Goal: Task Accomplishment & Management: Use online tool/utility

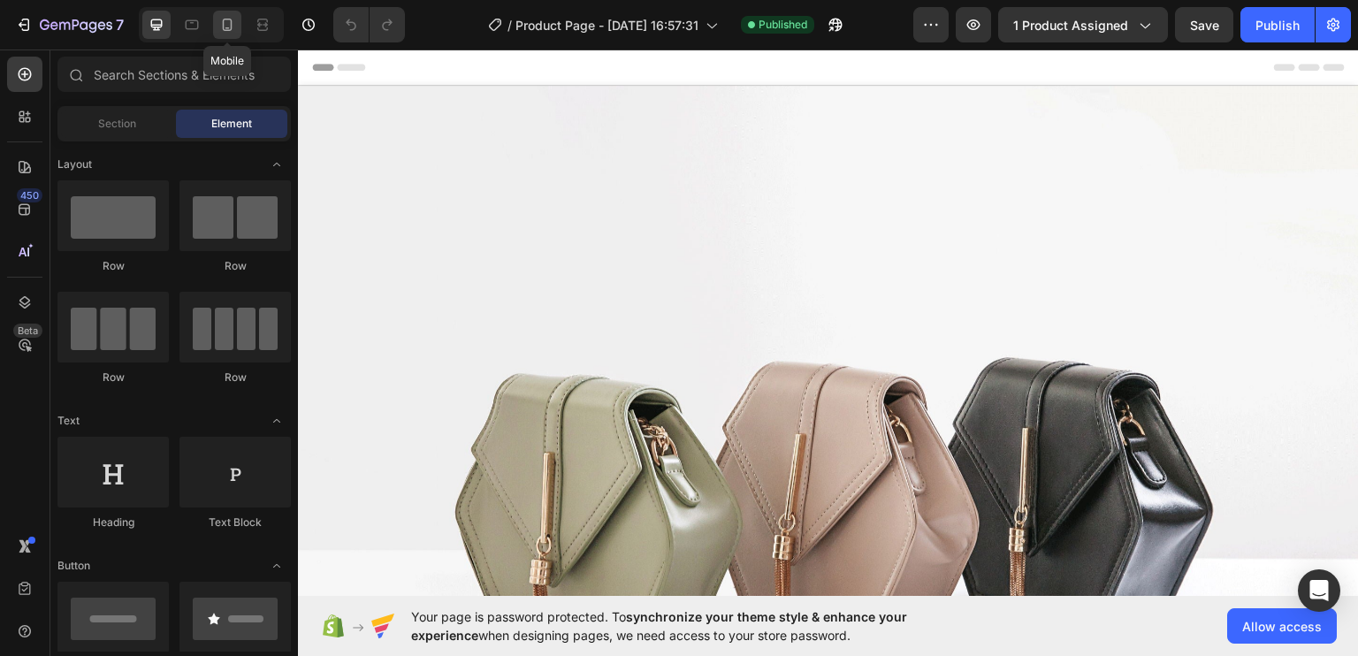
click at [226, 30] on icon at bounding box center [228, 25] width 10 height 12
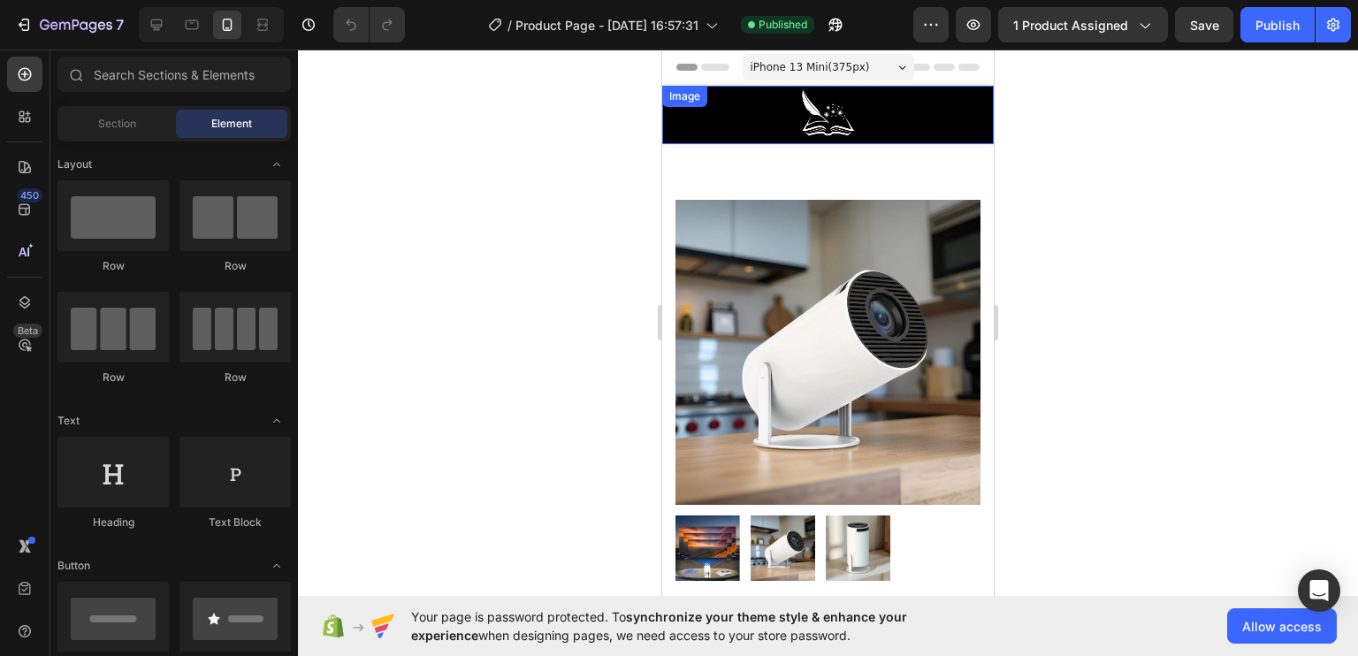
click at [762, 114] on div at bounding box center [828, 115] width 332 height 58
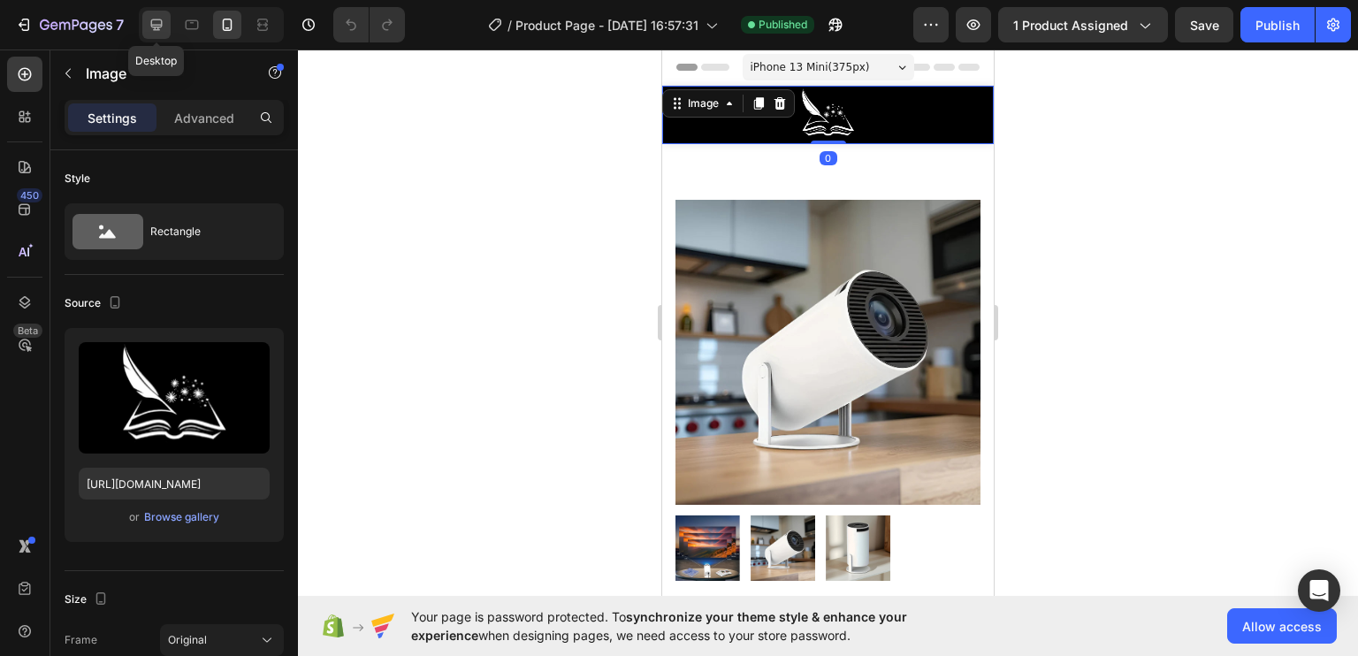
click at [158, 29] on icon at bounding box center [156, 24] width 11 height 11
type input "[URL][DOMAIN_NAME]"
type input "100"
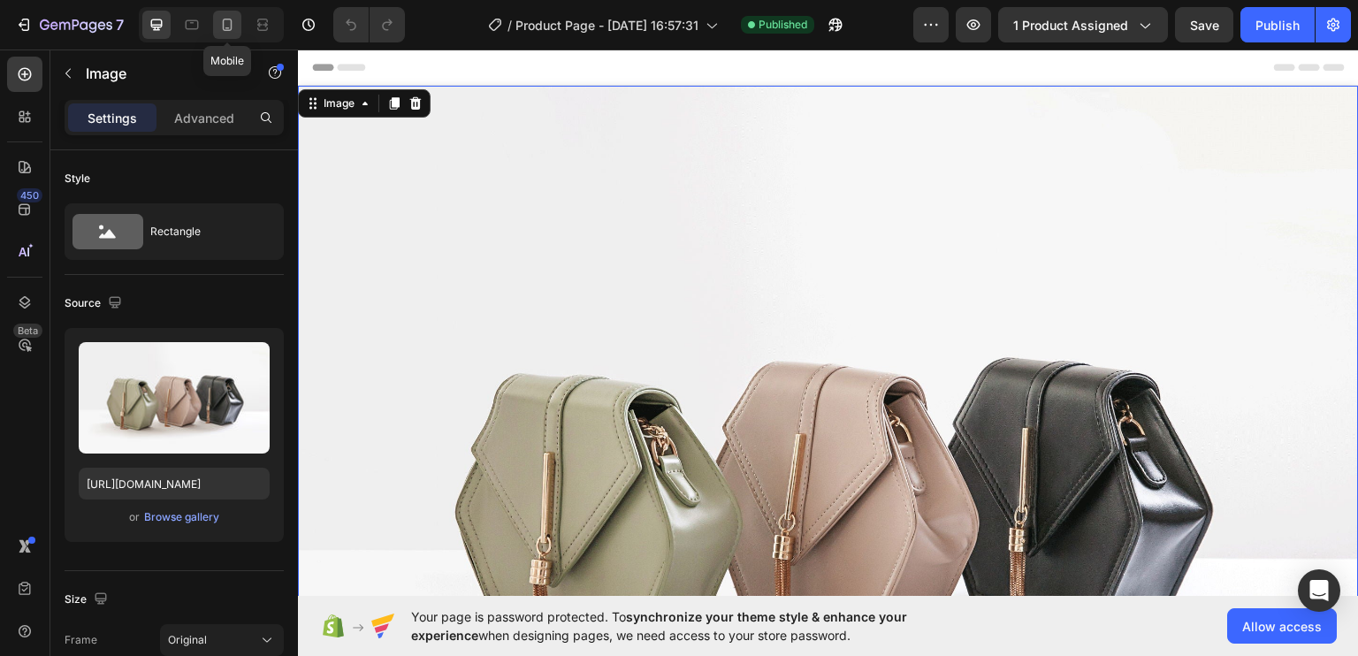
click at [233, 24] on icon at bounding box center [227, 25] width 18 height 18
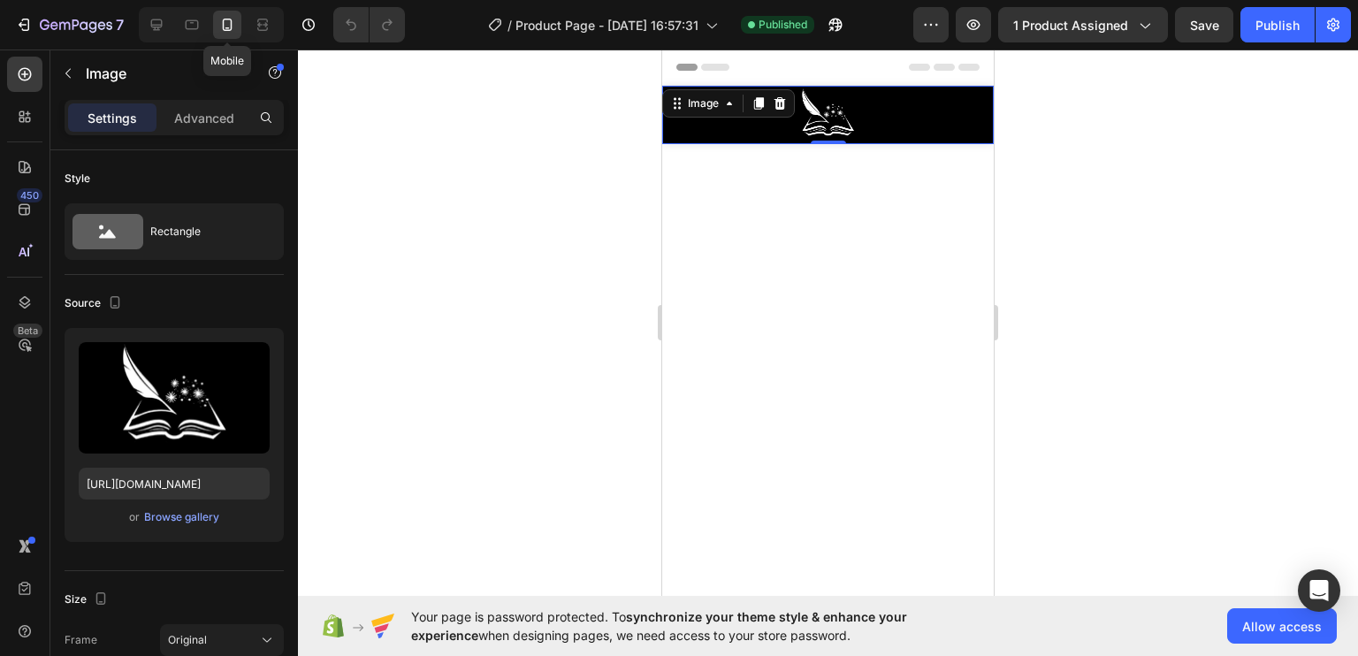
type input "https://cdn.shopify.com/s/files/1/0922/4431/2392/files/gempages_584663978324525…"
type input "29"
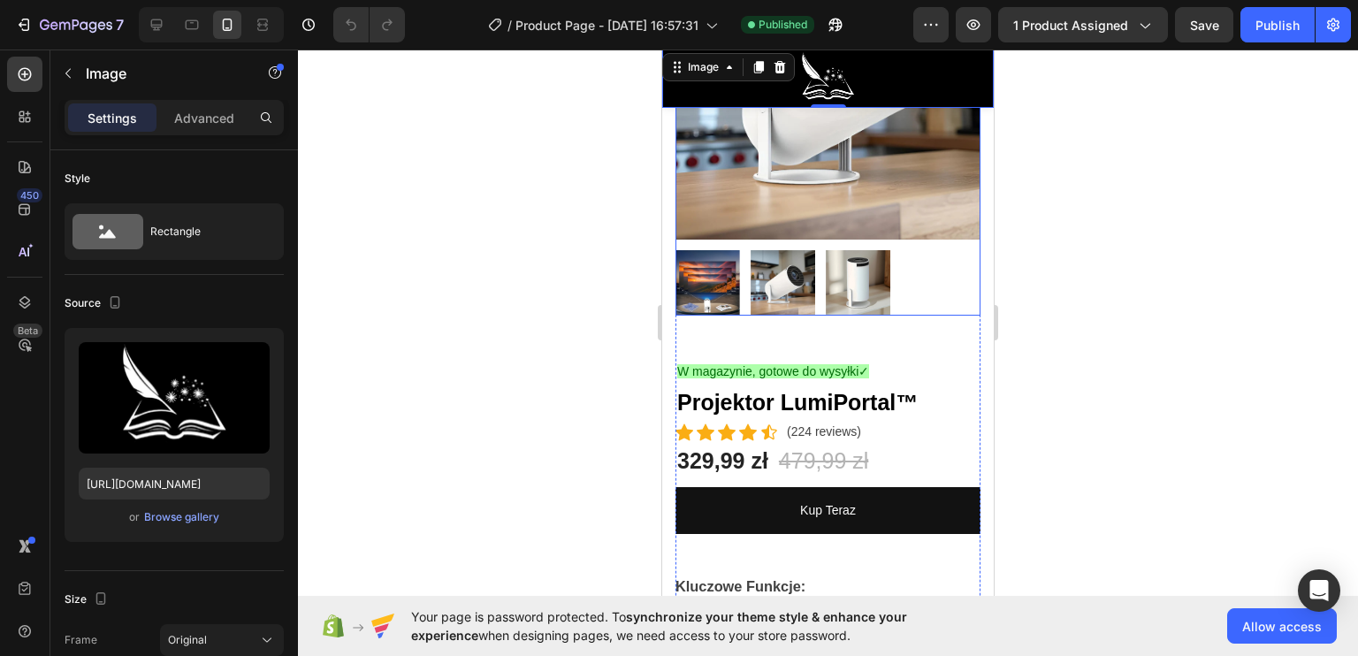
scroll to position [354, 0]
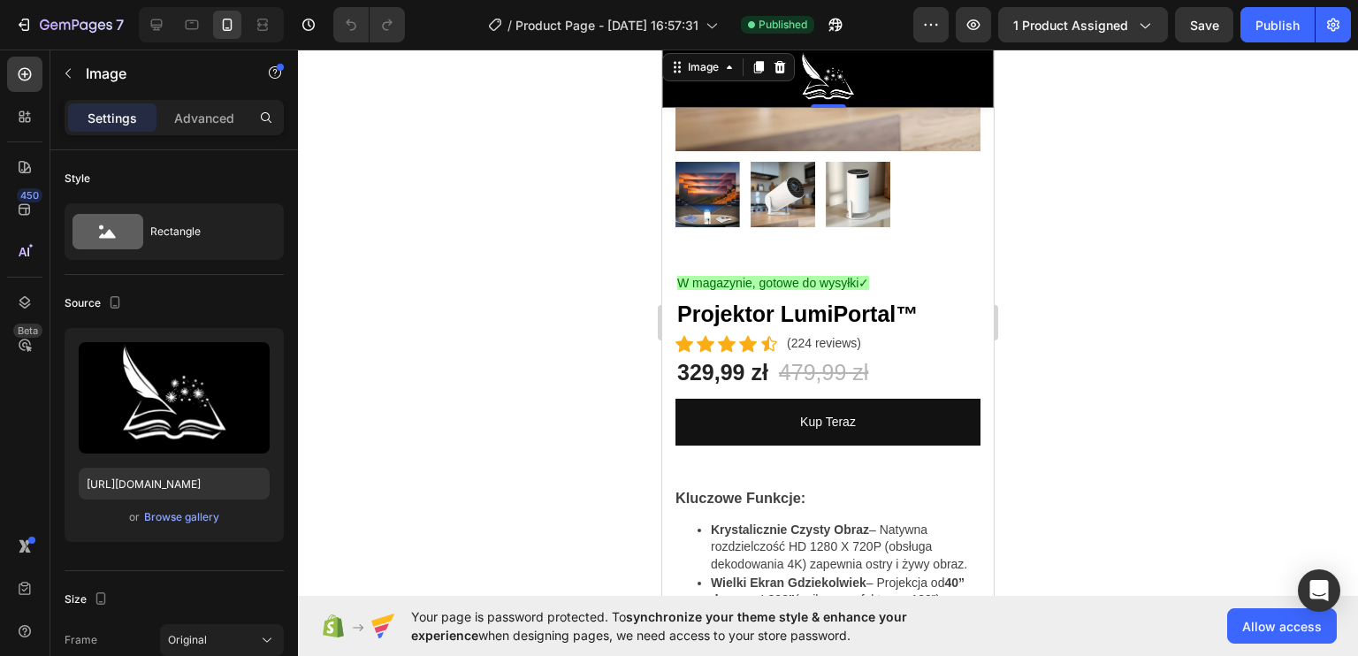
click at [492, 283] on div at bounding box center [828, 353] width 1060 height 606
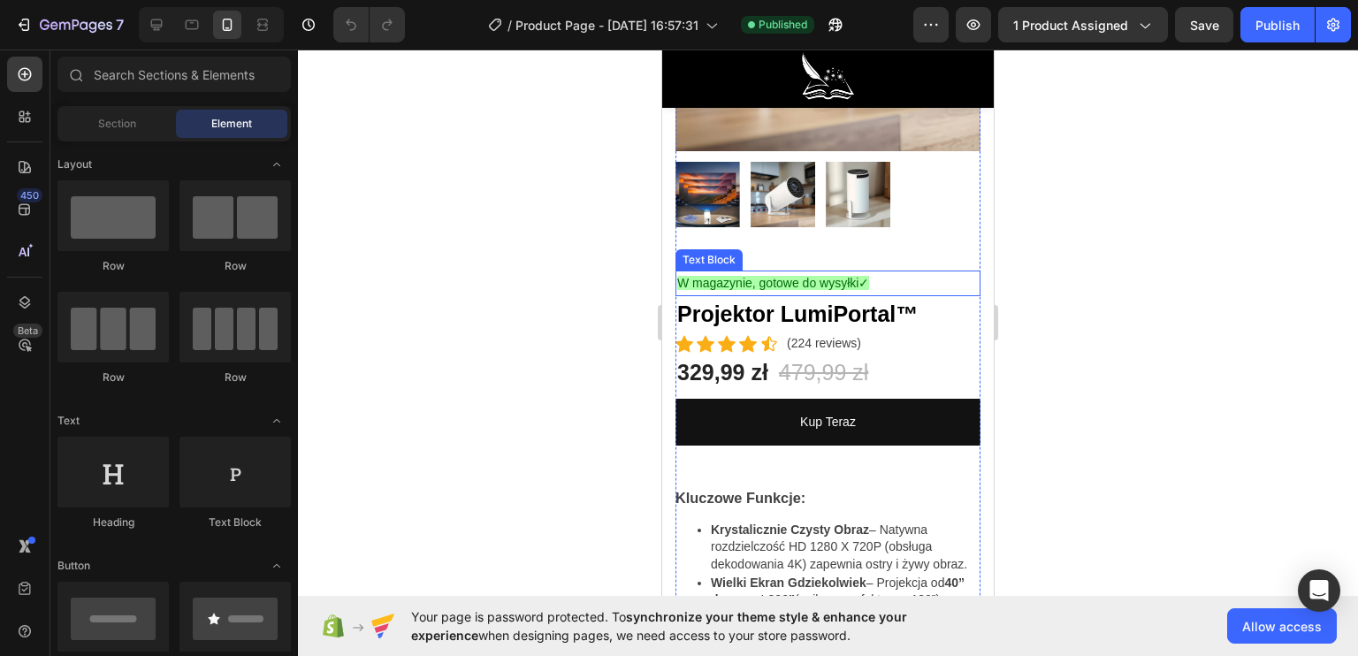
click at [847, 276] on span "W magazynie, gotowe do wysyłki✓" at bounding box center [773, 283] width 192 height 14
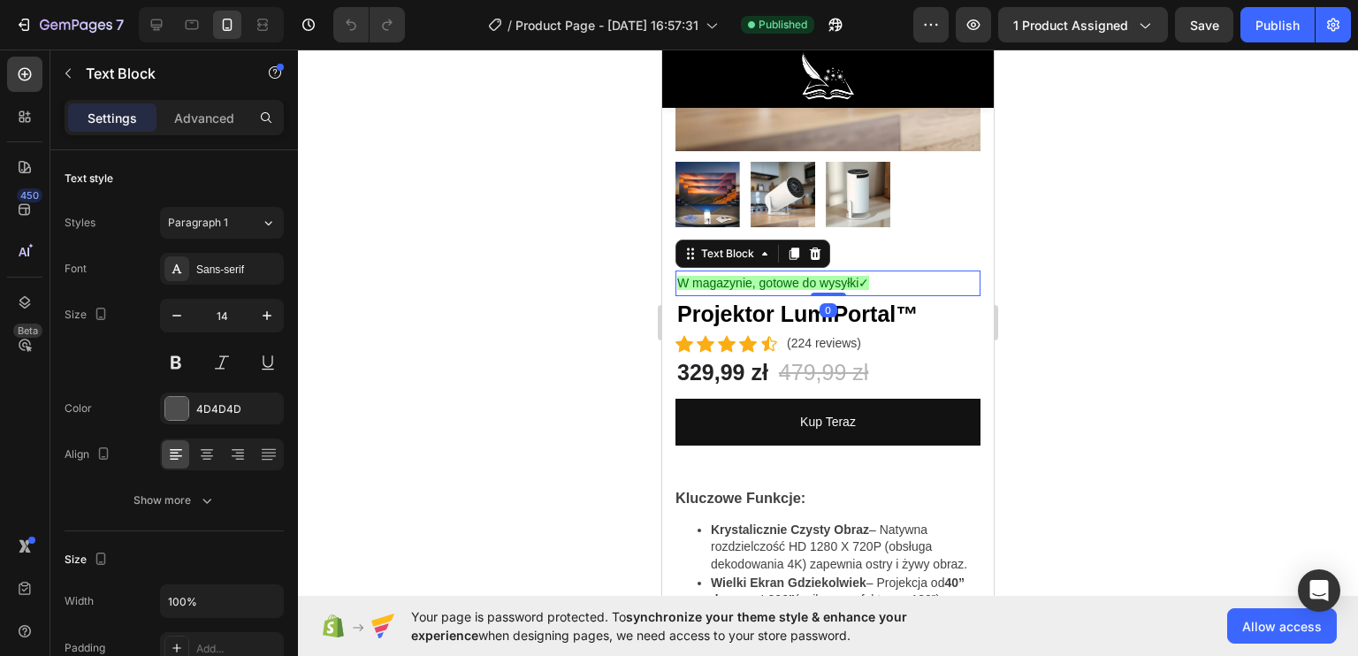
click at [847, 276] on span "W magazynie, gotowe do wysyłki✓" at bounding box center [773, 283] width 192 height 14
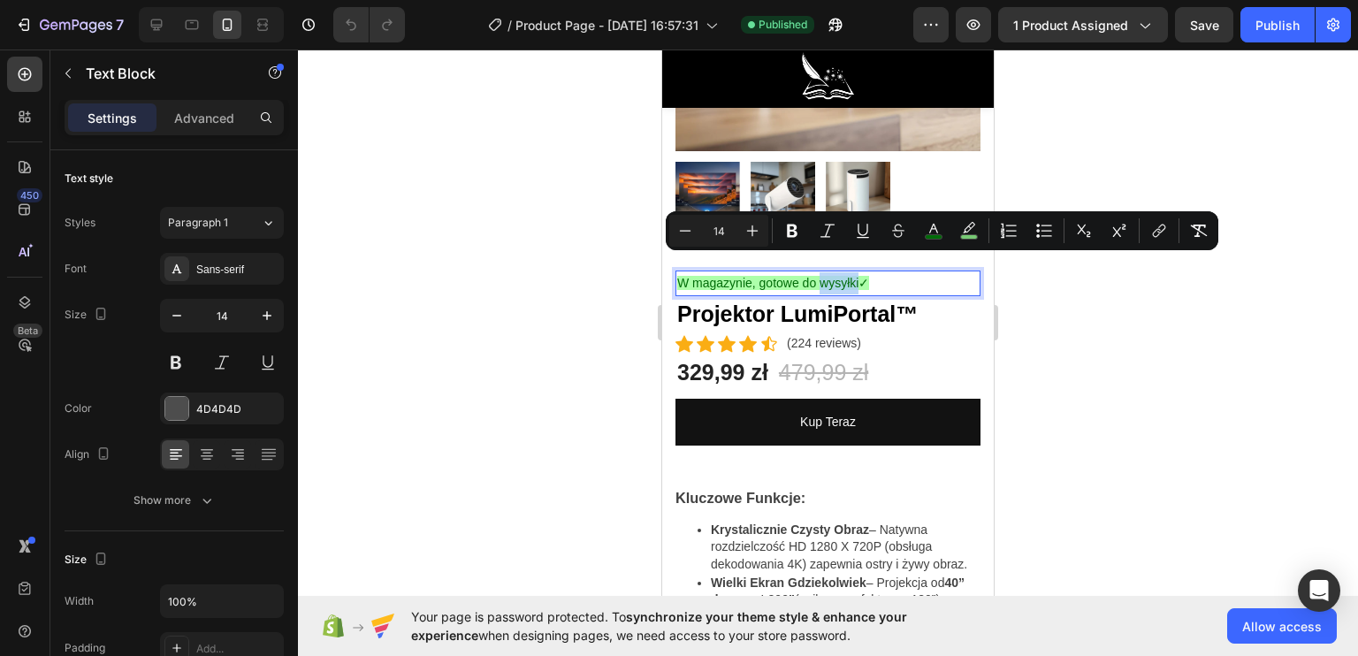
click at [859, 276] on span "W magazynie, gotowe do wysyłki✓" at bounding box center [773, 283] width 192 height 14
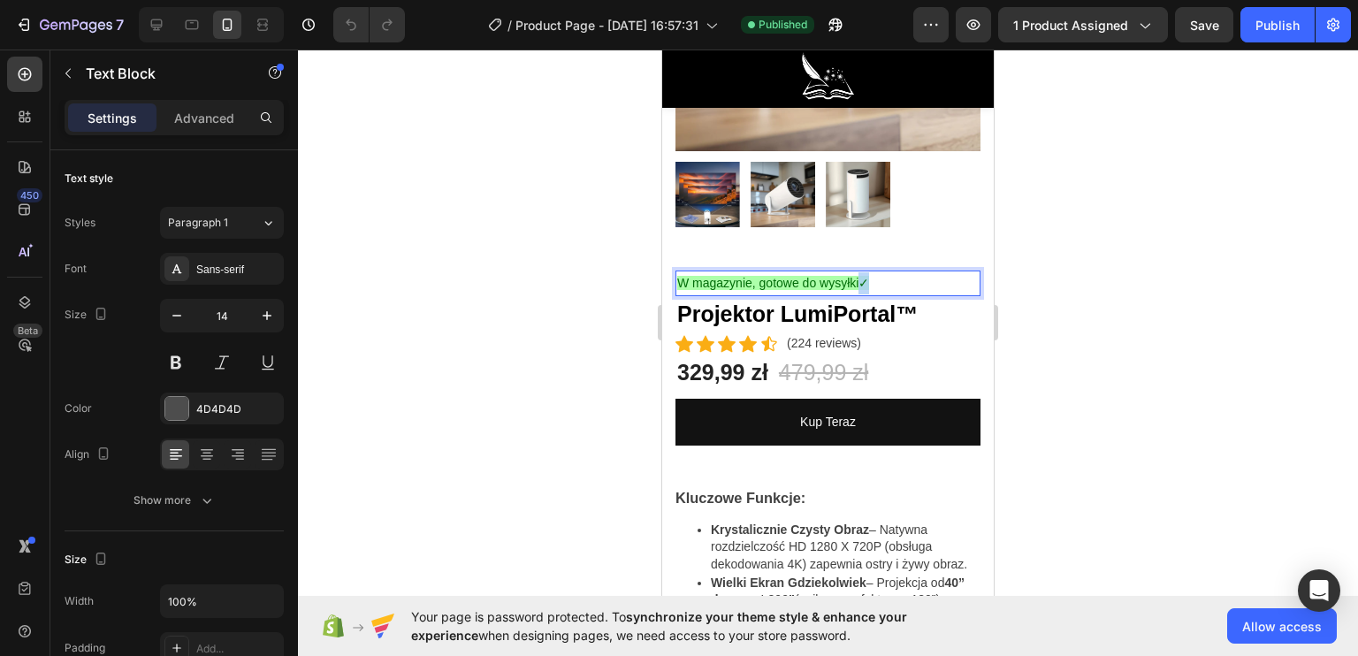
click at [866, 276] on span "W magazynie, gotowe do wysyłki✓" at bounding box center [773, 283] width 192 height 14
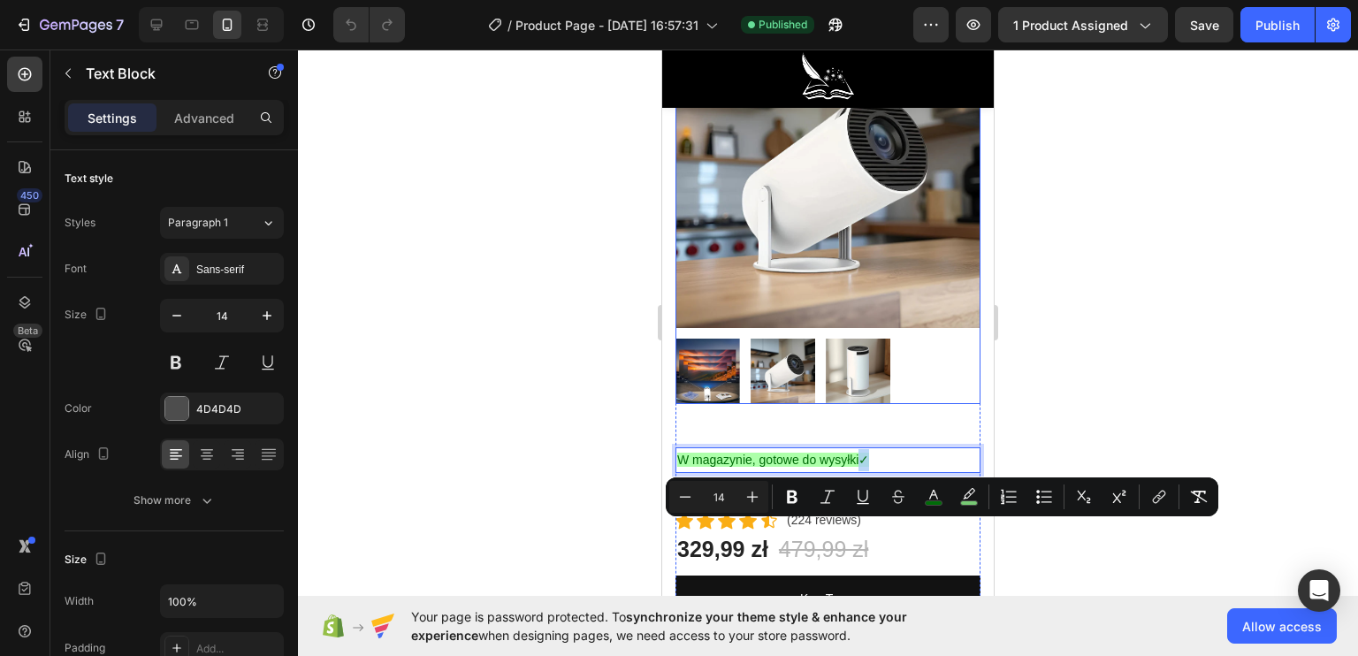
scroll to position [88, 0]
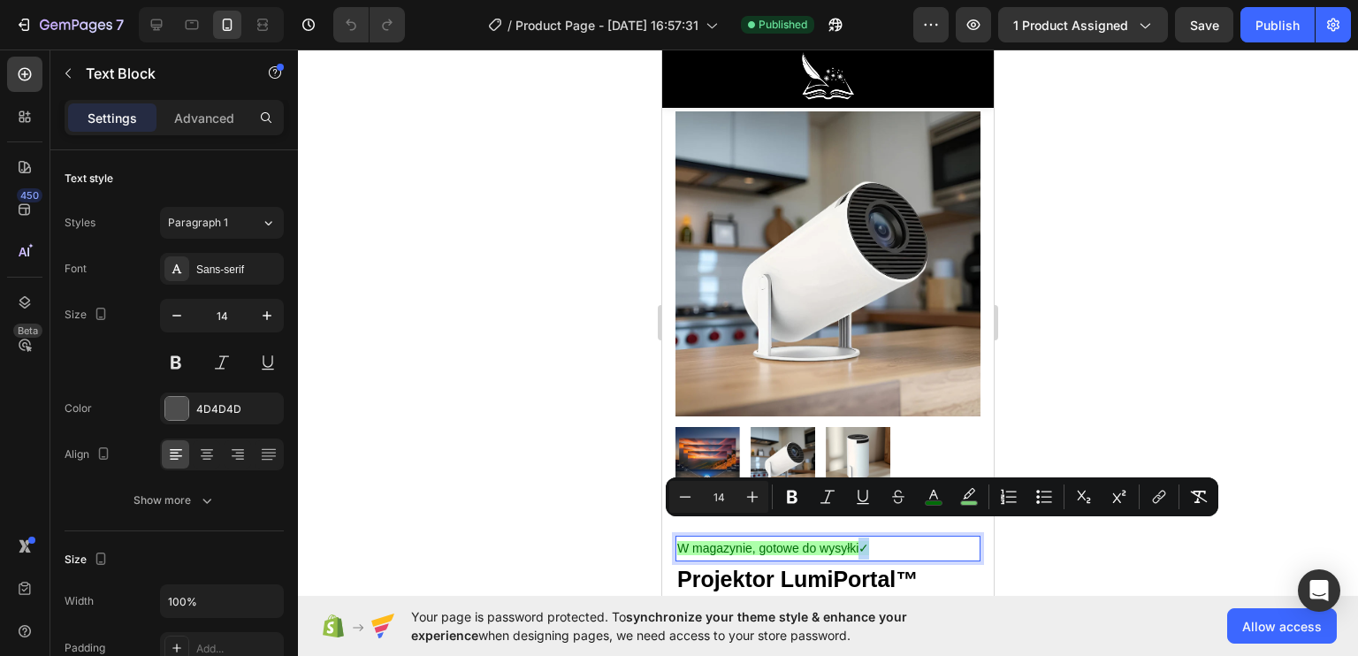
copy span "✓"
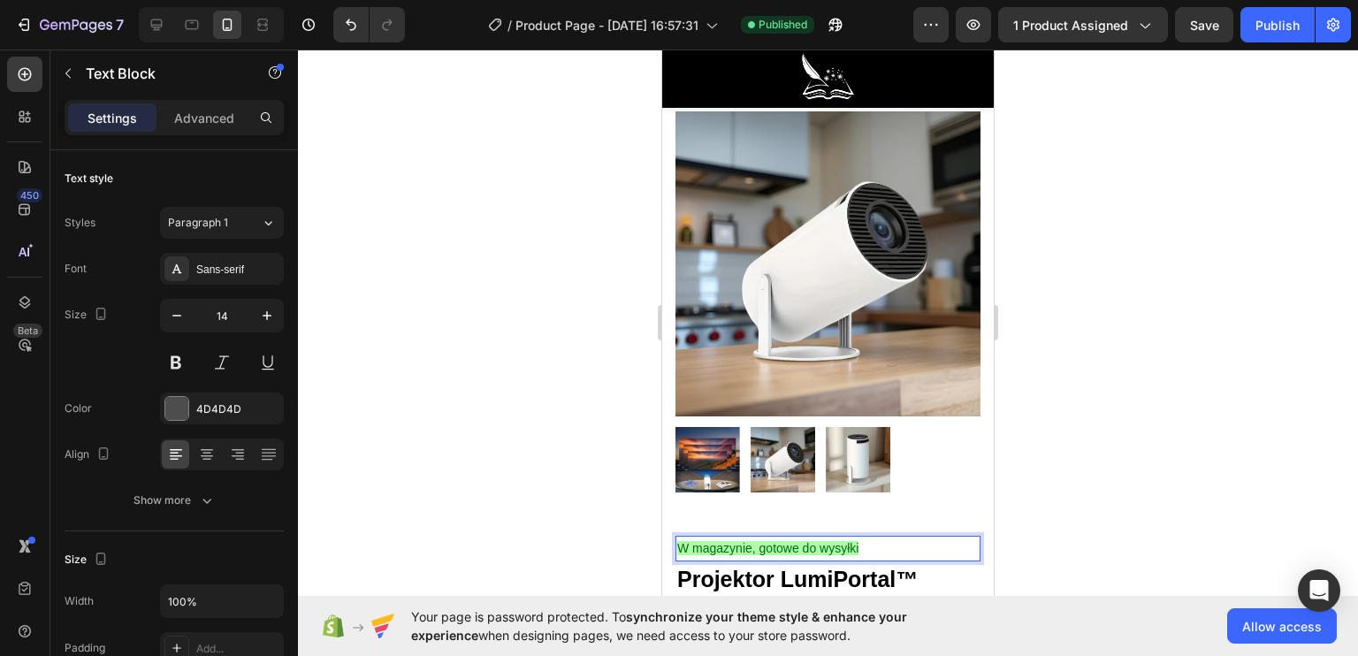
click at [683, 541] on span "W magazynie, gotowe do wysyłki" at bounding box center [767, 548] width 181 height 14
click at [680, 541] on span "W magazynie, gotowe do wysyłki" at bounding box center [767, 548] width 181 height 14
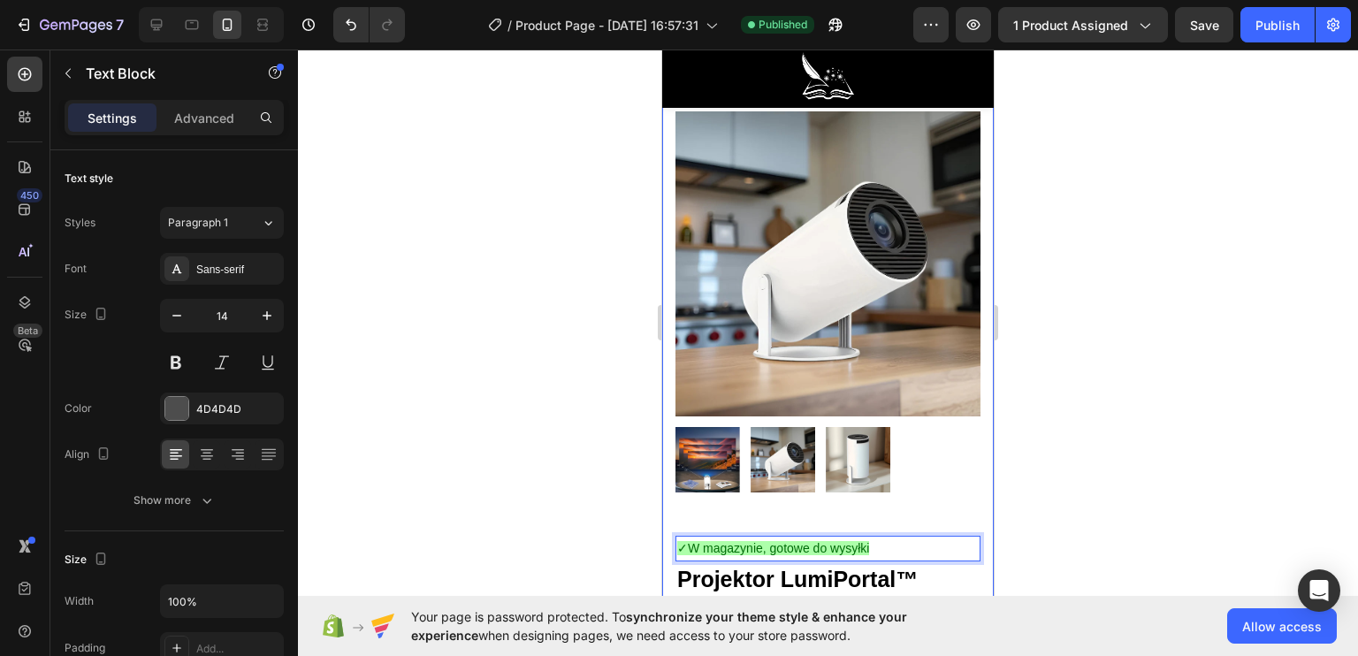
click at [606, 530] on div at bounding box center [828, 353] width 1060 height 606
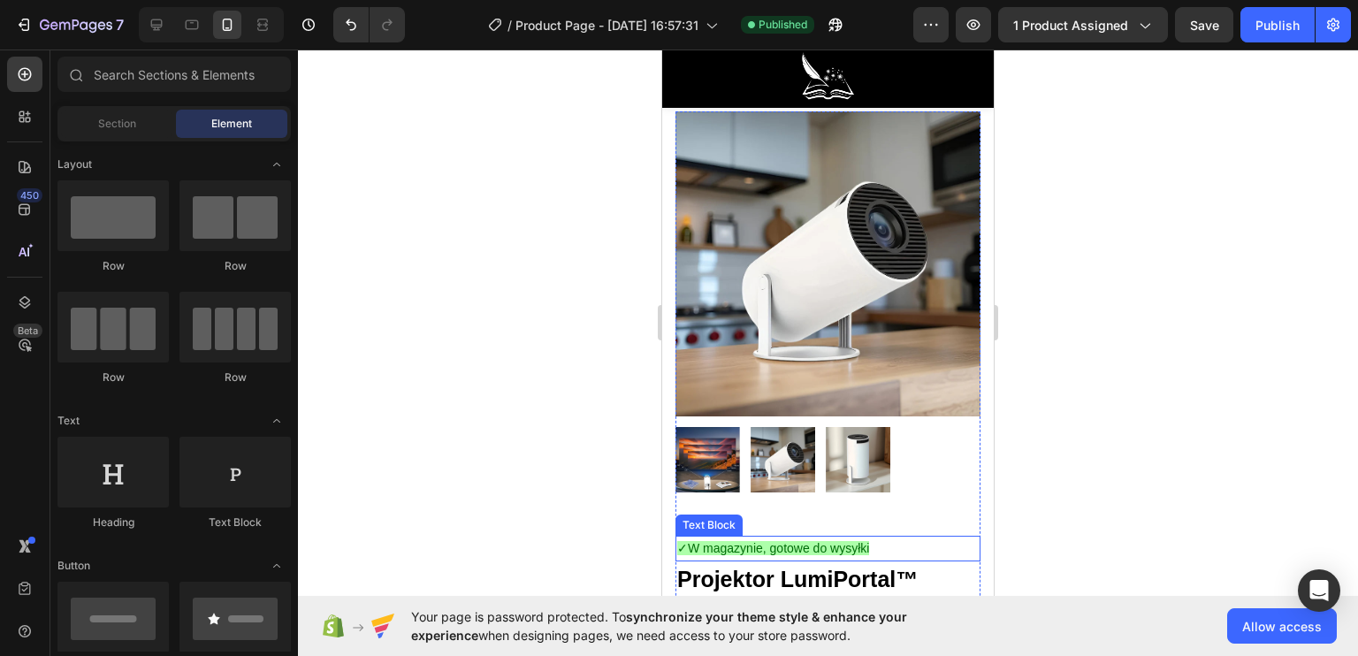
click at [688, 541] on span "✓W magazynie, gotowe do wysyłki" at bounding box center [773, 548] width 192 height 14
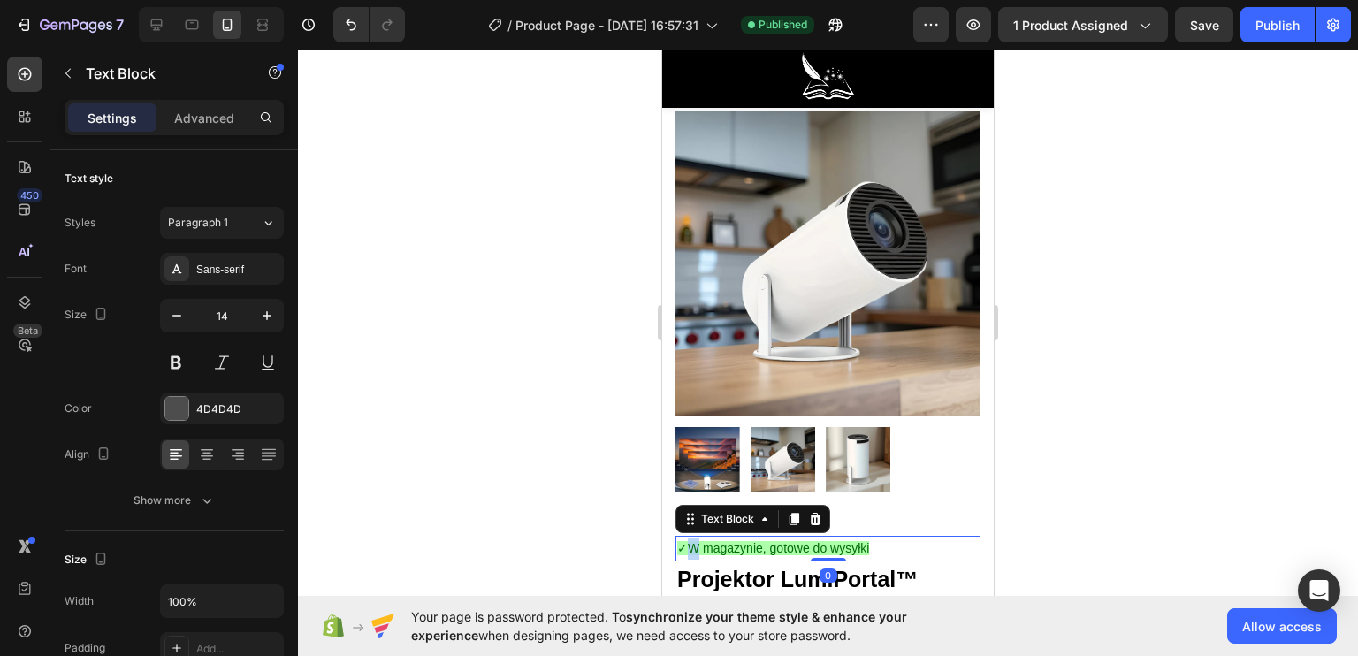
click at [690, 541] on span "✓W magazynie, gotowe do wysyłki" at bounding box center [773, 548] width 192 height 14
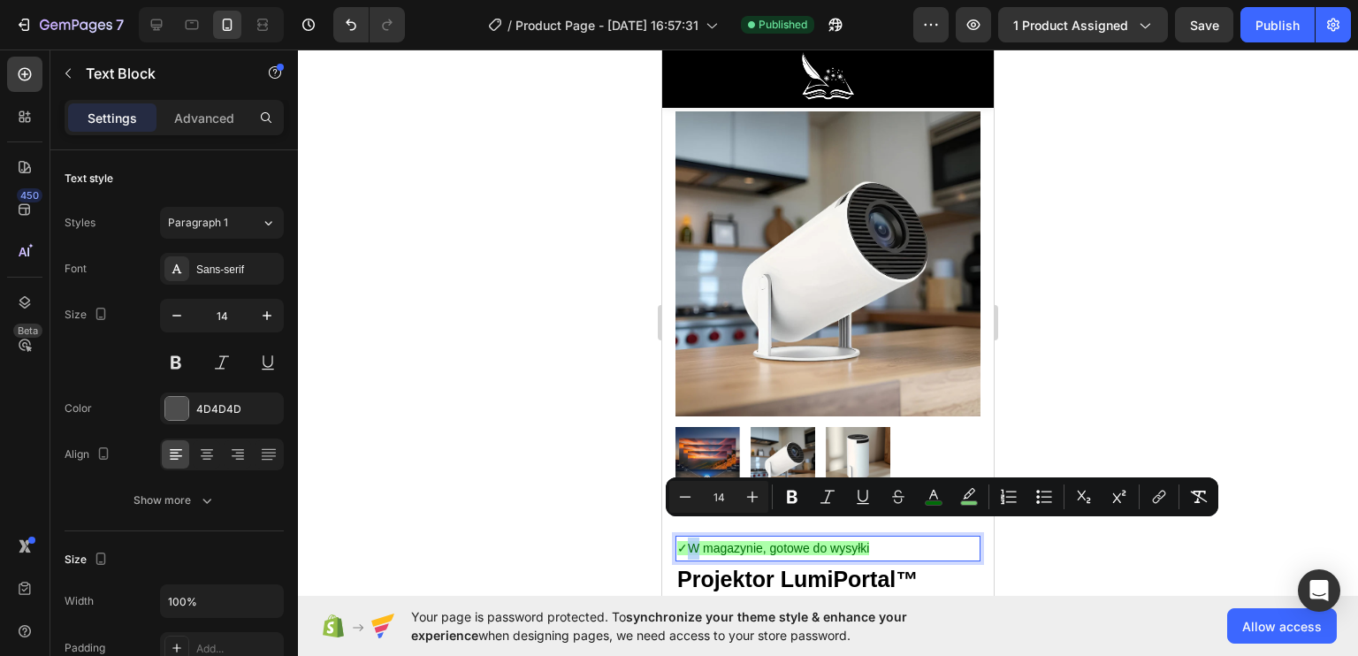
click at [689, 541] on span "✓W magazynie, gotowe do wysyłki" at bounding box center [773, 548] width 192 height 14
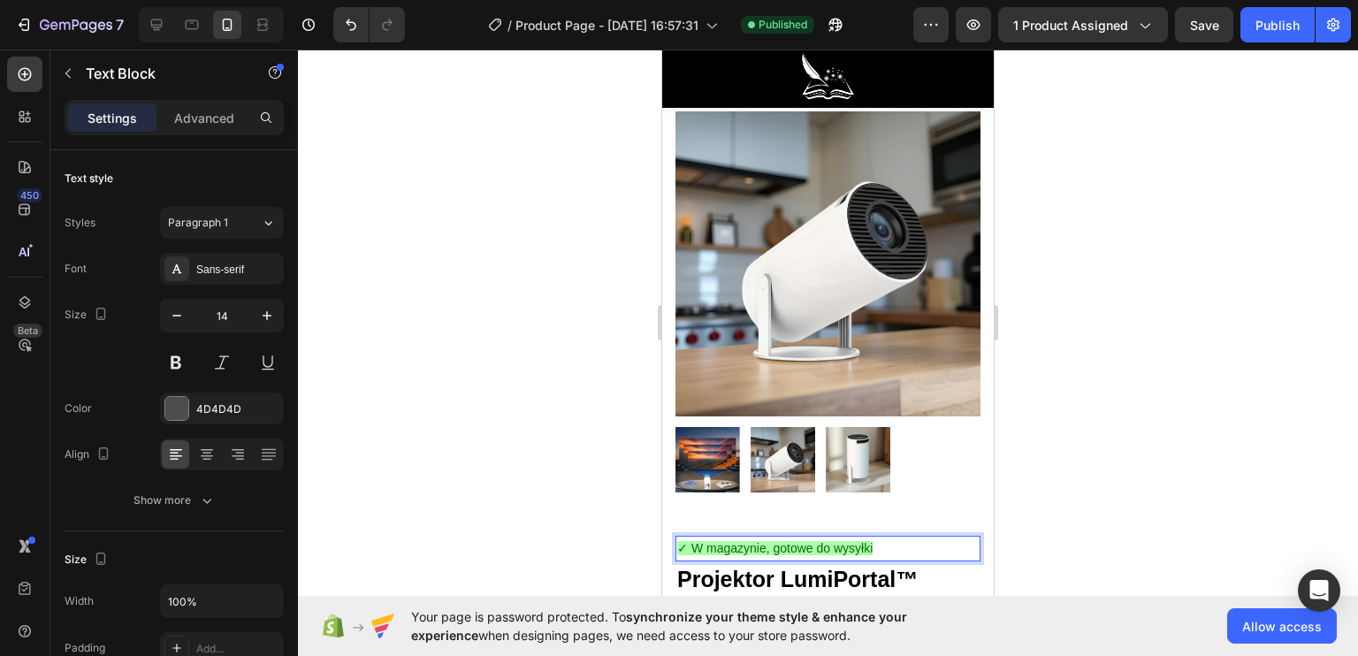
click at [597, 531] on div at bounding box center [828, 353] width 1060 height 606
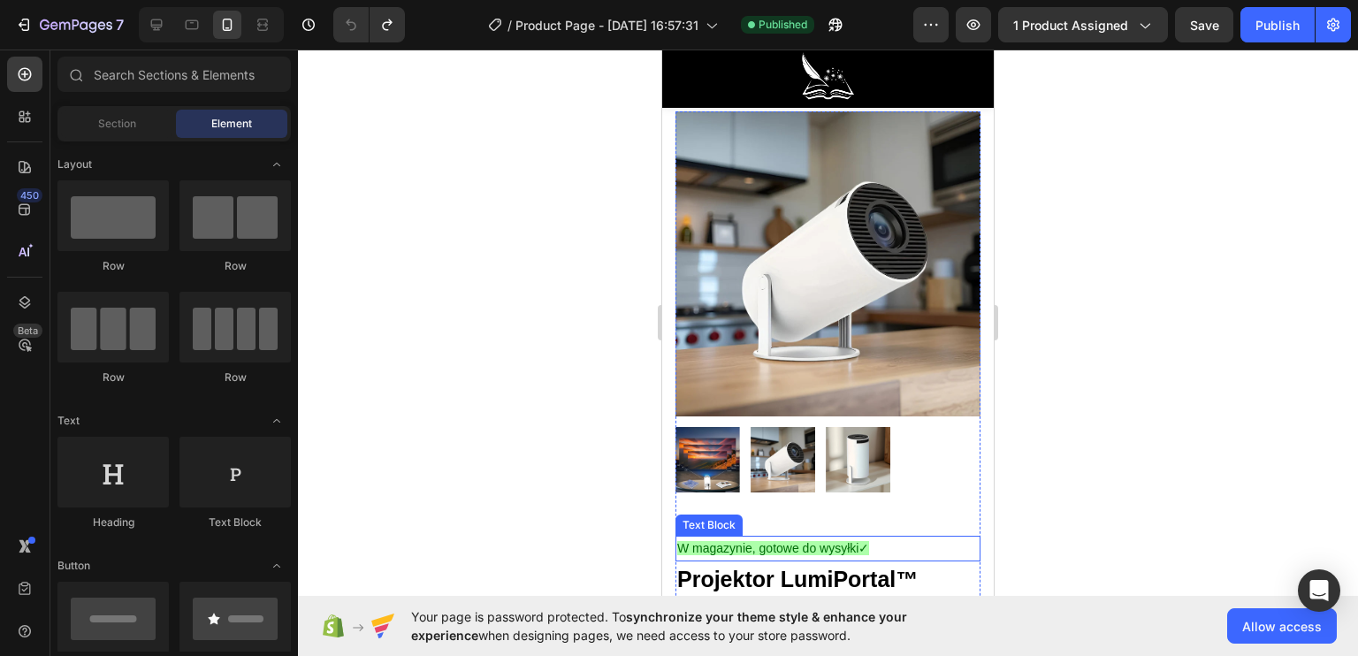
click at [859, 541] on span "W magazynie, gotowe do wysyłki✓" at bounding box center [773, 548] width 192 height 14
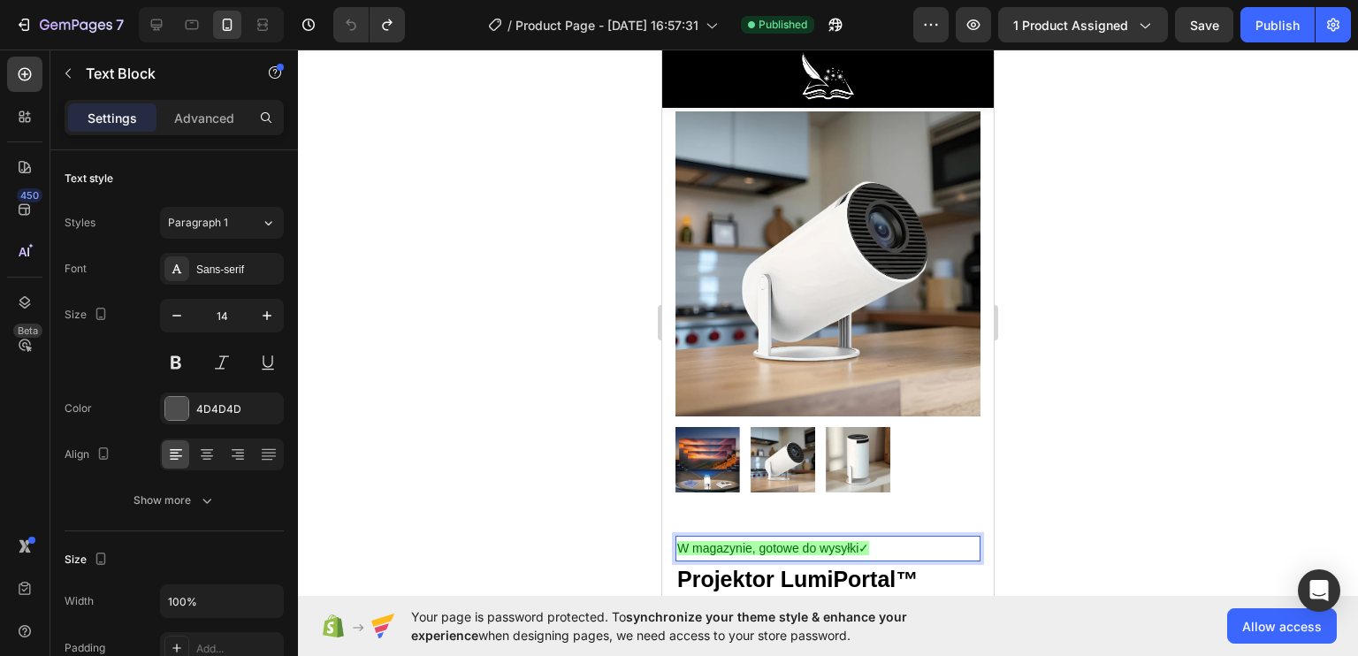
click at [859, 541] on span "W magazynie, gotowe do wysyłki✓" at bounding box center [773, 548] width 192 height 14
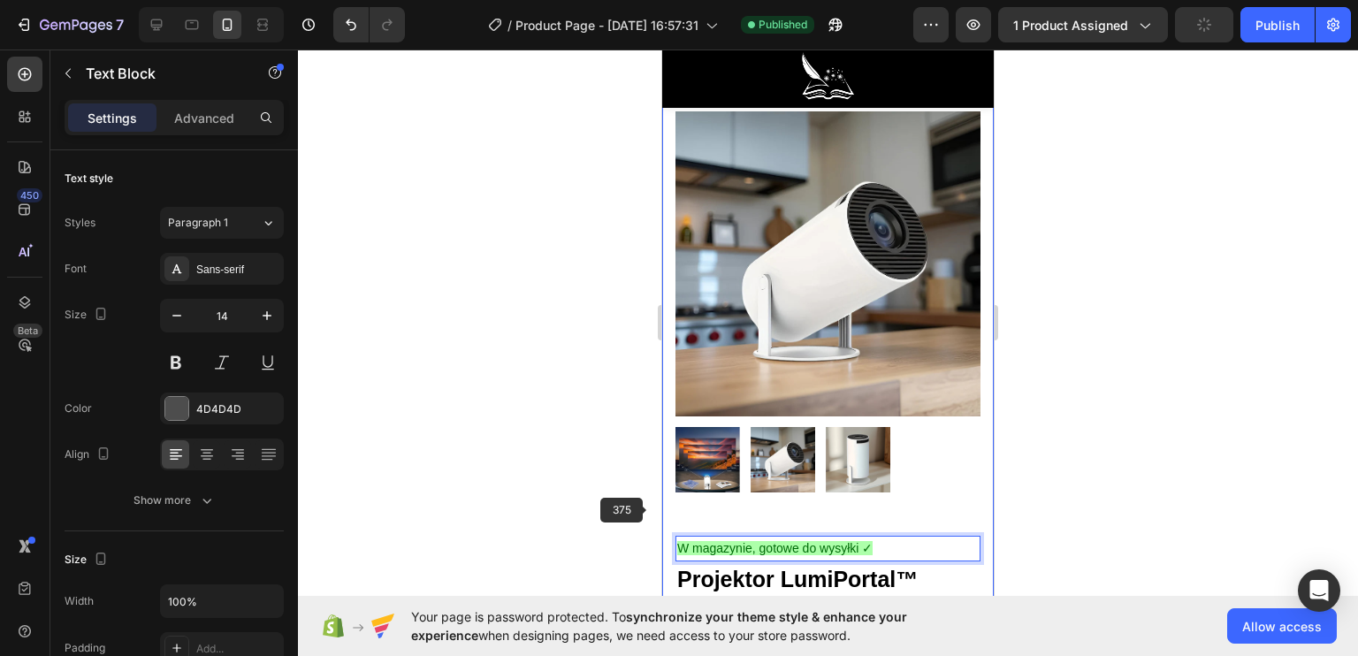
click at [640, 505] on div at bounding box center [828, 353] width 1060 height 606
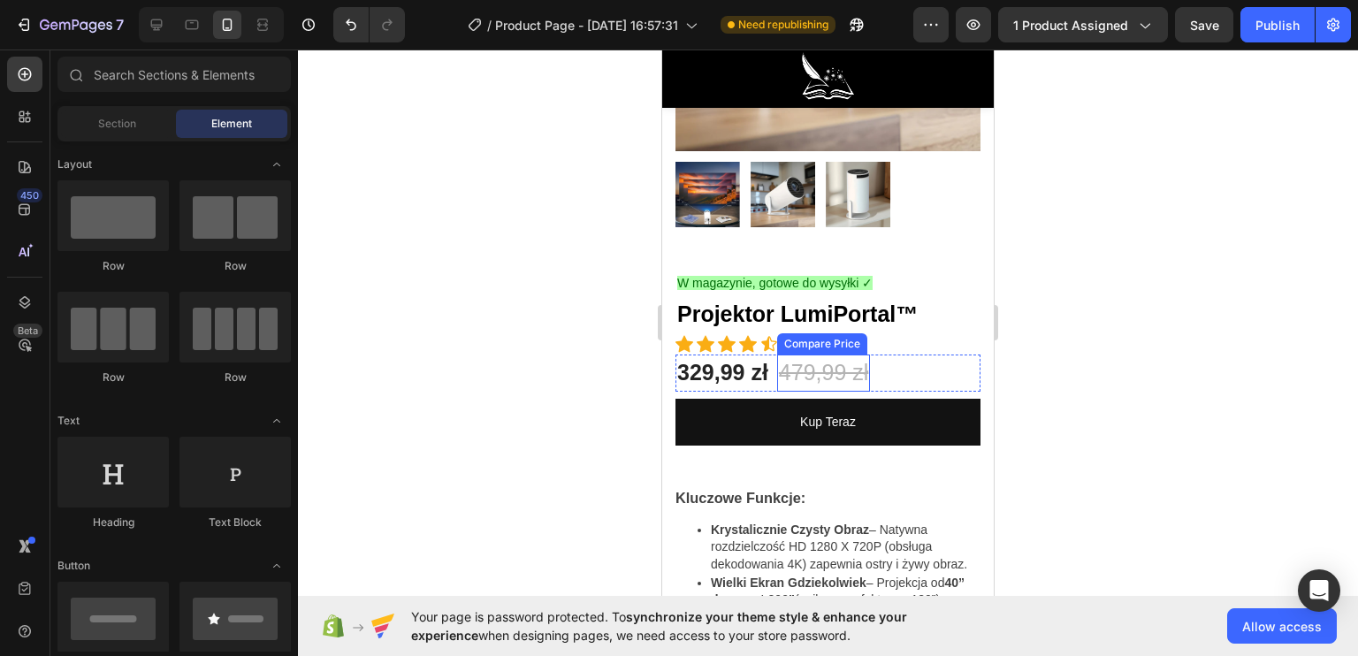
scroll to position [177, 0]
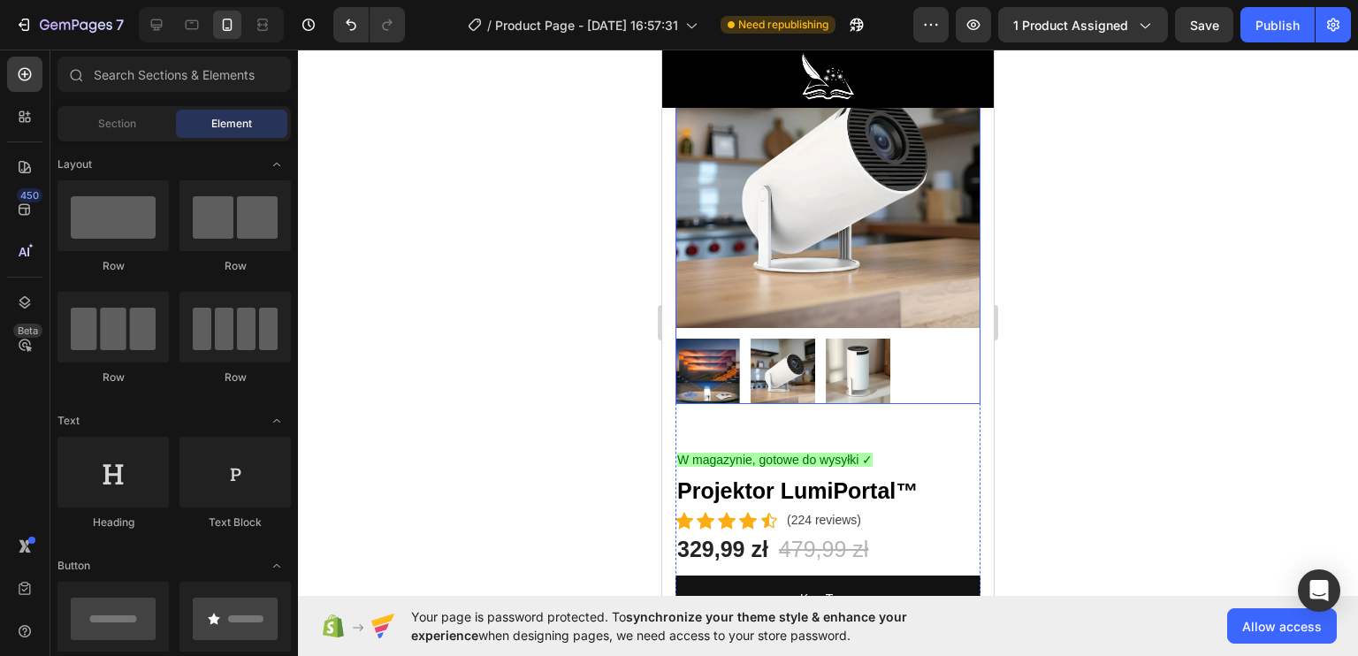
click at [707, 352] on img at bounding box center [707, 371] width 65 height 65
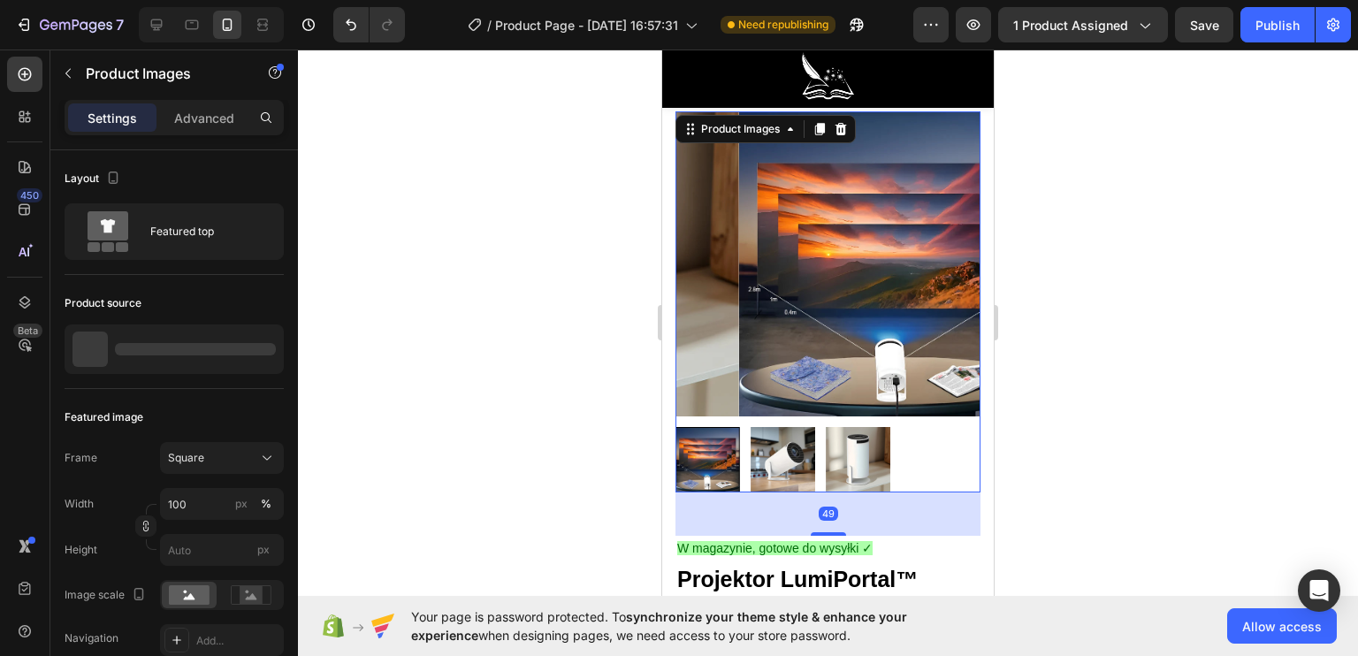
scroll to position [0, 0]
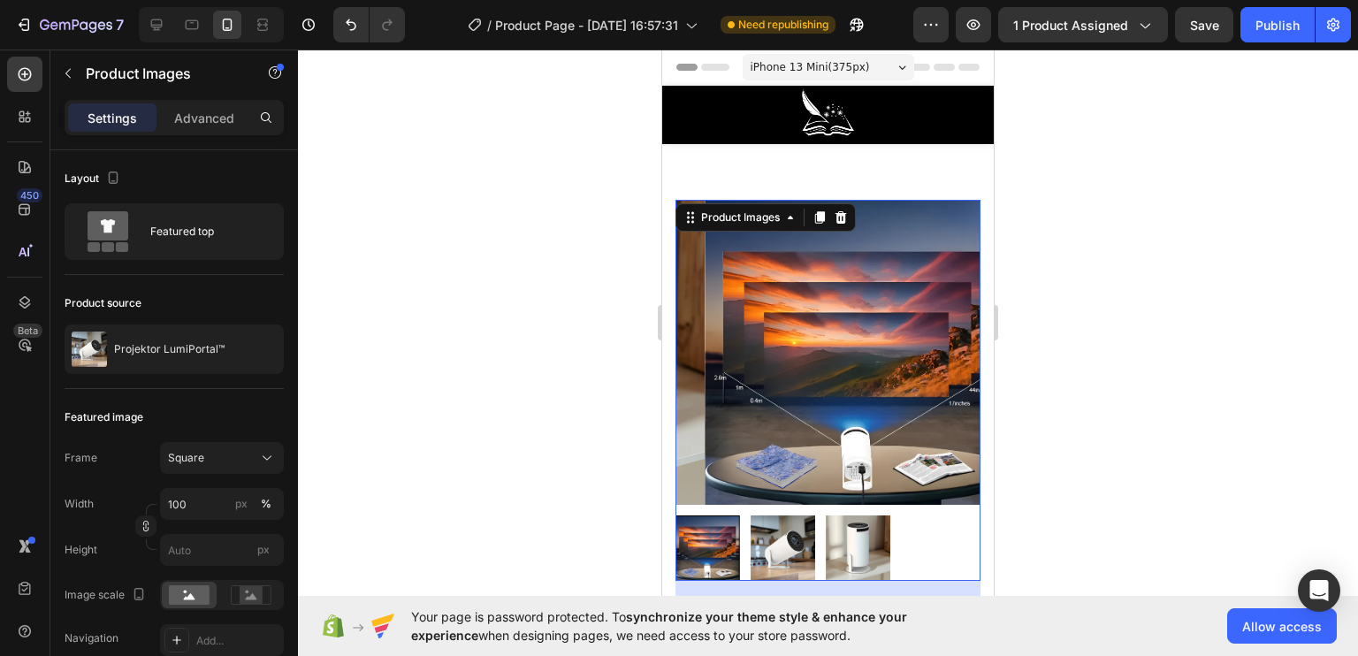
click at [788, 515] on img at bounding box center [783, 547] width 65 height 65
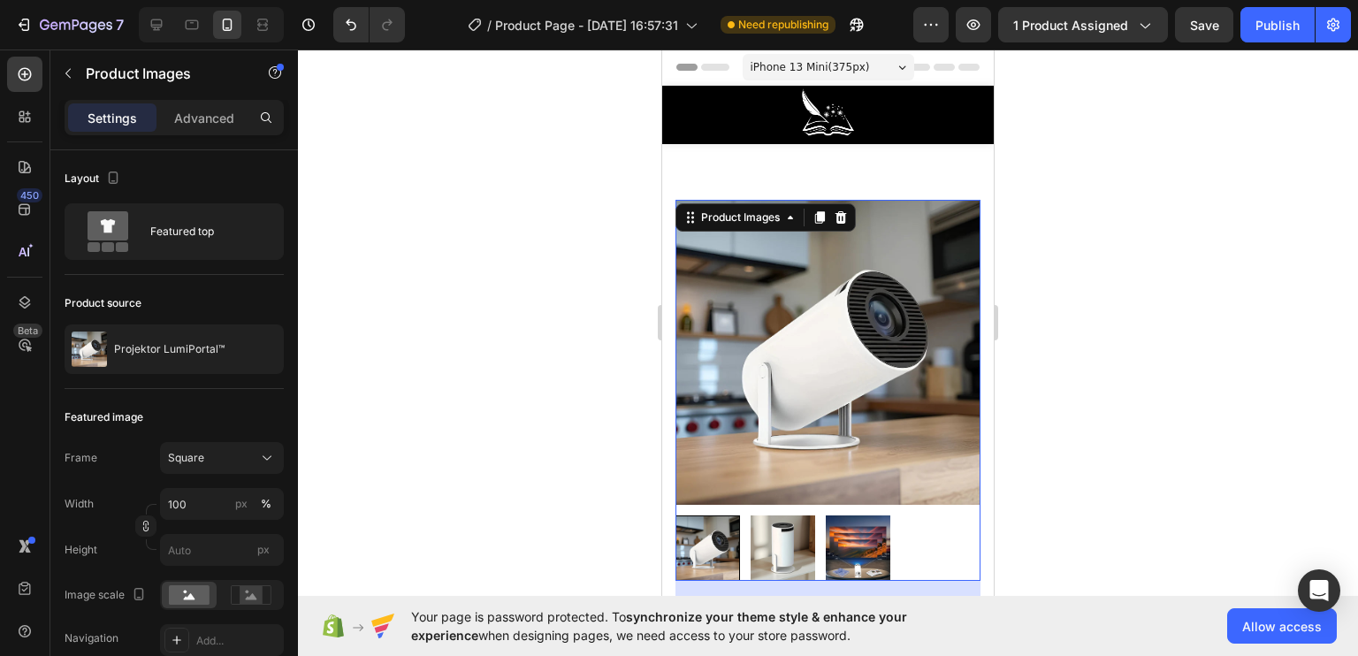
click at [790, 522] on img at bounding box center [783, 547] width 65 height 65
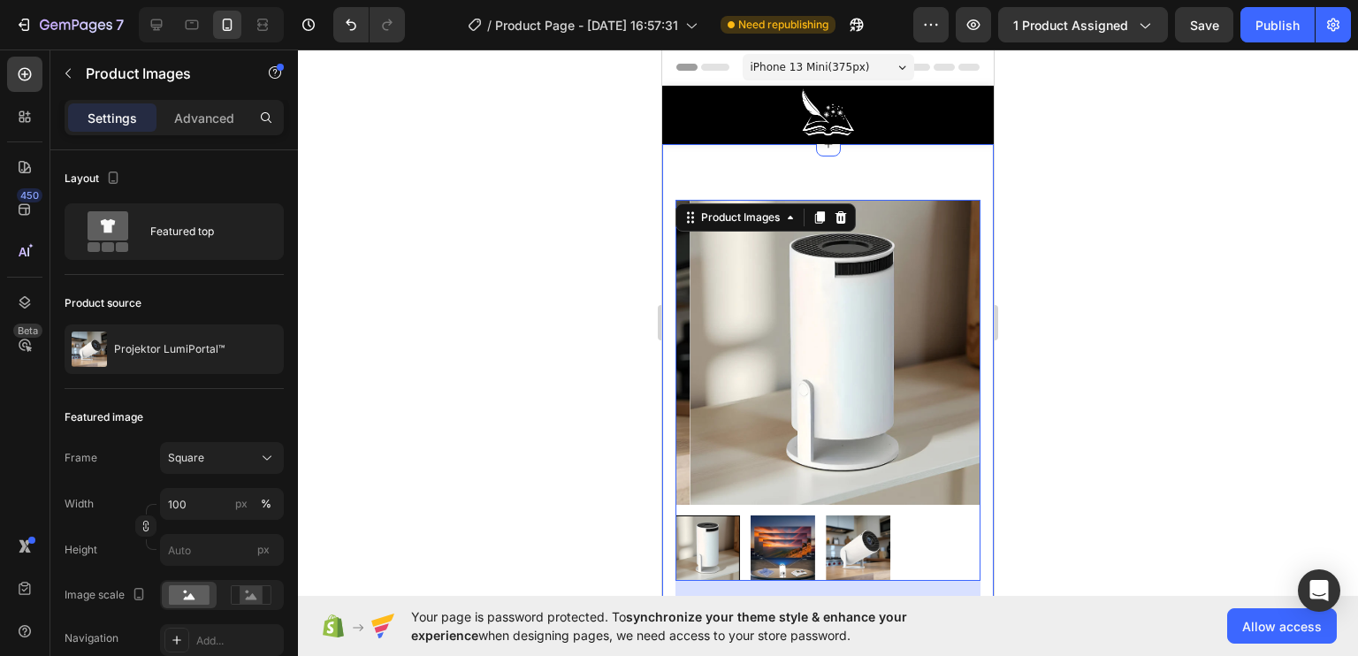
click at [586, 505] on div at bounding box center [828, 353] width 1060 height 606
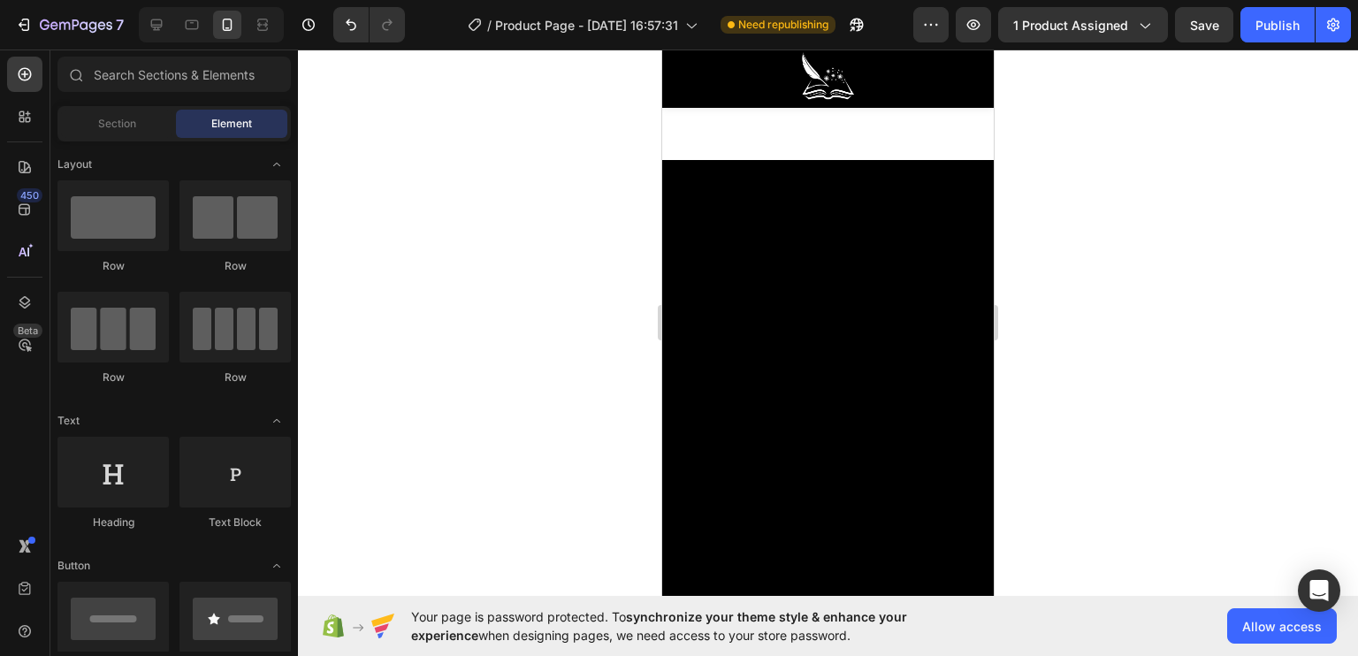
scroll to position [2564, 0]
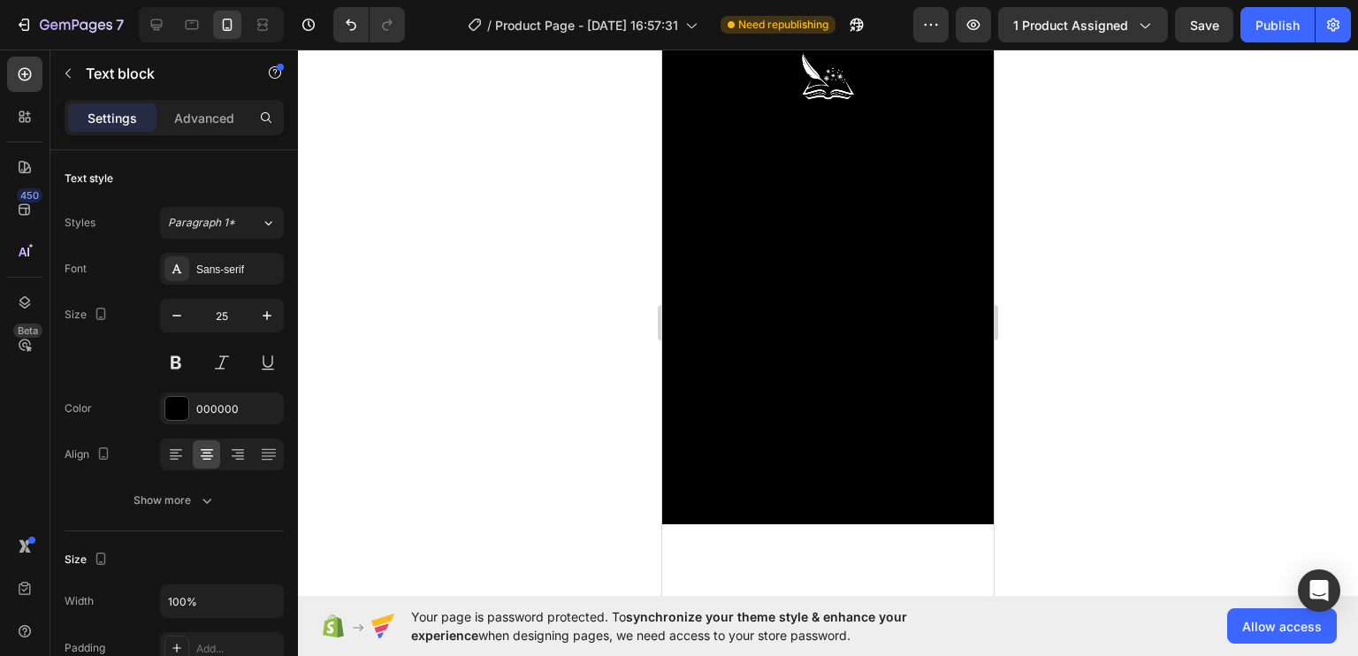
click at [557, 434] on div at bounding box center [828, 353] width 1060 height 606
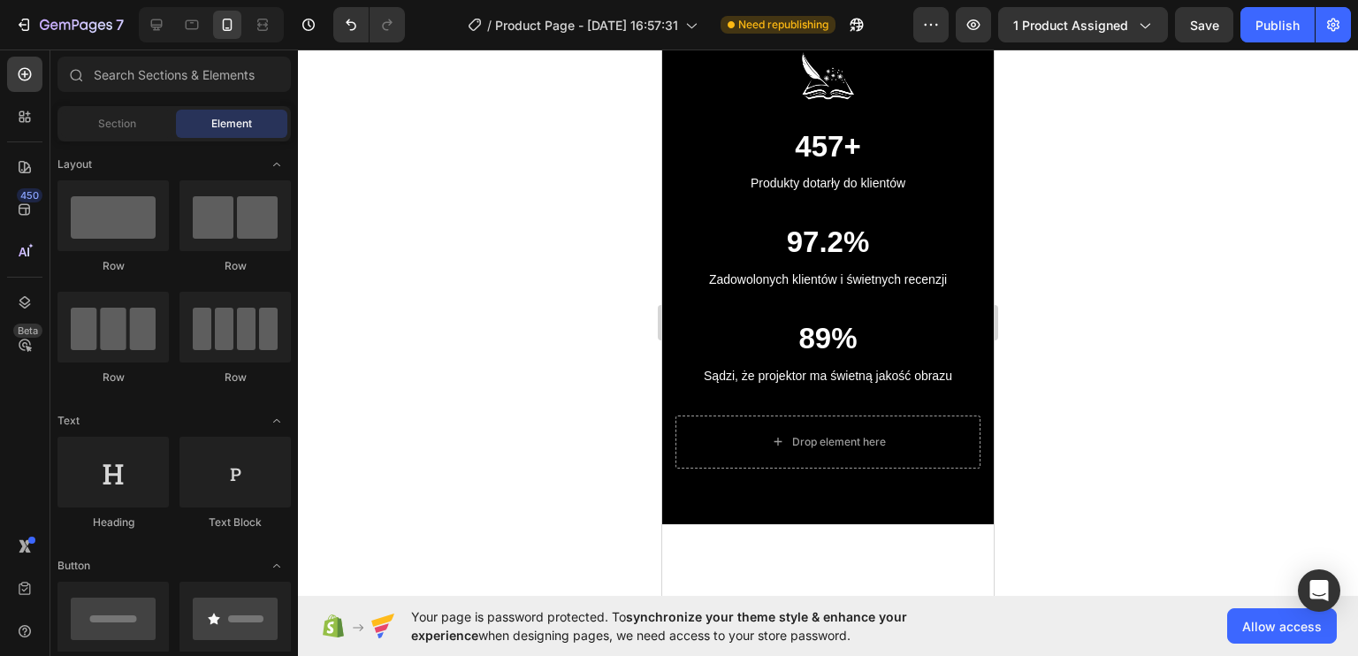
scroll to position [2652, 0]
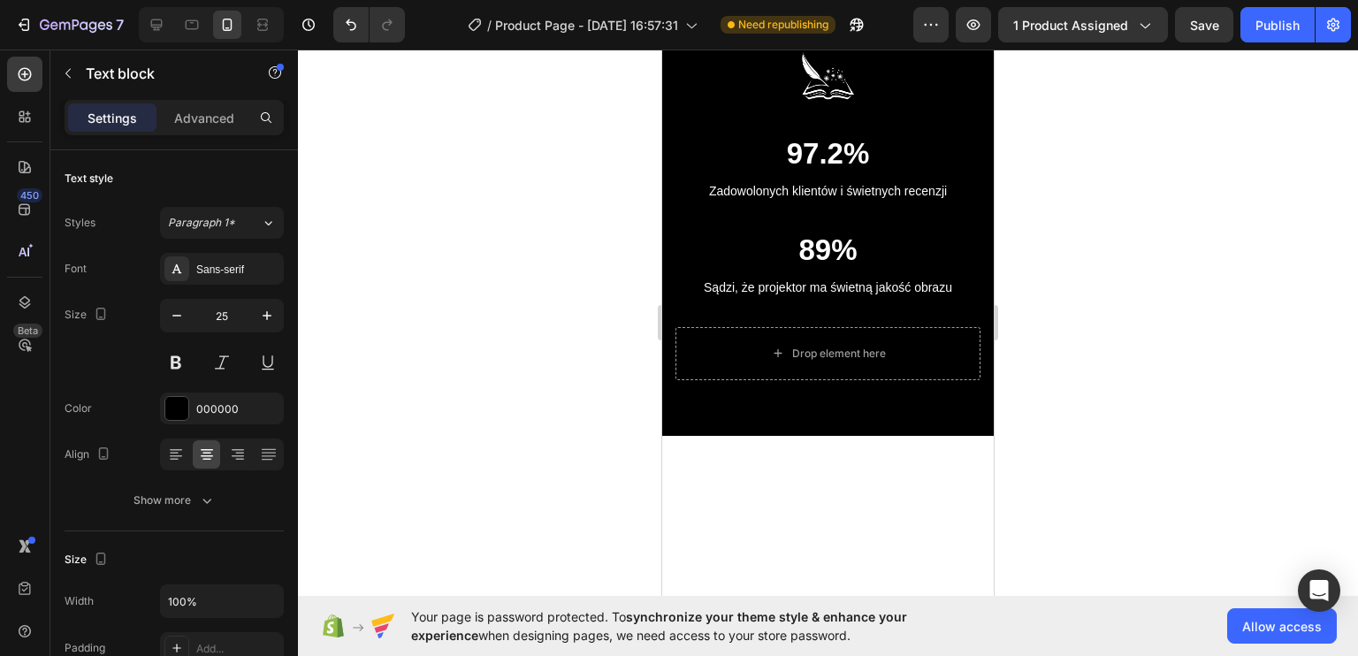
drag, startPoint x: 751, startPoint y: 377, endPoint x: 706, endPoint y: 375, distance: 44.2
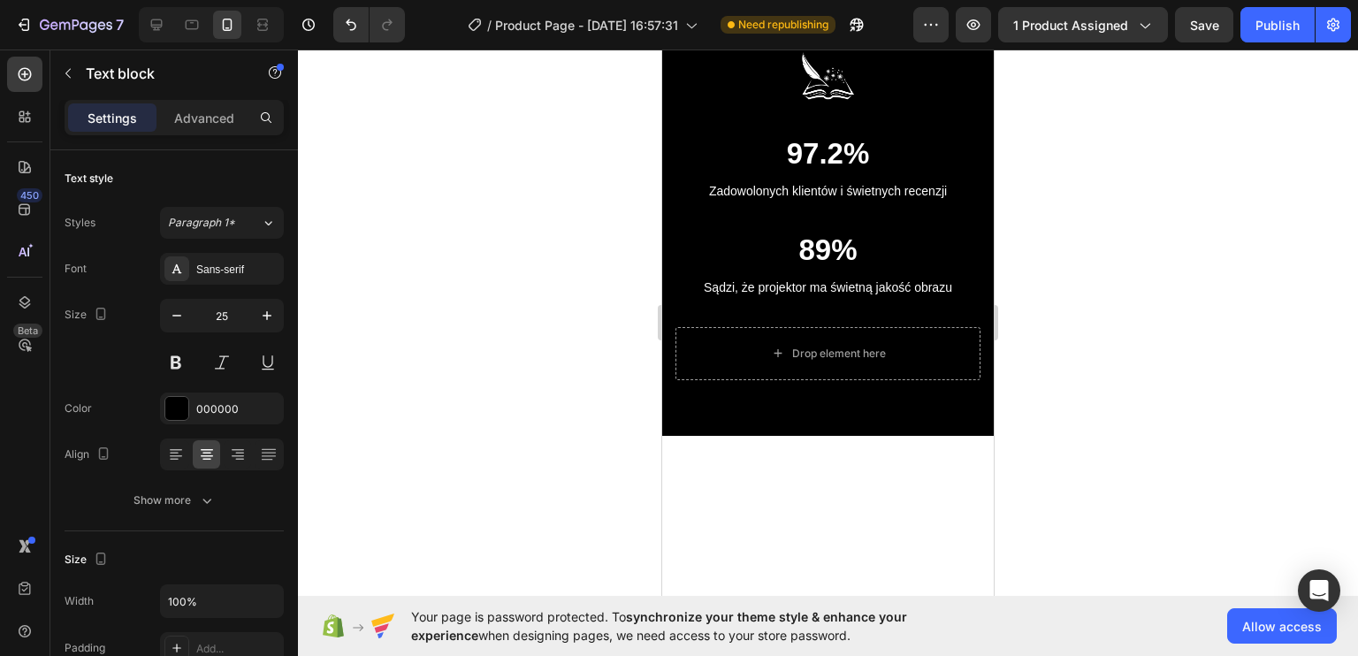
drag, startPoint x: 756, startPoint y: 376, endPoint x: 648, endPoint y: 378, distance: 107.9
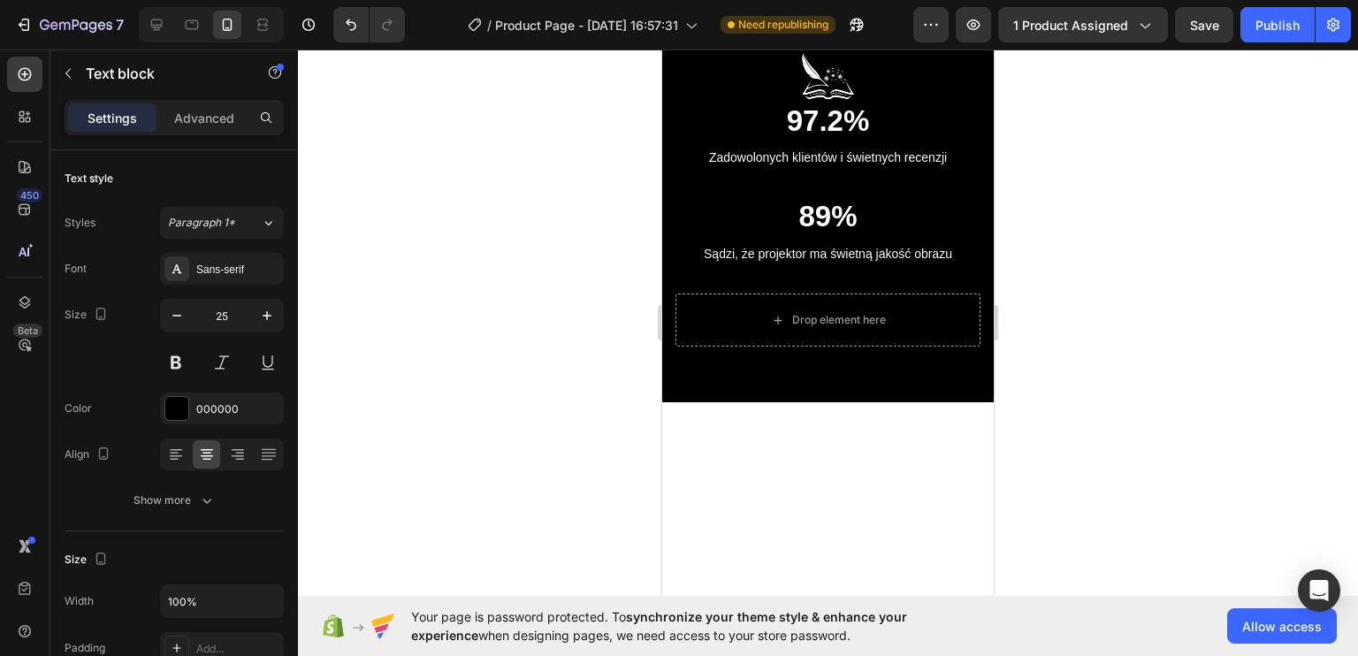
click at [605, 359] on div at bounding box center [828, 353] width 1060 height 606
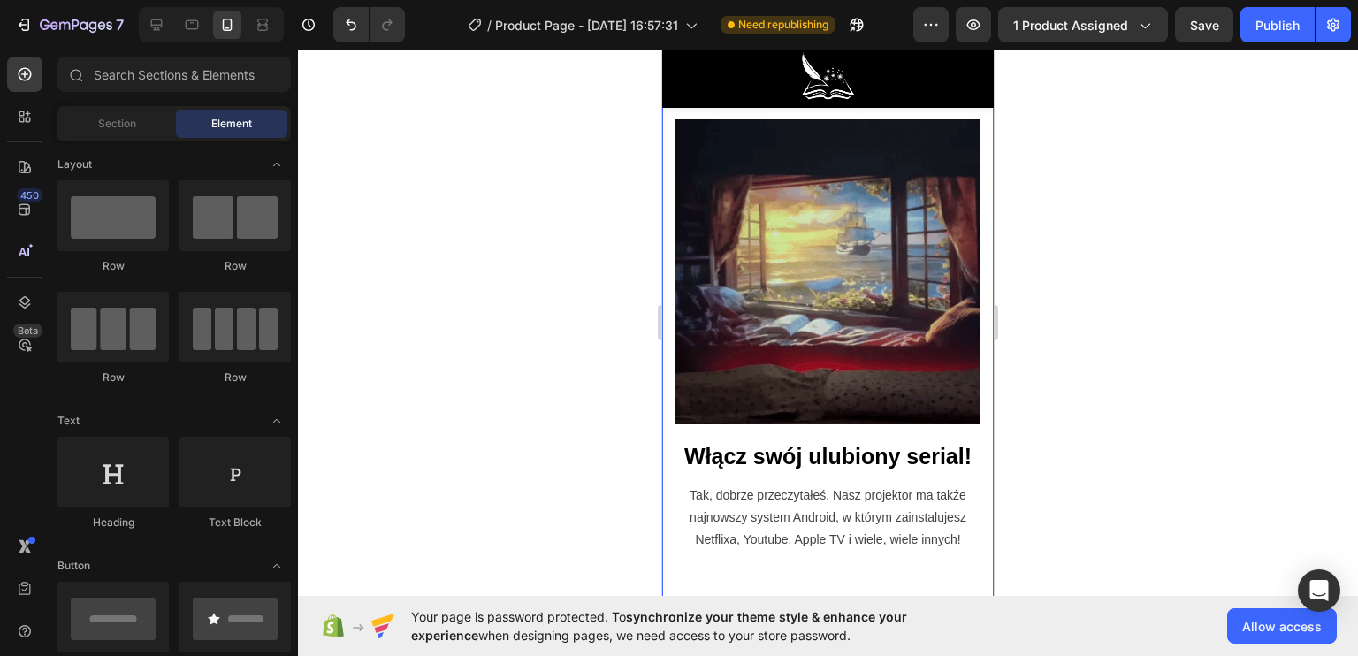
scroll to position [2210, 0]
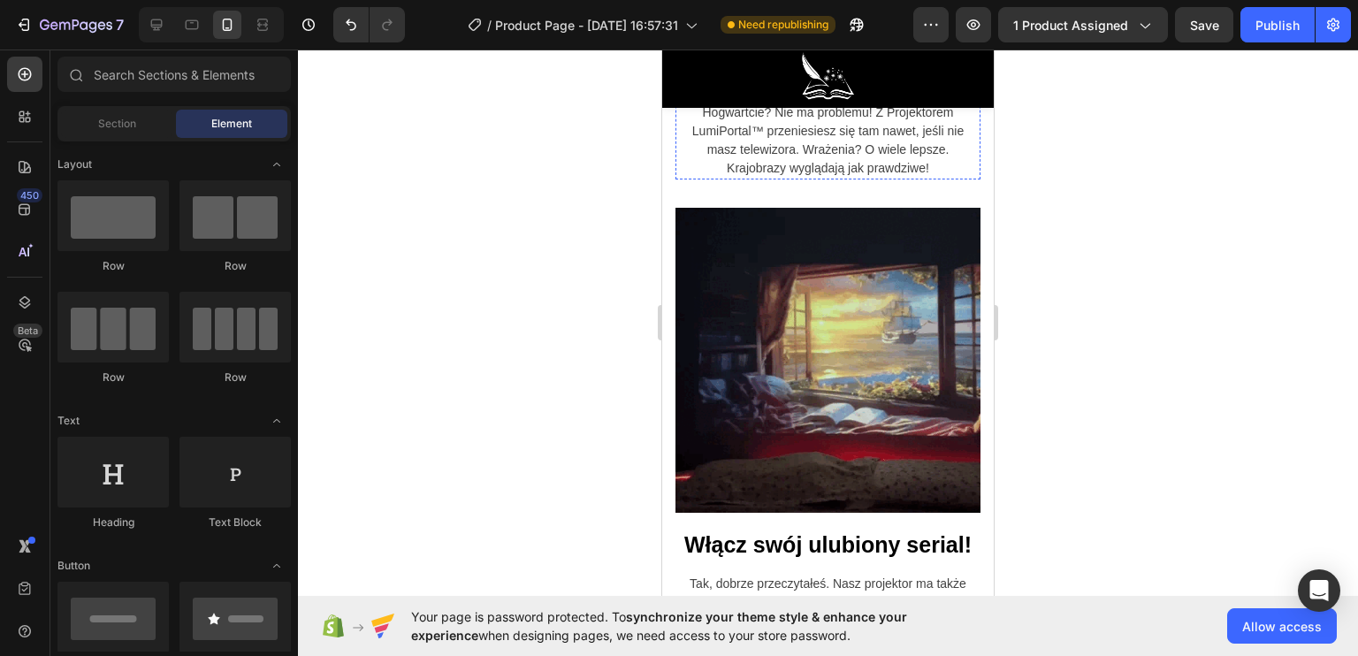
click at [959, 57] on p "Zrelaksuj się przy czytaniu" at bounding box center [827, 40] width 301 height 34
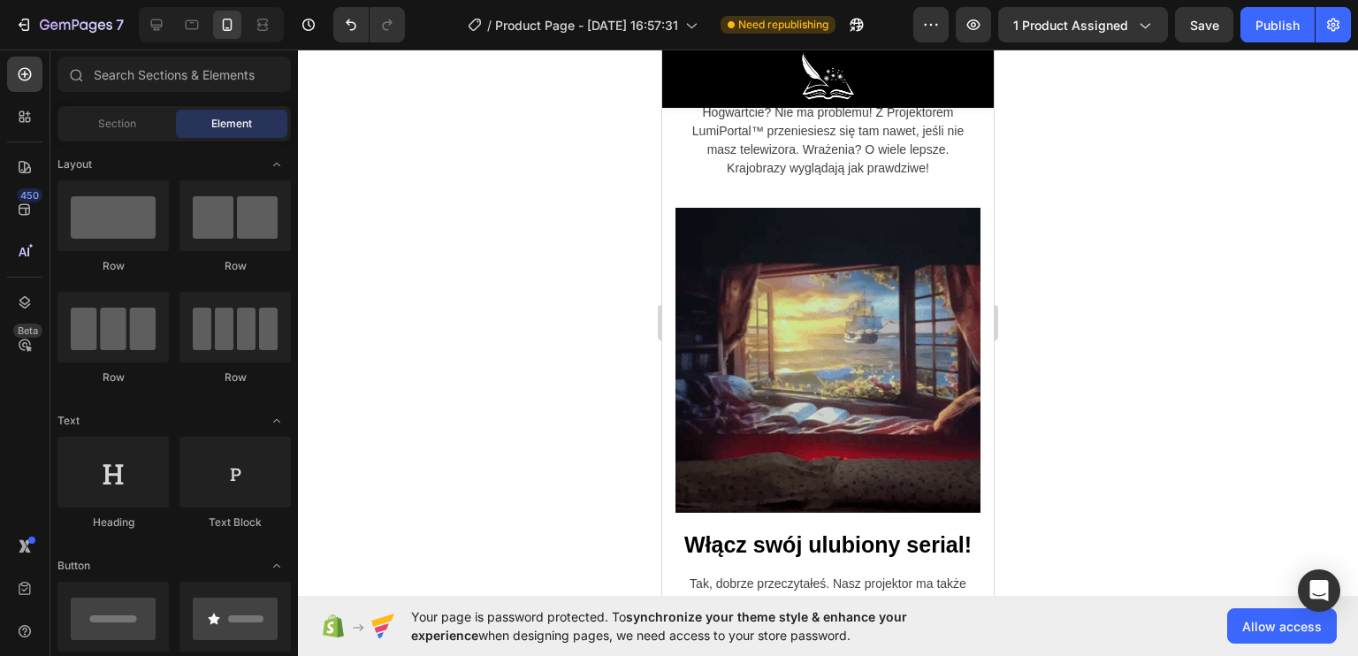
click at [959, 57] on p "Zrelaksuj się przy czytaniu" at bounding box center [827, 40] width 301 height 34
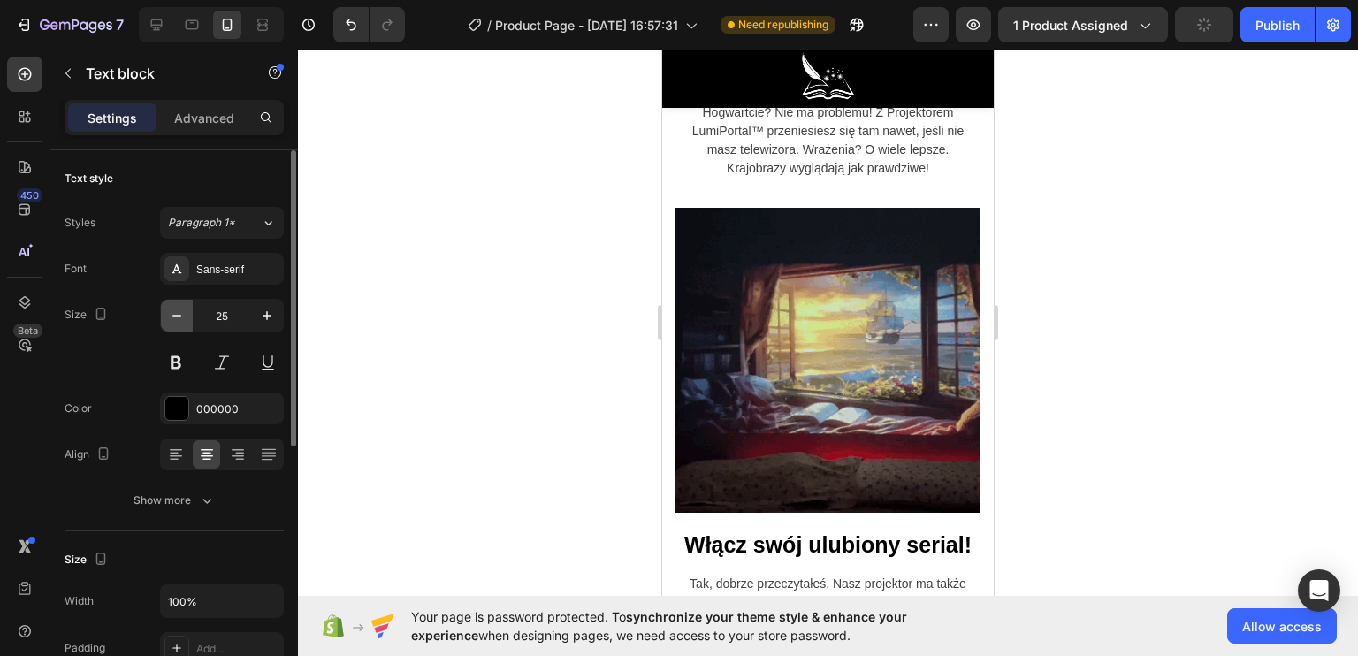
click at [186, 311] on button "button" at bounding box center [177, 316] width 32 height 32
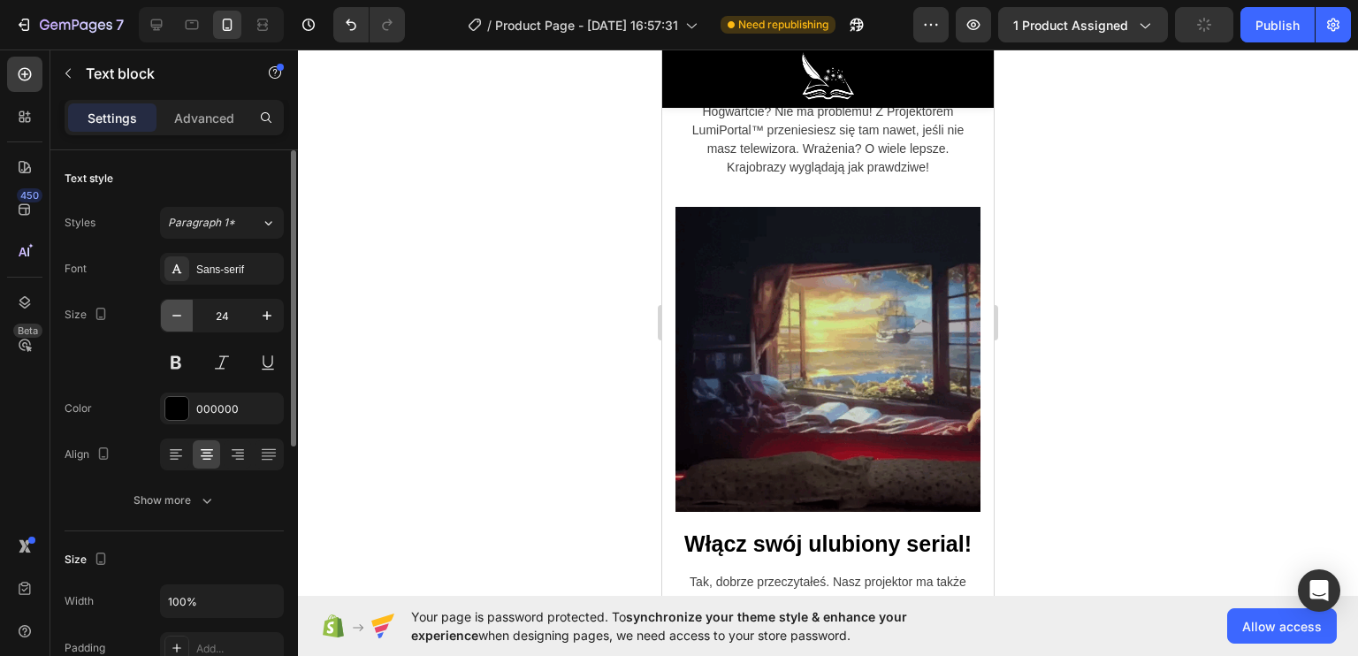
click at [184, 310] on icon "button" at bounding box center [177, 316] width 18 height 18
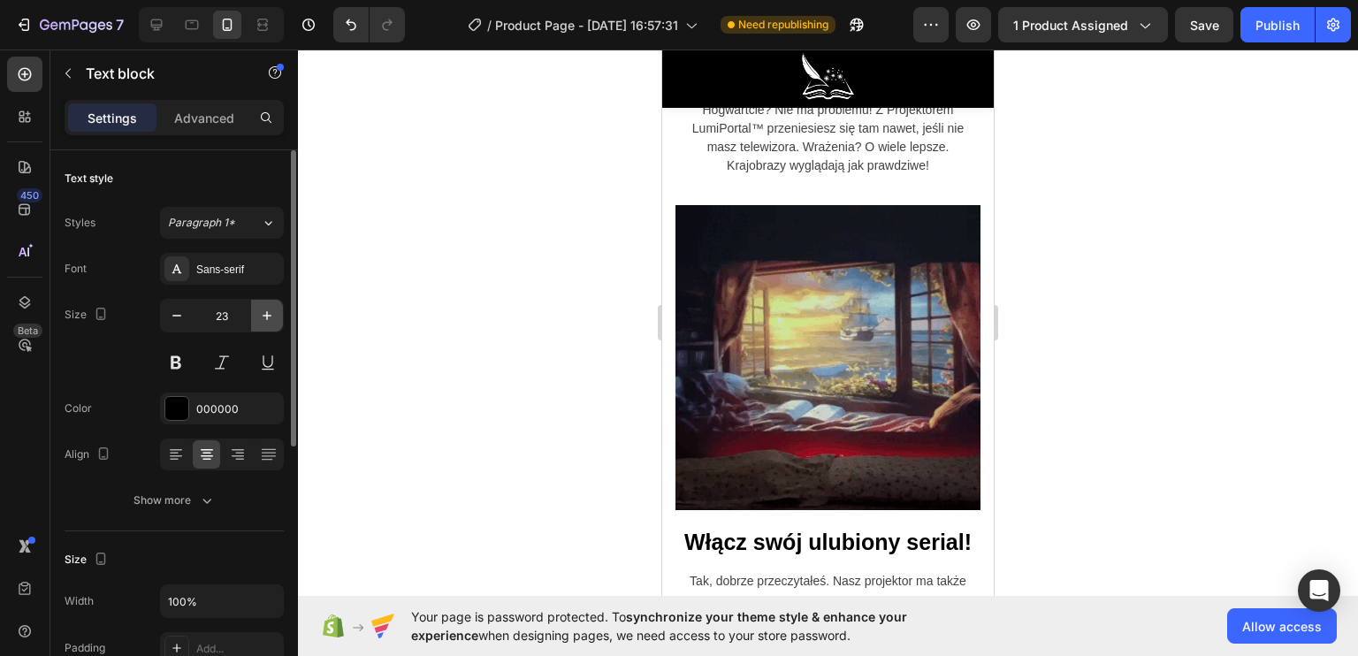
click at [265, 319] on icon "button" at bounding box center [267, 316] width 18 height 18
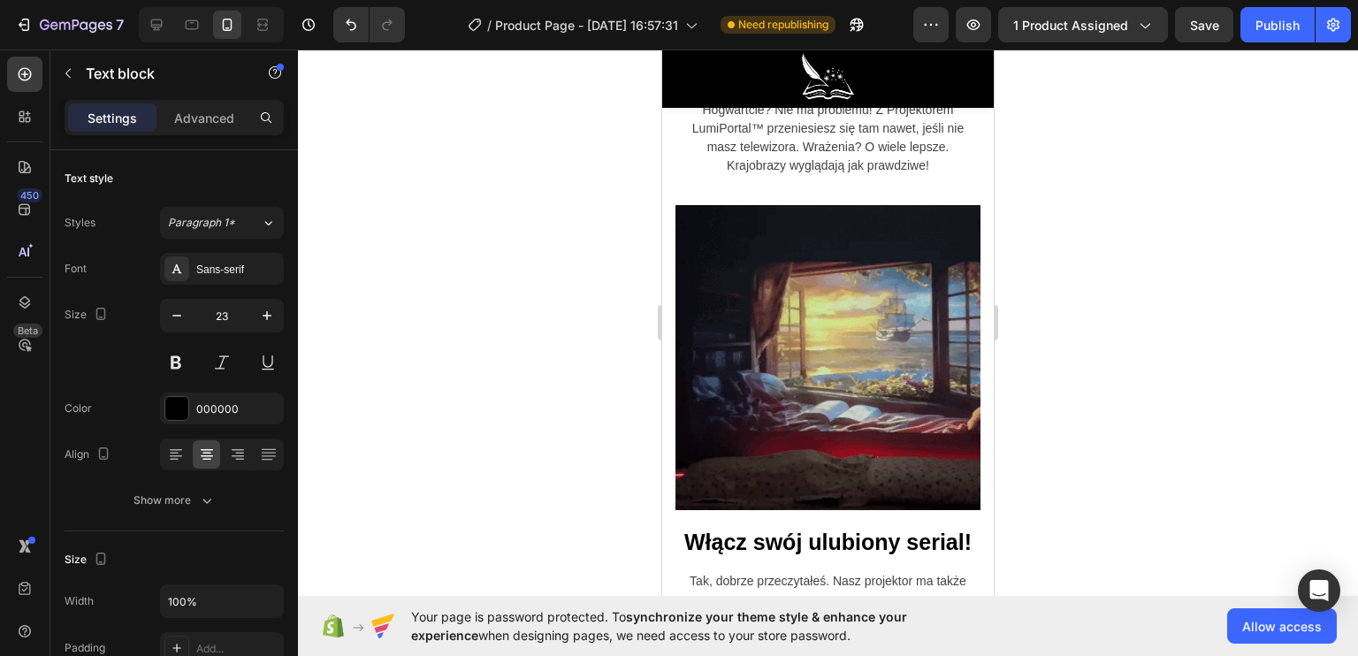
type input "24"
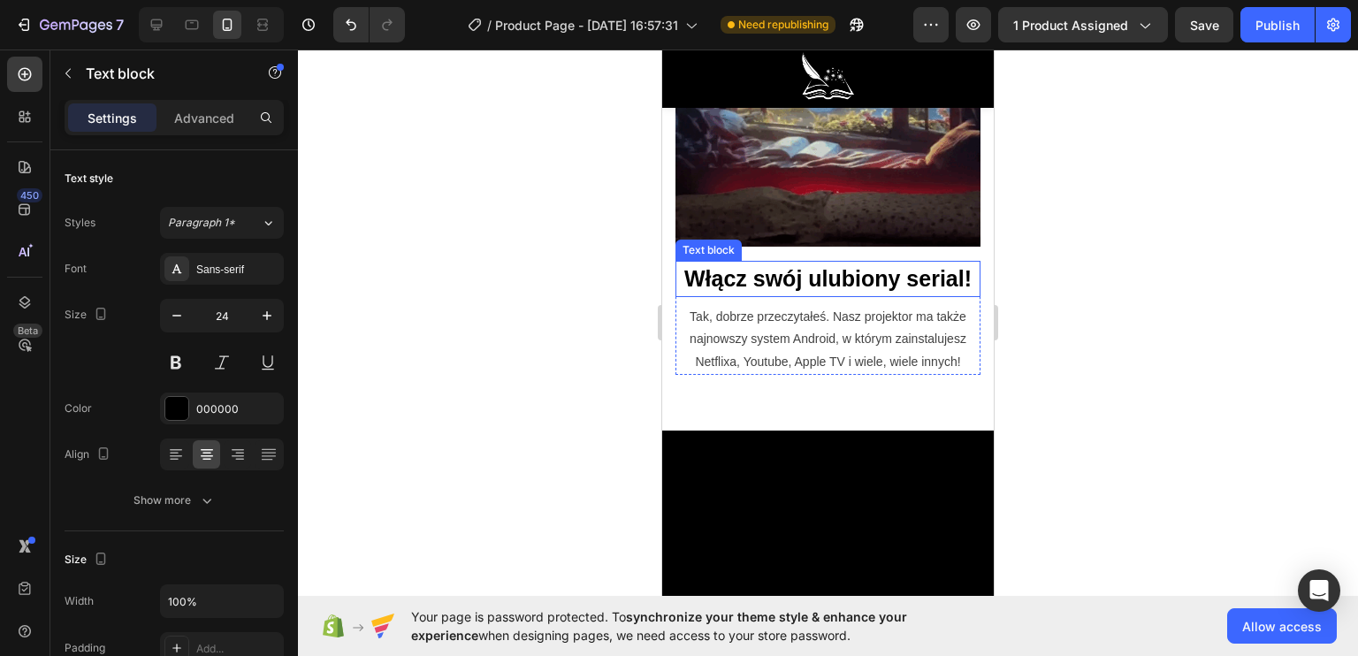
scroll to position [2564, 0]
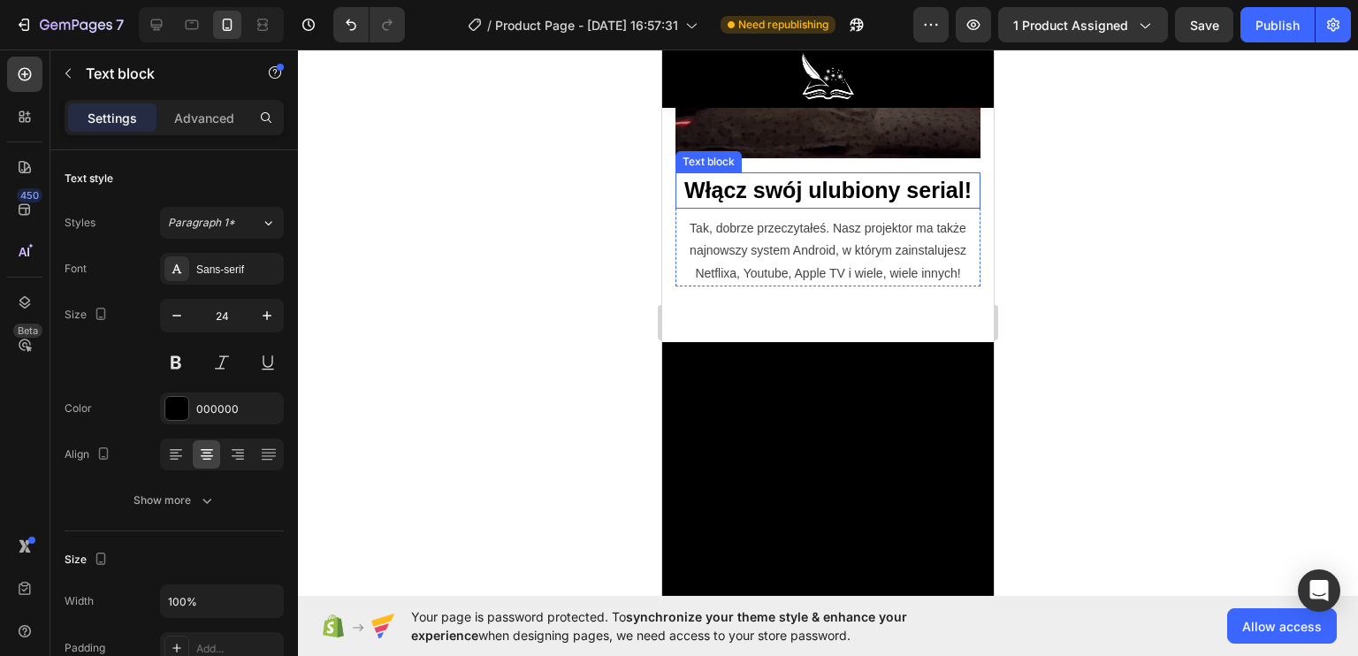
click at [792, 208] on p "Włącz swój ulubiony serial!" at bounding box center [827, 191] width 301 height 34
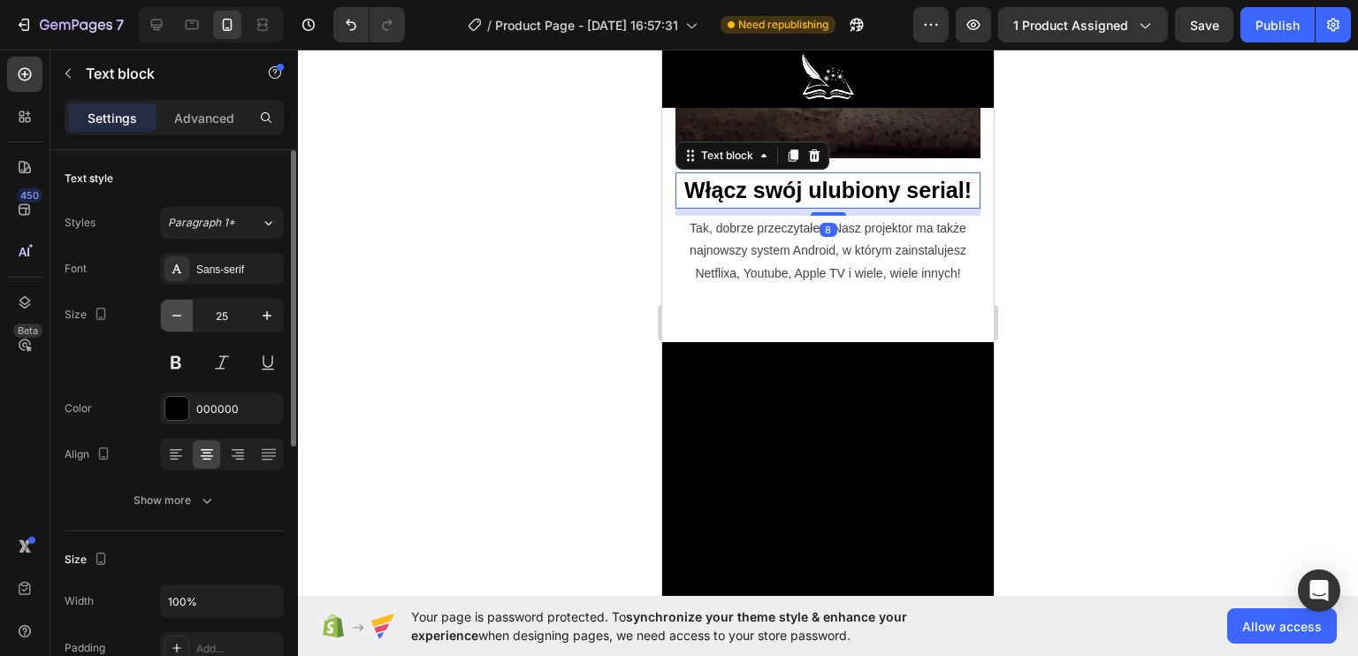
click at [180, 311] on icon "button" at bounding box center [177, 316] width 18 height 18
type input "24"
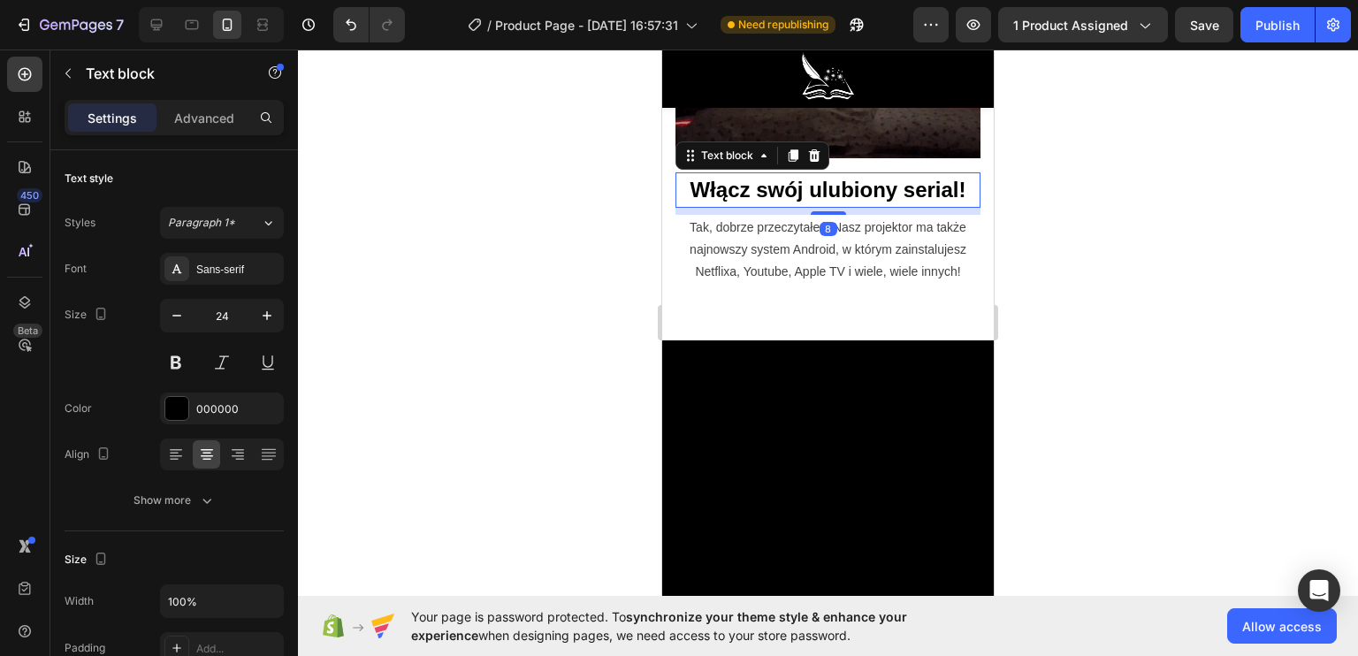
click at [598, 424] on div at bounding box center [828, 353] width 1060 height 606
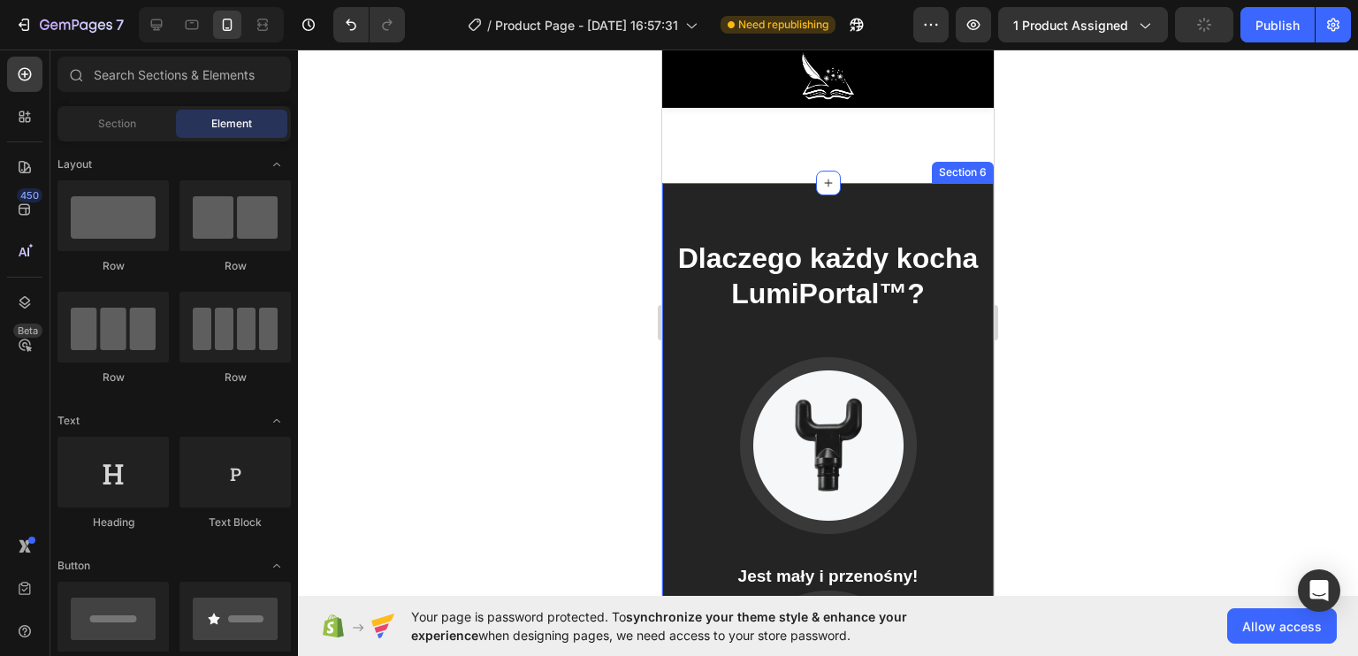
scroll to position [3890, 0]
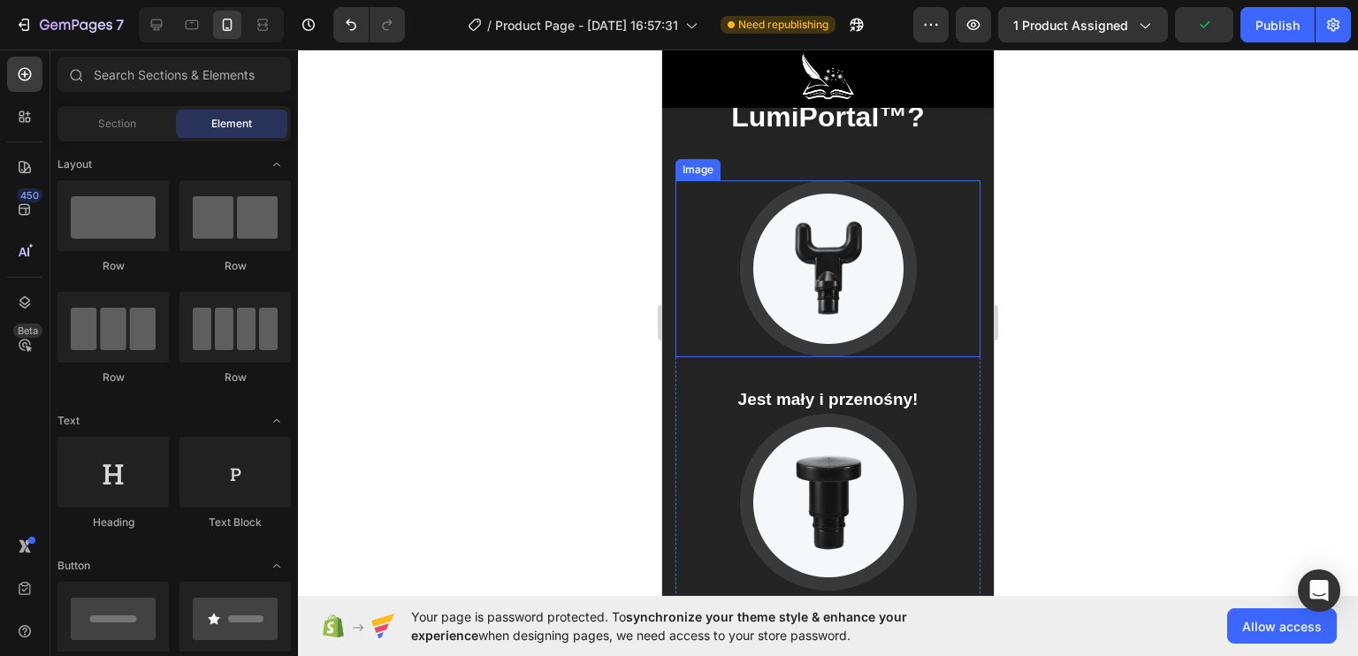
click at [808, 293] on img at bounding box center [828, 268] width 177 height 177
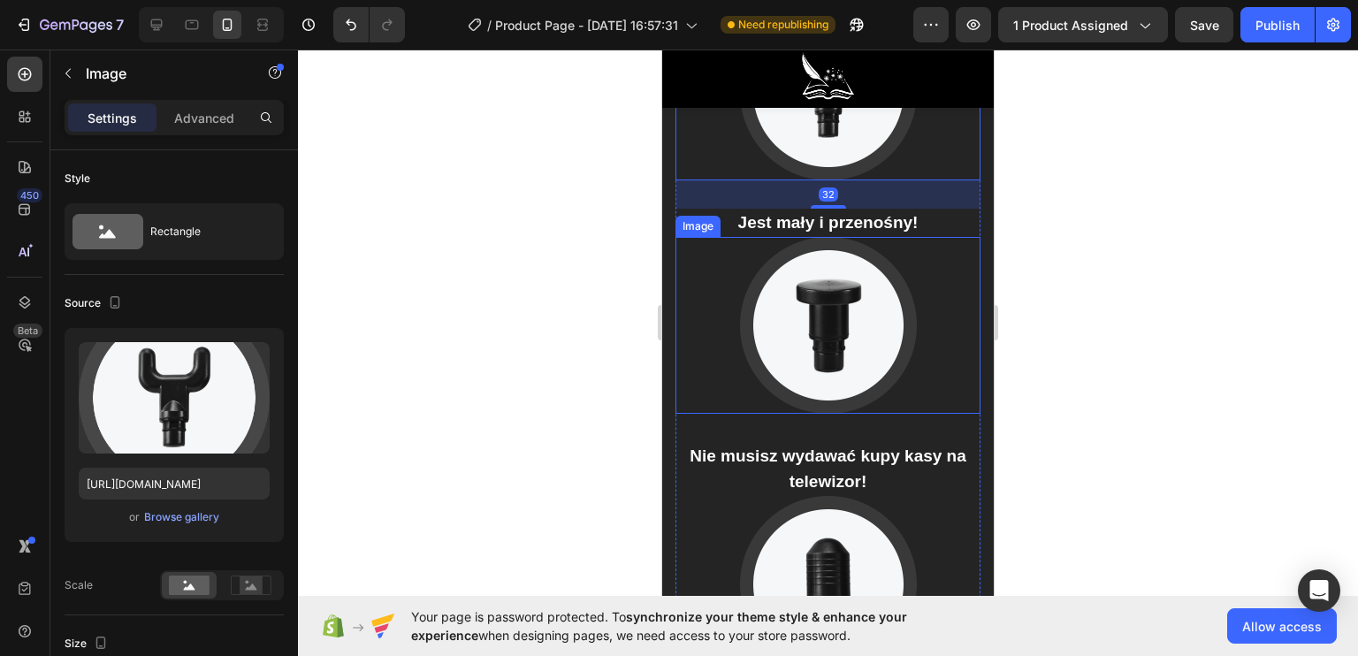
scroll to position [4155, 0]
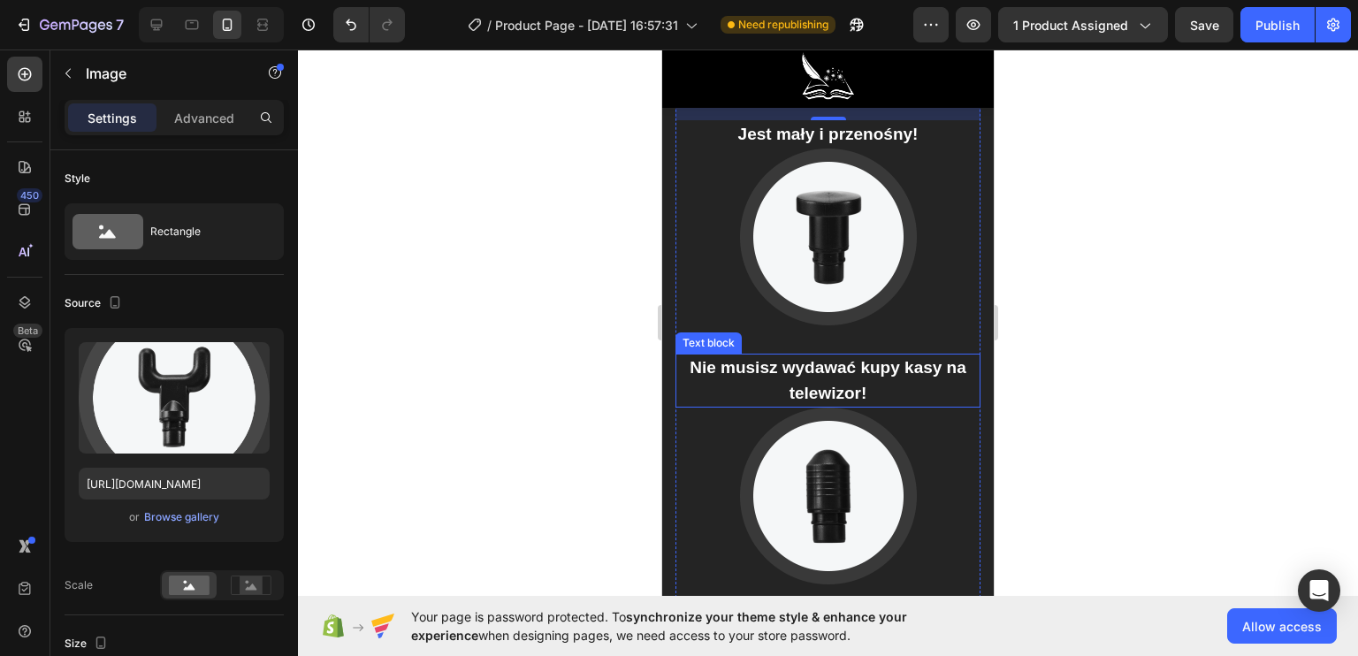
click at [875, 369] on p "Nie musisz wydawać kupy kasy na telewizor!" at bounding box center [827, 380] width 301 height 50
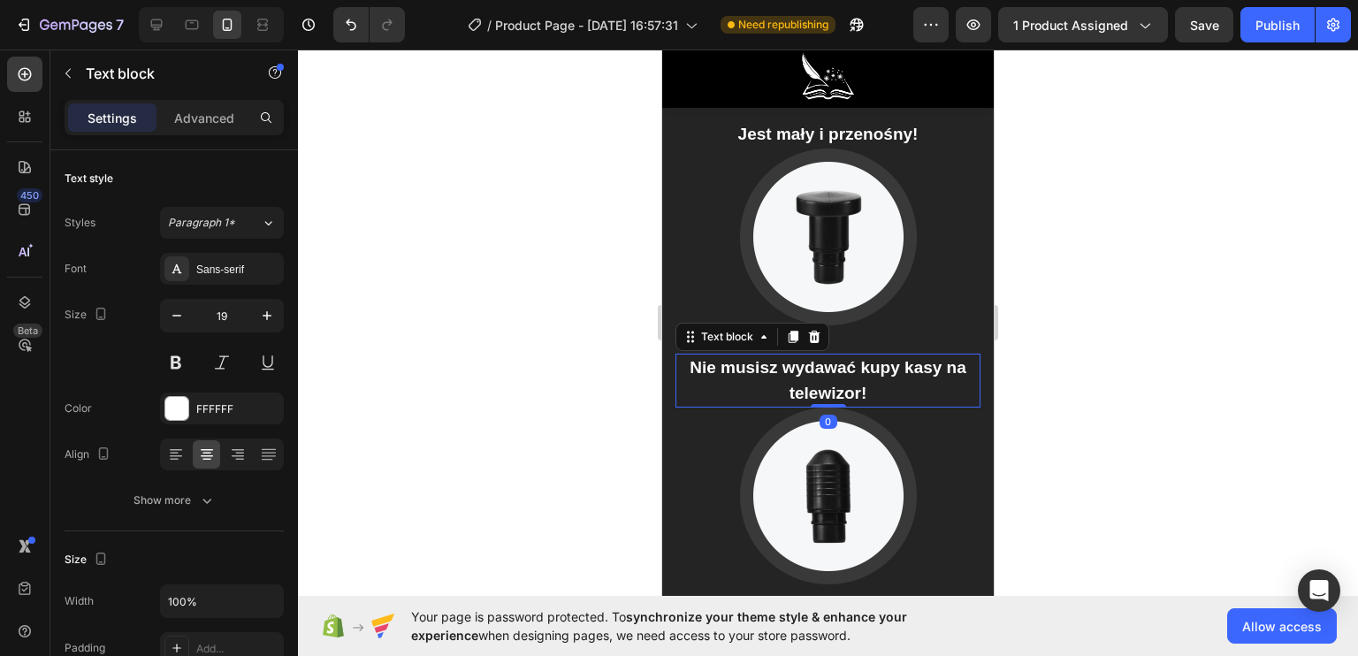
click at [896, 361] on p "Nie musisz wydawać kupy kasy na telewizor!" at bounding box center [827, 380] width 301 height 50
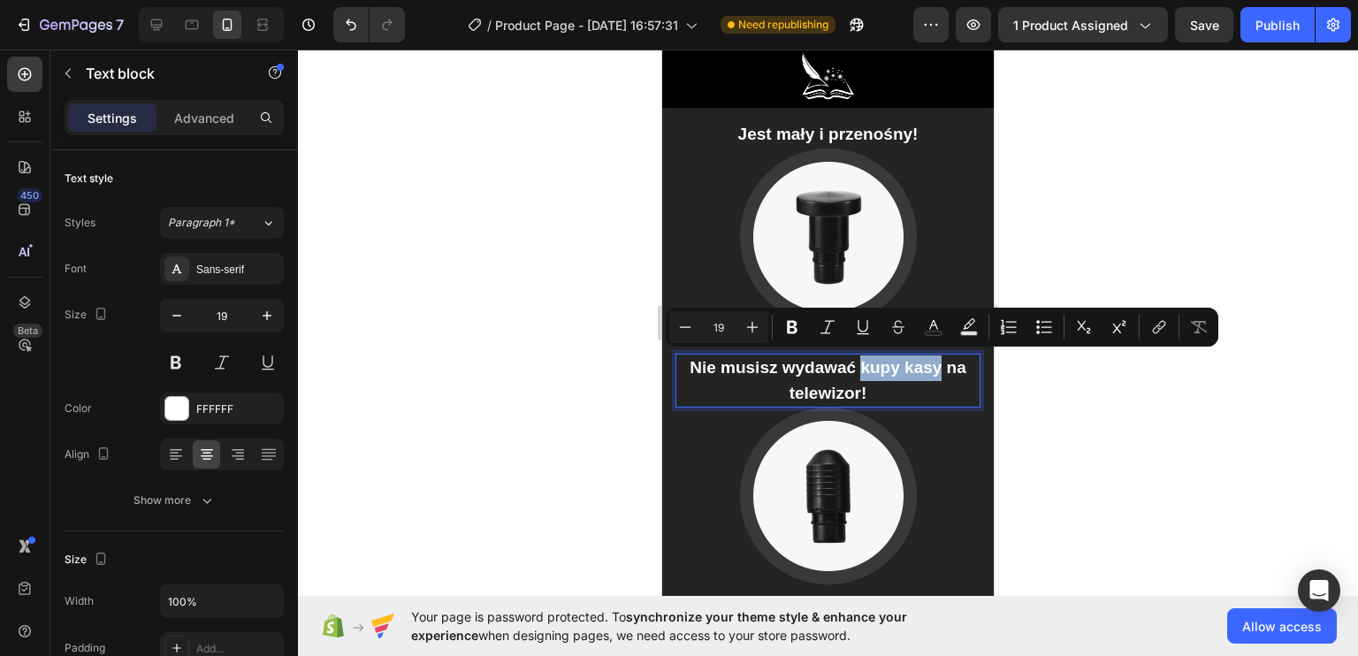
drag, startPoint x: 934, startPoint y: 359, endPoint x: 856, endPoint y: 359, distance: 77.8
click at [856, 359] on p "Nie musisz wydawać kupy kasy na telewizor!" at bounding box center [827, 380] width 301 height 50
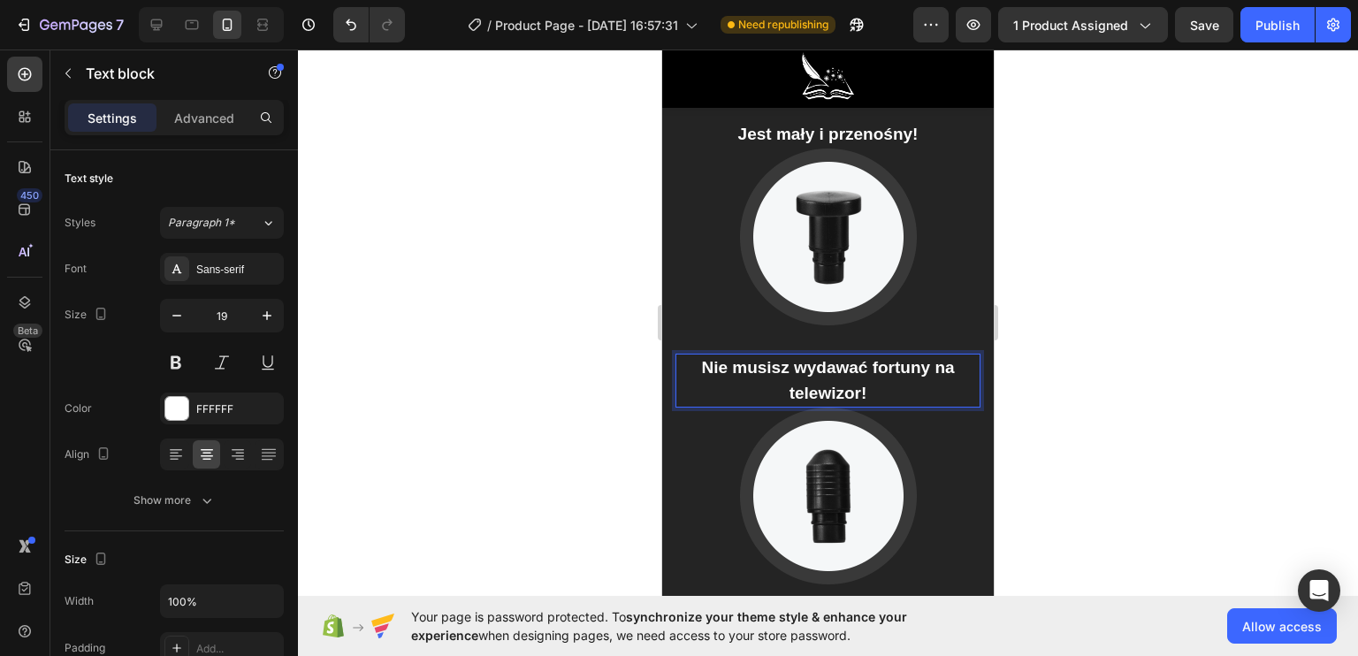
click at [581, 371] on div at bounding box center [828, 353] width 1060 height 606
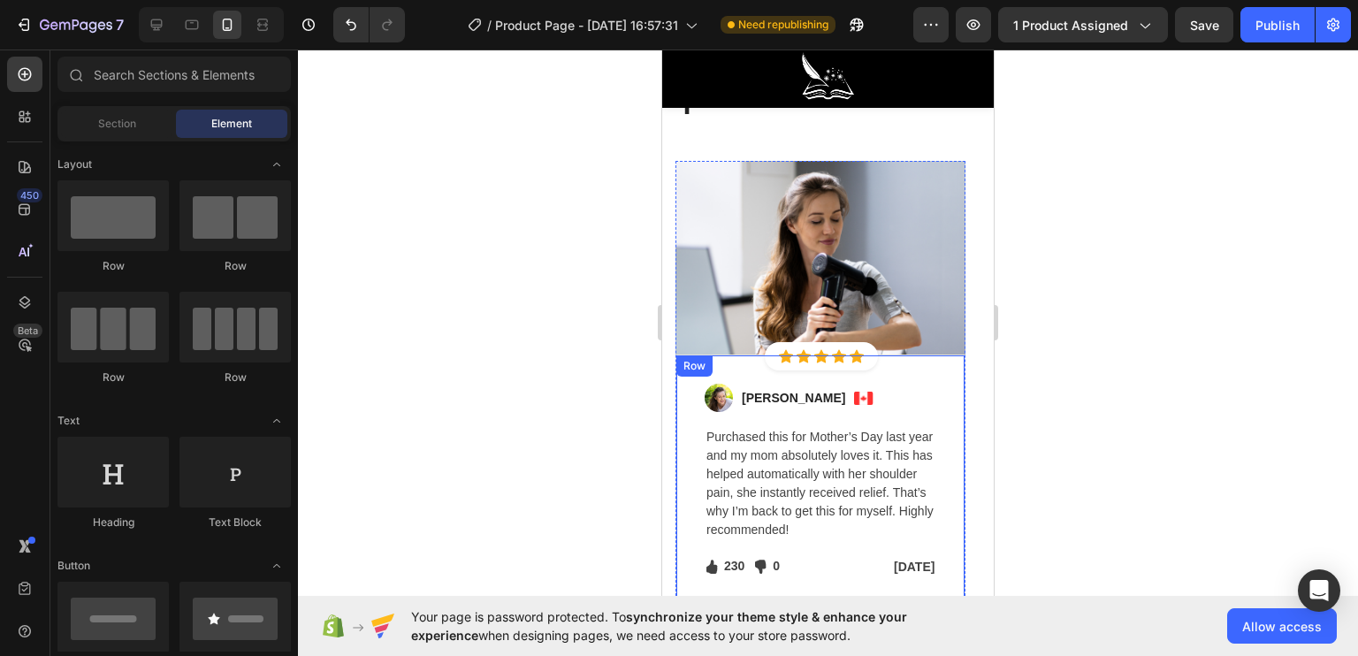
scroll to position [4774, 0]
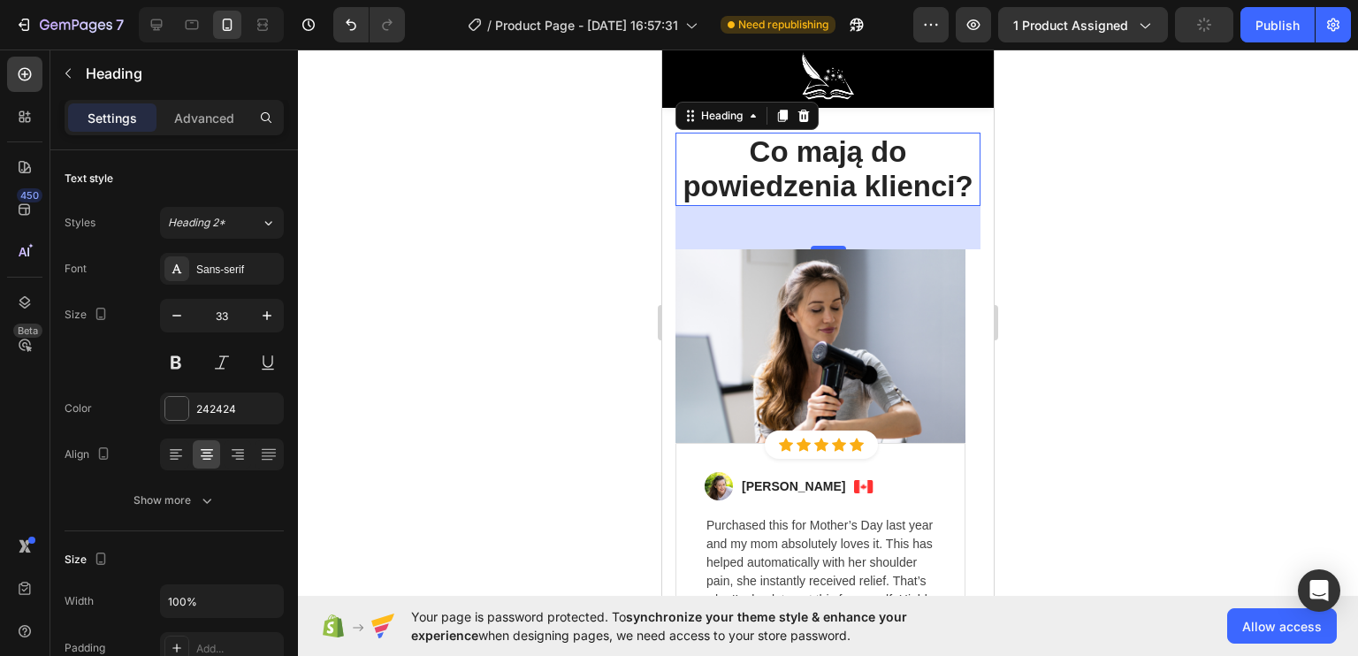
click at [840, 192] on h2 "Co mają do powiedzenia klienci?" at bounding box center [827, 169] width 305 height 73
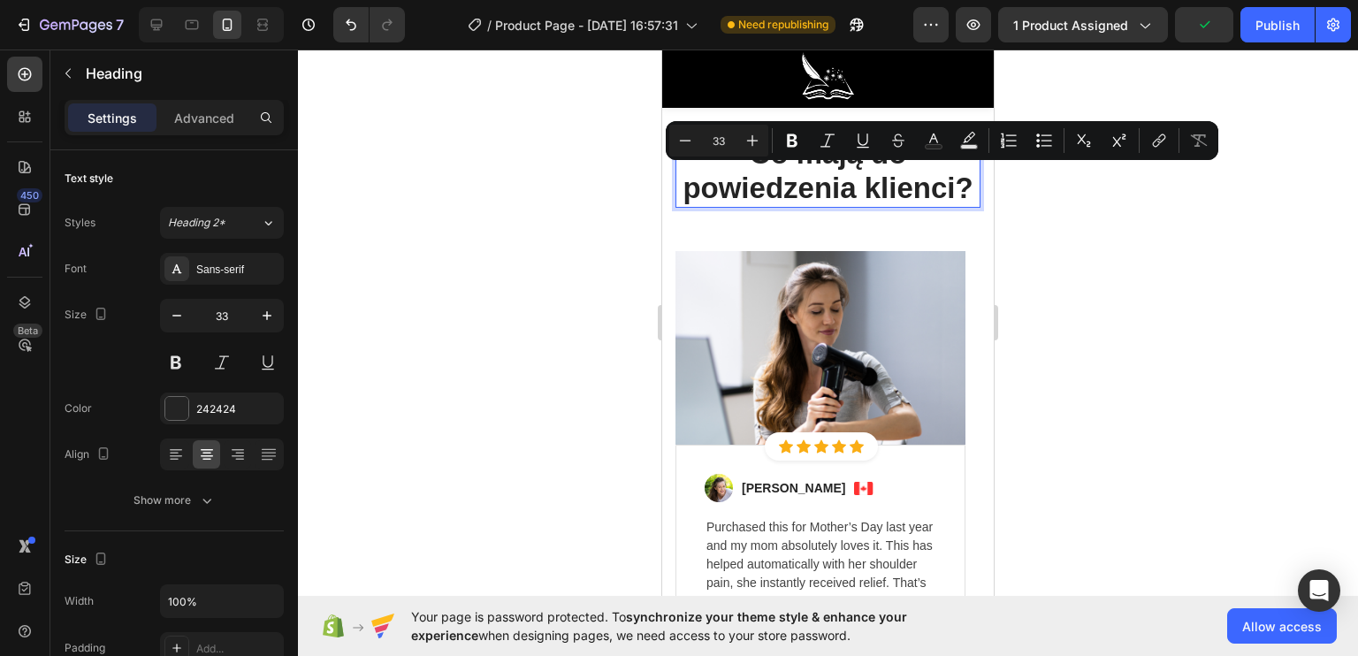
click at [775, 206] on p "Co mają do powiedzenia klienci?" at bounding box center [827, 171] width 301 height 70
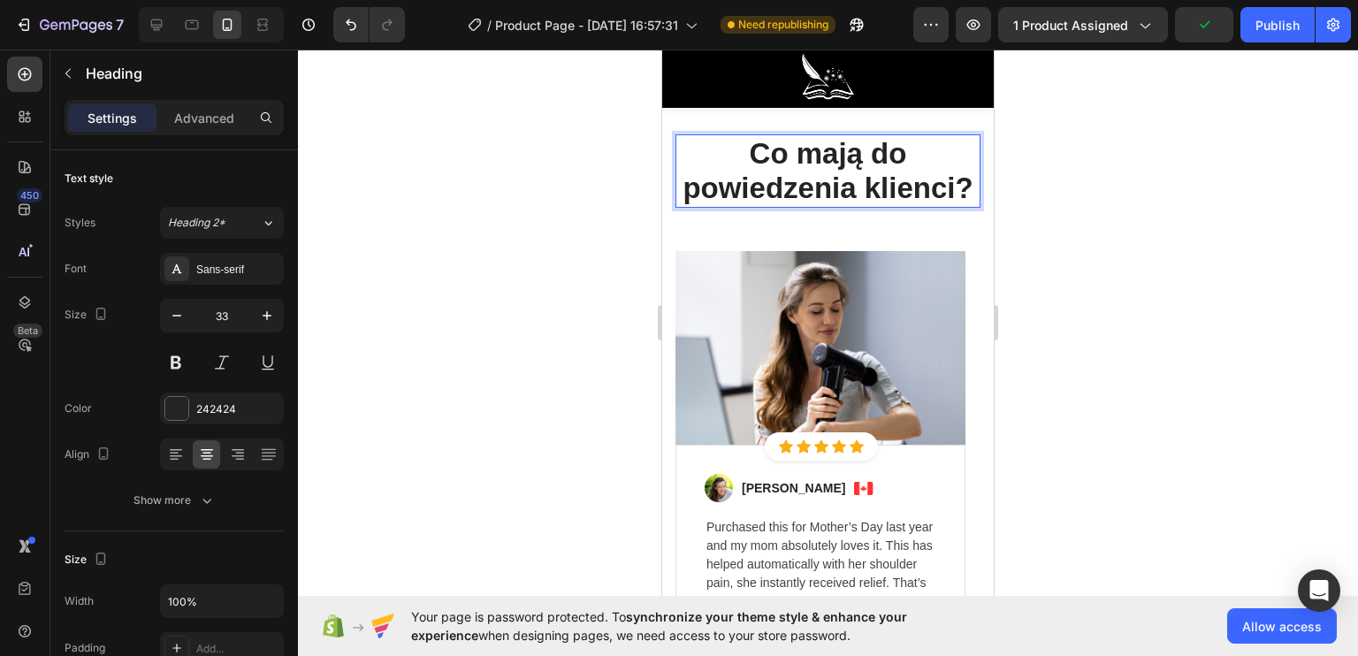
click at [766, 206] on p "Co mają do powiedzenia klienci?" at bounding box center [827, 171] width 301 height 70
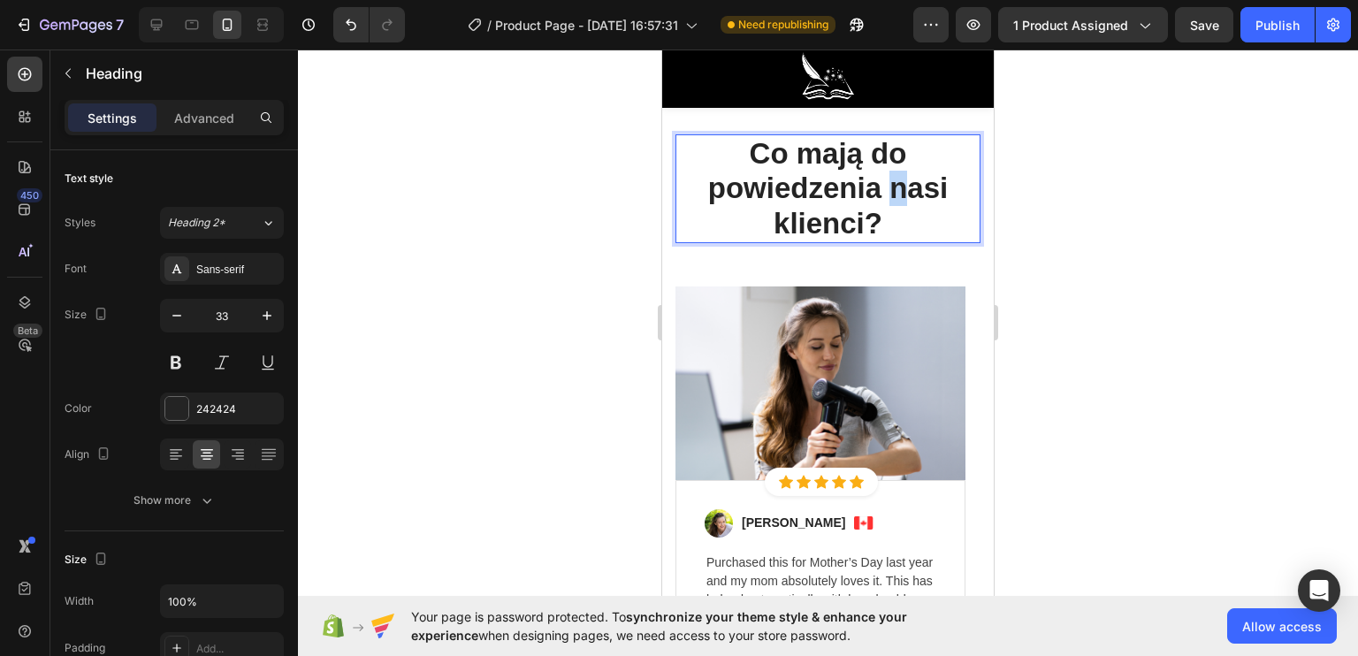
drag, startPoint x: 897, startPoint y: 177, endPoint x: 880, endPoint y: 180, distance: 18.0
click at [880, 180] on p "Co mają do powiedzenia nasi klienci?" at bounding box center [827, 188] width 301 height 105
drag, startPoint x: 898, startPoint y: 186, endPoint x: 890, endPoint y: 181, distance: 9.1
click at [890, 181] on p "Co mają do powiedzenia Nasi klienci?" at bounding box center [827, 188] width 301 height 105
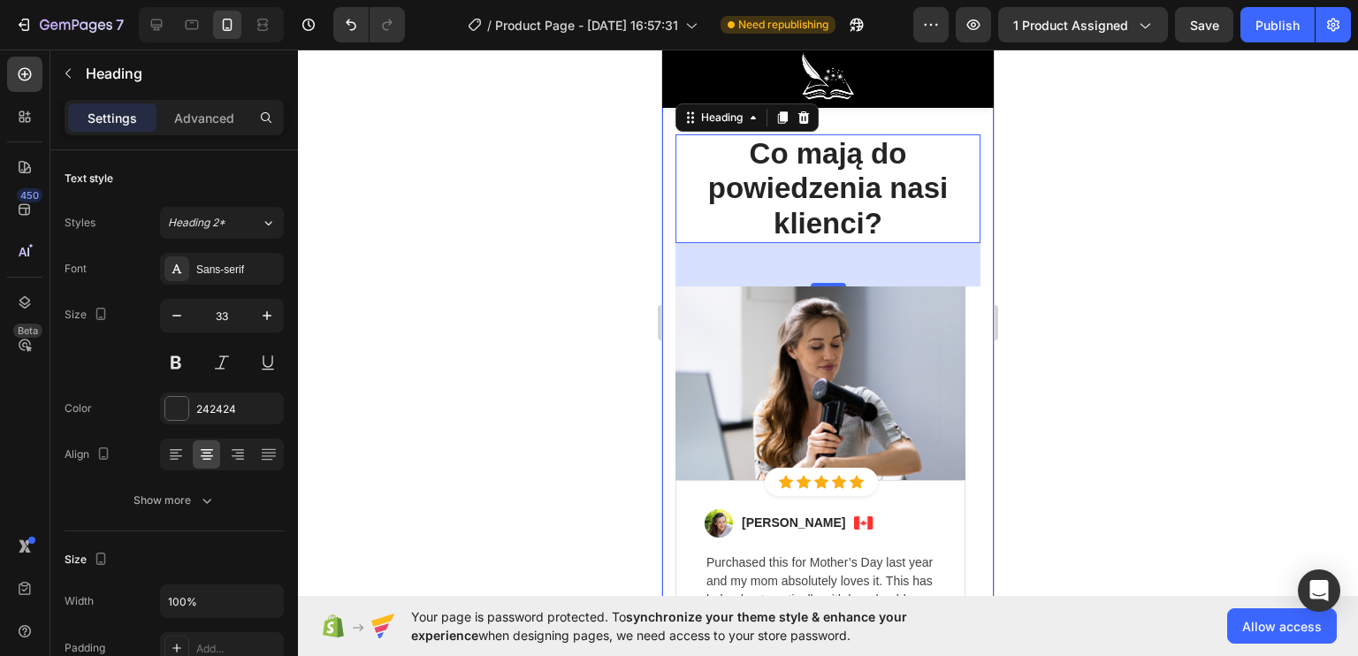
click at [603, 218] on div at bounding box center [828, 353] width 1060 height 606
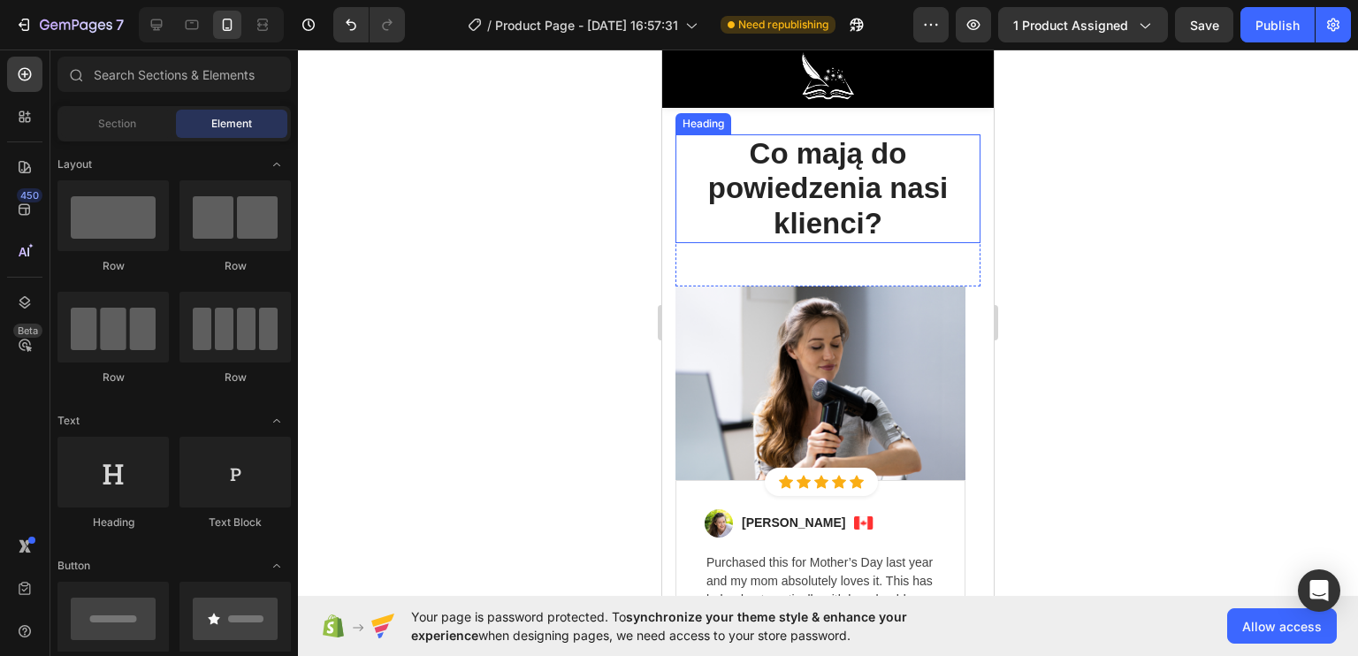
click at [827, 218] on p "Co mają do powiedzenia nasi klienci?" at bounding box center [827, 188] width 301 height 105
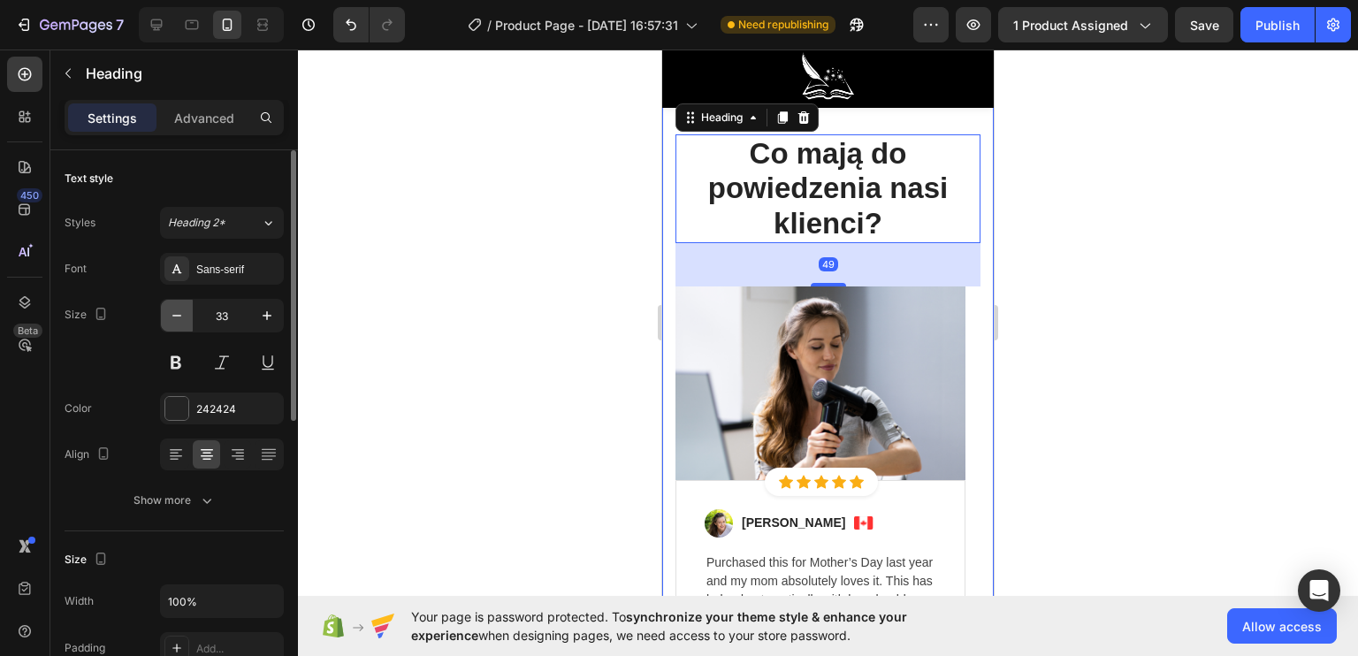
click at [173, 324] on icon "button" at bounding box center [177, 316] width 18 height 18
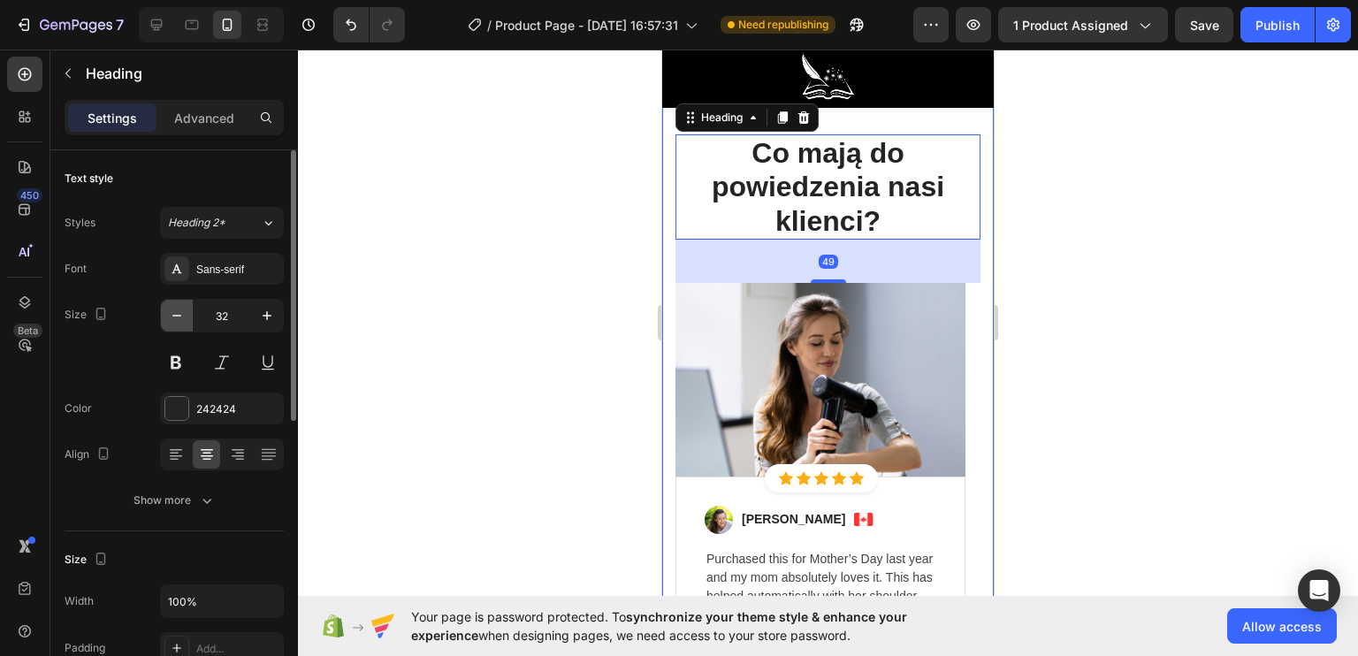
click at [173, 324] on icon "button" at bounding box center [177, 316] width 18 height 18
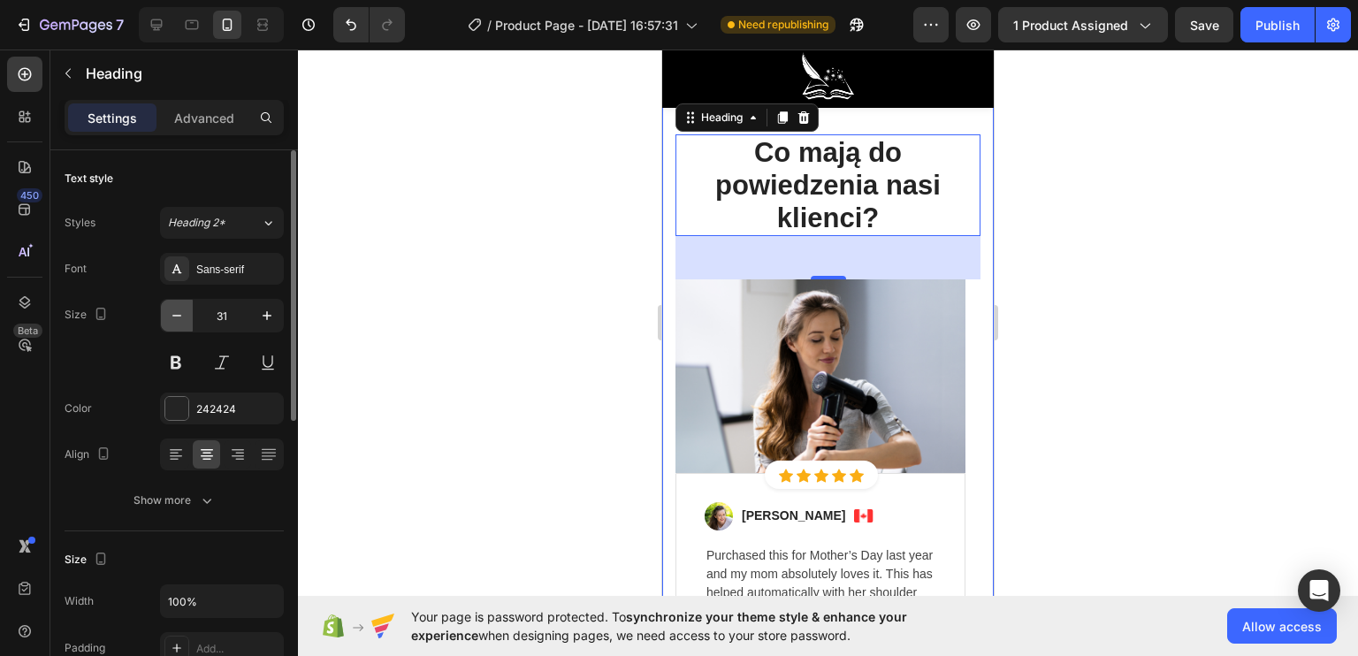
click at [173, 324] on icon "button" at bounding box center [177, 316] width 18 height 18
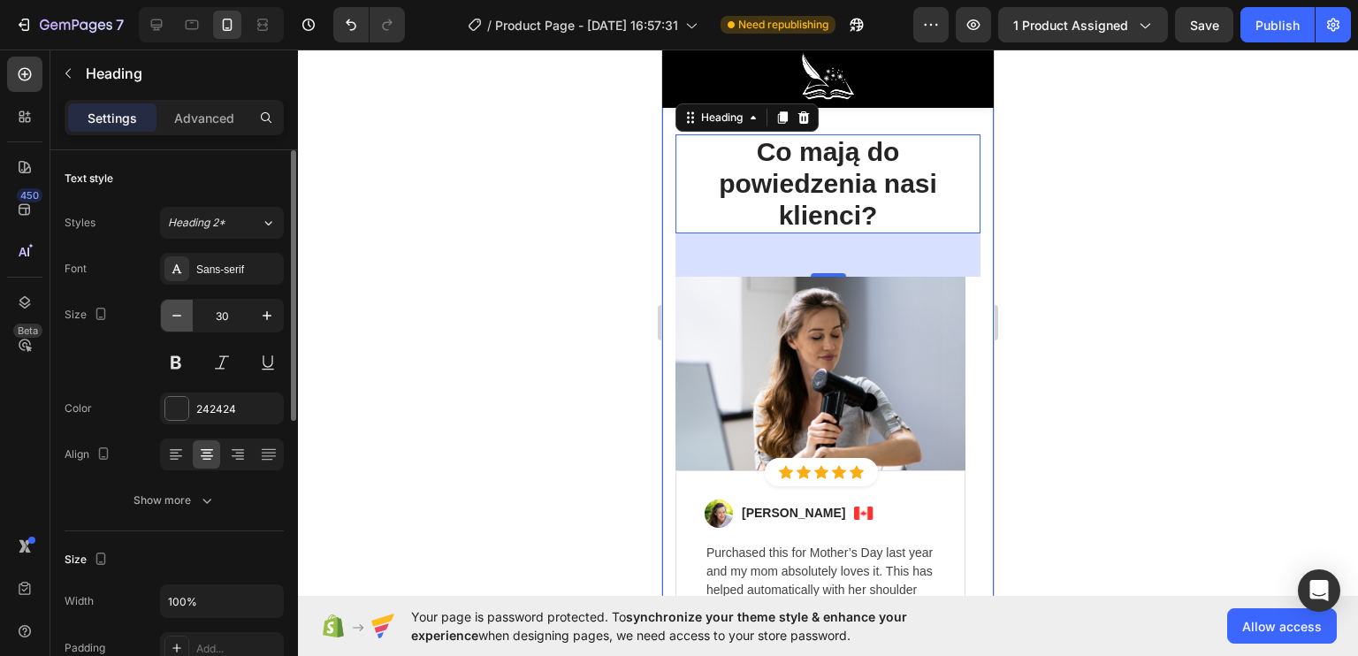
click at [173, 324] on icon "button" at bounding box center [177, 316] width 18 height 18
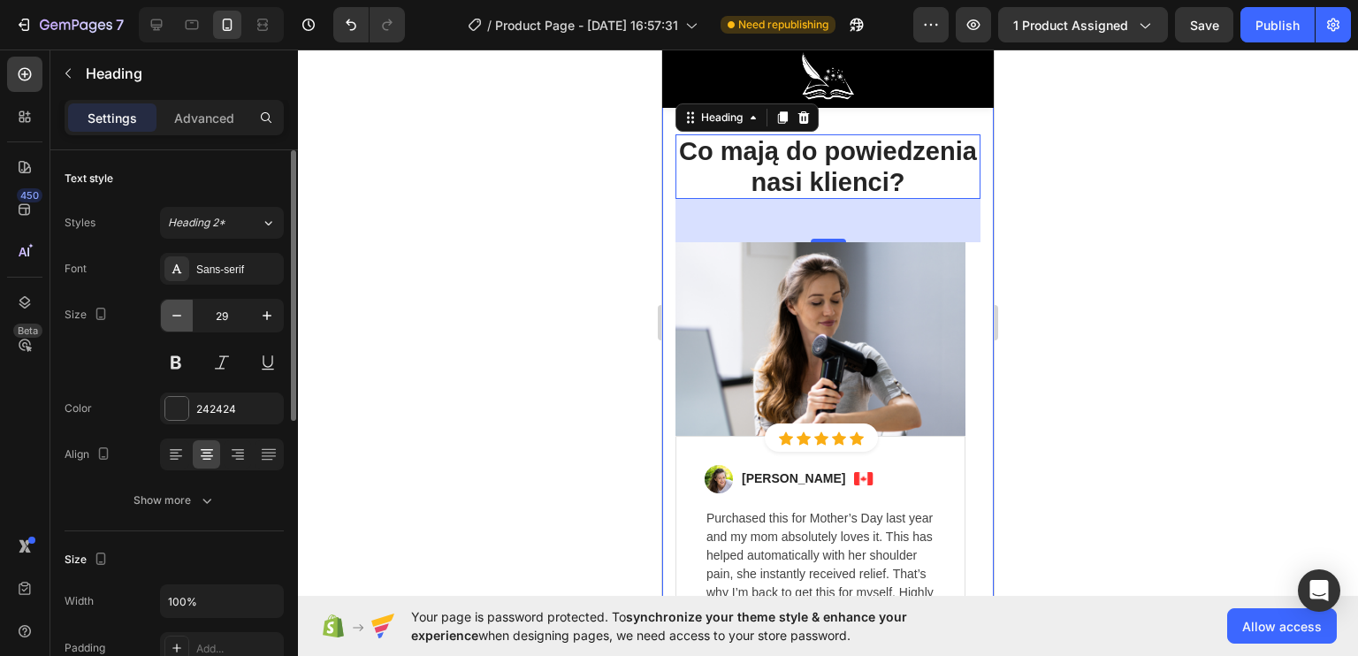
click at [173, 324] on icon "button" at bounding box center [177, 316] width 18 height 18
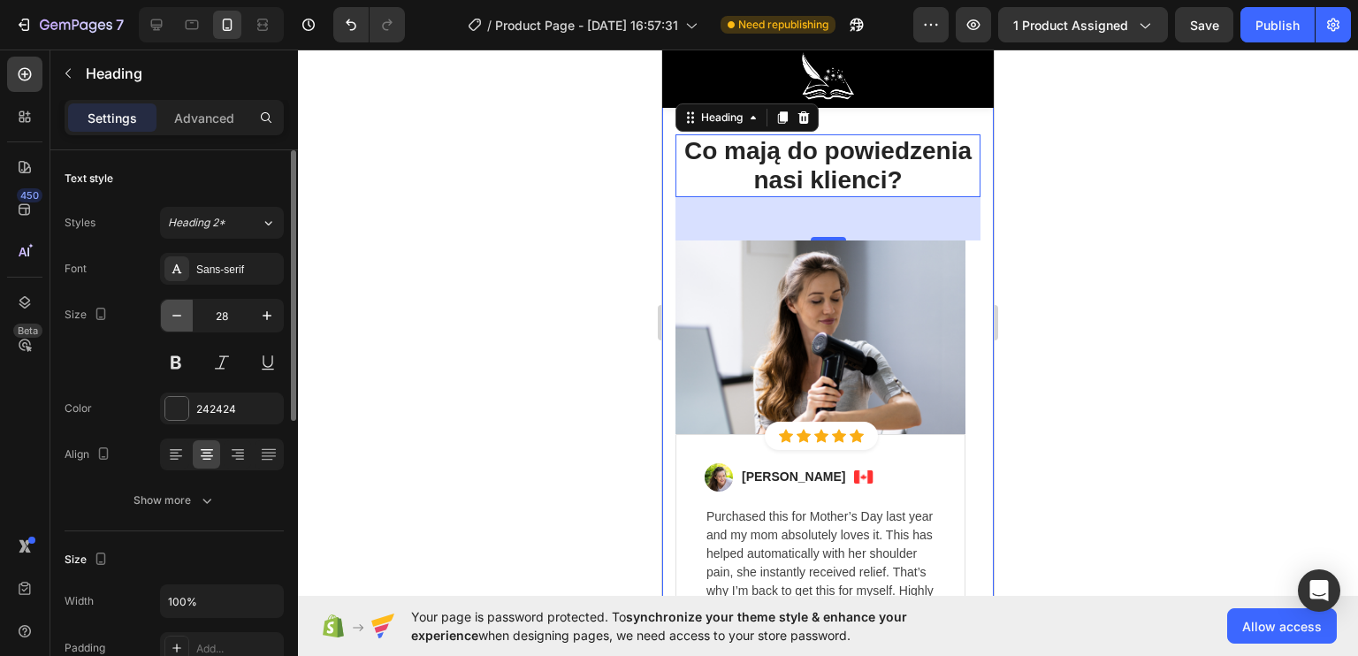
click at [173, 324] on icon "button" at bounding box center [177, 316] width 18 height 18
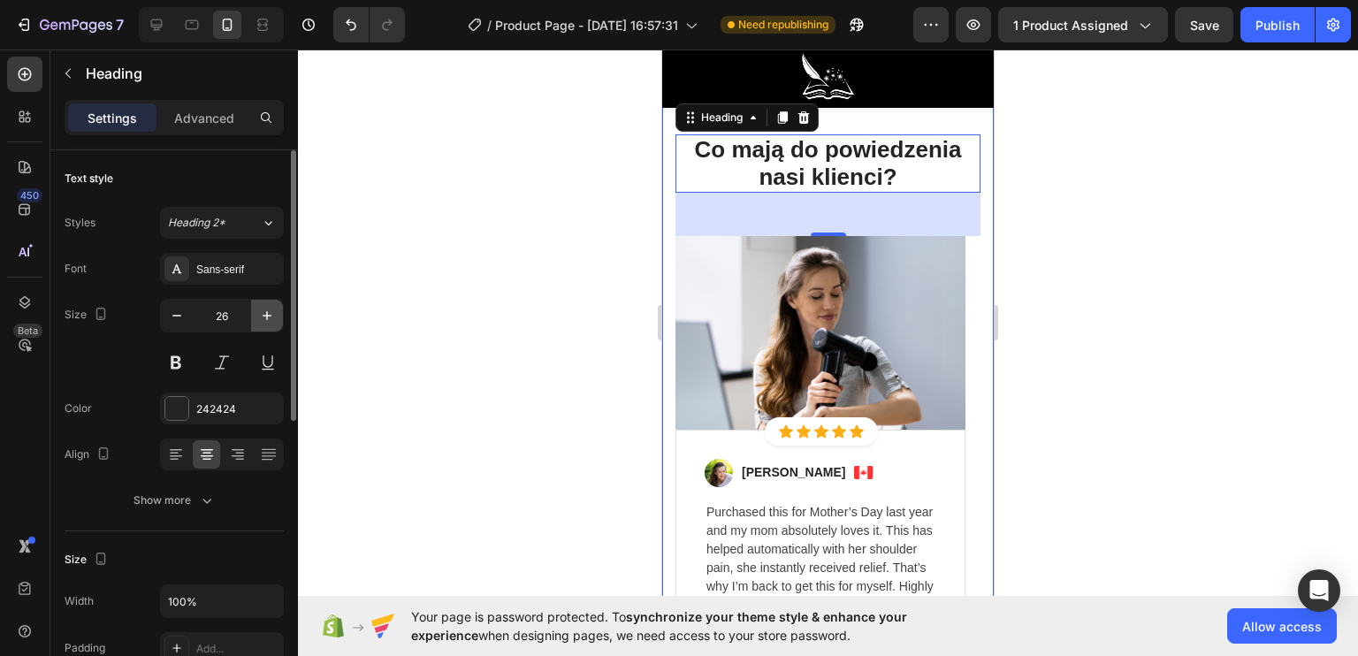
click at [267, 321] on icon "button" at bounding box center [267, 316] width 18 height 18
type input "27"
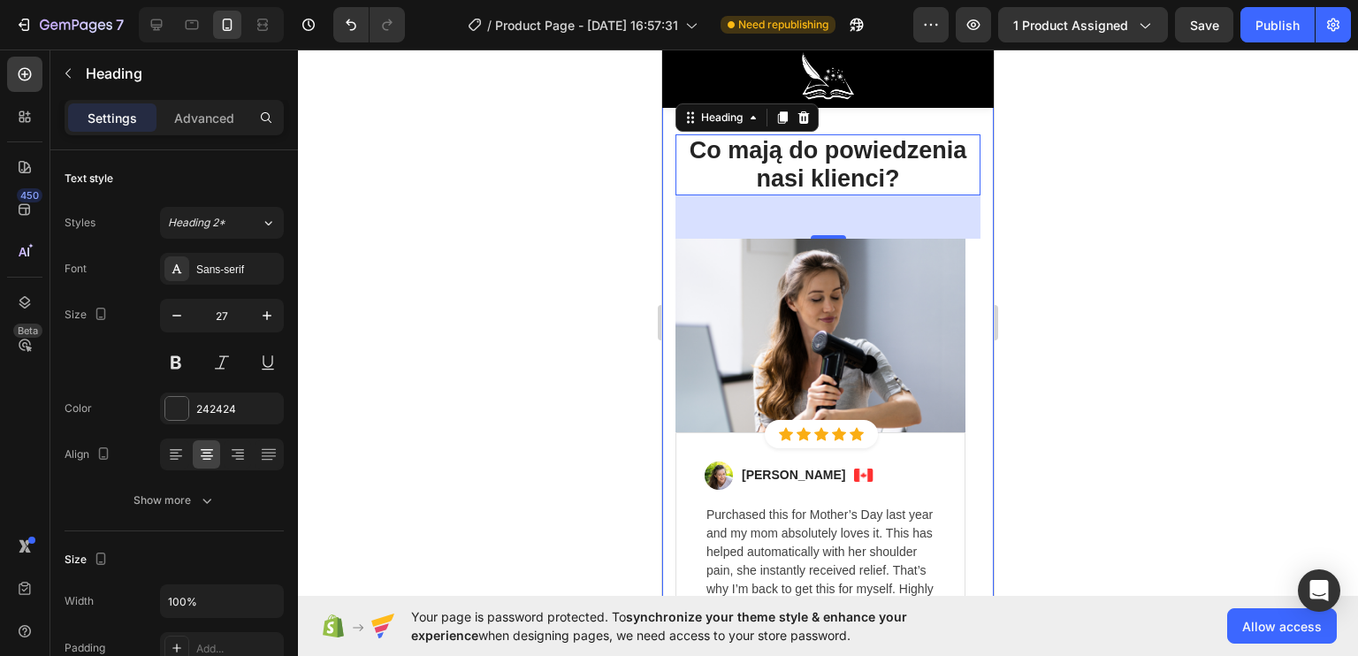
click at [545, 324] on div at bounding box center [828, 353] width 1060 height 606
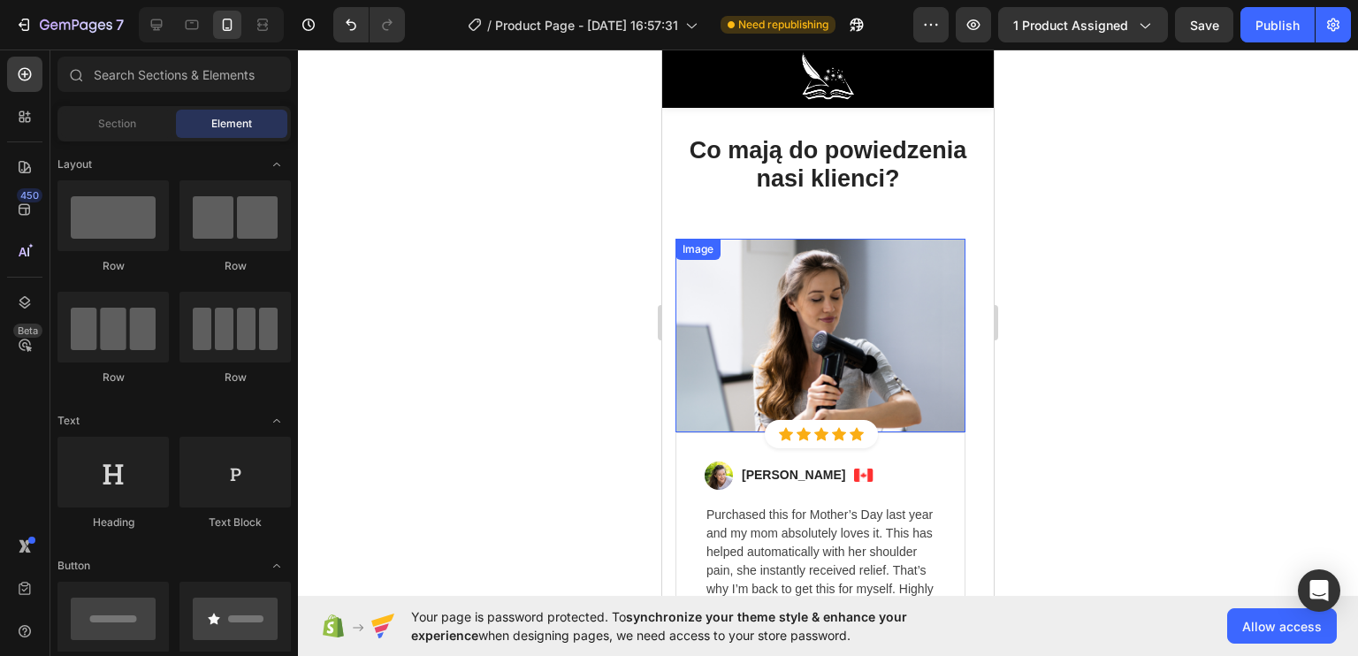
scroll to position [4862, 0]
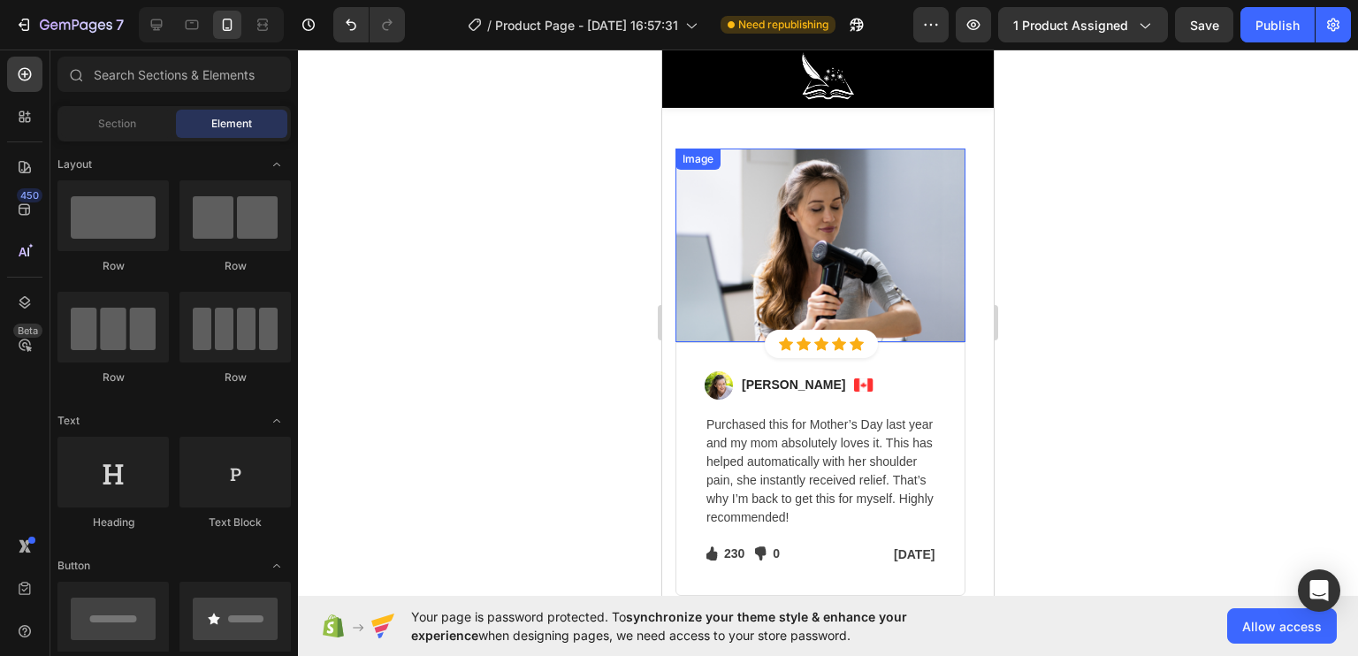
click at [778, 275] on img at bounding box center [820, 246] width 290 height 194
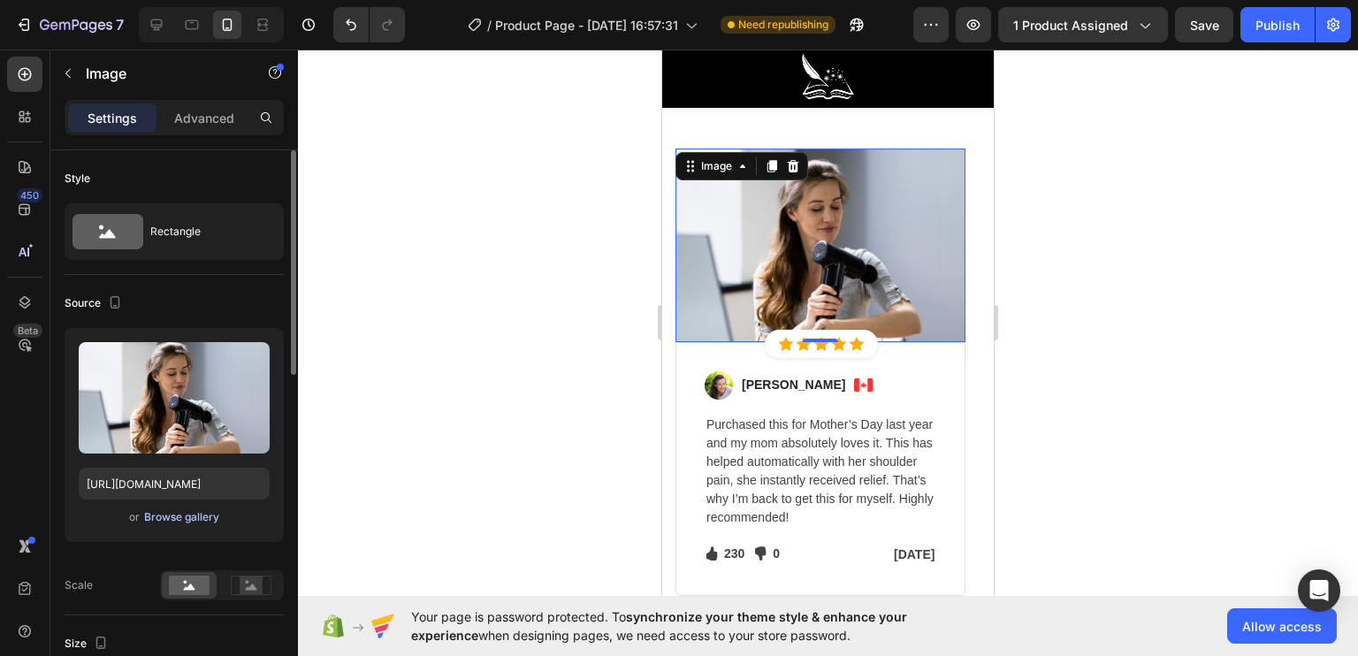
click at [198, 520] on div "Browse gallery" at bounding box center [181, 517] width 75 height 16
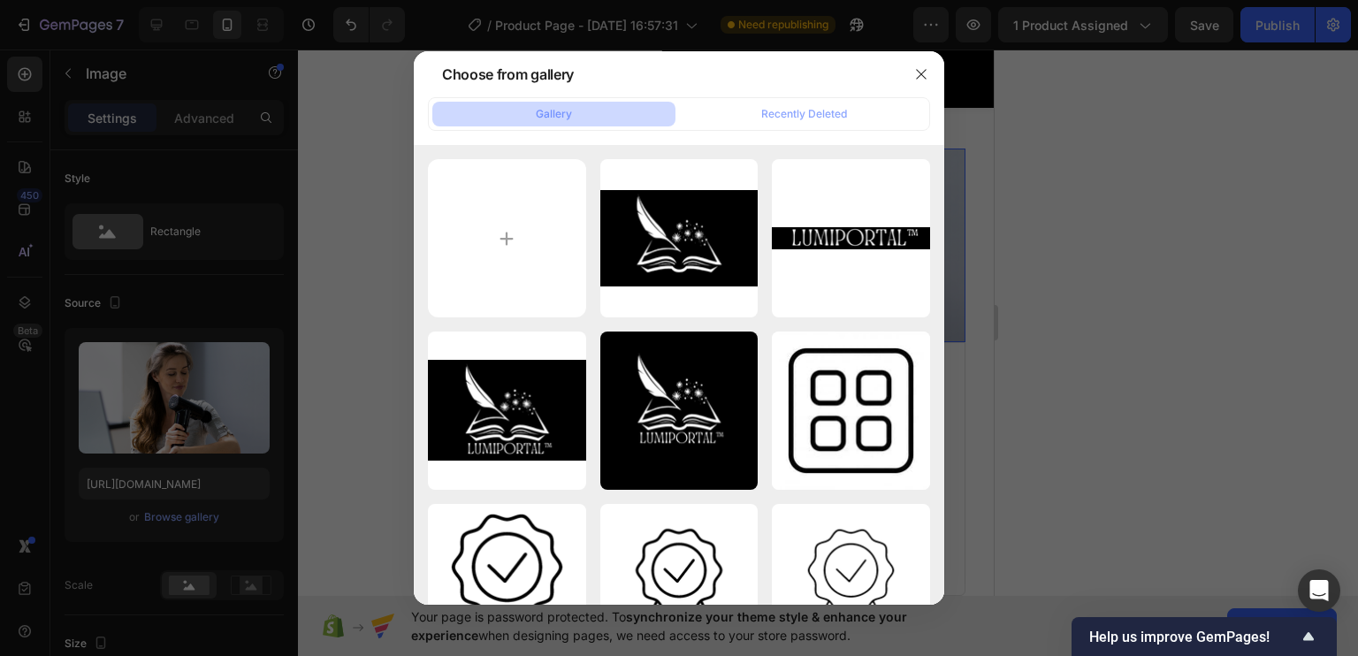
type input "C:\fakepath\gdhhgdghdgdh.png"
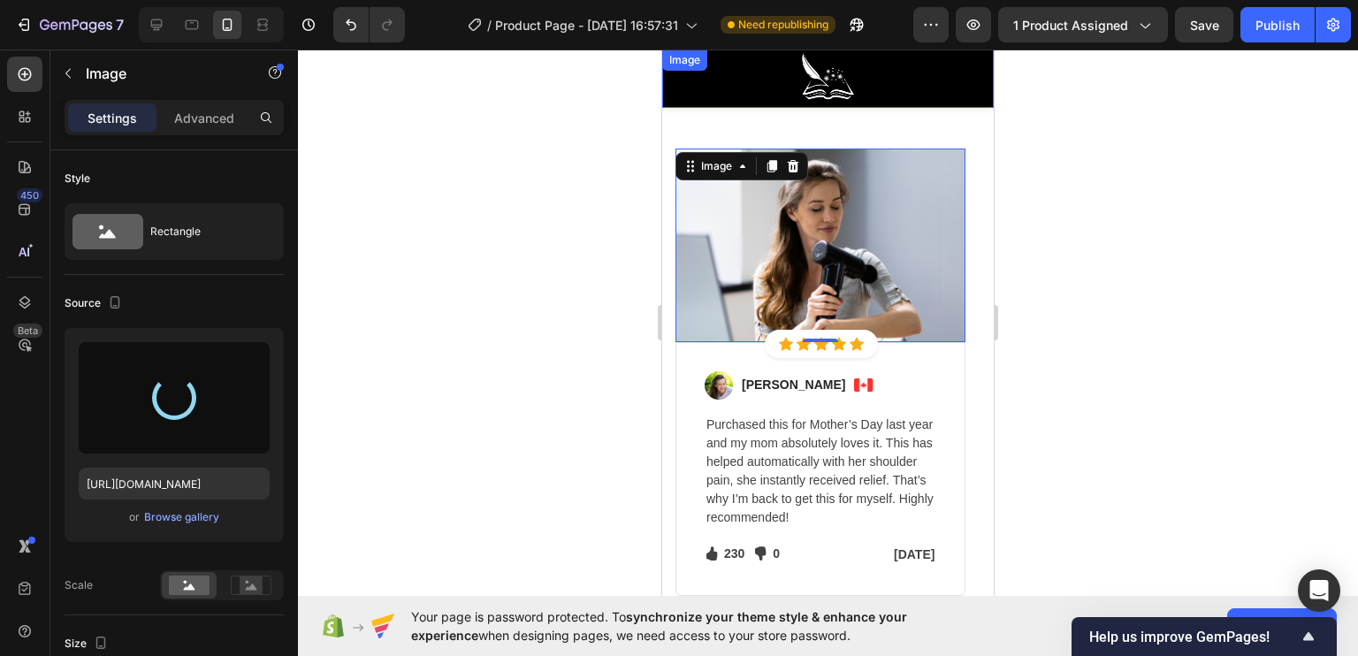
type input "https://cdn.shopify.com/s/files/1/0922/4431/2392/files/gempages_584663978324525…"
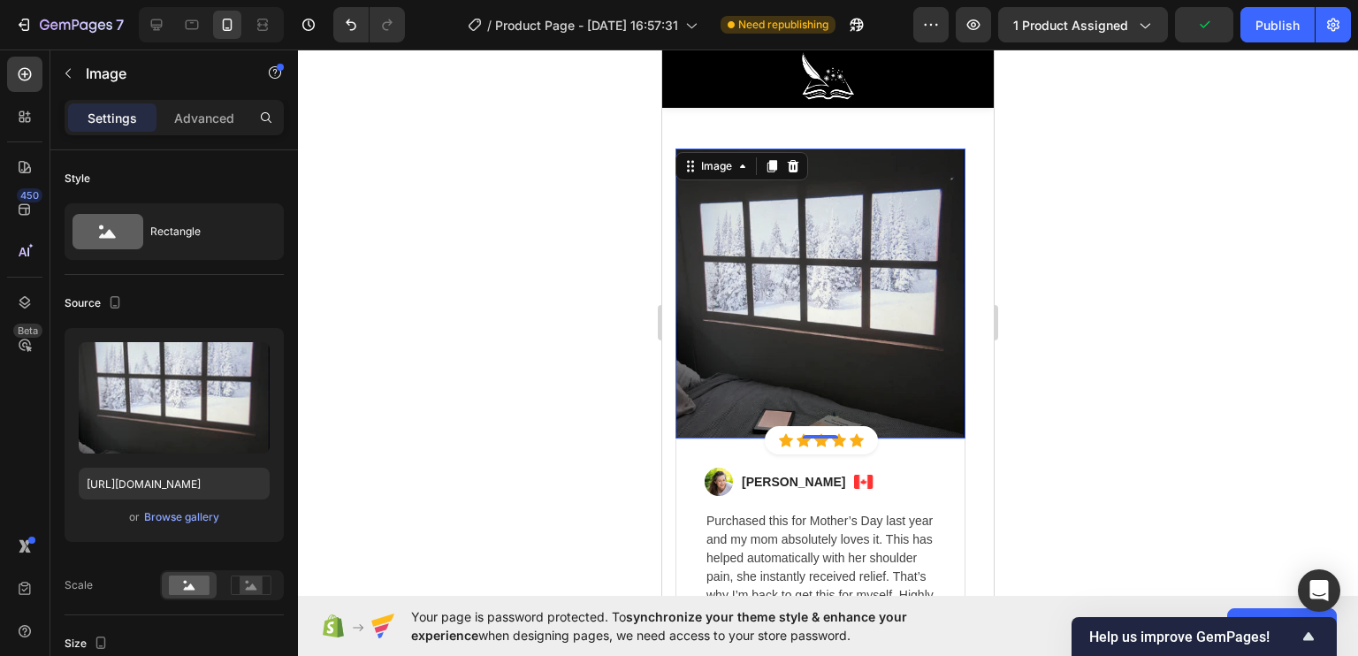
click at [605, 250] on div at bounding box center [828, 353] width 1060 height 606
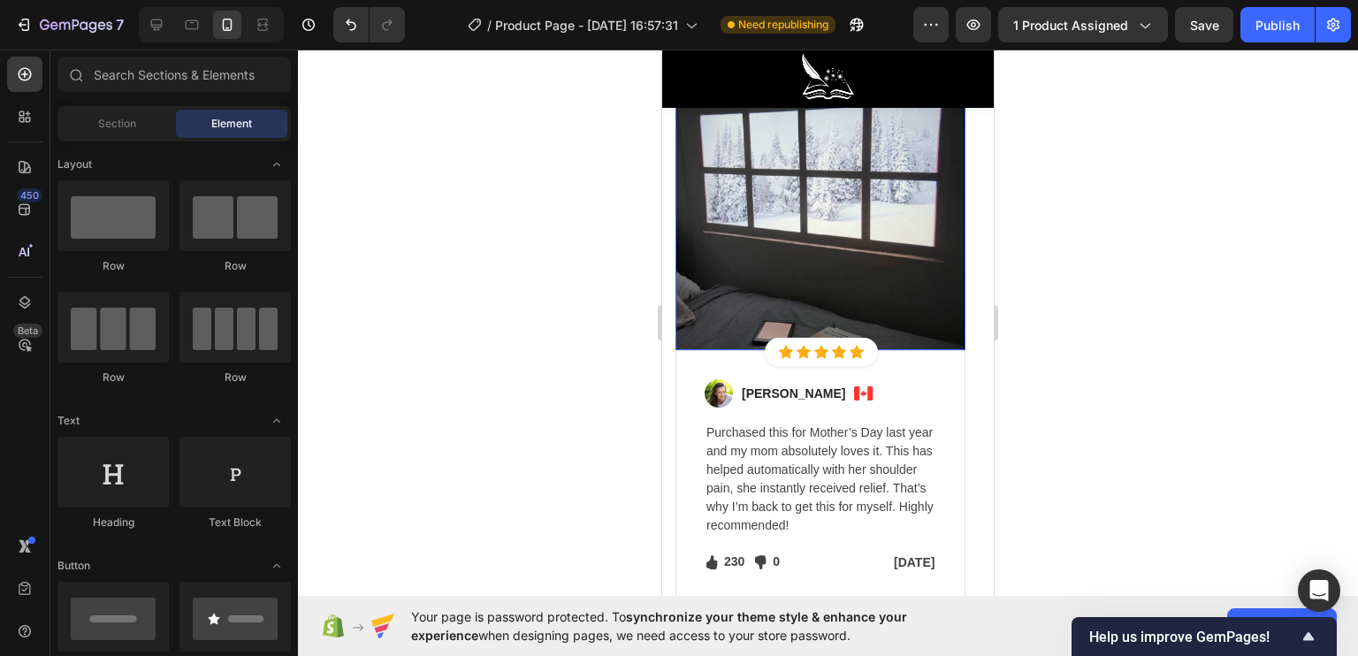
scroll to position [4774, 0]
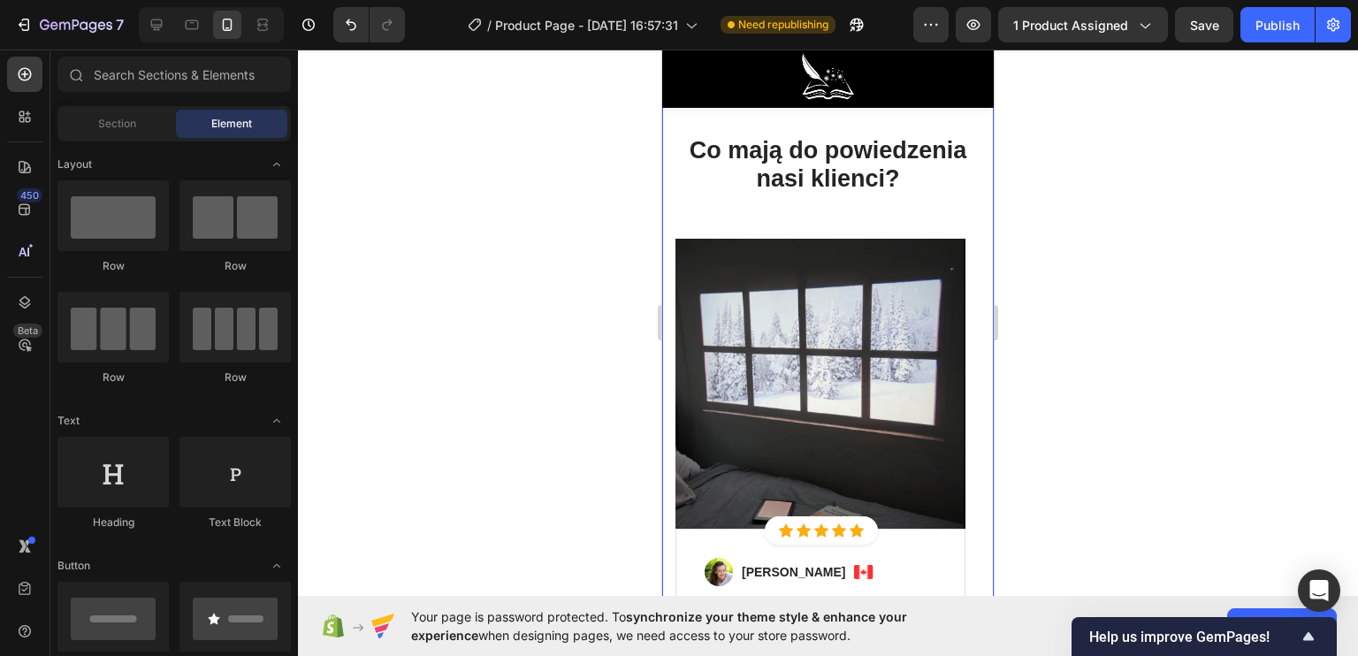
click at [853, 319] on img at bounding box center [820, 384] width 290 height 290
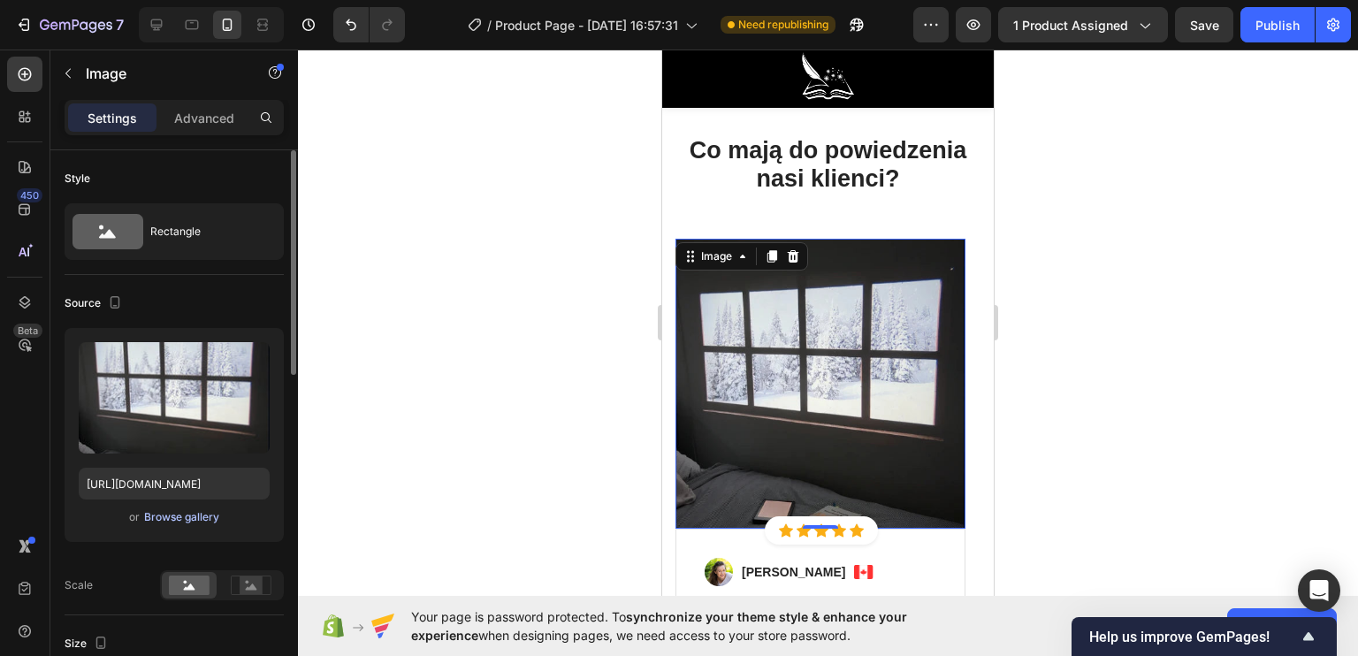
click at [180, 515] on div "Browse gallery" at bounding box center [181, 517] width 75 height 16
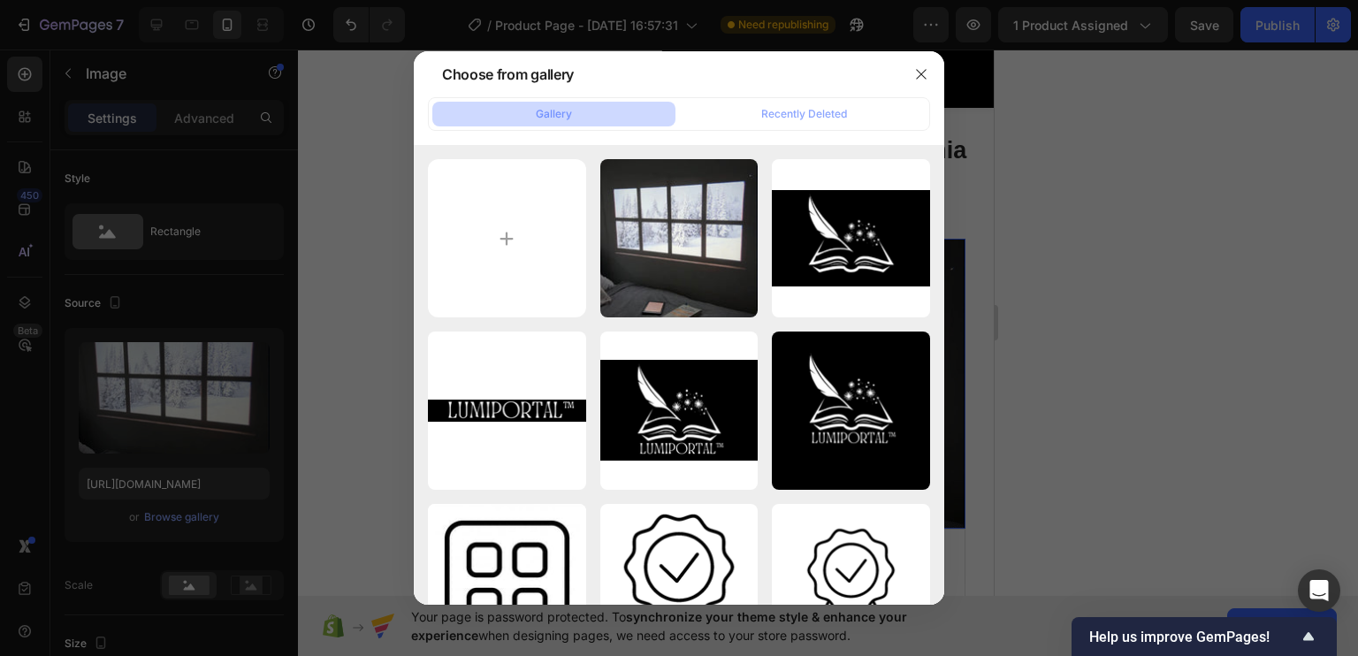
type input "C:\fakepath\Untitled_design_1.png"
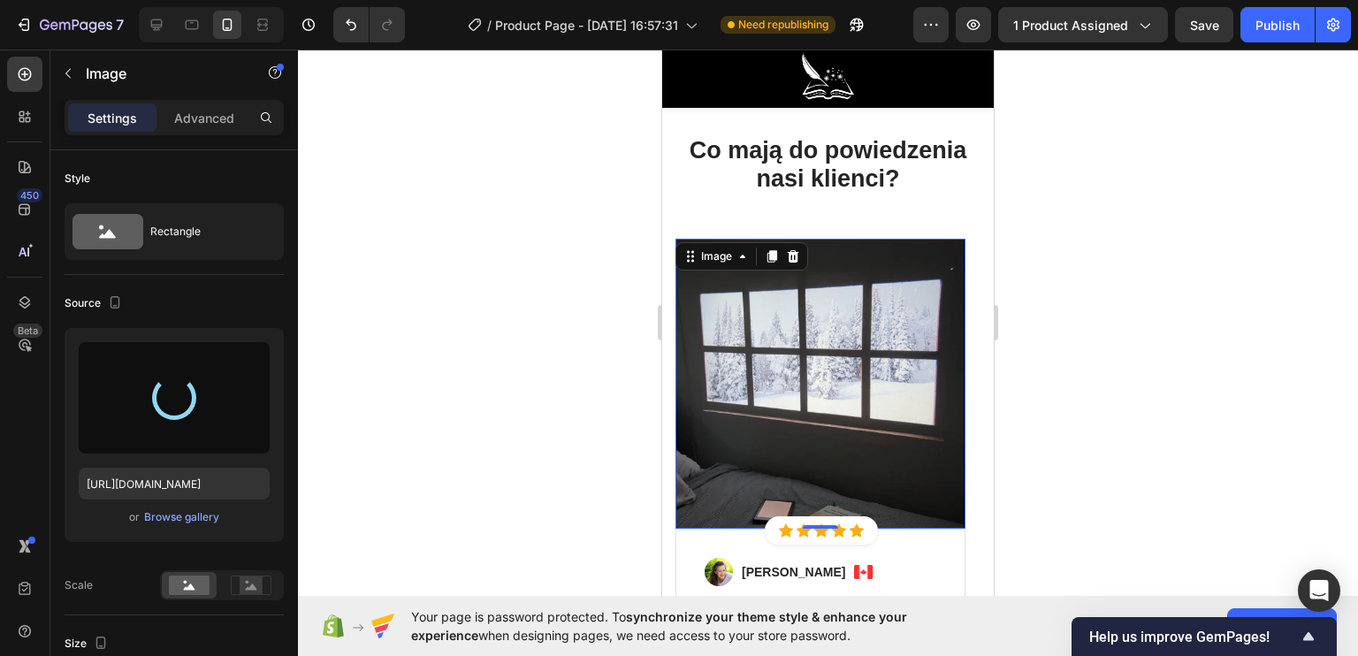
type input "https://cdn.shopify.com/s/files/1/0922/4431/2392/files/gempages_584663978324525…"
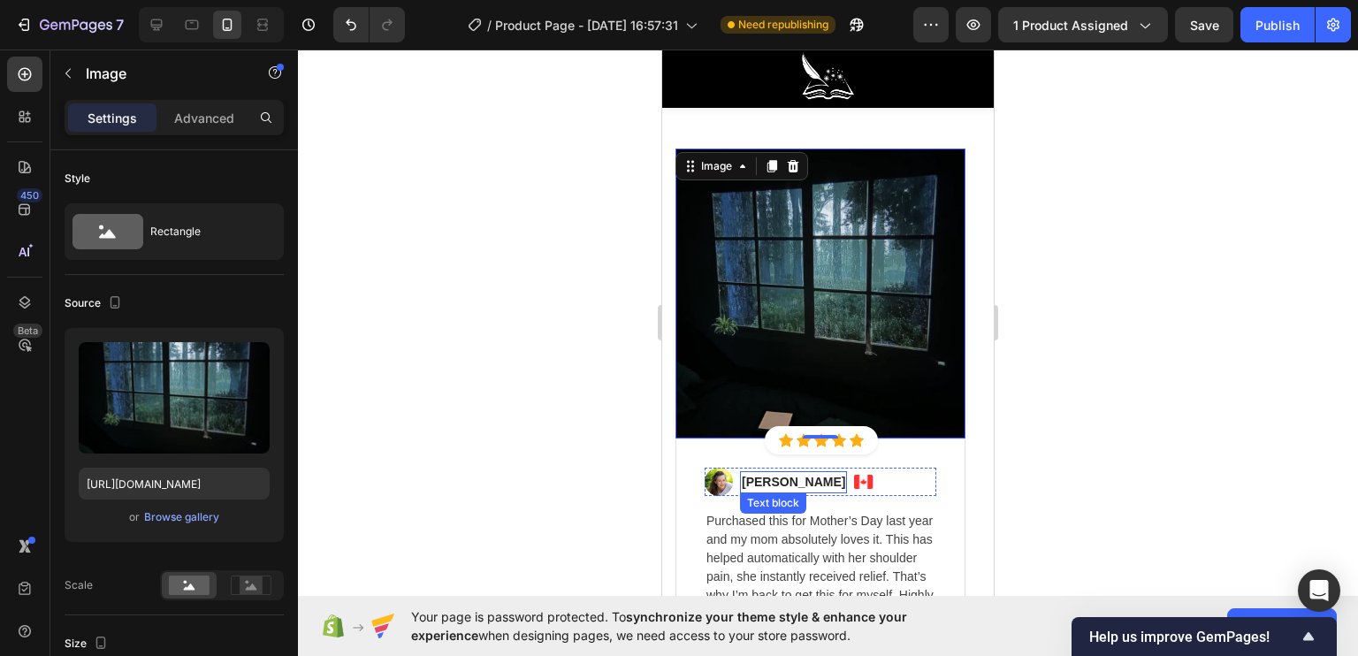
scroll to position [4951, 0]
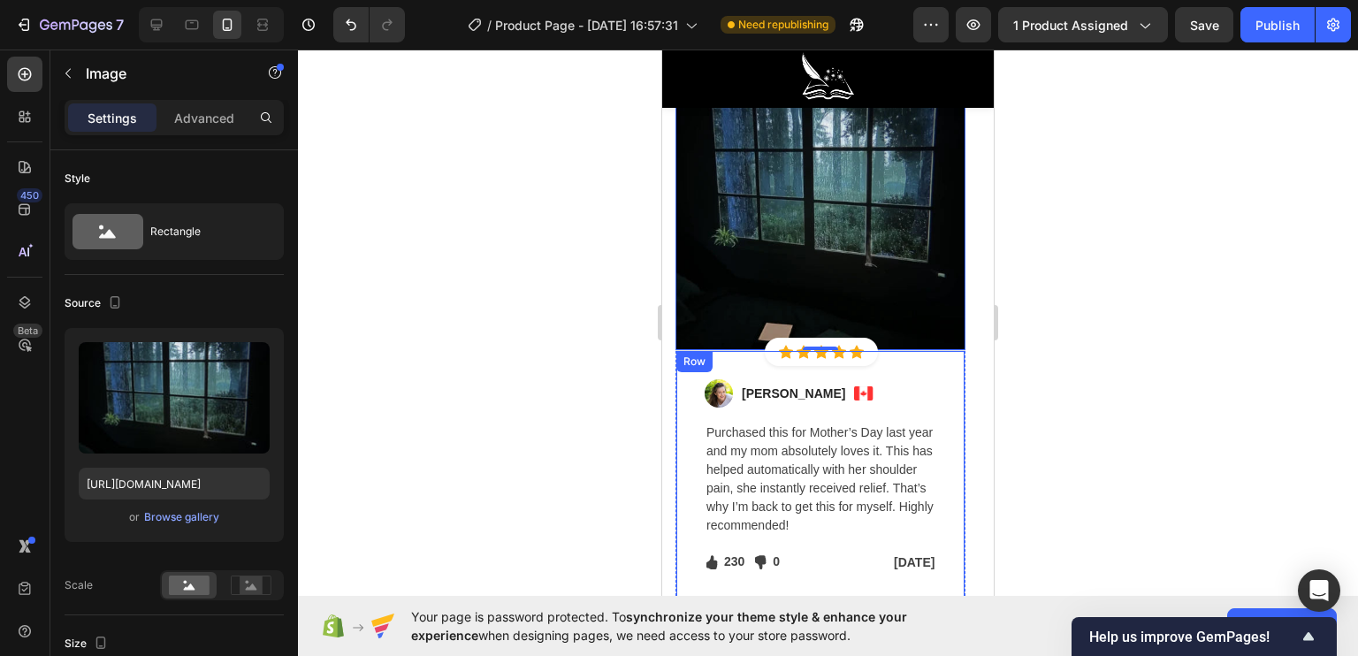
click at [754, 385] on p "Regina Moore" at bounding box center [793, 394] width 103 height 19
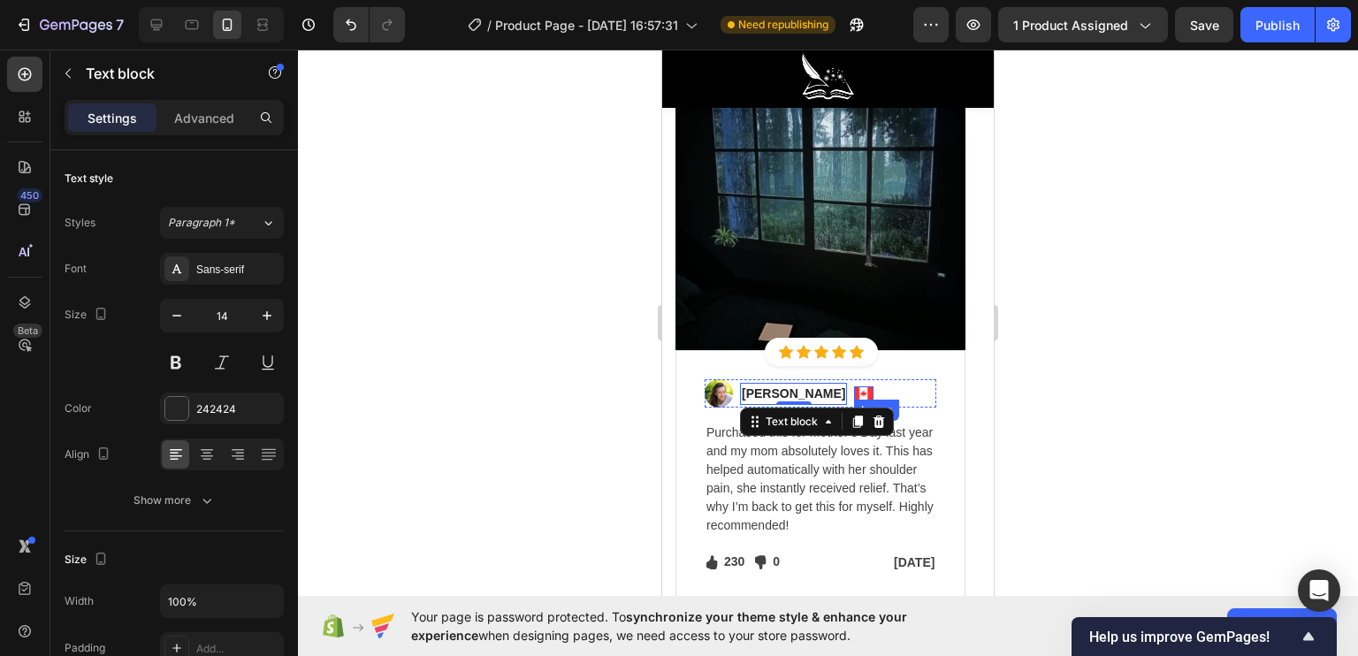
click at [854, 389] on img at bounding box center [863, 392] width 19 height 13
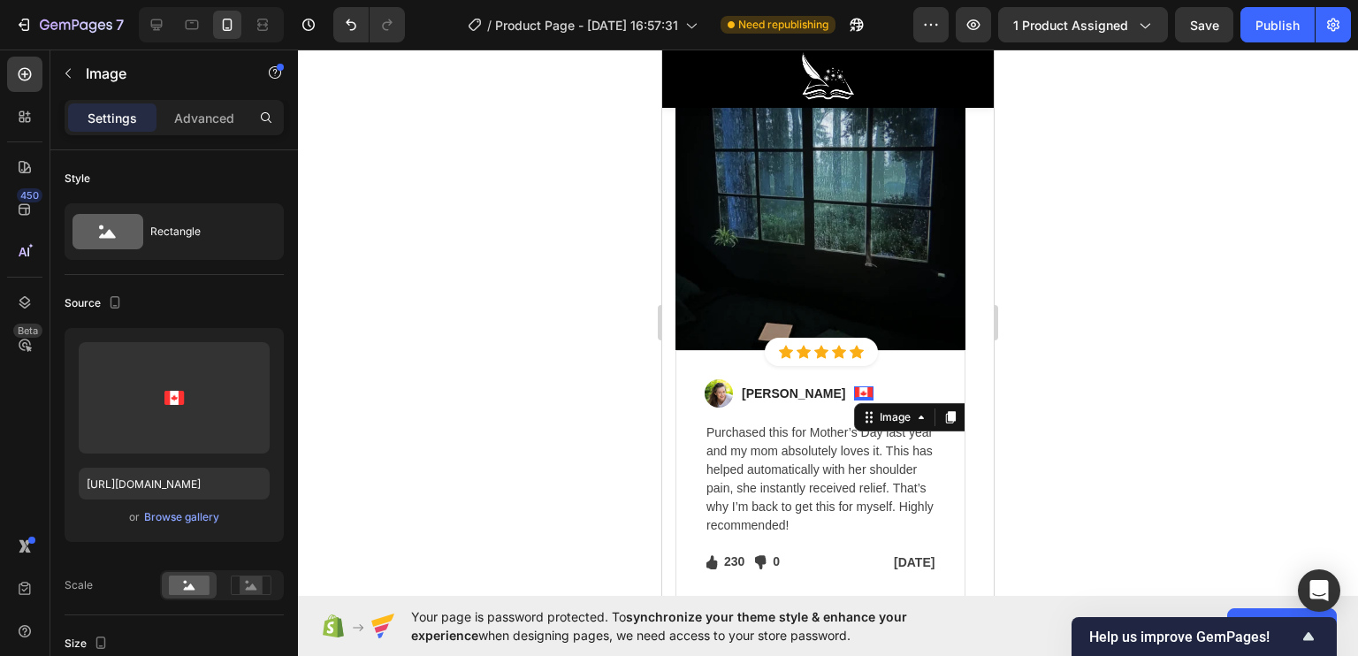
click at [964, 415] on icon at bounding box center [971, 417] width 14 height 14
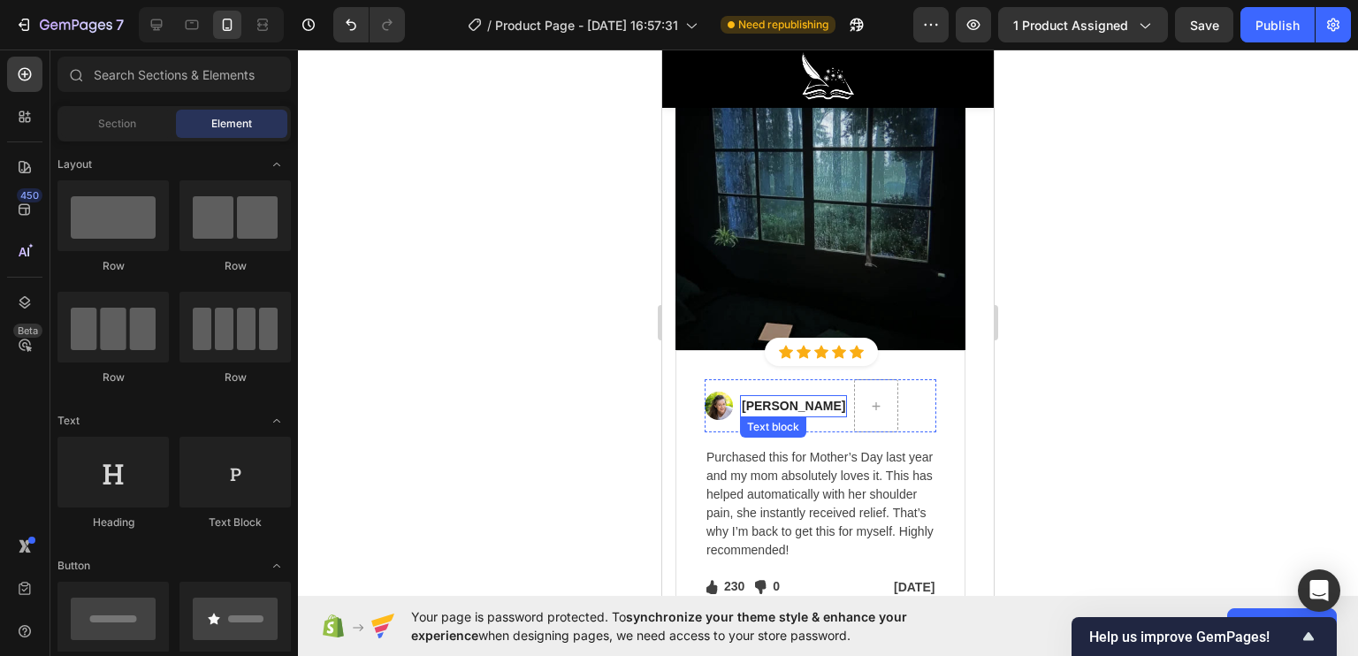
click at [794, 398] on p "Regina Moore" at bounding box center [793, 406] width 103 height 19
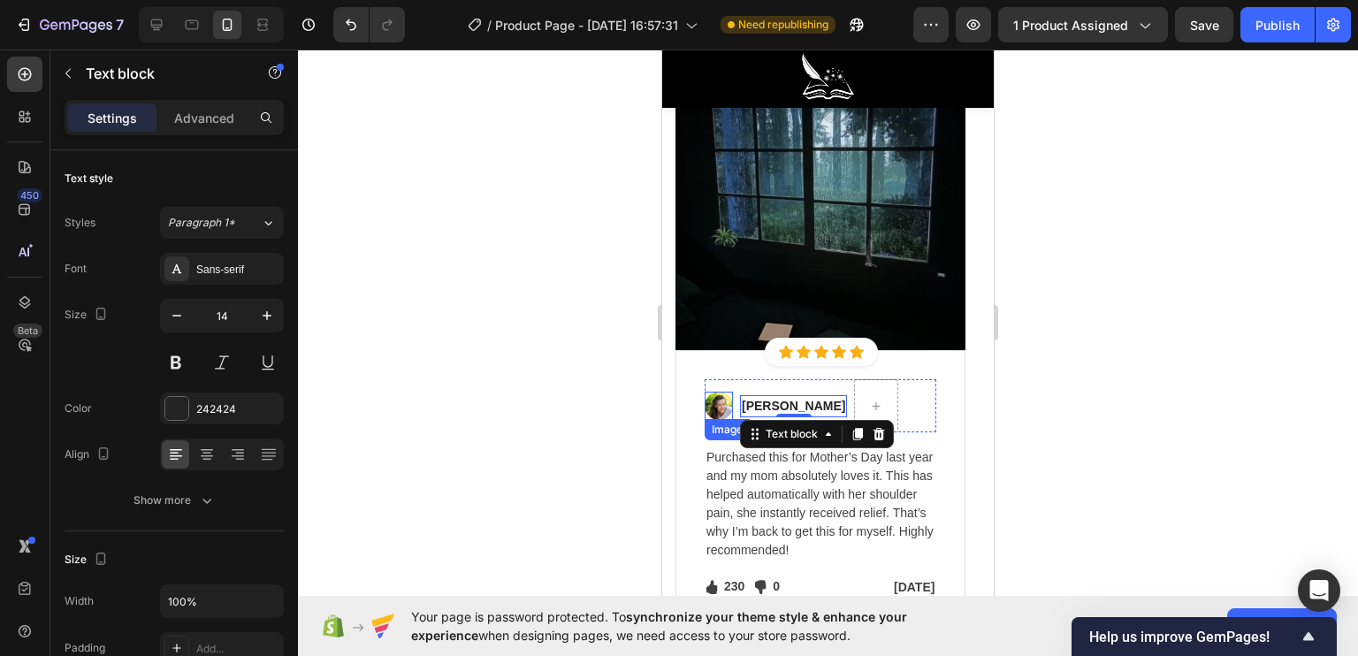
click at [717, 400] on img at bounding box center [719, 406] width 28 height 28
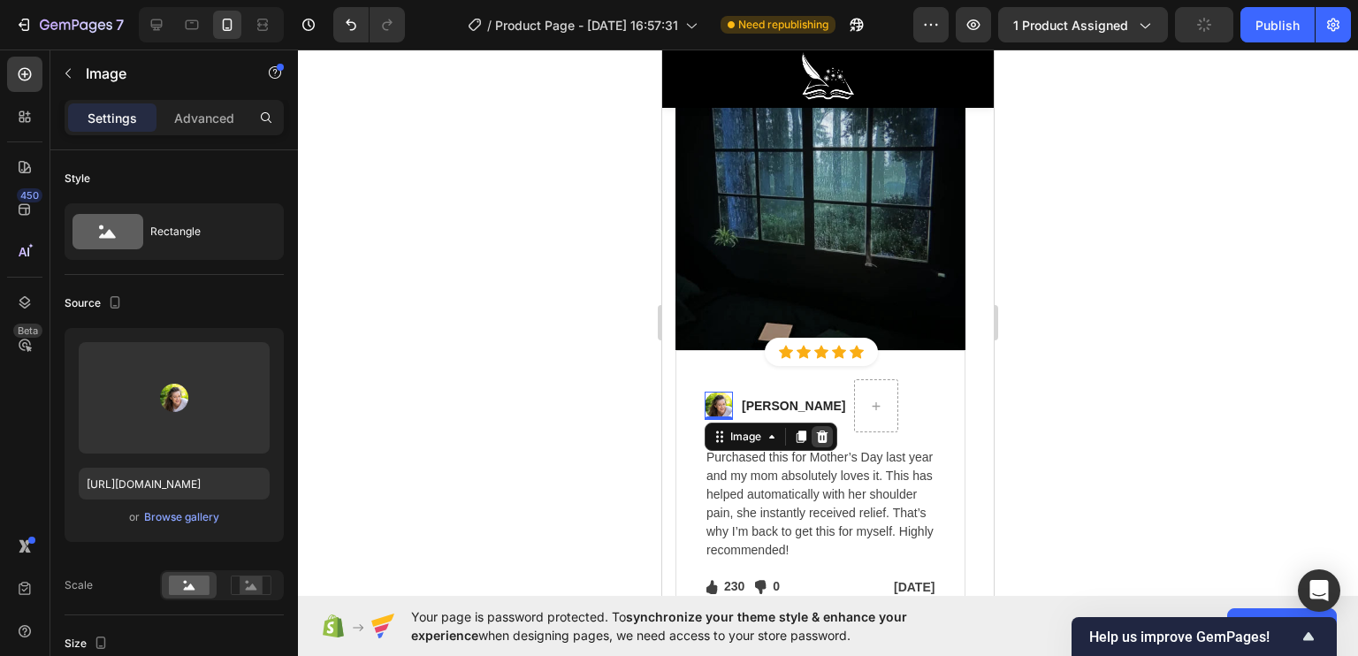
click at [817, 431] on icon at bounding box center [822, 437] width 14 height 14
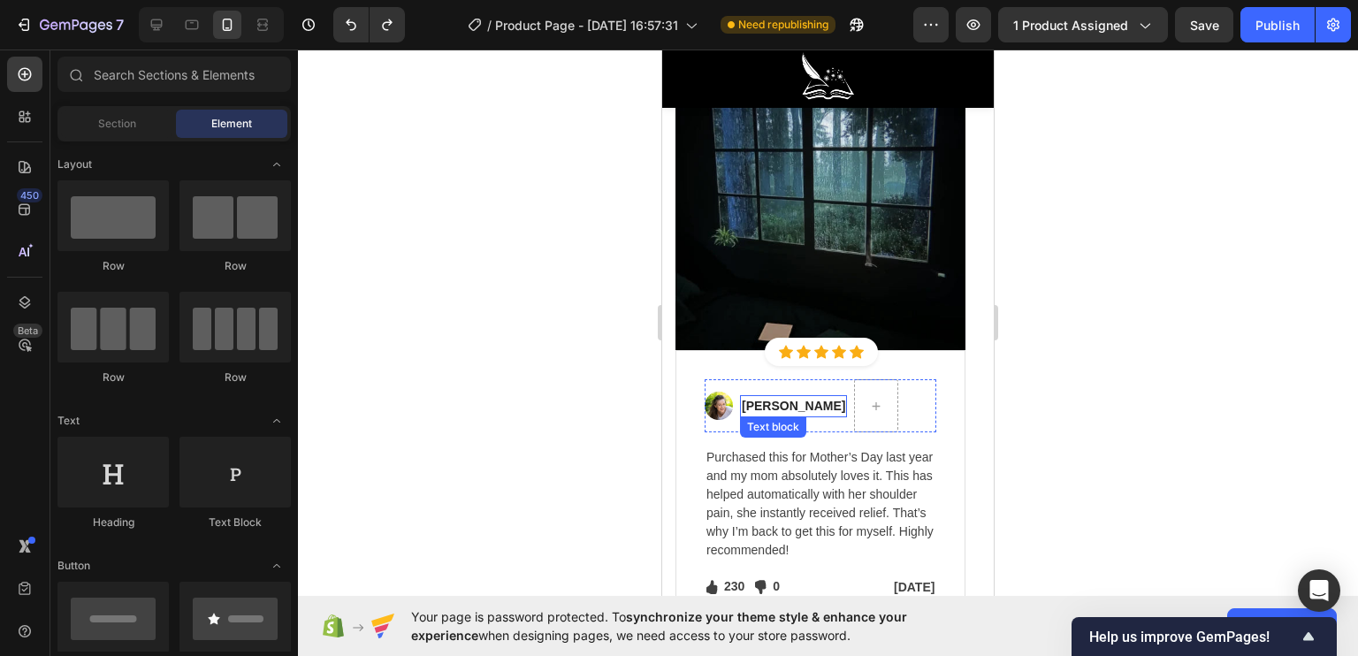
click at [787, 409] on p "Regina Moore" at bounding box center [793, 406] width 103 height 19
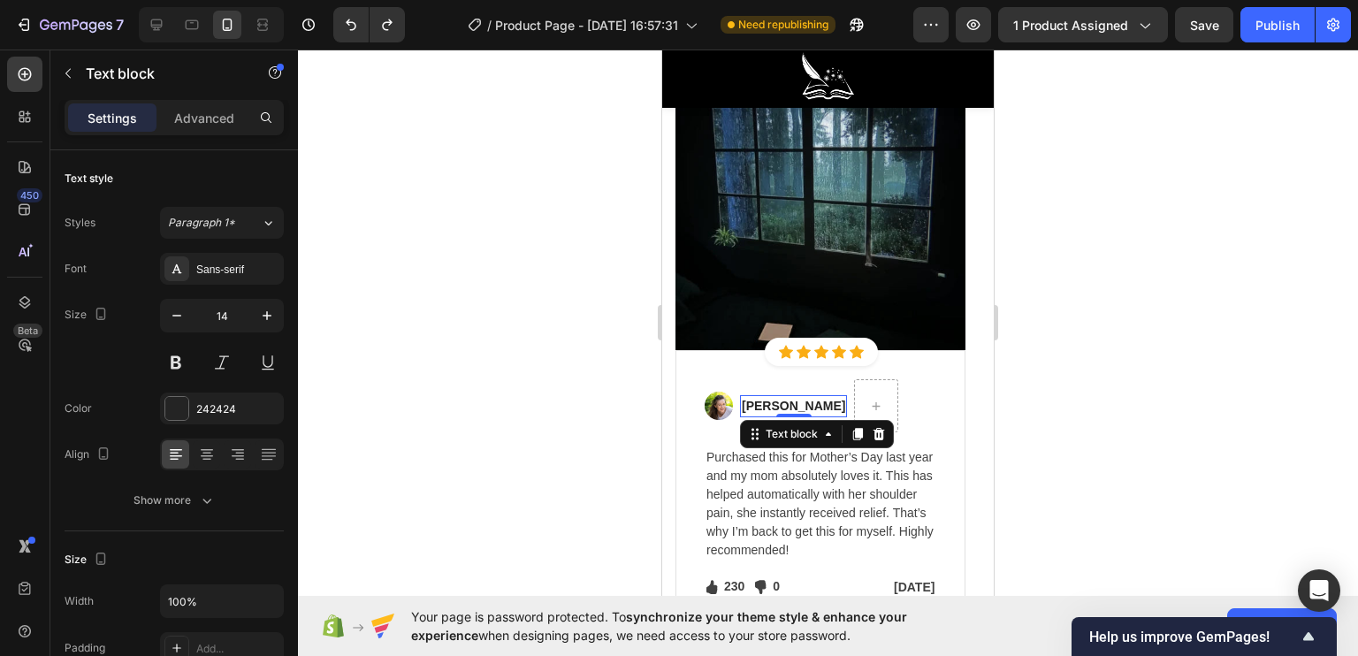
click at [787, 409] on p "Regina Moore" at bounding box center [793, 406] width 103 height 19
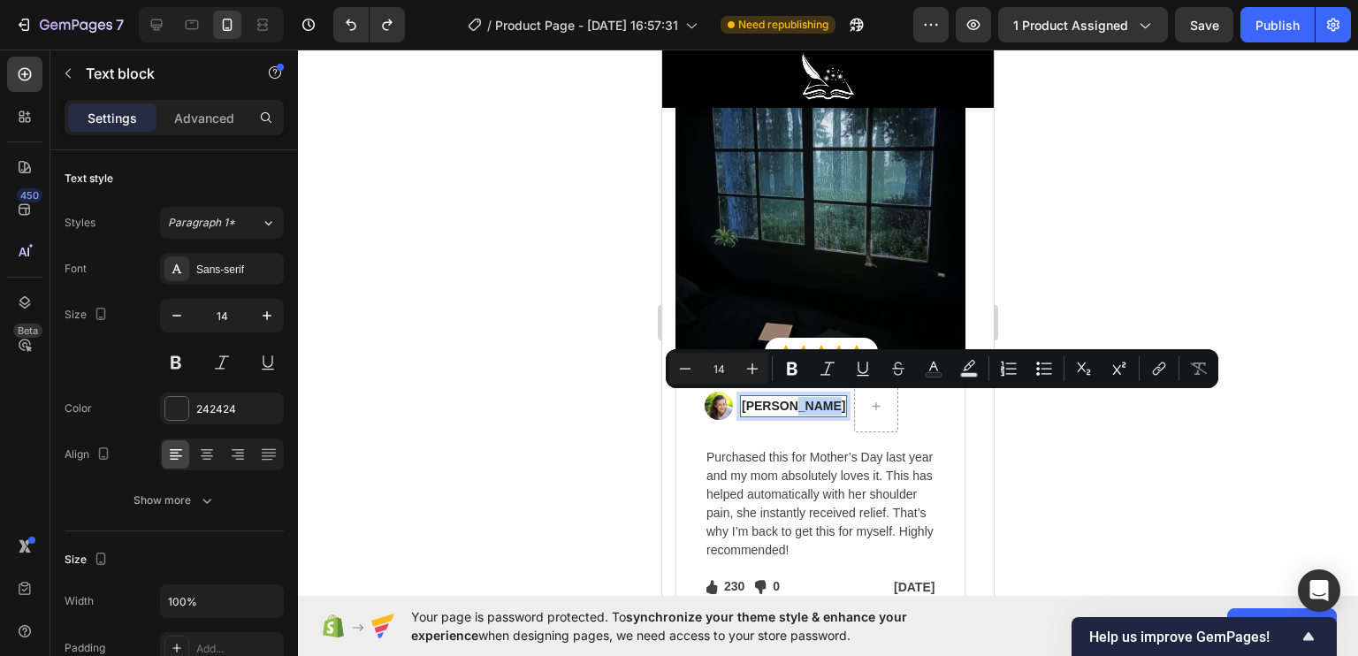
click at [813, 406] on p "Regina Moore" at bounding box center [793, 406] width 103 height 19
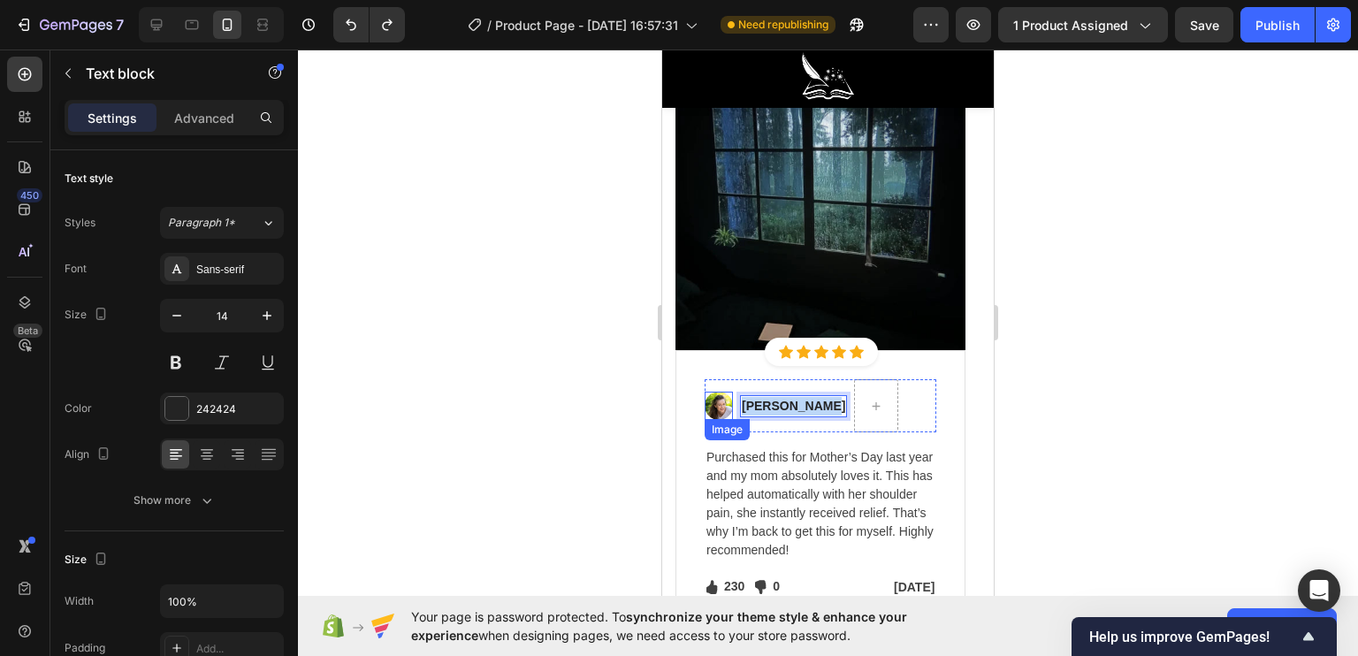
drag, startPoint x: 822, startPoint y: 405, endPoint x: 732, endPoint y: 395, distance: 90.7
click at [728, 395] on div "Image Regina Moore Text block 0 Row" at bounding box center [821, 405] width 232 height 53
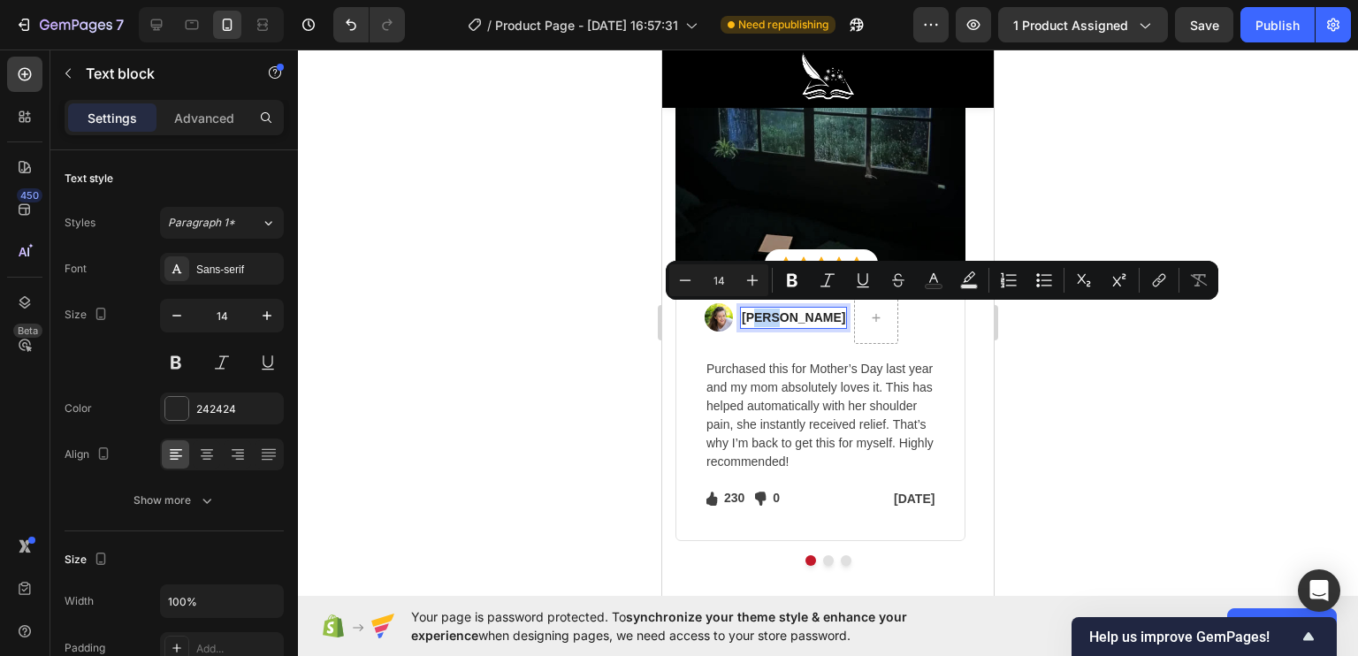
drag, startPoint x: 773, startPoint y: 315, endPoint x: 757, endPoint y: 314, distance: 15.9
click at [757, 314] on p "Kasia W." at bounding box center [793, 318] width 103 height 19
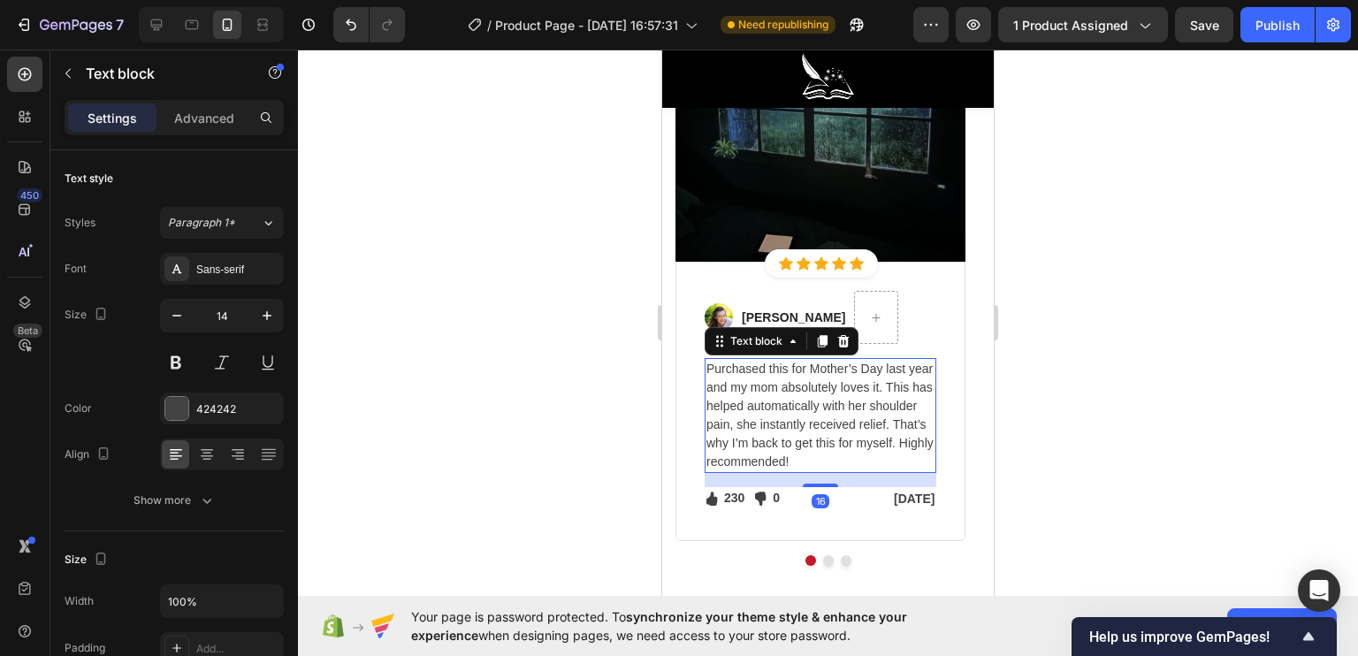
click at [790, 392] on p "Purchased this for Mother’s Day last year and my mom absolutely loves it. This …" at bounding box center [820, 415] width 228 height 111
click at [817, 417] on p "Purchased this for Mother’s Day last year and my mom absolutely loves it. This …" at bounding box center [820, 415] width 228 height 111
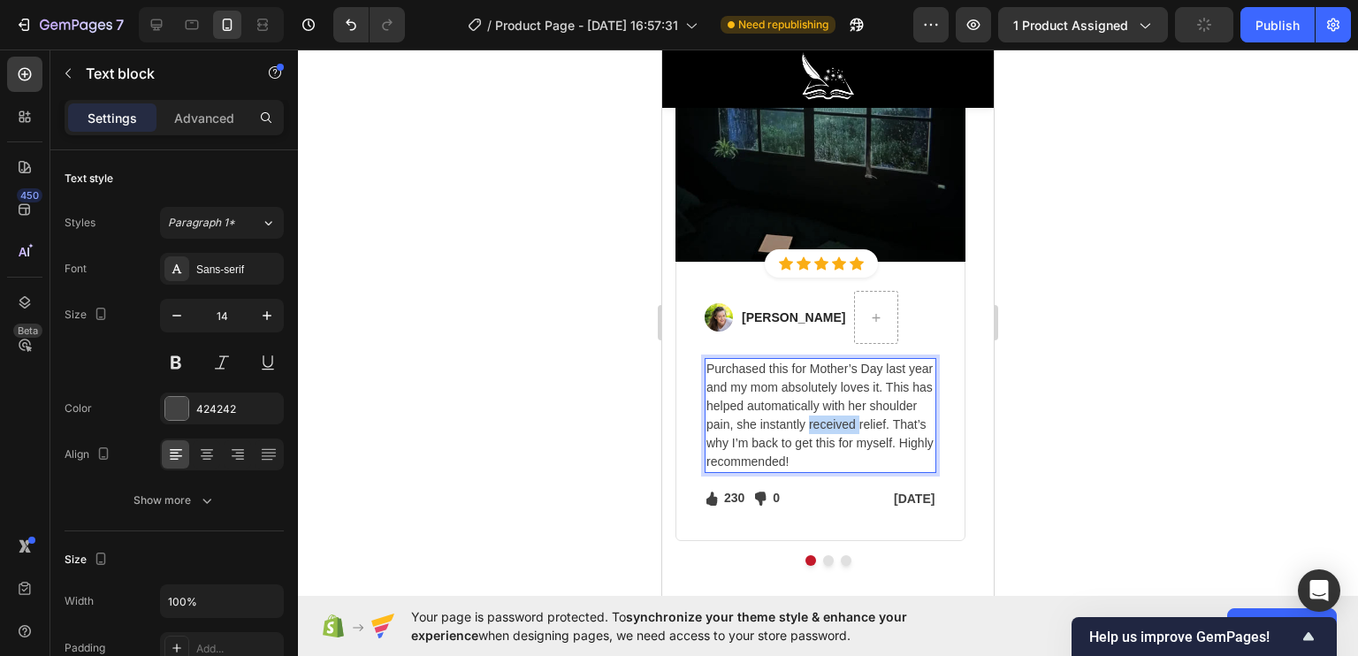
click at [817, 417] on p "Purchased this for Mother’s Day last year and my mom absolutely loves it. This …" at bounding box center [820, 415] width 228 height 111
click at [804, 450] on p "Purchased this for Mother’s Day last year and my mom absolutely loves it. This …" at bounding box center [820, 415] width 228 height 111
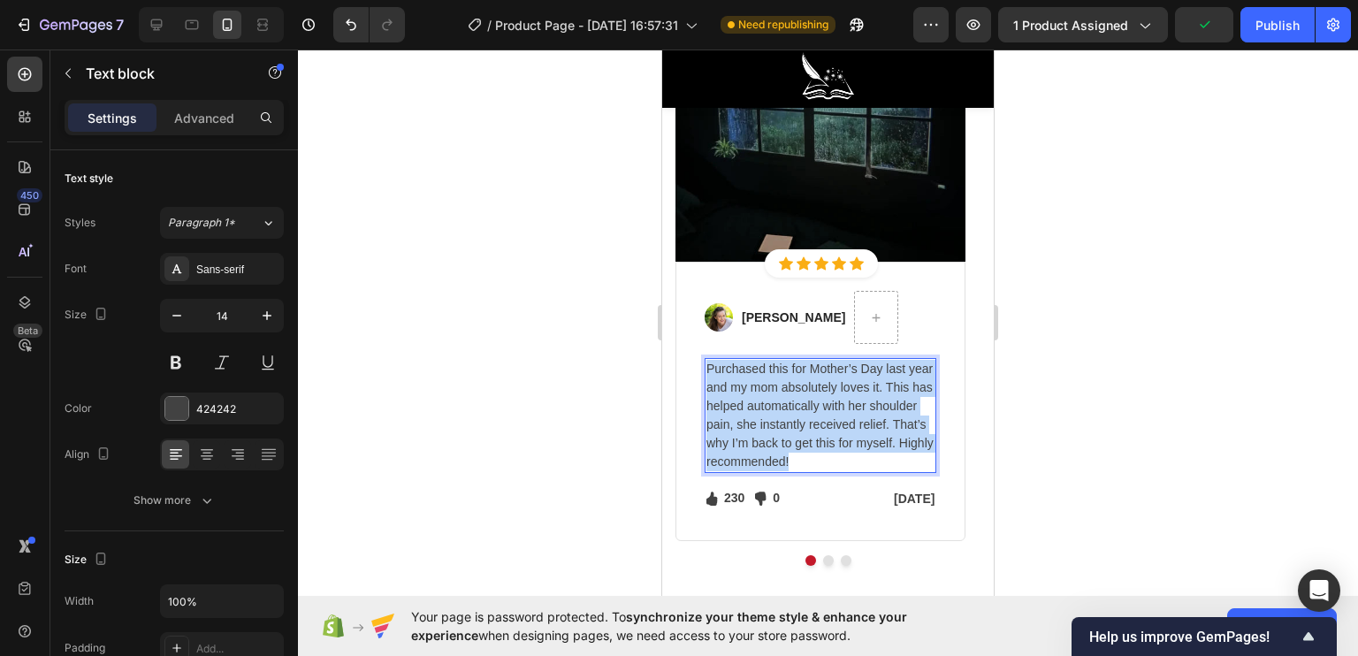
drag, startPoint x: 806, startPoint y: 452, endPoint x: 704, endPoint y: 364, distance: 134.8
click at [705, 364] on div "Purchased this for Mother’s Day last year and my mom absolutely loves it. This …" at bounding box center [821, 415] width 232 height 115
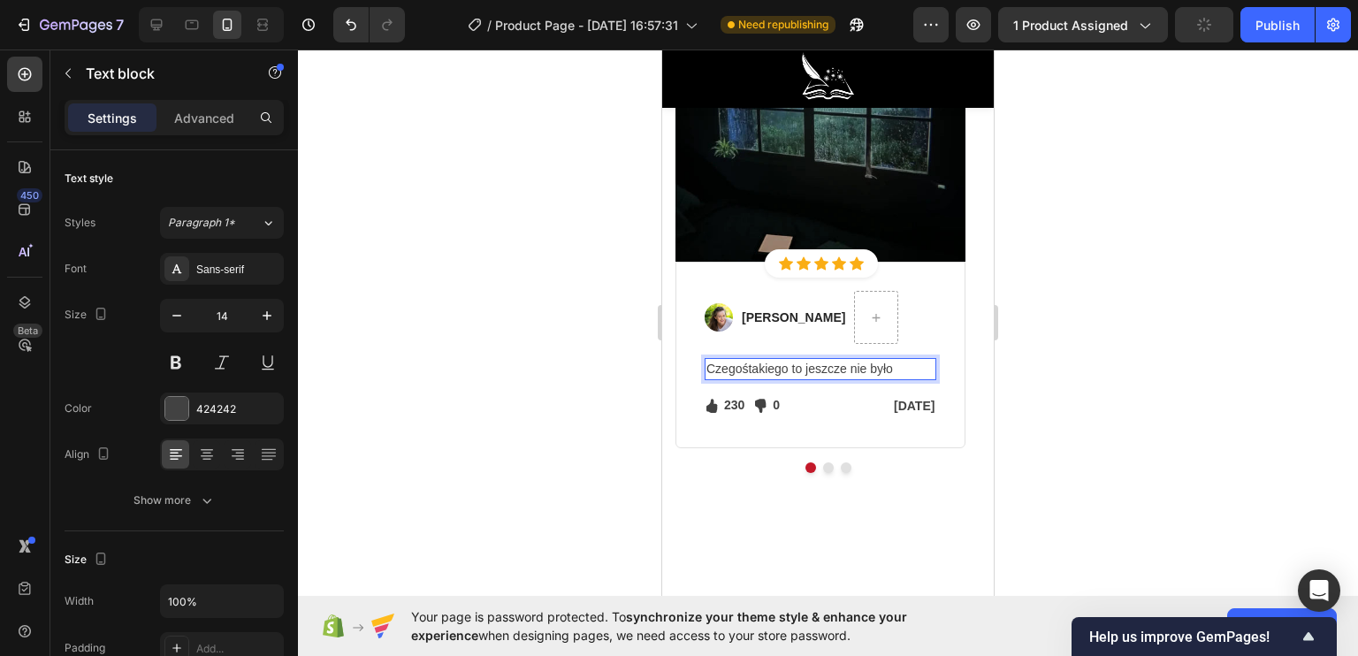
scroll to position [4951, 0]
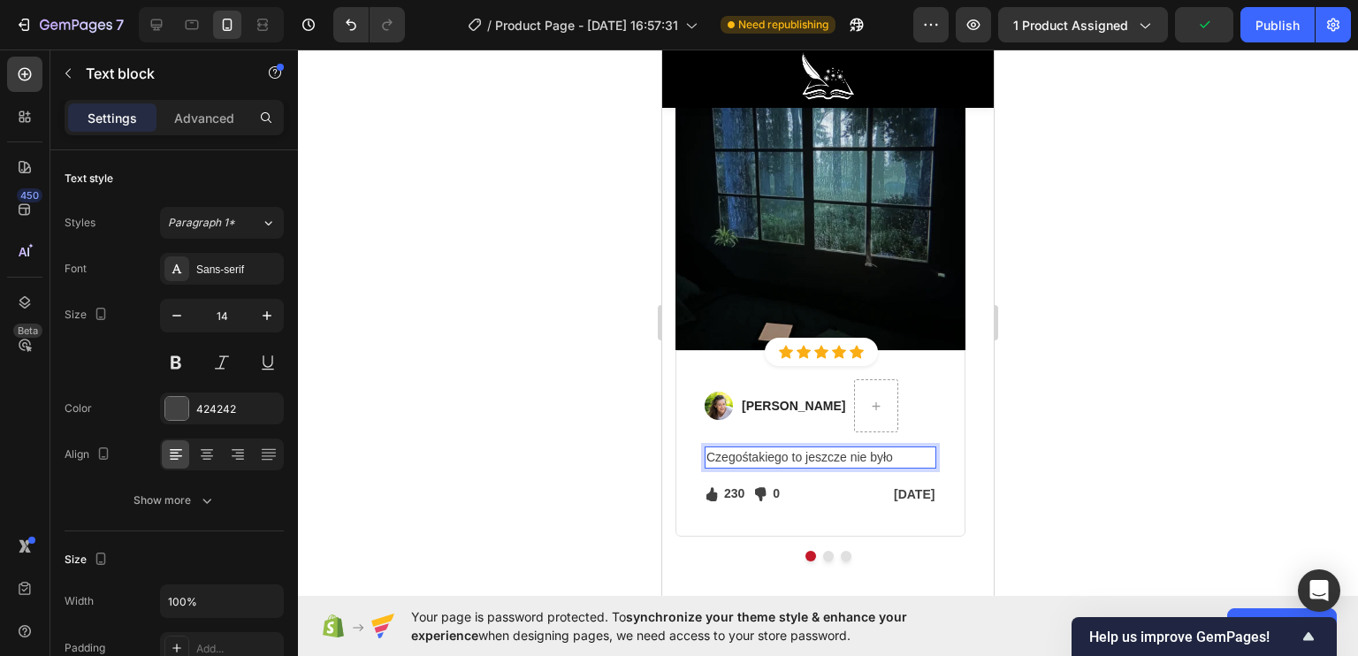
click at [750, 455] on p "Czegośtakiego to jeszcze nie było" at bounding box center [820, 457] width 228 height 19
click at [749, 455] on p "Czegośtakiego to jeszcze nie było" at bounding box center [820, 457] width 228 height 19
click at [923, 453] on p "Czegoś takiego to jeszcze nie było" at bounding box center [820, 457] width 228 height 19
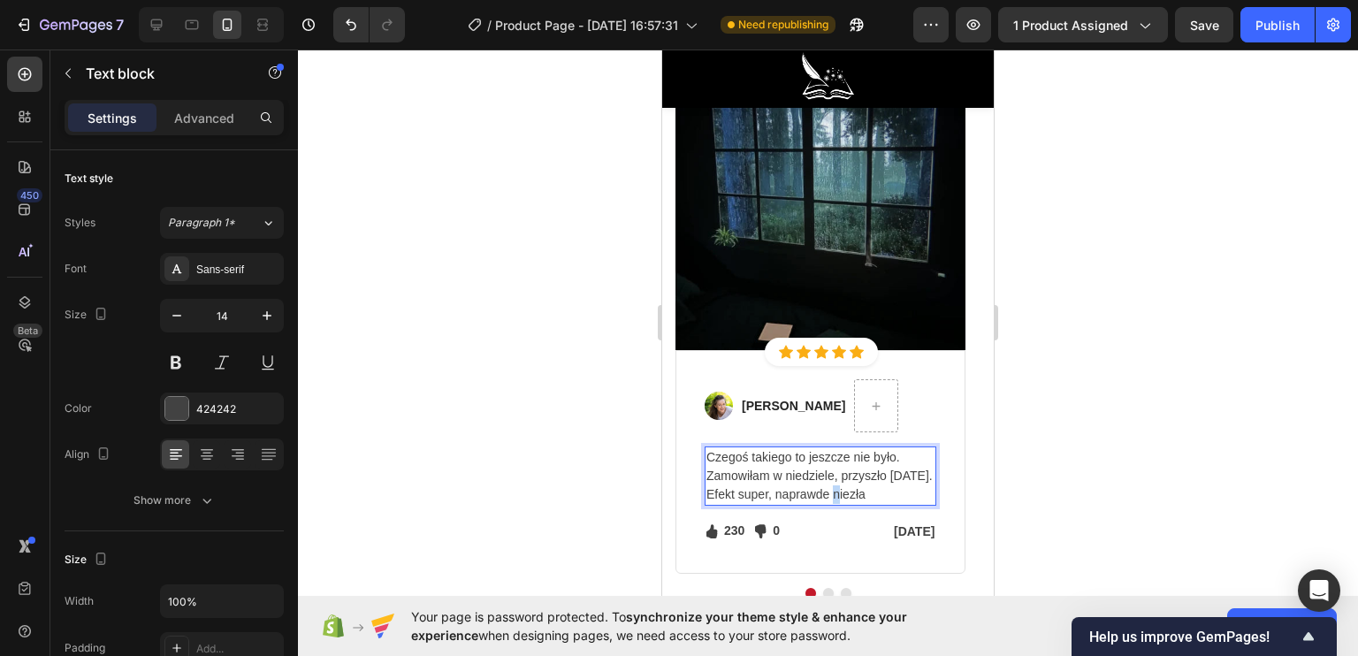
click at [862, 490] on p "Czegoś takiego to jeszcze nie było. Zamowiłam w niedziele, przyszło w piątek. E…" at bounding box center [820, 476] width 228 height 56
click at [908, 490] on p "Czegoś takiego to jeszcze nie było. Zamowiłam w niedziele, przyszło w piątek. E…" at bounding box center [820, 476] width 228 height 56
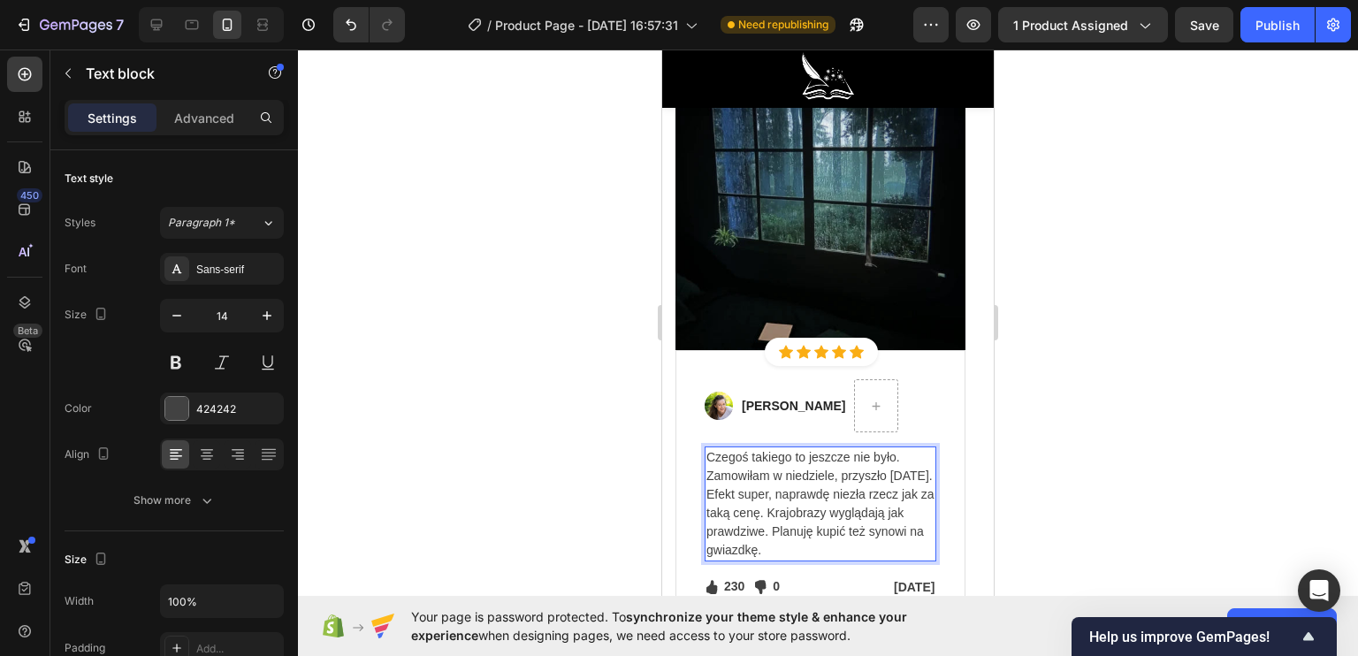
scroll to position [5039, 0]
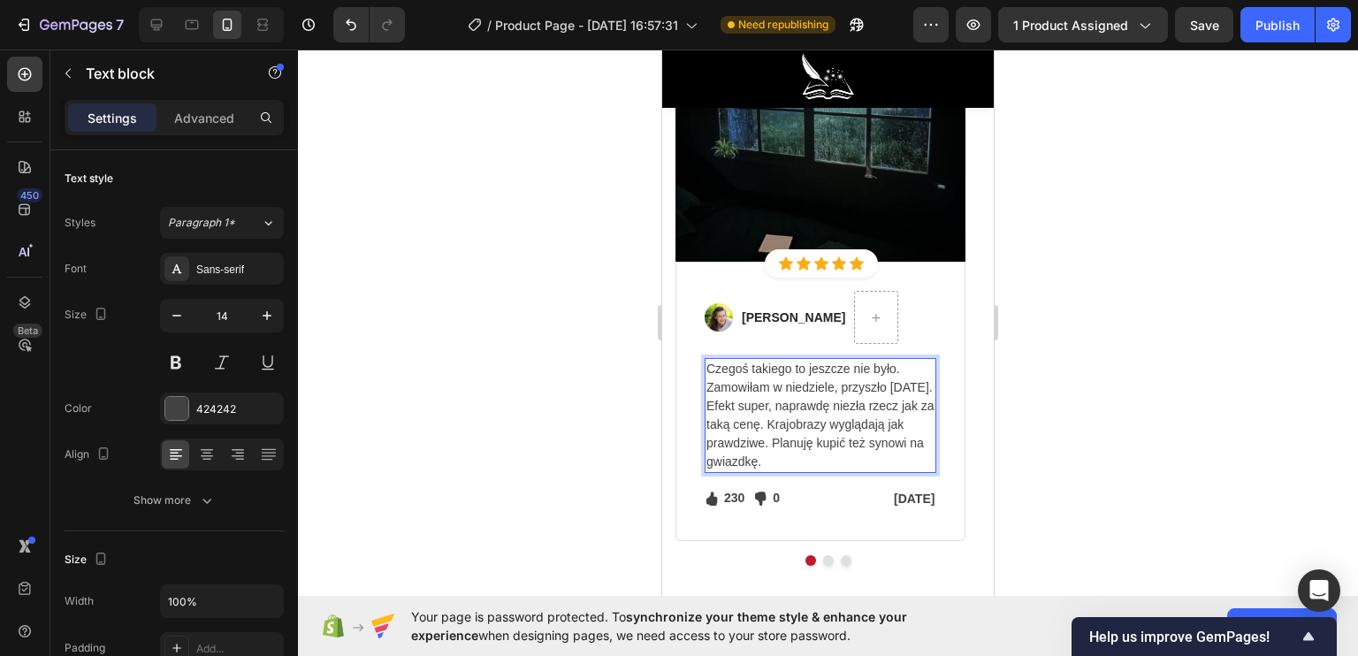
click at [617, 417] on div at bounding box center [828, 353] width 1060 height 606
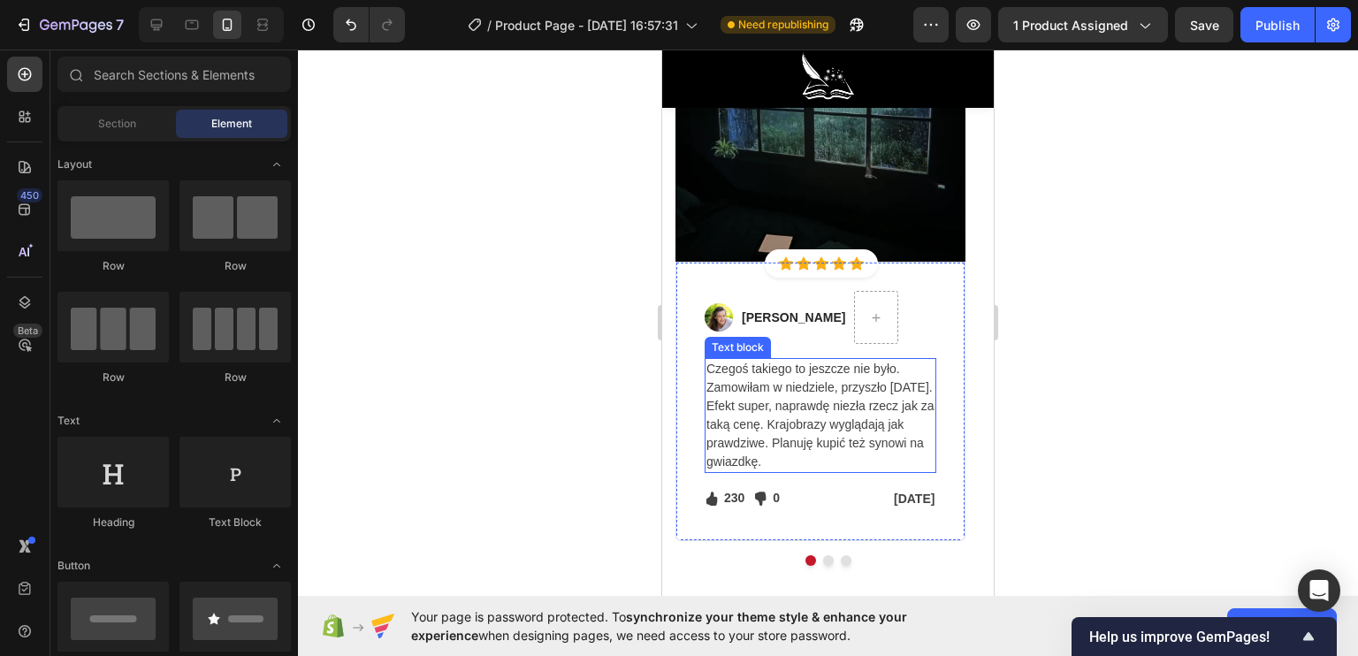
click at [753, 460] on p "Czegoś takiego to jeszcze nie było. Zamowiłam w niedziele, przyszło w piątek. E…" at bounding box center [820, 415] width 228 height 111
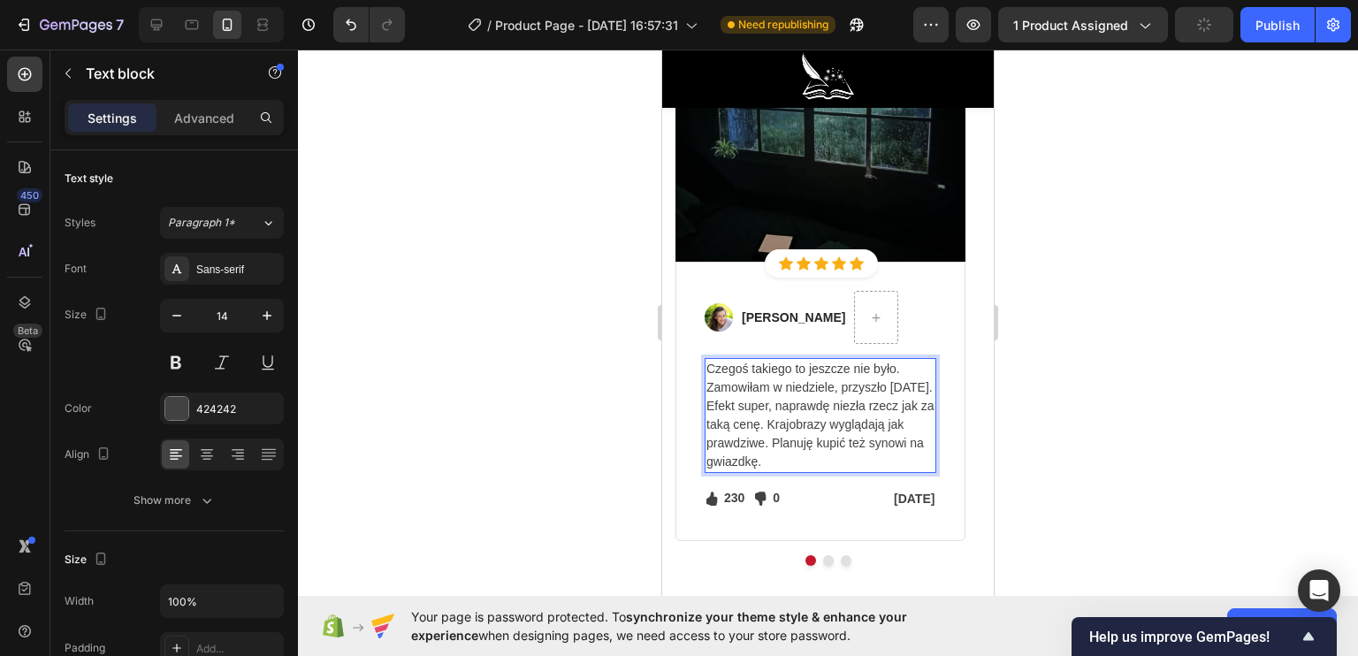
click at [741, 458] on p "Czegoś takiego to jeszcze nie było. Zamowiłam w niedziele, przyszło w piątek. E…" at bounding box center [820, 415] width 228 height 111
click at [743, 455] on p "Czegoś takiego to jeszcze nie było. Zamowiłam w niedziele, przyszło w piątek. E…" at bounding box center [820, 415] width 228 height 111
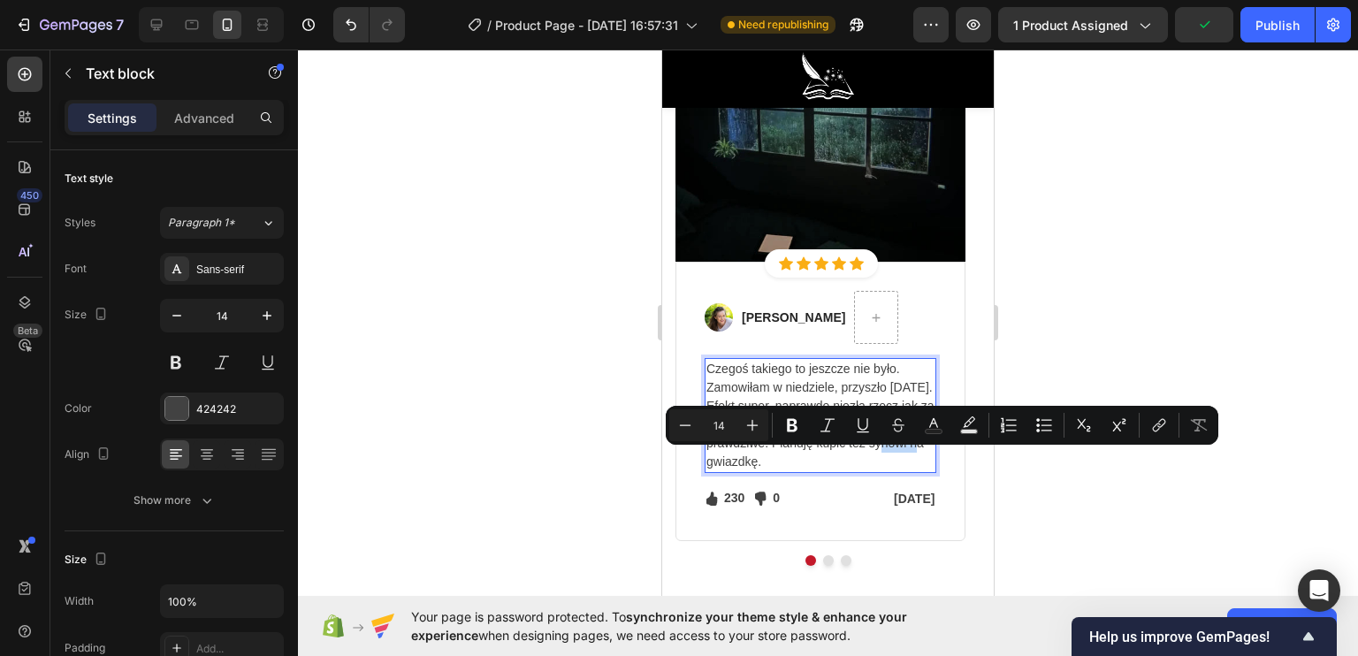
click at [743, 455] on p "Czegoś takiego to jeszcze nie było. Zamowiłam w niedziele, przyszło w piątek. E…" at bounding box center [820, 415] width 228 height 111
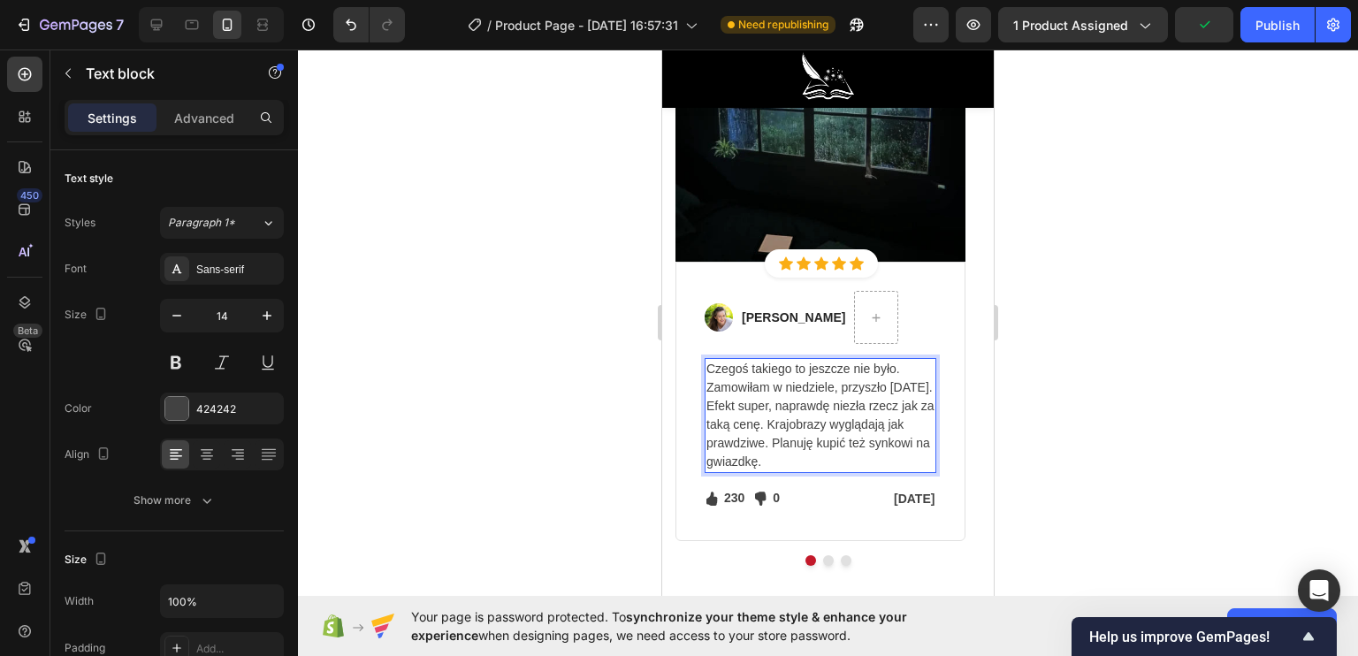
click at [585, 431] on div at bounding box center [828, 353] width 1060 height 606
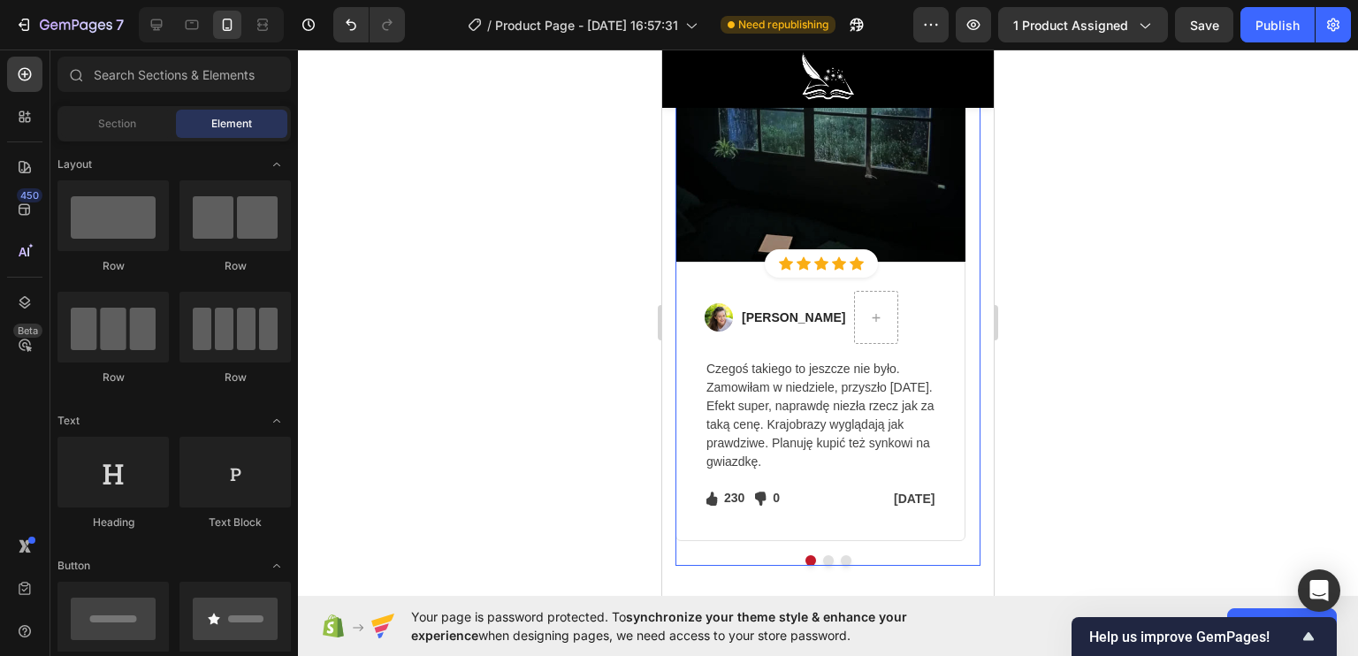
click at [823, 555] on button "Dot" at bounding box center [828, 560] width 11 height 11
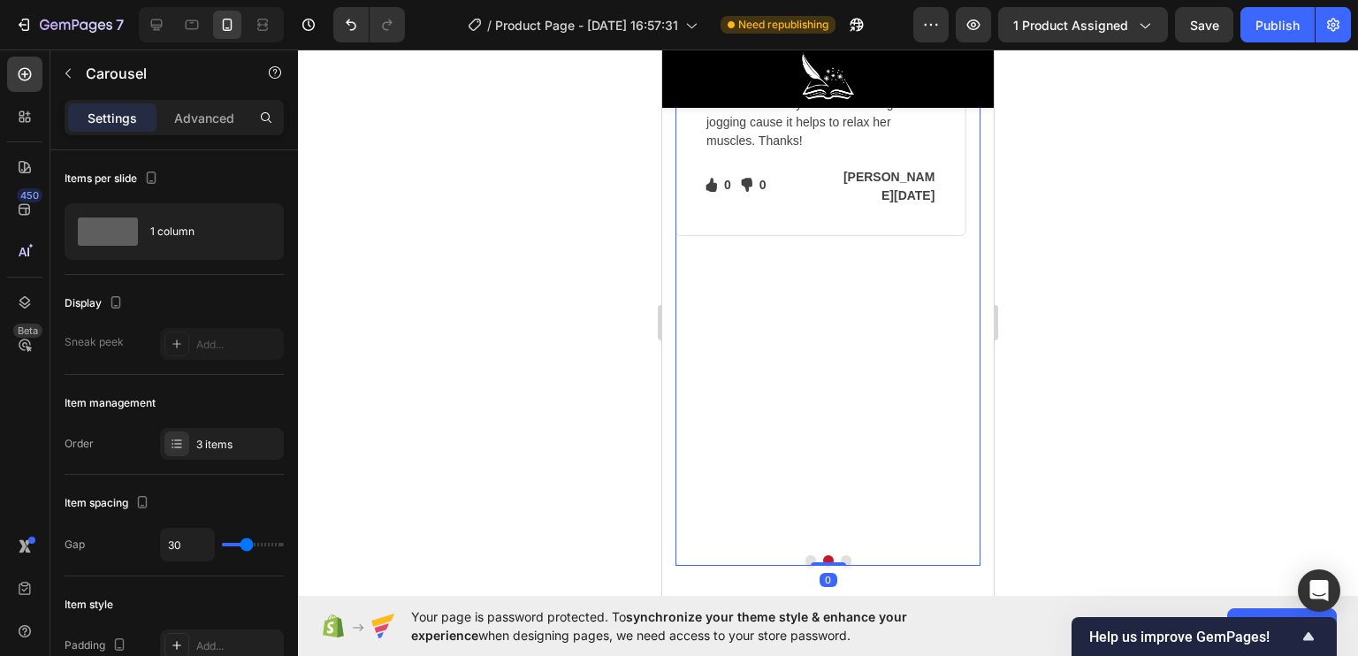
scroll to position [4774, 0]
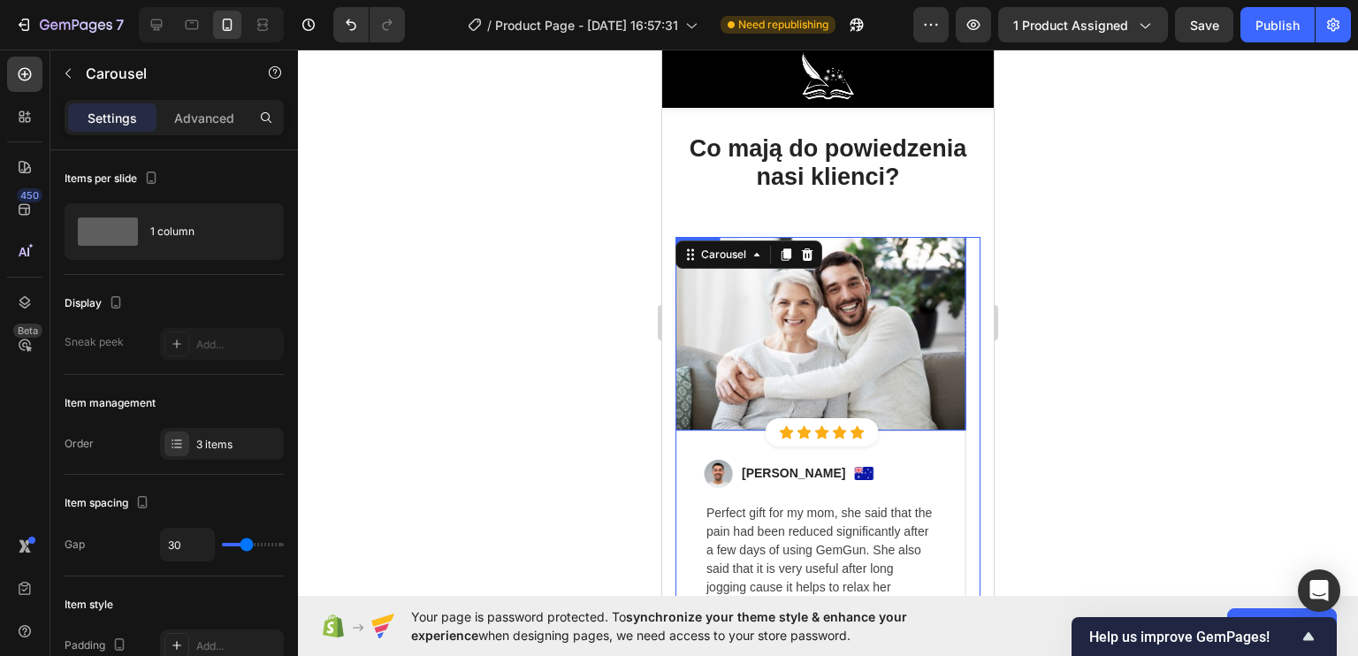
click at [808, 381] on img at bounding box center [820, 334] width 290 height 194
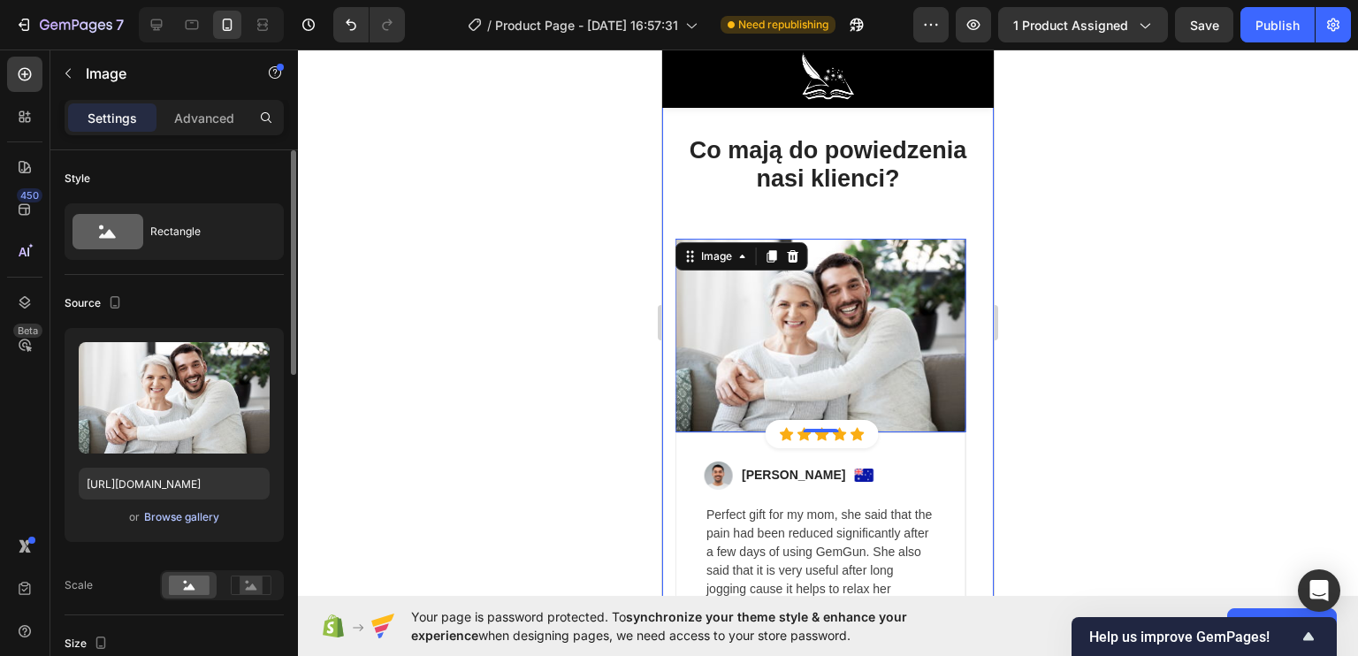
click at [188, 520] on div "Browse gallery" at bounding box center [181, 517] width 75 height 16
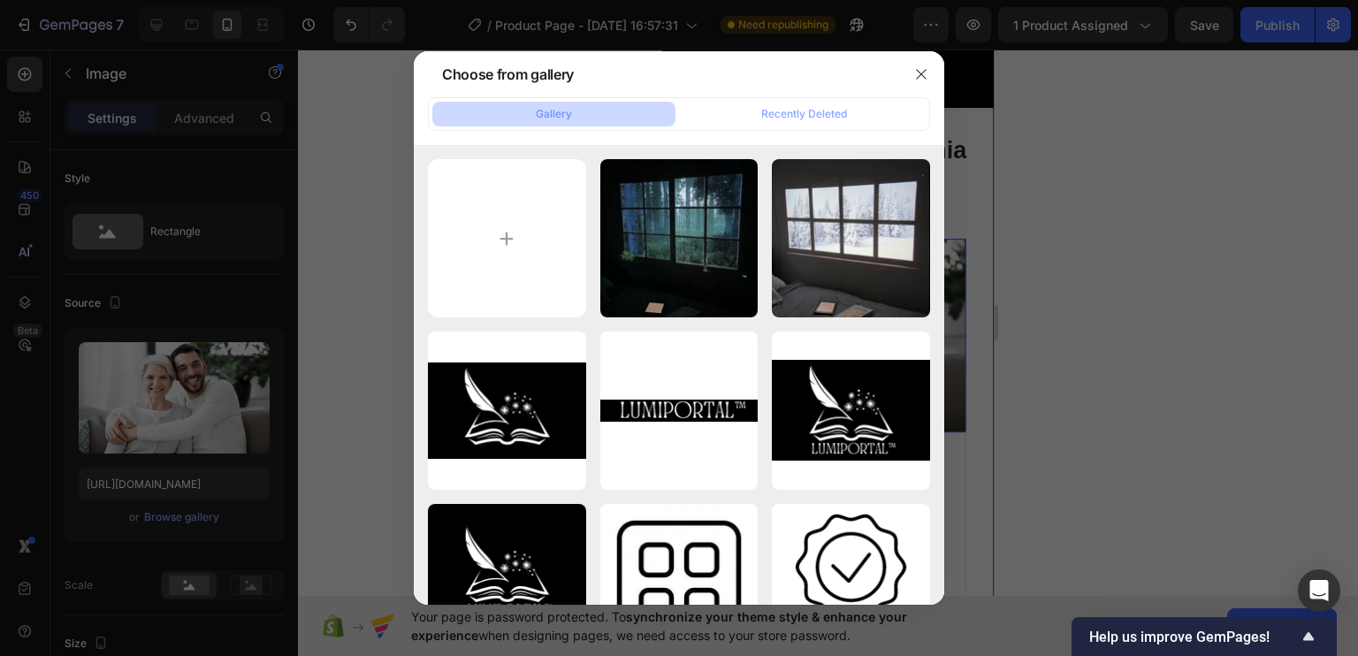
type input "C:\fakepath\gfhjfgfj.png"
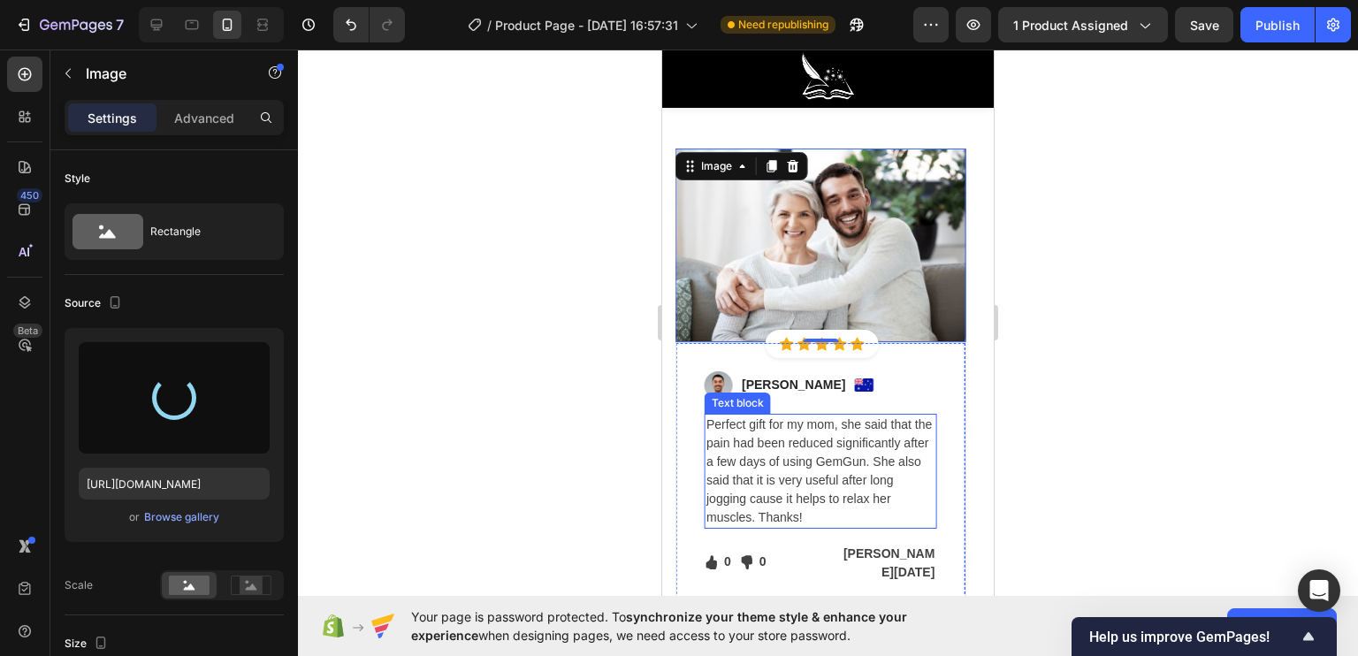
scroll to position [4951, 0]
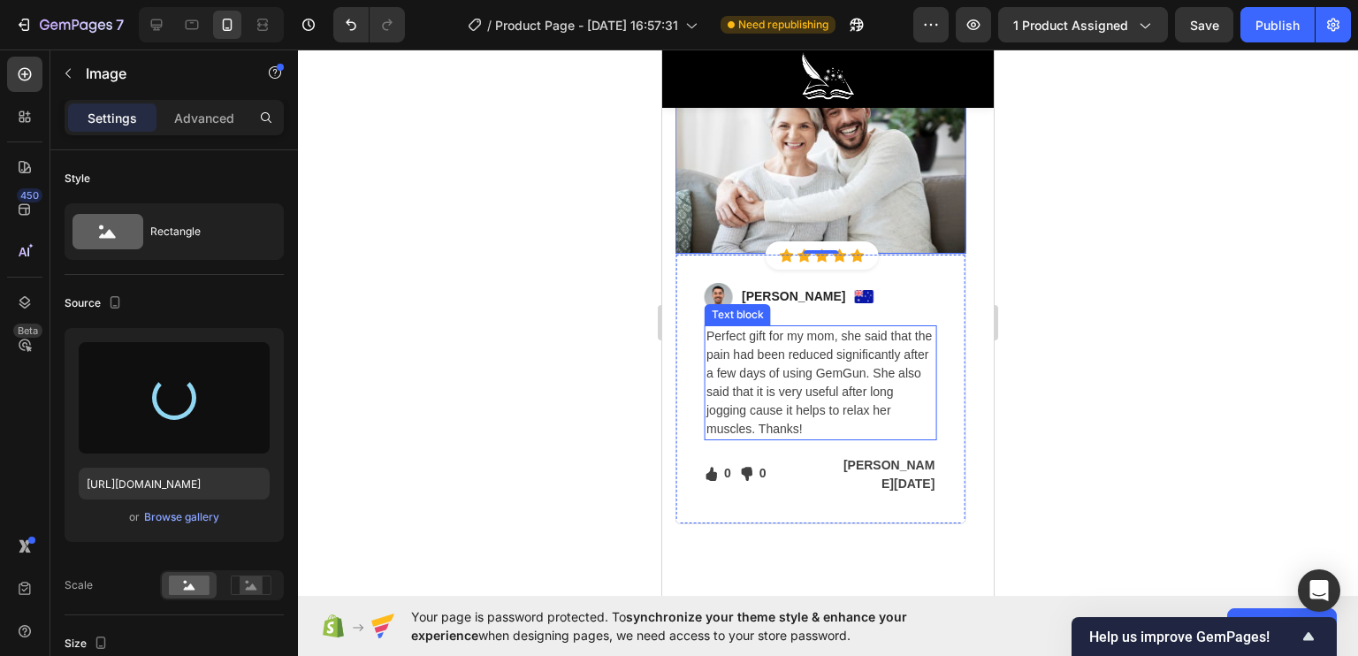
type input "https://cdn.shopify.com/s/files/1/0922/4431/2392/files/gempages_584663978324525…"
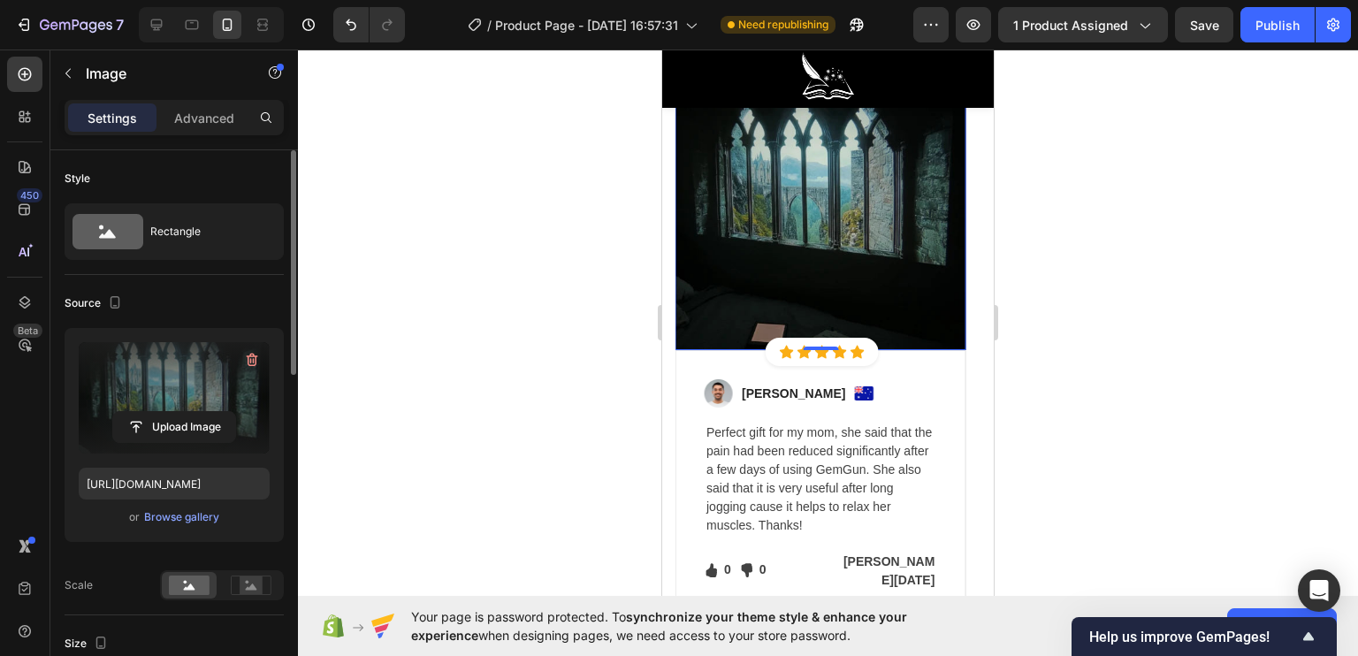
scroll to position [177, 0]
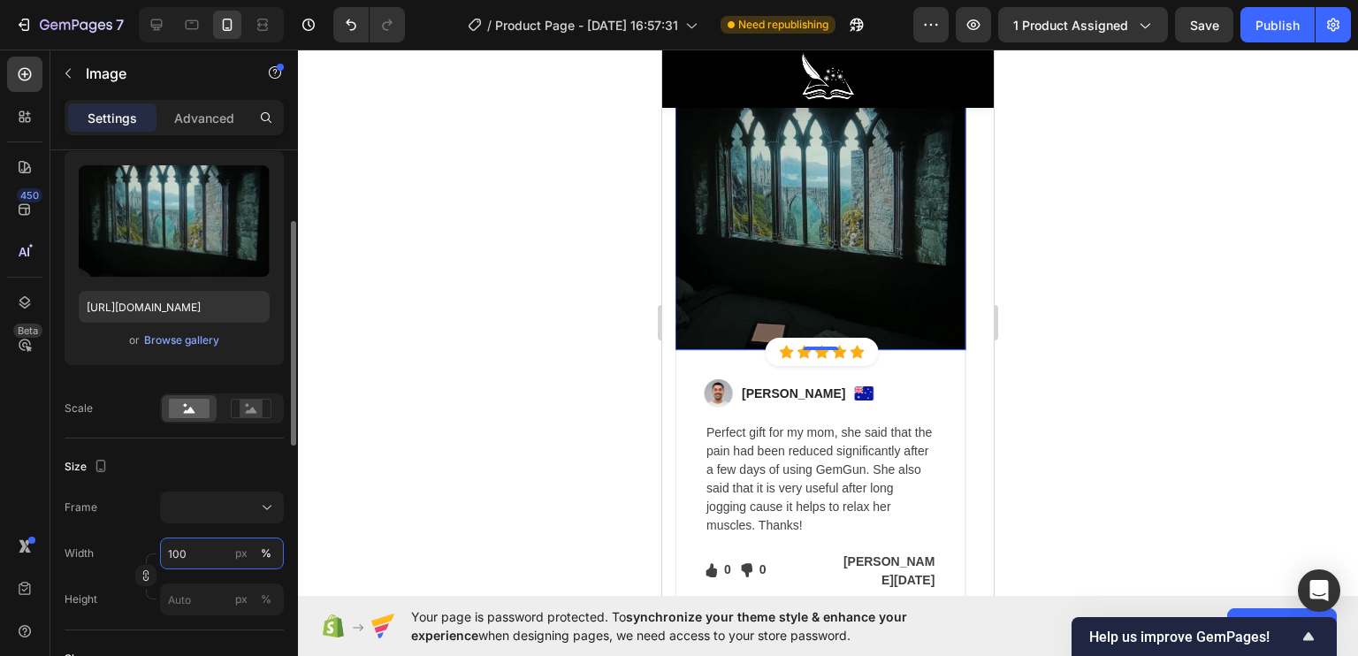
click at [190, 548] on input "100" at bounding box center [222, 553] width 124 height 32
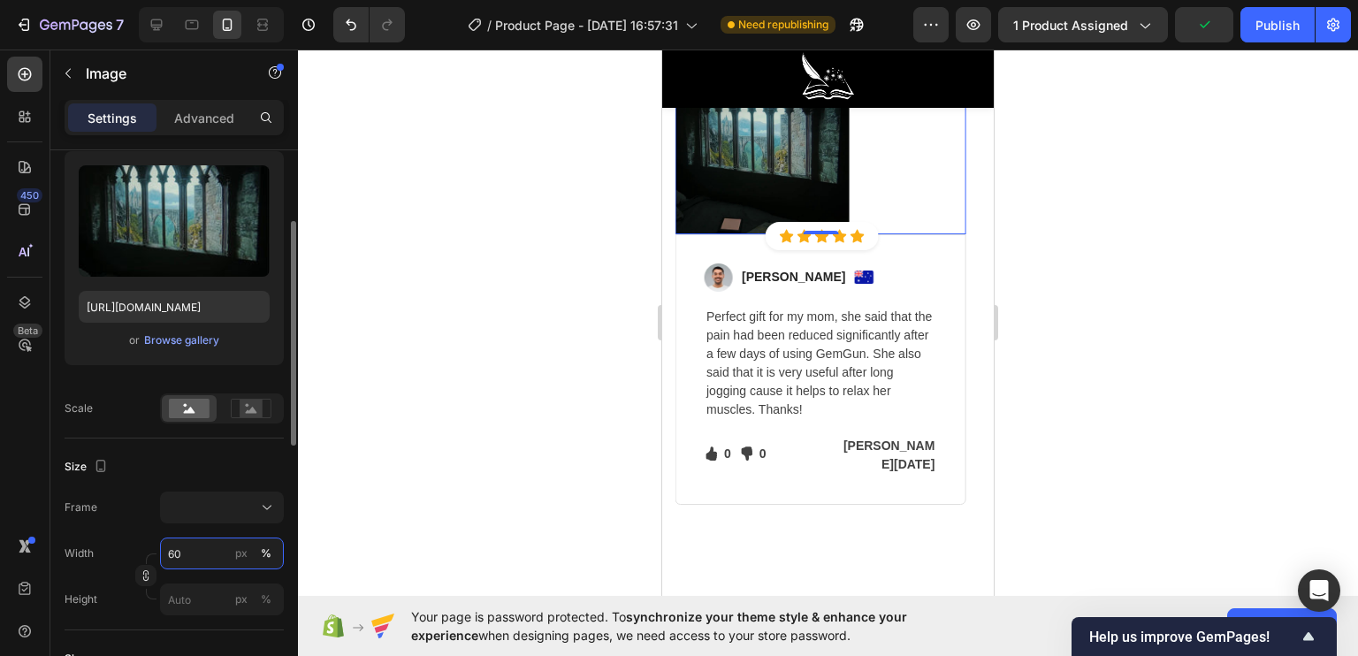
drag, startPoint x: 203, startPoint y: 544, endPoint x: 114, endPoint y: 554, distance: 89.9
click at [114, 554] on div "Width 60 px %" at bounding box center [174, 553] width 219 height 32
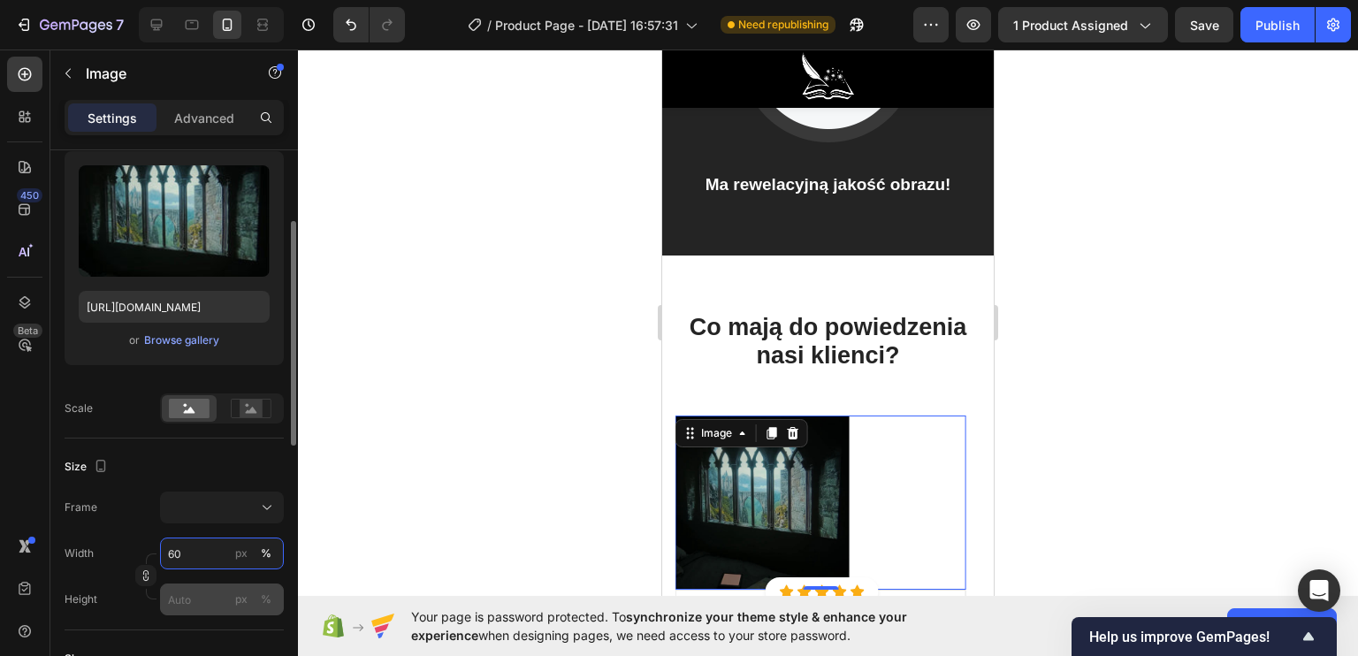
scroll to position [265, 0]
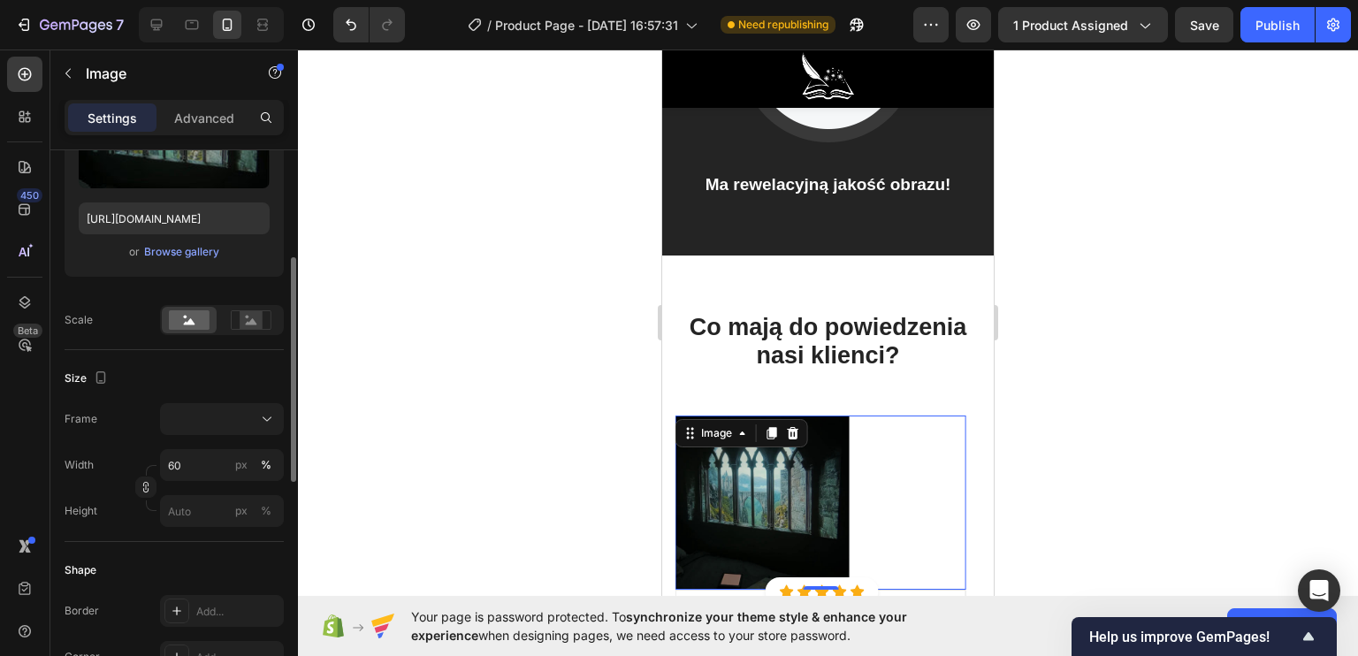
click at [120, 491] on div "Width 60 px % Height px %" at bounding box center [174, 488] width 219 height 78
click at [162, 507] on input "px %" at bounding box center [222, 511] width 124 height 32
click at [219, 399] on div "Size Frame Width 60 px % Height px %" at bounding box center [174, 446] width 219 height 192
click at [212, 422] on div at bounding box center [222, 419] width 108 height 18
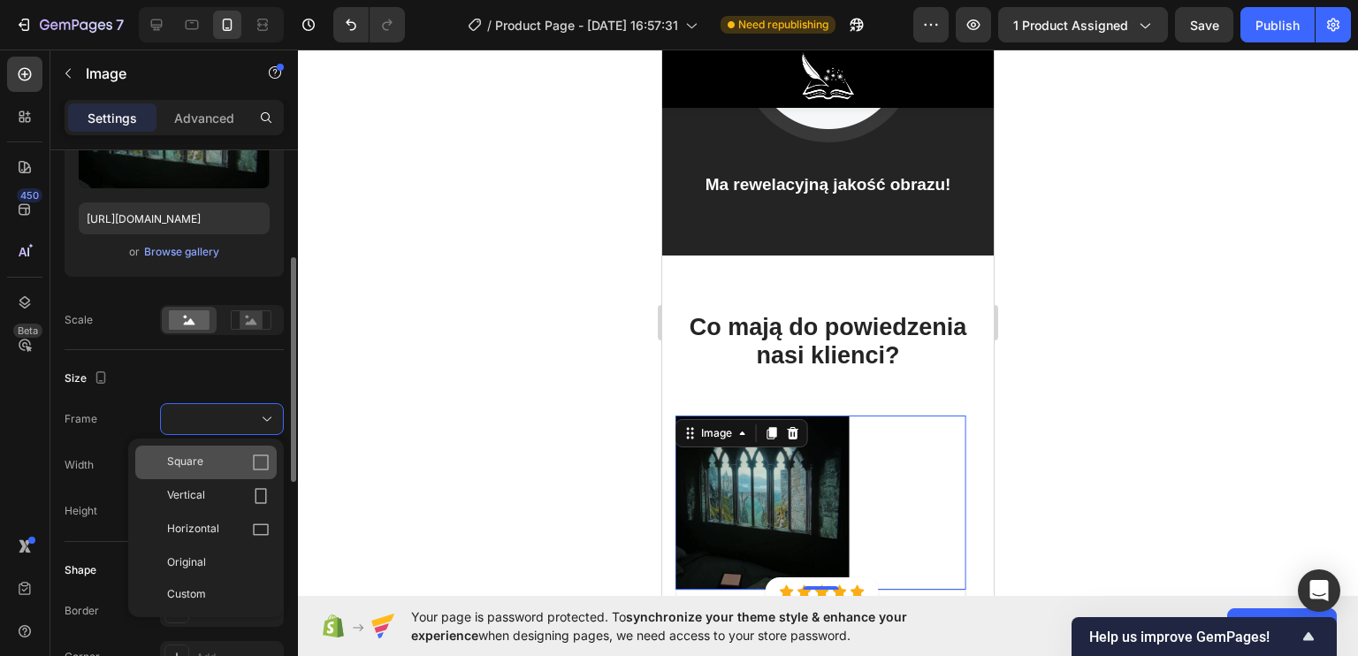
click at [211, 461] on div "Square" at bounding box center [218, 463] width 103 height 18
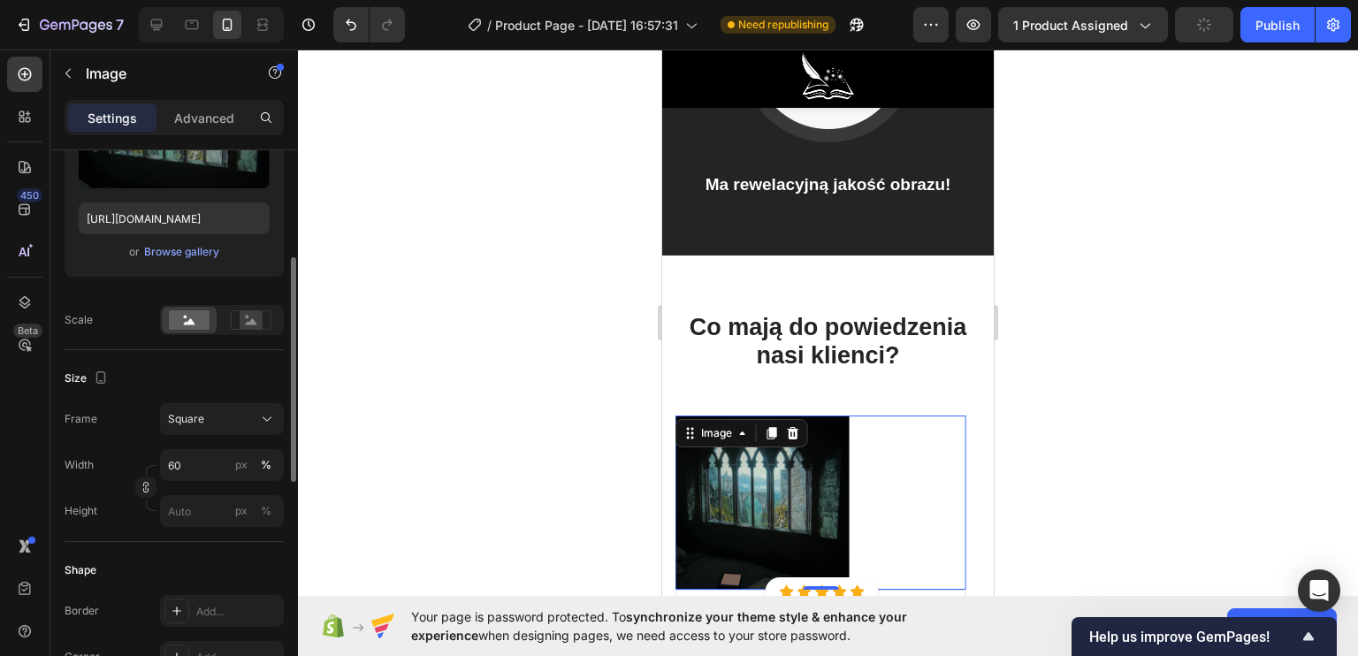
scroll to position [4685, 0]
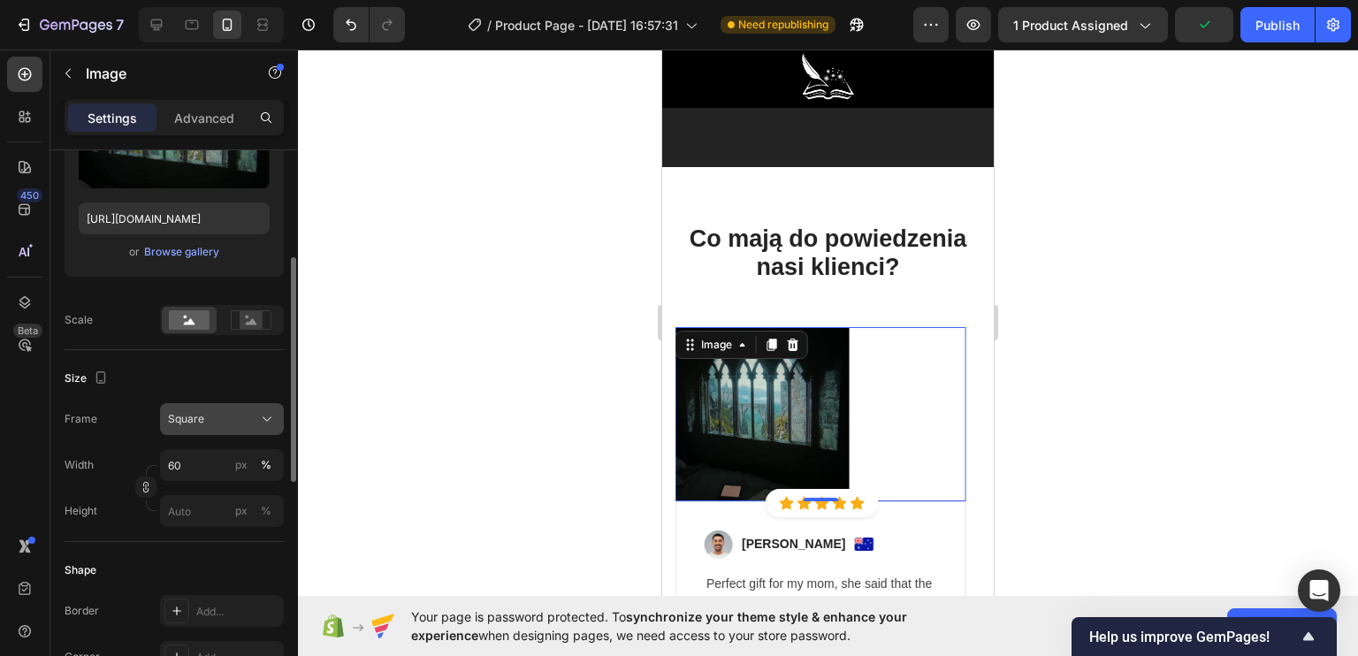
click at [183, 415] on span "Square" at bounding box center [186, 419] width 36 height 16
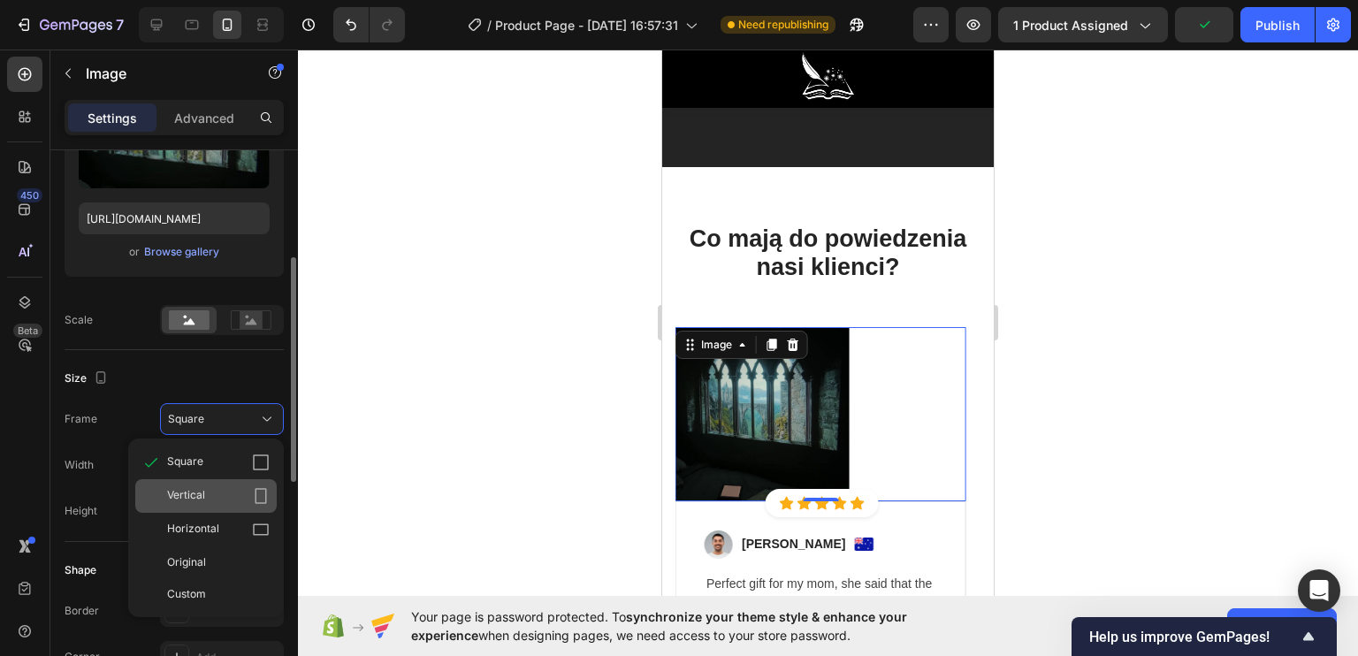
click at [225, 503] on div "Vertical" at bounding box center [218, 496] width 103 height 18
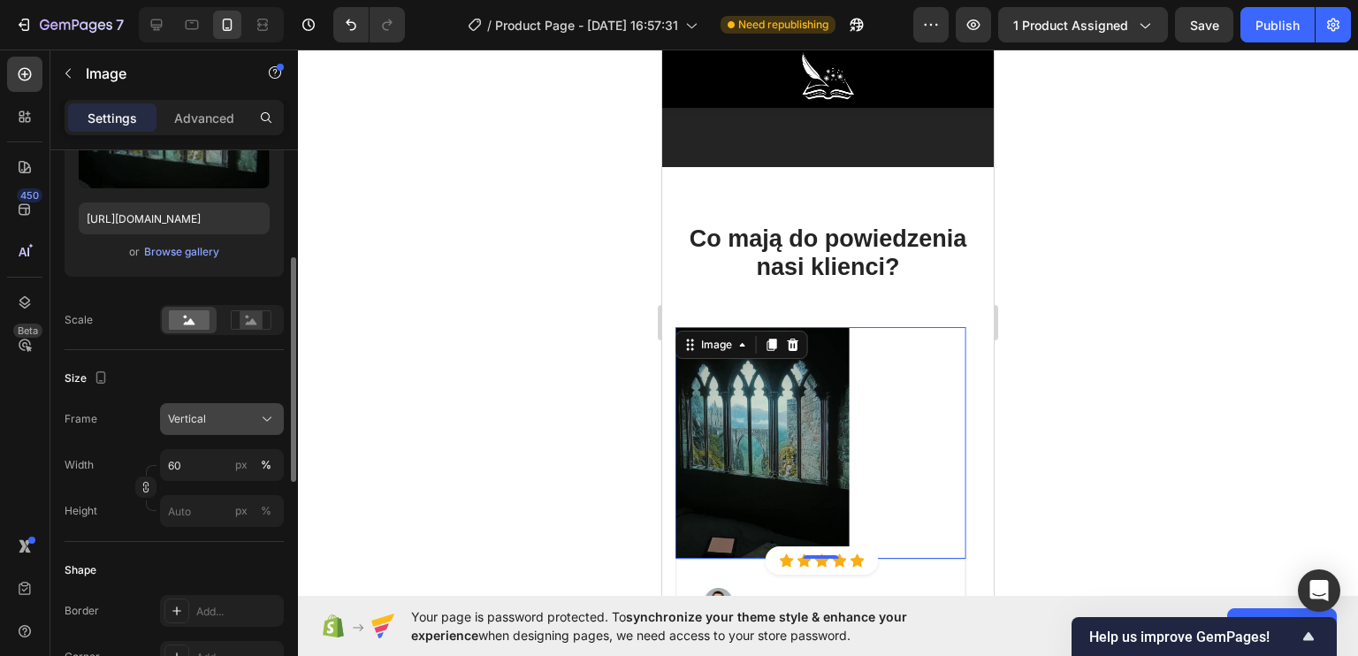
click at [226, 420] on div "Vertical" at bounding box center [211, 419] width 87 height 16
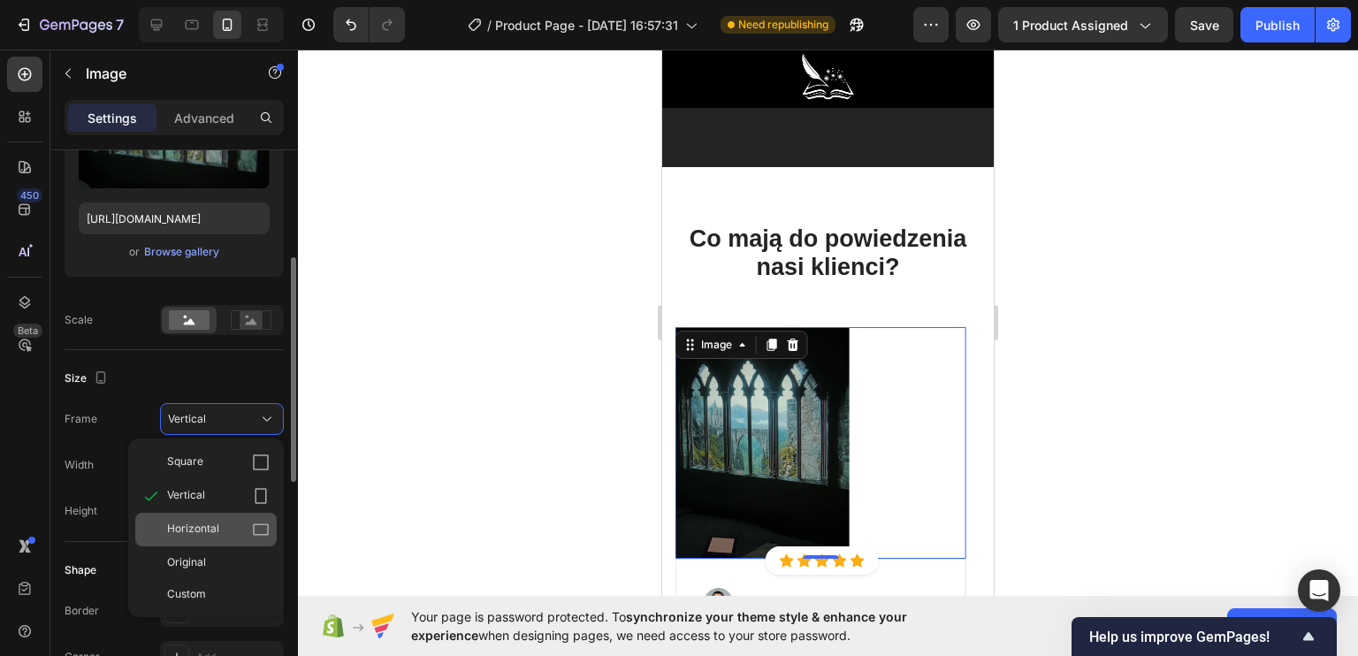
click at [221, 524] on div "Horizontal" at bounding box center [218, 530] width 103 height 18
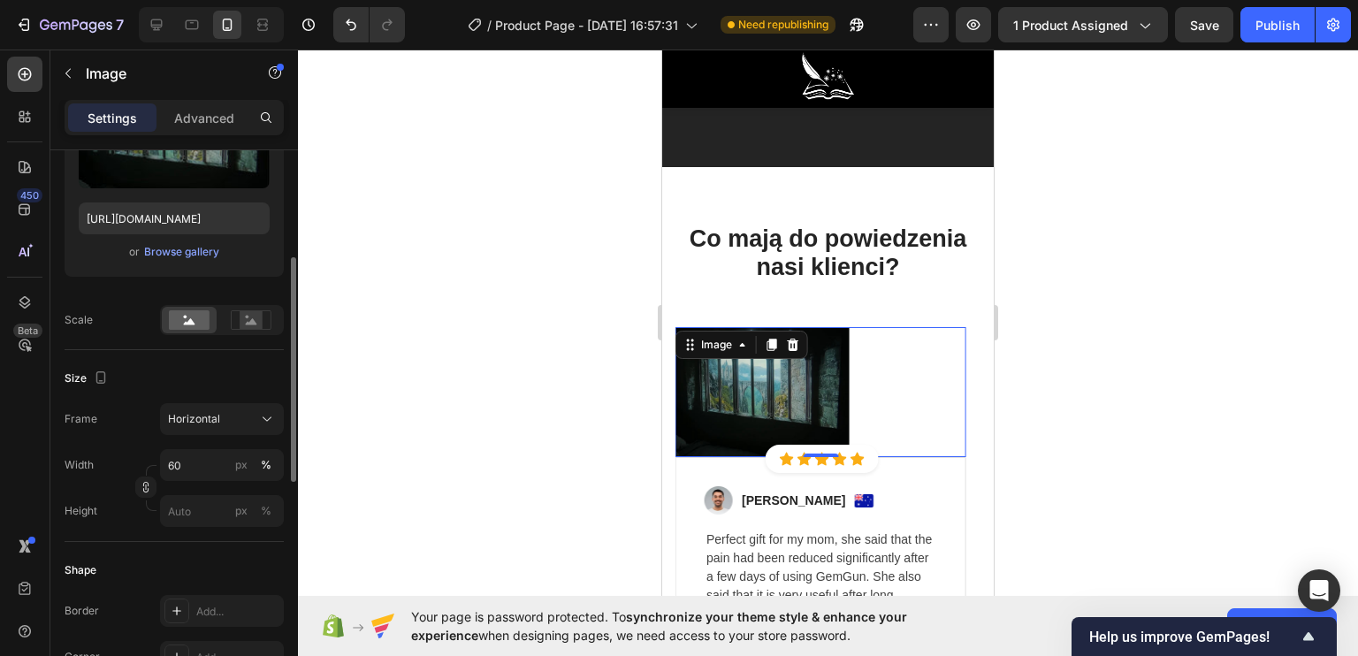
click at [748, 406] on img at bounding box center [762, 392] width 174 height 131
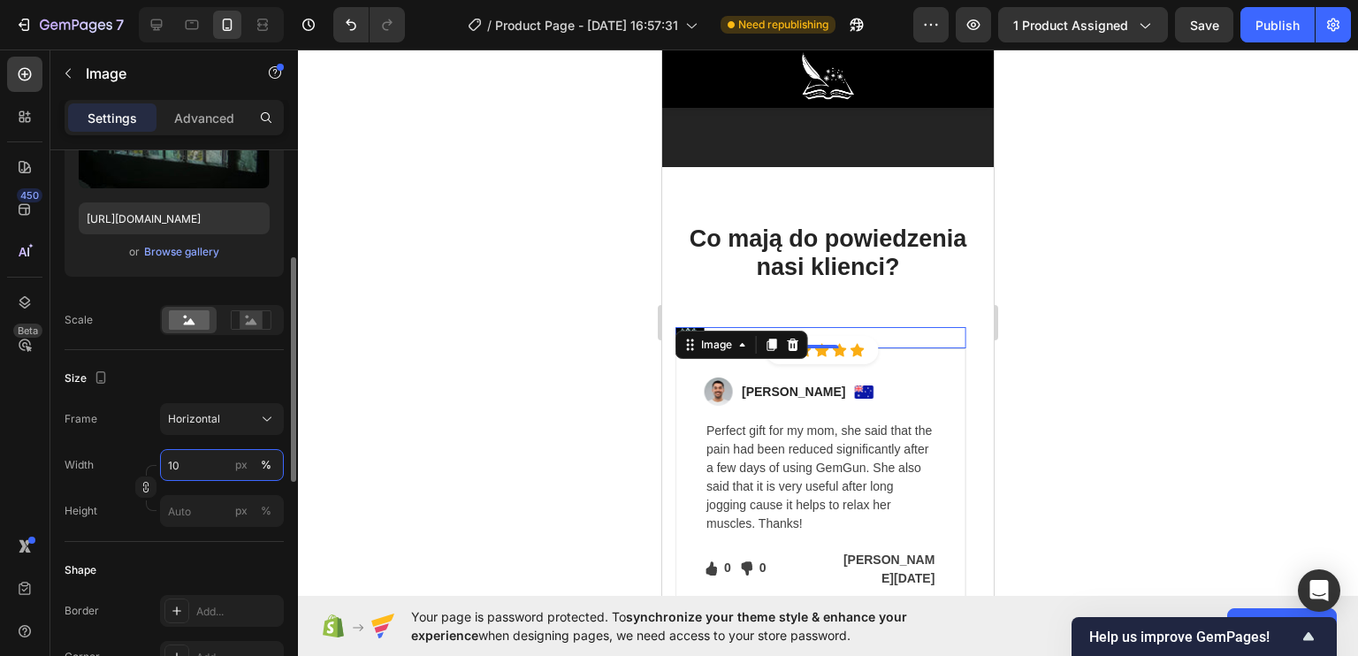
type input "100"
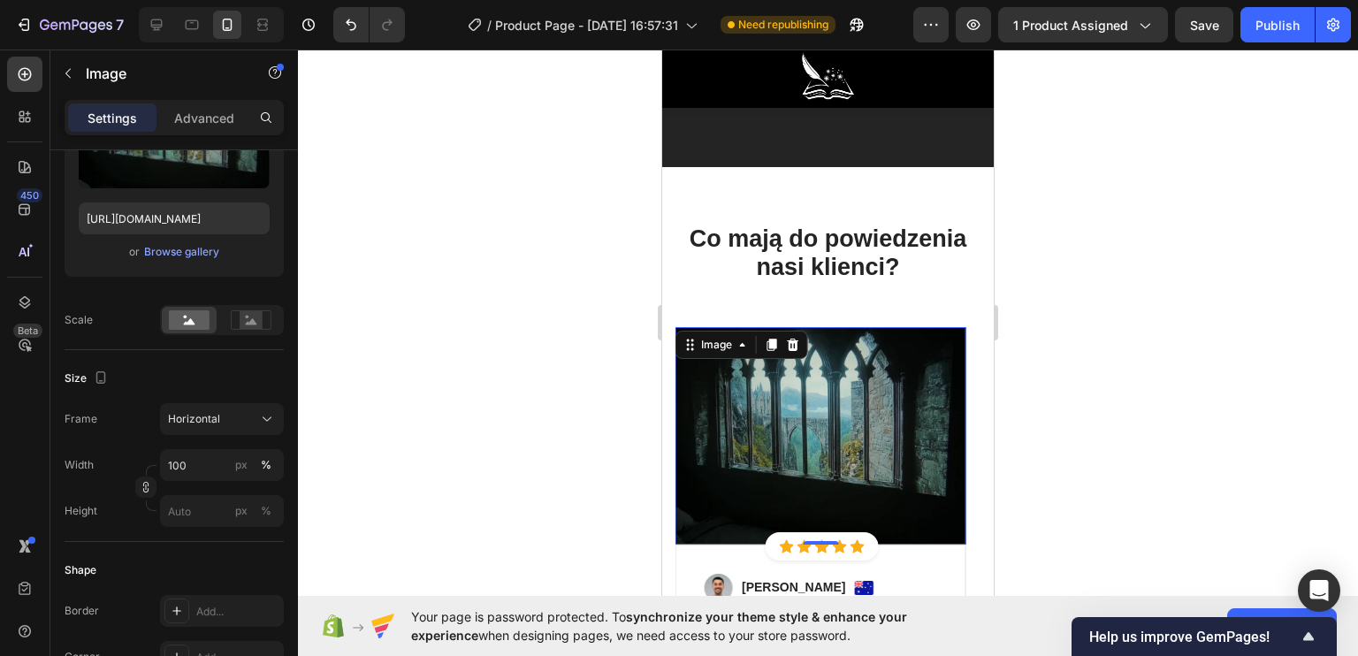
click at [527, 402] on div at bounding box center [828, 353] width 1060 height 606
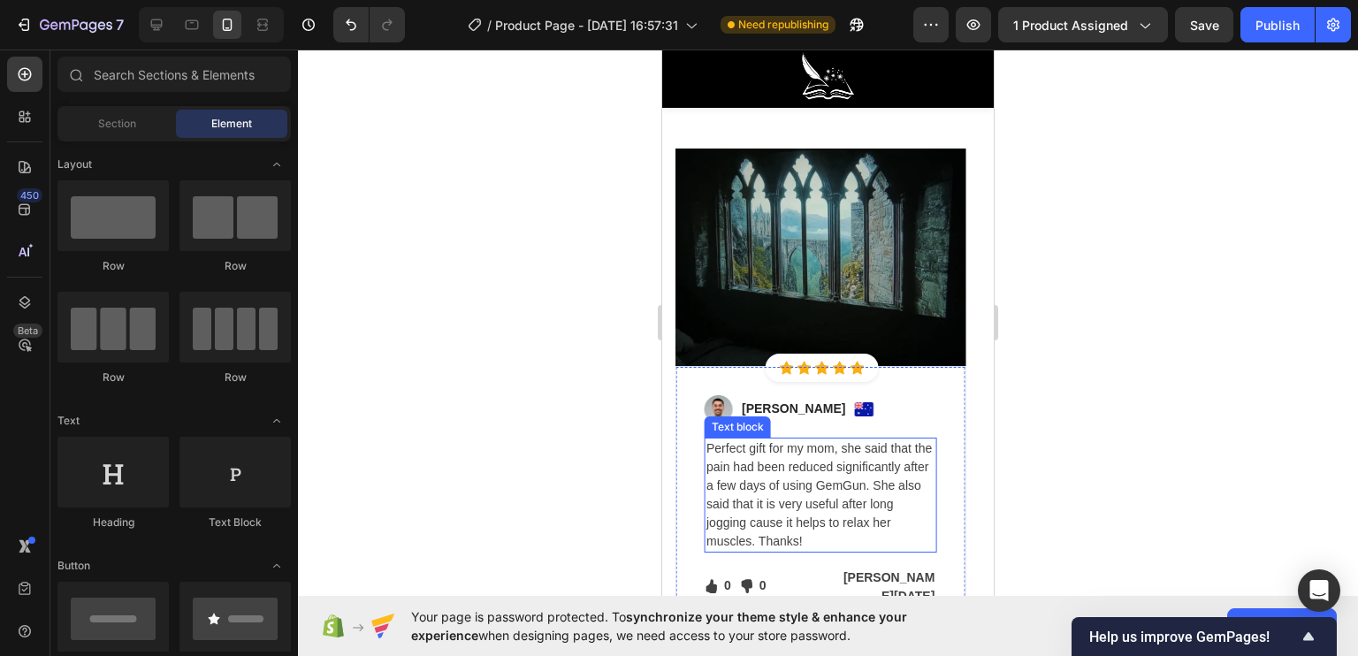
scroll to position [4951, 0]
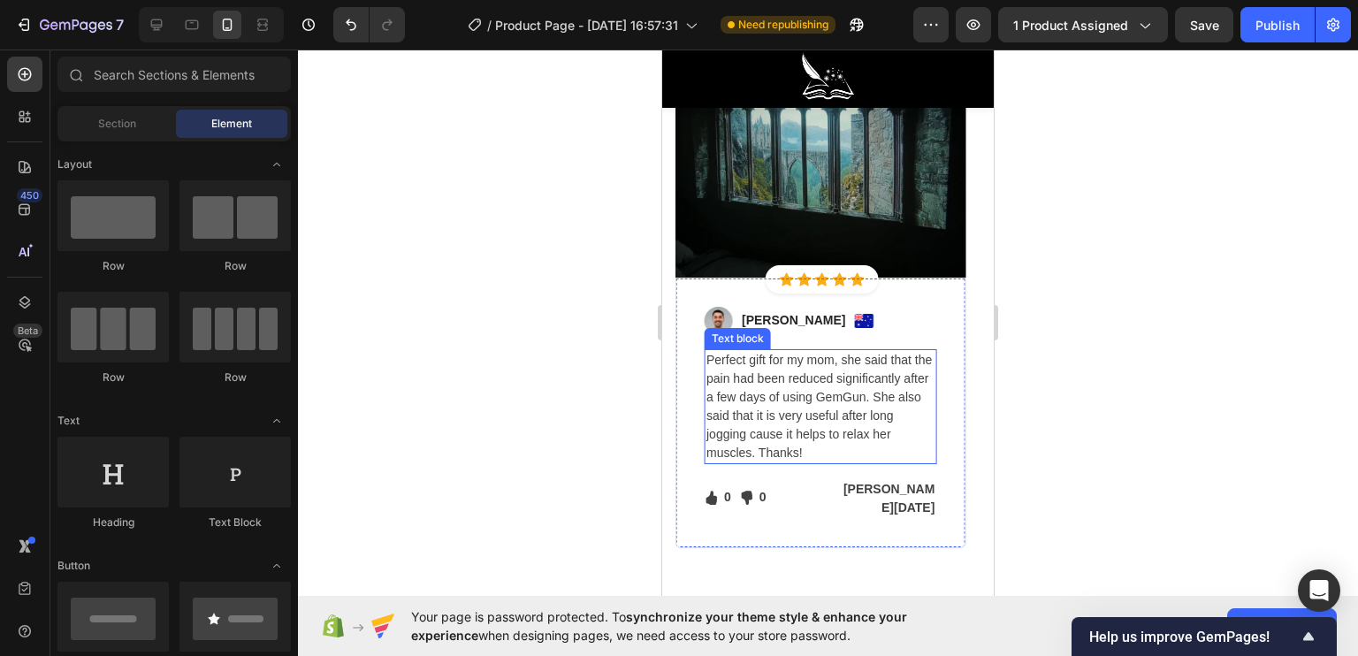
click at [773, 409] on p "Perfect gift for my mom, she said that the pain had been reduced significantly …" at bounding box center [820, 406] width 228 height 111
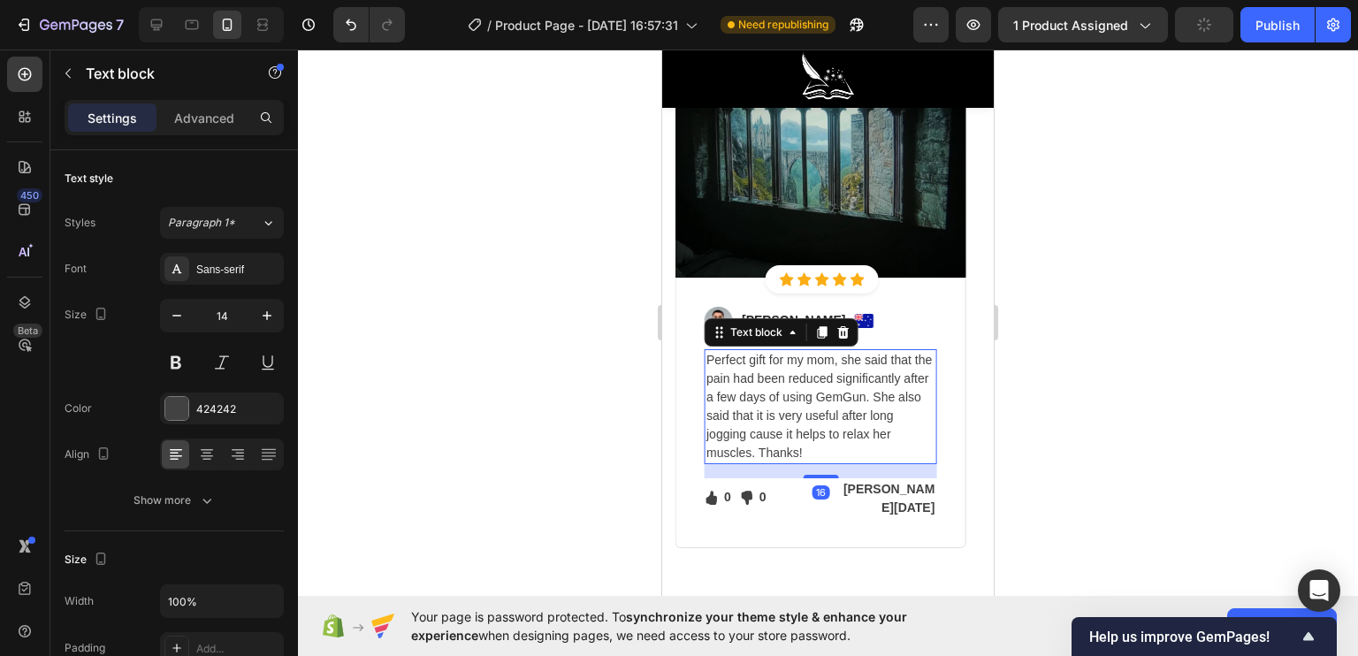
click at [773, 409] on p "Perfect gift for my mom, she said that the pain had been reduced significantly …" at bounding box center [820, 406] width 228 height 111
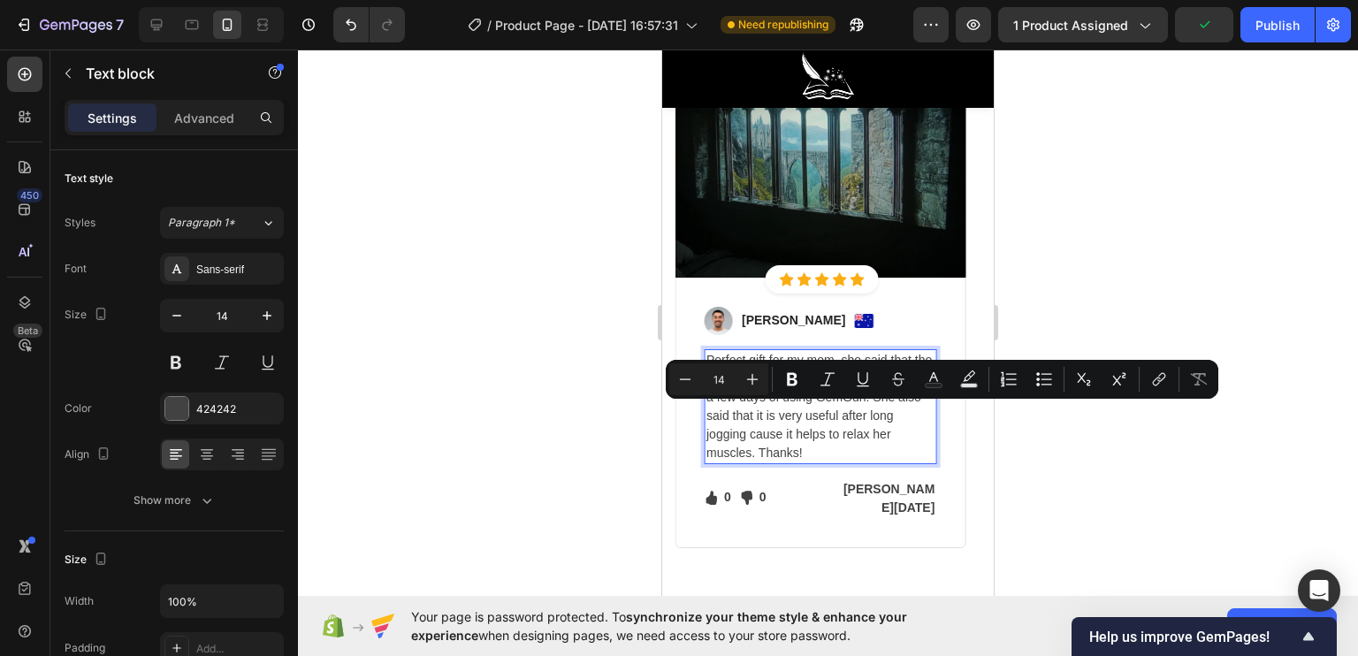
click at [810, 438] on p "Perfect gift for my mom, she said that the pain had been reduced significantly …" at bounding box center [820, 406] width 228 height 111
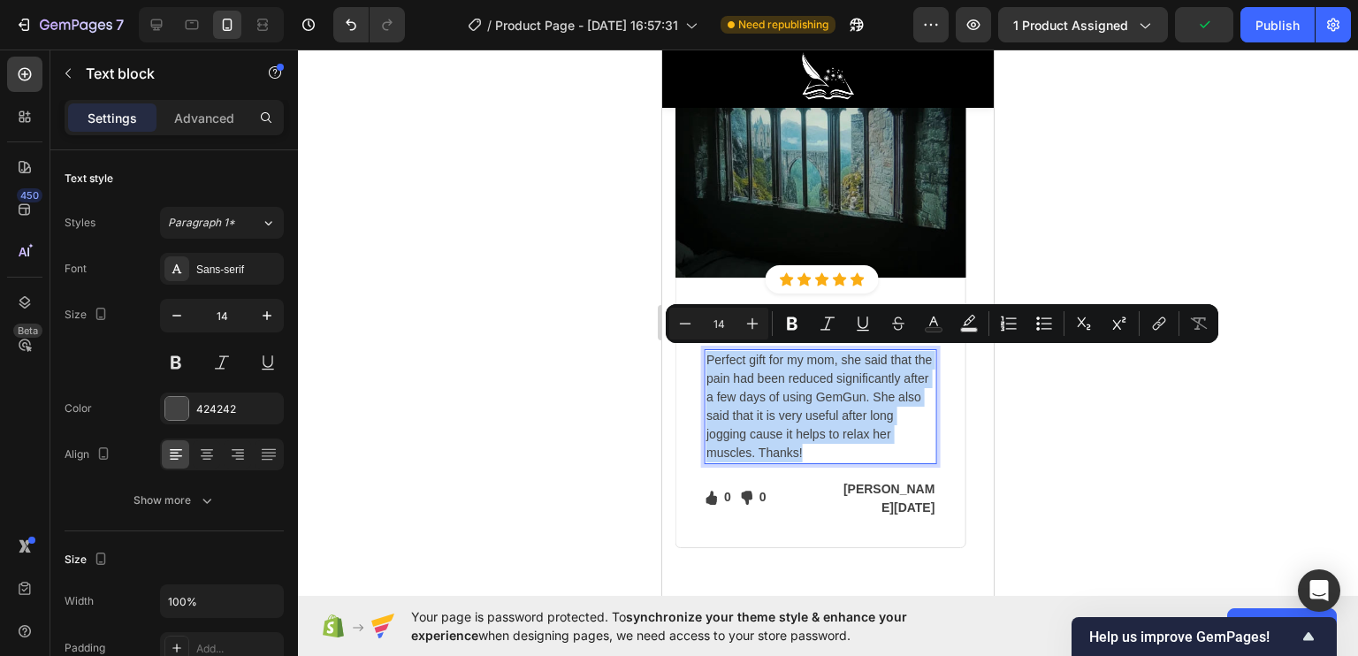
drag, startPoint x: 810, startPoint y: 451, endPoint x: 707, endPoint y: 356, distance: 139.5
click at [707, 356] on p "Perfect gift for my mom, she said that the pain had been reduced significantly …" at bounding box center [820, 406] width 228 height 111
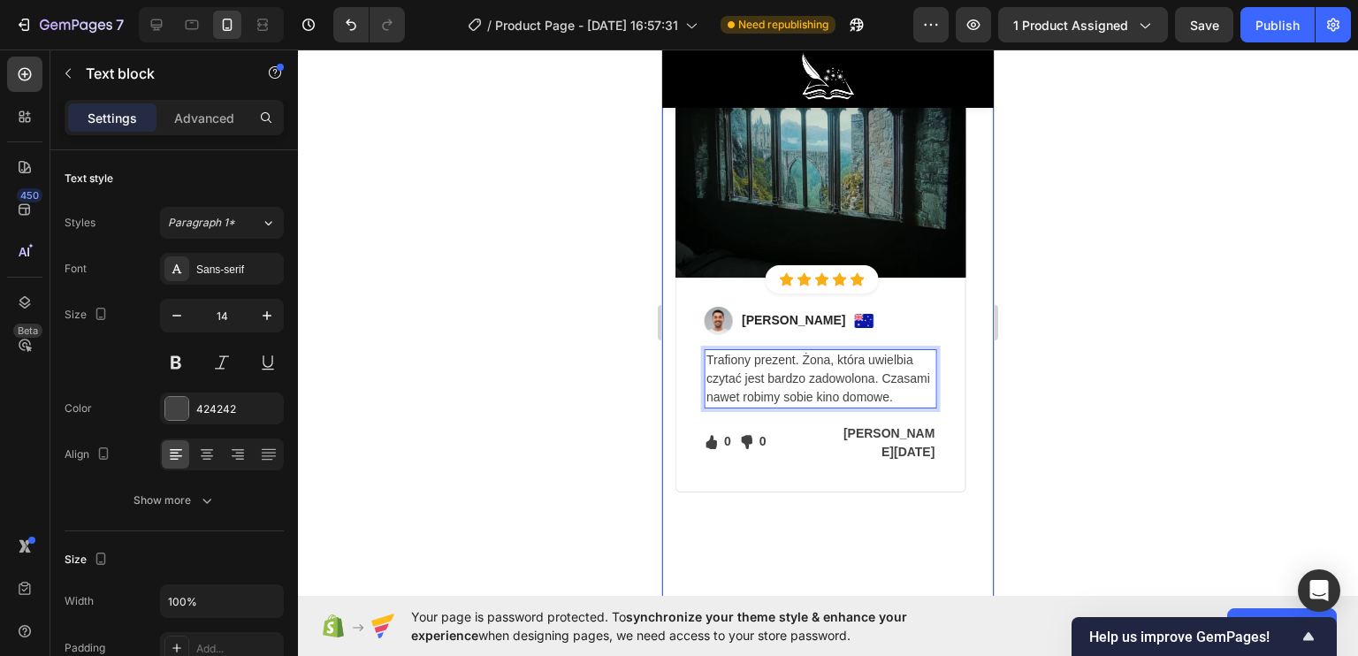
click at [637, 342] on div at bounding box center [828, 353] width 1060 height 606
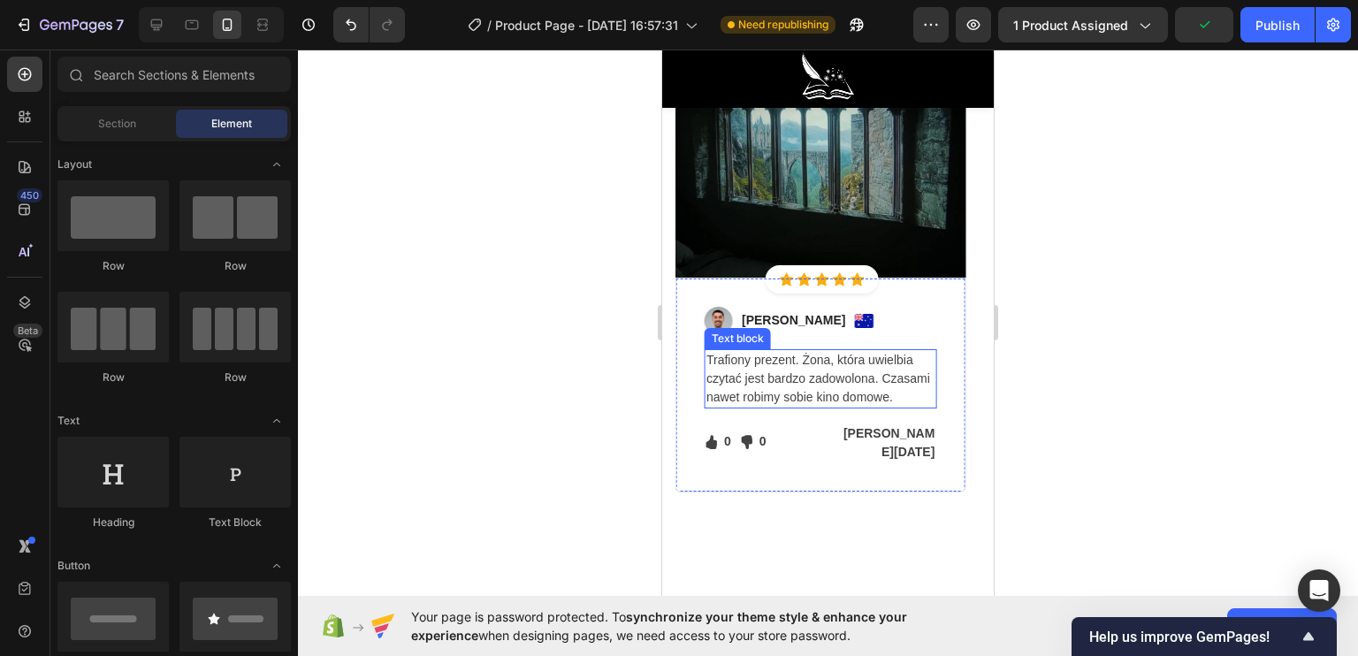
click at [788, 380] on p "Trafiony prezent. Żona, która uwielbia czytać jest bardzo zadowolona. Czasami n…" at bounding box center [820, 379] width 228 height 56
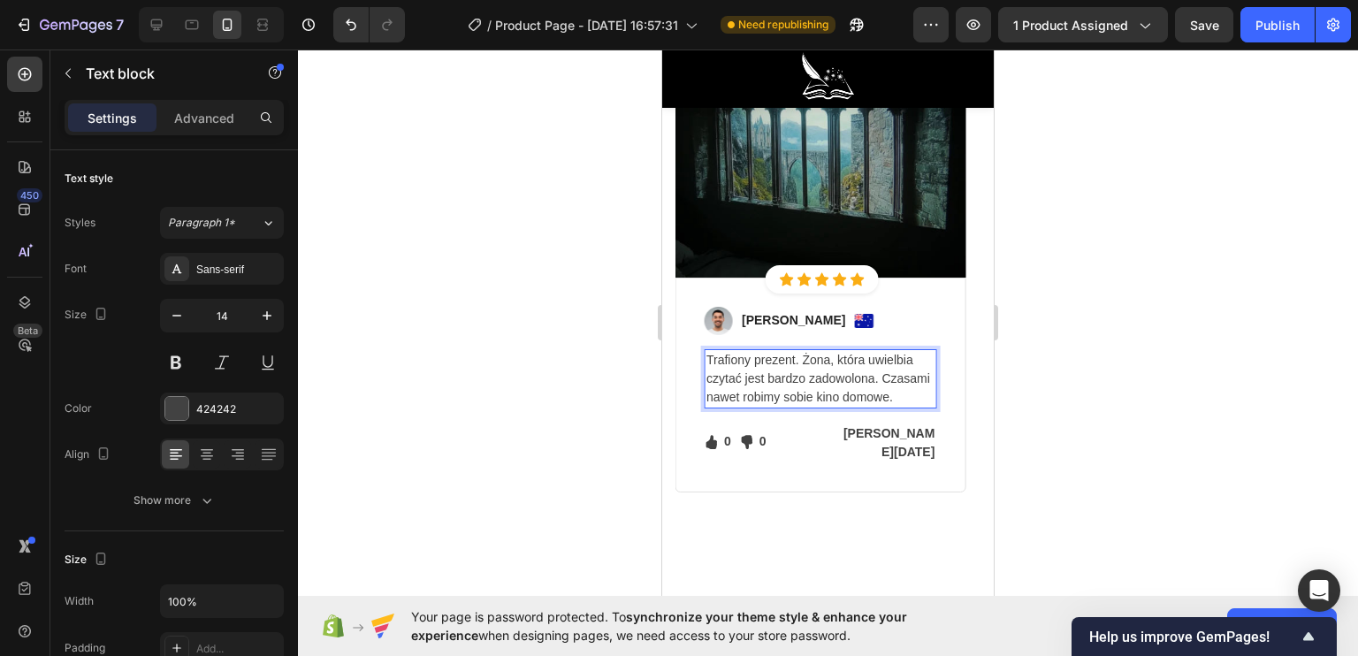
click at [766, 375] on p "Trafiony prezent. Żona, która uwielbia czytać jest bardzo zadowolona. Czasami n…" at bounding box center [820, 379] width 228 height 56
drag, startPoint x: 768, startPoint y: 375, endPoint x: 797, endPoint y: 380, distance: 29.7
click at [797, 380] on p "Trafiony prezent. Żona, która uwielbia czytać jest bardzo zadowolona. Czasami n…" at bounding box center [820, 379] width 228 height 56
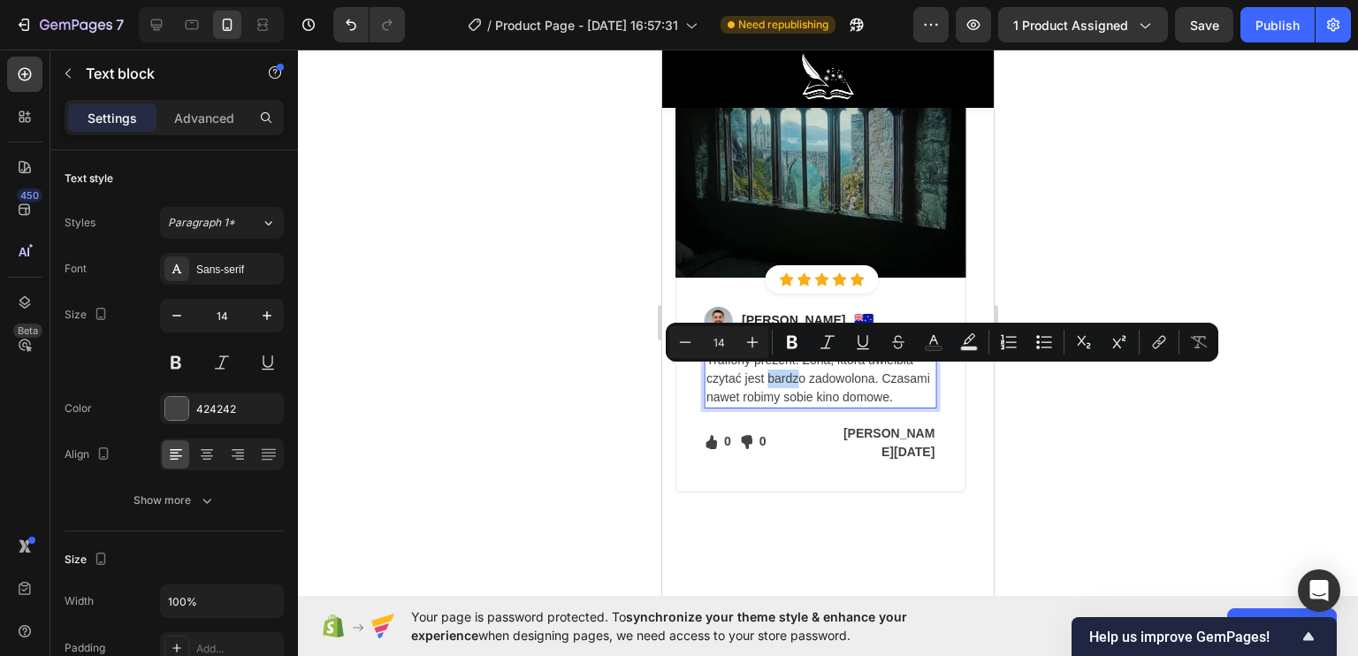
click at [797, 380] on p "Trafiony prezent. Żona, która uwielbia czytać jest bardzo zadowolona. Czasami n…" at bounding box center [820, 379] width 228 height 56
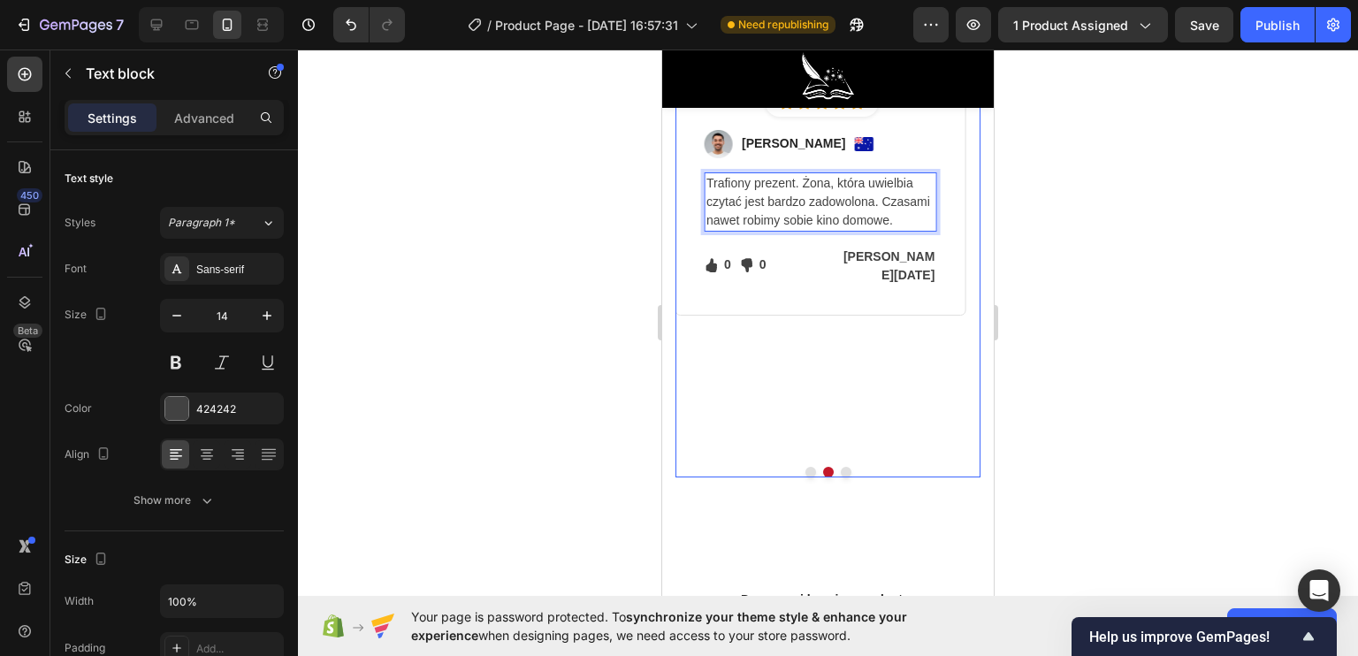
scroll to position [5216, 0]
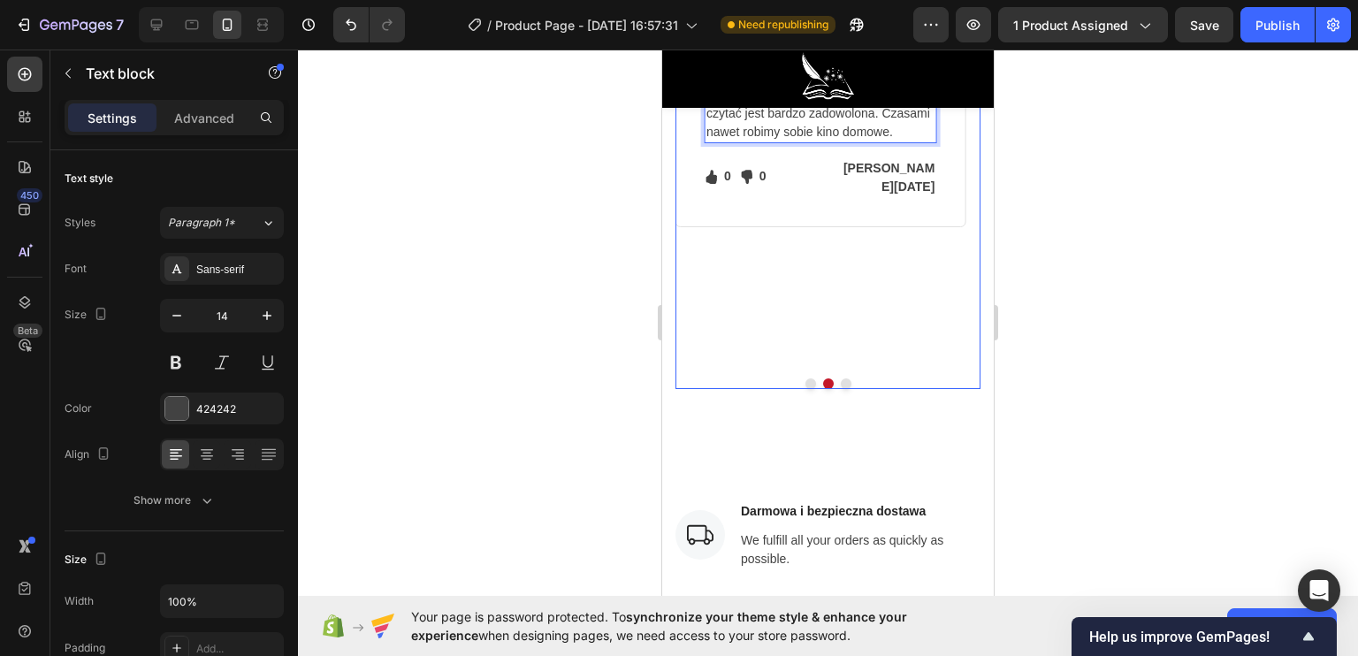
click at [841, 378] on button "Dot" at bounding box center [846, 383] width 11 height 11
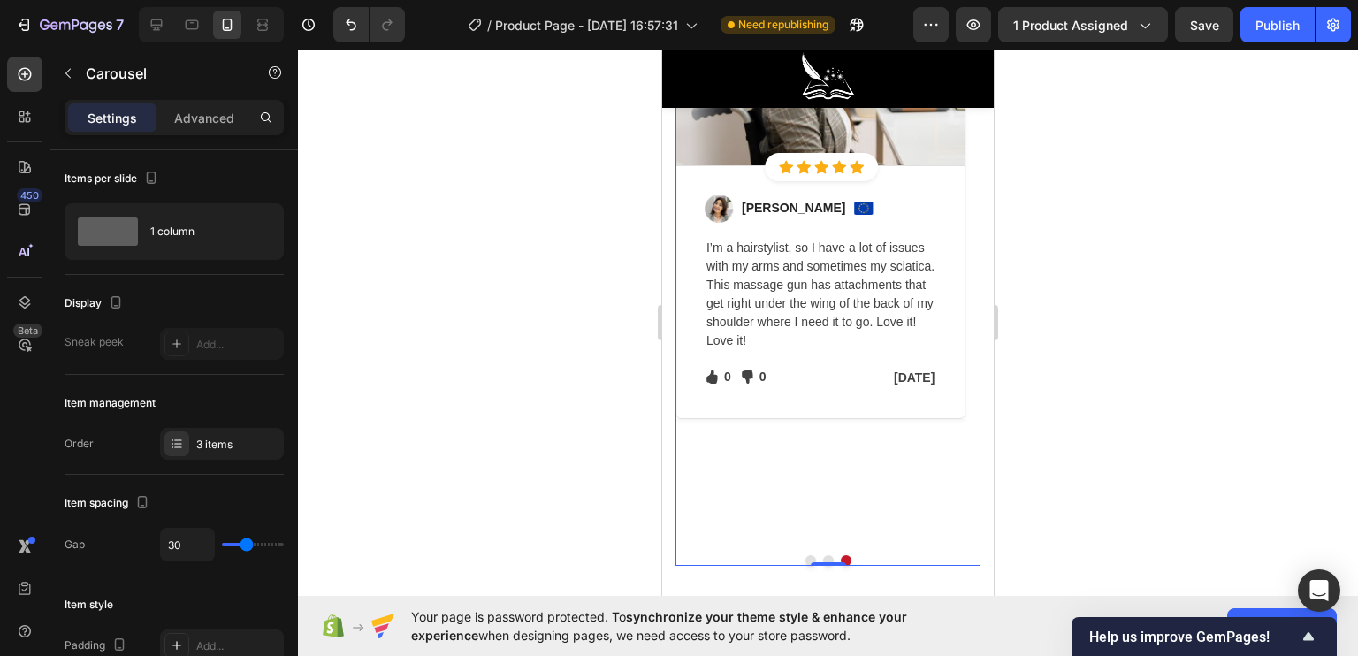
scroll to position [4951, 0]
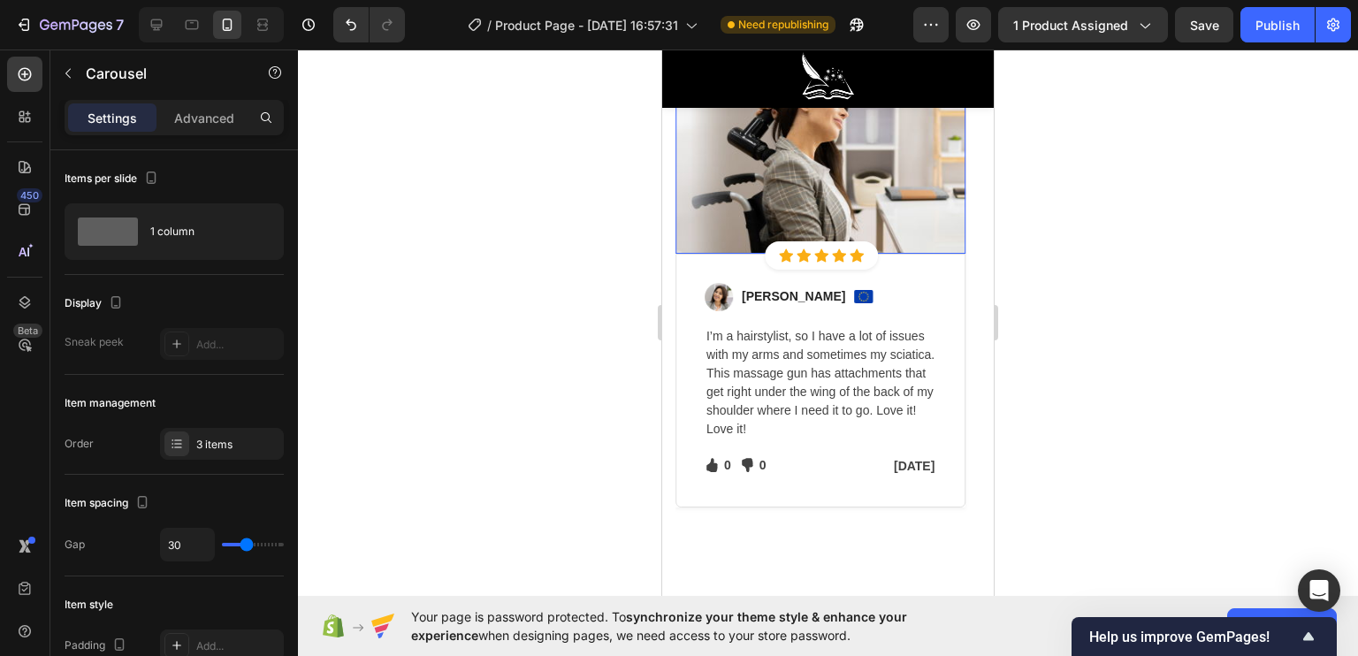
click at [823, 184] on img at bounding box center [820, 157] width 290 height 194
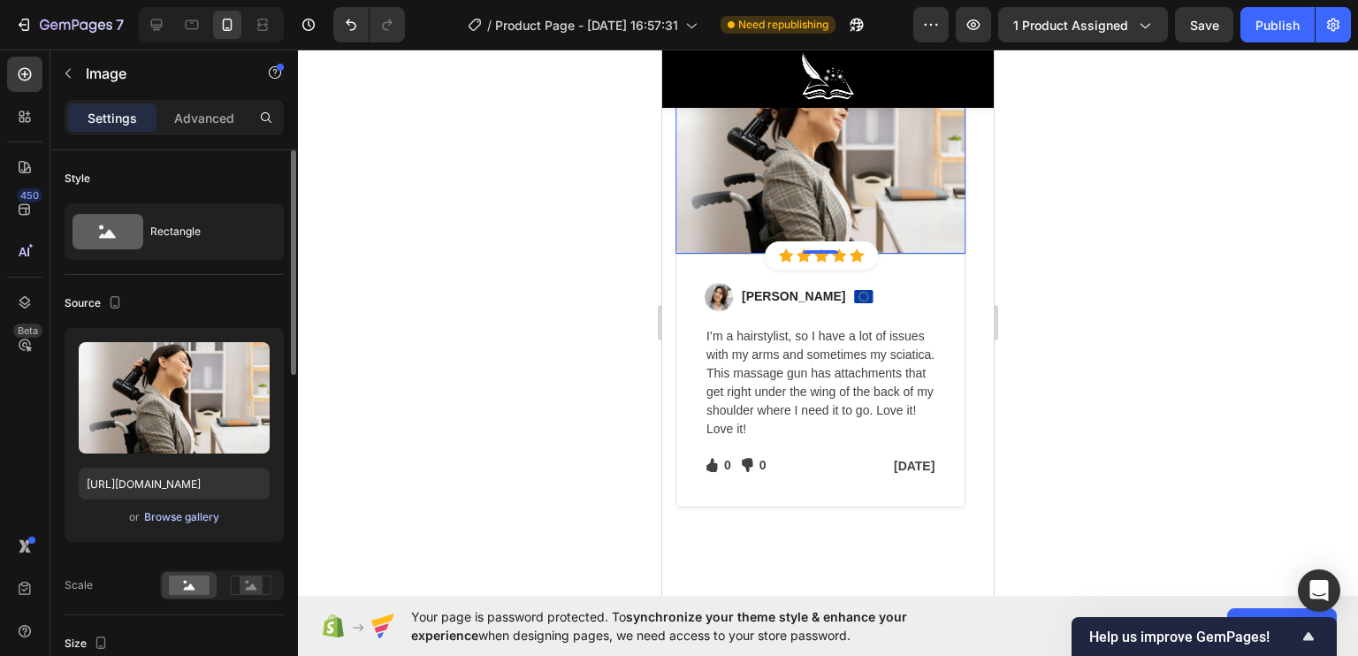
click at [195, 512] on div "Browse gallery" at bounding box center [181, 517] width 75 height 16
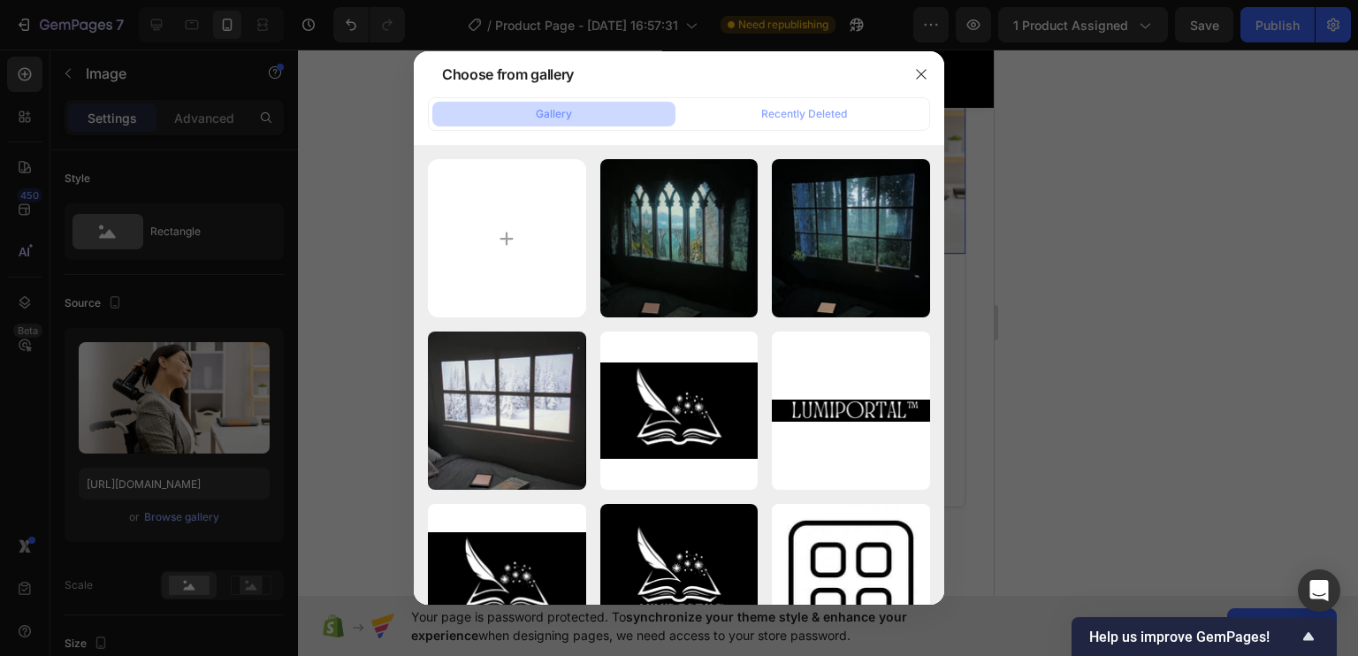
type input "C:\fakepath\hdghgd.png"
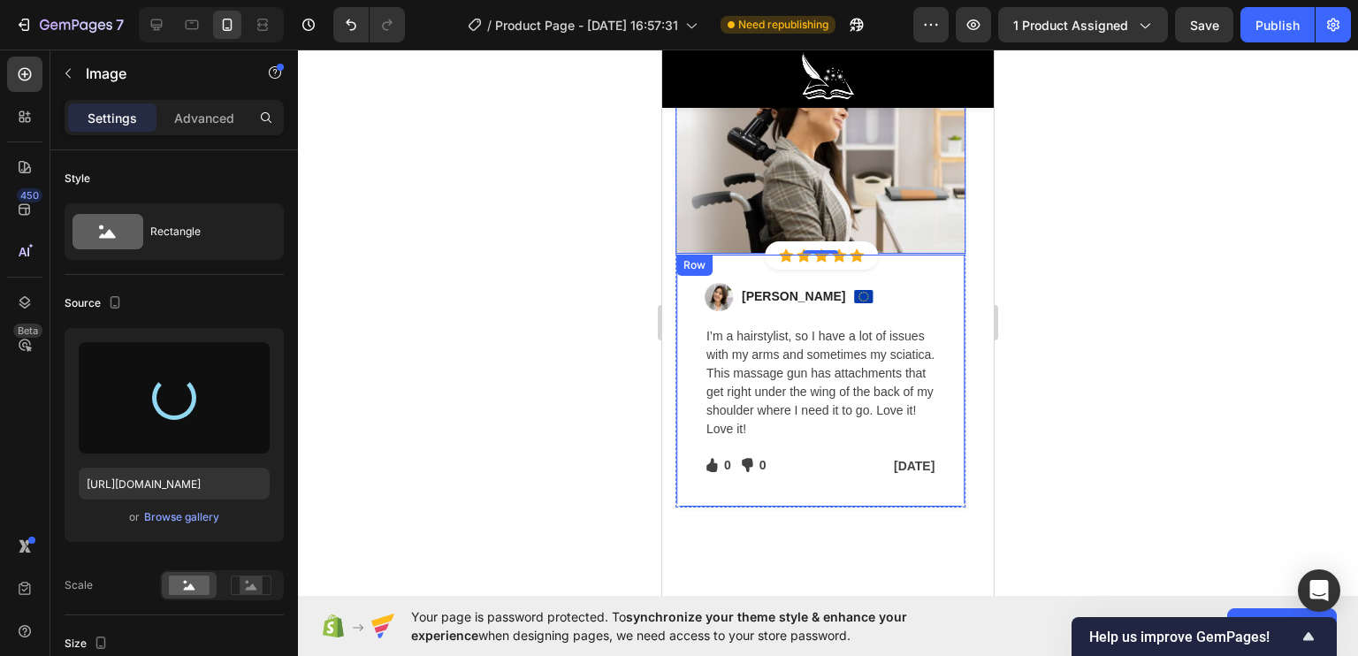
type input "https://cdn.shopify.com/s/files/1/0922/4431/2392/files/gempages_584663978324525…"
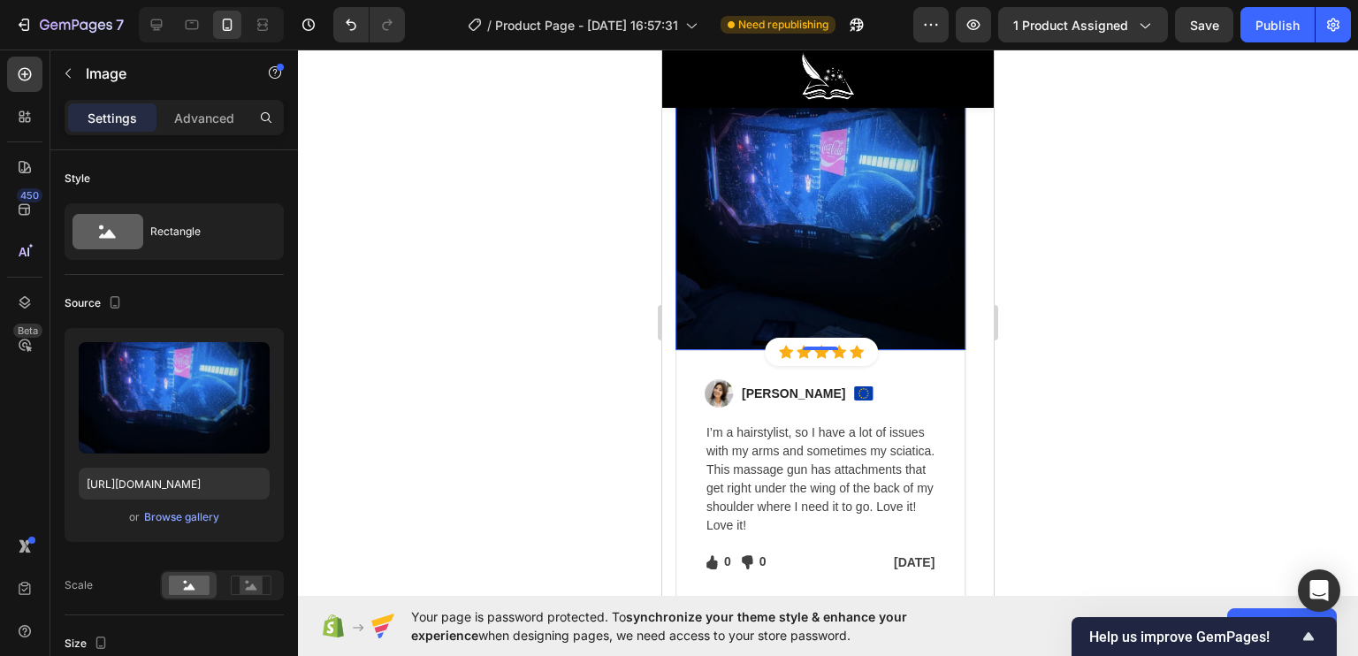
click at [741, 252] on img at bounding box center [820, 205] width 290 height 290
click at [836, 246] on img at bounding box center [820, 205] width 290 height 290
click at [774, 480] on p "I’m a hairstylist, so I have a lot of issues with my arms and sometimes my scia…" at bounding box center [820, 478] width 228 height 111
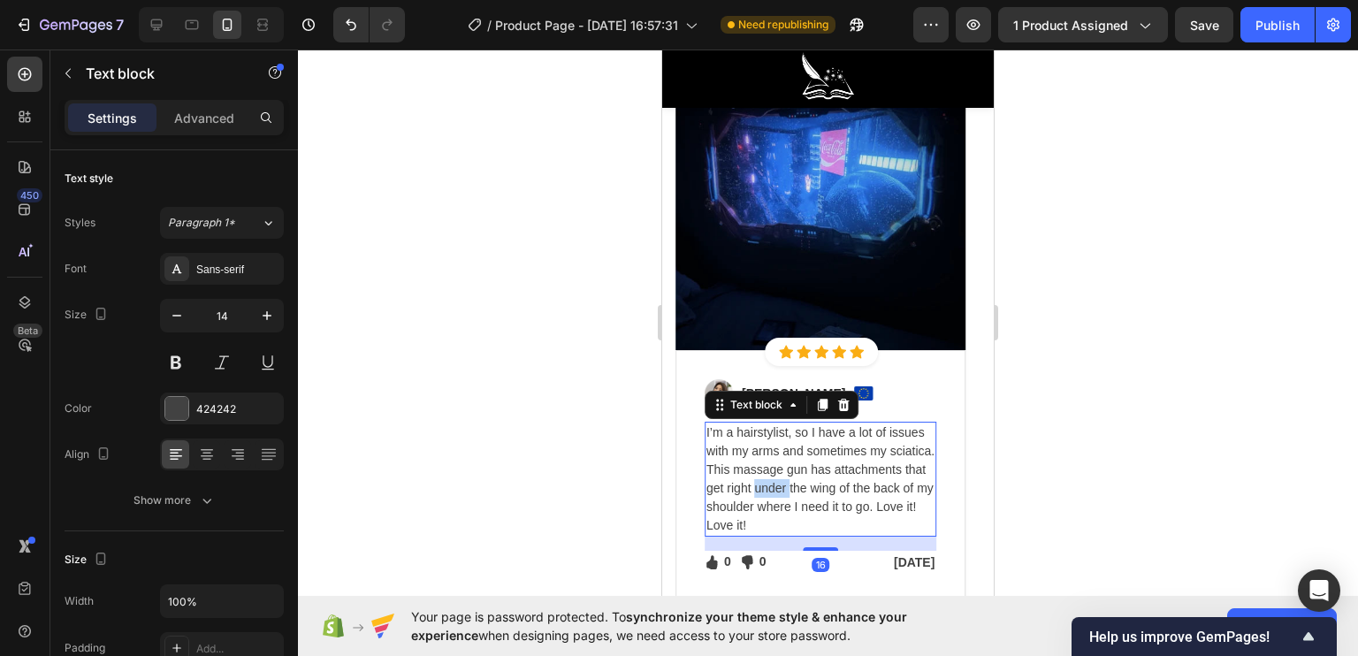
click at [774, 480] on p "I’m a hairstylist, so I have a lot of issues with my arms and sometimes my scia…" at bounding box center [820, 478] width 228 height 111
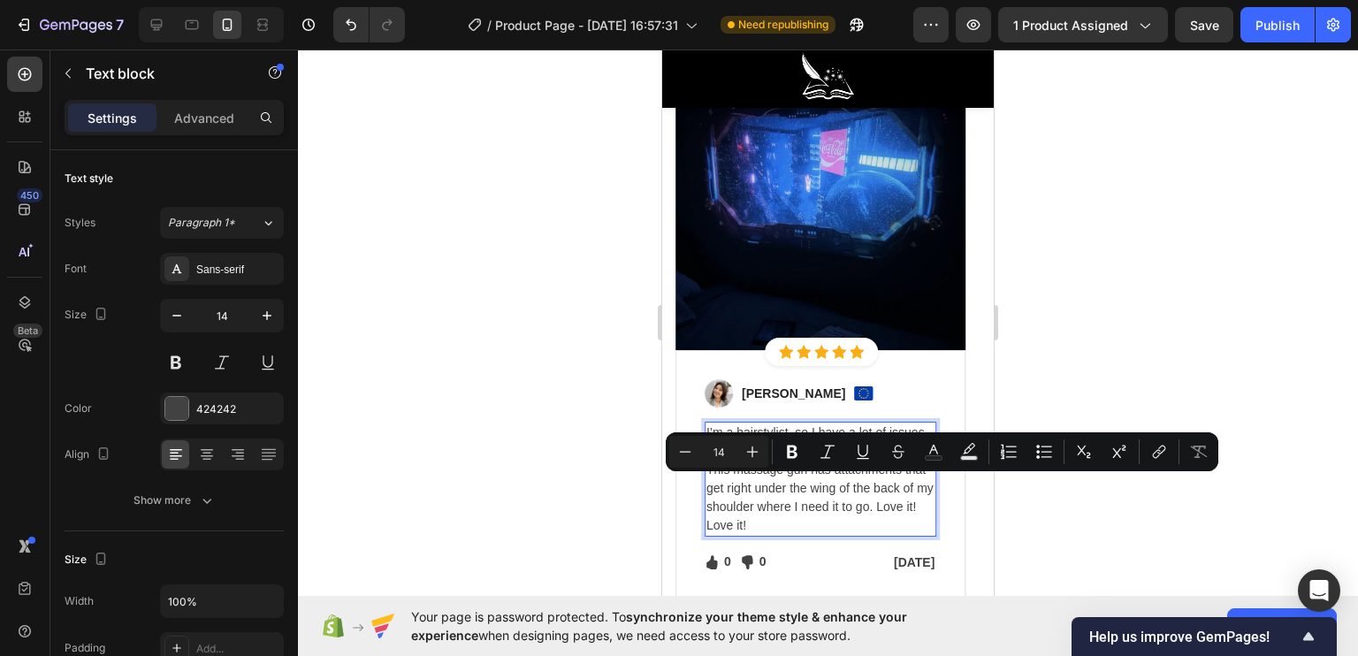
click at [761, 515] on p "I’m a hairstylist, so I have a lot of issues with my arms and sometimes my scia…" at bounding box center [820, 478] width 228 height 111
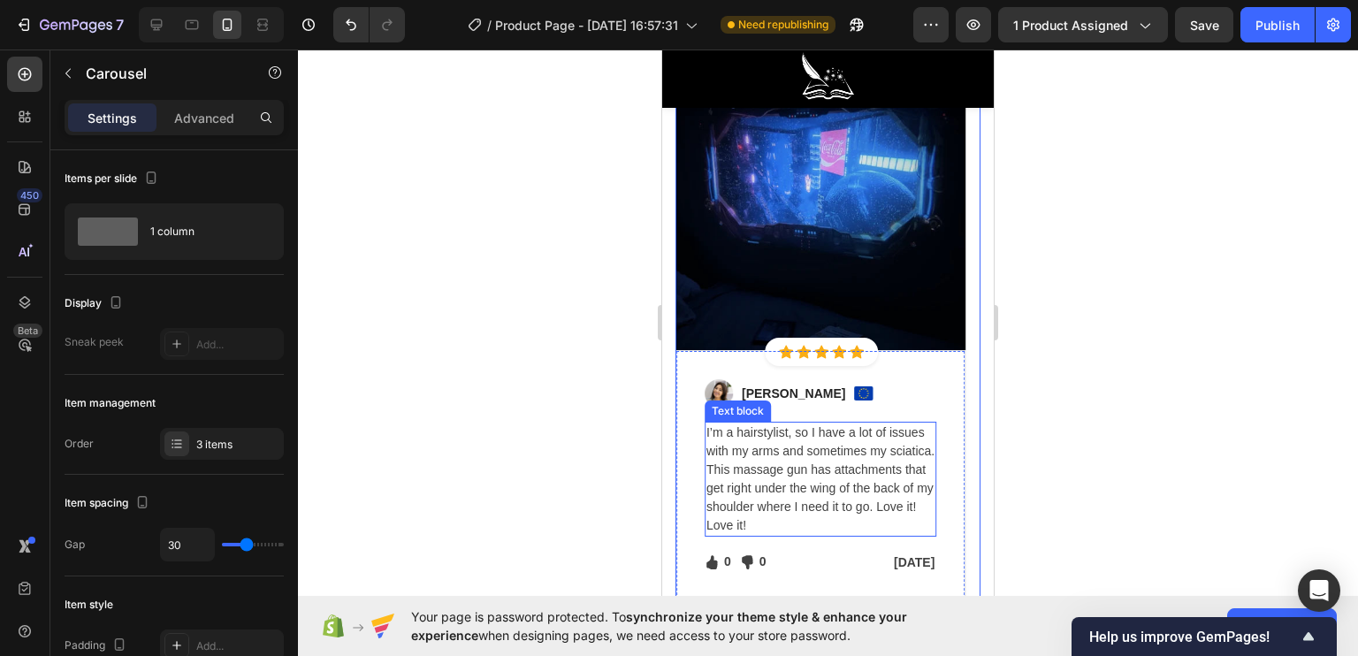
click at [766, 513] on p "I’m a hairstylist, so I have a lot of issues with my arms and sometimes my scia…" at bounding box center [820, 478] width 228 height 111
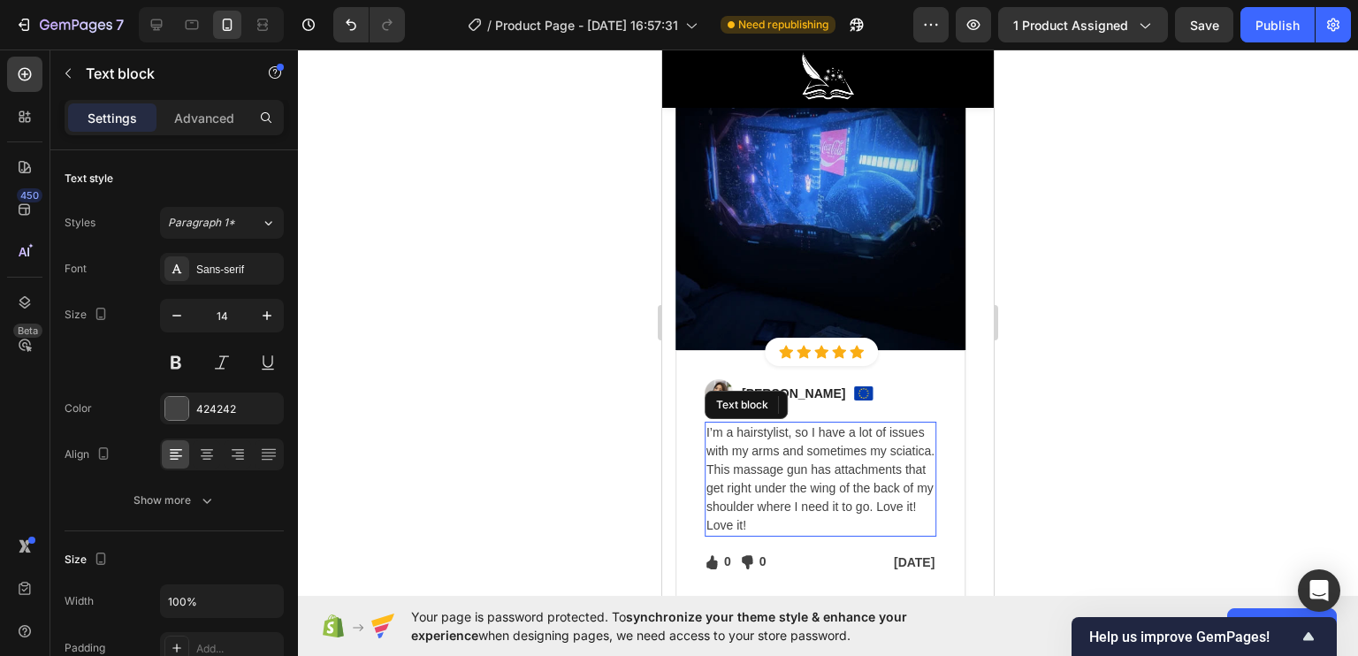
click at [770, 523] on p "I’m a hairstylist, so I have a lot of issues with my arms and sometimes my scia…" at bounding box center [820, 478] width 228 height 111
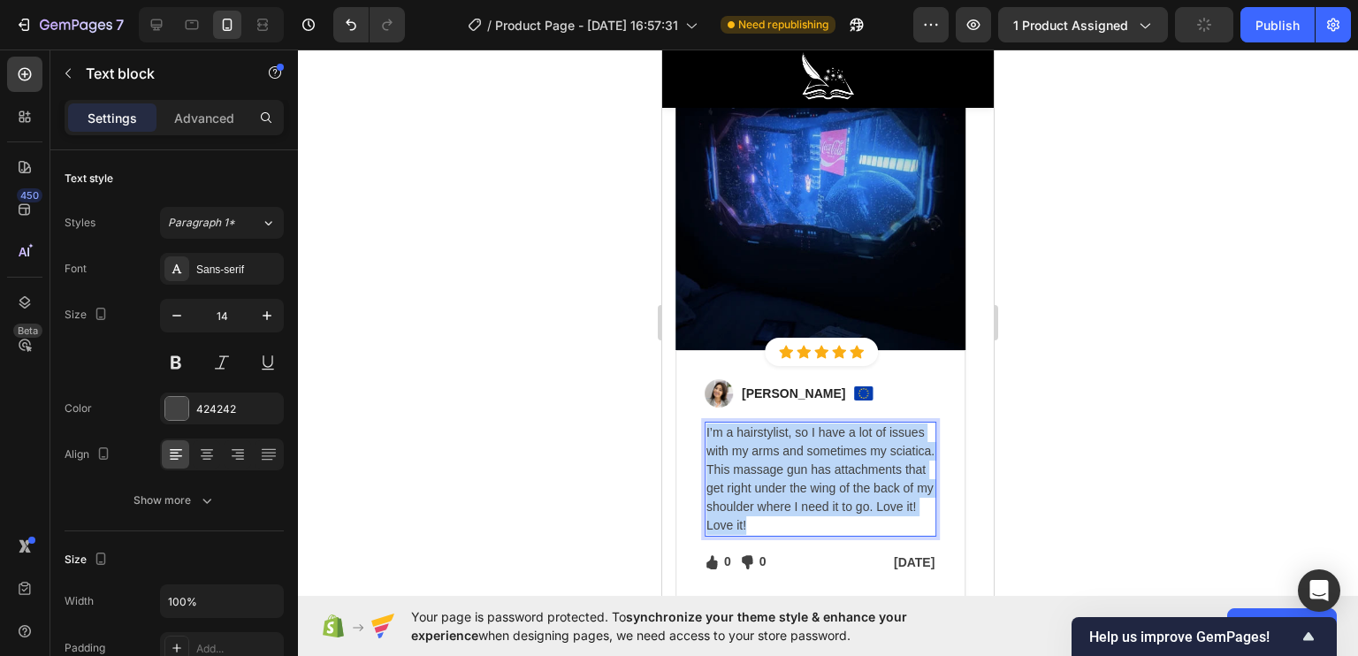
drag, startPoint x: 770, startPoint y: 523, endPoint x: 704, endPoint y: 428, distance: 116.2
click at [705, 428] on div "I’m a hairstylist, so I have a lot of issues with my arms and sometimes my scia…" at bounding box center [821, 479] width 232 height 115
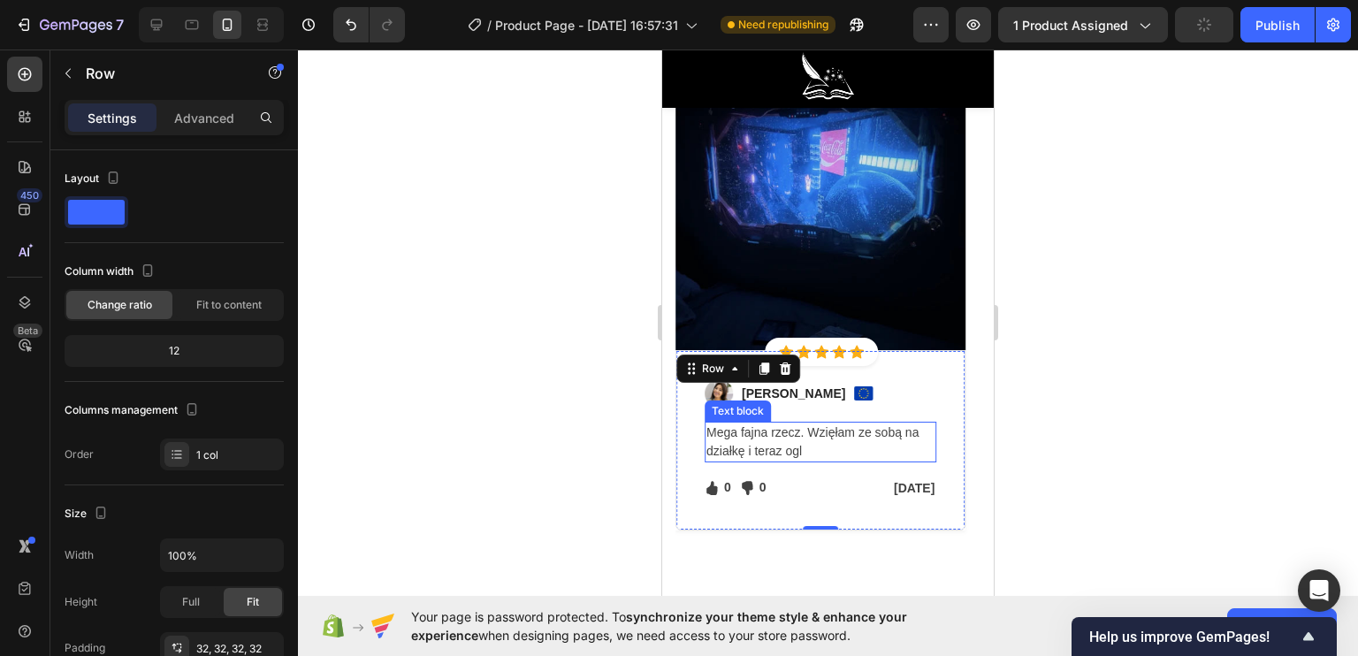
click at [811, 444] on p "Mega fajna rzecz. Wzięłam ze sobą na działkę i teraz ogl" at bounding box center [820, 441] width 228 height 37
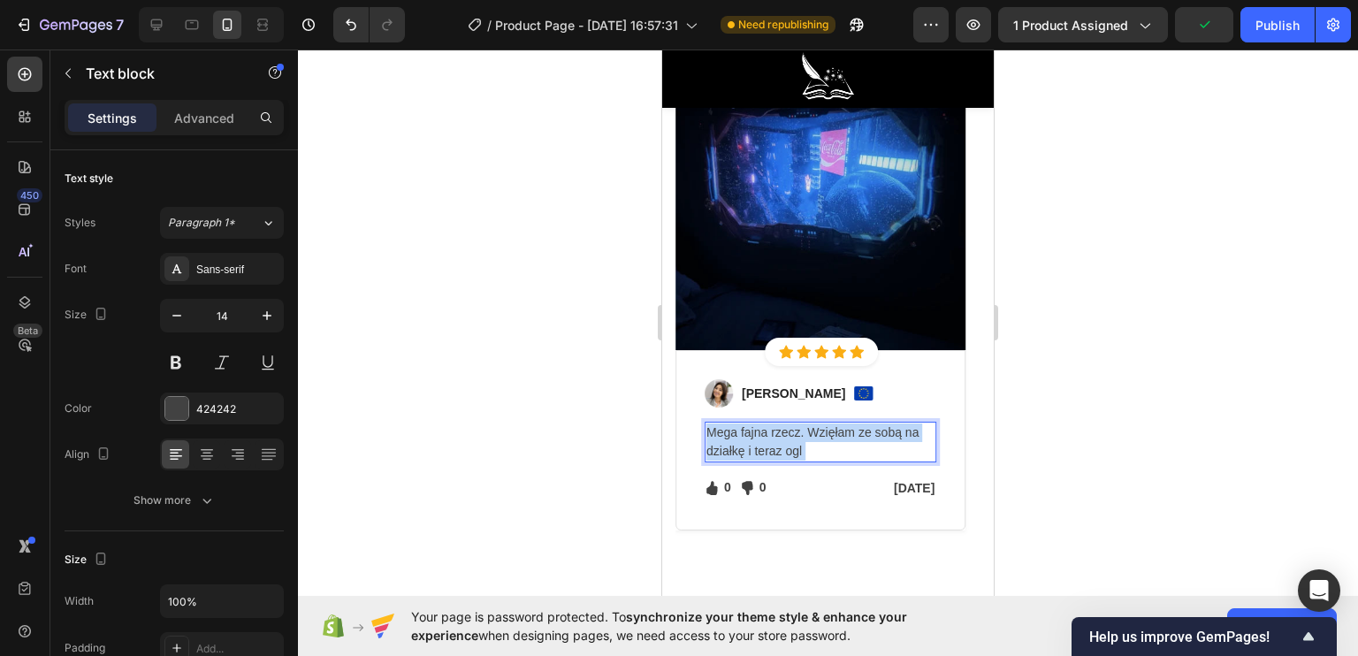
drag, startPoint x: 820, startPoint y: 449, endPoint x: 811, endPoint y: 424, distance: 26.3
click at [811, 424] on p "Mega fajna rzecz. Wzięłam ze sobą na działkę i teraz ogl" at bounding box center [820, 441] width 228 height 37
drag, startPoint x: 806, startPoint y: 447, endPoint x: 806, endPoint y: 429, distance: 18.6
click at [806, 429] on p "Mega fajna rzecz. Wzięłam ze sobą na działkę i teraz ogl" at bounding box center [820, 441] width 228 height 37
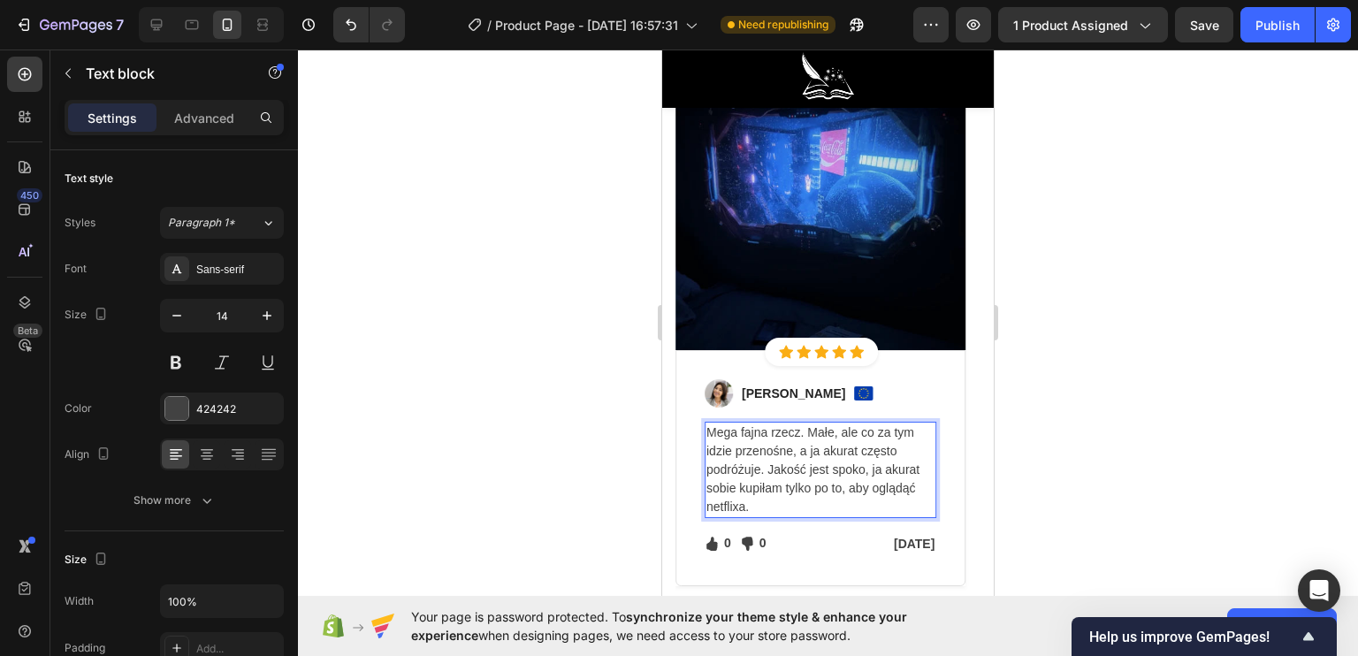
click at [610, 446] on div at bounding box center [828, 353] width 1060 height 606
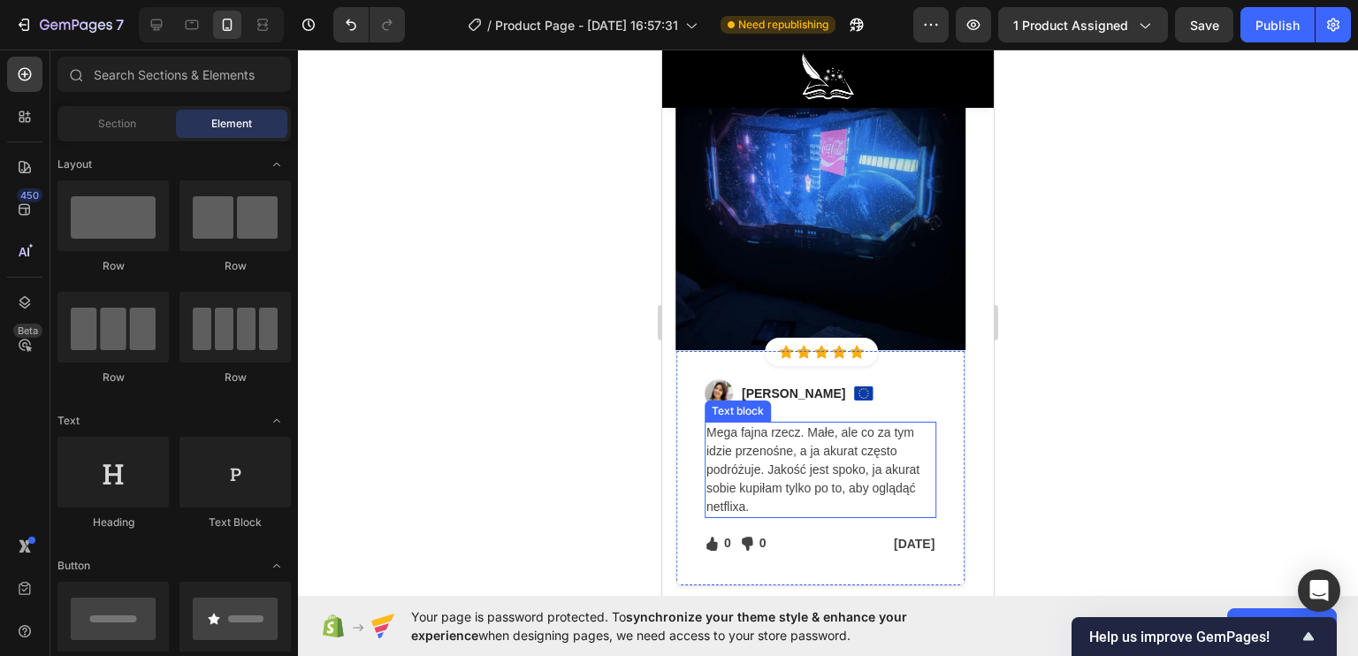
click at [902, 472] on p "Mega fajna rzecz. Małe, ale co za tym idzie przenośne, a ja akurat często podró…" at bounding box center [820, 469] width 228 height 93
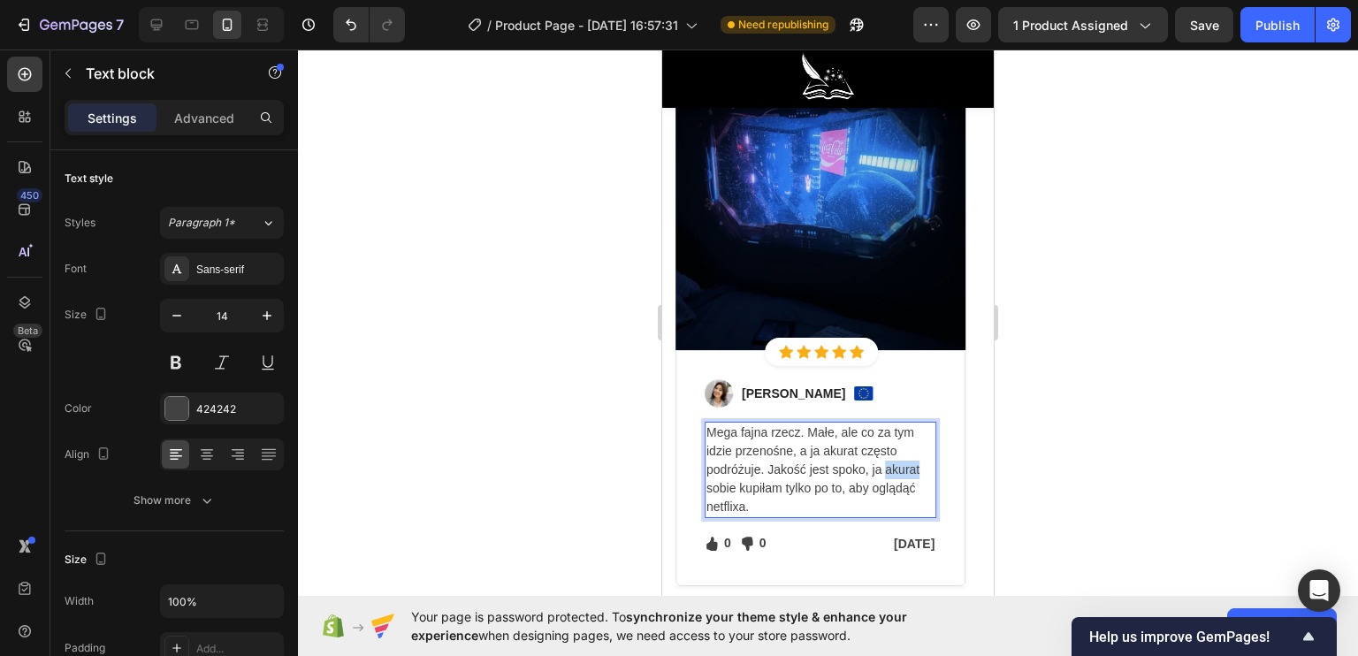
drag, startPoint x: 920, startPoint y: 464, endPoint x: 886, endPoint y: 467, distance: 34.6
click at [886, 467] on p "Mega fajna rzecz. Małe, ale co za tym idzie przenośne, a ja akurat często podró…" at bounding box center [820, 469] width 228 height 93
click at [820, 490] on p "Mega fajna rzecz. Małe, ale co za tym idzie przenośne, a ja akurat często podró…" at bounding box center [820, 460] width 228 height 74
click at [903, 487] on p "Mega fajna rzecz. Małe, ale co za tym idzie przenośne, a ja akurat często podró…" at bounding box center [820, 460] width 228 height 74
click at [928, 486] on p "Mega fajna rzecz. Małe, ale co za tym idzie przenośne, a ja akurat często podró…" at bounding box center [820, 460] width 228 height 74
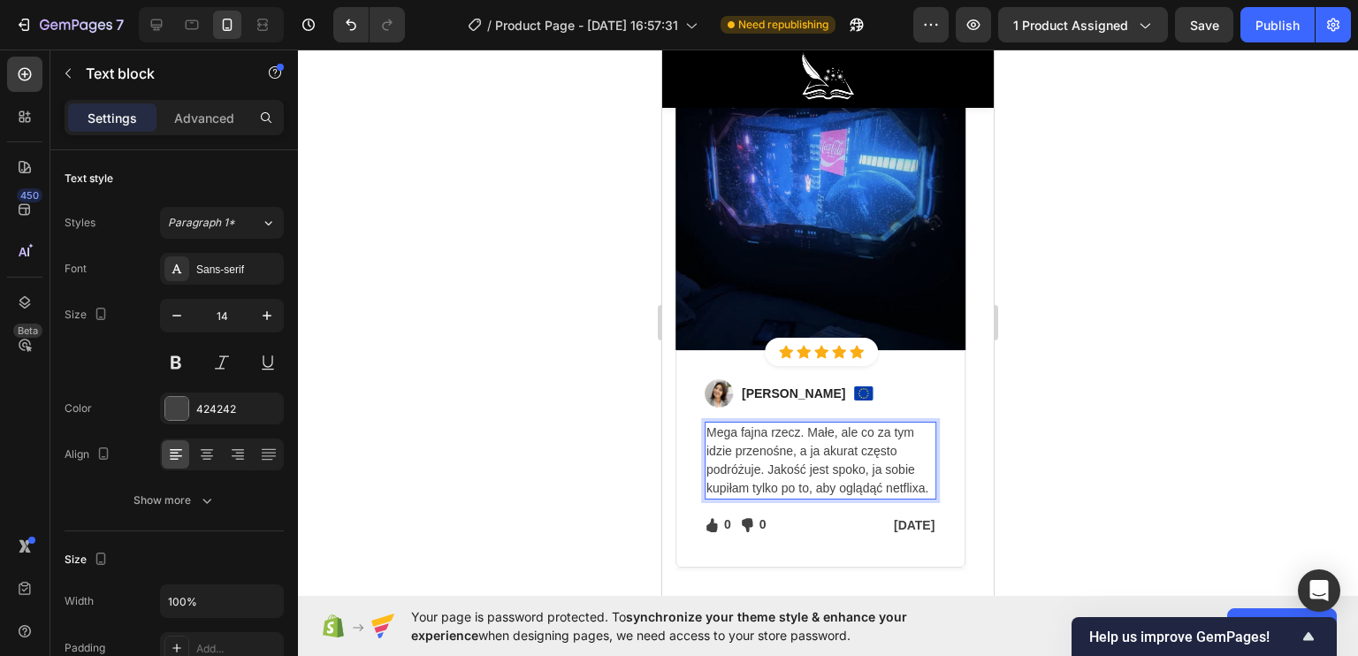
click at [598, 360] on div at bounding box center [828, 353] width 1060 height 606
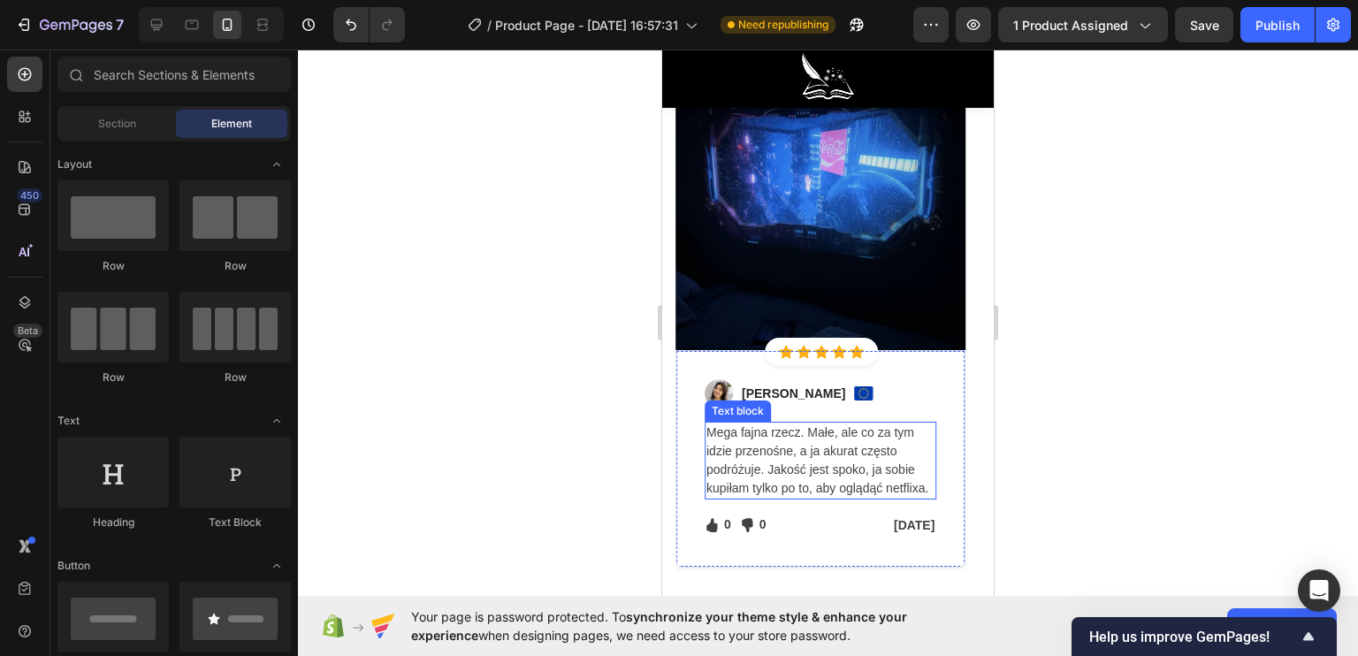
scroll to position [5039, 0]
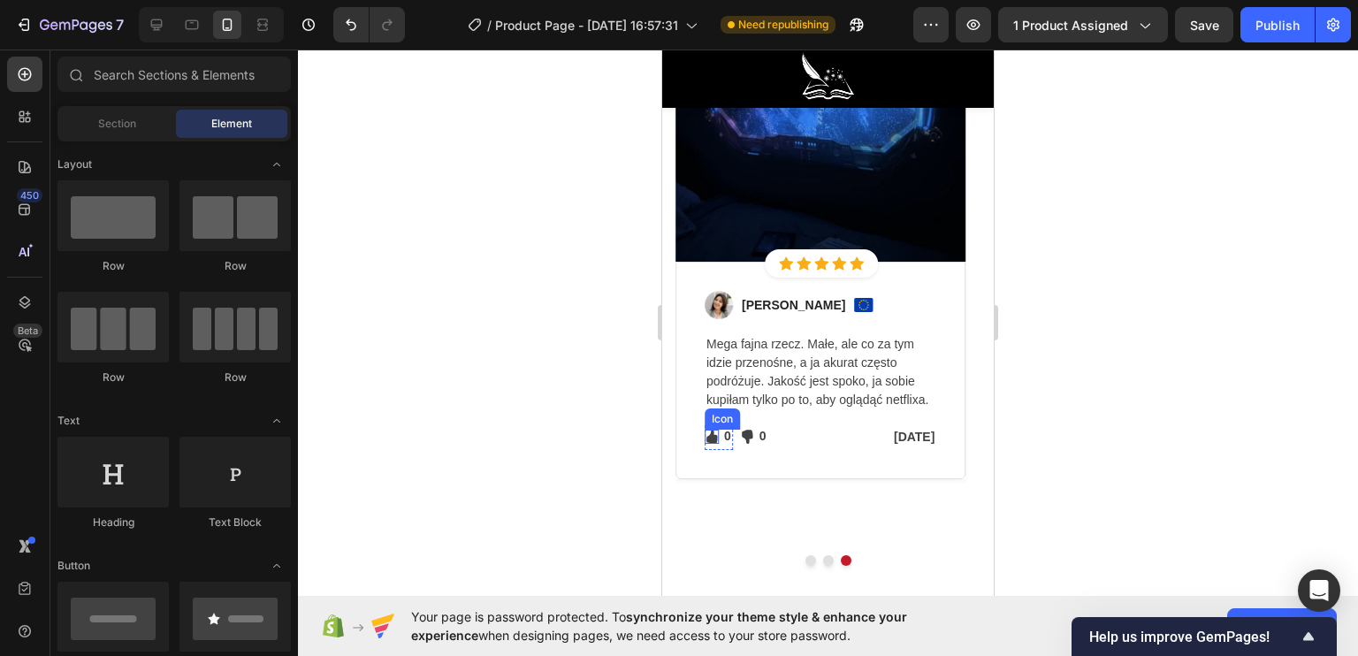
click at [718, 431] on icon at bounding box center [712, 437] width 14 height 14
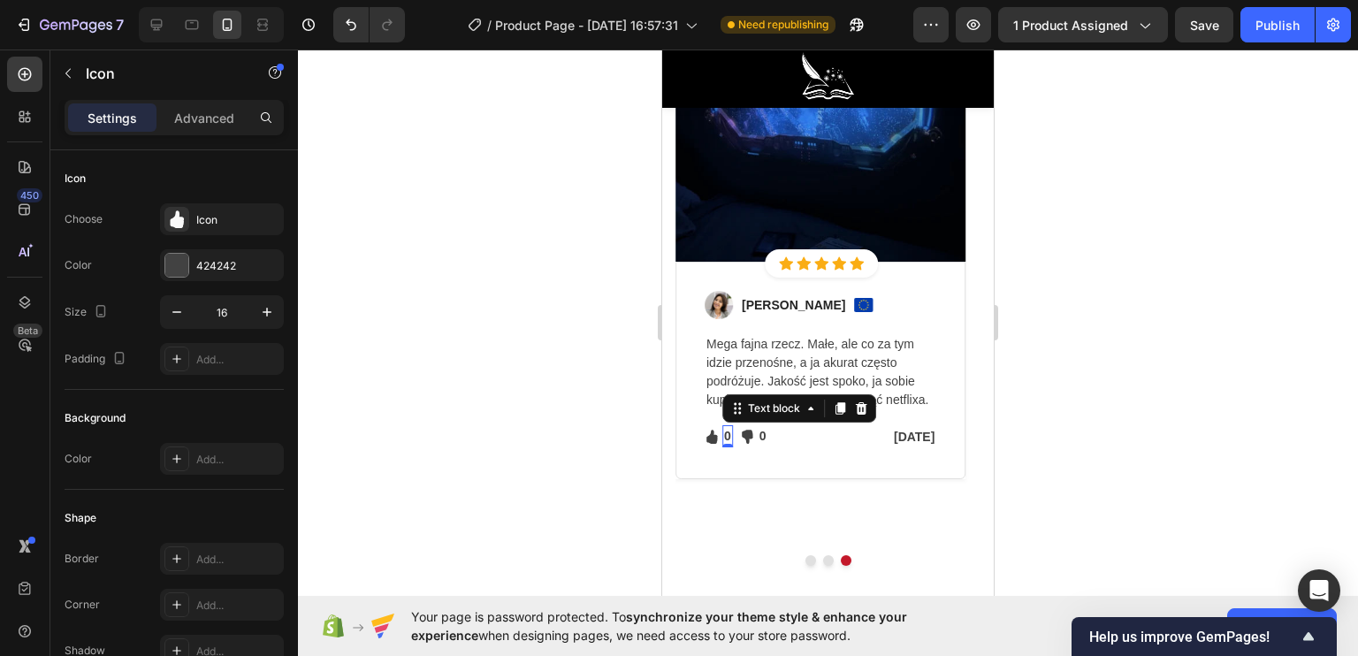
click at [727, 434] on p "0" at bounding box center [727, 436] width 7 height 19
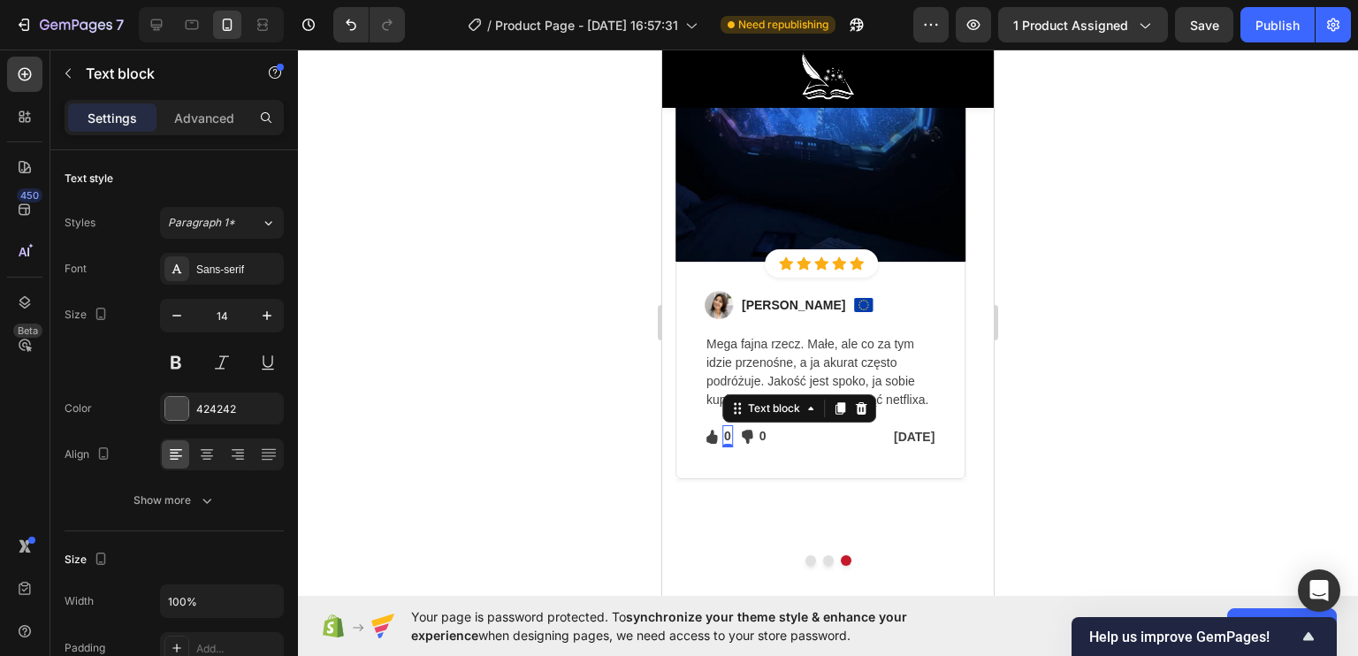
click at [730, 435] on p "0" at bounding box center [727, 436] width 7 height 19
click at [726, 435] on p "0" at bounding box center [727, 436] width 7 height 19
click at [587, 438] on div at bounding box center [828, 353] width 1060 height 606
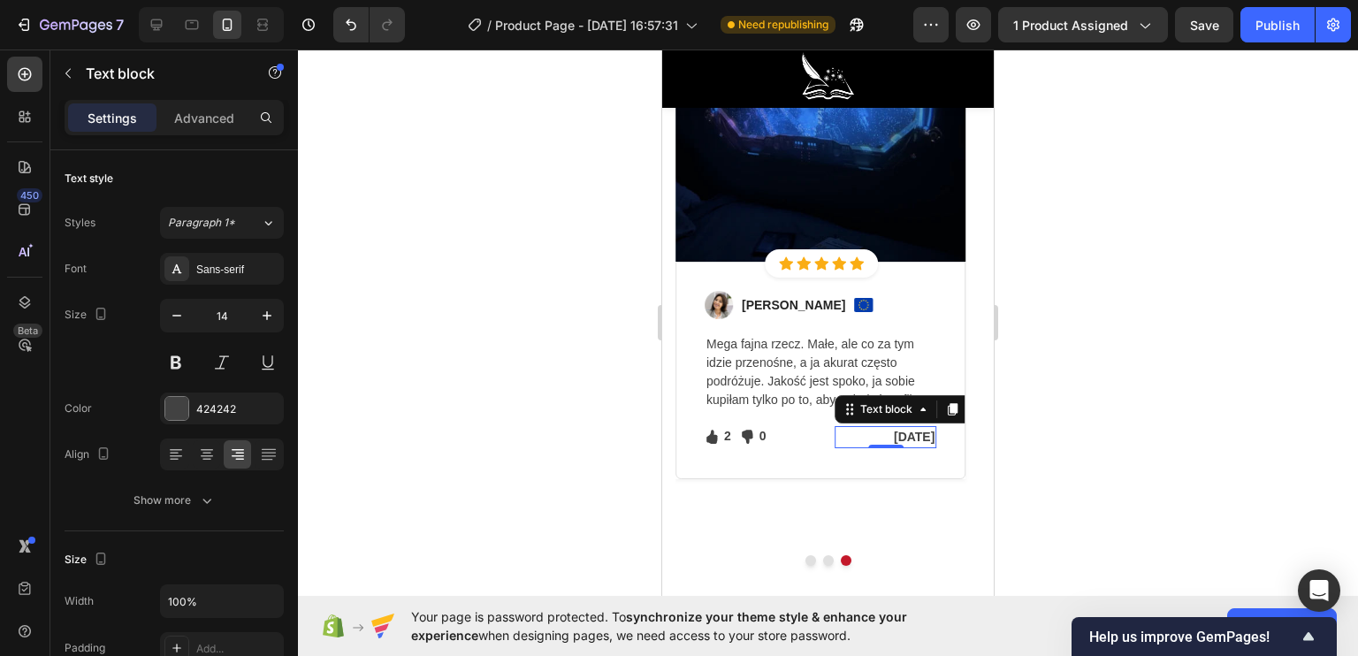
click at [873, 436] on p "Mar 3, 2022" at bounding box center [885, 437] width 98 height 19
click at [885, 435] on p "Mar 3, 2022" at bounding box center [885, 437] width 98 height 19
click at [889, 434] on p "Mar 3, 2022" at bounding box center [885, 437] width 98 height 19
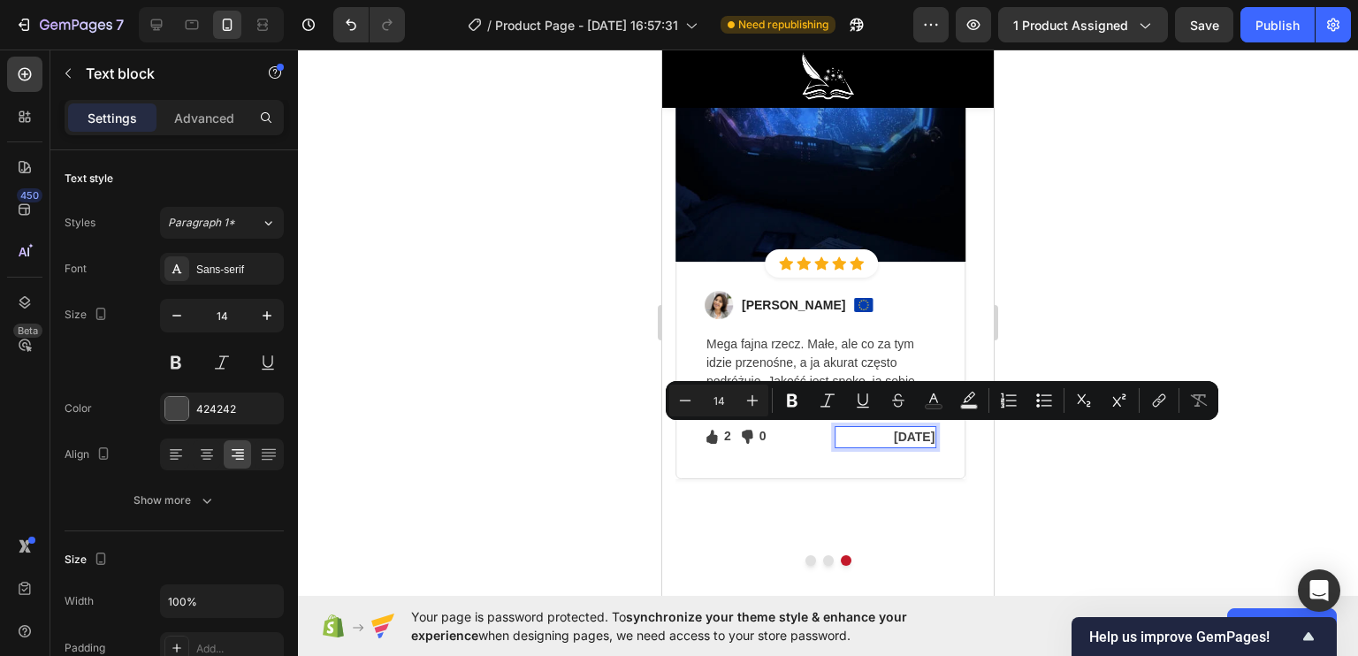
drag, startPoint x: 908, startPoint y: 434, endPoint x: 933, endPoint y: 438, distance: 25.0
click at [933, 438] on p "Mar 3, 2022" at bounding box center [885, 437] width 98 height 19
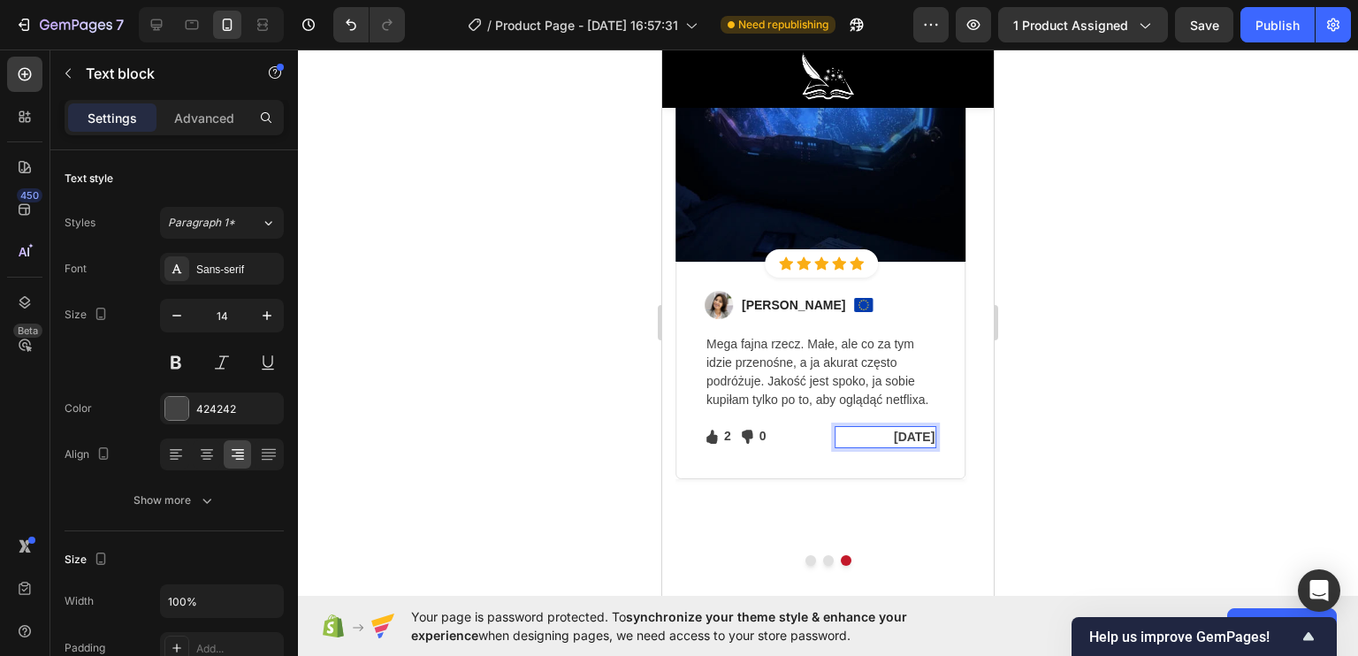
click at [929, 432] on p "Mar 3, 2022" at bounding box center [885, 437] width 98 height 19
click at [520, 427] on div at bounding box center [828, 353] width 1060 height 606
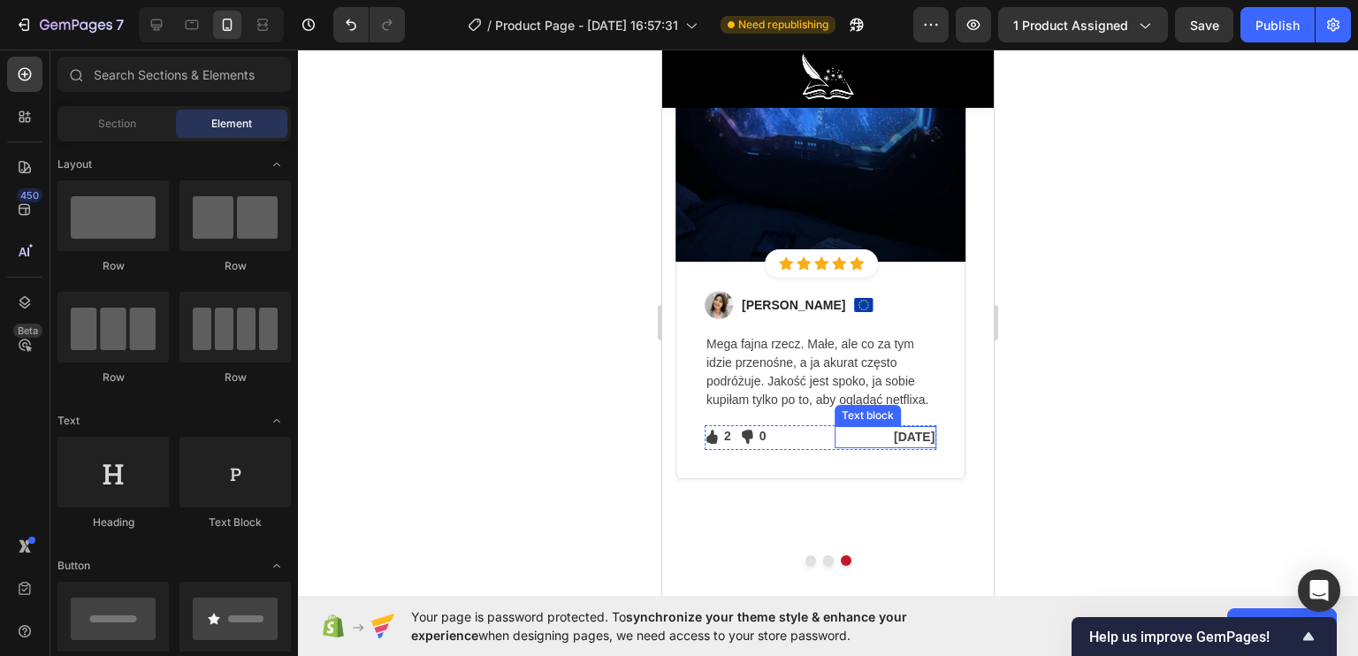
click at [923, 438] on p "Mar 3, 2025" at bounding box center [885, 437] width 98 height 19
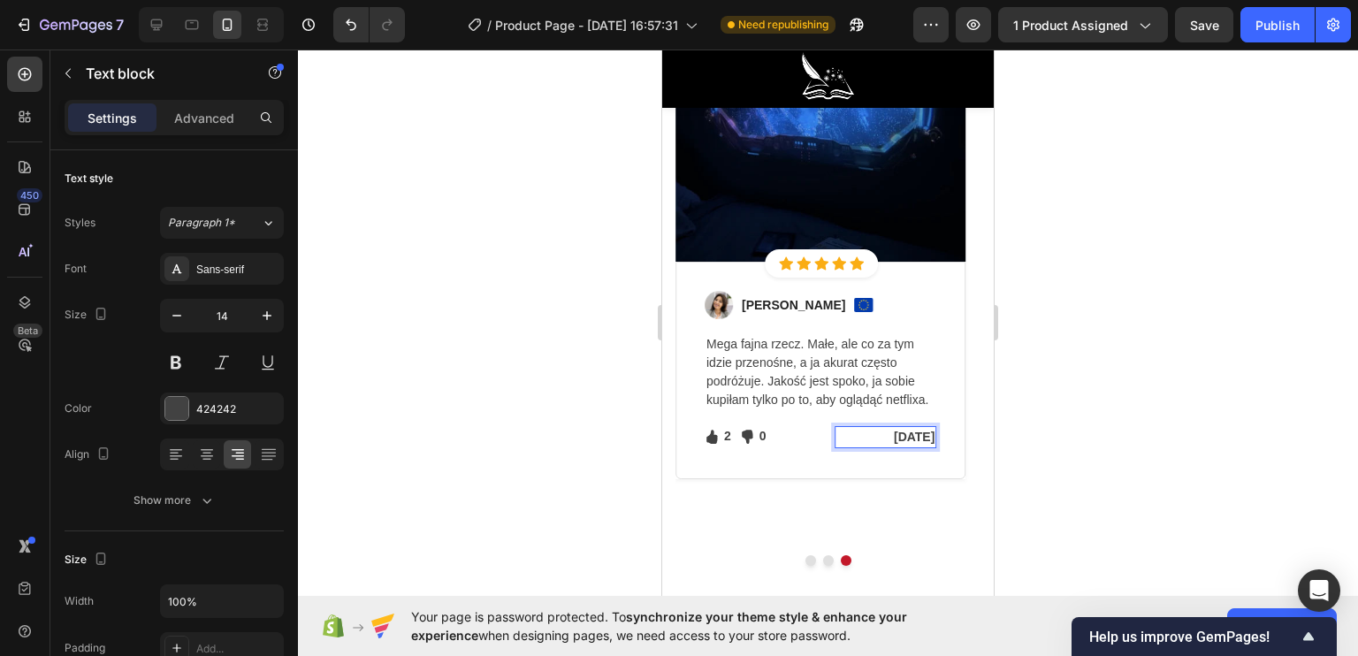
click at [934, 433] on p "Mar 3, 2025" at bounding box center [885, 437] width 98 height 19
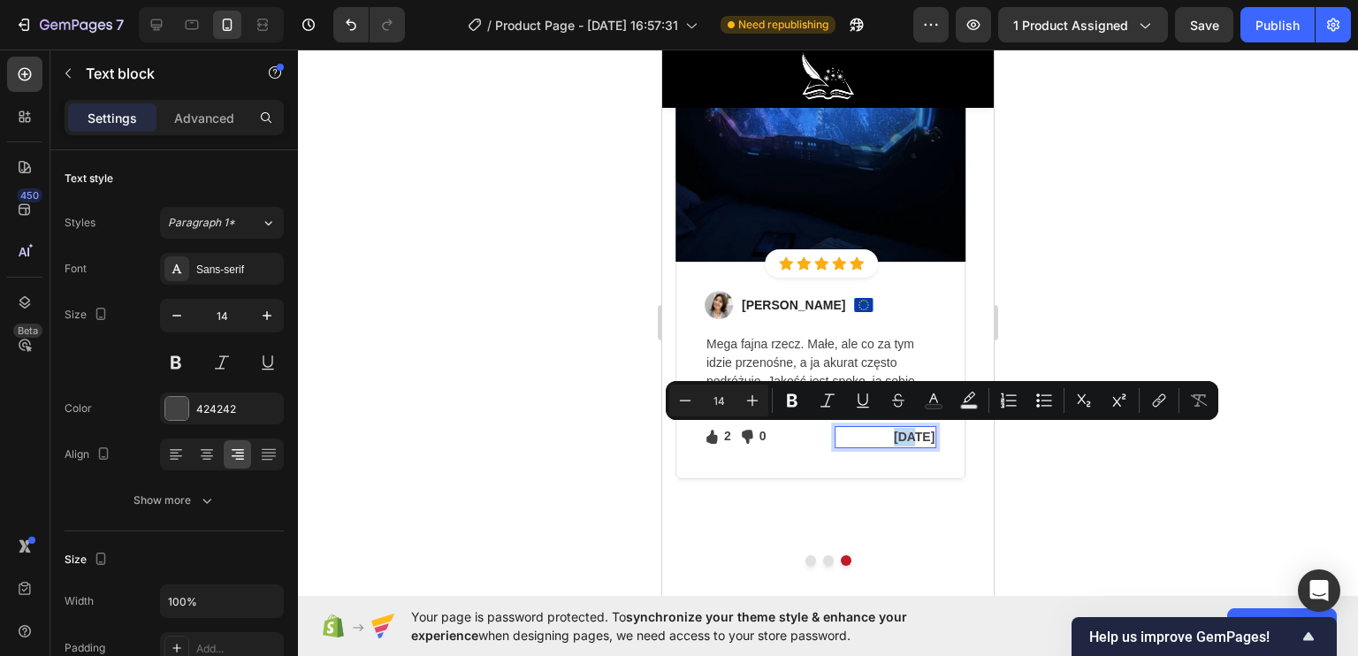
drag, startPoint x: 889, startPoint y: 433, endPoint x: 867, endPoint y: 438, distance: 22.5
click at [867, 438] on p "Mar 3, 2025" at bounding box center [885, 437] width 98 height 19
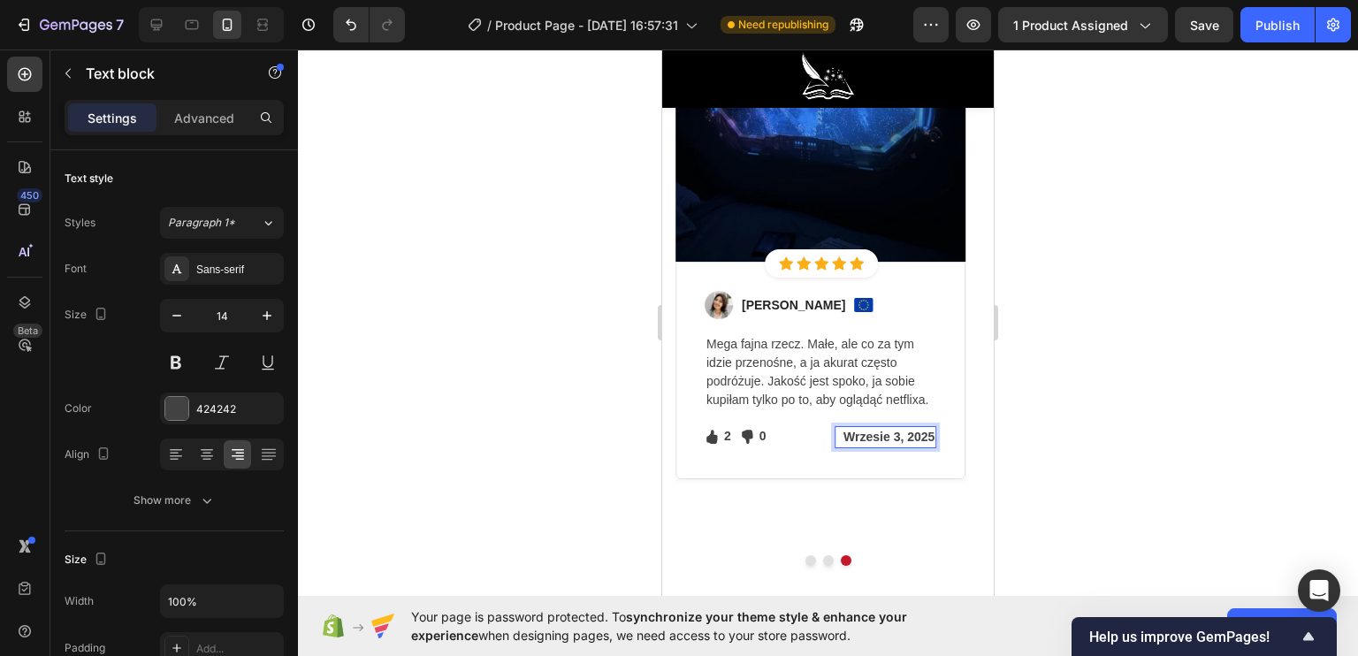
scroll to position [5038, 0]
drag, startPoint x: 921, startPoint y: 434, endPoint x: 904, endPoint y: 434, distance: 16.8
click at [904, 434] on p "Wrzesień 3, 2025" at bounding box center [885, 438] width 98 height 19
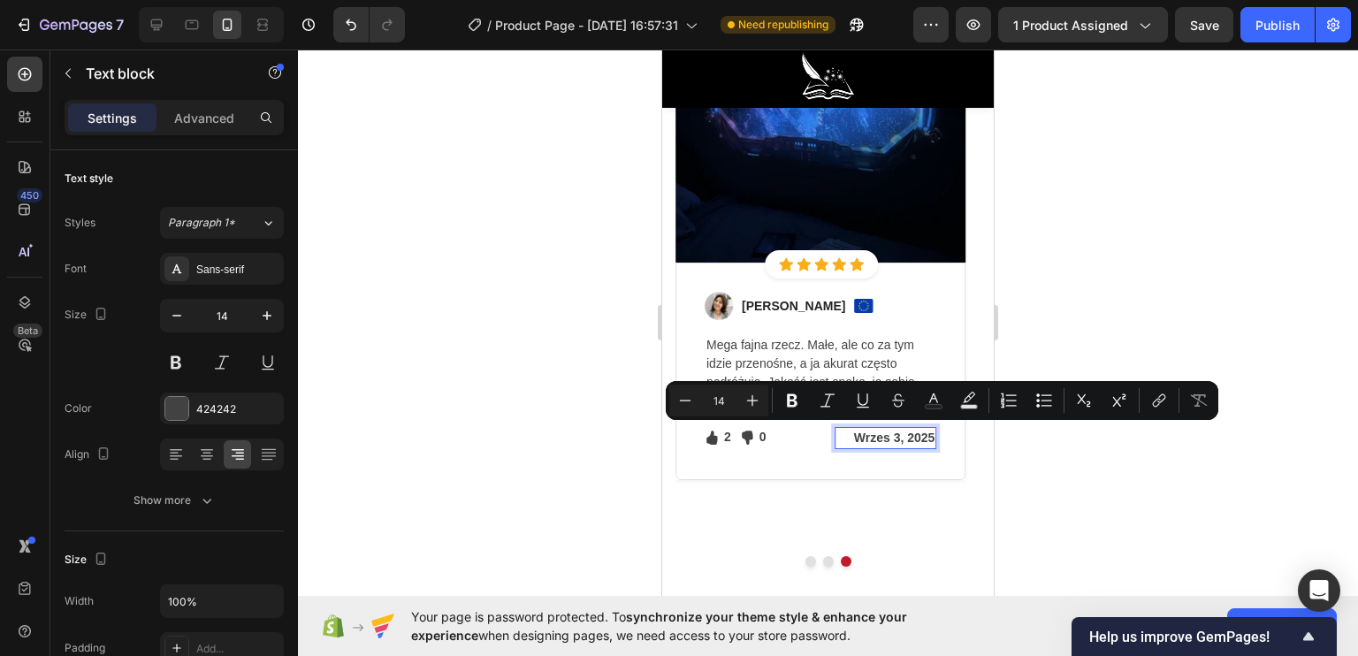
scroll to position [5039, 0]
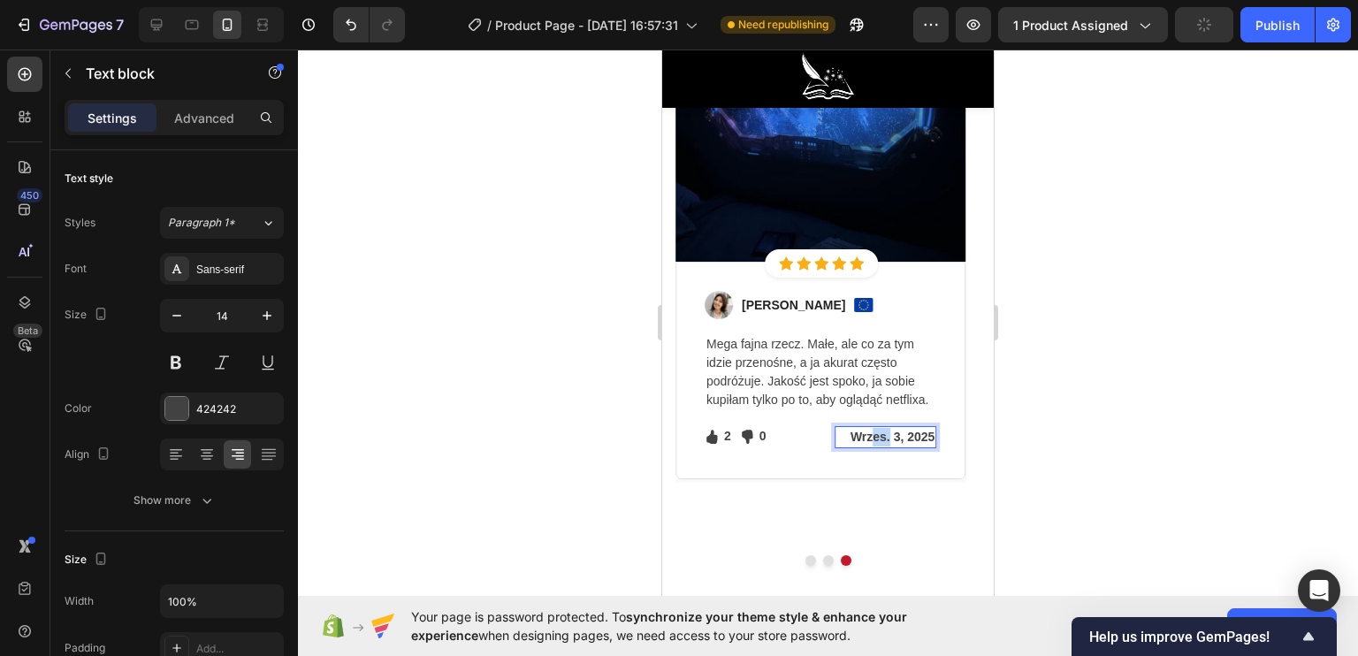
drag, startPoint x: 890, startPoint y: 435, endPoint x: 862, endPoint y: 434, distance: 28.3
click at [873, 434] on p "Wrzes. 3, 2025" at bounding box center [885, 437] width 98 height 19
drag, startPoint x: 847, startPoint y: 432, endPoint x: 937, endPoint y: 430, distance: 90.2
click at [937, 430] on div "Image Sabrina Miller Text block Image Row Mega fajna rzecz. Małe, ale co za tym…" at bounding box center [820, 370] width 290 height 217
click at [595, 448] on div at bounding box center [828, 353] width 1060 height 606
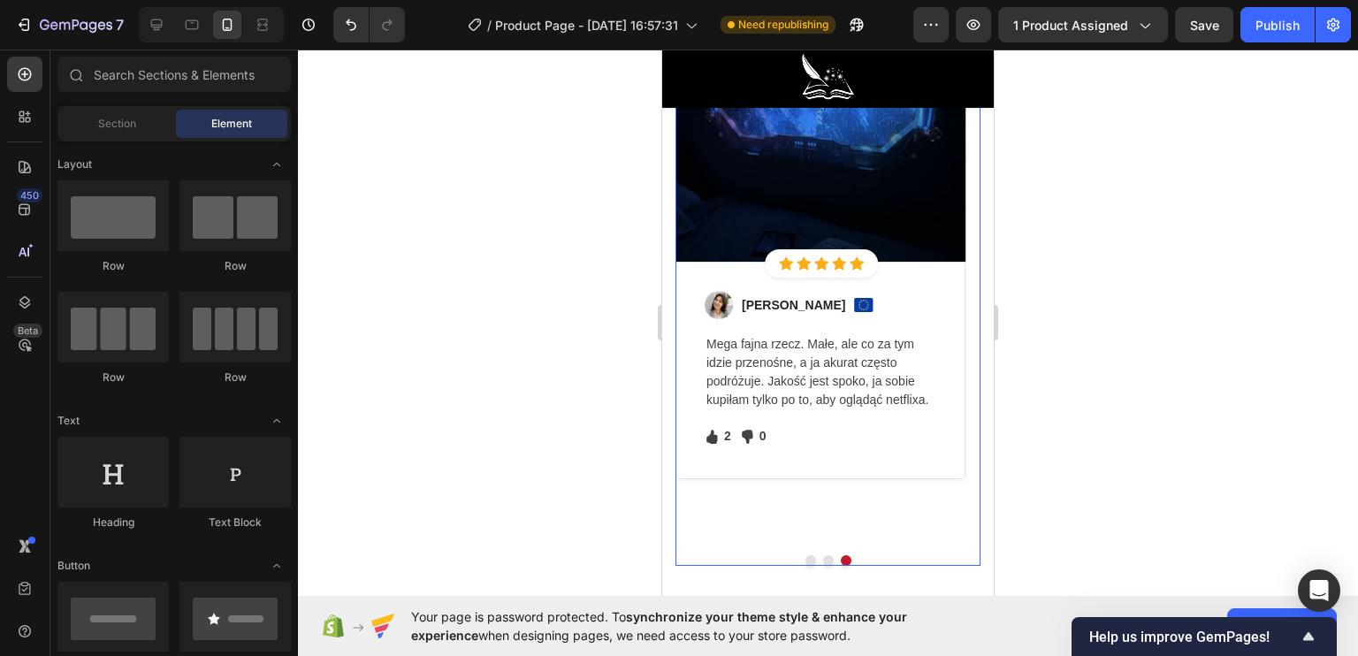
click at [823, 556] on button "Dot" at bounding box center [828, 560] width 11 height 11
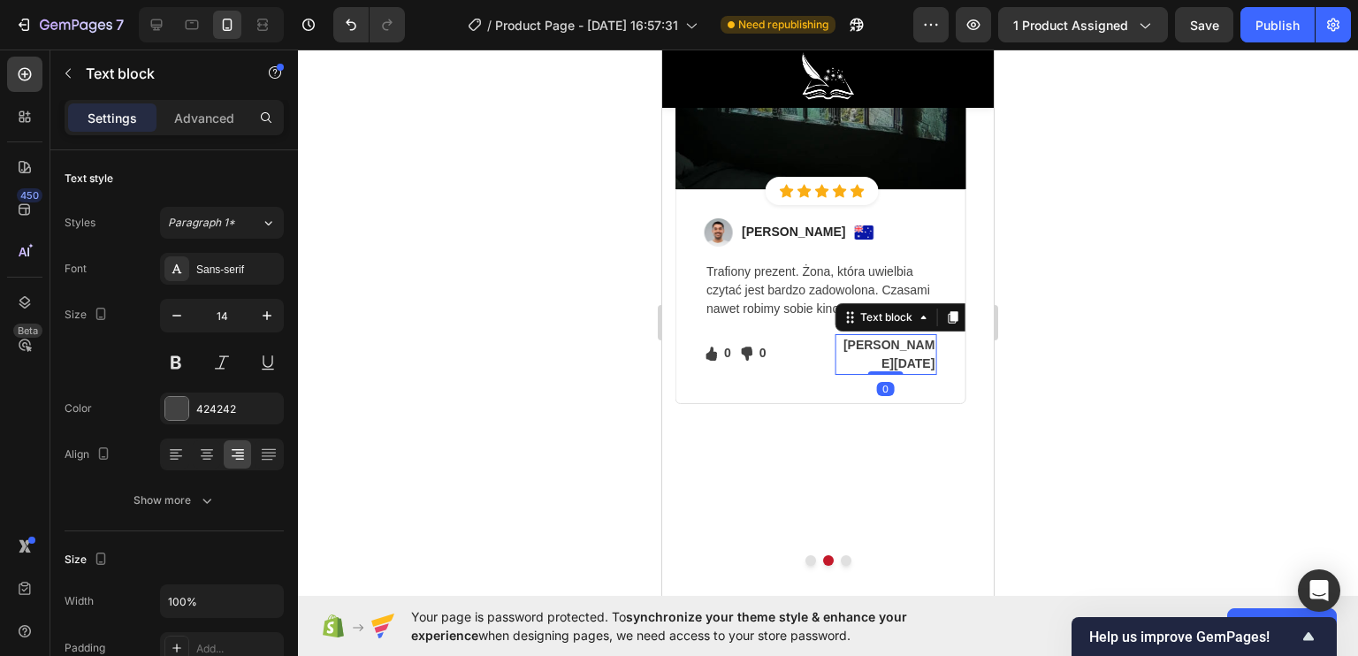
click at [890, 342] on p "Jan 13, 2022" at bounding box center [885, 354] width 98 height 37
click at [926, 344] on p "Jan 13, 2022" at bounding box center [885, 354] width 98 height 37
click at [547, 400] on div at bounding box center [828, 353] width 1060 height 606
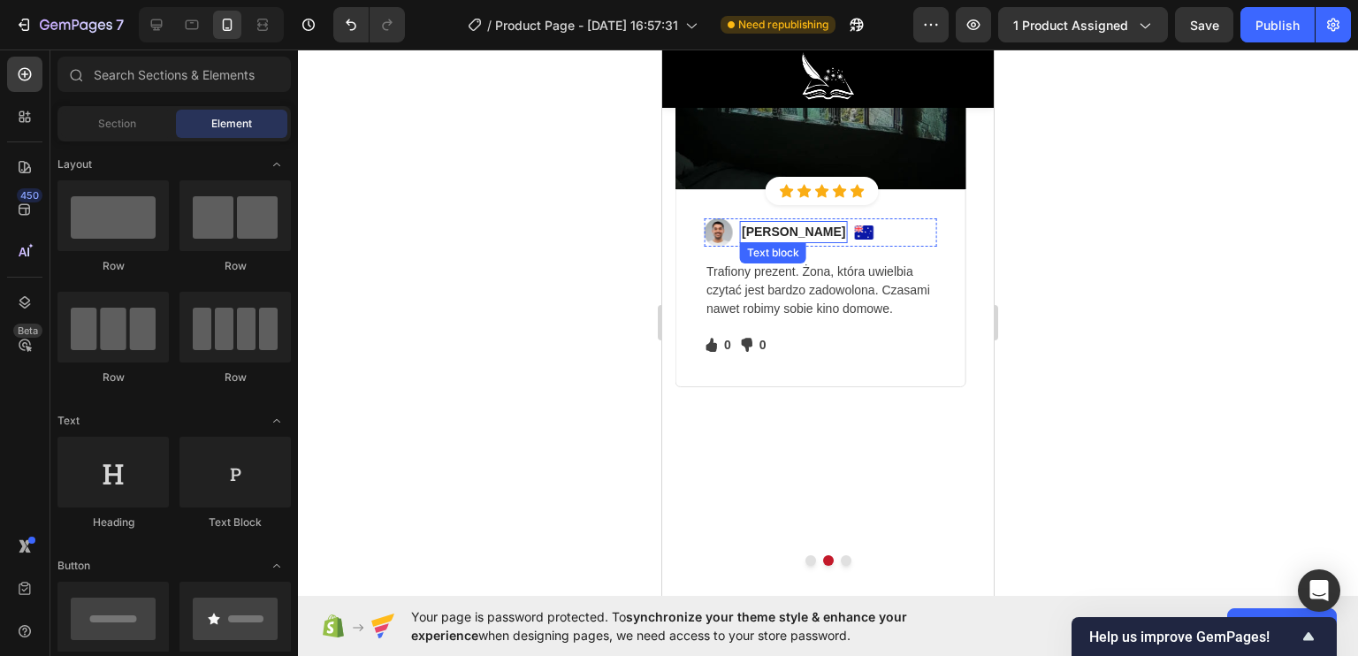
click at [775, 225] on p "Ned Jacobs" at bounding box center [793, 232] width 103 height 19
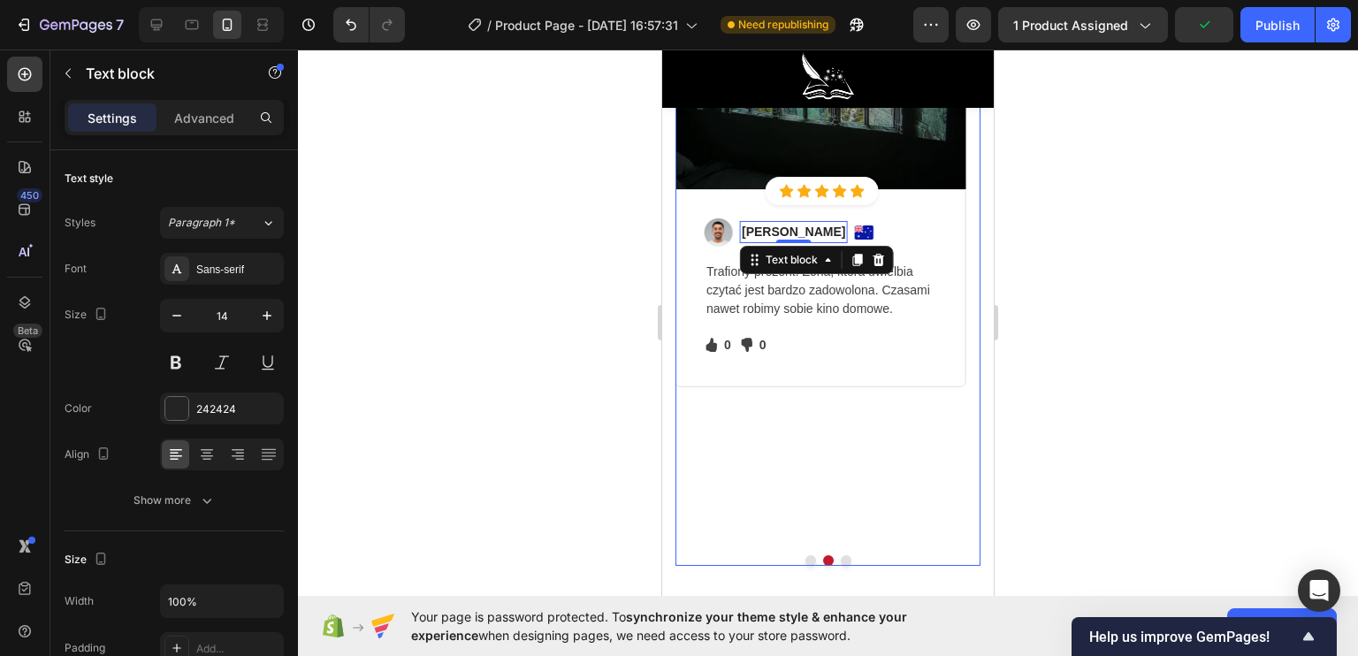
click at [805, 558] on button "Dot" at bounding box center [810, 560] width 11 height 11
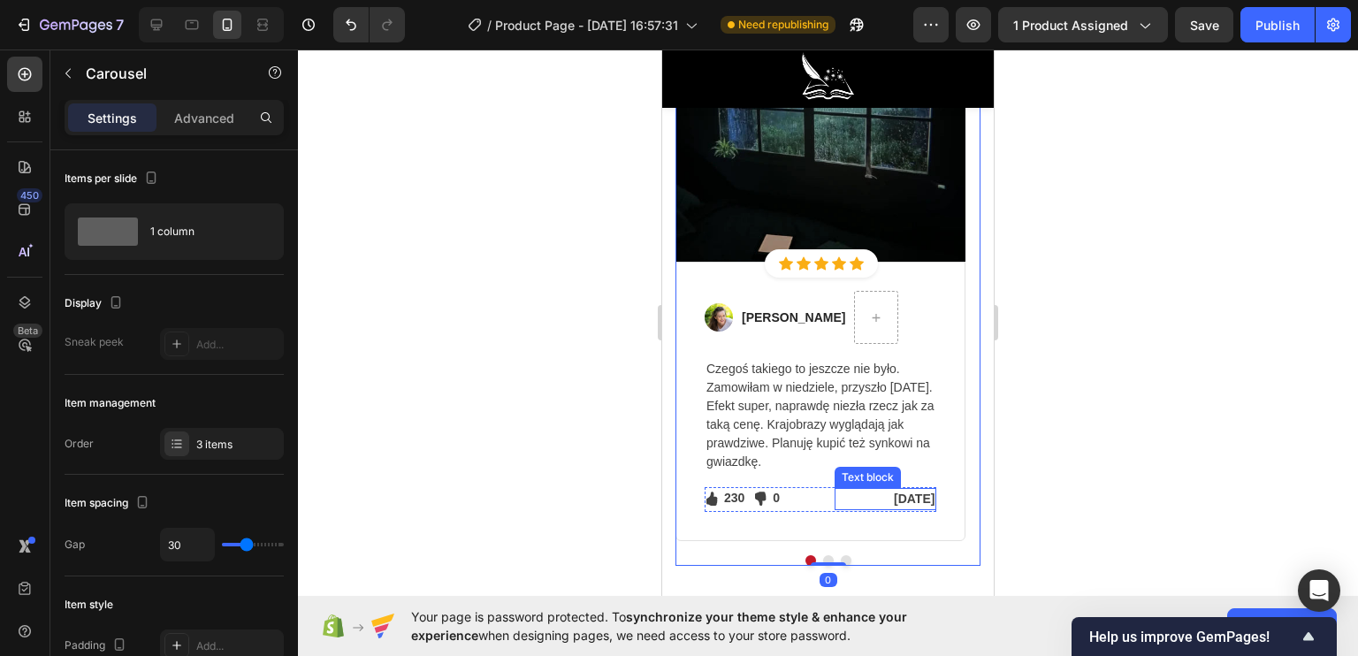
click at [896, 491] on p "Feb 22, 2022" at bounding box center [885, 499] width 98 height 19
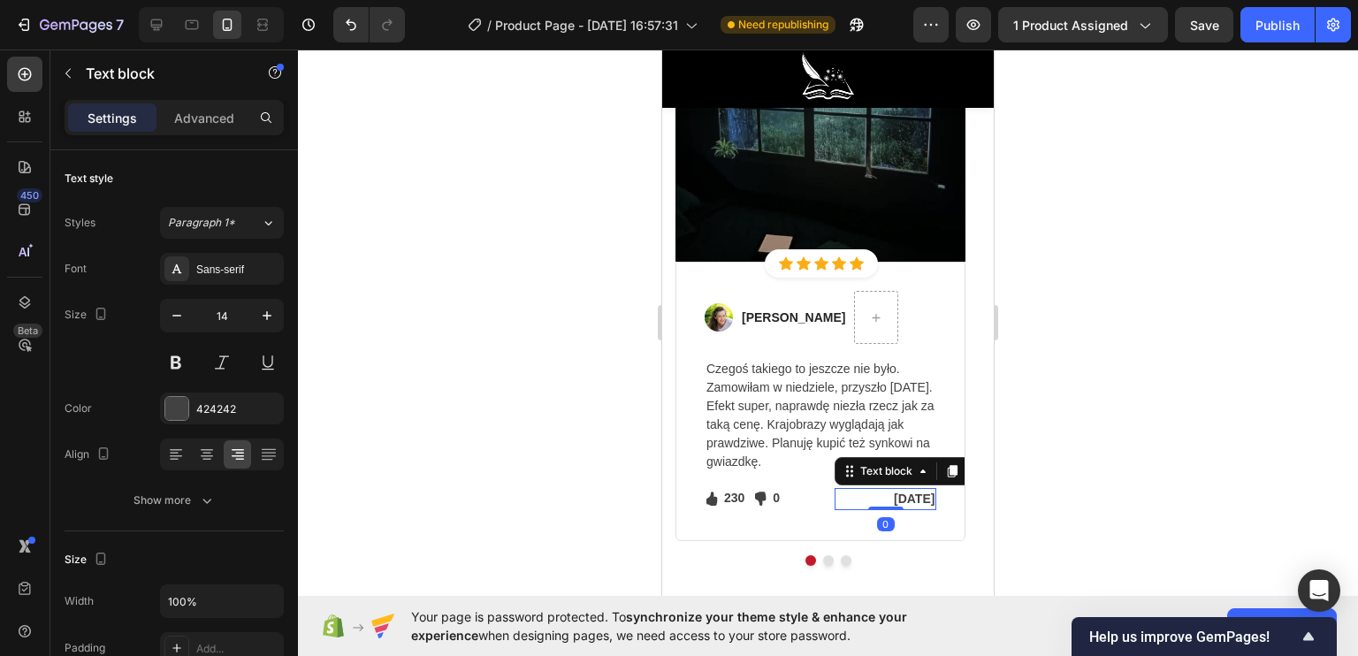
click at [921, 498] on p "Feb 22, 2022" at bounding box center [885, 499] width 98 height 19
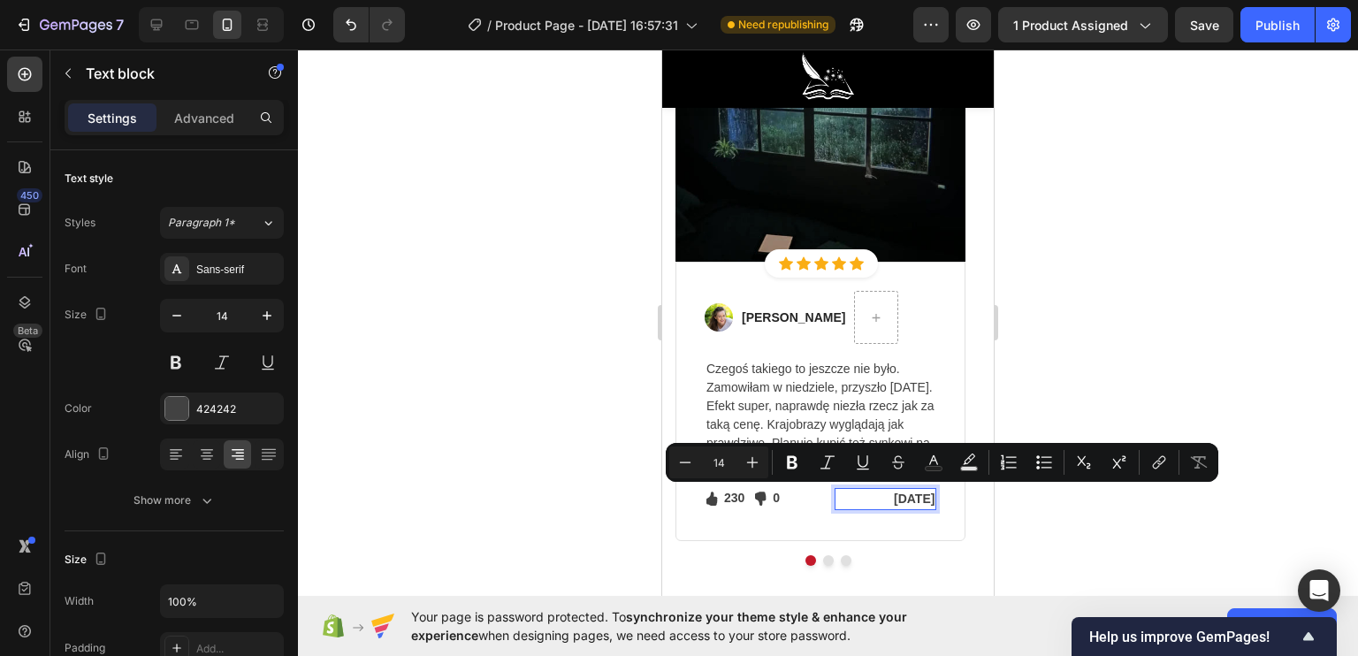
click at [932, 494] on p "Feb 22, 2022" at bounding box center [885, 499] width 98 height 19
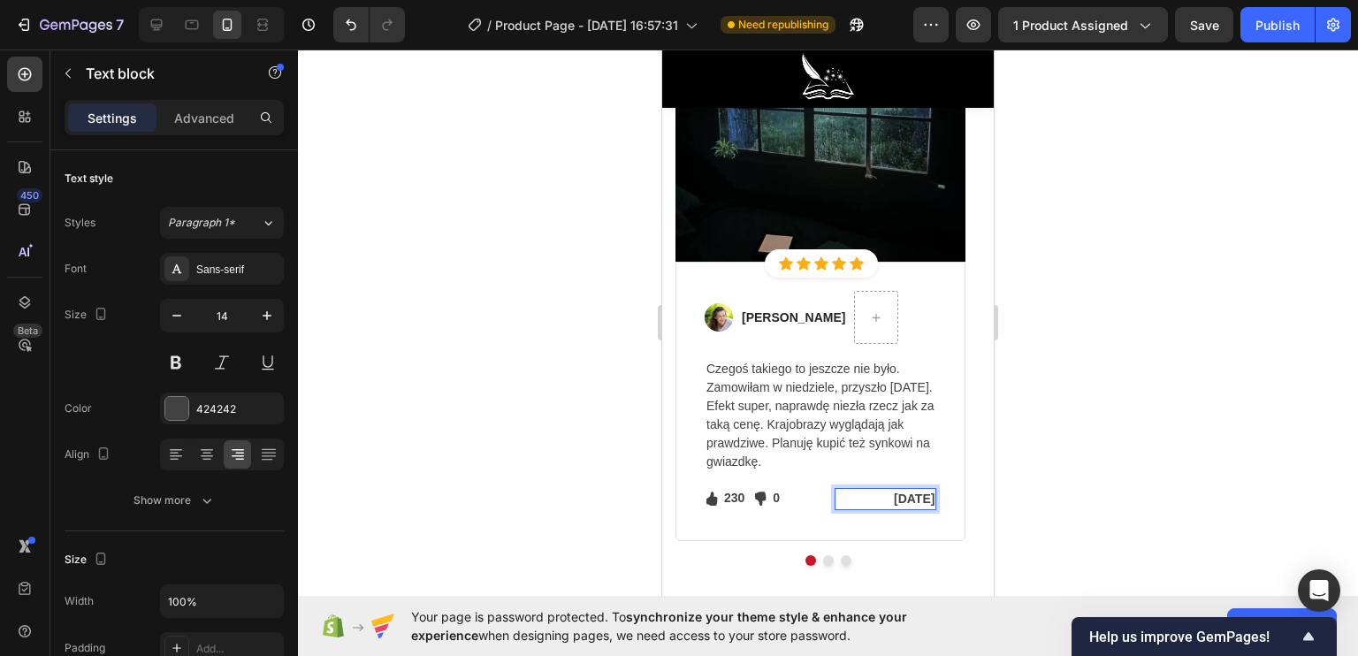
drag, startPoint x: 932, startPoint y: 494, endPoint x: 832, endPoint y: 488, distance: 100.1
click at [832, 488] on div "Icon 230 Text block Icon List Icon 0 Text block Icon List Row Feb 22, 2022 Text…" at bounding box center [821, 499] width 232 height 25
click at [596, 472] on div at bounding box center [828, 353] width 1060 height 606
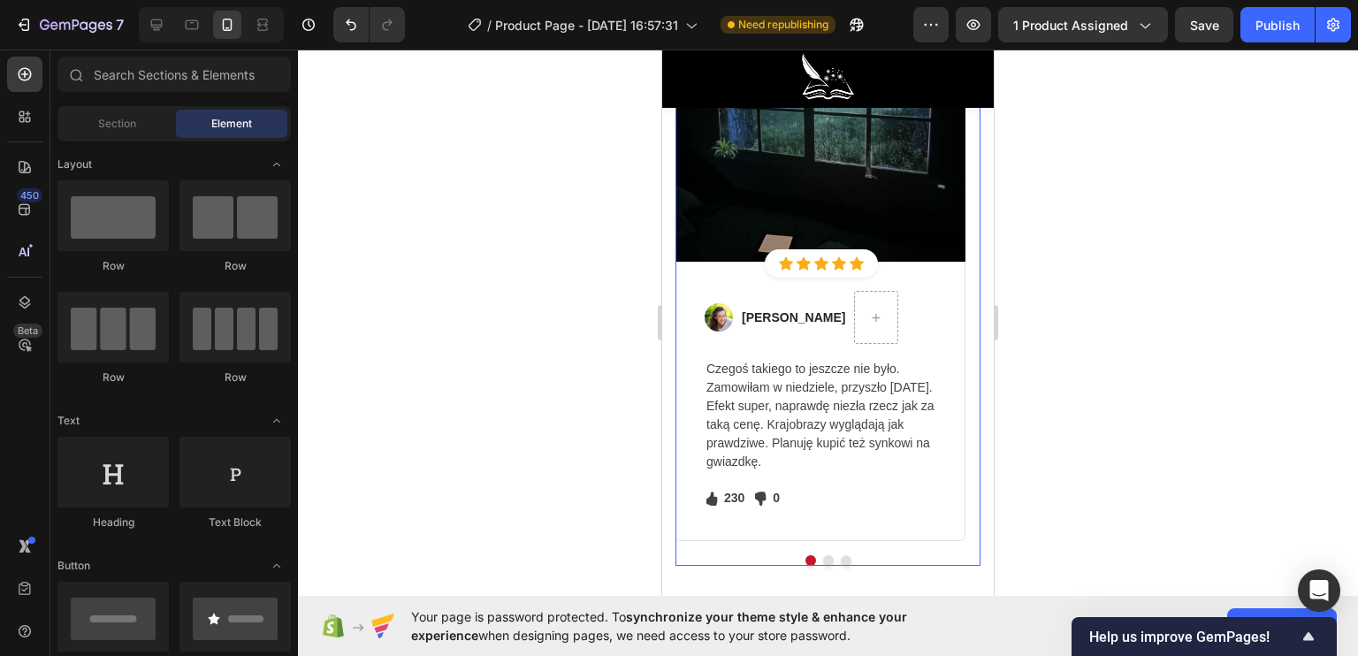
scroll to position [5127, 0]
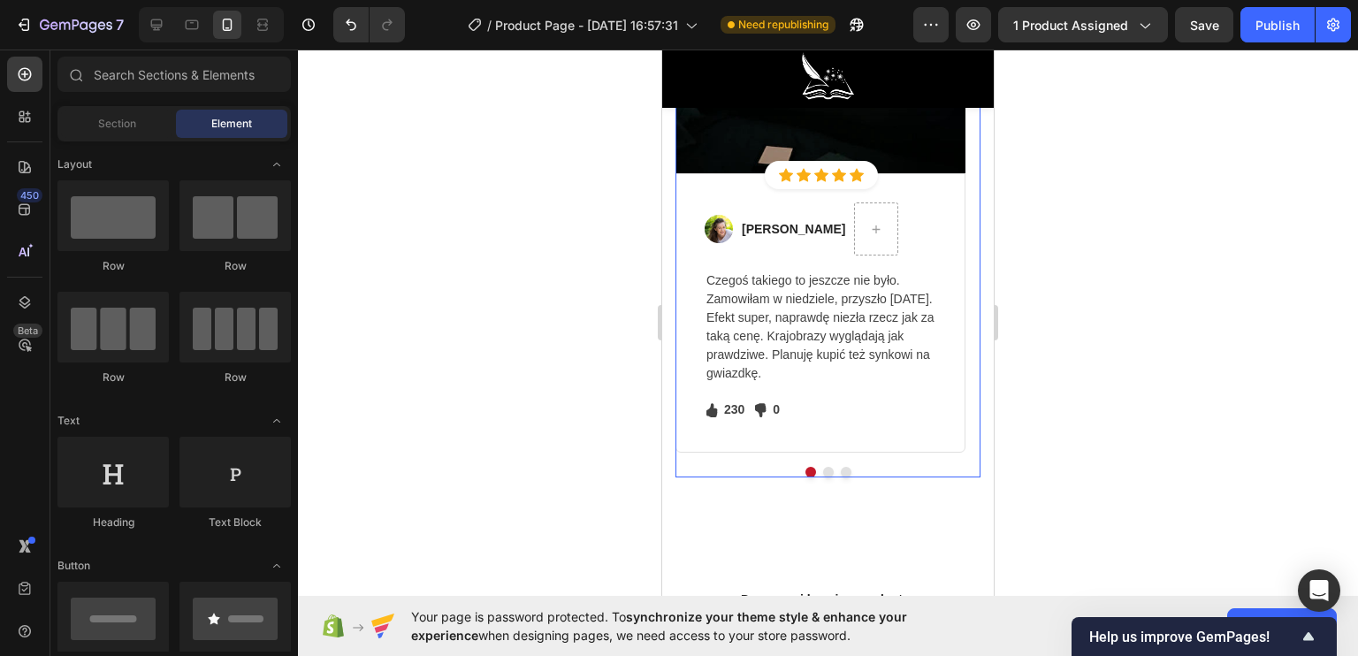
click at [823, 469] on button "Dot" at bounding box center [828, 472] width 11 height 11
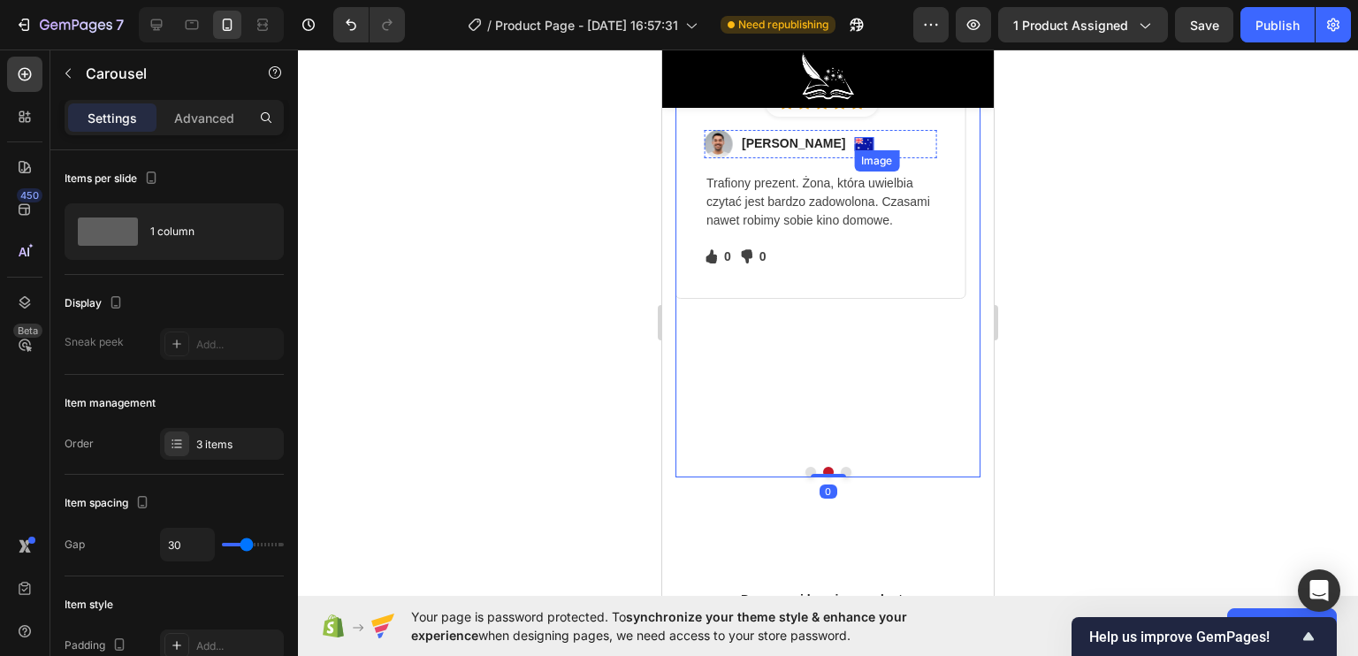
click at [854, 144] on div "Image" at bounding box center [863, 143] width 19 height 13
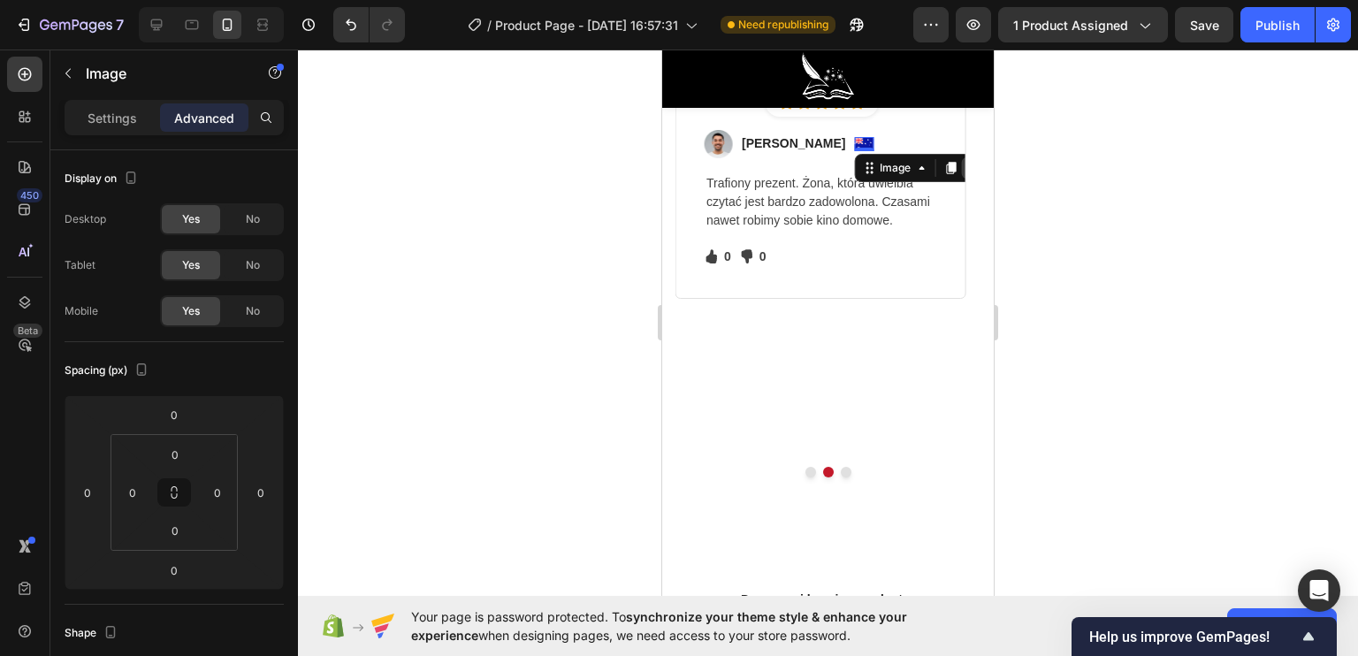
click at [966, 169] on icon at bounding box center [971, 167] width 11 height 12
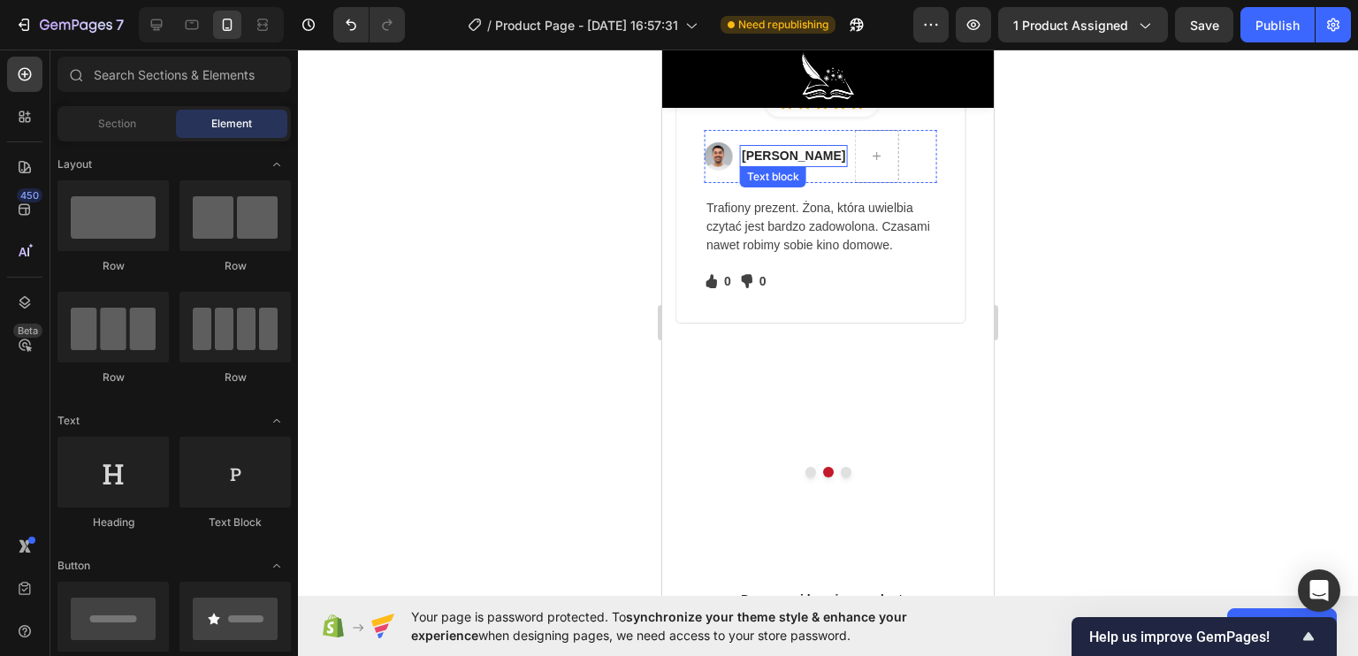
click at [778, 155] on p "Ned Jacobs" at bounding box center [793, 156] width 103 height 19
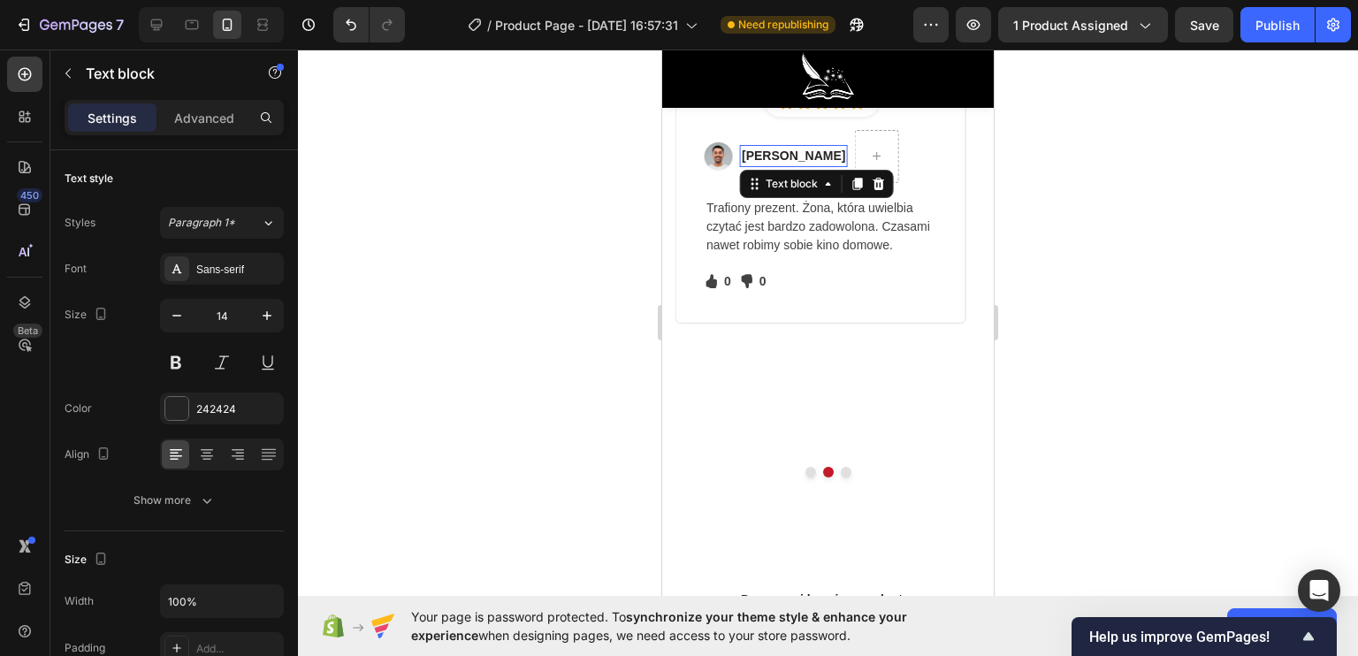
click at [778, 155] on p "Ned Jacobs" at bounding box center [793, 156] width 103 height 19
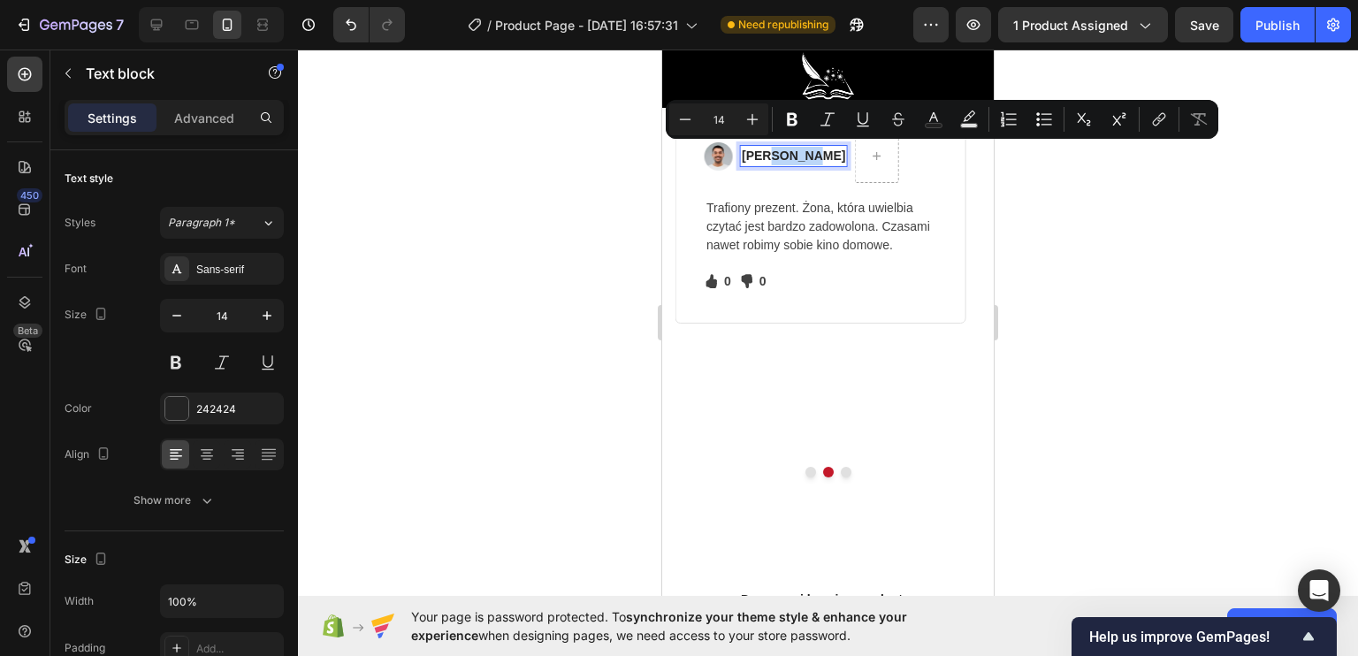
click at [803, 152] on p "Ned Jacobs" at bounding box center [793, 156] width 103 height 19
click at [808, 152] on p "Ned Jacobs" at bounding box center [793, 156] width 103 height 19
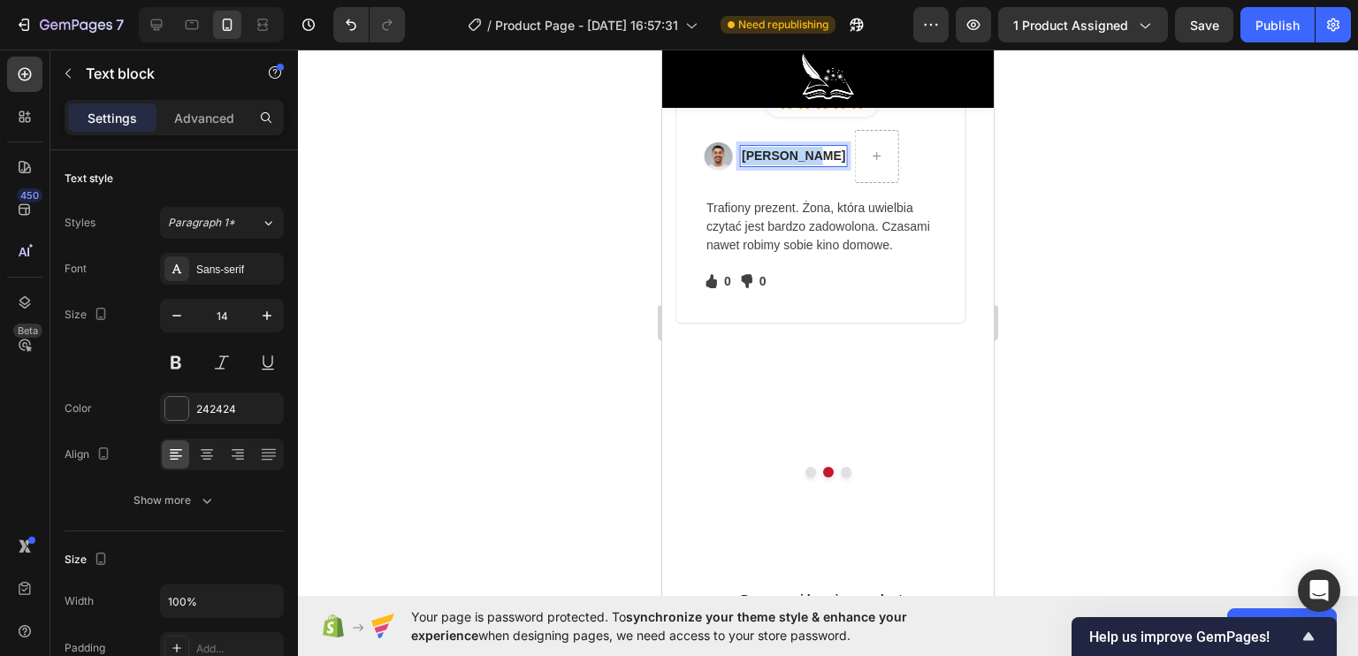
drag, startPoint x: 808, startPoint y: 154, endPoint x: 745, endPoint y: 148, distance: 63.1
click at [745, 148] on p "Ned Jacobs" at bounding box center [793, 156] width 103 height 19
click at [636, 229] on div at bounding box center [828, 353] width 1060 height 606
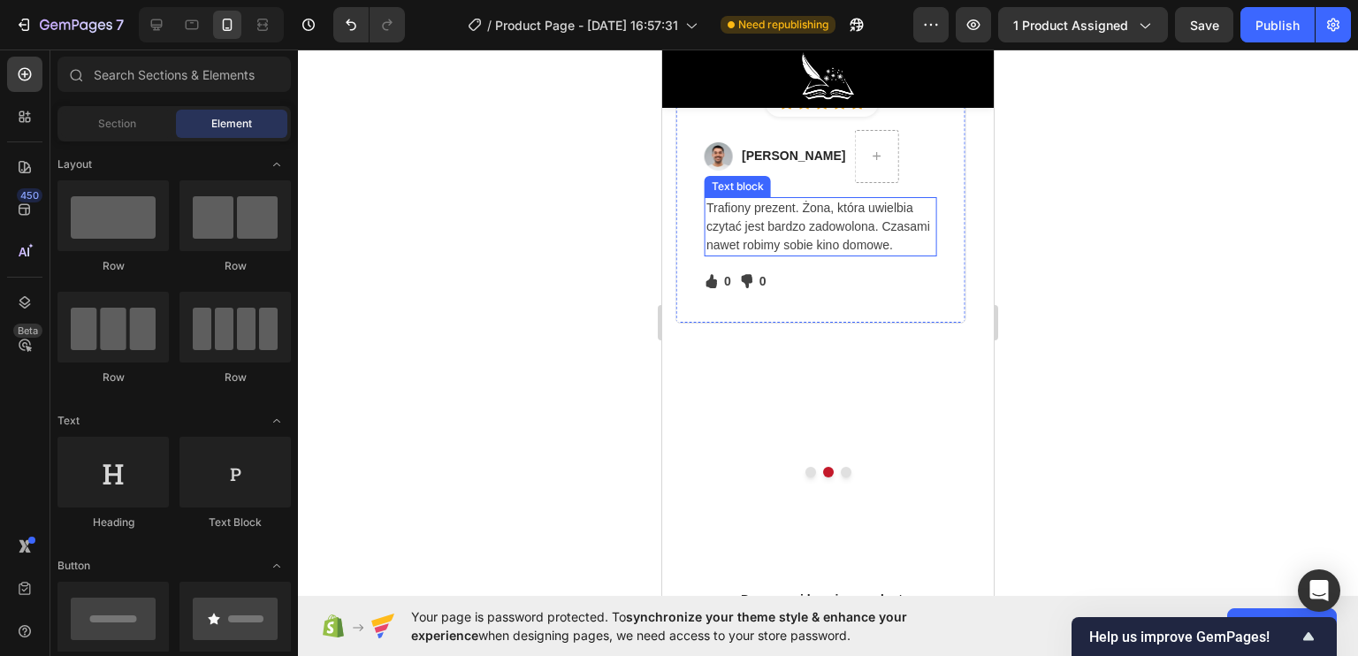
click at [836, 207] on p "Trafiony prezent. Żona, która uwielbia czytać jest bardzo zadowolona. Czasami n…" at bounding box center [820, 227] width 228 height 56
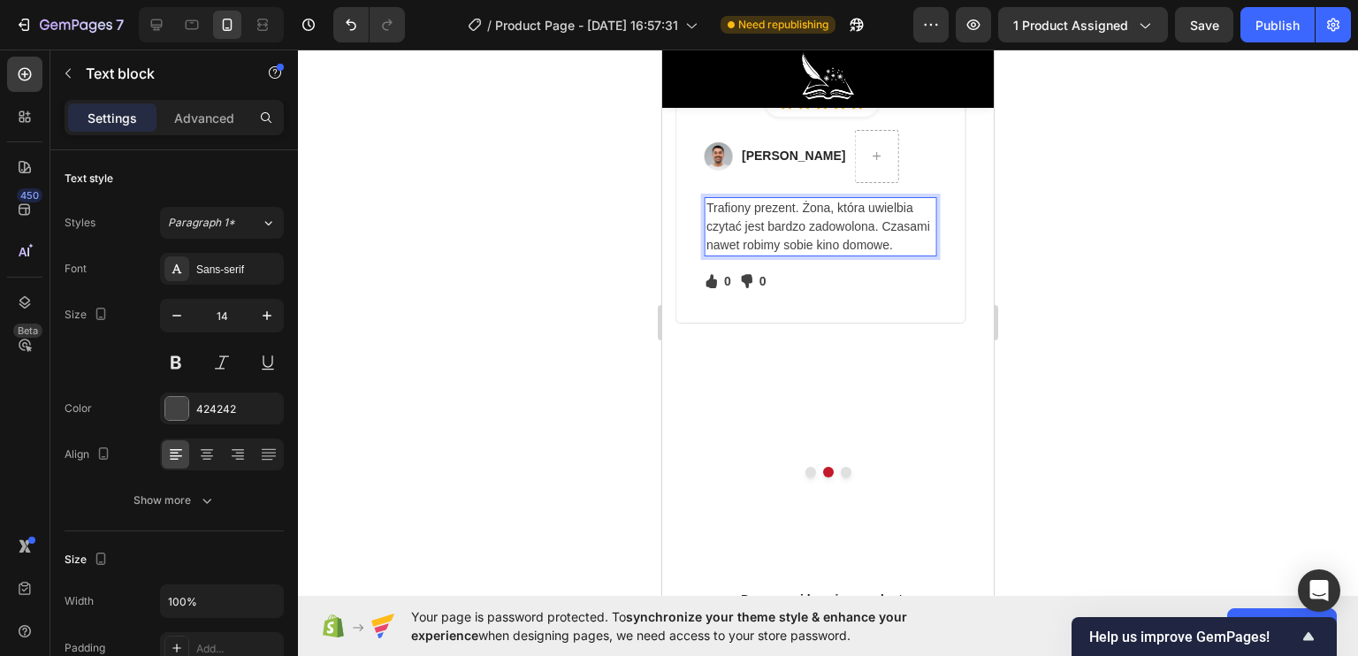
click at [833, 202] on p "Trafiony prezent. Żona, która uwielbia czytać jest bardzo zadowolona. Czasami n…" at bounding box center [820, 227] width 228 height 56
click at [836, 205] on p "Trafiony prezent. Żona, która uwielbia czytać jest bardzo zadowolona. Czasami n…" at bounding box center [820, 227] width 228 height 56
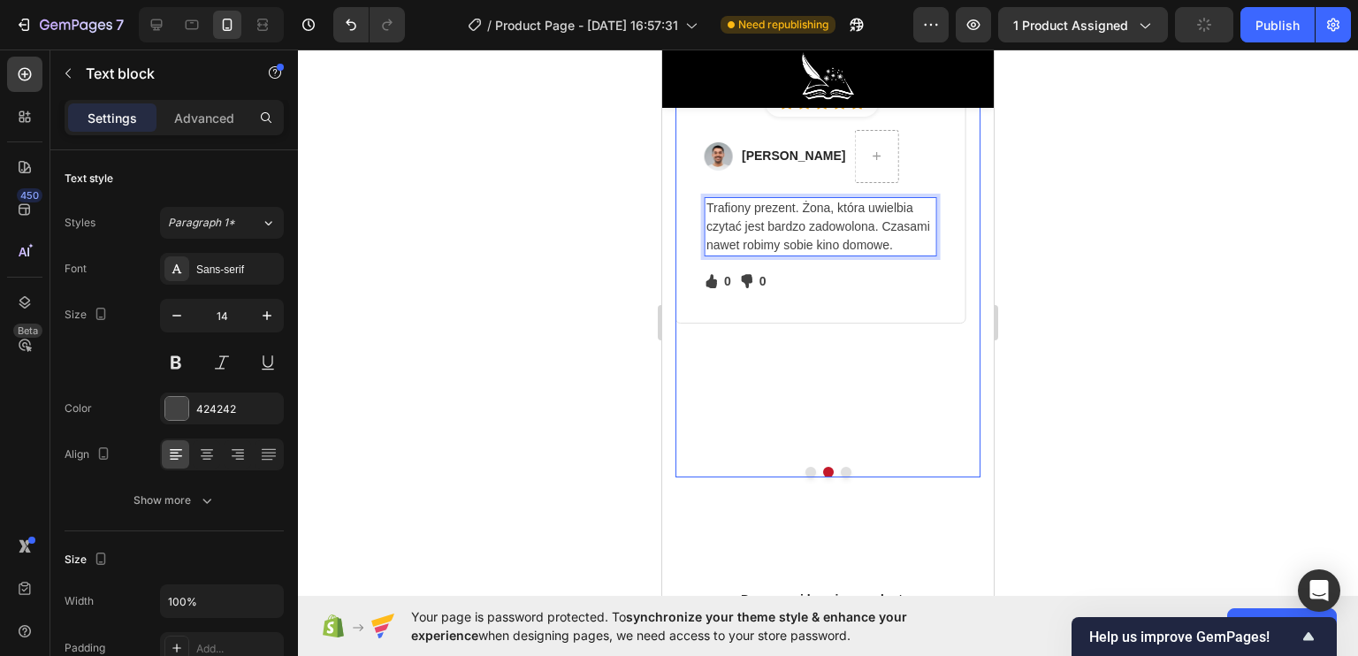
click at [841, 467] on button "Dot" at bounding box center [846, 472] width 11 height 11
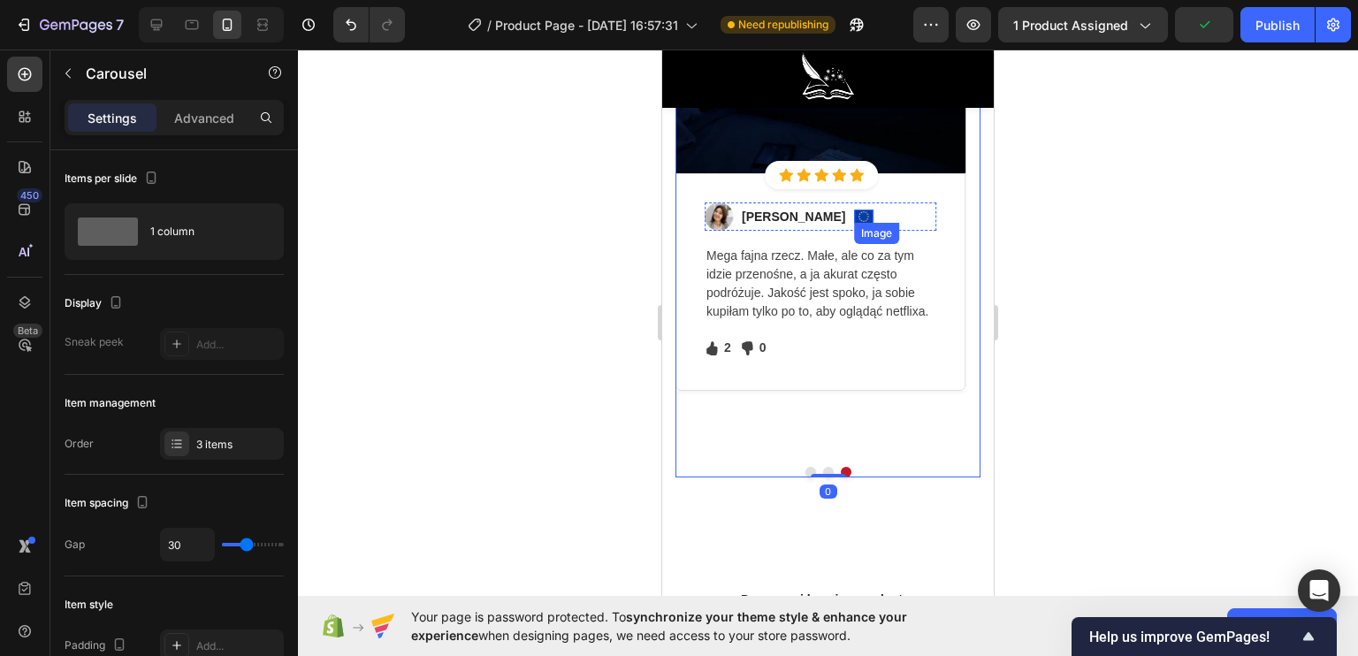
click at [854, 218] on div "Image" at bounding box center [863, 216] width 19 height 13
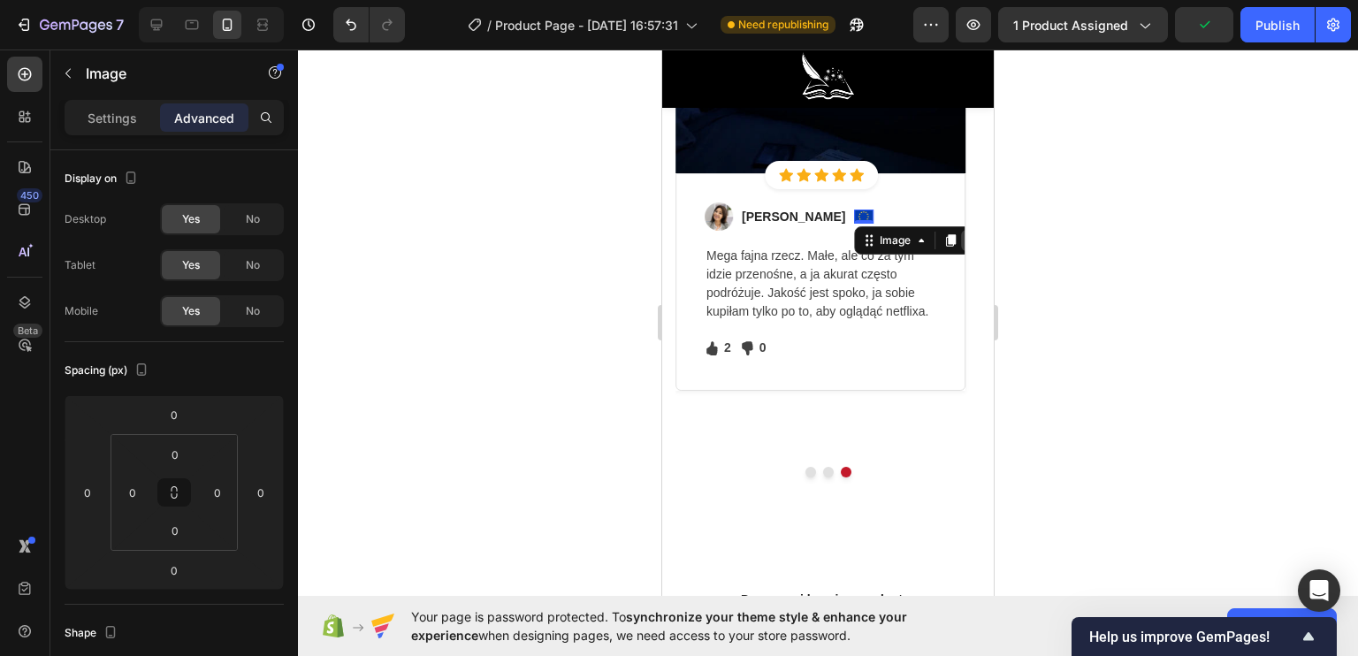
click at [964, 233] on icon at bounding box center [971, 240] width 14 height 14
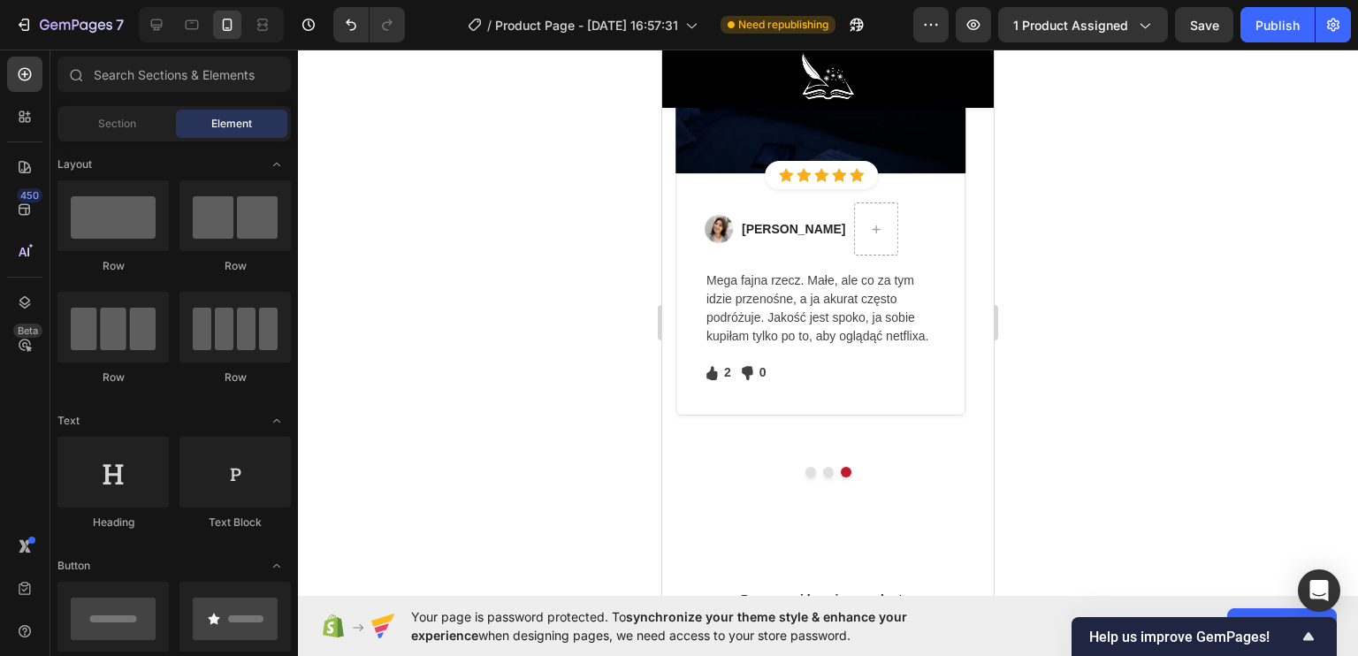
click at [605, 285] on div at bounding box center [828, 353] width 1060 height 606
click at [805, 467] on button "Dot" at bounding box center [810, 472] width 11 height 11
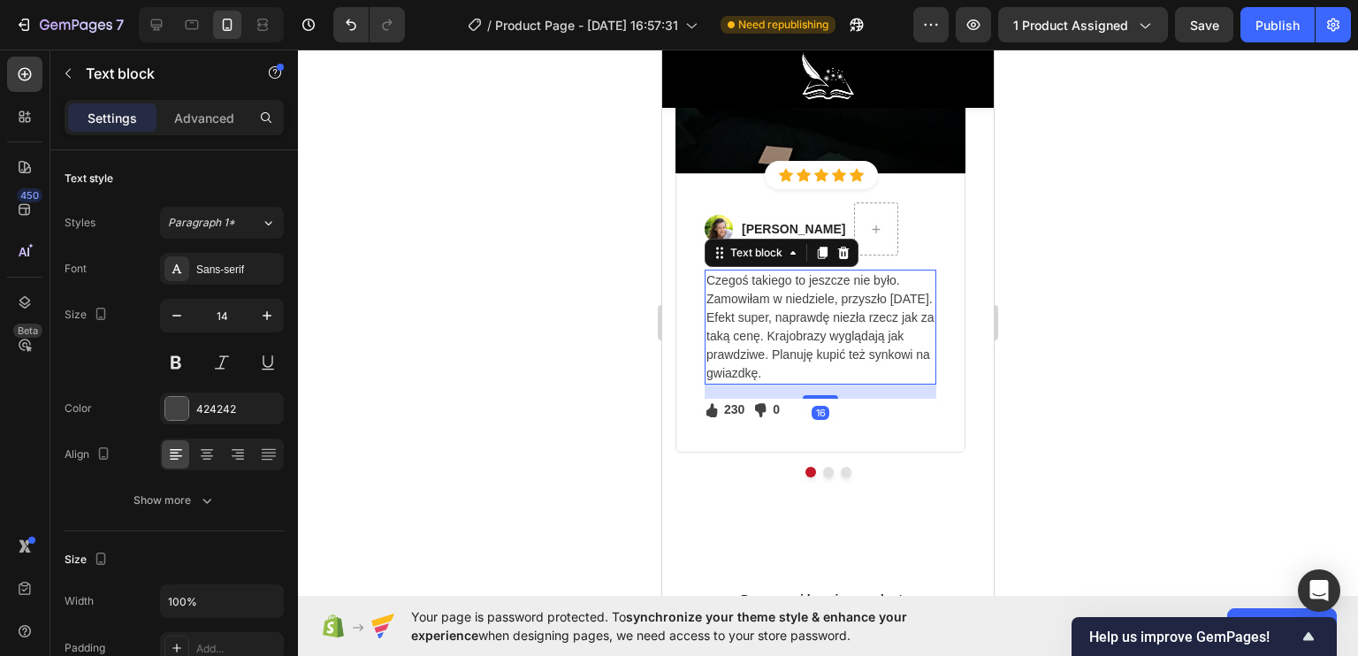
click at [790, 327] on p "Czegoś takiego to jeszcze nie było. Zamowiłam w niedziele, przyszło w piątek. E…" at bounding box center [820, 326] width 228 height 111
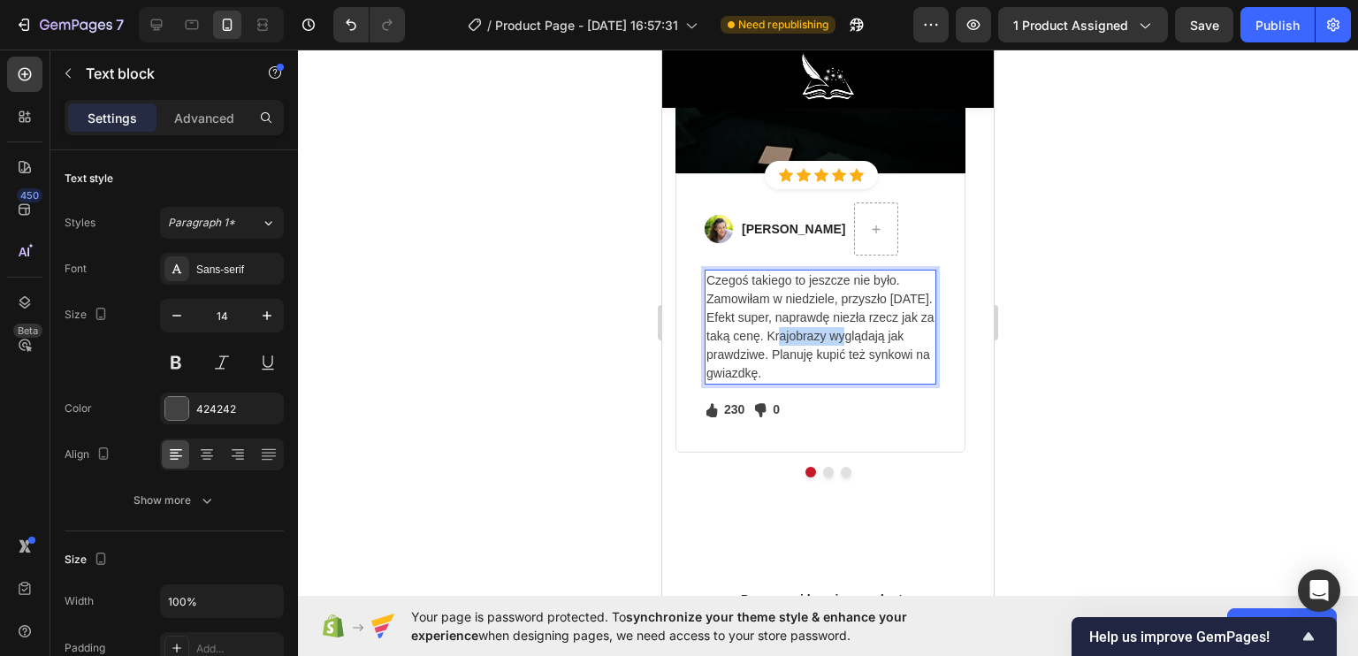
click at [835, 332] on p "Czegoś takiego to jeszcze nie było. Zamowiłam w niedziele, przyszło w piątek. E…" at bounding box center [820, 326] width 228 height 111
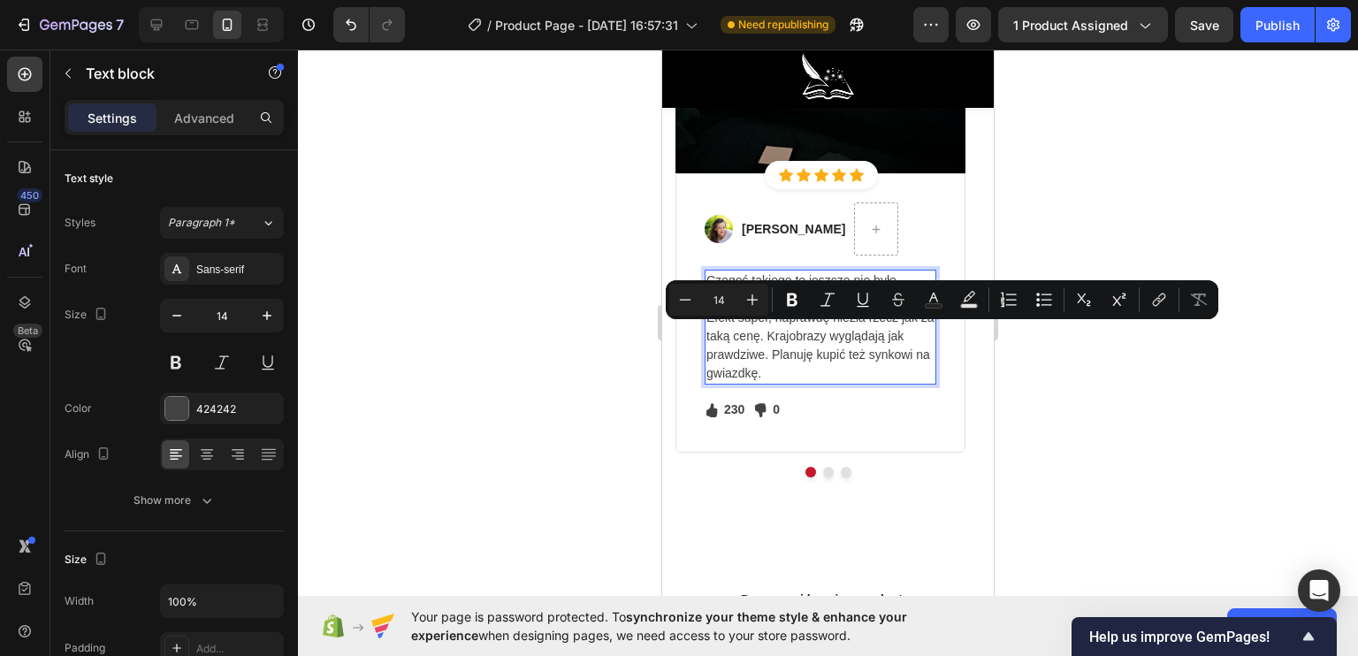
click at [847, 351] on p "Czegoś takiego to jeszcze nie było. Zamowiłam w niedziele, przyszło w piątek. E…" at bounding box center [820, 326] width 228 height 111
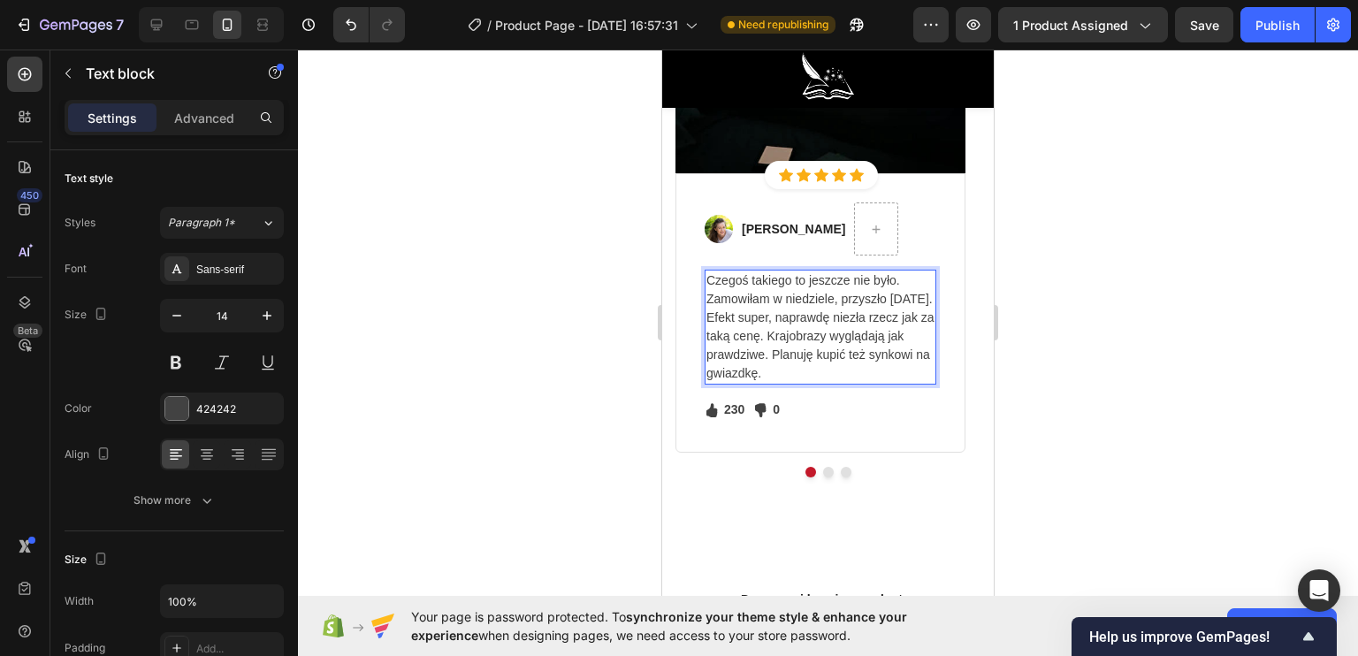
click at [835, 358] on p "Czegoś takiego to jeszcze nie było. Zamowiłam w niedziele, przyszło w piątek. E…" at bounding box center [820, 326] width 228 height 111
click at [845, 356] on p "Czegoś takiego to jeszcze nie było. Zamowiłam w niedziele, przyszło w piątek. E…" at bounding box center [820, 326] width 228 height 111
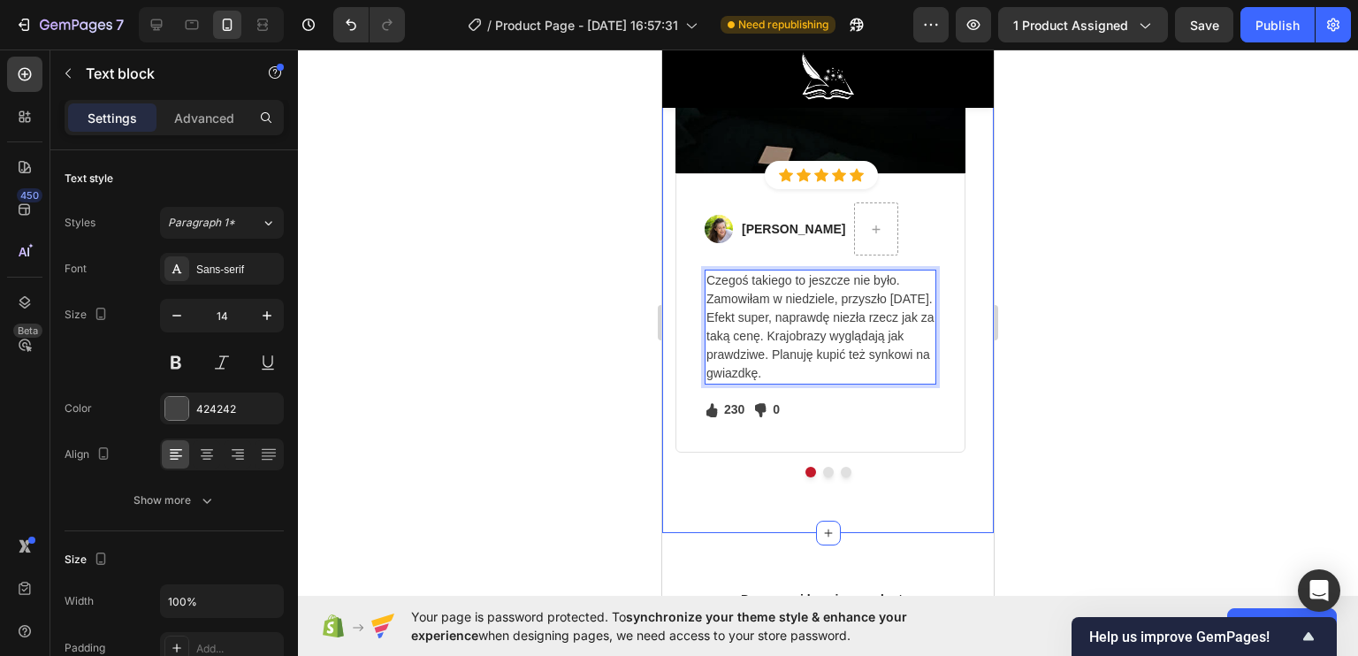
click at [581, 364] on div at bounding box center [828, 353] width 1060 height 606
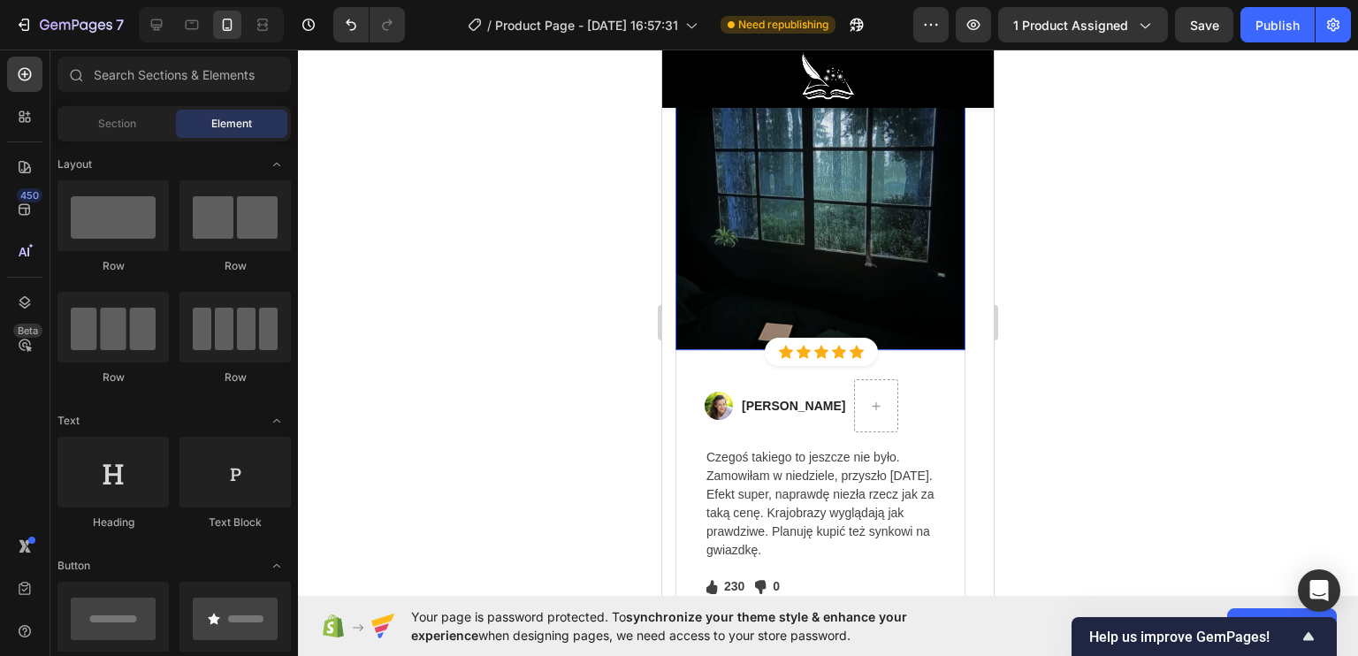
scroll to position [5039, 0]
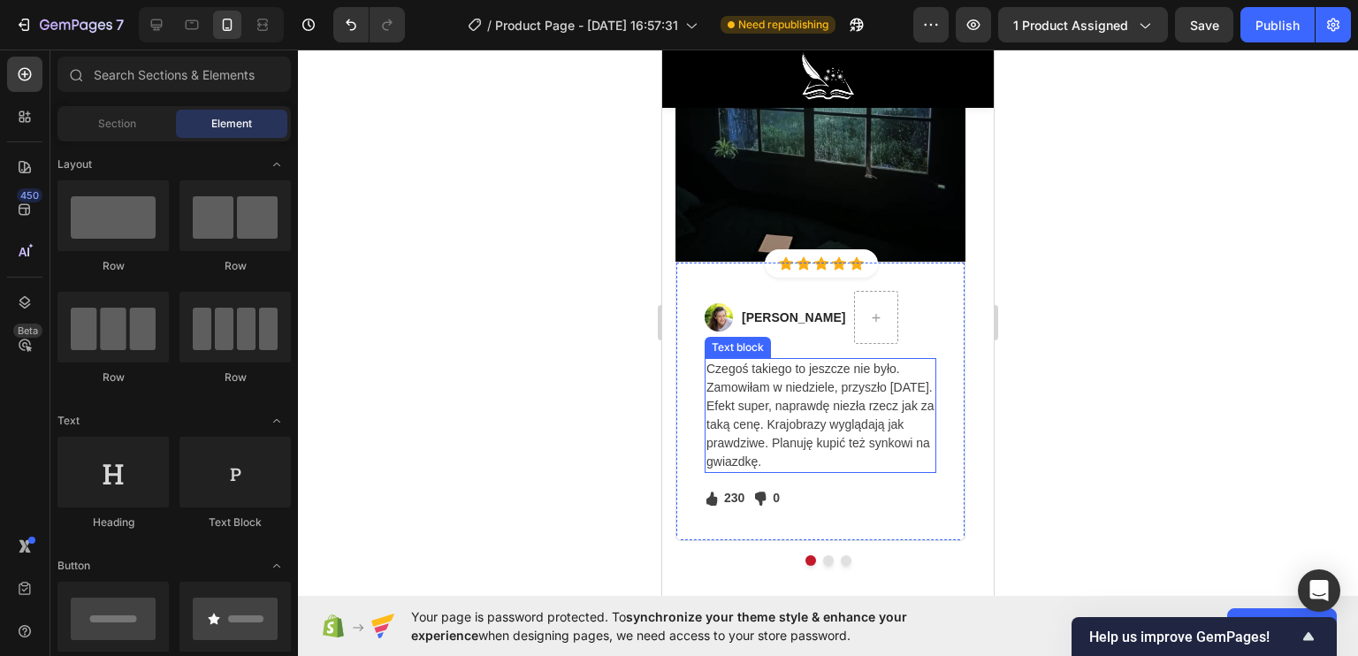
click at [842, 426] on p "Czegoś takiego to jeszcze nie było. Zamowiłam w niedziele, przyszło w piątek. E…" at bounding box center [820, 415] width 228 height 111
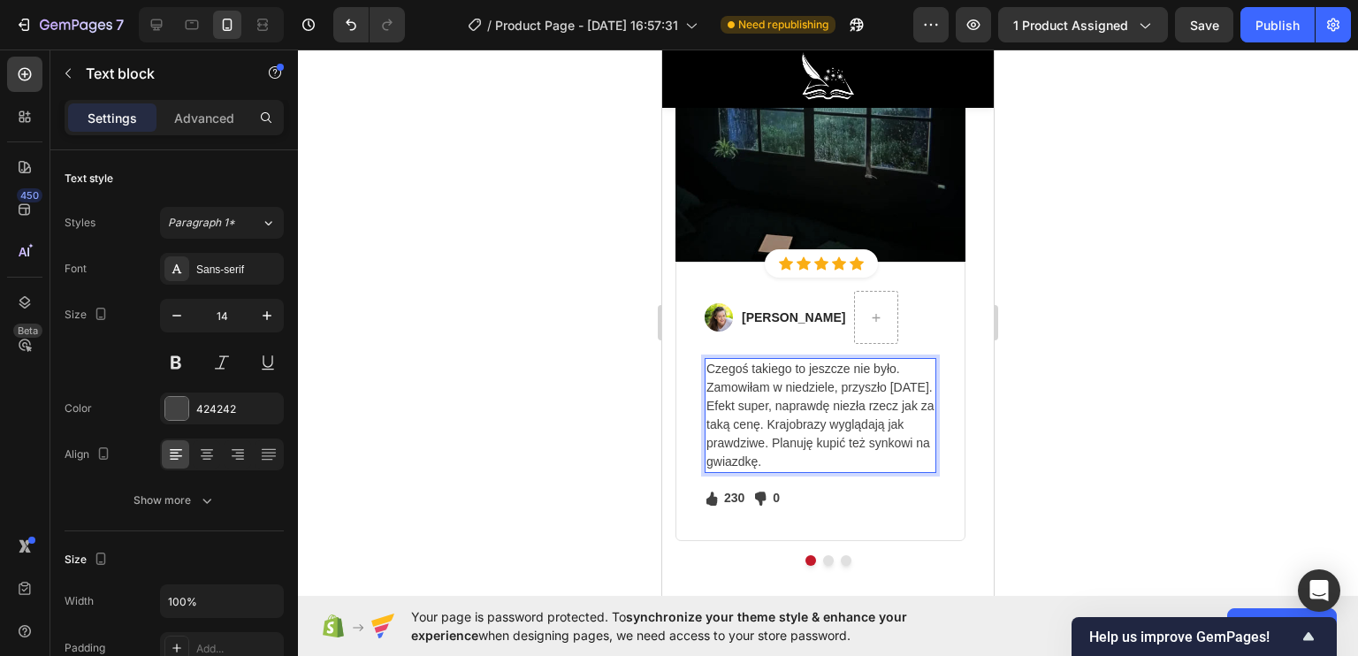
click at [845, 446] on p "Czegoś takiego to jeszcze nie było. Zamowiłam w niedziele, przyszło w piątek. E…" at bounding box center [820, 415] width 228 height 111
click at [849, 442] on p "Czegoś takiego to jeszcze nie było. Zamowiłam w niedziele, przyszło w piątek. E…" at bounding box center [820, 415] width 228 height 111
click at [826, 421] on p "Czegoś takiego to jeszcze nie było. Zamowiłam w niedziele, przyszło w piątek. E…" at bounding box center [820, 415] width 228 height 111
click at [830, 423] on p "Czegoś takiego to jeszcze nie było. Zamowiłam w niedziele, przyszło w piątek. E…" at bounding box center [820, 415] width 228 height 111
click at [833, 423] on p "Czegoś takiego to jeszcze nie było. Zamowiłam w niedziele, przyszło w piątek. E…" at bounding box center [820, 415] width 228 height 111
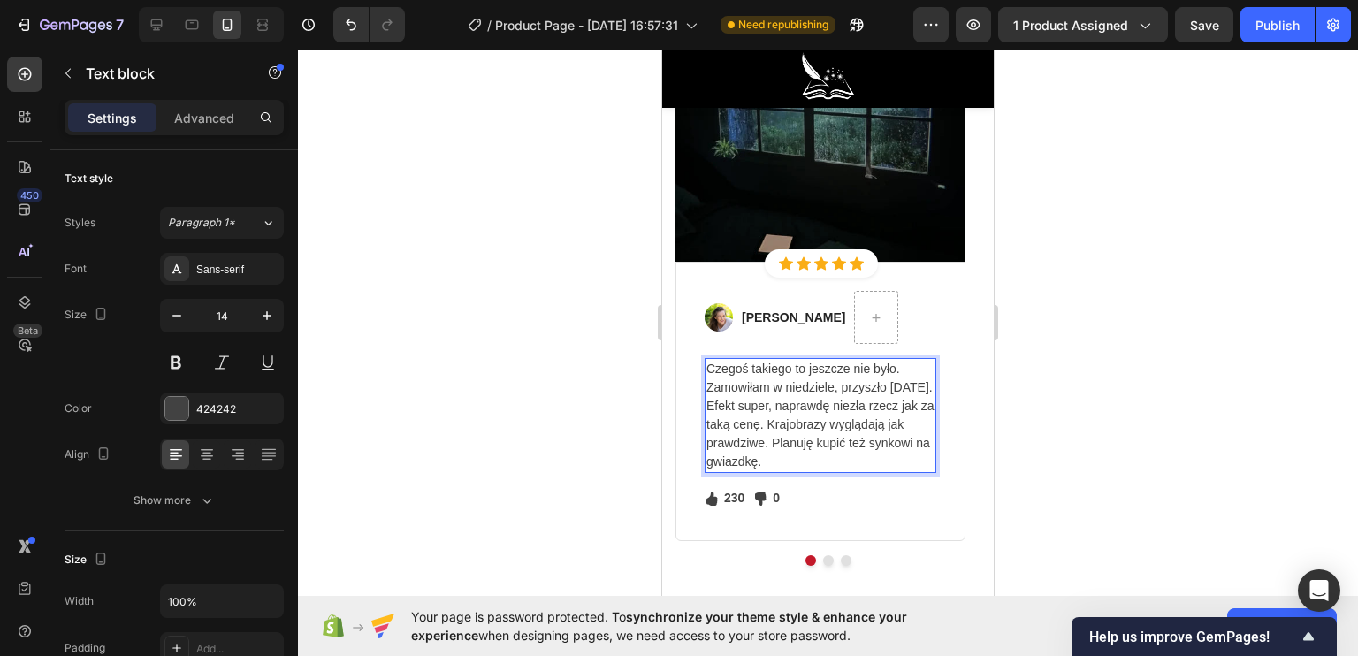
click at [842, 458] on p "Czegoś takiego to jeszcze nie było. Zamowiłam w niedziele, przyszło w piątek. E…" at bounding box center [820, 415] width 228 height 111
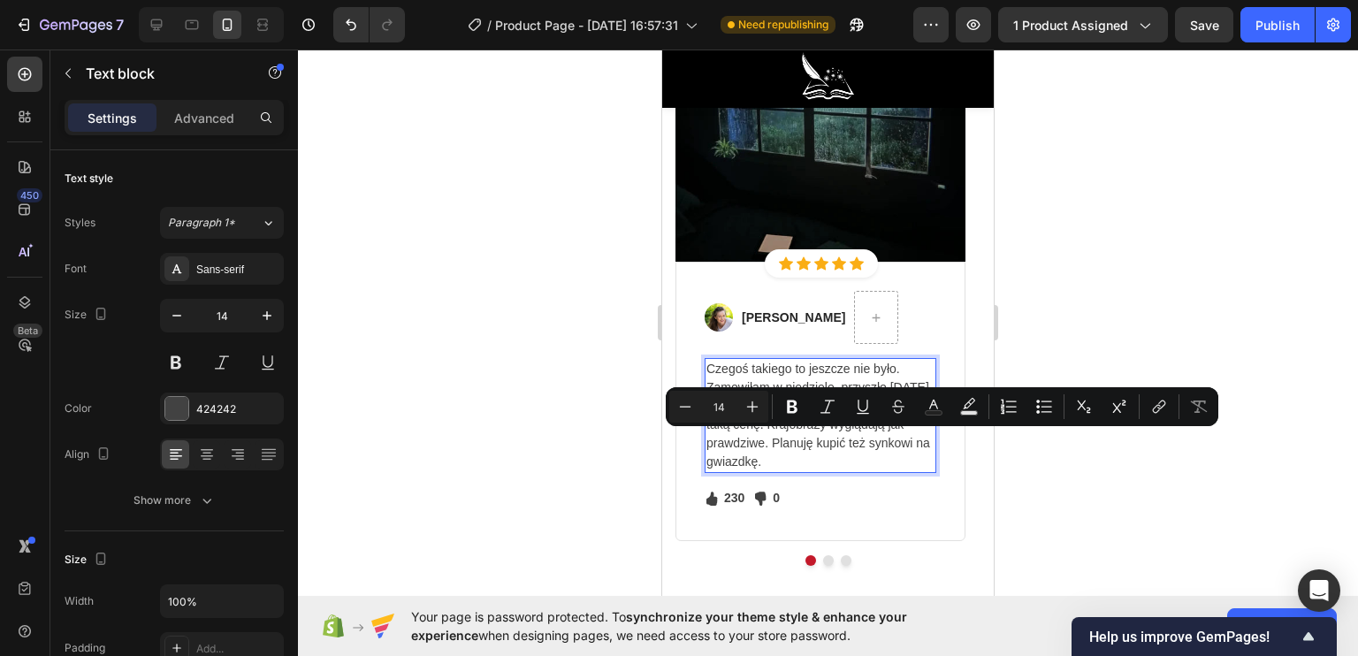
drag, startPoint x: 851, startPoint y: 457, endPoint x: 850, endPoint y: 444, distance: 13.3
click at [850, 444] on p "Czegoś takiego to jeszcze nie było. Zamowiłam w niedziele, przyszło w piątek. E…" at bounding box center [820, 415] width 228 height 111
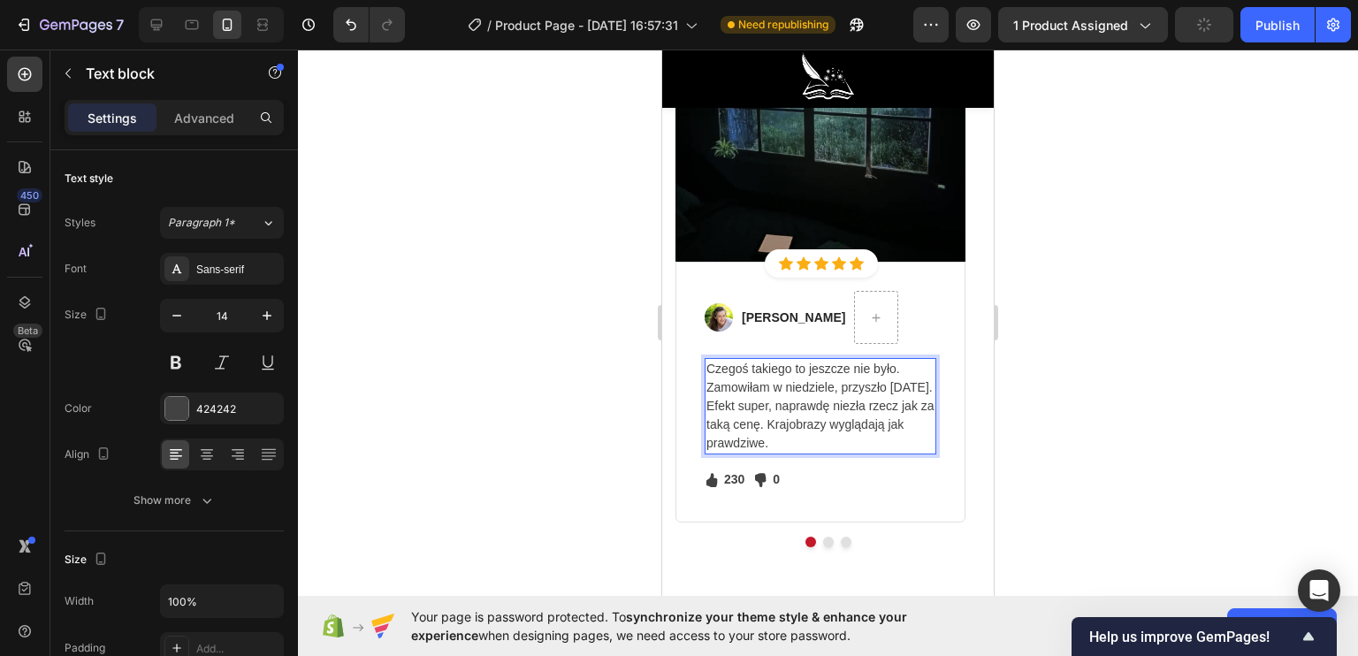
click at [640, 456] on div at bounding box center [828, 353] width 1060 height 606
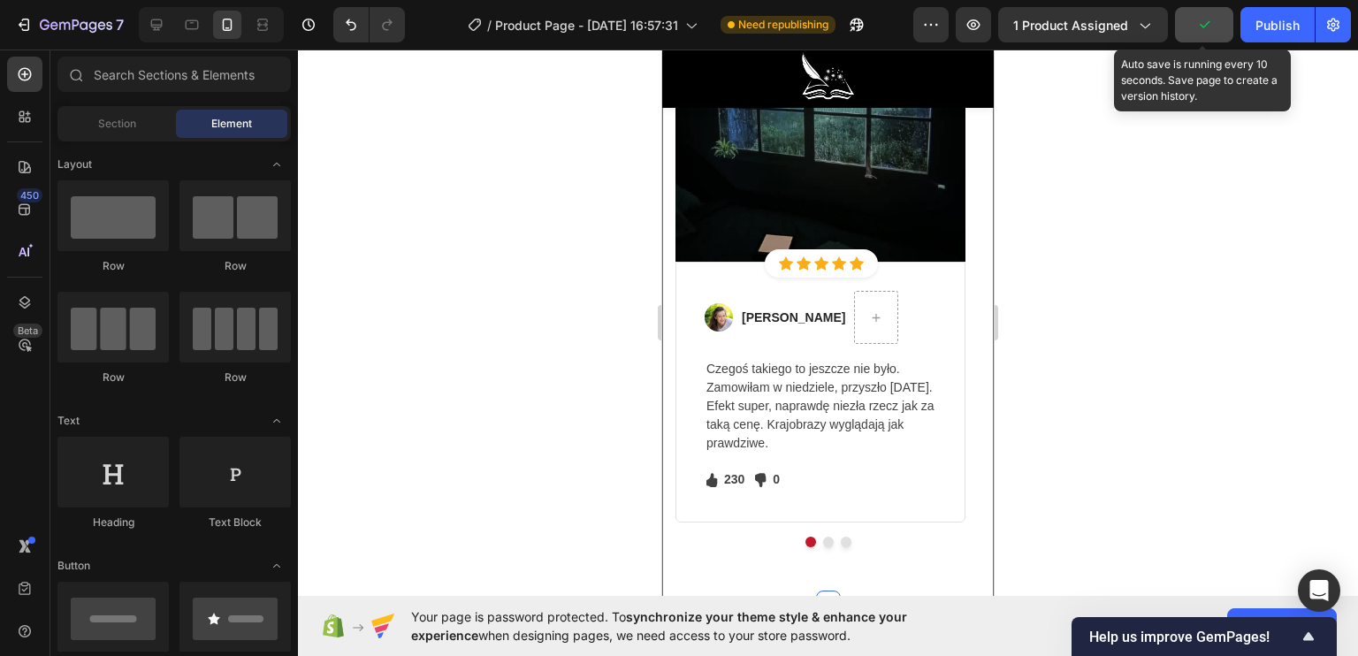
click at [1194, 28] on button "button" at bounding box center [1204, 24] width 58 height 35
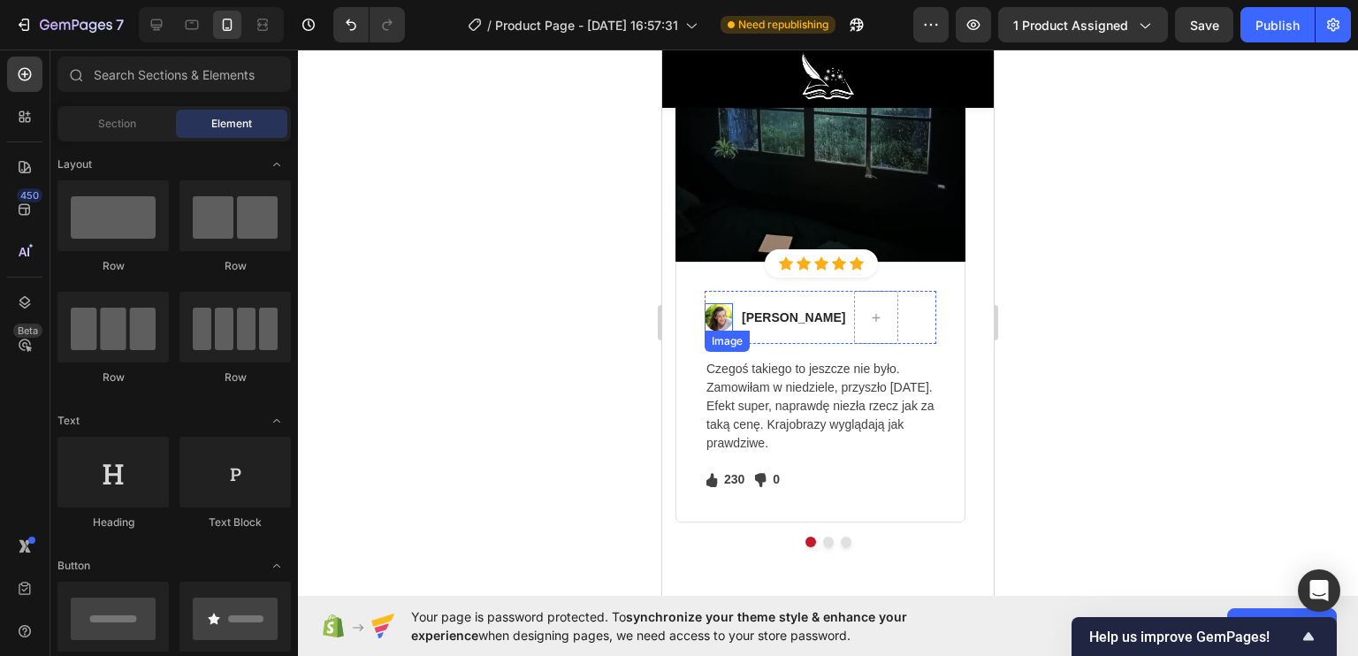
click at [720, 314] on img at bounding box center [719, 317] width 28 height 28
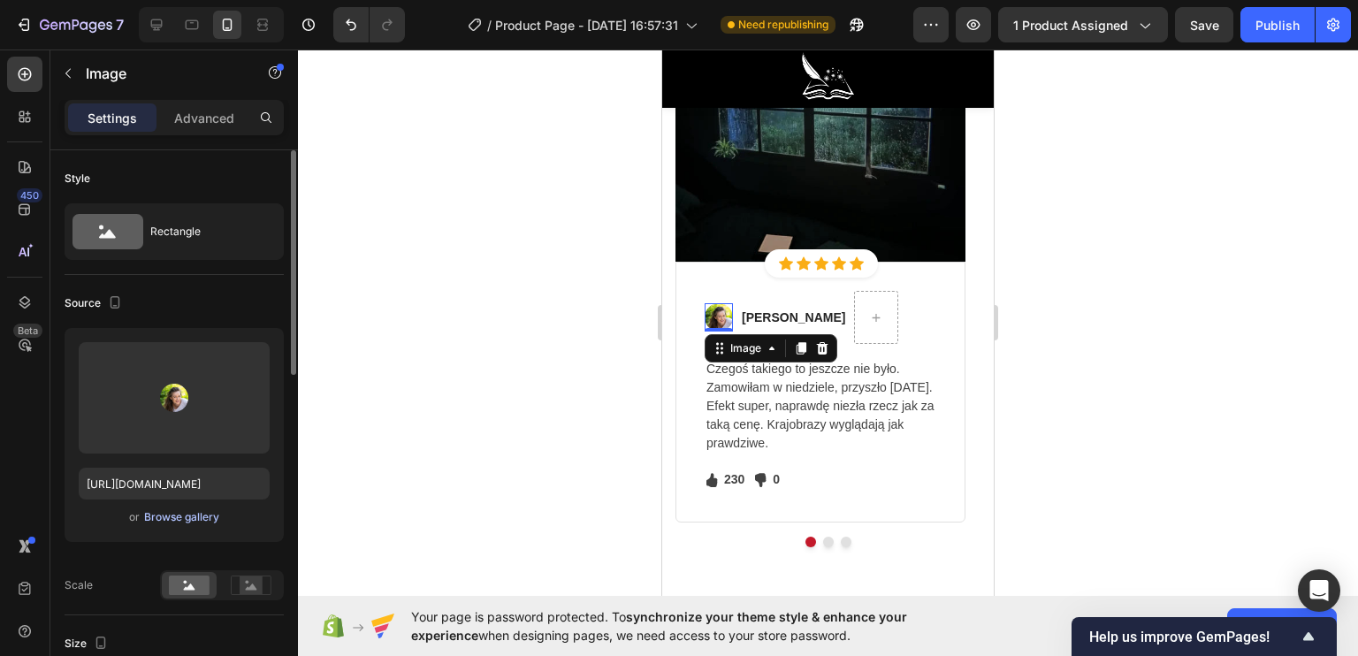
click at [172, 519] on div "Browse gallery" at bounding box center [181, 517] width 75 height 16
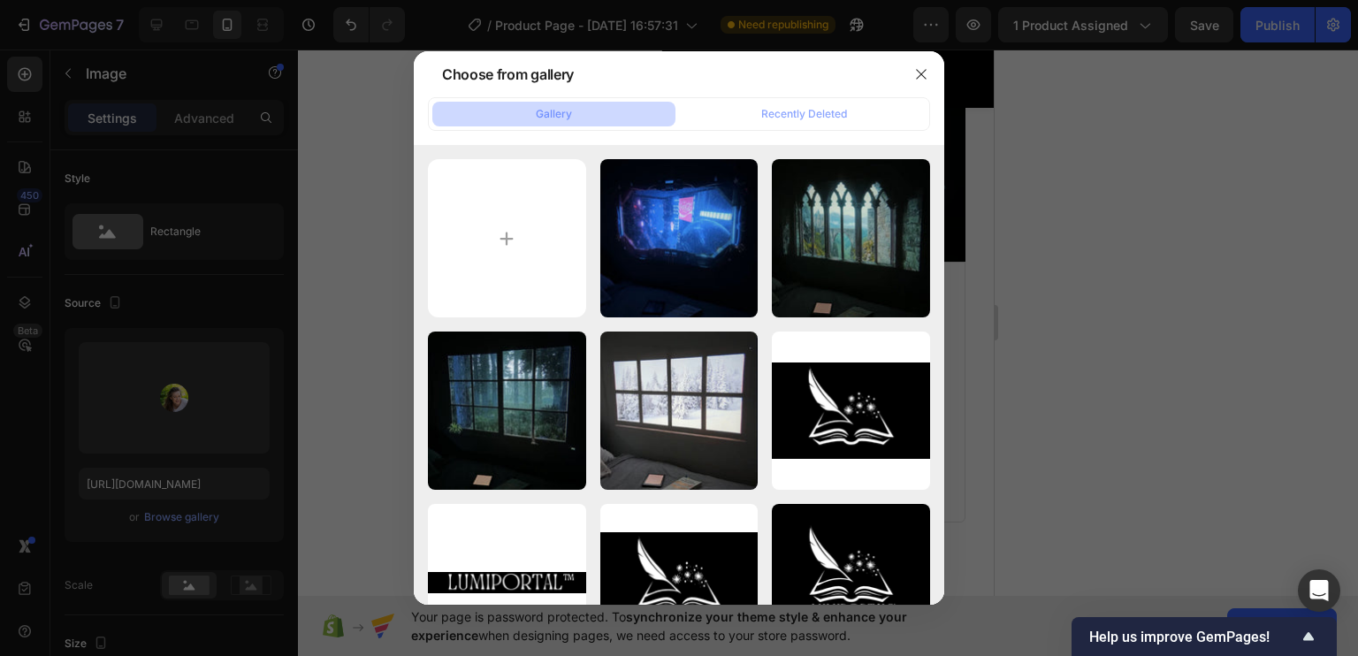
type input "C:\fakepath\hfshfshfshf.png"
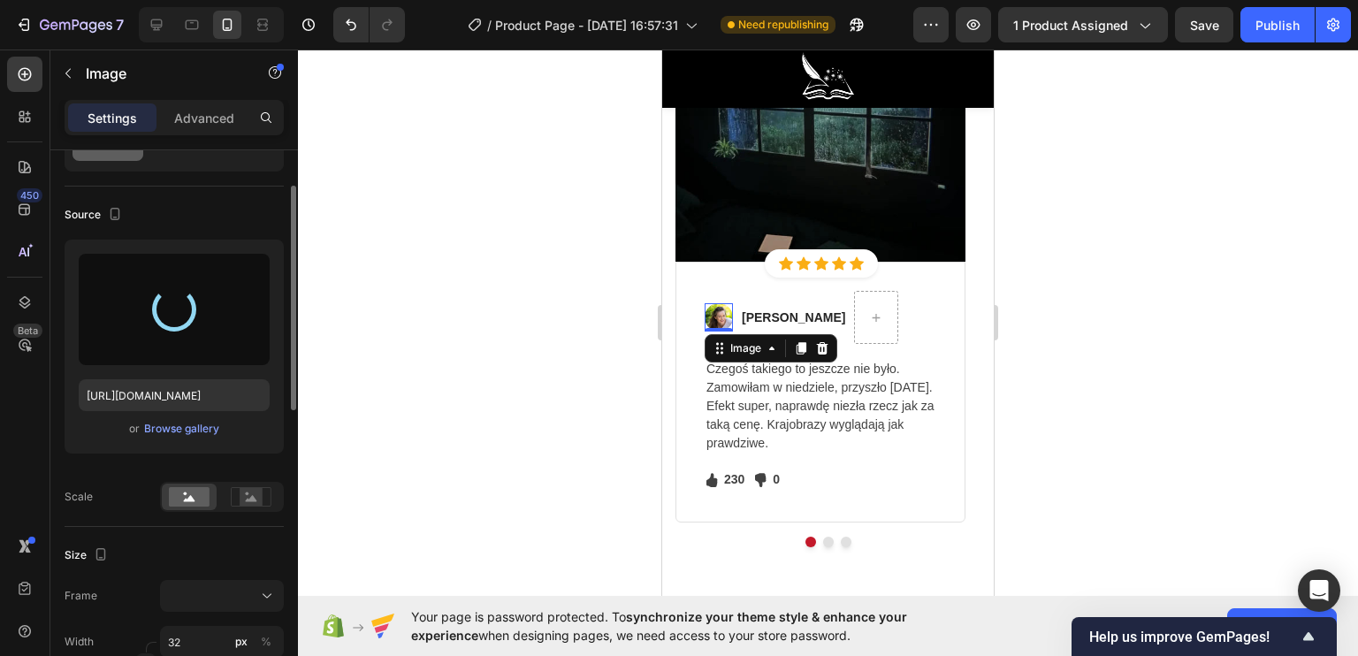
scroll to position [177, 0]
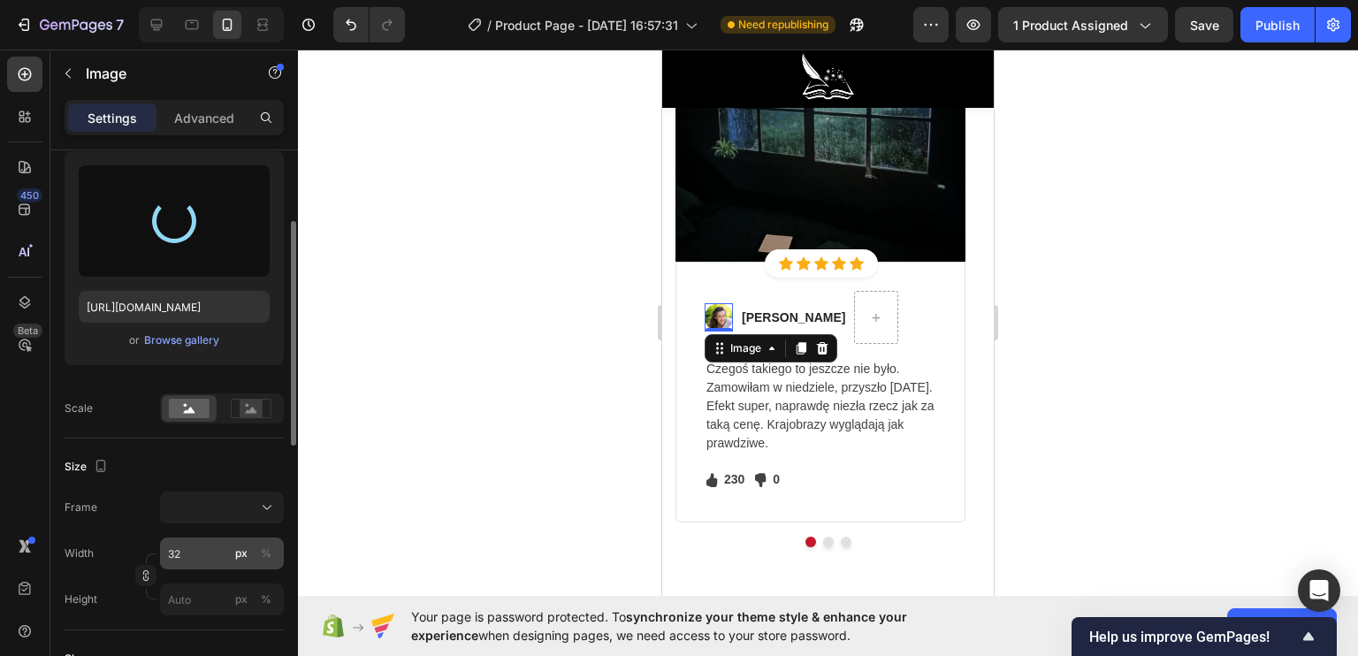
type input "https://cdn.shopify.com/s/files/1/0922/4431/2392/files/gempages_584663978324525…"
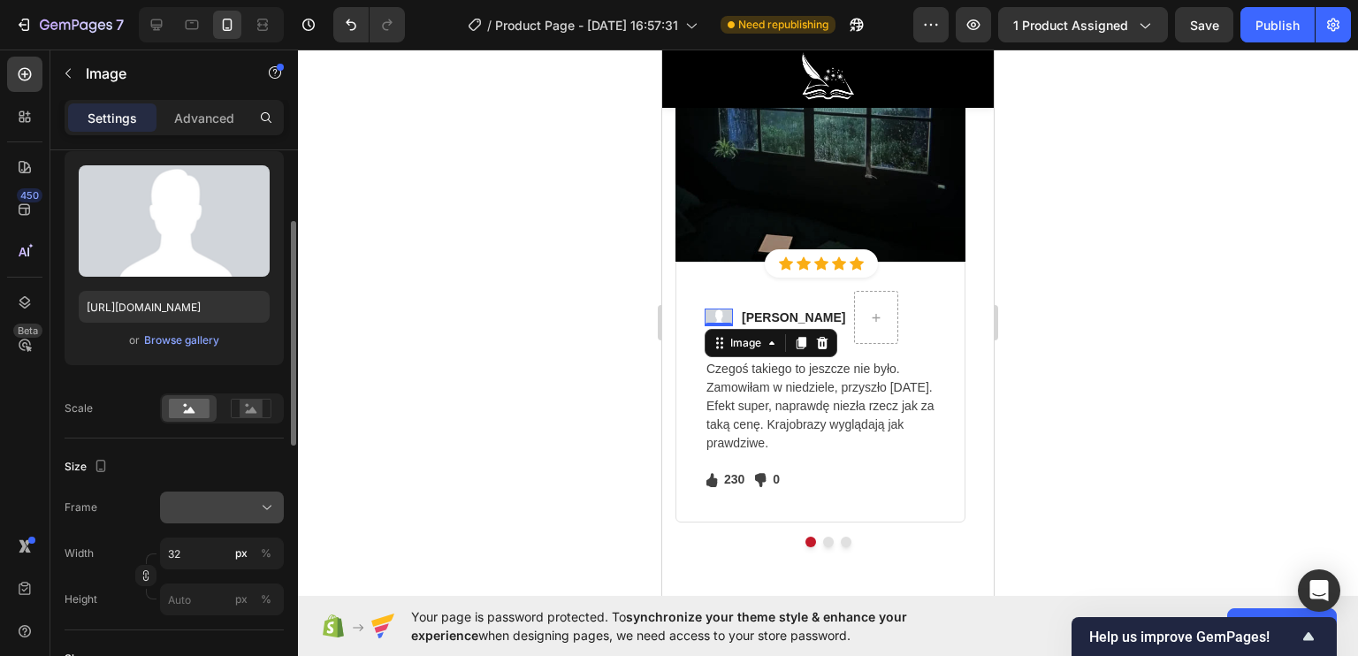
click at [180, 508] on div at bounding box center [222, 508] width 108 height 18
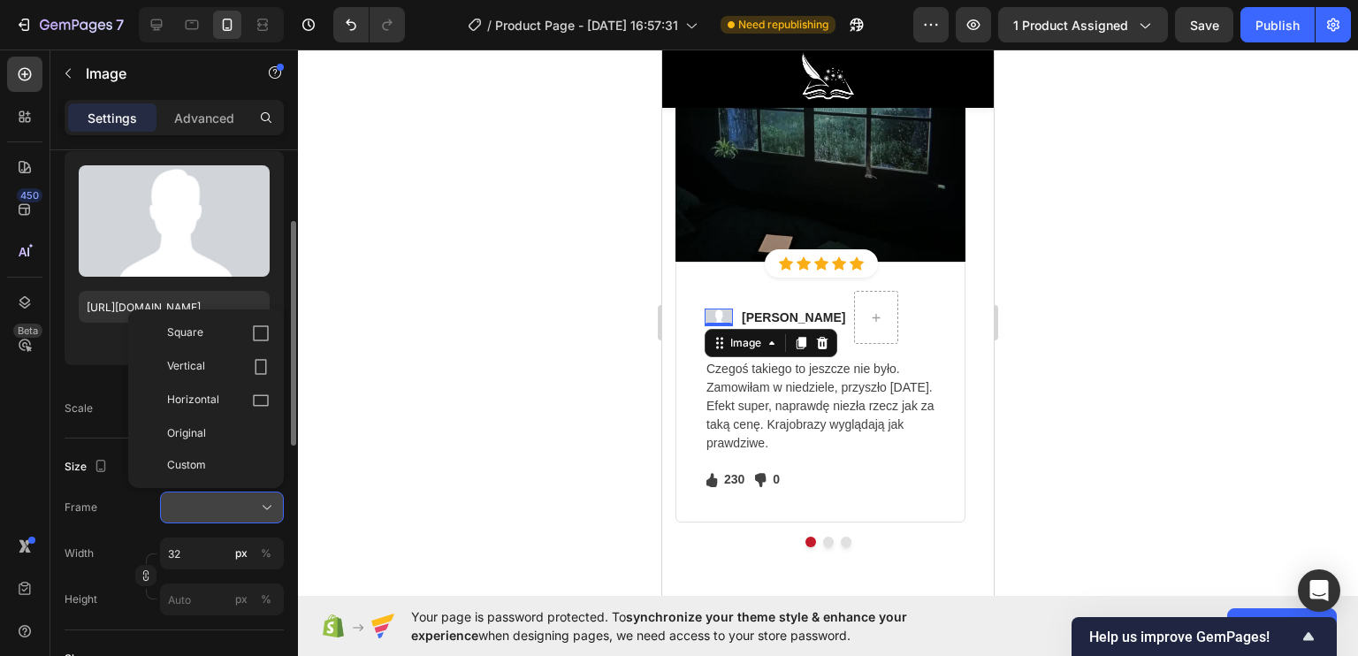
click at [180, 508] on div at bounding box center [222, 508] width 108 height 18
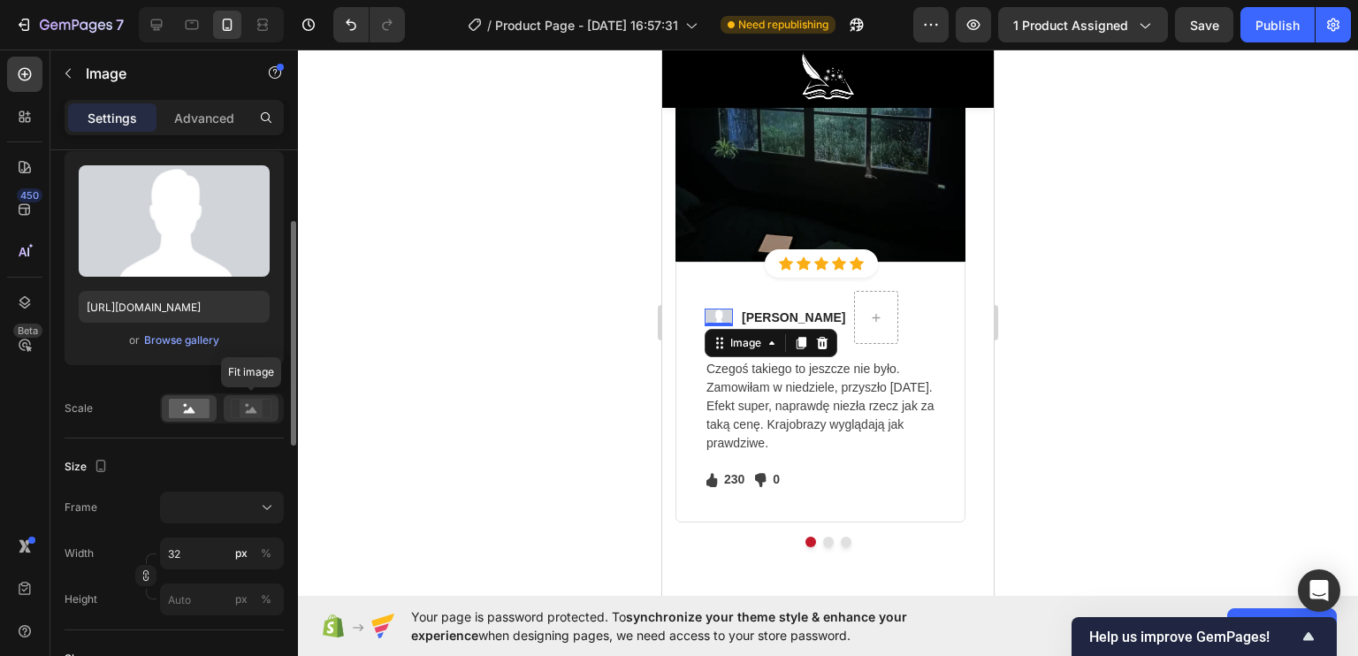
click at [238, 404] on icon at bounding box center [251, 408] width 41 height 19
click at [201, 406] on rect at bounding box center [189, 408] width 41 height 19
click at [224, 515] on div at bounding box center [222, 508] width 108 height 18
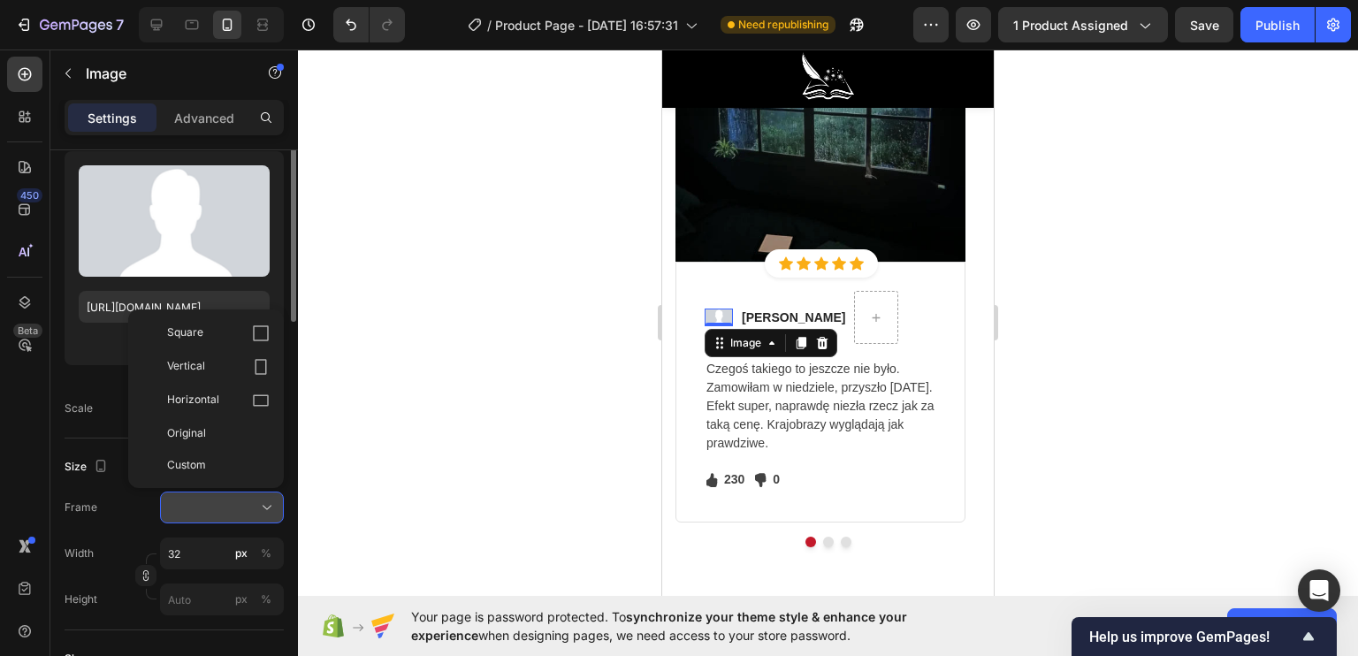
scroll to position [88, 0]
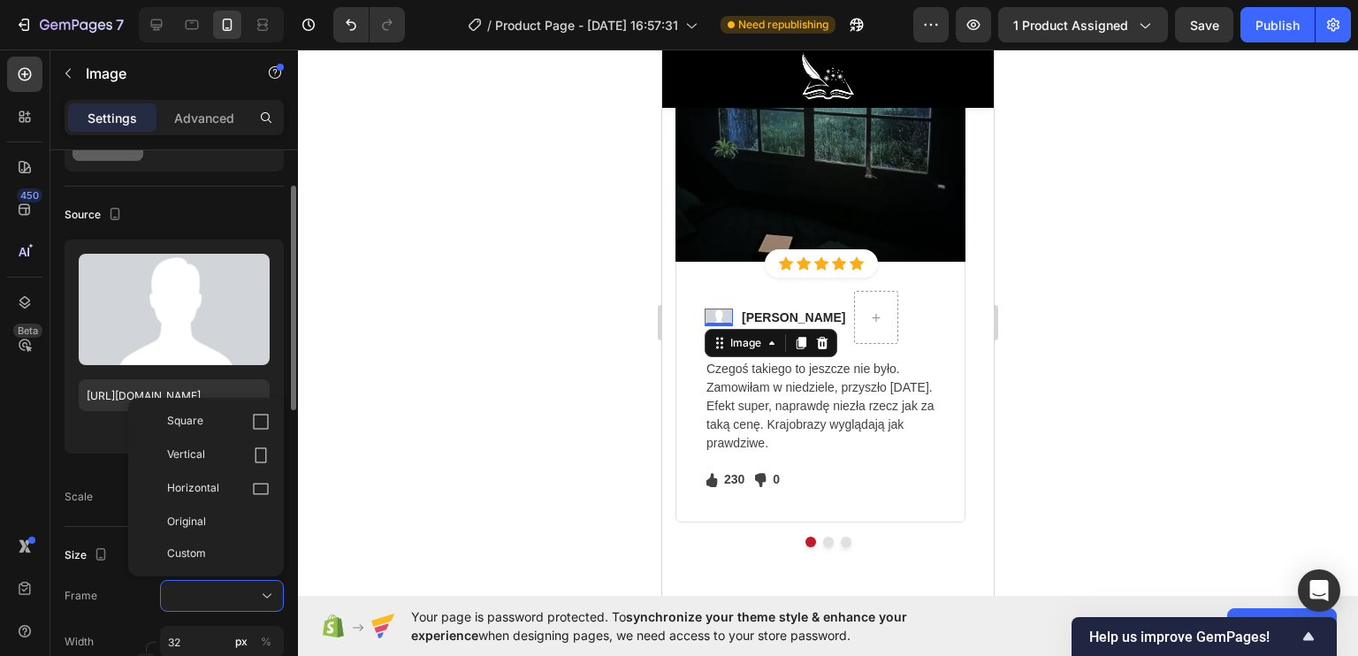
click at [193, 548] on span "Custom" at bounding box center [186, 553] width 39 height 16
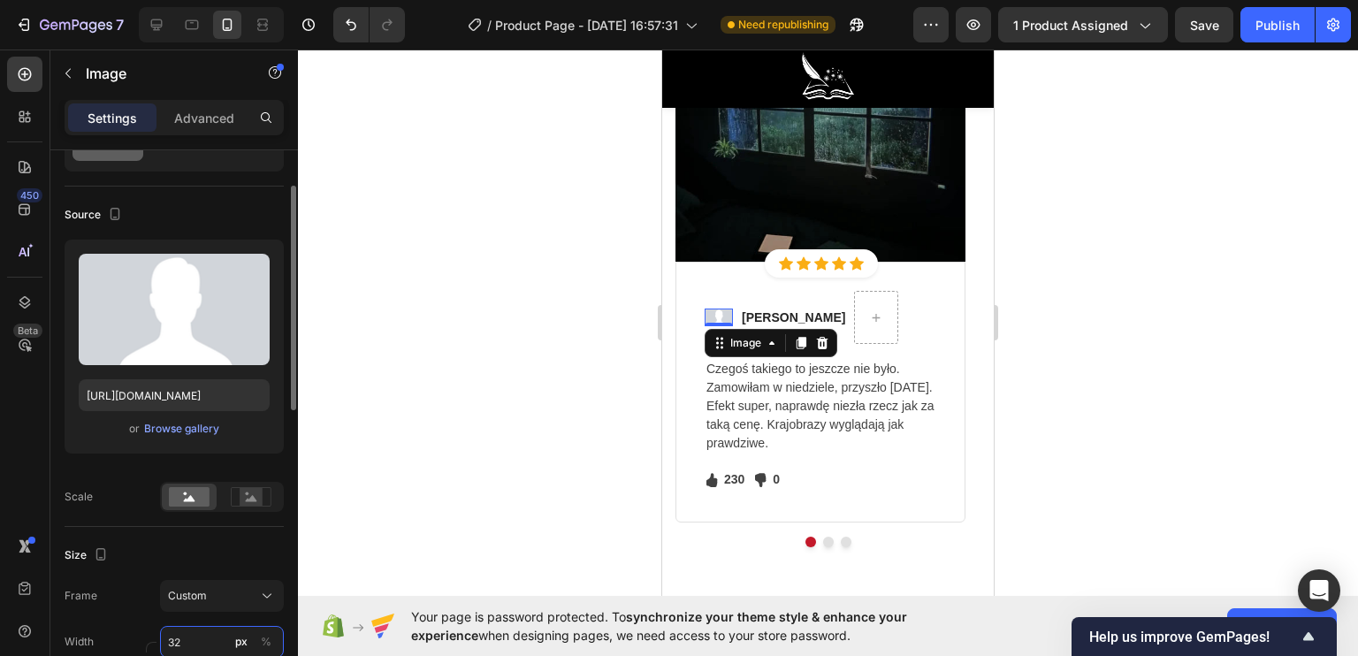
scroll to position [265, 0]
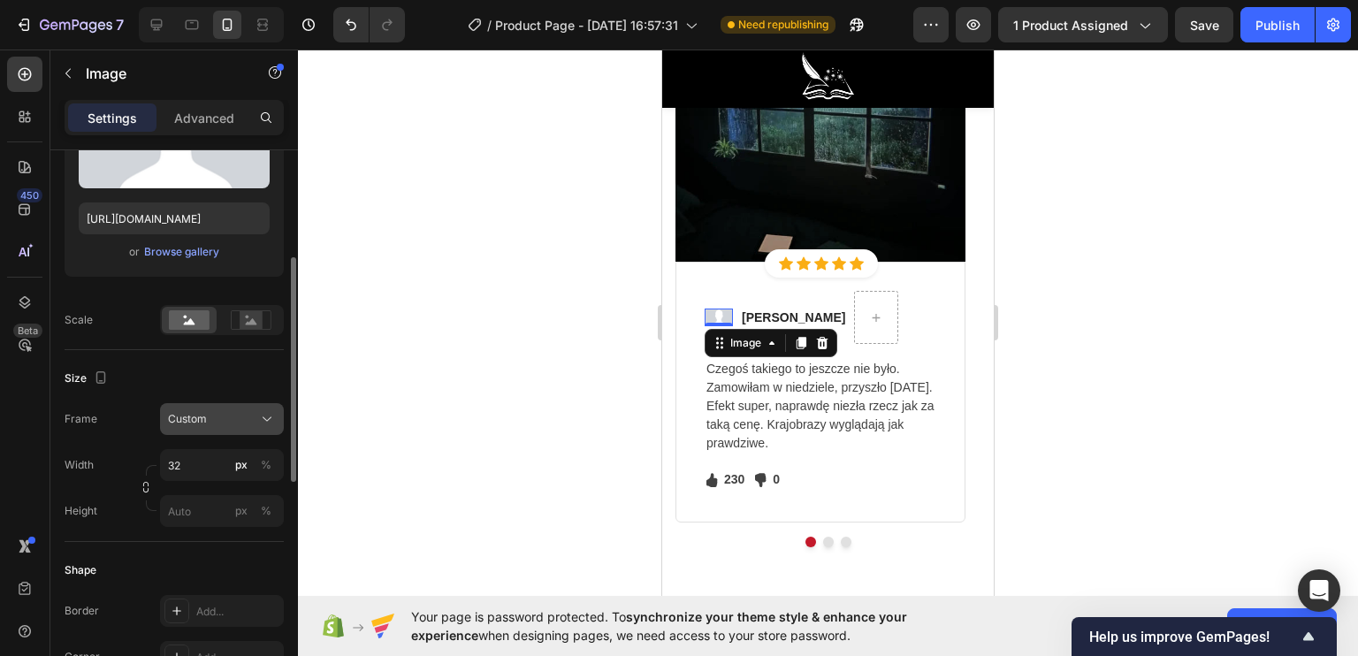
click at [195, 411] on span "Custom" at bounding box center [187, 419] width 39 height 16
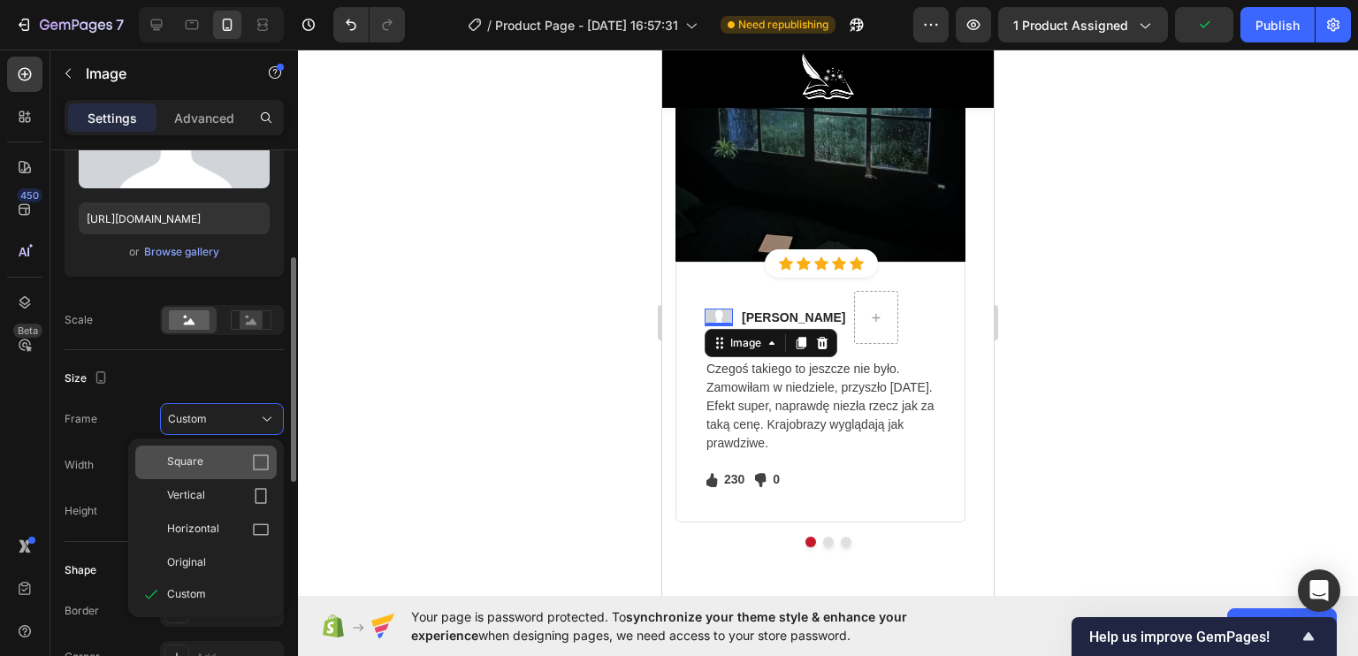
click at [199, 455] on span "Square" at bounding box center [185, 463] width 36 height 18
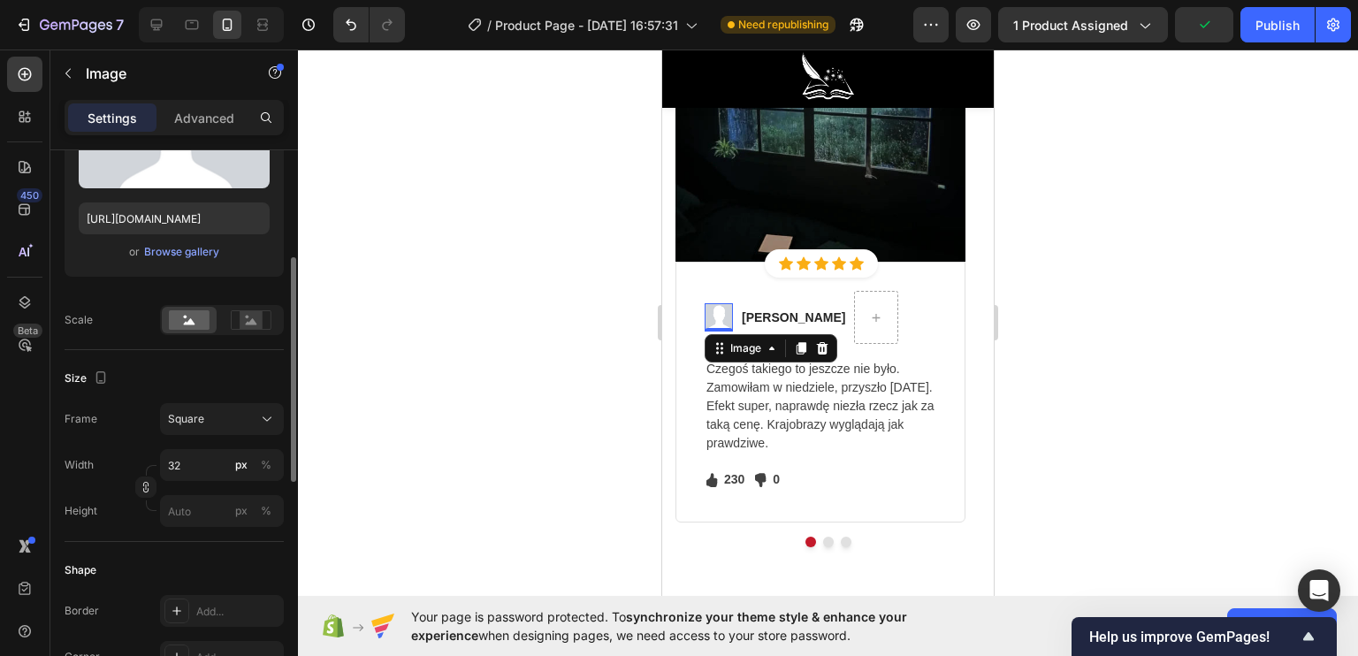
click at [541, 367] on div at bounding box center [828, 353] width 1060 height 606
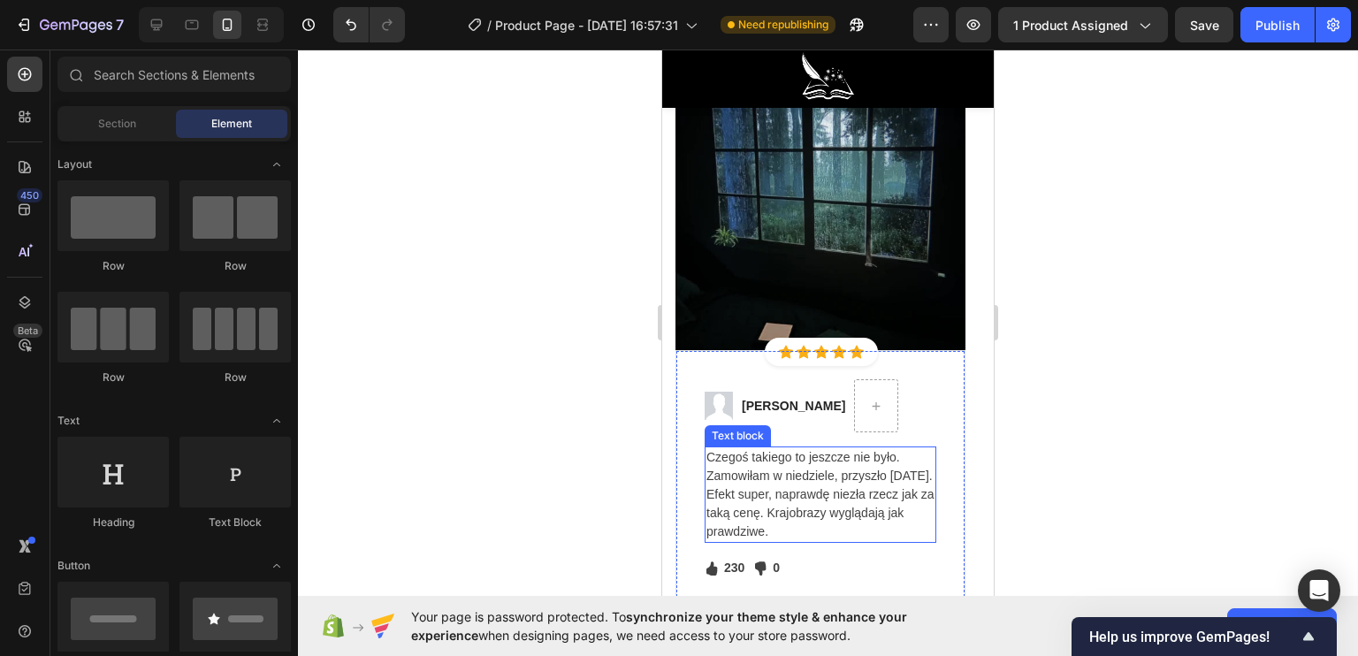
scroll to position [5039, 0]
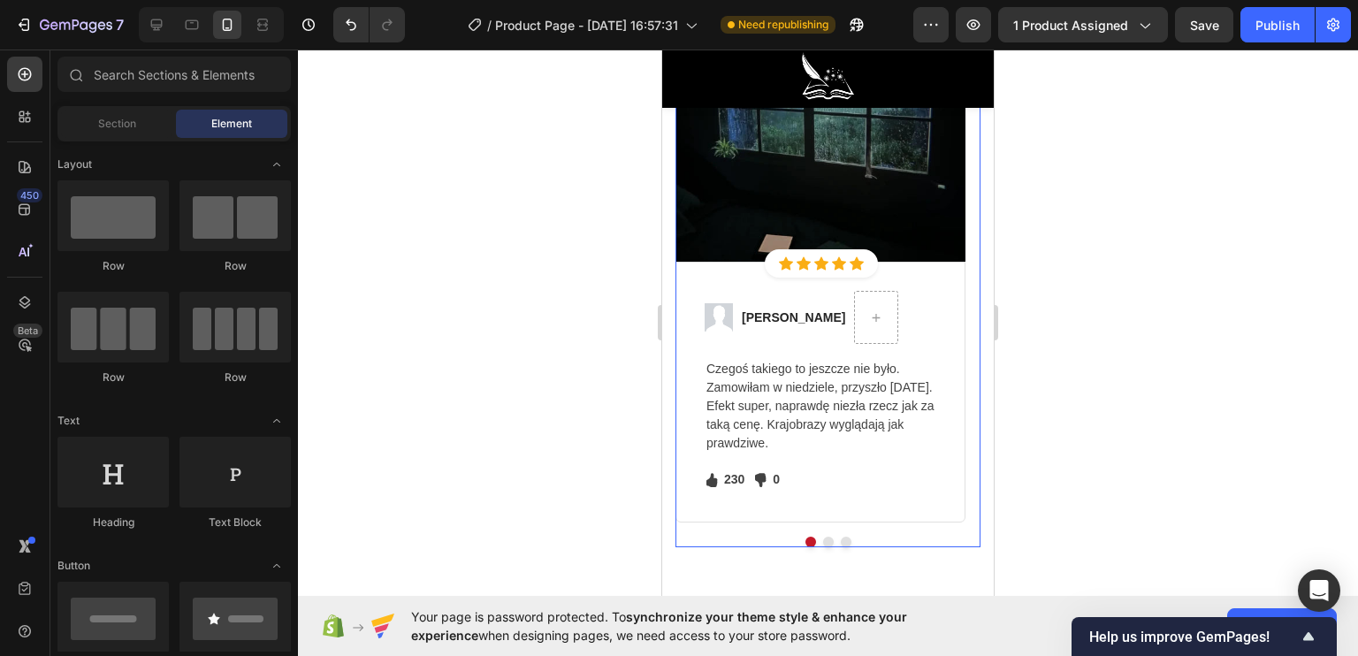
click at [824, 539] on button "Dot" at bounding box center [828, 542] width 11 height 11
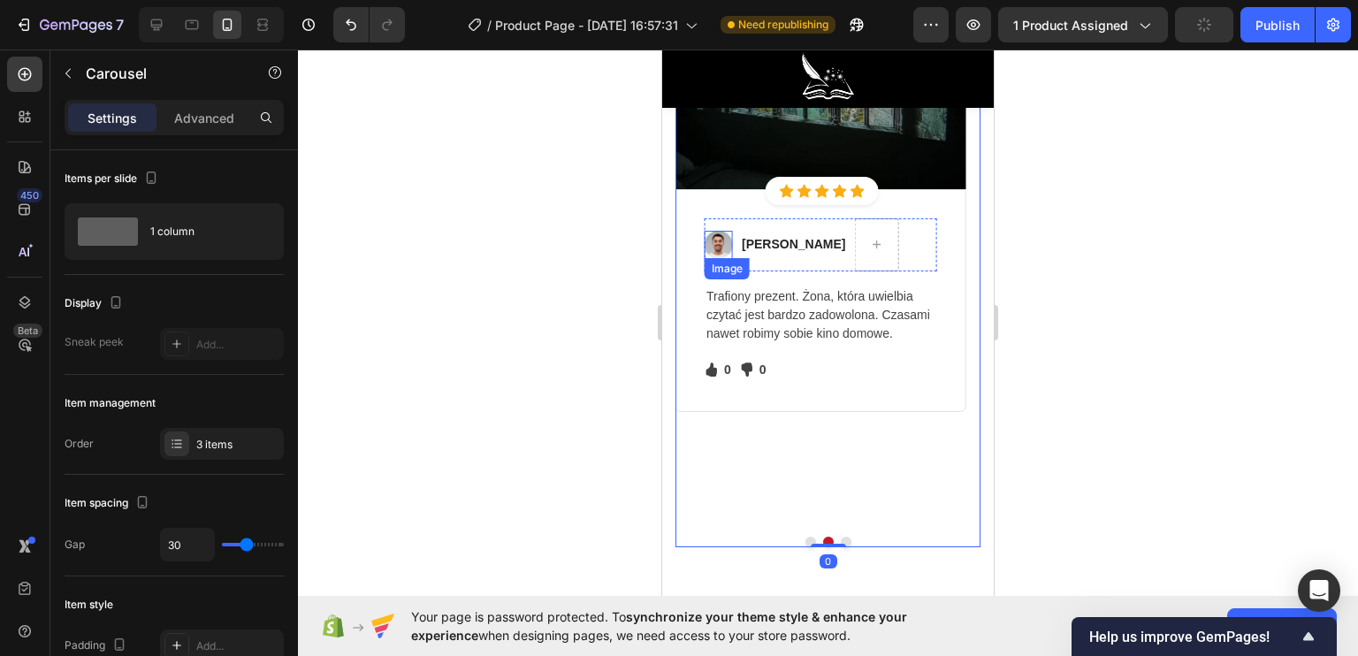
click at [720, 233] on img at bounding box center [719, 245] width 28 height 28
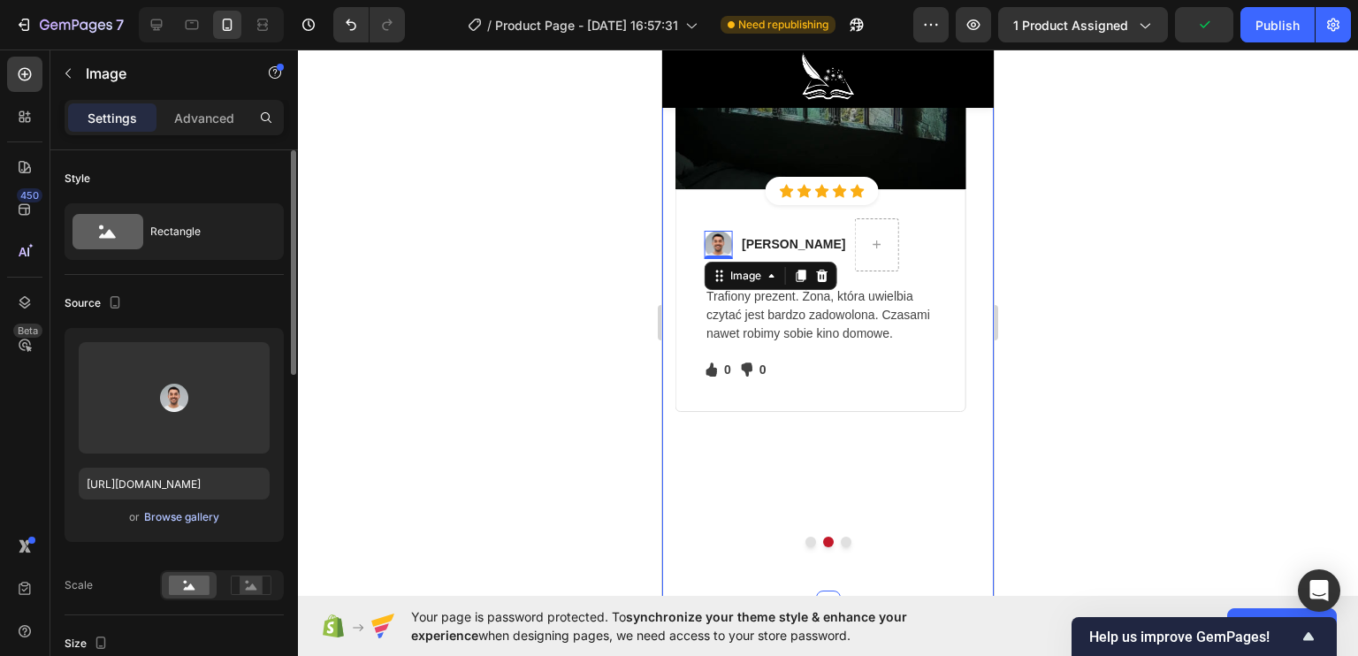
click at [171, 519] on div "Browse gallery" at bounding box center [181, 517] width 75 height 16
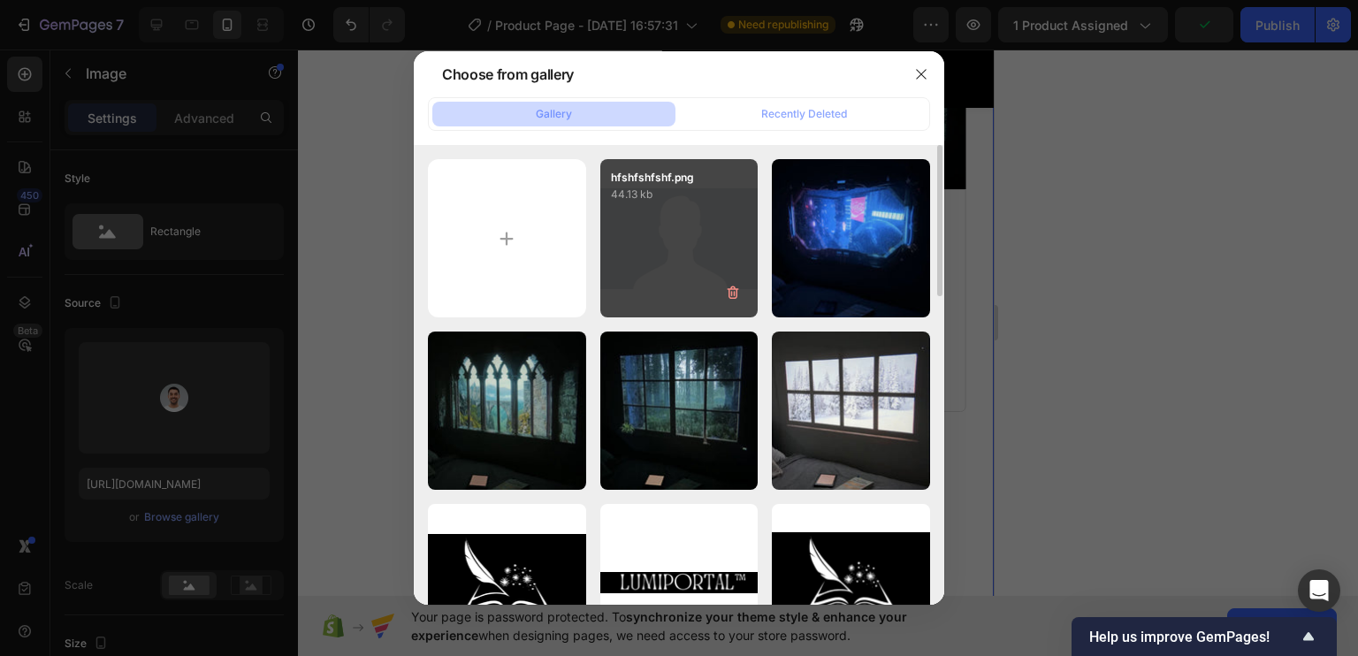
click at [652, 257] on div "hfshfshfshf.png 44.13 kb" at bounding box center [679, 238] width 158 height 158
type input "https://cdn.shopify.com/s/files/1/0922/4431/2392/files/gempages_584663978324525…"
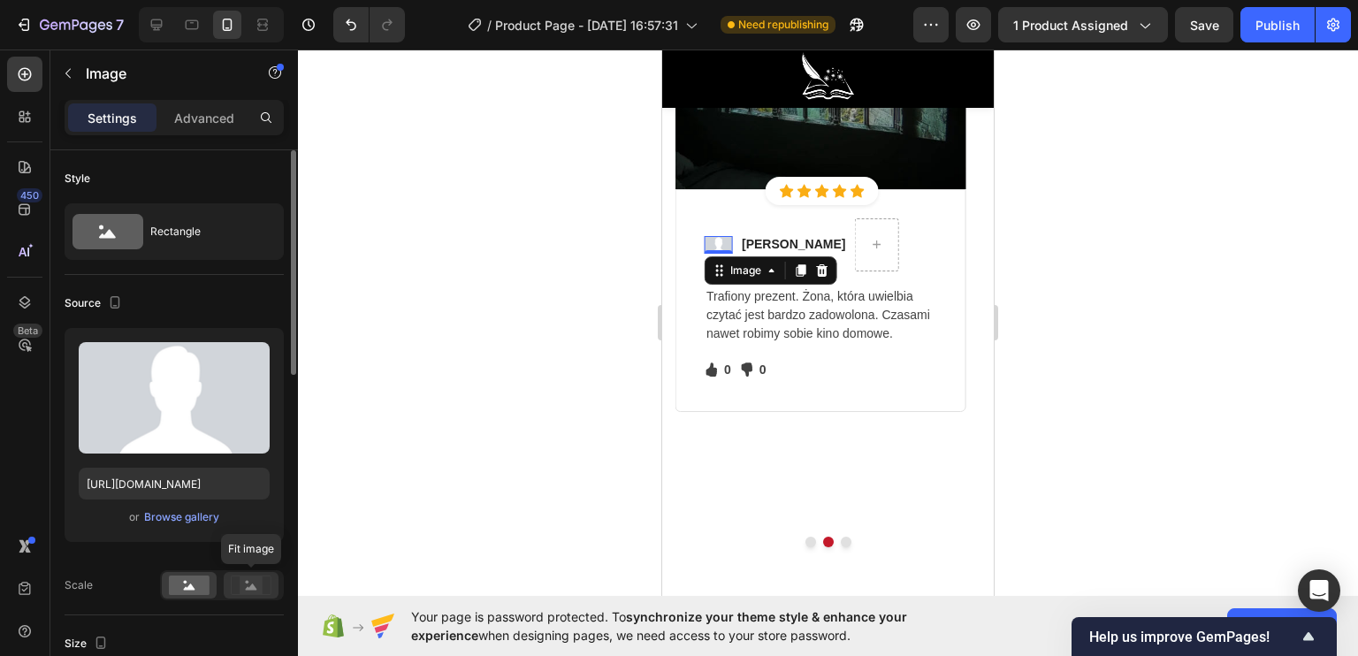
click at [236, 574] on div at bounding box center [251, 585] width 55 height 27
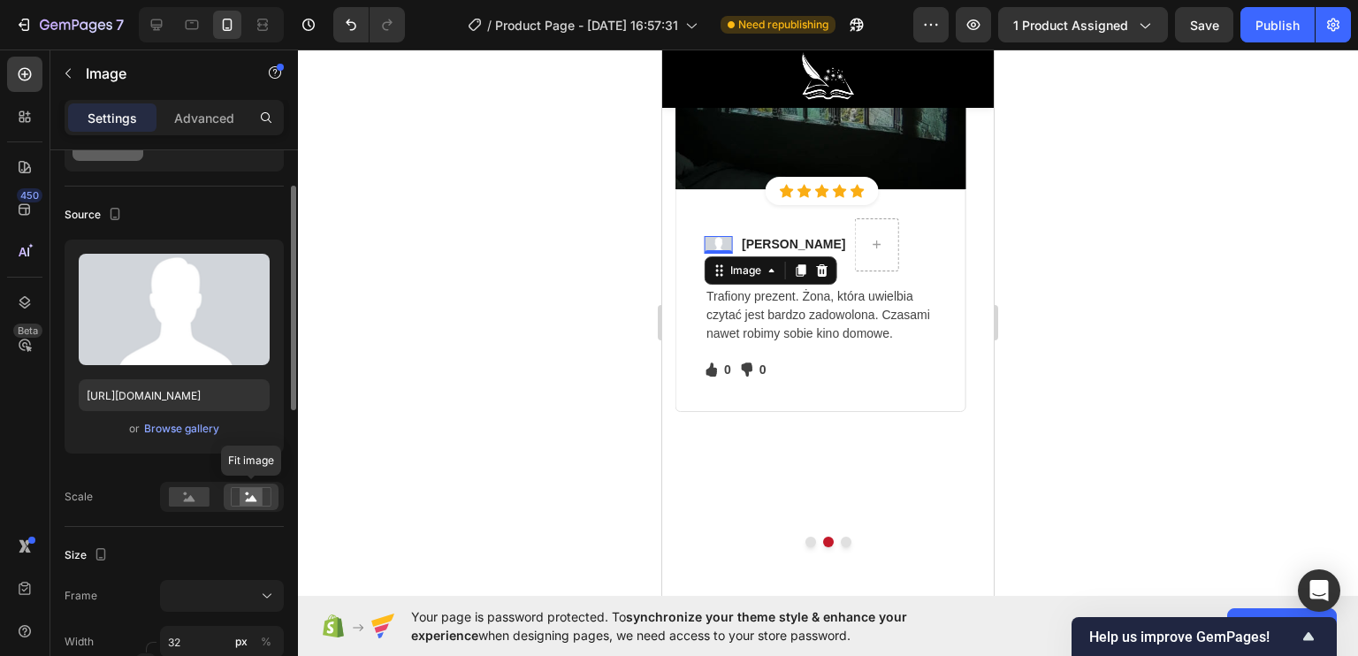
click at [250, 491] on rect at bounding box center [251, 497] width 23 height 18
click at [413, 464] on div at bounding box center [828, 353] width 1060 height 606
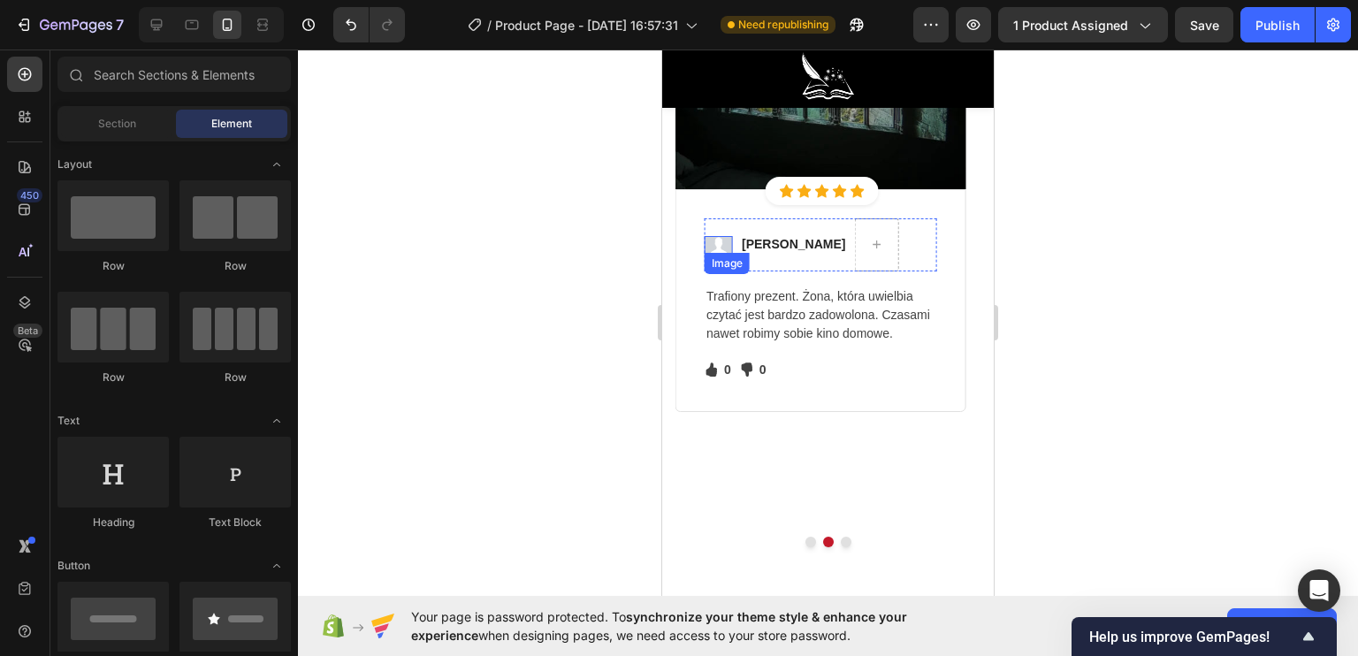
click at [719, 241] on img at bounding box center [719, 245] width 28 height 19
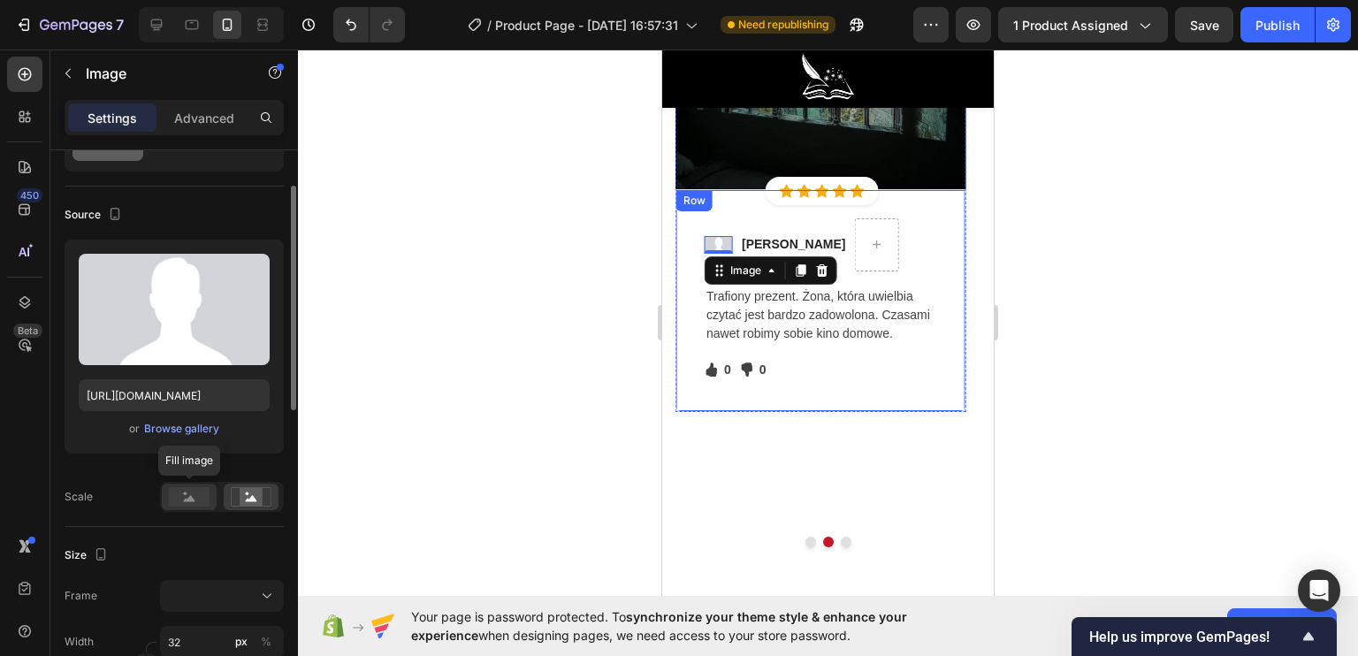
click at [180, 493] on rect at bounding box center [189, 496] width 41 height 19
click at [232, 494] on icon at bounding box center [251, 496] width 41 height 19
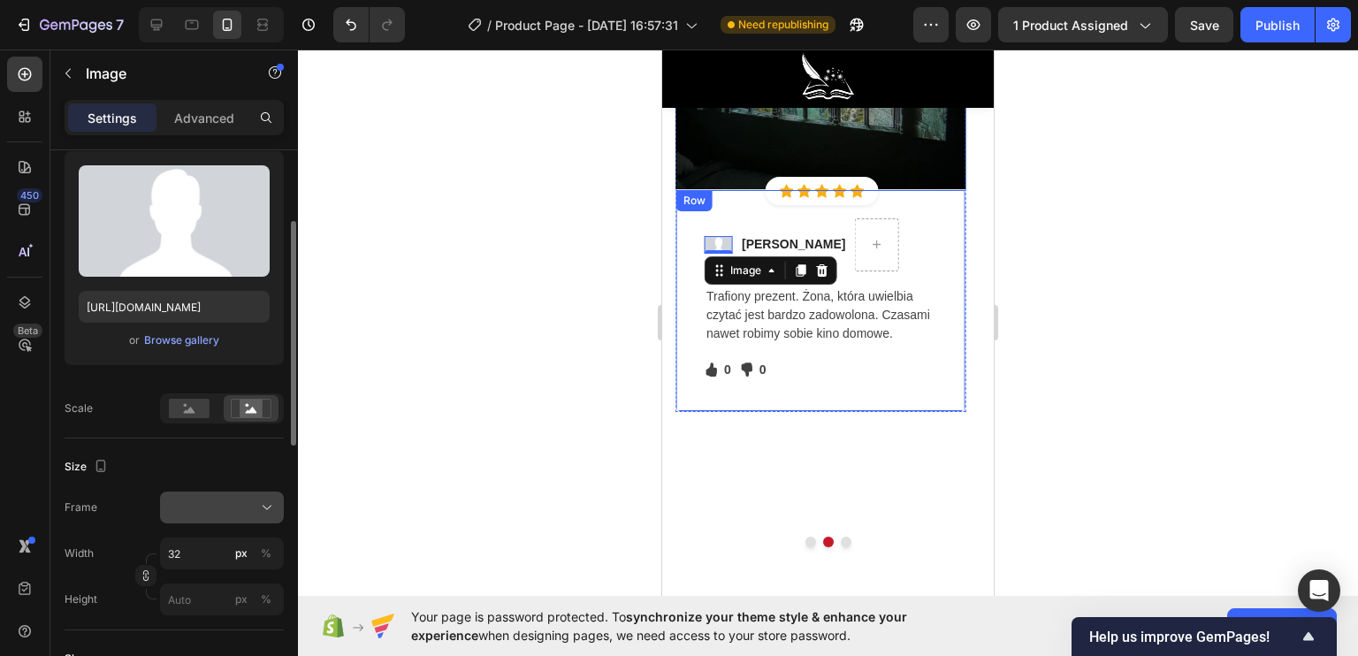
click at [188, 511] on div at bounding box center [222, 508] width 108 height 18
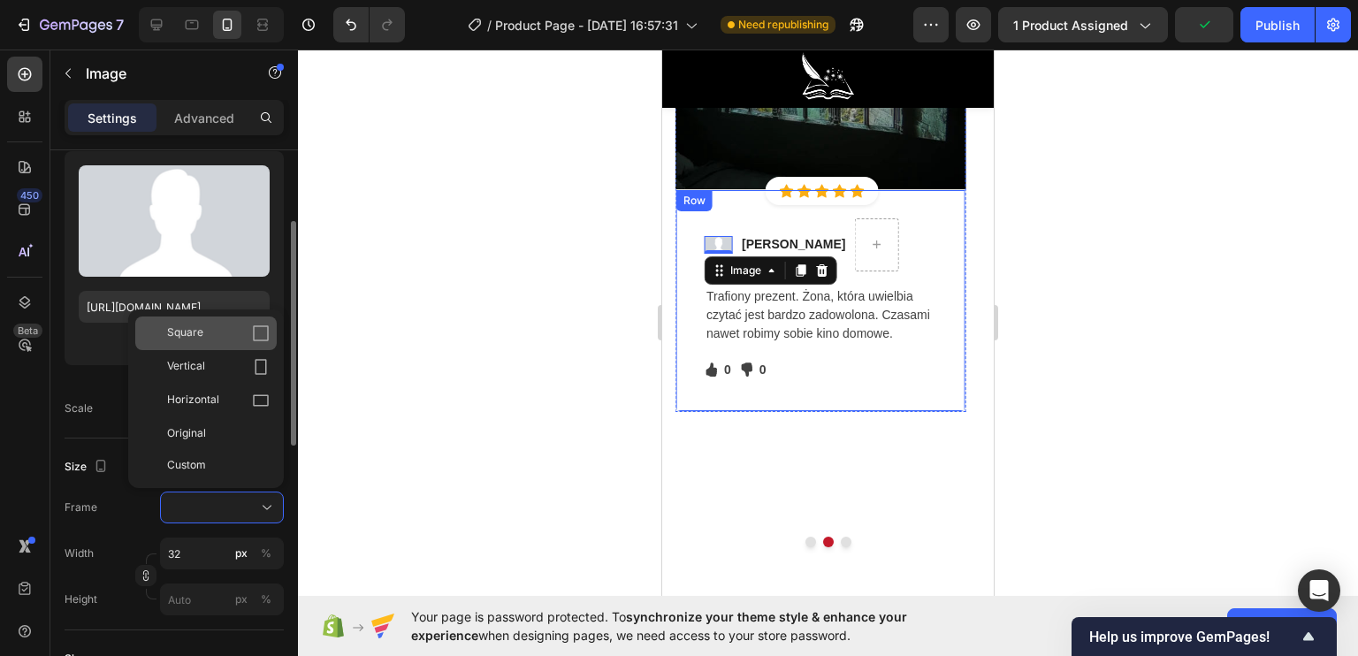
click at [207, 333] on div "Square" at bounding box center [218, 333] width 103 height 18
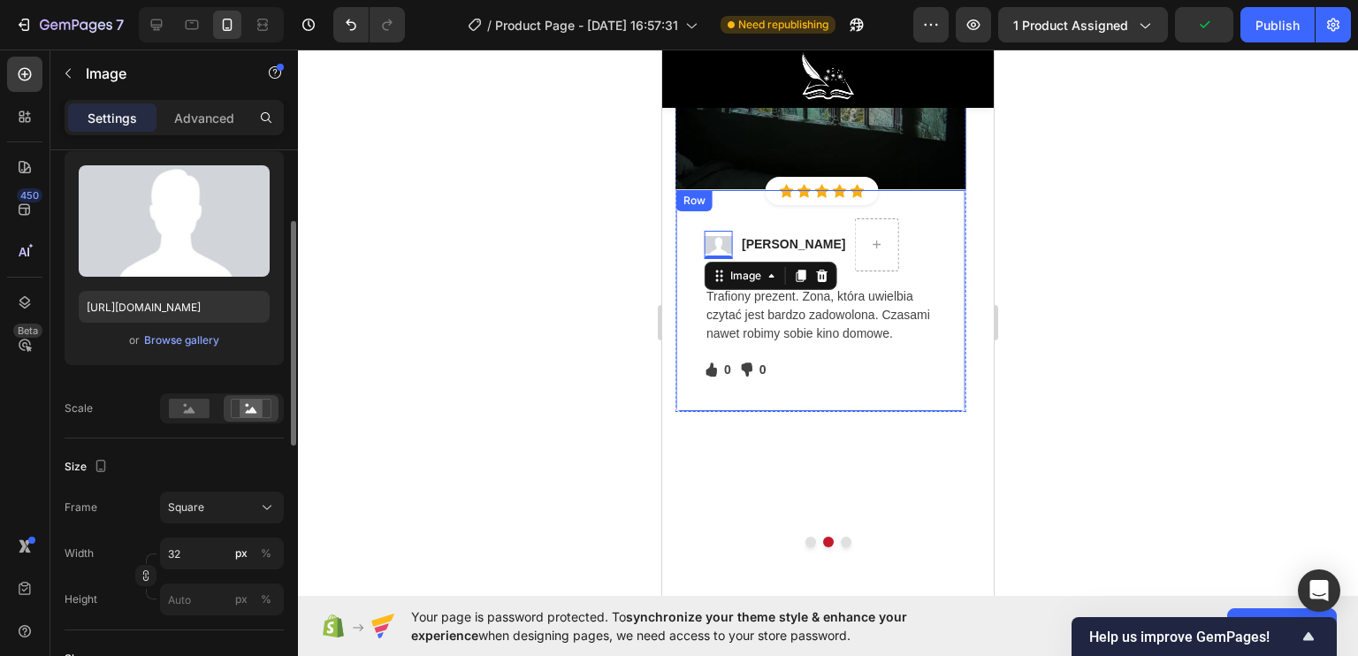
click at [568, 372] on div at bounding box center [828, 353] width 1060 height 606
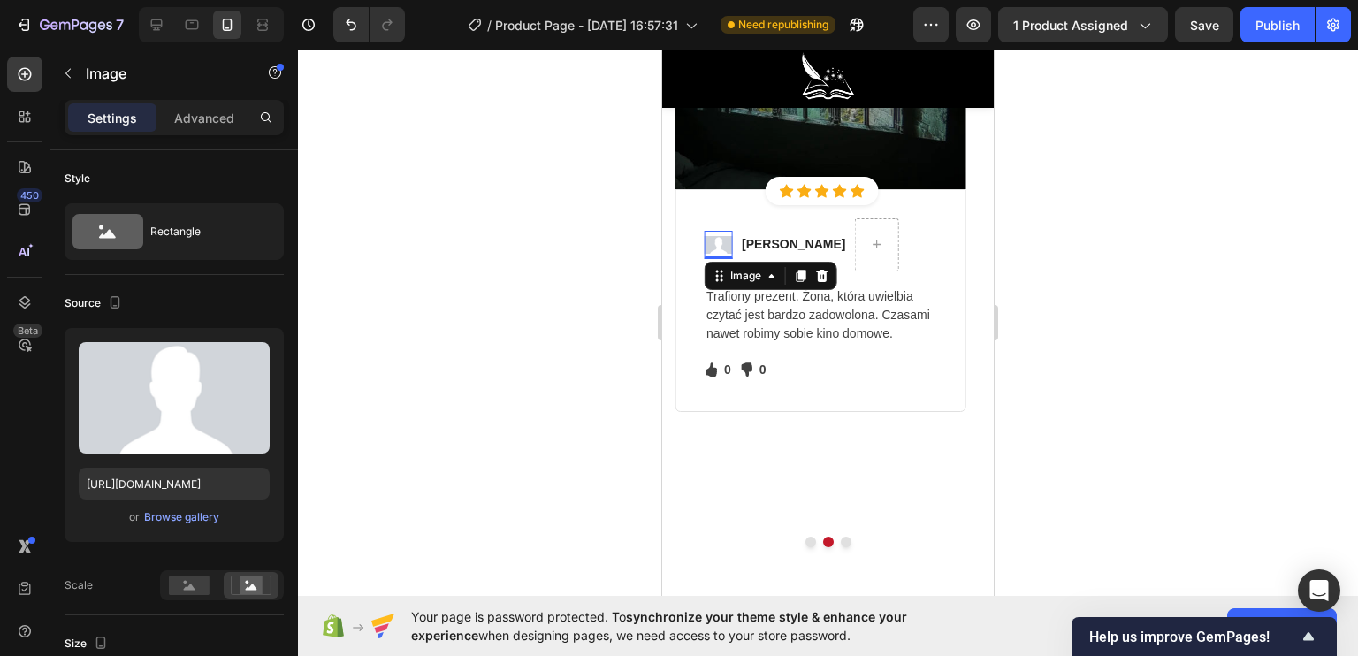
click at [716, 252] on div "Image 0" at bounding box center [719, 245] width 28 height 28
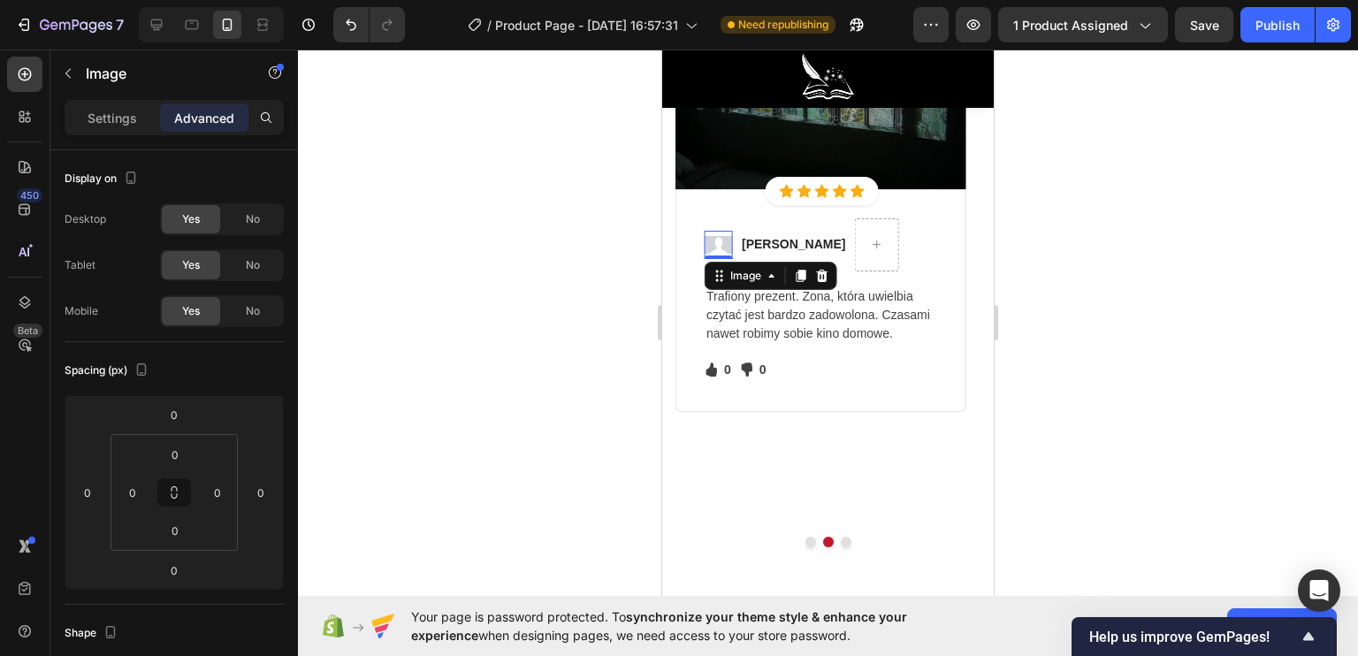
click at [718, 240] on img at bounding box center [719, 245] width 28 height 28
click at [110, 123] on p "Settings" at bounding box center [113, 118] width 50 height 19
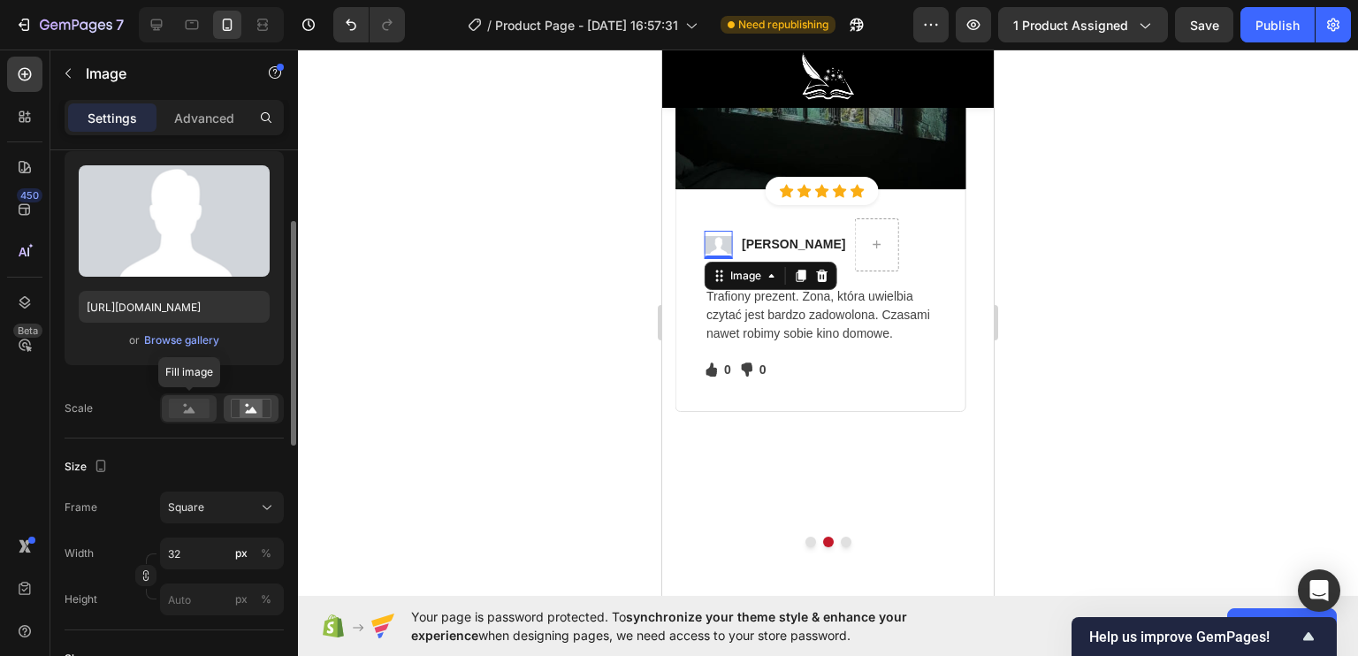
click at [171, 416] on rect at bounding box center [189, 408] width 41 height 19
click at [417, 398] on div at bounding box center [828, 353] width 1060 height 606
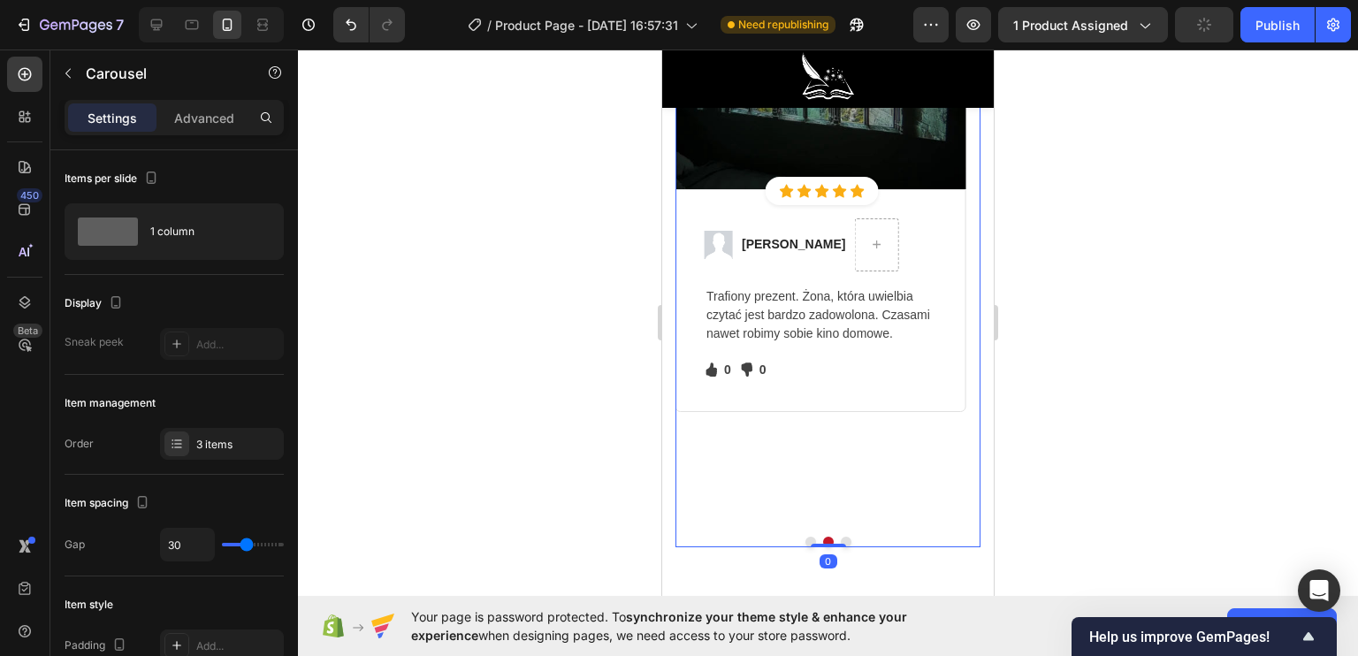
click at [841, 539] on button "Dot" at bounding box center [846, 542] width 11 height 11
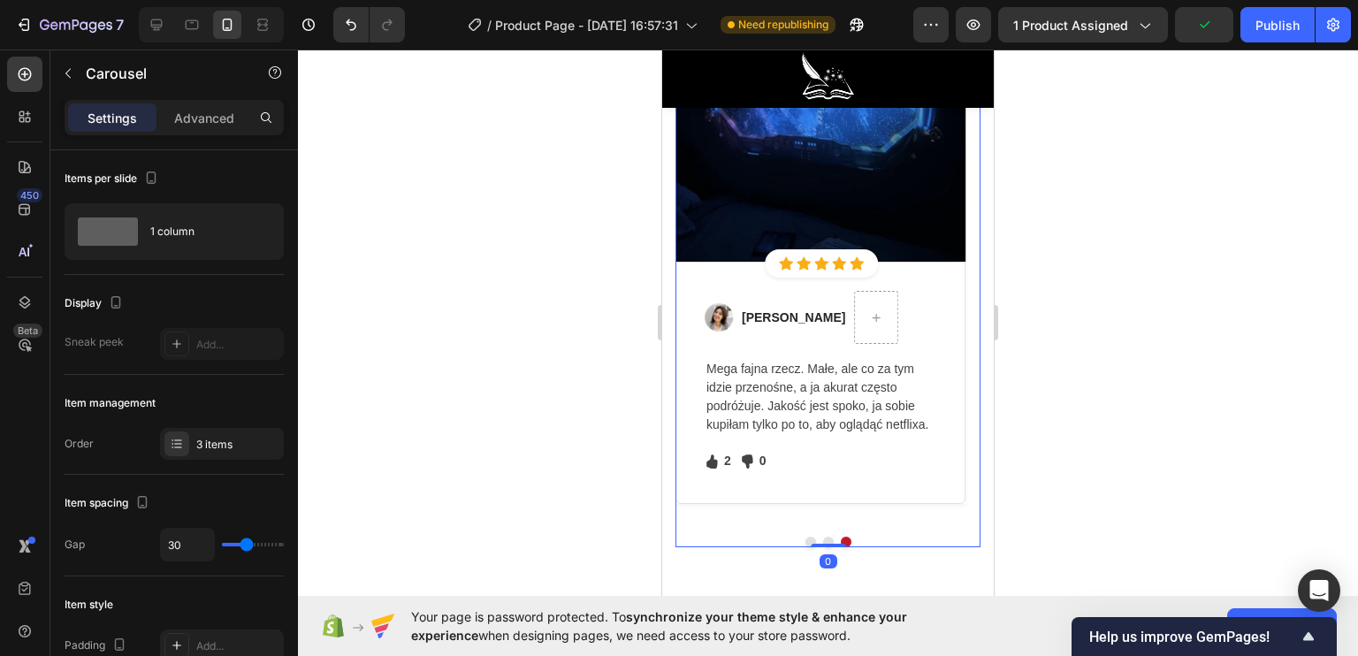
click at [841, 537] on button "Dot" at bounding box center [846, 542] width 11 height 11
click at [774, 314] on p "Sabrina Miller" at bounding box center [793, 318] width 103 height 19
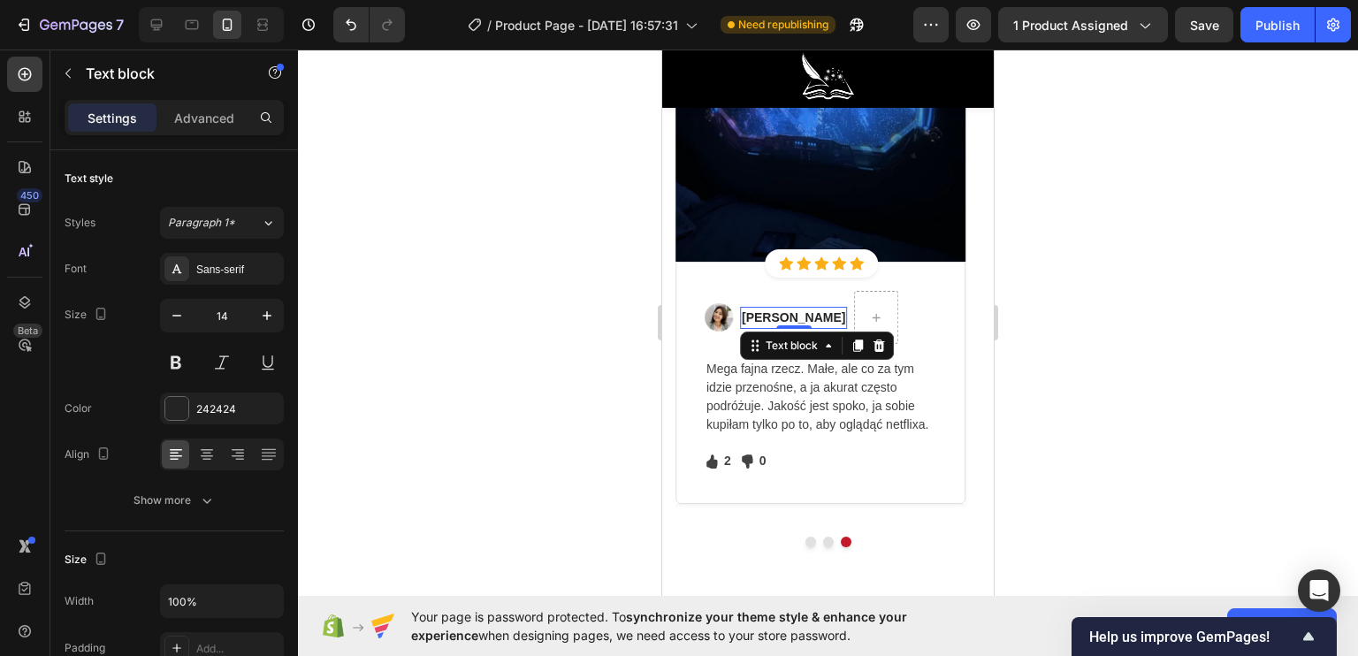
click at [804, 313] on p "Sabrina Miller" at bounding box center [793, 318] width 103 height 19
click at [816, 310] on p "Sabrina Miller" at bounding box center [793, 318] width 103 height 19
drag, startPoint x: 820, startPoint y: 314, endPoint x: 765, endPoint y: 316, distance: 55.7
click at [765, 316] on p "Sabrina Miller" at bounding box center [793, 318] width 103 height 19
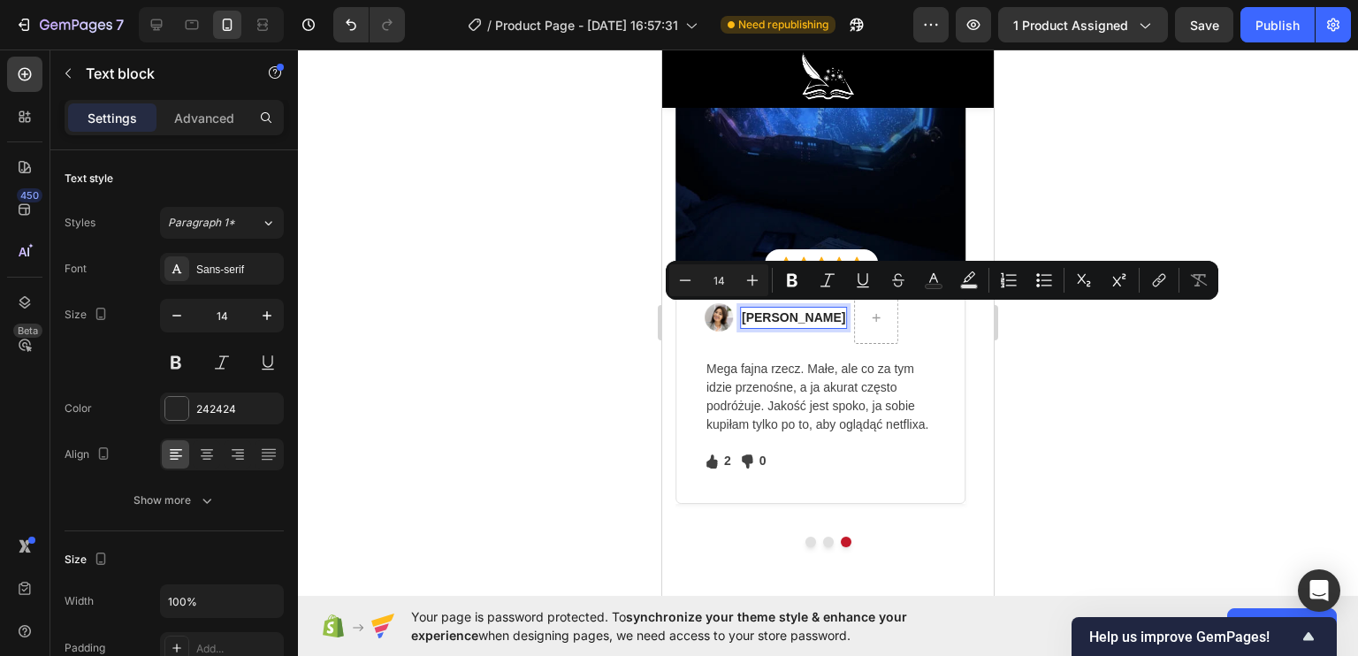
click at [819, 313] on p "Sabrina Miller" at bounding box center [793, 318] width 103 height 19
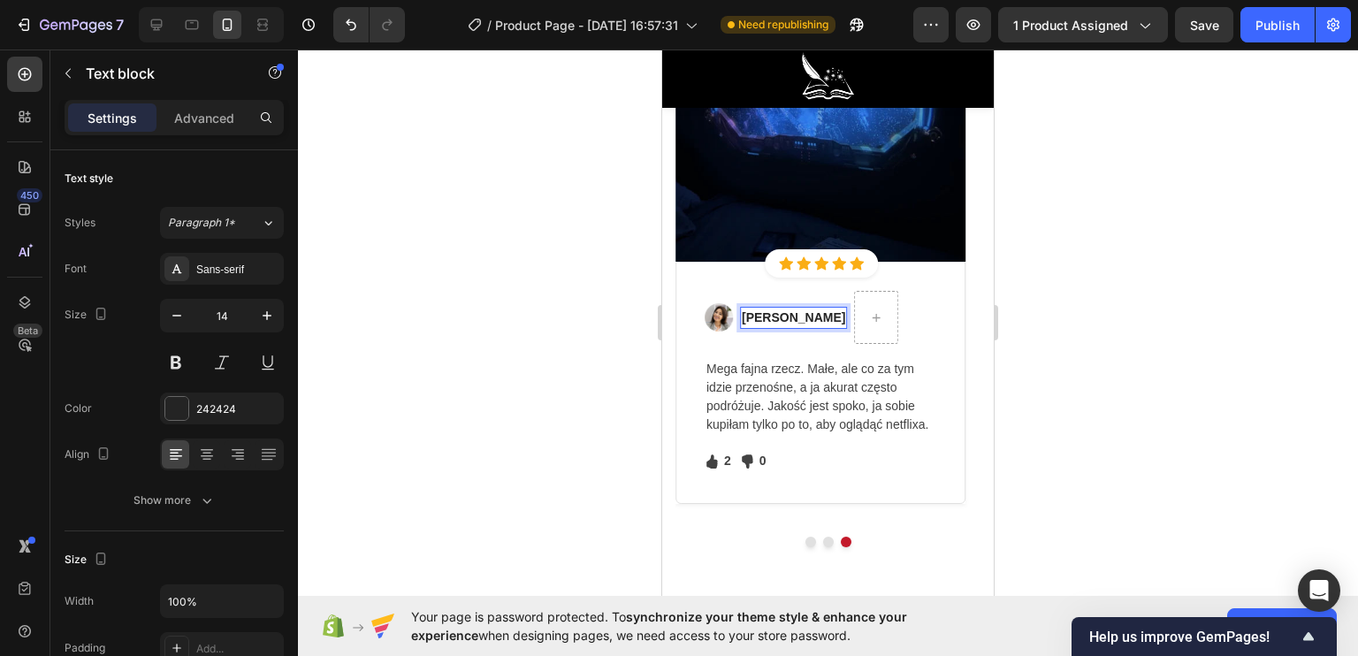
drag, startPoint x: 822, startPoint y: 313, endPoint x: 736, endPoint y: 309, distance: 85.8
click at [736, 309] on div "Image Sabrina Miller Text block 0 Row" at bounding box center [821, 317] width 232 height 53
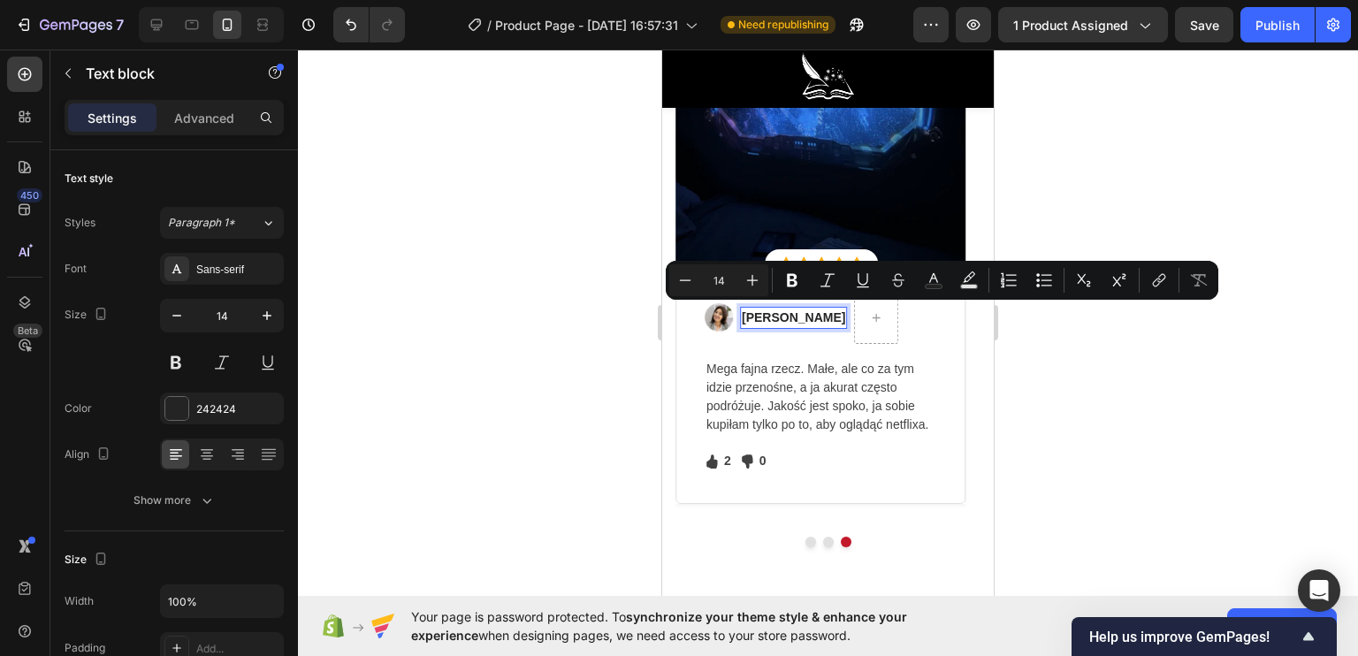
scroll to position [4862, 0]
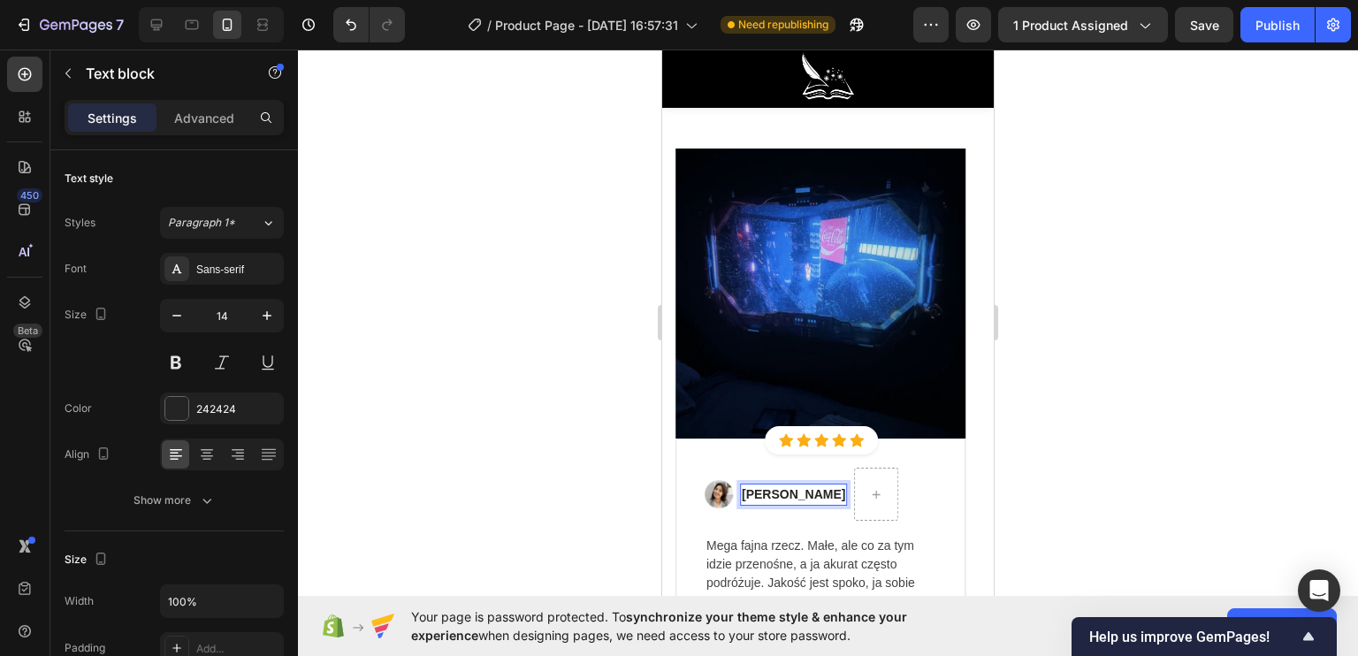
click at [609, 489] on div at bounding box center [828, 353] width 1060 height 606
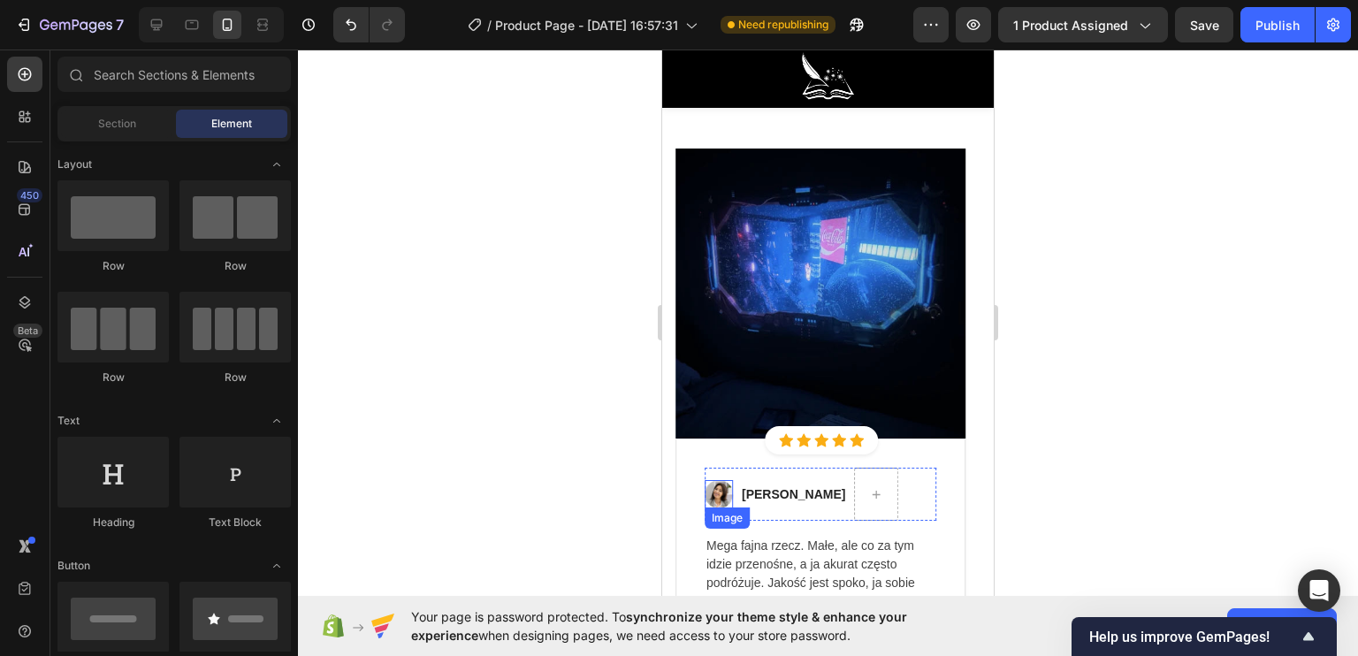
click at [718, 495] on img at bounding box center [719, 494] width 28 height 28
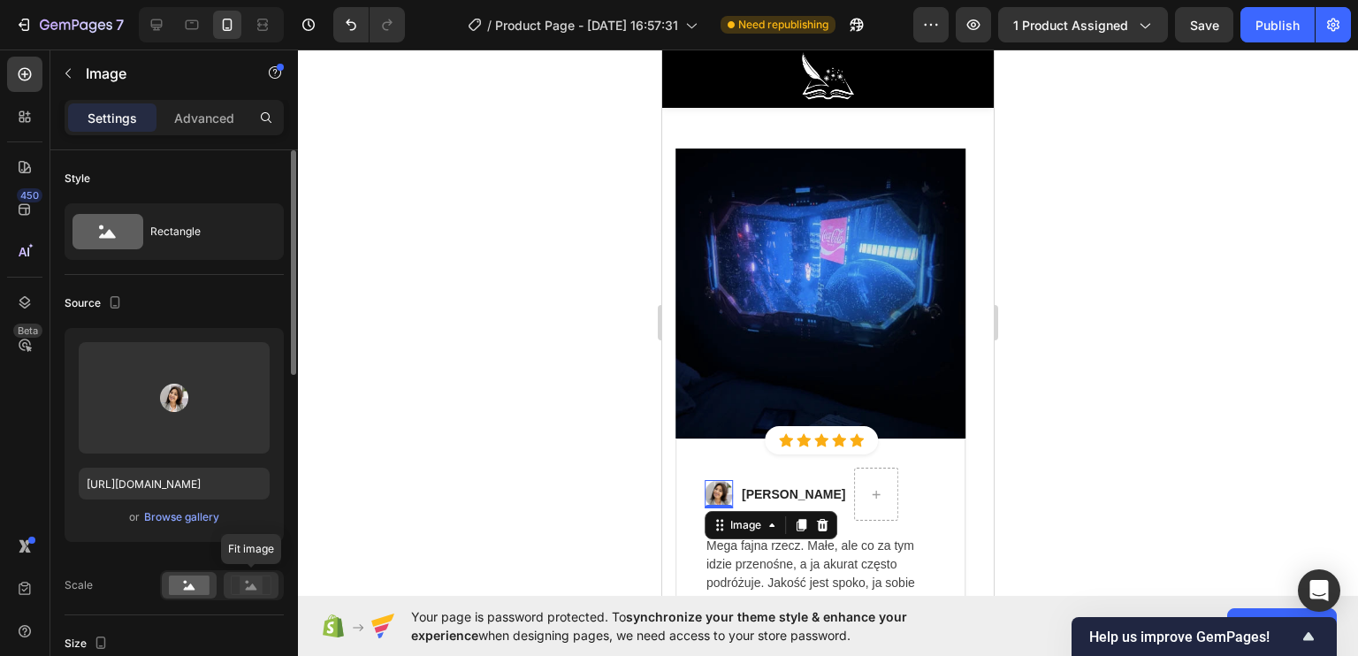
click at [238, 585] on icon at bounding box center [251, 585] width 41 height 19
click at [191, 583] on icon at bounding box center [189, 586] width 11 height 6
click at [191, 521] on div "Browse gallery" at bounding box center [181, 517] width 75 height 16
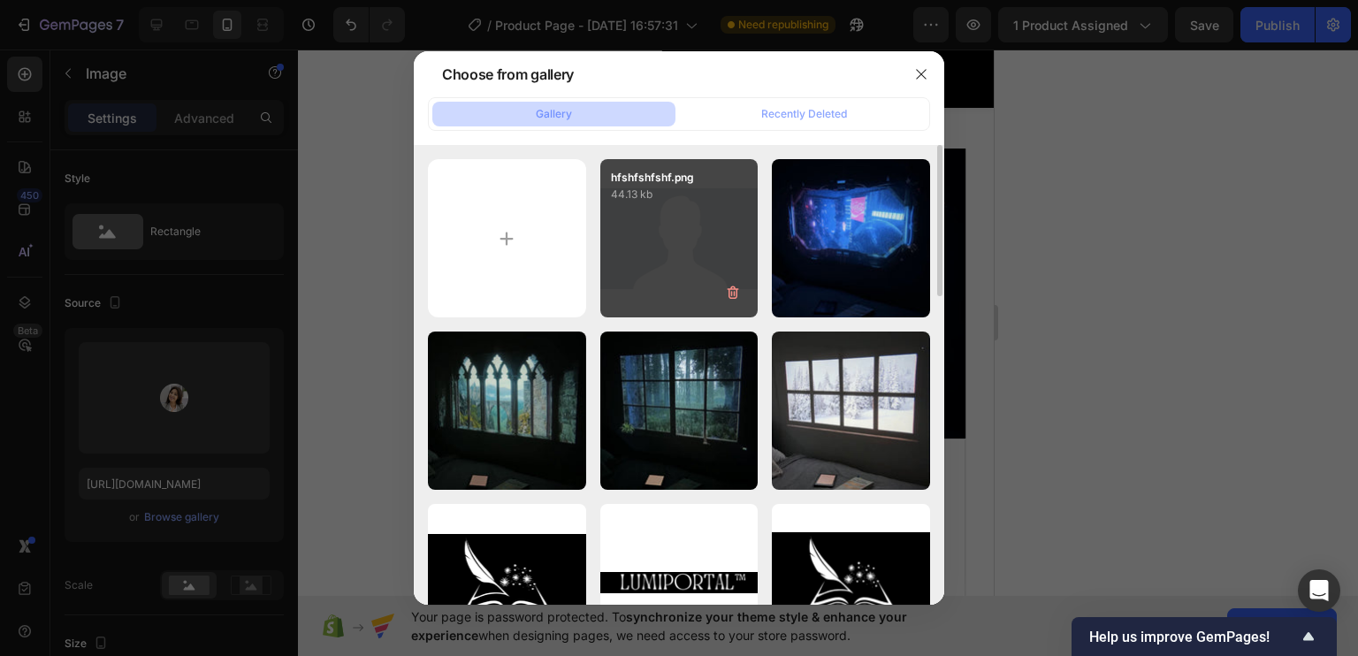
click at [645, 278] on div "hfshfshfshf.png 44.13 kb" at bounding box center [679, 238] width 158 height 158
type input "https://cdn.shopify.com/s/files/1/0922/4431/2392/files/gempages_584663978324525…"
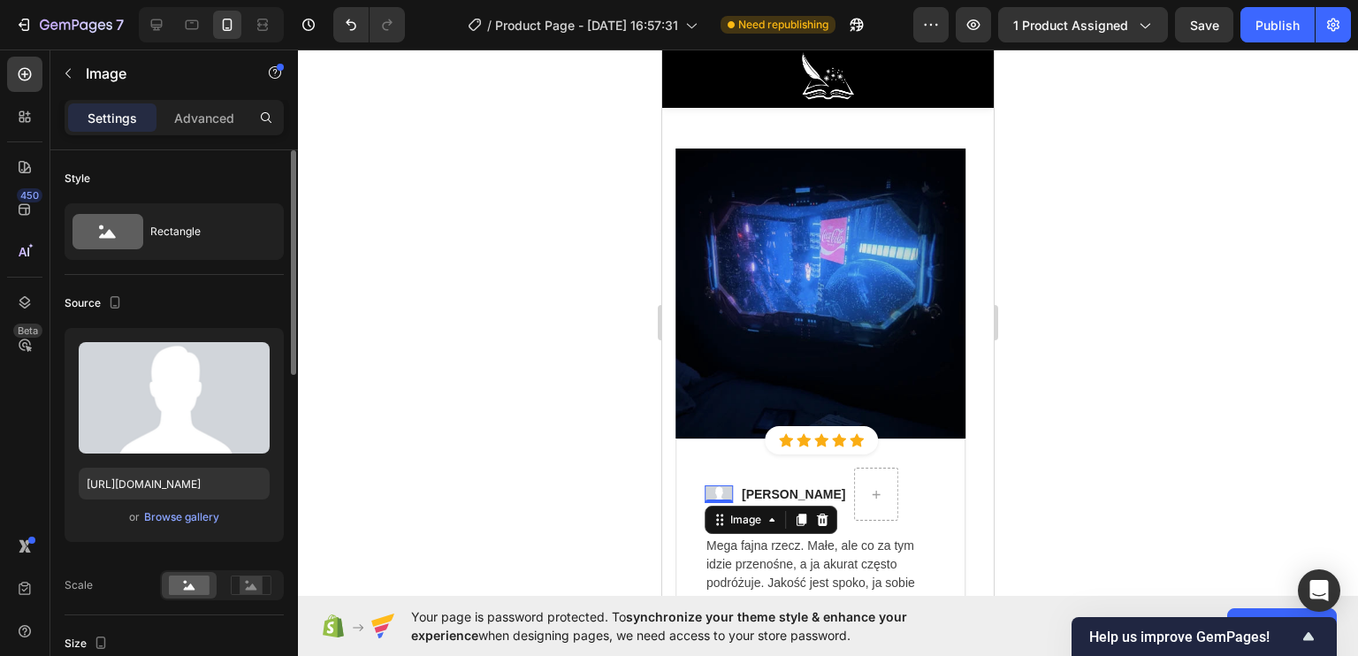
scroll to position [88, 0]
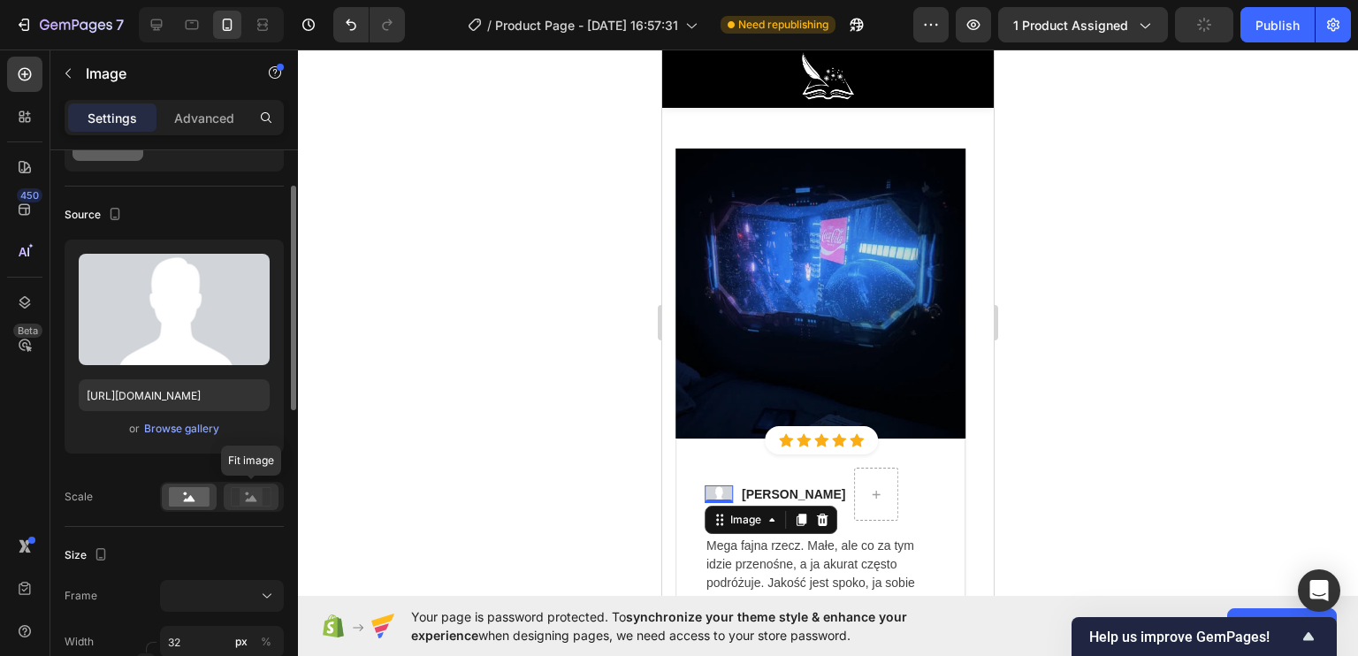
click at [244, 501] on rect at bounding box center [251, 497] width 23 height 18
click at [198, 500] on rect at bounding box center [189, 496] width 41 height 19
click at [196, 589] on div at bounding box center [222, 596] width 108 height 18
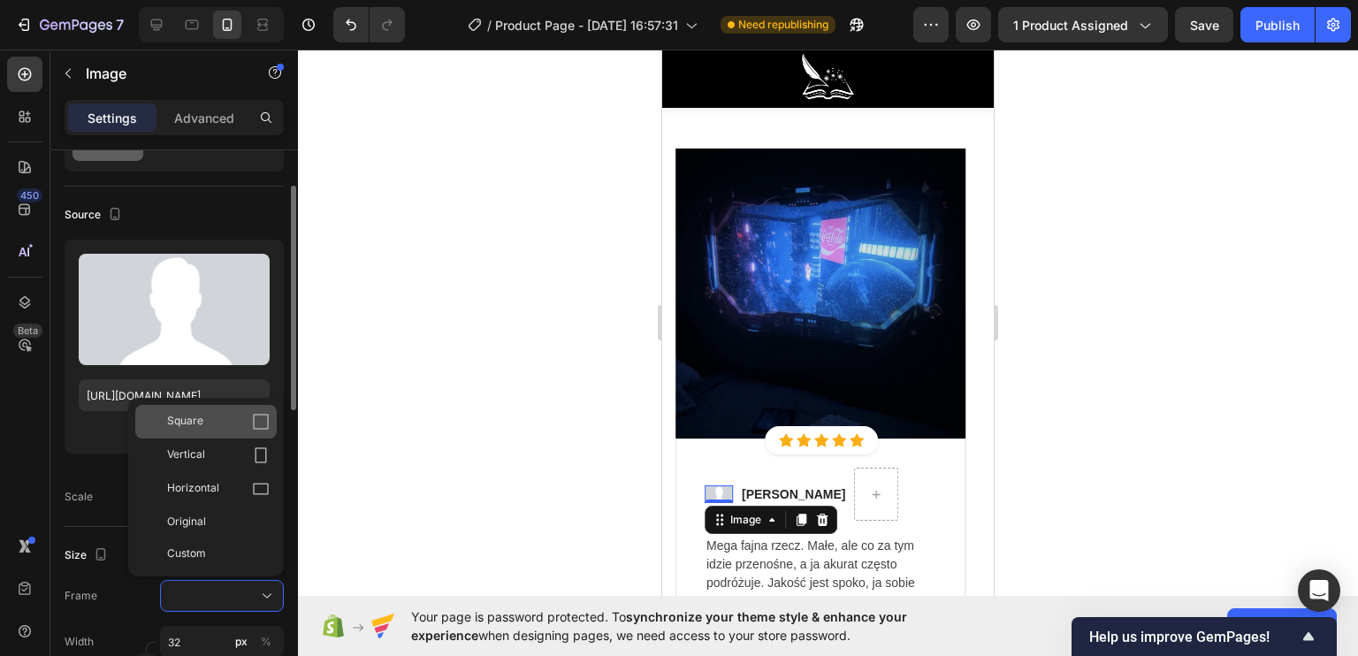
click at [212, 423] on div "Square" at bounding box center [218, 422] width 103 height 18
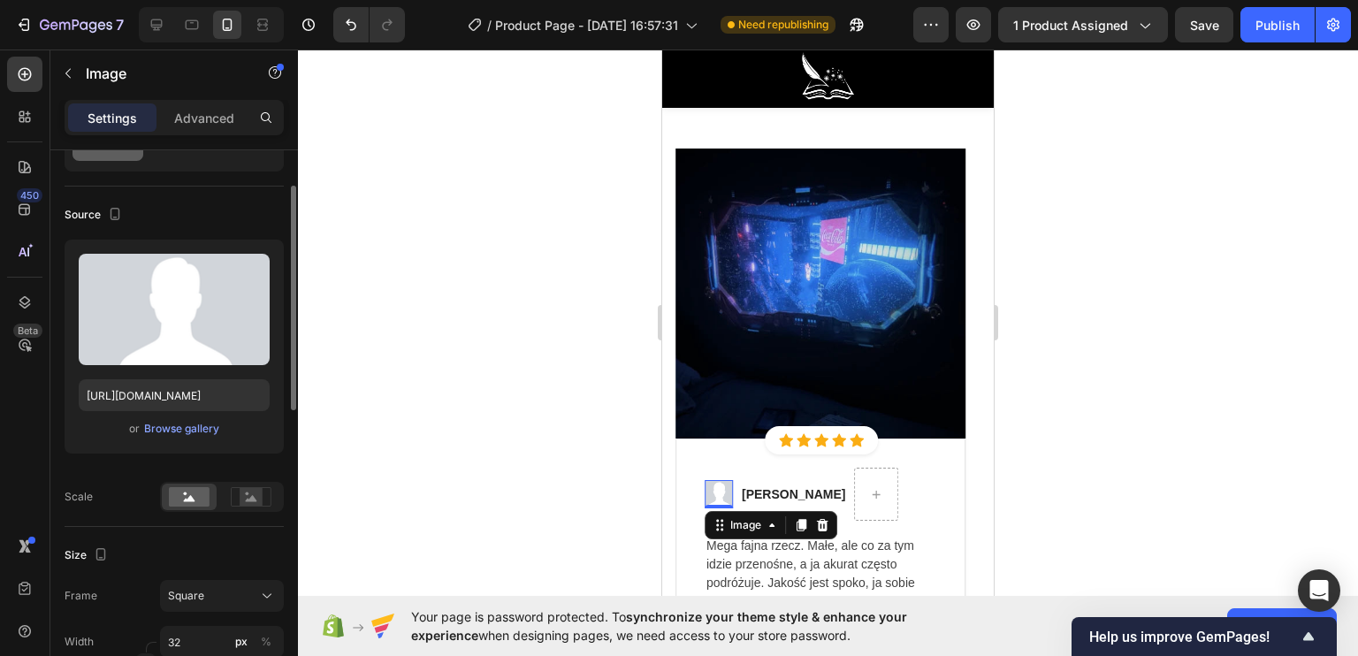
click at [521, 439] on div at bounding box center [828, 353] width 1060 height 606
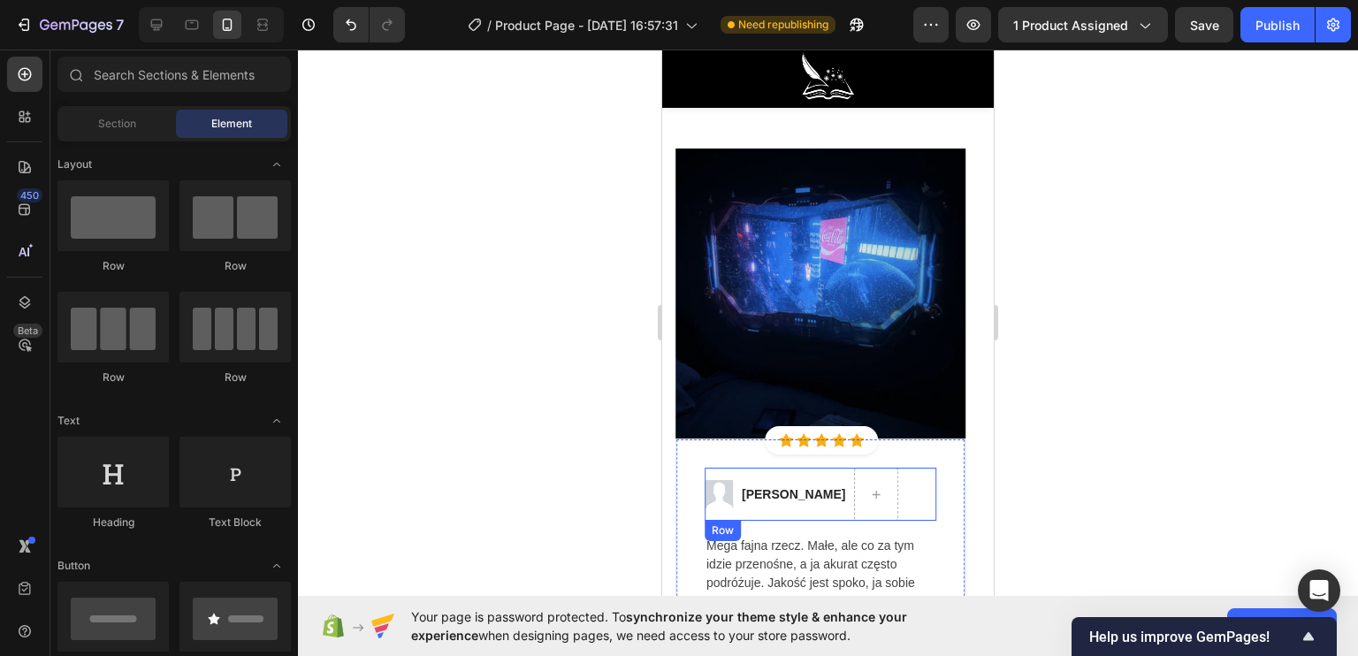
scroll to position [5039, 0]
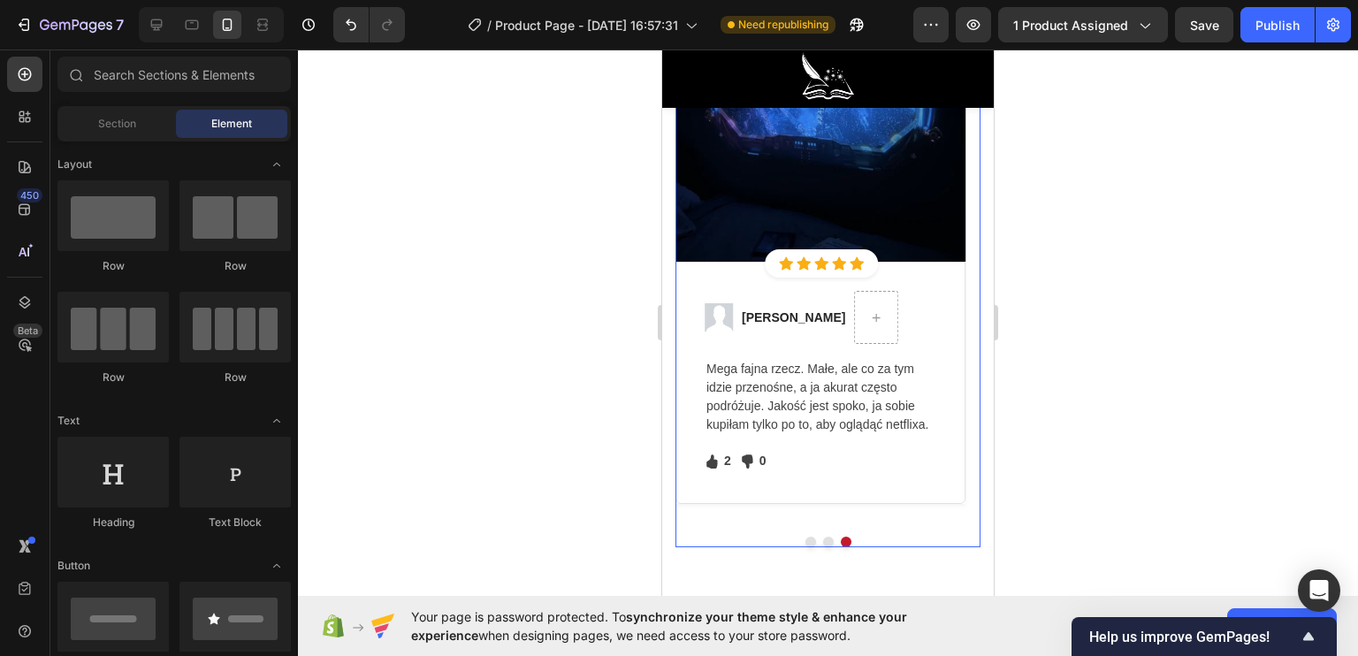
click at [805, 538] on button "Dot" at bounding box center [810, 542] width 11 height 11
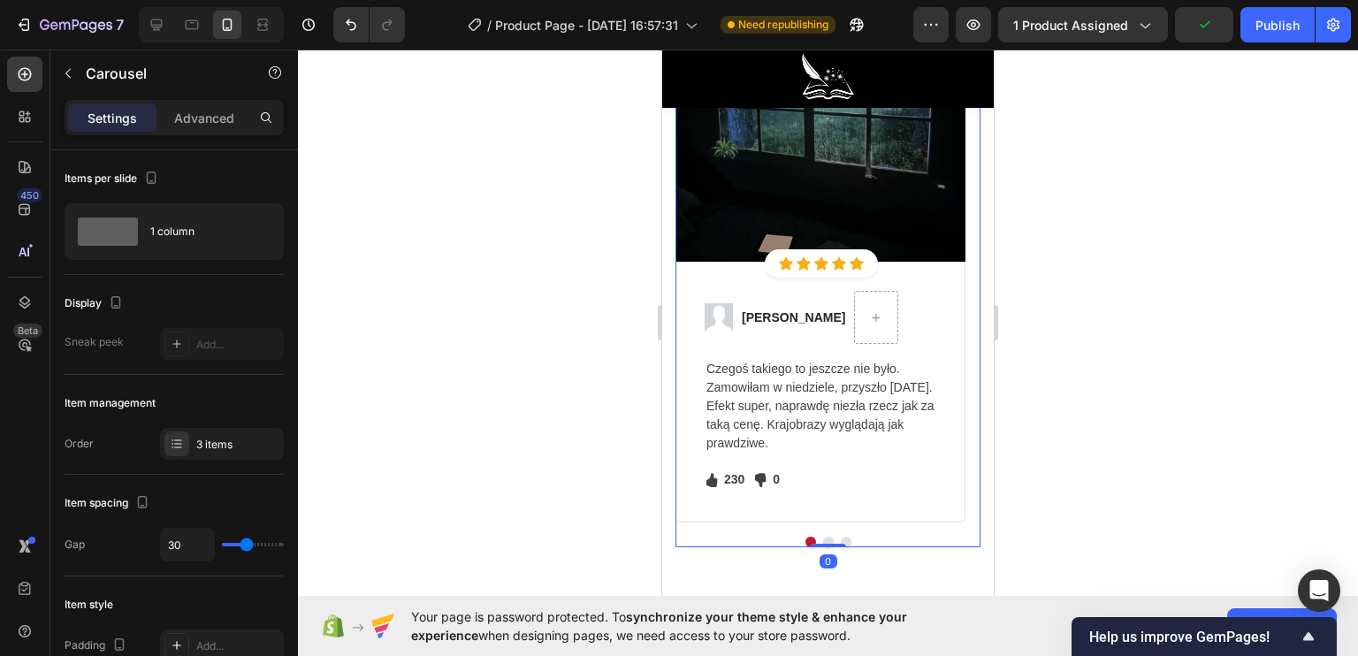
click at [823, 537] on button "Dot" at bounding box center [828, 542] width 11 height 11
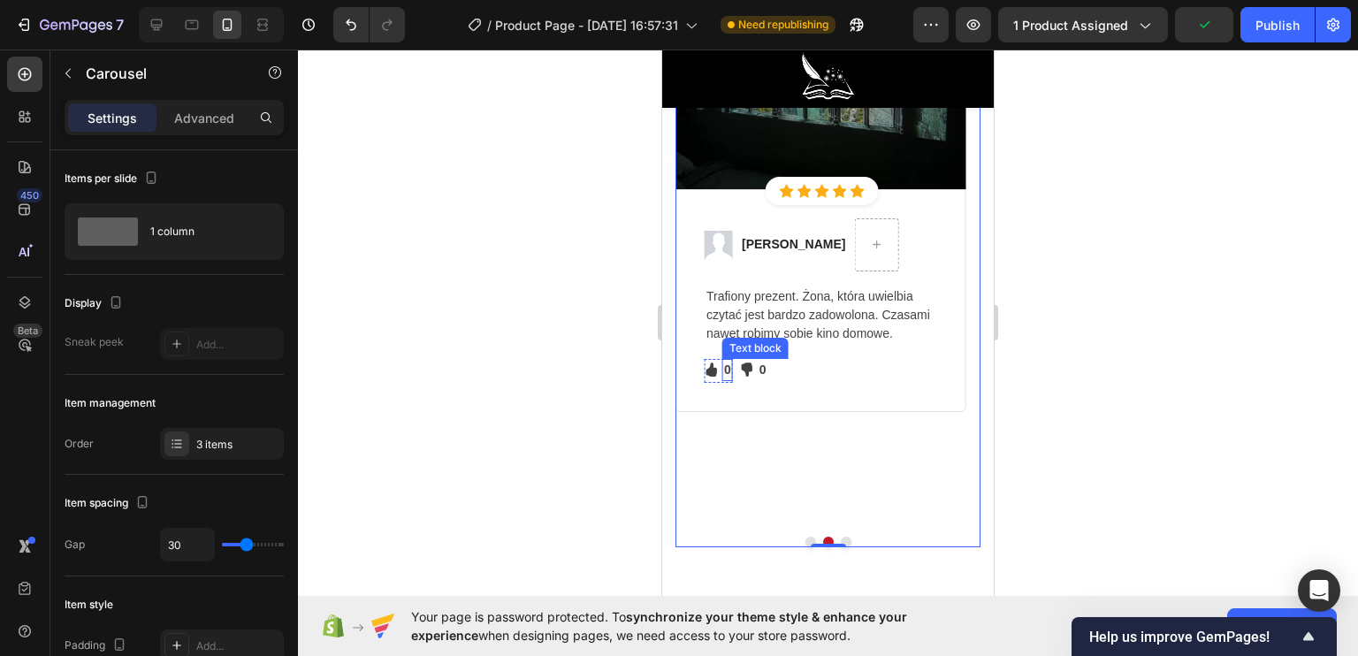
click at [727, 362] on p "0" at bounding box center [727, 370] width 7 height 19
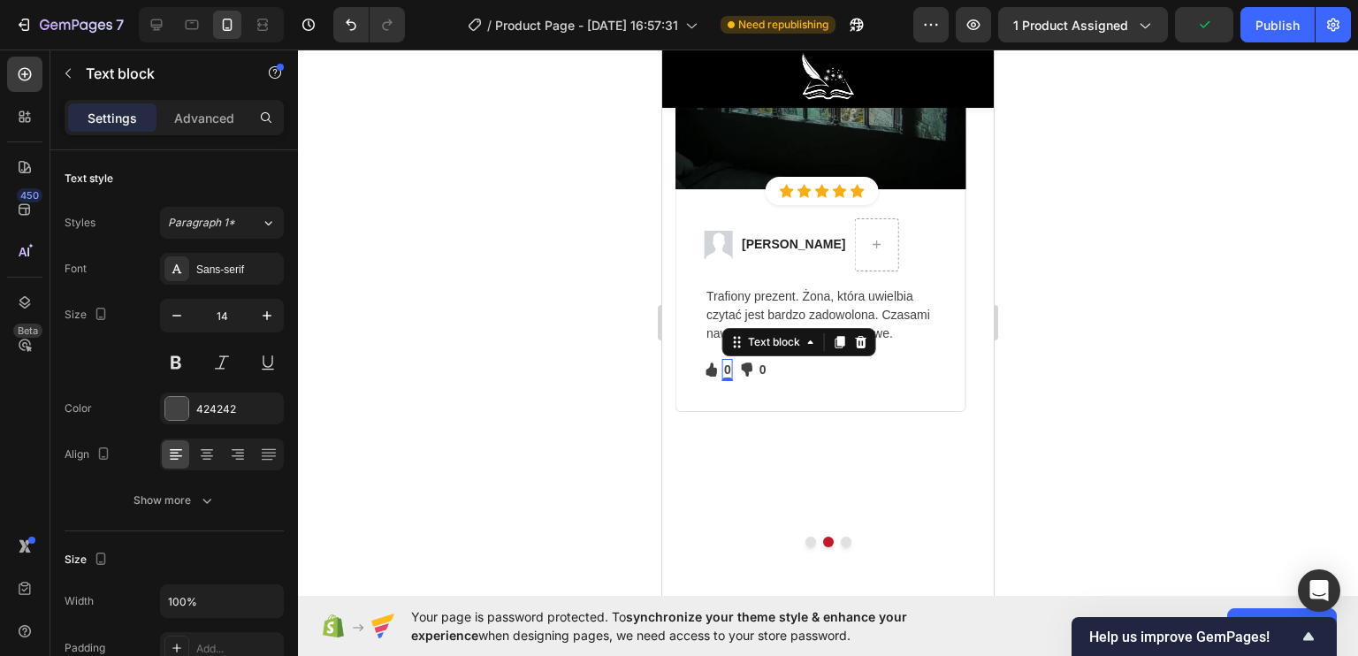
click at [728, 363] on p "0" at bounding box center [727, 370] width 7 height 19
click at [724, 364] on p "0" at bounding box center [727, 370] width 7 height 19
click at [724, 367] on p "0" at bounding box center [727, 370] width 7 height 19
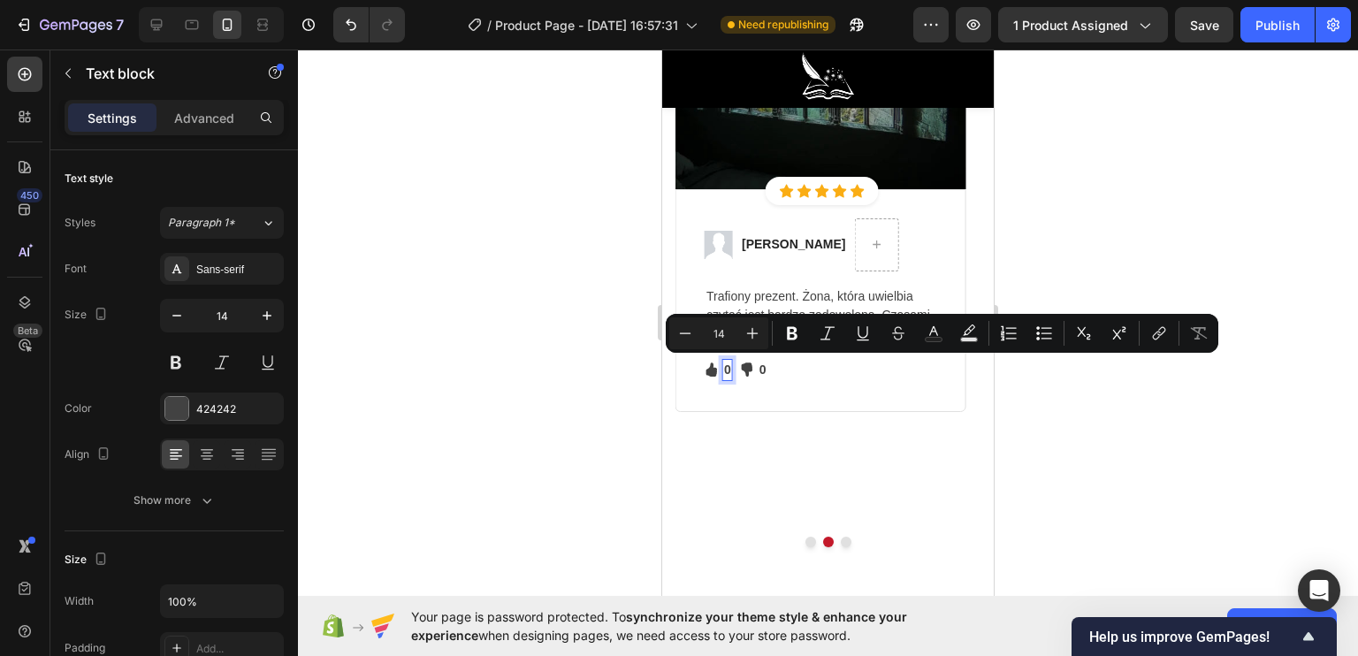
scroll to position [4951, 0]
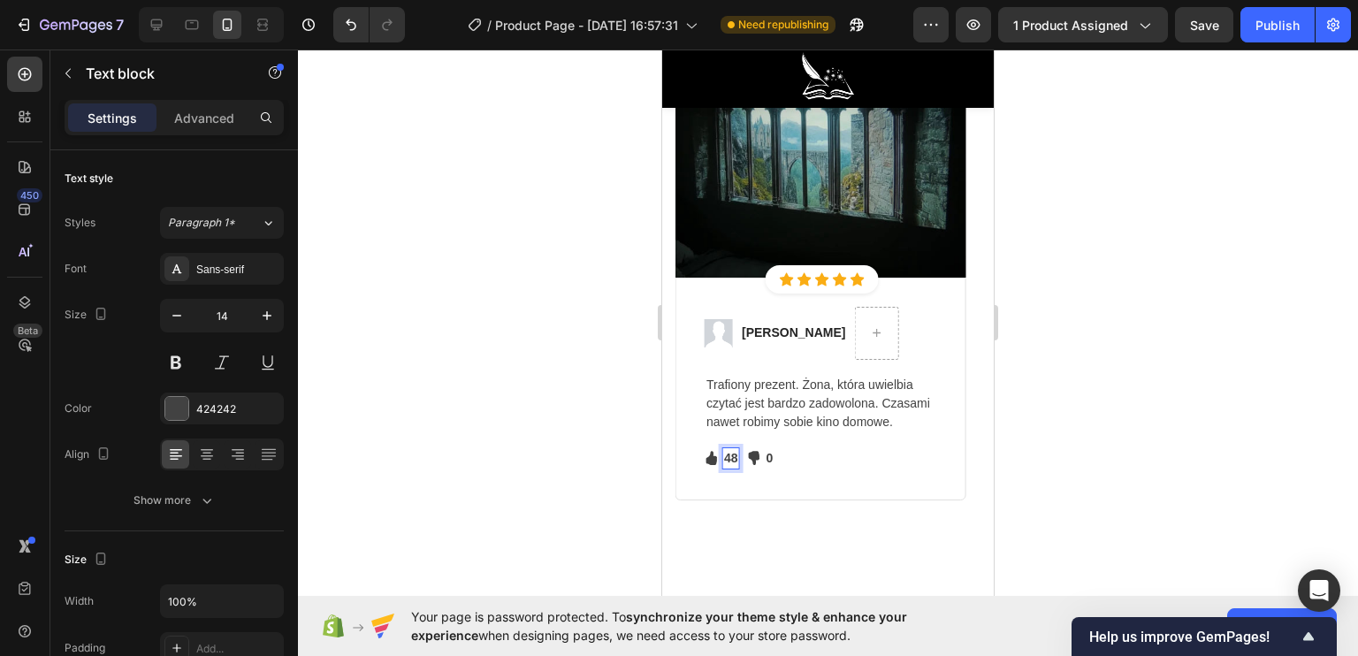
drag, startPoint x: 619, startPoint y: 429, endPoint x: 49, endPoint y: 395, distance: 571.2
click at [619, 429] on div at bounding box center [828, 353] width 1060 height 606
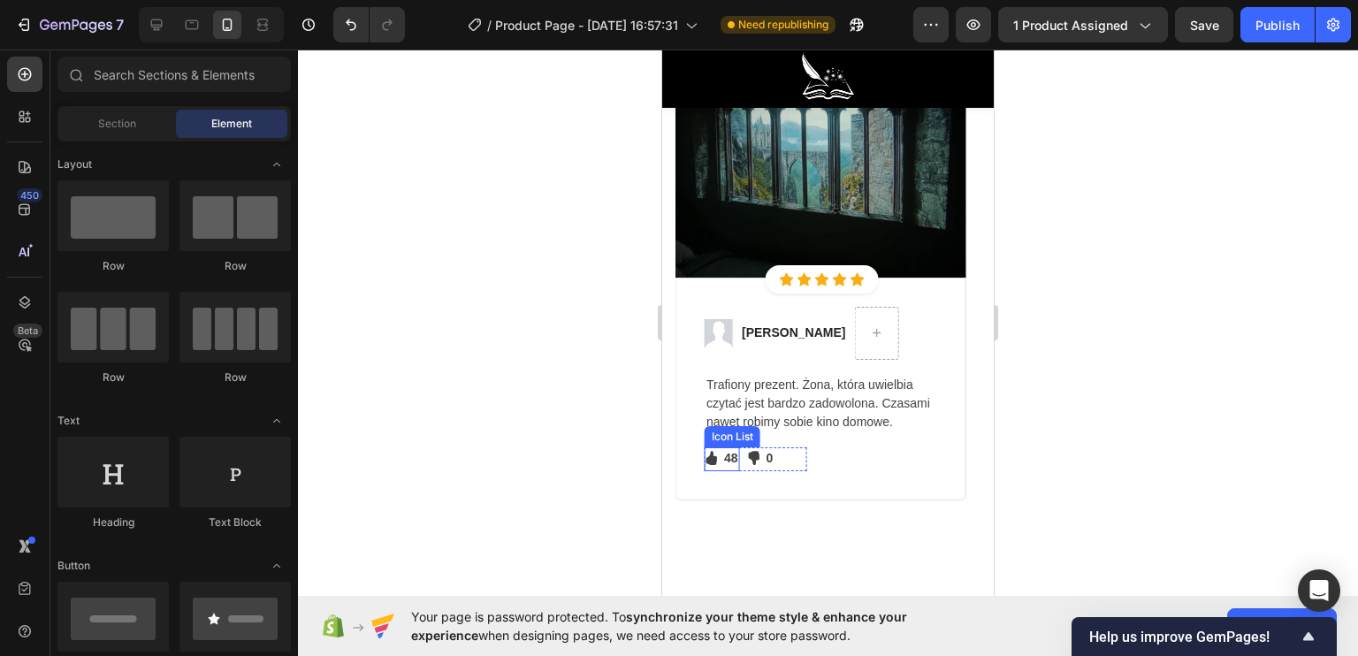
scroll to position [5127, 0]
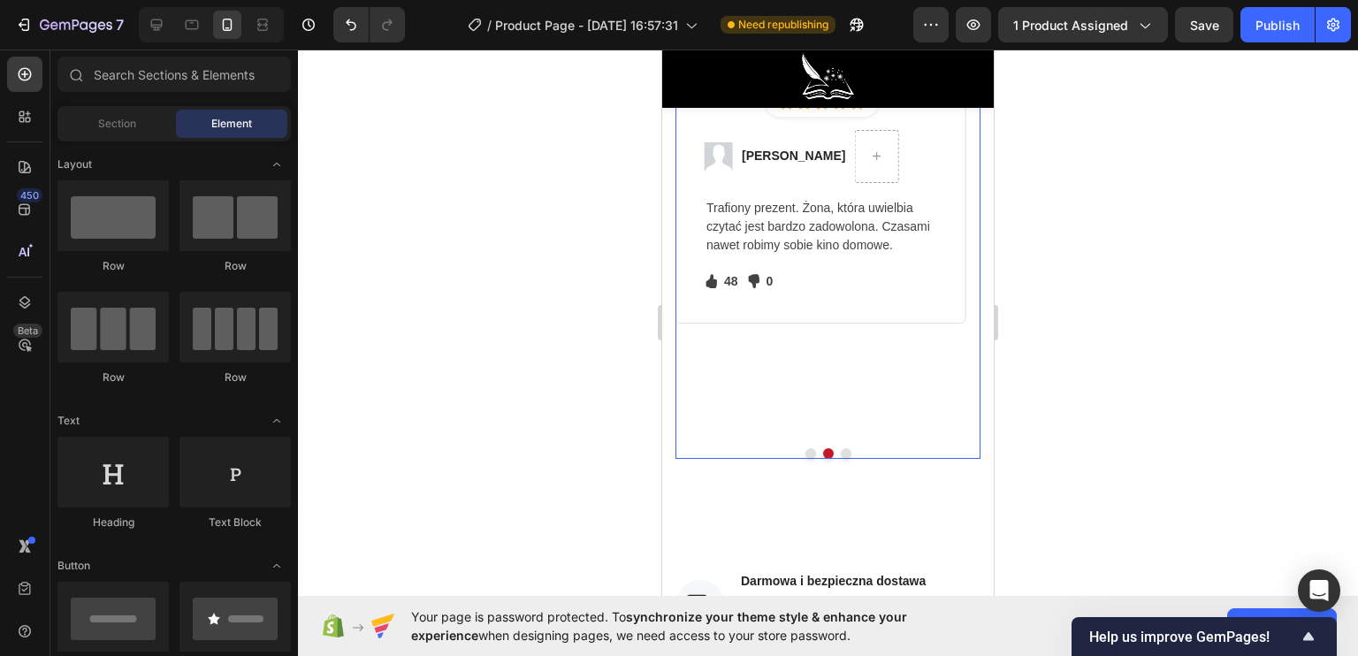
click at [805, 449] on button "Dot" at bounding box center [810, 453] width 11 height 11
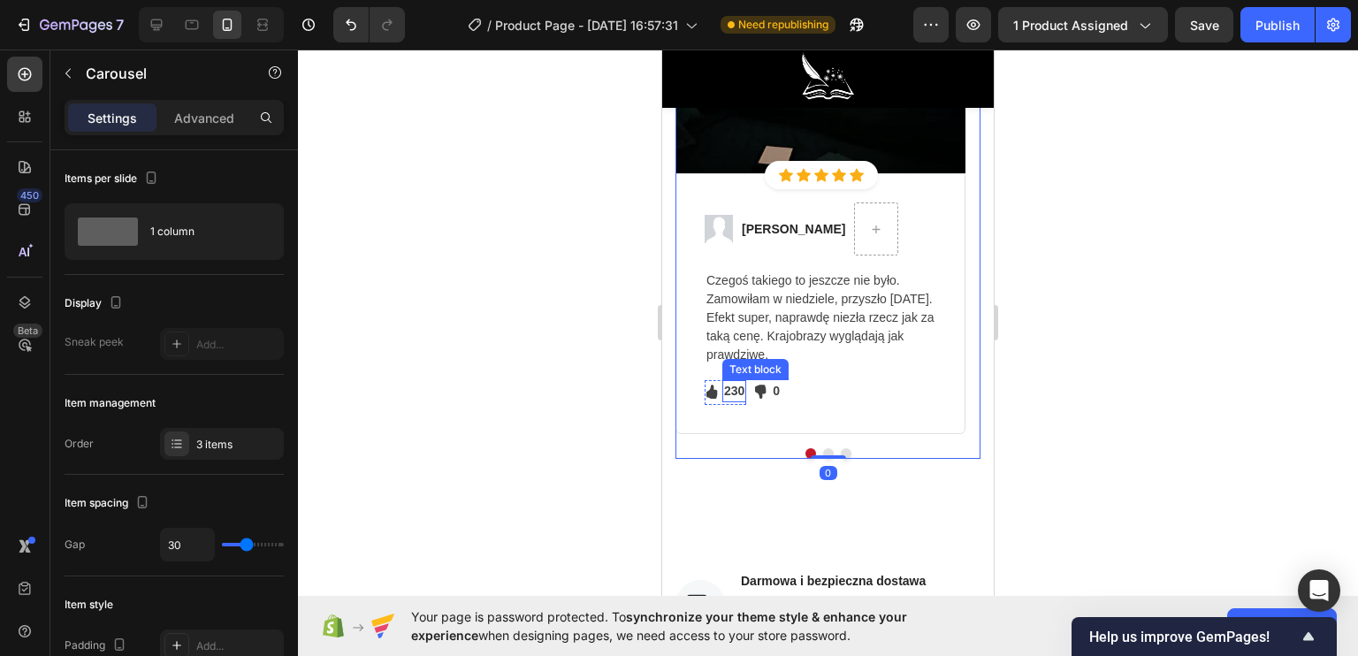
click at [738, 384] on p "230" at bounding box center [734, 391] width 20 height 19
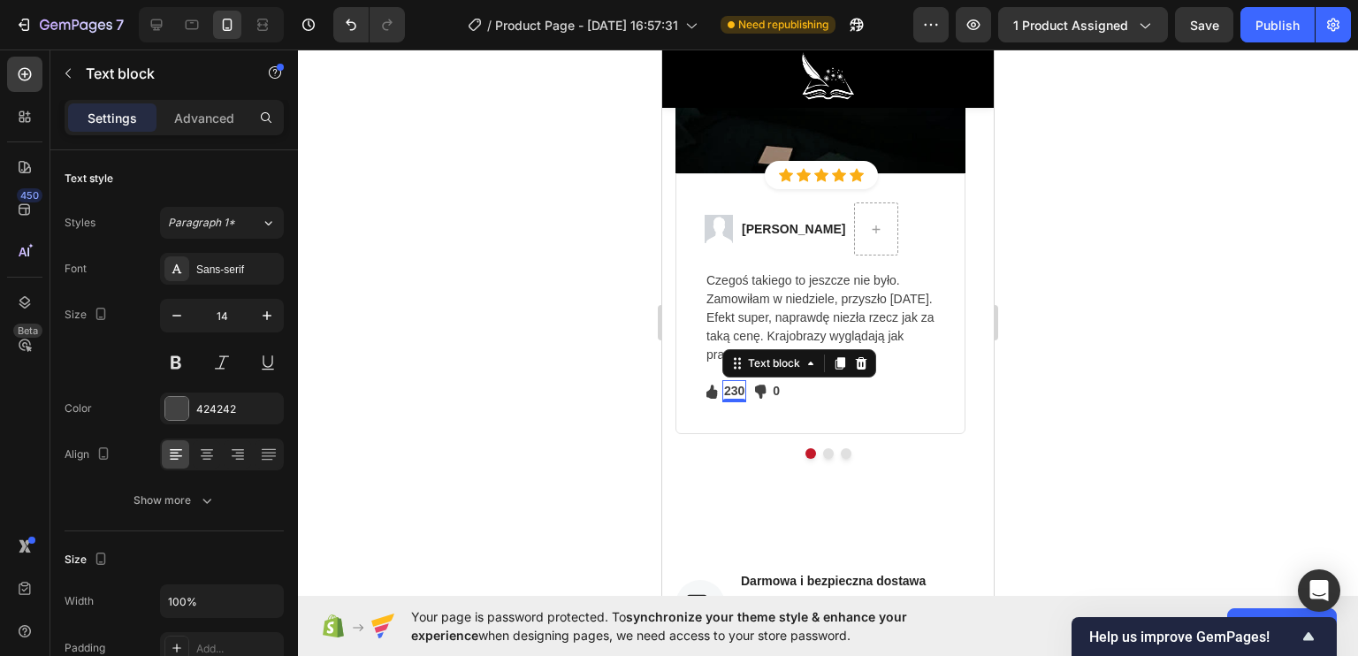
click at [738, 384] on p "230" at bounding box center [734, 391] width 20 height 19
click at [605, 373] on div at bounding box center [828, 353] width 1060 height 606
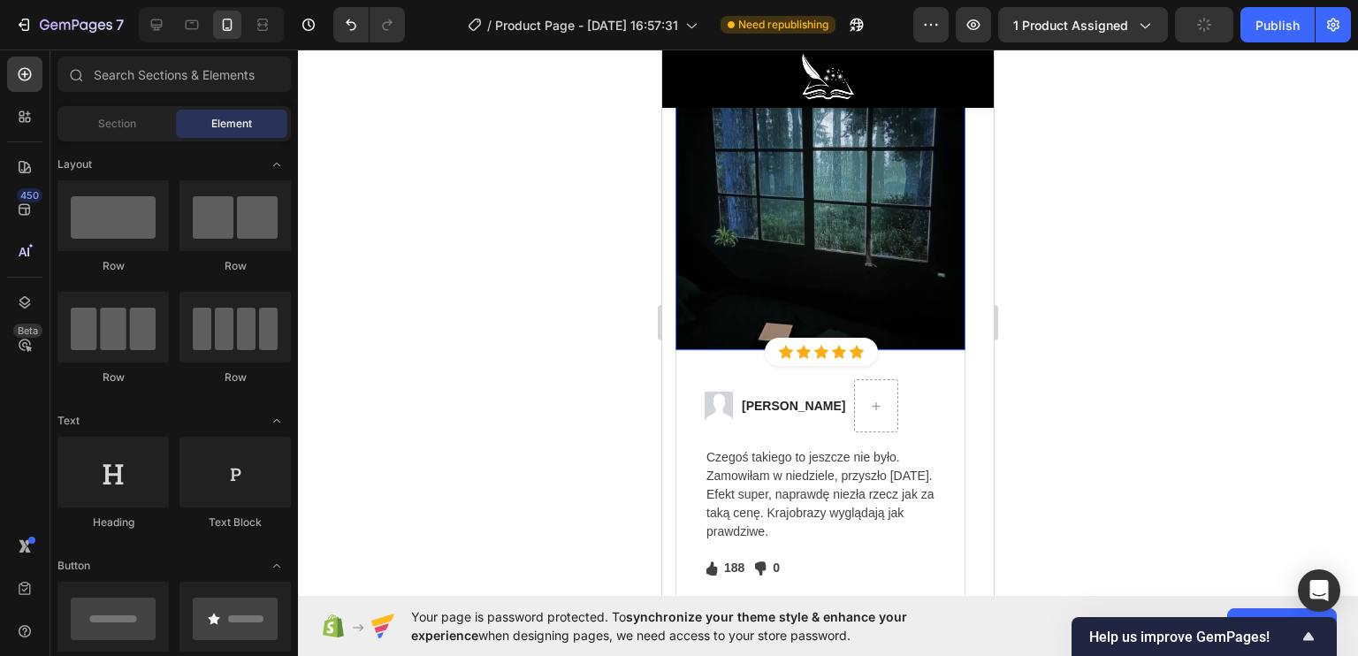
scroll to position [5039, 0]
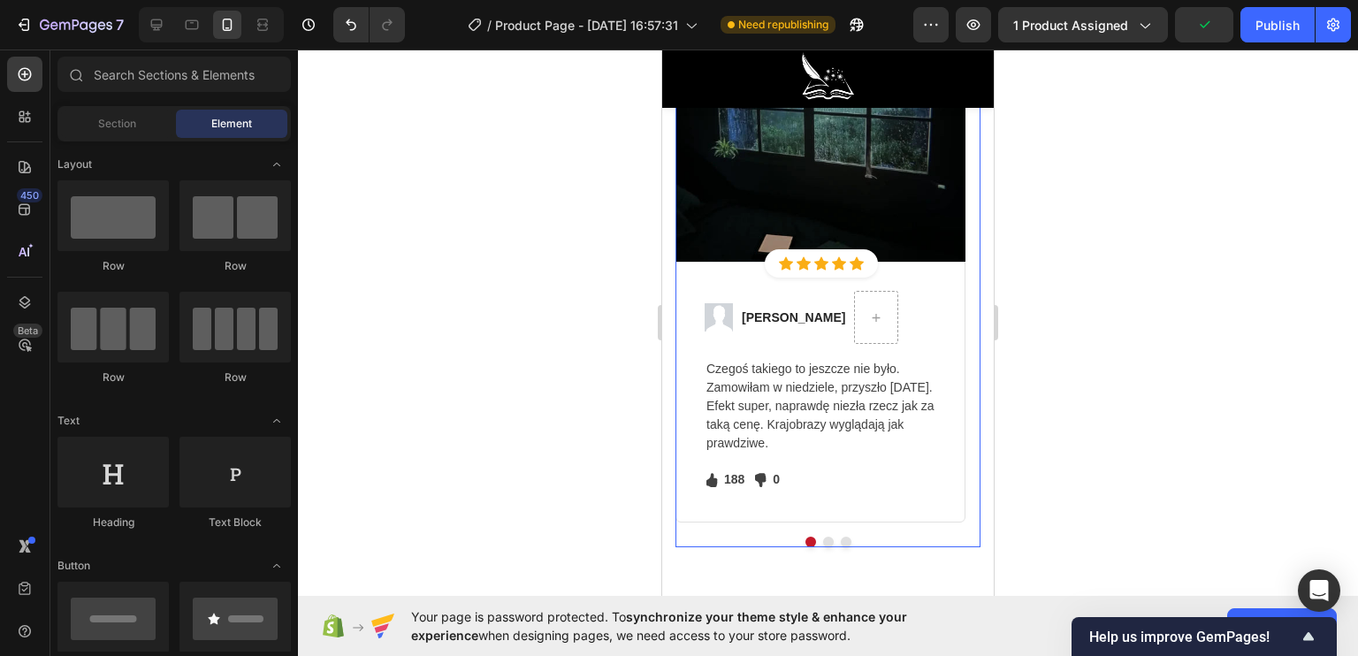
click at [823, 538] on button "Dot" at bounding box center [828, 542] width 11 height 11
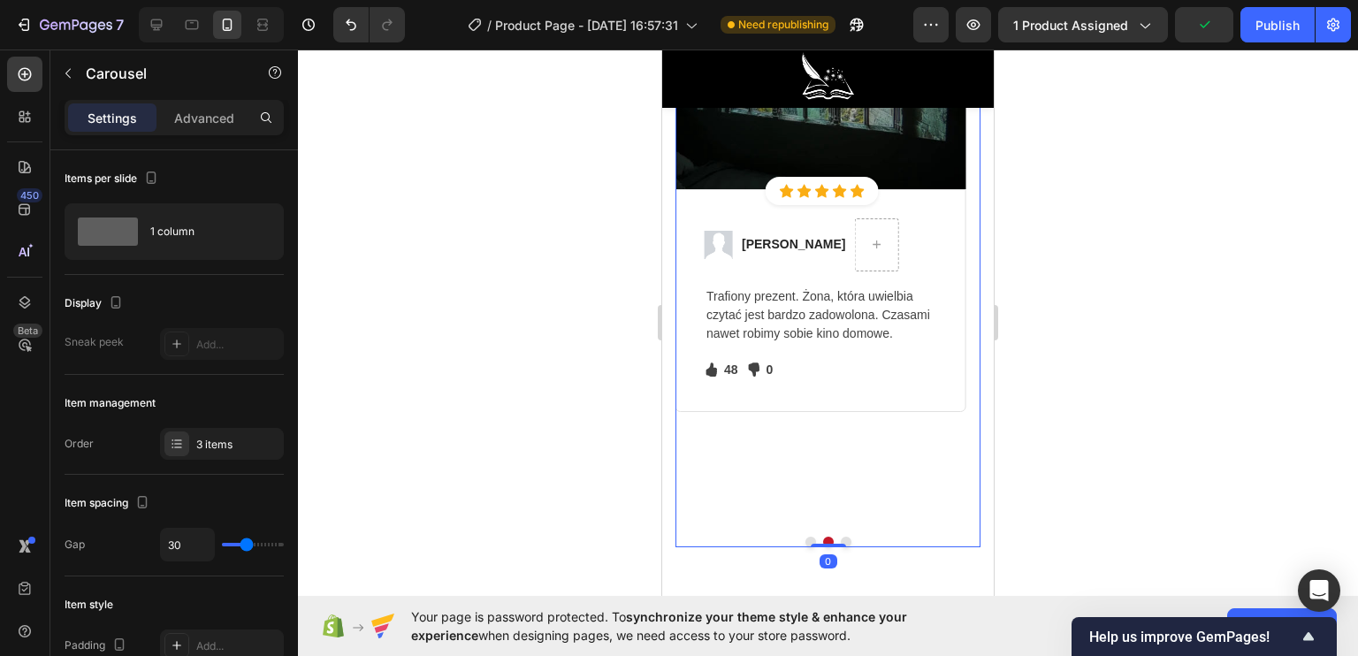
scroll to position [4862, 0]
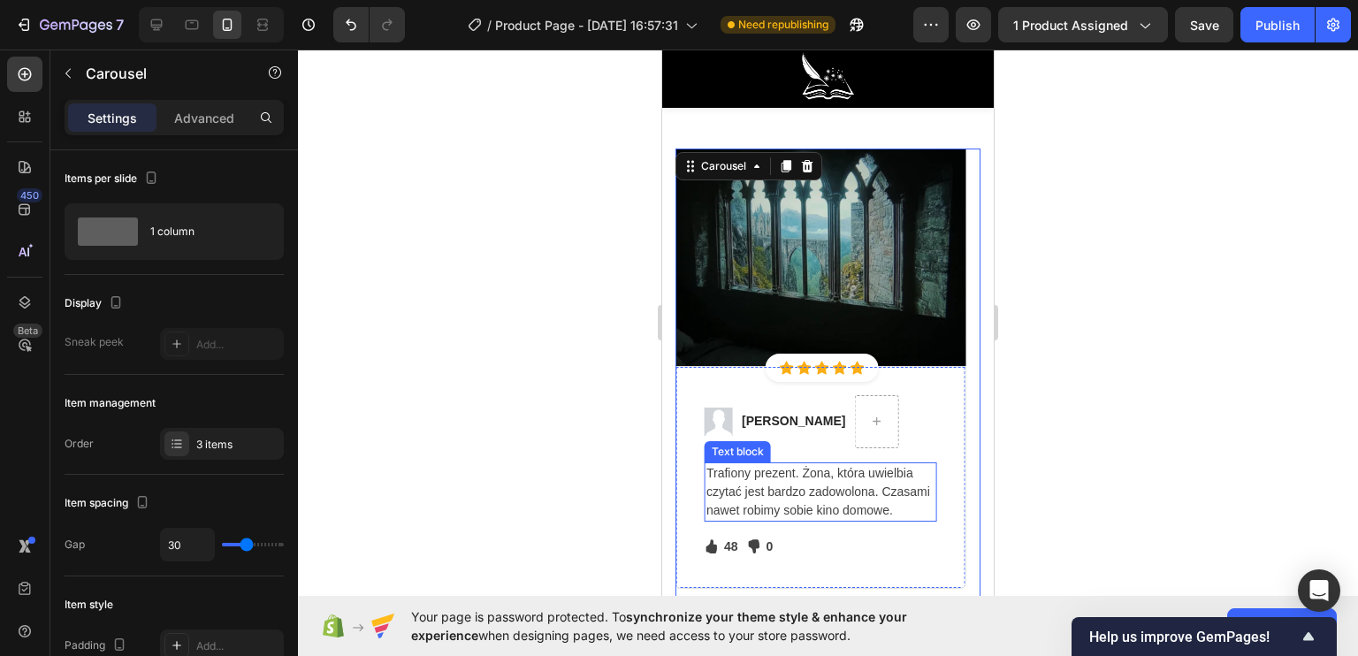
click at [629, 443] on div at bounding box center [828, 353] width 1060 height 606
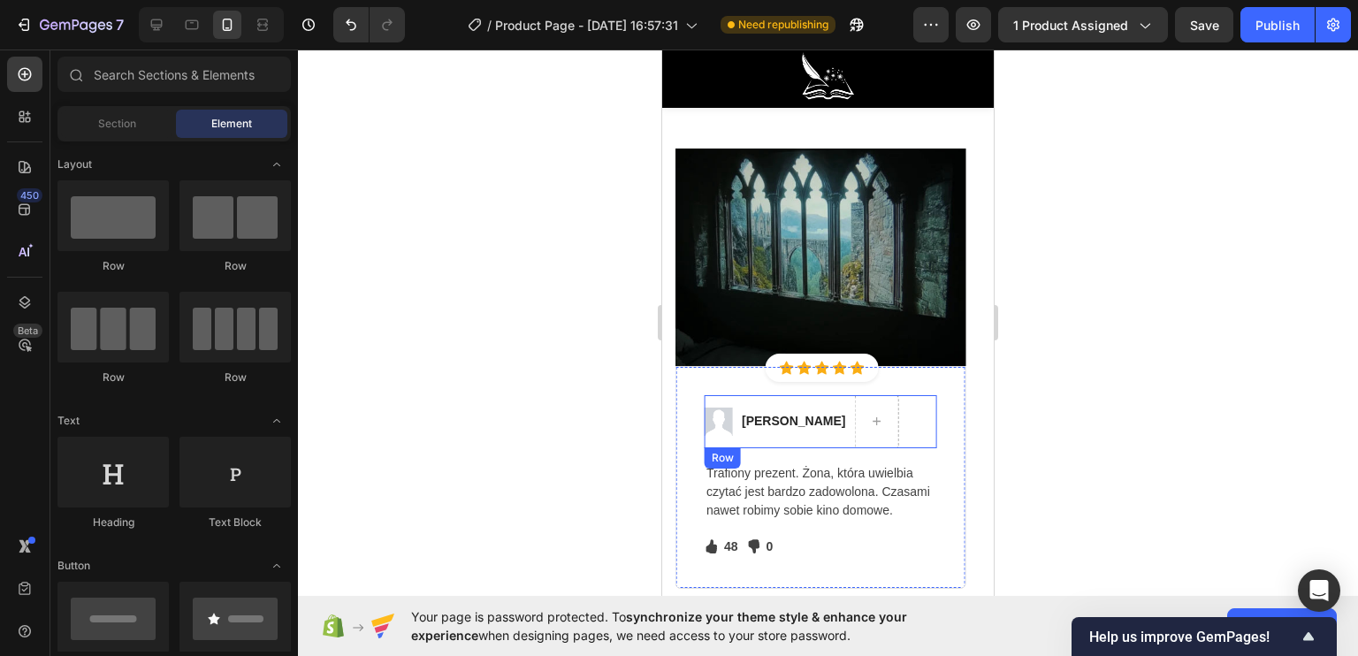
scroll to position [5039, 0]
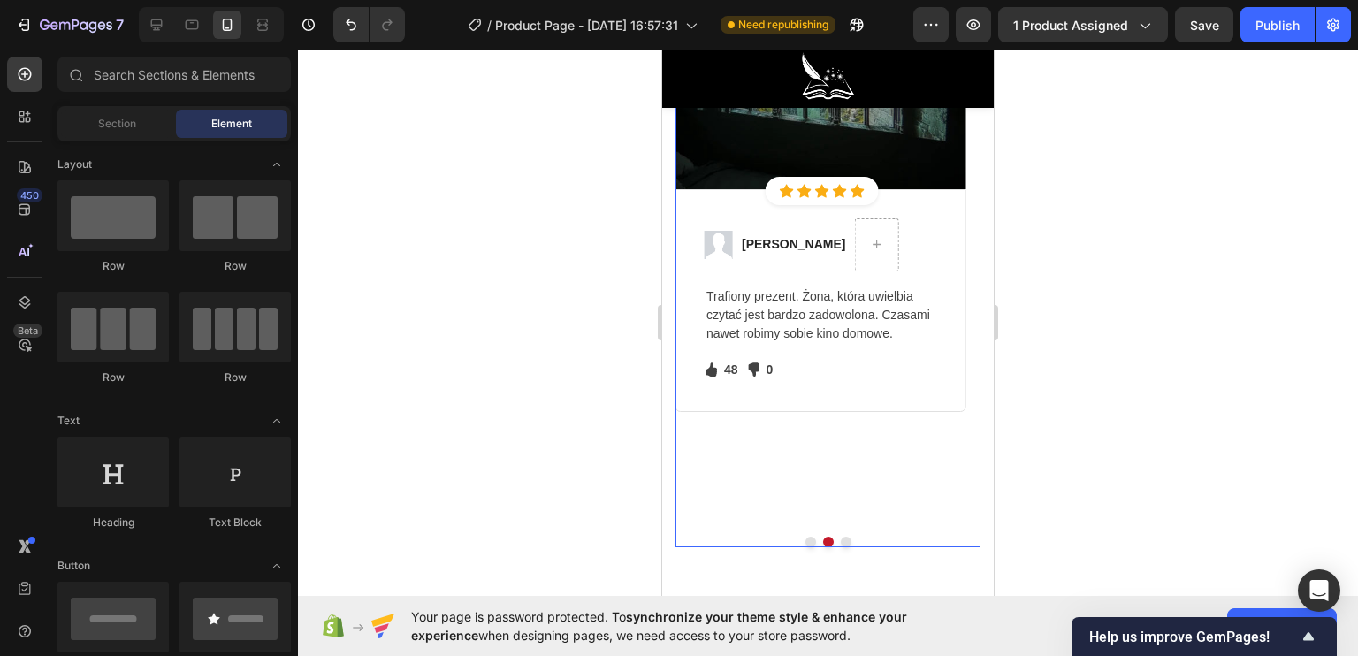
click at [841, 537] on button "Dot" at bounding box center [846, 542] width 11 height 11
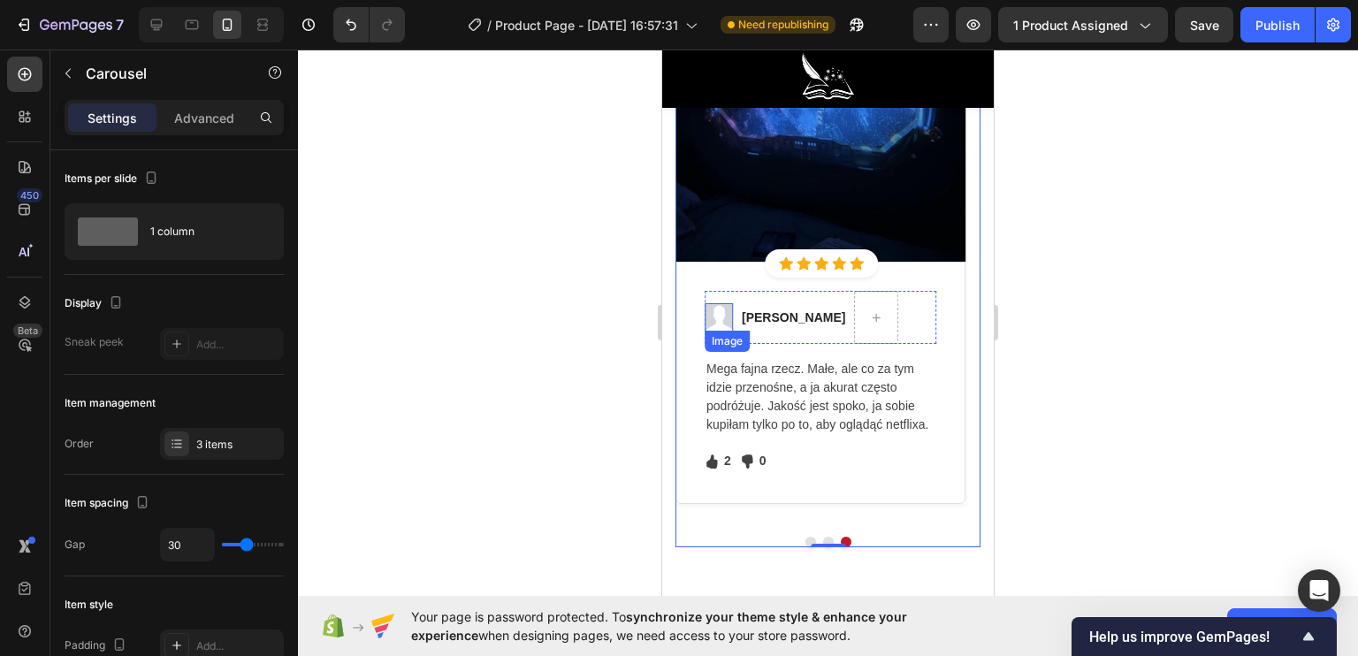
click at [714, 318] on img at bounding box center [719, 317] width 28 height 28
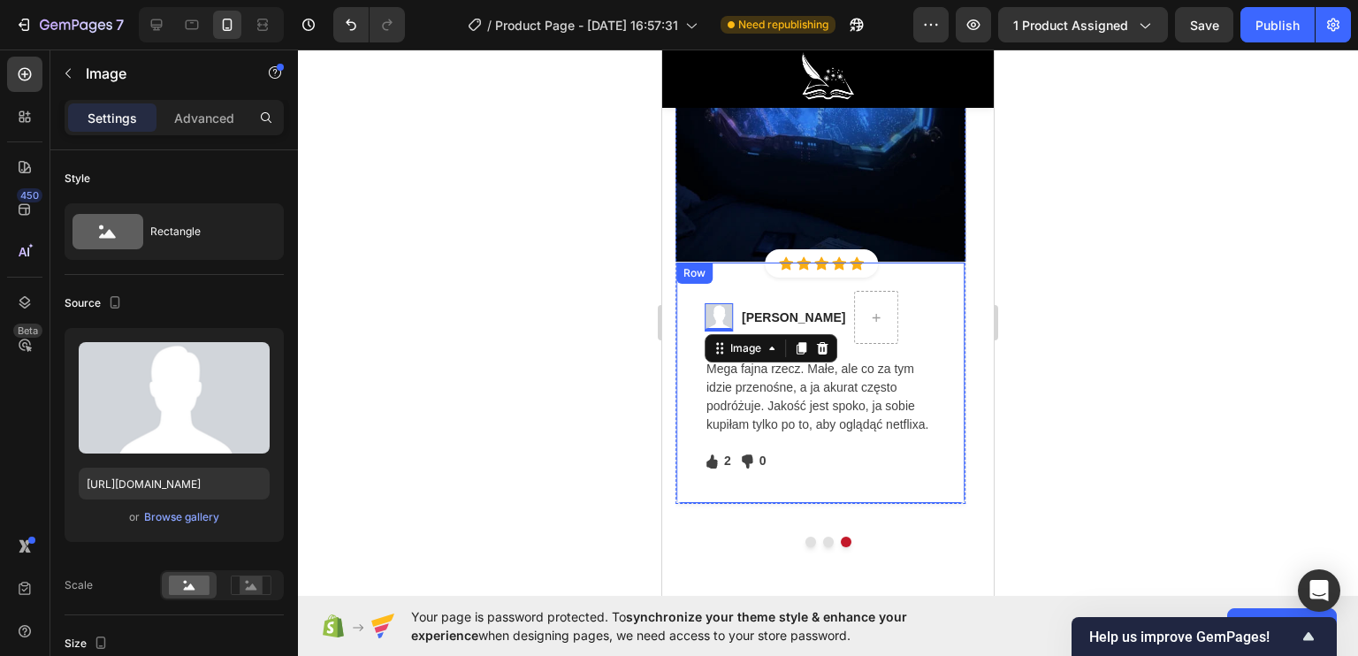
click at [672, 321] on div "Co mają do powiedzenia nasi klienci? Heading Row Image Icon Icon Icon Icon Icon…" at bounding box center [828, 207] width 332 height 791
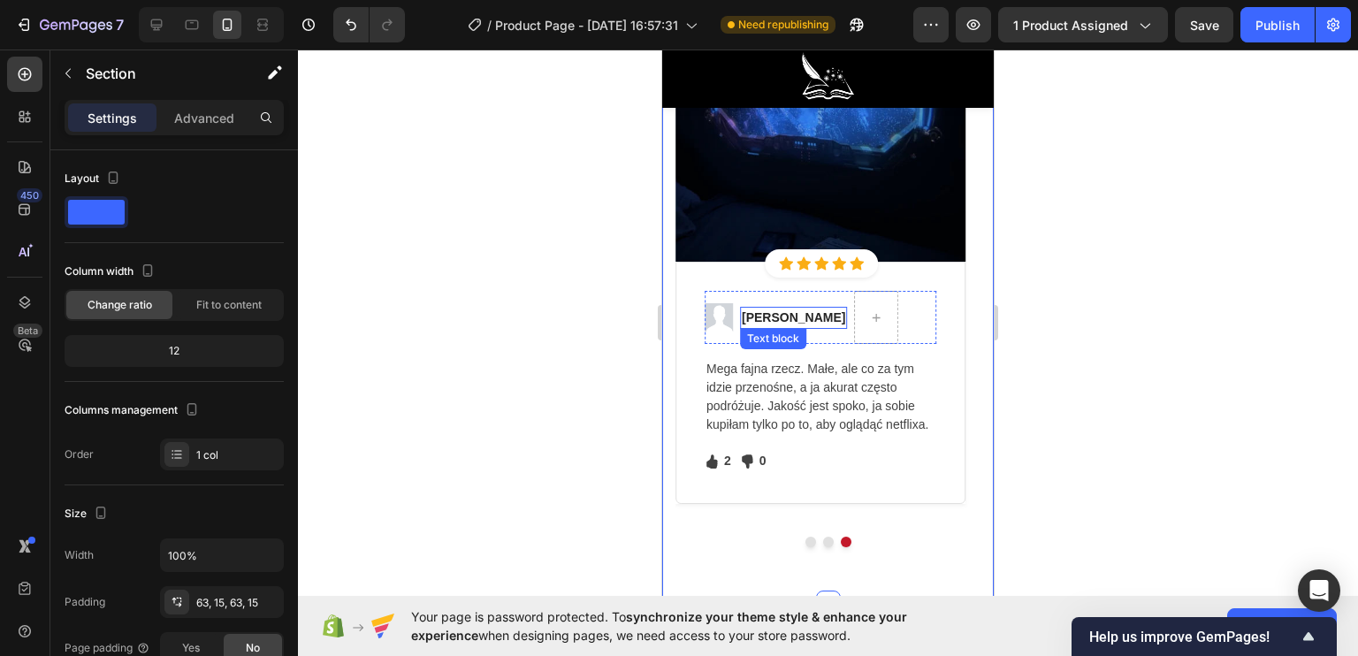
click at [717, 313] on img at bounding box center [719, 317] width 28 height 28
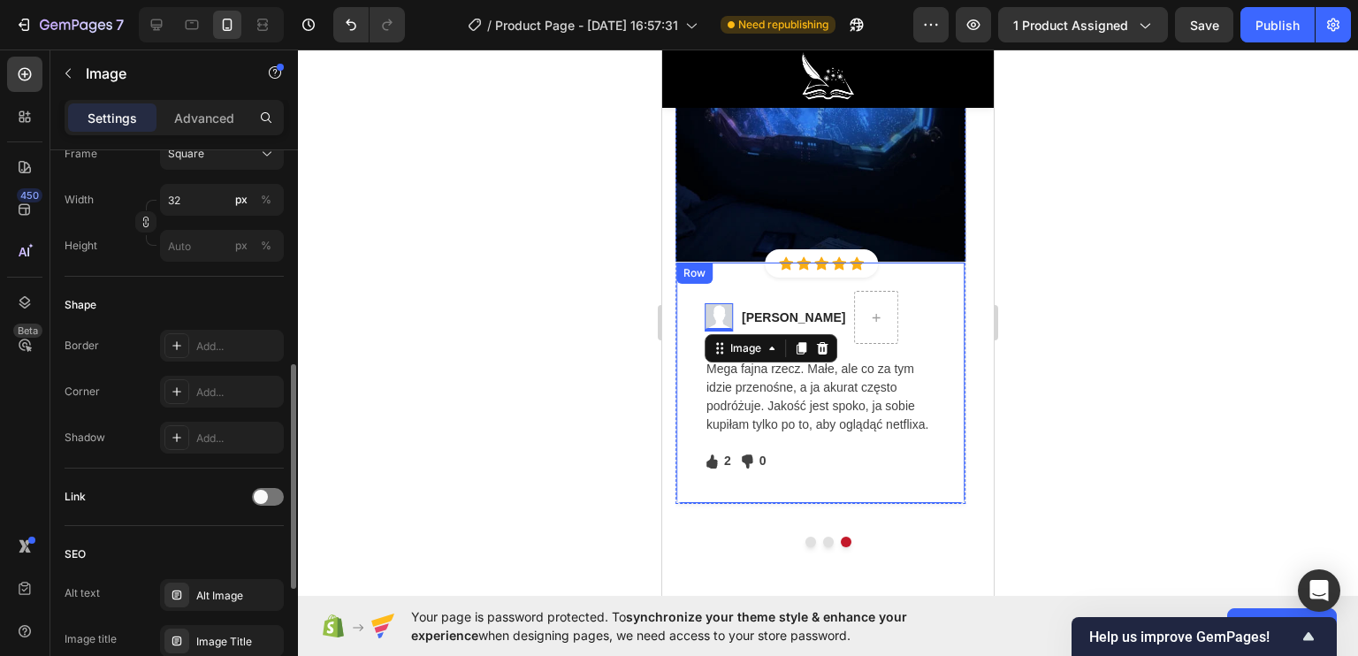
scroll to position [442, 0]
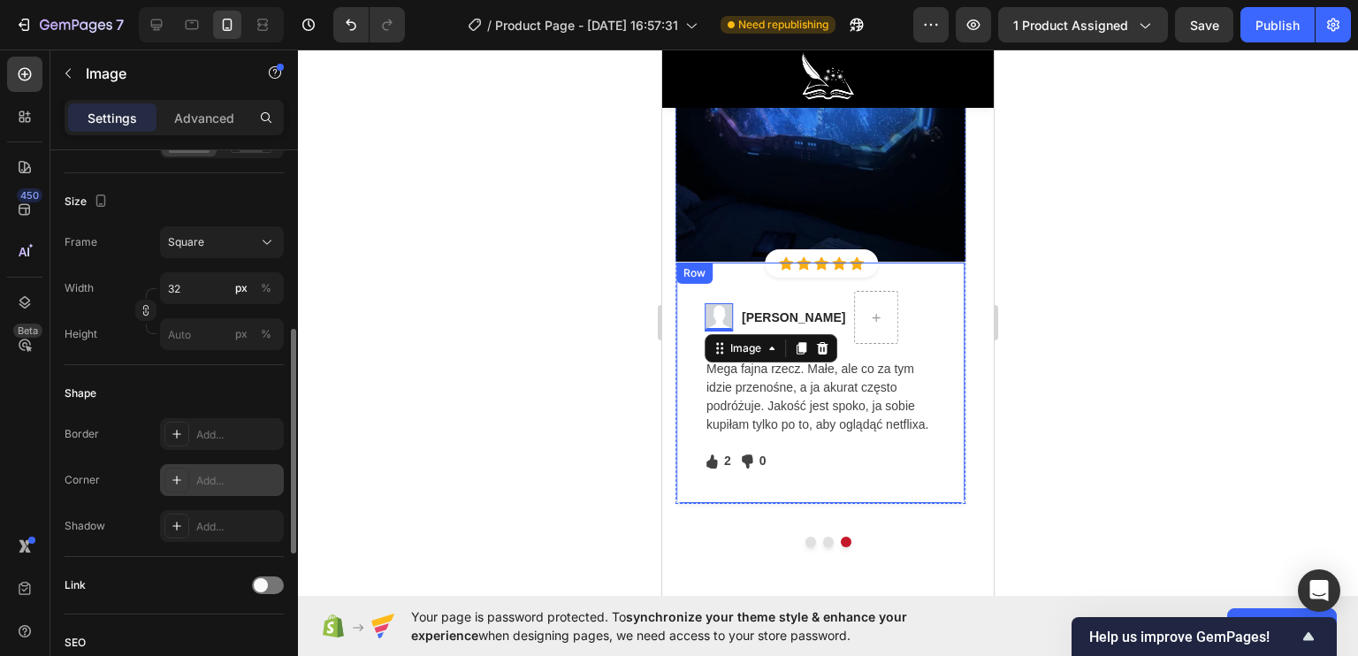
click at [181, 475] on icon at bounding box center [177, 480] width 14 height 14
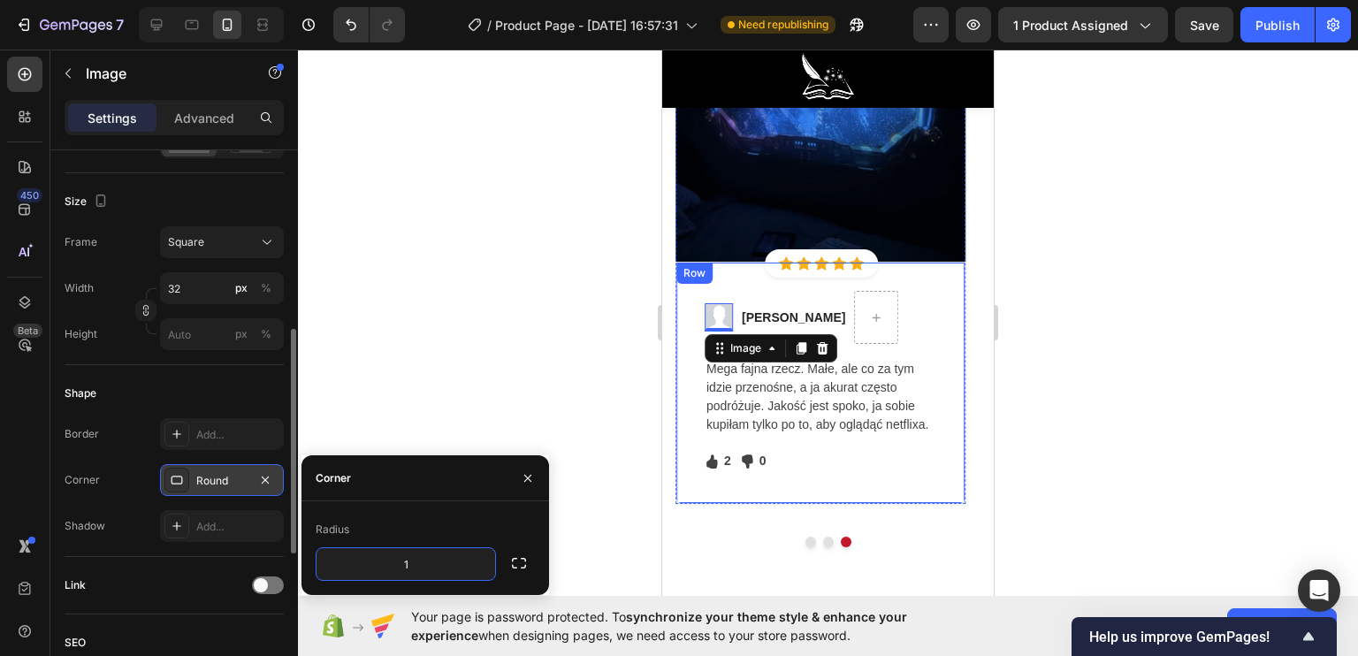
type input "15"
click at [477, 357] on div at bounding box center [828, 353] width 1060 height 606
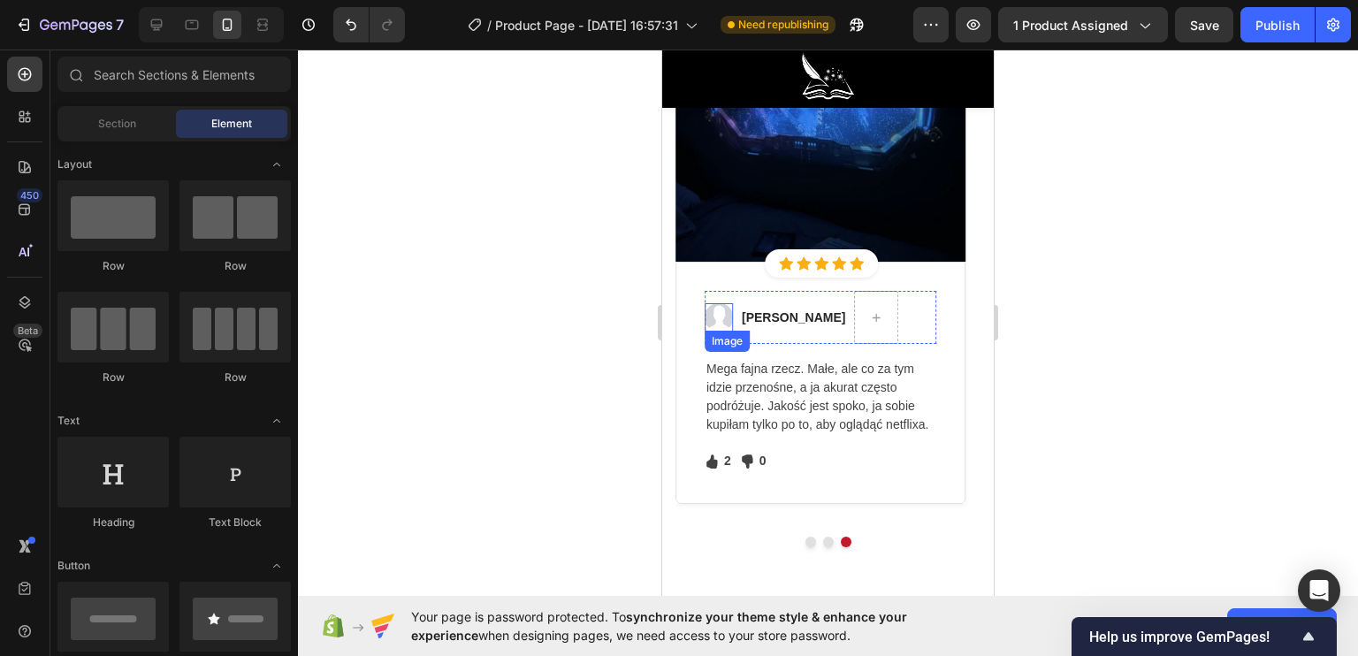
click at [718, 321] on img at bounding box center [719, 317] width 28 height 28
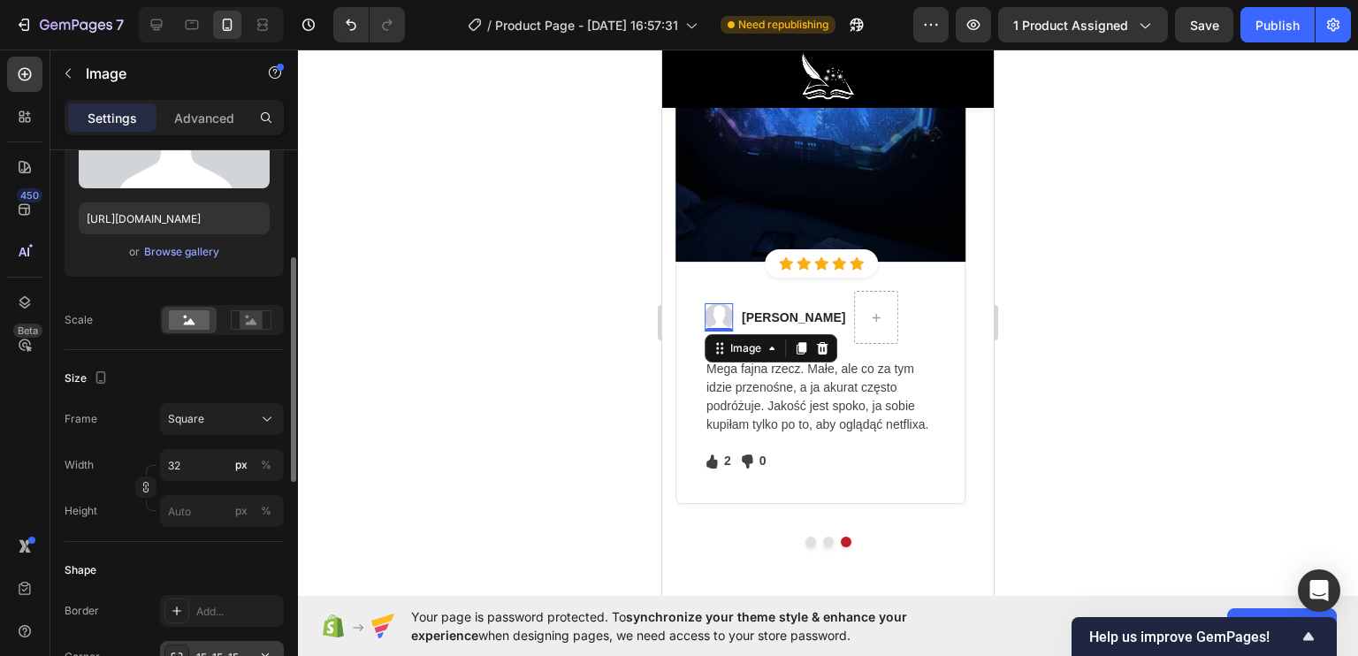
scroll to position [354, 0]
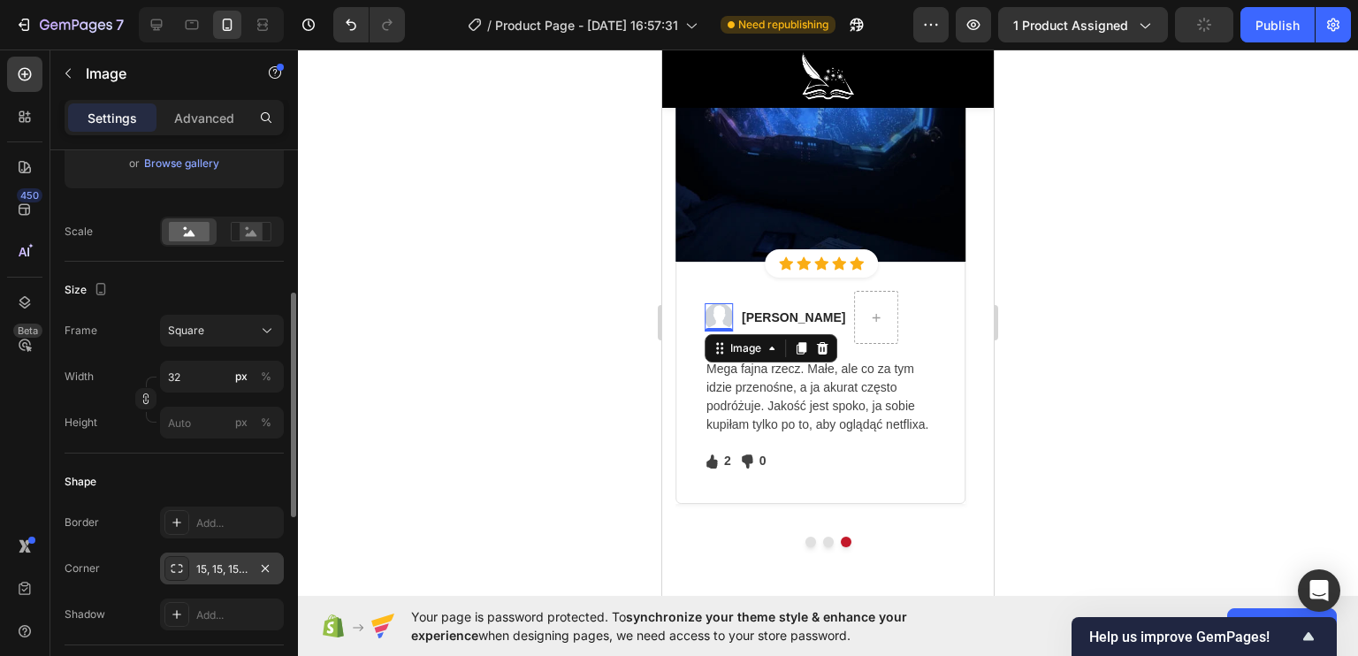
click at [191, 572] on div "15, 15, 15, 15" at bounding box center [222, 569] width 124 height 32
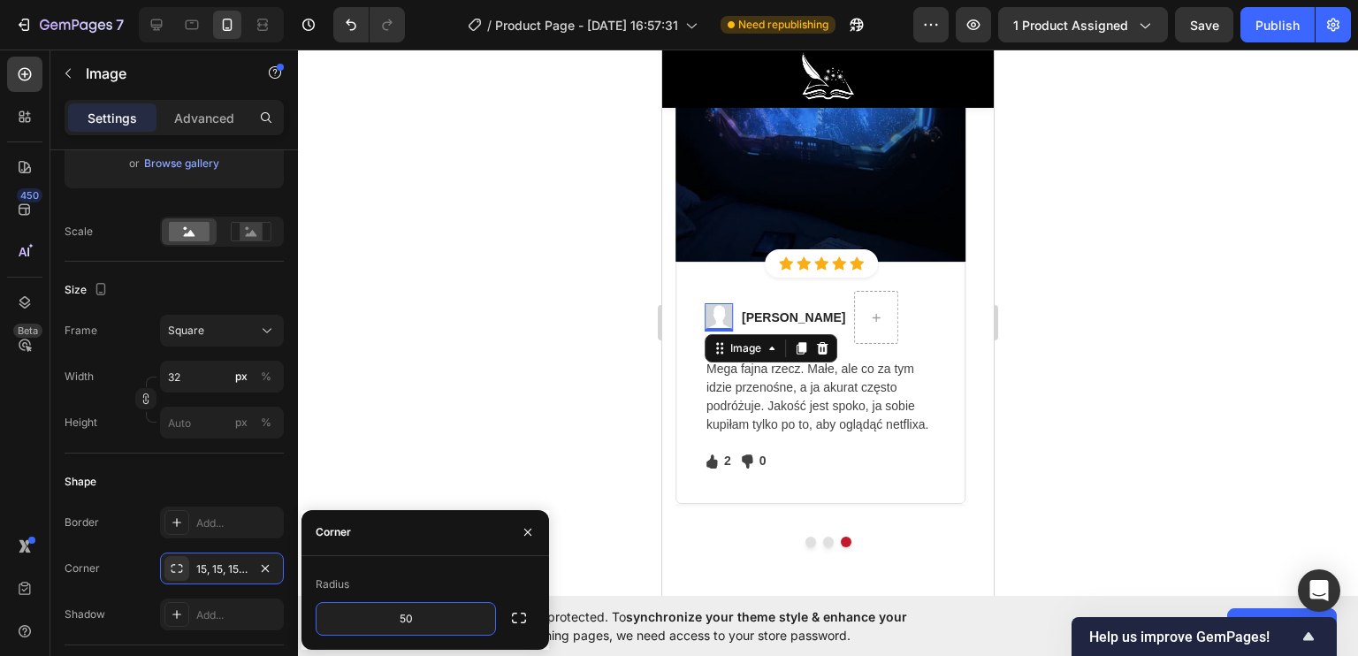
type input "509"
click at [431, 445] on div at bounding box center [828, 353] width 1060 height 606
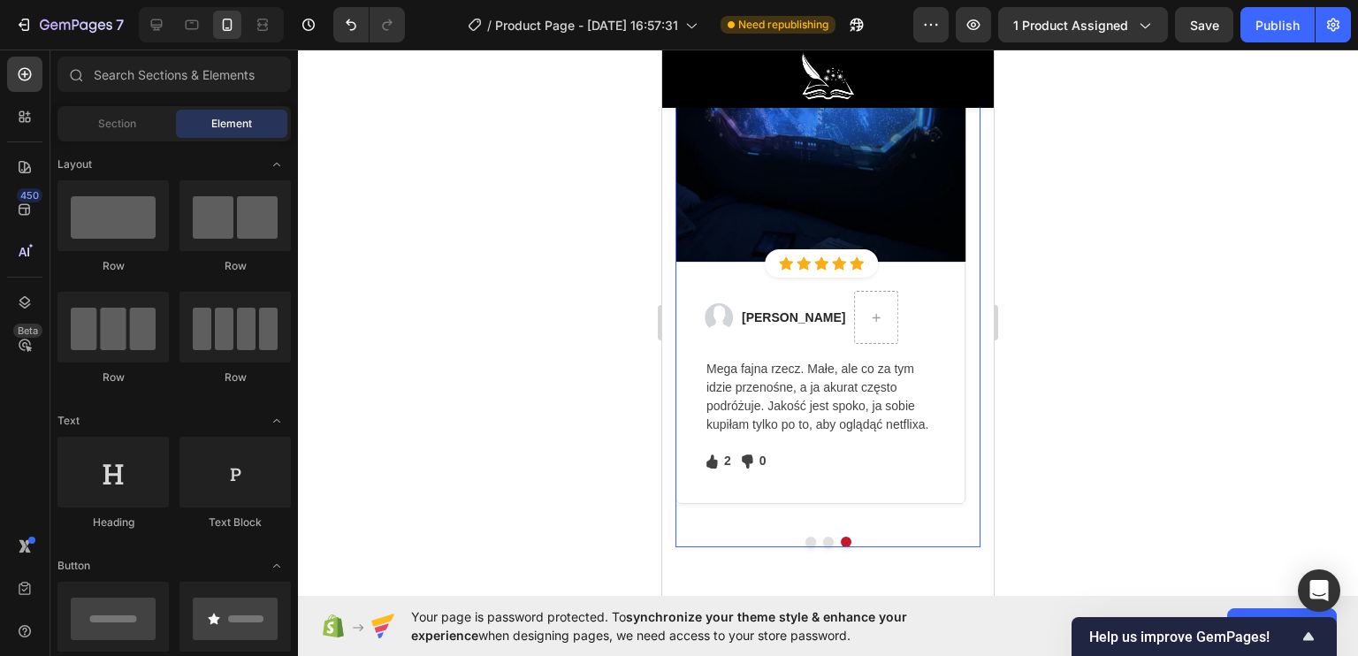
click at [823, 537] on button "Dot" at bounding box center [828, 542] width 11 height 11
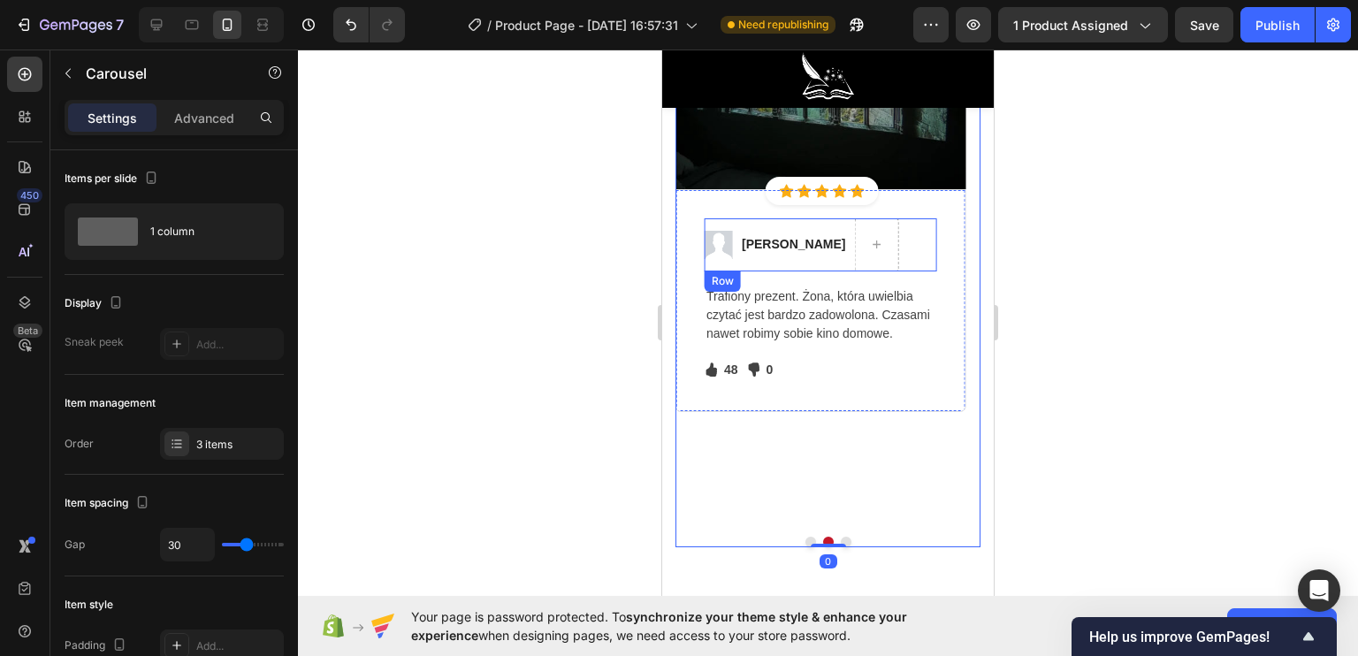
click at [718, 259] on div "Image" at bounding box center [719, 244] width 28 height 53
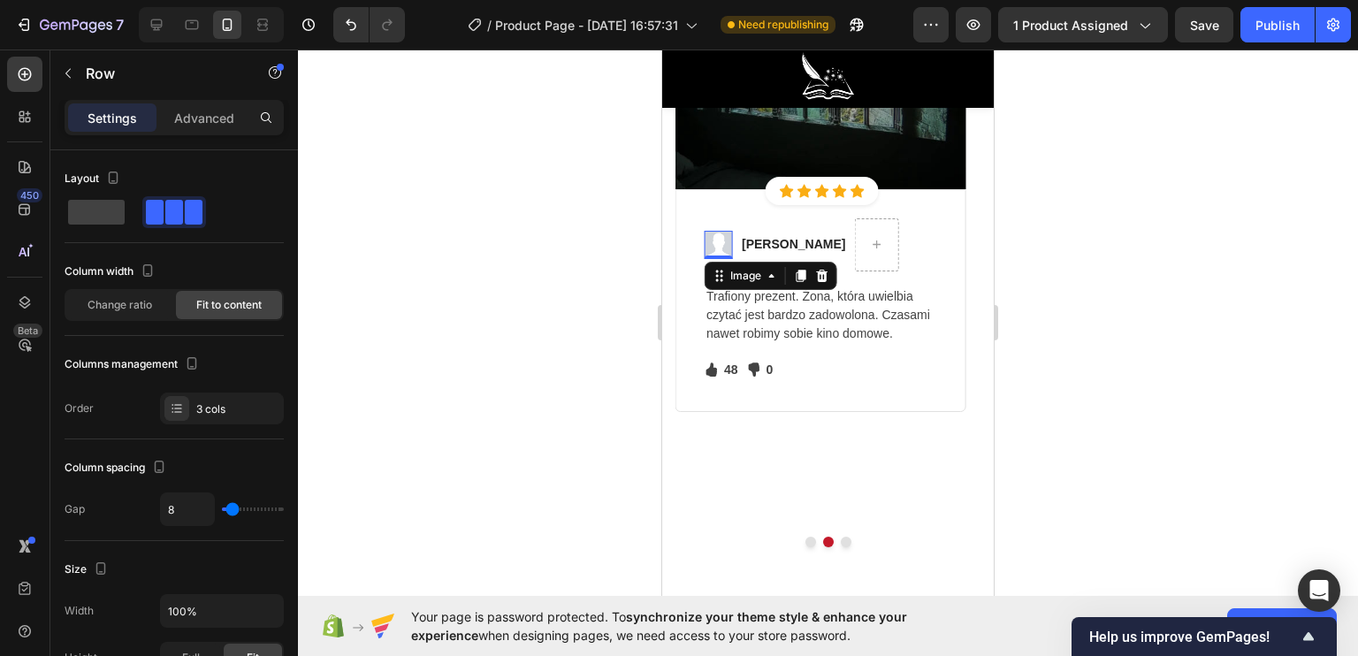
click at [714, 250] on img at bounding box center [719, 245] width 28 height 28
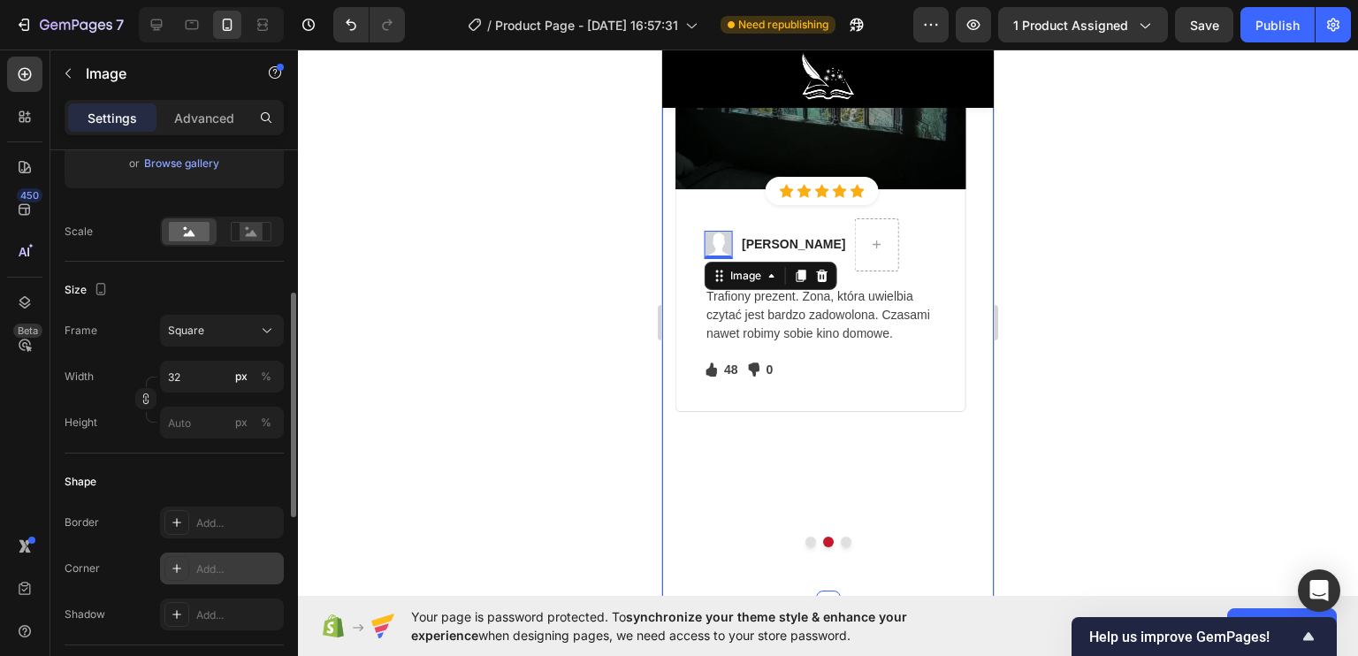
click at [196, 572] on div "Add..." at bounding box center [237, 569] width 83 height 16
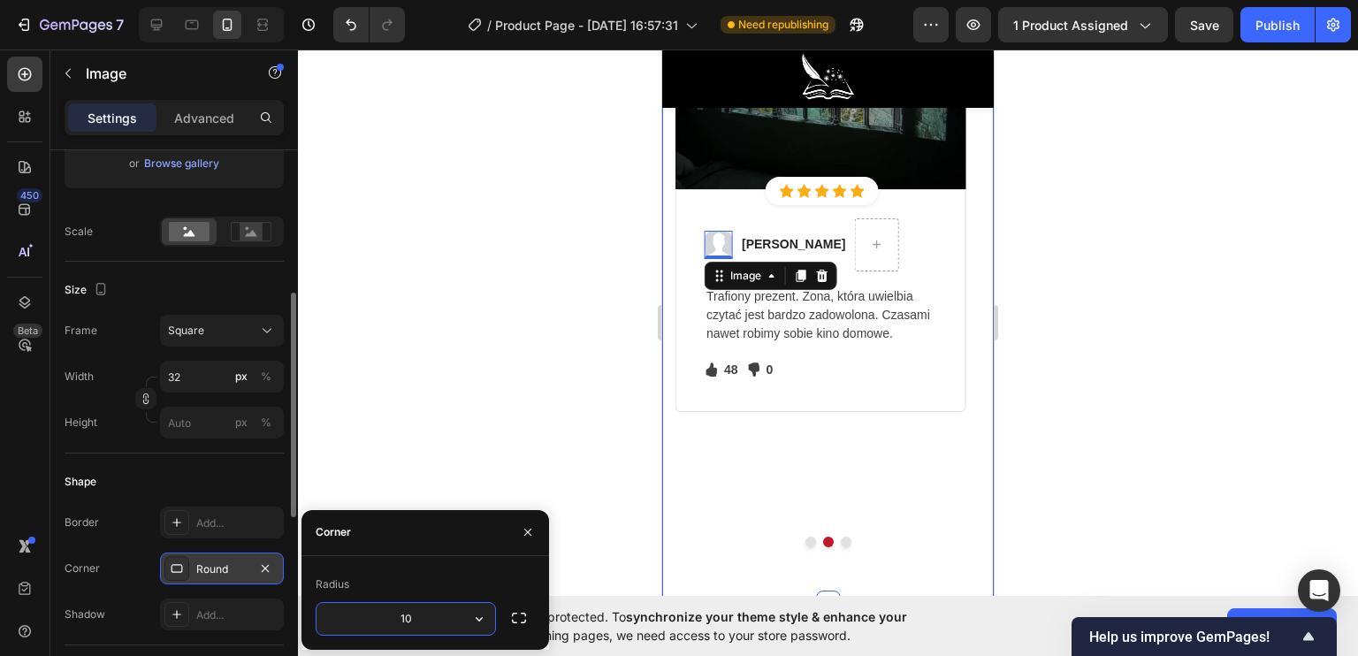
type input "100"
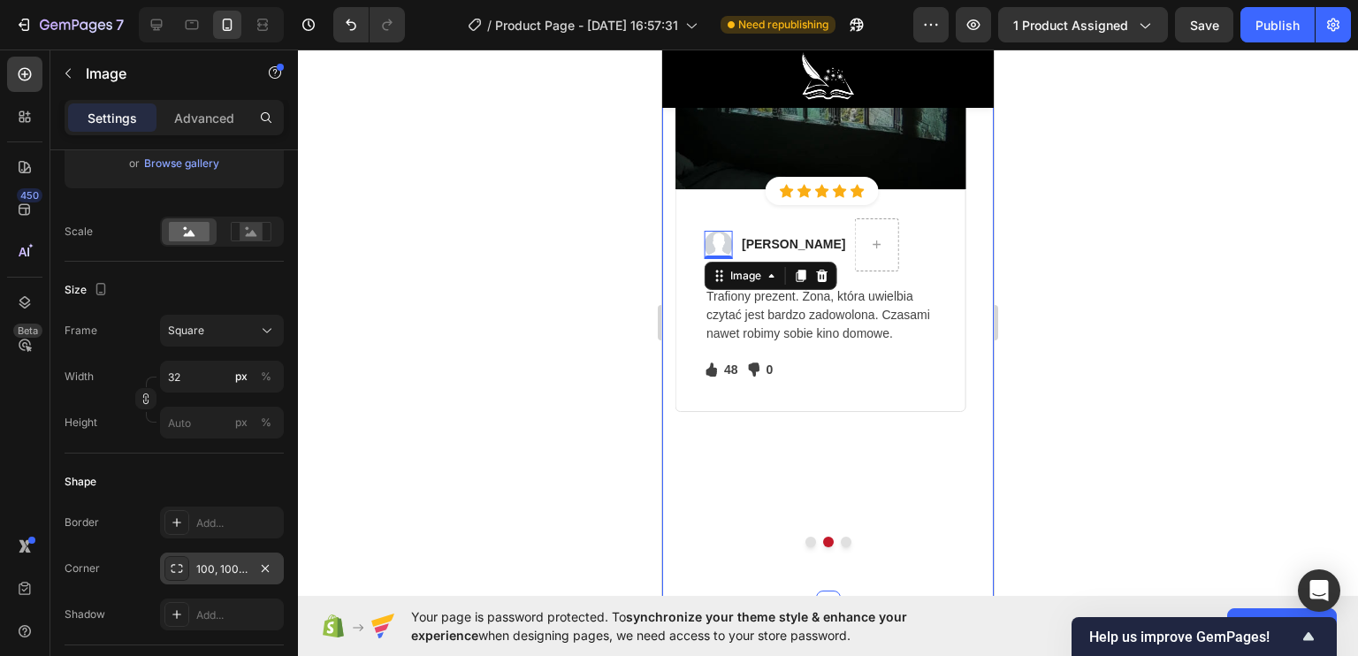
click at [469, 391] on div at bounding box center [828, 353] width 1060 height 606
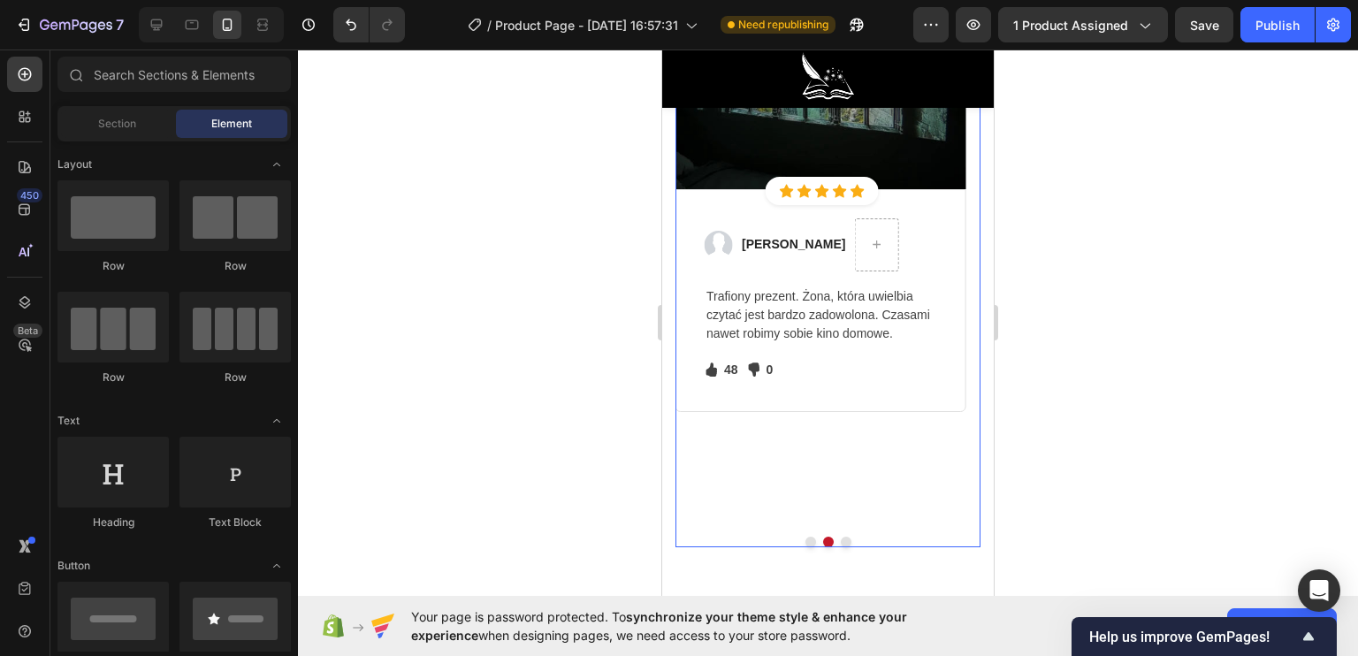
click at [805, 540] on button "Dot" at bounding box center [810, 542] width 11 height 11
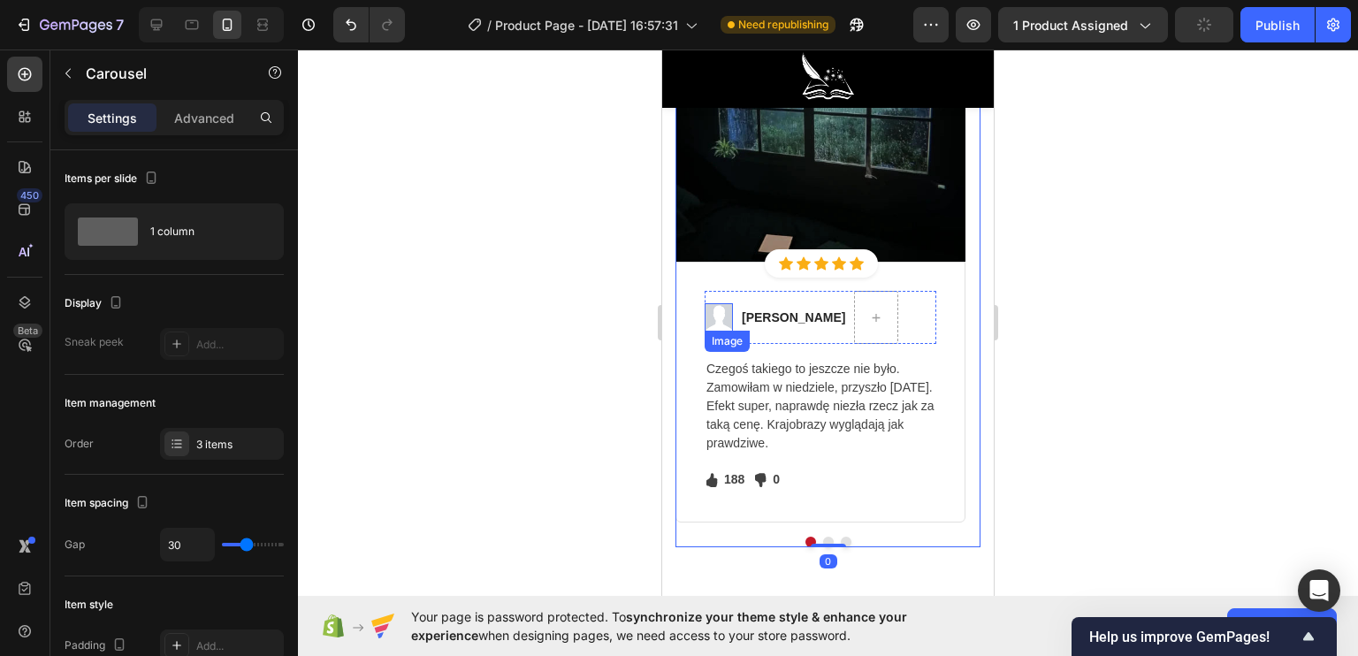
click at [707, 293] on div "Image" at bounding box center [719, 317] width 28 height 53
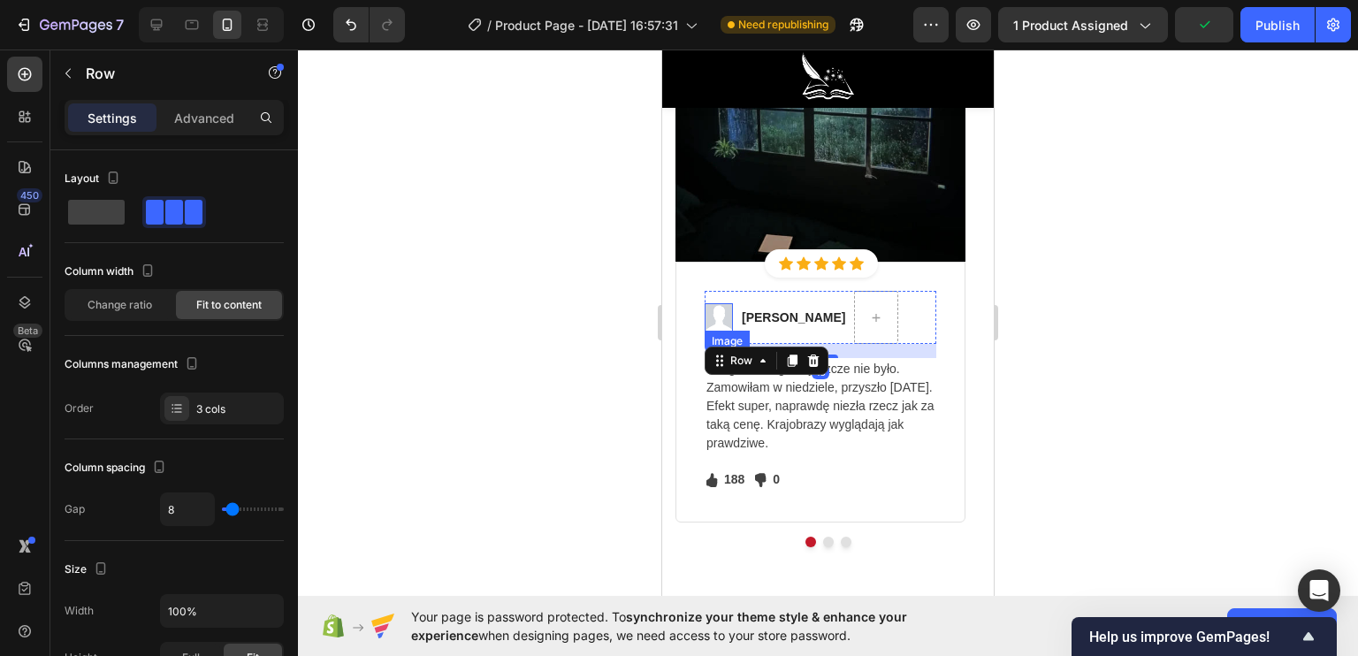
click at [718, 306] on img at bounding box center [719, 317] width 28 height 28
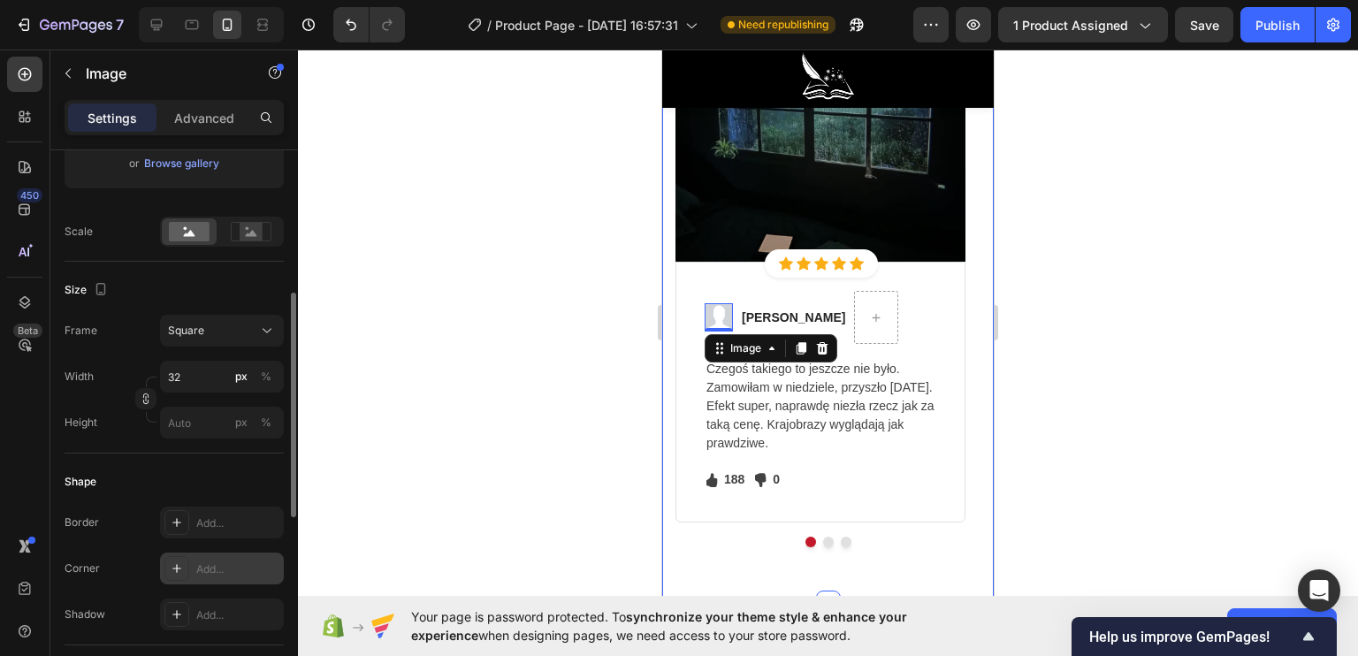
drag, startPoint x: 193, startPoint y: 566, endPoint x: 193, endPoint y: 554, distance: 11.5
click at [194, 566] on div "Add..." at bounding box center [222, 569] width 124 height 32
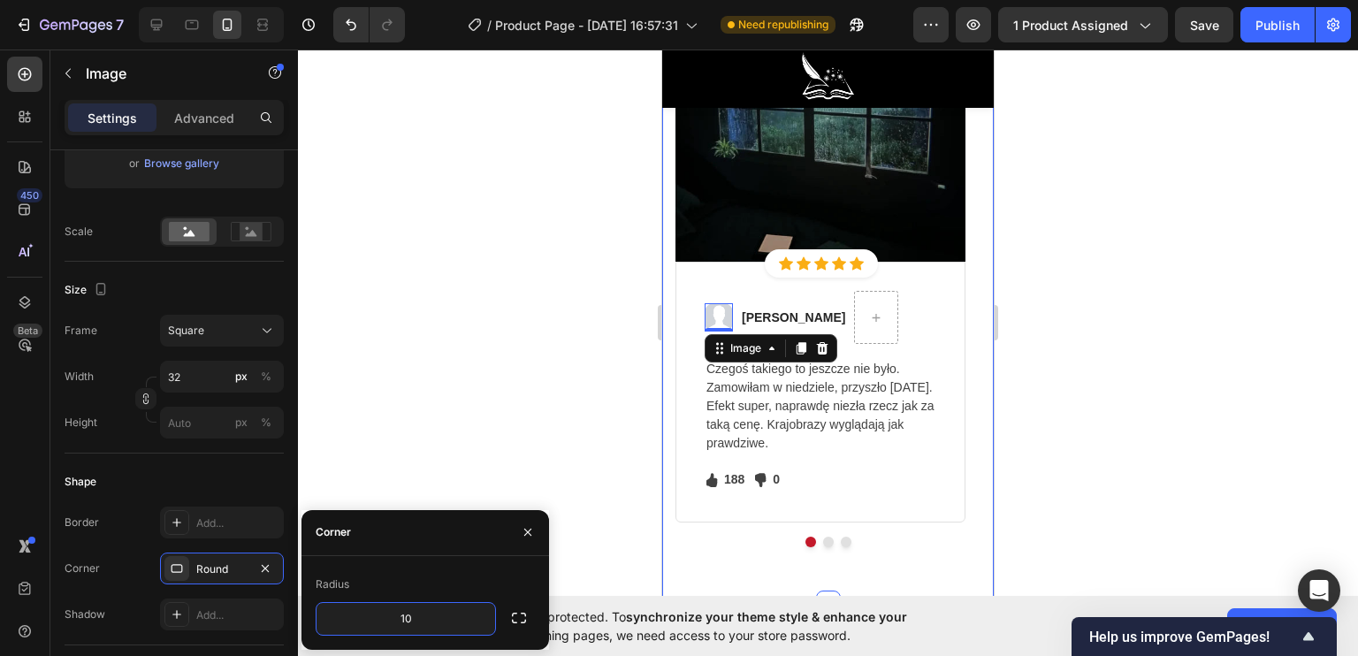
type input "100"
click at [400, 412] on div at bounding box center [828, 353] width 1060 height 606
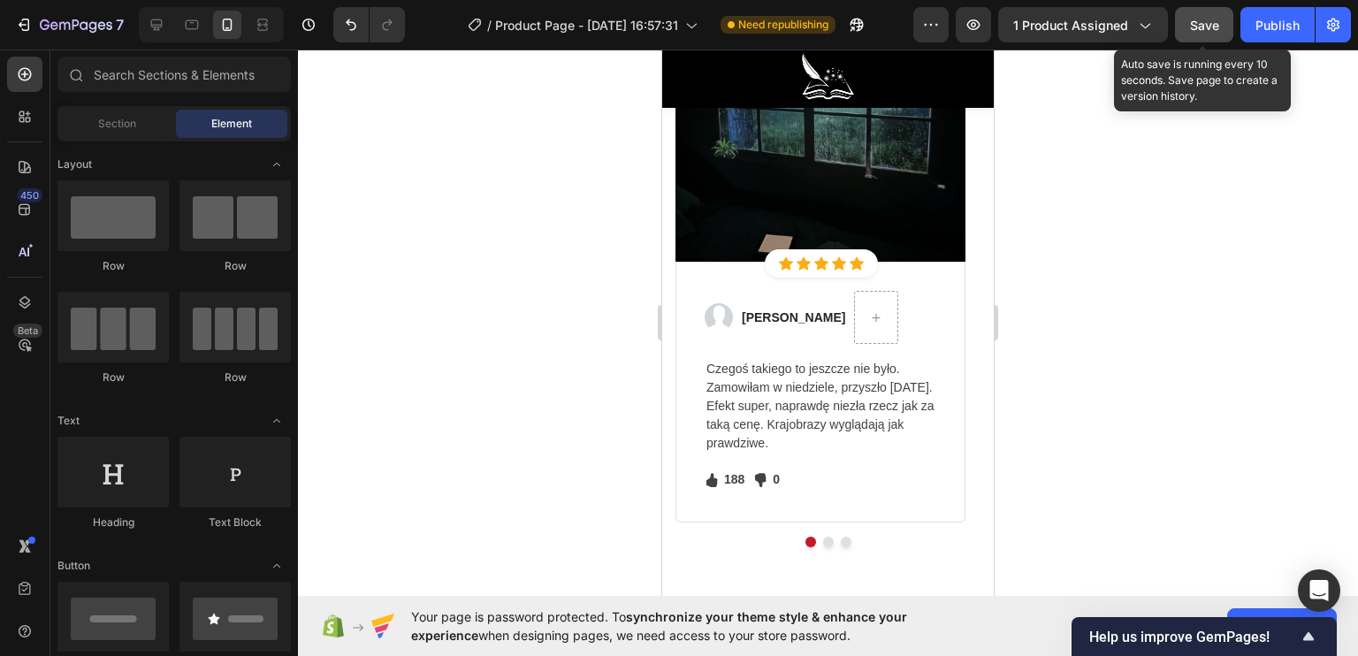
click at [1217, 25] on span "Save" at bounding box center [1204, 25] width 29 height 15
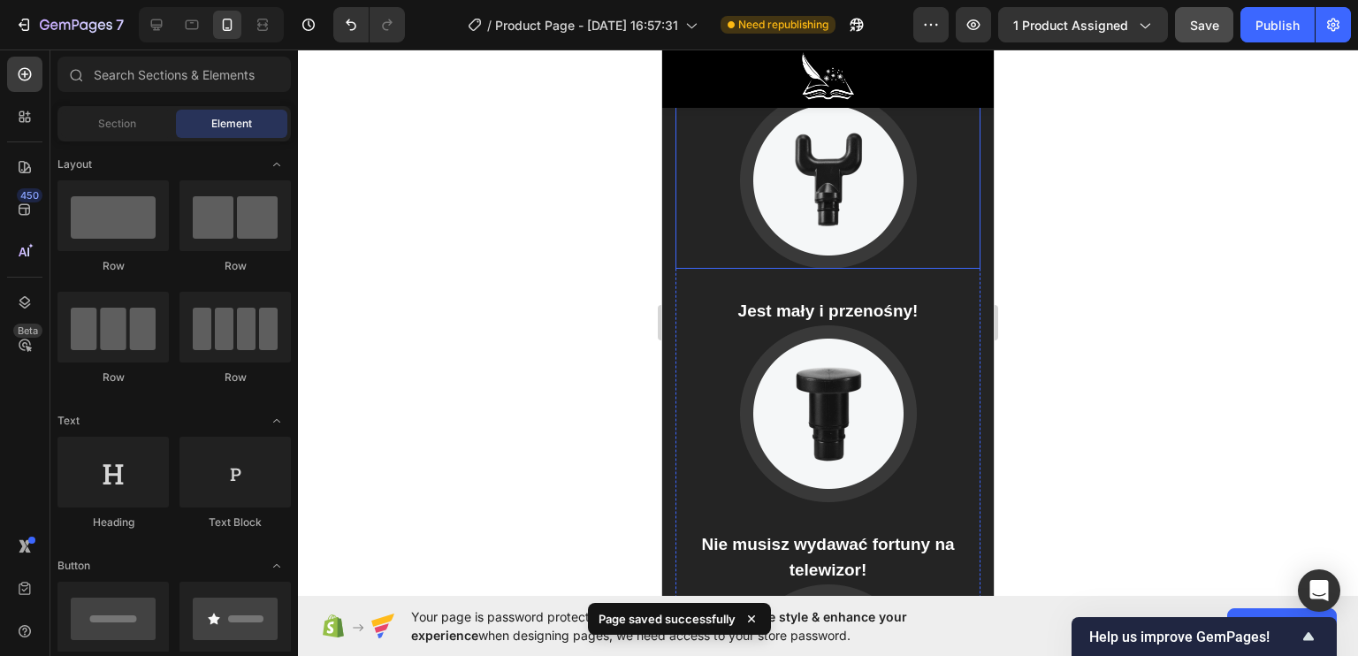
scroll to position [3890, 0]
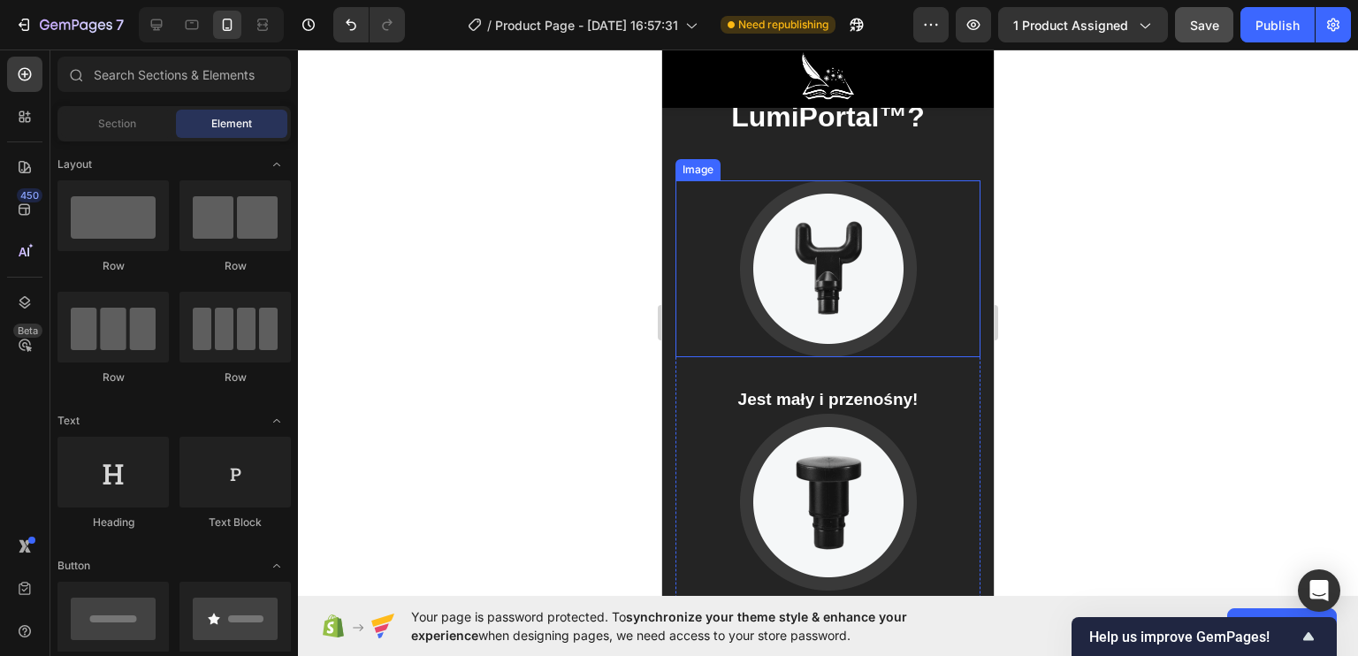
click at [804, 288] on img at bounding box center [828, 268] width 177 height 177
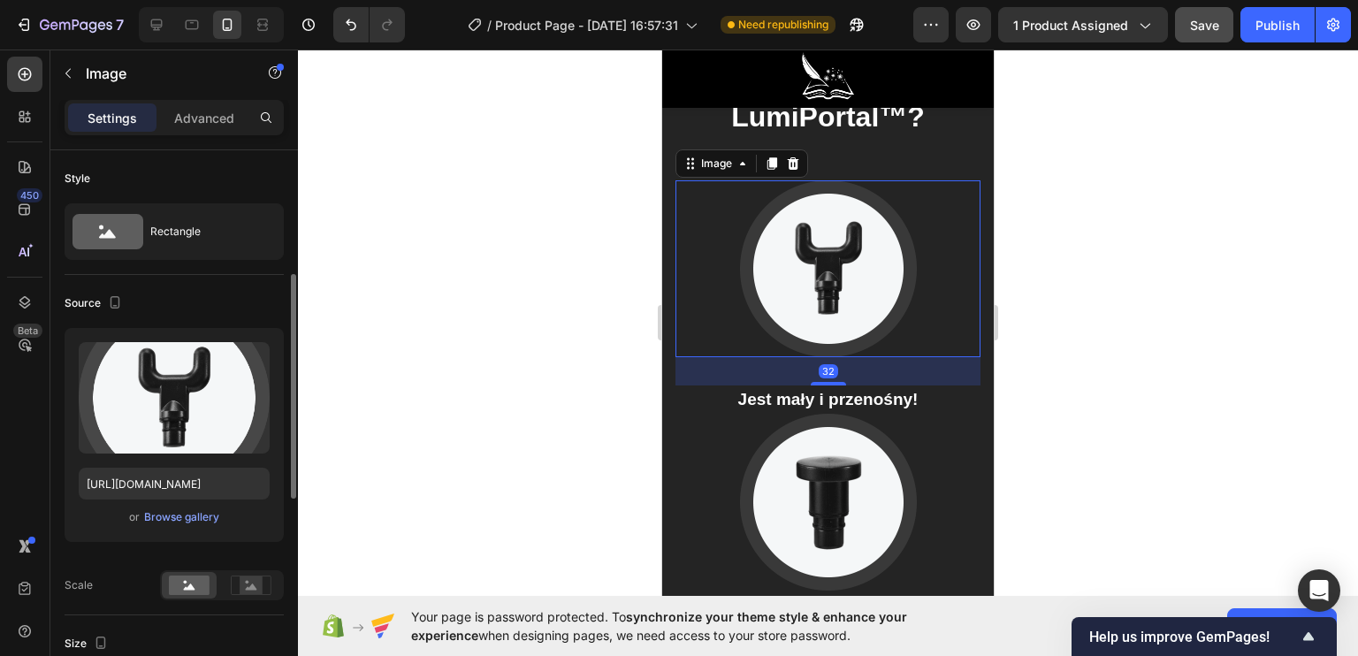
scroll to position [88, 0]
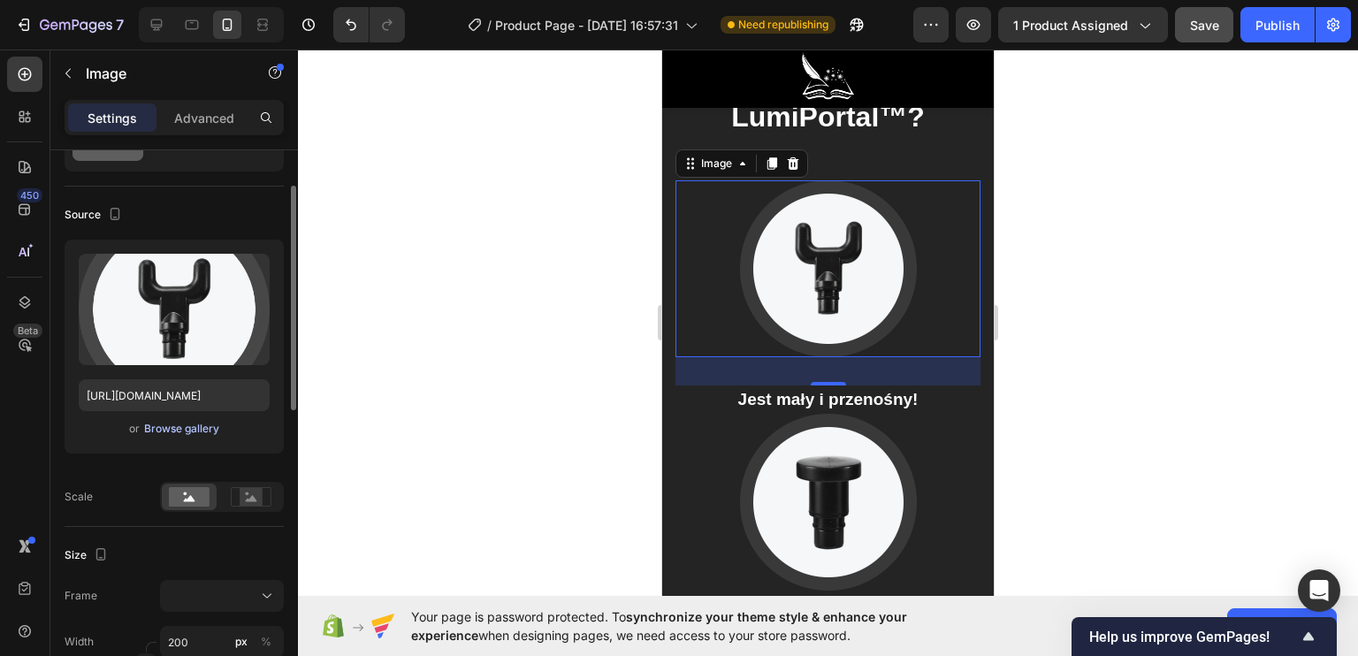
click at [188, 424] on div "Browse gallery" at bounding box center [181, 429] width 75 height 16
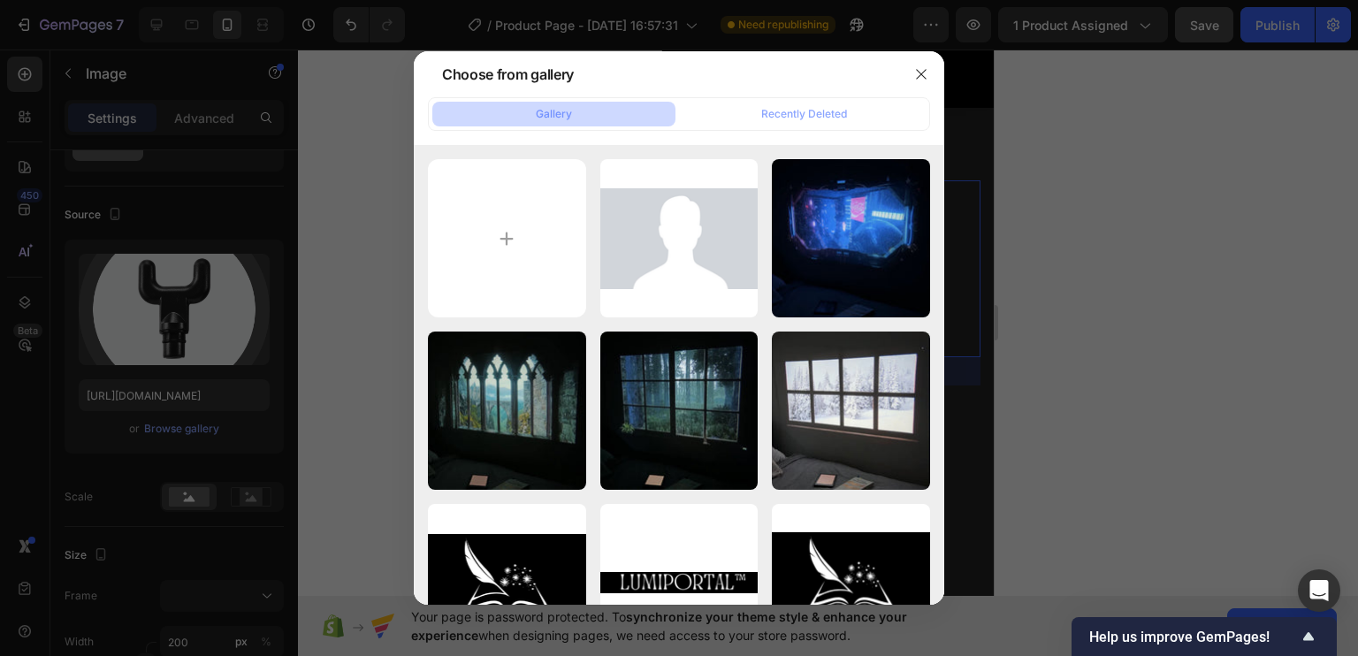
type input "C:\fakepath\hdghdgdhghdhgd.gif"
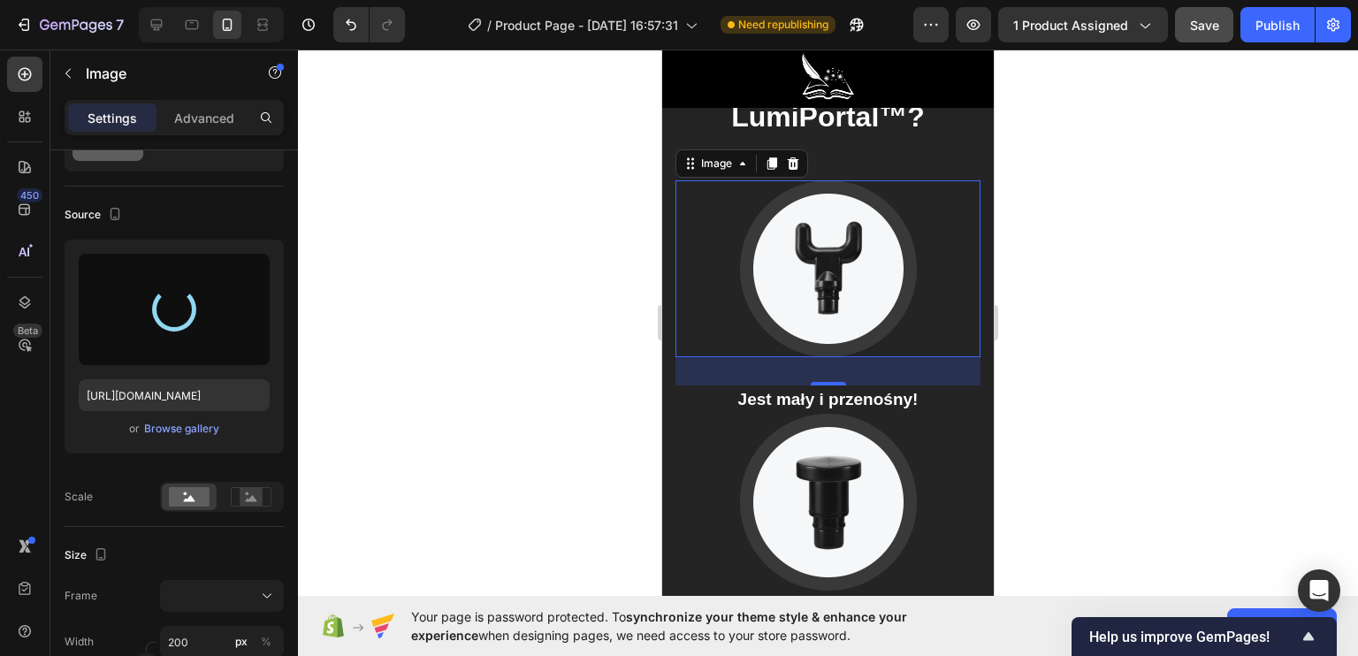
scroll to position [3801, 0]
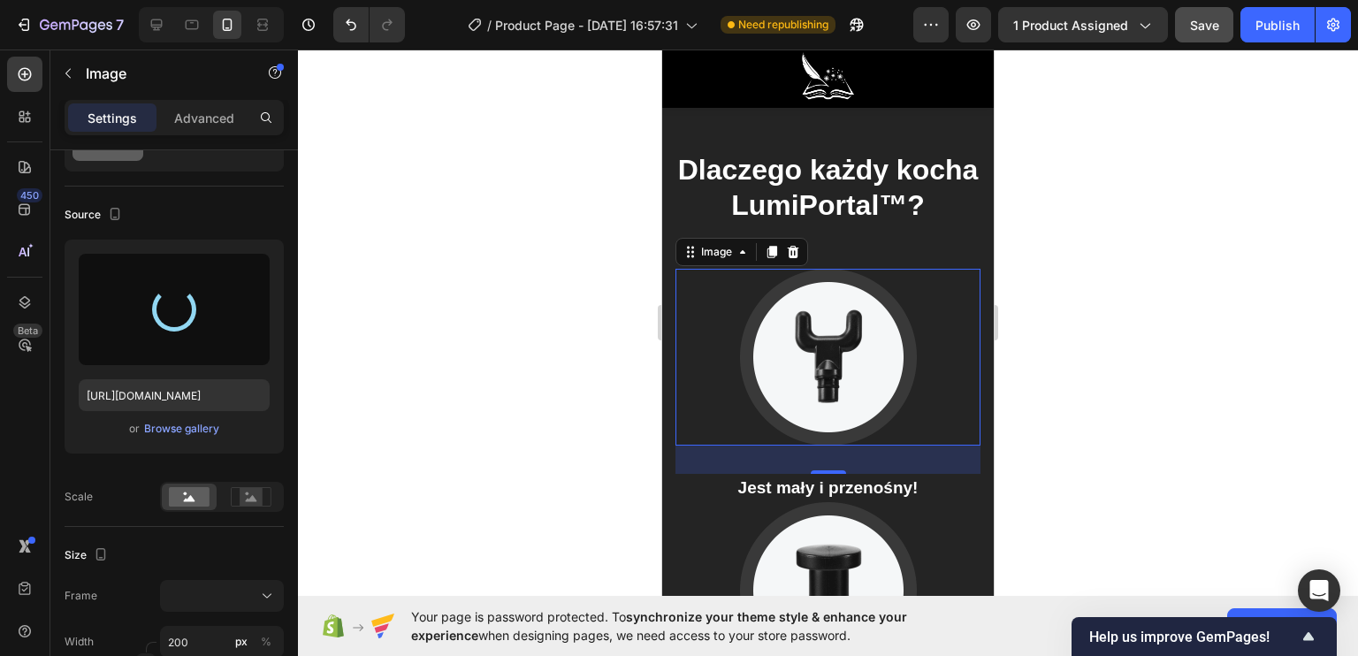
type input "https://cdn.shopify.com/s/files/1/0922/4431/2392/files/gempages_584663978324525…"
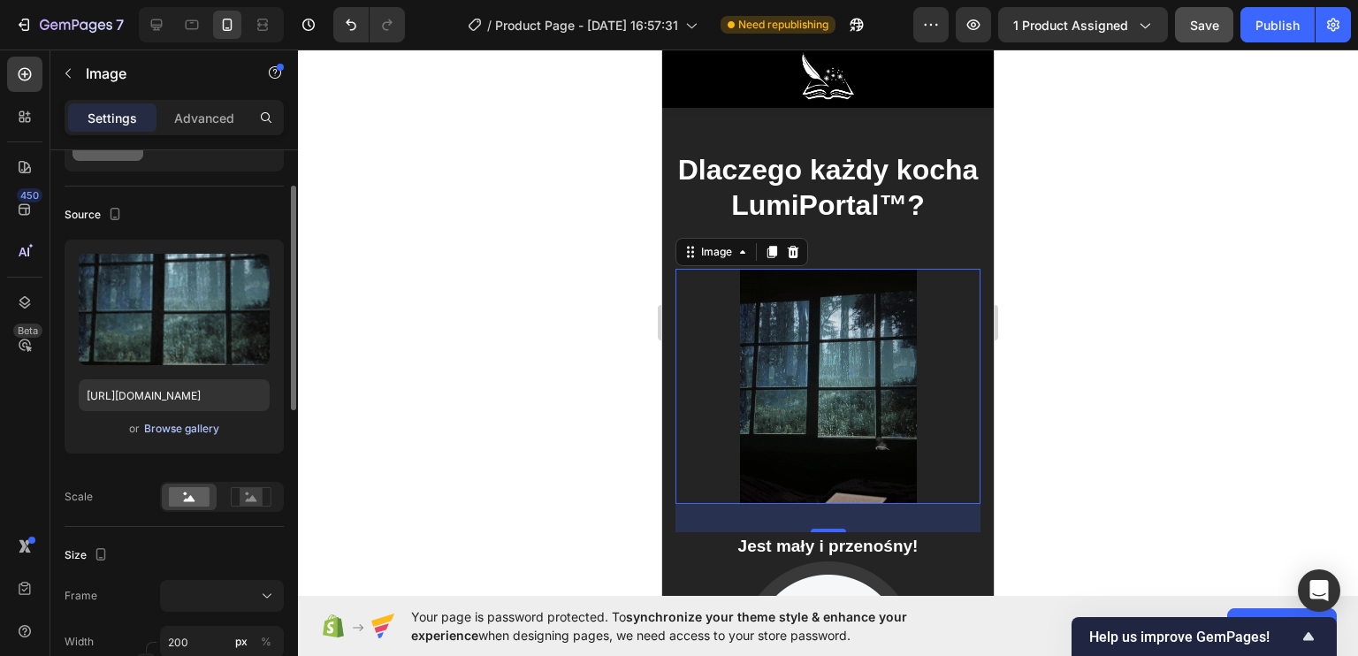
click at [173, 429] on div "Browse gallery" at bounding box center [181, 429] width 75 height 16
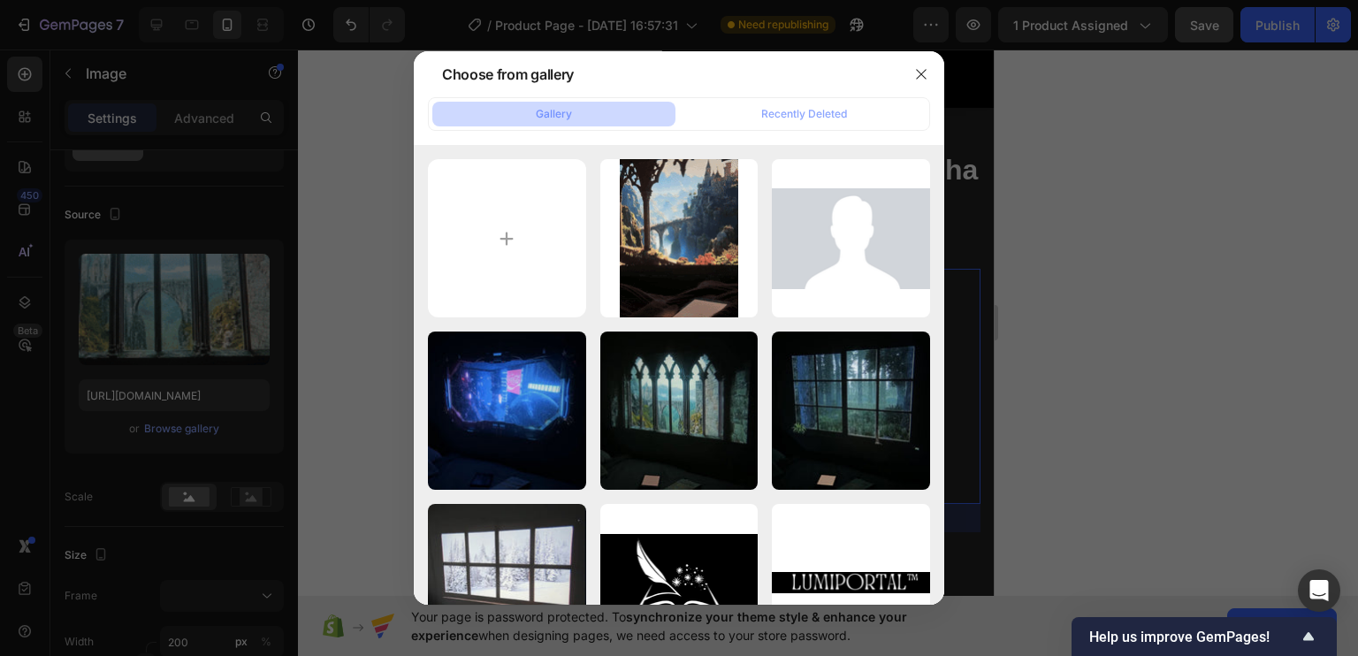
type input "C:\fakepath\1752837234__screenshot2025-07-18at84347pm__original.png"
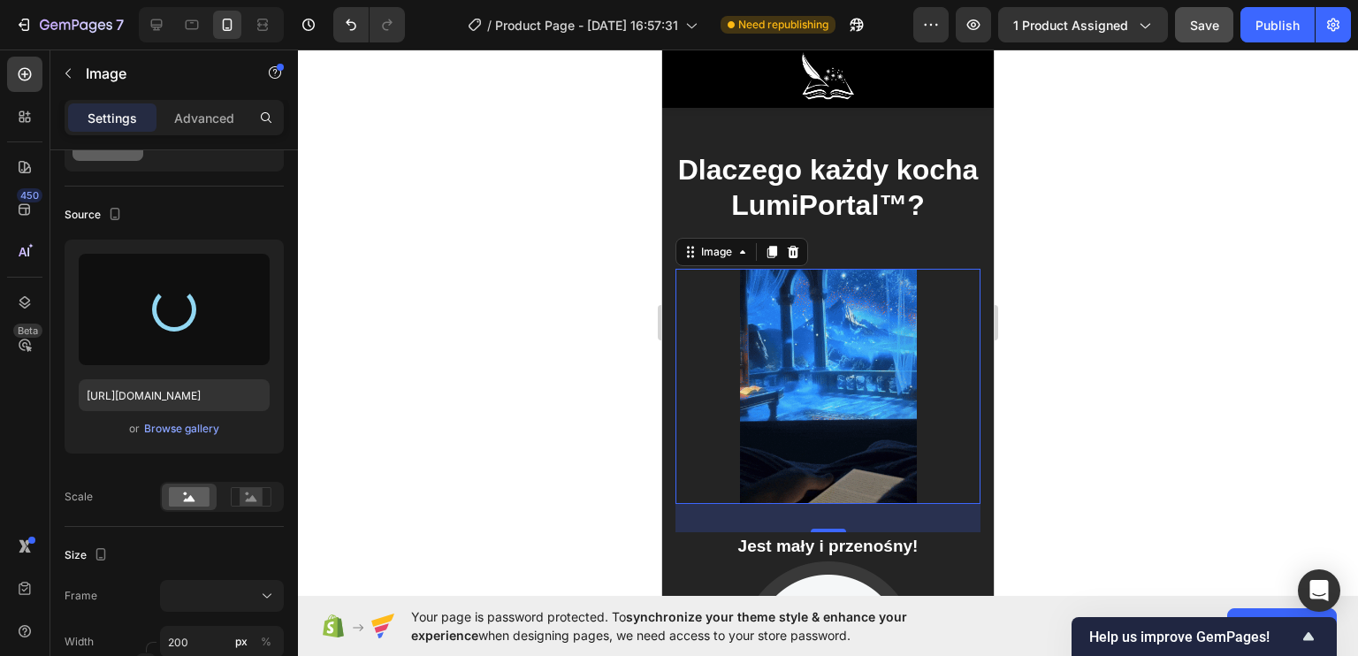
type input "https://cdn.shopify.com/s/files/1/0922/4431/2392/files/gempages_584663978324525…"
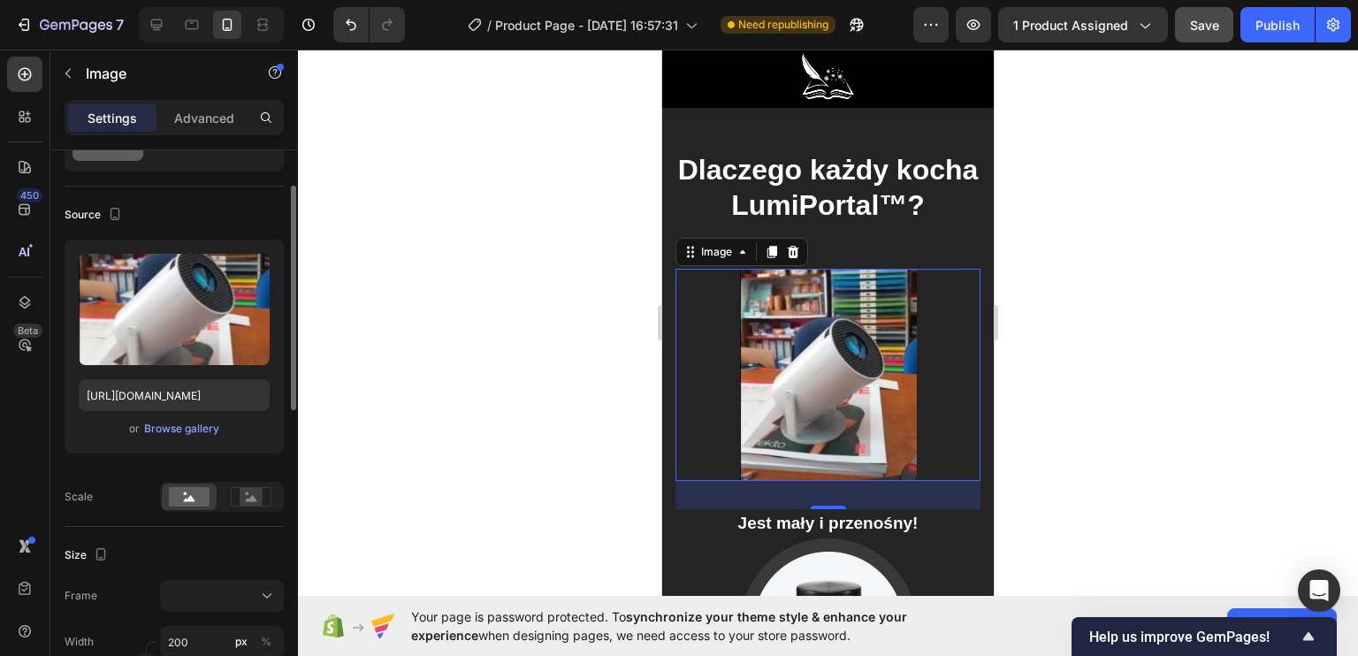
scroll to position [177, 0]
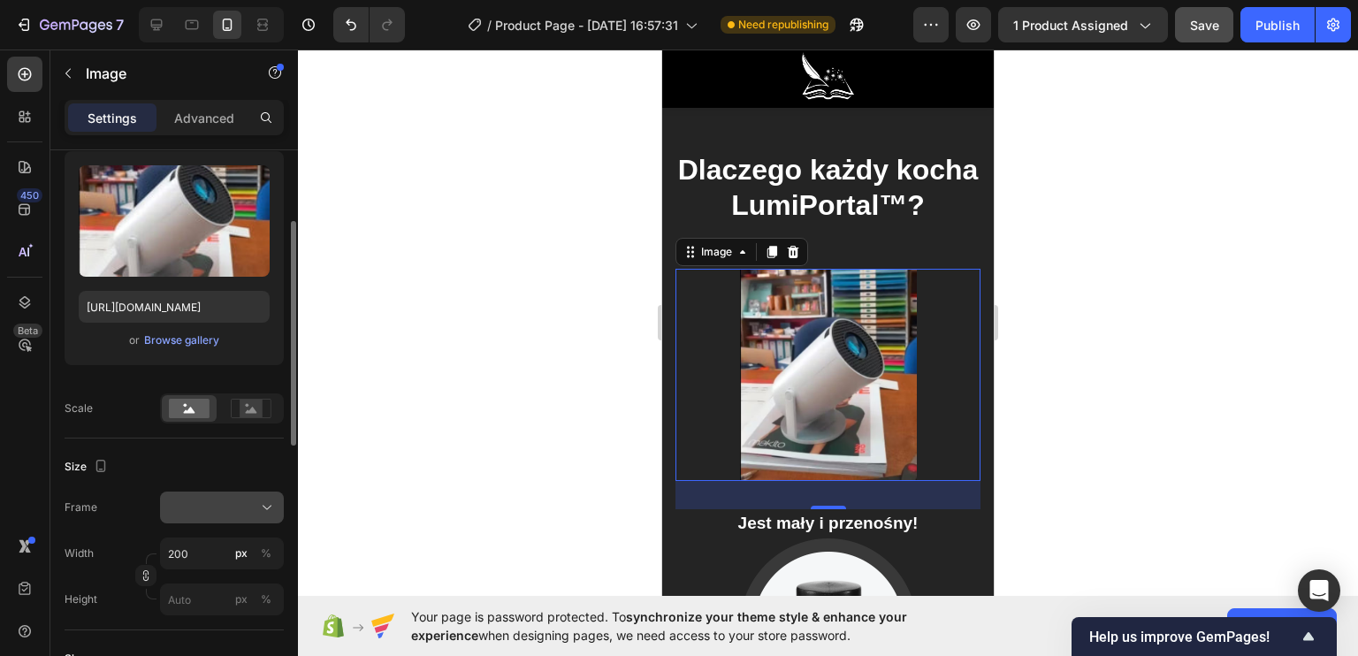
click at [207, 495] on button at bounding box center [222, 508] width 124 height 32
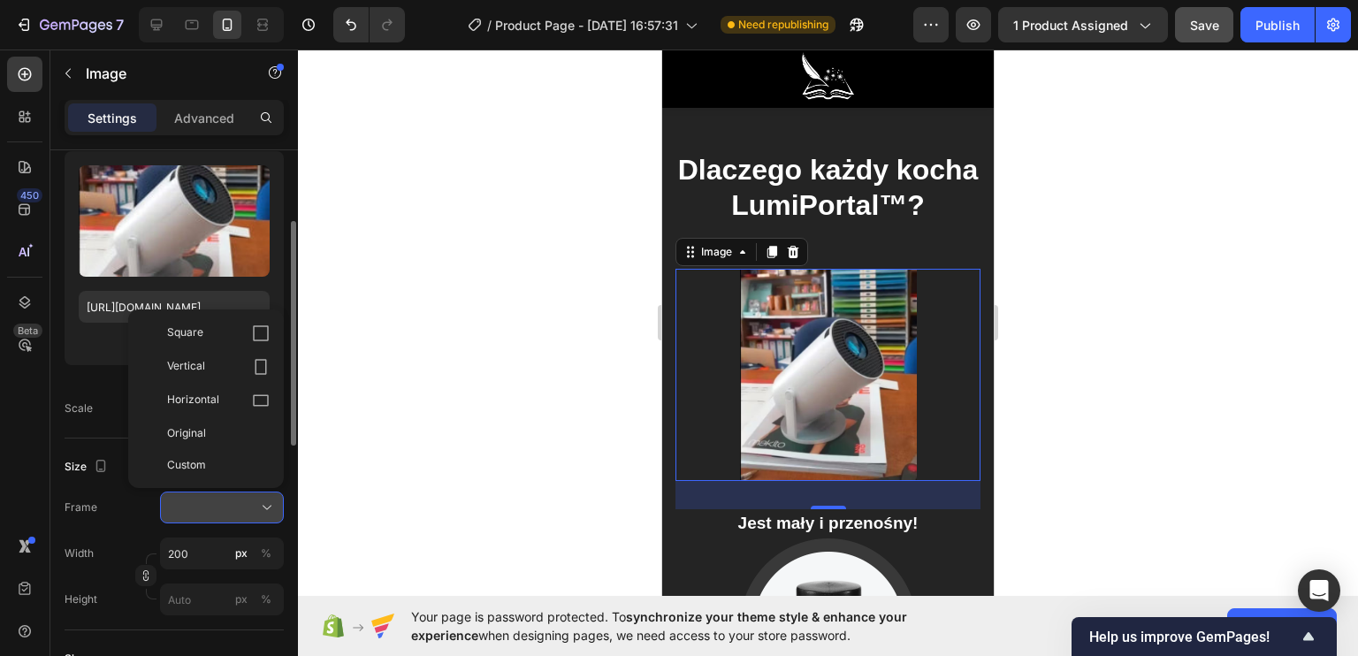
click at [209, 499] on div at bounding box center [222, 508] width 108 height 18
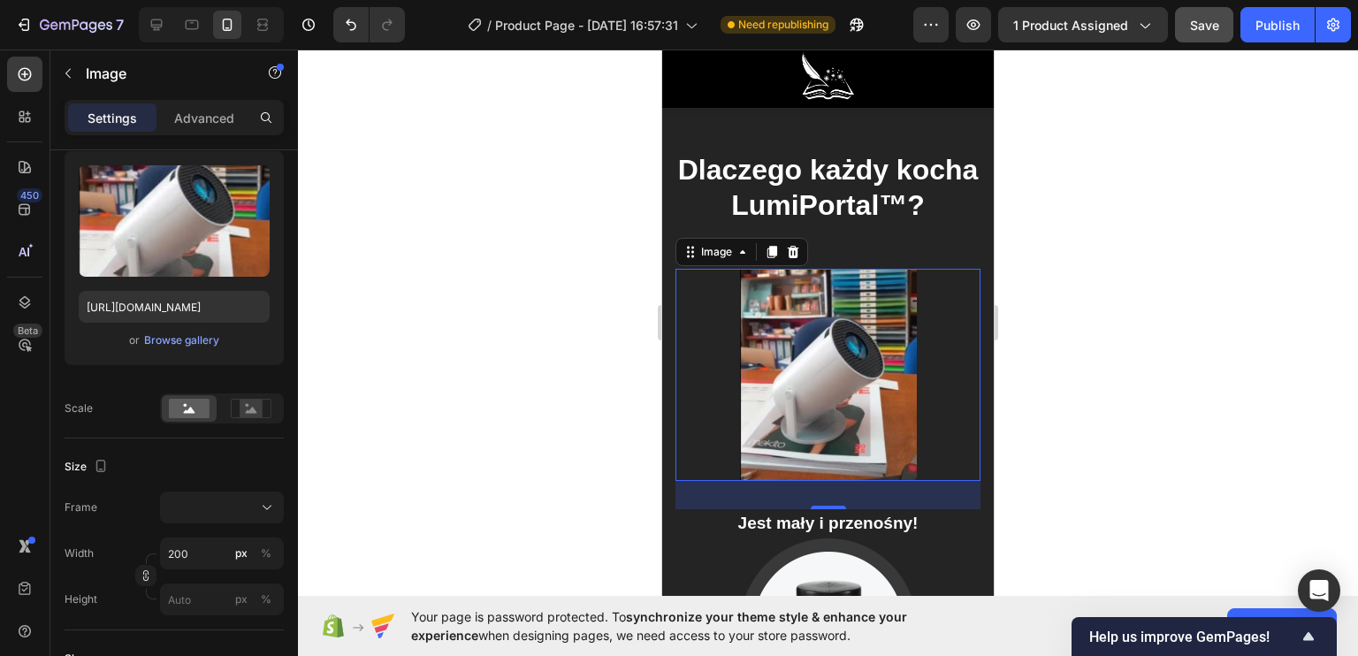
scroll to position [3625, 0]
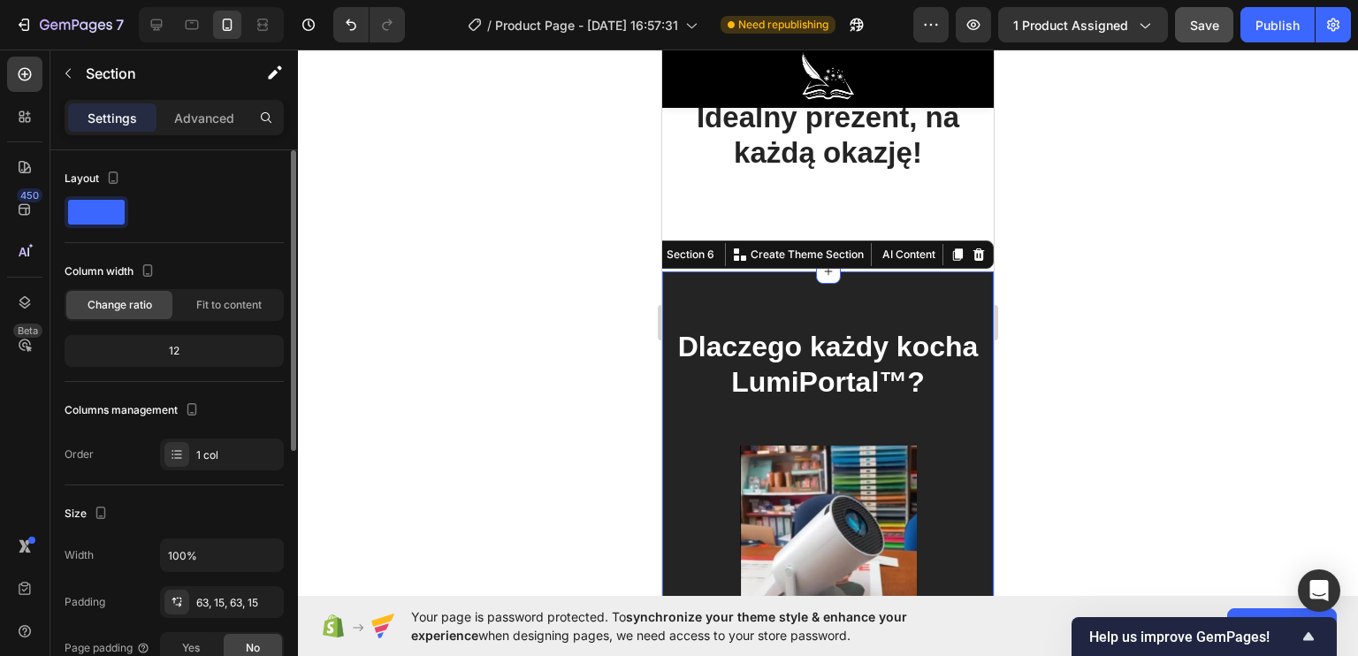
click at [968, 244] on div at bounding box center [978, 254] width 21 height 21
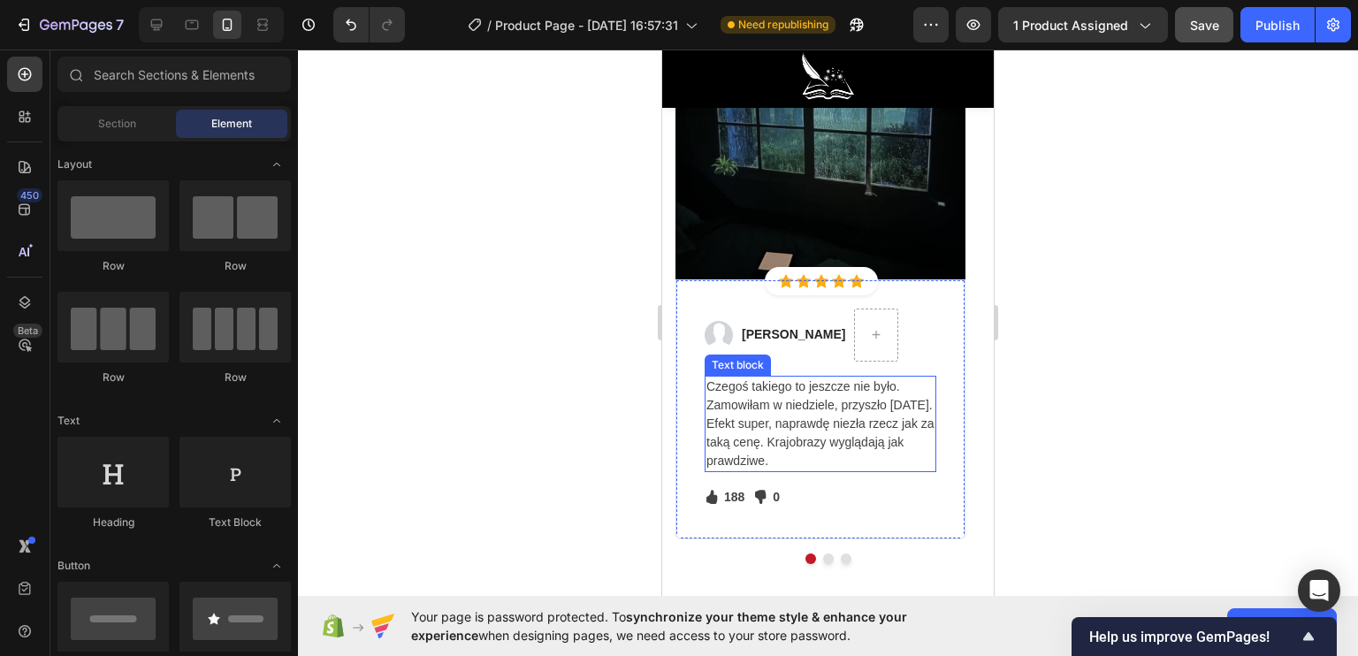
scroll to position [4155, 0]
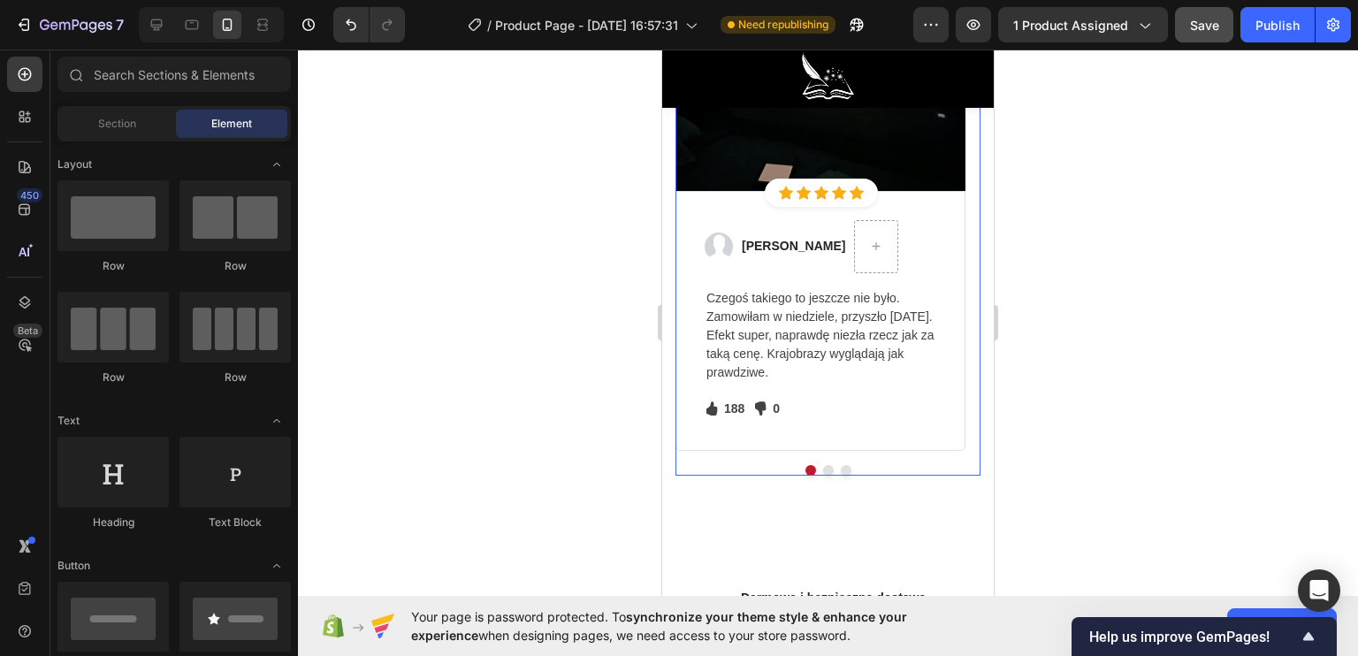
click at [823, 468] on button "Dot" at bounding box center [828, 470] width 11 height 11
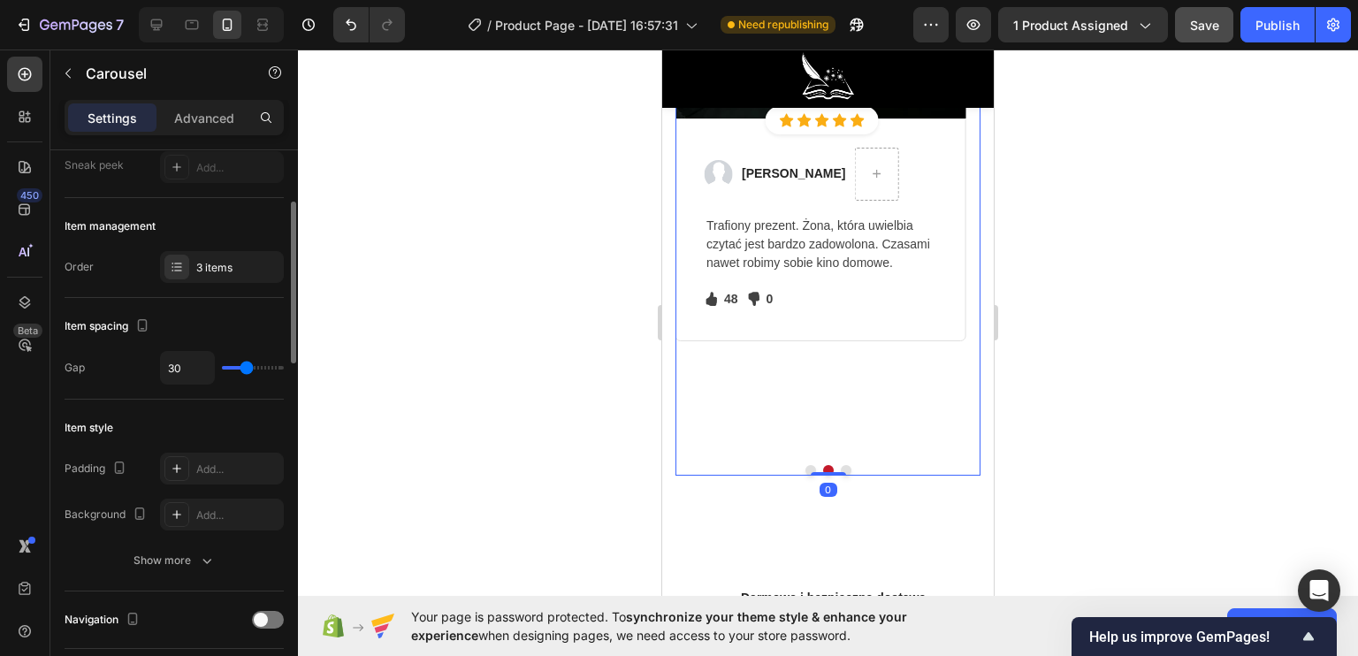
scroll to position [354, 0]
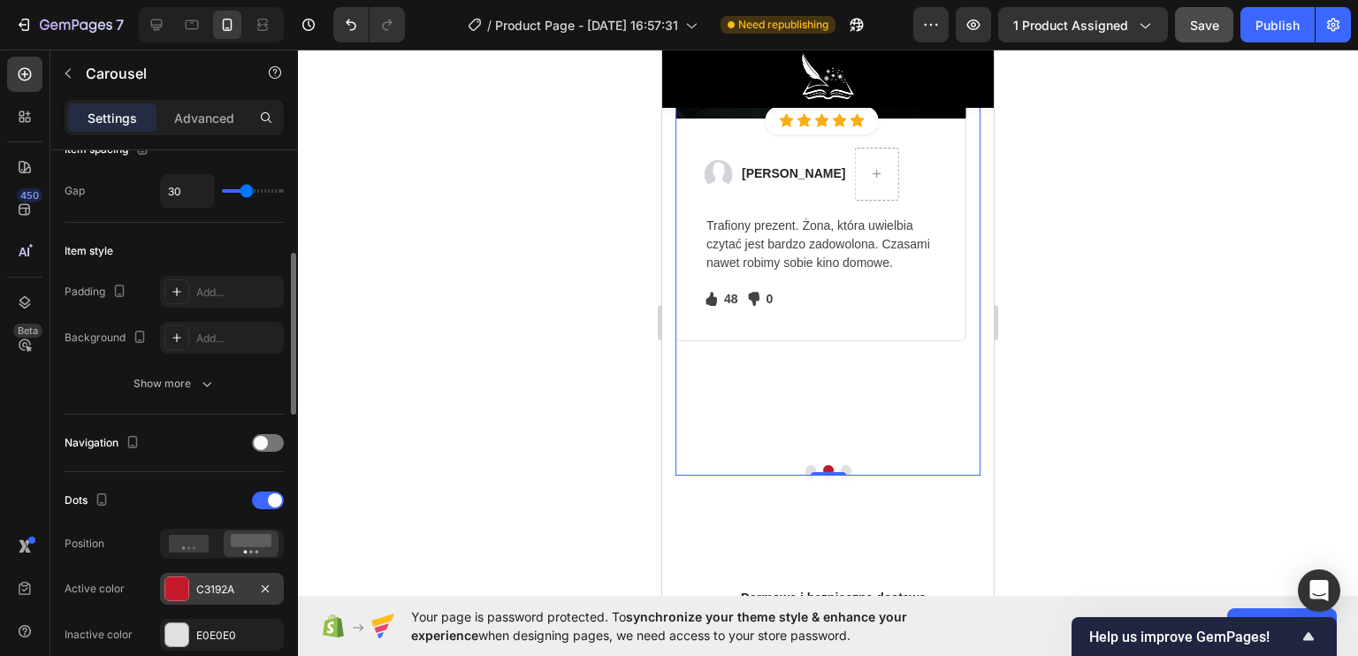
click at [172, 577] on div at bounding box center [176, 588] width 23 height 23
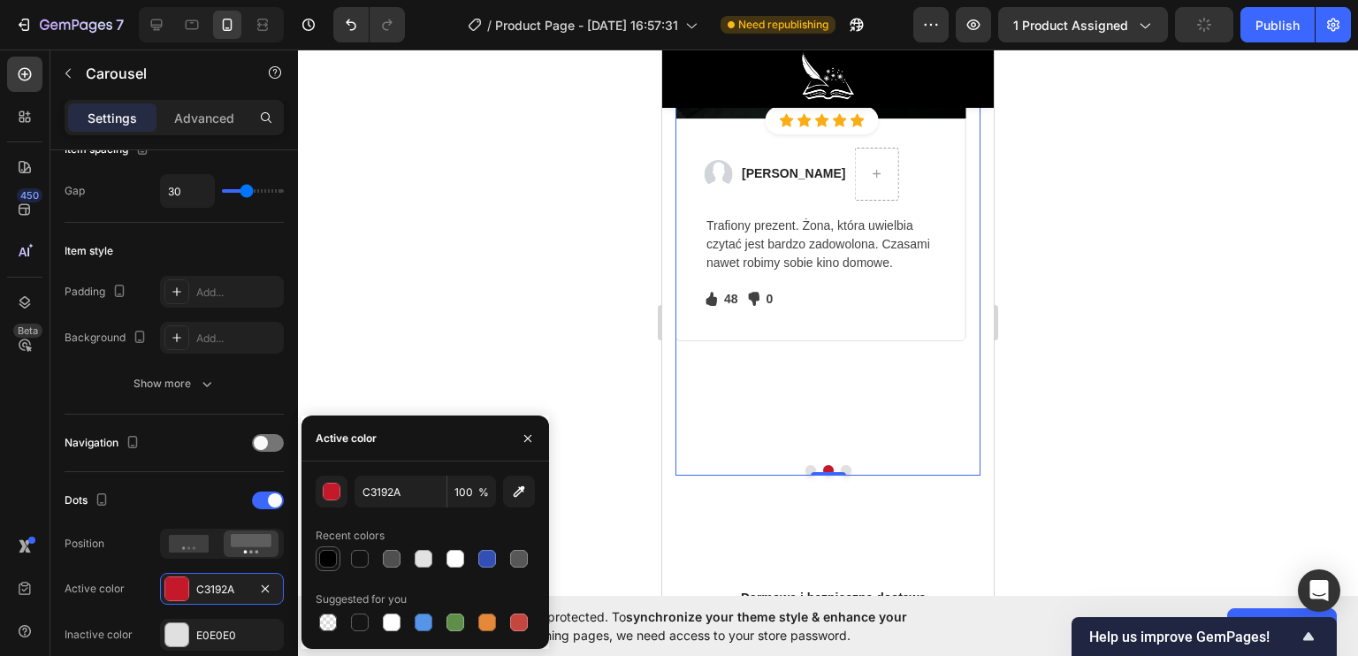
click at [320, 561] on div at bounding box center [328, 559] width 18 height 18
type input "000000"
click at [444, 292] on div at bounding box center [828, 353] width 1060 height 606
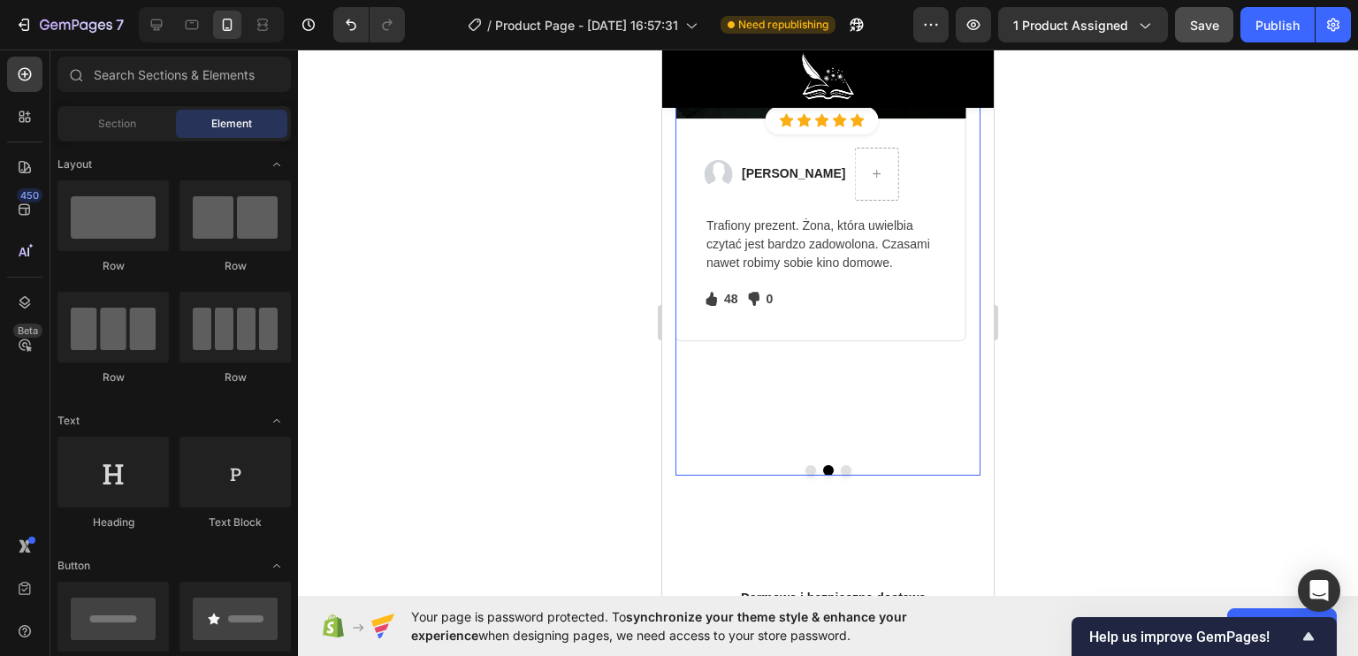
click at [841, 469] on button "Dot" at bounding box center [846, 470] width 11 height 11
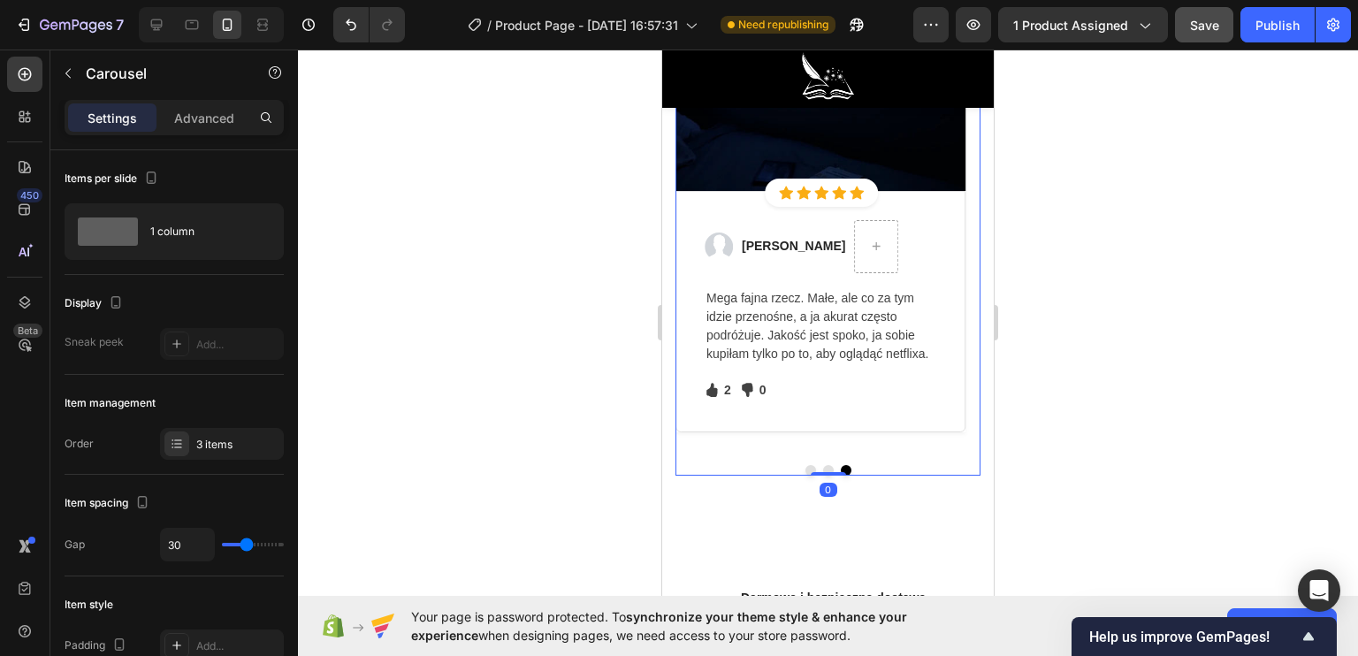
click at [805, 466] on button "Dot" at bounding box center [810, 470] width 11 height 11
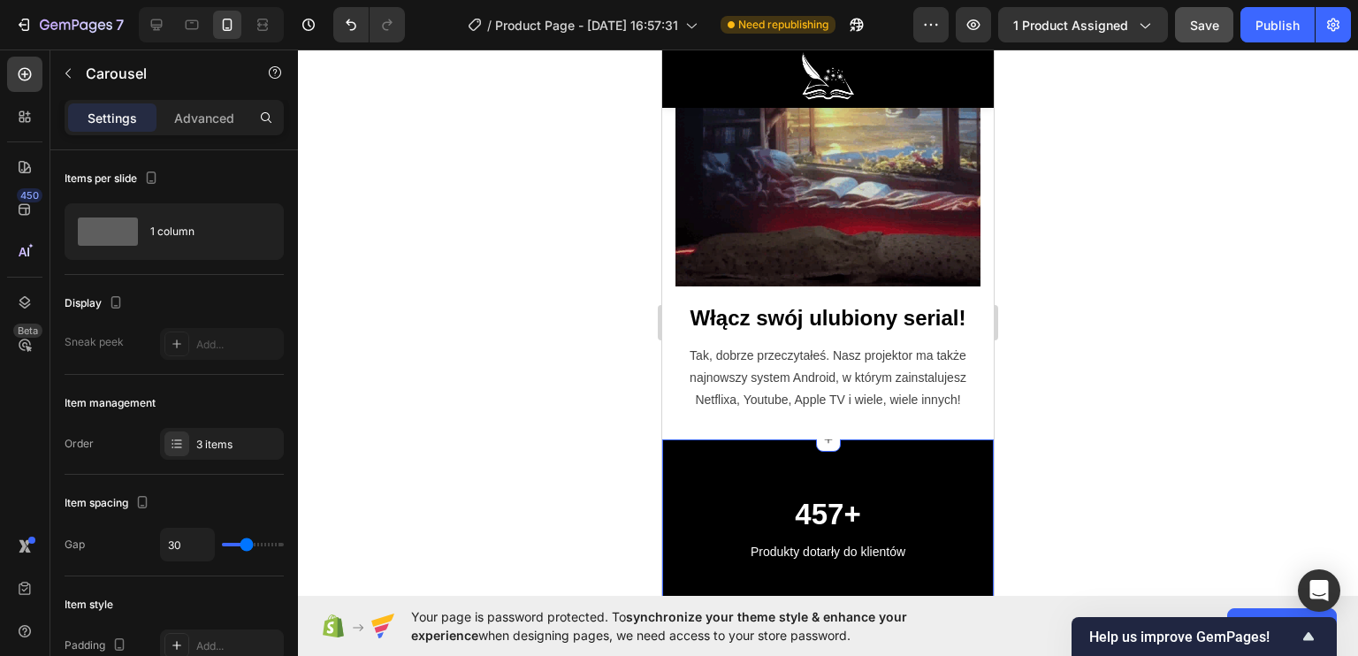
scroll to position [2564, 0]
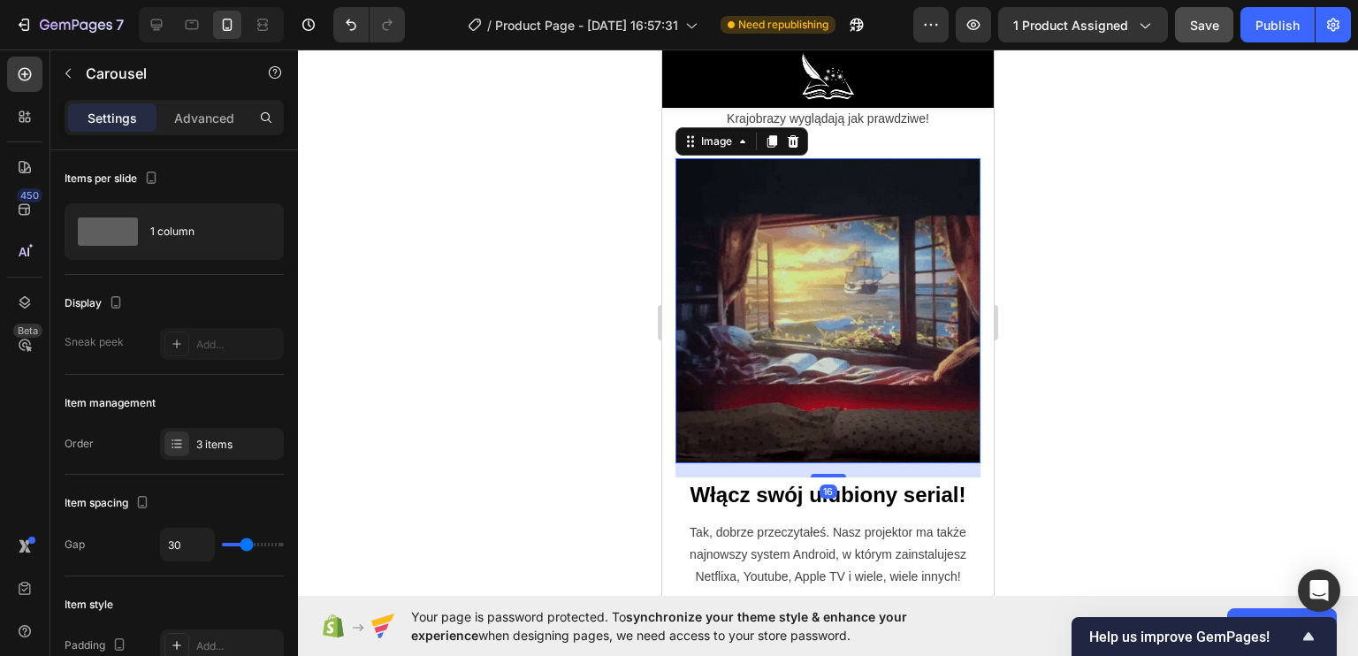
click at [789, 362] on img at bounding box center [827, 310] width 305 height 305
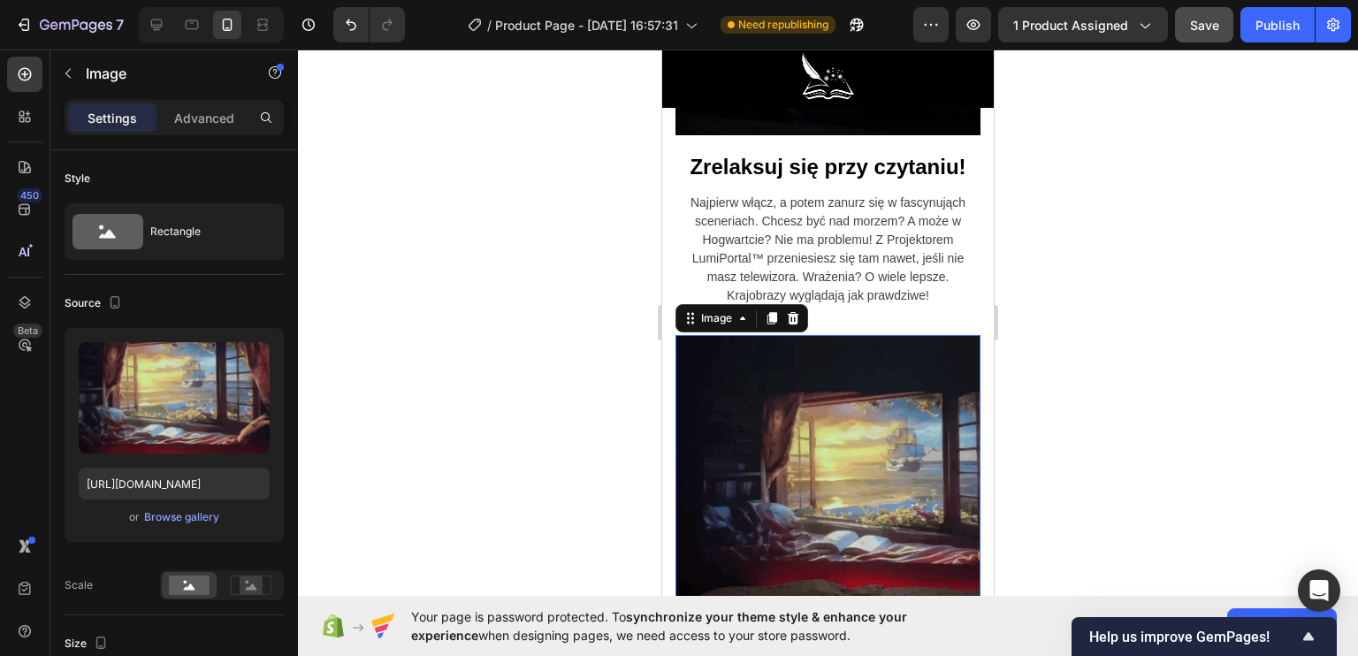
scroll to position [2210, 0]
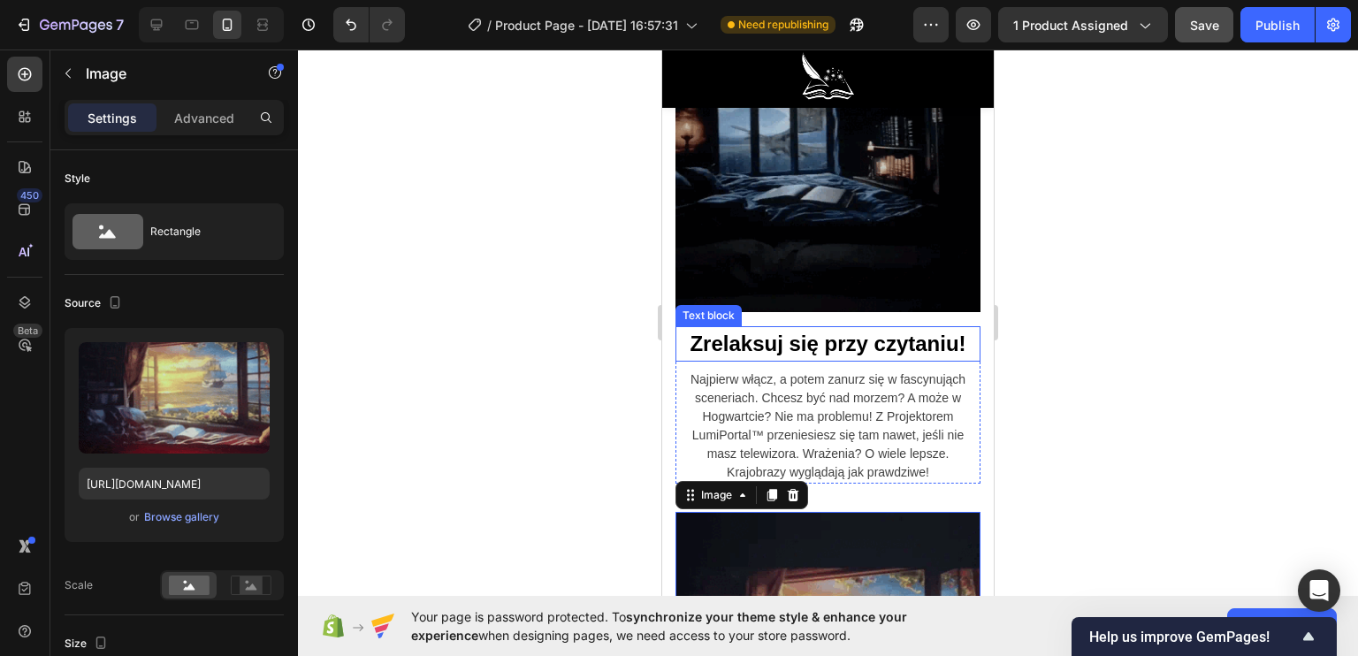
click at [759, 226] on img at bounding box center [827, 159] width 305 height 305
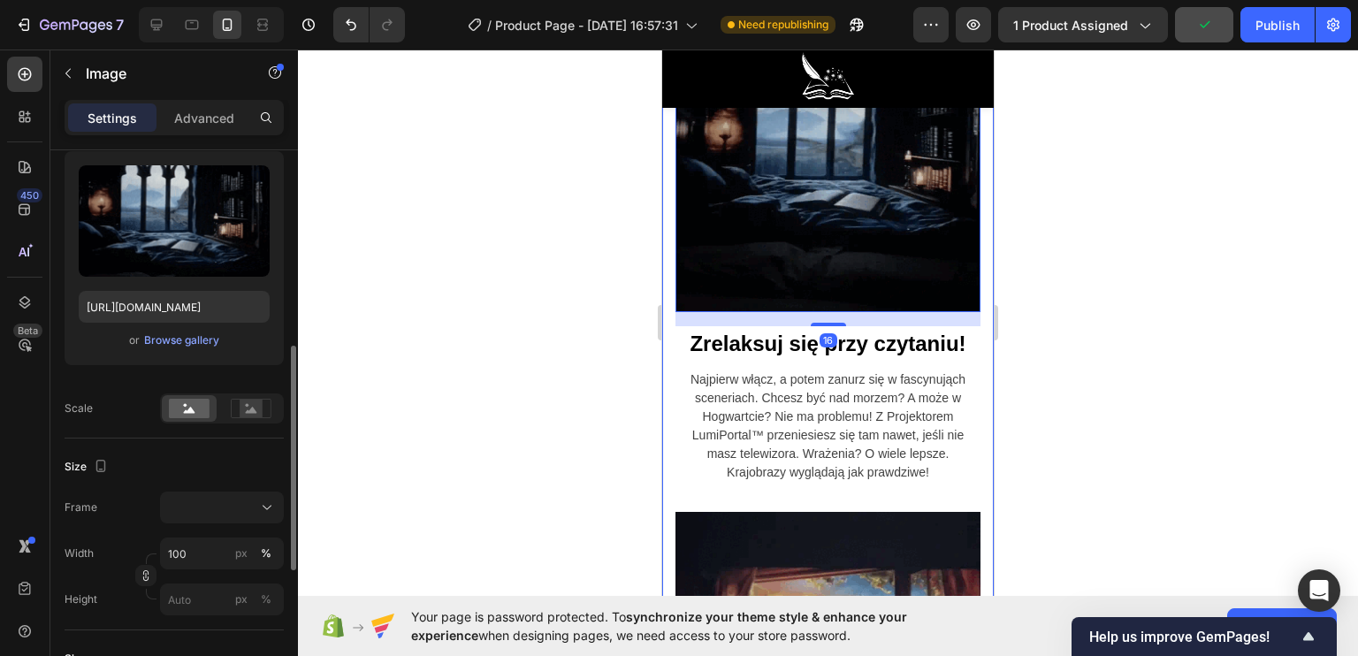
scroll to position [0, 0]
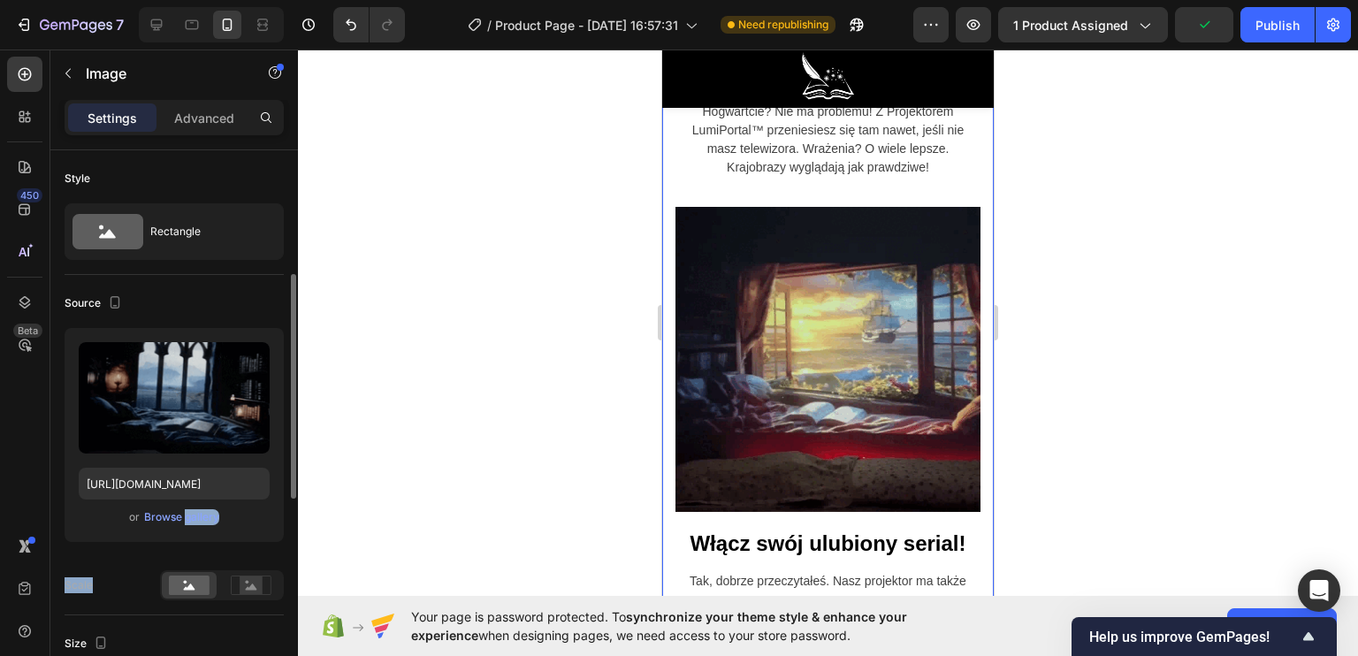
scroll to position [88, 0]
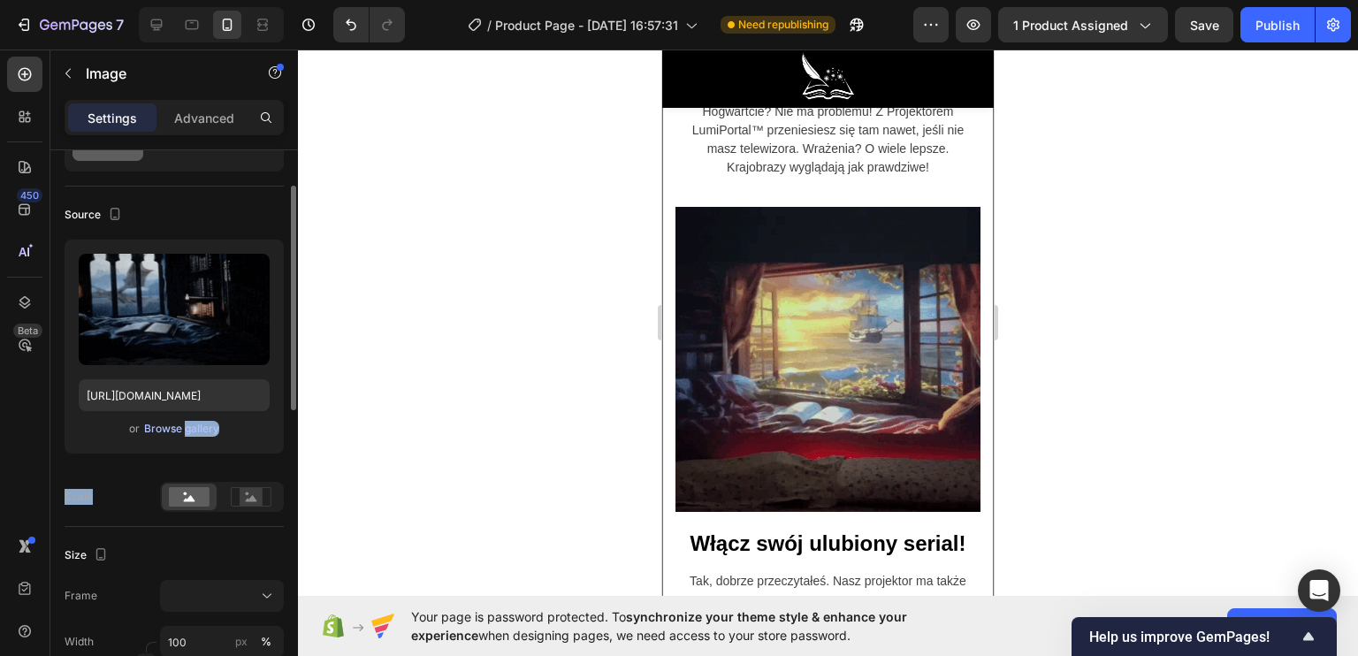
click at [163, 434] on div "Browse gallery" at bounding box center [181, 429] width 75 height 16
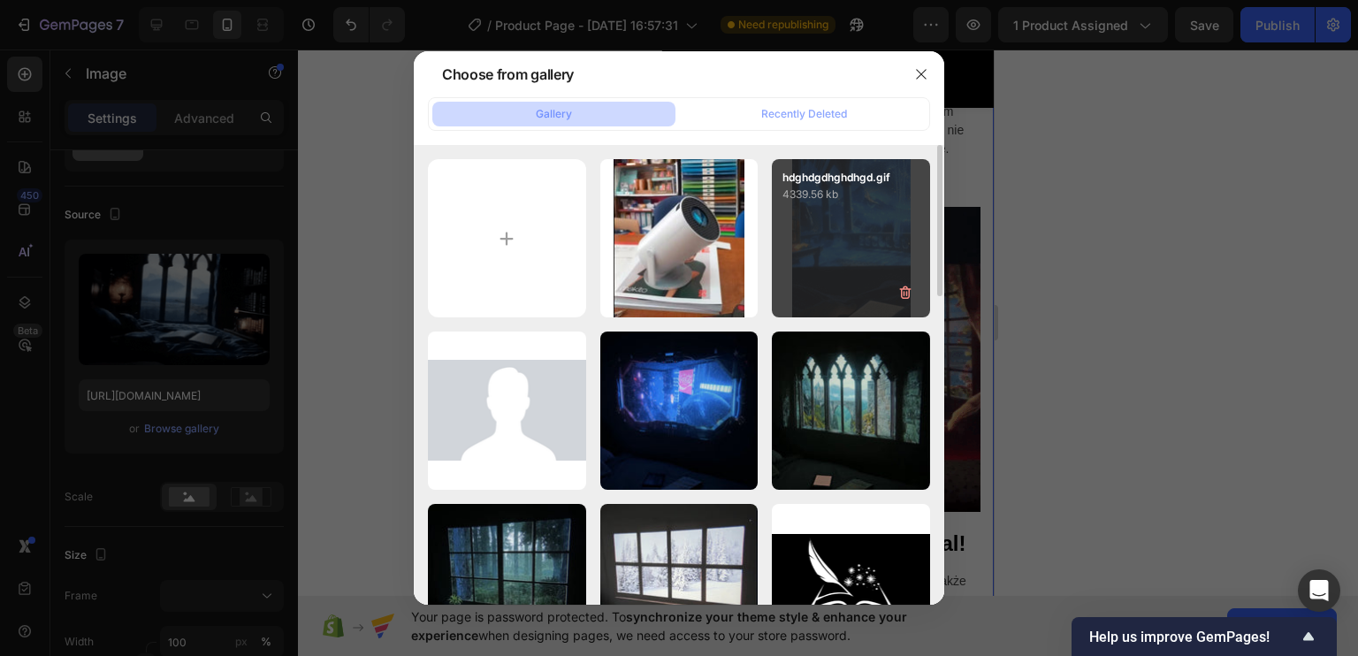
click at [845, 251] on div "hdghdgdhghdhgd.gif 4339.56 kb" at bounding box center [851, 238] width 158 height 158
type input "https://cdn.shopify.com/s/files/1/0922/4431/2392/files/gempages_584663978324525…"
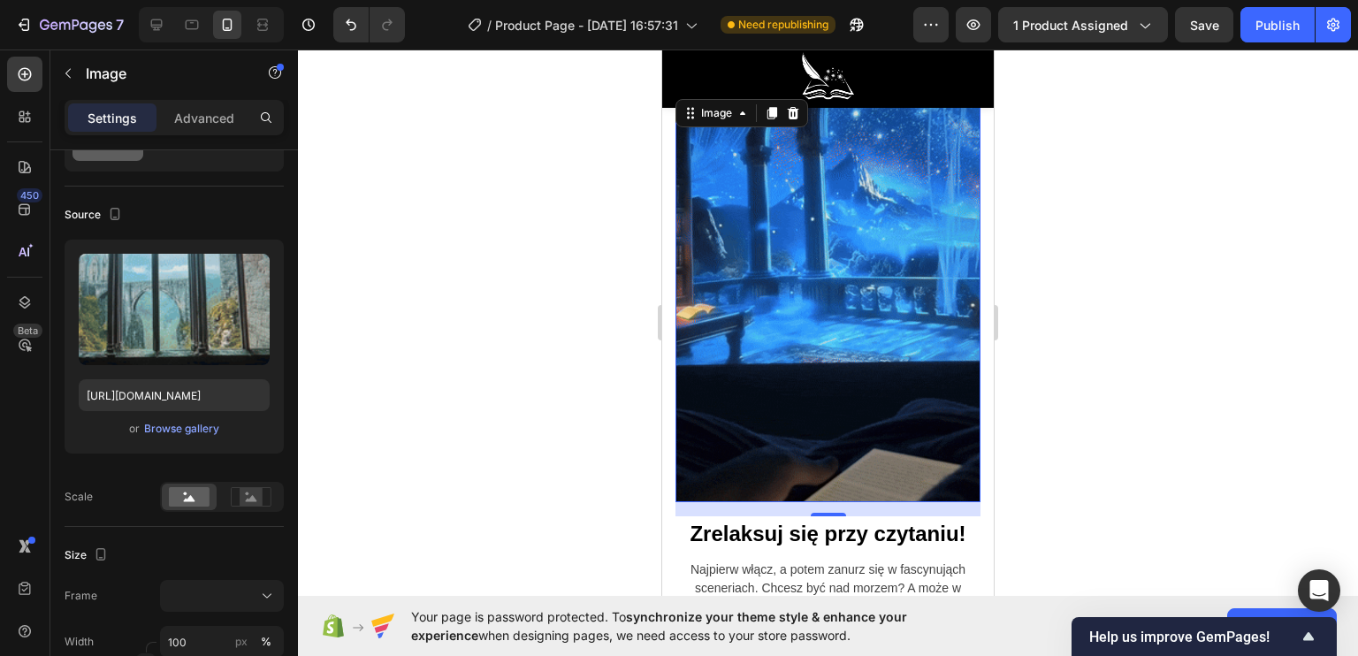
scroll to position [2033, 0]
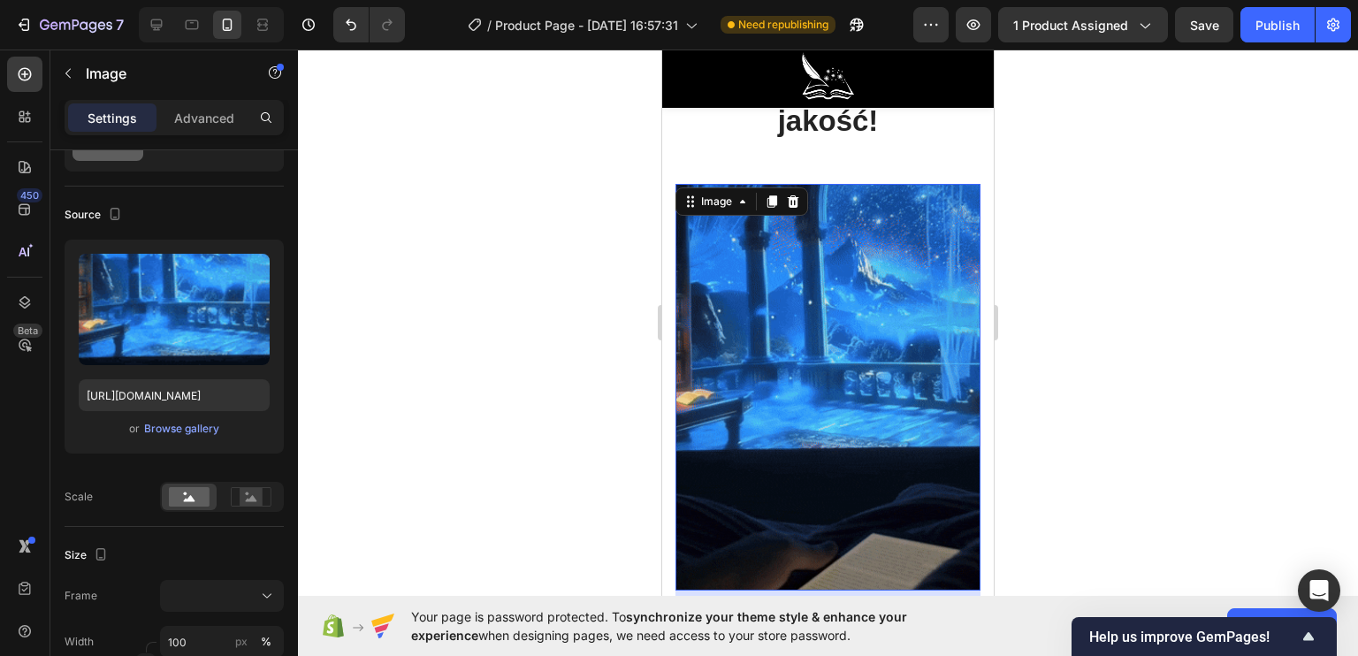
click at [1018, 337] on div at bounding box center [828, 353] width 1060 height 606
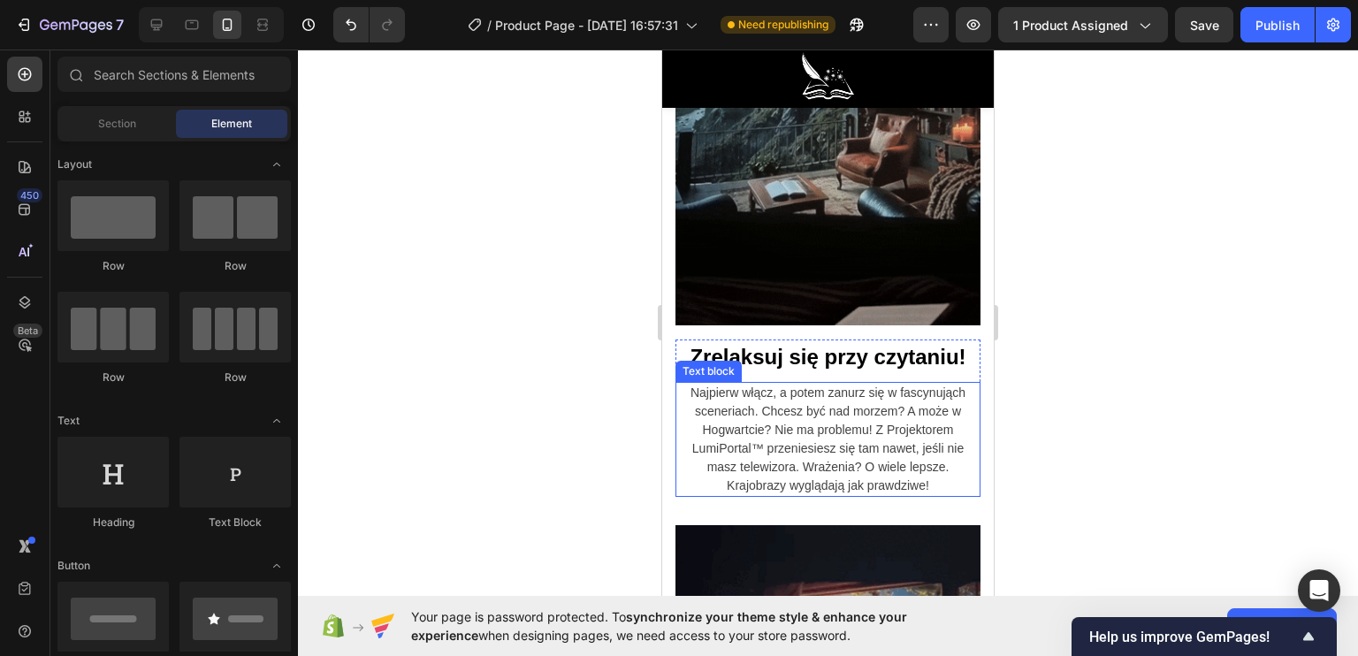
scroll to position [2475, 0]
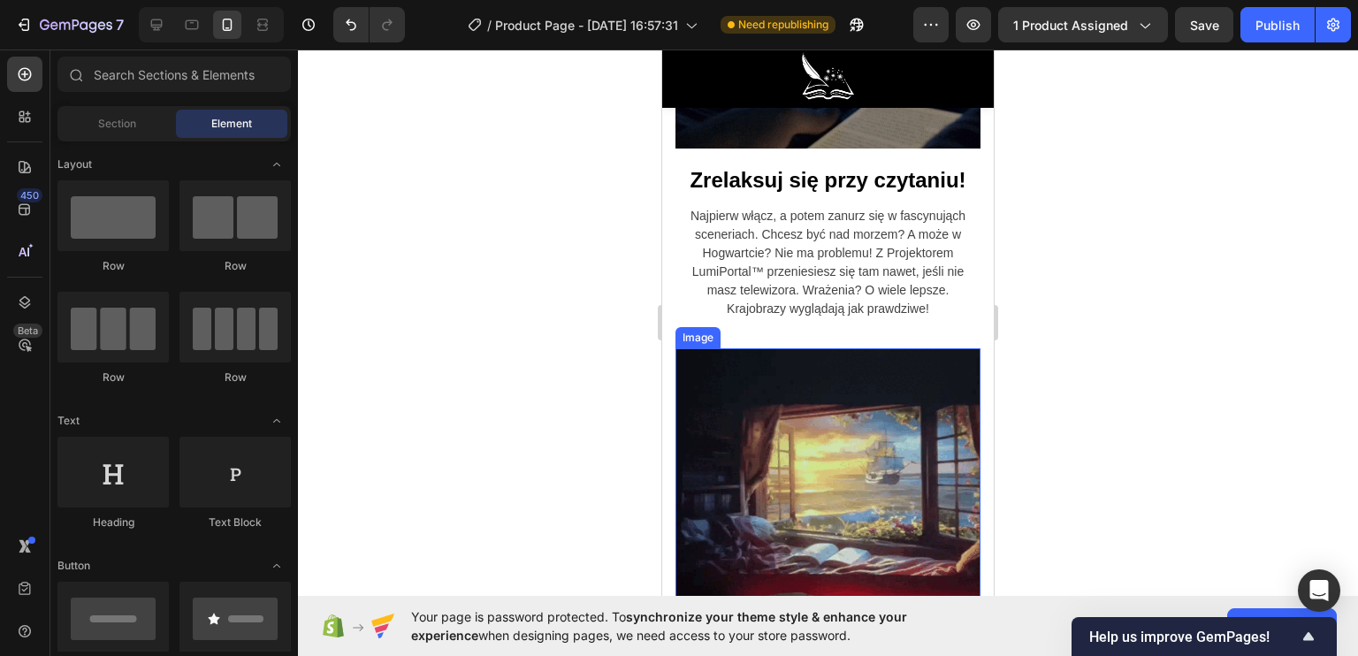
click at [809, 439] on img at bounding box center [827, 500] width 305 height 305
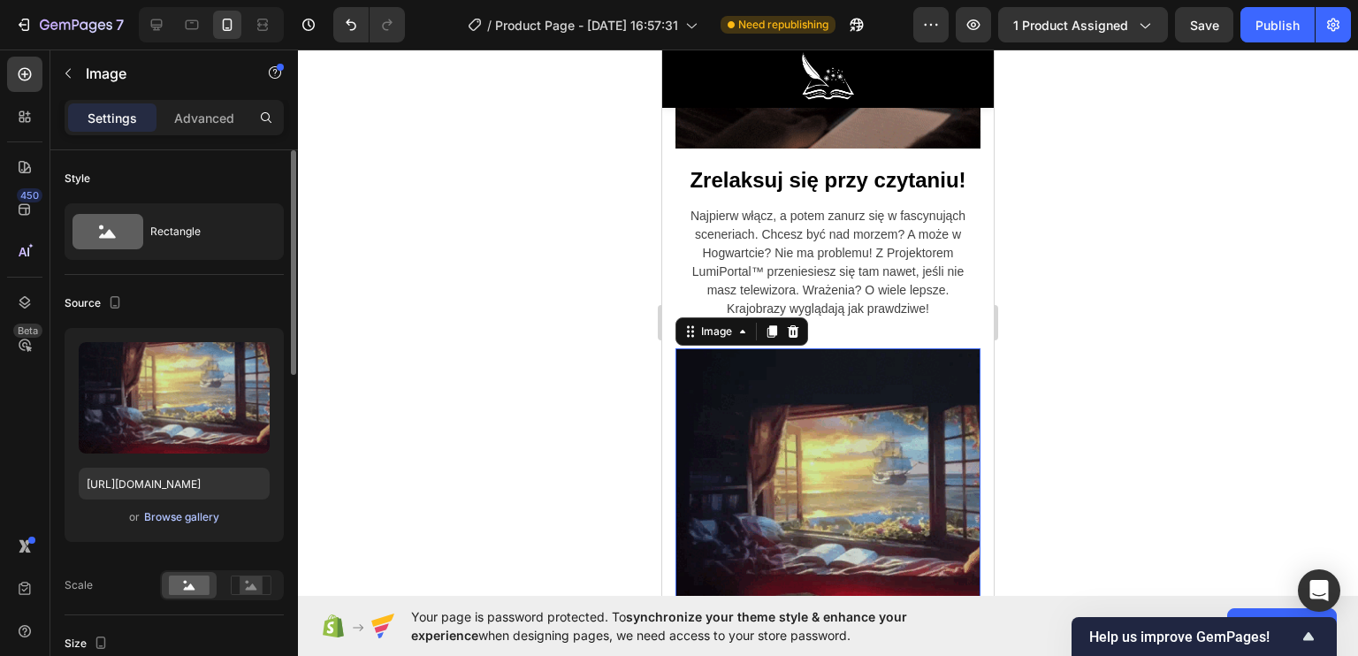
click at [183, 509] on div "Browse gallery" at bounding box center [181, 517] width 75 height 16
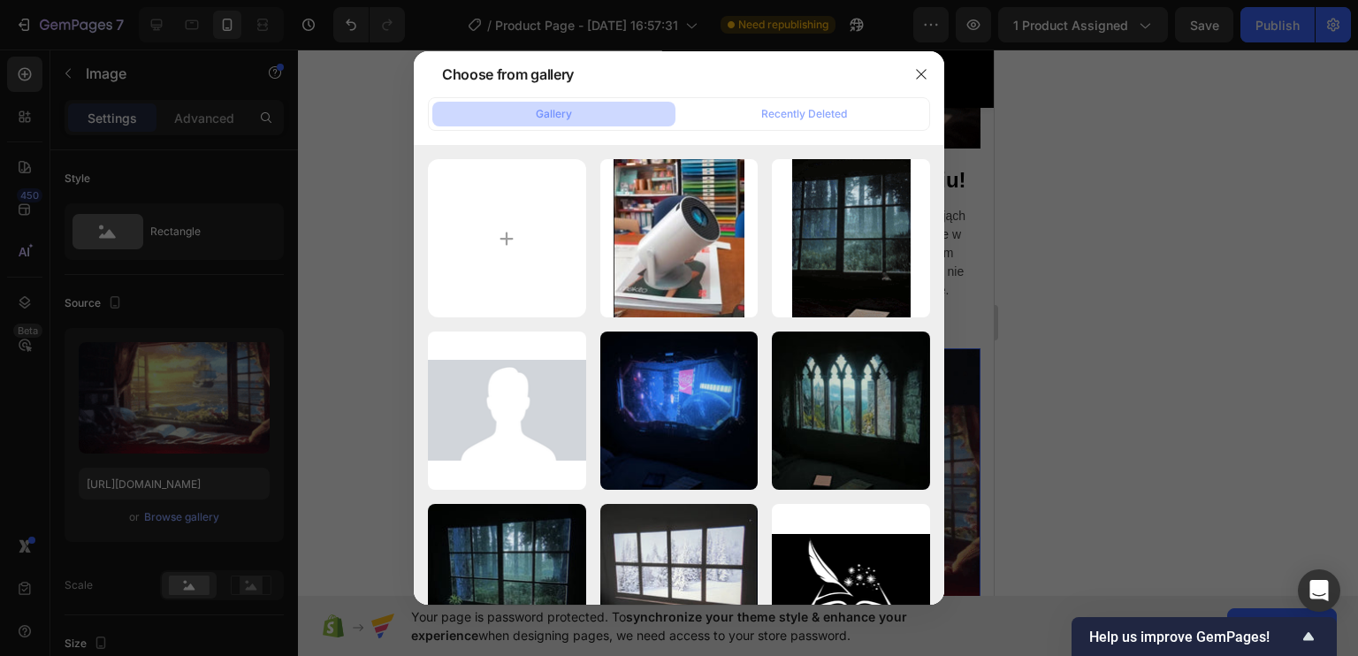
type input "C:\fakepath\gfsgfsfgsgfsfsg.gif"
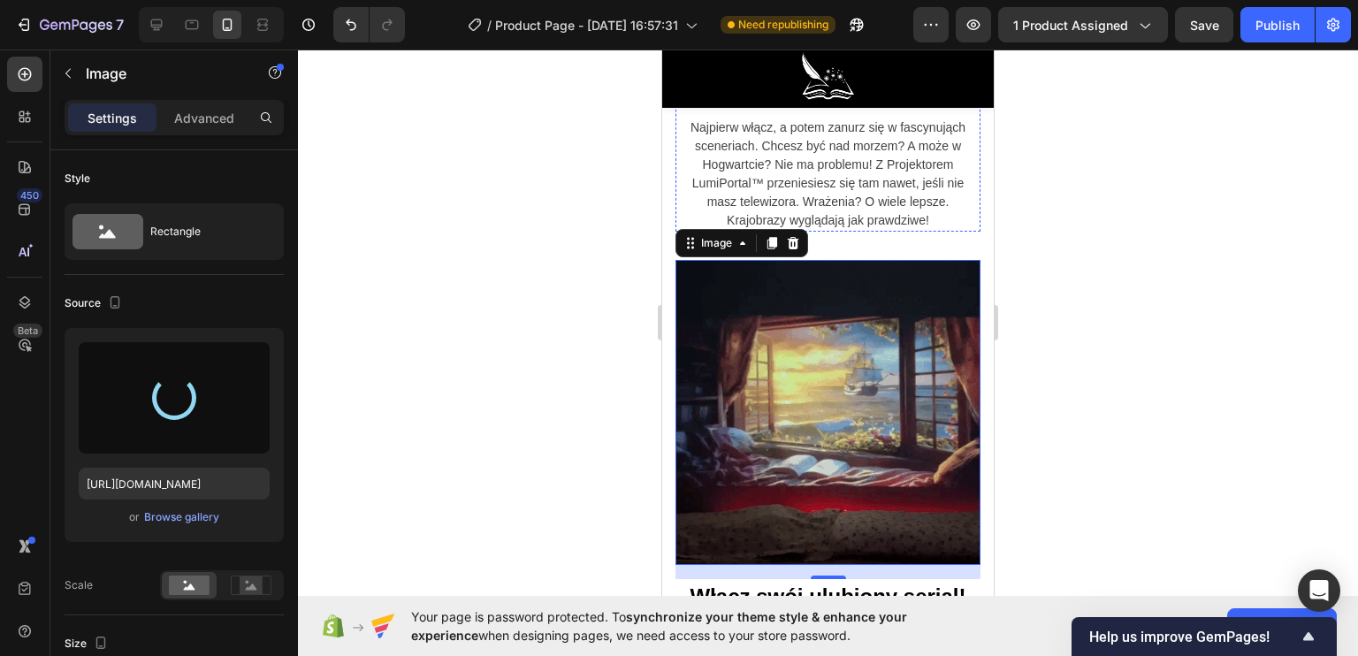
scroll to position [2652, 0]
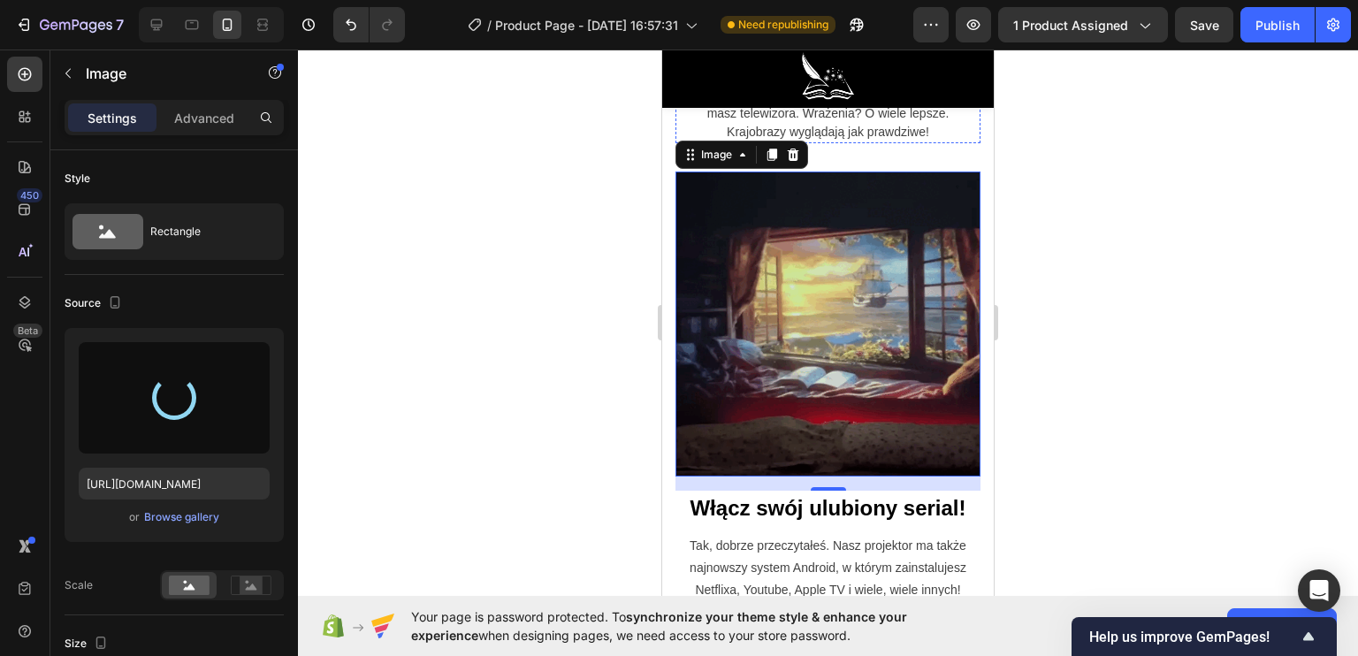
type input "[URL][DOMAIN_NAME]"
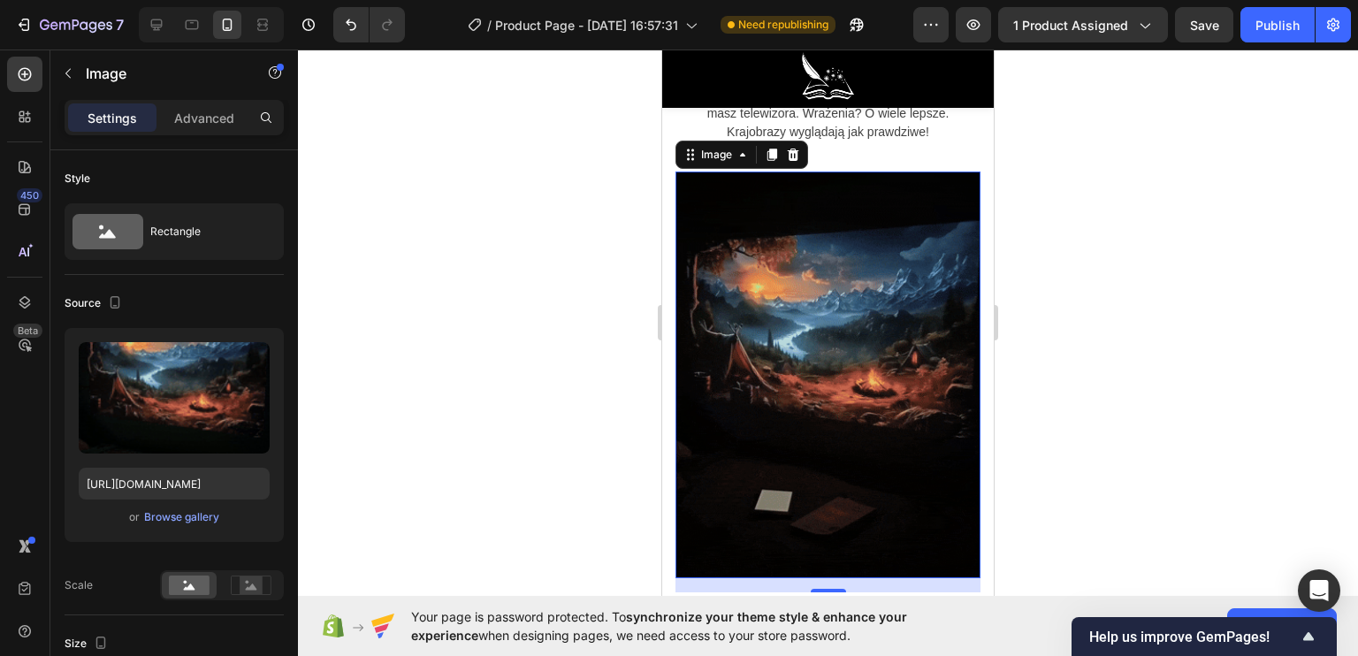
click at [530, 391] on div at bounding box center [828, 353] width 1060 height 606
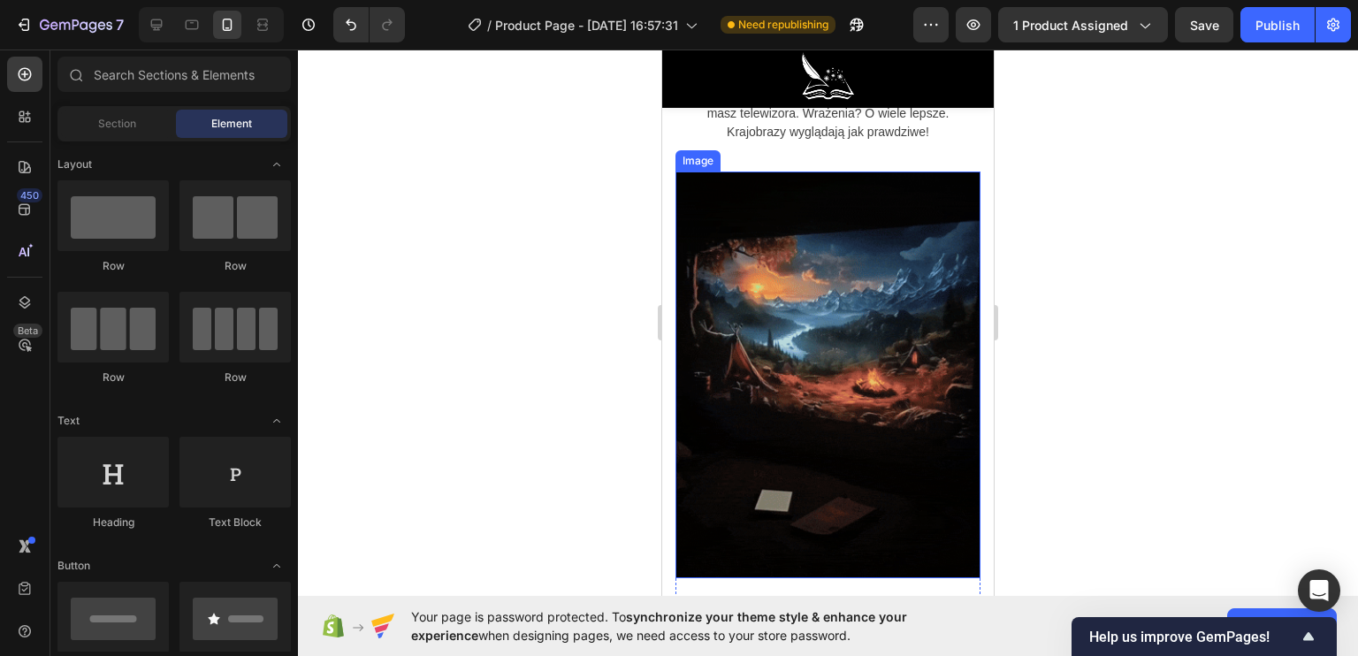
scroll to position [2564, 0]
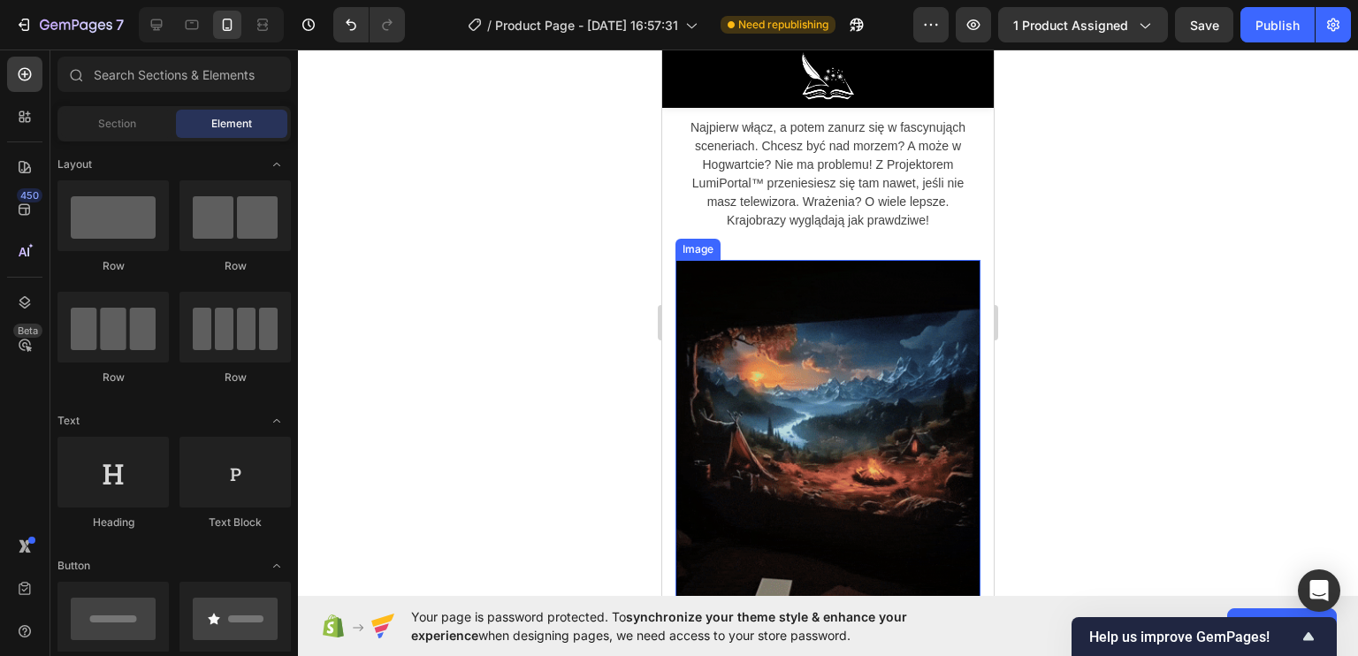
click at [546, 438] on div at bounding box center [828, 353] width 1060 height 606
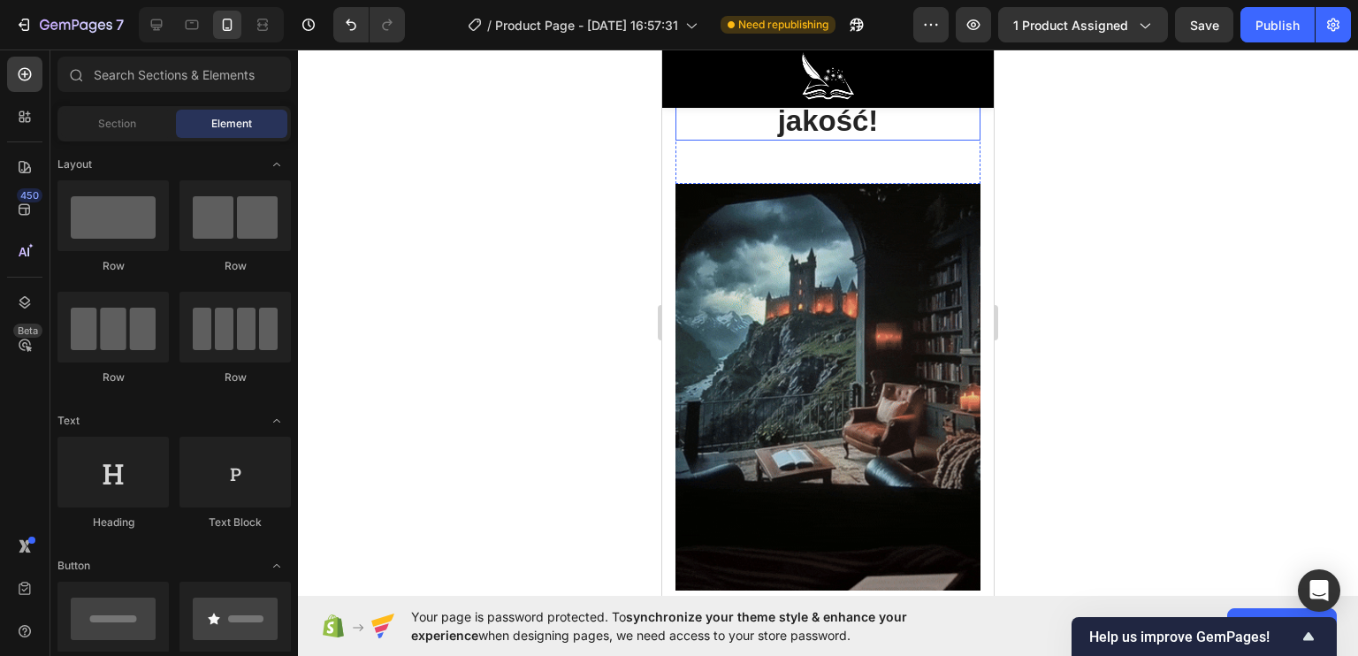
scroll to position [1768, 0]
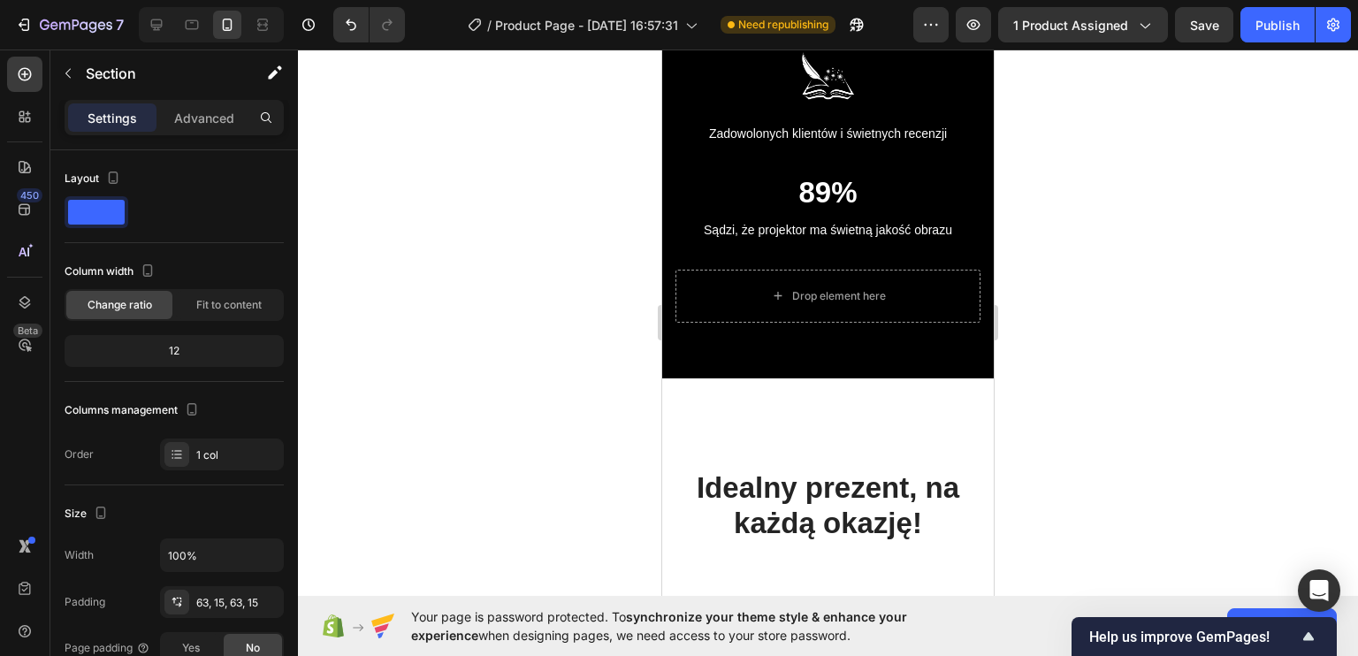
scroll to position [3713, 0]
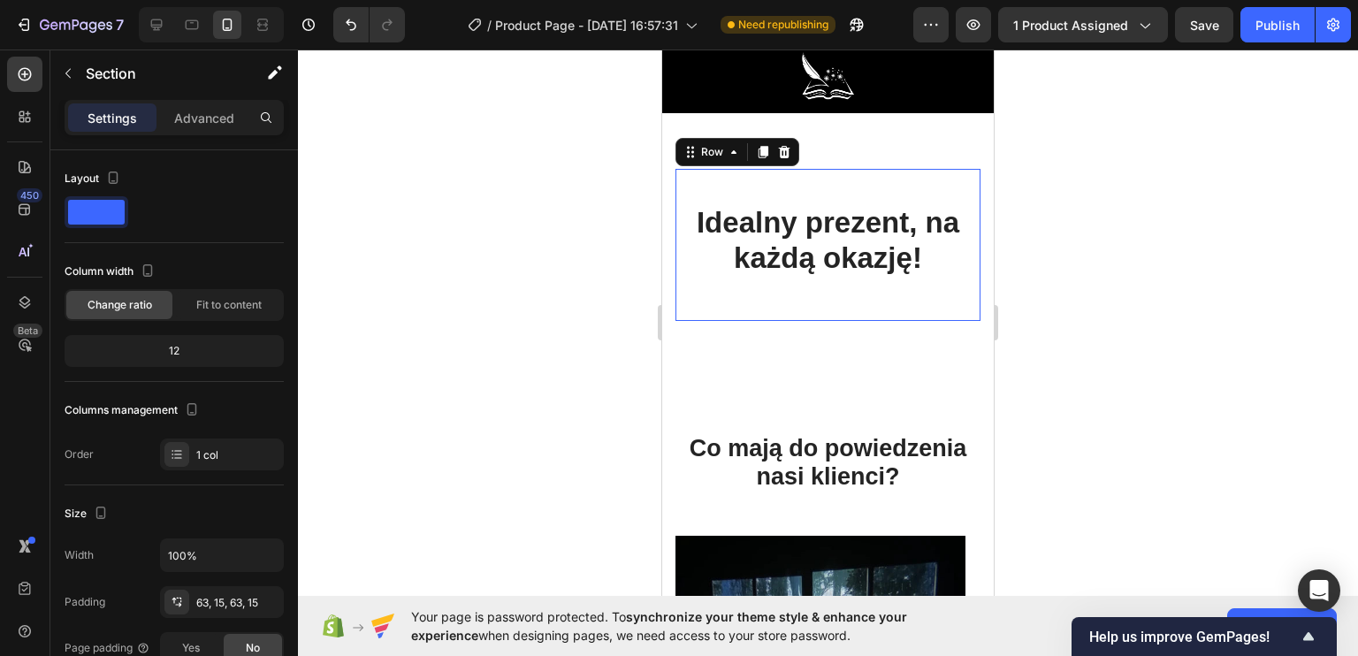
click at [803, 305] on div "Idealny prezent, na każdą okazję! Heading" at bounding box center [827, 245] width 305 height 152
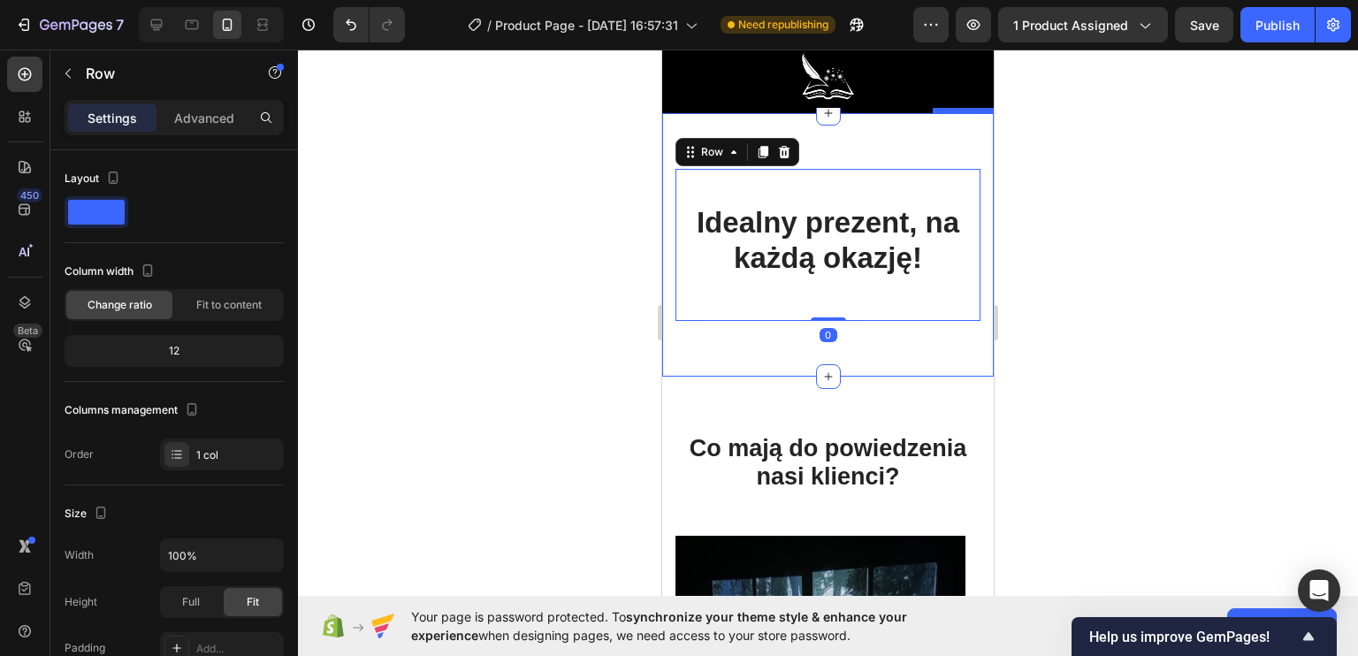
click at [803, 348] on div "Idealny prezent, na każdą okazję! Heading Row 0 Section 5" at bounding box center [828, 244] width 332 height 263
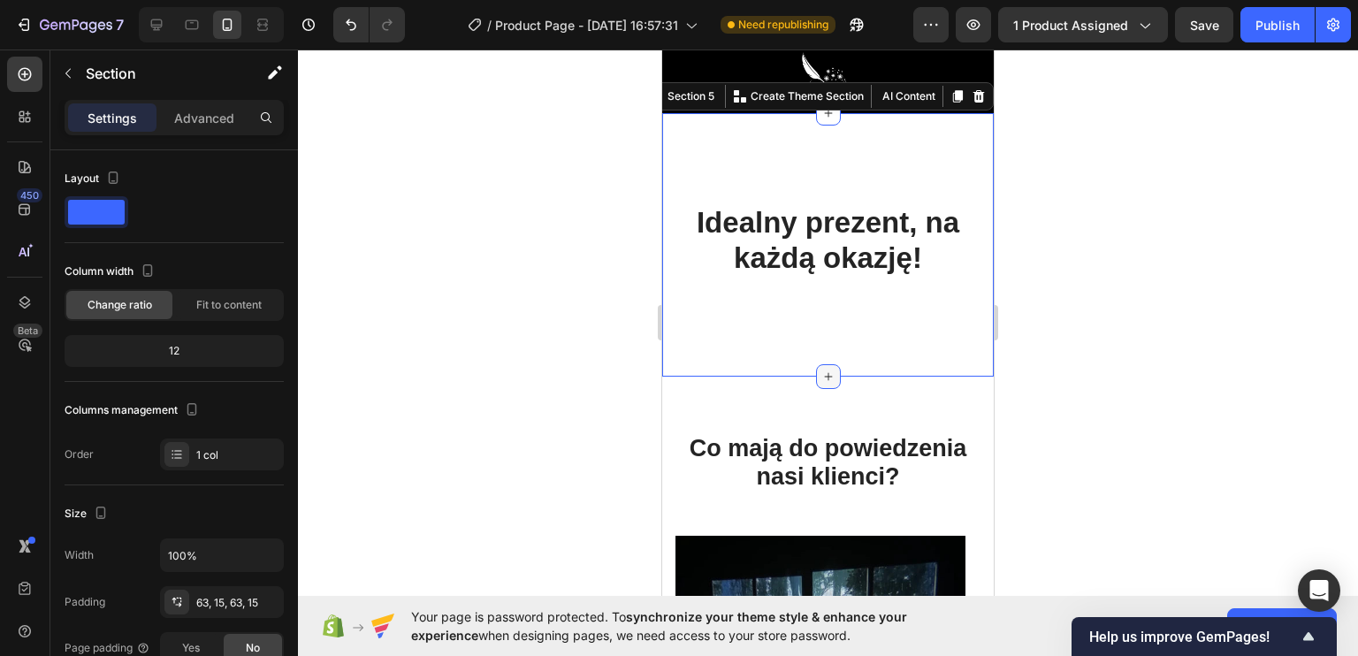
click at [824, 372] on icon at bounding box center [828, 376] width 8 height 8
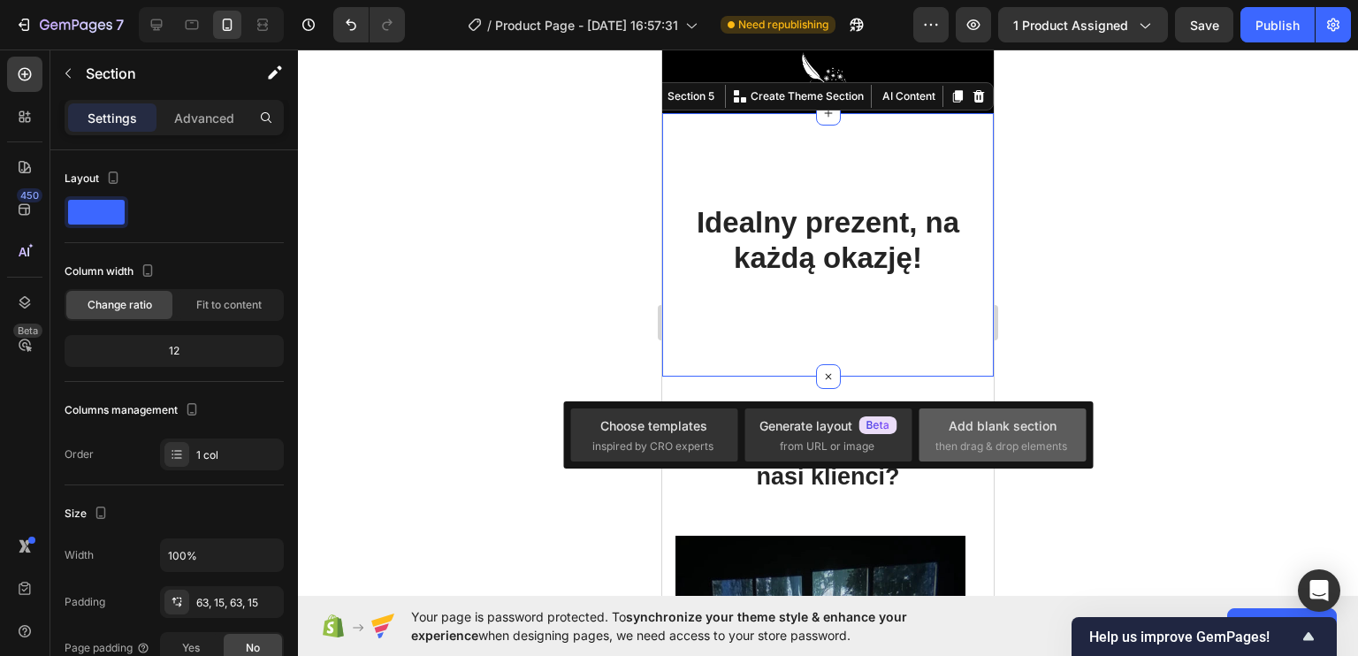
click at [959, 427] on div "Add blank section" at bounding box center [1003, 425] width 108 height 19
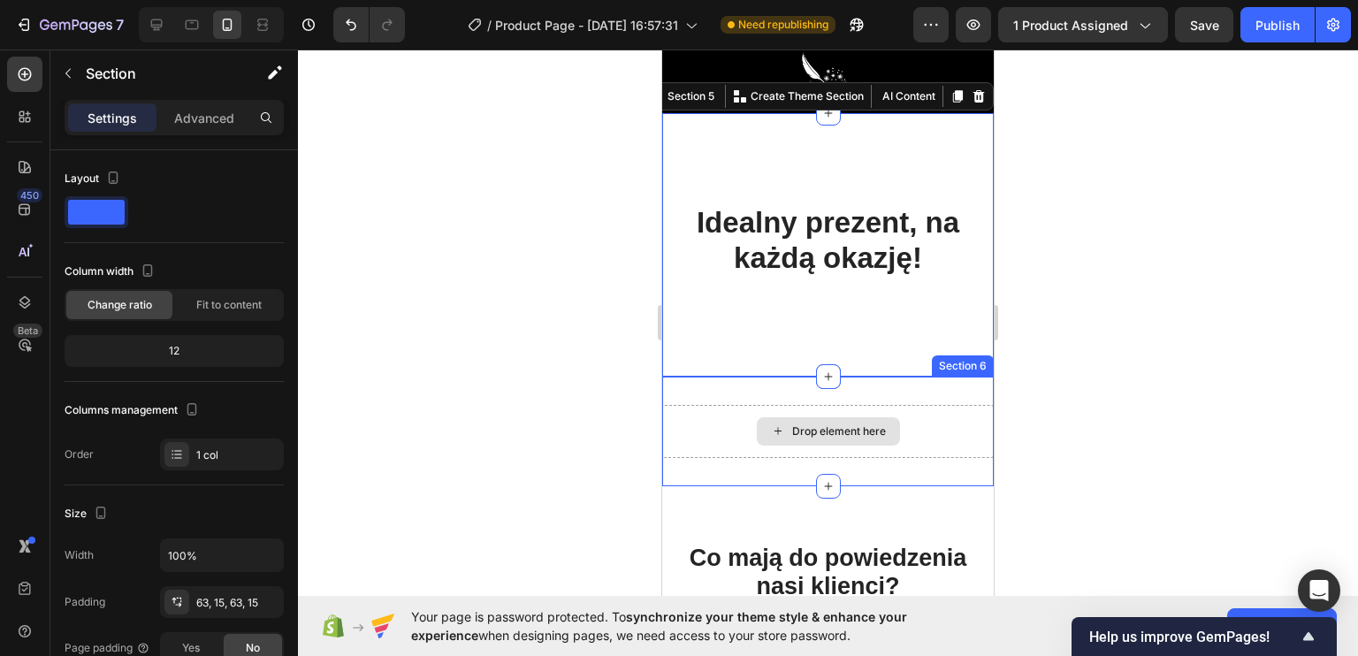
click at [804, 424] on div "Drop element here" at bounding box center [839, 431] width 94 height 14
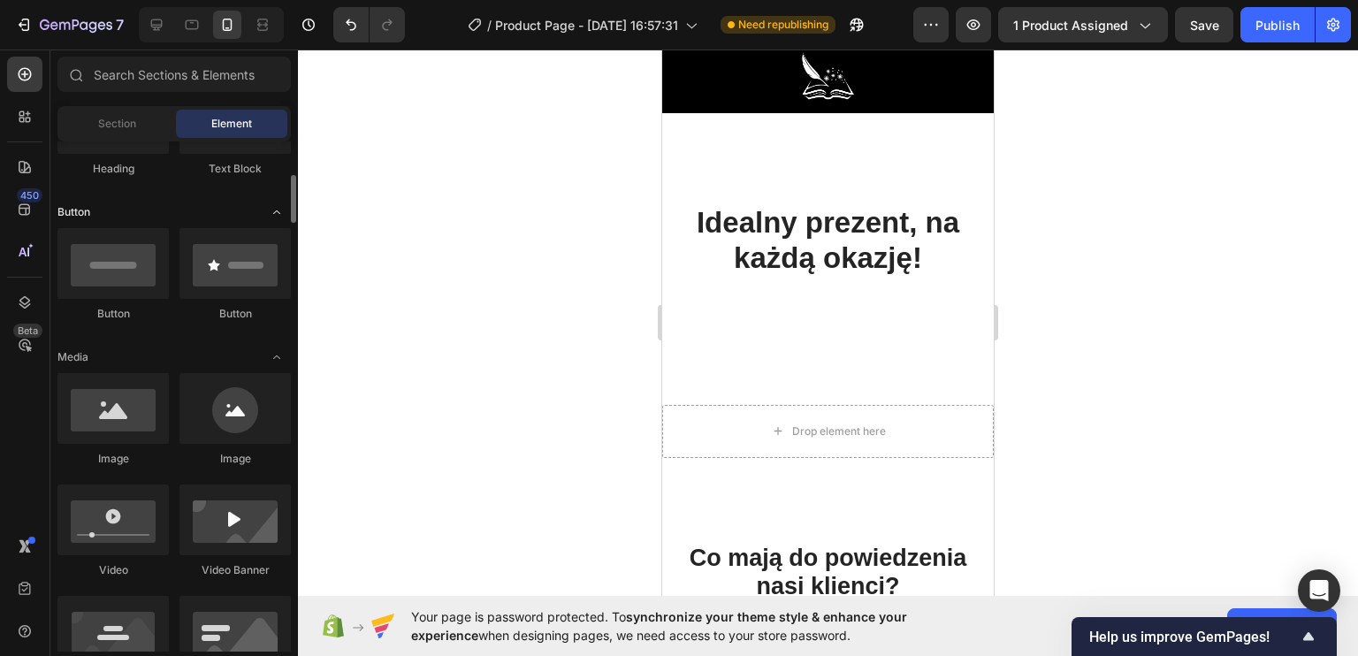
scroll to position [442, 0]
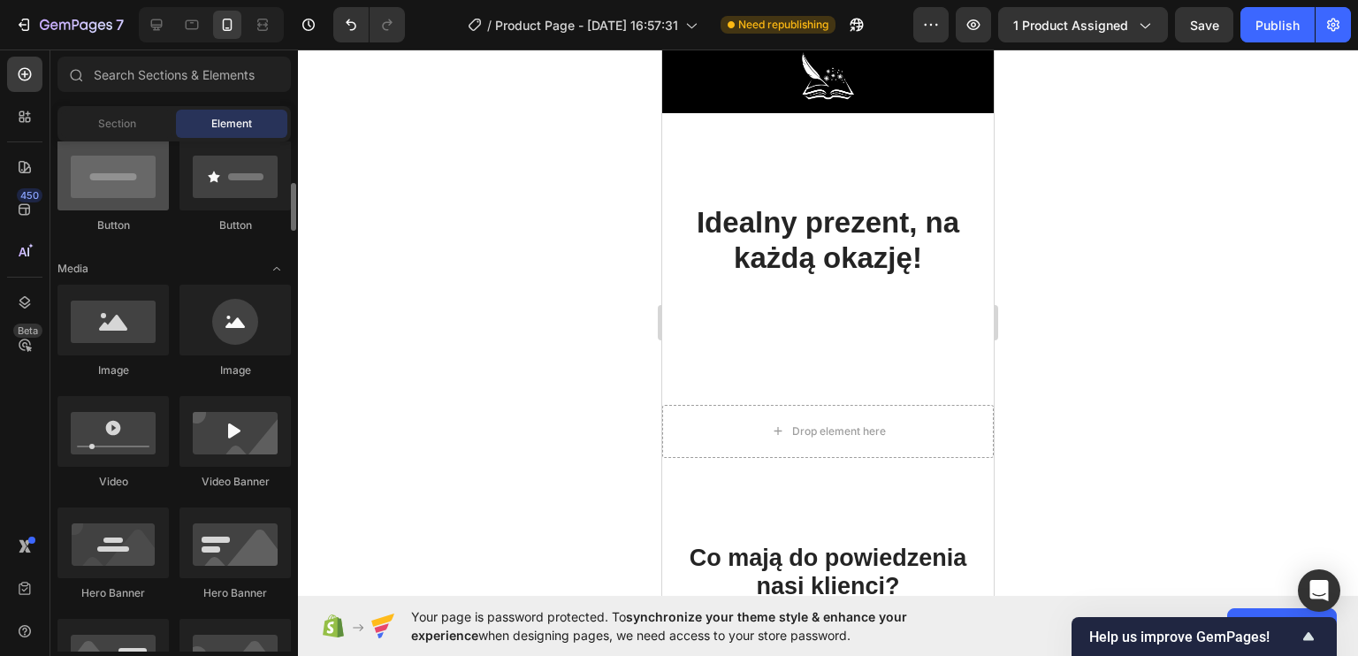
click at [126, 141] on div at bounding box center [112, 175] width 111 height 71
click at [129, 132] on div "Section" at bounding box center [116, 124] width 111 height 28
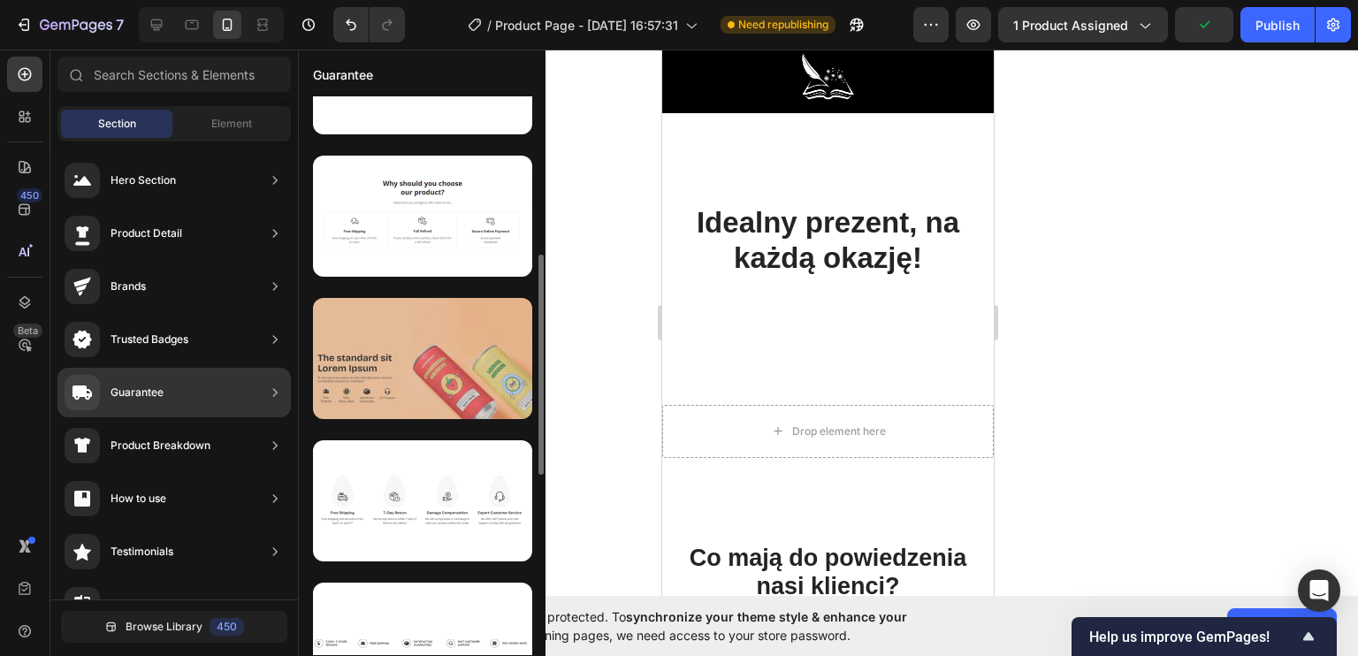
scroll to position [0, 0]
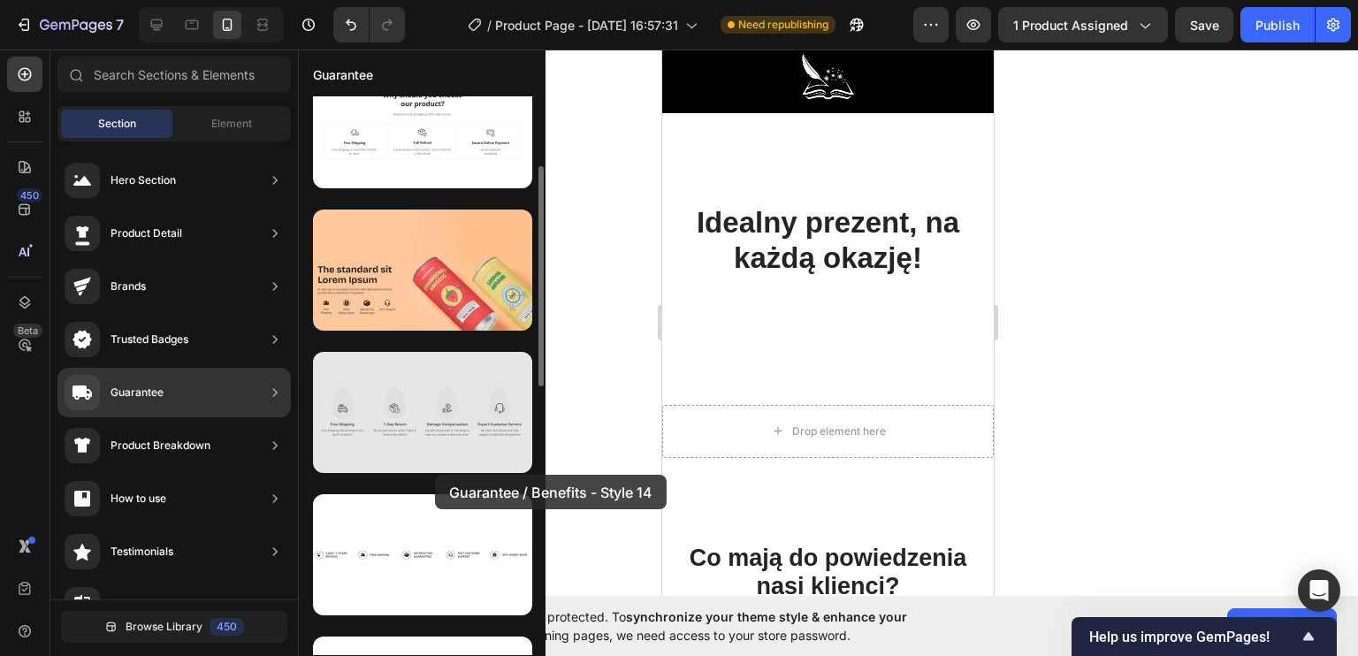
drag, startPoint x: 435, startPoint y: 475, endPoint x: 408, endPoint y: 469, distance: 27.2
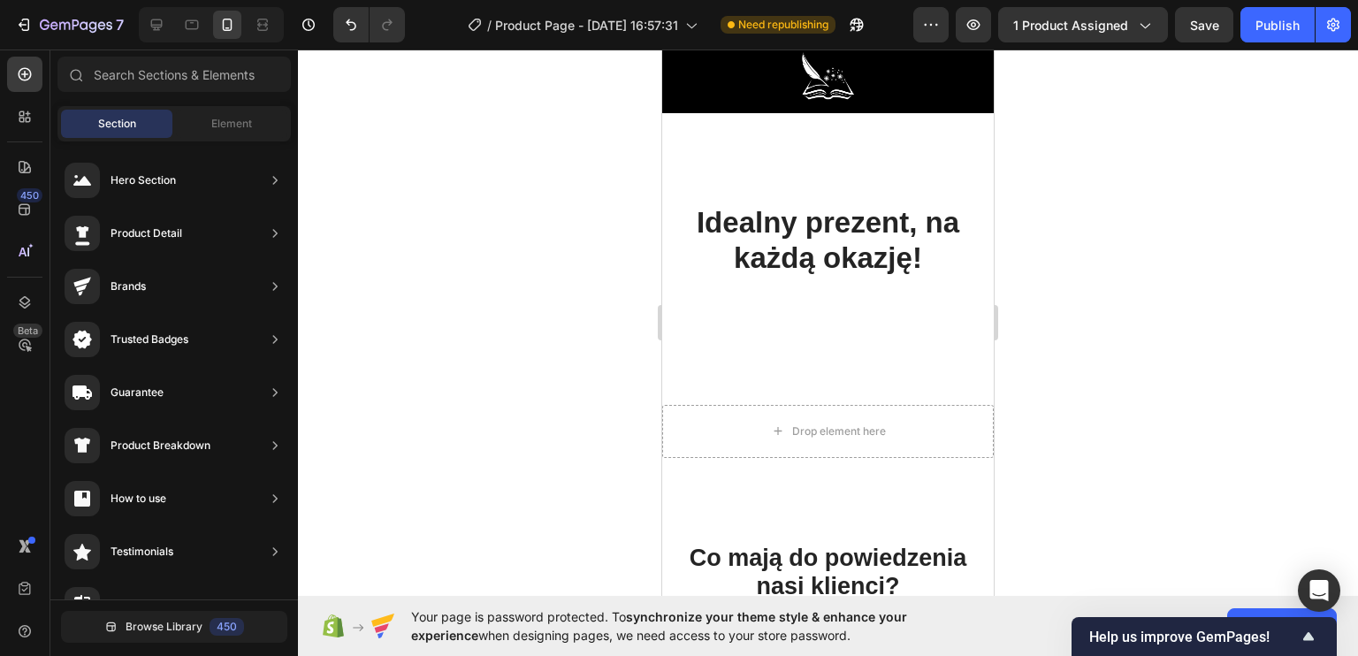
scroll to position [141, 0]
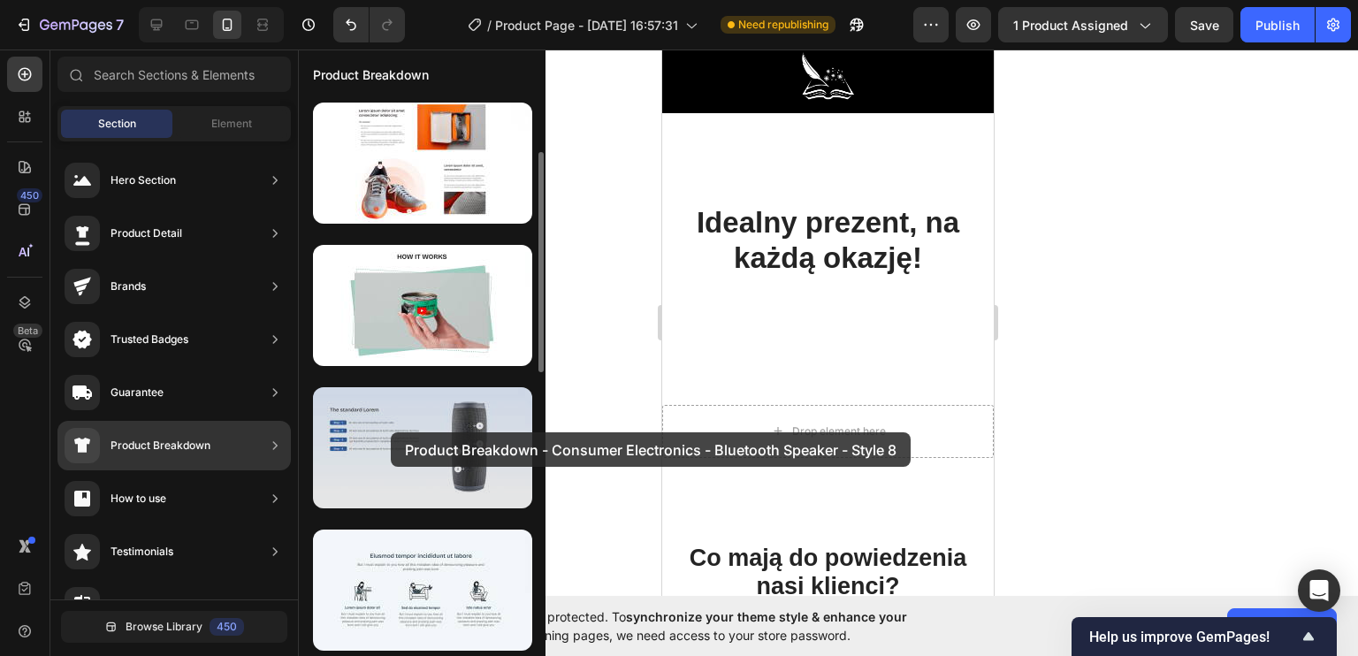
click at [387, 431] on div at bounding box center [422, 447] width 219 height 121
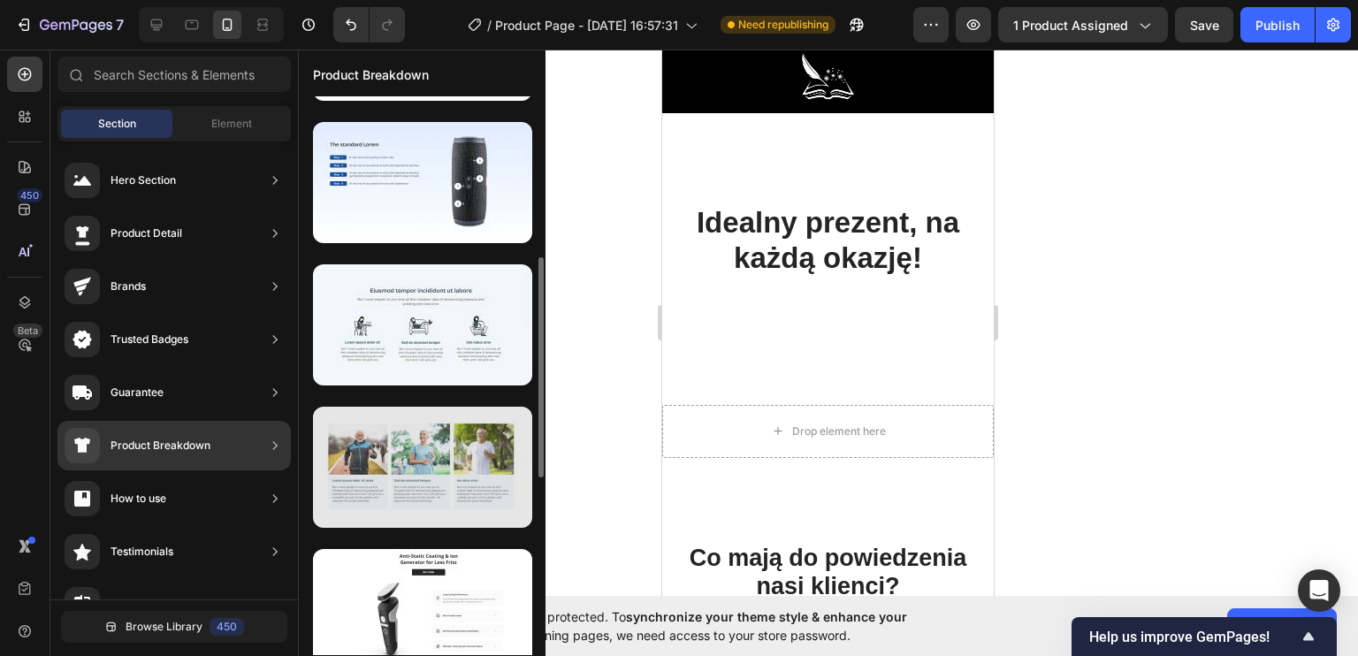
scroll to position [495, 0]
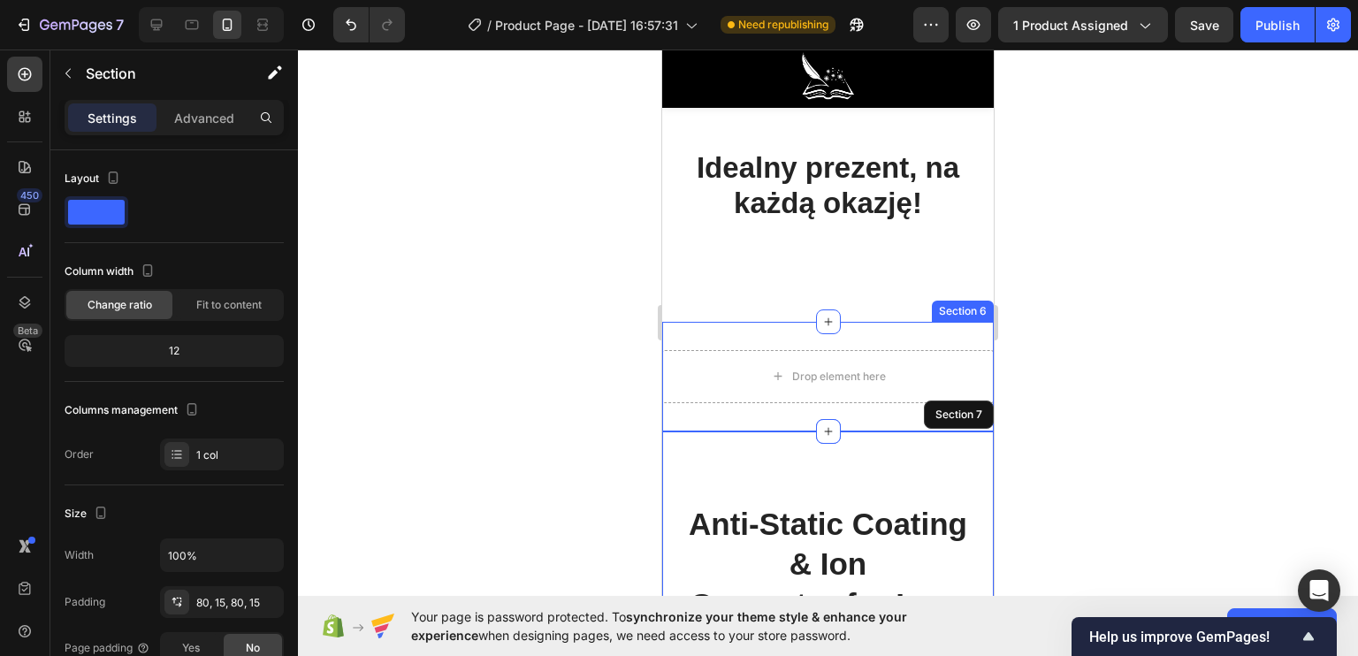
drag, startPoint x: 1037, startPoint y: 546, endPoint x: 793, endPoint y: 427, distance: 271.6
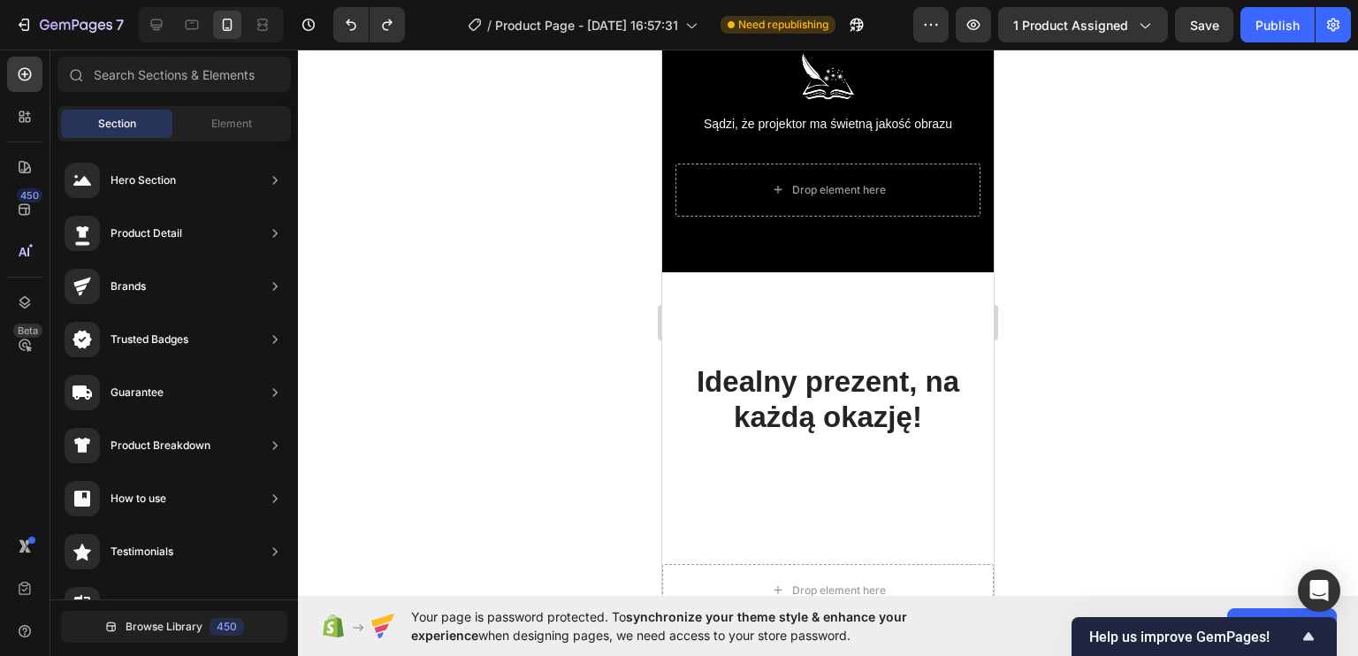
scroll to position [3731, 0]
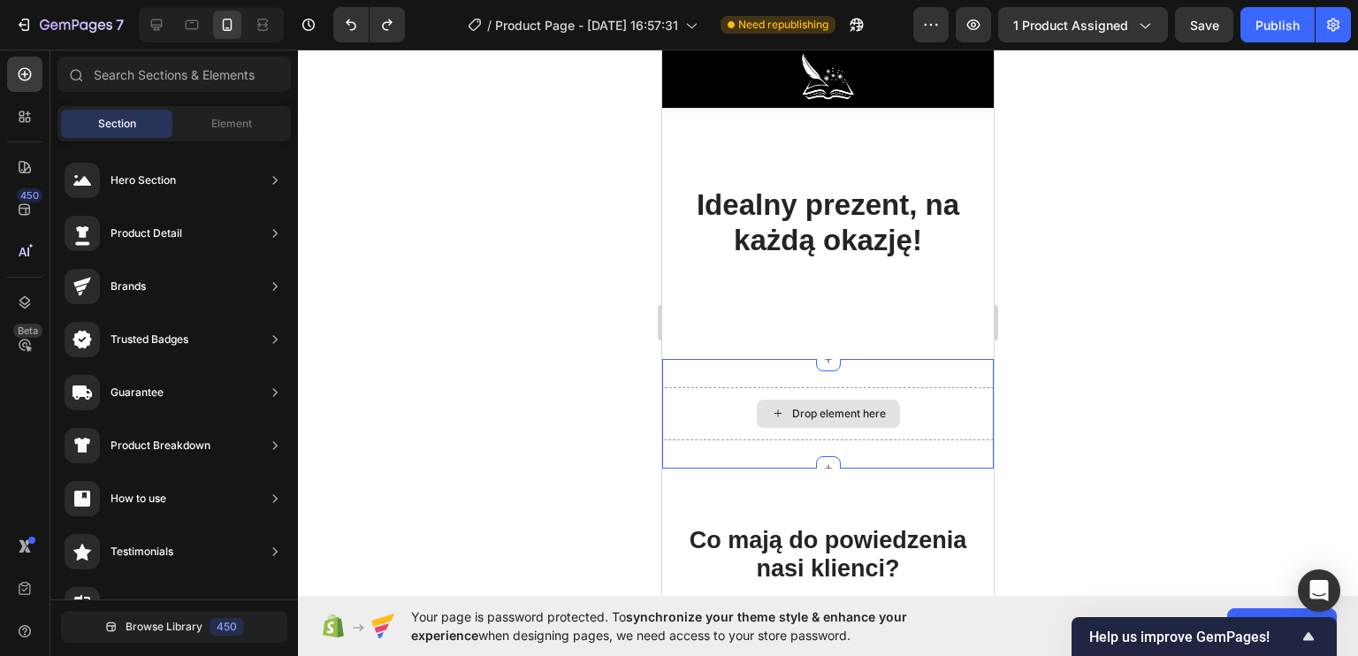
click at [808, 419] on div "Drop element here" at bounding box center [828, 414] width 143 height 28
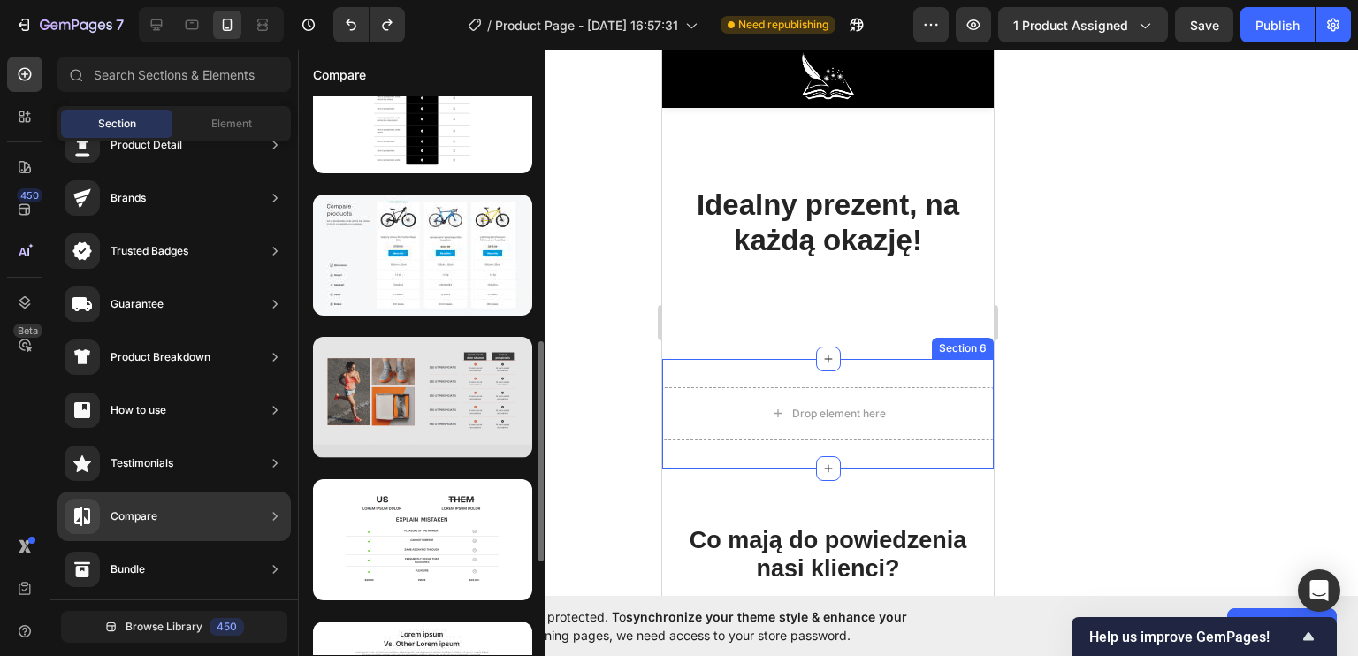
scroll to position [707, 0]
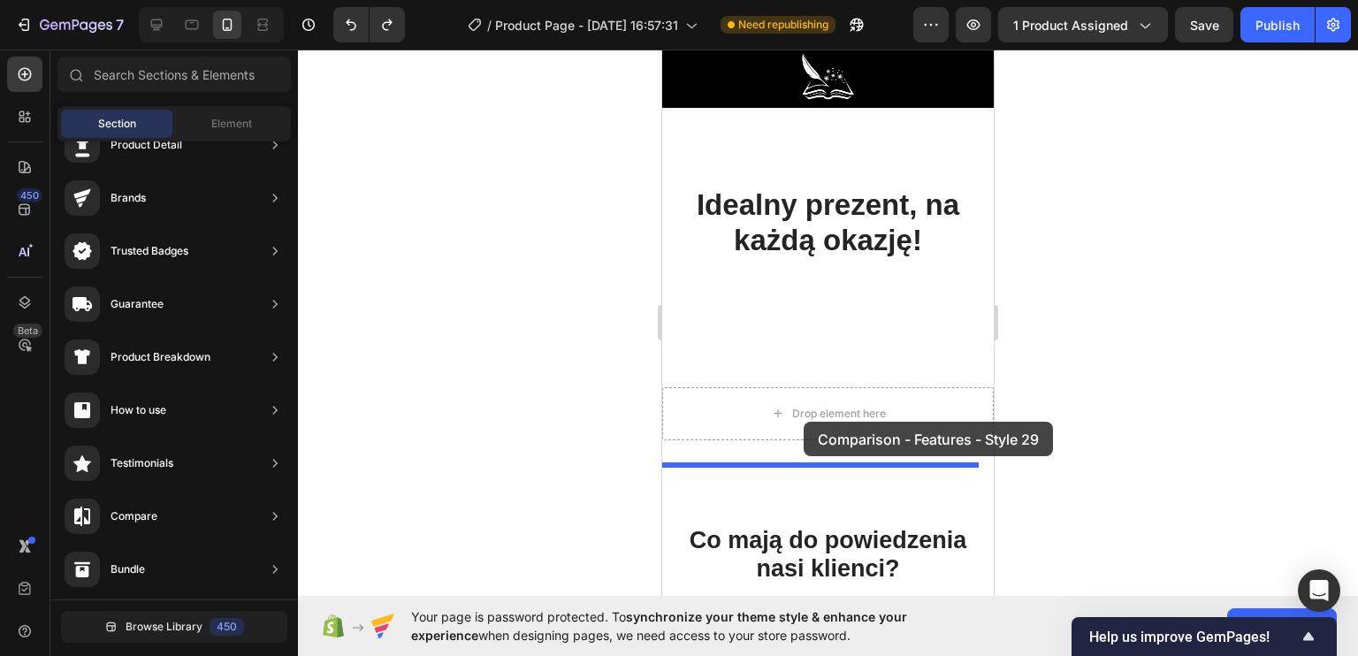
drag, startPoint x: 1068, startPoint y: 520, endPoint x: 804, endPoint y: 422, distance: 282.0
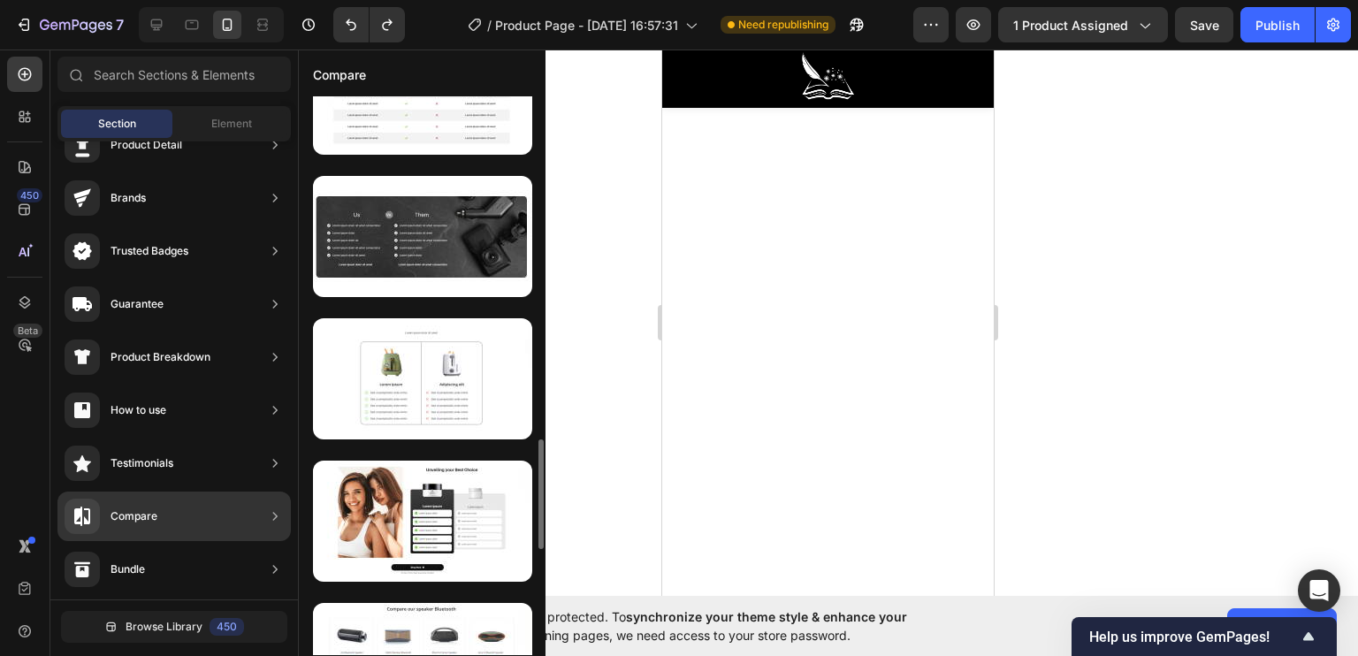
scroll to position [1295, 0]
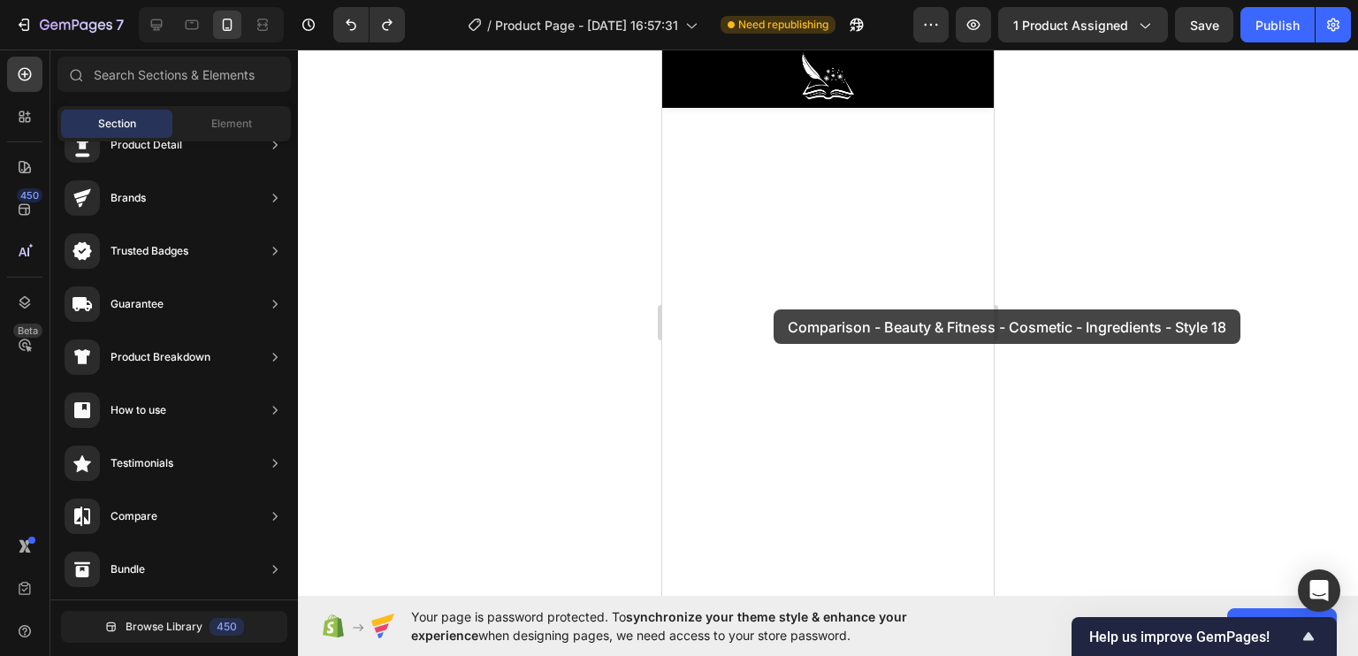
drag, startPoint x: 1090, startPoint y: 459, endPoint x: 774, endPoint y: 308, distance: 350.7
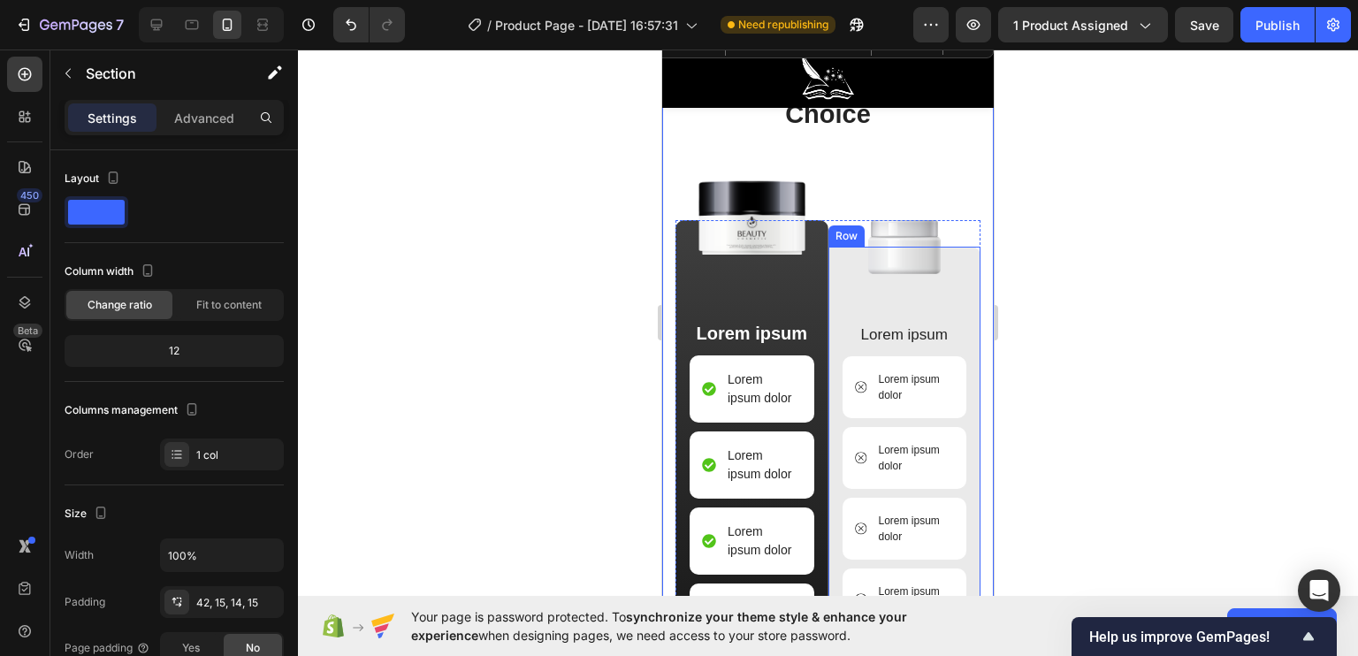
scroll to position [4084, 0]
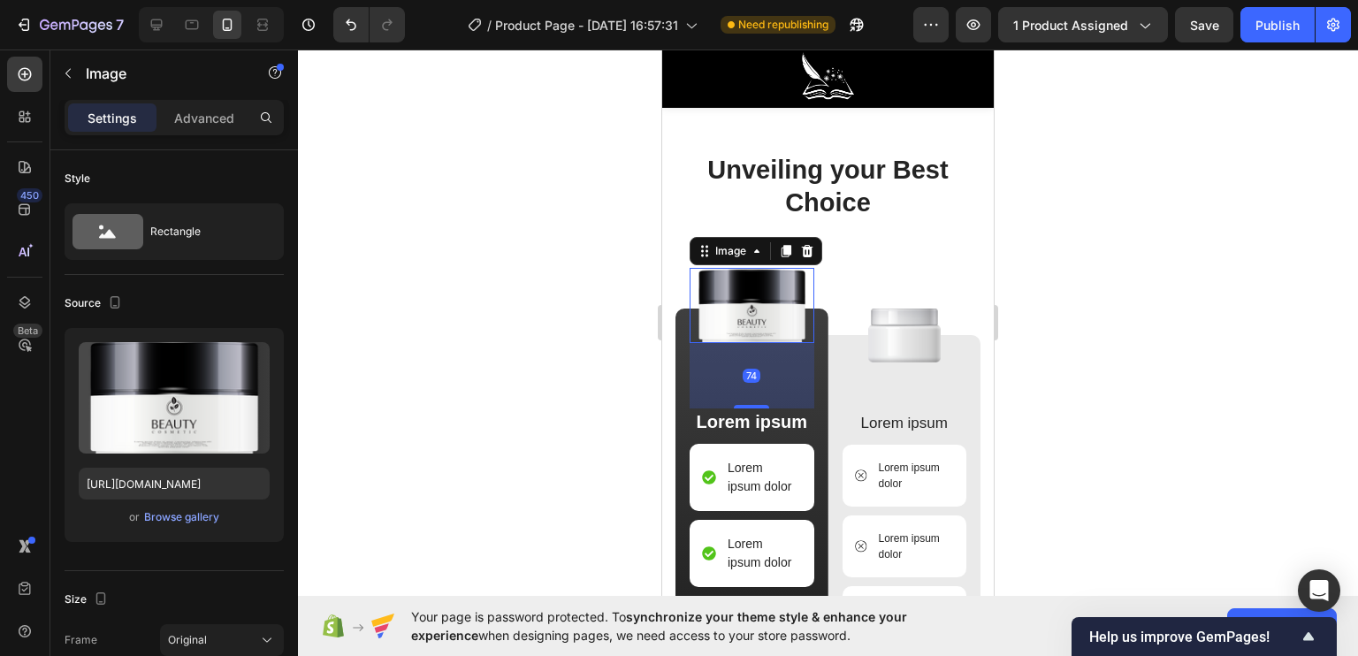
click at [737, 277] on img at bounding box center [751, 305] width 121 height 75
click at [811, 246] on icon at bounding box center [807, 251] width 11 height 12
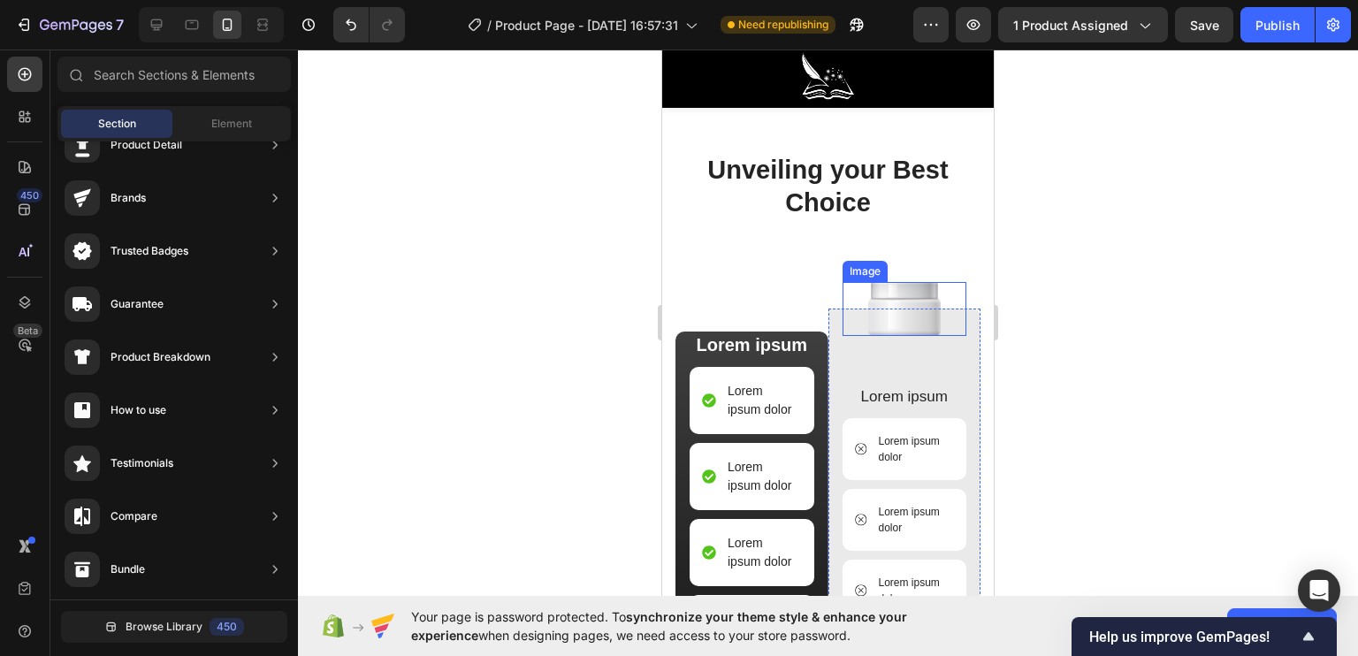
click at [896, 295] on img at bounding box center [904, 309] width 72 height 54
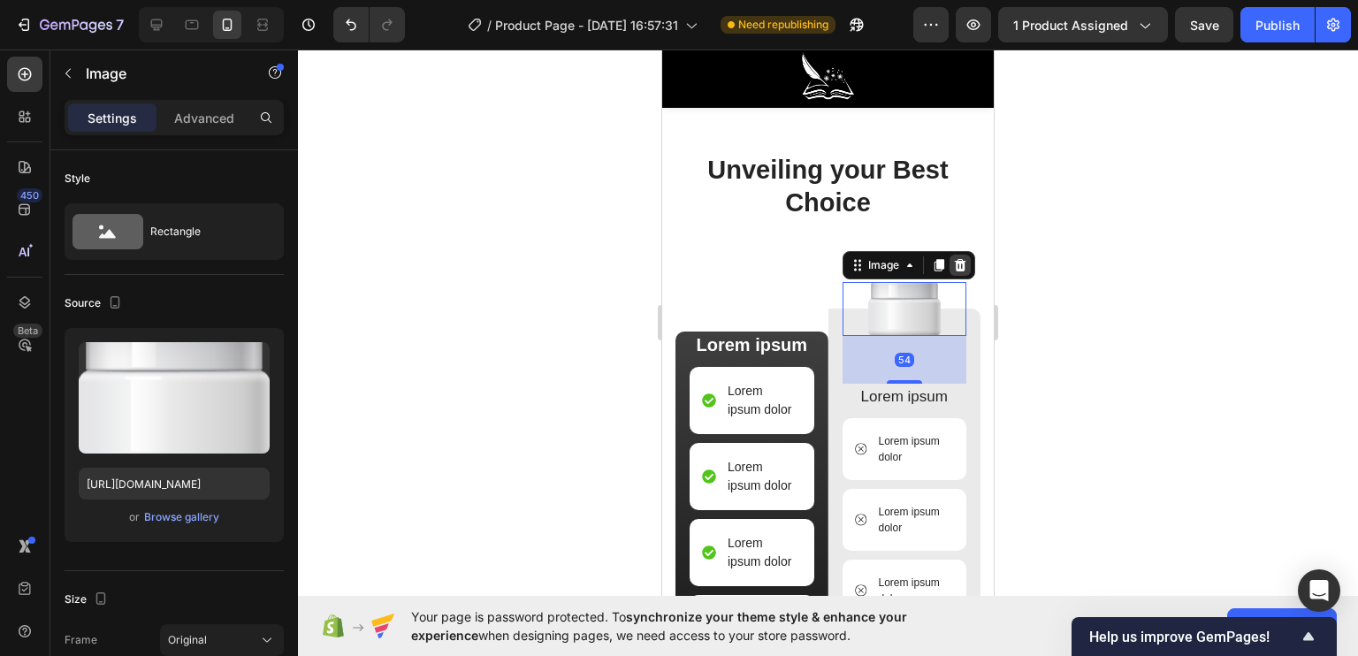
click at [957, 259] on icon at bounding box center [960, 265] width 14 height 14
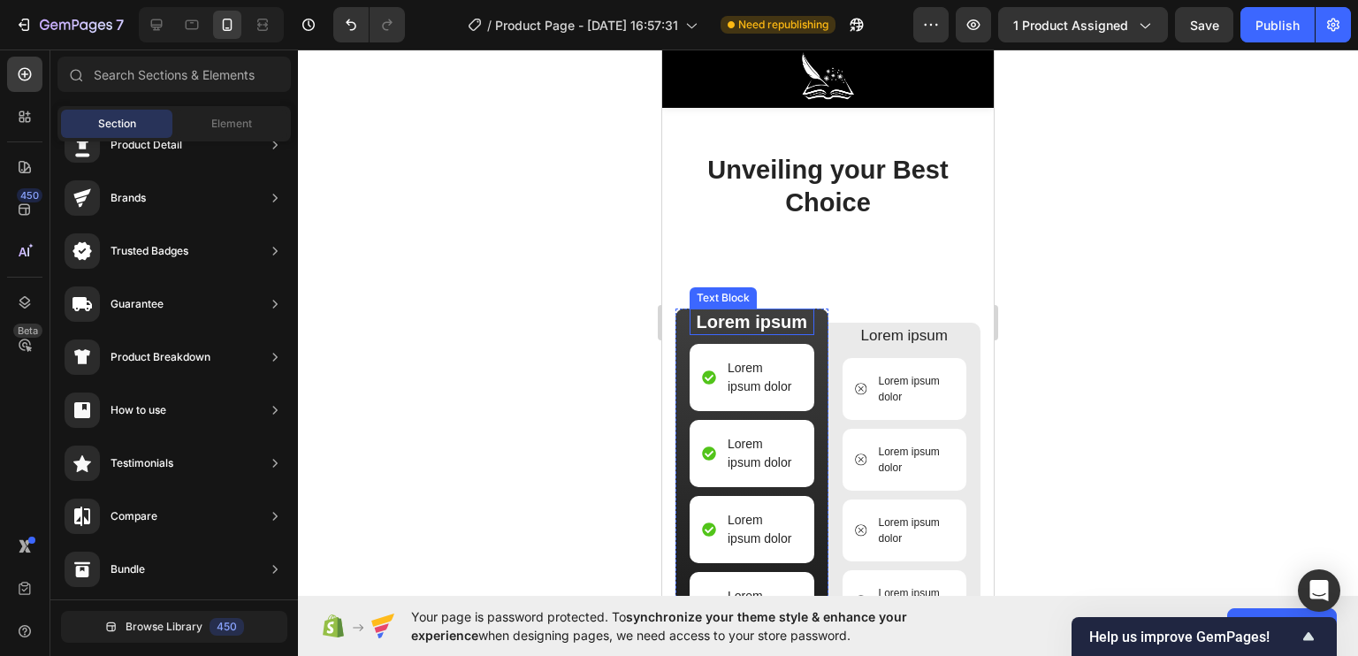
click at [754, 322] on p "Lorem ipsum" at bounding box center [751, 321] width 121 height 23
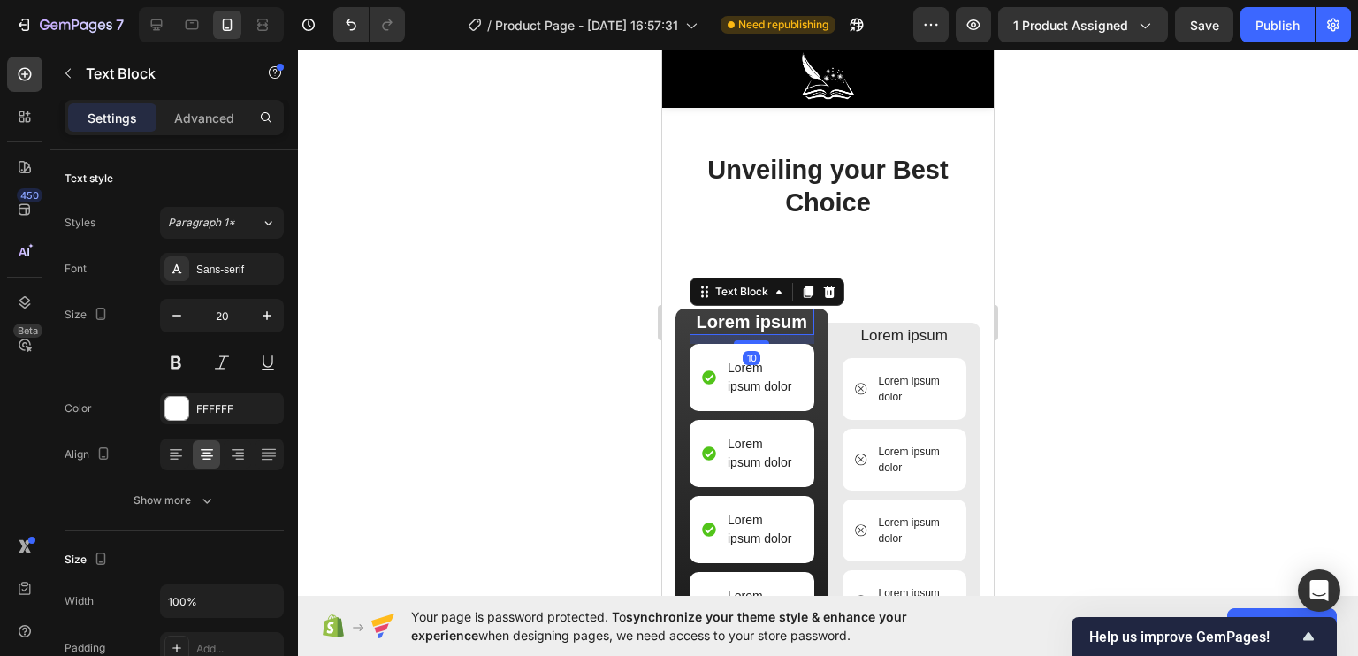
click at [764, 321] on p "Lorem ipsum" at bounding box center [751, 321] width 121 height 23
click at [796, 319] on p "Lorem ipsum" at bounding box center [751, 321] width 121 height 23
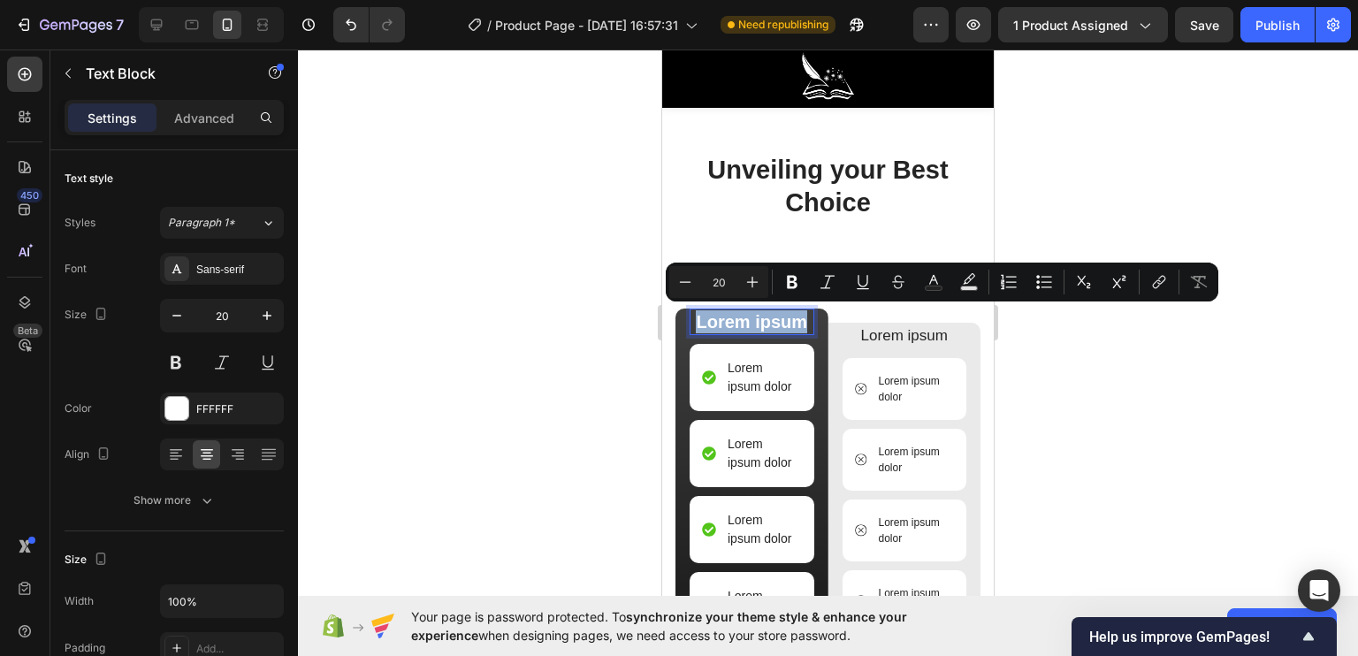
drag, startPoint x: 799, startPoint y: 319, endPoint x: 692, endPoint y: 317, distance: 107.0
click at [692, 317] on p "Lorem ipsum" at bounding box center [751, 321] width 121 height 23
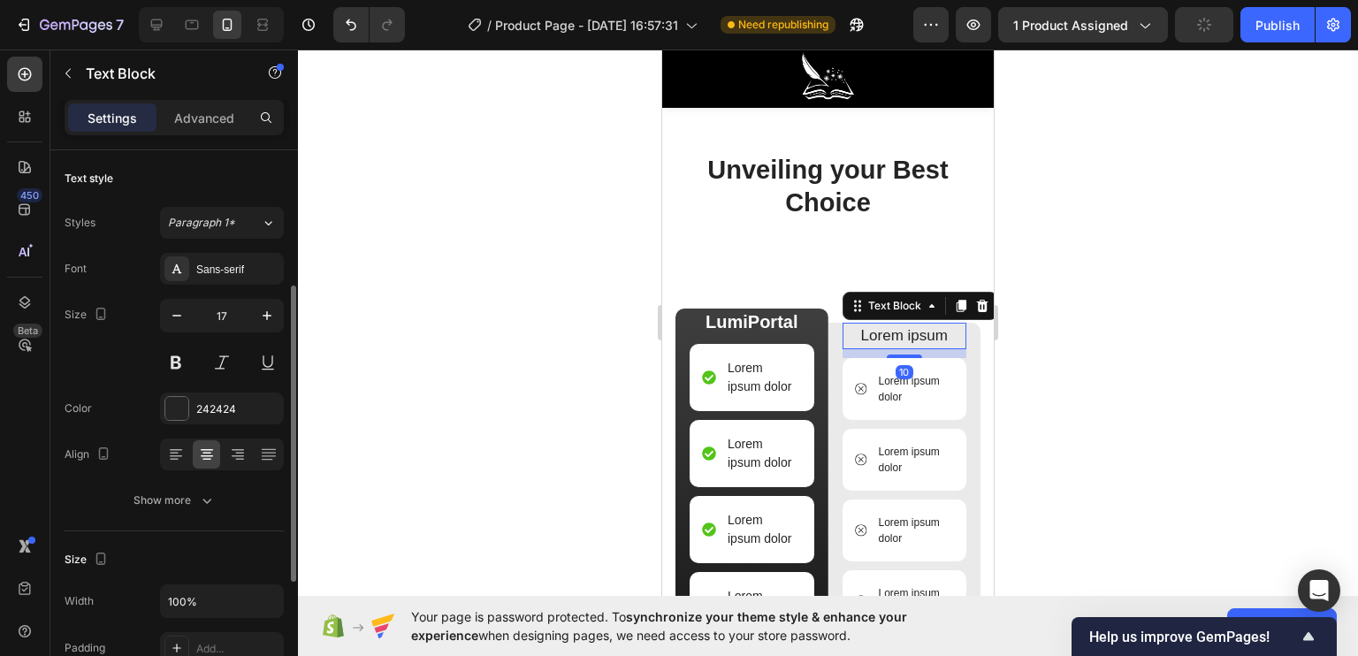
scroll to position [88, 0]
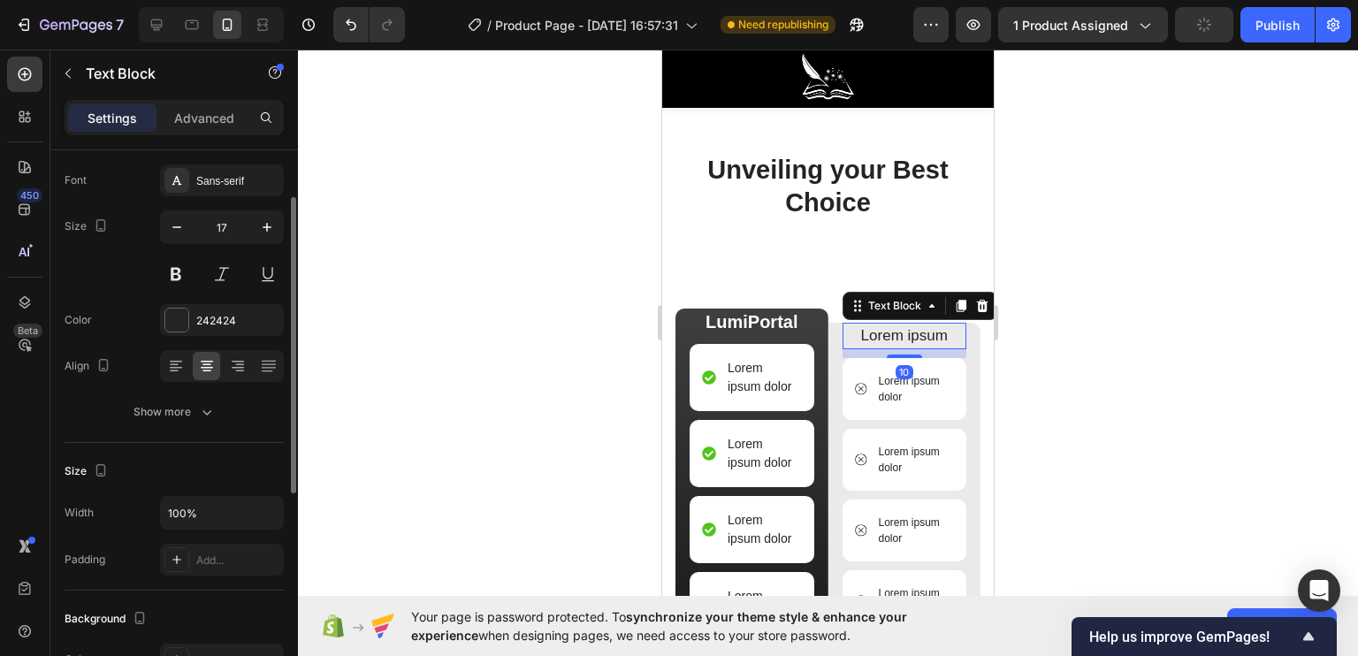
click at [887, 334] on p "Lorem ipsum" at bounding box center [904, 335] width 121 height 23
drag, startPoint x: 933, startPoint y: 332, endPoint x: 845, endPoint y: 323, distance: 88.1
click at [844, 324] on p "Lorem ipsum" at bounding box center [904, 335] width 121 height 23
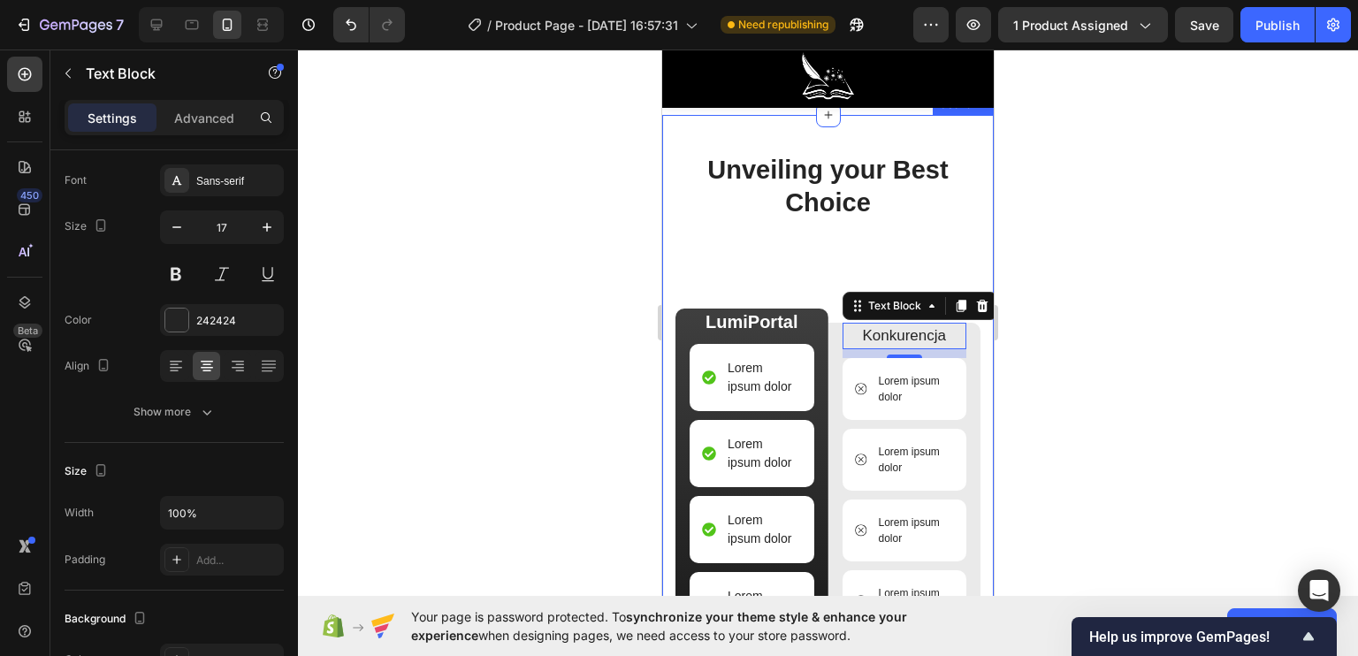
click at [621, 368] on div at bounding box center [828, 353] width 1060 height 606
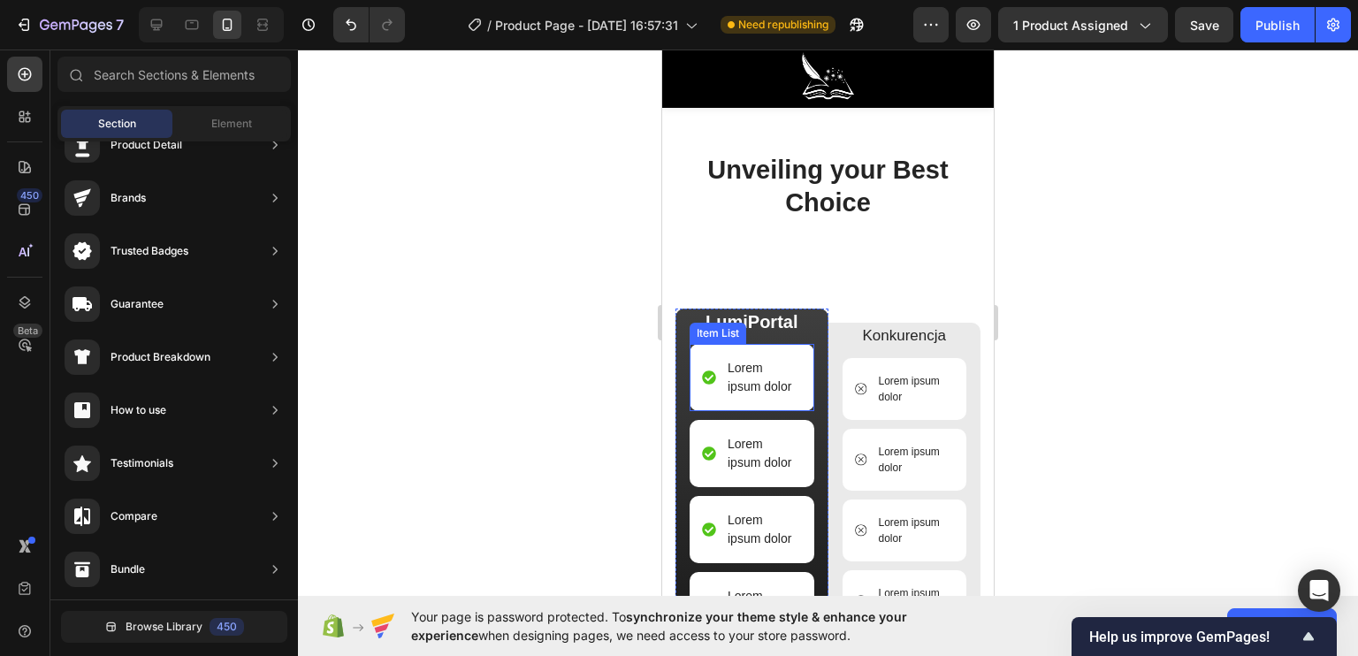
click at [736, 372] on p "Lorem ipsum dolor" at bounding box center [764, 377] width 72 height 37
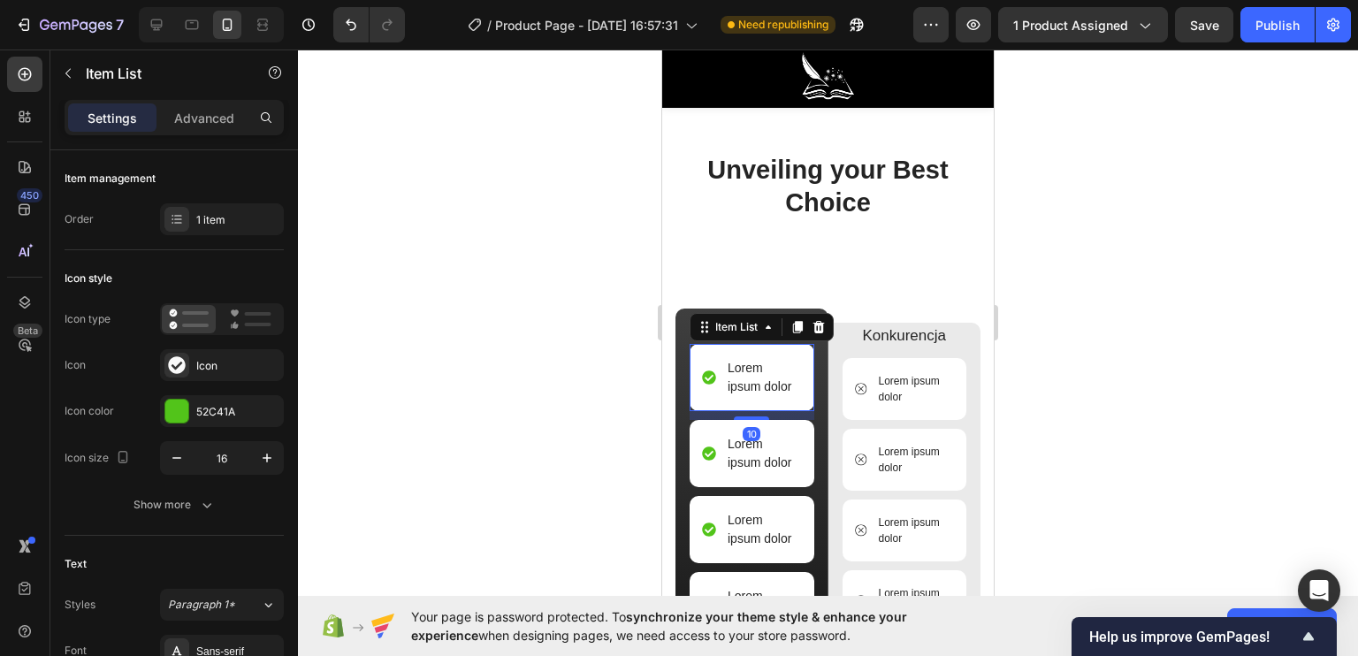
click at [736, 372] on p "Lorem ipsum dolor" at bounding box center [764, 377] width 72 height 37
click at [785, 385] on p "Lorem ipsum dolor" at bounding box center [764, 377] width 72 height 37
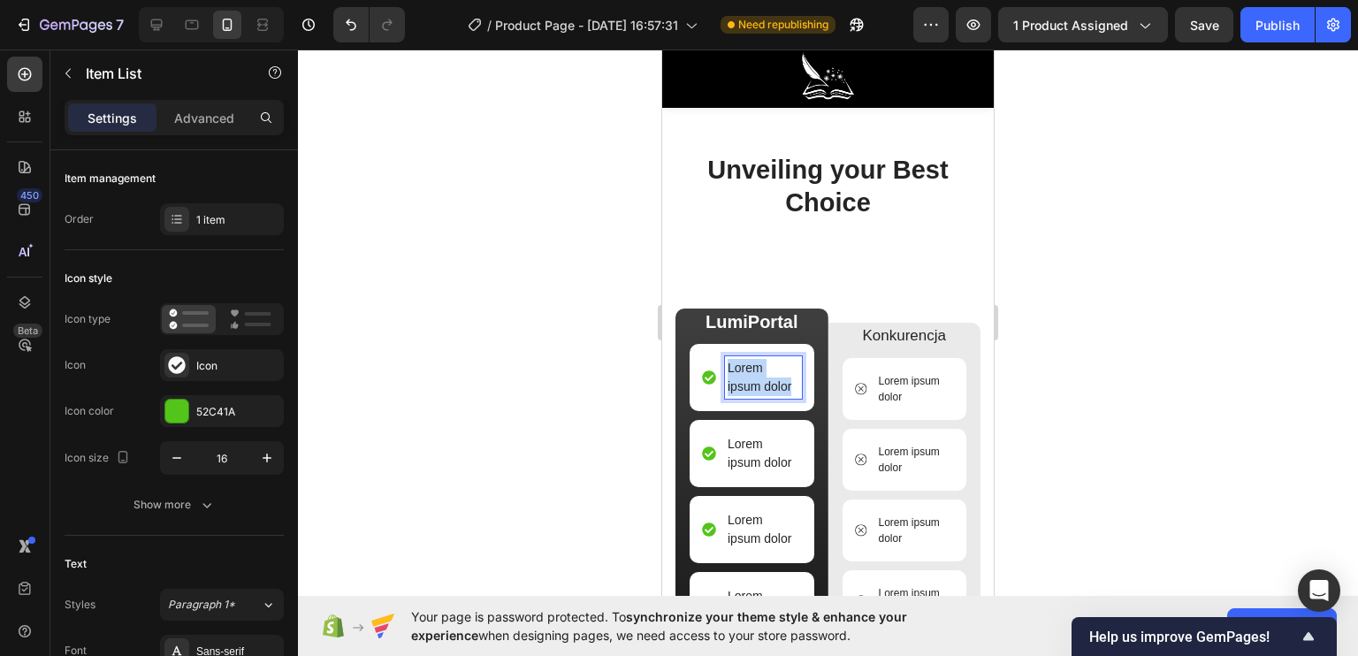
drag, startPoint x: 792, startPoint y: 385, endPoint x: 729, endPoint y: 363, distance: 66.3
click at [729, 363] on div "Lorem ipsum dolor" at bounding box center [763, 377] width 77 height 42
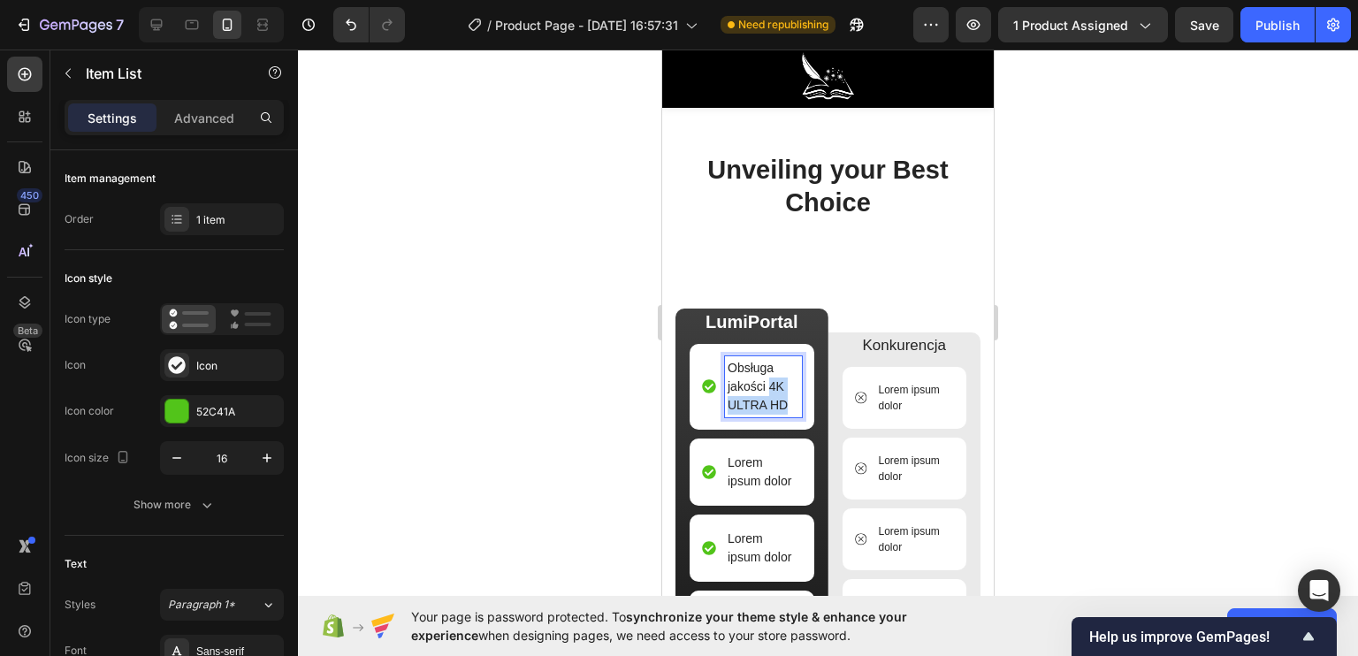
drag, startPoint x: 784, startPoint y: 401, endPoint x: 768, endPoint y: 385, distance: 23.1
click at [768, 385] on p "Obsługa jakości 4K ULTRA HD" at bounding box center [764, 387] width 72 height 56
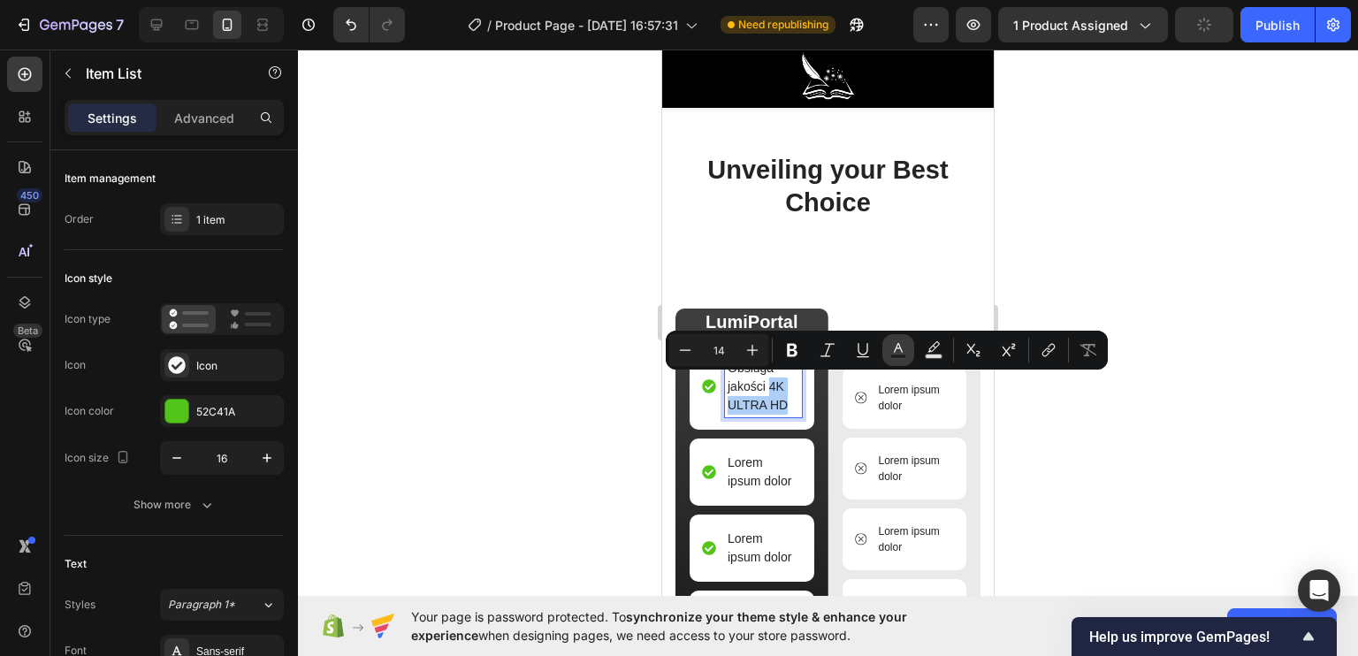
click at [888, 349] on button "Text Color" at bounding box center [898, 350] width 32 height 32
type input "242424"
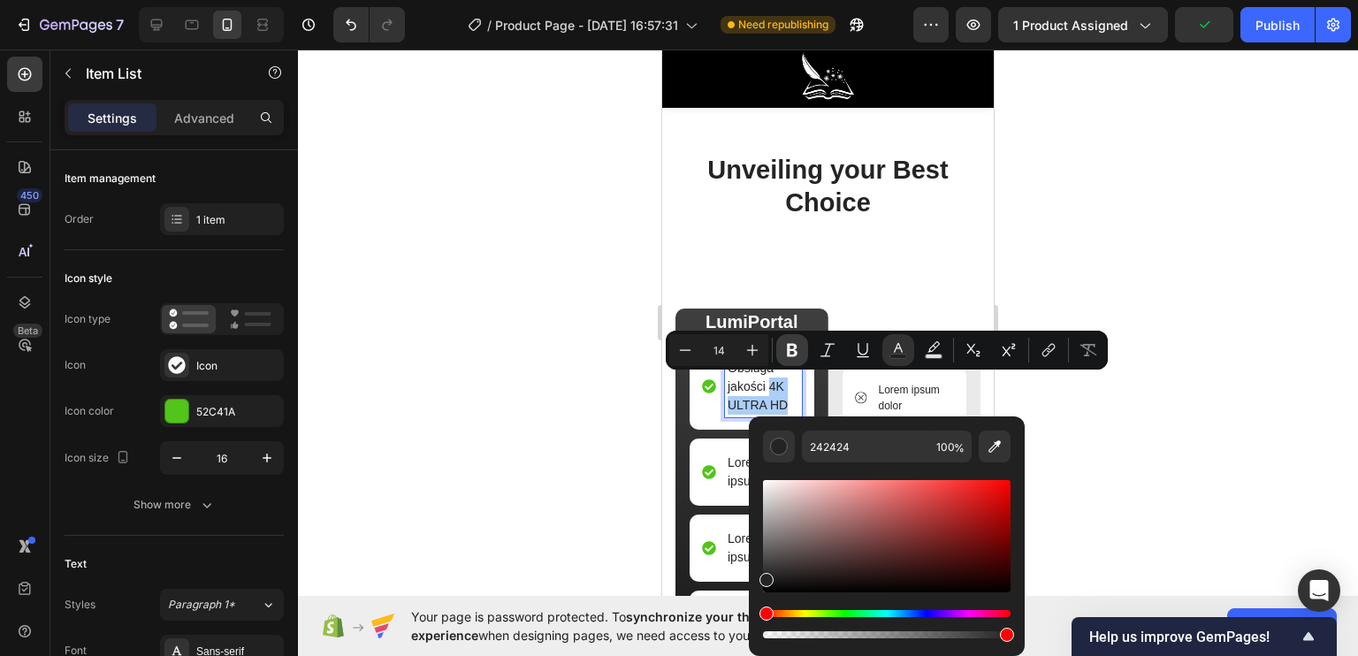
click at [788, 346] on icon "Editor contextual toolbar" at bounding box center [792, 350] width 11 height 13
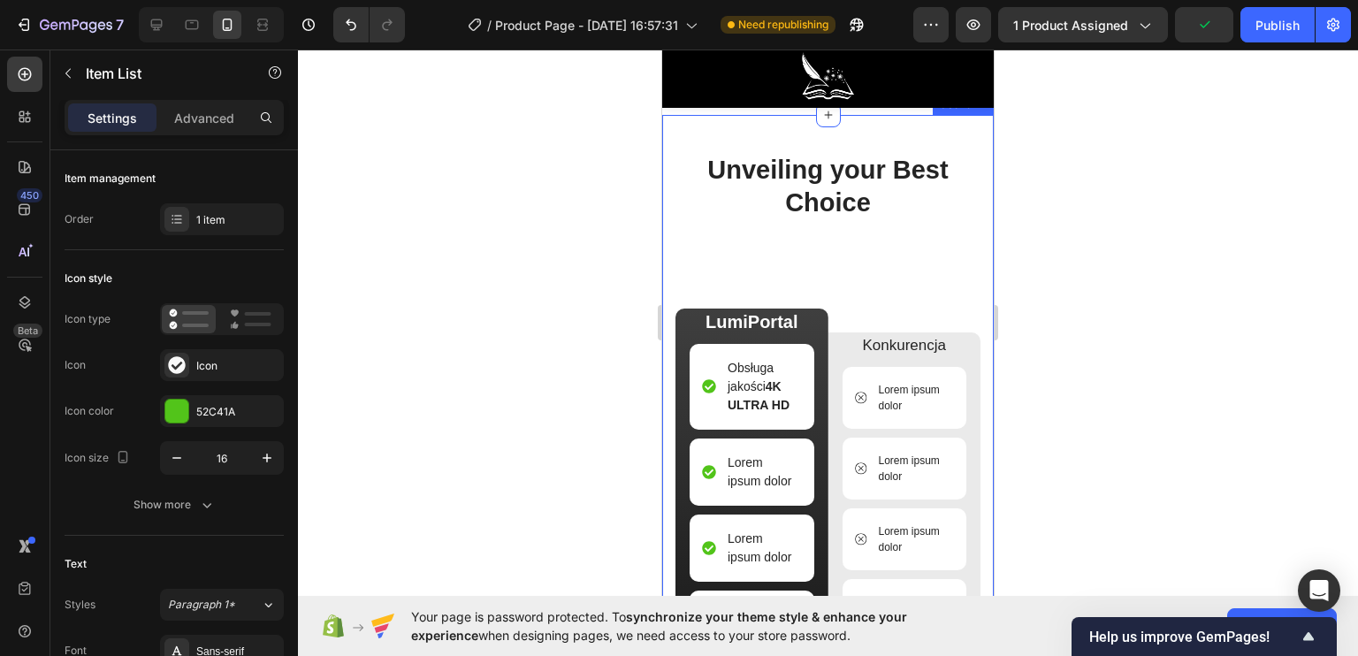
click at [635, 413] on div at bounding box center [828, 353] width 1060 height 606
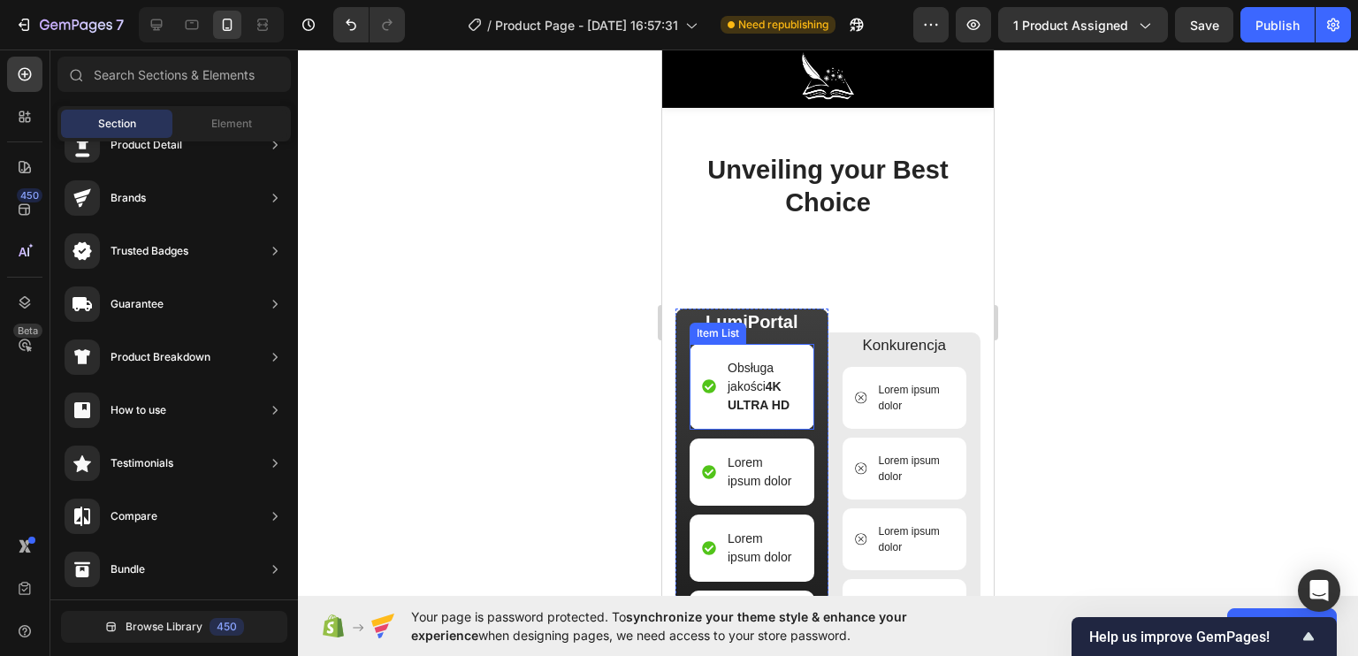
click at [759, 383] on p "Obsługa jakości 4K ULTRA HD" at bounding box center [764, 387] width 72 height 56
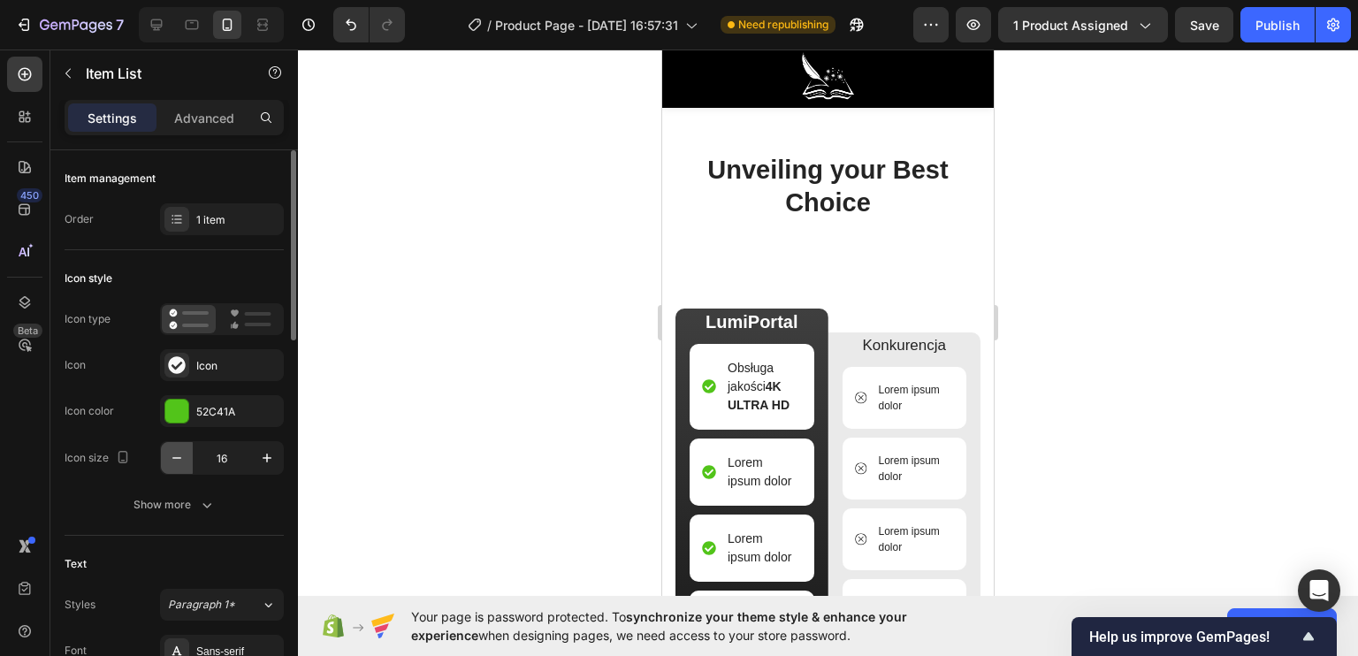
click at [180, 457] on icon "button" at bounding box center [177, 458] width 18 height 18
click at [180, 457] on icon "button" at bounding box center [176, 458] width 9 height 2
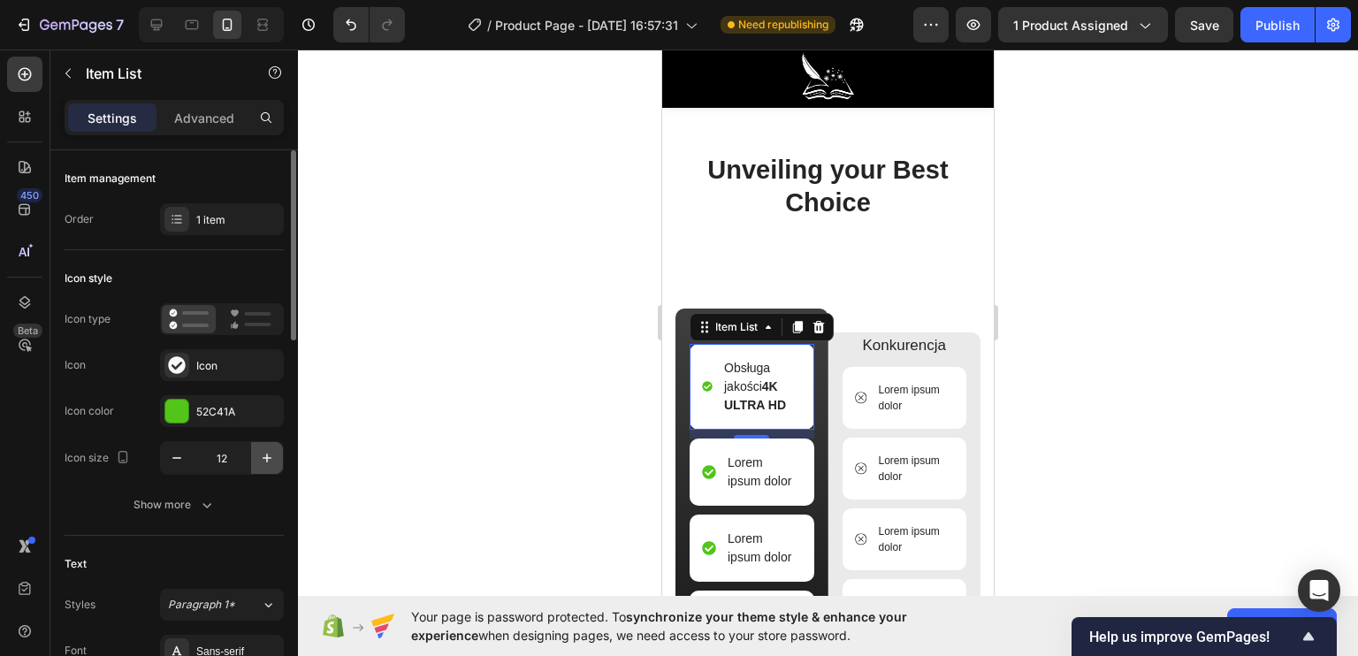
click at [261, 455] on icon "button" at bounding box center [267, 458] width 18 height 18
type input "13"
type input "16"
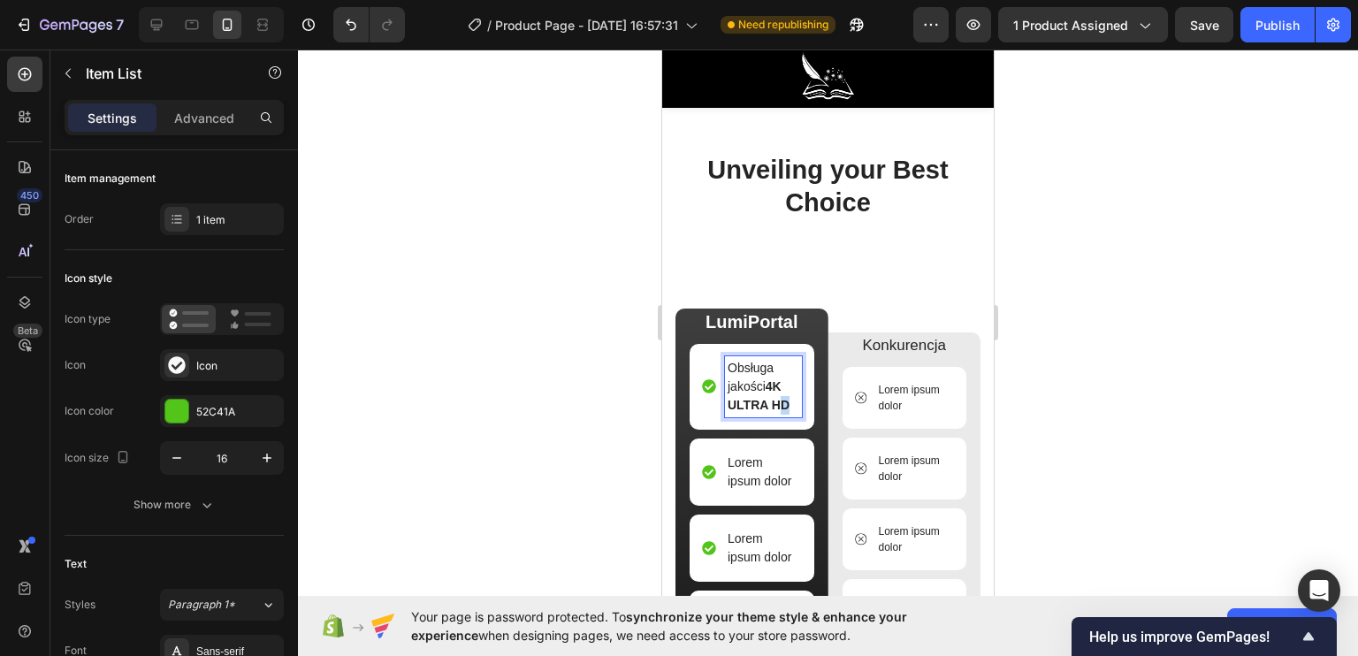
click at [785, 405] on strong "4K ULTRA HD" at bounding box center [759, 395] width 62 height 33
drag, startPoint x: 792, startPoint y: 405, endPoint x: 727, endPoint y: 360, distance: 79.5
click at [727, 360] on div "Obsługa jakości 4K ULTRA HD" at bounding box center [763, 386] width 77 height 61
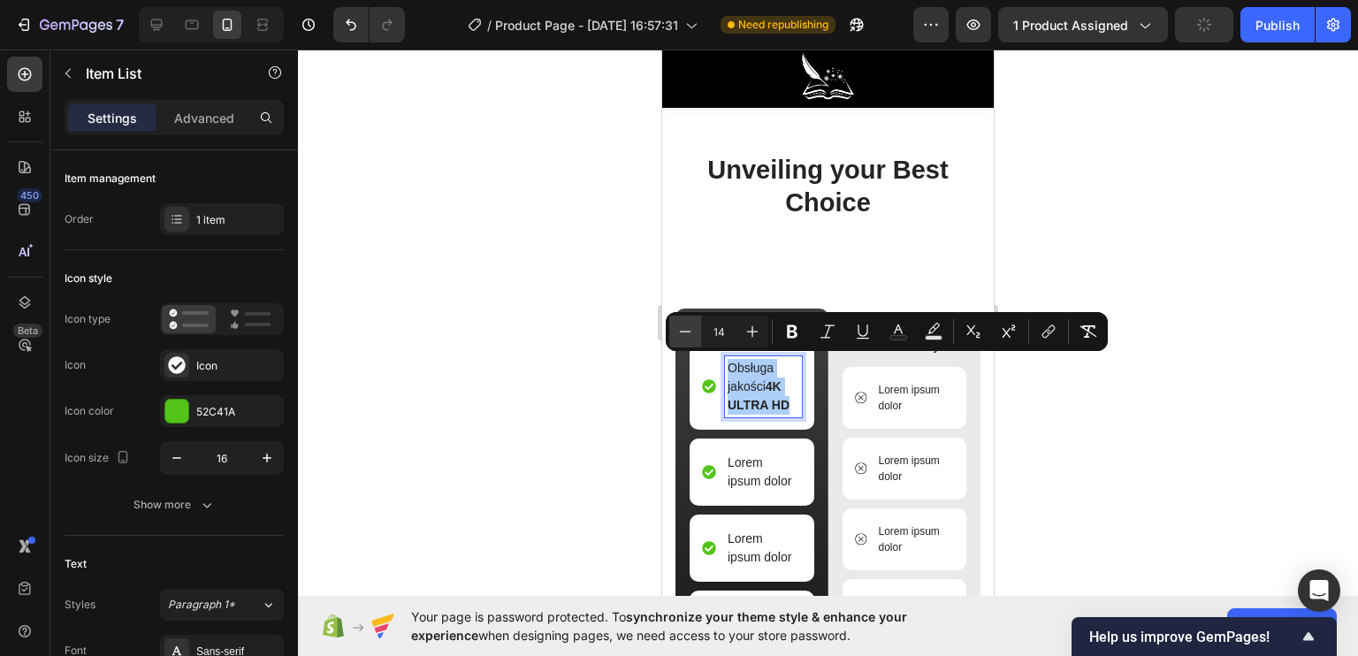
click at [691, 331] on icon "Editor contextual toolbar" at bounding box center [685, 332] width 18 height 18
type input "10"
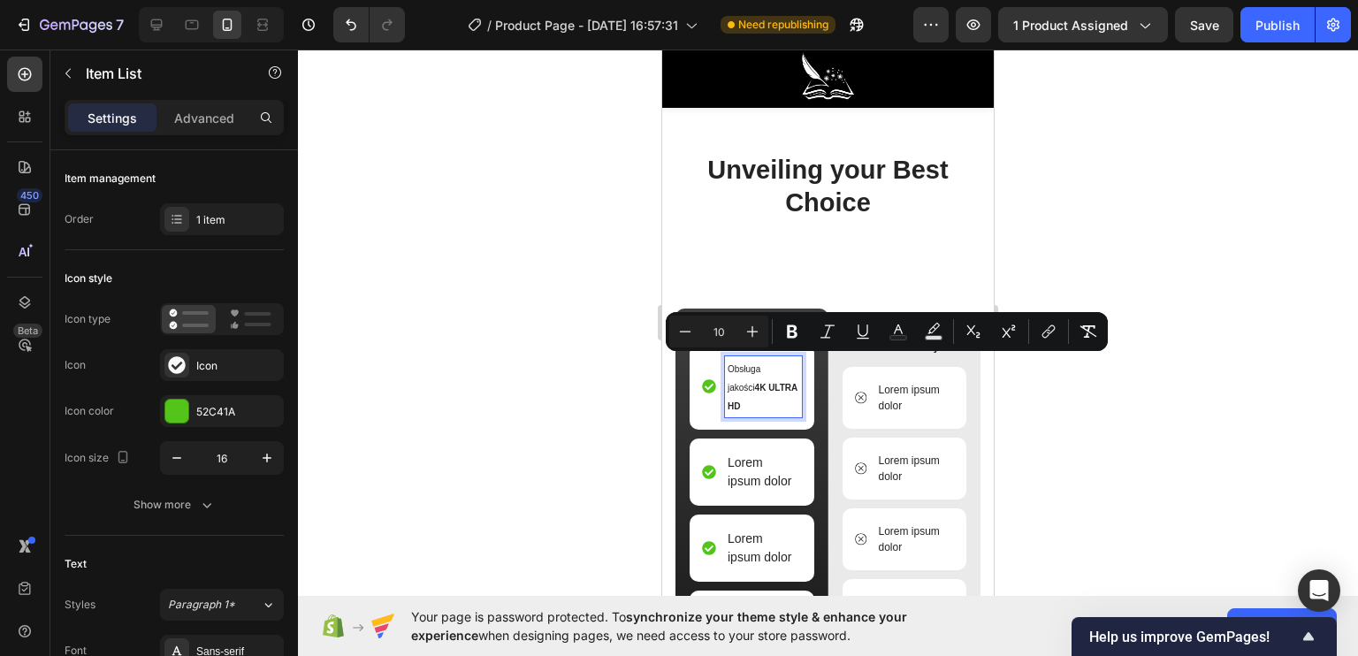
click at [764, 364] on span "Obsługa jakości 4K ULTRA HD" at bounding box center [763, 387] width 70 height 47
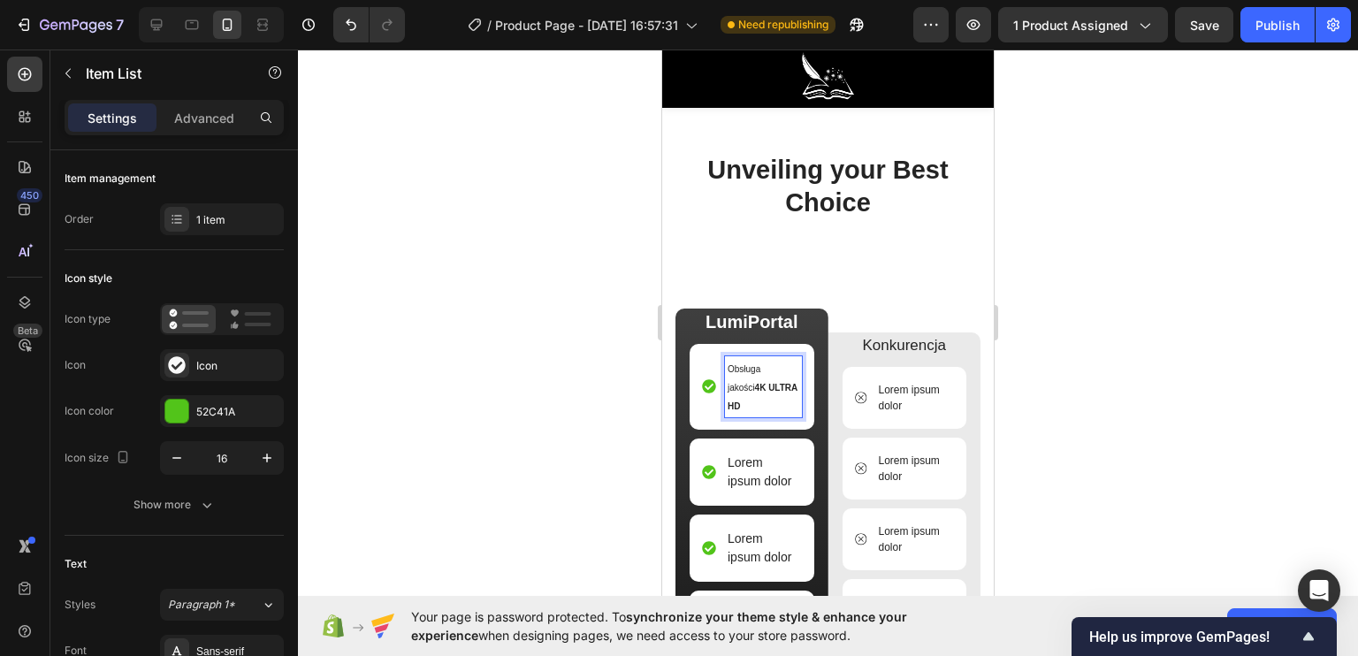
click at [625, 394] on div at bounding box center [828, 353] width 1060 height 606
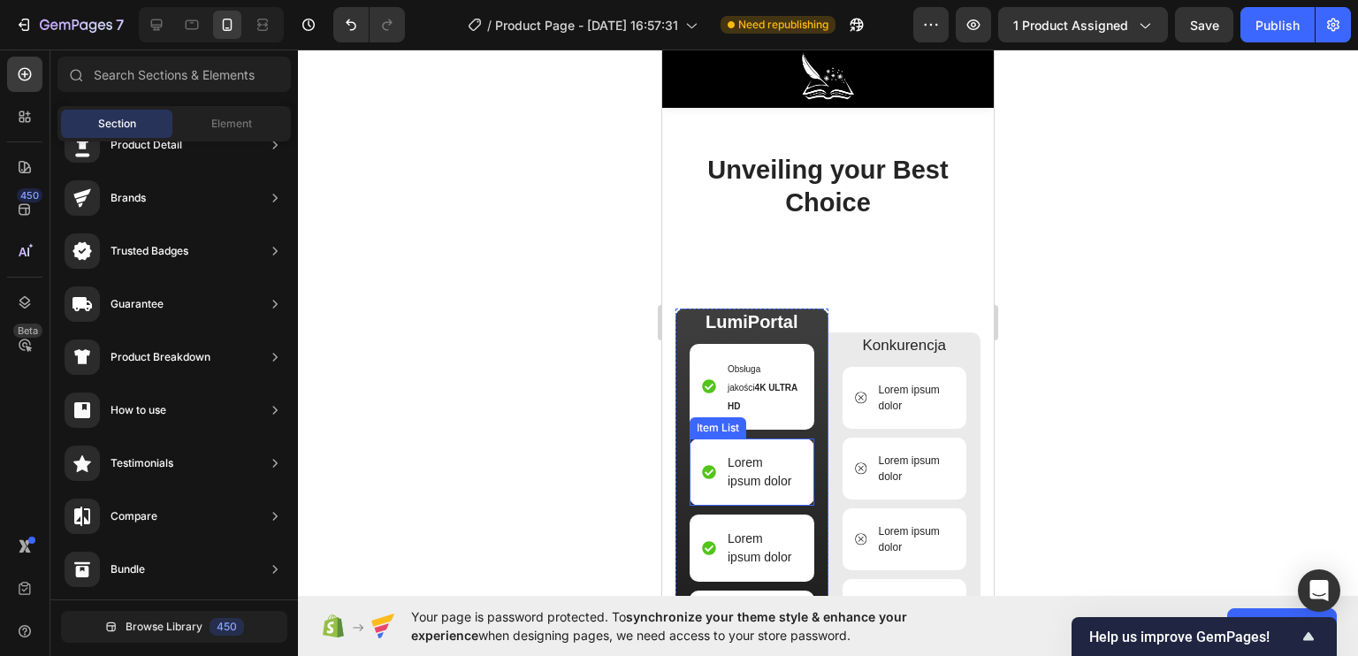
scroll to position [4173, 0]
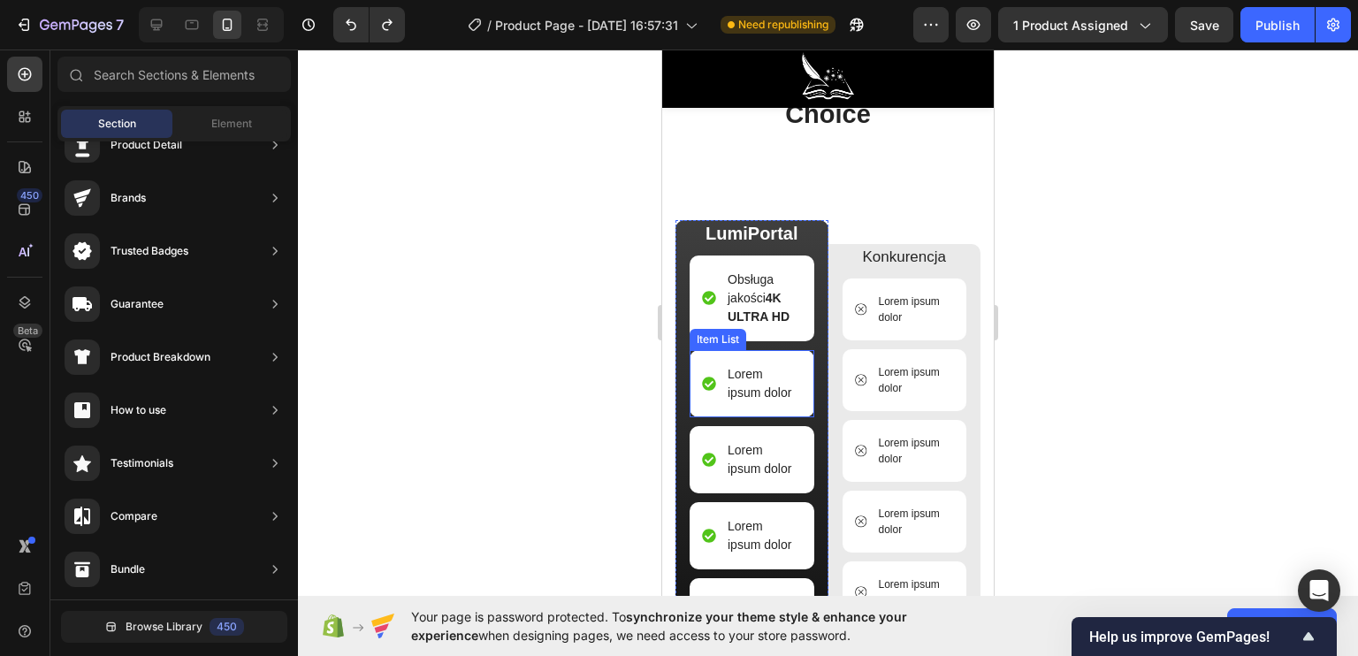
click at [739, 371] on p "Lorem ipsum dolor" at bounding box center [764, 383] width 72 height 37
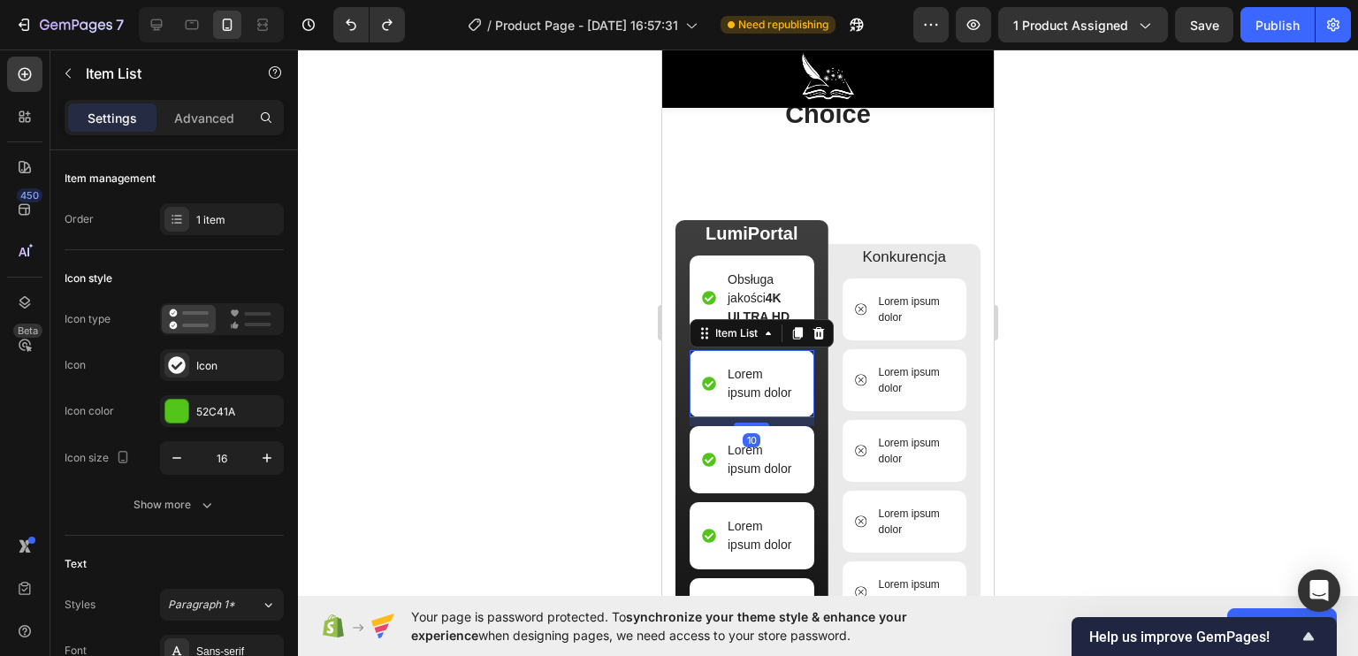
click at [771, 385] on p "Lorem ipsum dolor" at bounding box center [764, 383] width 72 height 37
click at [786, 392] on p "Lorem ipsum dolor" at bounding box center [764, 383] width 72 height 37
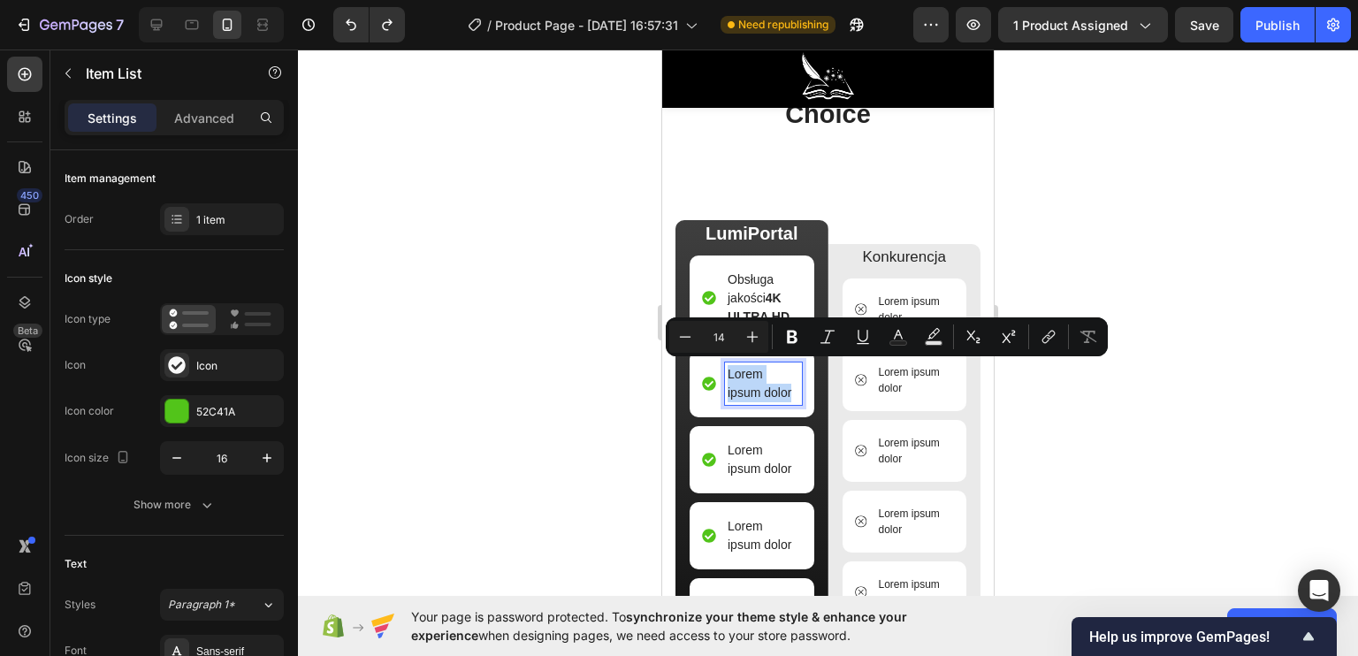
drag, startPoint x: 791, startPoint y: 392, endPoint x: 724, endPoint y: 362, distance: 73.6
click at [724, 362] on div "Lorem ipsum dolor" at bounding box center [752, 383] width 100 height 42
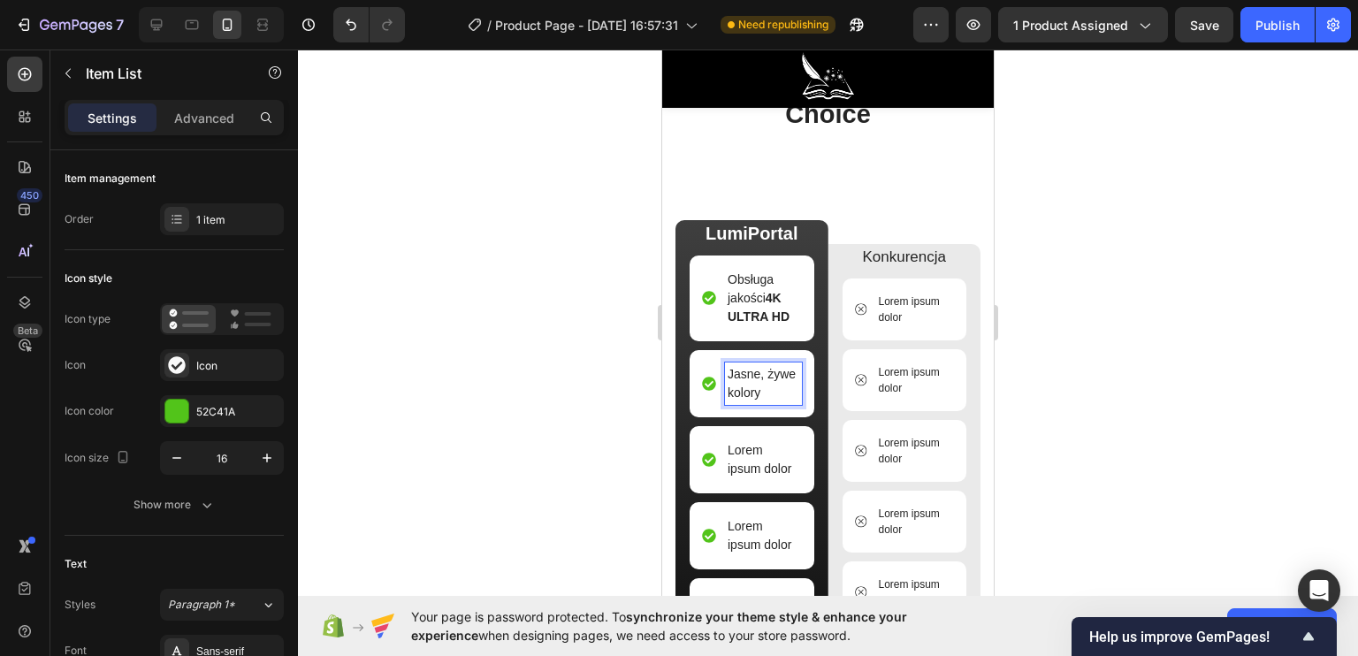
click at [559, 392] on div at bounding box center [828, 353] width 1060 height 606
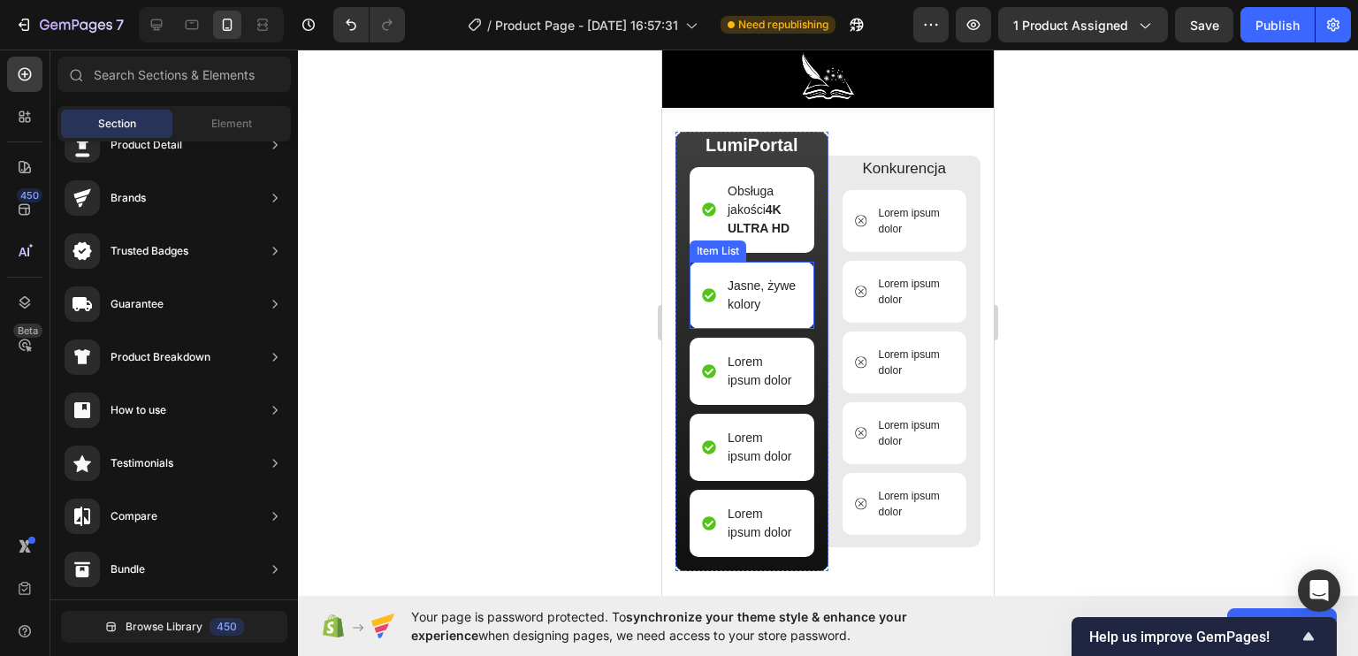
scroll to position [4349, 0]
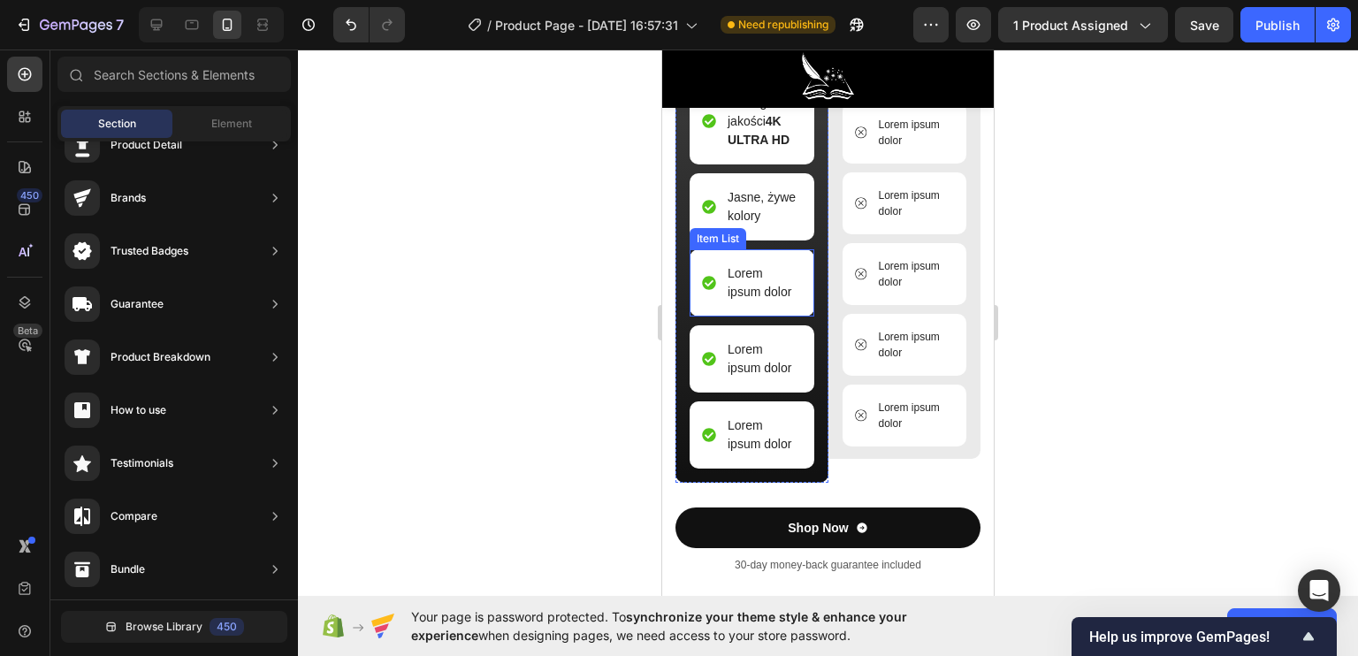
click at [743, 301] on p "Lorem ipsum dolor" at bounding box center [764, 282] width 72 height 37
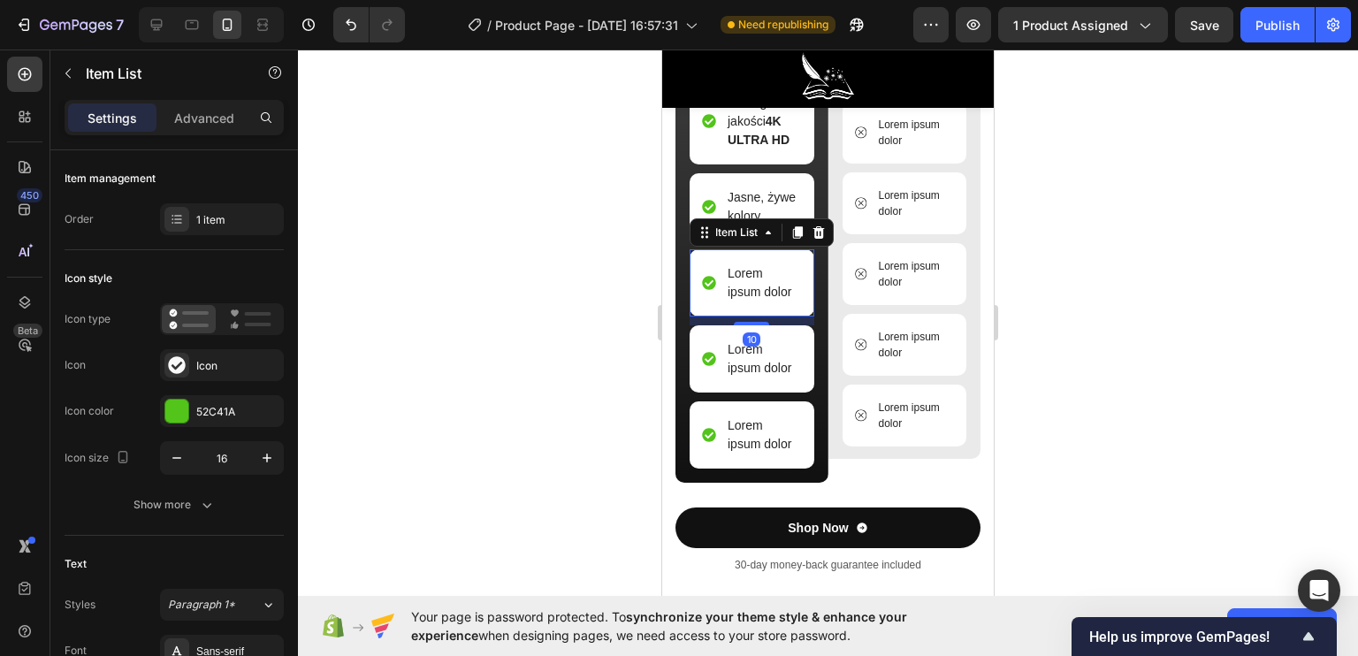
click at [774, 301] on p "Lorem ipsum dolor" at bounding box center [764, 282] width 72 height 37
click at [789, 301] on p "Lorem ipsum dolor" at bounding box center [764, 282] width 72 height 37
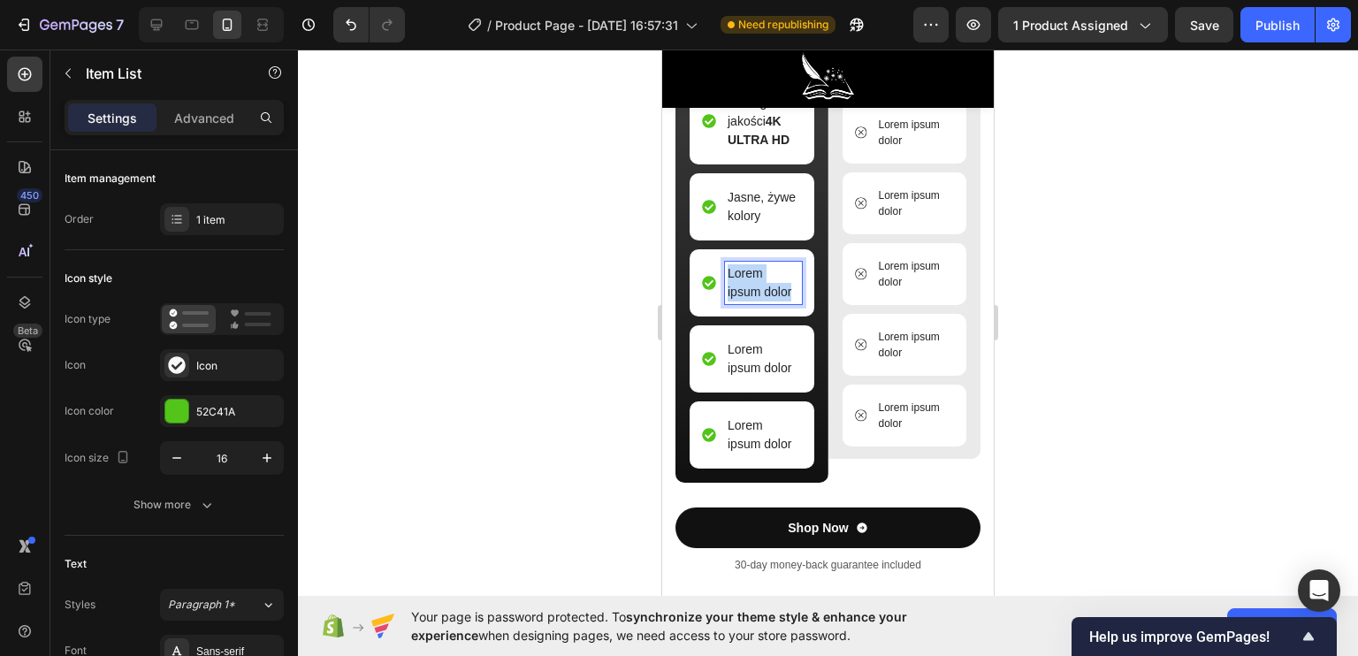
drag, startPoint x: 791, startPoint y: 310, endPoint x: 726, endPoint y: 288, distance: 69.1
click at [726, 288] on div "Lorem ipsum dolor" at bounding box center [763, 283] width 77 height 42
click at [743, 377] on p "Lorem ipsum dolor" at bounding box center [764, 358] width 72 height 37
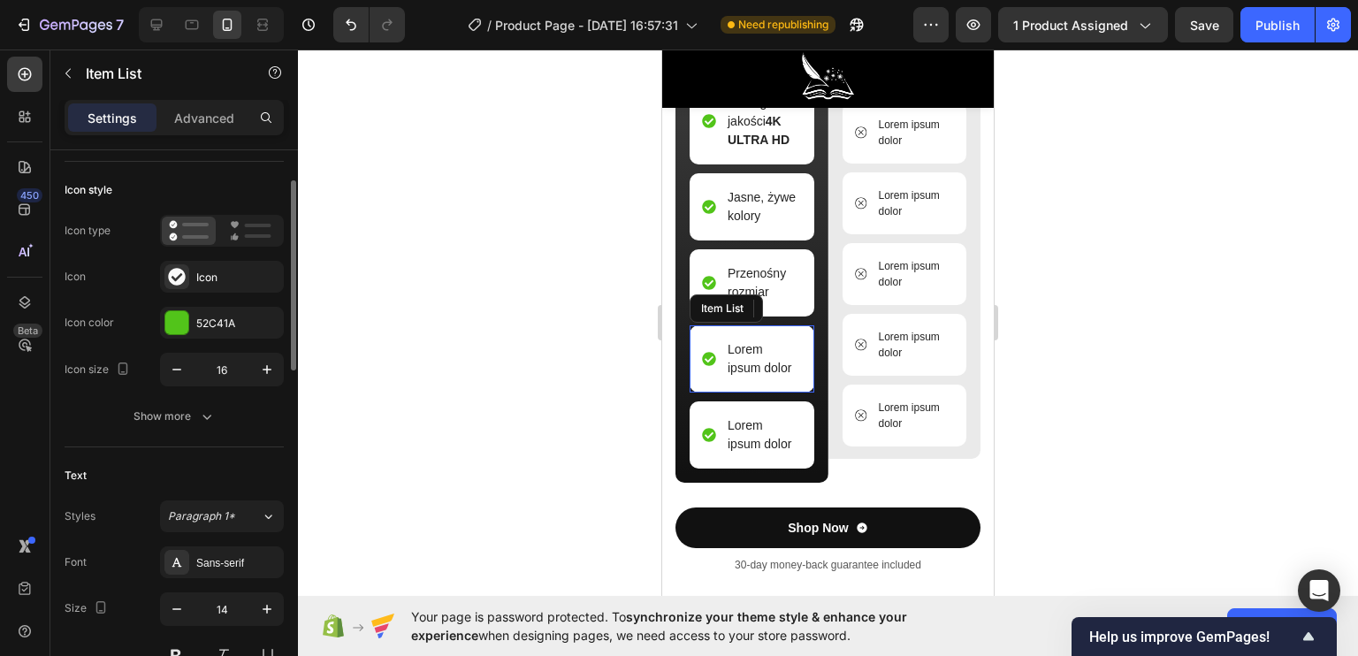
click at [739, 377] on p "Lorem ipsum dolor" at bounding box center [764, 358] width 72 height 37
click at [783, 377] on p "Lorem ipsum dolor" at bounding box center [764, 358] width 72 height 37
drag, startPoint x: 792, startPoint y: 382, endPoint x: 730, endPoint y: 363, distance: 64.6
click at [730, 363] on div "Lorem ipsum dolor" at bounding box center [763, 359] width 77 height 42
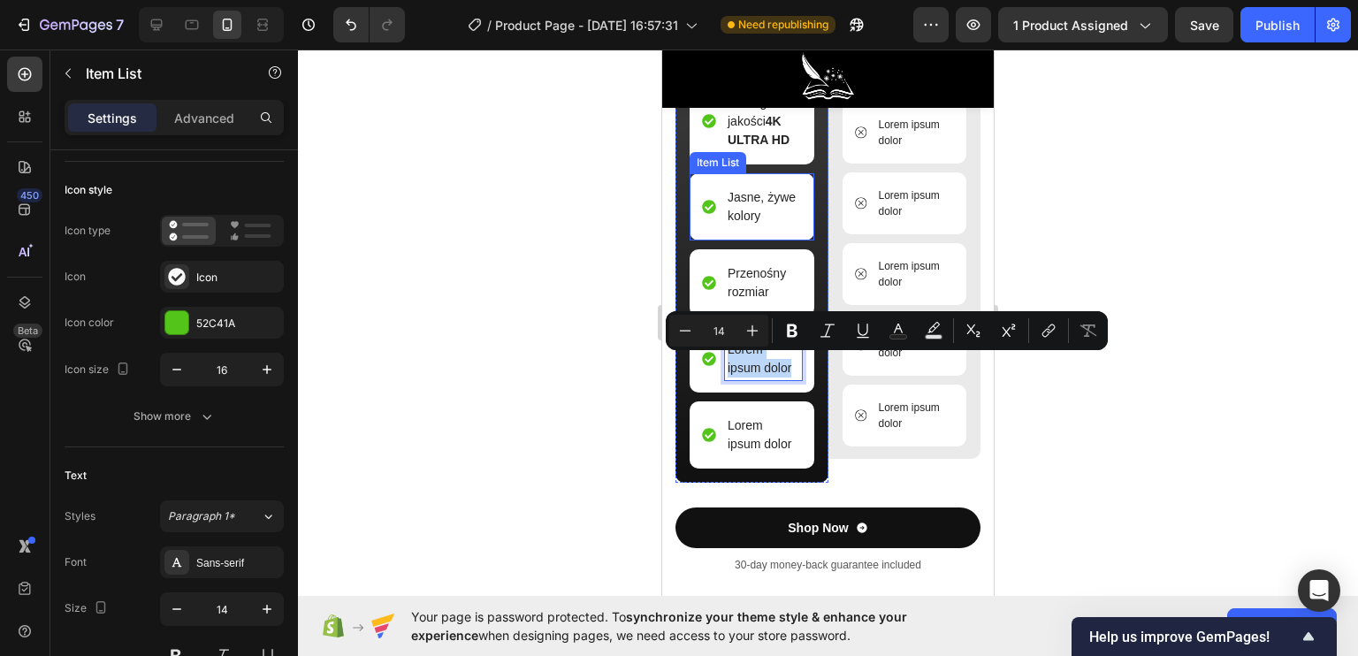
click at [735, 223] on p "Jasne, żywe kolory" at bounding box center [764, 206] width 72 height 37
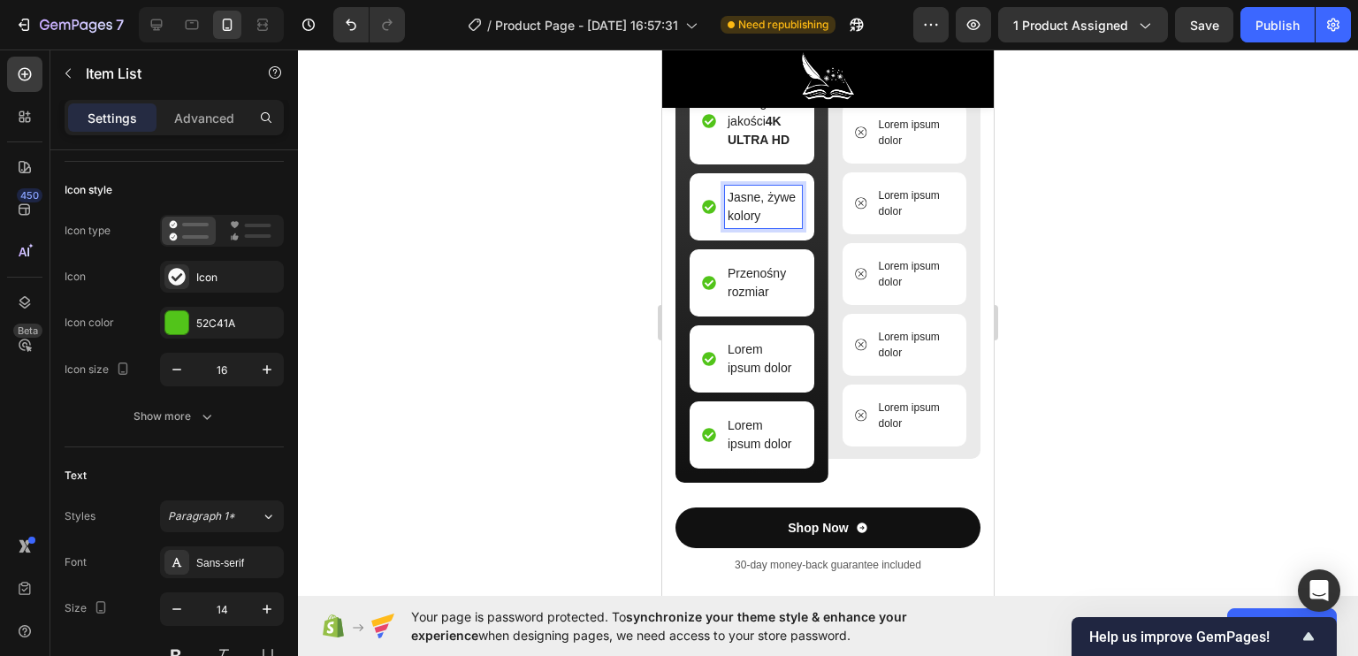
click at [729, 212] on p "Jasne, żywe kolory" at bounding box center [764, 206] width 72 height 37
drag, startPoint x: 736, startPoint y: 212, endPoint x: 756, endPoint y: 215, distance: 20.5
click at [756, 215] on p "Jasne, żywe kolory" at bounding box center [764, 206] width 72 height 37
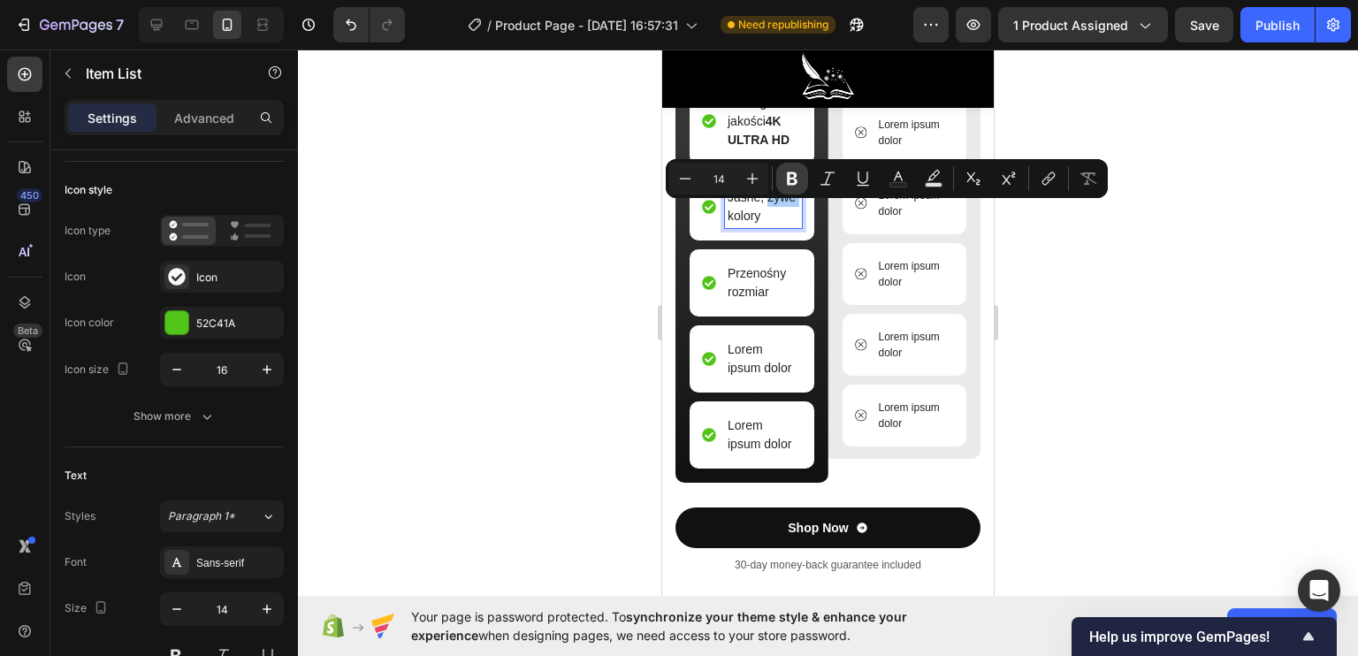
click at [786, 182] on icon "Editor contextual toolbar" at bounding box center [792, 179] width 18 height 18
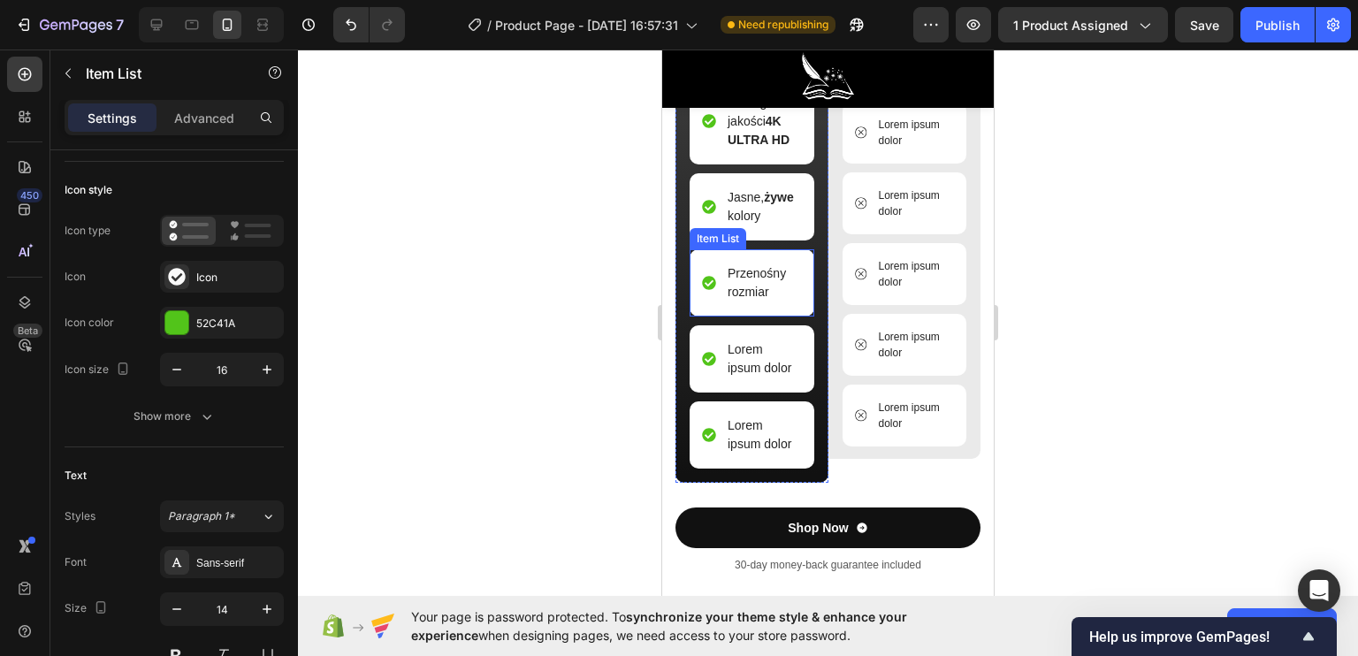
click at [748, 301] on p "Przenośny rozmiar" at bounding box center [764, 282] width 72 height 37
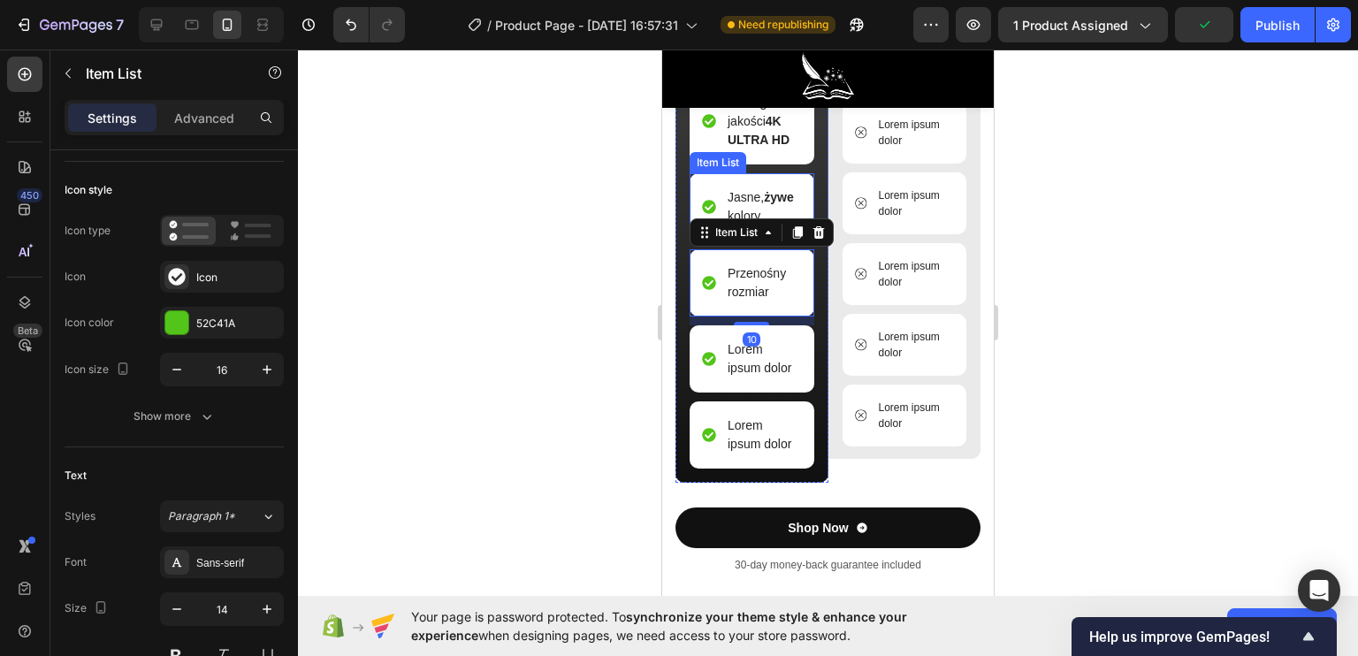
click at [759, 225] on p "Jasne, żywe kolory" at bounding box center [764, 206] width 72 height 37
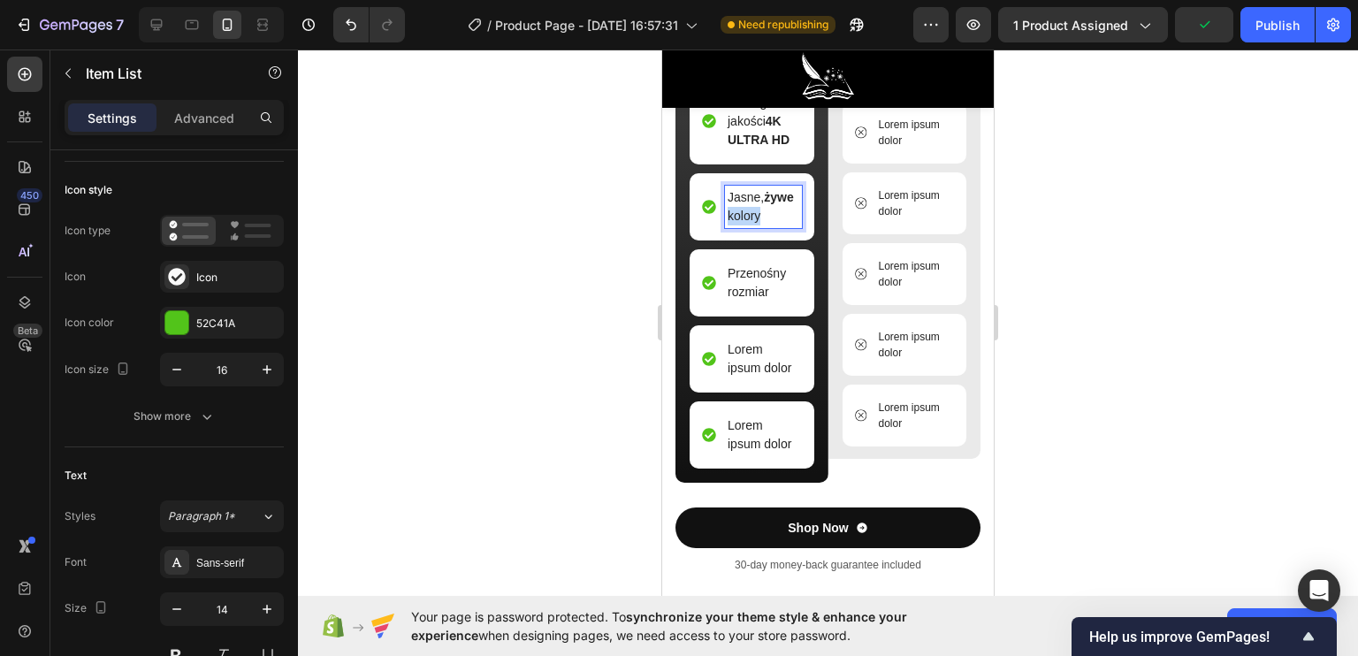
drag, startPoint x: 763, startPoint y: 232, endPoint x: 728, endPoint y: 230, distance: 34.5
click at [728, 225] on p "Jasne, żywe kolory" at bounding box center [764, 206] width 72 height 37
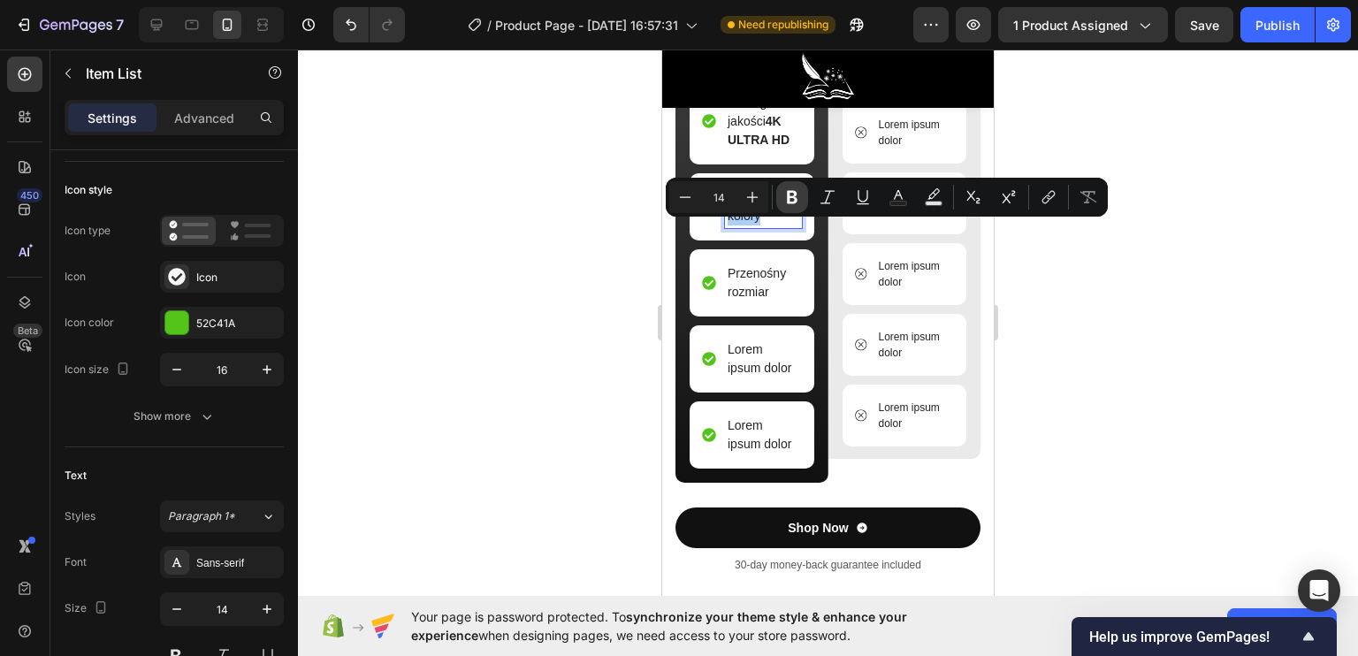
click at [784, 194] on icon "Editor contextual toolbar" at bounding box center [792, 197] width 18 height 18
click at [766, 286] on p "Przenośny rozmiar" at bounding box center [764, 282] width 72 height 37
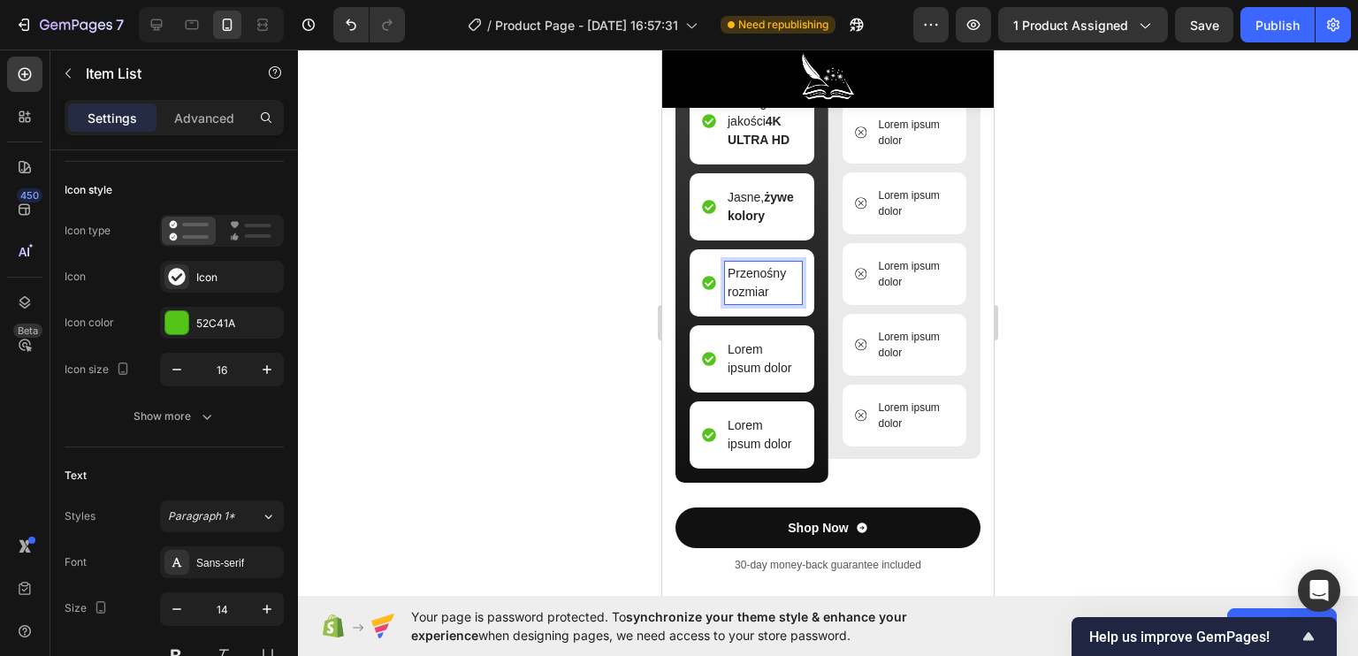
click at [776, 301] on p "Przenośny rozmiar" at bounding box center [764, 282] width 72 height 37
drag, startPoint x: 785, startPoint y: 286, endPoint x: 725, endPoint y: 286, distance: 60.1
click at [725, 286] on div "Przenośny rozmiar" at bounding box center [763, 283] width 77 height 42
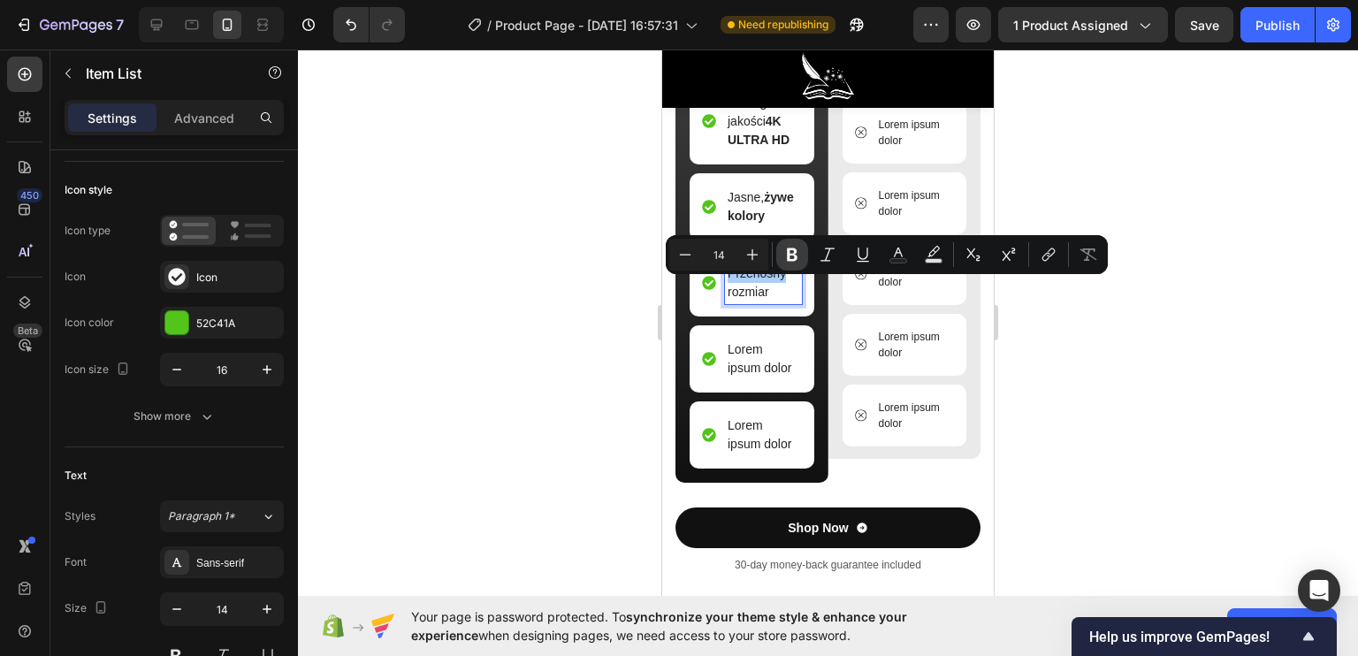
click at [789, 258] on icon "Editor contextual toolbar" at bounding box center [792, 254] width 11 height 13
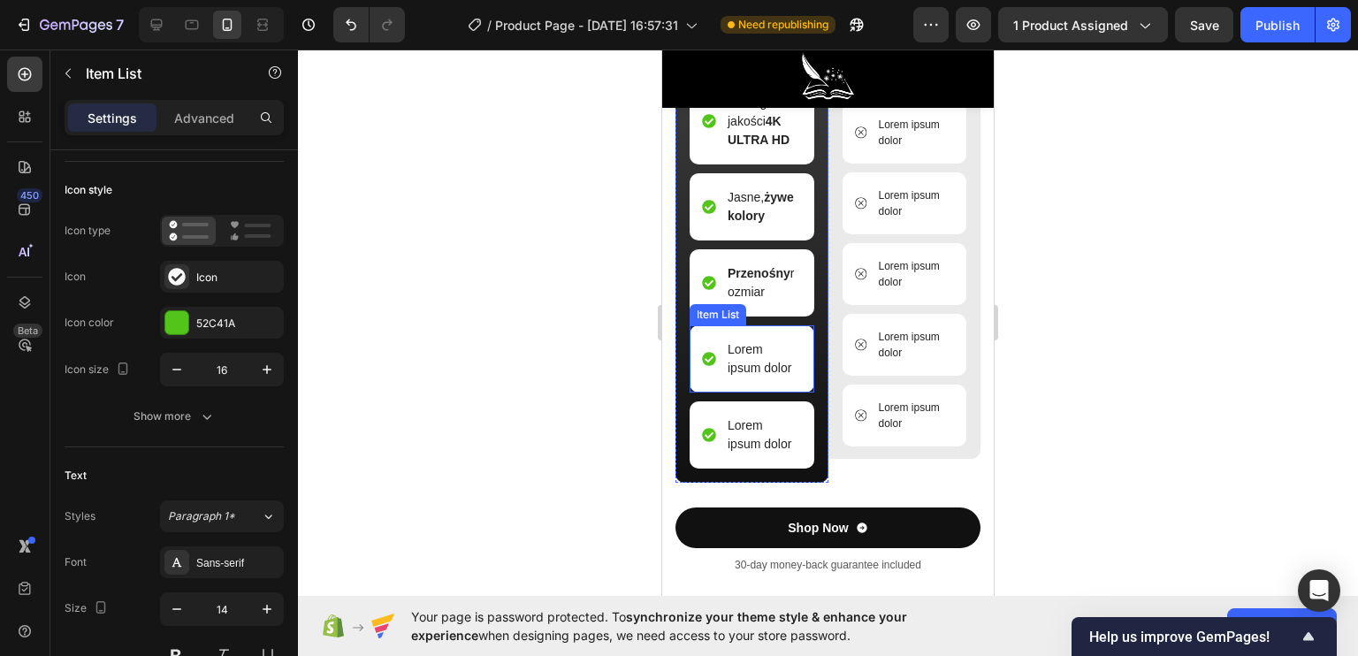
click at [756, 366] on p "Lorem ipsum dolor" at bounding box center [764, 358] width 72 height 37
click at [788, 377] on p "Lorem ipsum dolor" at bounding box center [764, 358] width 72 height 37
drag, startPoint x: 794, startPoint y: 383, endPoint x: 757, endPoint y: 367, distance: 40.4
click at [757, 367] on div "Lorem ipsum dolor" at bounding box center [752, 358] width 125 height 67
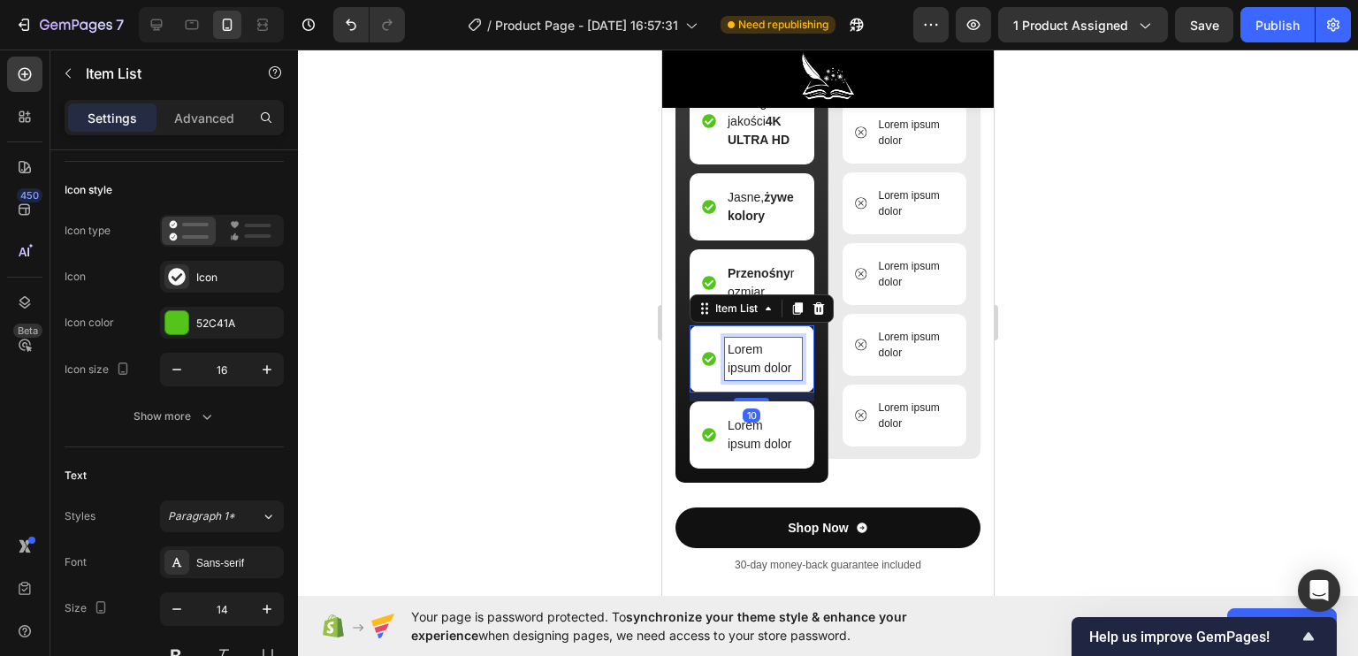
click at [773, 377] on p "Lorem ipsum dolor" at bounding box center [764, 358] width 72 height 37
click at [772, 377] on p "Lorem ipsum dolor" at bounding box center [764, 358] width 72 height 37
click at [792, 378] on div "Lorem ipsum dolor" at bounding box center [763, 359] width 77 height 42
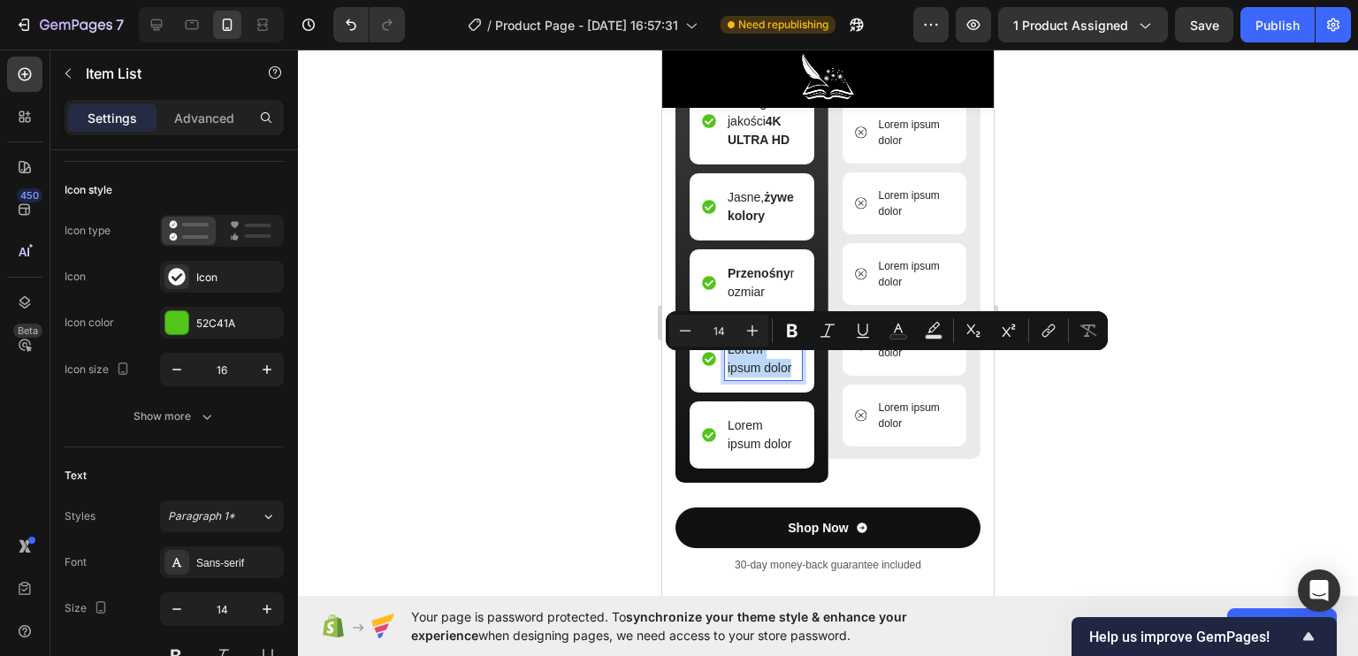
drag, startPoint x: 792, startPoint y: 381, endPoint x: 728, endPoint y: 360, distance: 67.1
click at [728, 360] on div "Lorem ipsum dolor" at bounding box center [763, 359] width 77 height 42
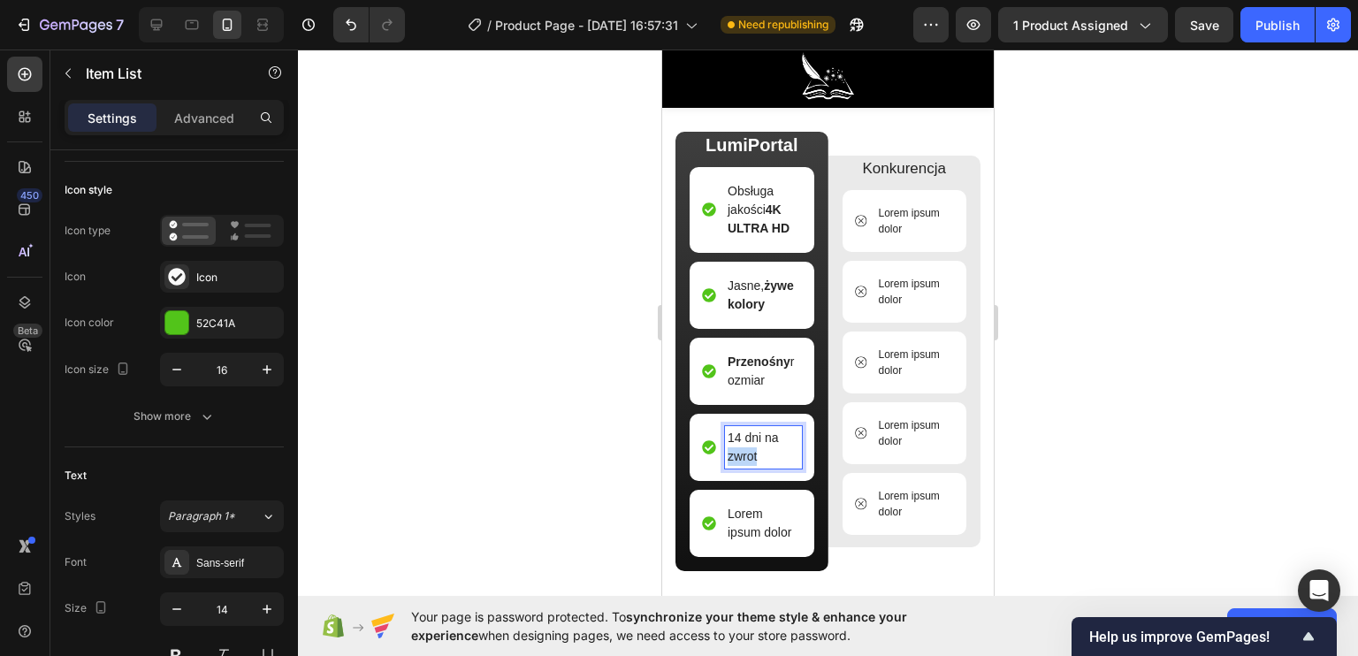
drag, startPoint x: 764, startPoint y: 470, endPoint x: 726, endPoint y: 469, distance: 38.0
click at [726, 469] on div "14 dni na zwrot" at bounding box center [763, 447] width 77 height 42
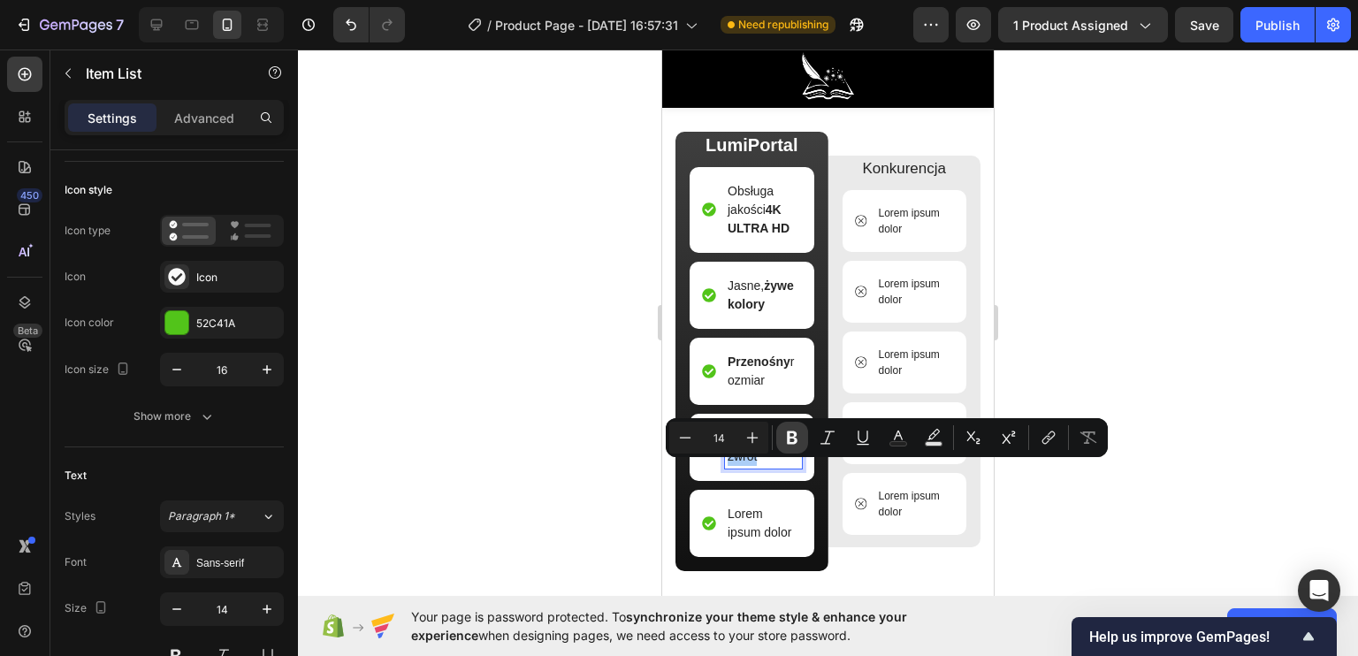
click at [787, 431] on icon "Editor contextual toolbar" at bounding box center [792, 438] width 18 height 18
click at [753, 530] on p "Lorem ipsum dolor" at bounding box center [764, 523] width 72 height 37
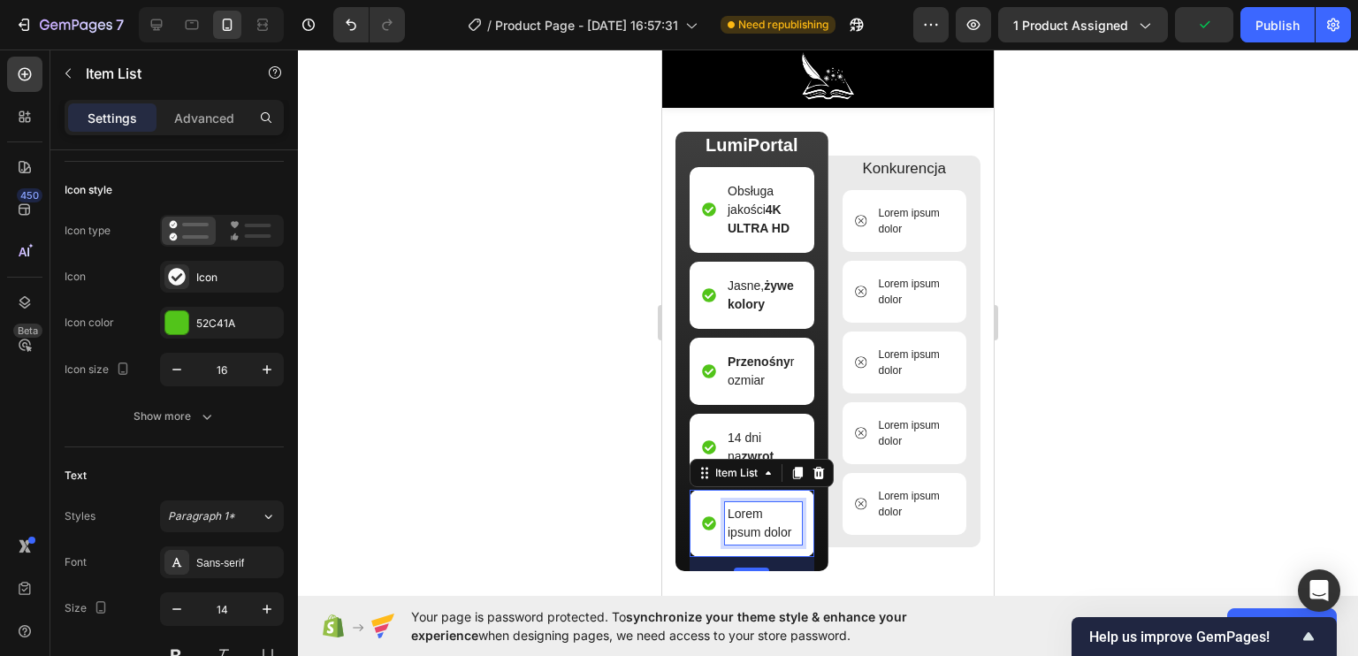
click at [774, 542] on p "Lorem ipsum dolor" at bounding box center [764, 523] width 72 height 37
click at [782, 542] on p "Lorem ipsum dolor" at bounding box center [764, 523] width 72 height 37
click at [788, 542] on p "Lorem ipsum dolor" at bounding box center [764, 523] width 72 height 37
click at [790, 542] on p "Lorem ipsum dolor" at bounding box center [764, 523] width 72 height 37
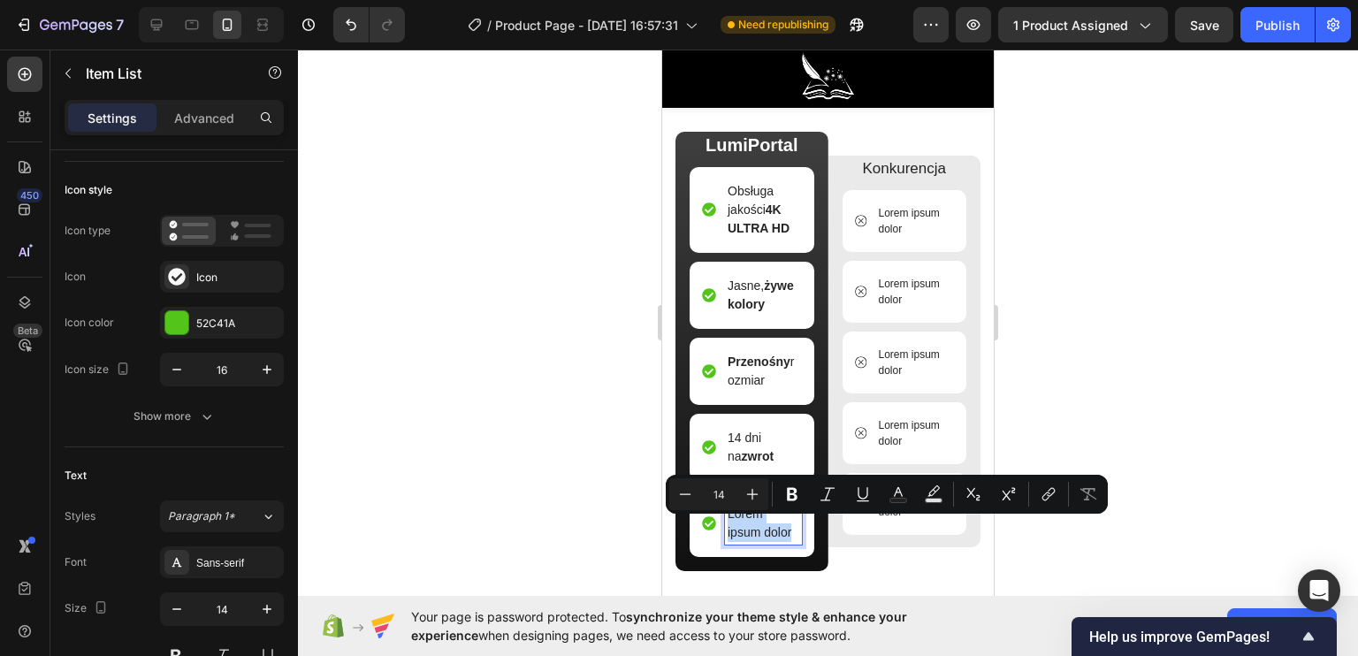
drag, startPoint x: 792, startPoint y: 551, endPoint x: 1386, endPoint y: 561, distance: 594.2
click at [724, 512] on div "Lorem ipsum dolor" at bounding box center [752, 523] width 125 height 67
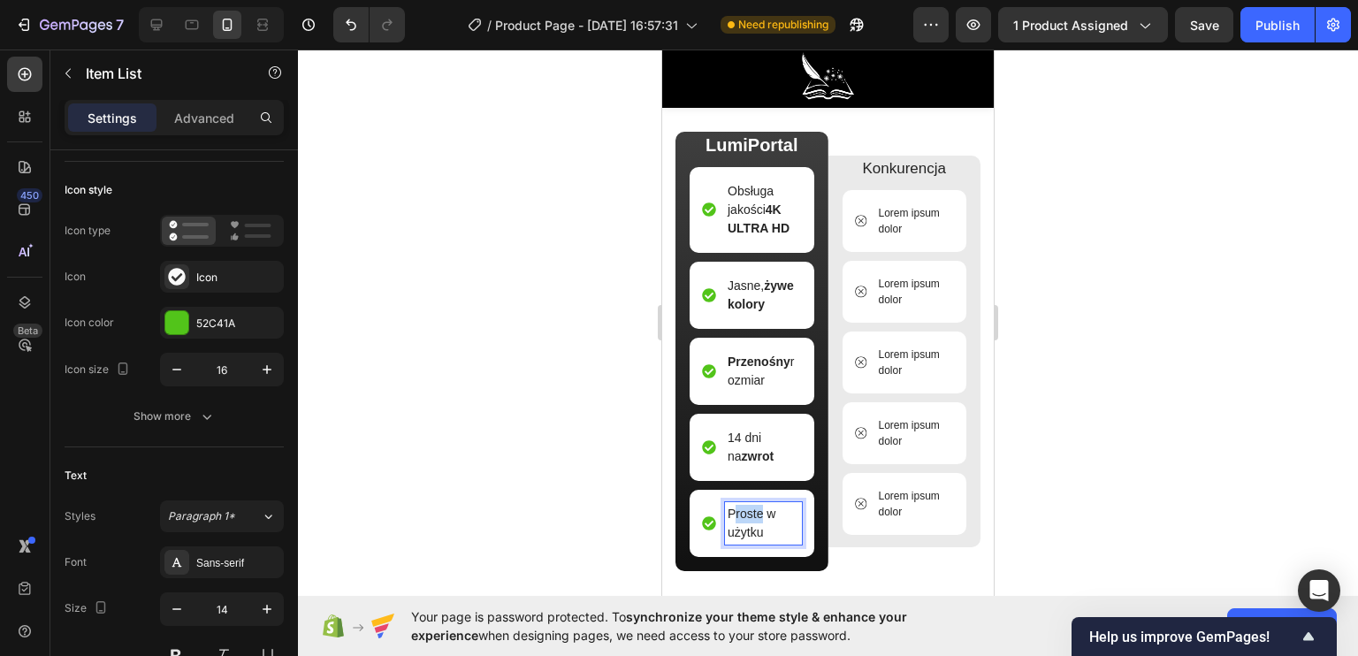
drag, startPoint x: 761, startPoint y: 526, endPoint x: 734, endPoint y: 526, distance: 27.4
click at [734, 526] on p "Proste w użytku" at bounding box center [764, 523] width 72 height 37
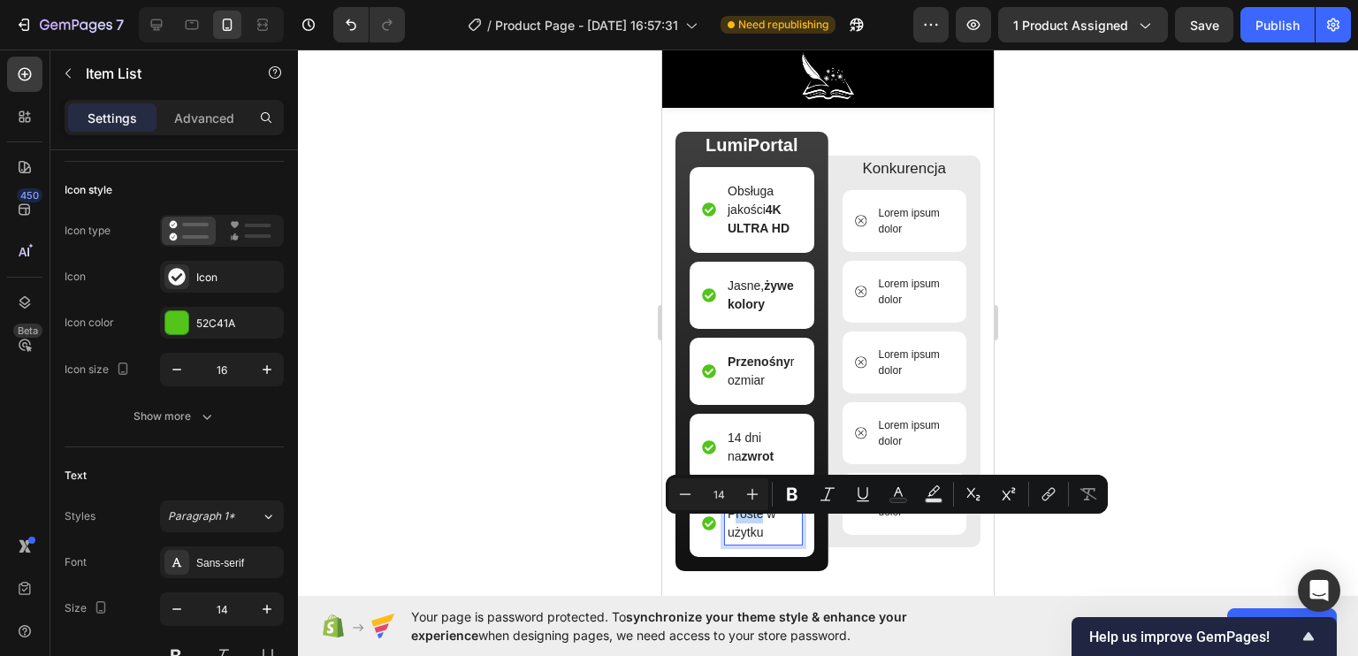
click at [744, 530] on p "Proste w użytku" at bounding box center [764, 523] width 72 height 37
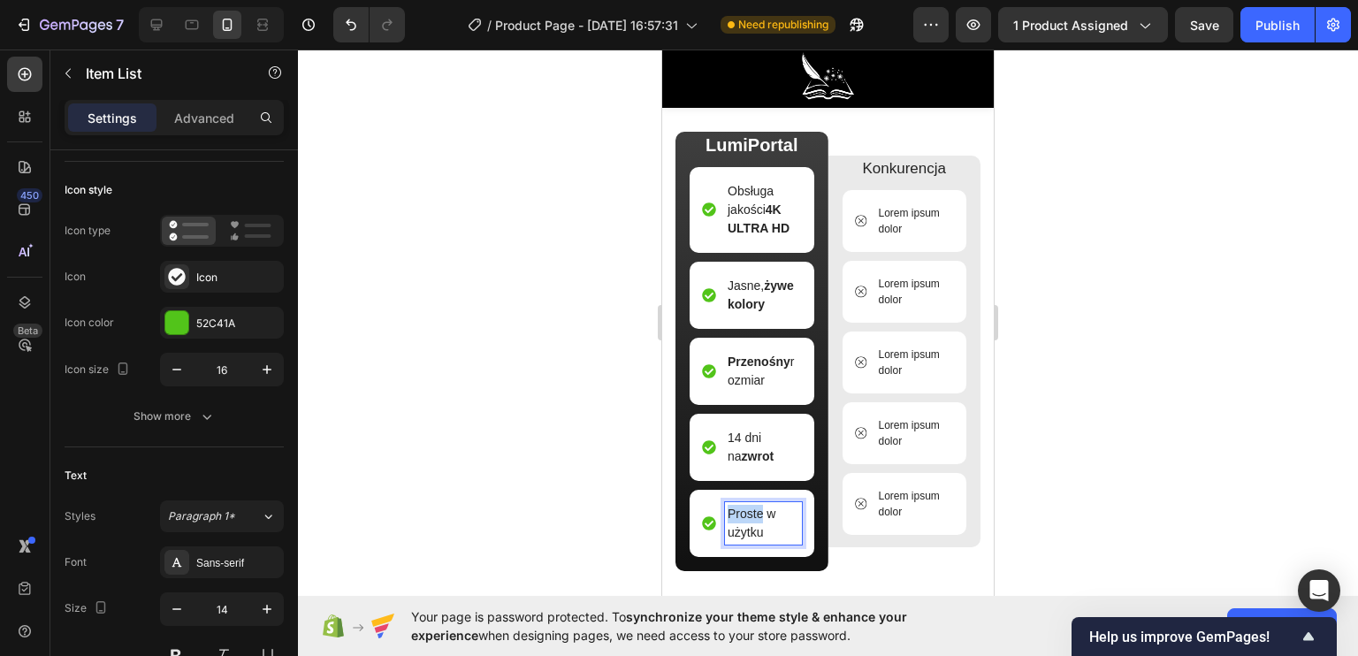
drag, startPoint x: 764, startPoint y: 527, endPoint x: 729, endPoint y: 523, distance: 34.7
click at [729, 523] on p "Proste w użytku" at bounding box center [764, 523] width 72 height 37
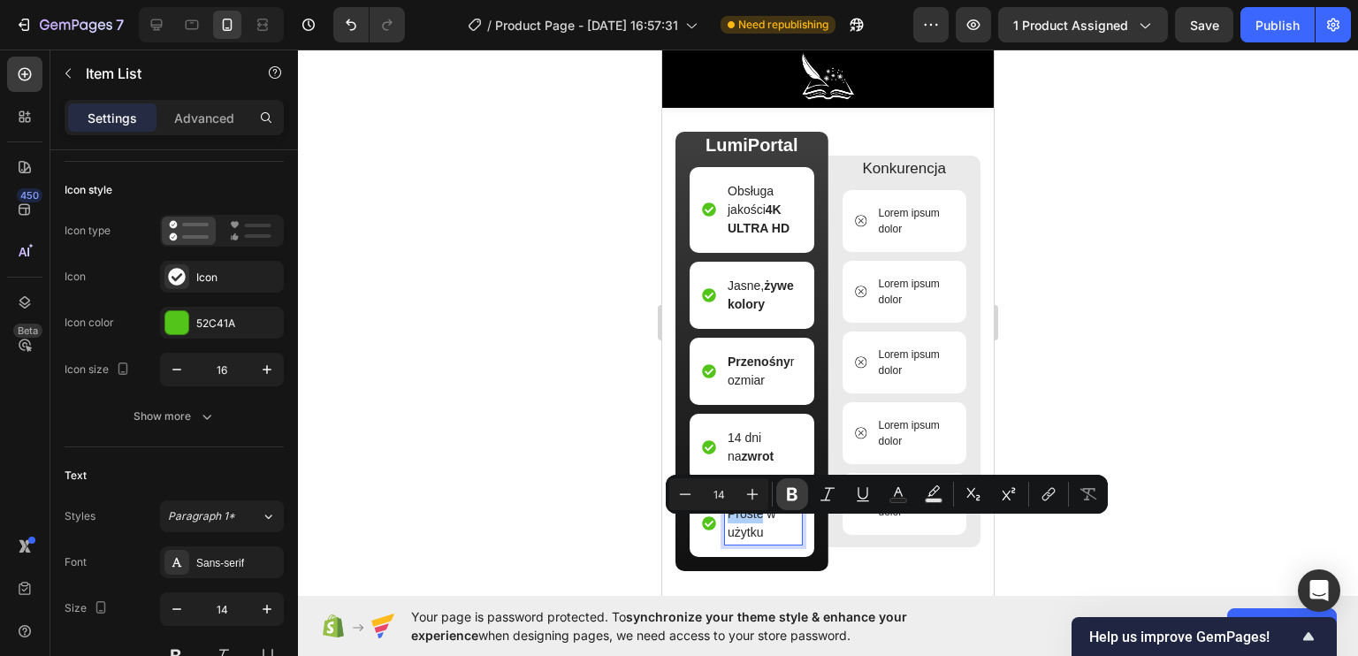
drag, startPoint x: 785, startPoint y: 494, endPoint x: 776, endPoint y: 499, distance: 10.3
click at [786, 494] on icon "Editor contextual toolbar" at bounding box center [792, 494] width 18 height 18
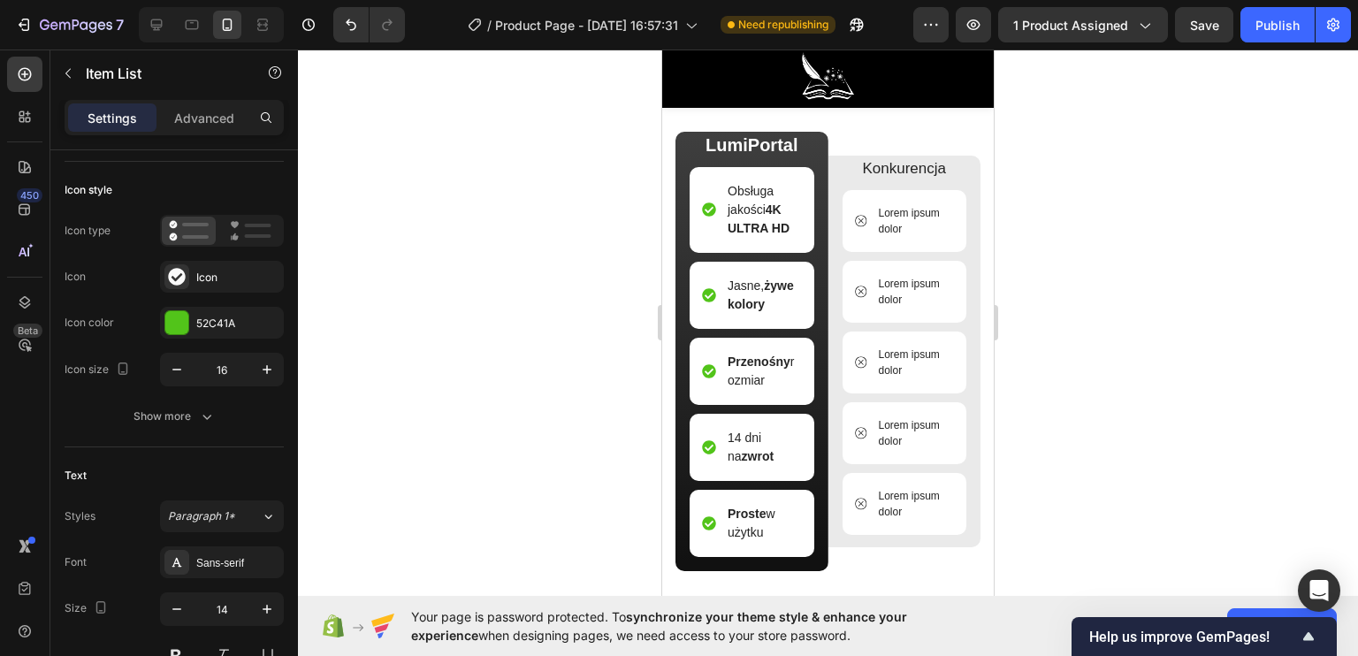
click at [633, 519] on div at bounding box center [828, 353] width 1060 height 606
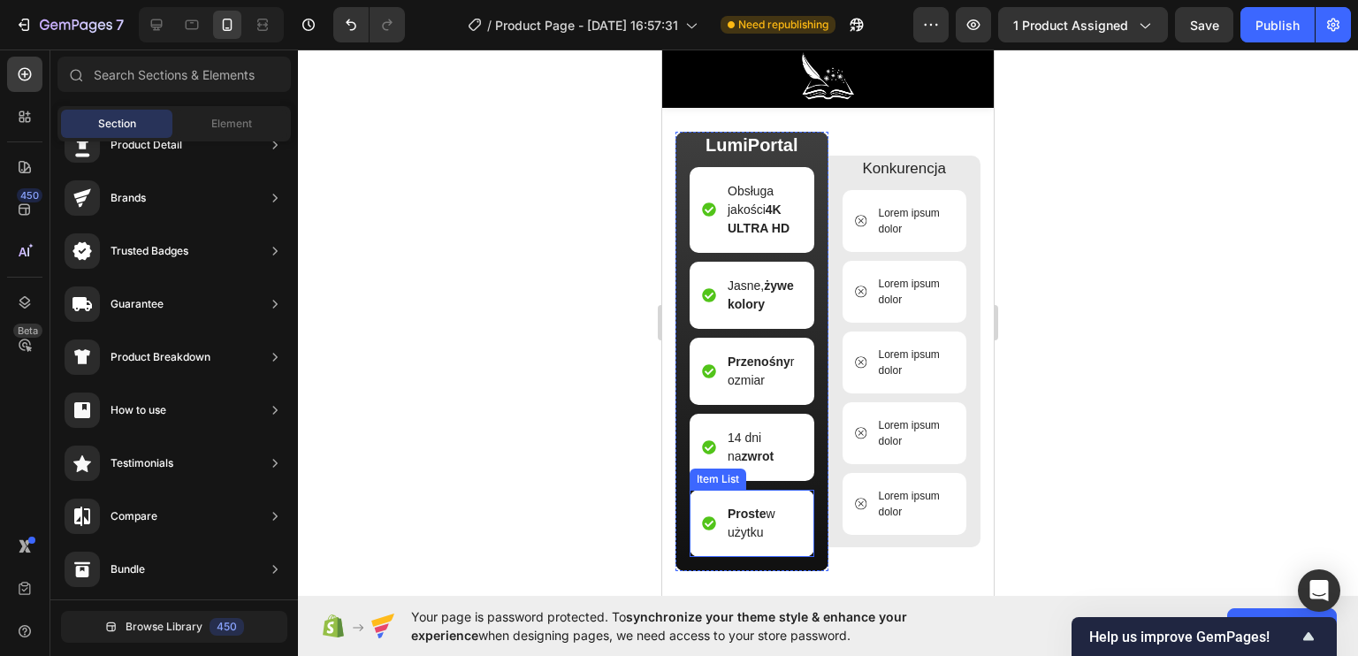
click at [762, 542] on p "Proste w użytku" at bounding box center [764, 523] width 72 height 37
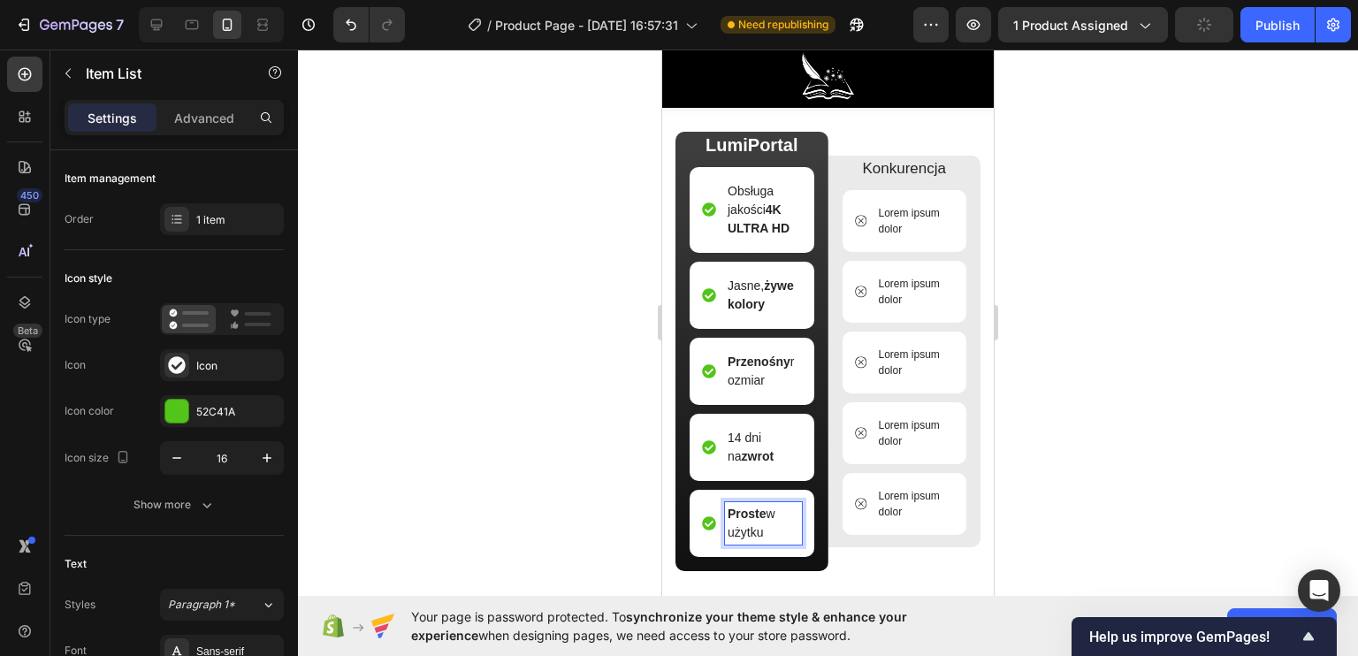
drag, startPoint x: 773, startPoint y: 546, endPoint x: 728, endPoint y: 524, distance: 50.2
click at [728, 524] on p "Proste w użytku" at bounding box center [764, 523] width 72 height 37
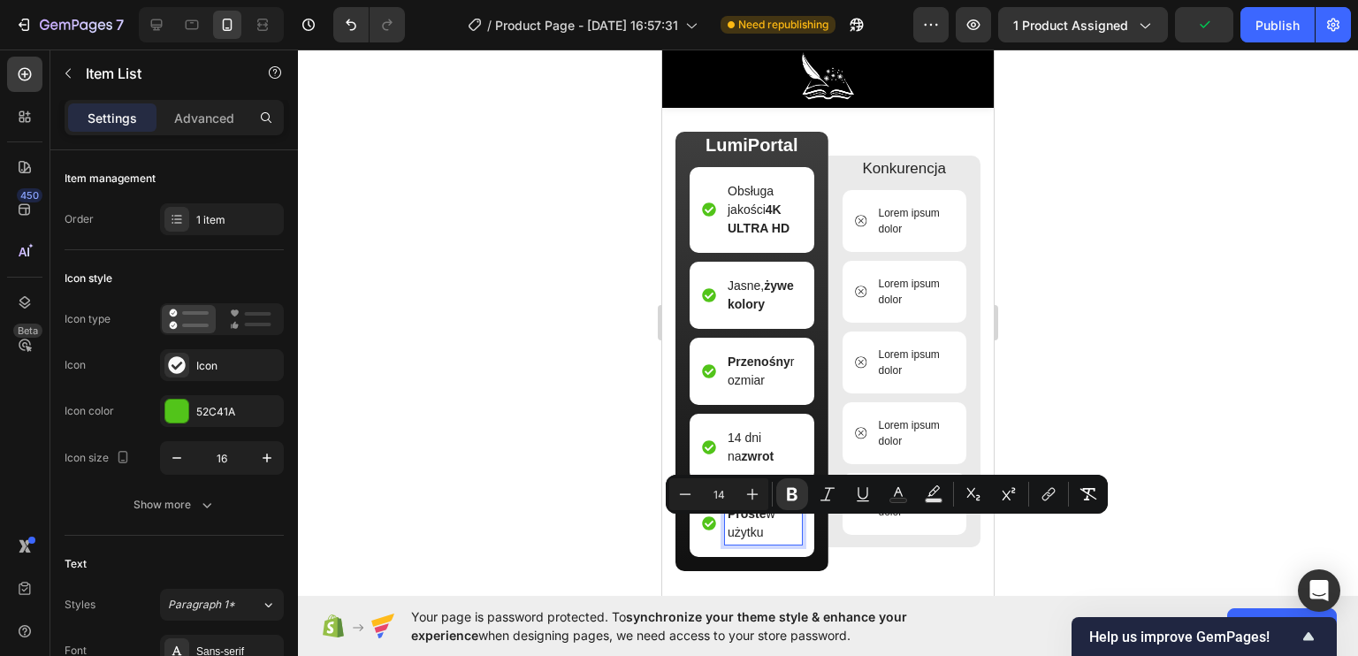
copy p "Proste w użytku"
click at [896, 514] on p "Lorem ipsum dolor" at bounding box center [915, 504] width 73 height 32
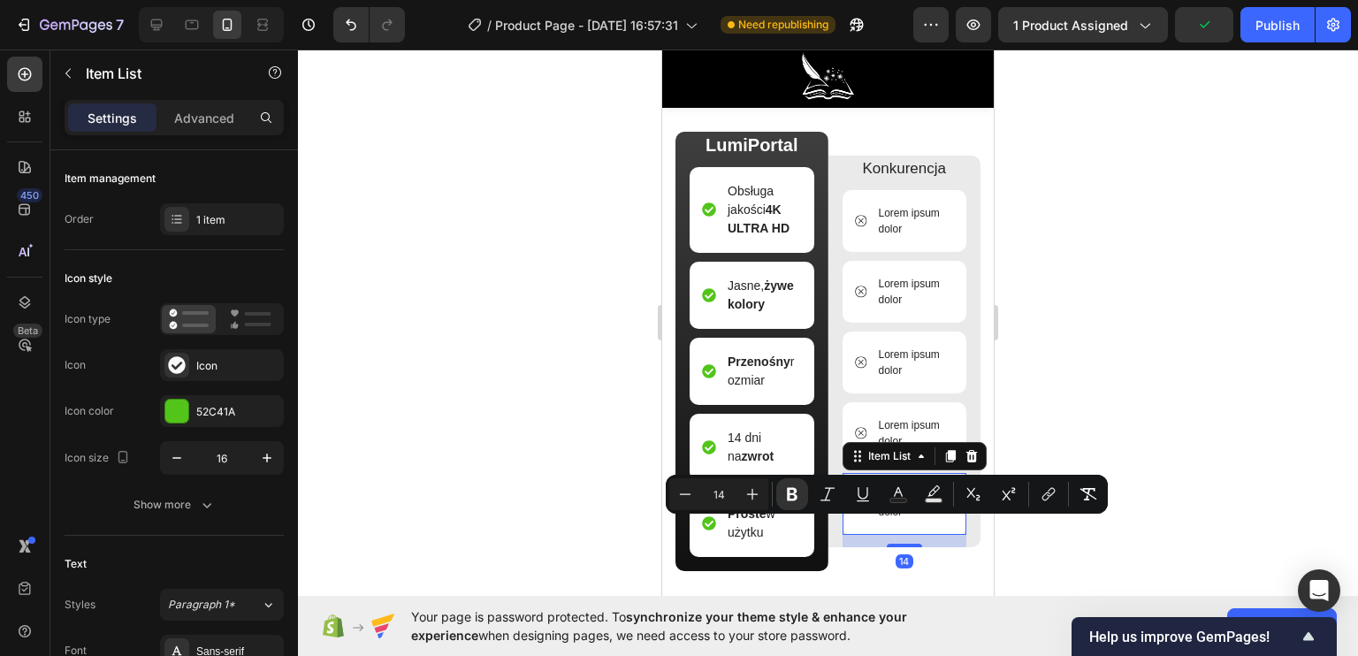
scroll to position [88, 0]
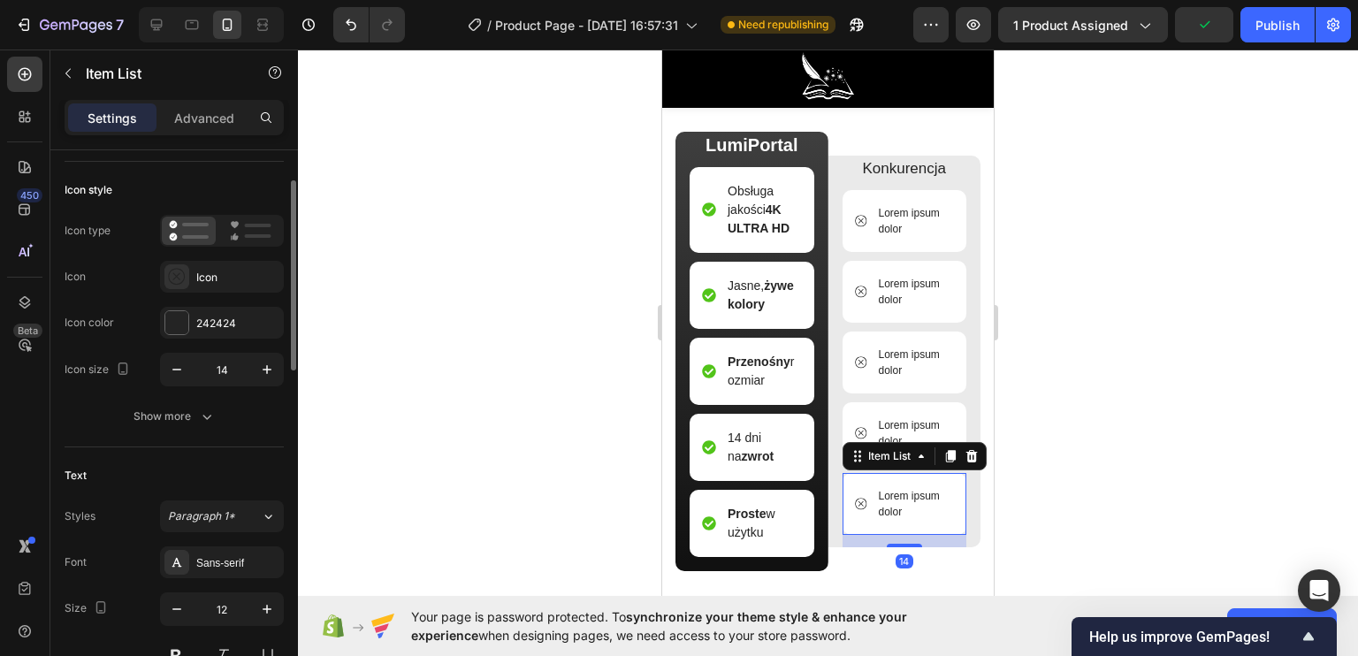
click at [902, 514] on p "Lorem ipsum dolor" at bounding box center [915, 504] width 73 height 32
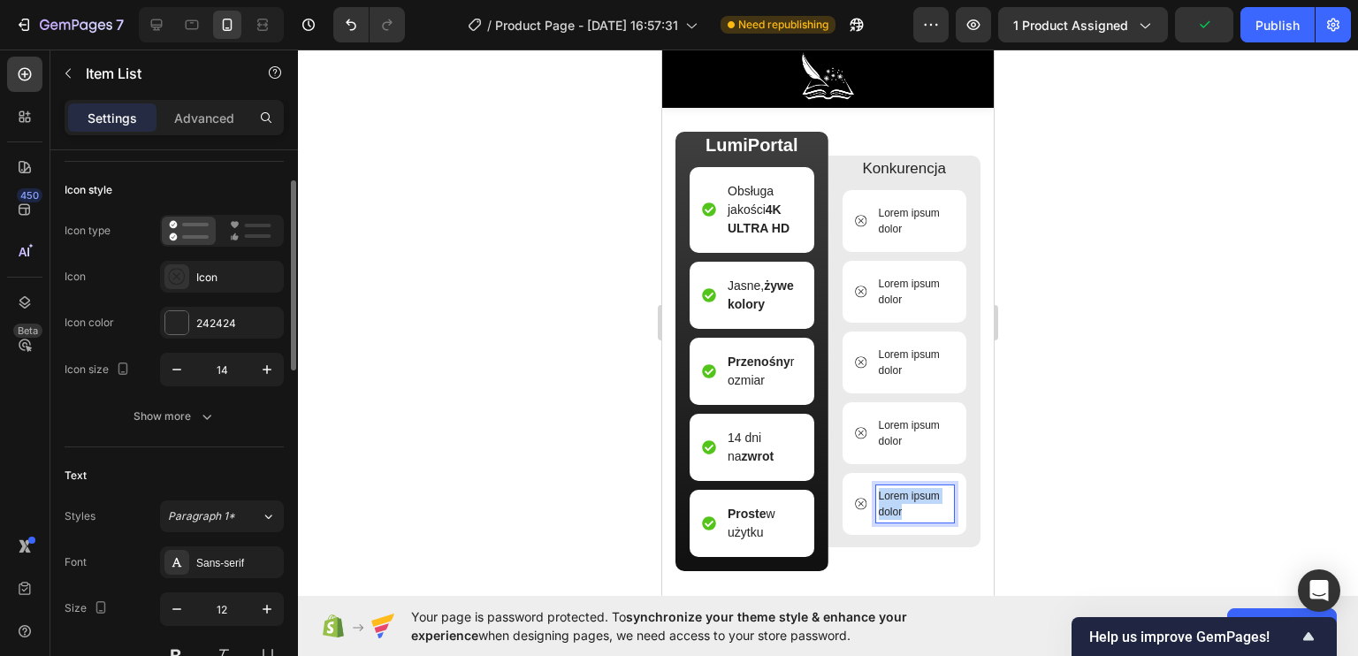
drag, startPoint x: 909, startPoint y: 515, endPoint x: 868, endPoint y: 499, distance: 43.7
click at [876, 499] on div "Lorem ipsum dolor" at bounding box center [915, 503] width 79 height 37
drag, startPoint x: 902, startPoint y: 501, endPoint x: 866, endPoint y: 501, distance: 35.4
click at [866, 501] on div "Proste w użytku" at bounding box center [905, 503] width 100 height 37
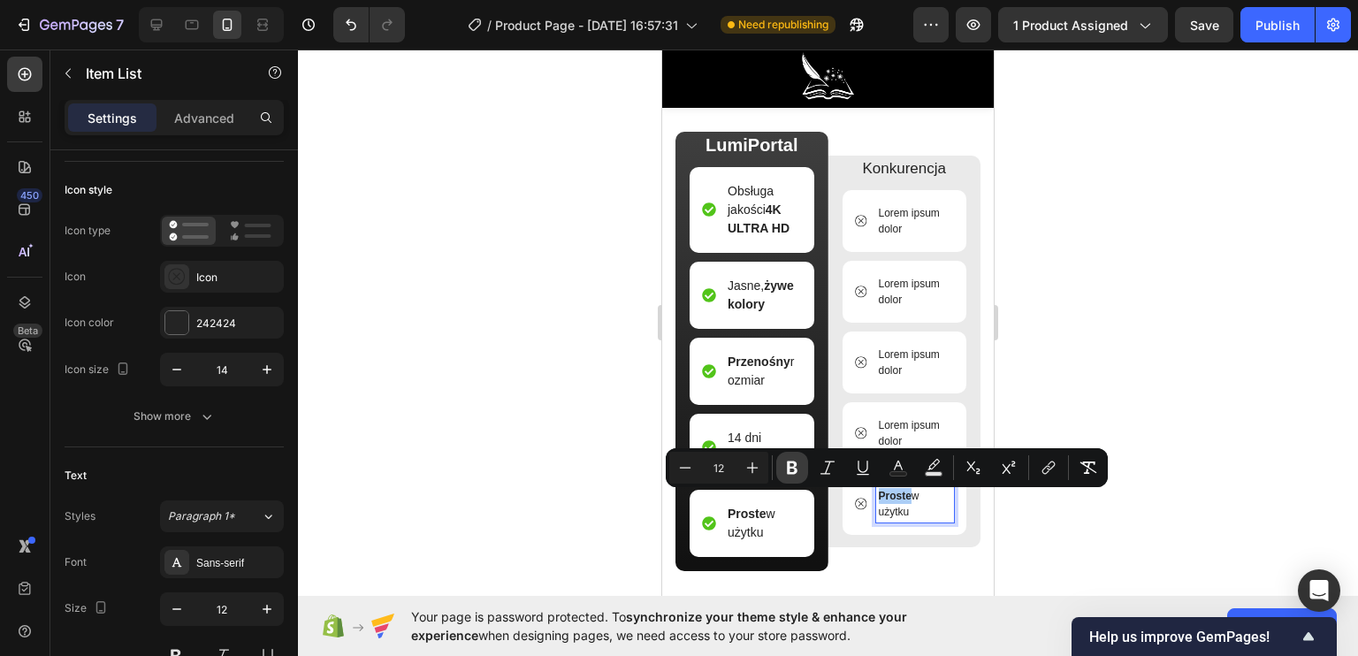
click at [789, 466] on icon "Editor contextual toolbar" at bounding box center [792, 467] width 11 height 13
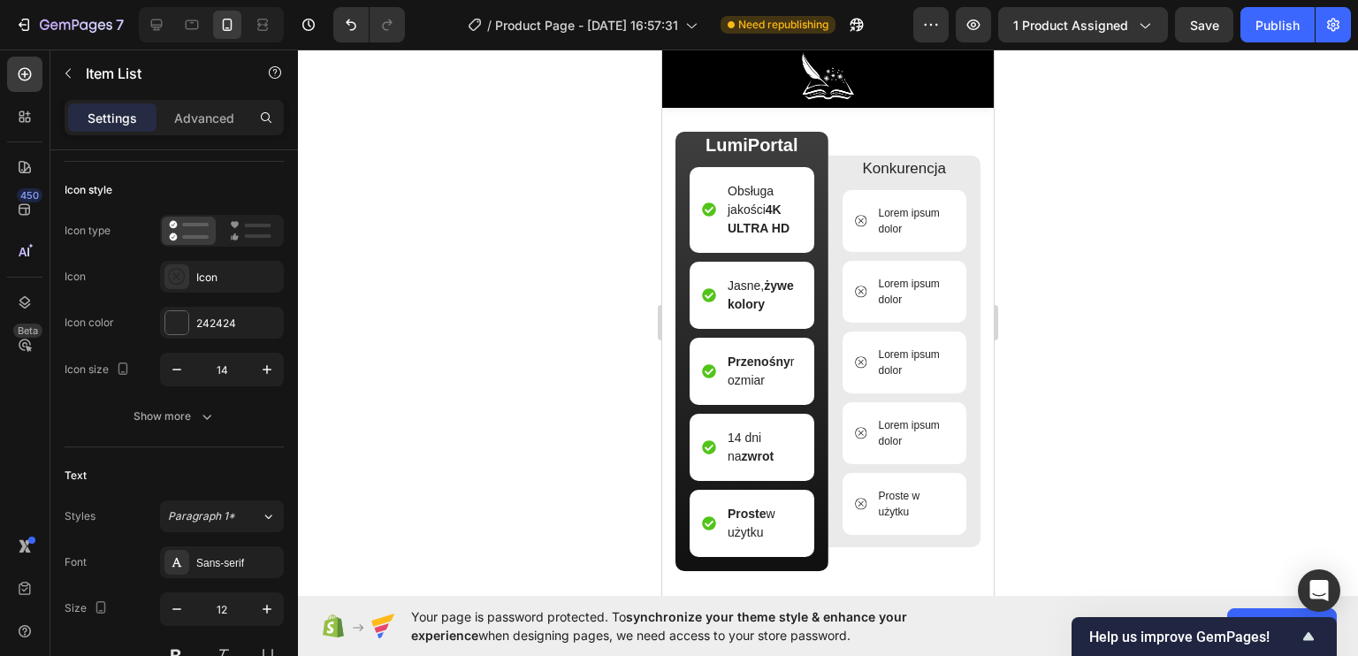
click at [880, 515] on p "Proste w użytku" at bounding box center [915, 504] width 73 height 32
click at [765, 466] on p "14 dni na zwrot" at bounding box center [764, 447] width 72 height 37
drag, startPoint x: 773, startPoint y: 469, endPoint x: 721, endPoint y: 441, distance: 58.6
click at [721, 441] on div "14 dni na zwrot" at bounding box center [752, 447] width 100 height 42
copy p "14 dni na zwrot"
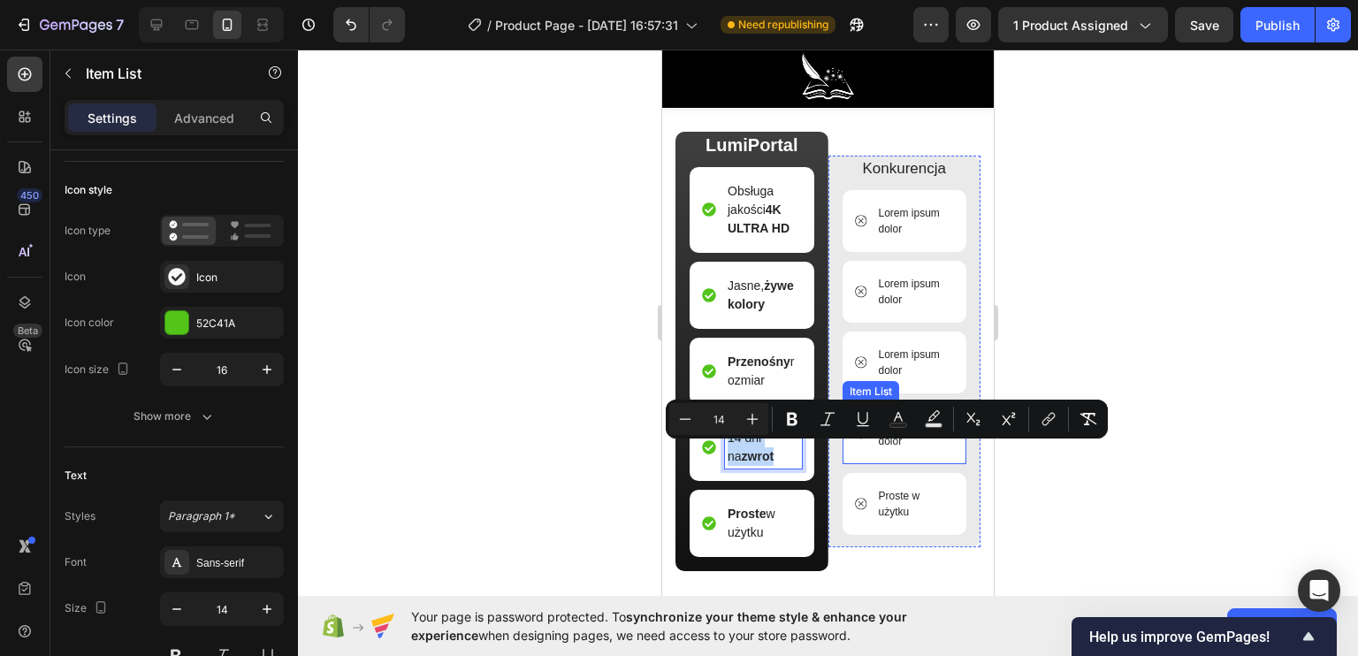
click at [896, 441] on p "Lorem ipsum dolor" at bounding box center [915, 433] width 73 height 32
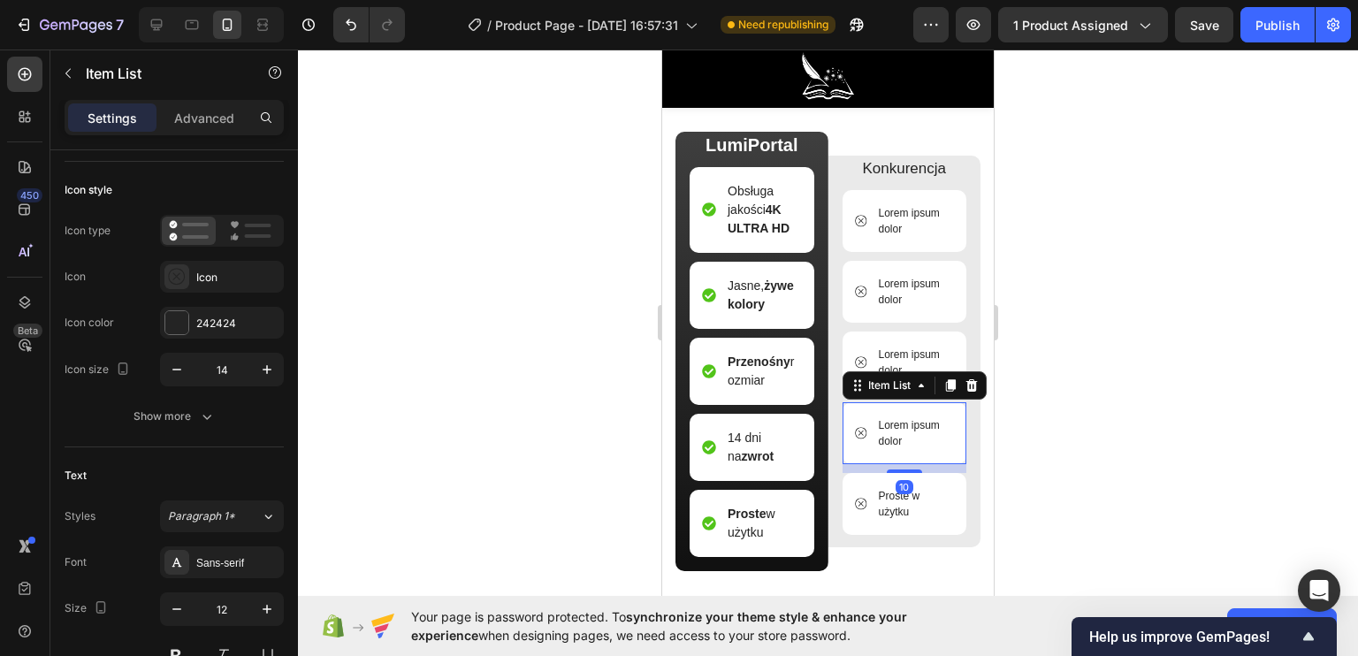
click at [898, 444] on p "Lorem ipsum dolor" at bounding box center [915, 433] width 73 height 32
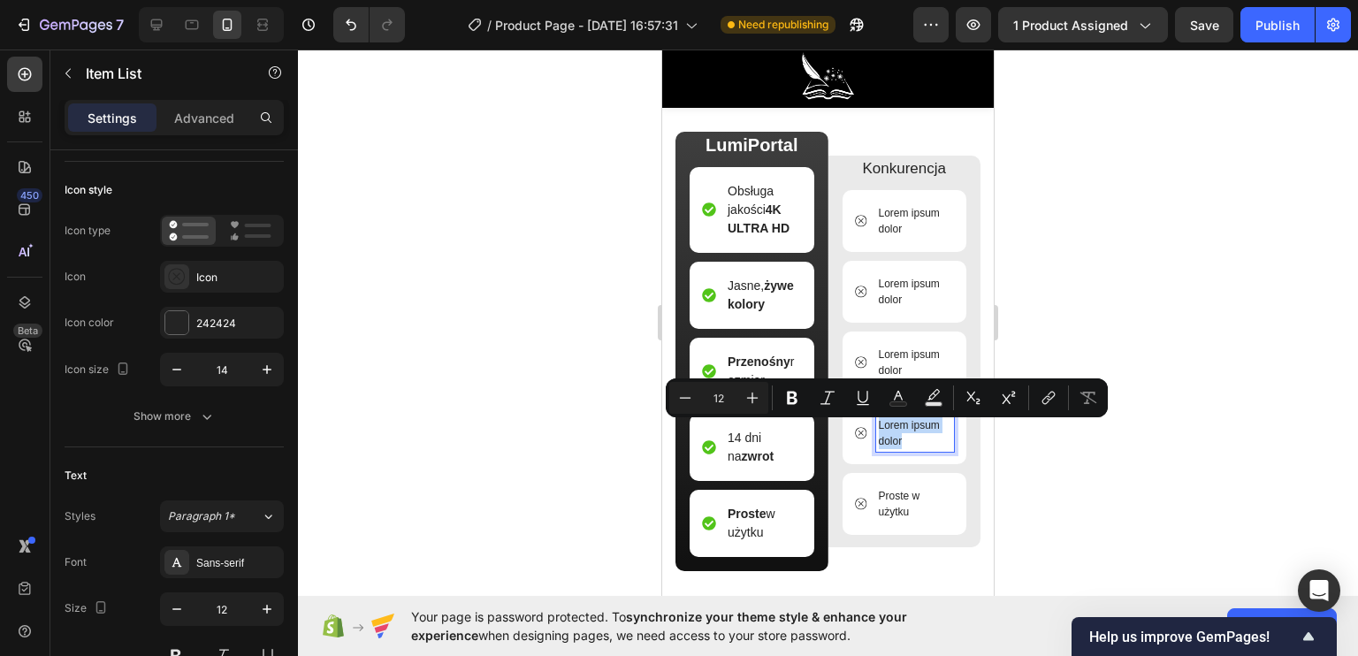
drag, startPoint x: 902, startPoint y: 444, endPoint x: 870, endPoint y: 431, distance: 34.1
click at [879, 431] on p "Lorem ipsum dolor" at bounding box center [915, 433] width 73 height 32
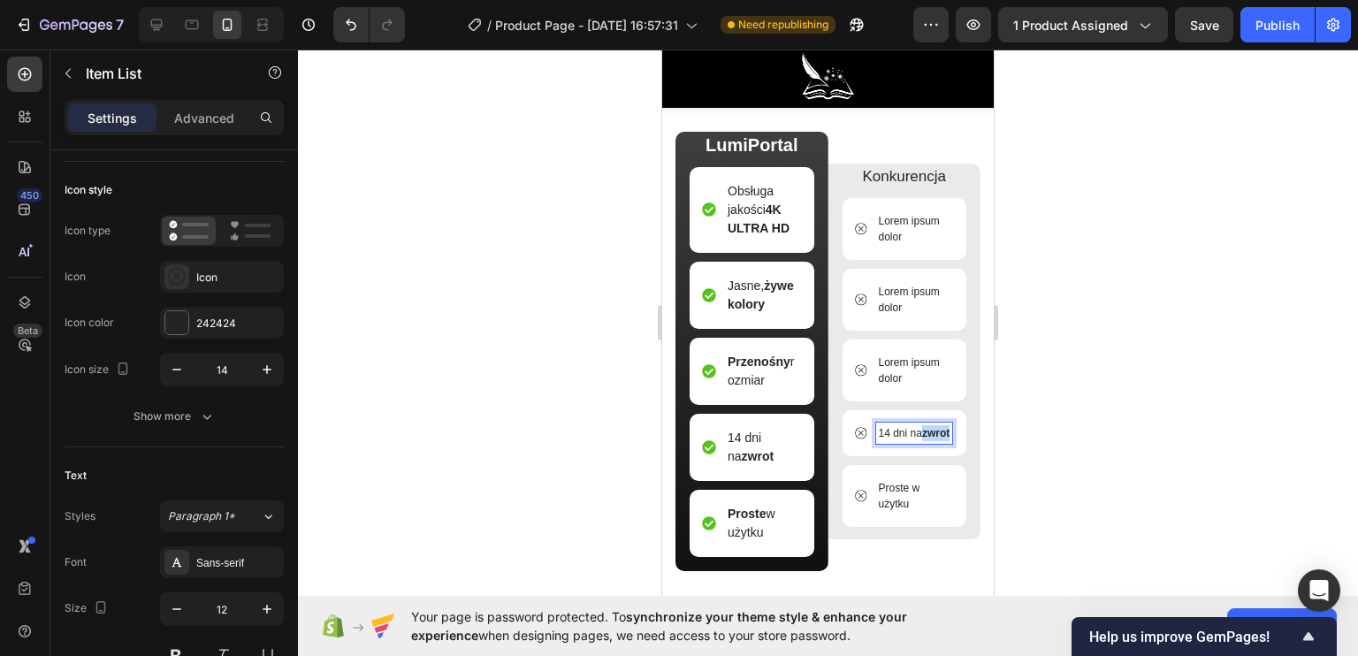
drag, startPoint x: 903, startPoint y: 445, endPoint x: 873, endPoint y: 447, distance: 30.2
click at [879, 441] on p "14 dni na zwrot" at bounding box center [915, 433] width 72 height 16
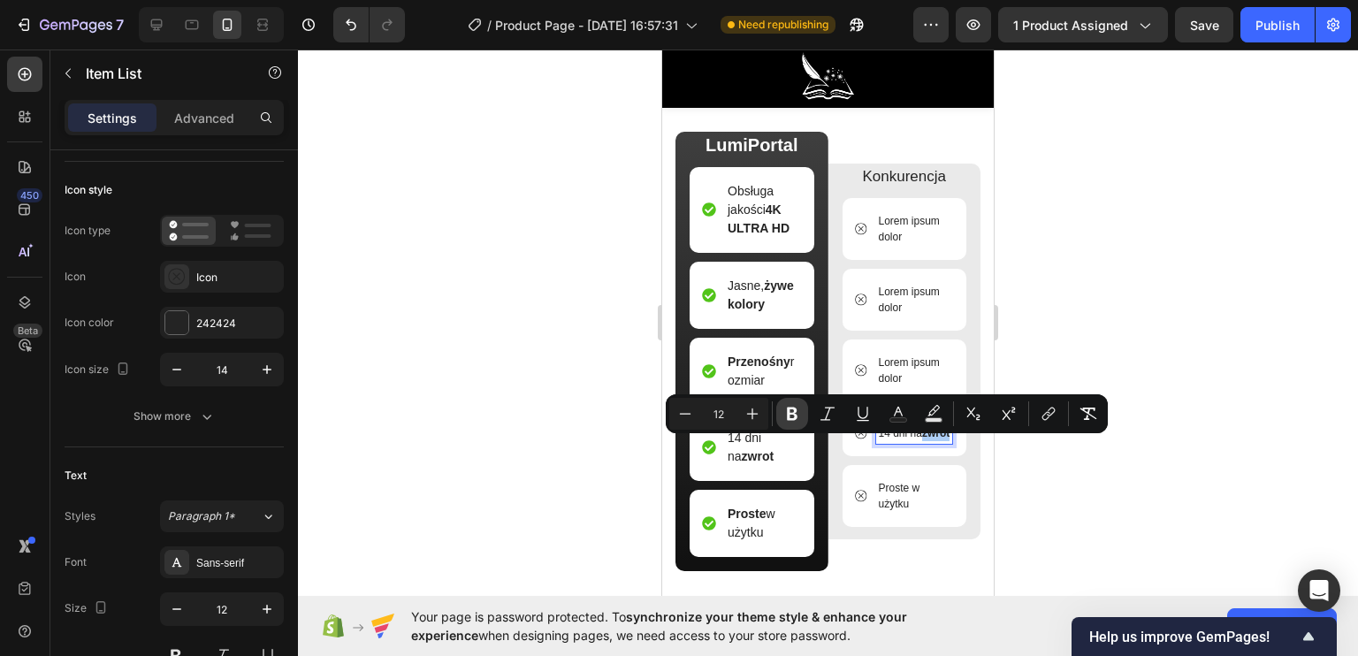
click at [803, 414] on button "Bold" at bounding box center [792, 414] width 32 height 32
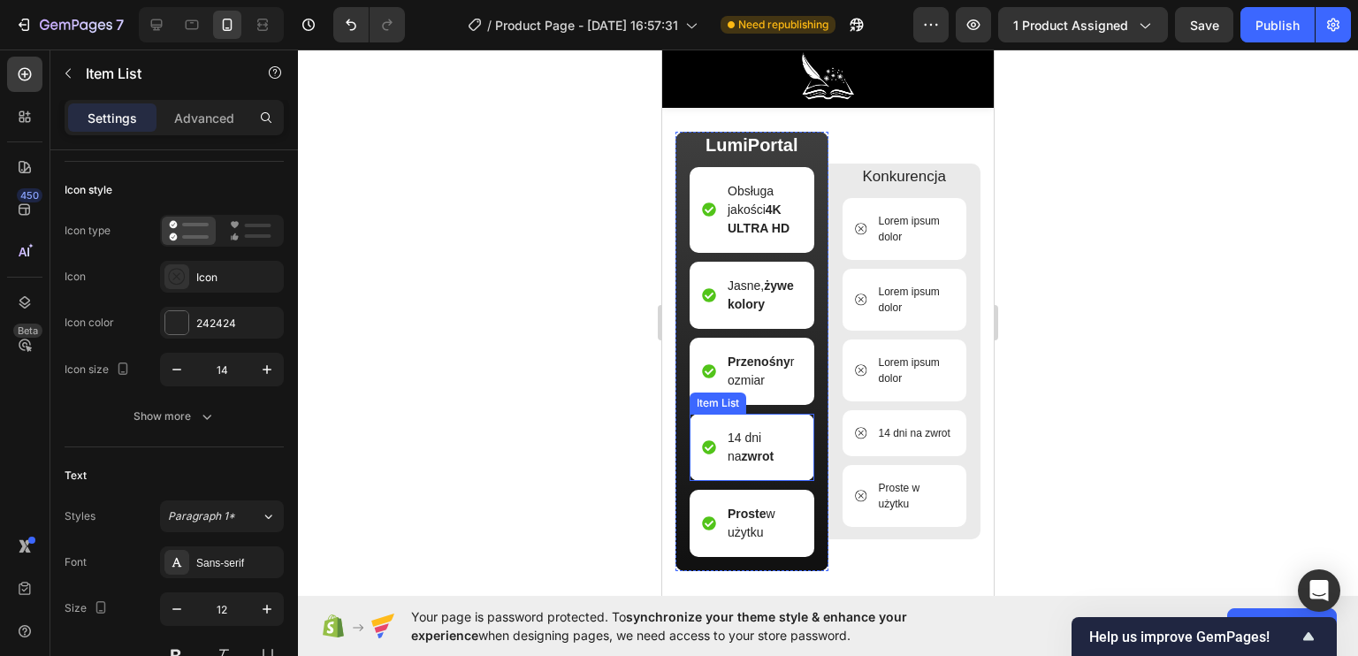
click at [760, 463] on p "14 dni na zwrot" at bounding box center [764, 447] width 72 height 37
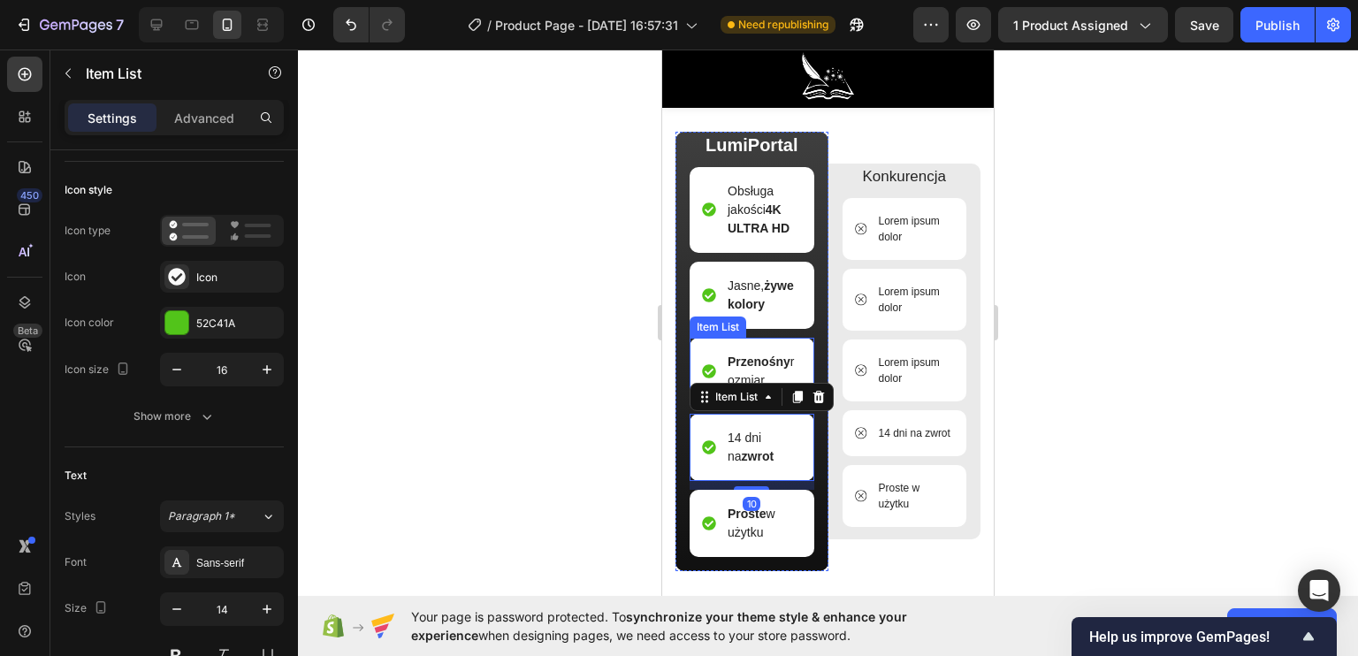
click at [772, 386] on p "Przenośny rozmiar" at bounding box center [764, 371] width 72 height 37
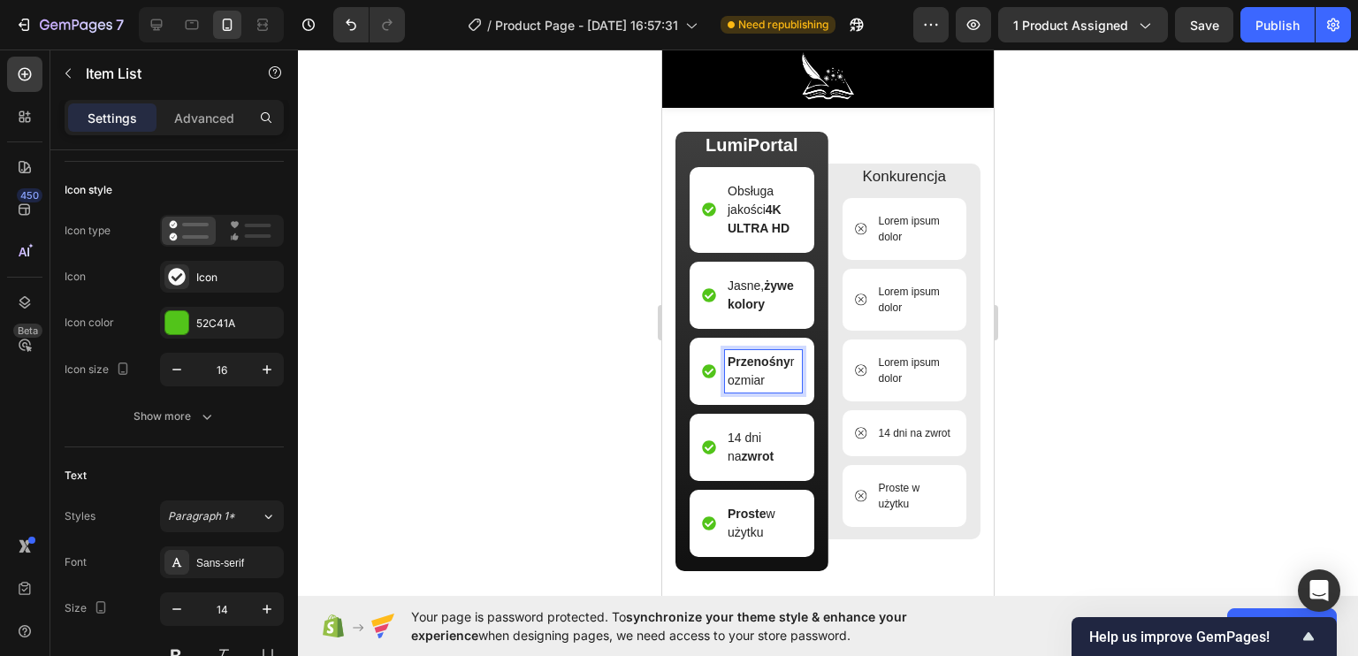
drag, startPoint x: 767, startPoint y: 392, endPoint x: 730, endPoint y: 371, distance: 42.3
click at [730, 371] on p "Przenośny rozmiar" at bounding box center [764, 371] width 72 height 37
click at [902, 369] on p "Lorem ipsum dolor" at bounding box center [915, 371] width 73 height 32
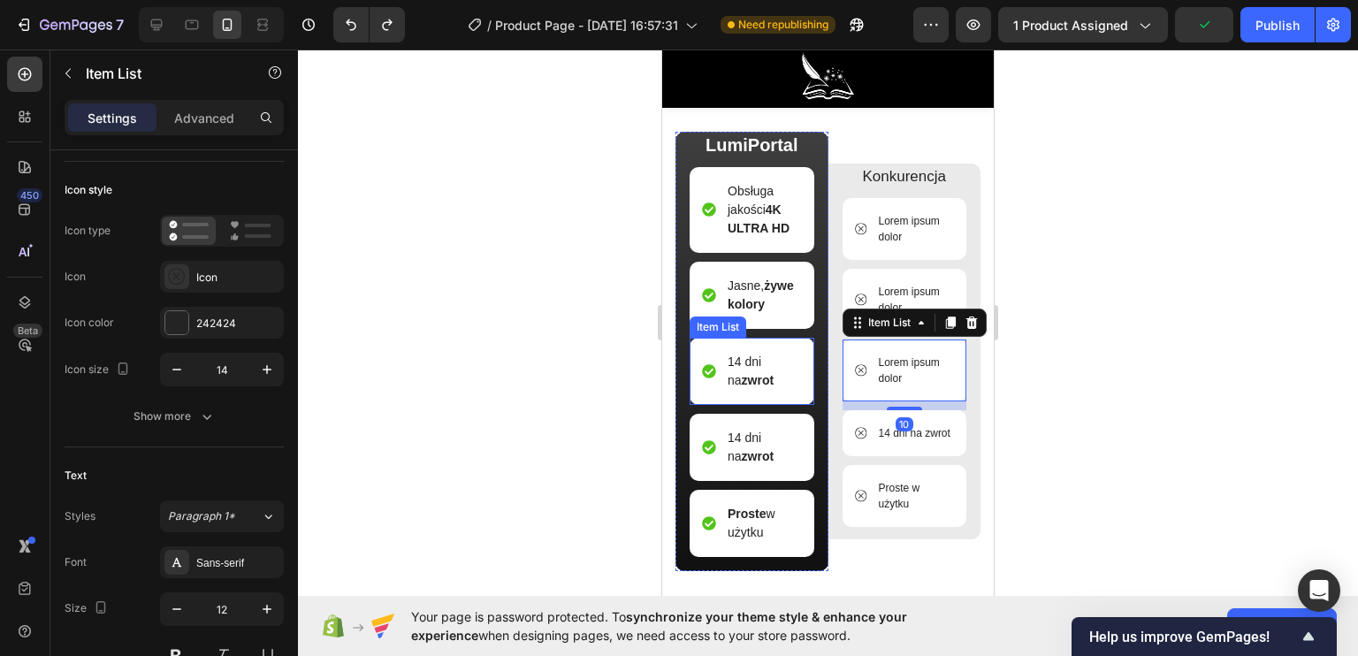
click at [769, 390] on p "14 dni na zwrot" at bounding box center [764, 371] width 72 height 37
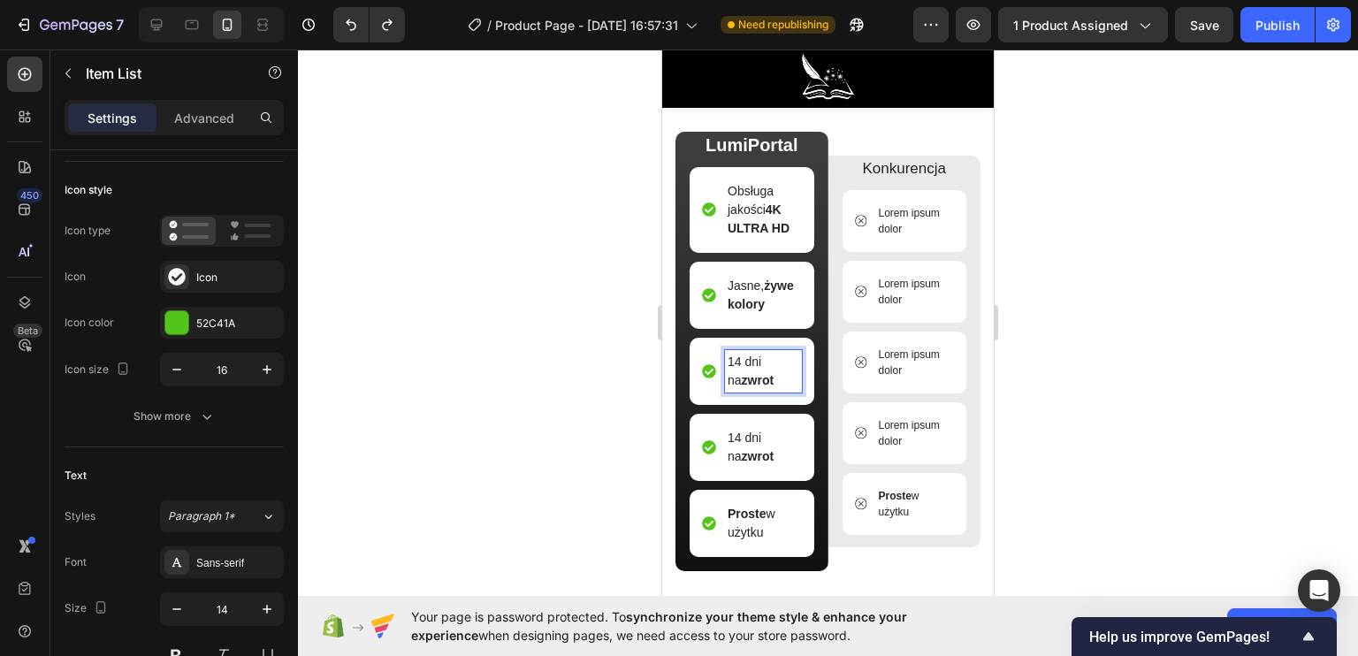
click at [770, 388] on p "14 dni na zwrot" at bounding box center [764, 371] width 72 height 37
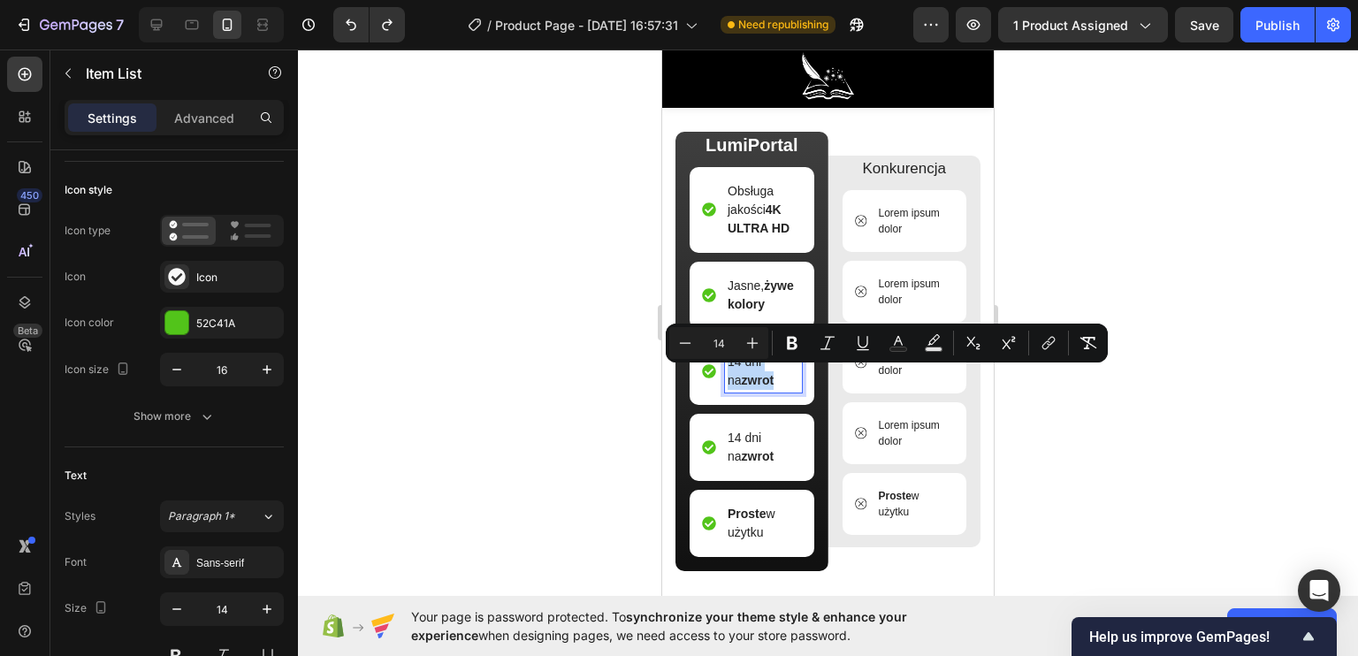
drag, startPoint x: 771, startPoint y: 394, endPoint x: 717, endPoint y: 368, distance: 60.1
click at [717, 368] on div "14 dni na zwrot" at bounding box center [752, 371] width 100 height 42
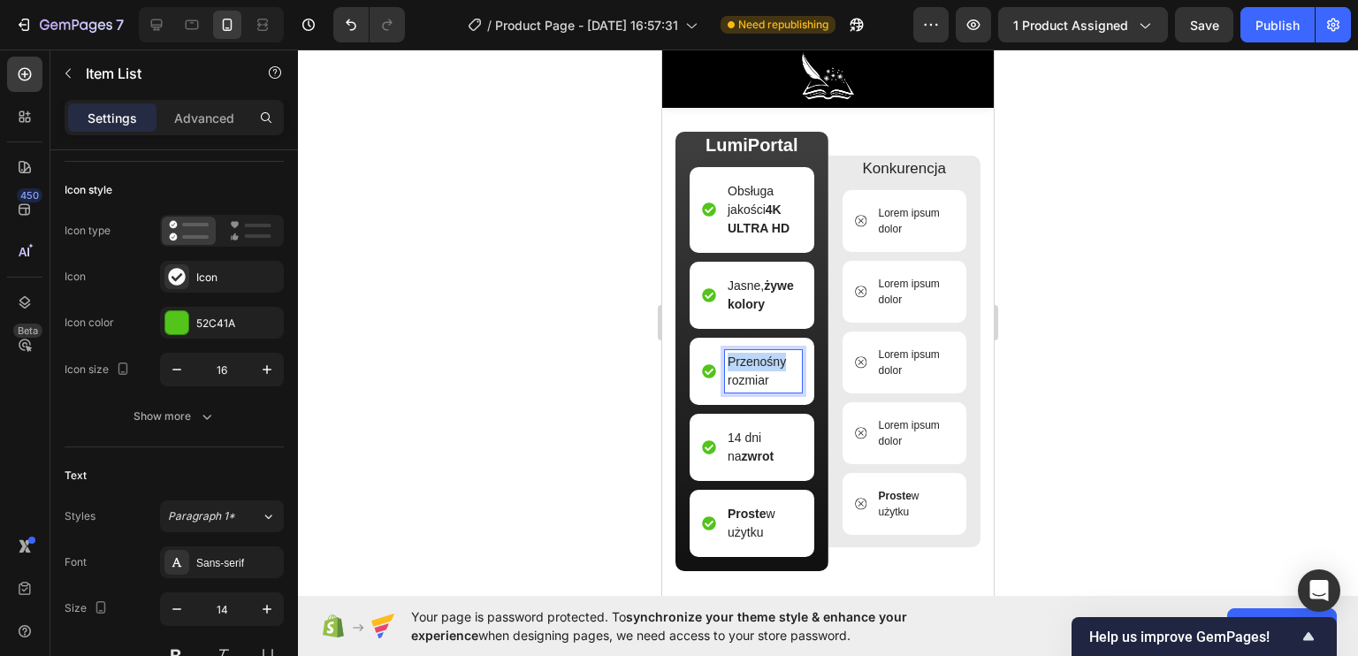
drag, startPoint x: 789, startPoint y: 379, endPoint x: 727, endPoint y: 375, distance: 62.0
click at [728, 375] on p "Przenośny rozmiar" at bounding box center [764, 371] width 72 height 37
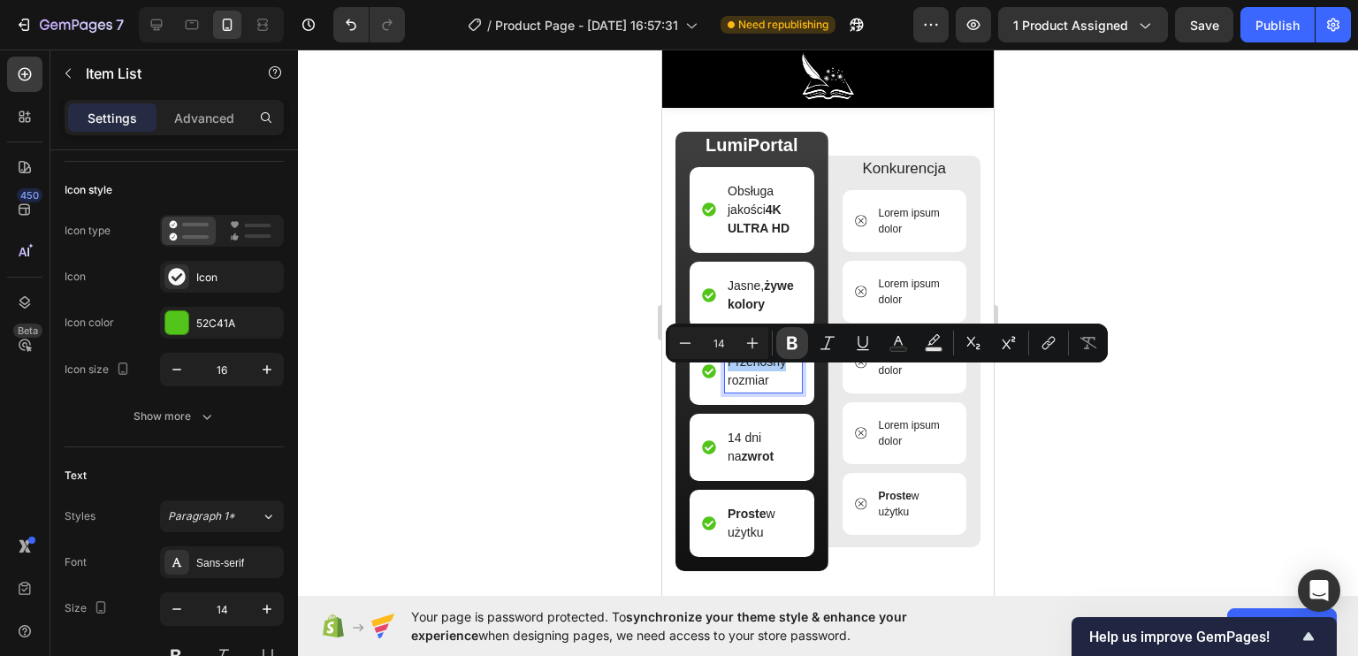
click at [789, 346] on icon "Editor contextual toolbar" at bounding box center [792, 343] width 11 height 13
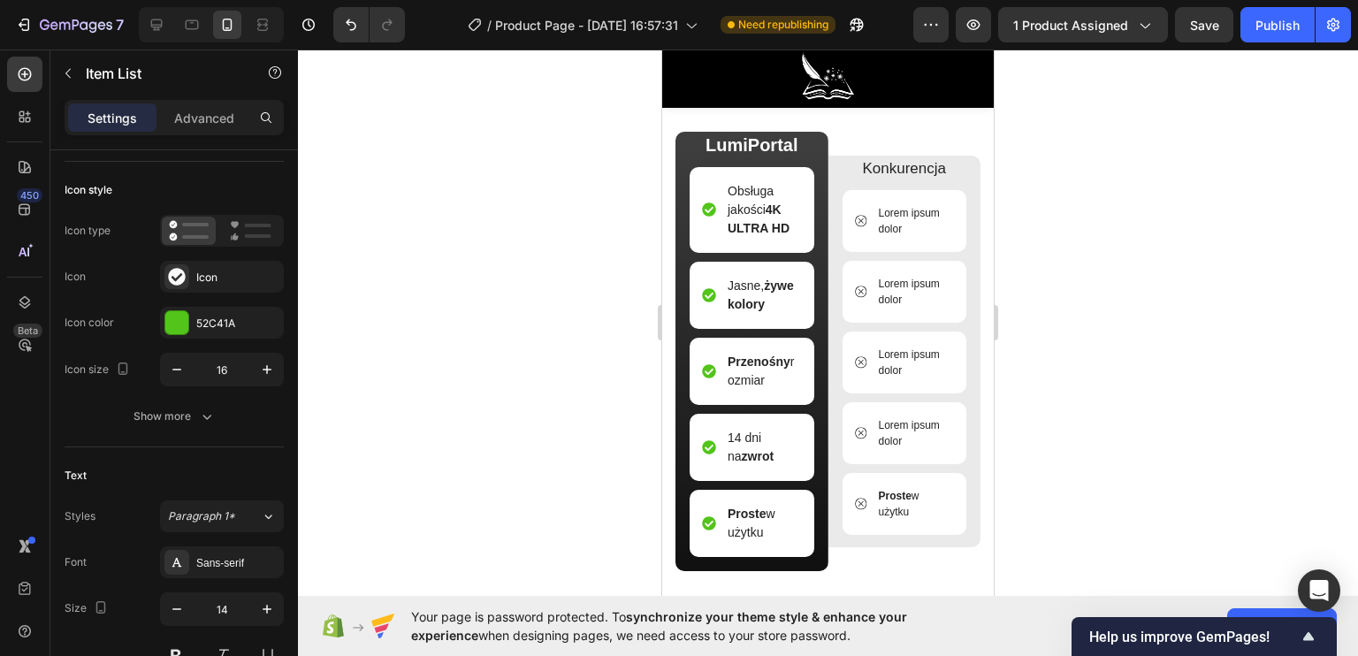
click at [769, 390] on p "Przenośny rozmiar" at bounding box center [764, 371] width 72 height 37
click at [774, 466] on p "14 dni na zwrot" at bounding box center [764, 447] width 72 height 37
click at [879, 502] on strong "Proste" at bounding box center [895, 496] width 33 height 12
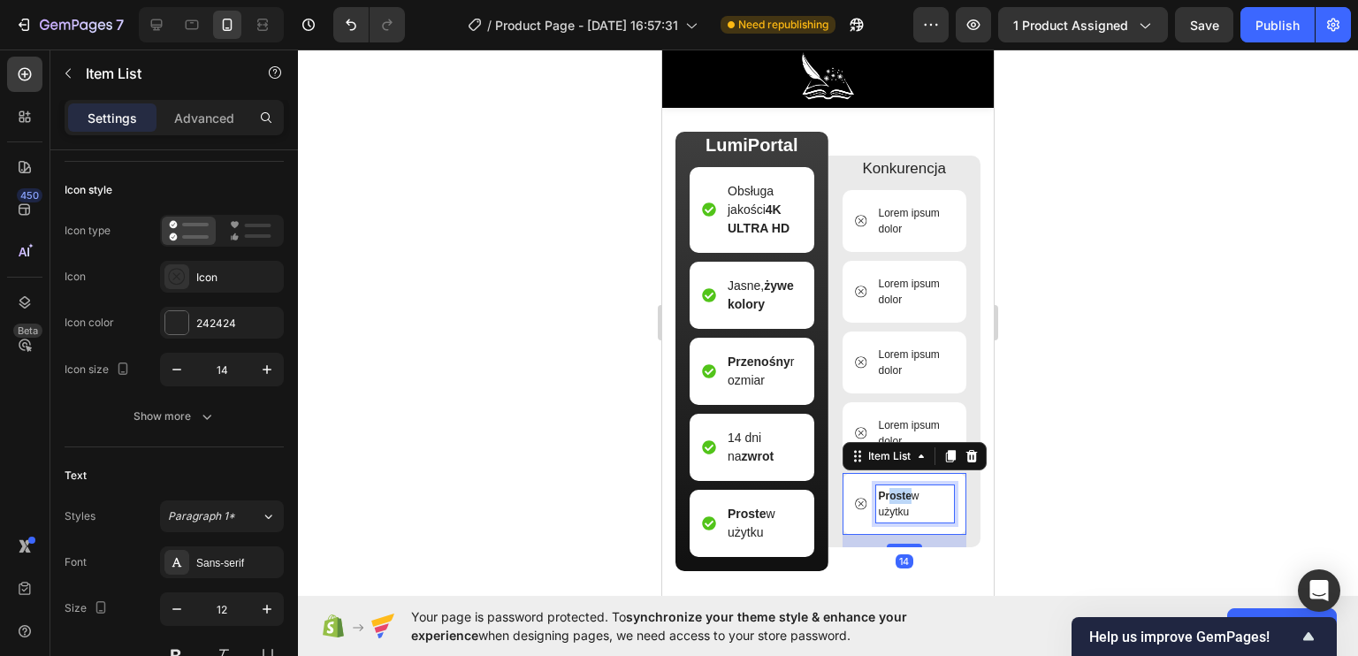
drag, startPoint x: 903, startPoint y: 501, endPoint x: 881, endPoint y: 501, distance: 23.0
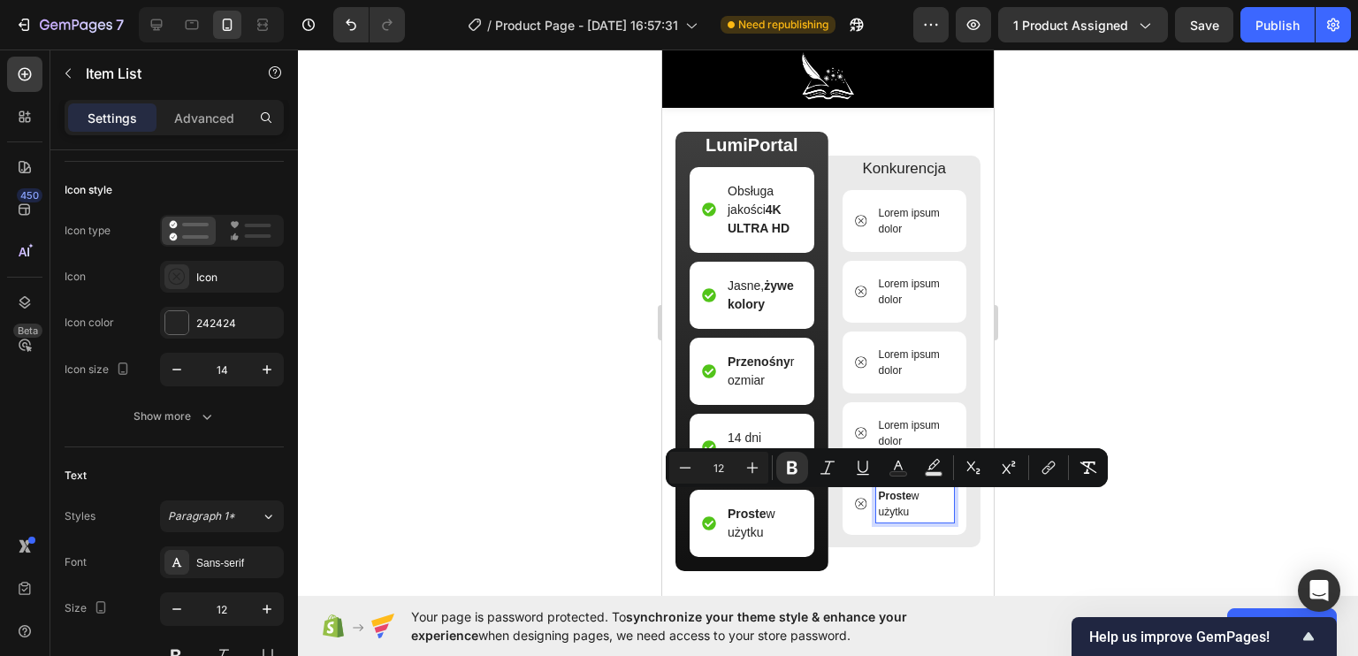
click at [903, 500] on p "Proste w użytku" at bounding box center [915, 504] width 73 height 32
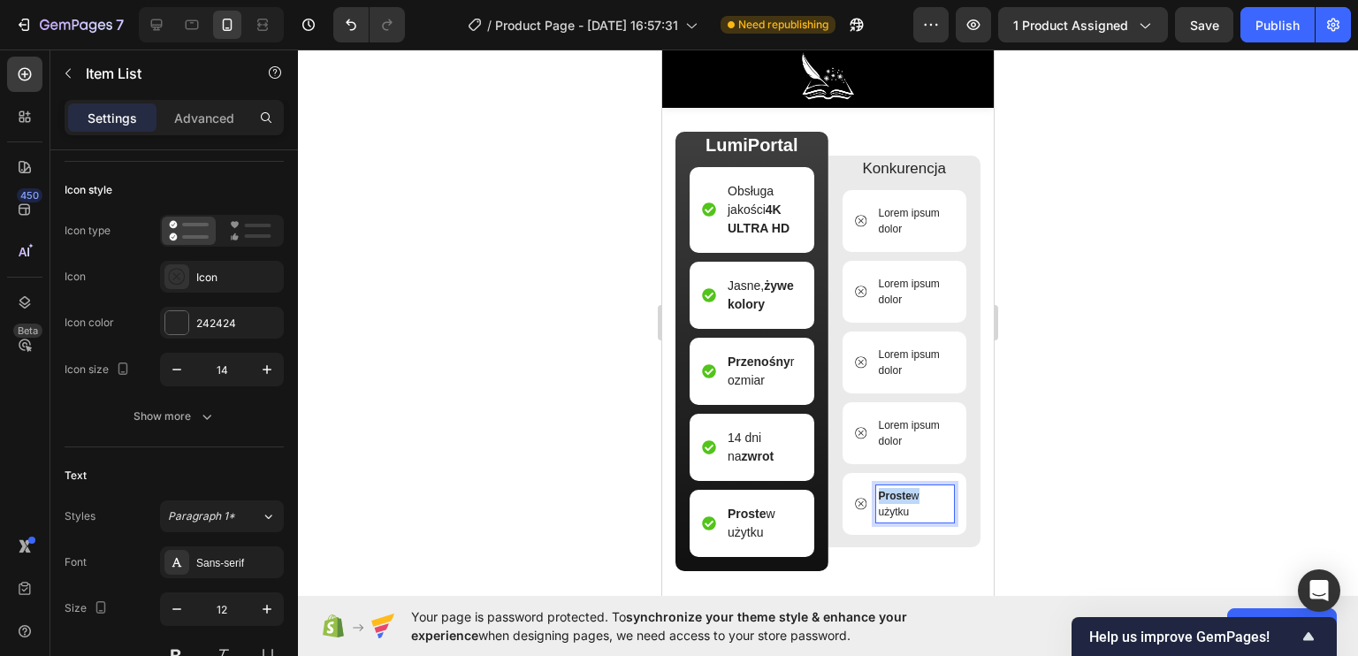
drag, startPoint x: 903, startPoint y: 500, endPoint x: 848, endPoint y: 500, distance: 54.8
click at [855, 500] on div "Proste w użytku" at bounding box center [905, 503] width 100 height 37
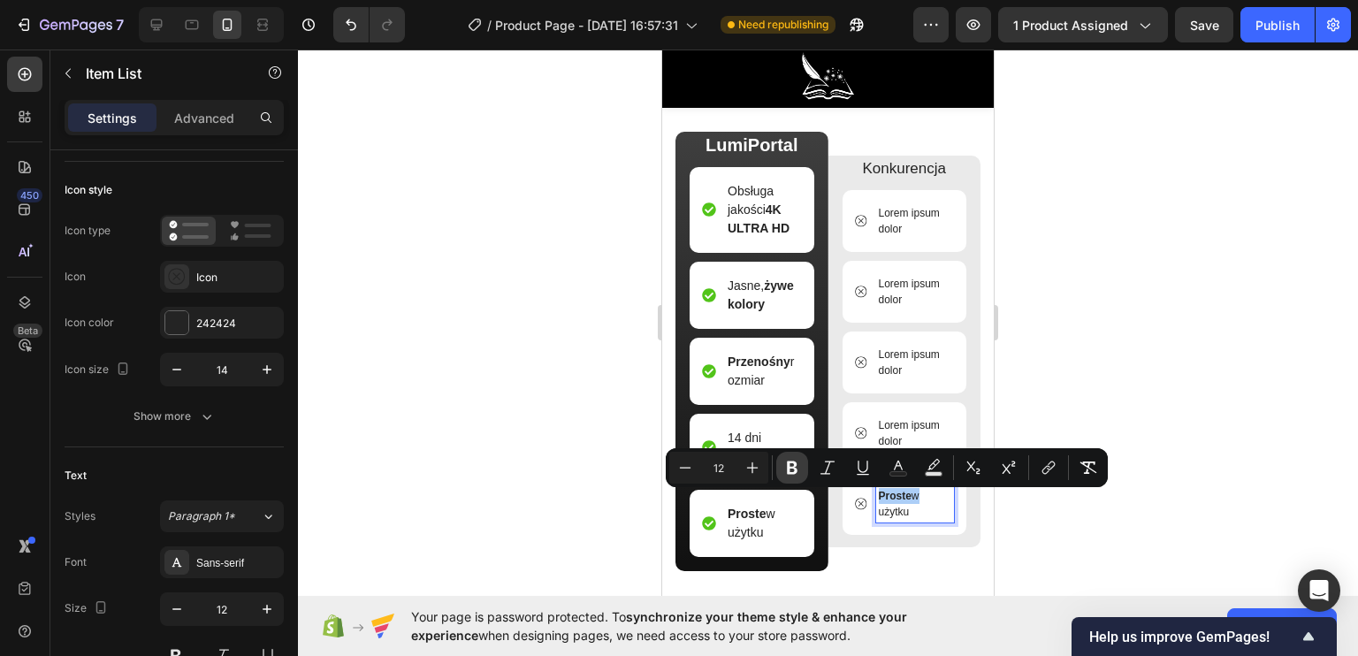
click at [794, 463] on icon "Editor contextual toolbar" at bounding box center [792, 467] width 11 height 13
click at [754, 434] on div "14 dni na zwrot" at bounding box center [752, 447] width 125 height 67
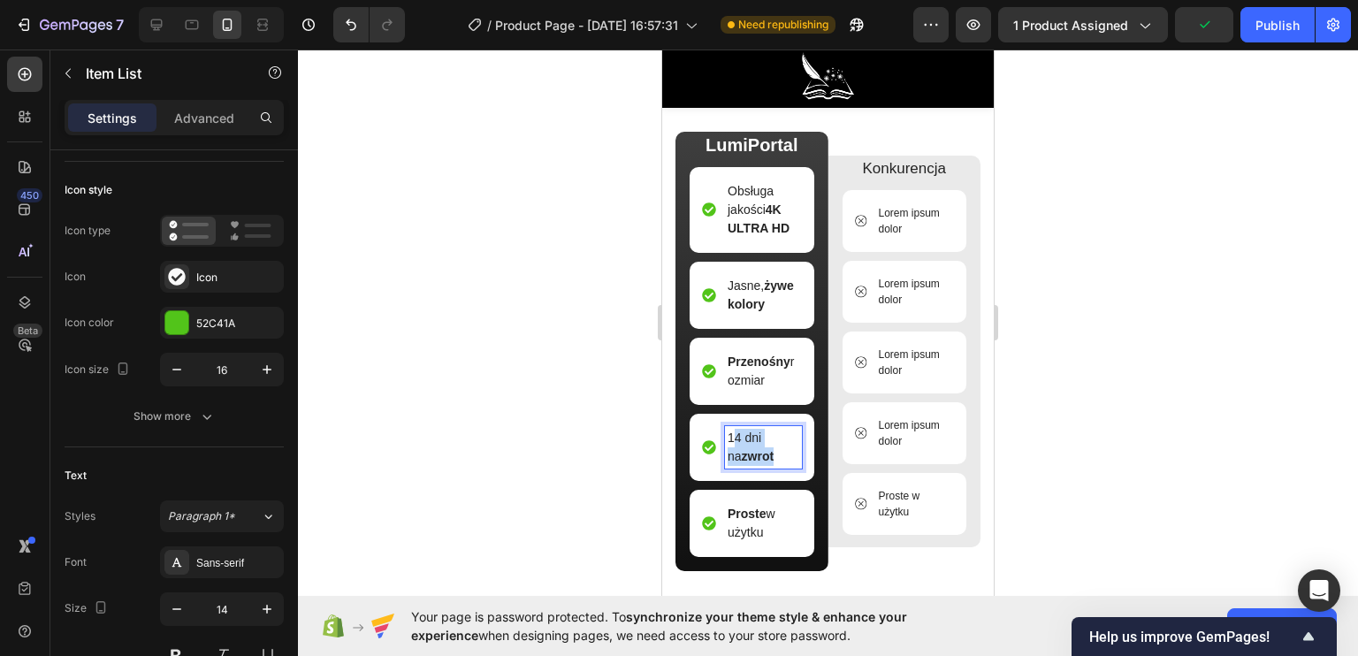
drag, startPoint x: 773, startPoint y: 471, endPoint x: 729, endPoint y: 448, distance: 49.0
click at [732, 448] on p "14 dni na zwrot" at bounding box center [764, 447] width 72 height 37
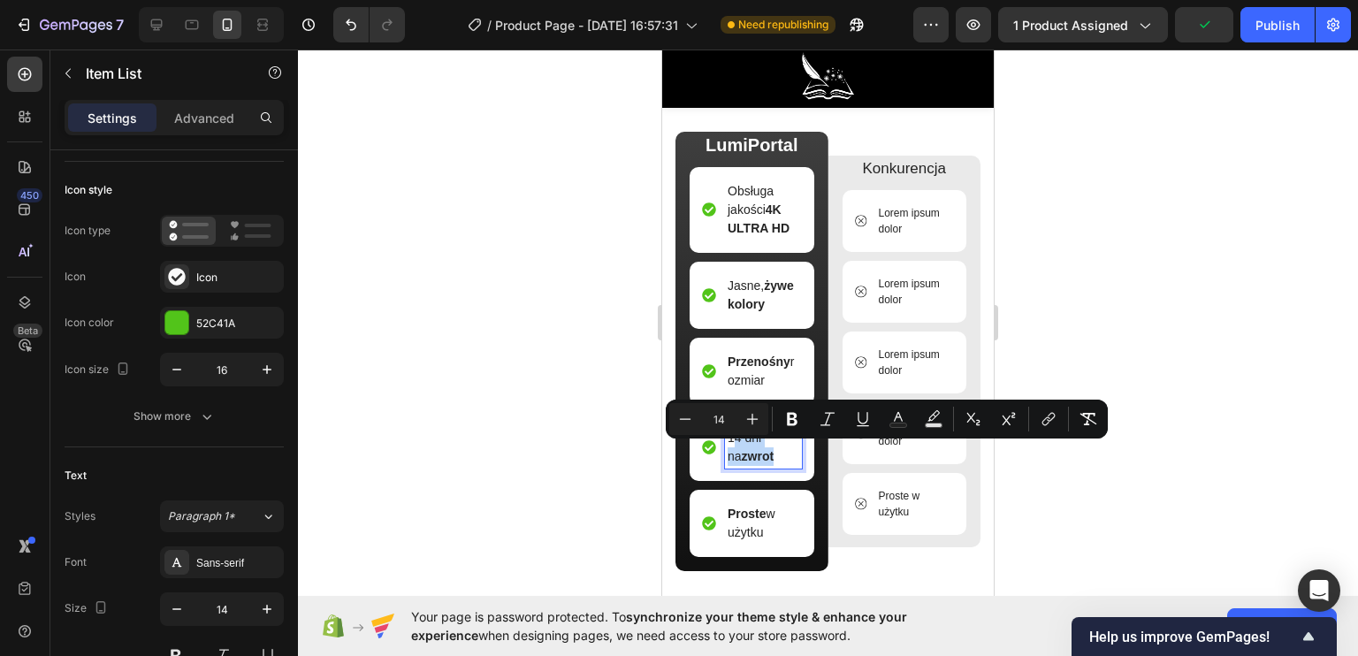
click at [759, 454] on p "14 dni na zwrot" at bounding box center [764, 447] width 72 height 37
drag, startPoint x: 778, startPoint y: 470, endPoint x: 714, endPoint y: 446, distance: 68.3
click at [714, 446] on div "14 dni na zwrot" at bounding box center [752, 447] width 100 height 42
copy p "14 dni na zwrot"
click at [892, 447] on p "Lorem ipsum dolor" at bounding box center [915, 433] width 73 height 32
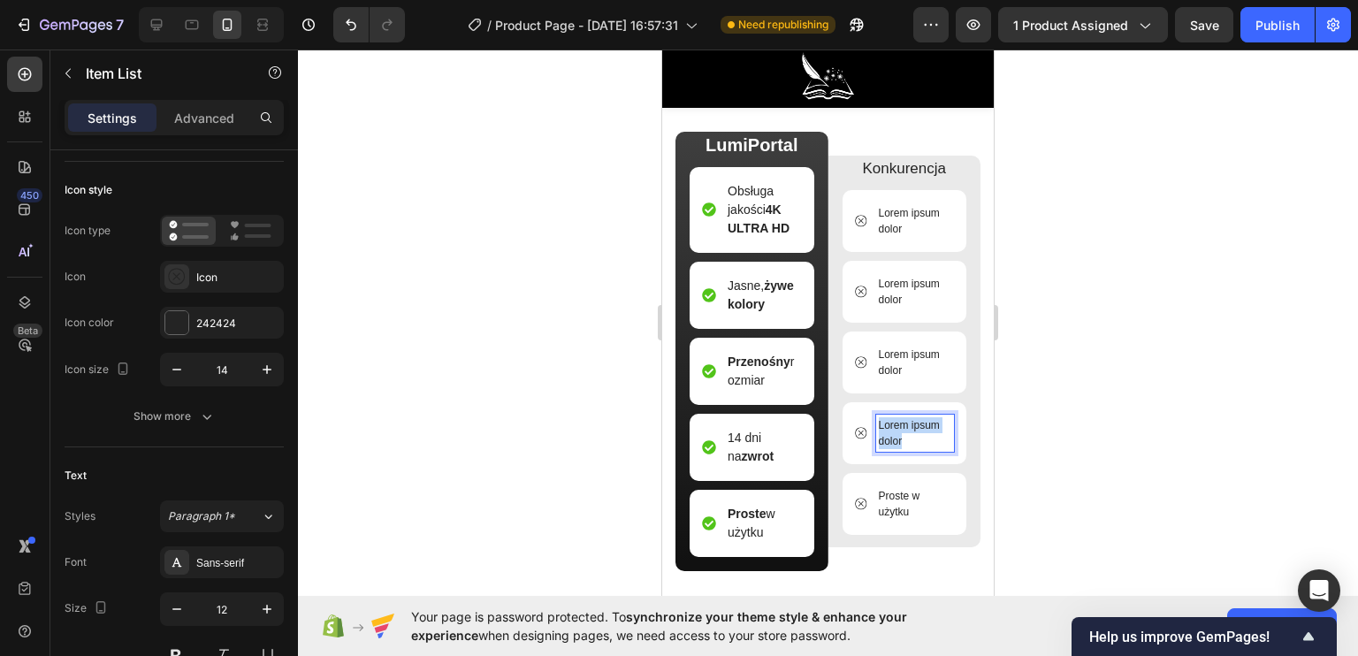
drag, startPoint x: 910, startPoint y: 448, endPoint x: 864, endPoint y: 427, distance: 50.6
click at [864, 427] on div "Lorem ipsum dolor" at bounding box center [905, 433] width 100 height 37
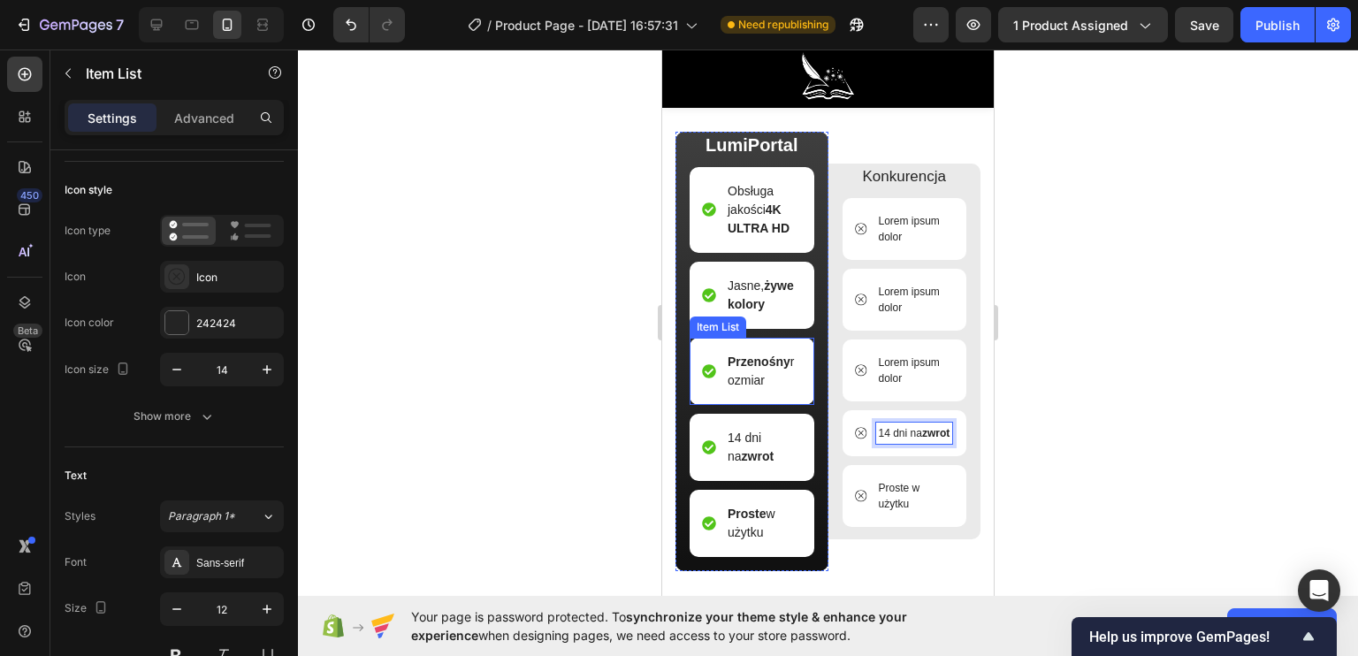
click at [773, 390] on p "Przenośny rozmiar" at bounding box center [764, 371] width 72 height 37
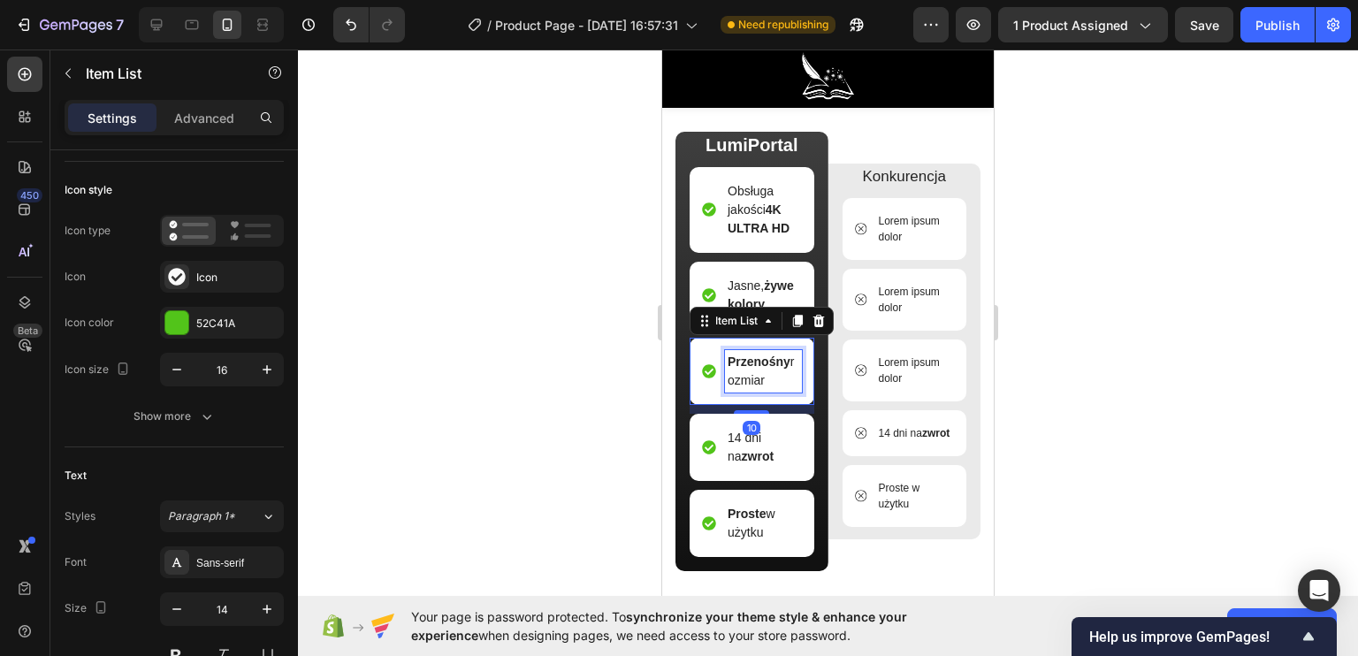
drag, startPoint x: 779, startPoint y: 393, endPoint x: 708, endPoint y: 355, distance: 80.3
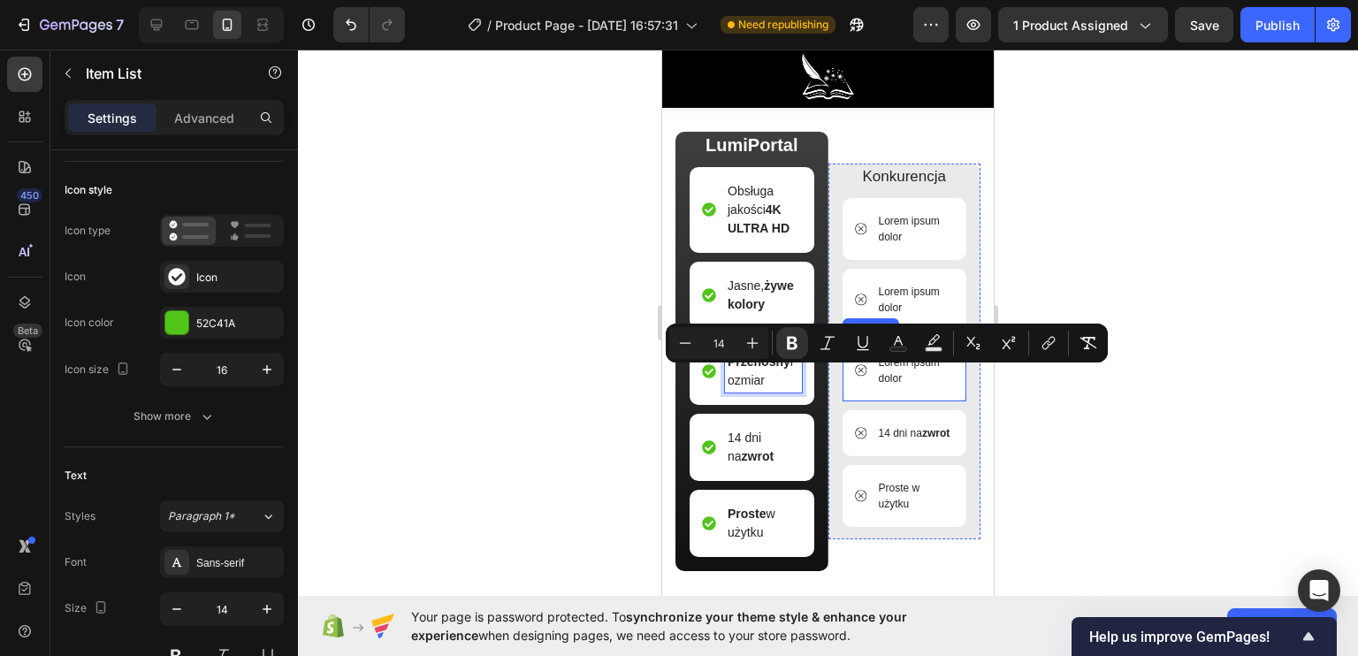
click at [911, 379] on p "Lorem ipsum dolor" at bounding box center [915, 371] width 73 height 32
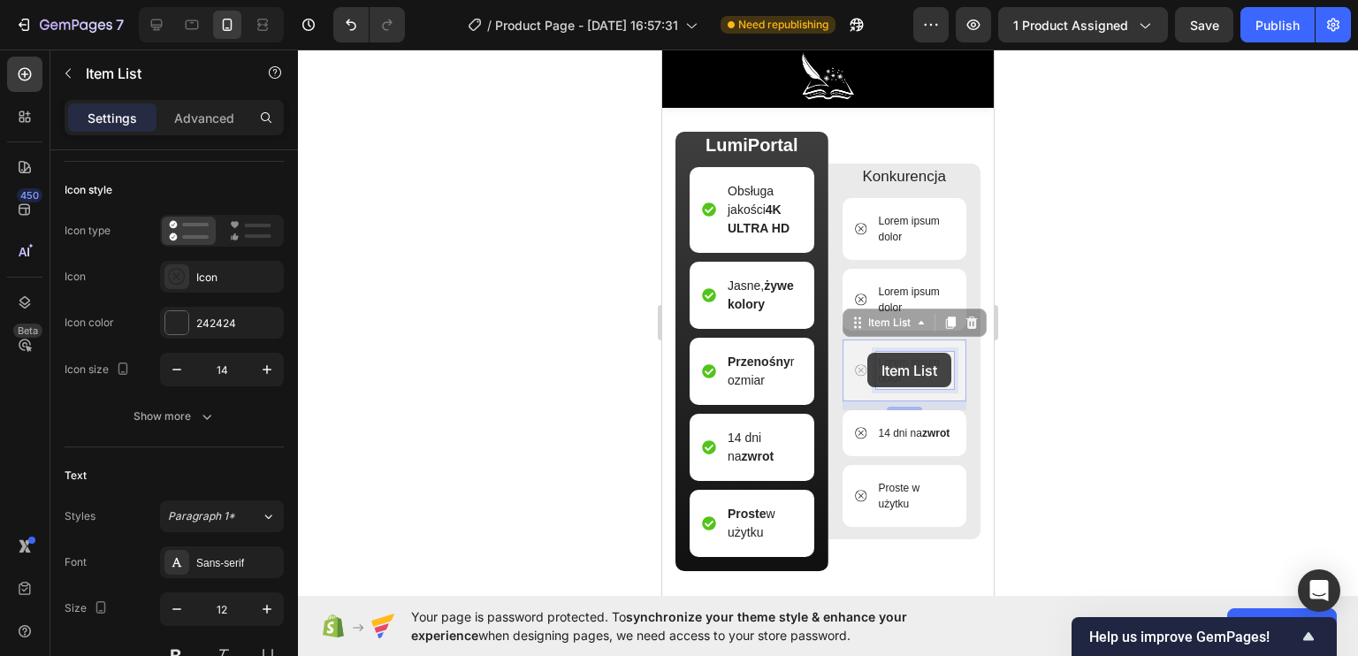
drag, startPoint x: 897, startPoint y: 378, endPoint x: 871, endPoint y: 356, distance: 34.5
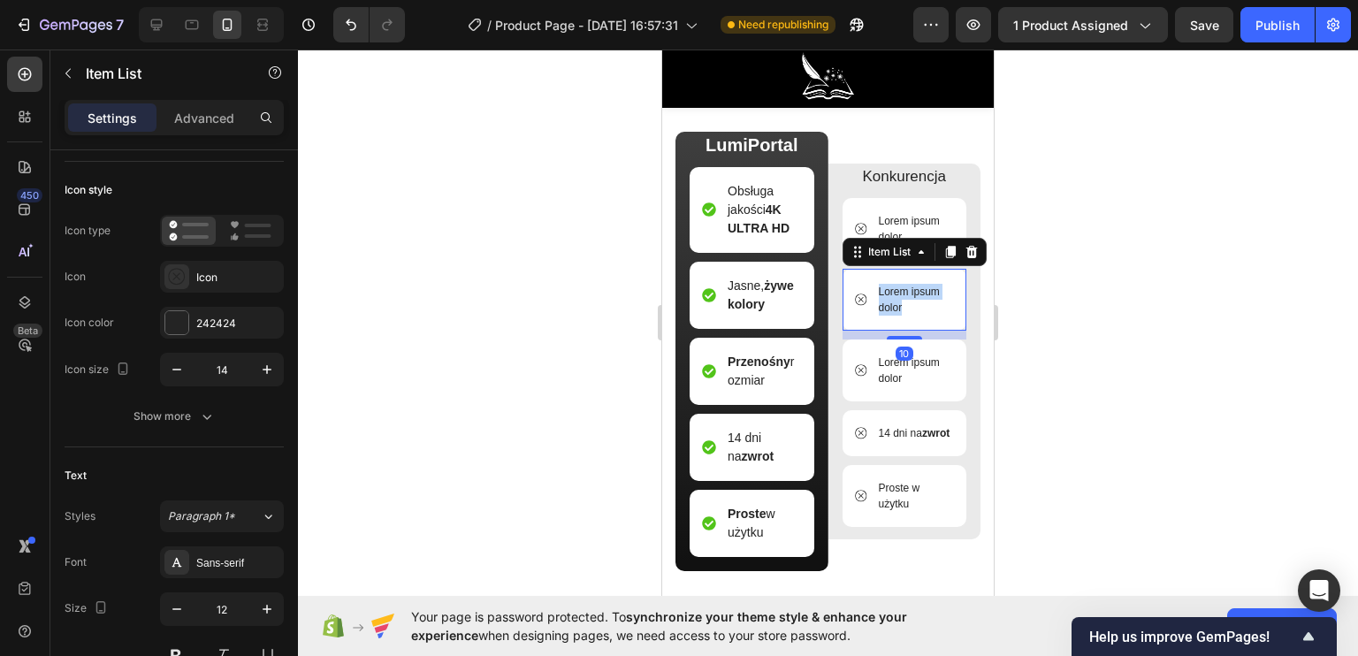
scroll to position [4227, 0]
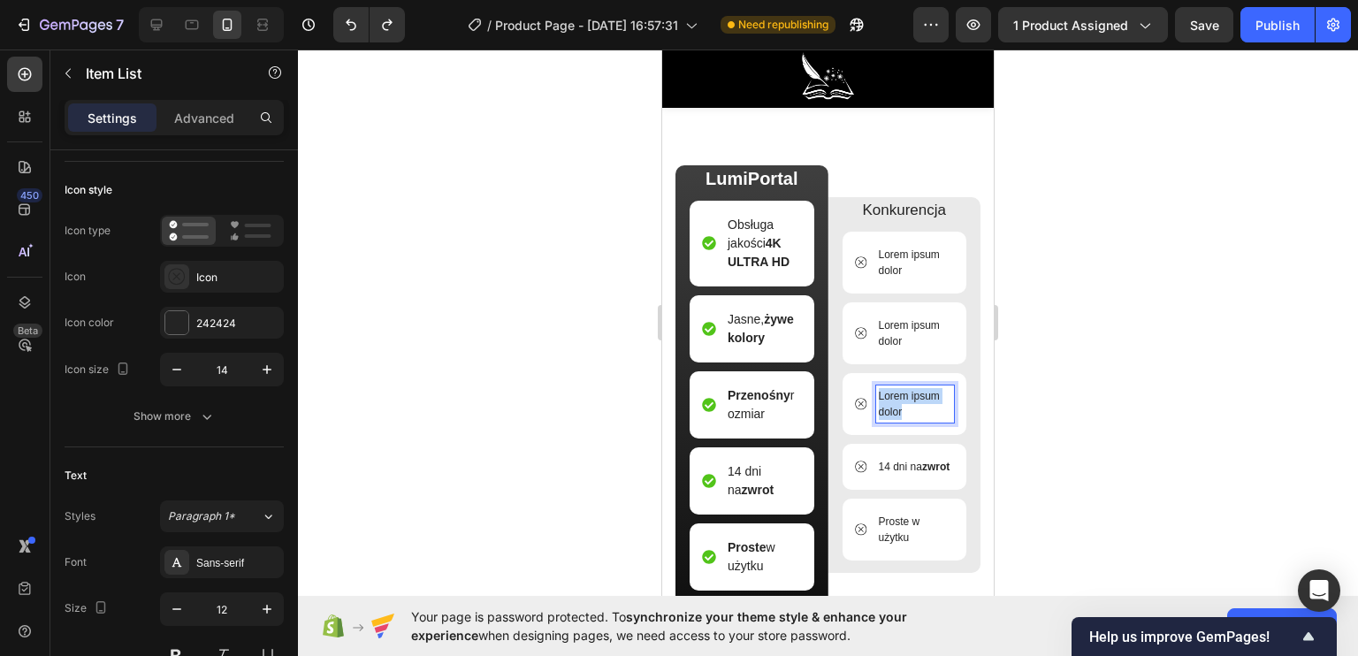
drag, startPoint x: 898, startPoint y: 405, endPoint x: 852, endPoint y: 380, distance: 52.2
click at [852, 380] on div "Lorem ipsum dolor" at bounding box center [904, 404] width 125 height 62
click at [769, 347] on p "Jasne, żywe kolory" at bounding box center [764, 328] width 72 height 37
drag, startPoint x: 774, startPoint y: 351, endPoint x: 714, endPoint y: 304, distance: 76.2
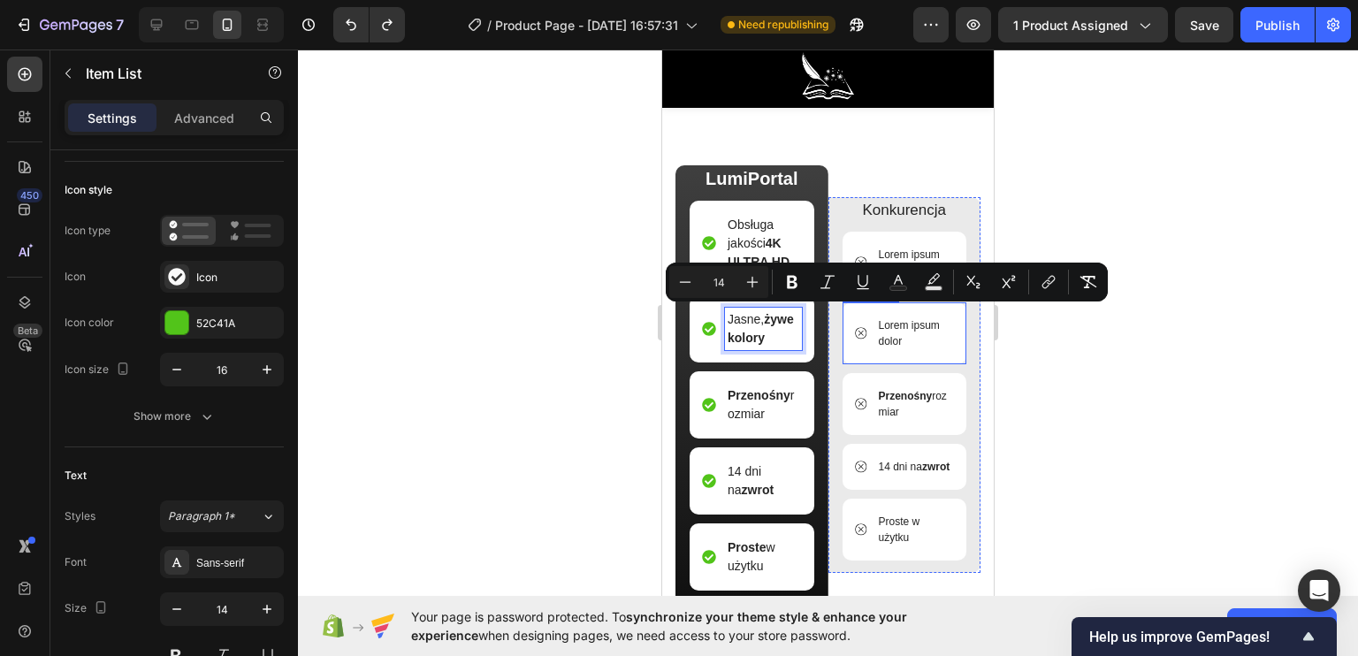
click at [898, 333] on p "Lorem ipsum dolor" at bounding box center [915, 333] width 73 height 32
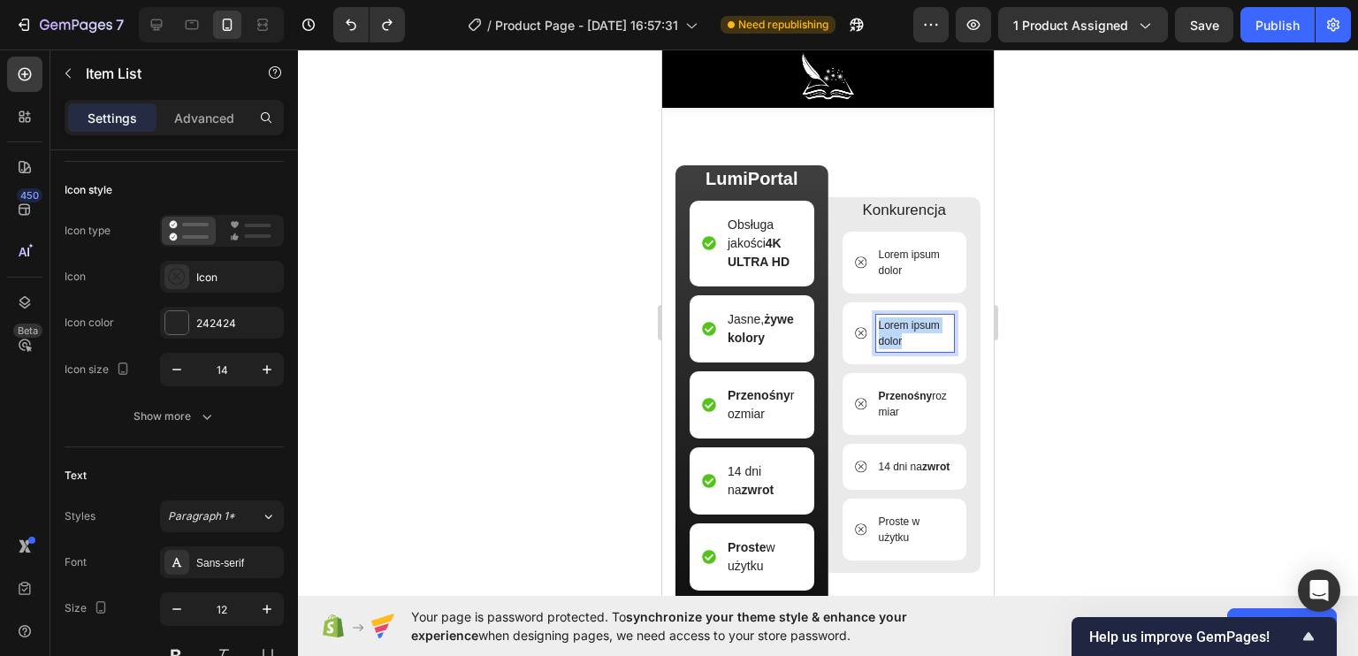
drag, startPoint x: 889, startPoint y: 333, endPoint x: 865, endPoint y: 317, distance: 28.7
click at [865, 317] on div "Lorem ipsum dolor" at bounding box center [905, 333] width 100 height 37
click at [778, 259] on strong "4K ULTRA HD" at bounding box center [759, 252] width 62 height 33
click at [789, 257] on strong "4K ULTRA HD" at bounding box center [759, 252] width 62 height 33
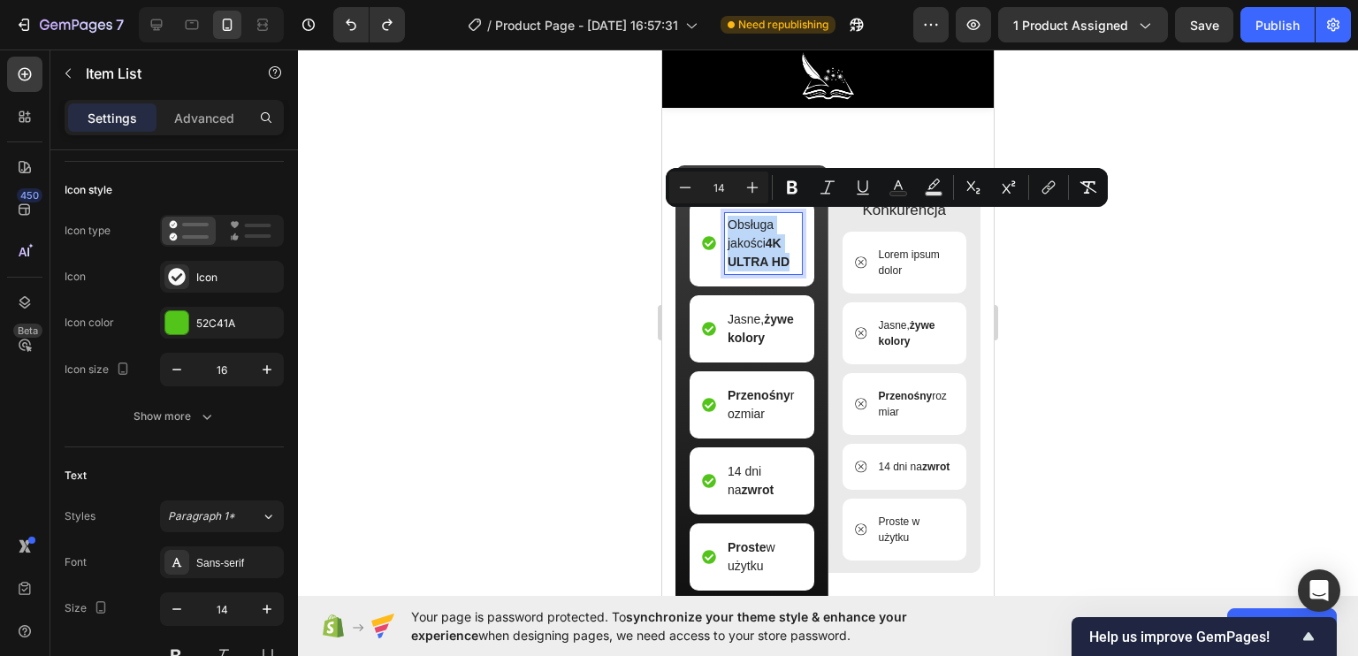
drag, startPoint x: 789, startPoint y: 257, endPoint x: 736, endPoint y: 222, distance: 63.7
click at [736, 221] on p "Obsługa jakości 4K ULTRA HD" at bounding box center [764, 244] width 72 height 56
copy p "Obsługa jakości 4K ULTRA HD"
click at [912, 261] on p "Lorem ipsum dolor" at bounding box center [915, 263] width 73 height 32
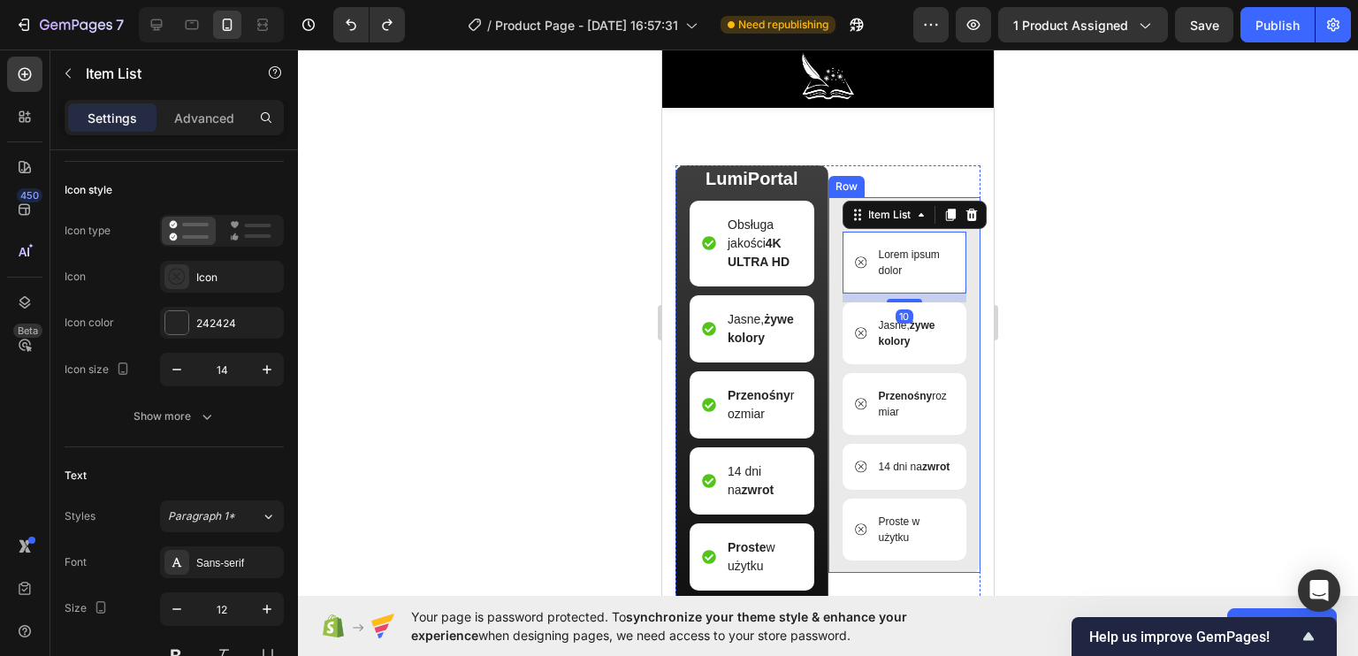
click at [832, 179] on div "Row" at bounding box center [846, 187] width 29 height 16
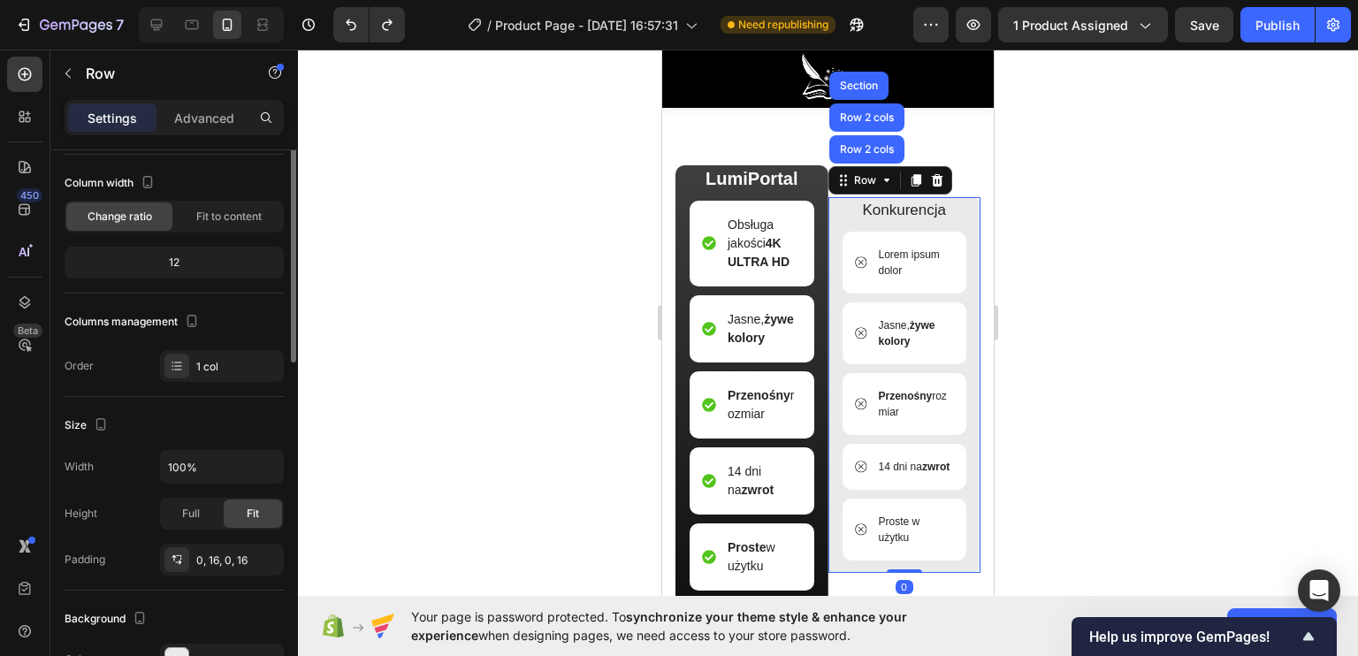
scroll to position [0, 0]
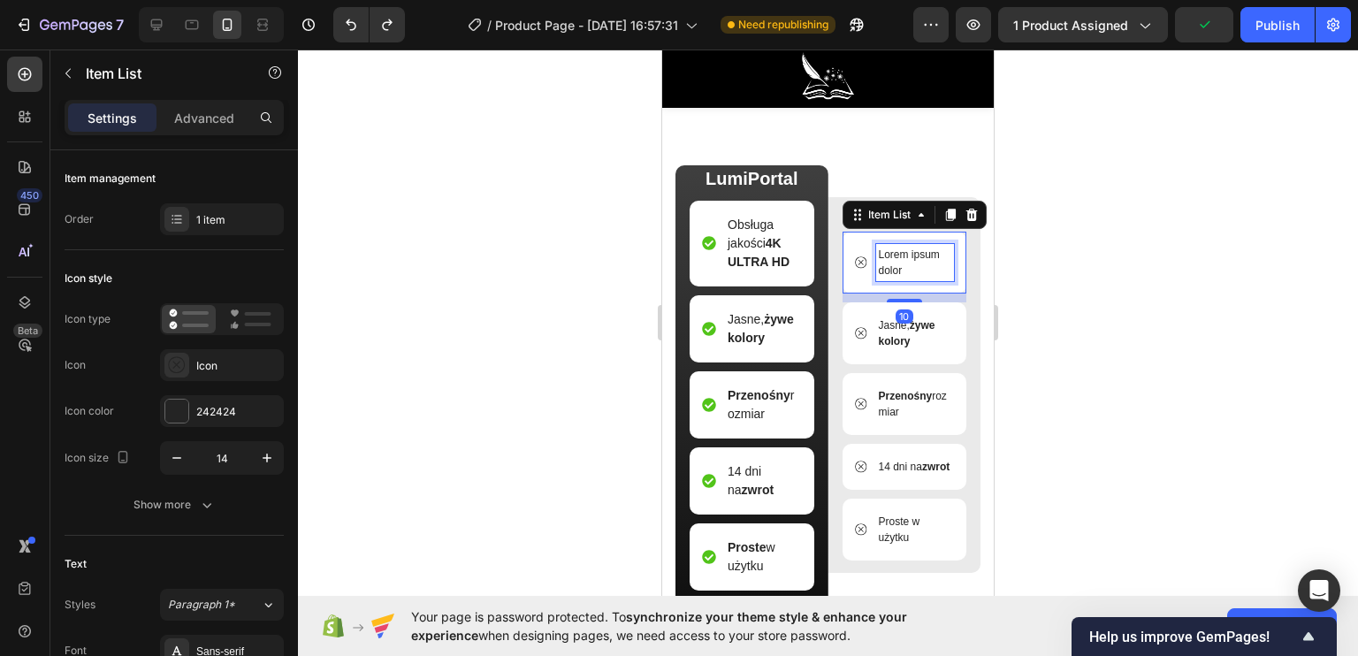
click at [904, 271] on p "Lorem ipsum dolor" at bounding box center [915, 263] width 73 height 32
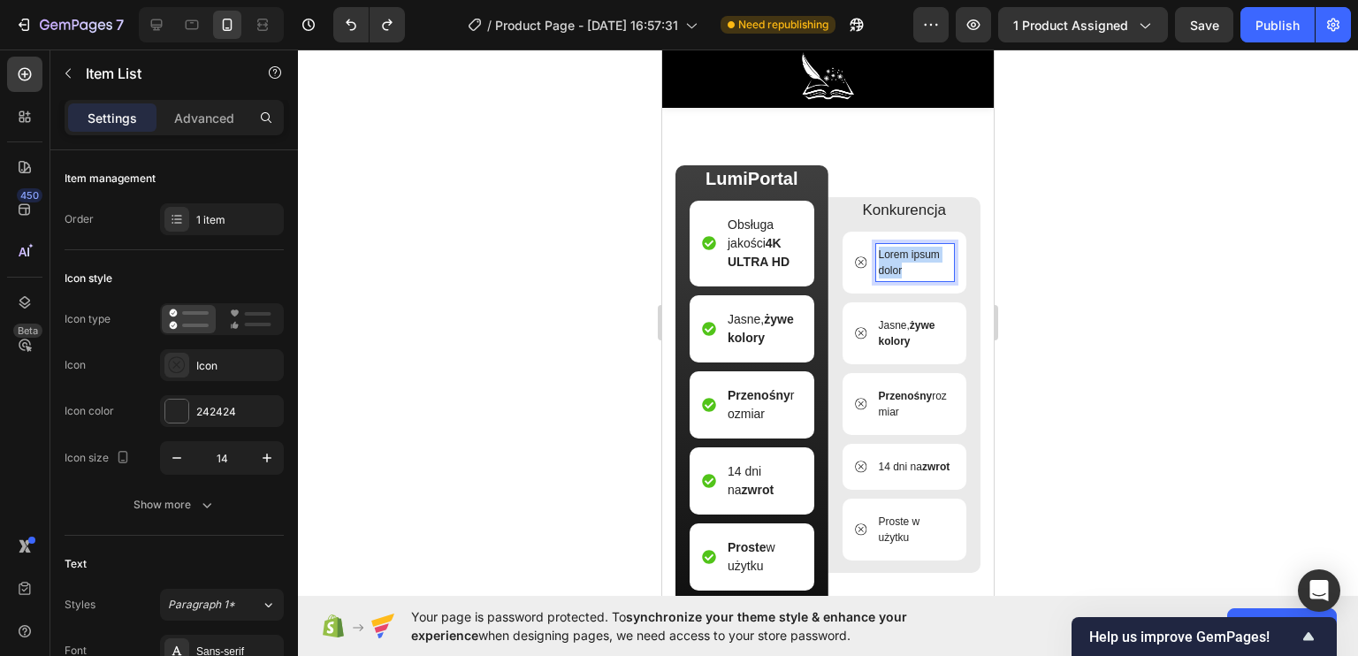
drag, startPoint x: 904, startPoint y: 271, endPoint x: 862, endPoint y: 245, distance: 49.6
click at [862, 245] on div "Lorem ipsum dolor" at bounding box center [905, 262] width 100 height 37
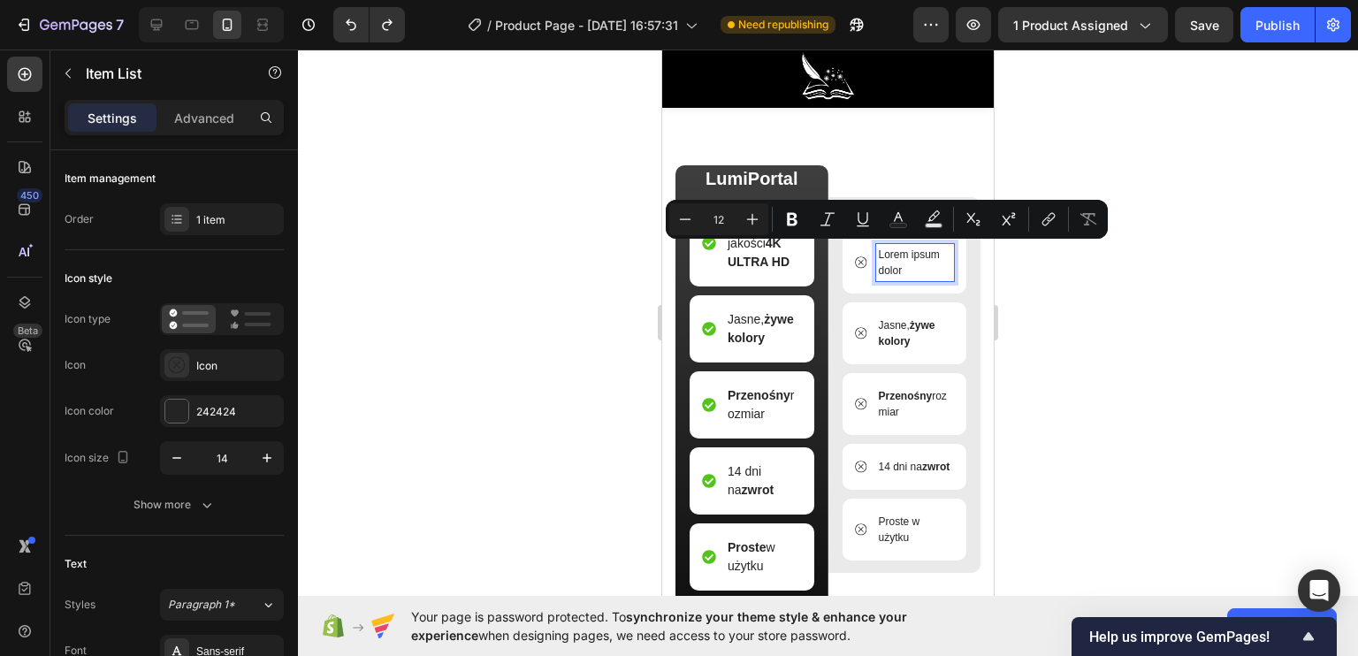
scroll to position [4219, 0]
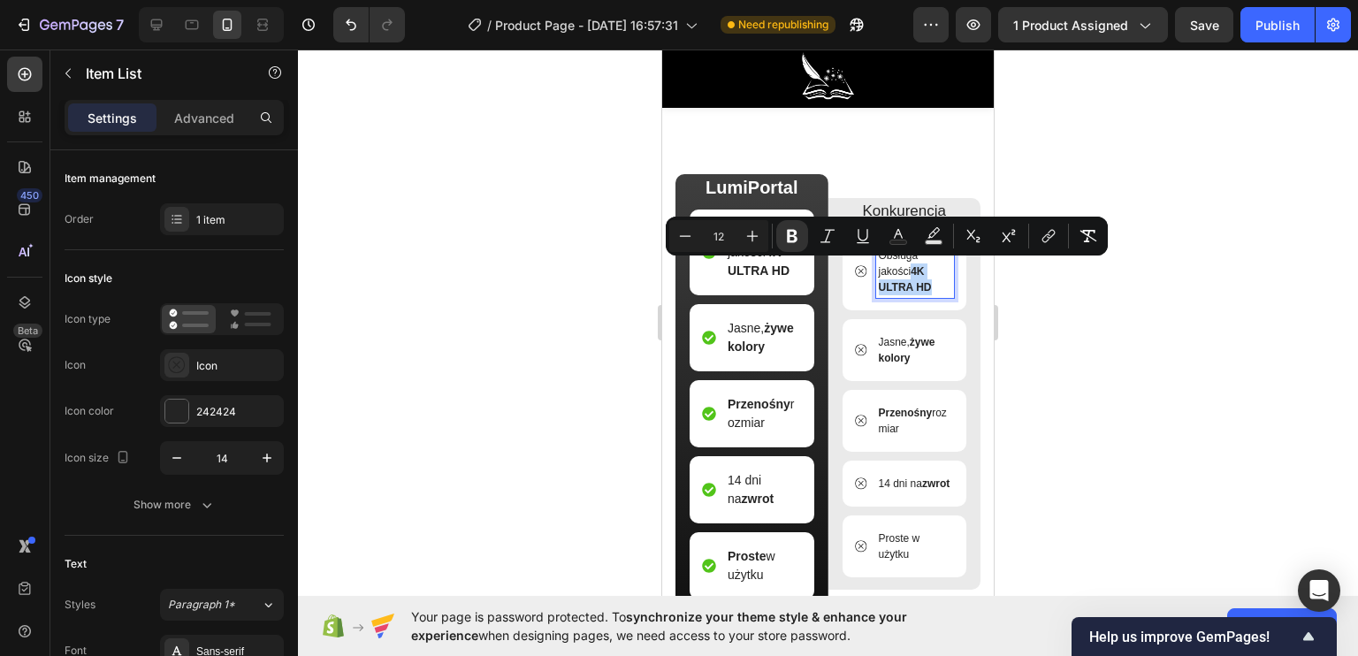
drag, startPoint x: 929, startPoint y: 282, endPoint x: 907, endPoint y: 263, distance: 28.9
click at [907, 263] on p "Obsługa jakości 4K ULTRA HD" at bounding box center [915, 272] width 73 height 48
click at [803, 237] on button "Bold" at bounding box center [792, 236] width 32 height 32
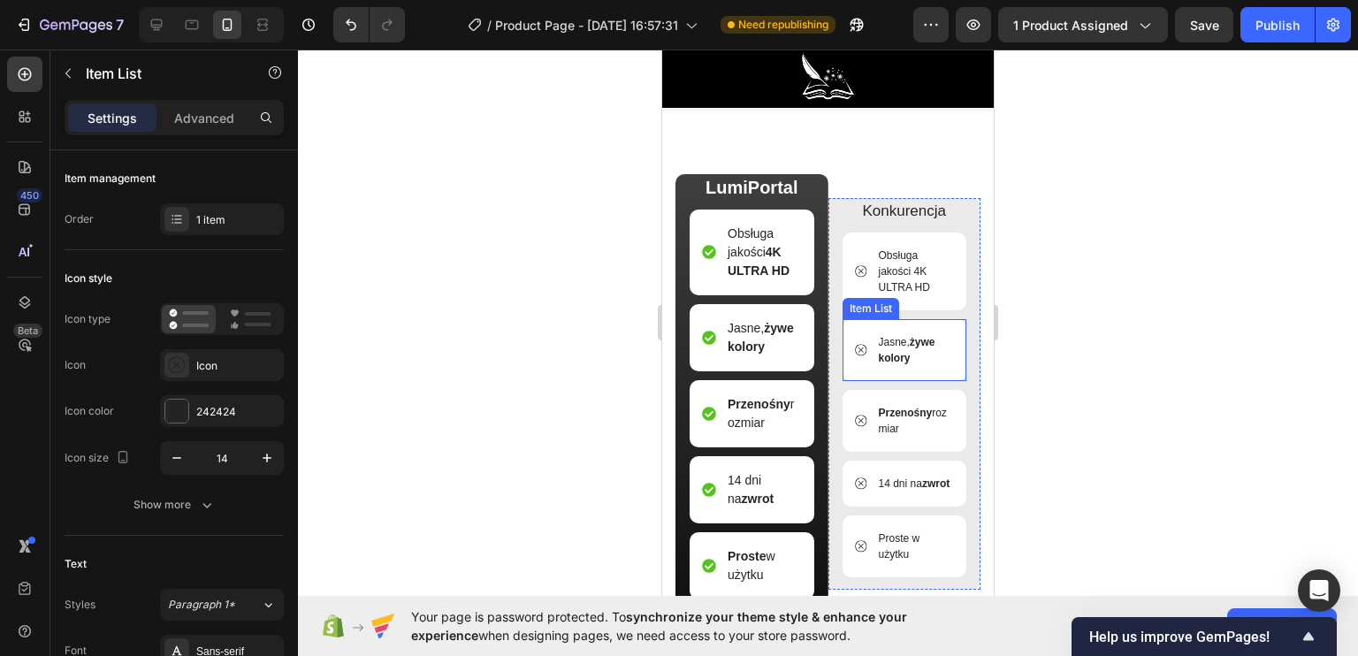
click at [907, 355] on p "Jasne, żywe kolory" at bounding box center [915, 350] width 73 height 32
drag, startPoint x: 917, startPoint y: 353, endPoint x: 905, endPoint y: 332, distance: 23.4
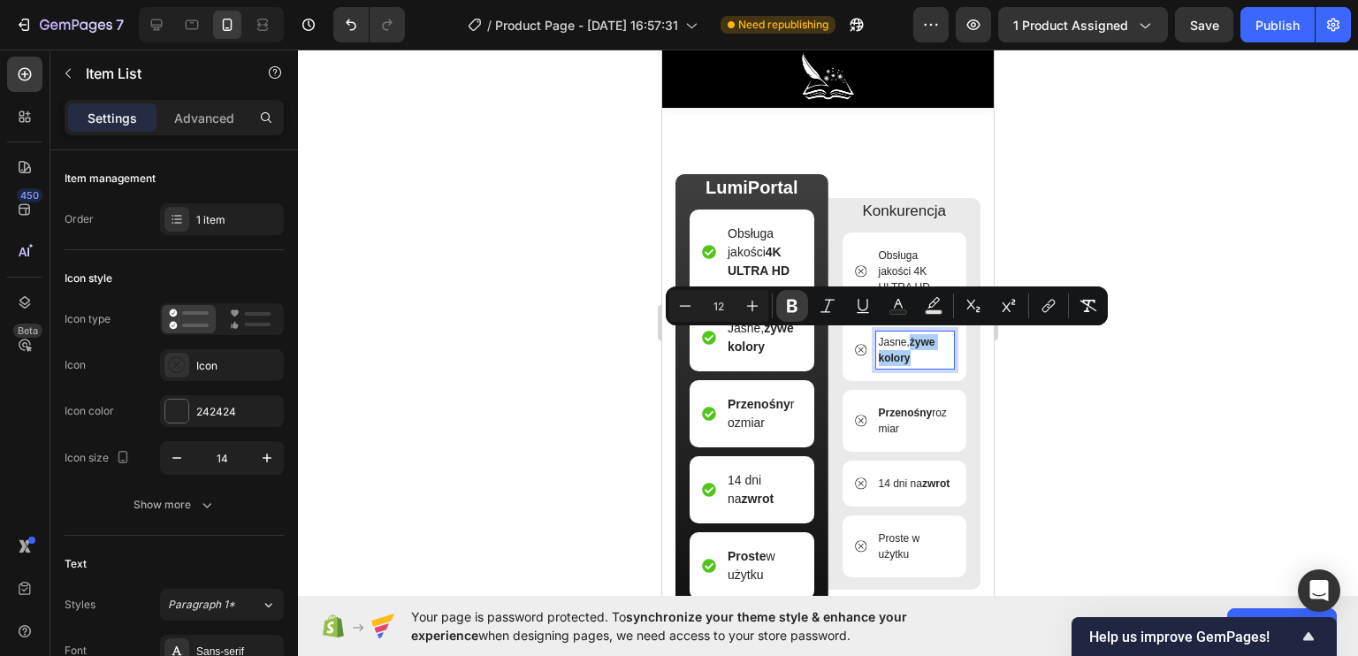
click at [799, 303] on icon "Editor contextual toolbar" at bounding box center [792, 306] width 18 height 18
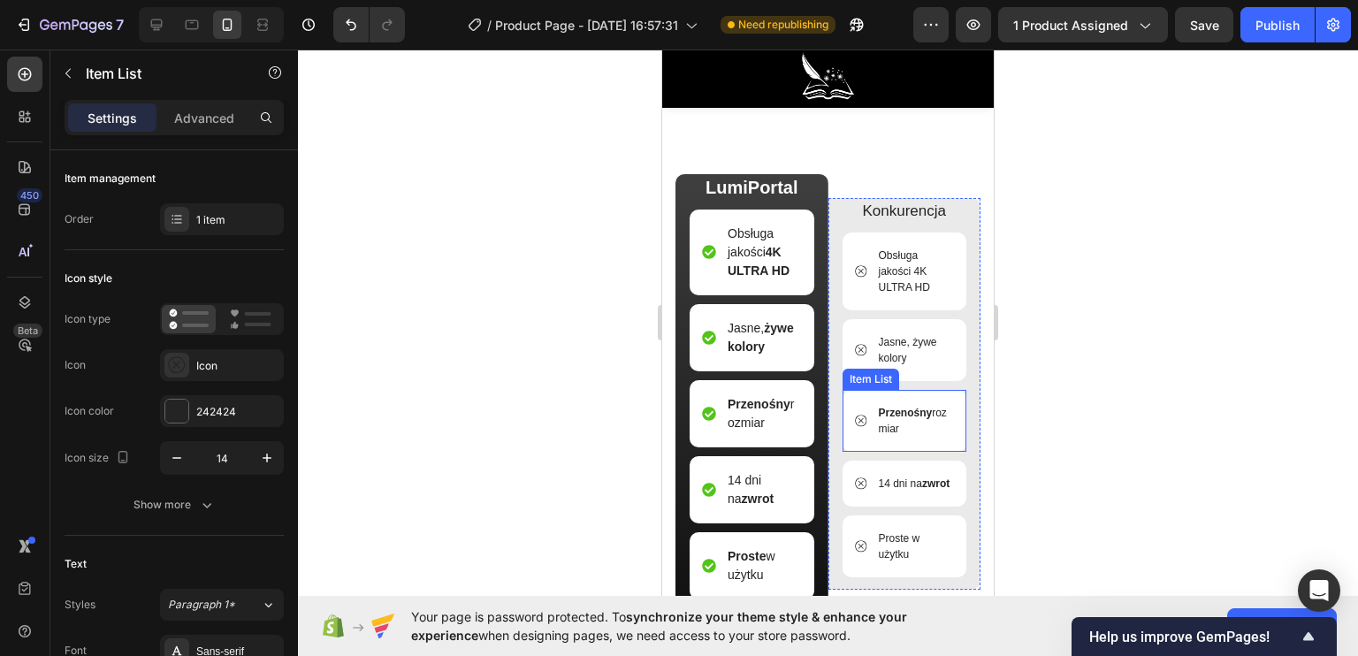
click at [912, 409] on strong "Przenośny" at bounding box center [906, 413] width 54 height 12
drag, startPoint x: 927, startPoint y: 409, endPoint x: 873, endPoint y: 404, distance: 55.1
click at [879, 405] on p "Przenośny rozmiar" at bounding box center [915, 421] width 73 height 32
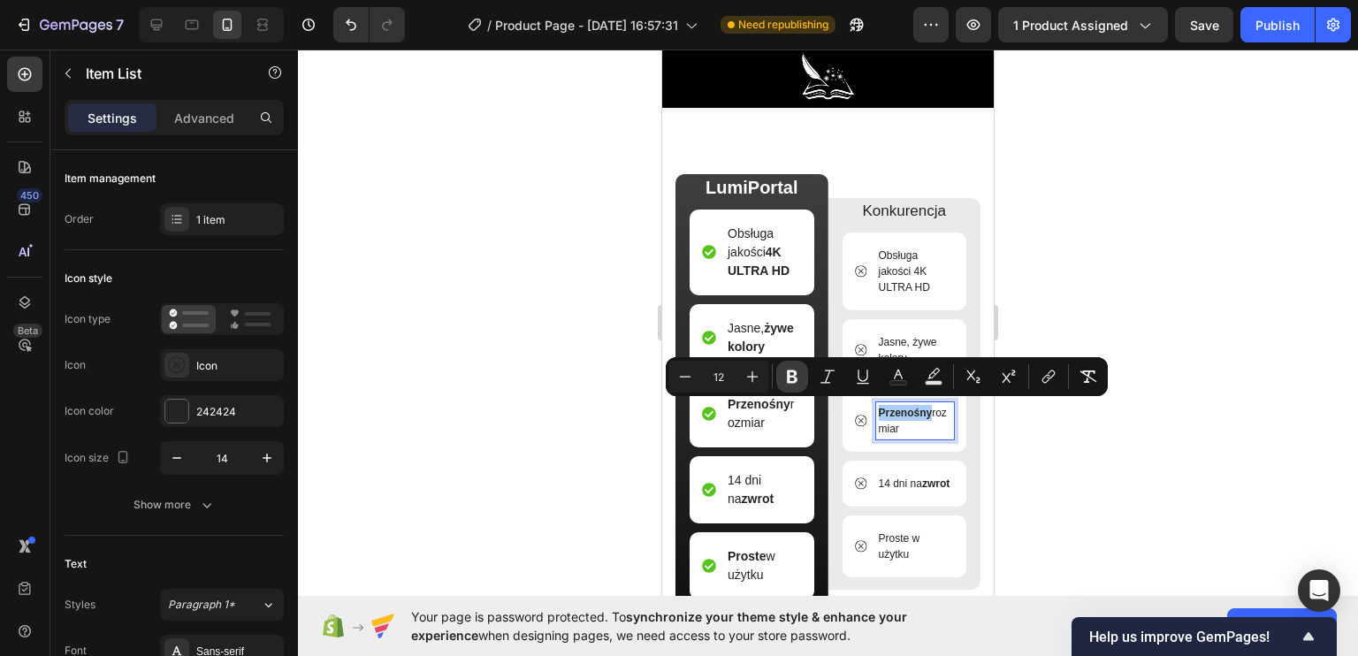
click at [800, 368] on icon "Editor contextual toolbar" at bounding box center [792, 377] width 18 height 18
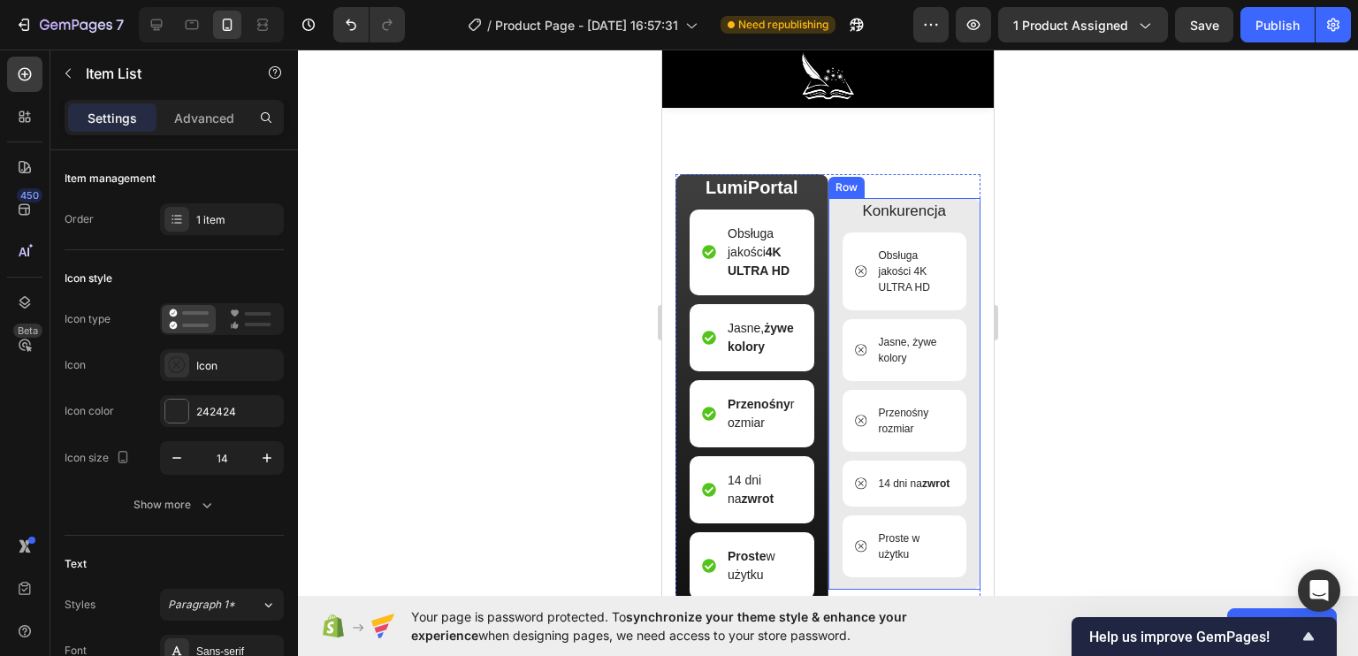
scroll to position [4307, 0]
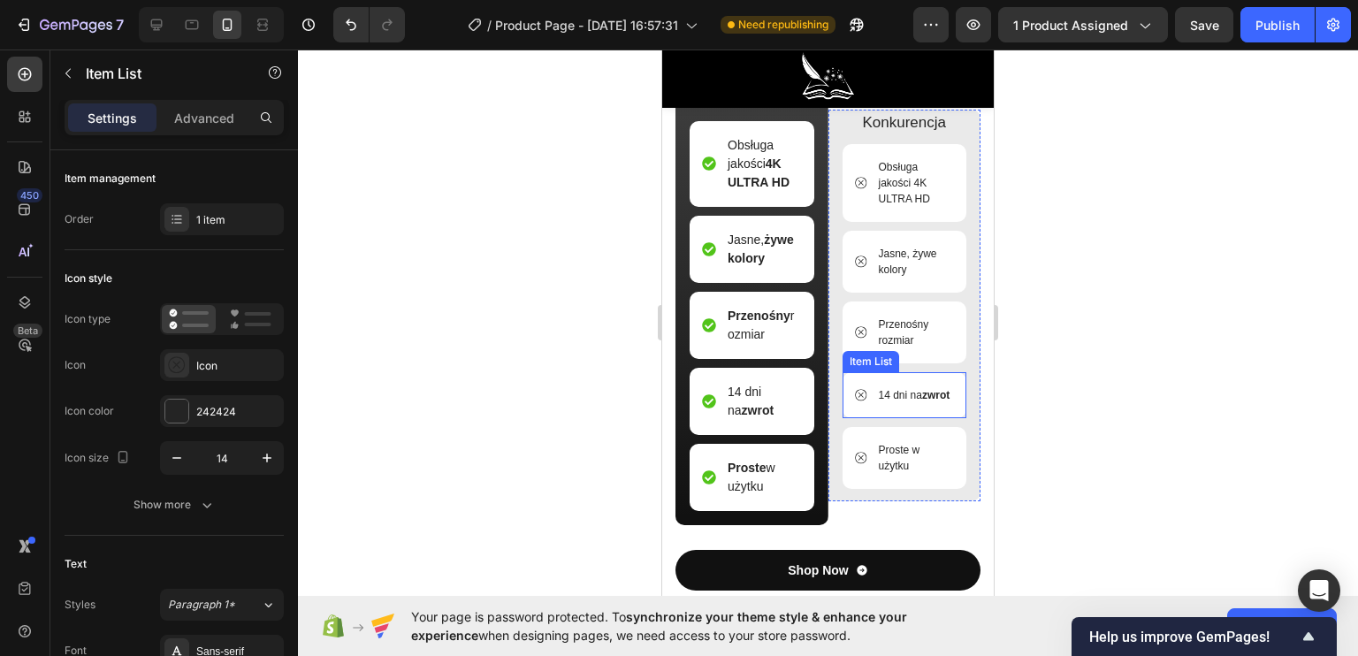
click at [922, 401] on strong "zwrot" at bounding box center [935, 395] width 27 height 12
click at [902, 403] on p "14 dni na zwrot" at bounding box center [915, 395] width 72 height 16
drag, startPoint x: 904, startPoint y: 408, endPoint x: 870, endPoint y: 408, distance: 34.5
click at [879, 403] on p "14 dni na zwrot" at bounding box center [915, 395] width 72 height 16
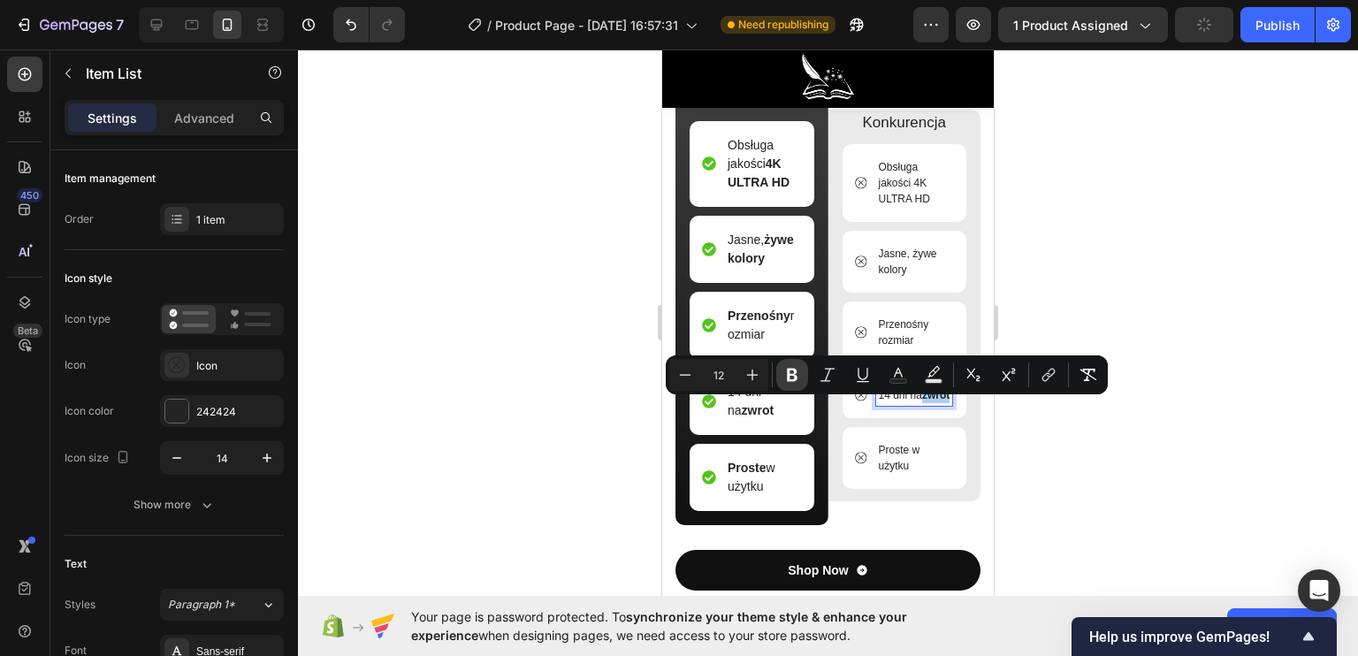
click at [796, 370] on icon "Editor contextual toolbar" at bounding box center [792, 375] width 11 height 13
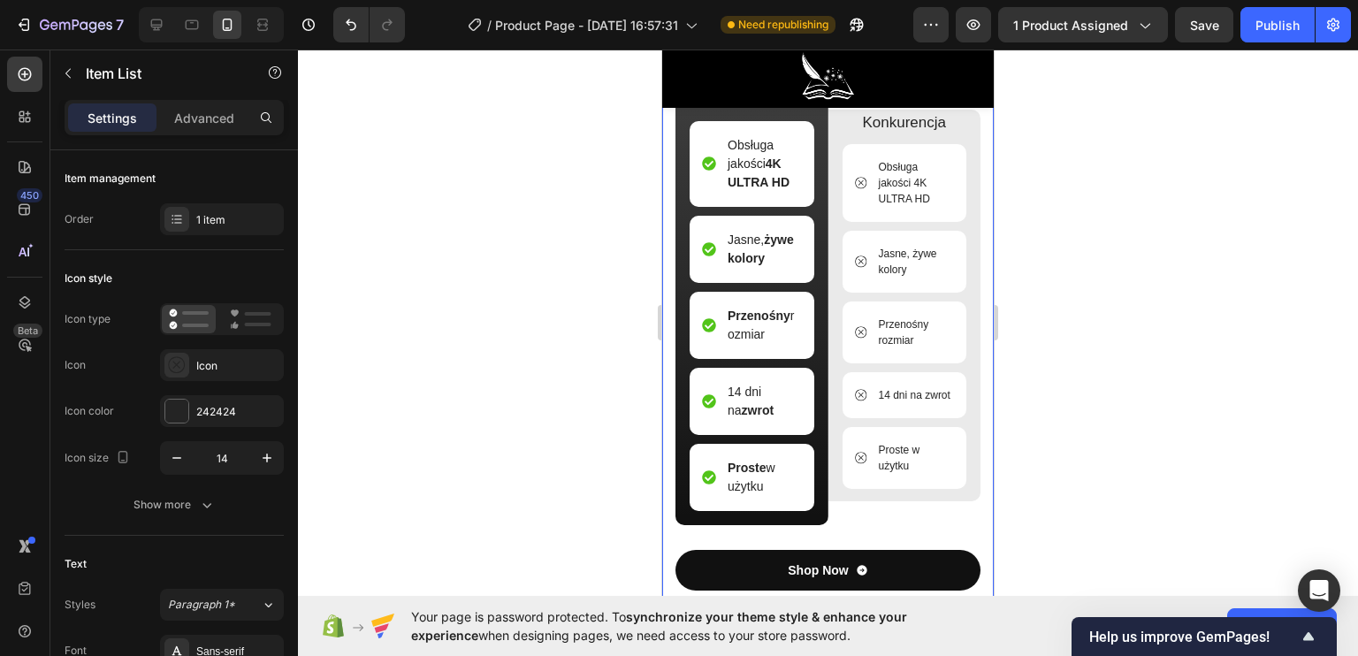
click at [622, 390] on div at bounding box center [828, 353] width 1060 height 606
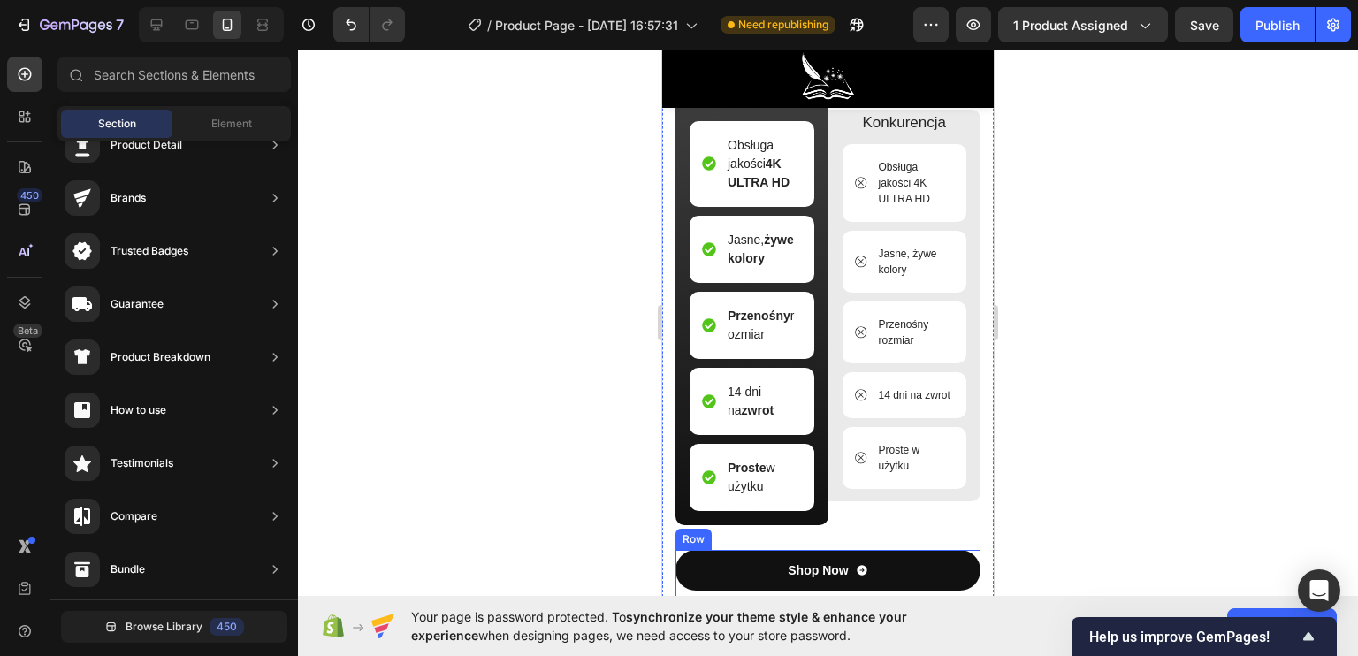
scroll to position [4484, 0]
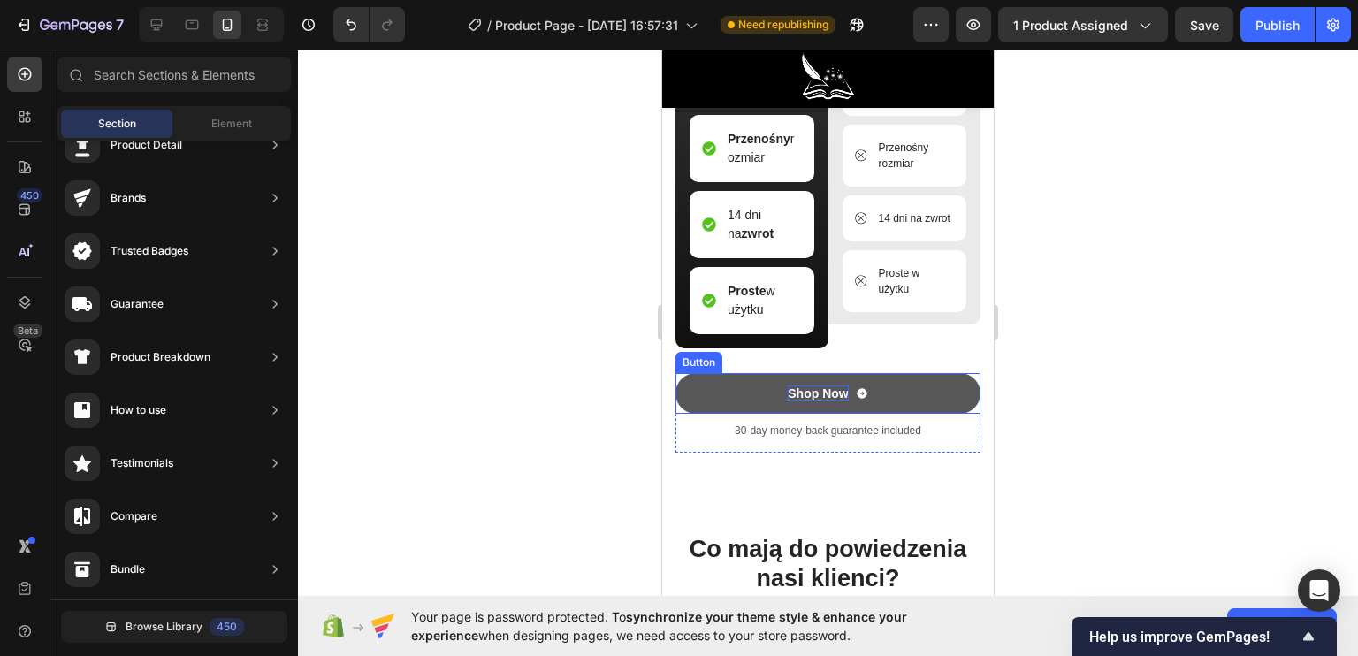
click at [816, 401] on div "Shop Now" at bounding box center [818, 393] width 60 height 16
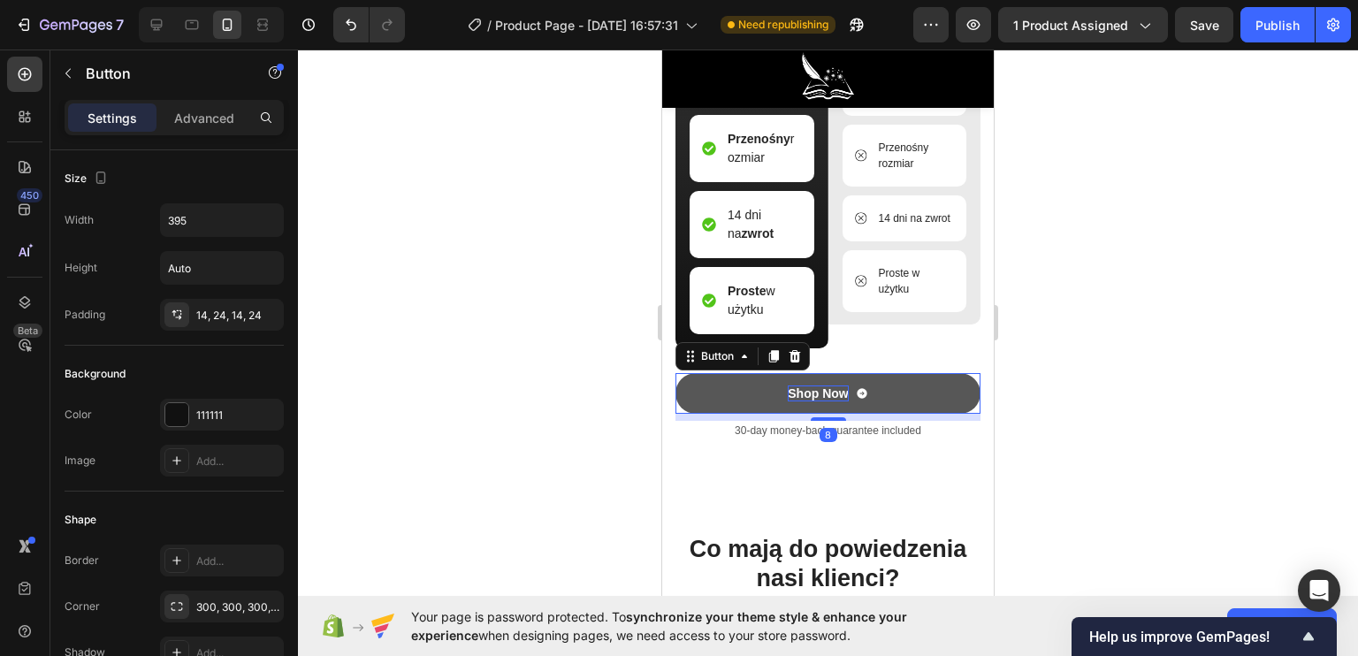
click at [827, 401] on div "Shop Now" at bounding box center [818, 393] width 60 height 16
click at [835, 401] on p "Shop Now" at bounding box center [818, 393] width 60 height 16
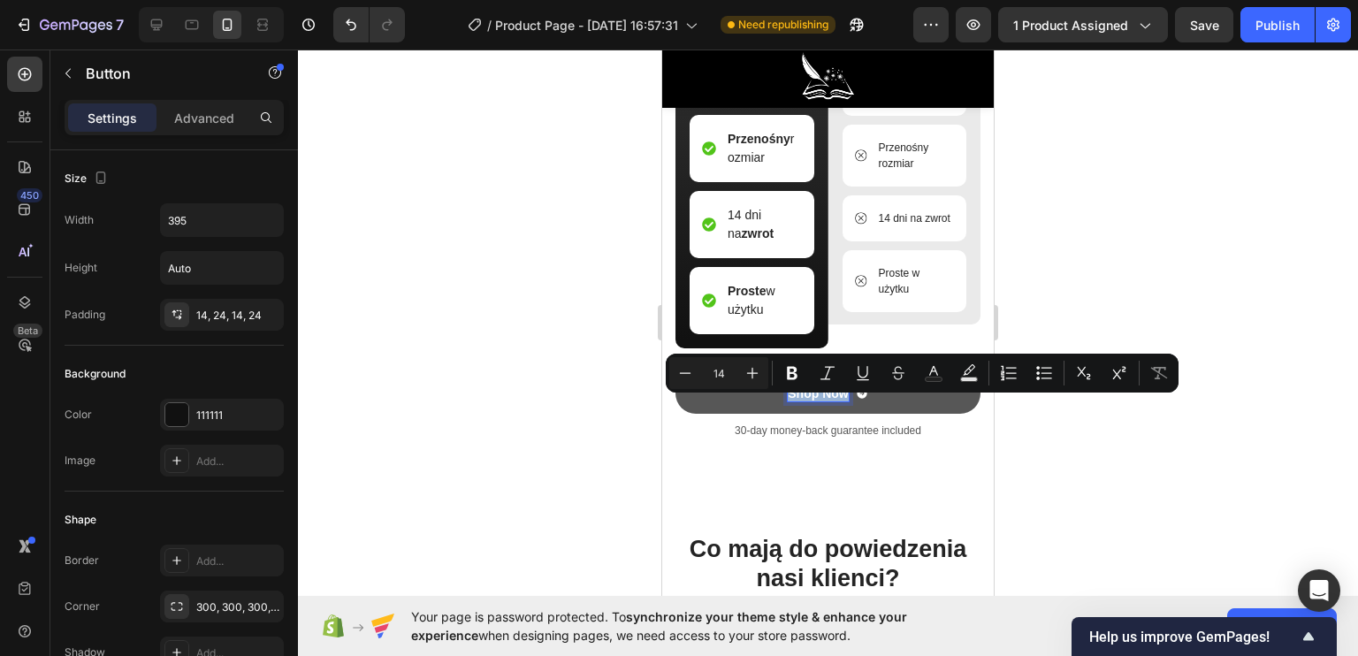
drag, startPoint x: 840, startPoint y: 409, endPoint x: 781, endPoint y: 409, distance: 58.3
click at [788, 401] on p "Shop Now" at bounding box center [818, 393] width 60 height 16
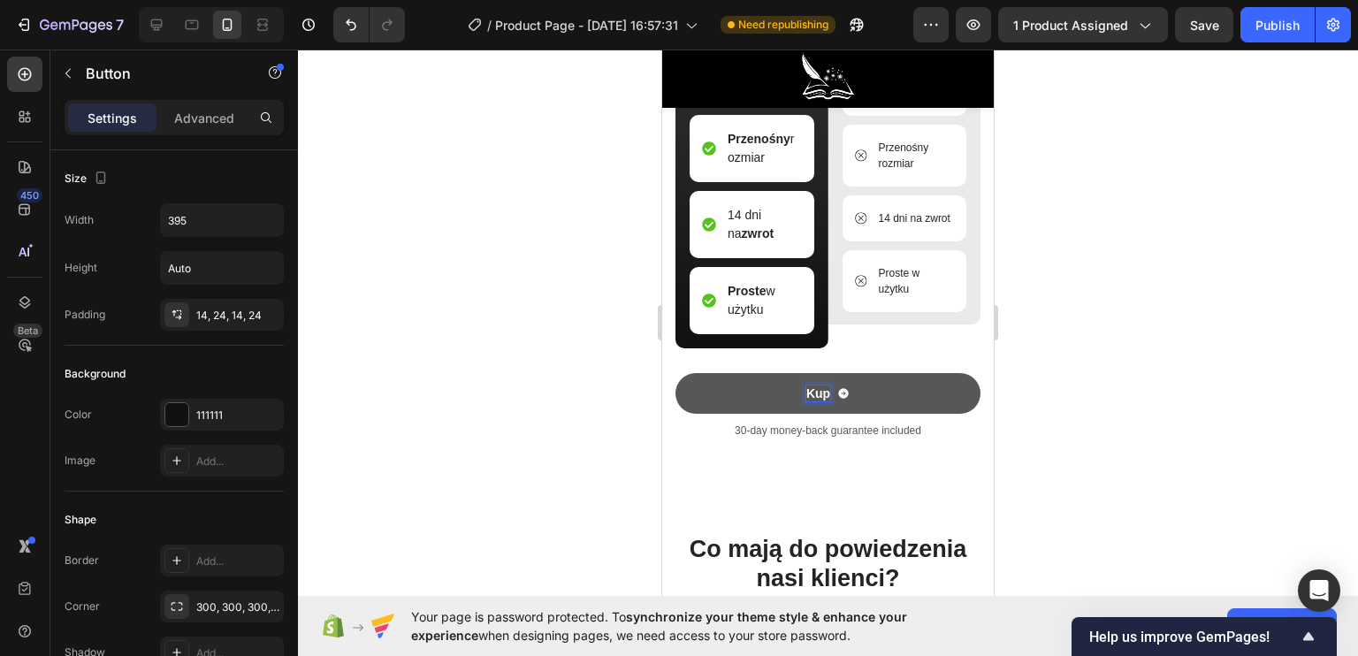
click at [675, 373] on button "Kup" at bounding box center [827, 393] width 305 height 41
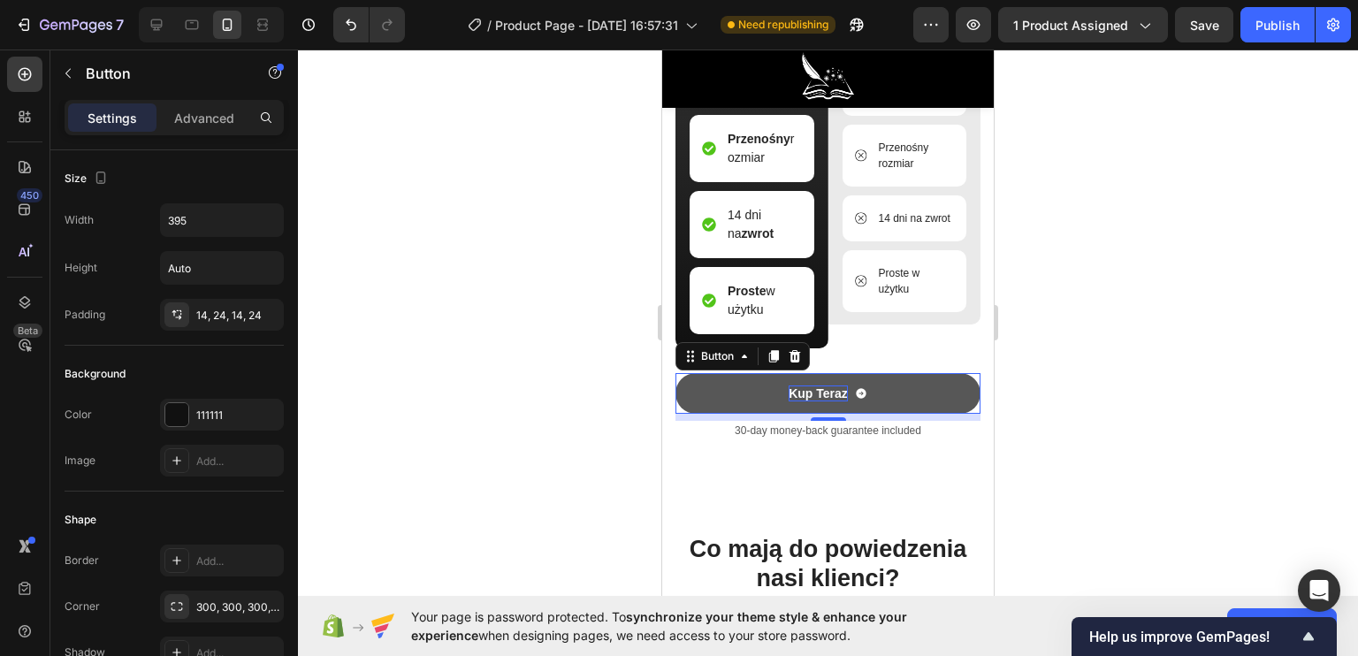
click at [580, 456] on div at bounding box center [828, 353] width 1060 height 606
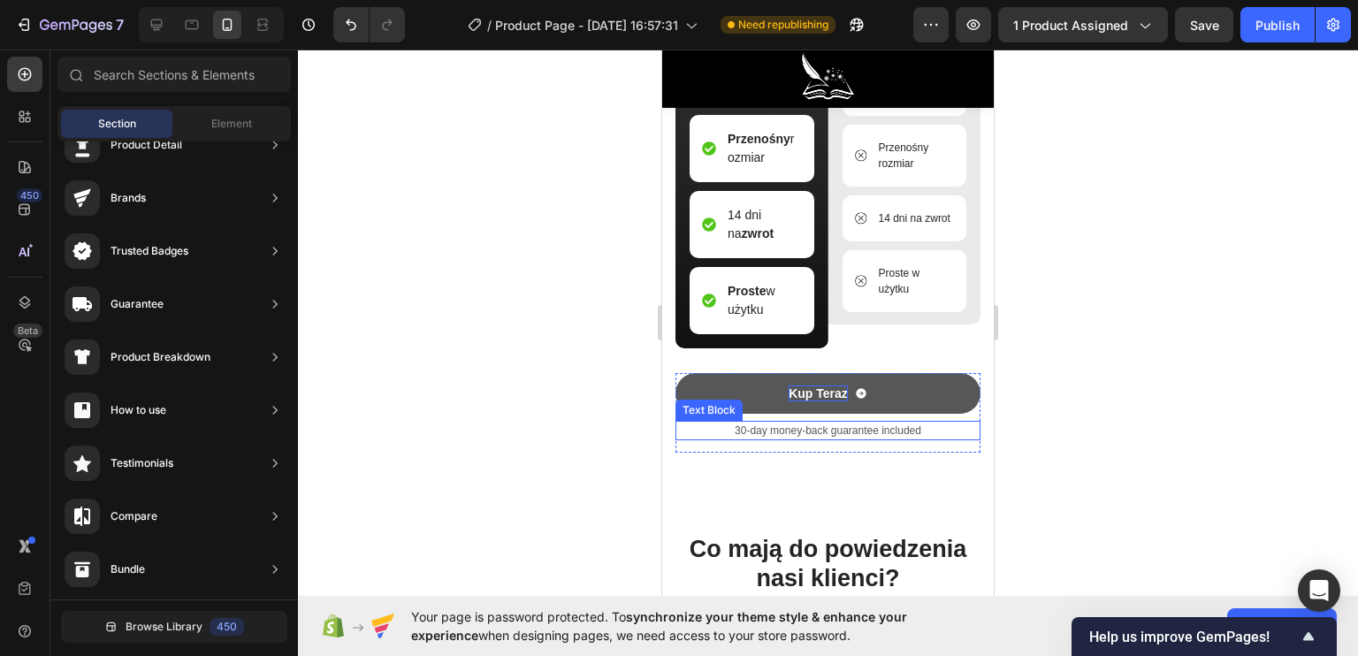
click at [793, 438] on p "30-day money-back guarantee included" at bounding box center [827, 431] width 301 height 16
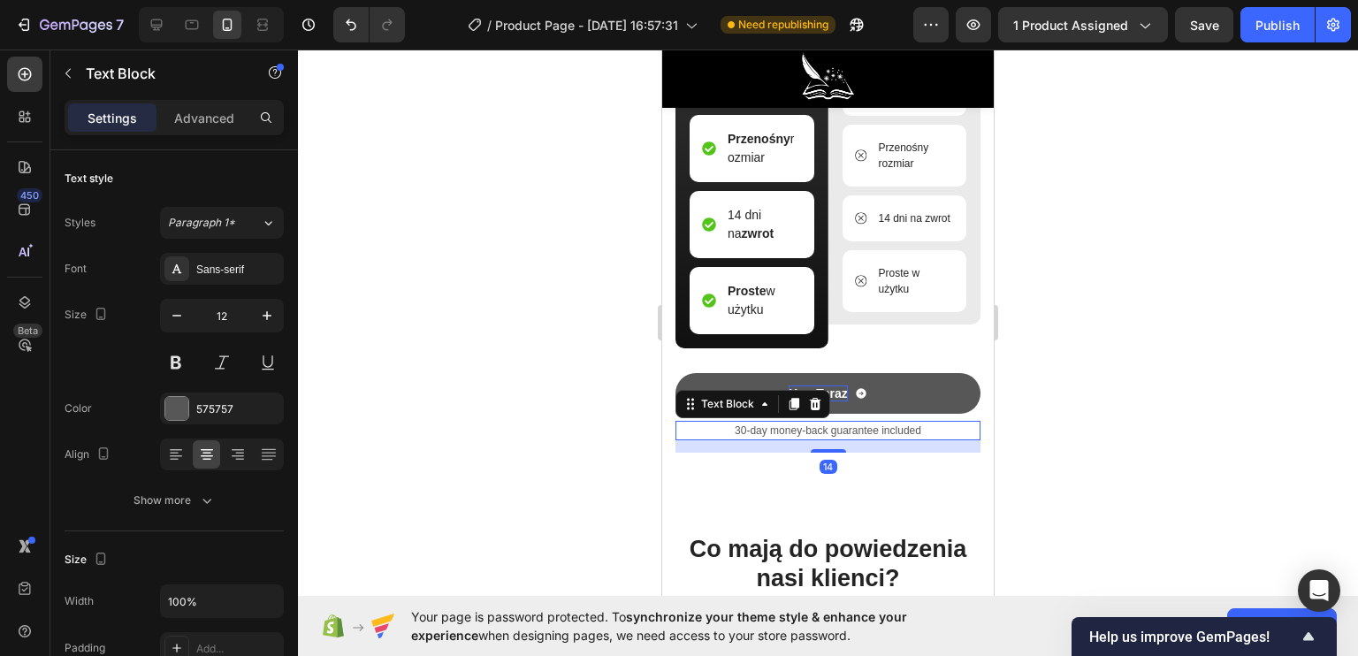
click at [749, 438] on p "30-day money-back guarantee included" at bounding box center [827, 431] width 301 height 16
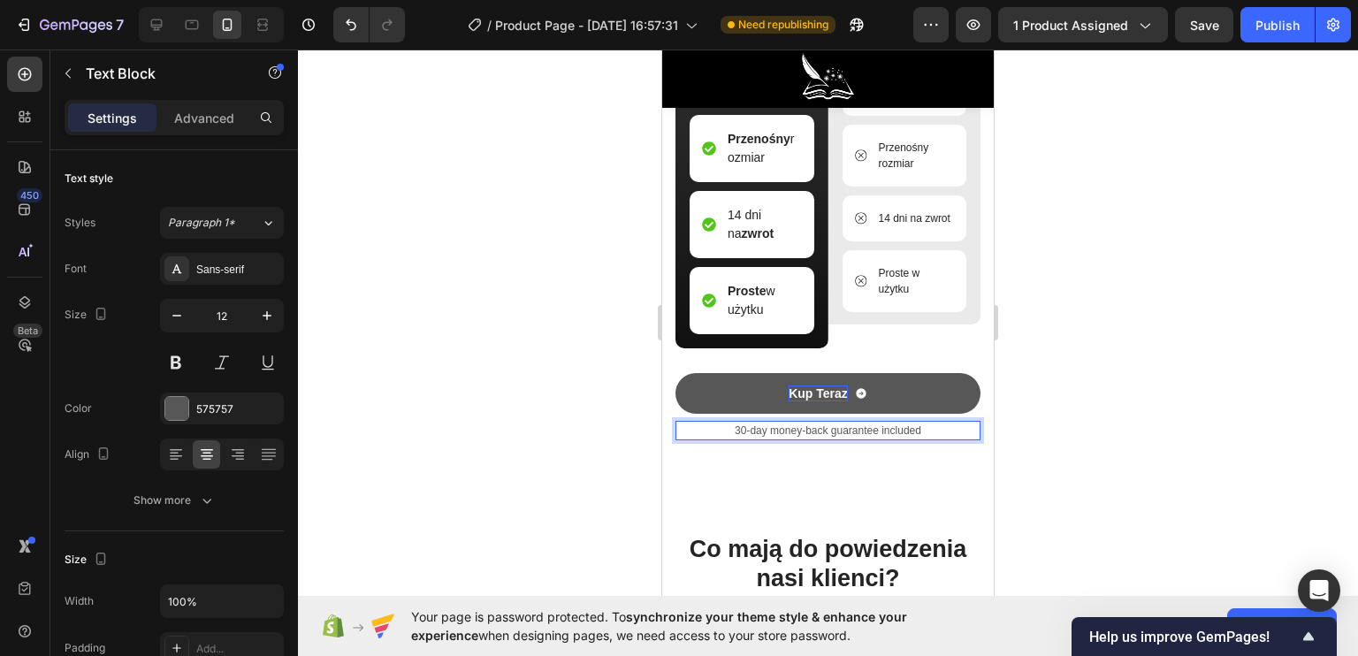
click at [751, 438] on p "30-day money-back guarantee included" at bounding box center [827, 431] width 301 height 16
drag, startPoint x: 916, startPoint y: 443, endPoint x: 720, endPoint y: 444, distance: 196.3
click at [720, 438] on p "30-day money-back guarantee included" at bounding box center [827, 431] width 301 height 16
click at [492, 335] on div at bounding box center [828, 353] width 1060 height 606
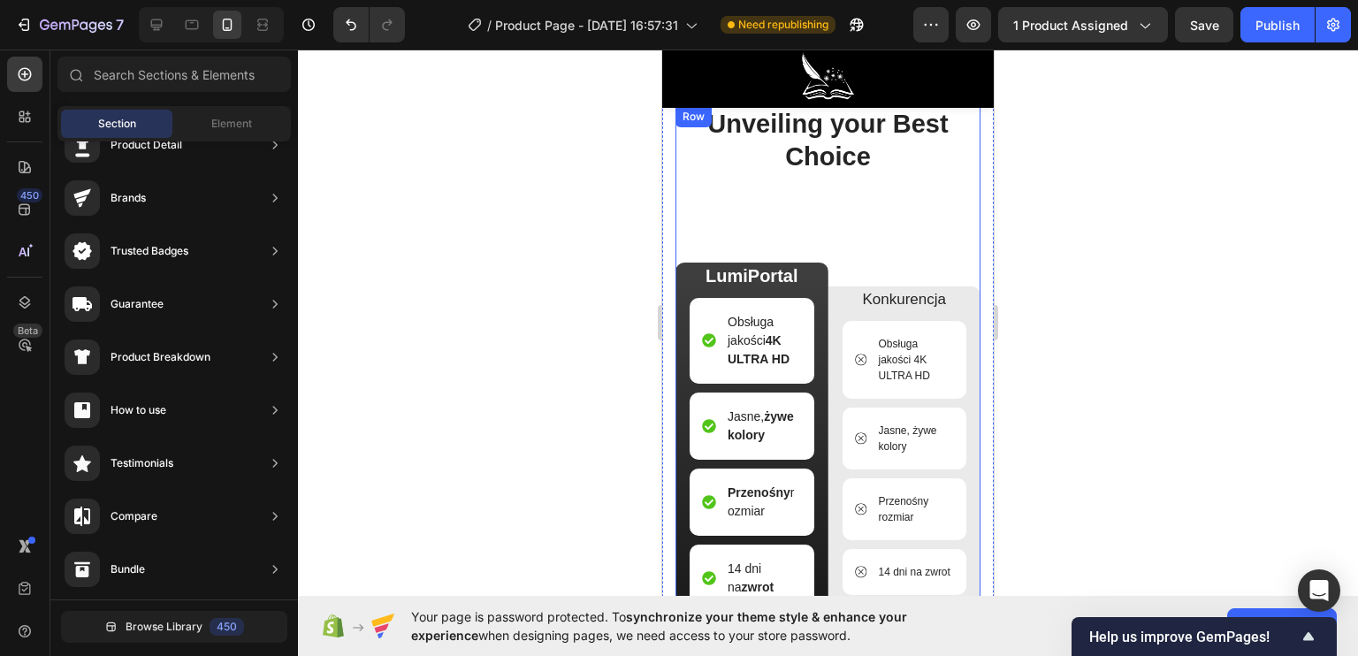
scroll to position [4042, 0]
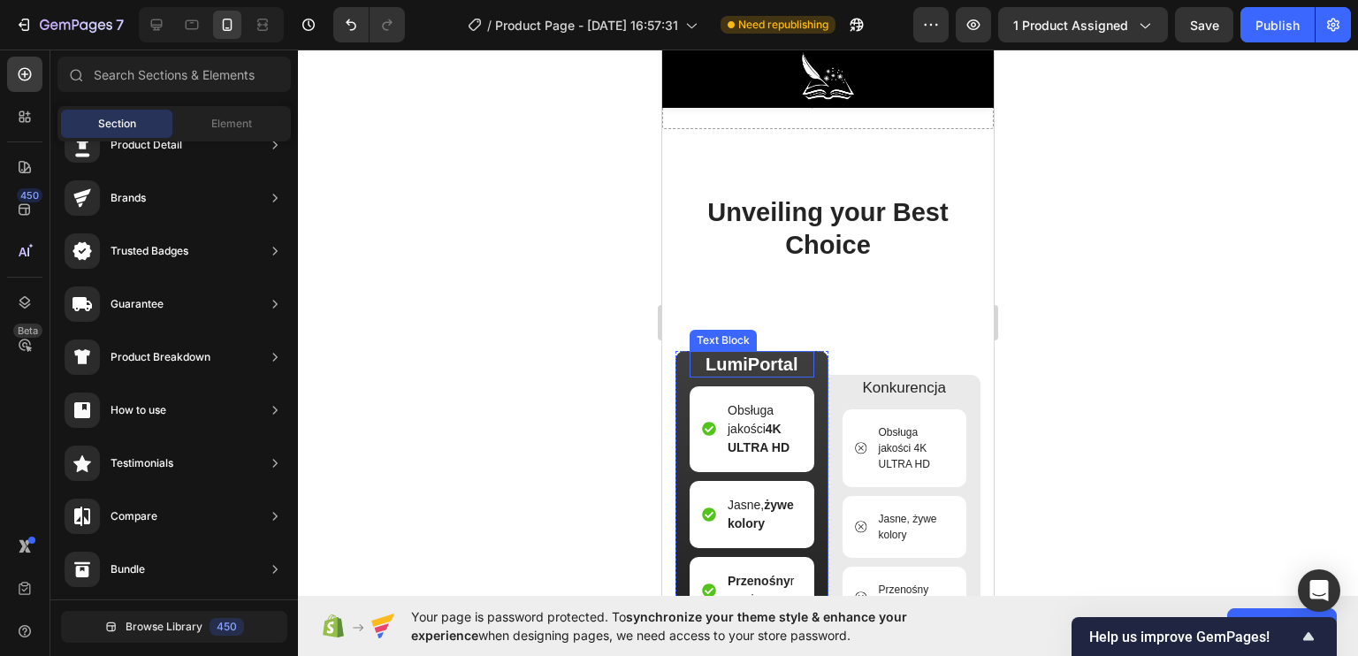
click at [754, 366] on p "LumiPortal" at bounding box center [751, 364] width 121 height 23
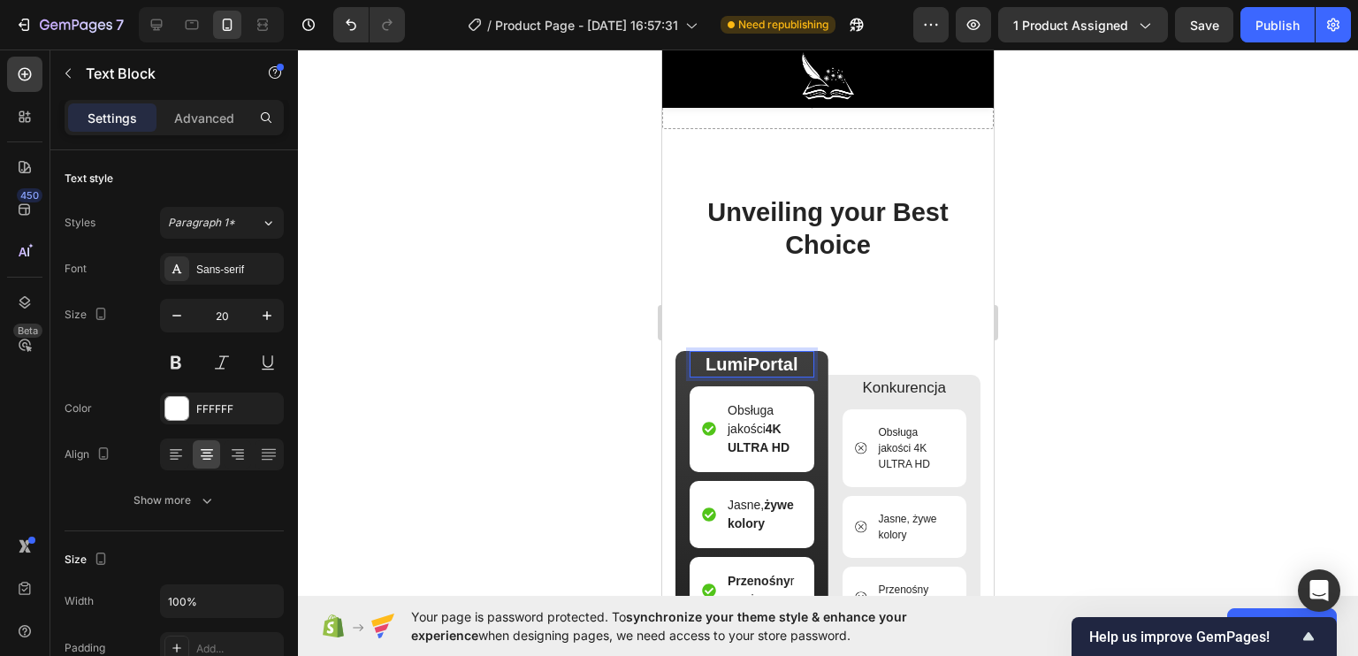
click at [797, 360] on p "LumiPortal" at bounding box center [751, 364] width 121 height 23
click at [561, 328] on div at bounding box center [828, 353] width 1060 height 606
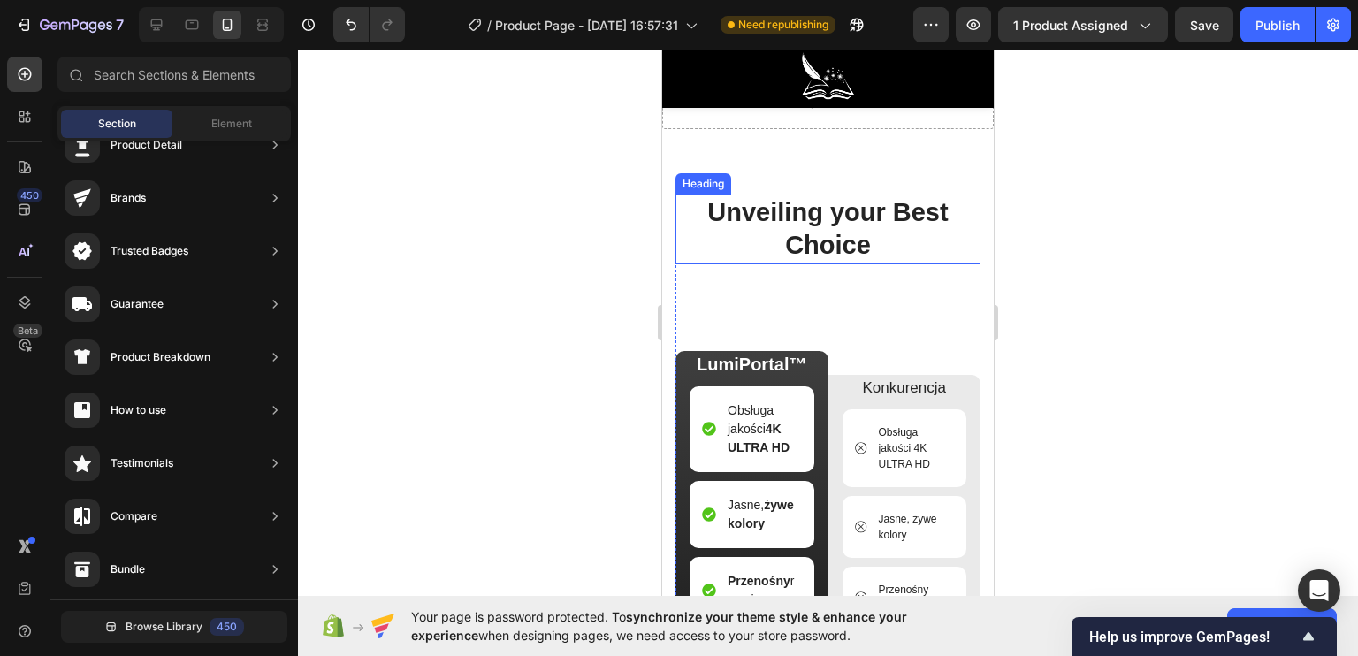
click at [862, 226] on h2 "Unveiling your Best Choice" at bounding box center [827, 229] width 305 height 70
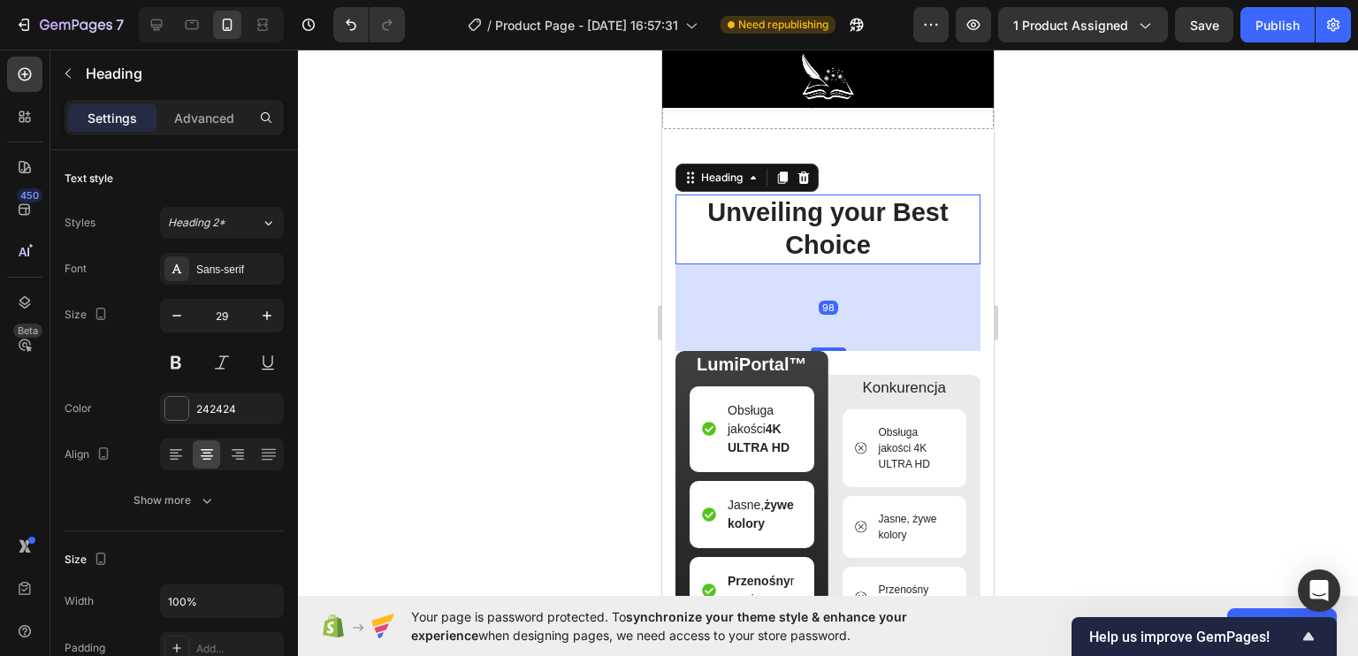
click at [862, 226] on h2 "Unveiling your Best Choice" at bounding box center [827, 229] width 305 height 70
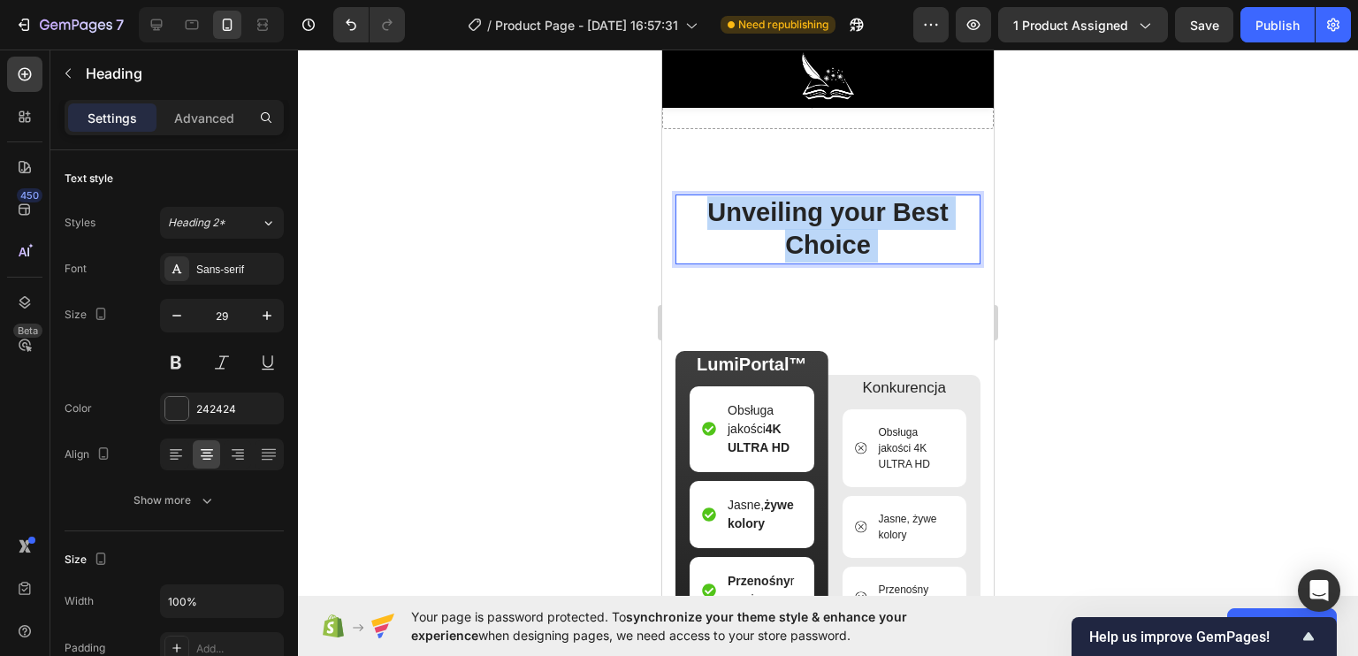
drag, startPoint x: 867, startPoint y: 236, endPoint x: 713, endPoint y: 207, distance: 156.6
click at [713, 207] on p "Unveiling your Best Choice" at bounding box center [827, 229] width 301 height 66
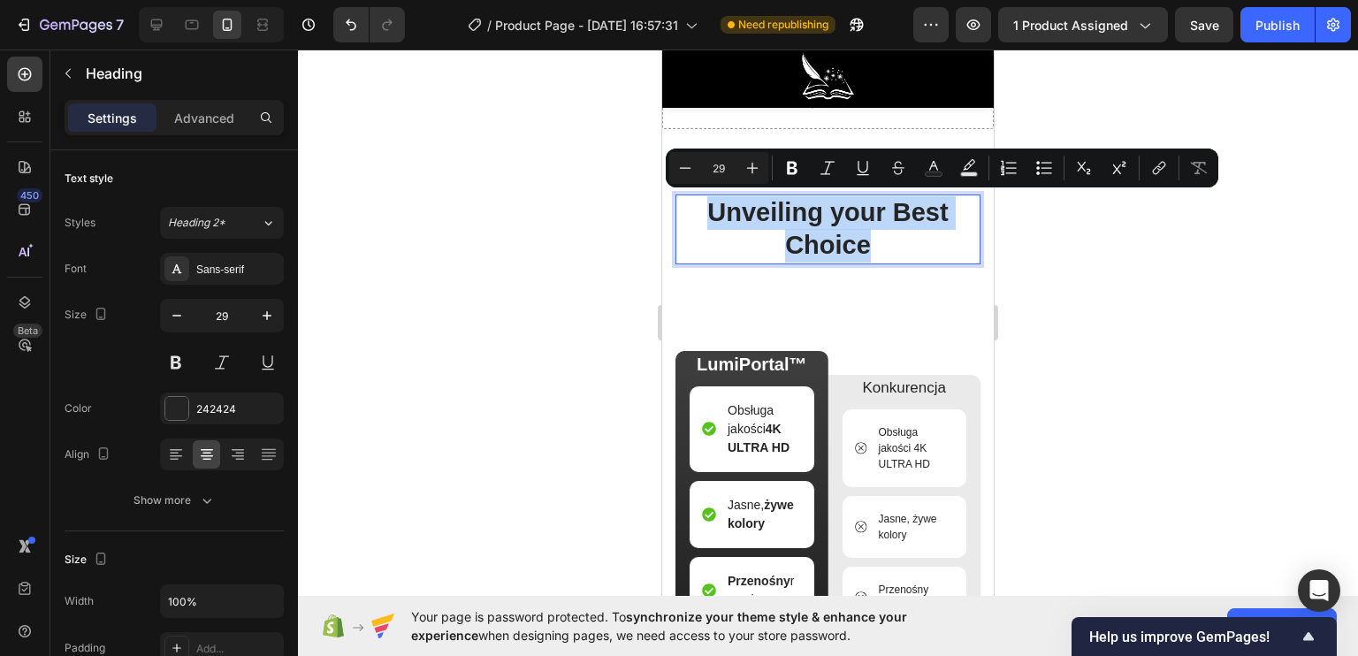
drag, startPoint x: 881, startPoint y: 241, endPoint x: 705, endPoint y: 212, distance: 178.3
click at [705, 212] on p "Unveiling your Best Choice" at bounding box center [827, 229] width 301 height 66
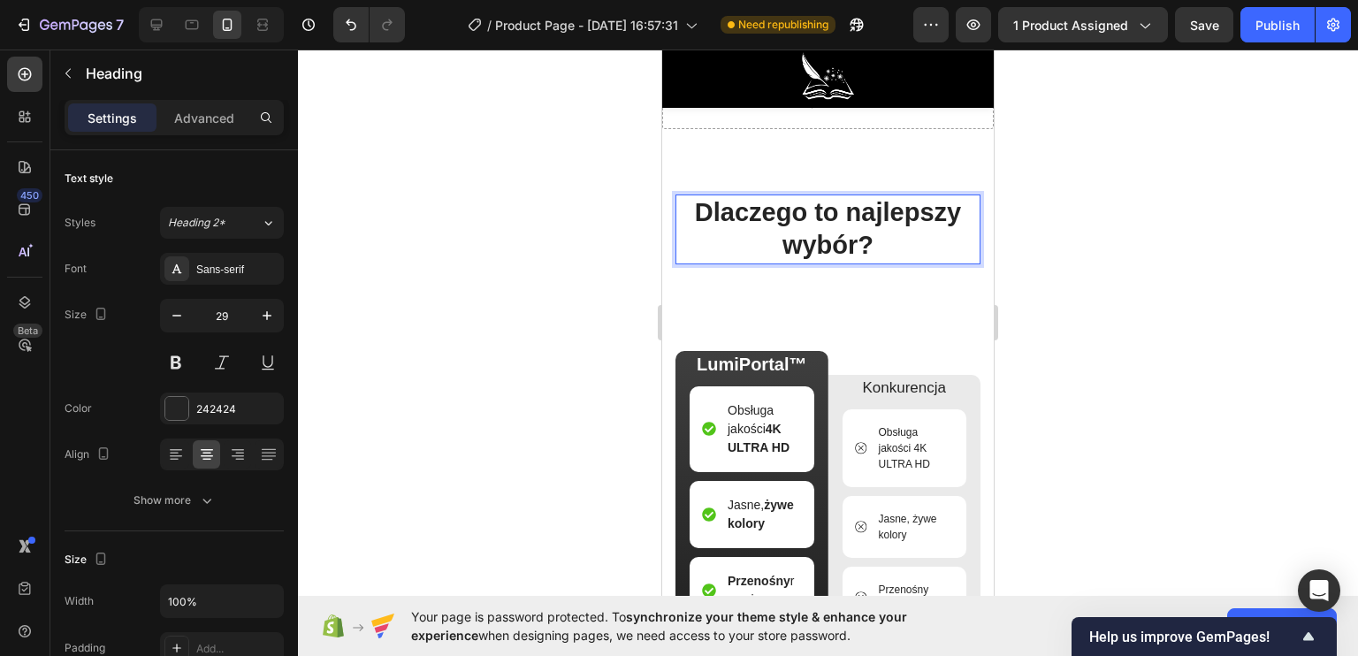
click at [470, 232] on div at bounding box center [828, 353] width 1060 height 606
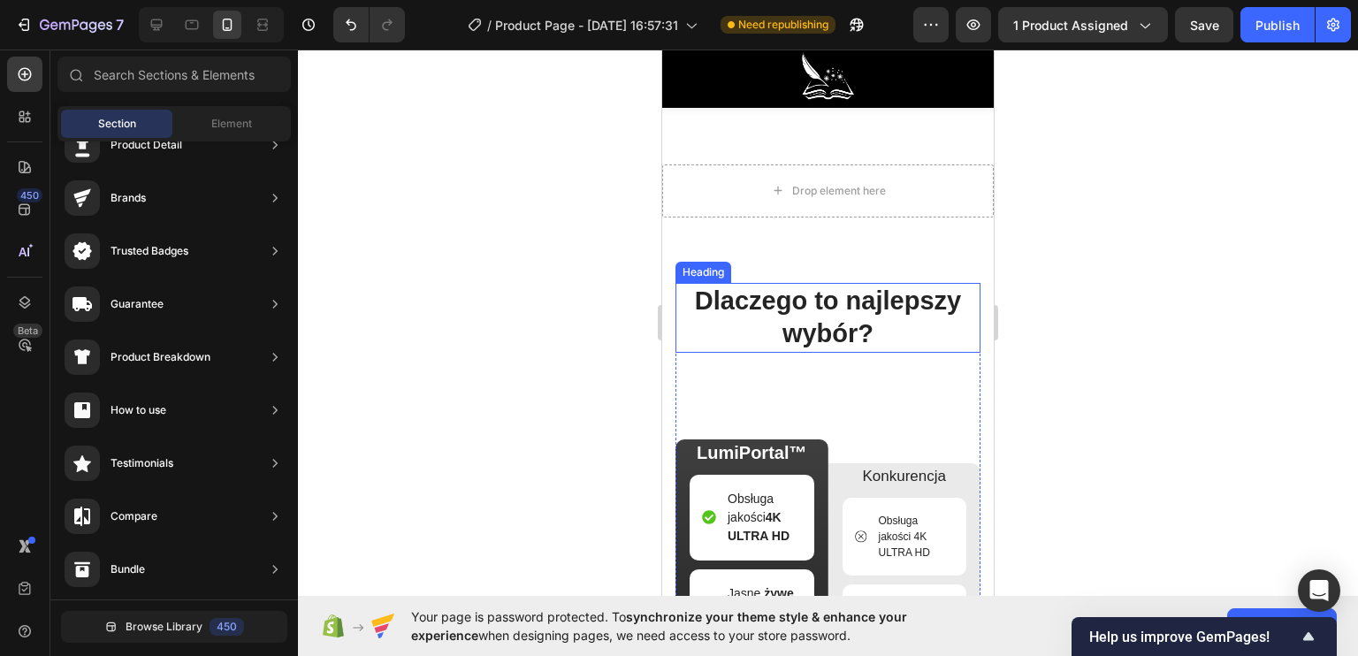
scroll to position [3865, 0]
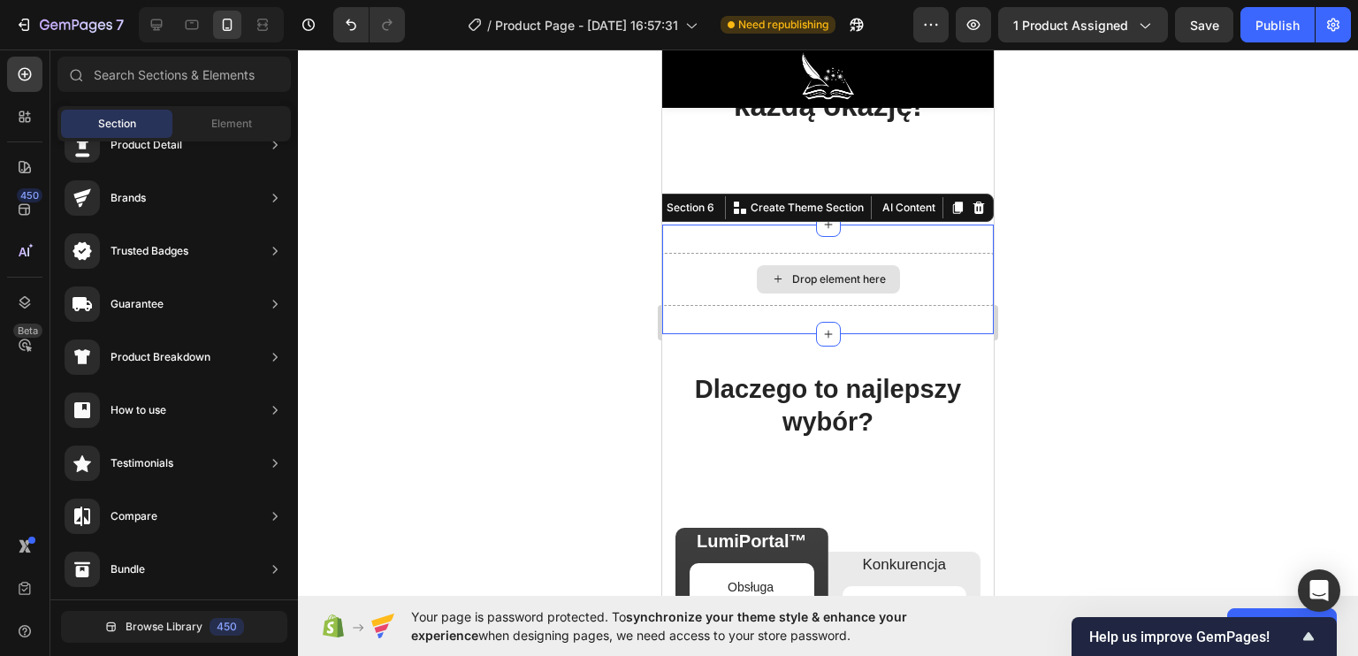
click at [724, 278] on div "Drop element here" at bounding box center [828, 279] width 332 height 53
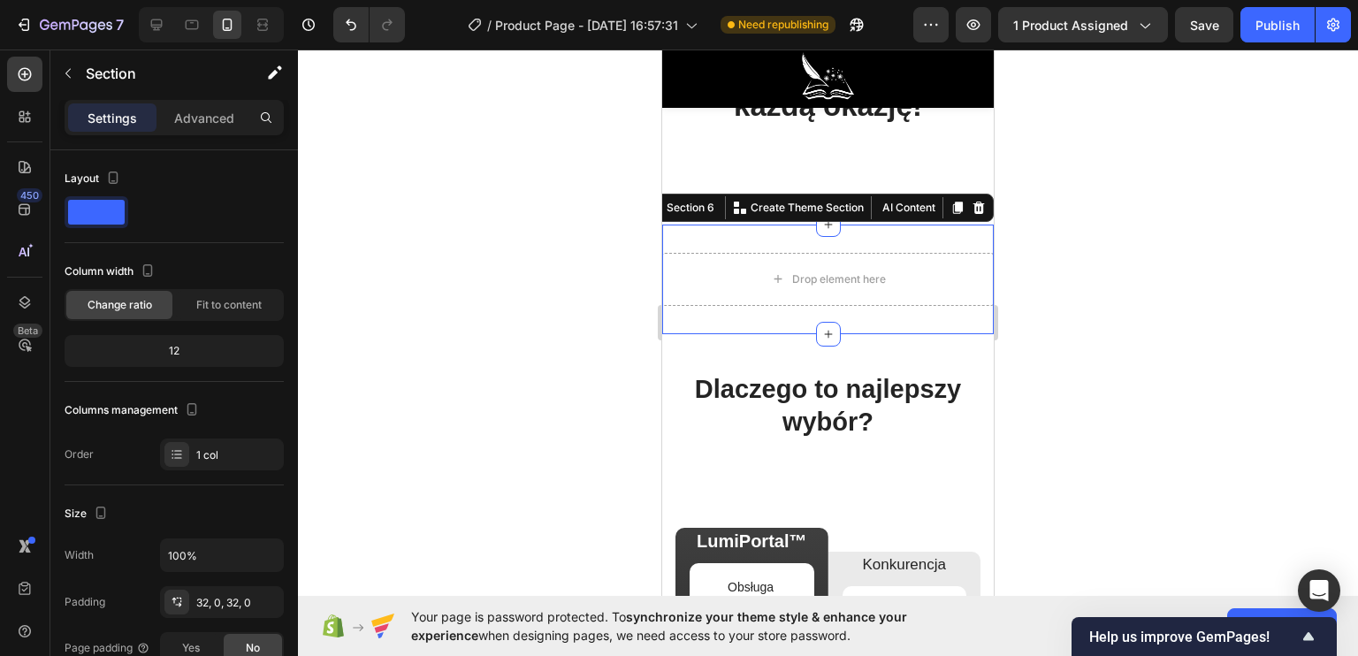
scroll to position [3777, 0]
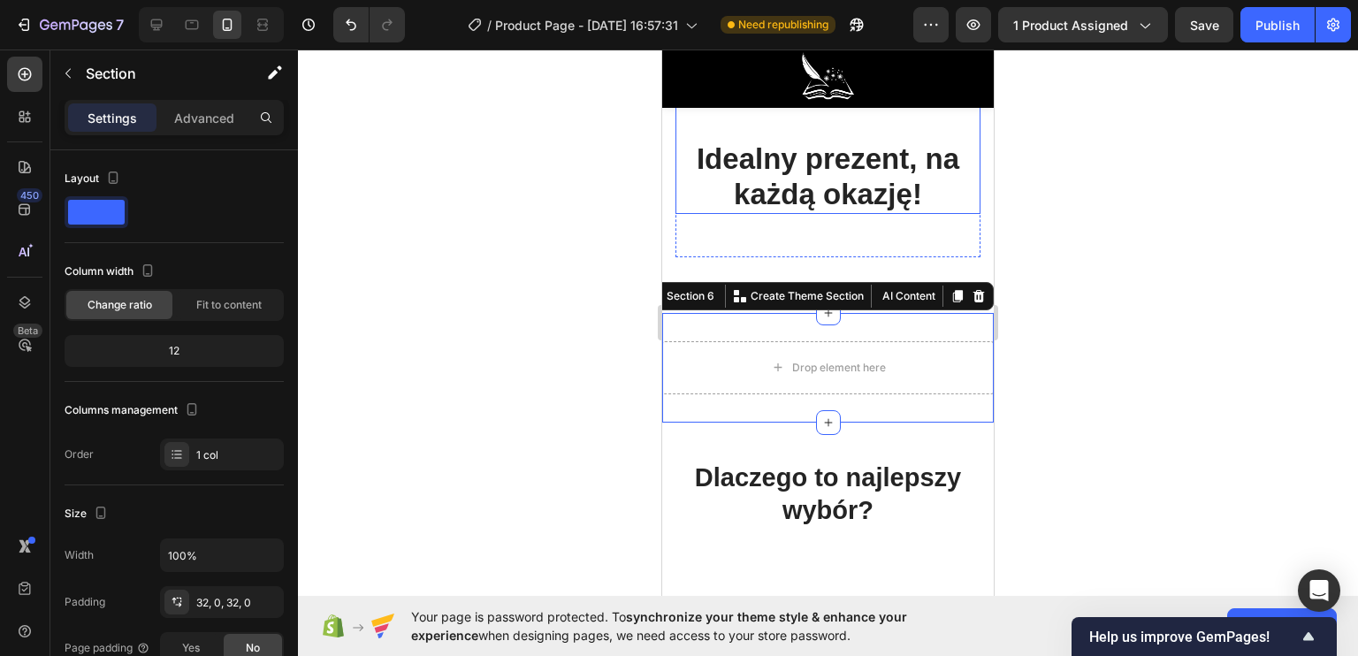
click at [959, 204] on h2 "Idealny prezent, na każdą okazję!" at bounding box center [827, 159] width 305 height 109
click at [713, 366] on div "Drop element here" at bounding box center [828, 367] width 332 height 53
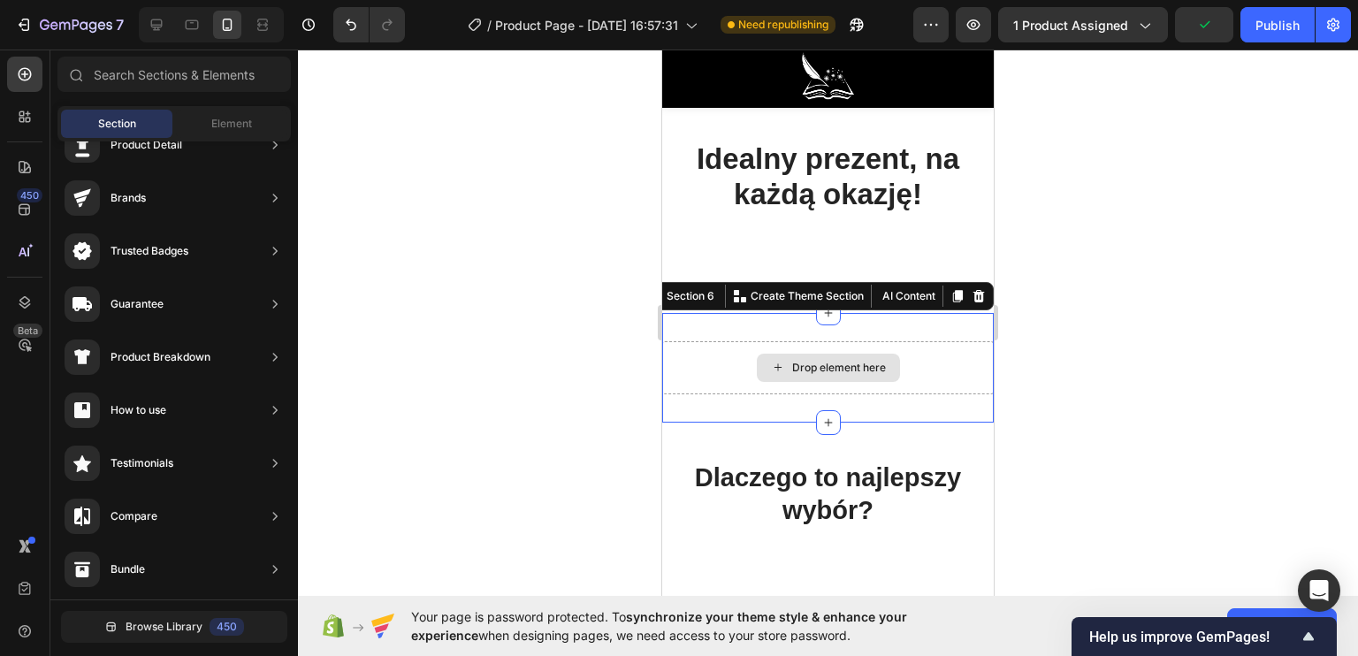
click at [760, 363] on div "Drop element here" at bounding box center [828, 368] width 143 height 28
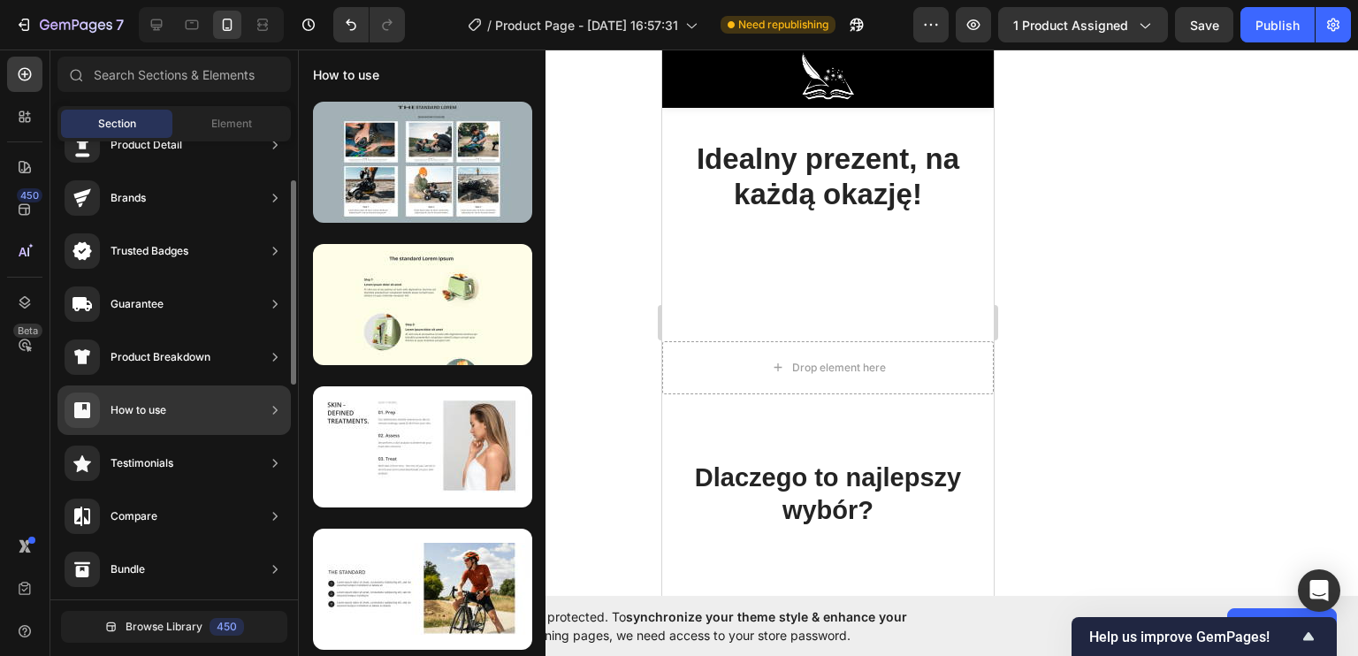
scroll to position [0, 0]
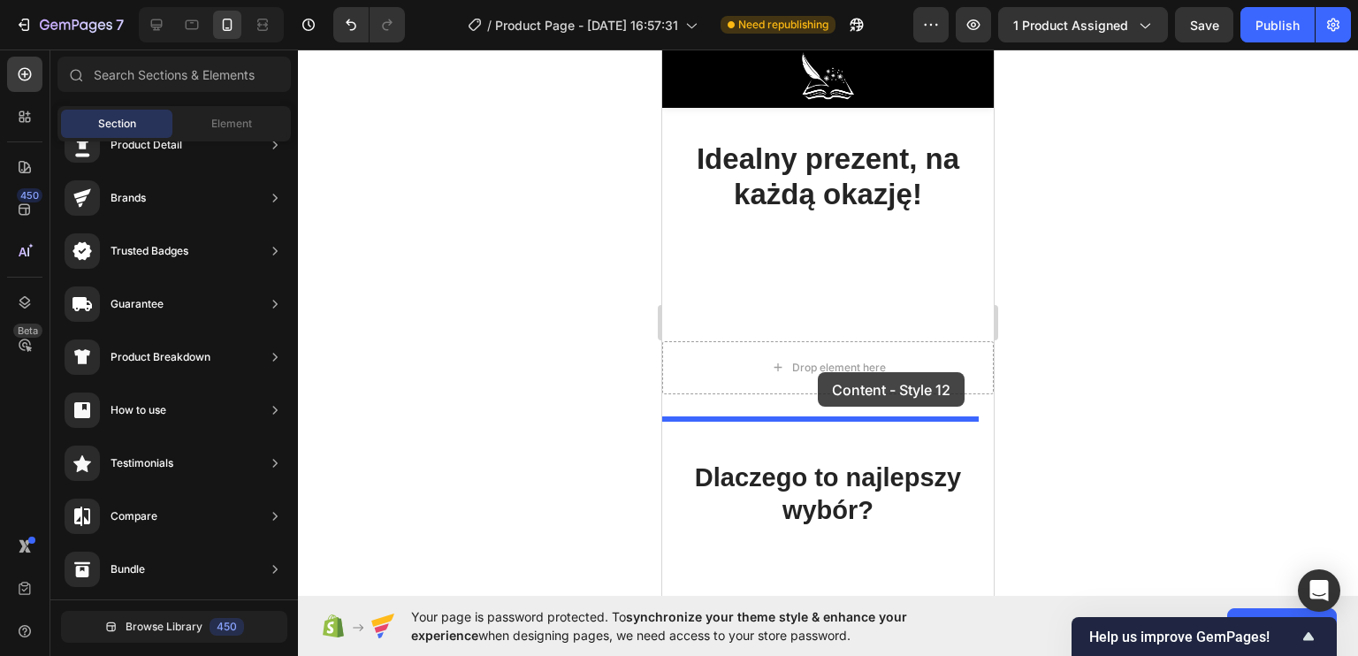
drag, startPoint x: 1043, startPoint y: 501, endPoint x: 818, endPoint y: 372, distance: 259.8
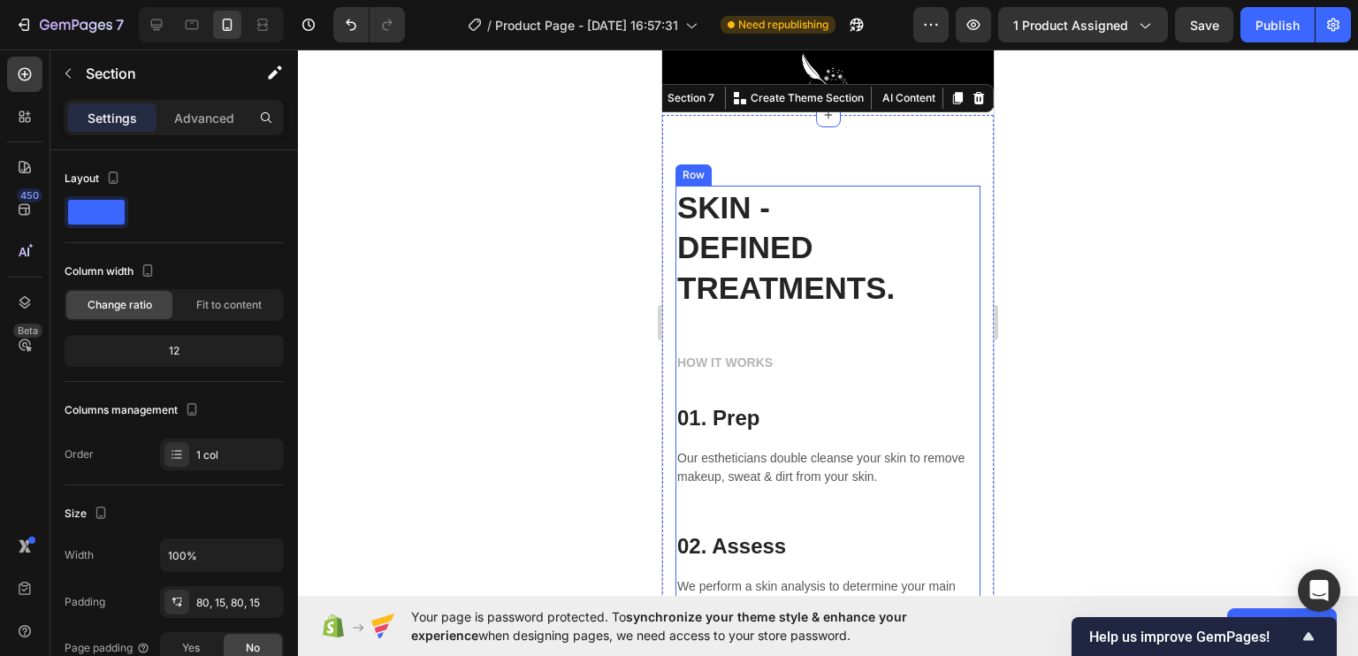
scroll to position [3996, 0]
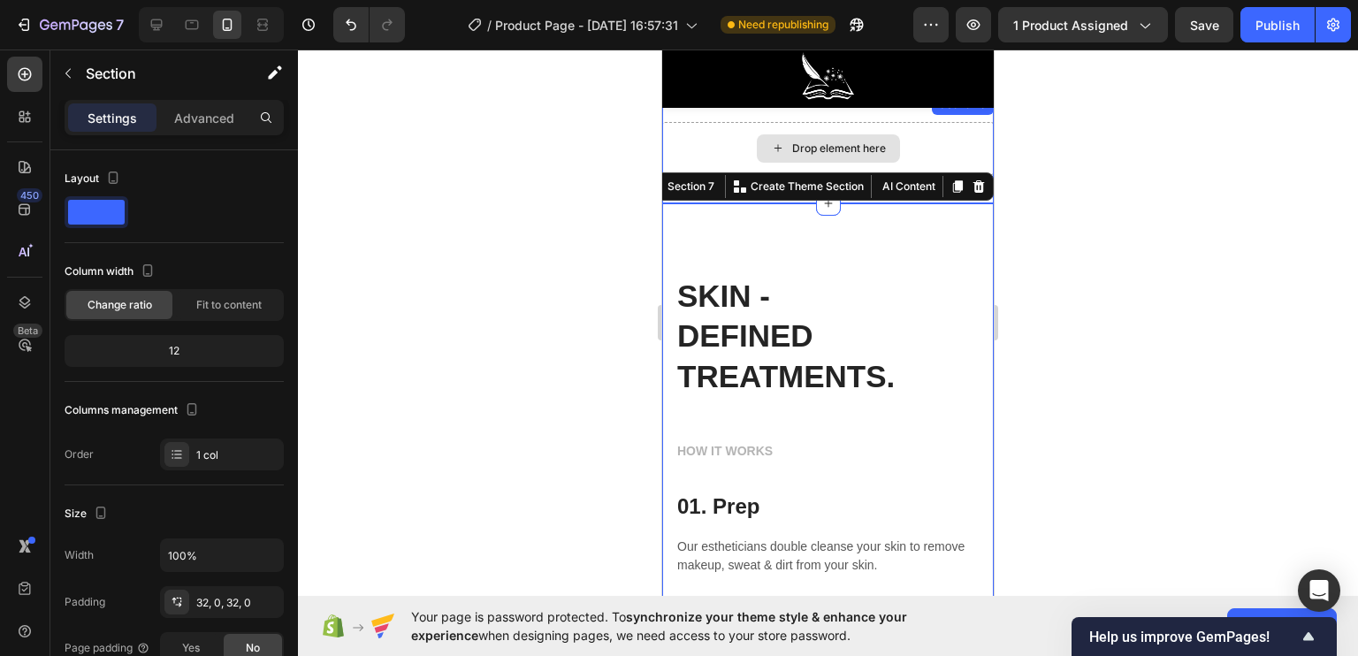
click at [928, 144] on div "Drop element here" at bounding box center [828, 148] width 332 height 53
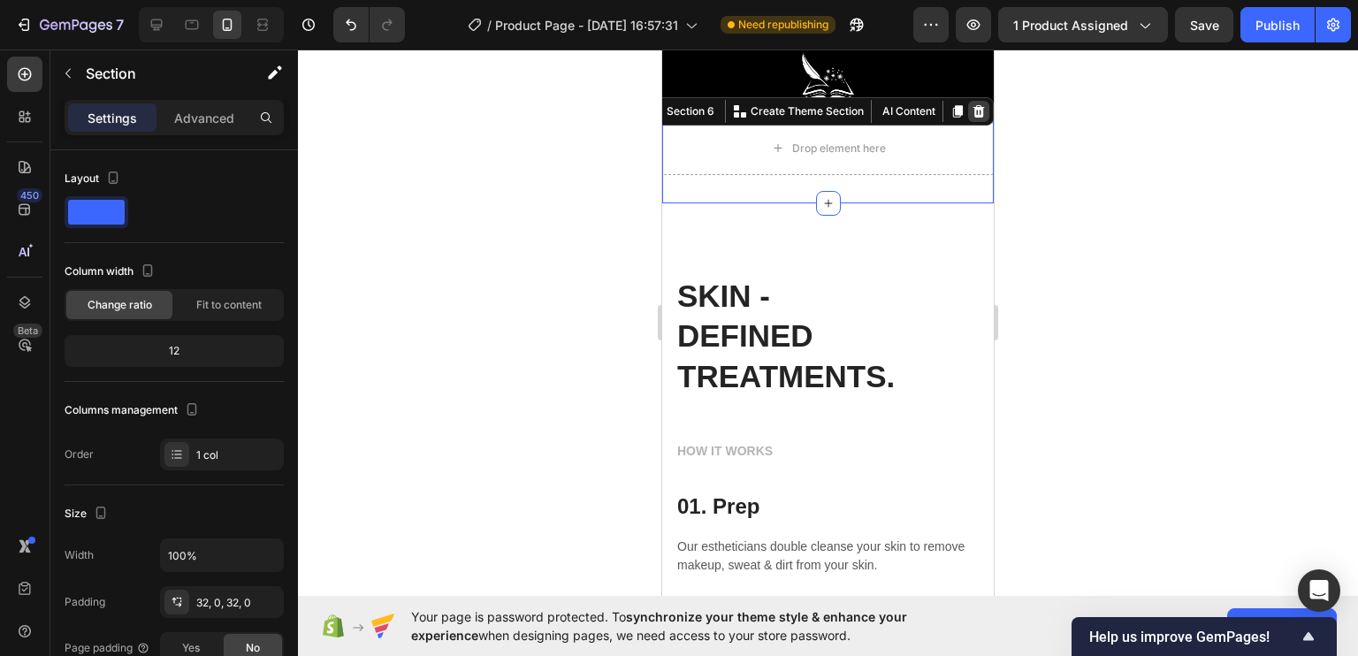
click at [972, 113] on icon at bounding box center [979, 111] width 14 height 14
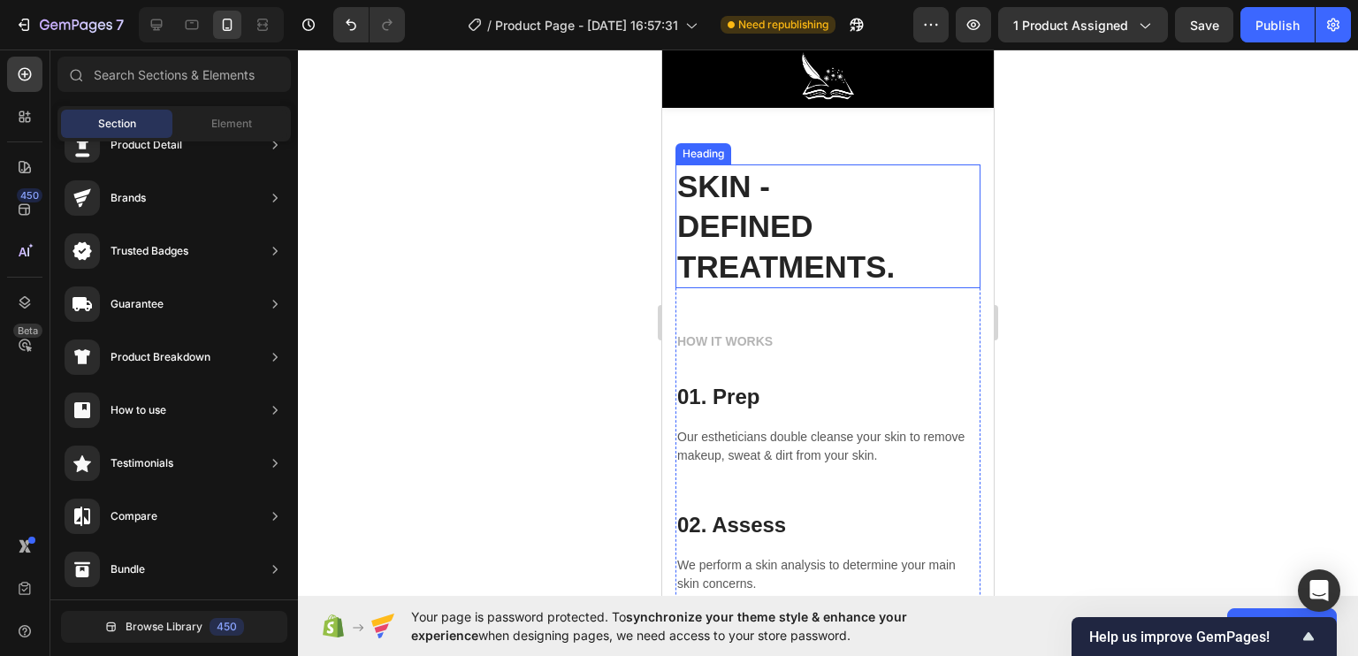
scroll to position [4084, 0]
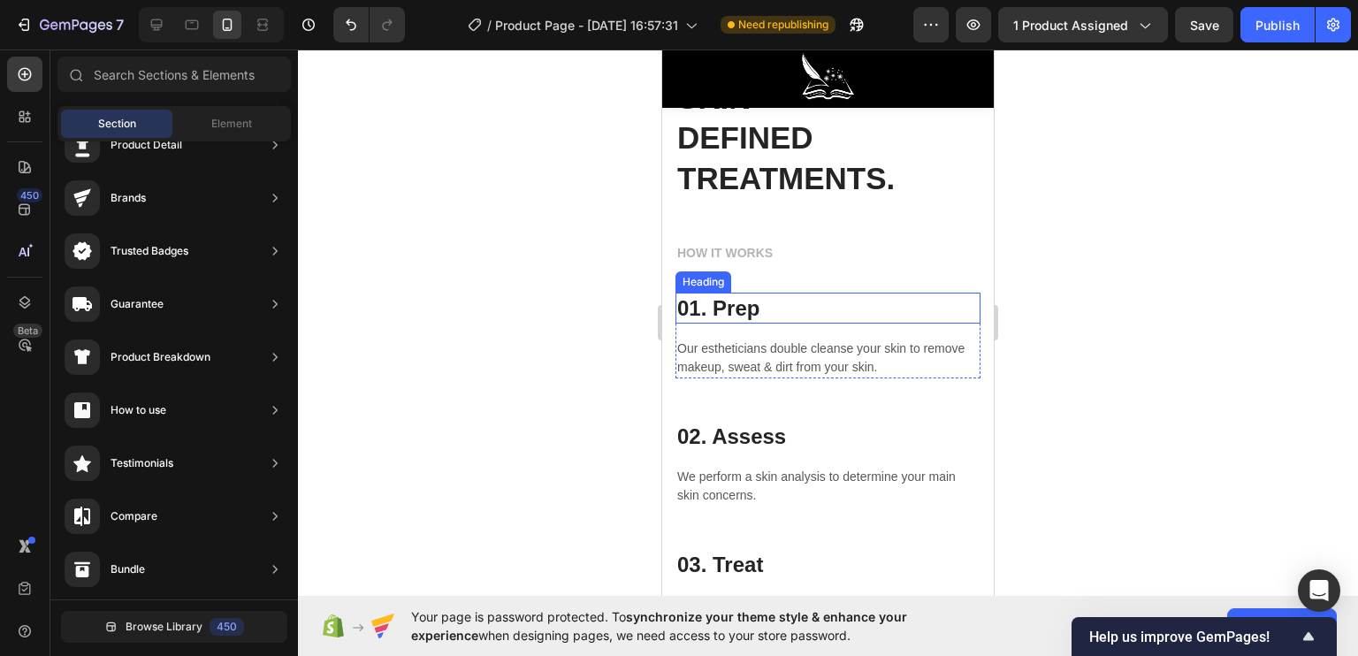
click at [756, 310] on p "01. Prep" at bounding box center [827, 307] width 301 height 27
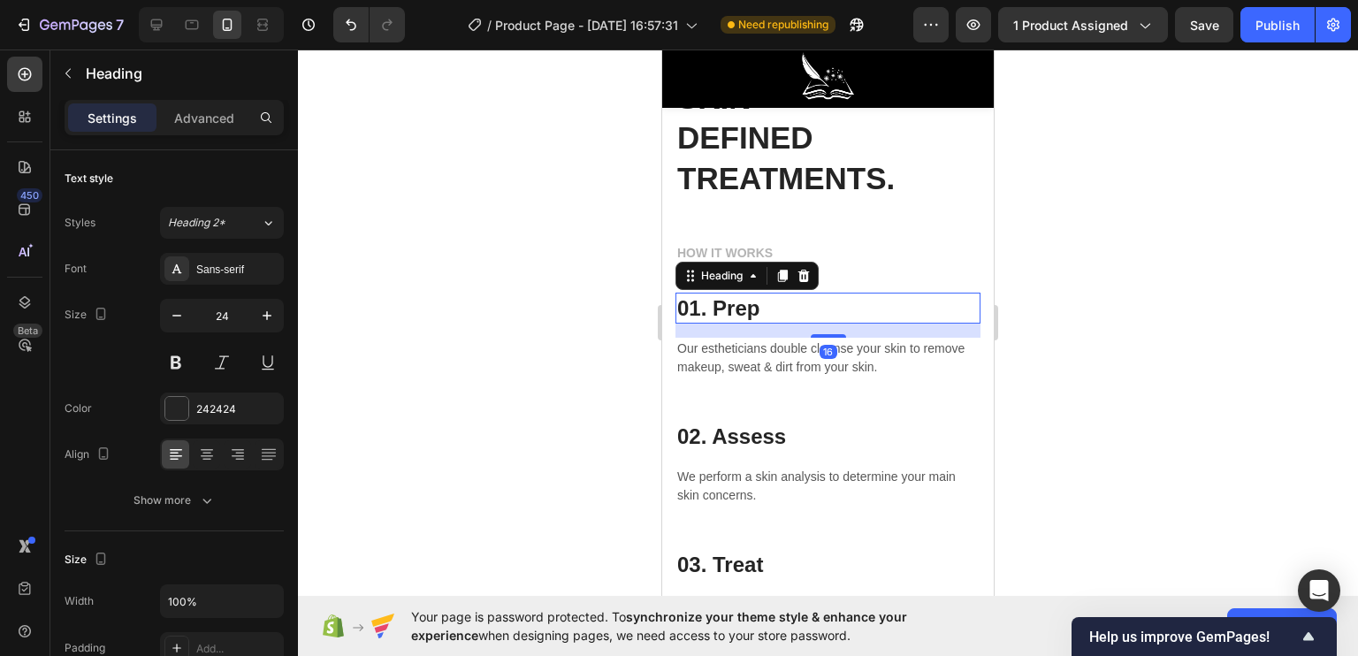
click at [756, 310] on p "01. Prep" at bounding box center [827, 307] width 301 height 27
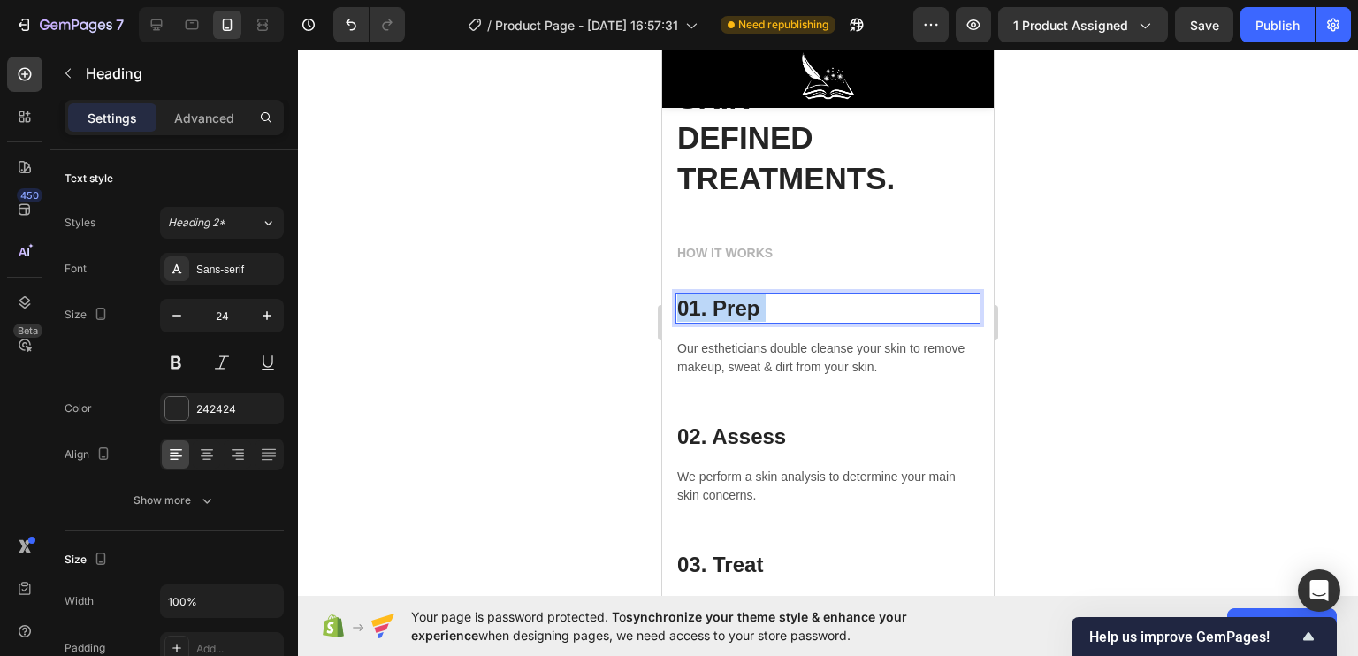
drag, startPoint x: 779, startPoint y: 309, endPoint x: 748, endPoint y: 307, distance: 31.0
click at [748, 307] on p "01. Prep" at bounding box center [827, 307] width 301 height 27
click at [924, 187] on p "SKIN - DEFINED TREATMENTS." at bounding box center [827, 138] width 301 height 121
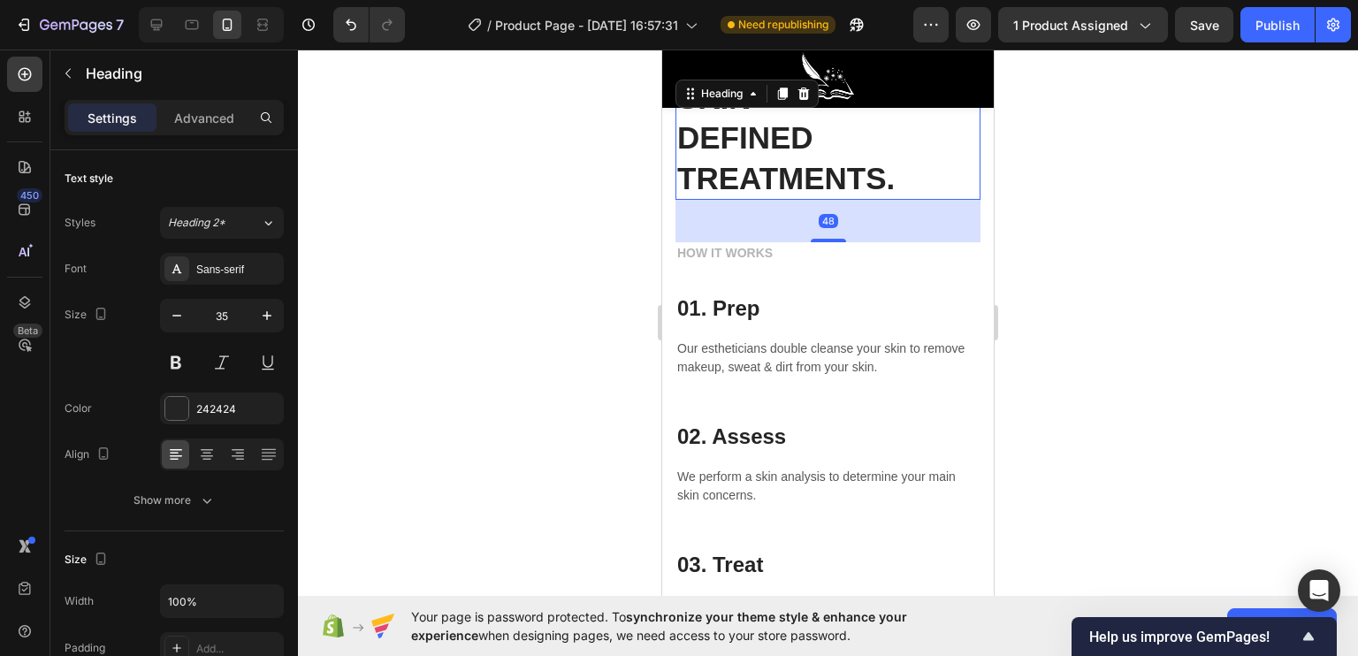
click at [901, 177] on p "SKIN - DEFINED TREATMENTS." at bounding box center [827, 138] width 301 height 121
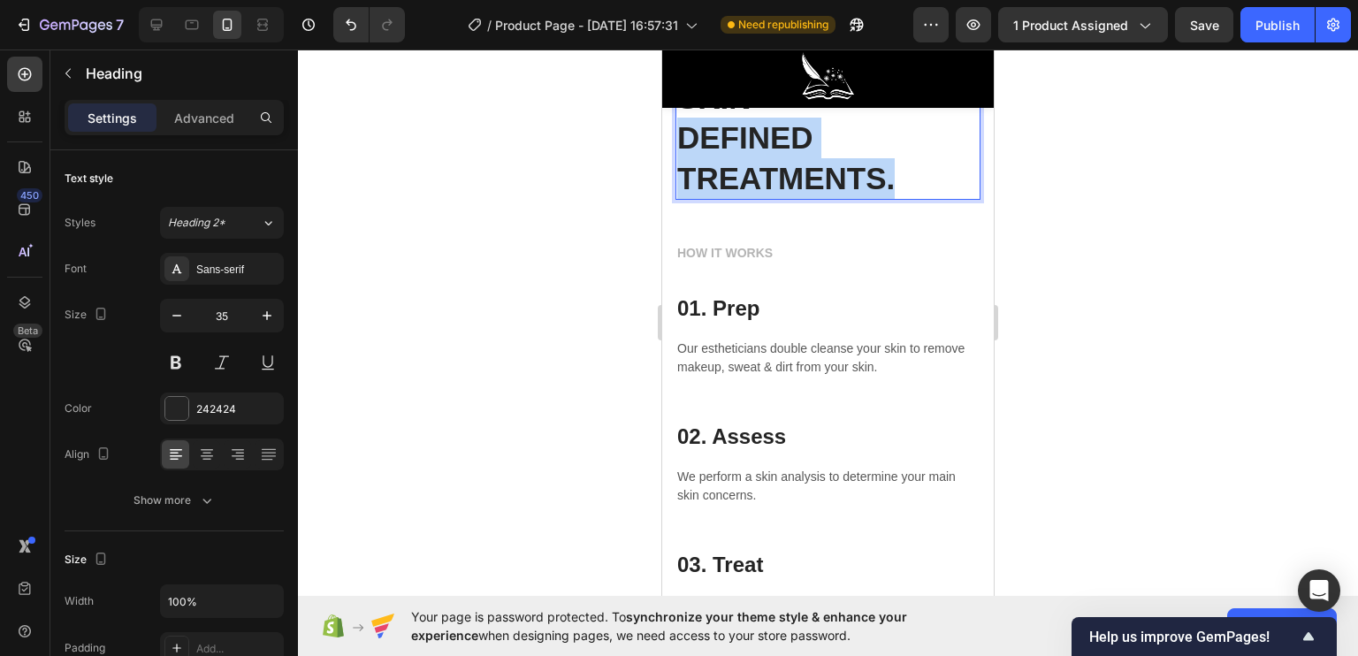
drag, startPoint x: 902, startPoint y: 176, endPoint x: 683, endPoint y: 137, distance: 221.8
click at [686, 141] on p "SKIN - DEFINED TREATMENTS." at bounding box center [827, 138] width 301 height 121
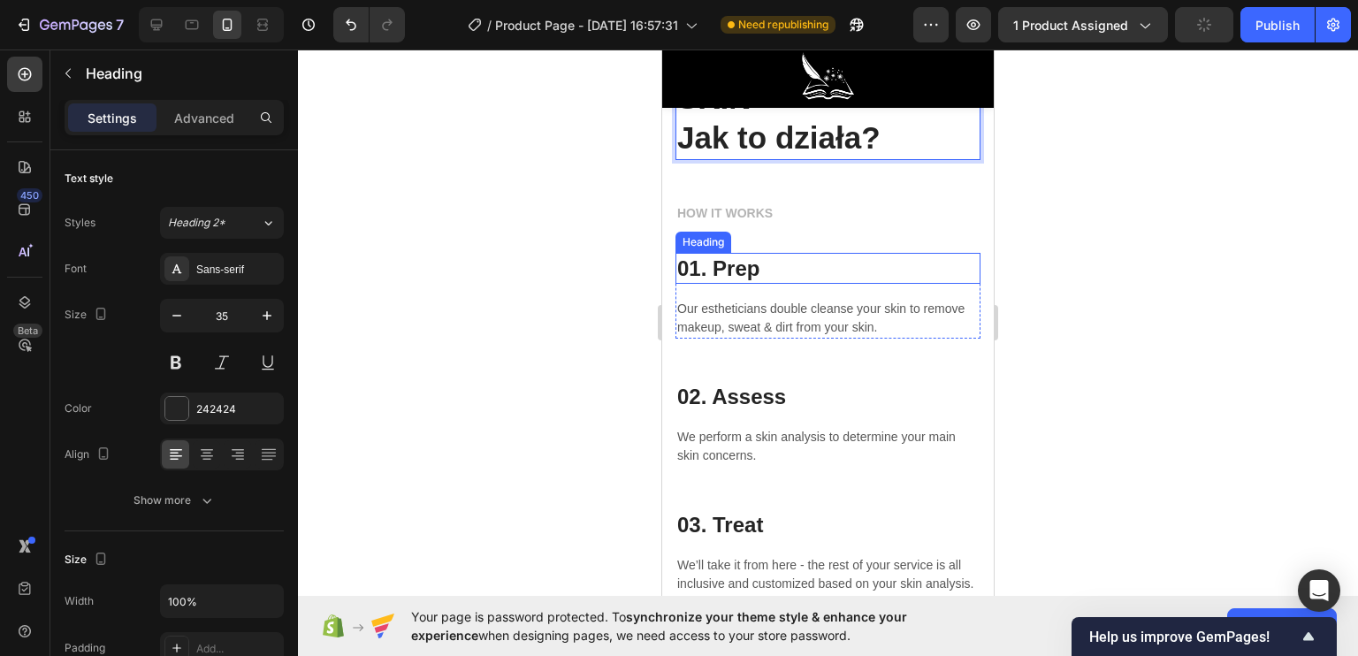
click at [755, 258] on p "01. Prep" at bounding box center [827, 268] width 301 height 27
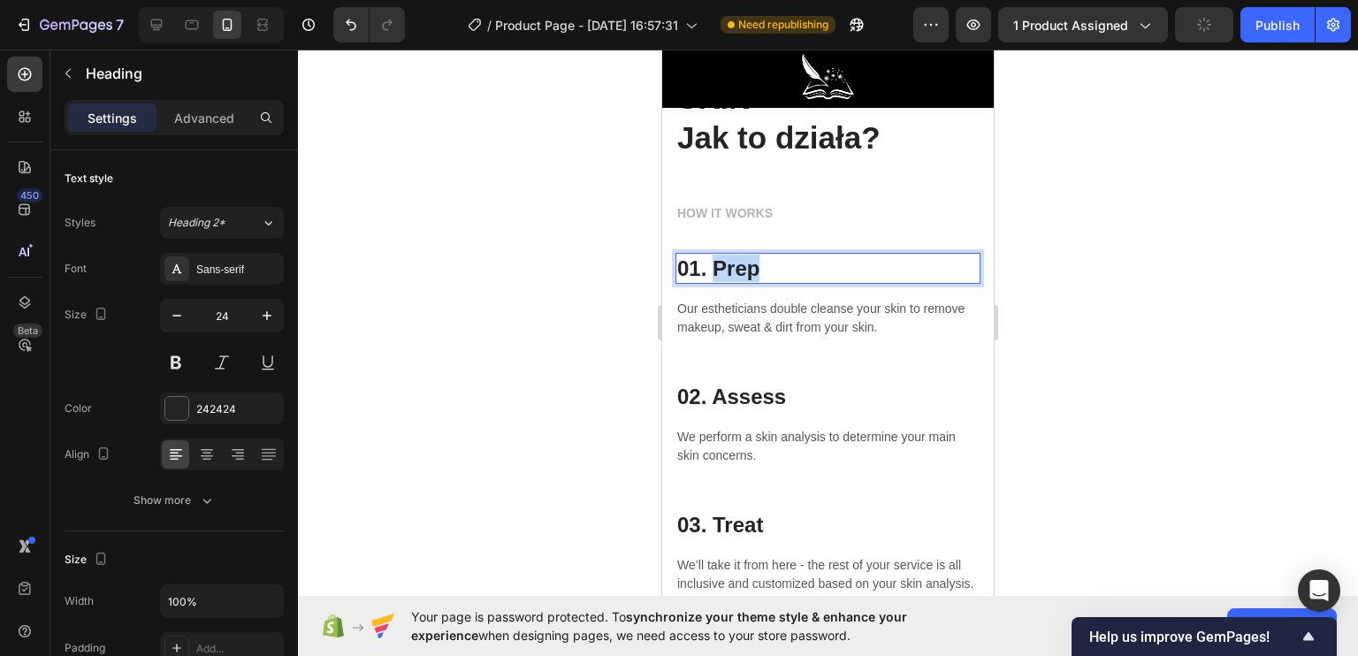
drag, startPoint x: 772, startPoint y: 263, endPoint x: 713, endPoint y: 261, distance: 58.4
click at [713, 261] on p "01. Prep" at bounding box center [827, 268] width 301 height 27
click at [792, 397] on p "02. Assess" at bounding box center [827, 396] width 301 height 27
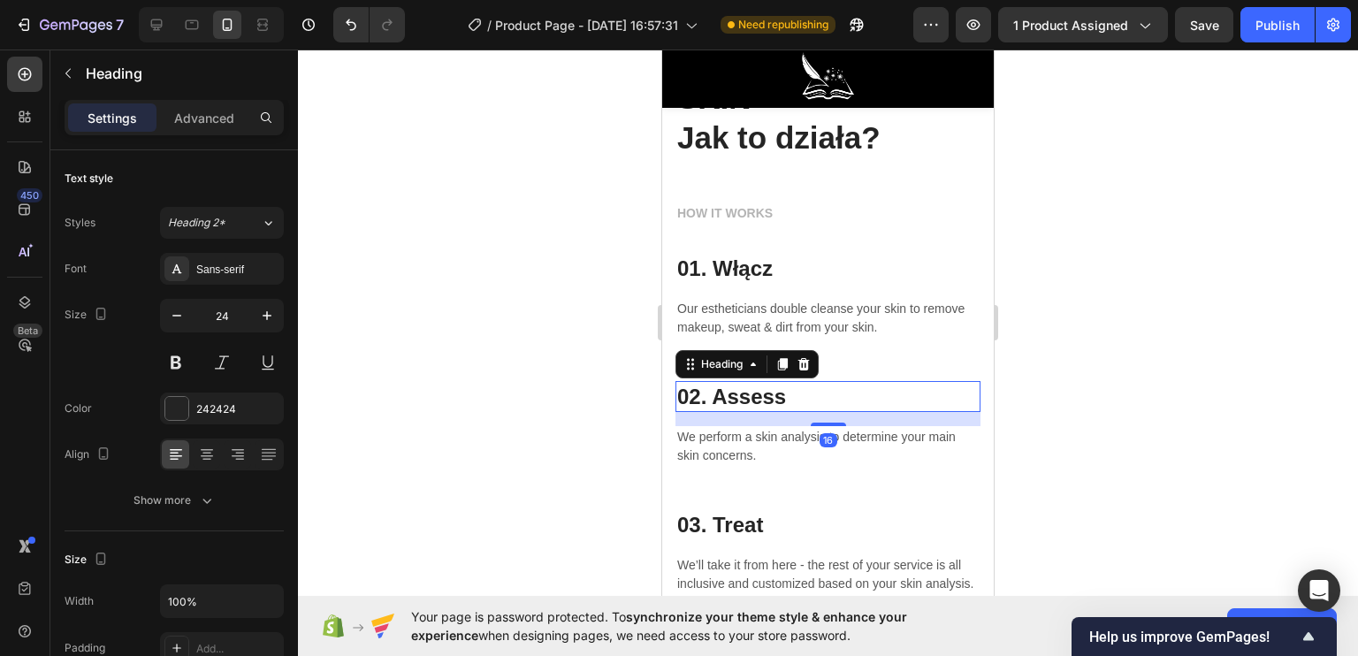
click at [792, 397] on p "02. Assess" at bounding box center [827, 396] width 301 height 27
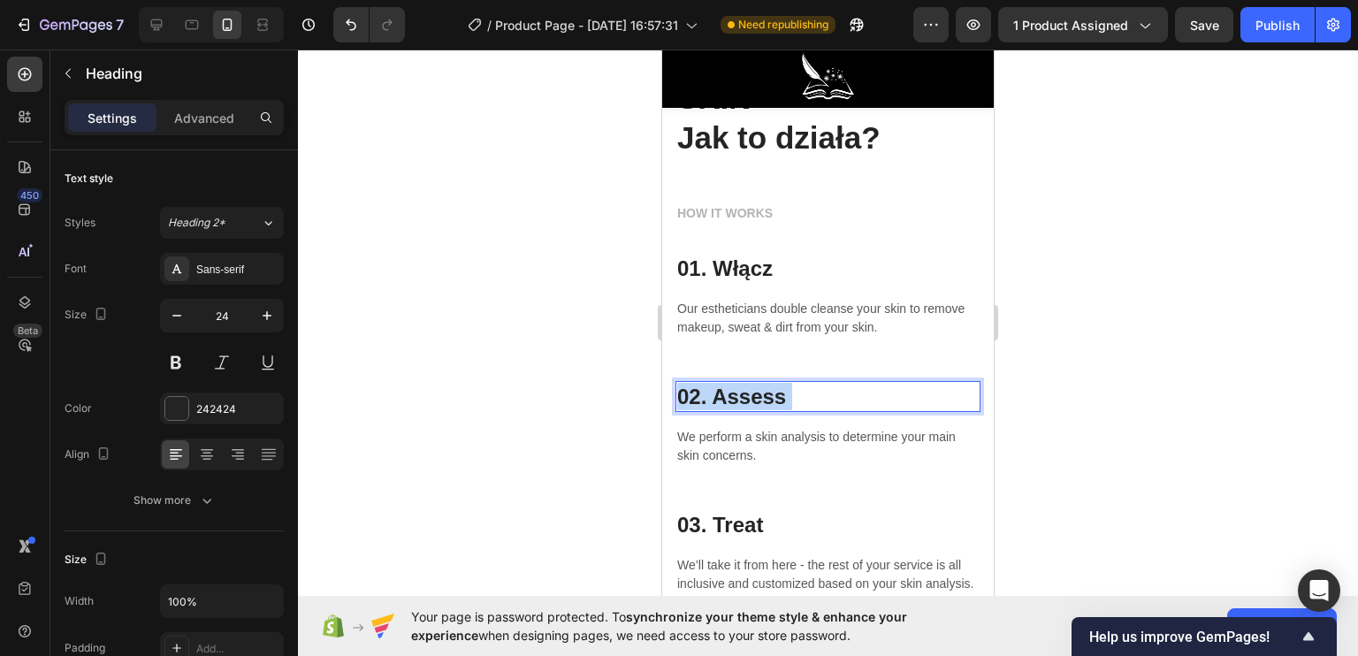
drag, startPoint x: 796, startPoint y: 397, endPoint x: 725, endPoint y: 396, distance: 70.7
click at [725, 396] on p "02. Assess" at bounding box center [827, 396] width 301 height 27
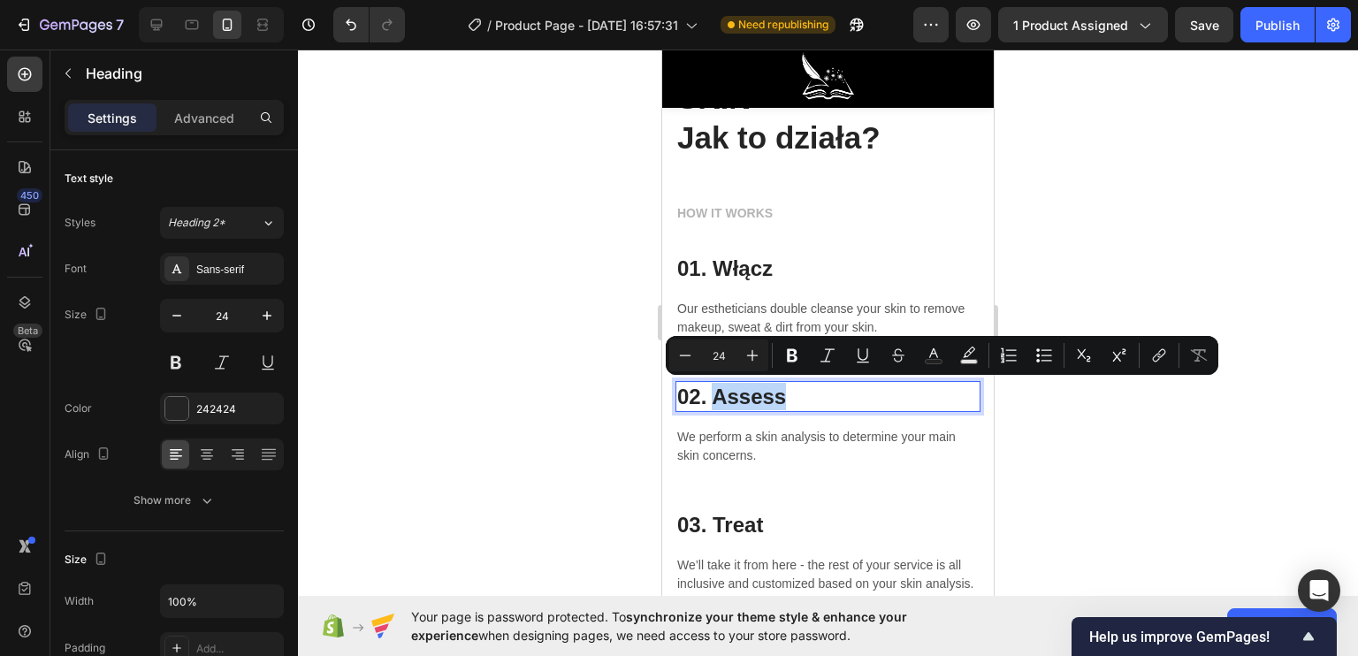
drag, startPoint x: 797, startPoint y: 399, endPoint x: 711, endPoint y: 396, distance: 86.7
click at [711, 396] on p "02. Assess" at bounding box center [827, 396] width 301 height 27
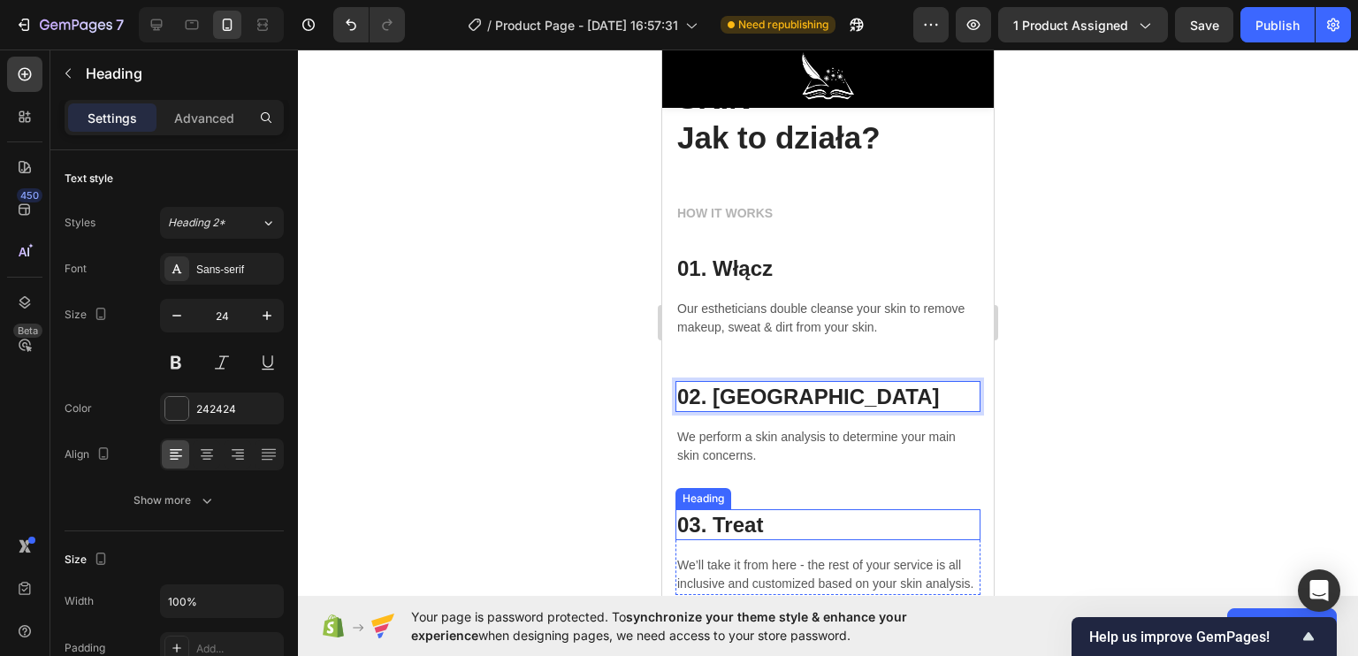
click at [766, 528] on p "03. Treat" at bounding box center [827, 524] width 301 height 27
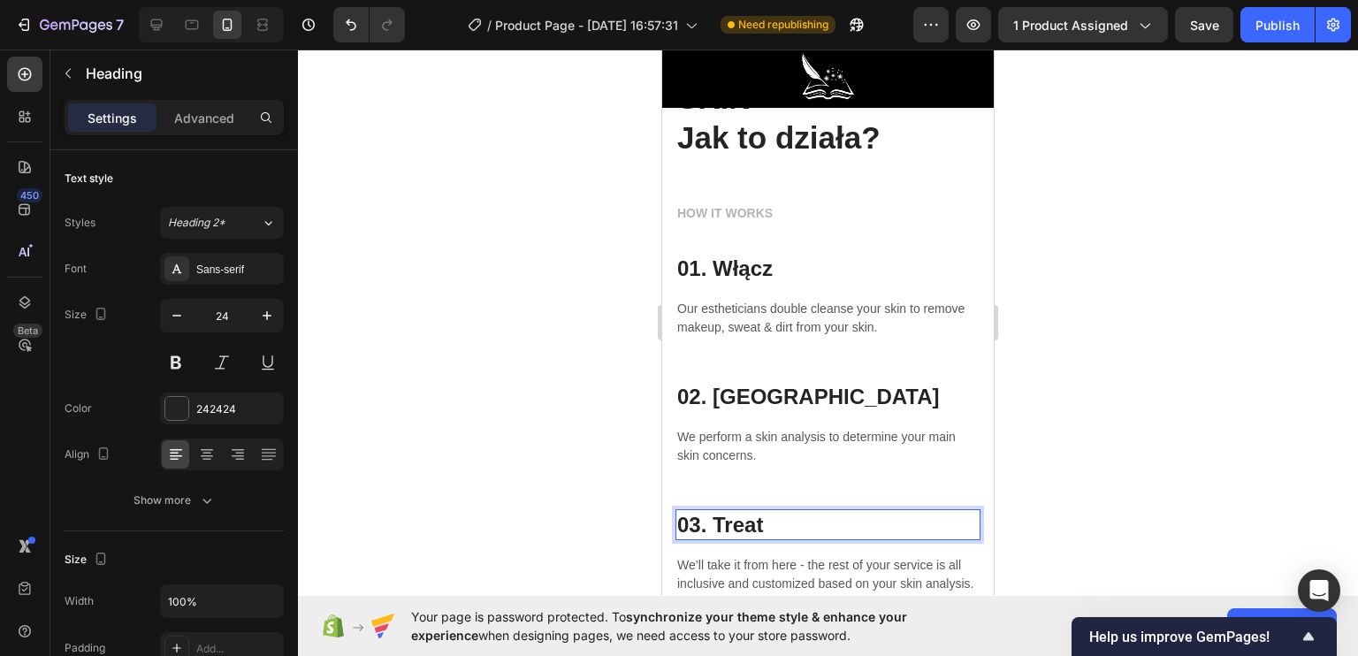
click at [766, 528] on p "03. Treat" at bounding box center [827, 524] width 301 height 27
drag, startPoint x: 774, startPoint y: 525, endPoint x: 720, endPoint y: 525, distance: 53.9
click at [720, 525] on p "03. Treat" at bounding box center [827, 524] width 301 height 27
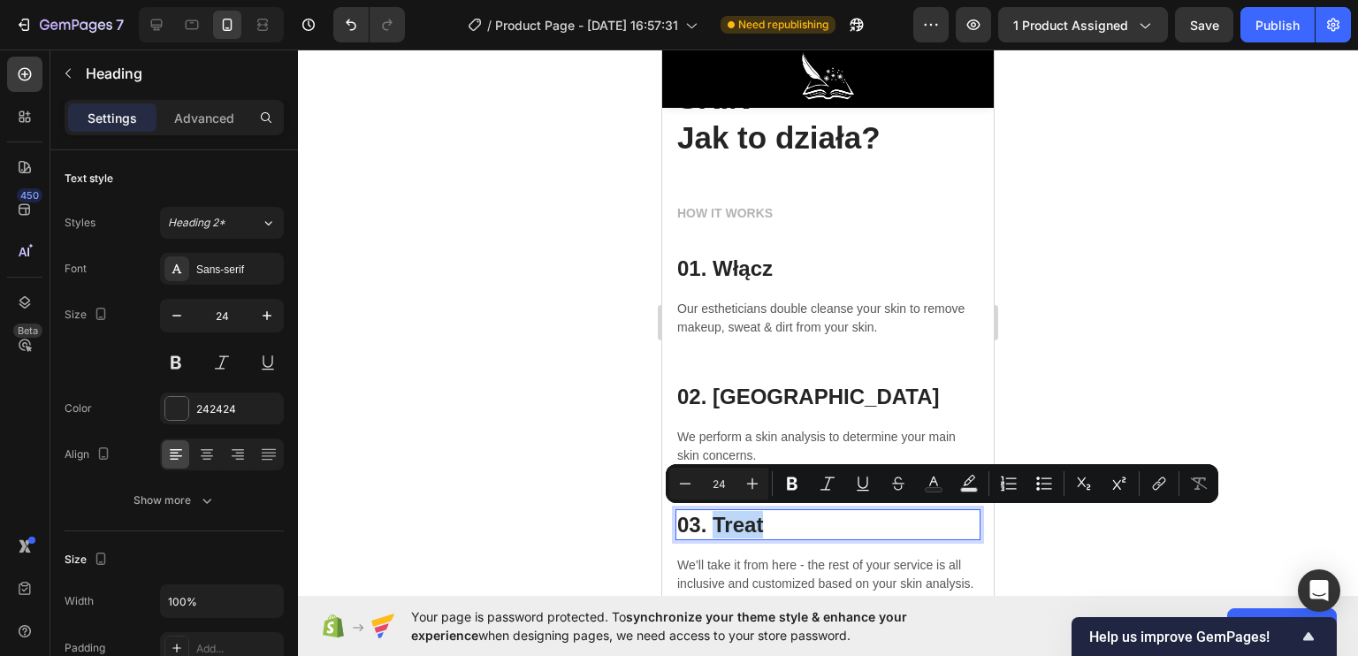
drag, startPoint x: 771, startPoint y: 524, endPoint x: 714, endPoint y: 522, distance: 56.6
click at [714, 522] on p "03. Treat" at bounding box center [827, 524] width 301 height 27
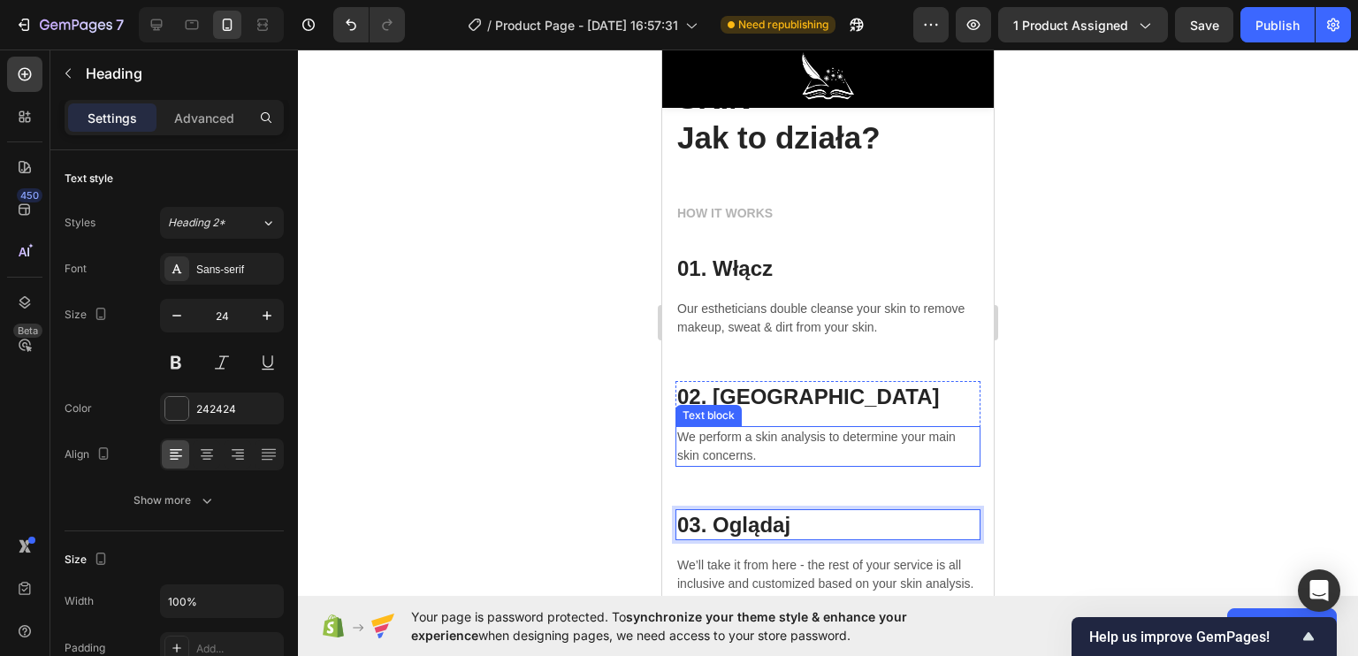
click at [762, 448] on p "We perform a skin analysis to determine your main skin concerns." at bounding box center [827, 446] width 301 height 37
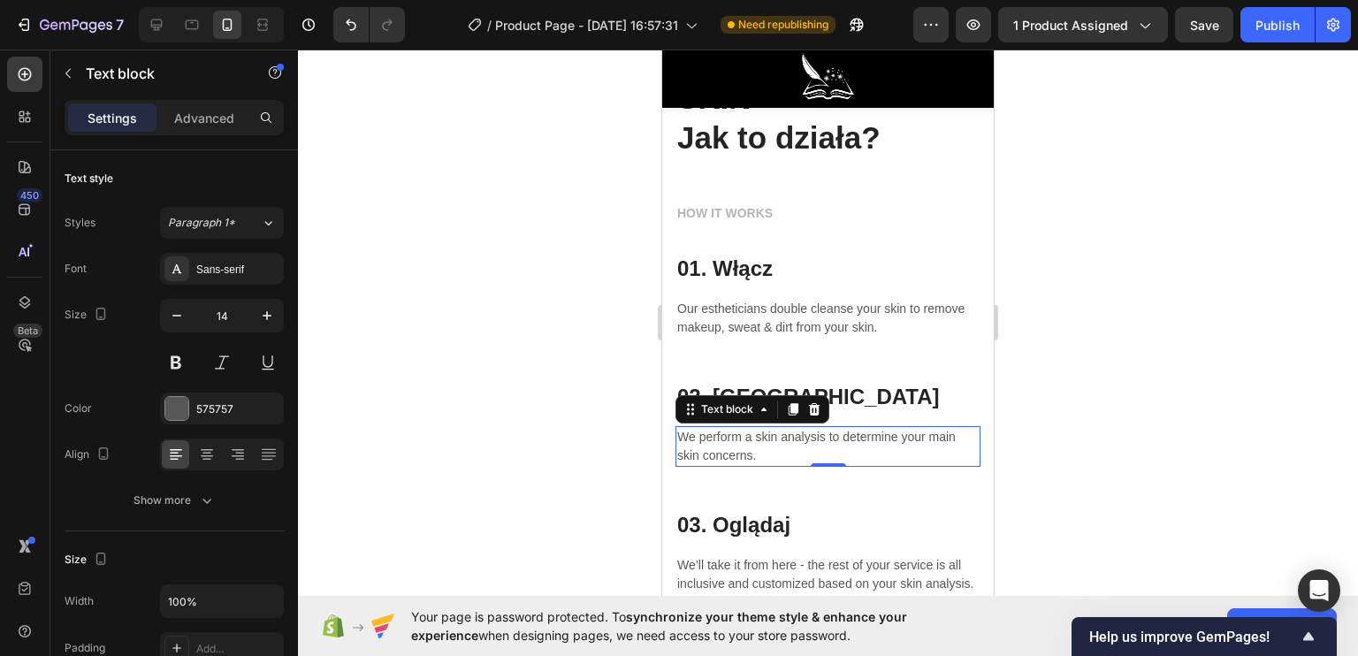
click at [762, 448] on p "We perform a skin analysis to determine your main skin concerns." at bounding box center [827, 446] width 301 height 37
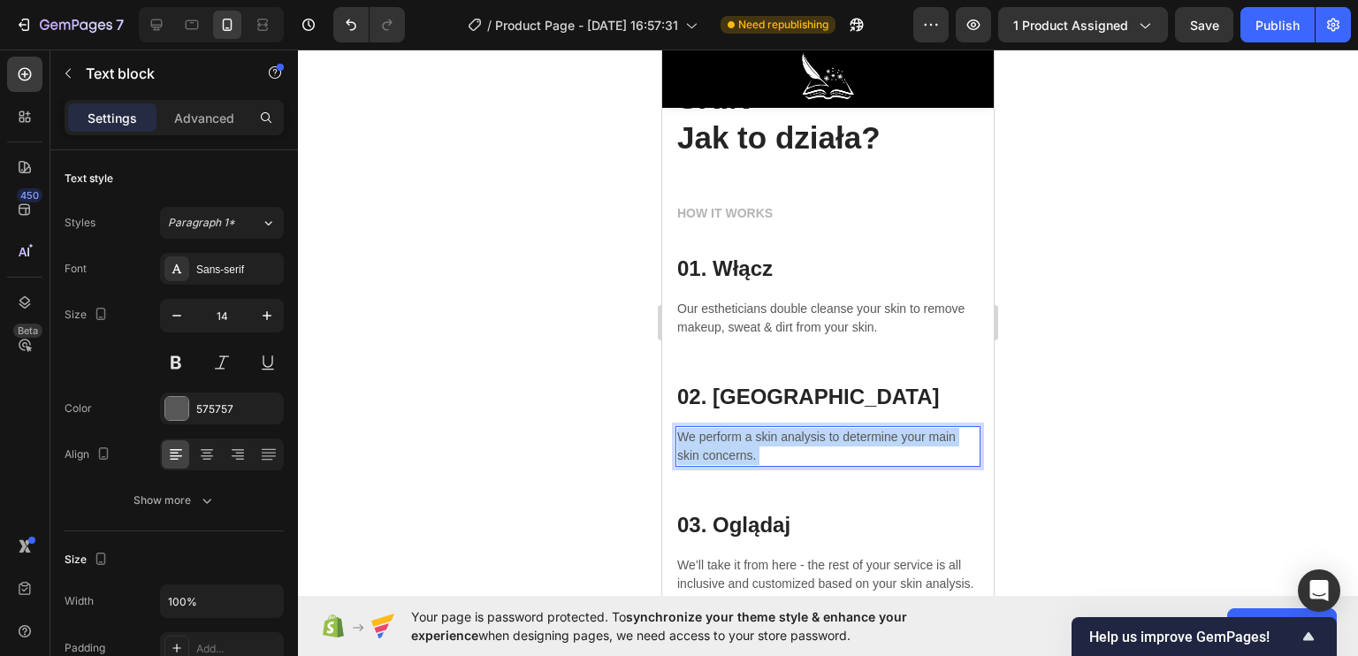
drag, startPoint x: 767, startPoint y: 454, endPoint x: 704, endPoint y: 435, distance: 66.6
click at [677, 431] on p "We perform a skin analysis to determine your main skin concerns." at bounding box center [827, 446] width 301 height 37
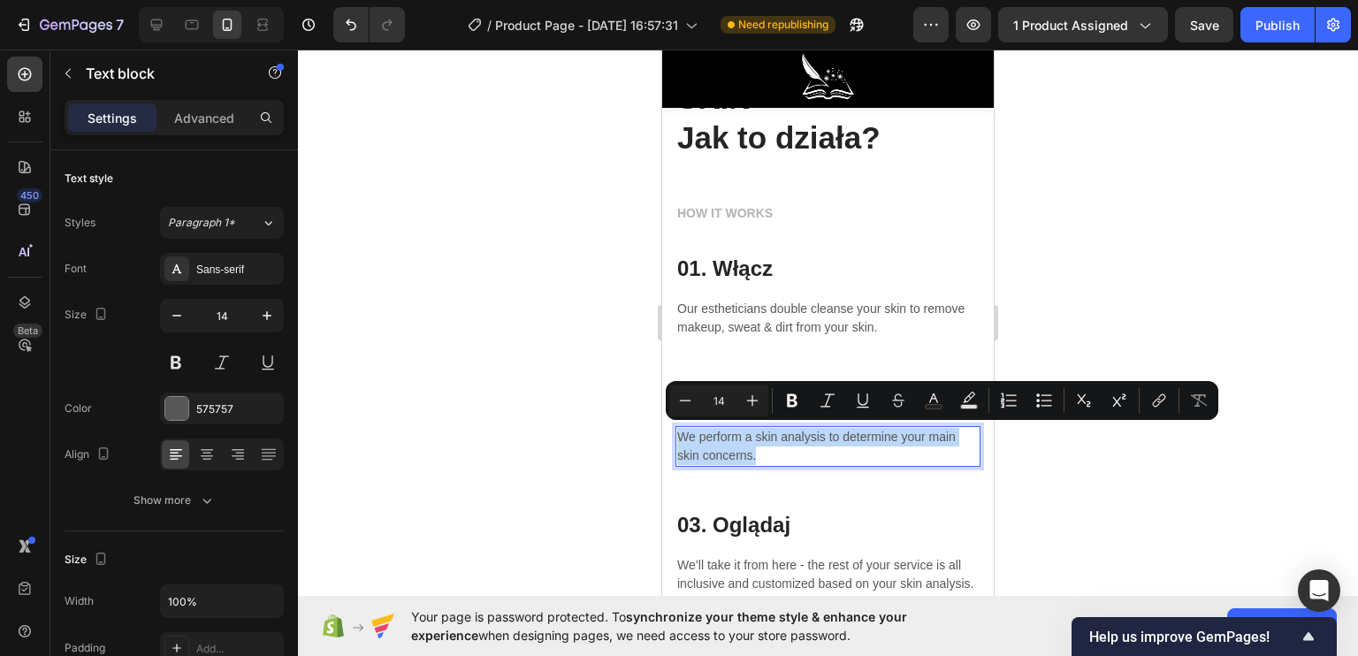
drag, startPoint x: 759, startPoint y: 456, endPoint x: 677, endPoint y: 431, distance: 86.1
click at [677, 431] on p "We perform a skin analysis to determine your main skin concerns." at bounding box center [827, 446] width 301 height 37
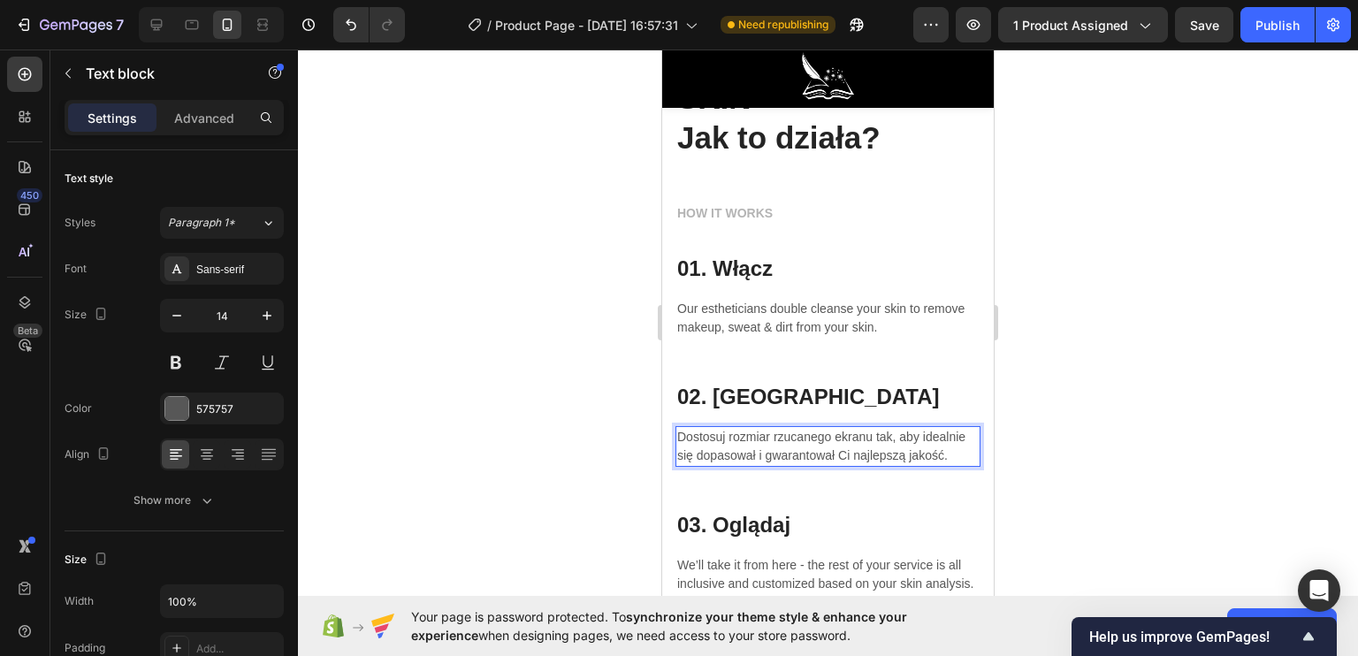
scroll to position [4173, 0]
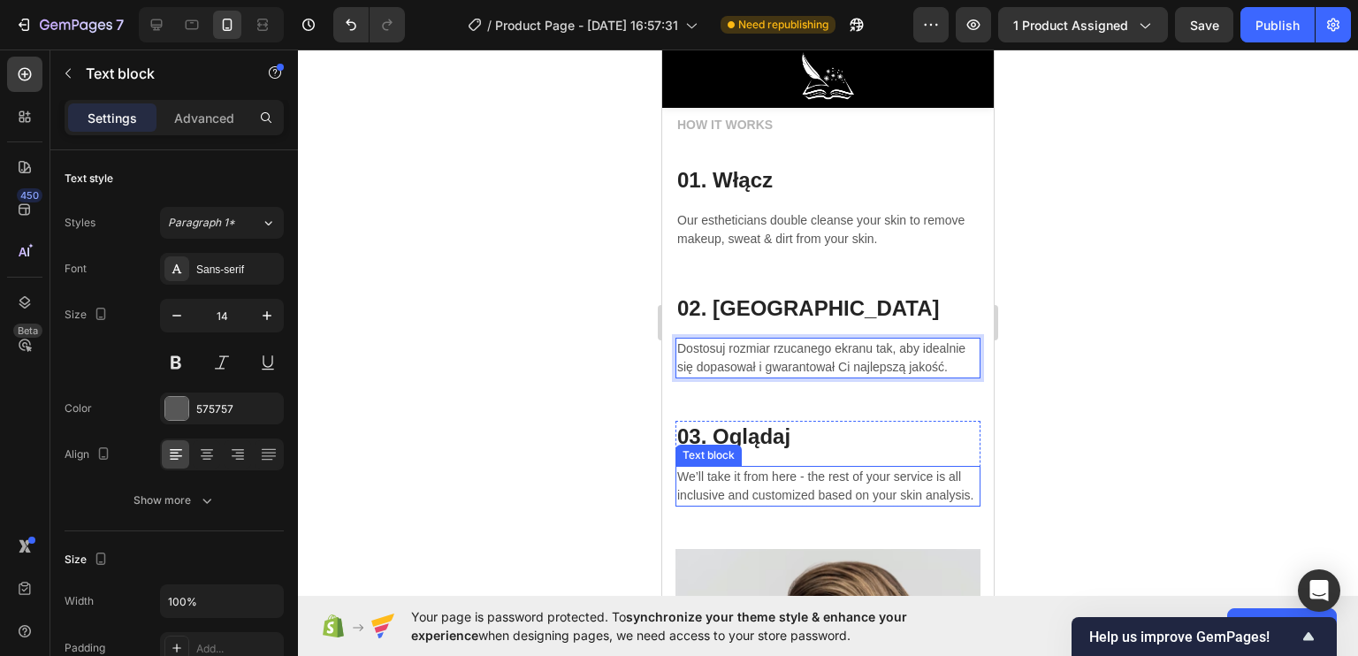
click at [742, 505] on p "We’ll take it from here - the rest of your service is all inclusive and customi…" at bounding box center [827, 486] width 301 height 37
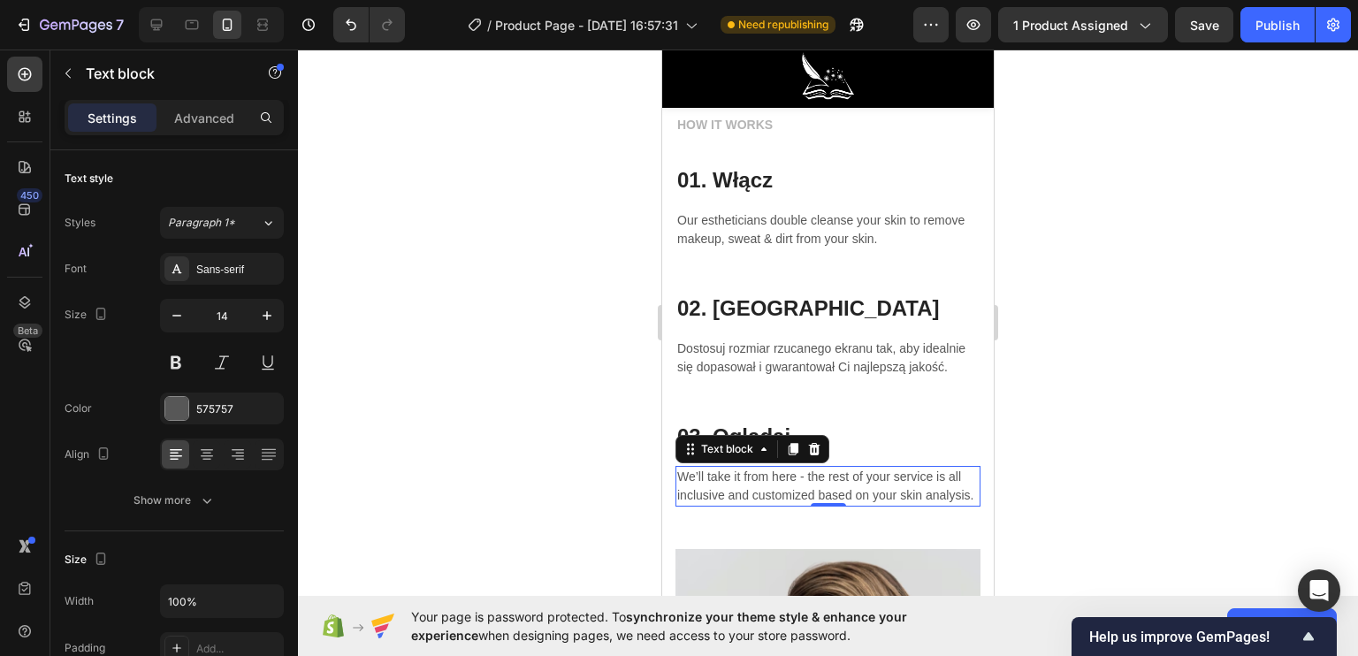
click at [742, 505] on p "We’ll take it from here - the rest of your service is all inclusive and customi…" at bounding box center [827, 486] width 301 height 37
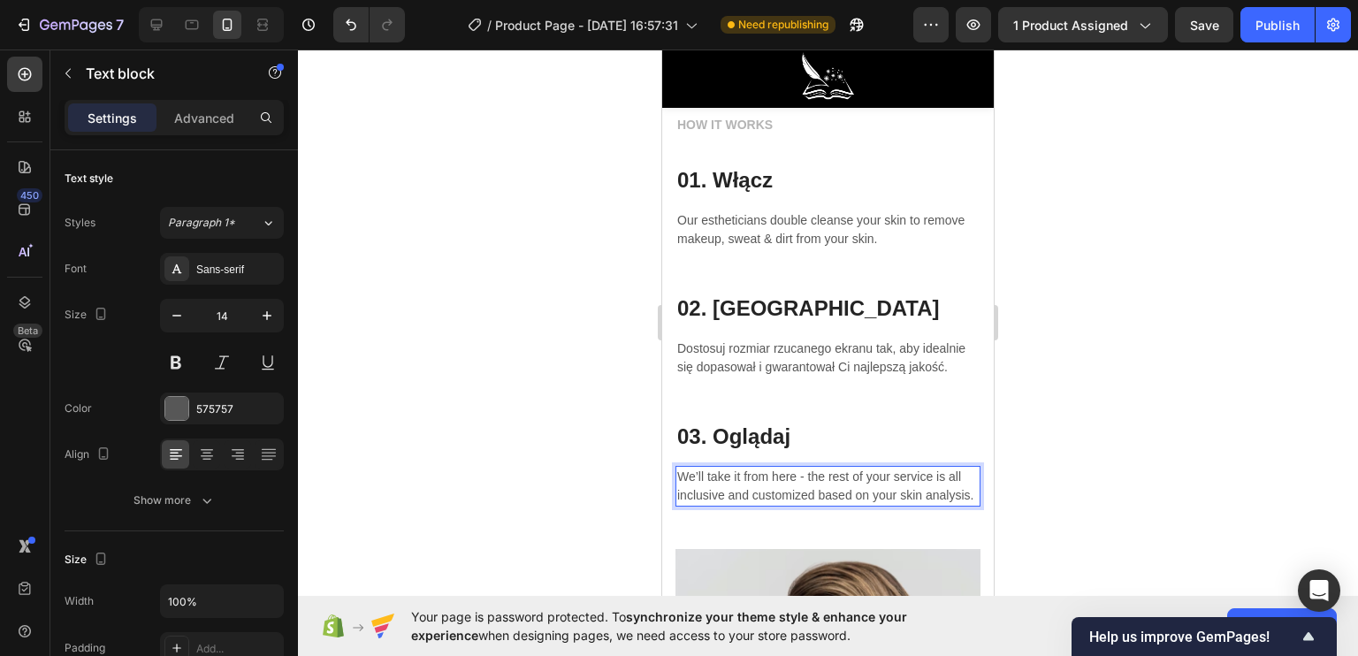
click at [742, 505] on p "We’ll take it from here - the rest of your service is all inclusive and customi…" at bounding box center [827, 486] width 301 height 37
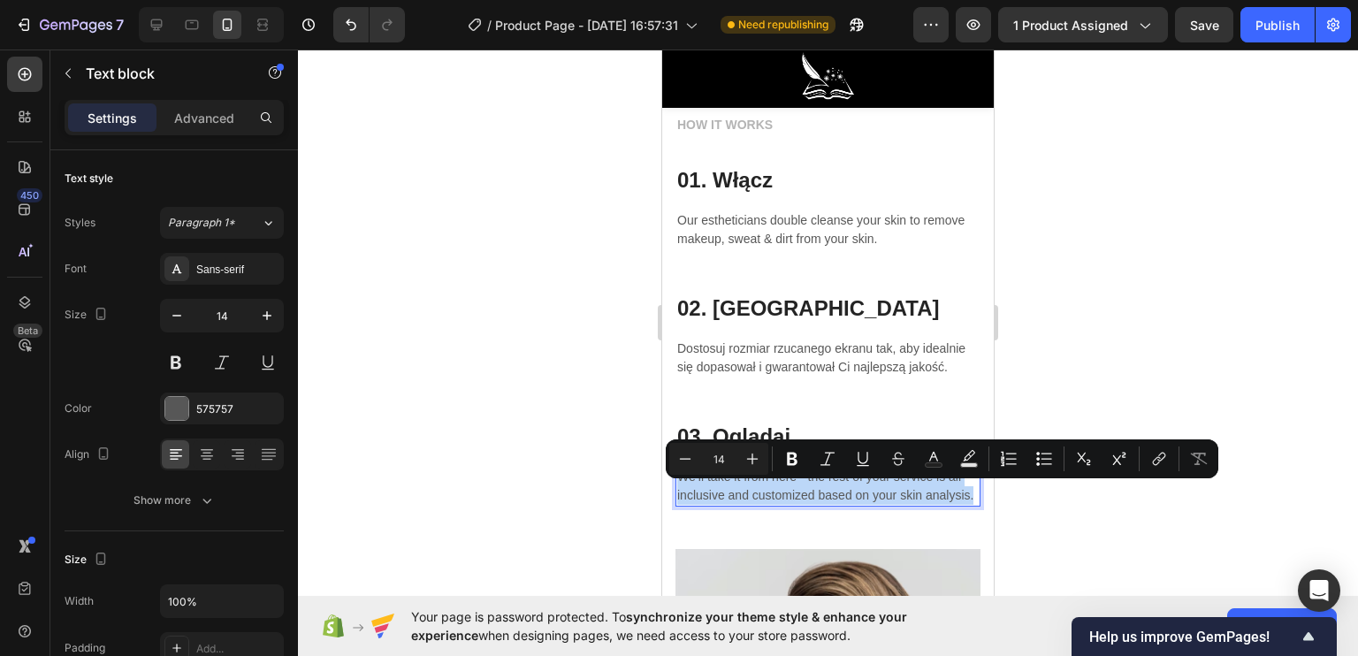
drag, startPoint x: 749, startPoint y: 534, endPoint x: 681, endPoint y: 496, distance: 78.0
click at [681, 496] on p "We’ll take it from here - the rest of your service is all inclusive and customi…" at bounding box center [827, 486] width 301 height 37
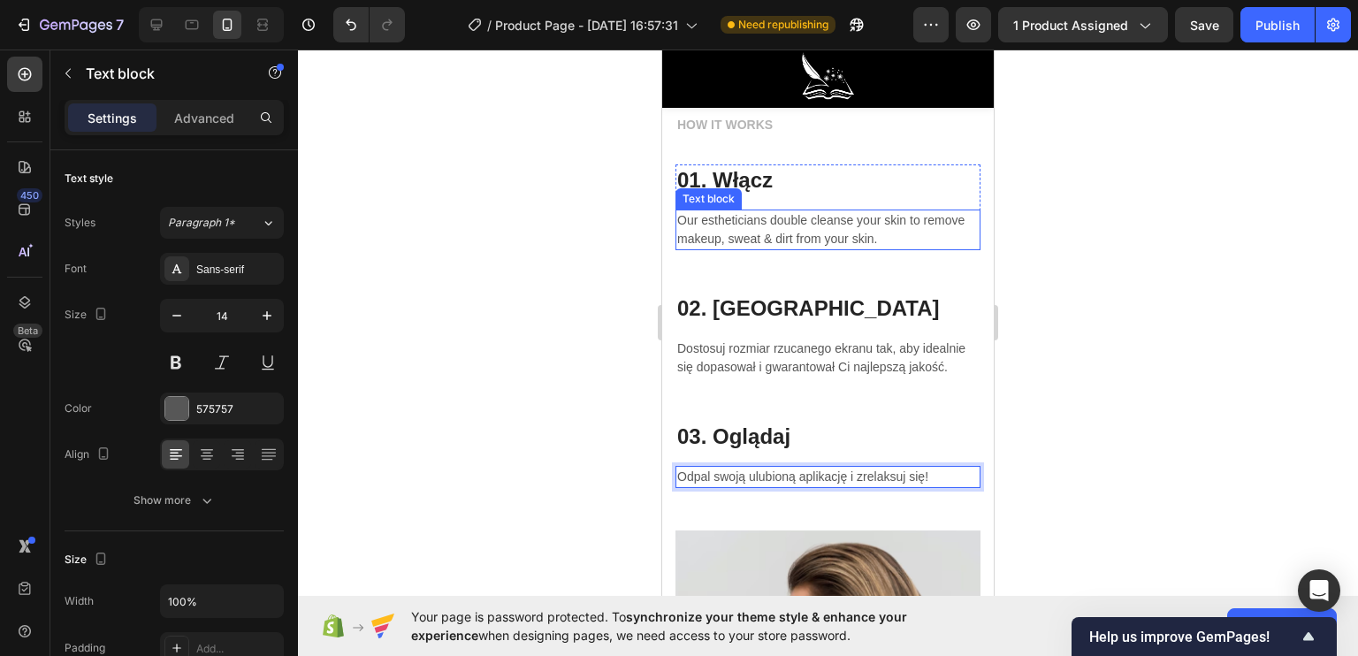
click at [926, 241] on p "Our estheticians double cleanse your skin to remove makeup, sweat & dirt from y…" at bounding box center [827, 229] width 301 height 37
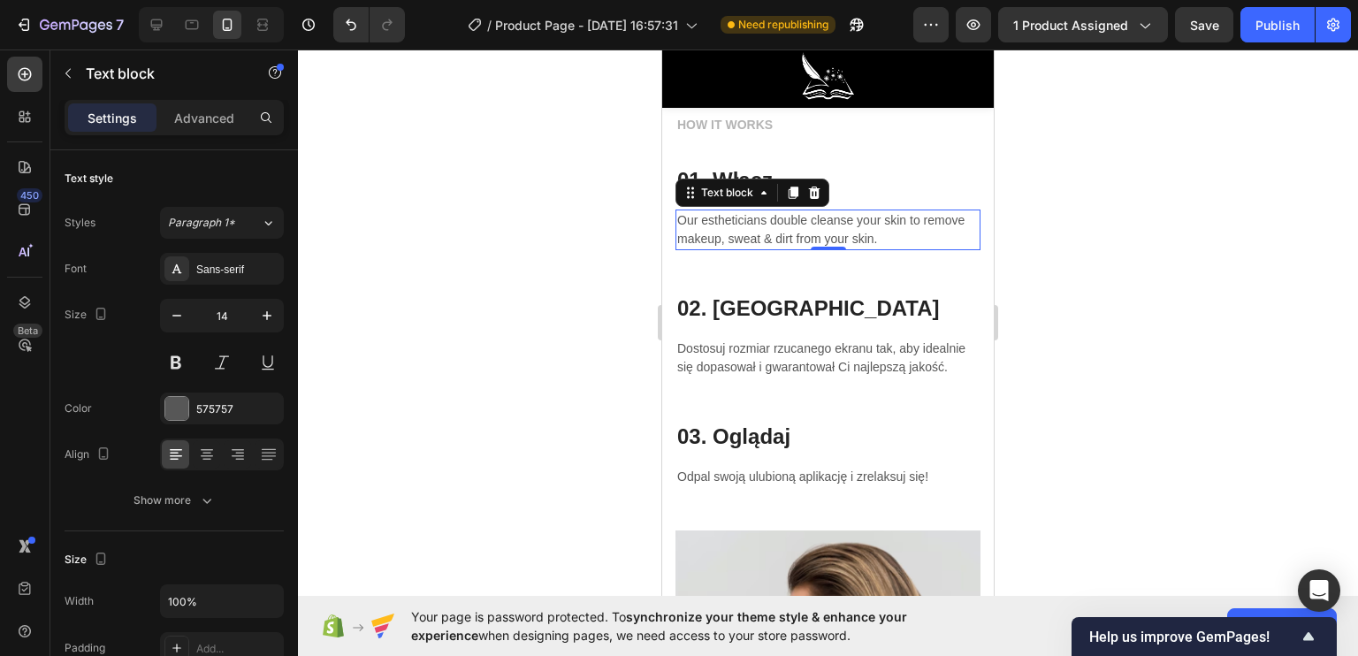
click at [926, 241] on p "Our estheticians double cleanse your skin to remove makeup, sweat & dirt from y…" at bounding box center [827, 229] width 301 height 37
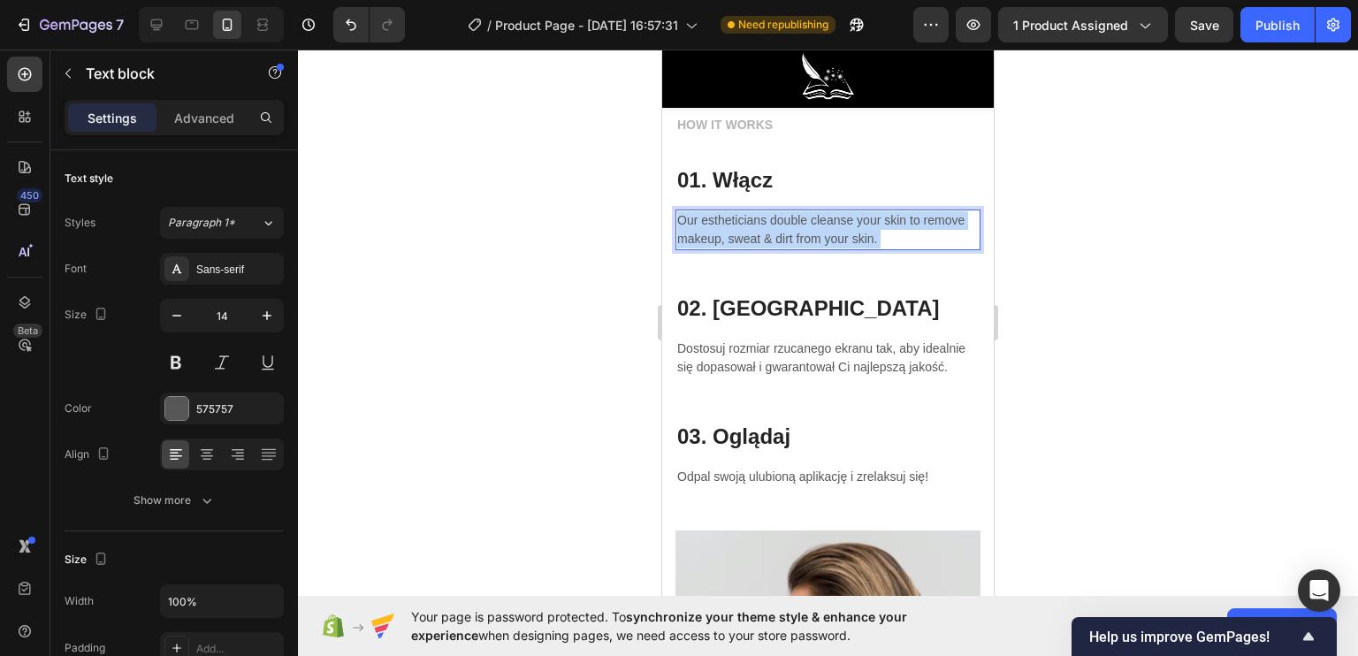
drag, startPoint x: 941, startPoint y: 240, endPoint x: 698, endPoint y: 222, distance: 242.9
click at [682, 222] on p "Our estheticians double cleanse your skin to remove makeup, sweat & dirt from y…" at bounding box center [827, 229] width 301 height 37
drag, startPoint x: 838, startPoint y: 224, endPoint x: 675, endPoint y: 226, distance: 162.7
click at [675, 226] on div "Our estheticians double cleanse your skin to remove makeup, sweat & dirt from y…" at bounding box center [827, 230] width 305 height 41
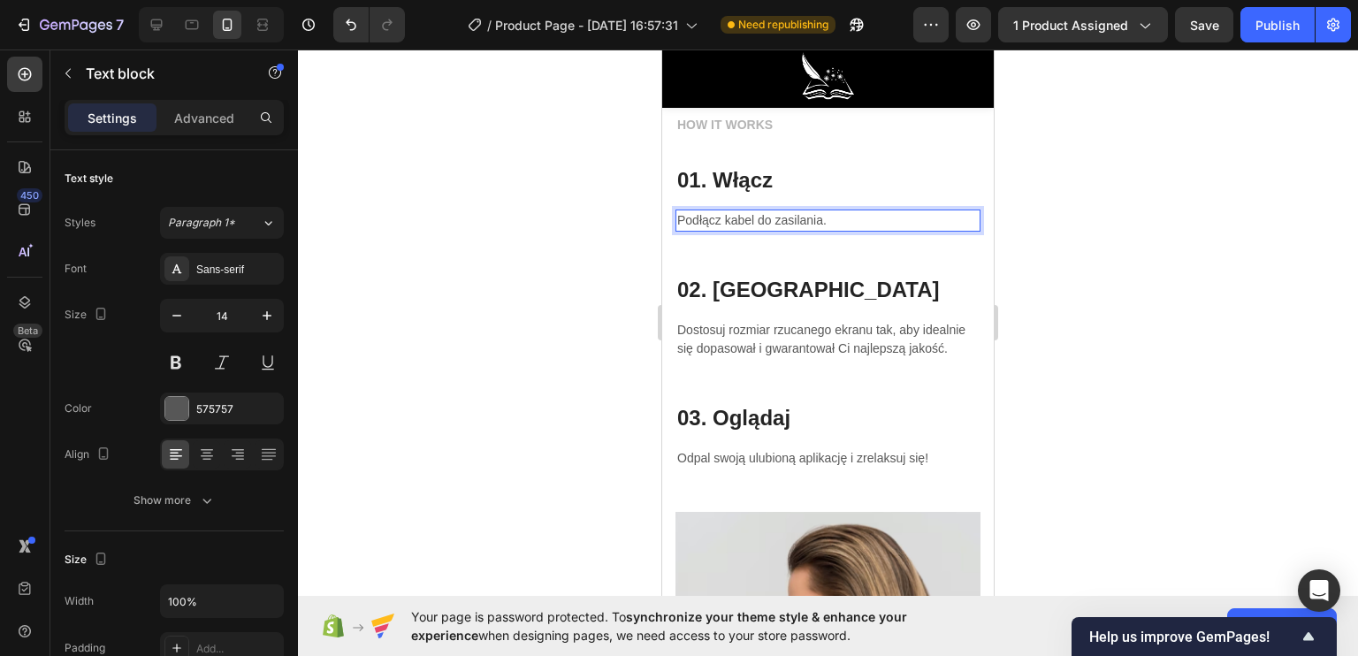
click at [751, 221] on p "Podłącz kabel do zasilania." at bounding box center [827, 220] width 301 height 19
click at [755, 219] on p "Podłącz kabel do zasilania." at bounding box center [827, 220] width 301 height 19
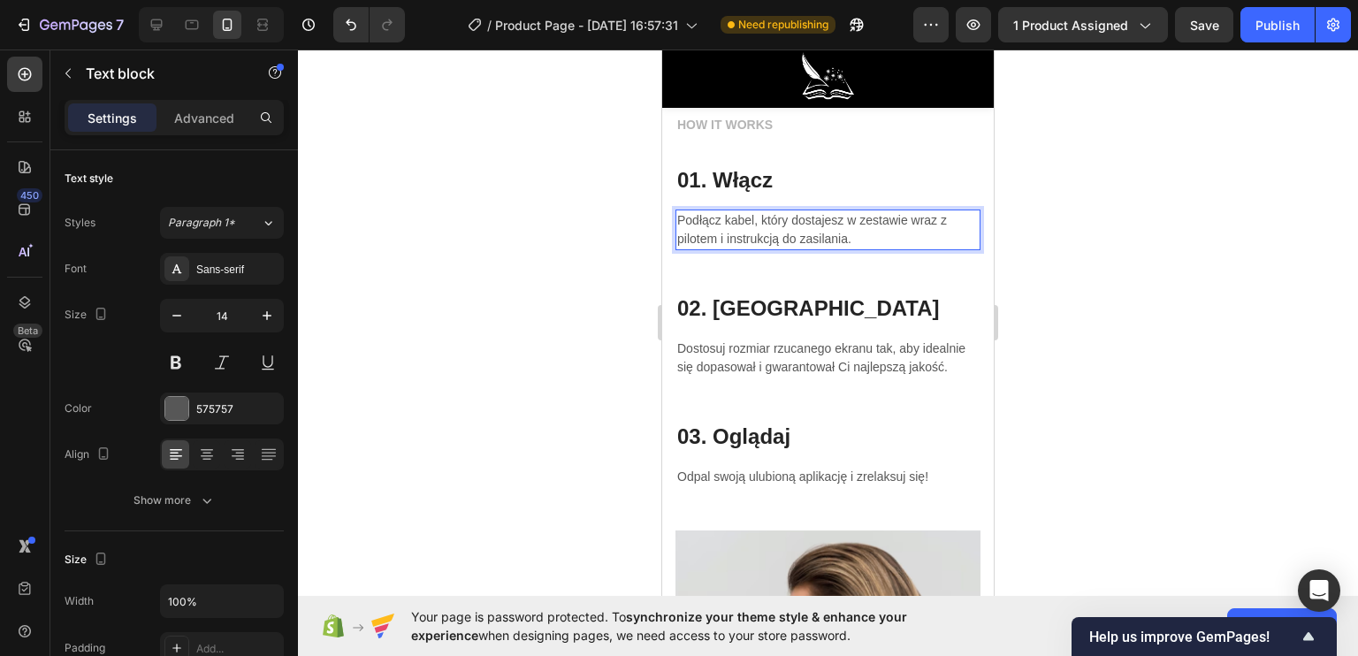
click at [782, 236] on p "Podłącz kabel, który dostajesz w zestawie wraz z pilotem i instrukcją do zasila…" at bounding box center [827, 229] width 301 height 37
click at [779, 236] on p "Podłącz kabel, który dostajesz w zestawie wraz z pilotem i instrukcją do zasila…" at bounding box center [827, 229] width 301 height 37
drag, startPoint x: 782, startPoint y: 240, endPoint x: 718, endPoint y: 239, distance: 64.6
click at [718, 239] on p "Podłącz kabel, który dostajesz w zestawie wraz z pilotem i instrukcją, do zasil…" at bounding box center [827, 229] width 301 height 37
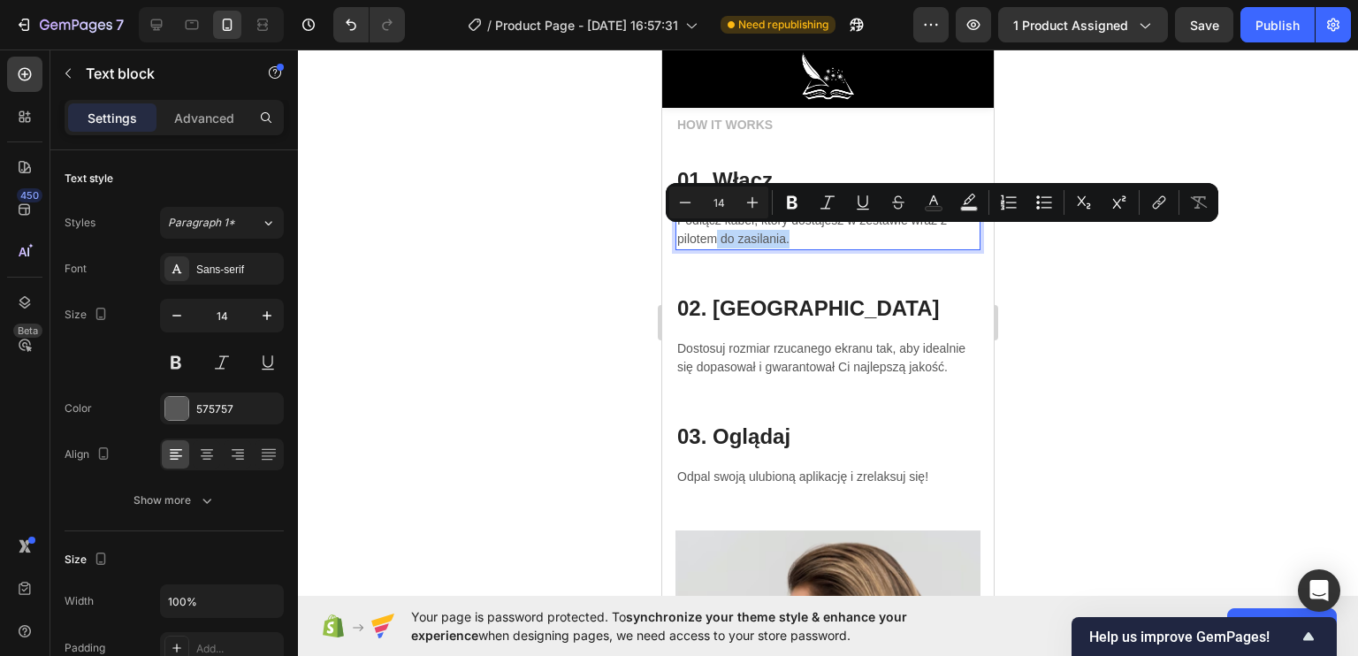
drag, startPoint x: 718, startPoint y: 237, endPoint x: 789, endPoint y: 236, distance: 71.6
click at [789, 236] on p "Podłącz kabel, który dostajesz w zestawie wraz z pilotem do zasilania." at bounding box center [827, 229] width 301 height 37
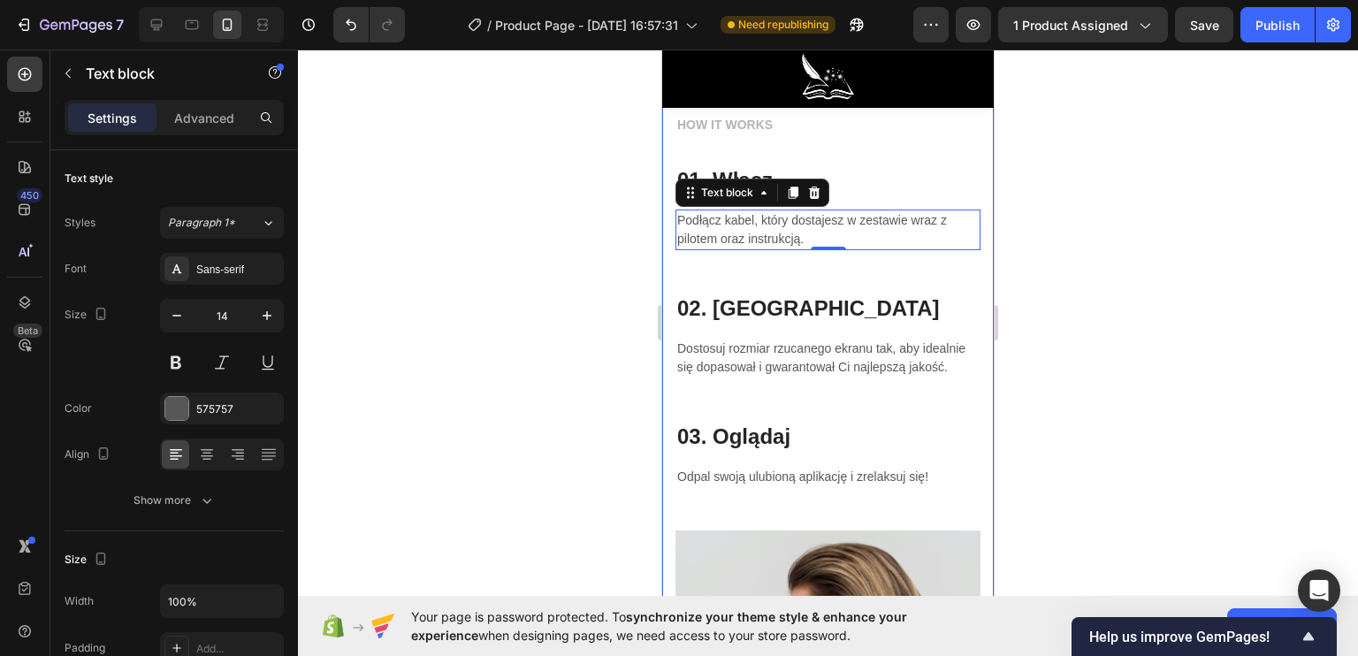
click at [615, 282] on div at bounding box center [828, 353] width 1060 height 606
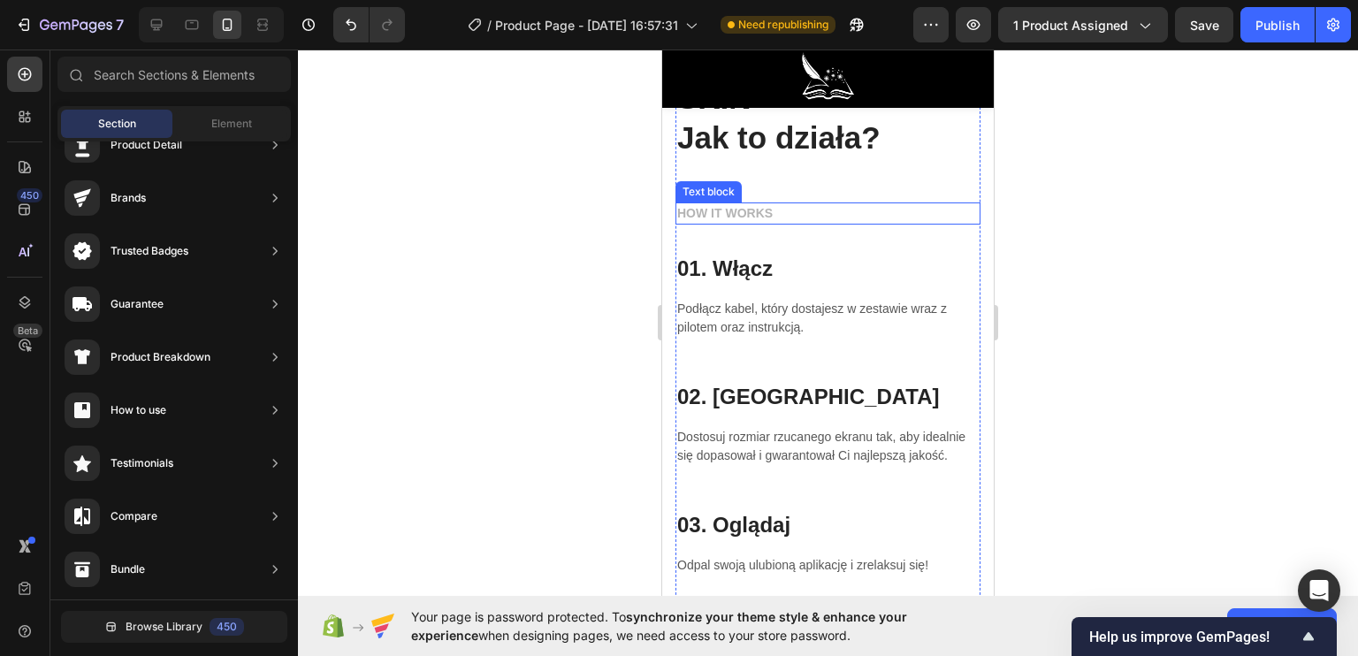
scroll to position [3996, 0]
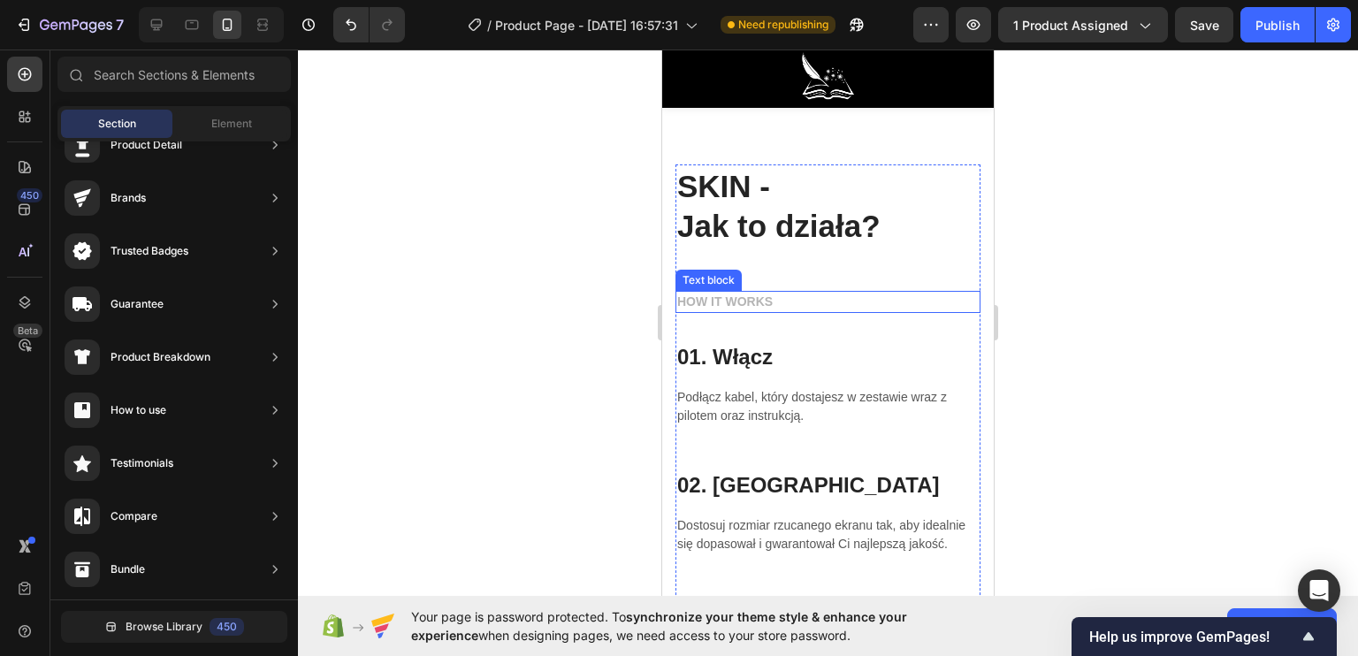
click at [774, 298] on p "HOW IT WORKS" at bounding box center [827, 302] width 301 height 19
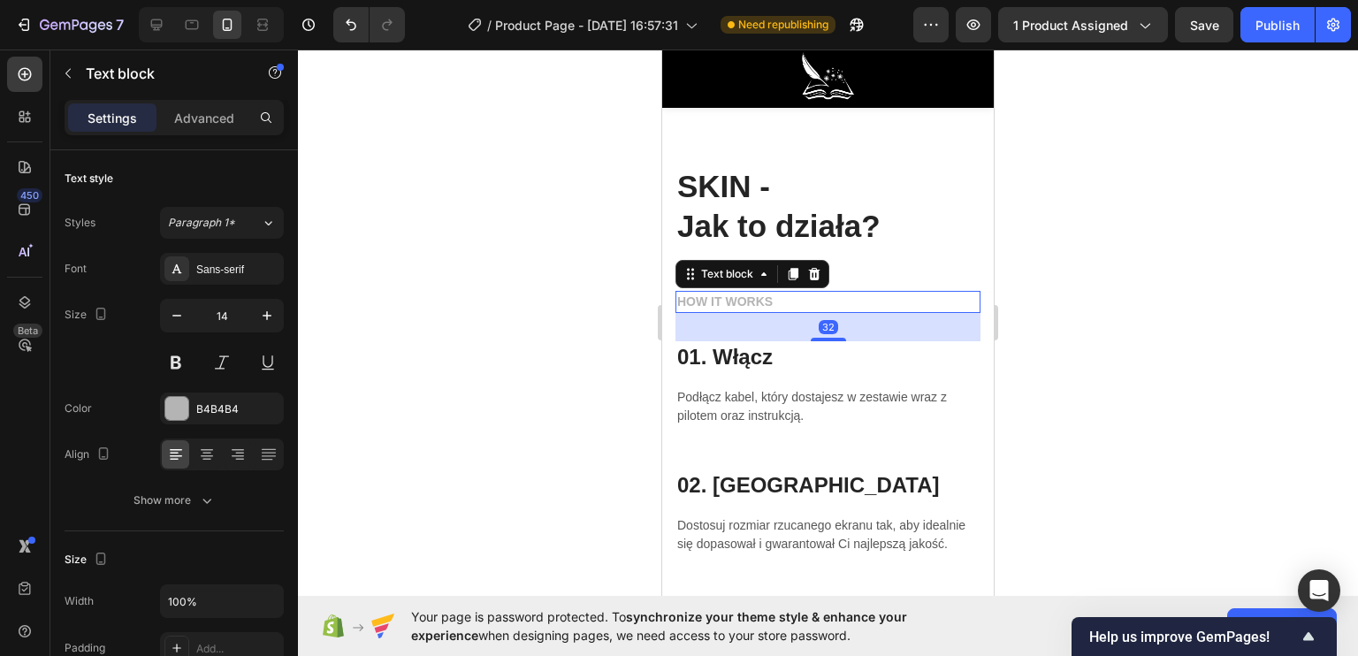
click at [774, 298] on p "HOW IT WORKS" at bounding box center [827, 302] width 301 height 19
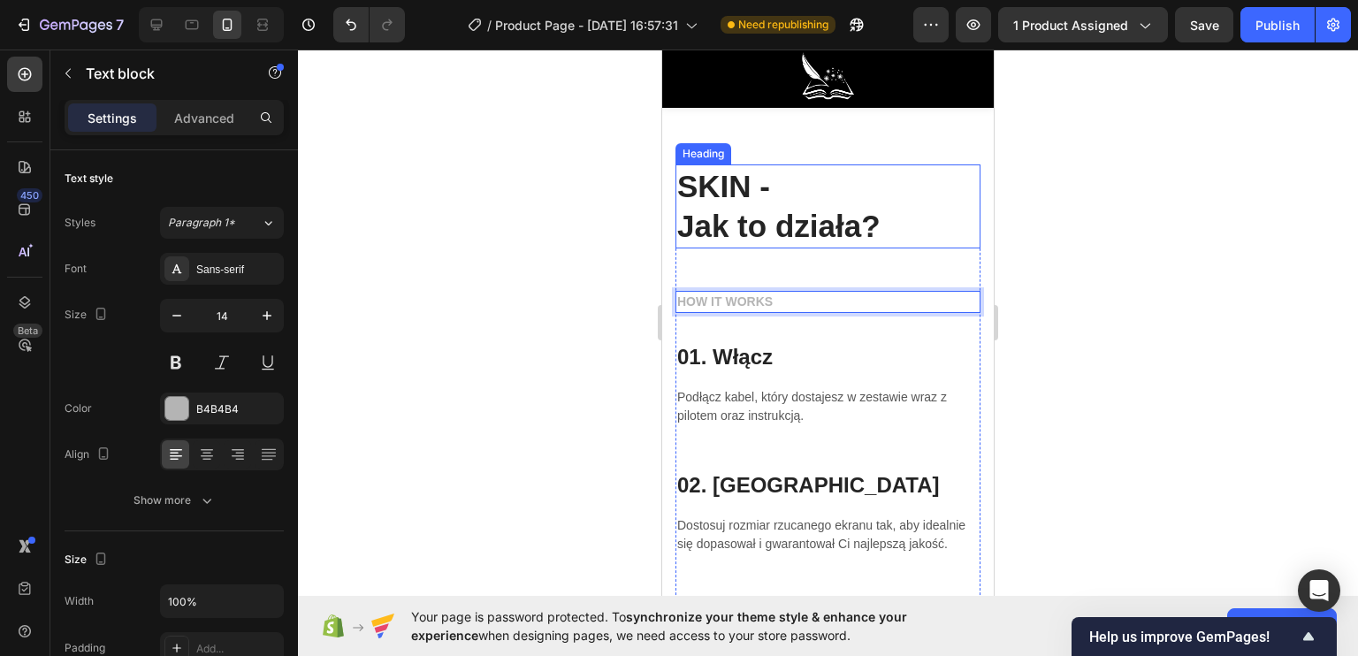
click at [751, 184] on p "SKIN - Jak to działa?" at bounding box center [827, 206] width 301 height 80
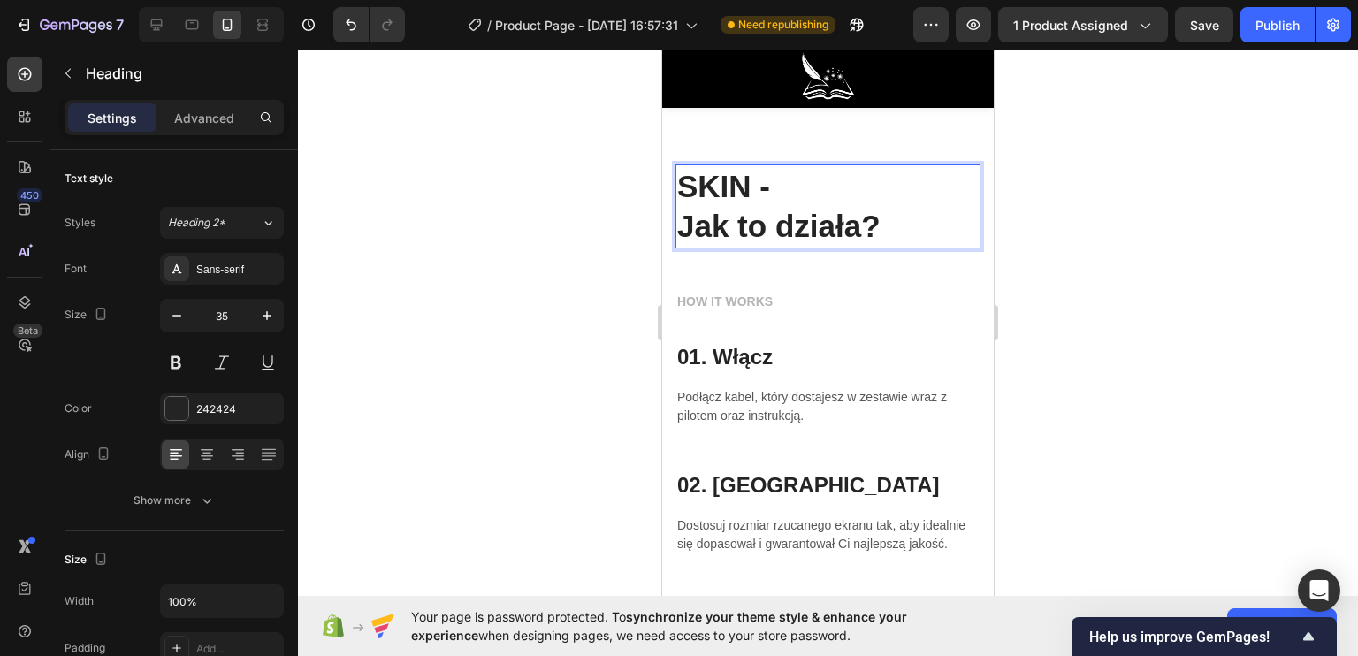
drag, startPoint x: 786, startPoint y: 187, endPoint x: 675, endPoint y: 188, distance: 111.4
click at [675, 188] on div "SKIN - Jak to działa? Heading 48 HOW IT WORKS Text block 01. Włącz Heading Podł…" at bounding box center [828, 627] width 332 height 1066
click at [743, 301] on p "HOW IT WORKS" at bounding box center [827, 302] width 301 height 19
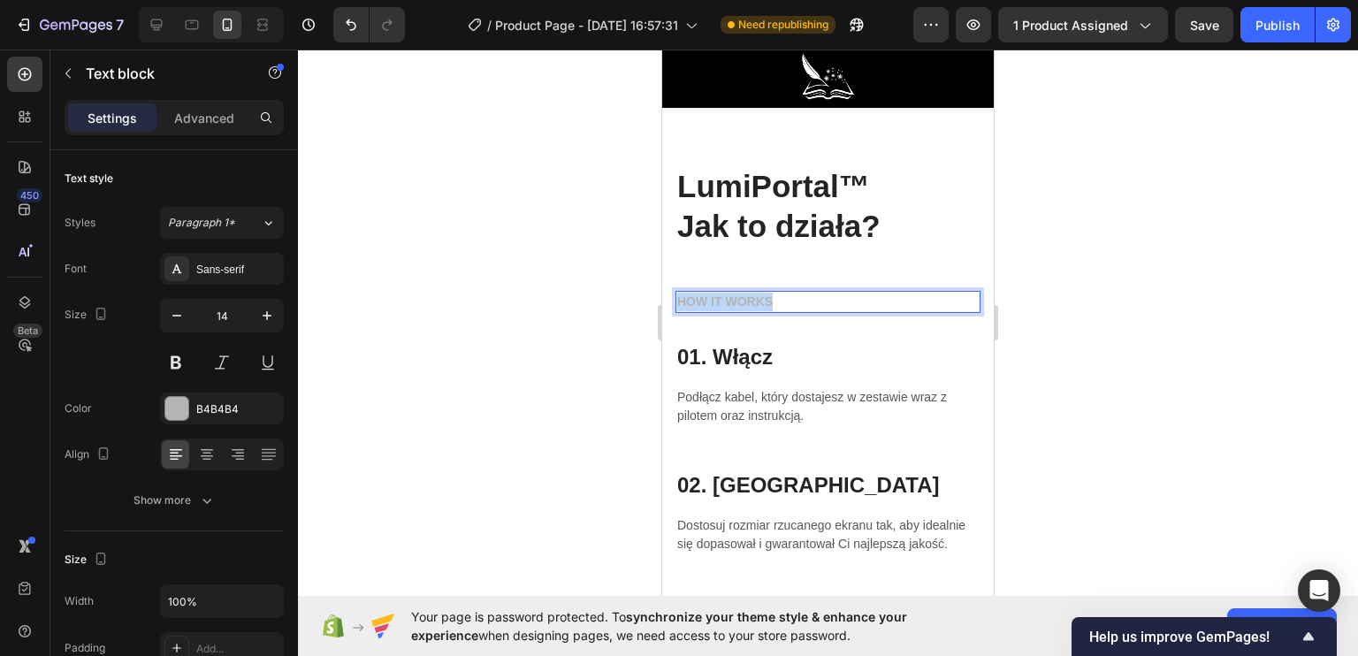
drag, startPoint x: 789, startPoint y: 303, endPoint x: 679, endPoint y: 300, distance: 110.6
click at [679, 300] on p "HOW IT WORKS" at bounding box center [827, 302] width 301 height 19
click at [559, 299] on div at bounding box center [828, 353] width 1060 height 606
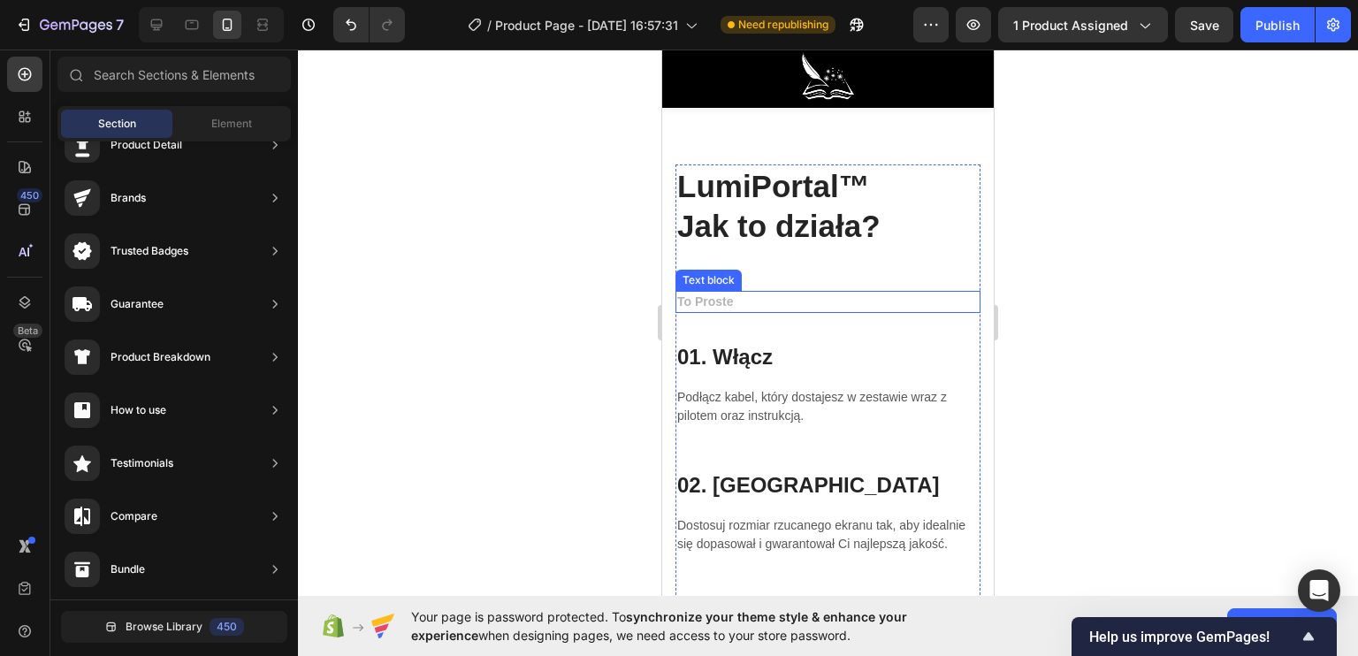
click at [721, 306] on p "To Proste" at bounding box center [827, 302] width 301 height 19
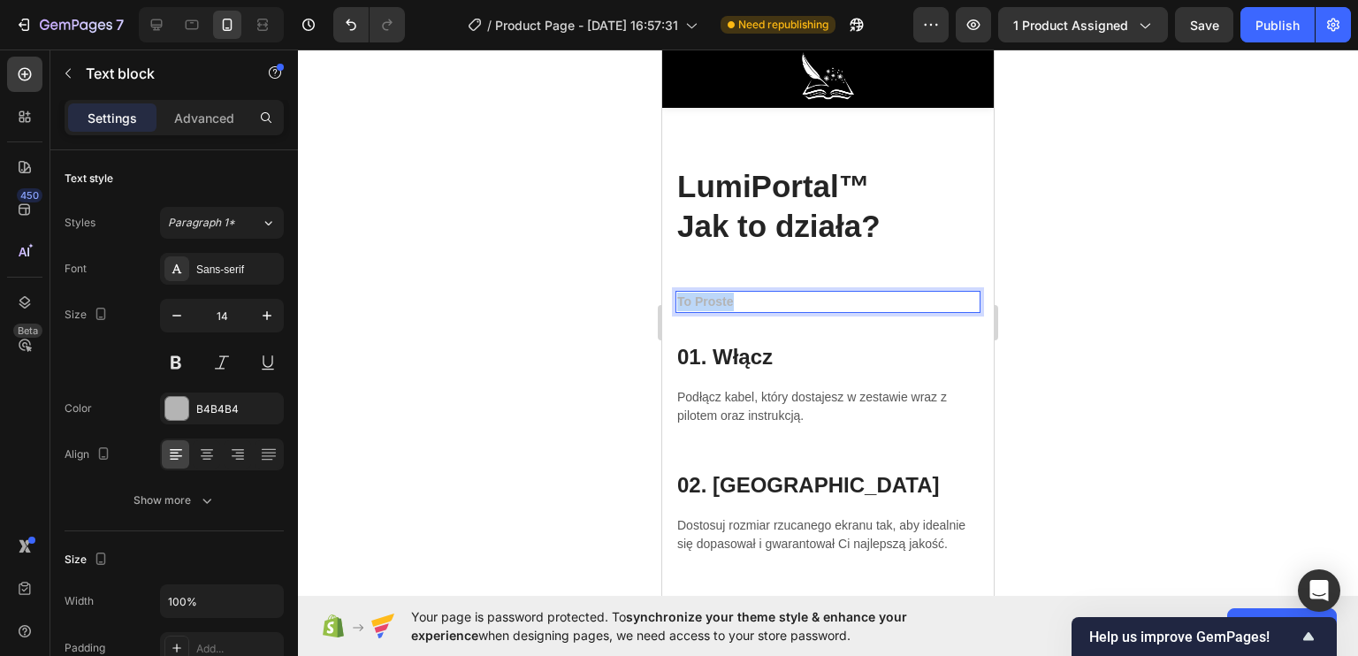
drag, startPoint x: 728, startPoint y: 302, endPoint x: 673, endPoint y: 302, distance: 55.7
click at [673, 302] on div "LumiPortal™ Jak to działa? Heading To Proste Text block 32 01. Włącz Heading Po…" at bounding box center [828, 627] width 332 height 1066
click at [511, 314] on div at bounding box center [828, 353] width 1060 height 606
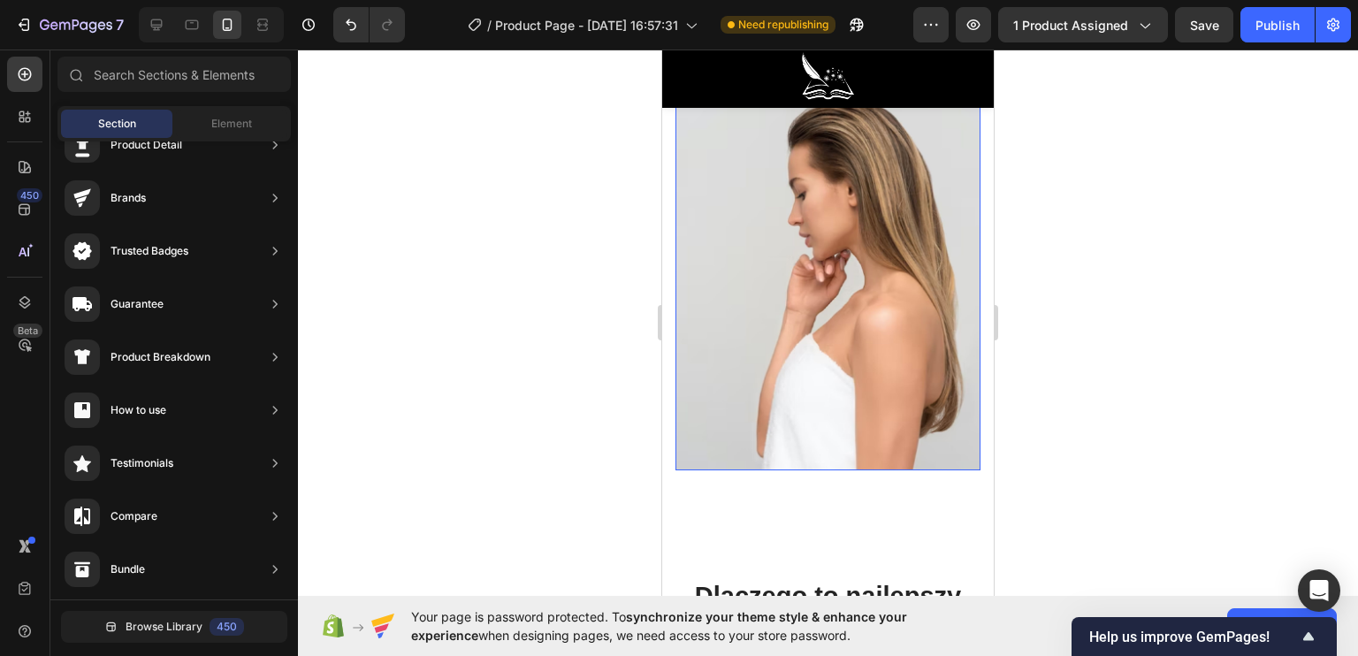
scroll to position [4703, 0]
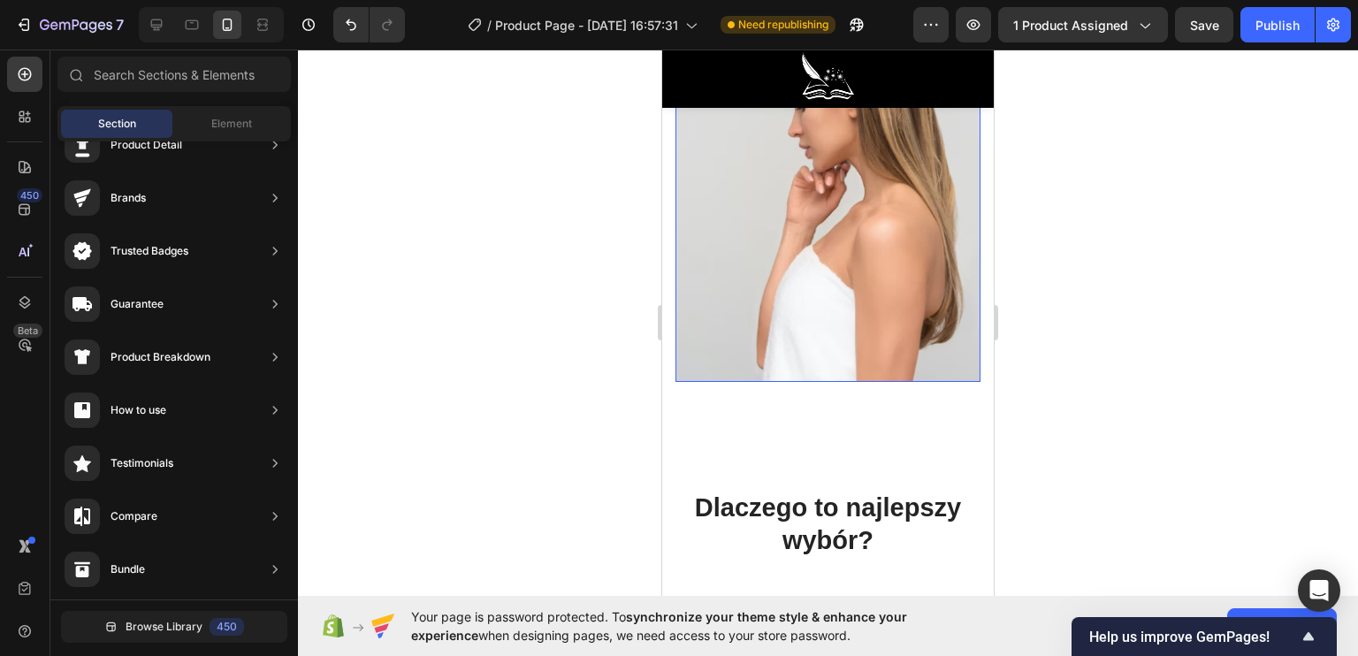
click at [775, 289] on img at bounding box center [827, 191] width 305 height 382
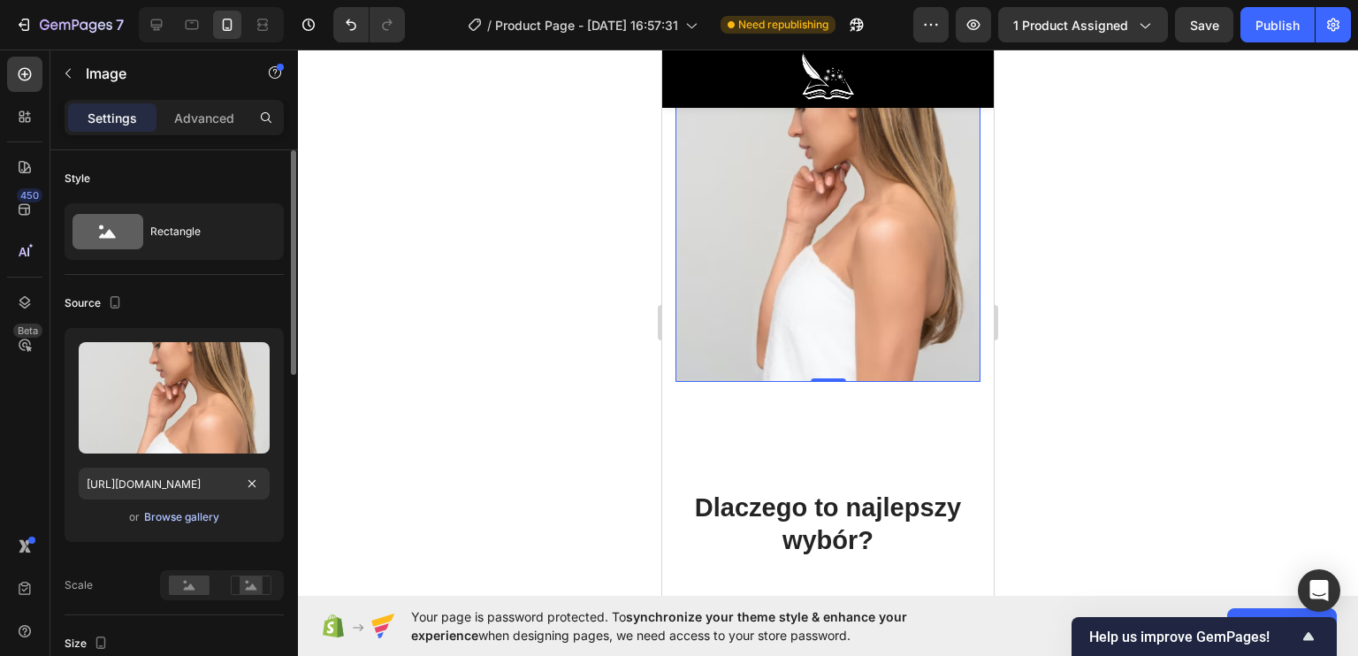
click at [189, 511] on div "Browse gallery" at bounding box center [181, 517] width 75 height 16
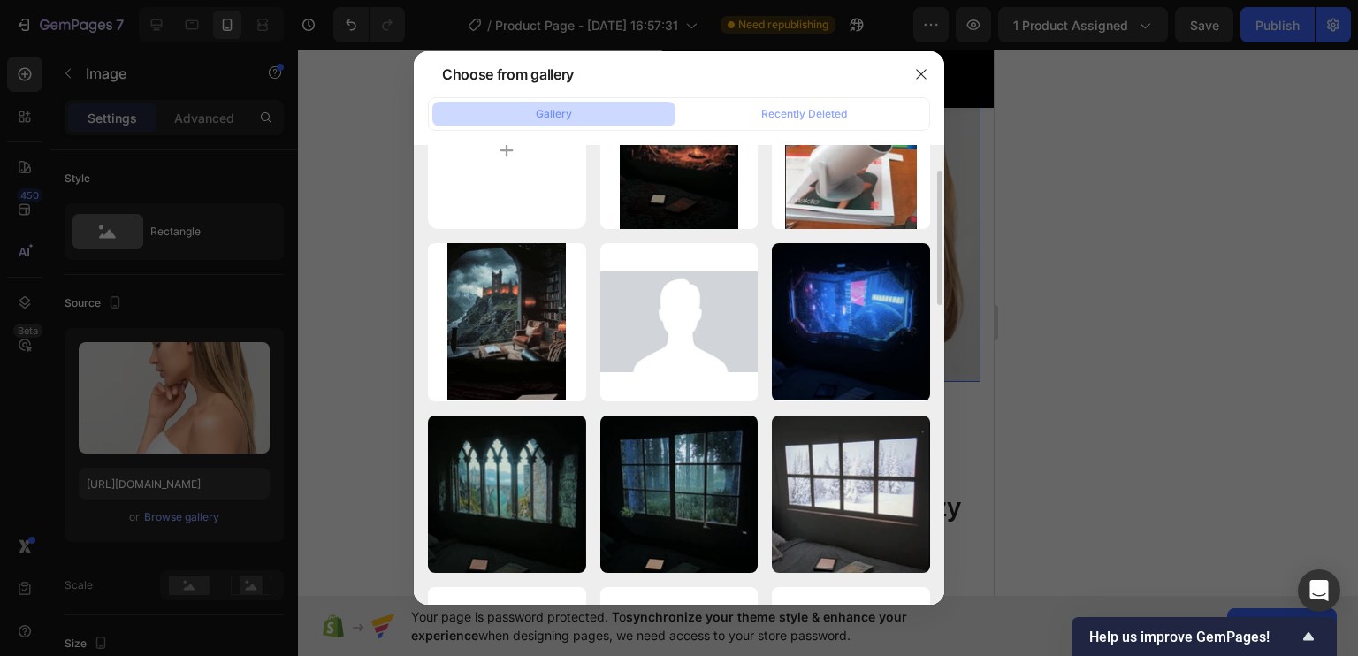
scroll to position [0, 0]
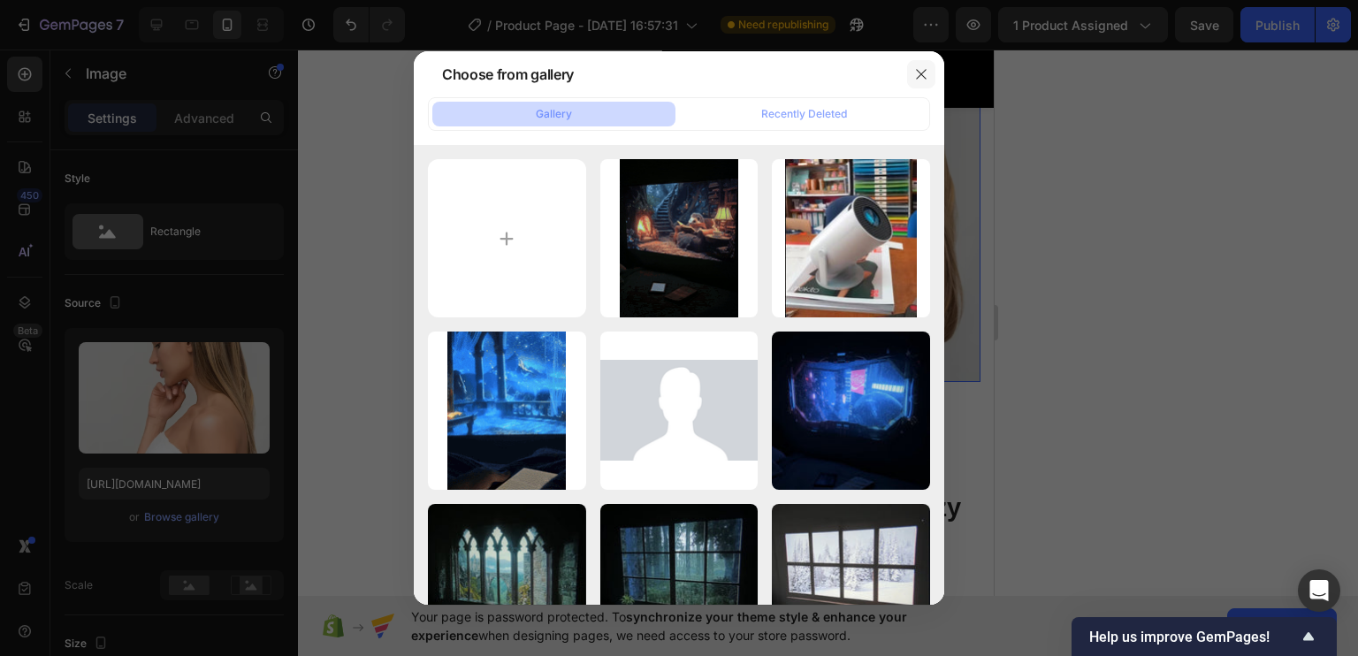
click at [923, 67] on icon "button" at bounding box center [921, 74] width 14 height 14
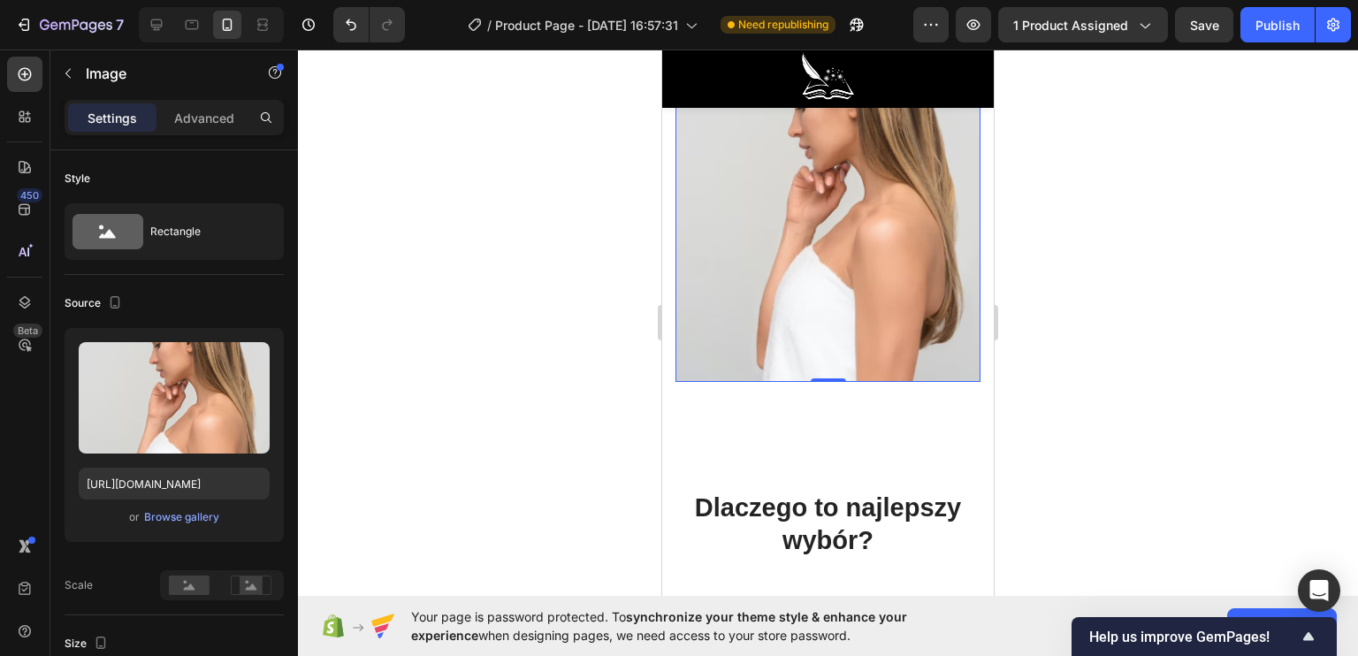
click at [867, 264] on img at bounding box center [827, 191] width 305 height 382
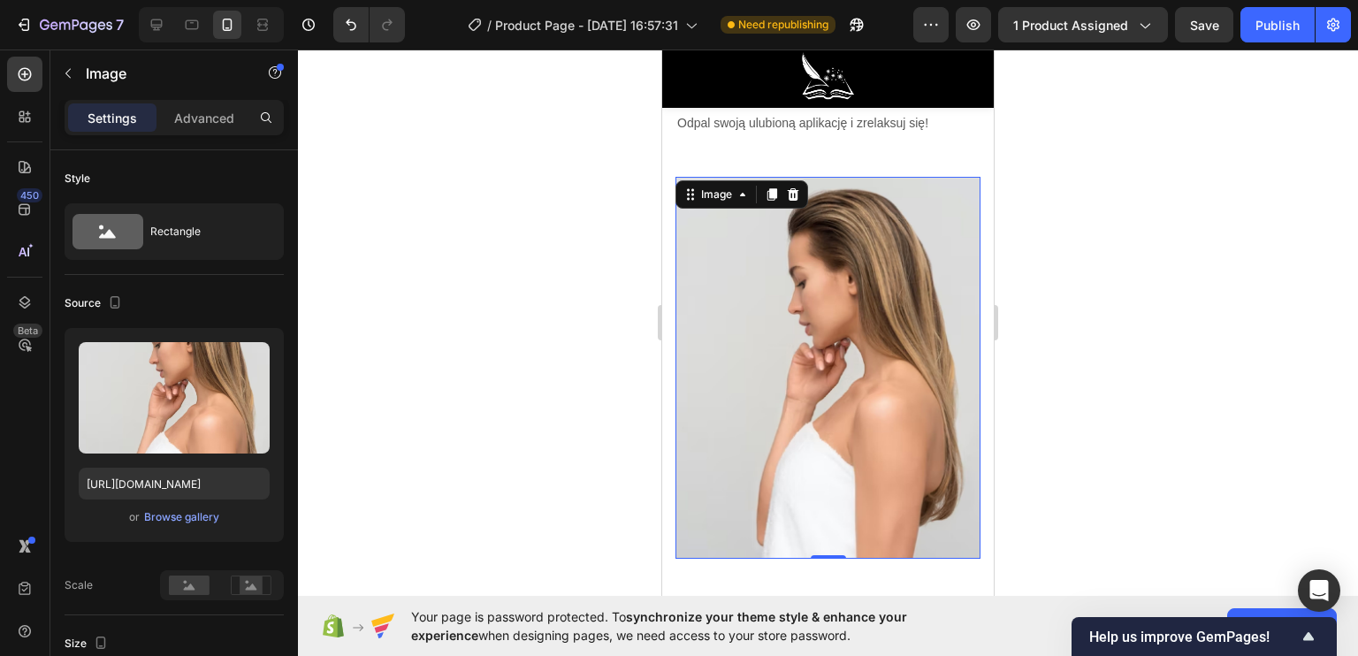
scroll to position [4438, 0]
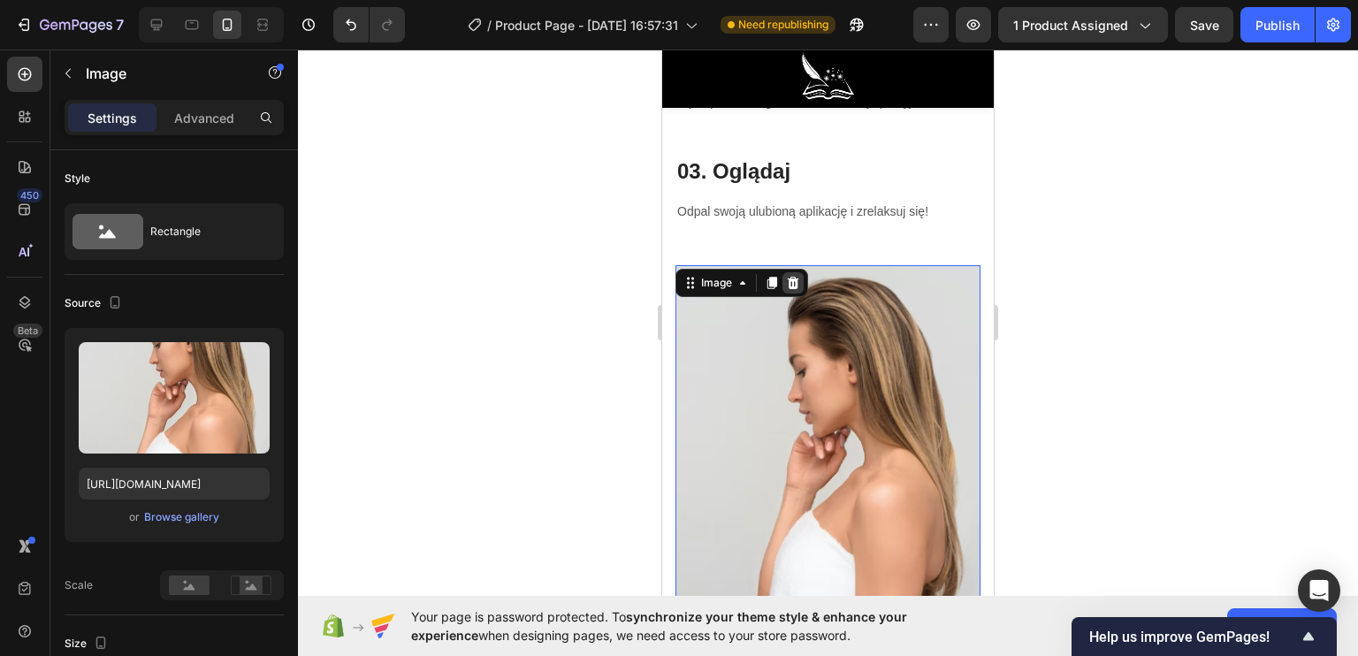
click at [798, 294] on div at bounding box center [792, 282] width 21 height 21
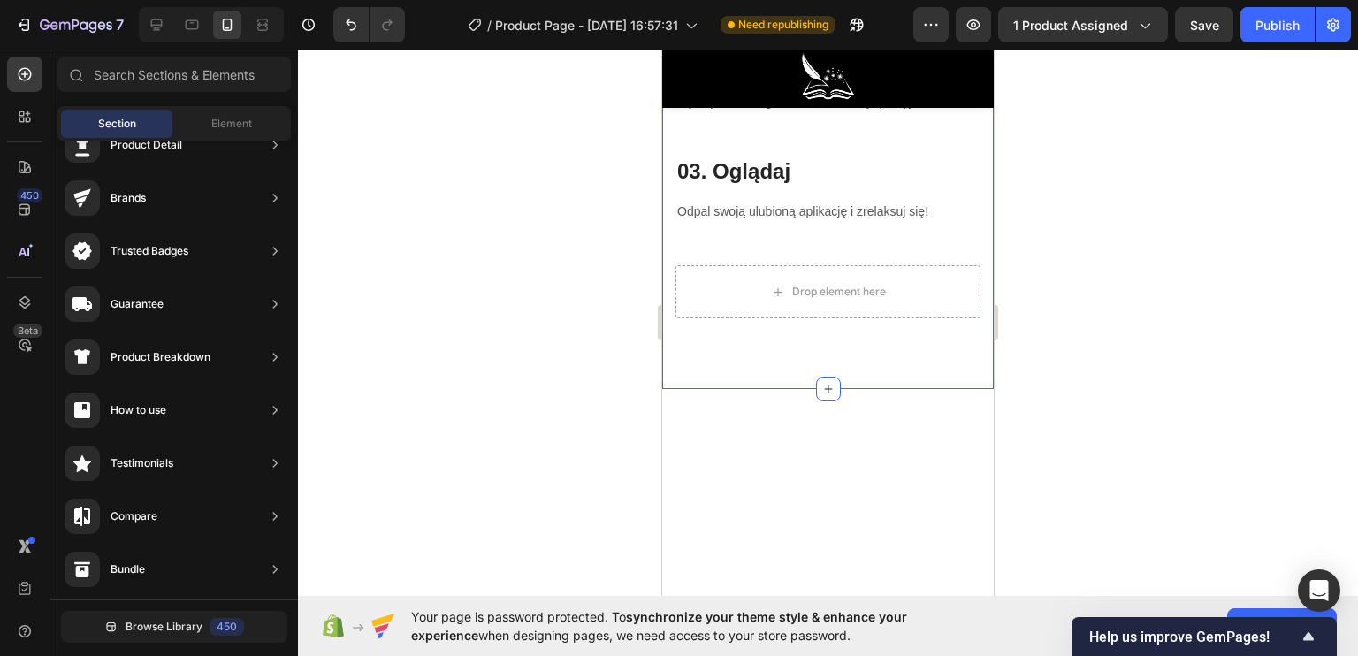
click at [736, 318] on div "Drop element here" at bounding box center [827, 291] width 305 height 53
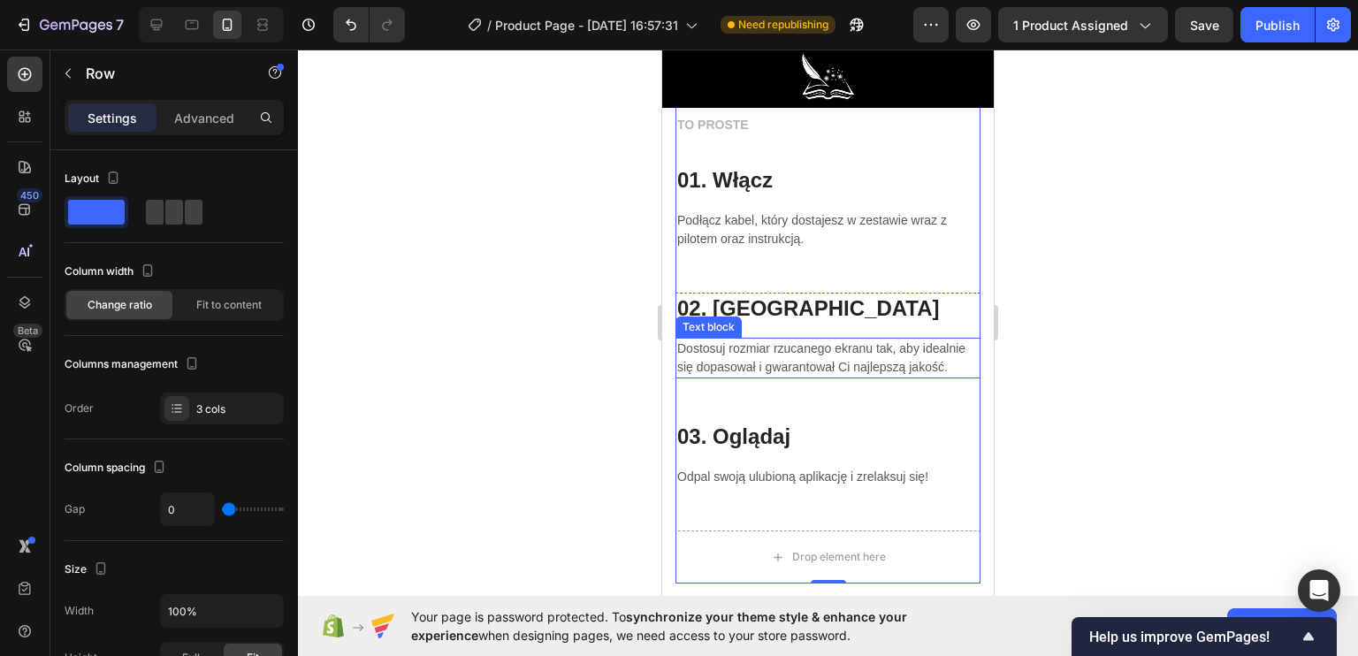
click at [1037, 381] on div at bounding box center [828, 353] width 1060 height 606
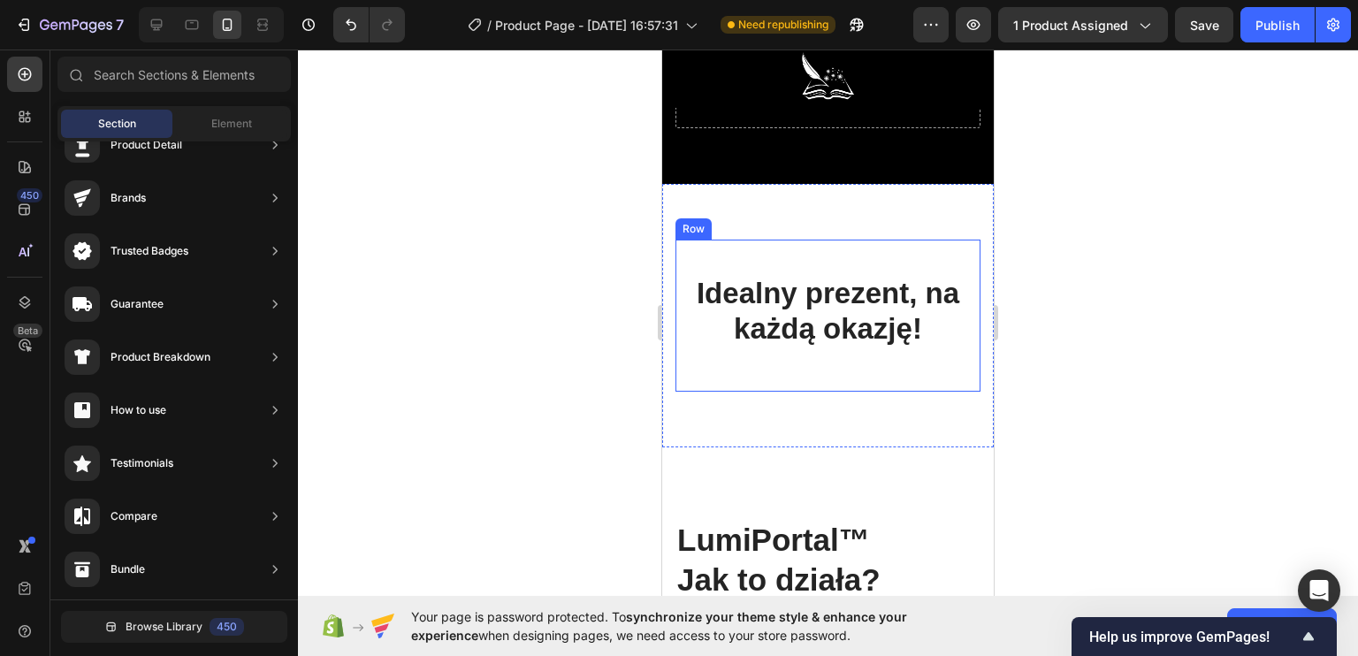
scroll to position [3554, 0]
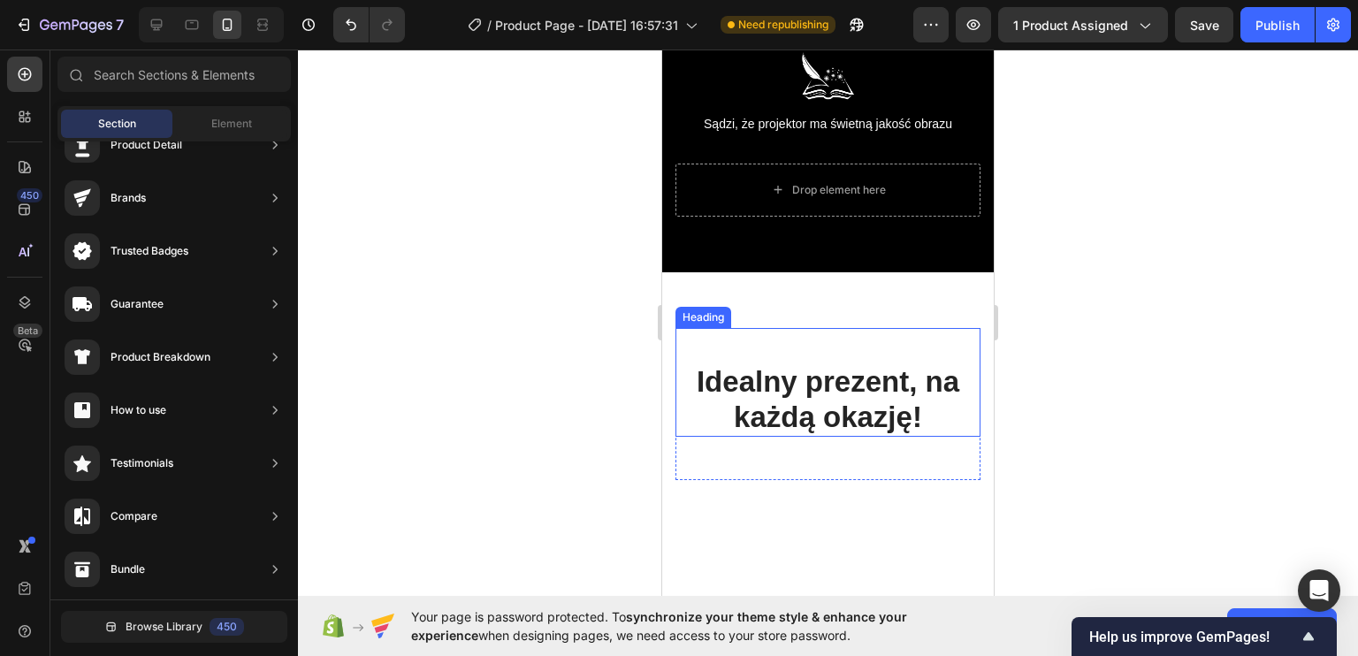
click at [757, 393] on h2 "Idealny prezent, na każdą okazję!" at bounding box center [827, 382] width 305 height 109
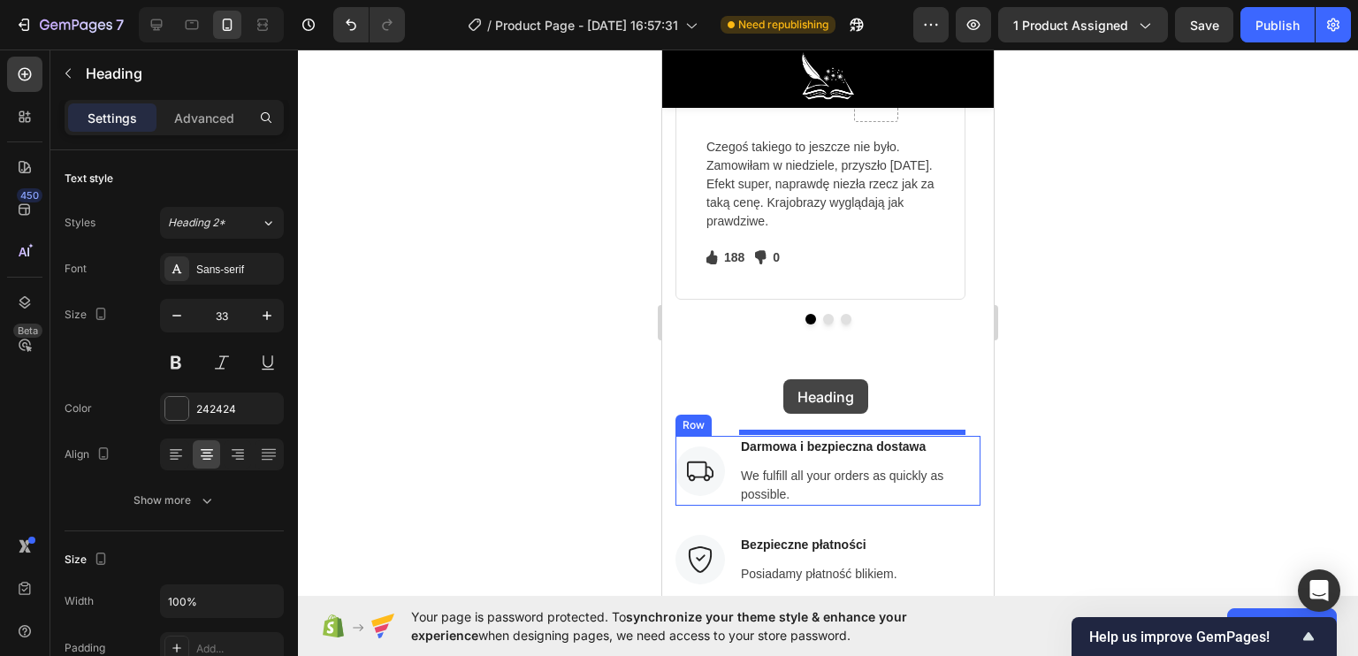
scroll to position [6081, 0]
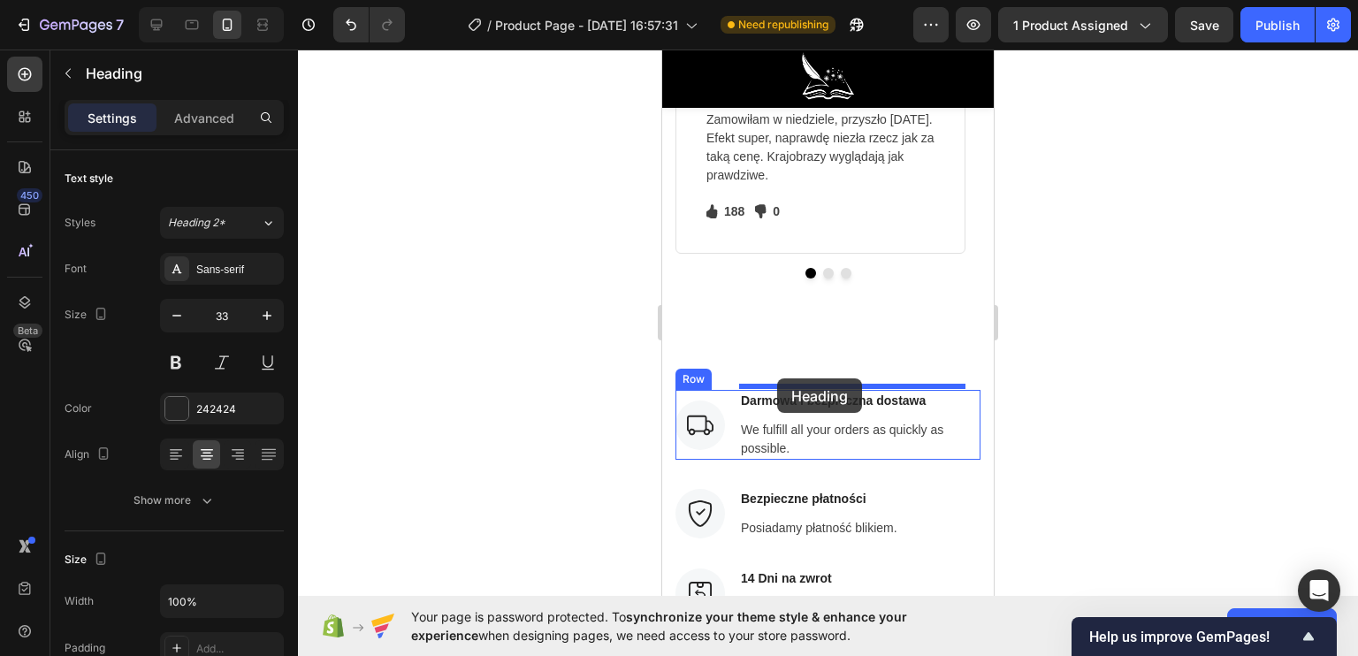
drag, startPoint x: 772, startPoint y: 473, endPoint x: 777, endPoint y: 378, distance: 94.7
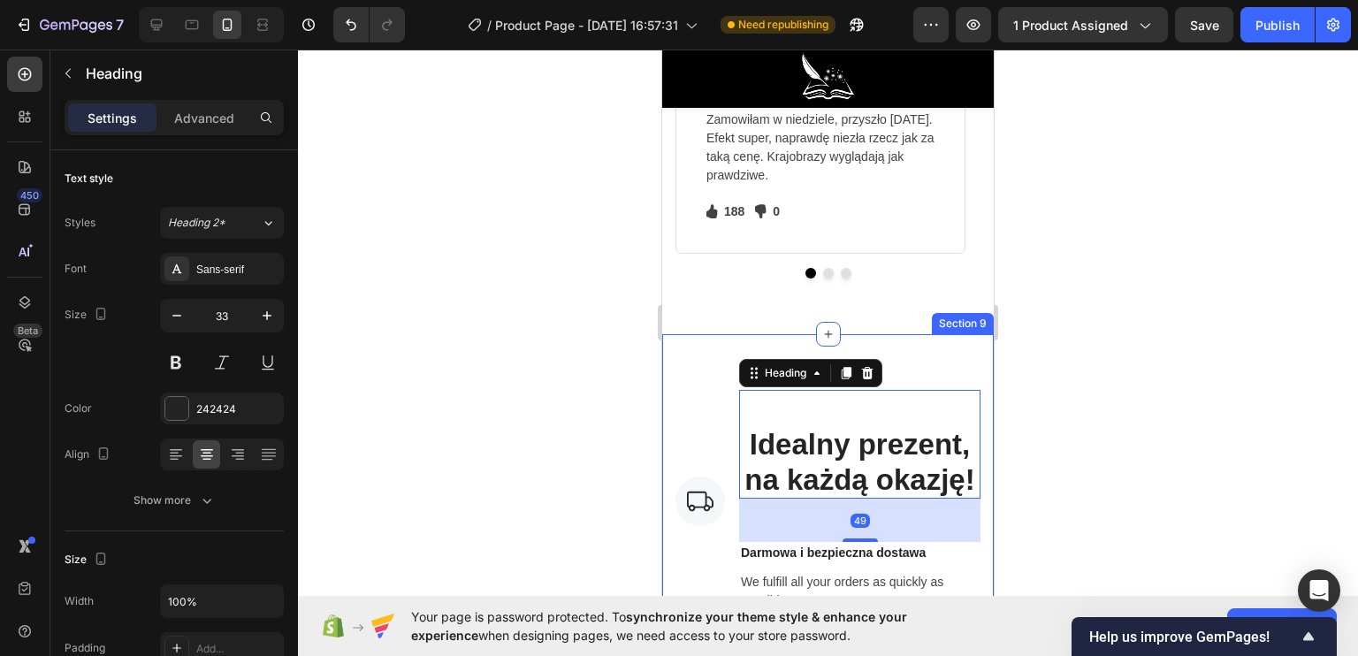
click at [558, 425] on div at bounding box center [828, 353] width 1060 height 606
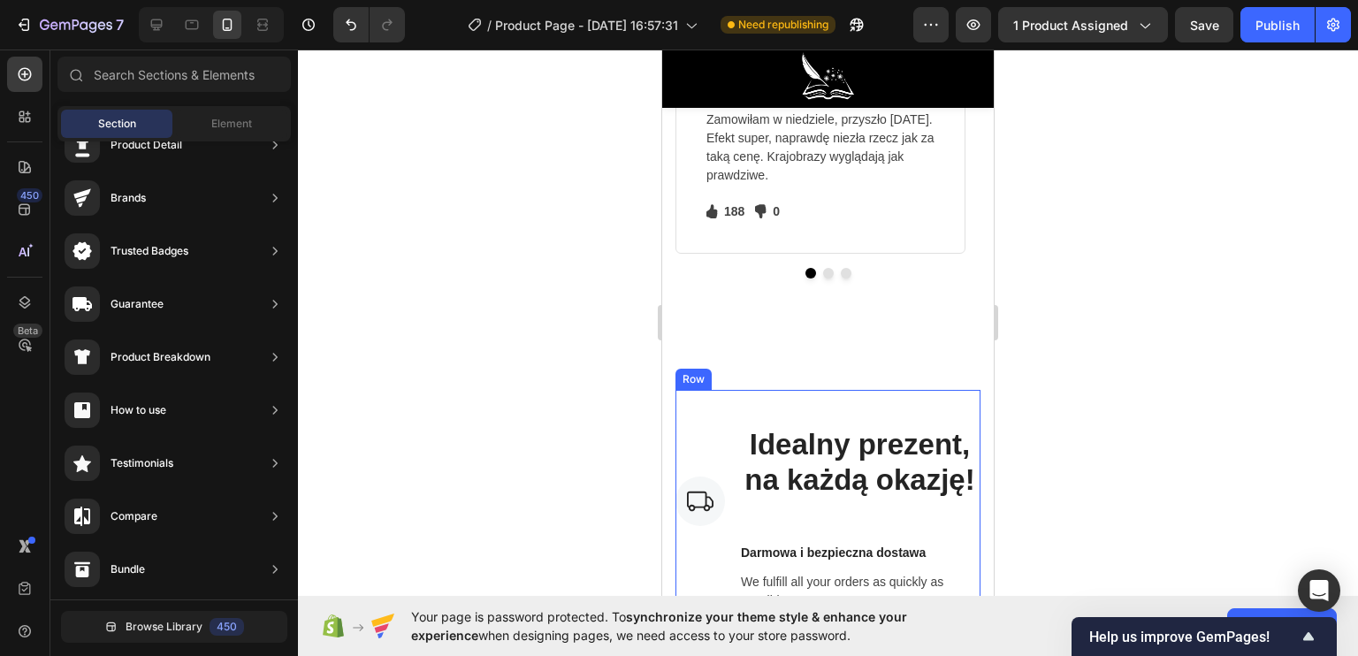
scroll to position [6170, 0]
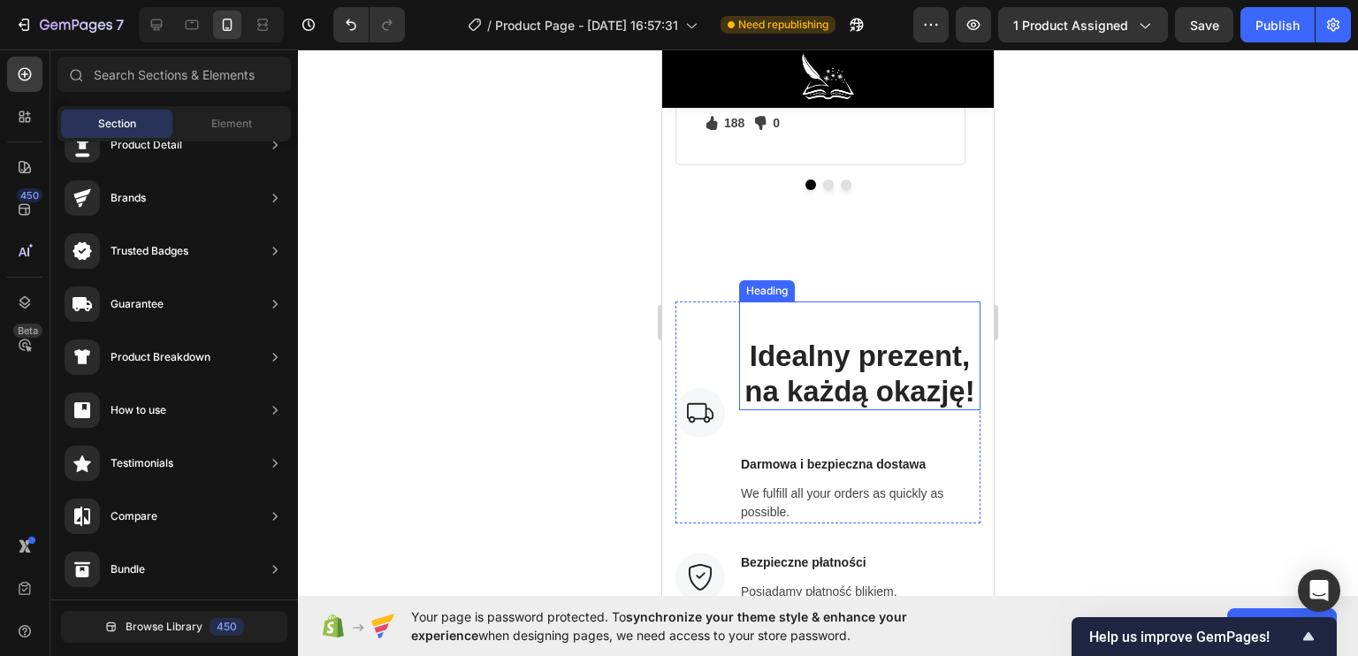
click at [816, 393] on h2 "Idealny prezent, na każdą okazję!" at bounding box center [859, 355] width 241 height 109
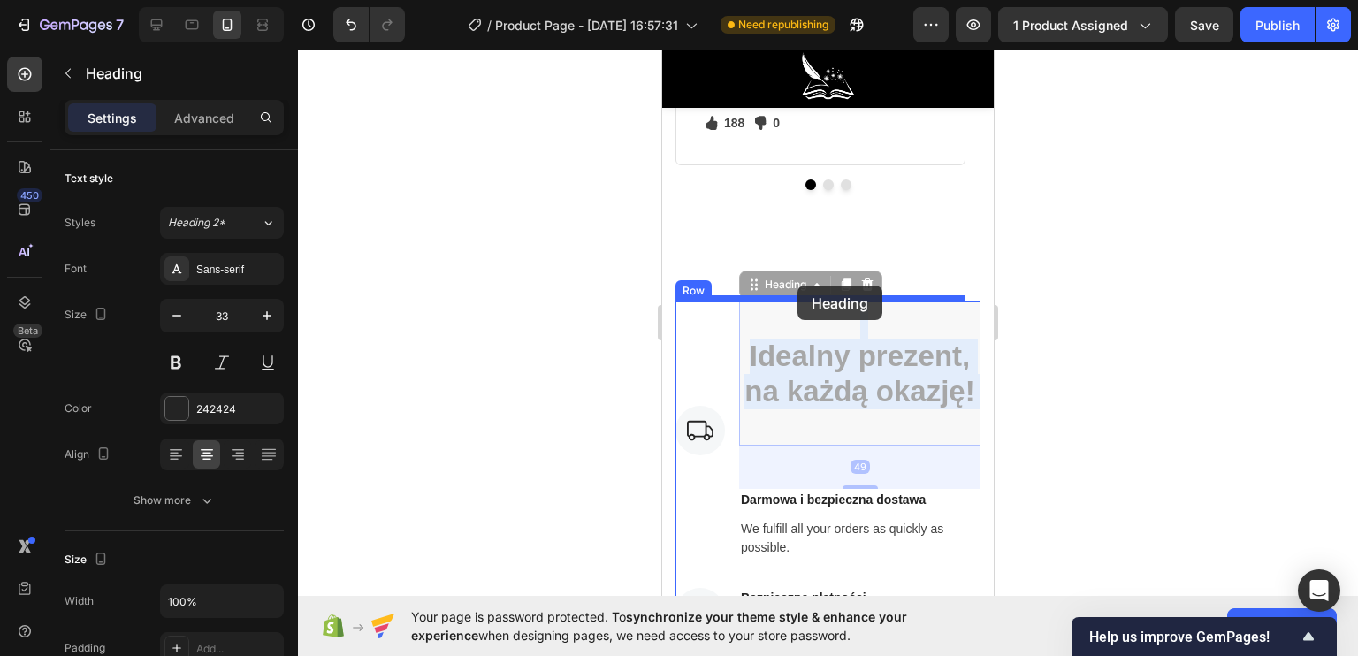
drag, startPoint x: 851, startPoint y: 393, endPoint x: 797, endPoint y: 286, distance: 119.8
click at [797, 286] on div "Image ⁠⁠⁠⁠⁠⁠⁠ Idealny prezent, na każdą okazję! Heading 49 ⁠⁠⁠⁠⁠⁠⁠ Idealny prez…" at bounding box center [828, 549] width 332 height 606
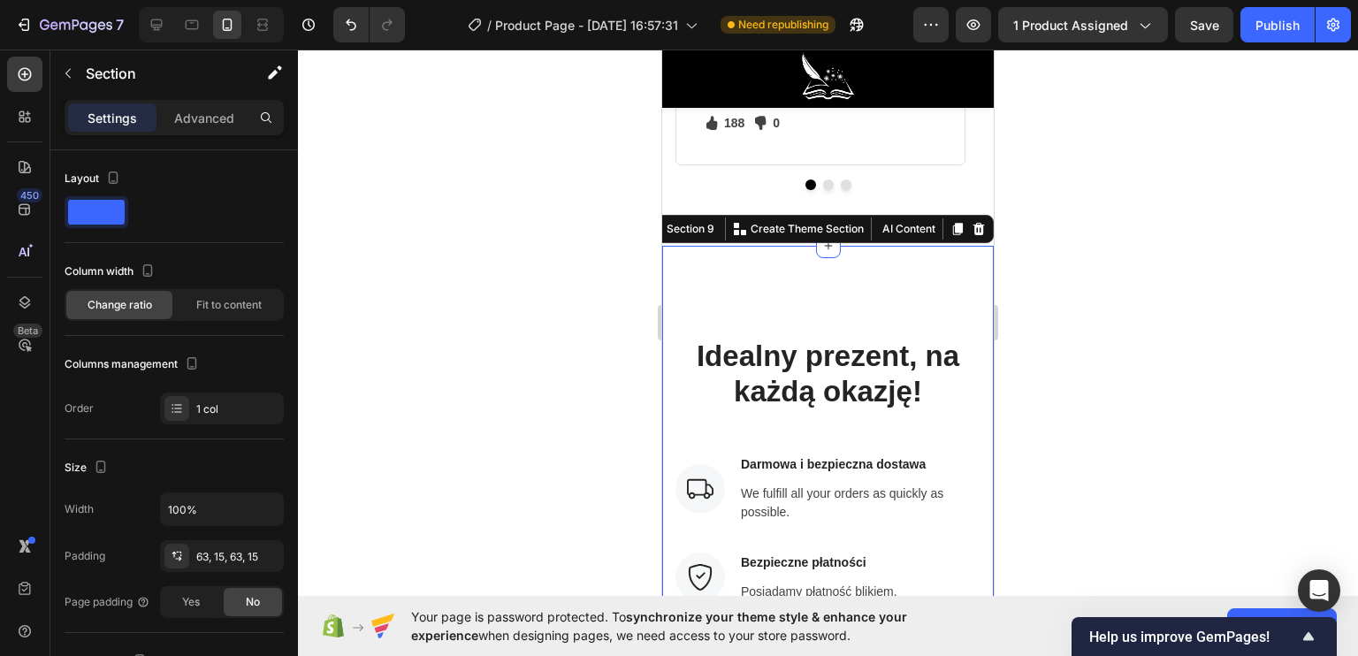
click at [565, 342] on div at bounding box center [828, 353] width 1060 height 606
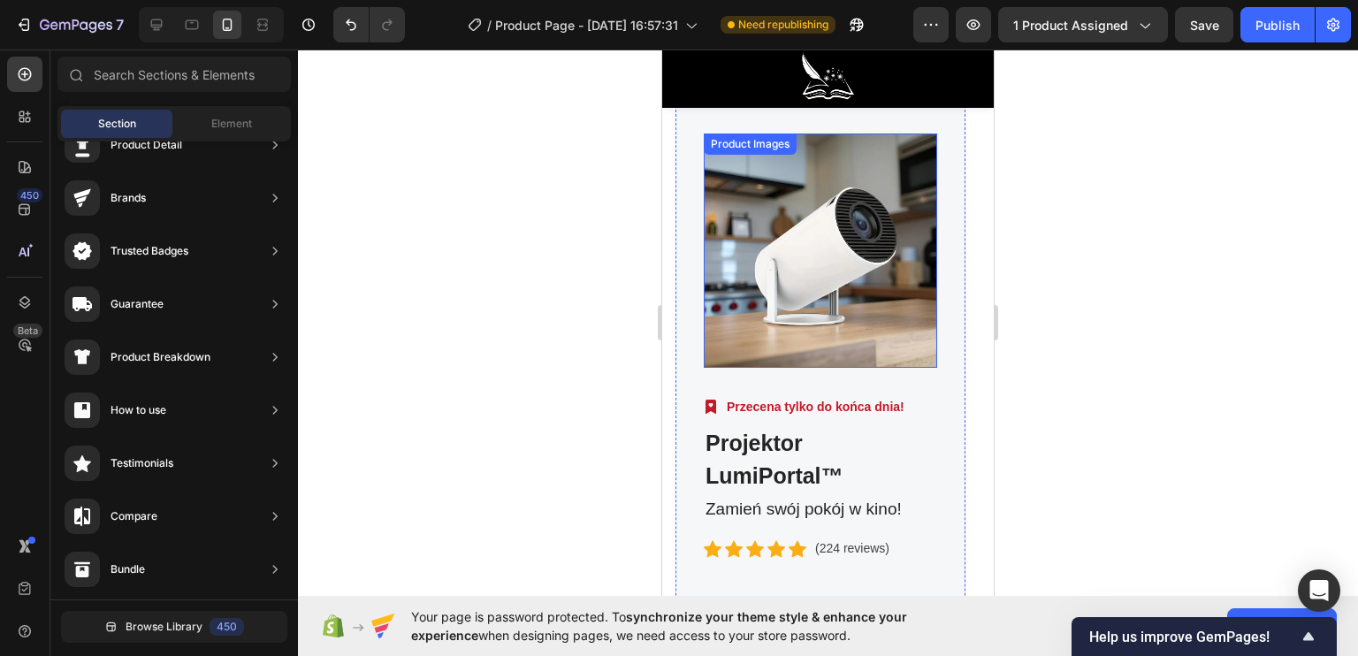
scroll to position [7142, 0]
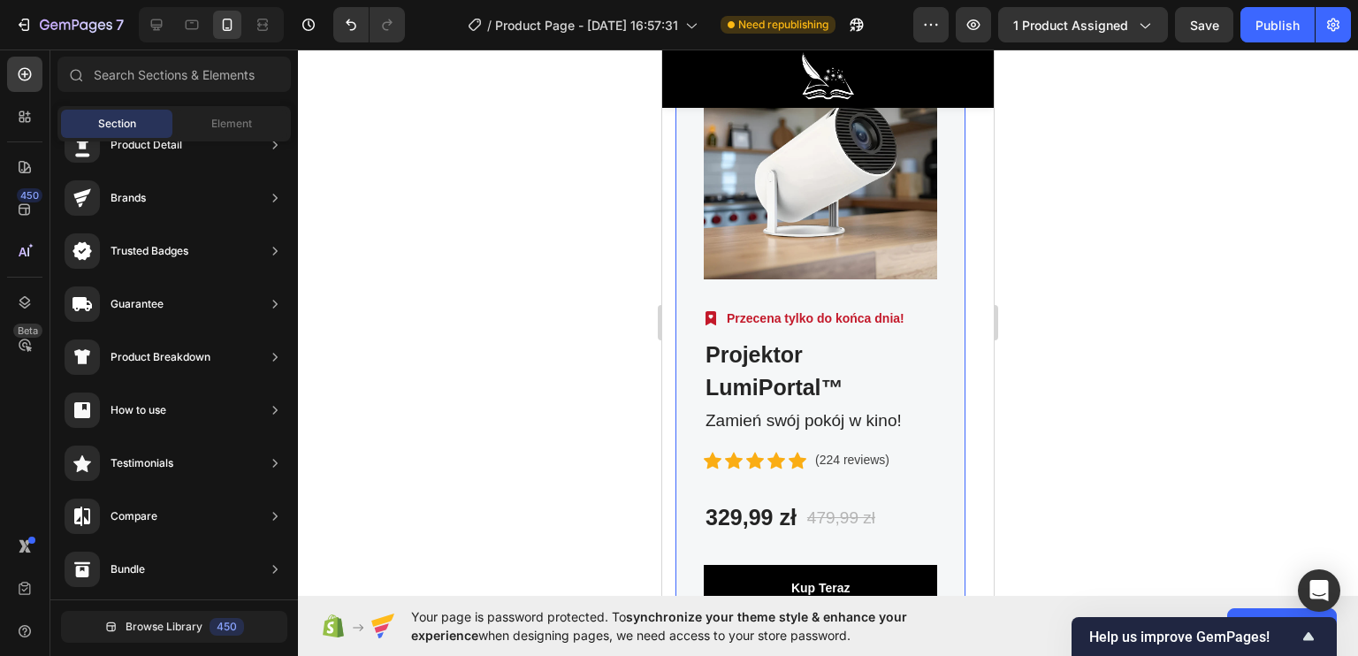
click at [794, 320] on p "Przecena tylko do końca dnia!" at bounding box center [816, 318] width 178 height 19
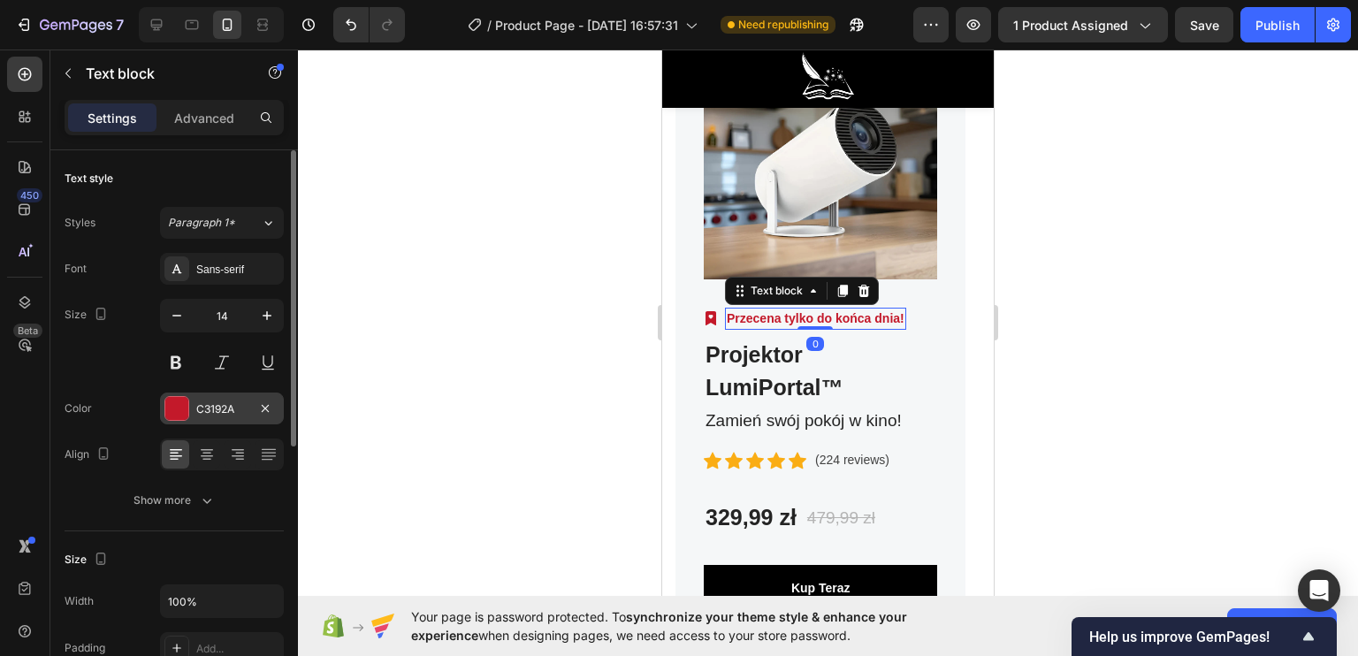
click at [172, 408] on div at bounding box center [176, 408] width 23 height 23
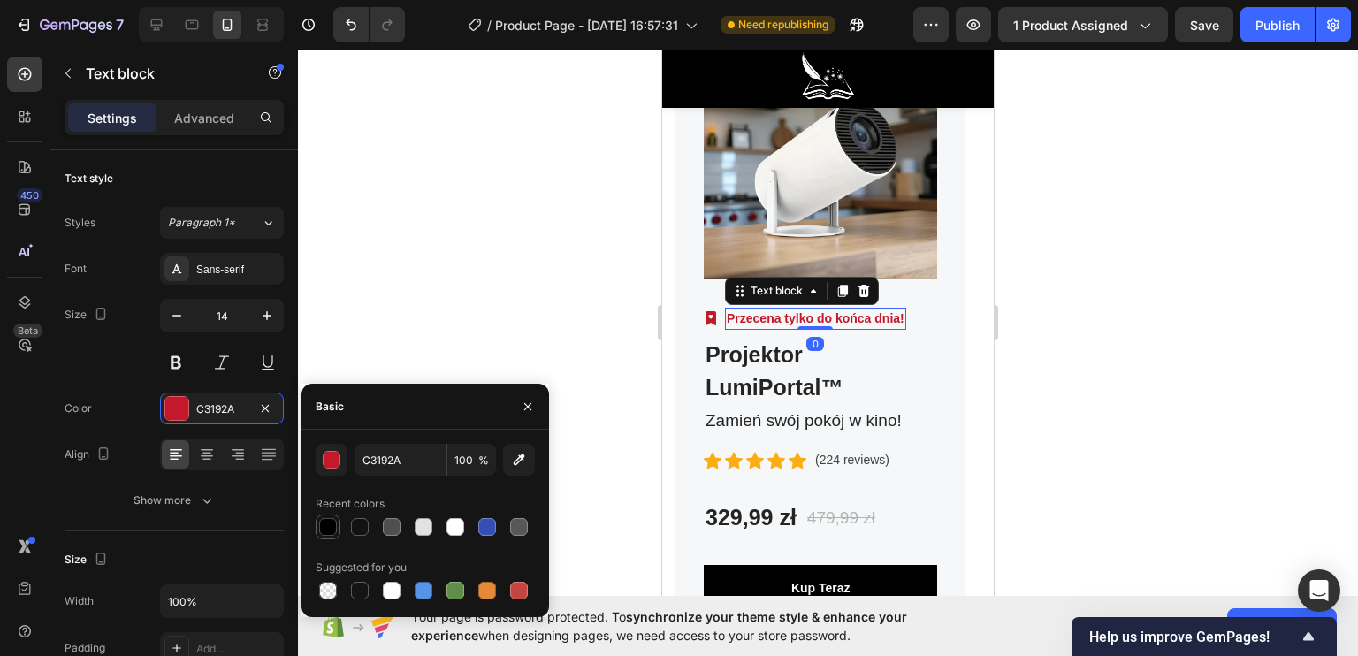
click at [323, 518] on div at bounding box center [328, 527] width 18 height 18
click at [519, 590] on div at bounding box center [519, 591] width 18 height 18
click at [456, 595] on div at bounding box center [455, 591] width 18 height 18
click at [520, 591] on div at bounding box center [519, 591] width 18 height 18
type input "C5453F"
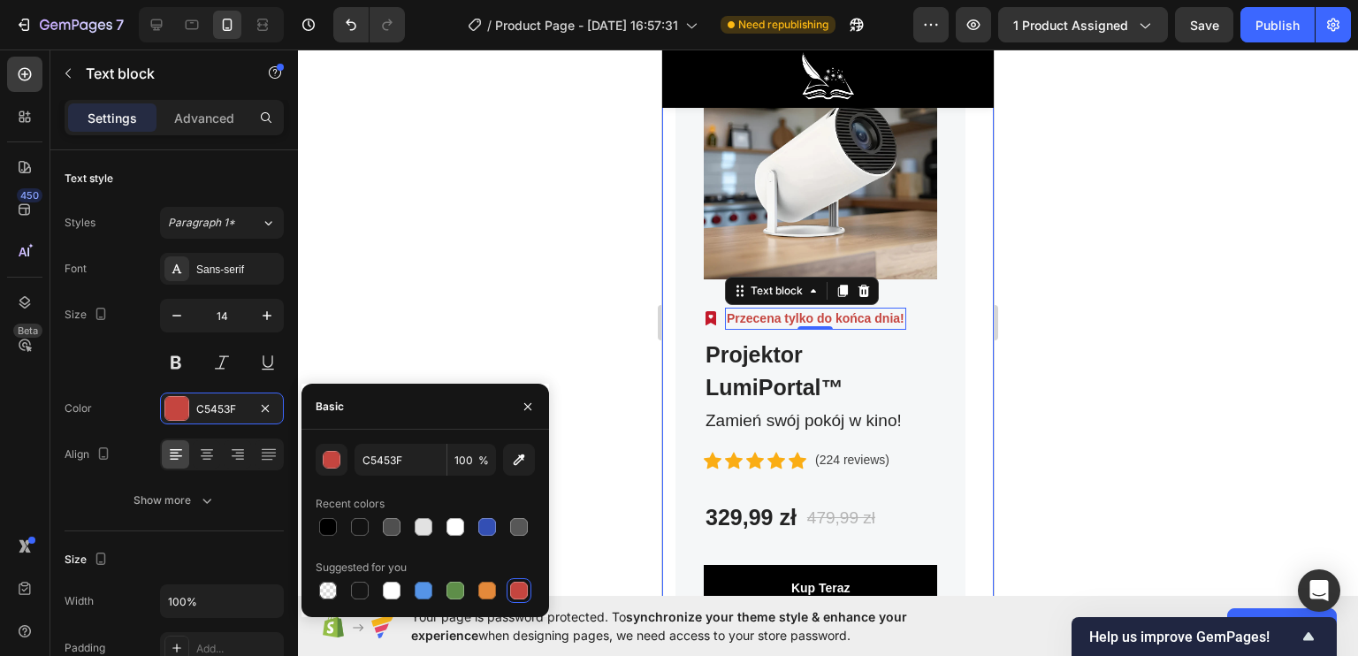
click at [545, 296] on div at bounding box center [828, 353] width 1060 height 606
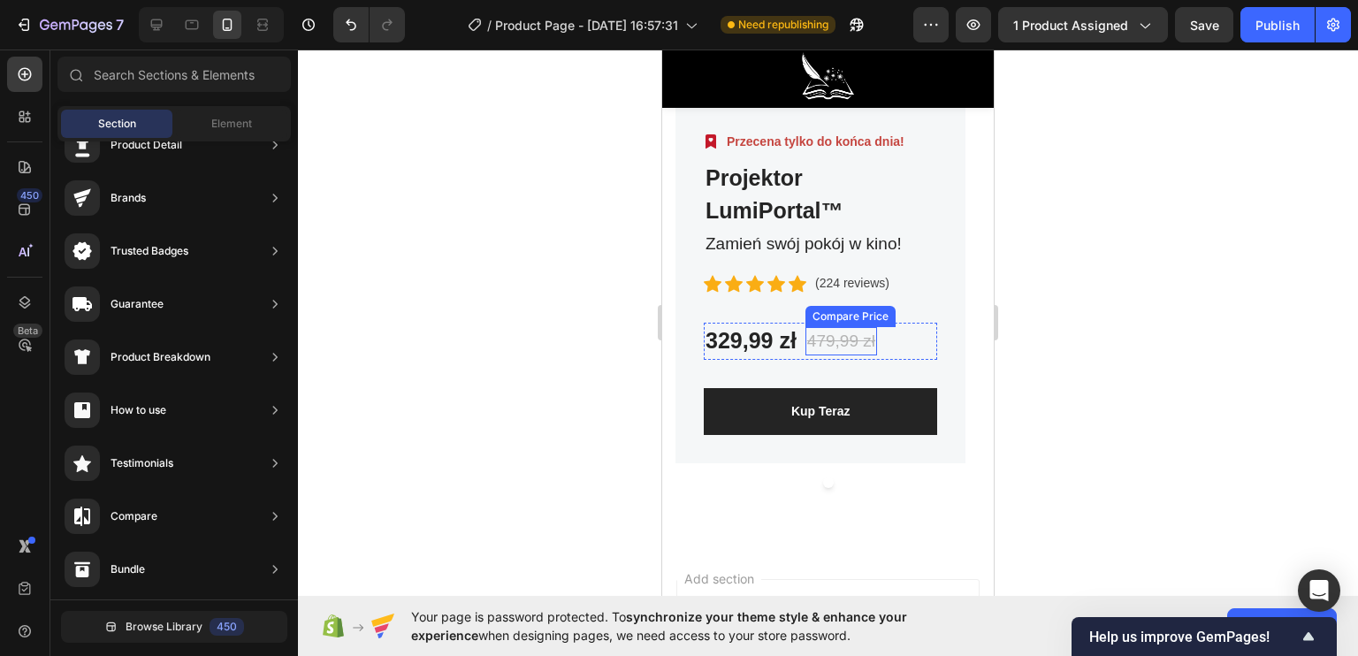
scroll to position [7407, 0]
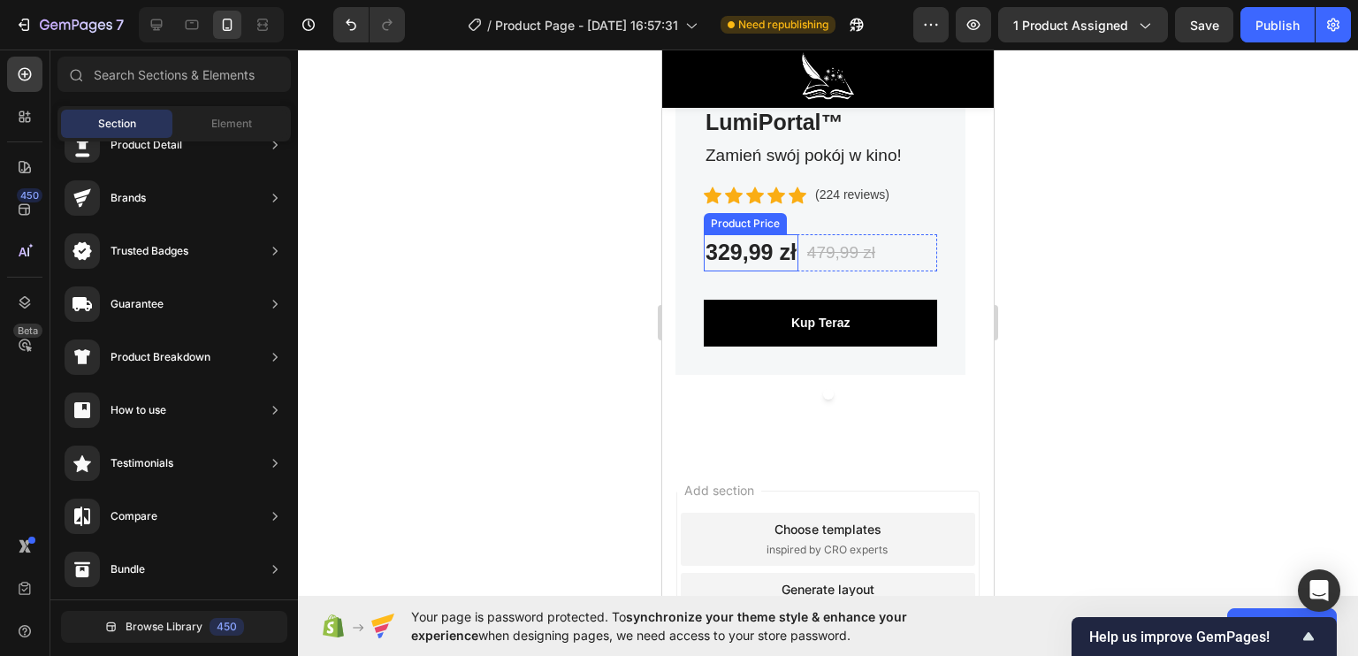
click at [724, 253] on div "329,99 zł" at bounding box center [751, 252] width 95 height 37
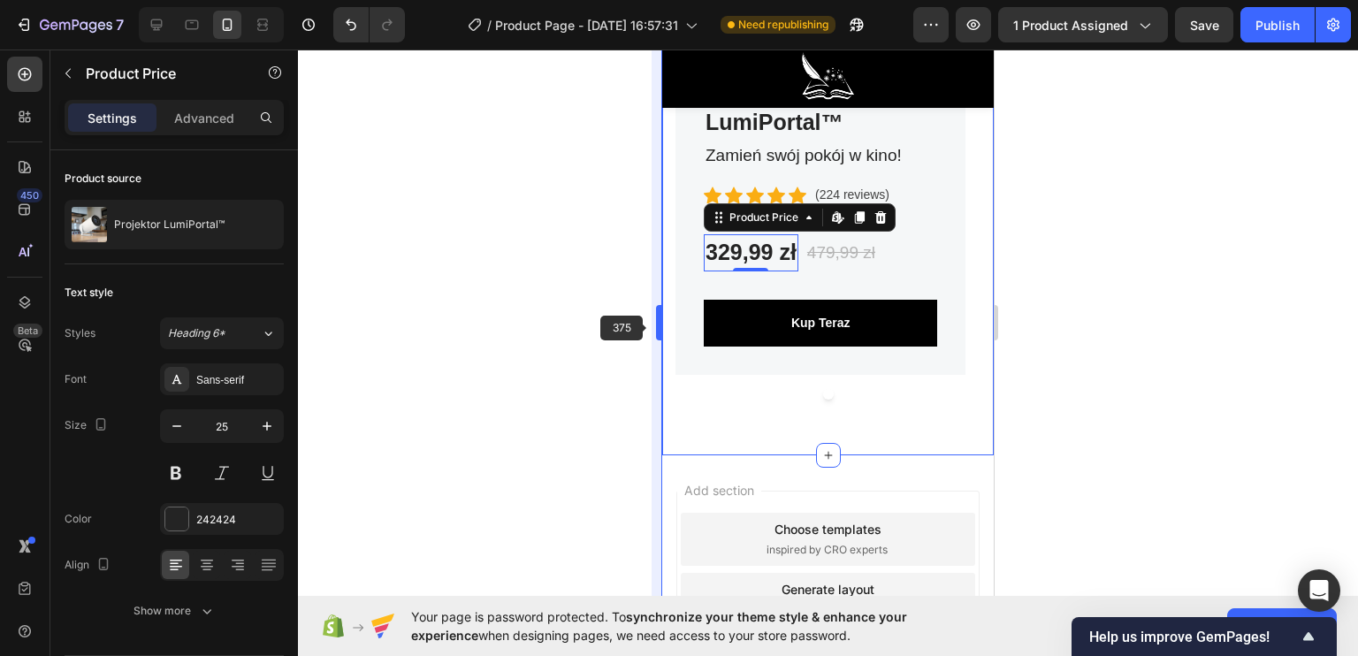
click at [651, 327] on div at bounding box center [828, 353] width 1060 height 606
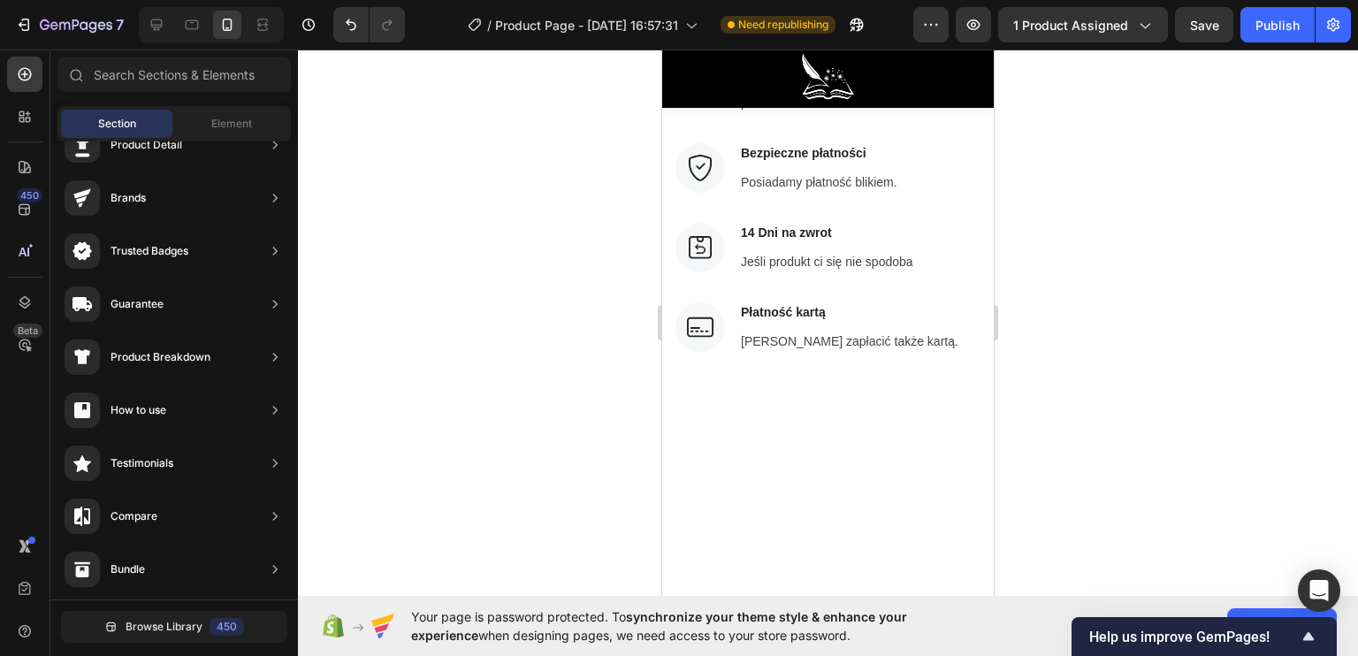
scroll to position [6313, 0]
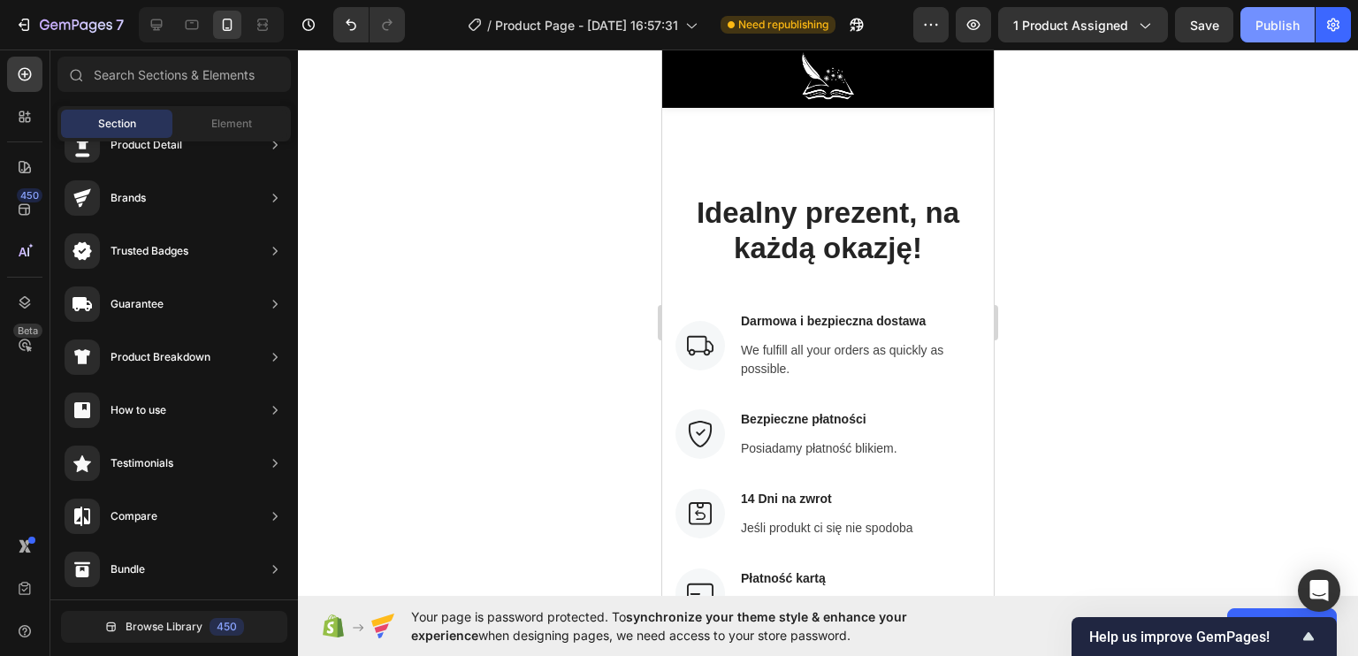
click at [1256, 17] on div "Publish" at bounding box center [1277, 25] width 44 height 19
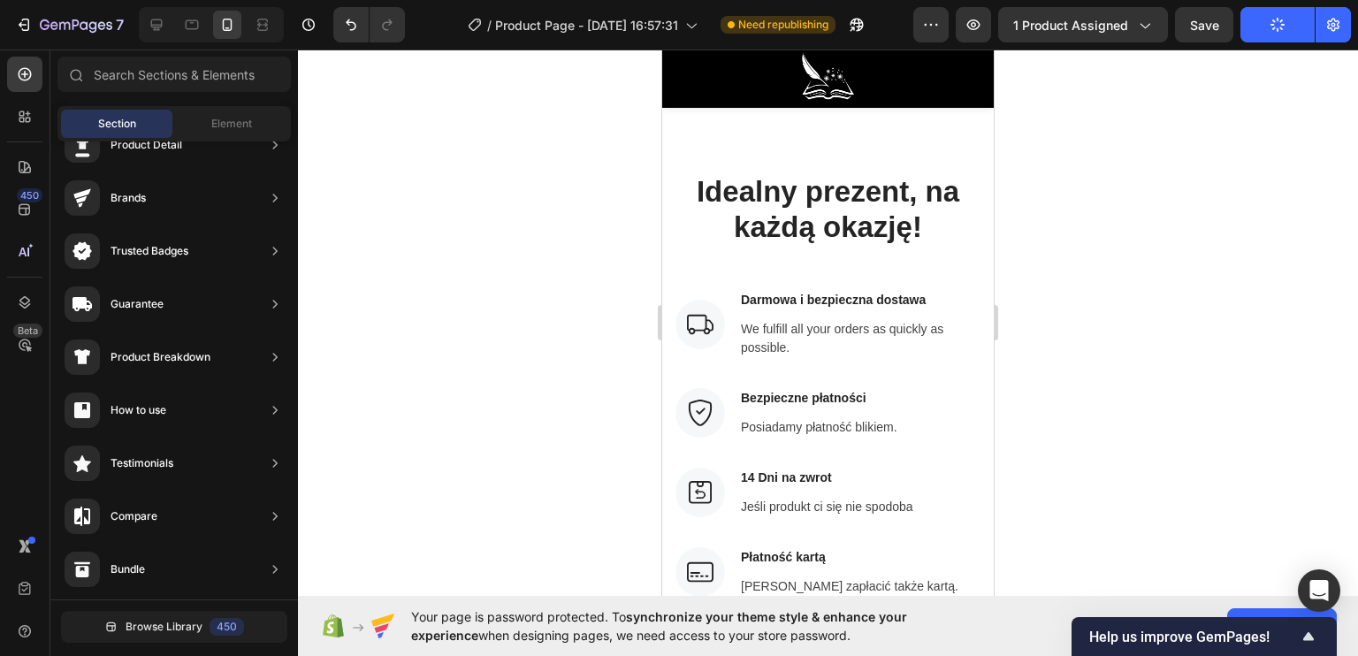
scroll to position [6377, 0]
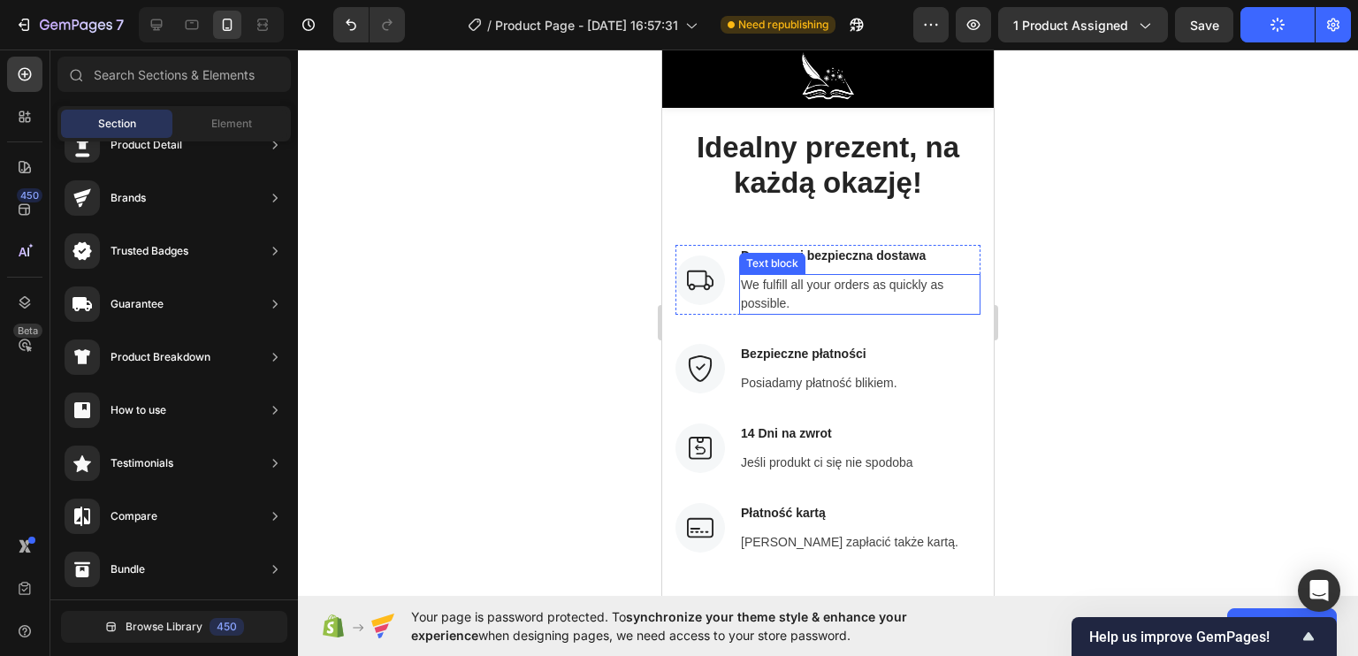
click at [831, 280] on p "We fulfill all your orders as quickly as possible." at bounding box center [860, 294] width 238 height 37
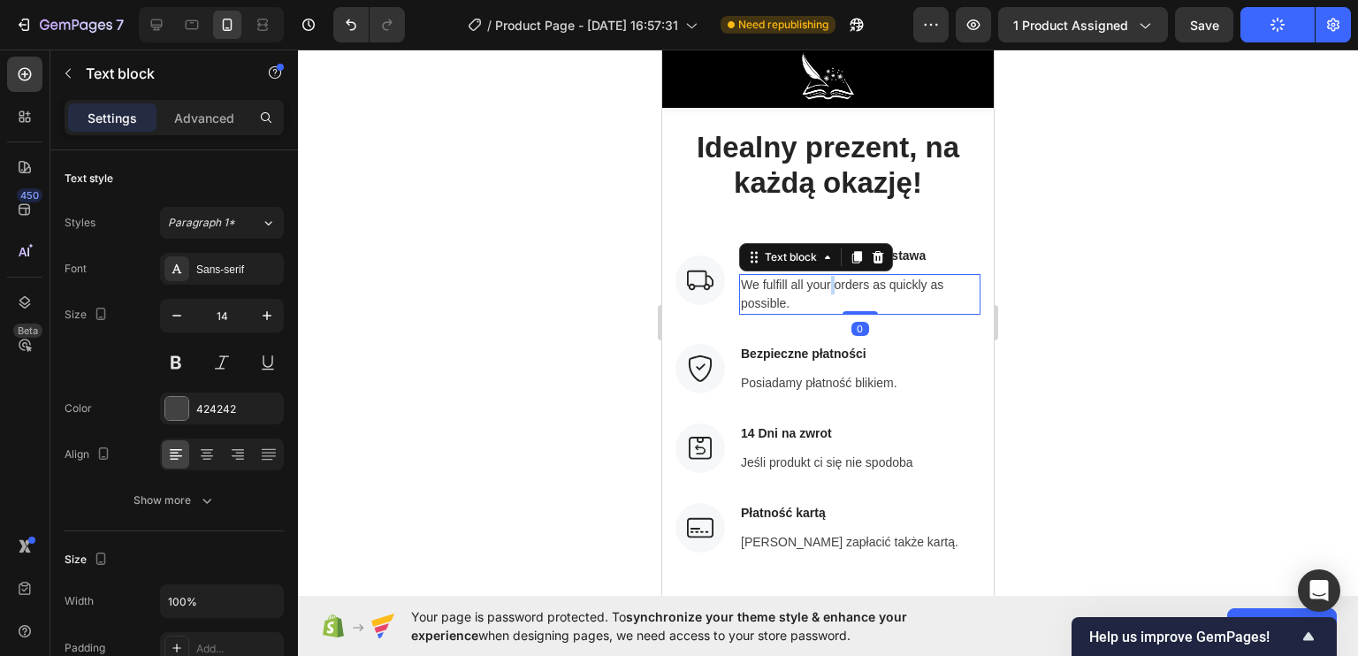
click at [831, 280] on p "We fulfill all your orders as quickly as possible." at bounding box center [860, 294] width 238 height 37
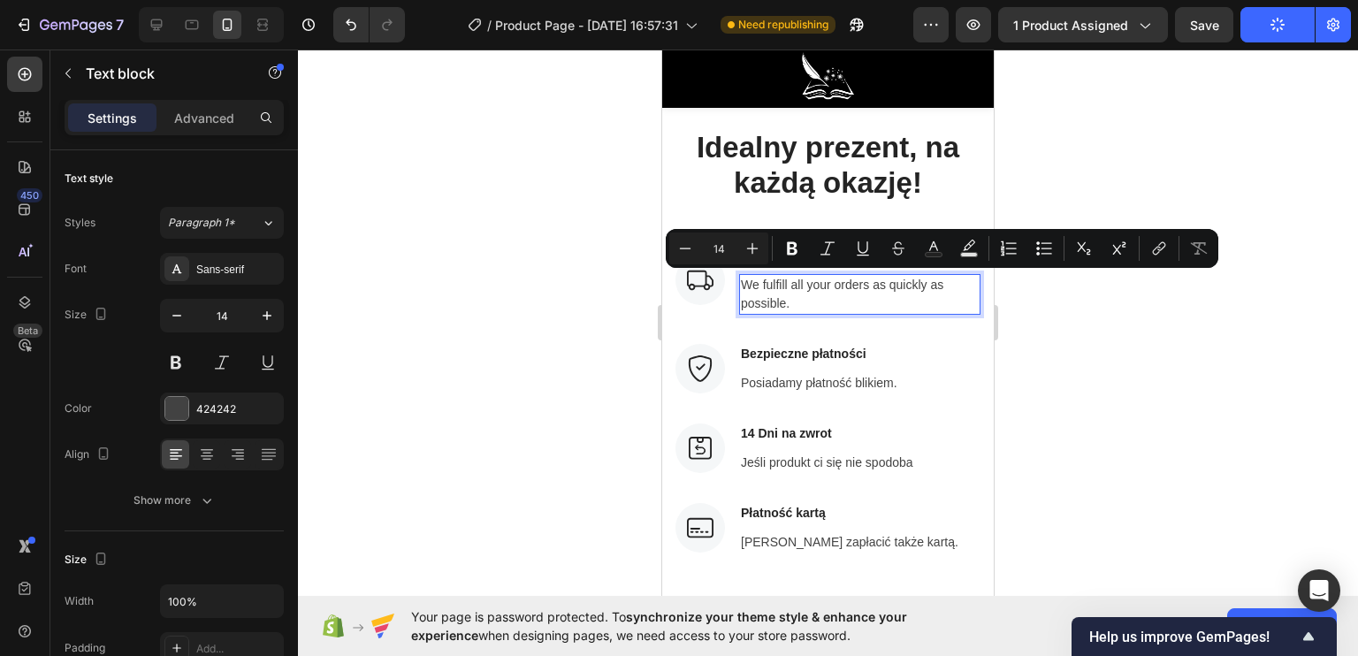
click at [797, 306] on p "We fulfill all your orders as quickly as possible." at bounding box center [860, 294] width 238 height 37
drag, startPoint x: 798, startPoint y: 304, endPoint x: 741, endPoint y: 285, distance: 60.7
click at [741, 285] on p "We fulfill all your orders as quickly as possible." at bounding box center [860, 294] width 238 height 37
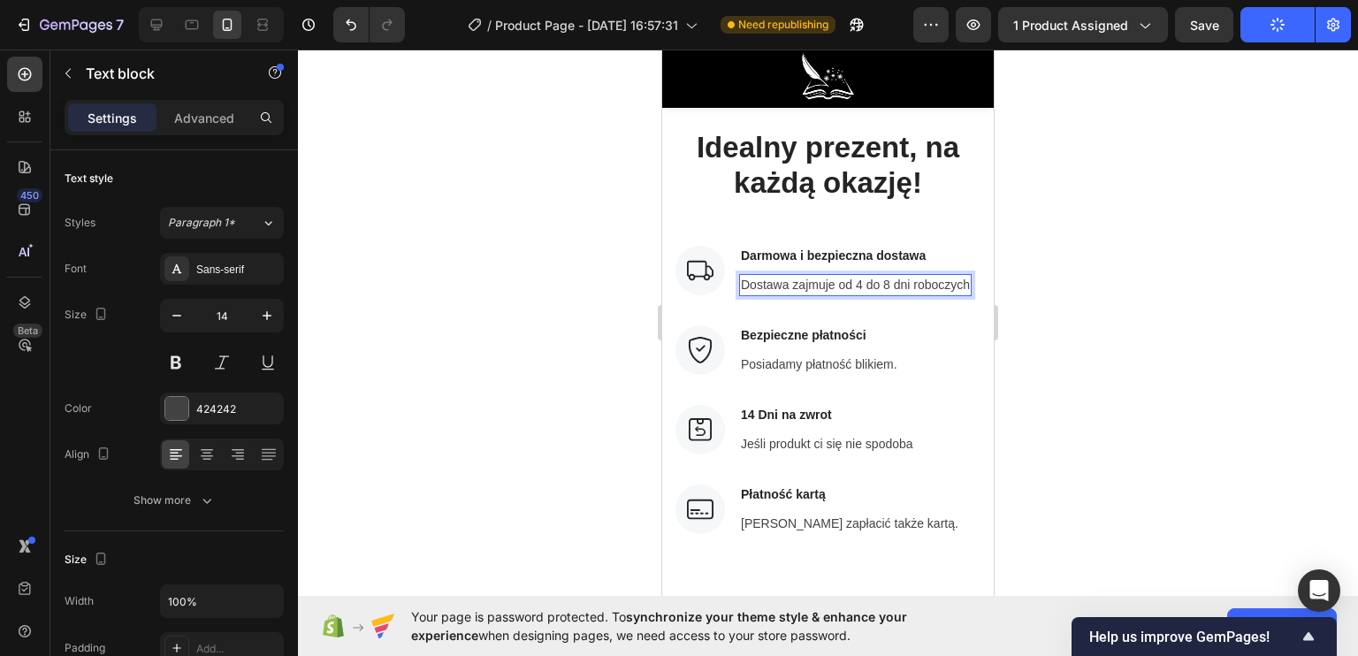
click at [835, 285] on p "Dostawa zajmuje od 4 do 8 dni roboczych" at bounding box center [855, 285] width 229 height 19
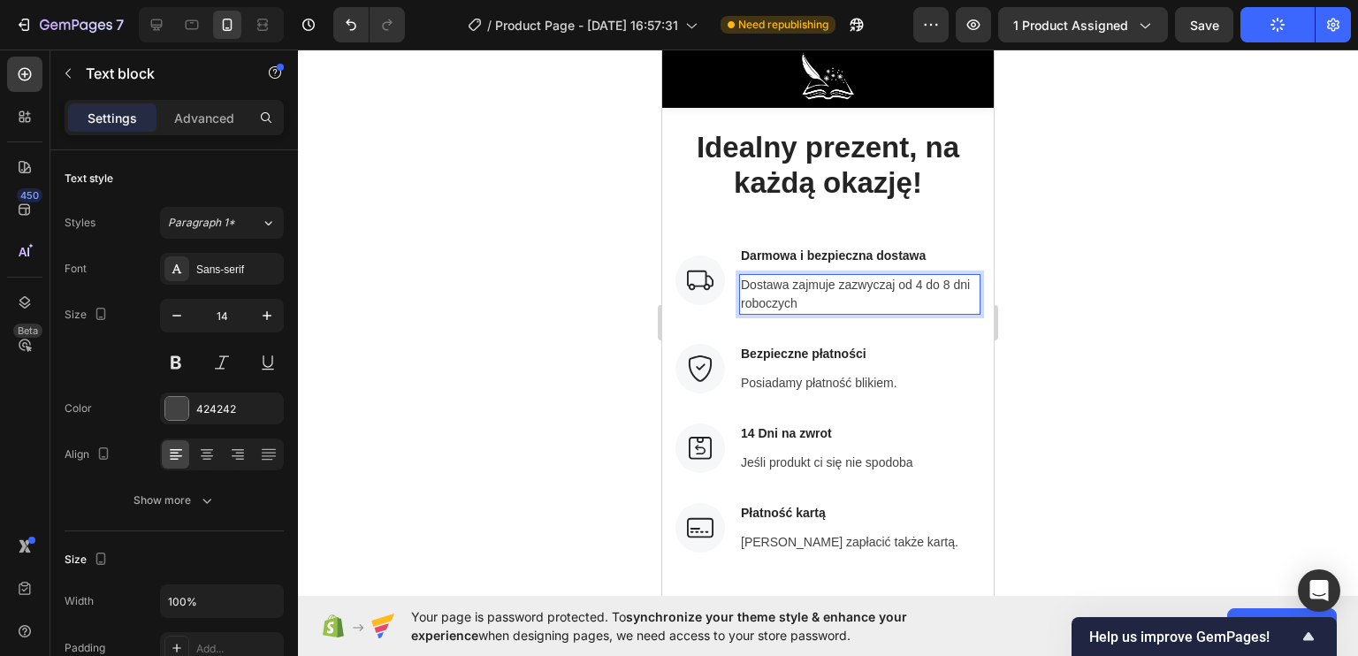
click at [832, 299] on p "Dostawa zajmuje zazwyczaj od 4 do 8 dni roboczych" at bounding box center [860, 294] width 238 height 37
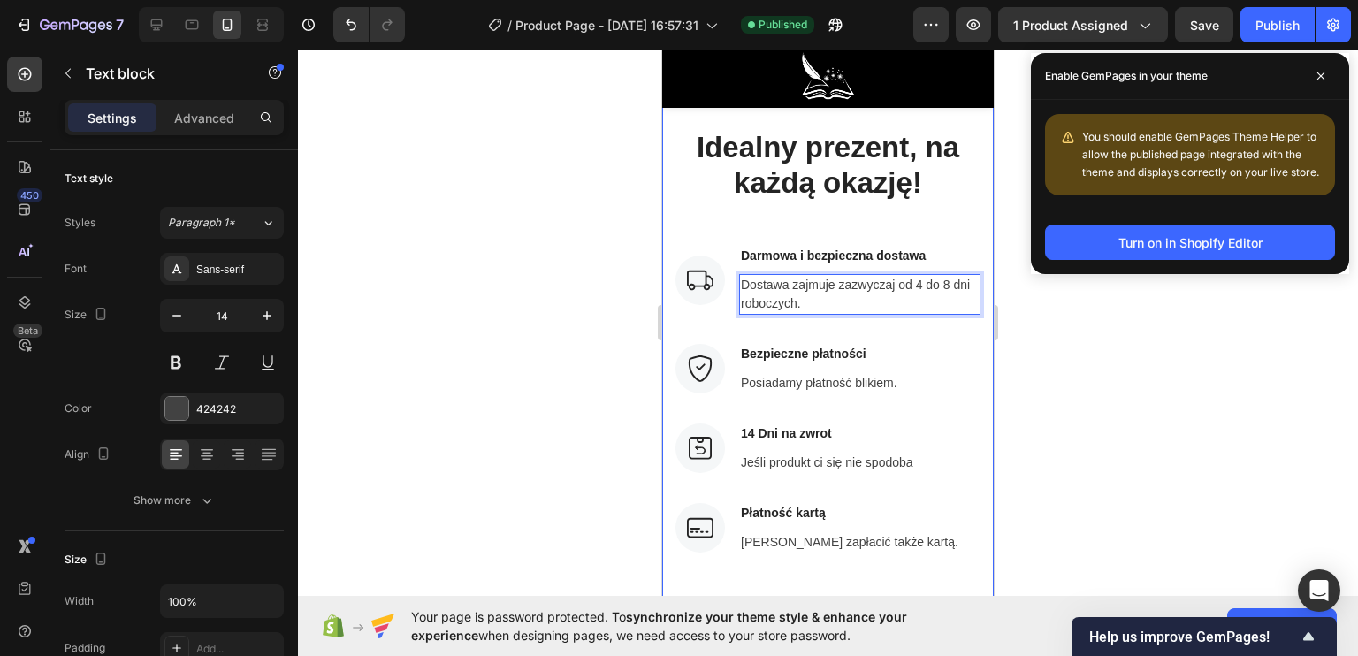
click at [566, 278] on div at bounding box center [828, 353] width 1060 height 606
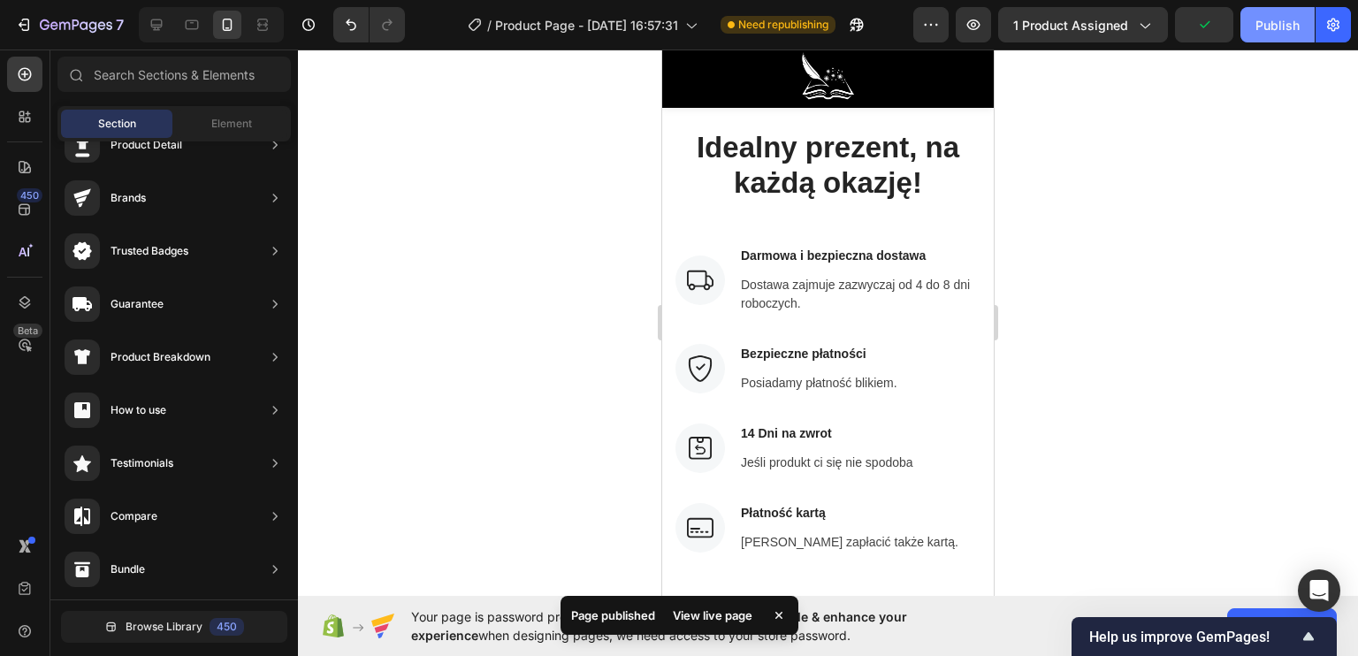
click at [1282, 18] on div "Publish" at bounding box center [1277, 25] width 44 height 19
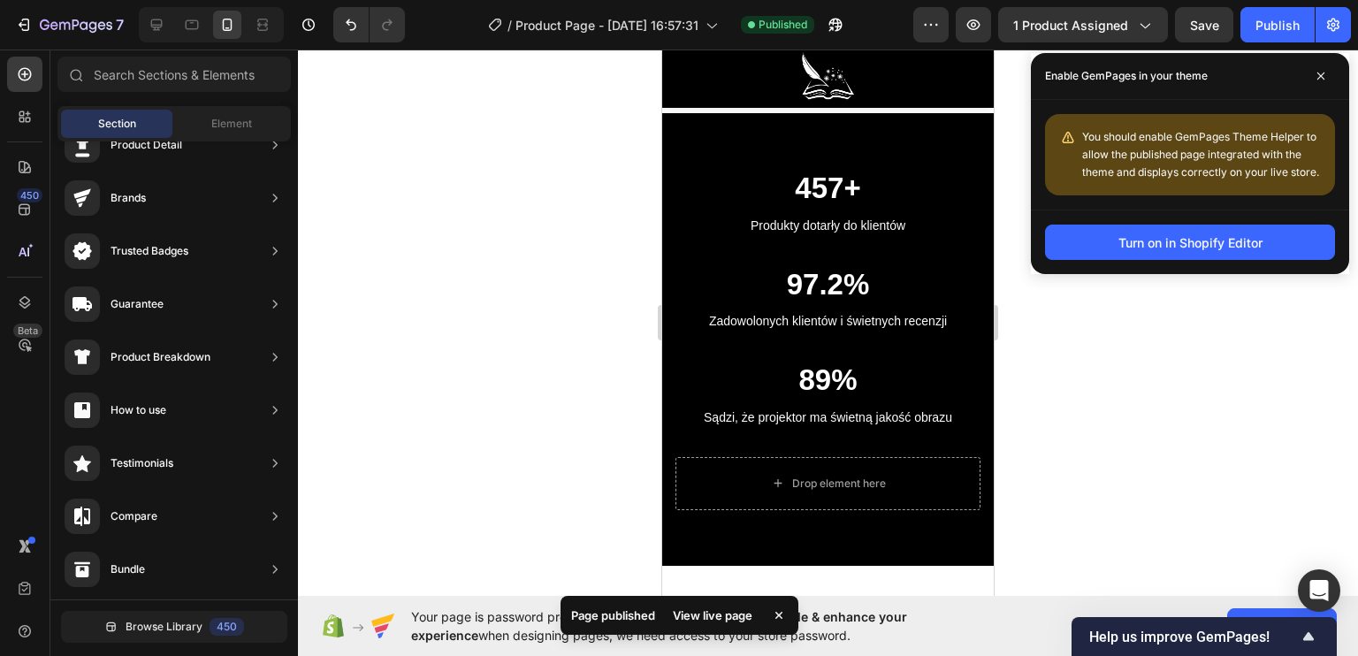
scroll to position [3754, 0]
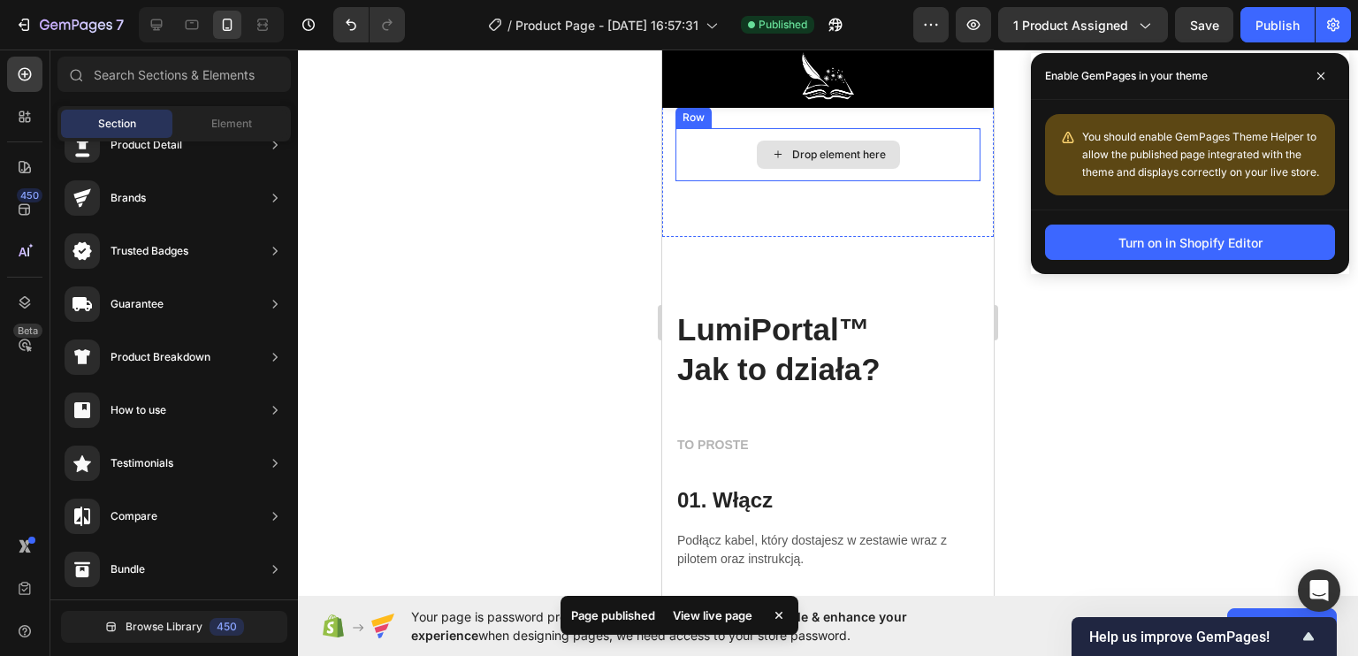
click at [901, 155] on div "Drop element here" at bounding box center [827, 154] width 305 height 53
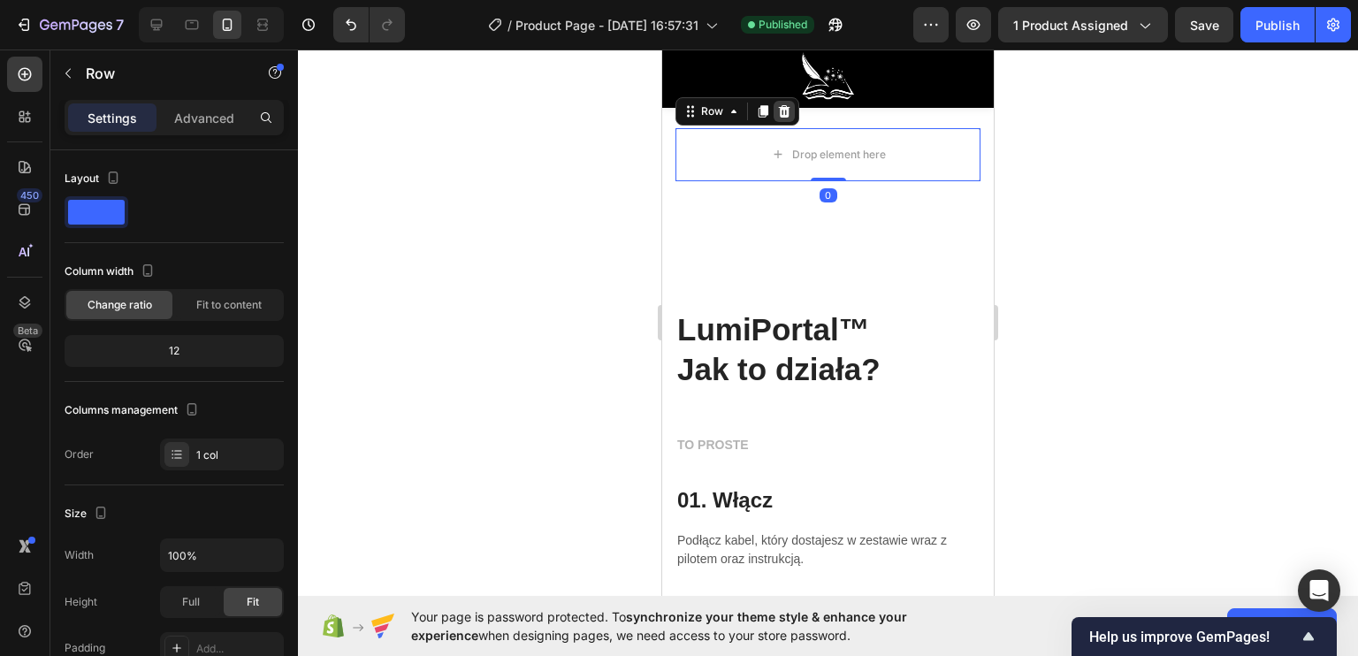
click at [774, 109] on div at bounding box center [784, 111] width 21 height 21
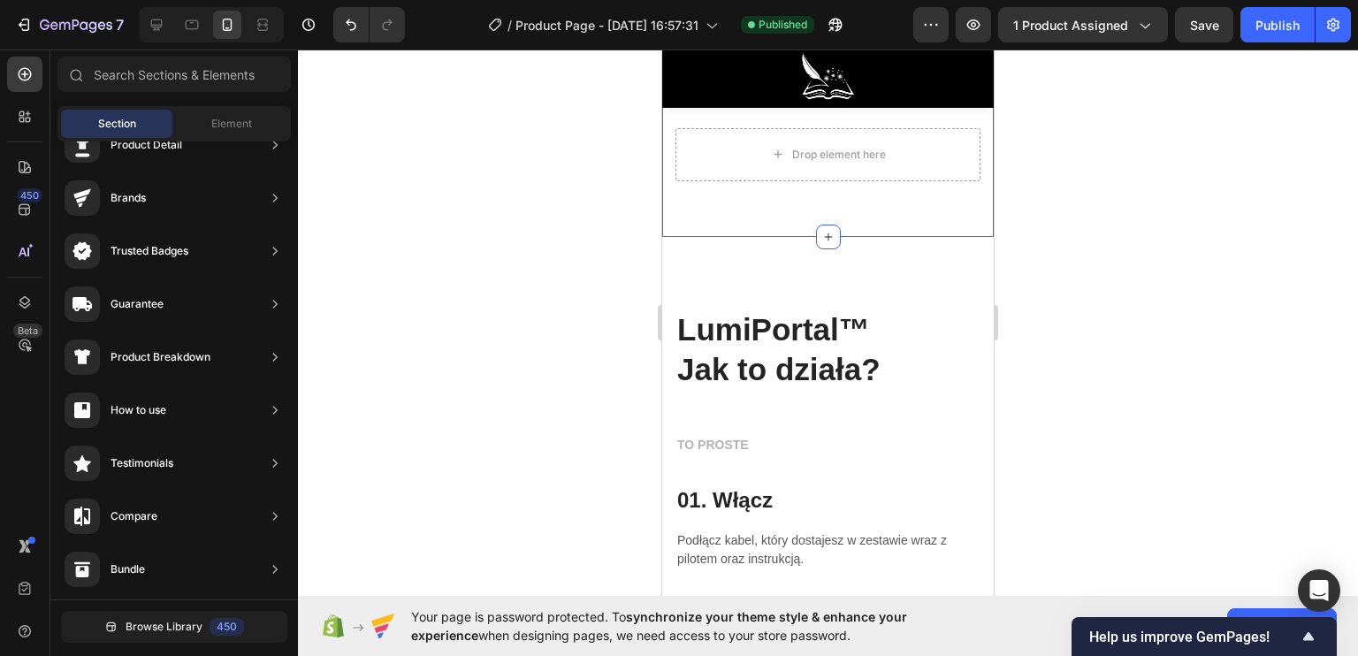
scroll to position [3665, 0]
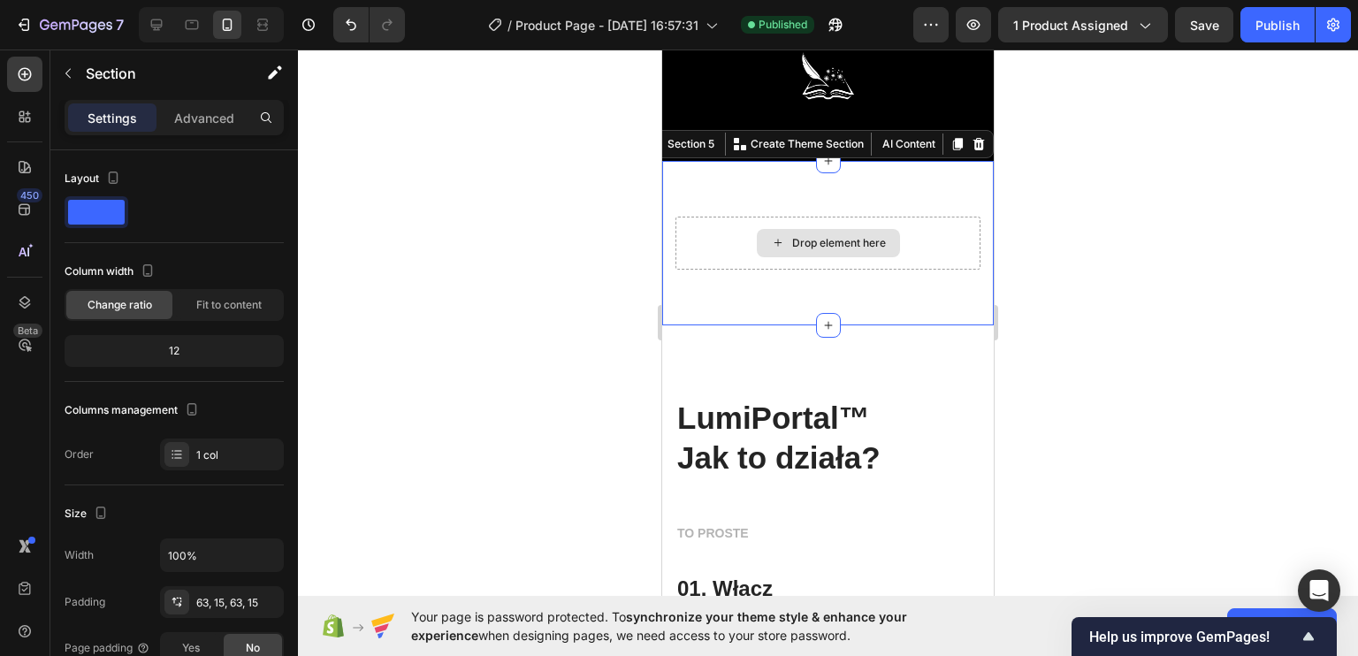
click at [901, 248] on div "Drop element here" at bounding box center [827, 243] width 305 height 53
click at [972, 148] on icon at bounding box center [979, 144] width 14 height 14
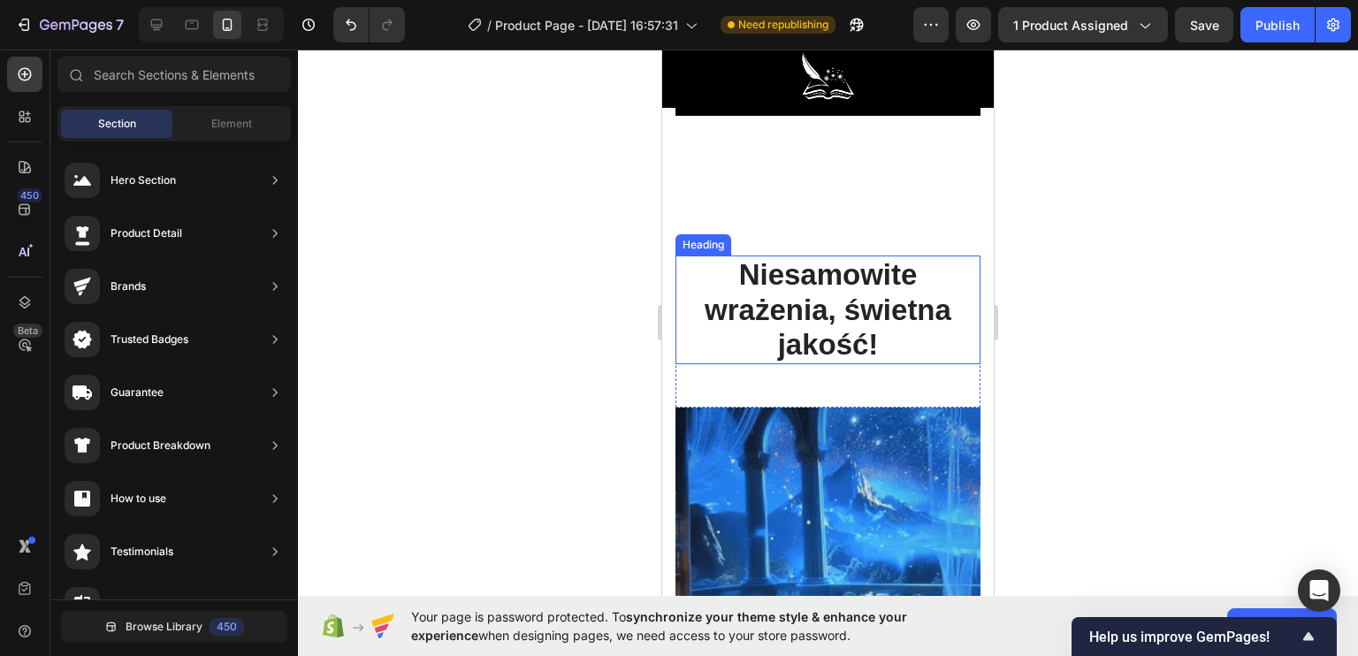
scroll to position [1945, 0]
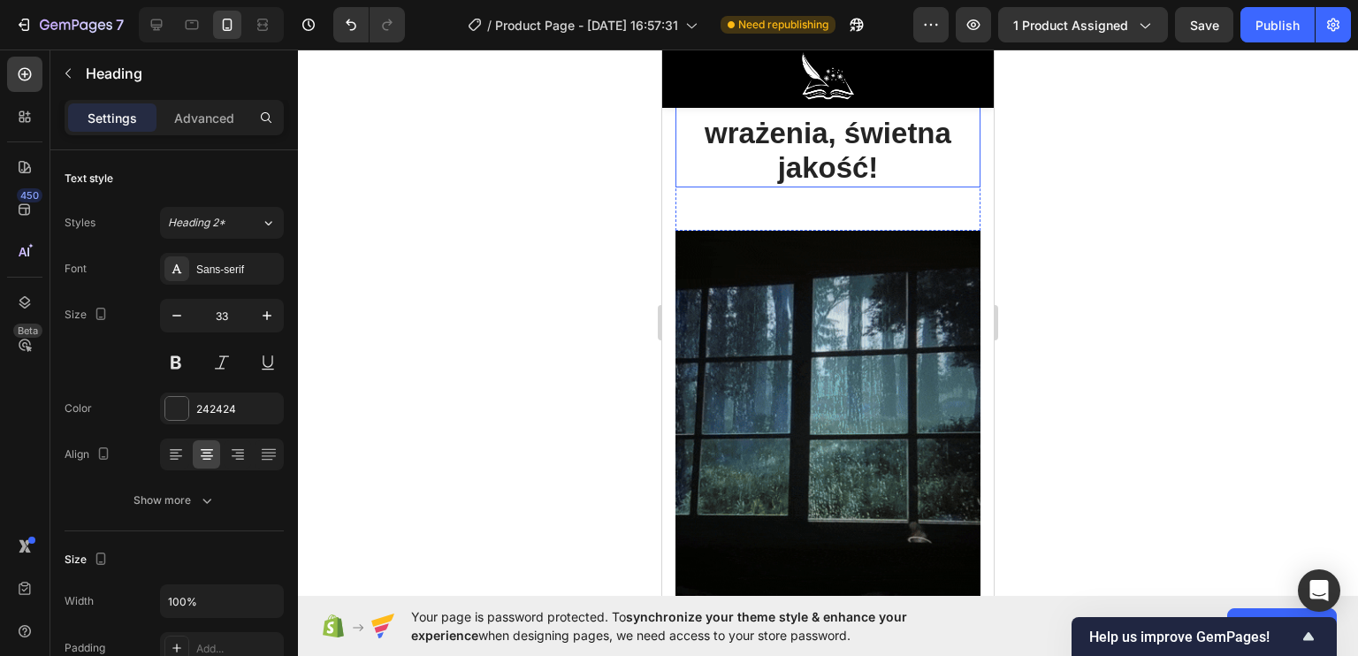
click at [778, 187] on h2 "Niesamowite wrażenia, świetna jakość!" at bounding box center [827, 133] width 305 height 109
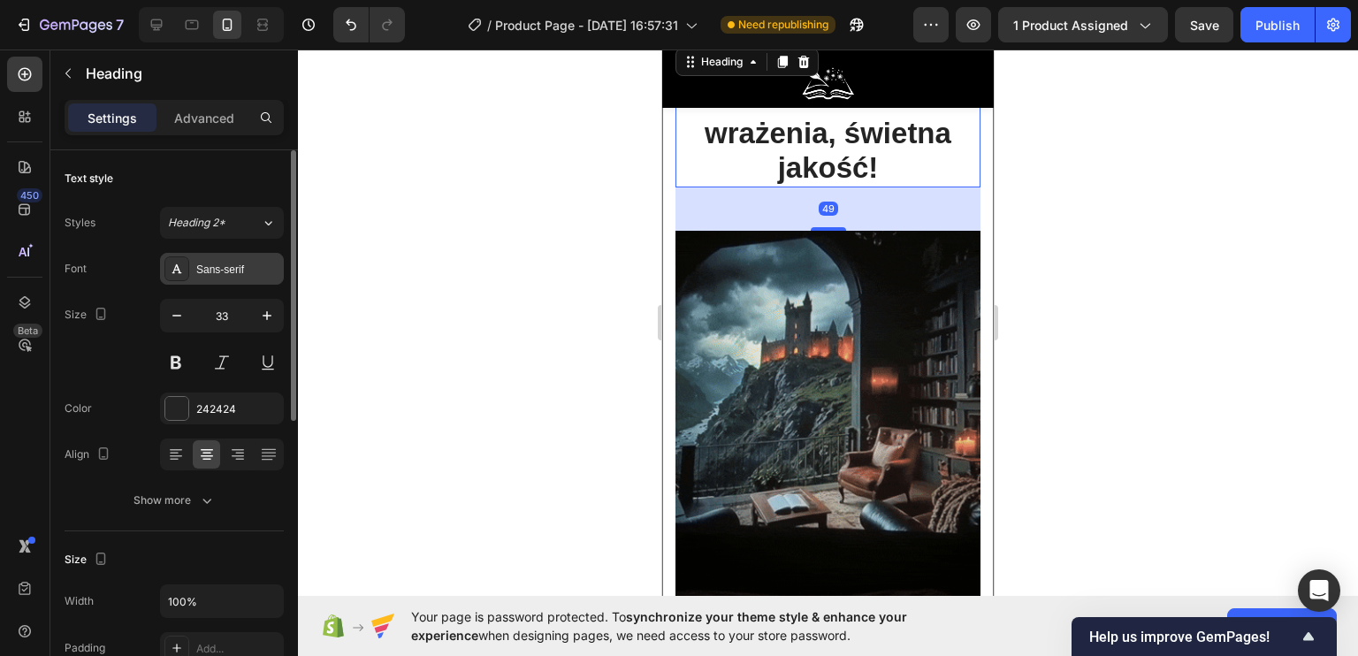
click at [180, 271] on icon at bounding box center [177, 269] width 14 height 14
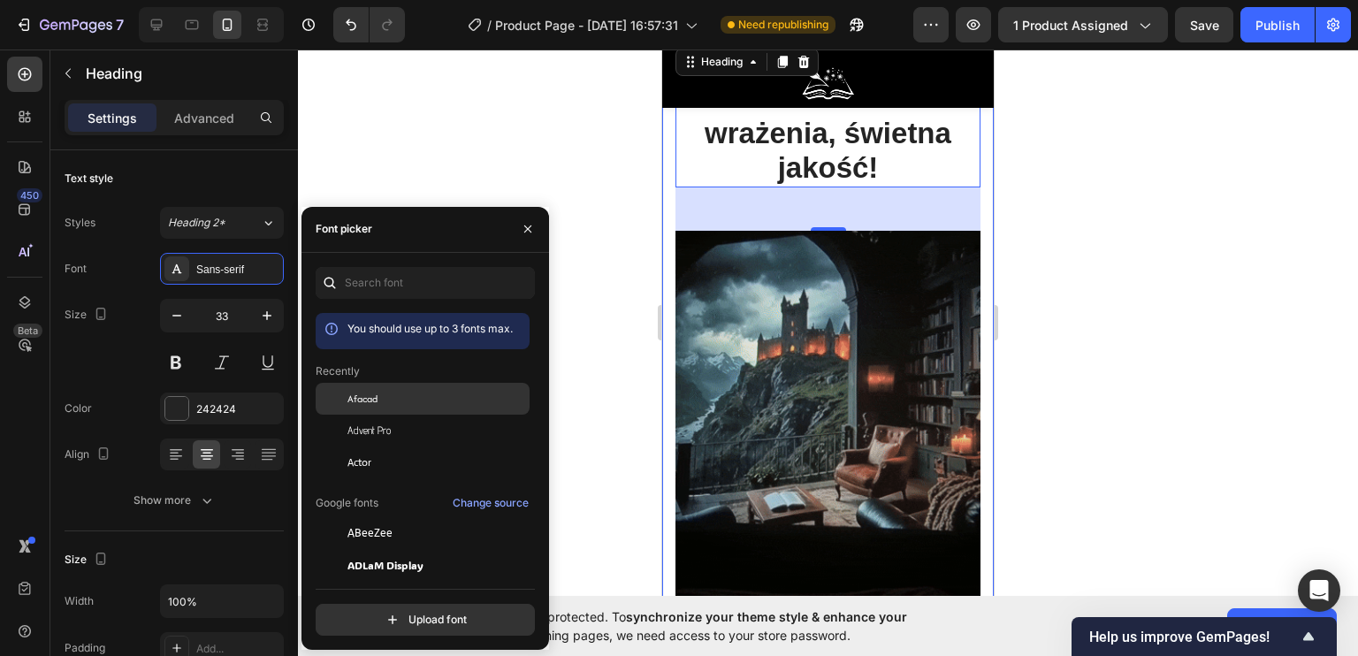
click at [371, 400] on span "Afacad" at bounding box center [362, 399] width 30 height 16
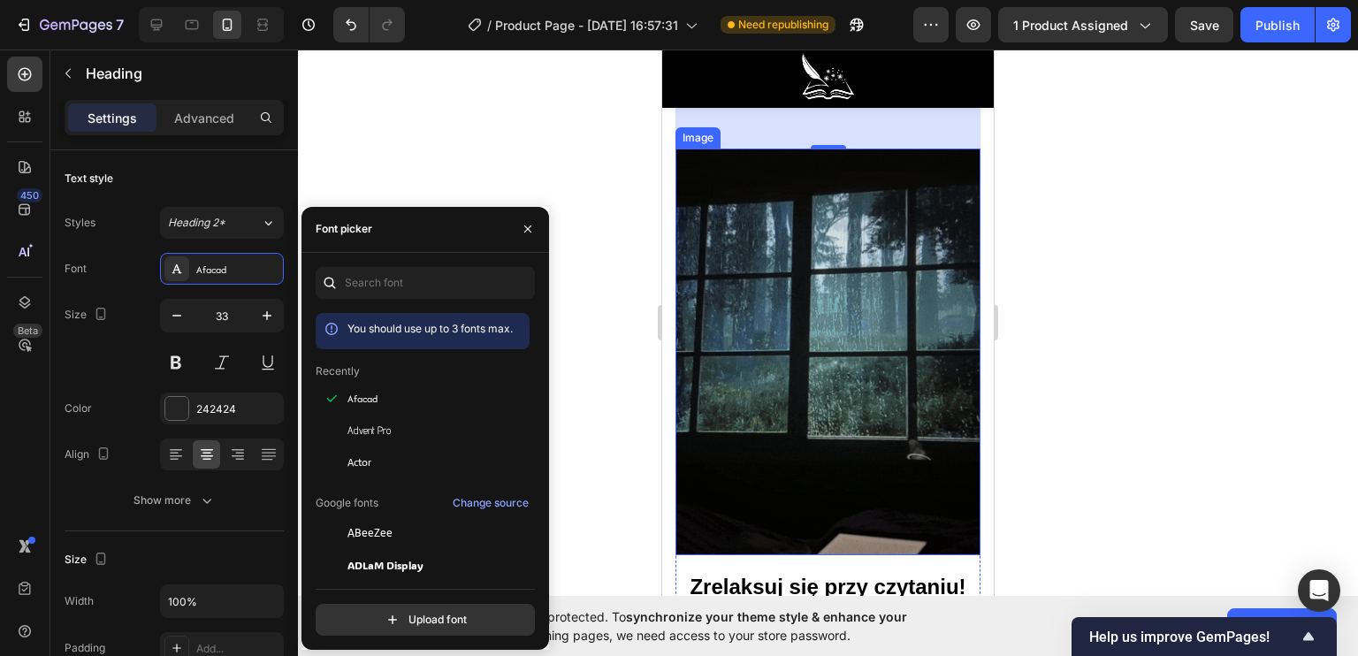
scroll to position [2210, 0]
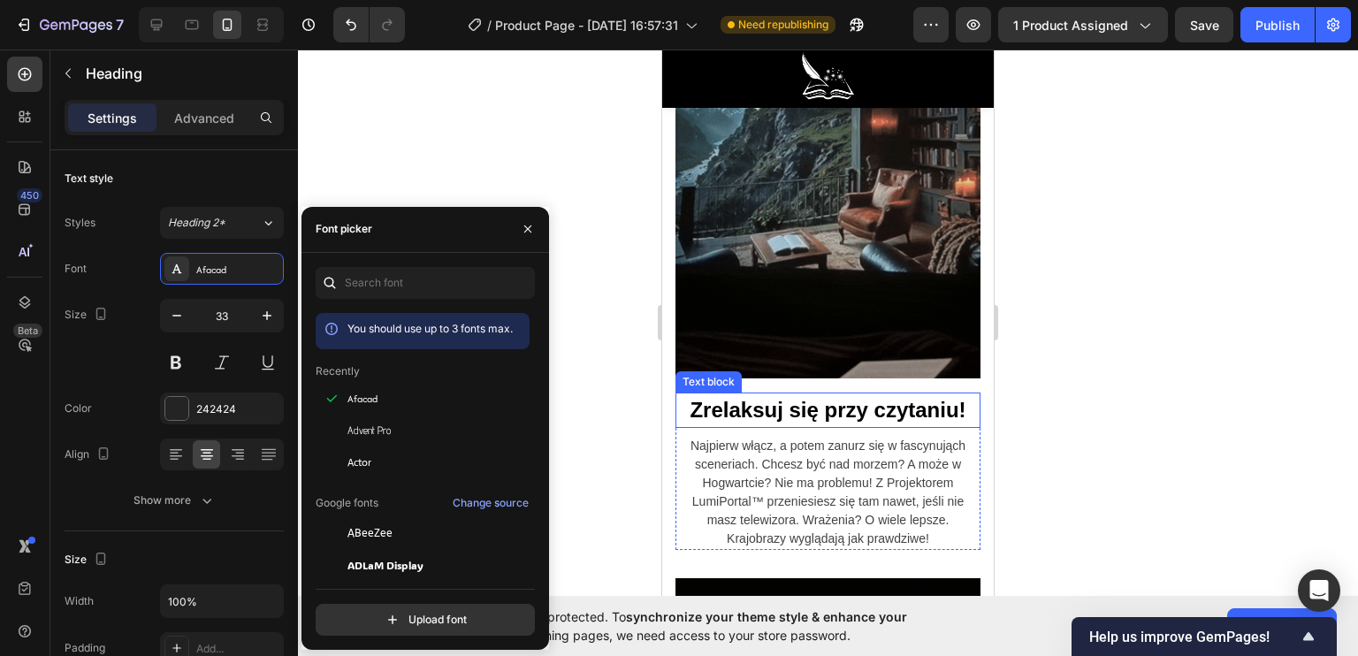
click at [739, 394] on p "Zrelaksuj się przy czytaniu!" at bounding box center [827, 410] width 301 height 32
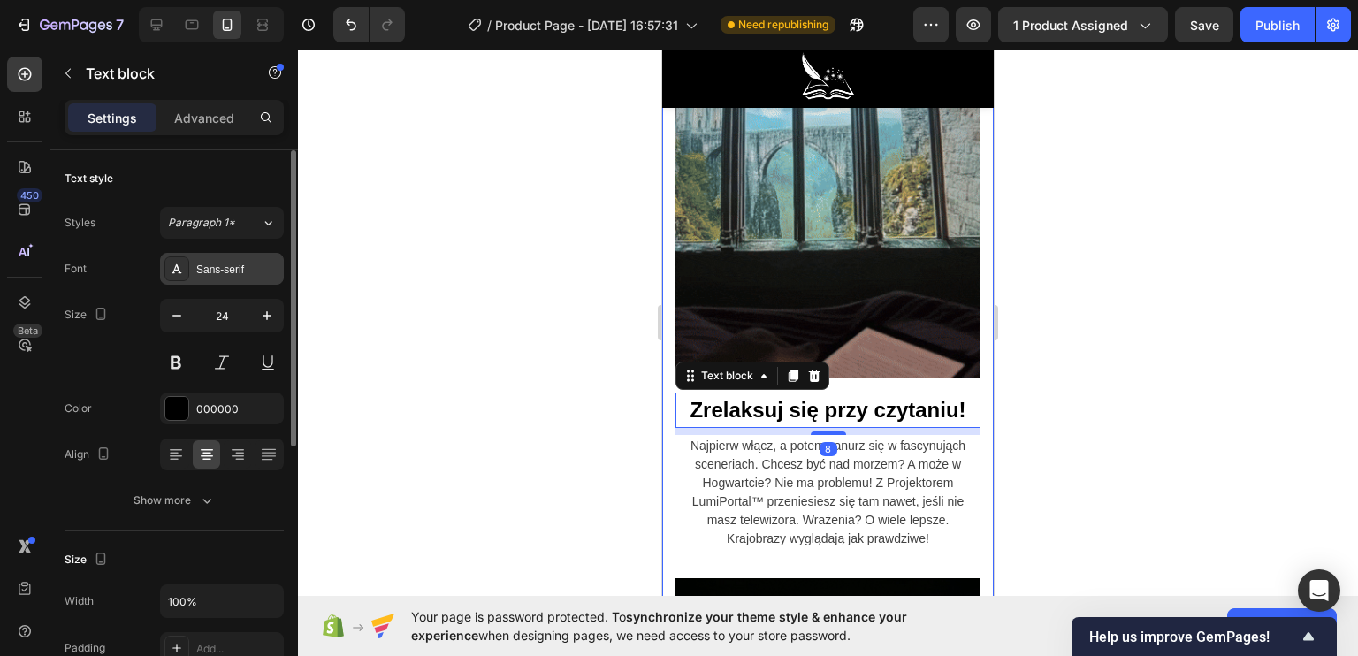
click at [233, 278] on div "Sans-serif" at bounding box center [222, 269] width 124 height 32
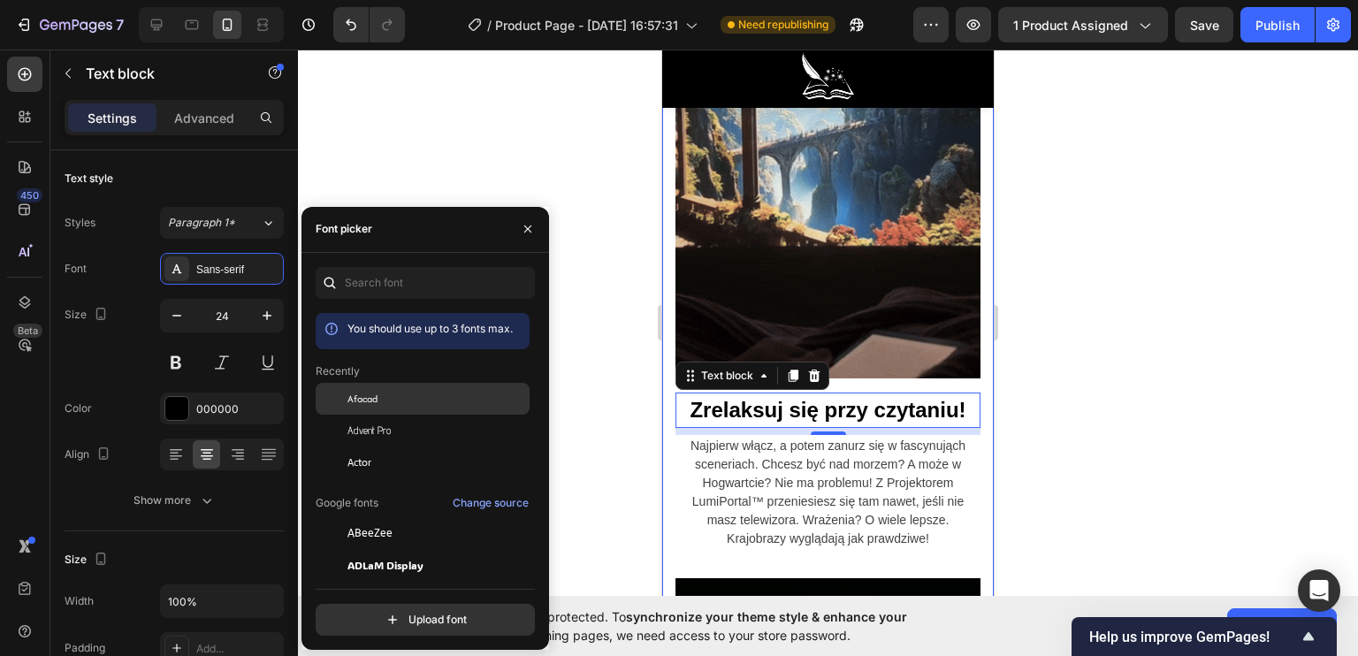
click at [396, 403] on div "Afacad" at bounding box center [436, 399] width 179 height 16
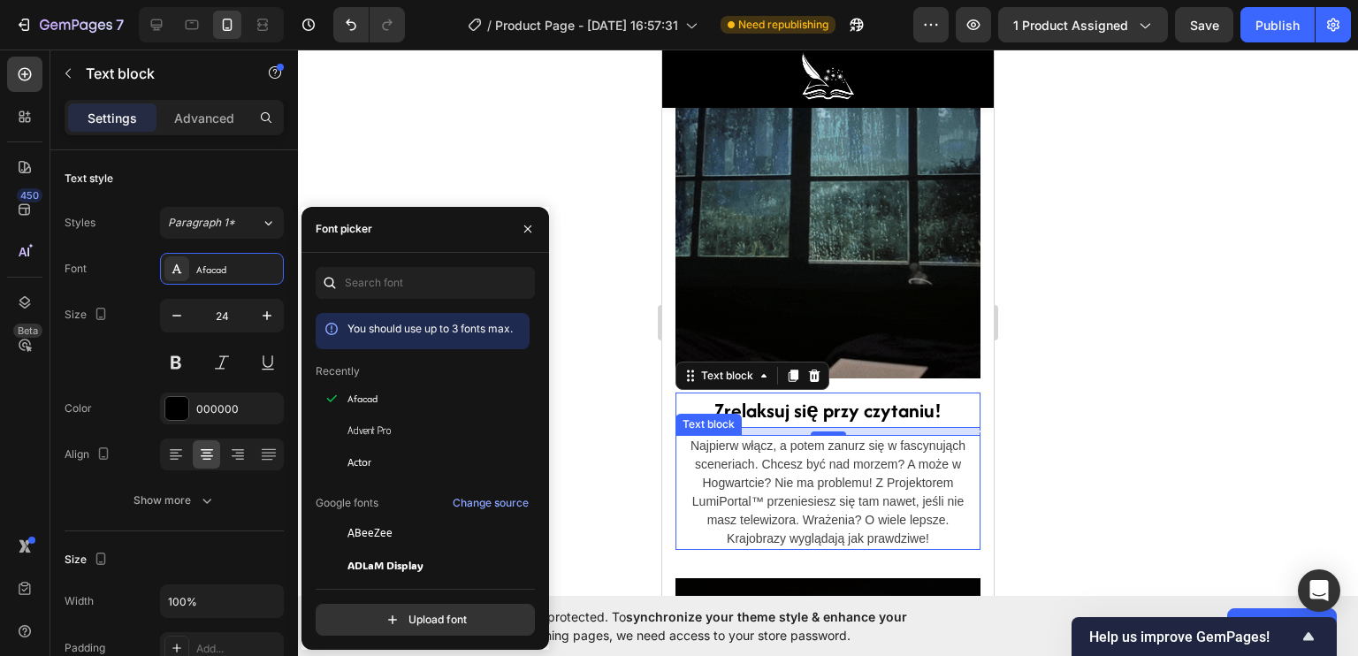
click at [734, 480] on p "Najpierw włącz, a potem zanurz się w fascynująch sceneriach. Chcesz być nad mor…" at bounding box center [827, 492] width 301 height 111
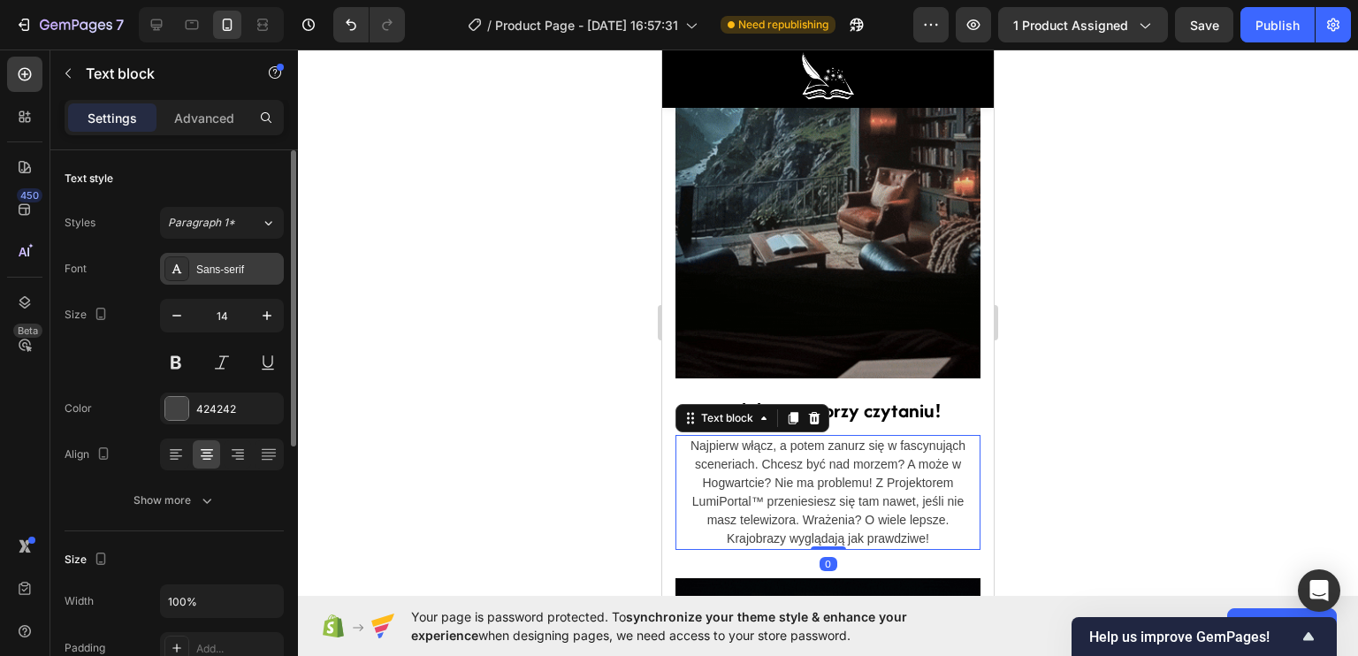
click at [214, 258] on div "Sans-serif" at bounding box center [222, 269] width 124 height 32
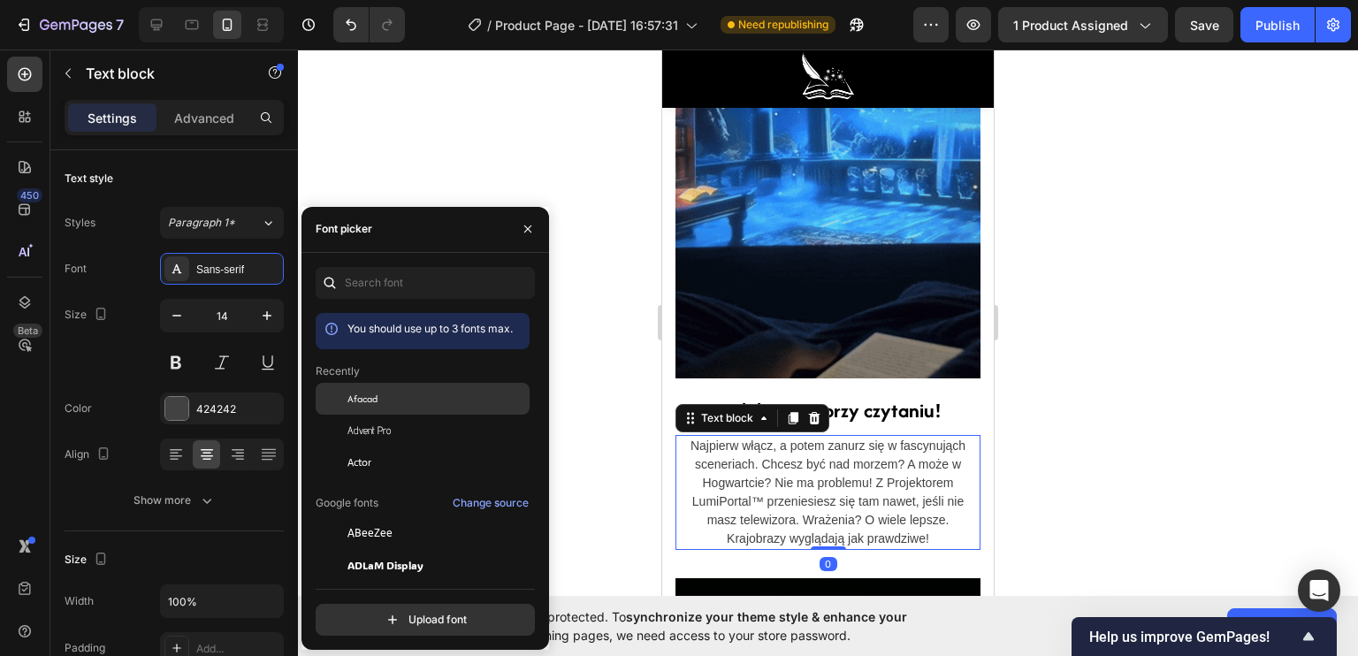
click at [377, 392] on div "Afacad" at bounding box center [436, 399] width 179 height 16
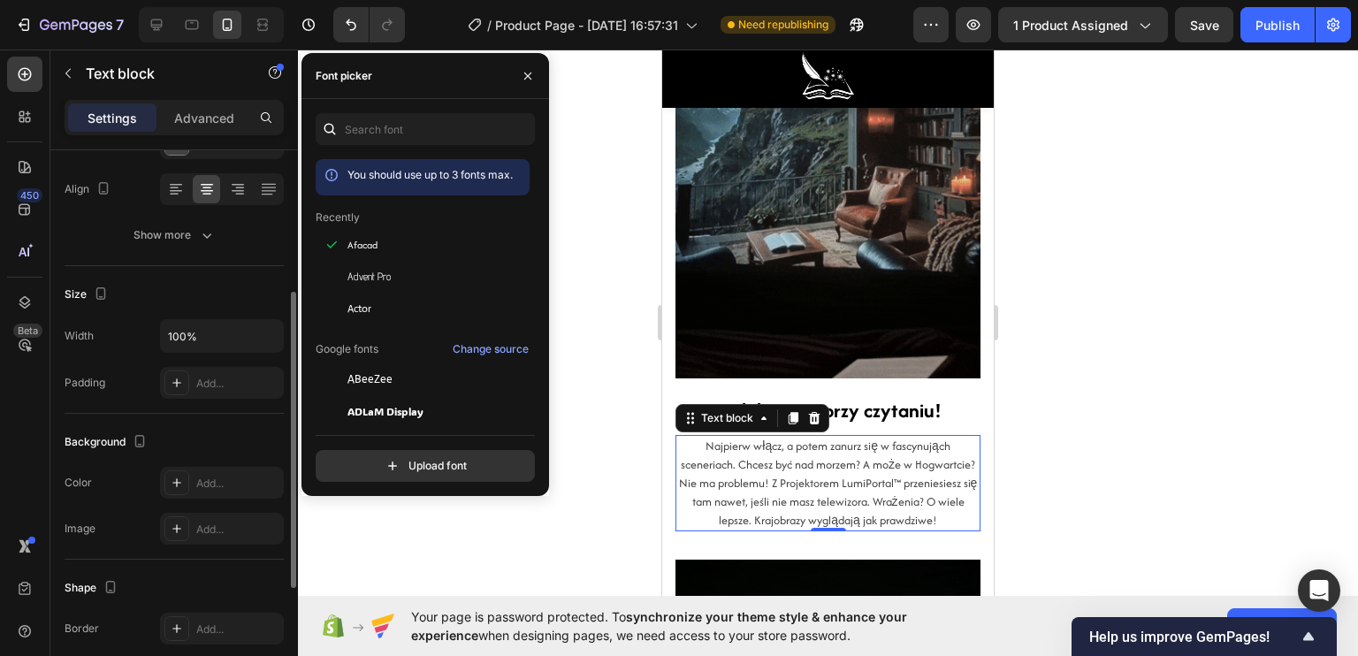
scroll to position [177, 0]
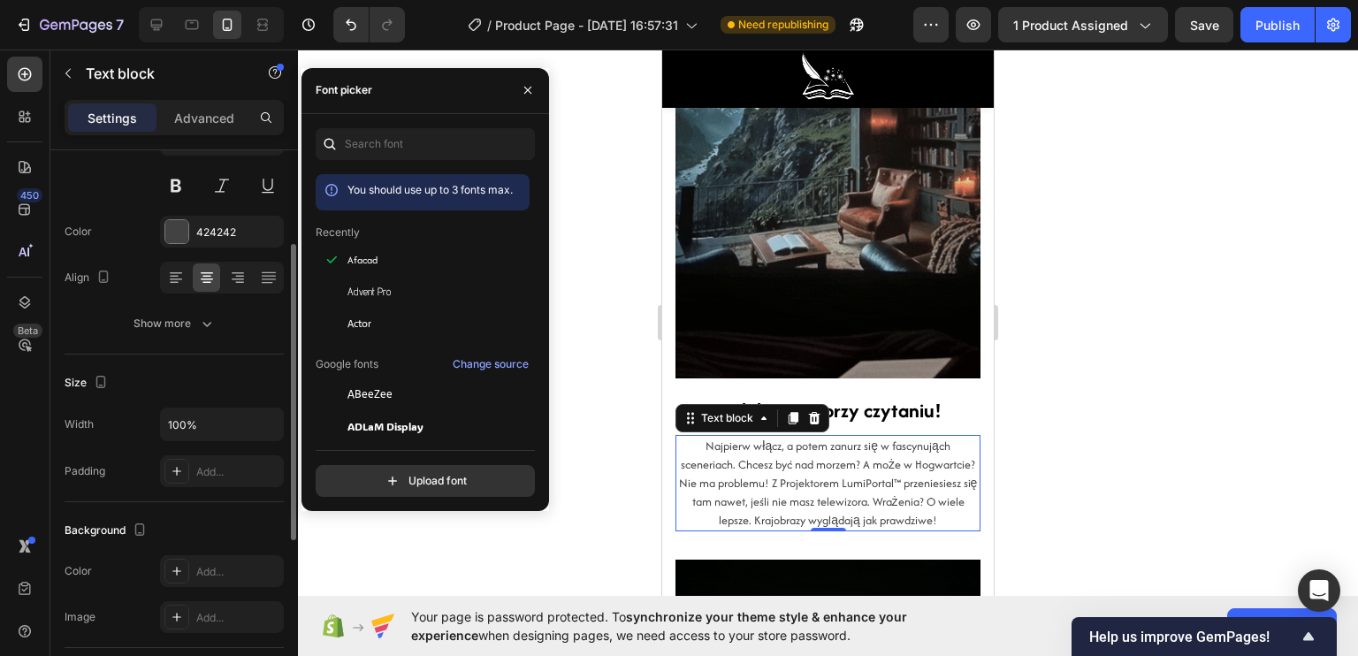
click at [757, 494] on p "Najpierw włącz, a potem zanurz się w fascynująch sceneriach. Chcesz być nad mor…" at bounding box center [827, 483] width 301 height 93
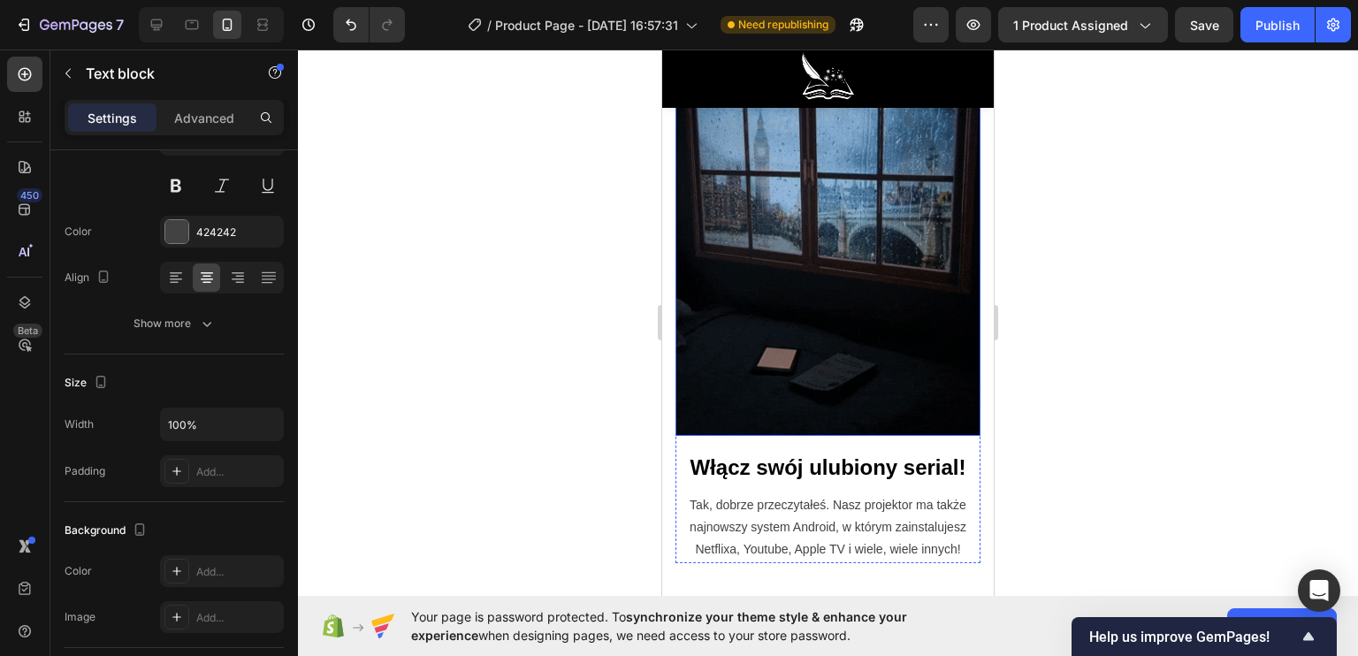
scroll to position [2829, 0]
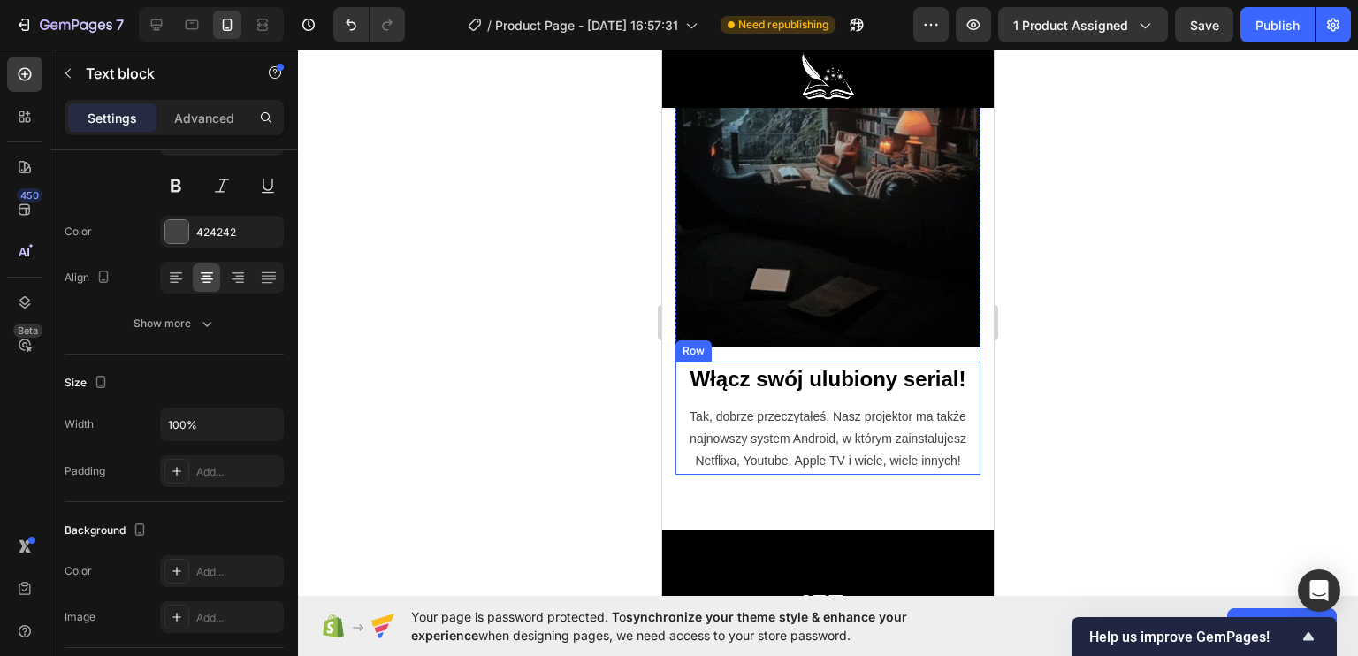
click at [743, 364] on p "Włącz swój ulubiony serial!" at bounding box center [827, 379] width 301 height 32
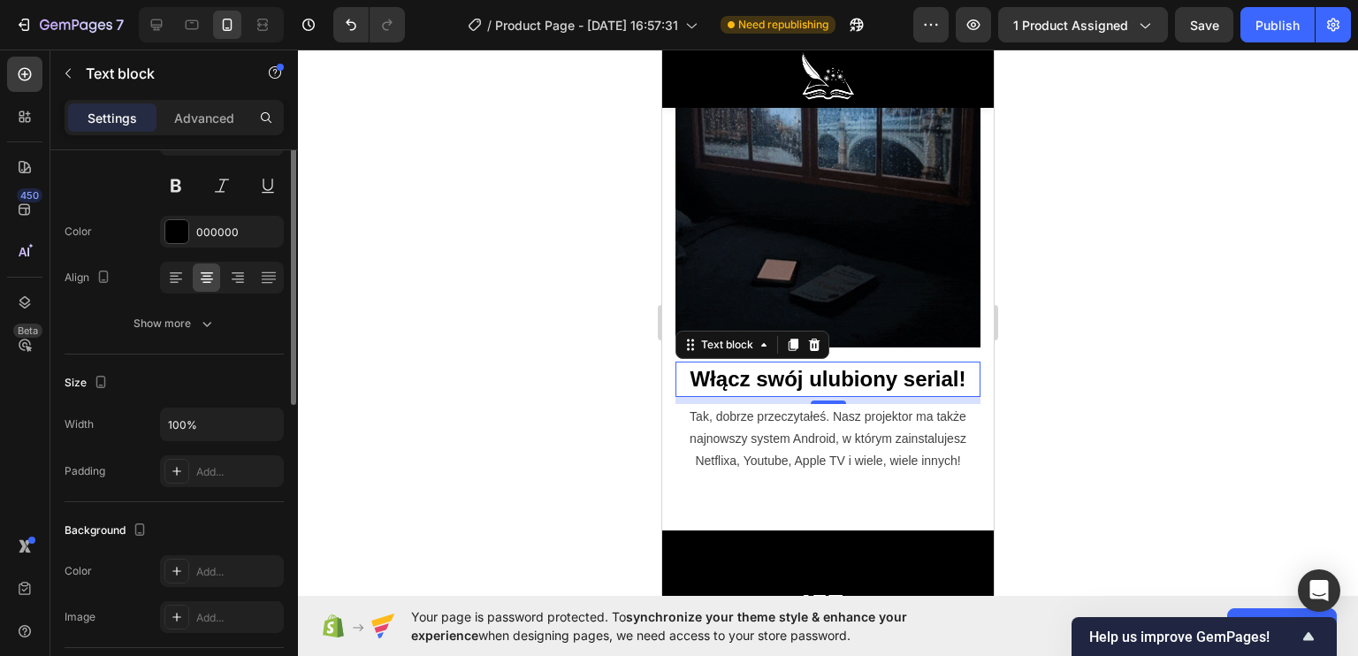
scroll to position [88, 0]
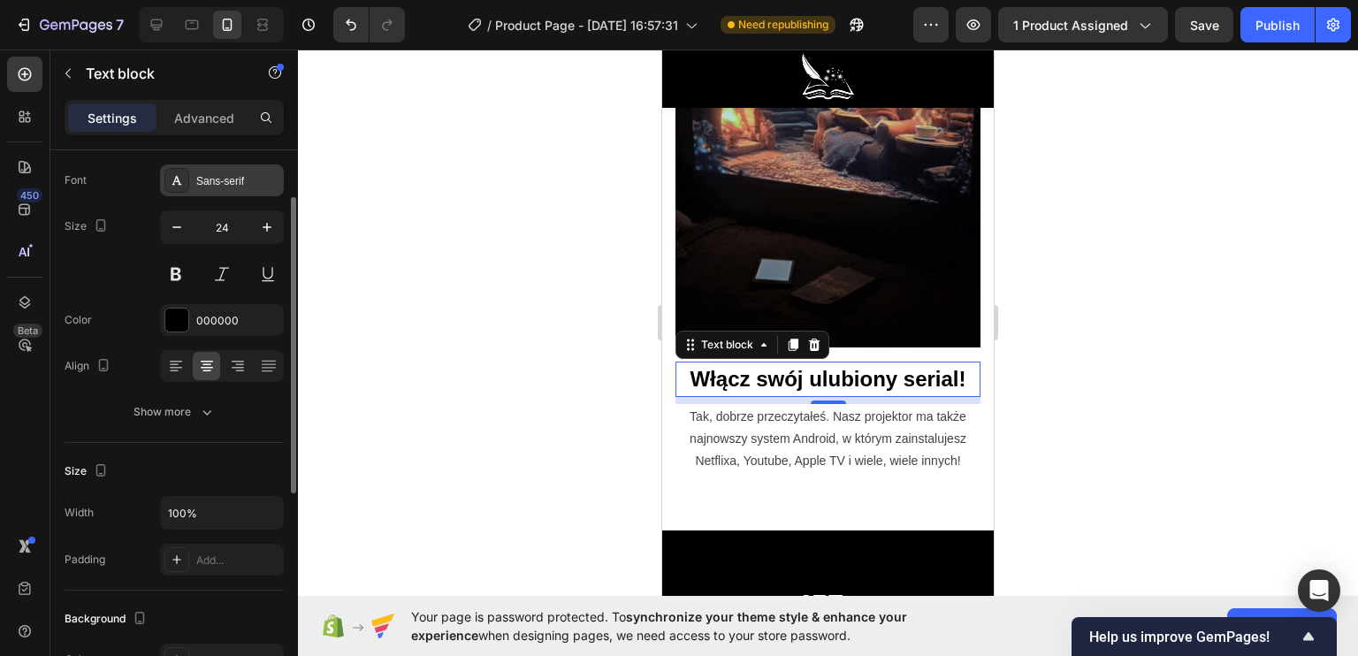
click at [178, 187] on div at bounding box center [176, 180] width 25 height 25
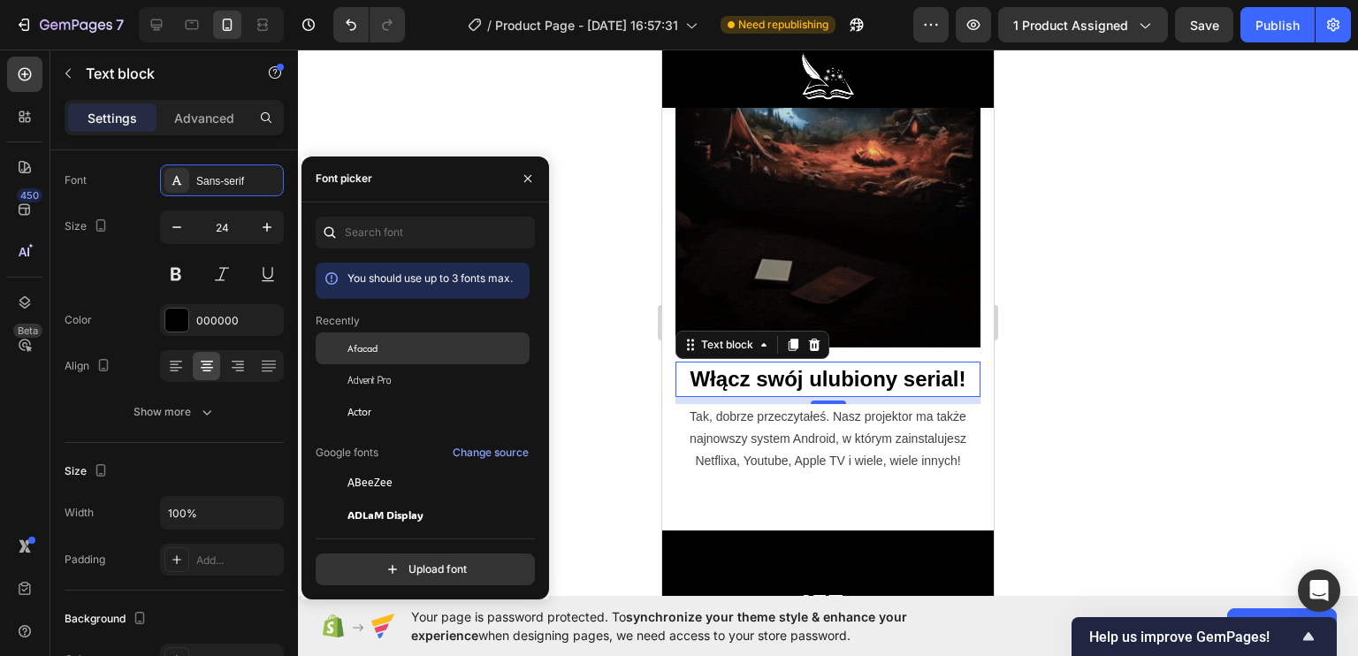
click at [340, 341] on div at bounding box center [332, 348] width 32 height 32
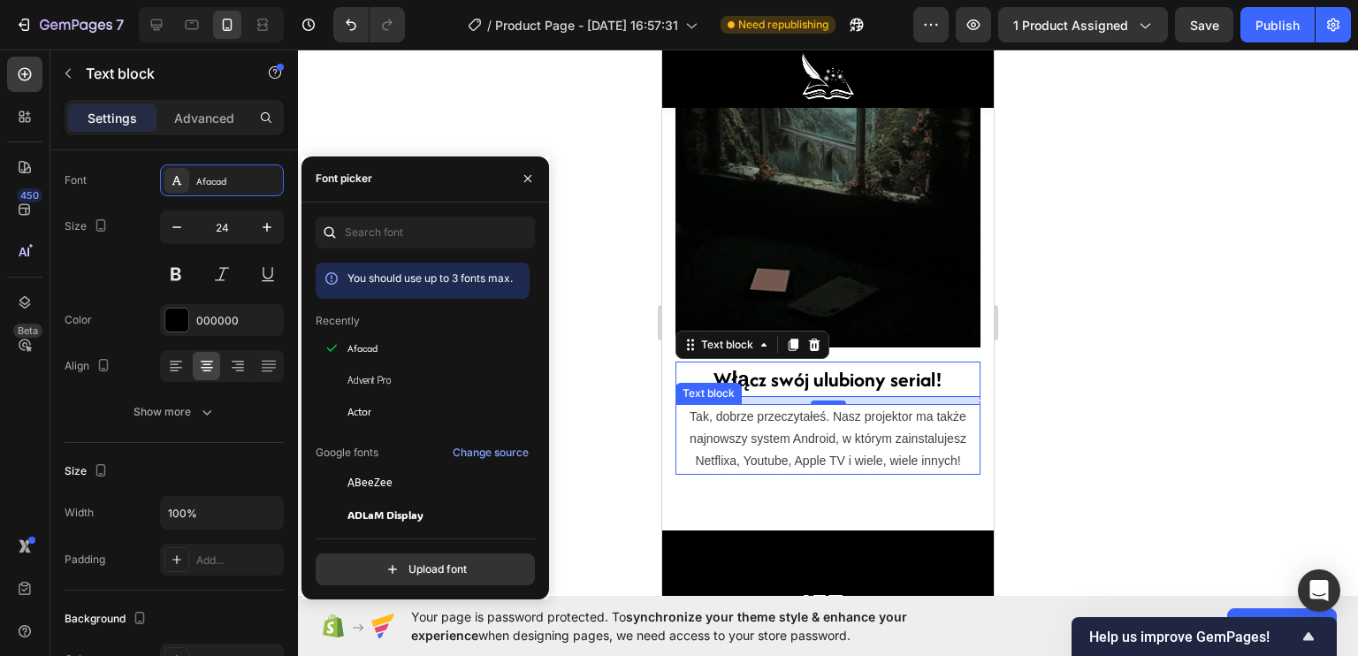
click at [706, 406] on p "Tak, dobrze przeczytałeś. Nasz projektor ma także najnowszy system Android, w k…" at bounding box center [827, 439] width 301 height 67
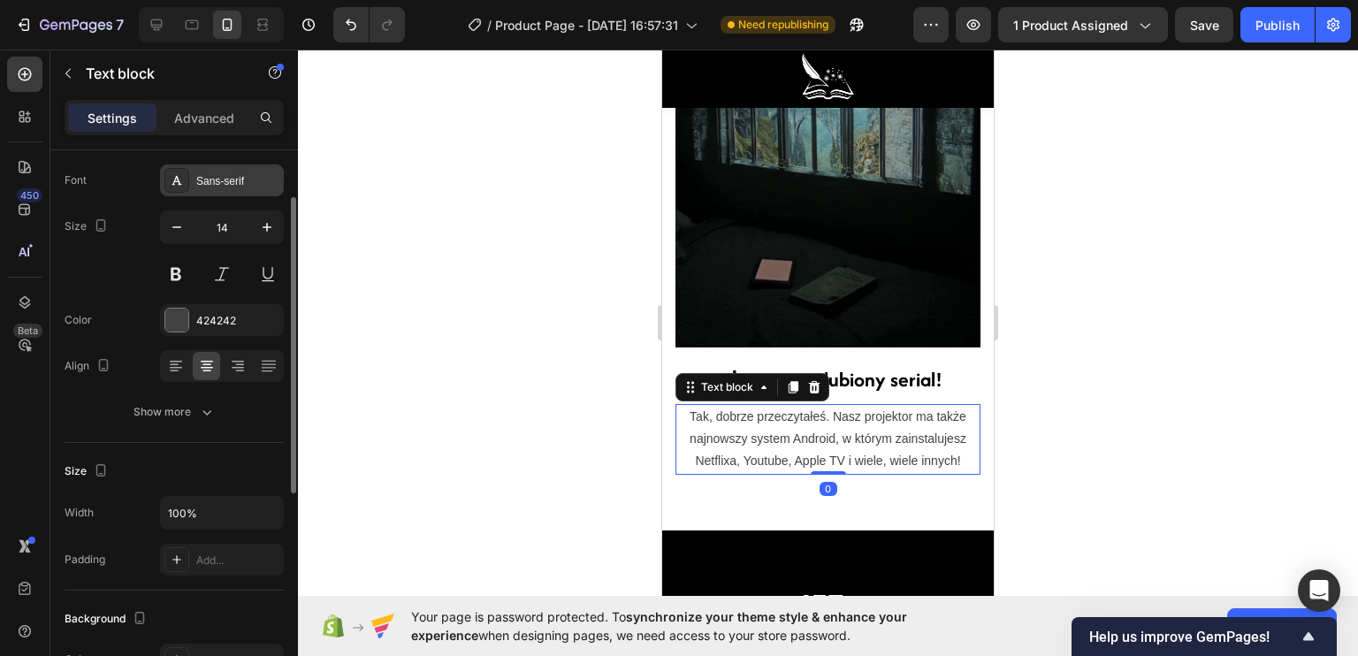
click at [170, 182] on icon at bounding box center [177, 180] width 14 height 14
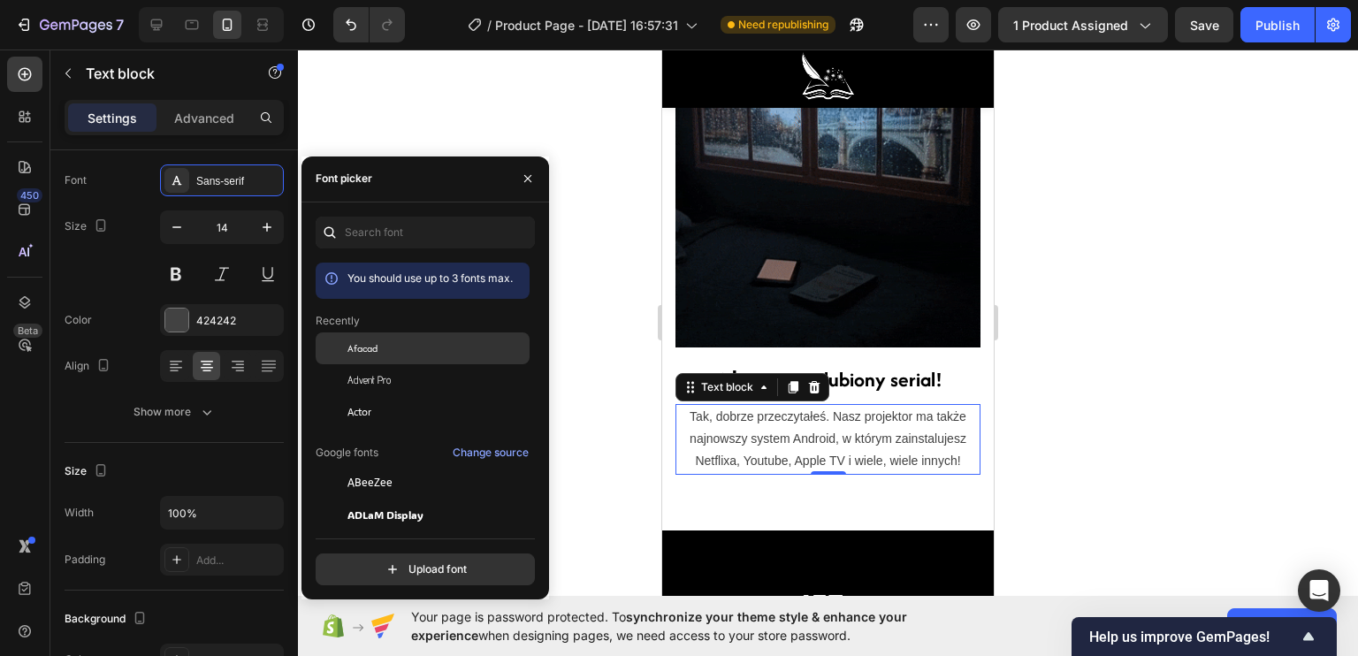
click at [356, 342] on span "Afacad" at bounding box center [362, 348] width 30 height 16
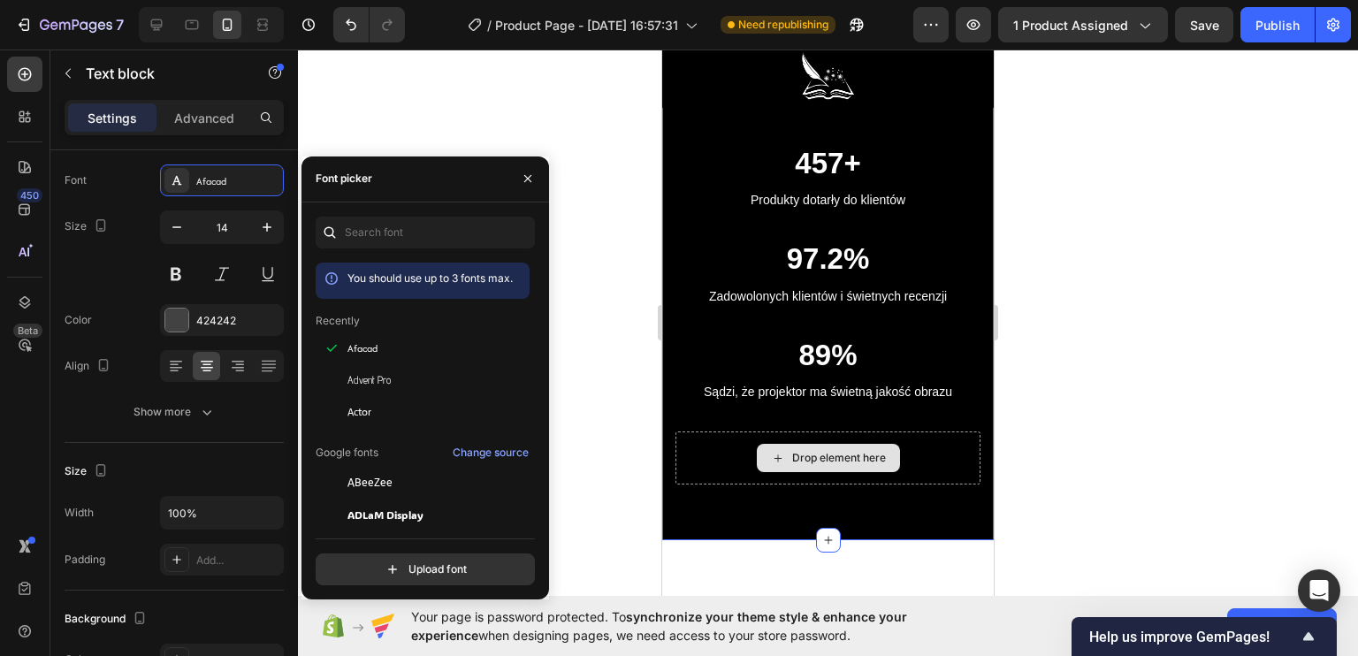
scroll to position [3448, 0]
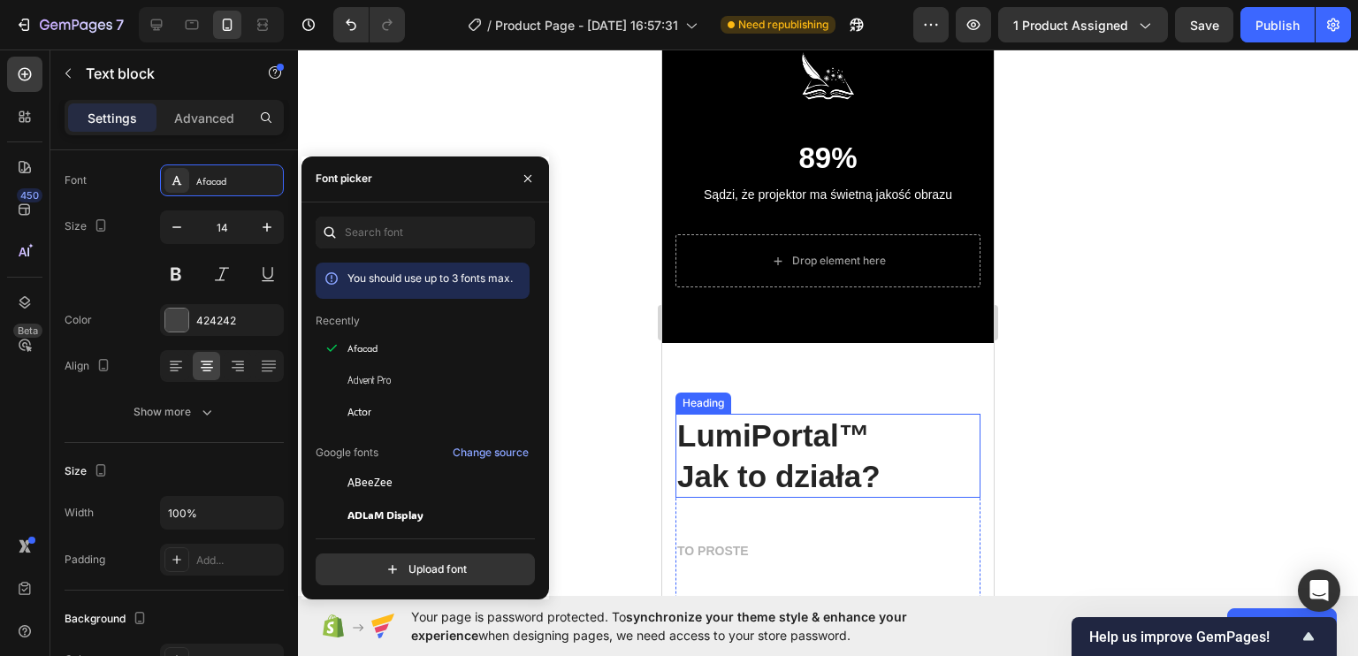
click at [720, 427] on h2 "LumiPortal™ Jak to działa?" at bounding box center [827, 456] width 305 height 84
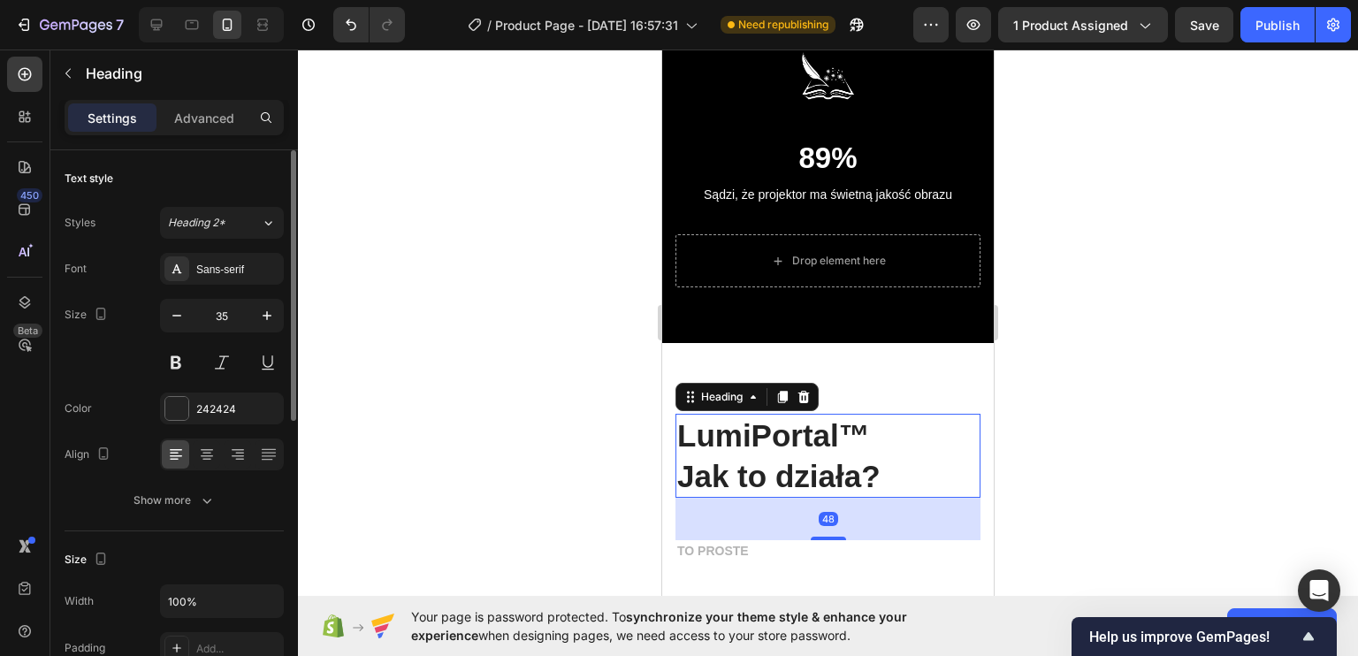
scroll to position [3625, 0]
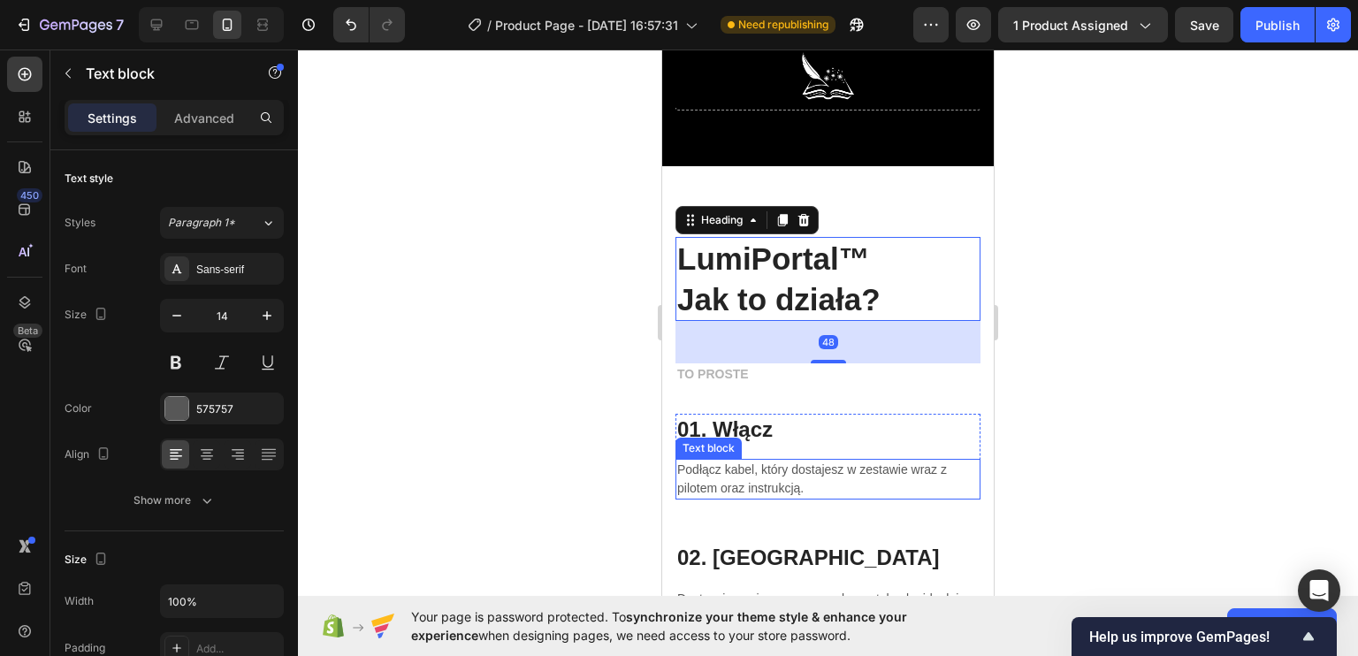
click at [774, 480] on p "Podłącz kabel, który dostajesz w zestawie wraz z pilotem oraz instrukcją." at bounding box center [827, 479] width 301 height 37
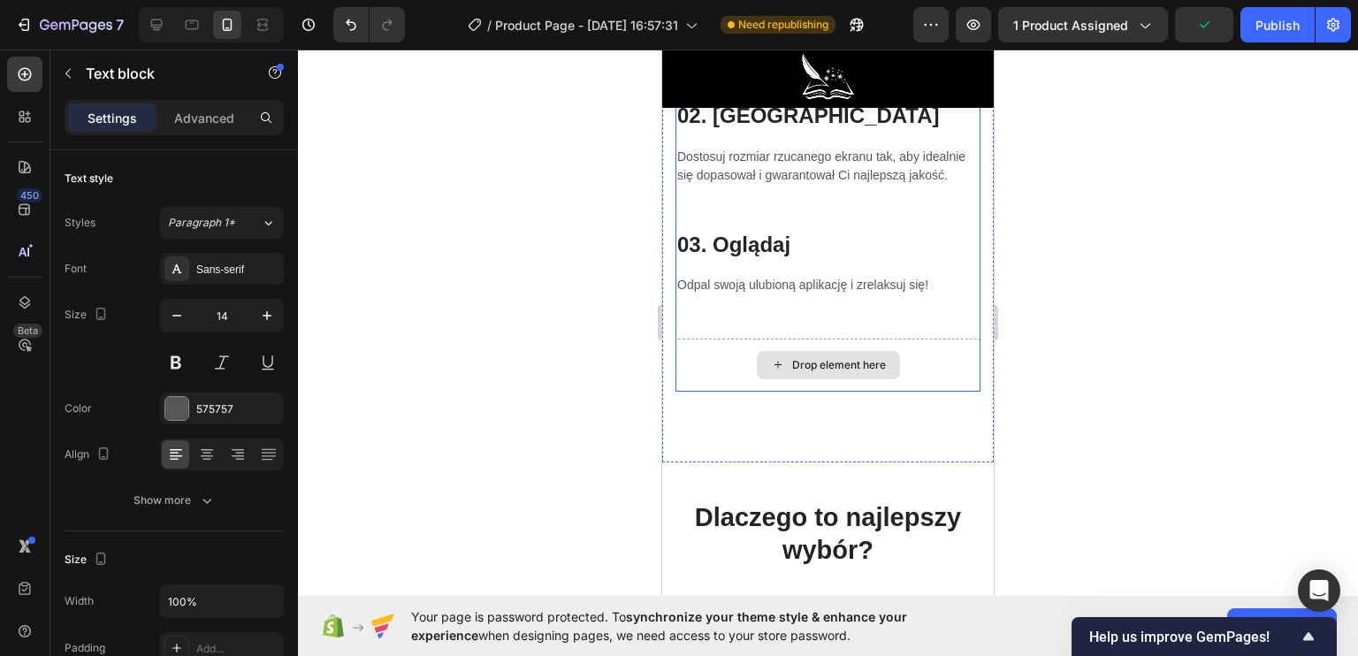
scroll to position [4155, 0]
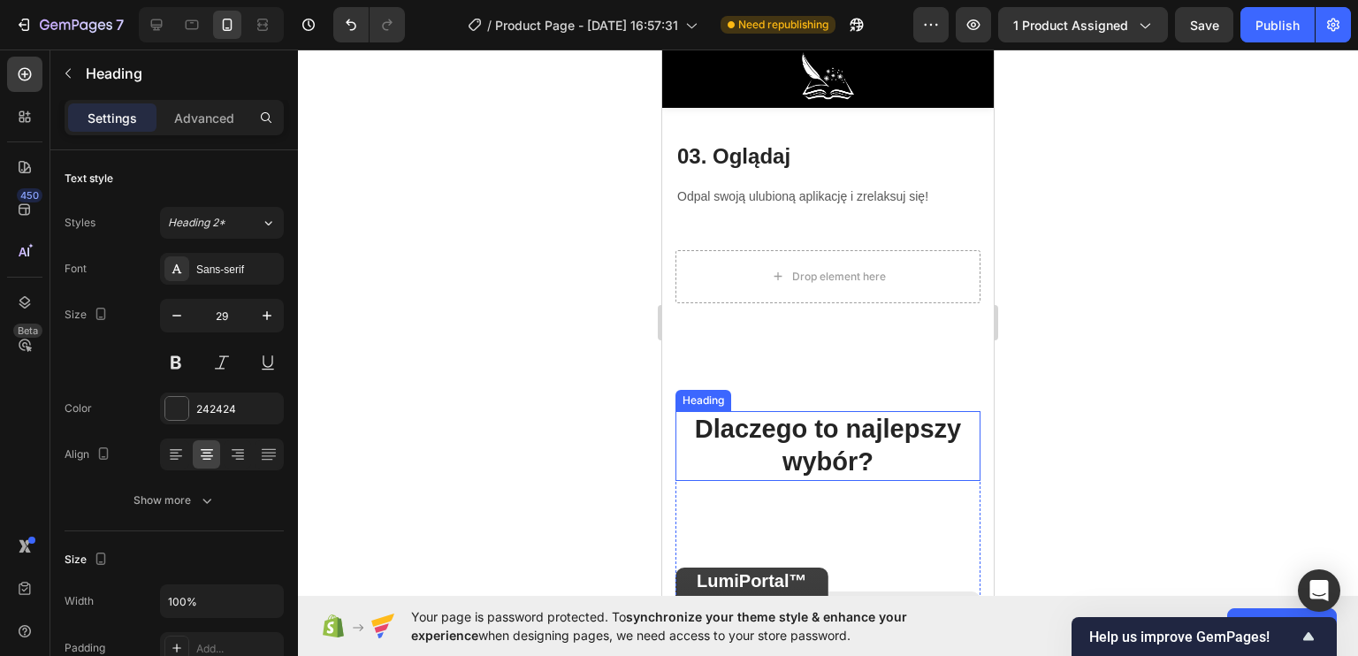
click at [756, 435] on h2 "Dlaczego to najlepszy wybór?" at bounding box center [827, 446] width 305 height 70
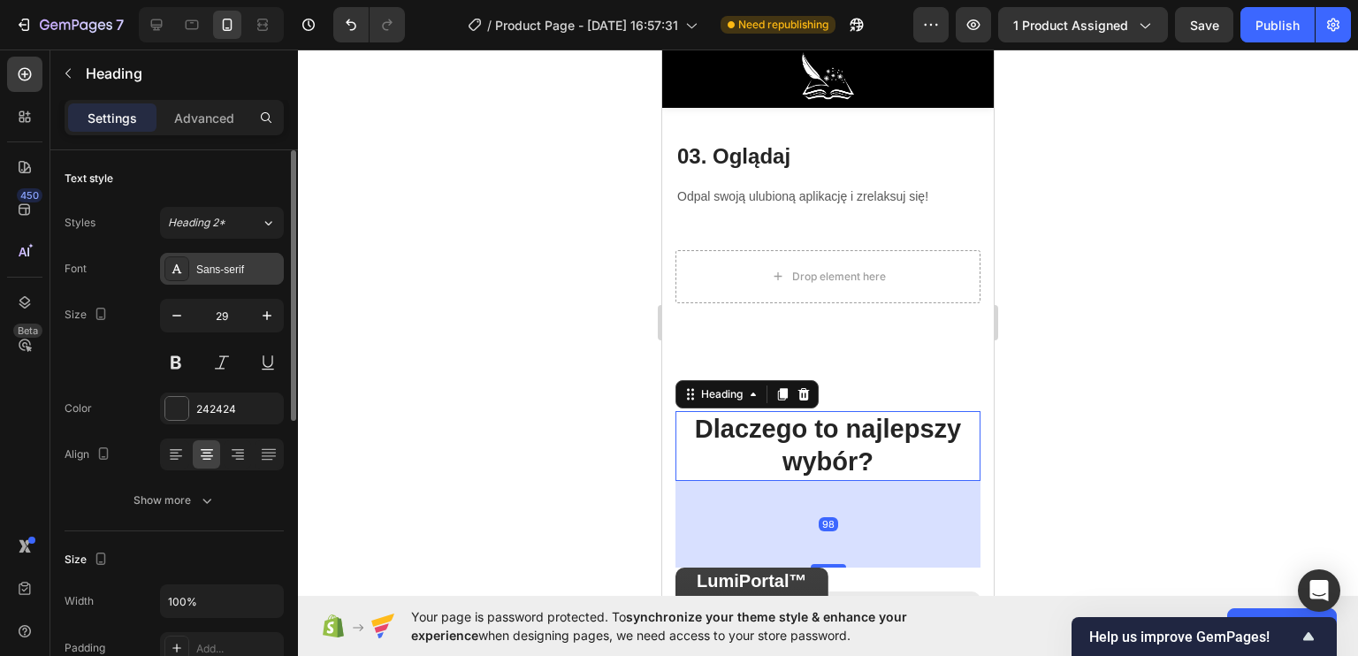
click at [198, 271] on div "Sans-serif" at bounding box center [237, 270] width 83 height 16
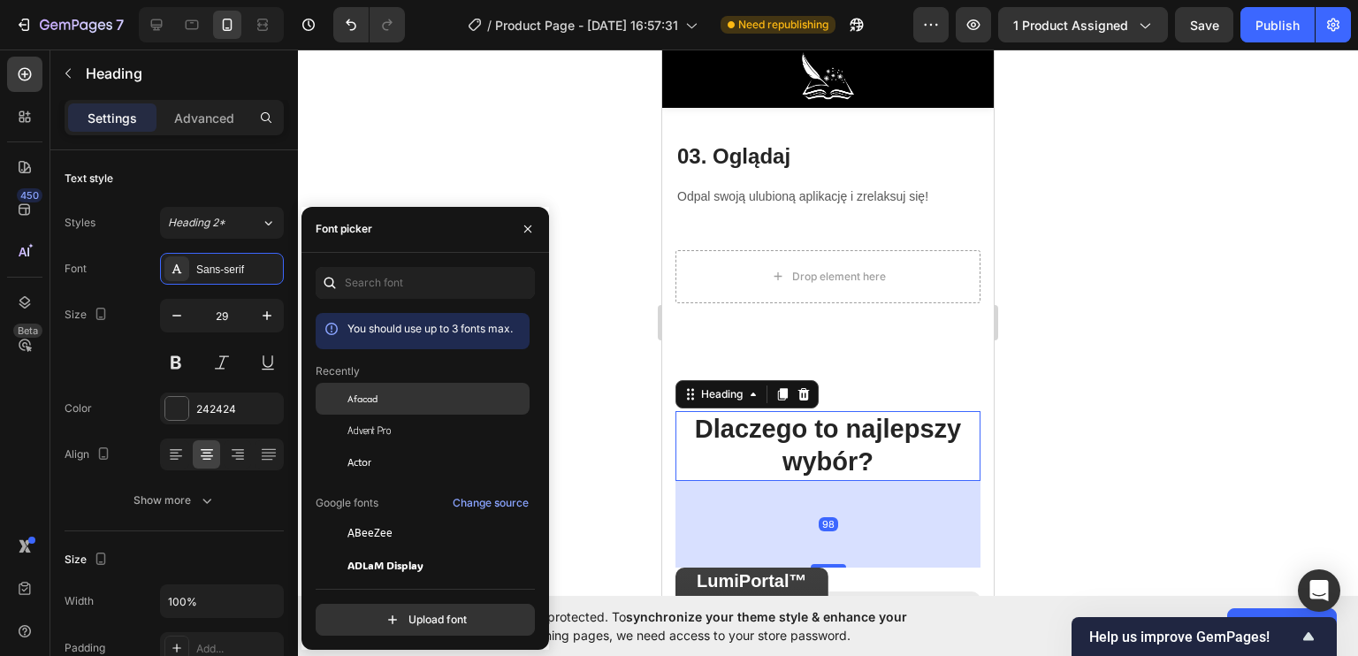
click at [387, 411] on div "Afacad" at bounding box center [423, 399] width 214 height 32
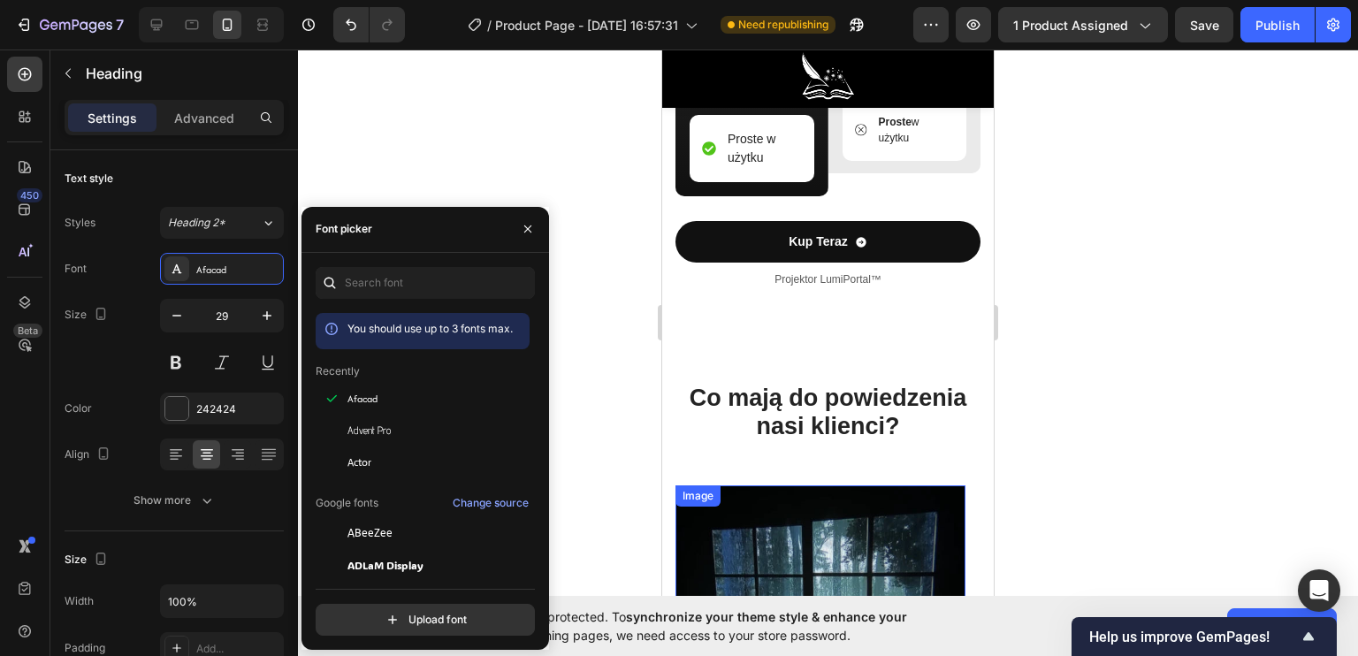
scroll to position [5039, 0]
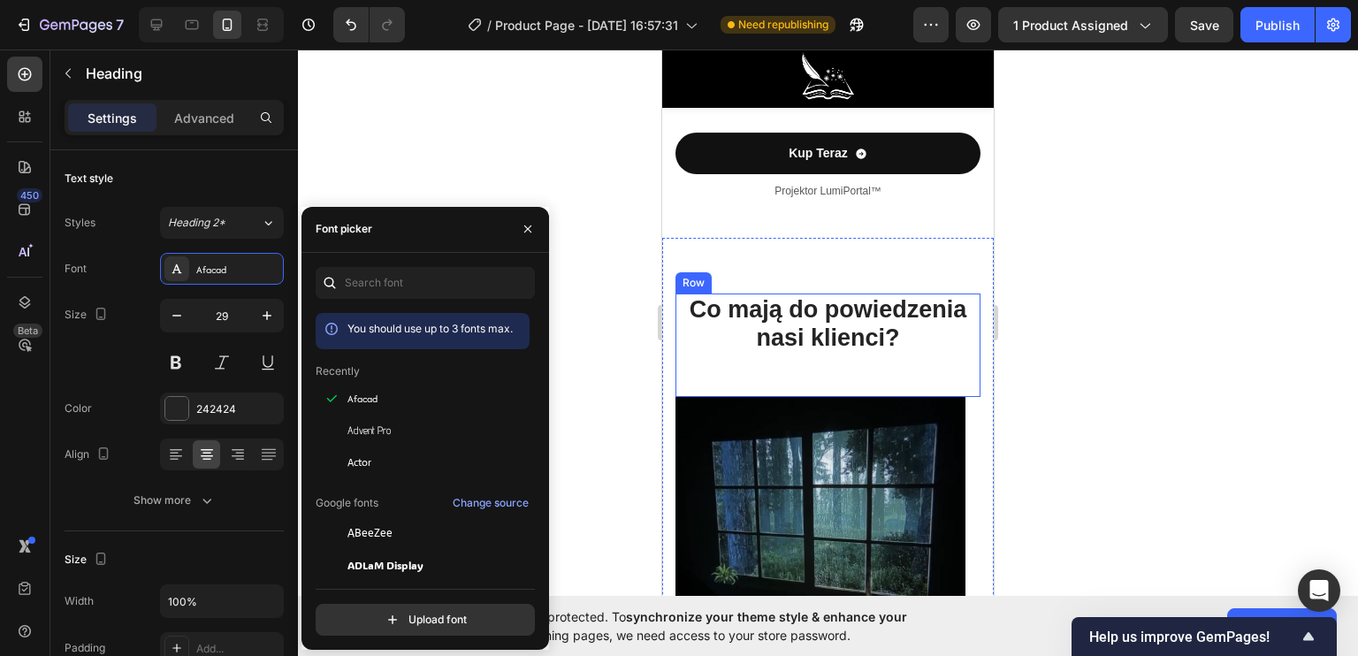
click at [796, 355] on h2 "Co mają do powiedzenia nasi klienci?" at bounding box center [827, 324] width 305 height 61
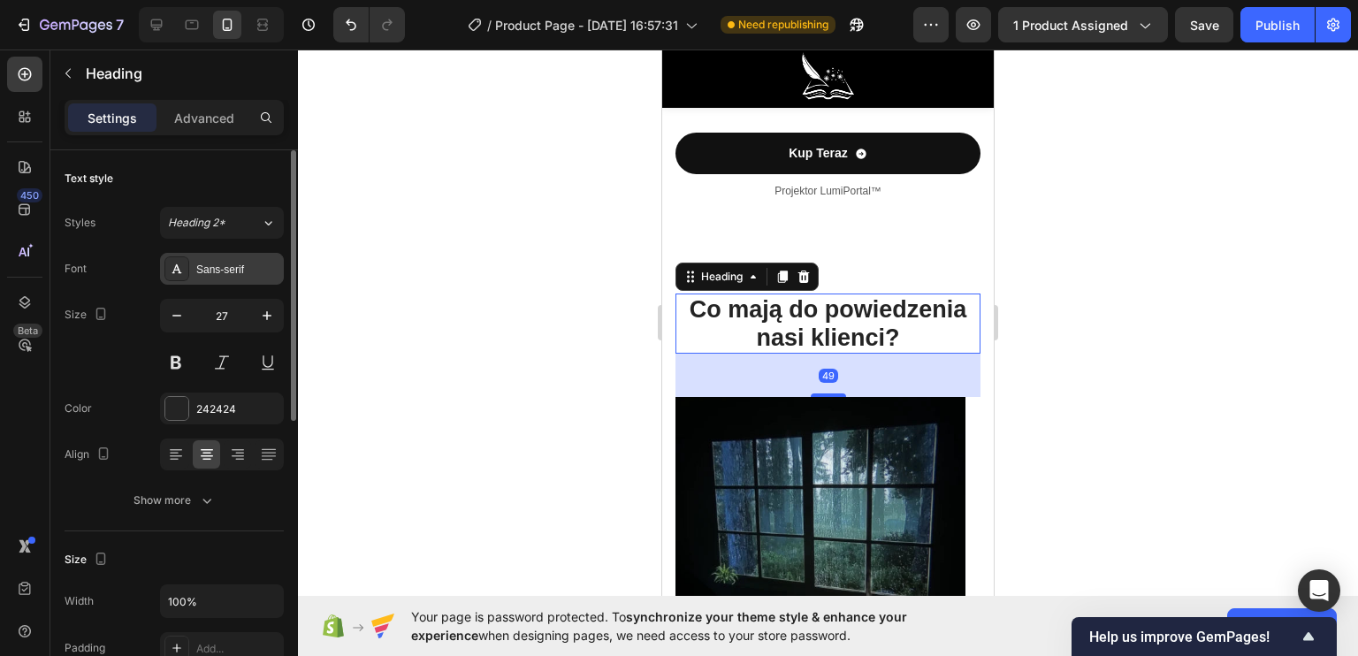
click at [245, 268] on div "Sans-serif" at bounding box center [237, 270] width 83 height 16
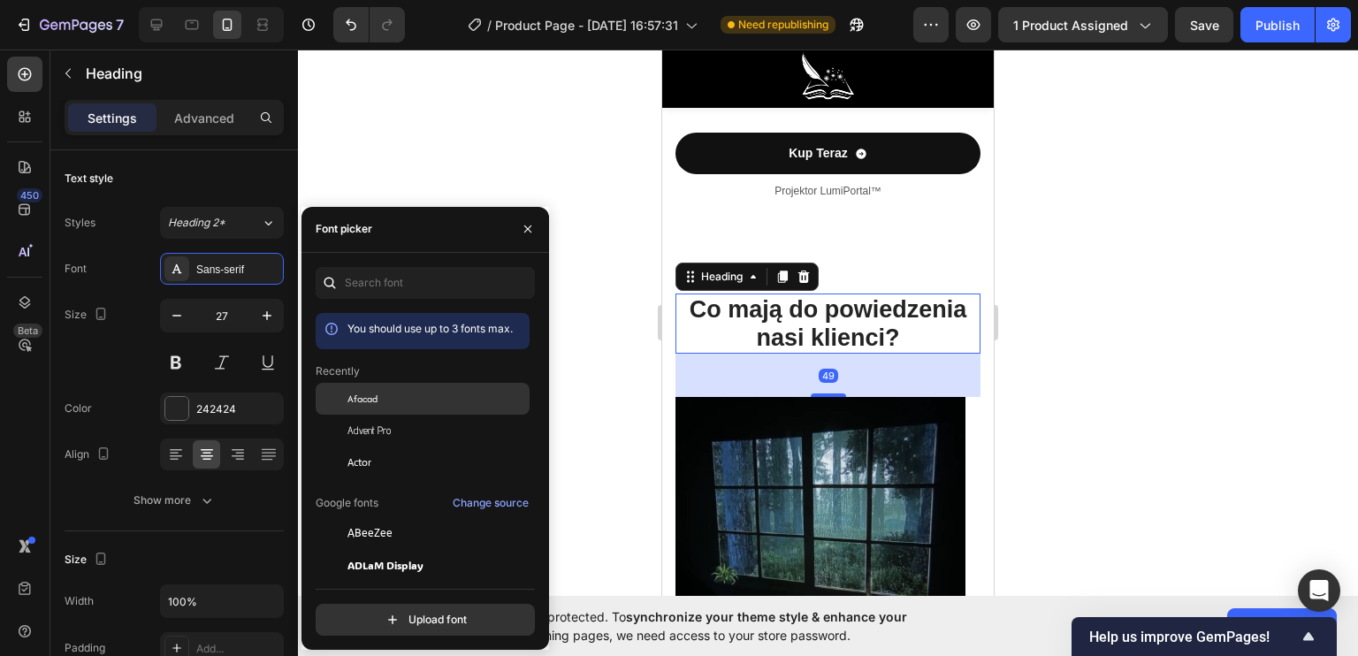
click at [379, 385] on div "Afacad" at bounding box center [423, 399] width 214 height 32
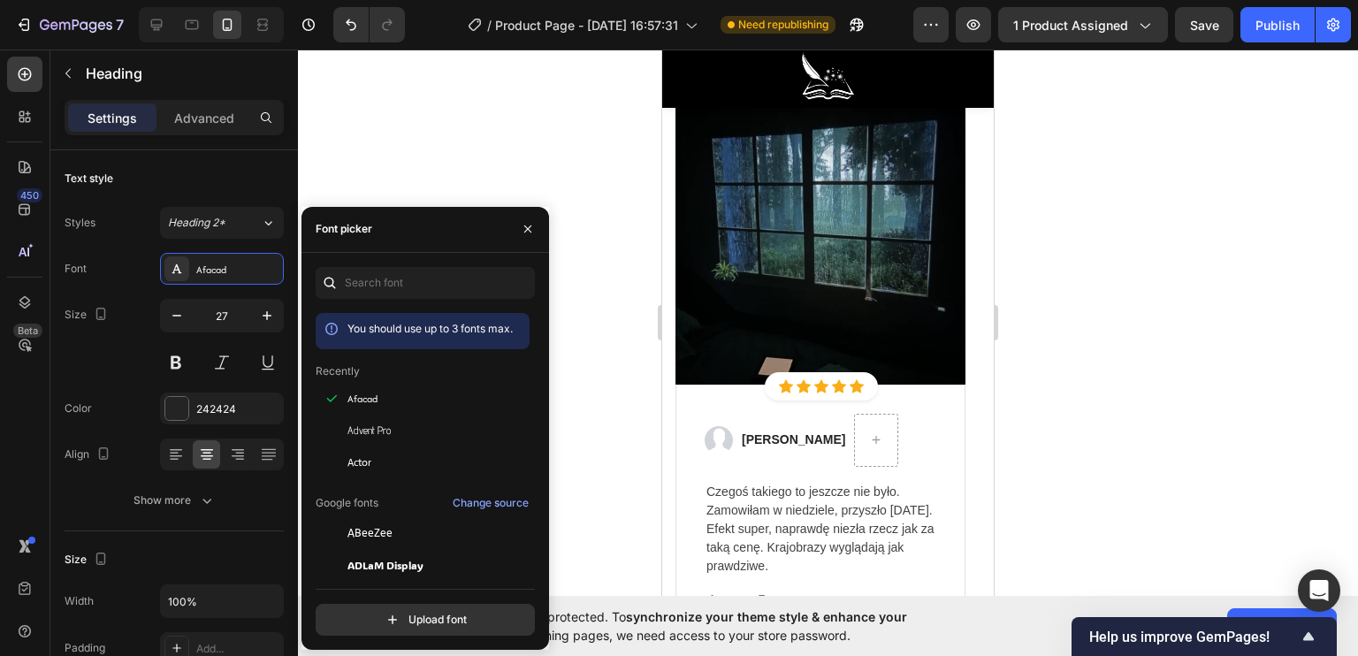
scroll to position [5658, 0]
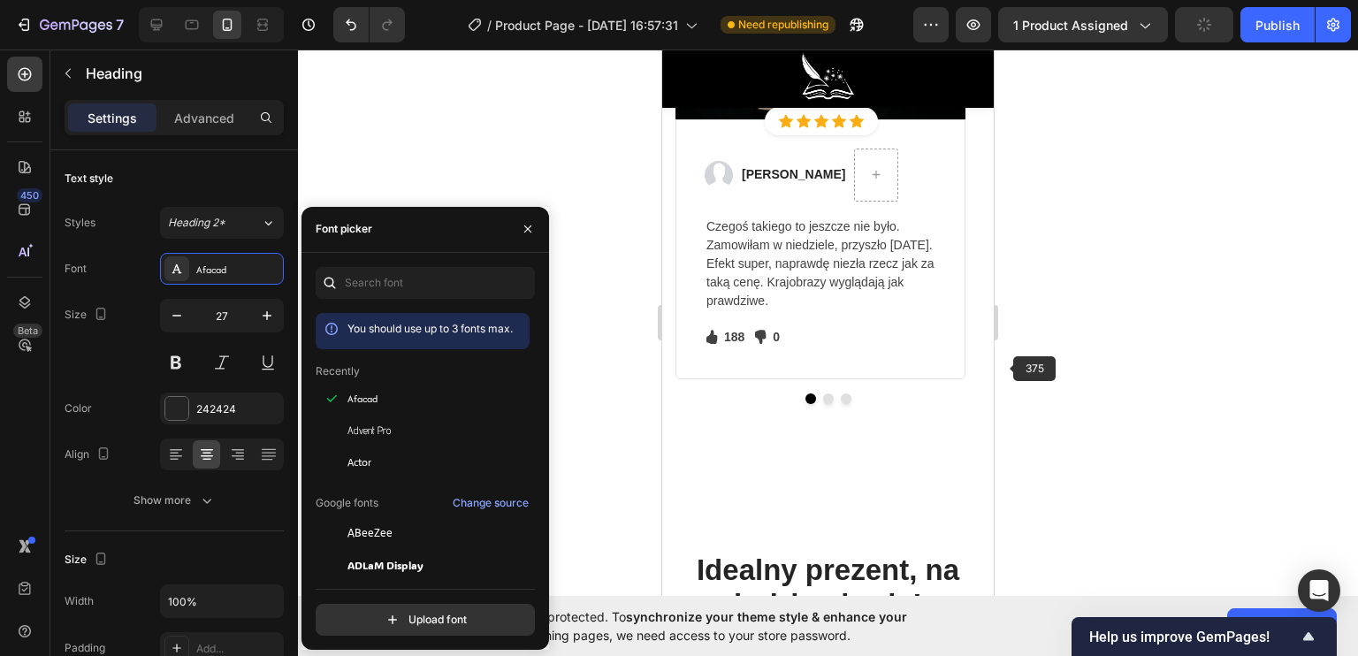
click at [1071, 377] on div at bounding box center [828, 353] width 1060 height 606
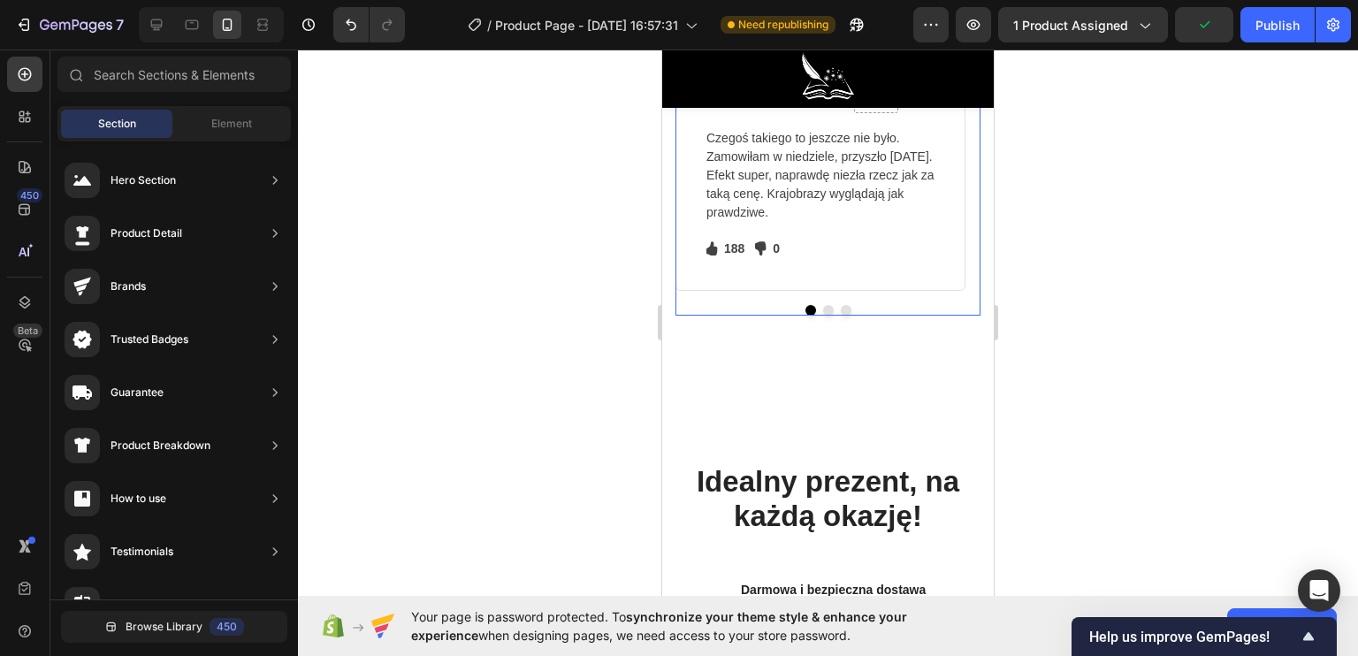
scroll to position [5835, 0]
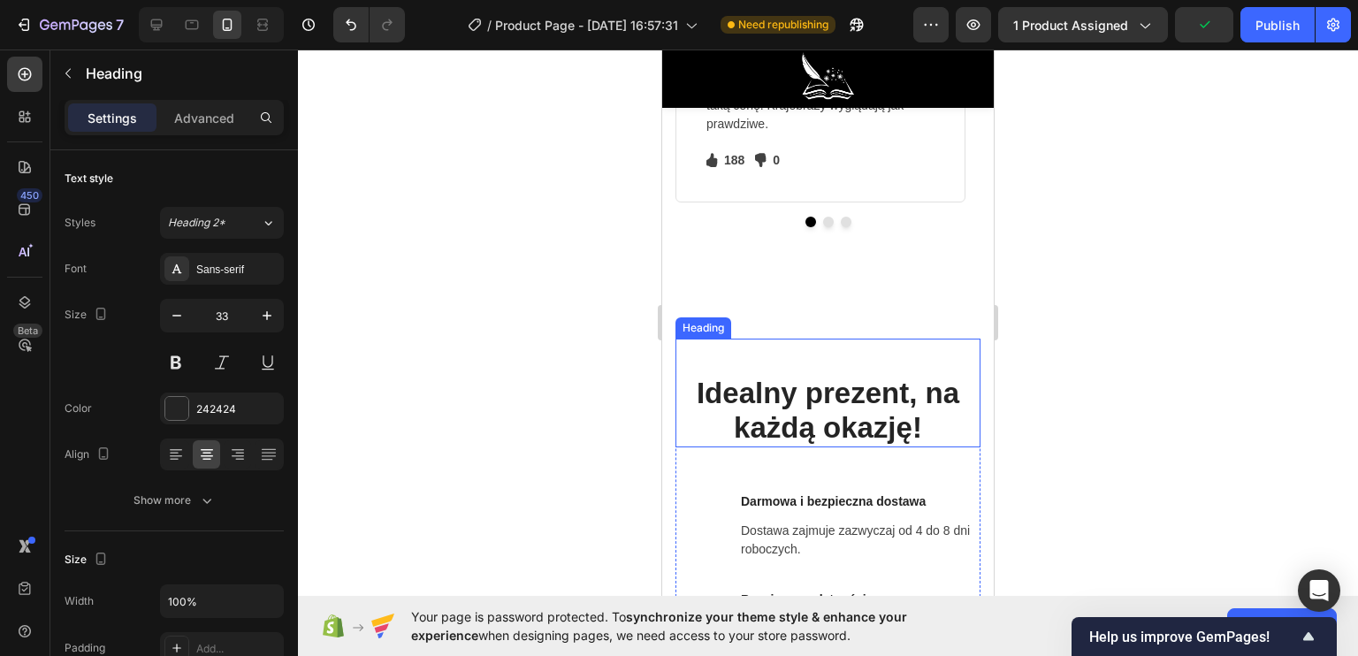
click at [824, 386] on h2 "Idealny prezent, na każdą okazję!" at bounding box center [827, 393] width 305 height 109
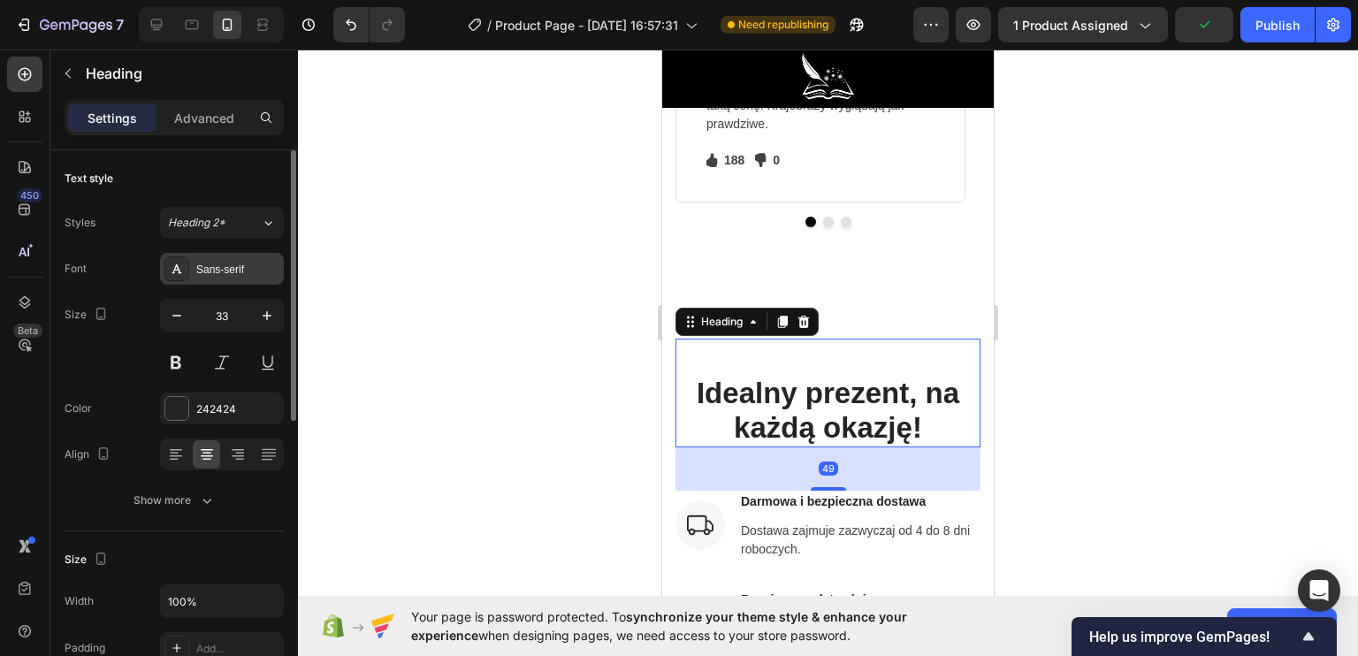
click at [248, 271] on div "Sans-serif" at bounding box center [237, 270] width 83 height 16
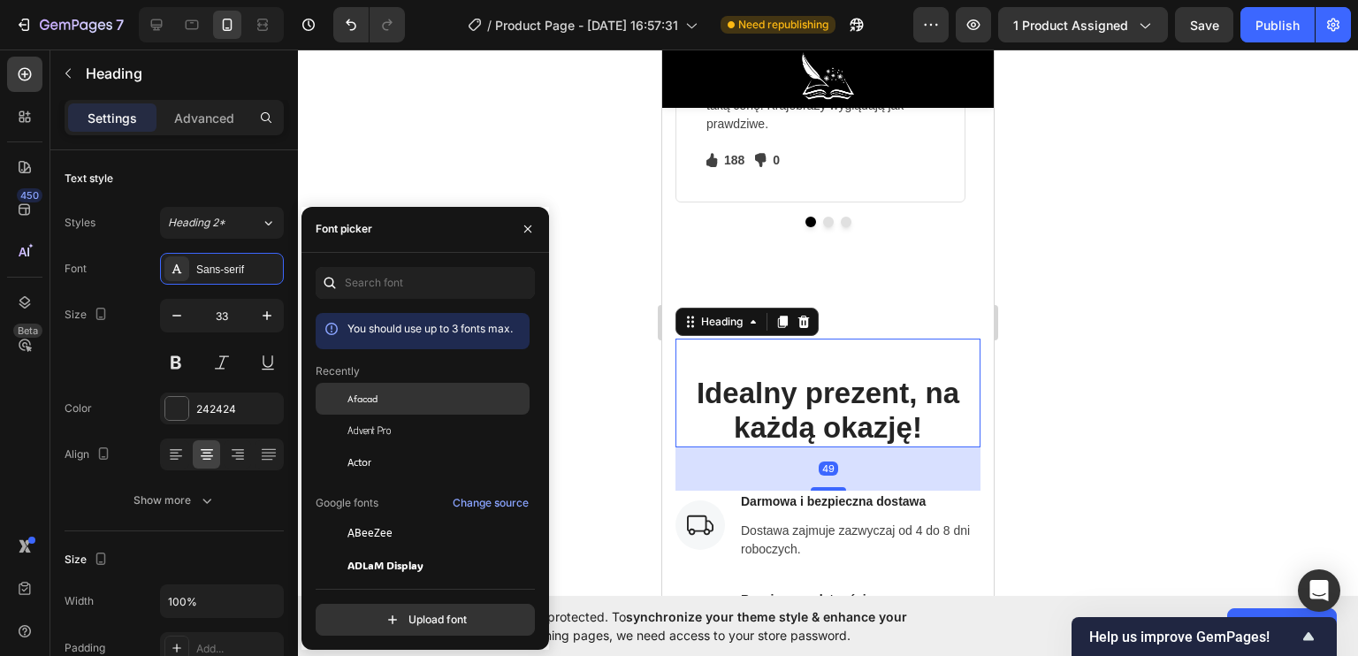
click at [352, 388] on div "Afacad" at bounding box center [423, 399] width 214 height 32
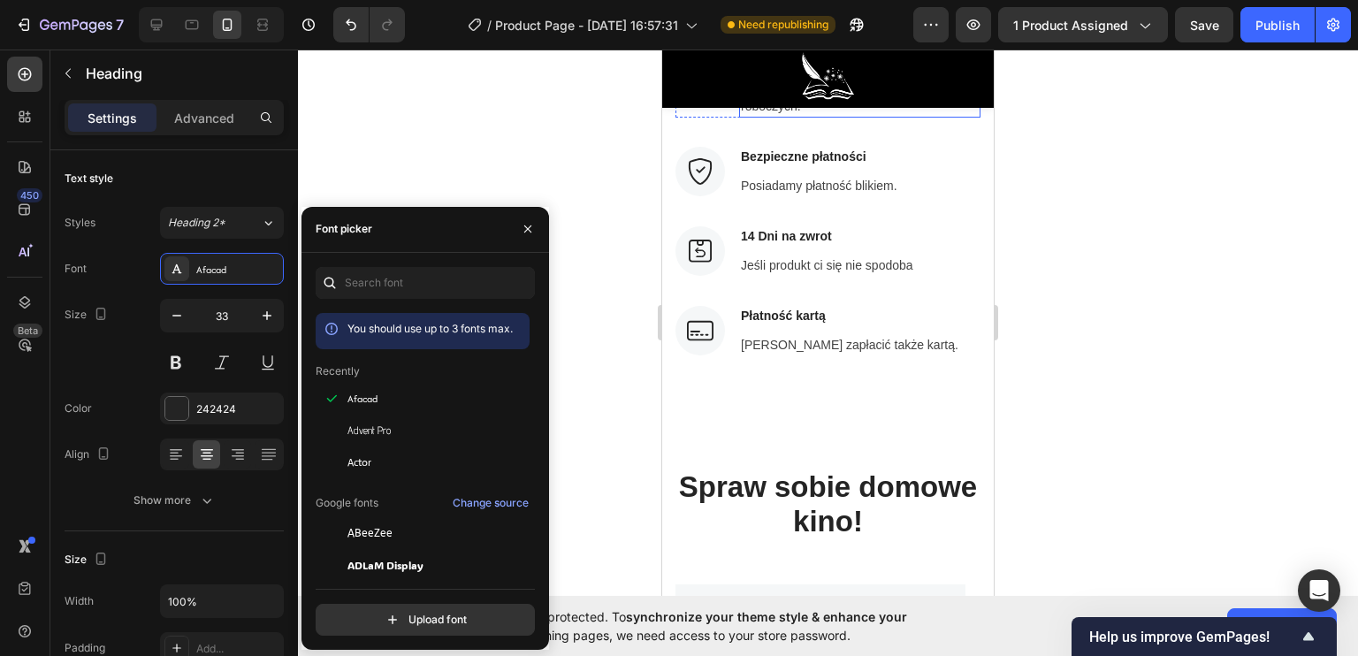
scroll to position [6365, 0]
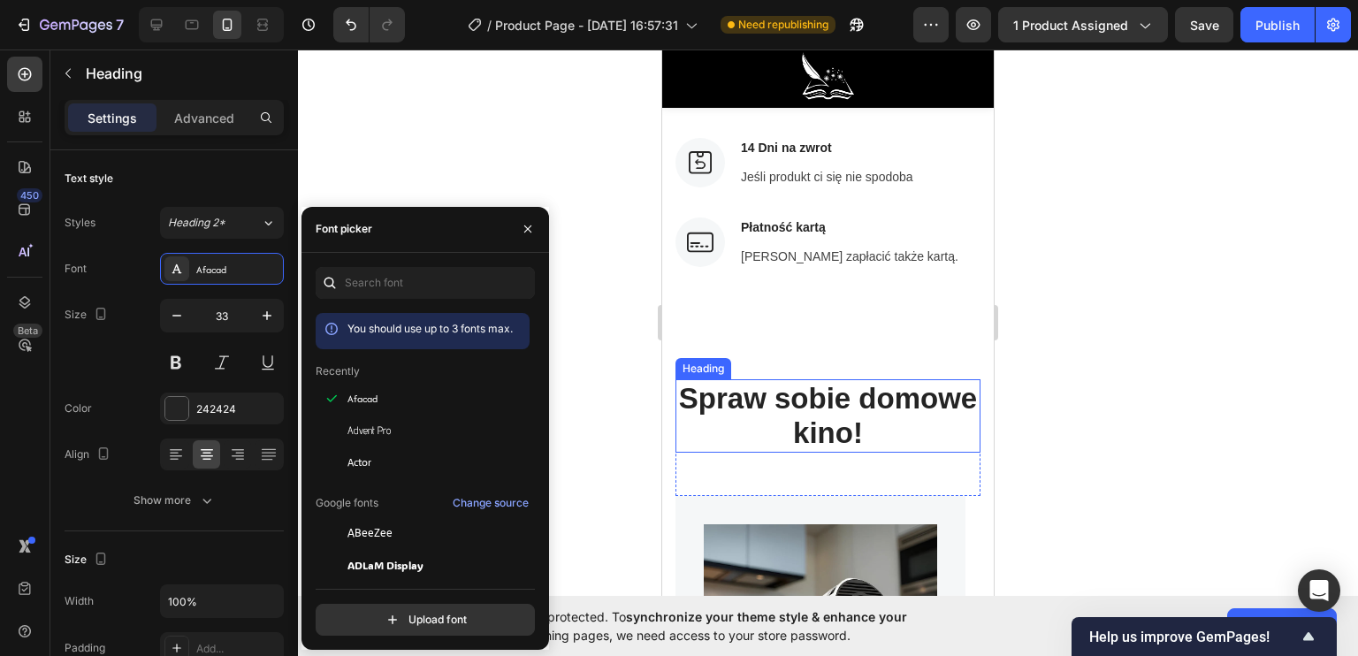
click at [784, 416] on h2 "Spraw sobie domowe kino!" at bounding box center [827, 415] width 305 height 73
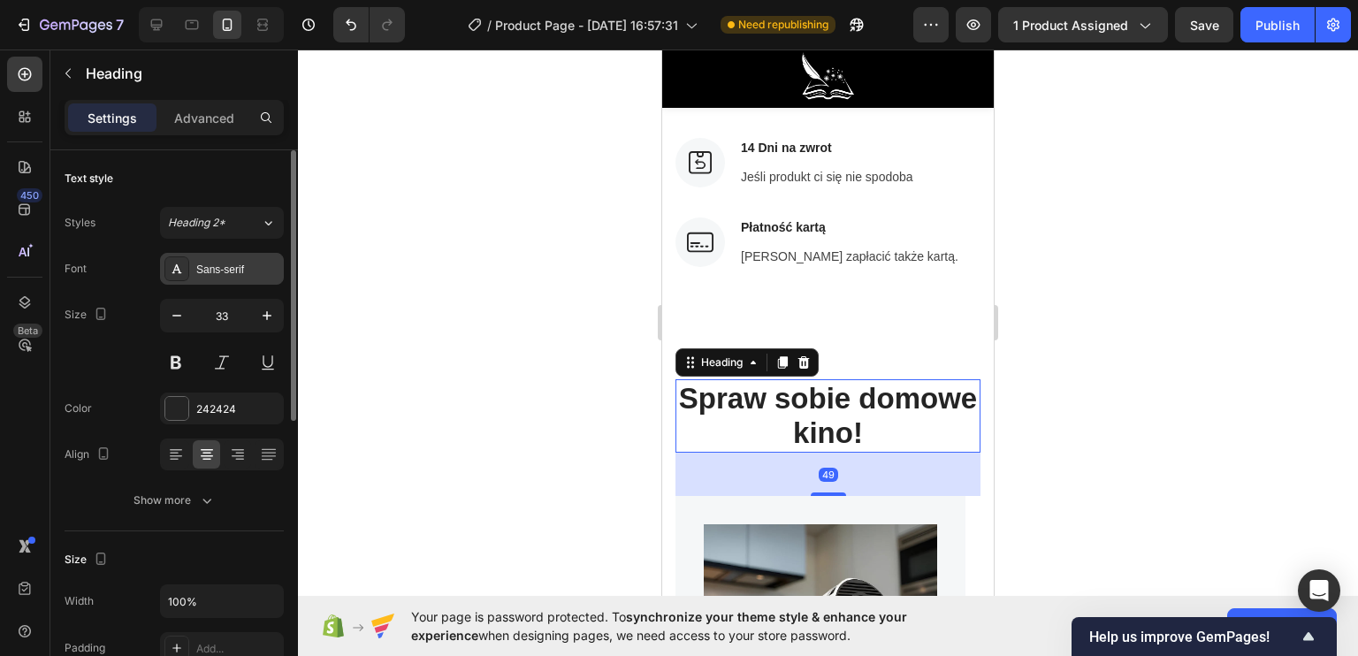
click at [233, 266] on div "Sans-serif" at bounding box center [237, 270] width 83 height 16
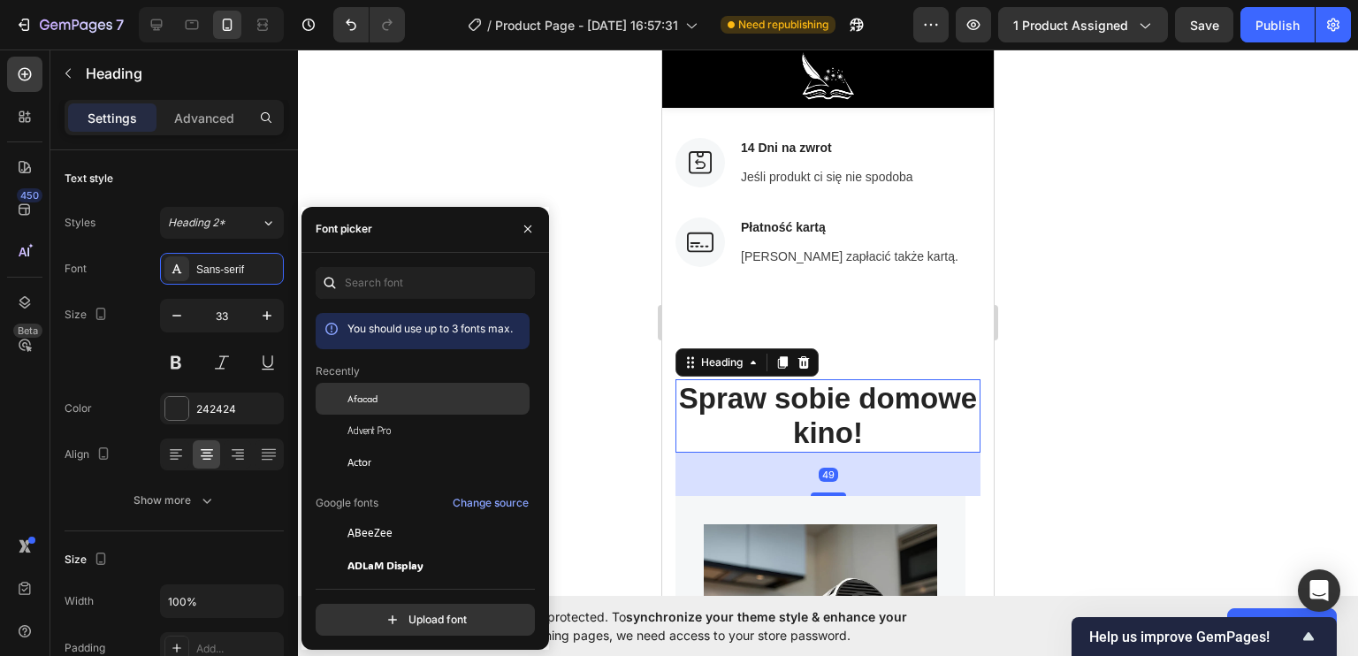
click at [435, 397] on div "Afacad" at bounding box center [436, 399] width 179 height 16
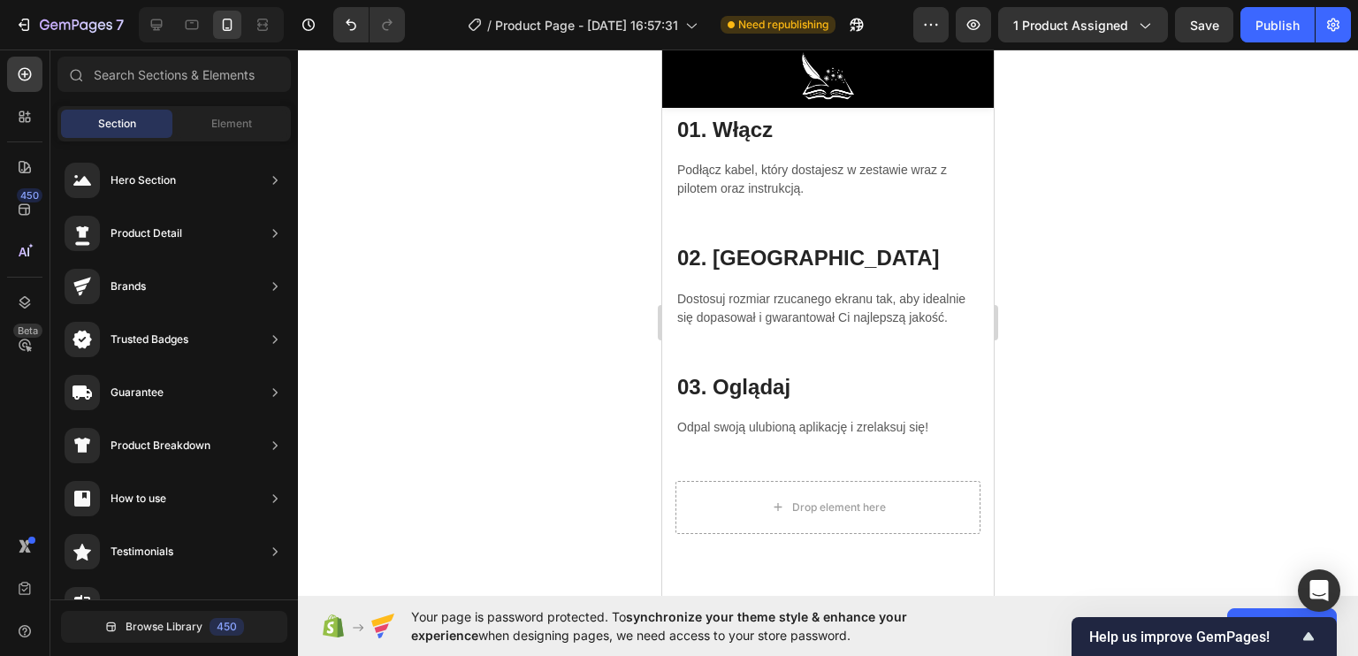
scroll to position [4148, 0]
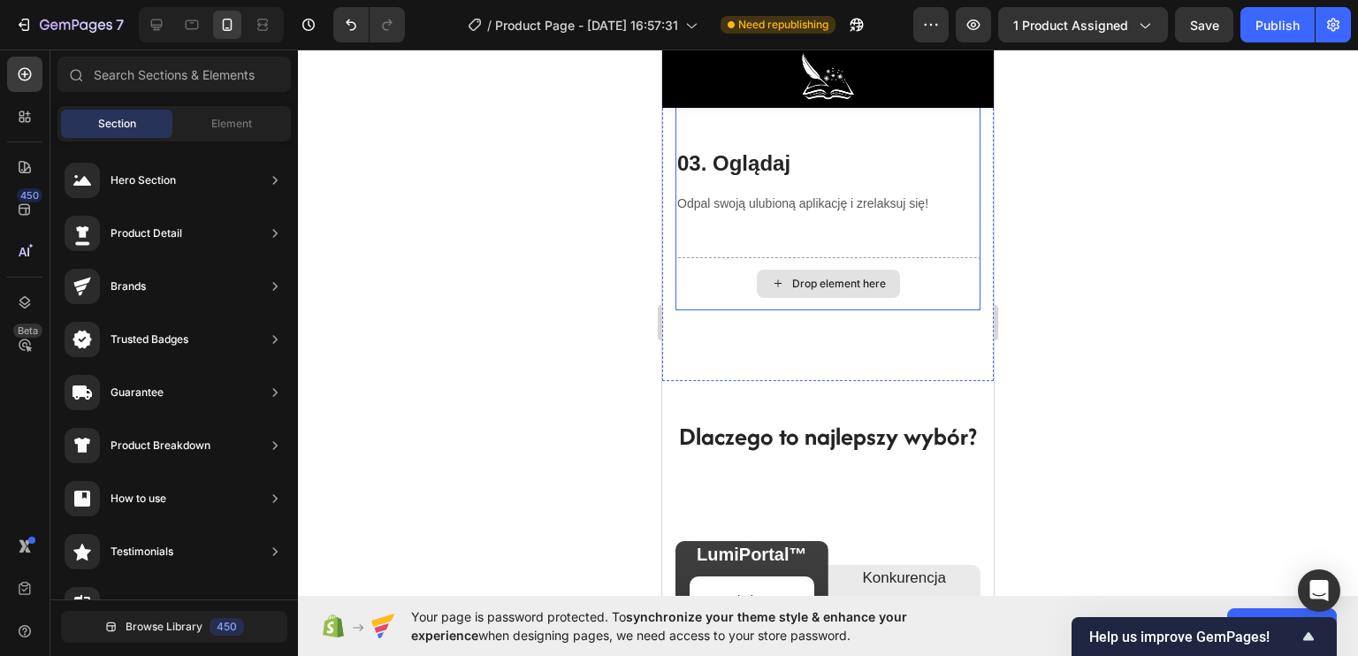
click at [792, 291] on div "Drop element here" at bounding box center [839, 284] width 94 height 14
click at [823, 291] on div "Drop element here" at bounding box center [839, 284] width 94 height 14
click at [822, 291] on div "Drop element here" at bounding box center [839, 284] width 94 height 14
click at [771, 291] on icon at bounding box center [778, 283] width 14 height 15
click at [215, 127] on span "Element" at bounding box center [231, 124] width 41 height 16
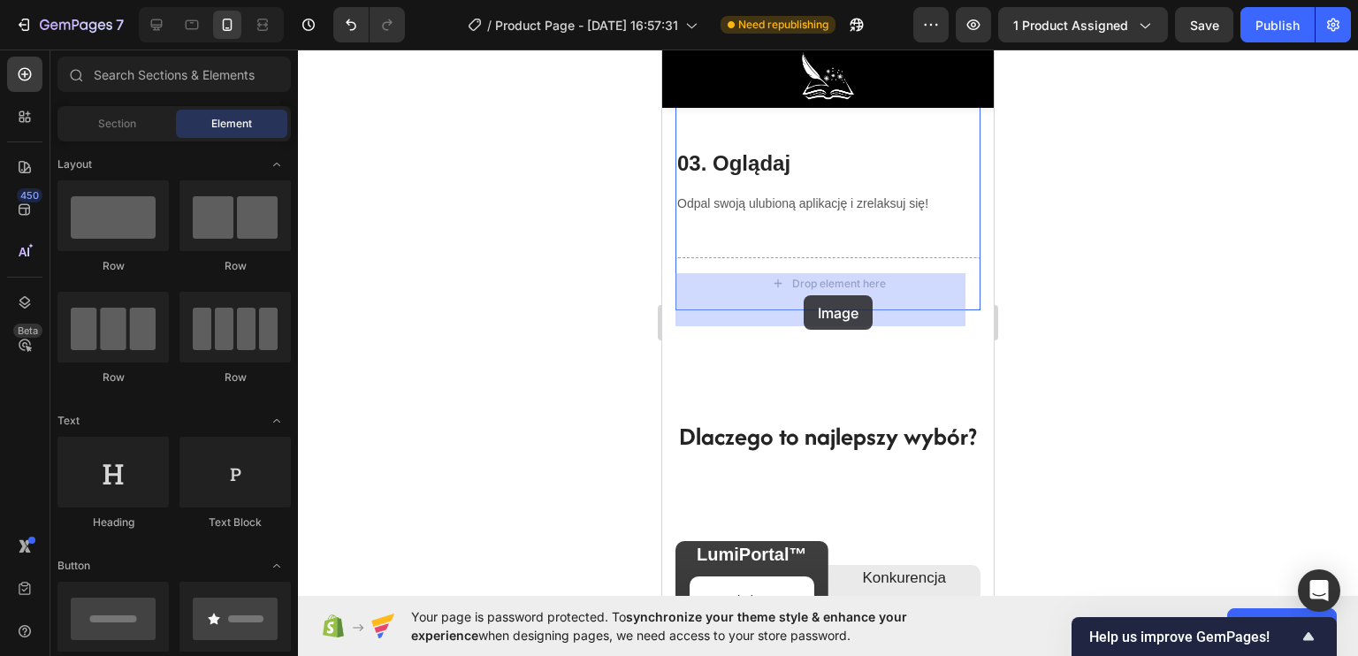
drag, startPoint x: 780, startPoint y: 391, endPoint x: 804, endPoint y: 295, distance: 98.4
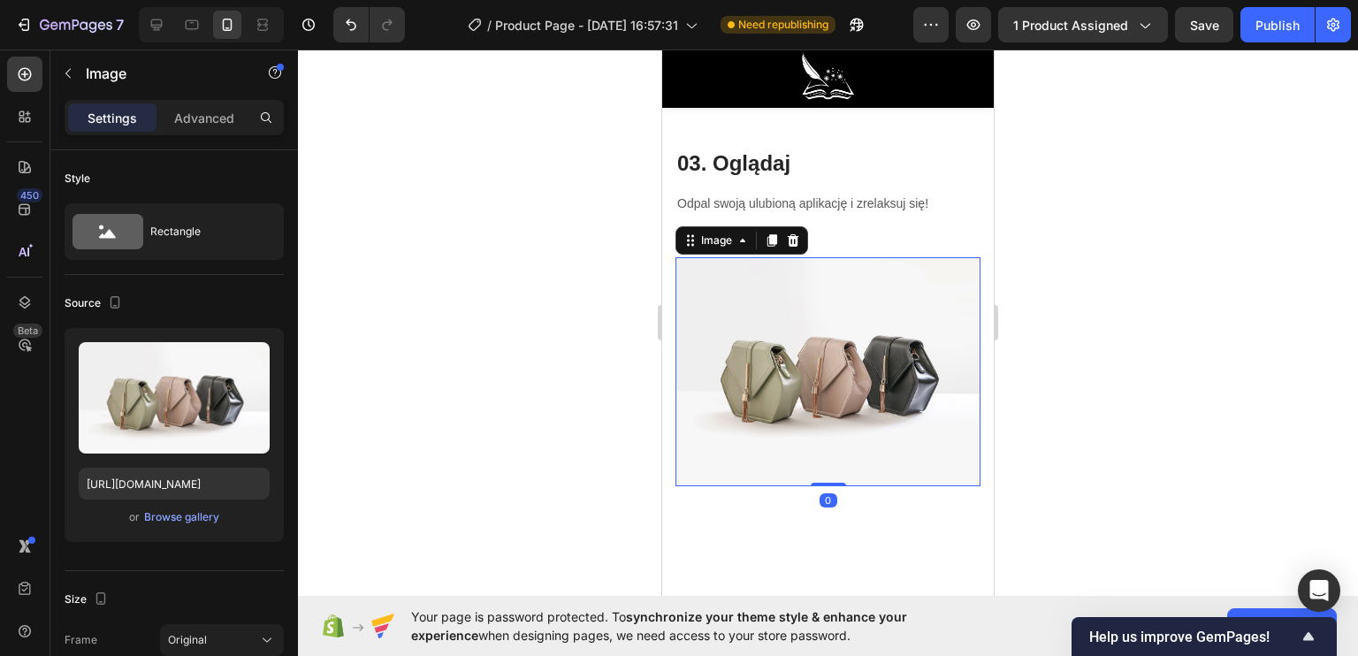
scroll to position [4236, 0]
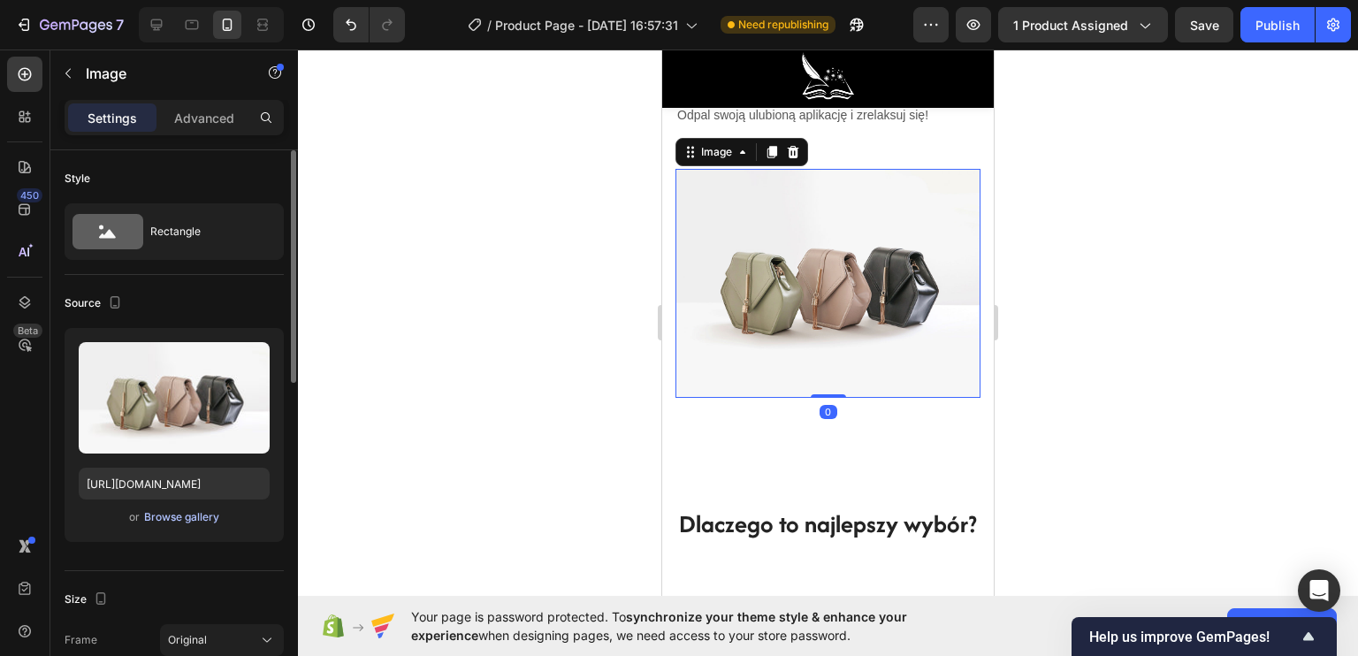
click at [184, 519] on div "Browse gallery" at bounding box center [181, 517] width 75 height 16
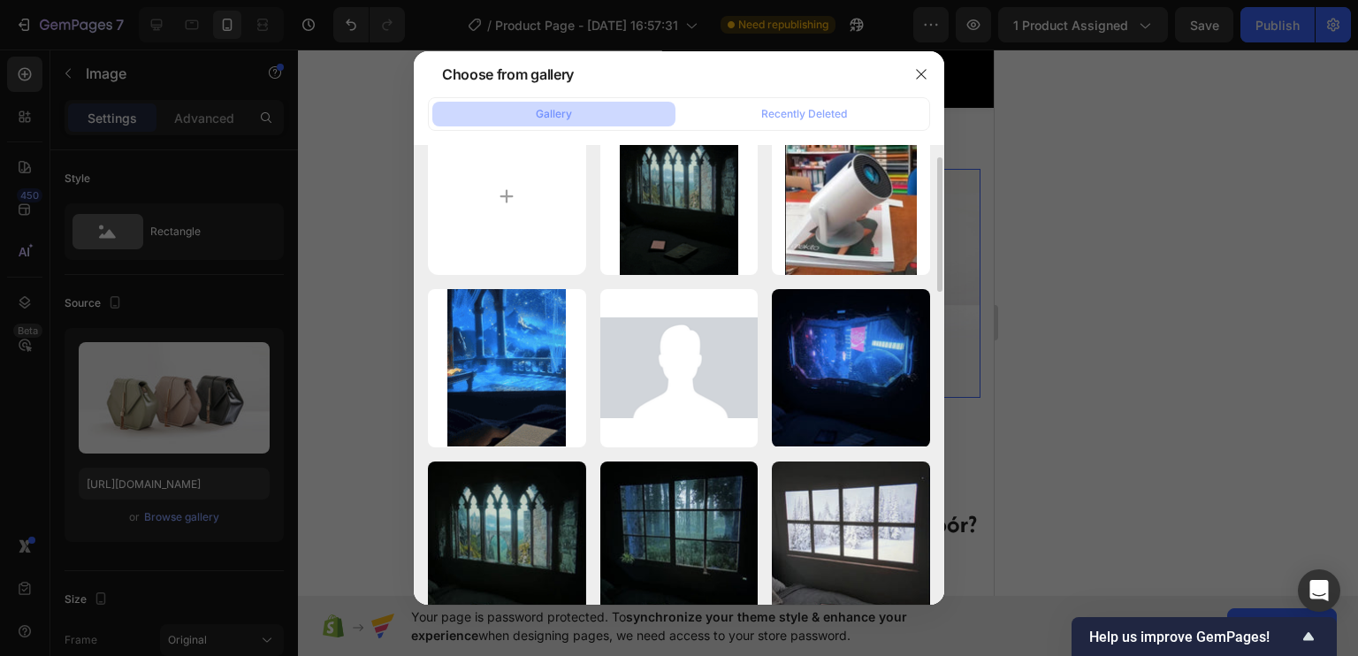
scroll to position [0, 0]
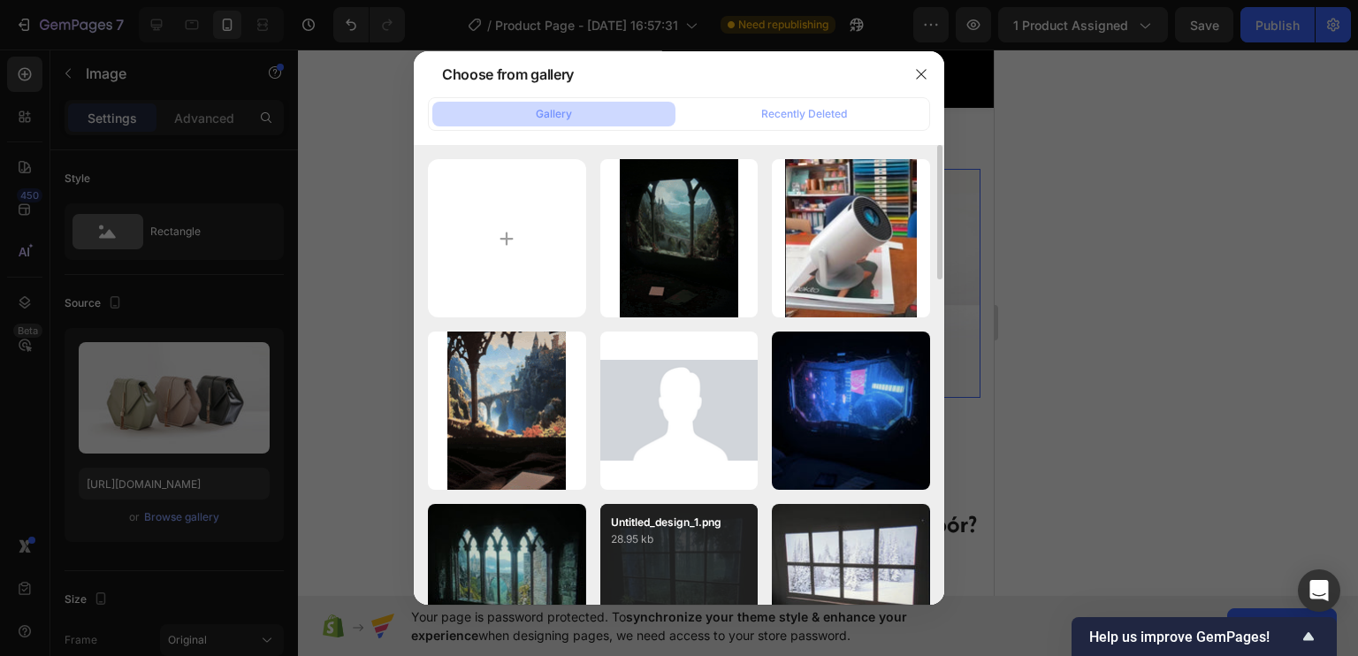
click at [688, 565] on div "Untitled_design_1.png 28.95 kb" at bounding box center [679, 583] width 158 height 158
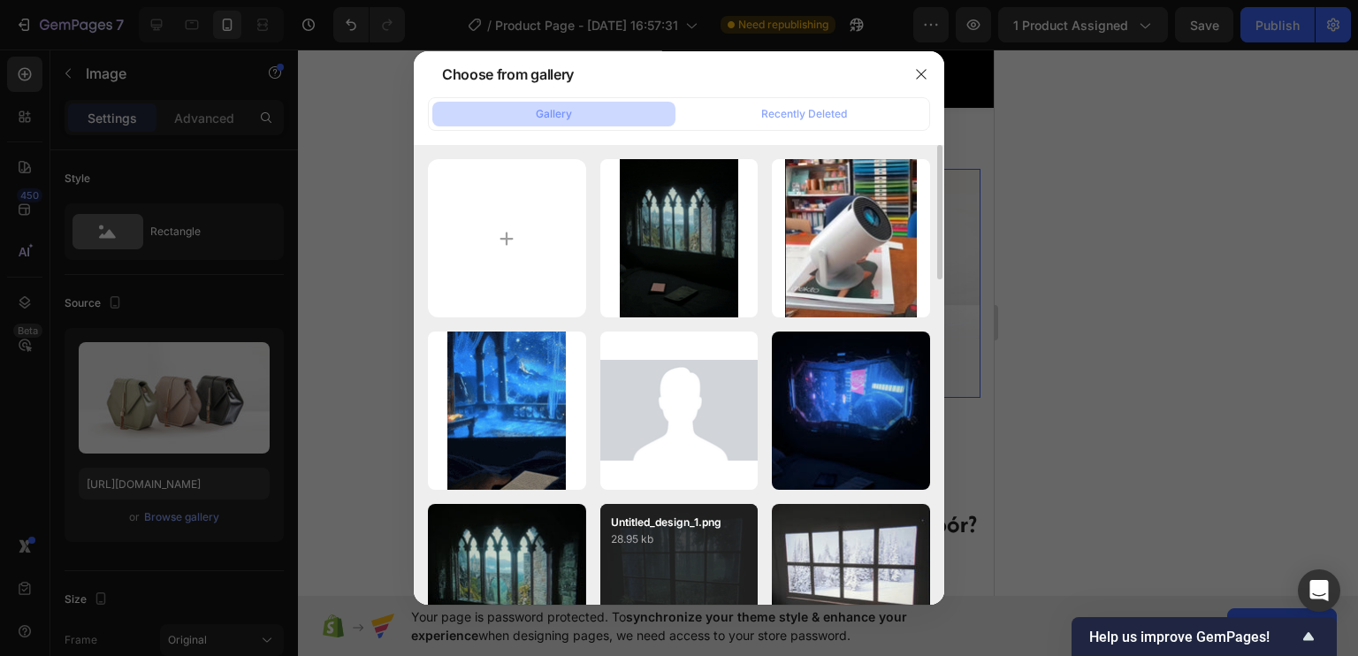
type input "https://cdn.shopify.com/s/files/1/0922/4431/2392/files/gempages_584663978324525…"
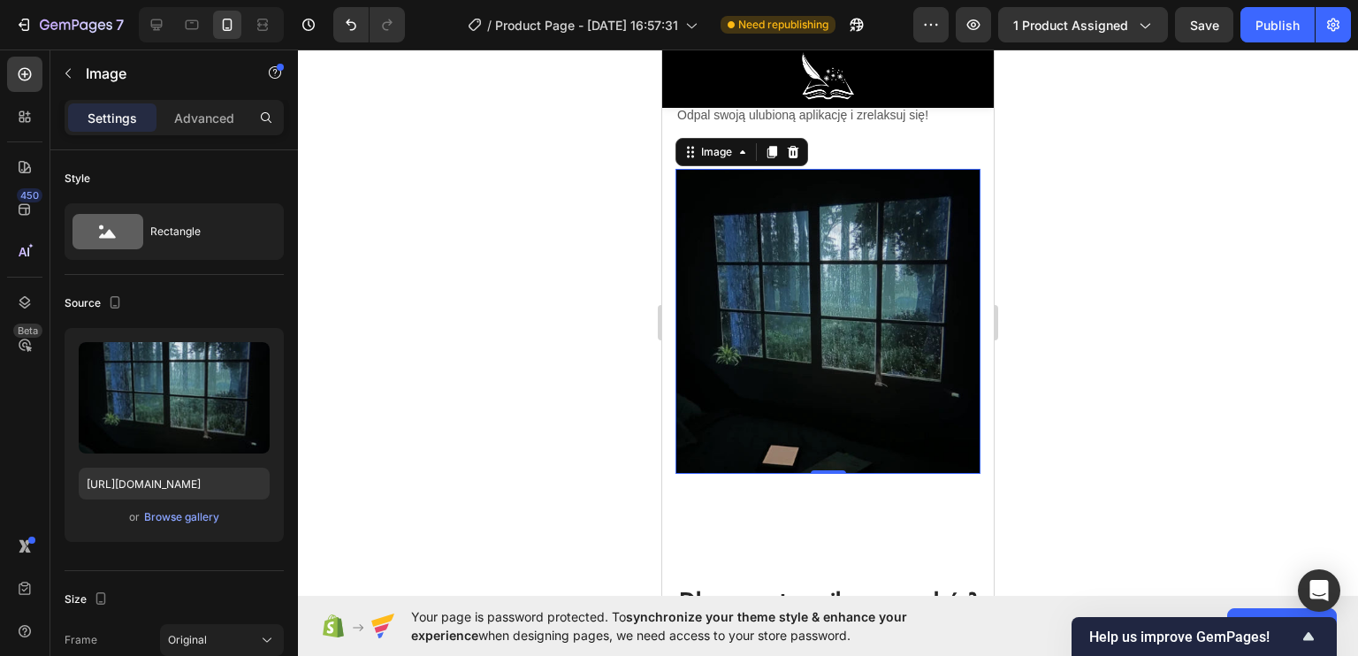
click at [583, 452] on div at bounding box center [828, 353] width 1060 height 606
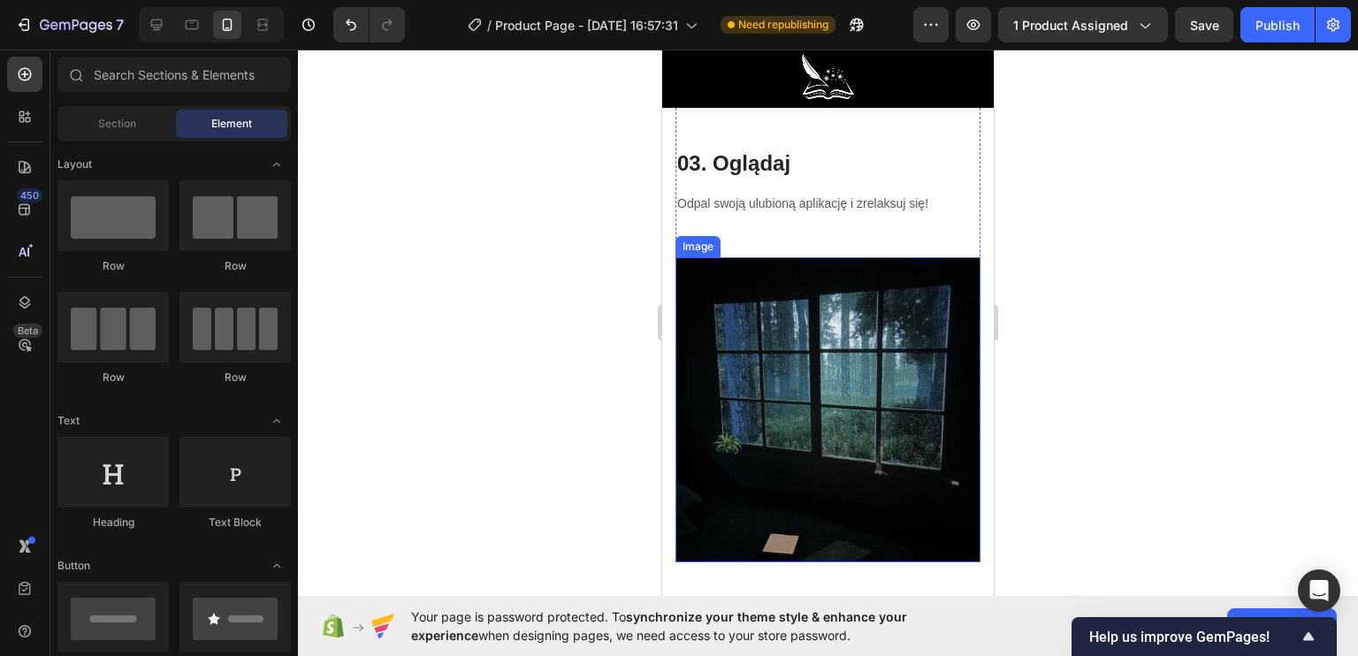
scroll to position [4060, 0]
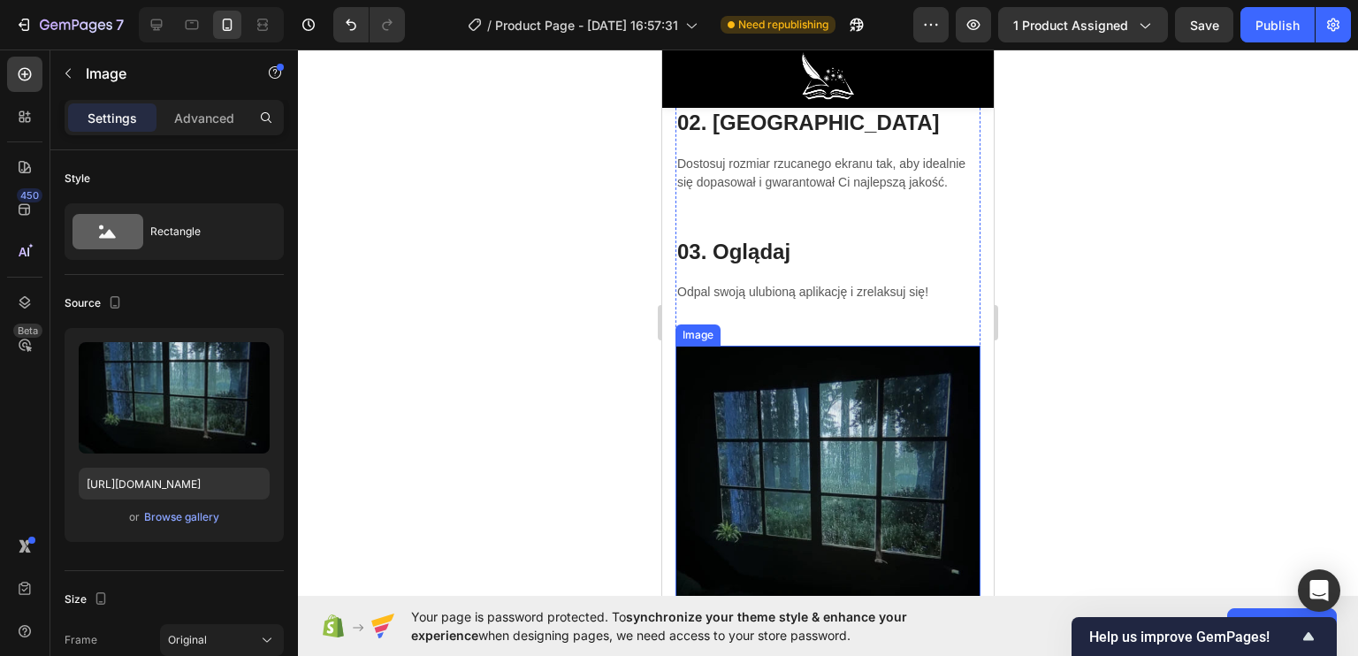
click at [756, 442] on img at bounding box center [827, 498] width 305 height 305
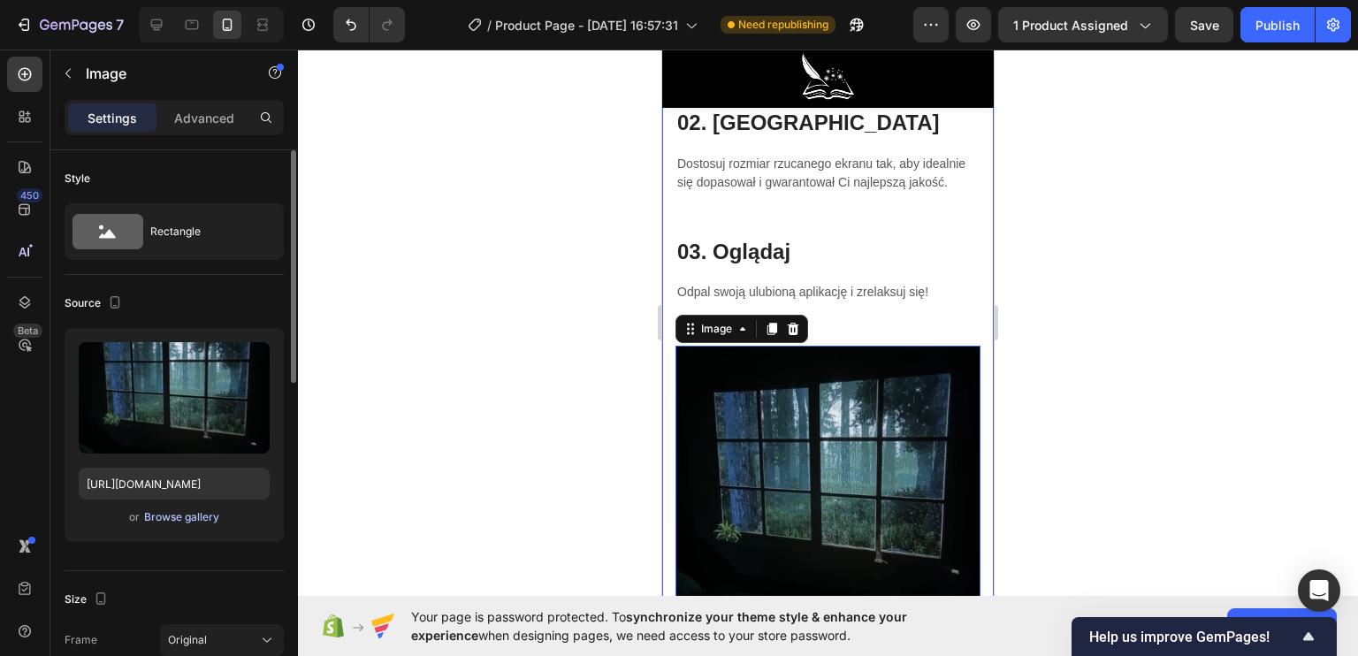
click at [195, 509] on div "Browse gallery" at bounding box center [181, 517] width 75 height 16
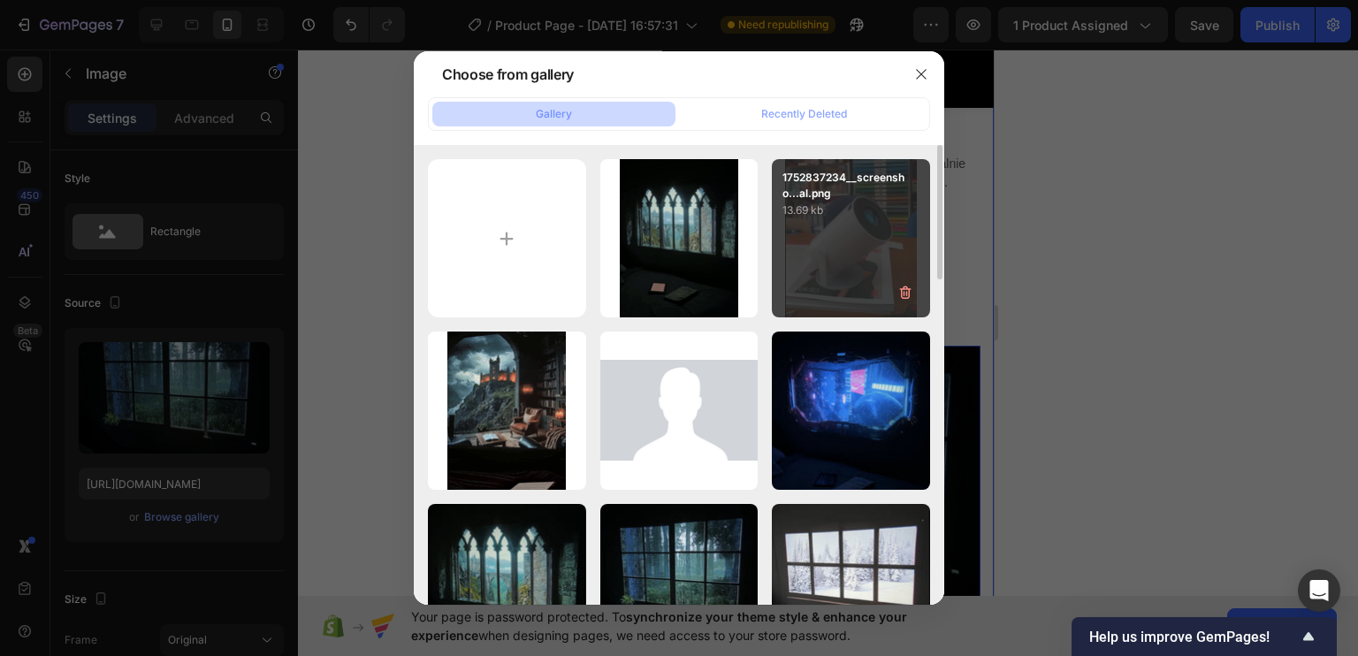
click at [842, 246] on div "1752837234__screensho...al.png 13.69 kb" at bounding box center [851, 238] width 158 height 158
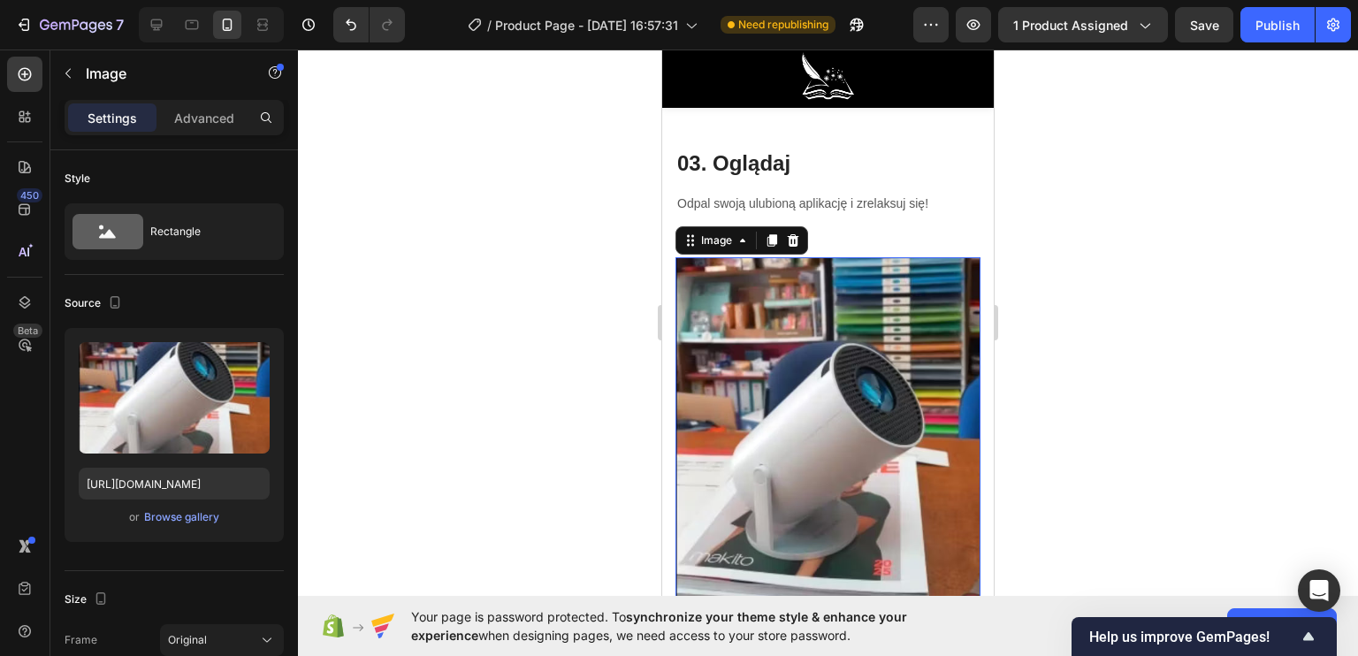
scroll to position [4236, 0]
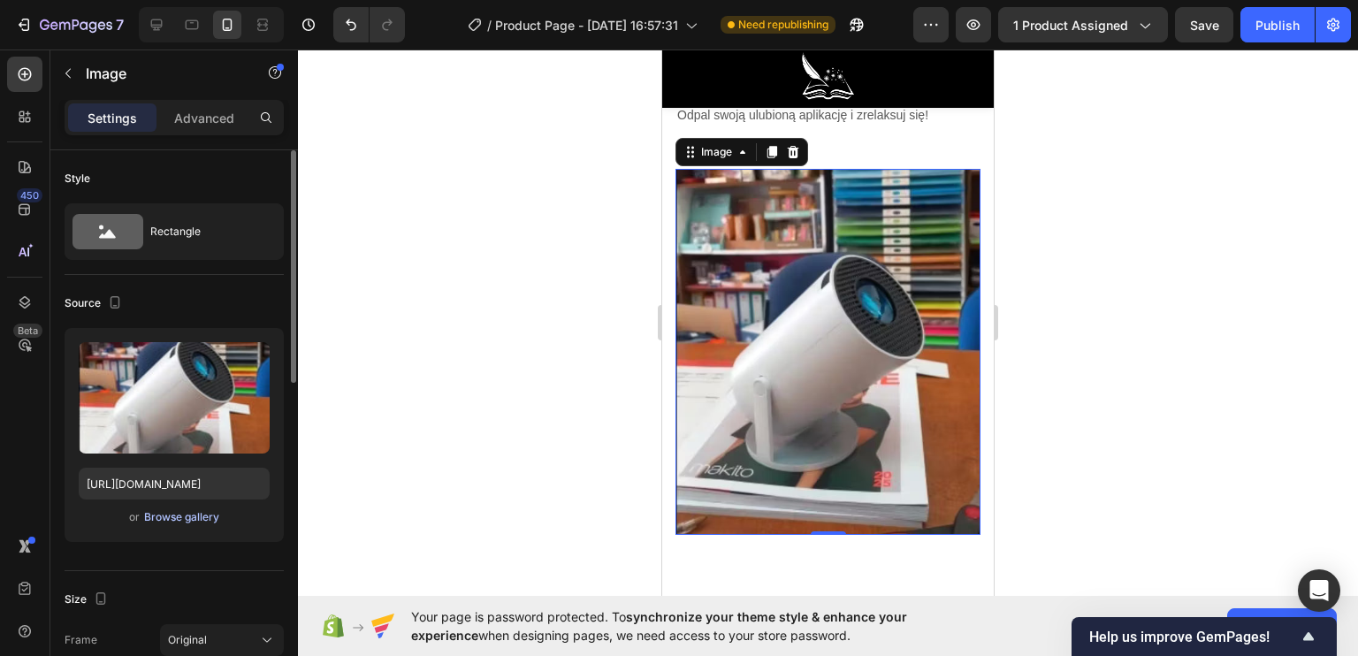
click at [170, 517] on div "Browse gallery" at bounding box center [181, 517] width 75 height 16
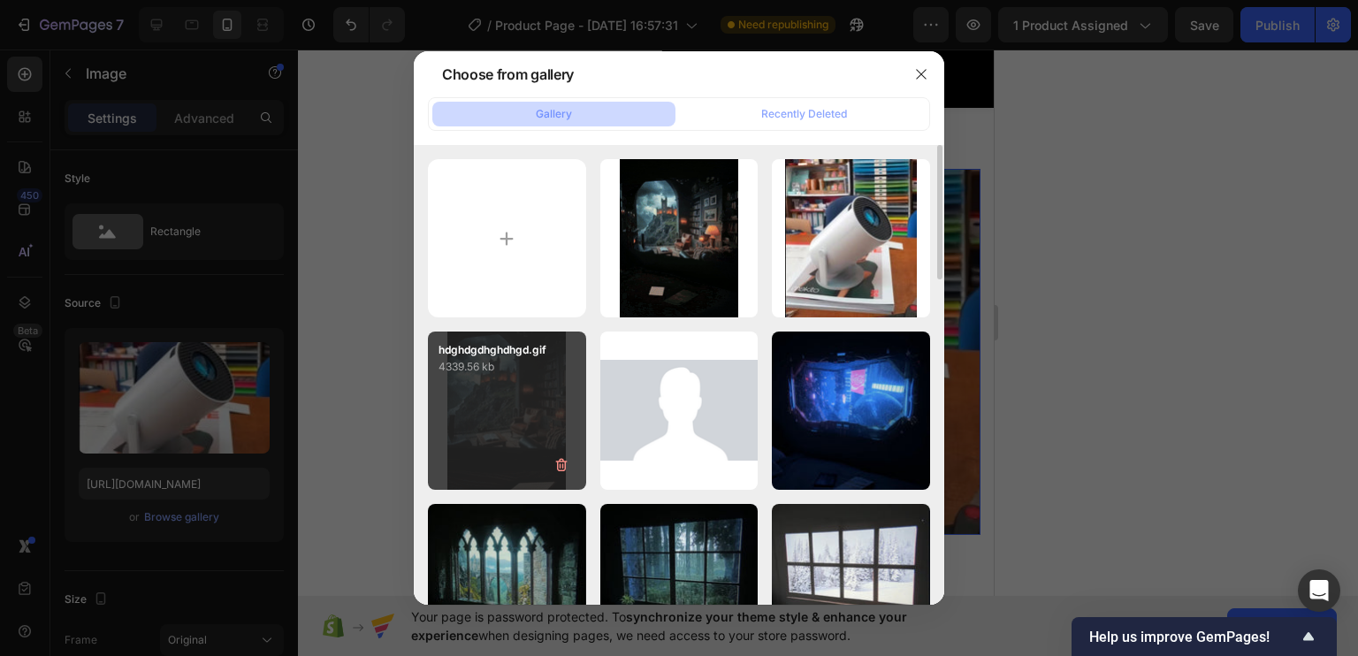
click at [484, 429] on div "hdghdgdhghdhgd.gif 4339.56 kb" at bounding box center [507, 411] width 158 height 158
type input "[URL][DOMAIN_NAME]"
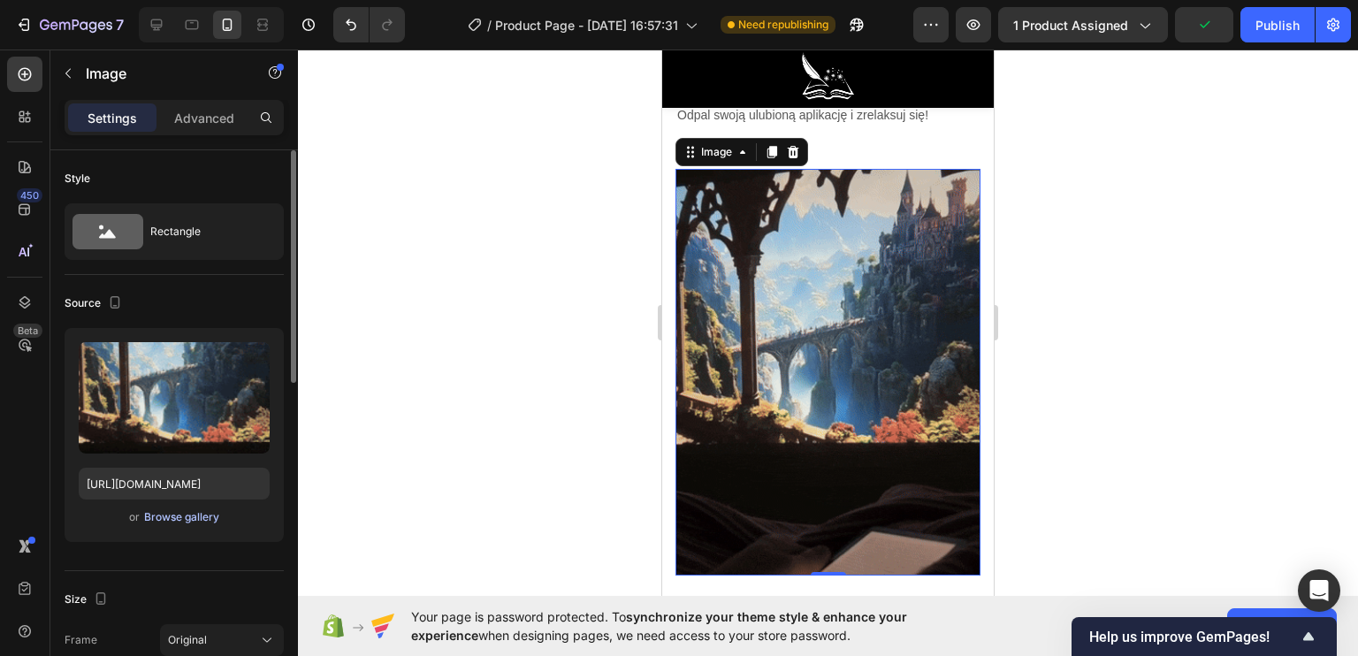
click at [172, 512] on div "Browse gallery" at bounding box center [181, 517] width 75 height 16
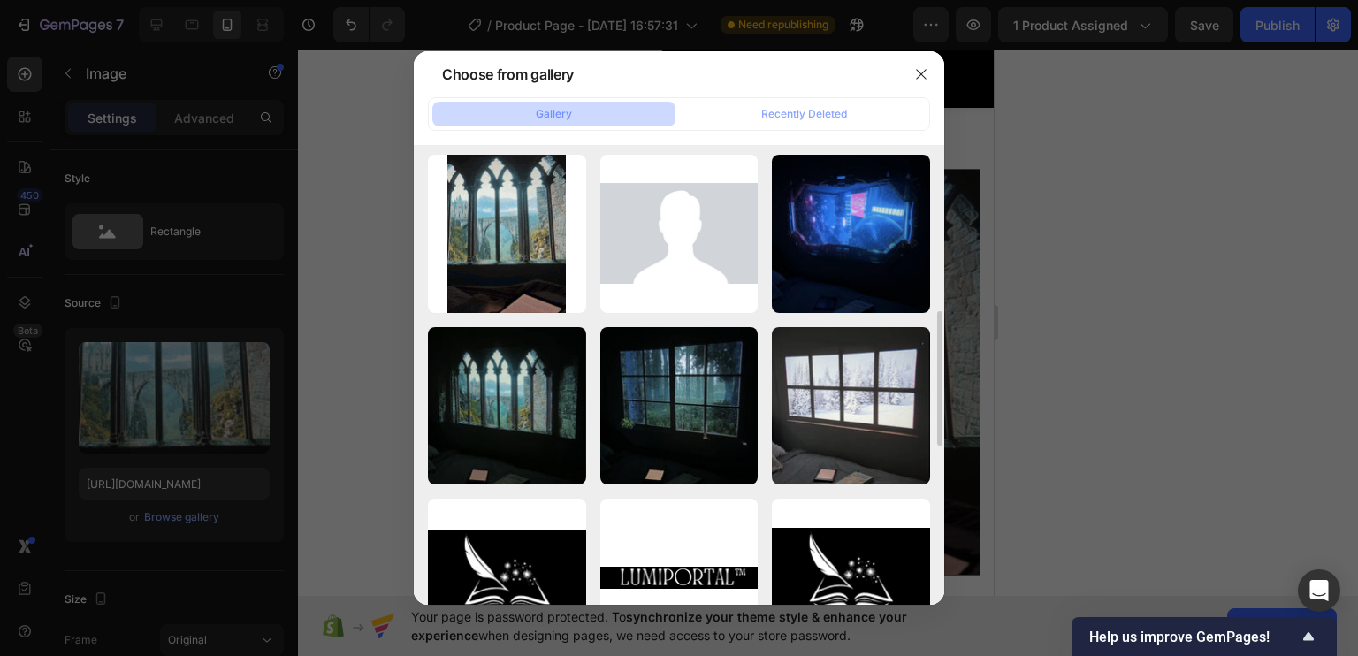
scroll to position [0, 0]
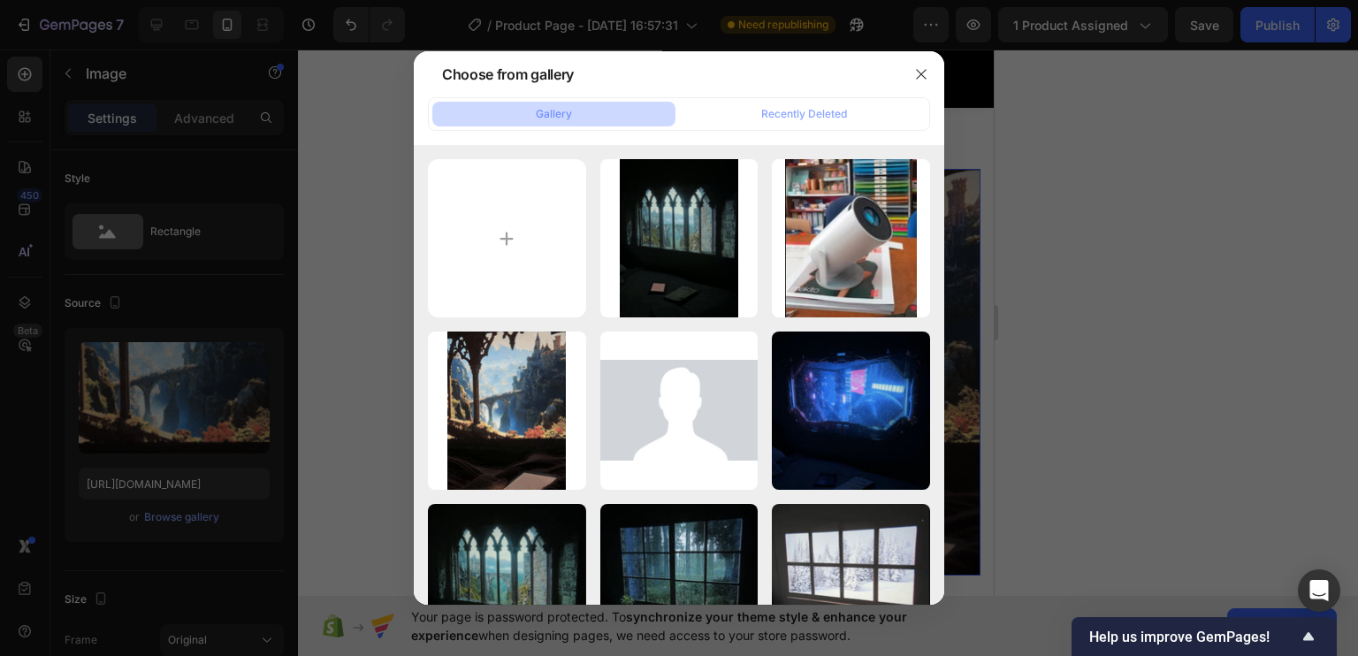
type input "C:\fakepath\fgsgfsgfsgfs.jpg"
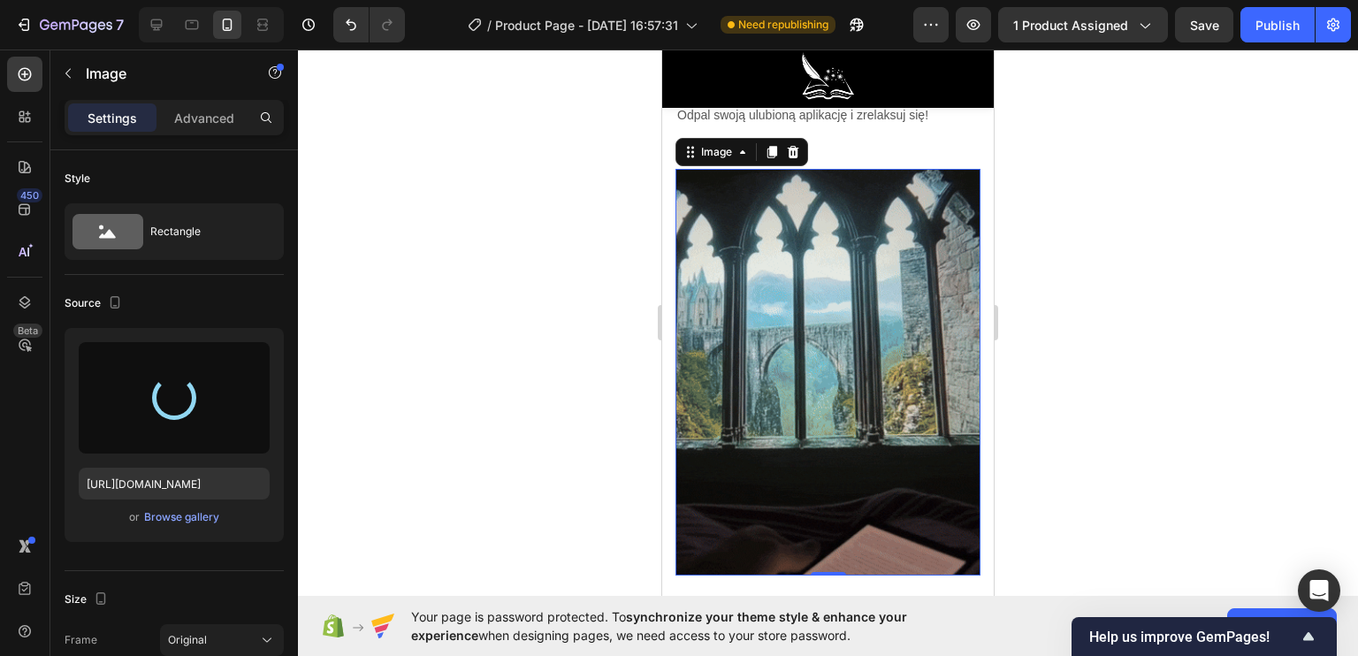
type input "https://cdn.shopify.com/s/files/1/0922/4431/2392/files/gempages_584663978324525…"
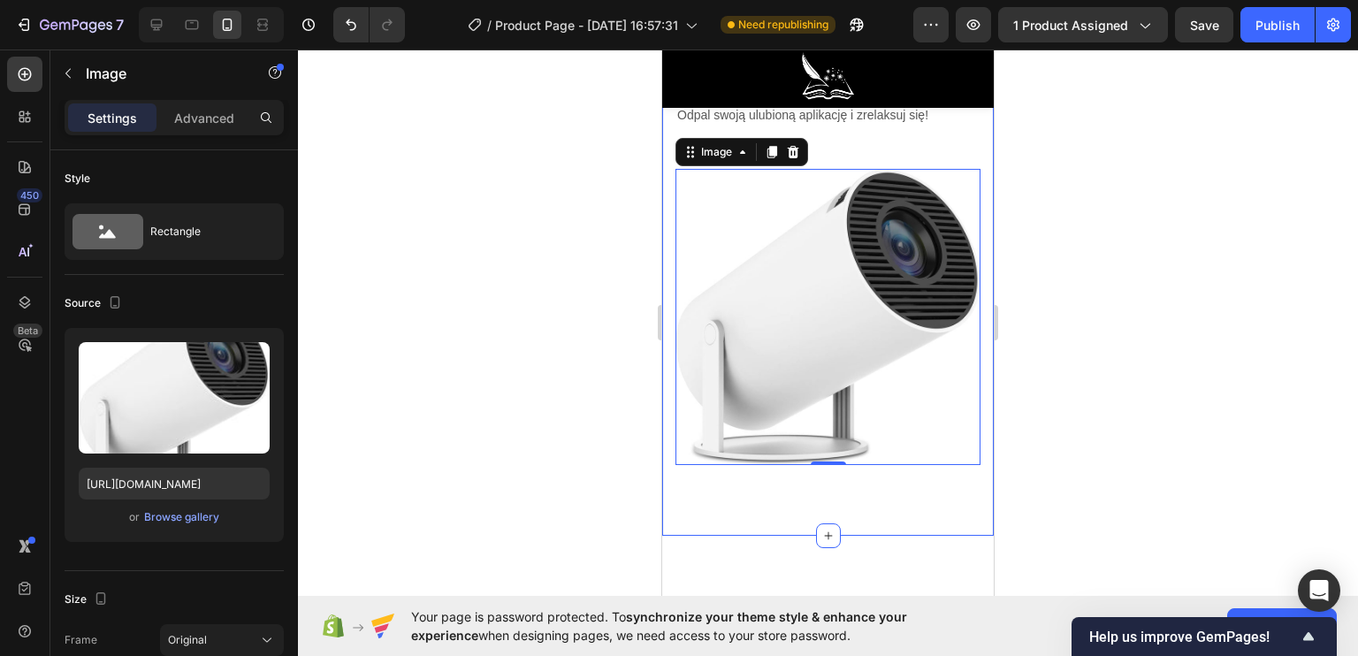
click at [586, 270] on div at bounding box center [828, 353] width 1060 height 606
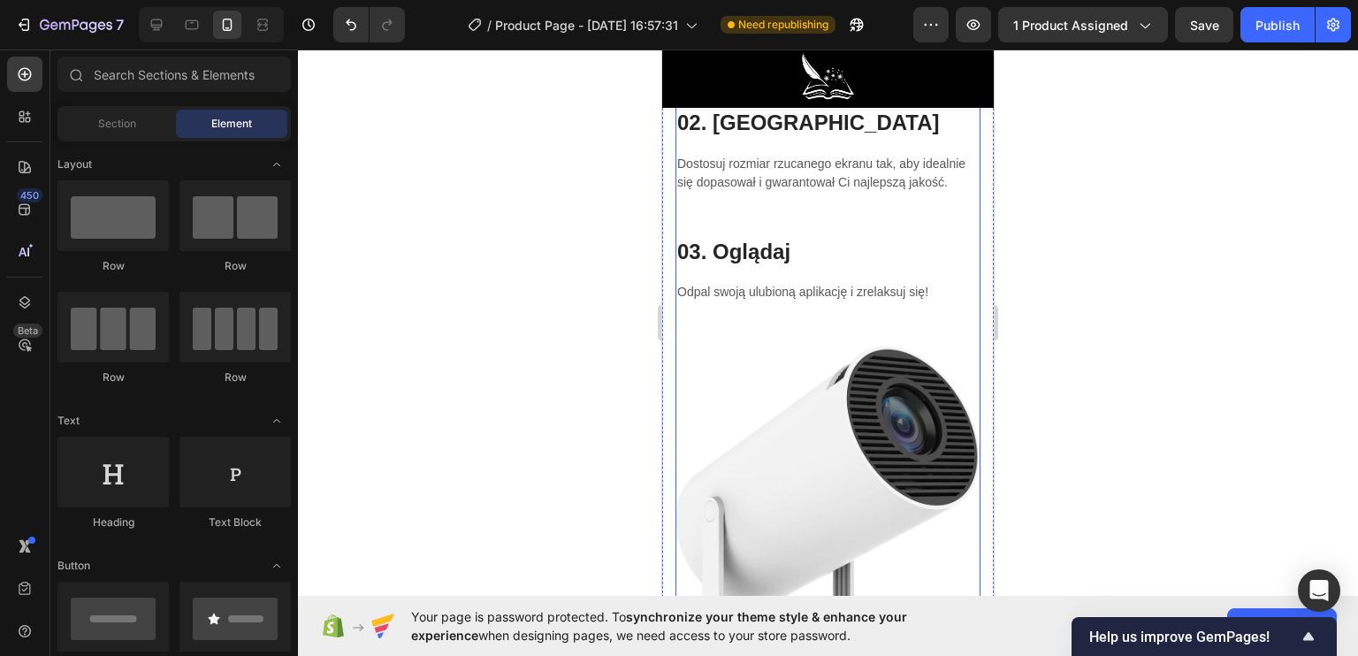
scroll to position [4148, 0]
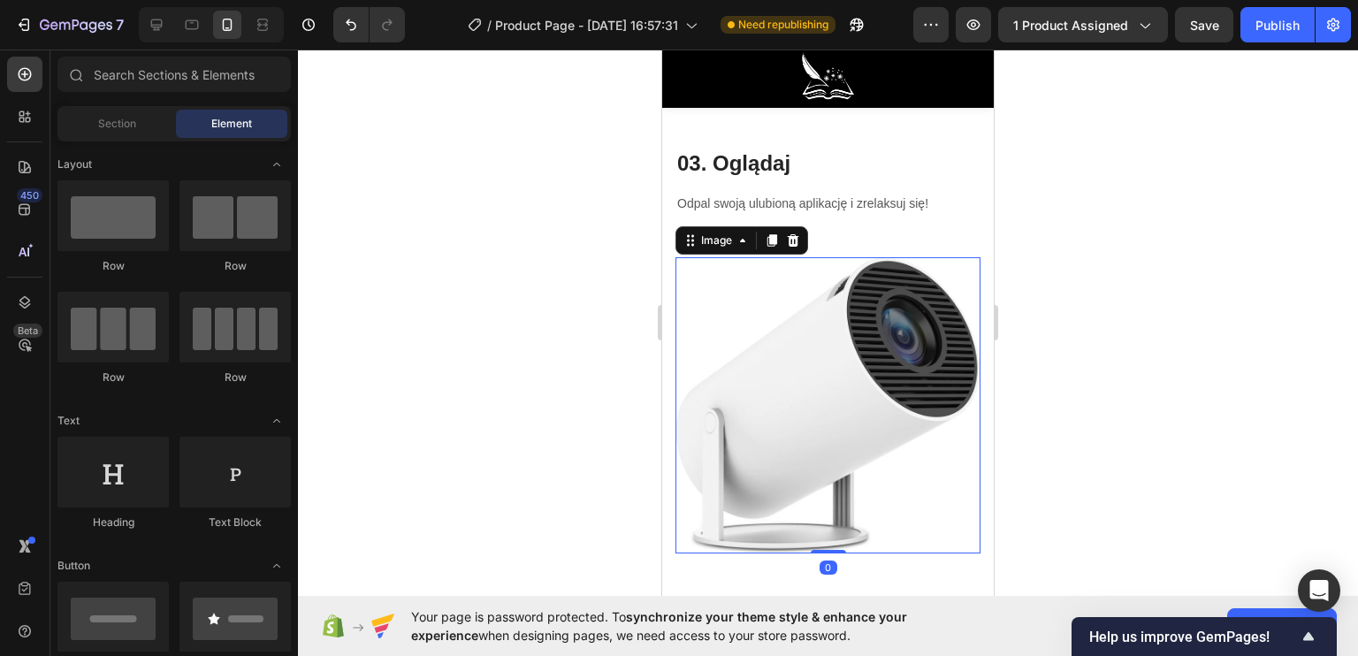
click at [774, 332] on img at bounding box center [827, 405] width 305 height 296
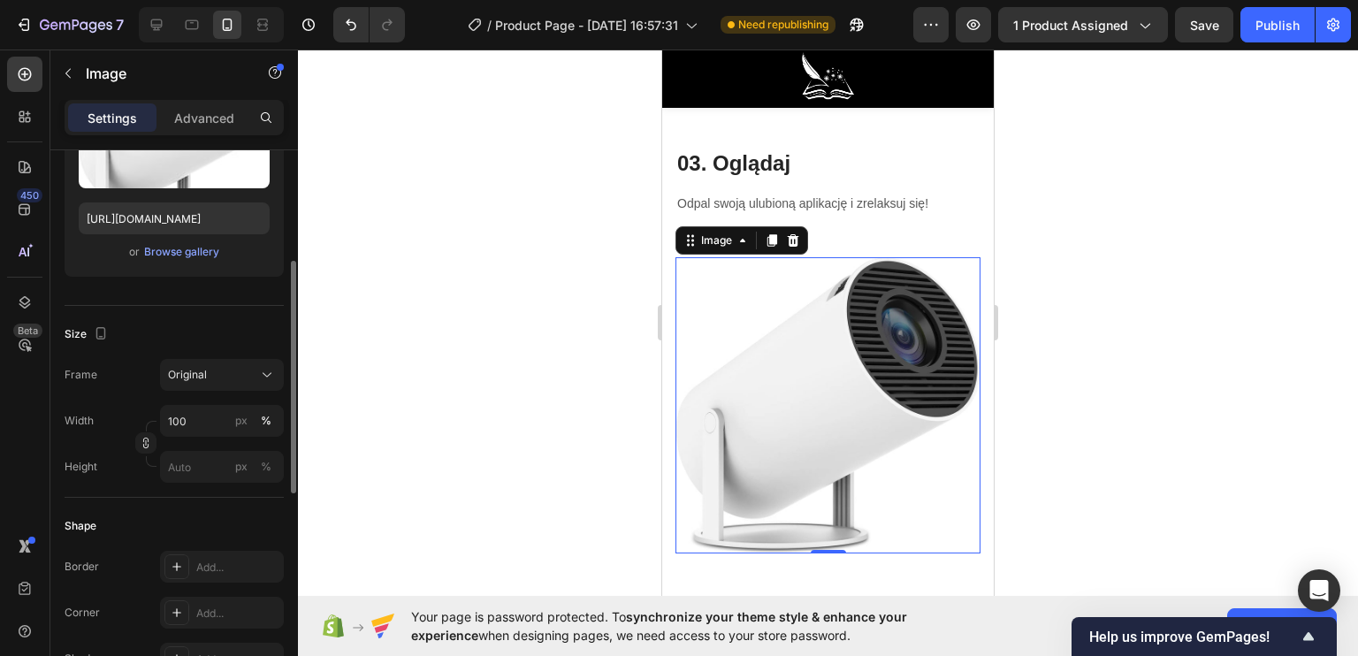
scroll to position [354, 0]
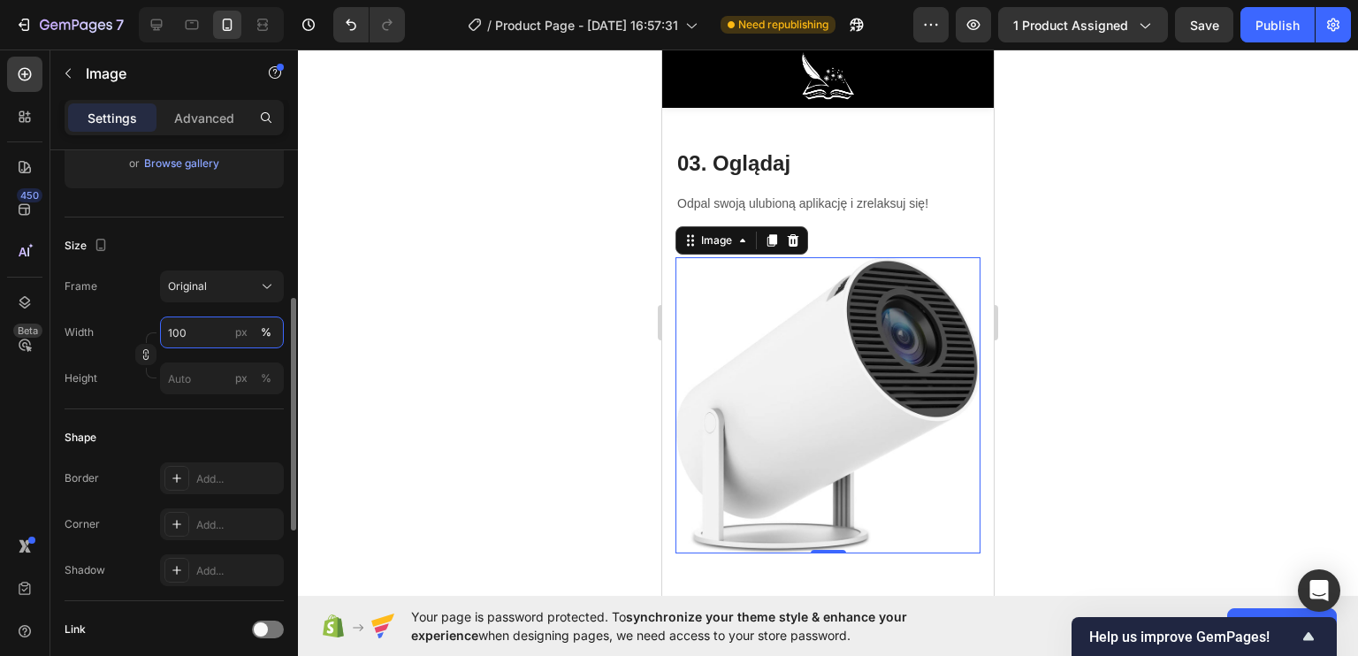
click at [219, 332] on input "100" at bounding box center [222, 332] width 124 height 32
click at [142, 420] on div "Shape Border Add... Corner Add... Shadow Add..." at bounding box center [174, 505] width 219 height 192
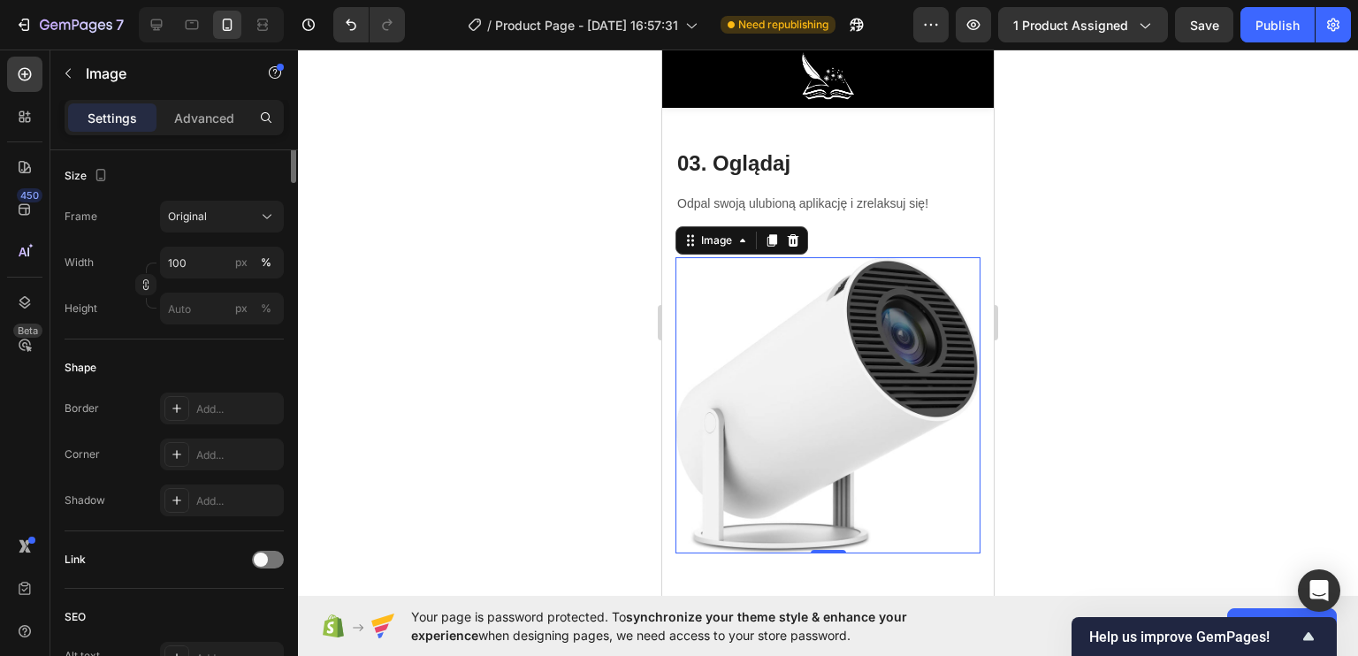
scroll to position [158, 0]
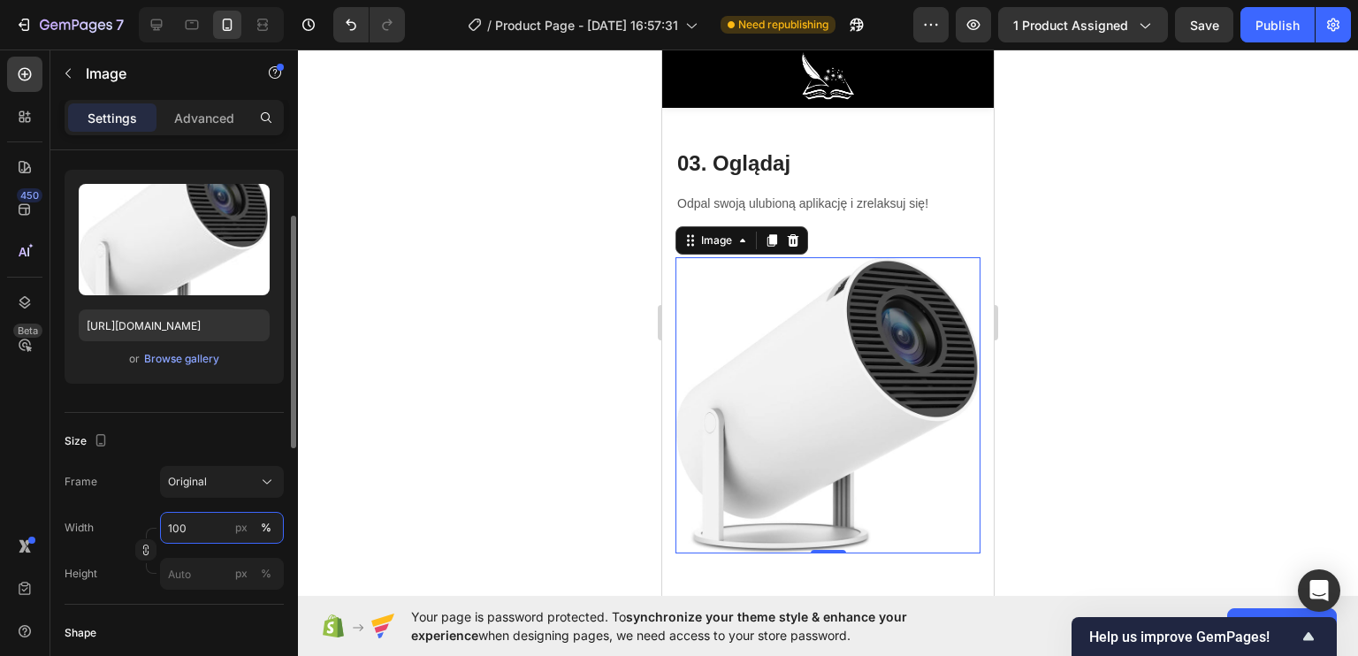
click at [197, 519] on input "100" at bounding box center [222, 528] width 124 height 32
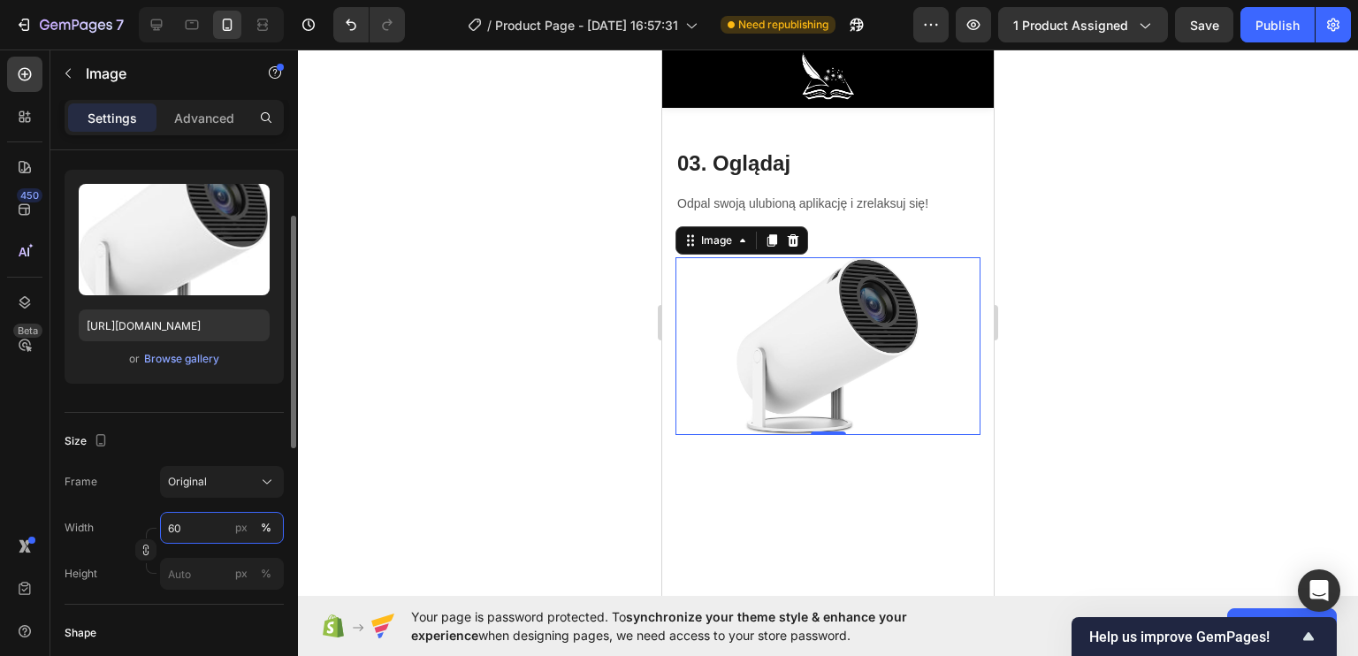
drag, startPoint x: 187, startPoint y: 515, endPoint x: 122, endPoint y: 510, distance: 65.6
click at [122, 512] on div "Width 60 px %" at bounding box center [174, 528] width 219 height 32
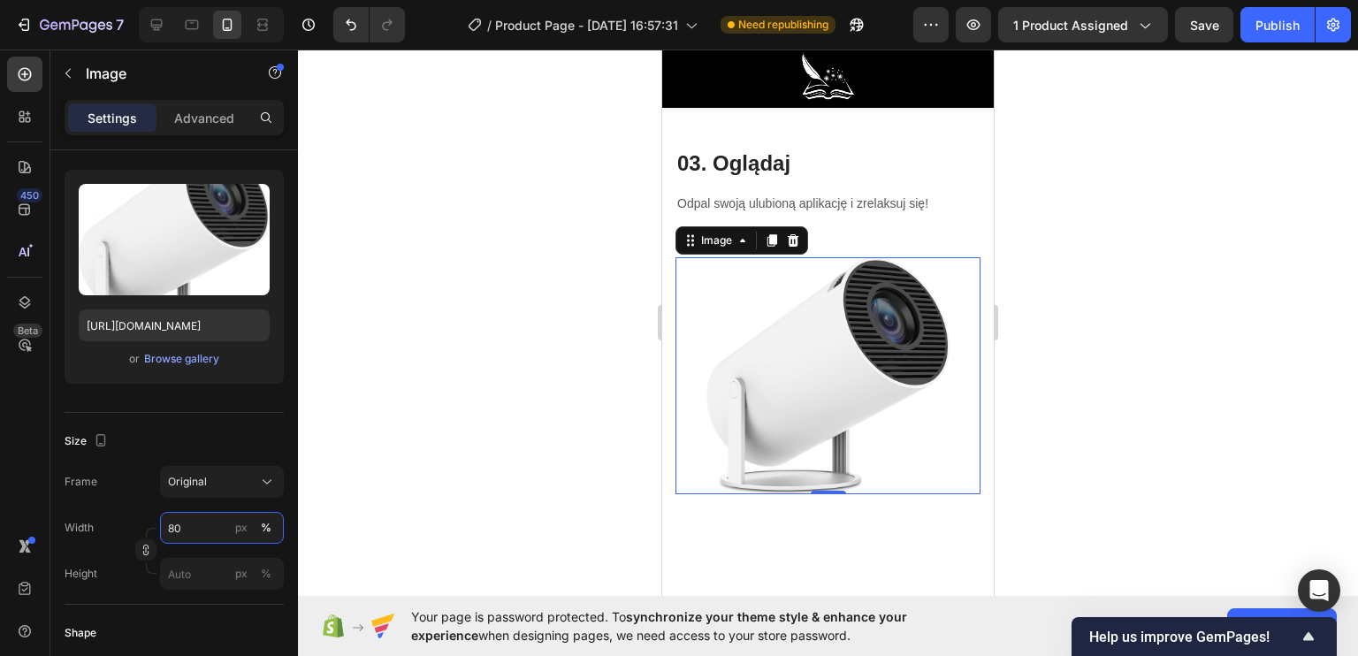
type input "80"
click at [458, 484] on div at bounding box center [828, 353] width 1060 height 606
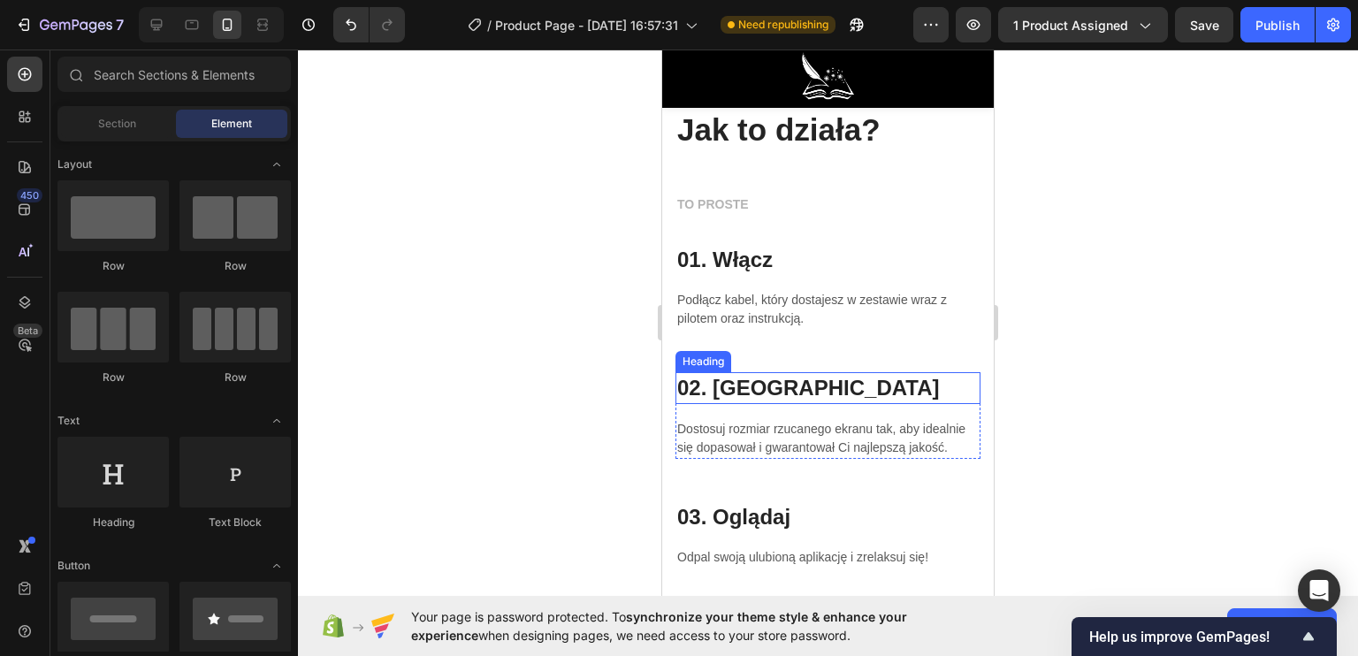
scroll to position [3706, 0]
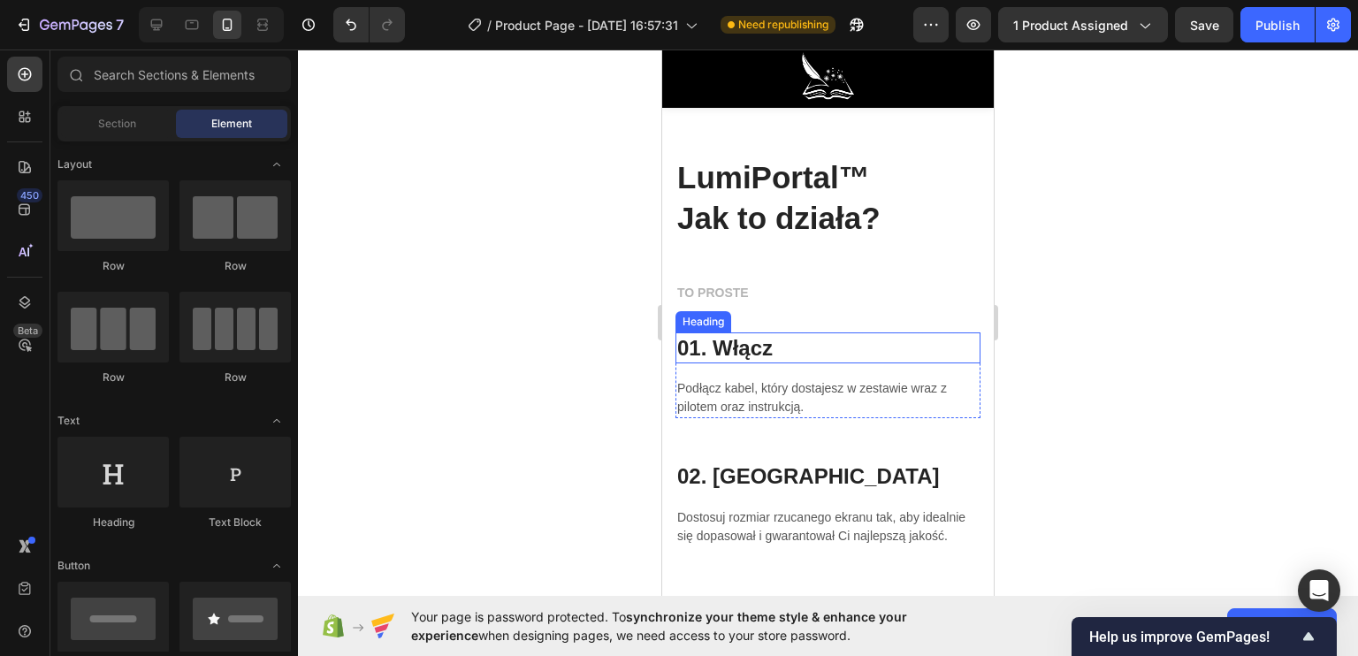
click at [766, 345] on h3 "01. Włącz" at bounding box center [827, 347] width 305 height 31
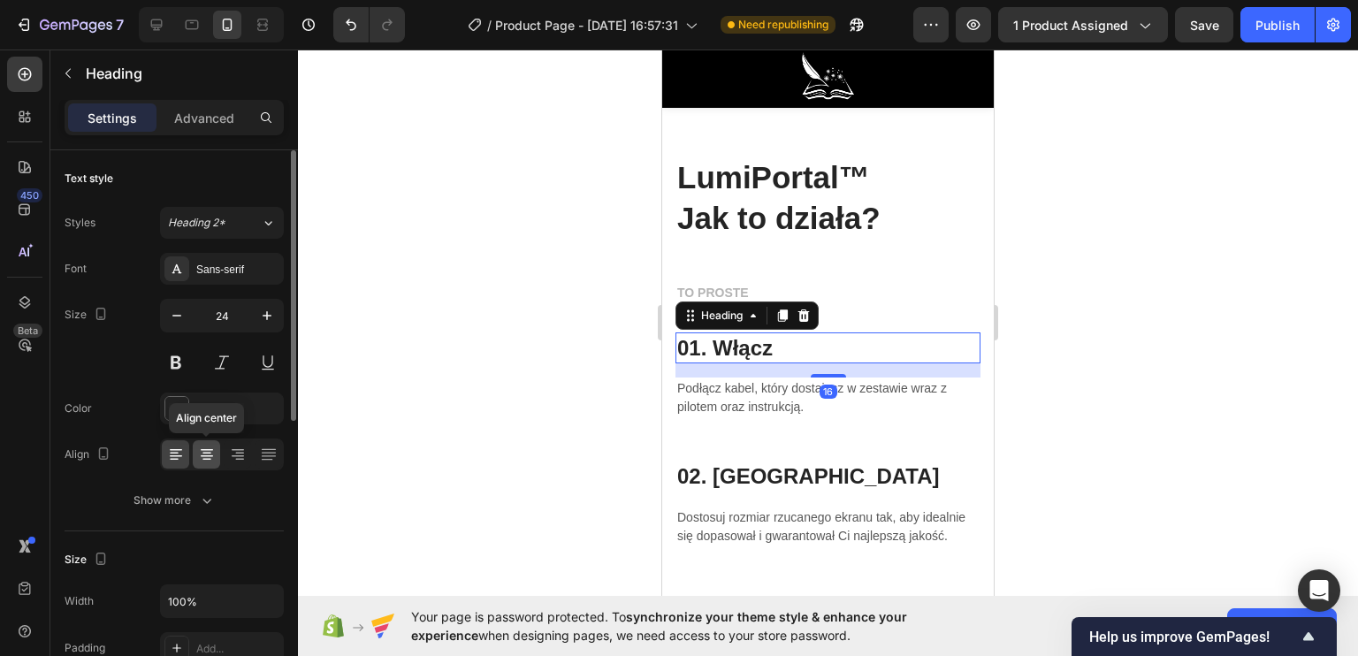
click at [205, 455] on icon at bounding box center [207, 456] width 12 height 2
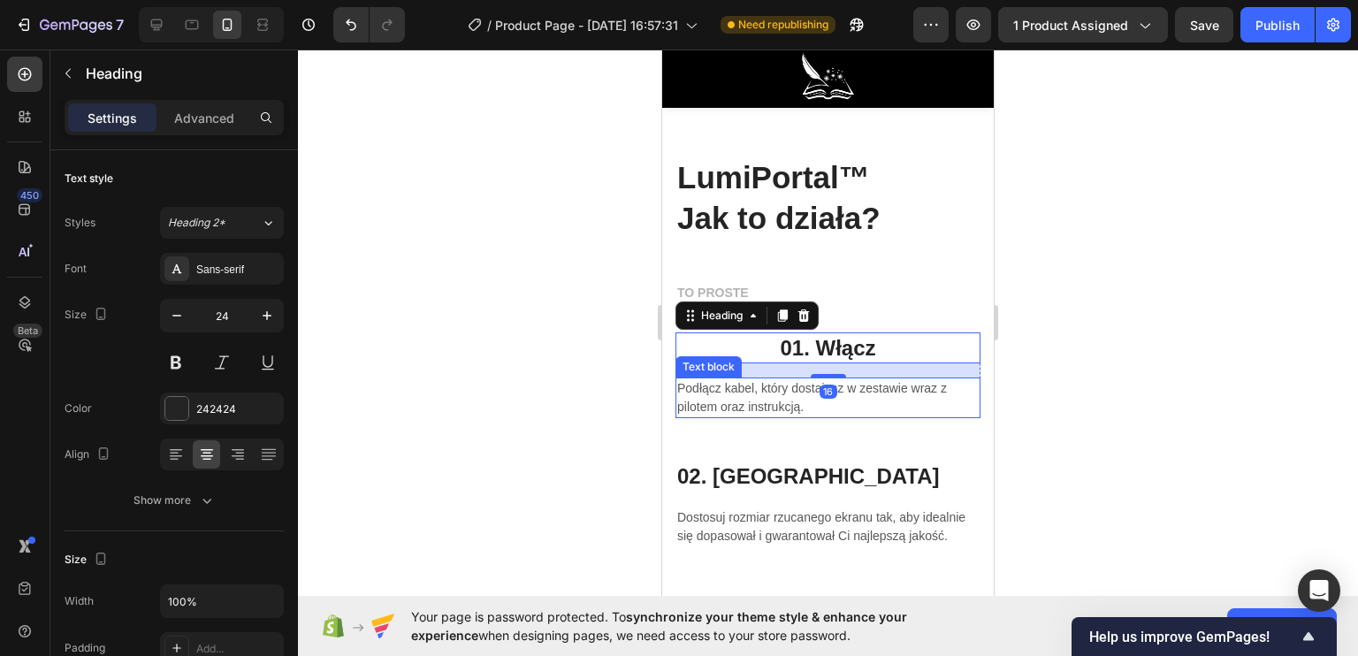
click at [697, 398] on p "Podłącz kabel, który dostajesz w zestawie wraz z pilotem oraz instrukcją." at bounding box center [827, 397] width 301 height 37
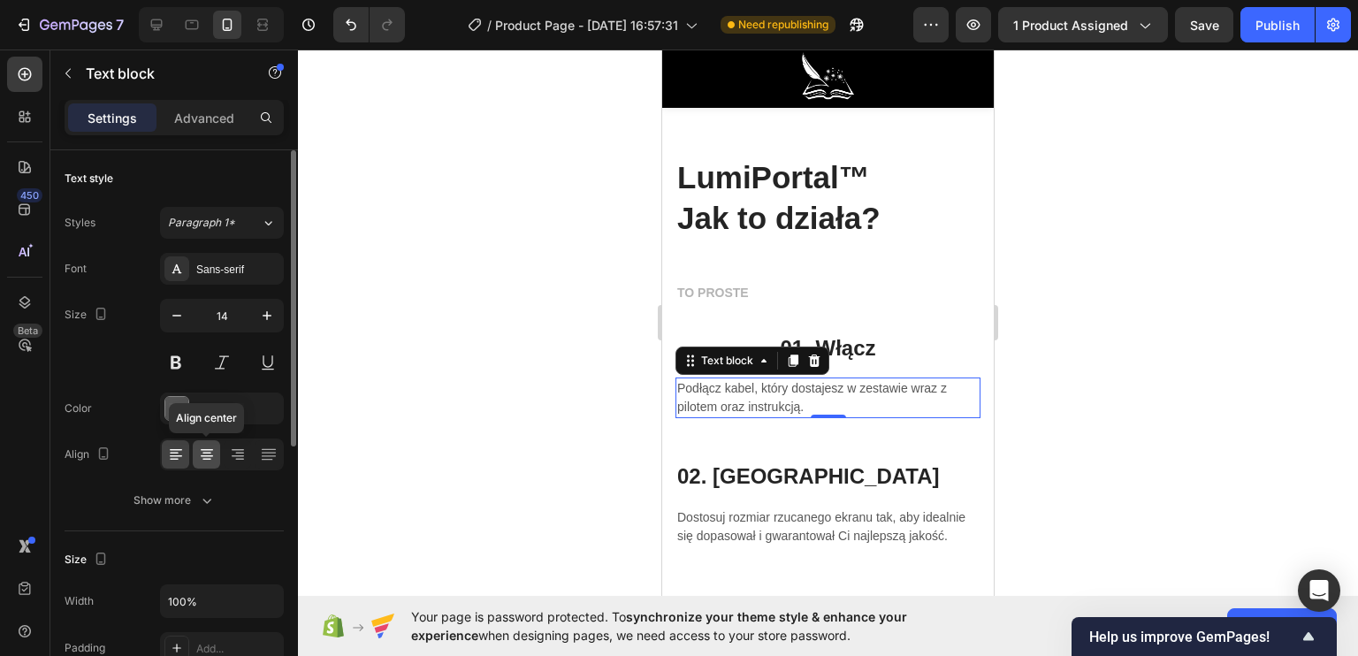
click at [202, 446] on icon at bounding box center [207, 455] width 18 height 18
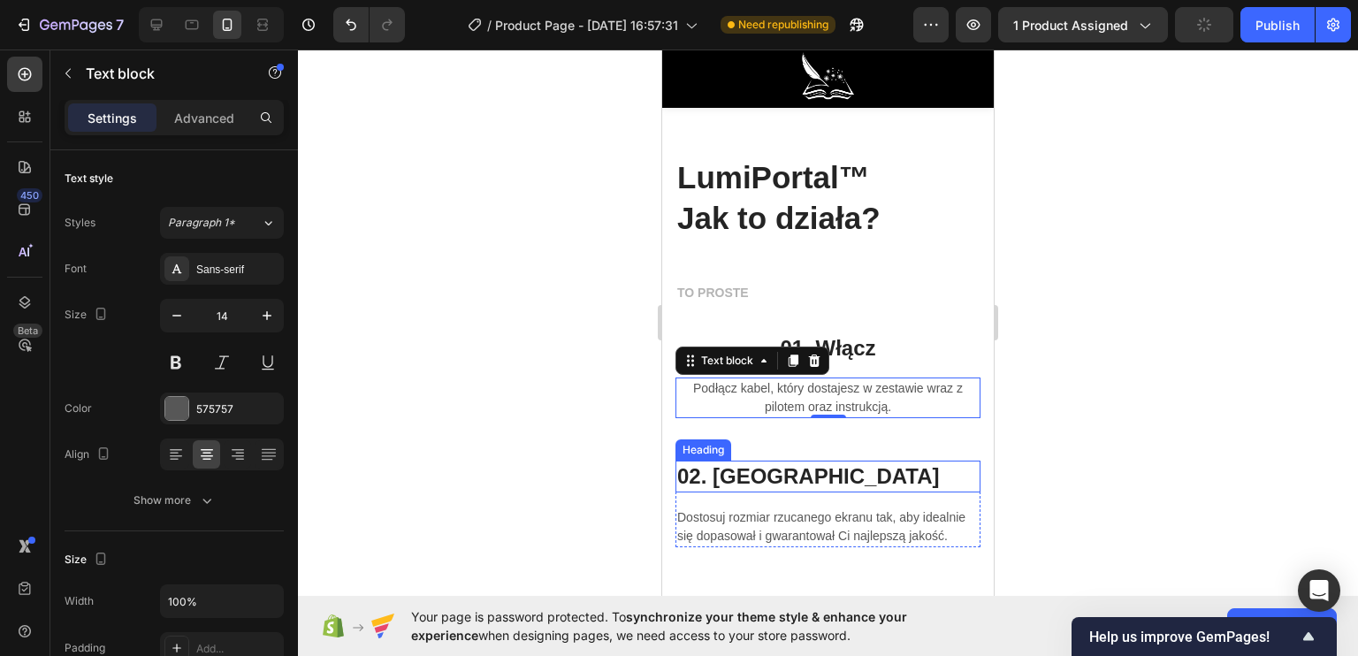
click at [755, 475] on h3 "02. [GEOGRAPHIC_DATA]" at bounding box center [827, 476] width 305 height 31
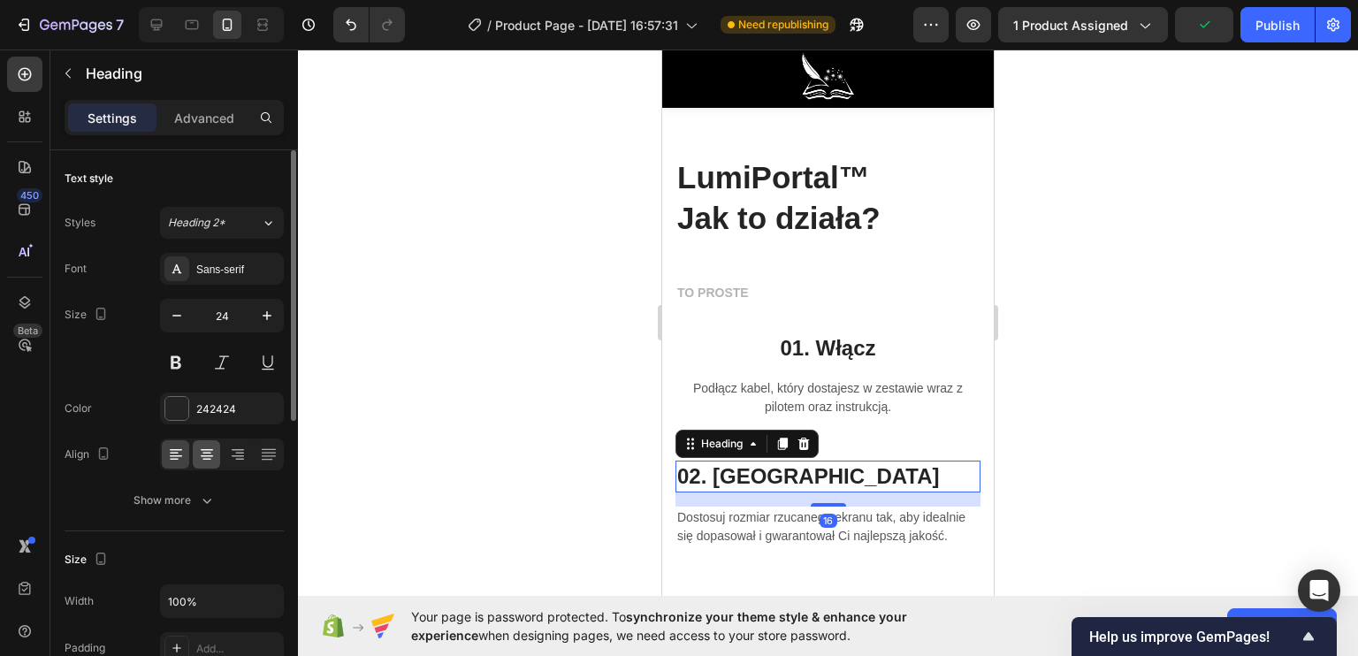
click at [204, 441] on div at bounding box center [206, 454] width 27 height 28
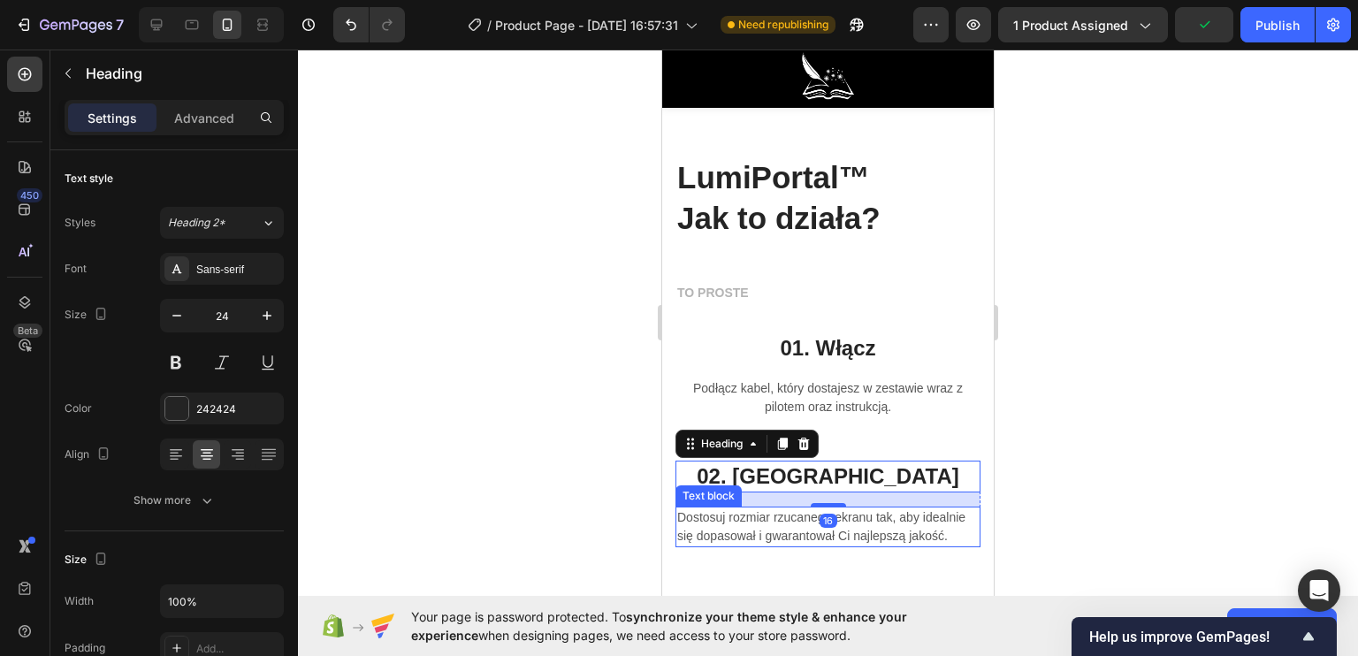
click at [704, 530] on p "Dostosuj rozmiar rzucanego ekranu tak, aby idealnie się dopasował i gwarantował…" at bounding box center [827, 526] width 301 height 37
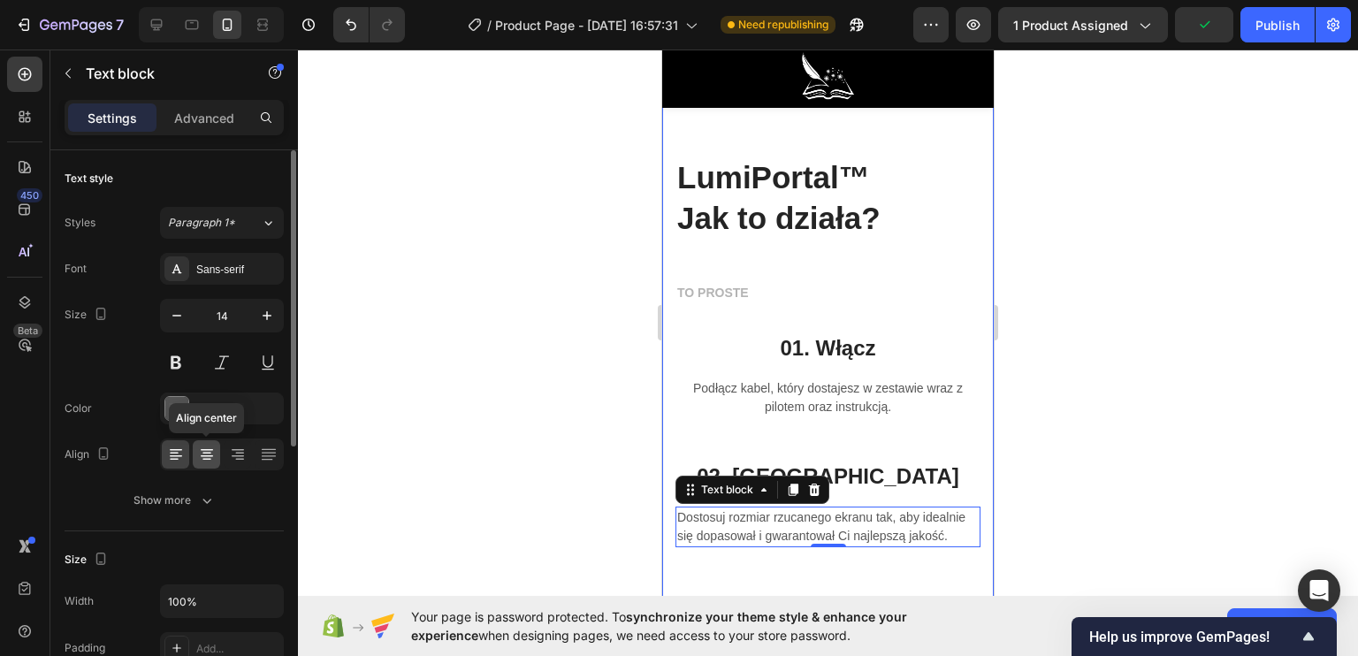
click at [215, 450] on icon at bounding box center [207, 455] width 18 height 18
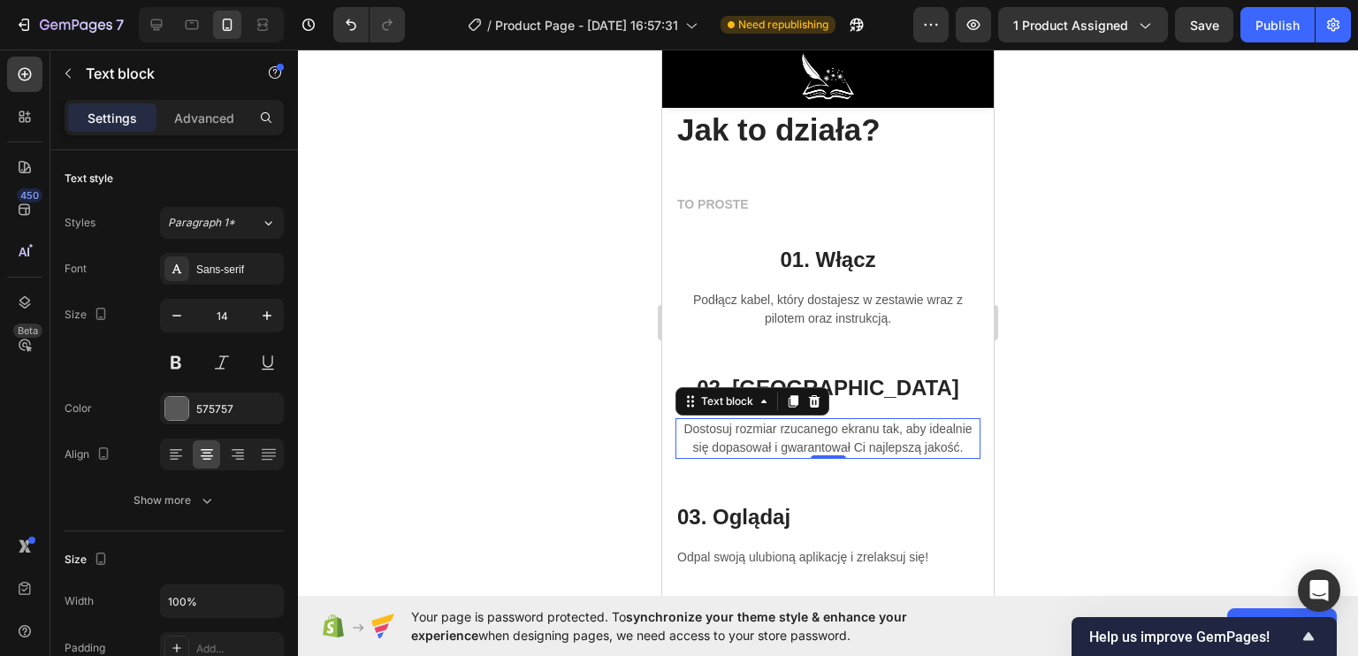
scroll to position [3883, 0]
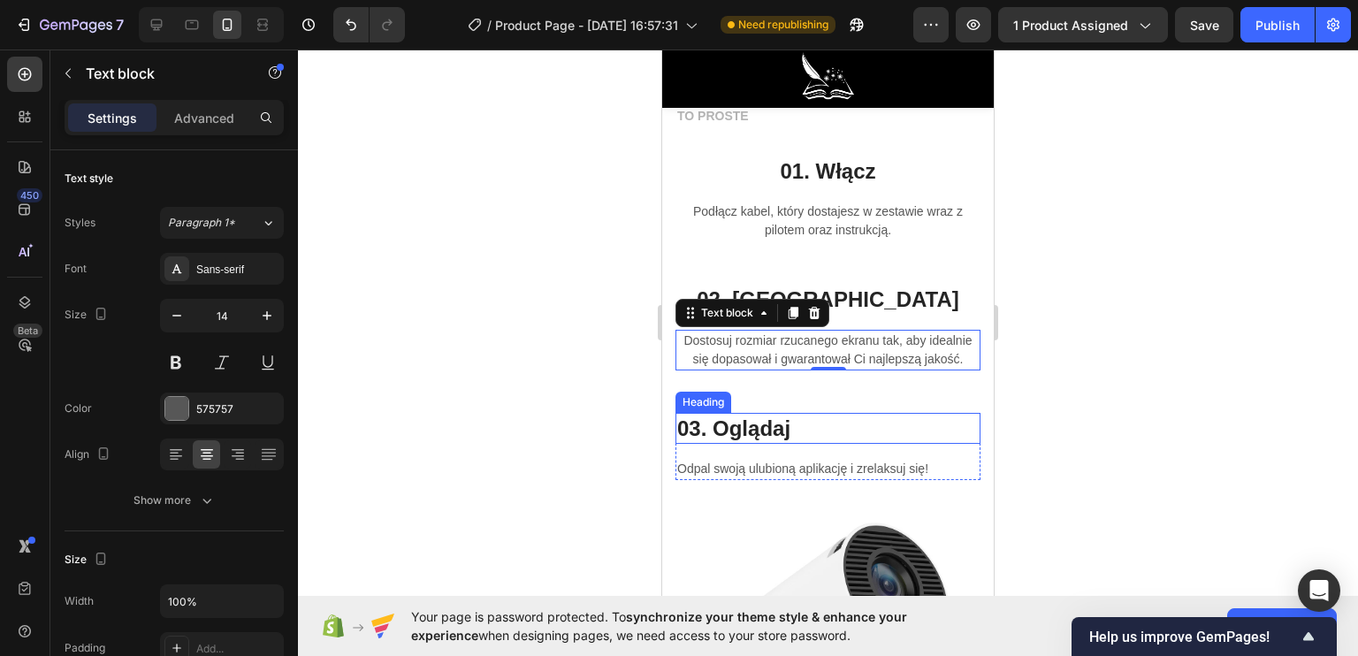
click at [736, 441] on h3 "03. Oglądaj" at bounding box center [827, 428] width 305 height 31
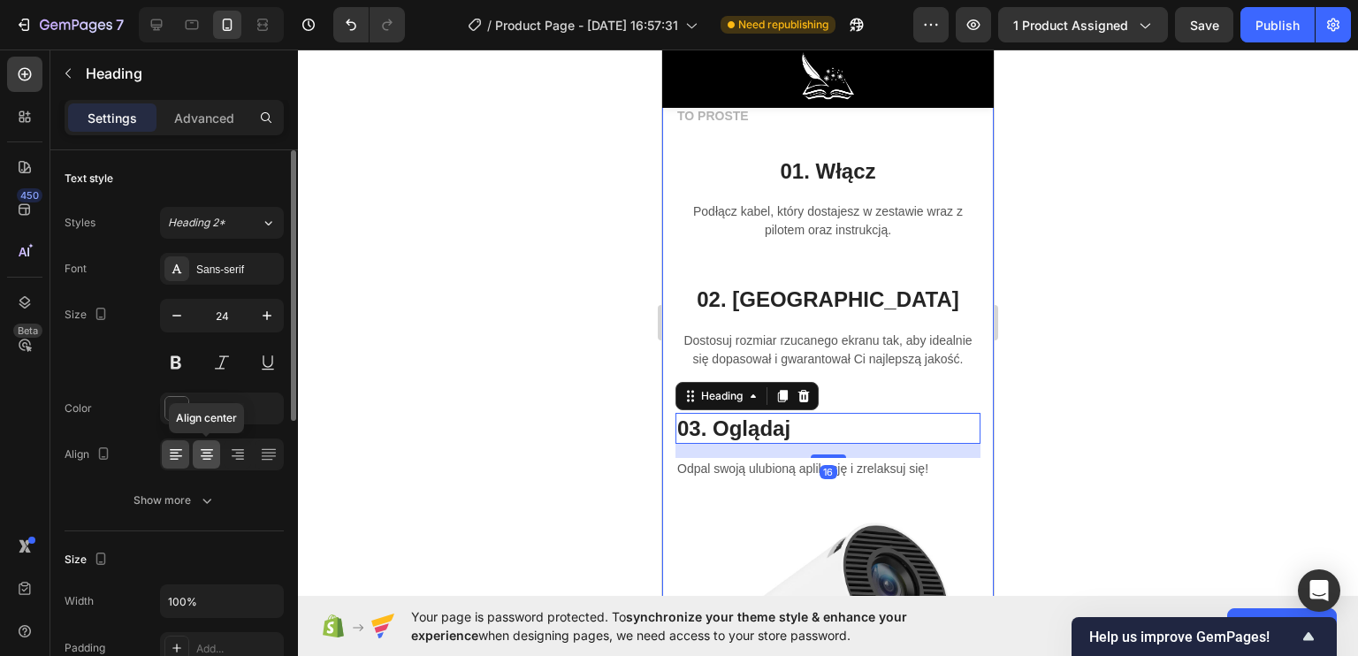
click at [211, 452] on icon at bounding box center [207, 455] width 18 height 18
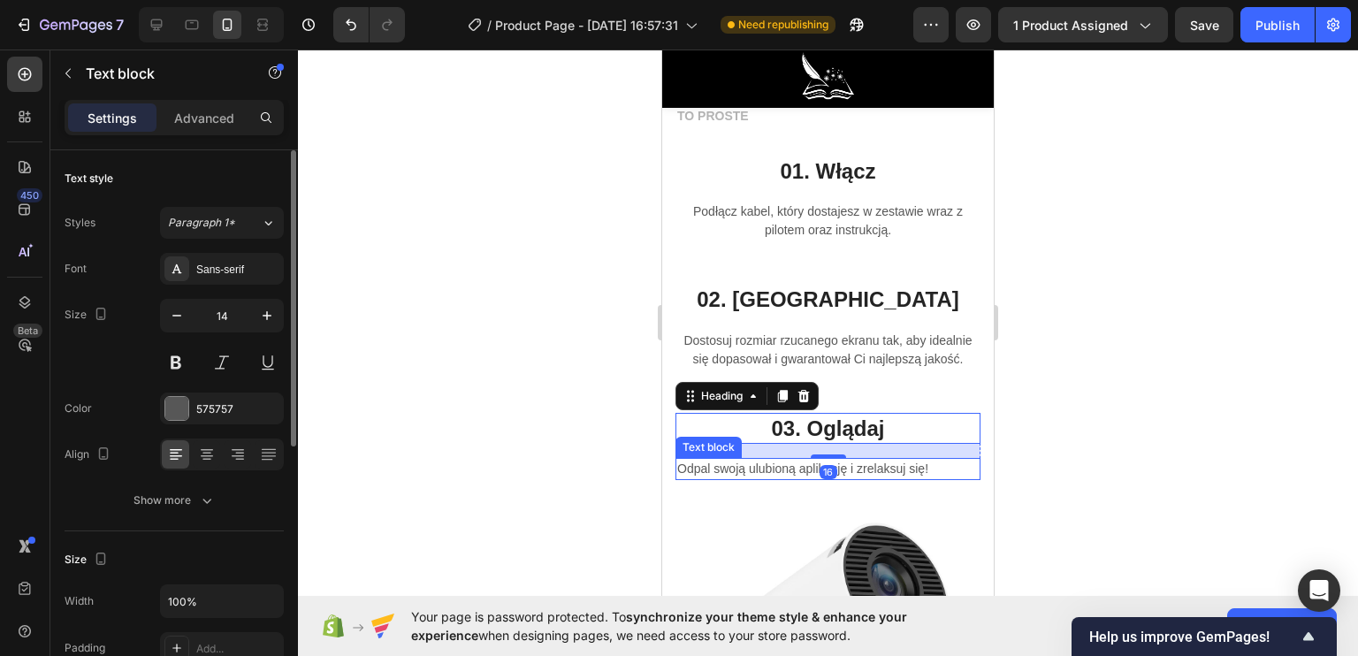
click at [755, 478] on p "Odpal swoją ulubioną aplikację i zrelaksuj się!" at bounding box center [827, 469] width 301 height 19
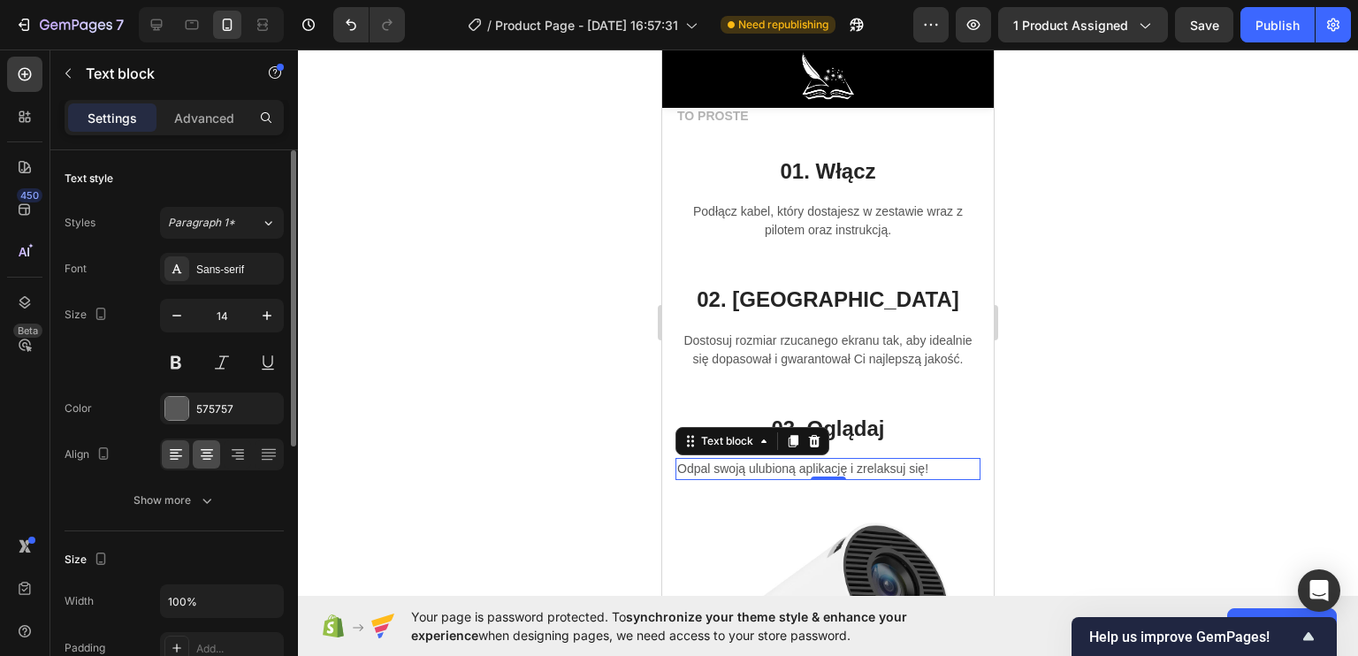
click at [205, 456] on icon at bounding box center [207, 455] width 18 height 18
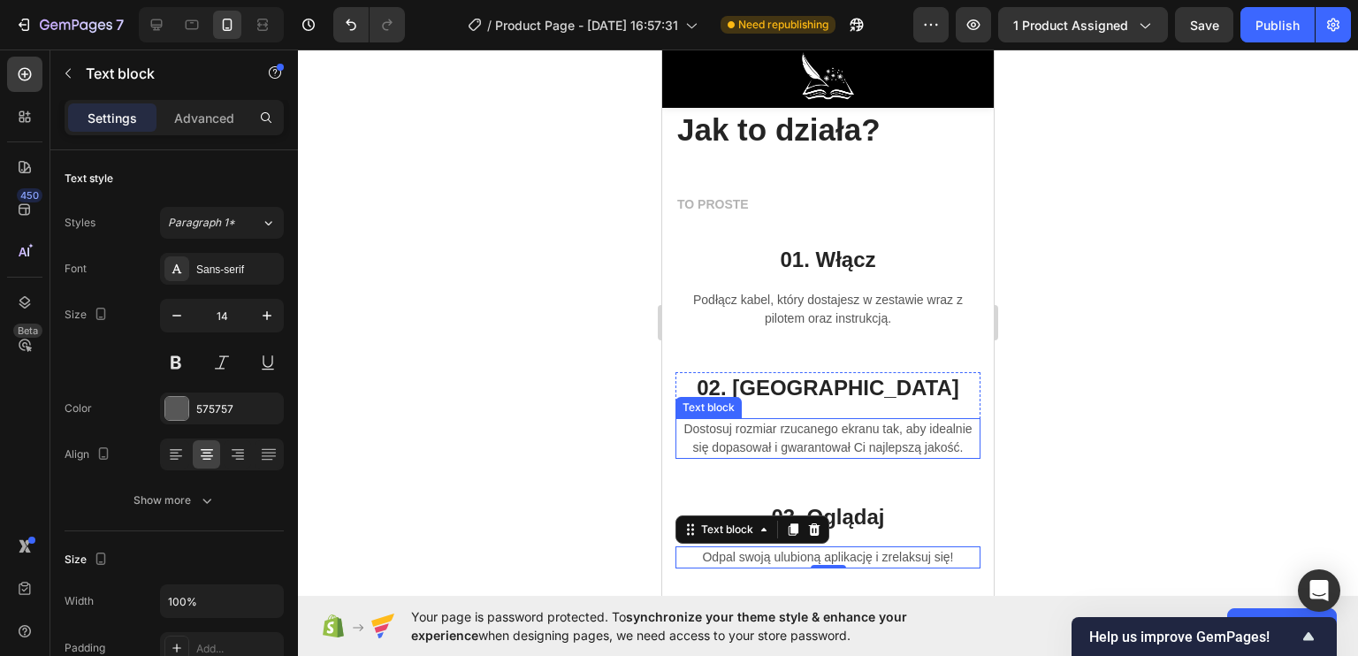
scroll to position [3706, 0]
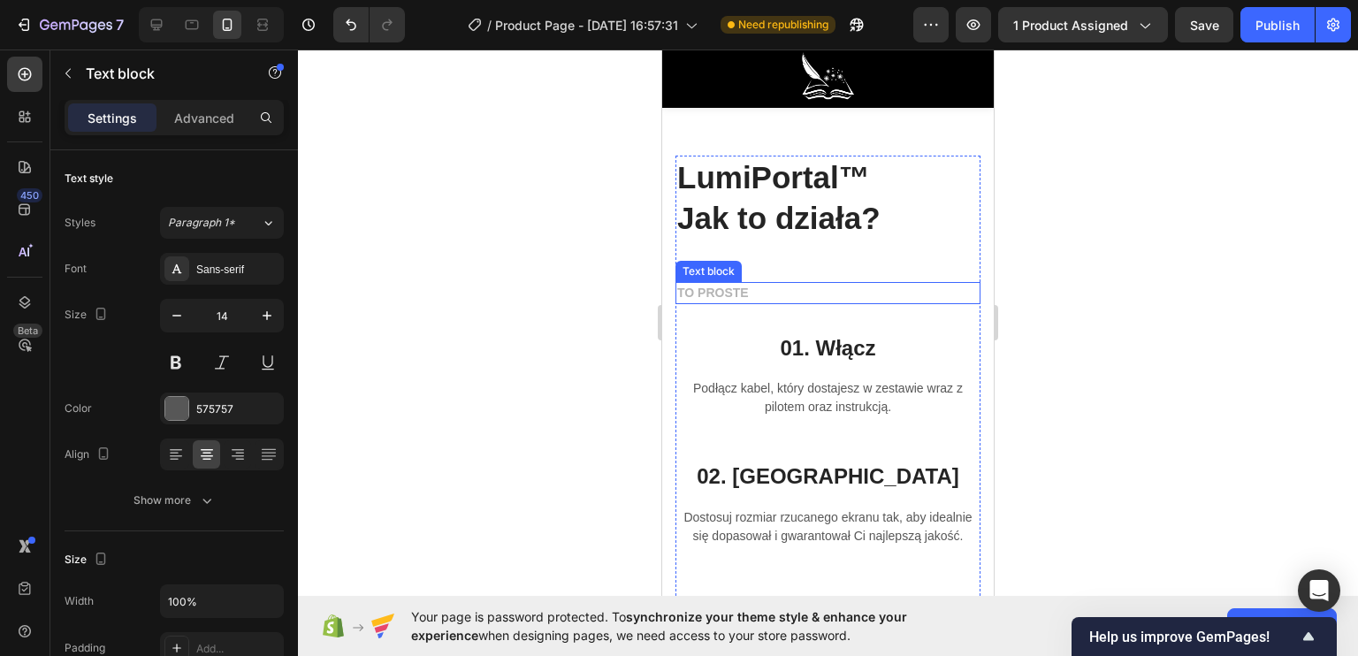
click at [717, 286] on p "TO PROSTE" at bounding box center [827, 293] width 301 height 19
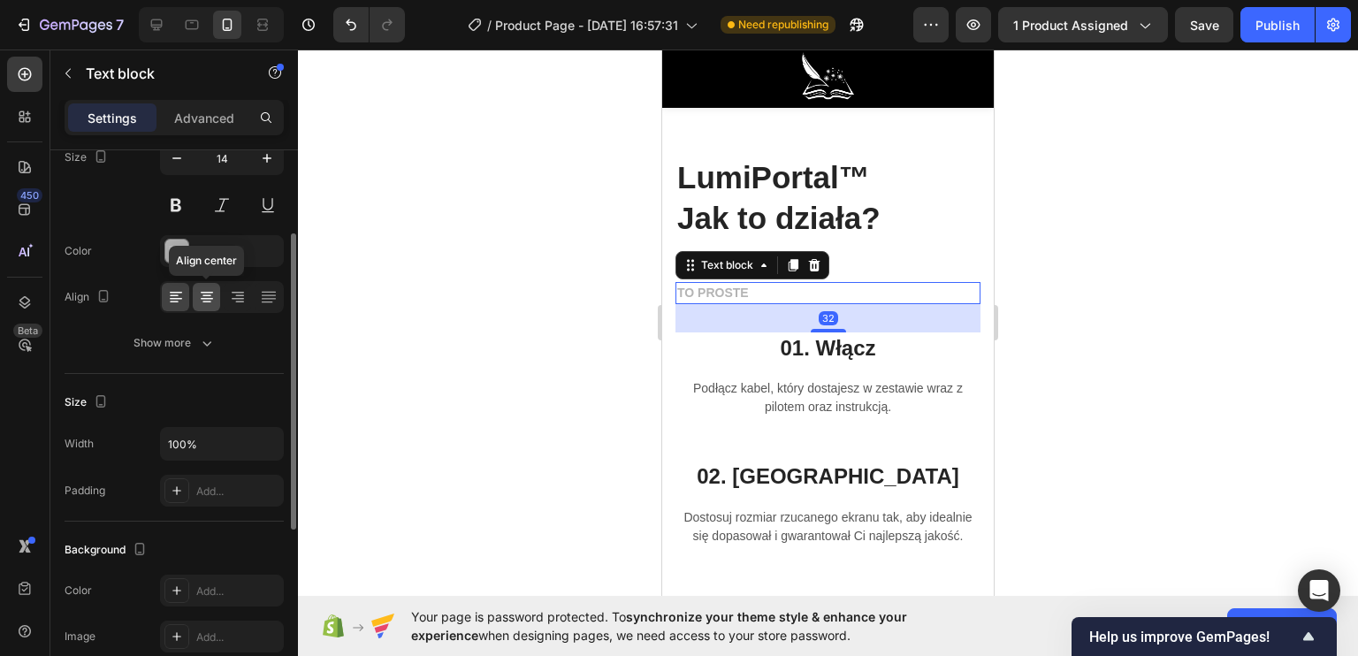
click at [216, 284] on div at bounding box center [206, 297] width 27 height 28
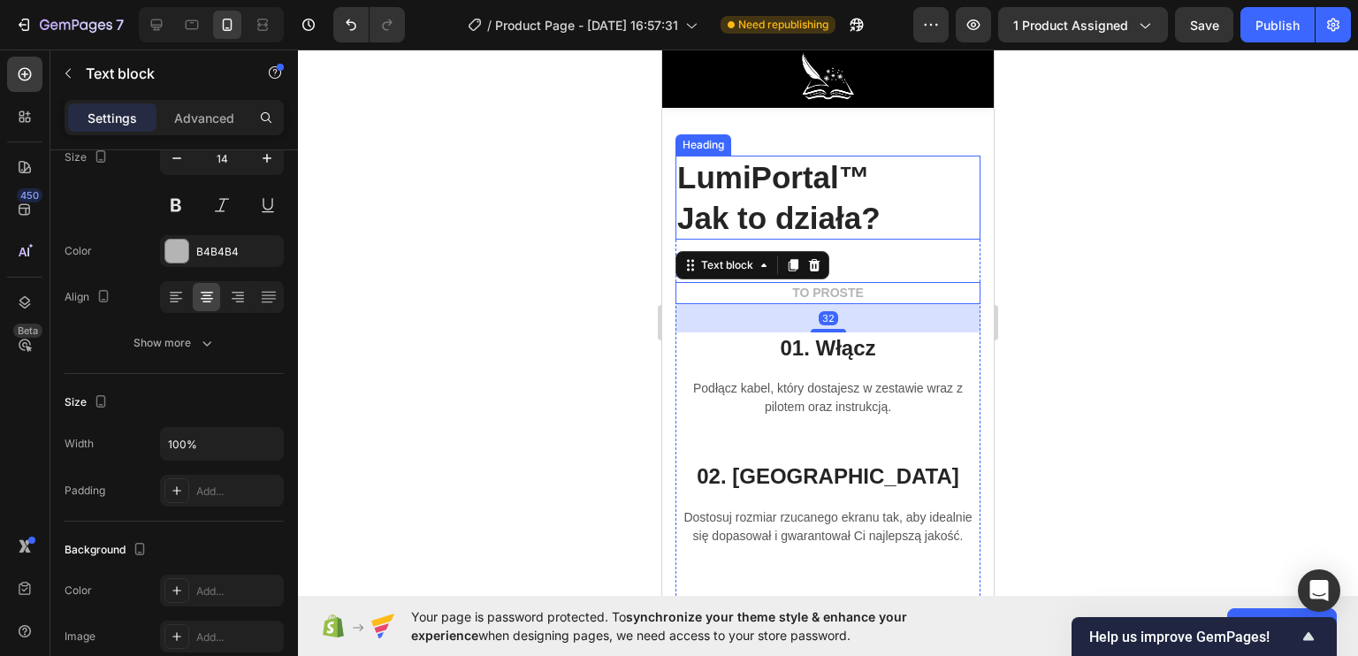
click at [751, 198] on h2 "LumiPortal™ Jak to działa?" at bounding box center [827, 198] width 305 height 84
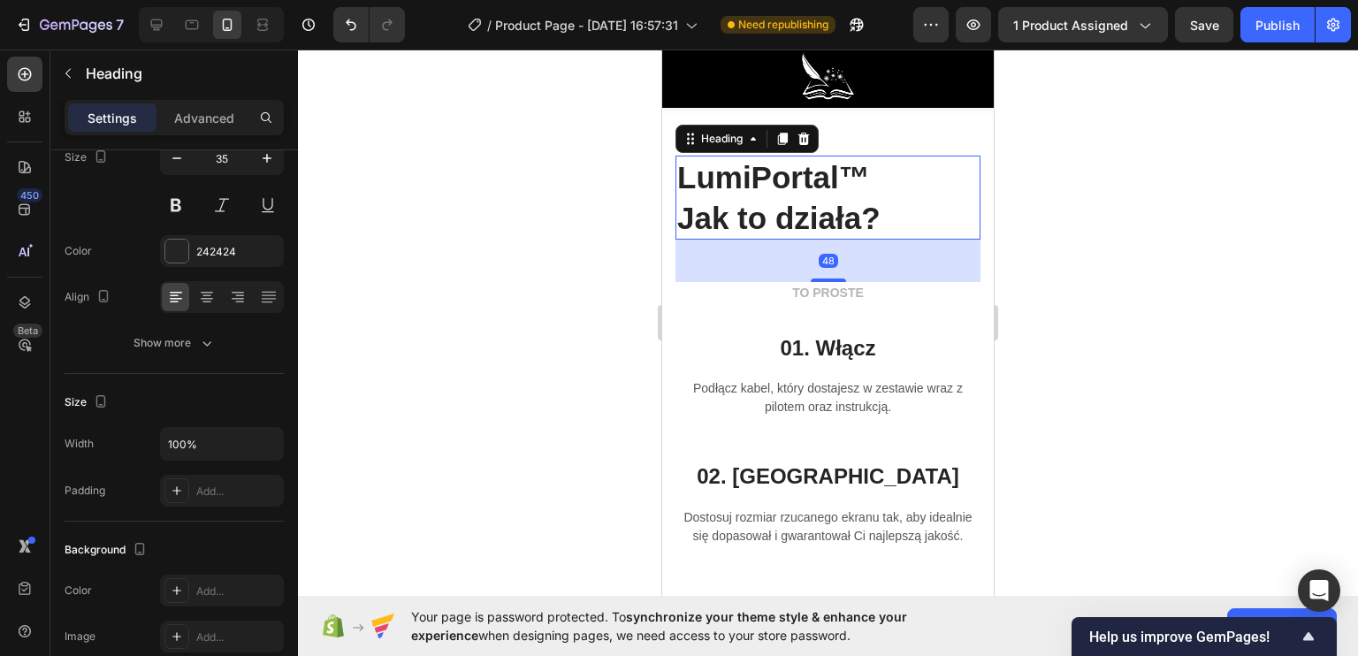
scroll to position [0, 0]
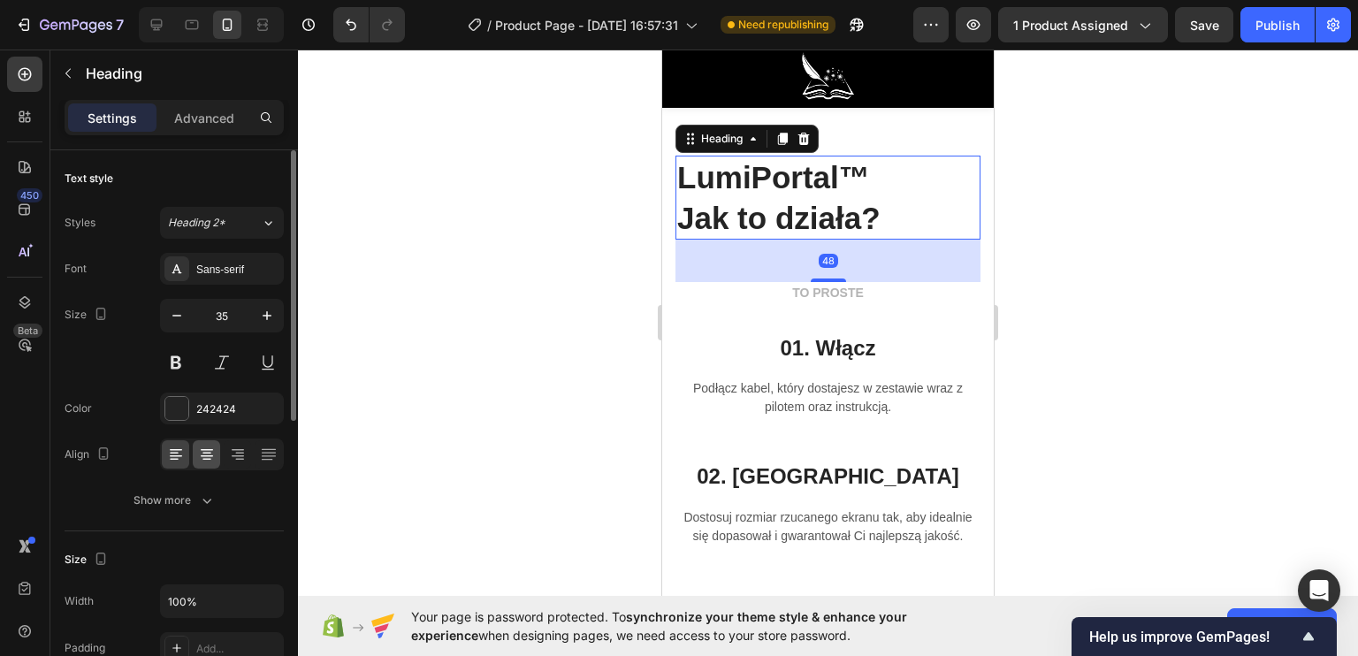
click at [205, 453] on icon at bounding box center [207, 455] width 18 height 18
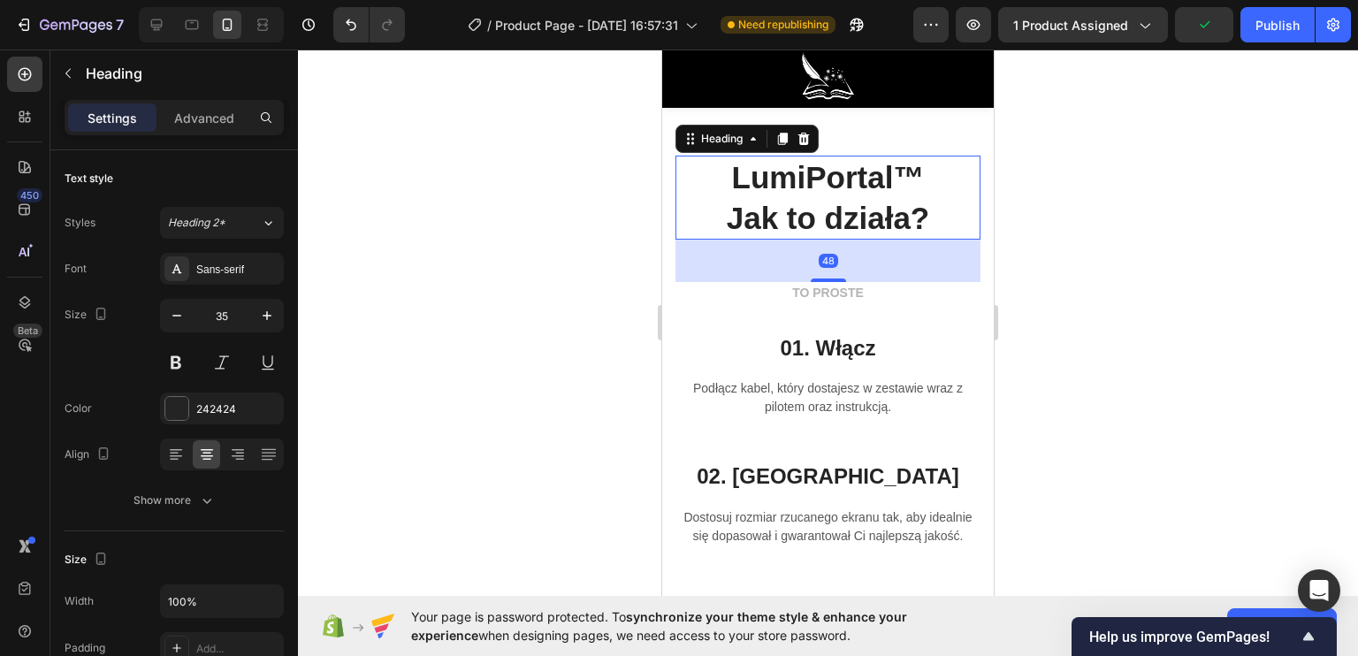
click at [530, 388] on div at bounding box center [828, 353] width 1060 height 606
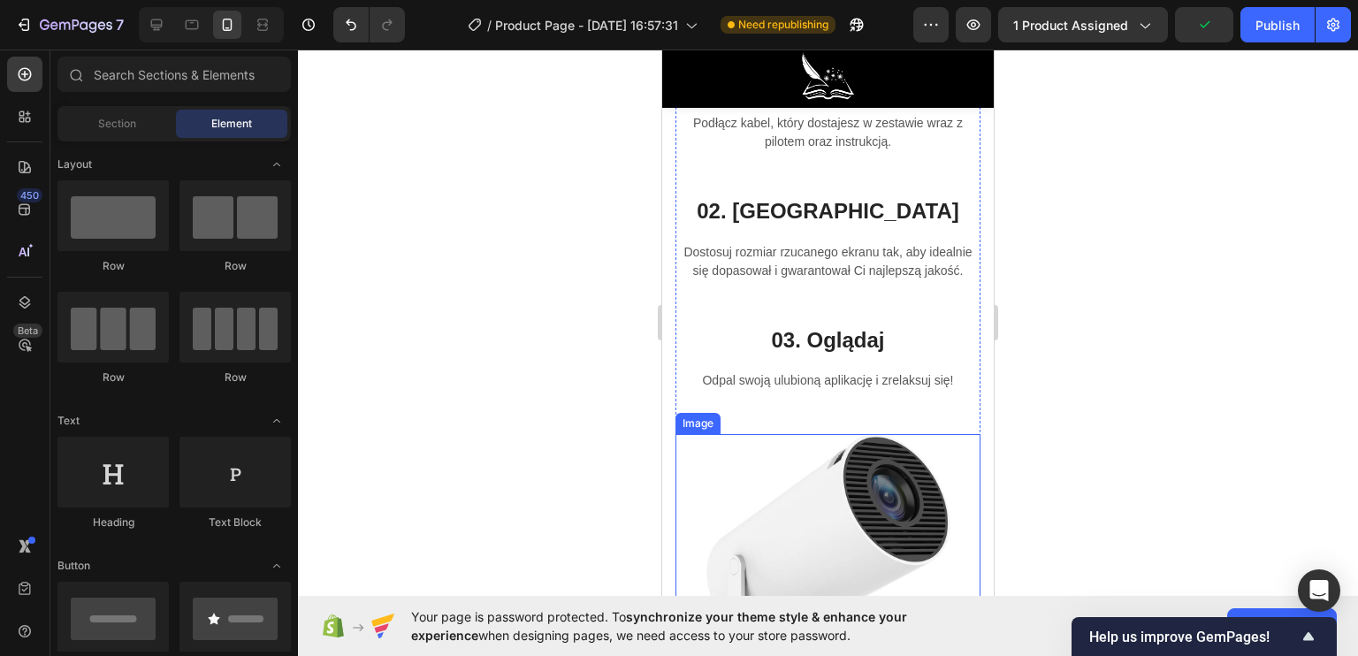
scroll to position [4148, 0]
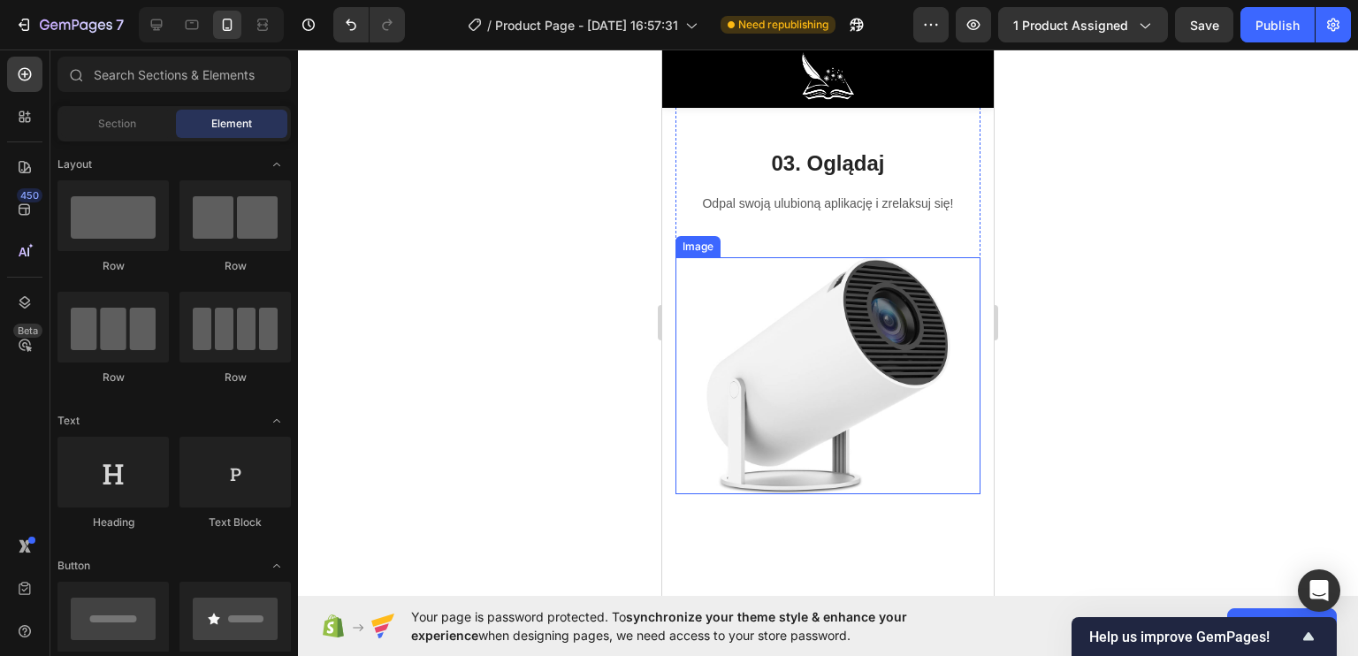
click at [803, 408] on img at bounding box center [828, 375] width 244 height 237
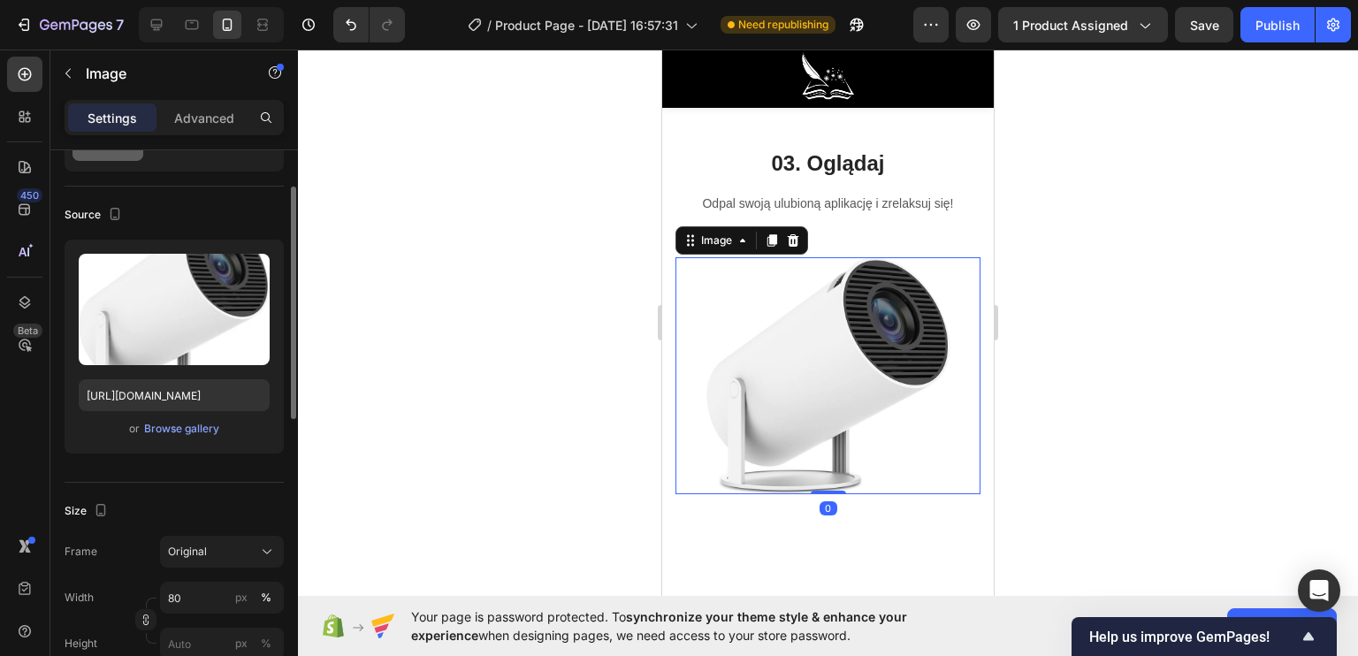
scroll to position [177, 0]
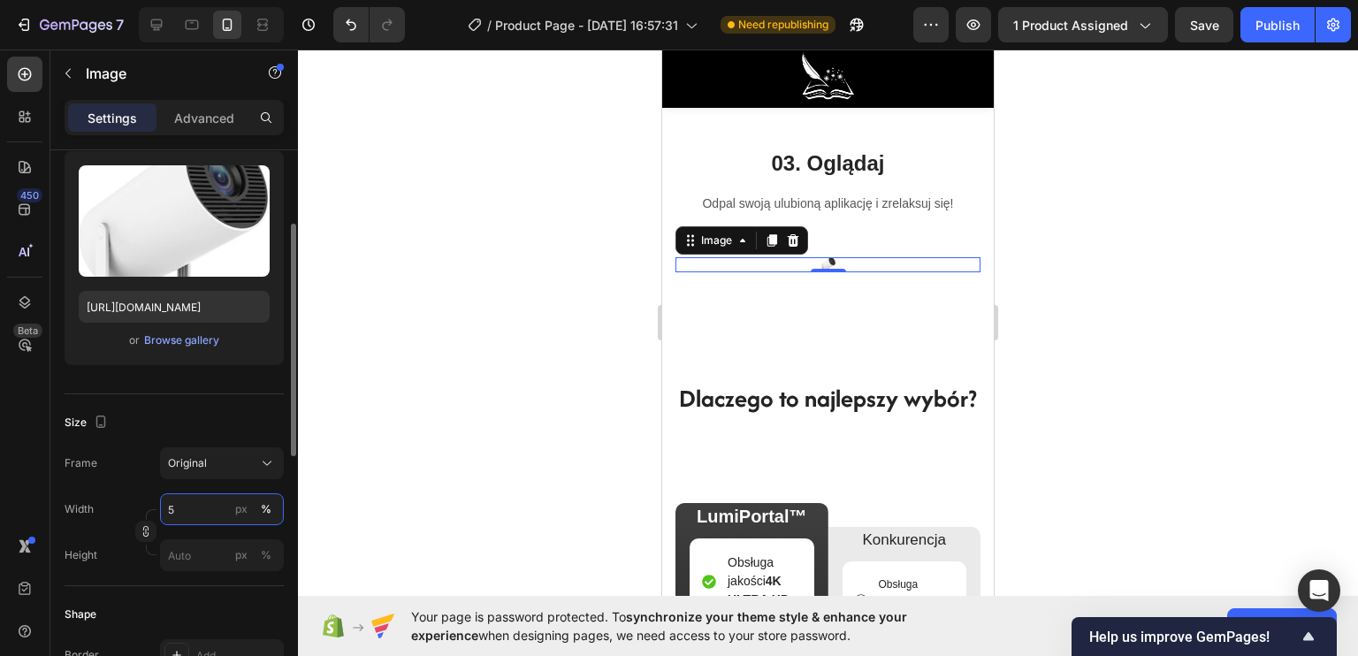
type input "50"
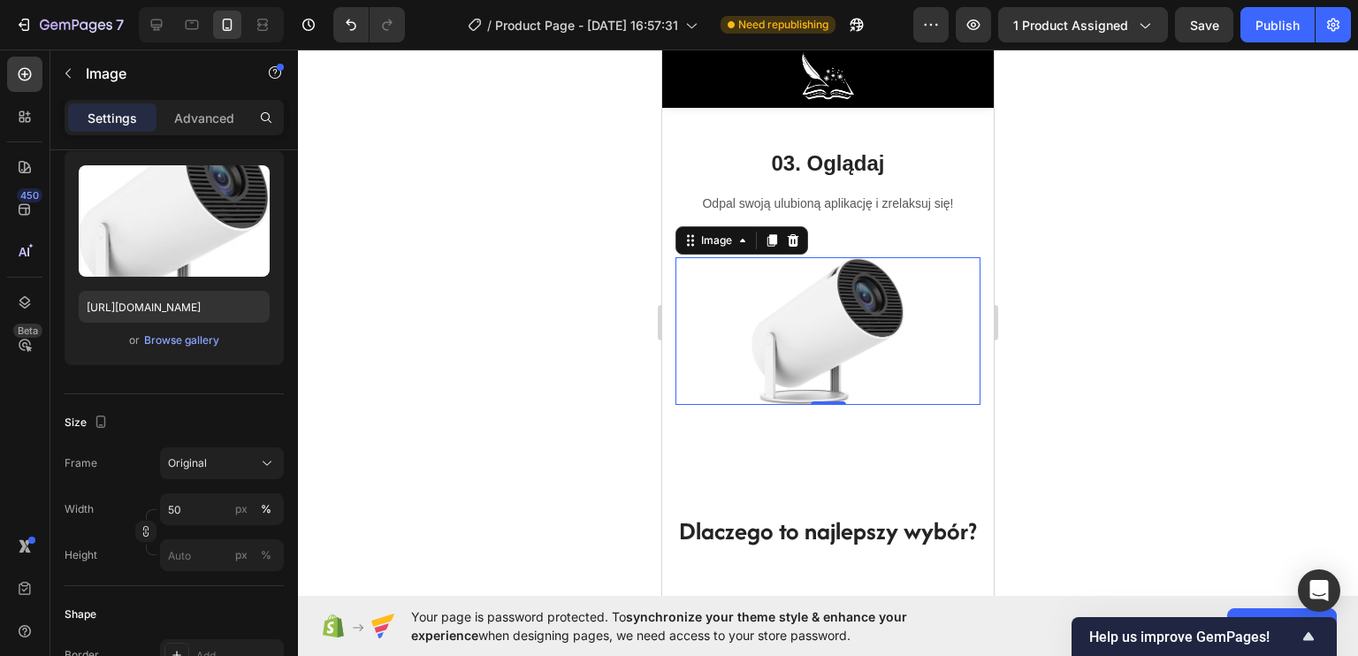
click at [562, 423] on div at bounding box center [828, 353] width 1060 height 606
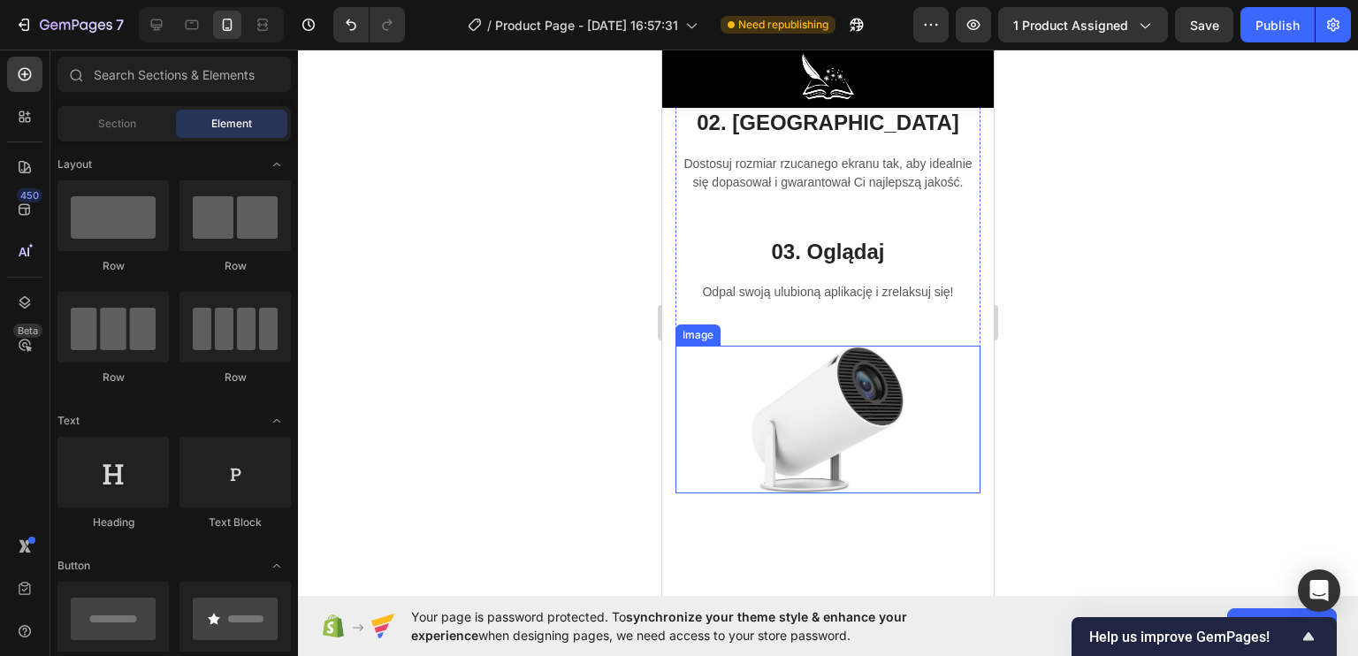
scroll to position [4236, 0]
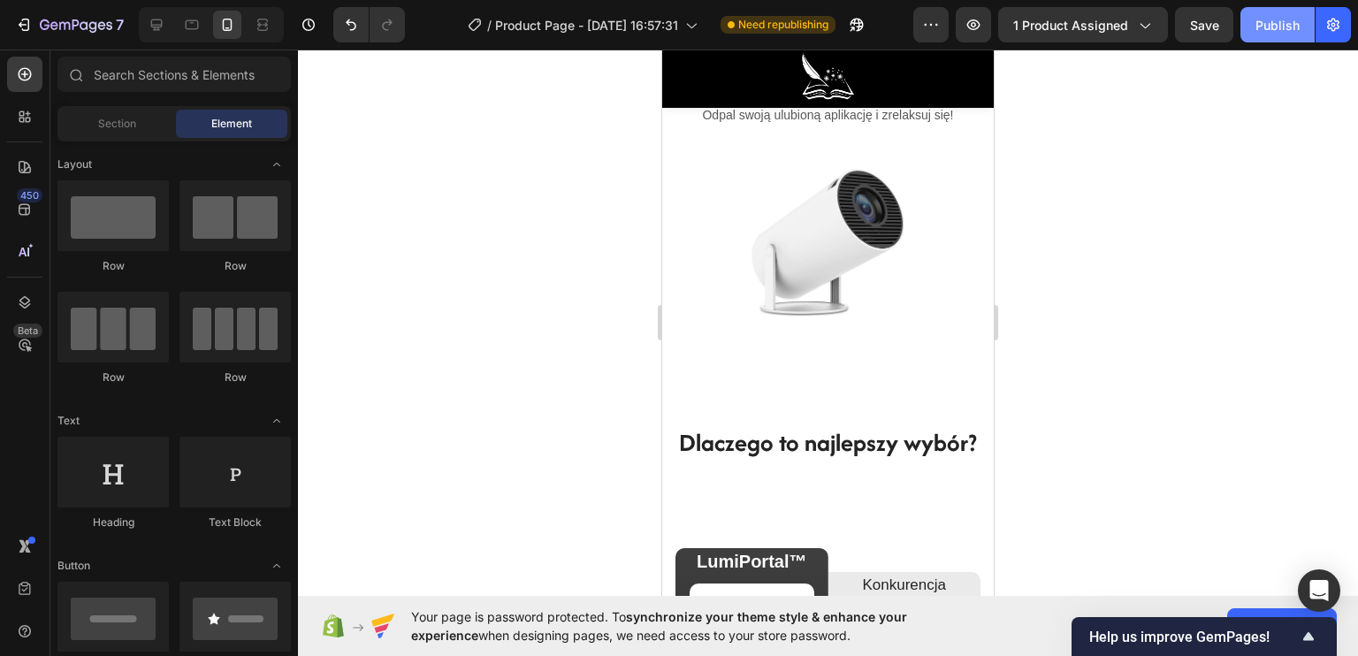
click at [1262, 23] on div "Publish" at bounding box center [1277, 25] width 44 height 19
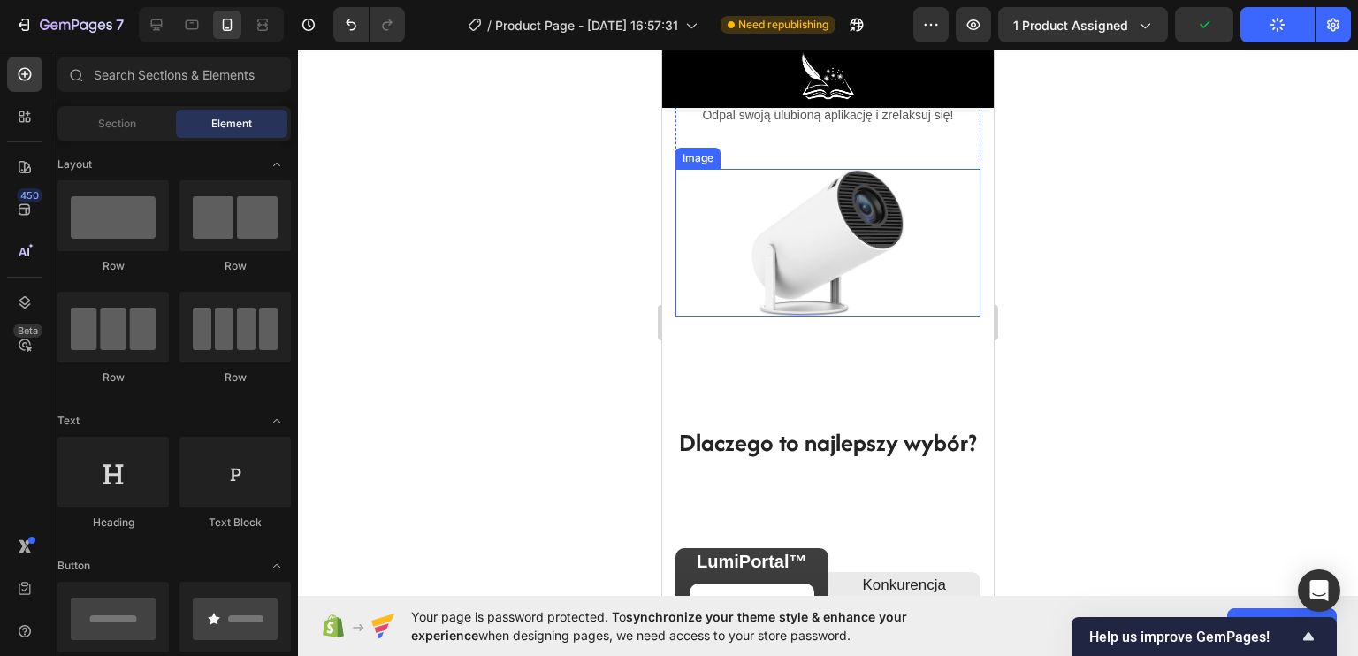
click at [823, 280] on img at bounding box center [827, 243] width 153 height 149
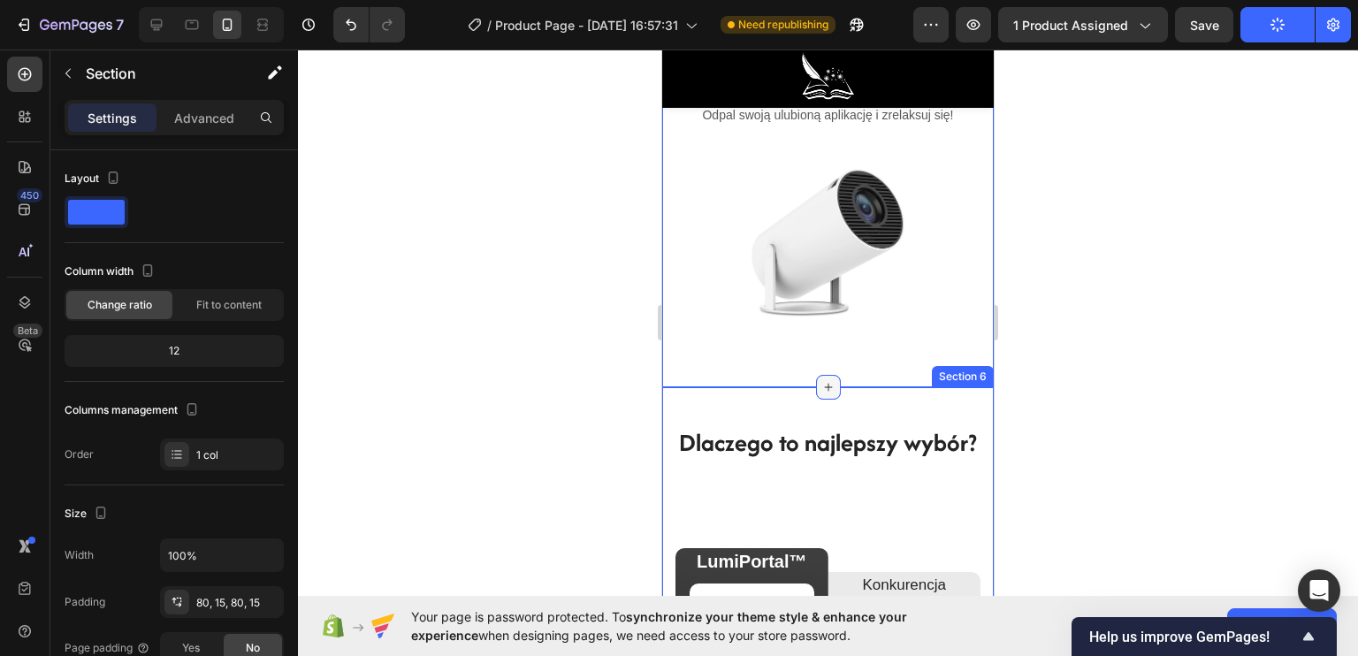
click at [824, 394] on icon at bounding box center [828, 387] width 14 height 14
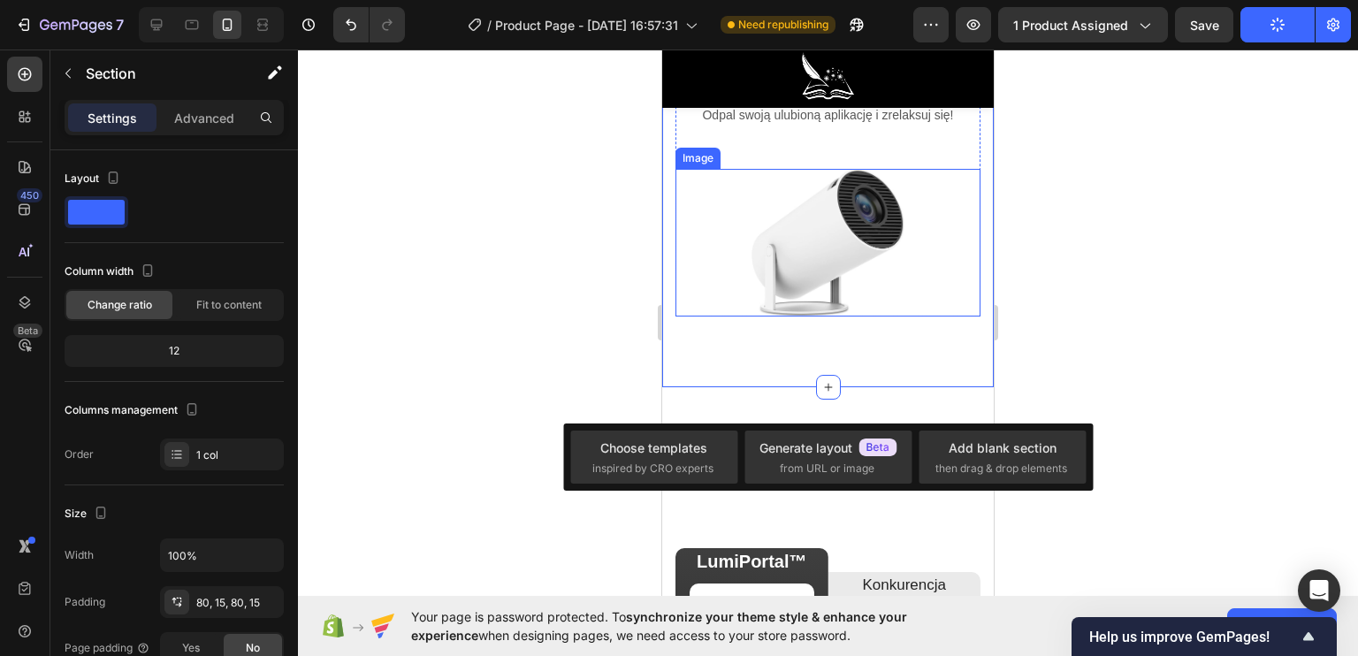
click at [809, 292] on img at bounding box center [827, 243] width 153 height 149
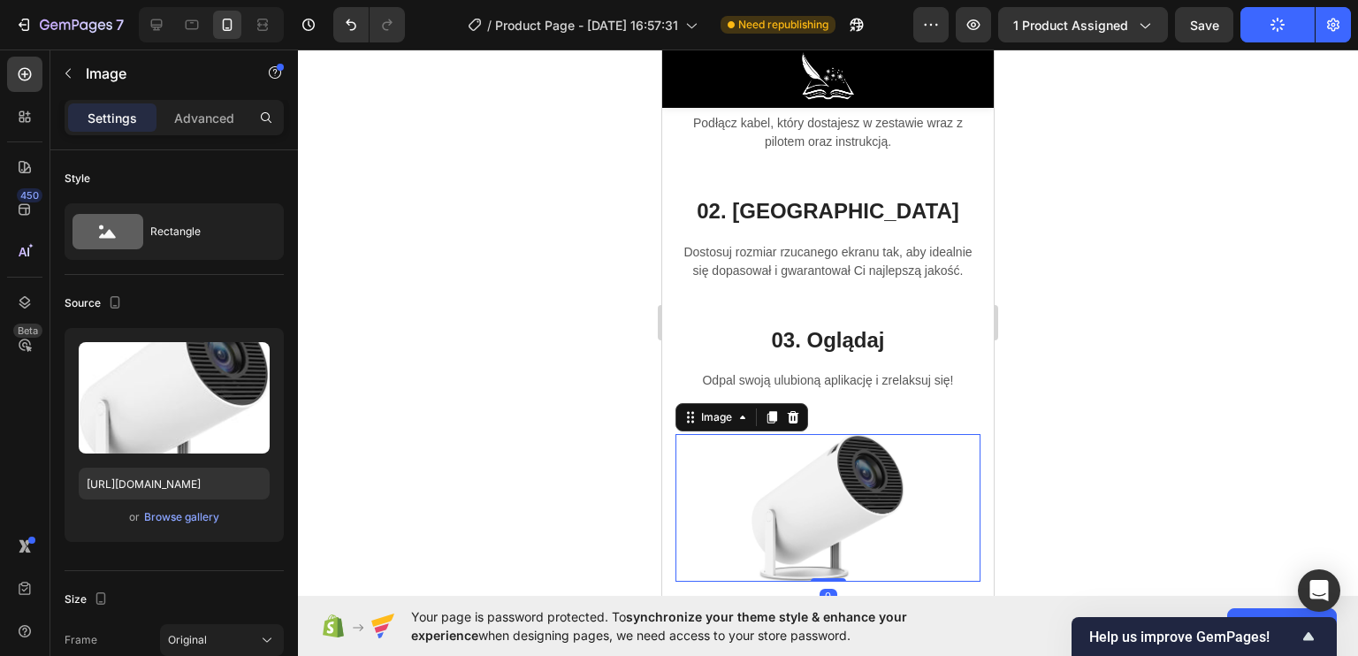
scroll to position [3883, 0]
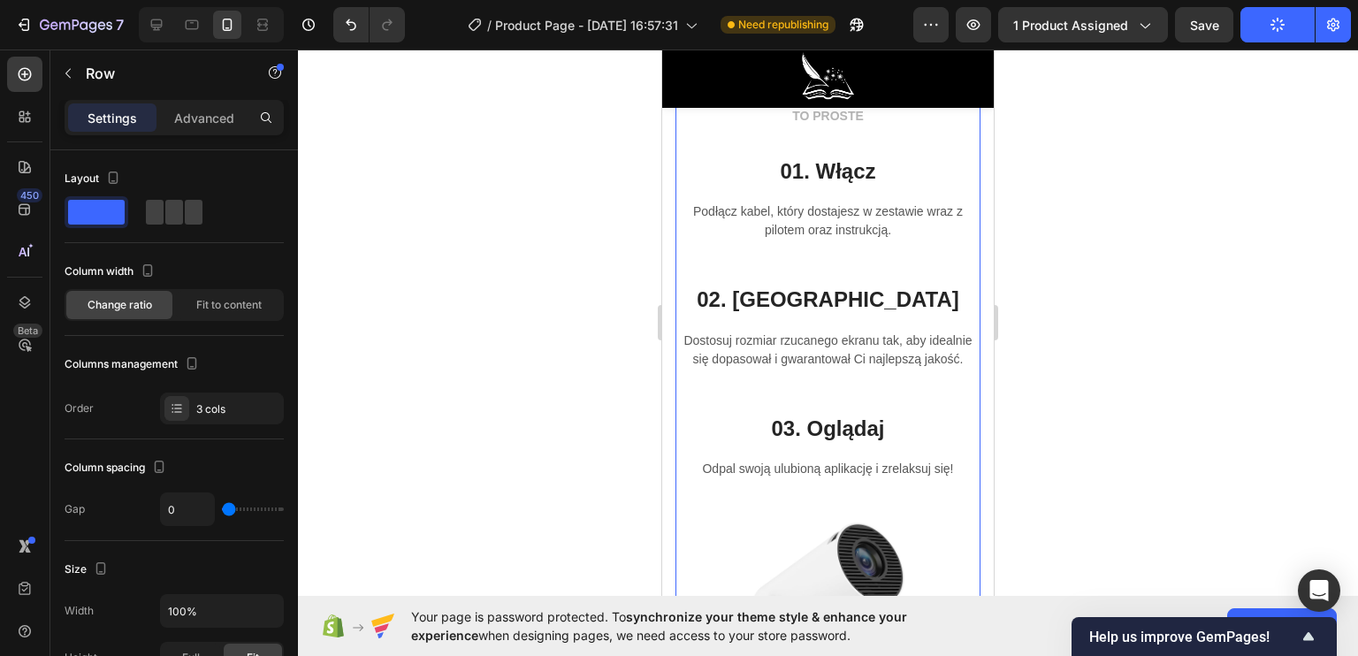
click at [803, 522] on div "TO PROSTE Text block 01. Włącz Heading Podłącz kabel, który dostajesz w zestawi…" at bounding box center [827, 313] width 305 height 417
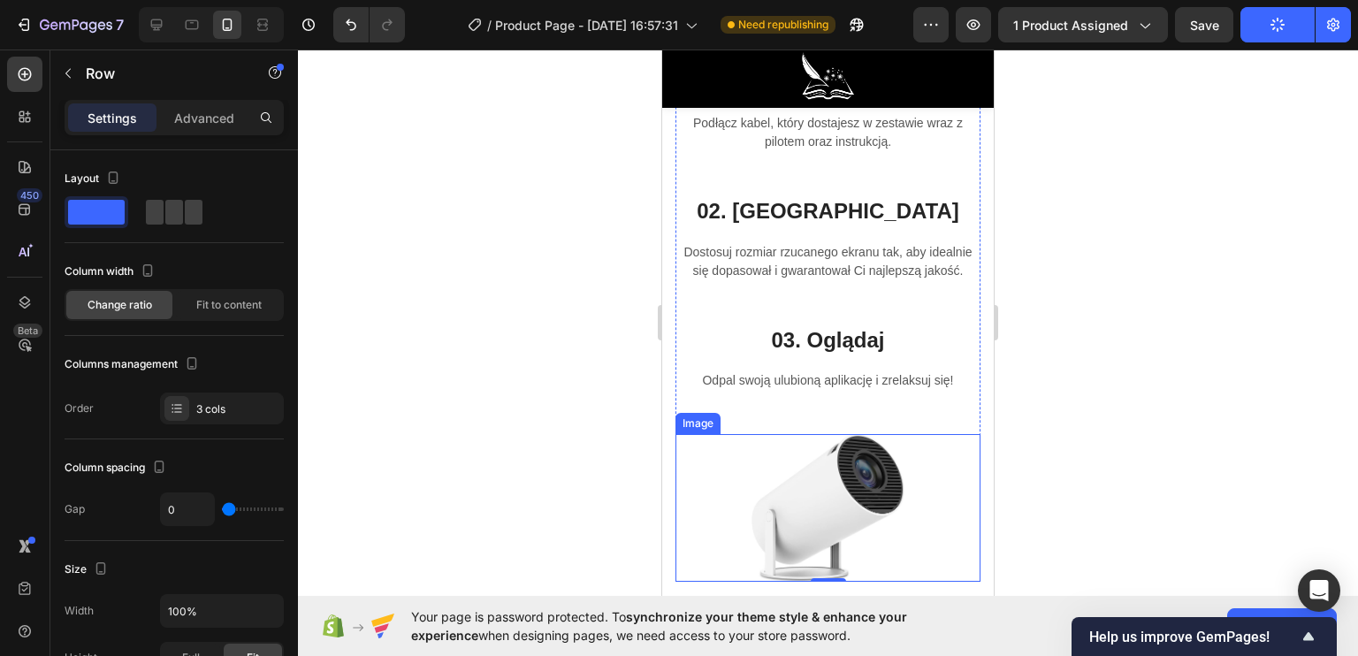
click at [818, 499] on img at bounding box center [827, 508] width 153 height 149
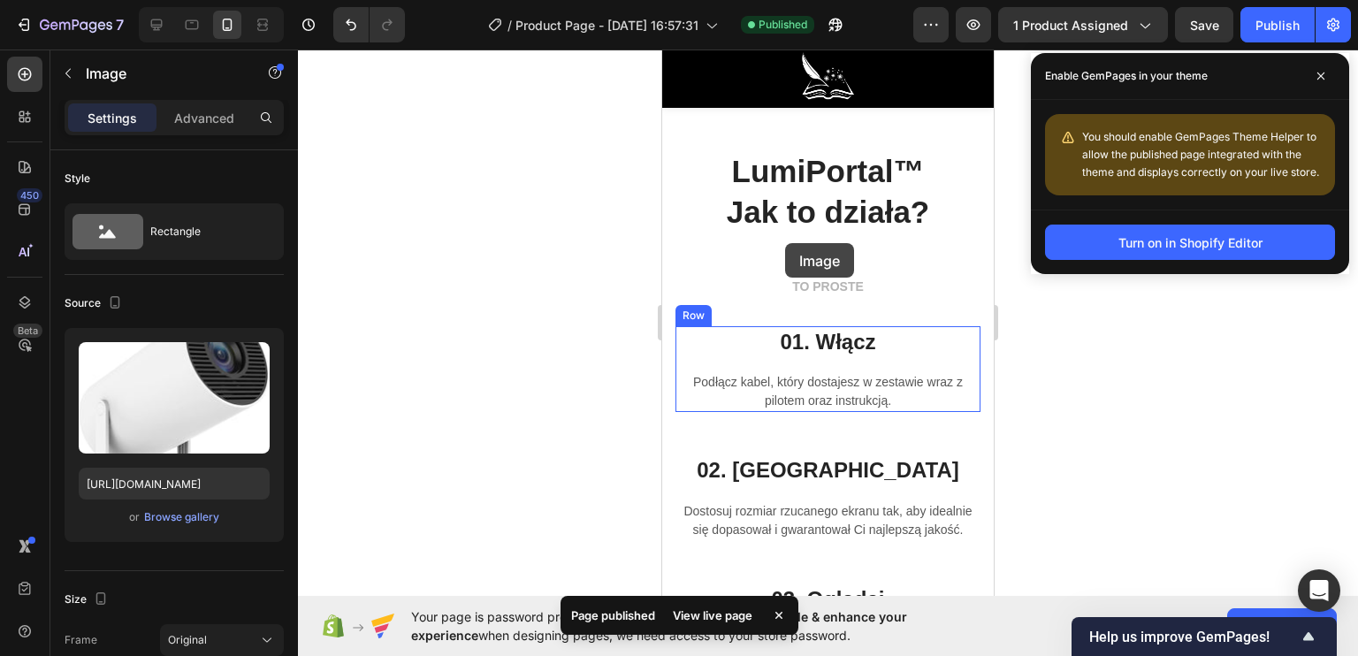
scroll to position [3680, 0]
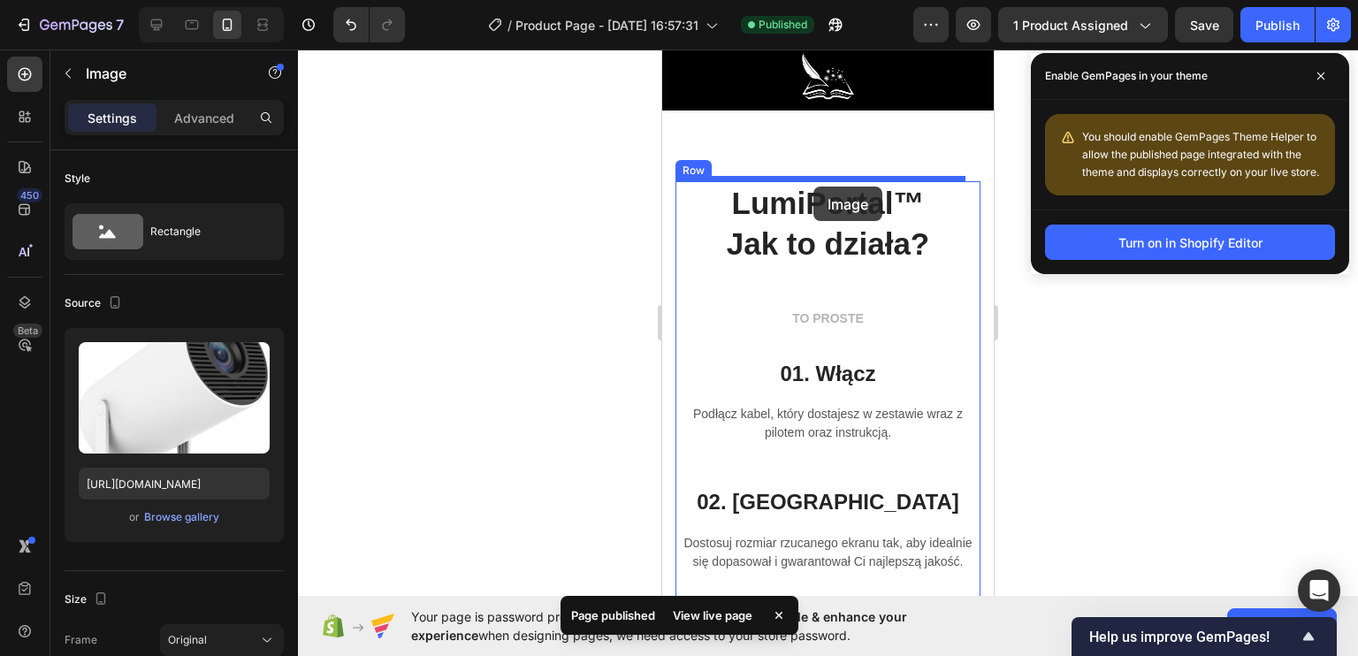
drag, startPoint x: 820, startPoint y: 511, endPoint x: 813, endPoint y: 187, distance: 324.5
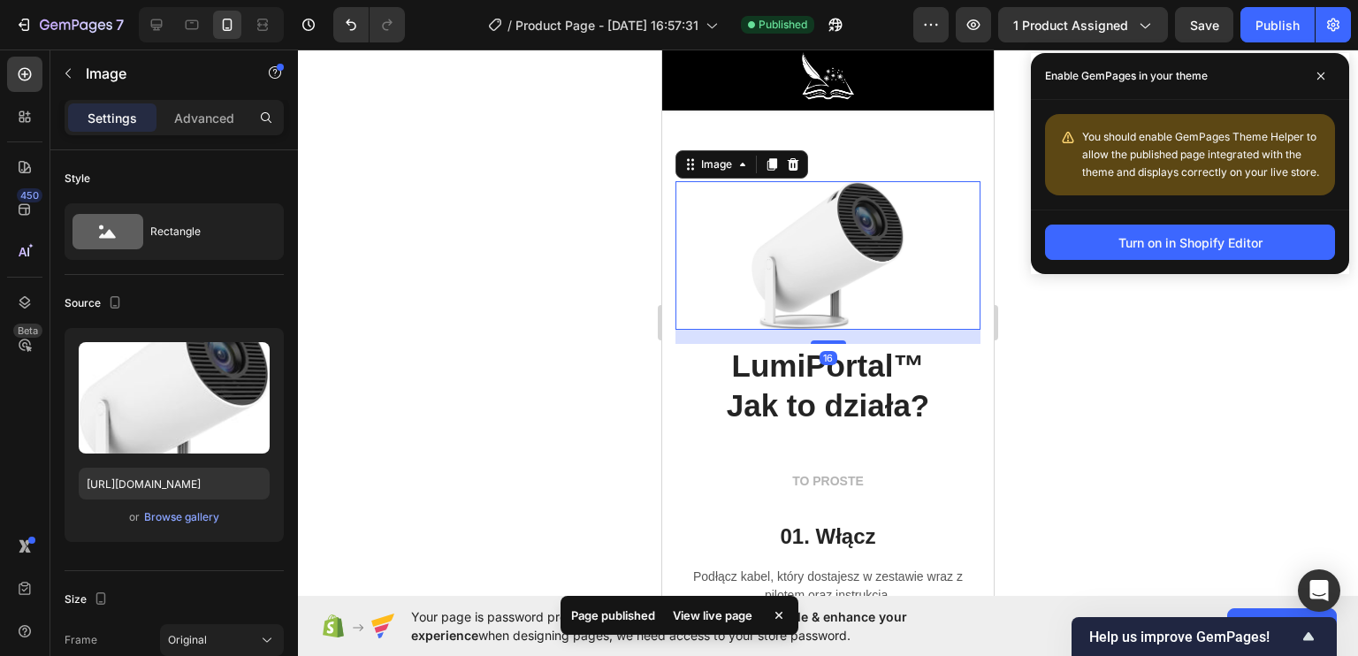
click at [566, 282] on div at bounding box center [828, 353] width 1060 height 606
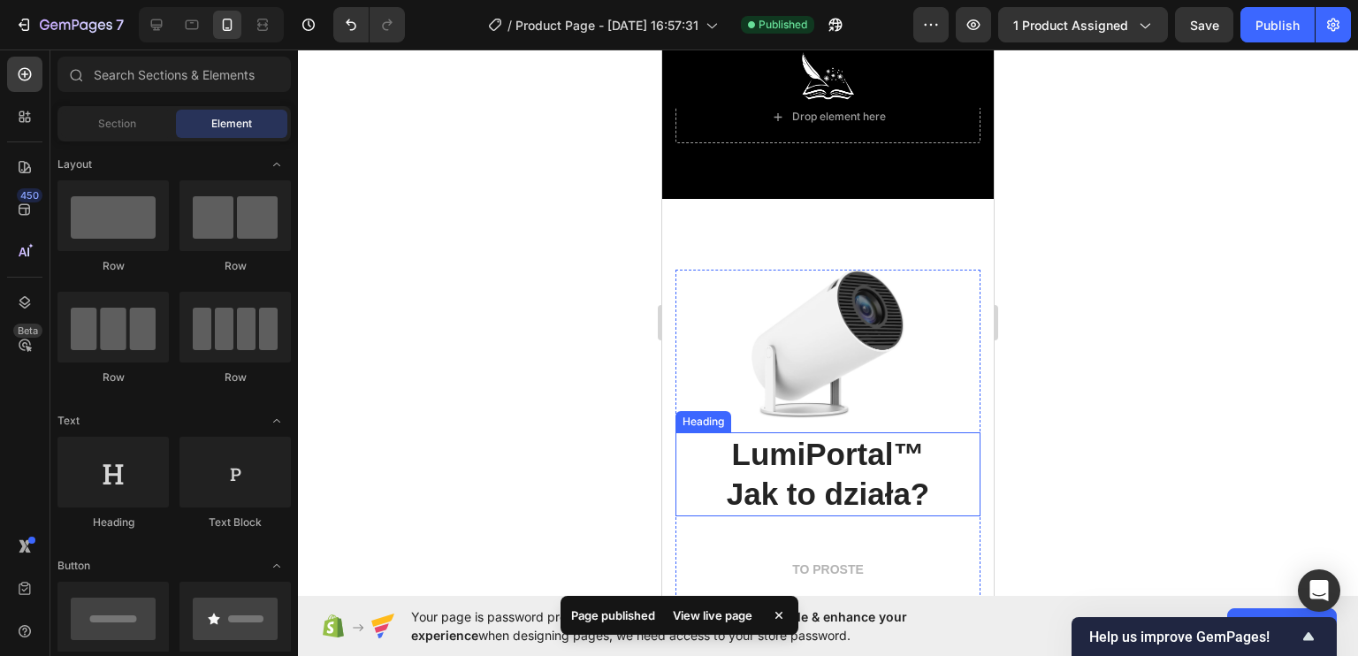
scroll to position [3503, 0]
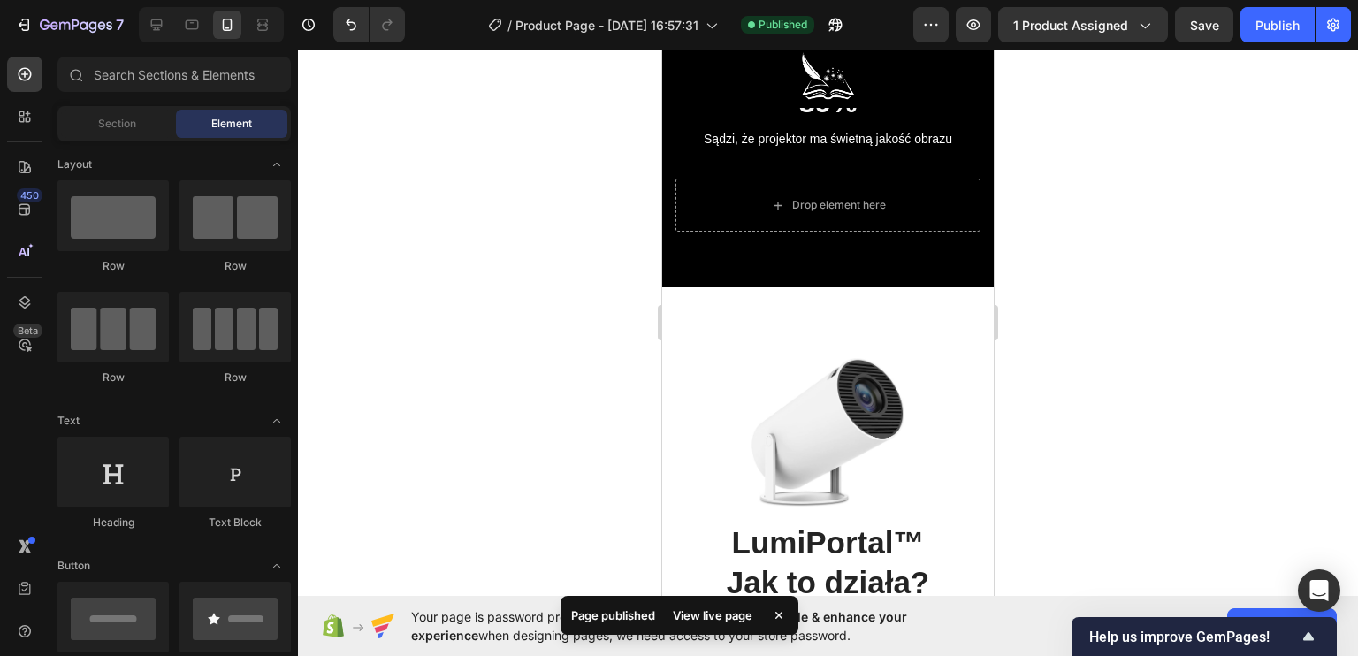
click at [1132, 342] on div at bounding box center [828, 353] width 1060 height 606
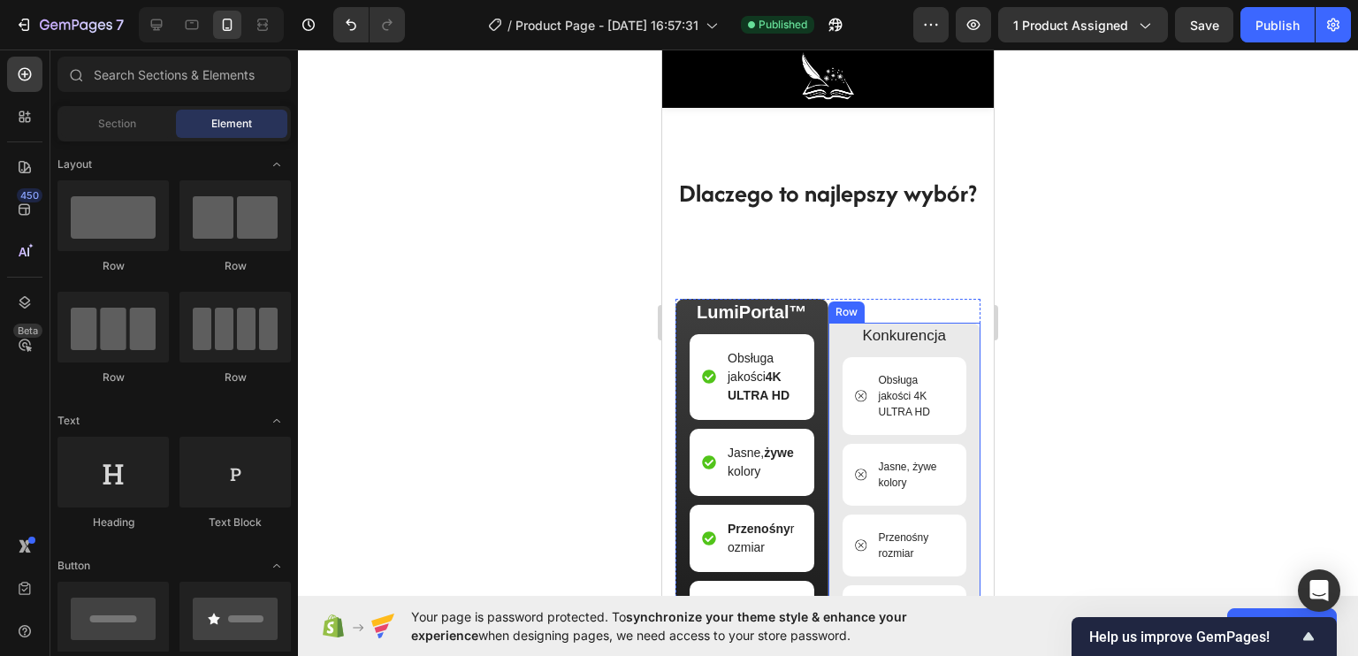
scroll to position [4653, 0]
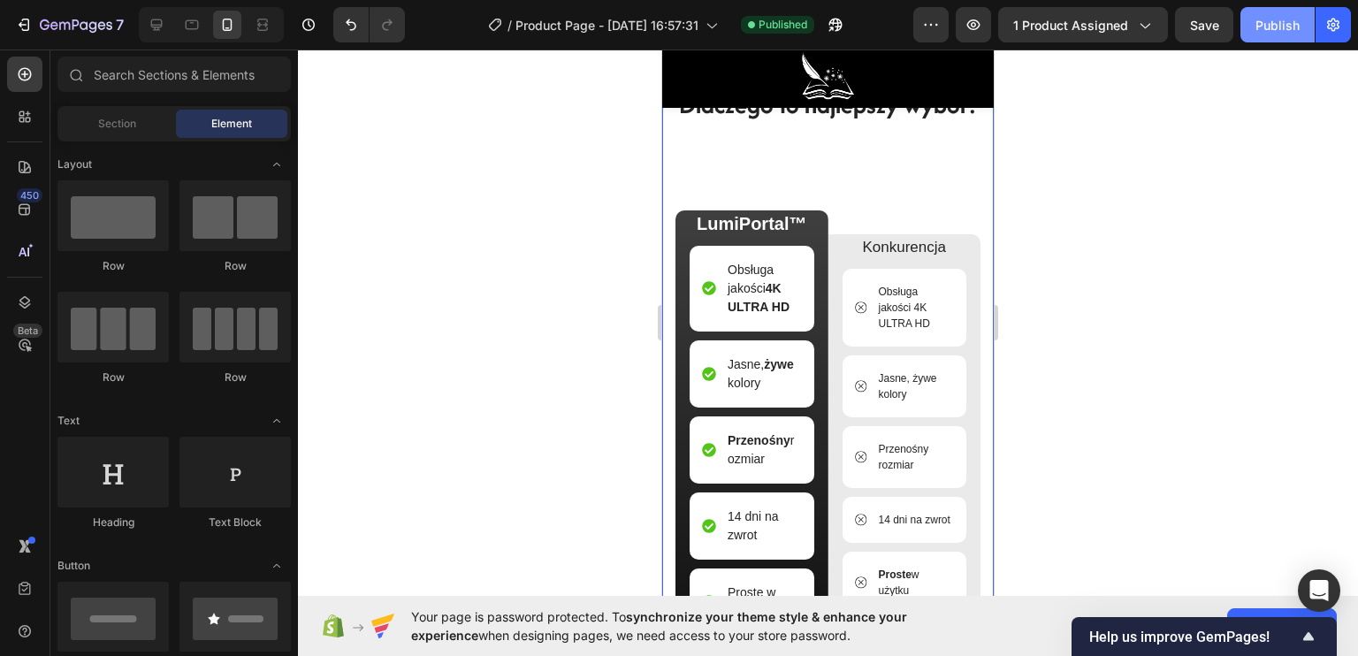
click at [1262, 32] on div "Publish" at bounding box center [1277, 25] width 44 height 19
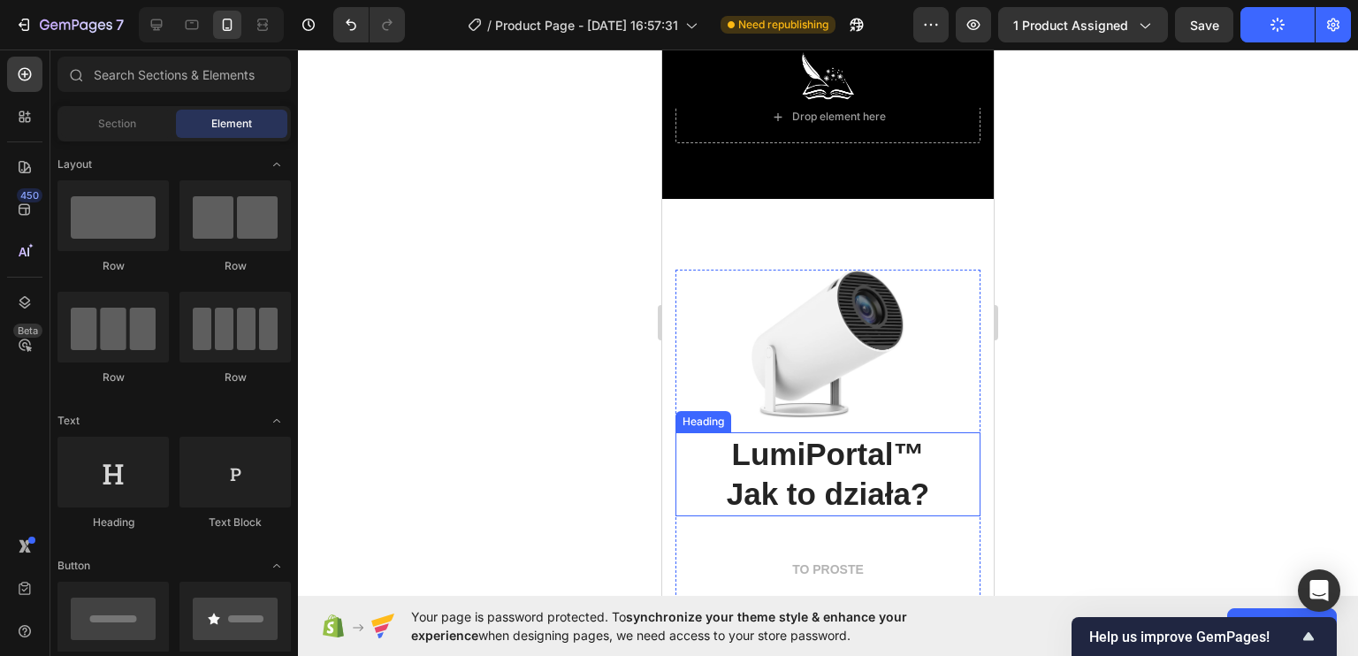
scroll to position [3680, 0]
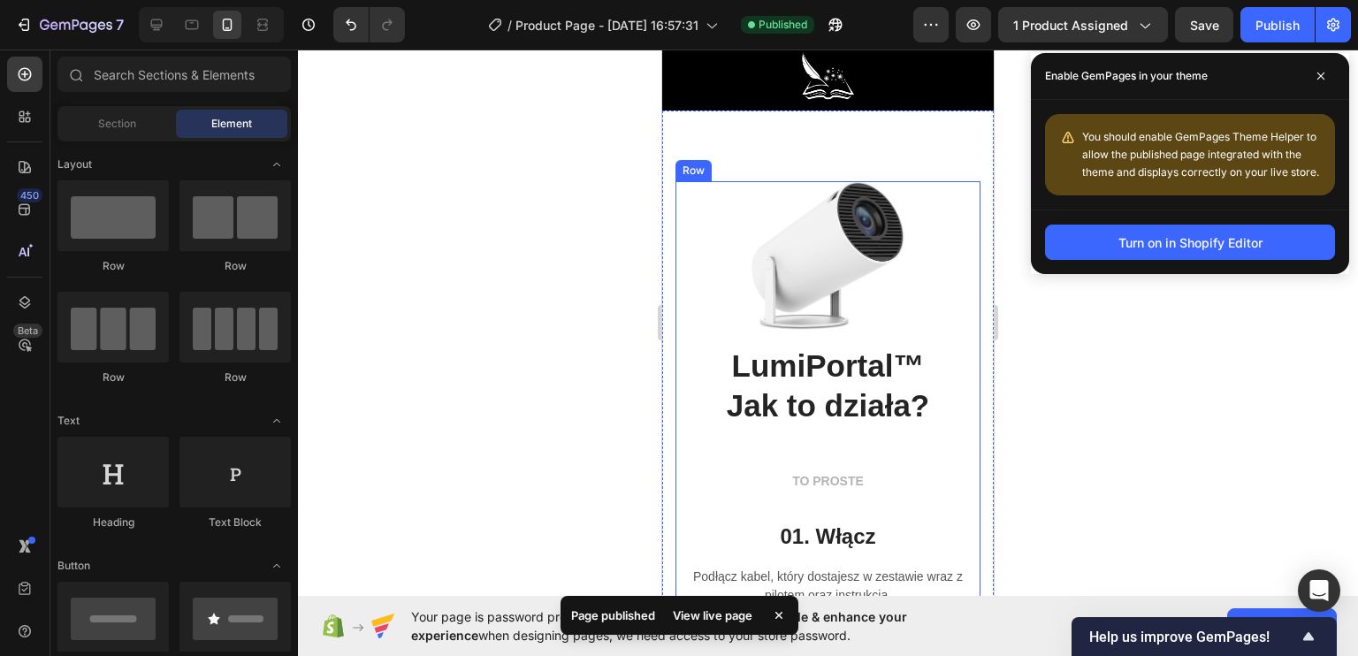
click at [827, 437] on div "Image LumiPortal™ Jak to działa? Heading" at bounding box center [827, 325] width 305 height 289
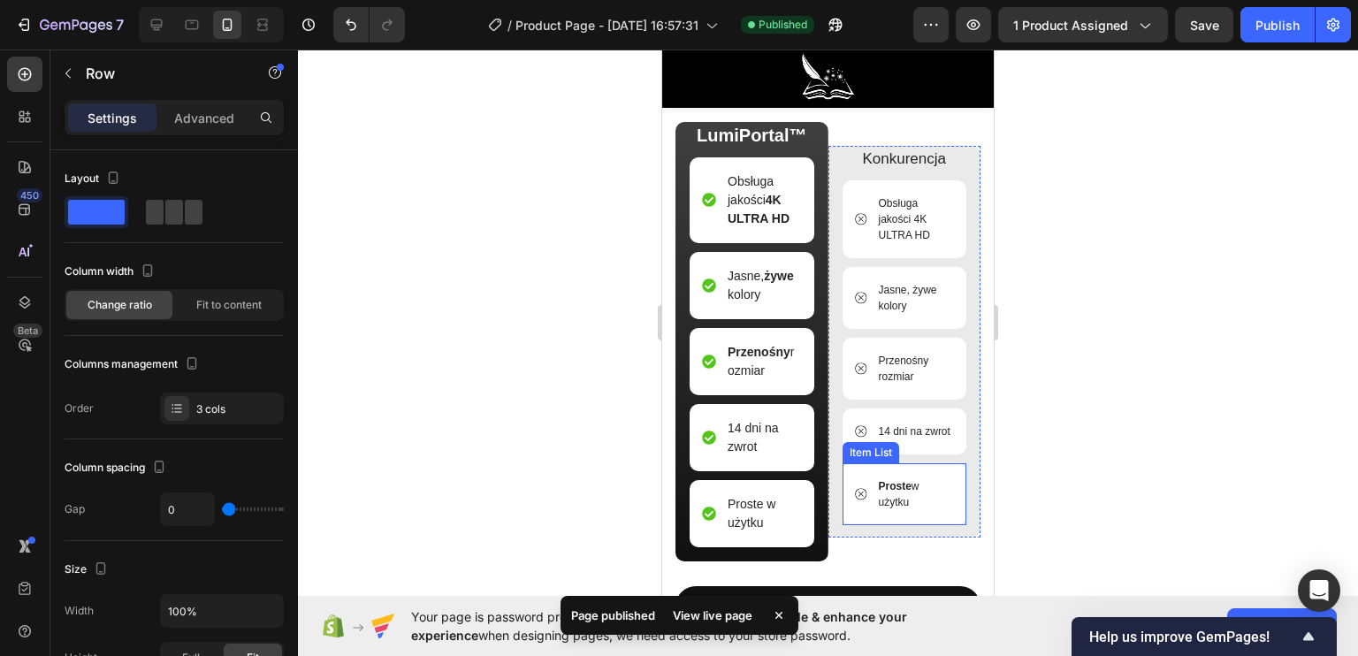
scroll to position [5006, 0]
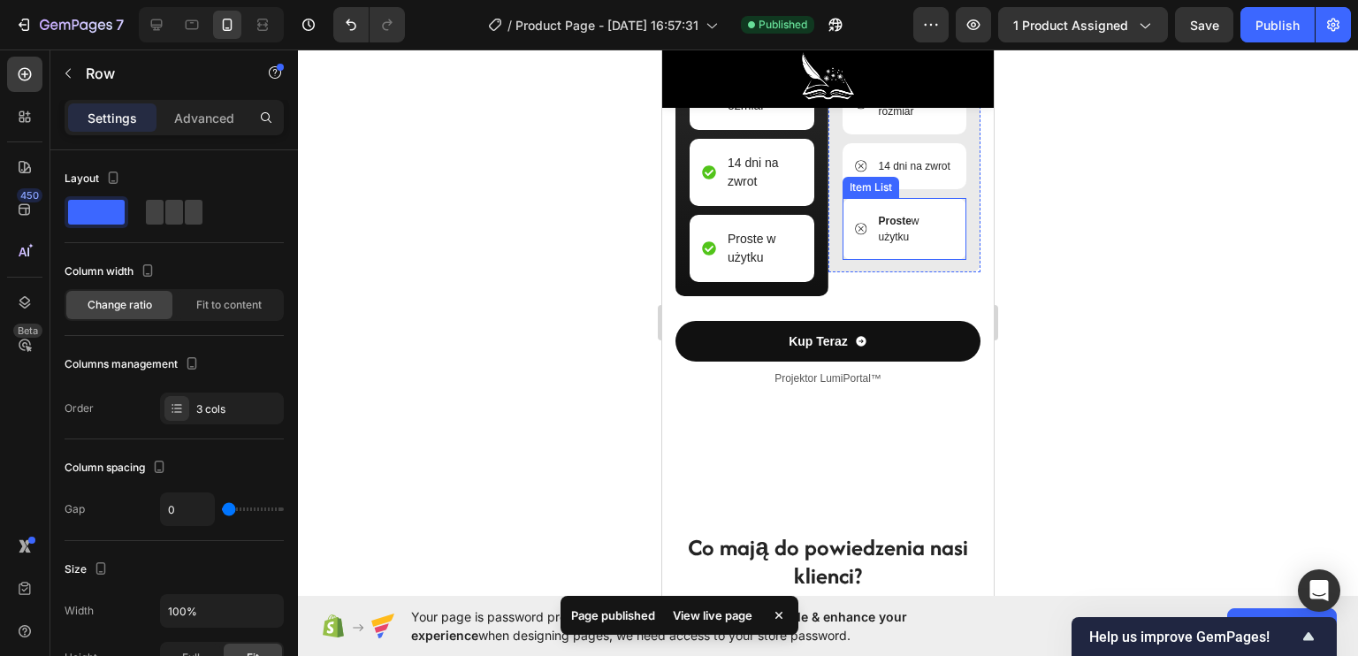
click at [888, 359] on div "Image Dlaczego to najlepszy wybór? Heading LumiPortal™ Text Block Obsługa jakoś…" at bounding box center [827, 98] width 305 height 730
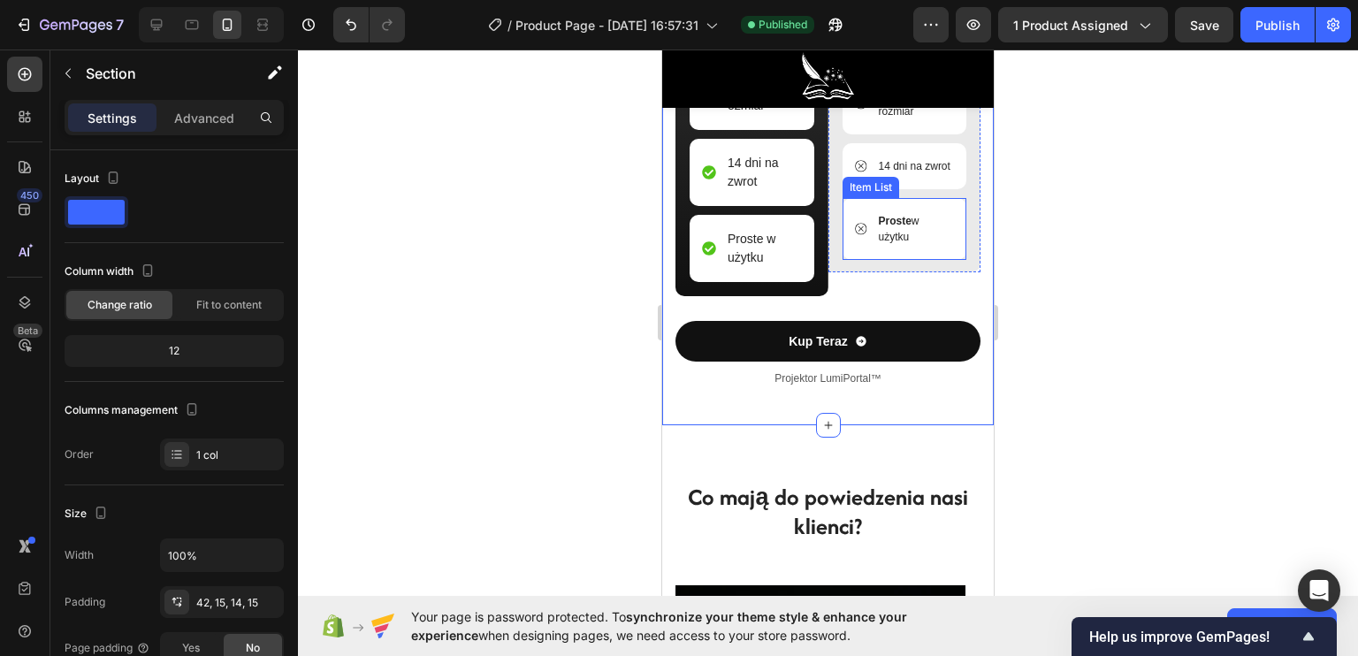
click at [902, 227] on strong "Proste" at bounding box center [895, 221] width 33 height 12
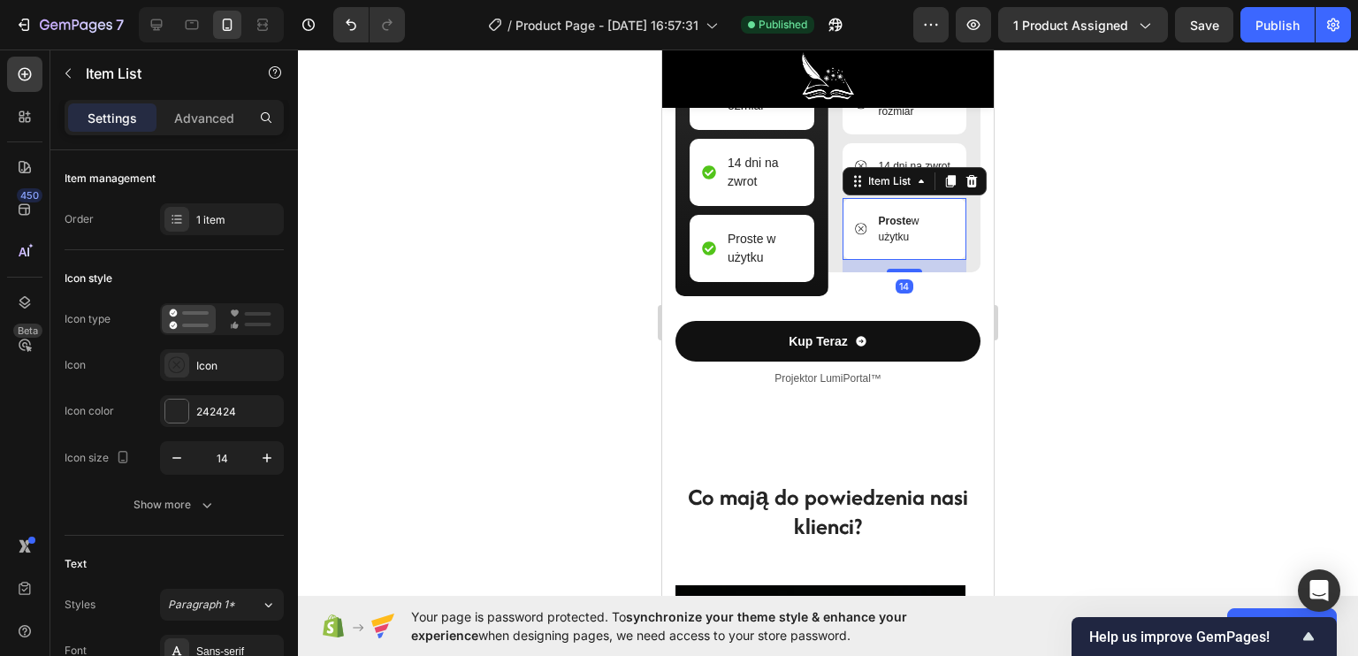
click at [900, 227] on strong "Proste" at bounding box center [895, 221] width 33 height 12
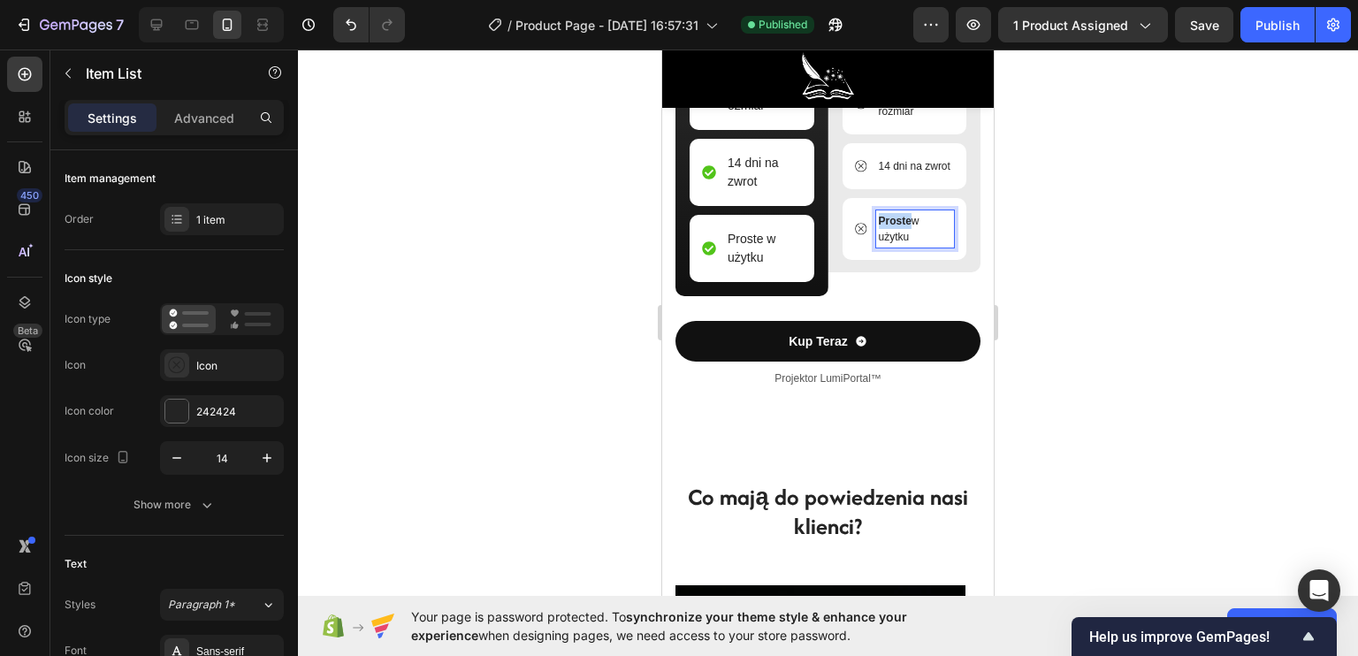
drag, startPoint x: 903, startPoint y: 266, endPoint x: 859, endPoint y: 262, distance: 44.4
click at [859, 248] on div "Proste w użytku" at bounding box center [905, 228] width 100 height 37
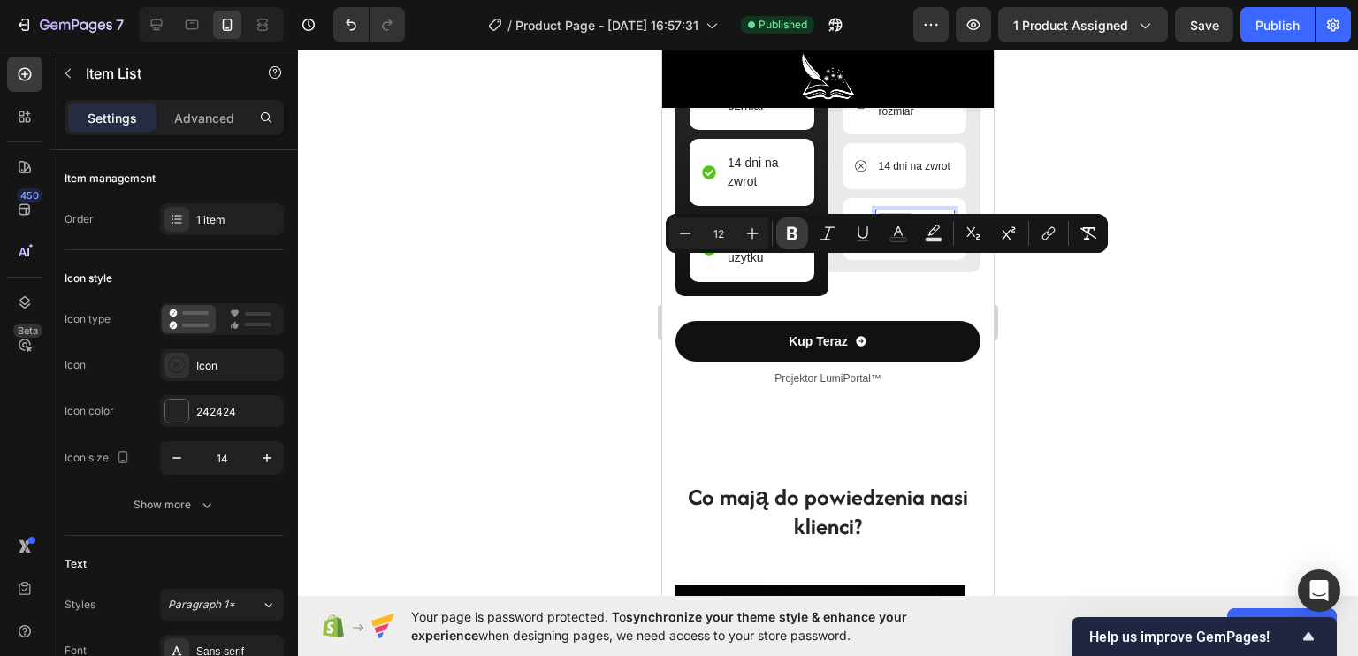
click at [792, 229] on icon "Editor contextual toolbar" at bounding box center [792, 234] width 18 height 18
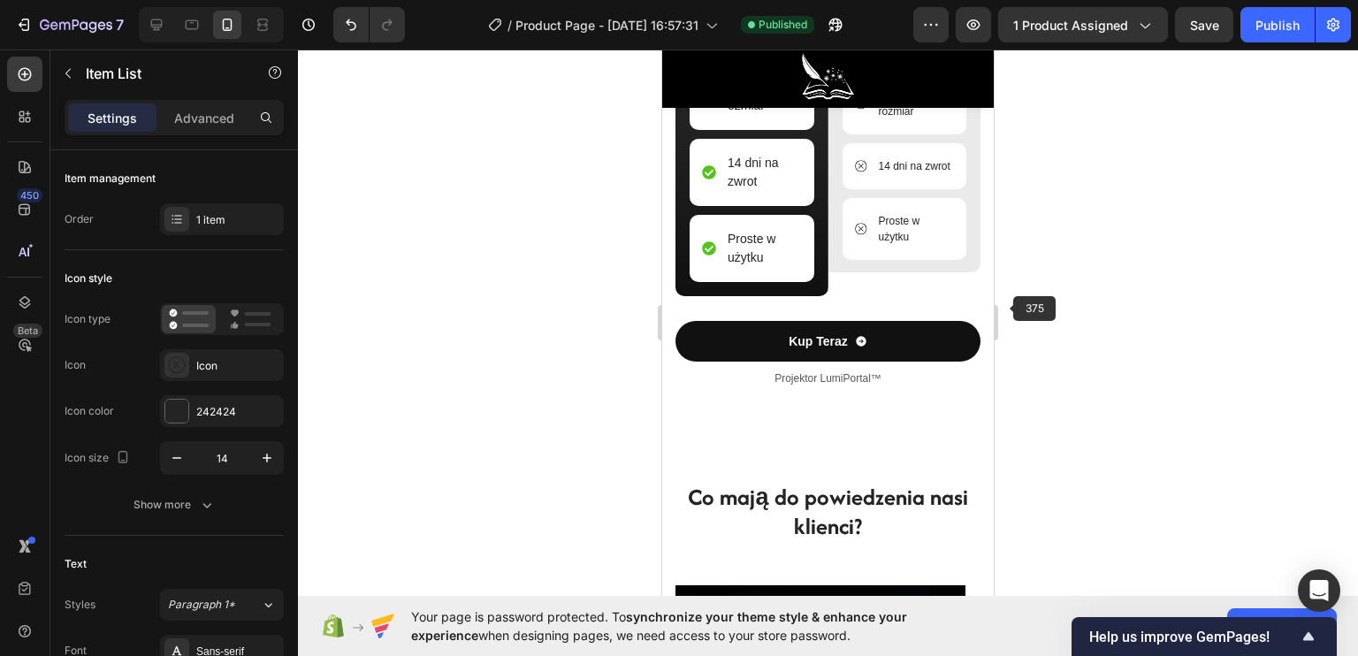
click at [1041, 329] on div at bounding box center [828, 353] width 1060 height 606
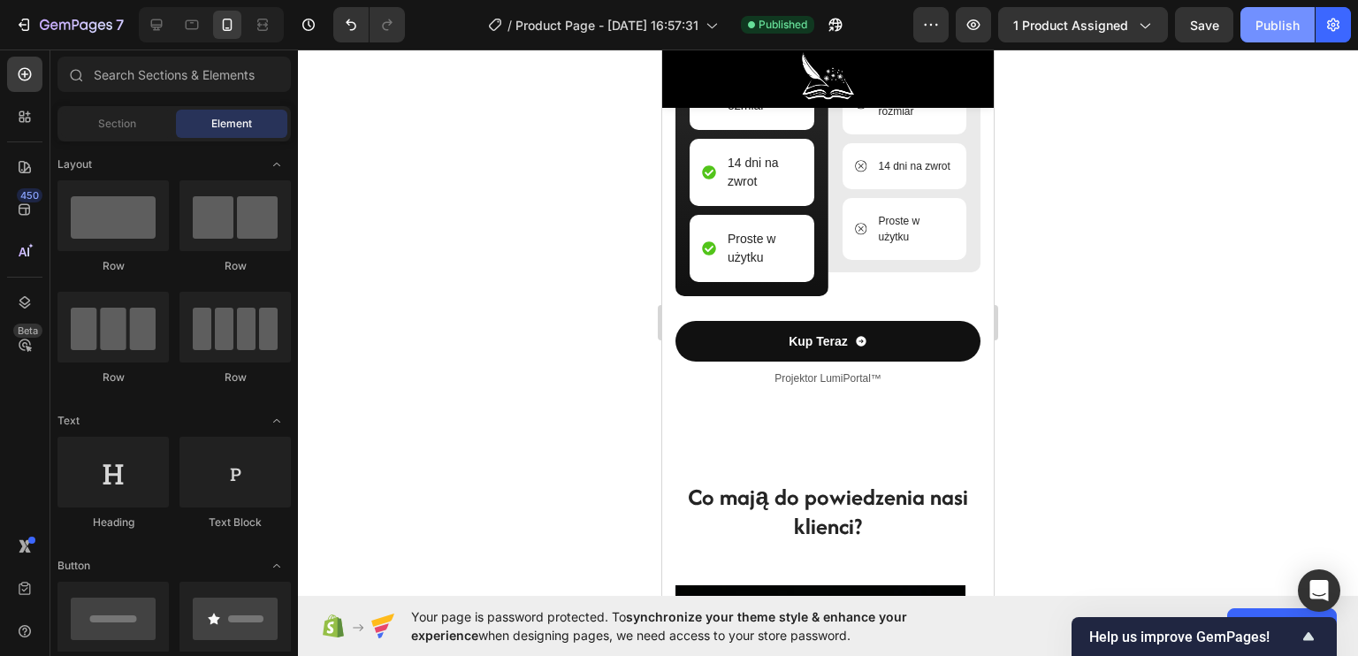
click at [1277, 29] on div "Publish" at bounding box center [1277, 25] width 44 height 19
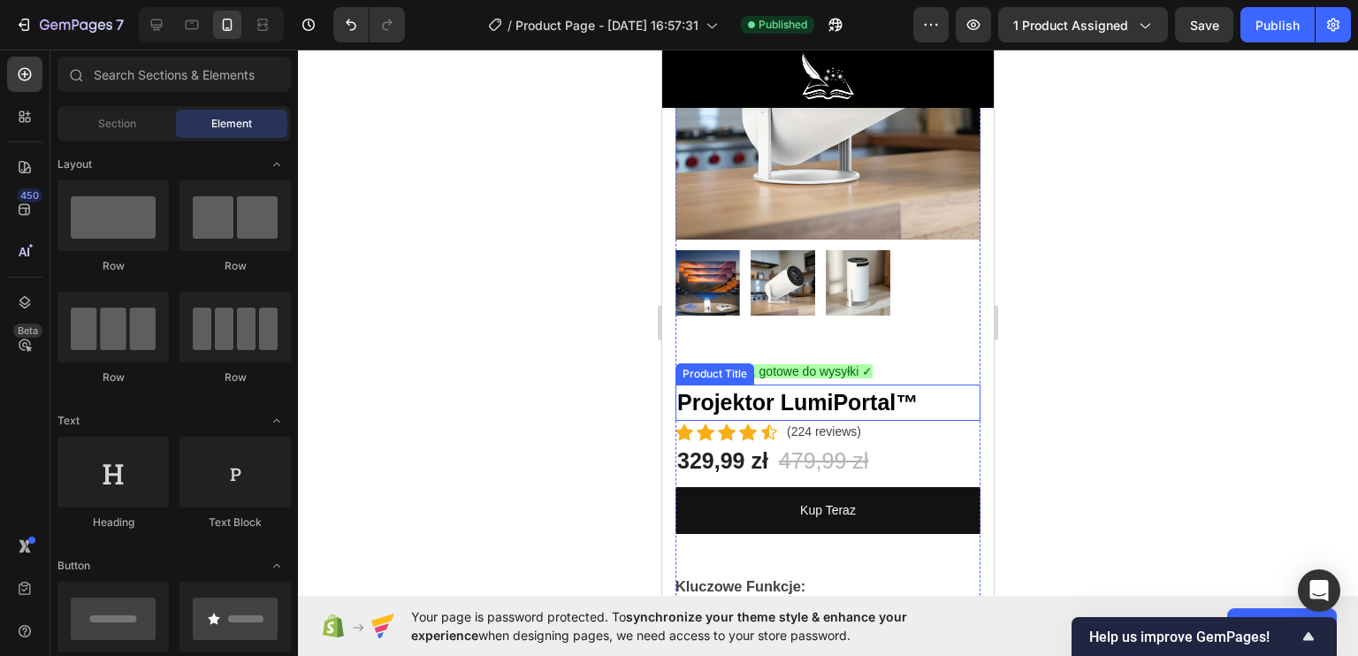
scroll to position [354, 0]
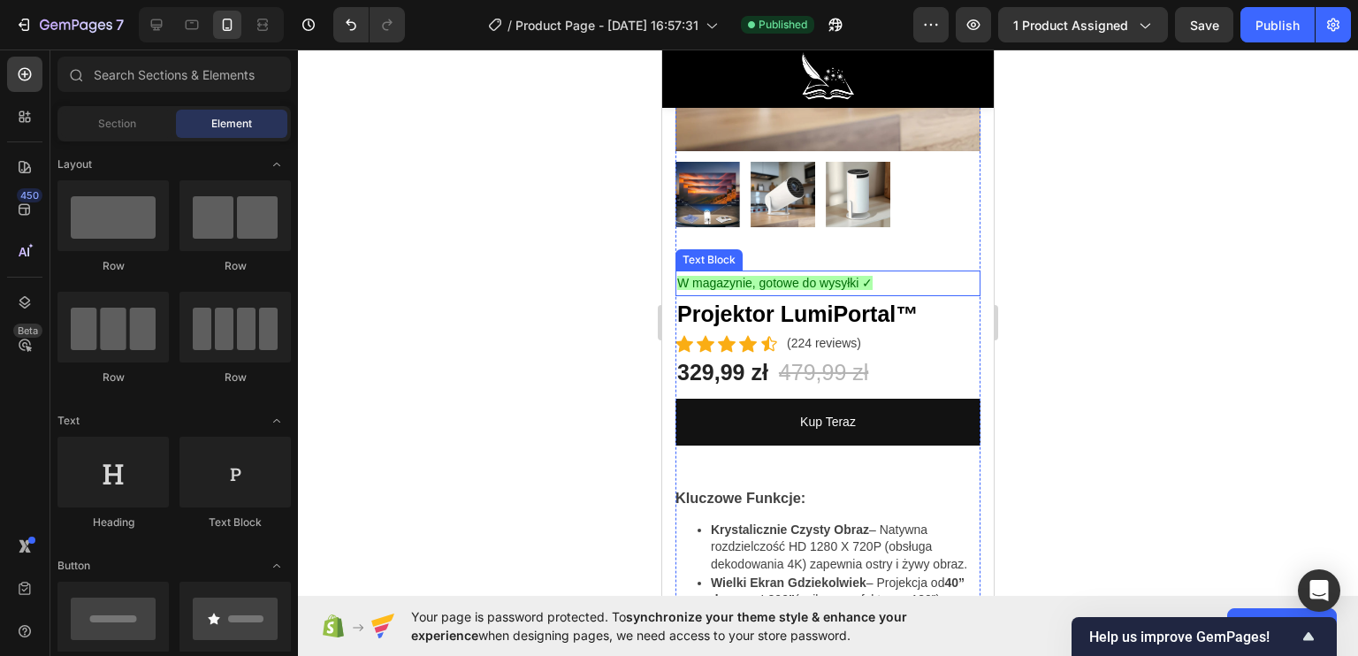
click at [867, 276] on span "W magazynie, gotowe do wysyłki ✓" at bounding box center [774, 283] width 195 height 14
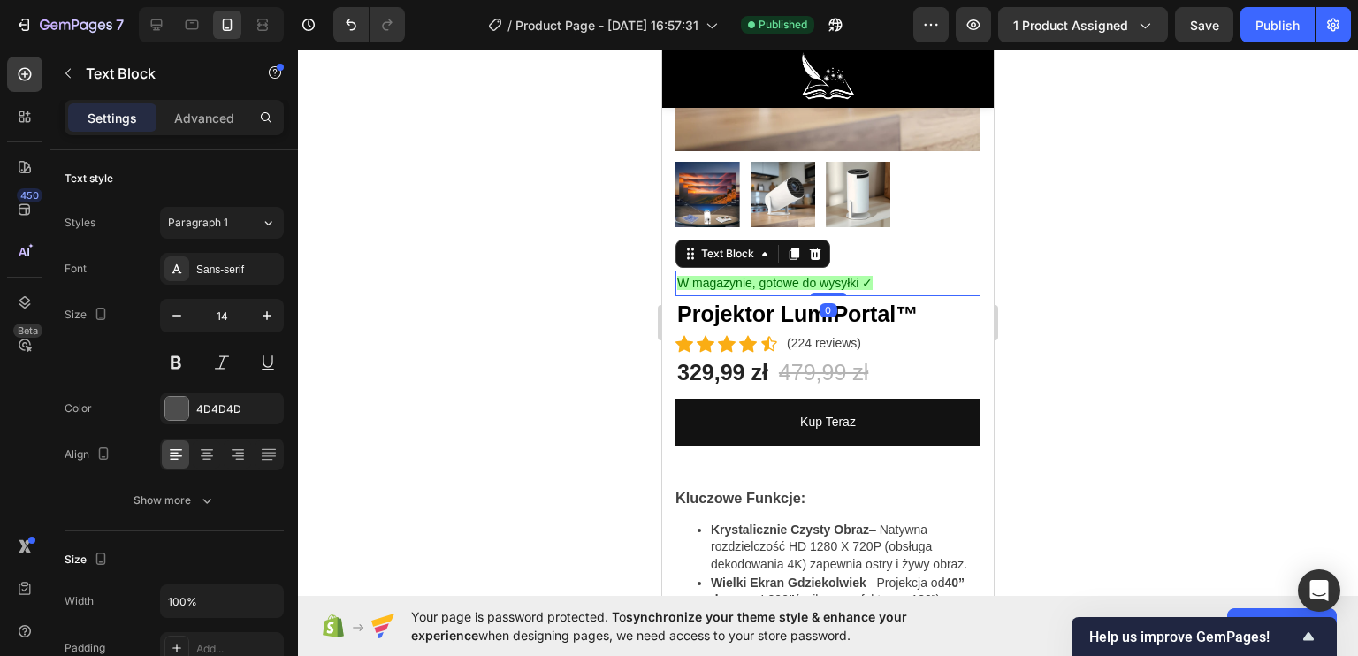
click at [860, 276] on span "W magazynie, gotowe do wysyłki ✓" at bounding box center [774, 283] width 195 height 14
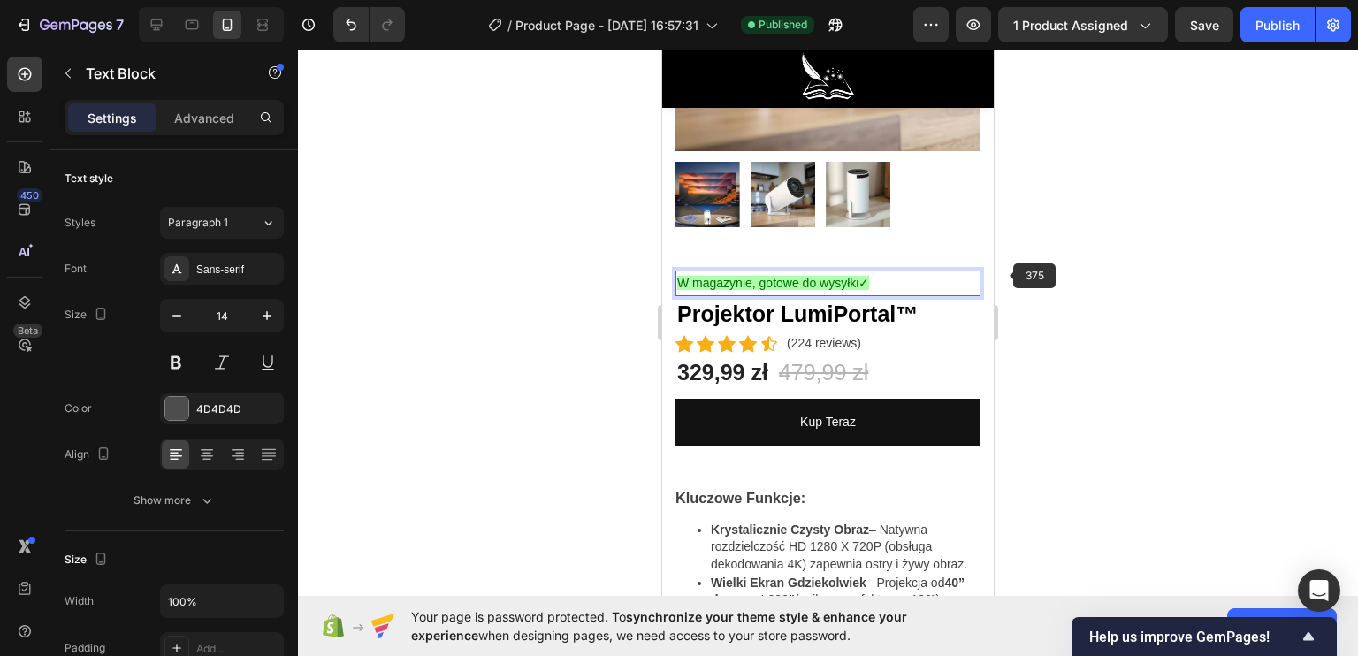
click at [1151, 294] on div at bounding box center [828, 353] width 1060 height 606
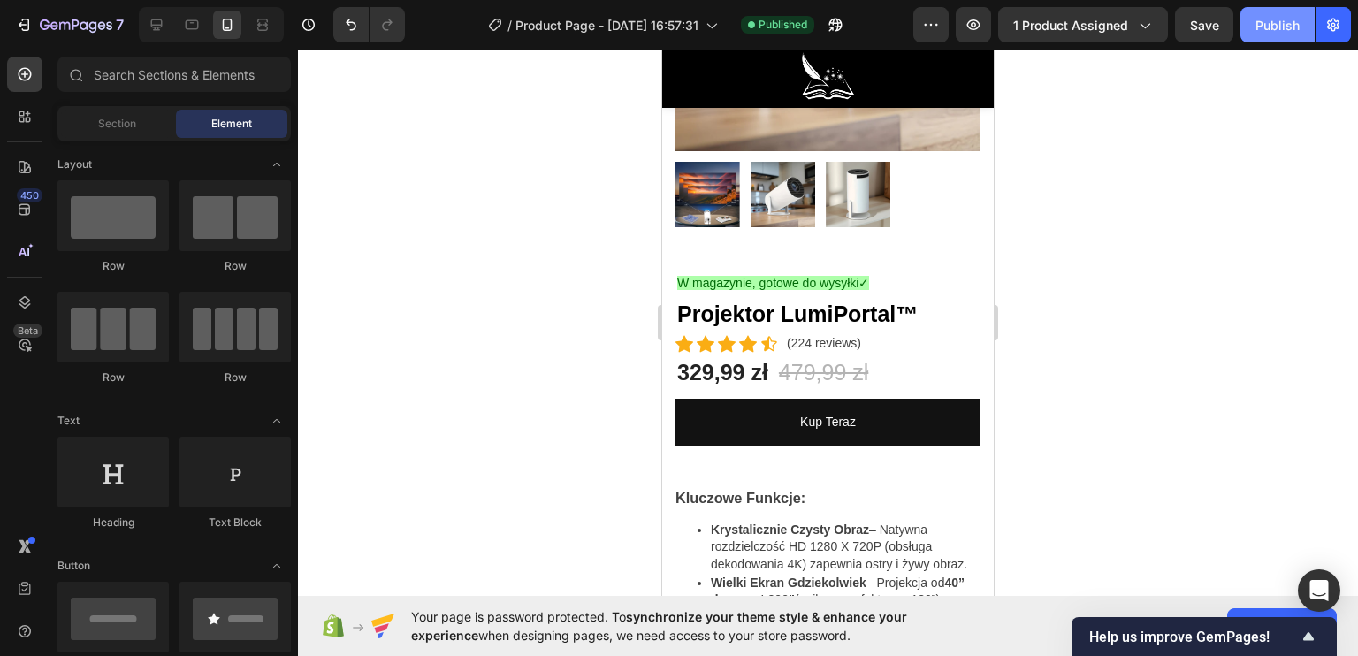
click at [1267, 19] on div "Publish" at bounding box center [1277, 25] width 44 height 19
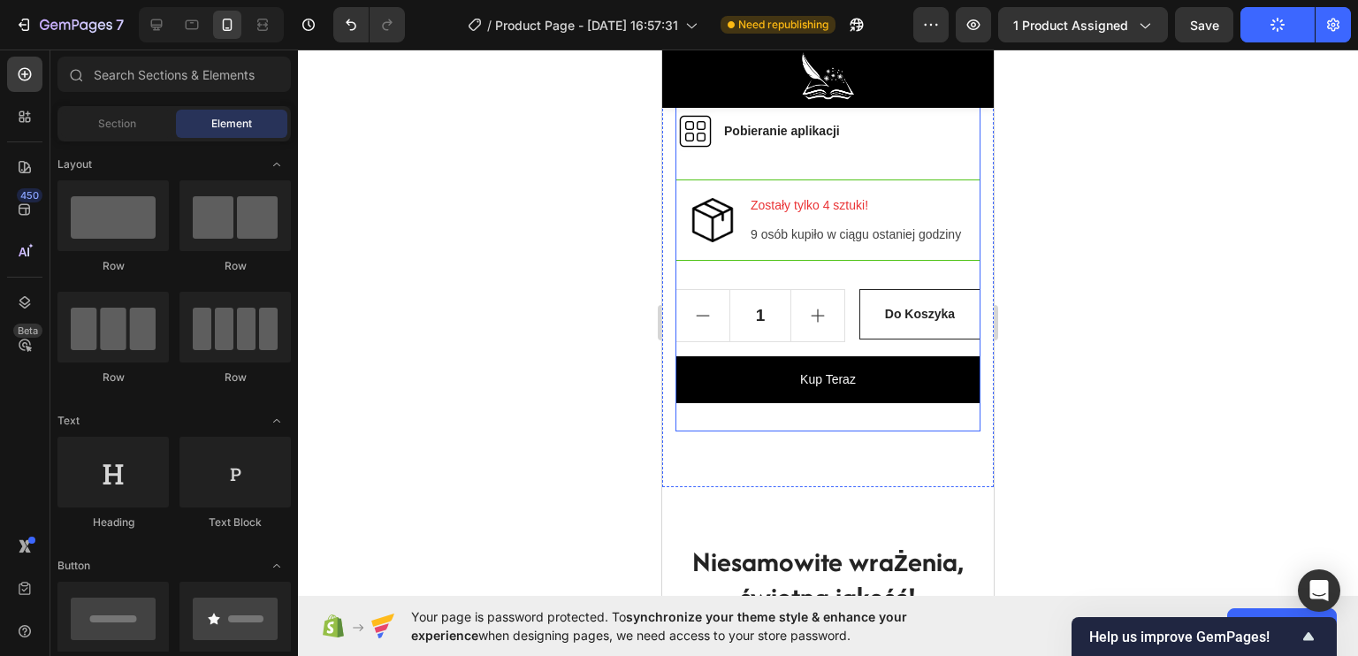
scroll to position [1680, 0]
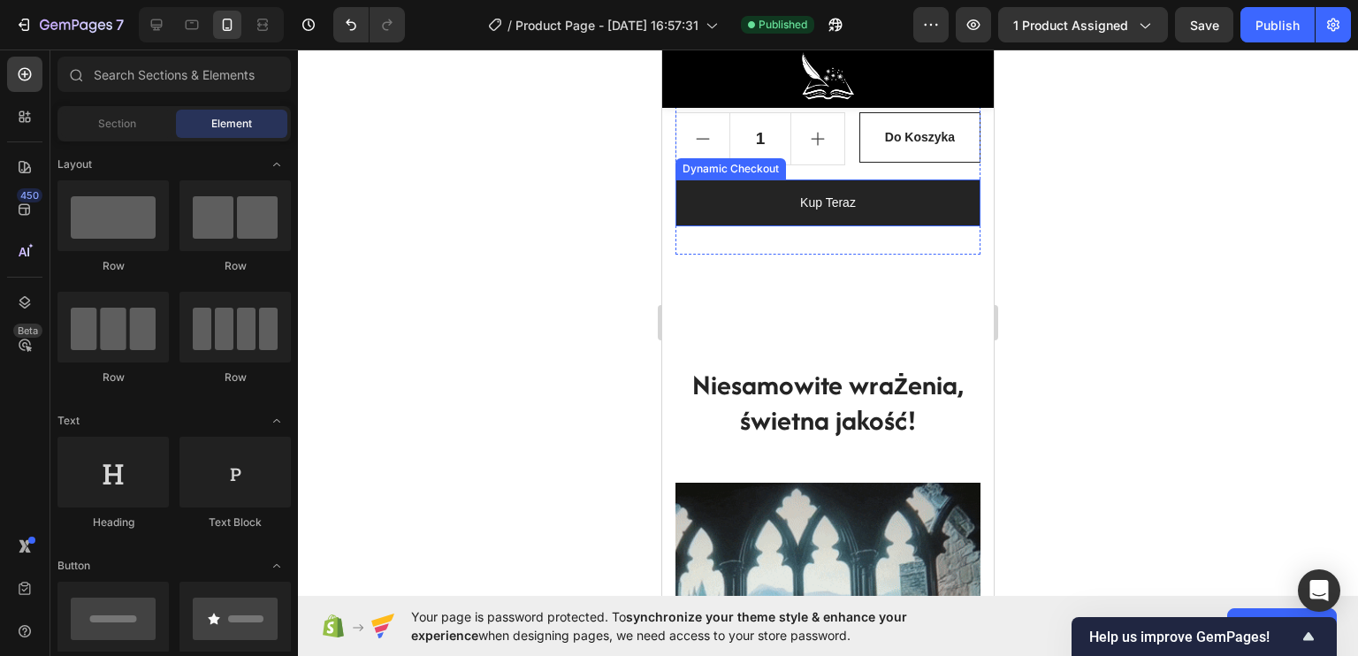
click at [869, 225] on button "Kup Teraz" at bounding box center [827, 202] width 305 height 47
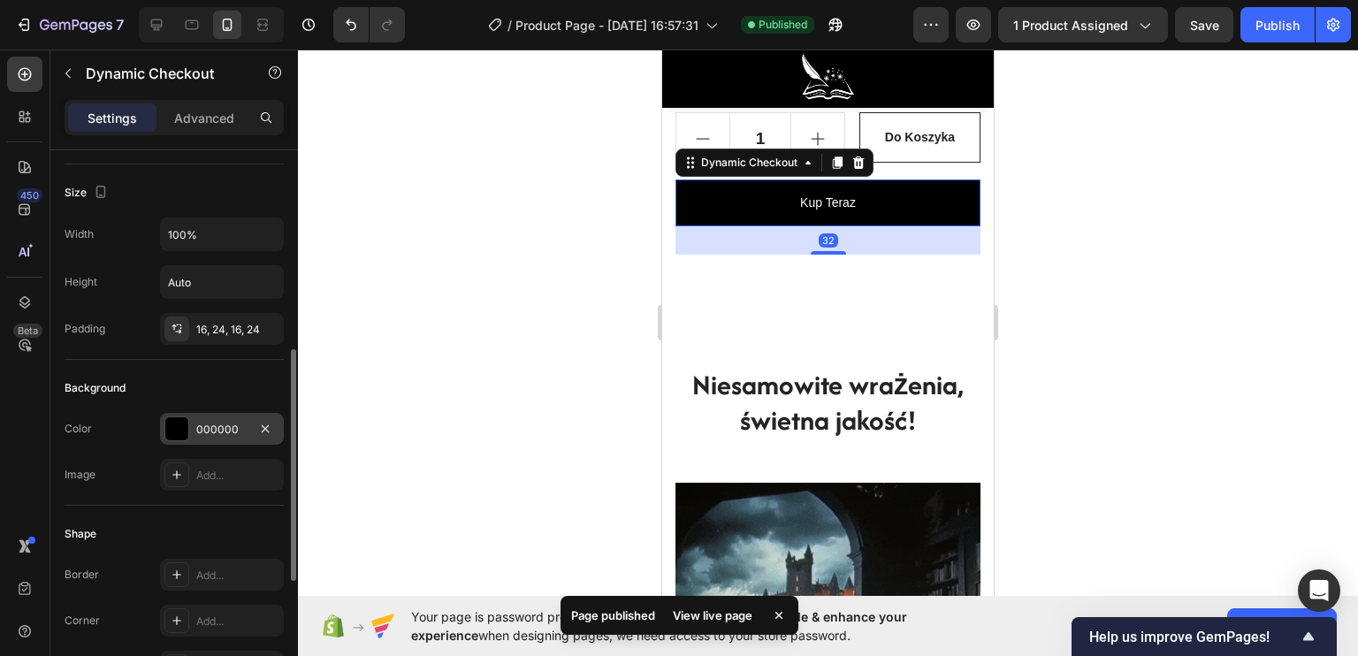
scroll to position [265, 0]
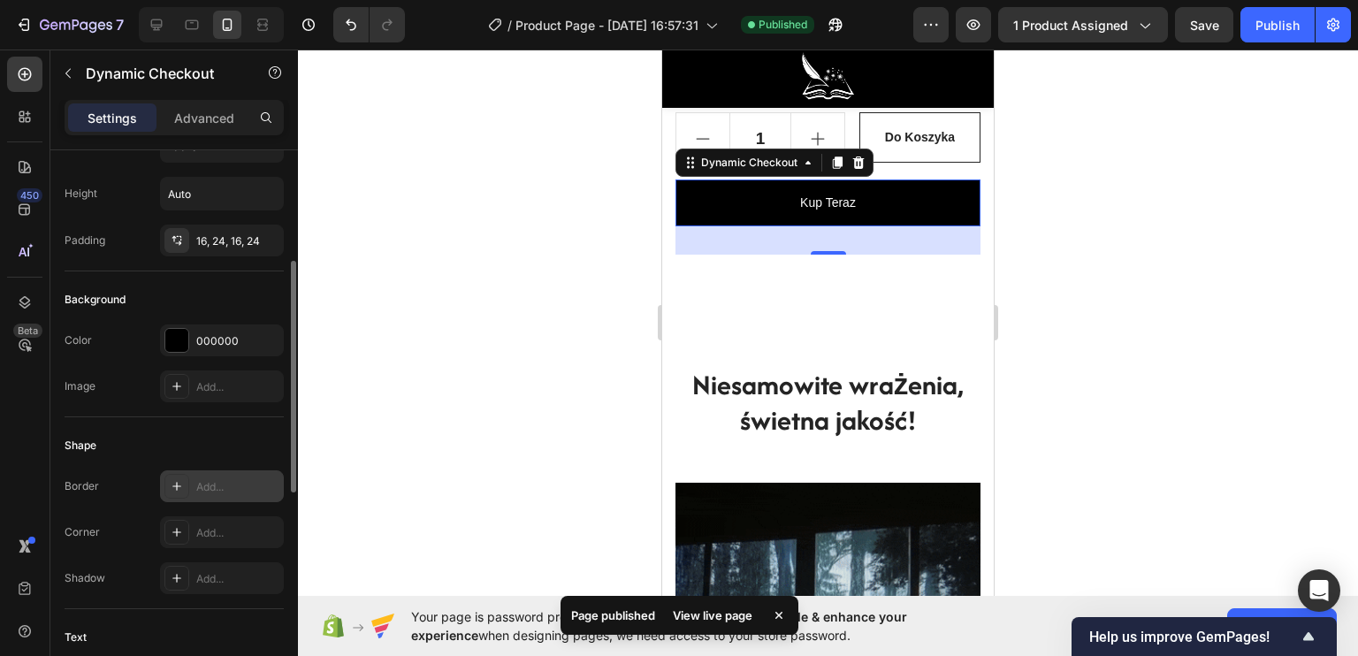
click at [198, 486] on div "Add..." at bounding box center [237, 487] width 83 height 16
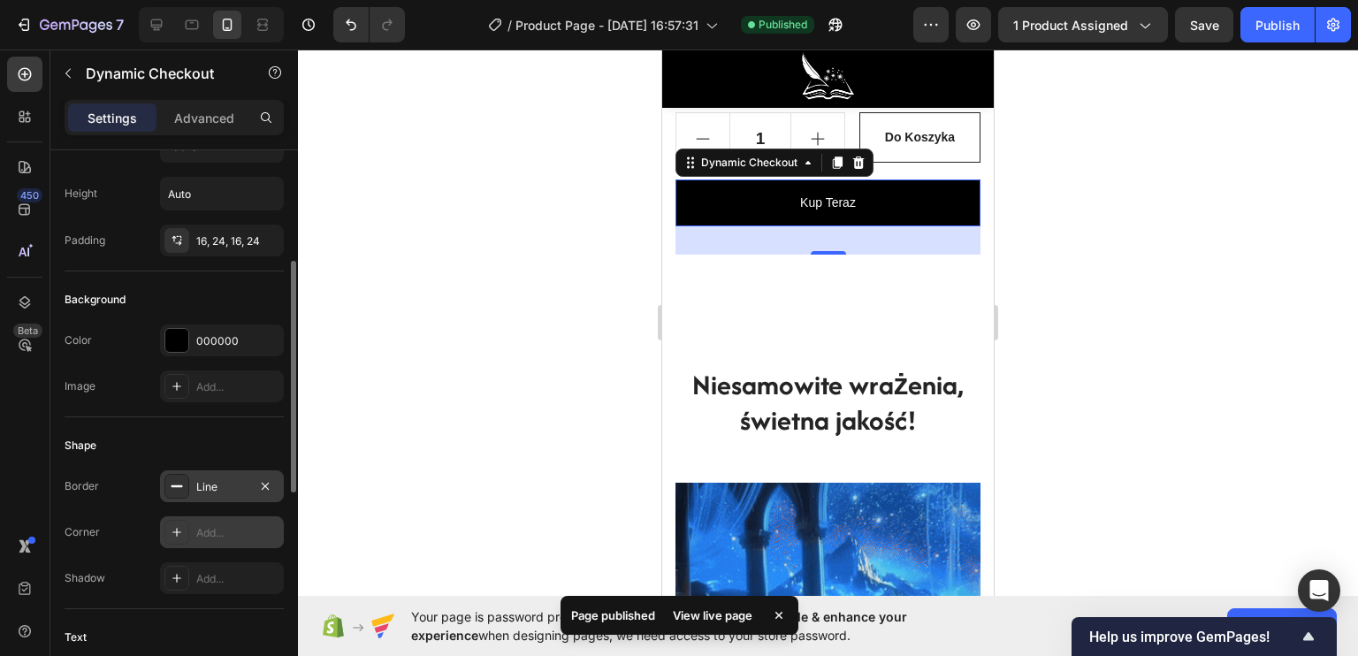
click at [190, 522] on div "Add..." at bounding box center [222, 532] width 124 height 32
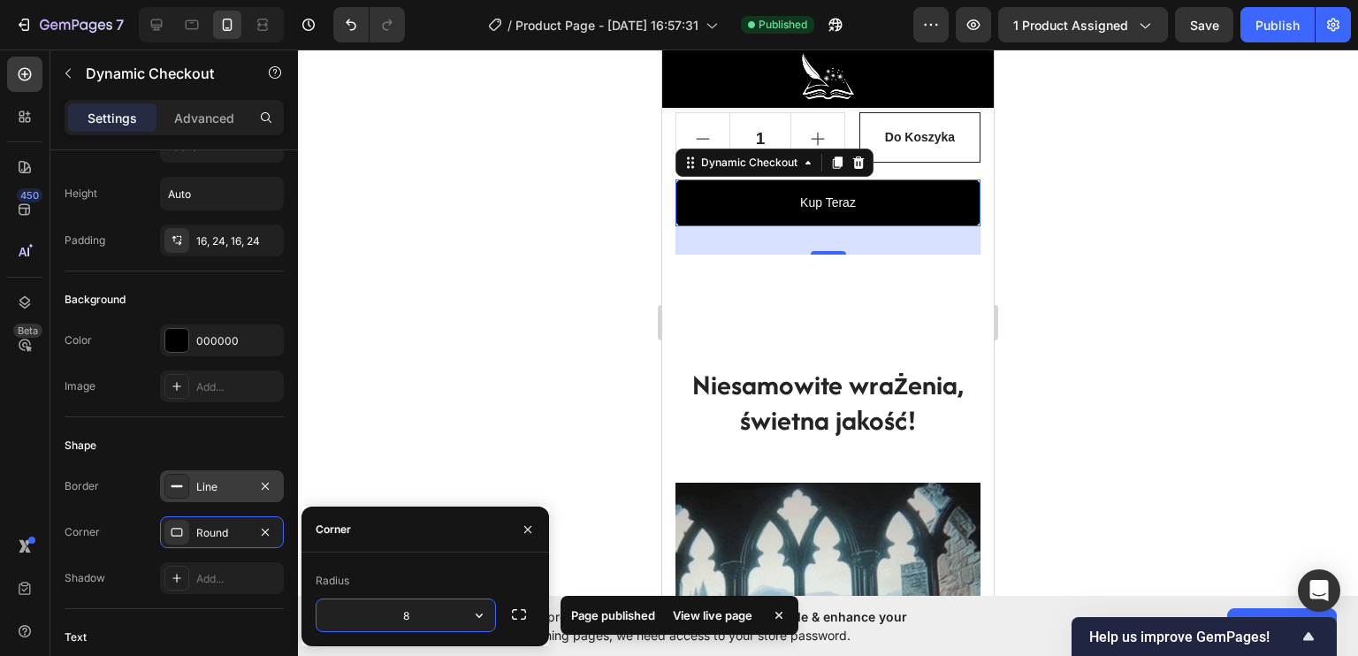
click at [197, 484] on div "Line" at bounding box center [221, 487] width 51 height 16
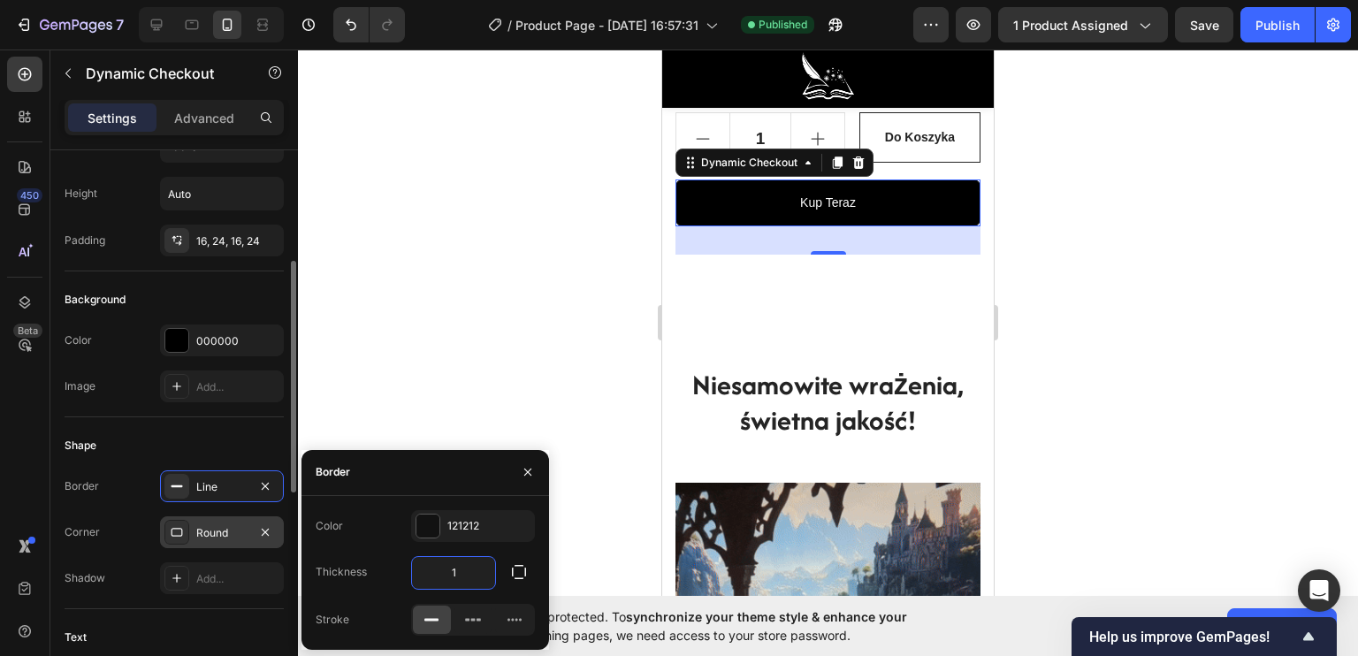
click at [265, 540] on div at bounding box center [265, 533] width 21 height 22
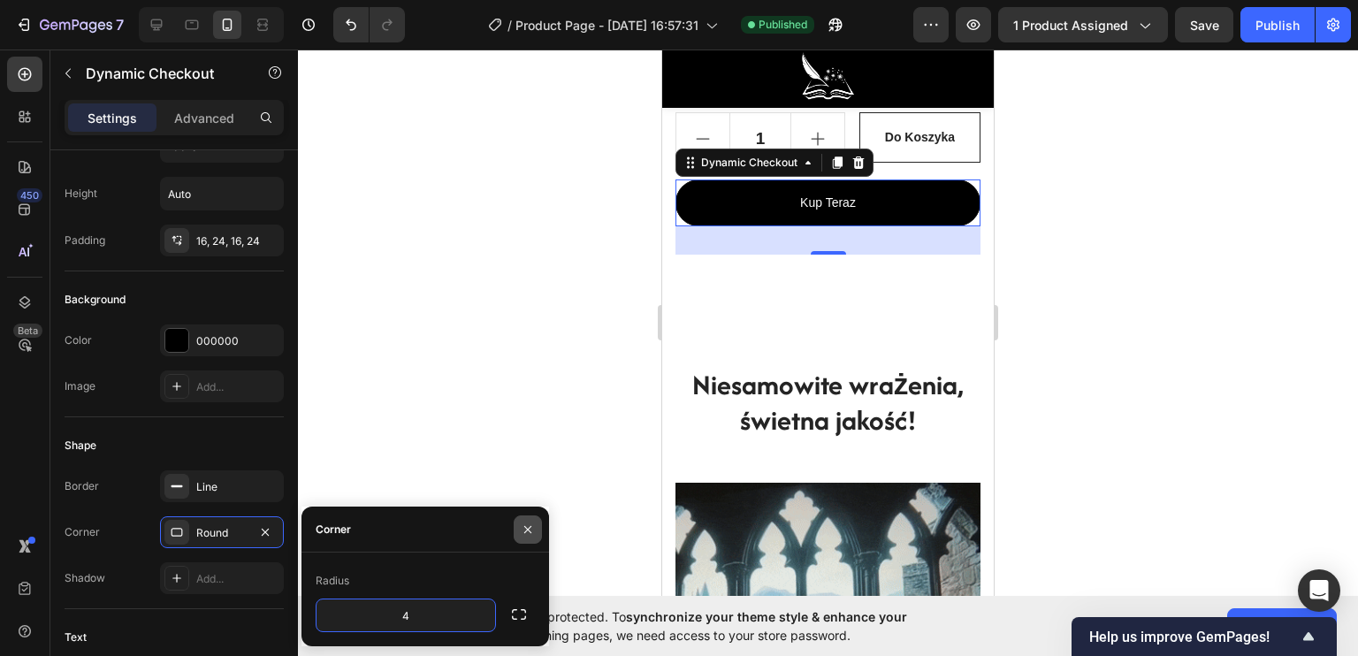
type input "40"
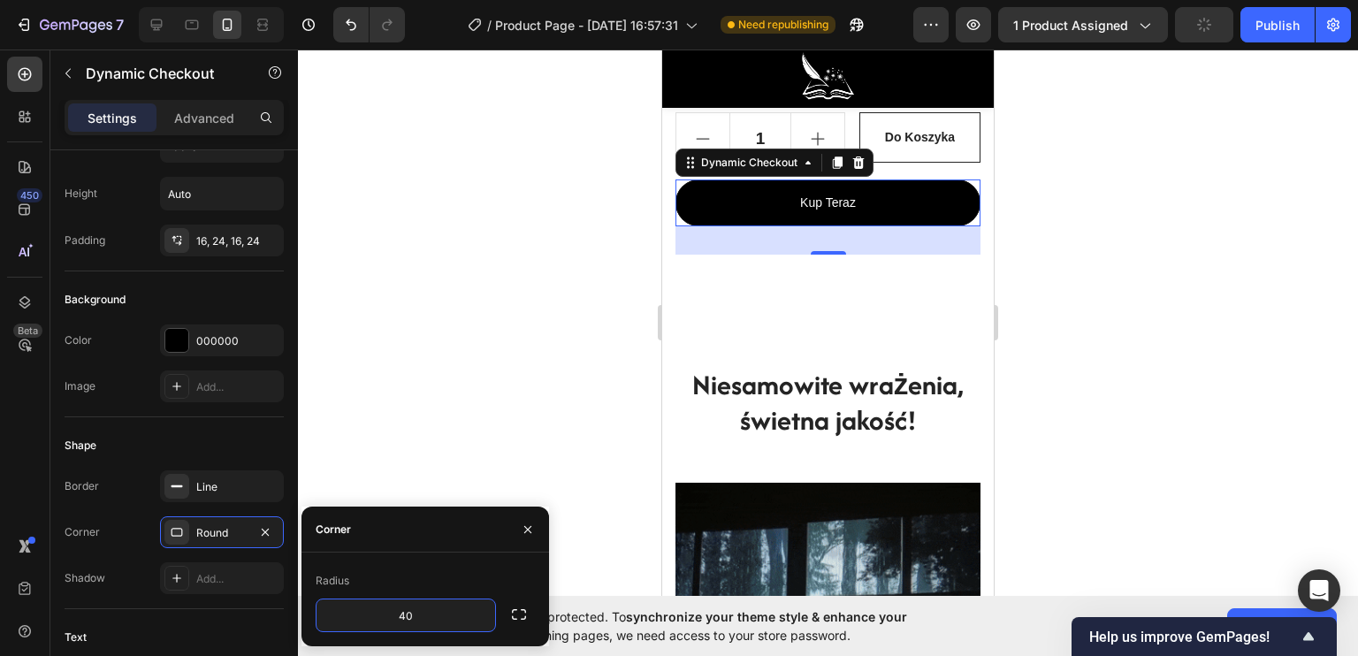
click at [583, 380] on div at bounding box center [828, 353] width 1060 height 606
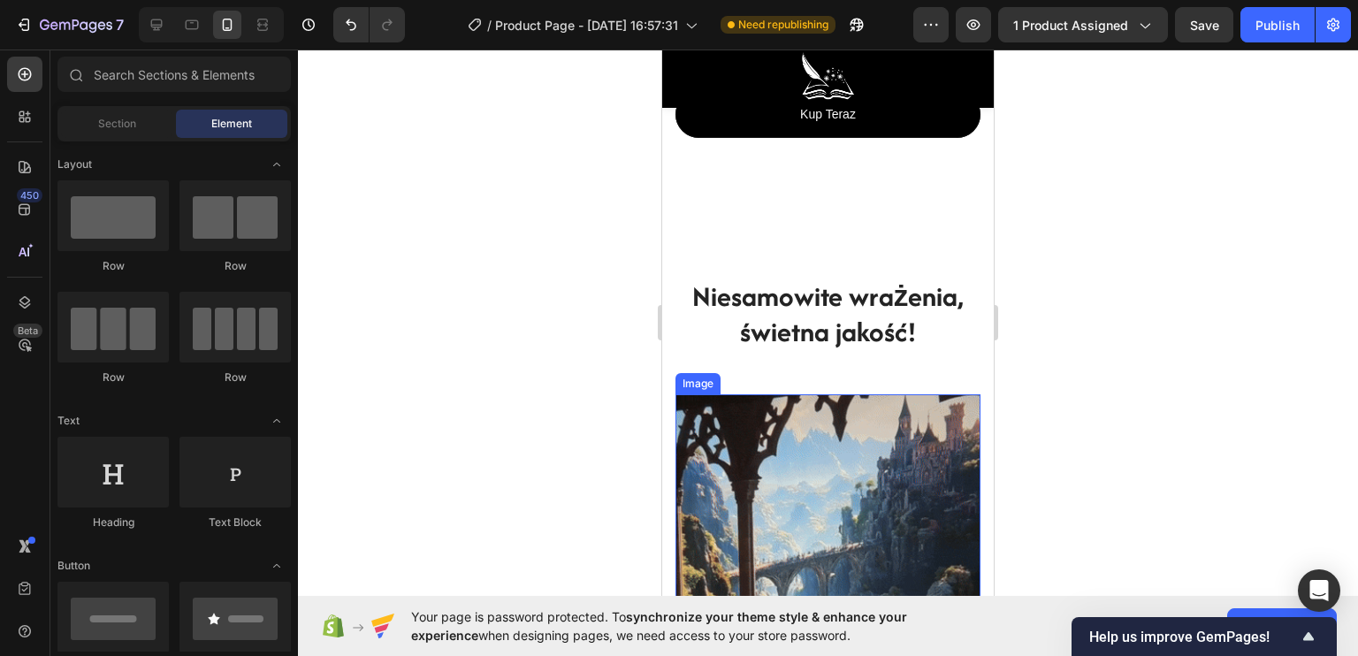
scroll to position [1680, 0]
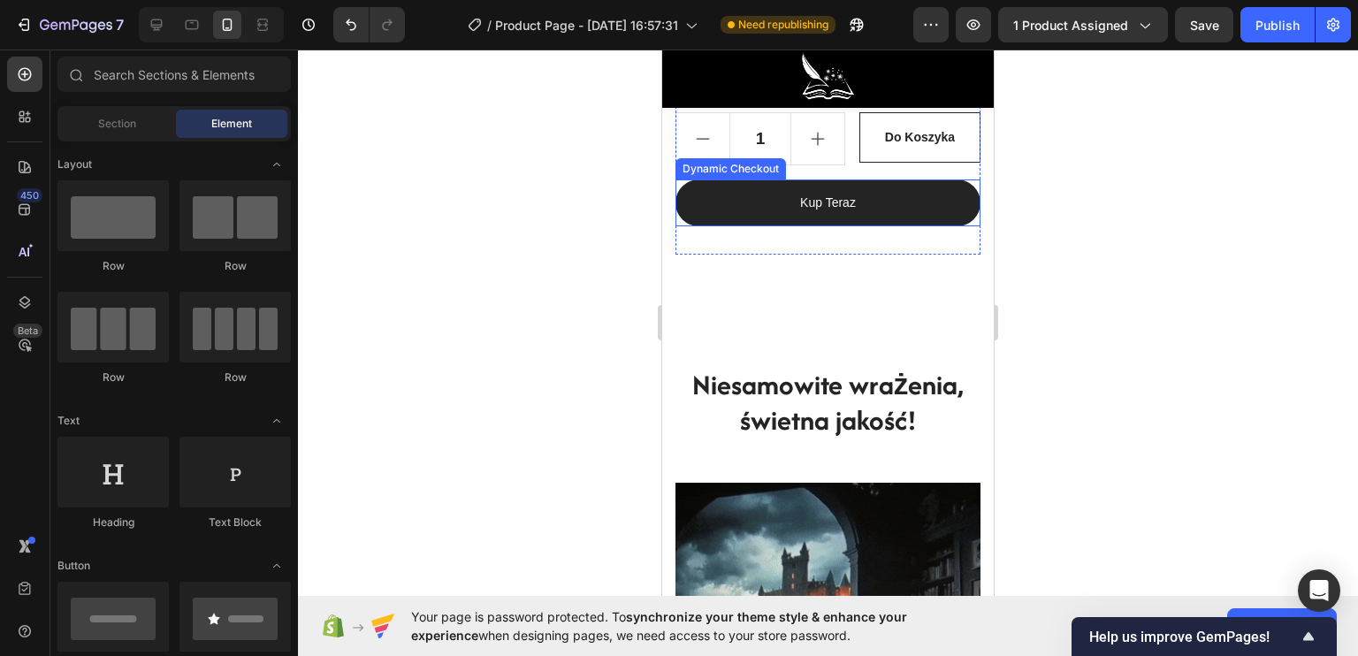
click at [687, 220] on button "Kup Teraz" at bounding box center [827, 202] width 305 height 47
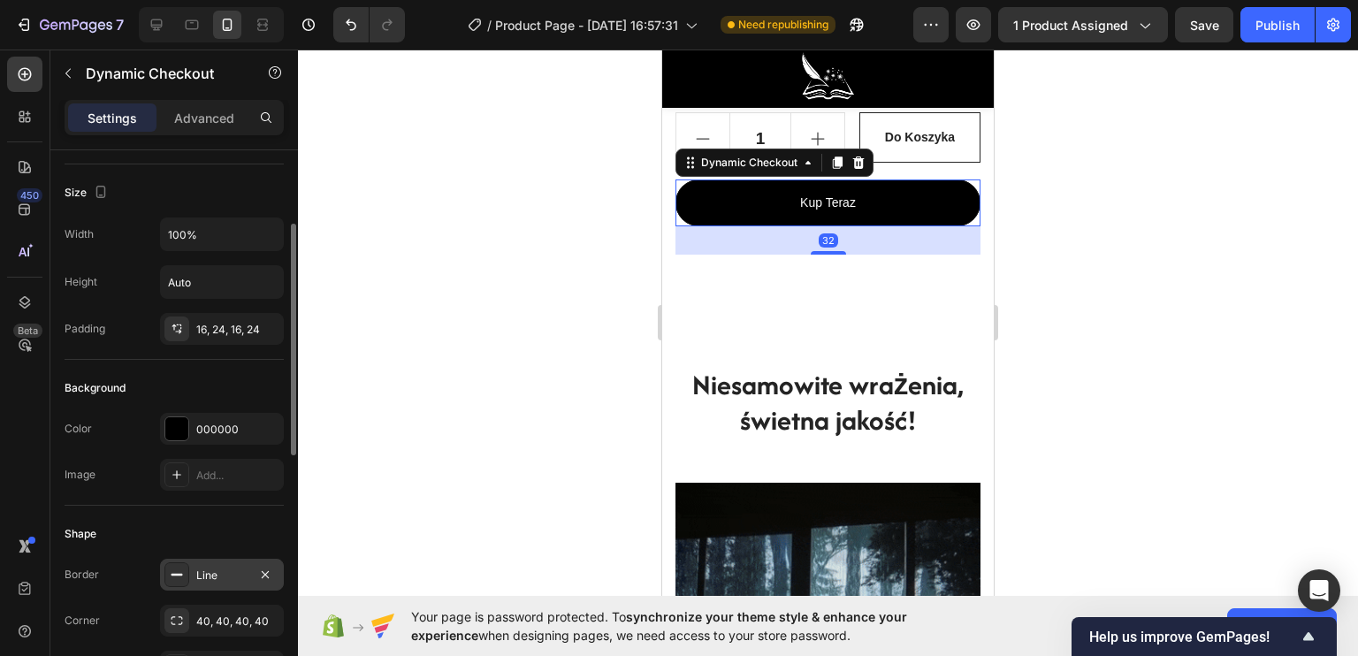
scroll to position [265, 0]
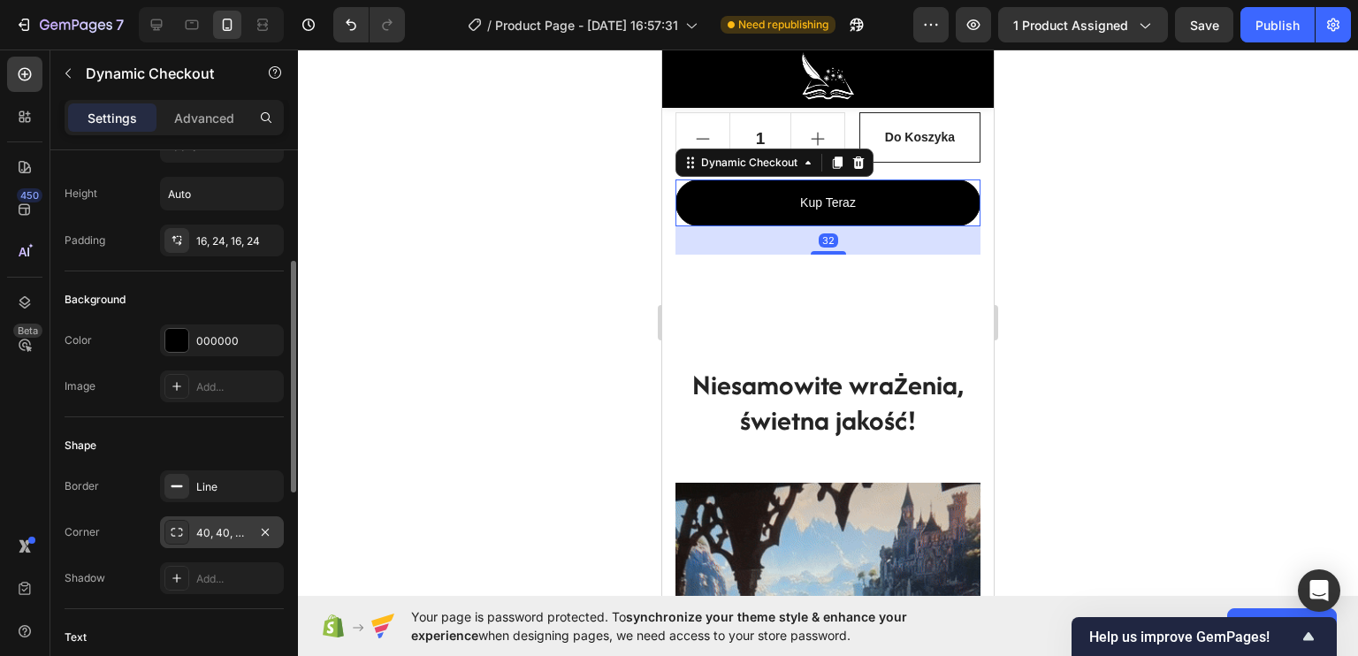
click at [203, 525] on div "40, 40, 40, 40" at bounding box center [221, 533] width 51 height 16
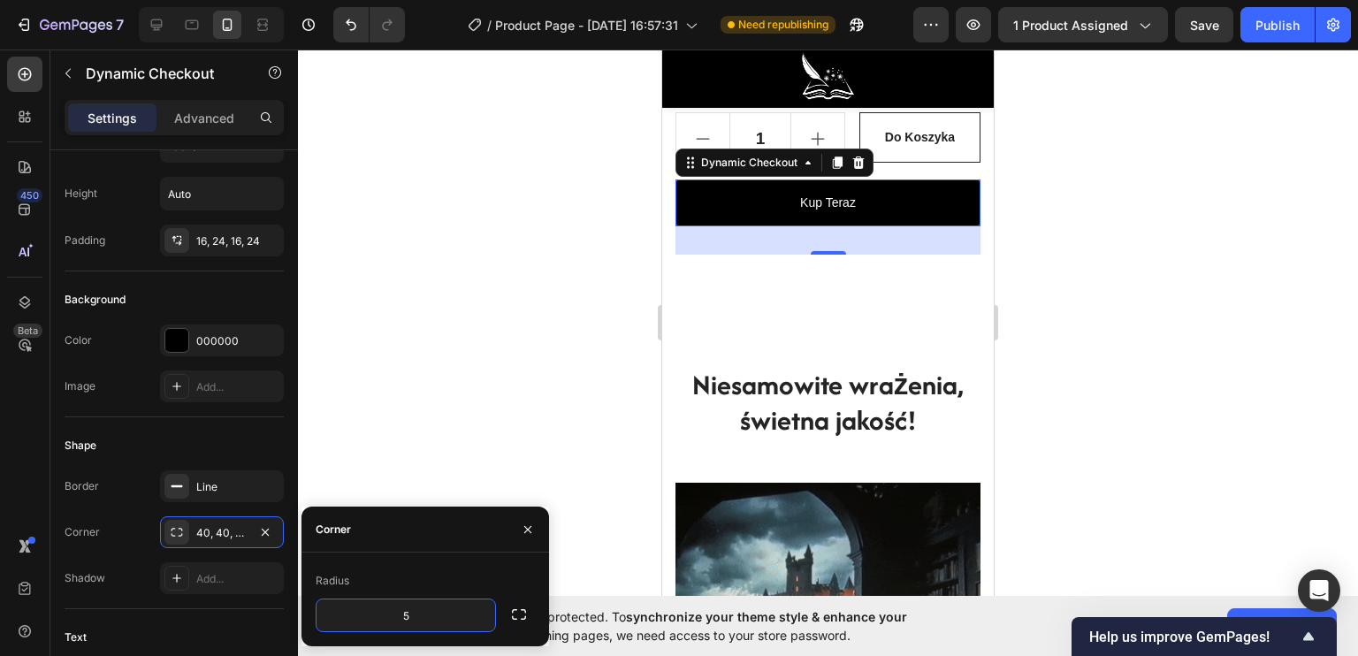
type input "50"
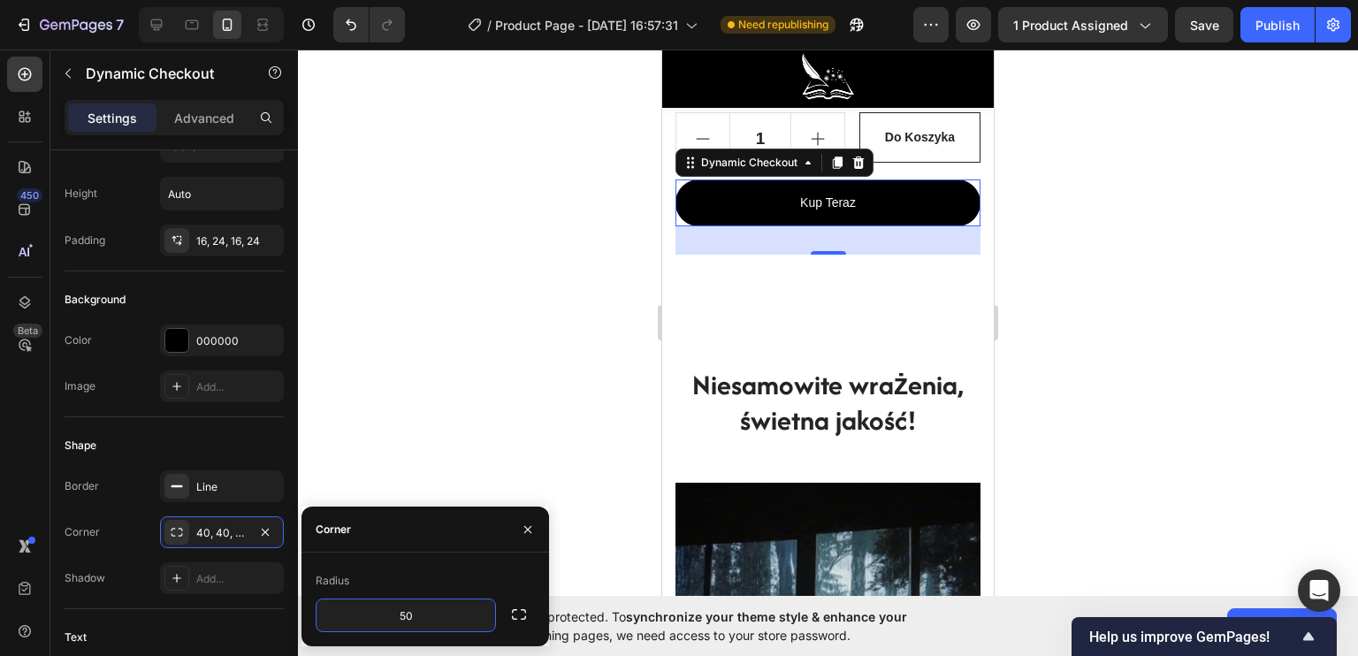
click at [520, 389] on div at bounding box center [828, 353] width 1060 height 606
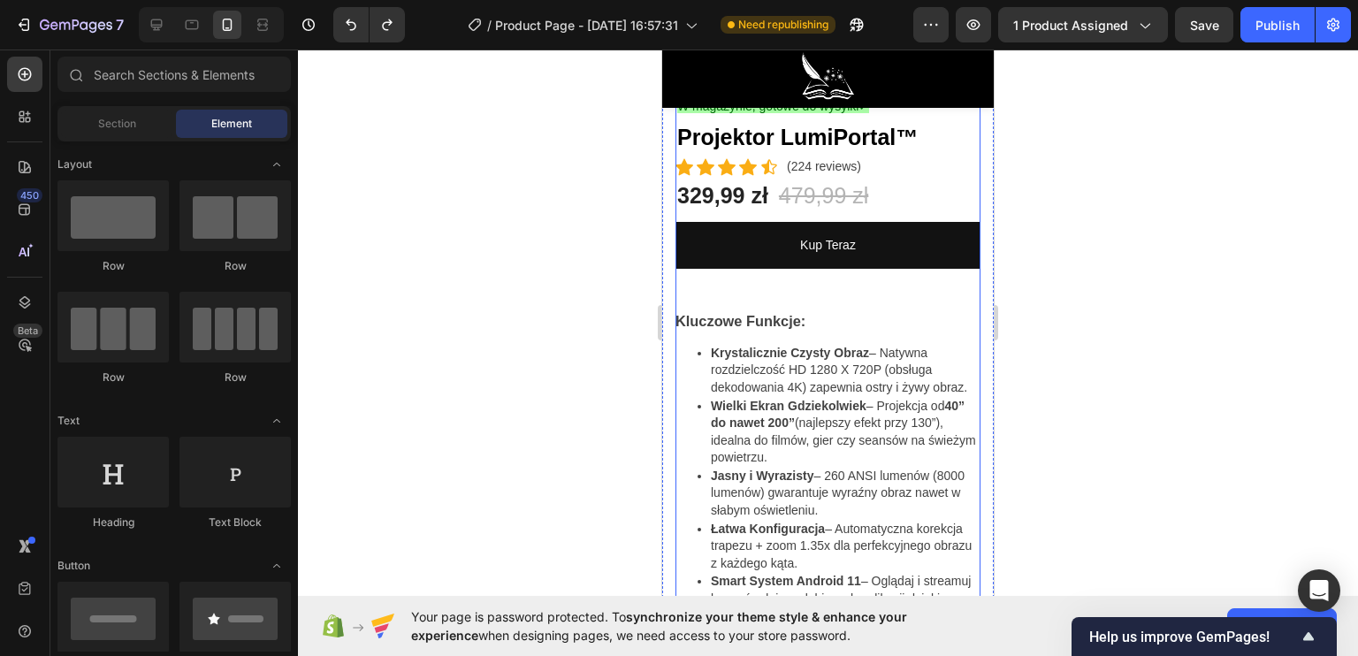
scroll to position [442, 0]
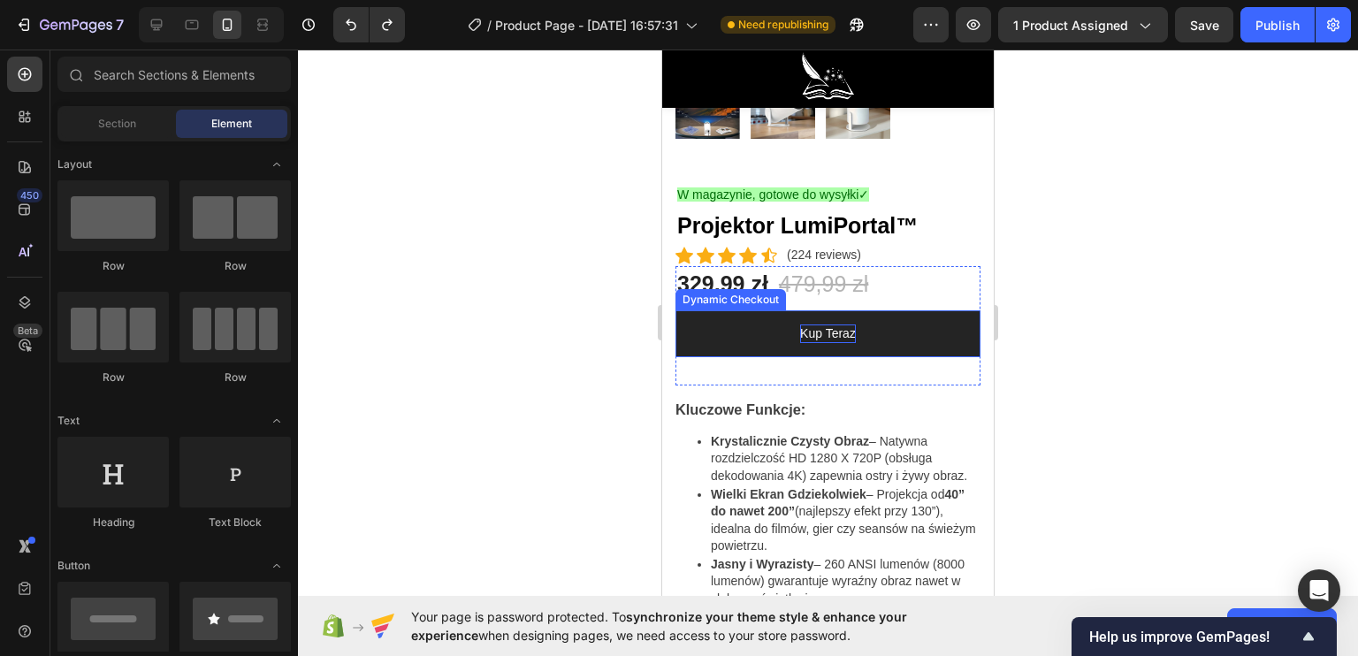
click at [810, 324] on p "Kup Teraz" at bounding box center [828, 333] width 56 height 19
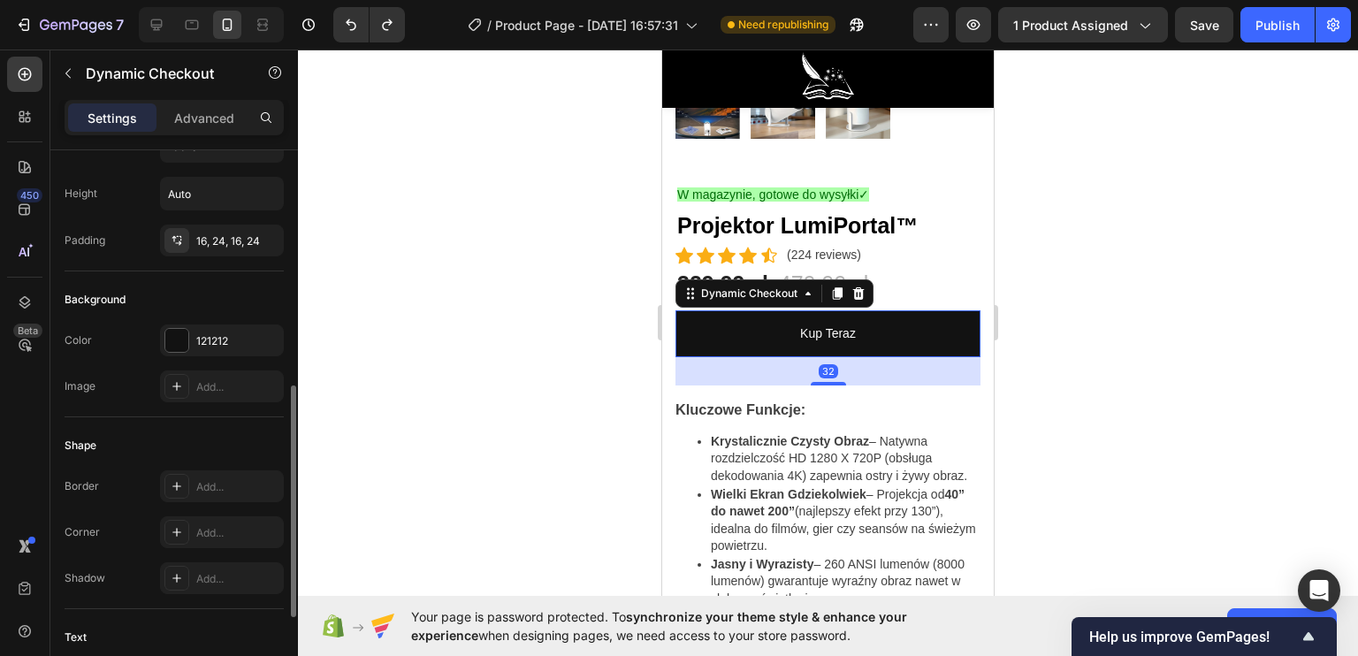
scroll to position [354, 0]
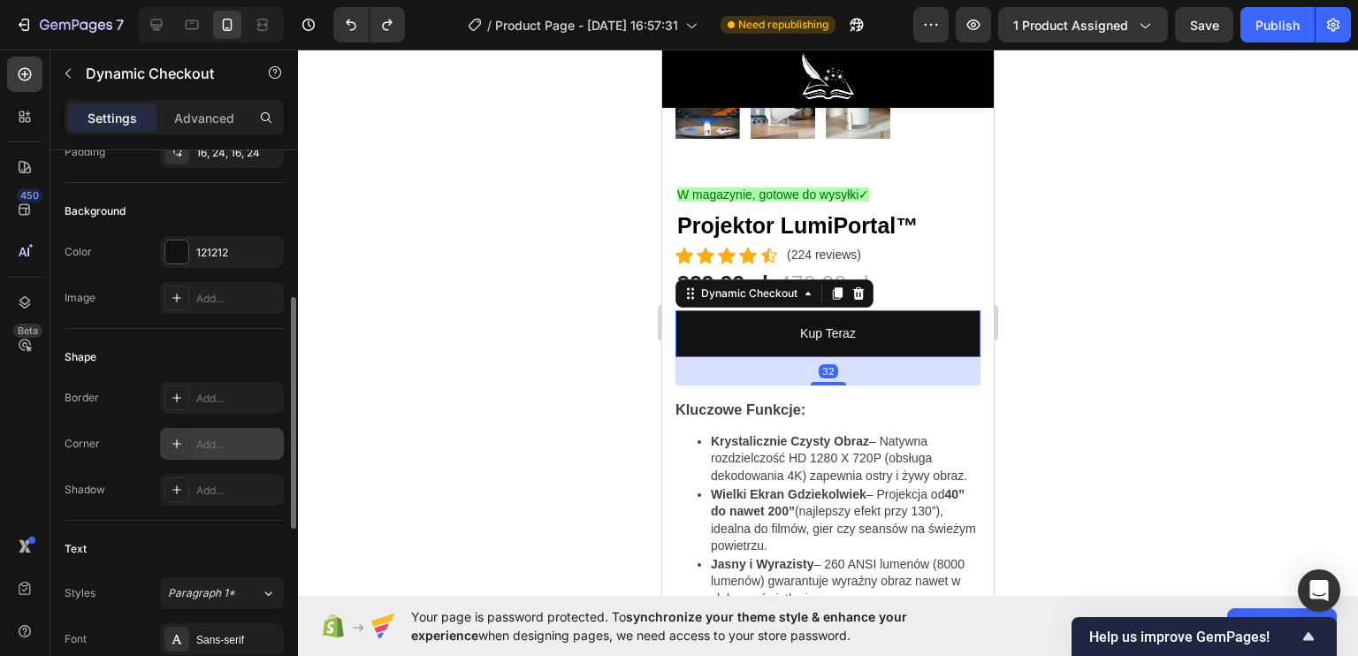
click at [194, 450] on div "Add..." at bounding box center [222, 444] width 124 height 32
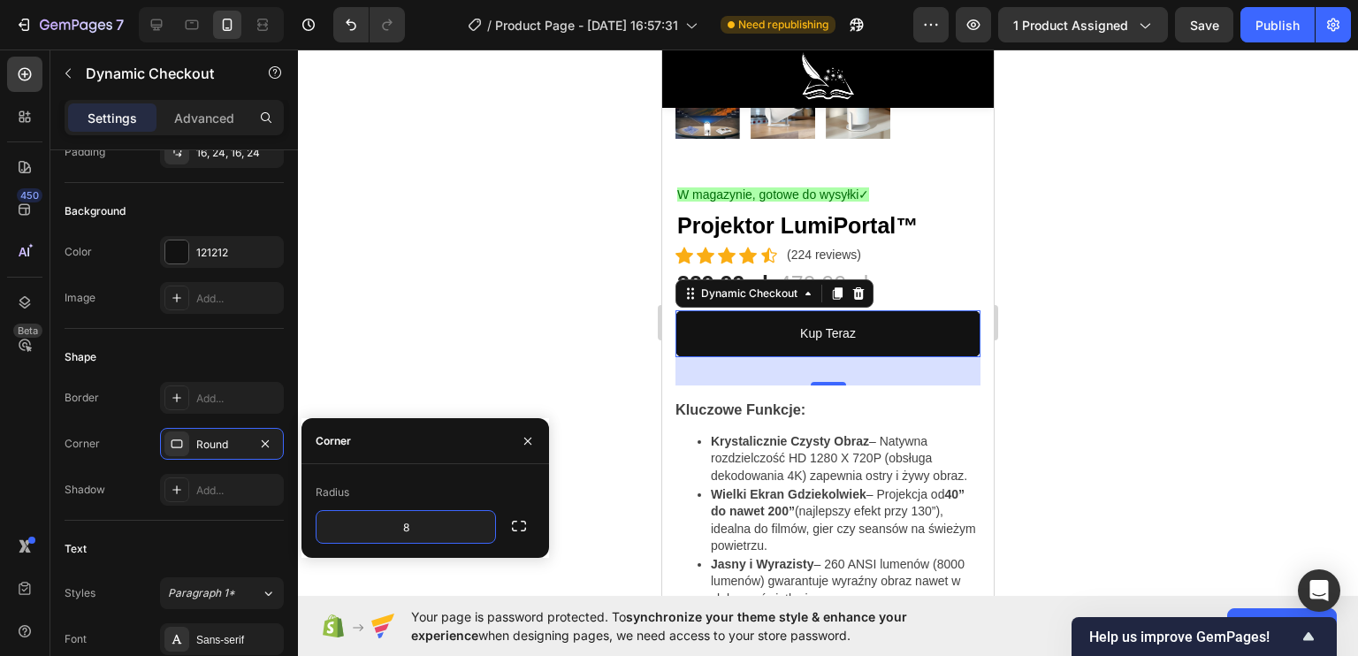
type input "5"
type input "60"
click at [446, 342] on div at bounding box center [828, 353] width 1060 height 606
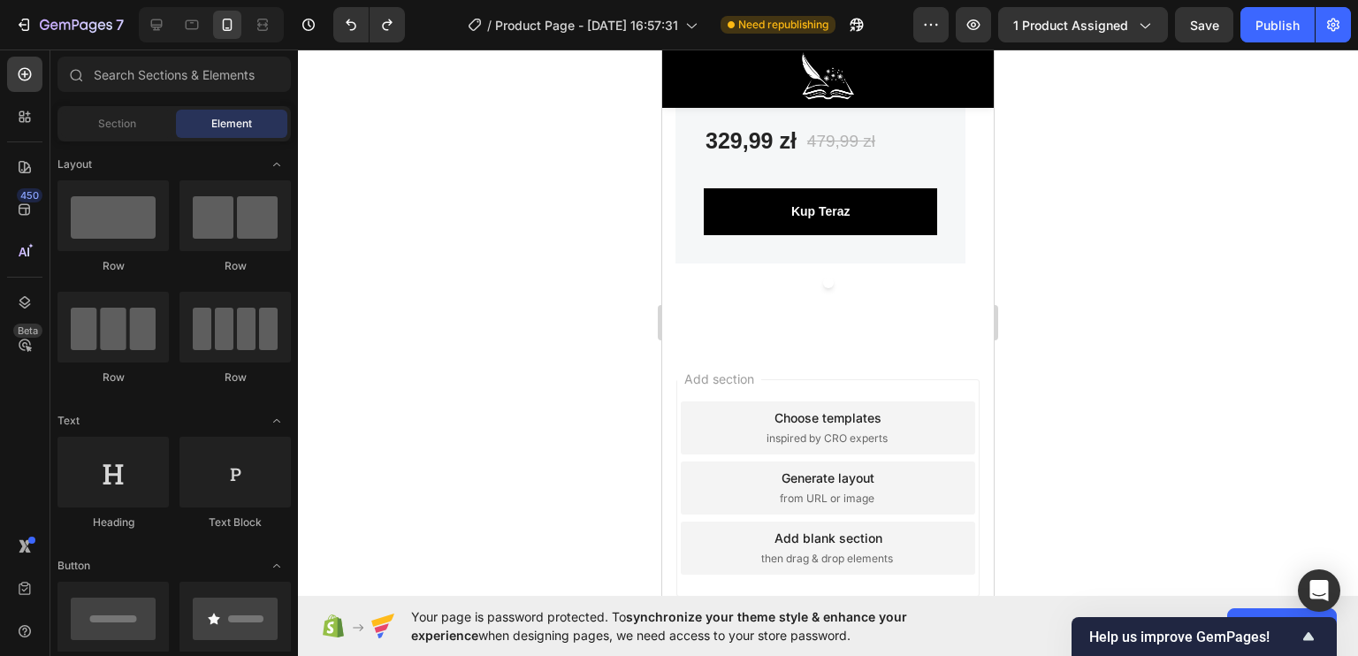
scroll to position [7408, 0]
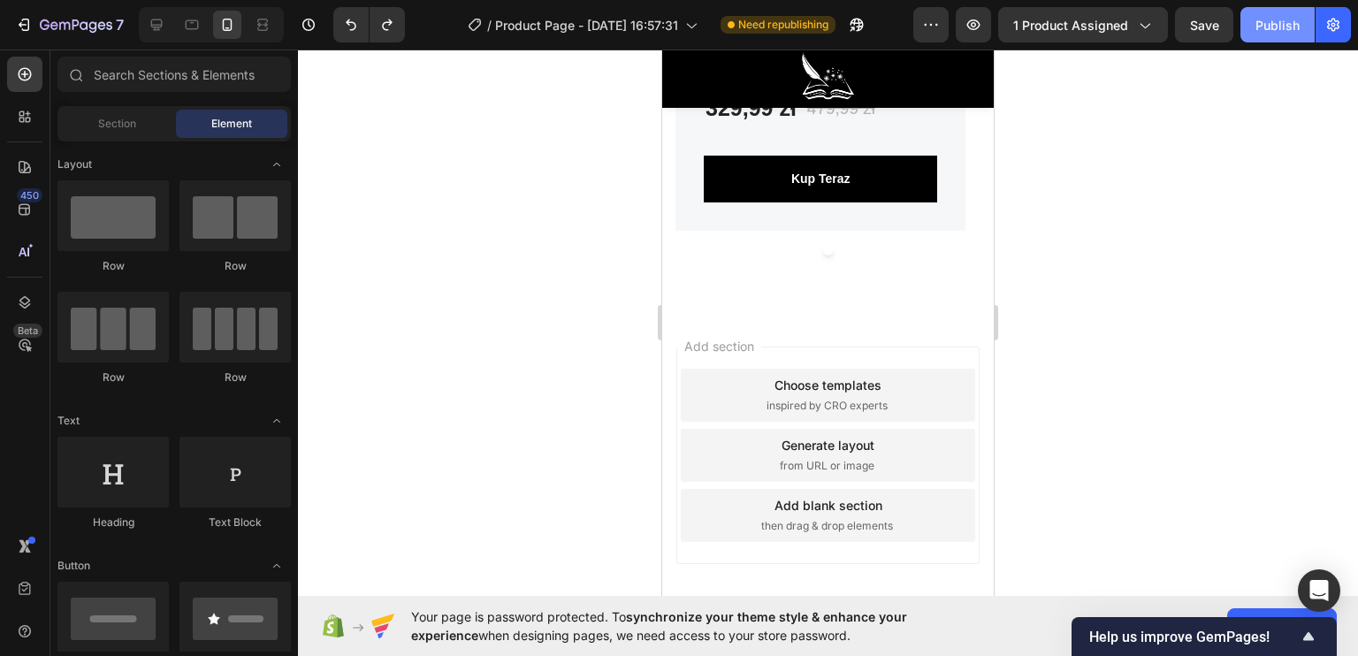
click at [1268, 38] on button "Publish" at bounding box center [1277, 24] width 74 height 35
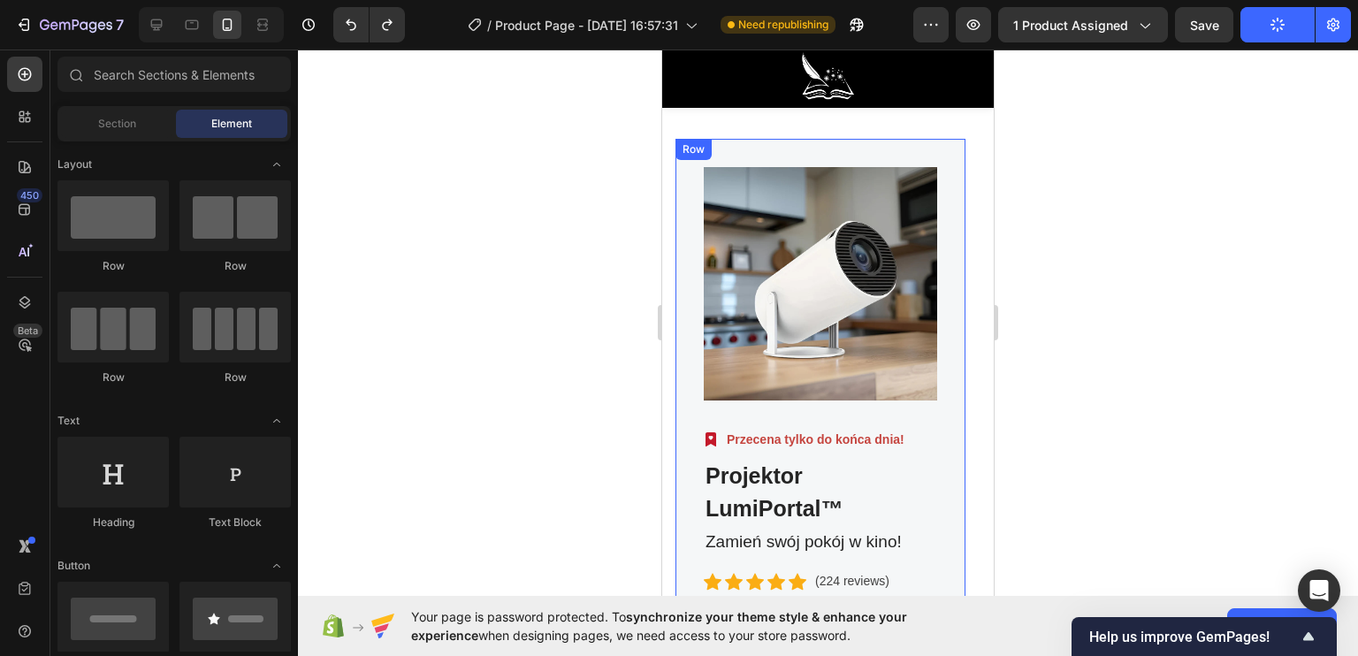
scroll to position [6789, 0]
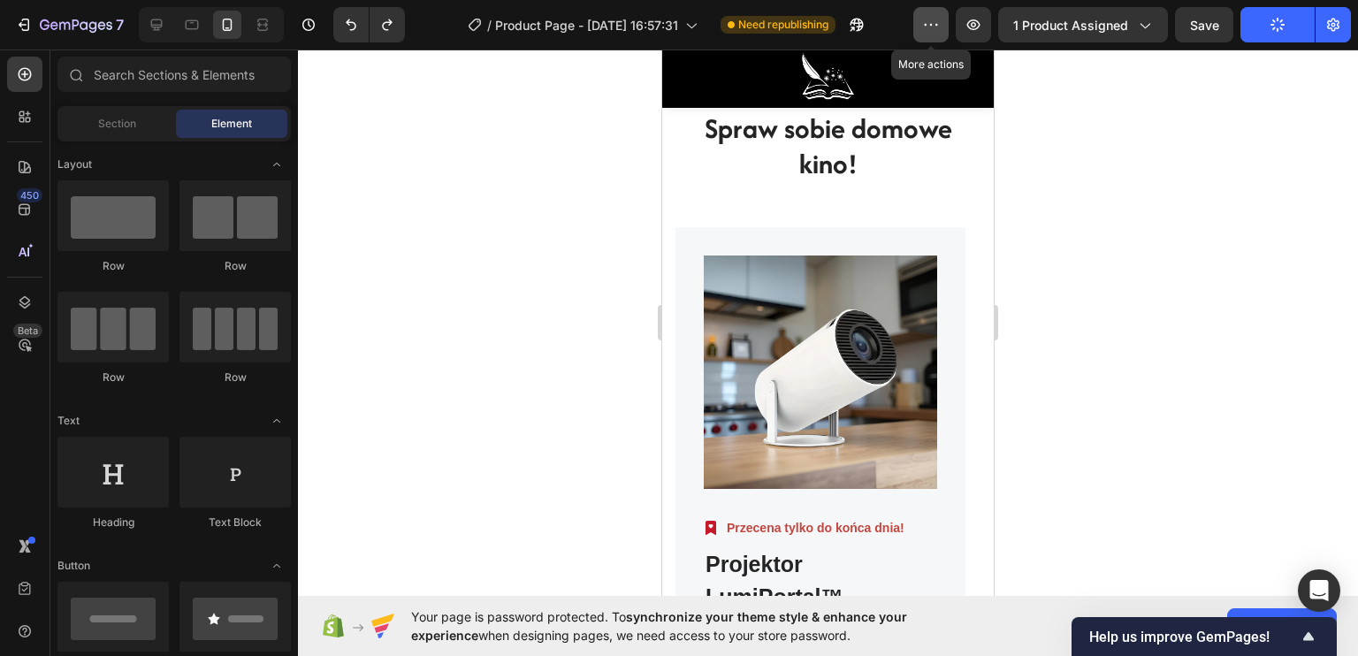
click at [933, 24] on icon "button" at bounding box center [931, 25] width 3 height 2
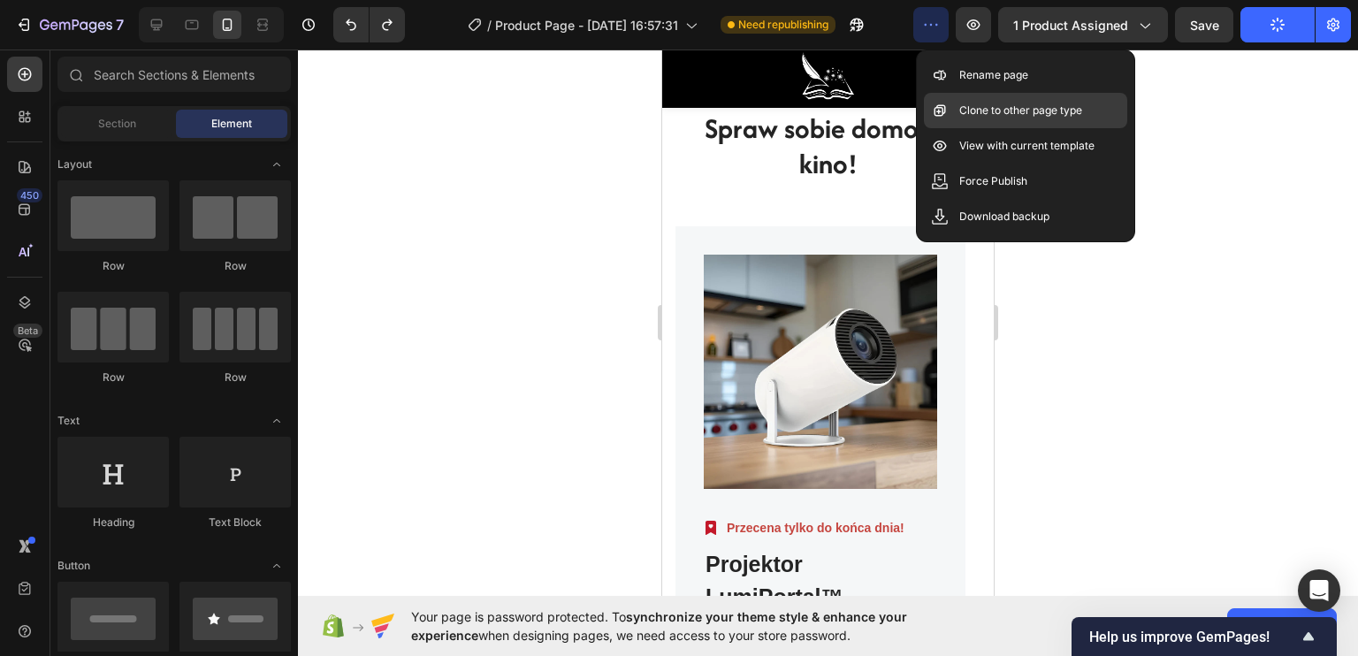
click at [968, 108] on p "Clone to other page type" at bounding box center [1020, 111] width 123 height 18
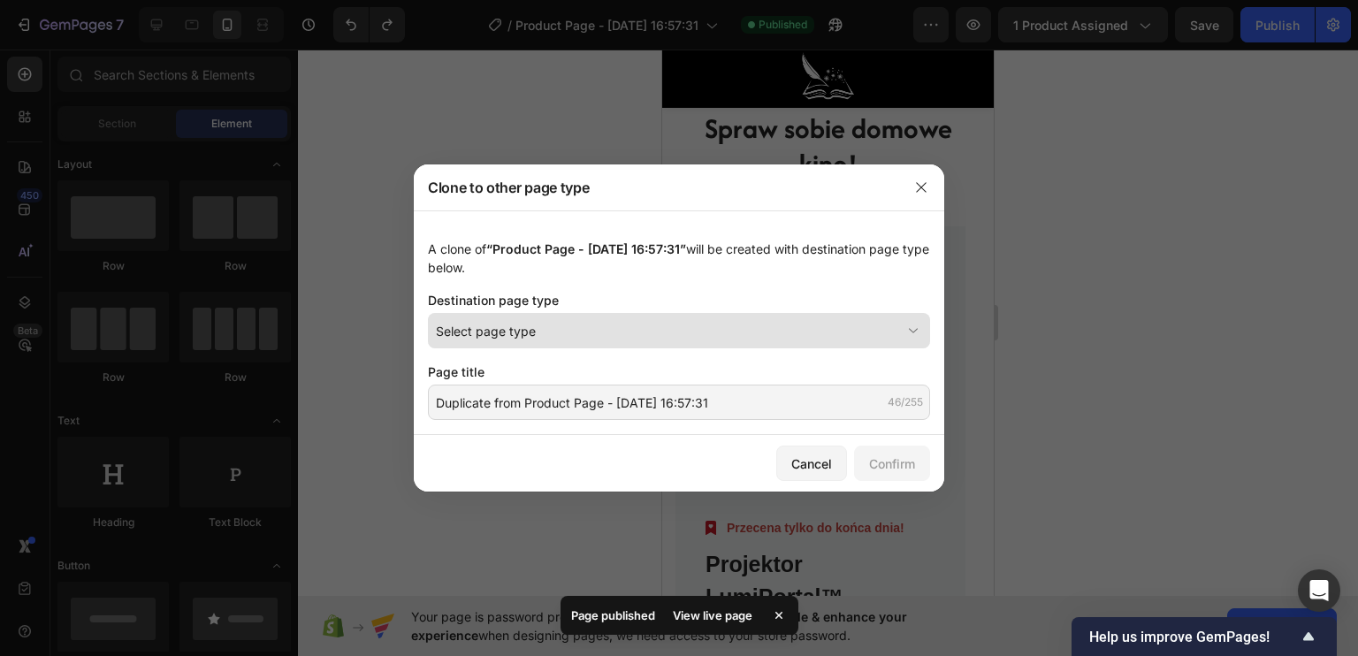
click at [551, 329] on div "Select page type" at bounding box center [668, 331] width 465 height 19
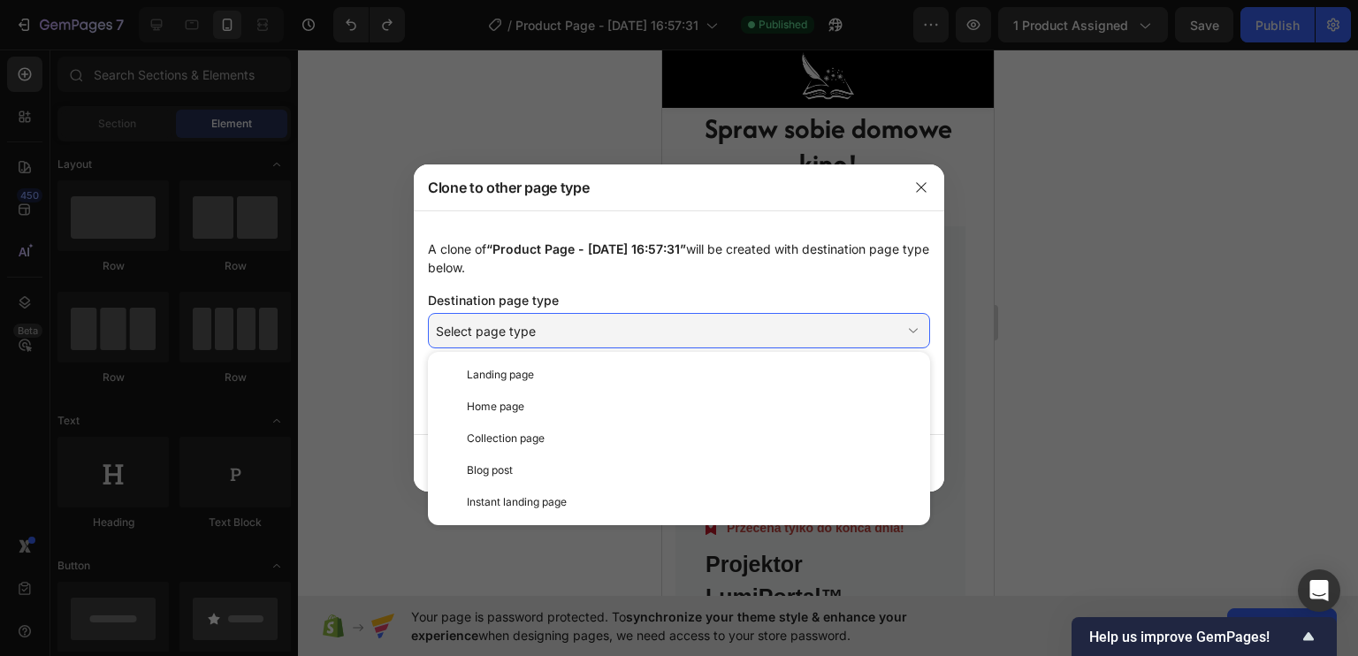
click at [516, 397] on div "Home page" at bounding box center [679, 407] width 488 height 32
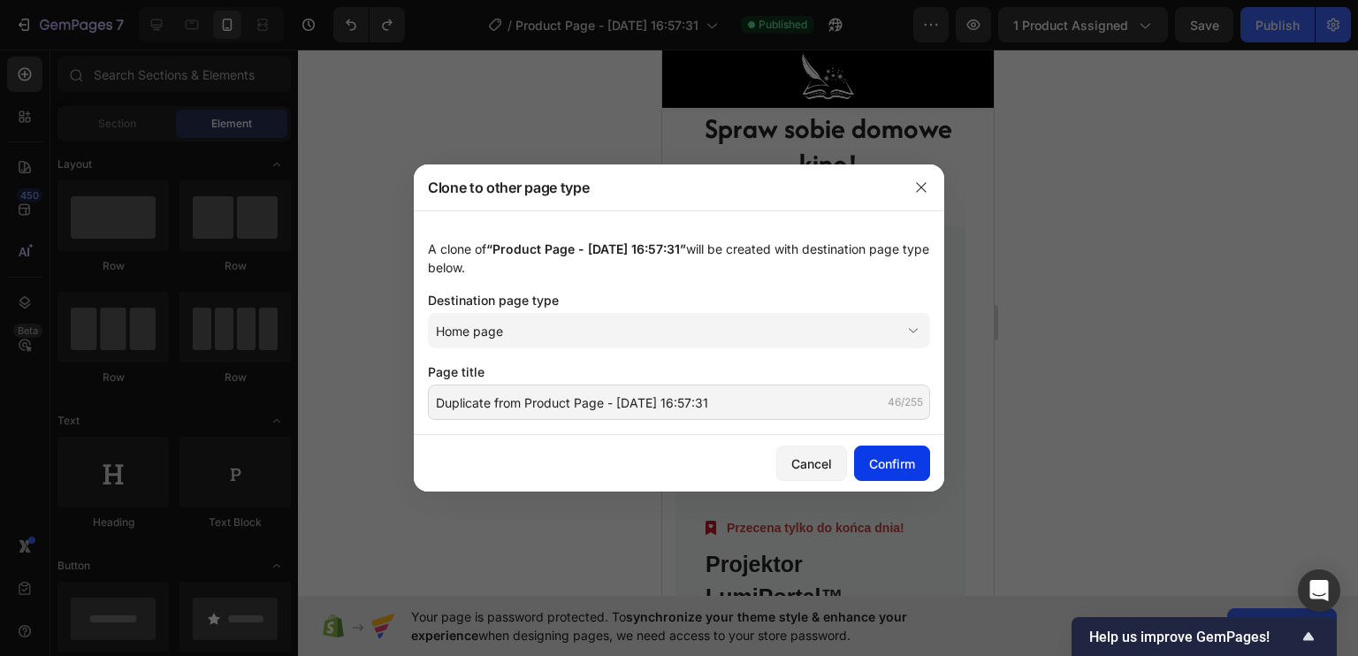
click at [884, 457] on div "Confirm" at bounding box center [892, 463] width 46 height 19
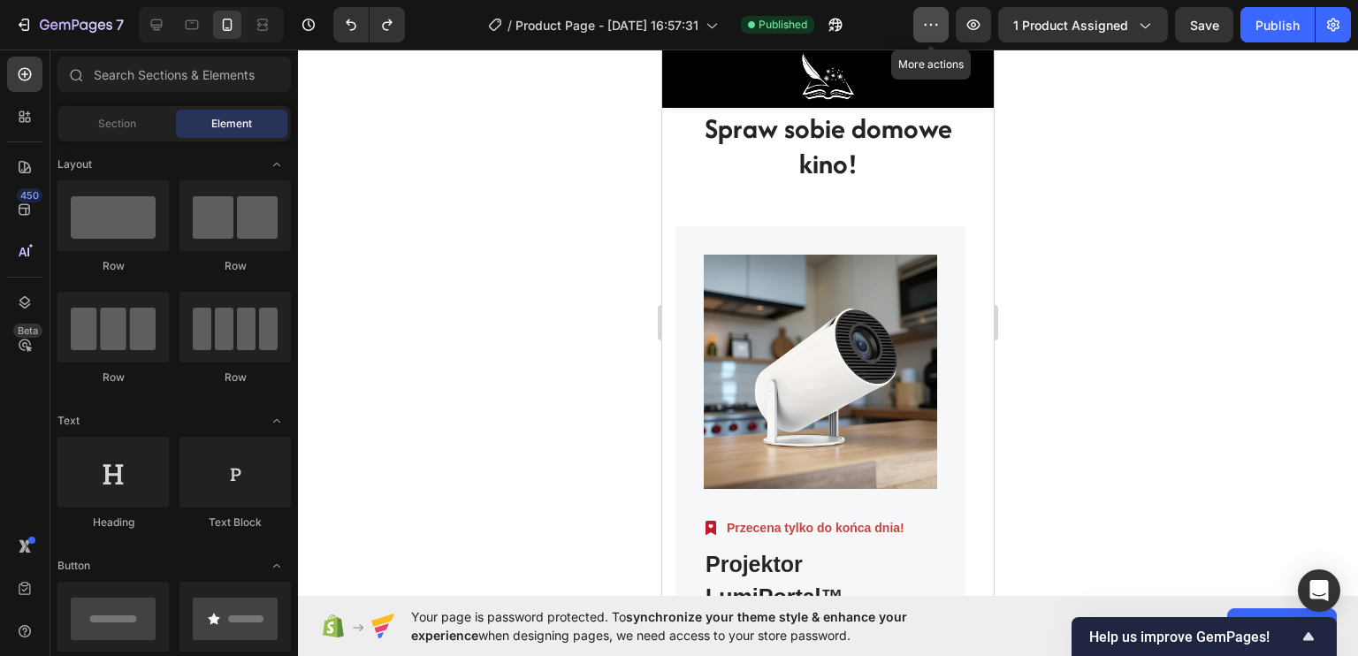
click at [934, 26] on icon "button" at bounding box center [931, 25] width 18 height 18
click at [767, 30] on span "Published" at bounding box center [783, 25] width 49 height 16
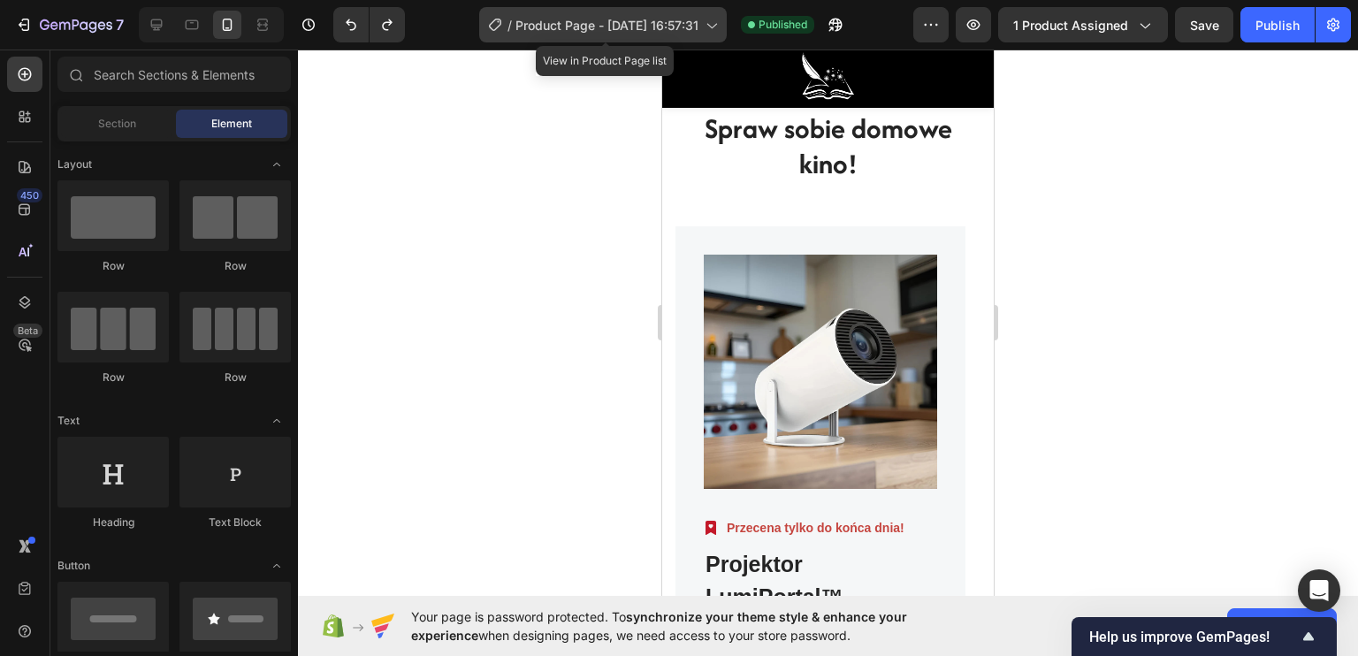
click at [669, 14] on div "/ Product Page - Sep 25, 16:57:31" at bounding box center [603, 24] width 248 height 35
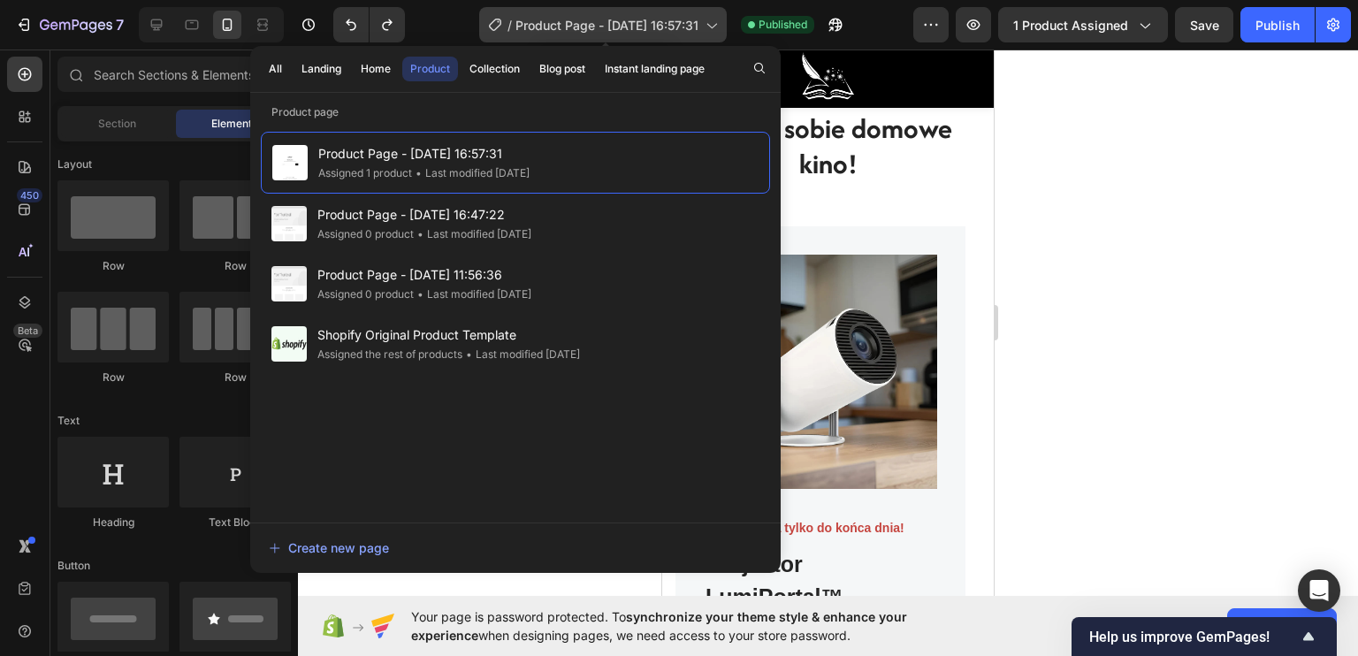
click at [669, 14] on div "/ Product Page - Sep 25, 16:57:31" at bounding box center [603, 24] width 248 height 35
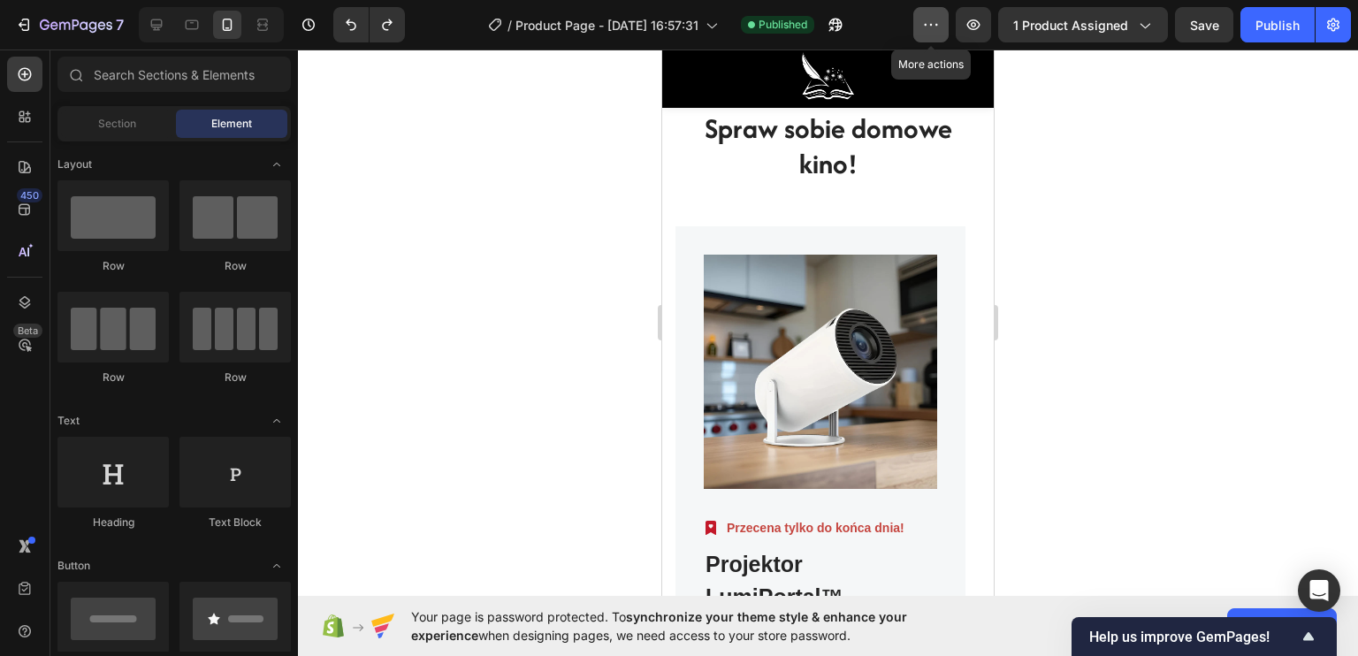
click at [925, 20] on icon "button" at bounding box center [931, 25] width 18 height 18
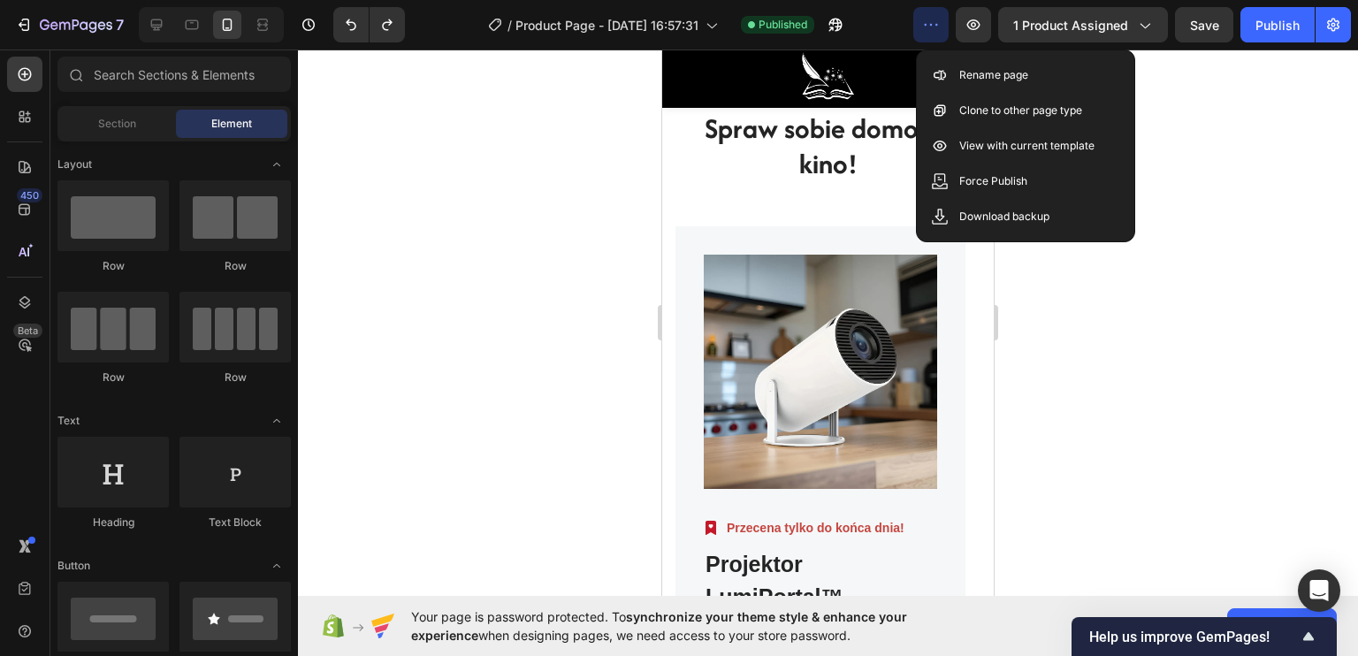
click at [942, 36] on button "button" at bounding box center [930, 24] width 35 height 35
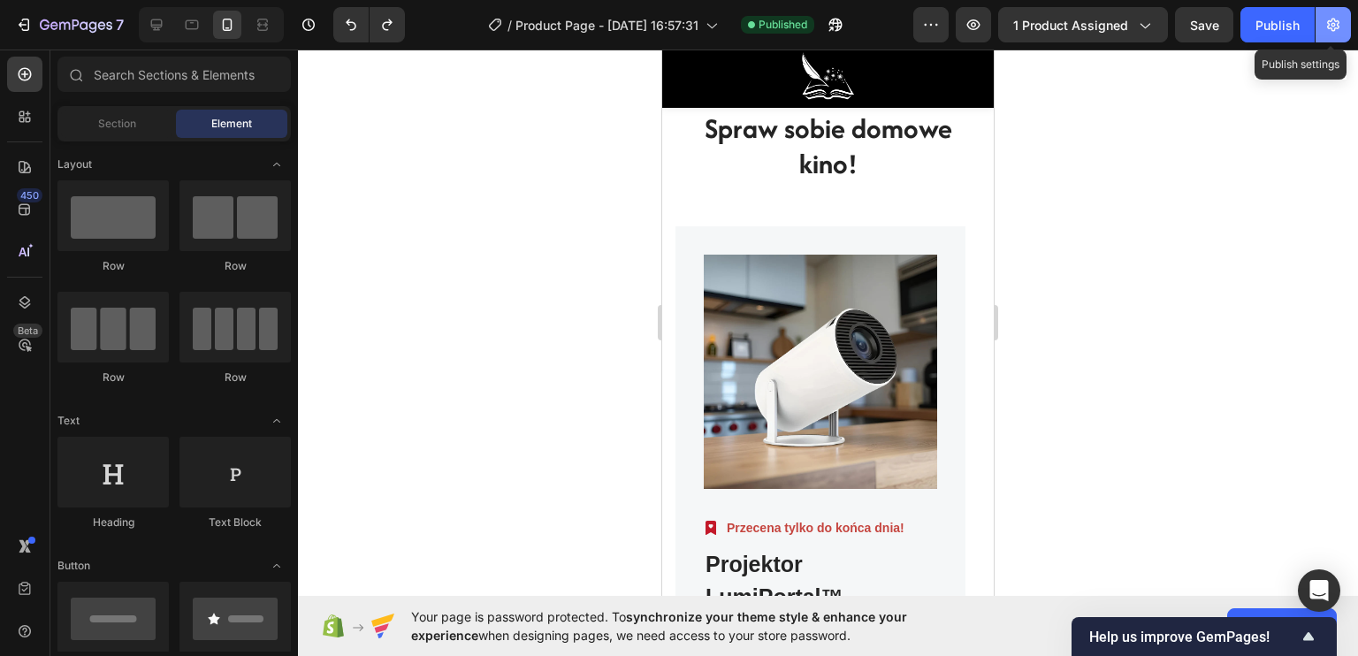
click at [1334, 27] on icon "button" at bounding box center [1333, 25] width 18 height 18
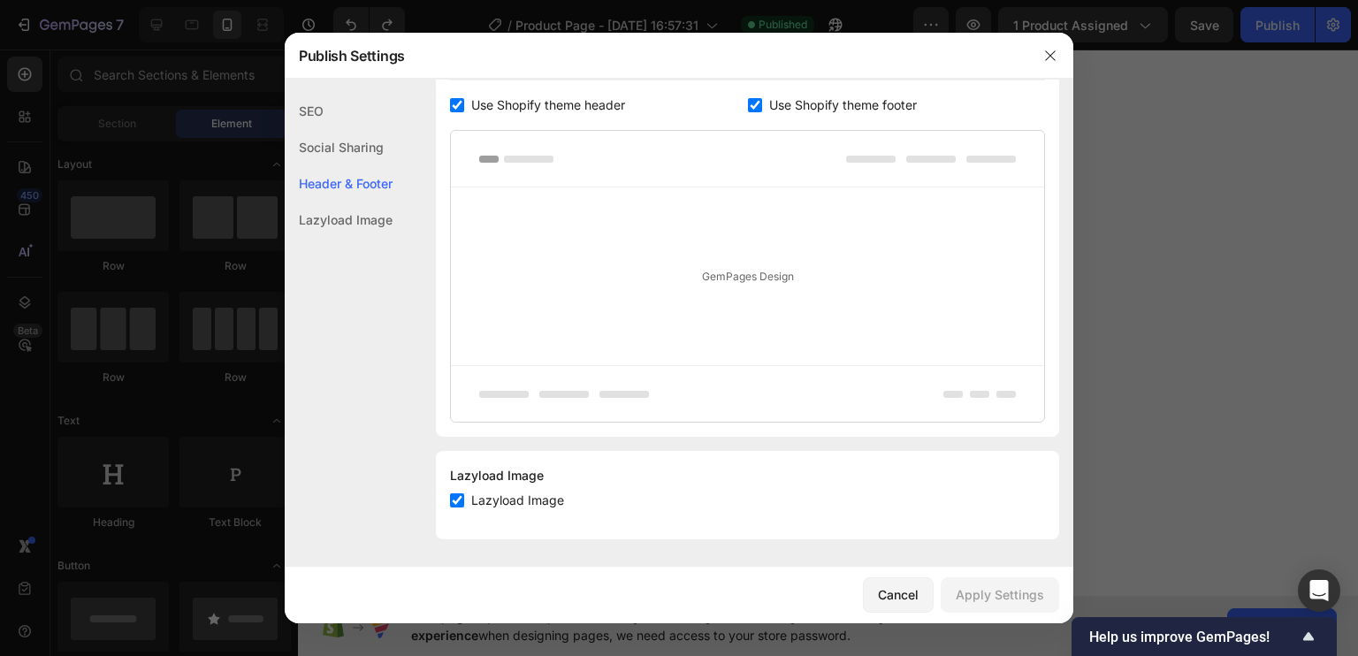
scroll to position [166, 0]
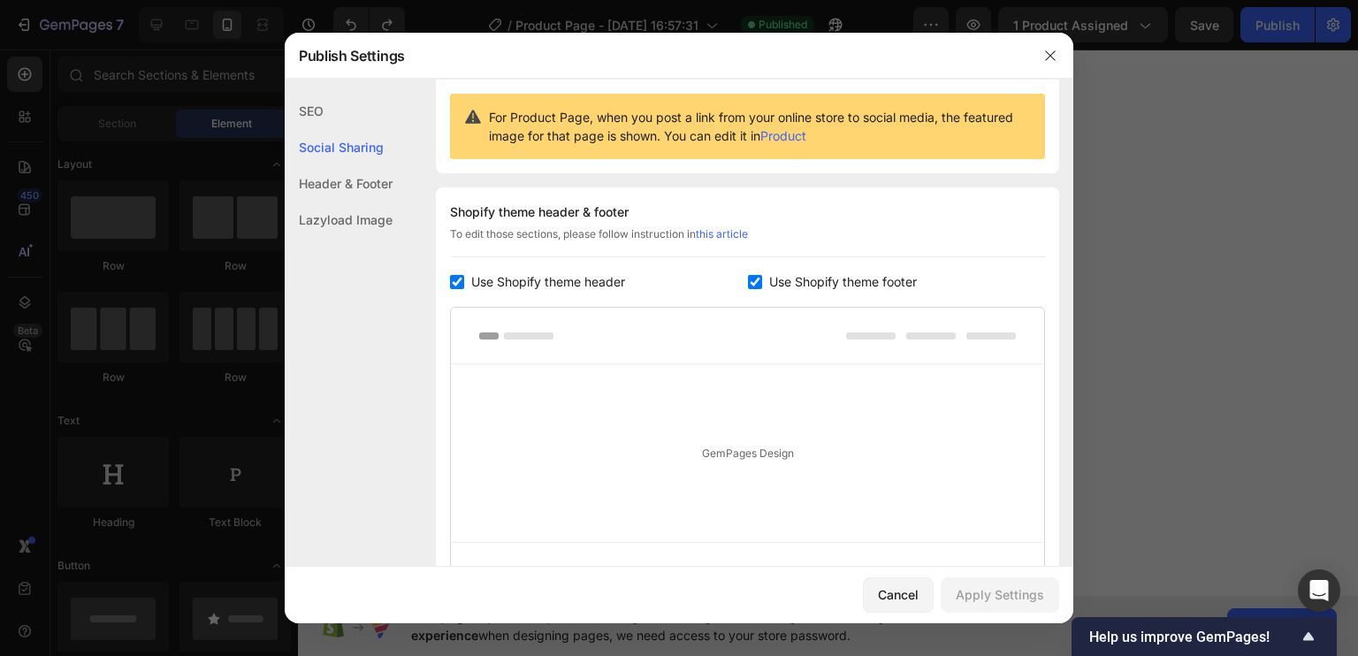
click at [356, 184] on div "Header & Footer" at bounding box center [339, 183] width 108 height 36
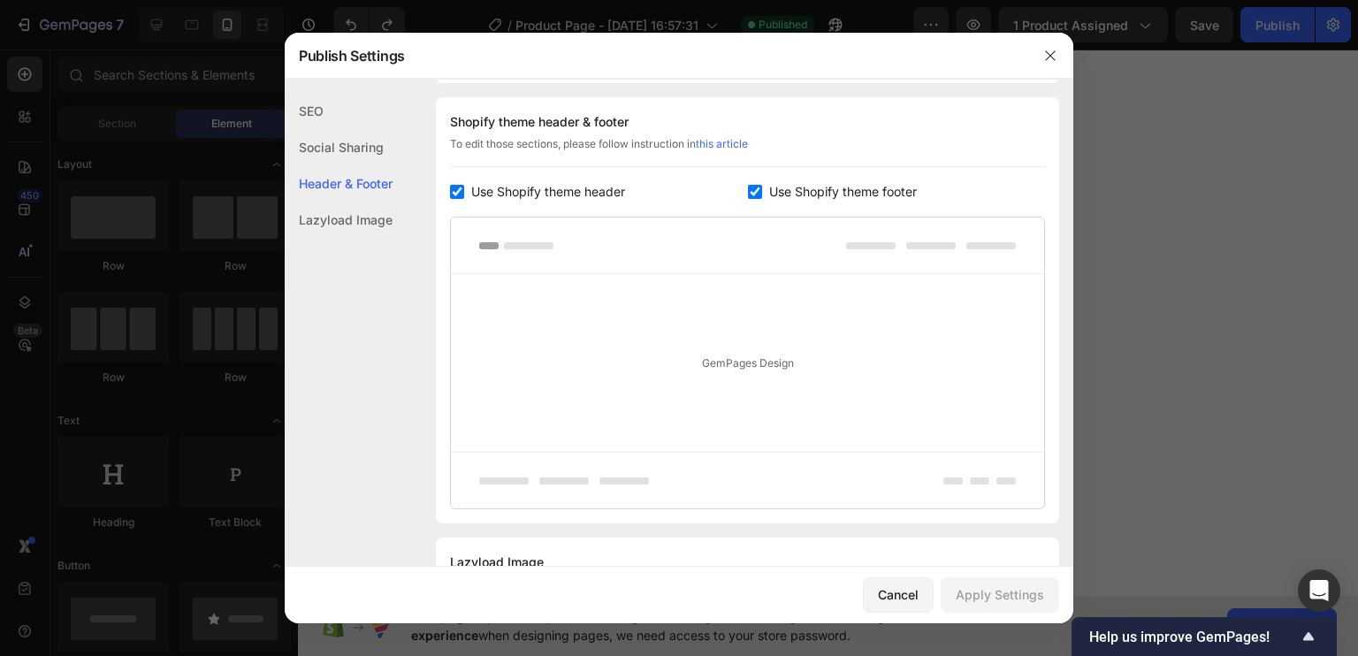
scroll to position [343, 0]
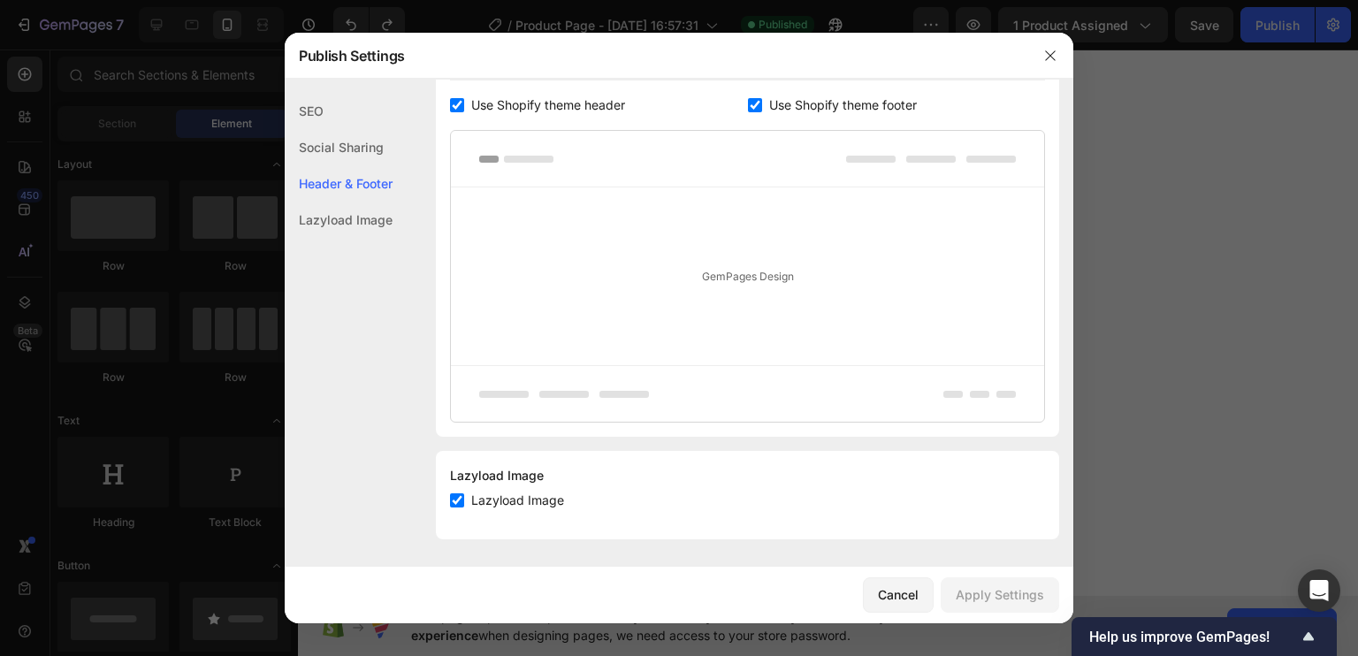
click at [456, 110] on input "checkbox" at bounding box center [457, 105] width 14 height 14
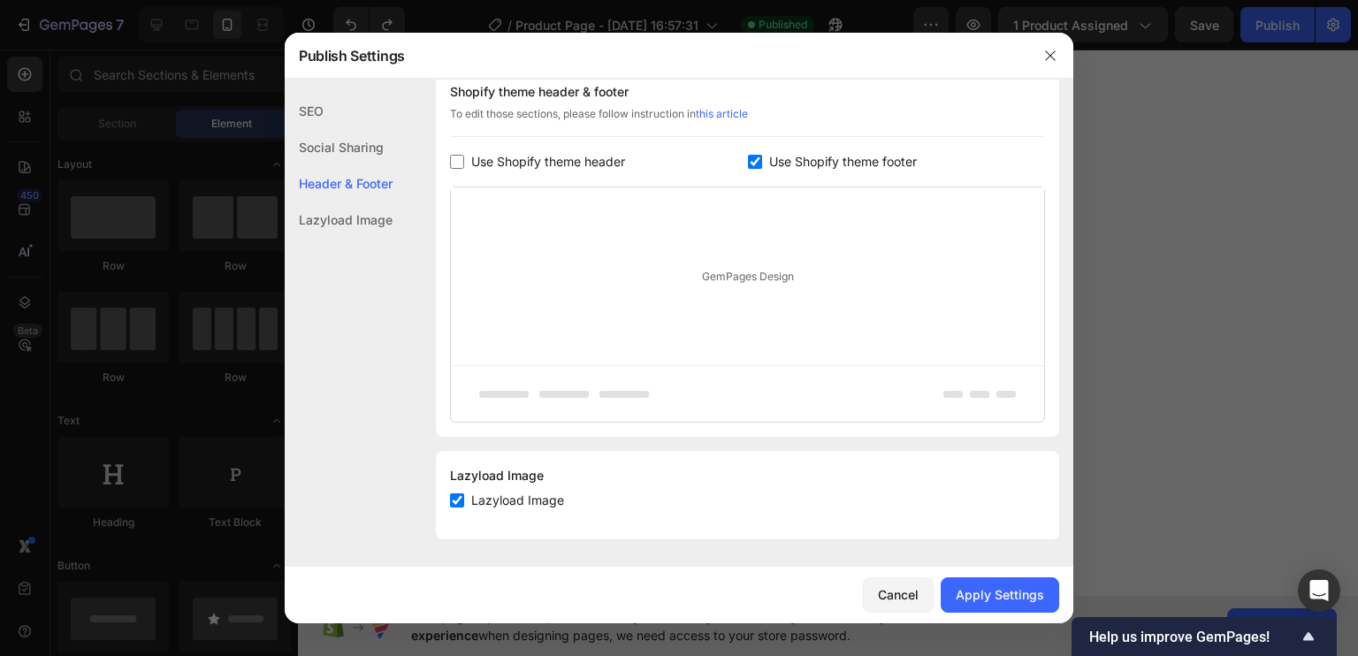
click at [458, 162] on input "checkbox" at bounding box center [457, 162] width 14 height 14
checkbox input "true"
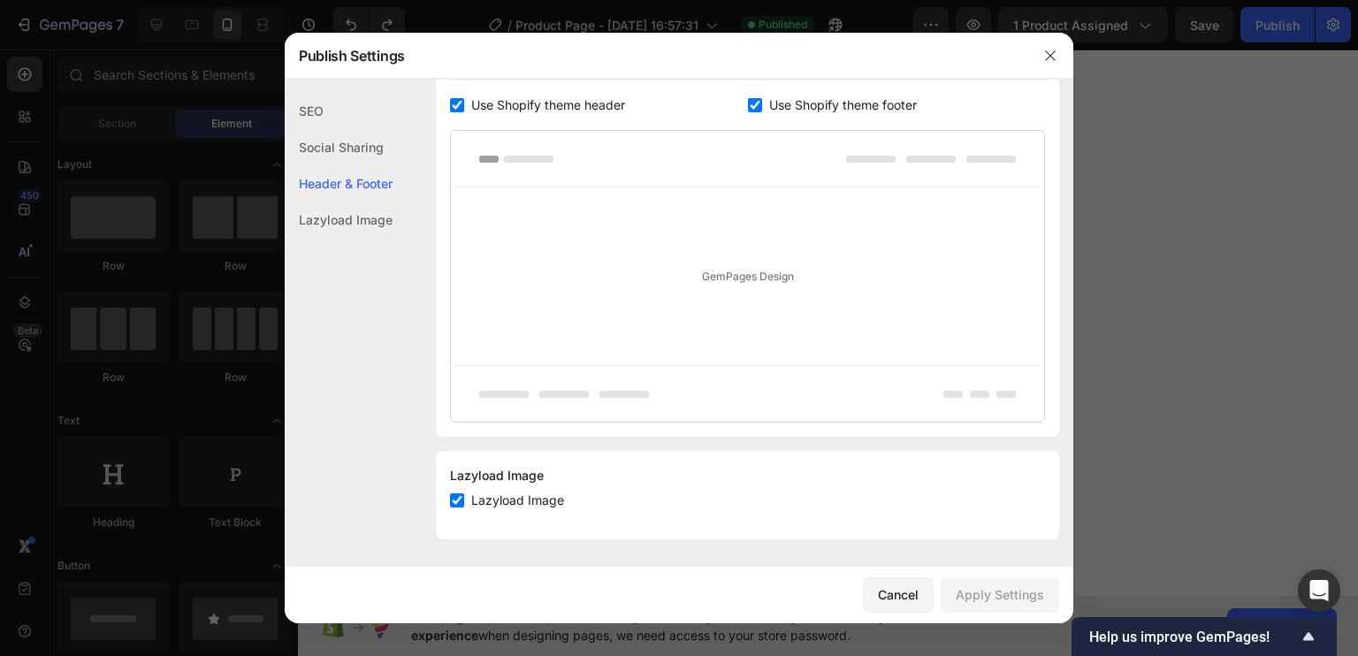
click at [353, 119] on div "SEO" at bounding box center [339, 111] width 108 height 36
click at [350, 237] on div "Lazyload Image" at bounding box center [339, 220] width 108 height 36
click at [350, 229] on div "Lazyload Image" at bounding box center [339, 220] width 108 height 36
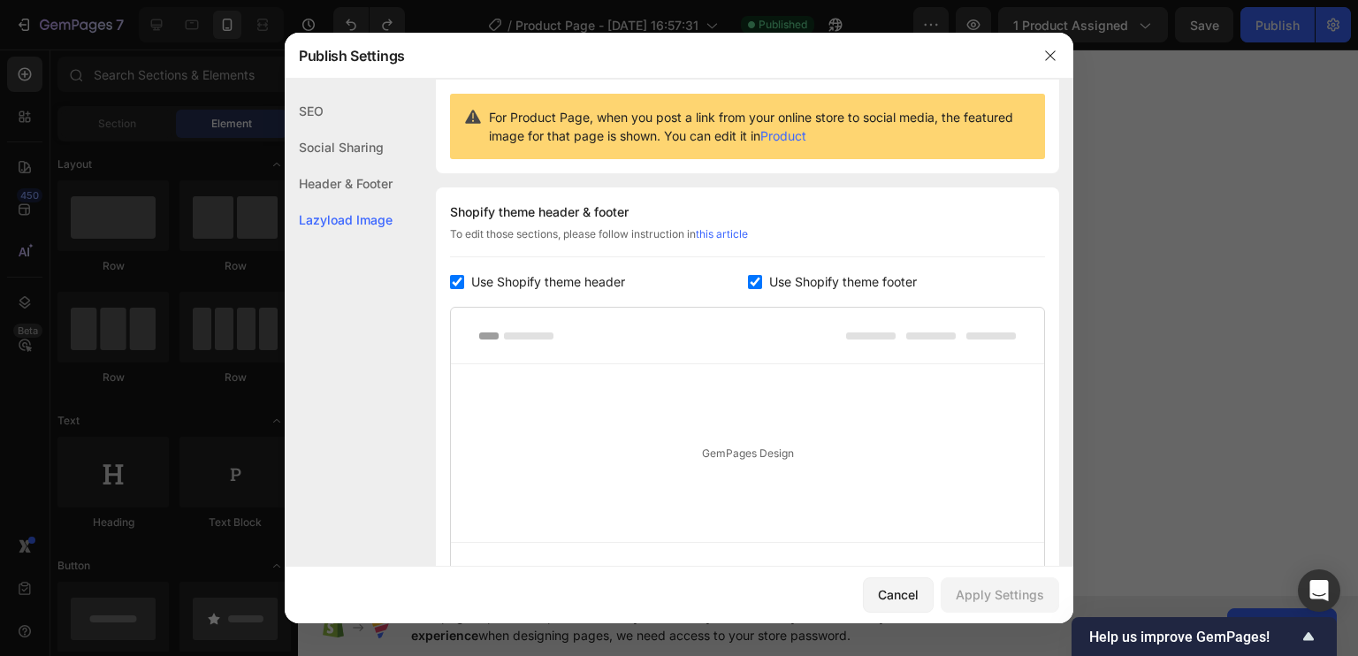
click at [354, 151] on div "Social Sharing" at bounding box center [339, 147] width 108 height 36
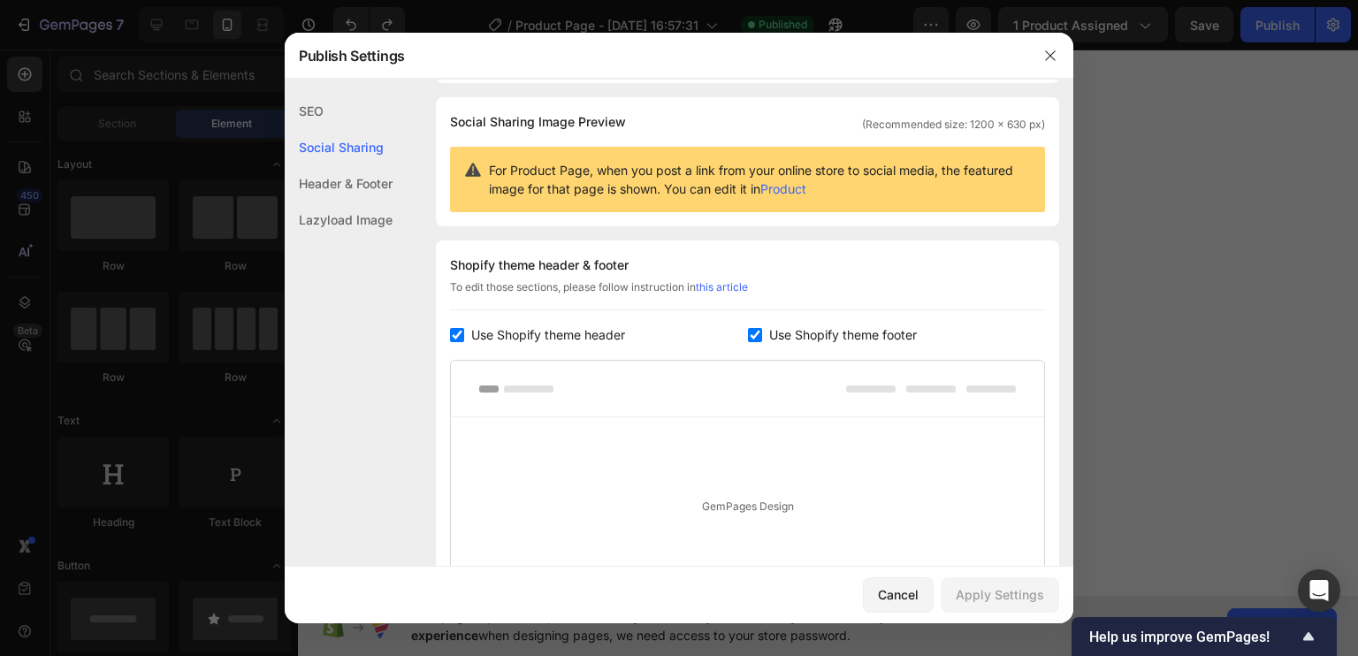
click at [353, 189] on div "Header & Footer" at bounding box center [339, 183] width 108 height 36
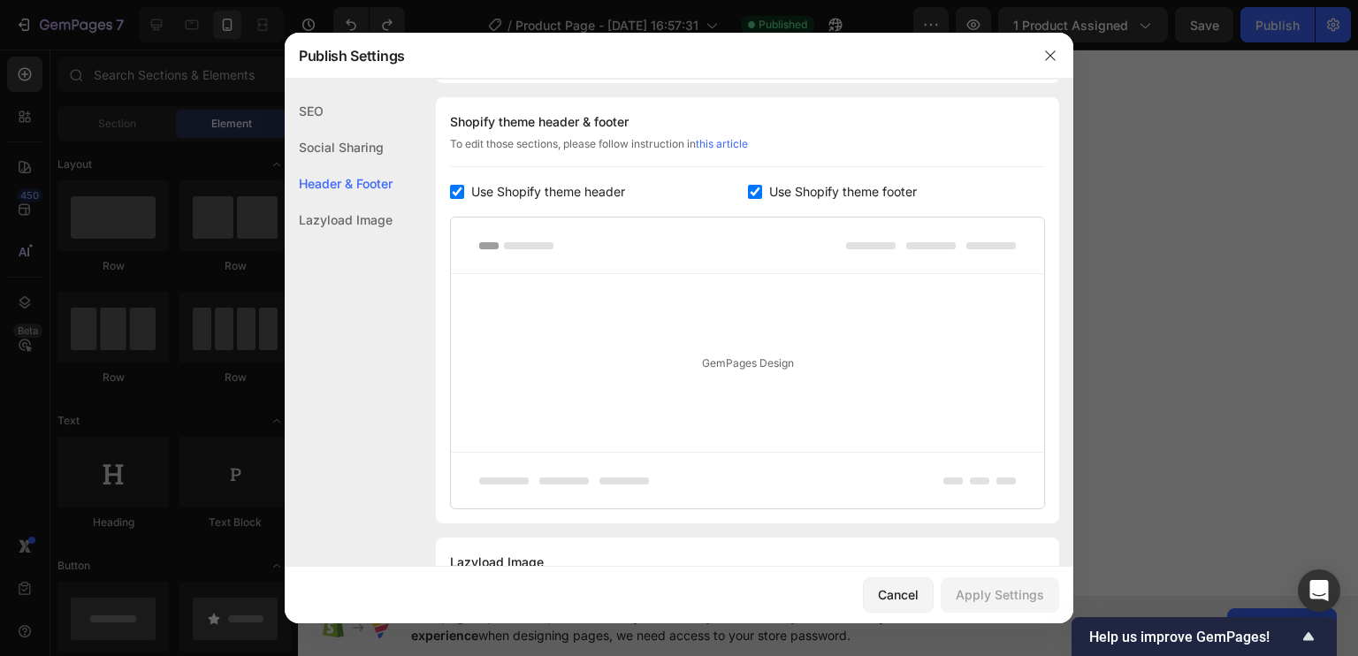
click at [325, 111] on div "SEO" at bounding box center [339, 111] width 108 height 36
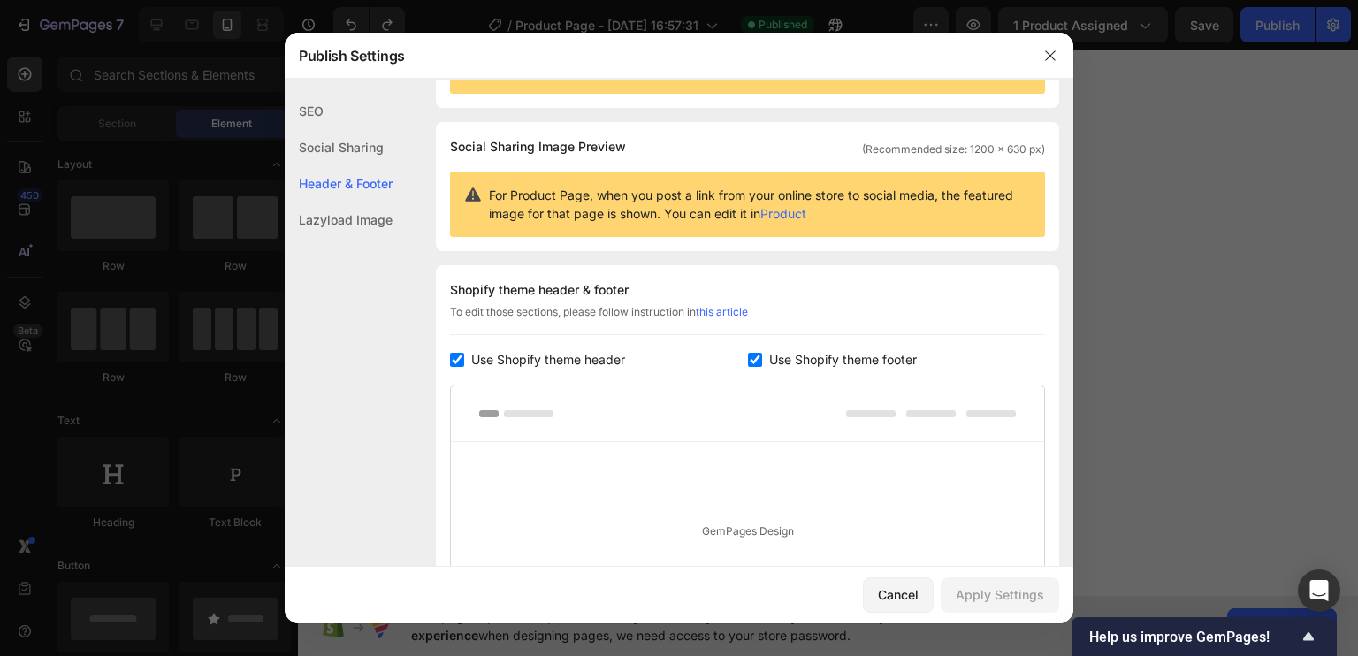
scroll to position [343, 0]
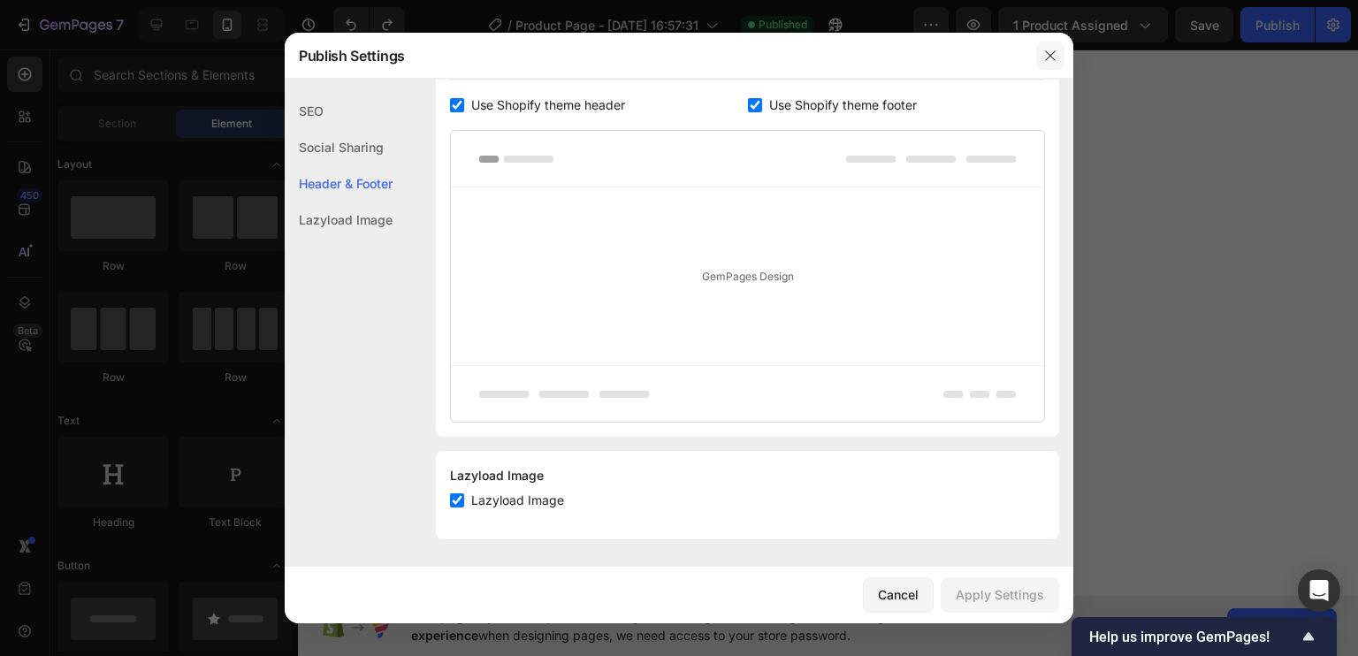
click at [1056, 57] on button "button" at bounding box center [1050, 56] width 28 height 28
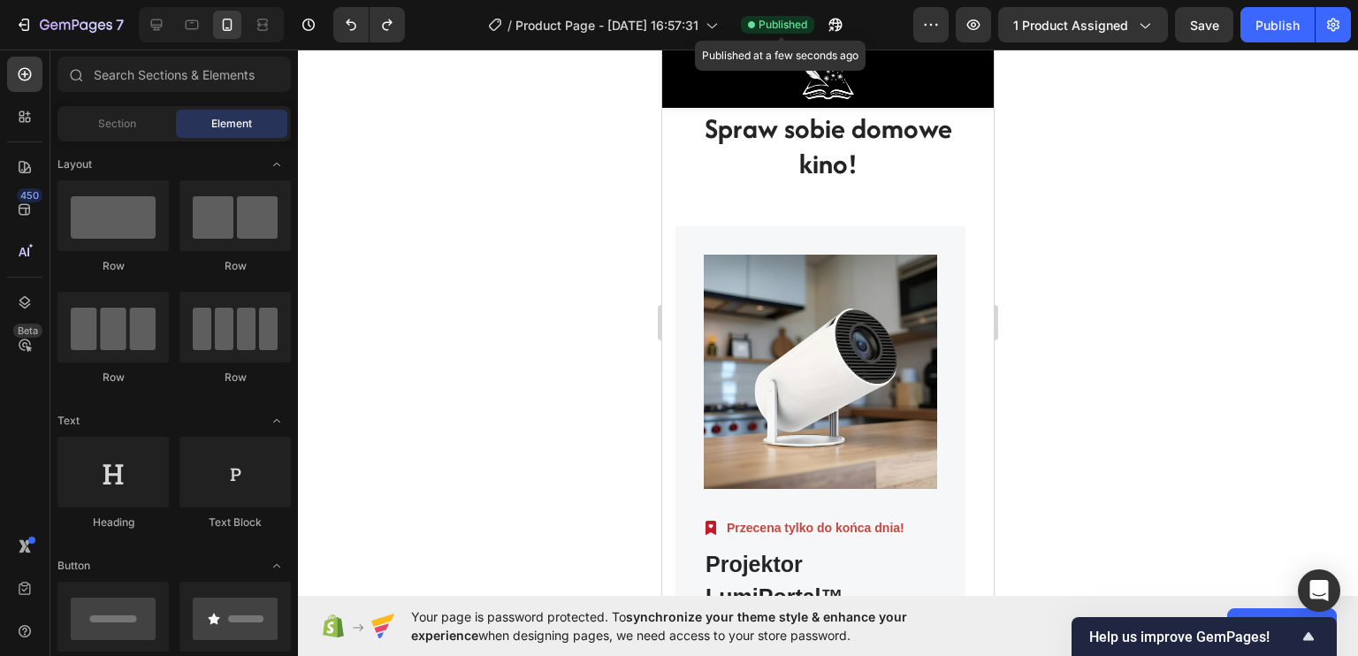
click at [781, 25] on span "Published" at bounding box center [783, 25] width 49 height 16
click at [781, 23] on span "Published" at bounding box center [783, 25] width 49 height 16
click at [842, 24] on icon "button" at bounding box center [836, 25] width 18 height 18
click at [932, 24] on icon "button" at bounding box center [931, 25] width 18 height 18
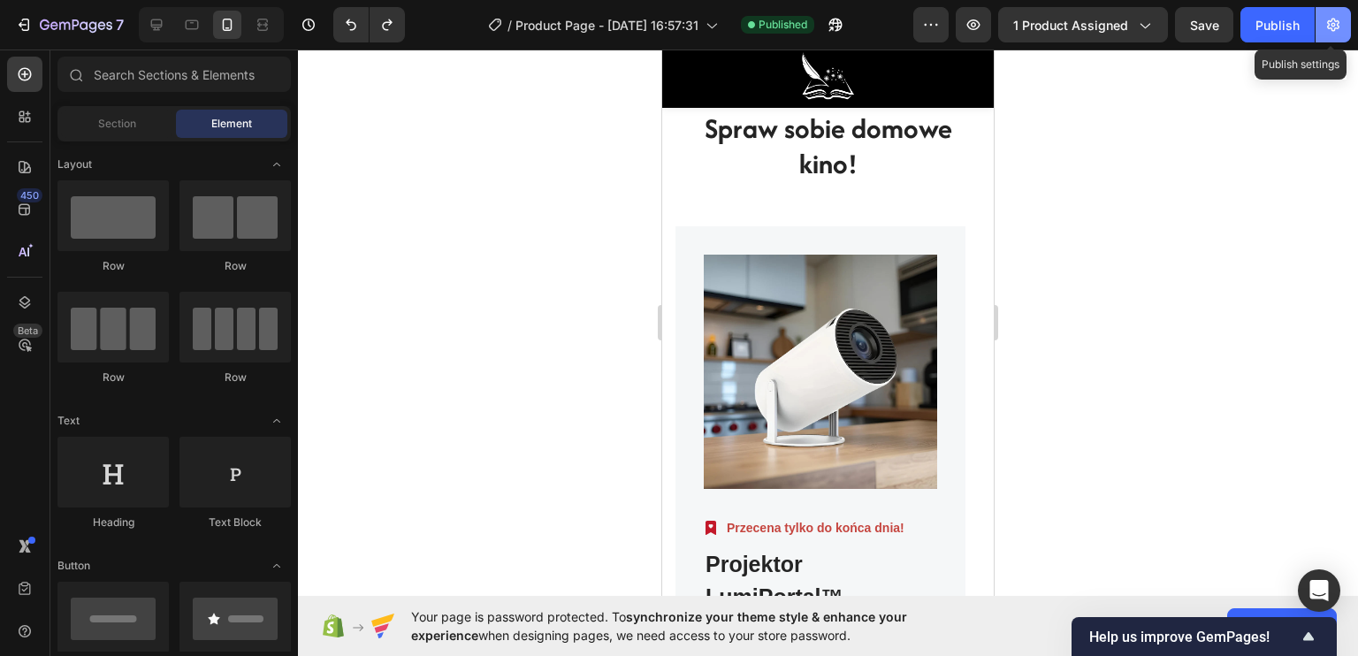
click at [1326, 16] on icon "button" at bounding box center [1333, 25] width 18 height 18
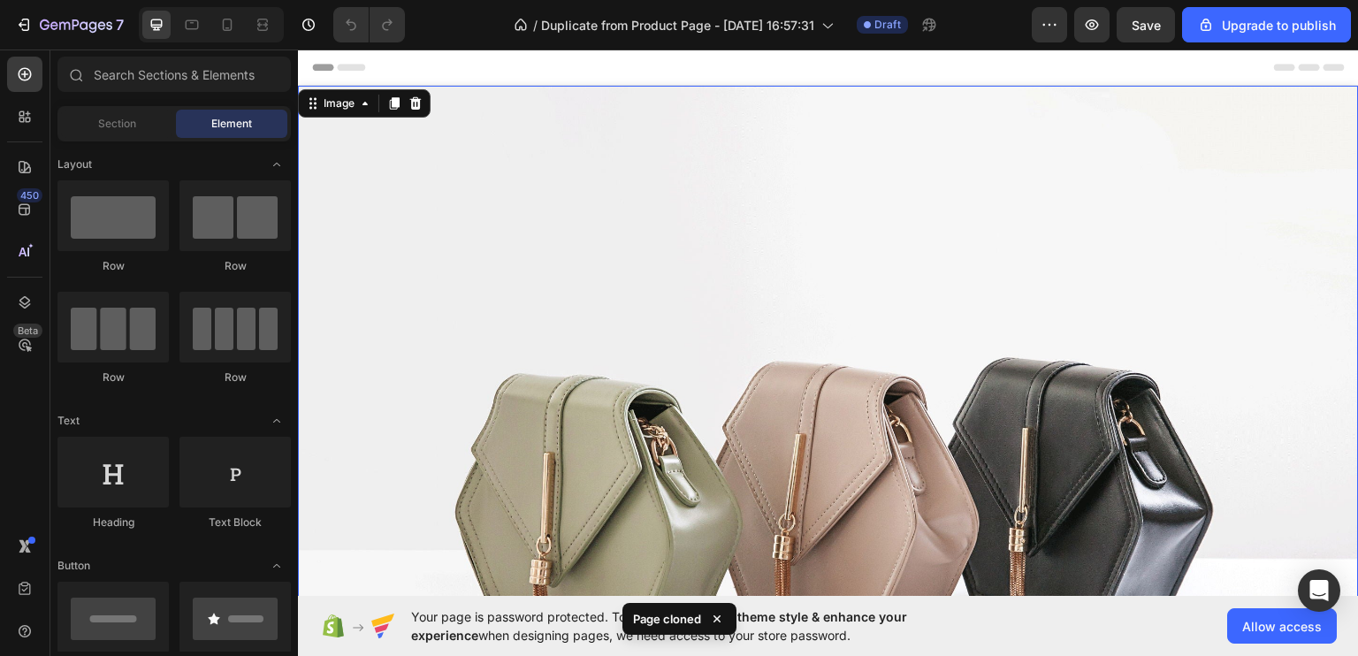
click at [501, 196] on img at bounding box center [828, 483] width 1061 height 796
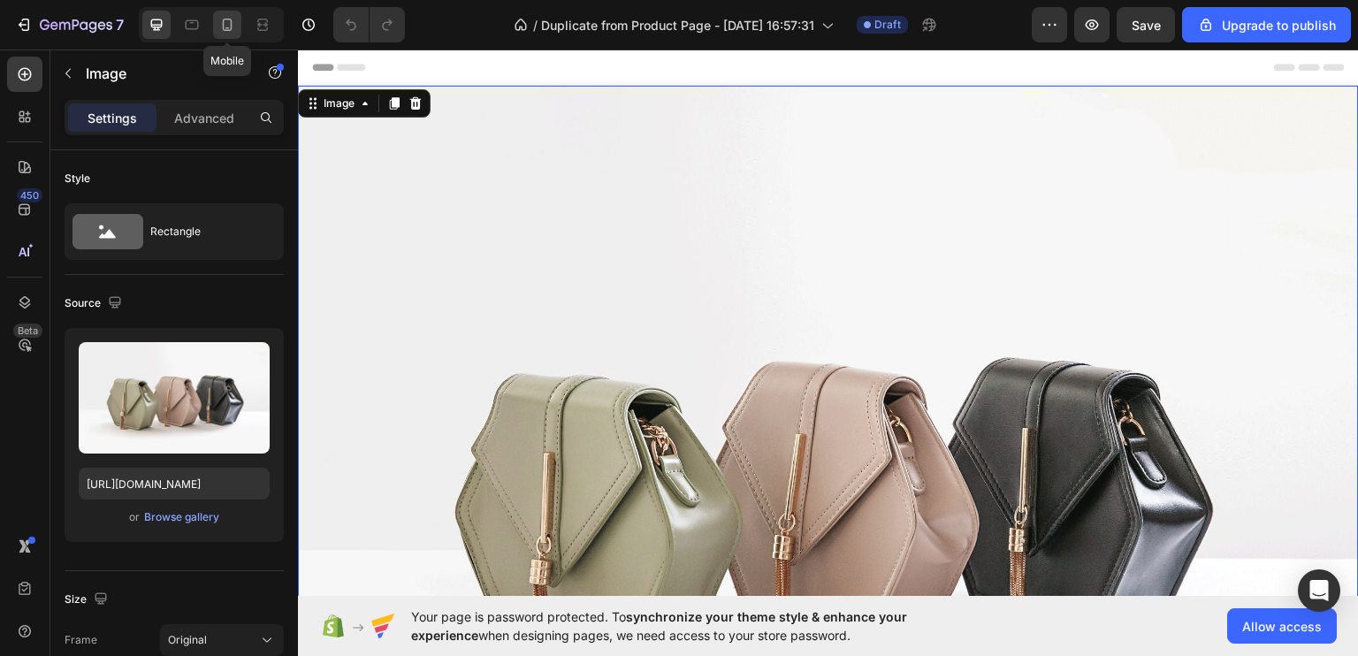
click at [236, 26] on div at bounding box center [227, 25] width 28 height 28
type input "https://cdn.shopify.com/s/files/1/0922/4431/2392/files/gempages_584663978324525…"
type input "29"
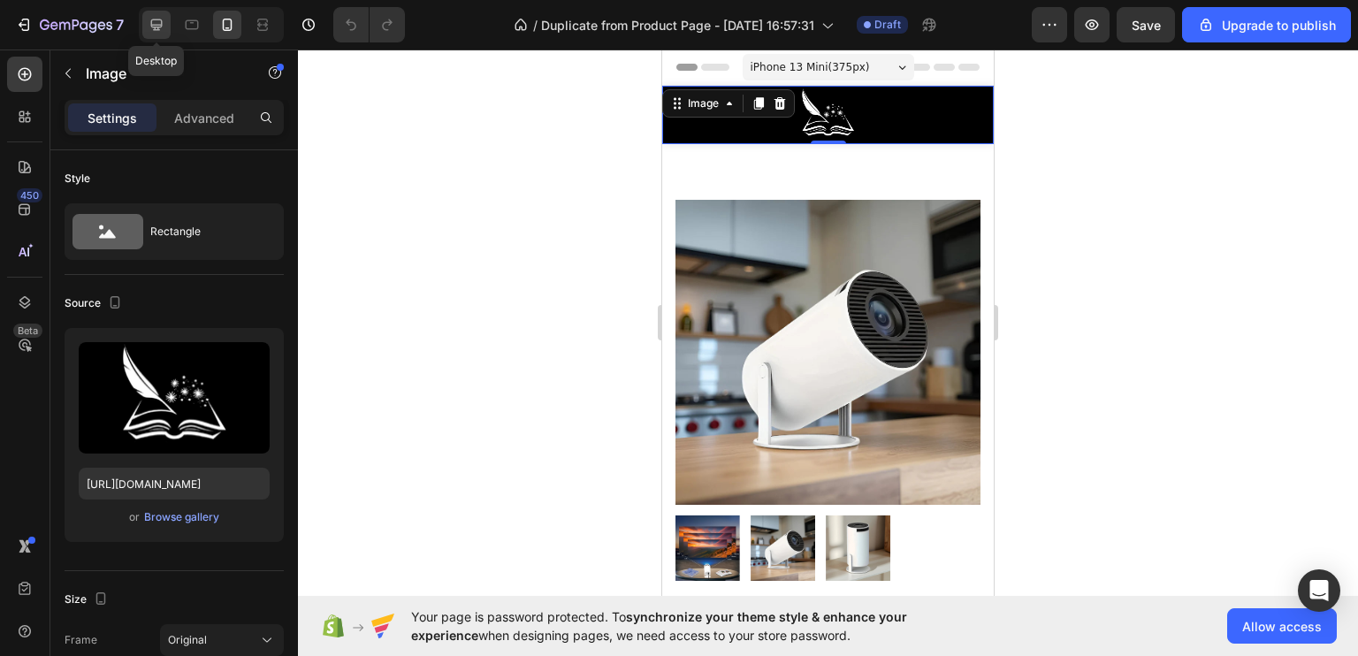
click at [157, 34] on div at bounding box center [156, 25] width 28 height 28
type input "https://cdn.shopify.com/s/files/1/2005/9307/files/image_demo.jpg"
type input "100"
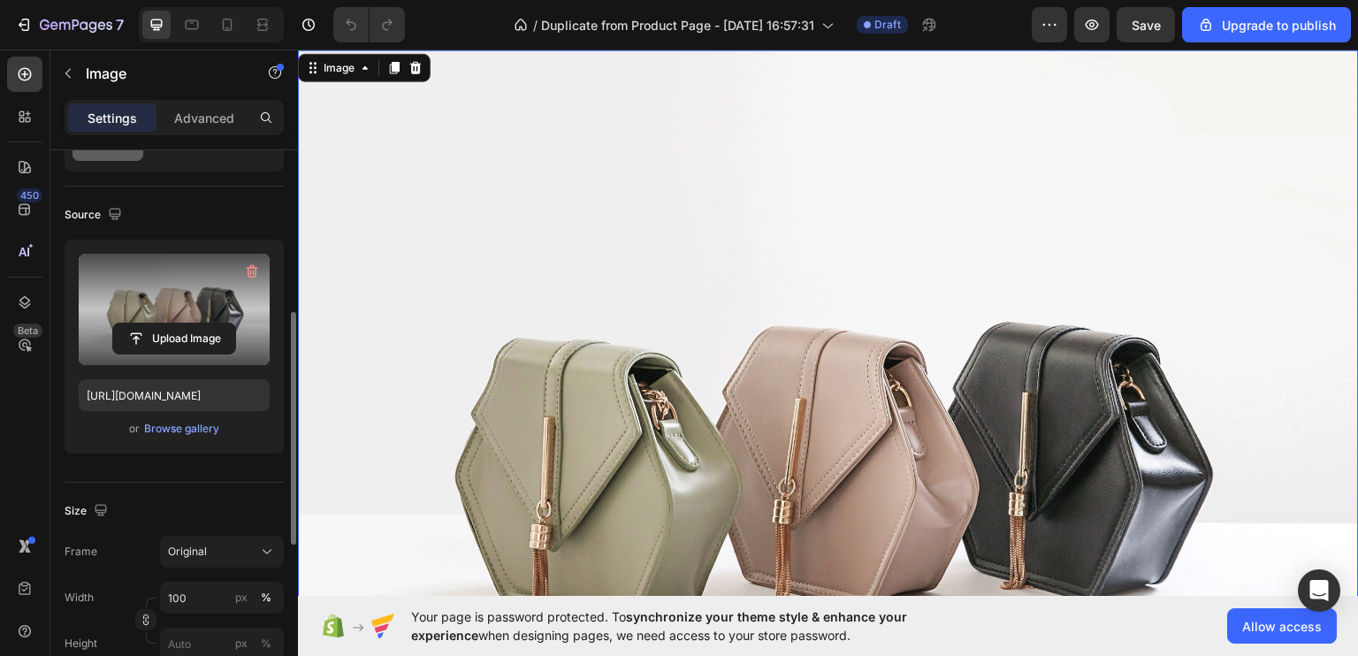
scroll to position [177, 0]
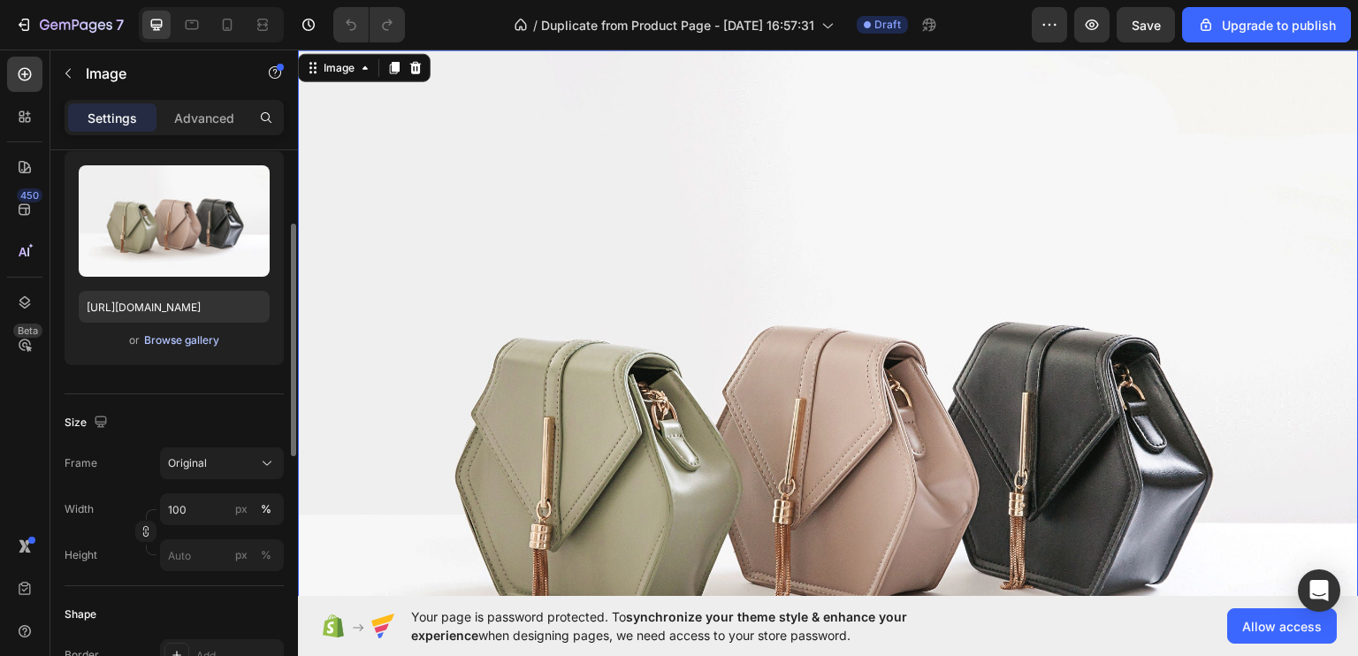
click at [187, 339] on div "Browse gallery" at bounding box center [181, 340] width 75 height 16
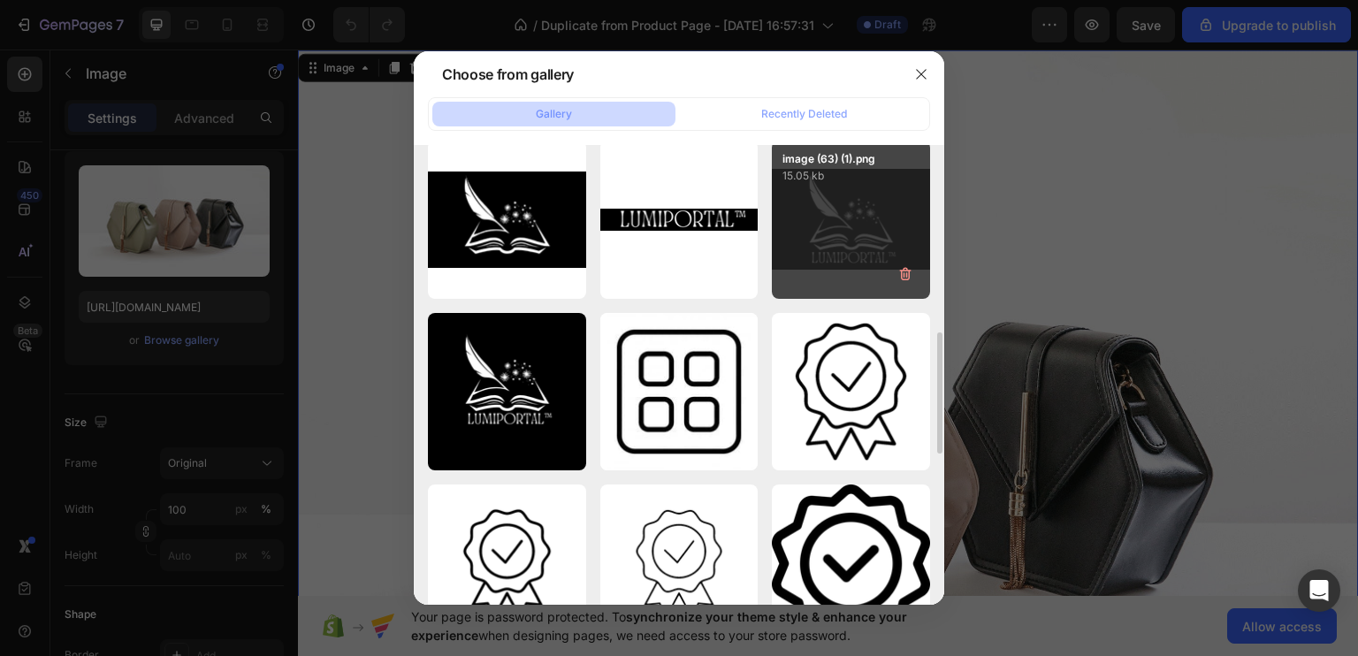
scroll to position [619, 0]
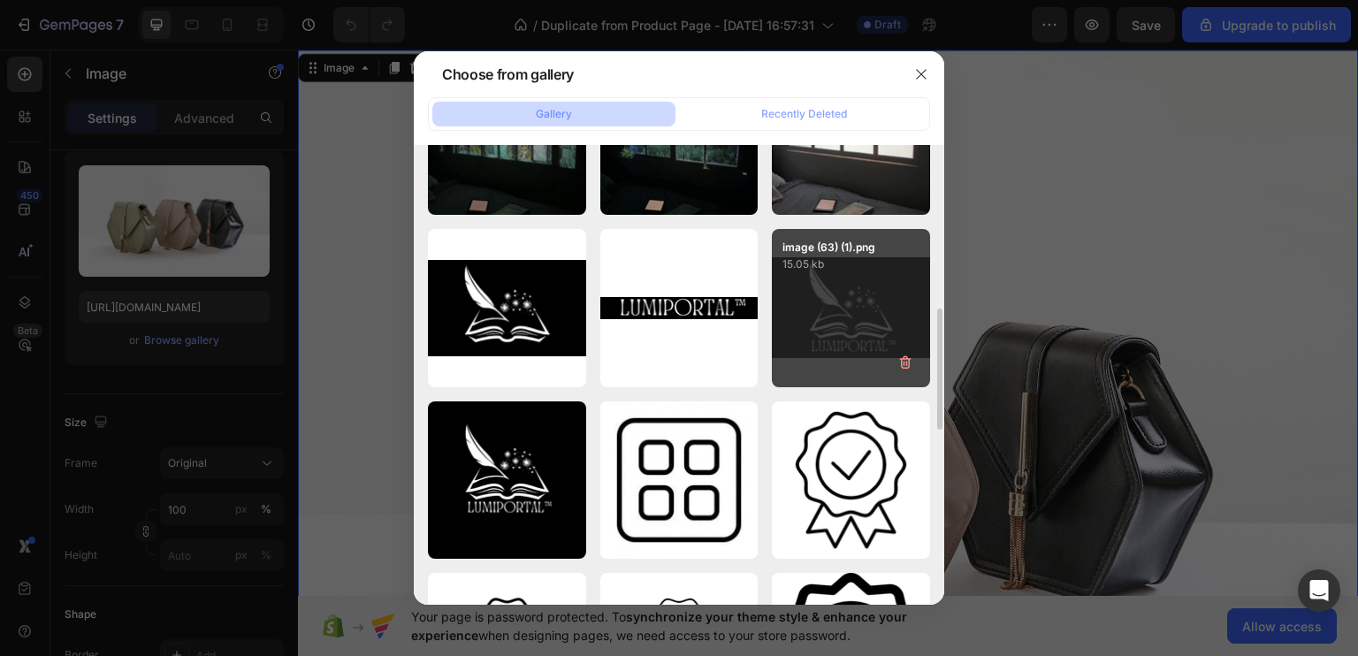
click at [819, 278] on div "image (63) (1).png 15.05 kb" at bounding box center [851, 308] width 158 height 158
type input "https://cdn.shopify.com/s/files/1/0922/4431/2392/files/gempages_584663978324525…"
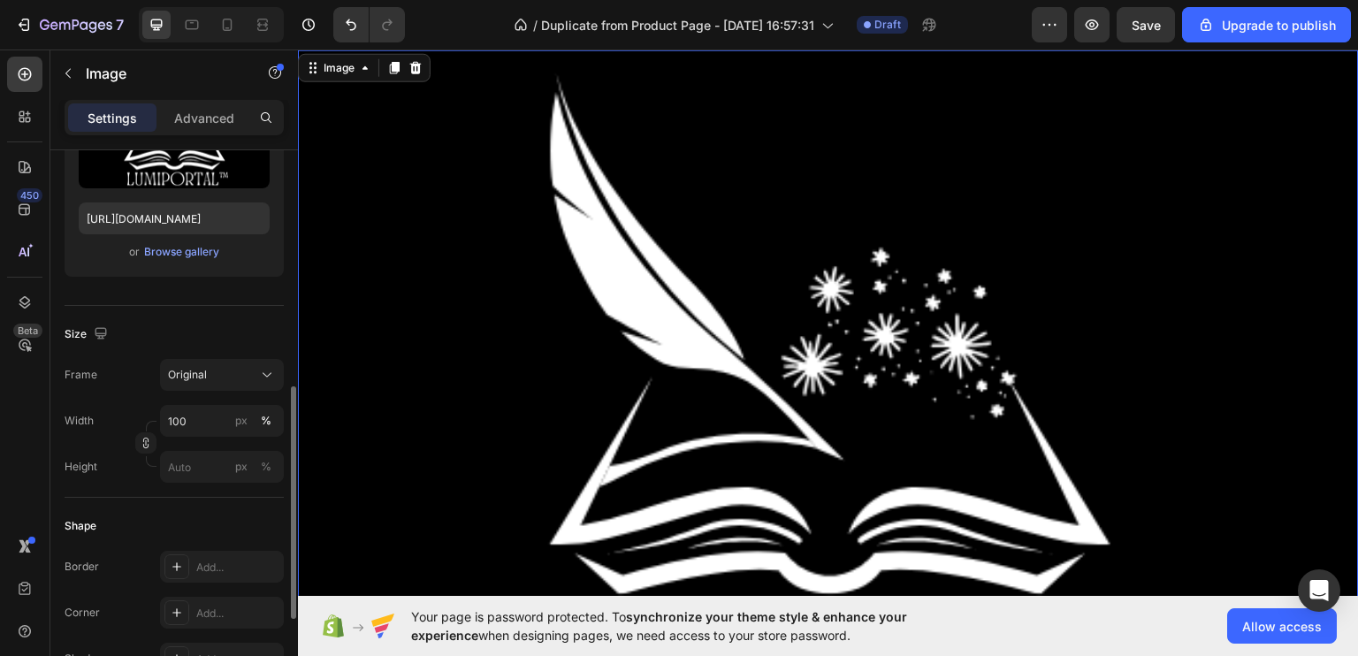
scroll to position [354, 0]
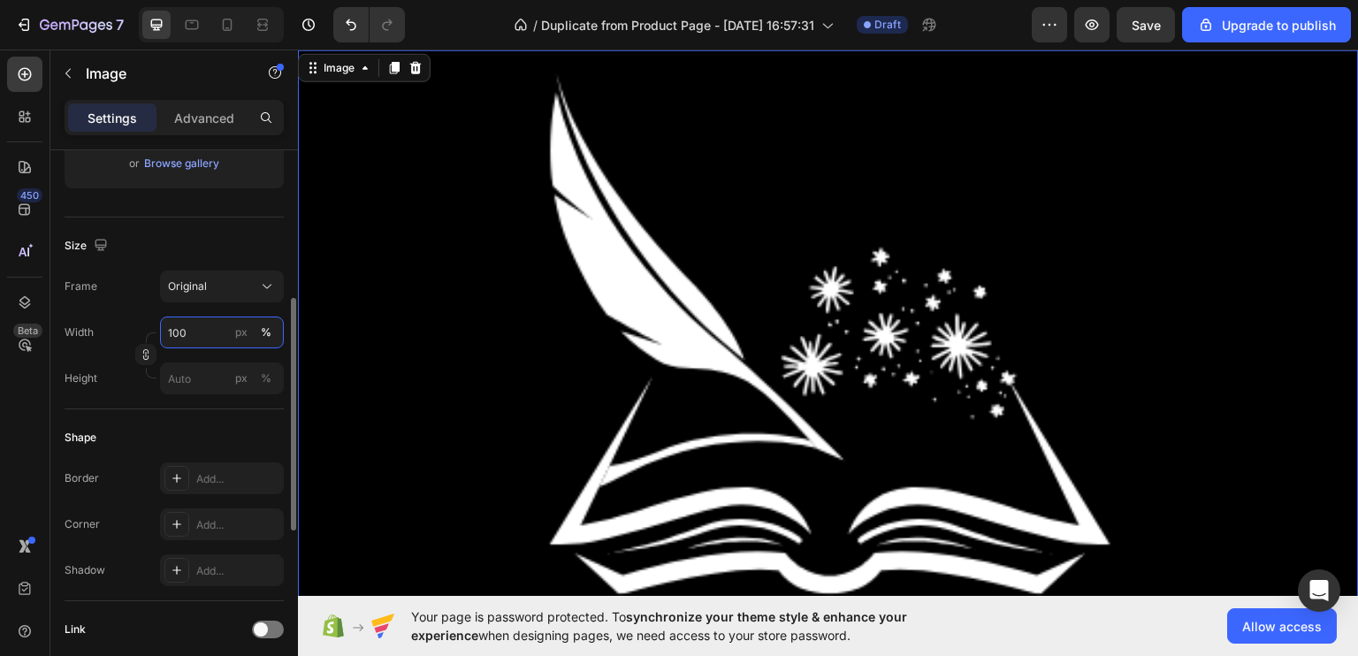
click at [190, 326] on input "100" at bounding box center [222, 332] width 124 height 32
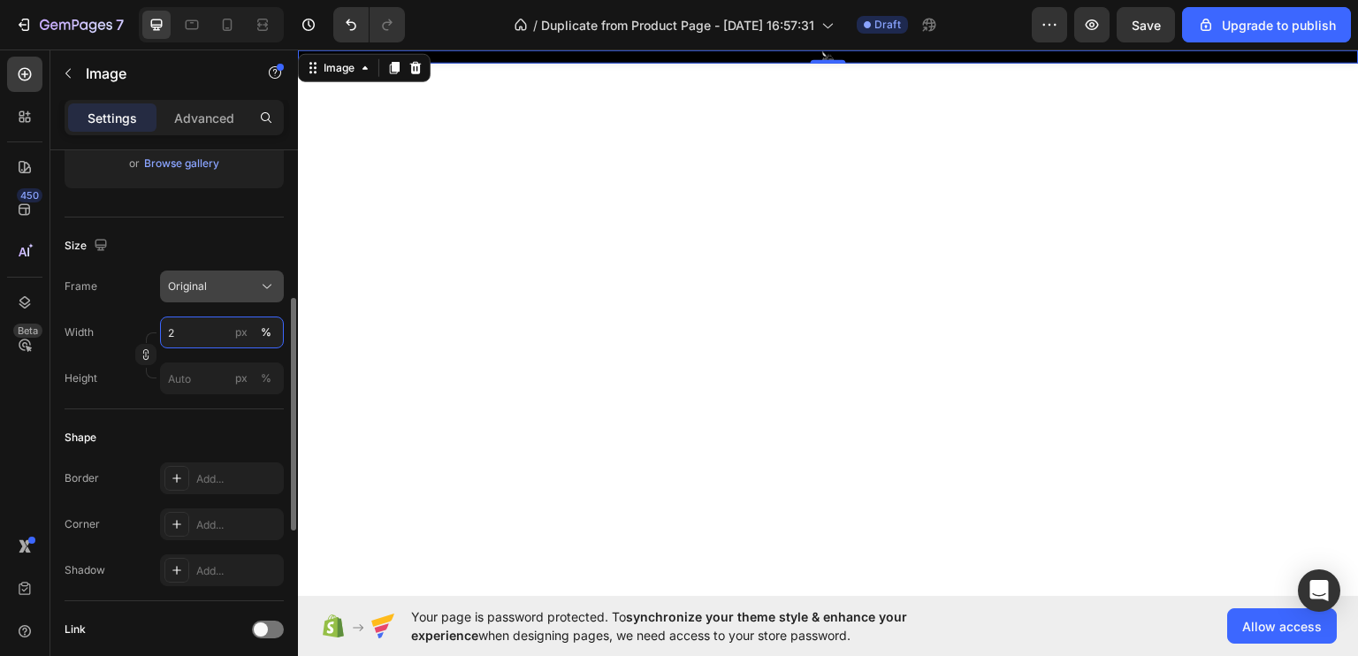
type input "20"
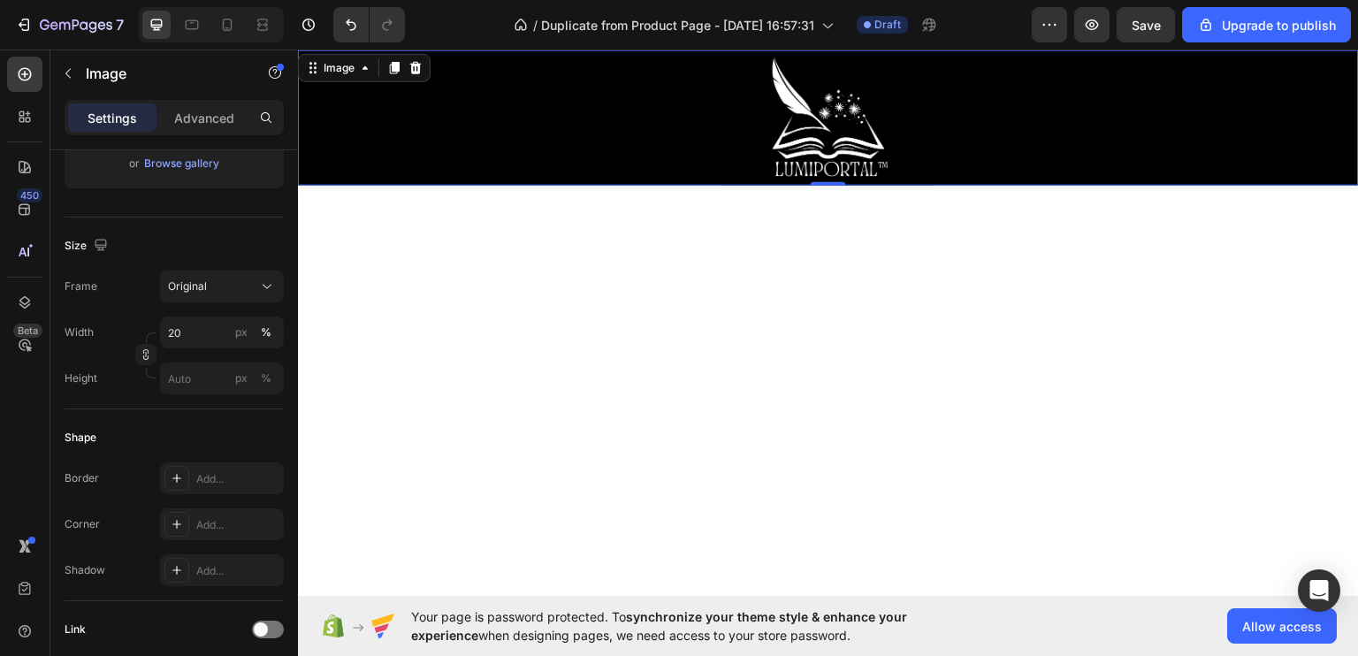
click at [615, 305] on div at bounding box center [828, 562] width 1061 height 1214
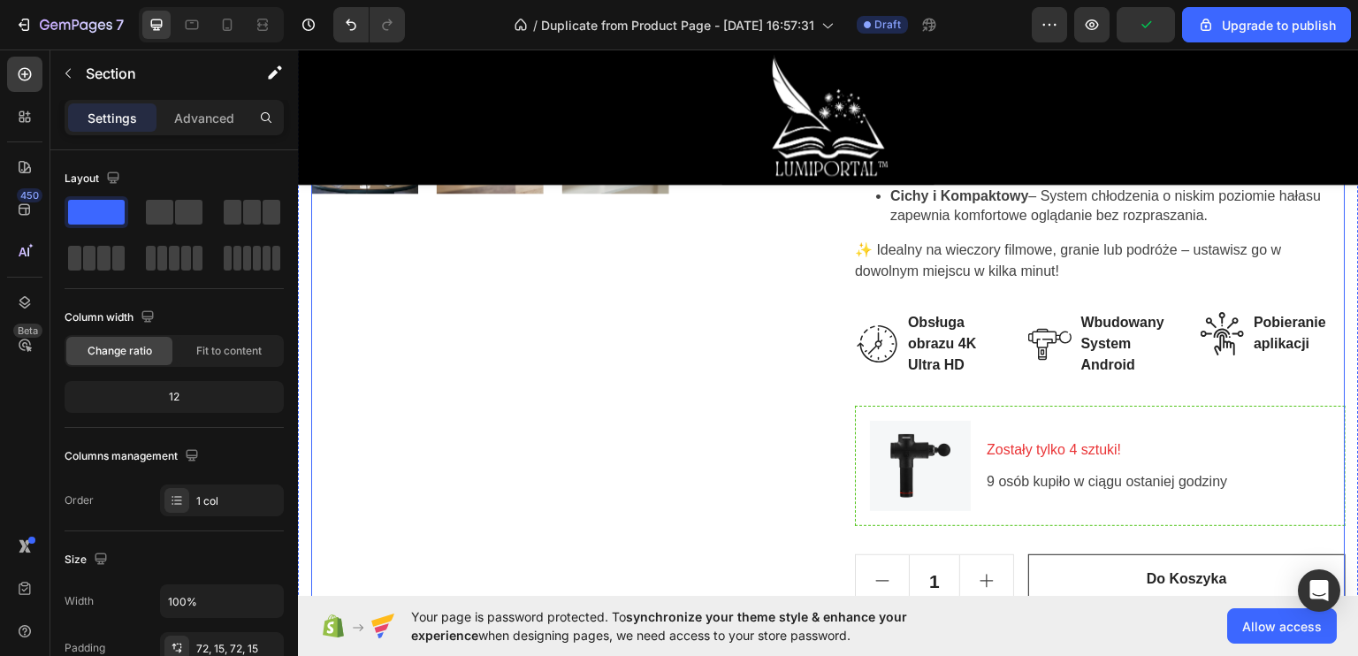
scroll to position [884, 0]
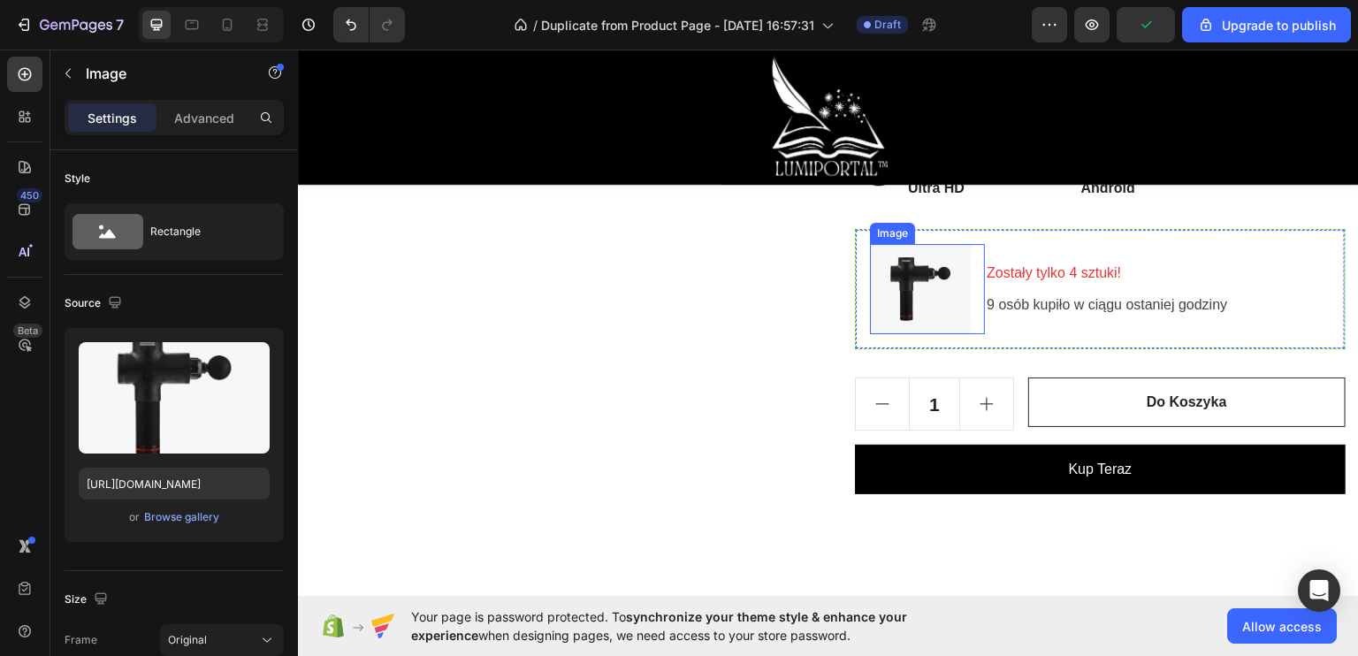
click at [920, 286] on img at bounding box center [920, 288] width 101 height 90
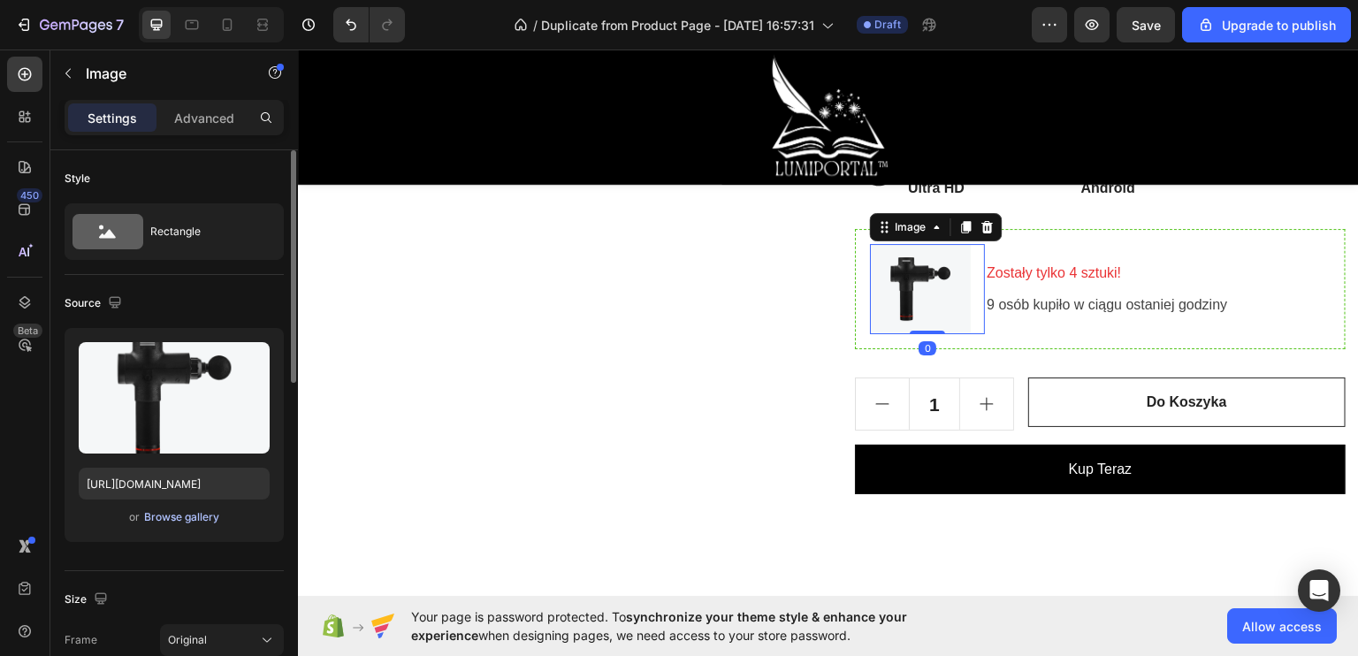
click at [187, 518] on div "Browse gallery" at bounding box center [181, 517] width 75 height 16
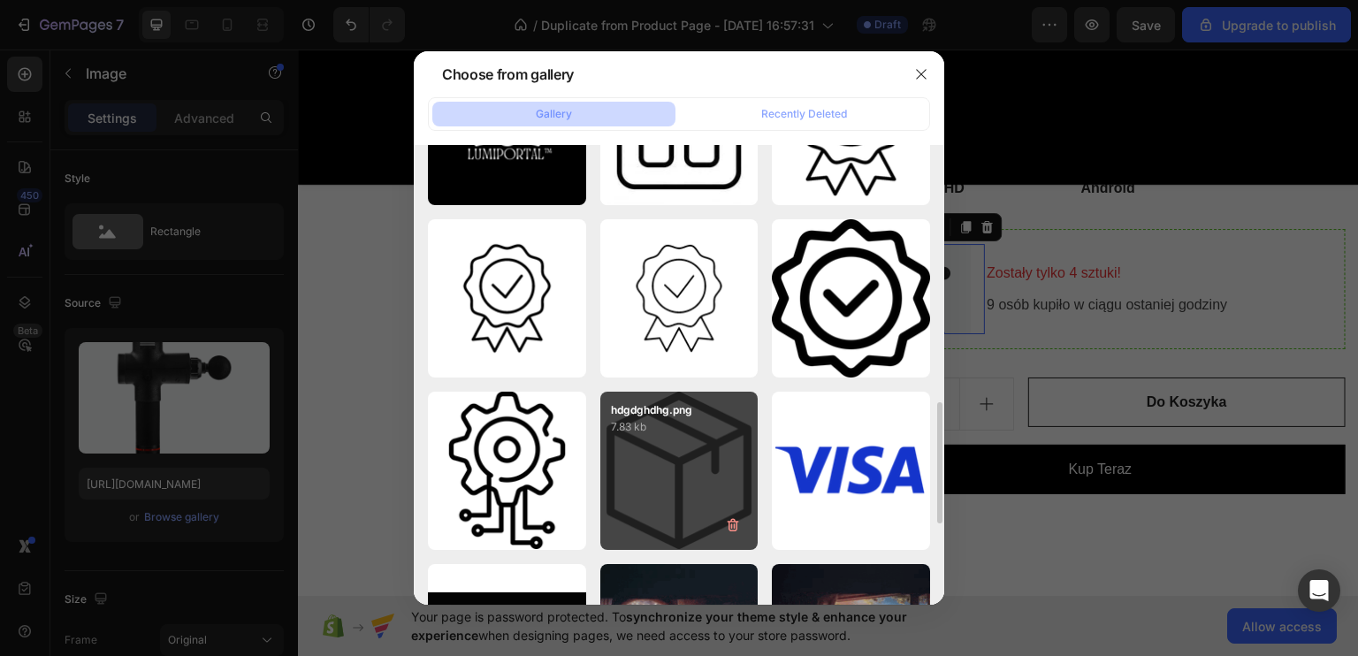
scroll to position [1061, 0]
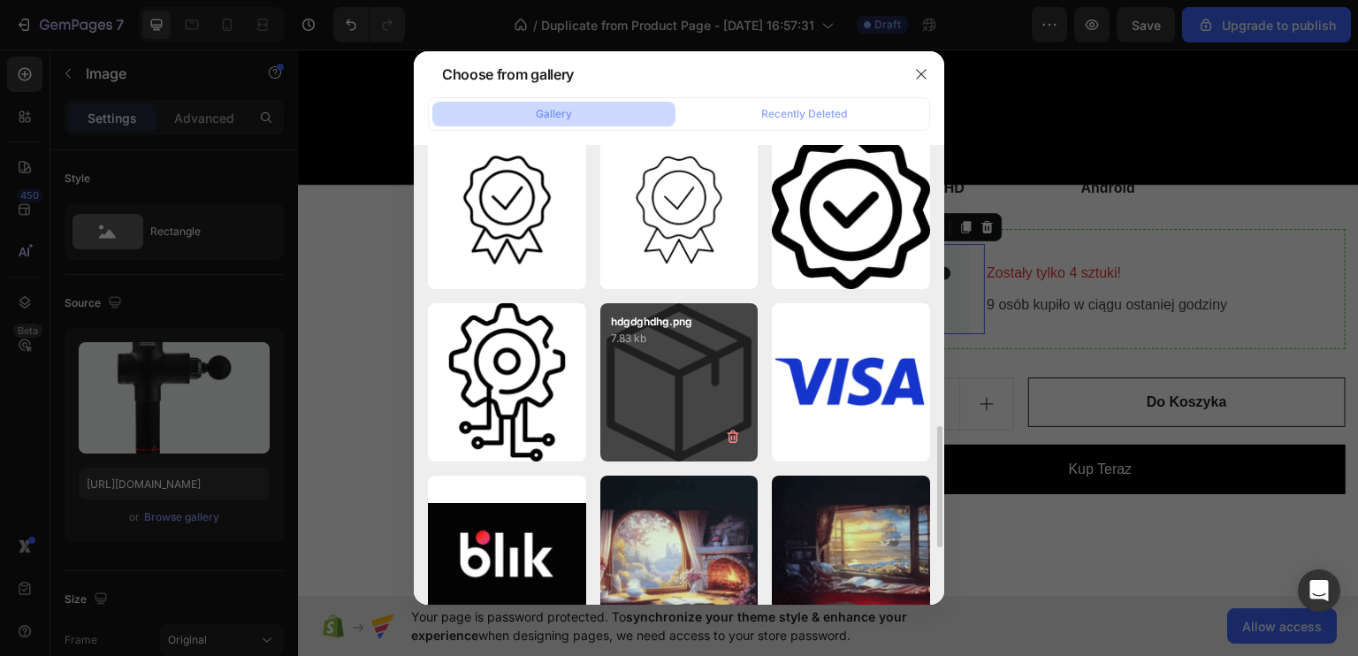
click at [663, 431] on div "hdgdghdhg.png 7.83 kb" at bounding box center [679, 382] width 158 height 158
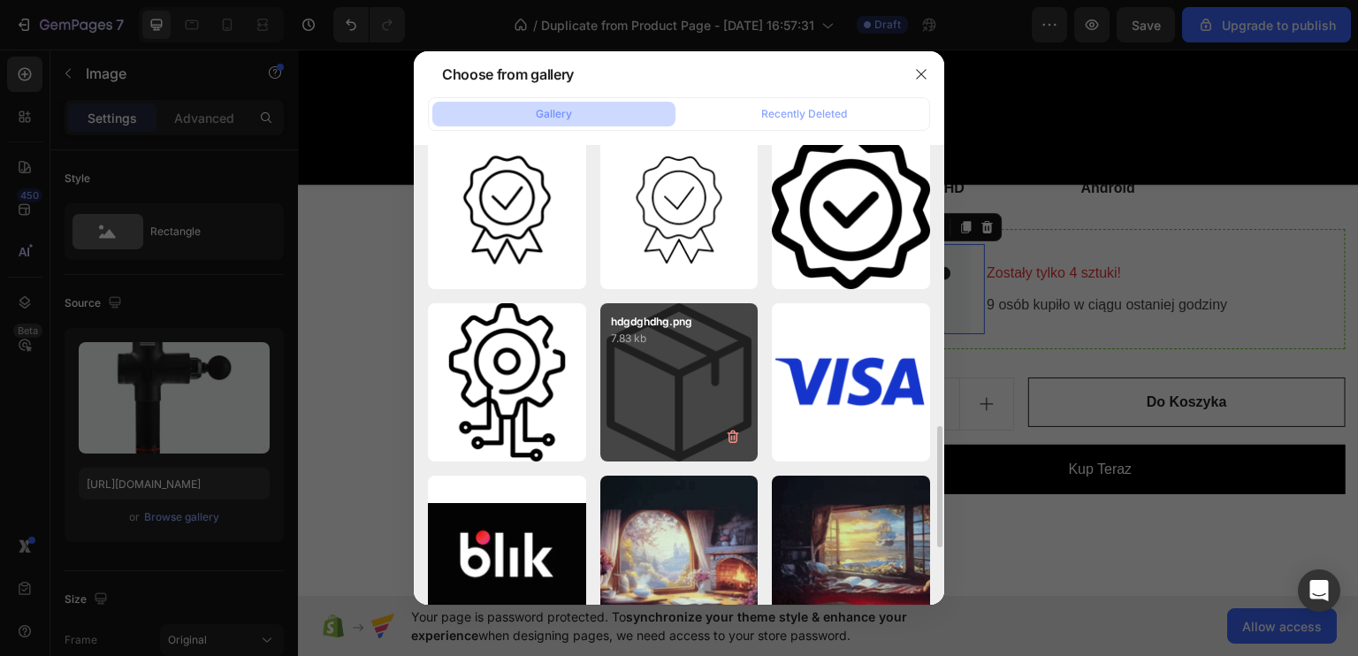
type input "https://cdn.shopify.com/s/files/1/0922/4431/2392/files/gempages_584663978324525…"
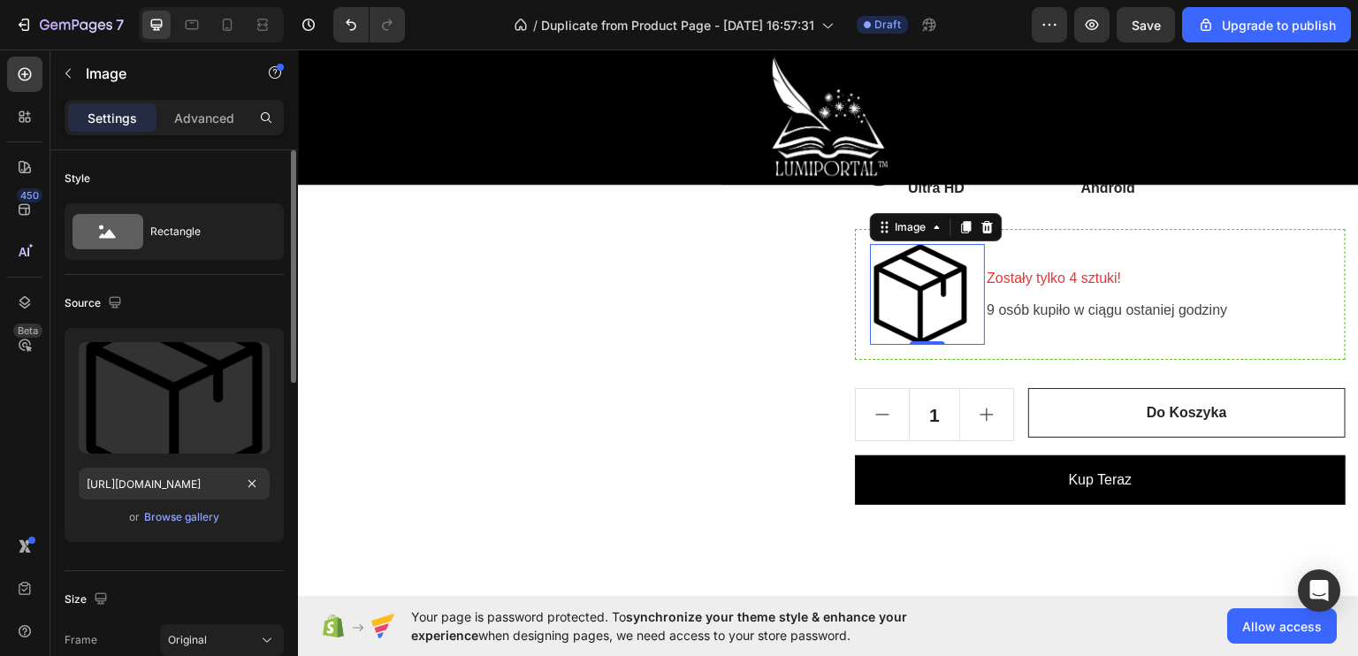
scroll to position [177, 0]
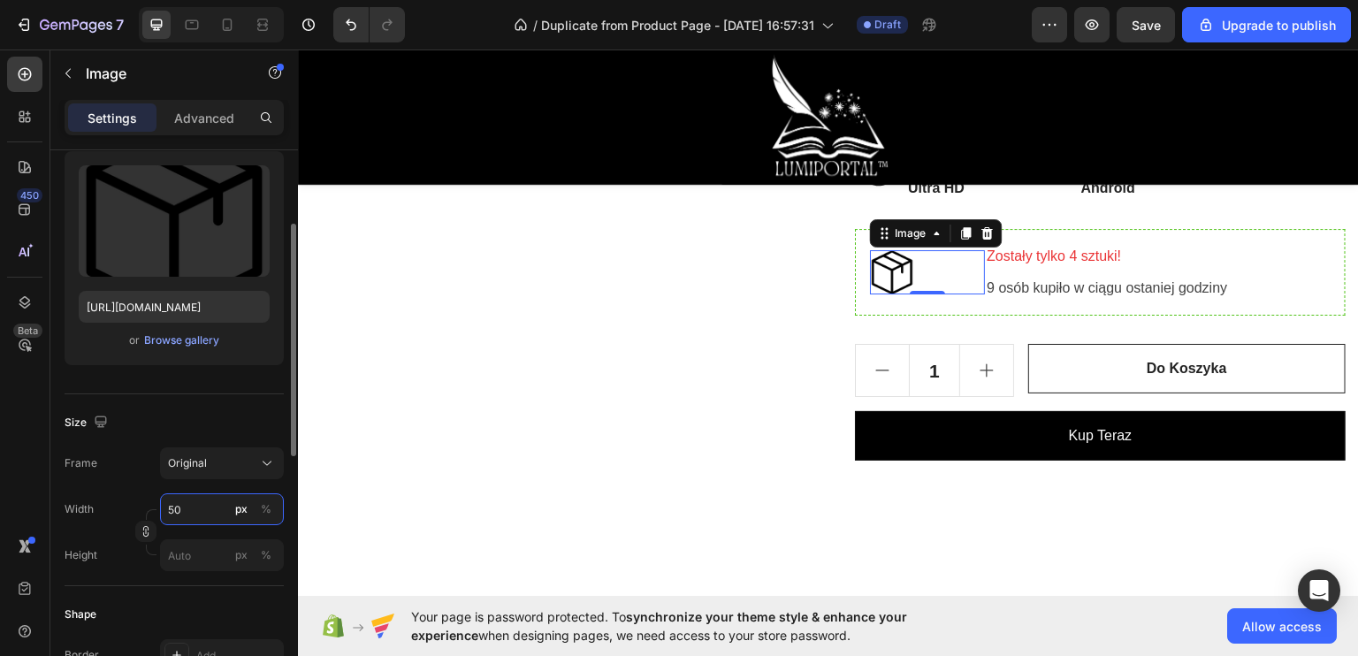
drag, startPoint x: 172, startPoint y: 505, endPoint x: 111, endPoint y: 500, distance: 61.2
click at [122, 504] on div "Width 50 px %" at bounding box center [174, 509] width 219 height 32
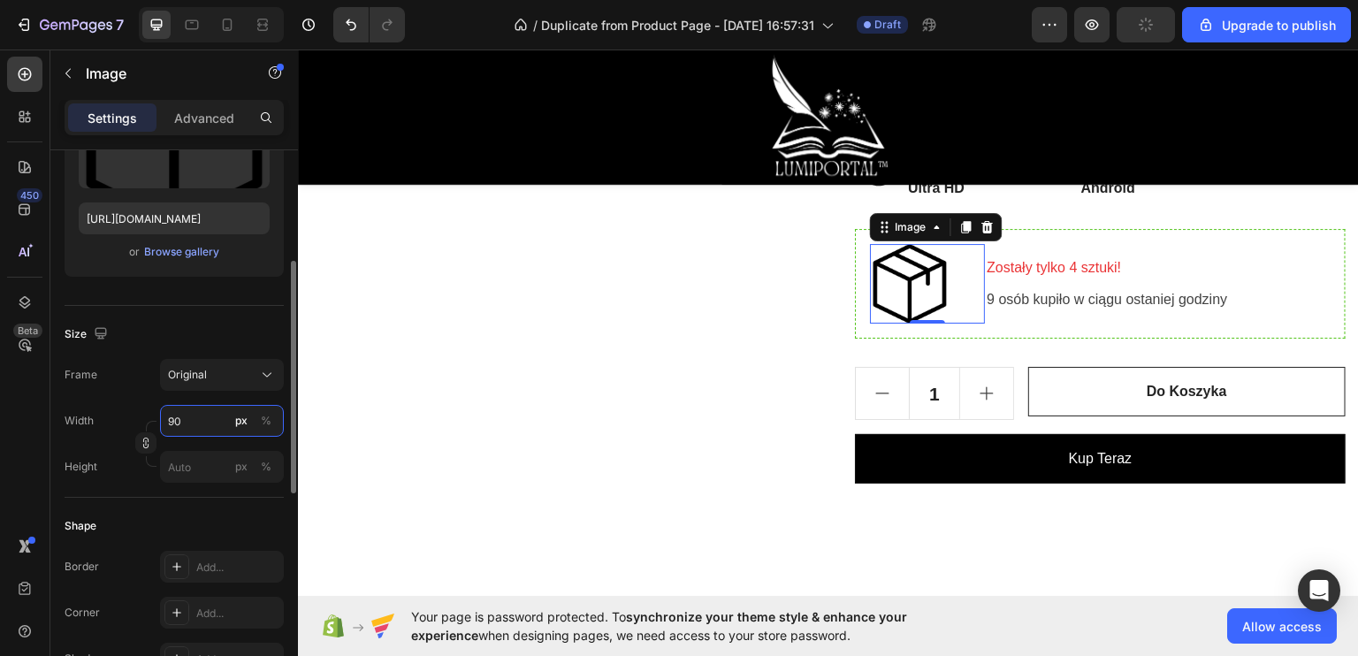
type input "90"
click at [174, 498] on div "Shape Border Add... Corner Add... Shadow Add..." at bounding box center [174, 594] width 219 height 192
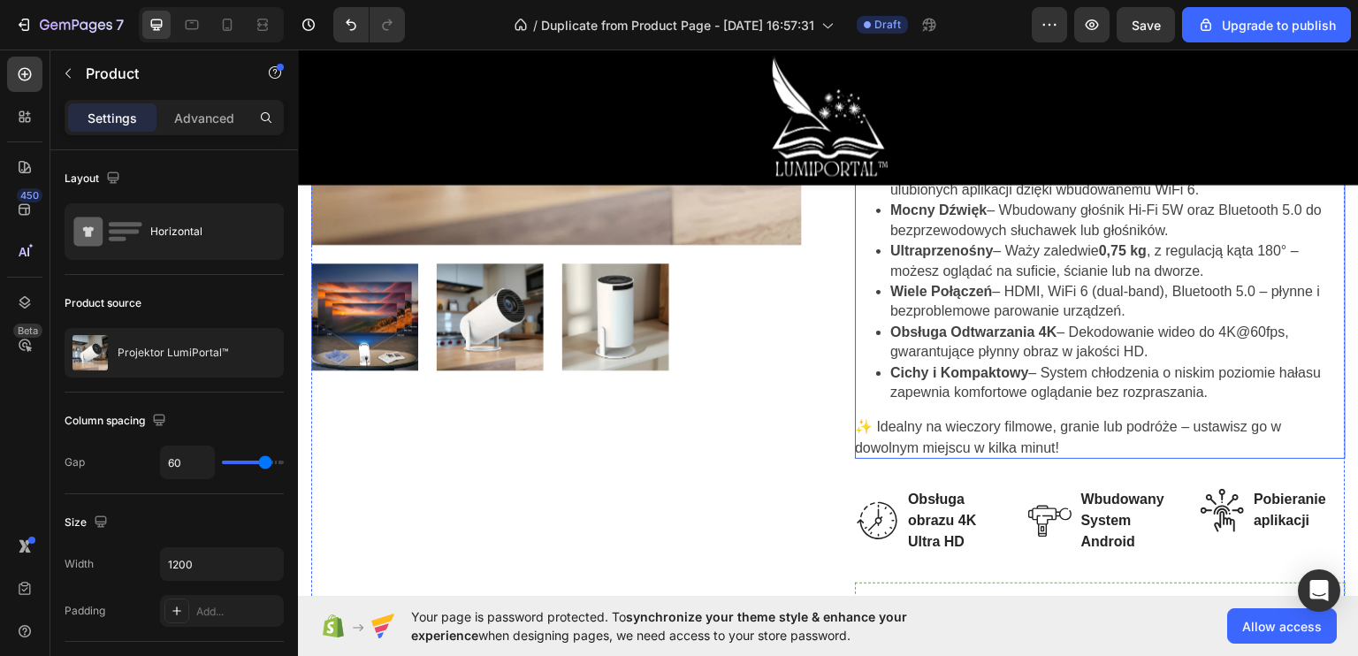
scroll to position [707, 0]
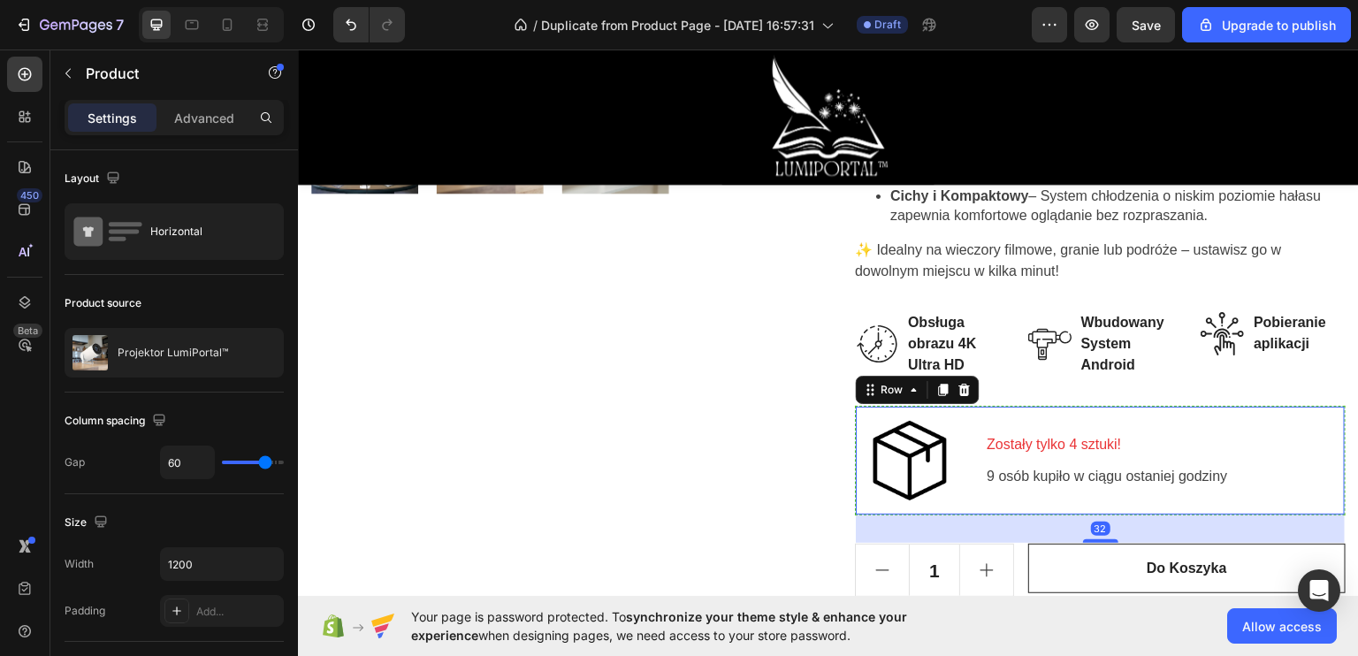
click at [855, 412] on div "Image Zostały tylko 4 sztuki! Text block 9 osób kupiło w ciągu ostaniej godziny…" at bounding box center [1100, 460] width 491 height 110
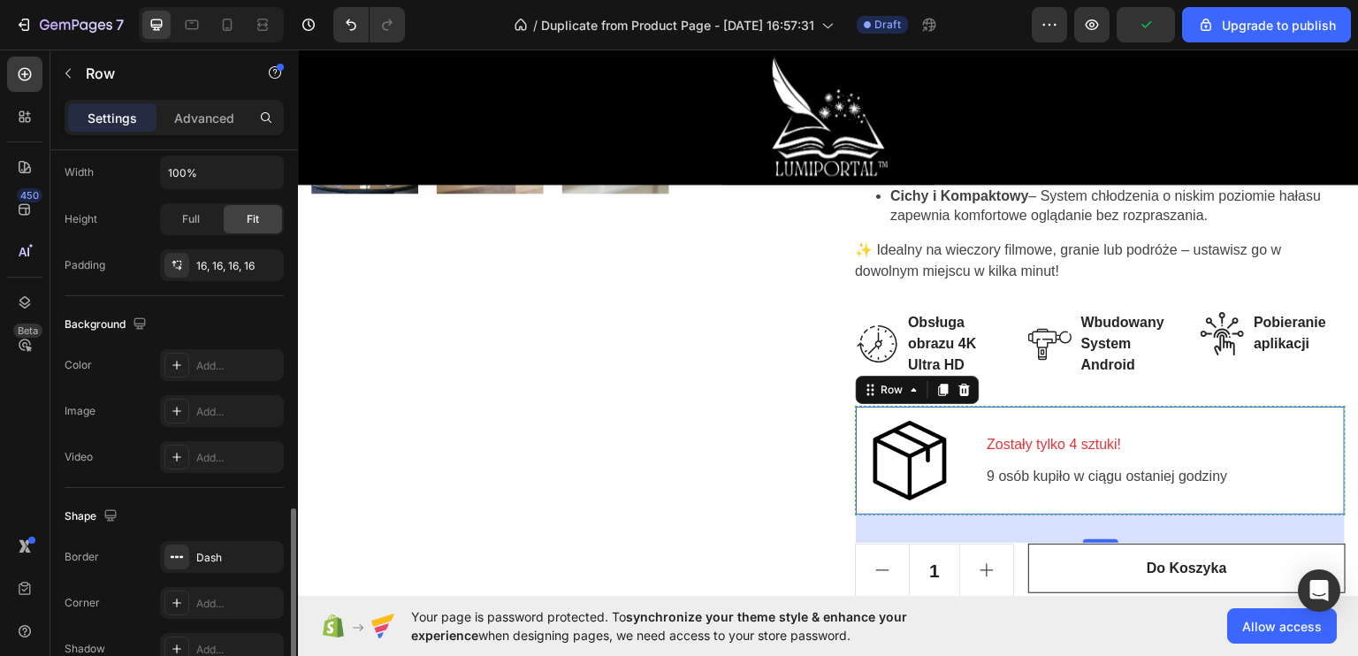
scroll to position [619, 0]
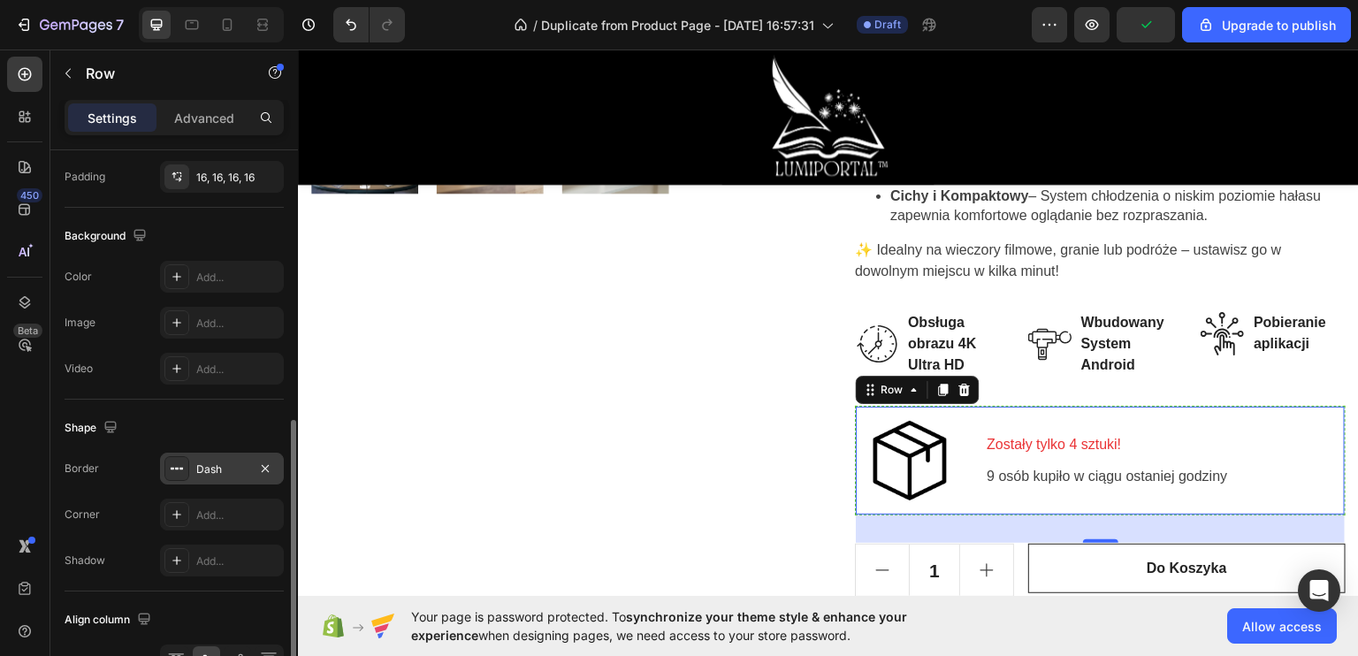
click at [198, 464] on div "Dash" at bounding box center [221, 469] width 51 height 16
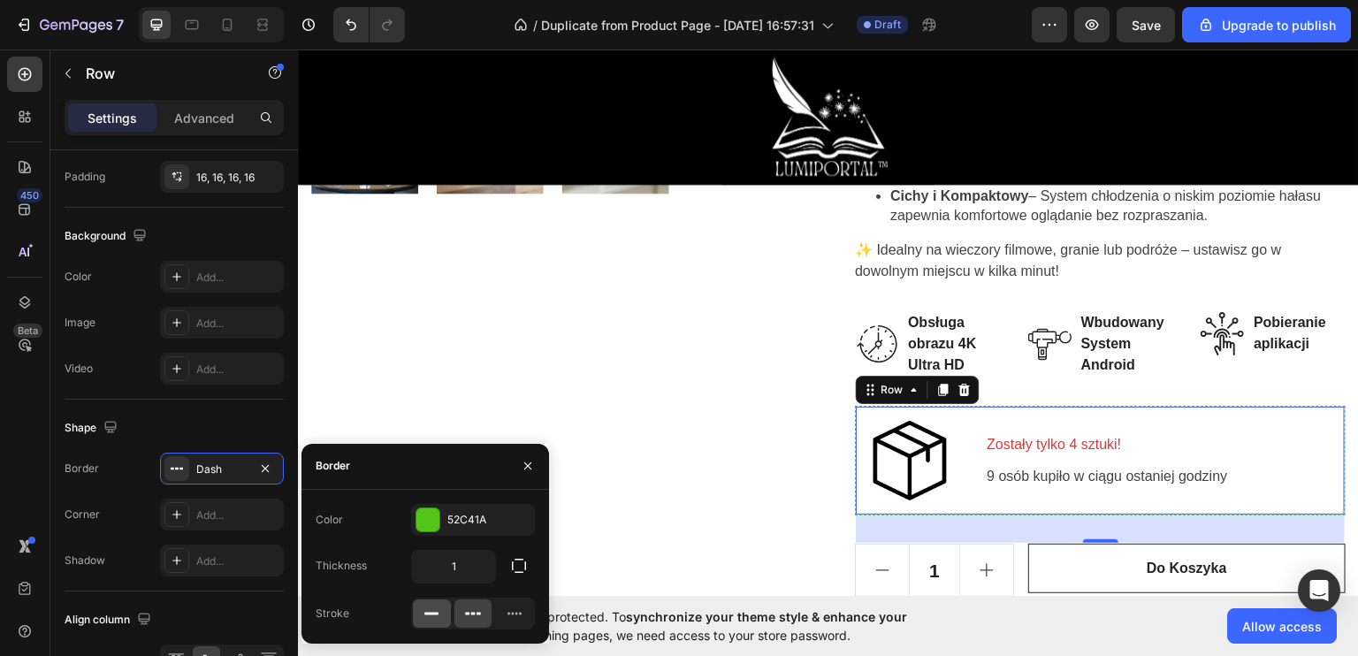
click at [424, 611] on icon at bounding box center [432, 614] width 18 height 18
click at [613, 420] on div "Product Images" at bounding box center [556, 132] width 491 height 1111
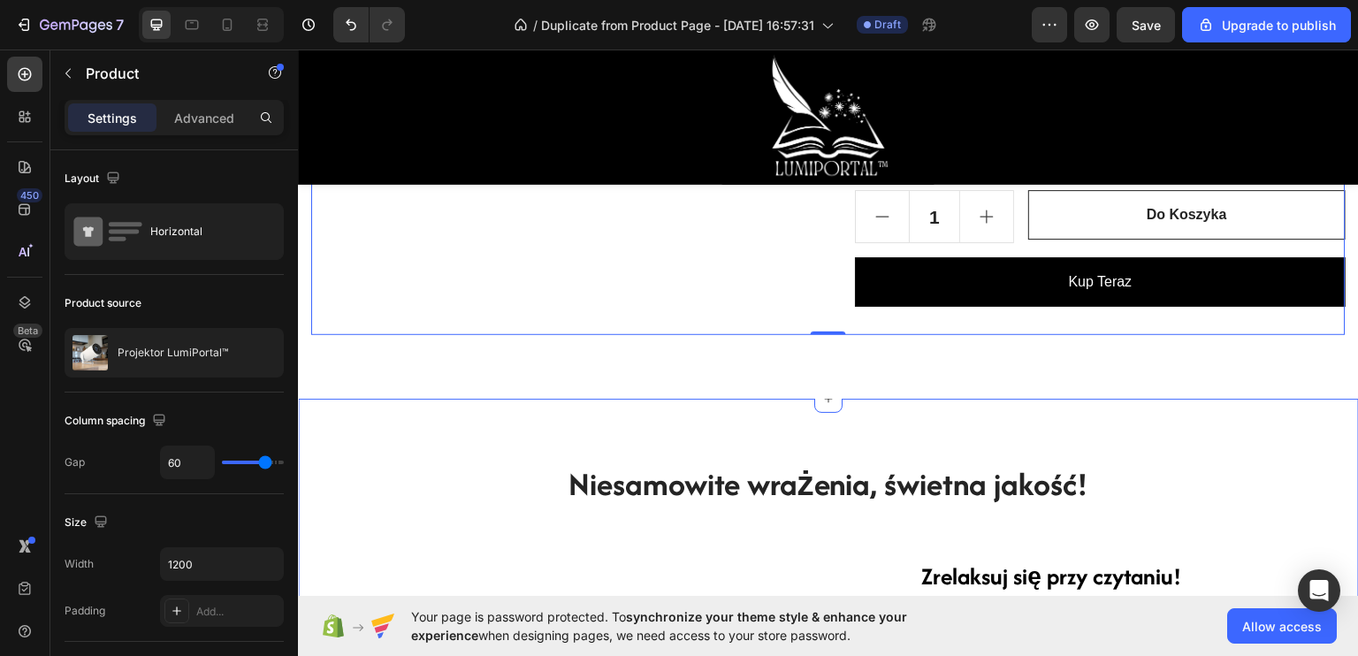
scroll to position [0, 0]
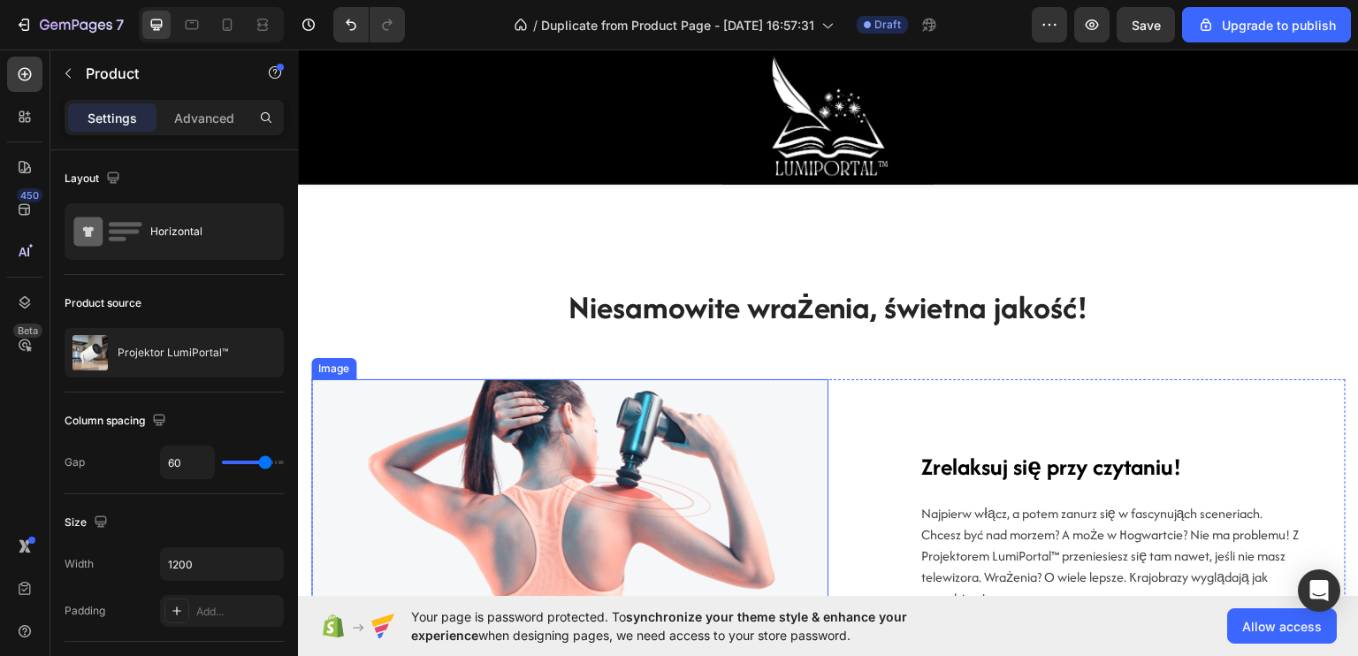
click at [612, 439] on img at bounding box center [569, 528] width 517 height 300
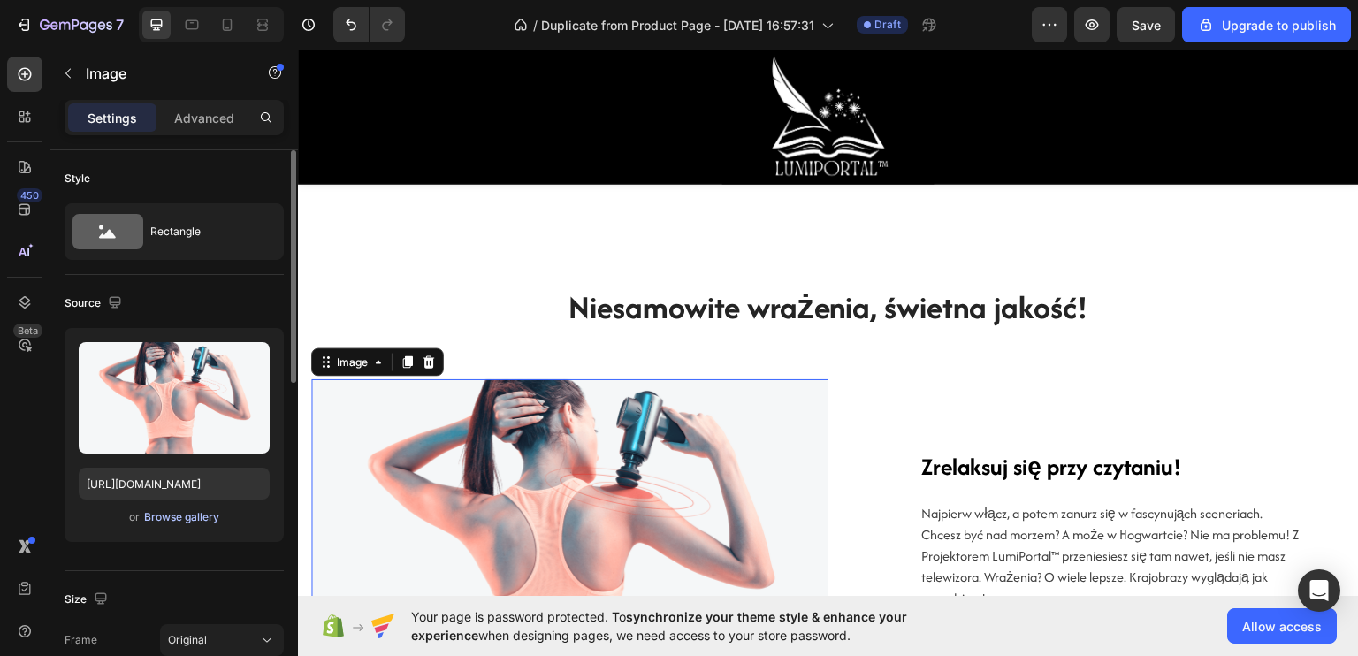
click at [194, 513] on div "Browse gallery" at bounding box center [181, 517] width 75 height 16
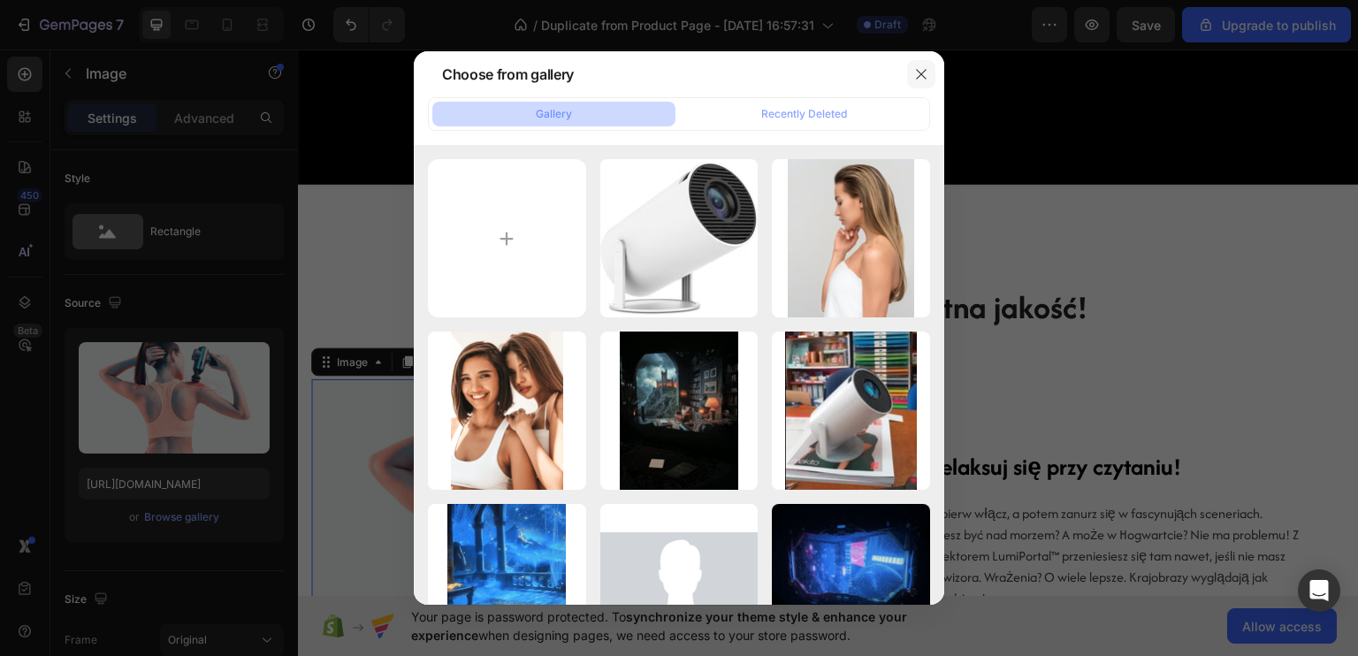
click at [926, 79] on icon "button" at bounding box center [921, 74] width 14 height 14
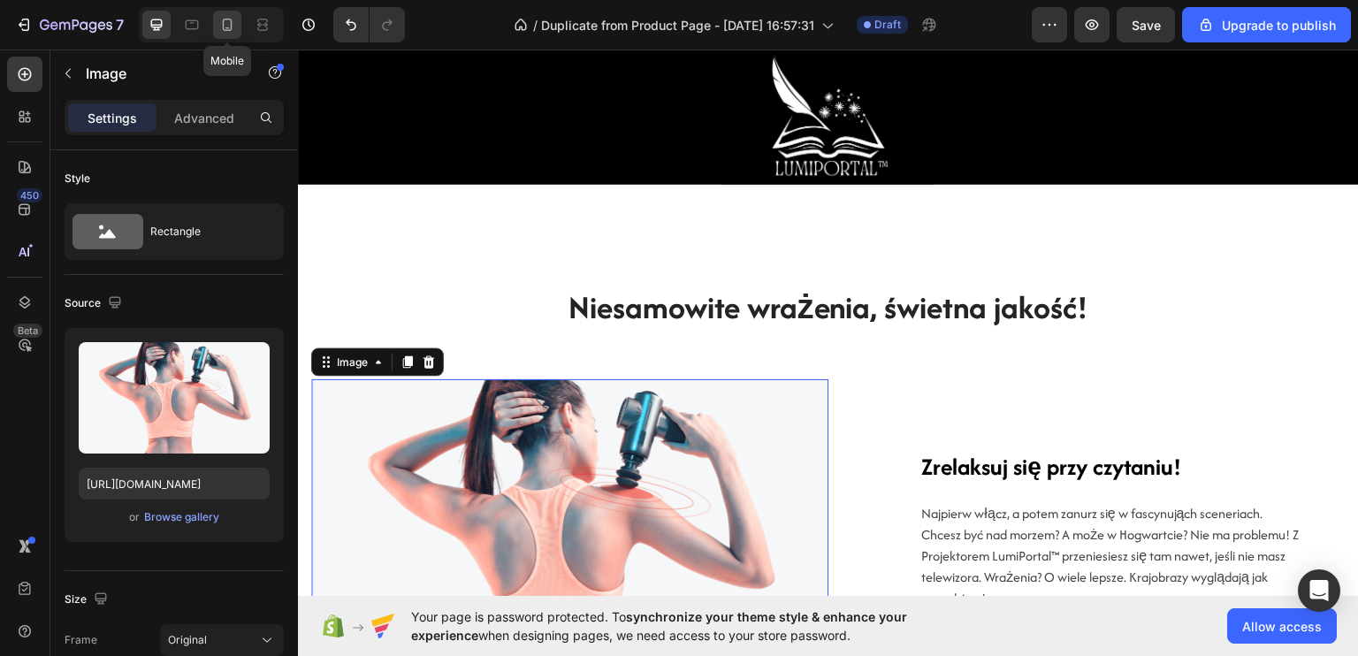
click at [225, 26] on icon at bounding box center [227, 25] width 18 height 18
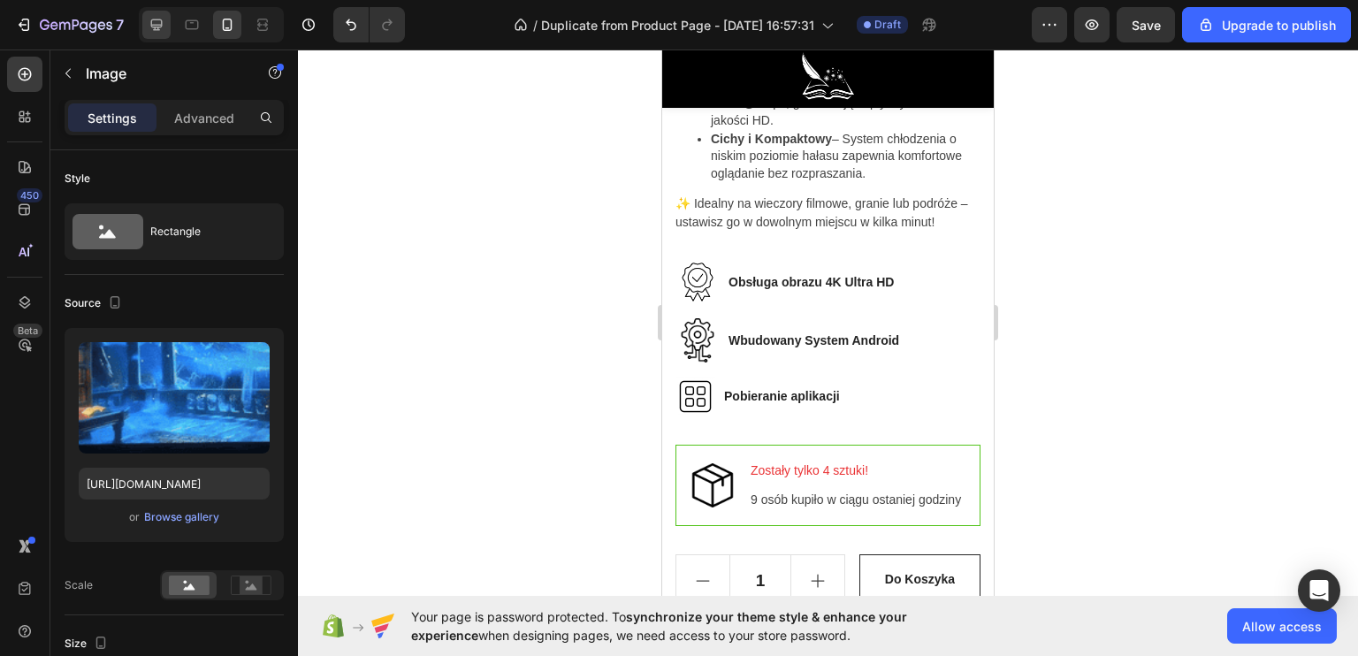
scroll to position [1177, 0]
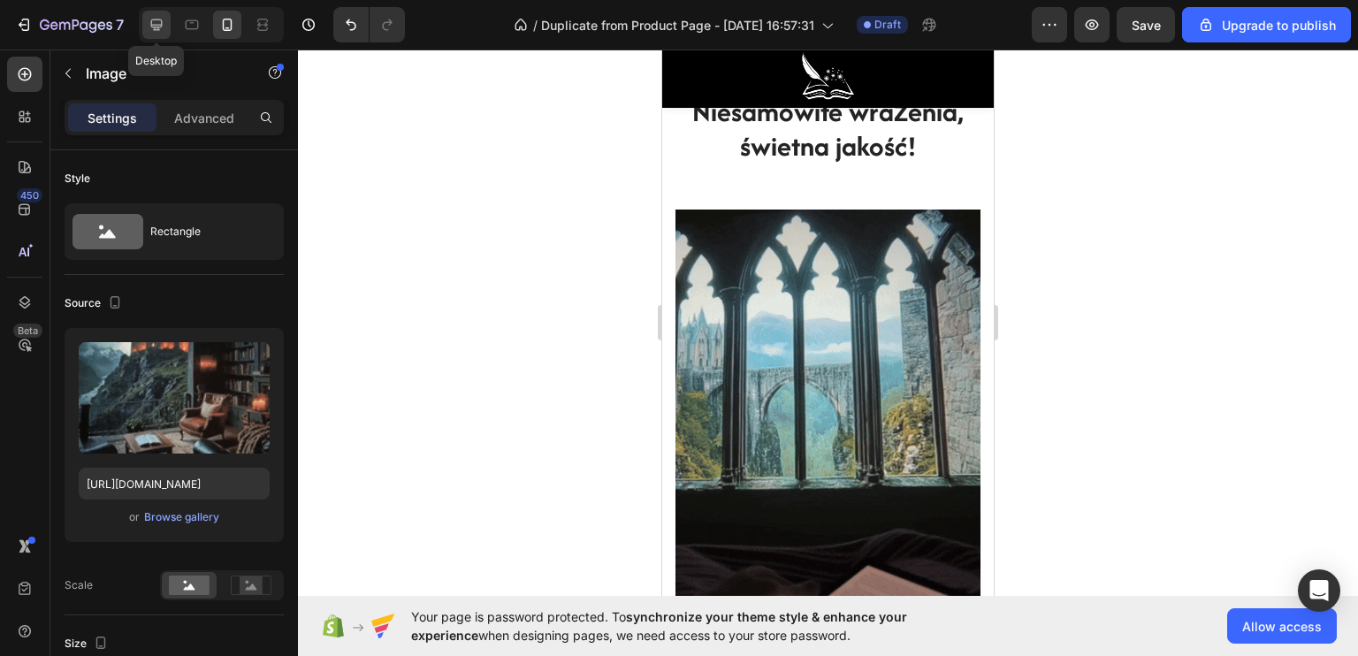
click at [159, 22] on icon at bounding box center [157, 25] width 18 height 18
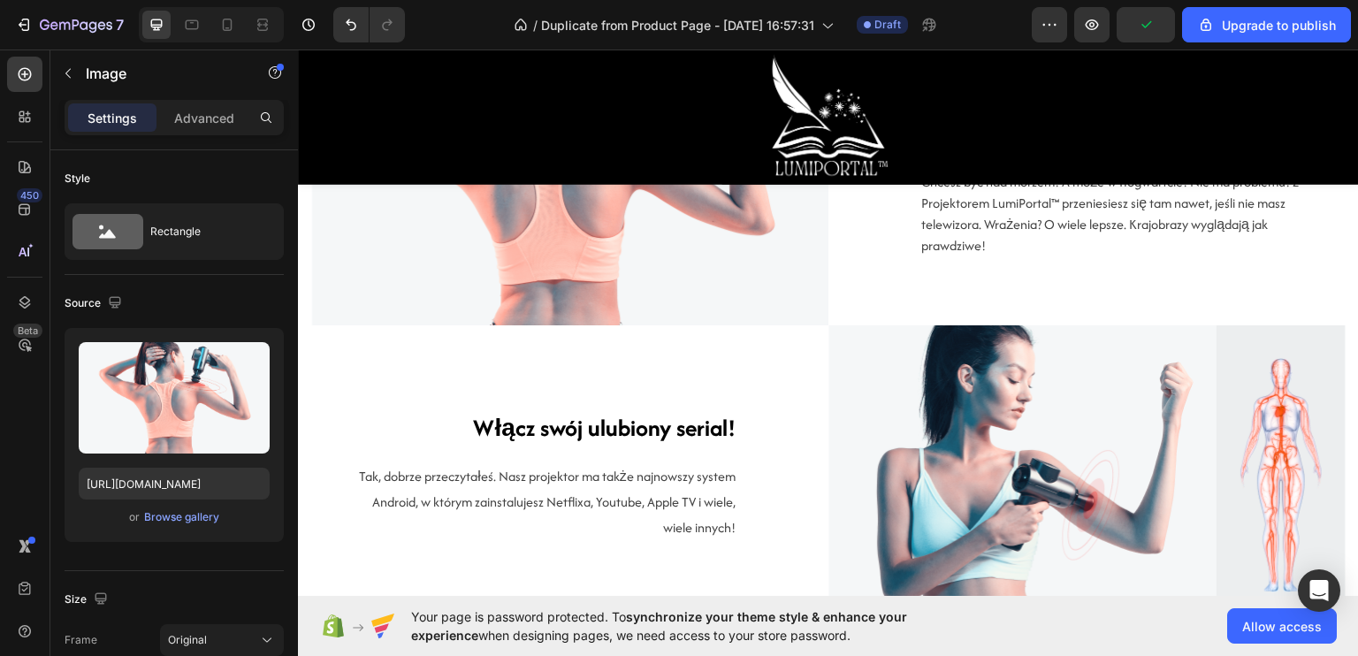
click at [650, 287] on img at bounding box center [569, 175] width 517 height 300
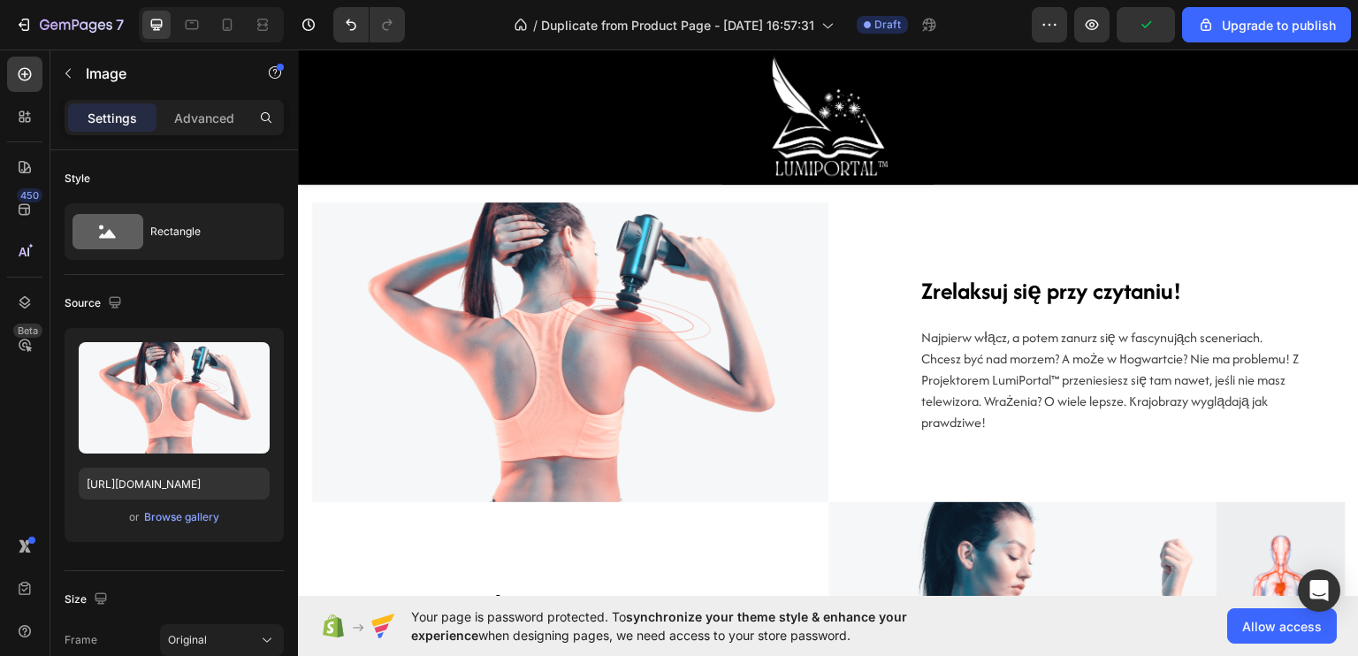
click at [623, 317] on img at bounding box center [569, 352] width 517 height 300
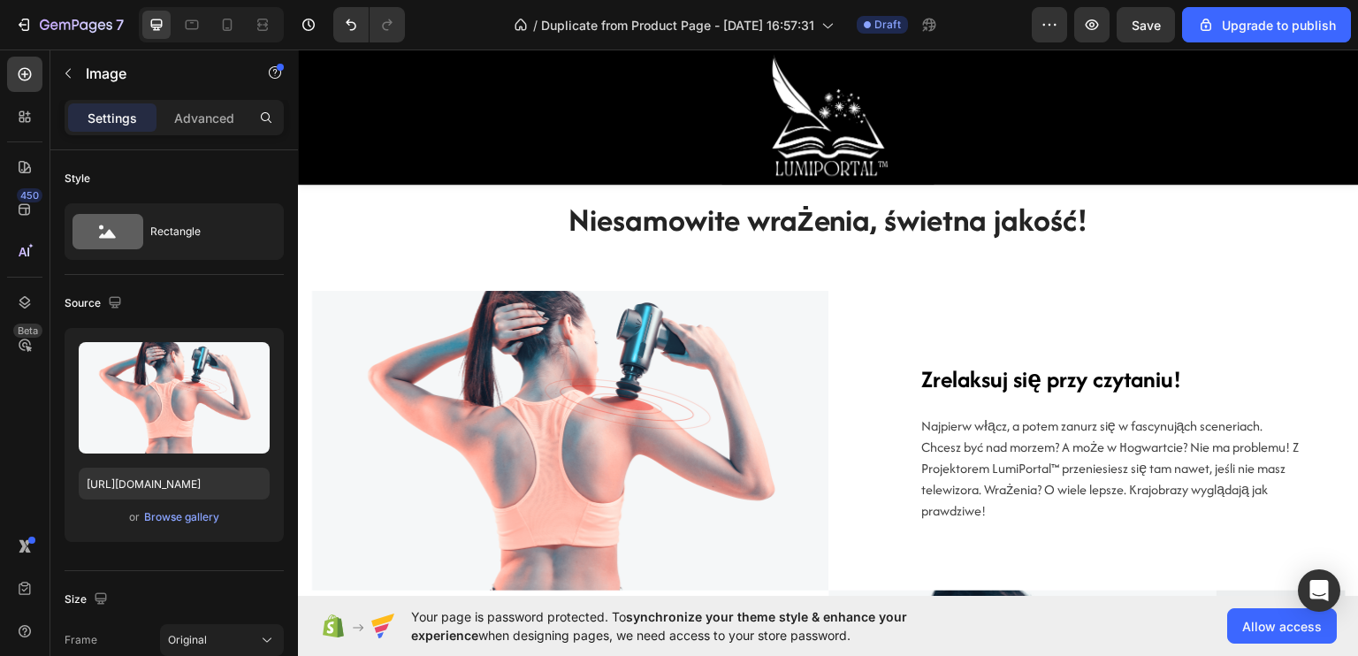
click at [629, 360] on img at bounding box center [569, 440] width 517 height 300
click at [637, 431] on img at bounding box center [569, 440] width 517 height 300
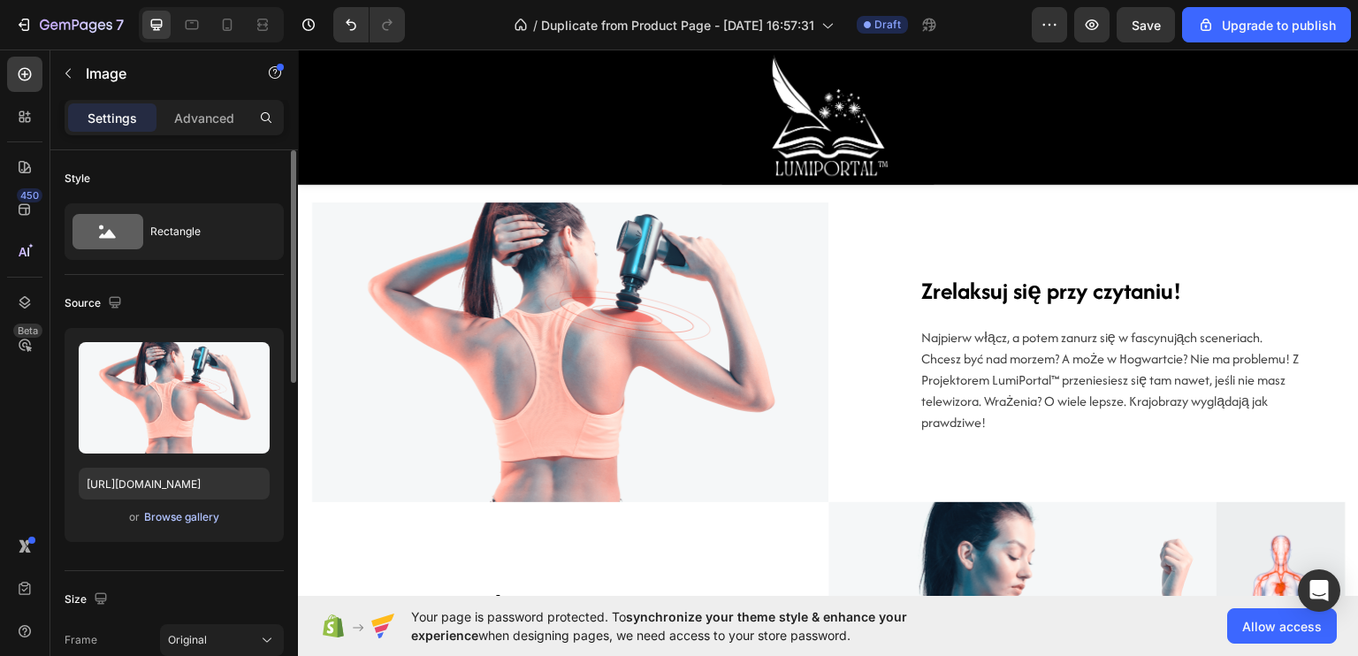
click at [175, 510] on div "Browse gallery" at bounding box center [181, 517] width 75 height 16
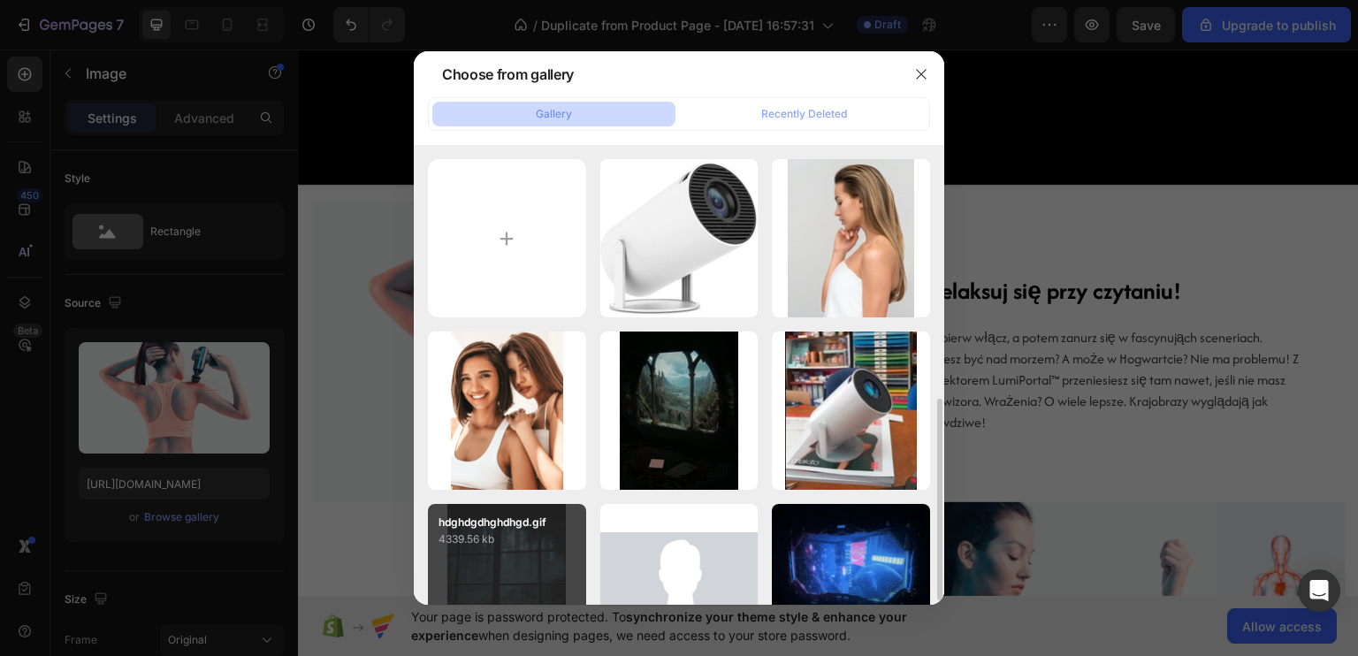
scroll to position [177, 0]
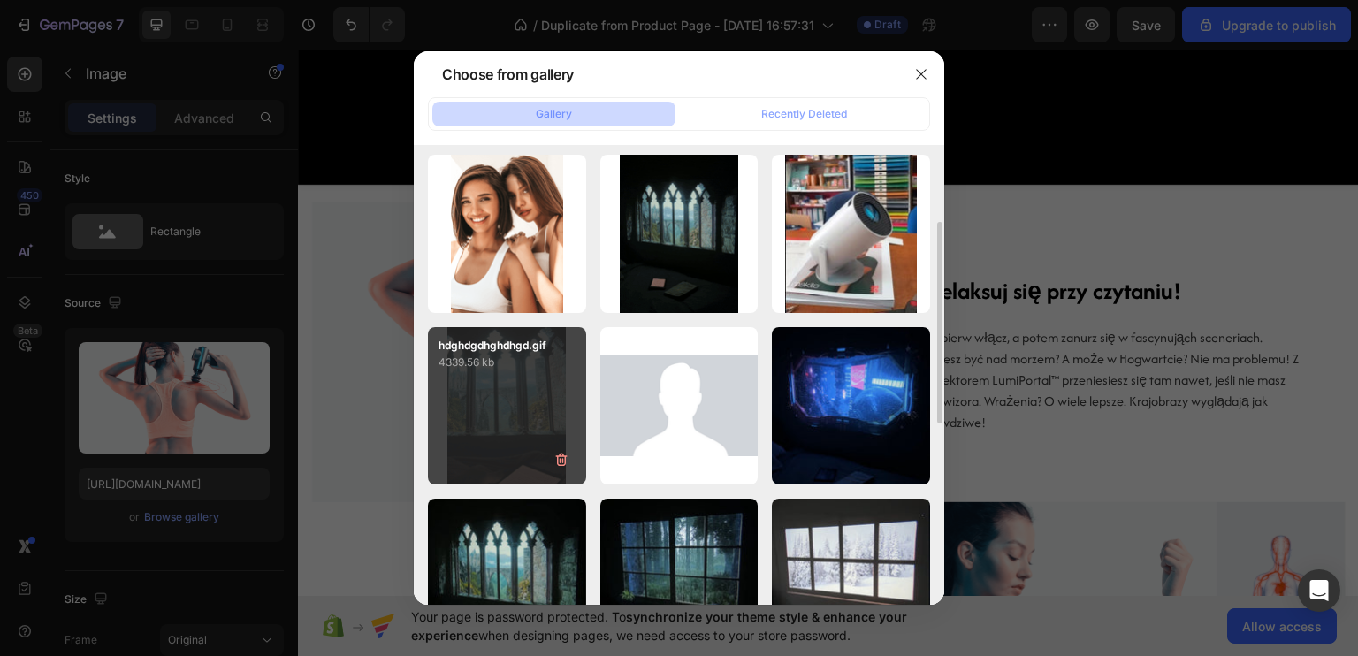
click at [489, 433] on div "hdghdgdhghdhgd.gif 4339.56 kb" at bounding box center [507, 406] width 158 height 158
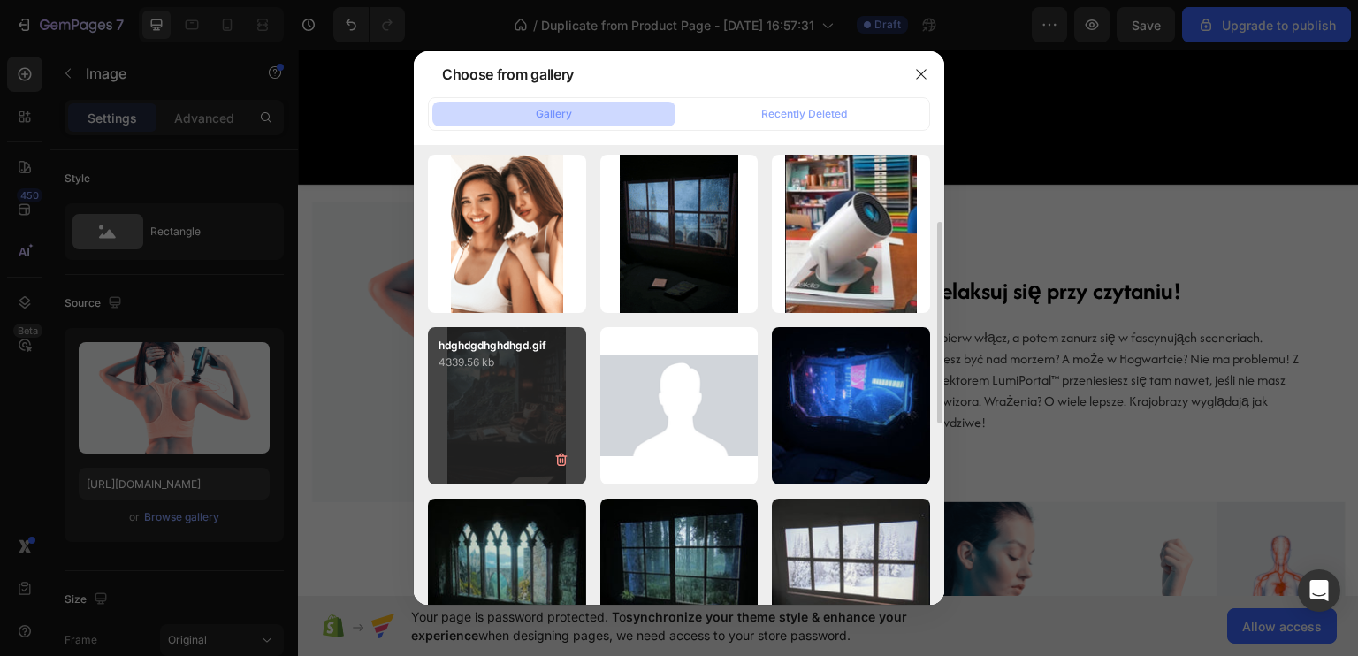
type input "https://cdn.shopify.com/s/files/1/0922/4431/2392/files/gempages_584663978324525…"
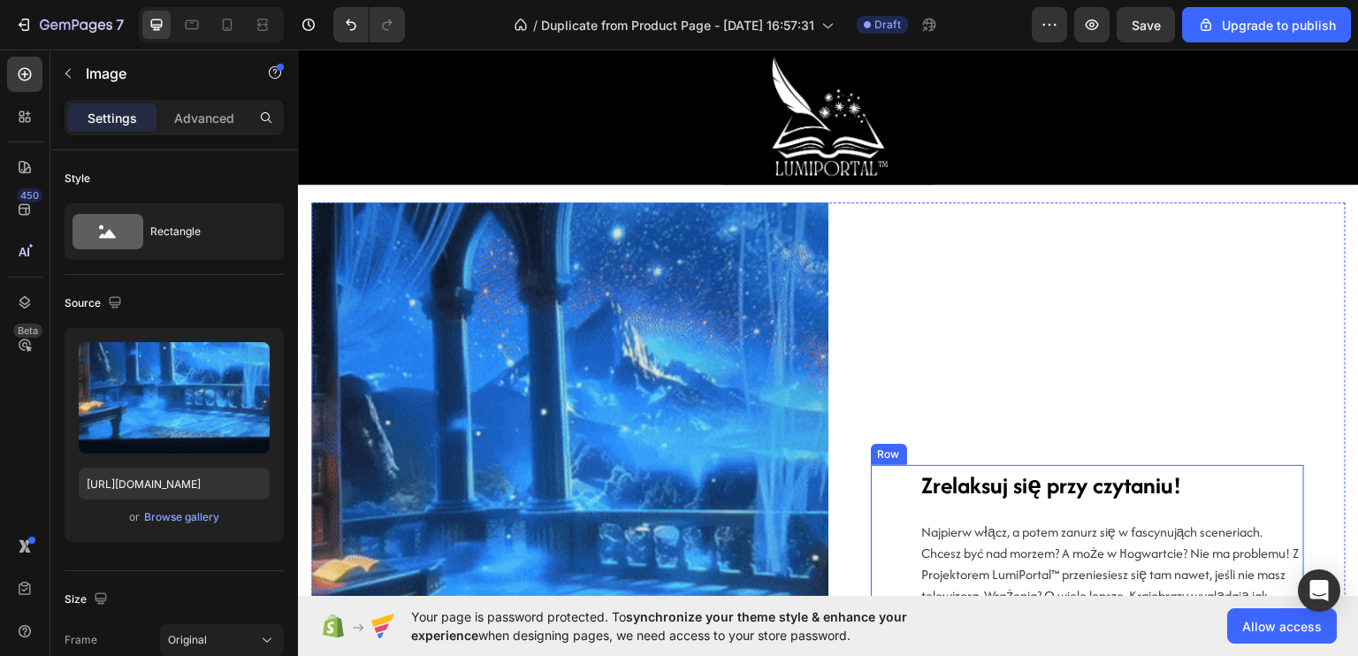
scroll to position [2217, 0]
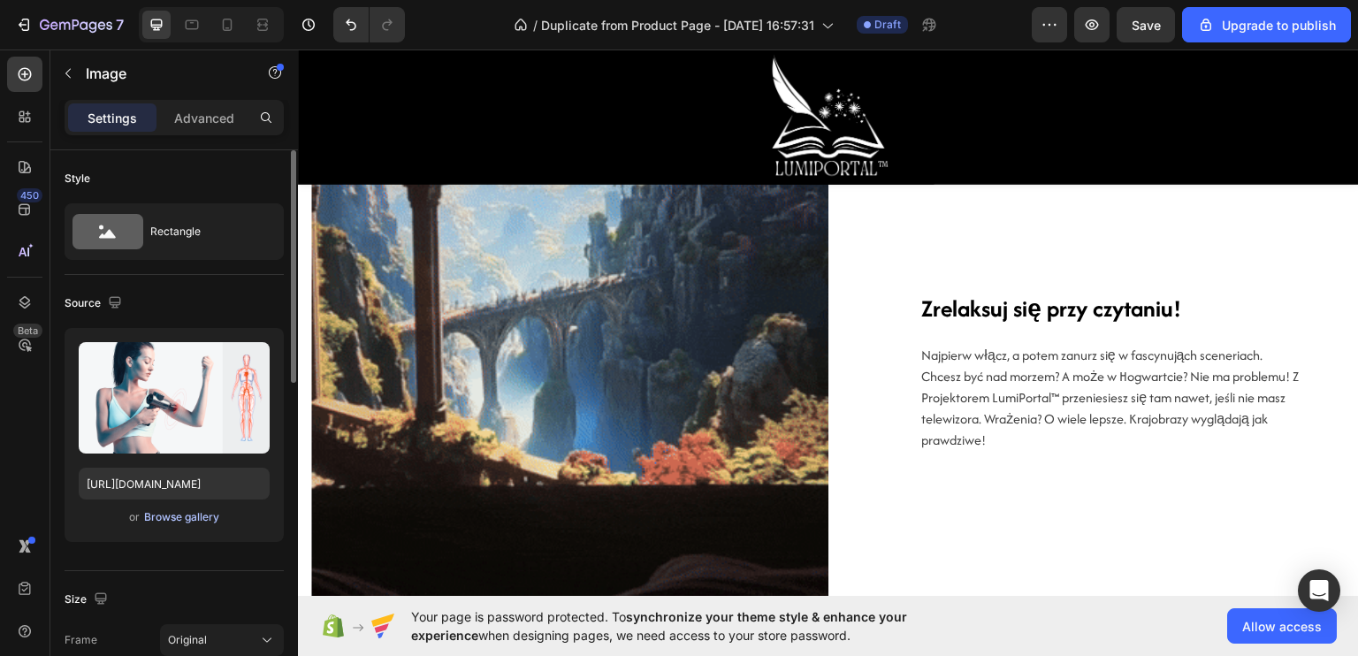
click at [188, 514] on div "Browse gallery" at bounding box center [181, 517] width 75 height 16
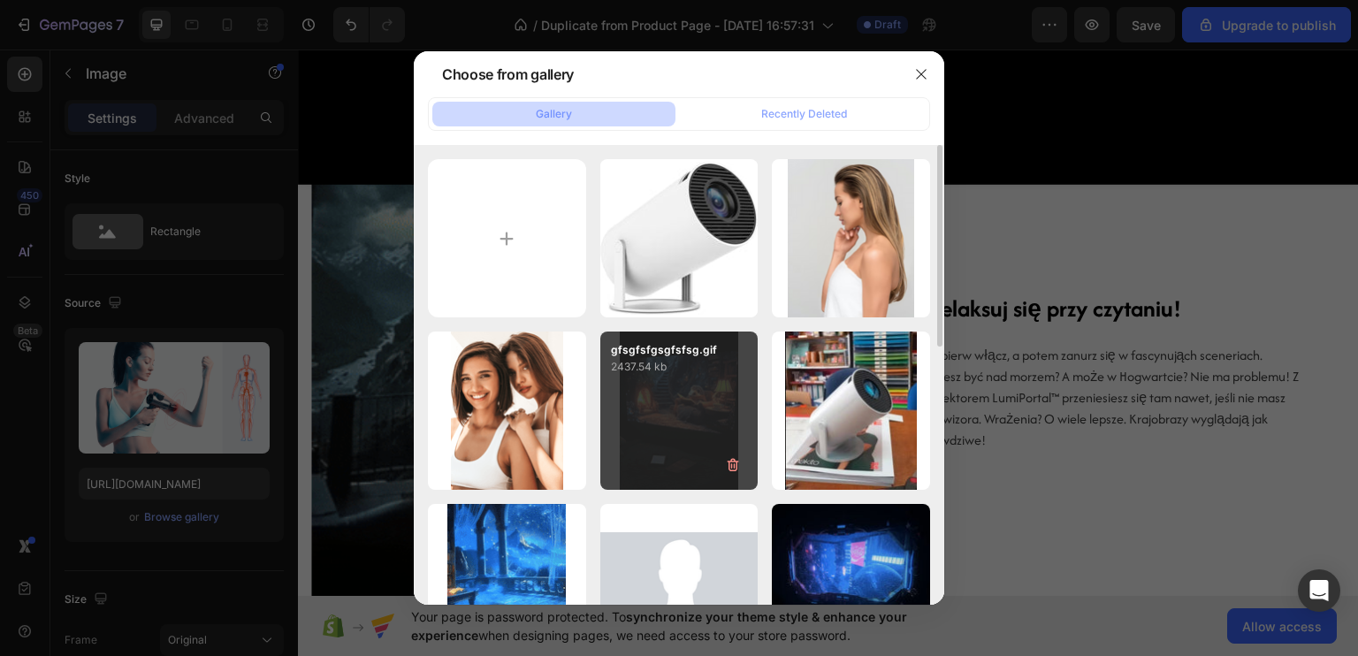
scroll to position [177, 0]
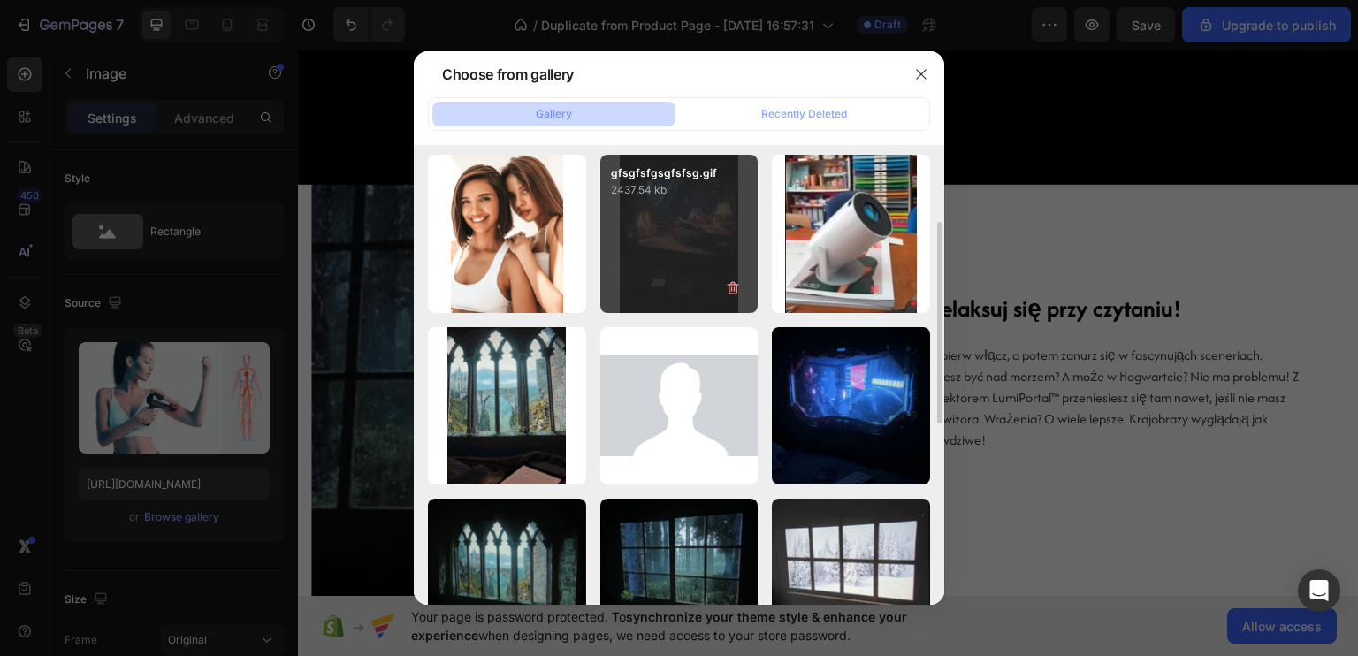
click at [655, 251] on div "gfsgfsfgsgfsfsg.gif 2437.54 kb" at bounding box center [679, 234] width 158 height 158
type input "[URL][DOMAIN_NAME]"
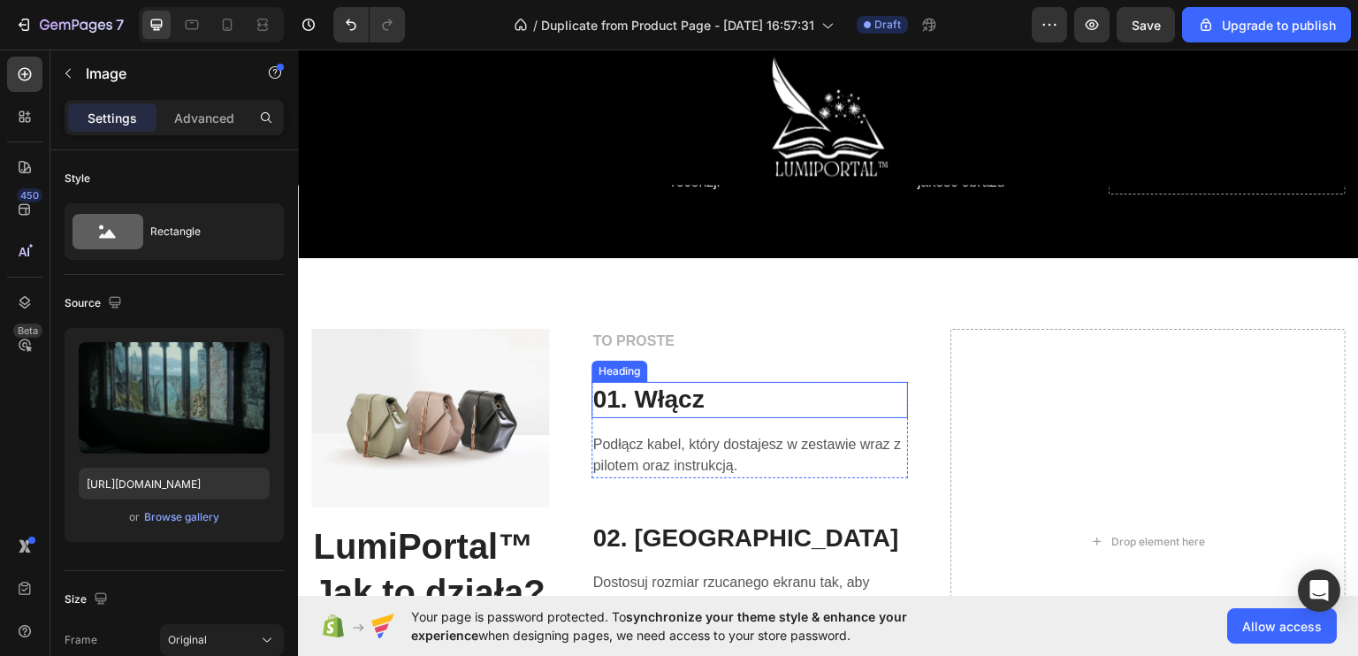
scroll to position [3720, 0]
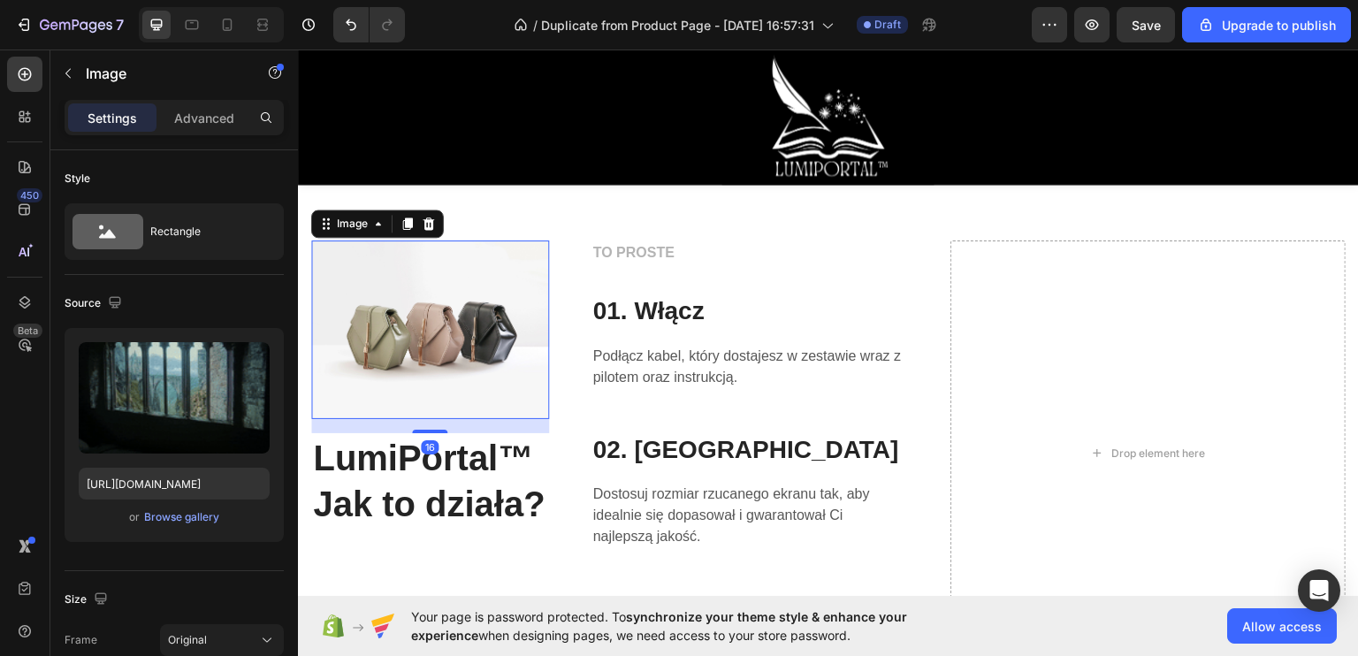
click at [470, 338] on img at bounding box center [430, 329] width 238 height 178
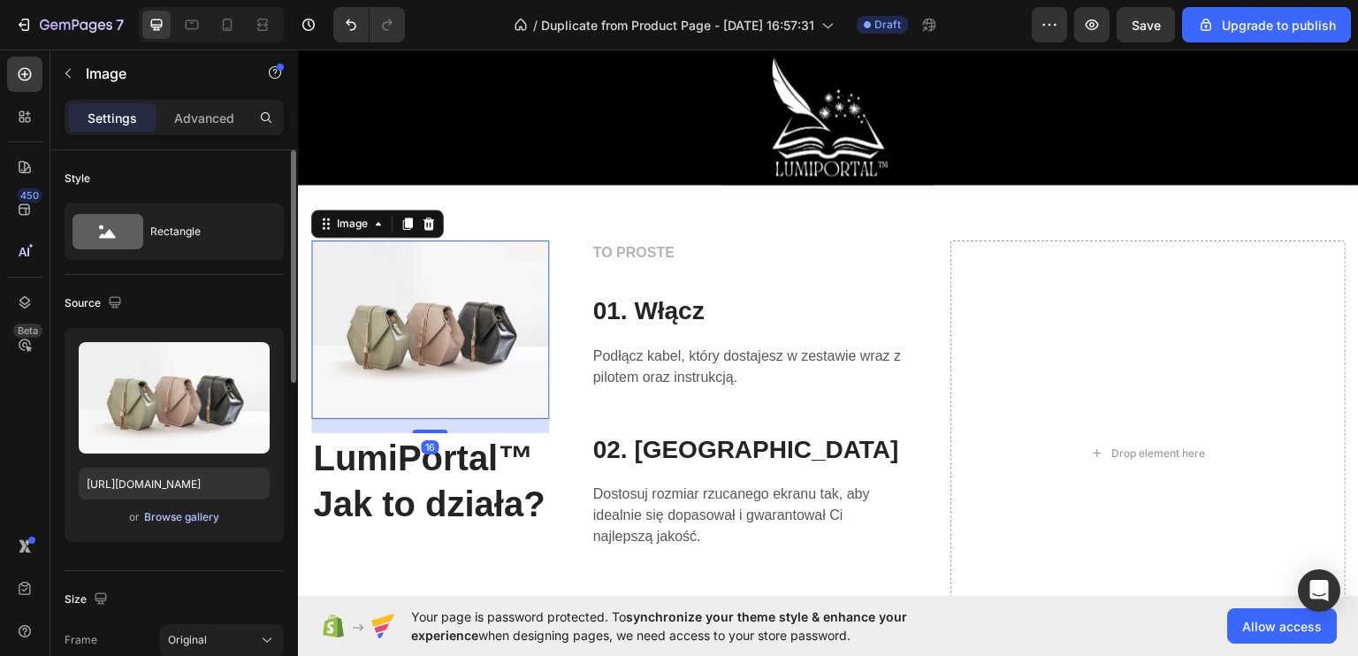
click at [194, 520] on div "Browse gallery" at bounding box center [181, 517] width 75 height 16
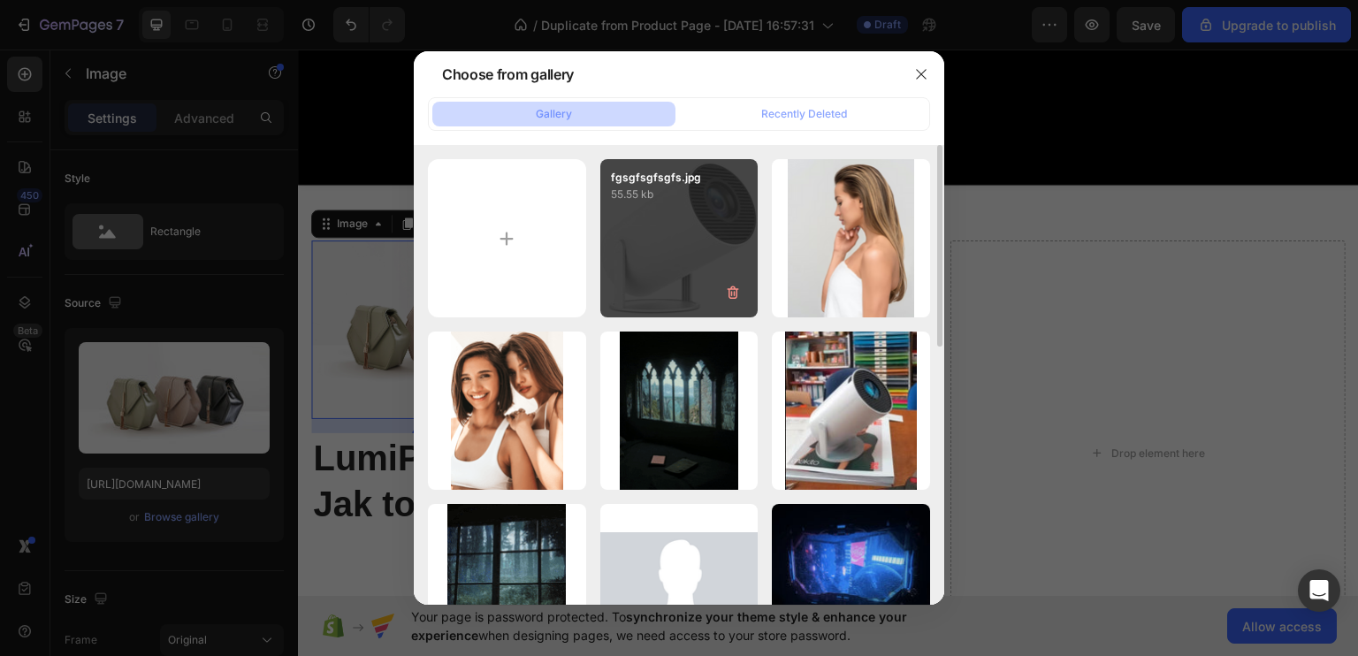
click at [659, 278] on div "fgsgfsgfsgfs.jpg 55.55 kb" at bounding box center [679, 238] width 158 height 158
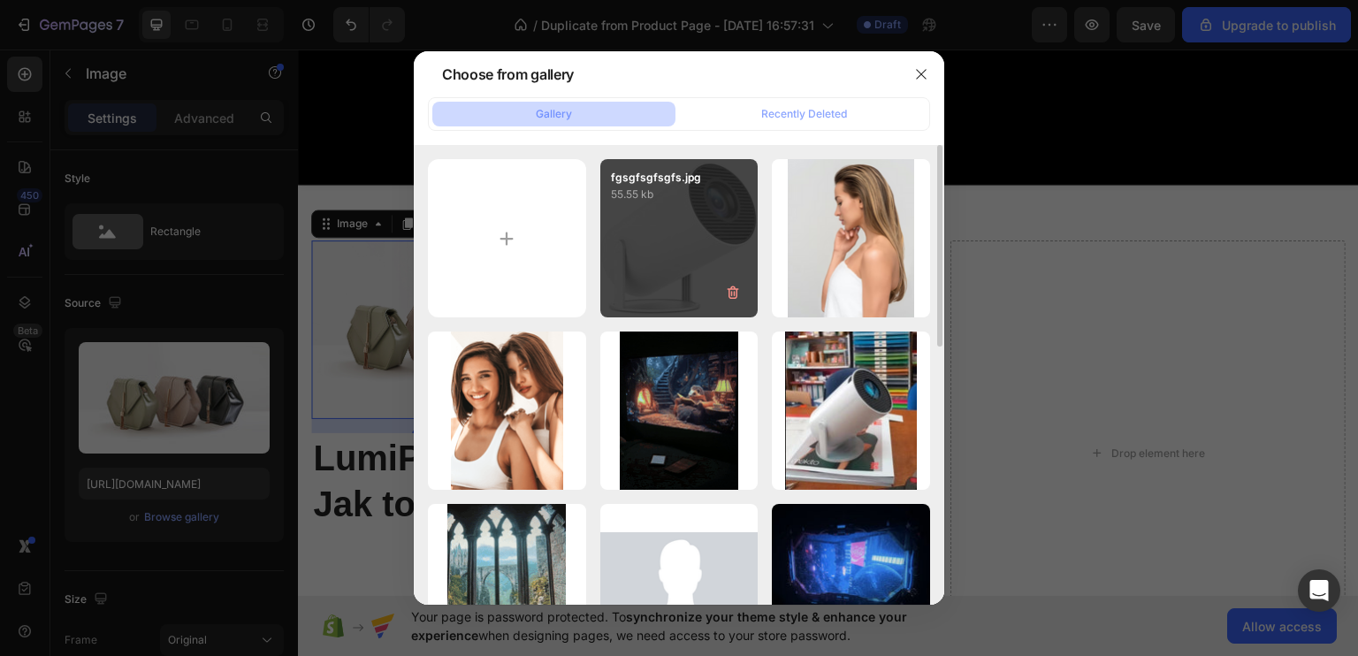
type input "https://cdn.shopify.com/s/files/1/0922/4431/2392/files/gempages_584663978324525…"
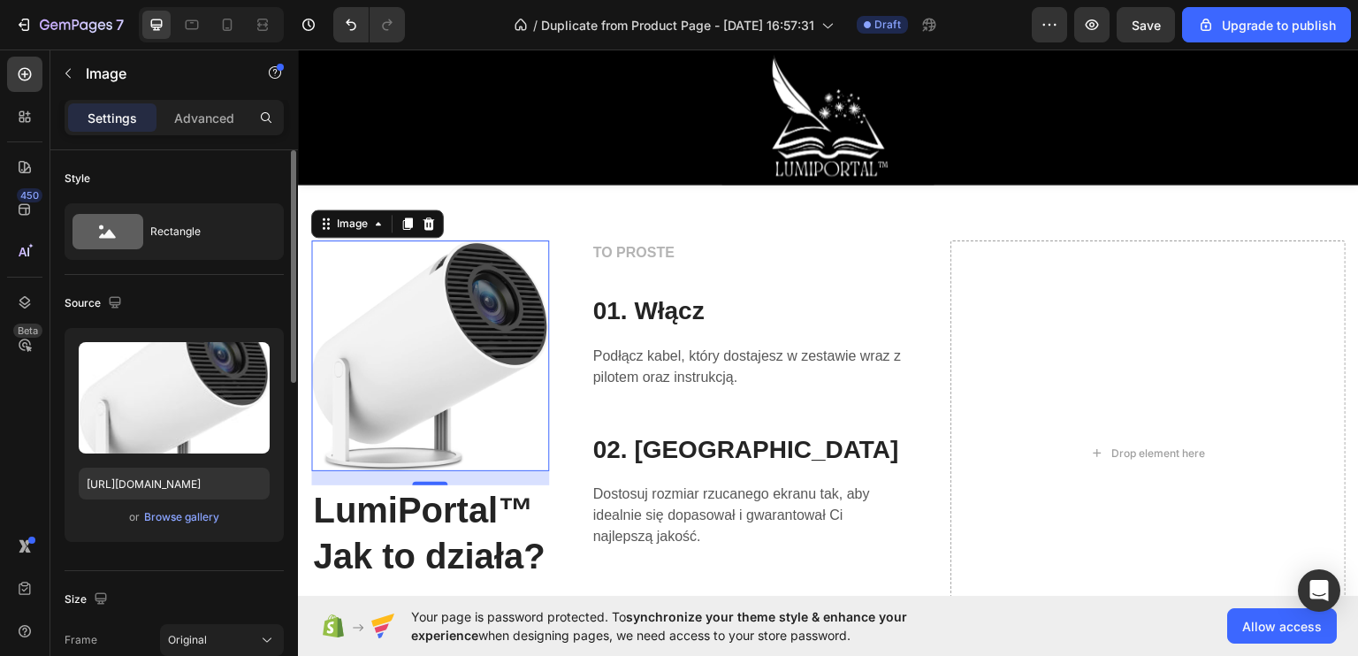
scroll to position [177, 0]
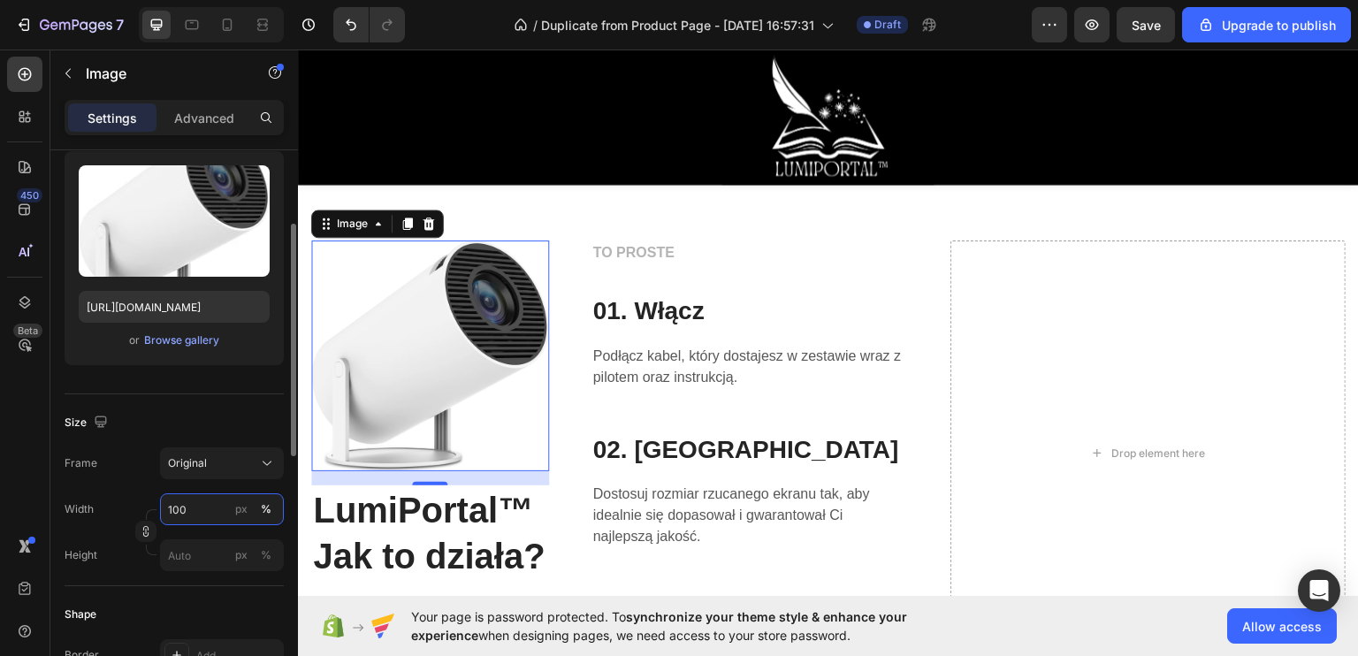
click at [206, 505] on input "100" at bounding box center [222, 509] width 124 height 32
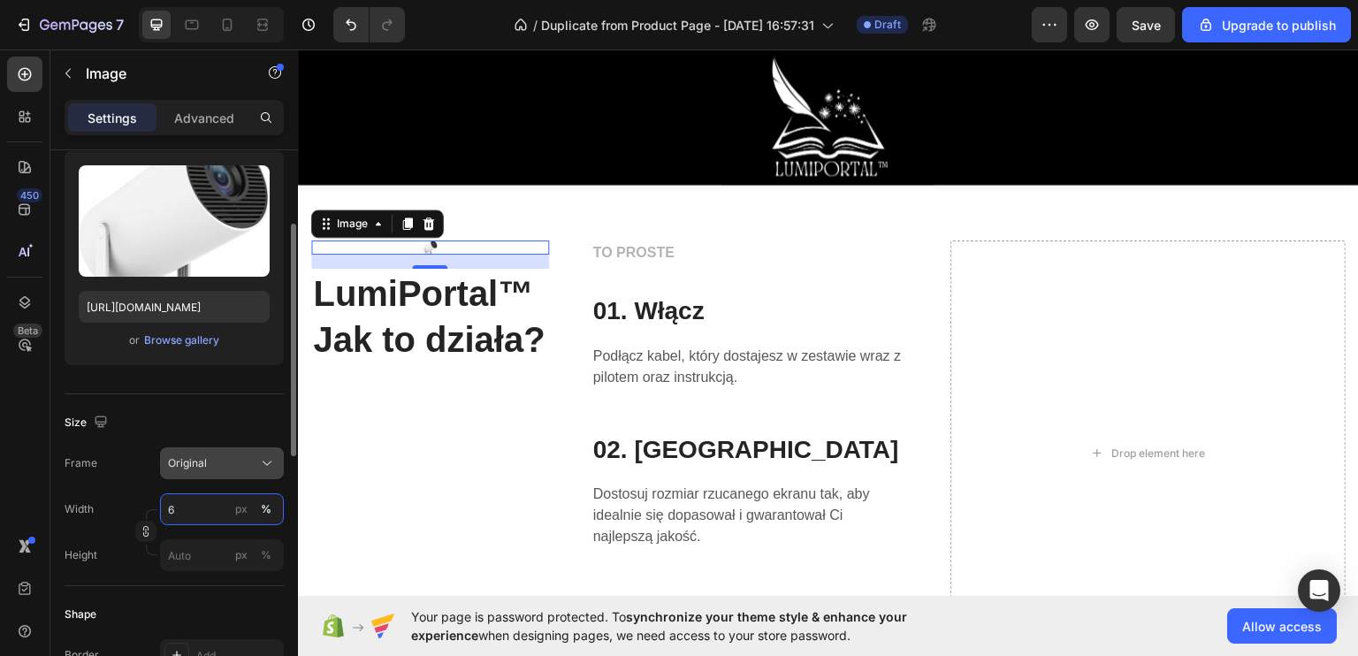
type input "60"
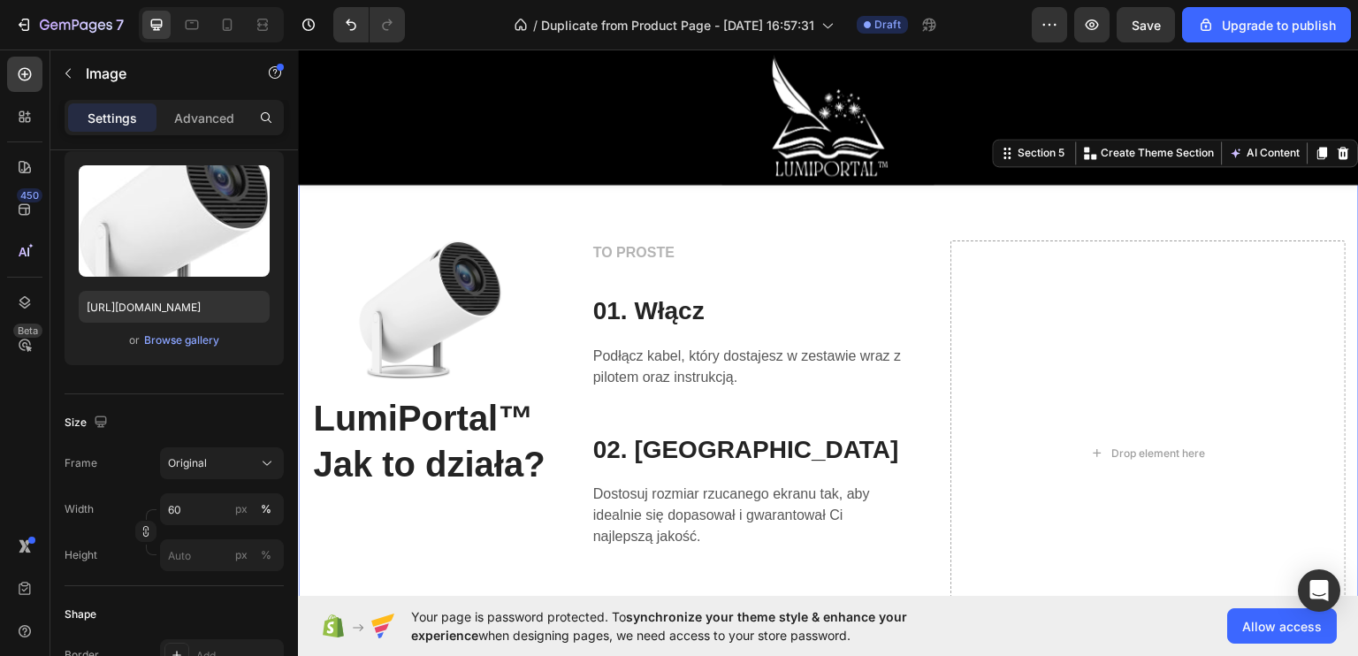
click at [537, 221] on div "Image LumiPortal™ Jak to działa? Heading TO PROSTE Text block 01. Włącz Heading…" at bounding box center [828, 452] width 1061 height 567
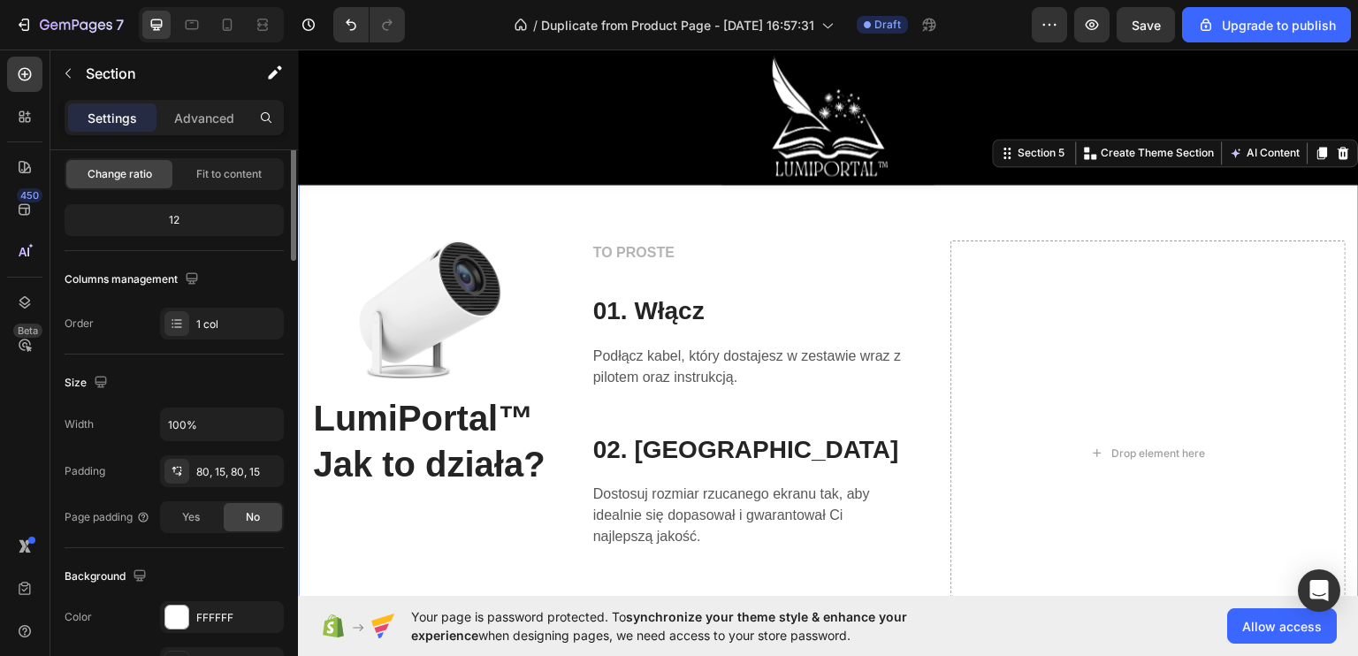
scroll to position [0, 0]
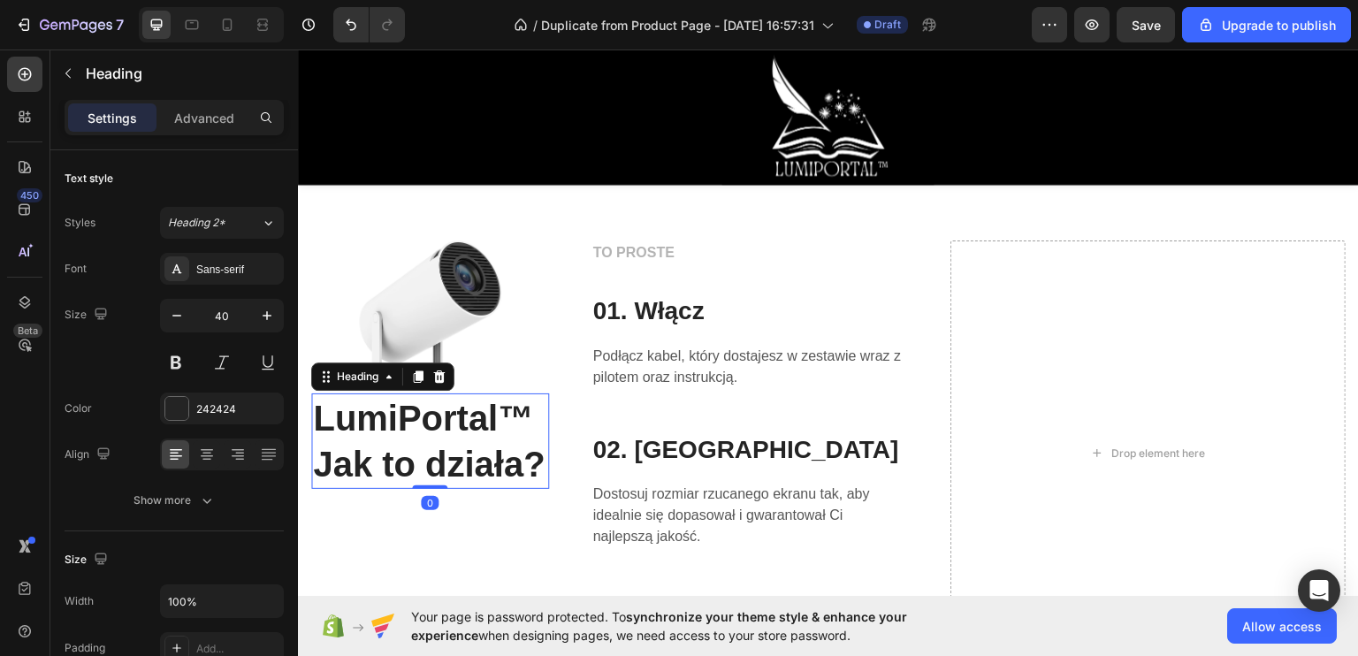
click at [414, 461] on h2 "LumiPortal™ Jak to działa?" at bounding box center [430, 440] width 238 height 95
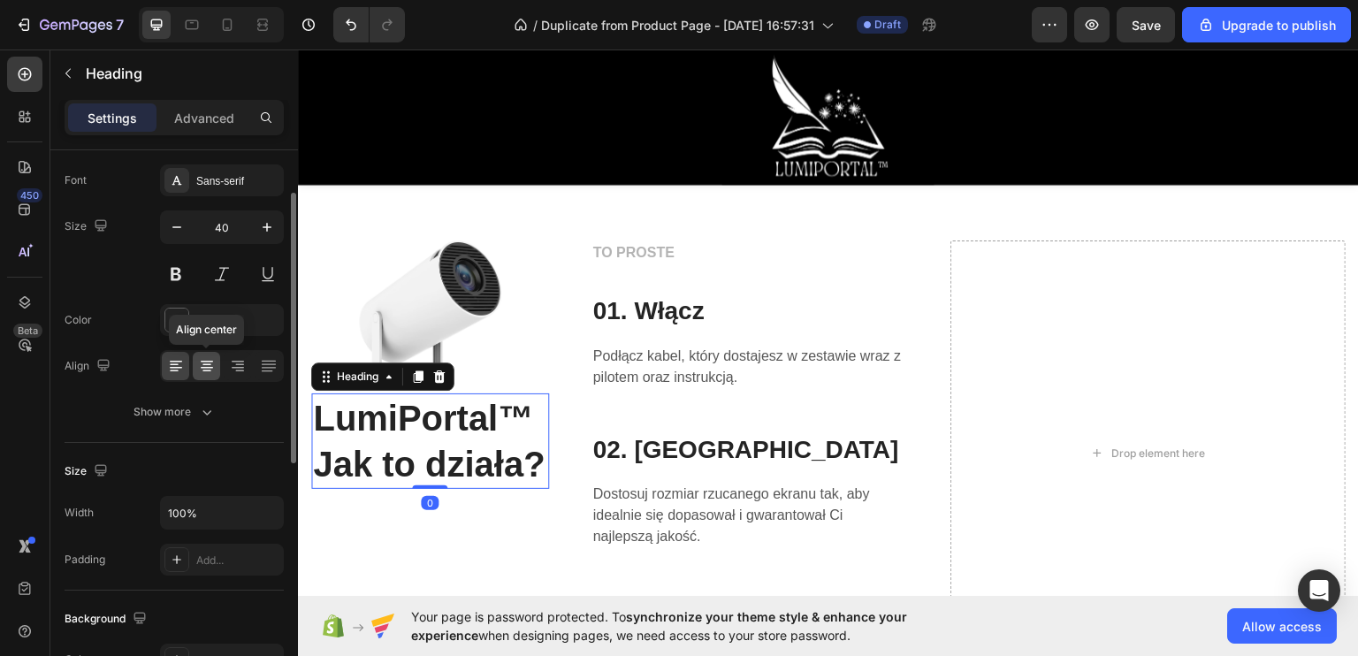
click at [210, 357] on icon at bounding box center [207, 366] width 18 height 18
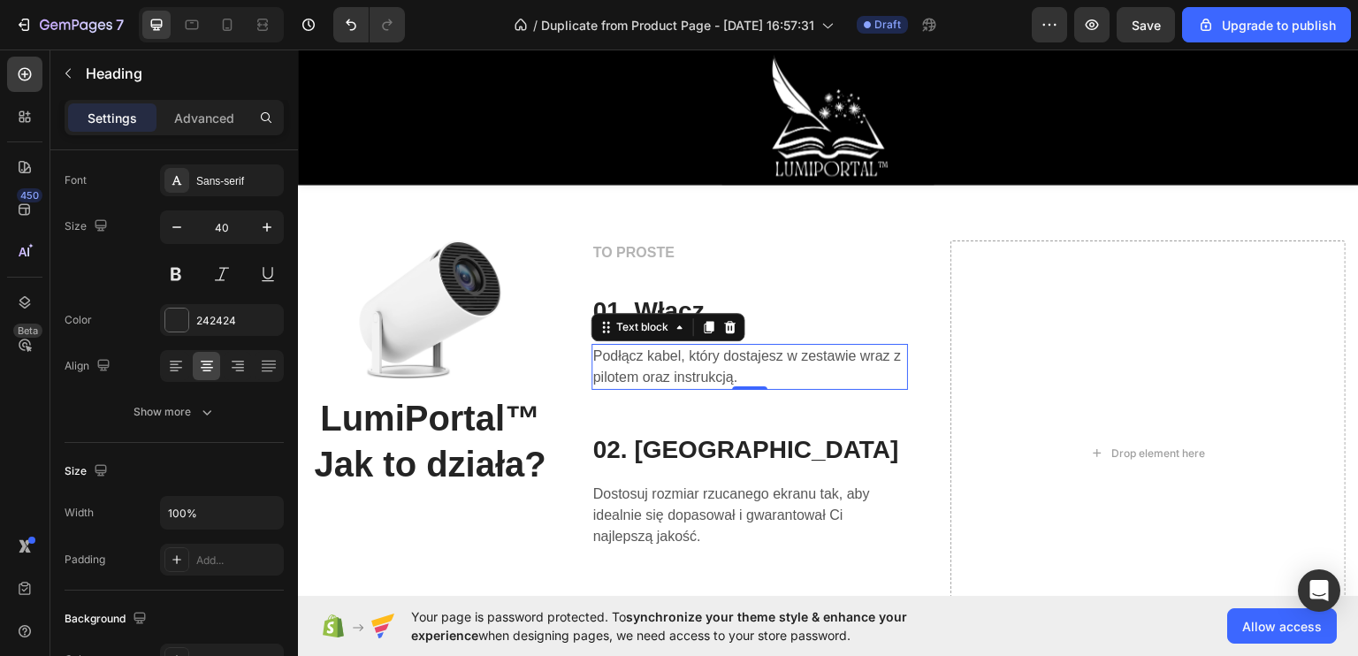
click at [613, 343] on div "Podłącz kabel, który dostajesz w zestawie wraz z pilotem oraz instrukcją. Text …" at bounding box center [749, 366] width 316 height 46
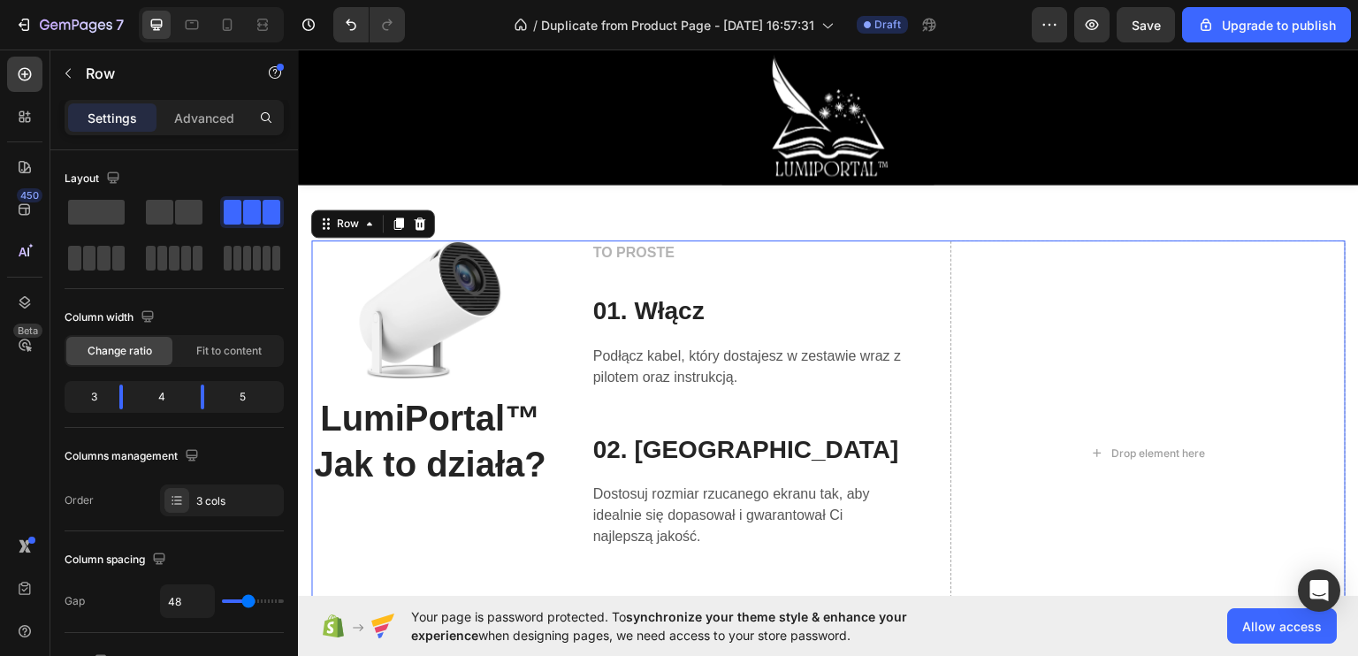
click at [796, 409] on div "TO PROSTE Text block 01. Włącz Heading Podłącz kabel, który dostajesz w zestawi…" at bounding box center [749, 452] width 316 height 425
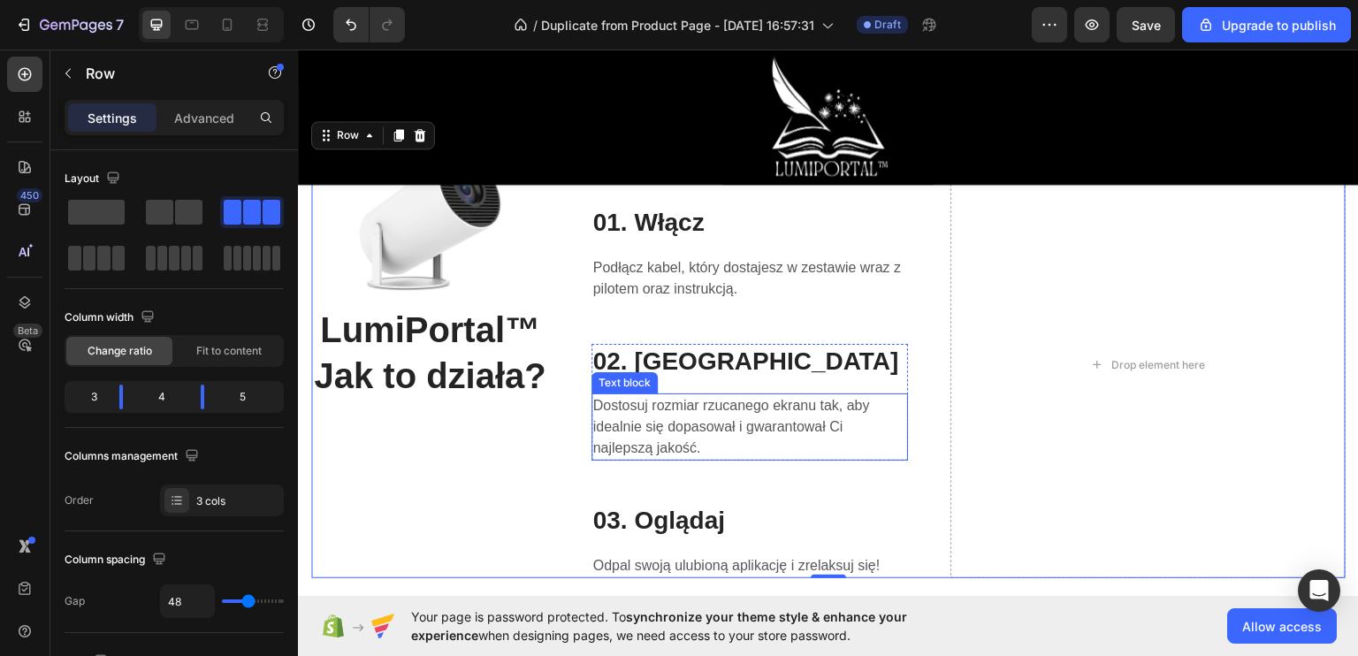
scroll to position [3897, 0]
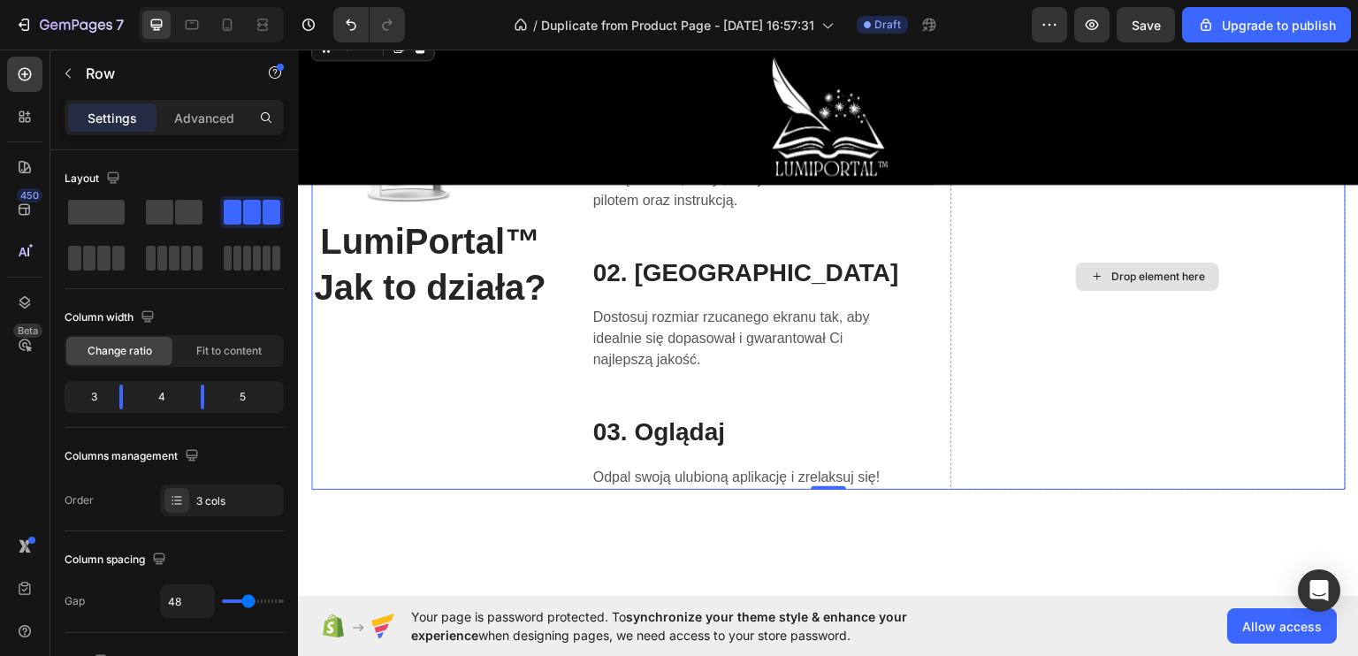
click at [1062, 374] on div "Drop element here" at bounding box center [1148, 275] width 396 height 425
click at [1080, 308] on div "Drop element here" at bounding box center [1148, 275] width 396 height 425
click at [1035, 434] on div "Drop element here" at bounding box center [1148, 275] width 396 height 425
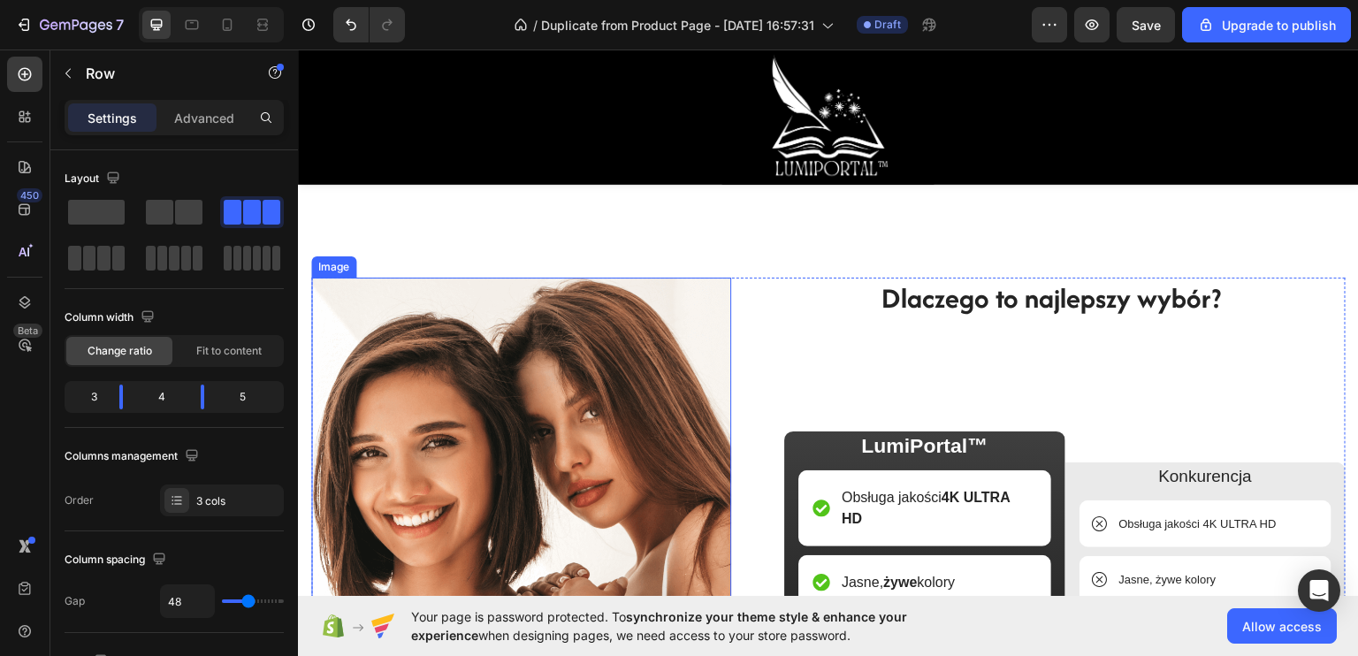
scroll to position [4339, 0]
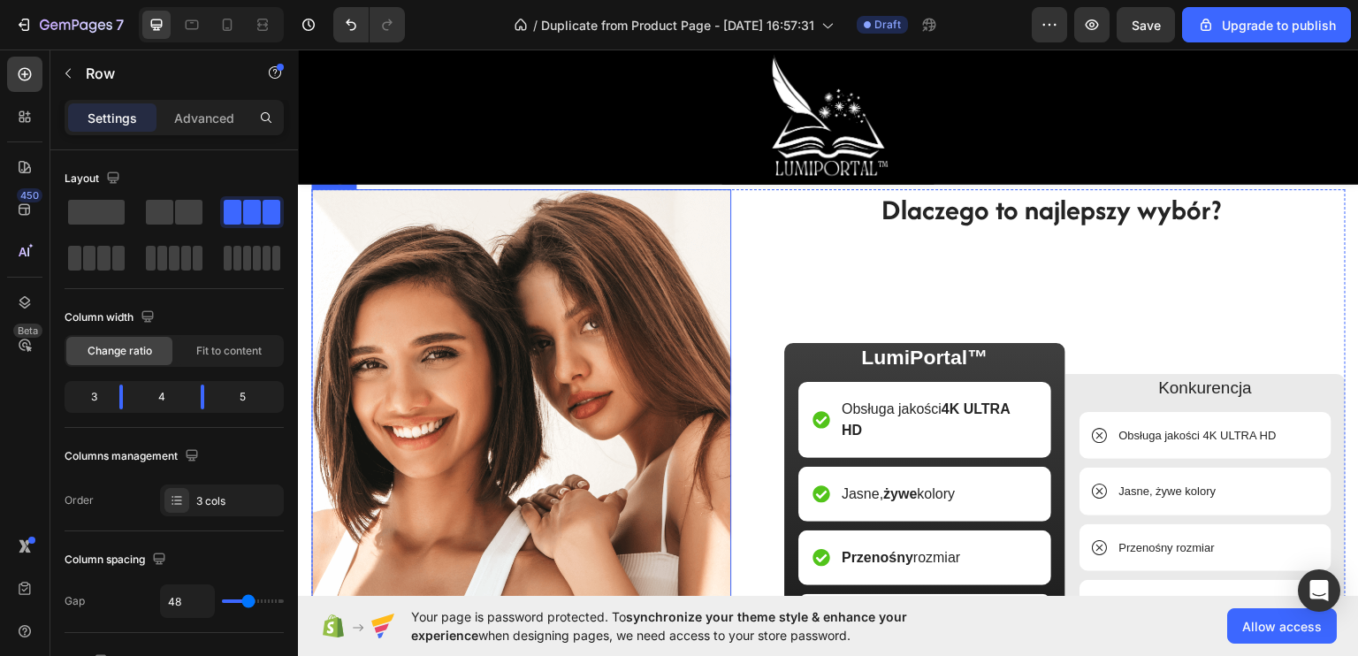
click at [598, 369] on img at bounding box center [521, 482] width 420 height 589
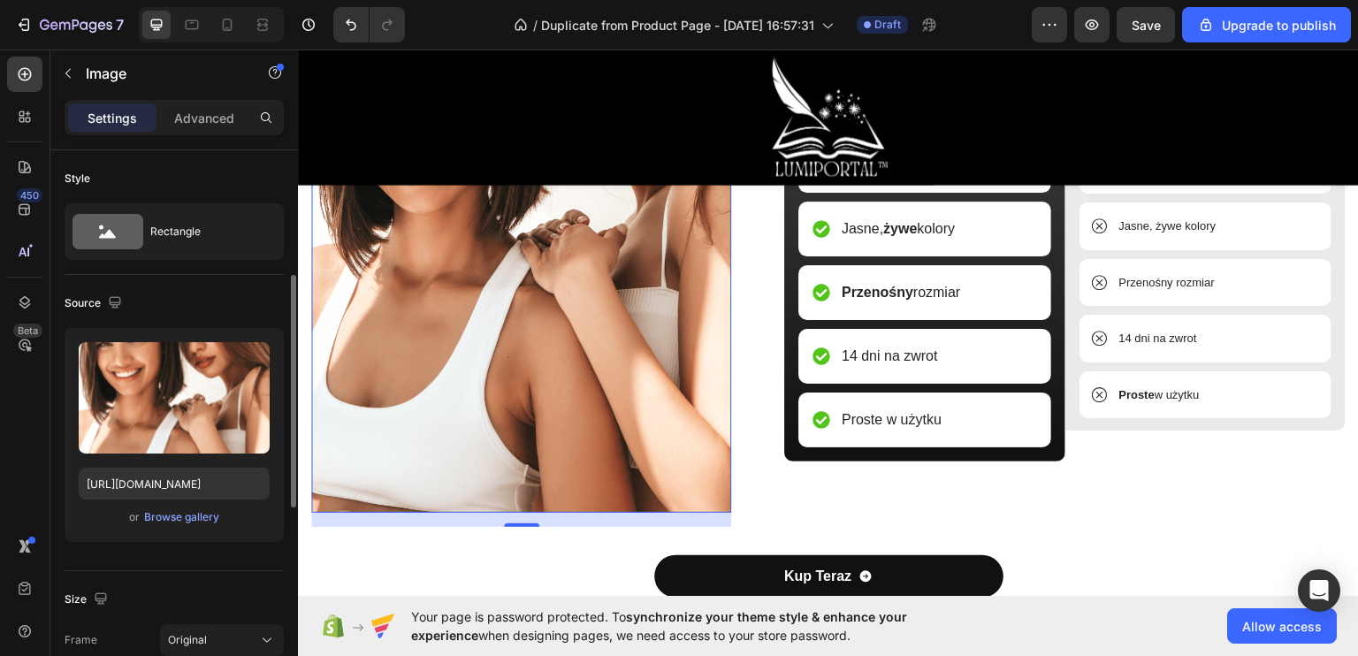
scroll to position [177, 0]
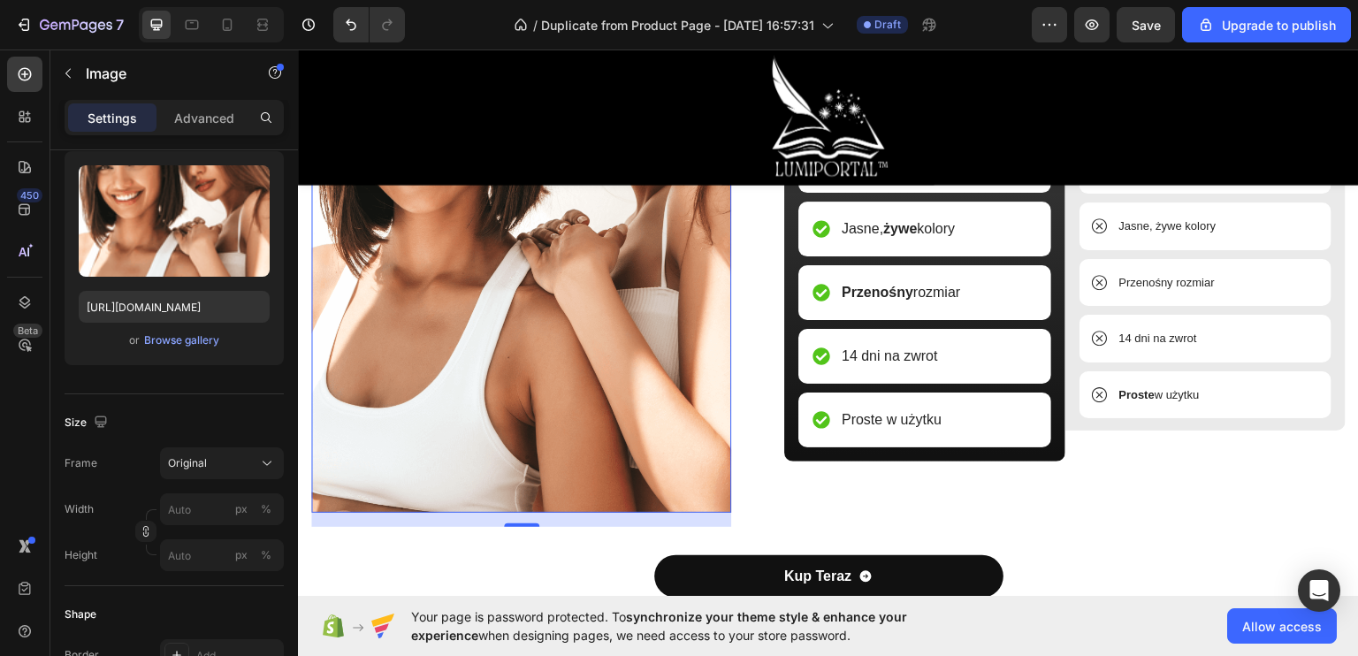
click at [246, 37] on div at bounding box center [211, 24] width 145 height 35
click at [240, 25] on div at bounding box center [227, 25] width 28 height 28
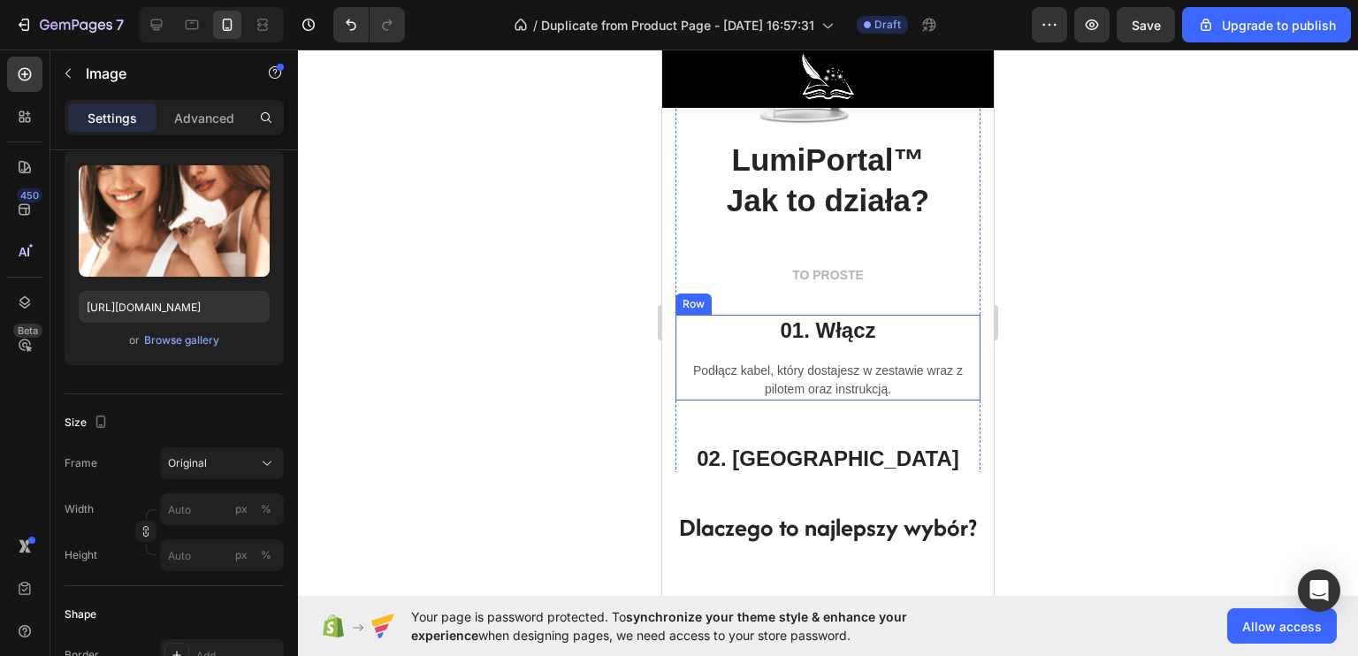
scroll to position [3820, 0]
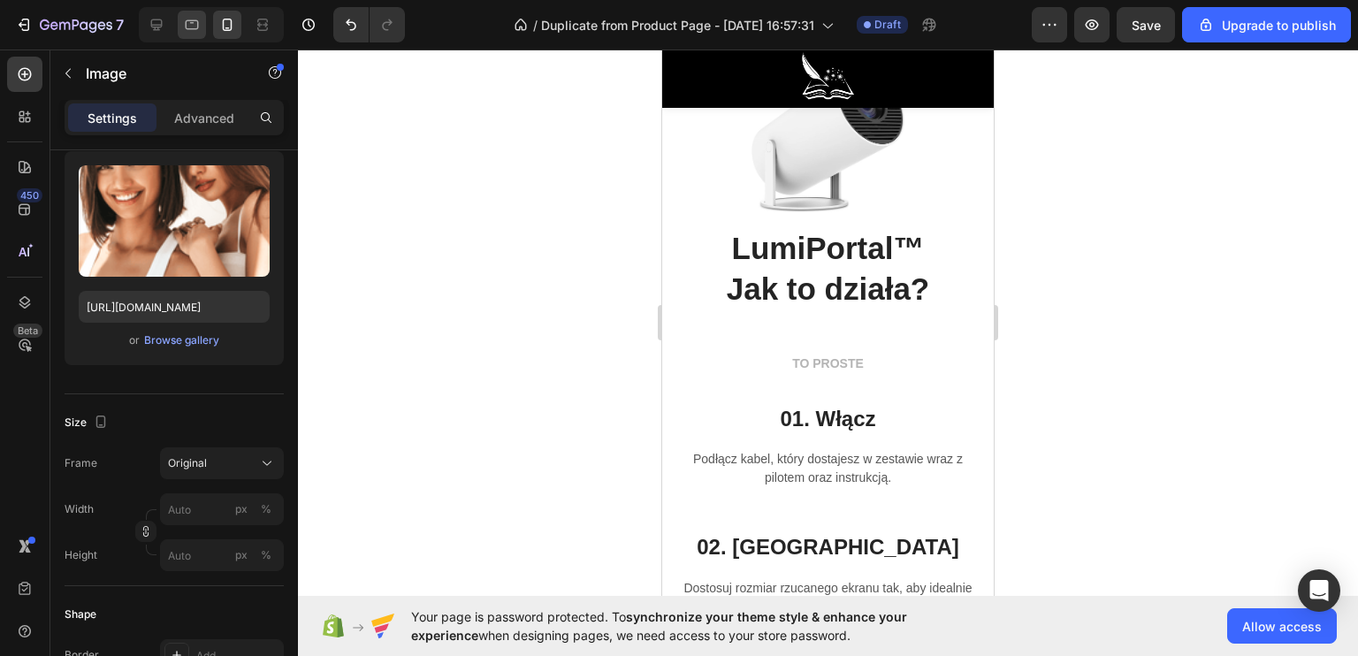
click at [193, 33] on icon at bounding box center [192, 25] width 18 height 18
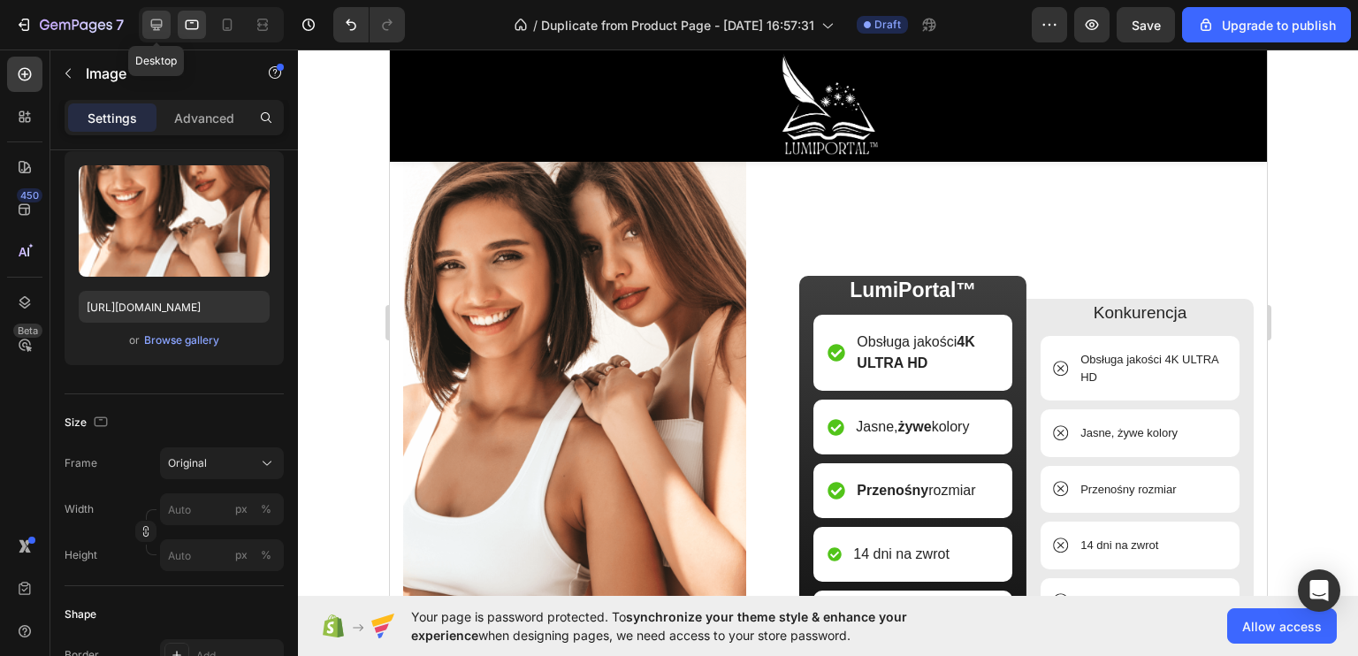
click at [159, 33] on icon at bounding box center [157, 25] width 18 height 18
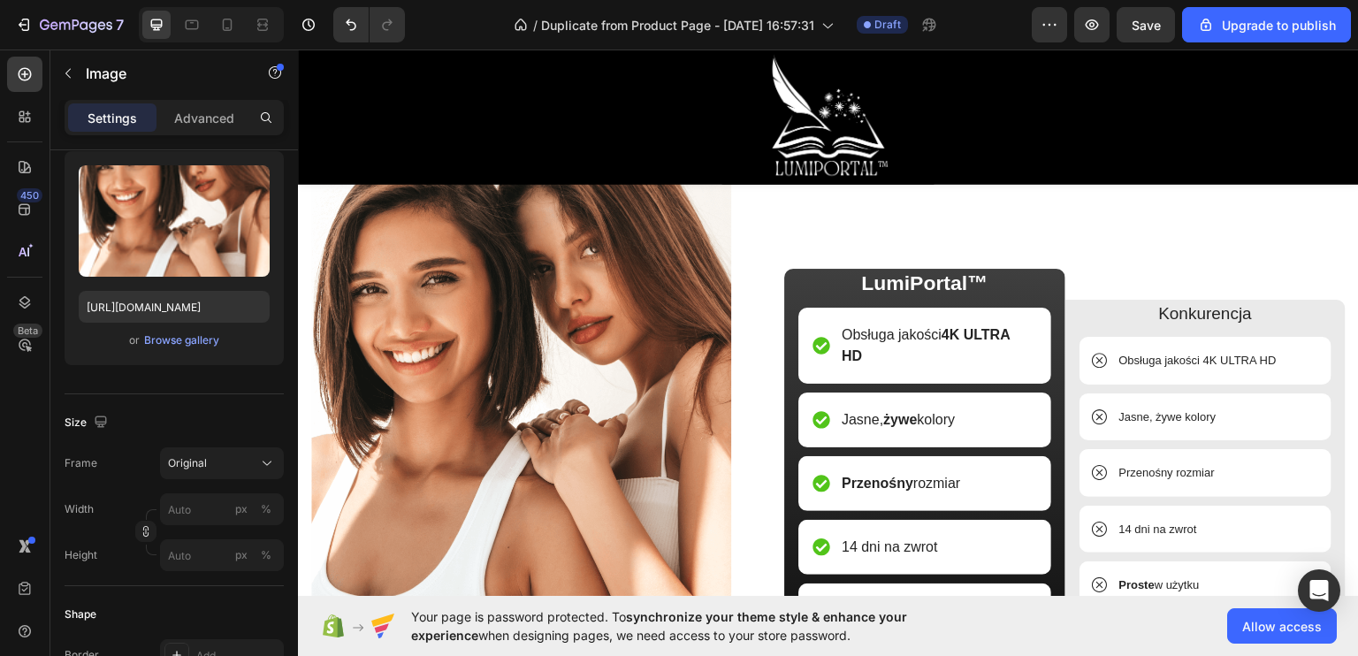
scroll to position [4456, 0]
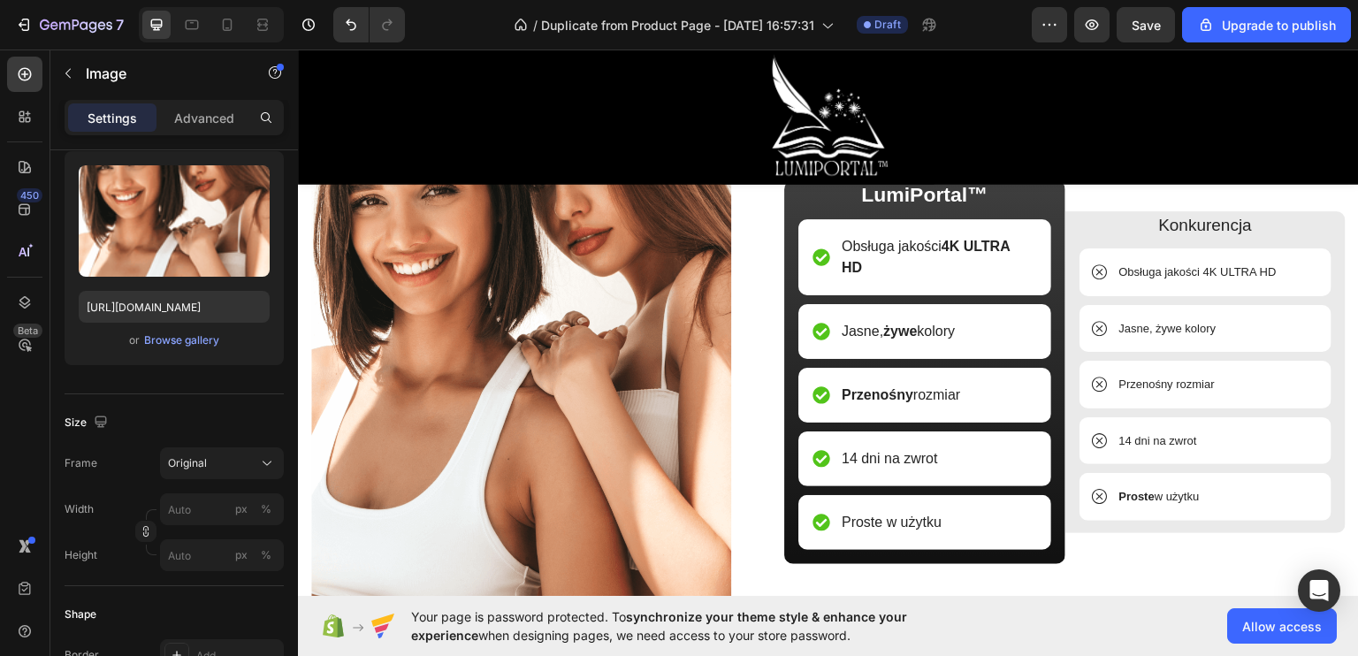
click at [519, 331] on img at bounding box center [521, 319] width 420 height 589
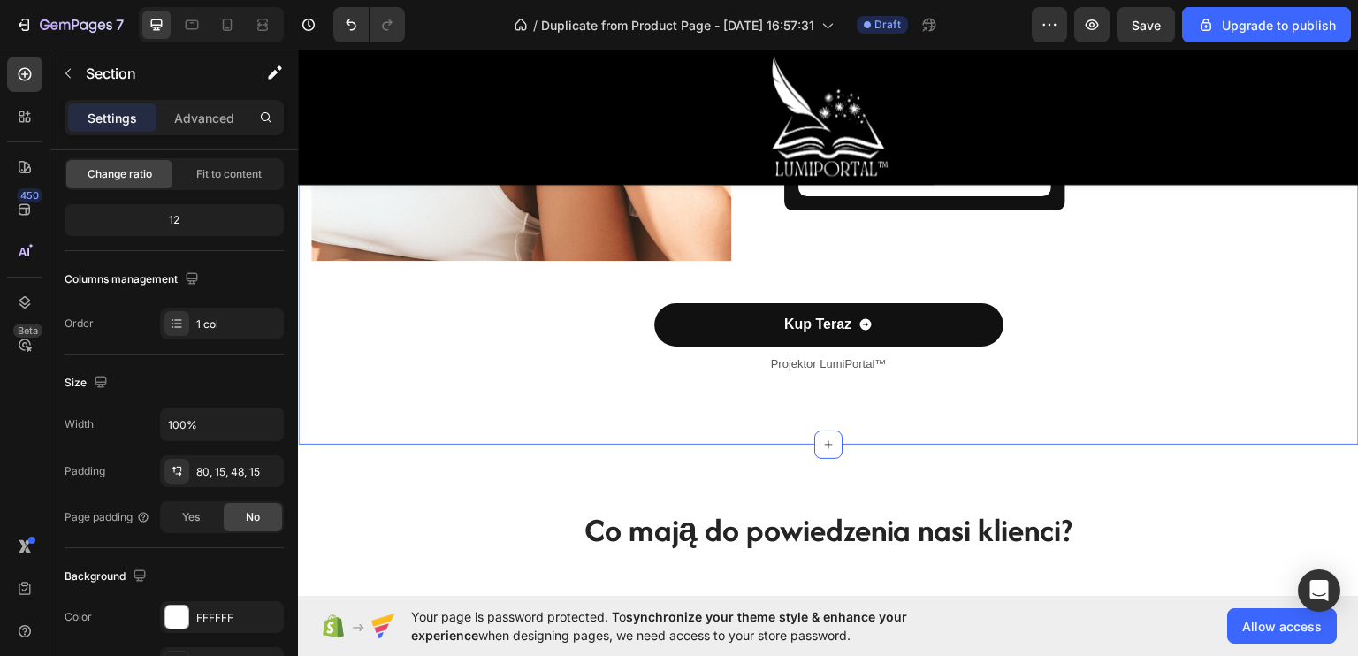
click at [492, 289] on div "Image Dlaczego to najlepszy wybór? Heading LumiPortal™ Text Block Obsługa jakoś…" at bounding box center [828, 36] width 1034 height 730
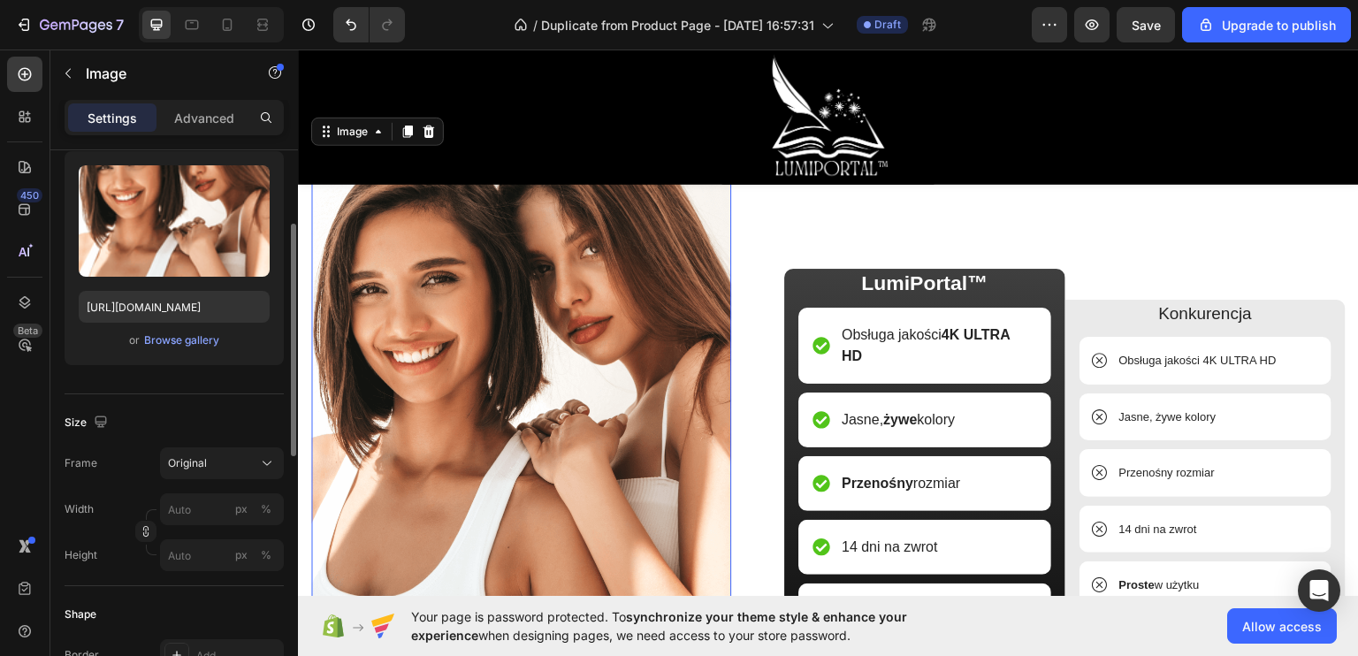
scroll to position [4279, 0]
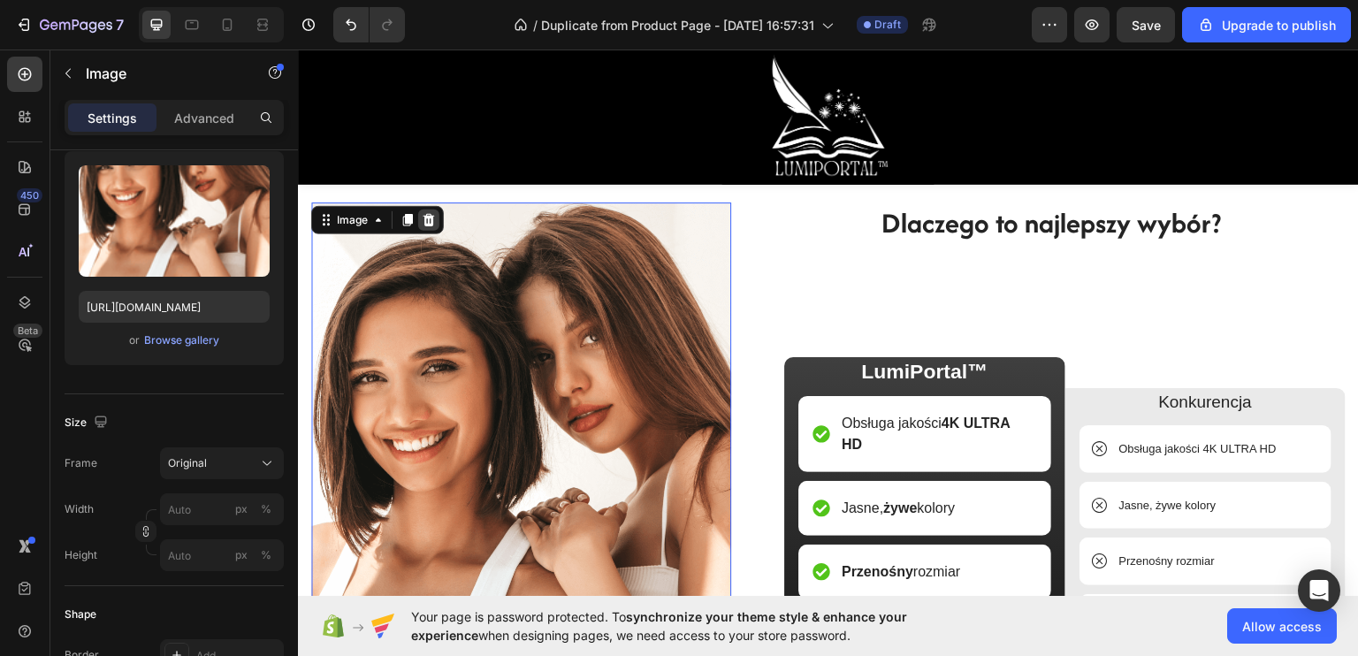
click at [428, 222] on icon at bounding box center [428, 219] width 11 height 12
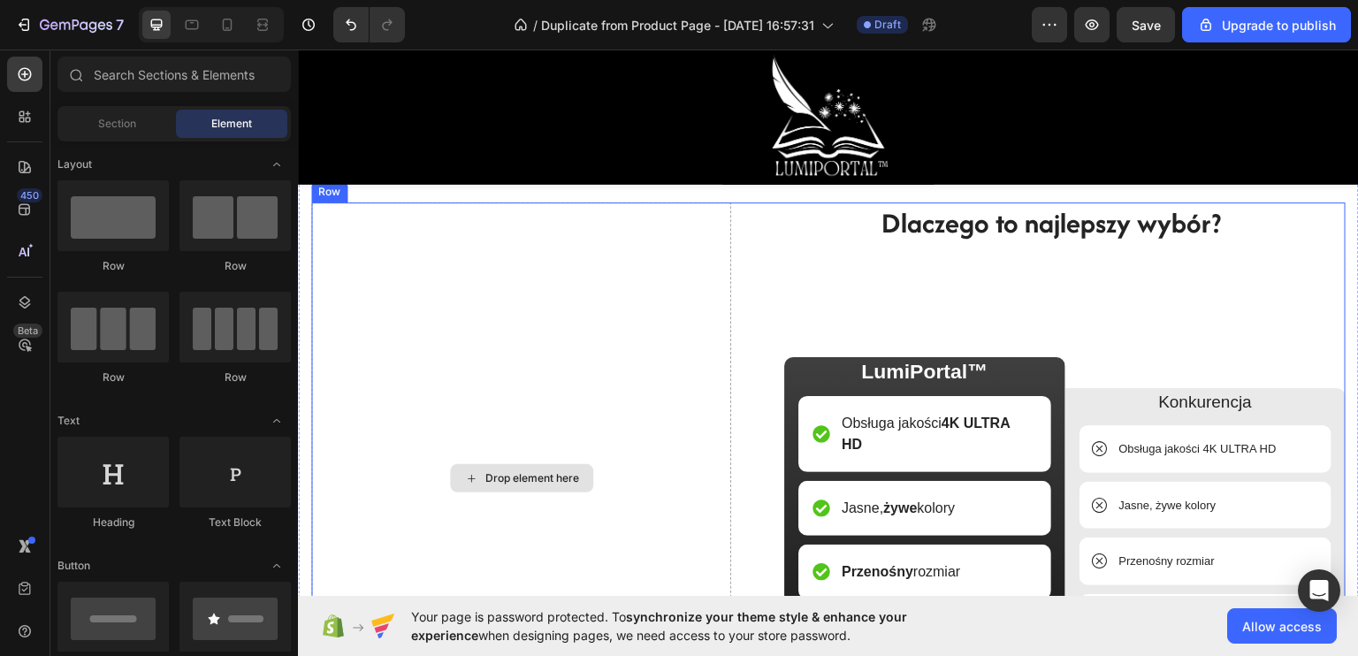
scroll to position [4367, 0]
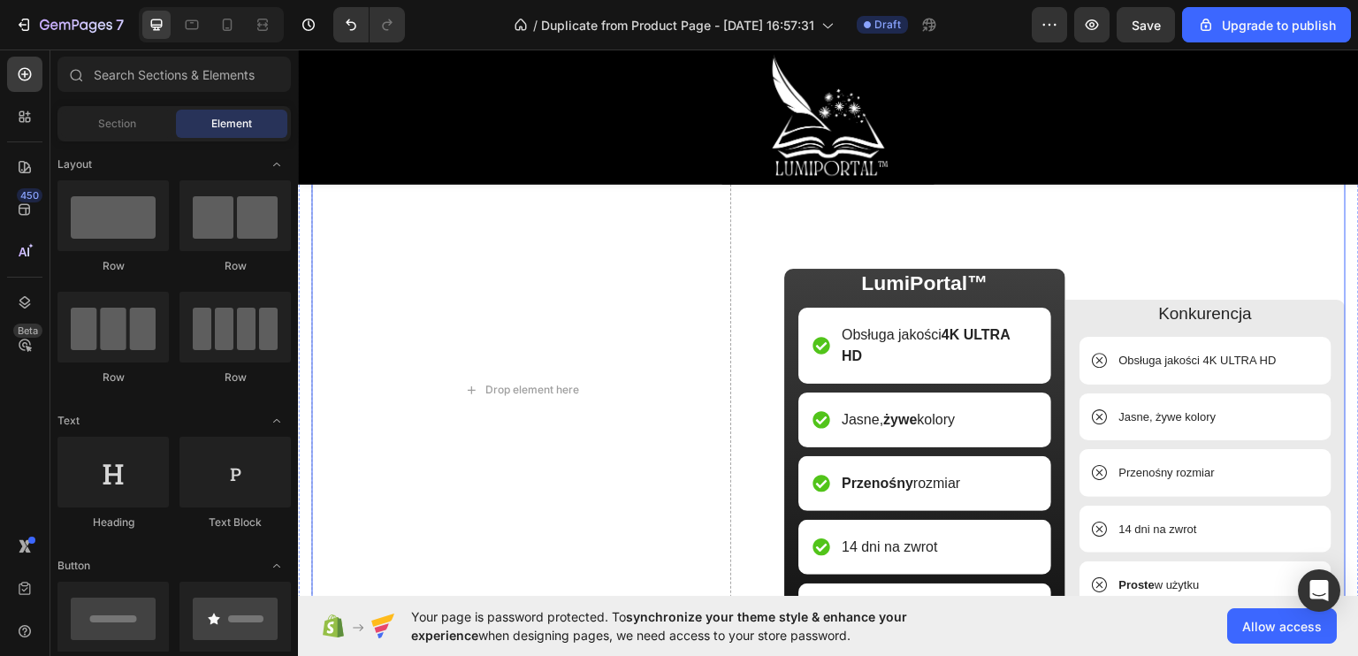
click at [767, 236] on div "Dlaczego to najlepszy wybór? Heading LumiPortal™ Text Block Obsługa jakości 4K …" at bounding box center [1052, 389] width 588 height 553
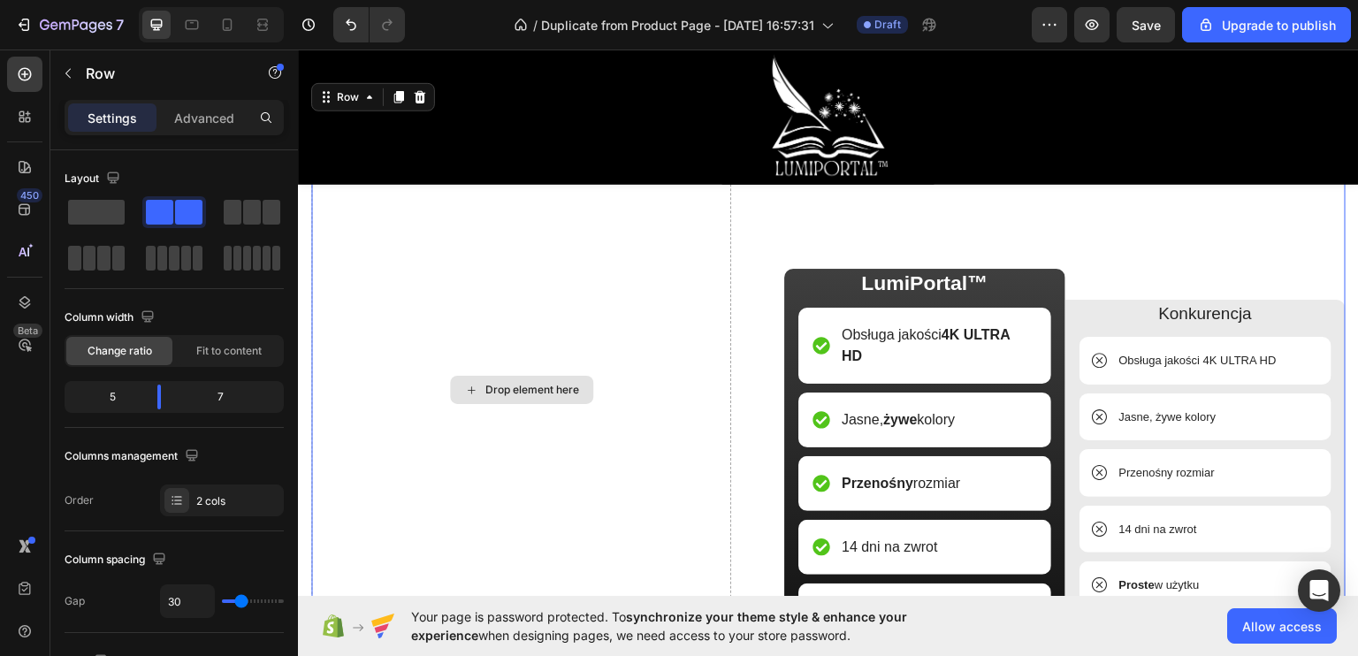
click at [632, 274] on div "Drop element here" at bounding box center [521, 389] width 420 height 553
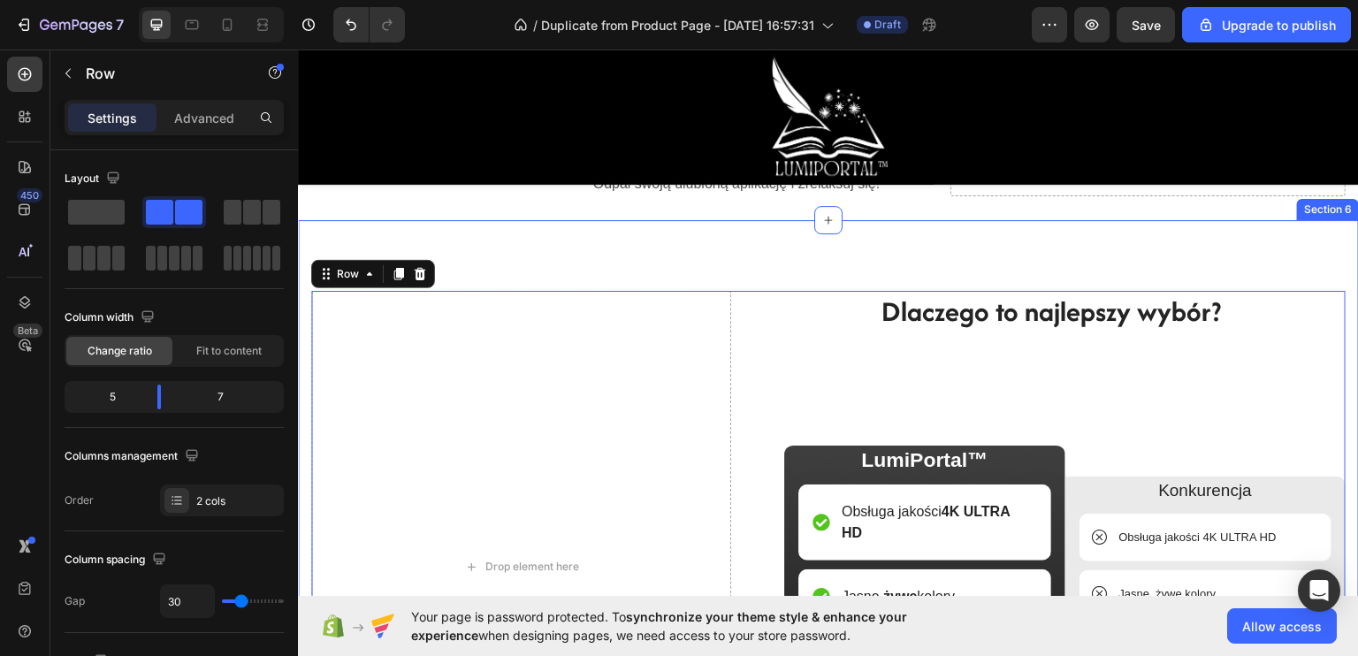
scroll to position [4102, 0]
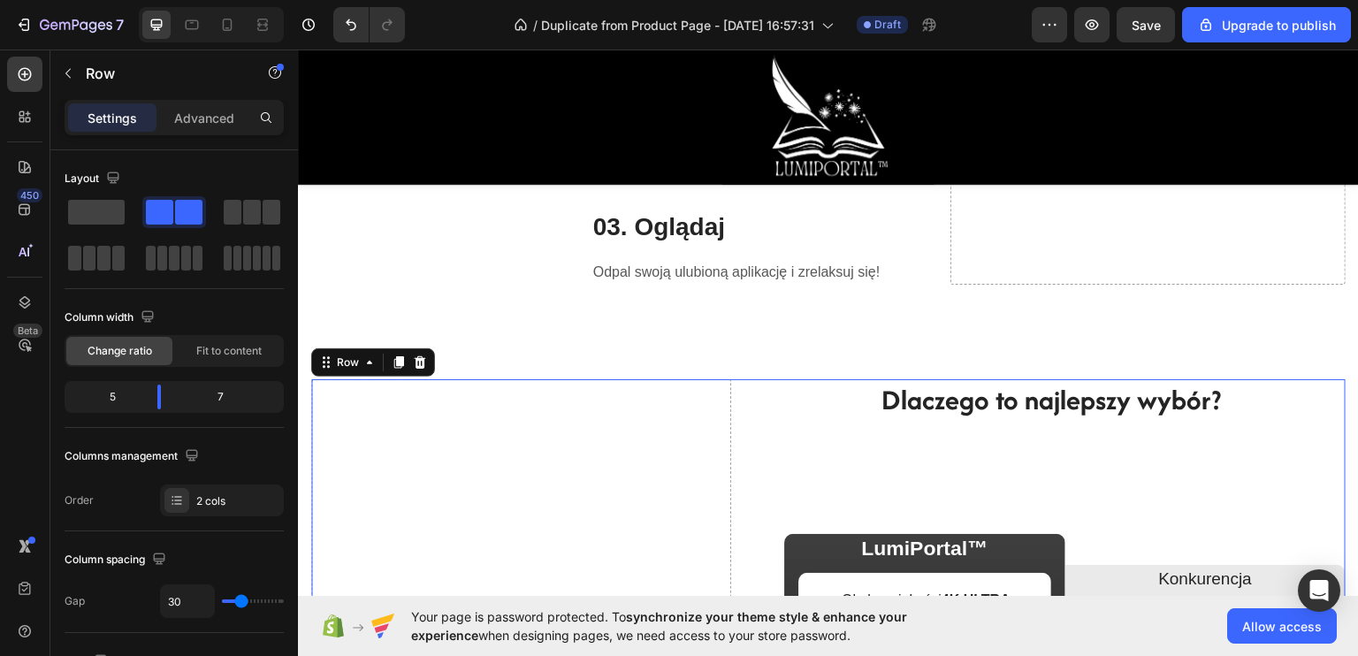
click at [468, 420] on div "Drop element here" at bounding box center [521, 654] width 420 height 553
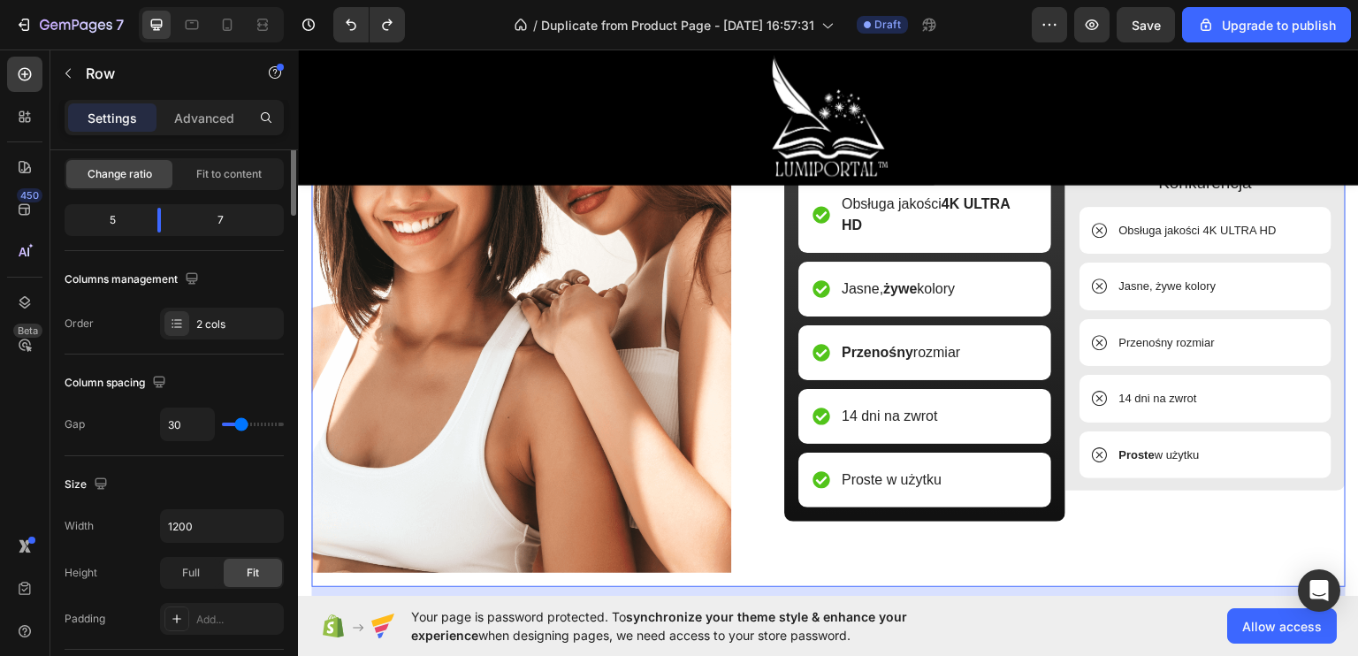
scroll to position [0, 0]
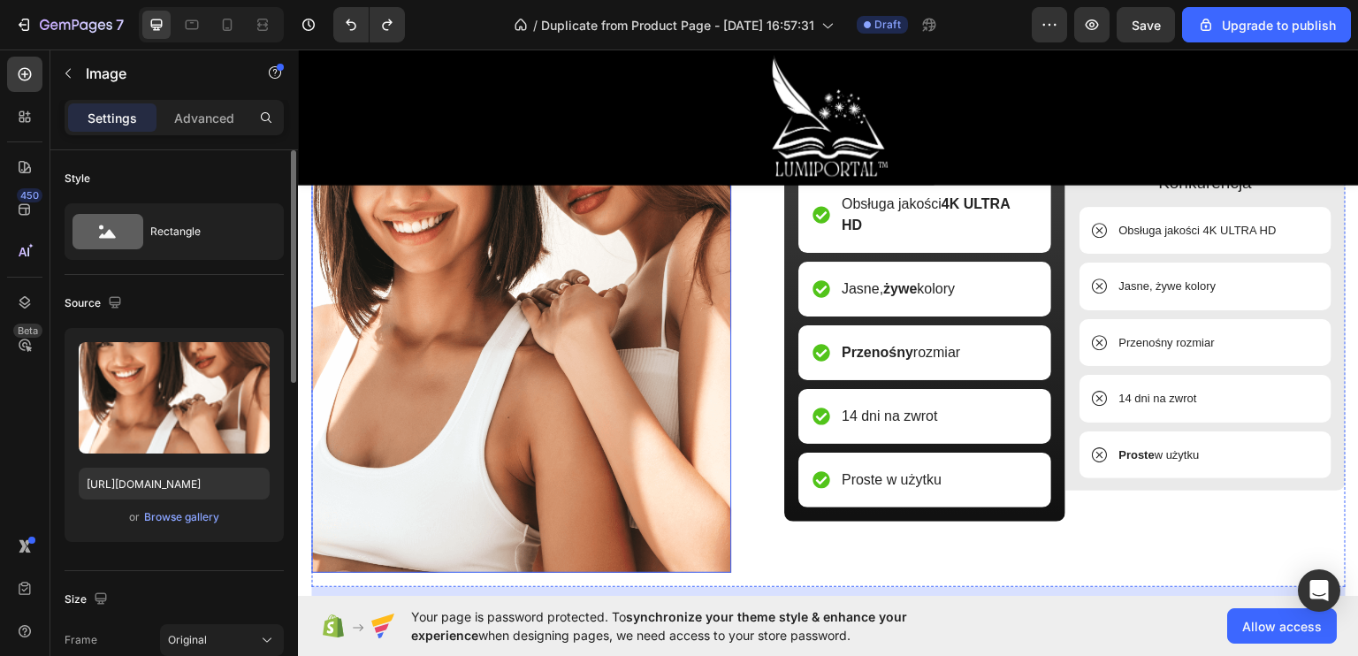
click at [450, 257] on img at bounding box center [521, 277] width 420 height 589
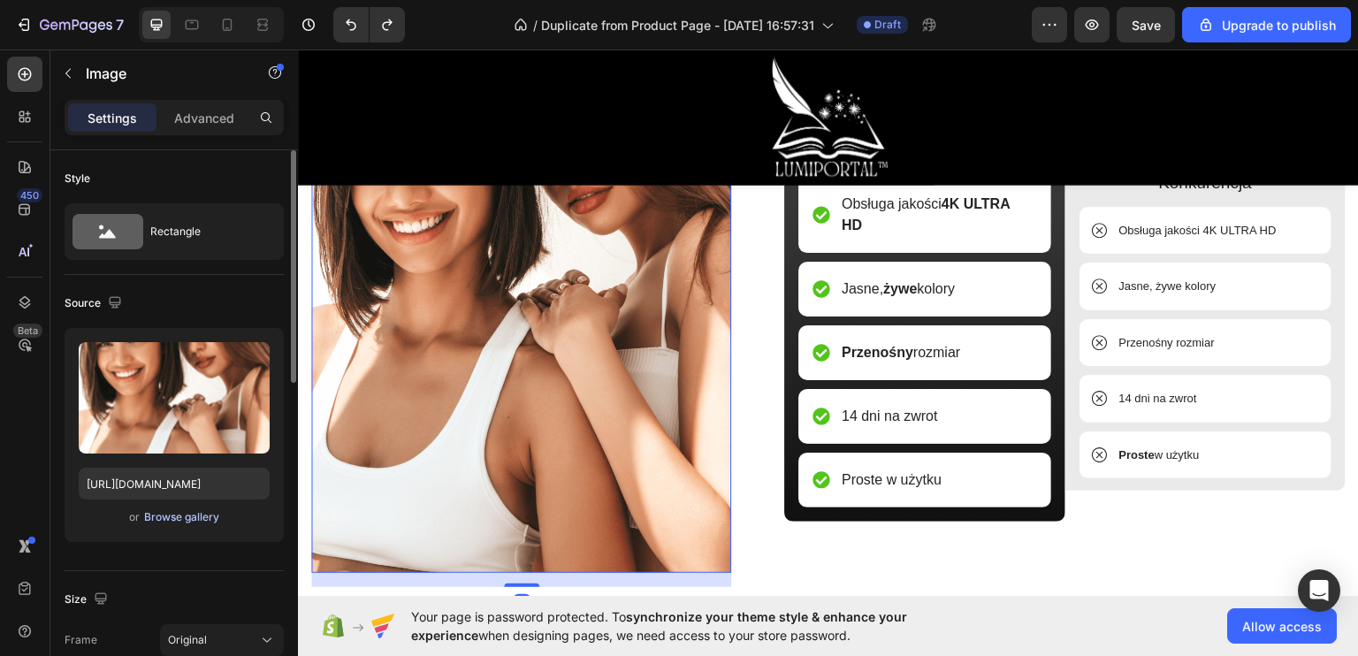
click at [173, 516] on div "Browse gallery" at bounding box center [181, 517] width 75 height 16
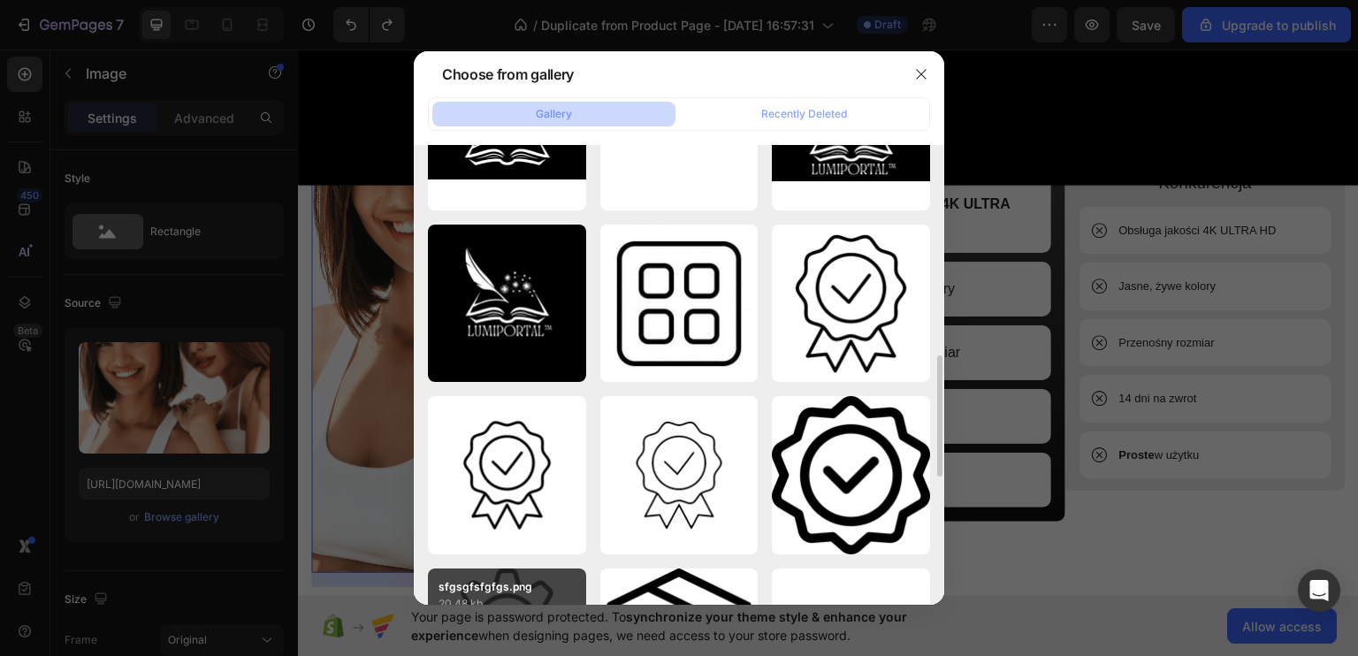
scroll to position [1275, 0]
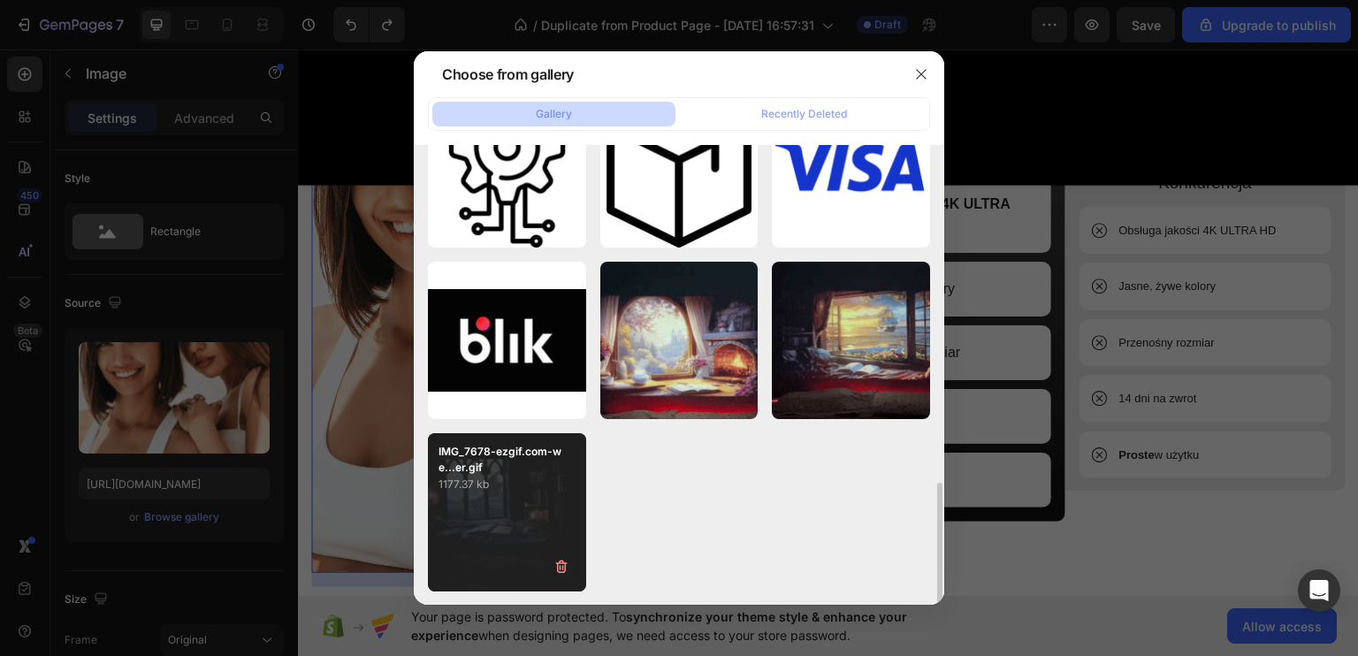
click at [486, 491] on p "1177.37 kb" at bounding box center [506, 485] width 137 height 18
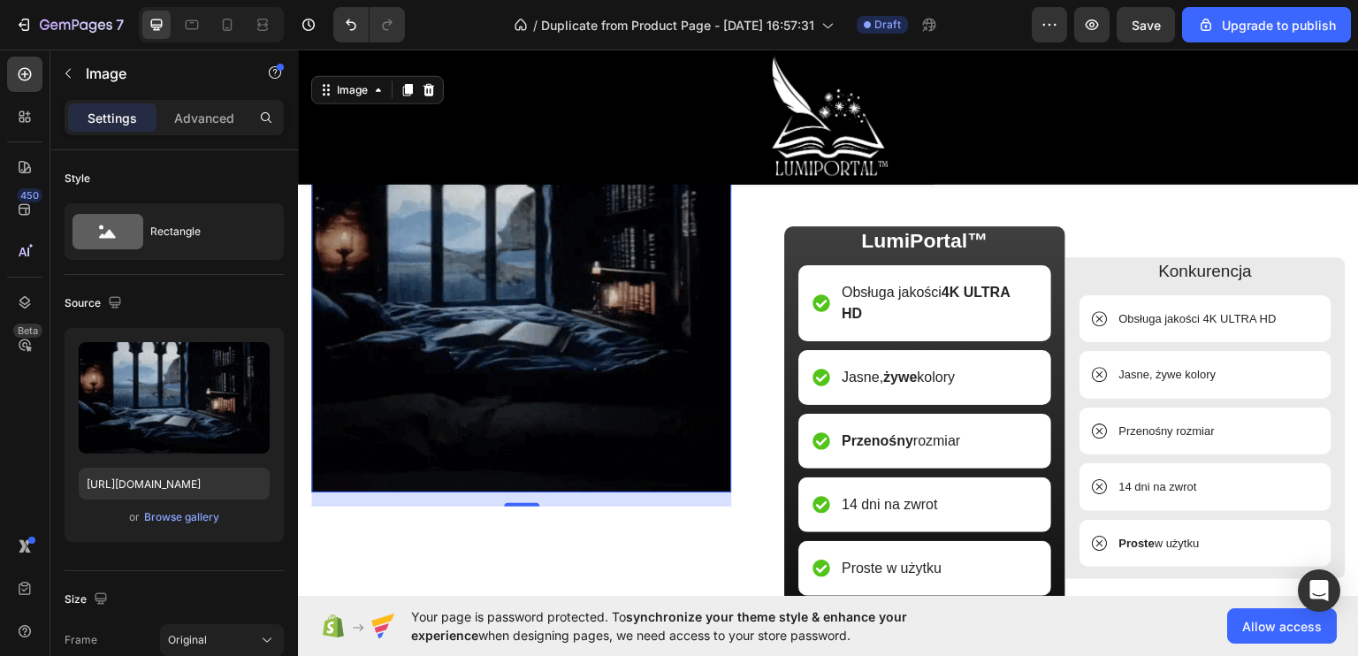
scroll to position [4544, 0]
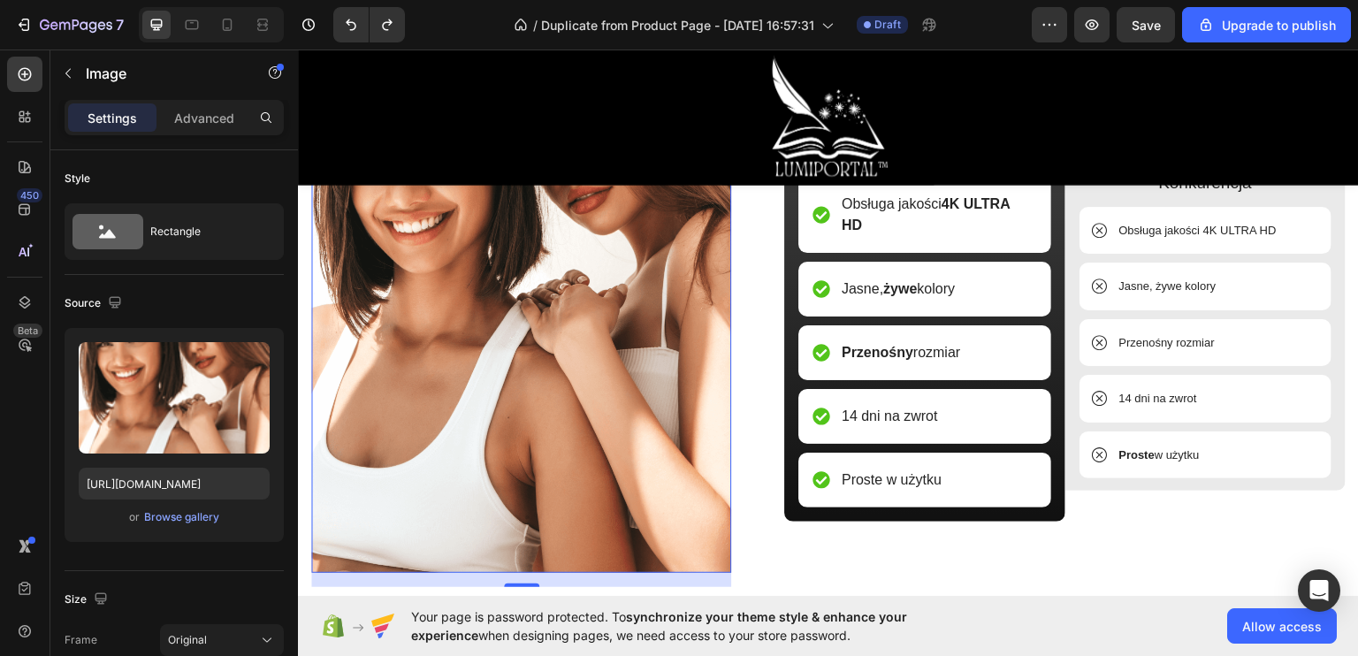
click at [445, 353] on img at bounding box center [521, 277] width 420 height 589
click at [177, 513] on div "Browse gallery" at bounding box center [181, 517] width 75 height 16
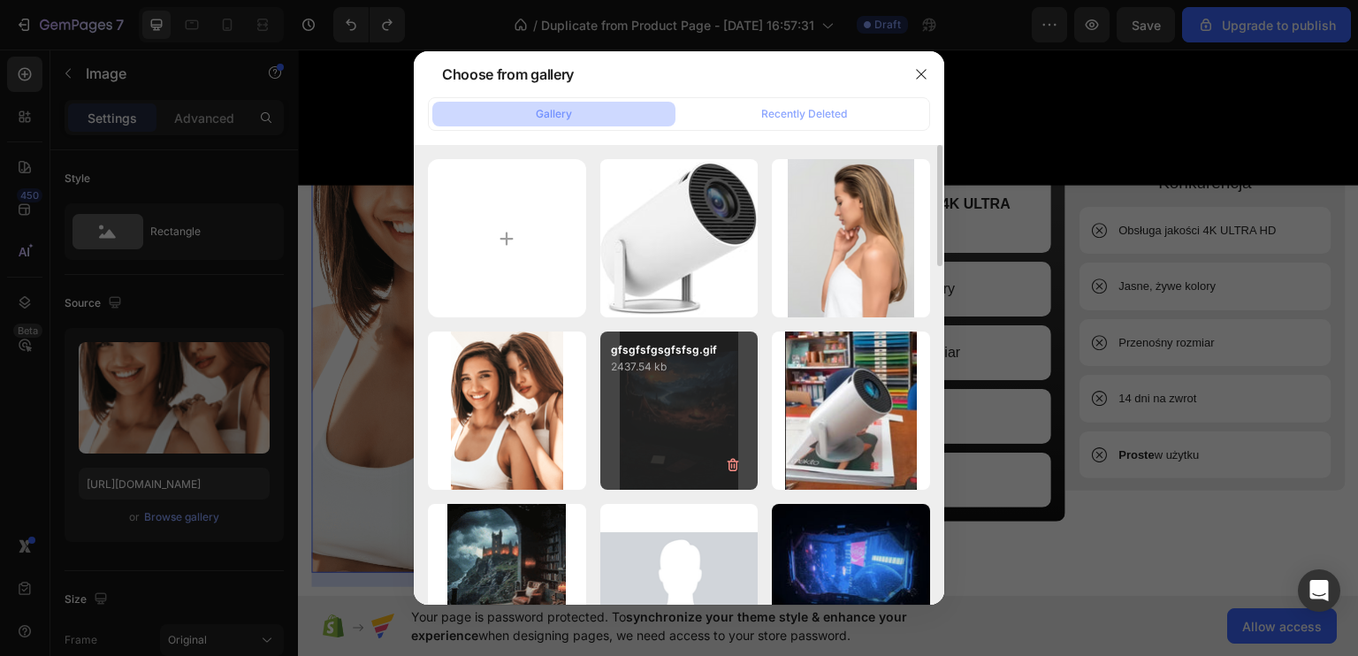
click at [648, 400] on div "gfsgfsfgsgfsfsg.gif 2437.54 kb" at bounding box center [679, 411] width 158 height 158
type input "[URL][DOMAIN_NAME]"
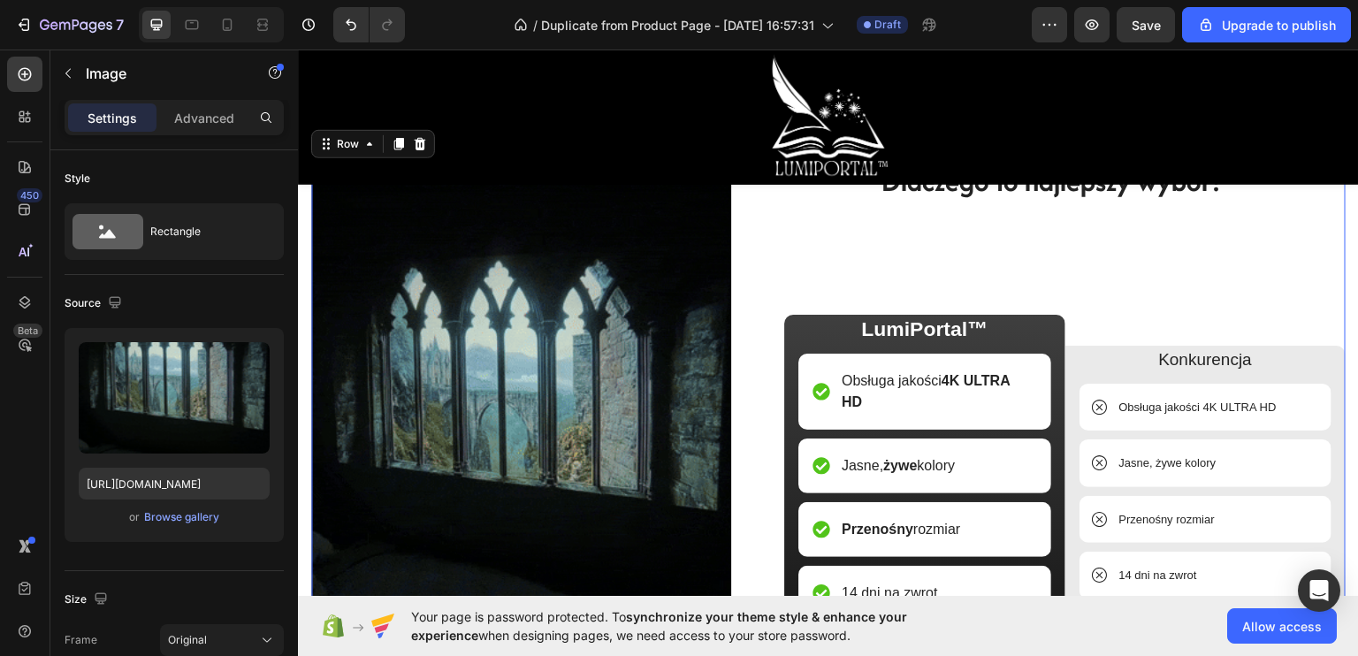
click at [741, 345] on div "Image Dlaczego to najlepszy wybór? Heading LumiPortal™ Text Block Obsługa jakoś…" at bounding box center [828, 447] width 1034 height 574
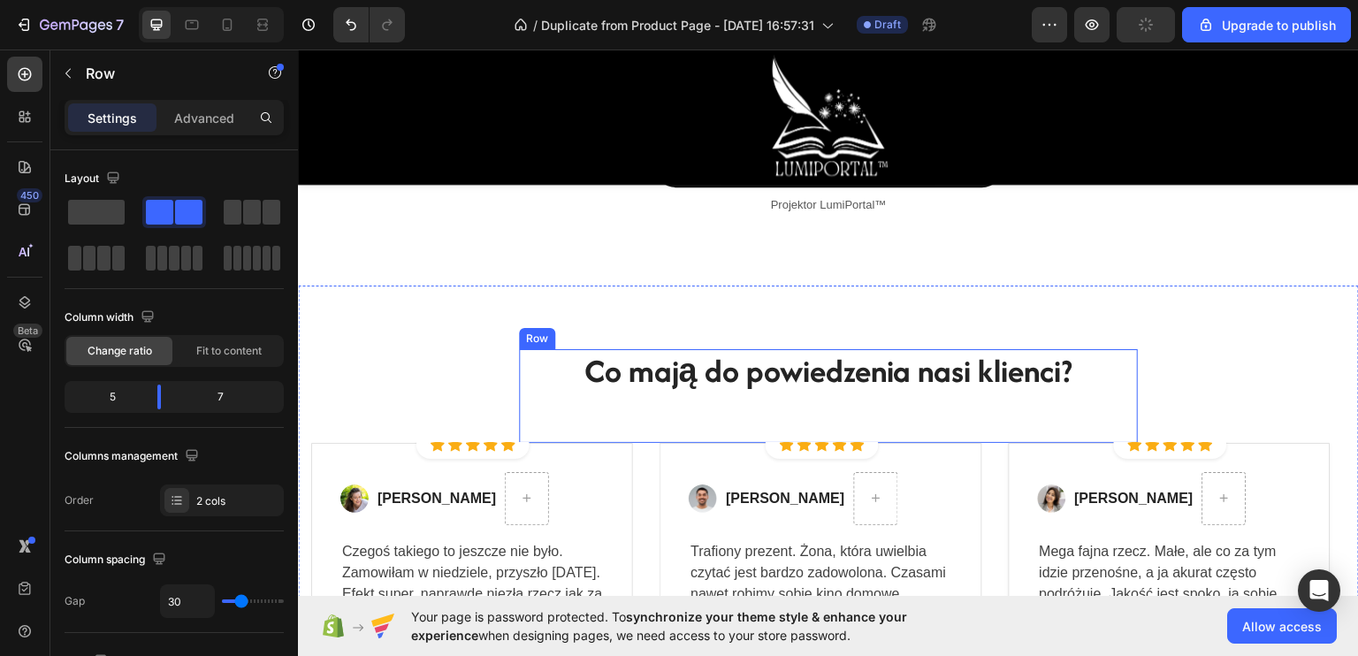
scroll to position [5163, 0]
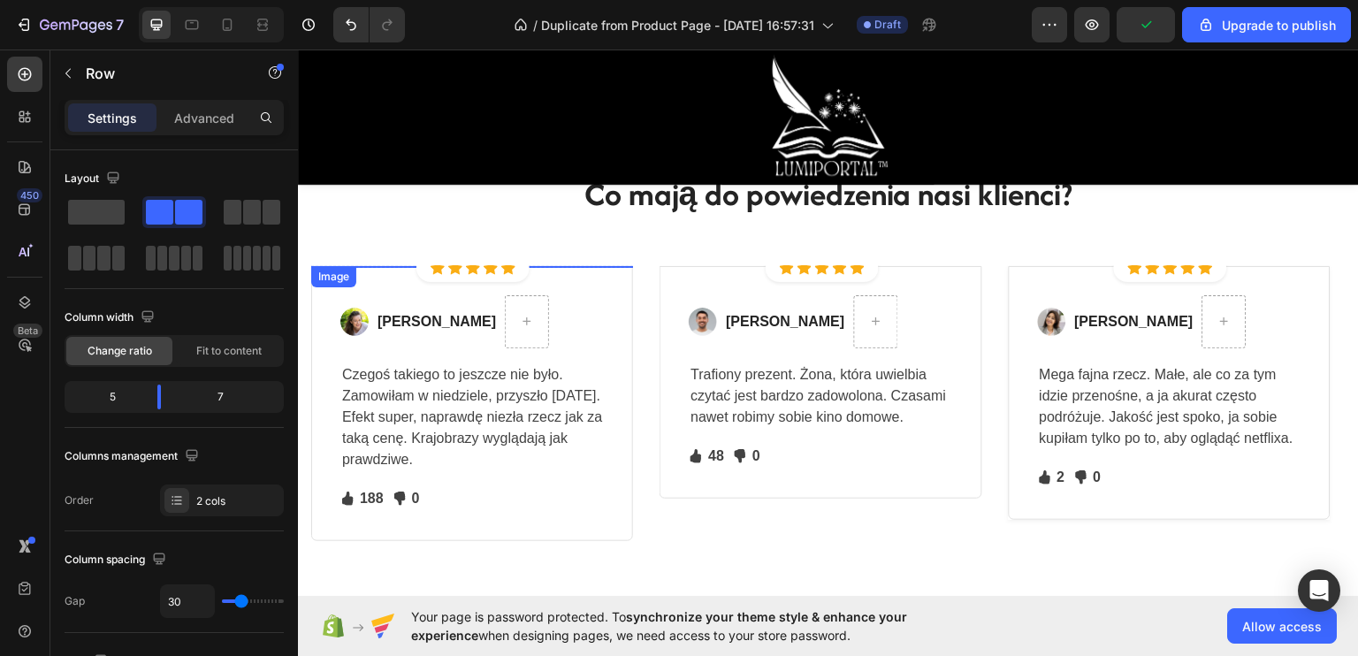
click at [537, 265] on img at bounding box center [472, 265] width 322 height 0
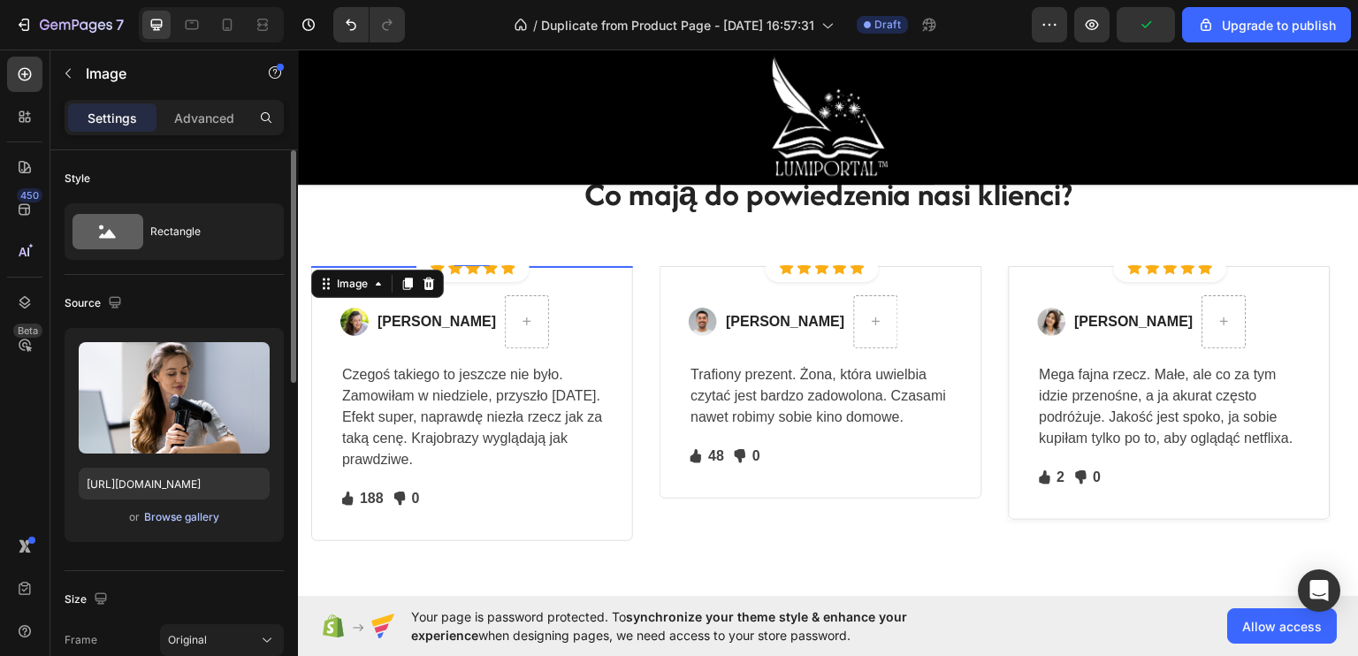
click at [191, 521] on div "Browse gallery" at bounding box center [181, 517] width 75 height 16
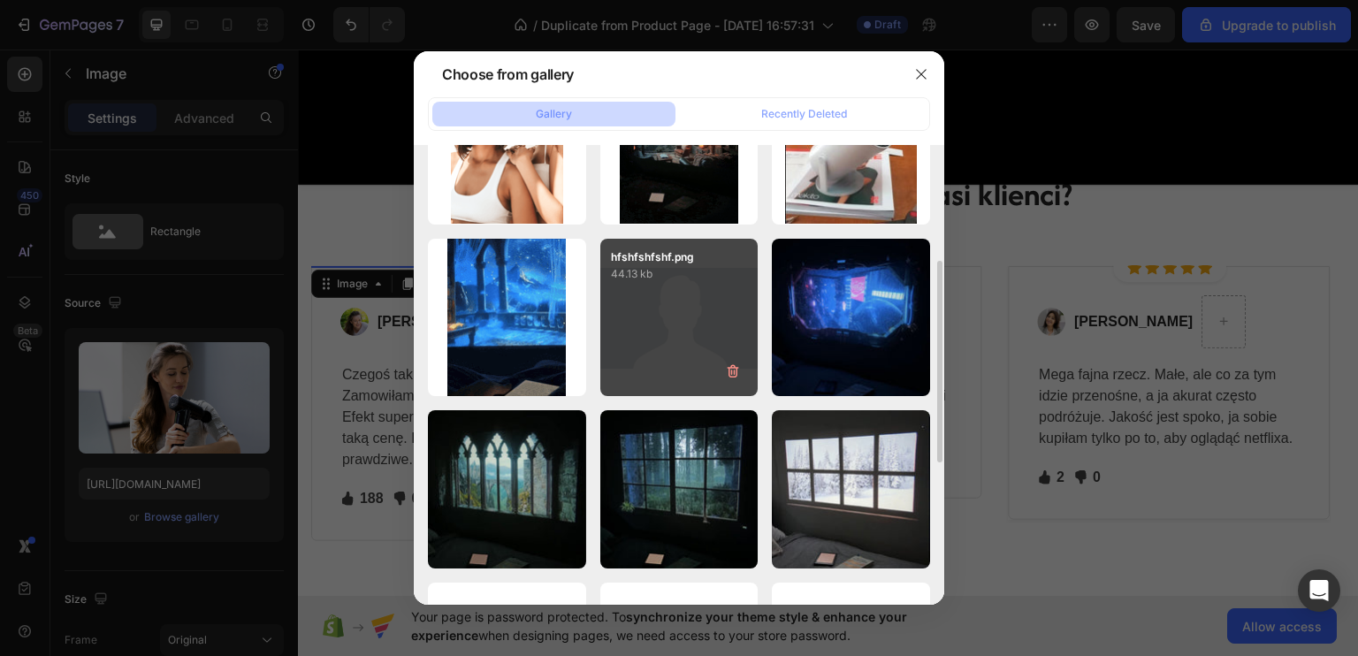
scroll to position [354, 0]
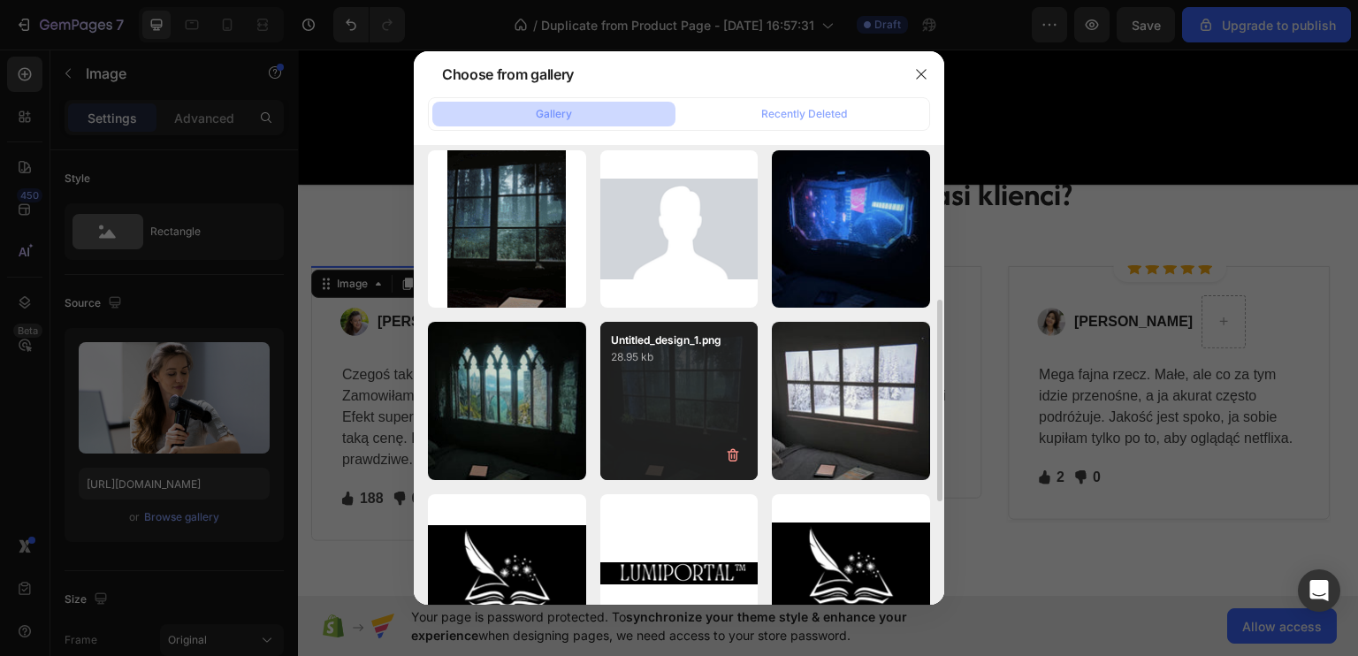
click at [663, 400] on div "Untitled_design_1.png 28.95 kb" at bounding box center [679, 401] width 158 height 158
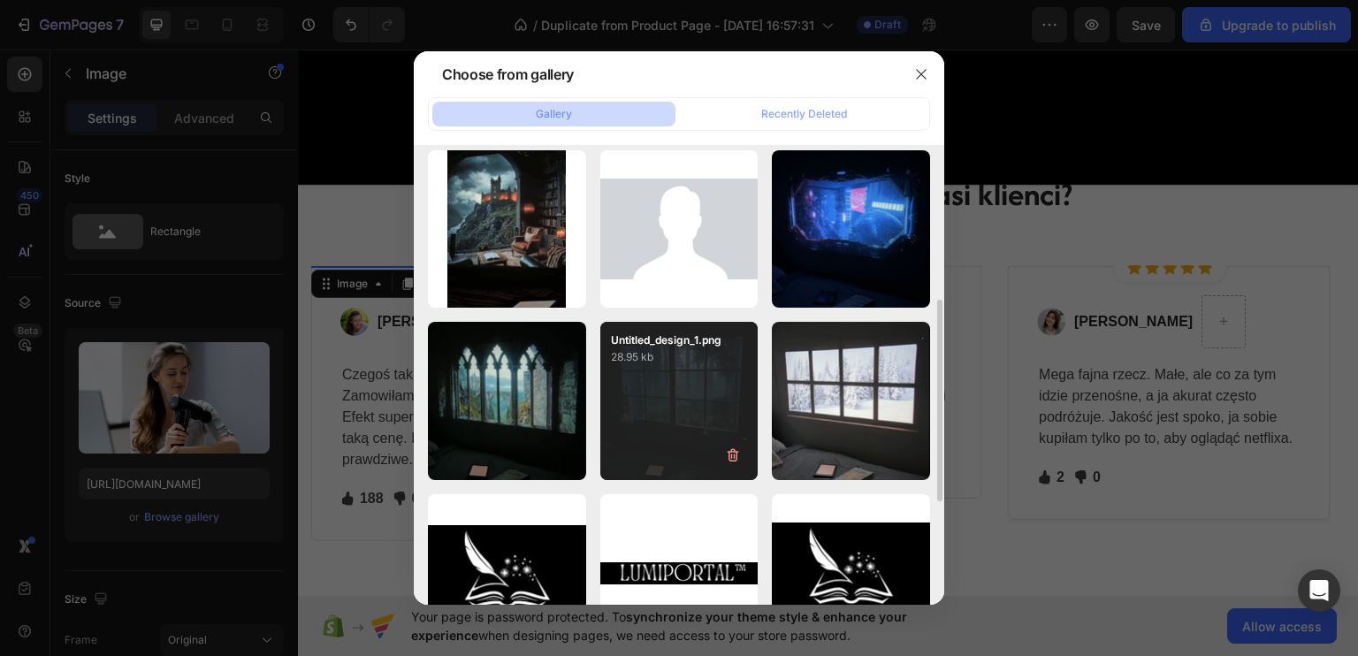
type input "[URL][DOMAIN_NAME]"
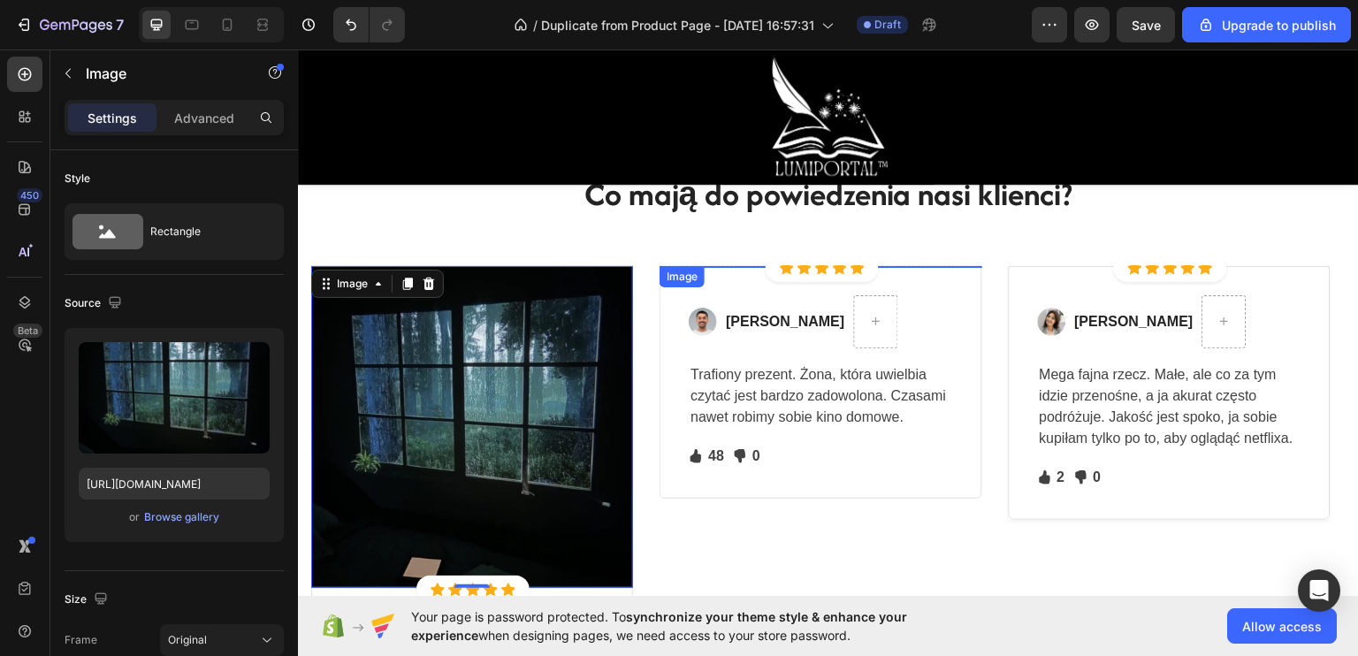
click at [792, 265] on img at bounding box center [820, 265] width 322 height 0
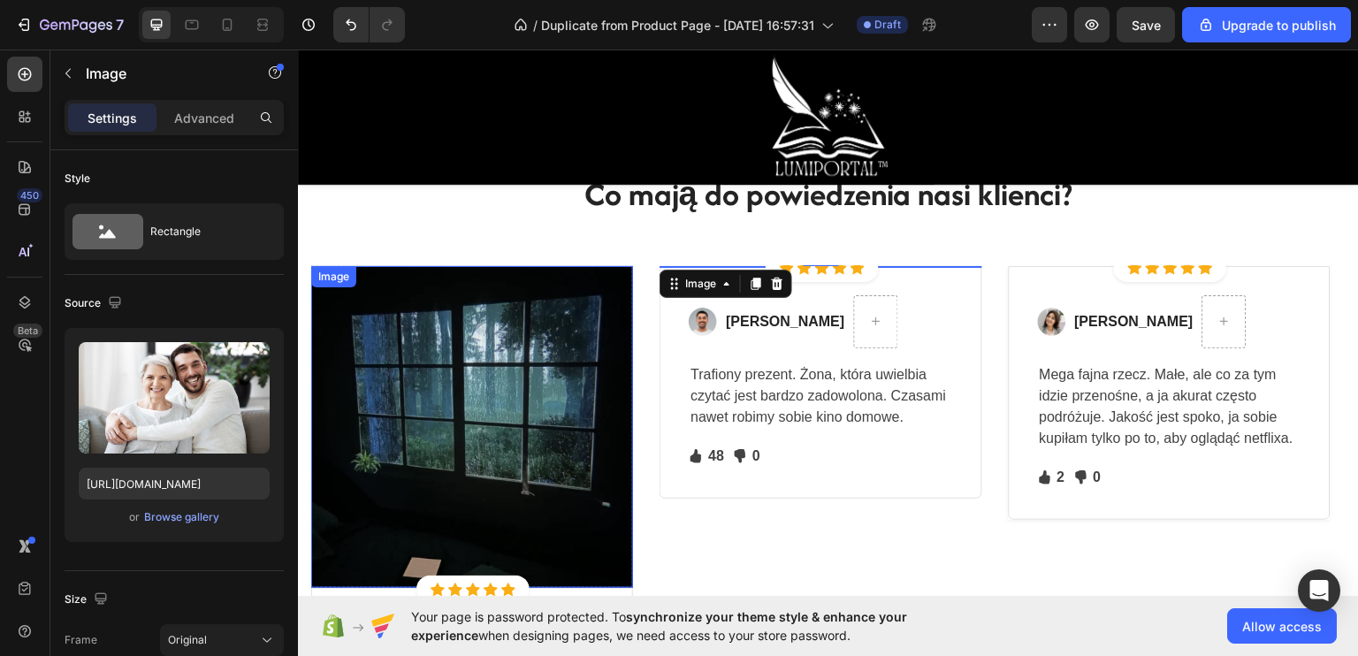
scroll to position [5251, 0]
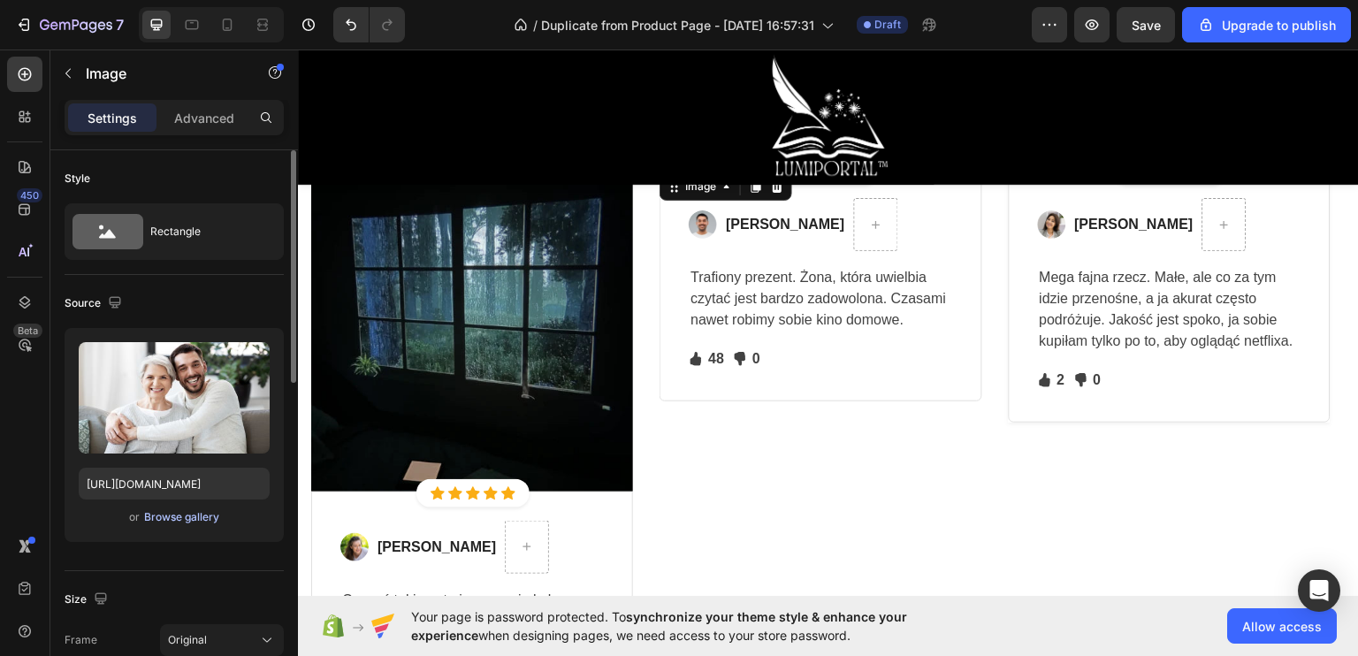
click at [202, 515] on div "Browse gallery" at bounding box center [181, 517] width 75 height 16
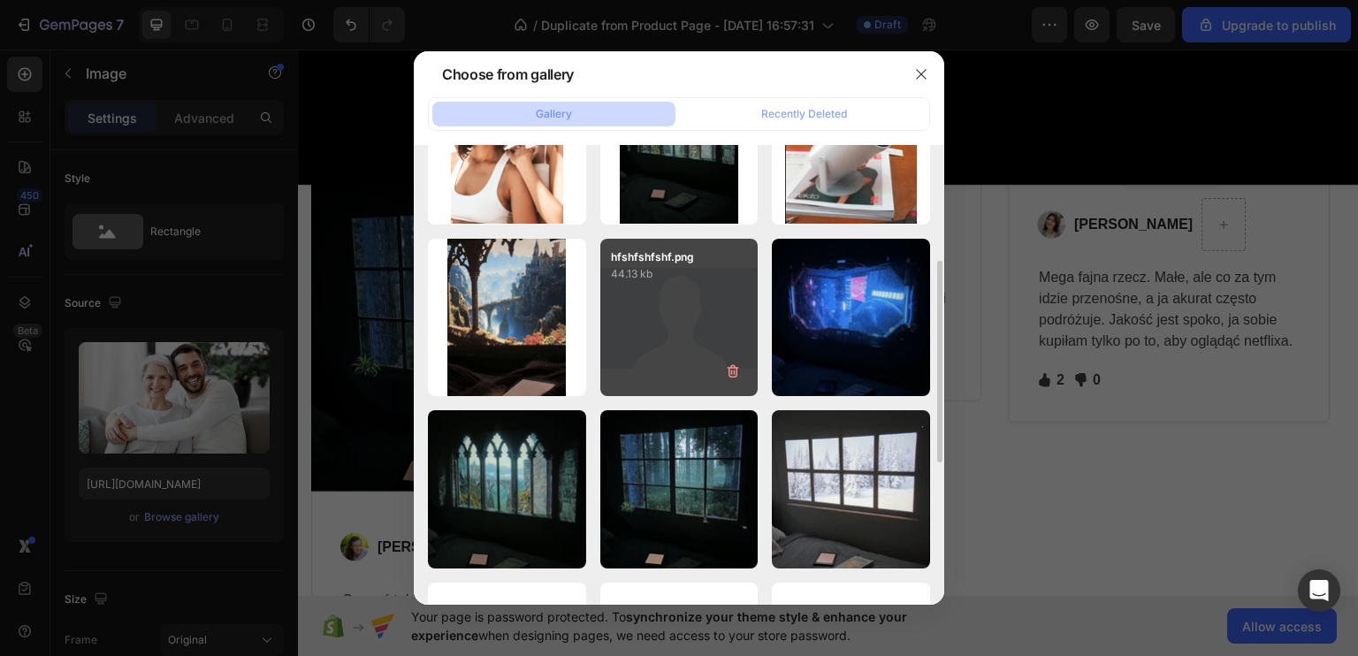
scroll to position [354, 0]
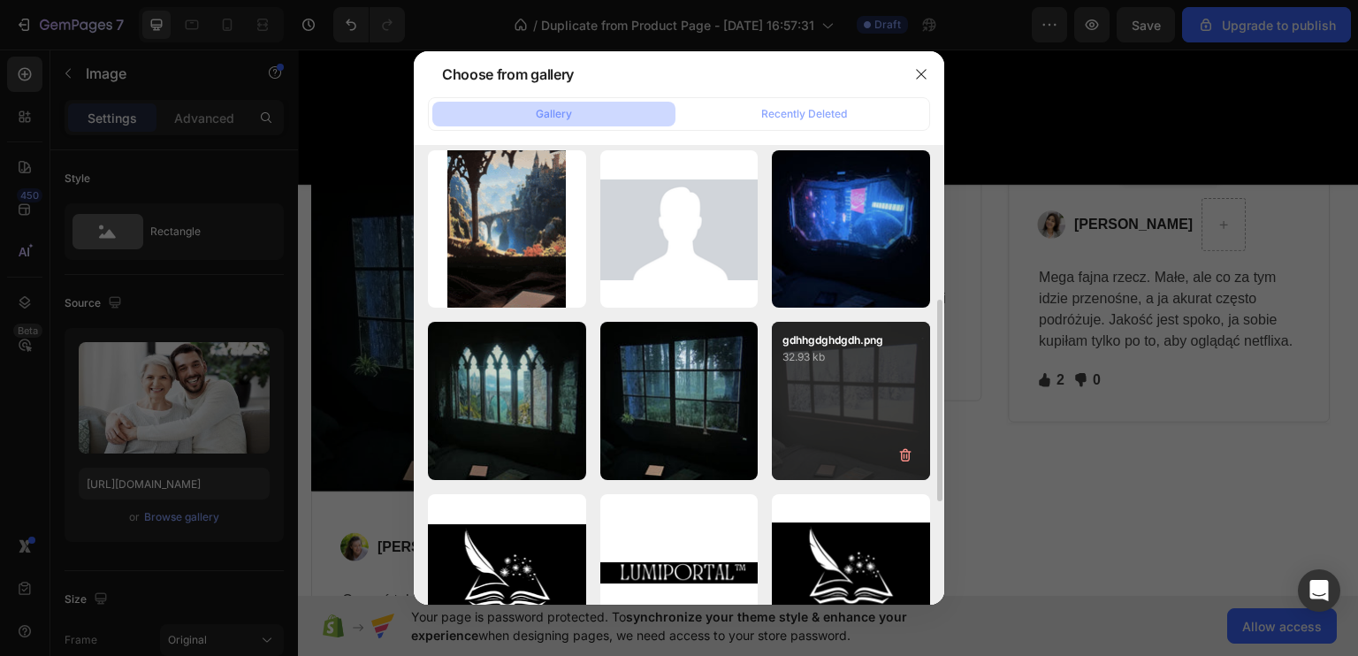
click at [804, 398] on div "gdhhgdghdgdh.png 32.93 kb" at bounding box center [851, 401] width 158 height 158
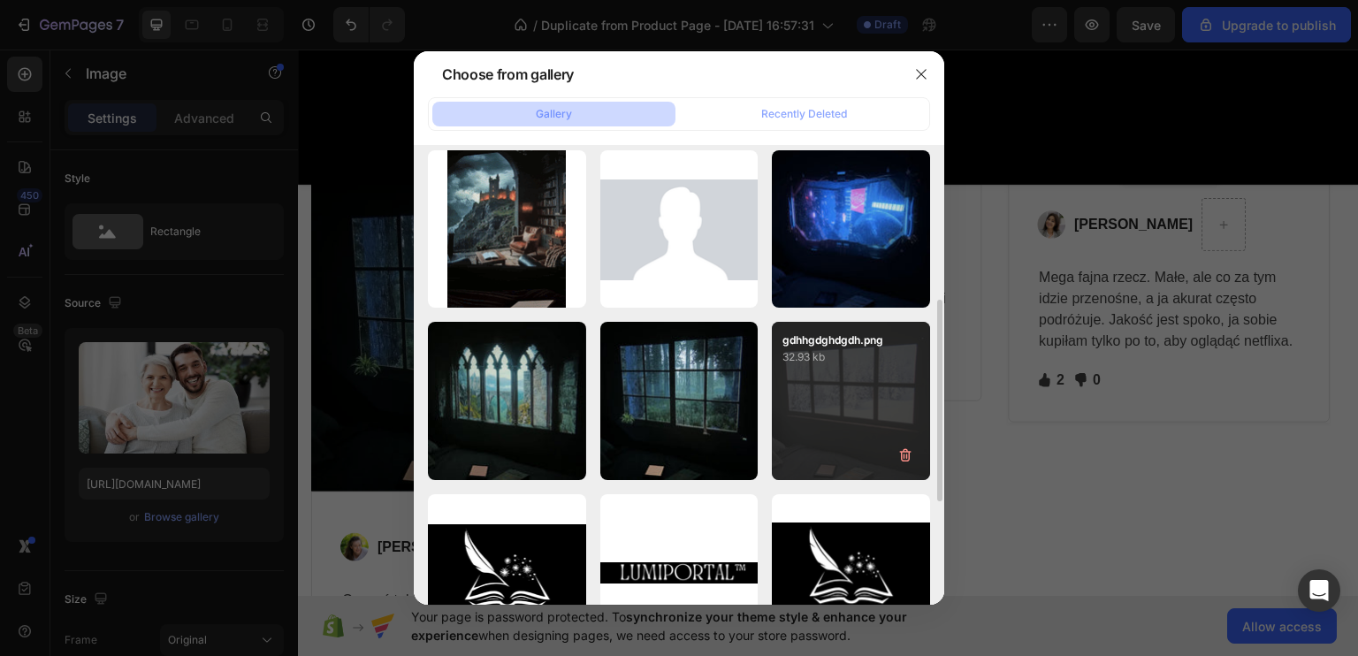
type input "https://cdn.shopify.com/s/files/1/0922/4431/2392/files/gempages_584663978324525…"
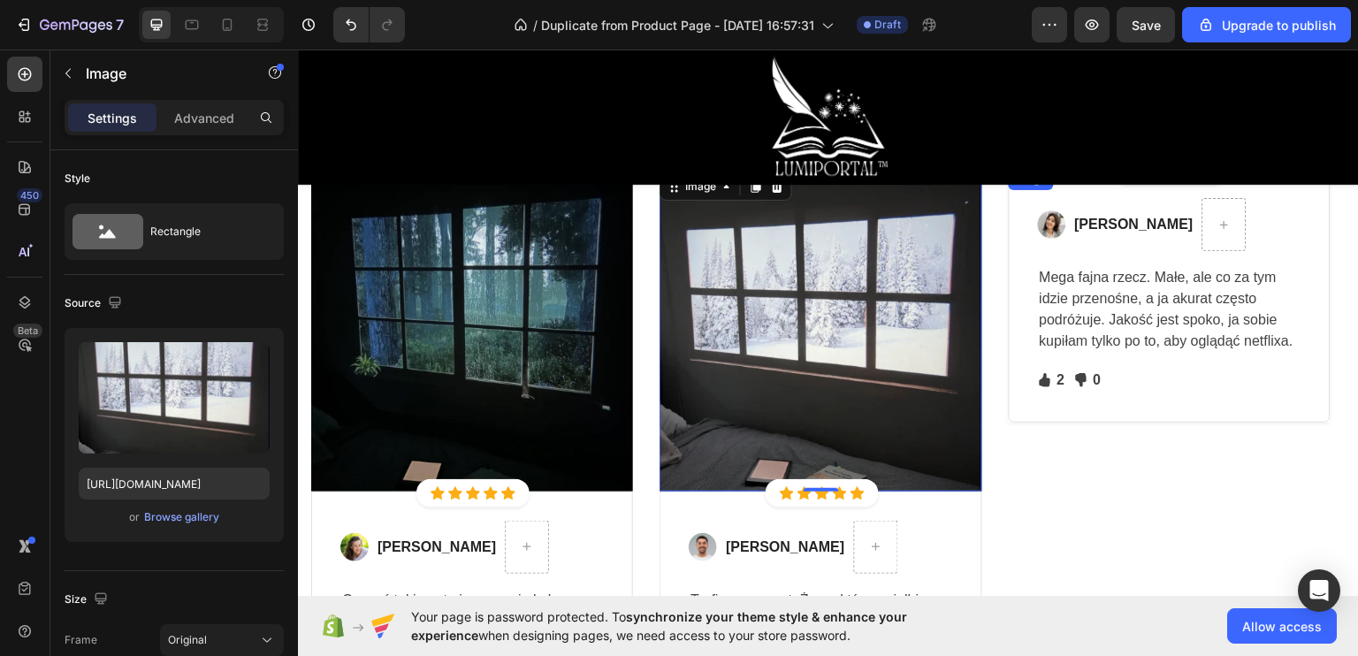
click at [1137, 168] on img at bounding box center [1170, 168] width 322 height 0
click at [730, 385] on img at bounding box center [820, 329] width 322 height 322
click at [177, 523] on div "Browse gallery" at bounding box center [181, 517] width 75 height 16
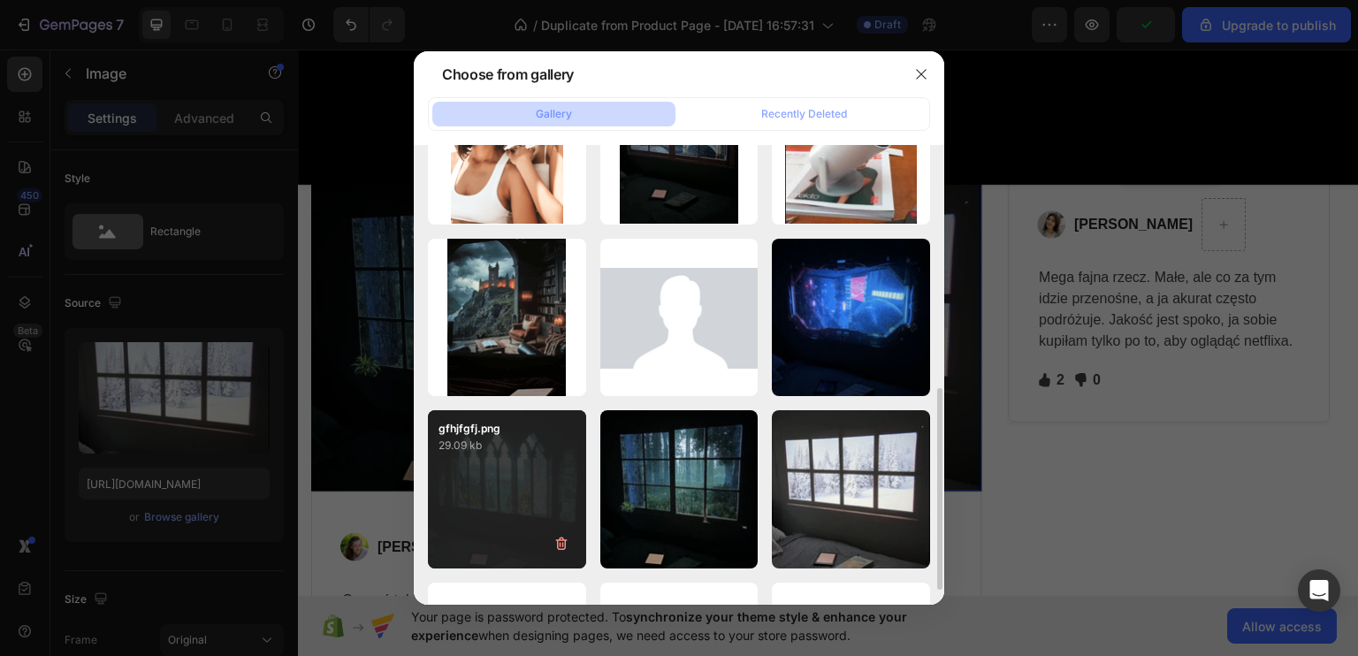
scroll to position [442, 0]
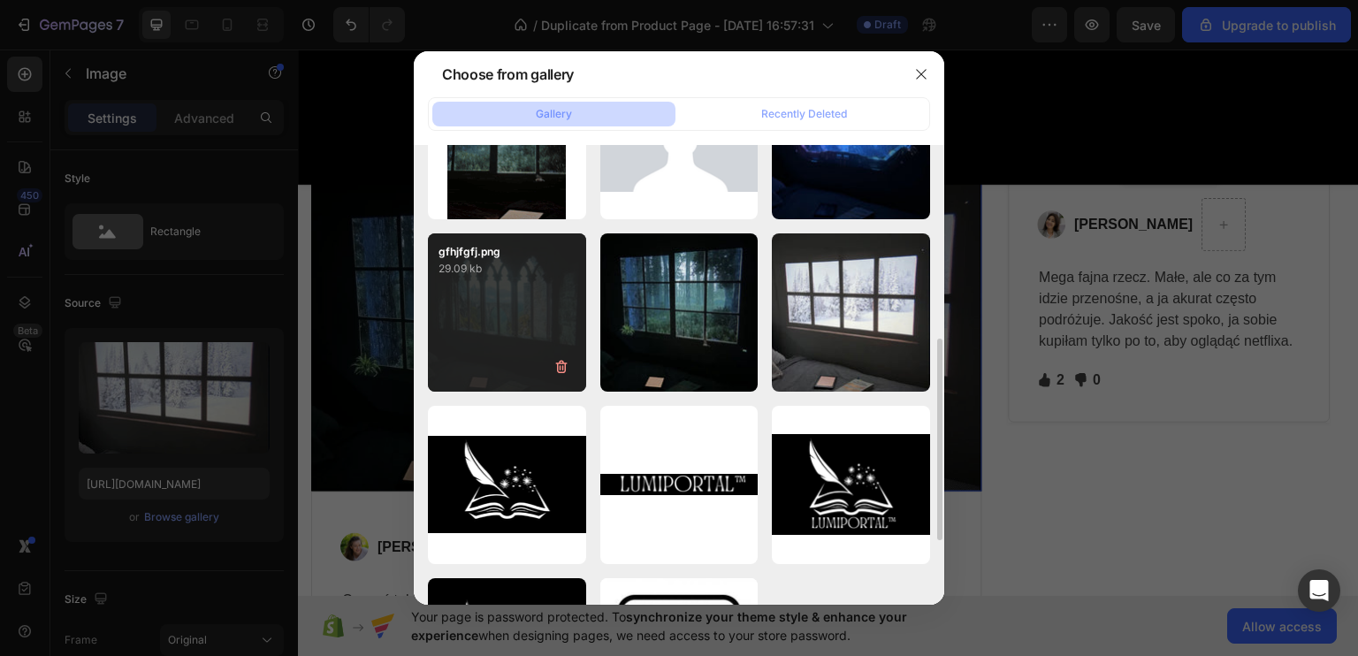
click at [489, 349] on div "gfhjfgfj.png 29.09 kb" at bounding box center [507, 312] width 158 height 158
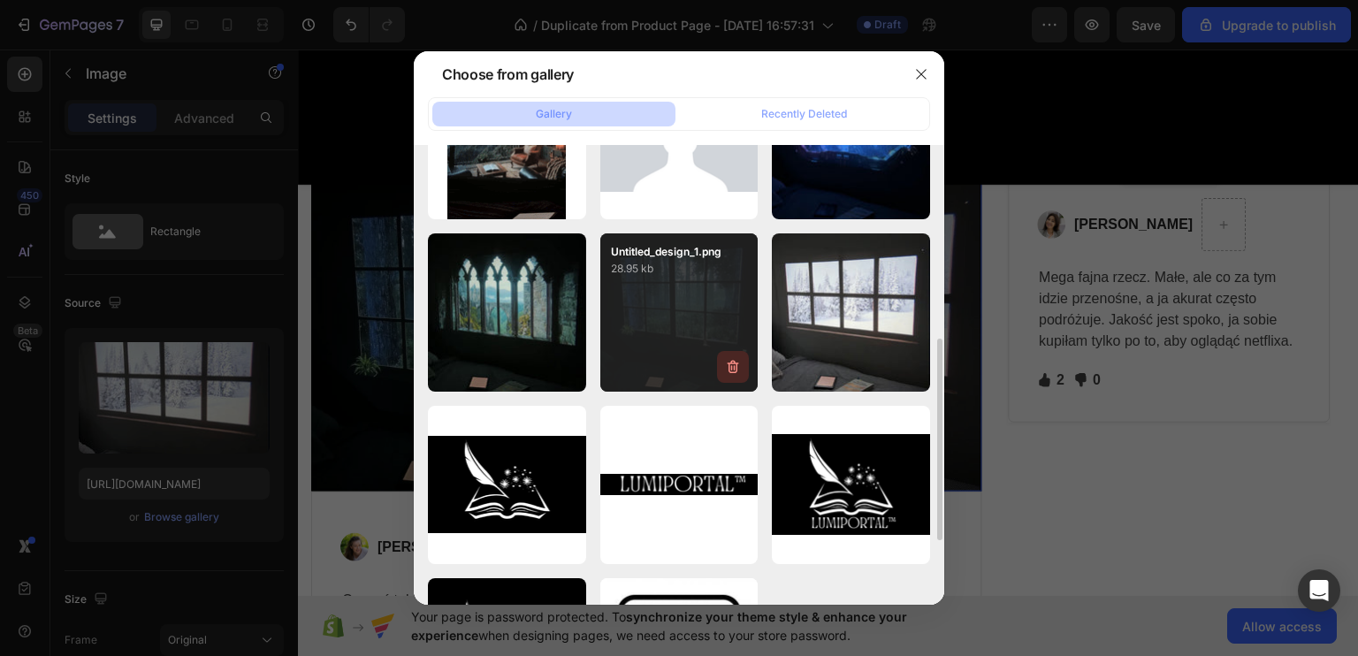
type input "https://cdn.shopify.com/s/files/1/0922/4431/2392/files/gempages_584663978324525…"
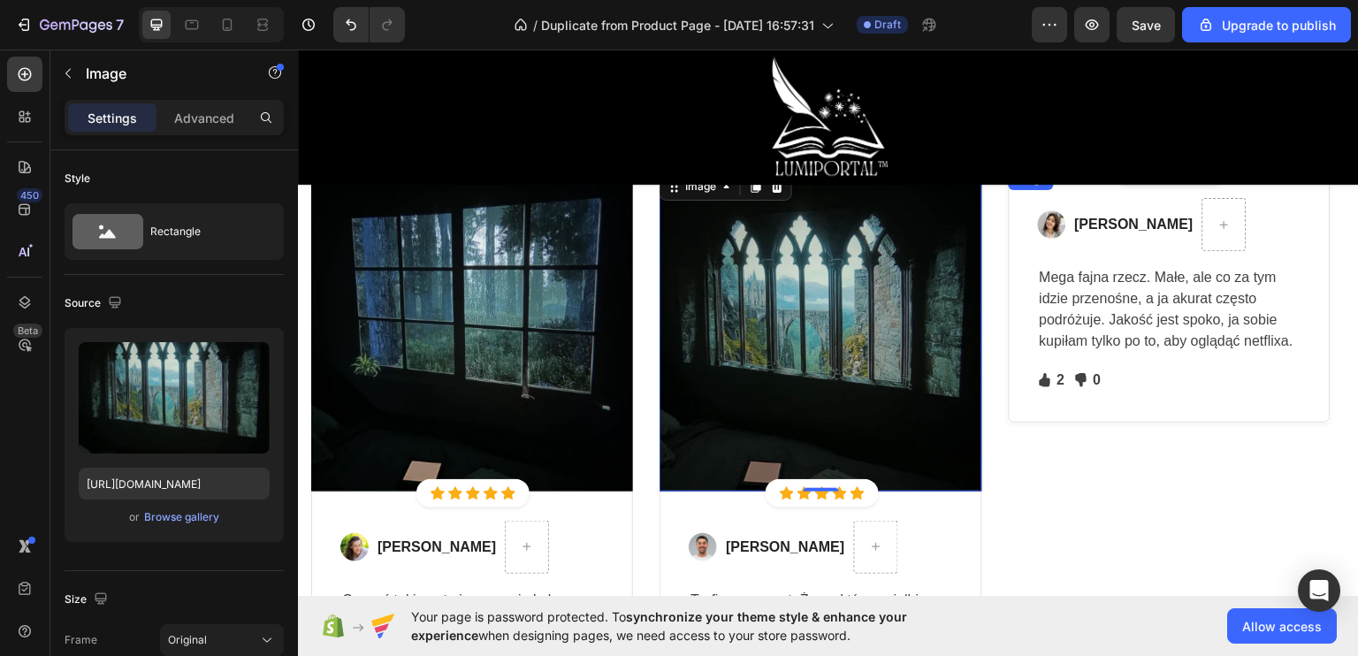
click at [1120, 168] on img at bounding box center [1170, 168] width 322 height 0
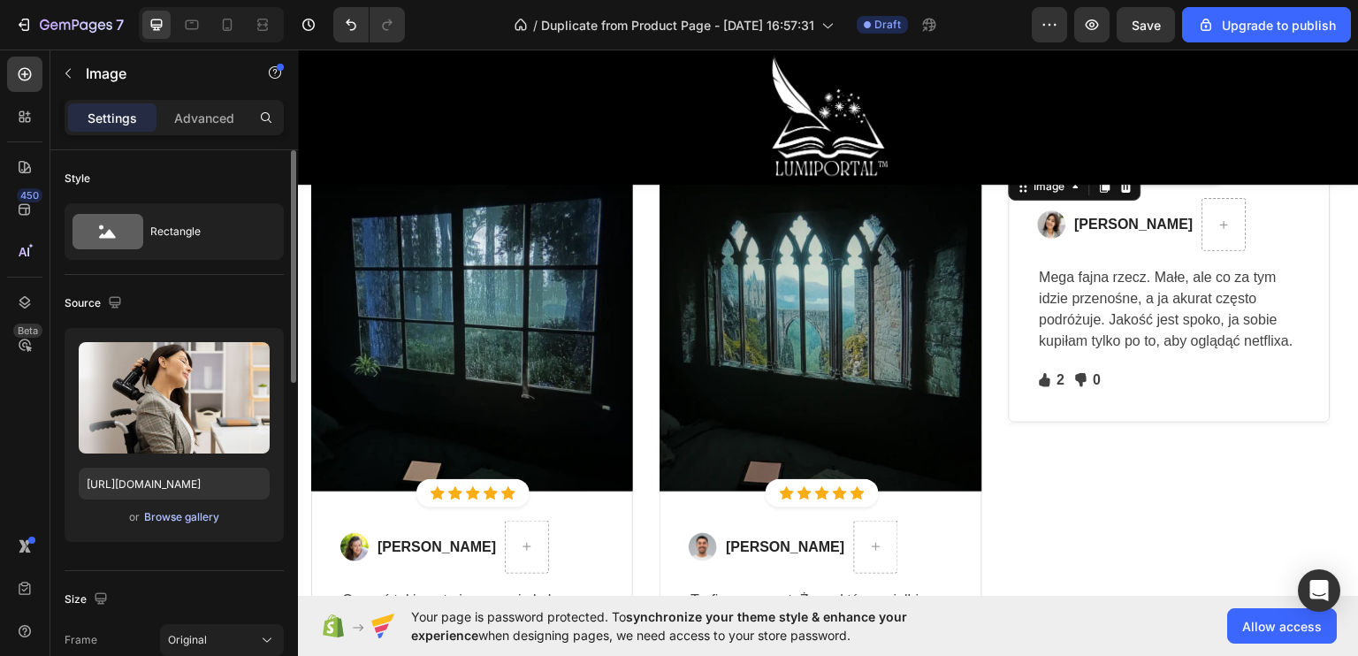
click at [193, 520] on div "Browse gallery" at bounding box center [181, 517] width 75 height 16
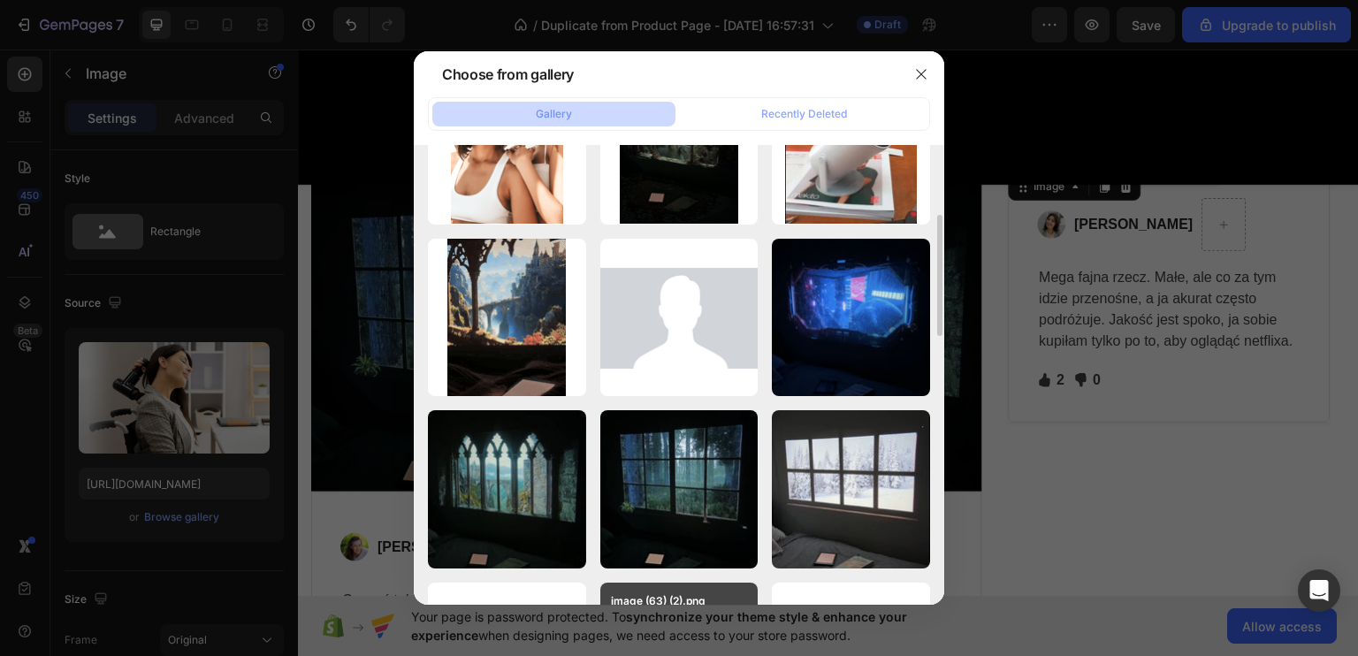
scroll to position [177, 0]
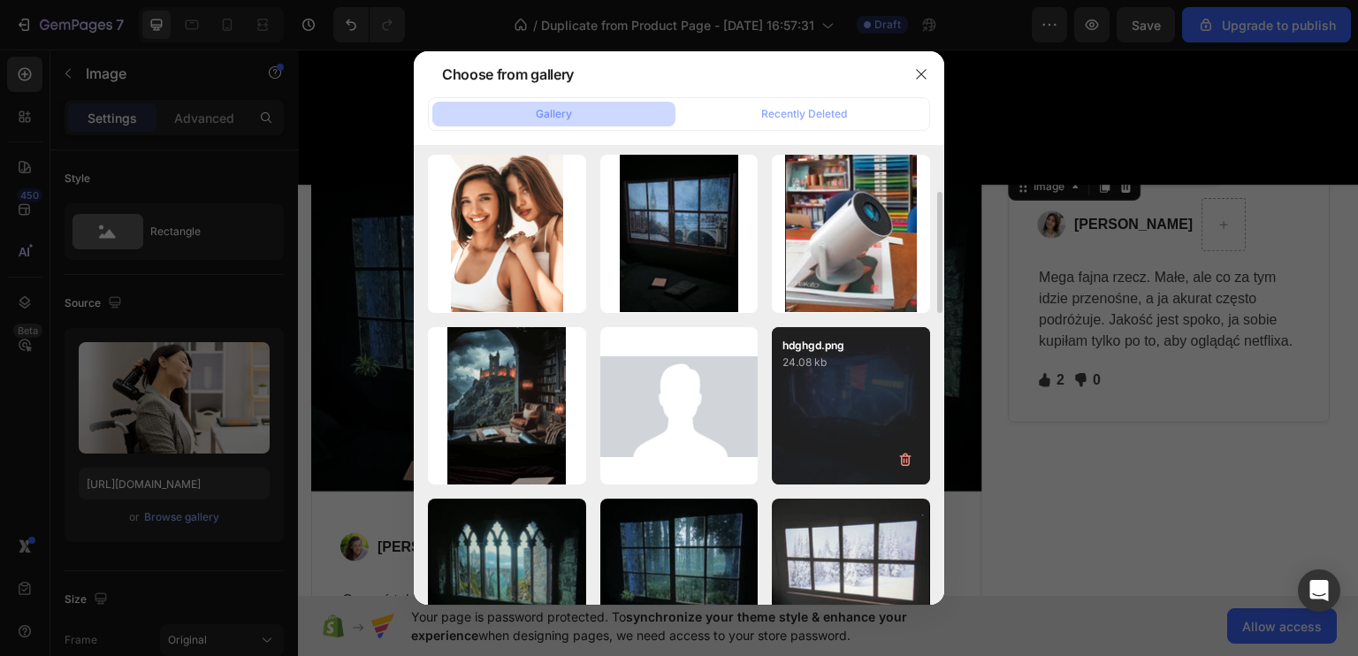
click at [822, 403] on div "hdghgd.png 24.08 kb" at bounding box center [851, 406] width 158 height 158
type input "https://cdn.shopify.com/s/files/1/0922/4431/2392/files/gempages_584663978324525…"
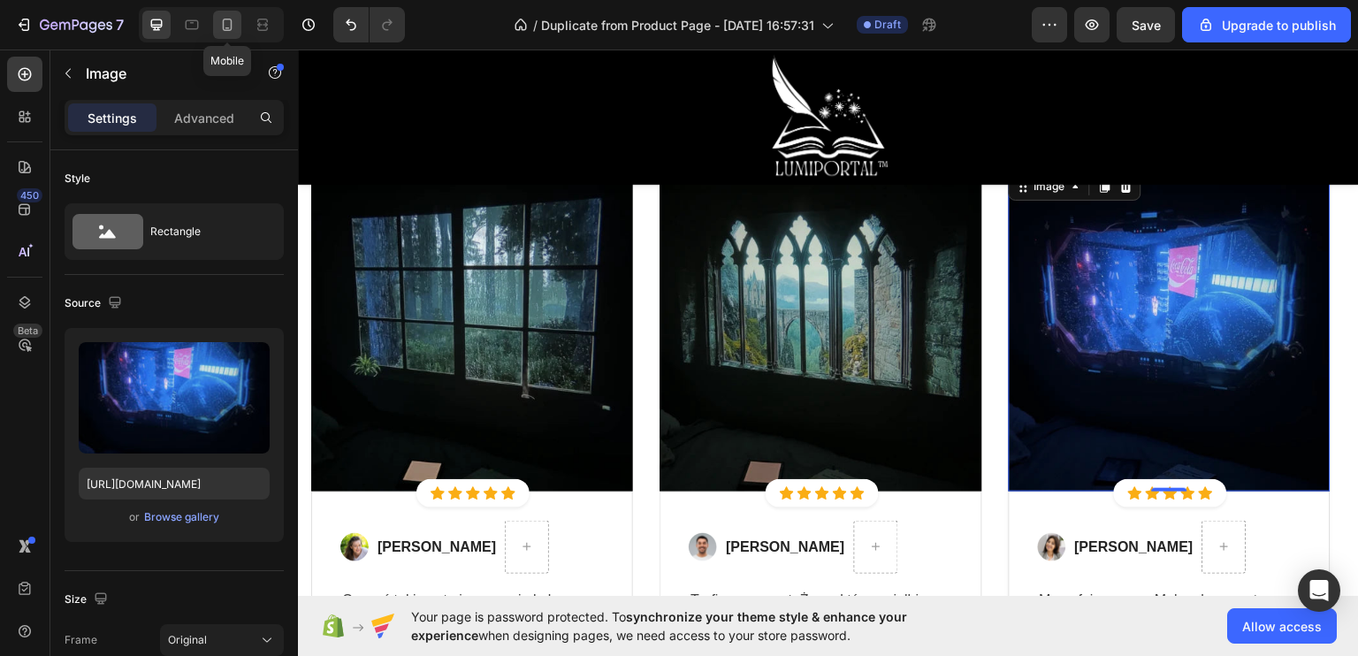
click at [232, 27] on icon at bounding box center [227, 25] width 18 height 18
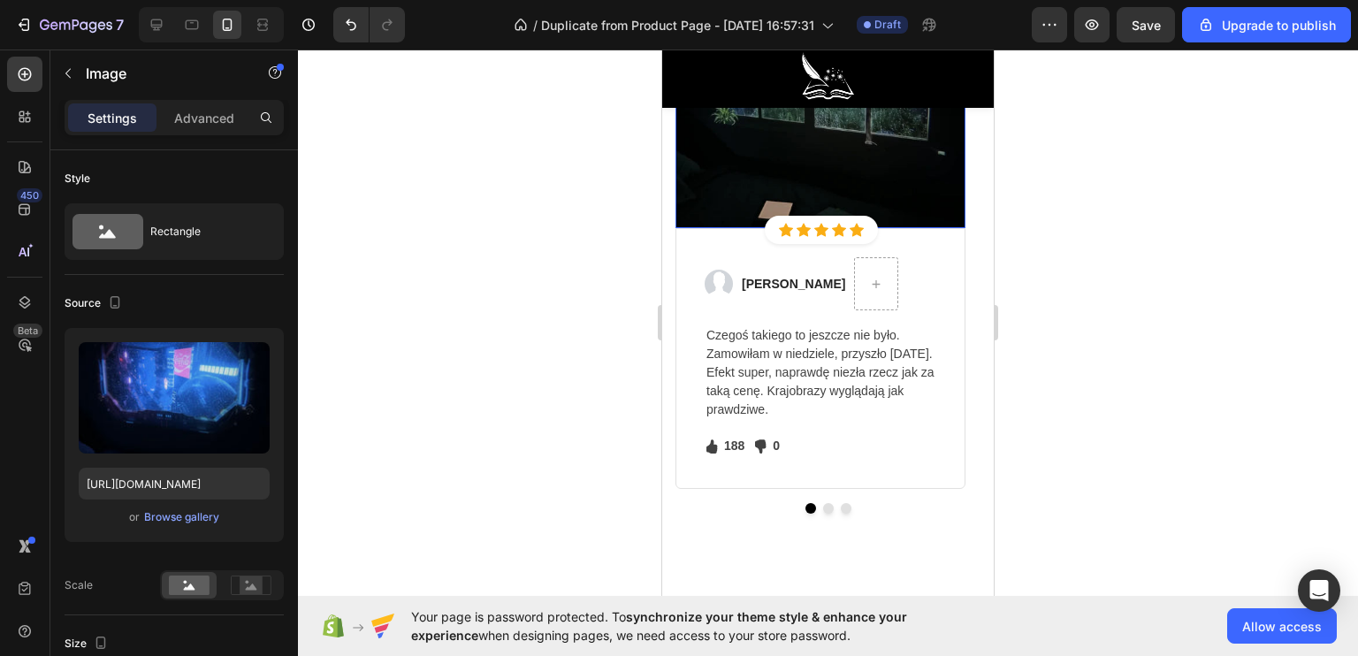
scroll to position [5497, 0]
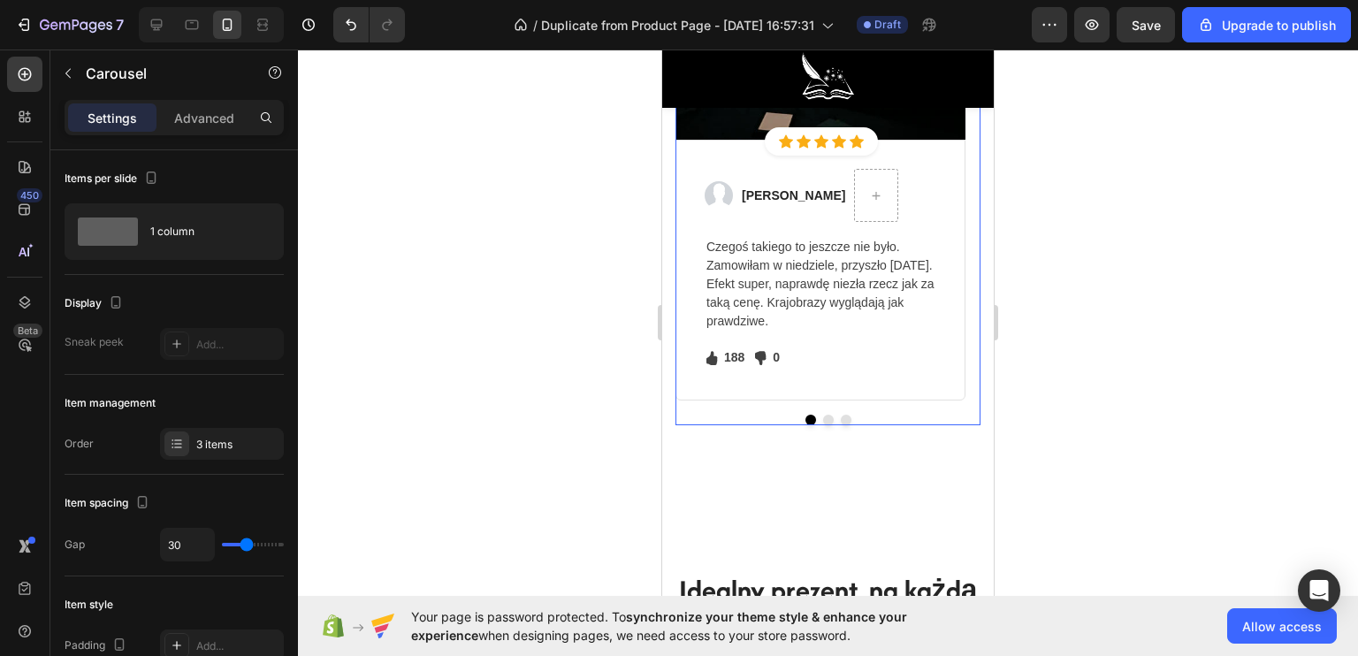
click at [819, 418] on div "Image Icon Icon Icon Icon Icon Icon List Hoz Row Row Image Katarzyna W. Text bl…" at bounding box center [827, 138] width 305 height 576
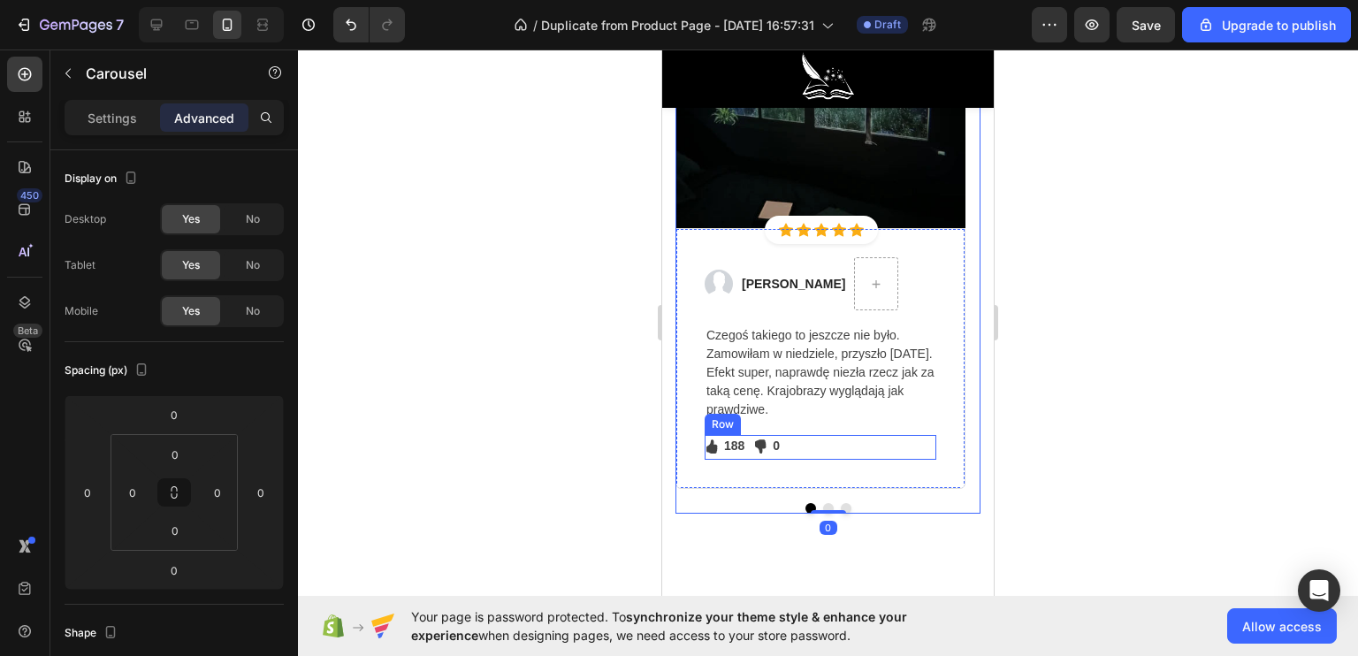
scroll to position [5320, 0]
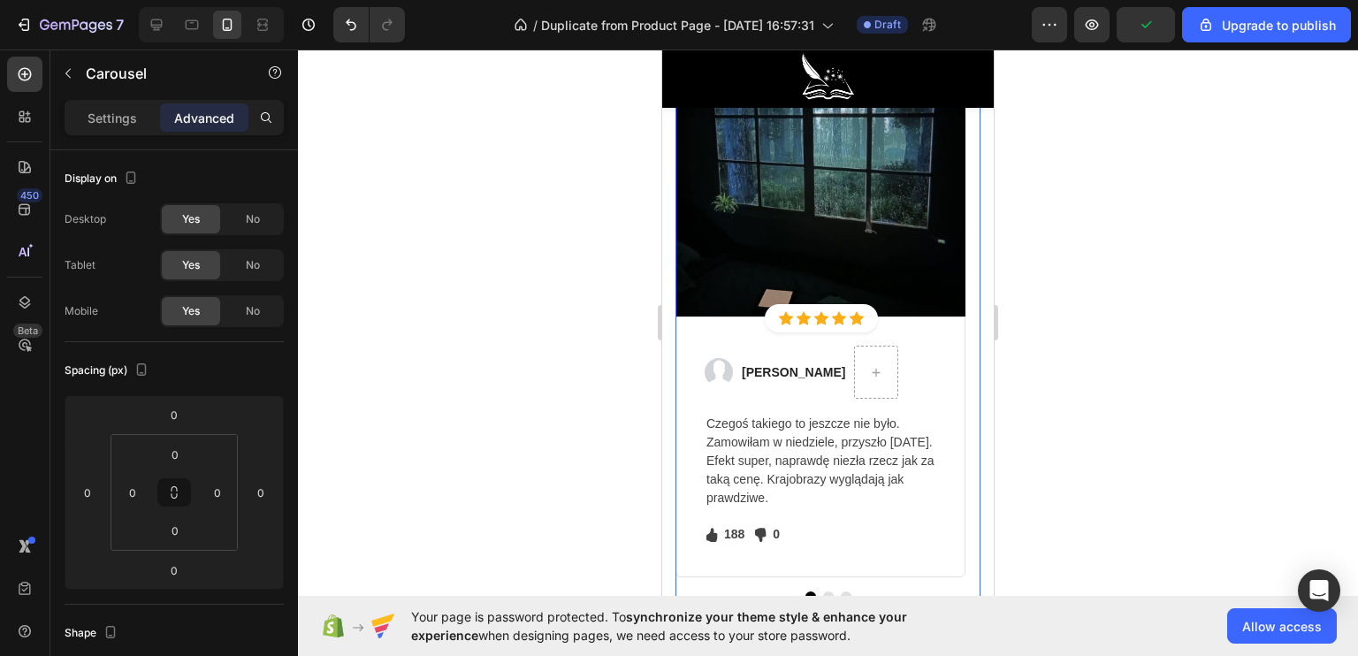
click at [823, 592] on button "Dot" at bounding box center [828, 596] width 11 height 11
click at [823, 593] on button "Dot" at bounding box center [828, 596] width 11 height 11
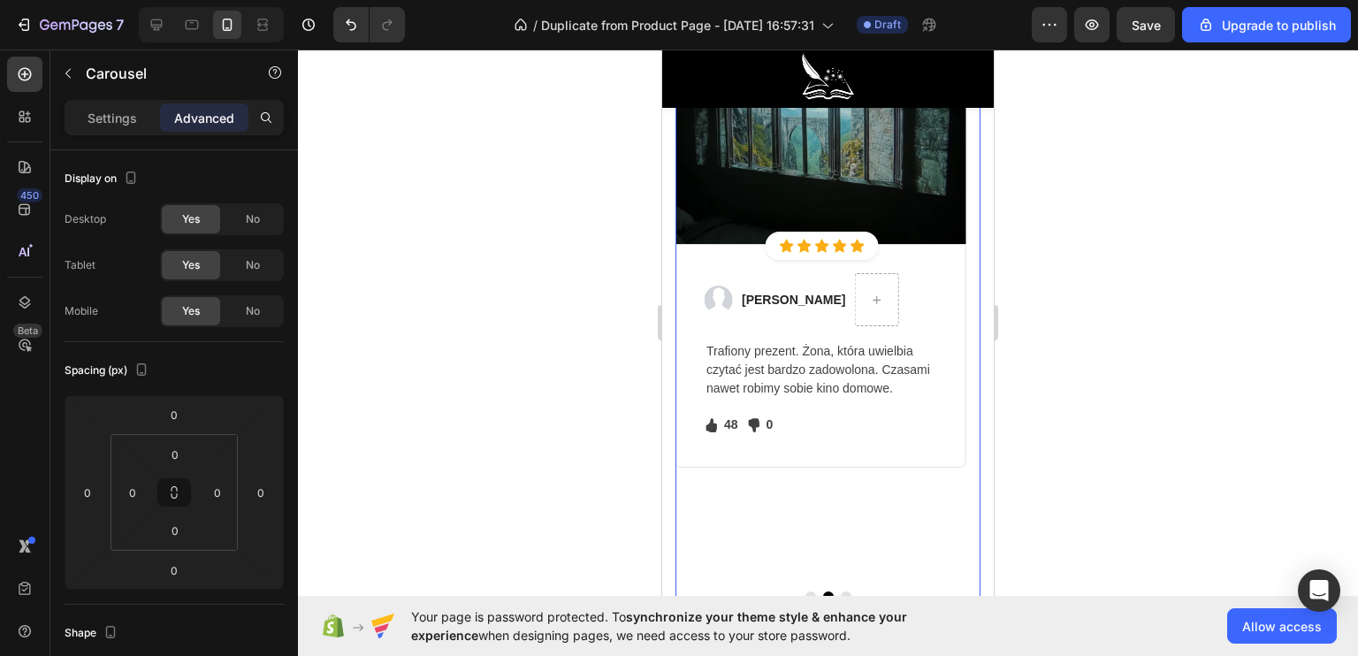
scroll to position [5143, 0]
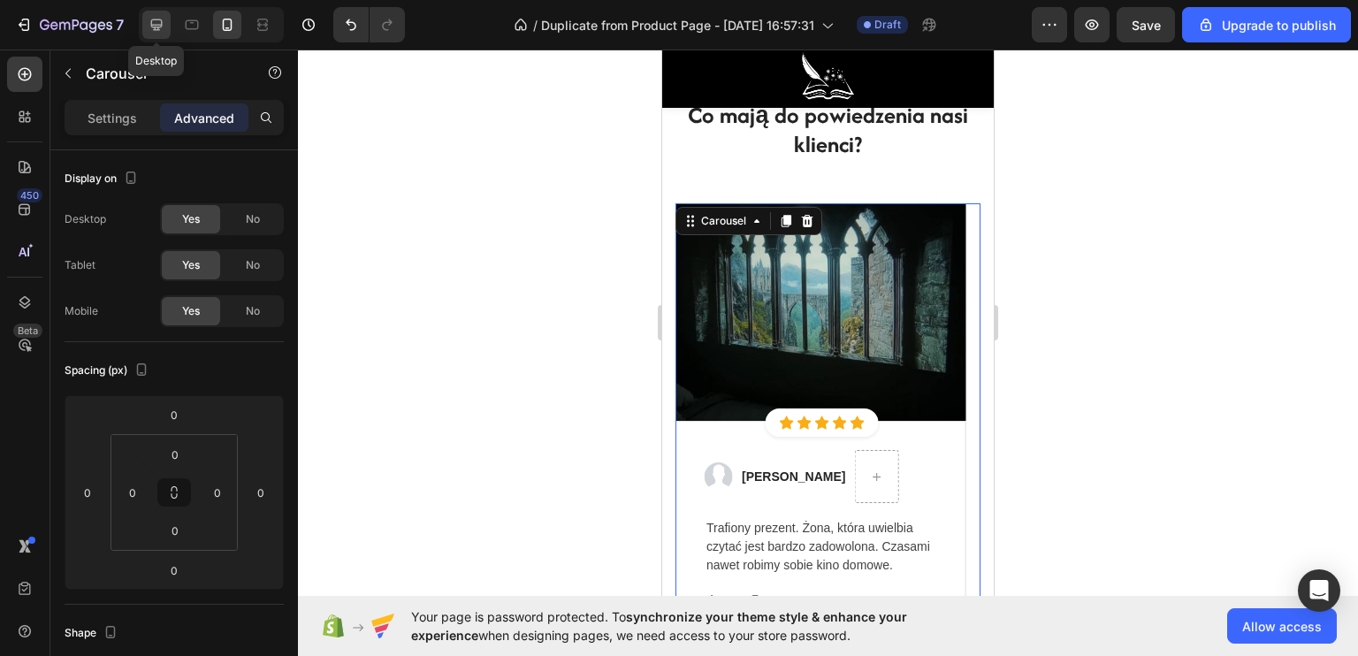
click at [159, 22] on icon at bounding box center [157, 25] width 18 height 18
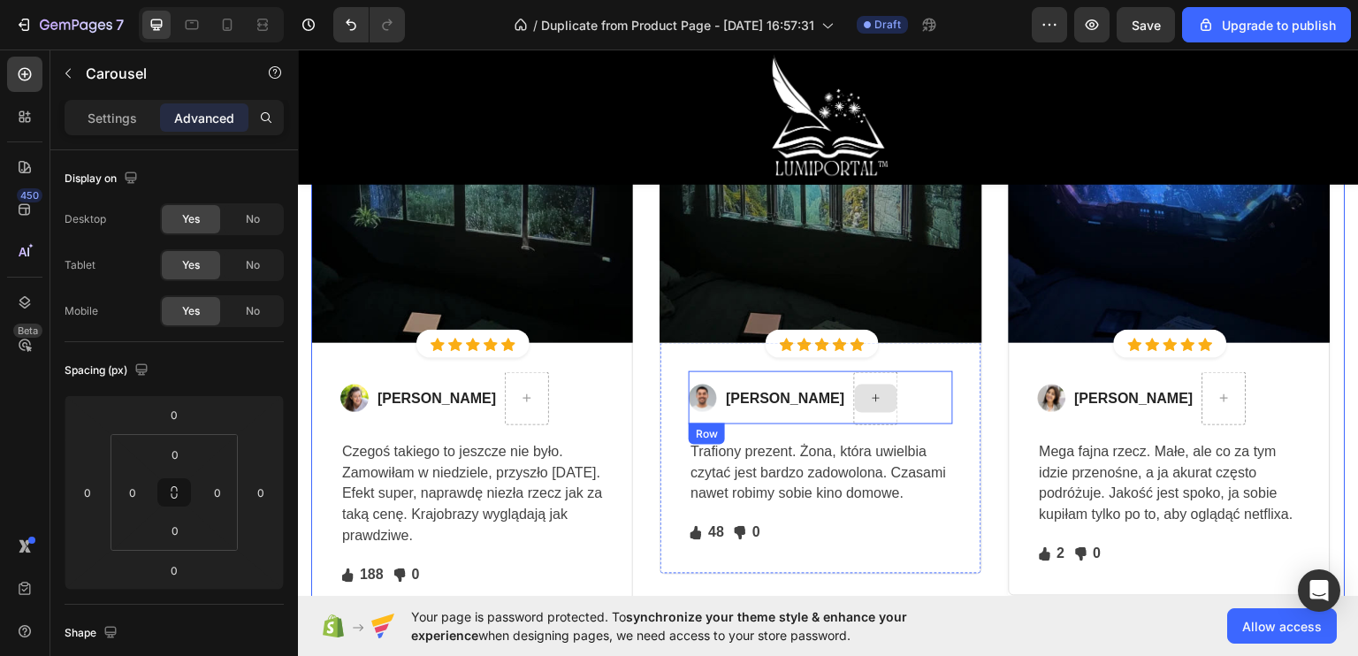
scroll to position [5306, 0]
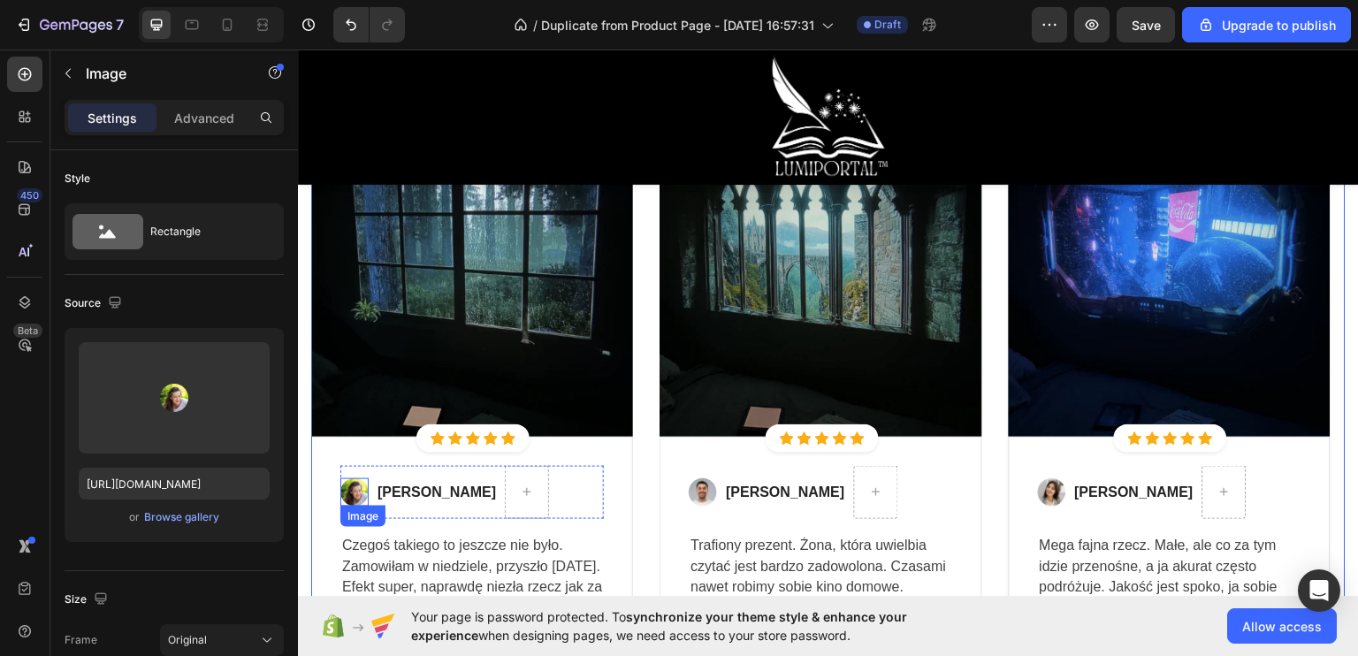
click at [346, 488] on img at bounding box center [354, 491] width 28 height 28
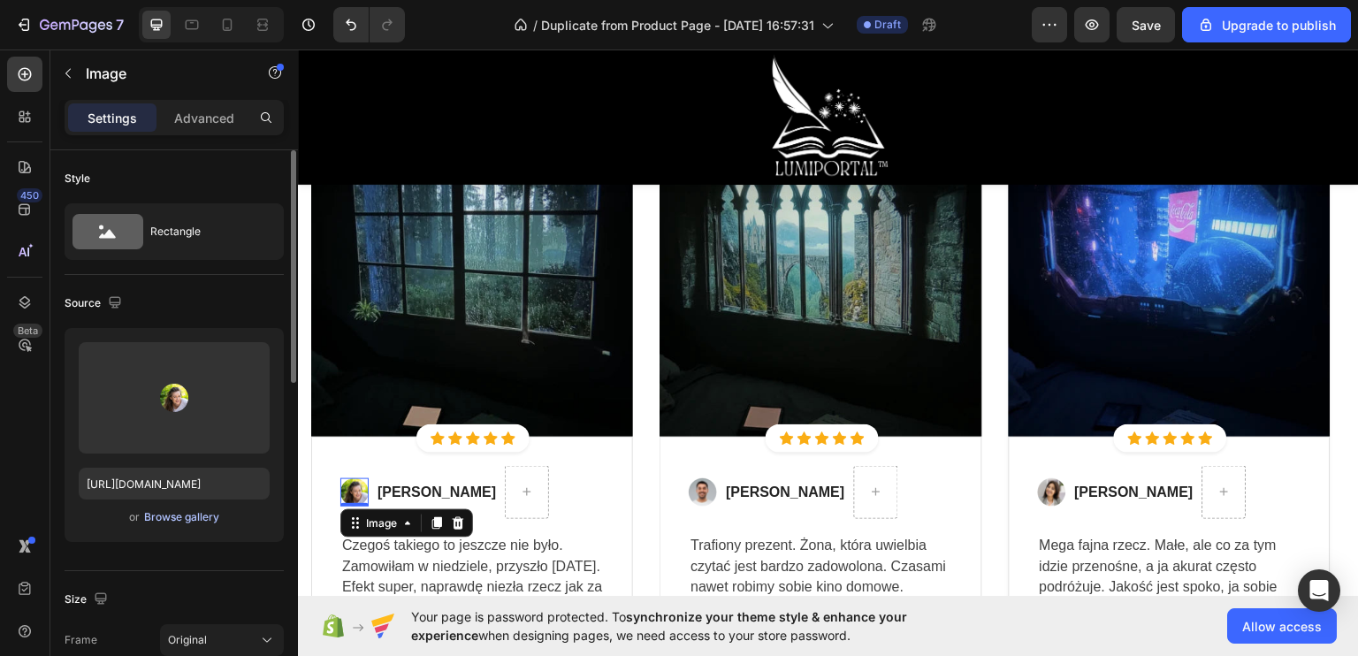
click at [181, 519] on div "Browse gallery" at bounding box center [181, 517] width 75 height 16
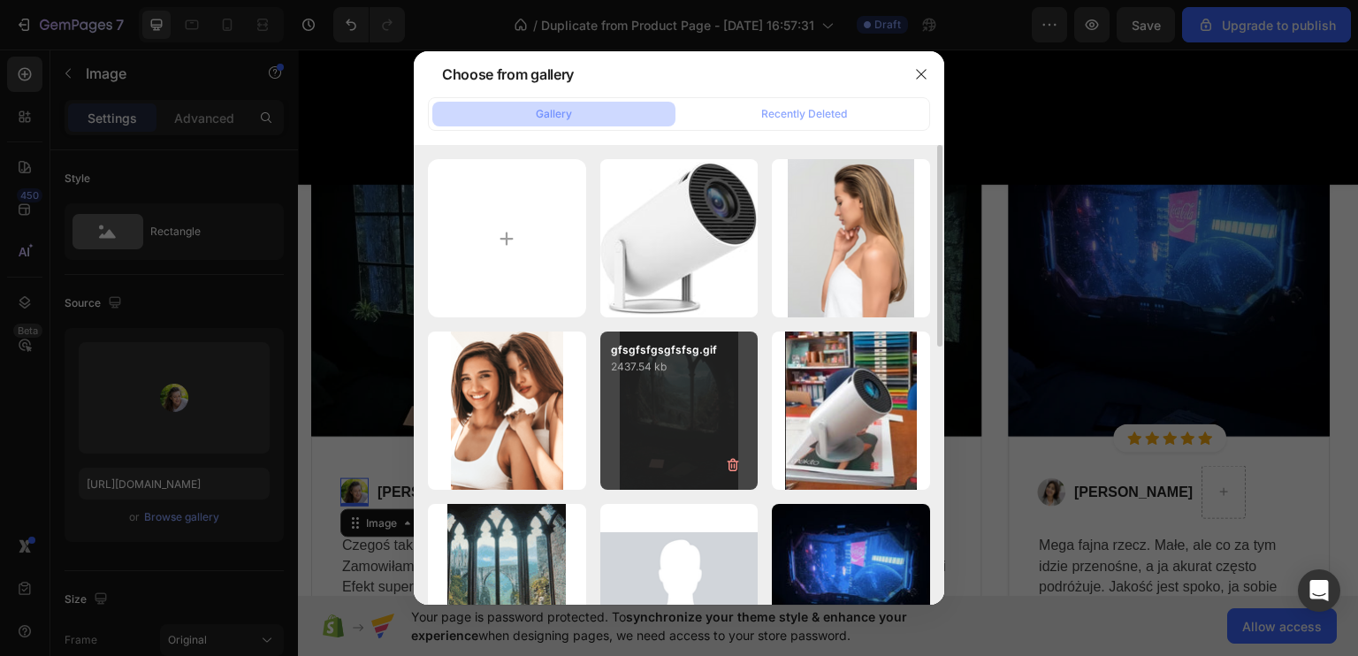
scroll to position [88, 0]
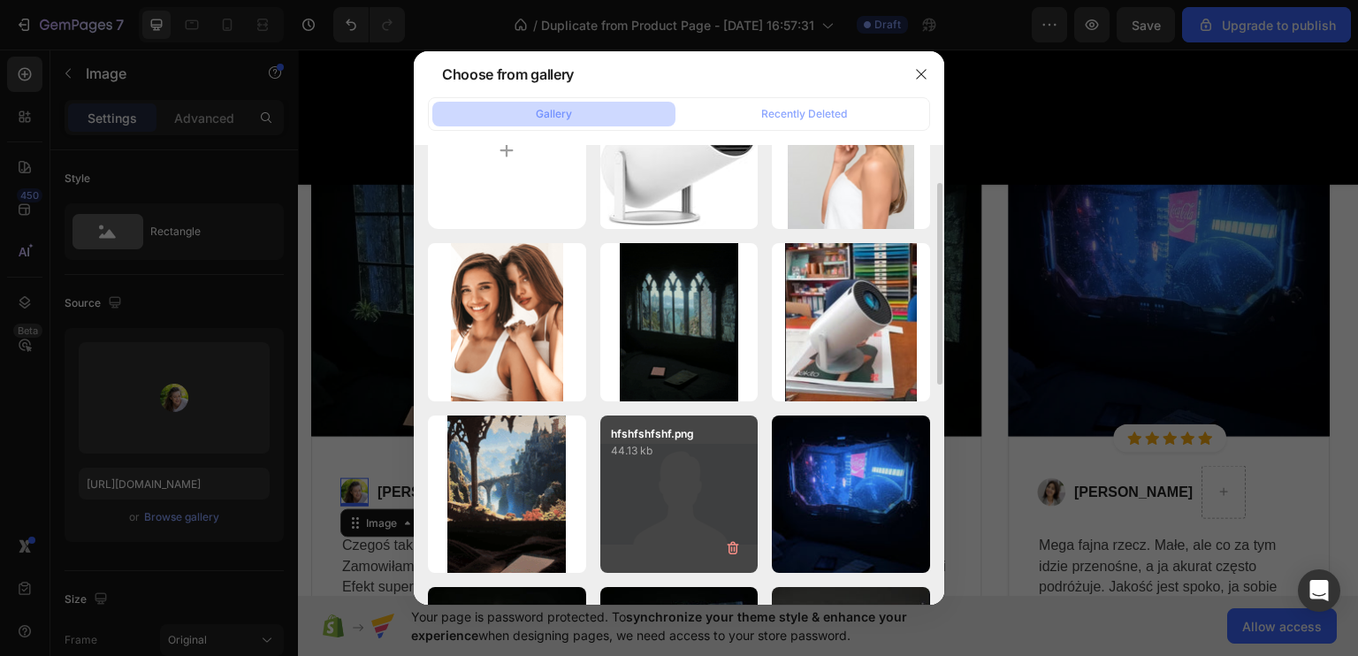
click at [643, 462] on div "hfshfshfshf.png 44.13 kb" at bounding box center [679, 495] width 158 height 158
type input "https://cdn.shopify.com/s/files/1/0922/4431/2392/files/gempages_584663978324525…"
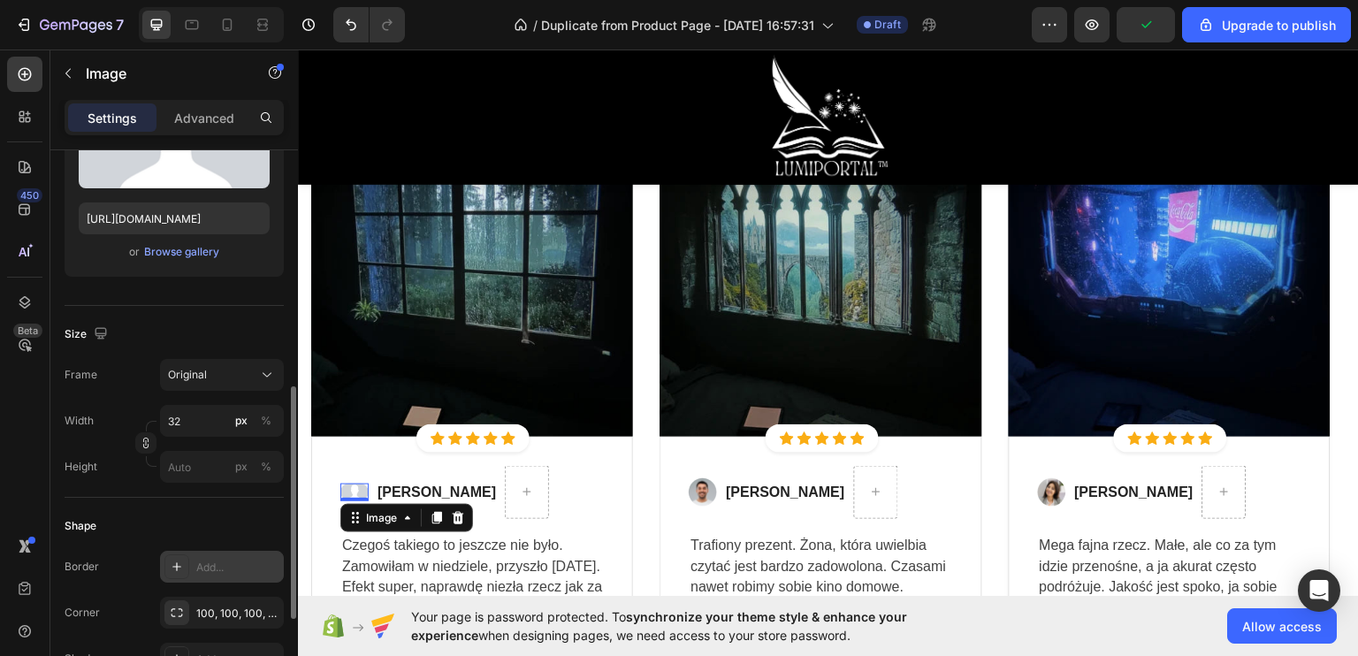
scroll to position [354, 0]
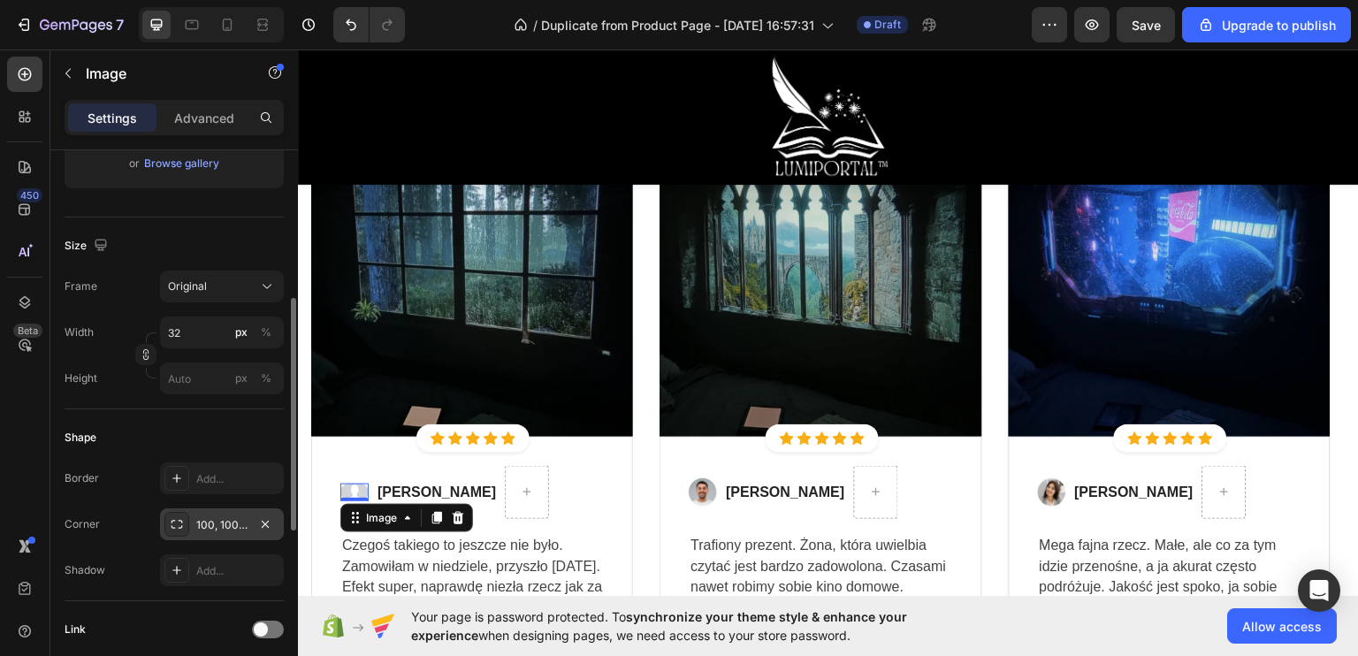
click at [216, 522] on div "100, 100, 100, 100" at bounding box center [221, 525] width 51 height 16
click at [179, 251] on div "Size" at bounding box center [174, 246] width 219 height 28
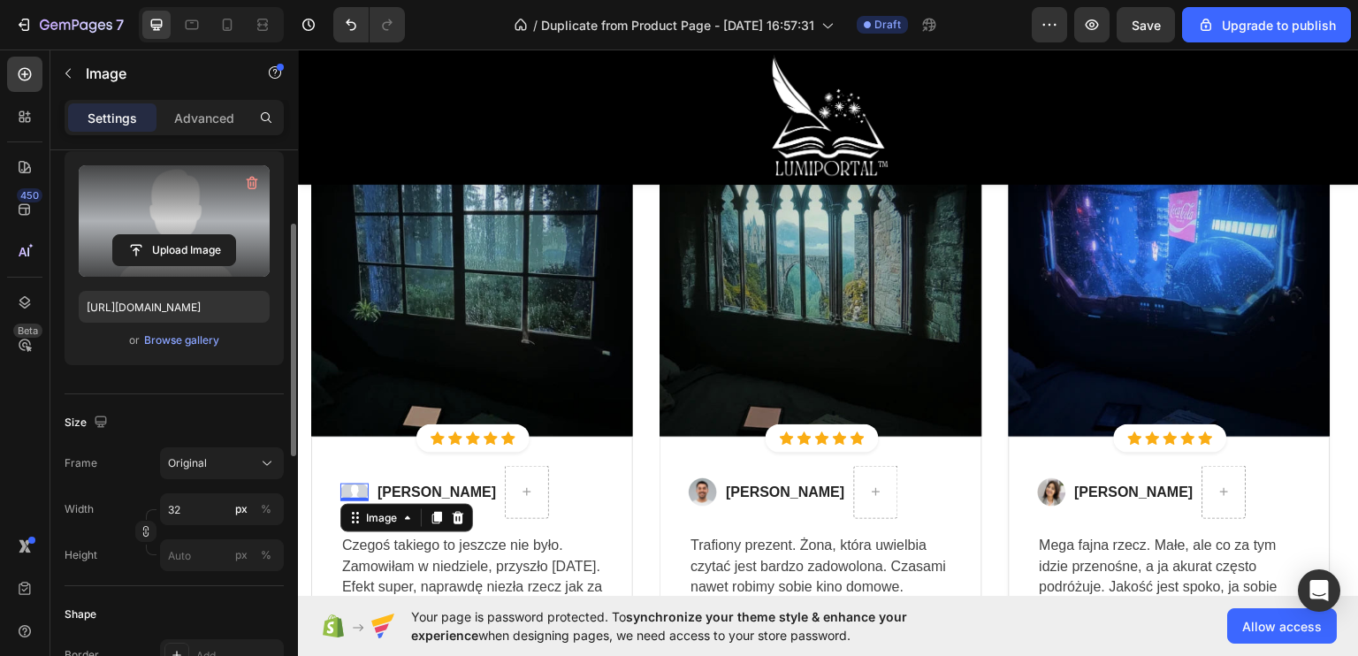
scroll to position [0, 0]
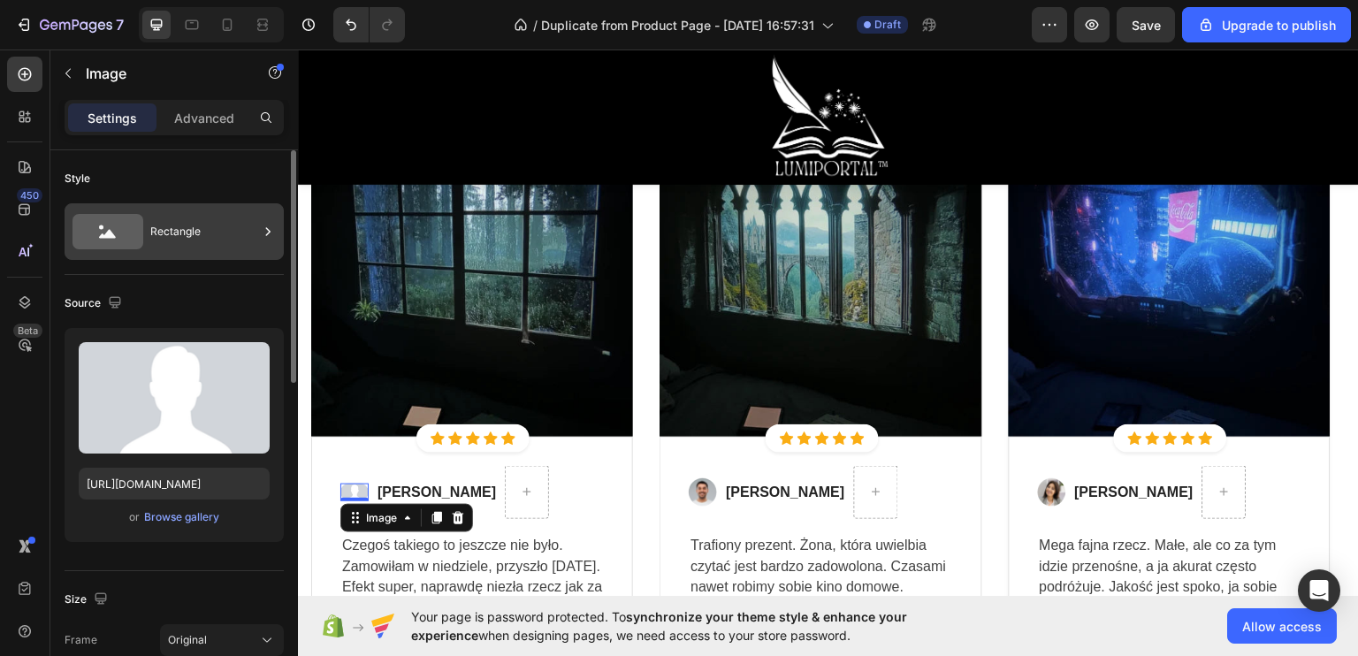
click at [141, 226] on icon at bounding box center [107, 231] width 71 height 35
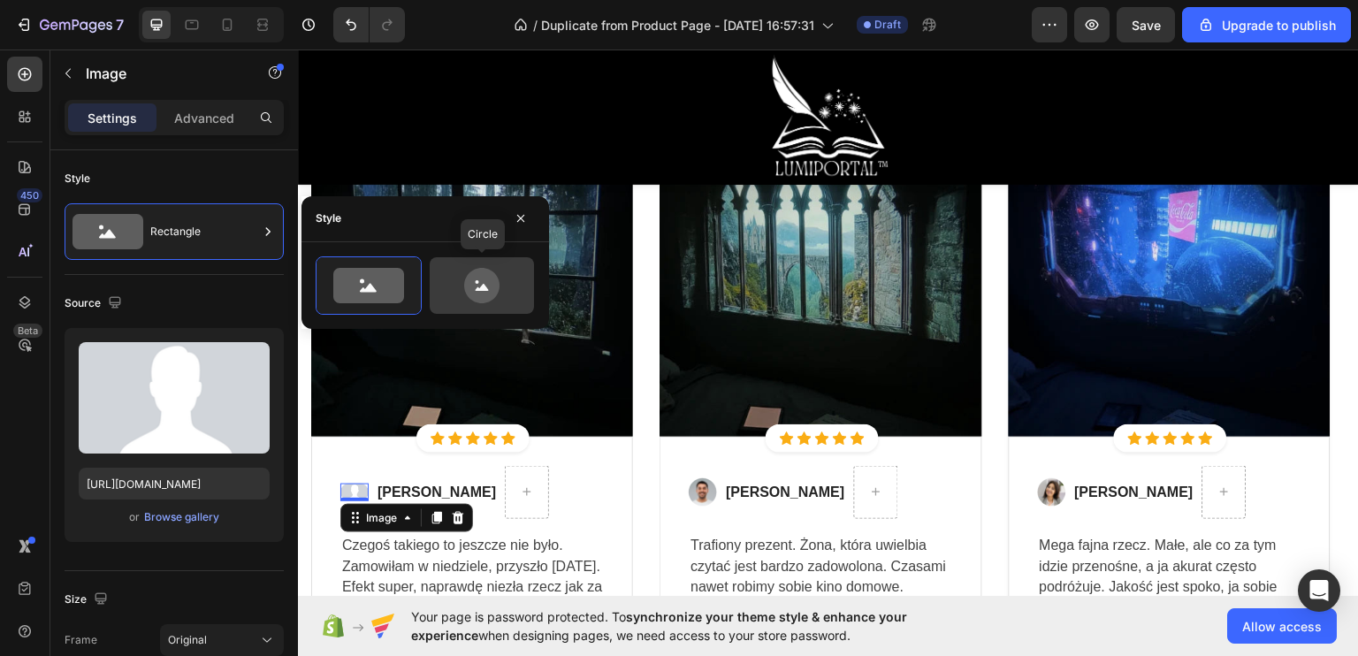
click at [499, 275] on icon at bounding box center [481, 285] width 83 height 35
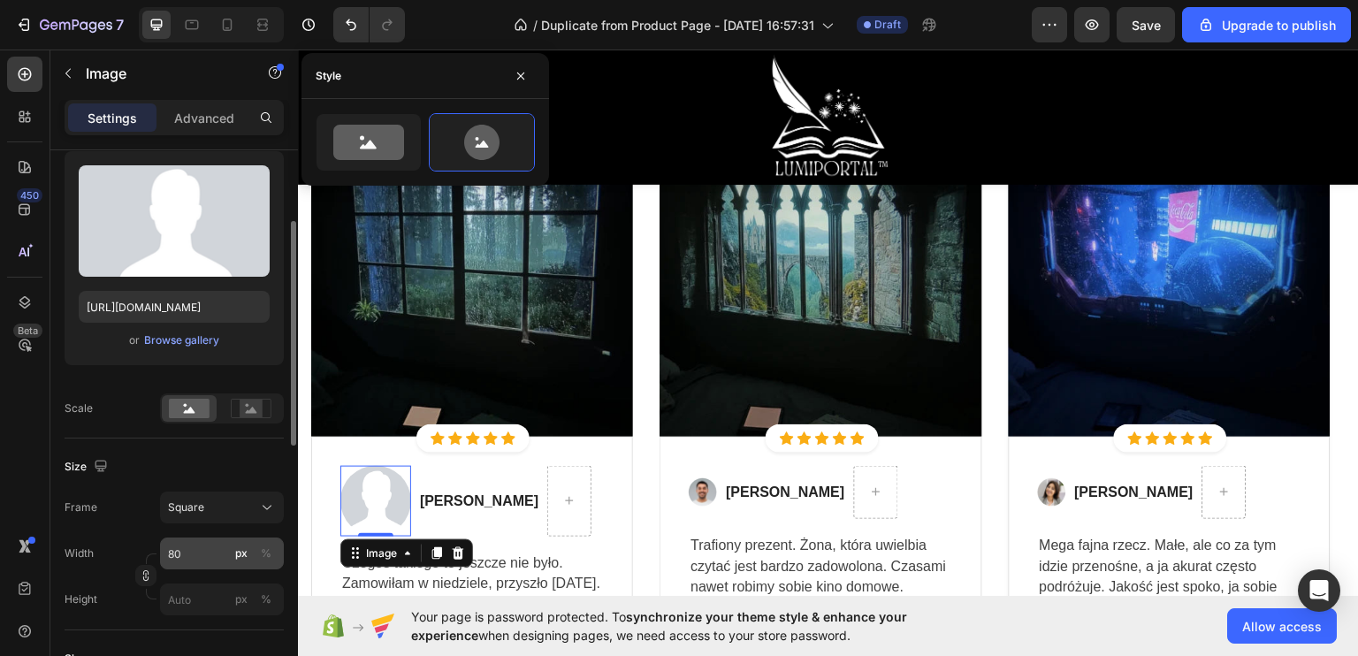
scroll to position [265, 0]
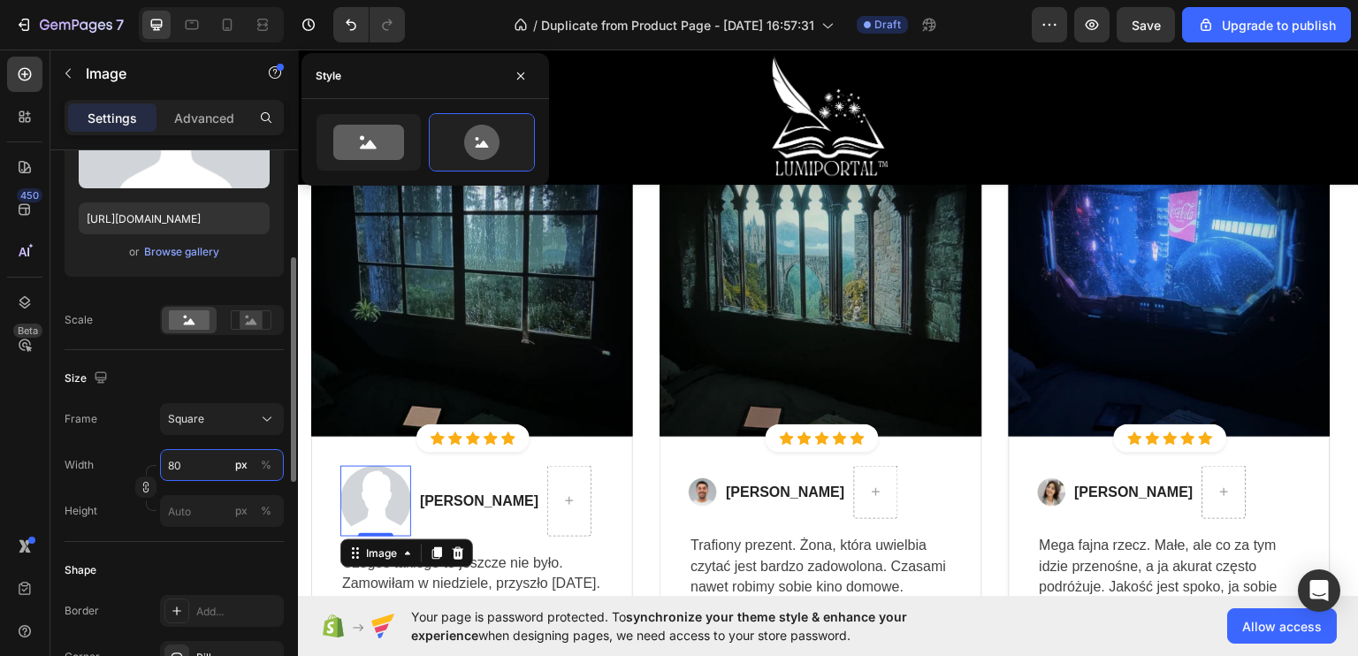
click at [202, 466] on input "80" at bounding box center [222, 465] width 124 height 32
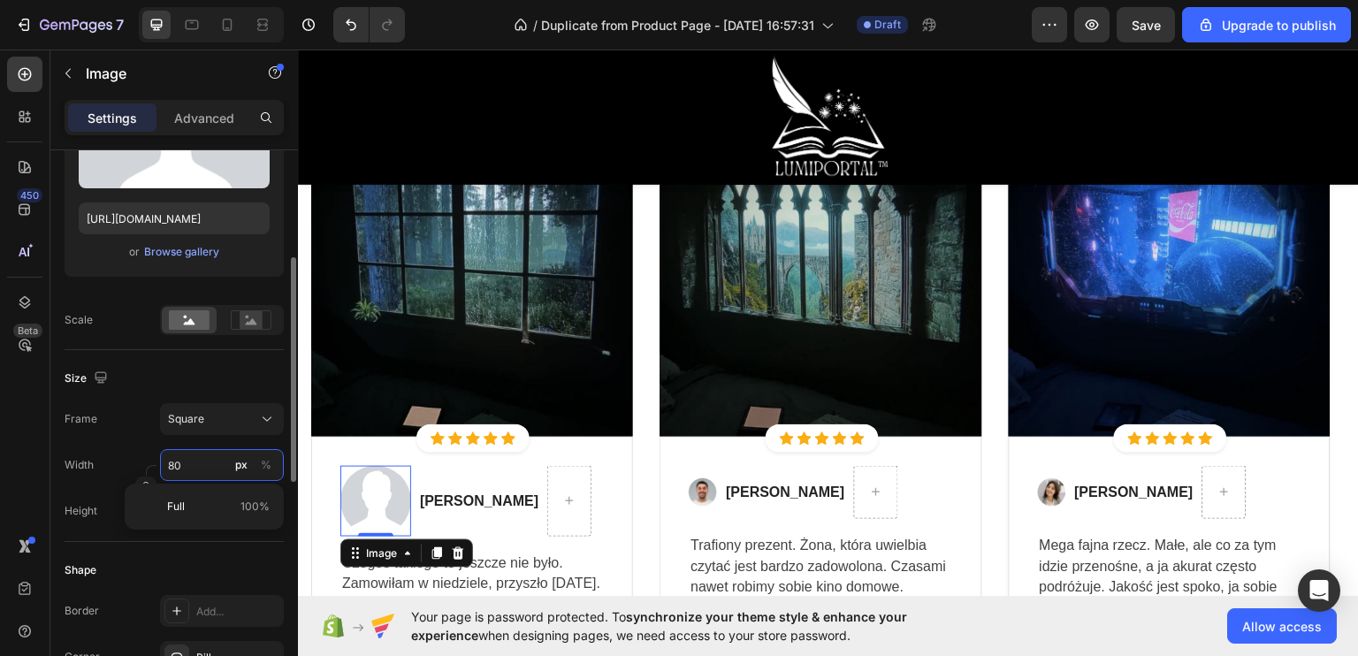
type input "4"
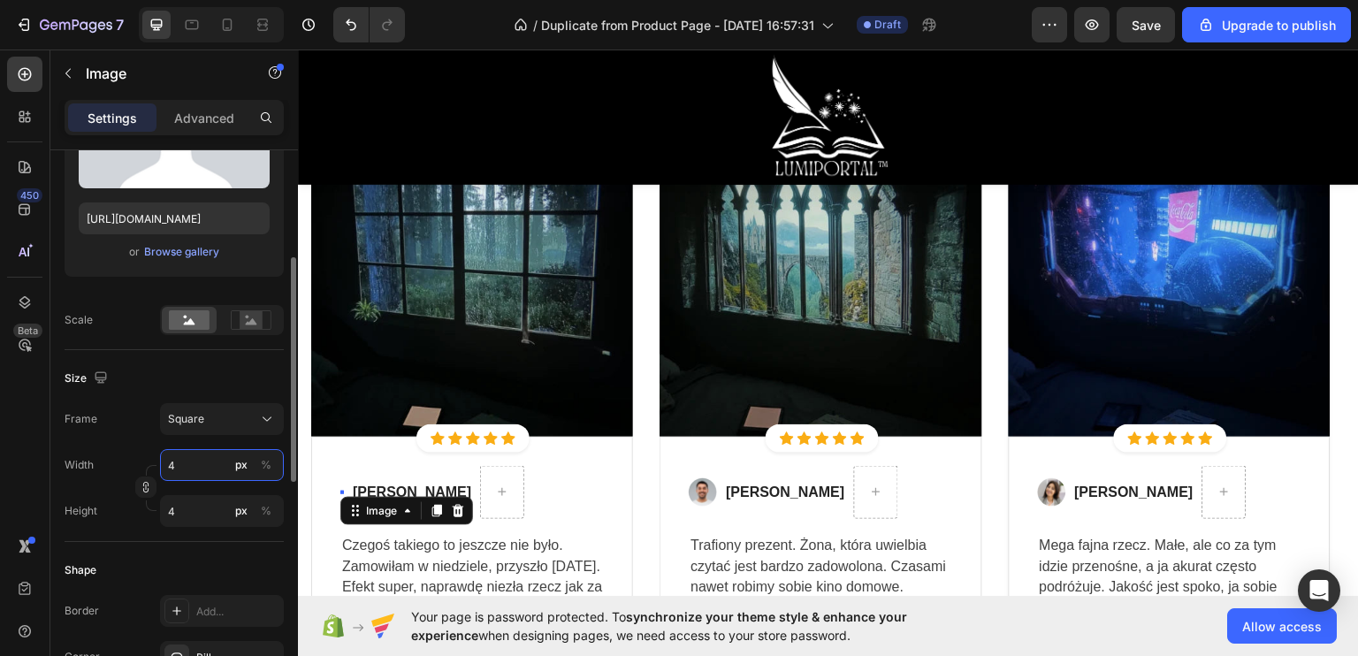
type input "40"
drag, startPoint x: 195, startPoint y: 464, endPoint x: 144, endPoint y: 457, distance: 51.8
click at [144, 457] on div "Width 40 px %" at bounding box center [174, 465] width 219 height 32
type input "3"
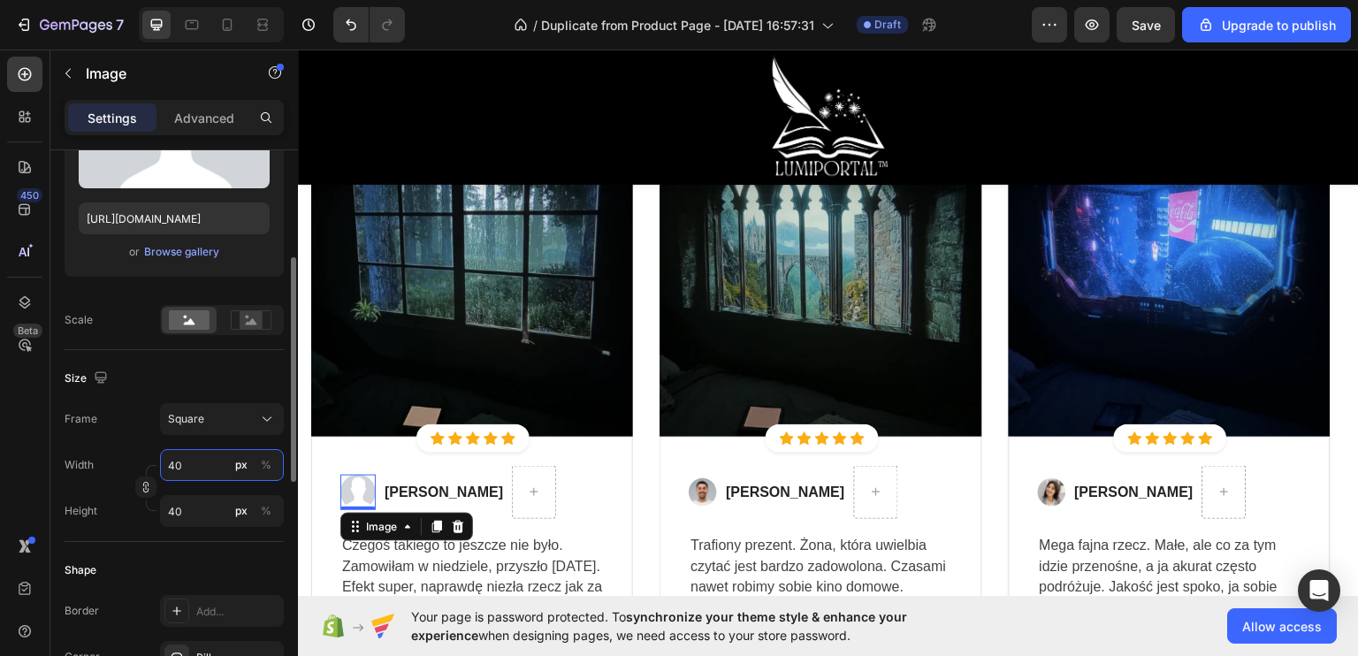
type input "3"
type input "30"
drag, startPoint x: 212, startPoint y: 468, endPoint x: 113, endPoint y: 450, distance: 100.6
click at [117, 452] on div "Width 30 px %" at bounding box center [174, 465] width 219 height 32
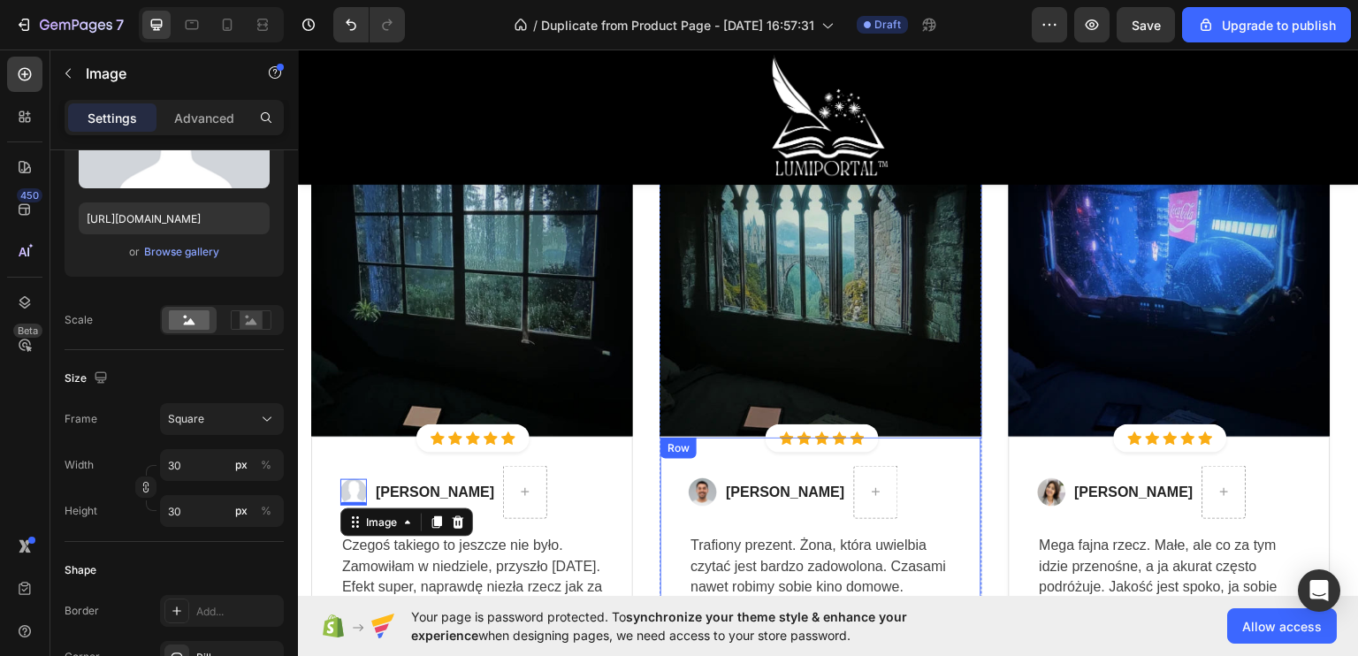
click at [690, 484] on img at bounding box center [703, 491] width 28 height 28
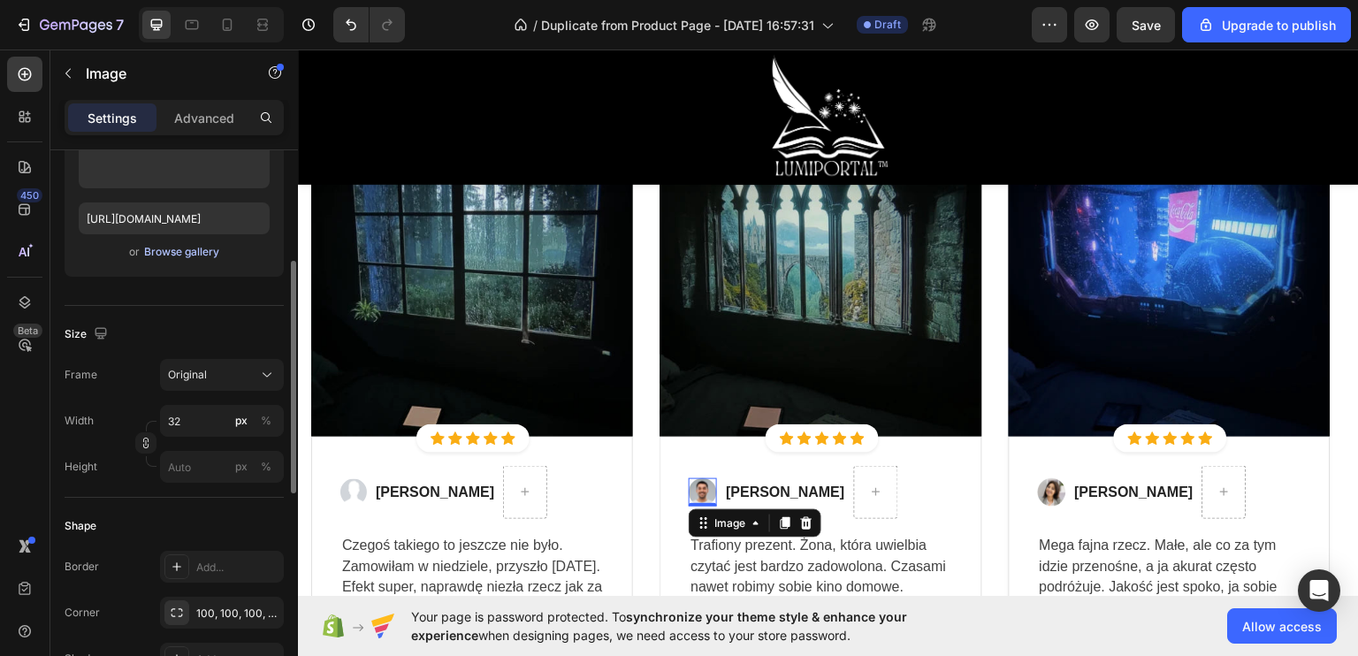
click at [189, 249] on div "Browse gallery" at bounding box center [181, 252] width 75 height 16
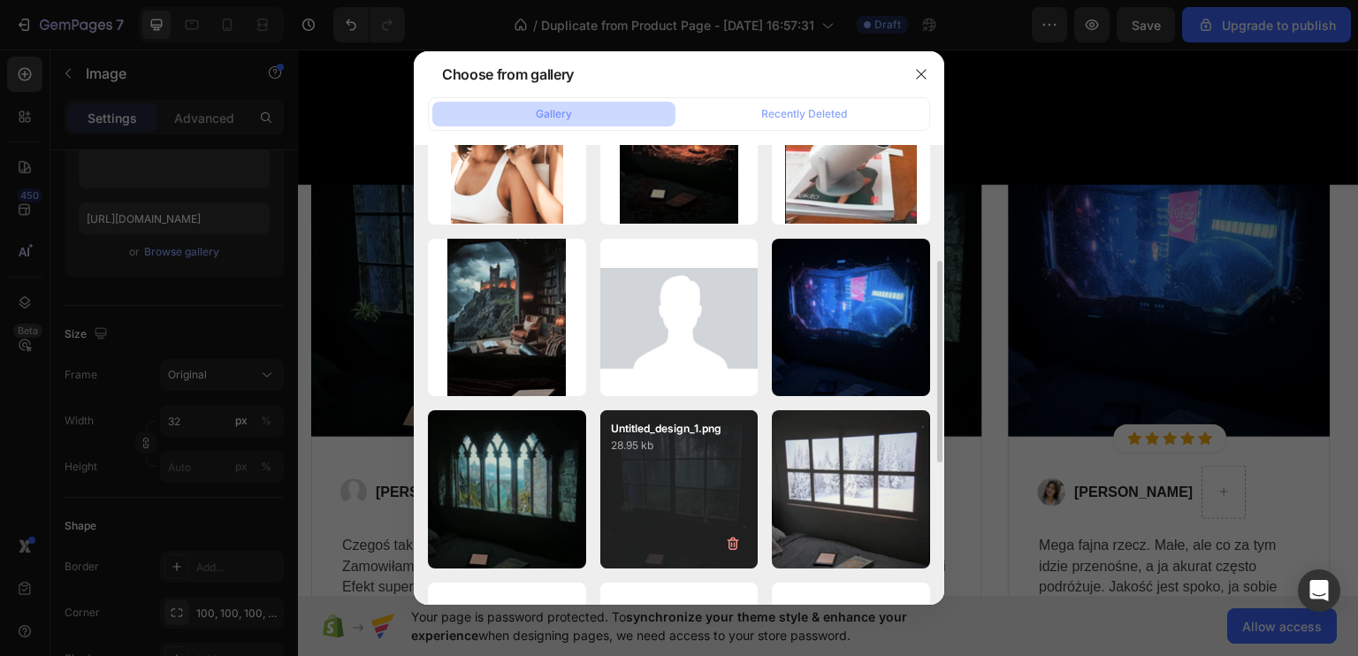
scroll to position [354, 0]
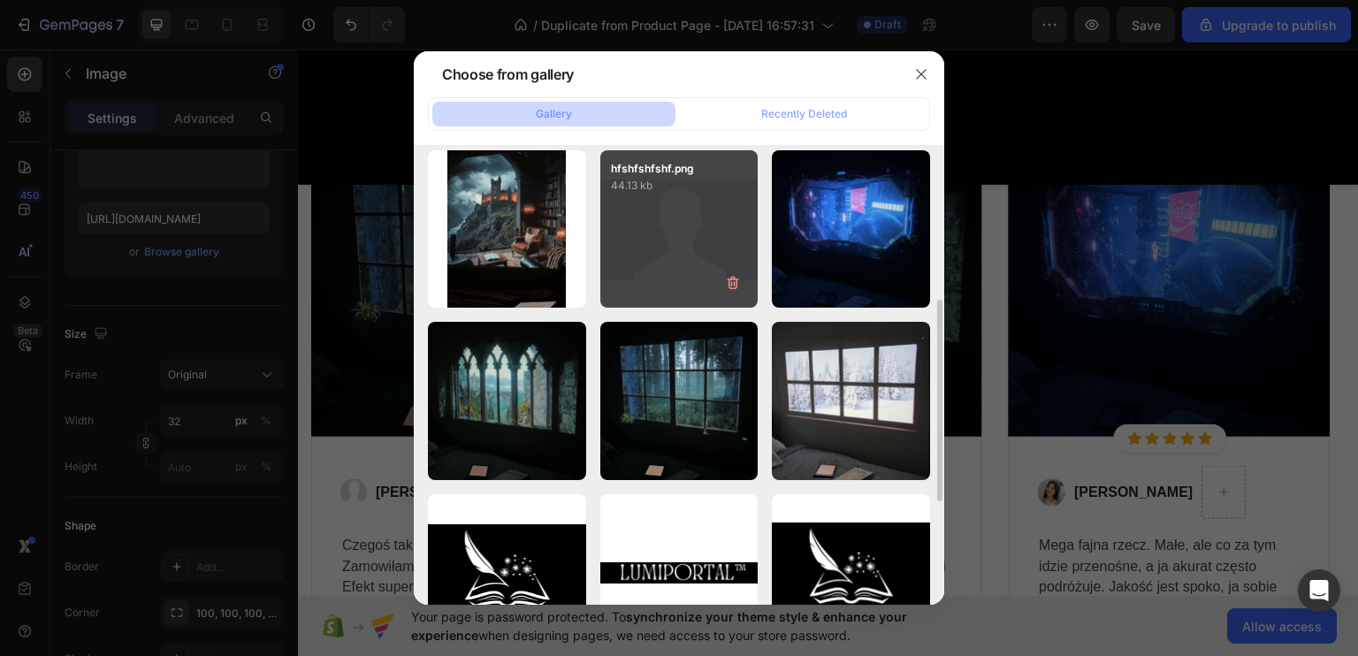
click at [656, 265] on div "hfshfshfshf.png 44.13 kb" at bounding box center [679, 229] width 158 height 158
type input "https://cdn.shopify.com/s/files/1/0922/4431/2392/files/gempages_584663978324525…"
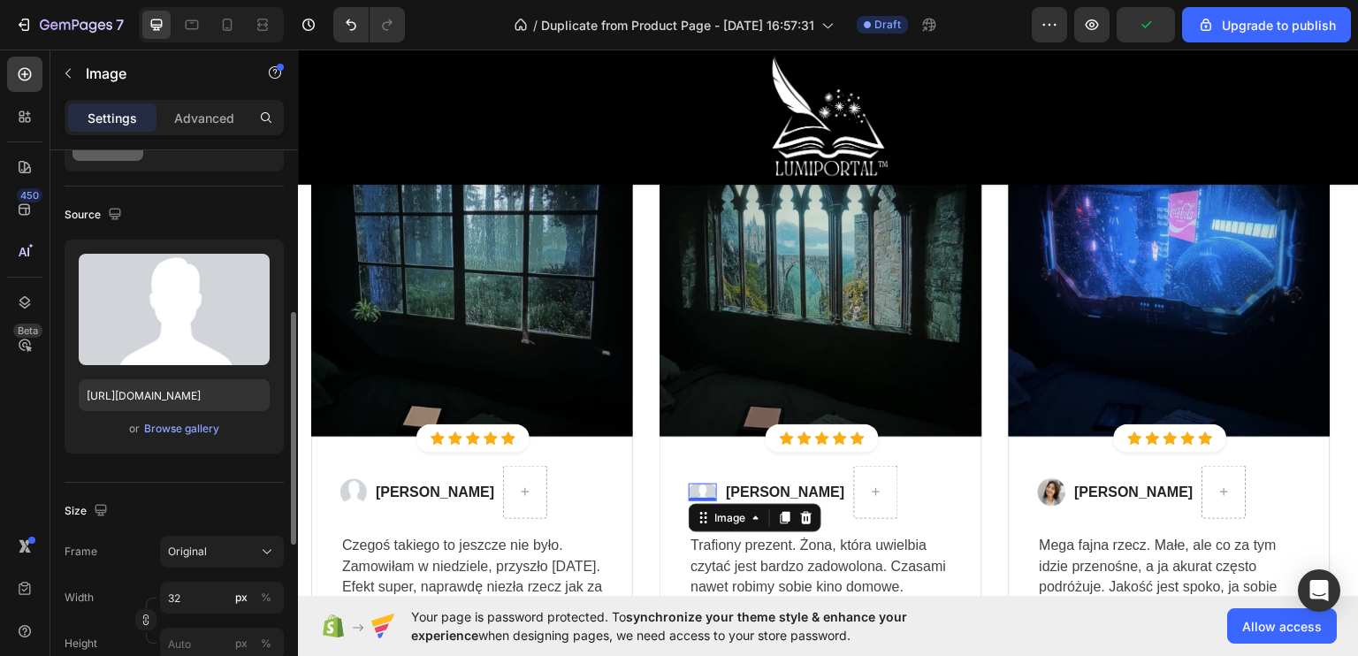
scroll to position [0, 0]
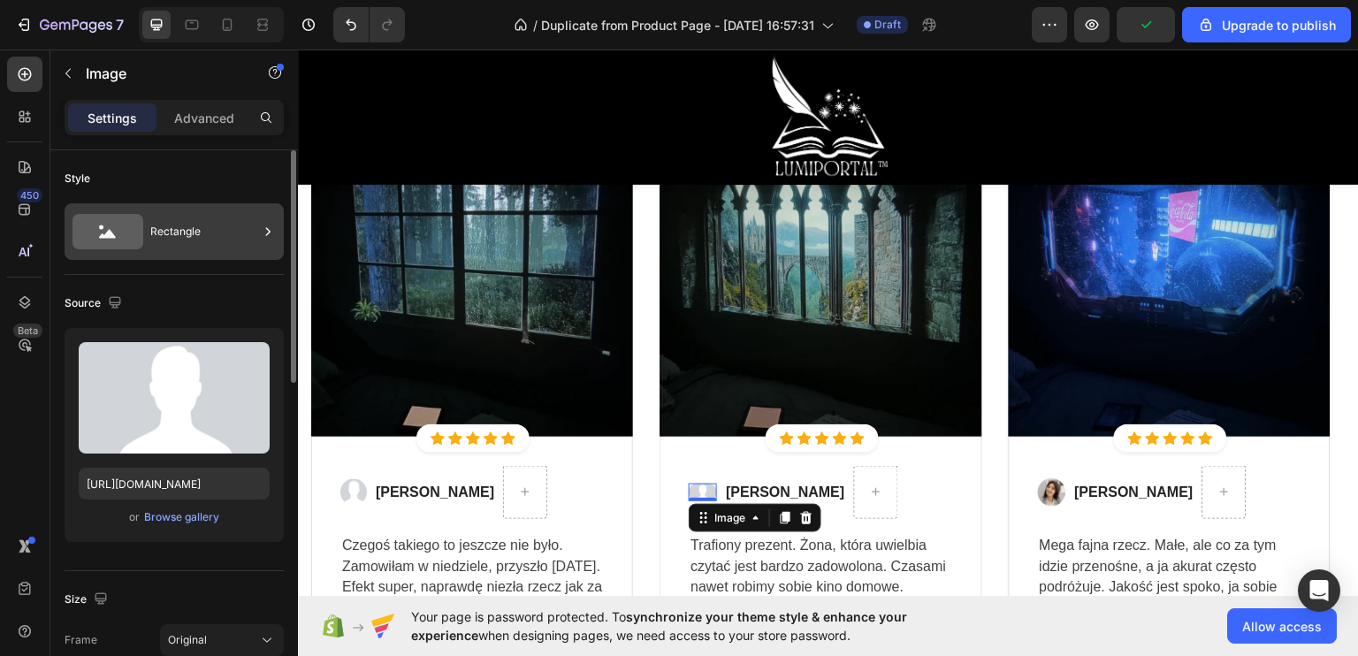
click at [177, 210] on div "Rectangle" at bounding box center [174, 231] width 219 height 57
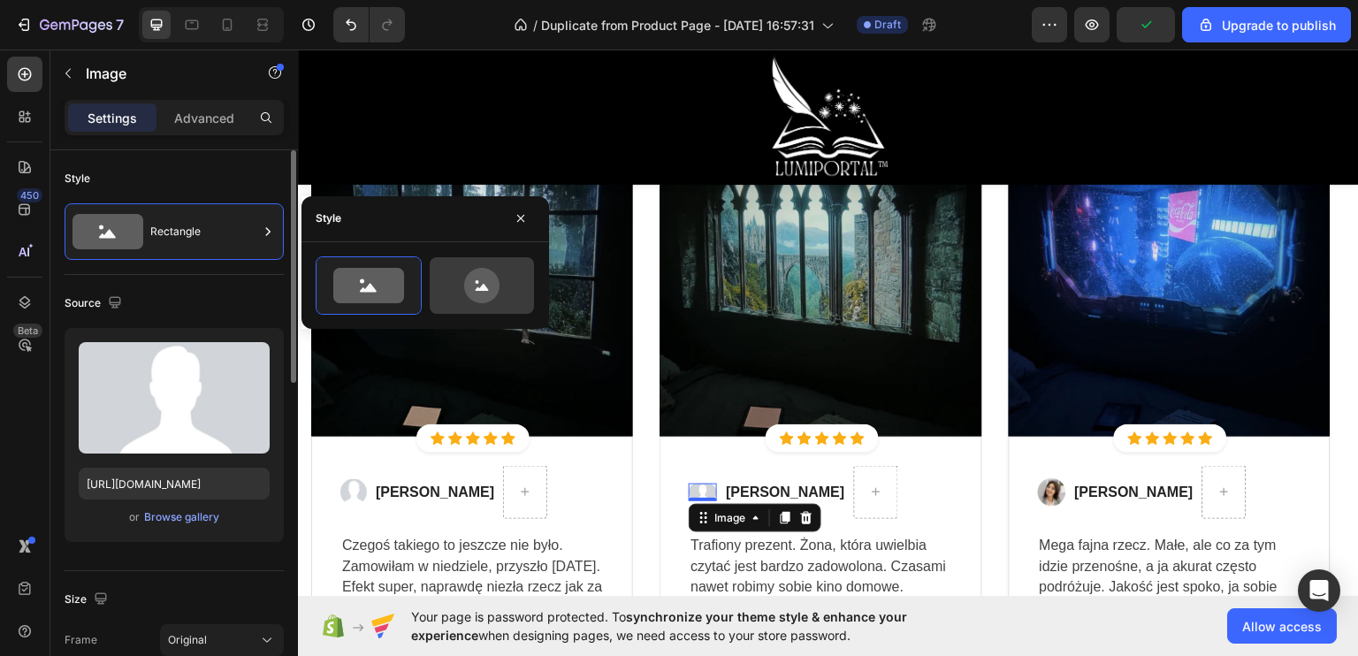
click at [465, 273] on icon at bounding box center [481, 285] width 83 height 35
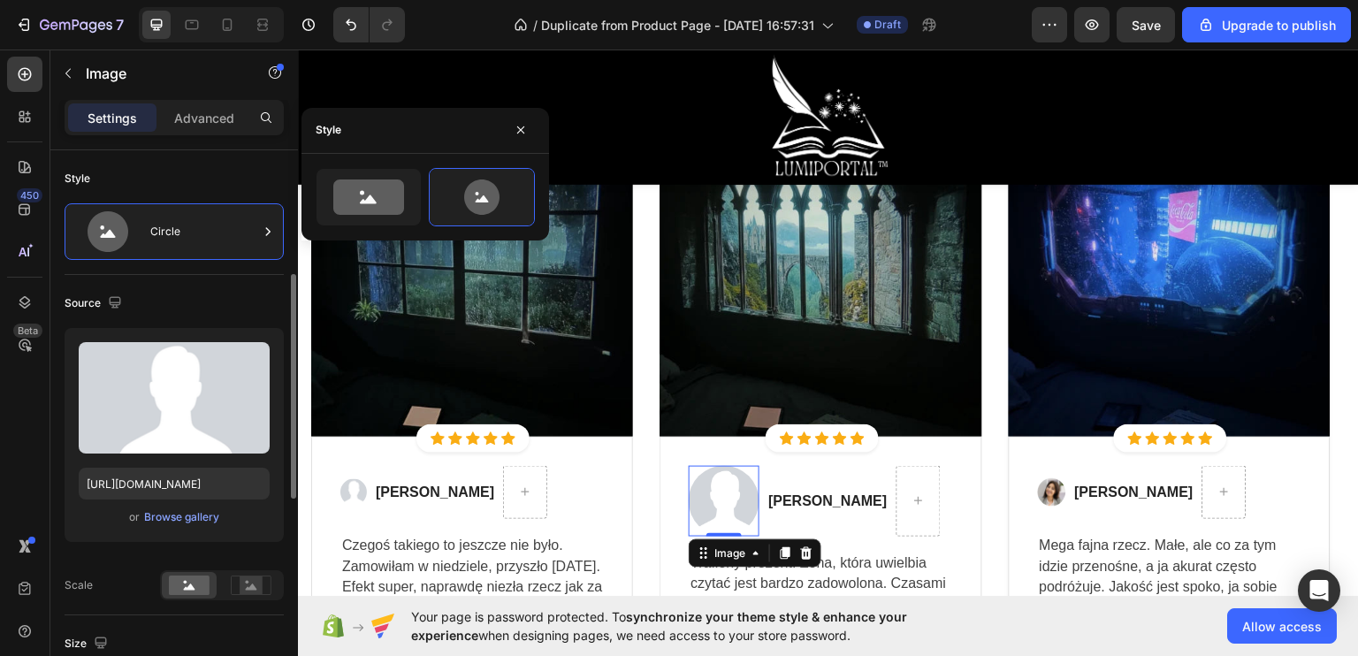
scroll to position [177, 0]
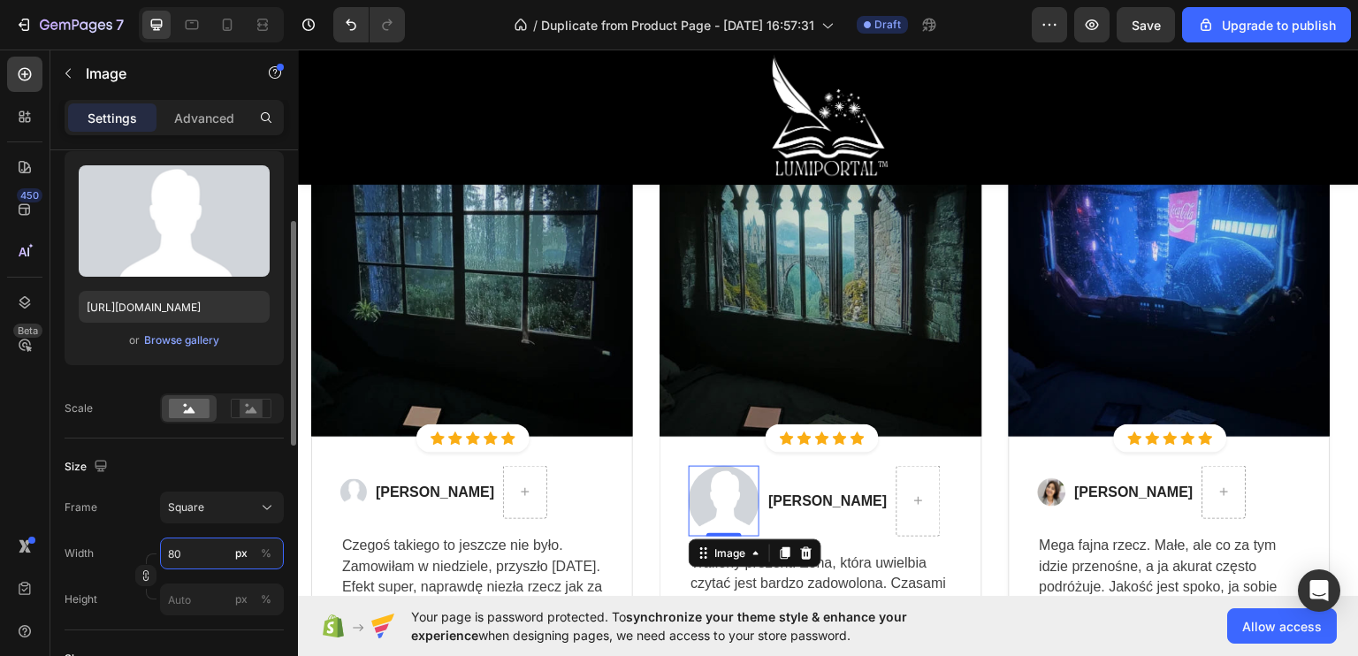
paste input "3"
type input "30"
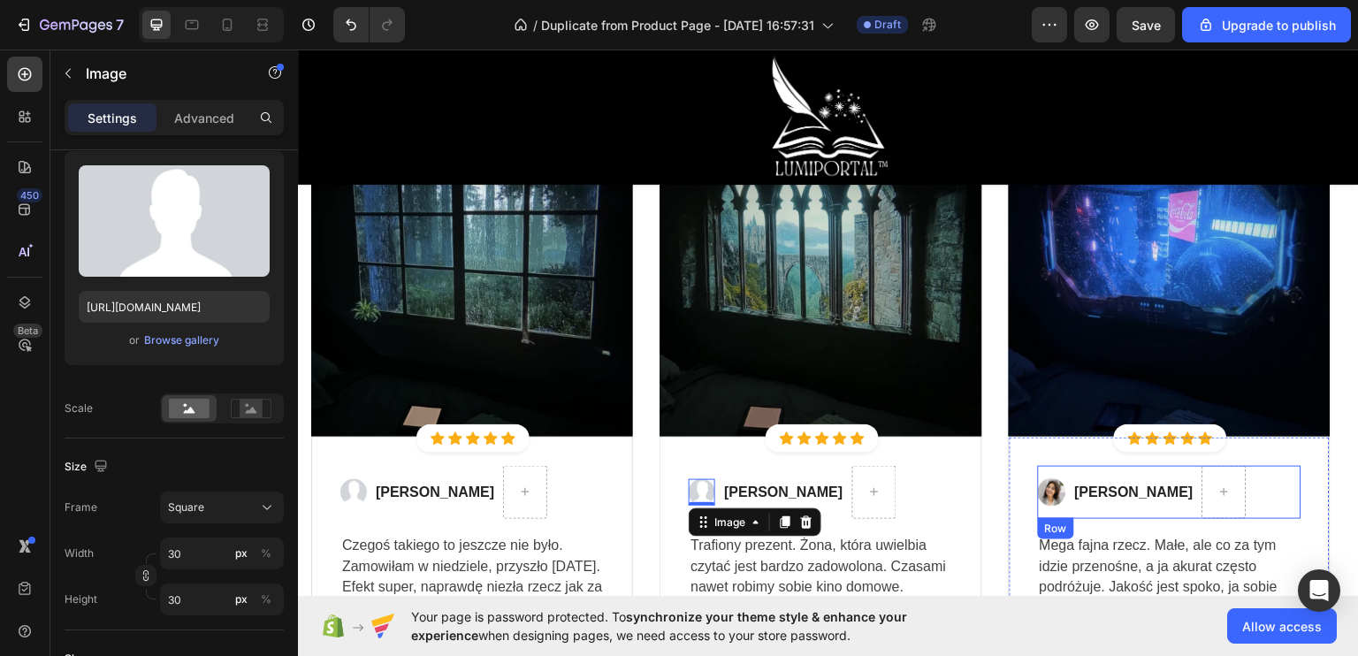
click at [1060, 485] on img at bounding box center [1052, 491] width 28 height 28
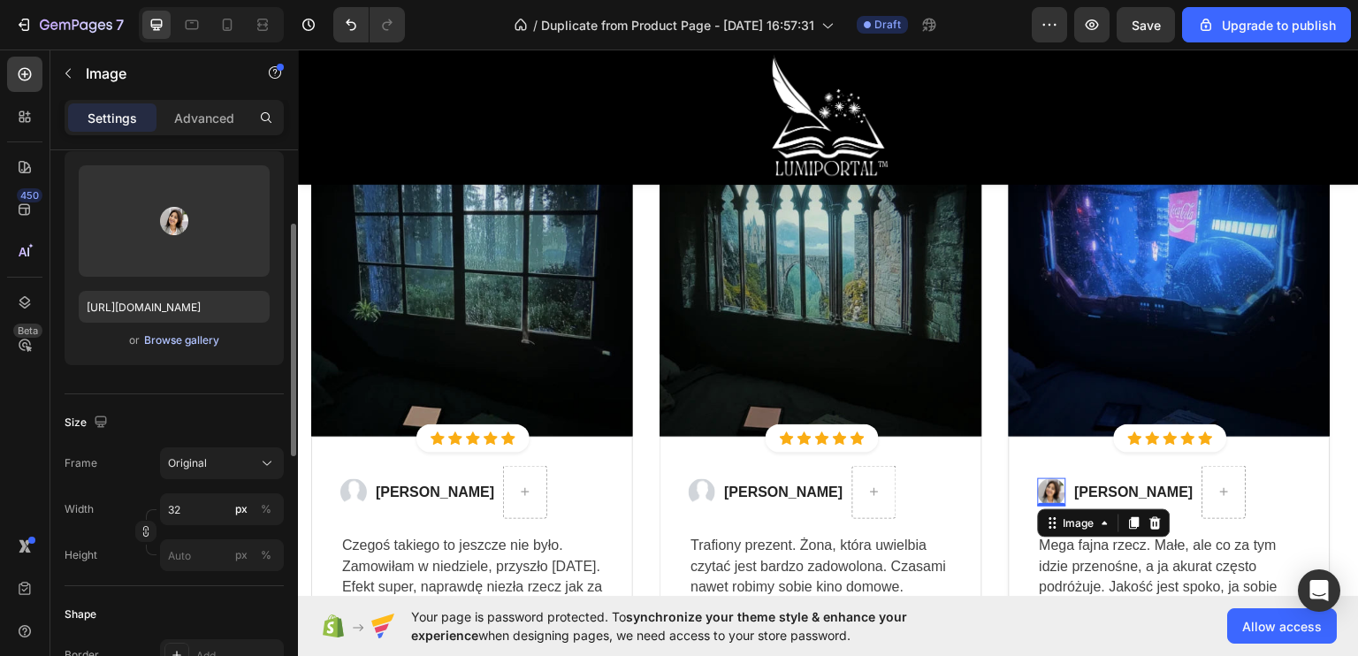
click at [156, 342] on div "Browse gallery" at bounding box center [181, 340] width 75 height 16
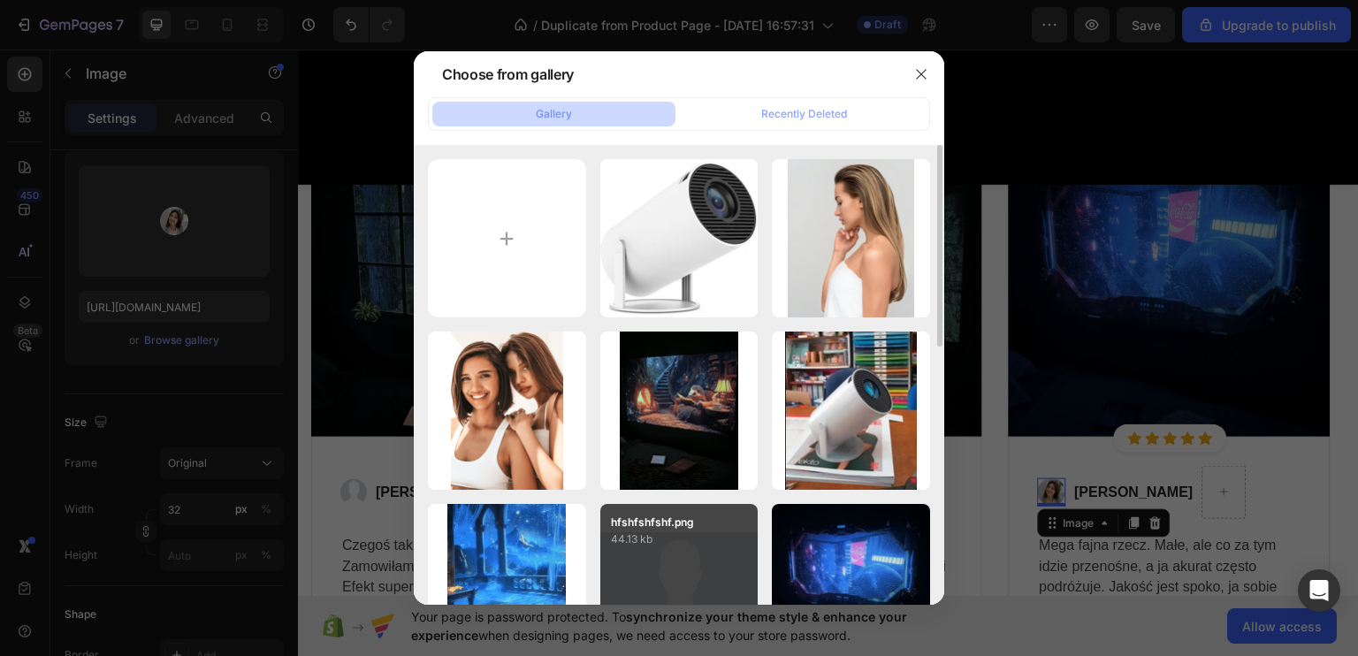
click at [644, 543] on p "44.13 kb" at bounding box center [679, 539] width 137 height 18
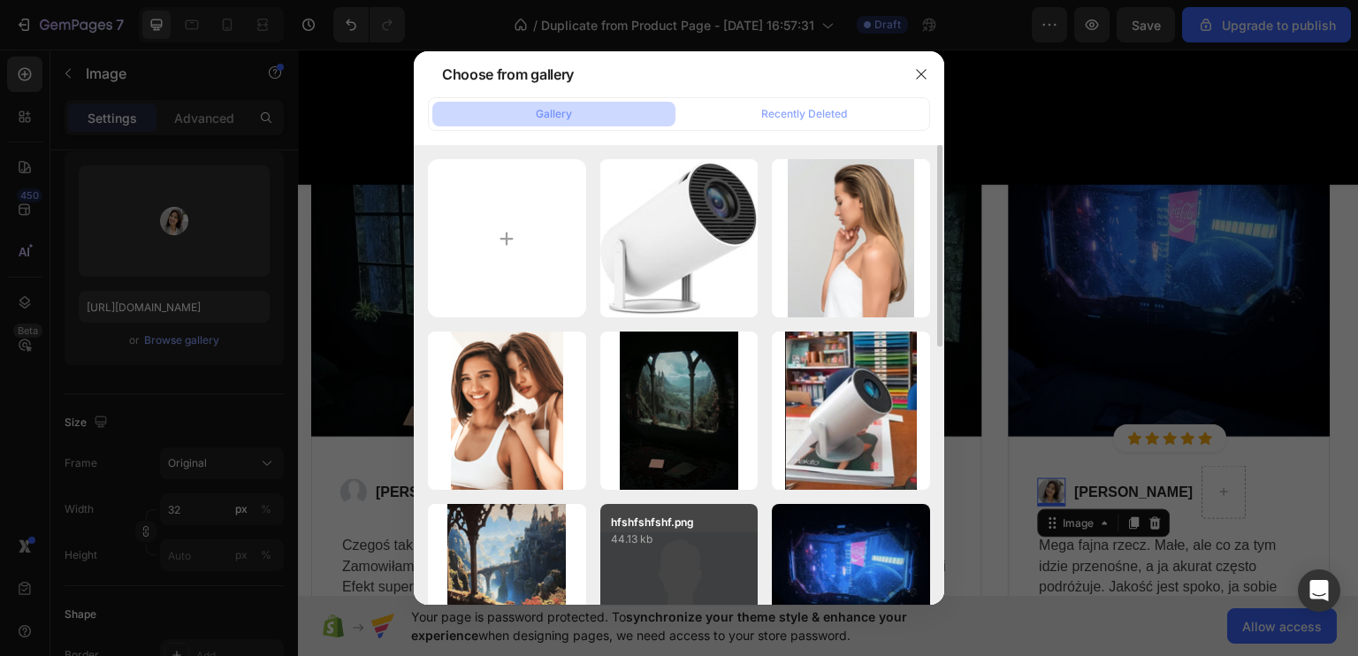
type input "https://cdn.shopify.com/s/files/1/0922/4431/2392/files/gempages_584663978324525…"
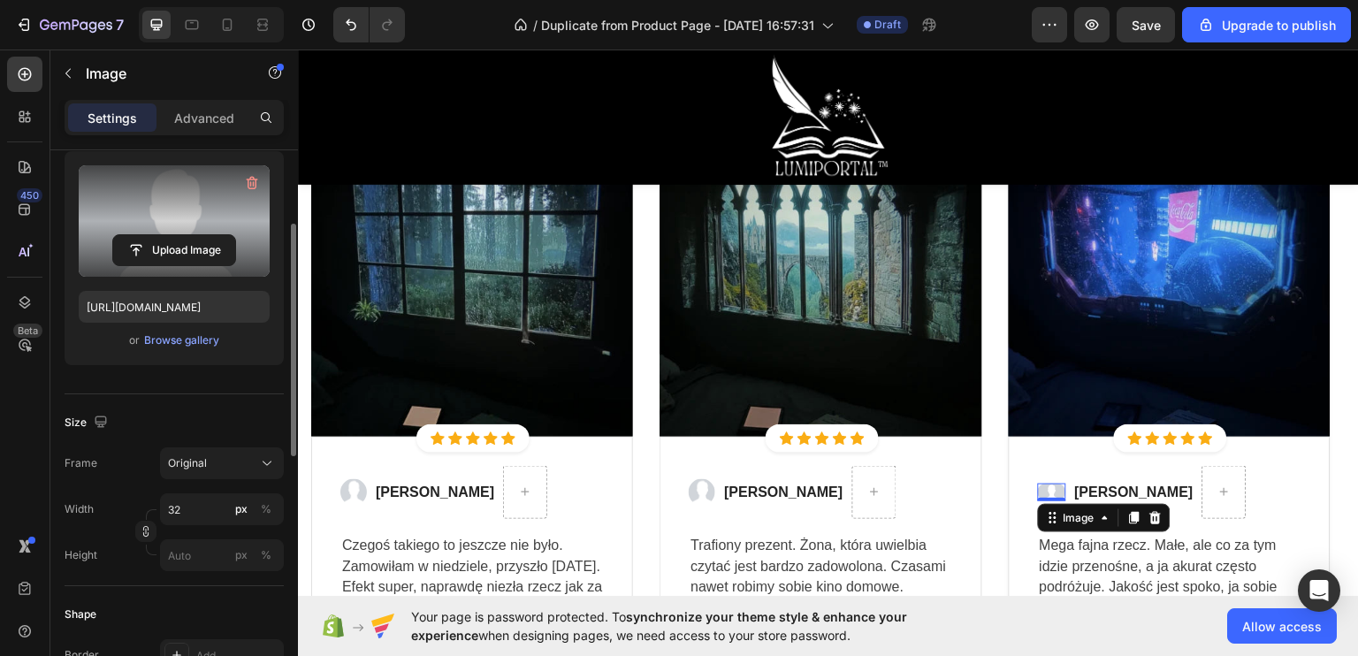
scroll to position [0, 0]
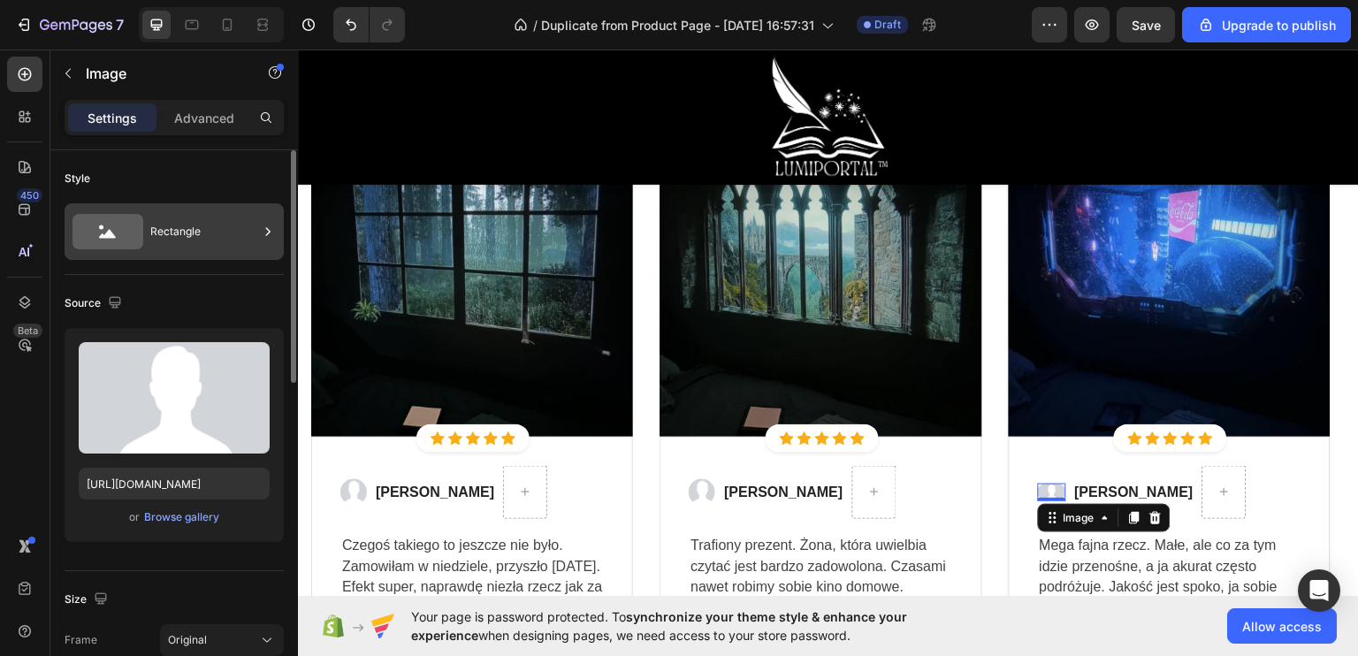
click at [158, 216] on div "Rectangle" at bounding box center [204, 231] width 108 height 41
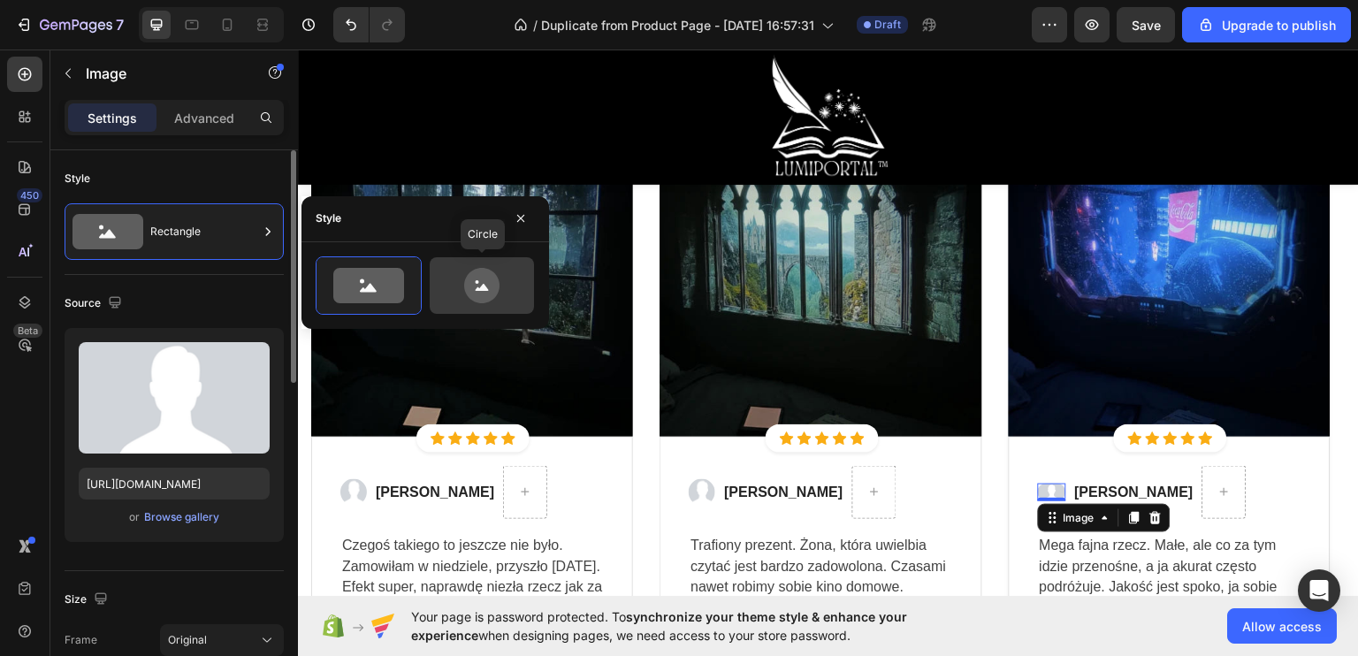
click at [474, 286] on icon at bounding box center [481, 285] width 35 height 35
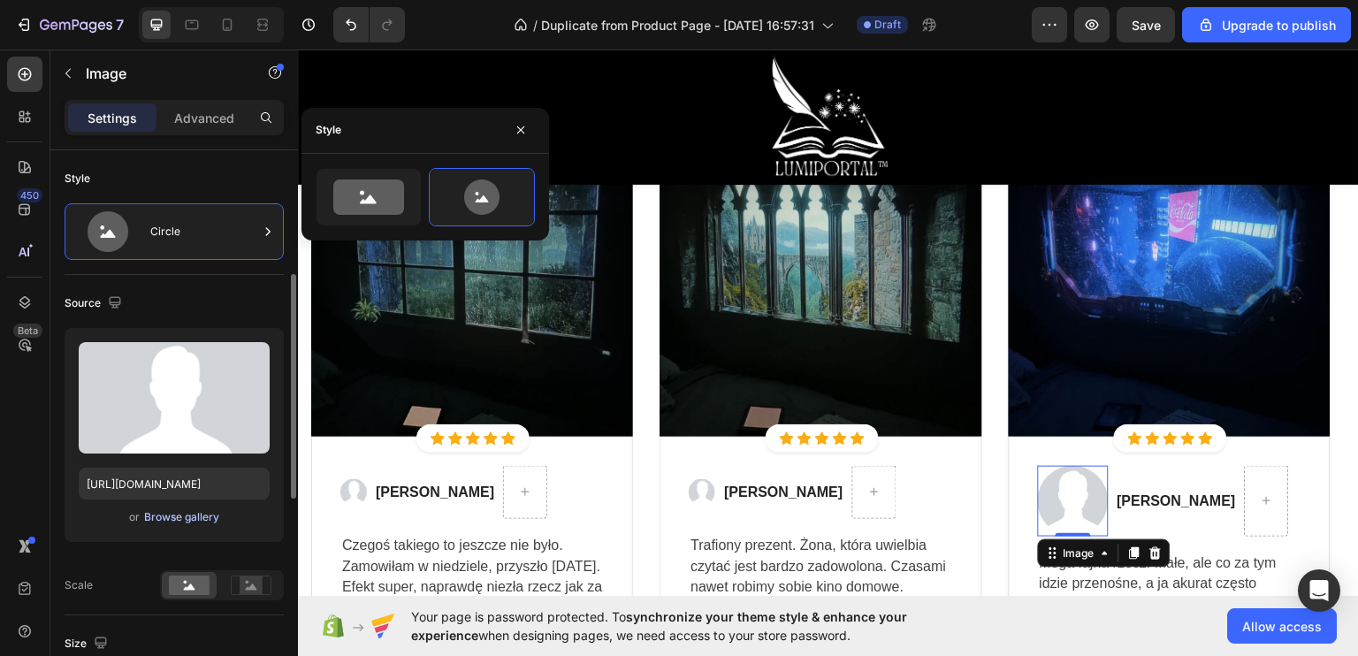
scroll to position [177, 0]
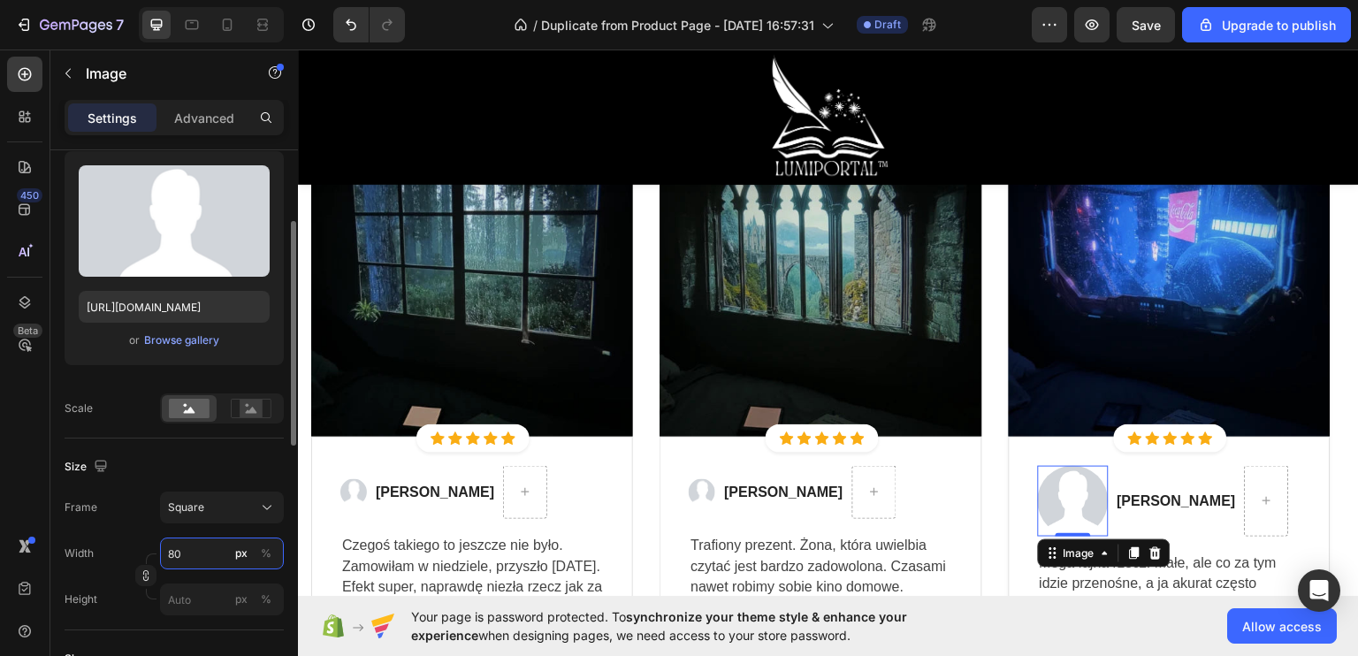
paste input "3"
type input "30"
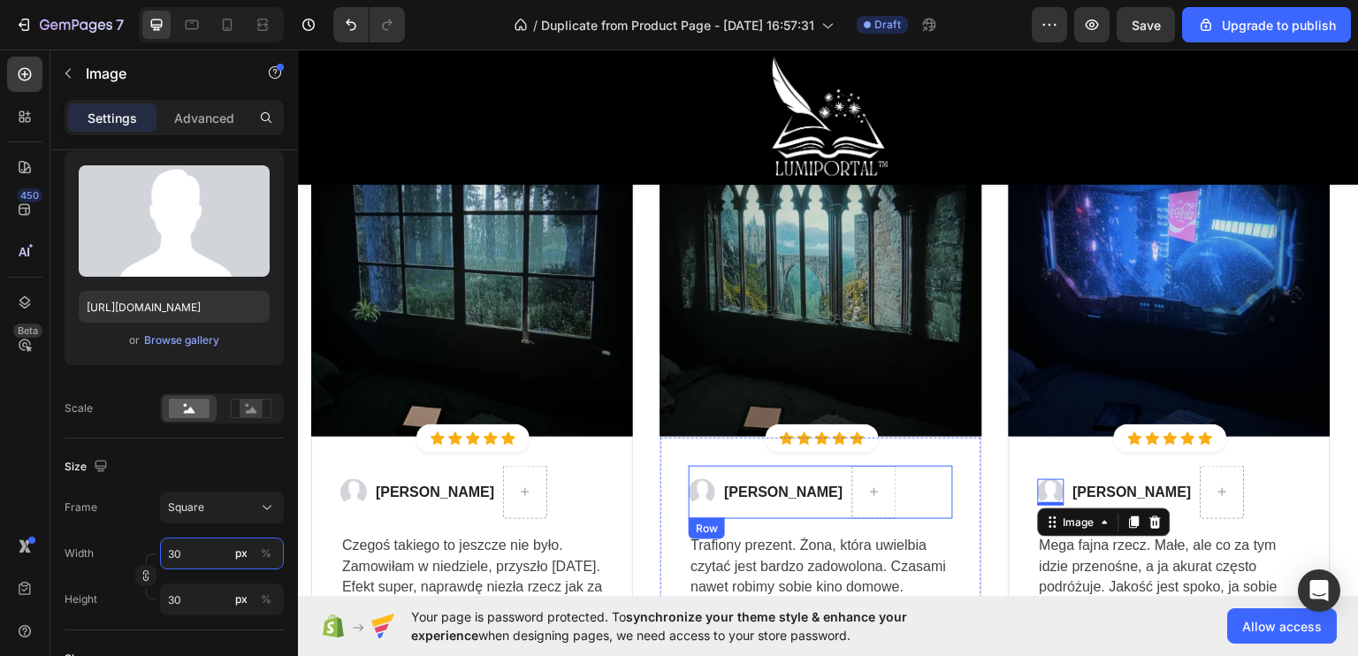
scroll to position [5394, 0]
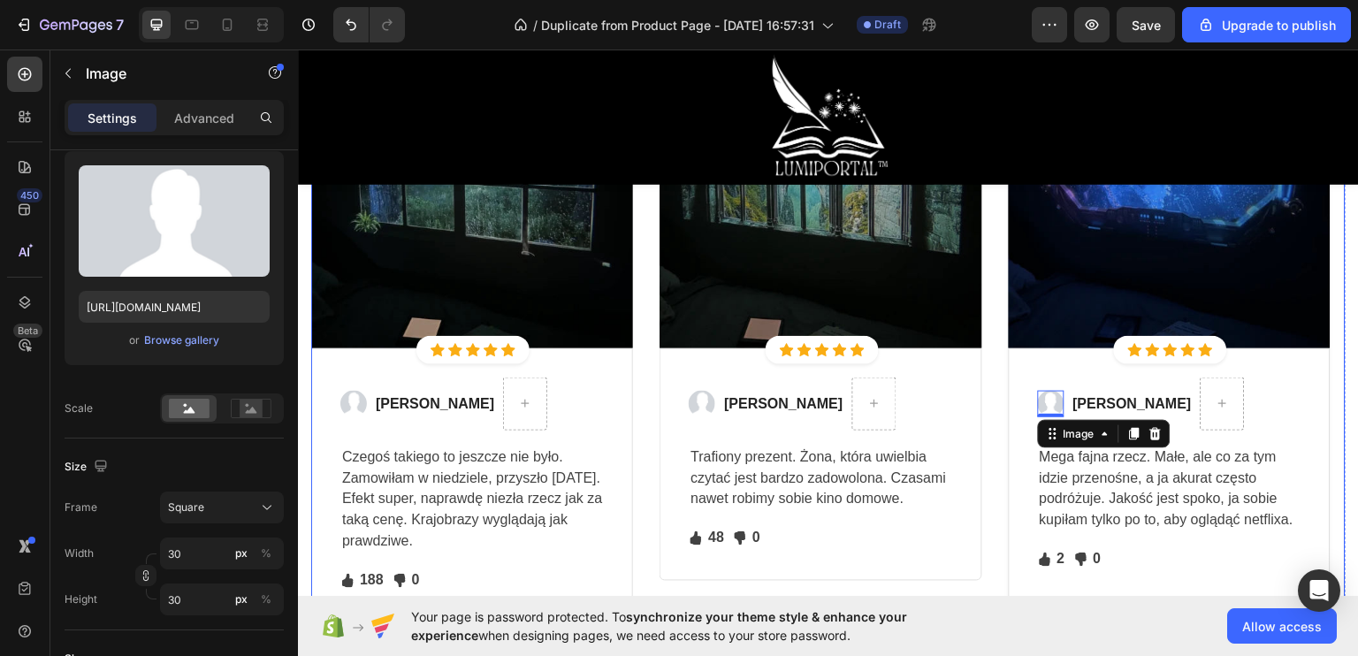
click at [999, 522] on div "Image Icon Icon Icon Icon Icon Icon List Hoz Row Row Image Katarzyna W. Text bl…" at bounding box center [828, 323] width 1034 height 597
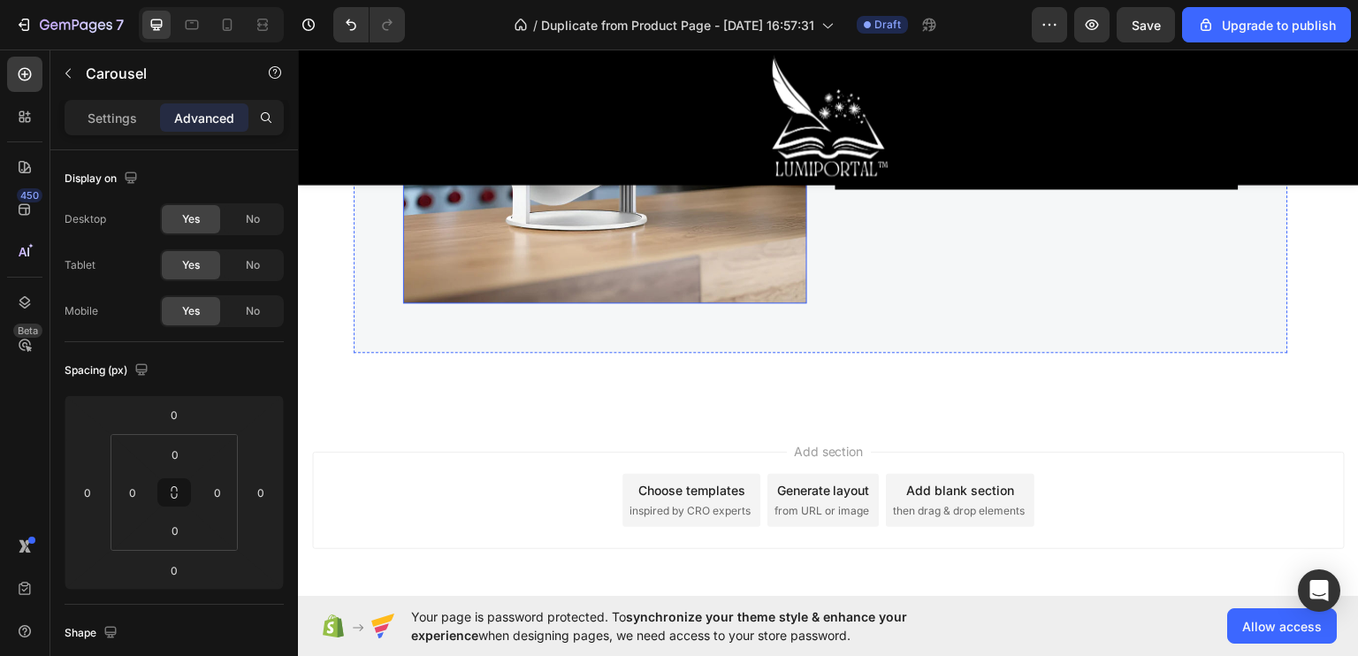
scroll to position [6881, 0]
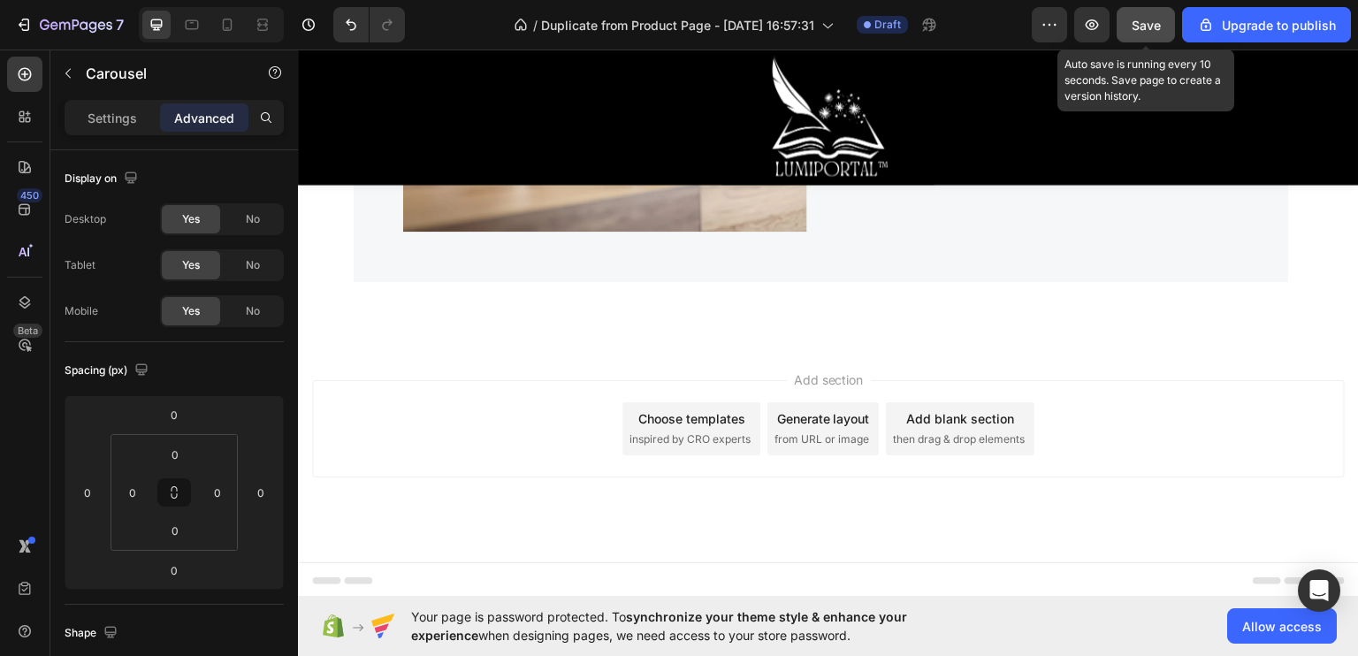
click at [1137, 22] on span "Save" at bounding box center [1146, 25] width 29 height 15
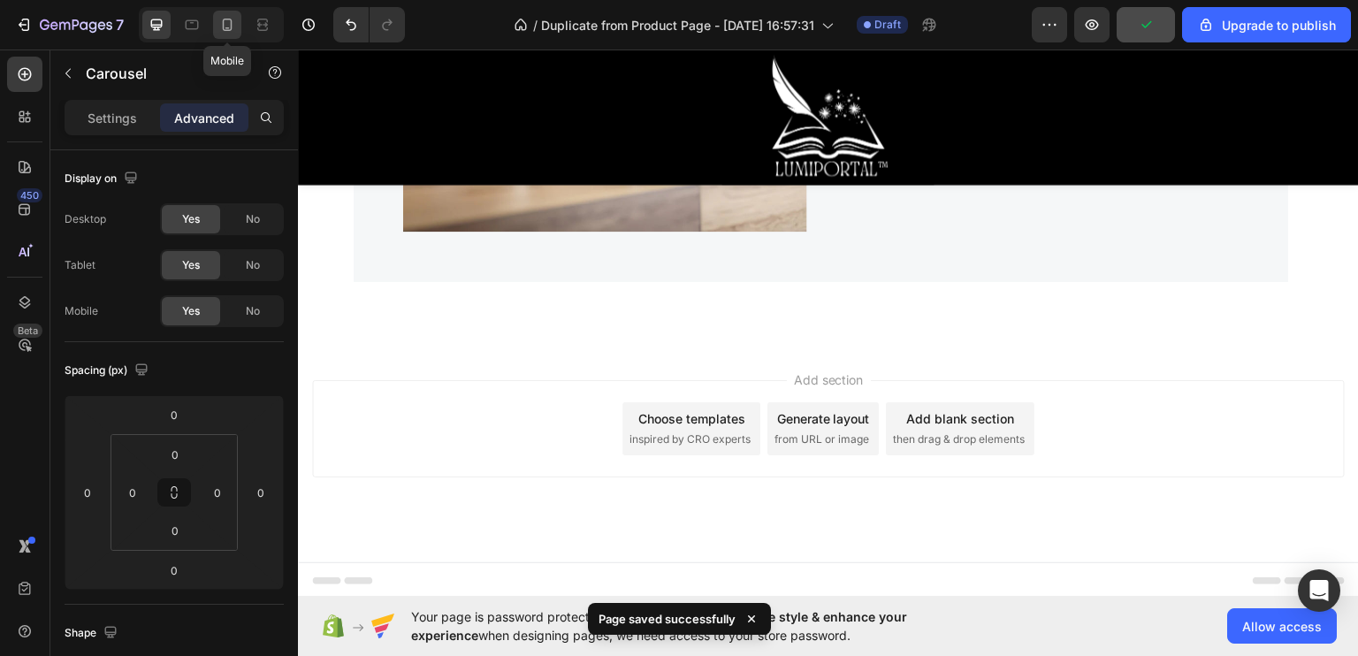
click at [225, 31] on icon at bounding box center [228, 25] width 10 height 12
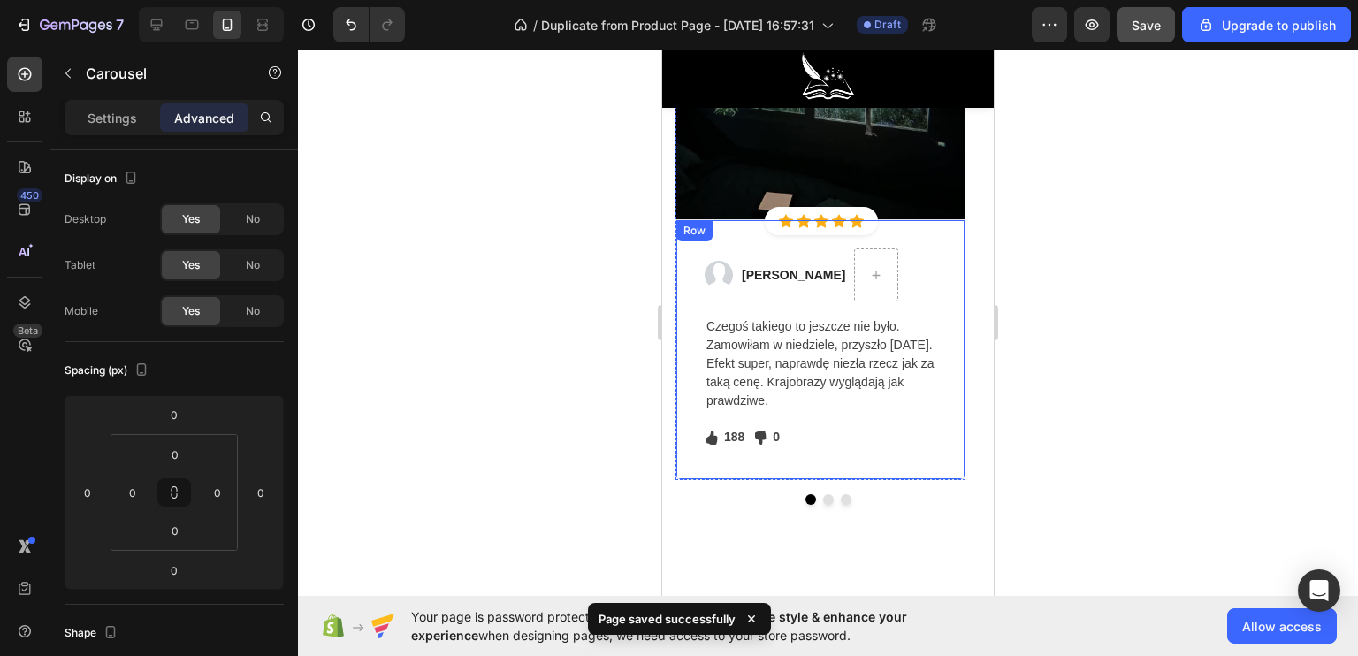
scroll to position [5329, 0]
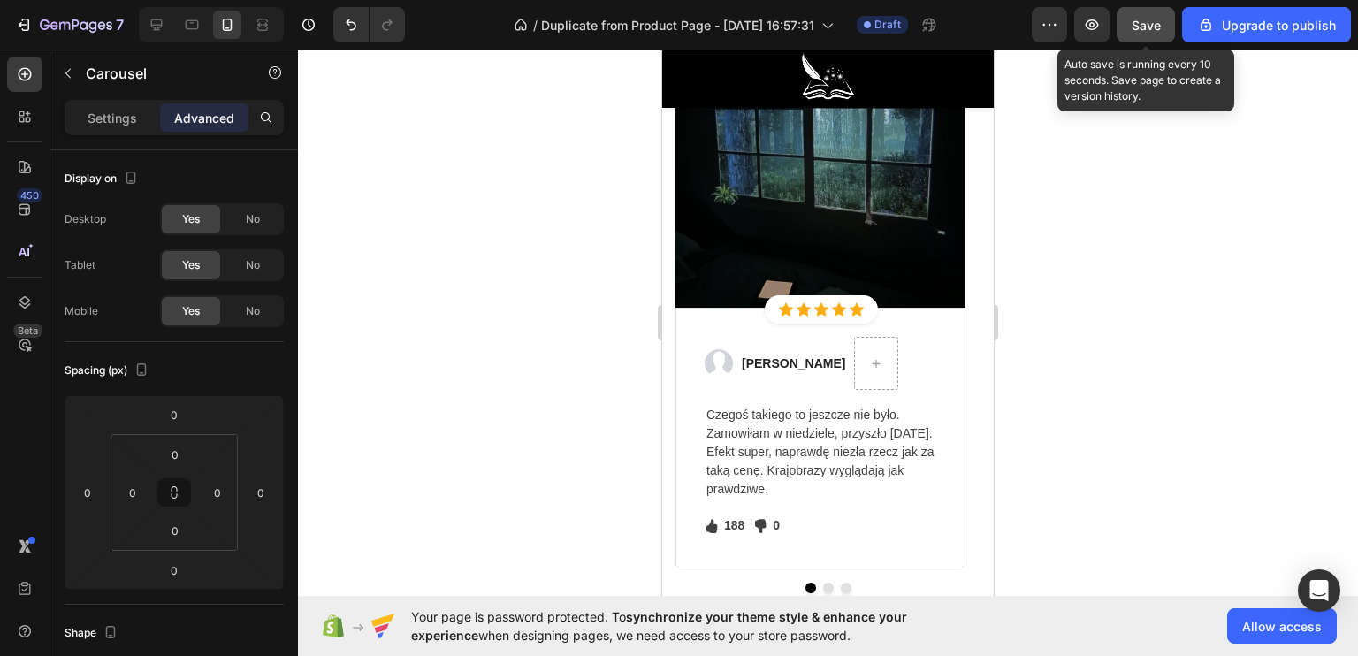
click at [1129, 18] on button "Save" at bounding box center [1146, 24] width 58 height 35
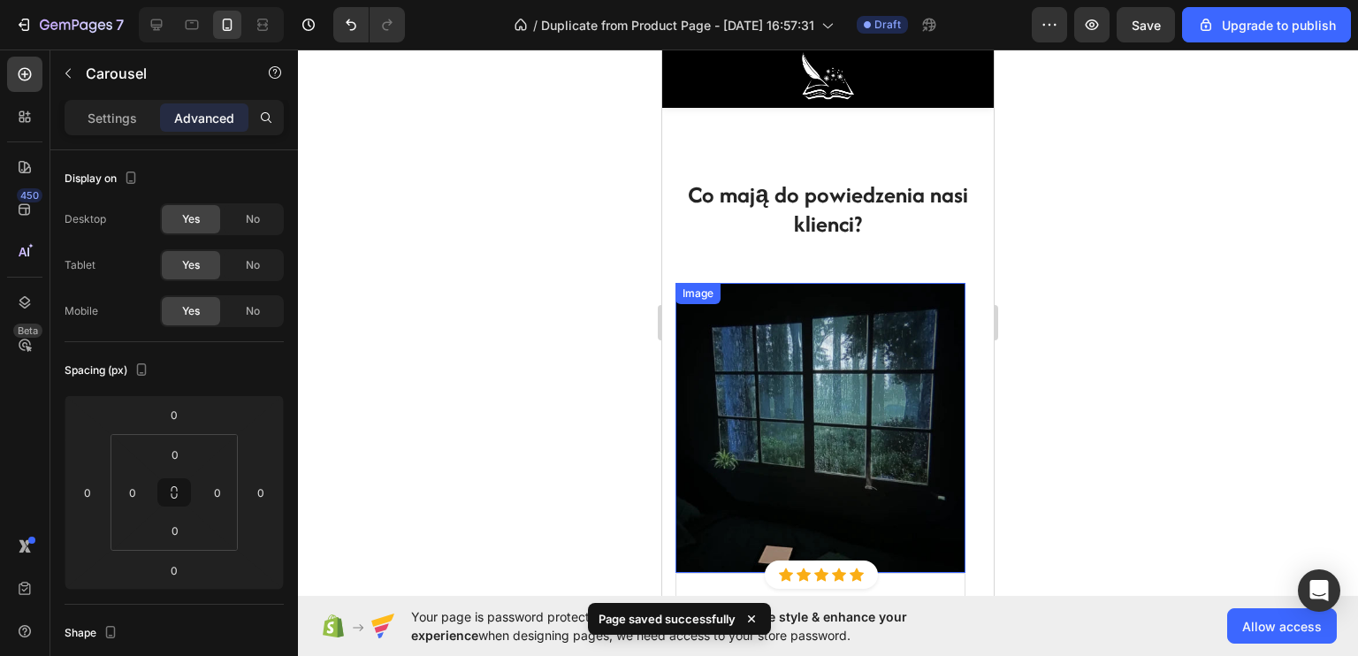
scroll to position [4710, 0]
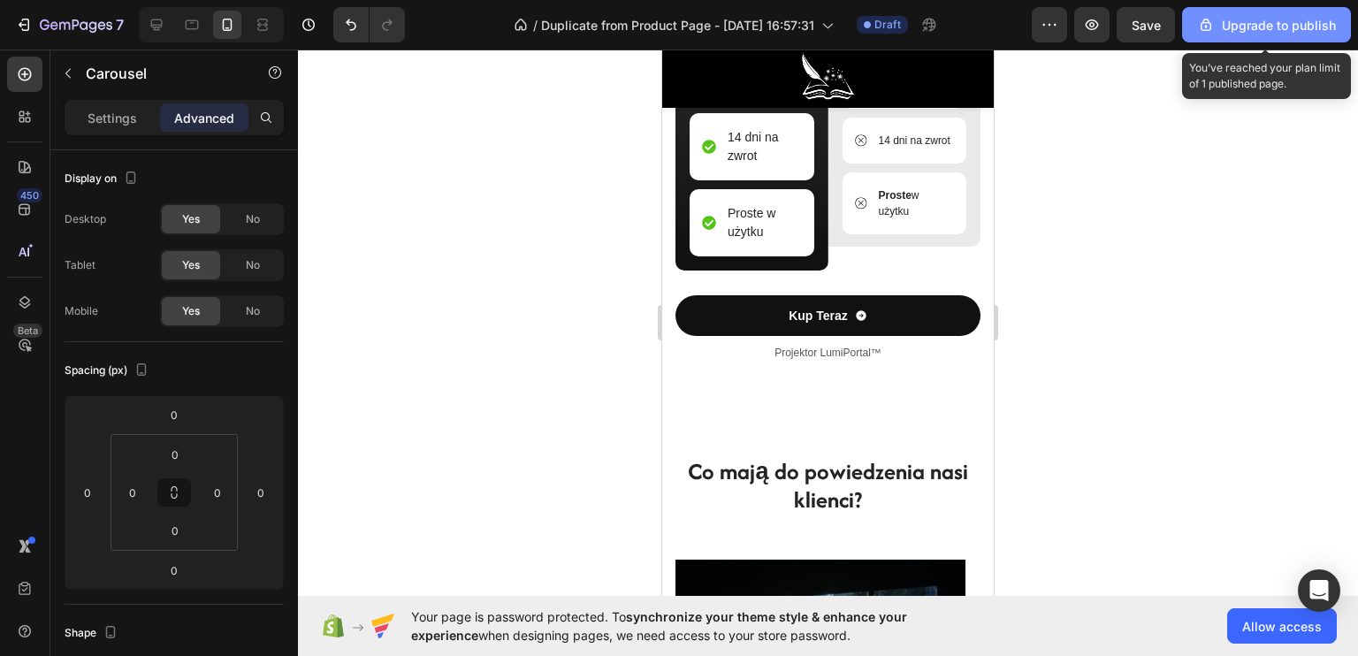
click at [1224, 10] on button "Upgrade to publish" at bounding box center [1266, 24] width 169 height 35
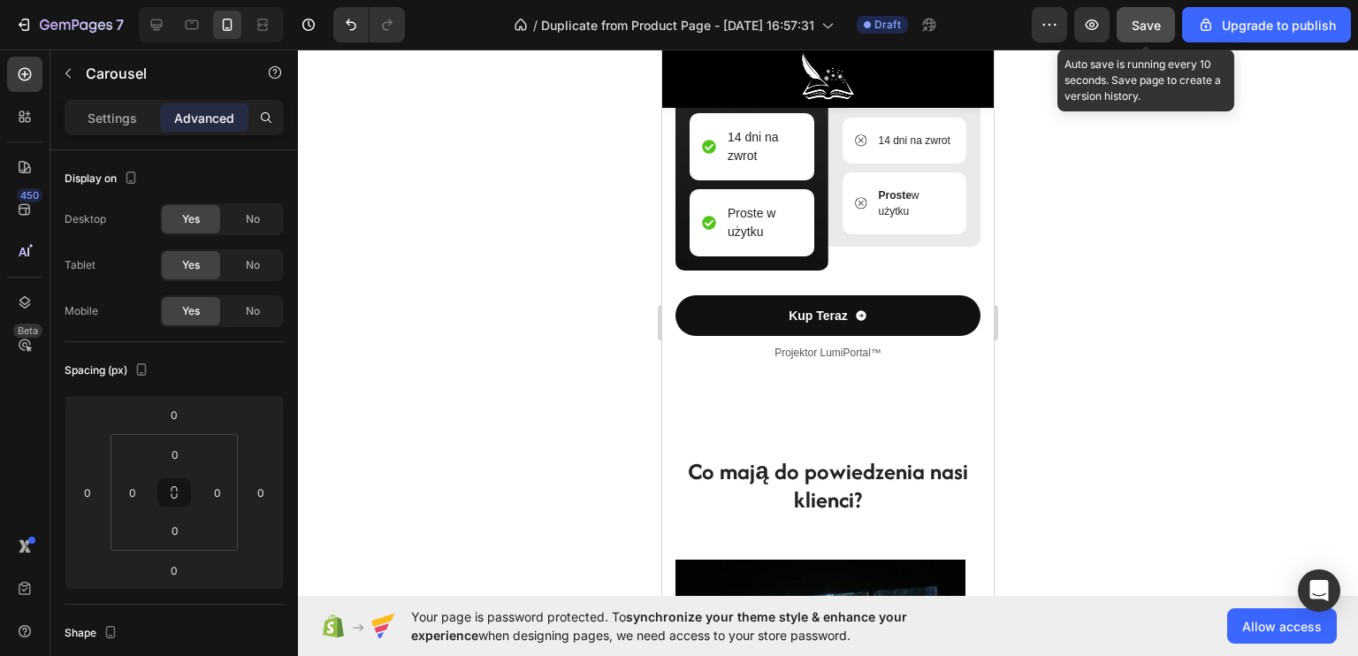
click at [1156, 36] on button "Save" at bounding box center [1146, 24] width 58 height 35
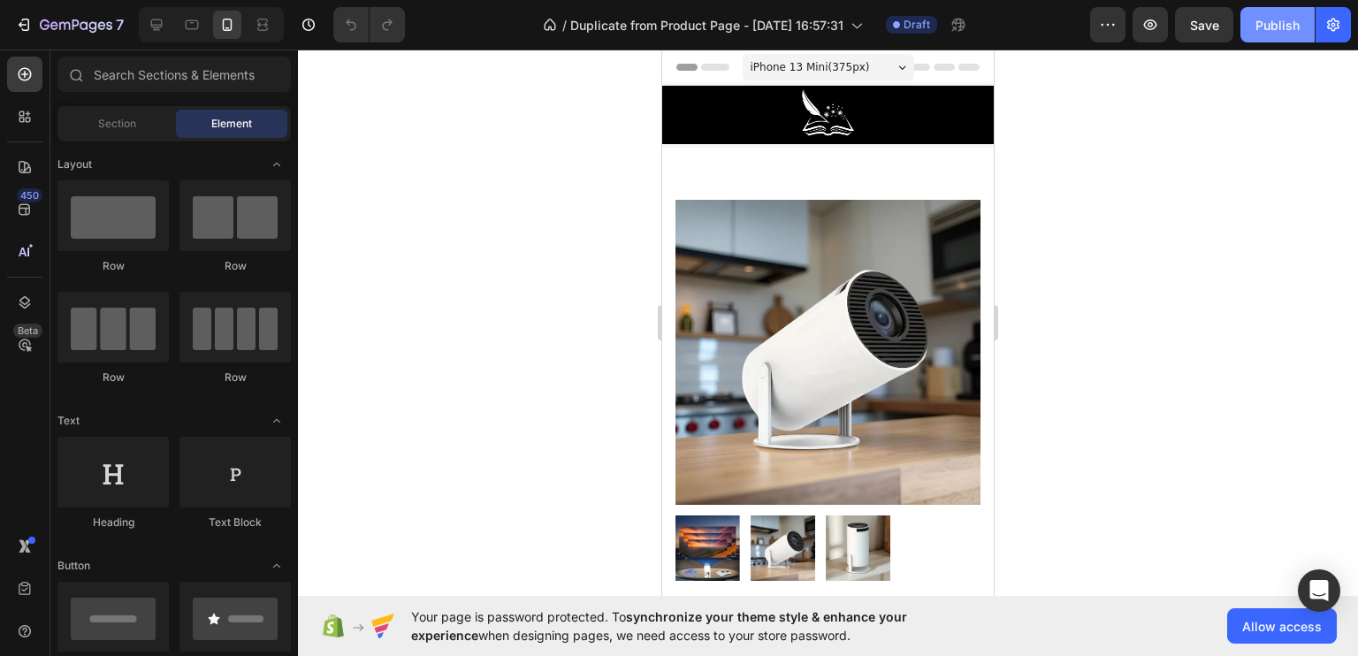
click at [1270, 19] on div "Publish" at bounding box center [1277, 25] width 44 height 19
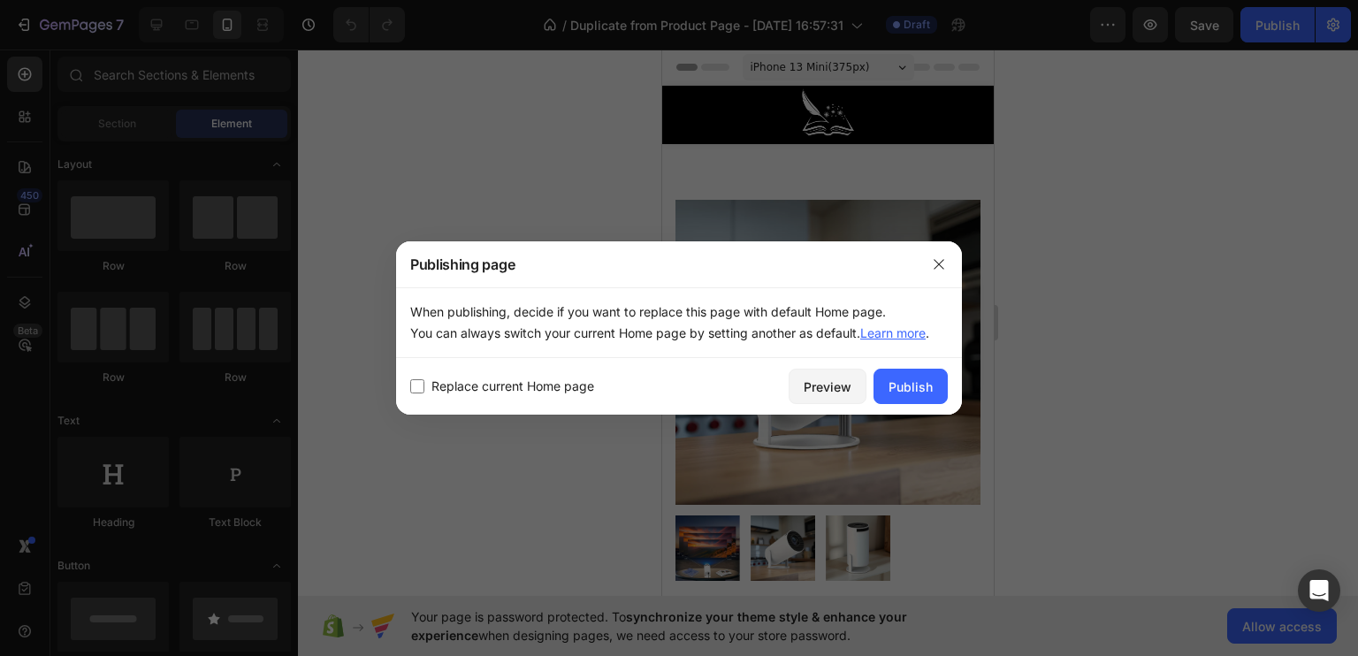
click at [562, 392] on span "Replace current Home page" at bounding box center [512, 386] width 163 height 21
checkbox input "true"
click at [912, 392] on div "Publish" at bounding box center [910, 386] width 44 height 19
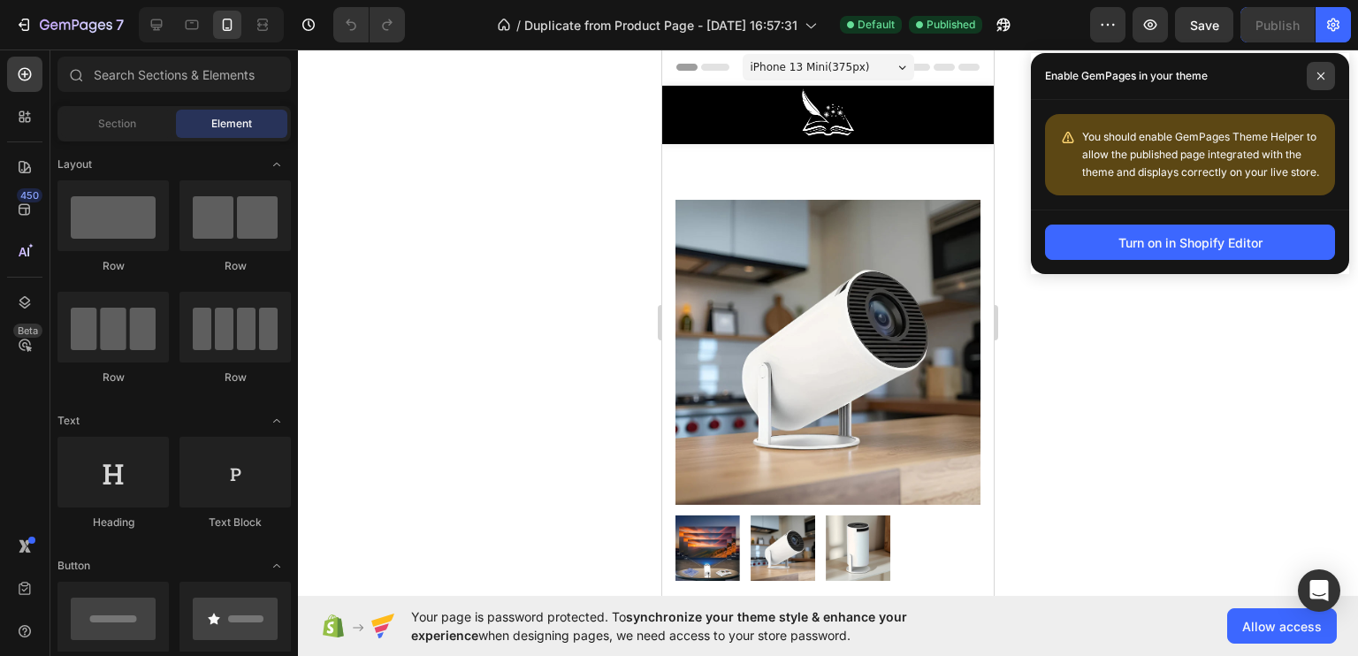
click at [1318, 72] on icon at bounding box center [1320, 76] width 9 height 9
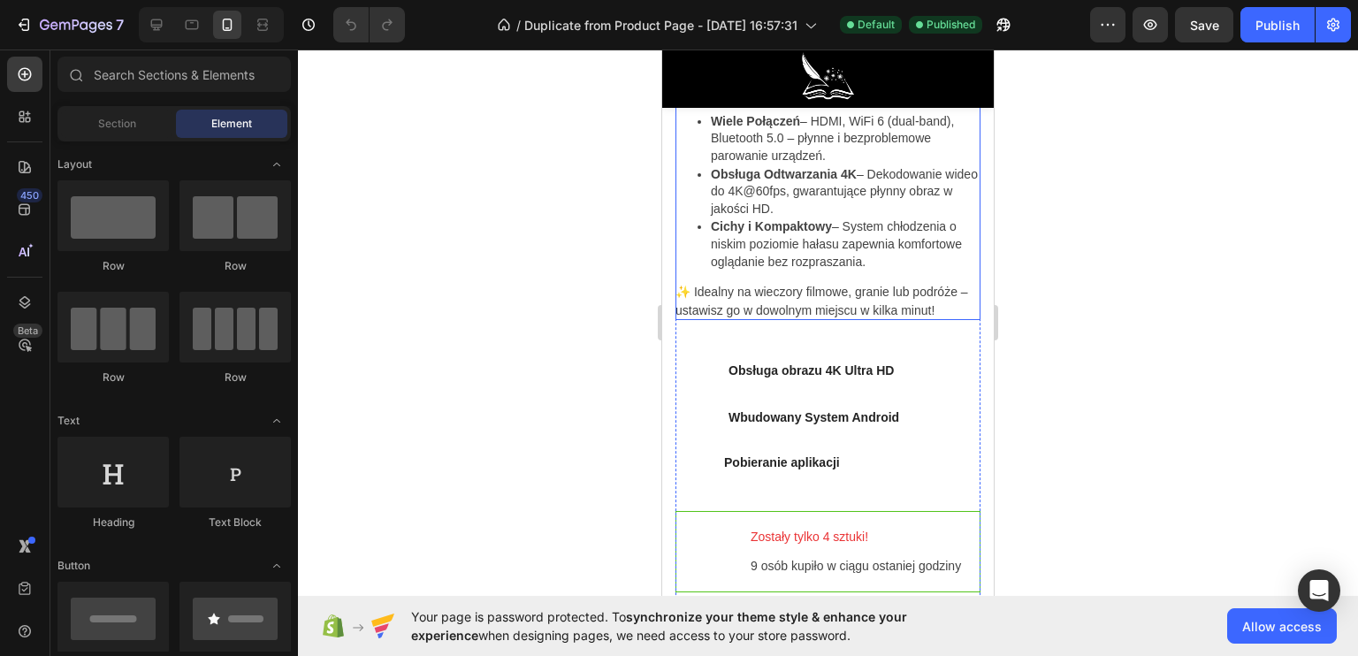
scroll to position [1326, 0]
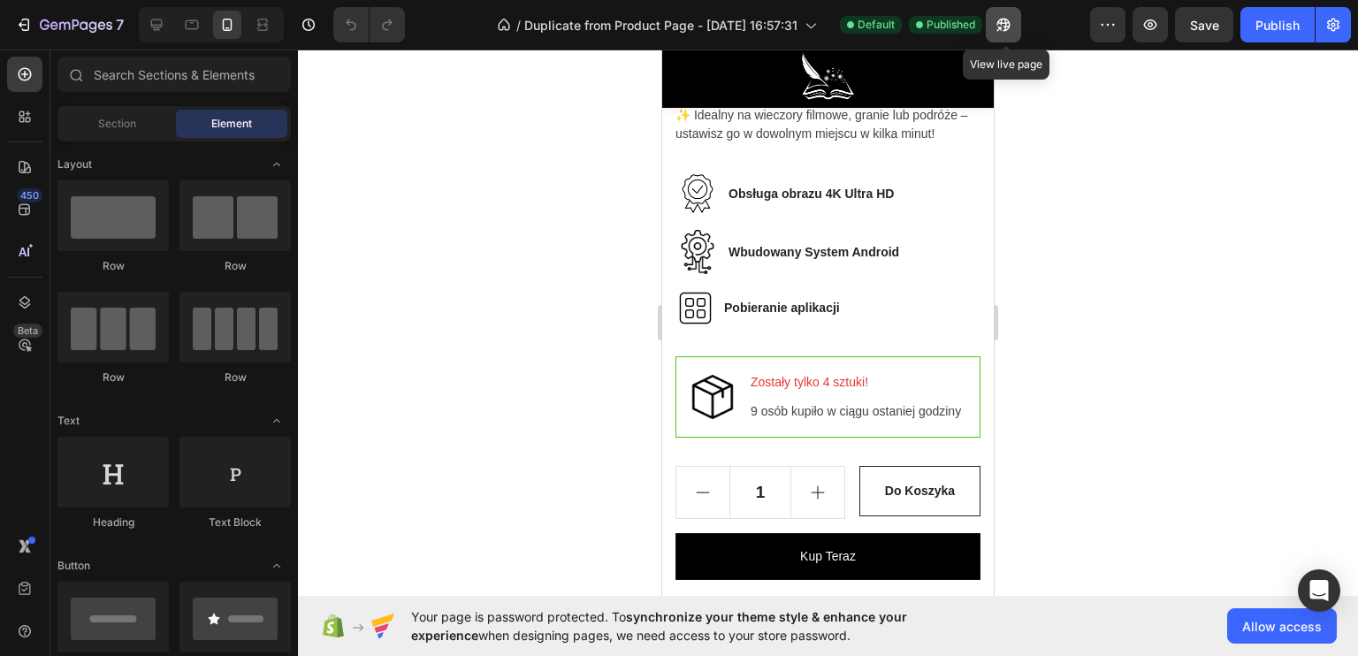
click at [1001, 31] on icon "button" at bounding box center [1004, 25] width 18 height 18
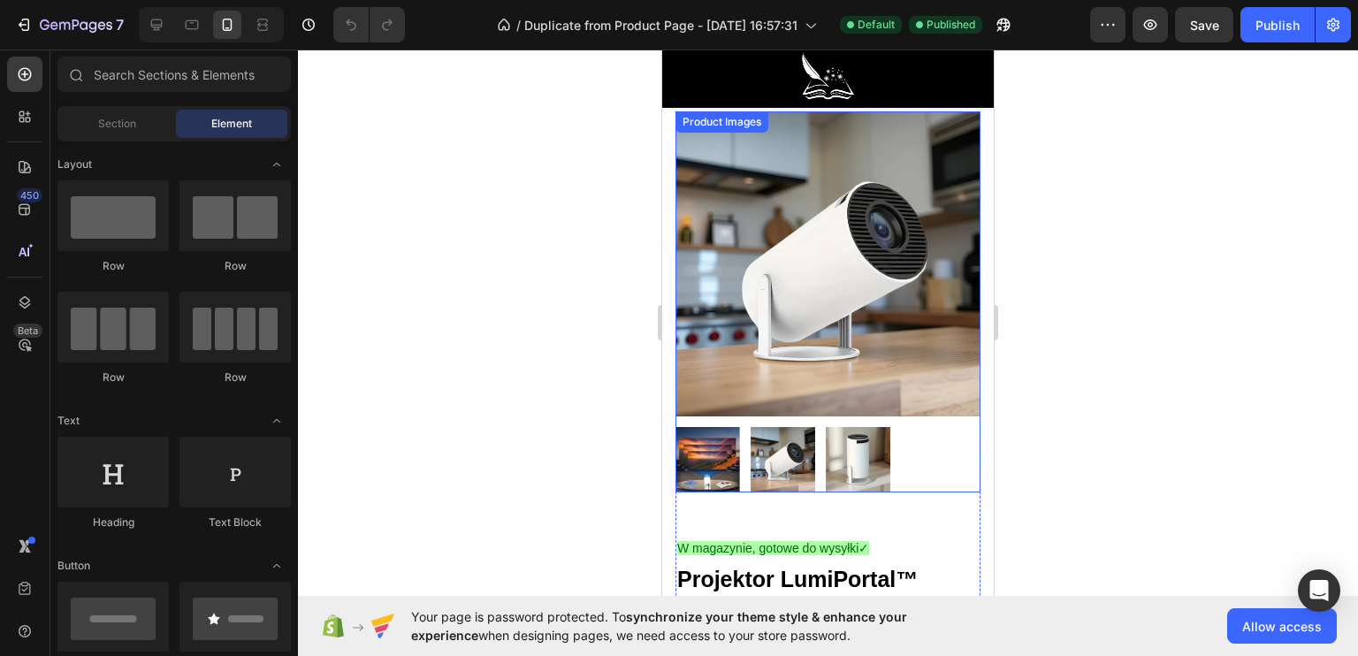
scroll to position [0, 0]
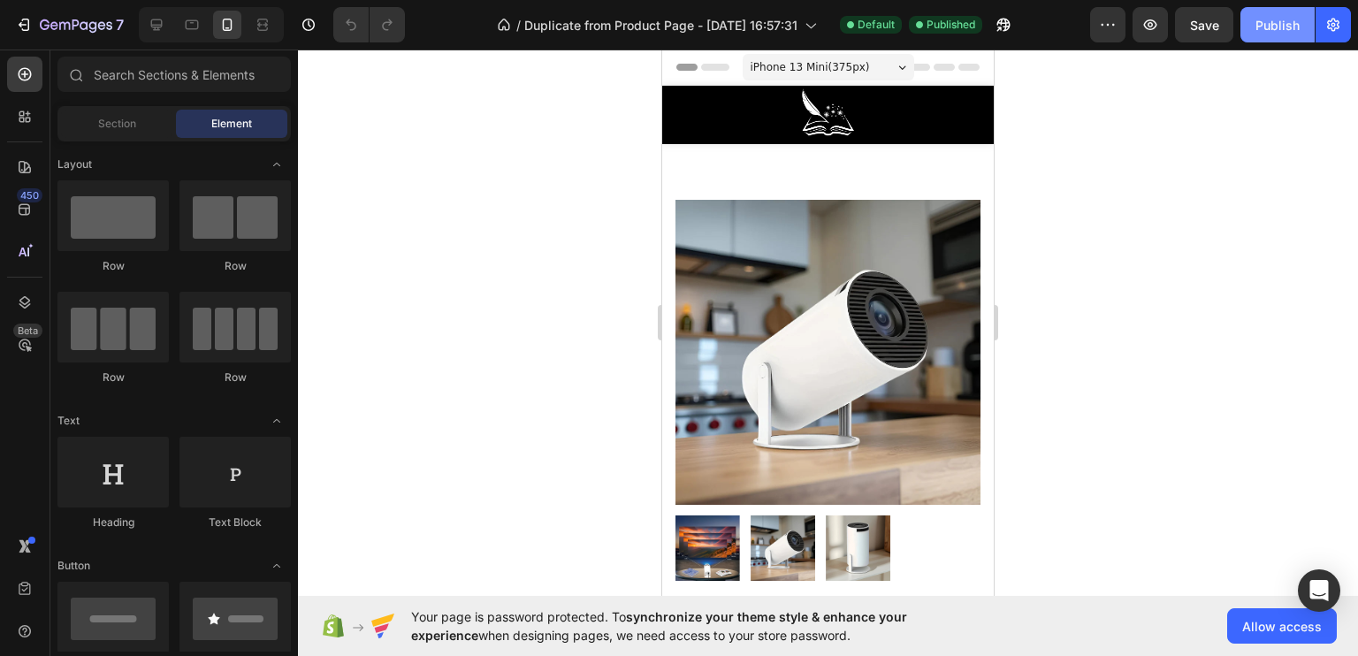
click at [1276, 19] on div "Publish" at bounding box center [1277, 25] width 44 height 19
click at [1010, 24] on icon "button" at bounding box center [1004, 25] width 18 height 18
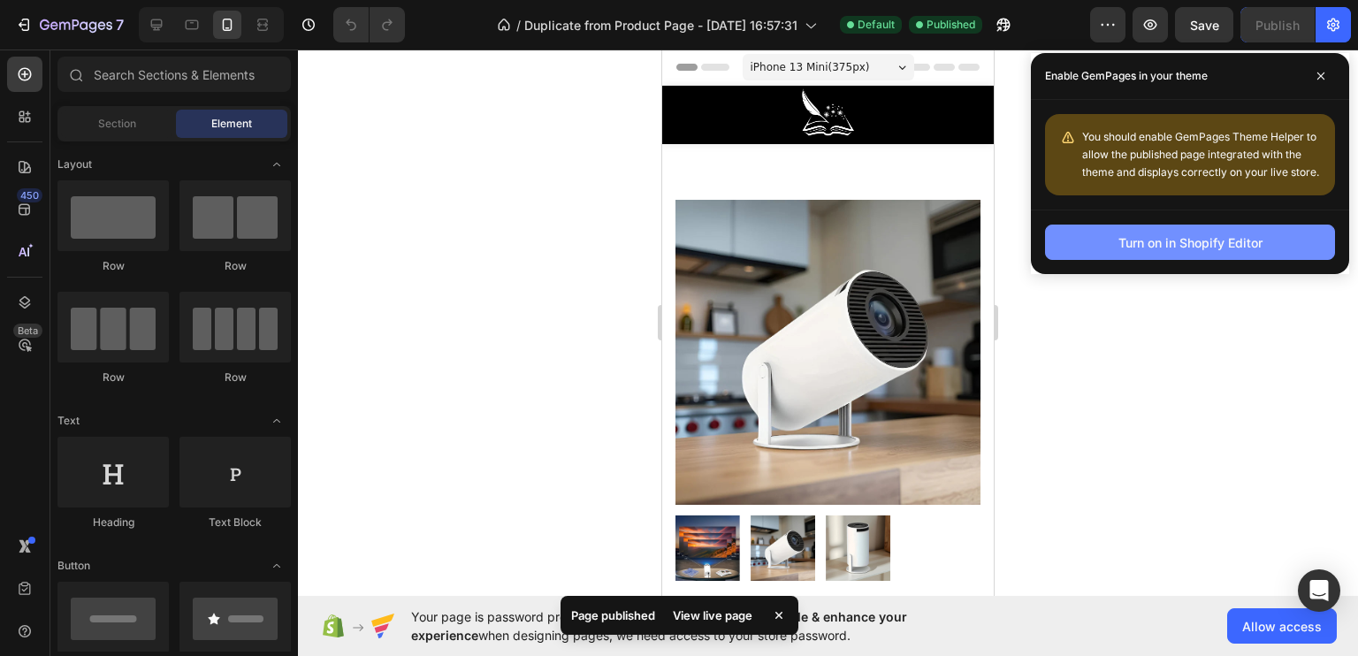
click at [1178, 253] on button "Turn on in Shopify Editor" at bounding box center [1190, 242] width 290 height 35
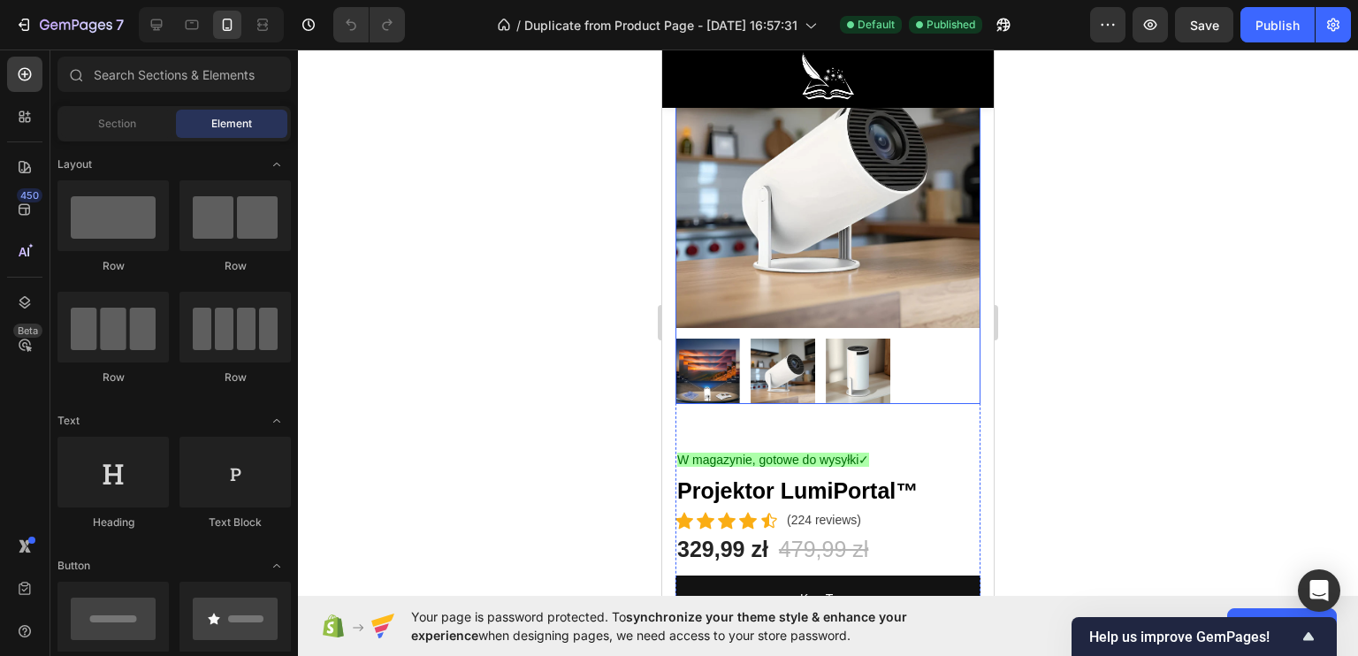
scroll to position [265, 0]
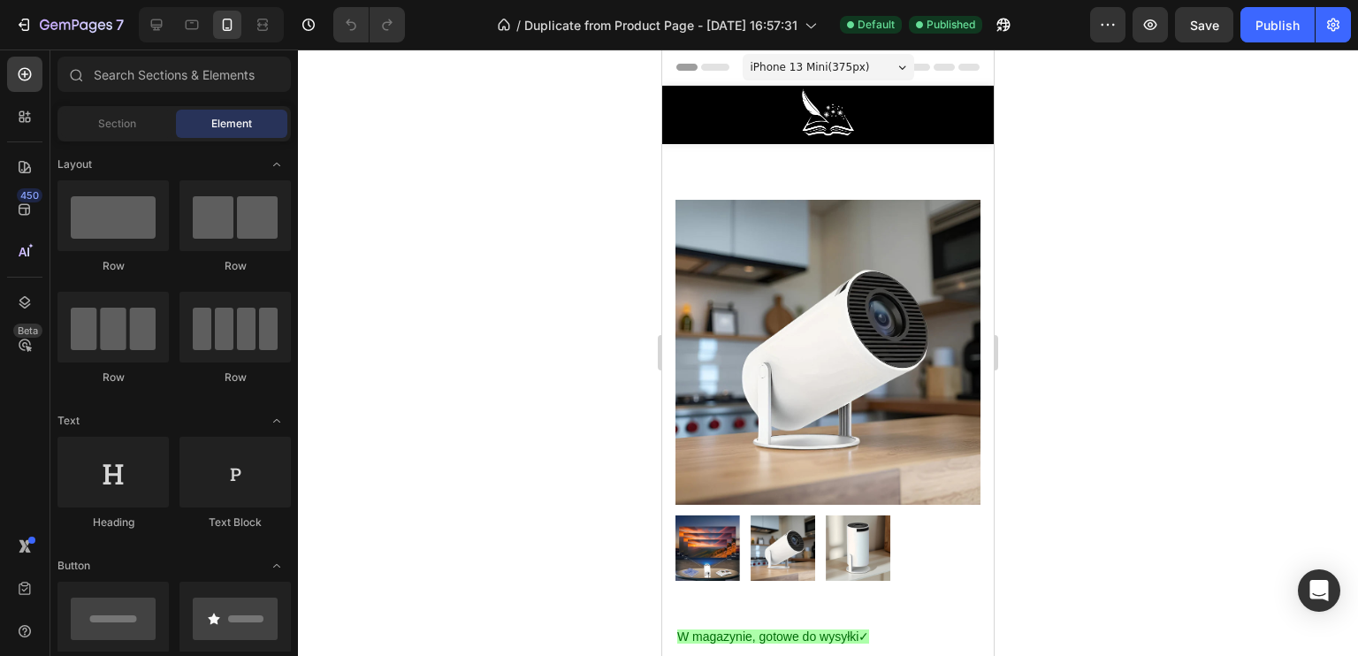
click at [841, 63] on span "iPhone 13 Mini ( 375 px)" at bounding box center [810, 67] width 119 height 18
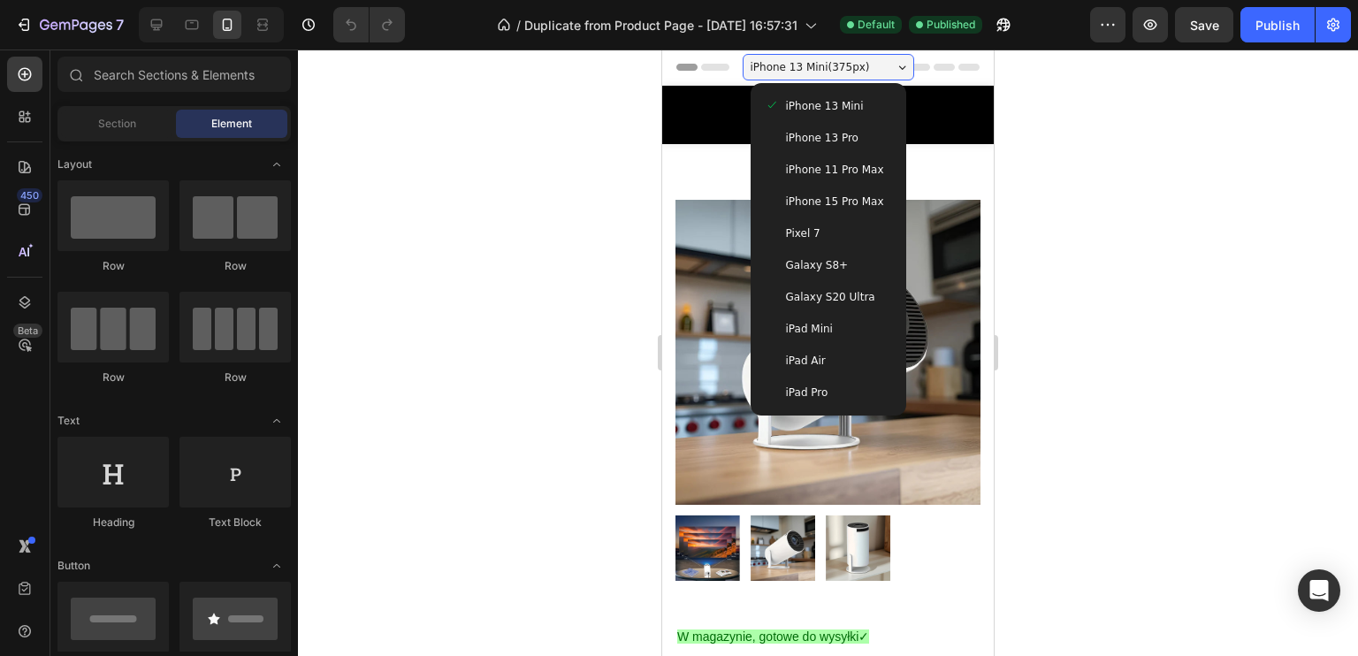
scroll to position [88, 0]
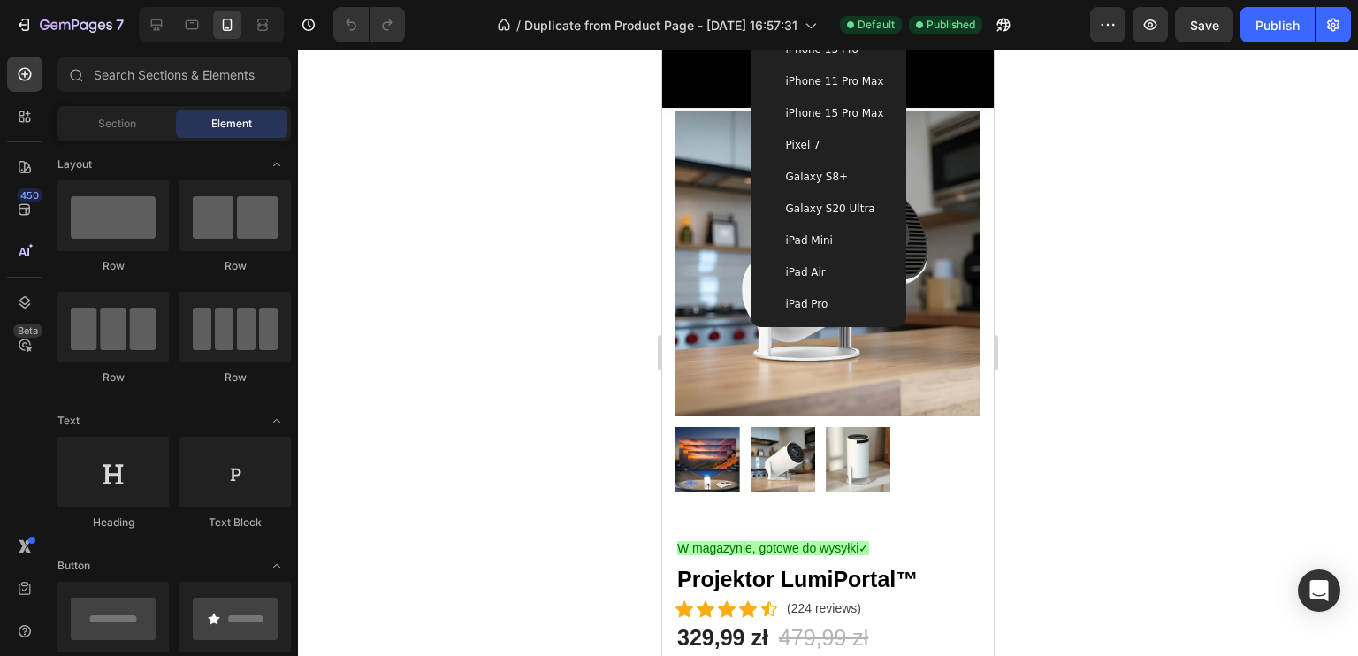
click at [598, 307] on div at bounding box center [828, 353] width 1060 height 606
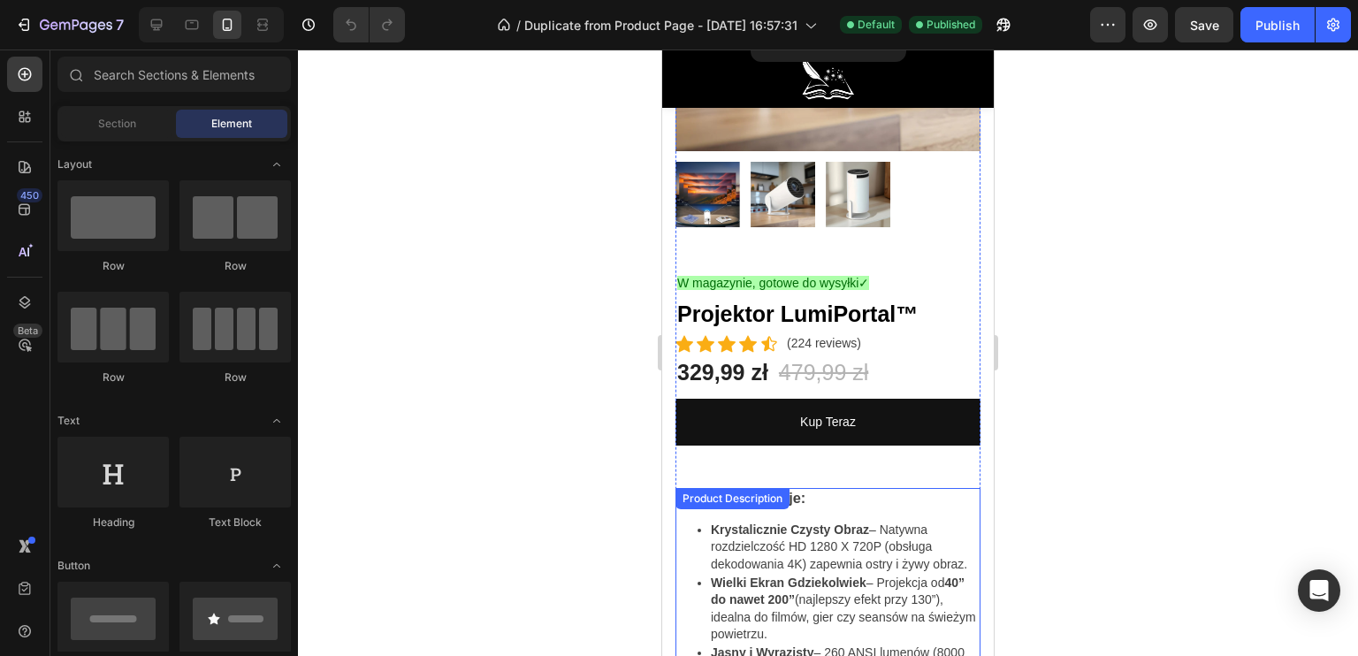
scroll to position [265, 0]
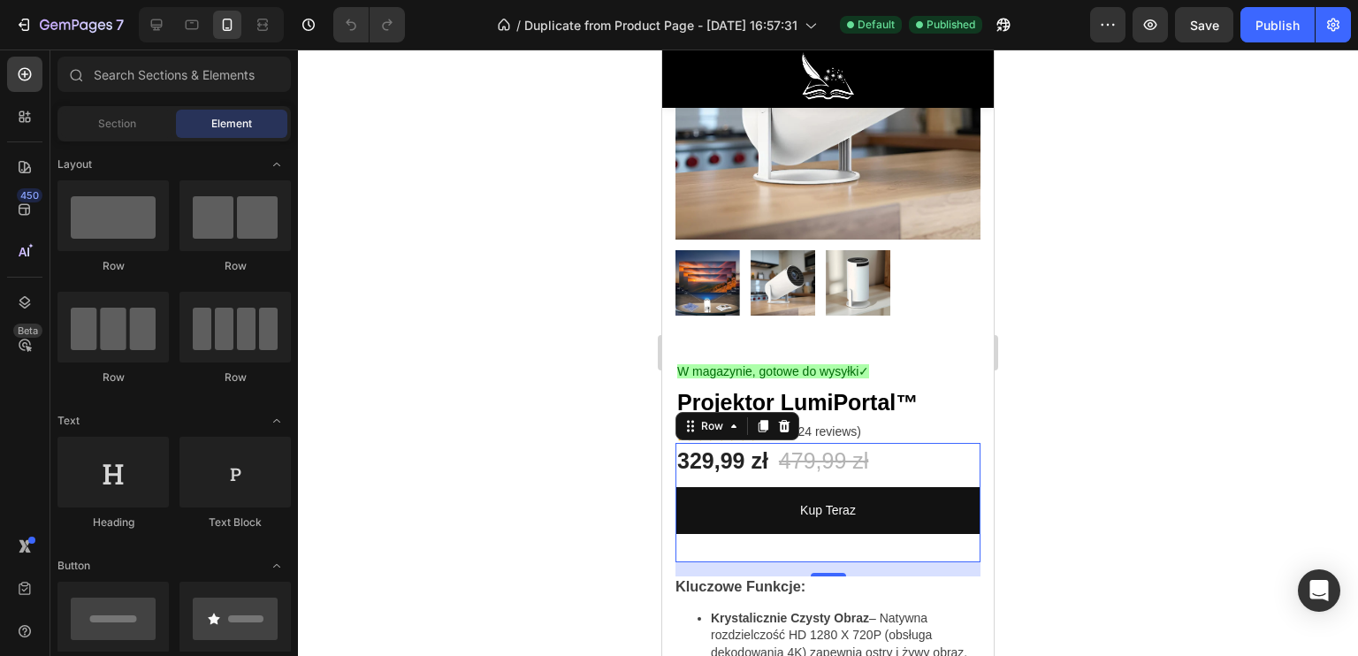
click at [826, 538] on div "Kup Teraz Dynamic Checkout" at bounding box center [827, 524] width 305 height 75
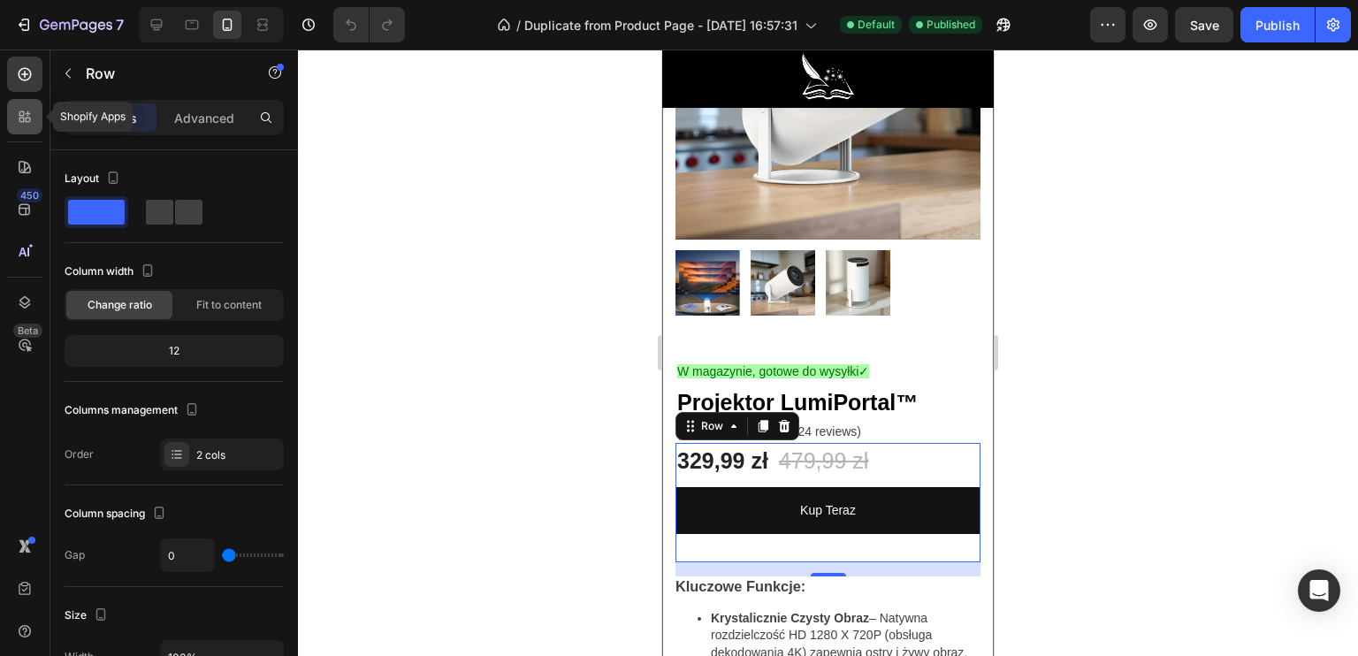
click at [24, 126] on div at bounding box center [24, 116] width 35 height 35
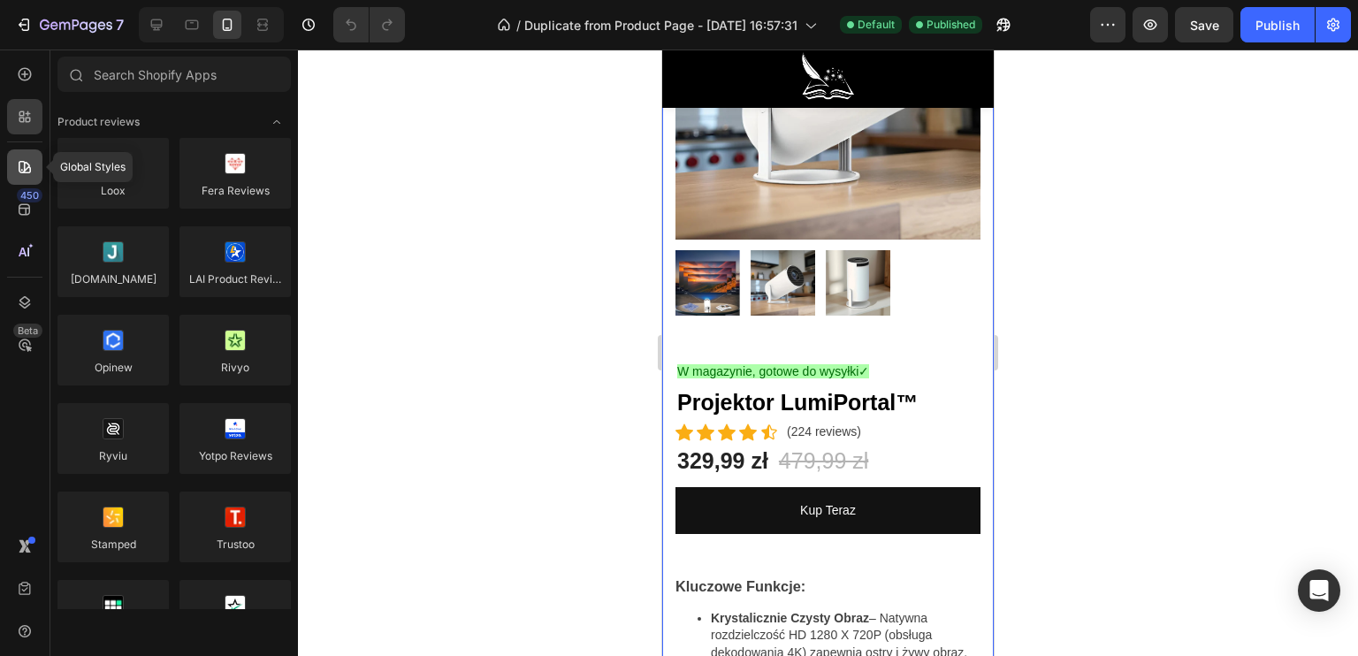
click at [29, 163] on icon at bounding box center [25, 167] width 18 height 18
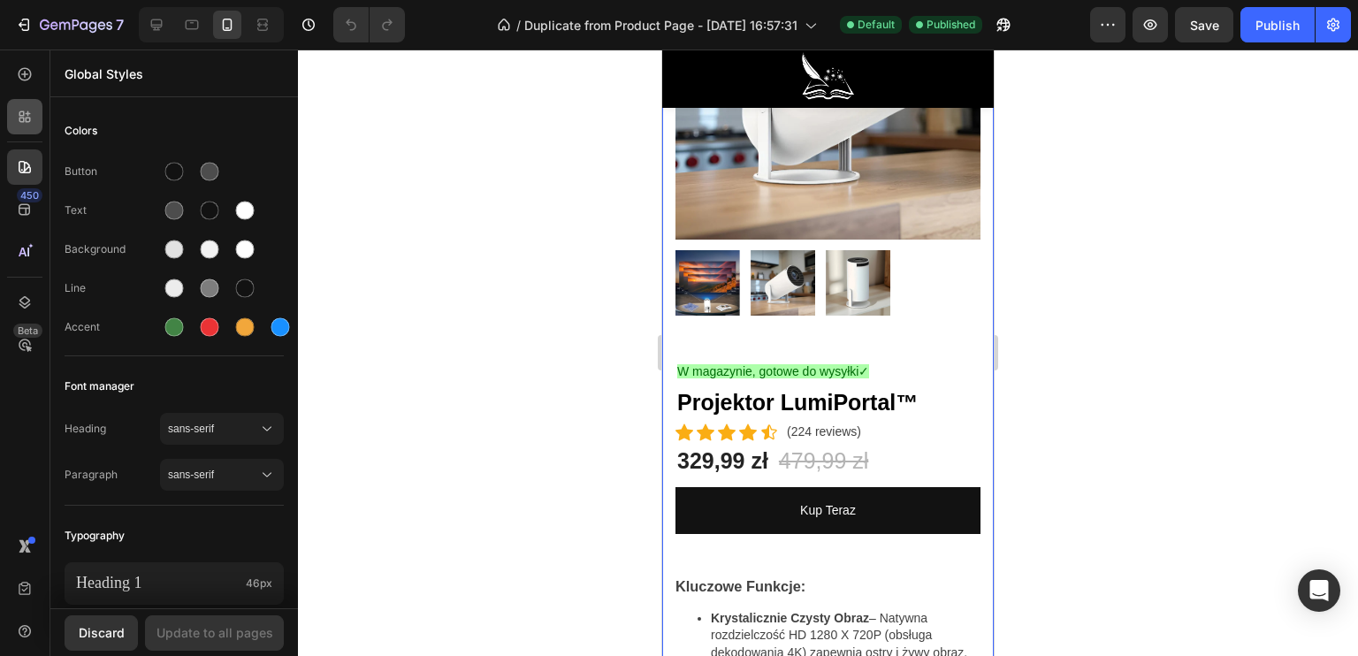
click at [29, 130] on div at bounding box center [24, 116] width 35 height 35
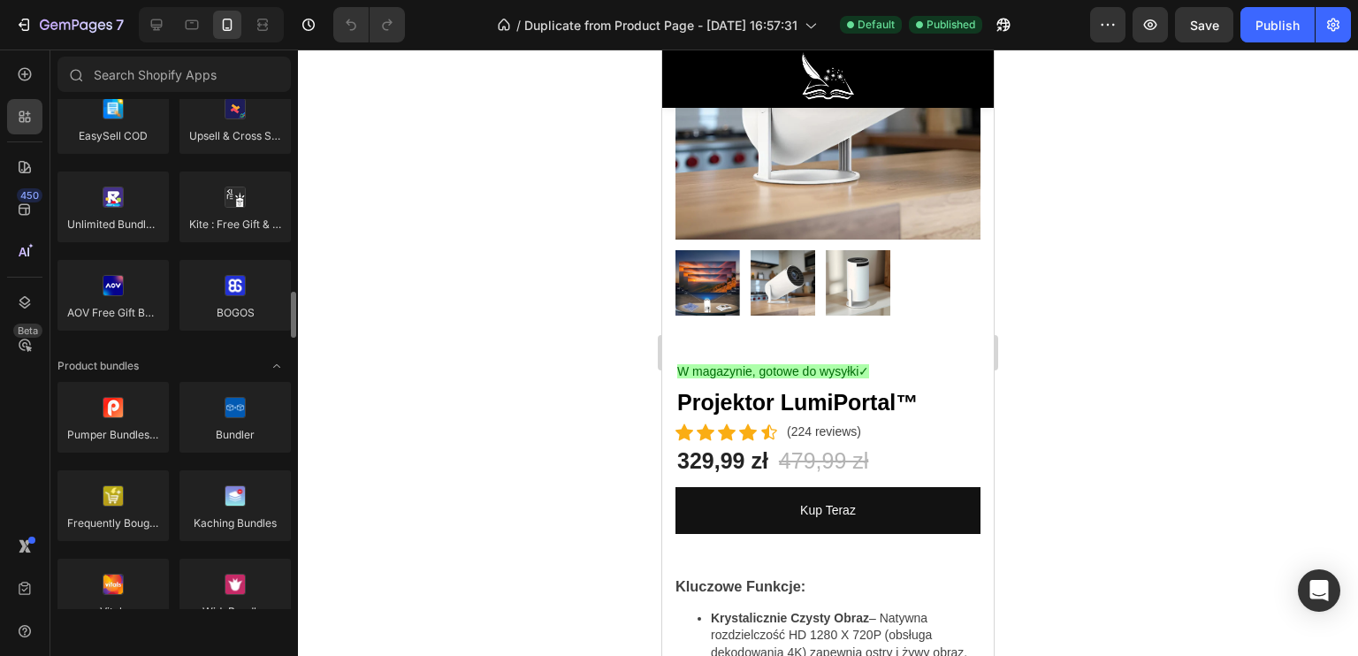
scroll to position [1149, 0]
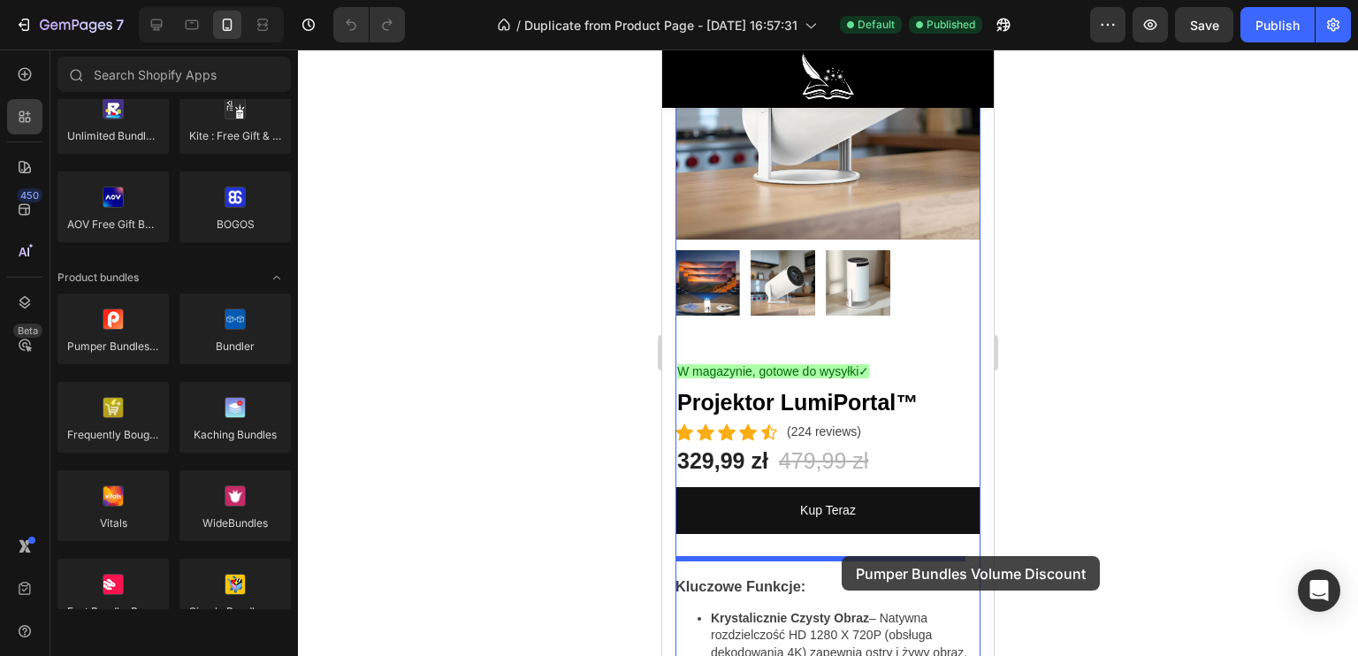
drag, startPoint x: 778, startPoint y: 382, endPoint x: 842, endPoint y: 556, distance: 185.4
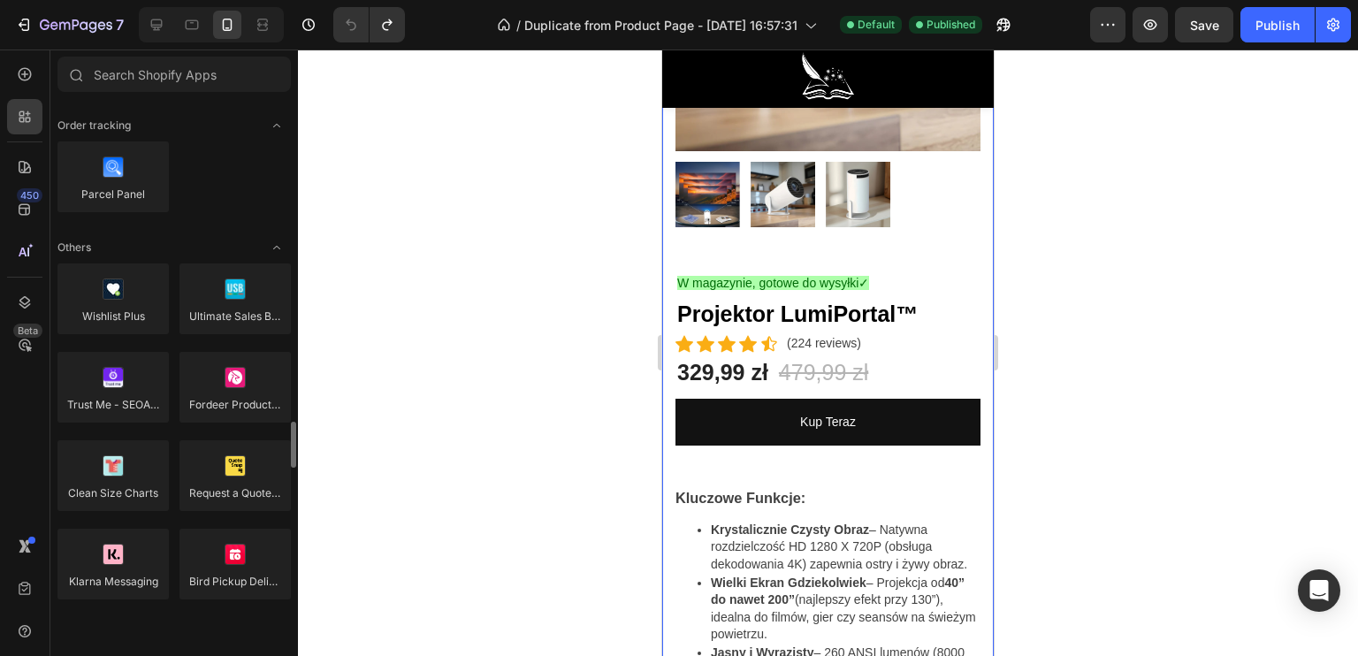
scroll to position [3713, 0]
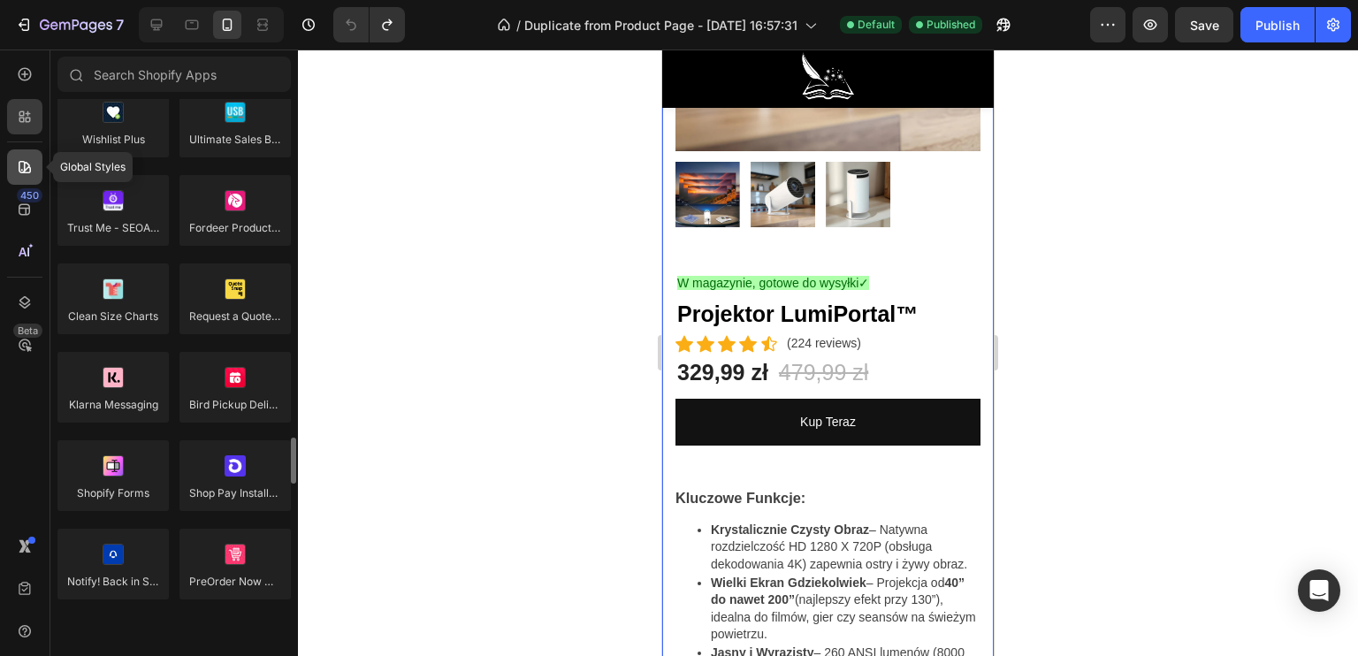
click at [24, 165] on icon at bounding box center [25, 167] width 12 height 12
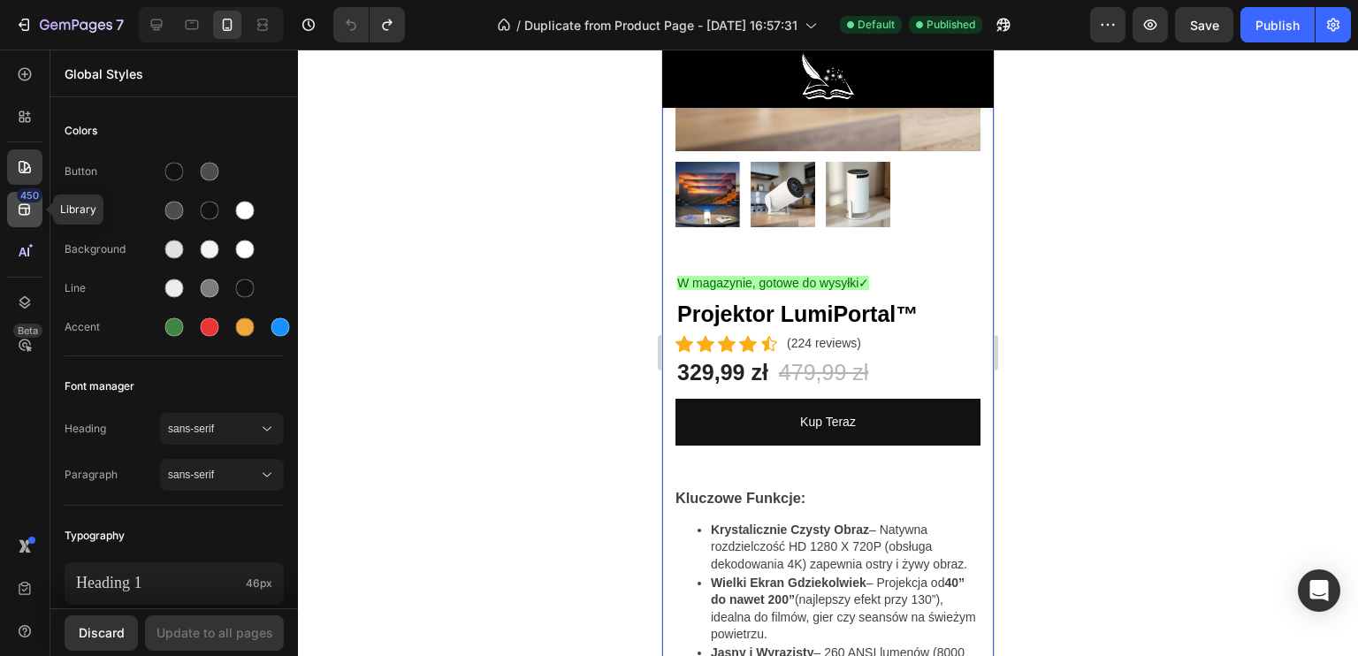
click at [27, 208] on icon at bounding box center [24, 209] width 11 height 11
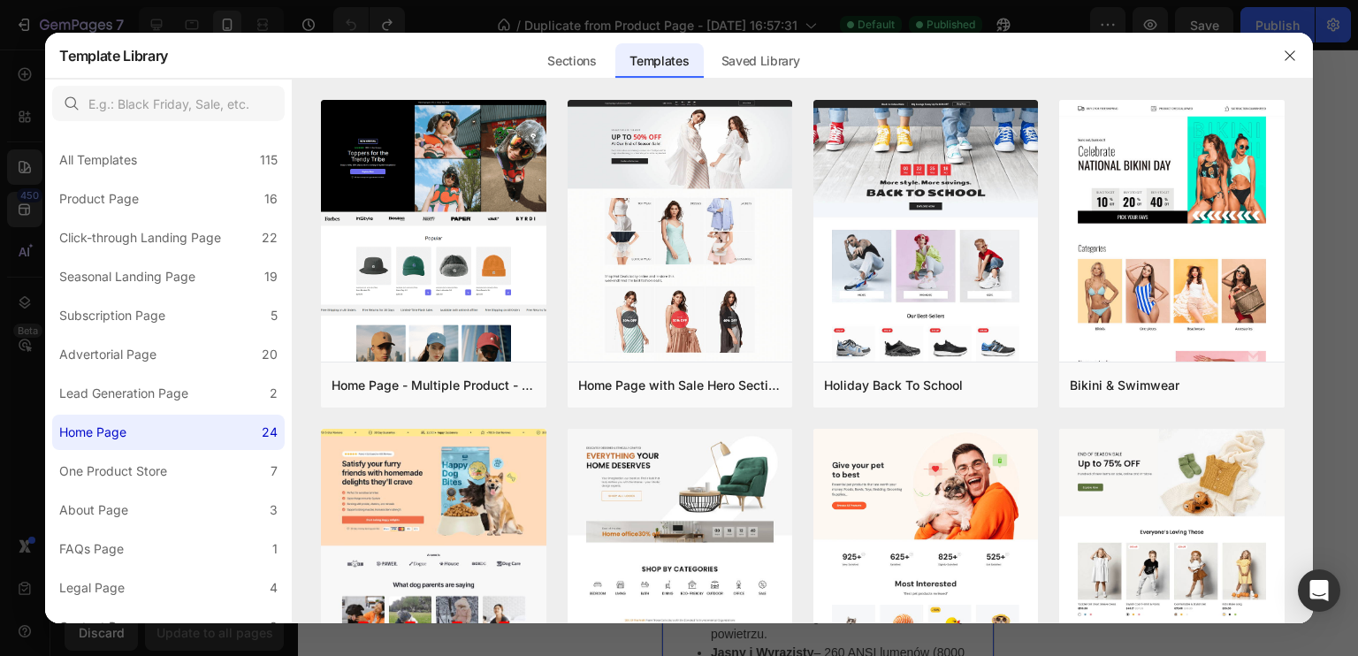
click at [0, 240] on div at bounding box center [679, 328] width 1358 height 656
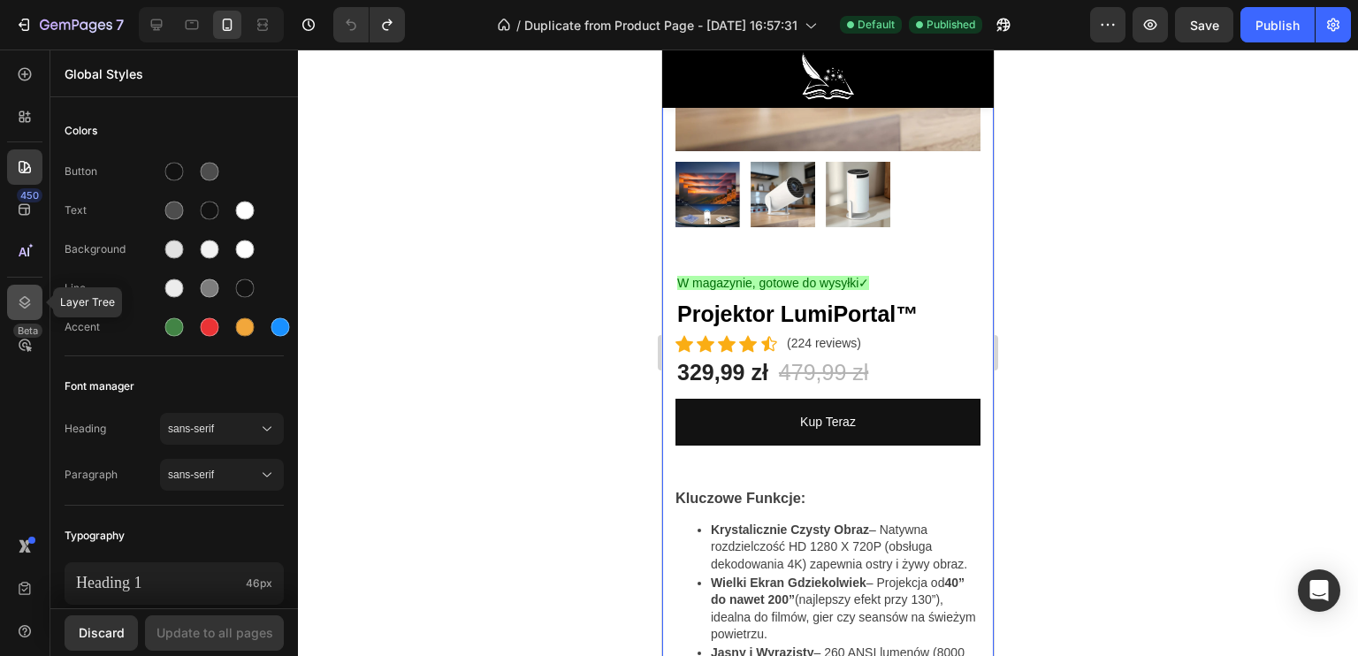
click at [26, 295] on icon at bounding box center [25, 303] width 18 height 18
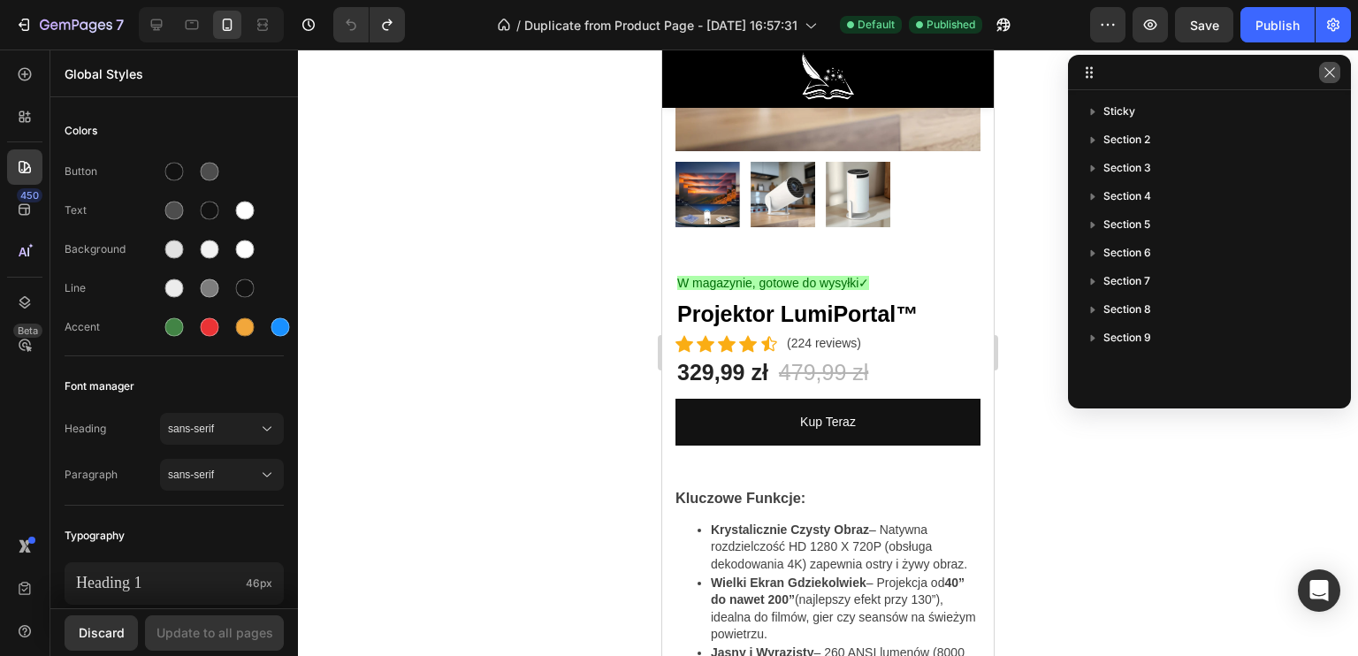
click at [1334, 80] on button "button" at bounding box center [1329, 72] width 21 height 21
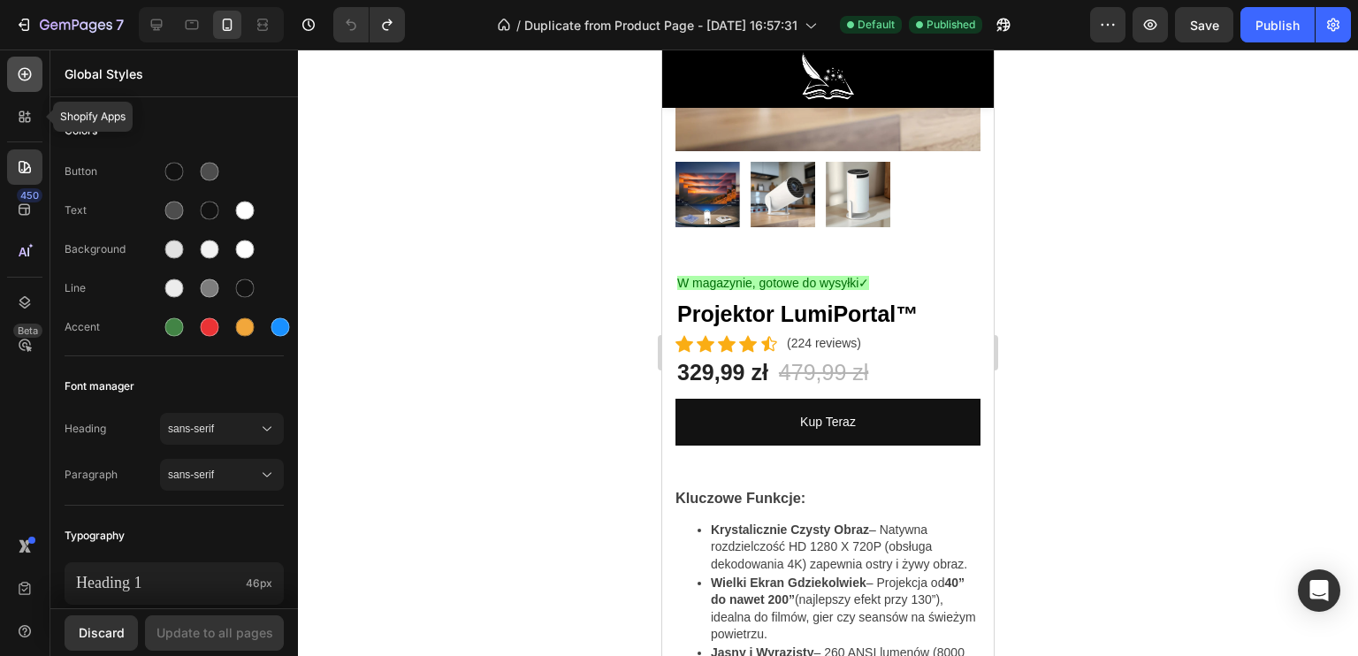
click at [18, 78] on icon at bounding box center [25, 74] width 18 height 18
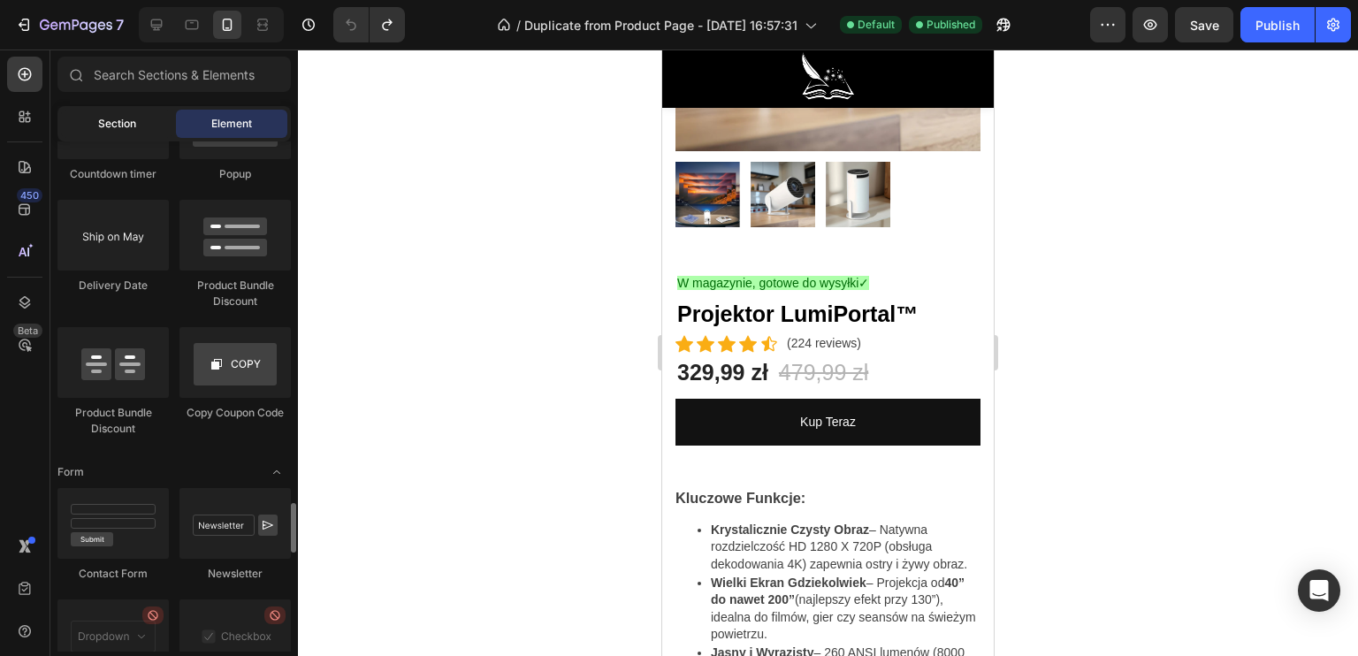
click at [98, 119] on span "Section" at bounding box center [117, 124] width 38 height 16
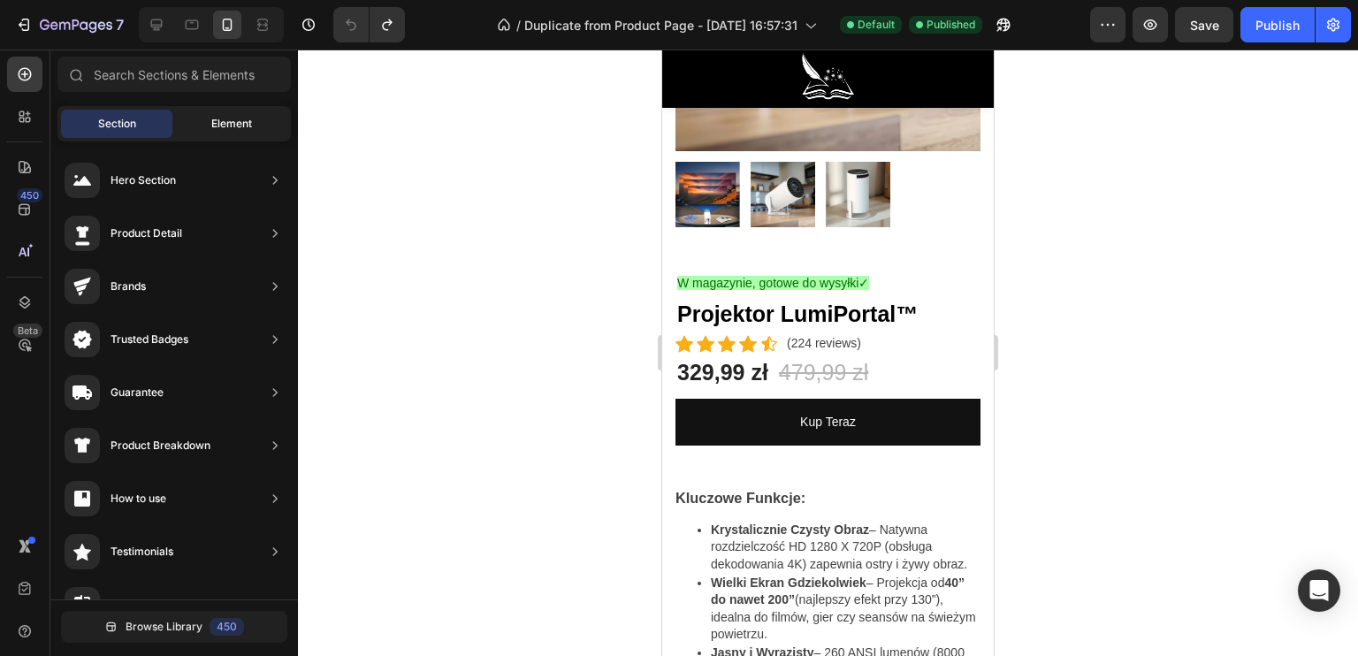
click at [184, 122] on div "Element" at bounding box center [231, 124] width 111 height 28
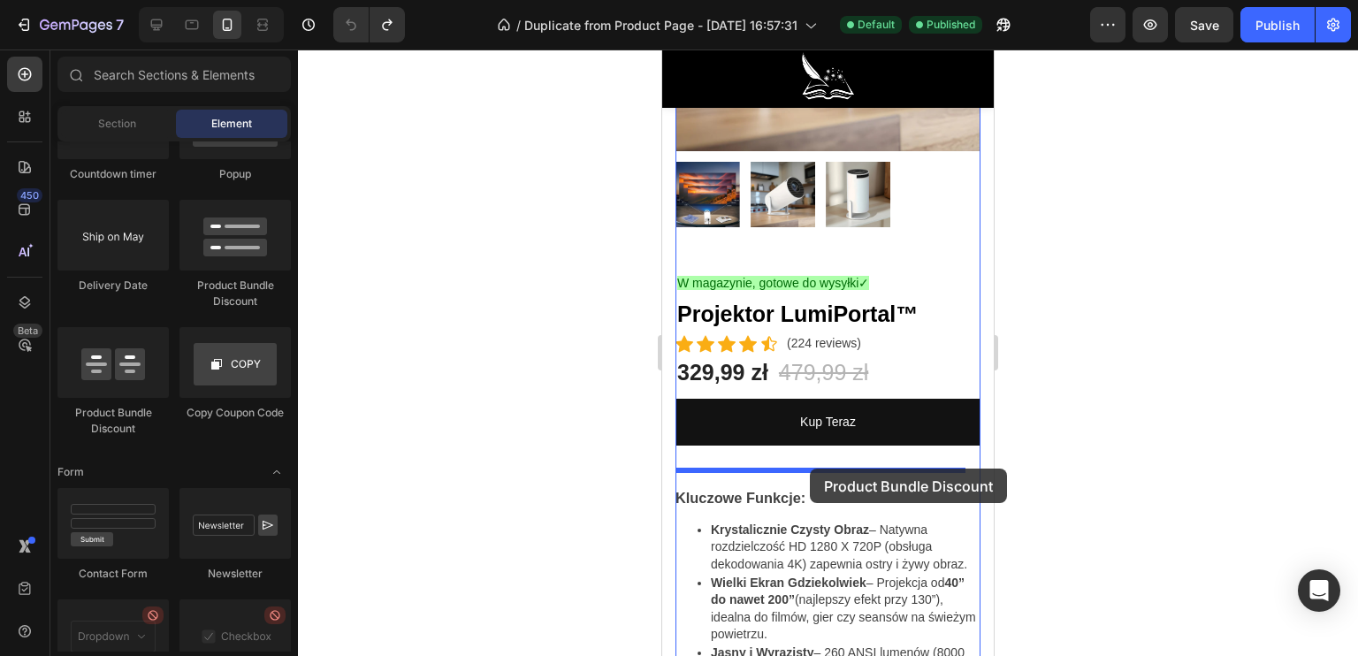
drag, startPoint x: 758, startPoint y: 420, endPoint x: 810, endPoint y: 469, distance: 71.3
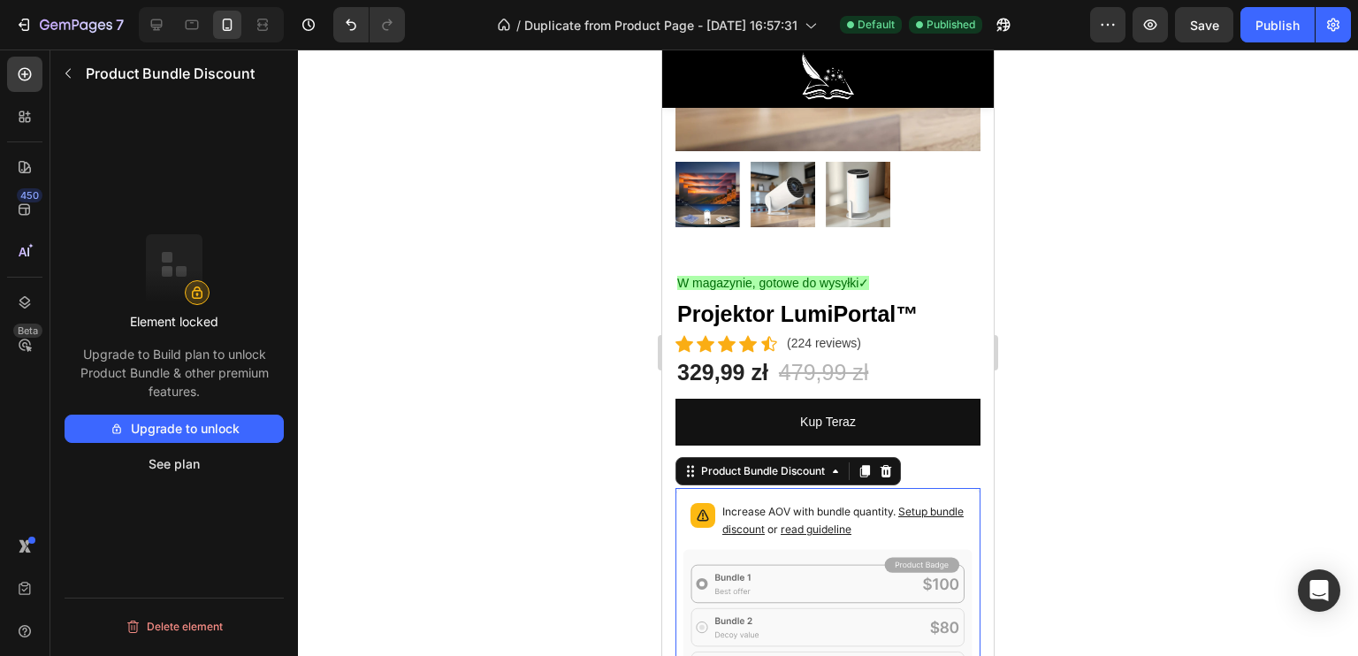
scroll to position [442, 0]
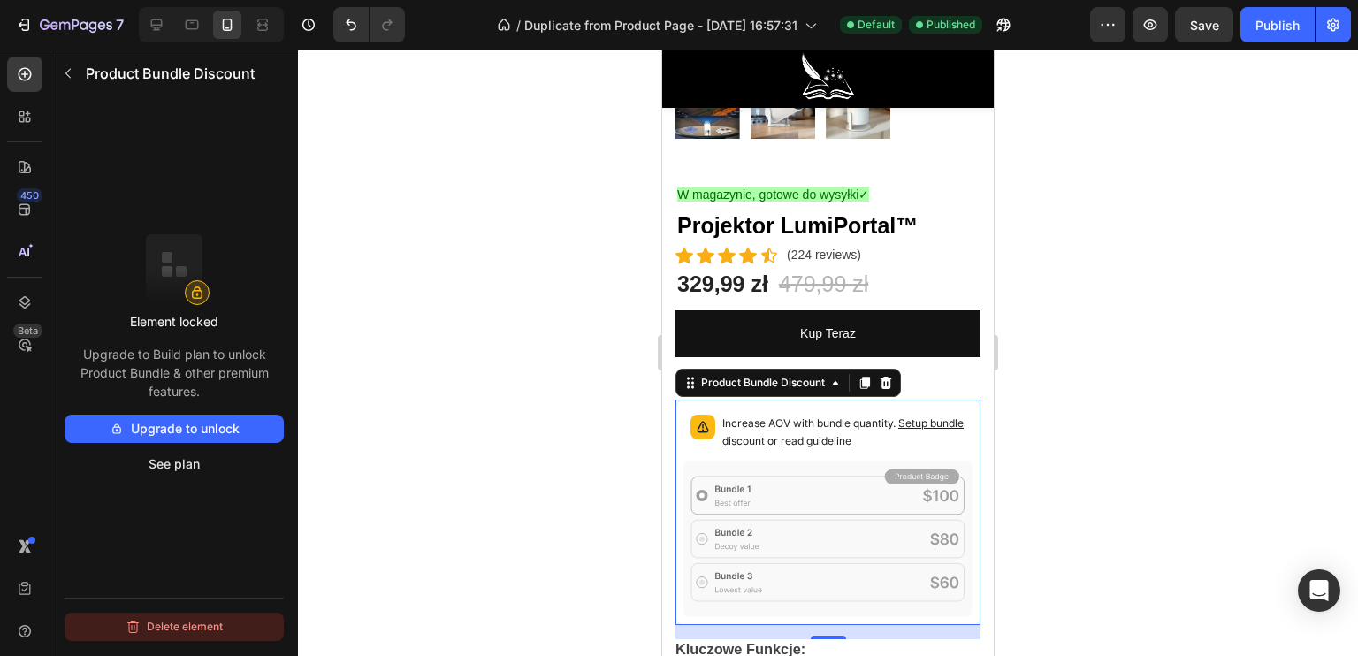
click at [165, 624] on button "Delete element" at bounding box center [174, 627] width 219 height 28
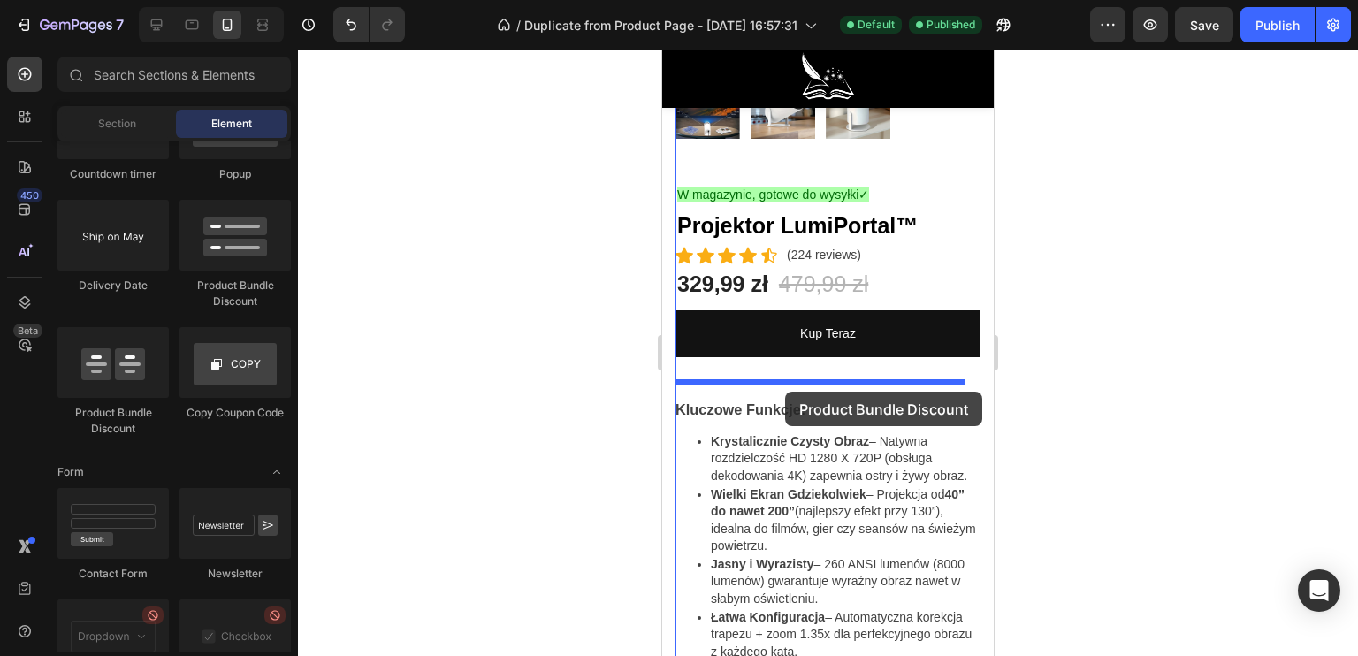
drag, startPoint x: 895, startPoint y: 301, endPoint x: 785, endPoint y: 392, distance: 141.9
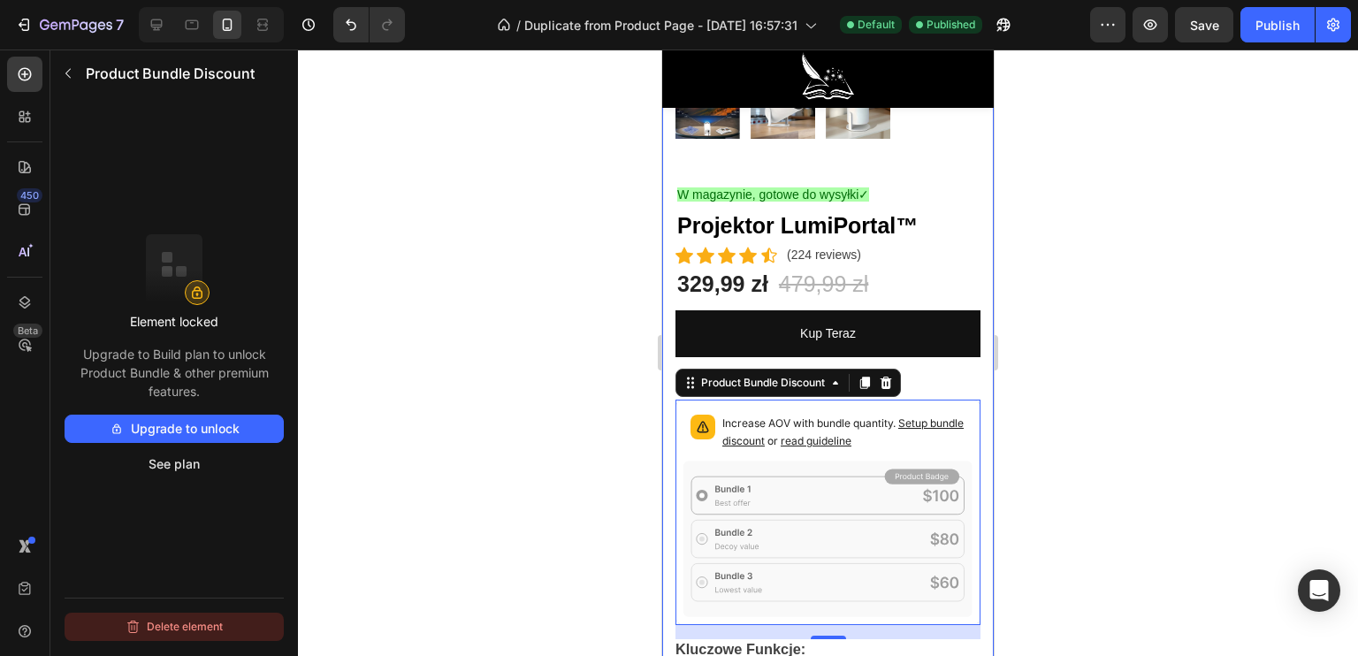
click at [158, 631] on button "Delete element" at bounding box center [174, 627] width 219 height 28
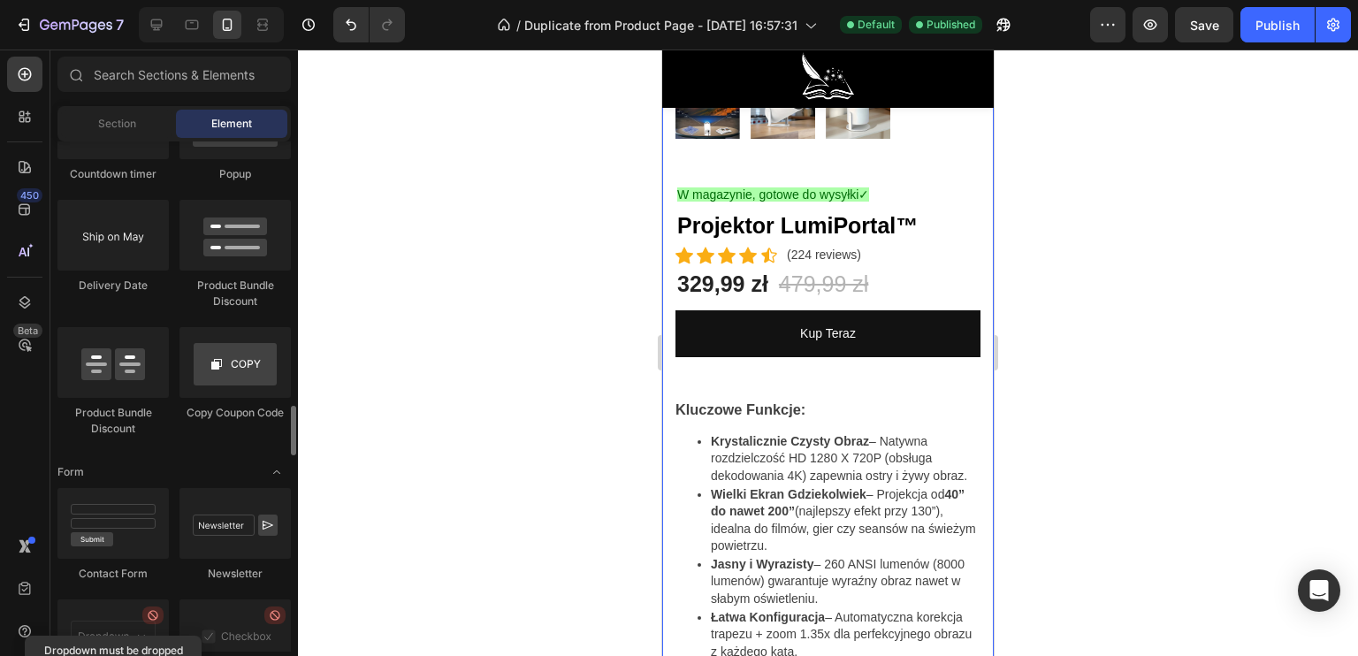
scroll to position [3625, 0]
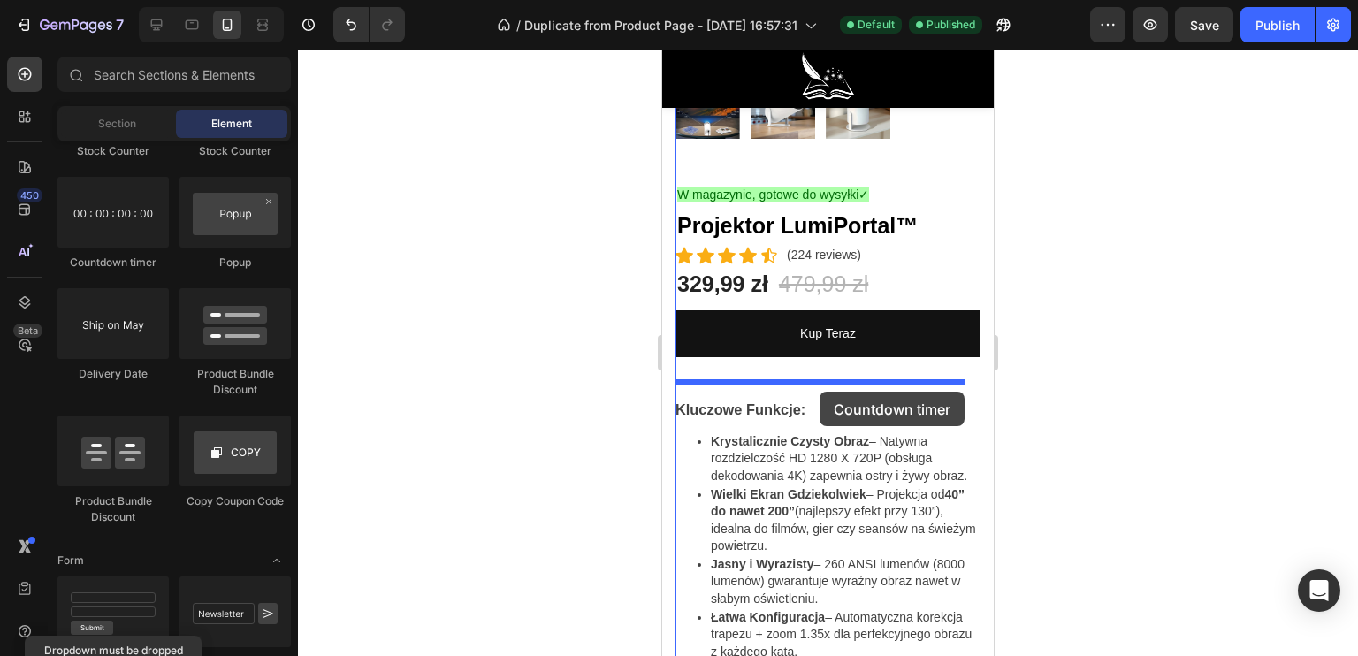
drag, startPoint x: 800, startPoint y: 286, endPoint x: 820, endPoint y: 390, distance: 106.1
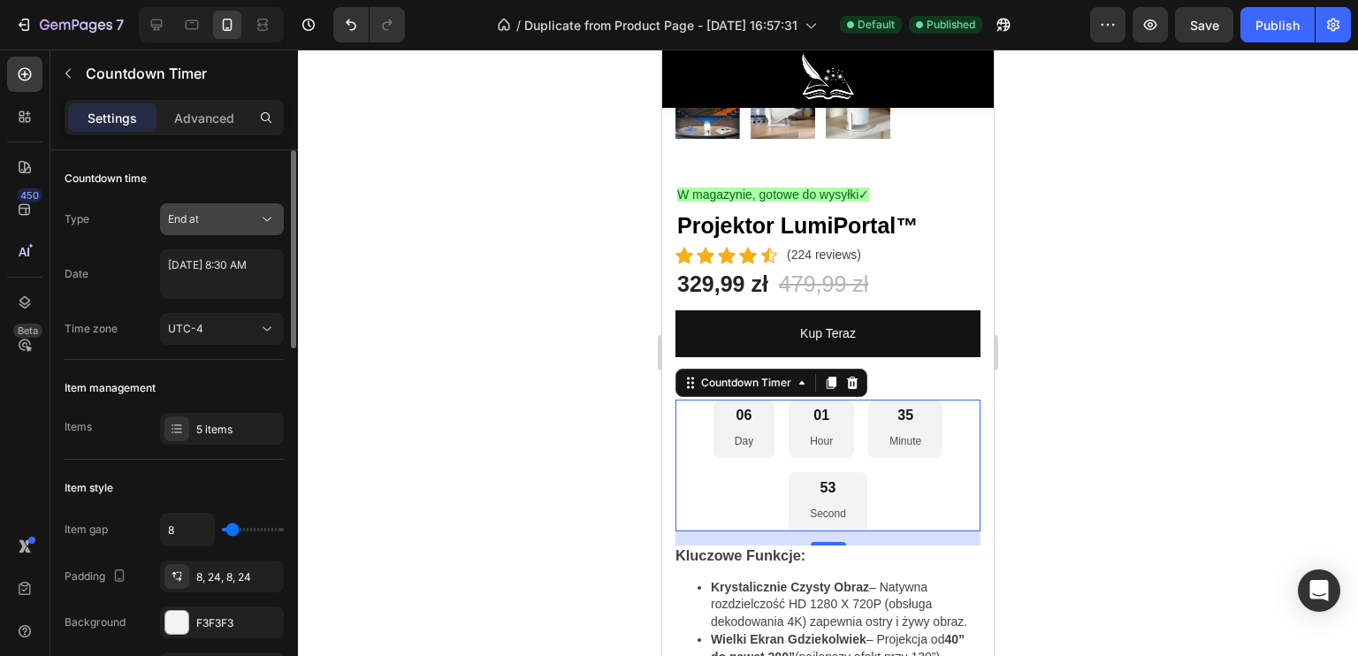
click at [191, 225] on span "End at" at bounding box center [183, 219] width 31 height 16
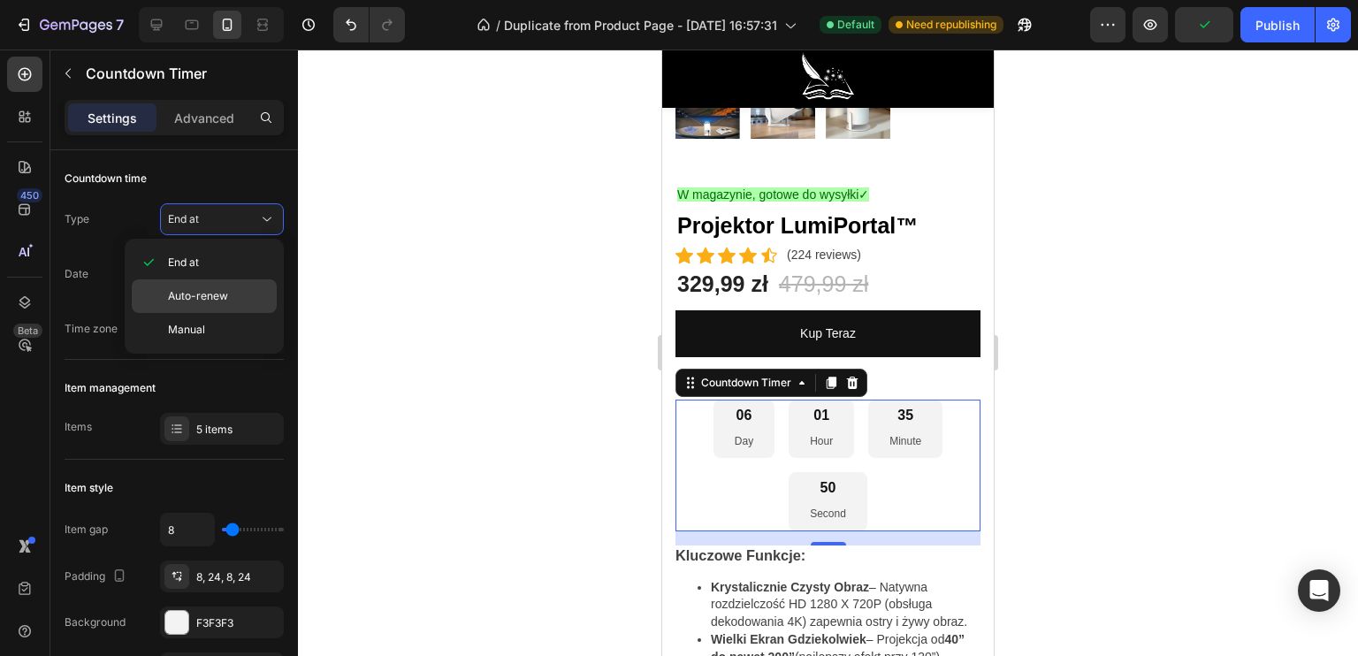
click at [201, 302] on span "Auto-renew" at bounding box center [198, 296] width 60 height 16
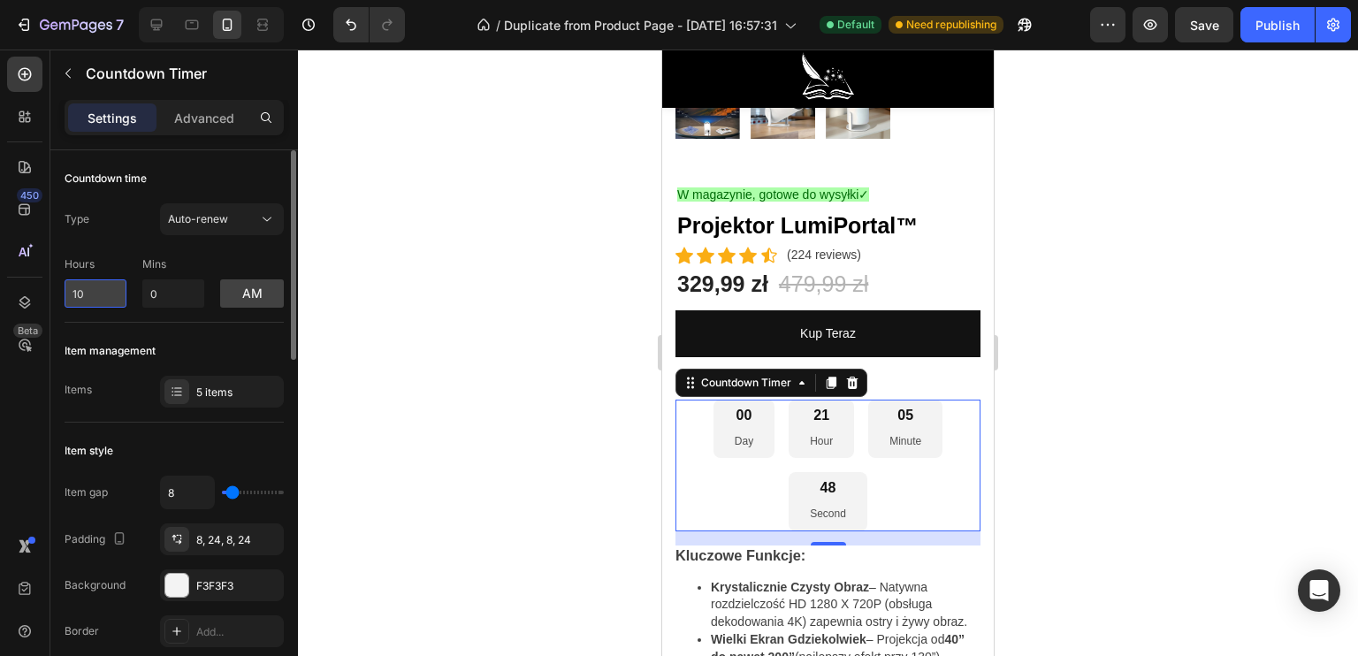
drag, startPoint x: 106, startPoint y: 298, endPoint x: 65, endPoint y: 302, distance: 41.8
click at [65, 302] on input "10" at bounding box center [96, 293] width 62 height 28
type input "0"
drag, startPoint x: 178, startPoint y: 297, endPoint x: 131, endPoint y: 293, distance: 47.1
click at [131, 293] on div "Hours 0 Mins 0 am" at bounding box center [174, 278] width 219 height 58
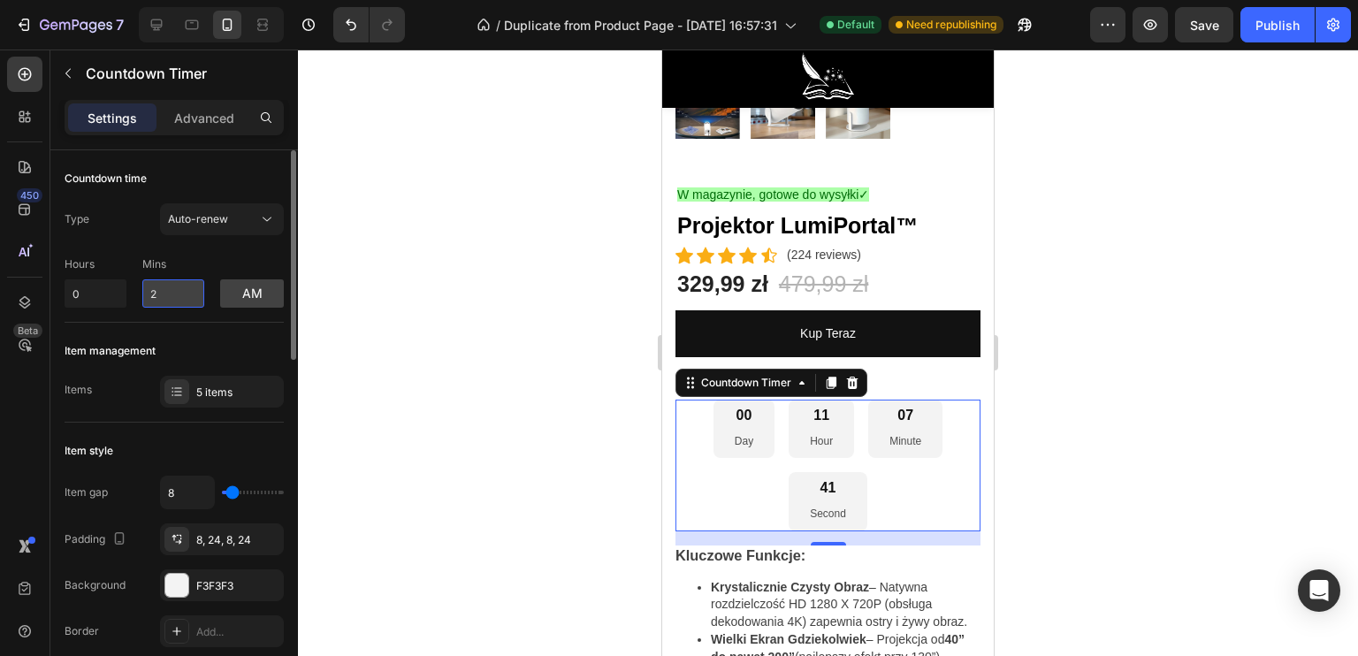
drag, startPoint x: 163, startPoint y: 292, endPoint x: 145, endPoint y: 296, distance: 18.2
click at [145, 296] on input "2" at bounding box center [173, 293] width 62 height 28
type input "18"
click at [243, 313] on div "Countdown time Type Auto-renew Hours 0 Mins 18 am" at bounding box center [174, 236] width 219 height 172
click at [501, 377] on div at bounding box center [828, 353] width 1060 height 606
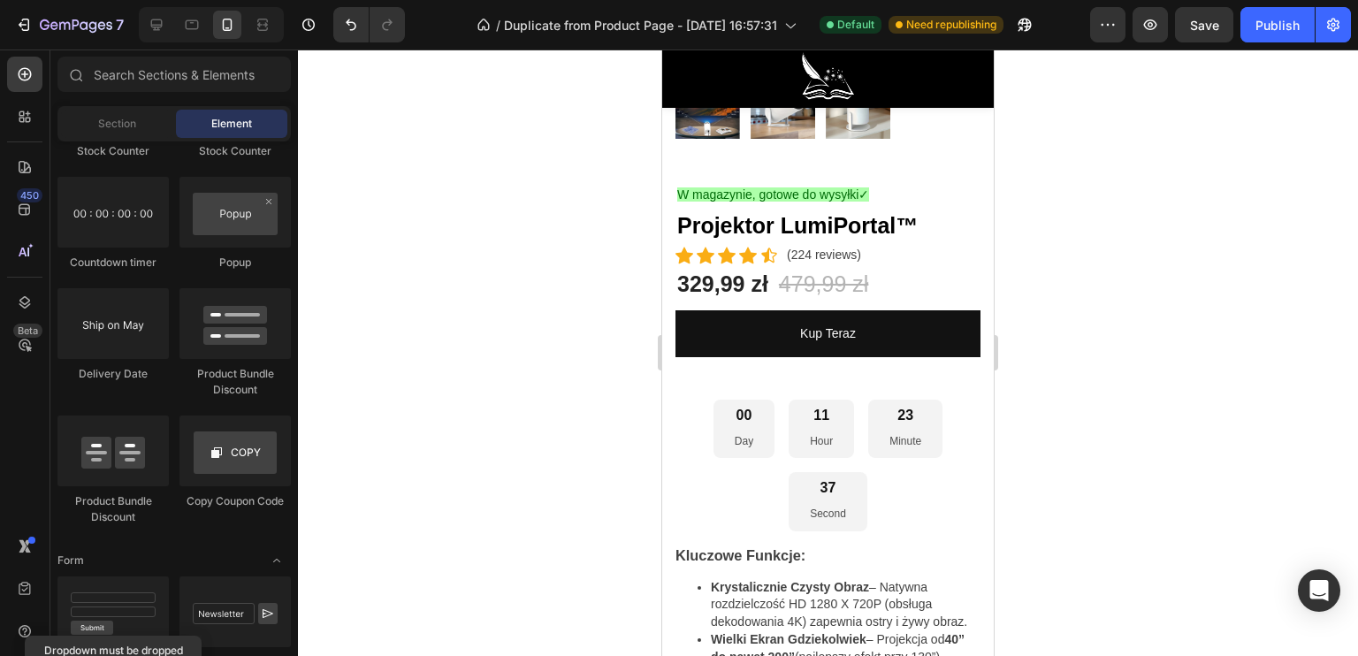
click at [744, 409] on div "00 Day" at bounding box center [743, 429] width 61 height 58
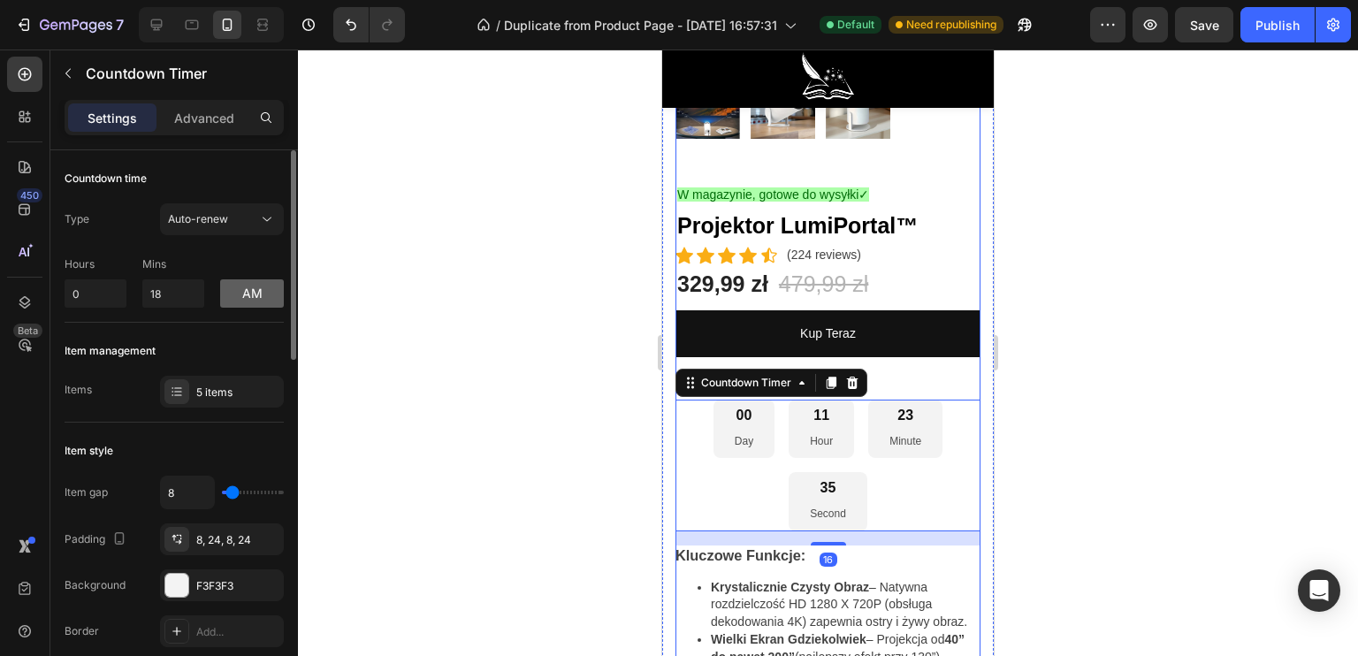
click at [275, 301] on button "am" at bounding box center [252, 293] width 64 height 28
click at [262, 295] on button "pm" at bounding box center [252, 293] width 64 height 28
click at [262, 295] on button "am" at bounding box center [252, 293] width 64 height 28
click at [262, 295] on button "pm" at bounding box center [252, 293] width 64 height 28
drag, startPoint x: 191, startPoint y: 220, endPoint x: 177, endPoint y: 220, distance: 14.1
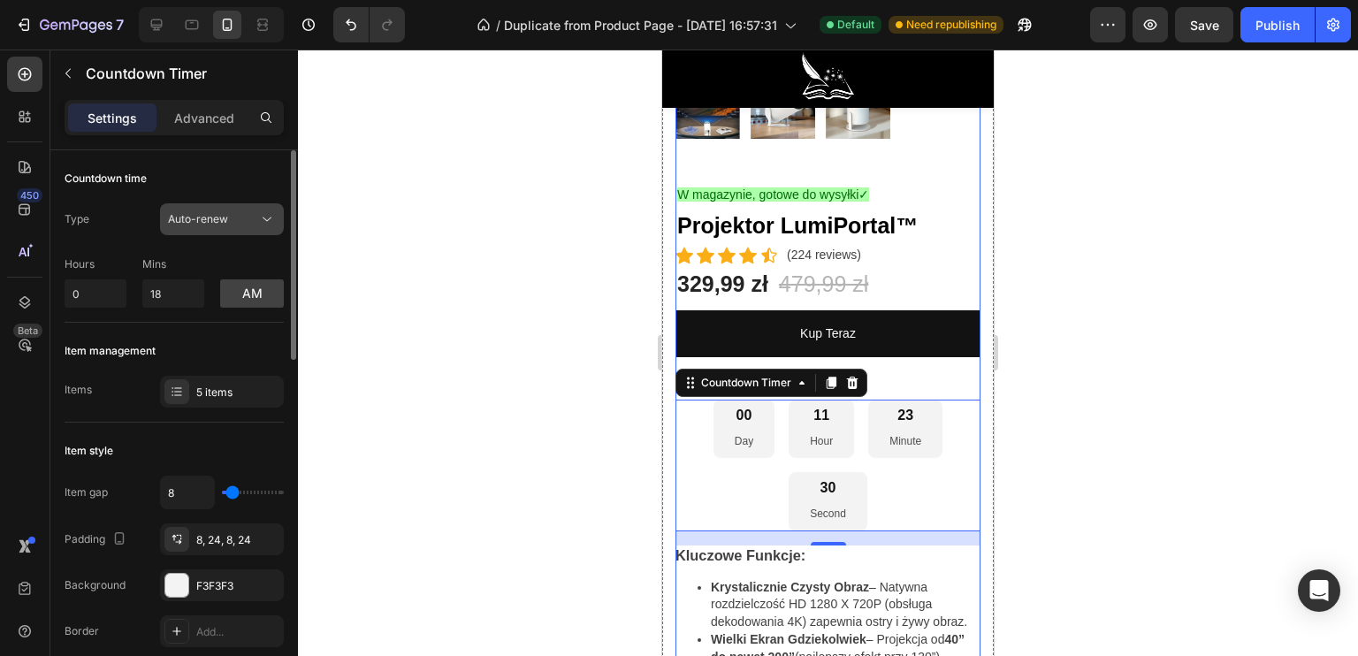
click at [191, 220] on span "Auto-renew" at bounding box center [198, 218] width 60 height 13
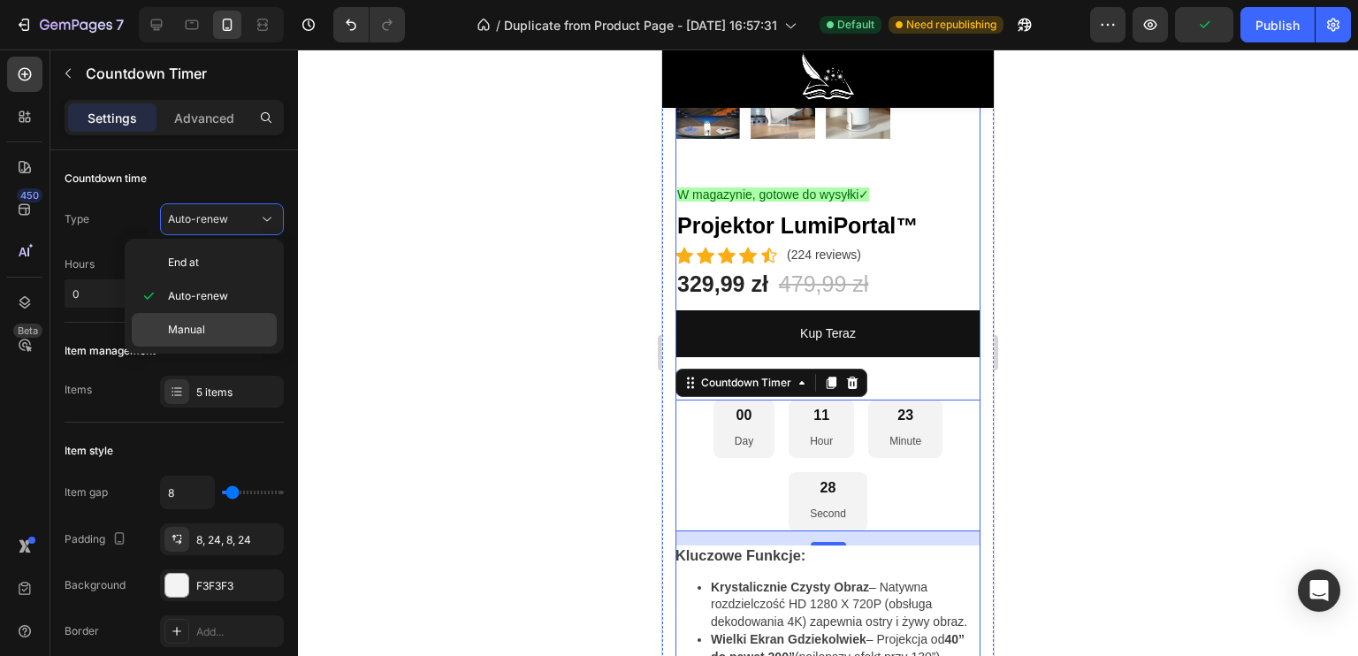
click at [178, 319] on div "Manual" at bounding box center [204, 330] width 145 height 34
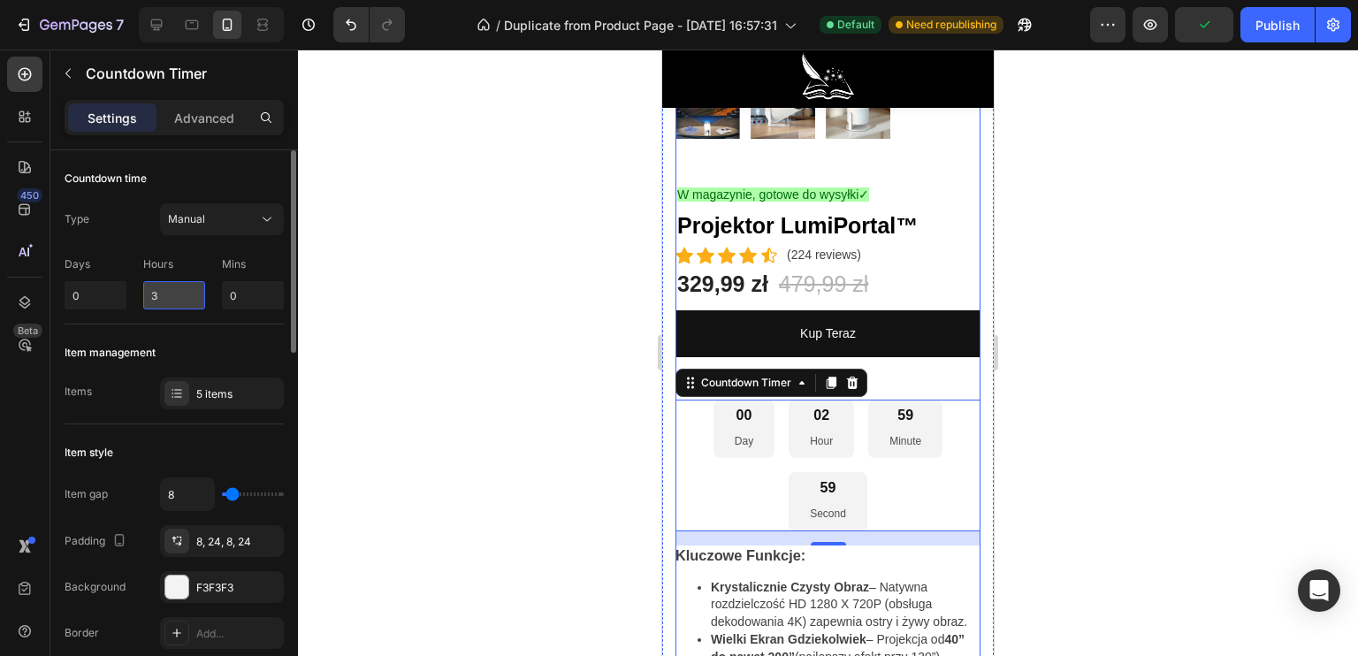
click at [184, 294] on input "3" at bounding box center [174, 295] width 62 height 28
drag, startPoint x: 191, startPoint y: 294, endPoint x: 129, endPoint y: 289, distance: 62.1
click at [130, 289] on div "Days 0 Hours 3 Mins 0" at bounding box center [174, 279] width 219 height 60
type input "0"
drag, startPoint x: 213, startPoint y: 286, endPoint x: 143, endPoint y: 280, distance: 70.1
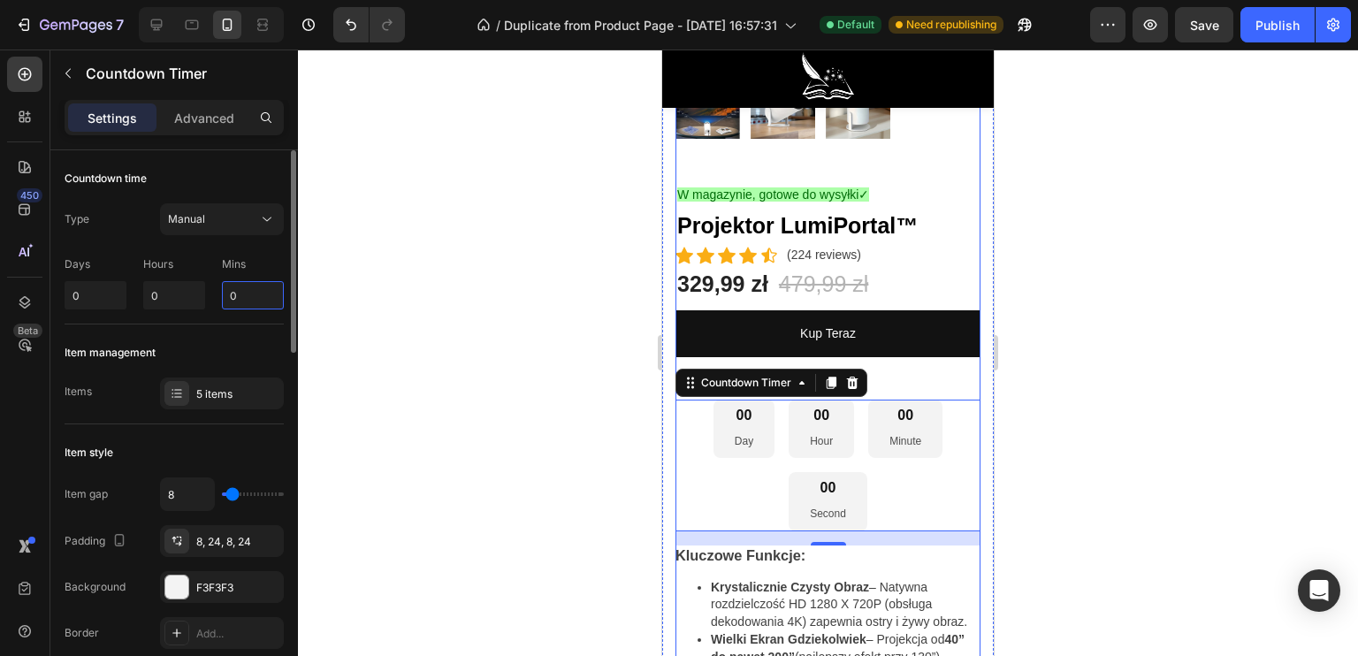
click at [156, 282] on div "Days 0 Hours 0 Mins 0" at bounding box center [174, 279] width 219 height 60
type input "18"
click at [236, 322] on div "Countdown time Type Manual Days 0 Hours 0 Mins 18" at bounding box center [174, 237] width 219 height 174
click at [202, 399] on div "5 items" at bounding box center [237, 394] width 83 height 16
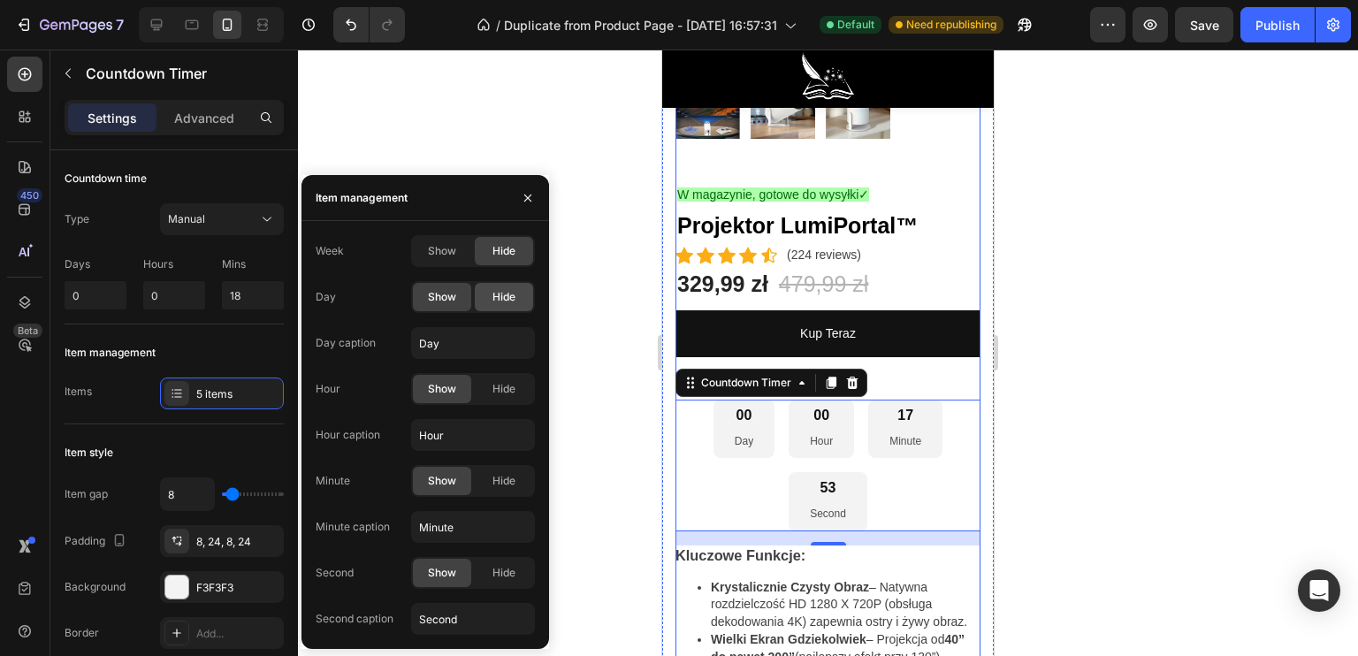
click at [493, 296] on span "Hide" at bounding box center [503, 297] width 23 height 16
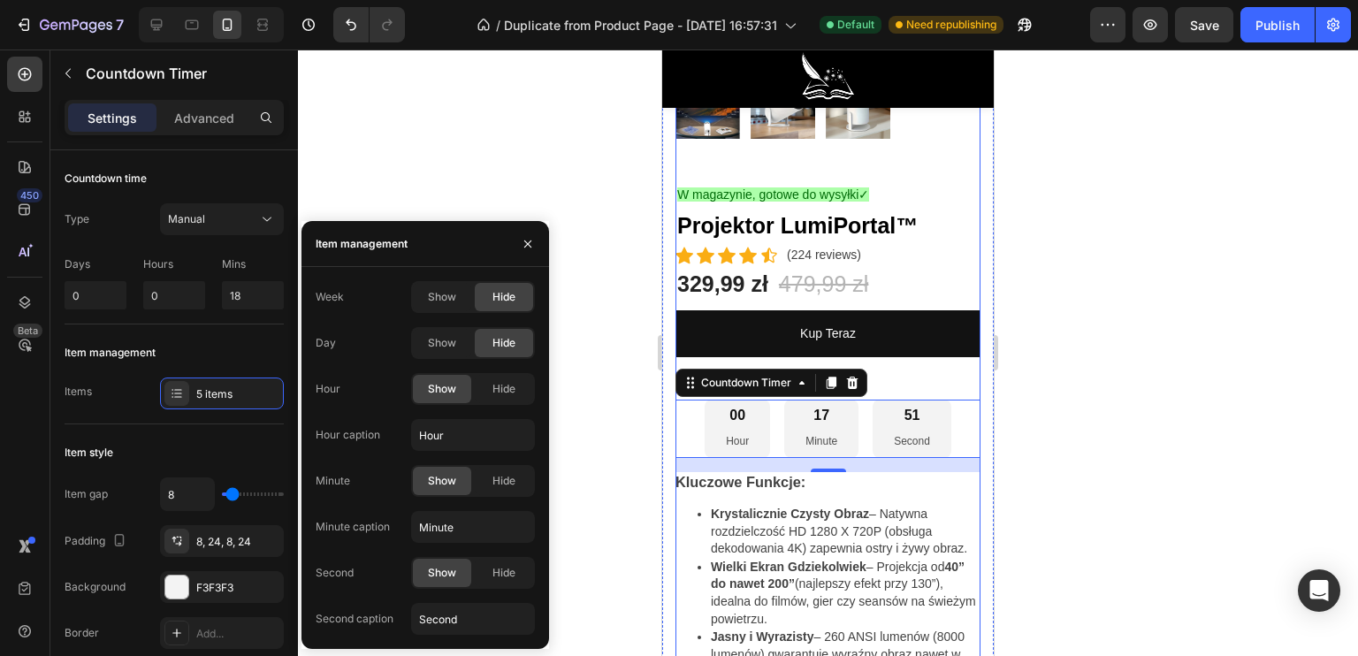
click at [487, 135] on div at bounding box center [828, 353] width 1060 height 606
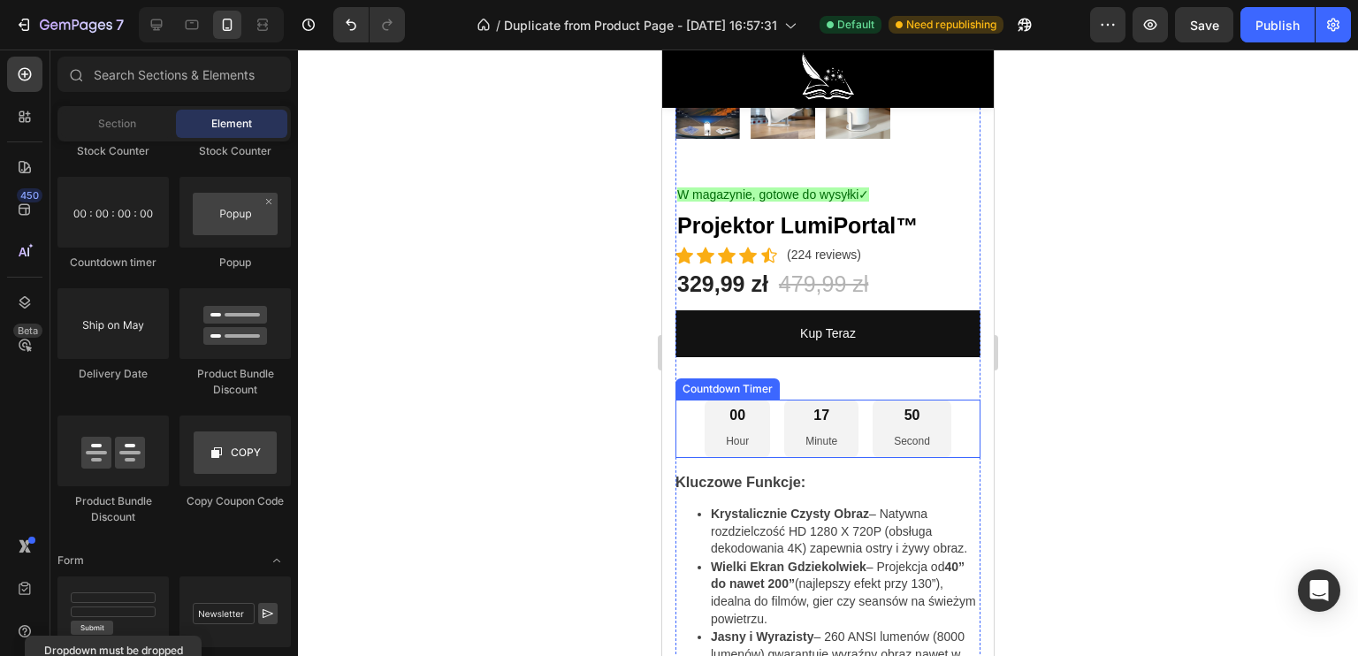
click at [784, 400] on div "17 Minute" at bounding box center [821, 429] width 74 height 58
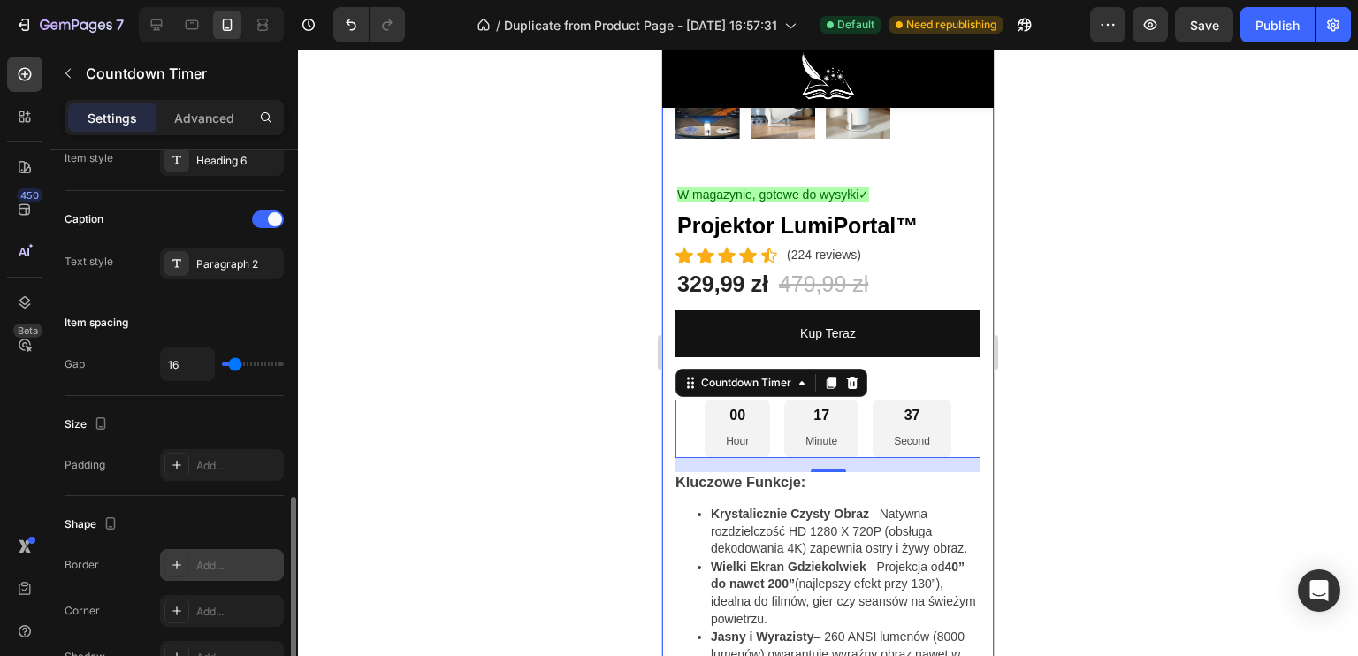
scroll to position [884, 0]
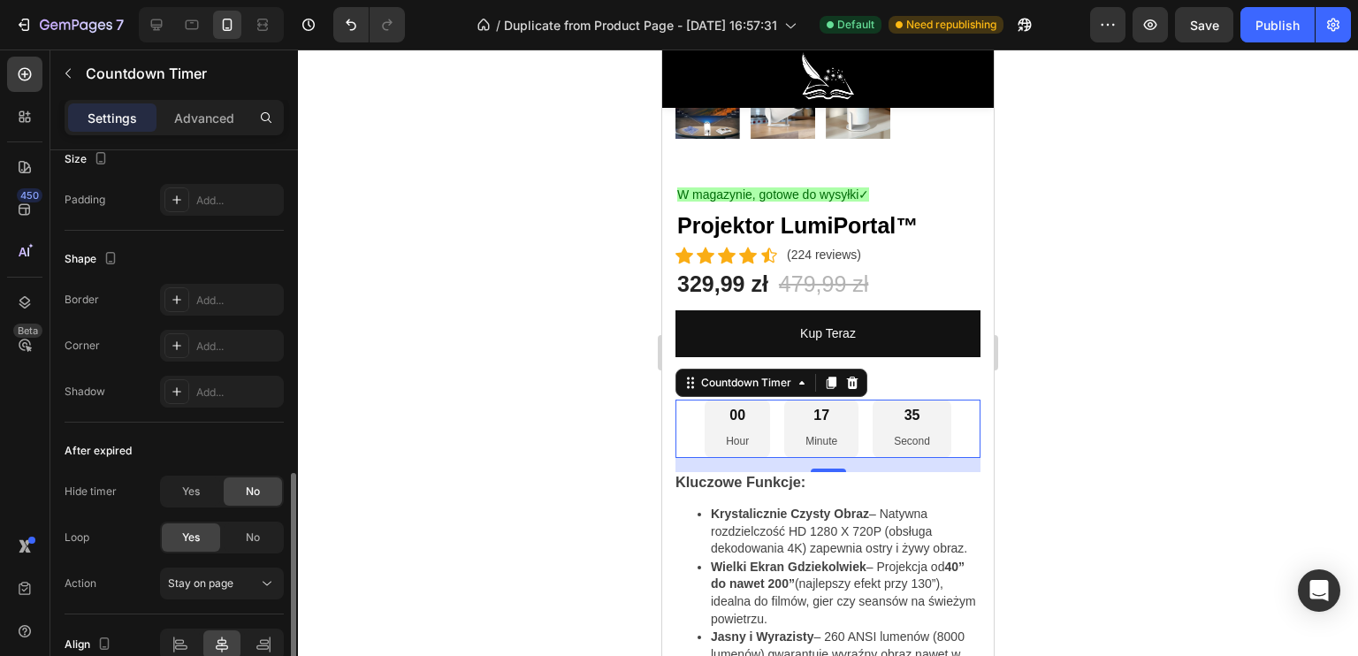
click at [534, 433] on div at bounding box center [828, 353] width 1060 height 606
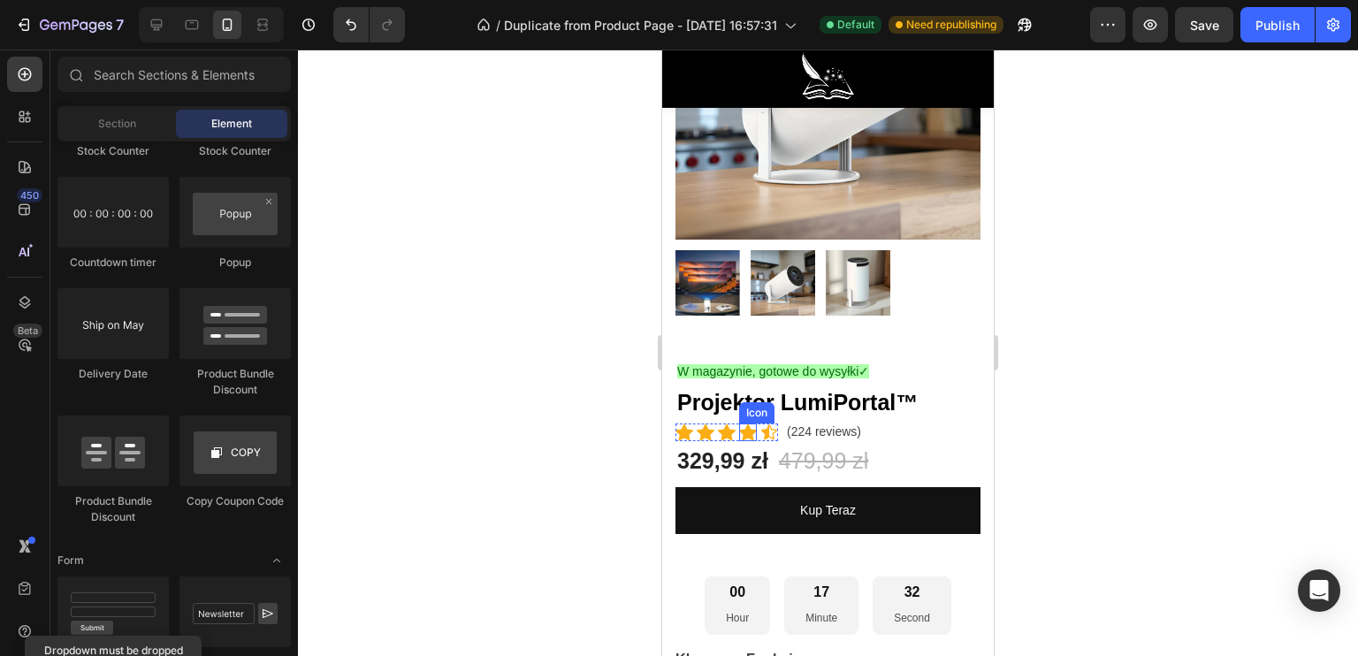
scroll to position [442, 0]
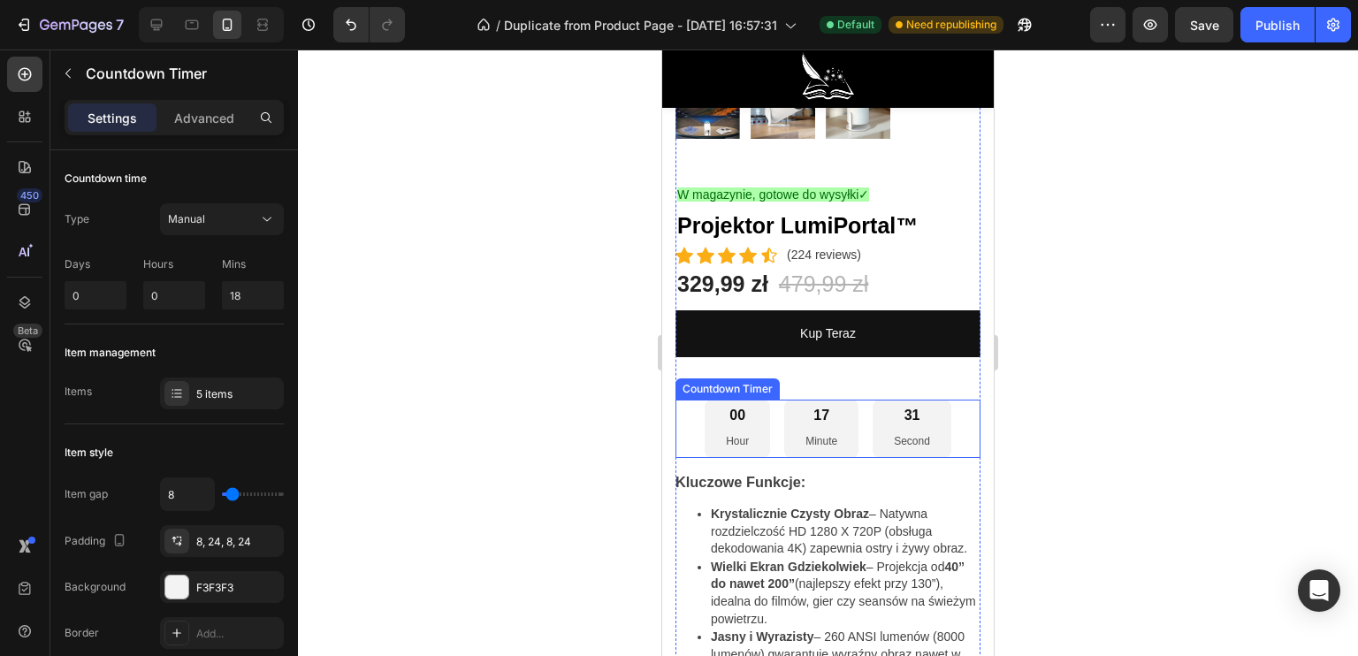
click at [728, 432] on p "Hour" at bounding box center [737, 441] width 23 height 19
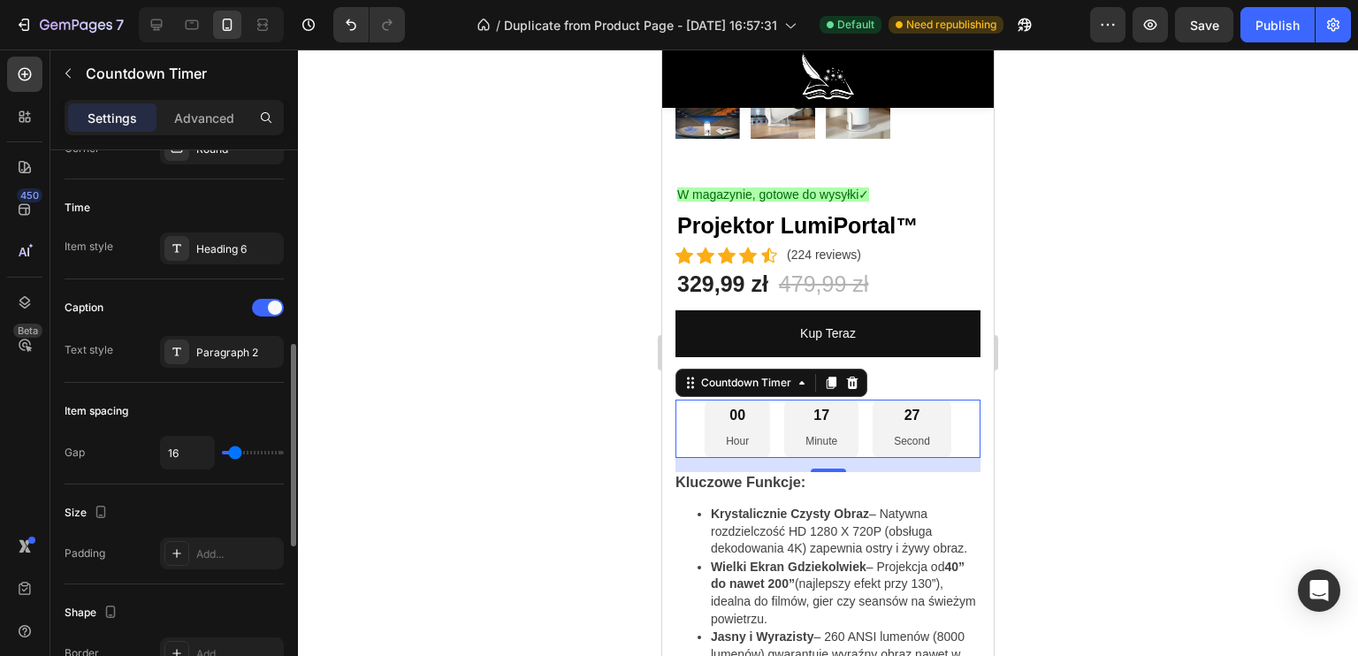
scroll to position [796, 0]
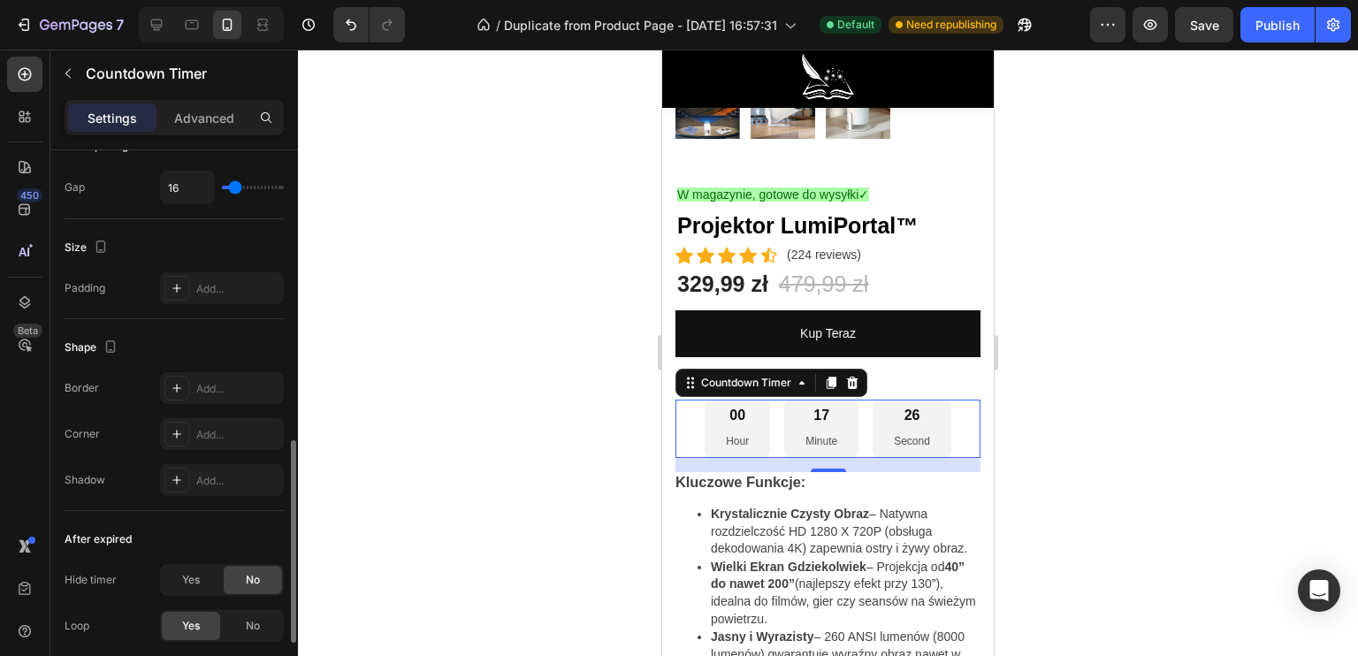
type input "18"
type input "22"
type input "34"
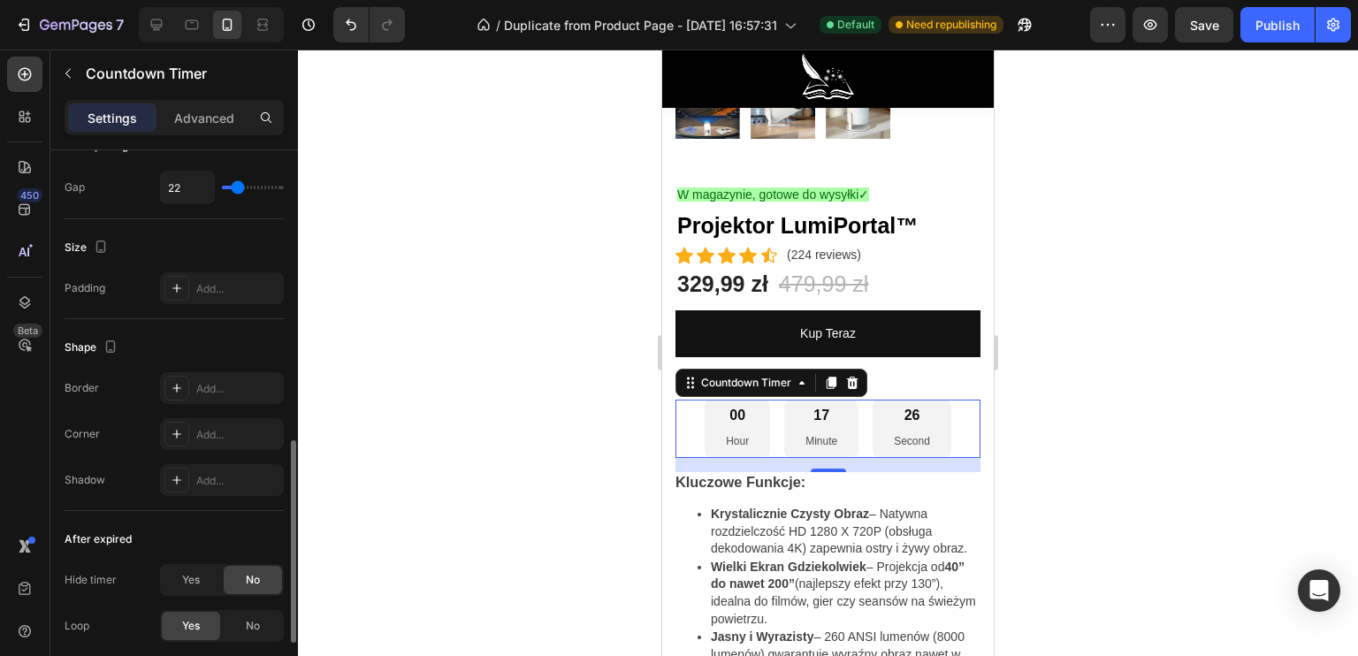
type input "34"
type input "38"
type input "40"
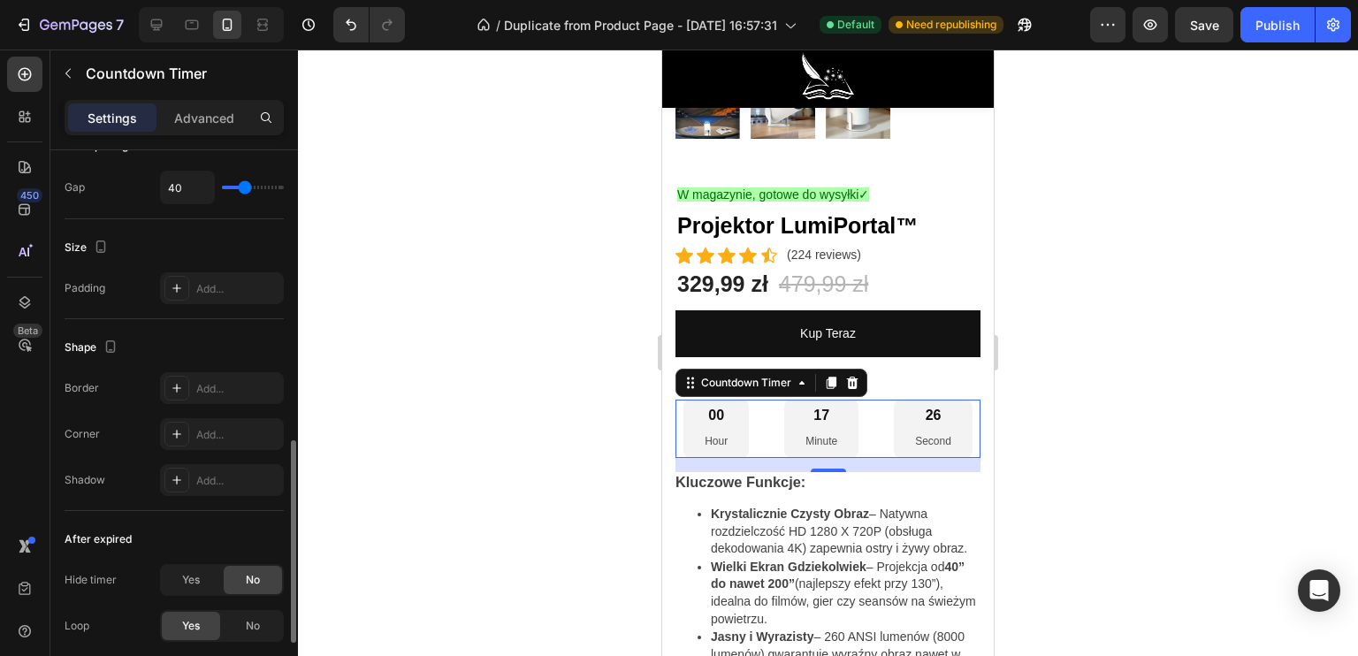
type input "36"
type input "32"
type input "22"
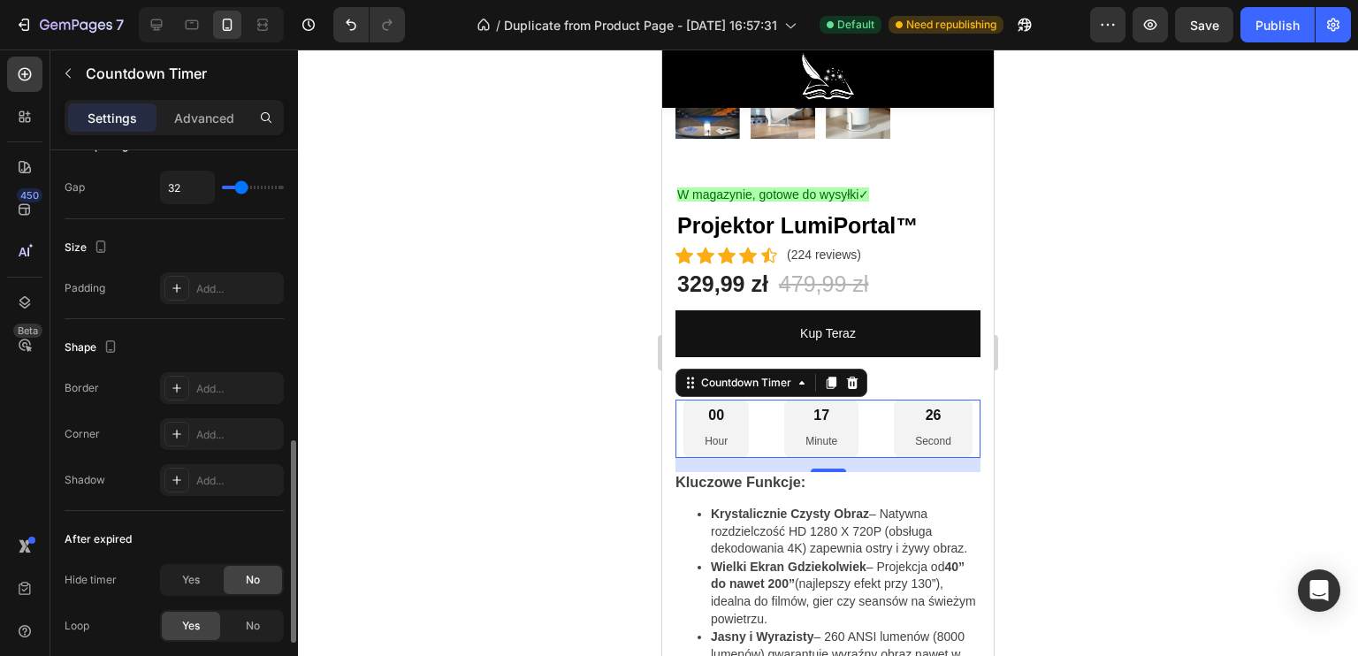
type input "22"
type input "18"
type input "16"
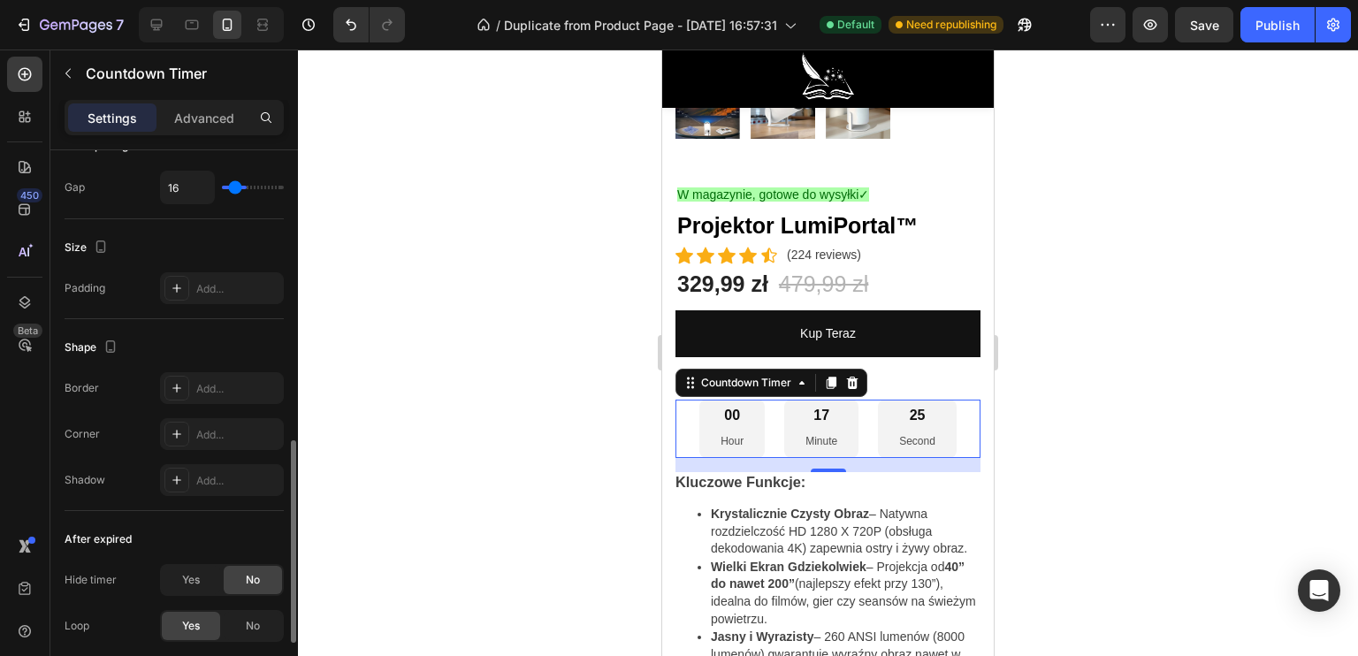
type input "15"
type input "13"
type input "11"
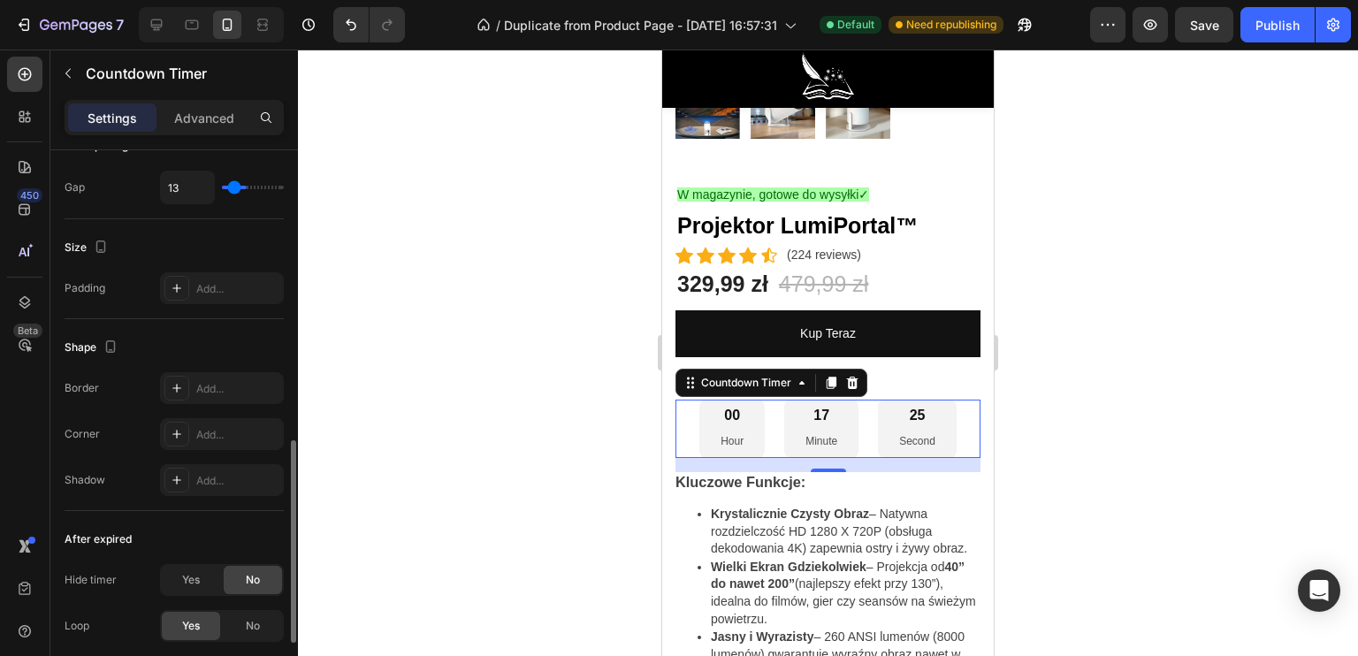
type input "11"
type input "9"
type input "8"
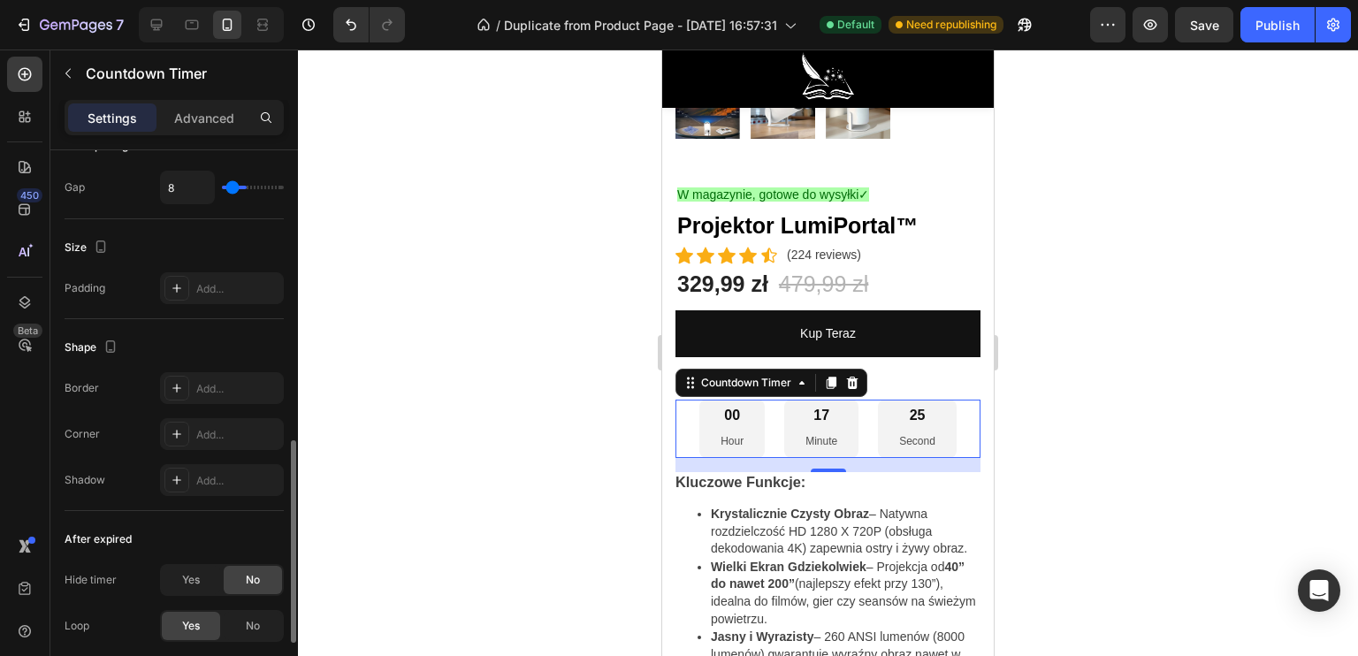
type input "6"
type input "4"
type input "2"
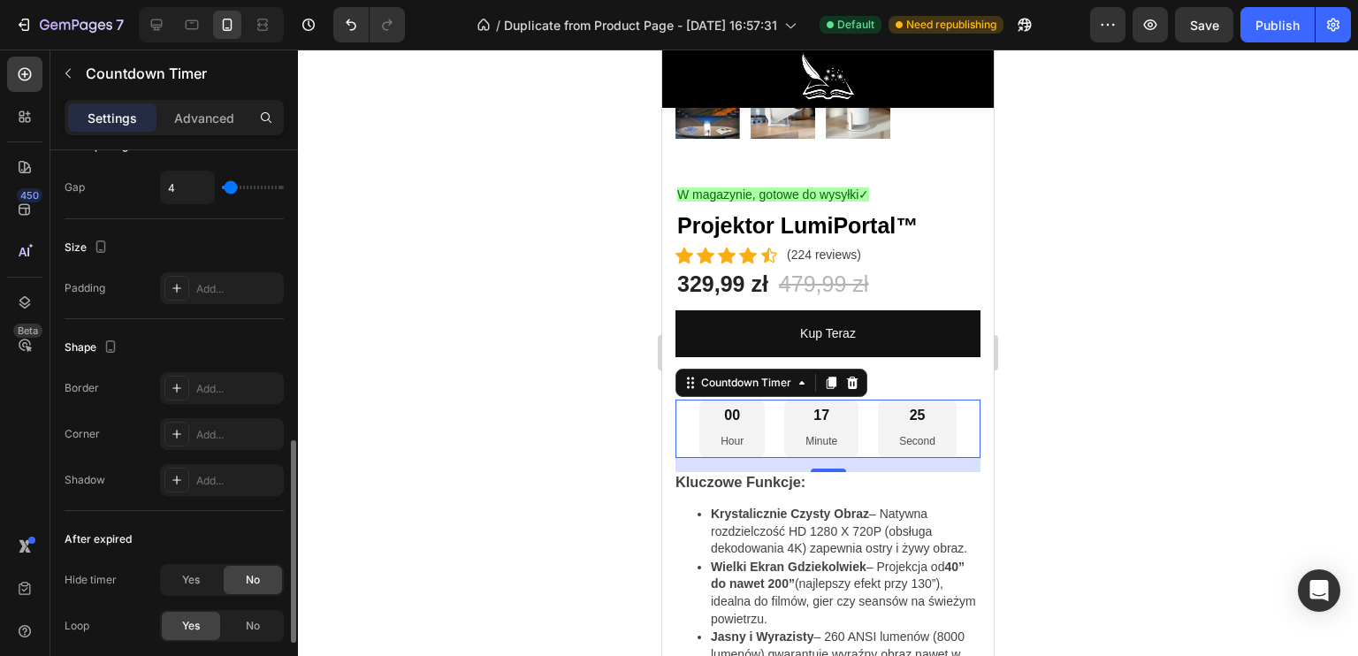
type input "2"
type input "4"
type input "6"
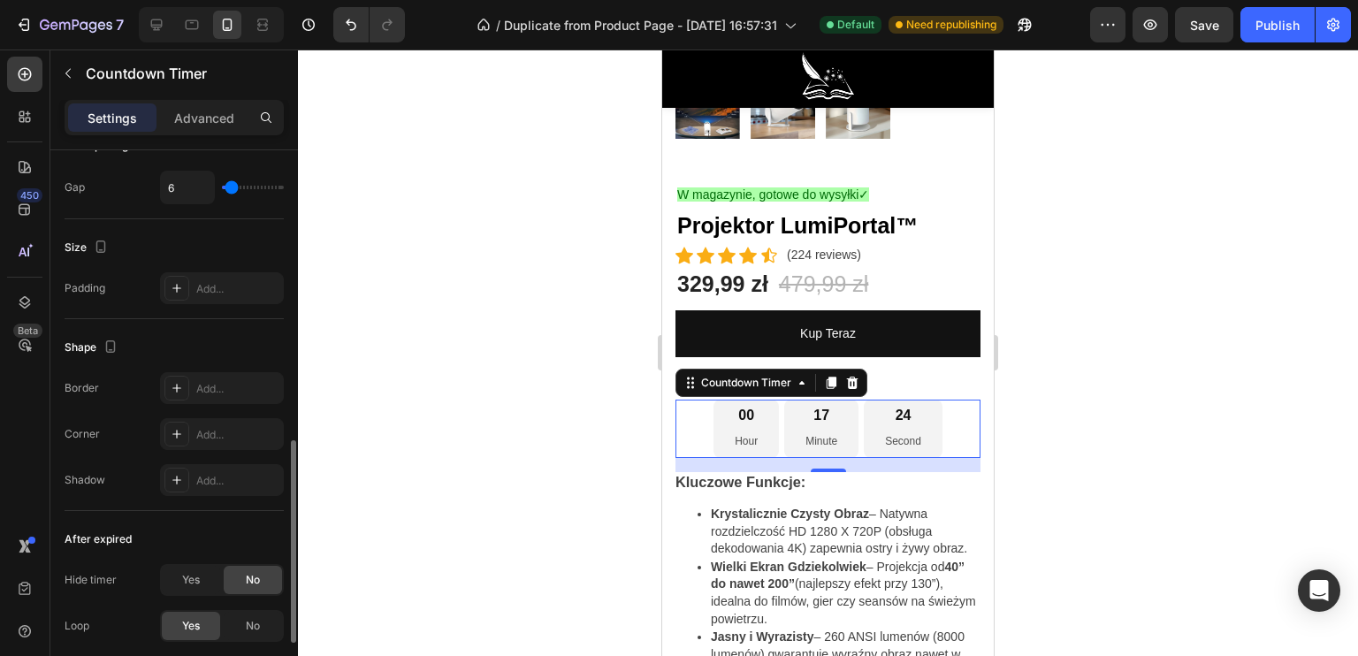
type input "8"
click at [232, 186] on input "range" at bounding box center [253, 188] width 62 height 4
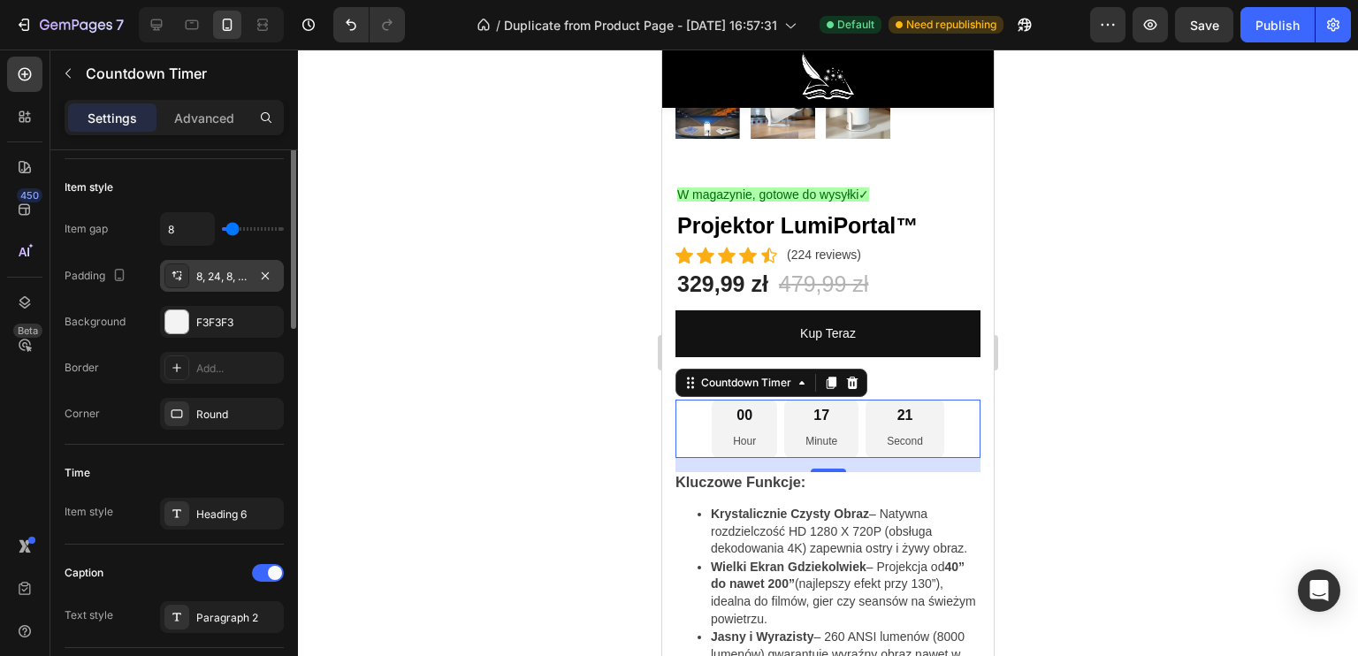
scroll to position [177, 0]
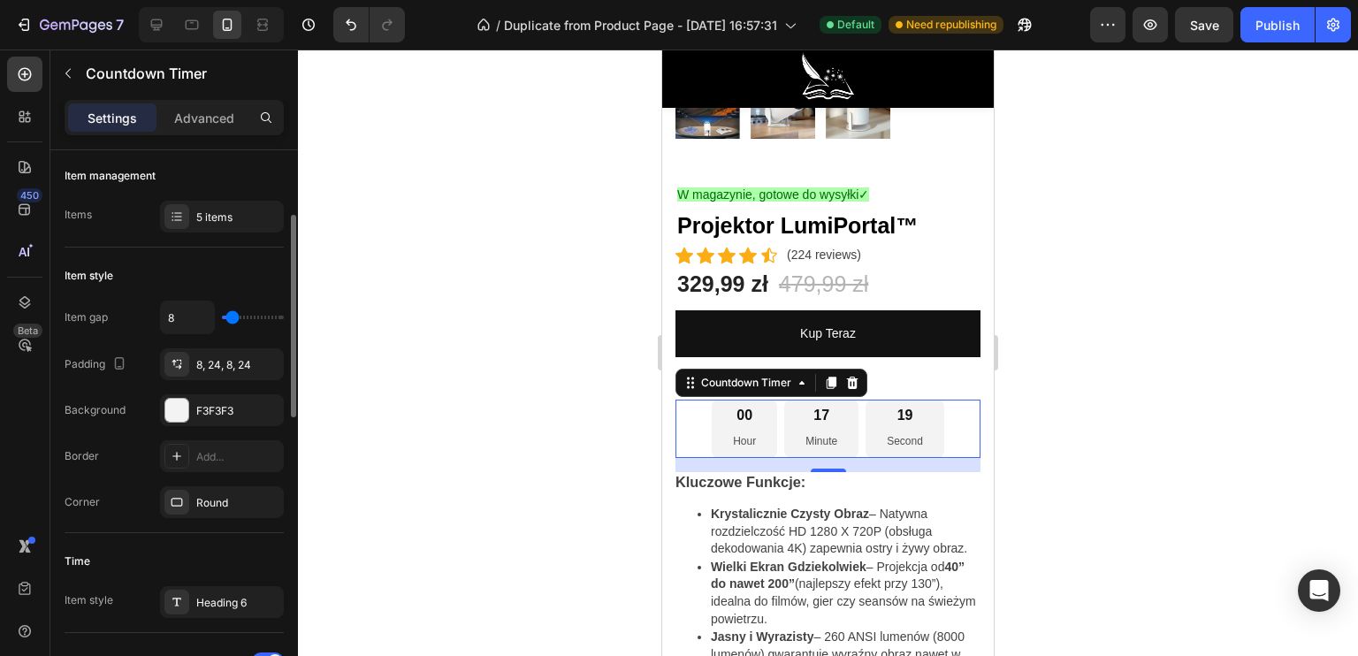
type input "6"
type input "11"
type input "13"
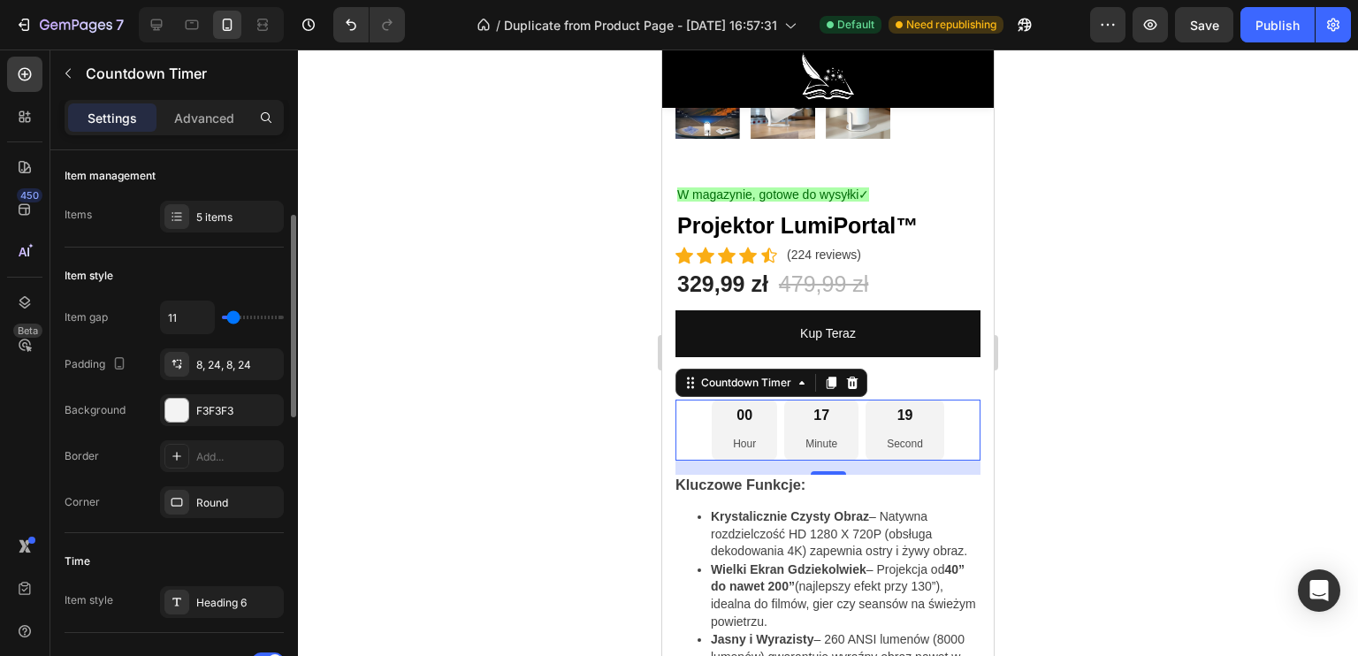
type input "13"
type input "15"
type input "16"
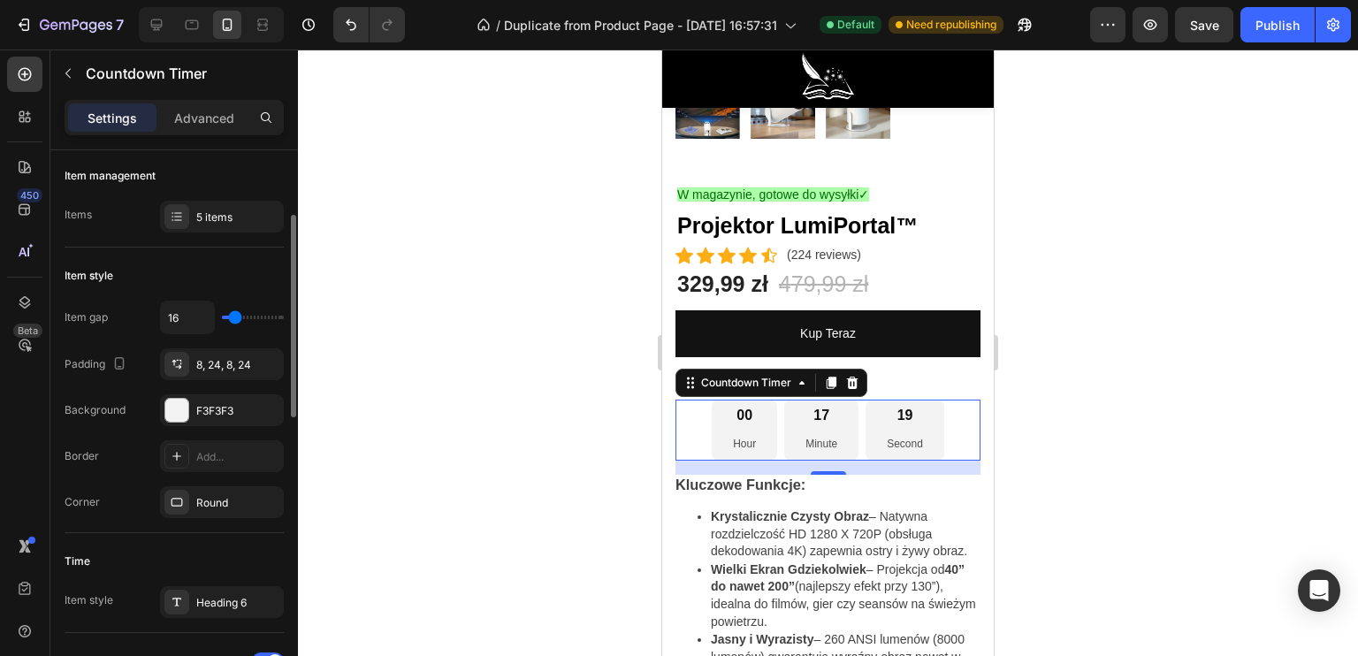
type input "18"
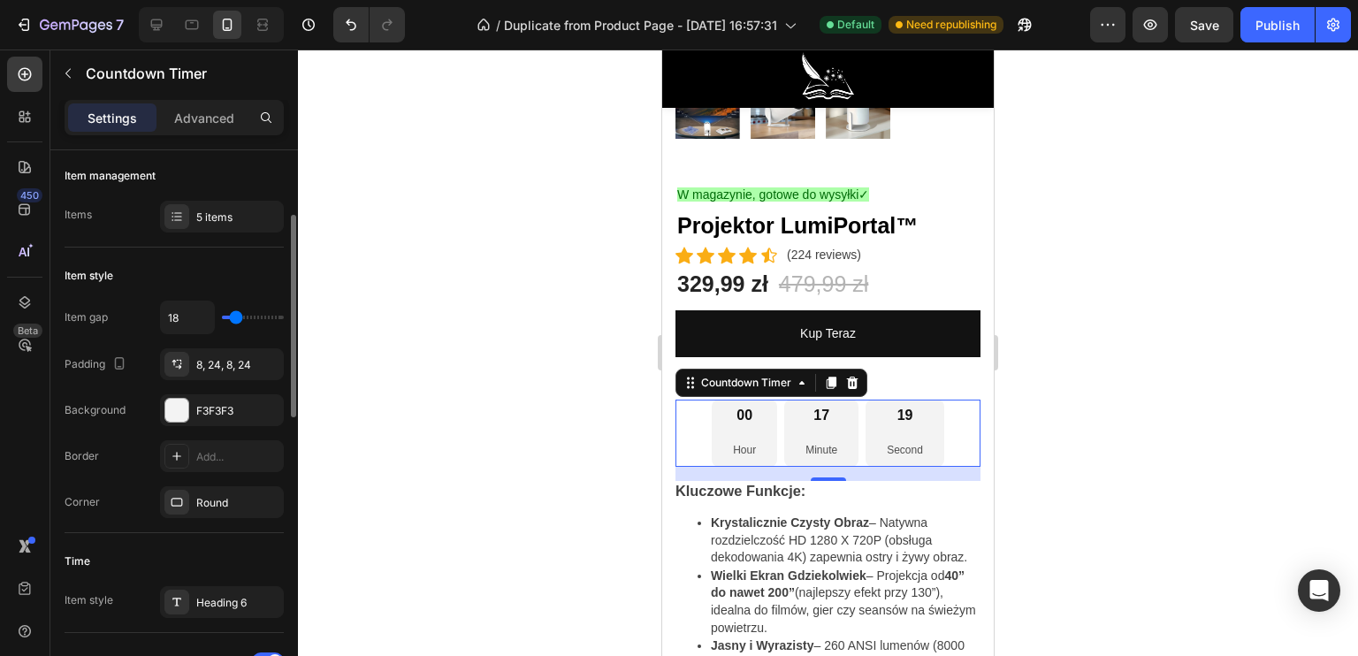
type input "20"
type input "22"
type input "24"
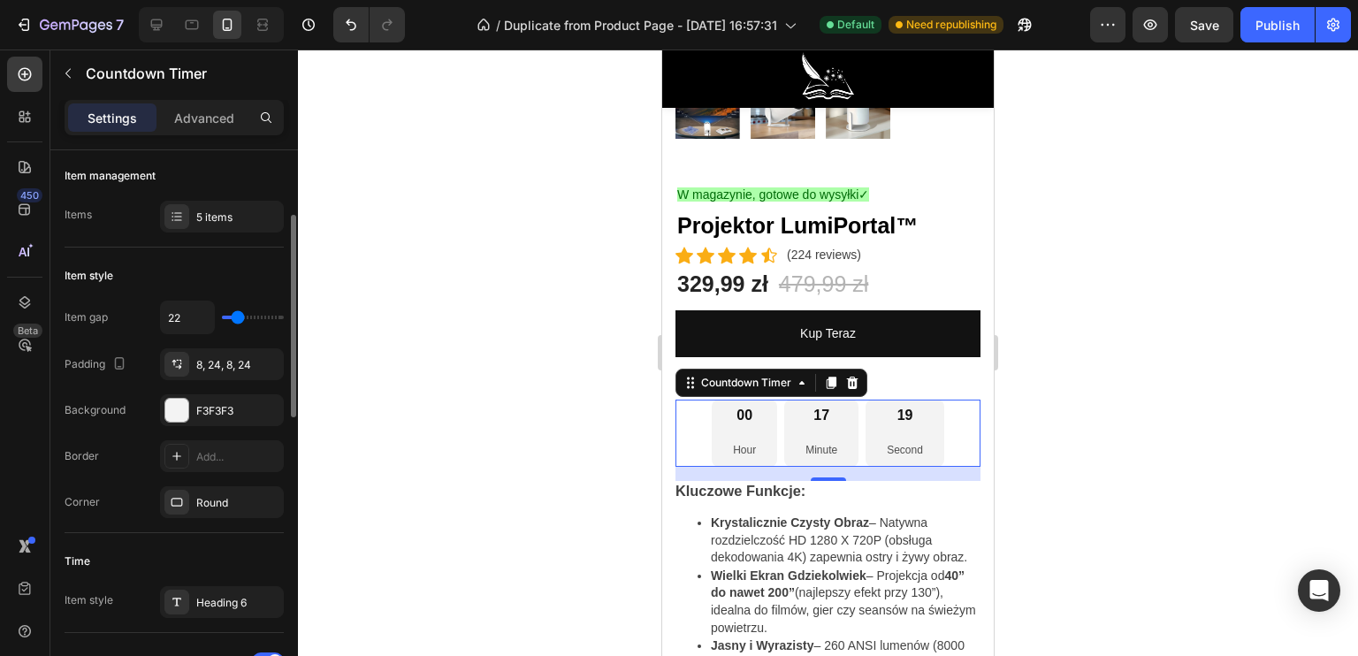
type input "24"
type input "25"
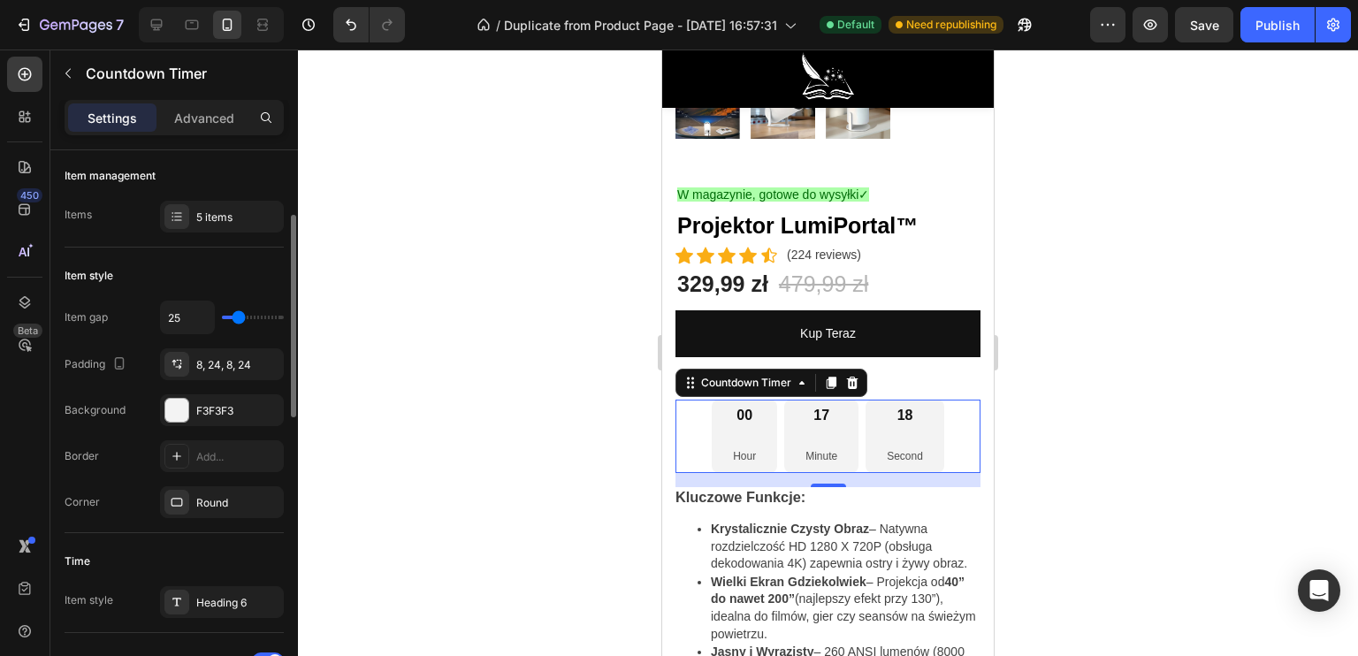
type input "24"
type input "22"
type input "20"
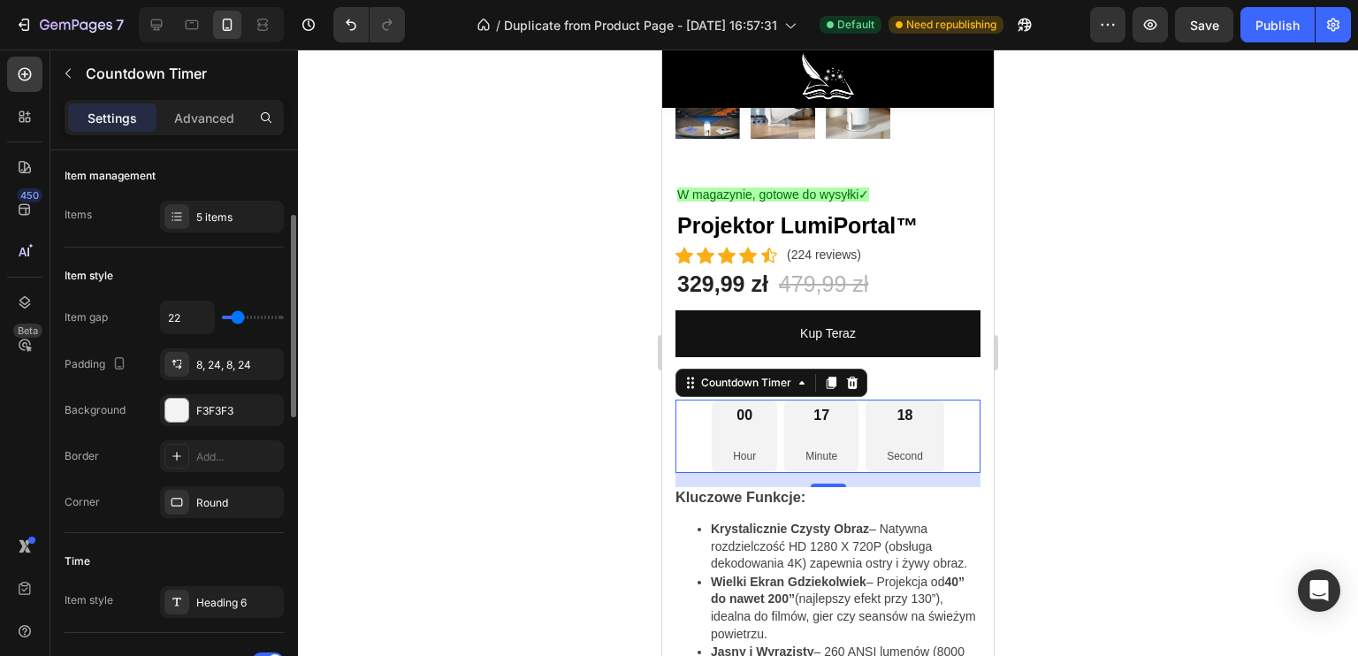
type input "20"
type input "18"
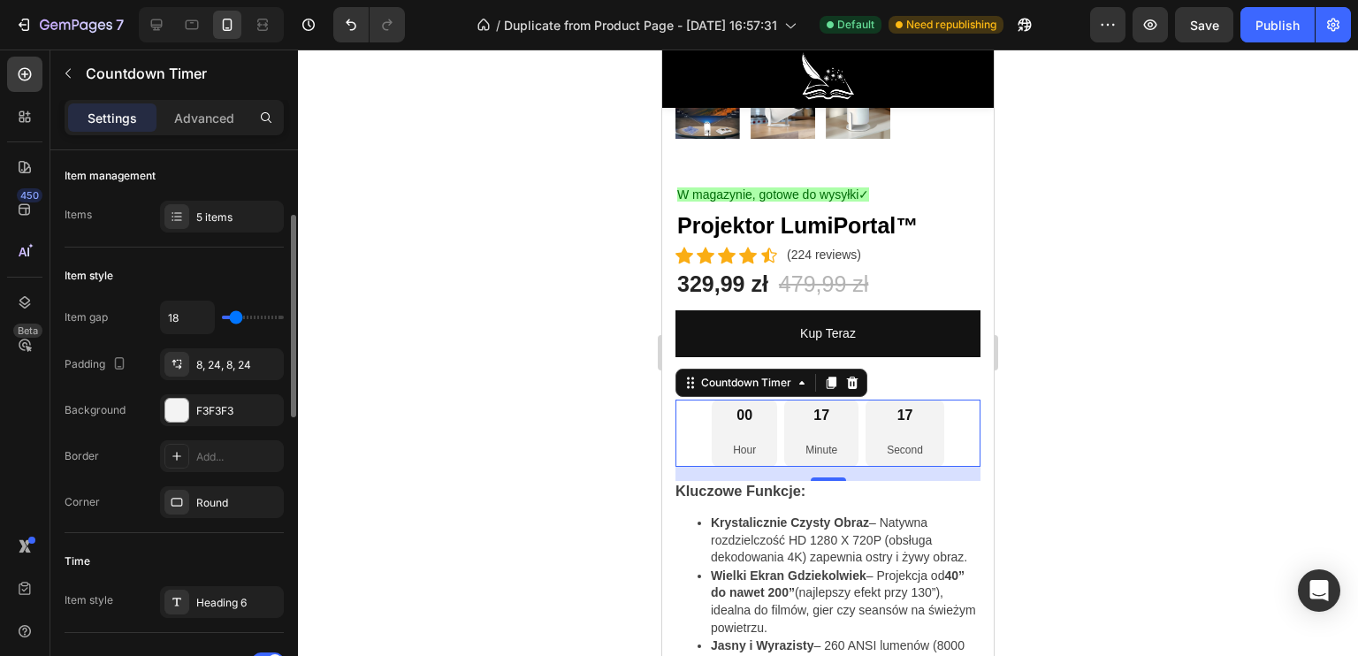
type input "16"
type input "15"
type input "13"
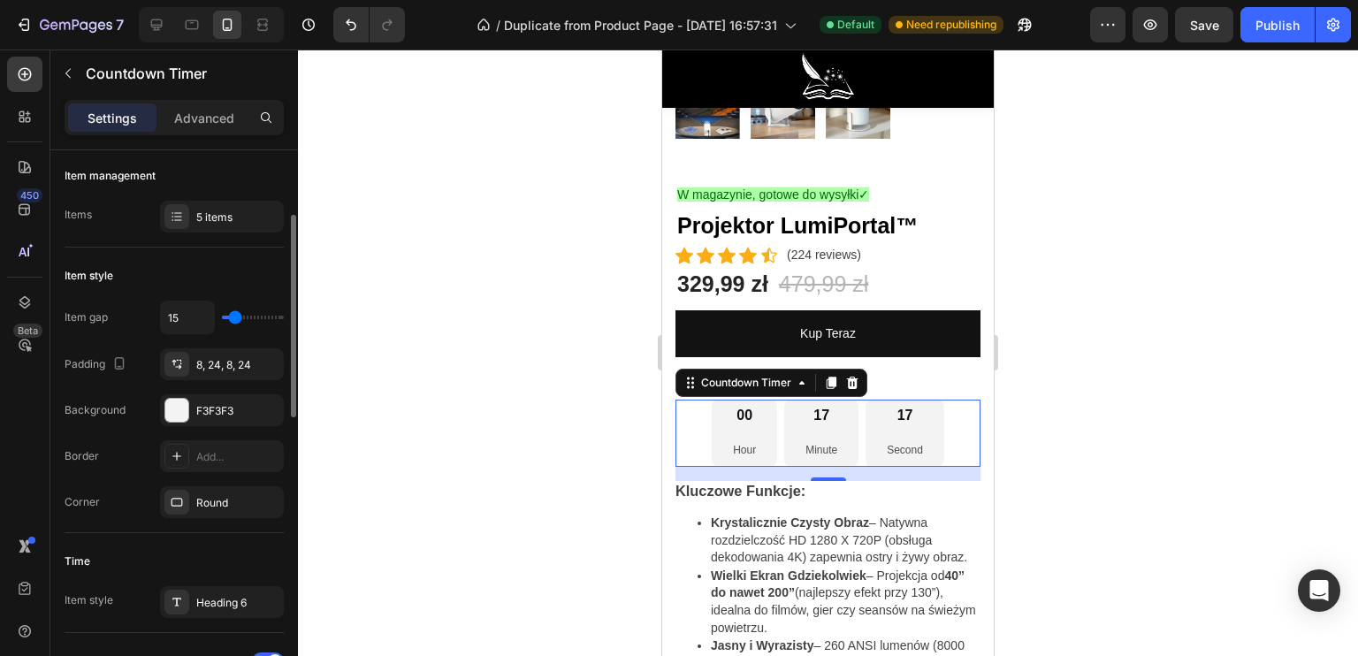
type input "13"
type input "11"
type input "9"
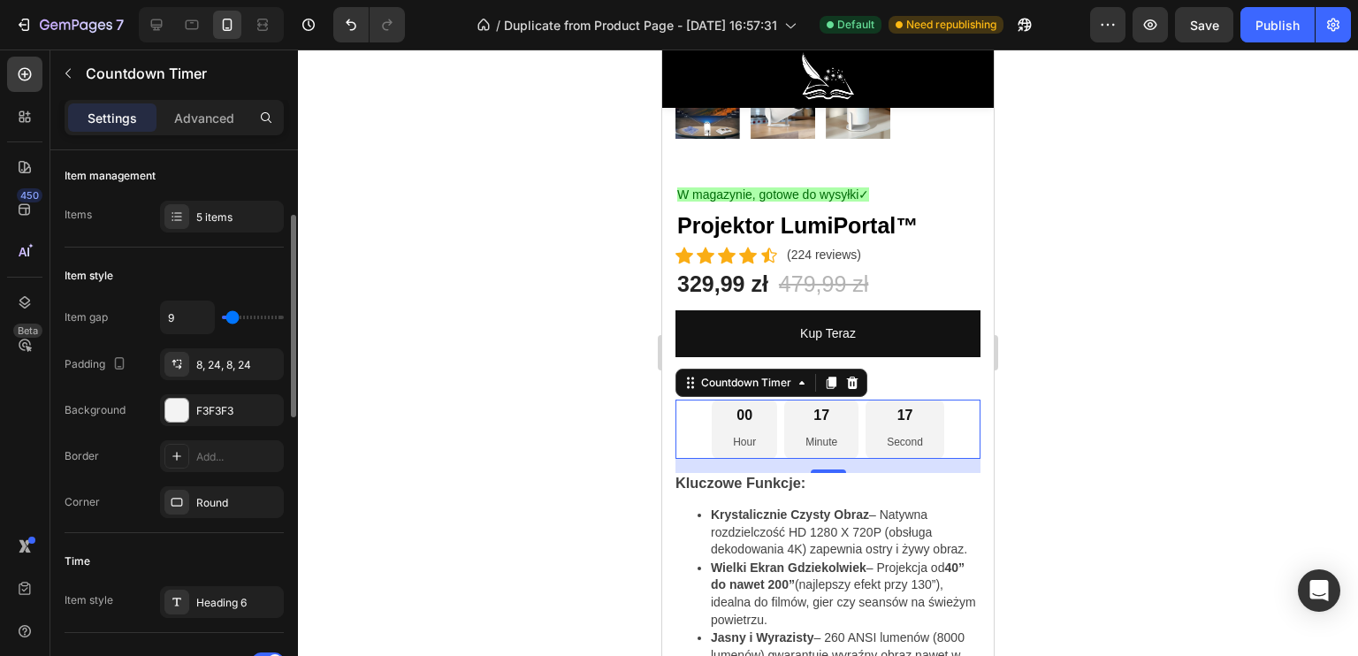
type input "8"
type input "6"
type input "4"
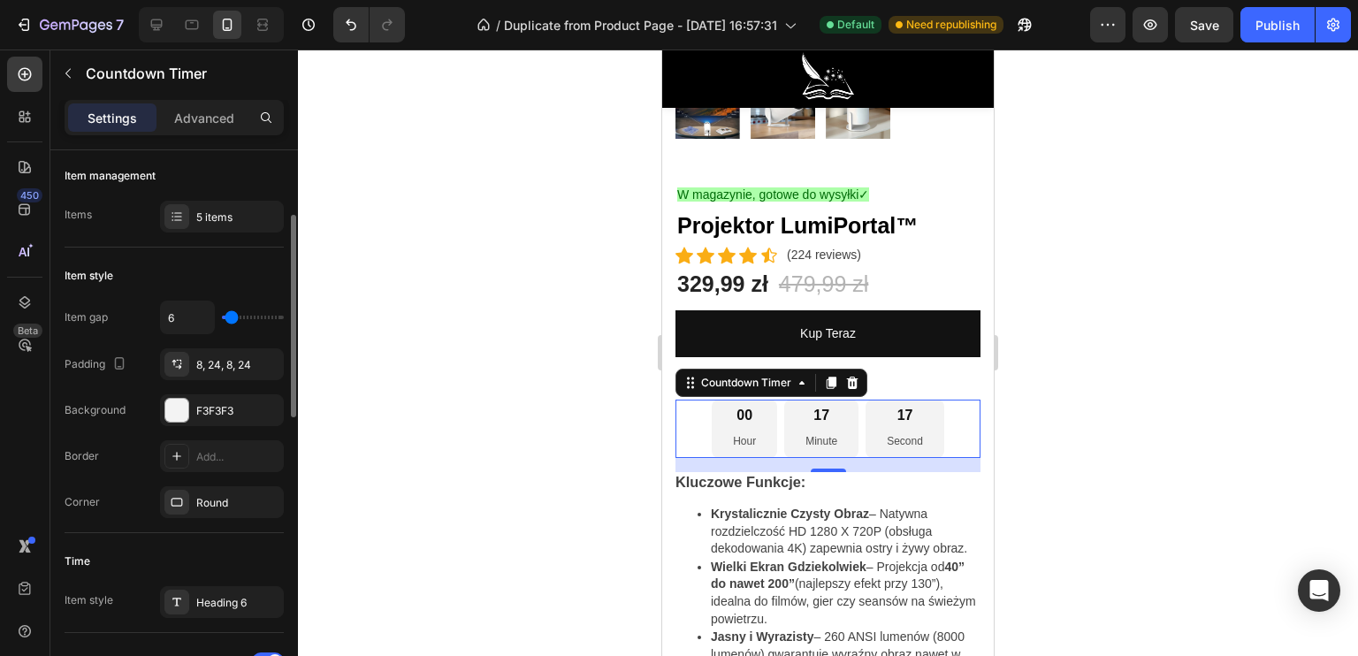
type input "4"
type input "2"
type input "0"
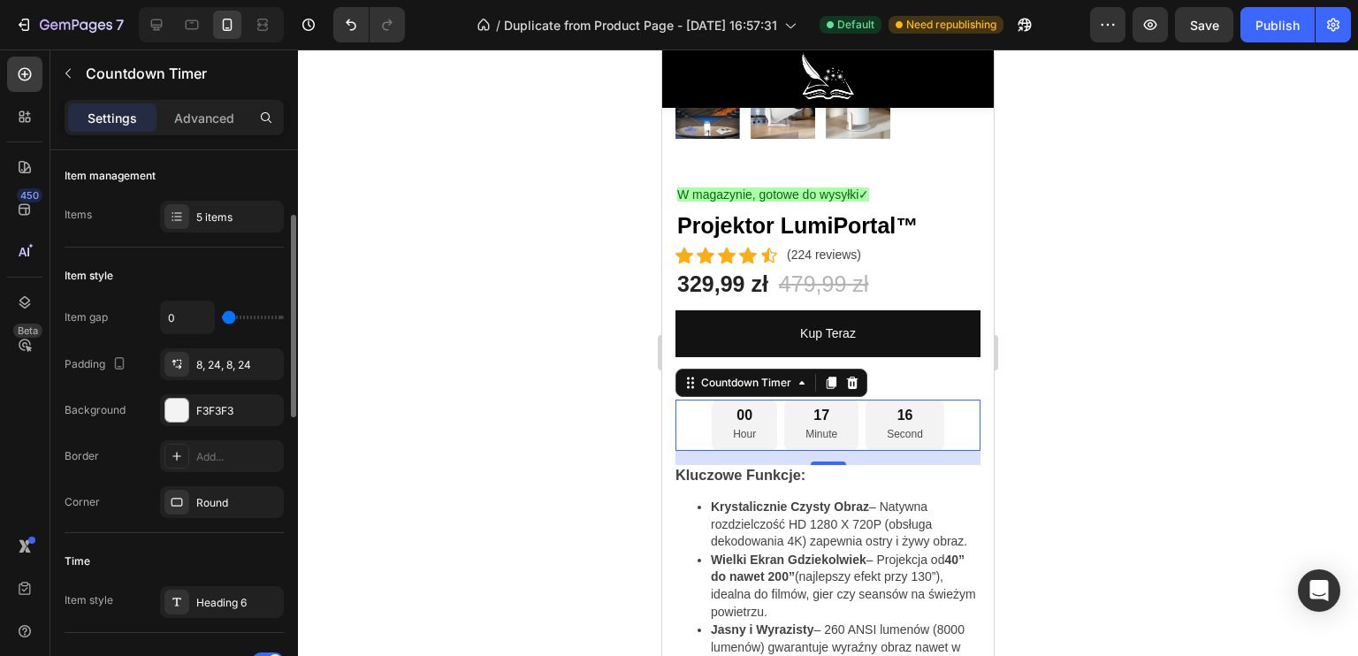
type input "2"
type input "4"
type input "6"
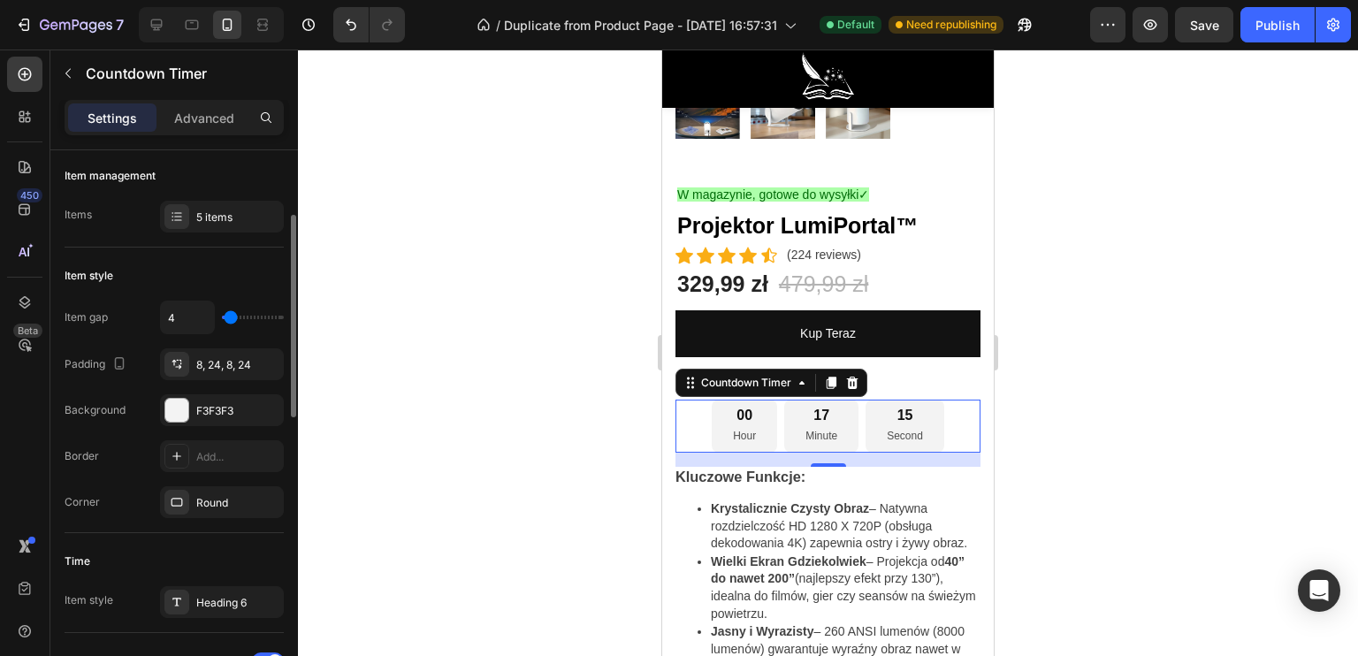
type input "6"
type input "8"
type input "9"
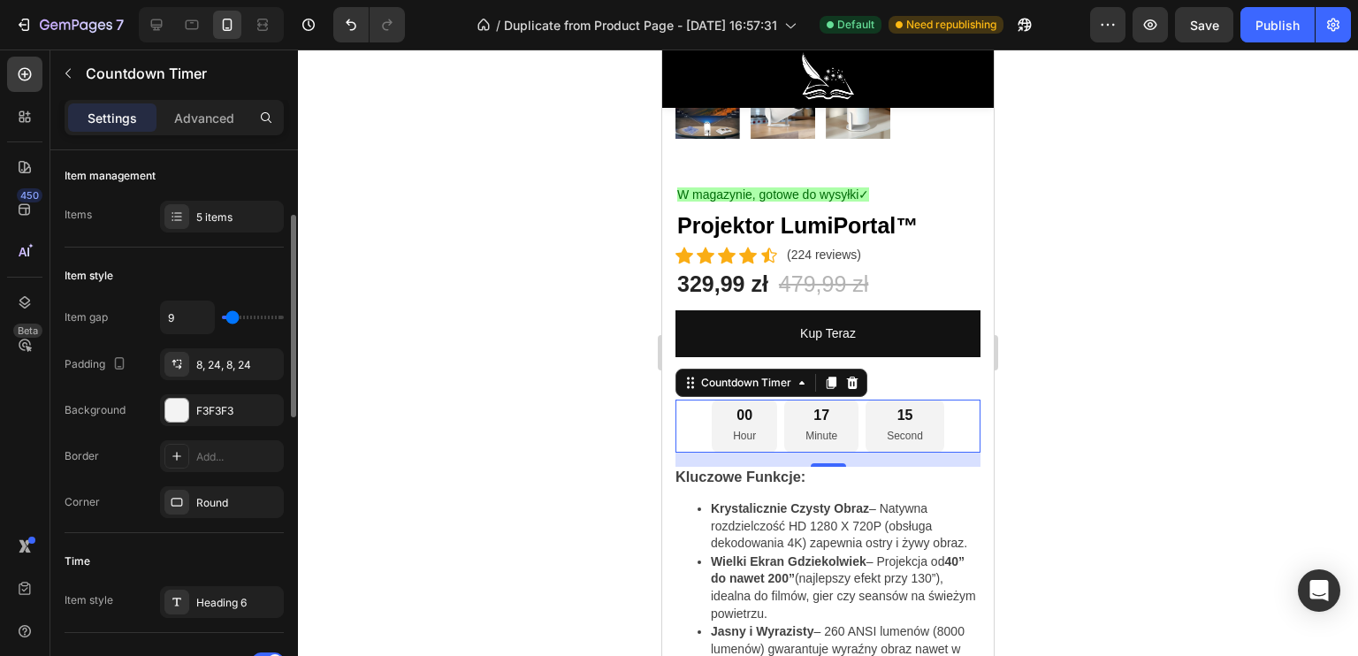
type input "11"
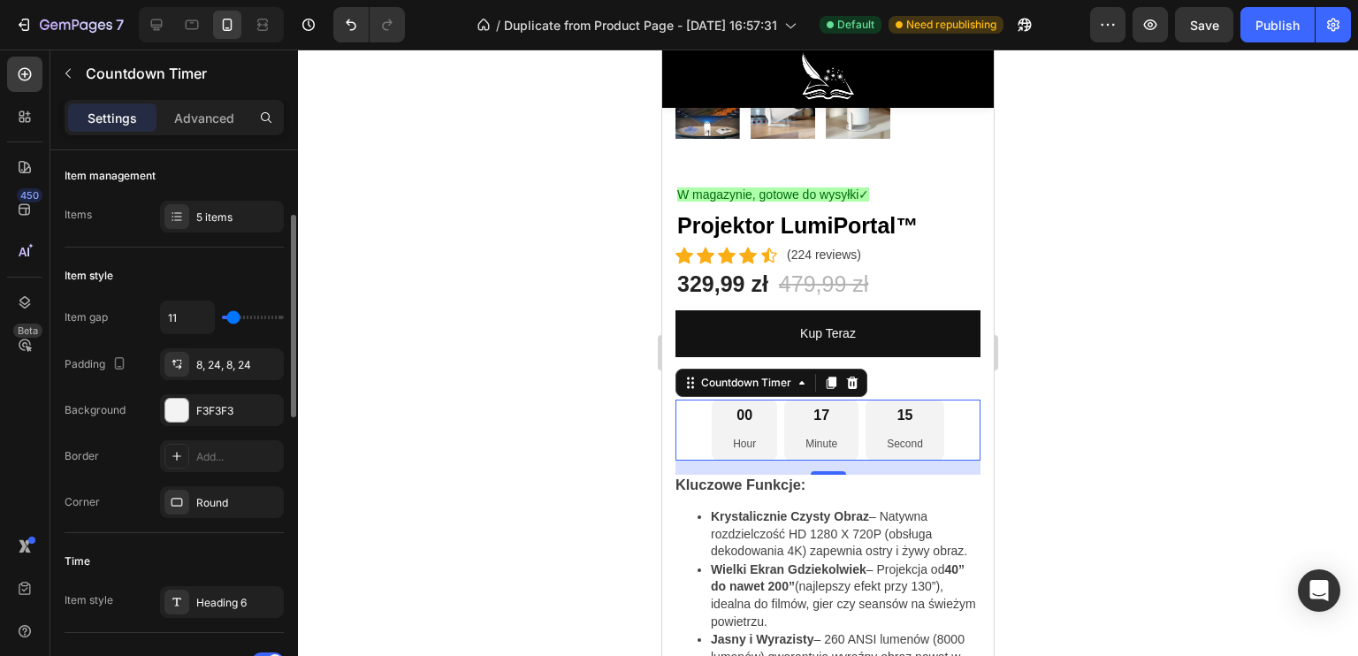
type input "9"
type input "8"
type input "6"
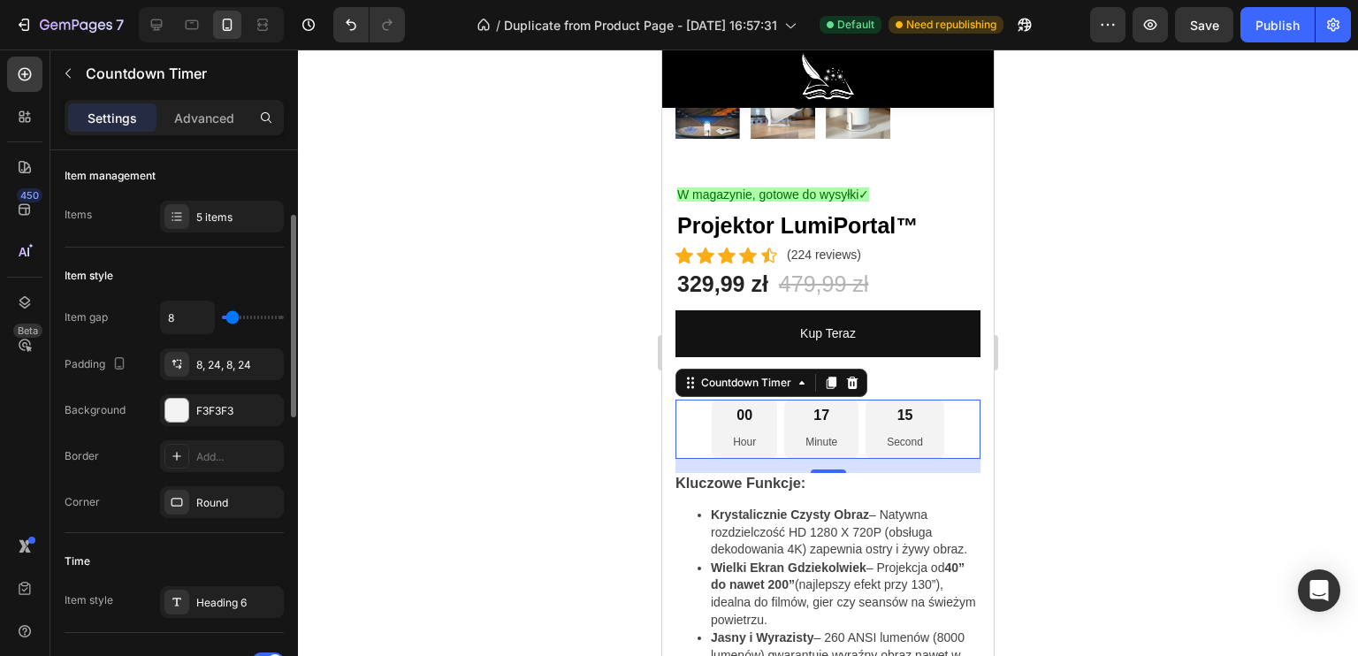
type input "6"
type input "4"
click at [230, 316] on input "range" at bounding box center [253, 318] width 62 height 4
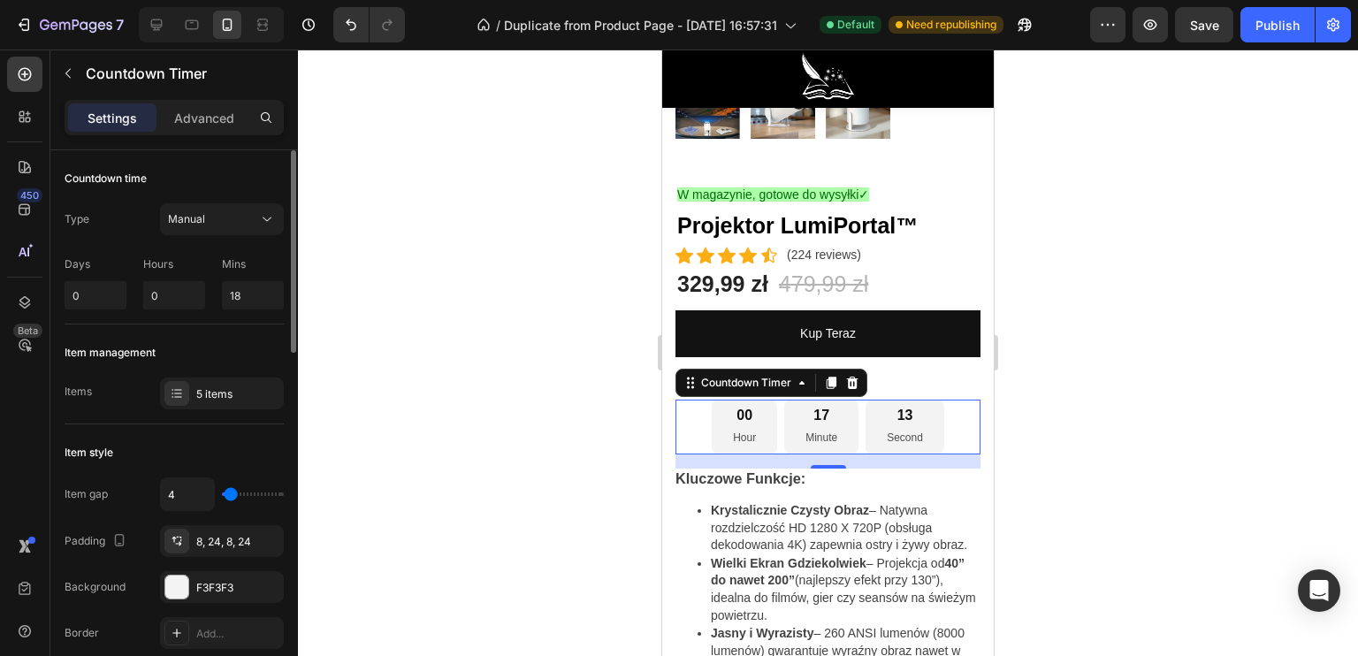
click at [152, 335] on div "Item management Items 5 items" at bounding box center [174, 374] width 219 height 100
click at [510, 377] on div at bounding box center [828, 353] width 1060 height 606
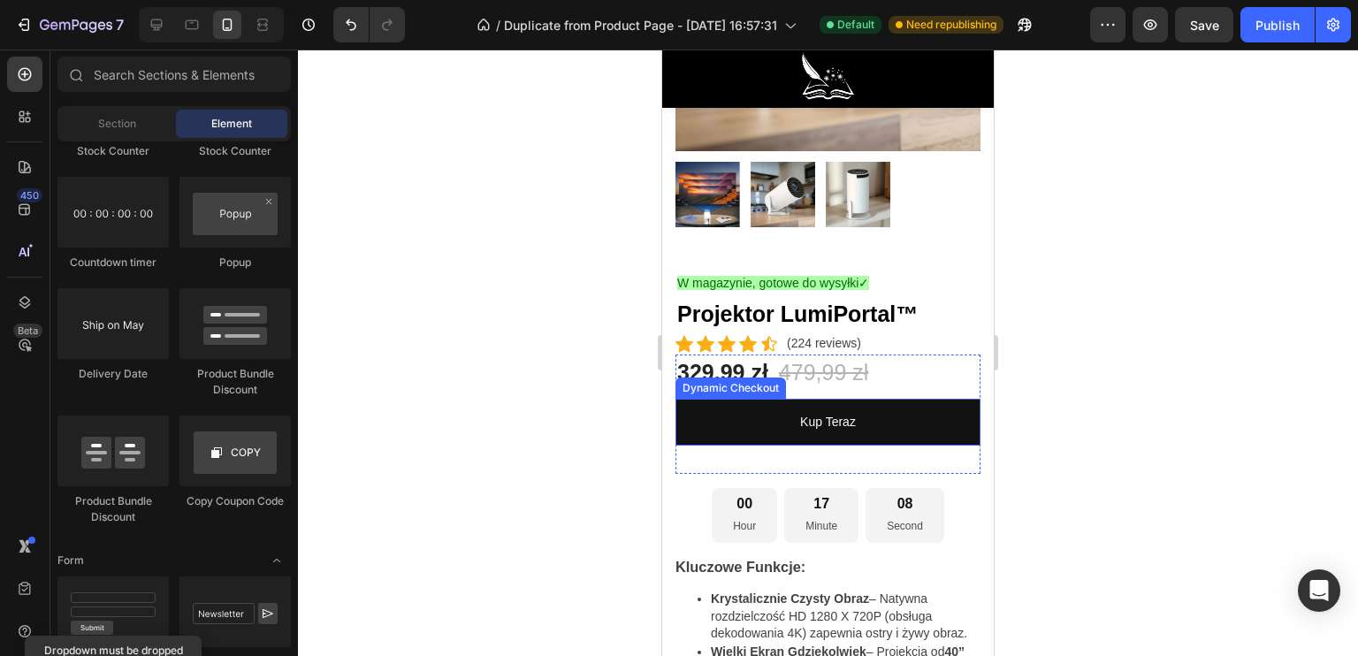
scroll to position [442, 0]
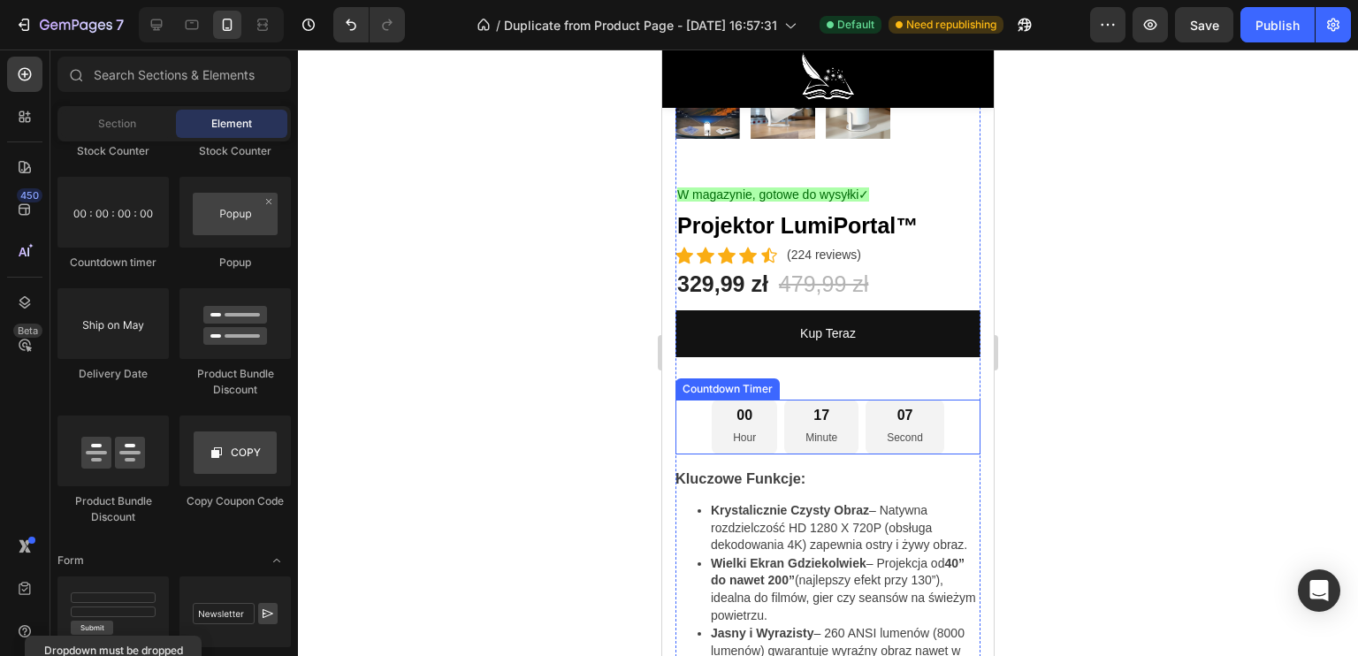
click at [784, 418] on div "17 Minute" at bounding box center [821, 427] width 74 height 55
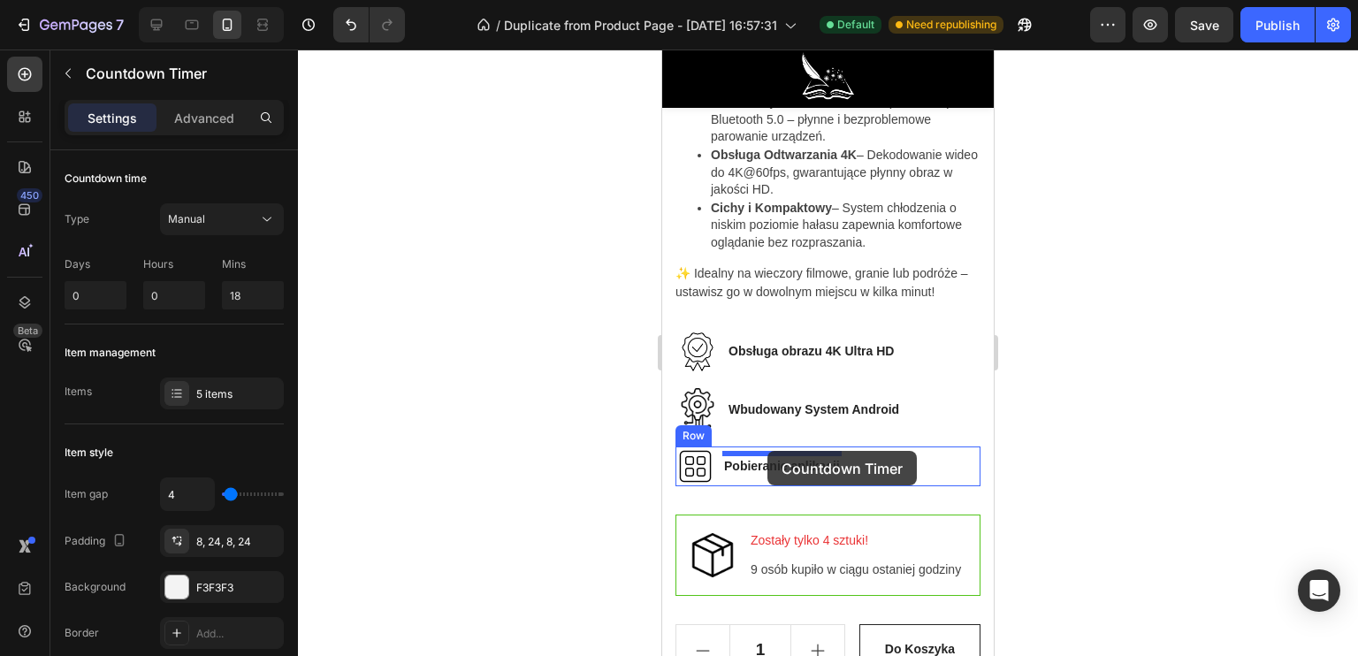
scroll to position [1326, 0]
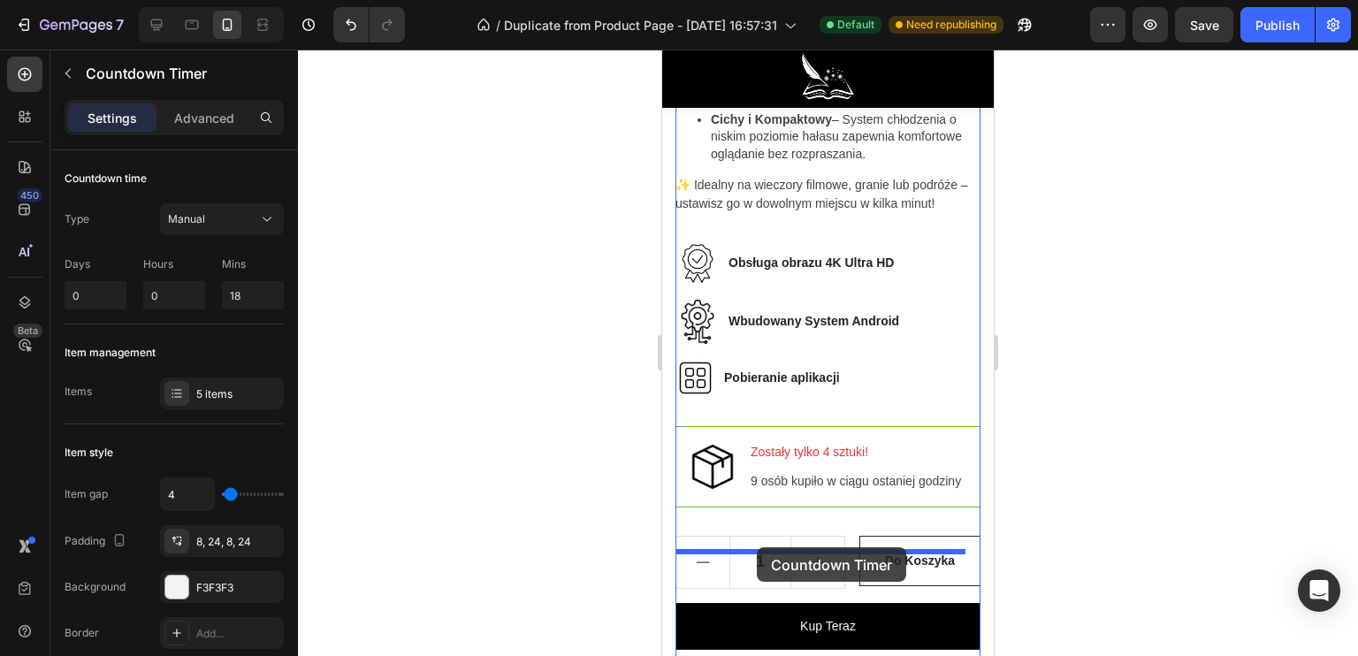
drag, startPoint x: 739, startPoint y: 408, endPoint x: 757, endPoint y: 547, distance: 139.9
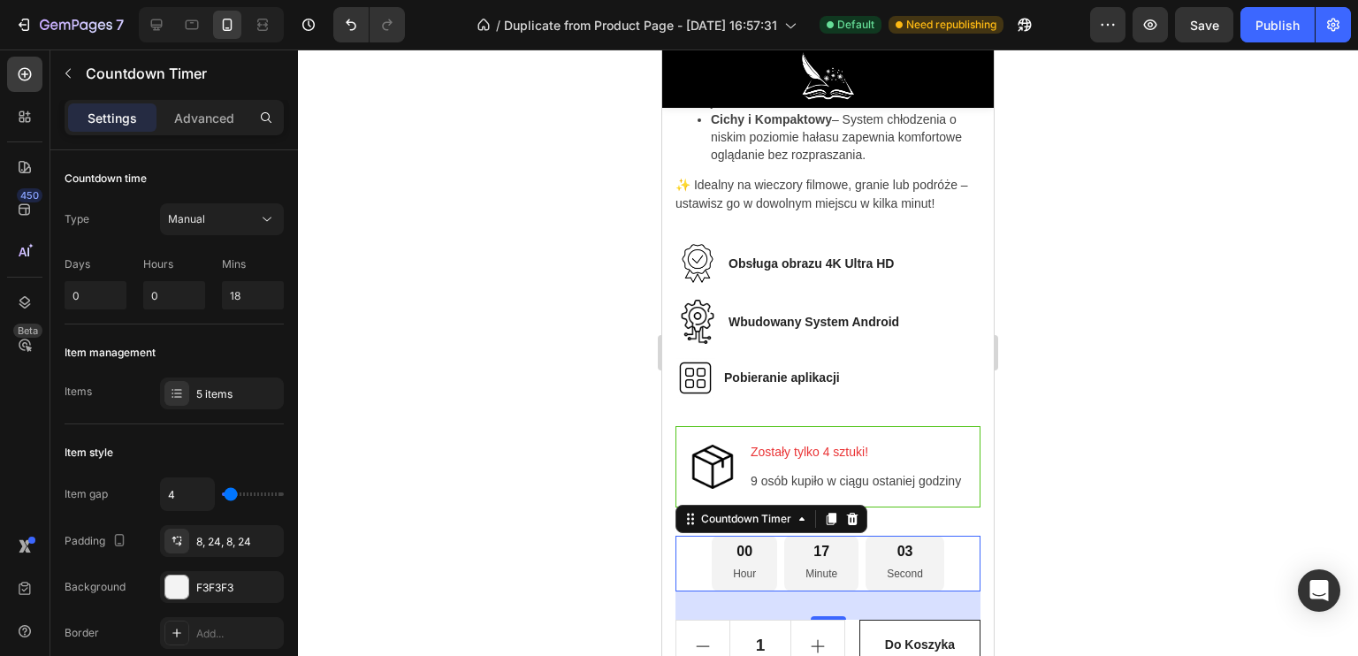
scroll to position [1433, 0]
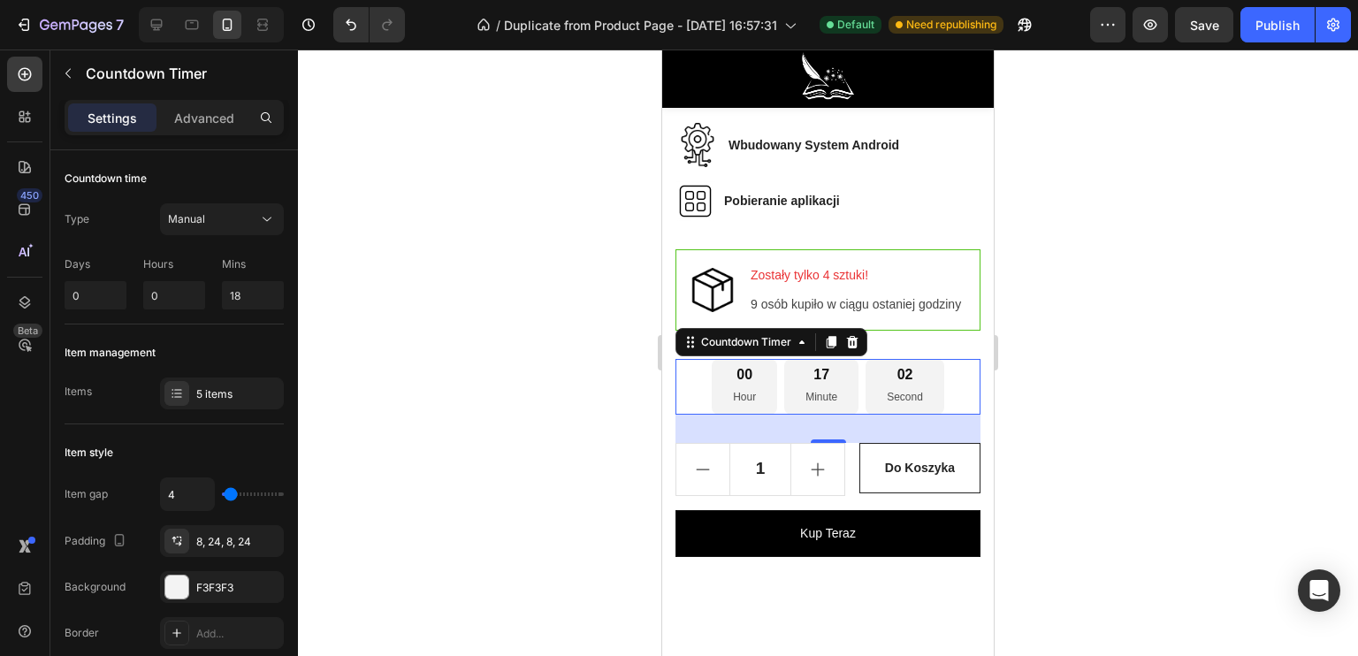
click at [651, 534] on div at bounding box center [828, 353] width 1060 height 606
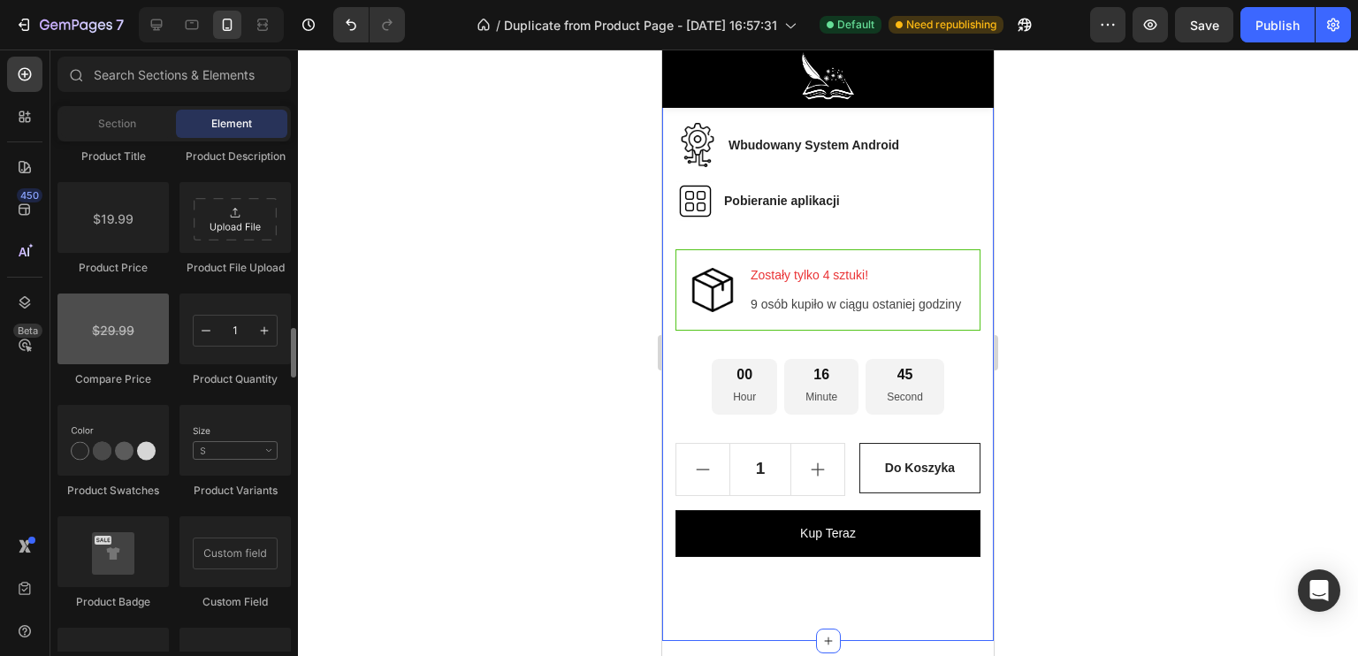
scroll to position [2741, 0]
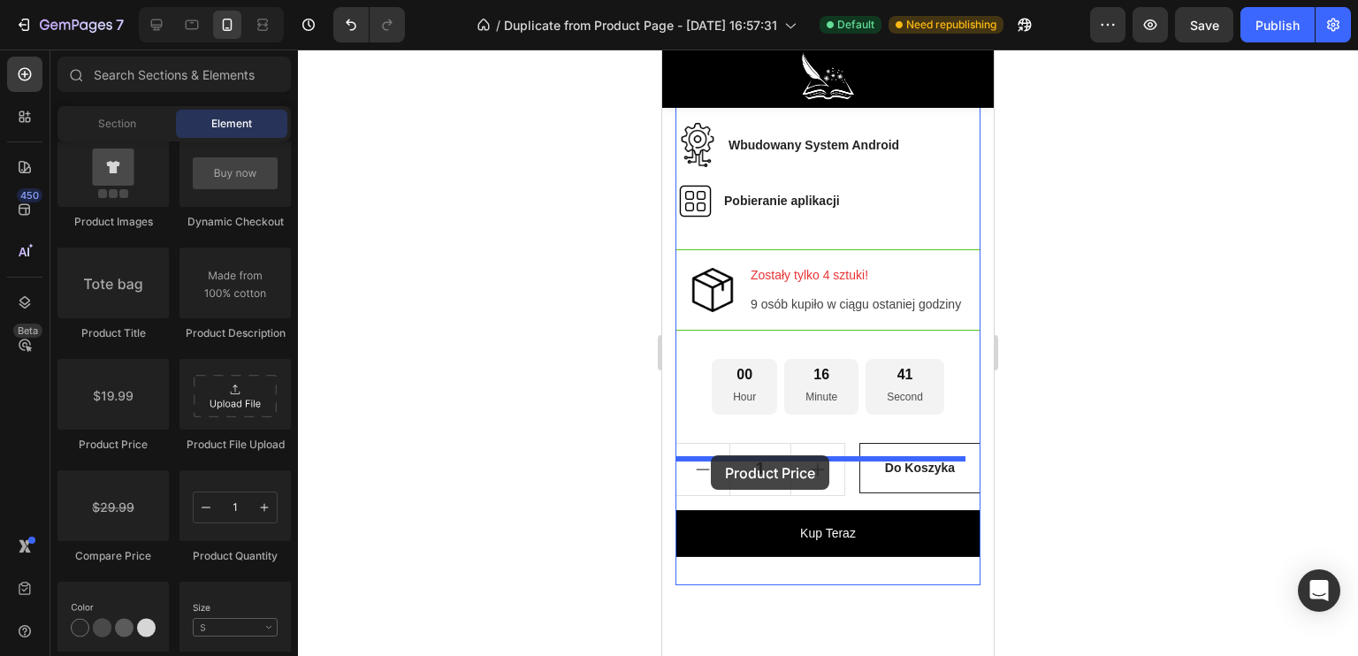
drag, startPoint x: 775, startPoint y: 460, endPoint x: 711, endPoint y: 455, distance: 64.7
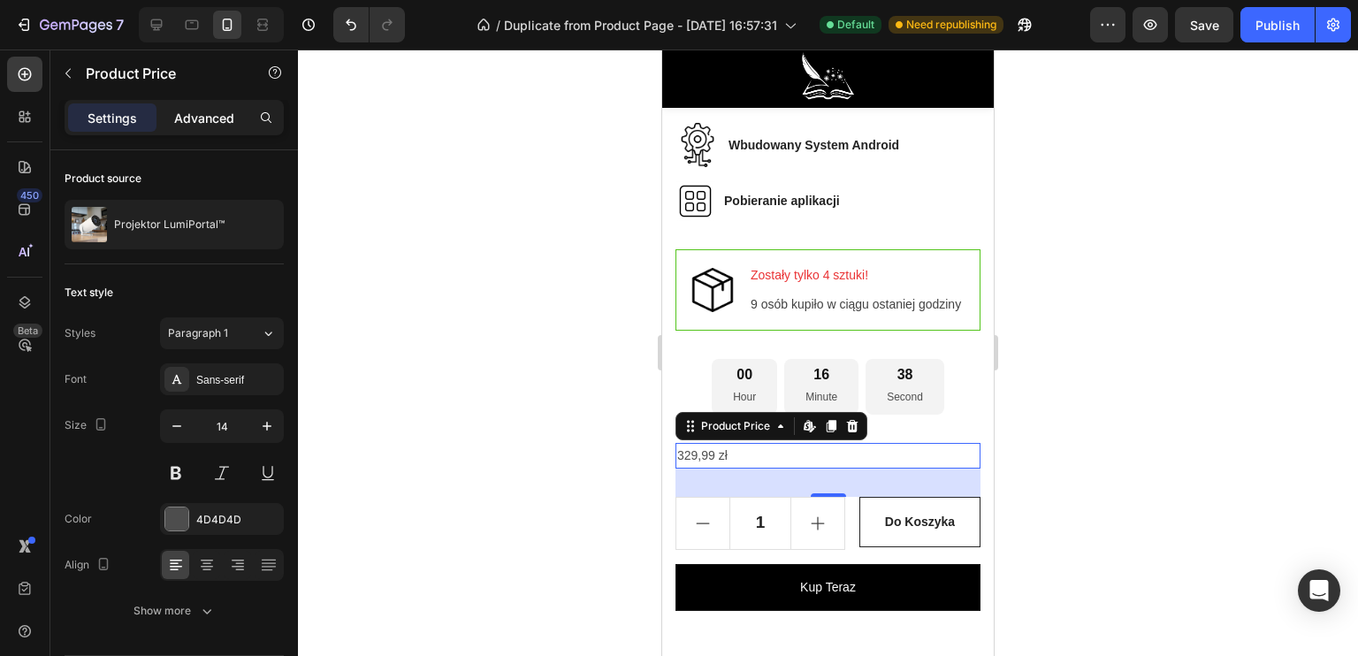
click at [223, 111] on p "Advanced" at bounding box center [204, 118] width 60 height 19
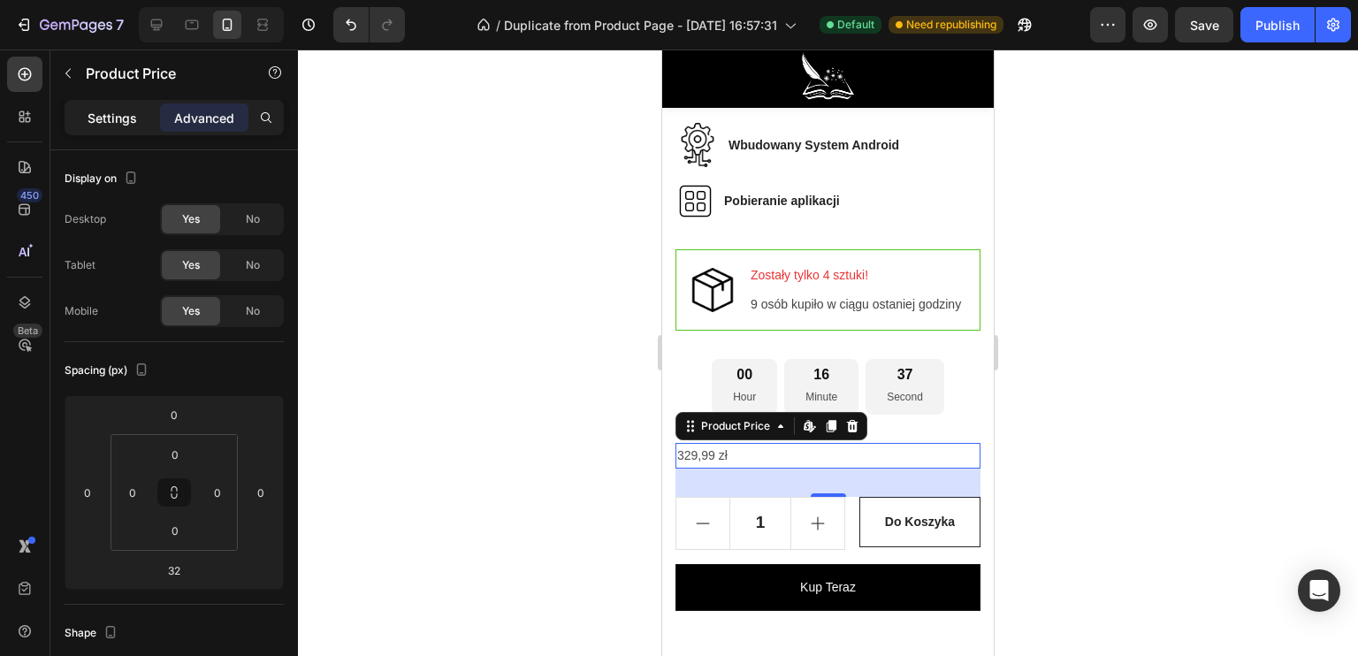
click at [149, 119] on div "Settings" at bounding box center [112, 117] width 88 height 28
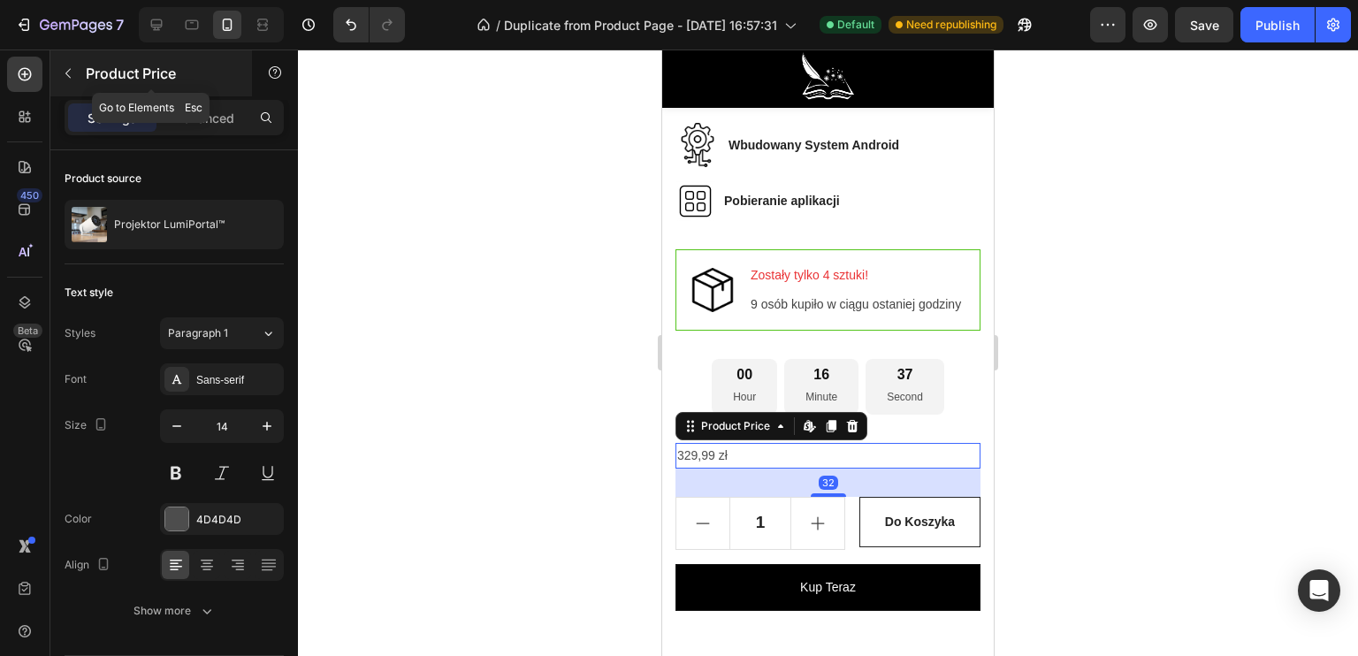
click at [65, 75] on icon "button" at bounding box center [68, 73] width 14 height 14
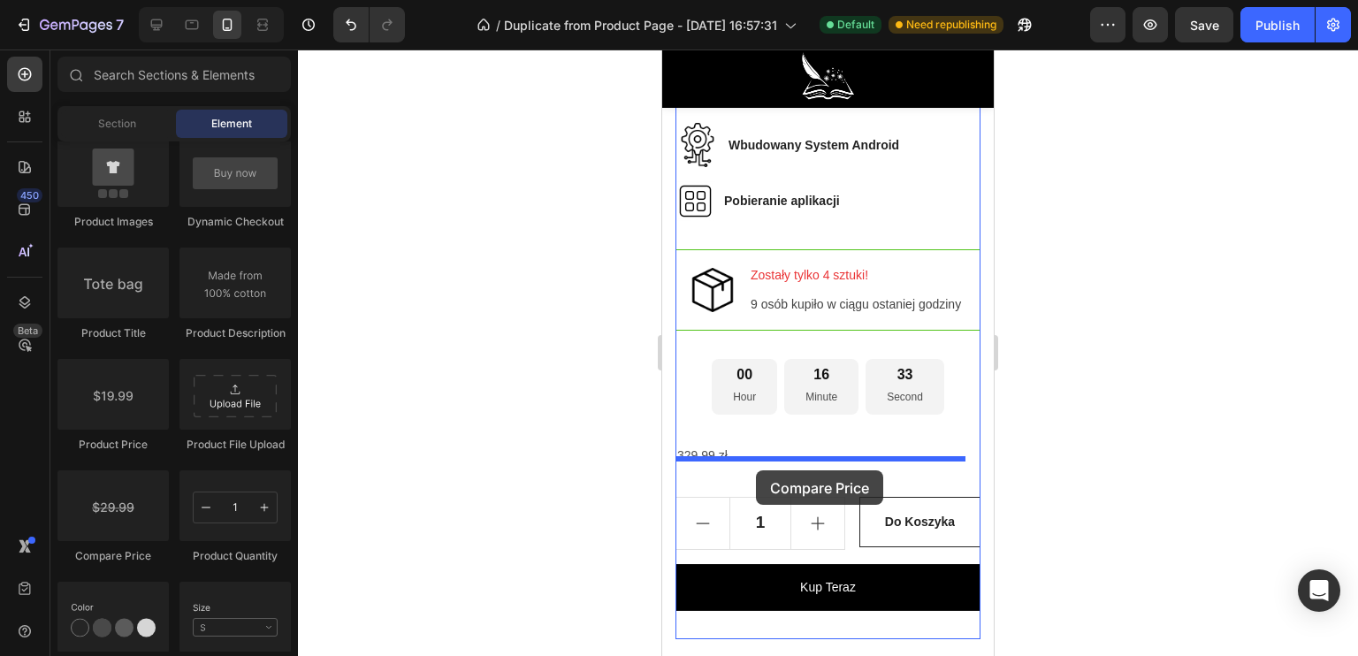
drag, startPoint x: 765, startPoint y: 563, endPoint x: 756, endPoint y: 470, distance: 93.2
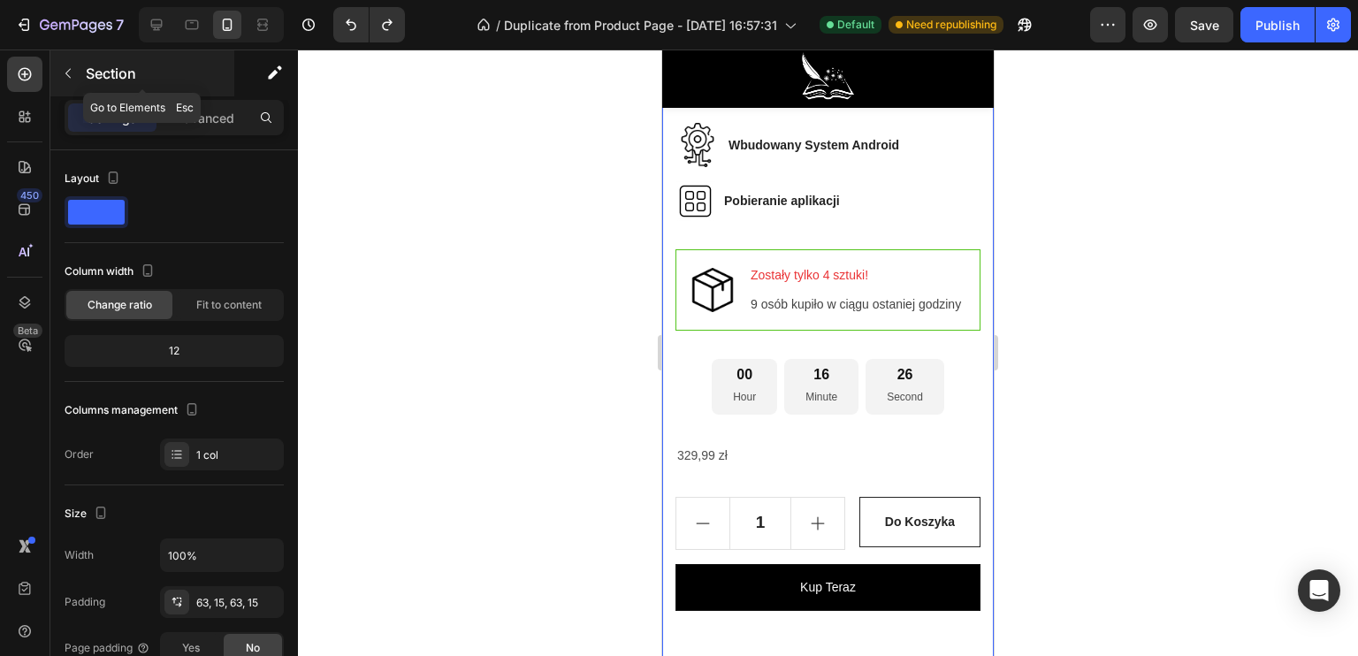
click at [65, 78] on icon "button" at bounding box center [68, 73] width 14 height 14
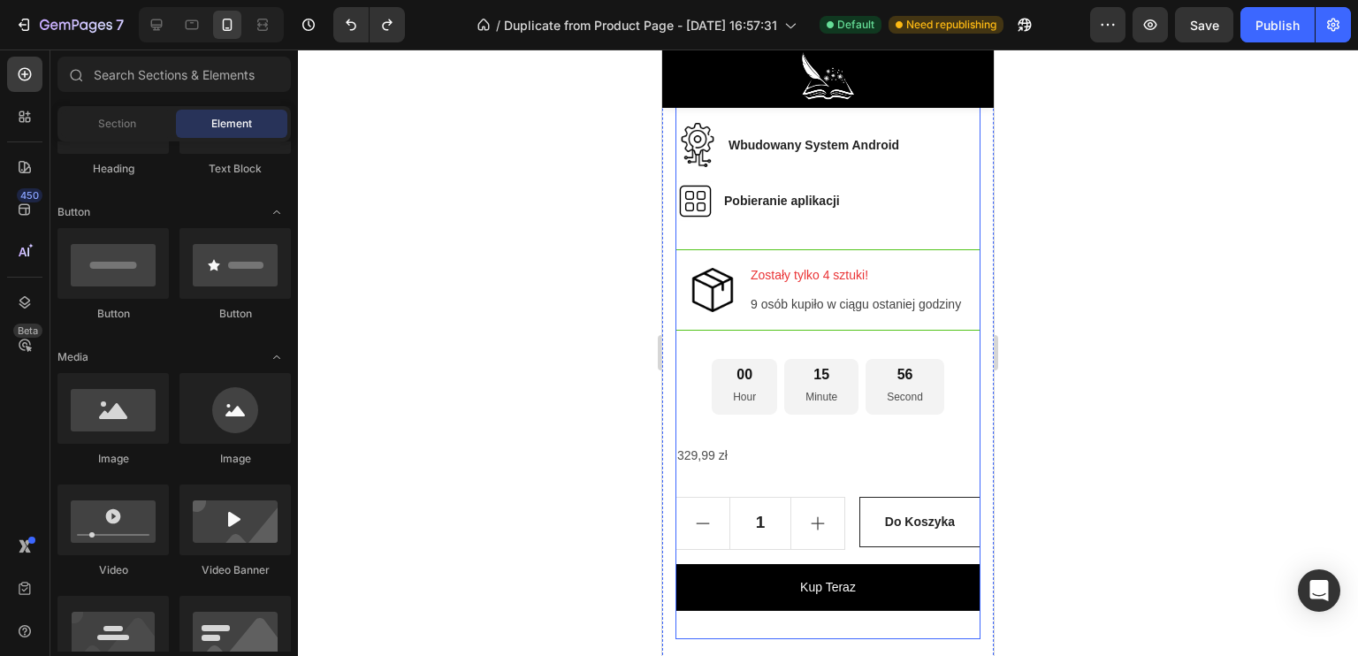
scroll to position [1610, 0]
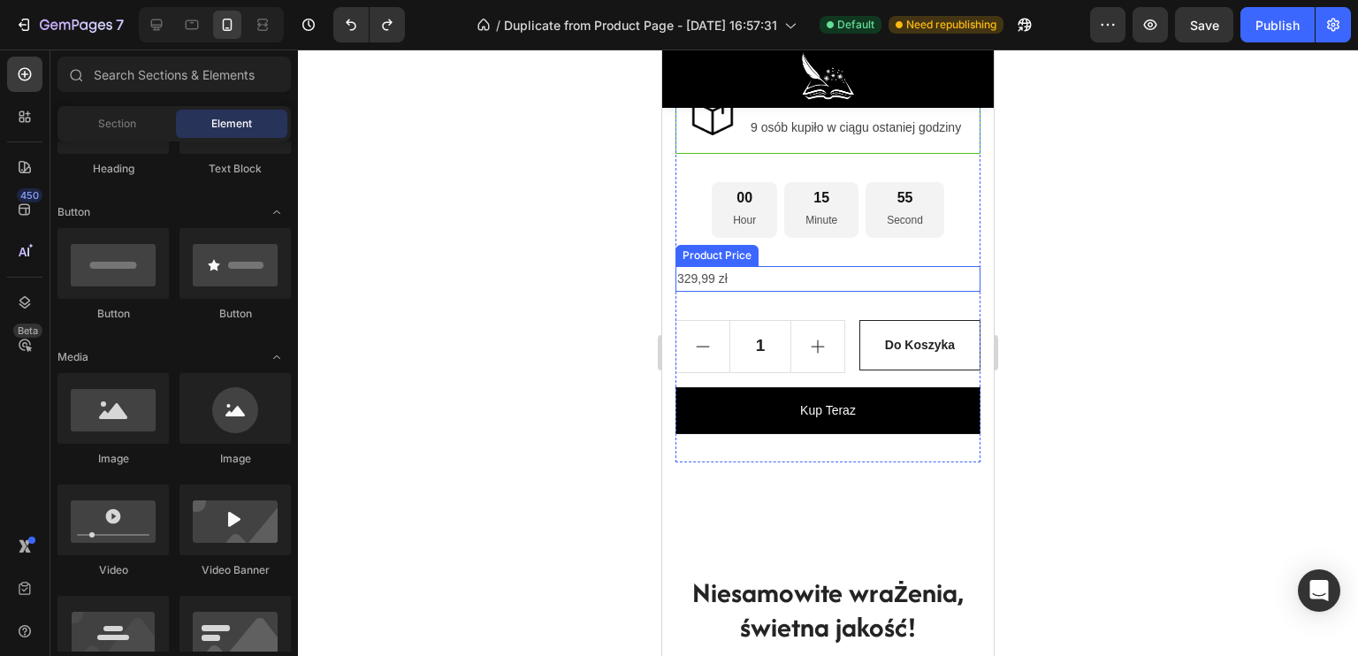
click at [734, 291] on div "329,99 zł" at bounding box center [827, 279] width 305 height 26
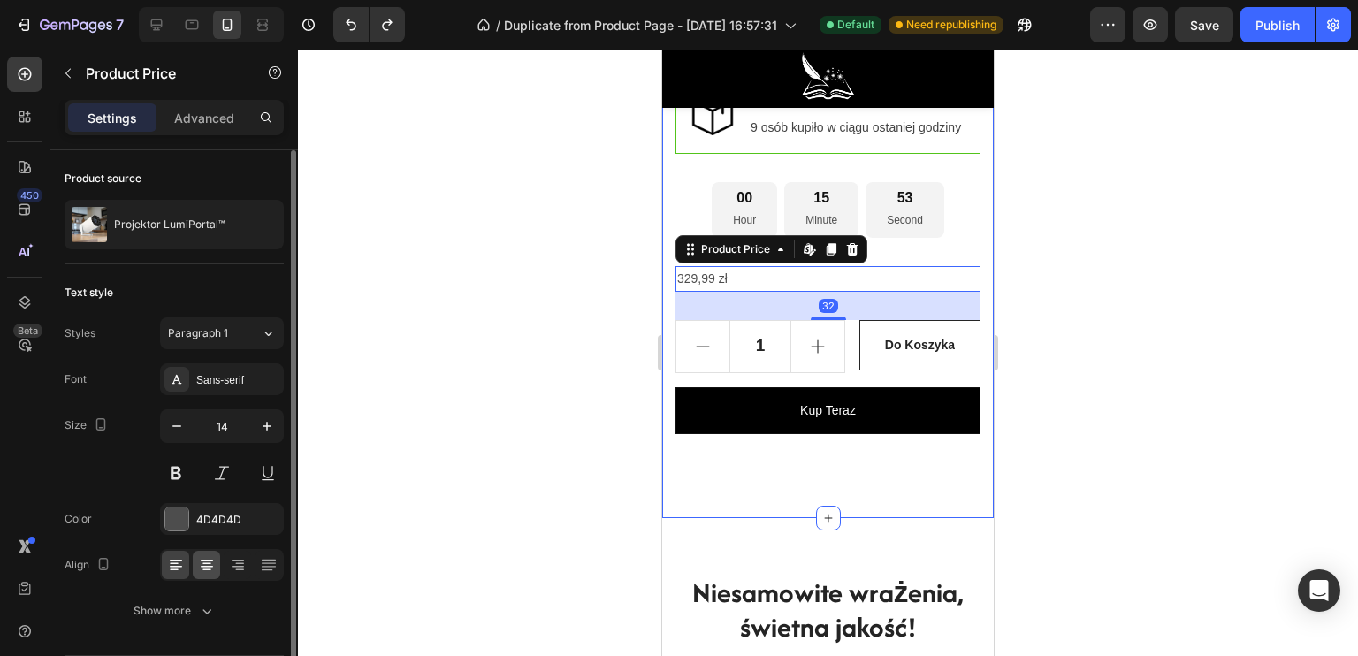
click at [200, 556] on icon at bounding box center [207, 565] width 18 height 18
click at [259, 441] on div "14" at bounding box center [222, 426] width 124 height 34
click at [259, 434] on button "button" at bounding box center [267, 426] width 32 height 32
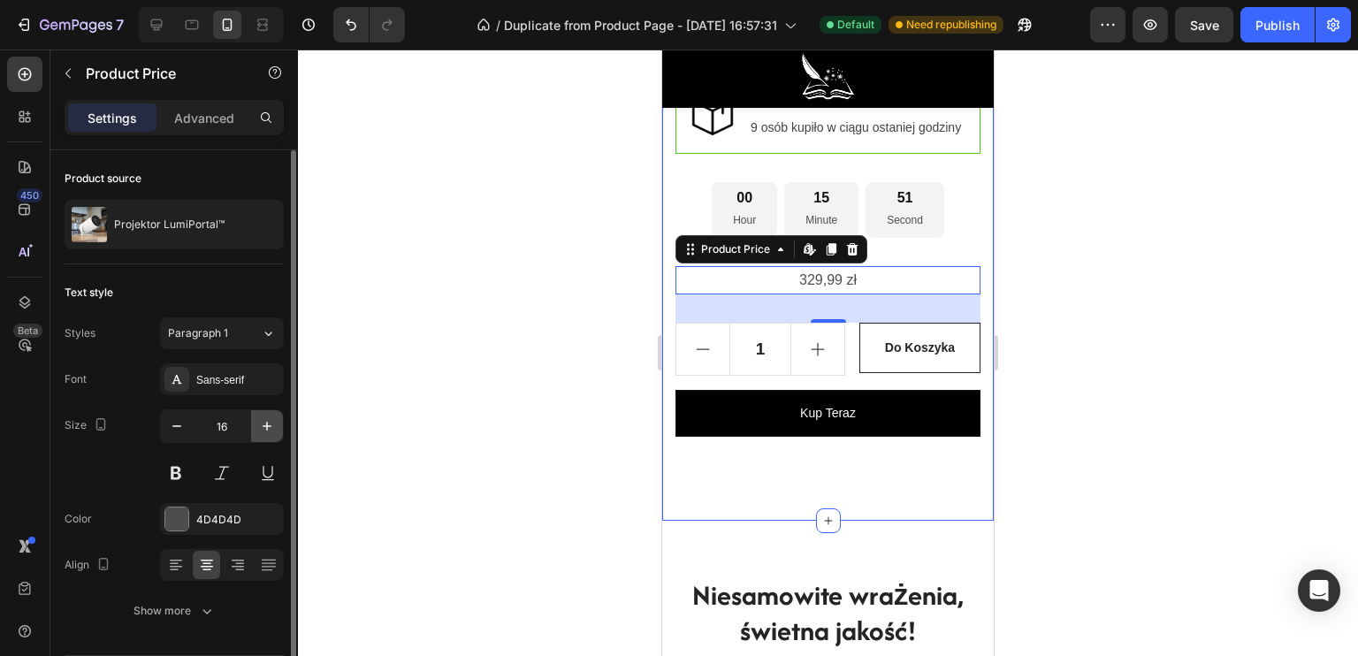
click at [259, 434] on button "button" at bounding box center [267, 426] width 32 height 32
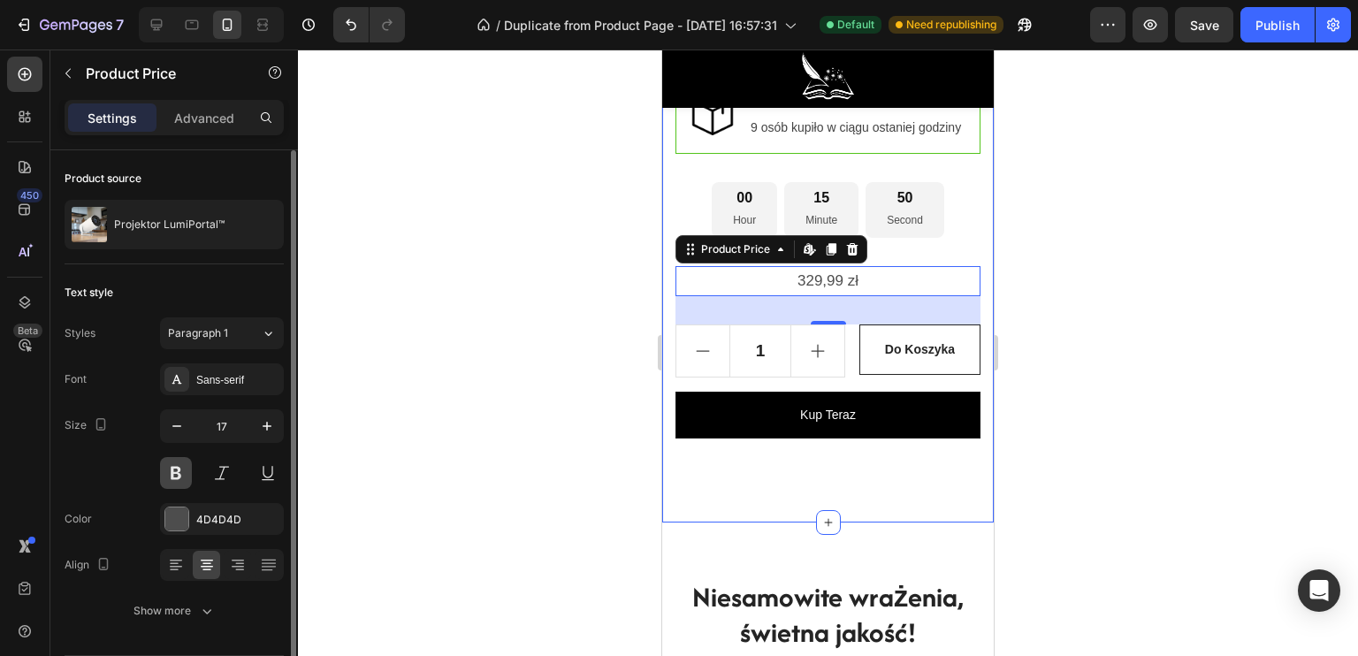
click at [179, 481] on button at bounding box center [176, 473] width 32 height 32
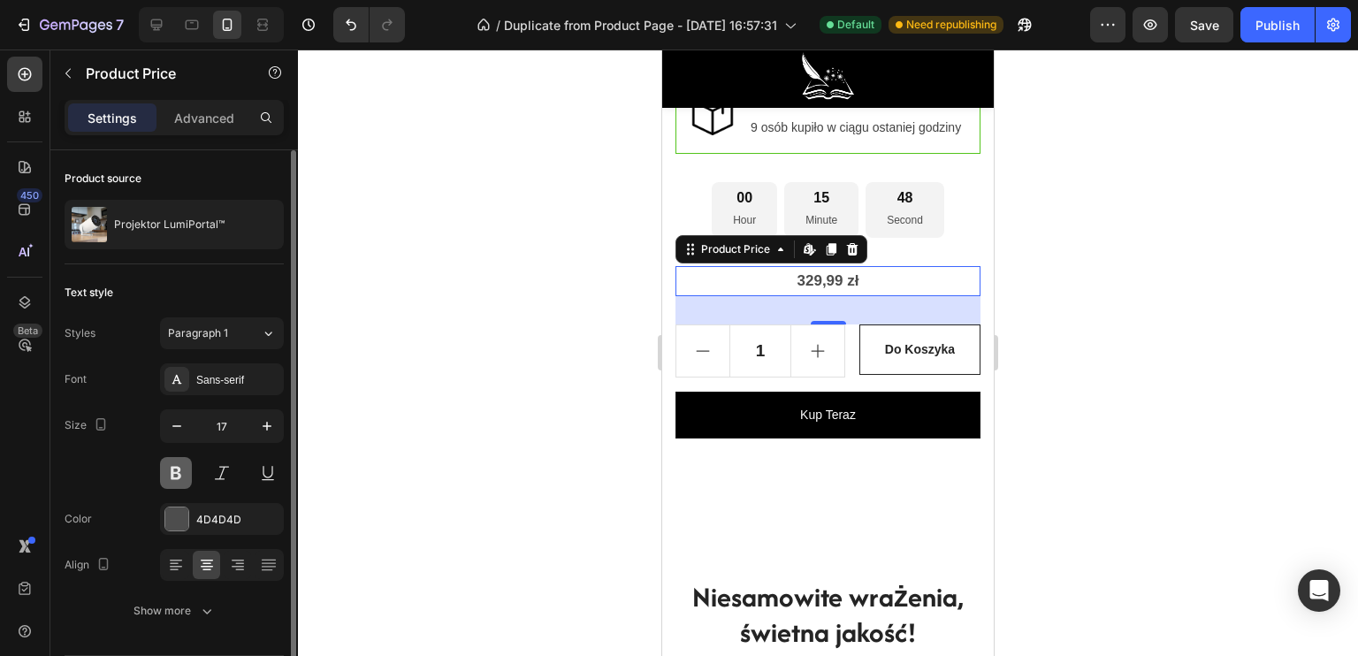
click at [169, 473] on button at bounding box center [176, 473] width 32 height 32
click at [257, 421] on button "button" at bounding box center [267, 426] width 32 height 32
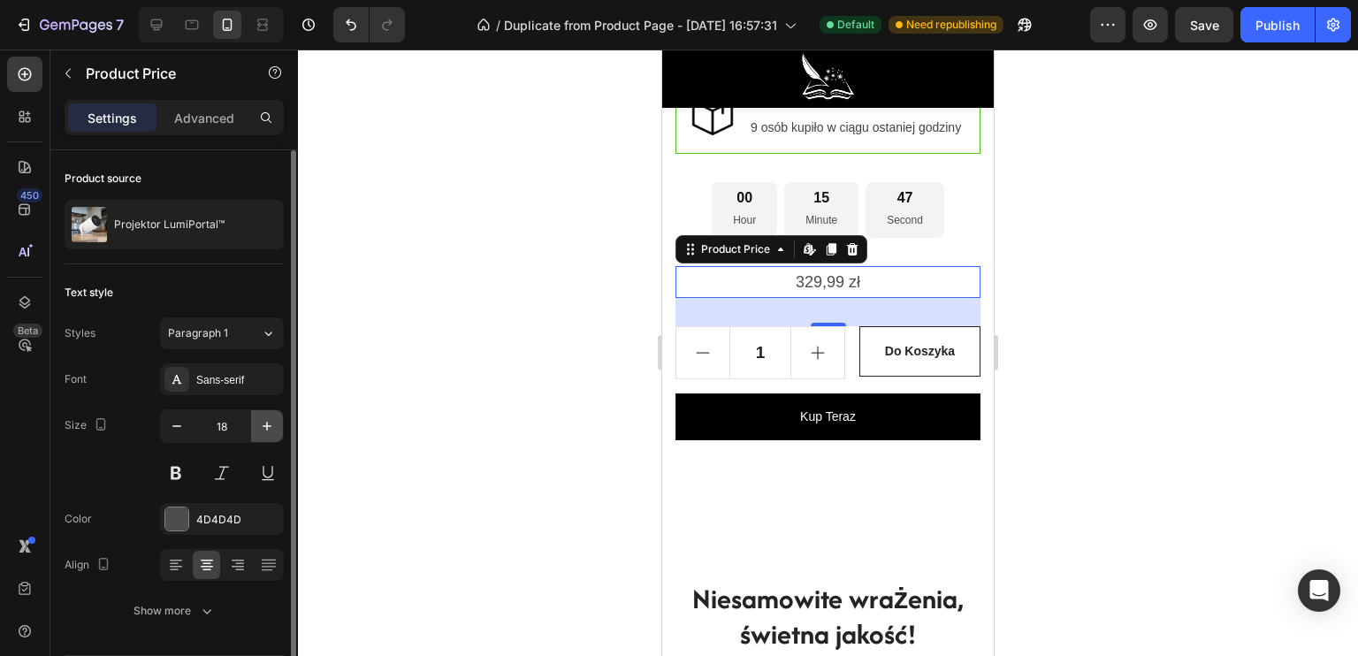
click at [257, 421] on button "button" at bounding box center [267, 426] width 32 height 32
type input "19"
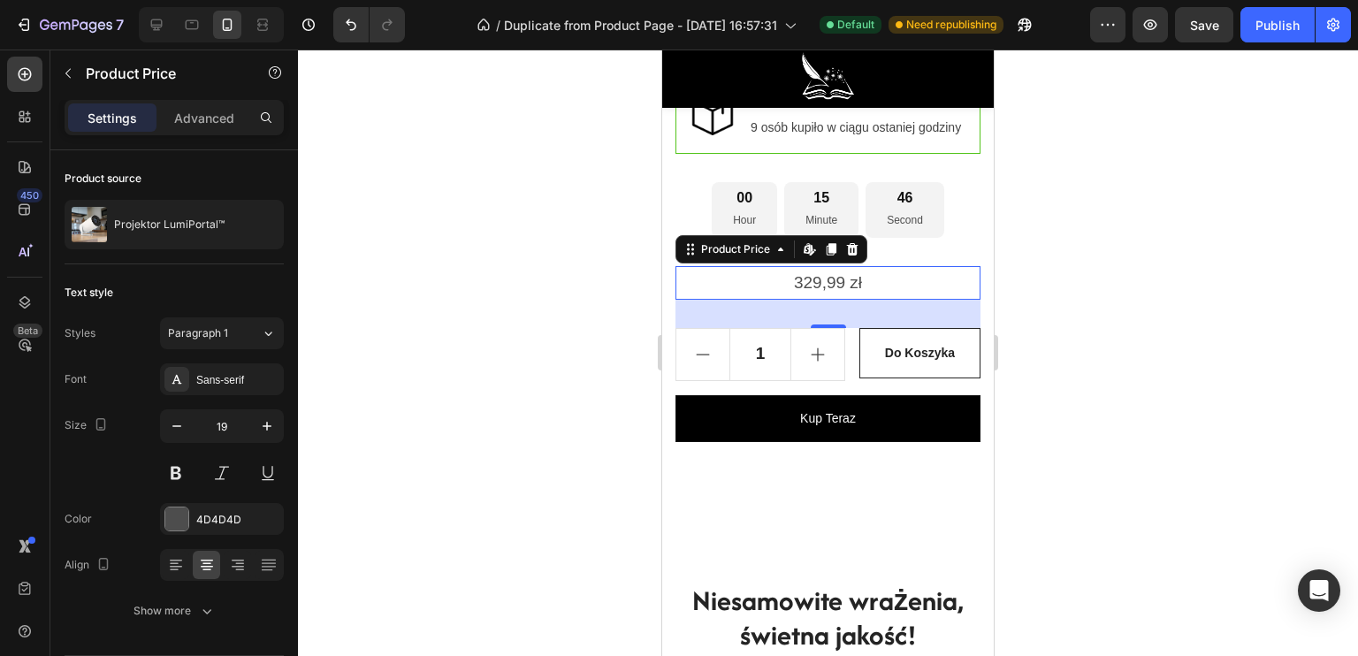
click at [865, 294] on div "329,99 zł" at bounding box center [827, 283] width 305 height 34
click at [179, 378] on icon at bounding box center [177, 379] width 14 height 14
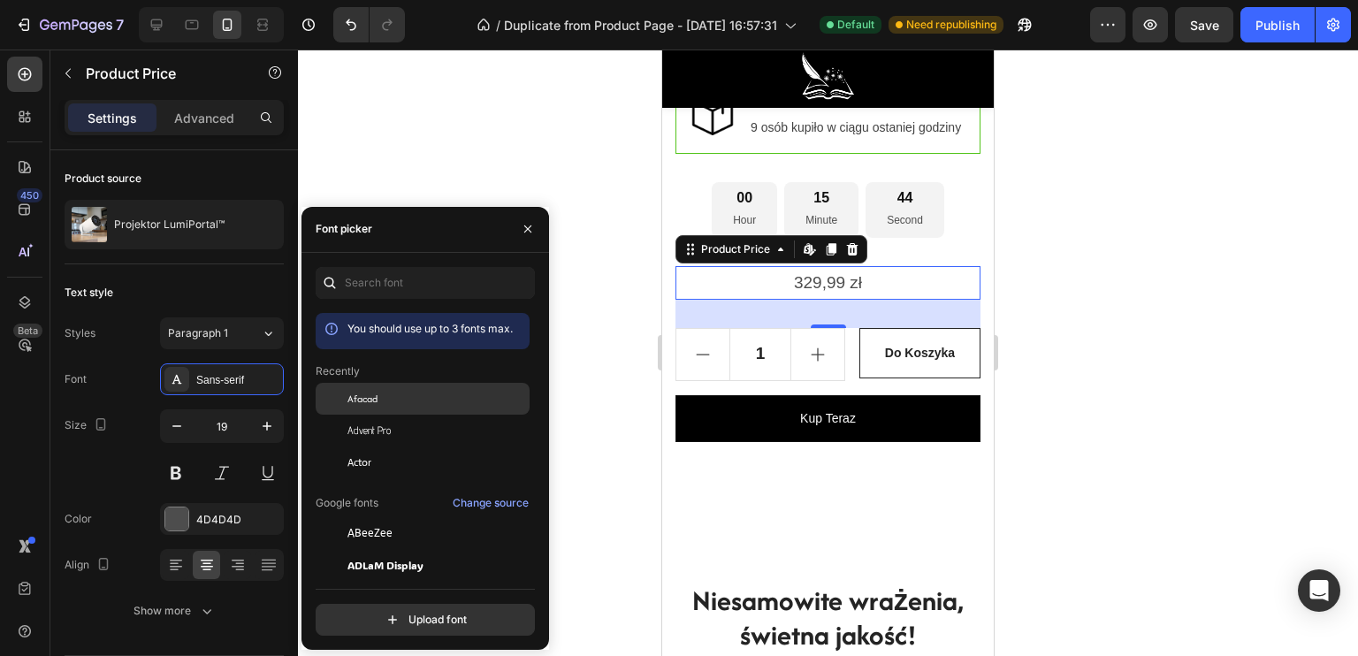
click at [391, 408] on div "Afacad" at bounding box center [423, 399] width 214 height 32
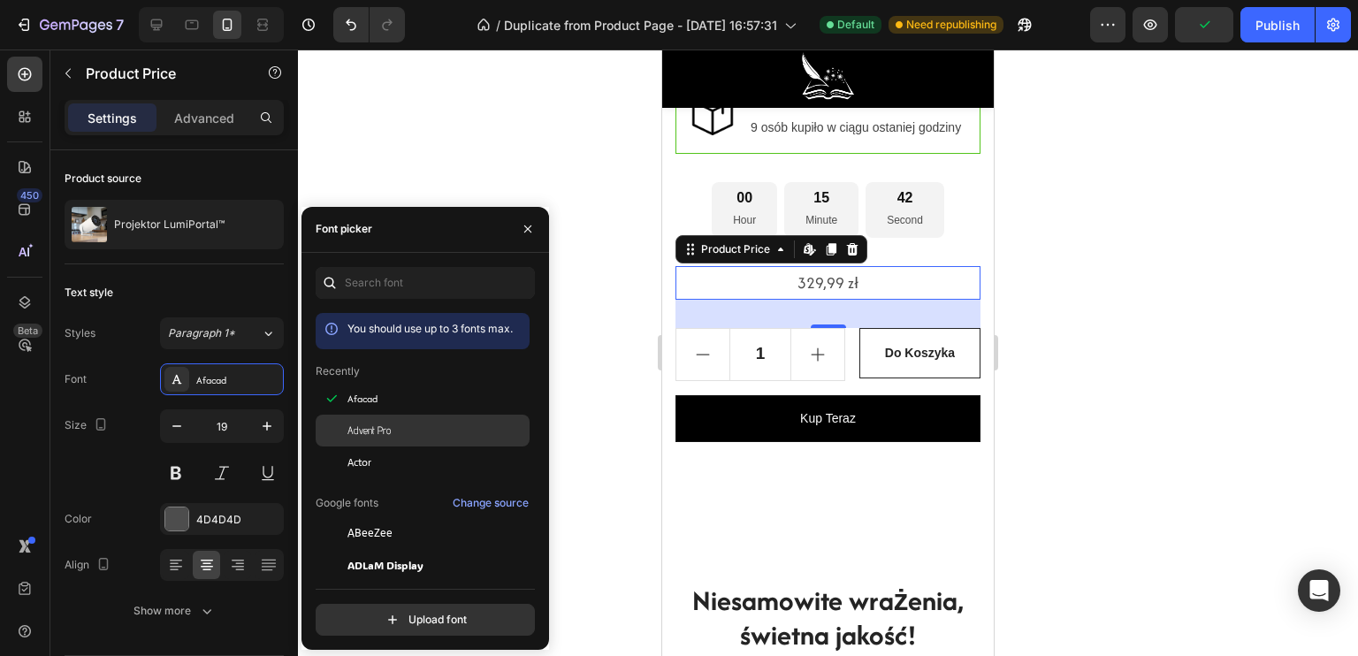
click at [375, 427] on span "Advent Pro" at bounding box center [368, 431] width 43 height 16
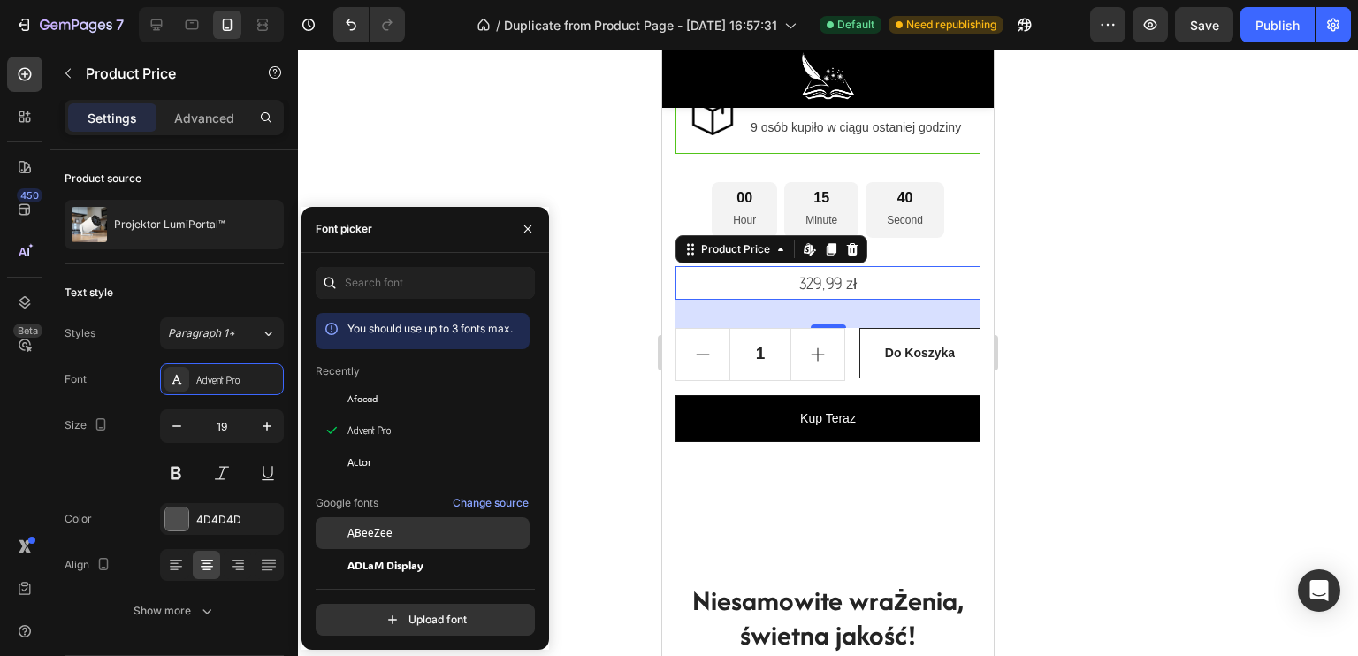
click at [375, 525] on span "ABeeZee" at bounding box center [369, 533] width 45 height 16
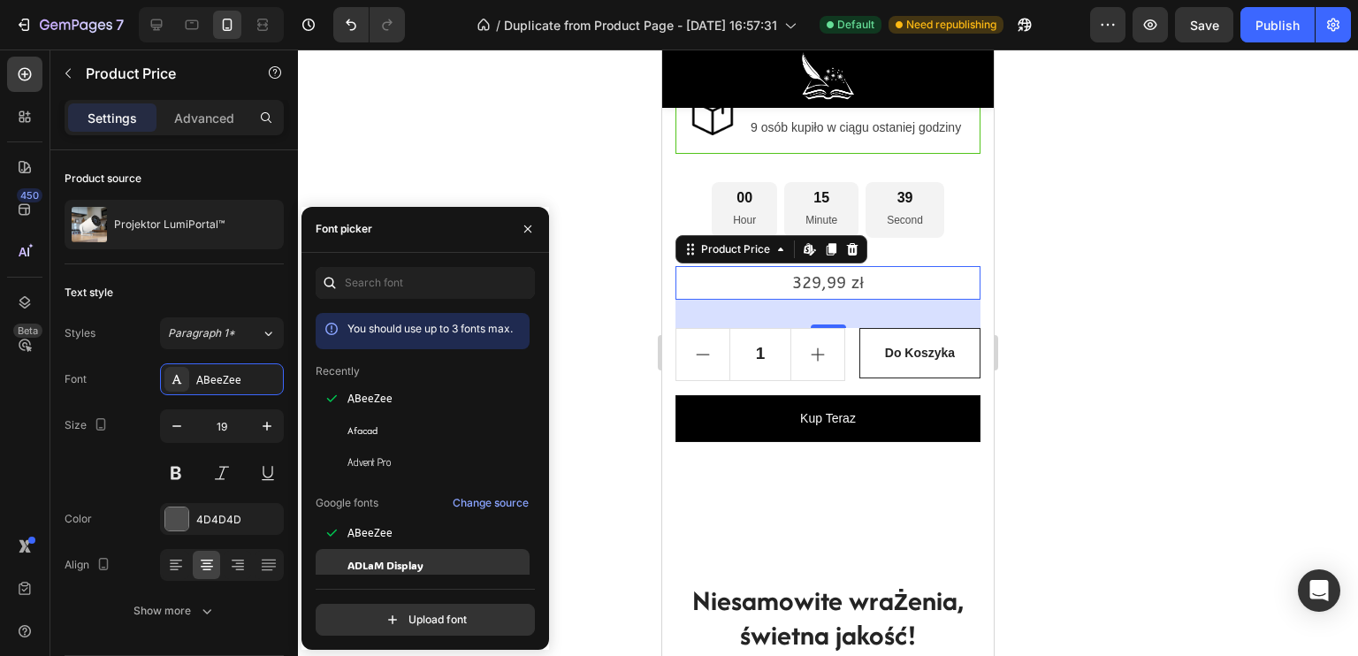
click at [368, 560] on span "ADLaM Display" at bounding box center [385, 565] width 76 height 16
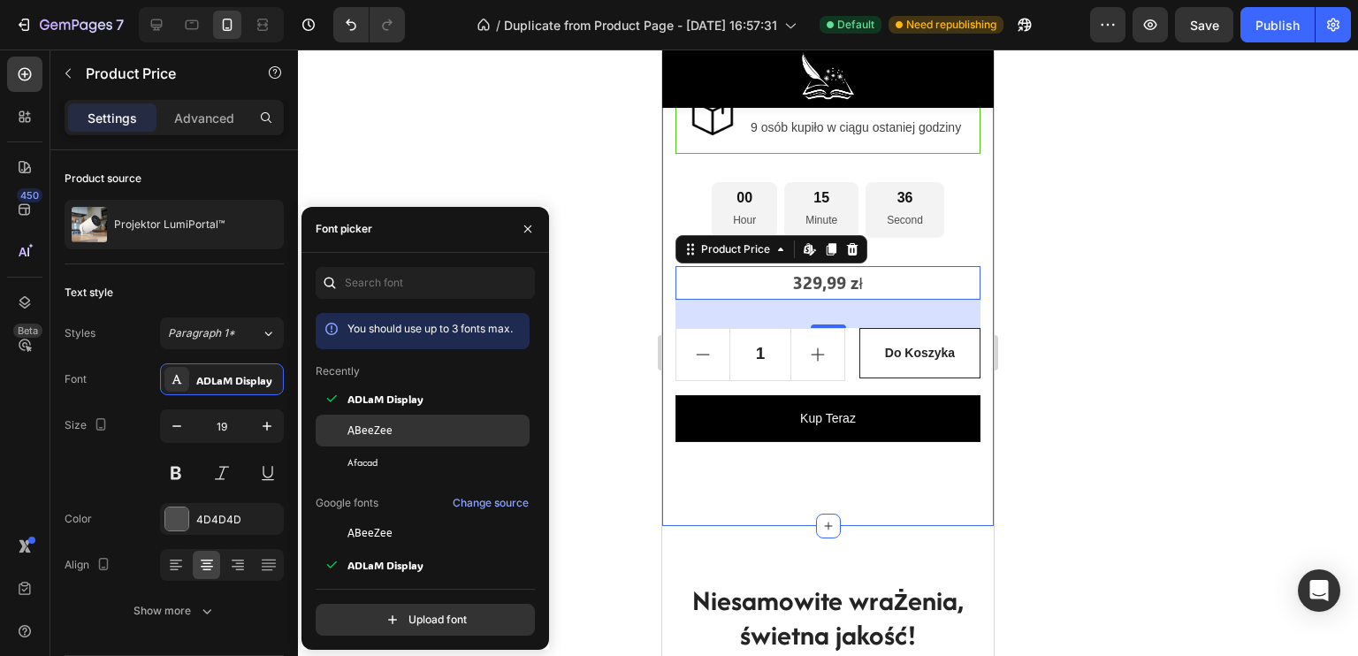
click at [388, 432] on span "ABeeZee" at bounding box center [369, 431] width 45 height 16
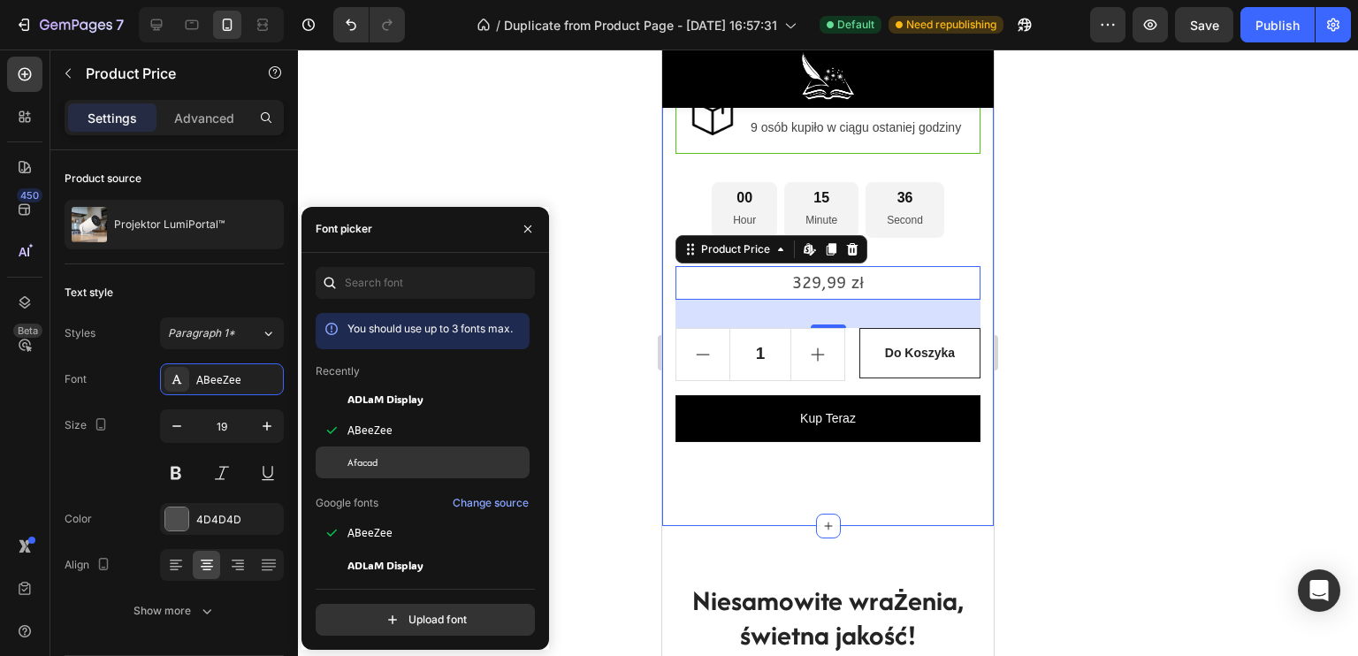
click at [379, 453] on div "Afacad" at bounding box center [423, 462] width 214 height 32
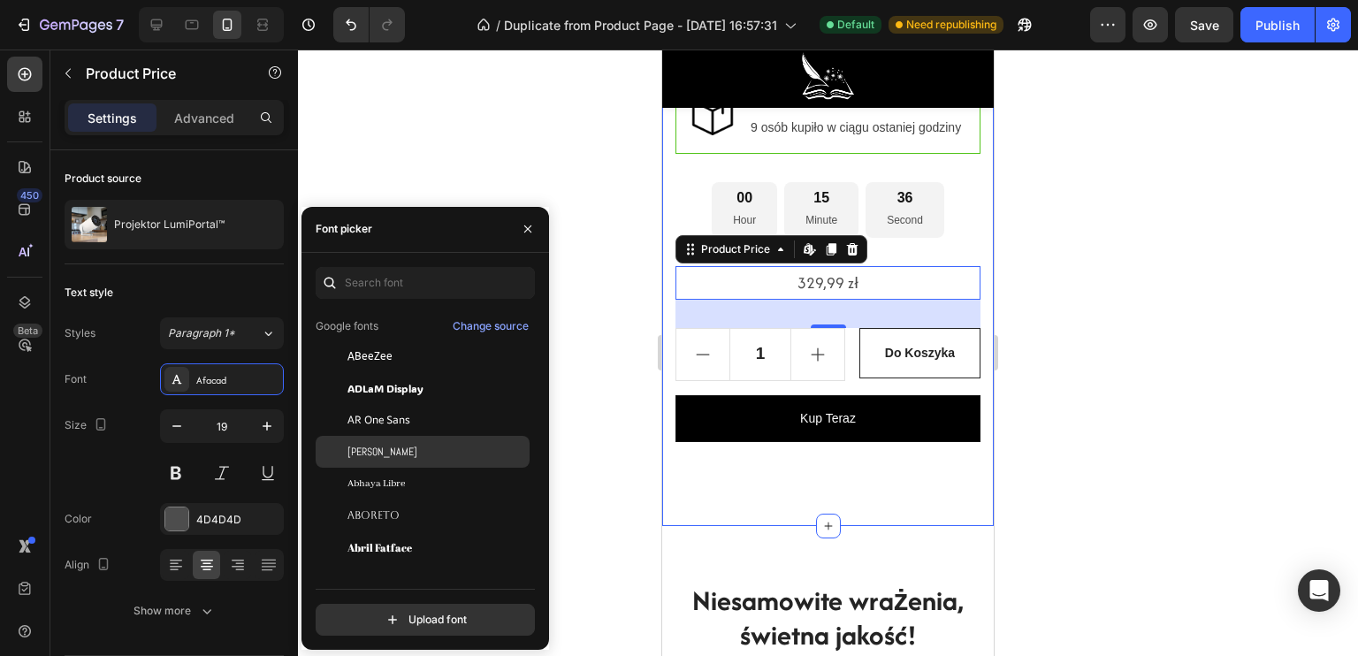
scroll to position [265, 0]
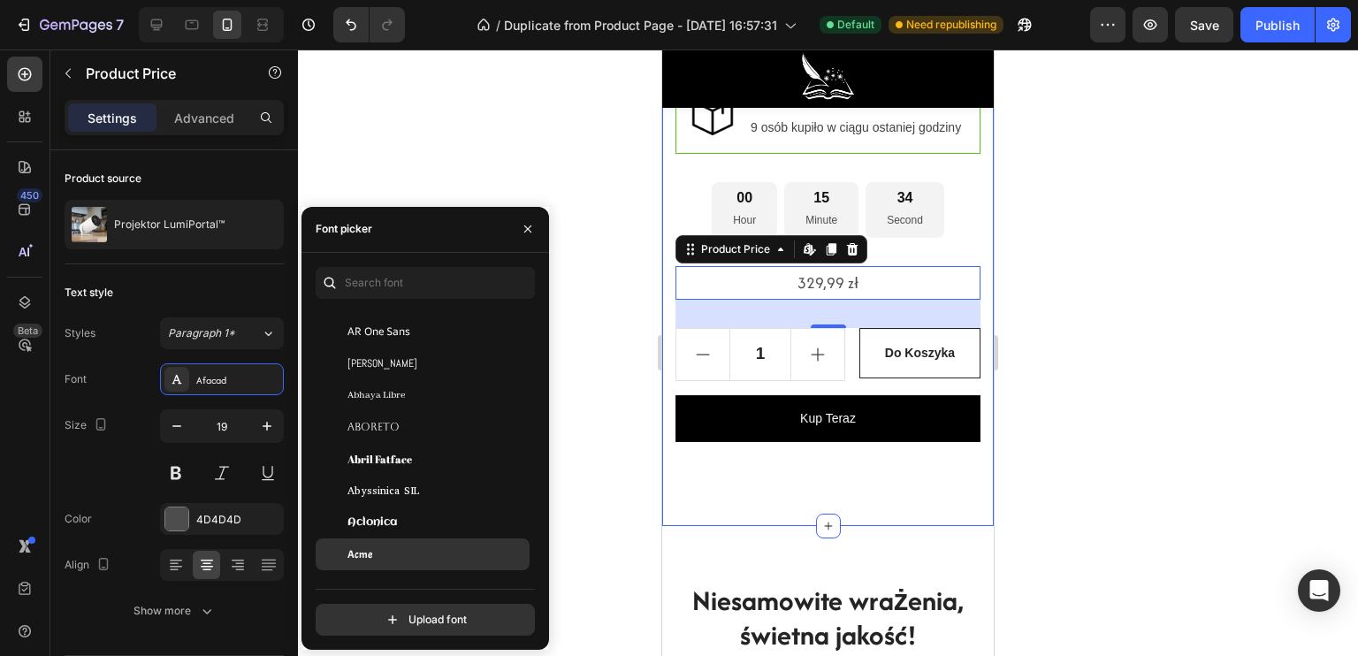
click at [370, 555] on span "Acme" at bounding box center [359, 554] width 25 height 16
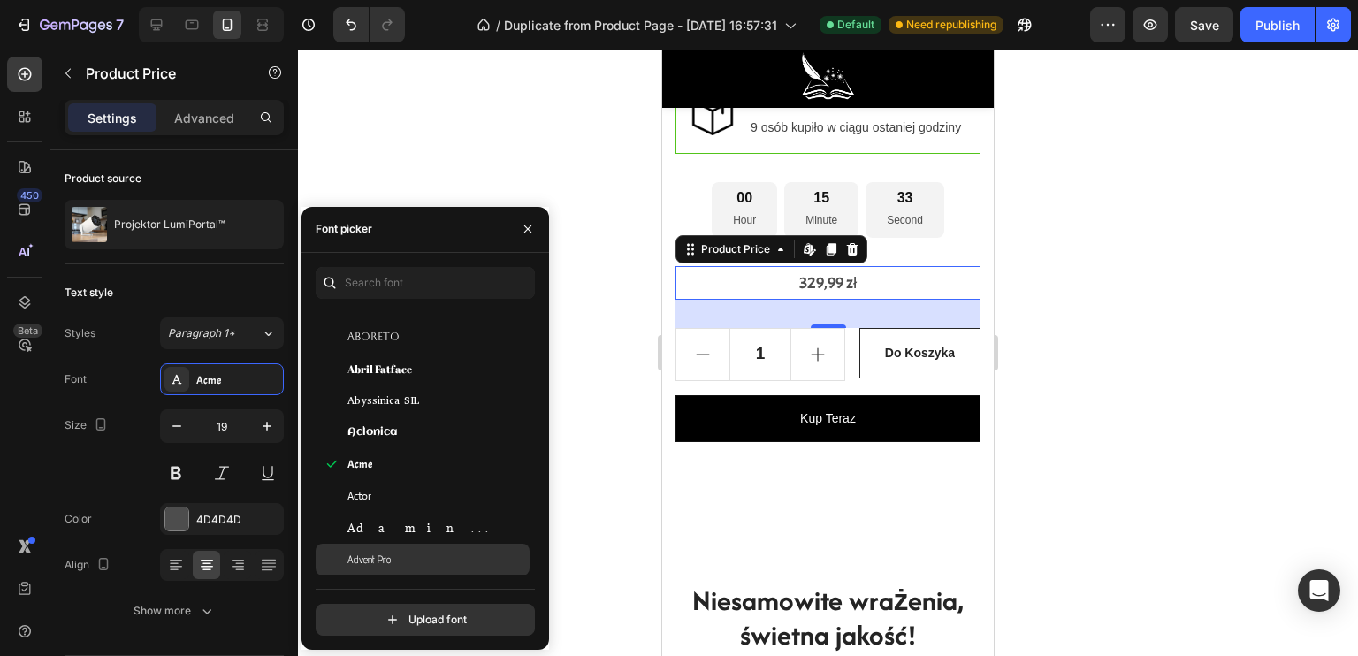
click at [370, 566] on span "Advent Pro" at bounding box center [368, 560] width 43 height 16
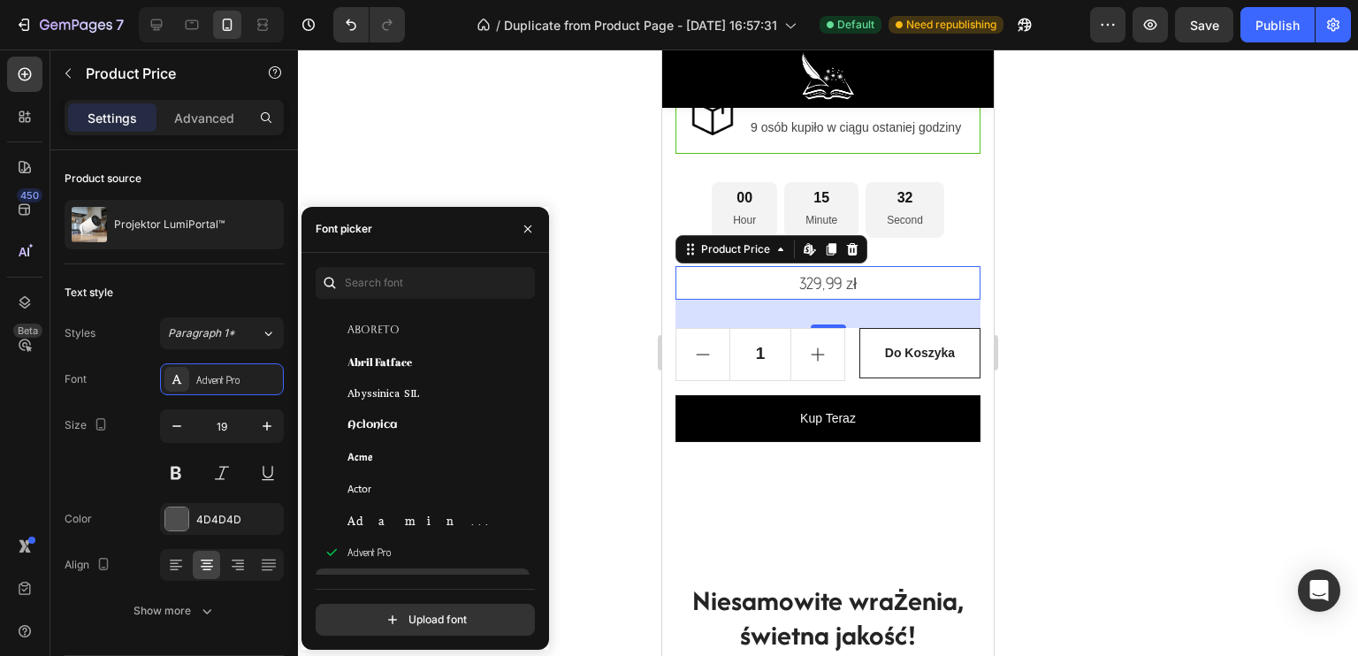
scroll to position [530, 0]
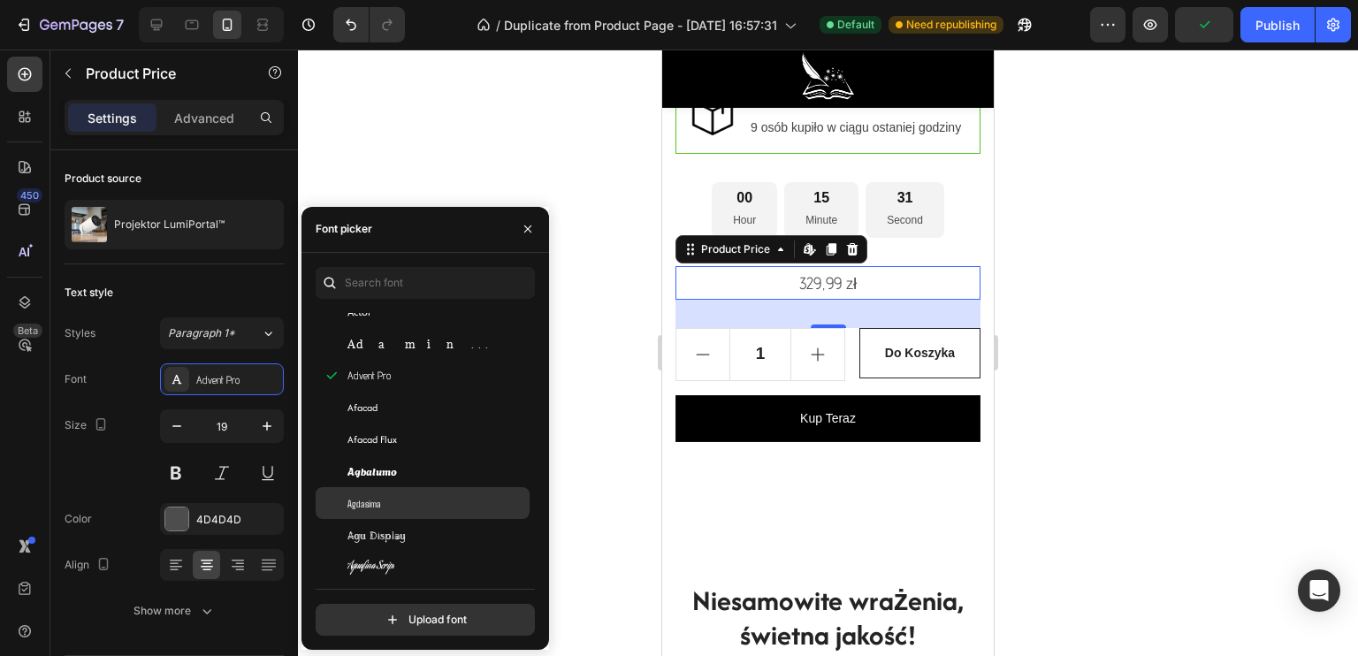
click at [383, 506] on div "Agdasima" at bounding box center [436, 503] width 179 height 16
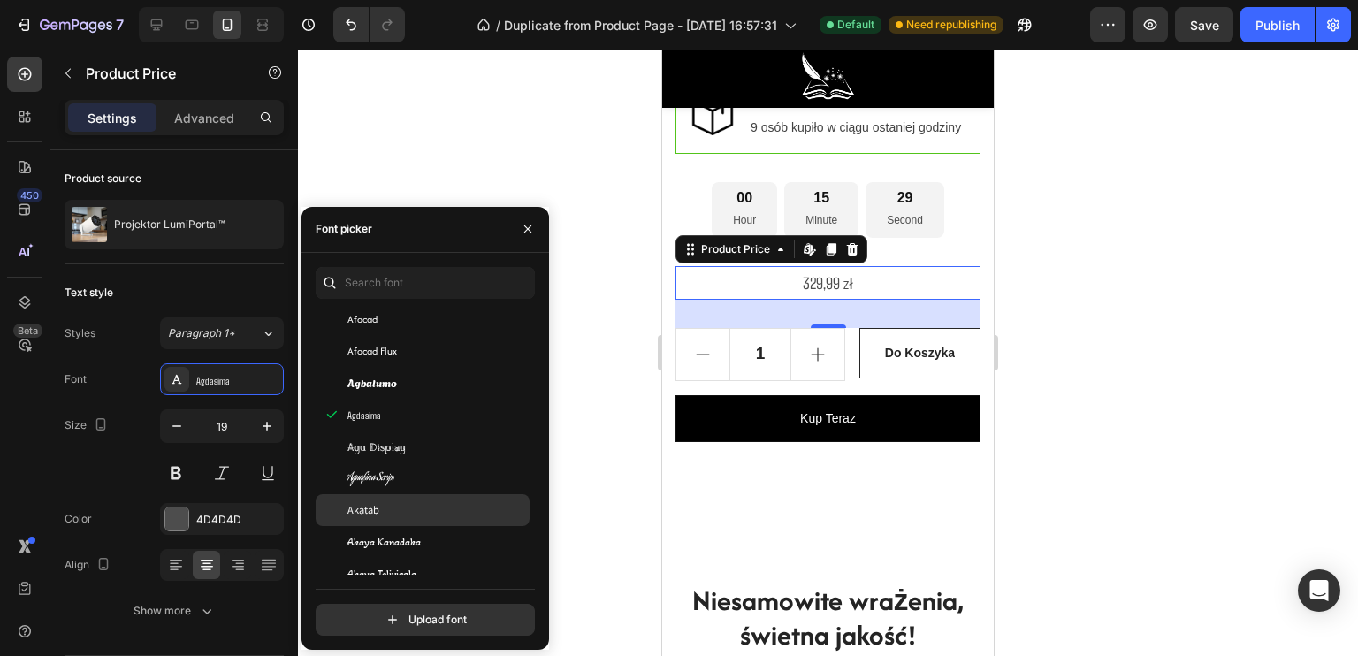
click at [389, 513] on div "Akatab" at bounding box center [436, 510] width 179 height 16
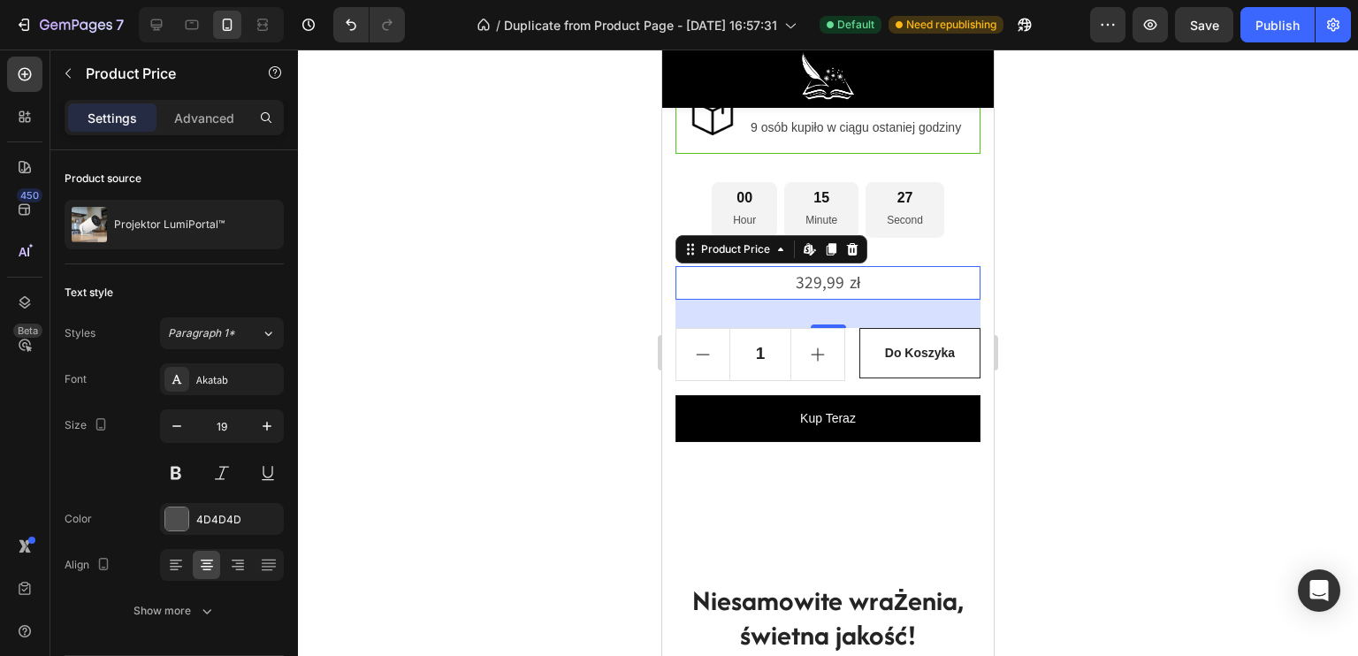
click at [614, 339] on div at bounding box center [828, 353] width 1060 height 606
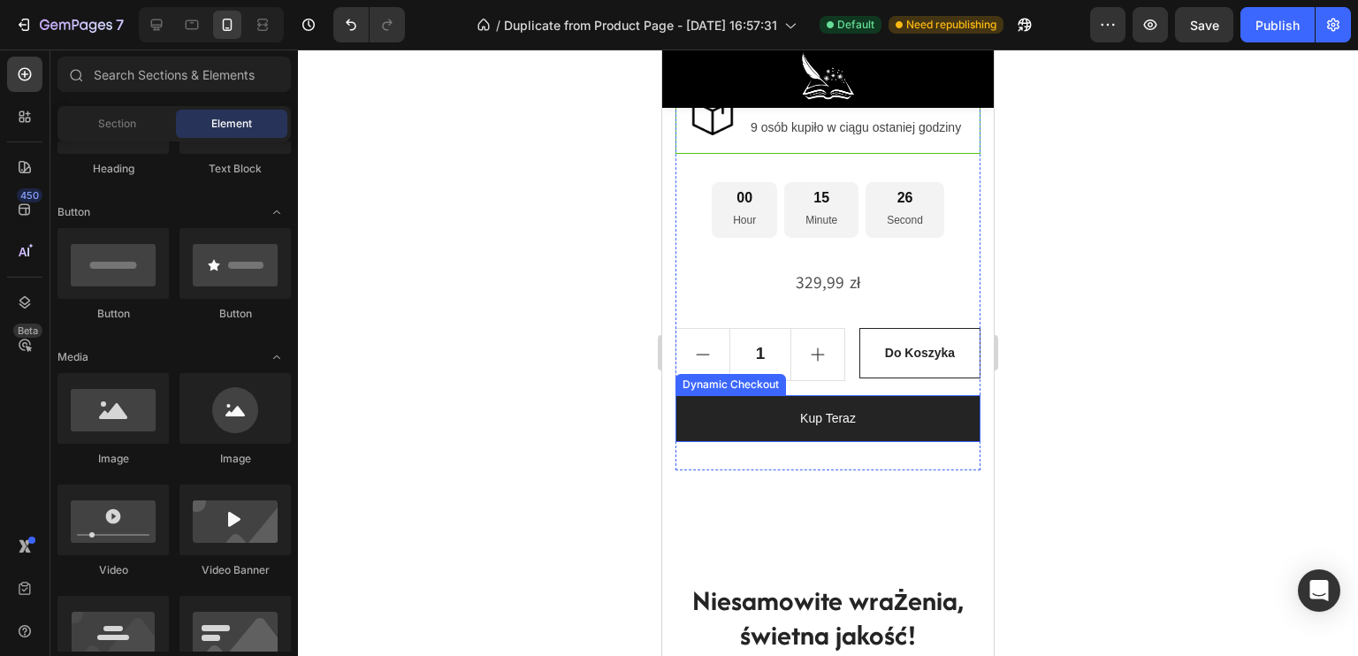
scroll to position [1521, 0]
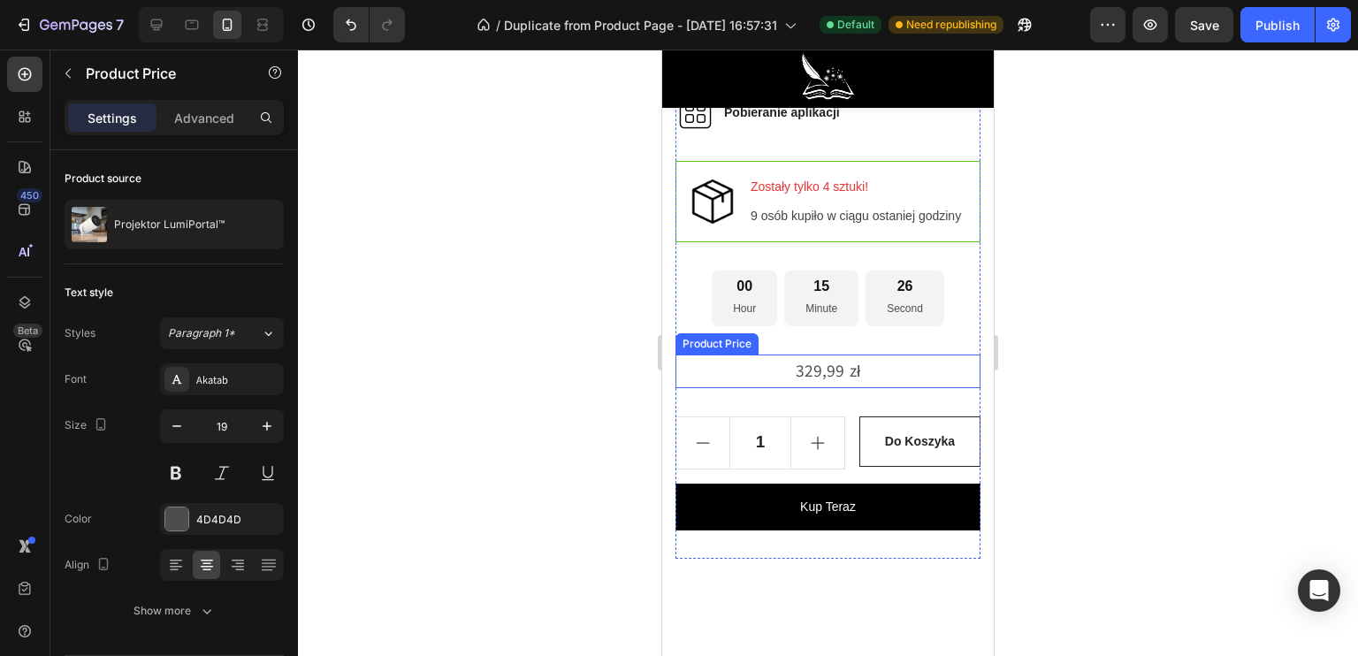
click at [853, 385] on div "329,99 zł" at bounding box center [827, 372] width 305 height 34
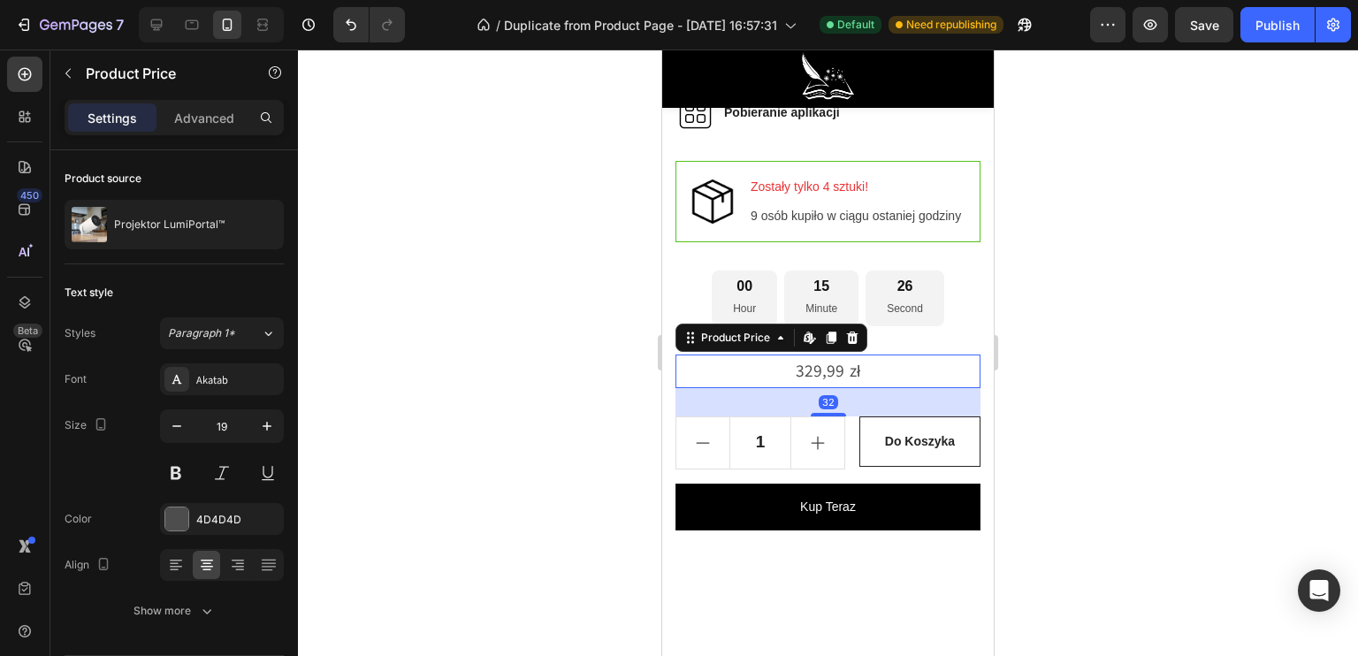
click at [853, 385] on div "329,99 zł" at bounding box center [827, 372] width 305 height 34
click at [860, 387] on div "329,99 zł" at bounding box center [827, 372] width 305 height 34
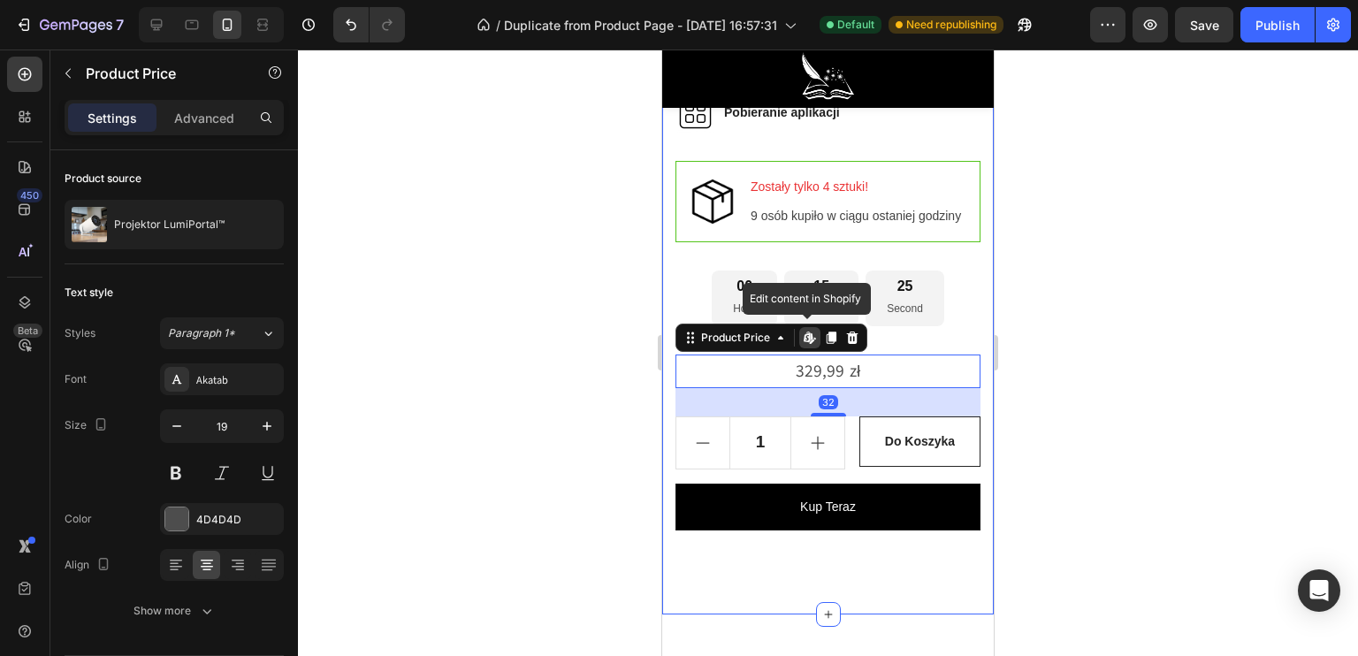
click at [588, 400] on div at bounding box center [828, 353] width 1060 height 606
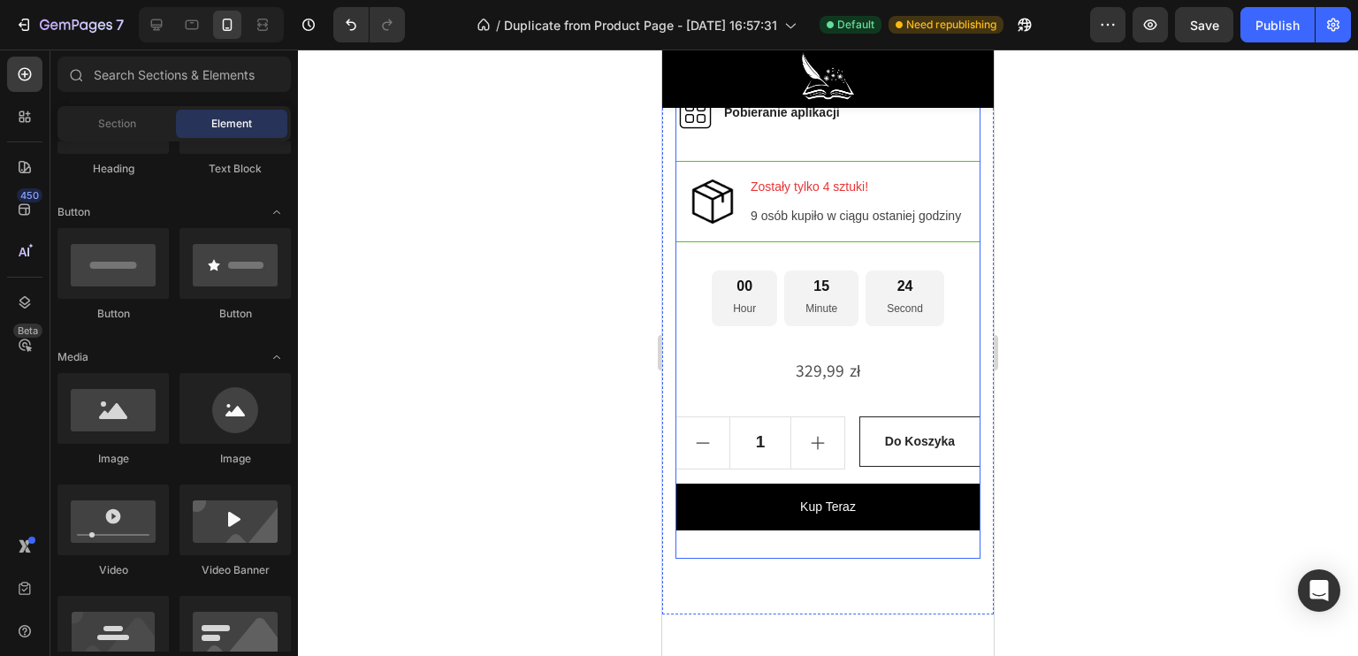
scroll to position [1433, 0]
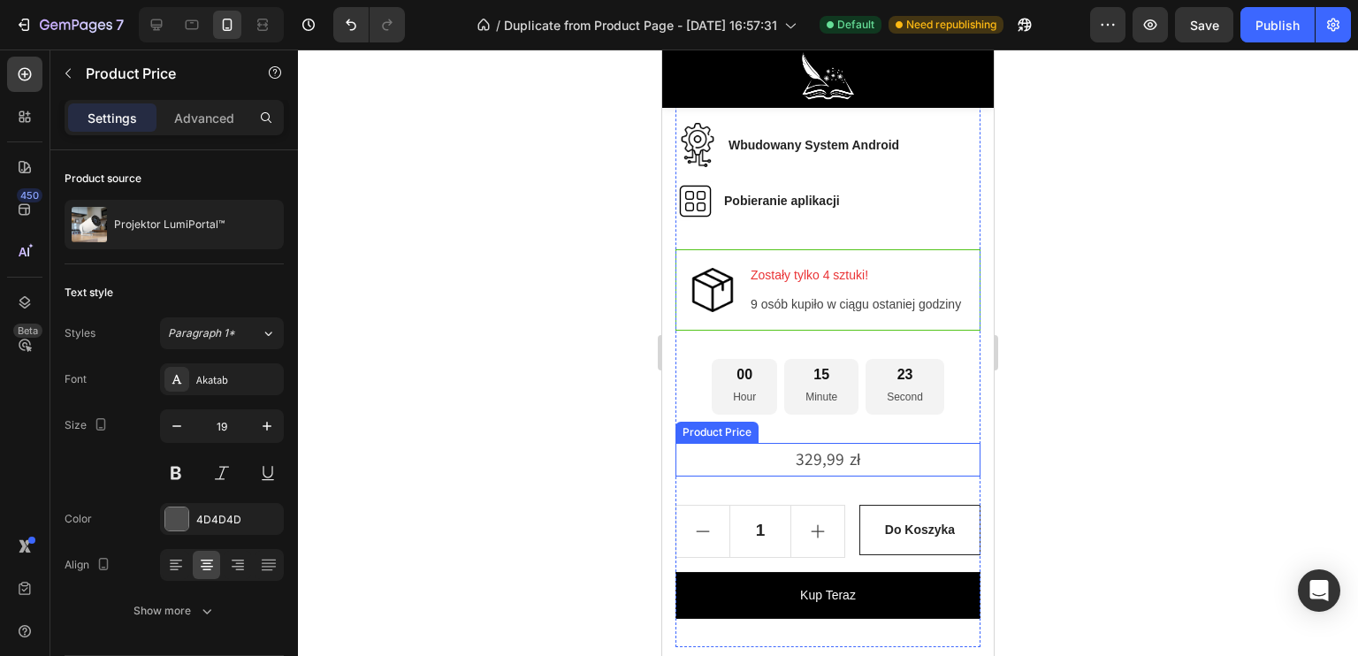
click at [799, 466] on div "329,99 zł" at bounding box center [827, 460] width 305 height 34
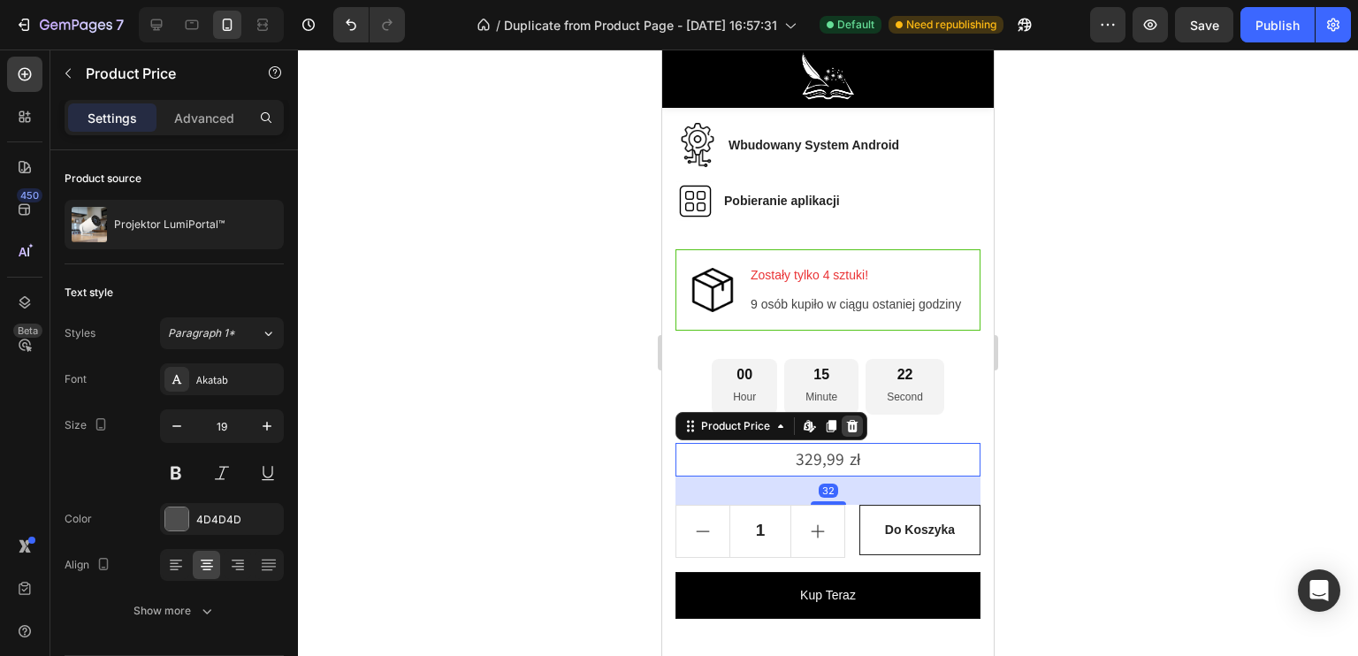
click at [846, 433] on icon at bounding box center [852, 426] width 14 height 14
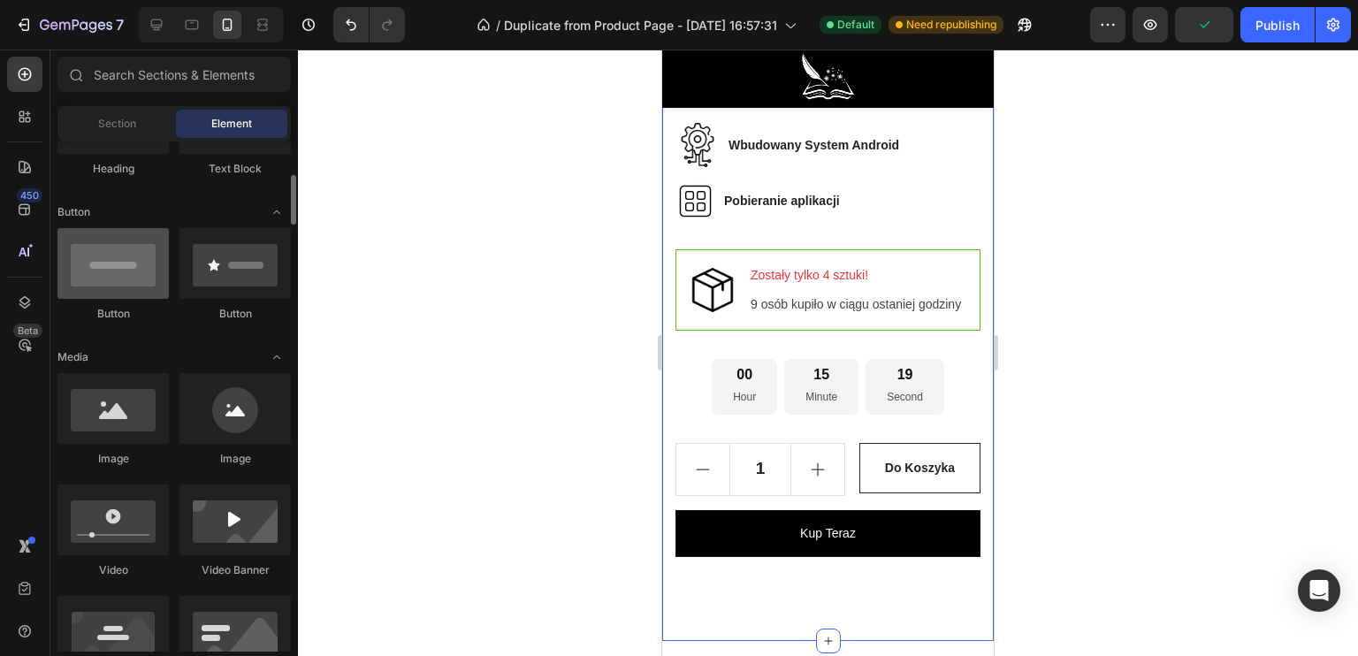
scroll to position [265, 0]
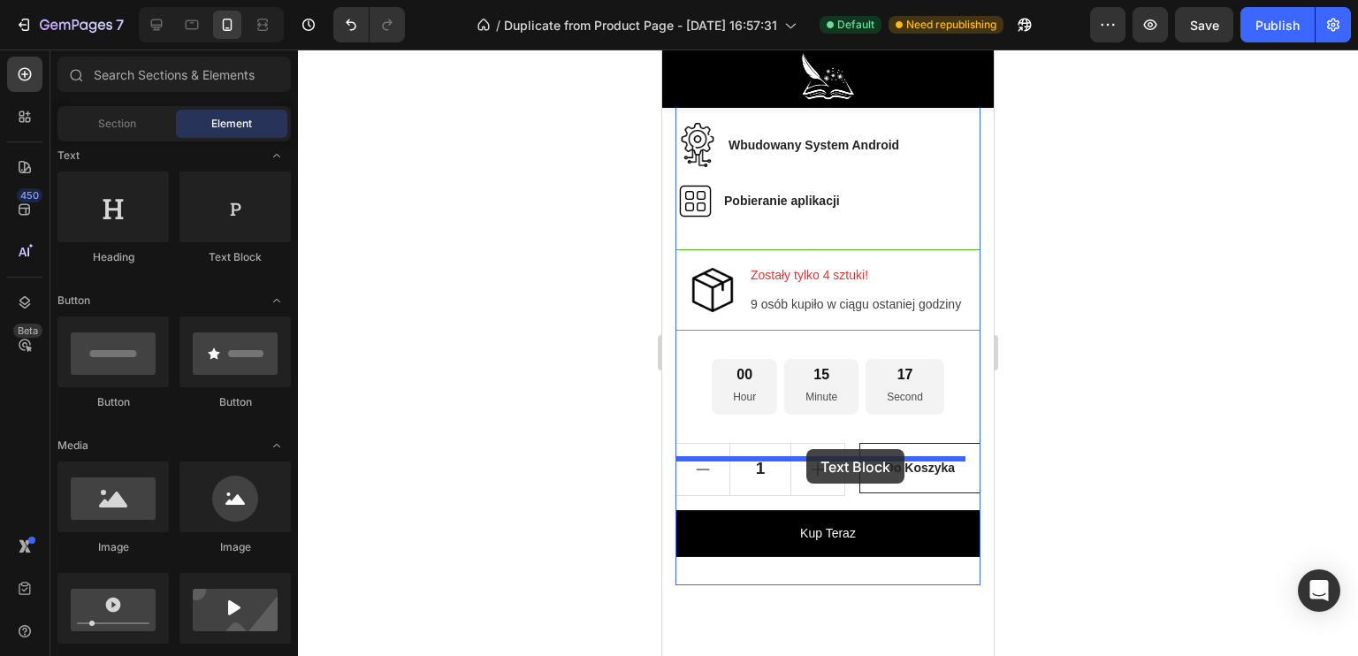
drag, startPoint x: 920, startPoint y: 280, endPoint x: 806, endPoint y: 449, distance: 203.8
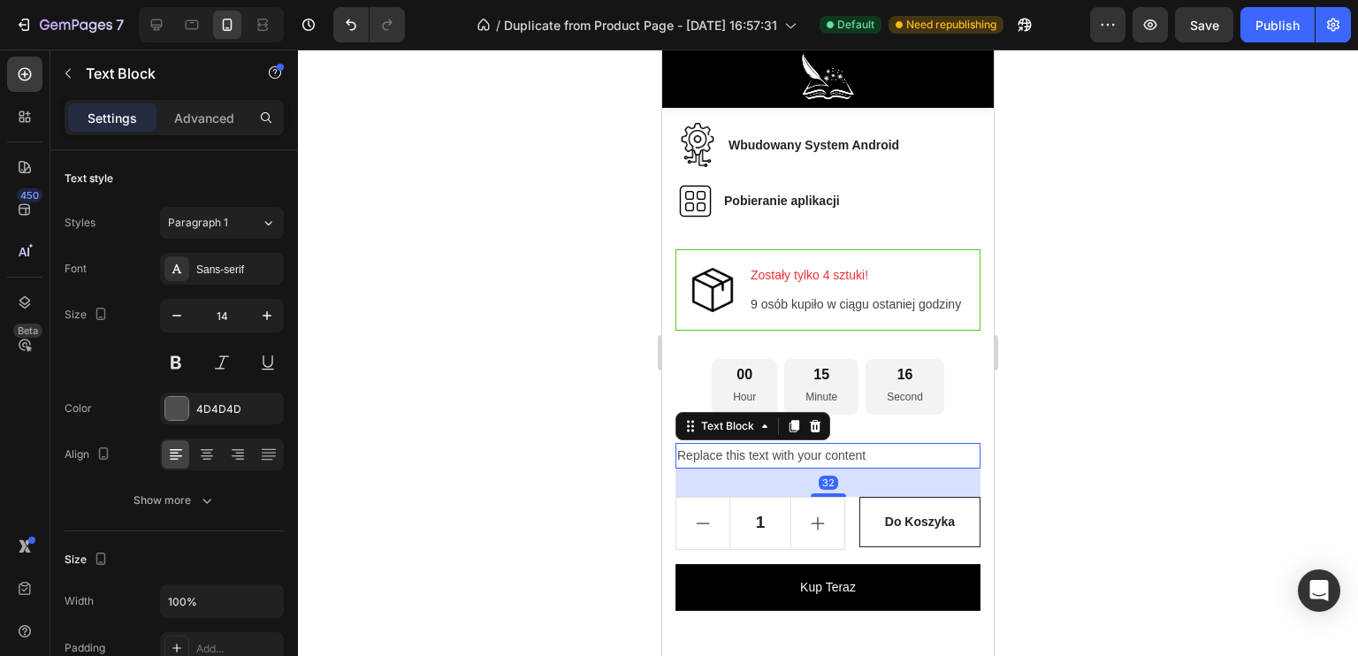
click at [863, 466] on div "Replace this text with your content" at bounding box center [827, 456] width 305 height 26
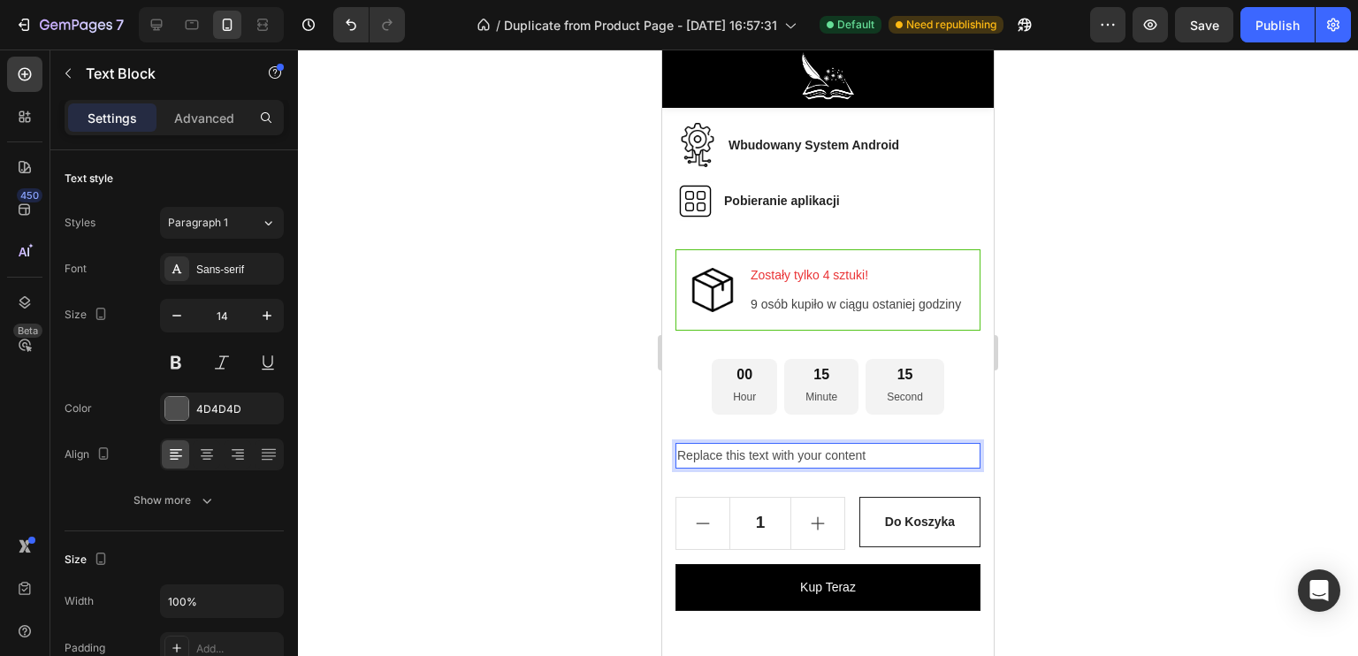
click at [884, 467] on p "Replace this text with your content" at bounding box center [827, 456] width 301 height 22
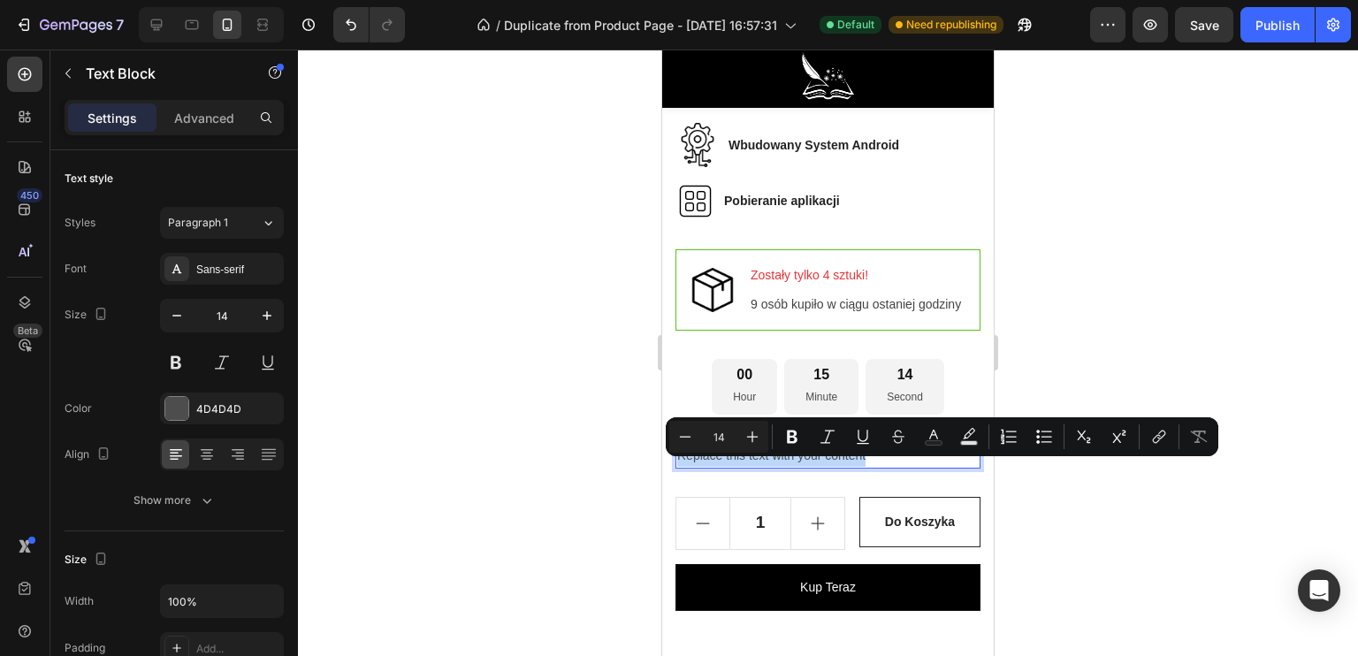
drag, startPoint x: 891, startPoint y: 471, endPoint x: 680, endPoint y: 470, distance: 211.3
click at [680, 467] on p "Replace this text with your content" at bounding box center [827, 456] width 301 height 22
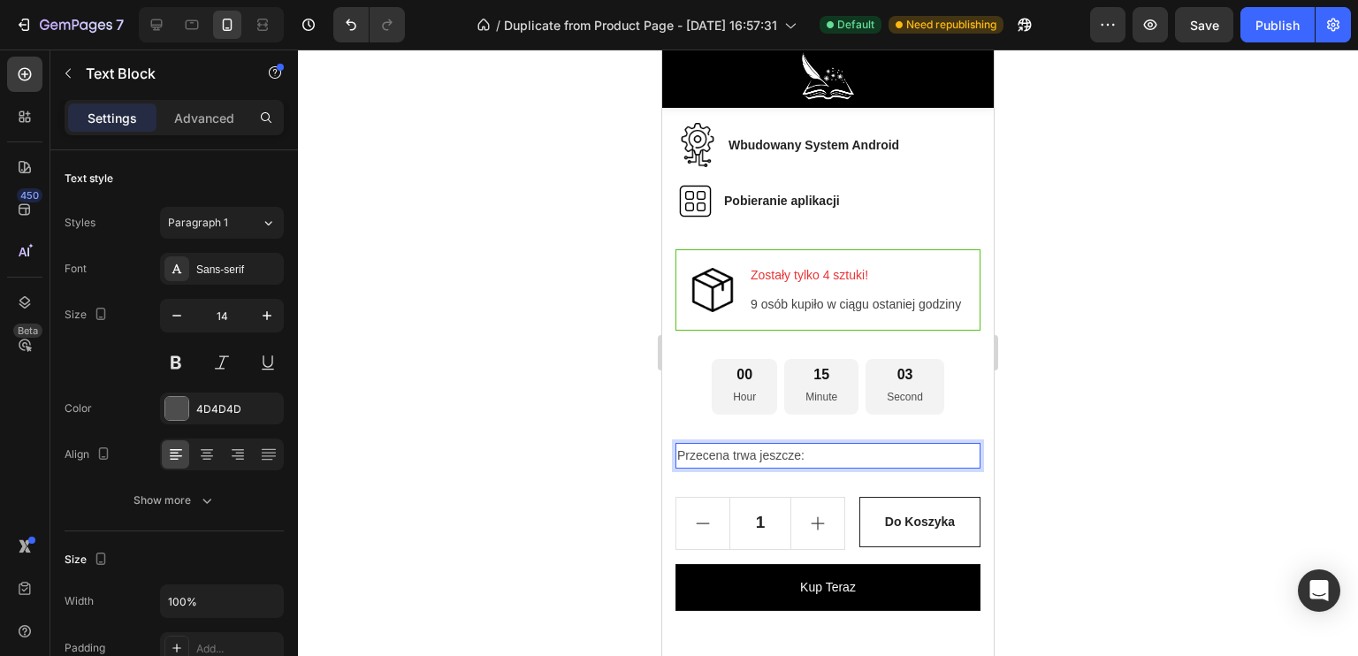
click at [583, 459] on div at bounding box center [828, 353] width 1060 height 606
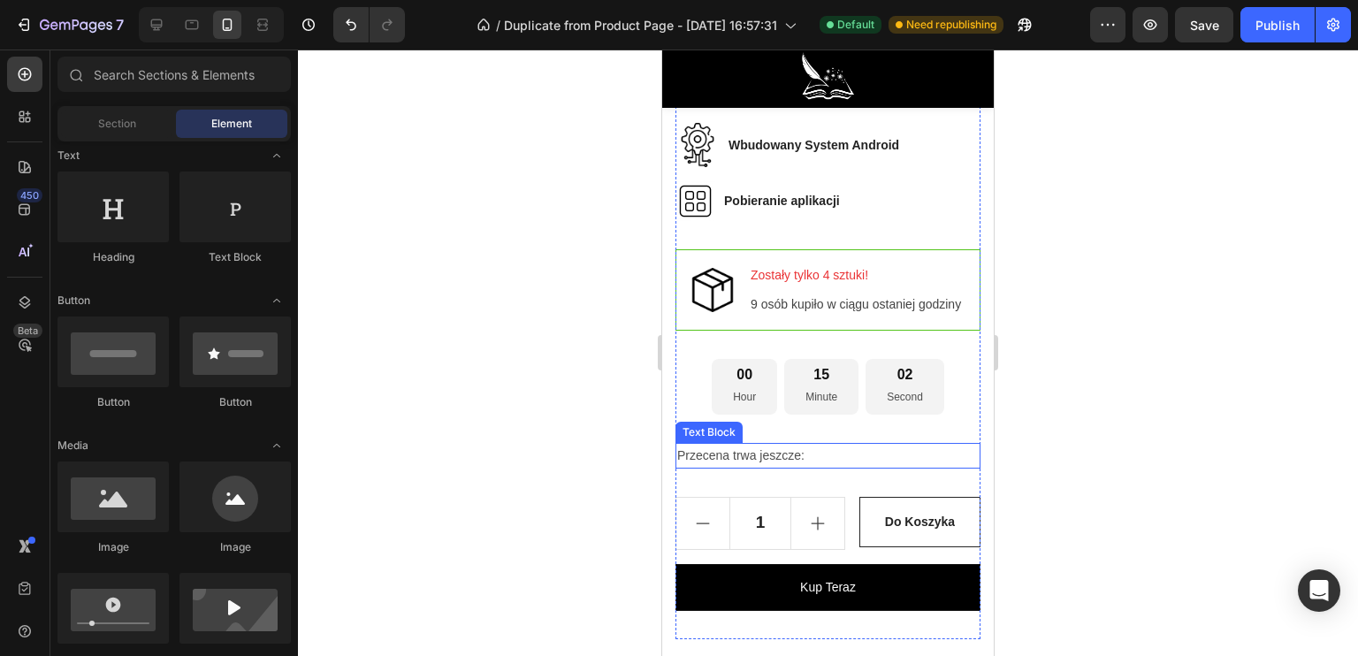
click at [680, 467] on p "Przecena trwa jeszcze:" at bounding box center [827, 456] width 301 height 22
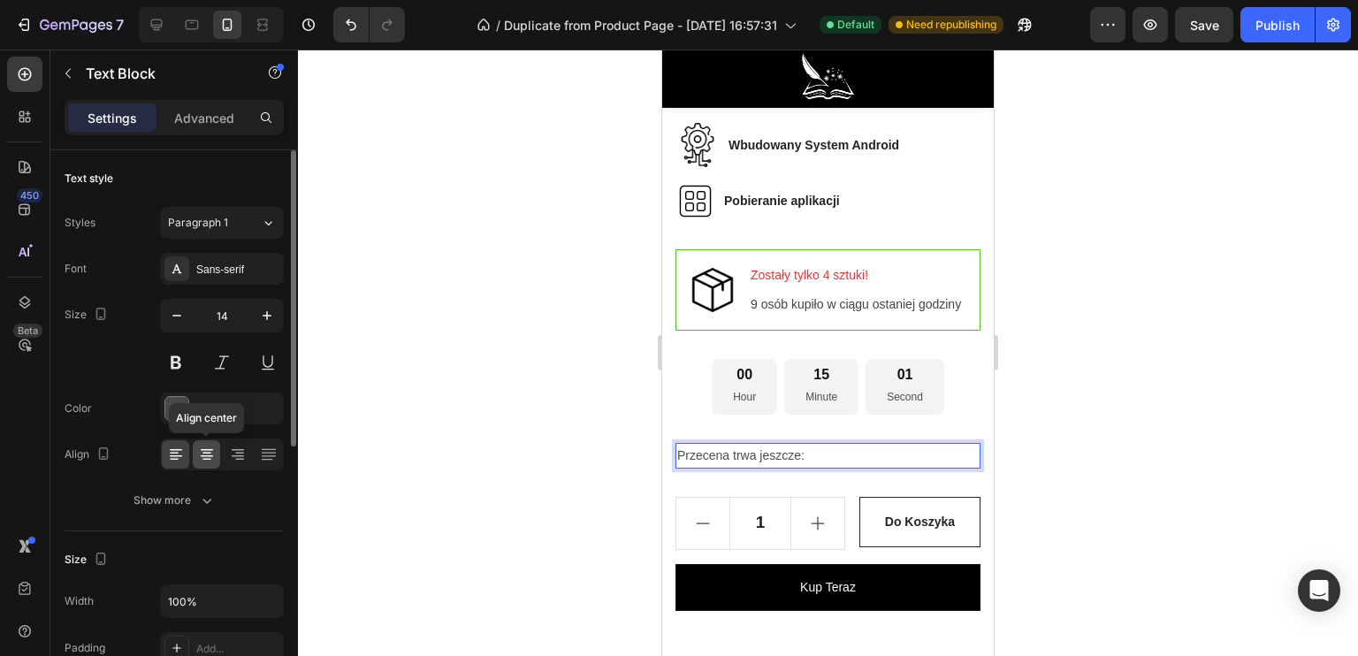
click at [202, 452] on icon at bounding box center [207, 455] width 18 height 18
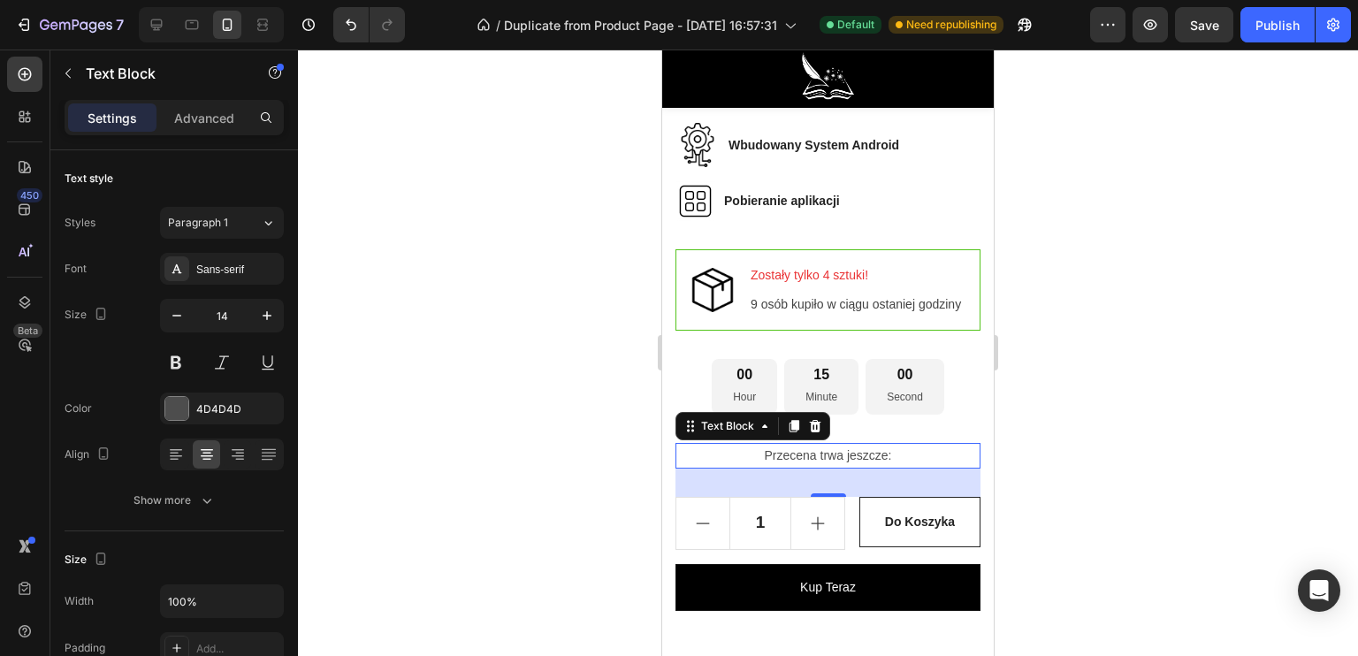
click at [433, 459] on div at bounding box center [828, 353] width 1060 height 606
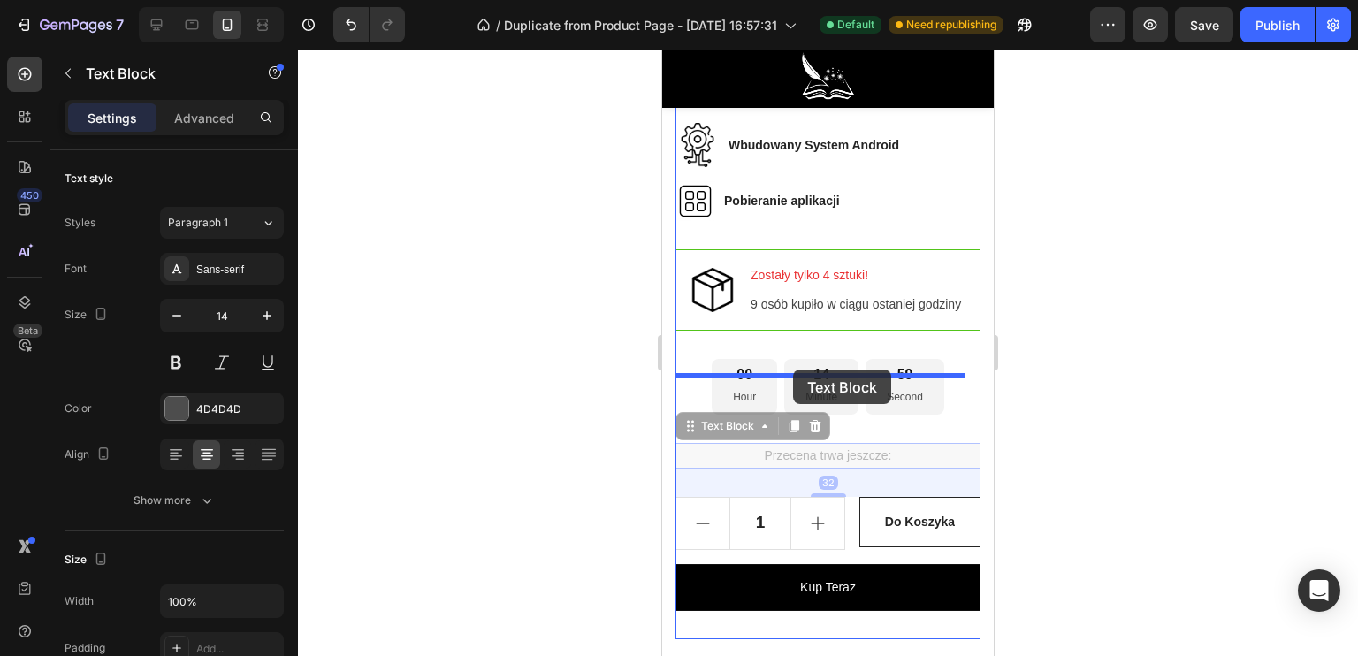
drag, startPoint x: 789, startPoint y: 470, endPoint x: 793, endPoint y: 370, distance: 100.9
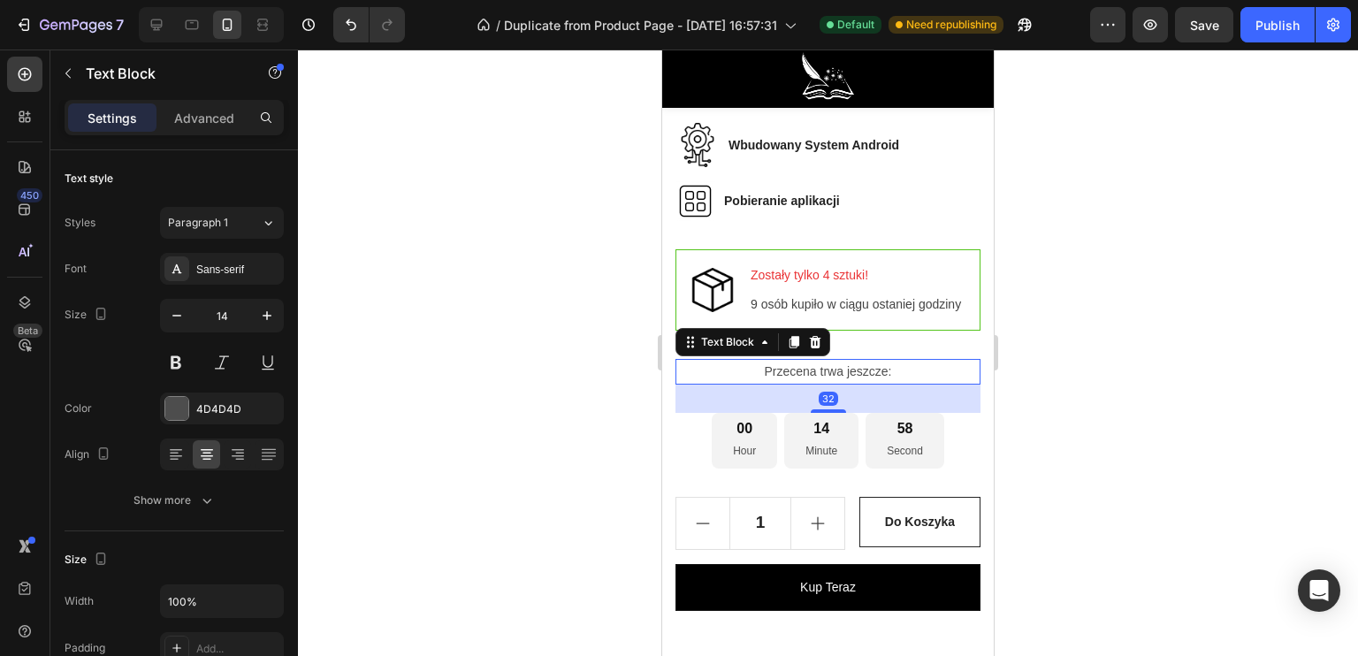
click at [572, 433] on div at bounding box center [828, 353] width 1060 height 606
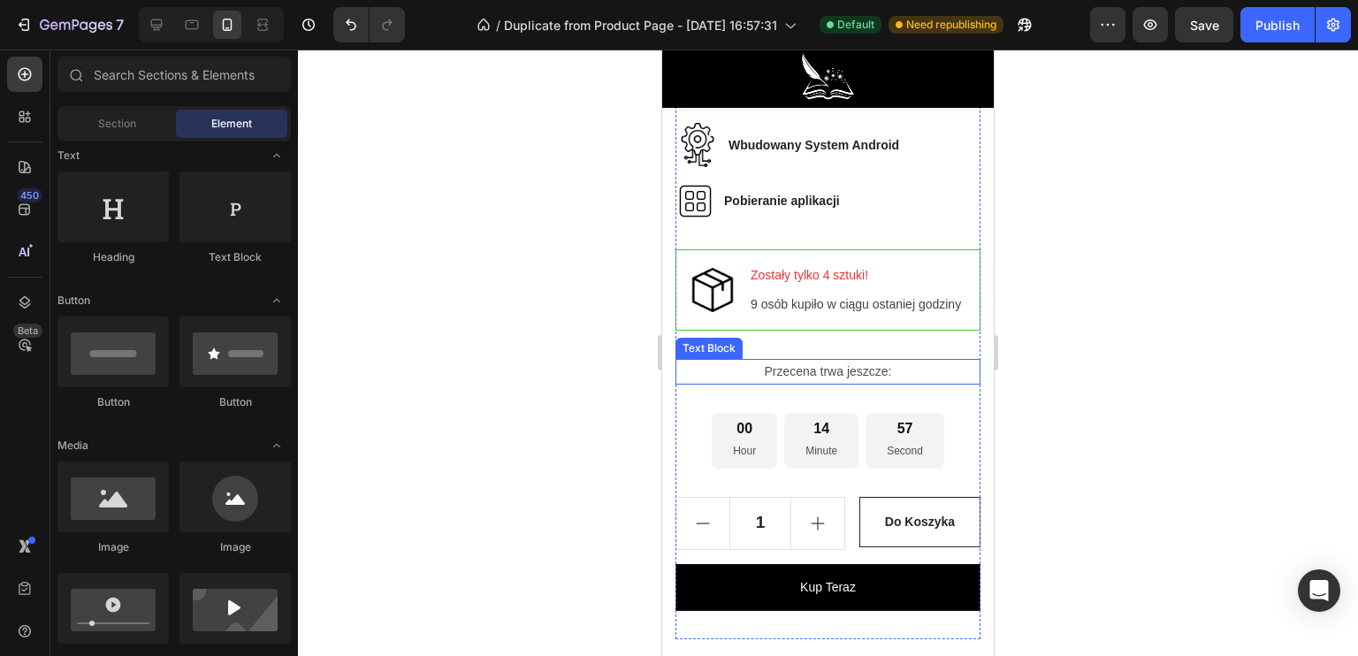
click at [831, 383] on p "Przecena trwa jeszcze:" at bounding box center [827, 372] width 301 height 22
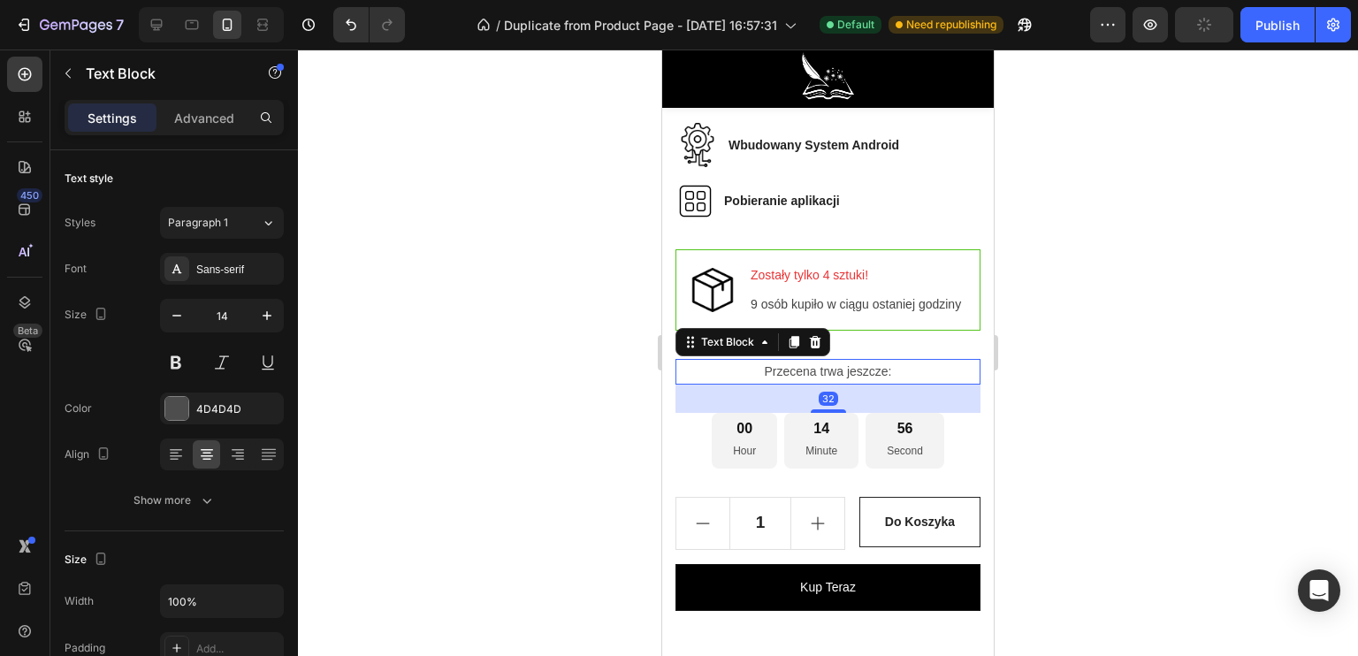
click at [529, 416] on div at bounding box center [828, 353] width 1060 height 606
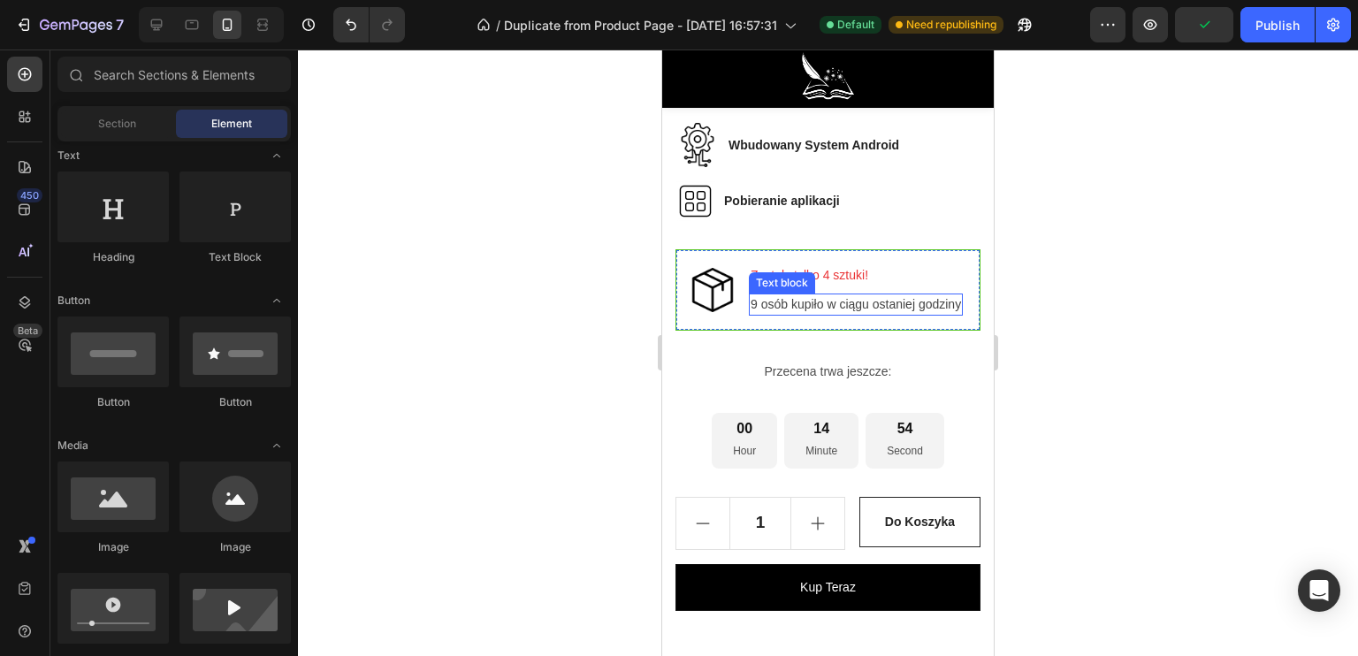
scroll to position [1521, 0]
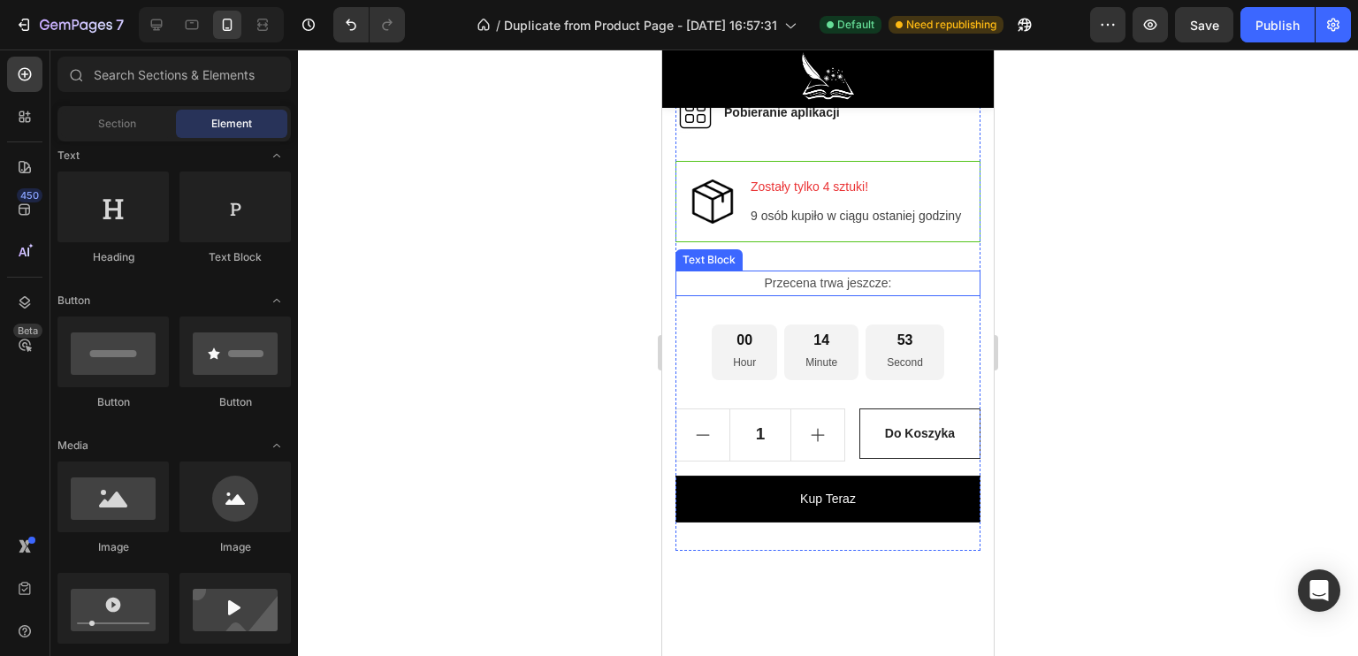
click at [872, 294] on p "Przecena trwa jeszcze:" at bounding box center [827, 283] width 301 height 22
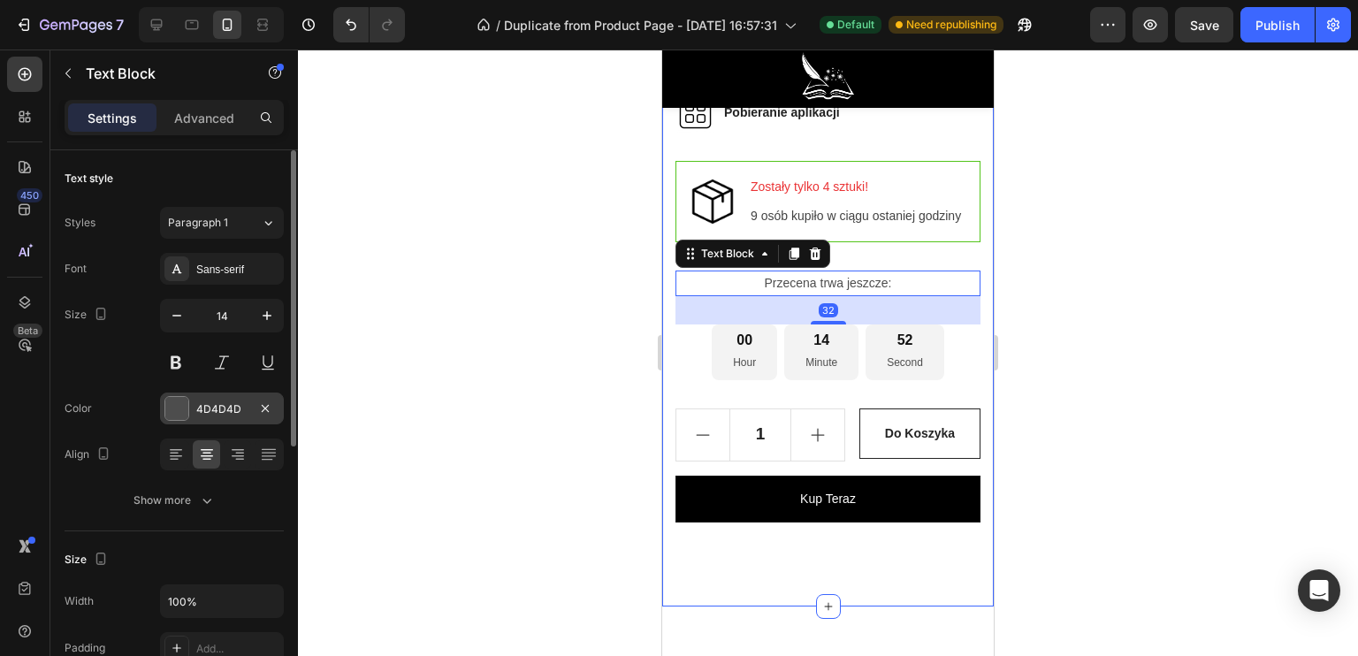
click at [169, 418] on div at bounding box center [176, 408] width 23 height 23
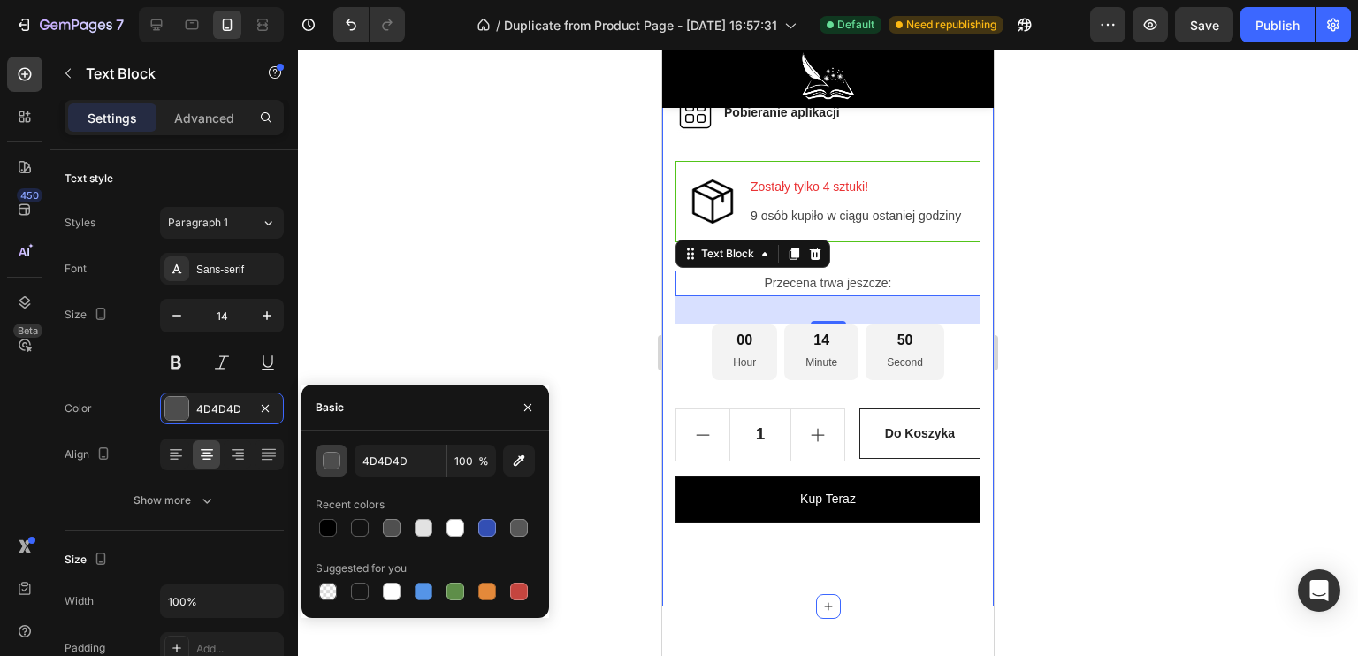
click at [318, 455] on button "button" at bounding box center [332, 461] width 32 height 32
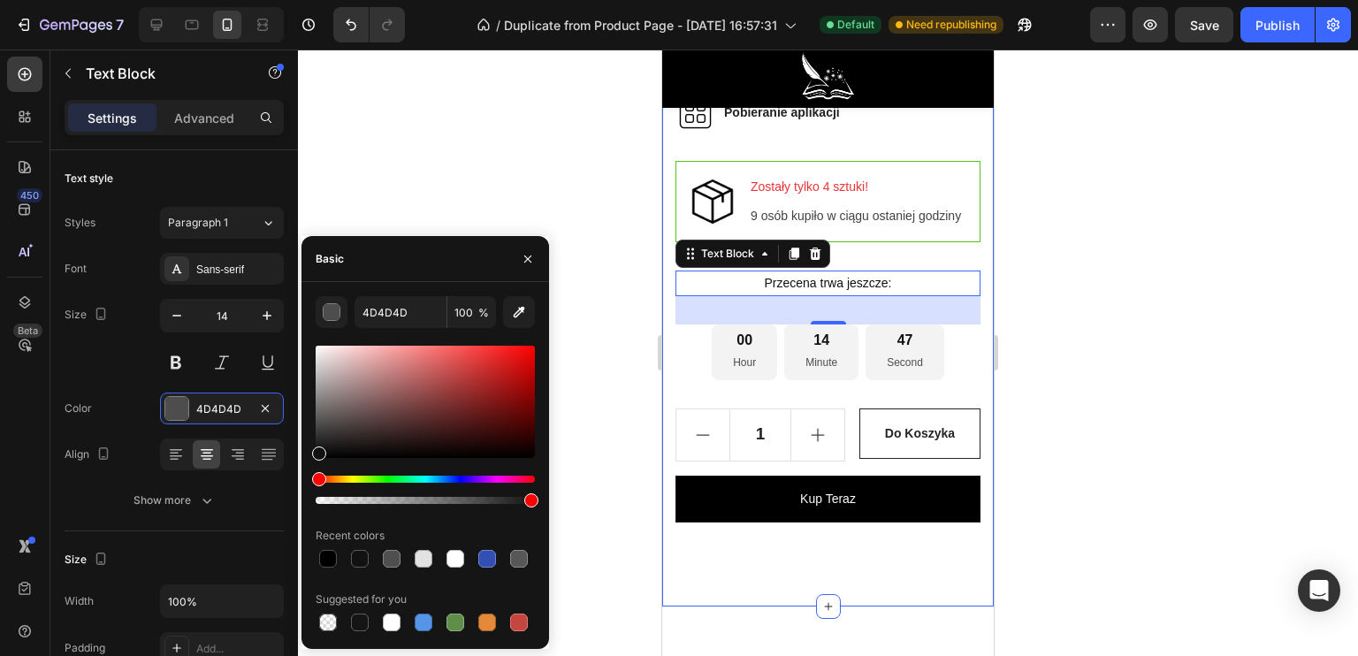
drag, startPoint x: 322, startPoint y: 453, endPoint x: 309, endPoint y: 450, distance: 12.7
click at [309, 450] on div "4D4D4D 100 % Recent colors Suggested for you" at bounding box center [425, 465] width 248 height 339
type input "111111"
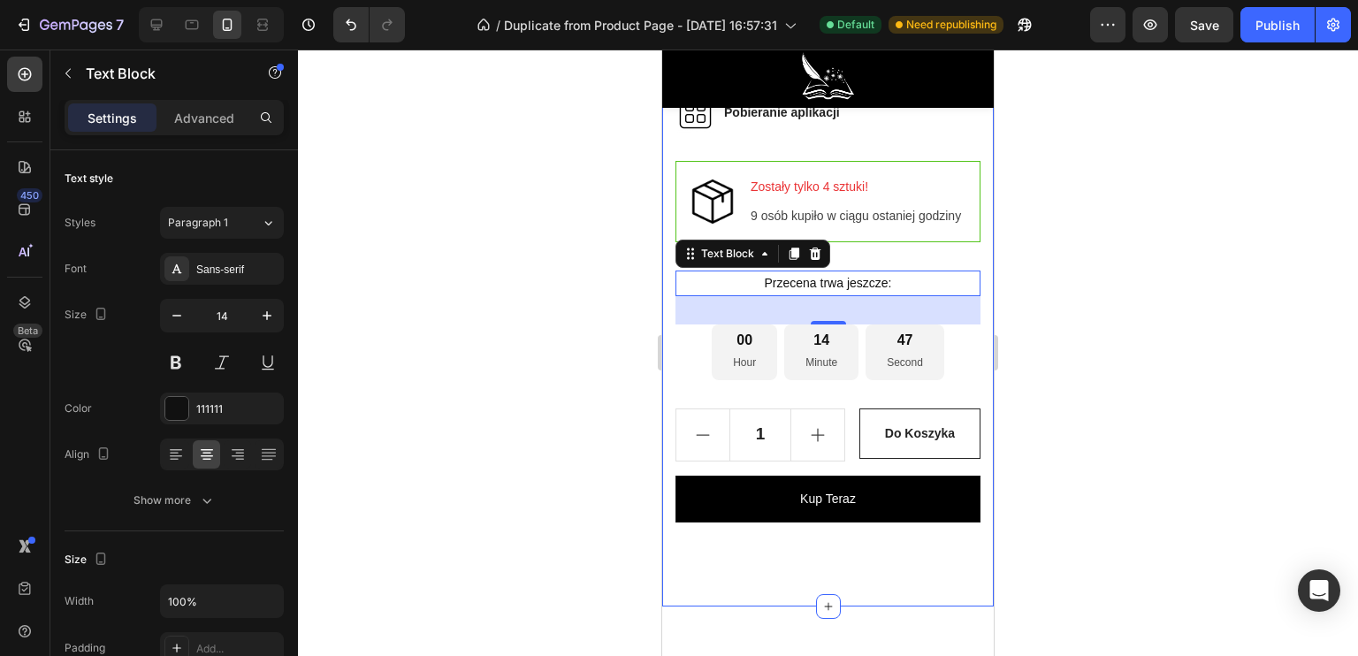
click at [431, 179] on div at bounding box center [828, 353] width 1060 height 606
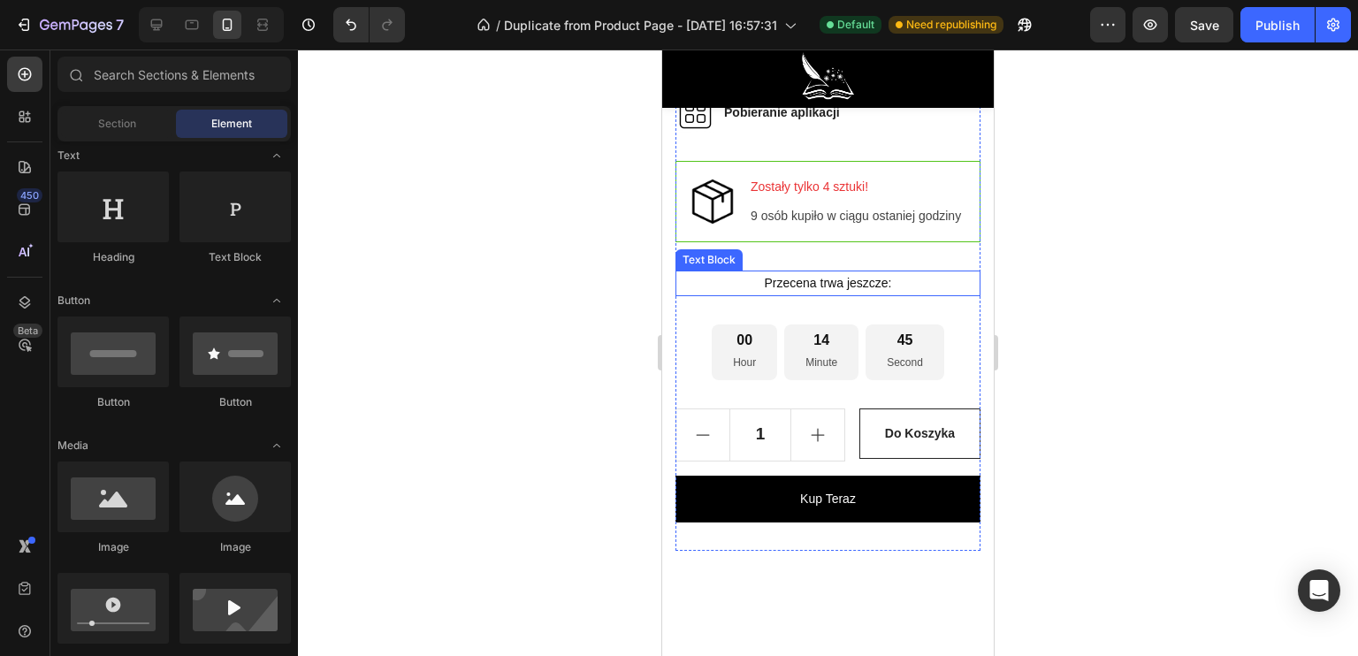
click at [810, 294] on p "Przecena trwa jeszcze:" at bounding box center [827, 283] width 301 height 22
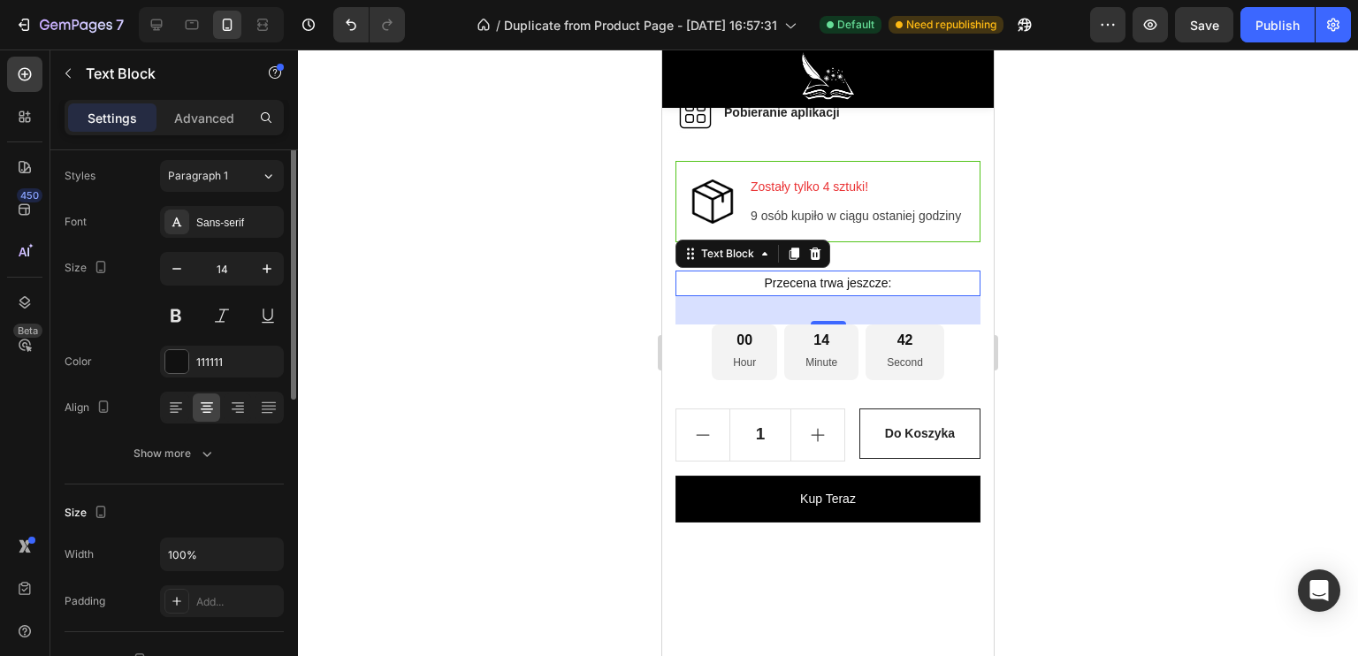
scroll to position [0, 0]
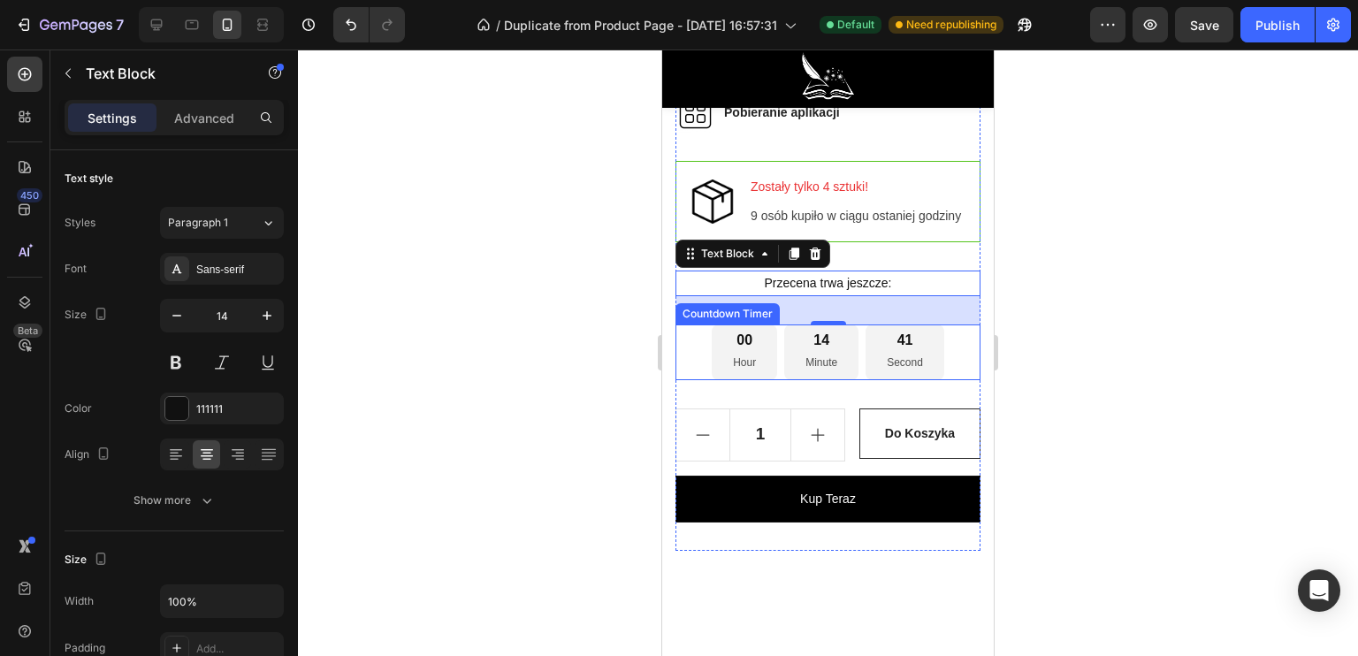
click at [739, 350] on div "00" at bounding box center [744, 341] width 23 height 19
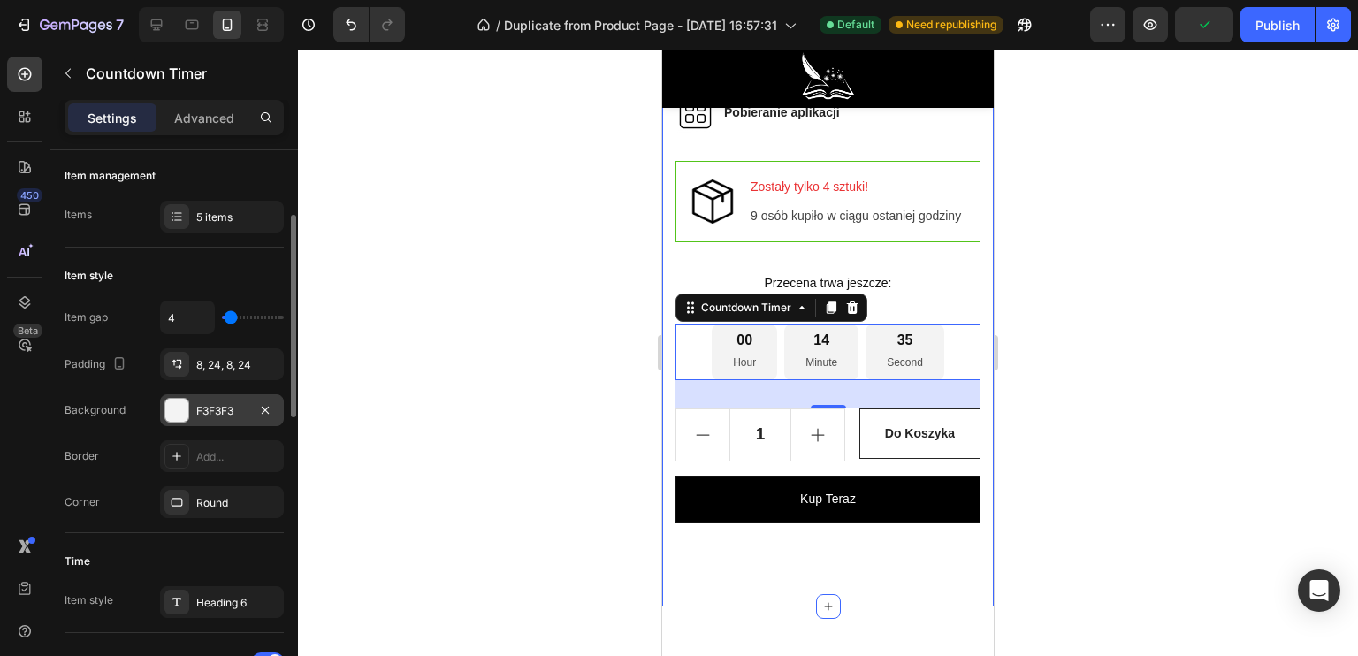
scroll to position [265, 0]
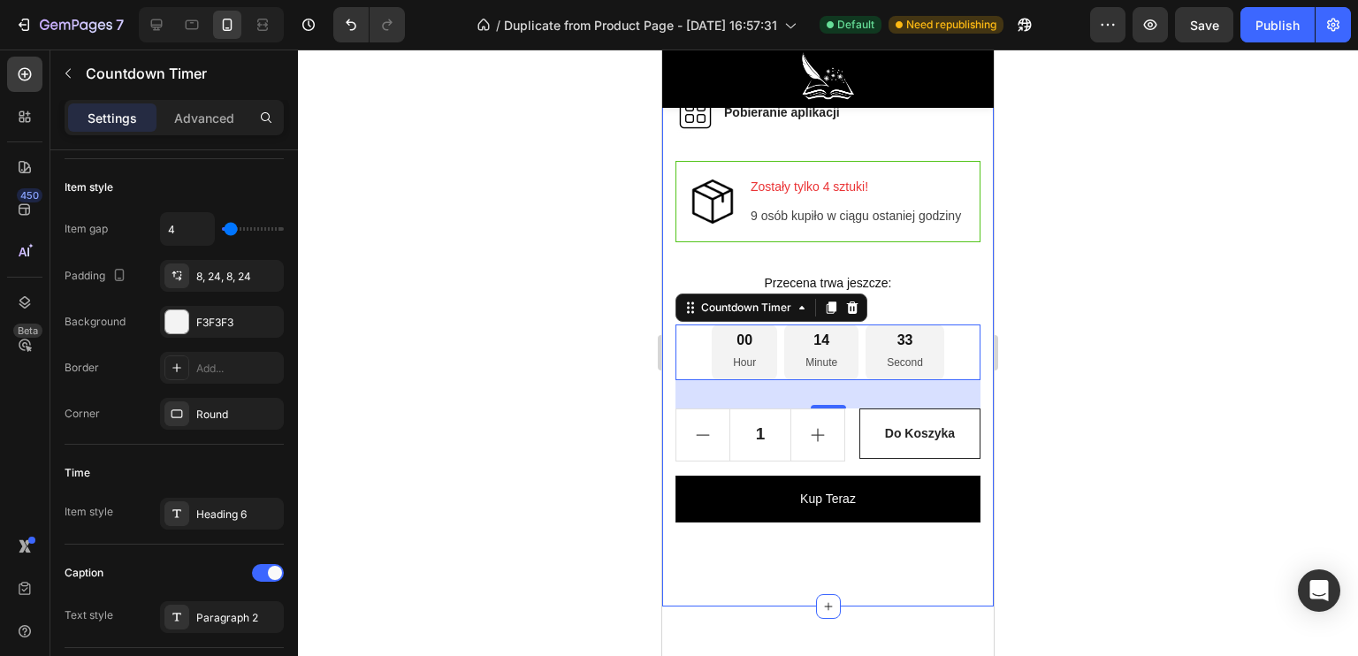
click at [502, 427] on div at bounding box center [828, 353] width 1060 height 606
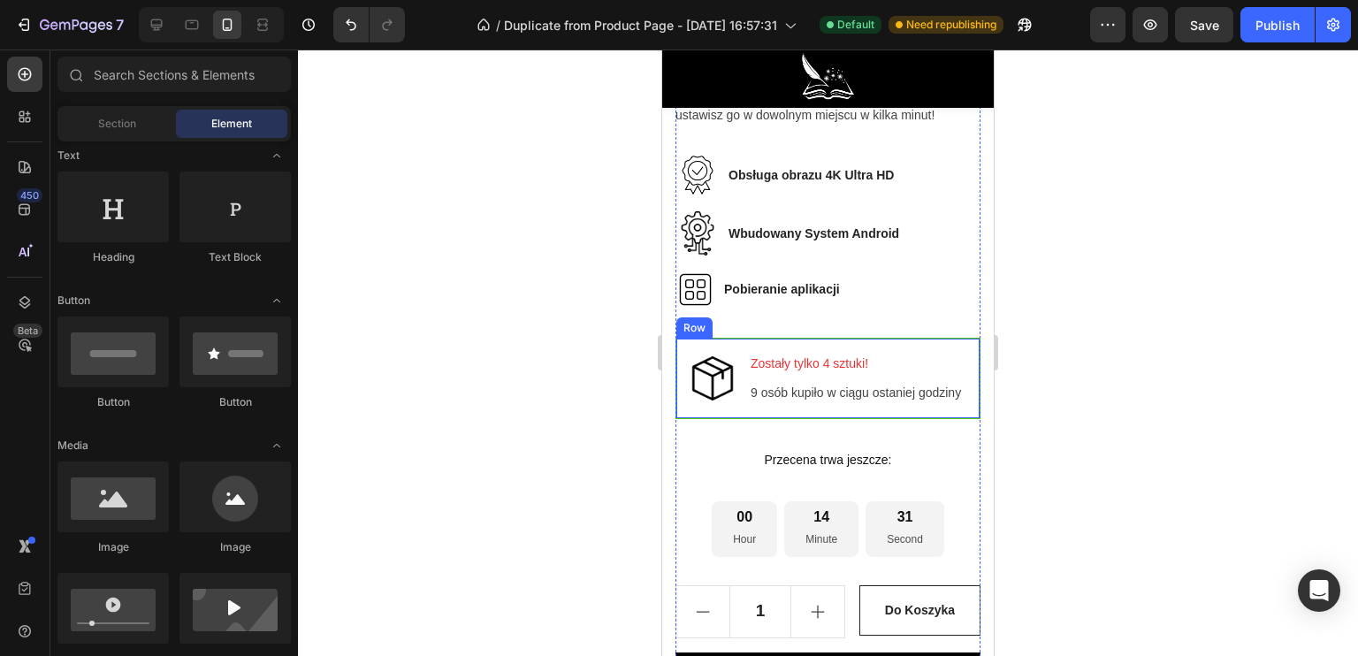
scroll to position [1256, 0]
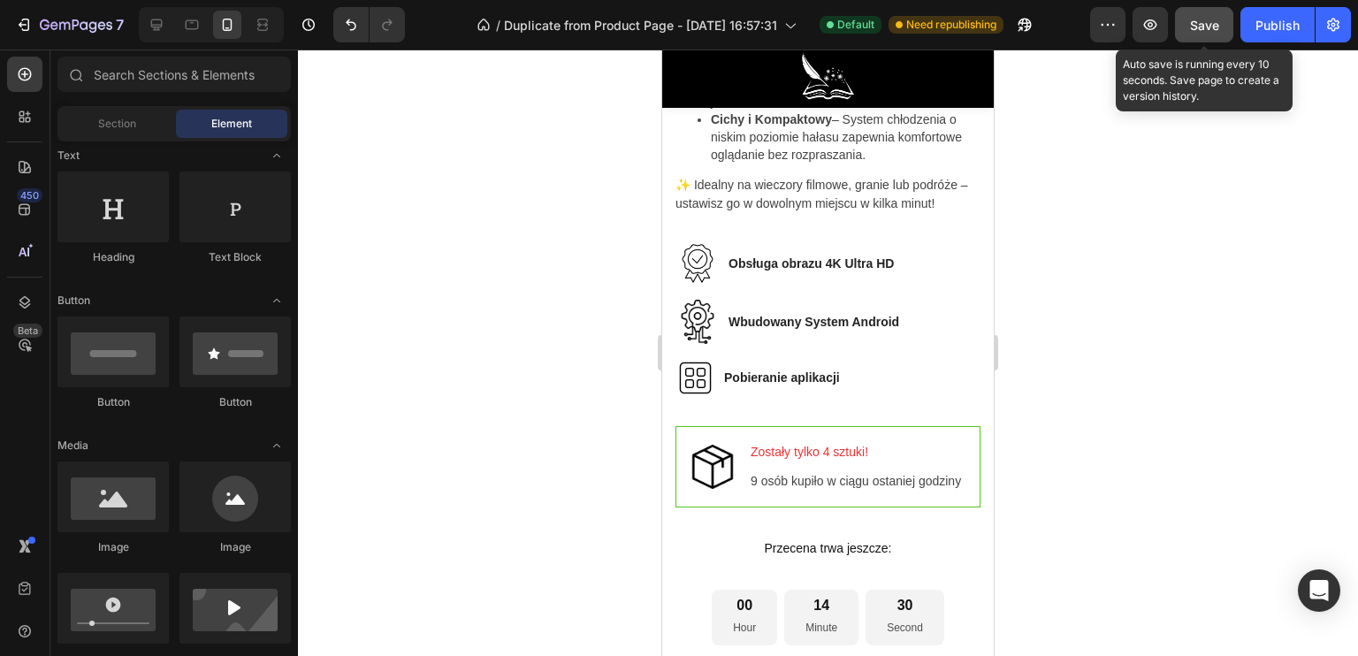
click at [1203, 36] on button "Save" at bounding box center [1204, 24] width 58 height 35
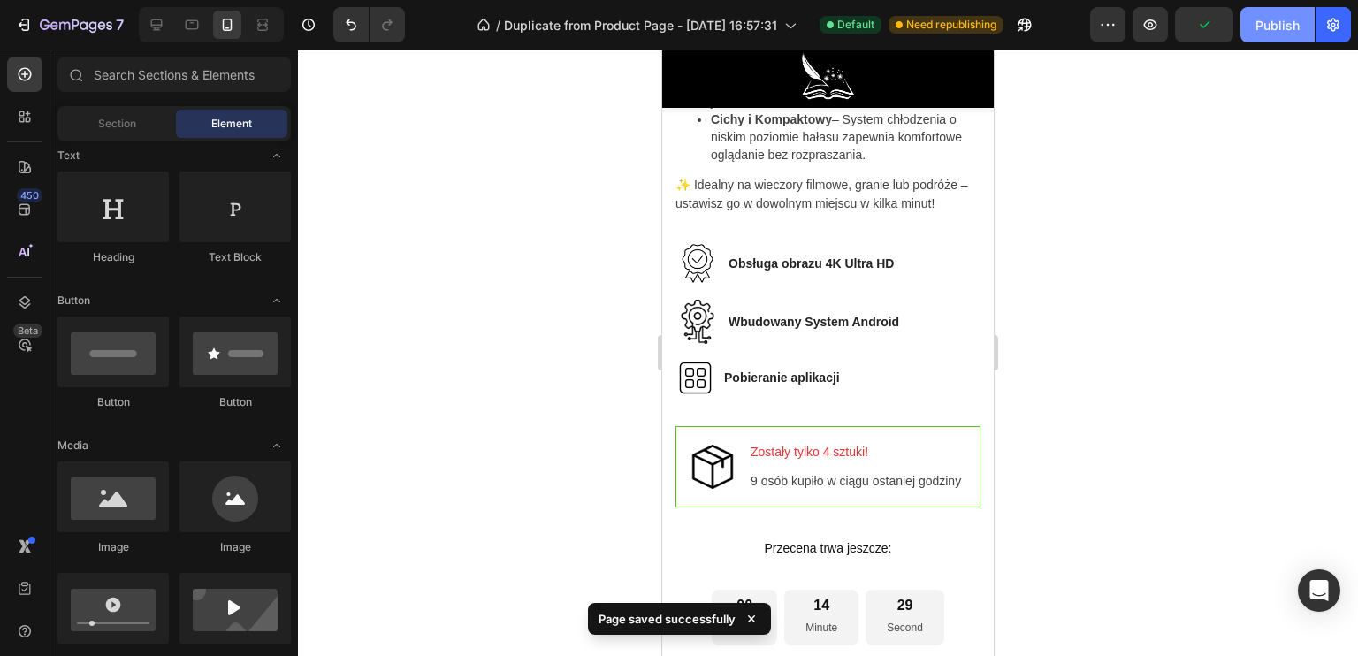
click at [1267, 31] on div "Publish" at bounding box center [1277, 25] width 44 height 19
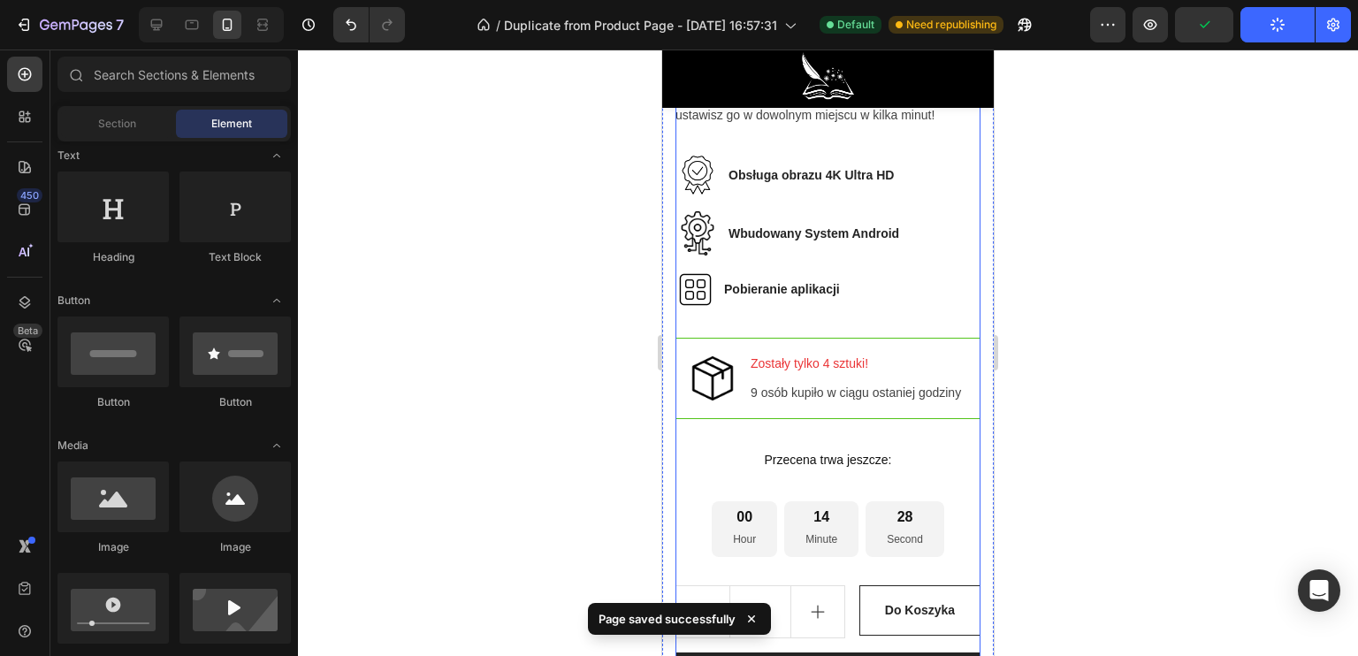
scroll to position [1521, 0]
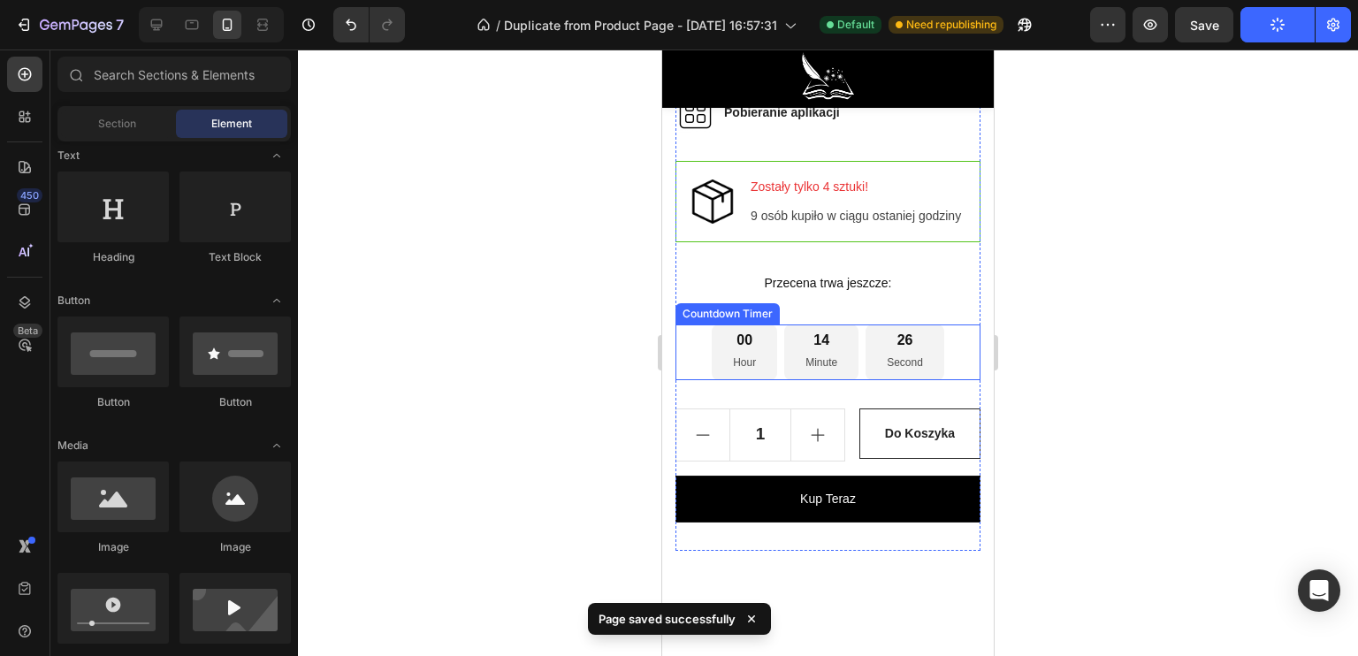
click at [814, 373] on p "Minute" at bounding box center [821, 363] width 32 height 19
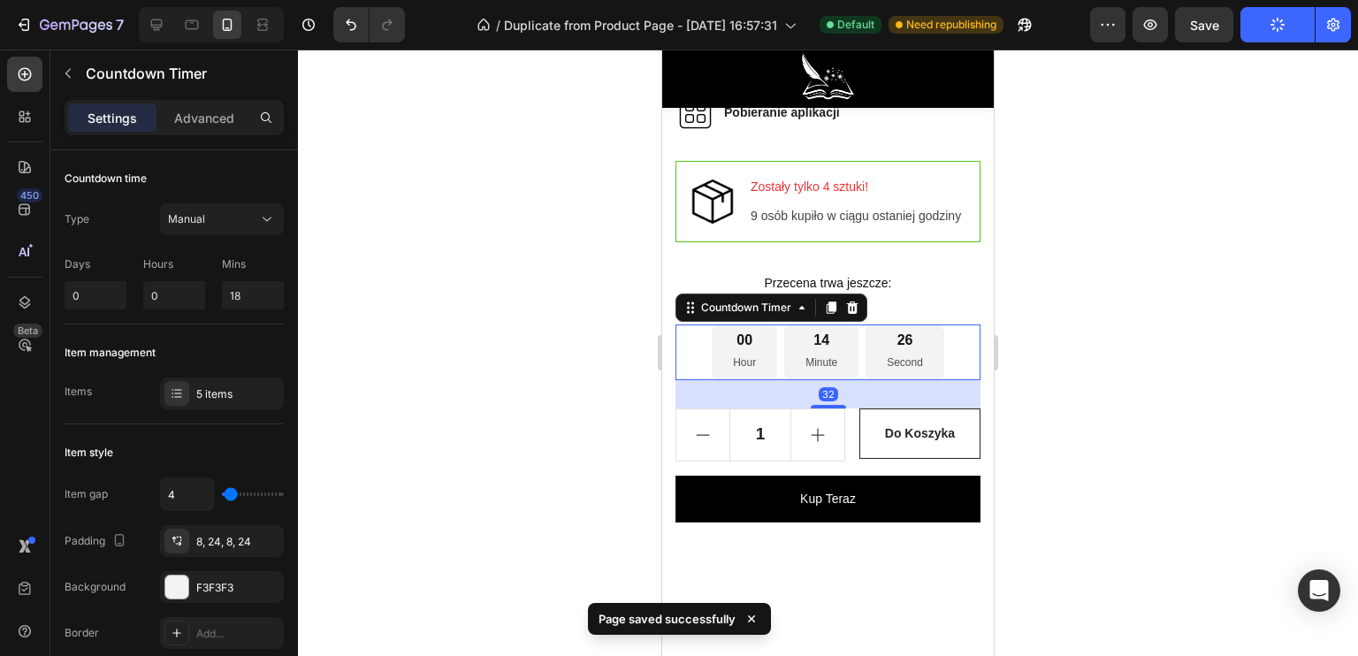
click at [821, 373] on p "Minute" at bounding box center [821, 363] width 32 height 19
click at [222, 263] on p "Mins" at bounding box center [253, 264] width 62 height 16
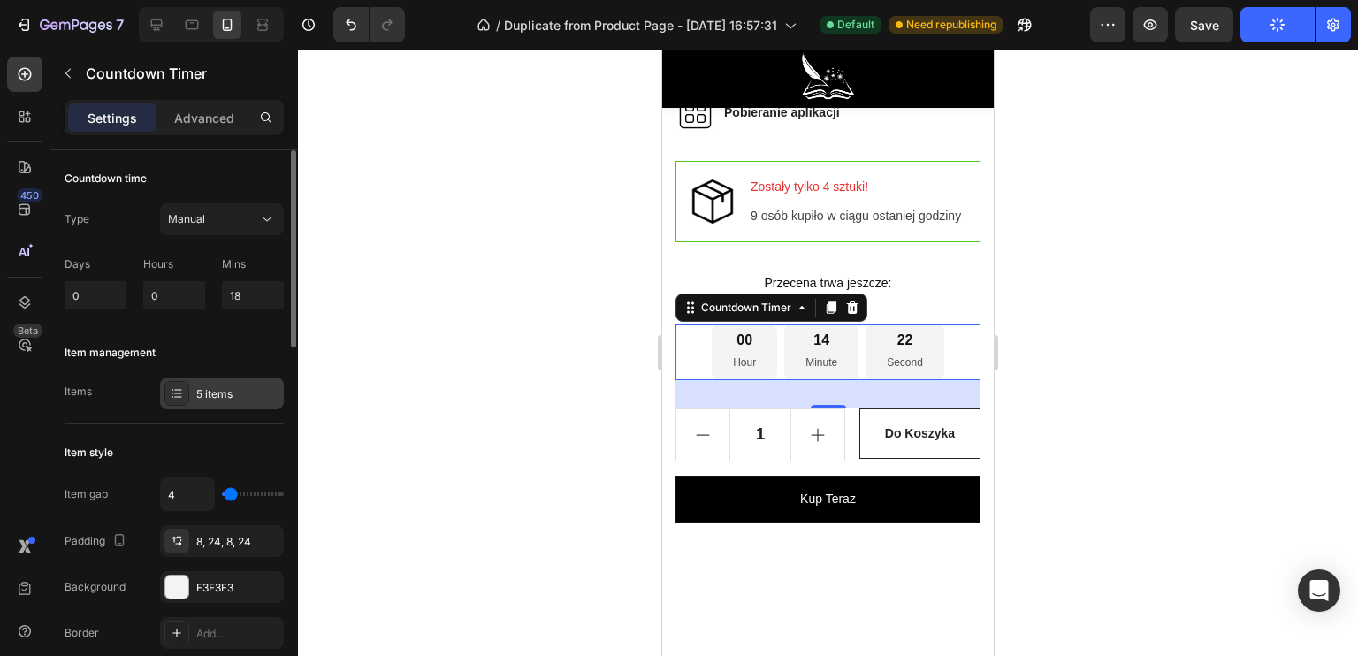
click at [194, 385] on div "5 items" at bounding box center [222, 393] width 124 height 32
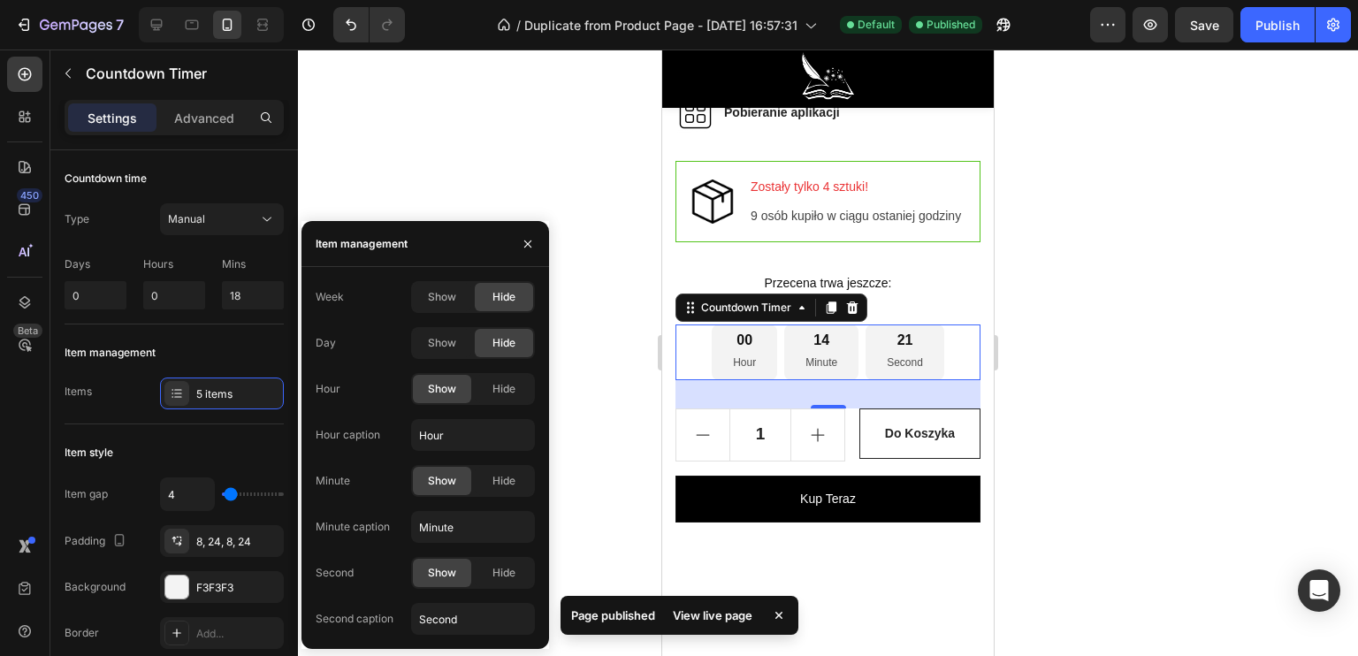
click at [317, 343] on div "Day" at bounding box center [326, 343] width 20 height 16
drag, startPoint x: 318, startPoint y: 385, endPoint x: 365, endPoint y: 391, distance: 47.2
click at [364, 391] on div "Hour Show Hide" at bounding box center [425, 389] width 219 height 32
click at [364, 392] on div "Hour Show Hide" at bounding box center [425, 389] width 219 height 32
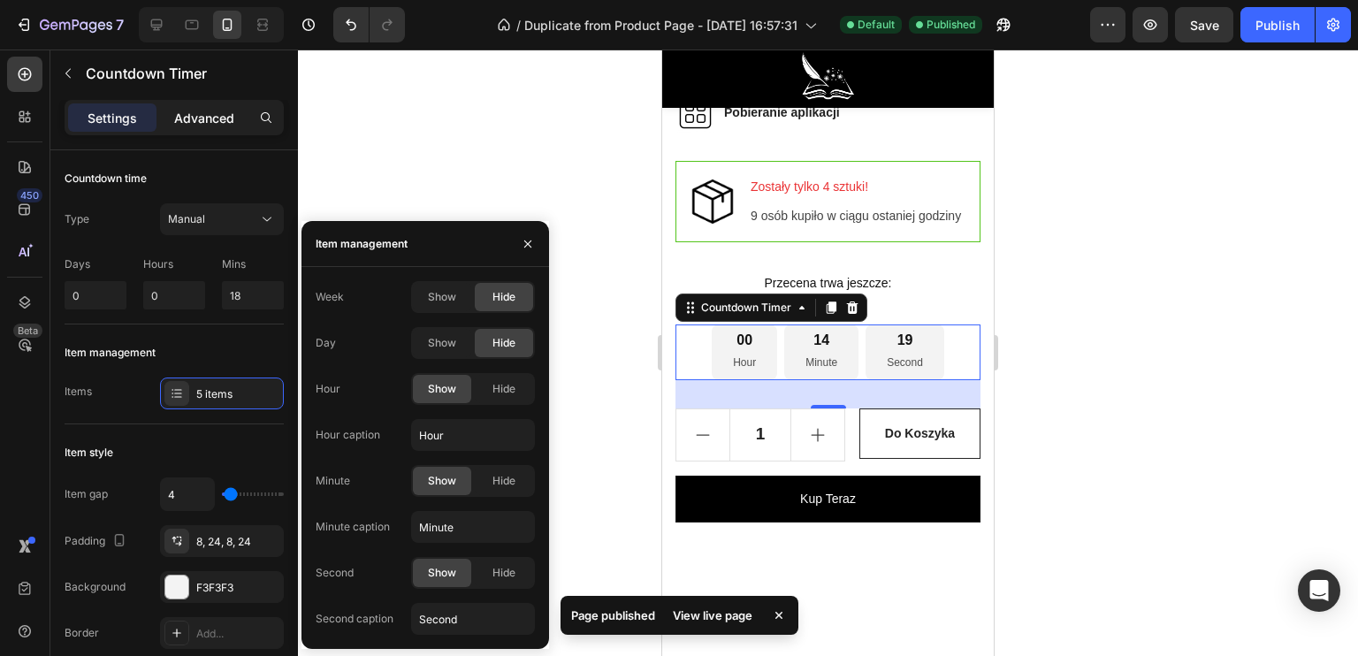
click at [193, 116] on p "Advanced" at bounding box center [204, 118] width 60 height 19
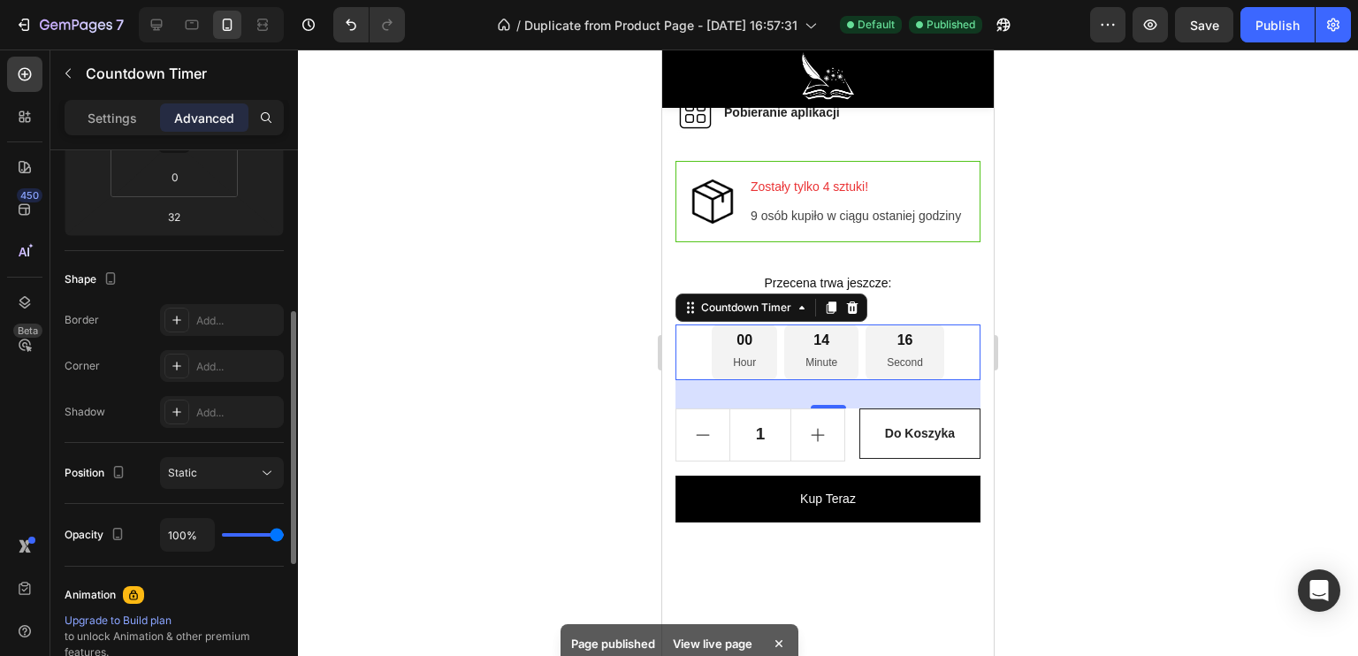
scroll to position [530, 0]
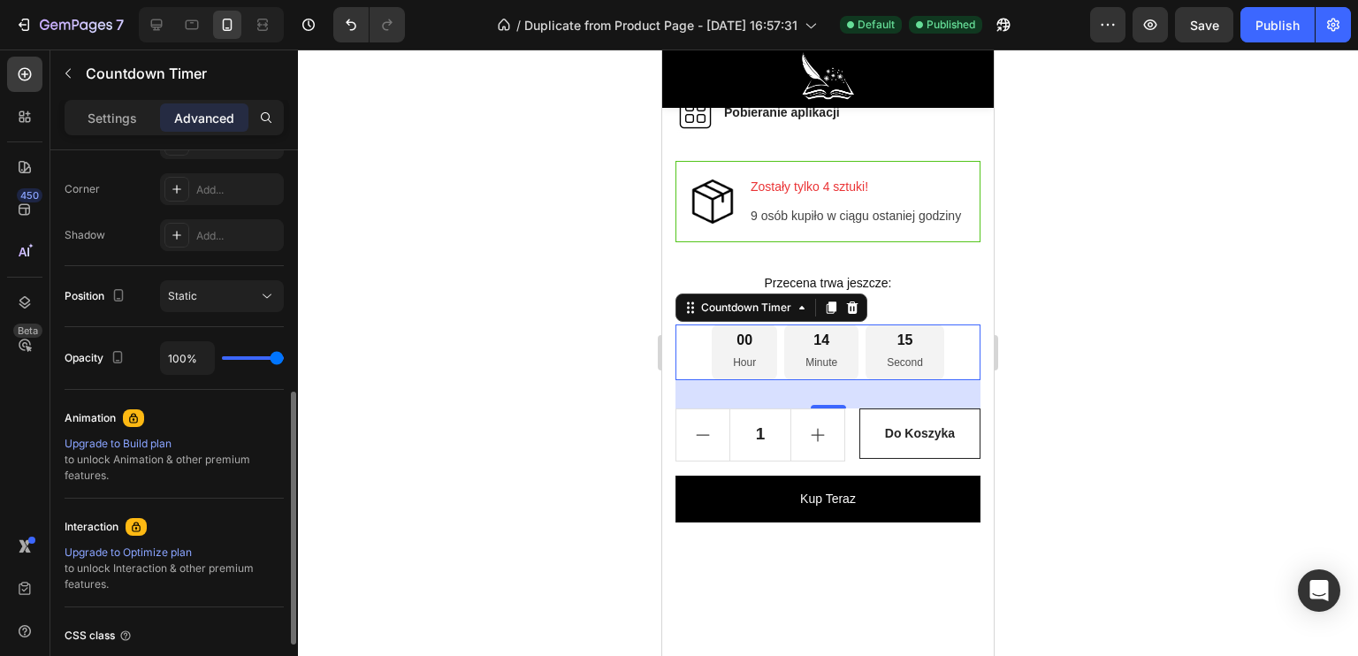
click at [511, 418] on div at bounding box center [828, 353] width 1060 height 606
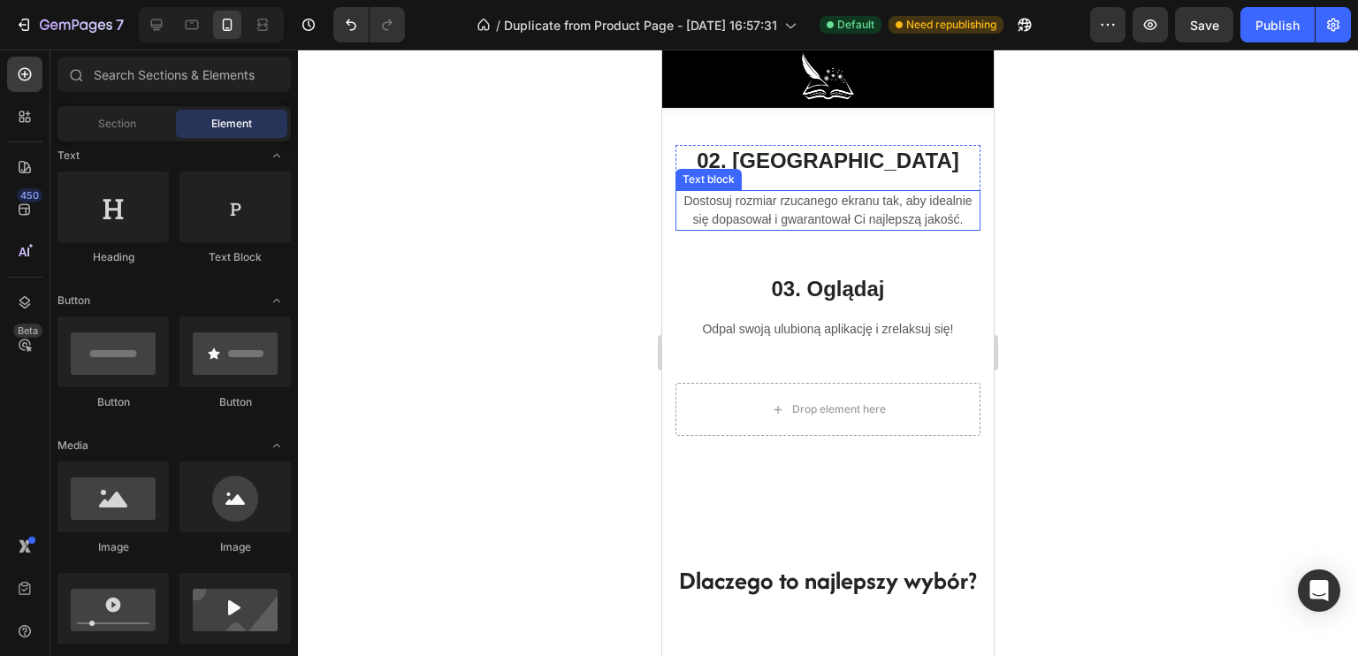
scroll to position [4439, 0]
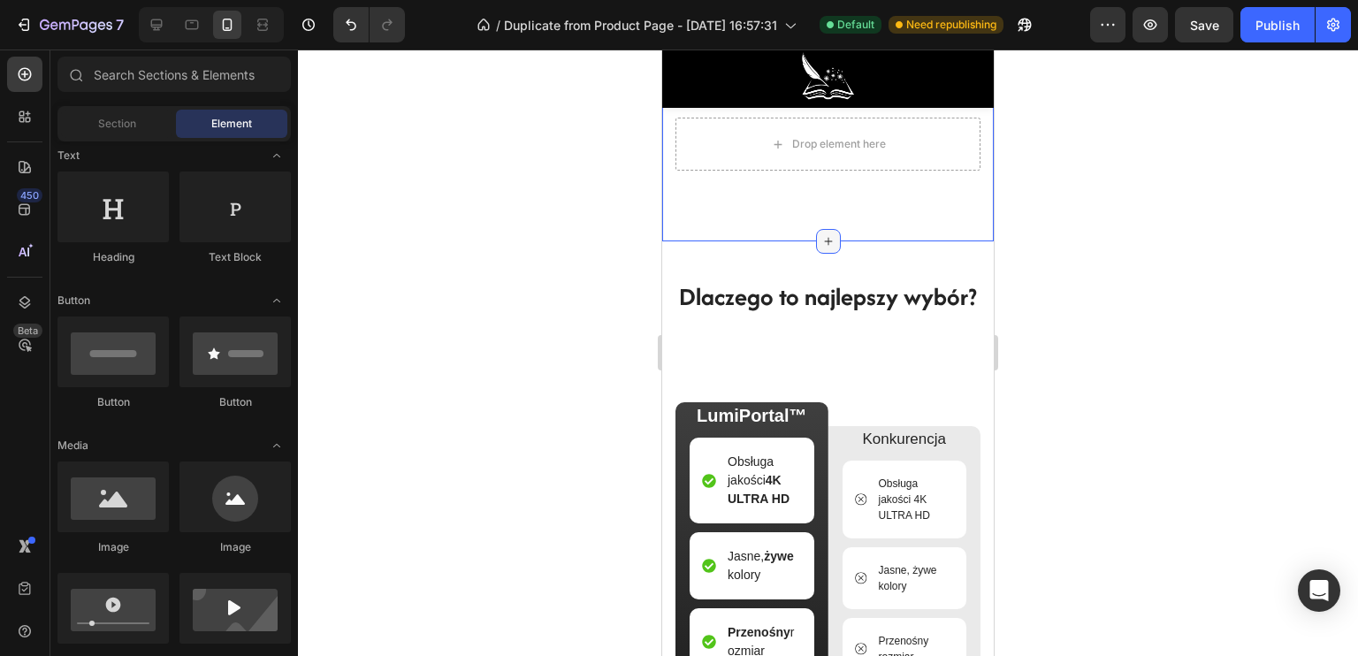
click at [816, 254] on div at bounding box center [828, 241] width 25 height 25
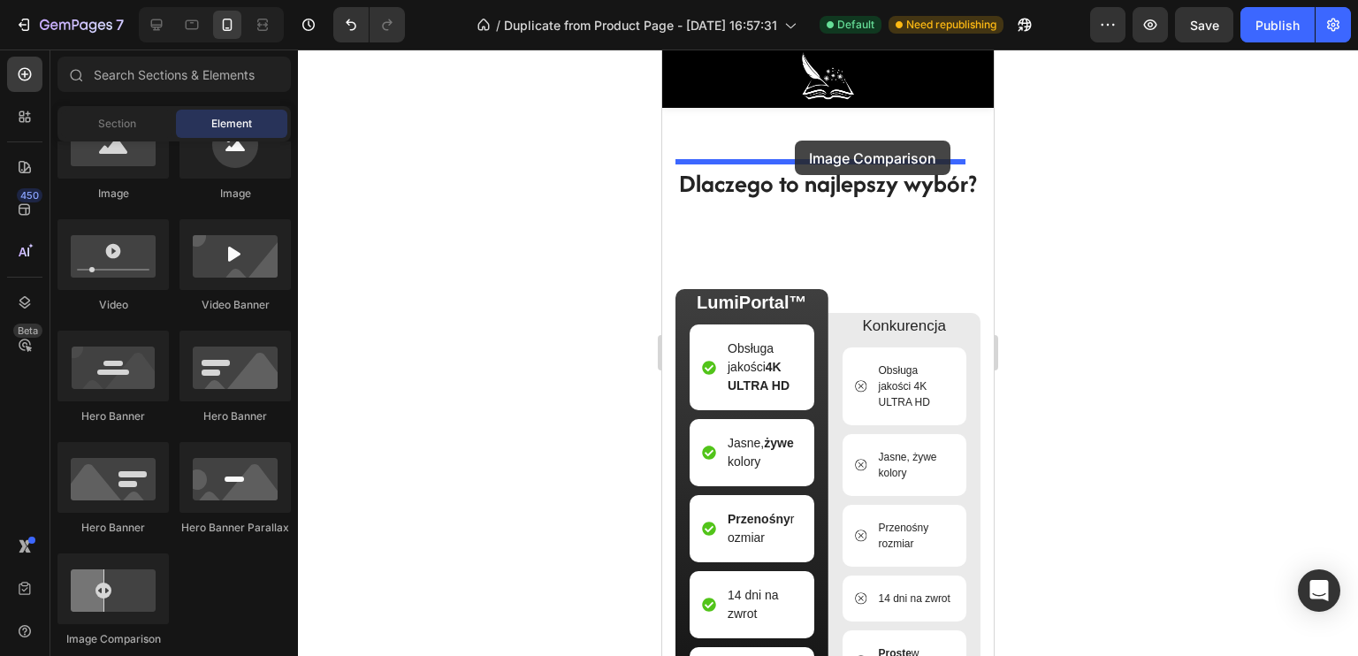
scroll to position [4534, 0]
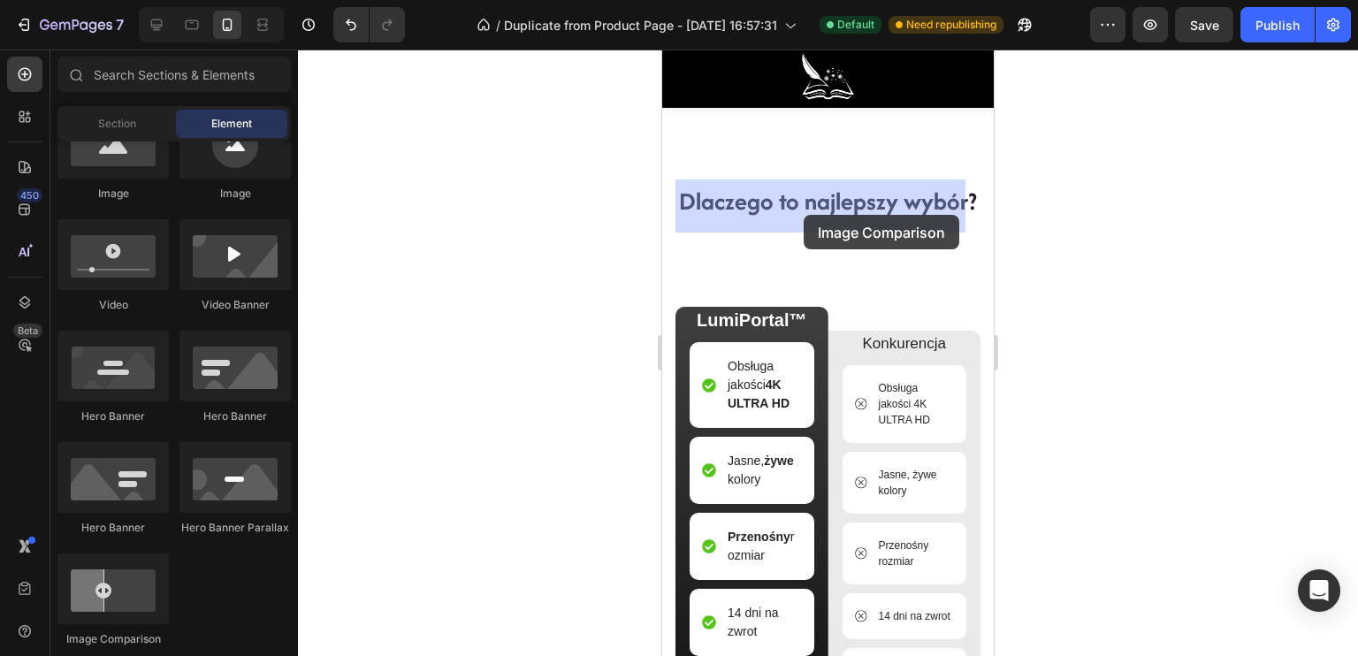
drag, startPoint x: 771, startPoint y: 650, endPoint x: 804, endPoint y: 215, distance: 436.2
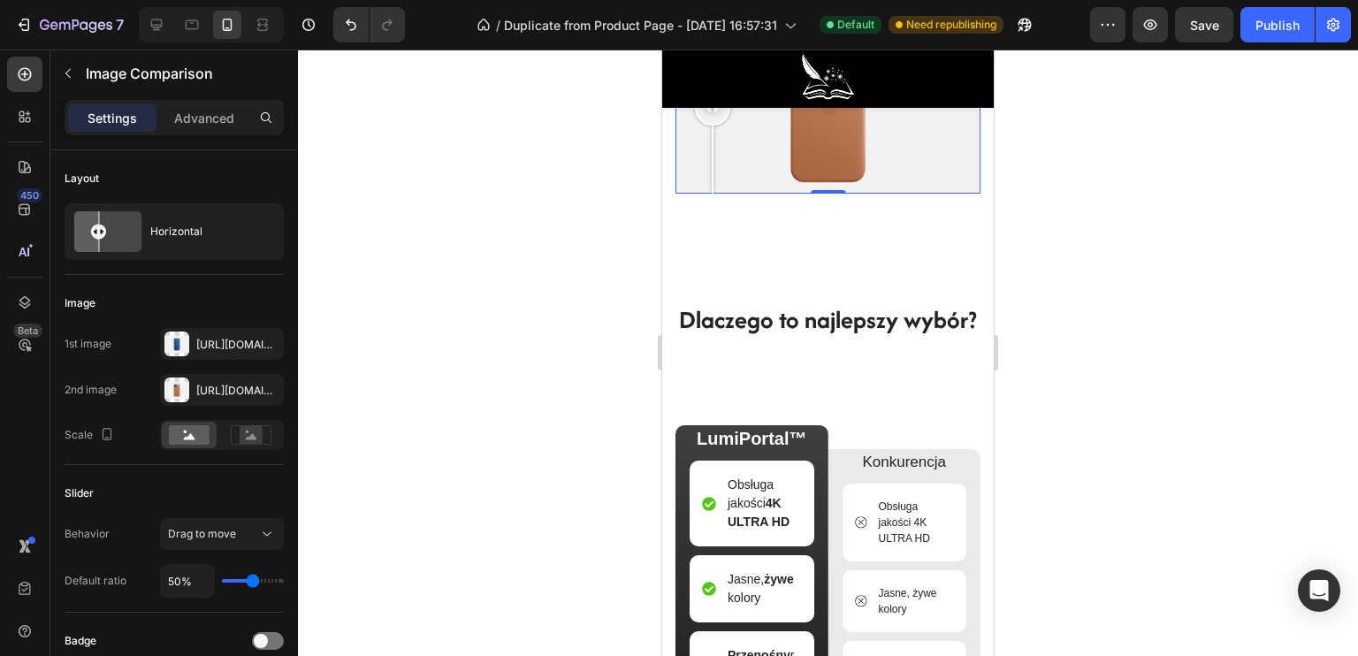
drag, startPoint x: 820, startPoint y: 265, endPoint x: 676, endPoint y: 273, distance: 144.3
click at [695, 126] on div at bounding box center [712, 107] width 35 height 35
click at [599, 293] on div at bounding box center [828, 353] width 1060 height 606
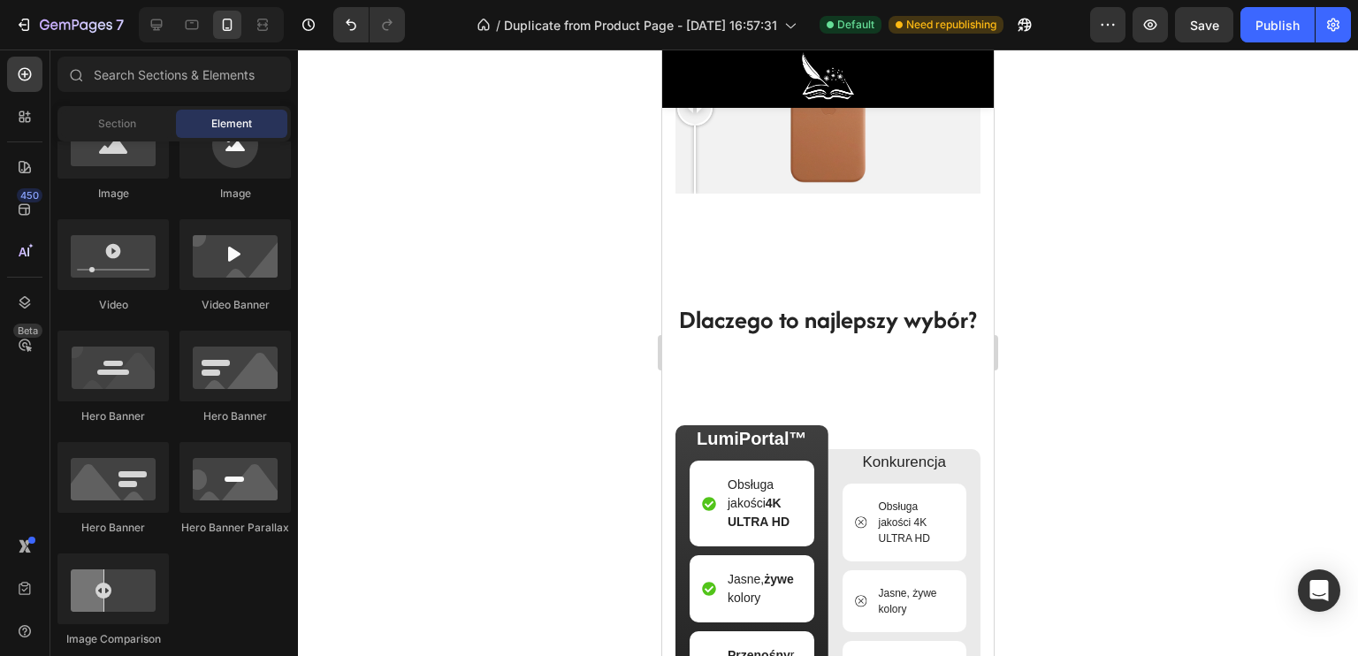
scroll to position [4446, 0]
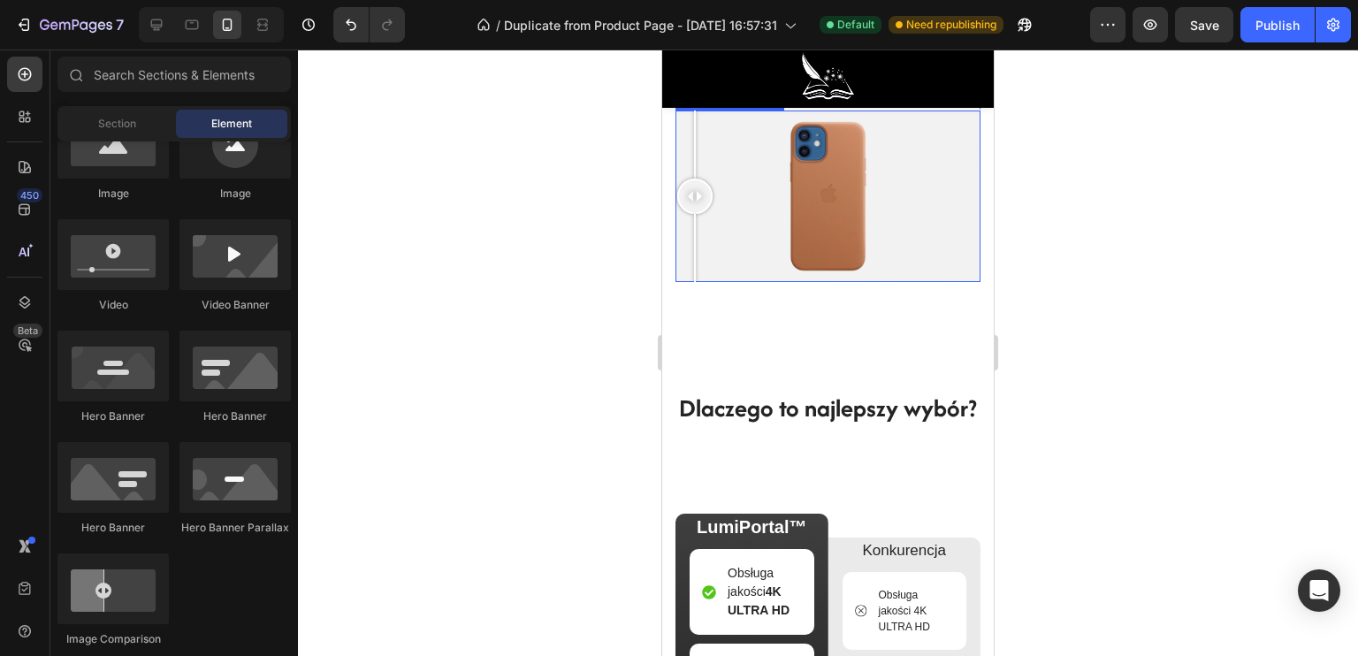
click at [767, 282] on div at bounding box center [827, 197] width 305 height 172
click at [820, 282] on div at bounding box center [827, 197] width 305 height 172
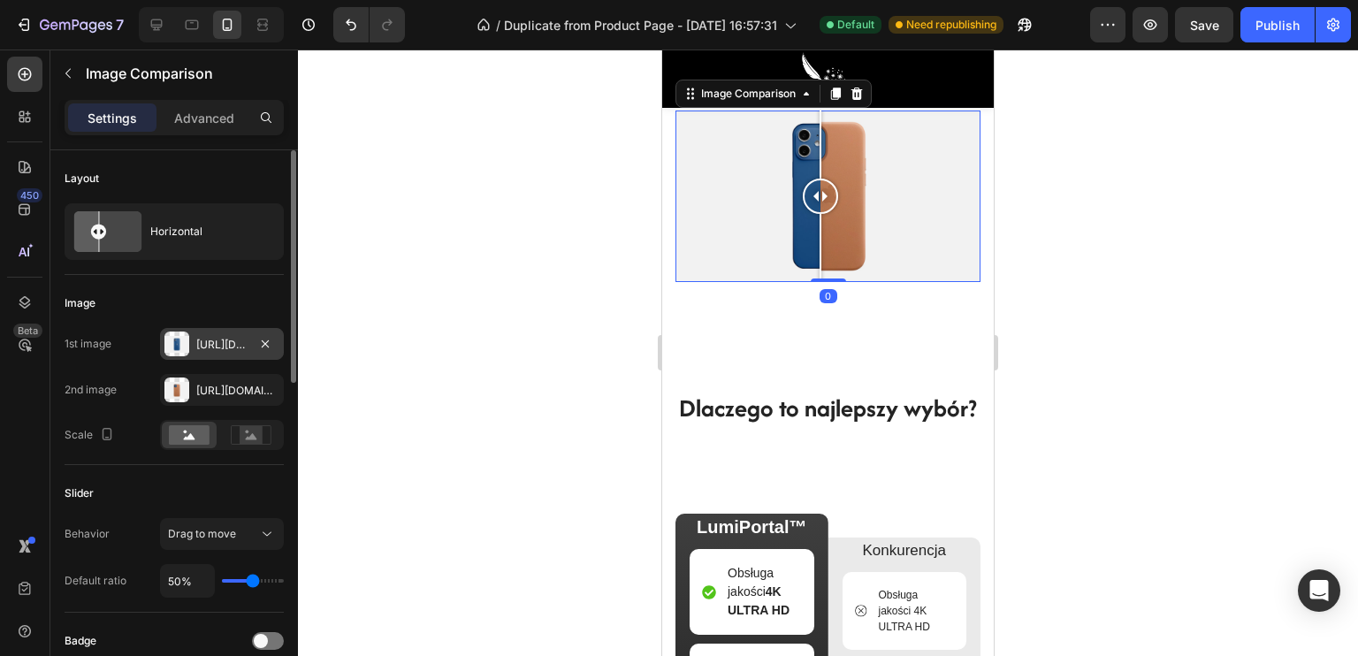
click at [170, 351] on div at bounding box center [176, 344] width 25 height 25
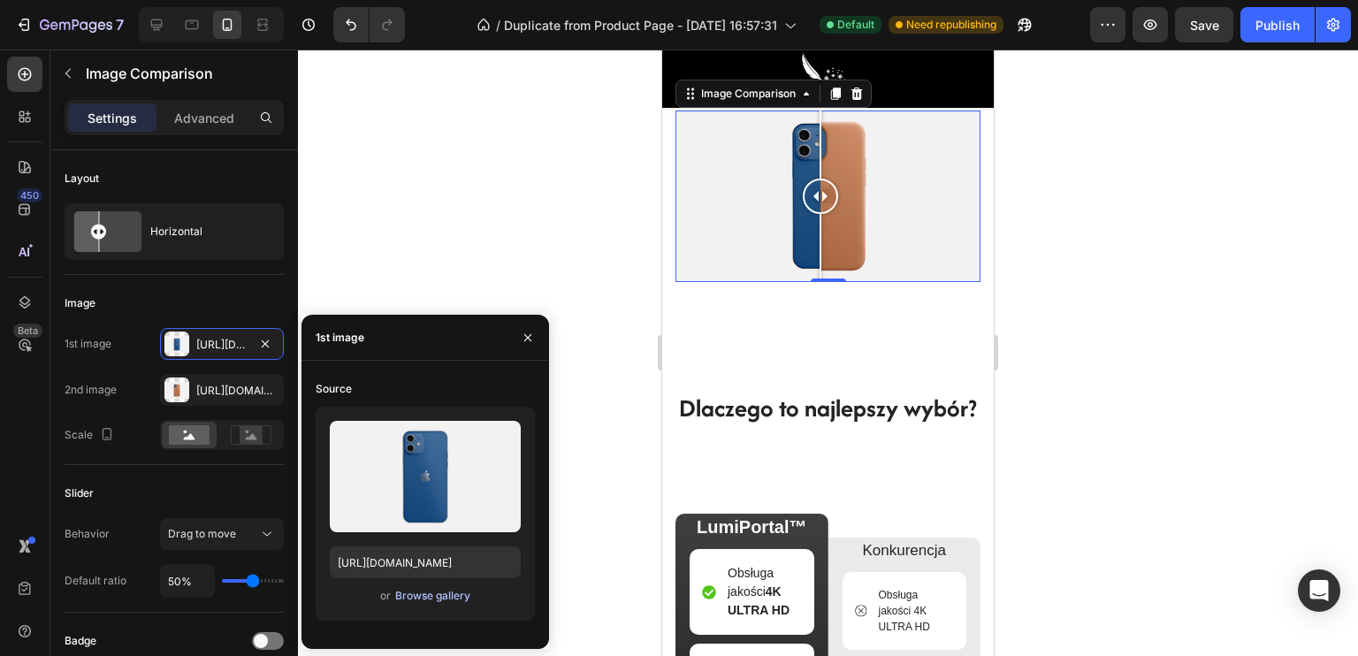
click at [408, 600] on div "Browse gallery" at bounding box center [432, 596] width 75 height 16
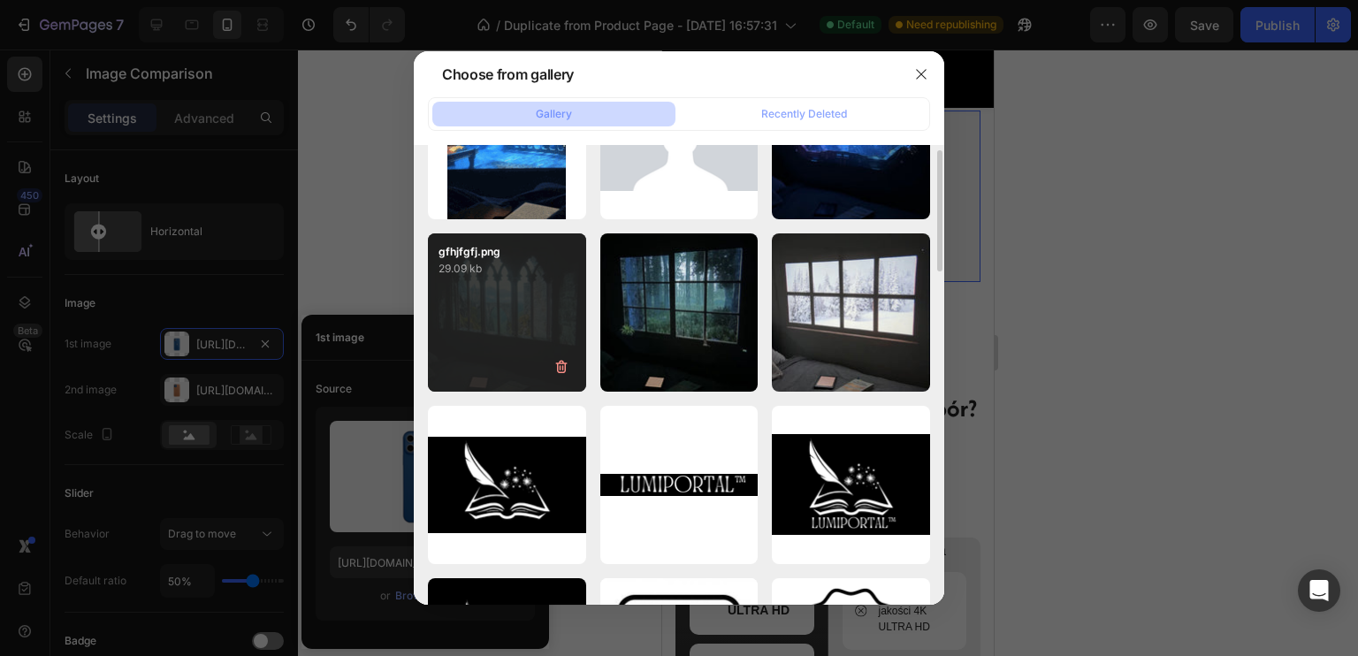
scroll to position [354, 0]
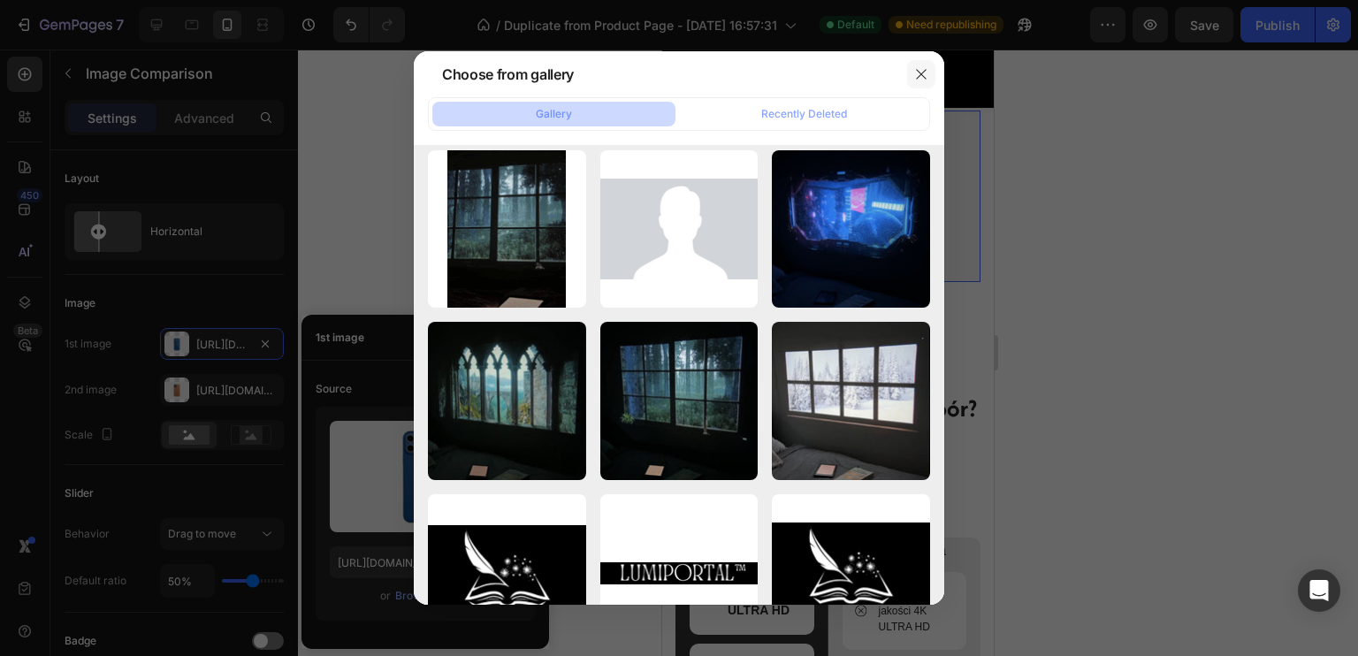
click at [909, 67] on button "button" at bounding box center [921, 74] width 28 height 28
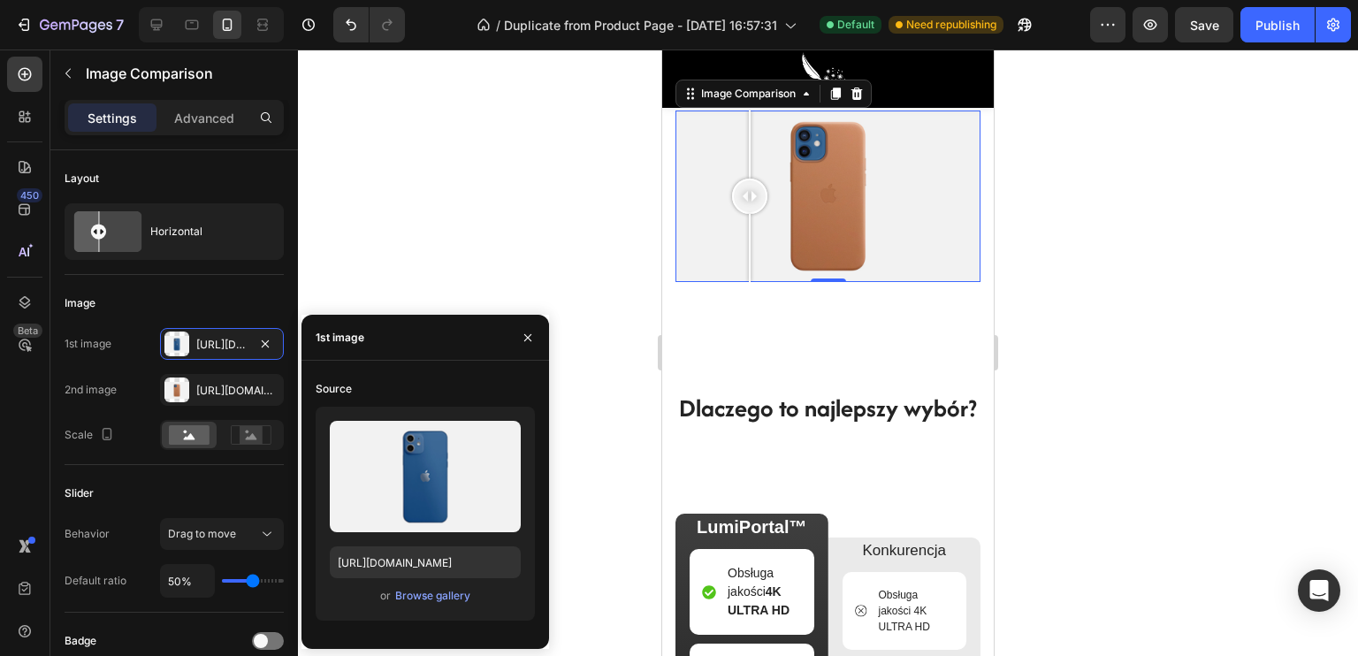
drag, startPoint x: 824, startPoint y: 351, endPoint x: 750, endPoint y: 346, distance: 74.4
click at [750, 282] on div at bounding box center [827, 197] width 305 height 172
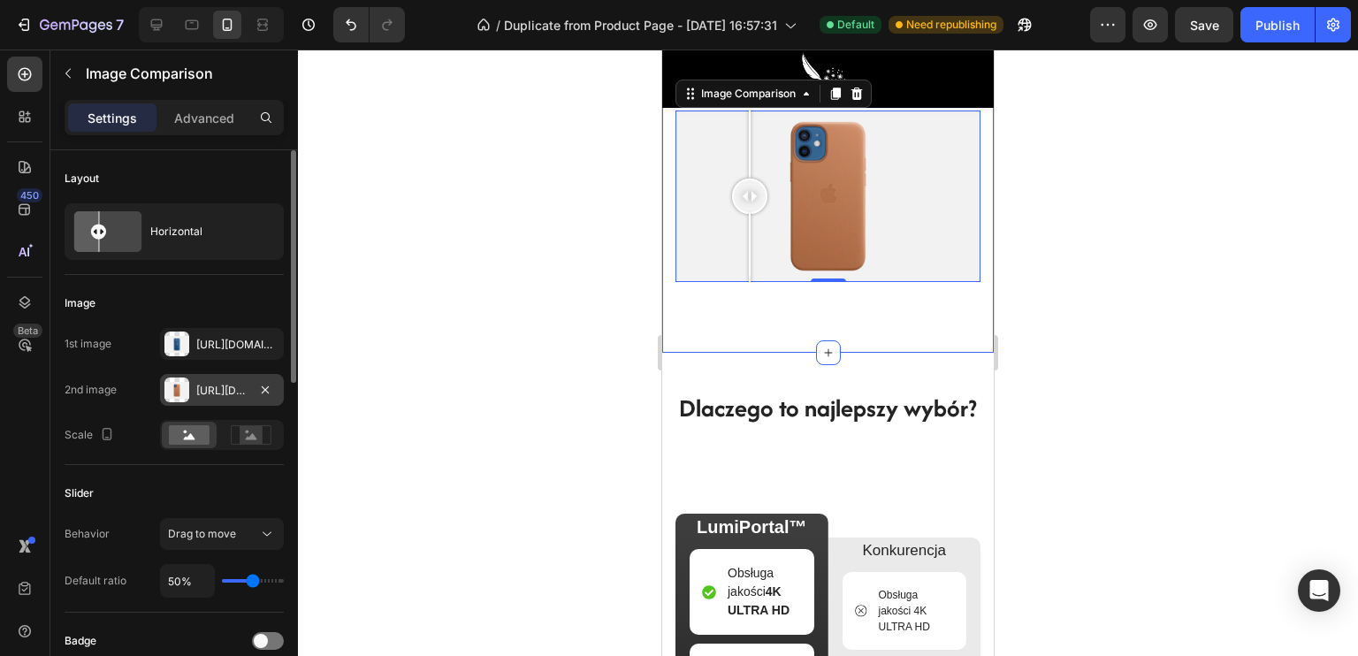
click at [184, 385] on div at bounding box center [176, 389] width 25 height 25
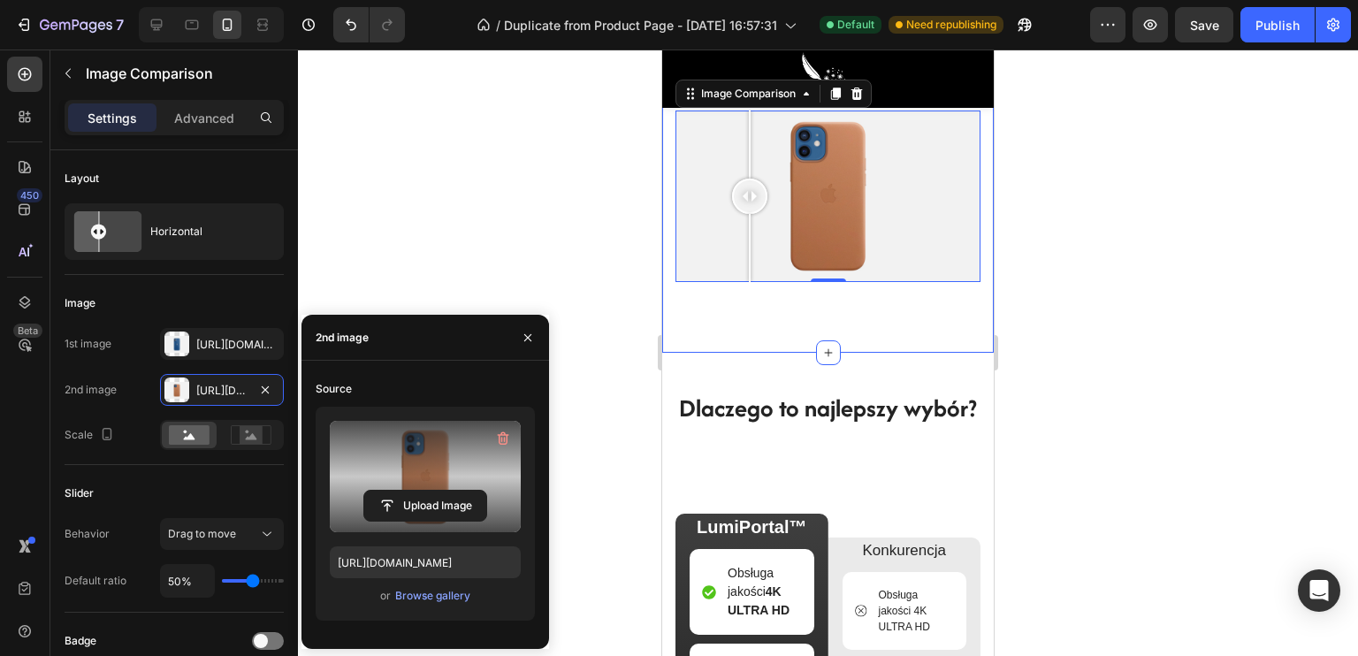
click at [423, 438] on label at bounding box center [425, 476] width 191 height 111
click at [0, 0] on input "file" at bounding box center [0, 0] width 0 height 0
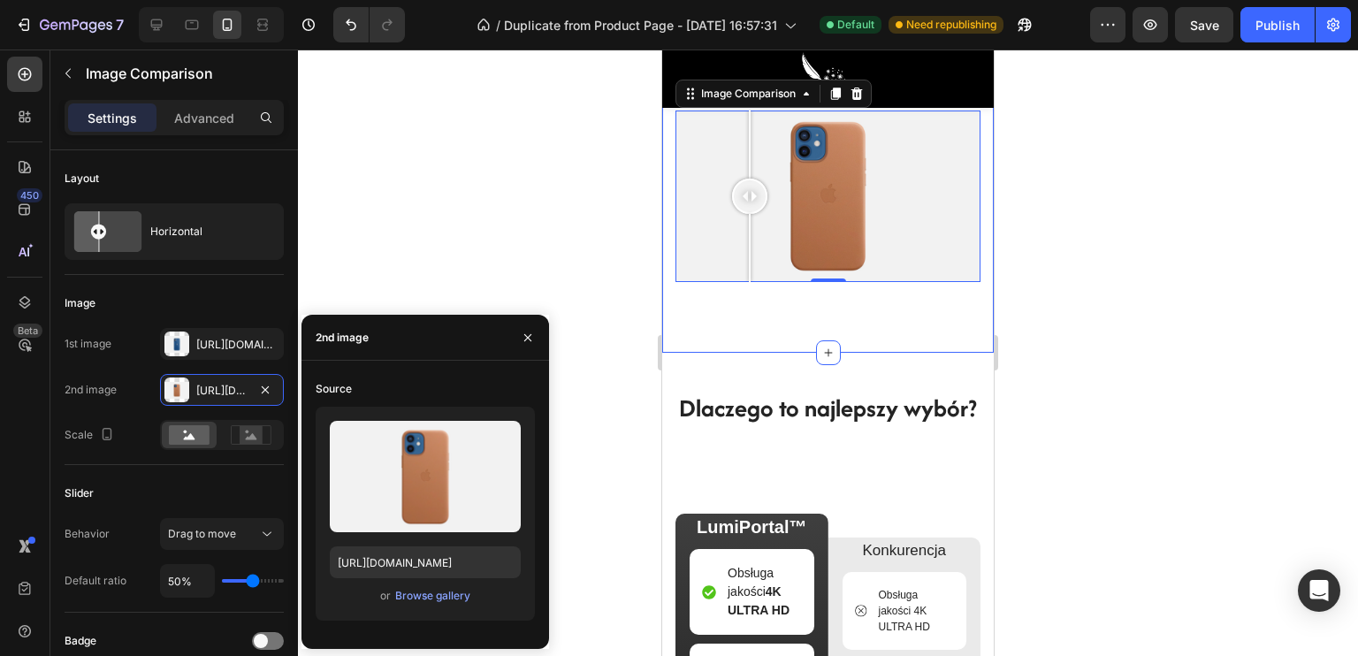
click at [426, 605] on div "or Browse gallery" at bounding box center [425, 595] width 191 height 21
click at [428, 598] on div "Browse gallery" at bounding box center [432, 596] width 75 height 16
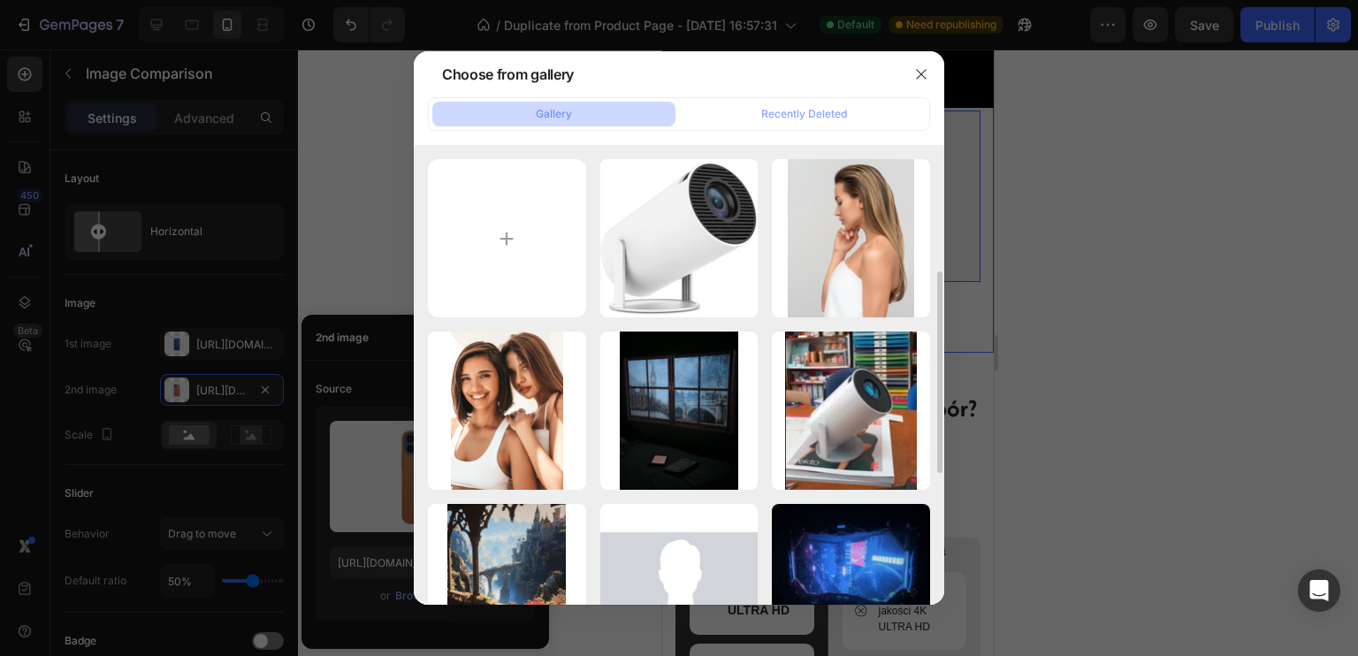
scroll to position [177, 0]
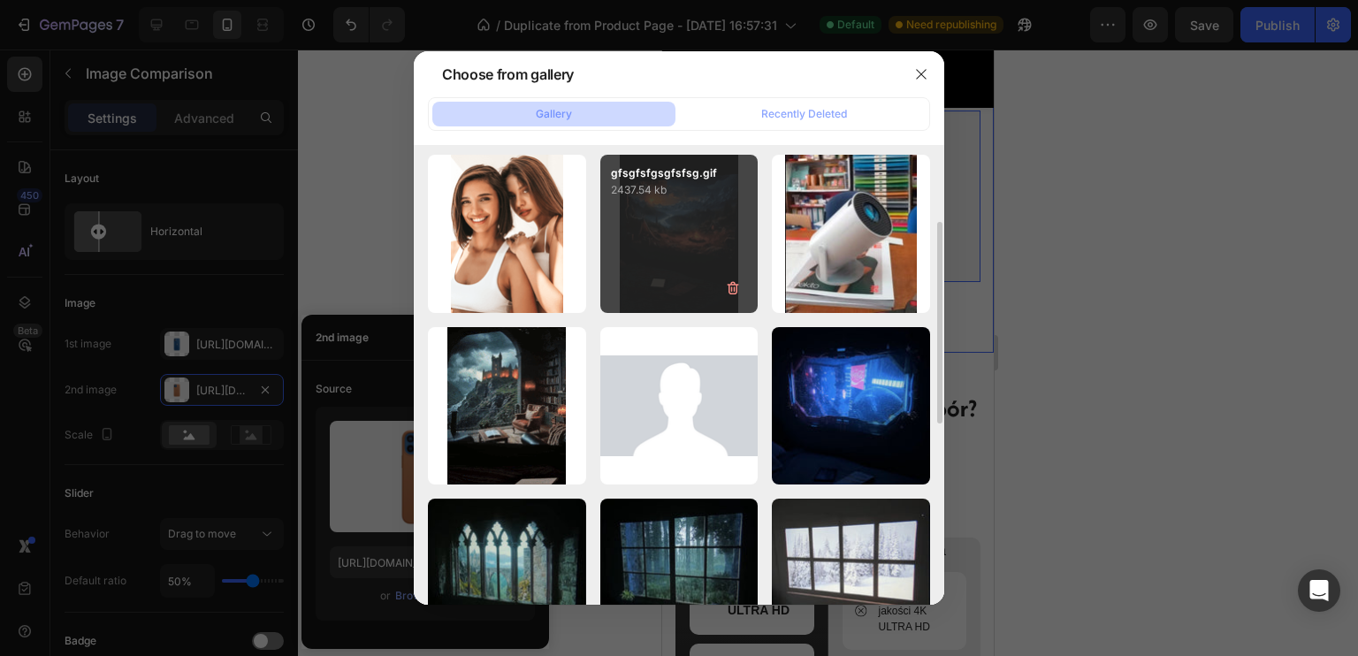
click at [656, 268] on div "gfsgfsfgsgfsfsg.gif 2437.54 kb" at bounding box center [679, 234] width 158 height 158
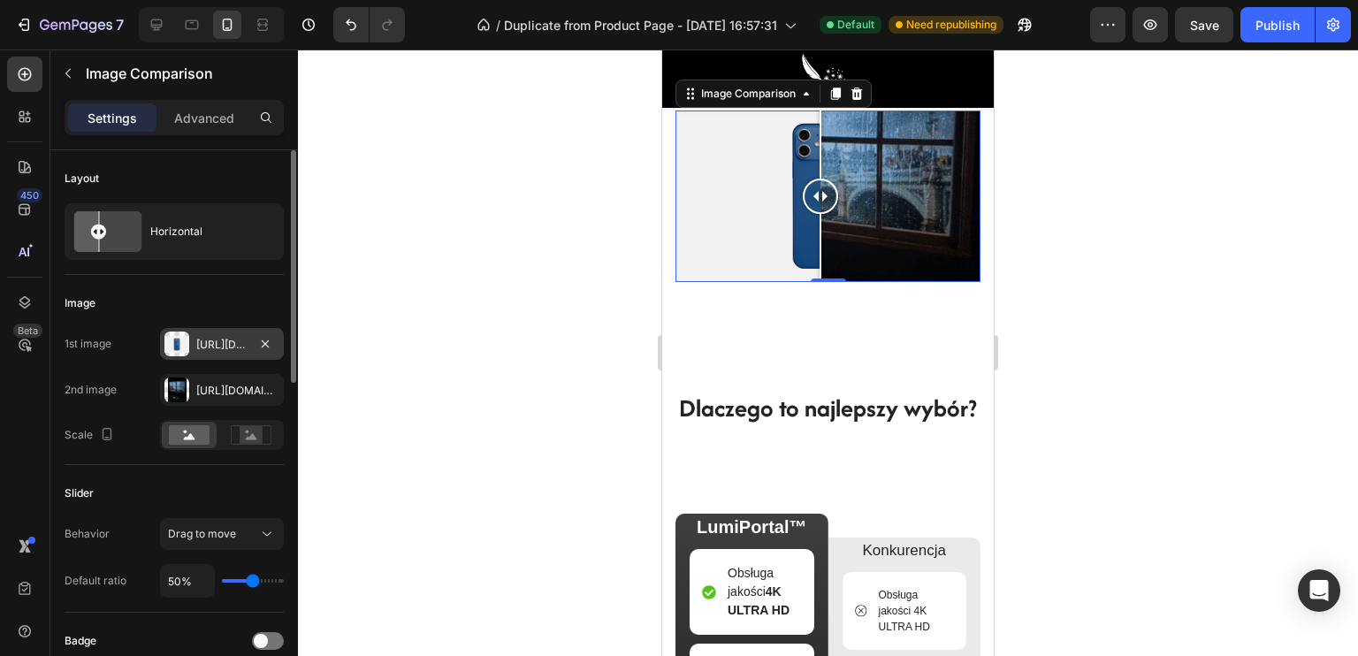
click at [202, 346] on div "Https://cdn.Shopify.Com/s/files/1/2005/9307/files/image_compare_before.Png" at bounding box center [221, 345] width 51 height 16
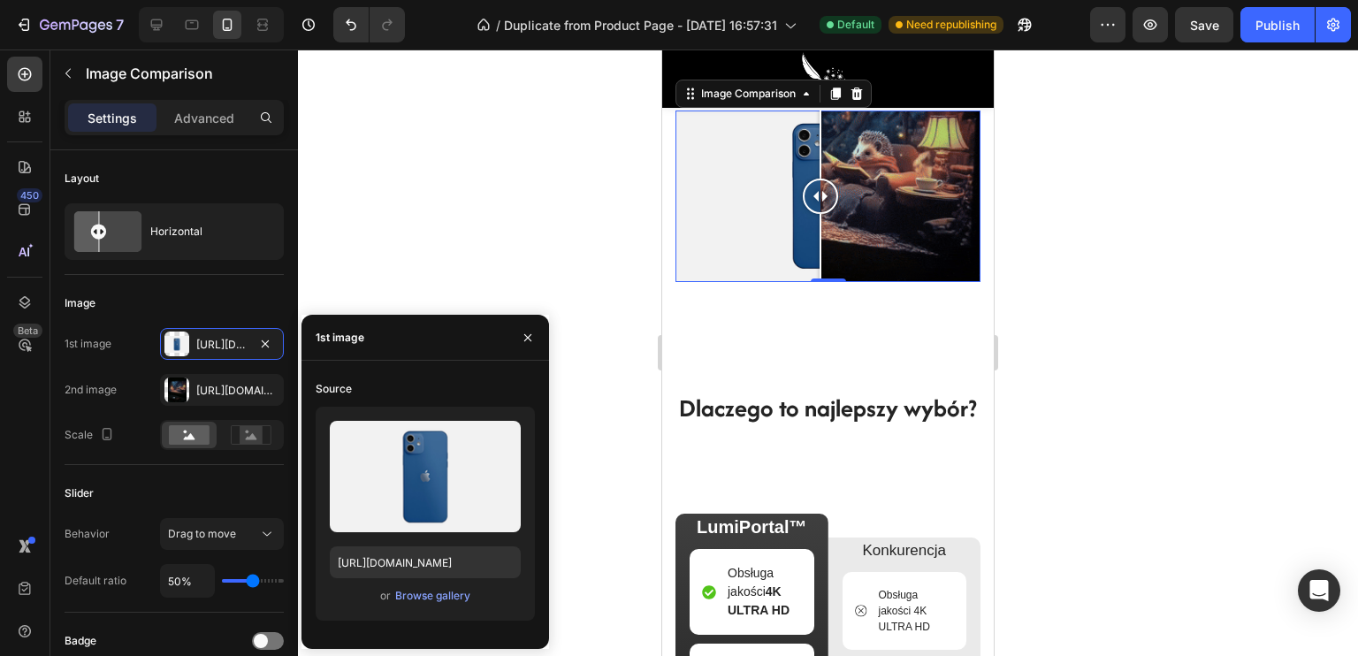
click at [859, 282] on div at bounding box center [827, 197] width 305 height 172
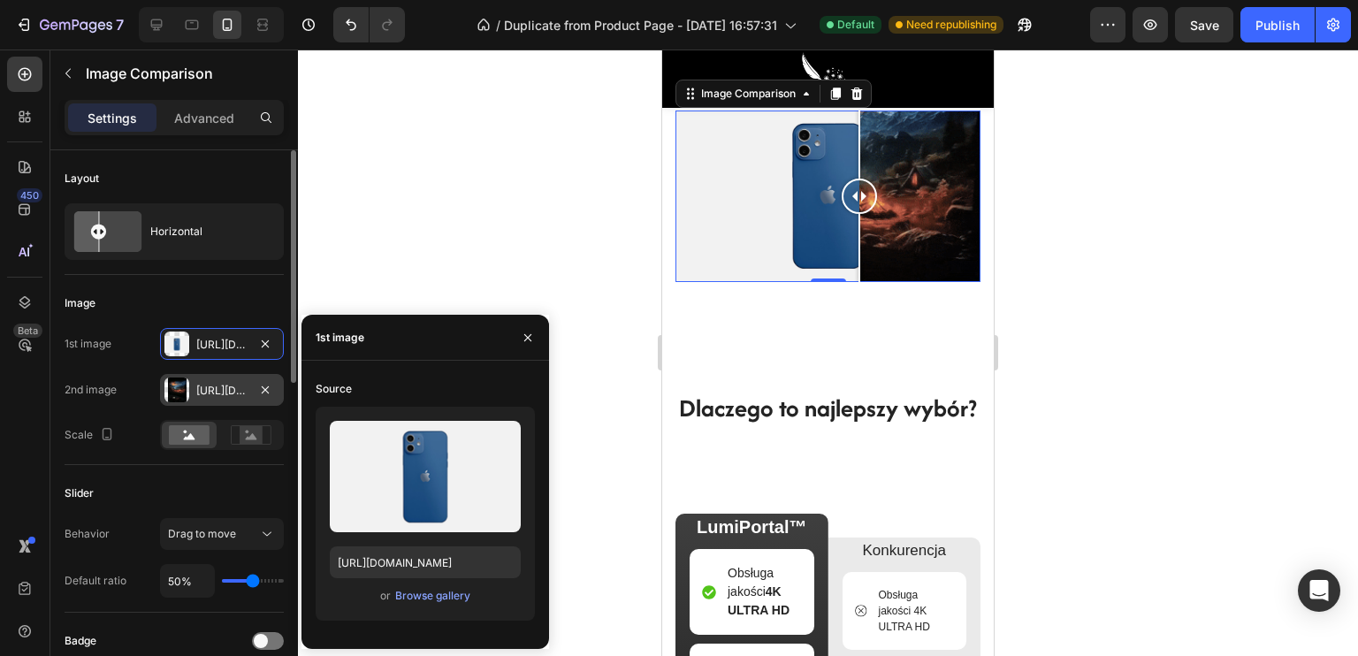
click at [173, 383] on div at bounding box center [176, 389] width 25 height 25
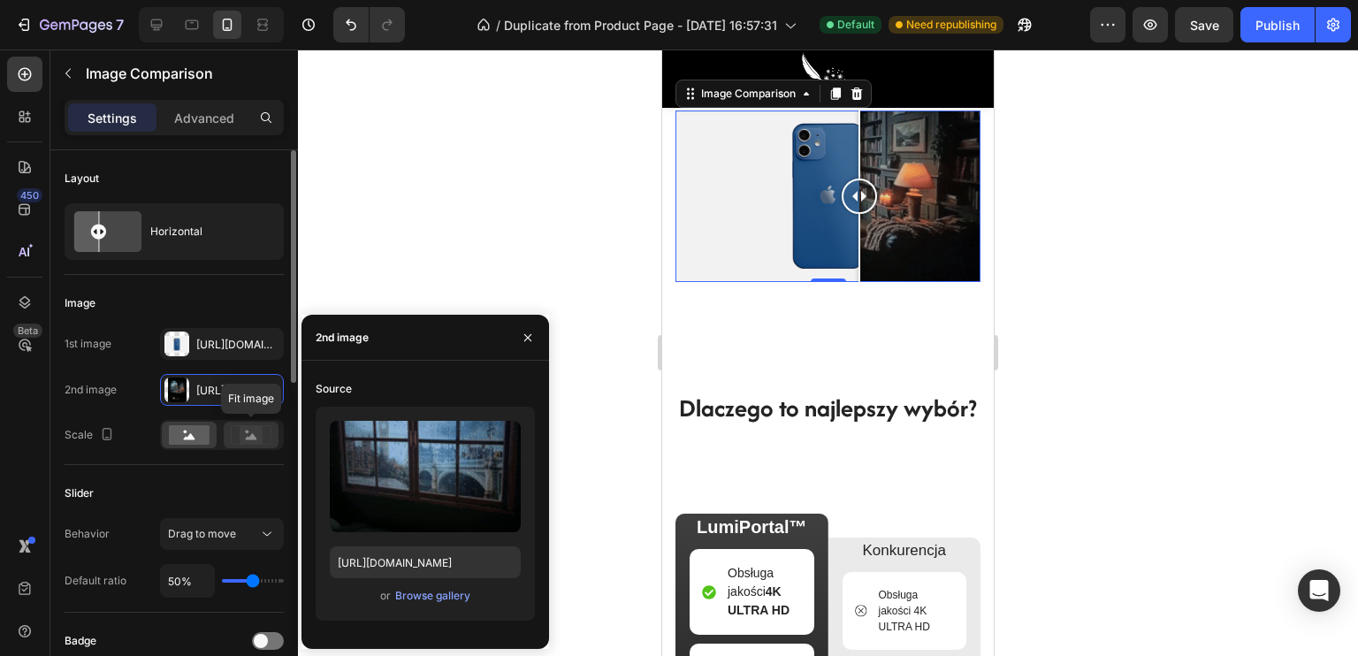
click at [248, 436] on rect at bounding box center [251, 435] width 23 height 18
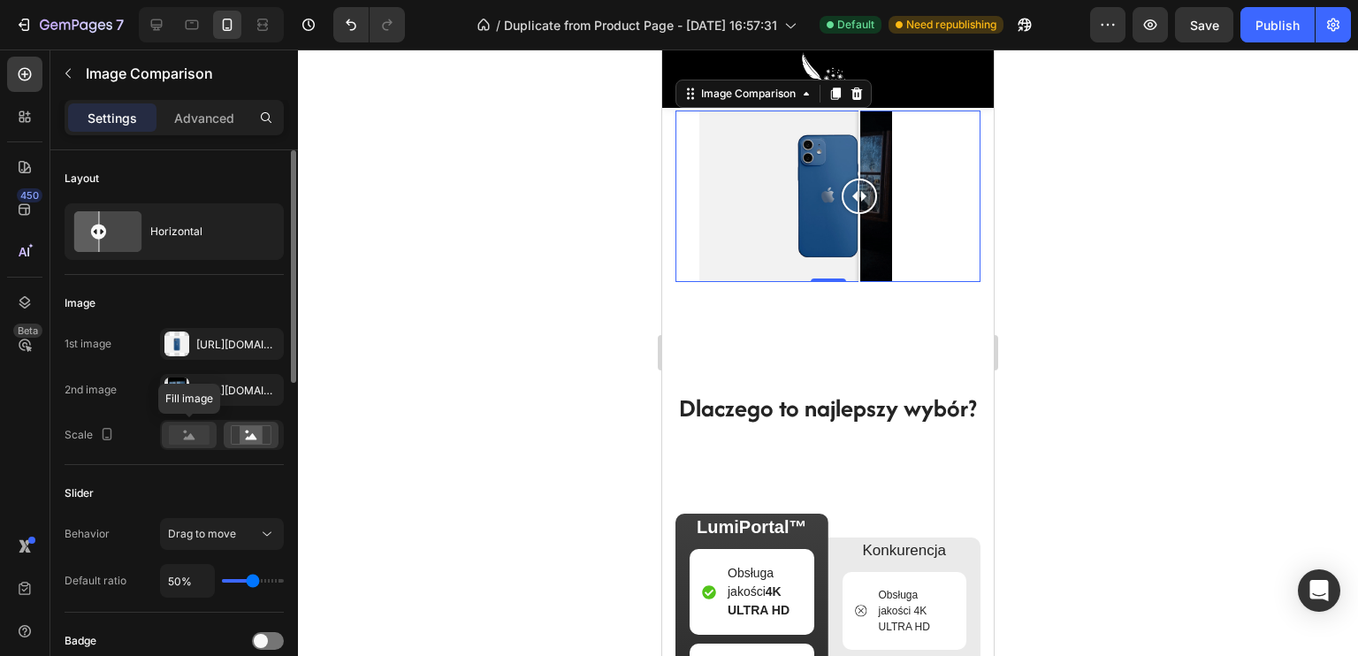
click at [191, 435] on icon at bounding box center [189, 436] width 11 height 6
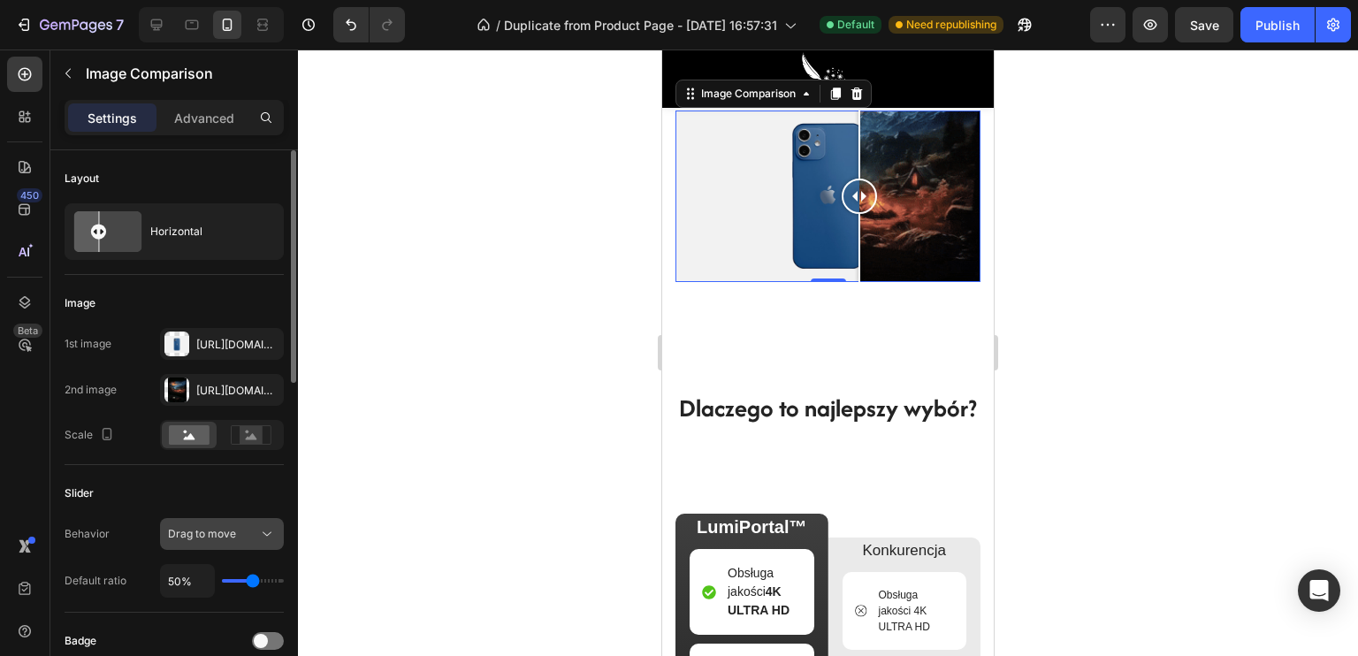
scroll to position [88, 0]
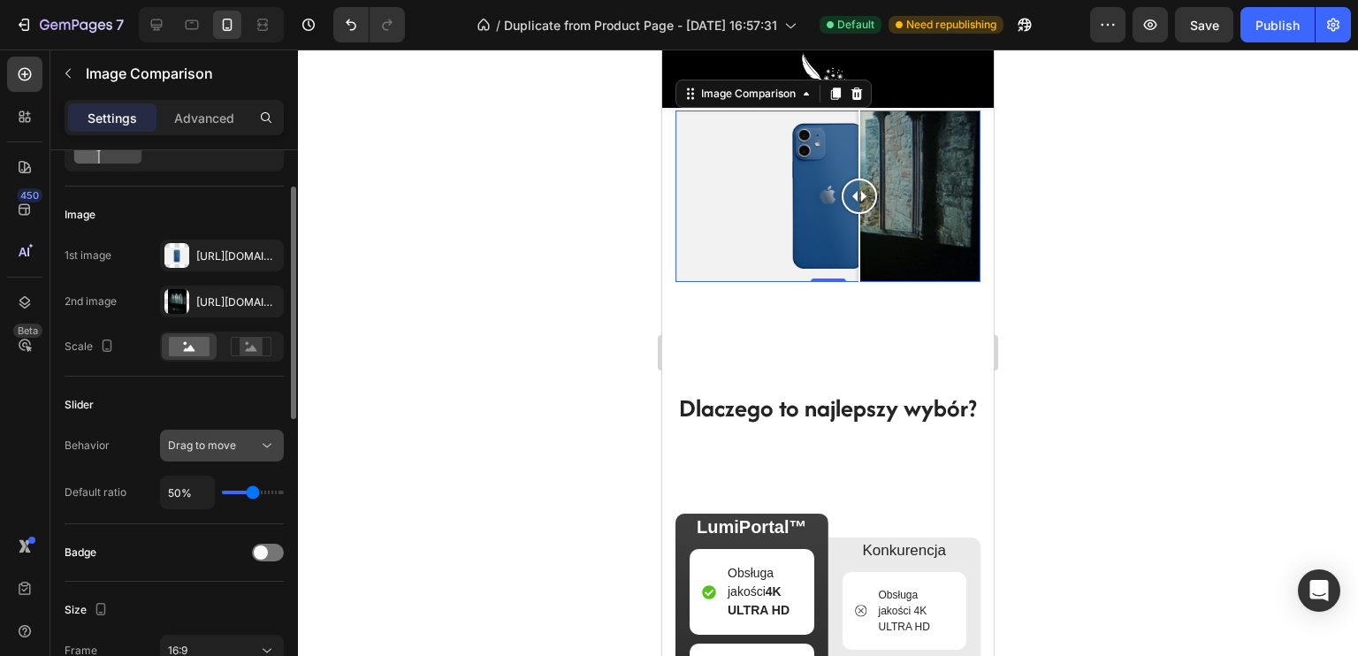
click at [212, 438] on span "Drag to move" at bounding box center [202, 446] width 68 height 16
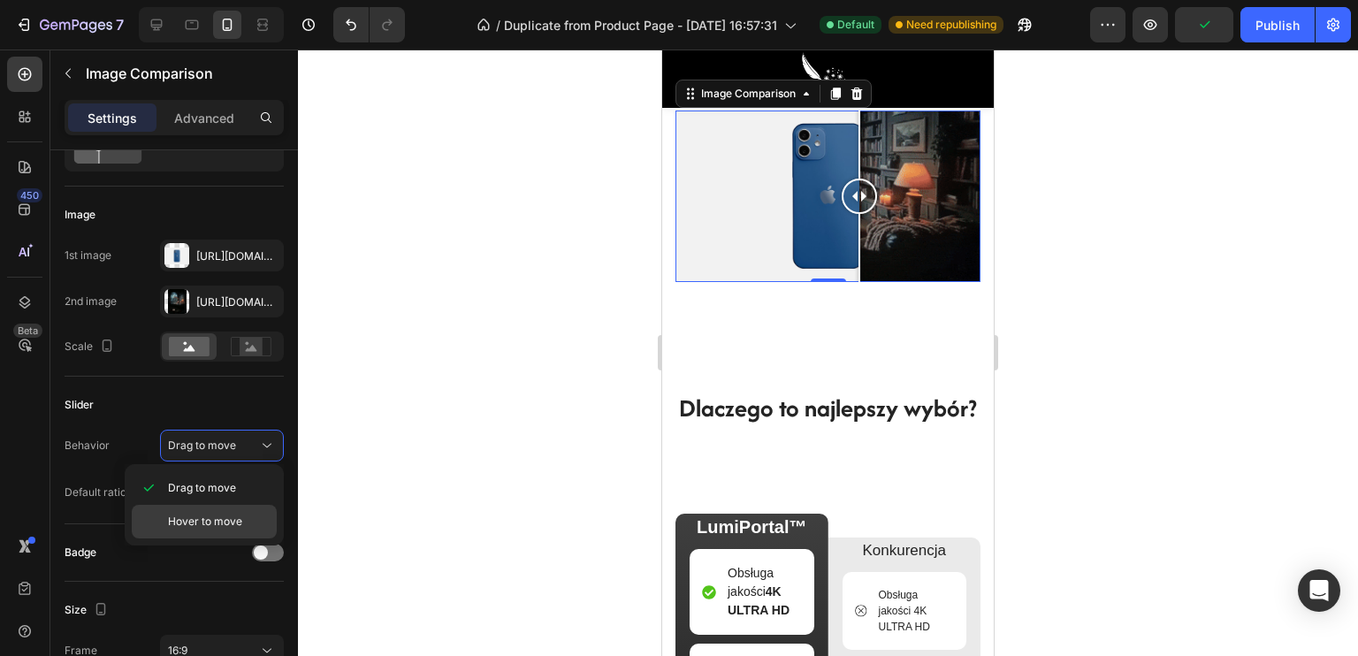
click at [212, 514] on span "Hover to move" at bounding box center [205, 522] width 74 height 16
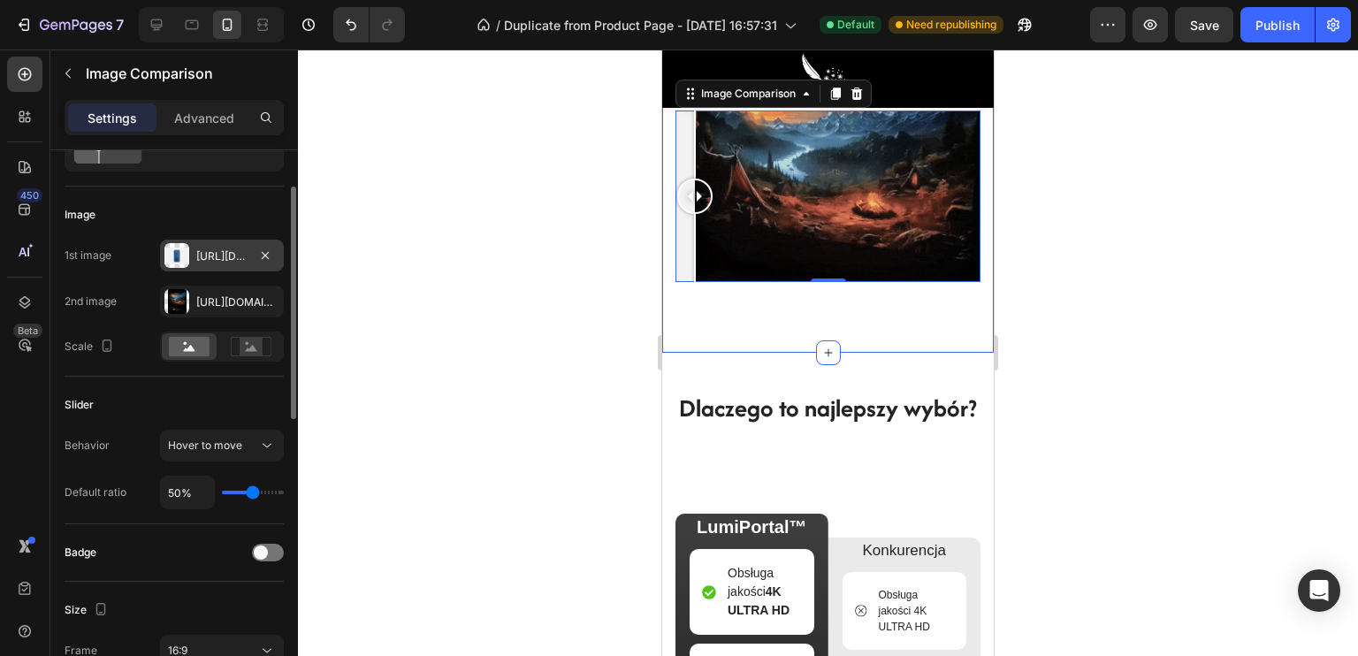
click at [210, 249] on div "Https://cdn.Shopify.Com/s/files/1/2005/9307/files/image_compare_before.Png" at bounding box center [221, 256] width 51 height 16
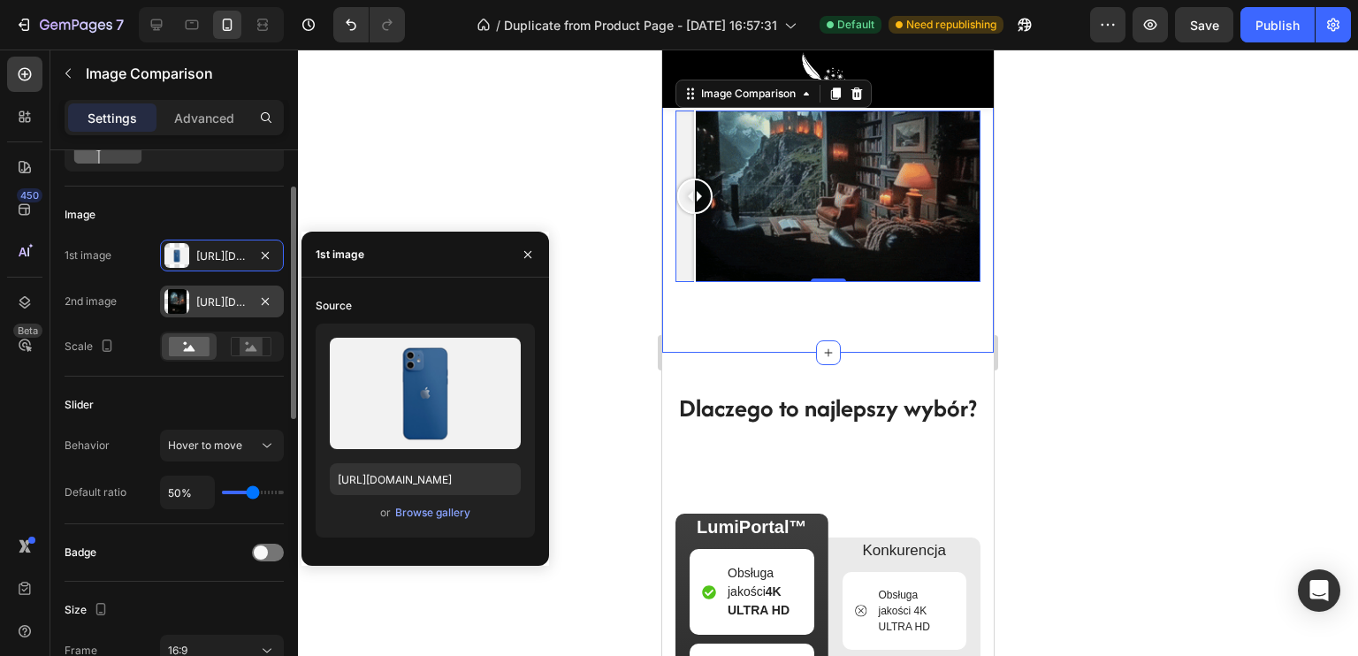
click at [193, 296] on div "Https://cdn.Shopify.Com/s/files/1/0922/4431/2392/files/gempages_584663978324525…" at bounding box center [222, 302] width 124 height 32
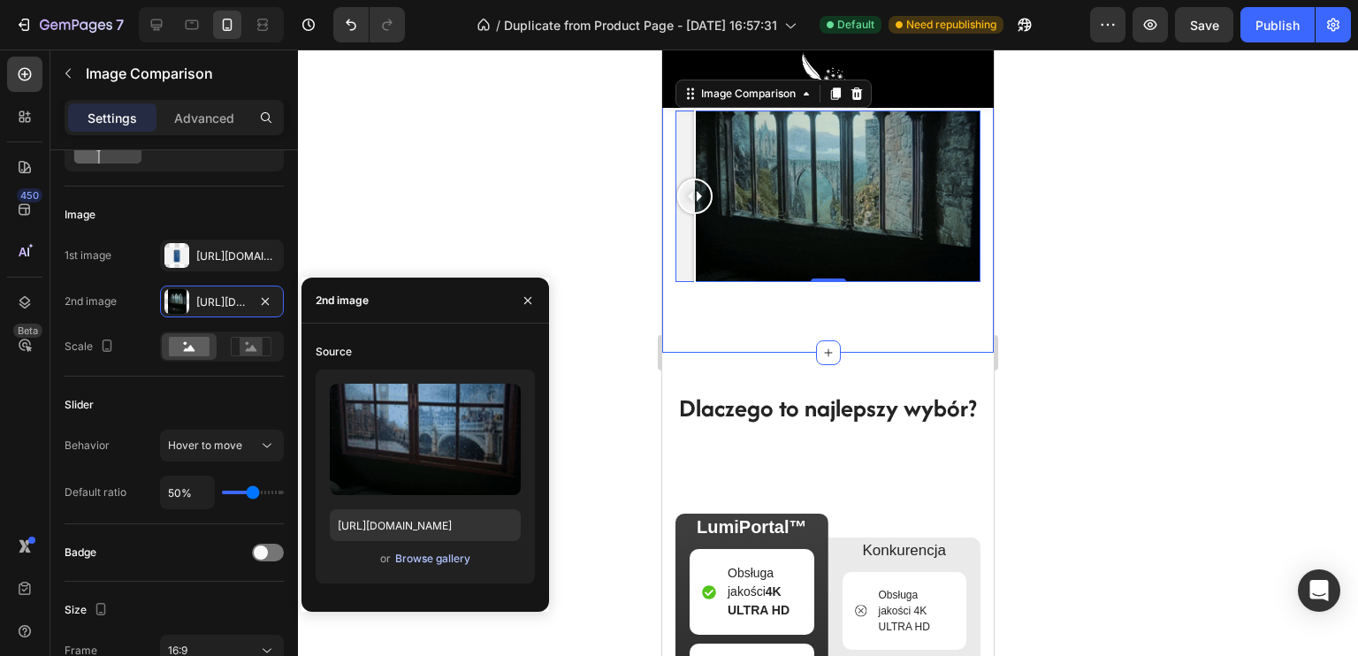
click at [442, 563] on div "Browse gallery" at bounding box center [432, 559] width 75 height 16
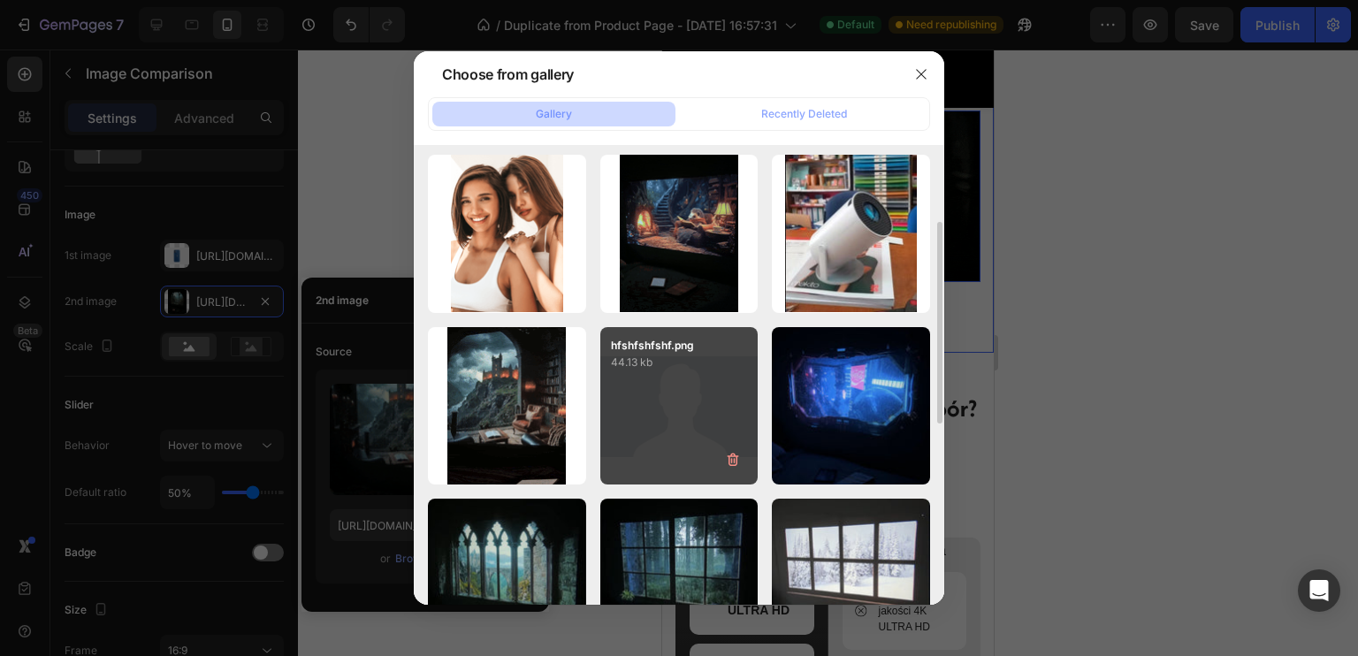
scroll to position [265, 0]
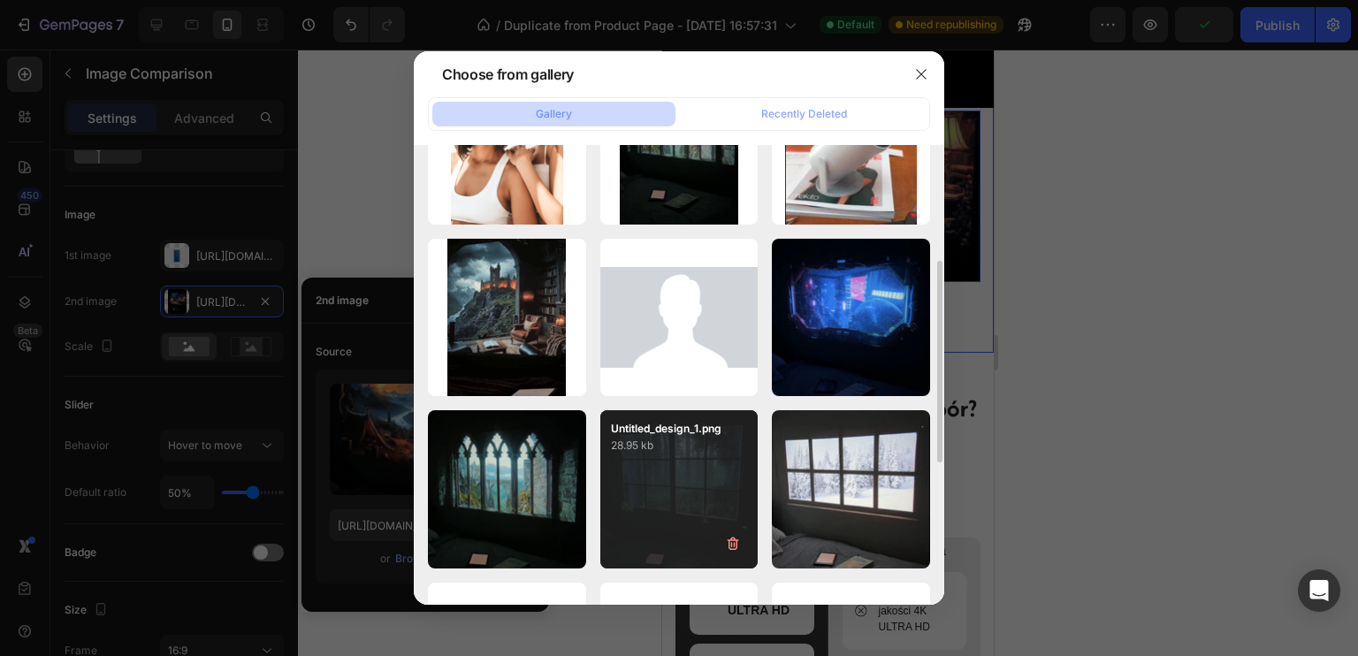
click at [660, 471] on div "Untitled_design_1.png 28.95 kb" at bounding box center [679, 489] width 158 height 158
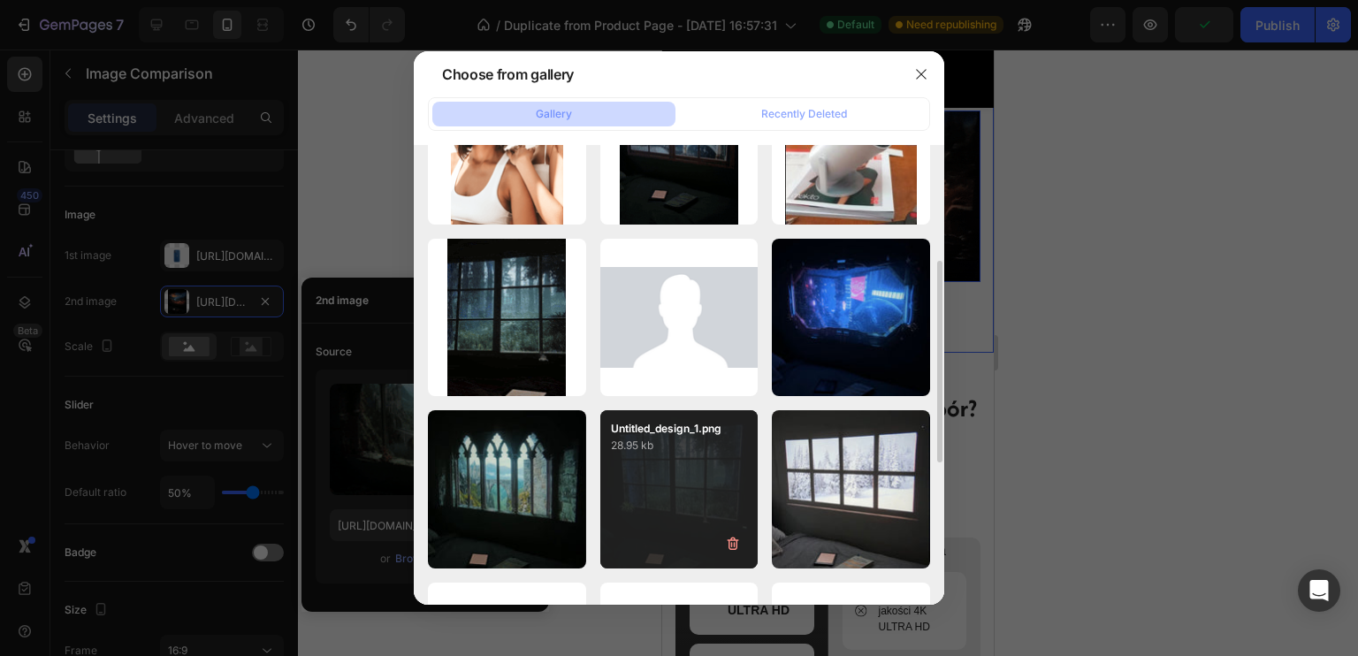
type input "https://cdn.shopify.com/s/files/1/0922/4431/2392/files/gempages_584663978324525…"
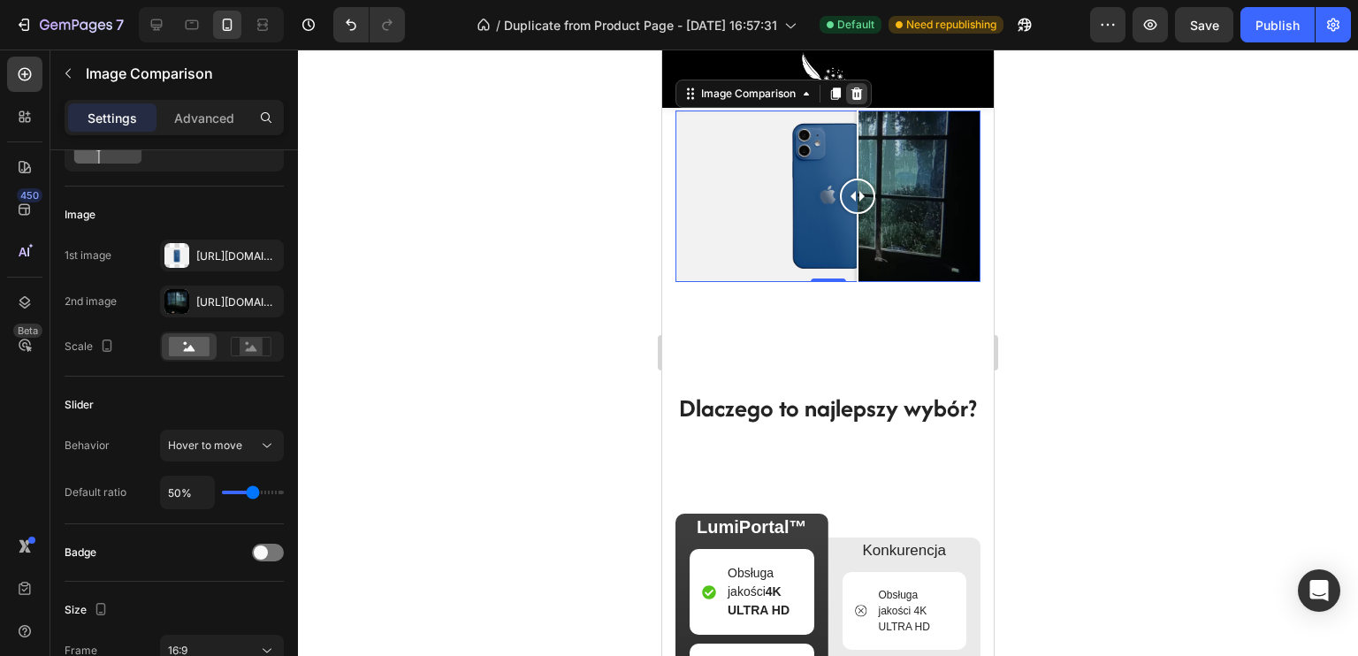
click at [855, 104] on div at bounding box center [856, 93] width 21 height 21
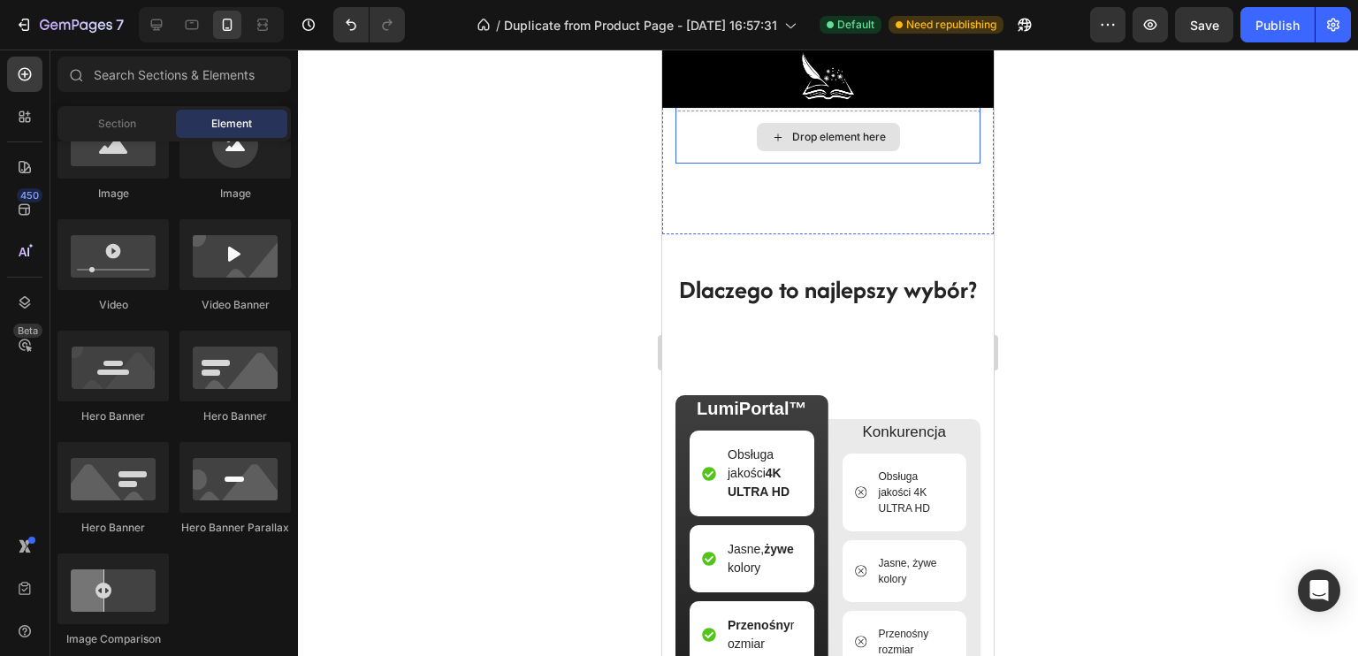
click at [827, 144] on div "Drop element here" at bounding box center [839, 137] width 94 height 14
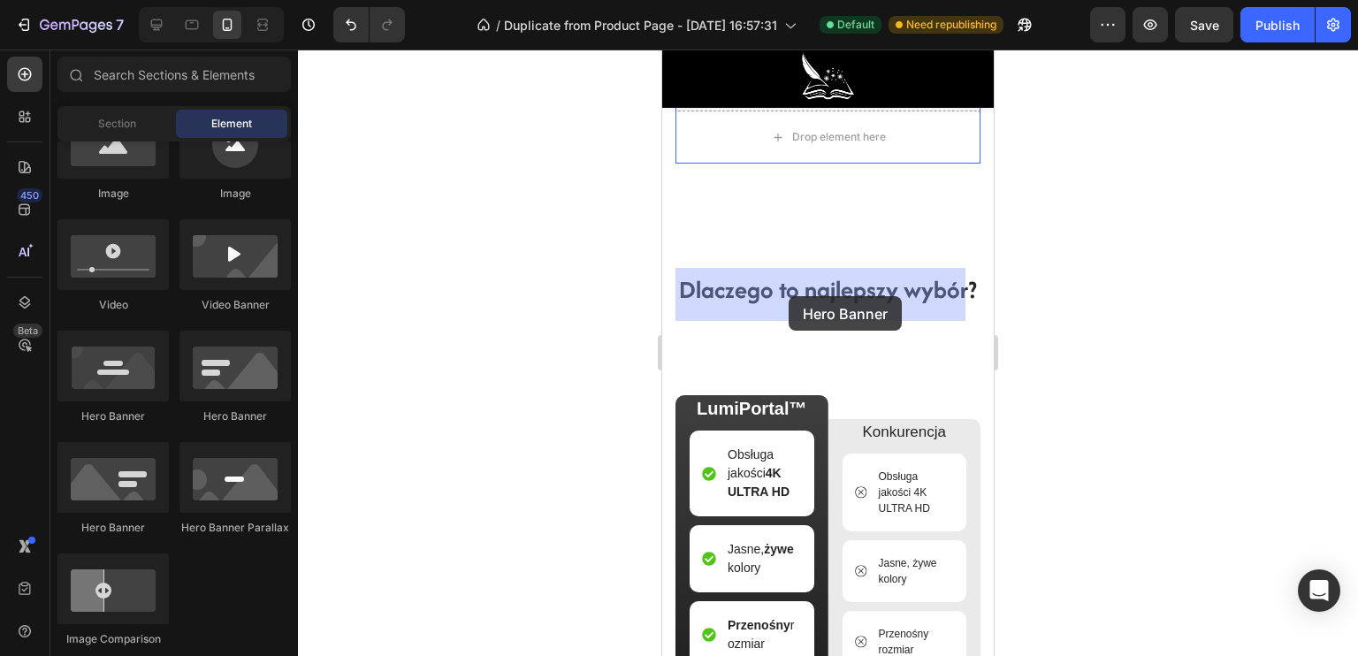
drag, startPoint x: 767, startPoint y: 414, endPoint x: 782, endPoint y: 310, distance: 104.5
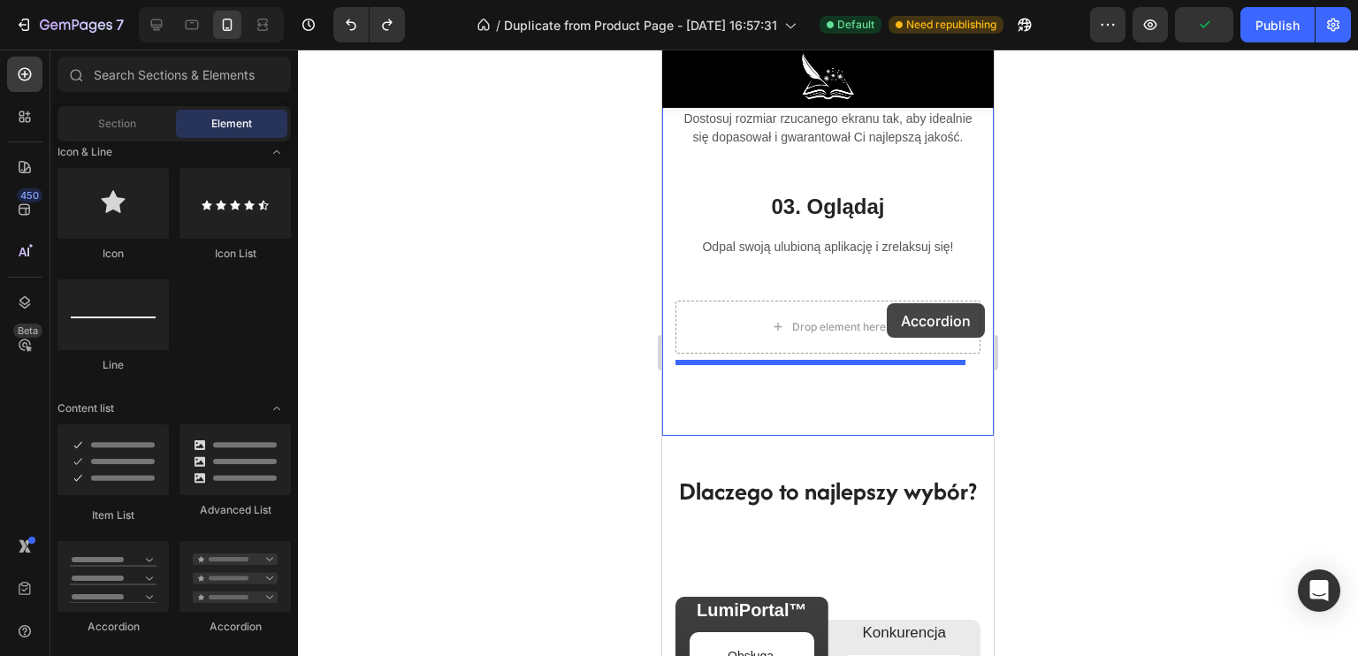
scroll to position [4475, 0]
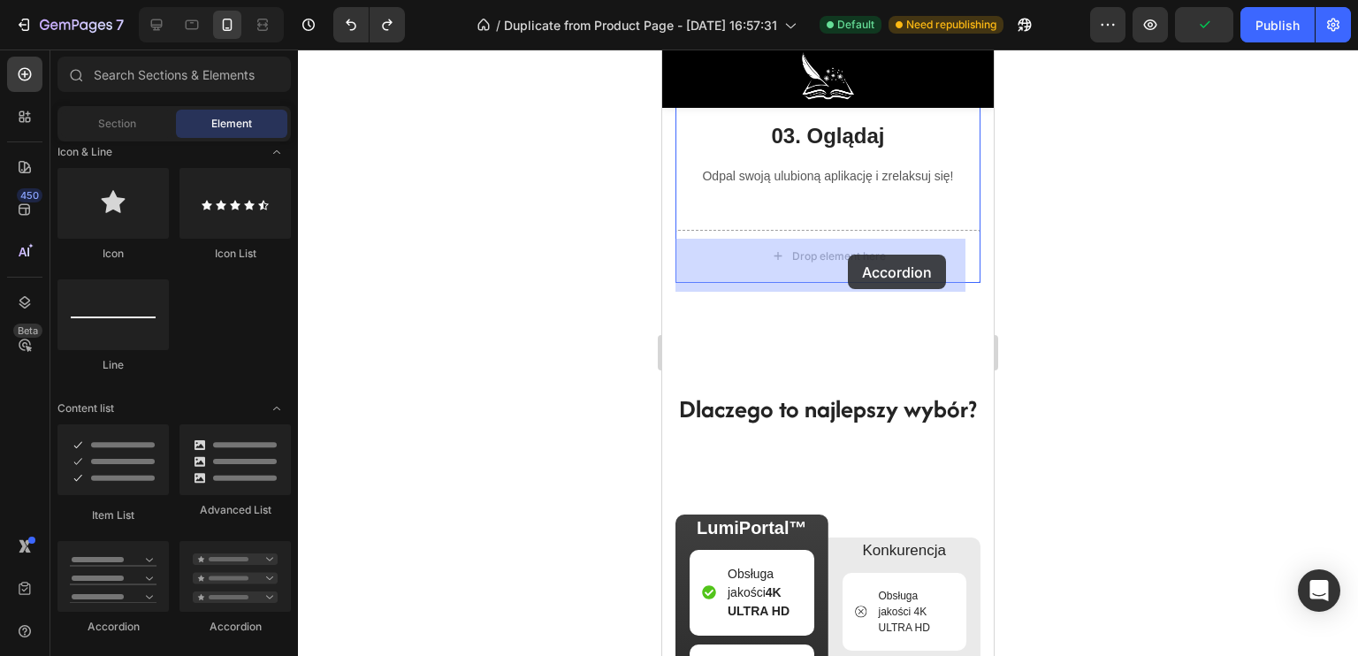
drag, startPoint x: 872, startPoint y: 633, endPoint x: 847, endPoint y: 255, distance: 379.2
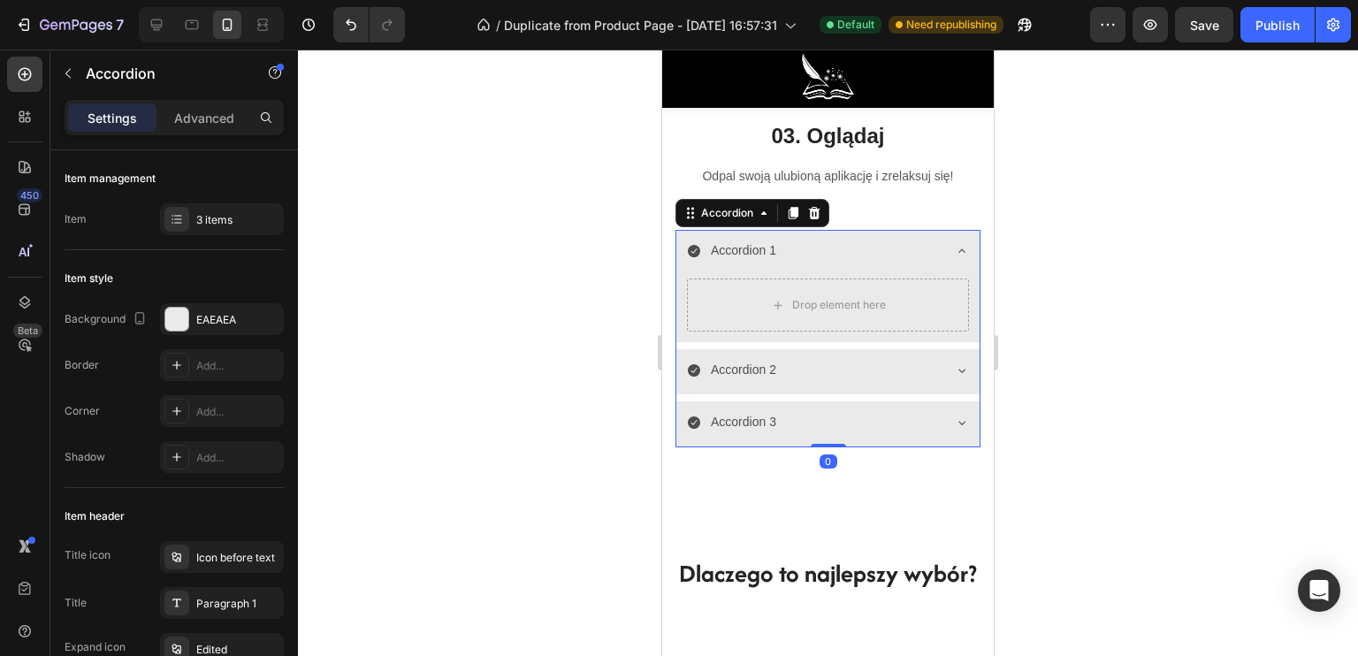
click at [760, 264] on div "Accordion 1" at bounding box center [743, 250] width 71 height 27
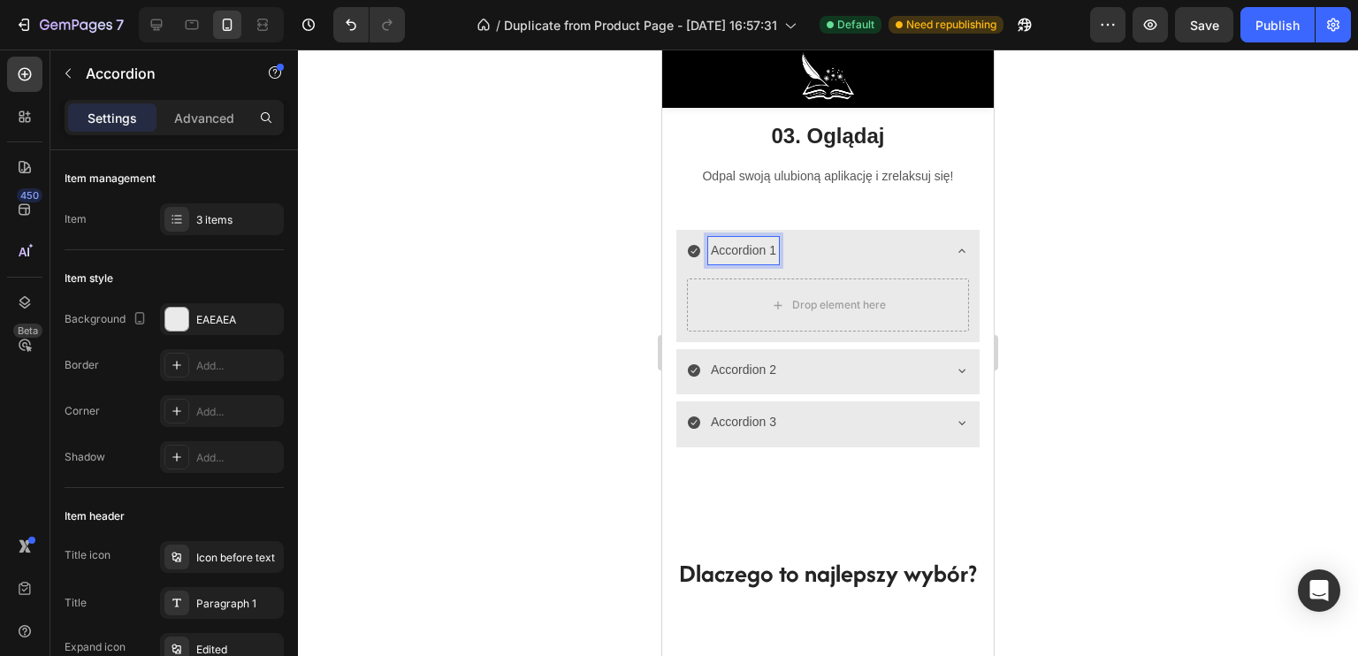
click at [808, 263] on div "Accordion 1" at bounding box center [814, 250] width 254 height 27
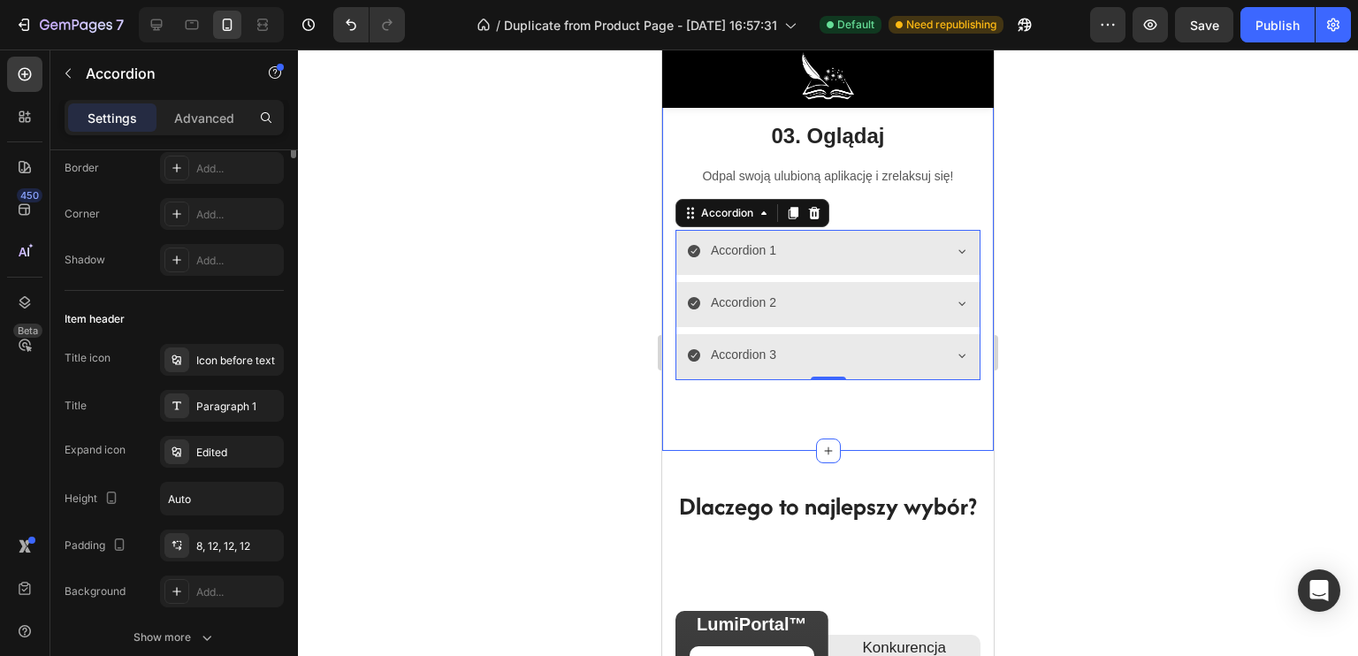
scroll to position [0, 0]
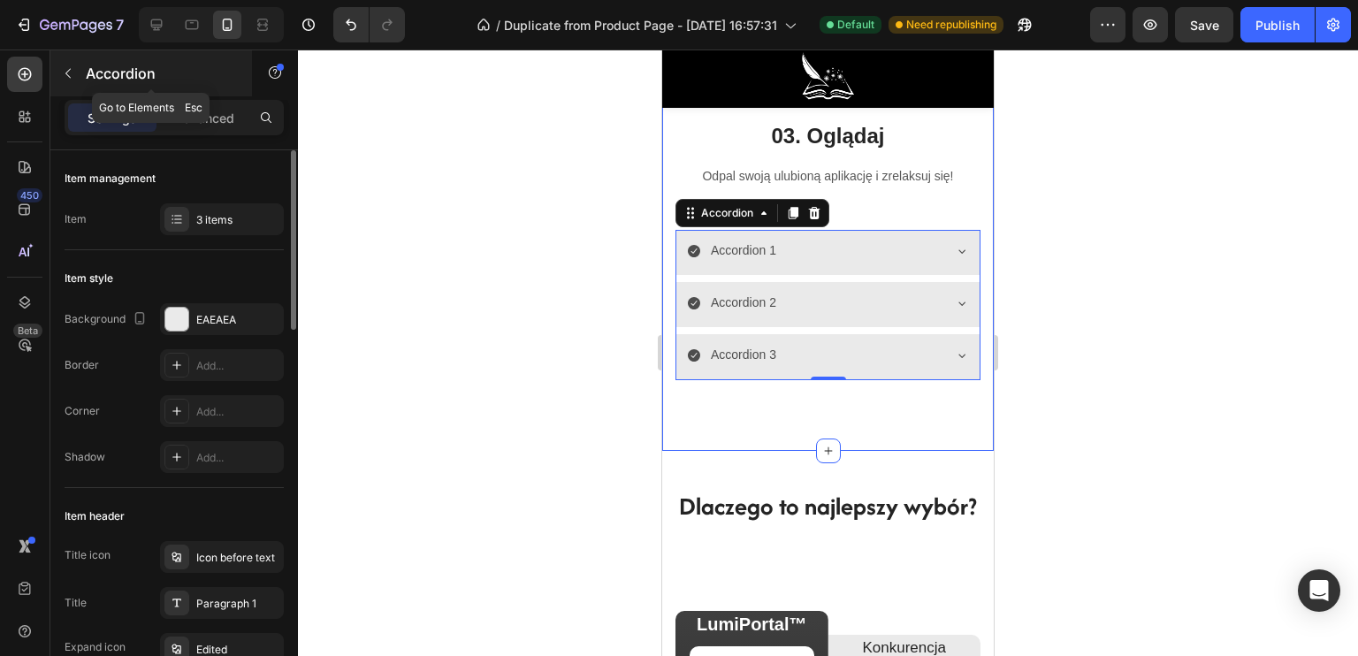
click at [74, 71] on icon "button" at bounding box center [68, 73] width 14 height 14
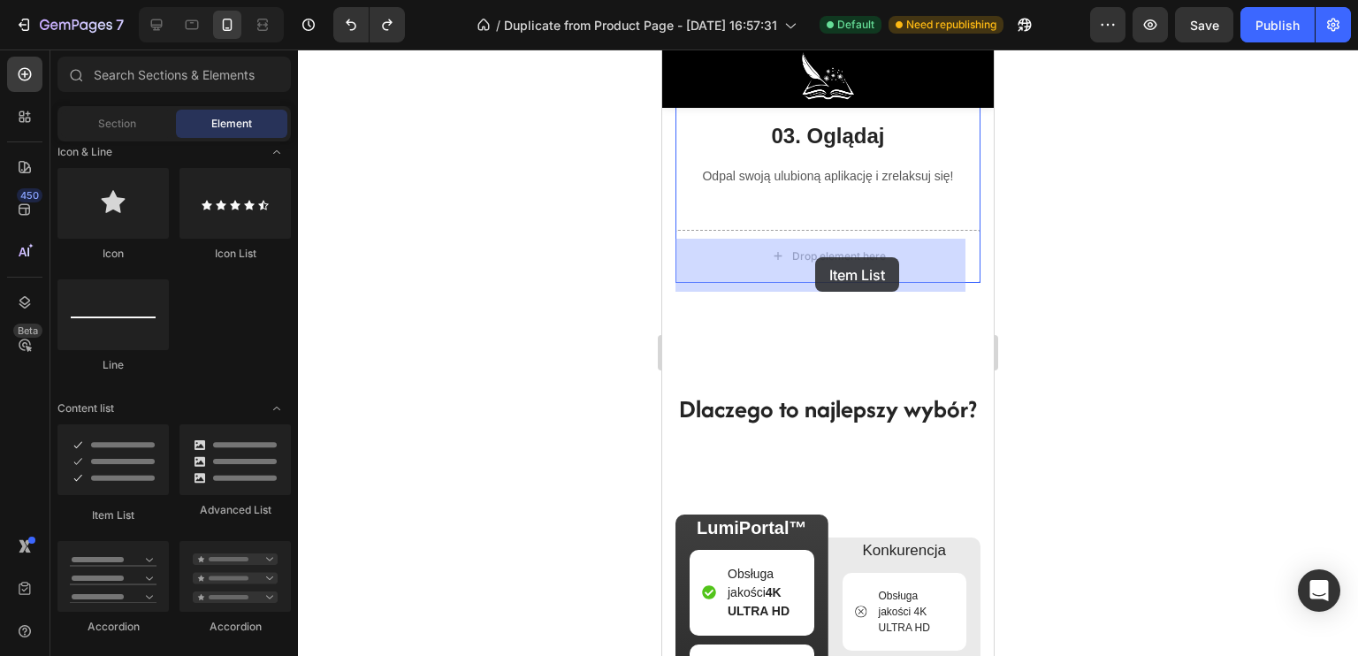
drag, startPoint x: 780, startPoint y: 510, endPoint x: 815, endPoint y: 257, distance: 255.3
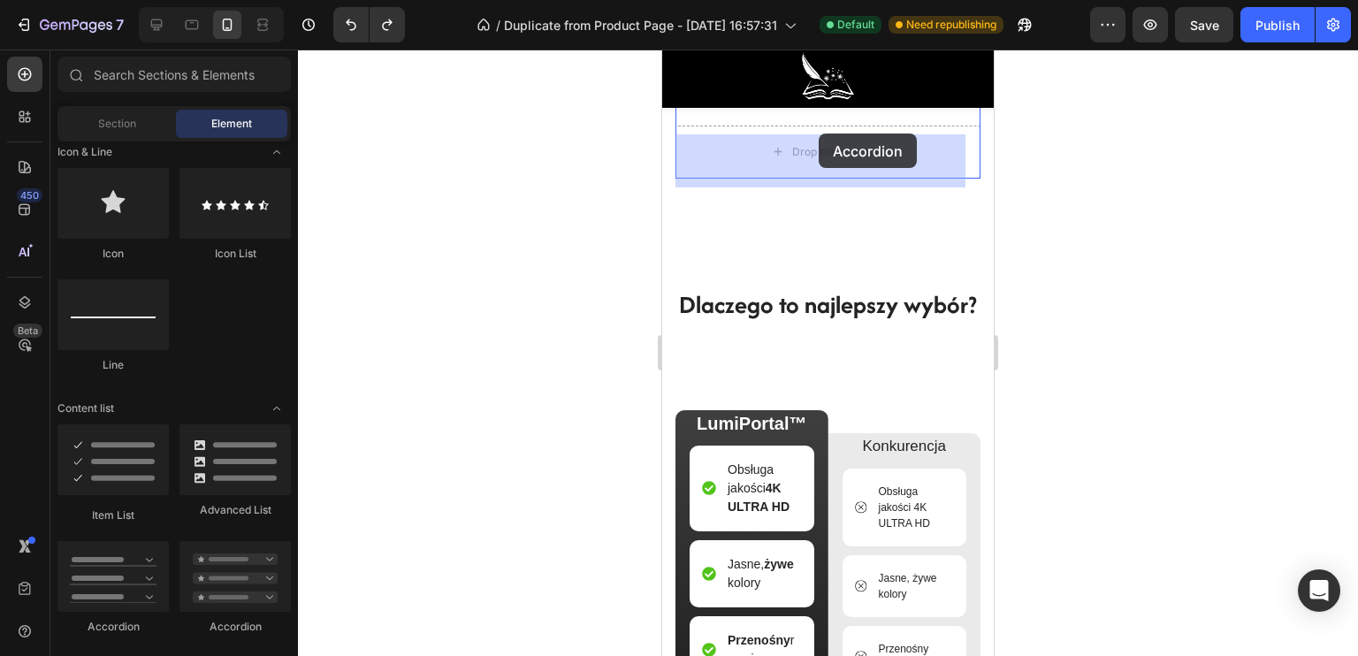
scroll to position [4562, 0]
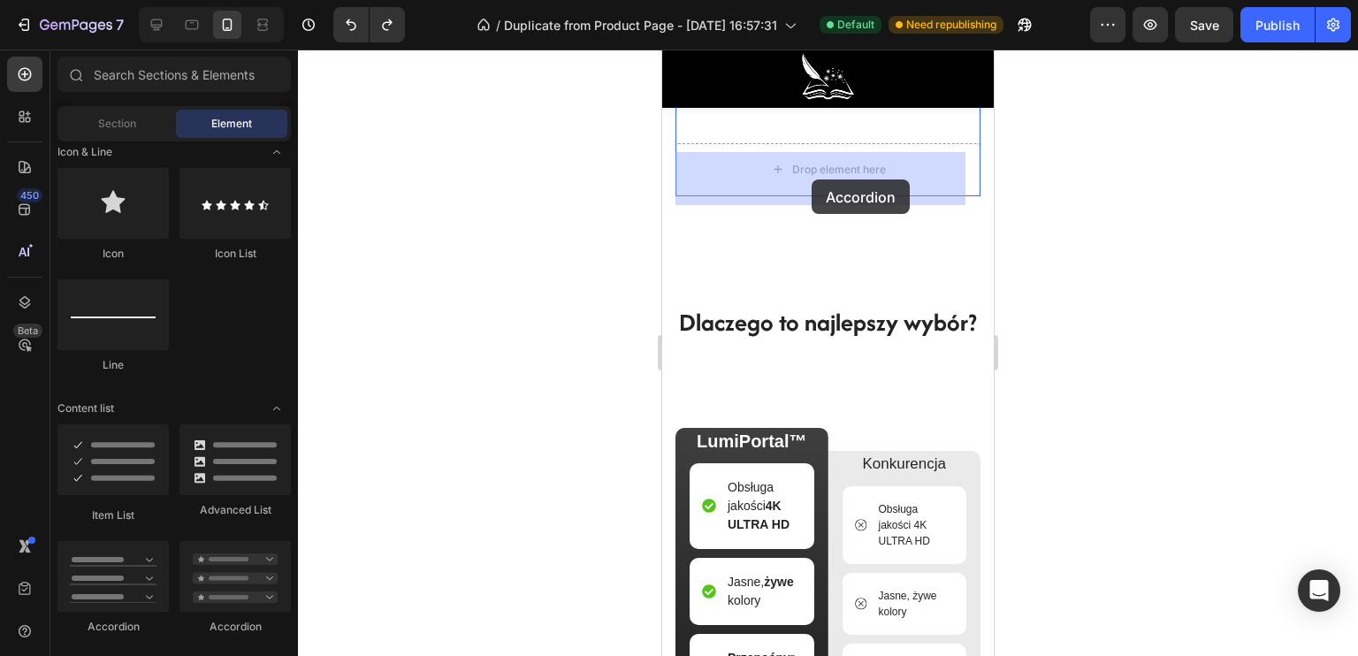
drag, startPoint x: 775, startPoint y: 636, endPoint x: 812, endPoint y: 179, distance: 457.6
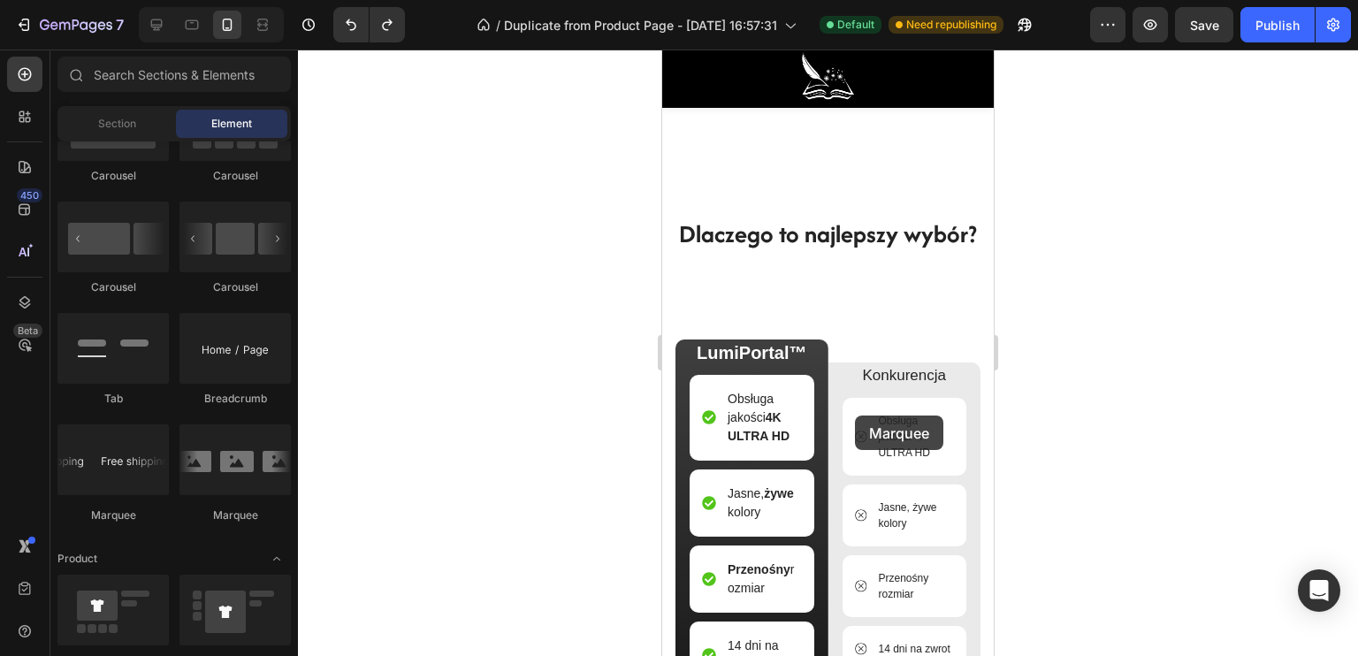
scroll to position [4473, 0]
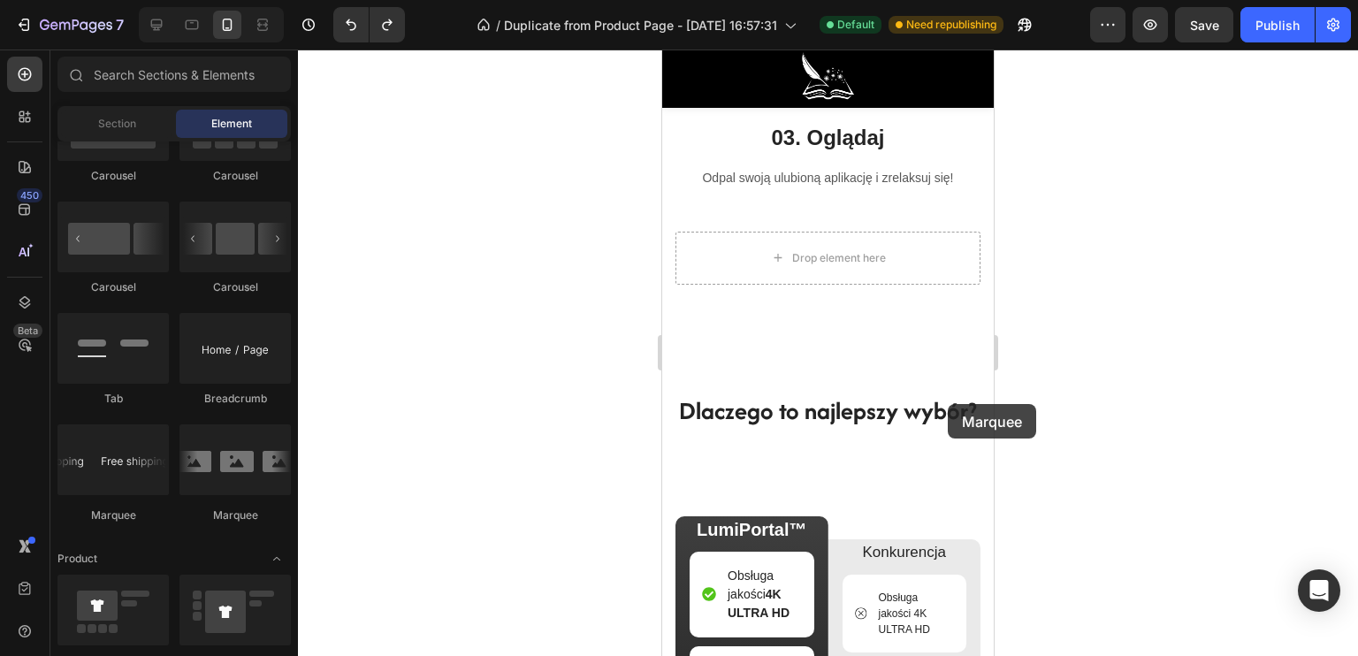
drag, startPoint x: 903, startPoint y: 517, endPoint x: 831, endPoint y: 310, distance: 218.9
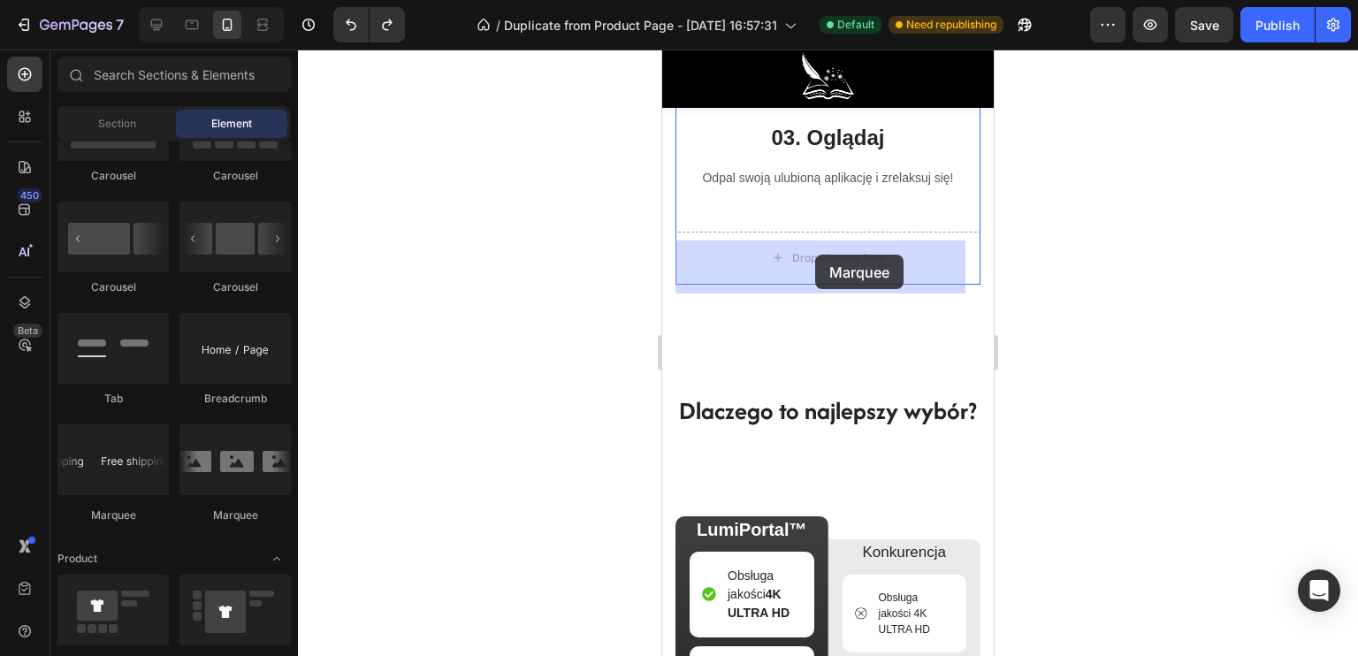
drag, startPoint x: 878, startPoint y: 523, endPoint x: 815, endPoint y: 255, distance: 276.0
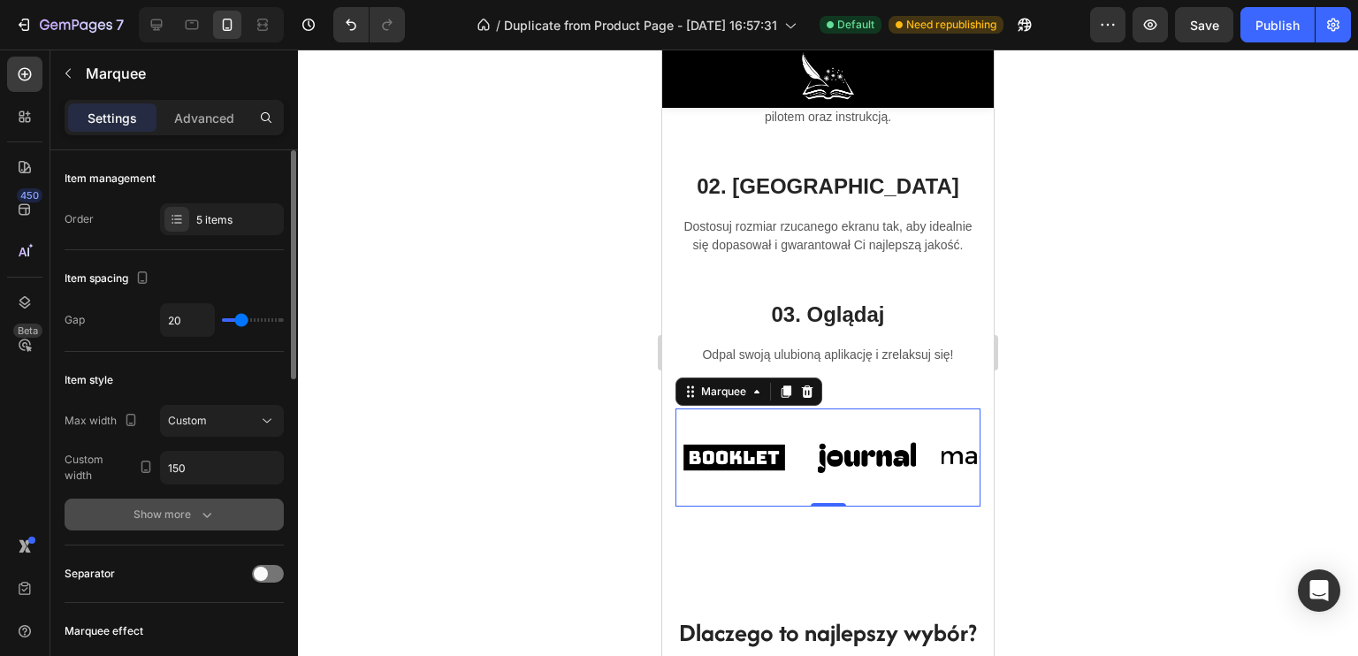
scroll to position [88, 0]
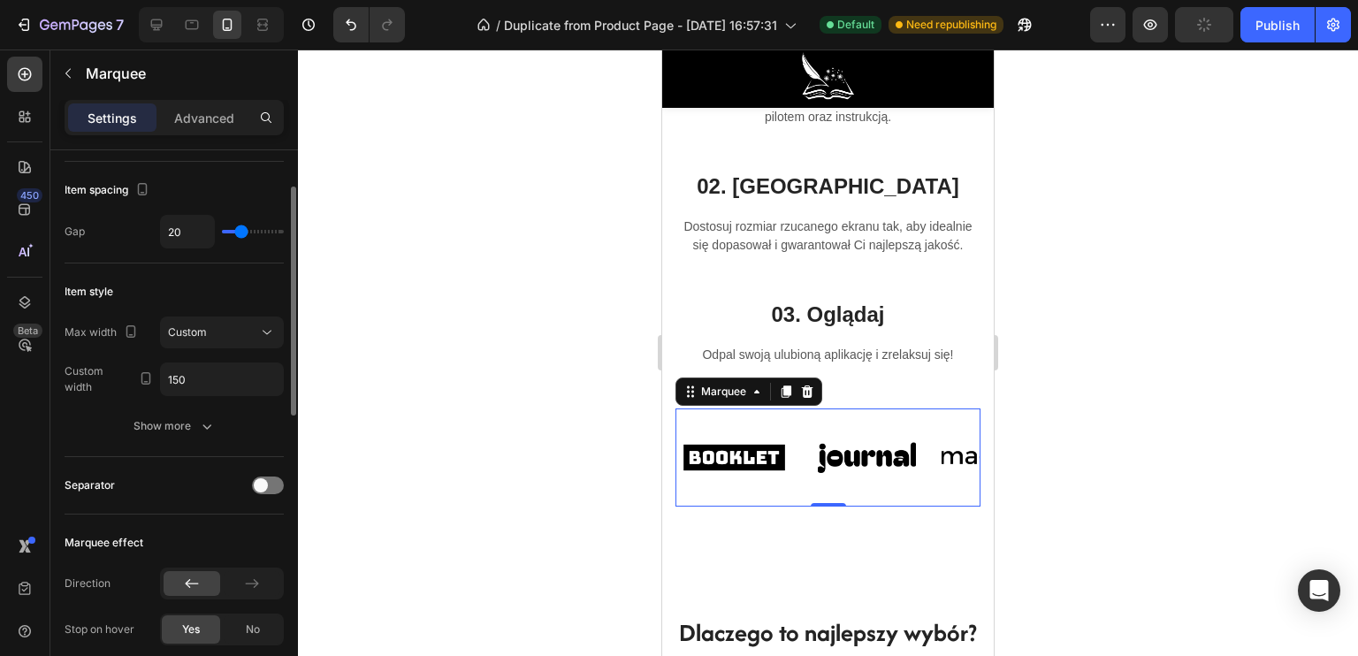
type input "41"
type input "44"
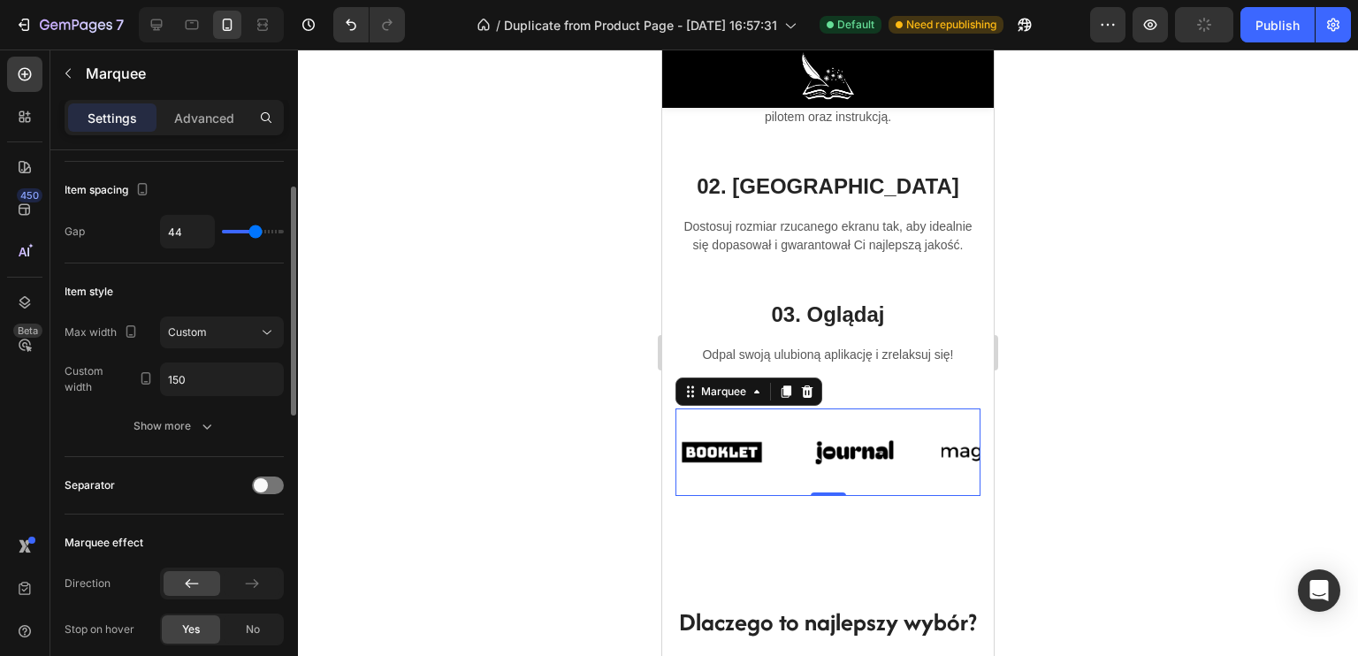
type input "47"
type input "49"
type input "51"
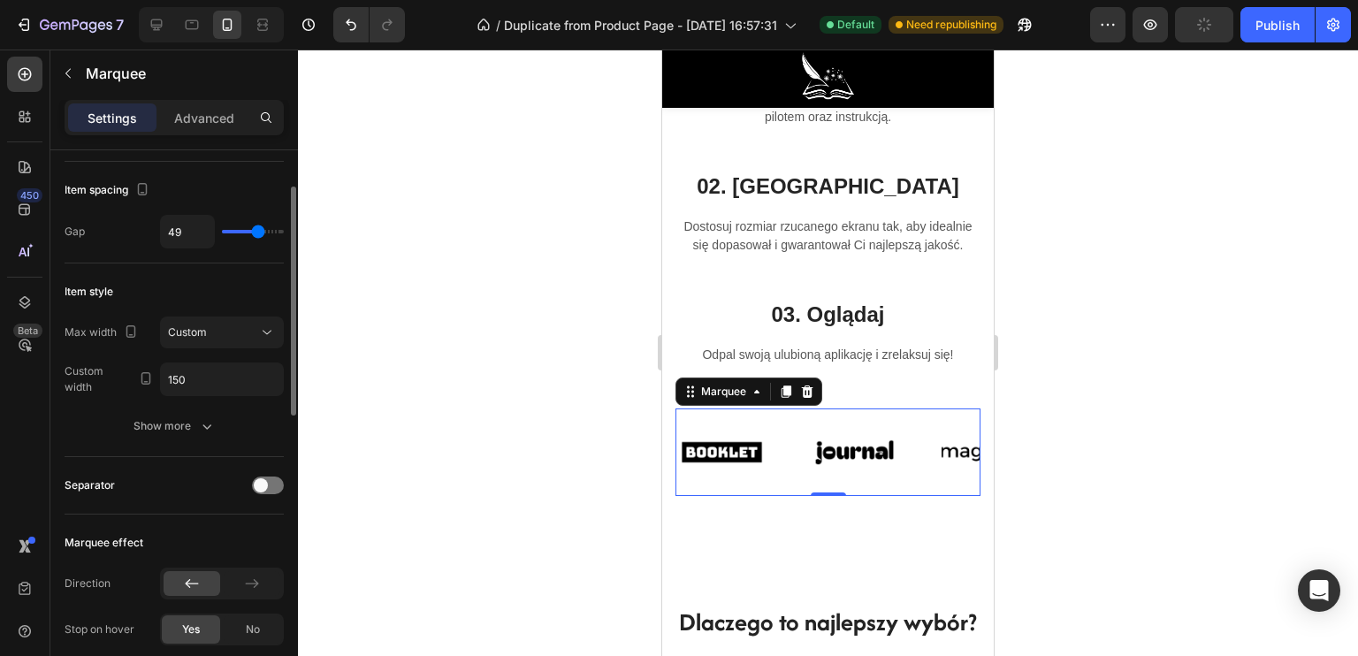
type input "51"
type input "60"
type input "63"
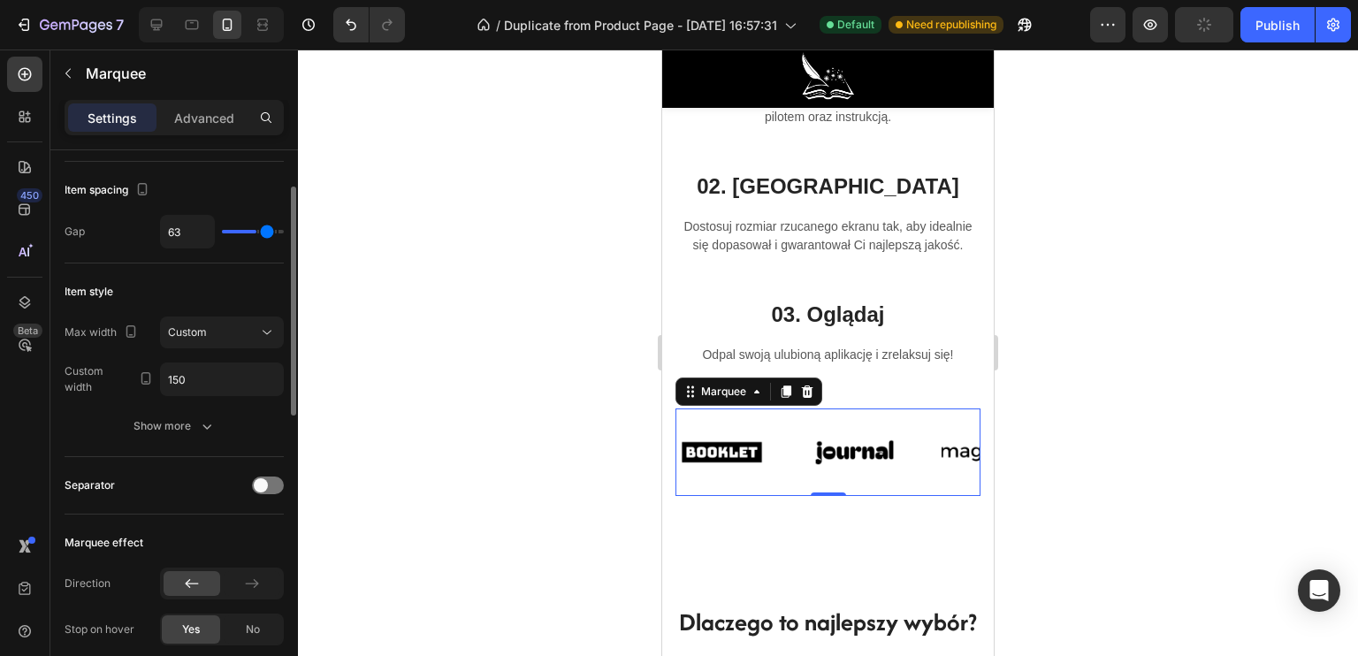
type input "67"
type input "69"
type input "70"
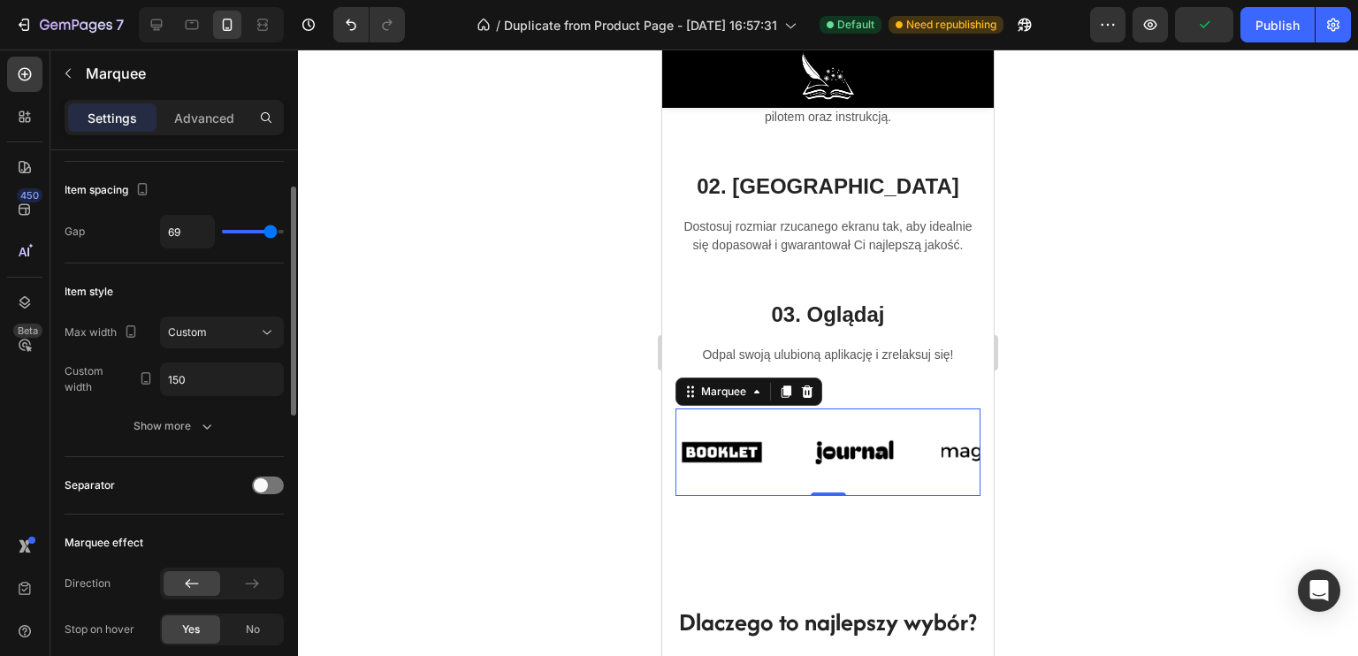
type input "70"
type input "73"
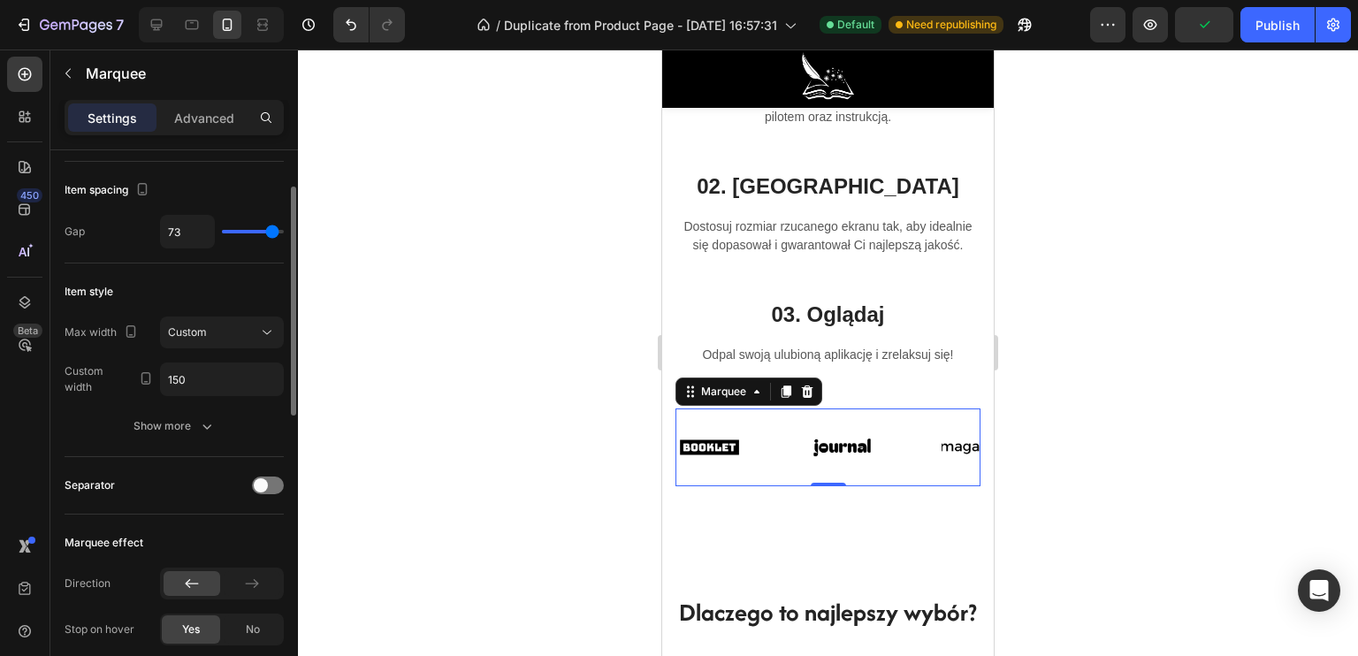
type input "75"
type input "76"
type input "77"
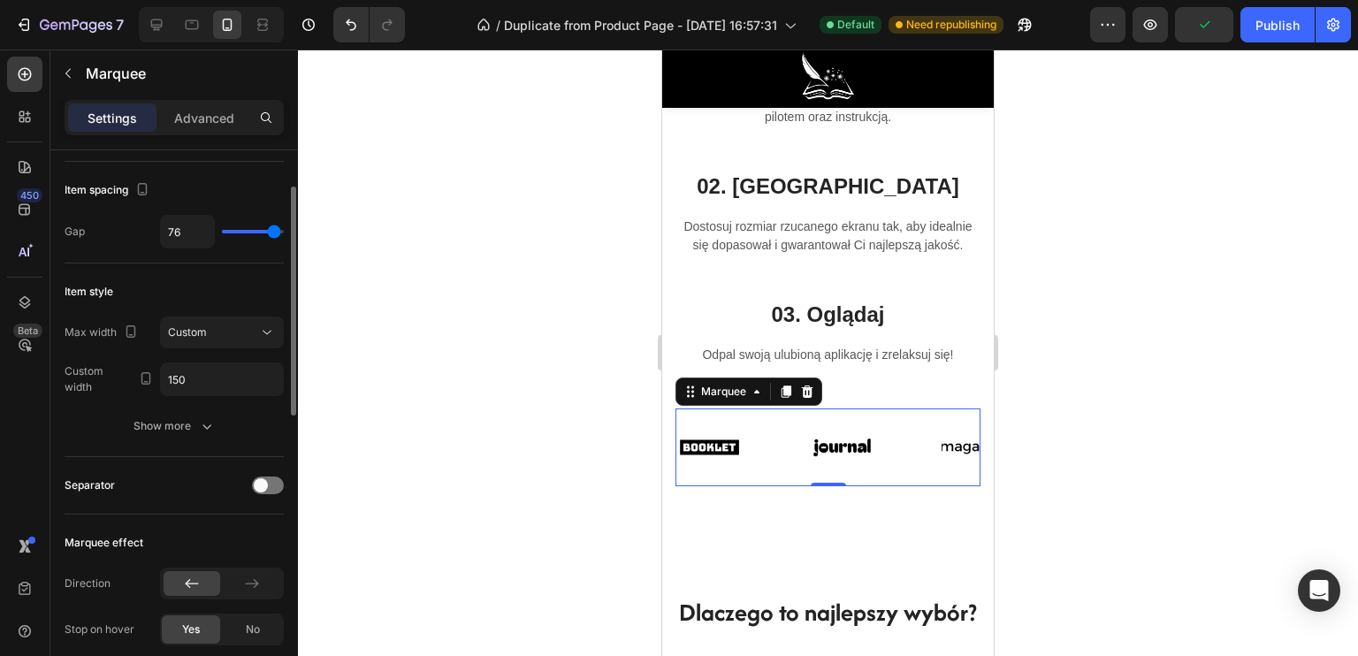
type input "77"
type input "0"
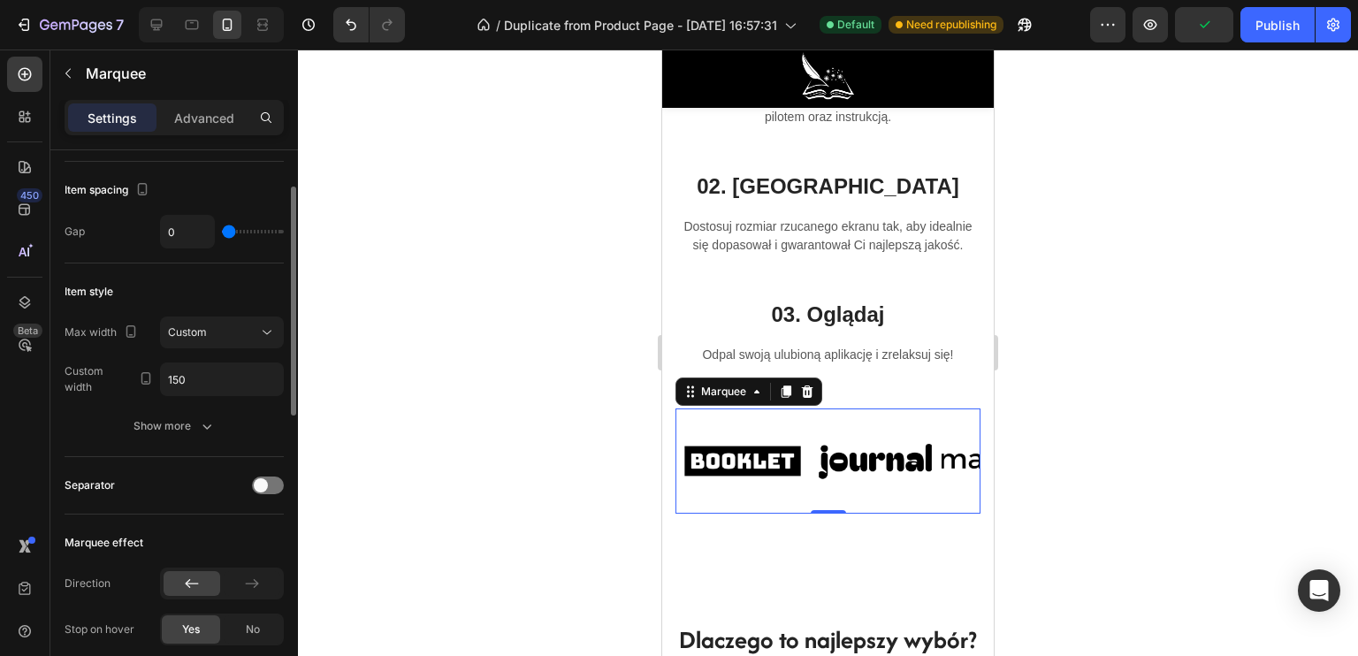
drag, startPoint x: 240, startPoint y: 226, endPoint x: 198, endPoint y: 230, distance: 42.6
type input "0"
click at [222, 230] on input "range" at bounding box center [253, 232] width 62 height 4
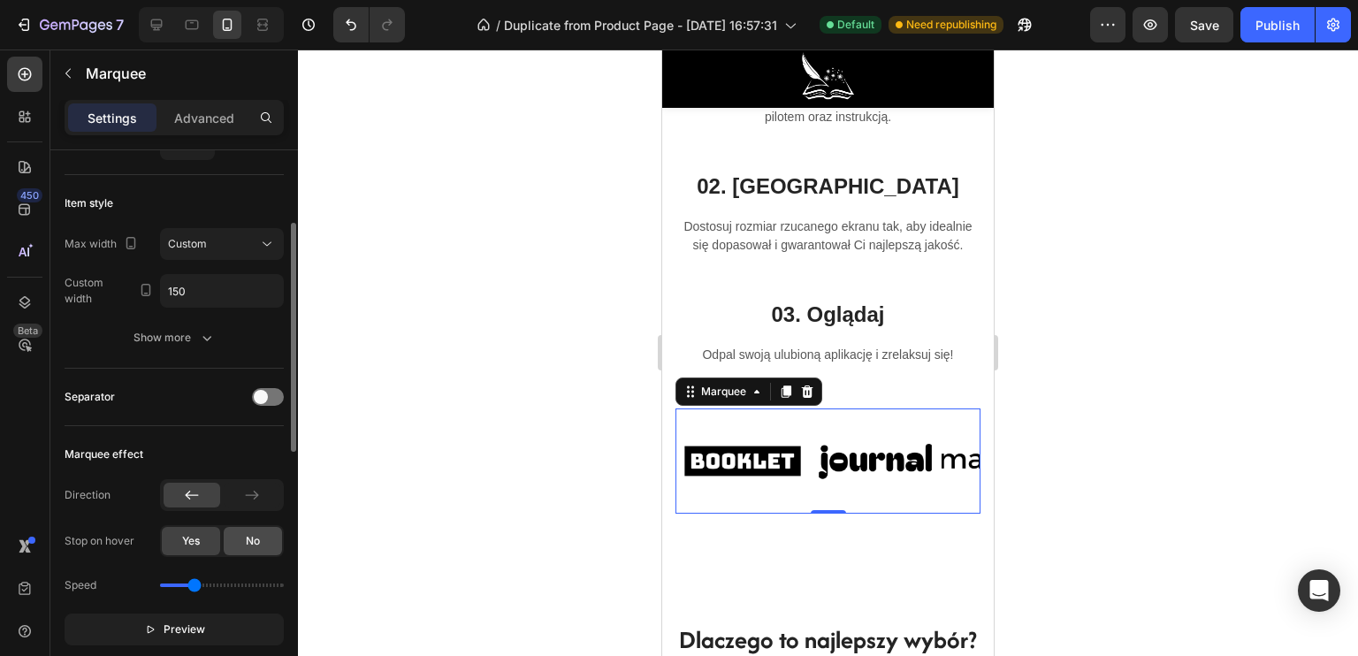
click at [244, 538] on div "No" at bounding box center [253, 541] width 58 height 28
click at [206, 538] on div "Yes" at bounding box center [191, 541] width 58 height 28
click at [156, 623] on icon "button" at bounding box center [150, 629] width 12 height 12
click at [228, 540] on div "No" at bounding box center [253, 541] width 58 height 28
drag, startPoint x: 194, startPoint y: 579, endPoint x: 181, endPoint y: 583, distance: 12.9
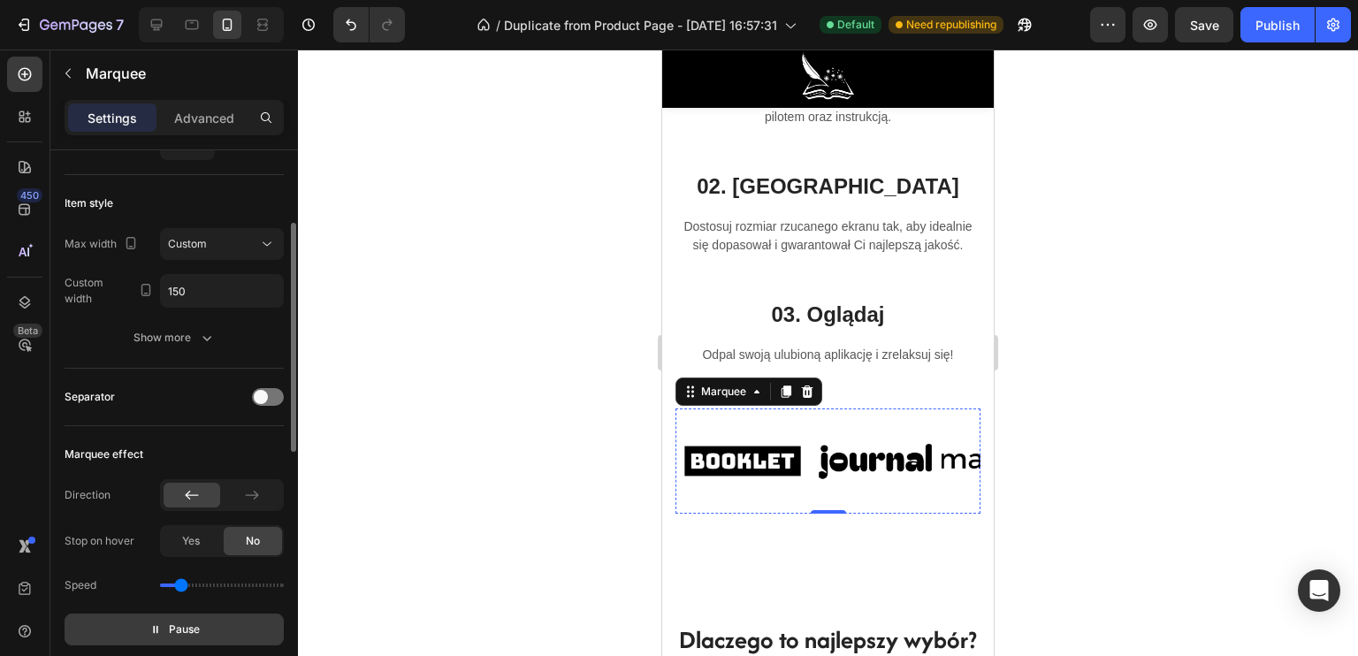
type input "0.5"
click at [181, 583] on input "range" at bounding box center [222, 585] width 124 height 4
click at [783, 430] on div "Image Image Image Image Image Image Image Image Image Image Marquee 0" at bounding box center [827, 460] width 305 height 105
click at [1068, 454] on div "Image 0" at bounding box center [1134, 461] width 133 height 77
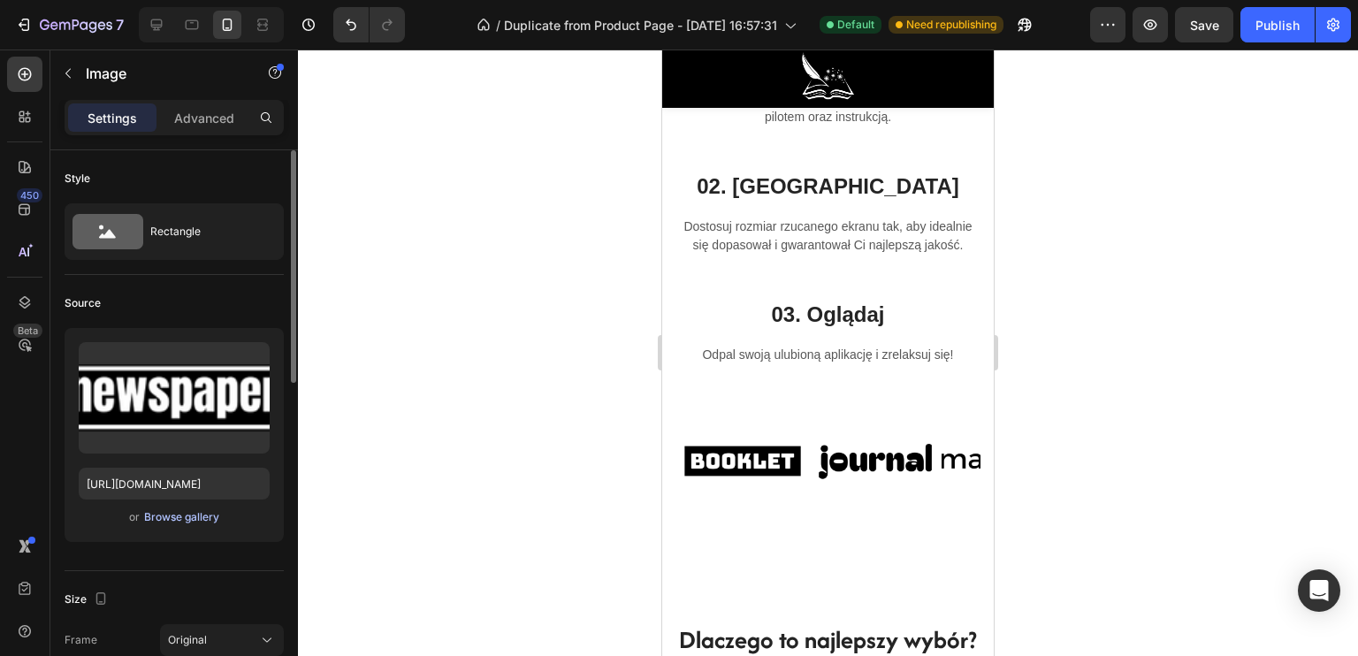
click at [167, 515] on div "Browse gallery" at bounding box center [181, 517] width 75 height 16
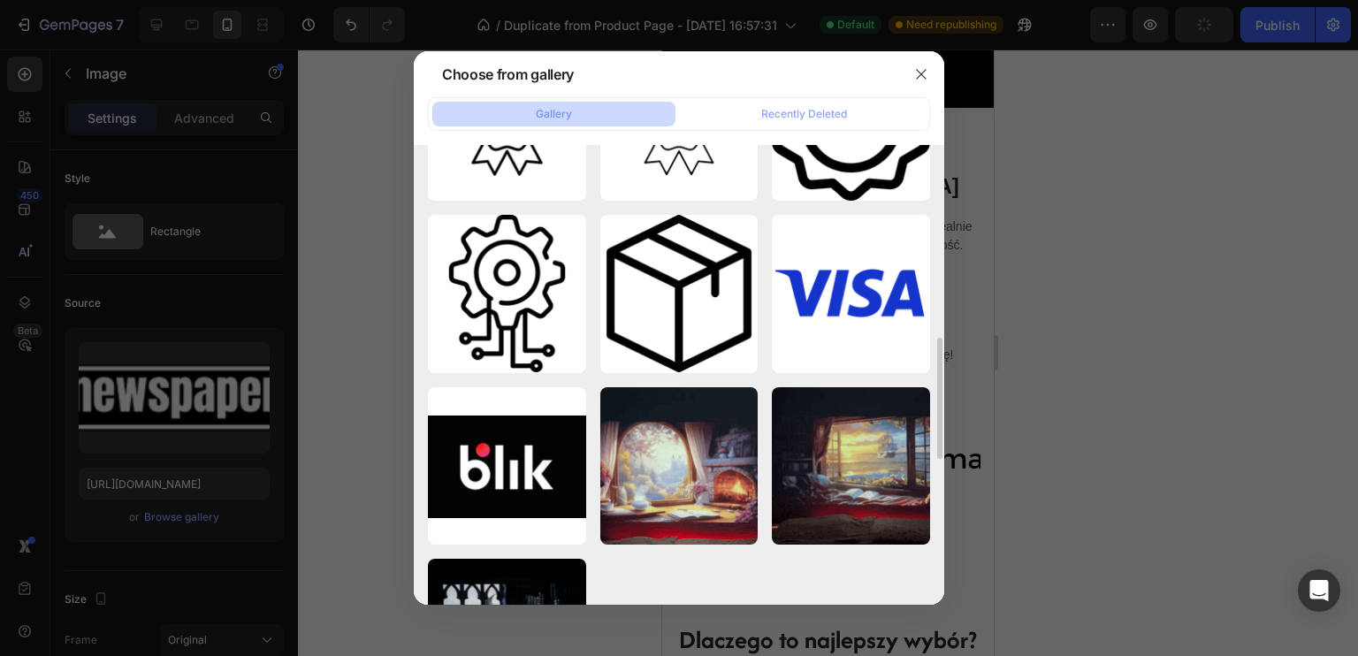
scroll to position [1238, 0]
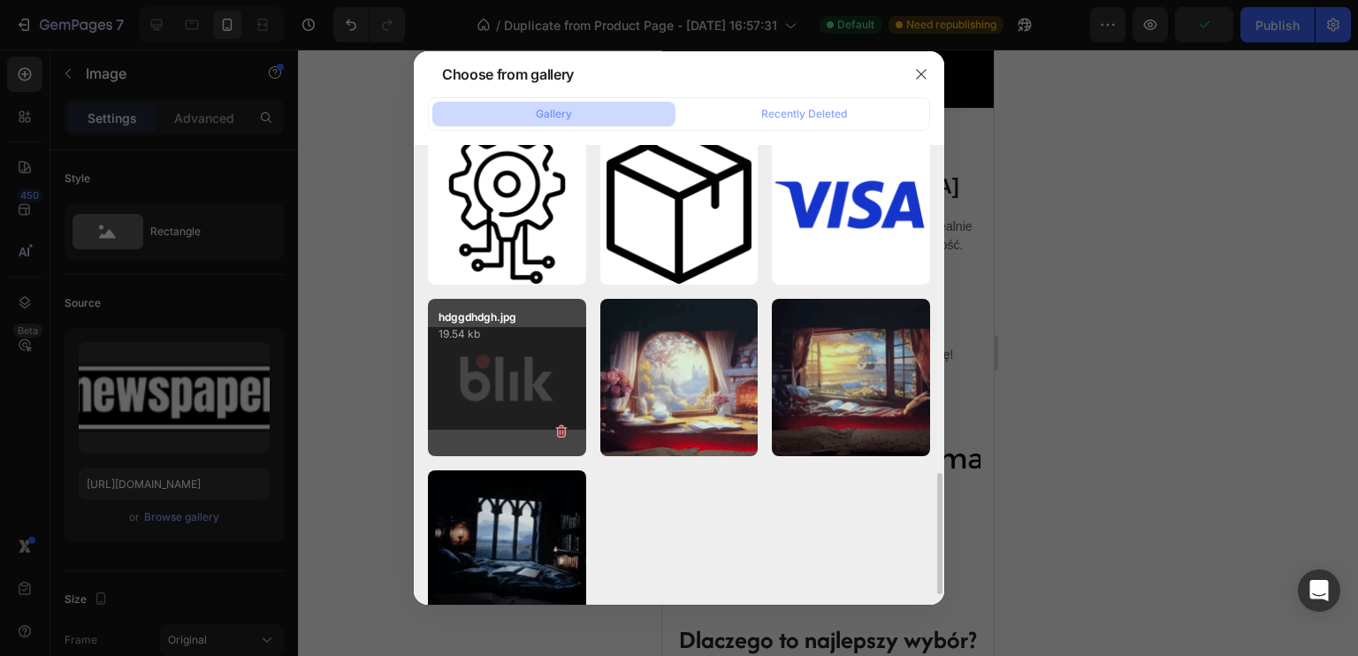
click at [491, 388] on div "hdggdhdgh.jpg 19.54 kb" at bounding box center [507, 378] width 158 height 158
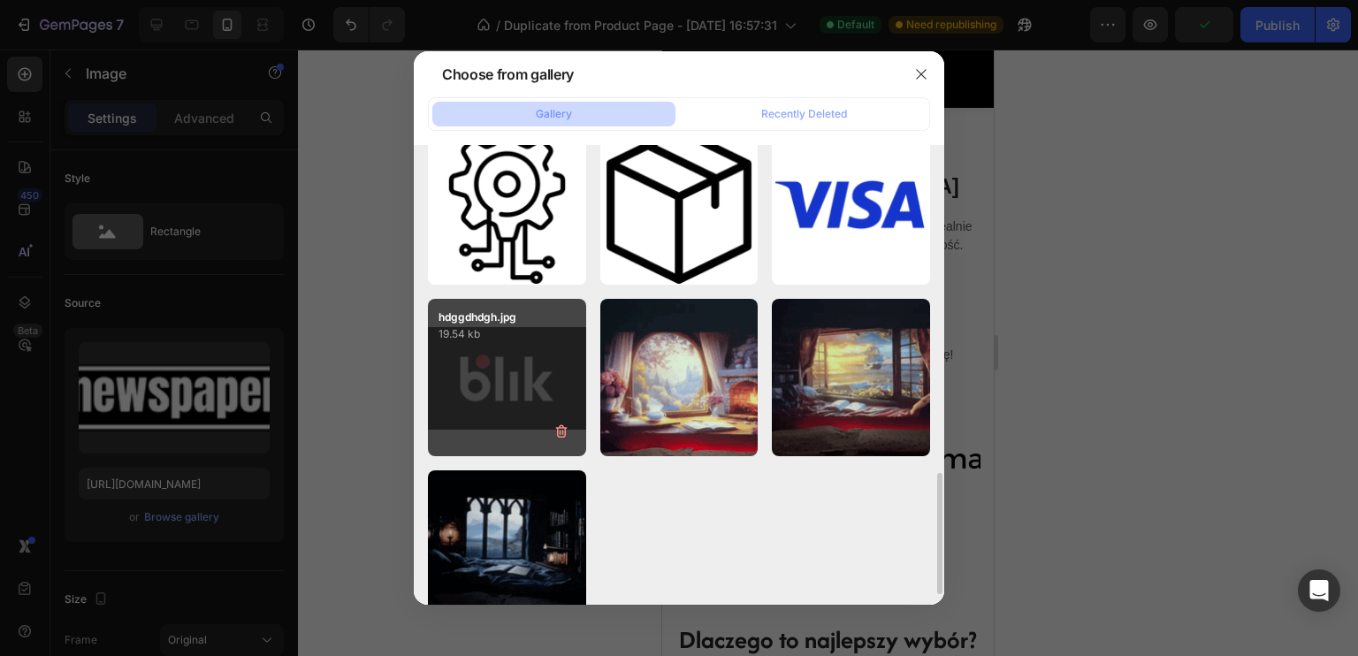
type input "https://cdn.shopify.com/s/files/1/0922/4431/2392/files/gempages_584663978324525…"
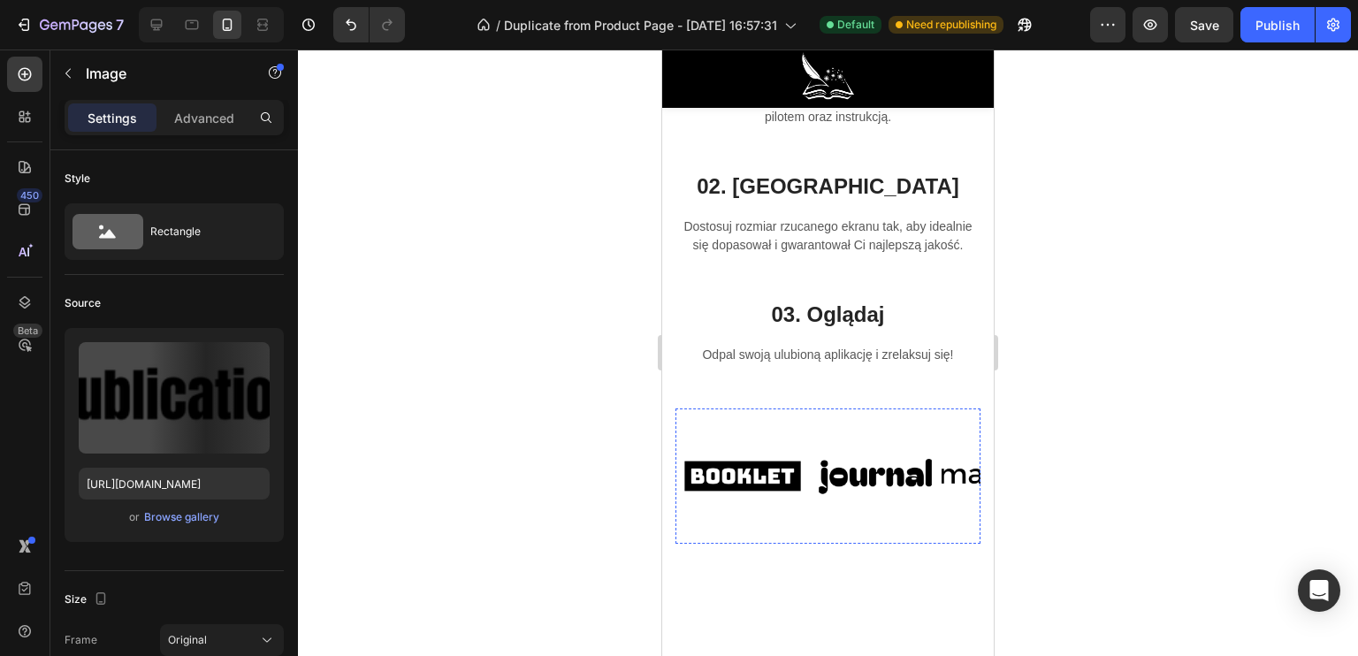
click at [1053, 491] on img at bounding box center [1119, 476] width 133 height 56
click at [177, 519] on div "Browse gallery" at bounding box center [181, 517] width 75 height 16
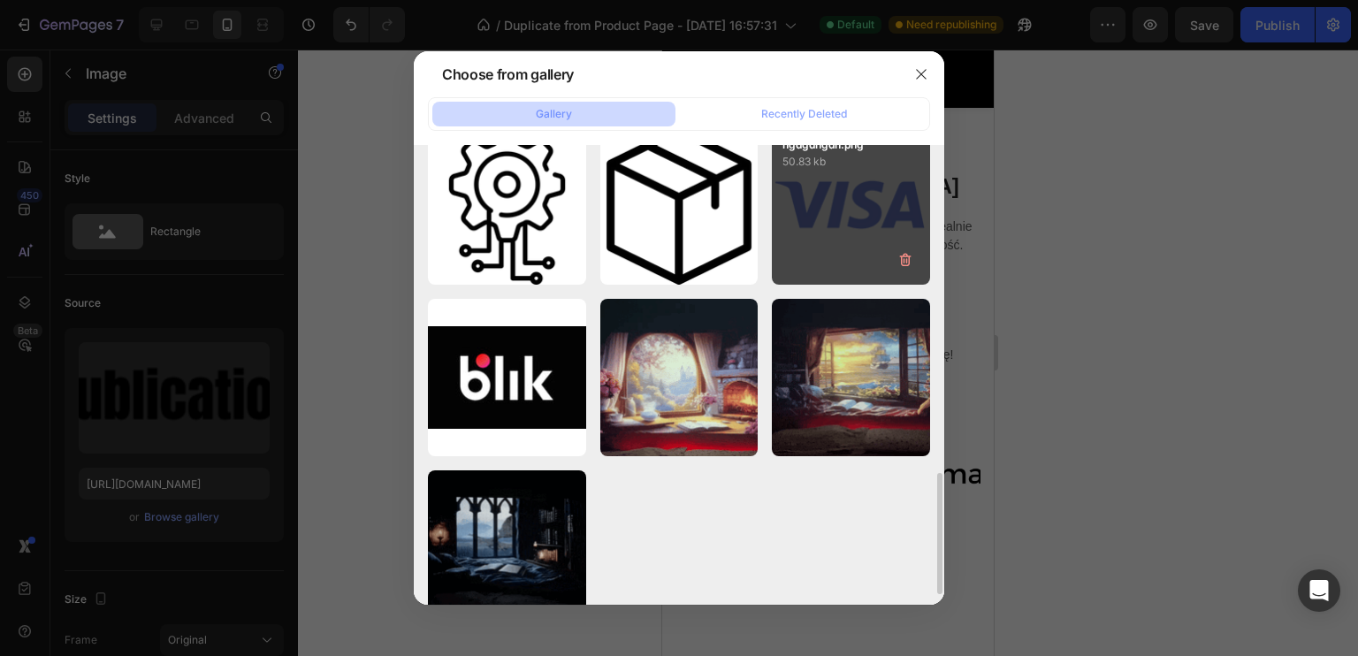
click at [828, 242] on div "hgdgdhgdh.png 50.83 kb" at bounding box center [851, 205] width 158 height 158
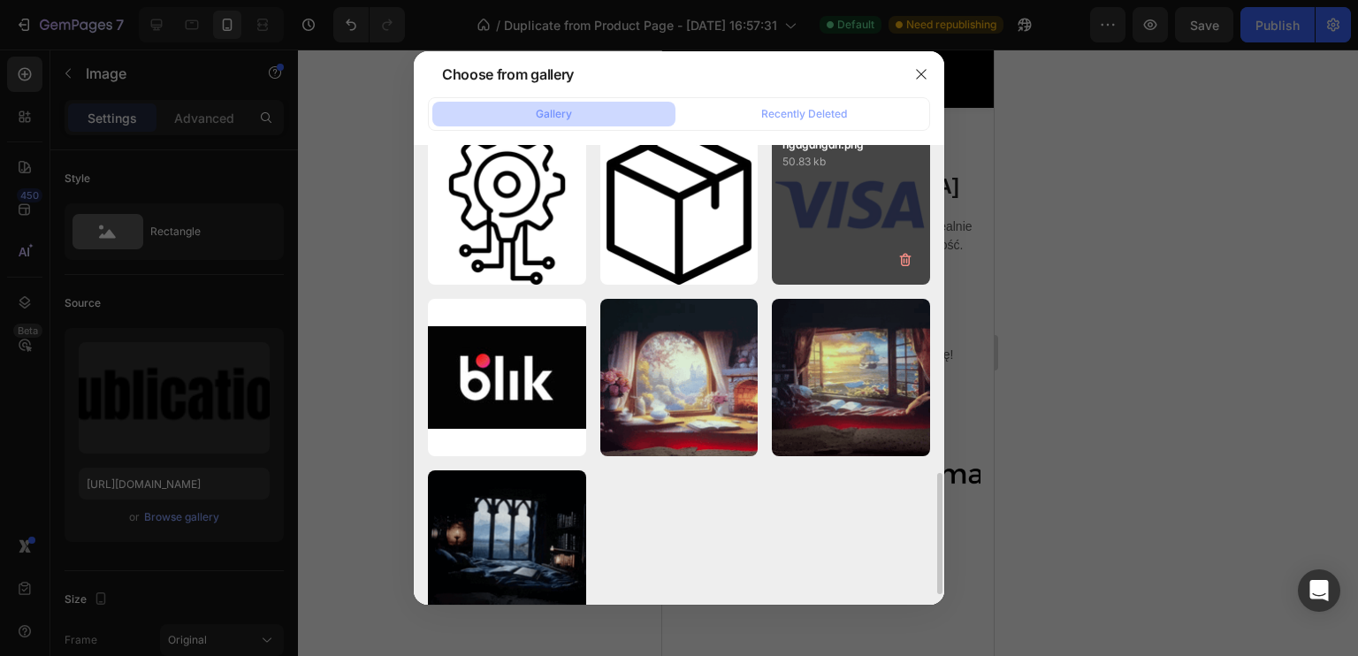
type input "https://cdn.shopify.com/s/files/1/0922/4431/2392/files/gempages_584663978324525…"
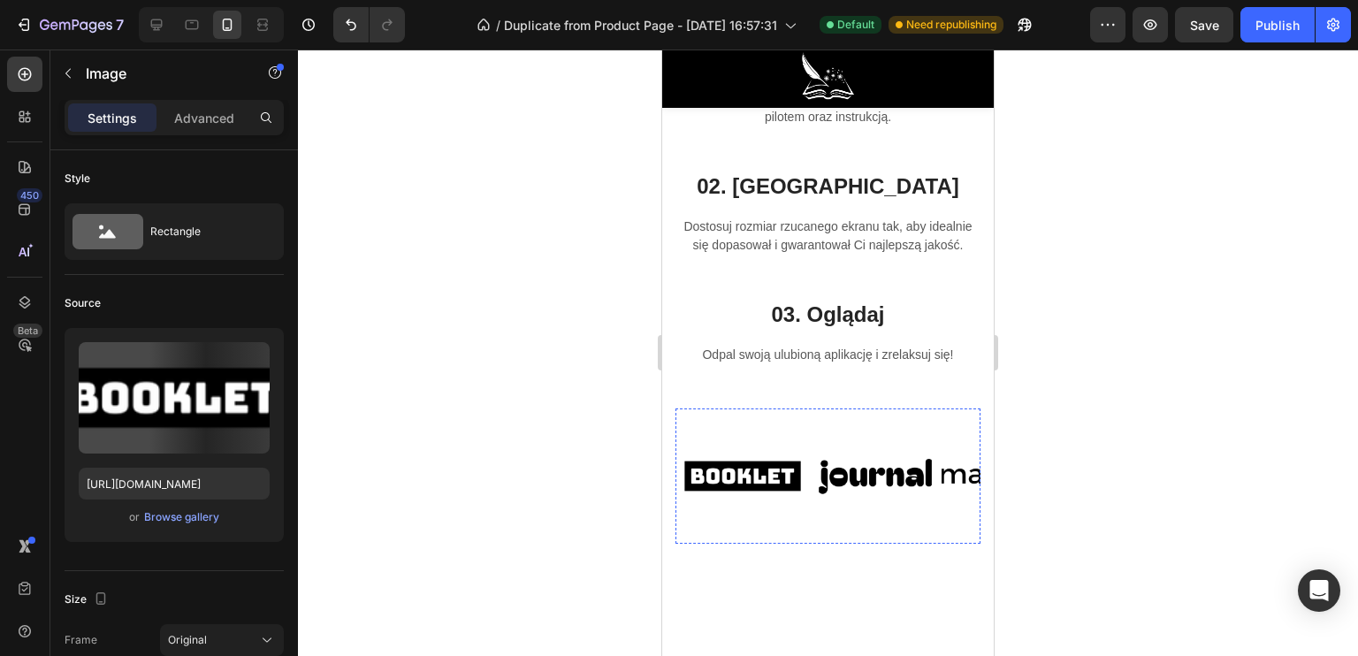
click at [1214, 485] on img at bounding box center [1280, 476] width 133 height 56
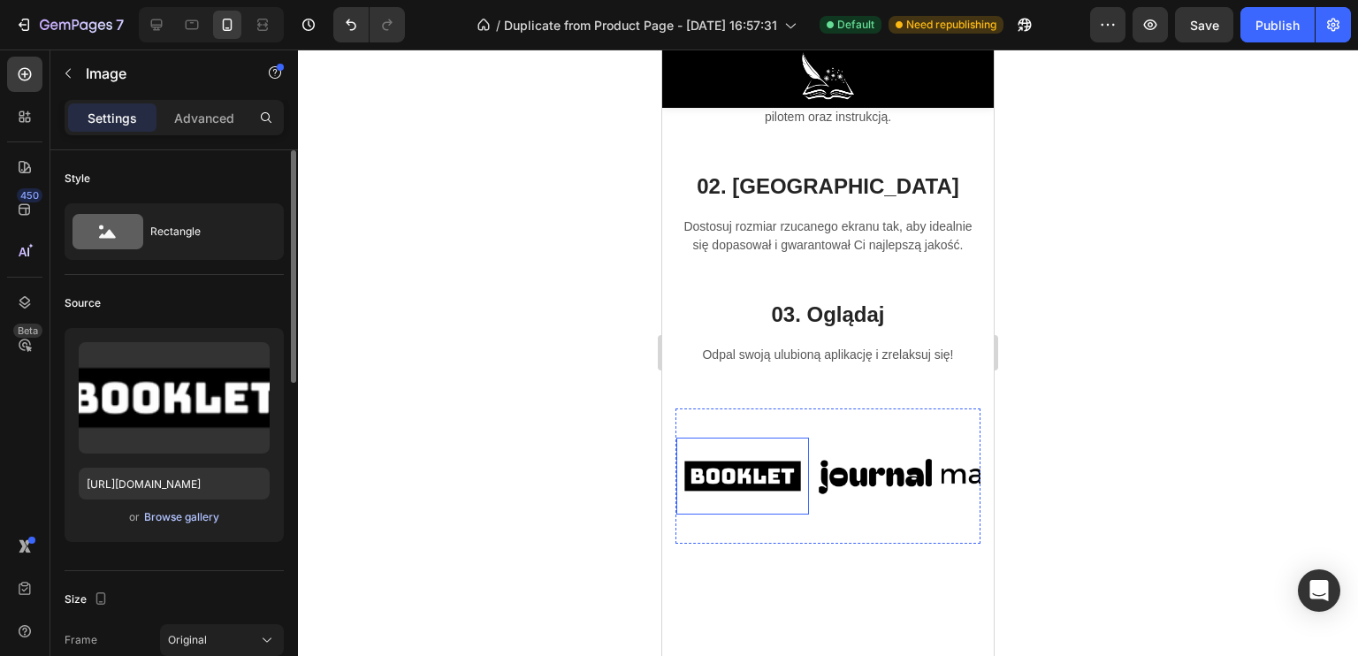
click at [187, 515] on div "Browse gallery" at bounding box center [181, 517] width 75 height 16
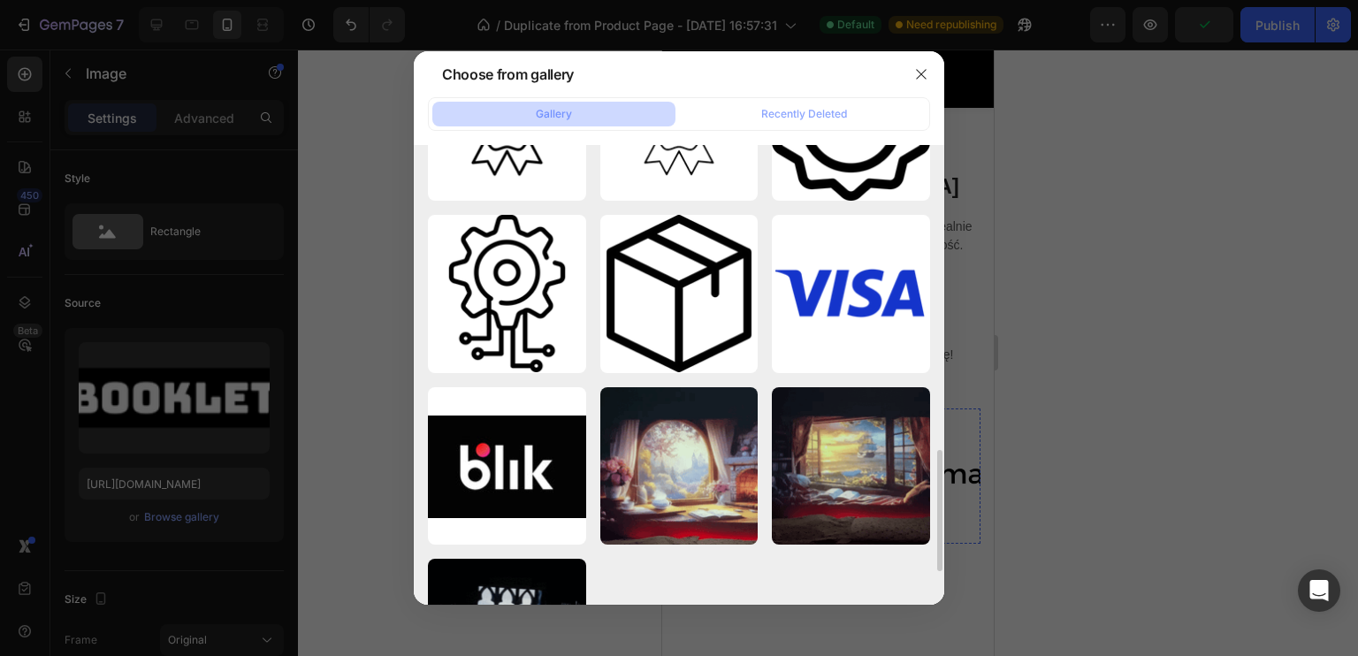
scroll to position [1275, 0]
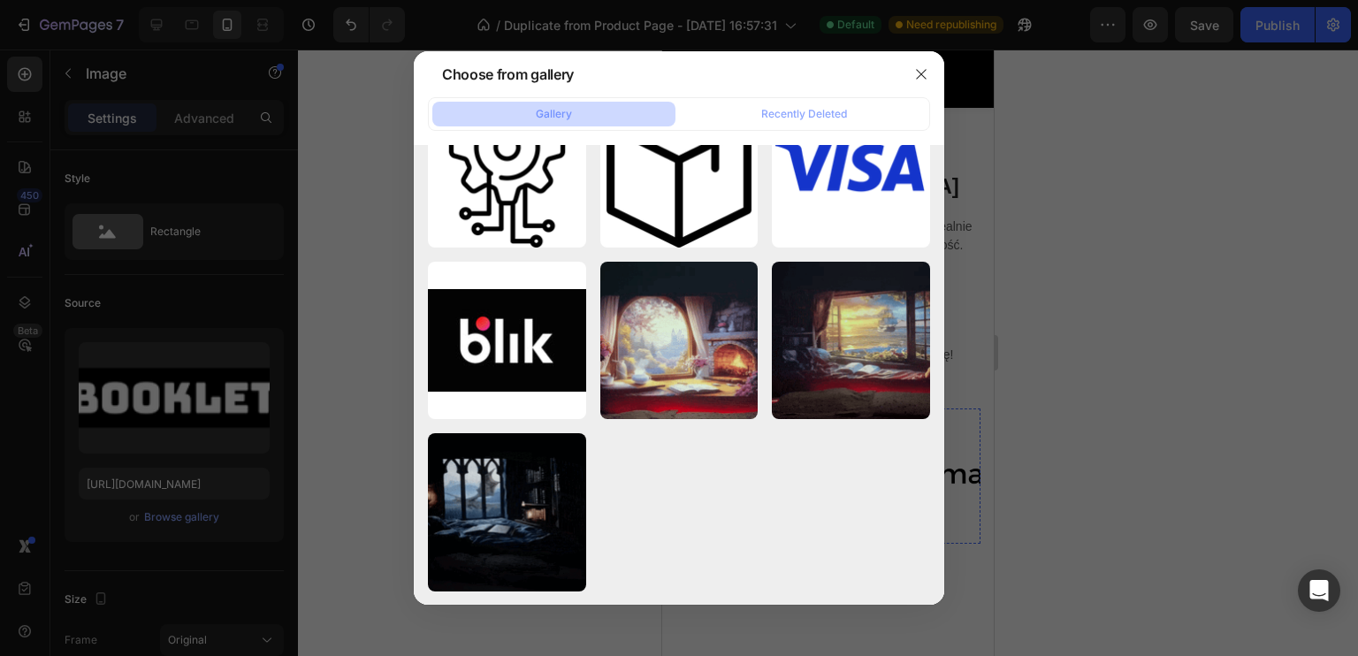
click at [902, 74] on div at bounding box center [921, 74] width 46 height 46
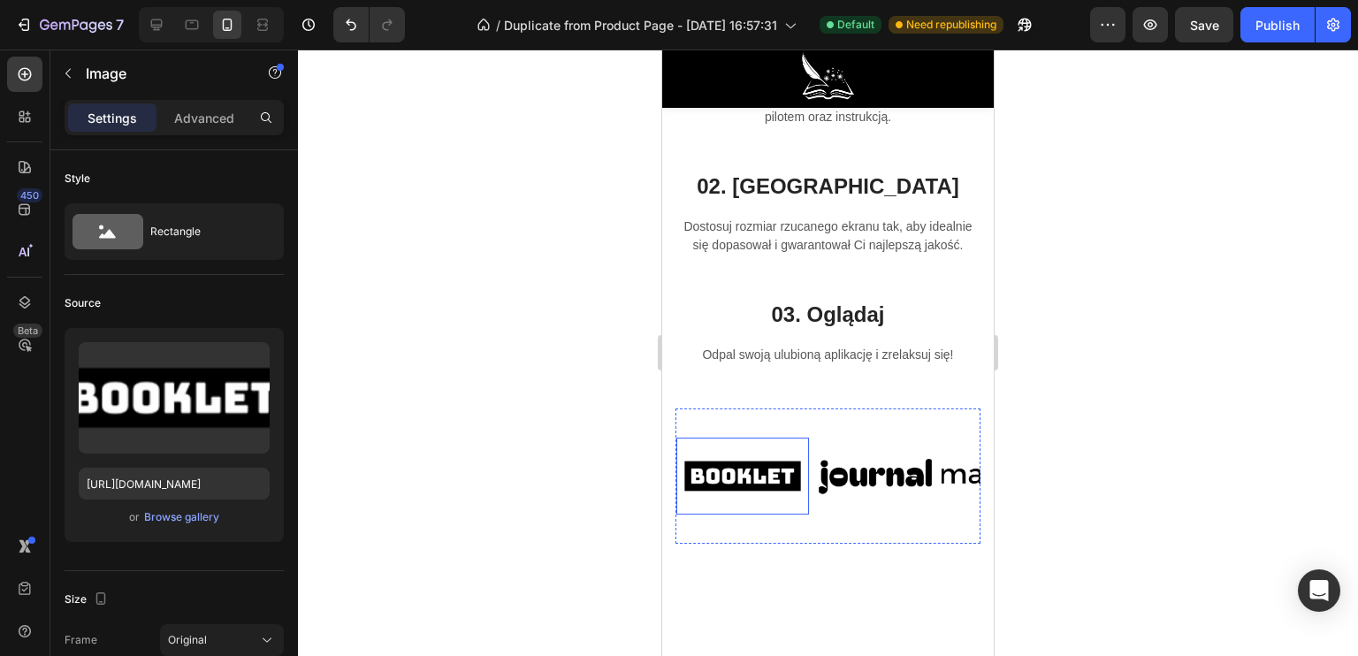
click at [986, 496] on img at bounding box center [1052, 476] width 133 height 87
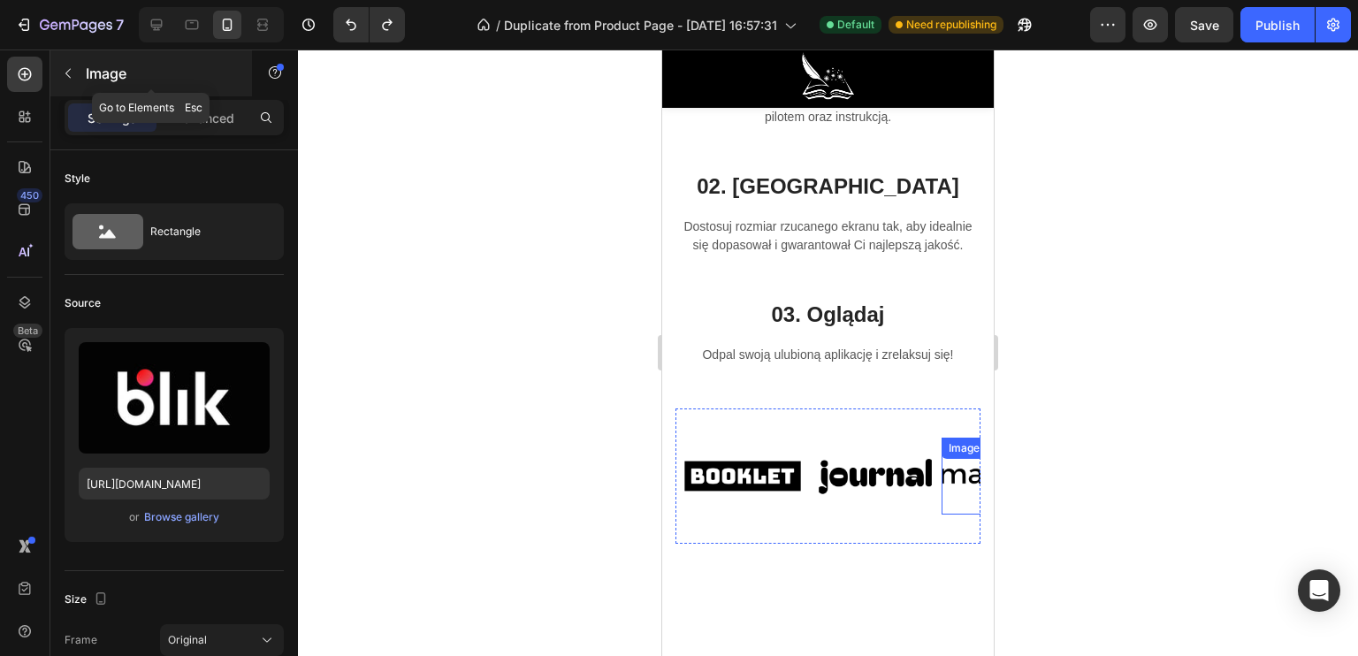
click at [71, 69] on icon "button" at bounding box center [68, 73] width 14 height 14
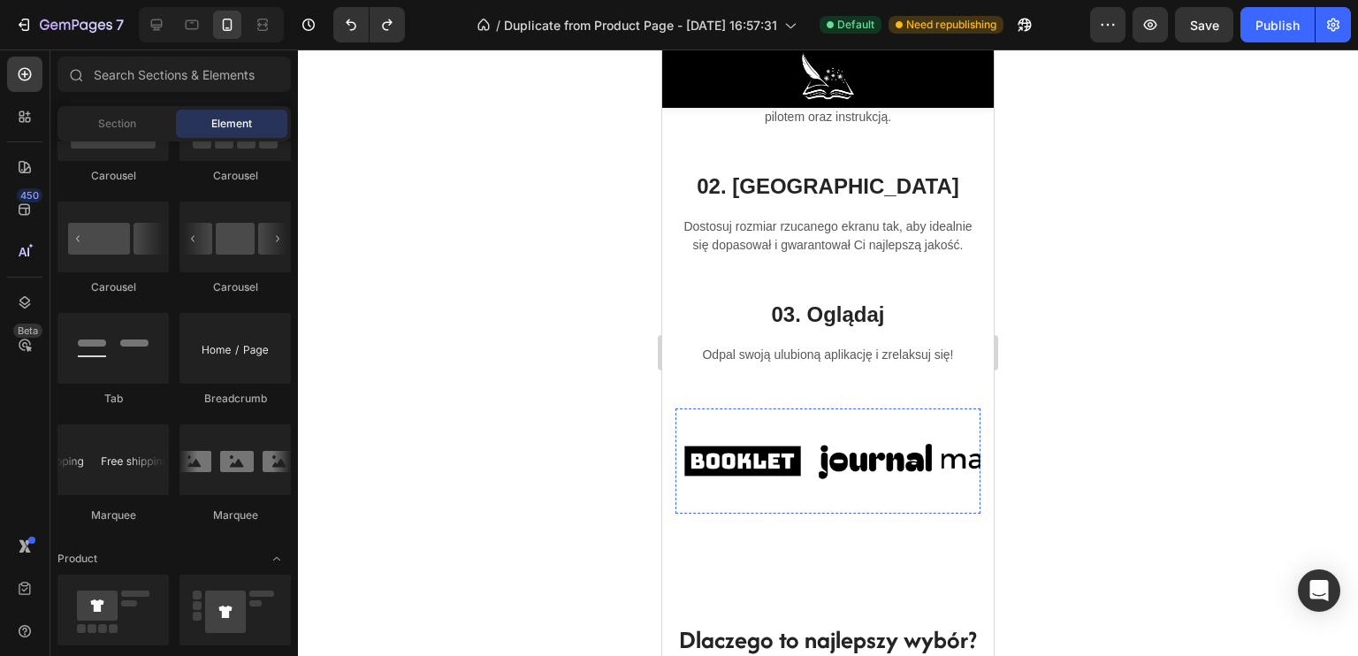
click at [1138, 440] on div "Image" at bounding box center [1204, 461] width 133 height 77
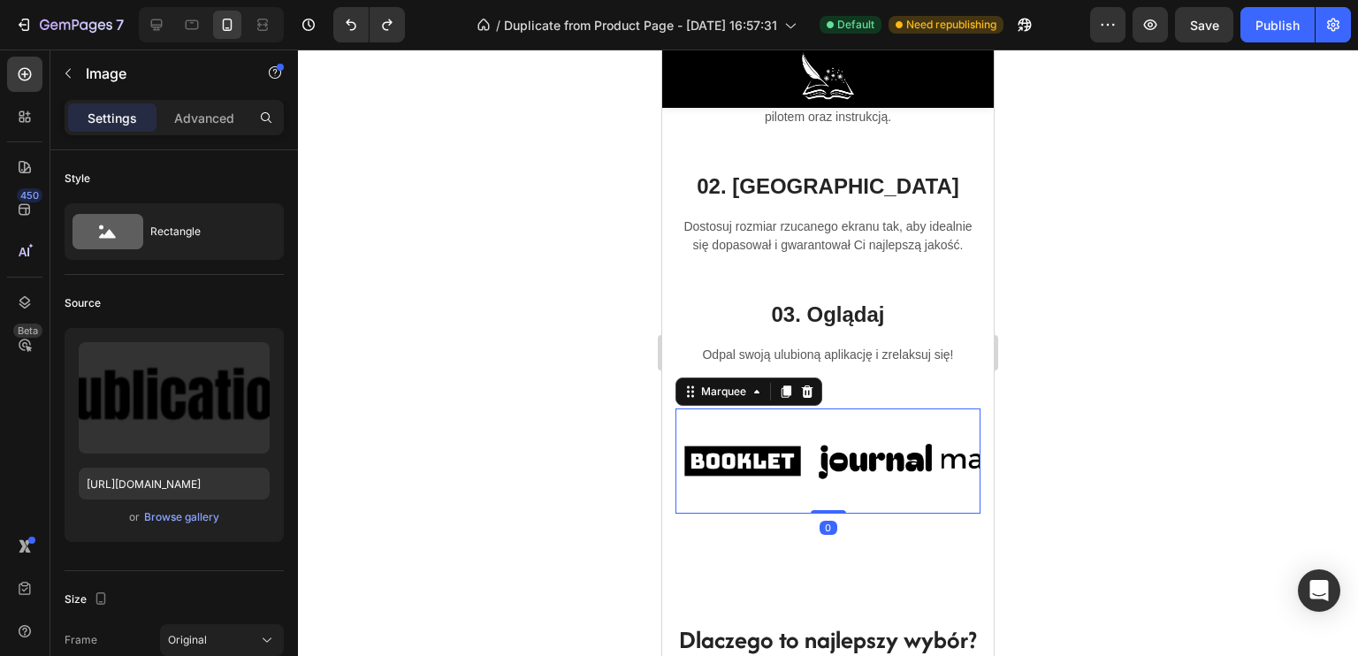
click at [818, 422] on div "Image Image Image Image Image Image Image Image Image Image Marquee 0" at bounding box center [827, 460] width 305 height 105
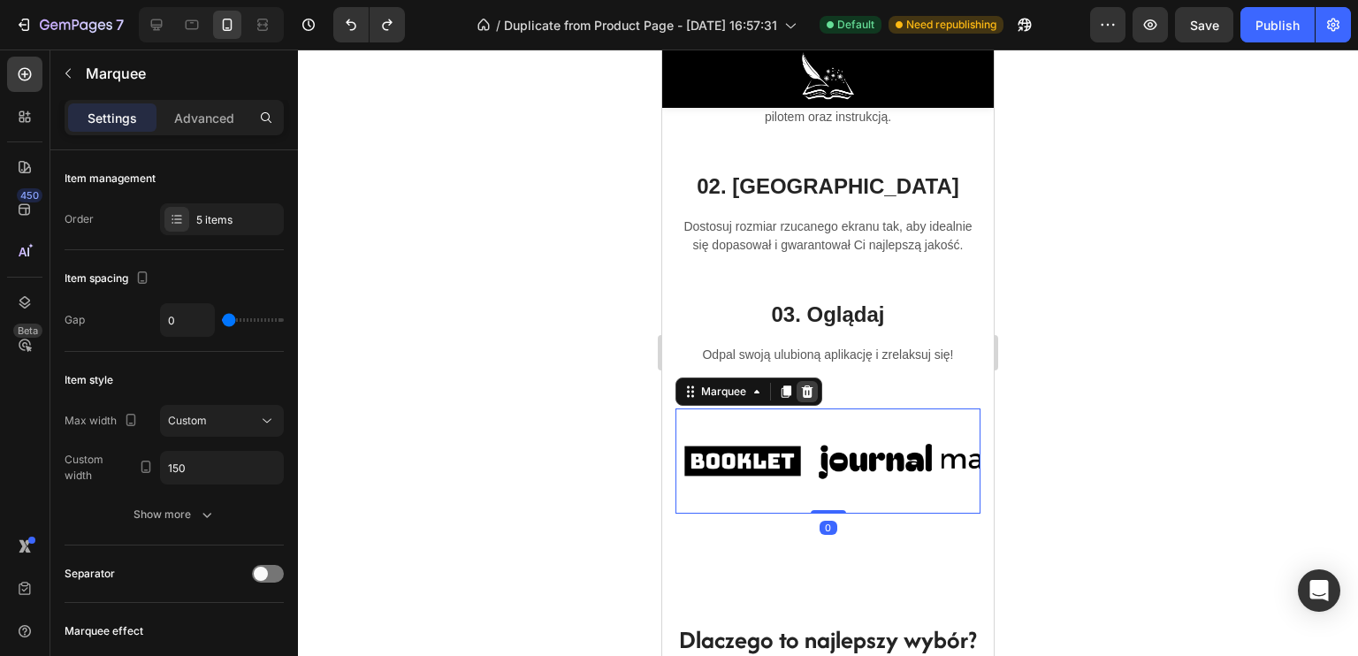
click at [804, 398] on icon at bounding box center [807, 391] width 11 height 12
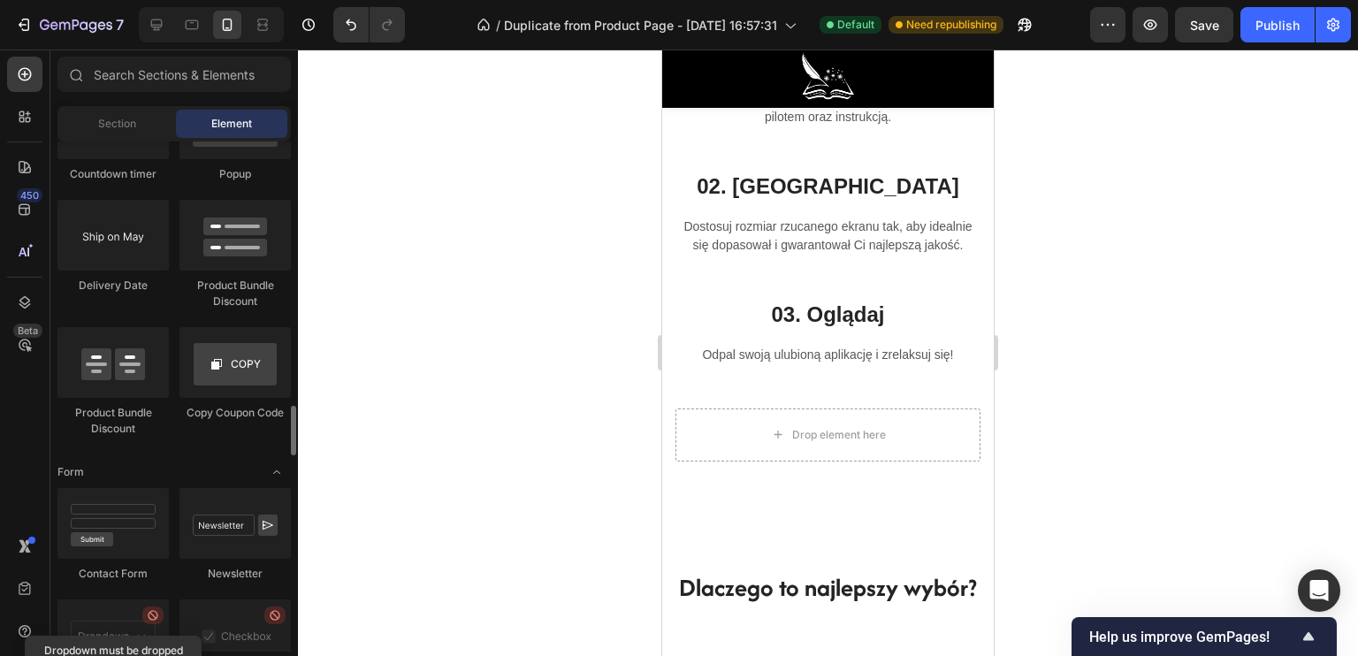
scroll to position [3448, 0]
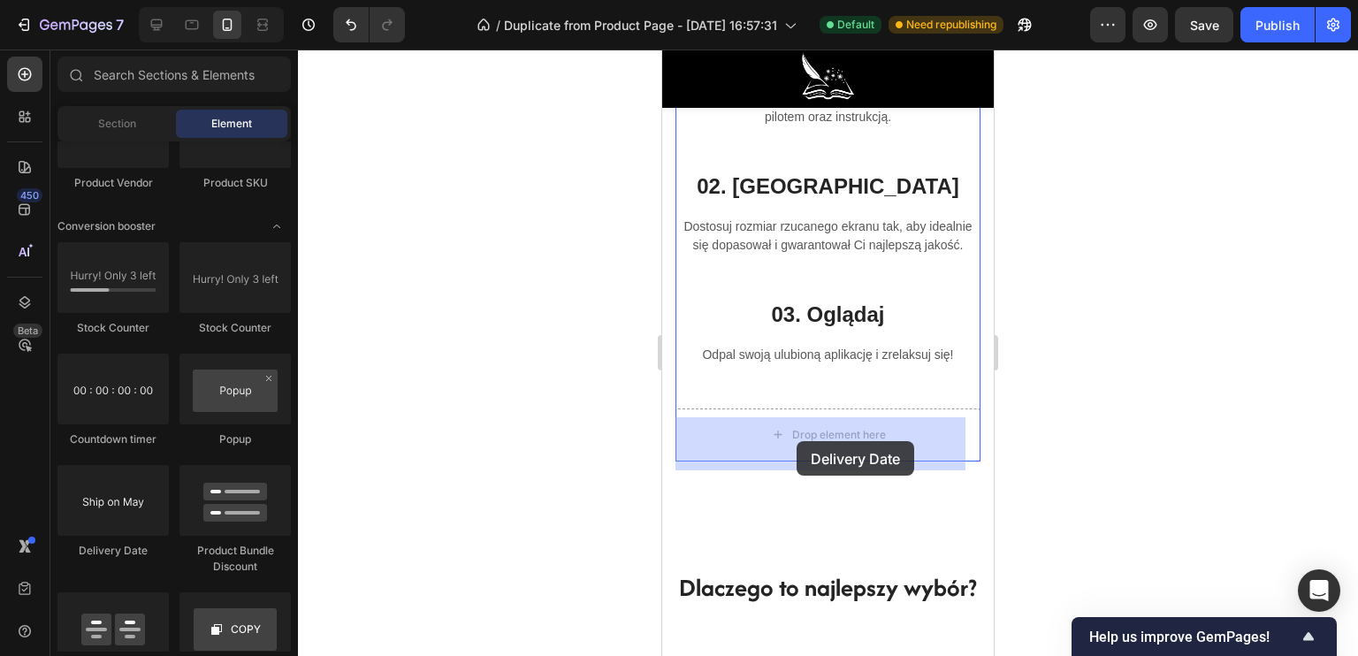
drag, startPoint x: 772, startPoint y: 560, endPoint x: 797, endPoint y: 441, distance: 121.9
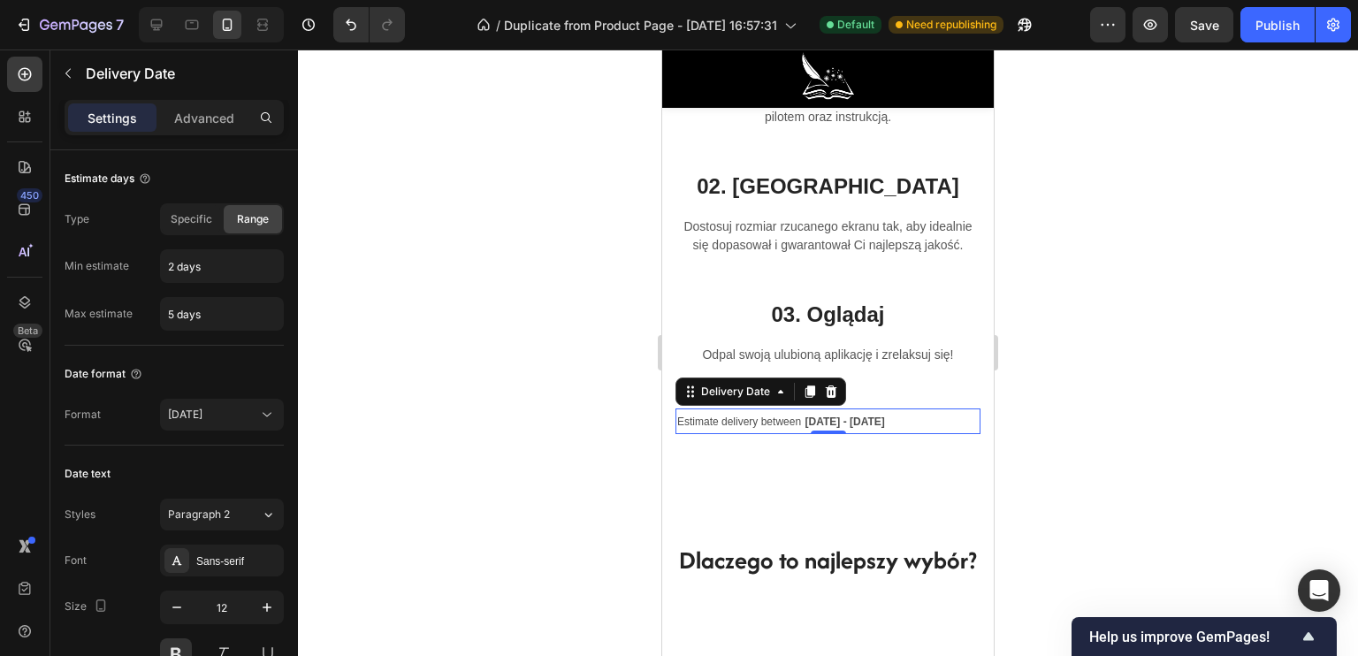
click at [810, 423] on div "Estimate delivery between Sep 29 - Oct 02" at bounding box center [827, 421] width 305 height 26
click at [812, 427] on span "Sep 29 - Oct 02" at bounding box center [845, 422] width 80 height 12
click at [214, 424] on button "Sep 26" at bounding box center [222, 415] width 124 height 32
click at [233, 360] on div "Date format" at bounding box center [174, 374] width 219 height 28
click at [165, 271] on input "2 days" at bounding box center [222, 266] width 122 height 32
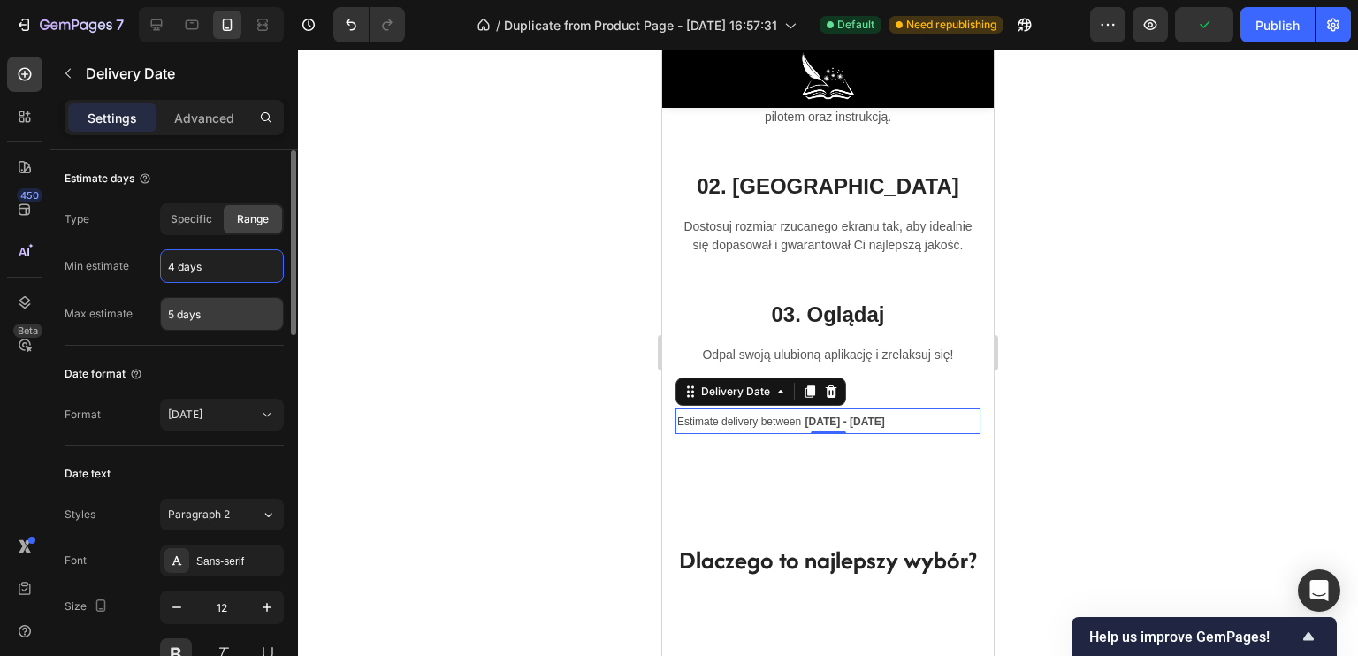
type input "4 days"
click at [173, 312] on input "5 days" at bounding box center [222, 314] width 122 height 32
type input "8 days"
click at [192, 355] on div "Date format Format Sep 26" at bounding box center [174, 396] width 219 height 100
click at [705, 428] on span "Estimate delivery between" at bounding box center [739, 422] width 124 height 12
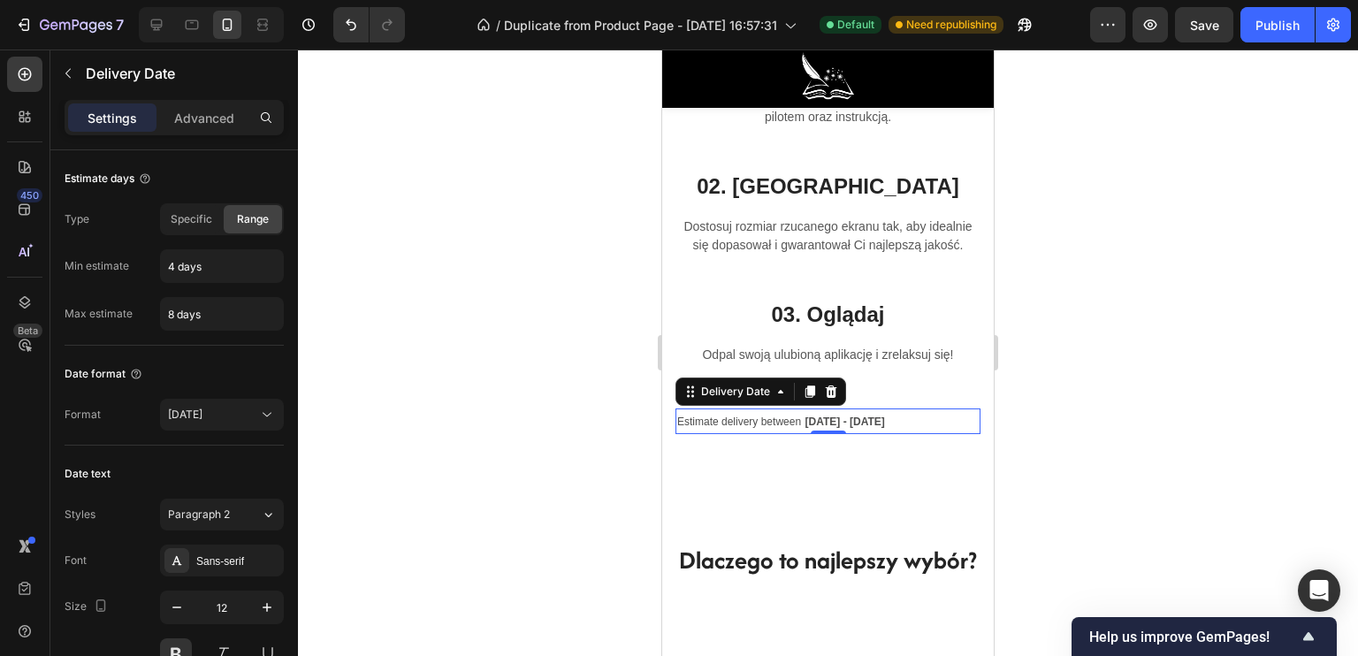
click at [705, 428] on span "Estimate delivery between" at bounding box center [739, 422] width 124 height 12
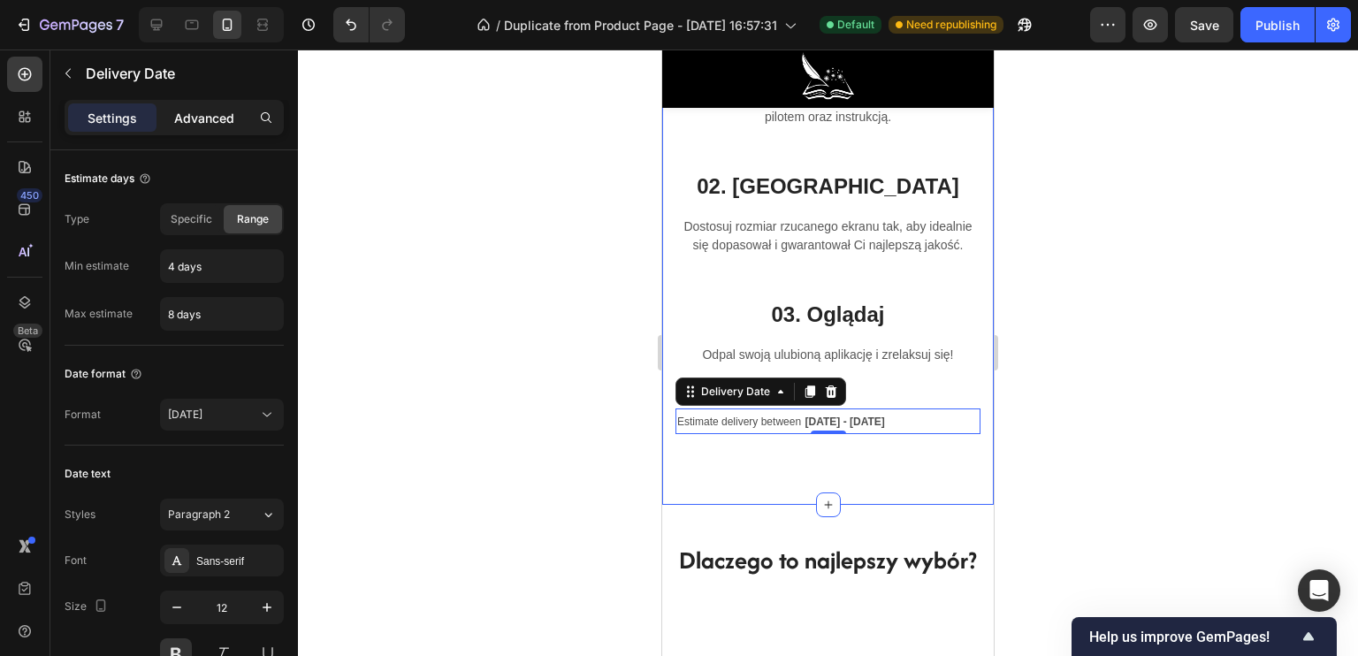
click at [198, 121] on p "Advanced" at bounding box center [204, 118] width 60 height 19
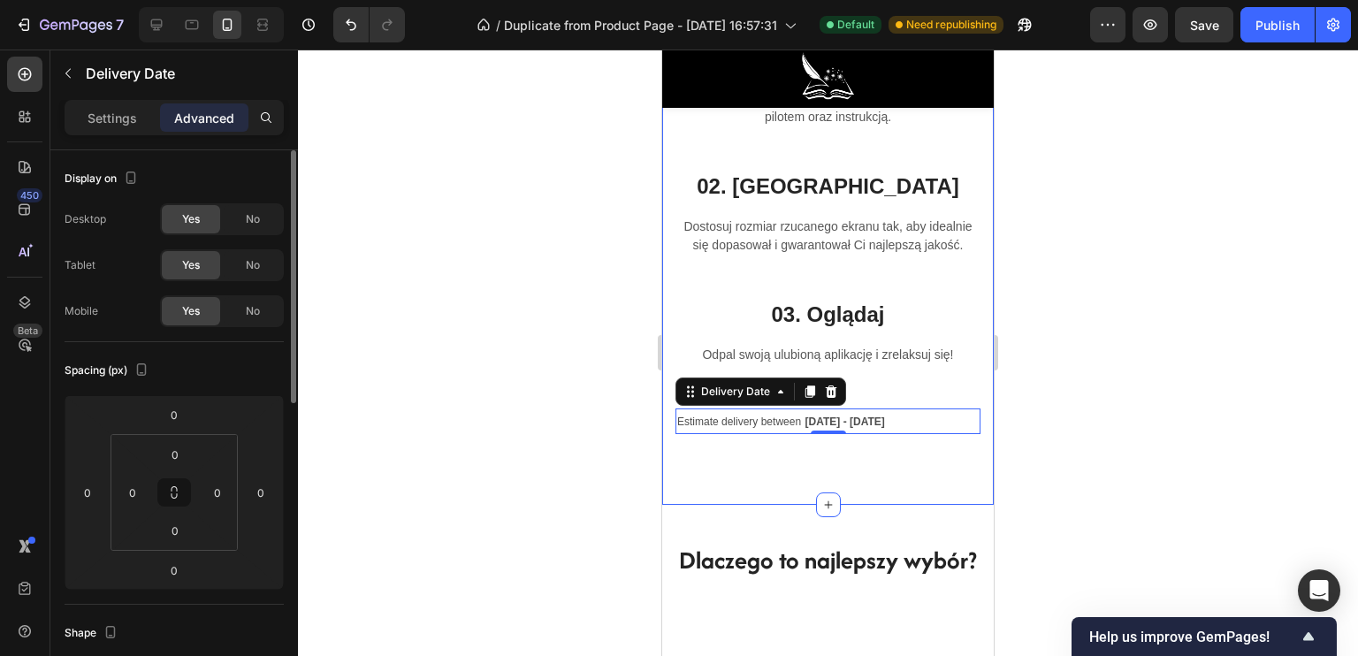
click at [118, 116] on p "Settings" at bounding box center [113, 118] width 50 height 19
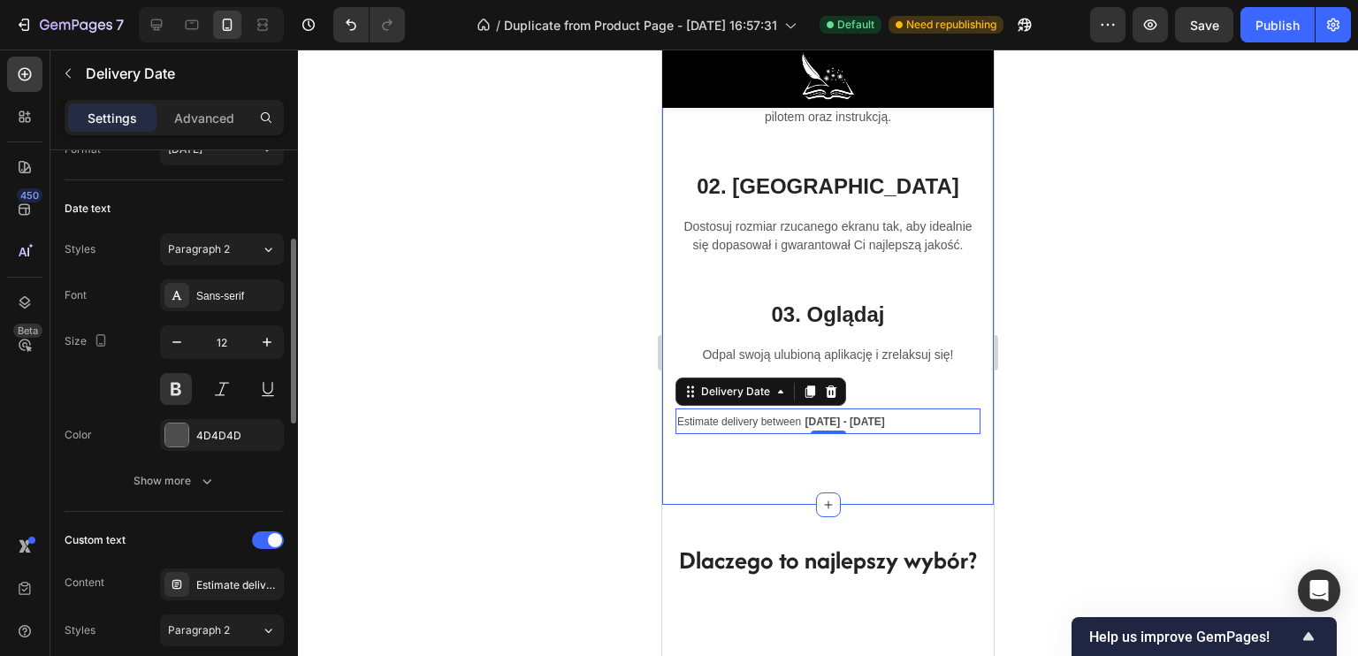
scroll to position [354, 0]
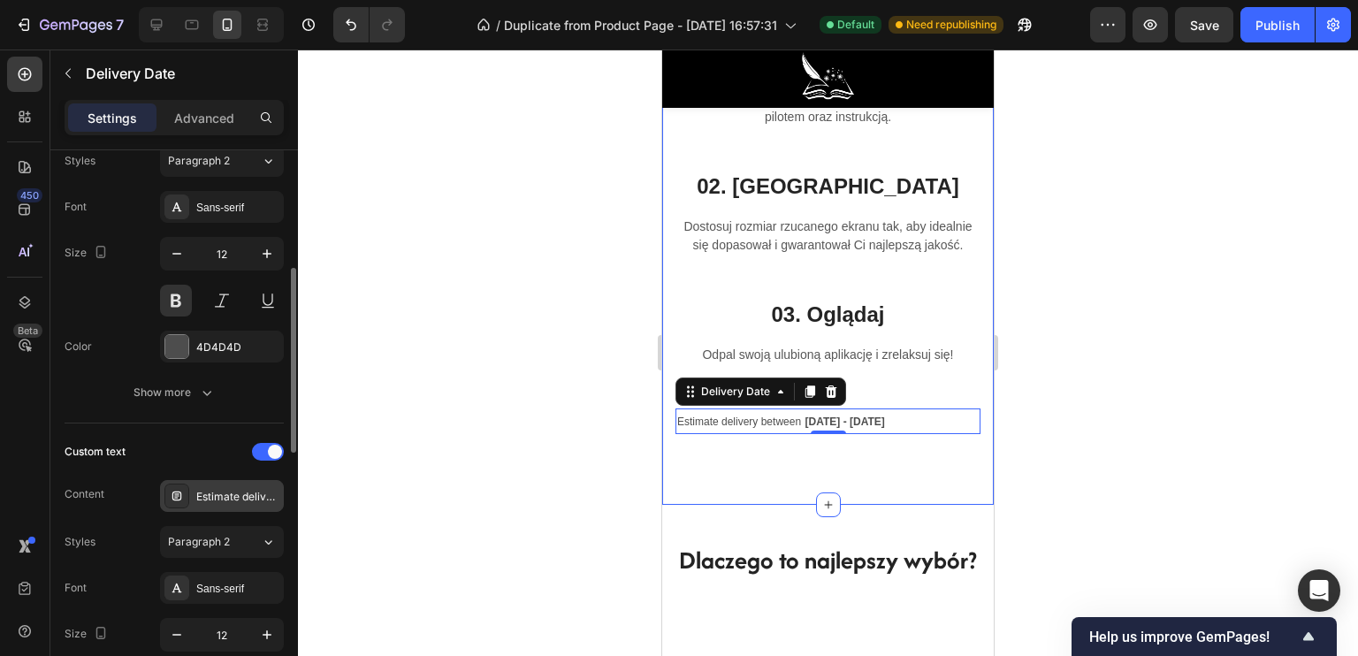
click at [238, 489] on div "Estimate delivery between" at bounding box center [237, 497] width 83 height 16
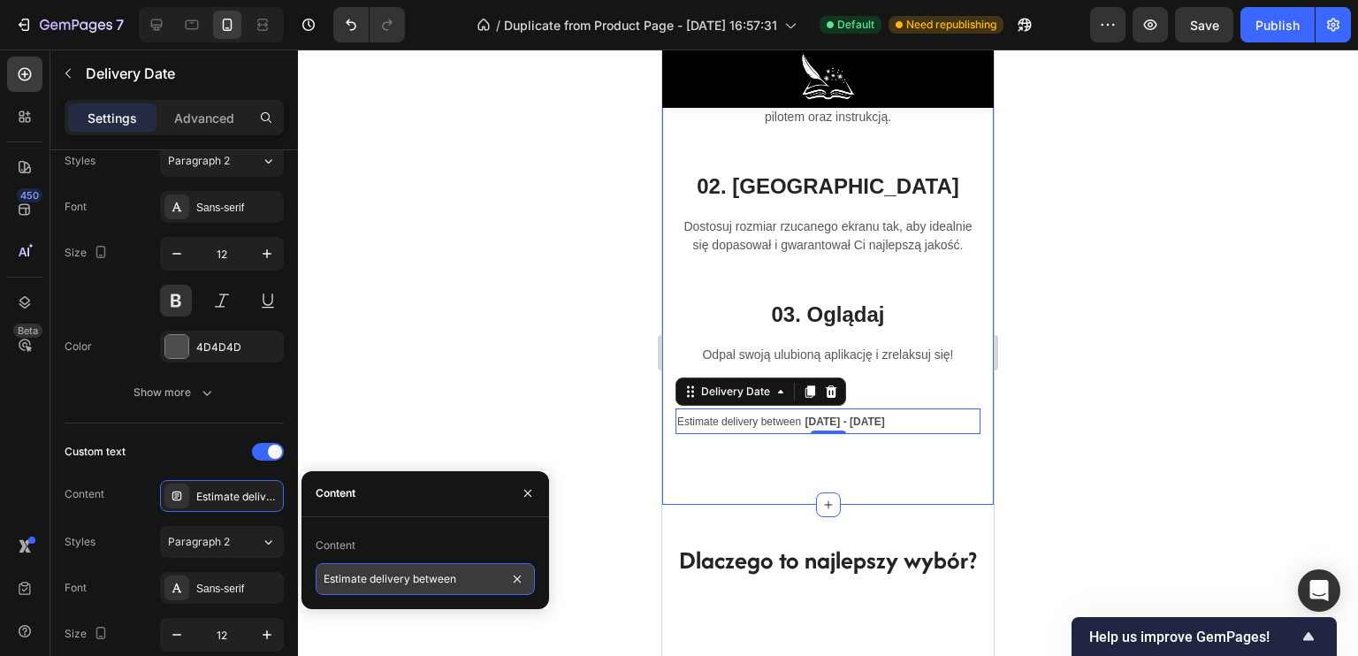
click at [439, 565] on input "Estimate delivery between" at bounding box center [425, 579] width 219 height 32
type input "D"
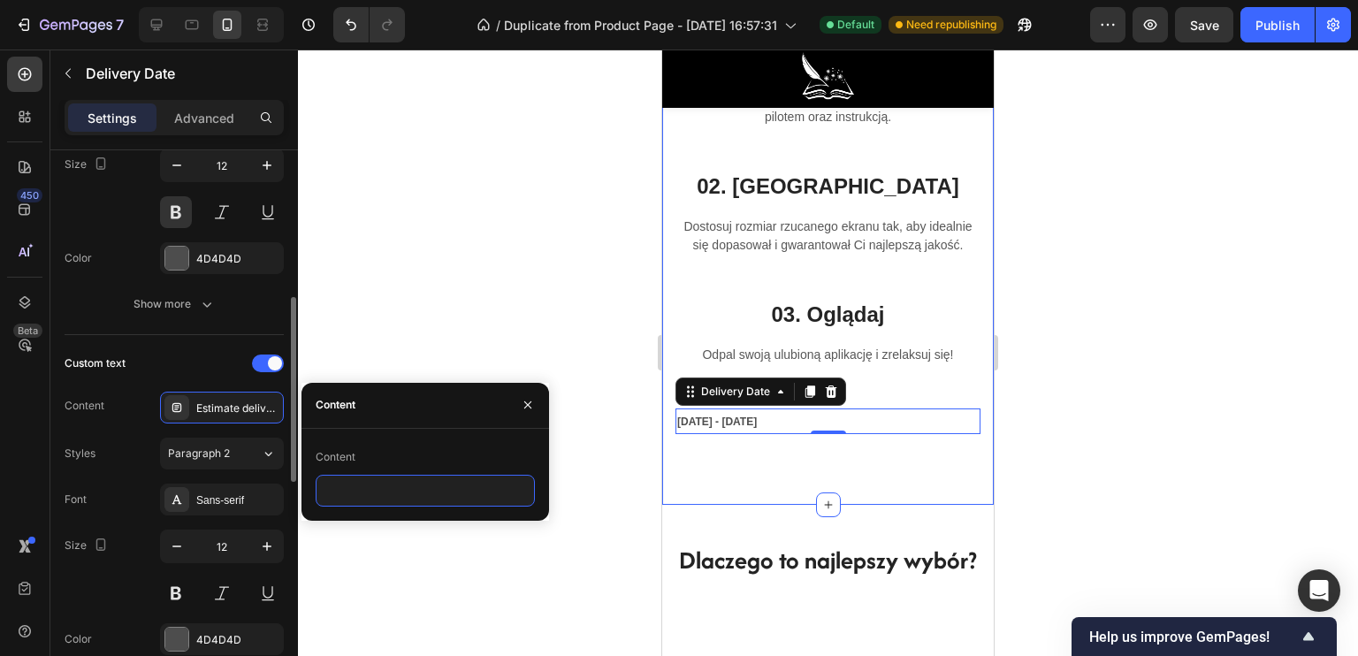
scroll to position [530, 0]
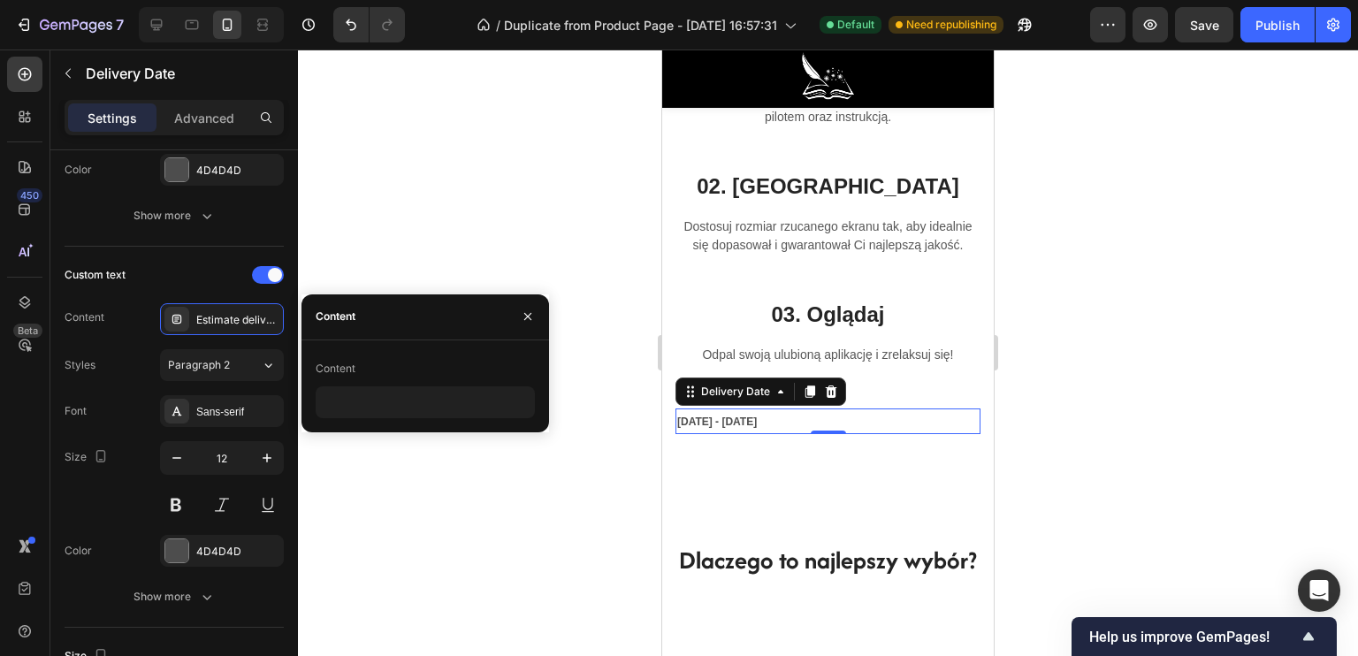
click at [851, 430] on div "Oct 01 - Oct 05" at bounding box center [827, 421] width 305 height 26
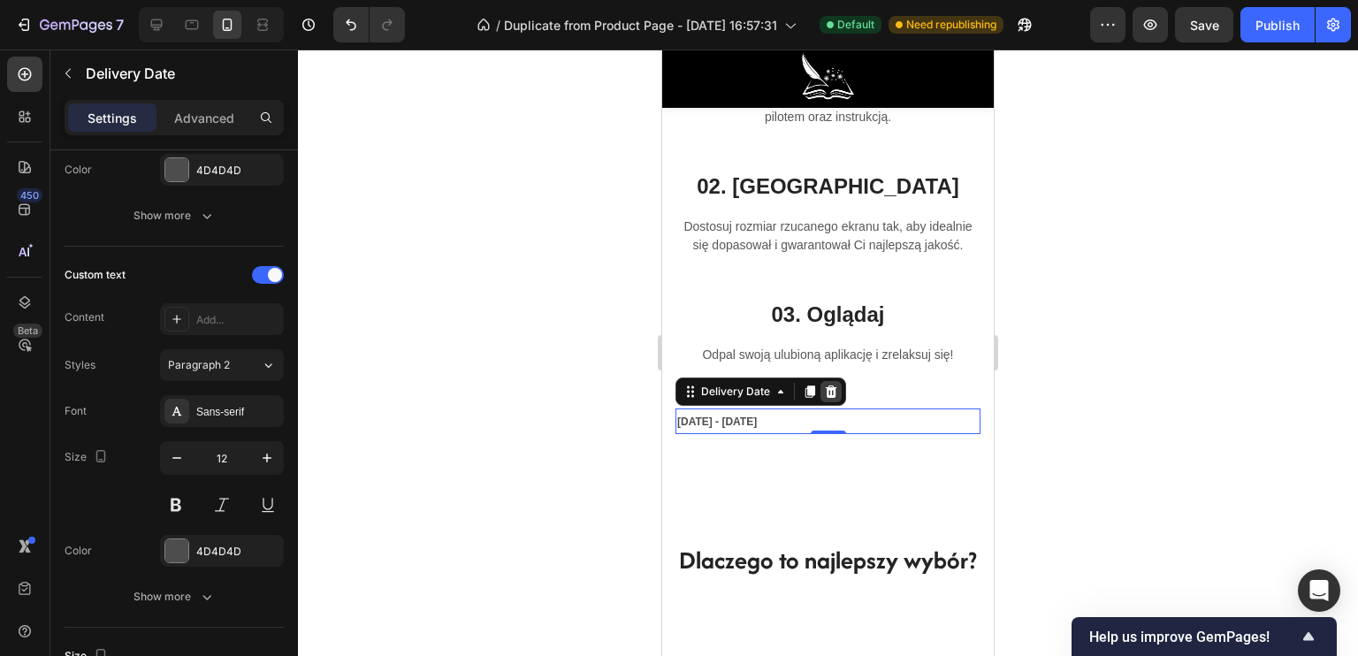
click at [827, 398] on icon at bounding box center [831, 391] width 11 height 12
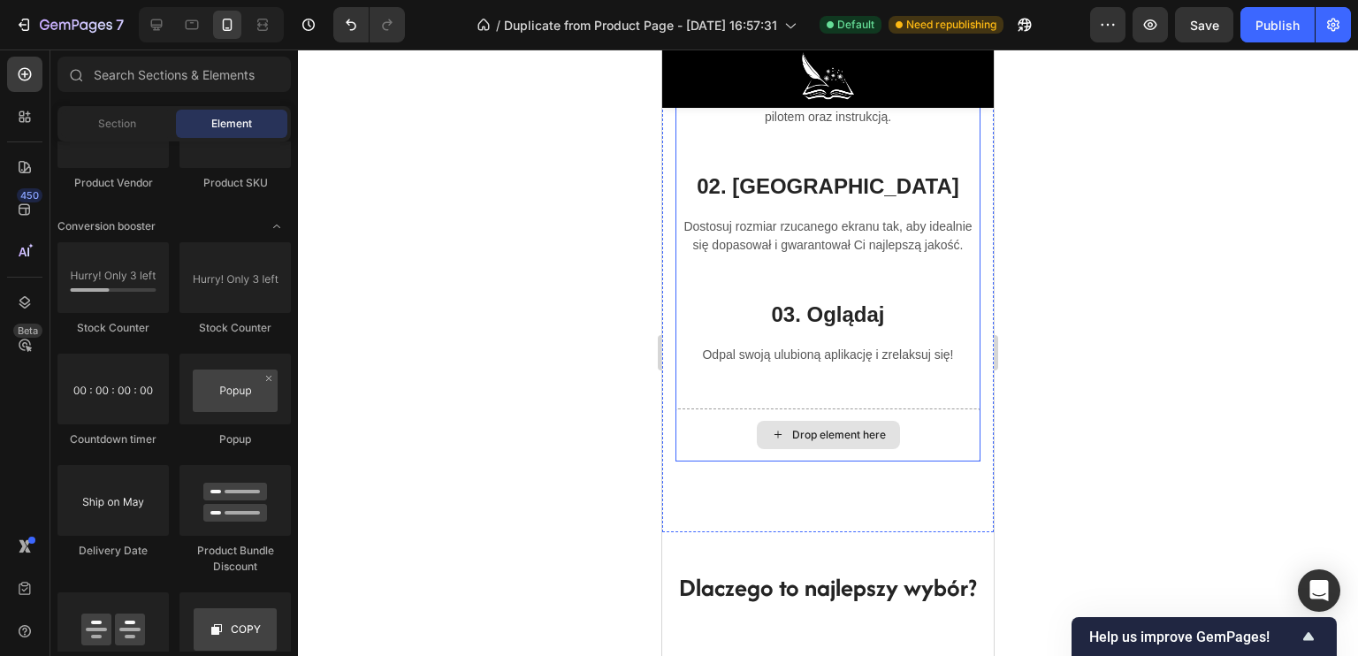
click at [834, 442] on div "Drop element here" at bounding box center [839, 435] width 94 height 14
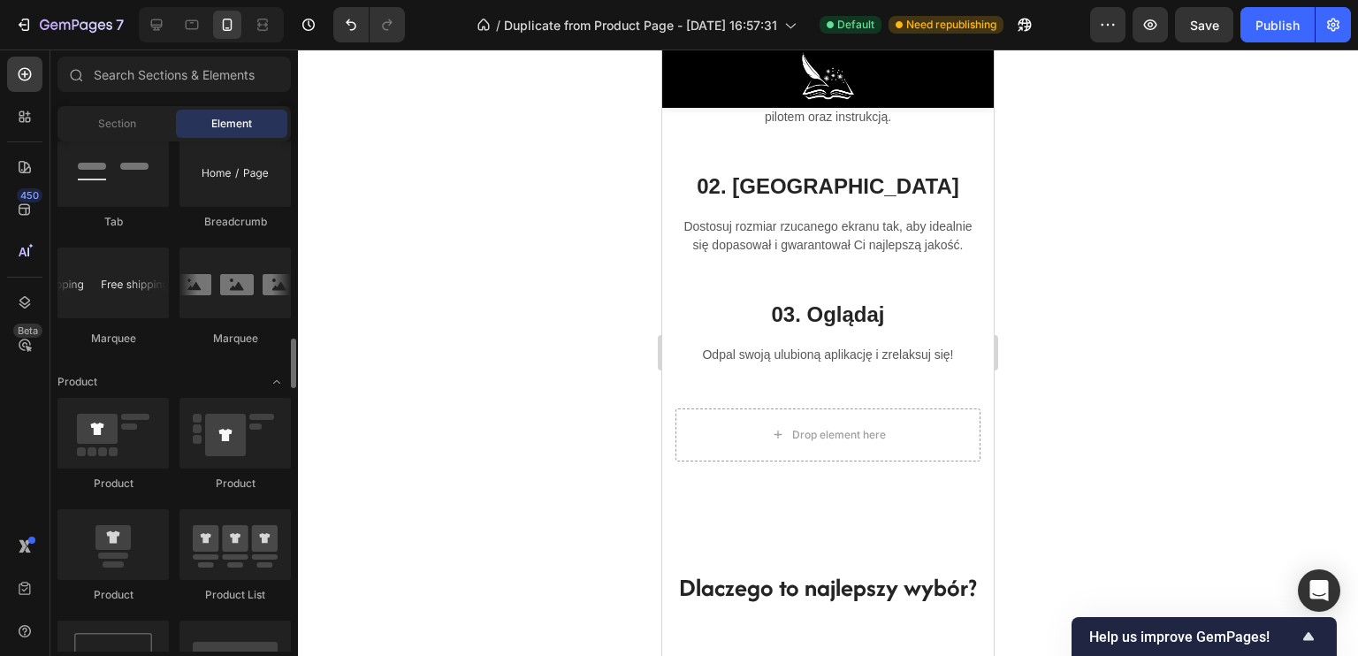
scroll to position [1945, 0]
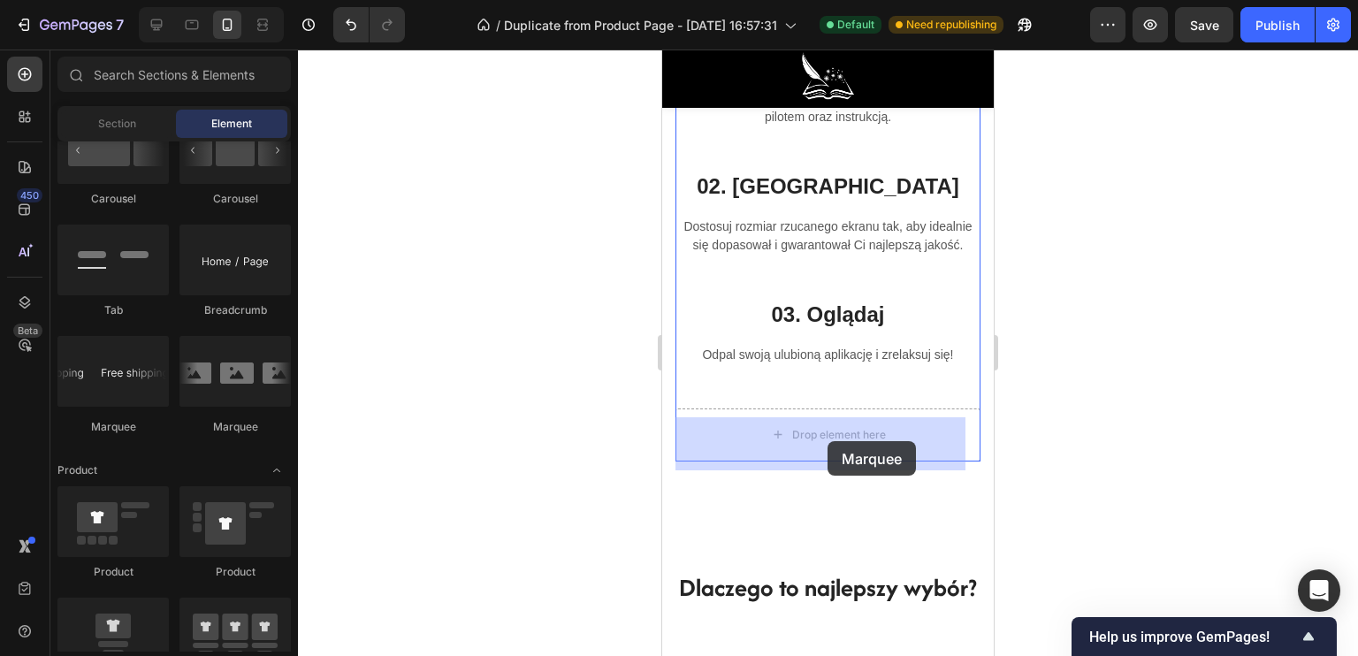
drag, startPoint x: 771, startPoint y: 434, endPoint x: 821, endPoint y: 438, distance: 50.5
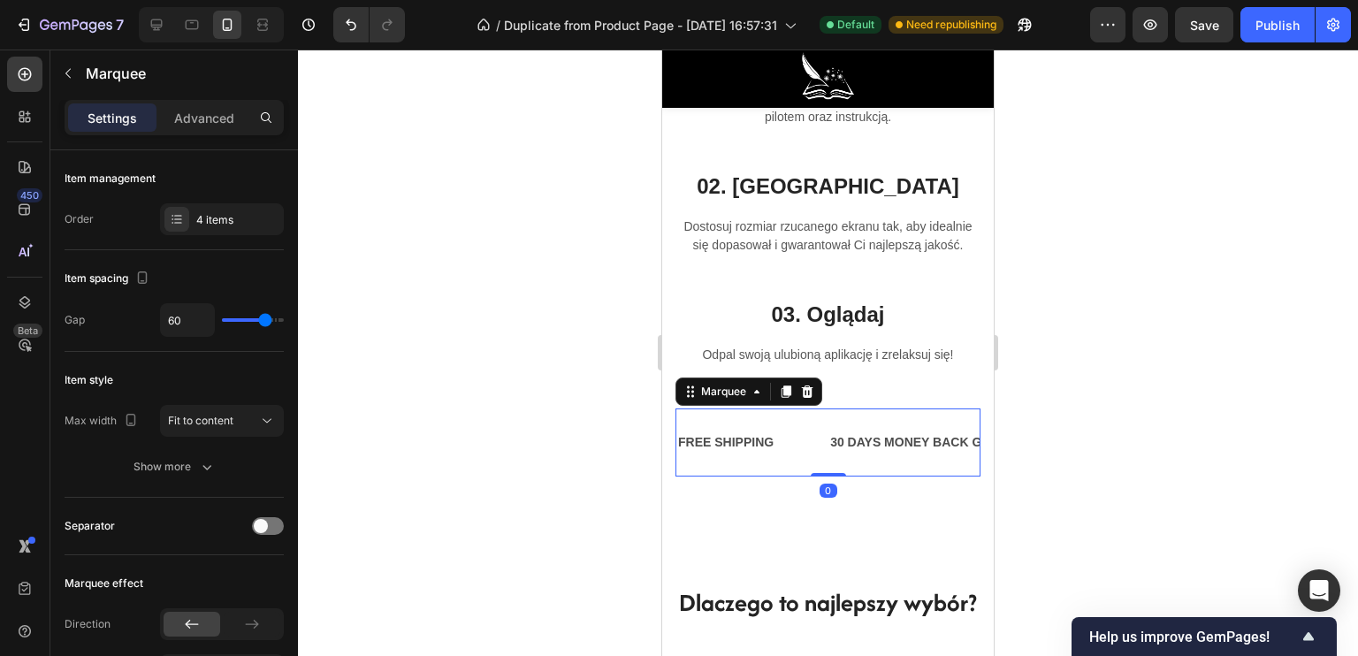
click at [591, 448] on div at bounding box center [828, 353] width 1060 height 606
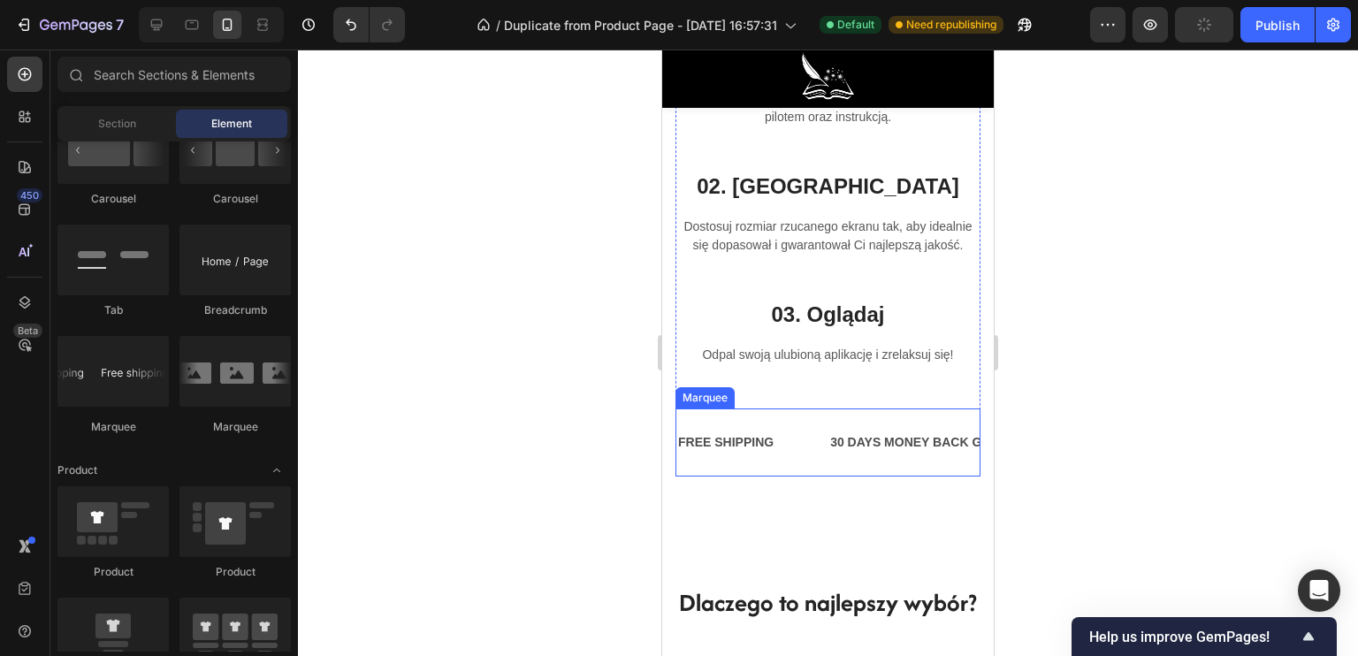
click at [824, 454] on div "FREE SHIPPING Text Block" at bounding box center [752, 443] width 152 height 40
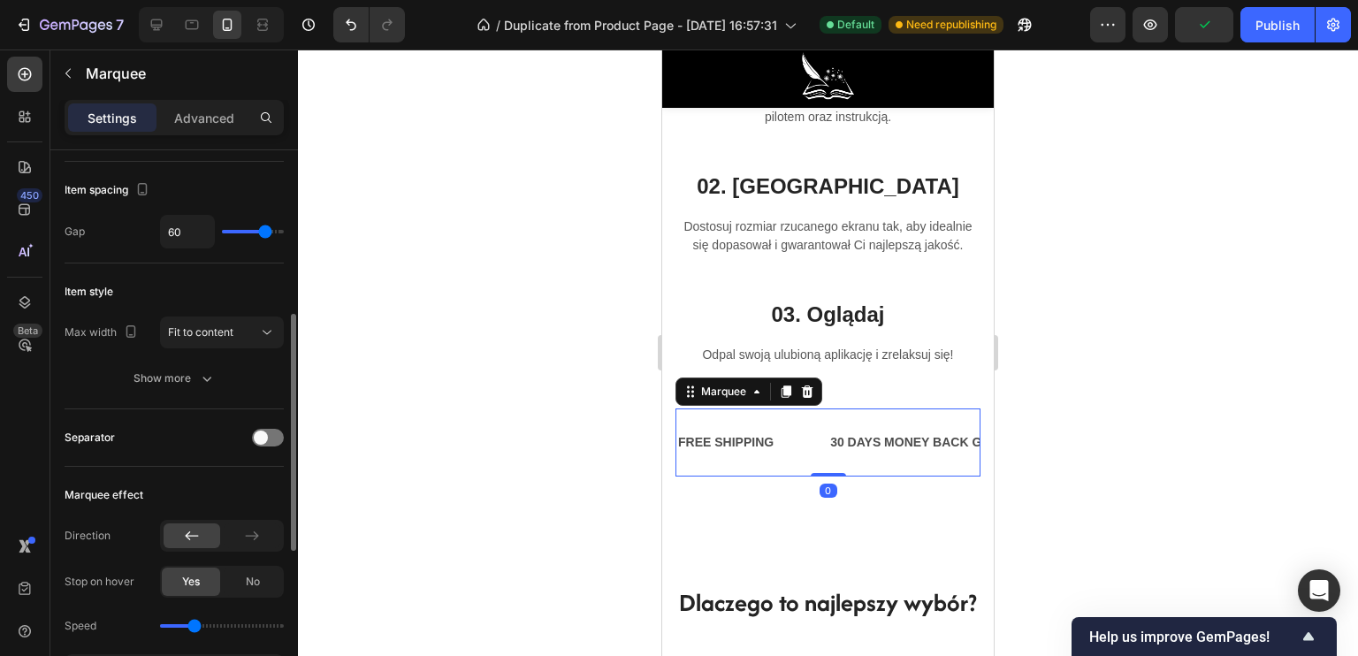
scroll to position [177, 0]
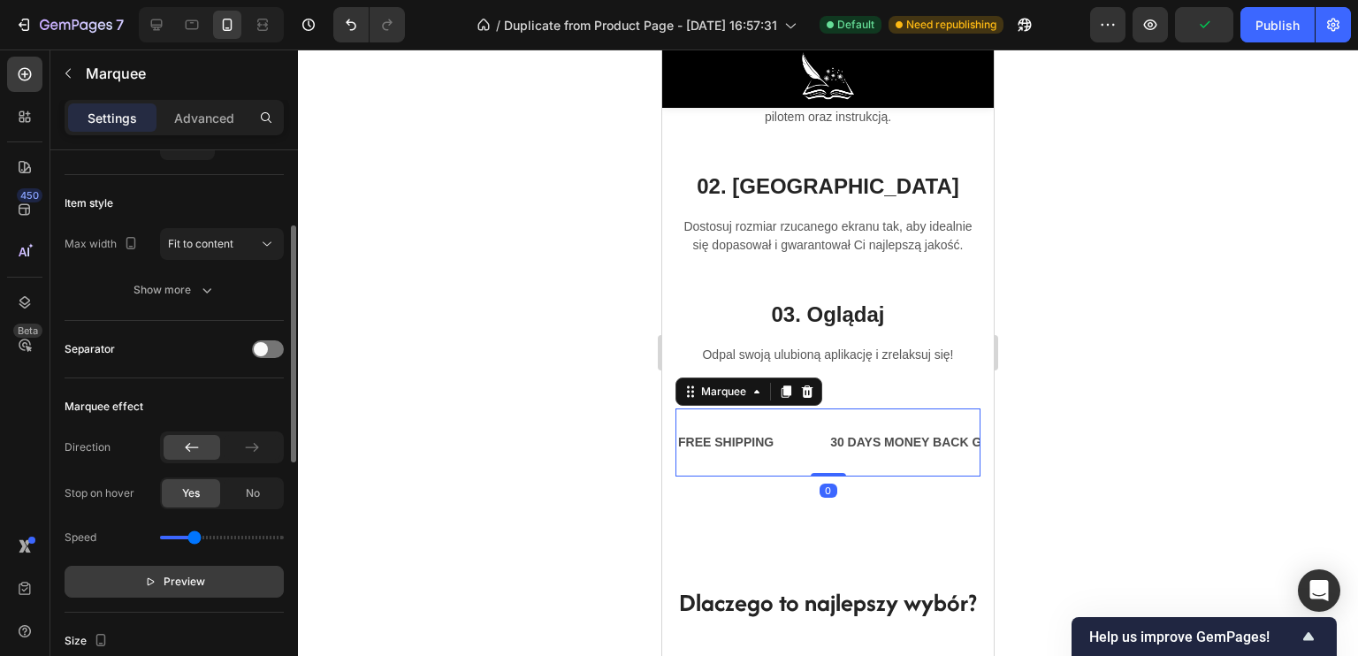
click at [161, 575] on p "Preview" at bounding box center [174, 582] width 61 height 18
click at [802, 455] on div "30 DAYS MONEY BACK GUARANTEE" at bounding box center [914, 443] width 224 height 26
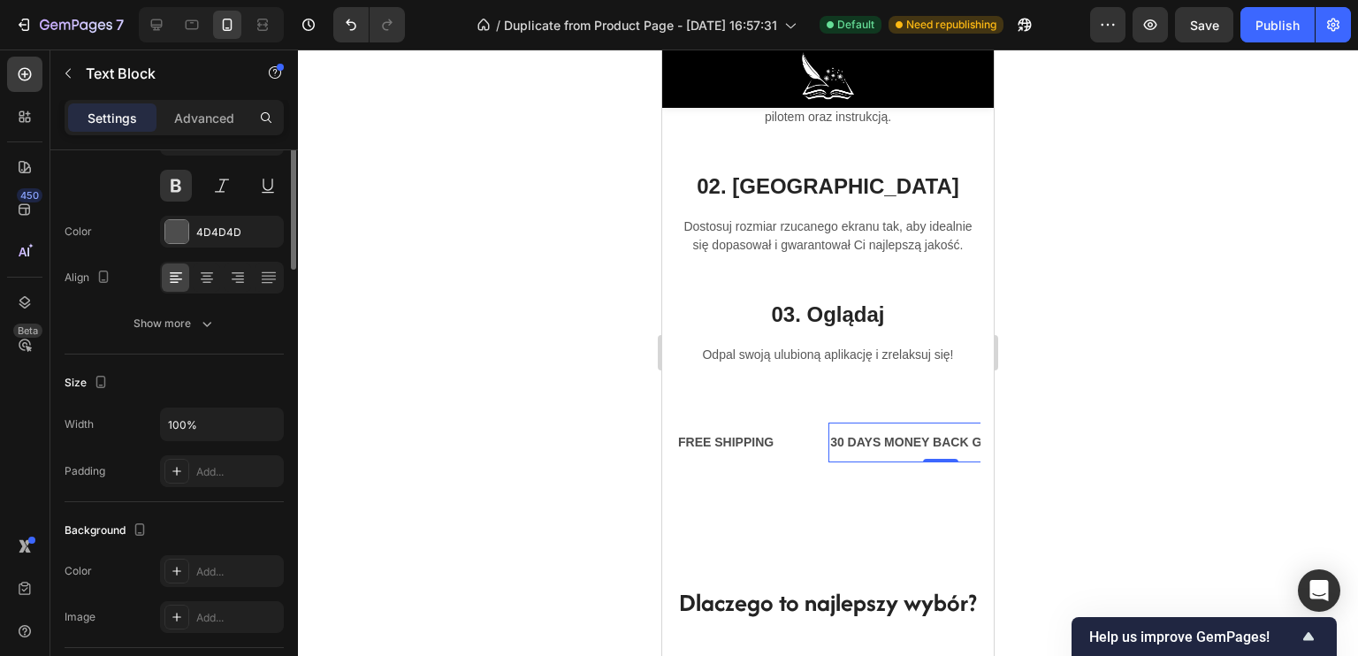
scroll to position [0, 0]
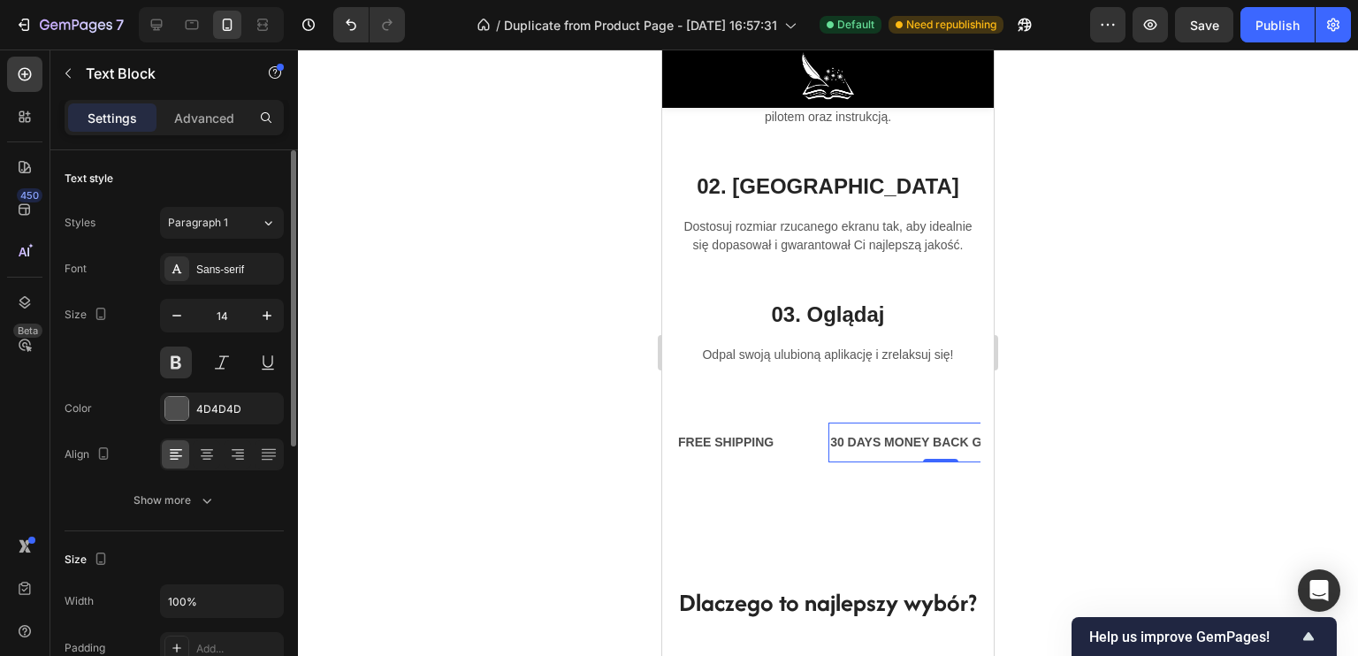
click at [609, 437] on div at bounding box center [828, 353] width 1060 height 606
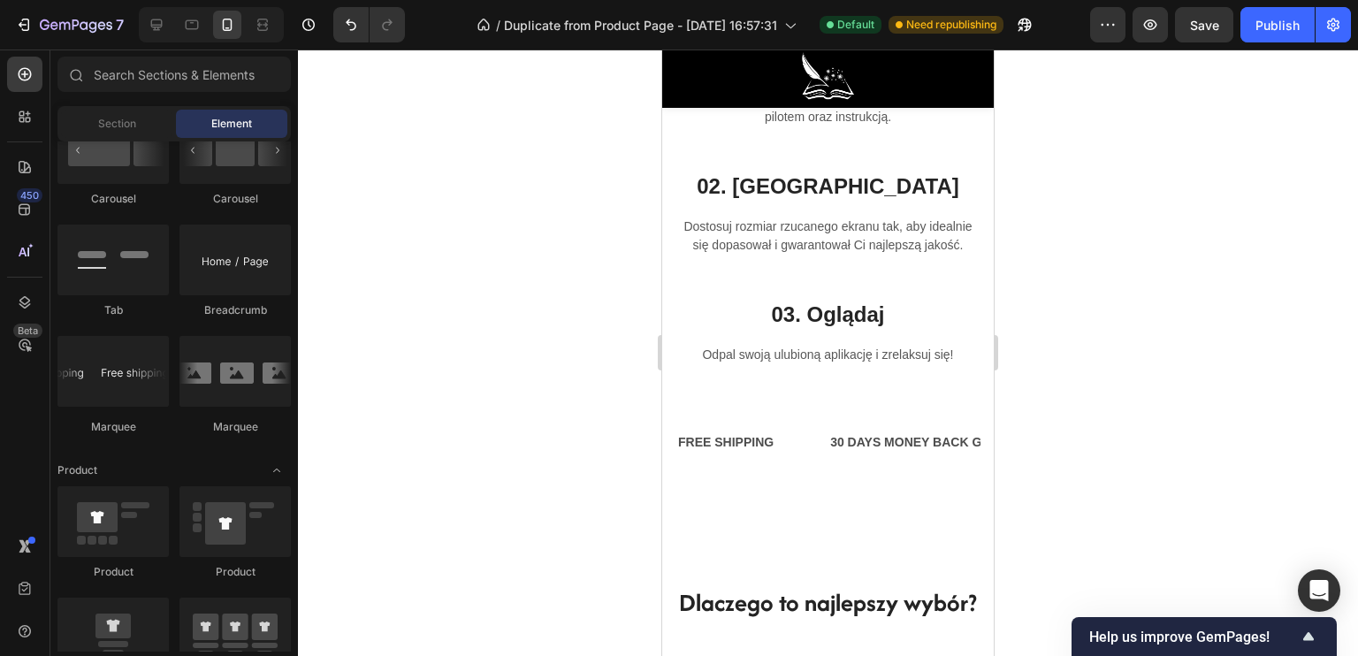
click at [764, 442] on div "30 DAYS MONEY BACK GUARANTEE" at bounding box center [677, 443] width 224 height 26
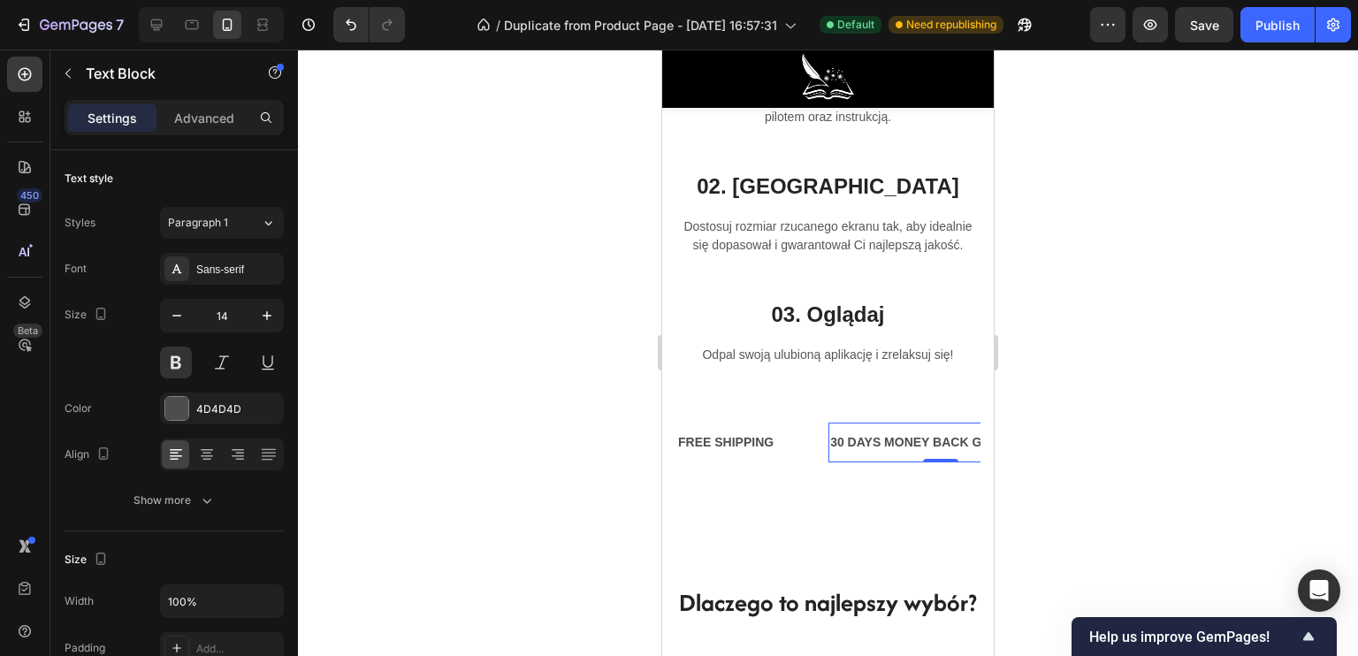
click at [901, 444] on div "30 DAYS MONEY BACK GUARANTEE Text Block 0" at bounding box center [915, 443] width 277 height 40
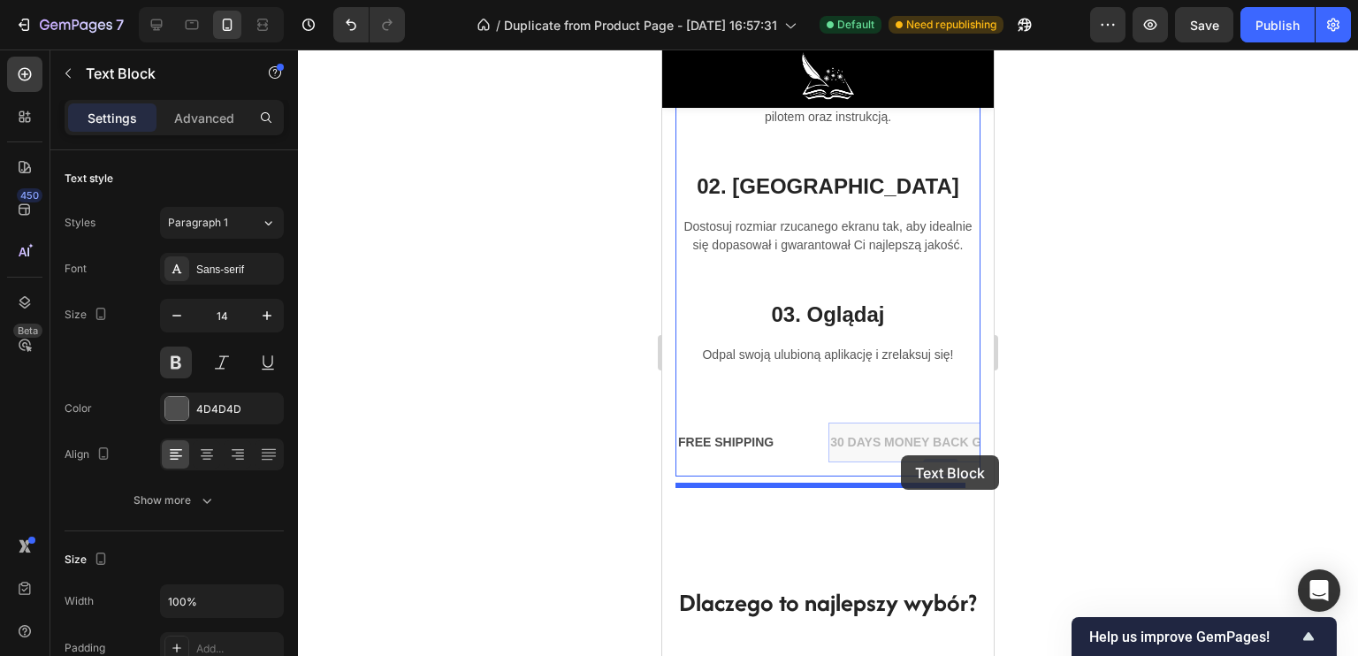
drag, startPoint x: 889, startPoint y: 441, endPoint x: 900, endPoint y: 454, distance: 16.3
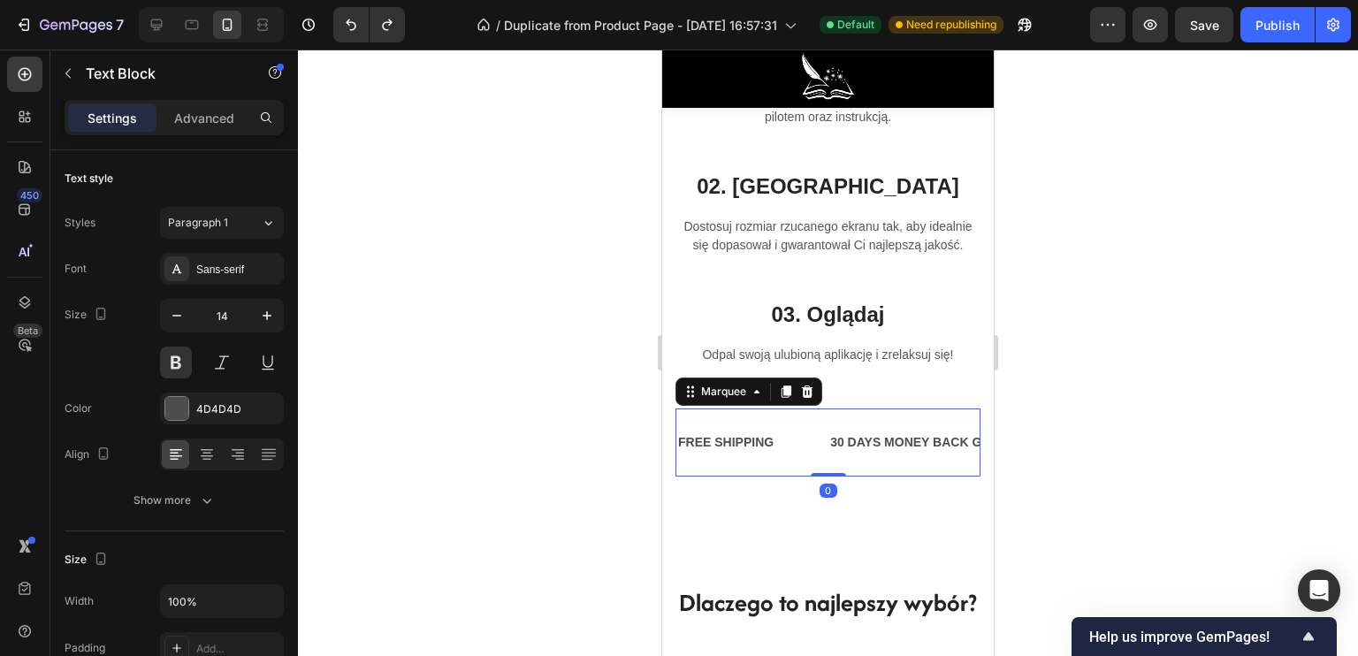
click at [900, 445] on div "30 DAYS MONEY BACK GUARANTEE Text Block" at bounding box center [915, 443] width 277 height 40
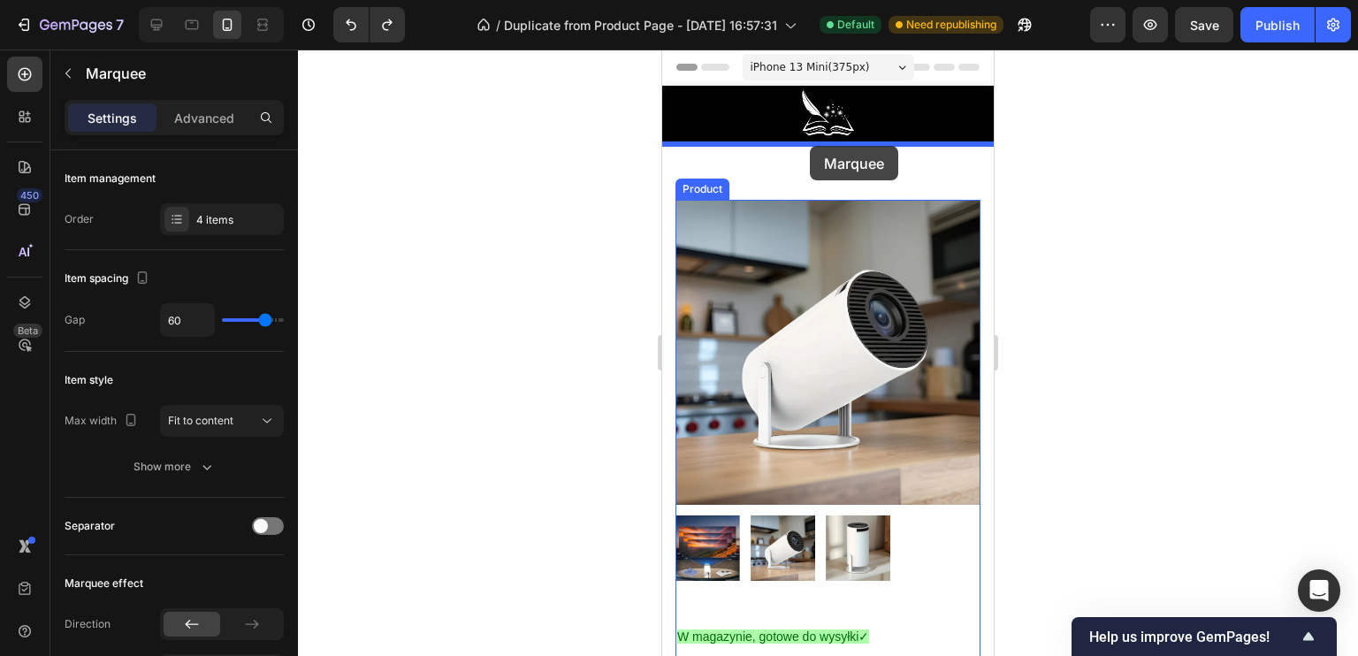
drag, startPoint x: 888, startPoint y: 432, endPoint x: 810, endPoint y: 145, distance: 297.9
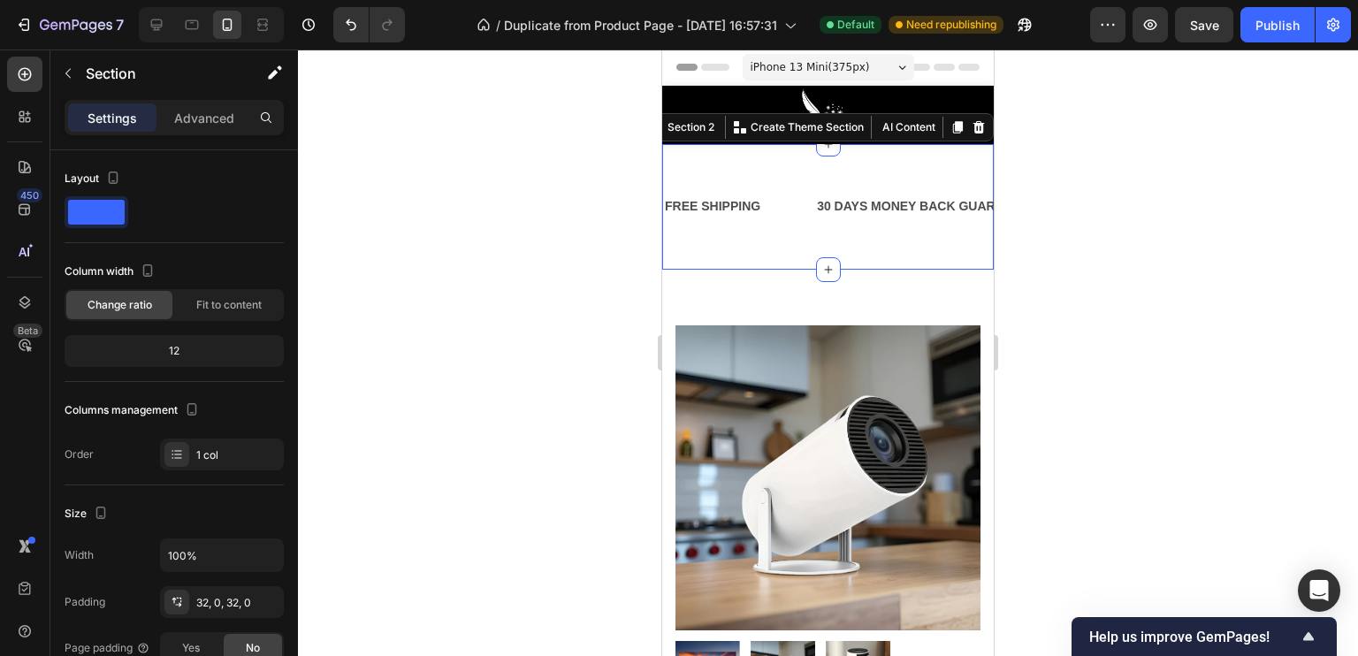
click at [806, 157] on div "FREE SHIPPING Text Block 30 DAYS MONEY BACK GUARANTEE Text Block LIMITED TIME 5…" at bounding box center [828, 206] width 332 height 125
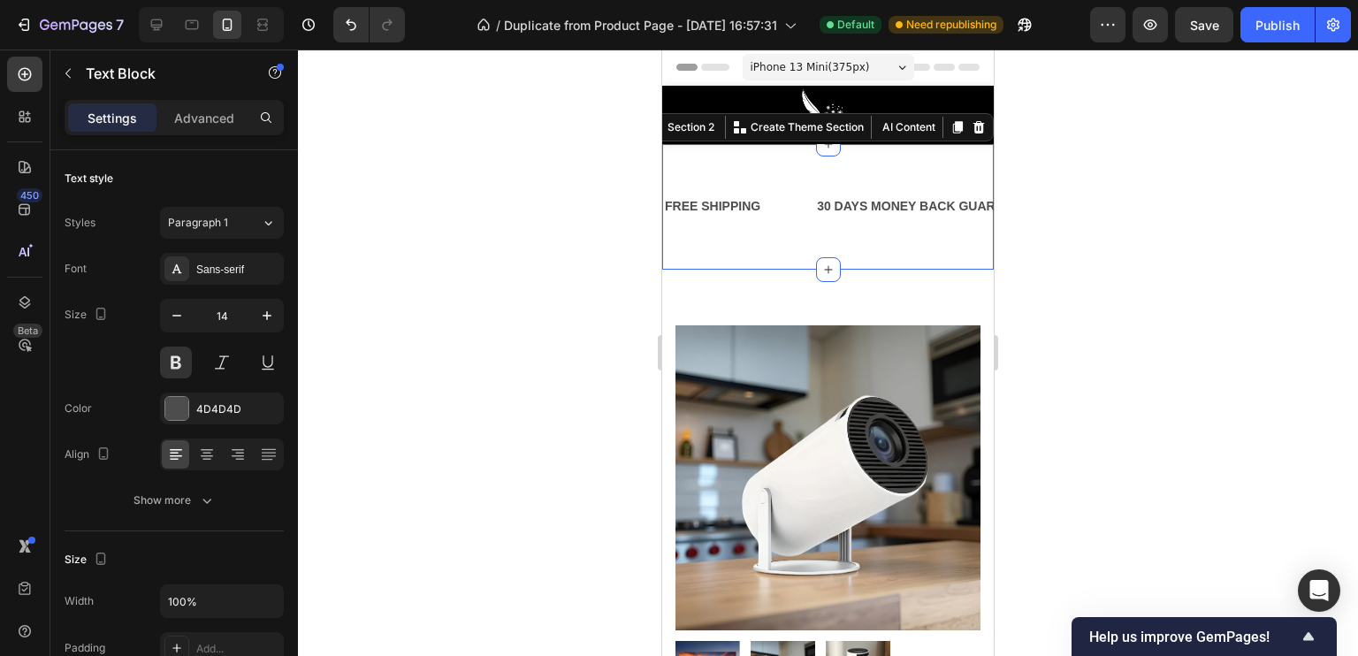
click at [858, 194] on div "30 DAYS MONEY BACK GUARANTEE" at bounding box center [927, 207] width 224 height 26
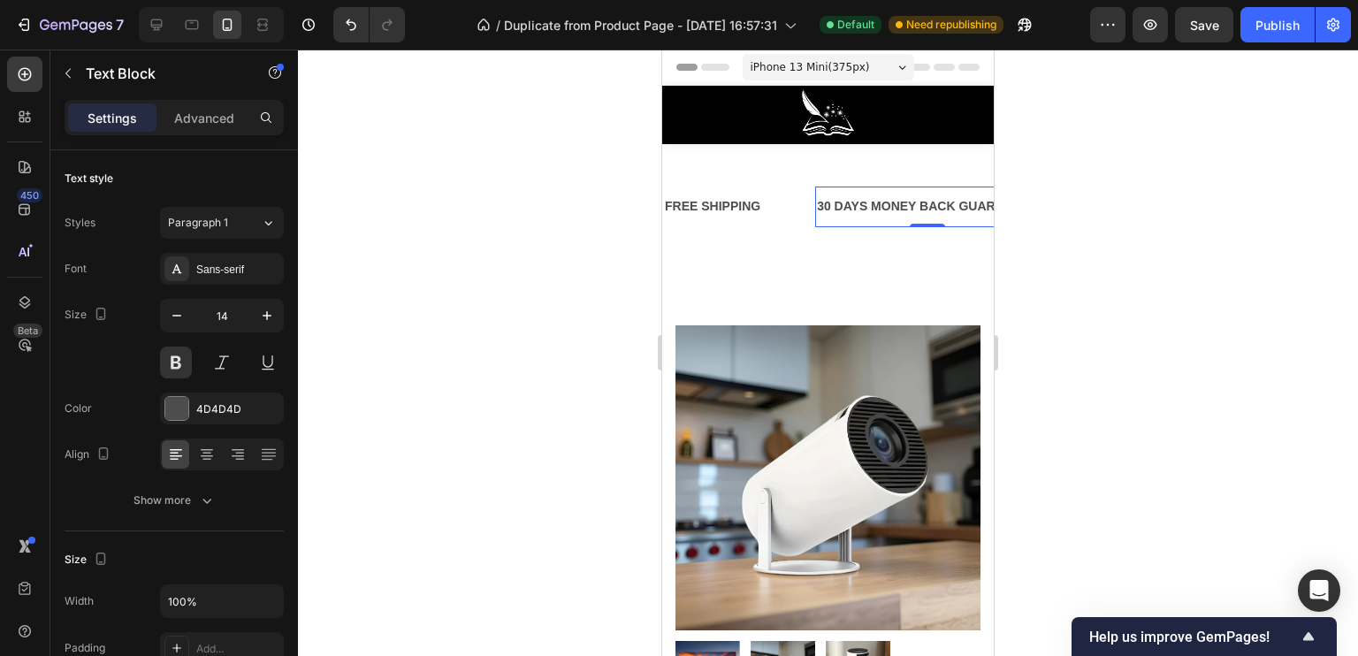
click at [838, 208] on div "30 DAYS MONEY BACK GUARANTEE" at bounding box center [927, 207] width 224 height 26
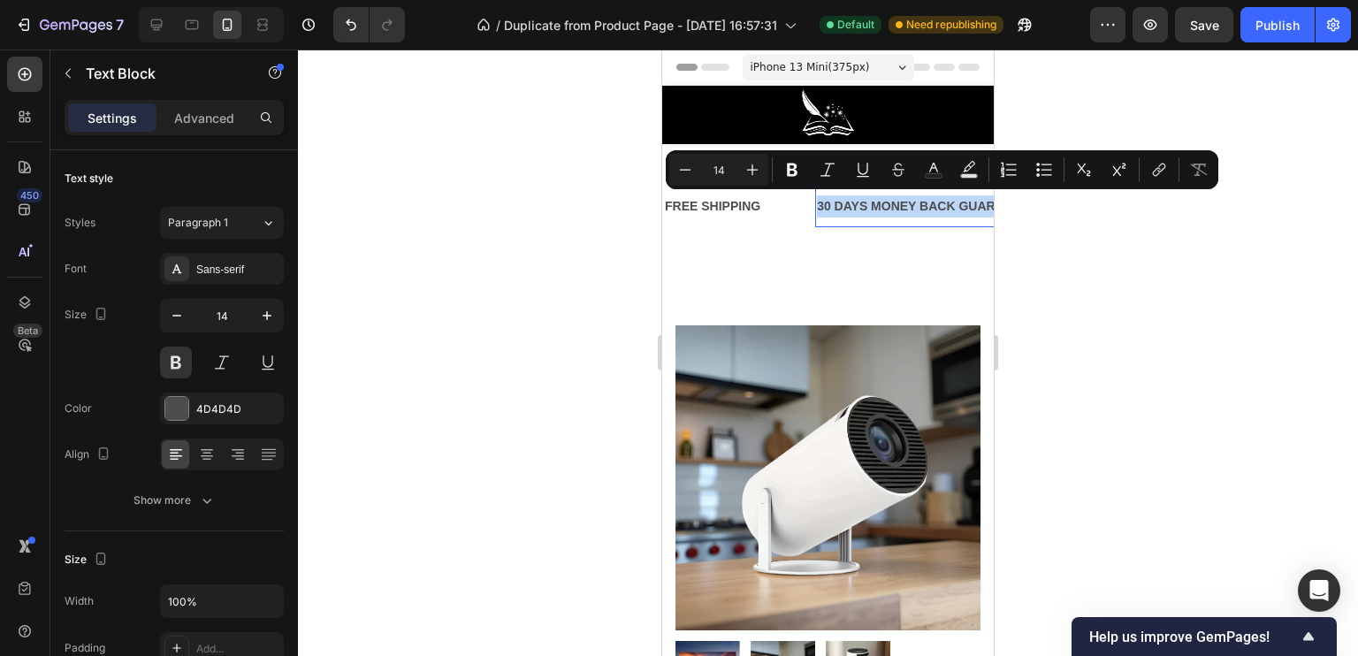
drag, startPoint x: 820, startPoint y: 202, endPoint x: 1709, endPoint y: 246, distance: 890.4
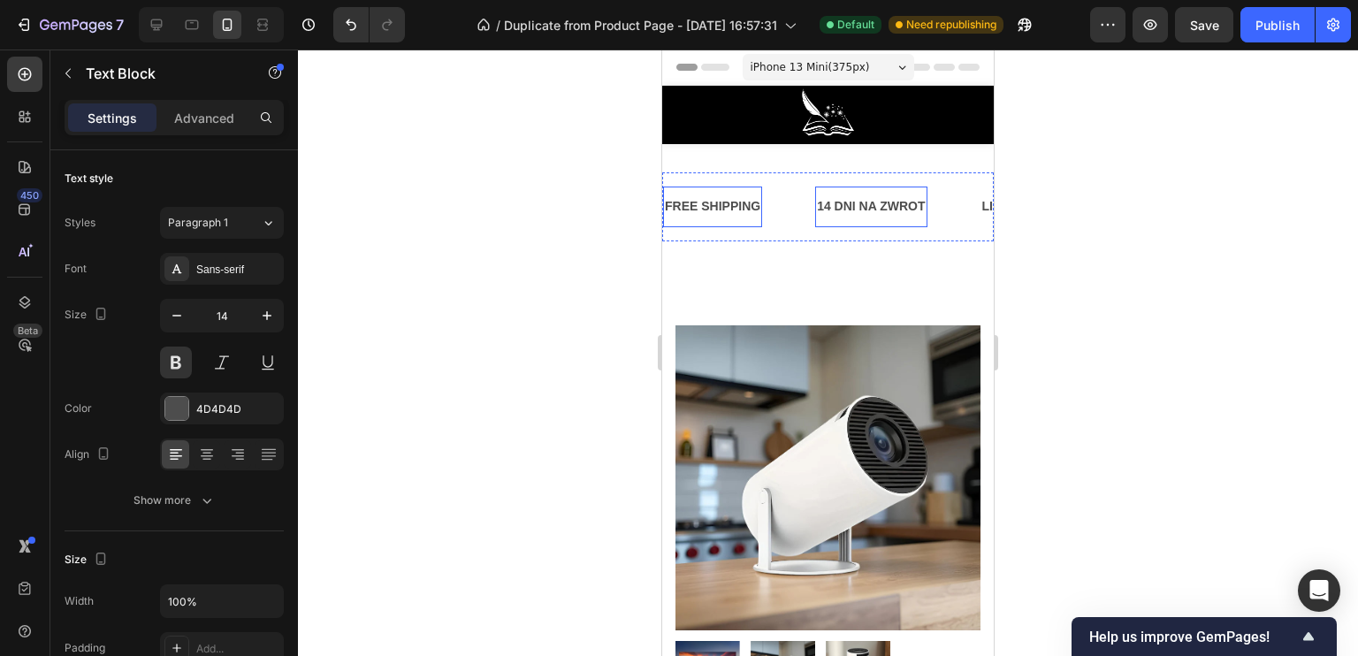
click at [729, 202] on div "FREE SHIPPING" at bounding box center [712, 207] width 99 height 26
click at [769, 197] on p "DARMOWA DOSTAWA" at bounding box center [731, 206] width 132 height 22
click at [803, 201] on div "DARMOWA DOSTAWA Text Block 0" at bounding box center [757, 207] width 188 height 40
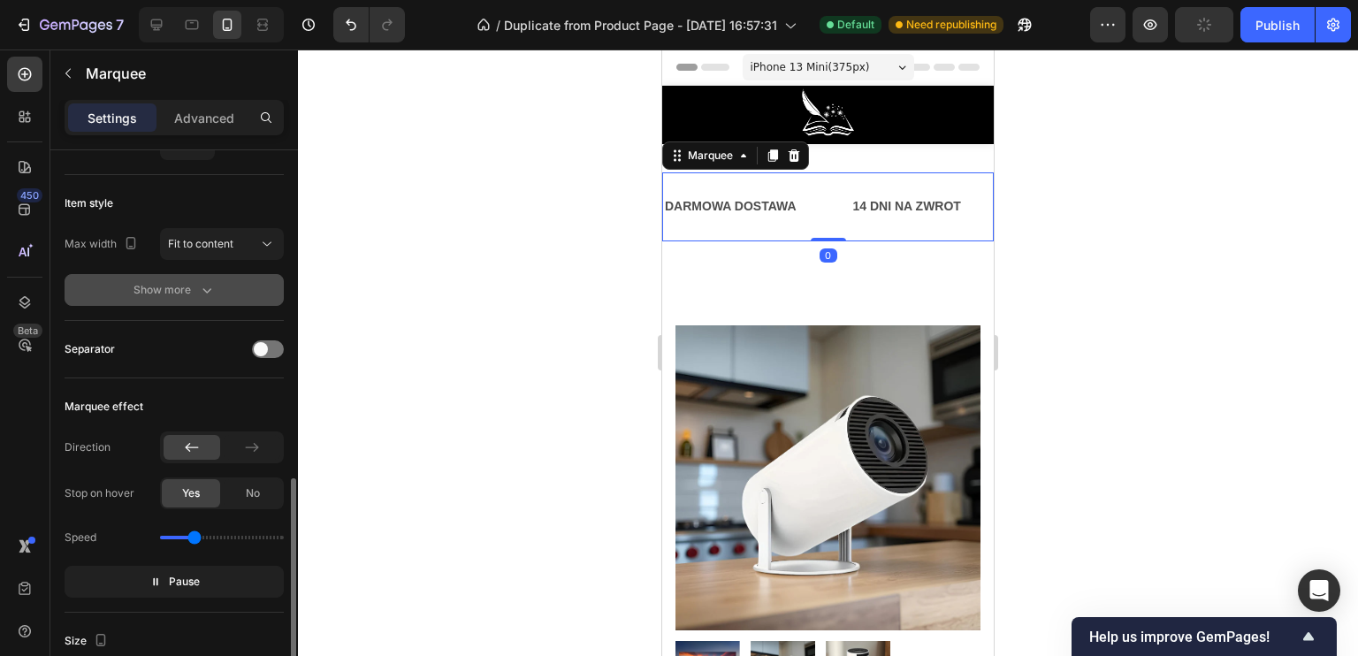
scroll to position [354, 0]
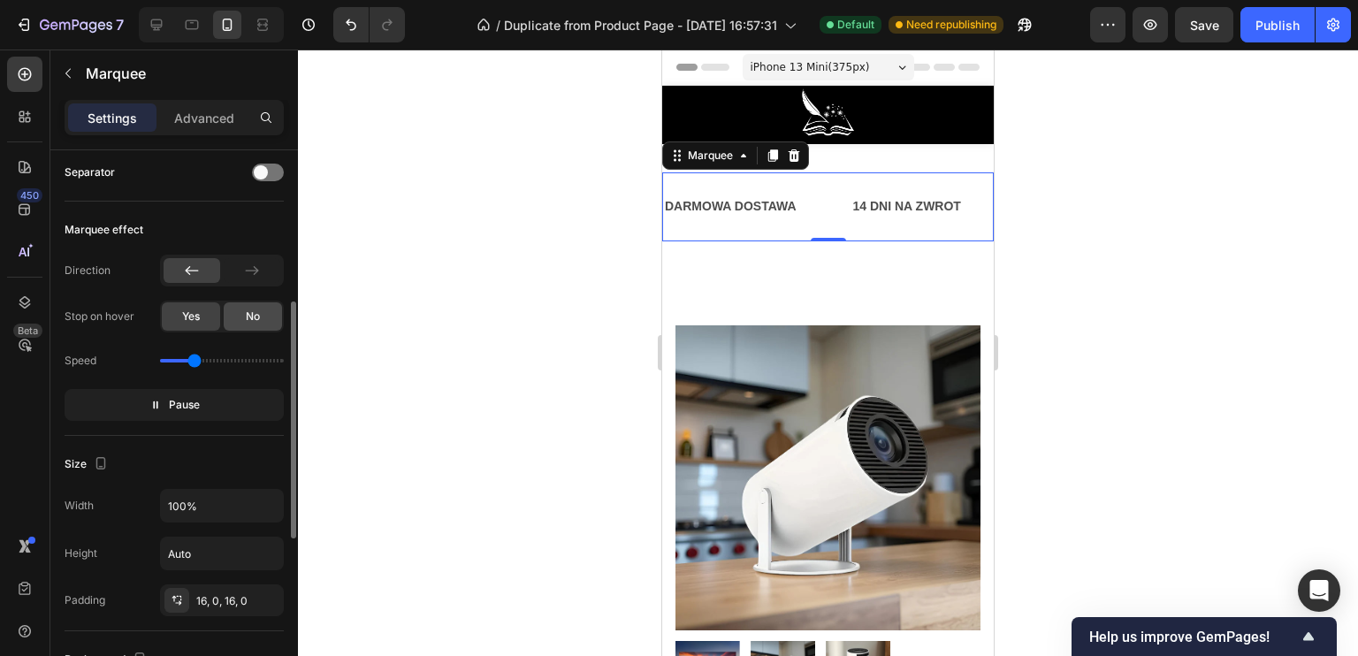
click at [242, 321] on div "No" at bounding box center [253, 316] width 58 height 28
click at [163, 404] on p "Pause" at bounding box center [174, 405] width 50 height 18
click at [168, 404] on span "Preview" at bounding box center [185, 405] width 42 height 18
click at [909, 203] on div "LIMITED TIME 50% OFF SALE" at bounding box center [819, 207] width 179 height 26
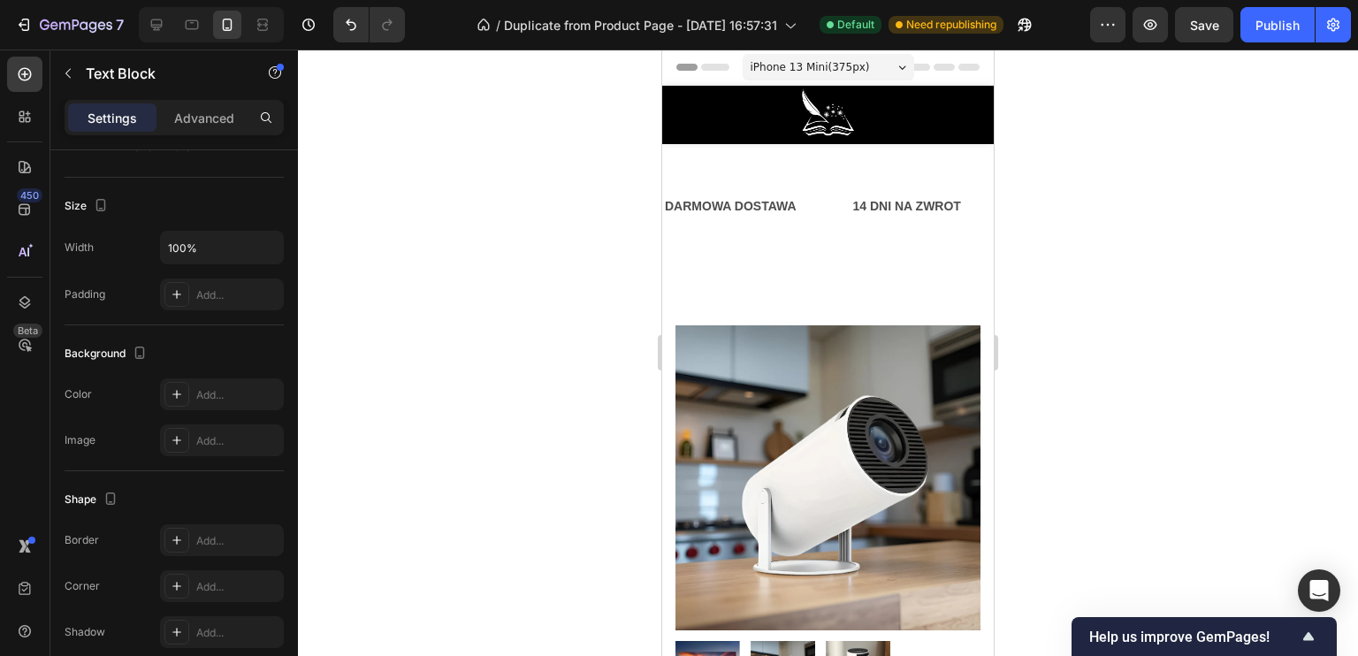
scroll to position [0, 0]
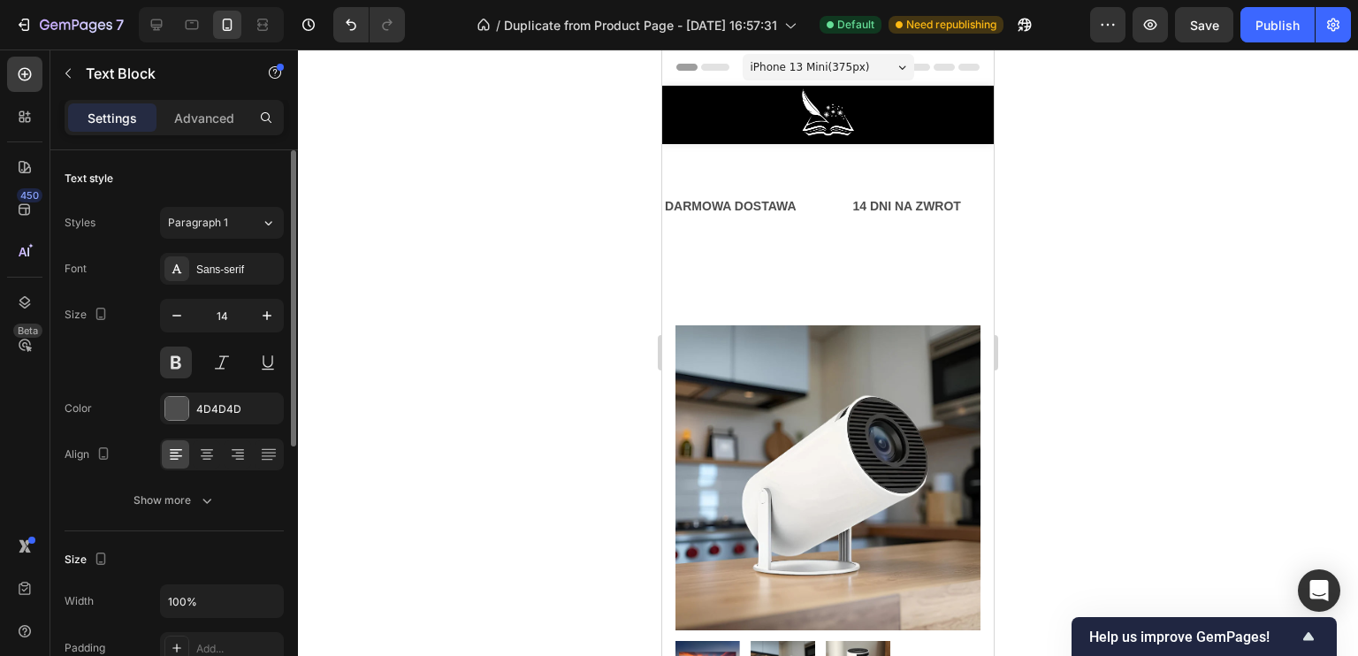
click at [867, 203] on div "LIMITED TIME 50% OFF SALE" at bounding box center [778, 207] width 179 height 26
click at [967, 207] on p "LIMITED TIME 50% OFF SALE" at bounding box center [1054, 206] width 175 height 22
click at [899, 204] on div "LIMITED TIME 50% OFF SALE Text Block 0" at bounding box center [1015, 207] width 232 height 40
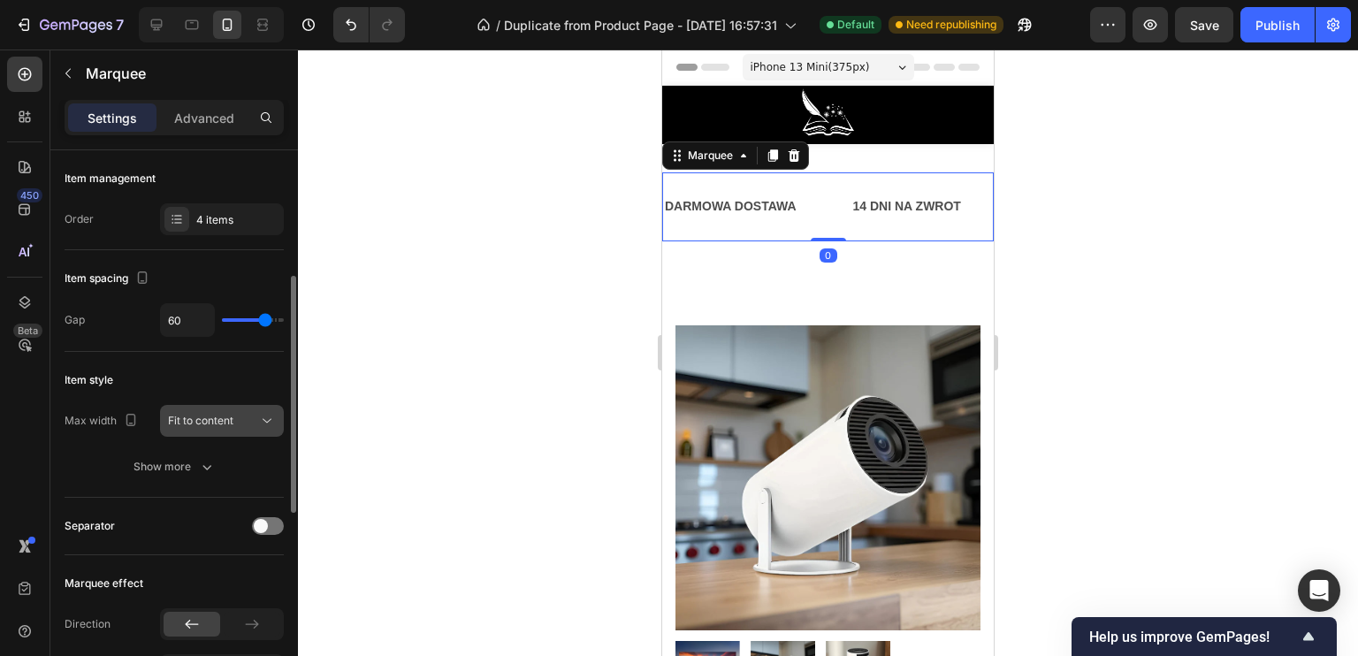
scroll to position [177, 0]
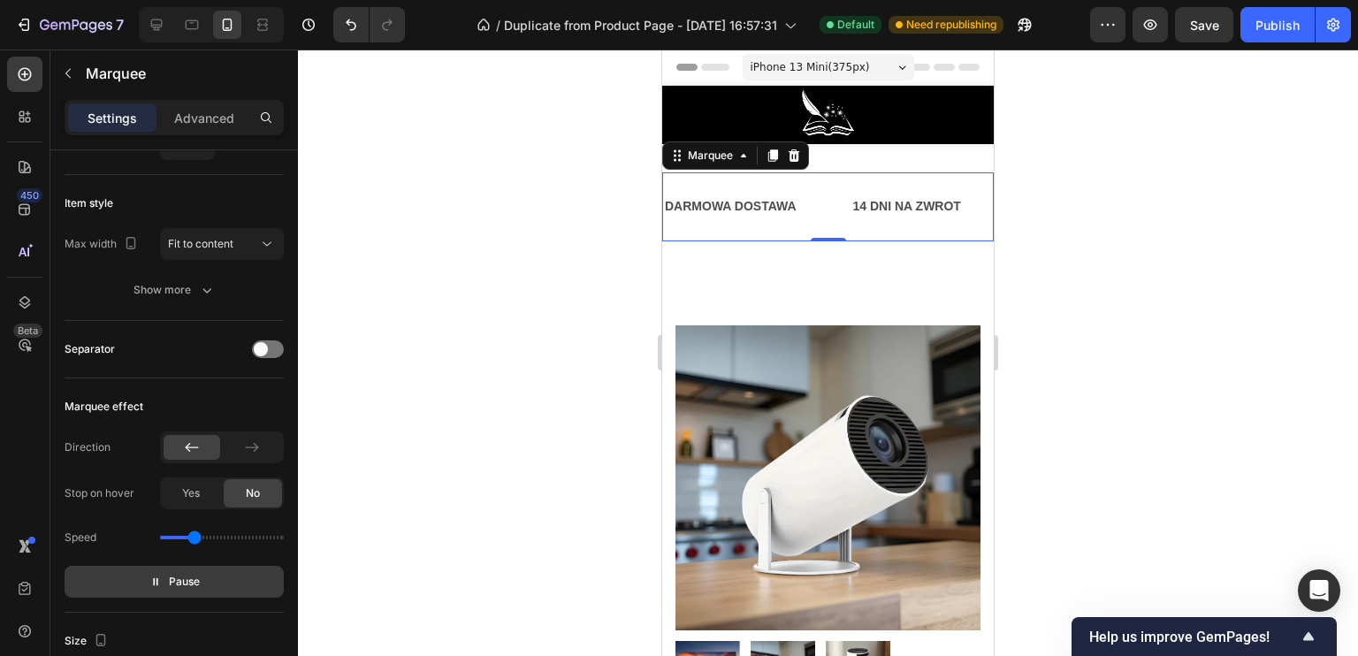
click at [156, 583] on icon "button" at bounding box center [155, 582] width 12 height 12
click at [156, 583] on icon "button" at bounding box center [150, 582] width 12 height 12
click at [156, 583] on icon "button" at bounding box center [155, 582] width 12 height 12
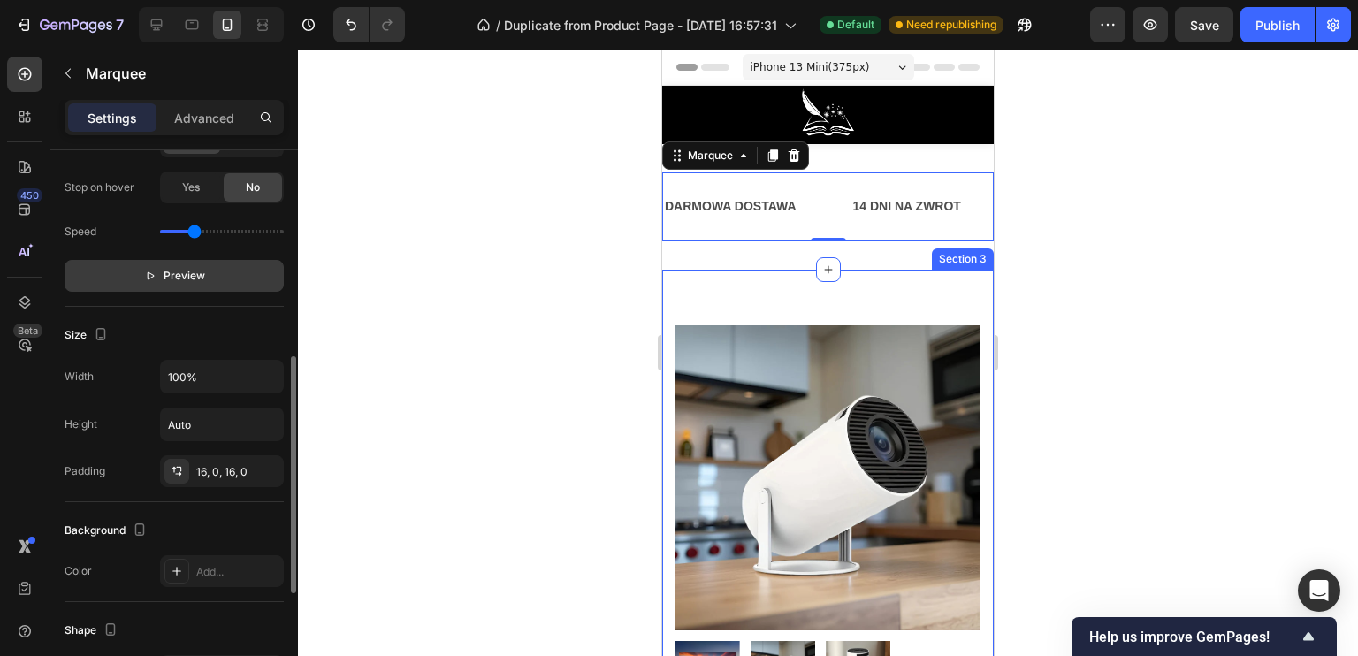
scroll to position [394, 0]
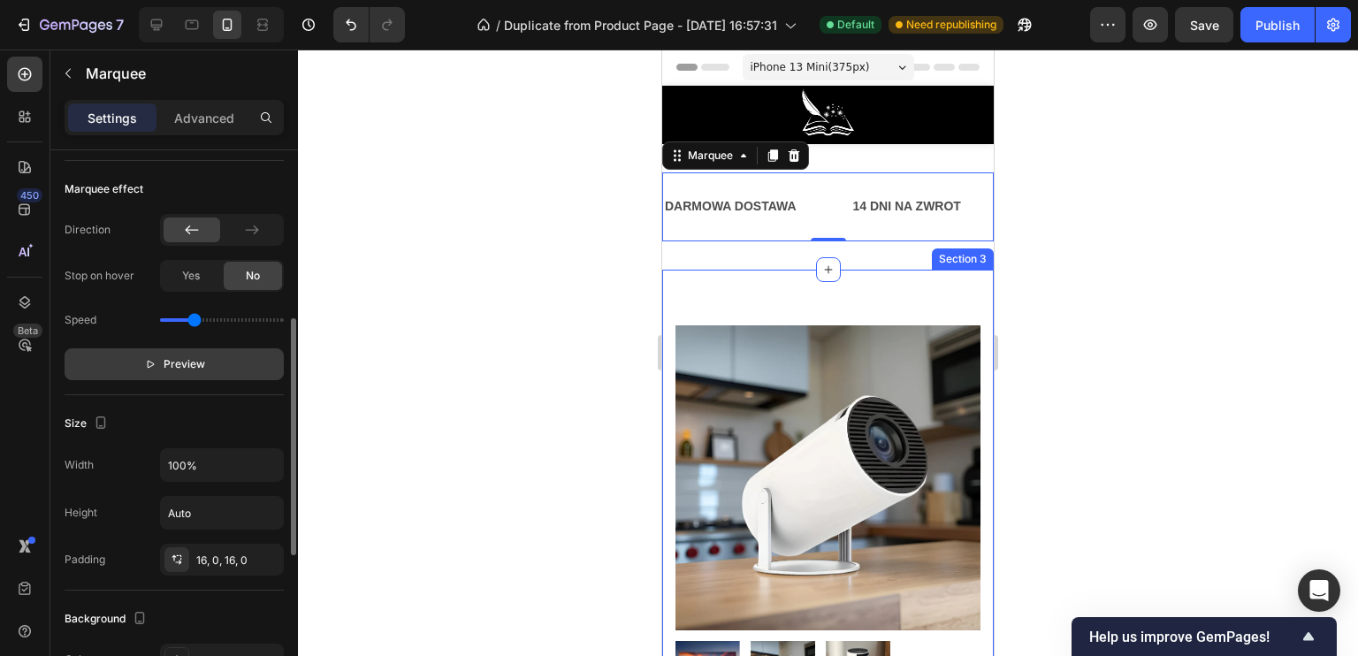
click at [180, 356] on span "Preview" at bounding box center [185, 364] width 42 height 18
click at [180, 356] on span "Pause" at bounding box center [184, 364] width 31 height 18
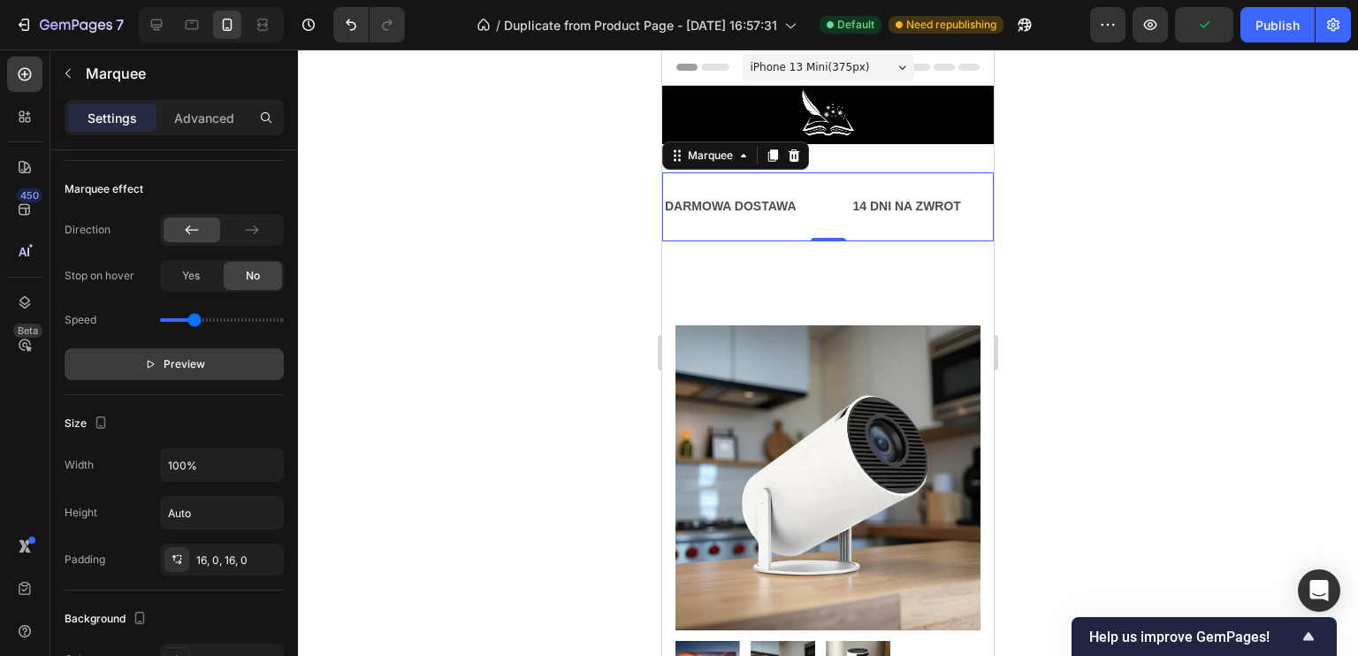
click at [511, 187] on div "DARMOWA DOSTAWA Text Block" at bounding box center [417, 207] width 188 height 40
click at [802, 195] on p "14 DNI NA ZWROT" at bounding box center [748, 206] width 108 height 22
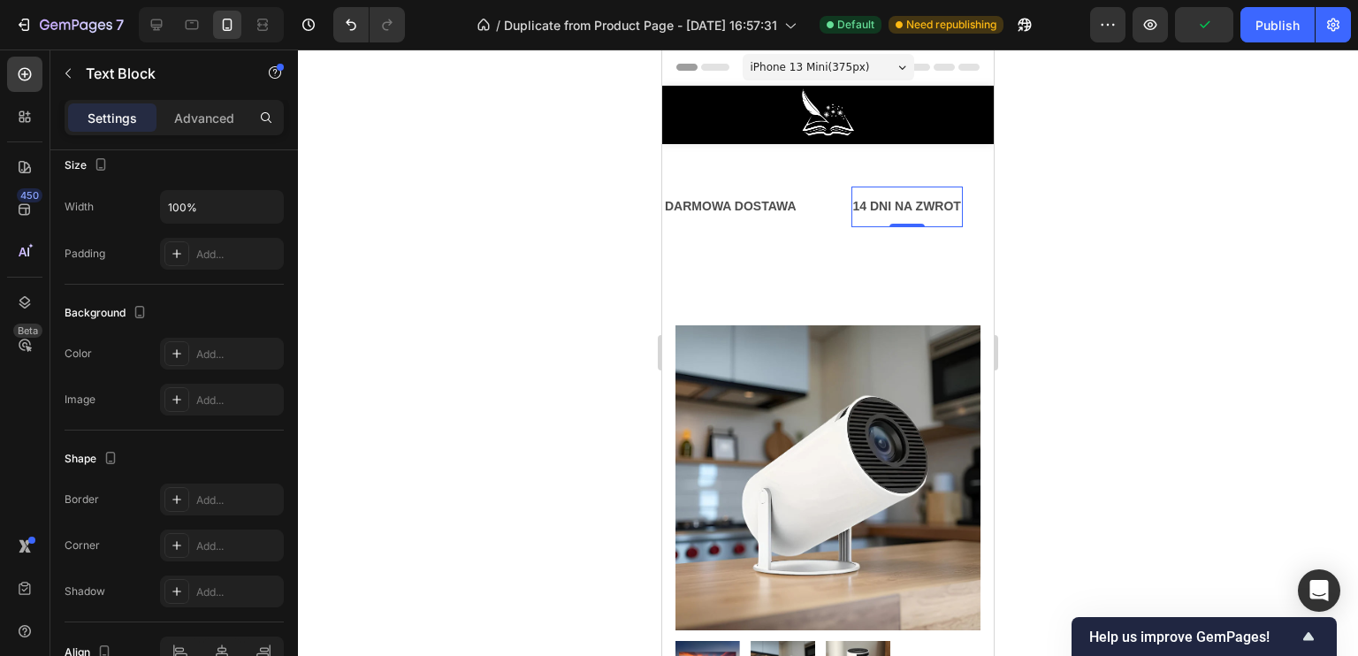
scroll to position [0, 0]
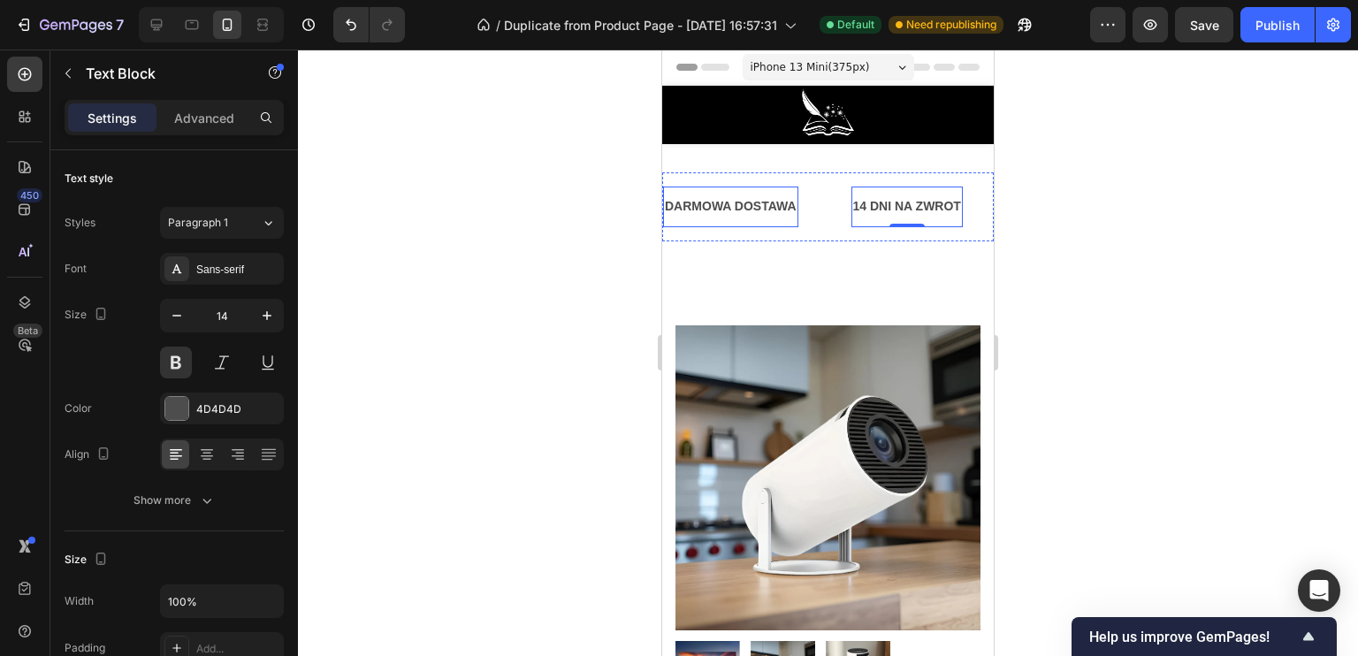
click at [680, 202] on p "DARMOWA DOSTAWA" at bounding box center [614, 206] width 132 height 22
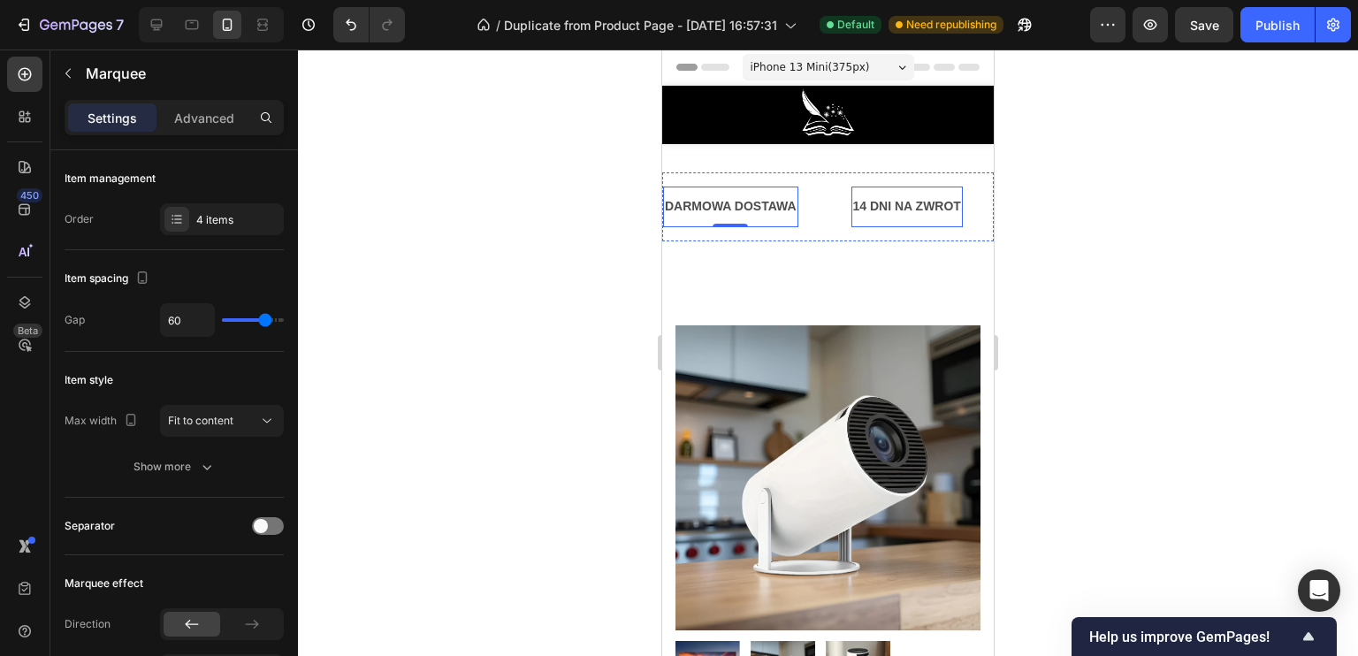
click at [751, 202] on div "14 DNI NA ZWROT Text Block" at bounding box center [669, 207] width 164 height 40
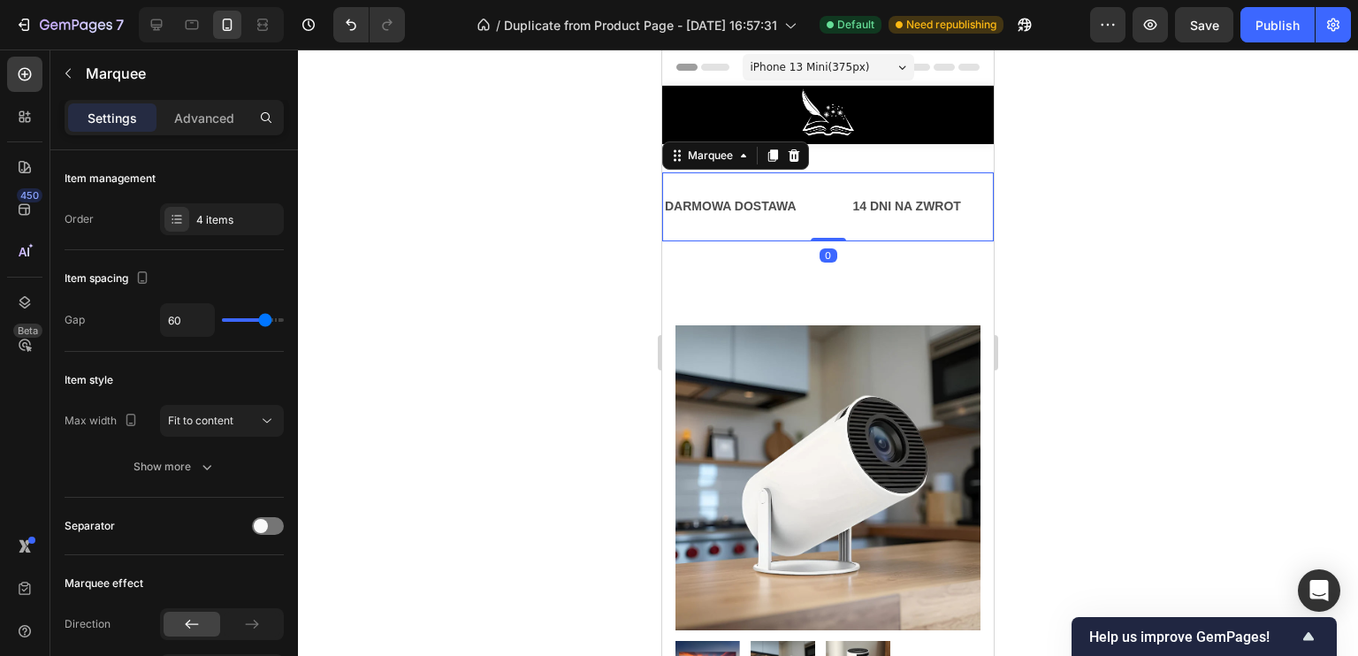
click at [765, 202] on div "14 DNI NA ZWROT Text Block" at bounding box center [682, 207] width 164 height 40
click at [561, 202] on div "14 DNI NA ZWROT Text Block" at bounding box center [479, 207] width 164 height 40
click at [952, 202] on div "14 DNI NA ZWROT Text Block" at bounding box center [870, 207] width 164 height 40
click at [202, 229] on div "4 items" at bounding box center [222, 219] width 124 height 32
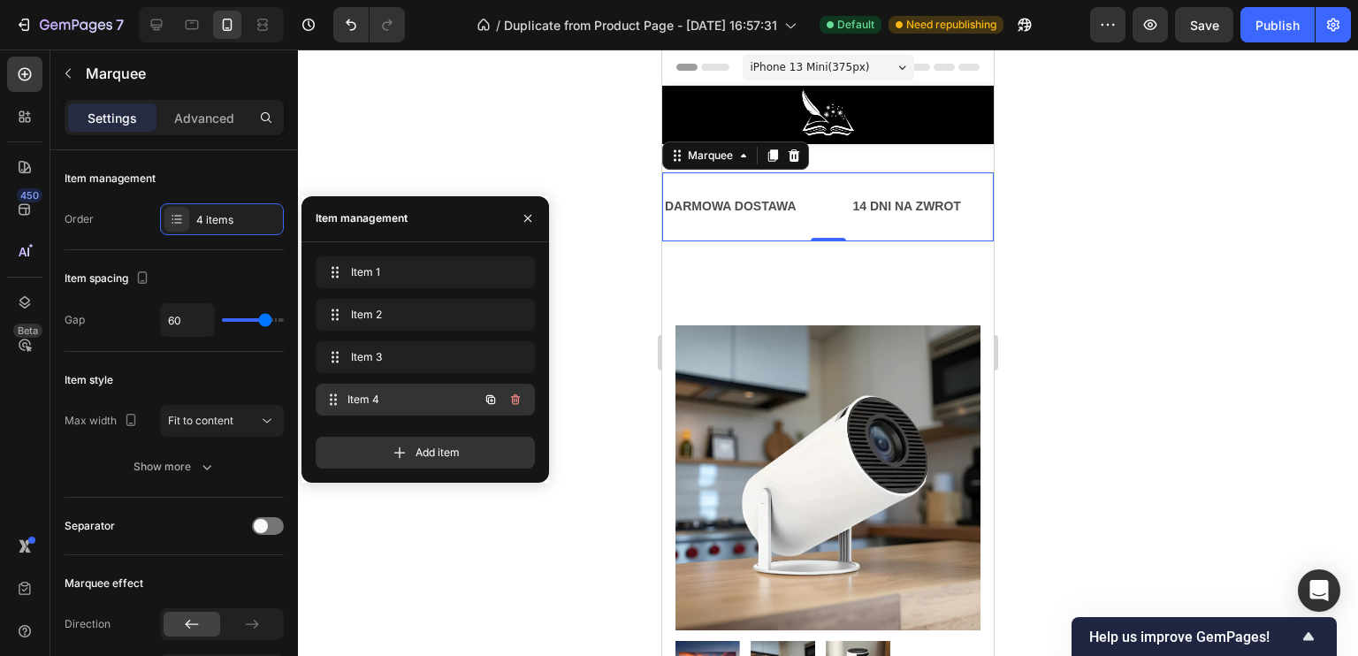
click at [382, 399] on span "Item 4" at bounding box center [412, 400] width 131 height 16
click at [518, 402] on icon "button" at bounding box center [515, 399] width 9 height 11
click at [499, 404] on div "Delete" at bounding box center [503, 400] width 33 height 16
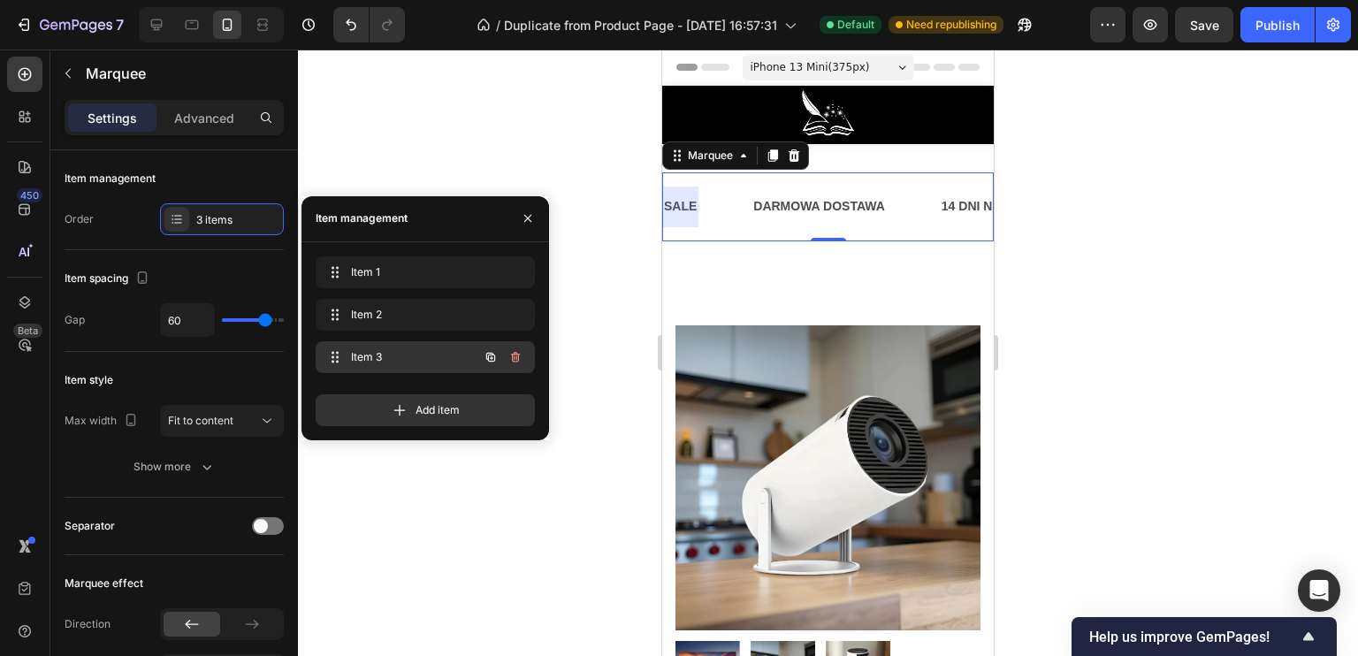
click at [409, 358] on span "Item 3" at bounding box center [401, 357] width 100 height 16
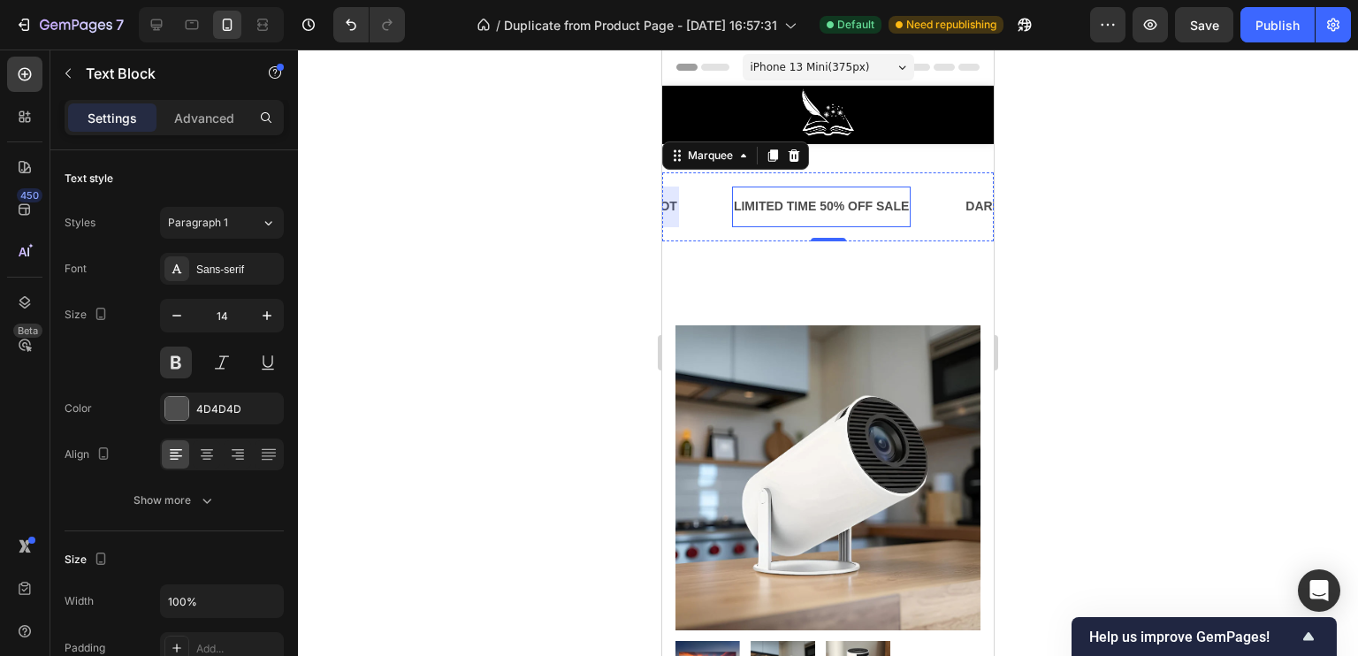
click at [468, 201] on p "LIMITED TIME 50% OFF SALE" at bounding box center [380, 206] width 175 height 22
click at [740, 201] on p "LIMITED TIME 50% OFF SALE" at bounding box center [652, 206] width 175 height 22
click at [682, 202] on p "LIMITED TIME 50% OFF SALE" at bounding box center [594, 206] width 175 height 22
click at [644, 202] on p "LIMITED TIME 50% OFF SALE" at bounding box center [556, 206] width 175 height 22
click at [734, 204] on p "LIMITED TIME 50% OFF SALE" at bounding box center [646, 206] width 175 height 22
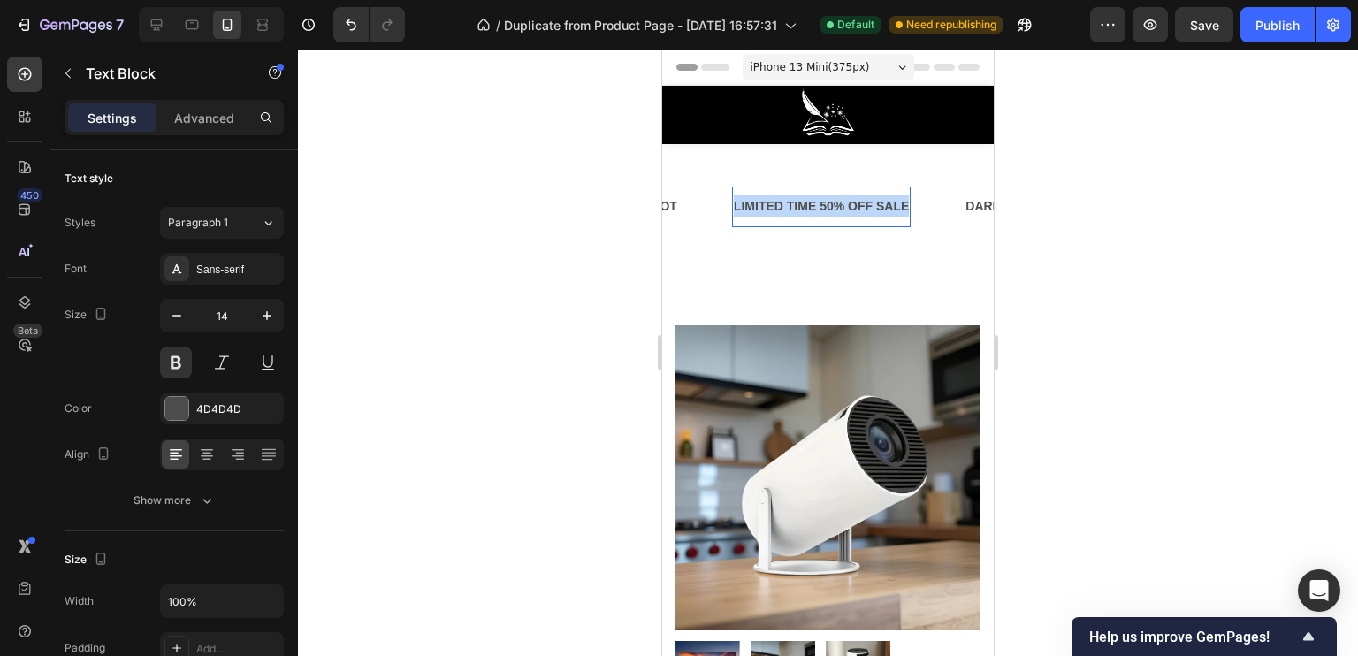
drag, startPoint x: 905, startPoint y: 204, endPoint x: 735, endPoint y: 196, distance: 170.8
click at [631, 196] on p "LIMITED TIME 50% OFF SALE" at bounding box center [543, 206] width 175 height 22
click at [557, 244] on div at bounding box center [828, 353] width 1060 height 606
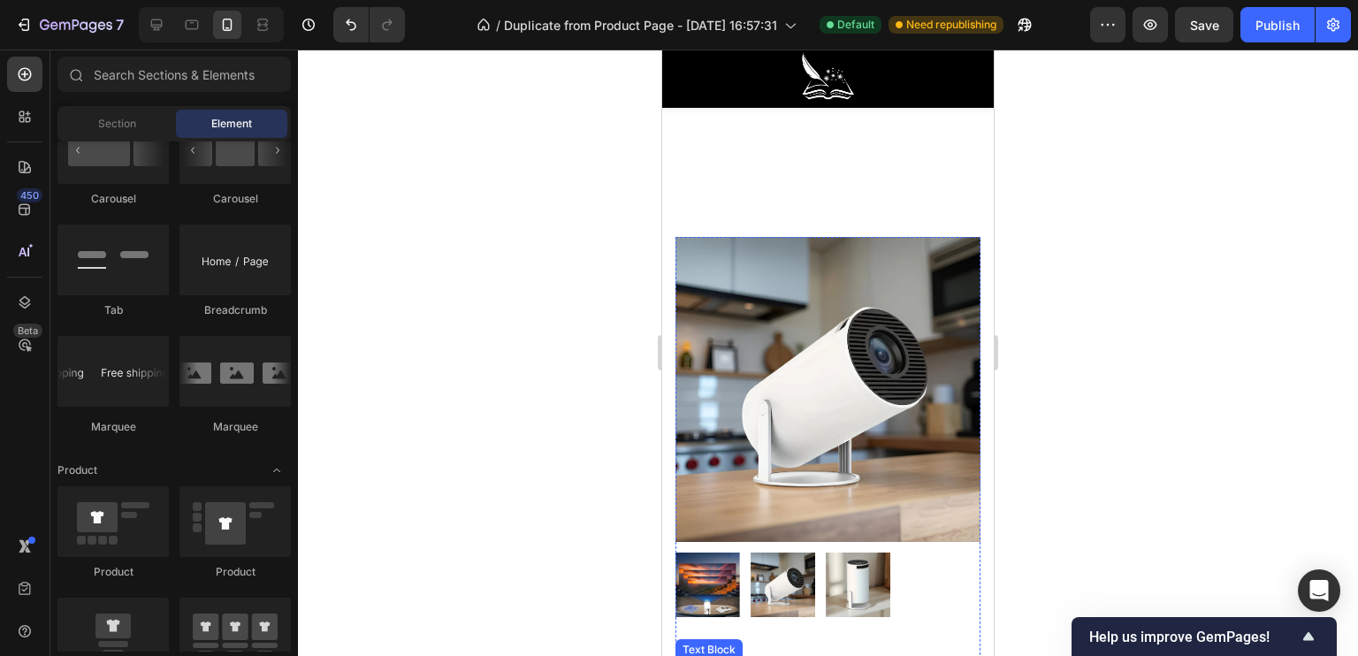
scroll to position [0, 0]
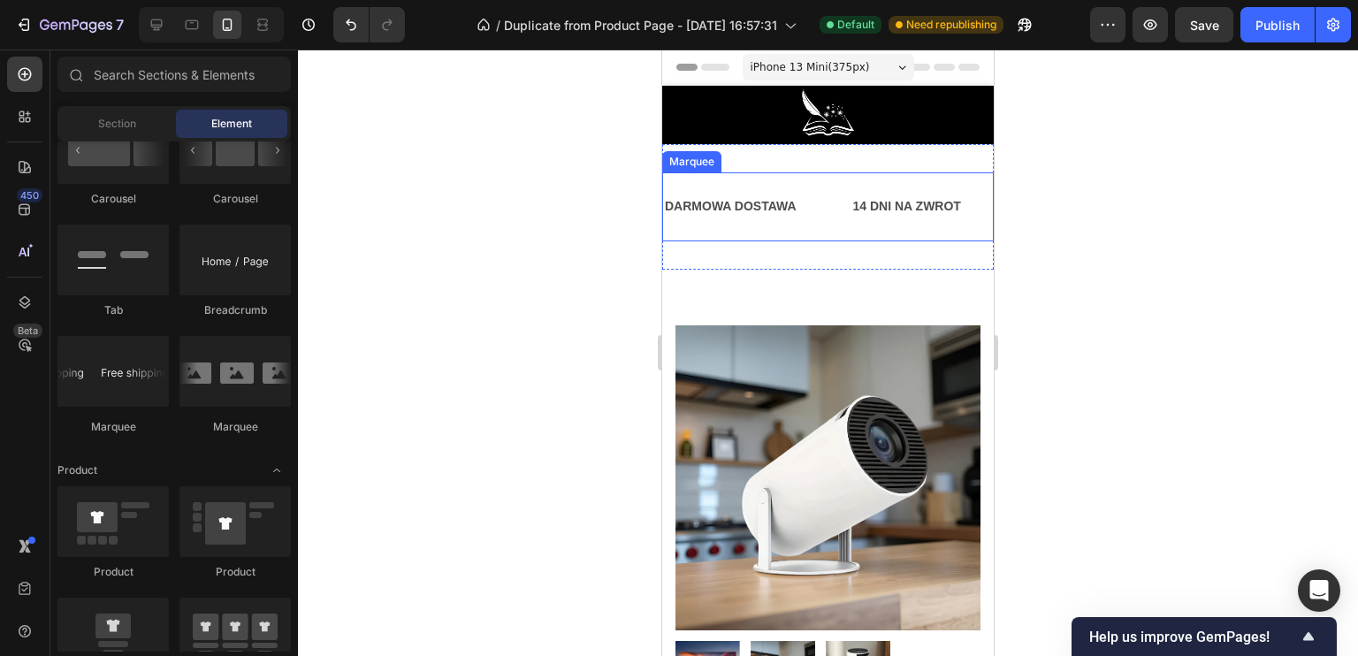
click at [581, 148] on div at bounding box center [828, 353] width 1060 height 606
click at [789, 210] on p "DARMOWA DOSTAWA" at bounding box center [731, 206] width 132 height 22
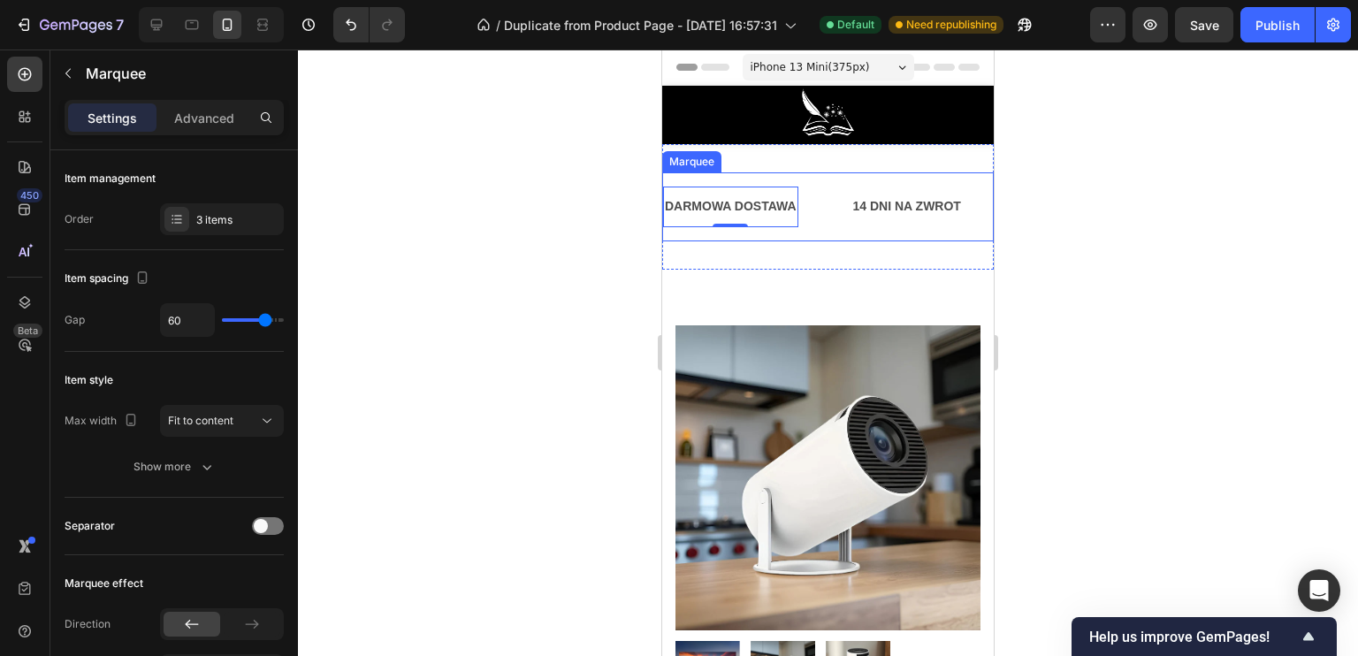
click at [828, 208] on div "DARMOWA DOSTAWA Text Block 0" at bounding box center [757, 207] width 188 height 40
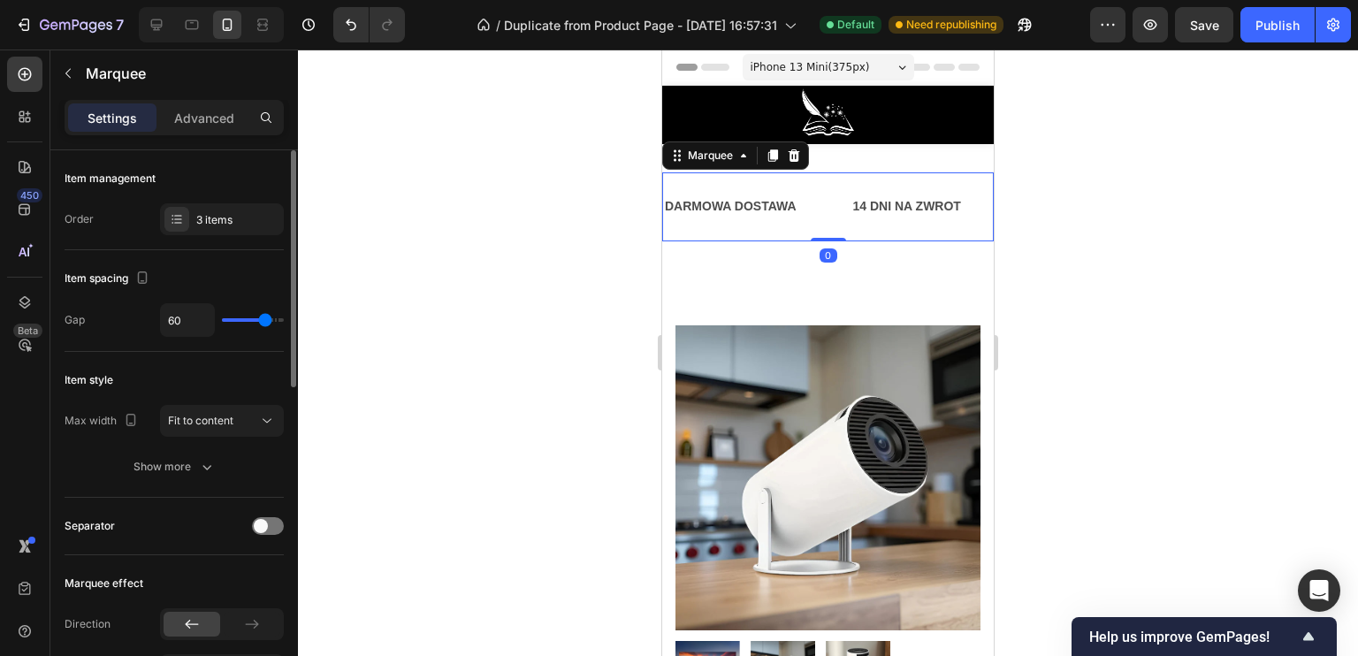
type input "41"
type input "37"
type input "35"
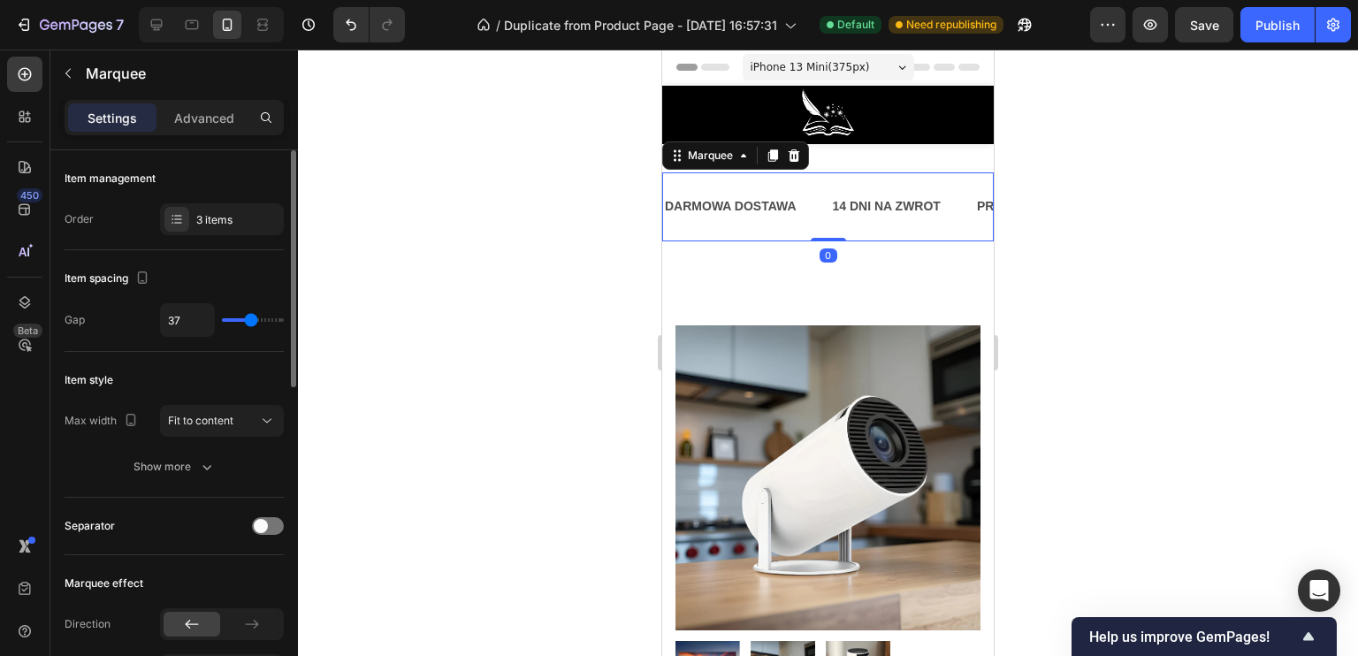
type input "35"
type input "33"
type input "19"
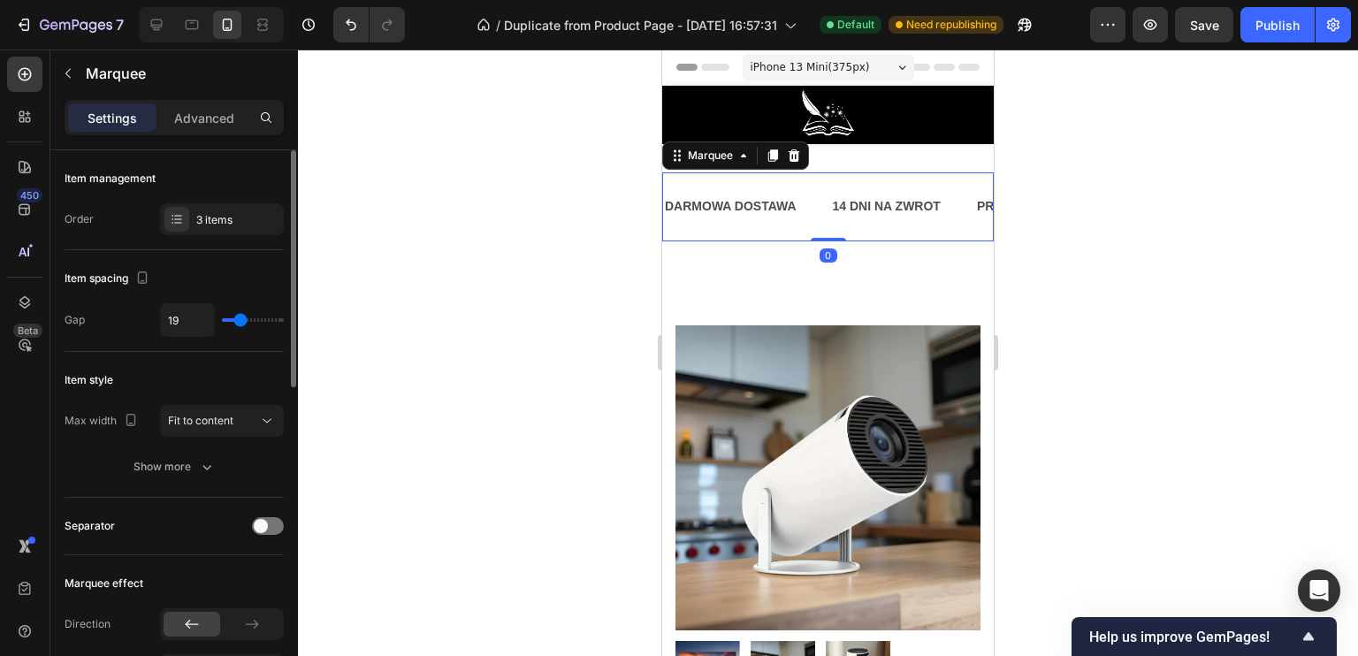
type input "15"
type input "13"
type input "11"
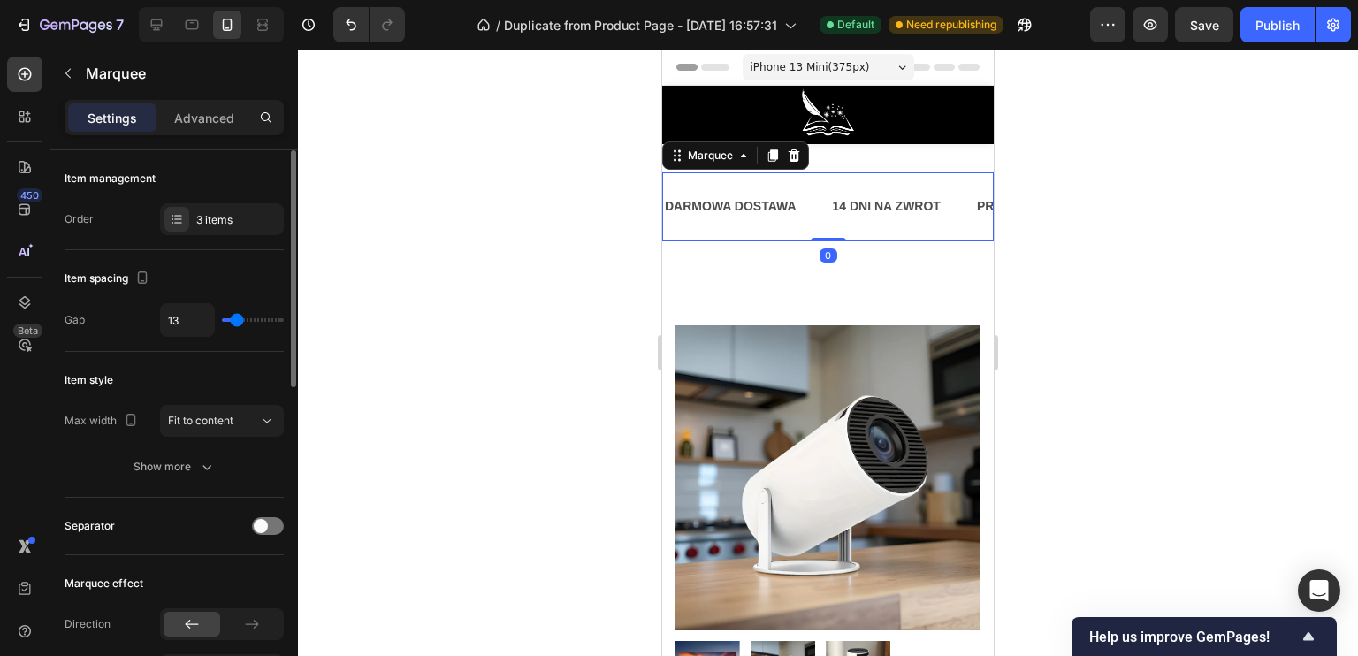
type input "11"
type input "10"
type input "9"
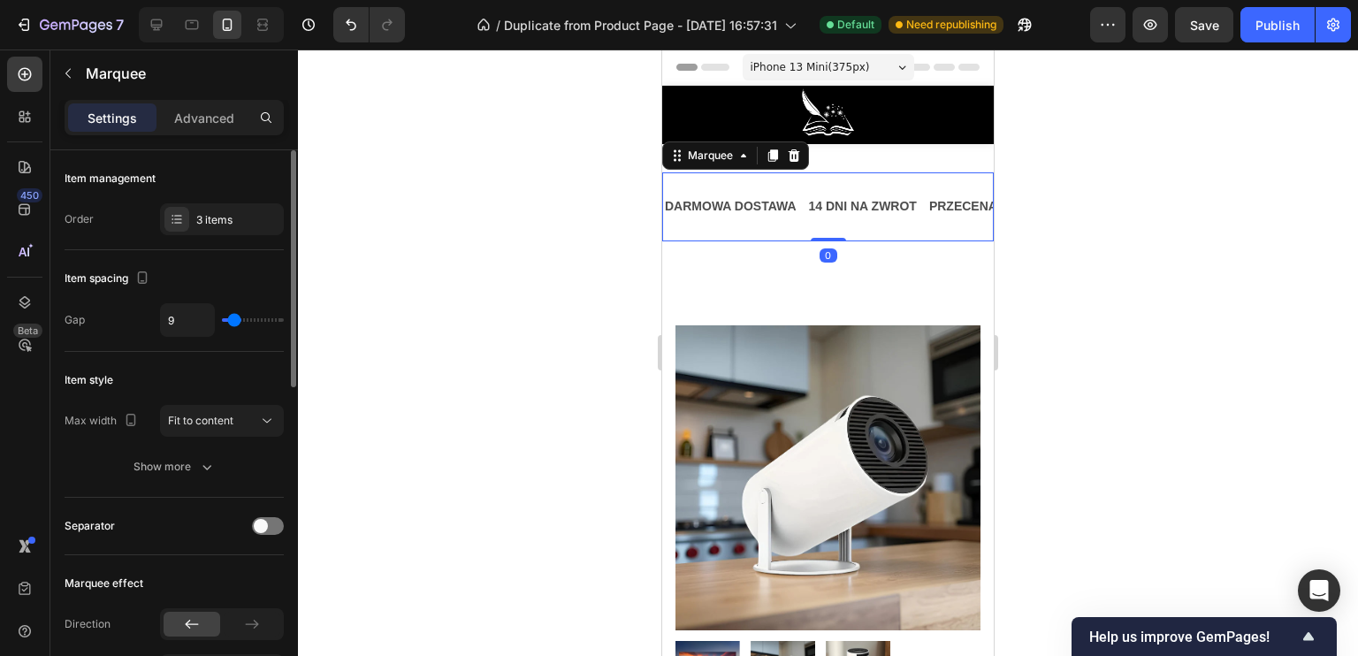
type input "6"
type input "5"
type input "4"
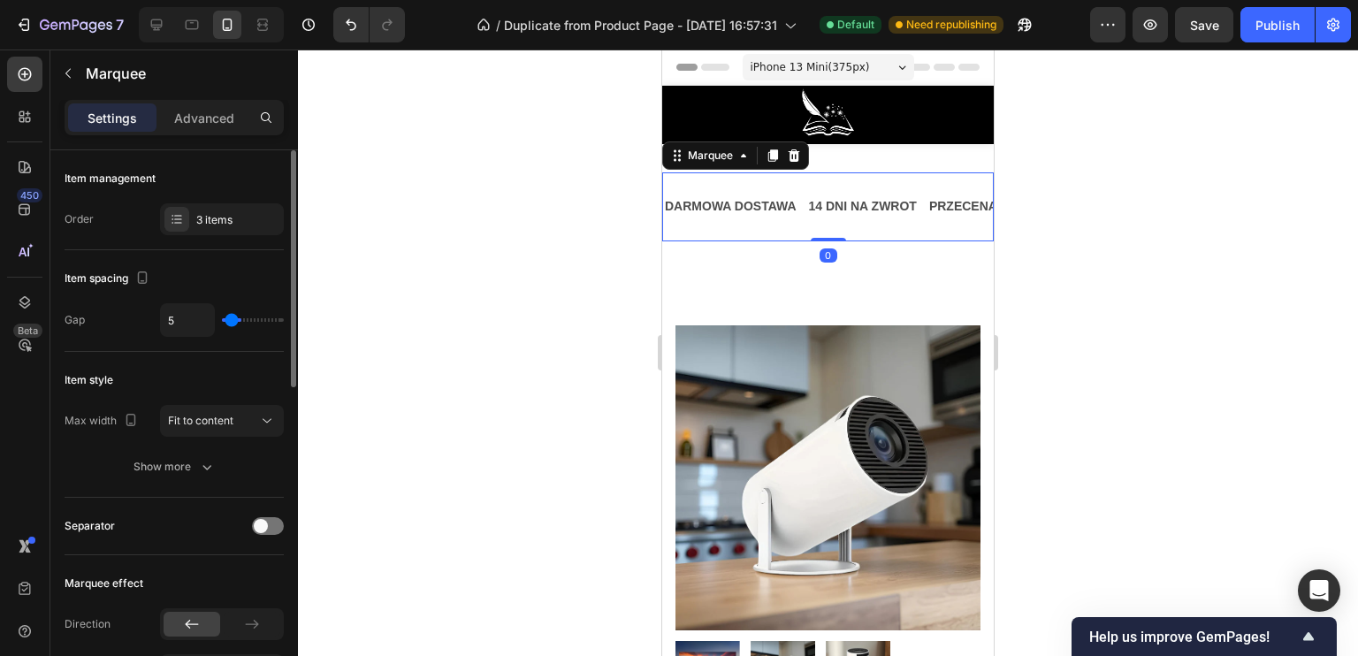
type input "4"
type input "3"
type input "0"
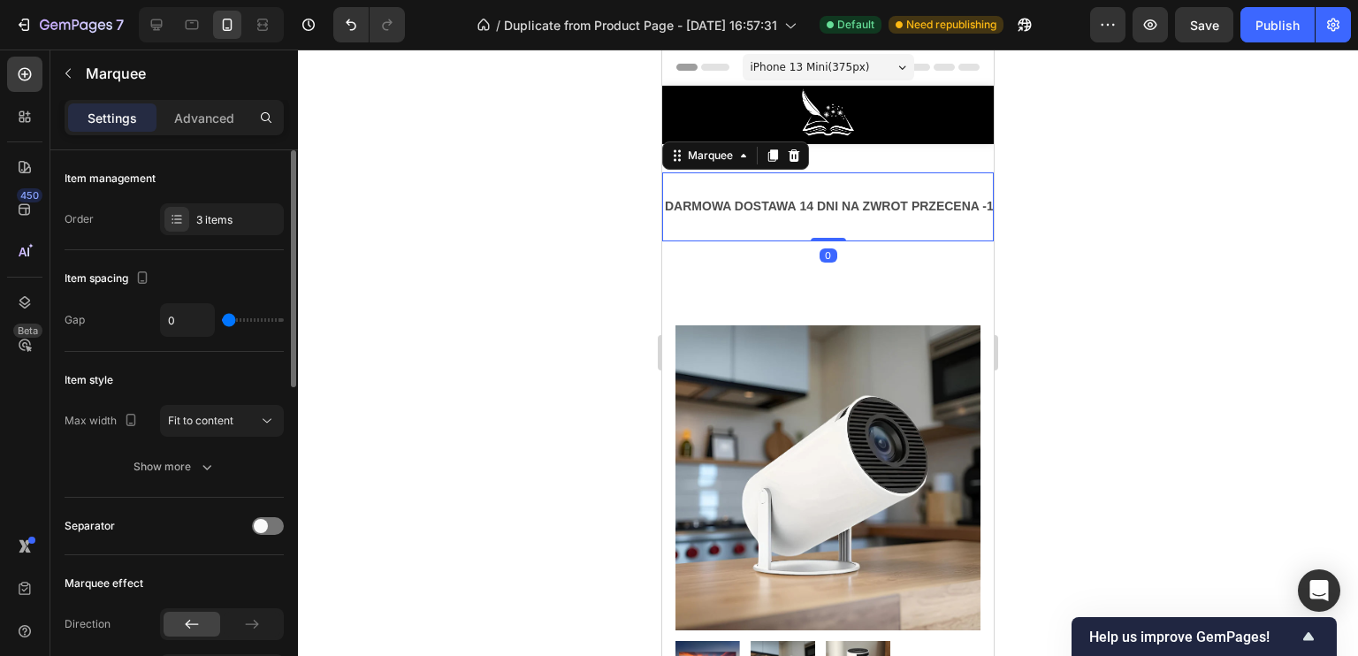
type input "10"
type input "16"
type input "17"
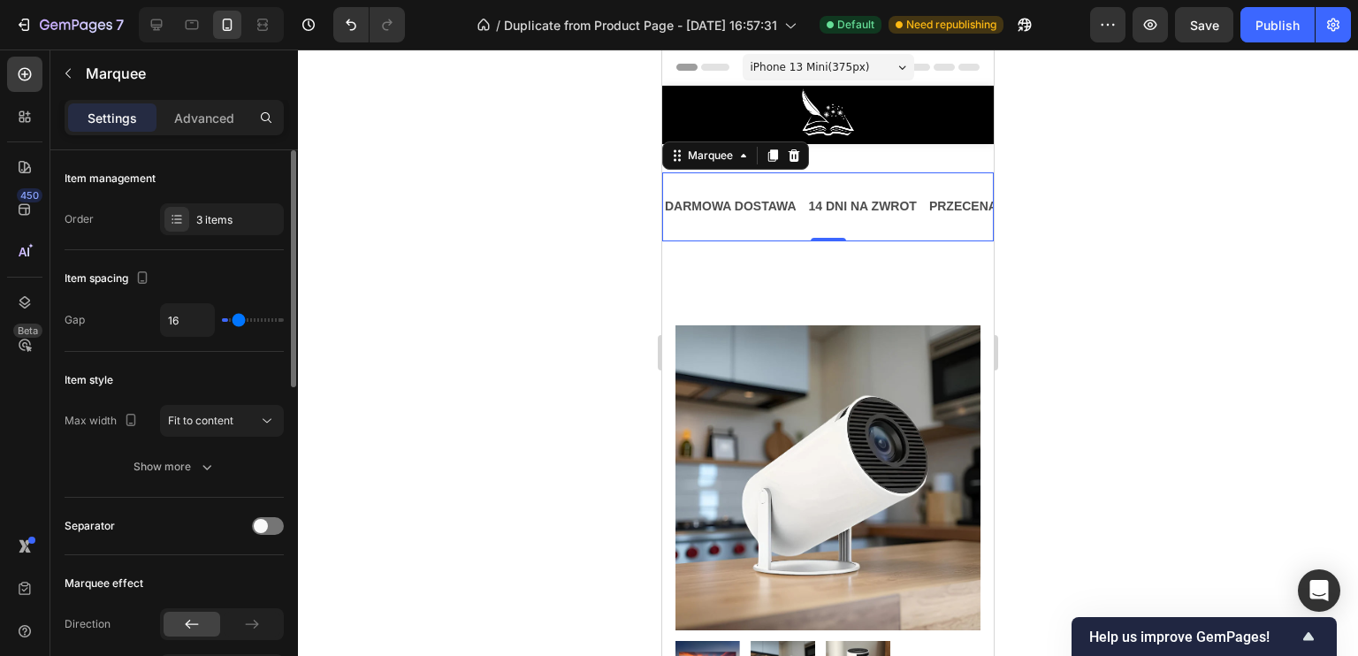
type input "17"
type input "18"
type input "19"
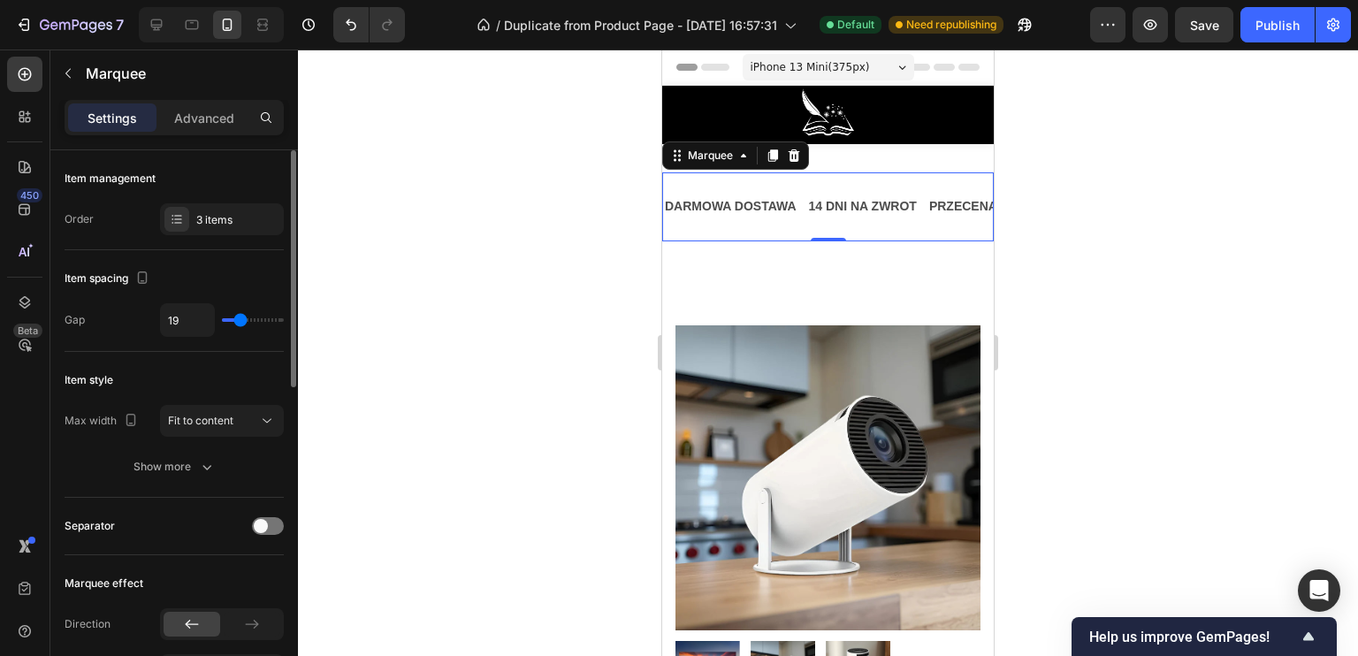
type input "22"
type input "25"
type input "28"
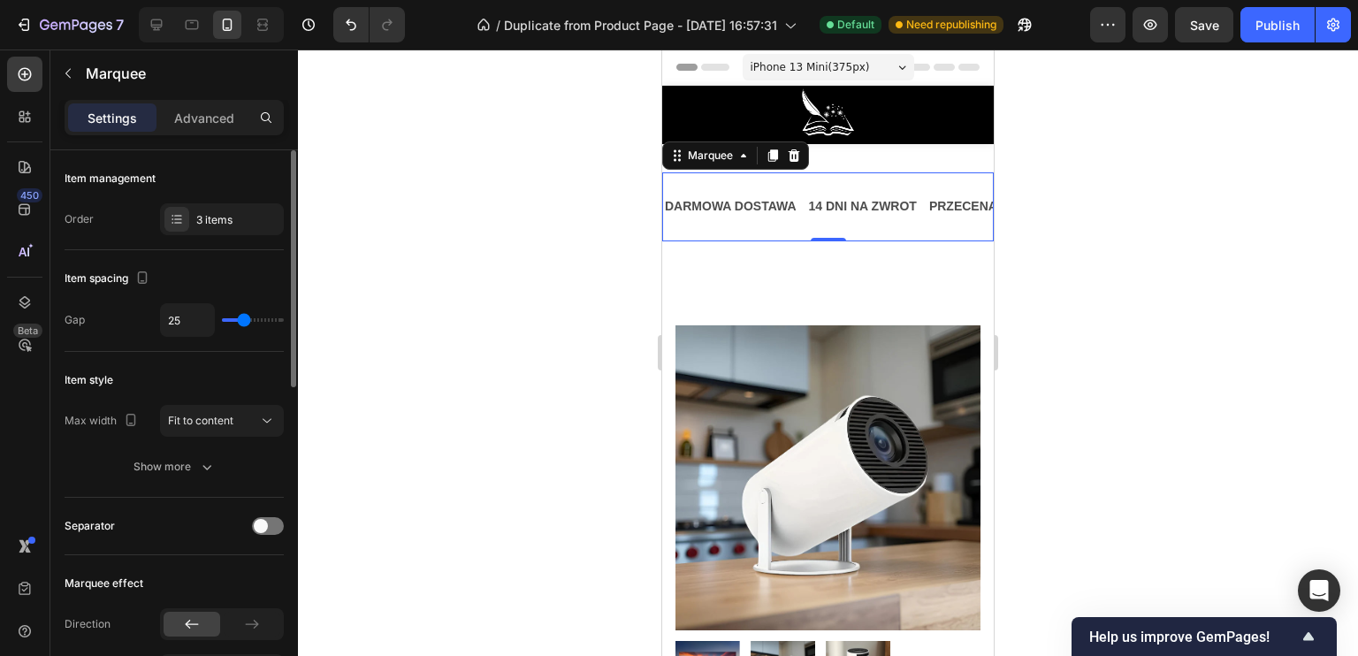
type input "28"
click at [261, 318] on input "range" at bounding box center [253, 320] width 62 height 4
click at [223, 409] on button "Fit to content" at bounding box center [222, 421] width 124 height 32
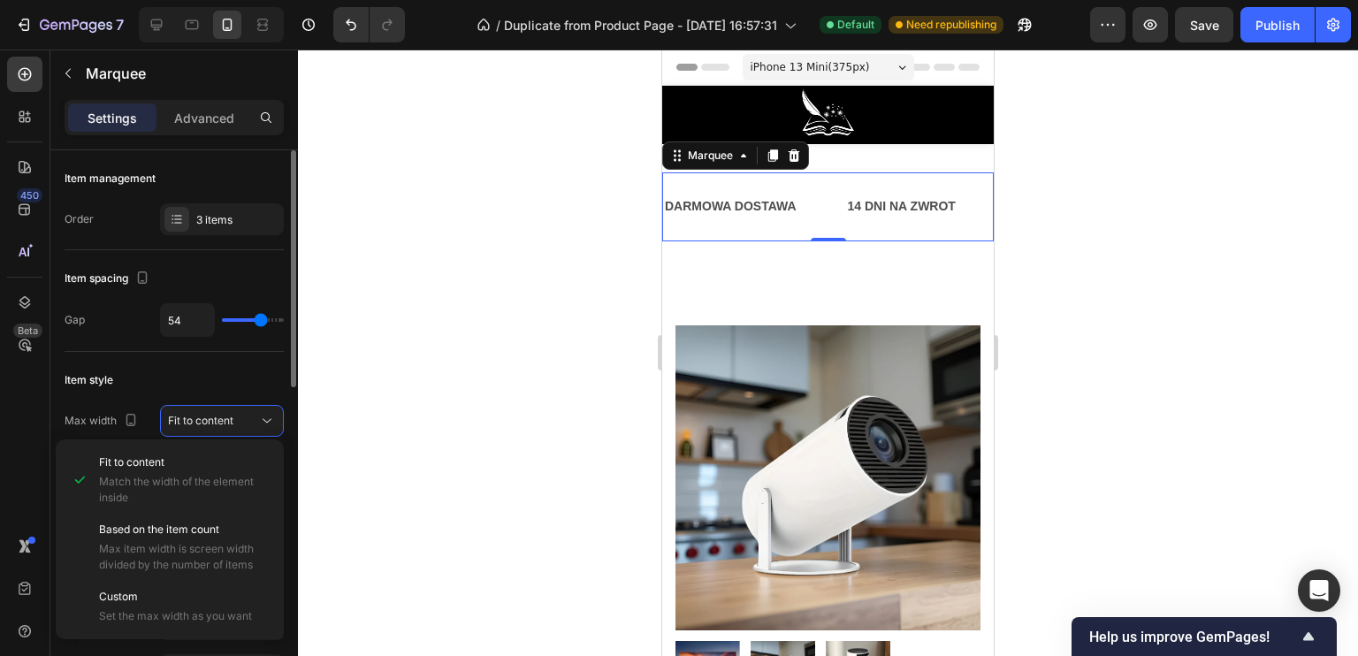
click at [216, 375] on div "Item style" at bounding box center [174, 380] width 219 height 28
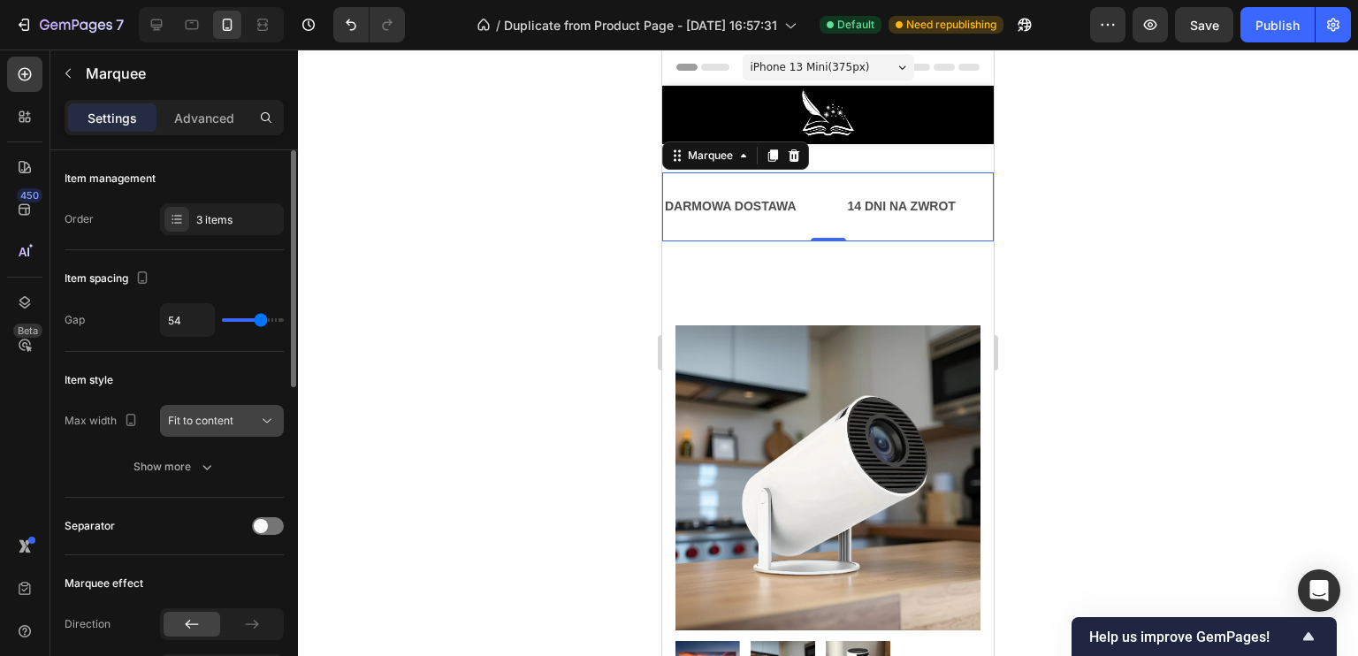
scroll to position [88, 0]
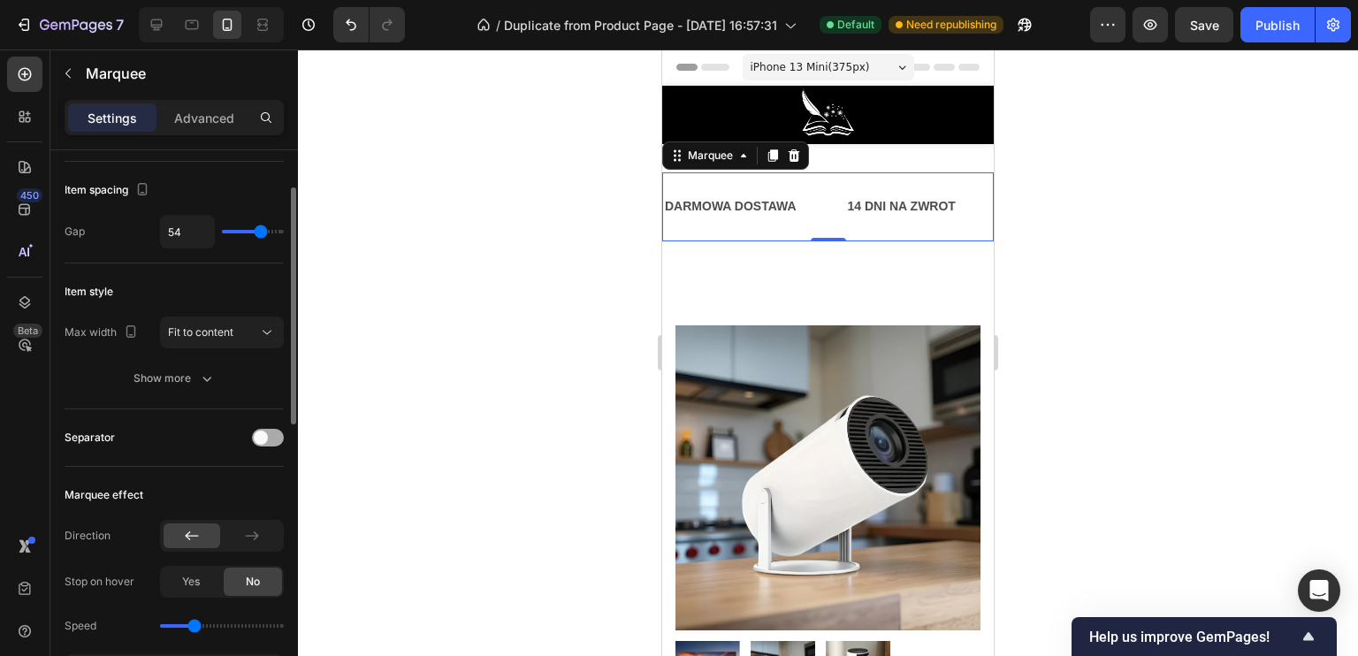
click at [272, 437] on div at bounding box center [268, 438] width 32 height 18
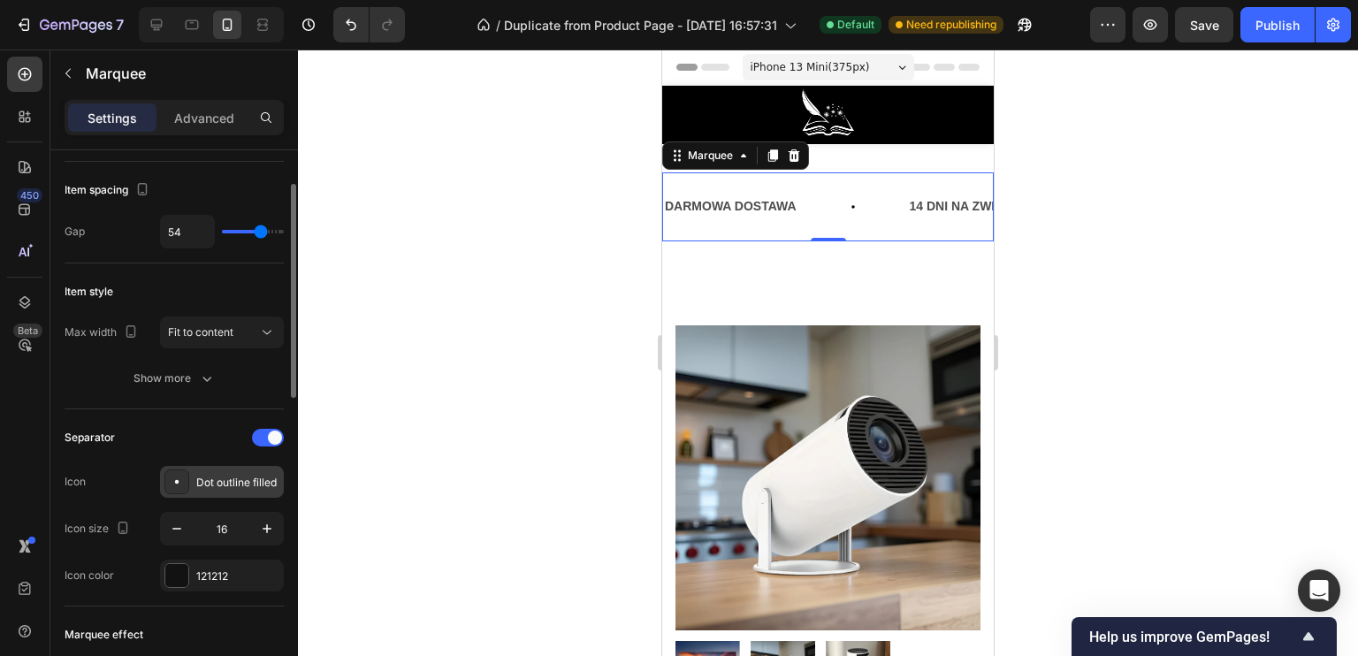
click at [211, 484] on div "Dot outline filled" at bounding box center [237, 483] width 83 height 16
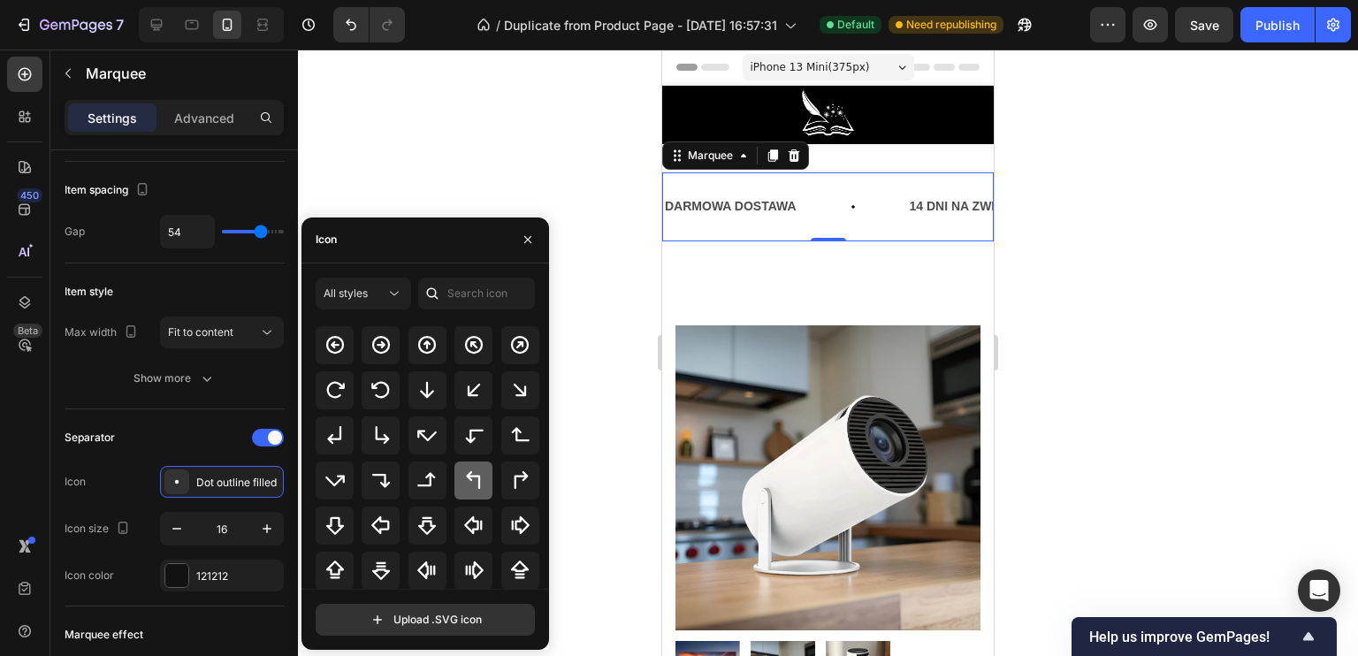
scroll to position [548, 0]
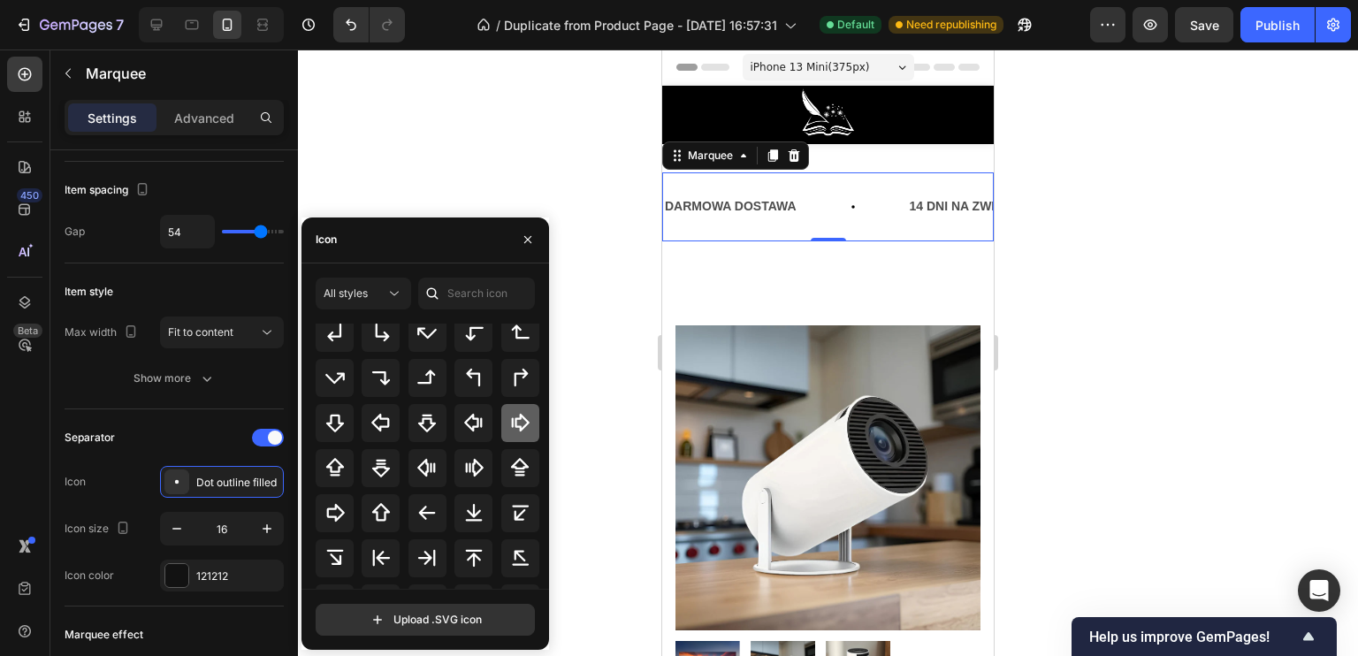
click at [515, 436] on div at bounding box center [520, 423] width 38 height 38
click at [390, 503] on icon at bounding box center [380, 512] width 21 height 21
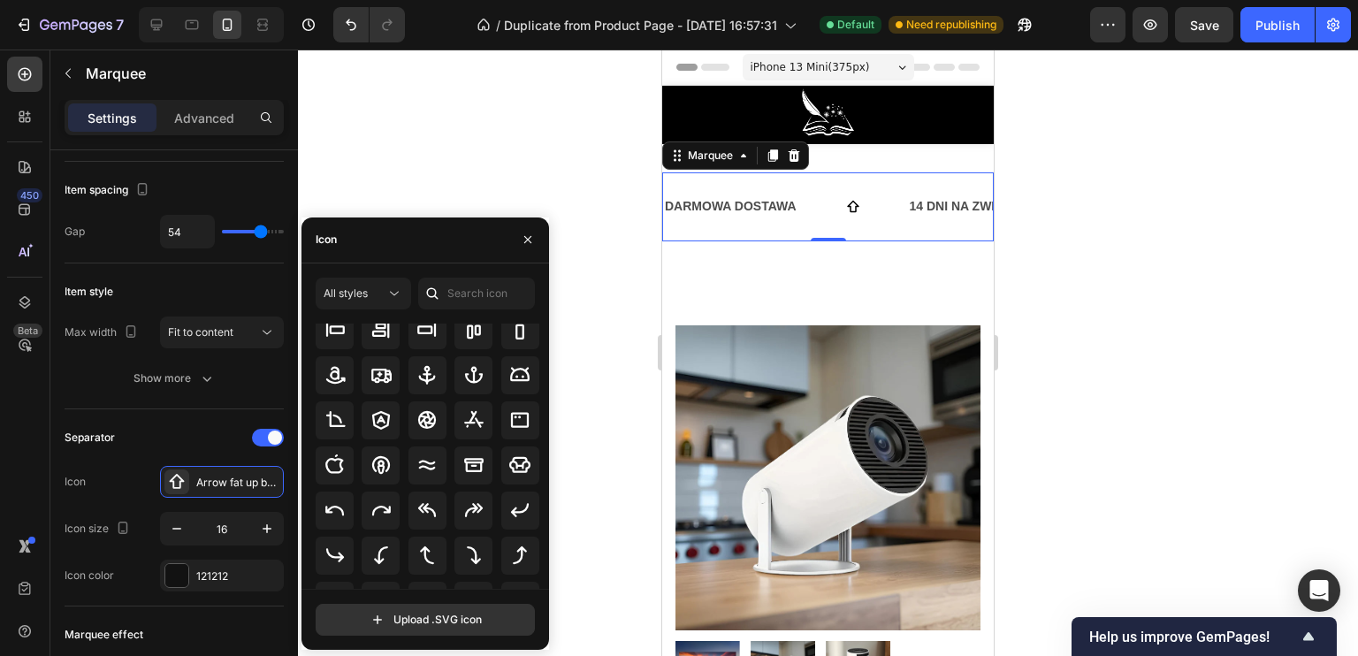
scroll to position [0, 0]
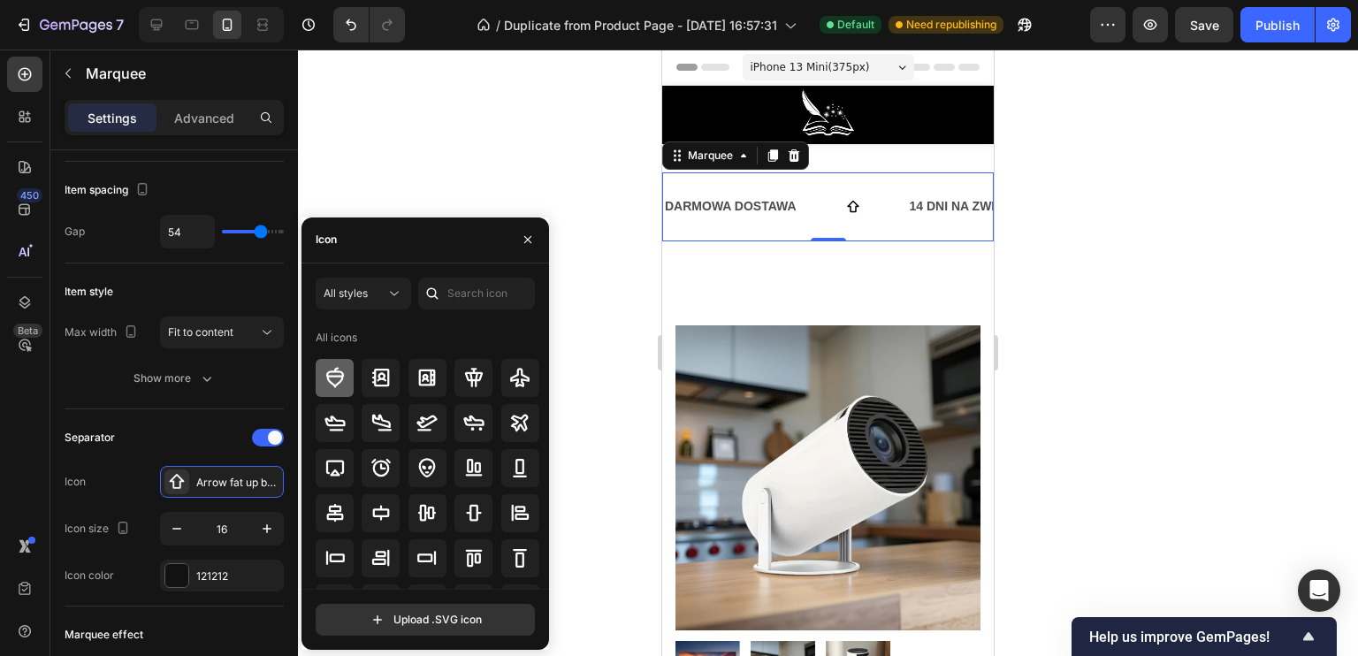
click at [338, 385] on icon at bounding box center [334, 377] width 21 height 21
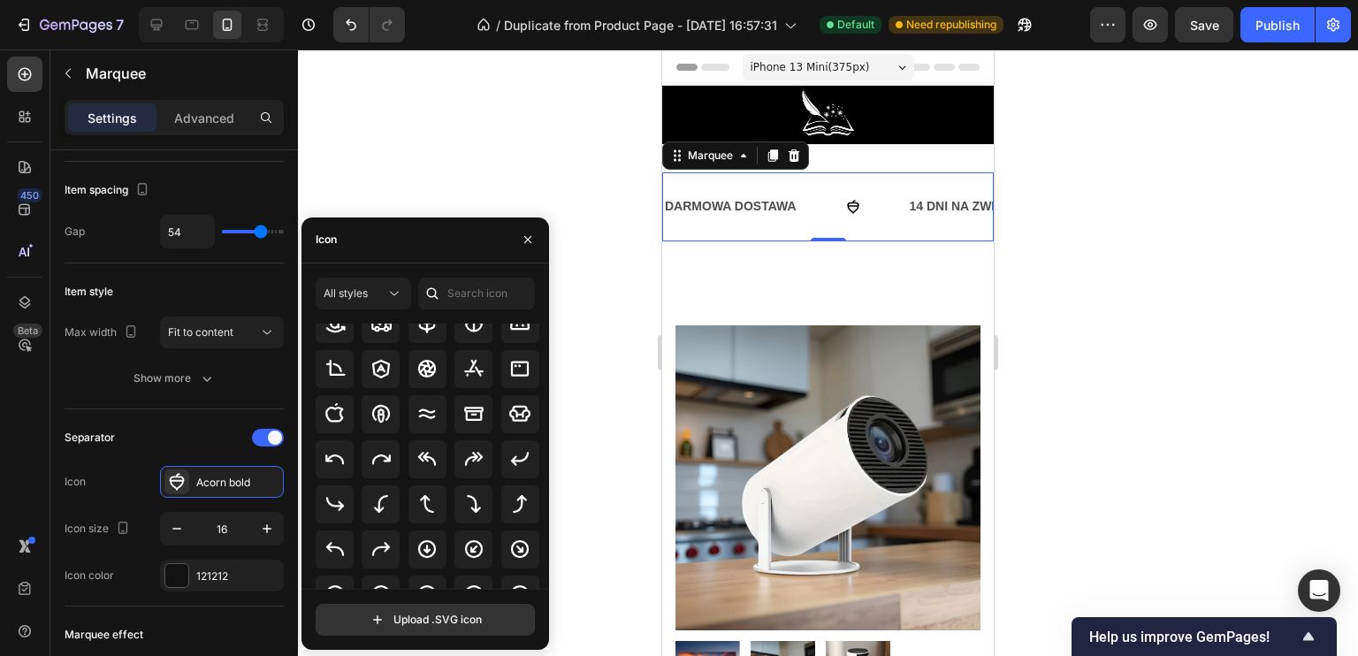
scroll to position [354, 0]
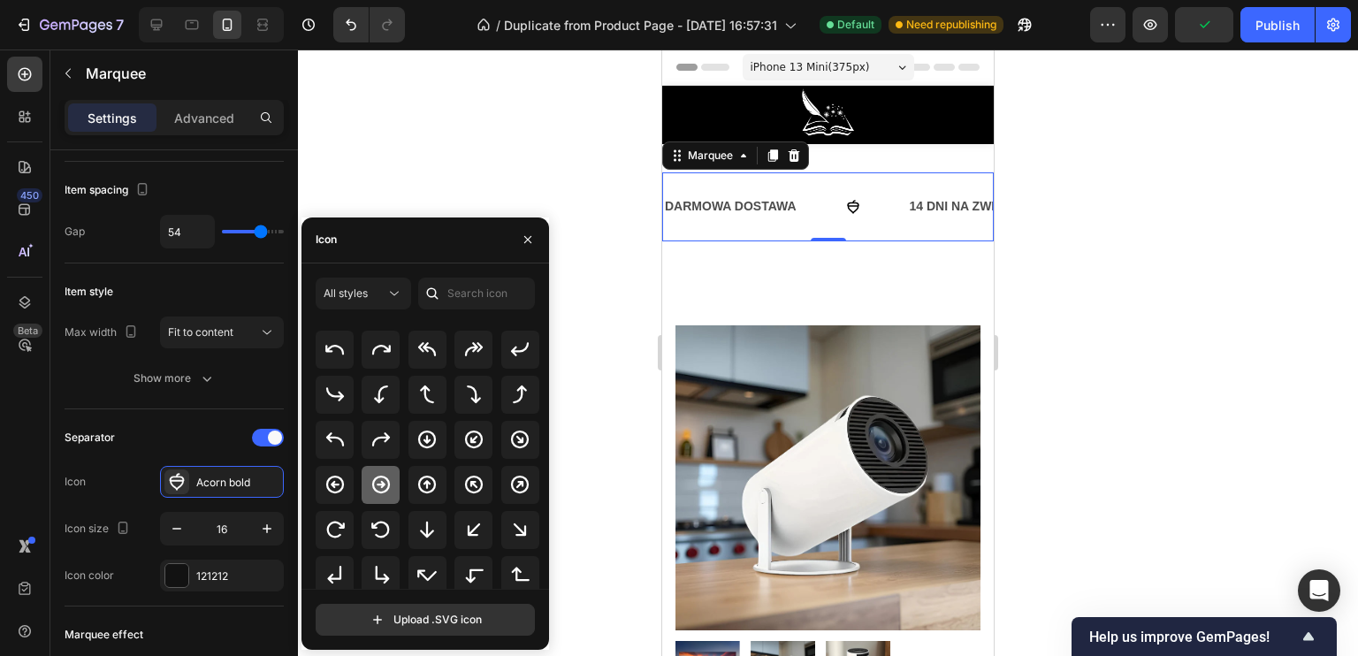
click at [378, 479] on icon at bounding box center [380, 484] width 21 height 21
click at [268, 522] on icon "button" at bounding box center [267, 529] width 18 height 18
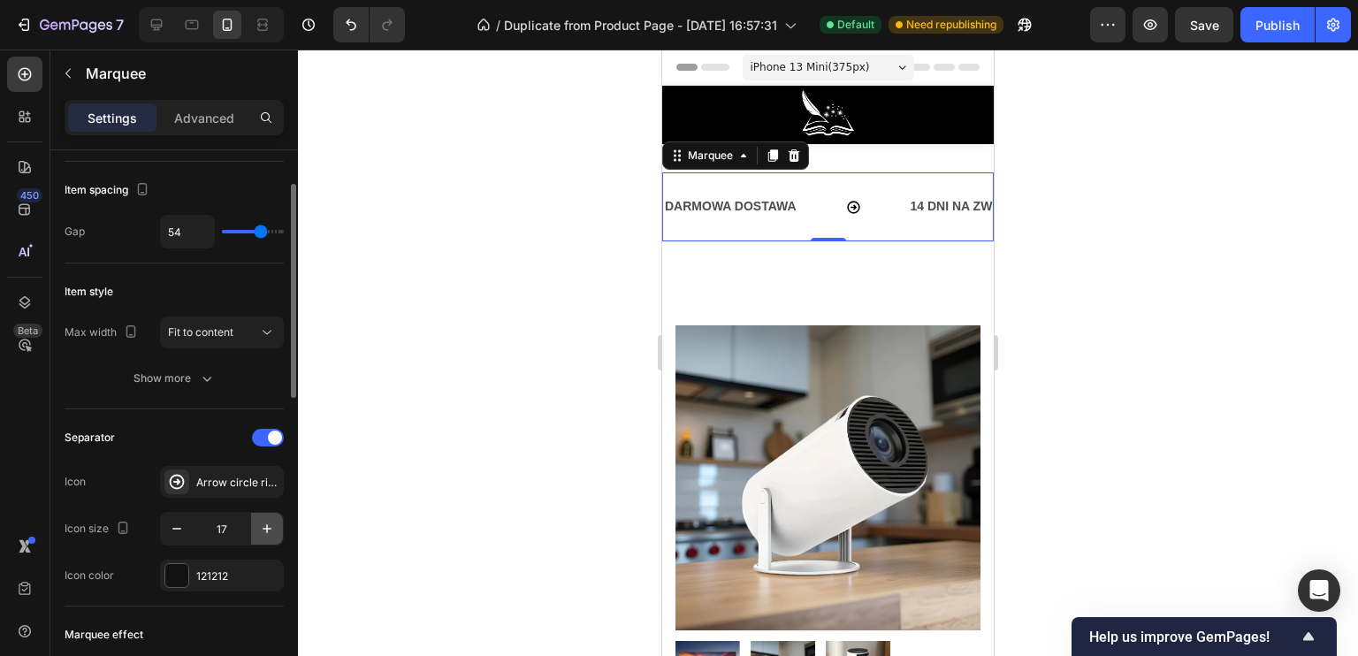
click at [269, 522] on icon "button" at bounding box center [267, 529] width 18 height 18
click at [278, 528] on button "button" at bounding box center [267, 529] width 32 height 32
click at [272, 526] on icon "button" at bounding box center [267, 529] width 18 height 18
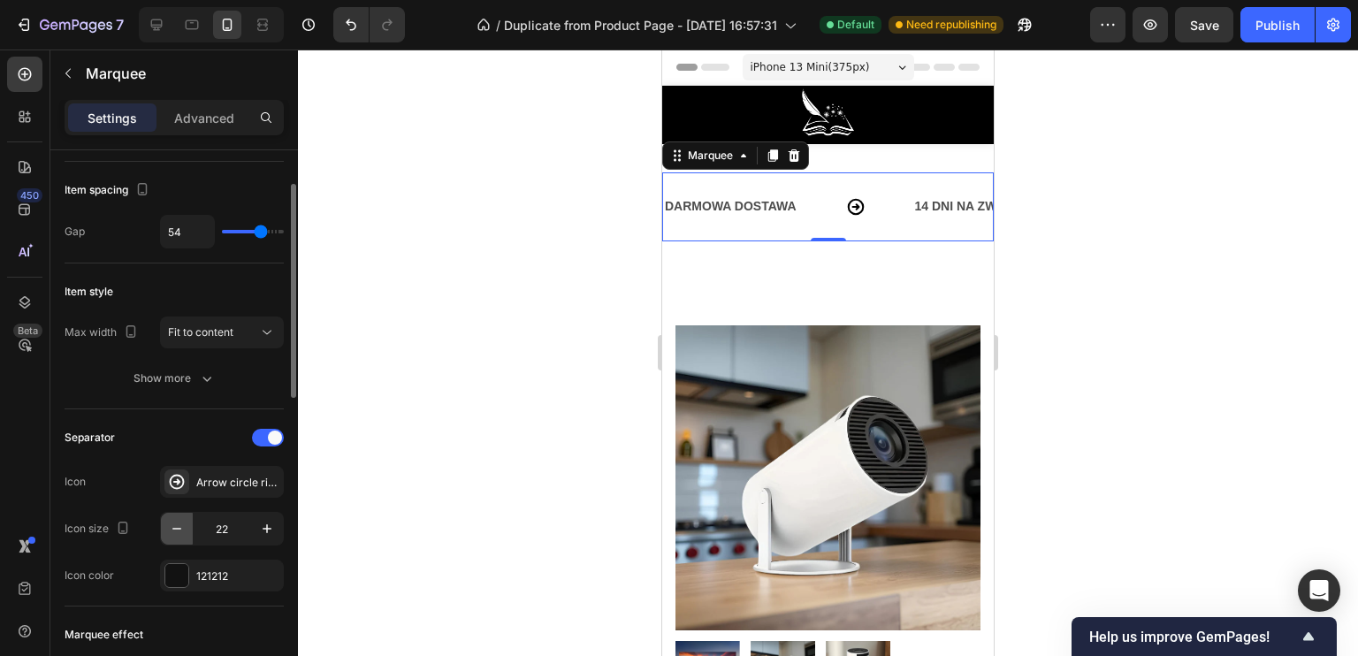
click at [174, 529] on icon "button" at bounding box center [177, 529] width 18 height 18
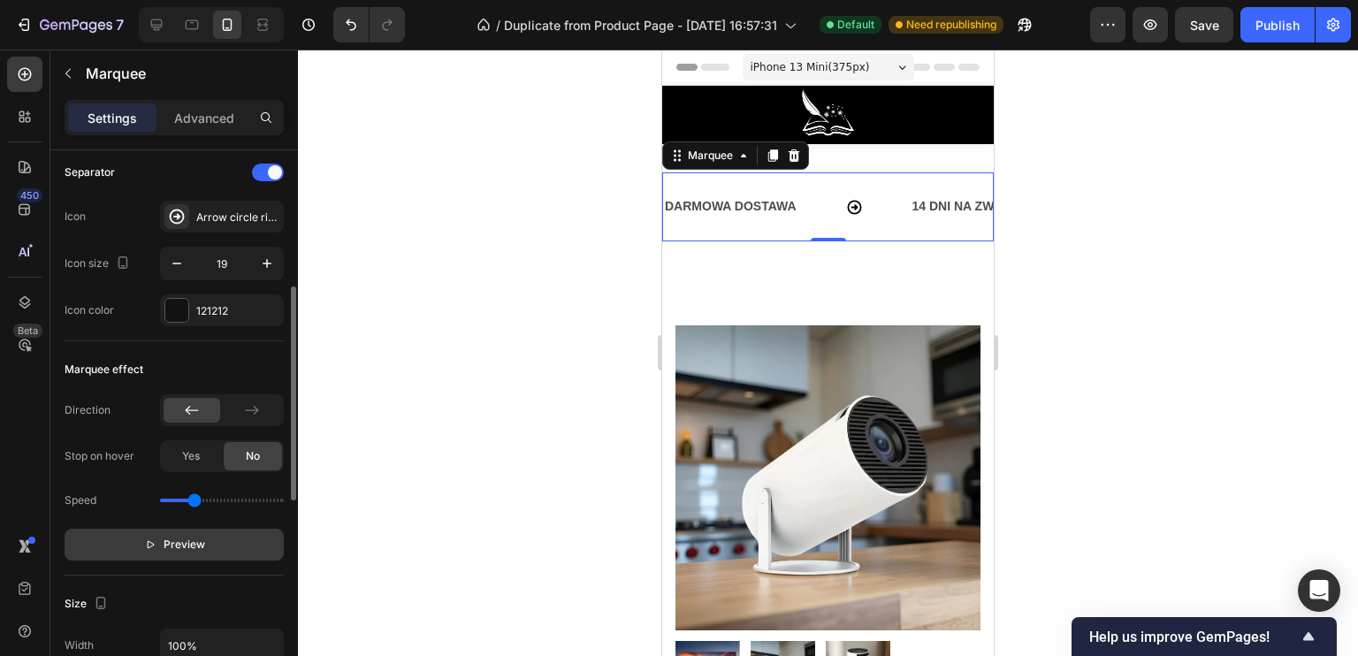
click at [174, 529] on button "Preview" at bounding box center [174, 545] width 219 height 32
click at [276, 173] on span at bounding box center [275, 172] width 14 height 14
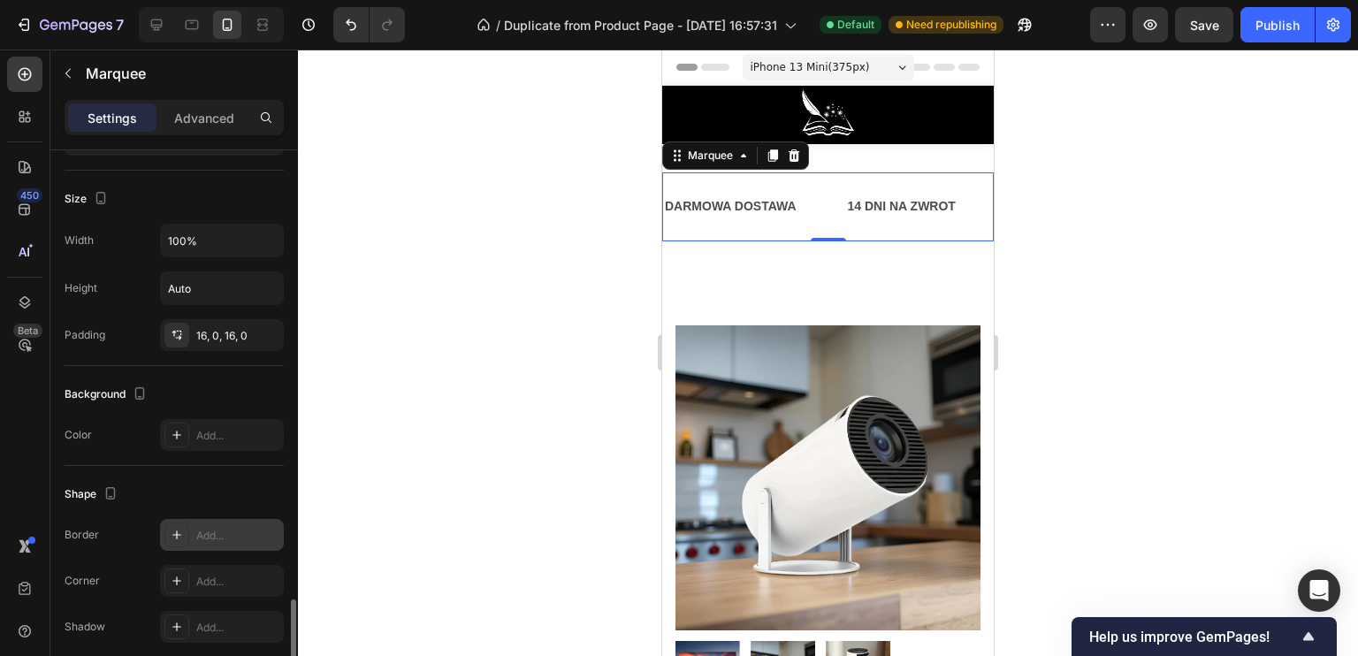
scroll to position [748, 0]
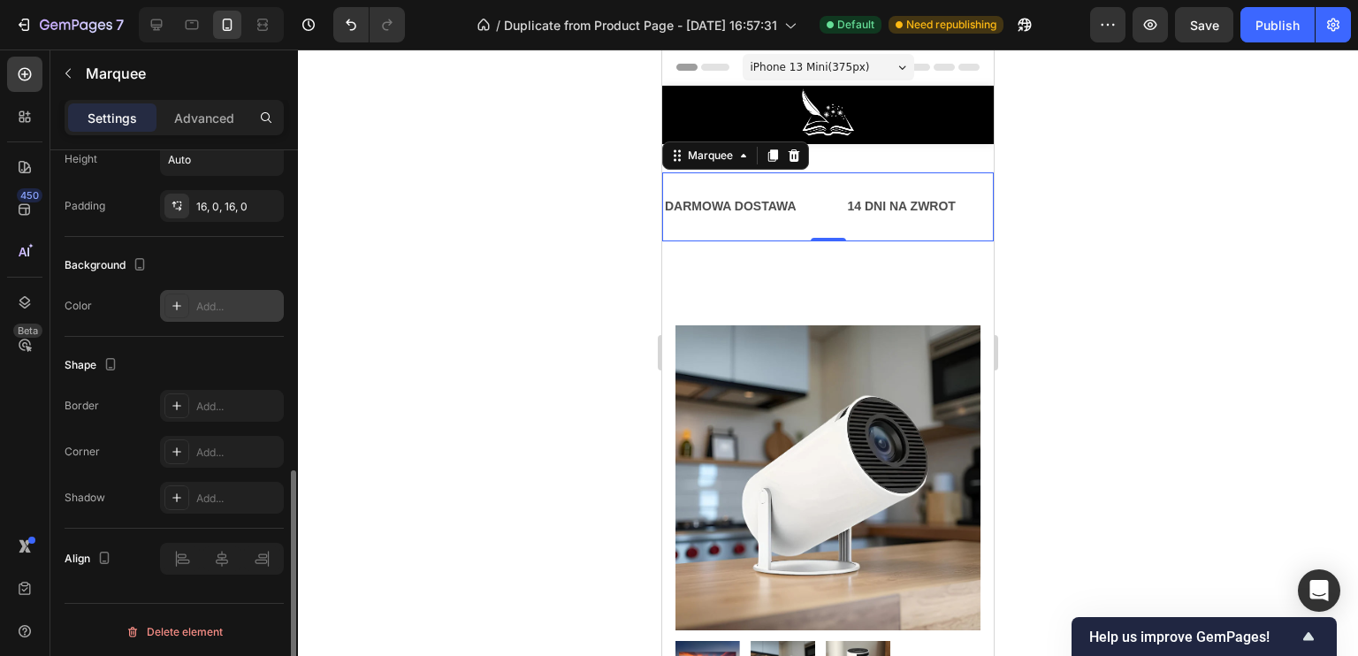
click at [200, 302] on div "Add..." at bounding box center [237, 307] width 83 height 16
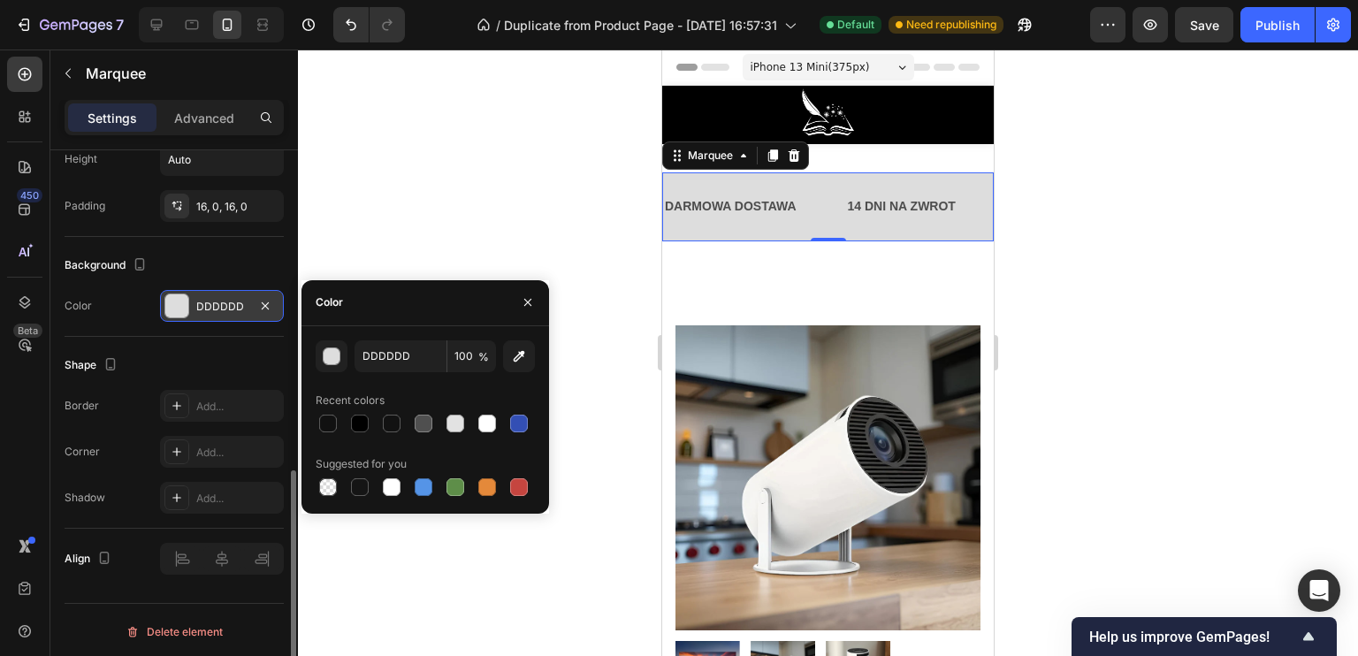
click at [204, 351] on div "Shape" at bounding box center [174, 365] width 219 height 28
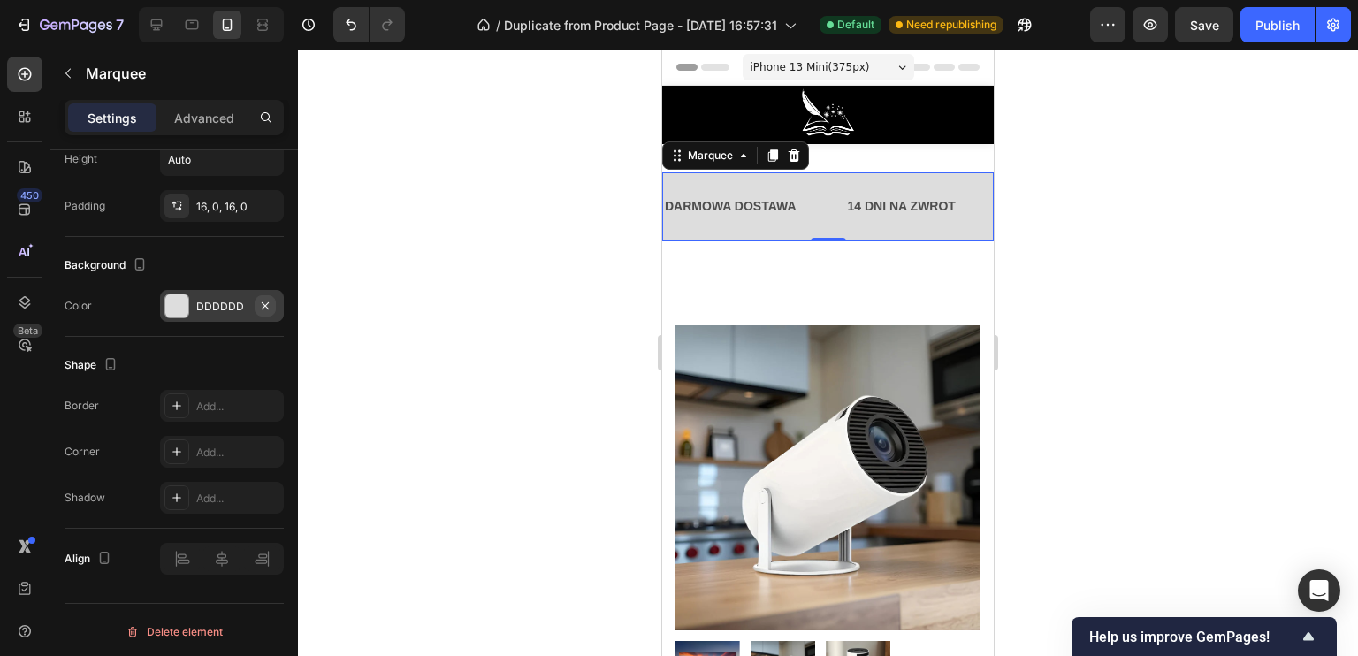
click at [269, 301] on icon "button" at bounding box center [265, 304] width 7 height 7
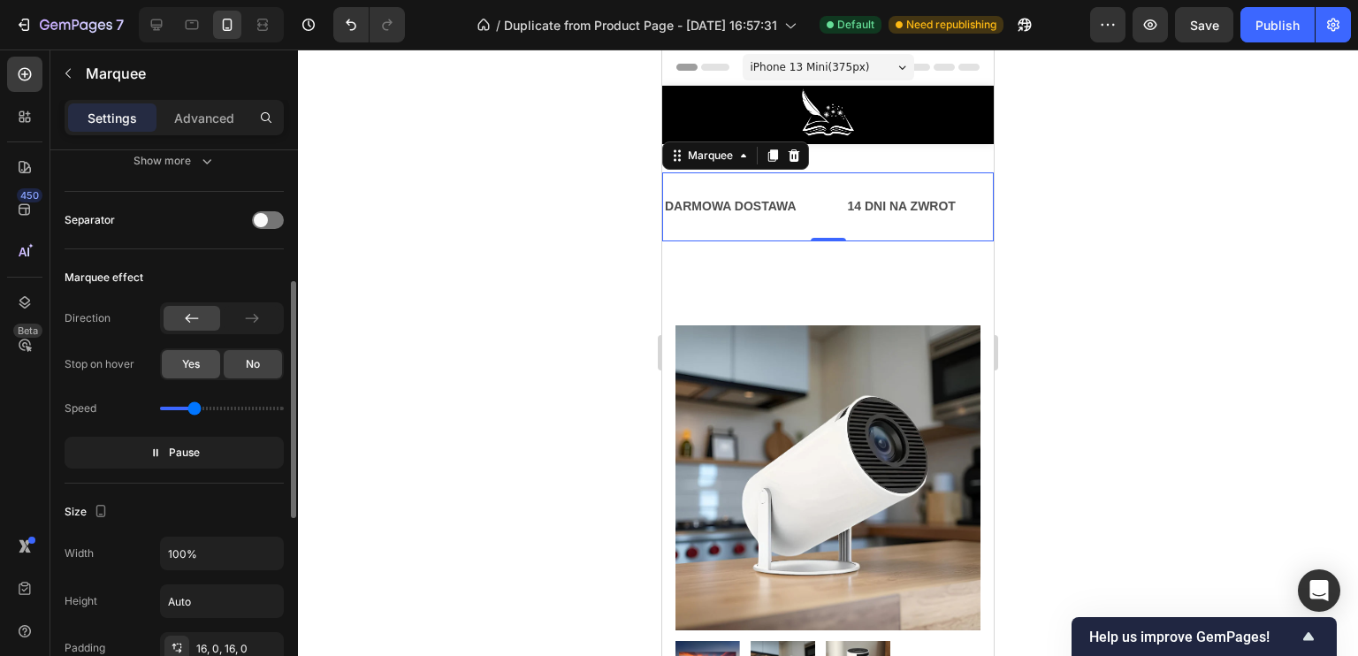
scroll to position [129, 0]
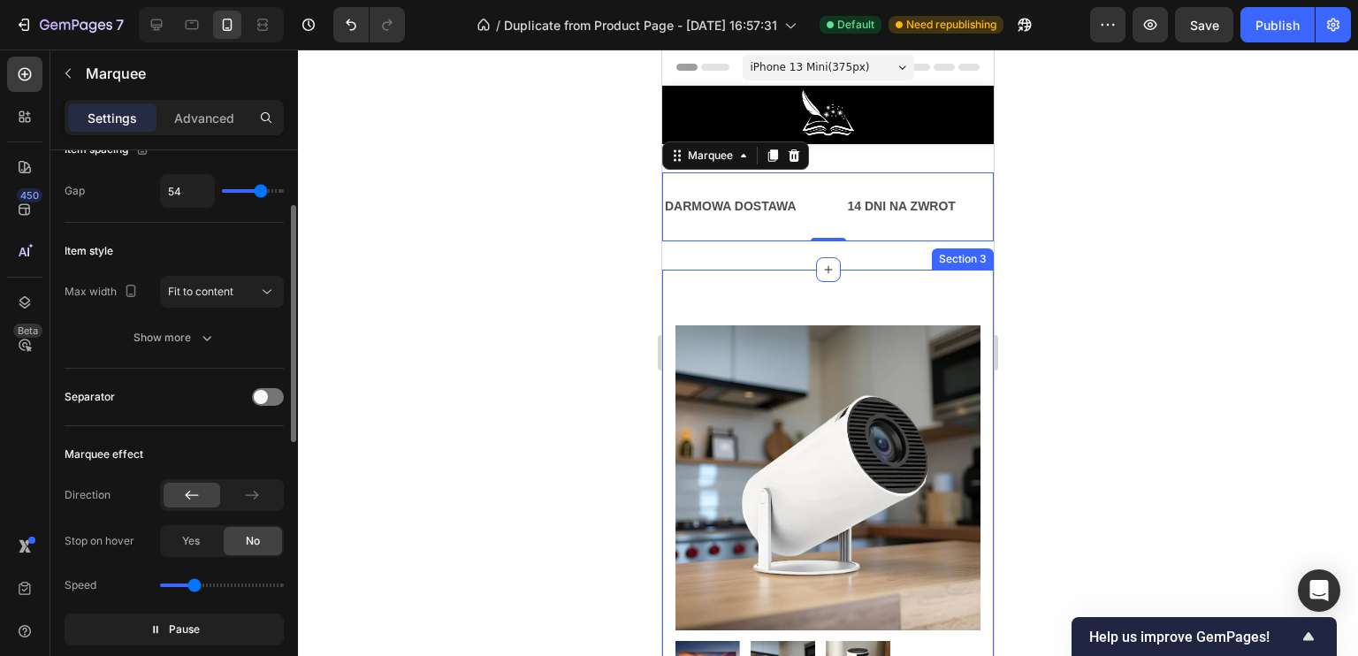
click at [555, 311] on div at bounding box center [828, 353] width 1060 height 606
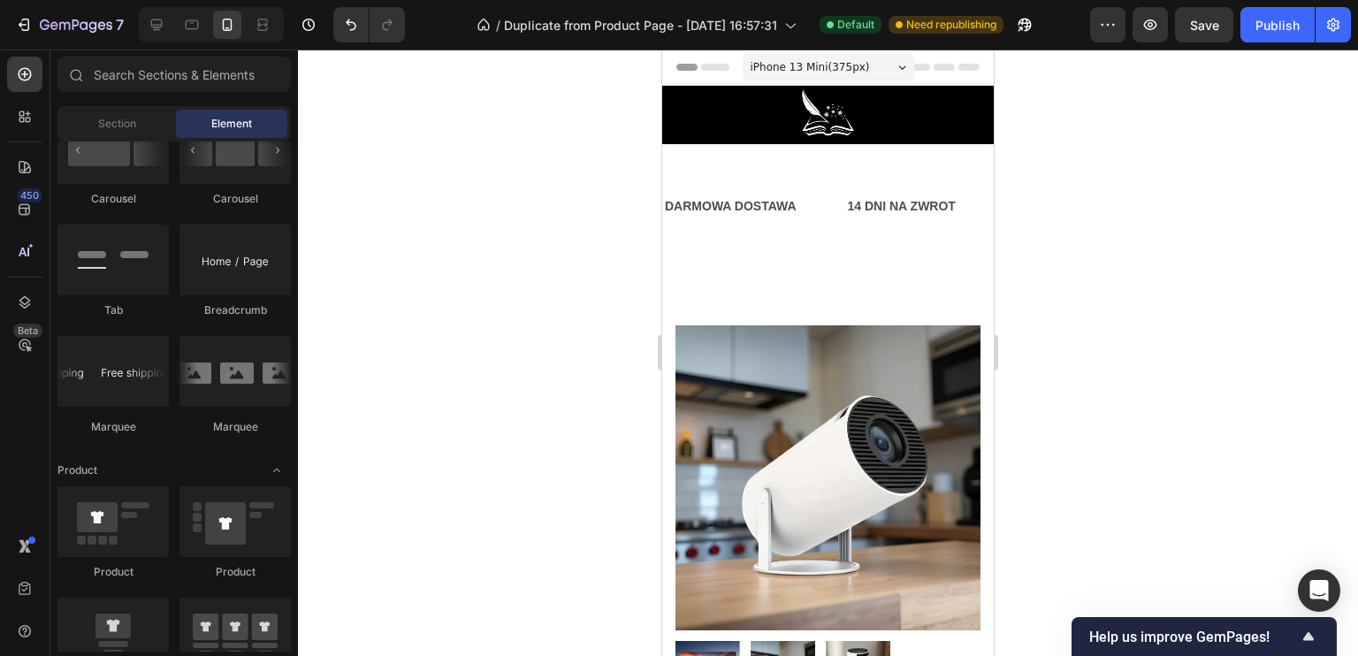
click at [1071, 329] on div at bounding box center [828, 353] width 1060 height 606
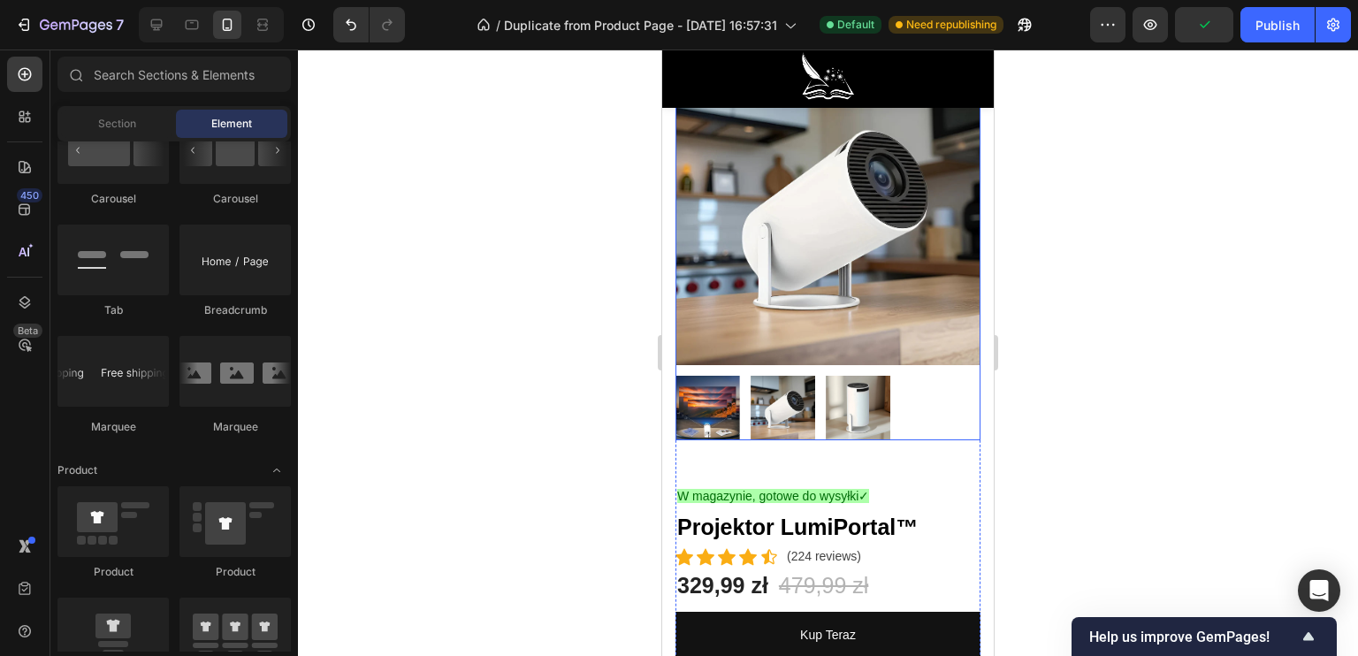
scroll to position [0, 0]
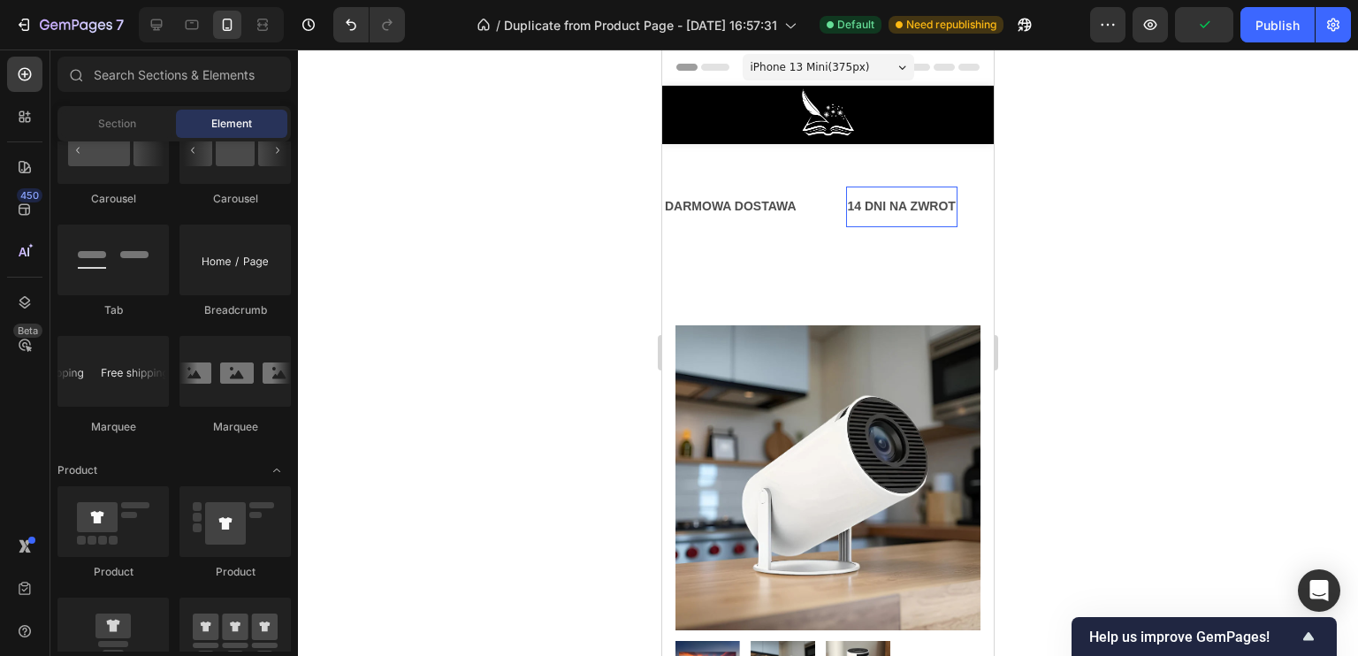
click at [870, 198] on p "14 DNI NA ZWROT" at bounding box center [902, 206] width 108 height 22
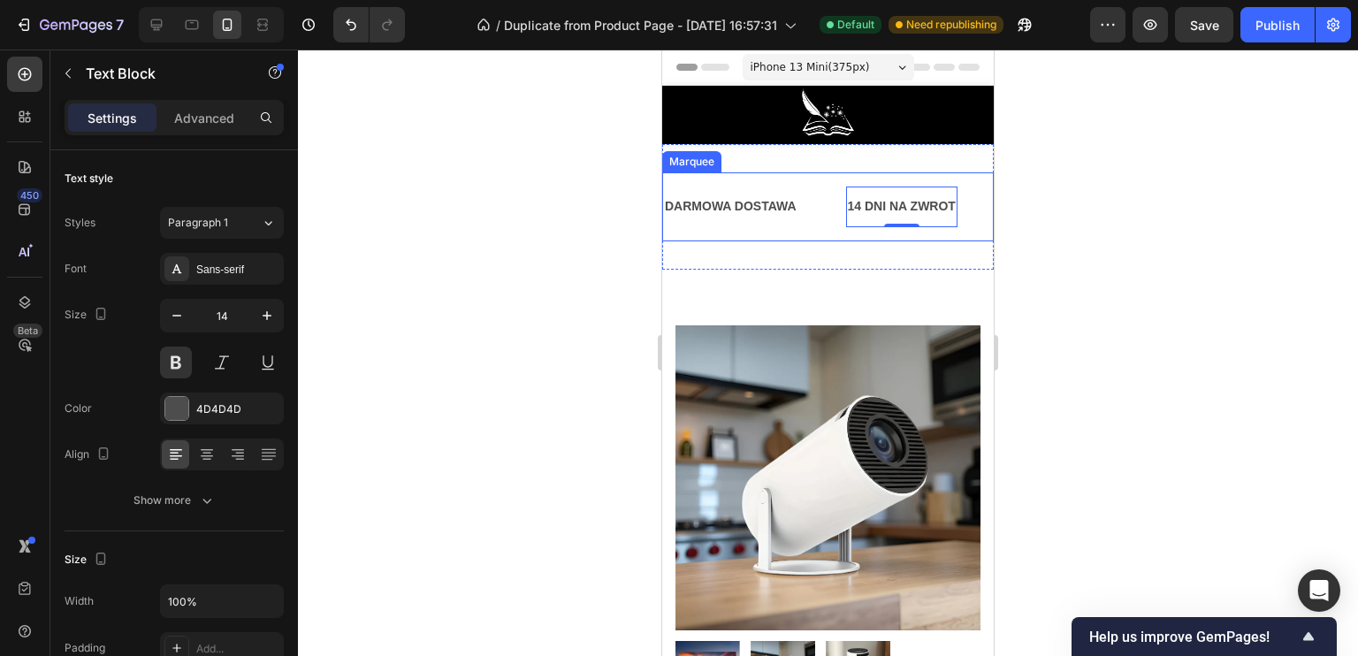
click at [807, 187] on div "DARMOWA DOSTAWA Text Block" at bounding box center [754, 207] width 183 height 40
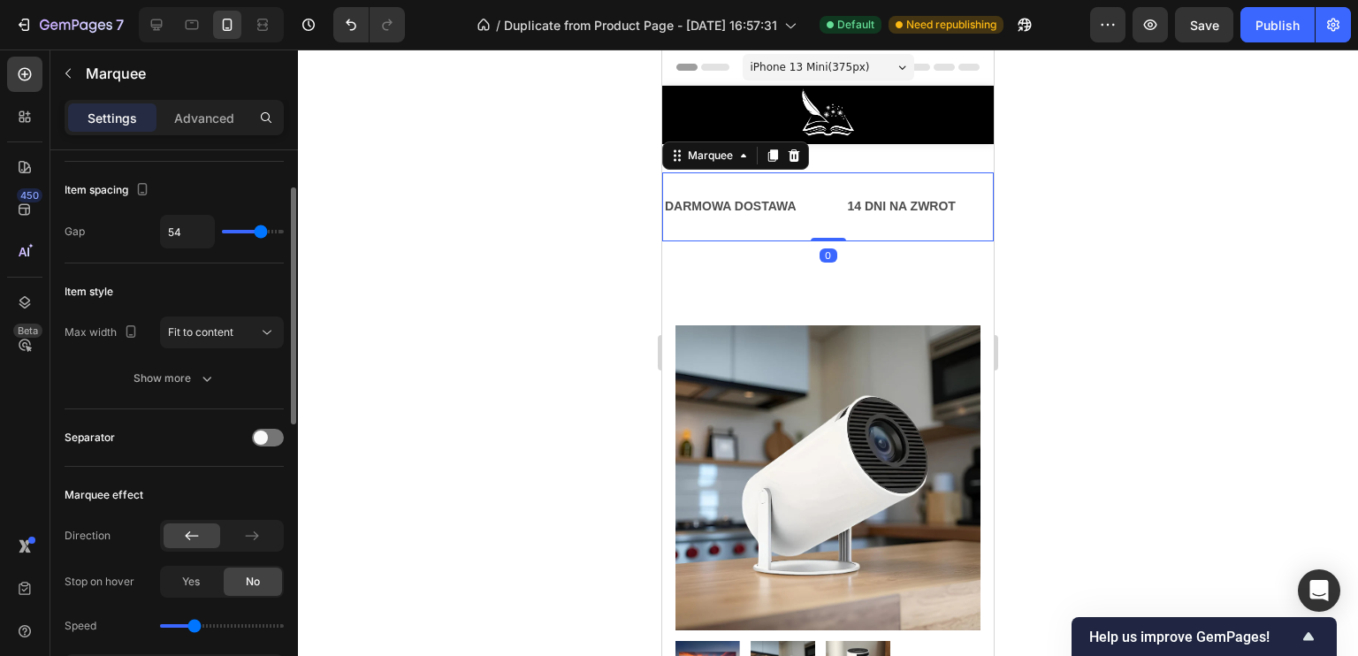
scroll to position [177, 0]
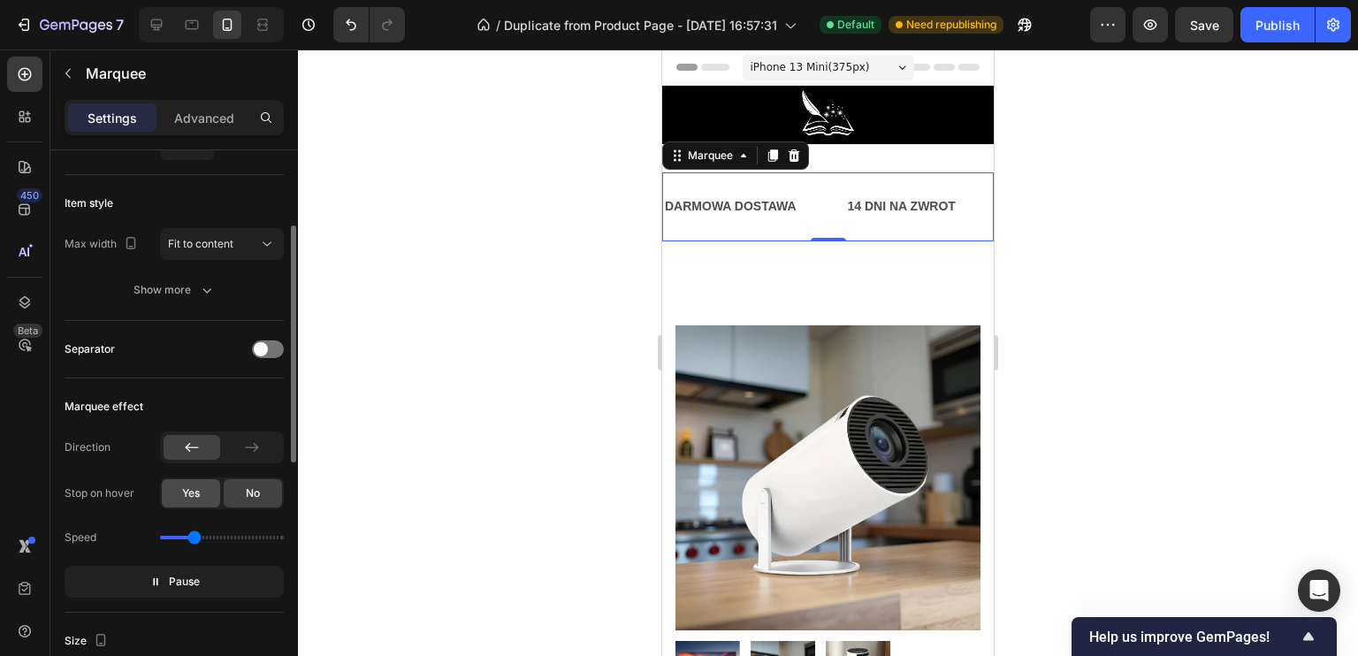
click at [182, 499] on div "Yes" at bounding box center [191, 493] width 58 height 28
click at [228, 502] on div "No" at bounding box center [253, 493] width 58 height 28
click at [187, 576] on span "Pause" at bounding box center [184, 582] width 31 height 18
click at [194, 576] on span "Preview" at bounding box center [185, 582] width 42 height 18
click at [177, 573] on span "Pause" at bounding box center [184, 582] width 31 height 18
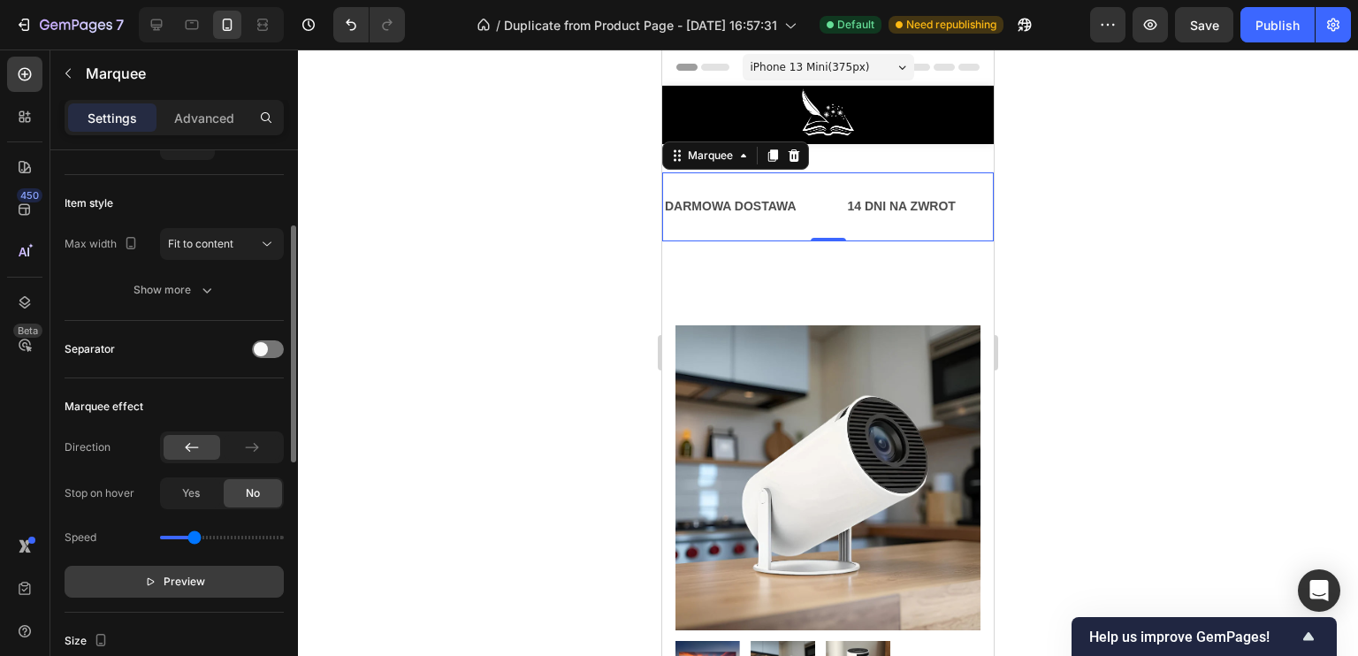
click at [545, 459] on div at bounding box center [828, 353] width 1060 height 606
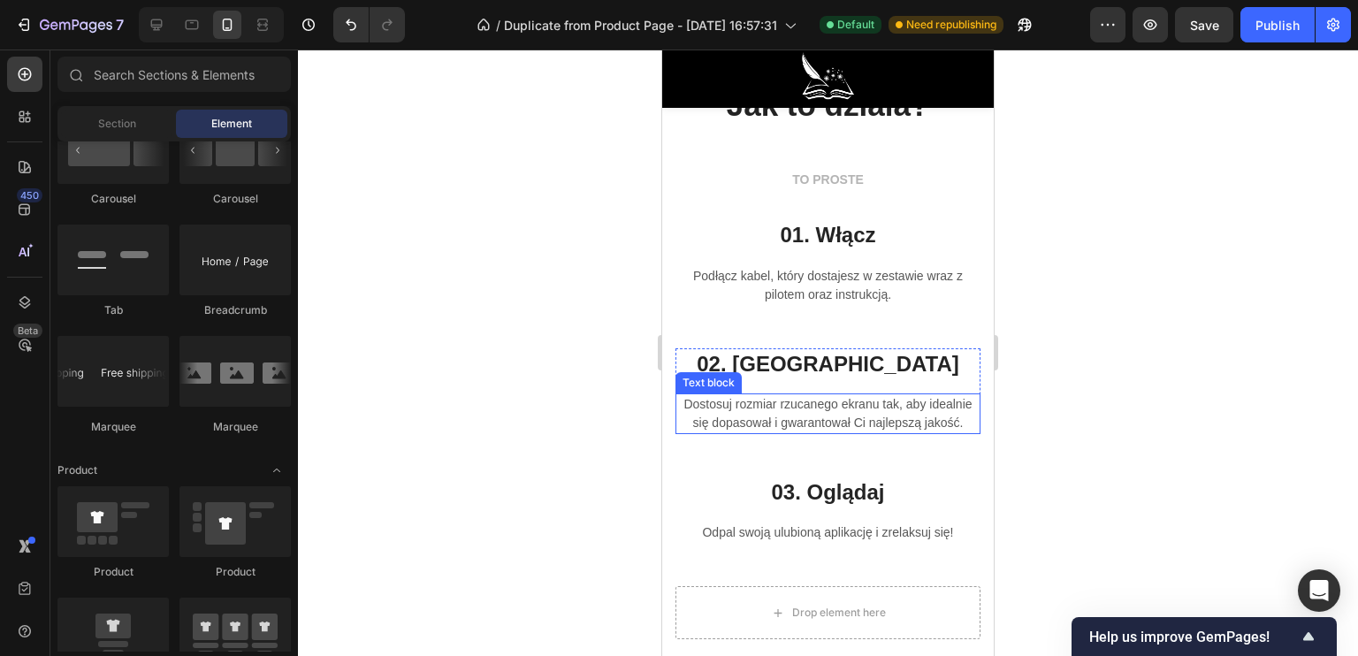
scroll to position [4420, 0]
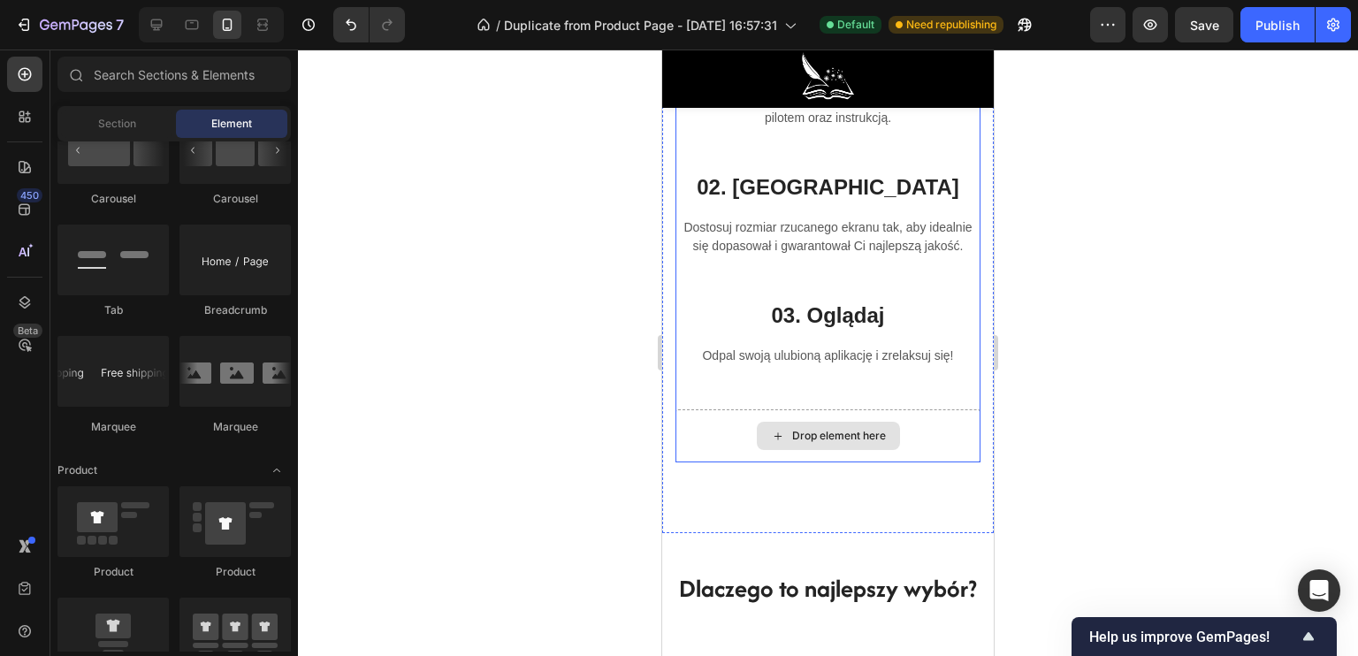
click at [778, 444] on div "Drop element here" at bounding box center [828, 436] width 143 height 28
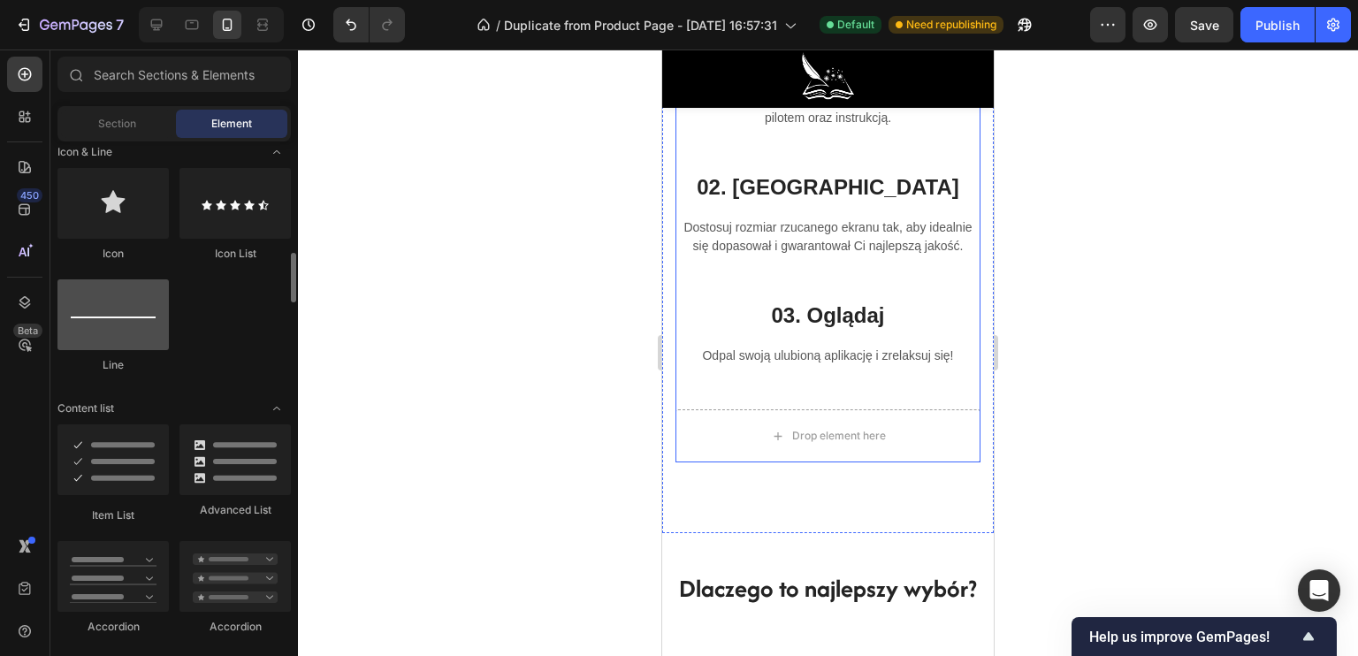
scroll to position [1061, 0]
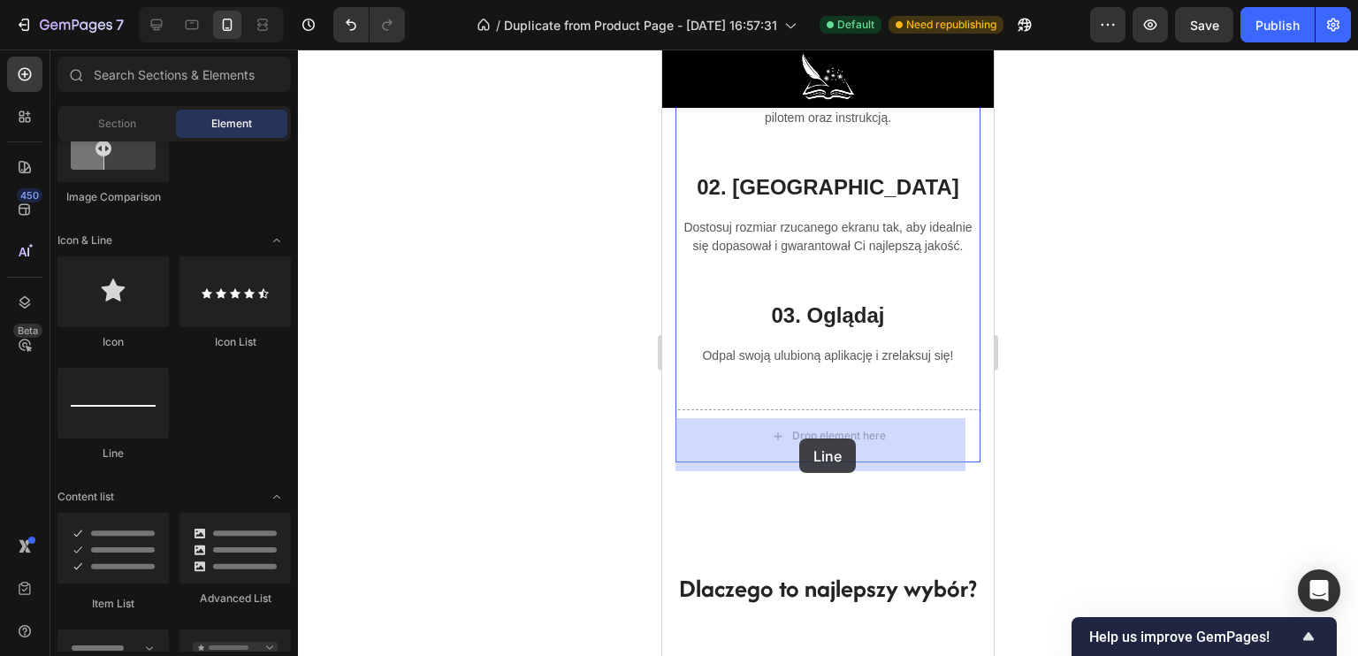
drag, startPoint x: 784, startPoint y: 451, endPoint x: 799, endPoint y: 438, distance: 19.5
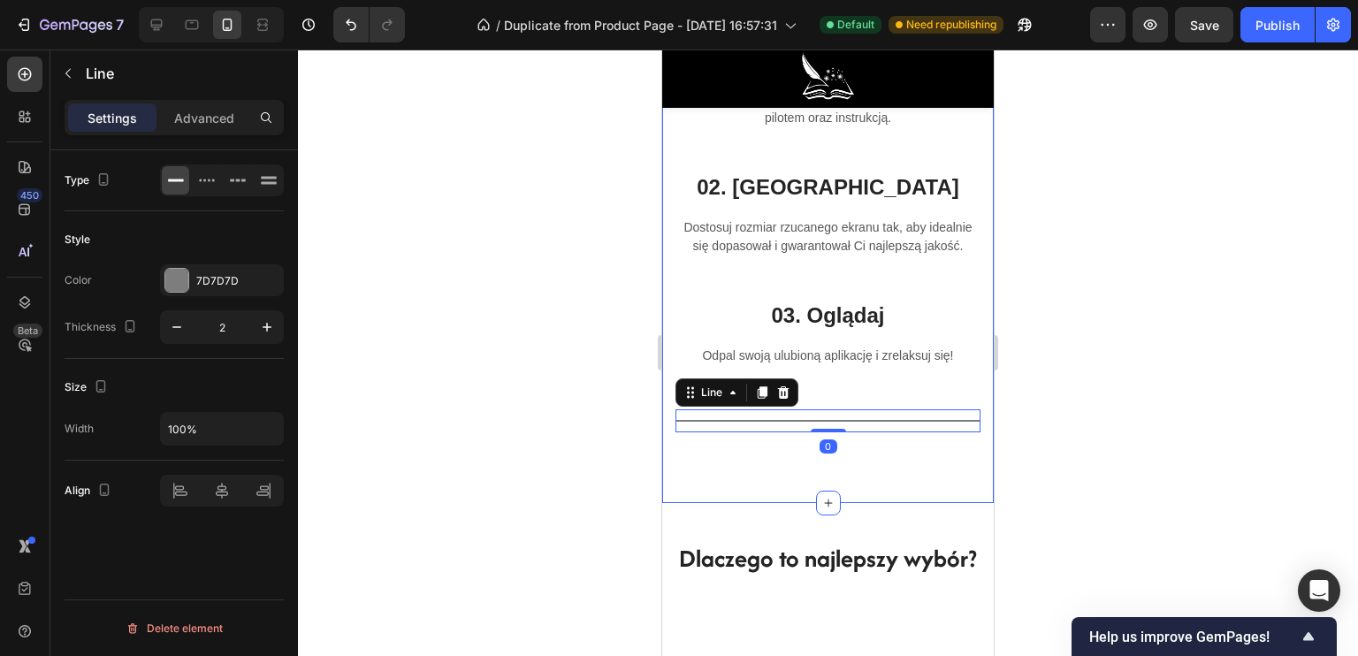
click at [536, 448] on div at bounding box center [828, 353] width 1060 height 606
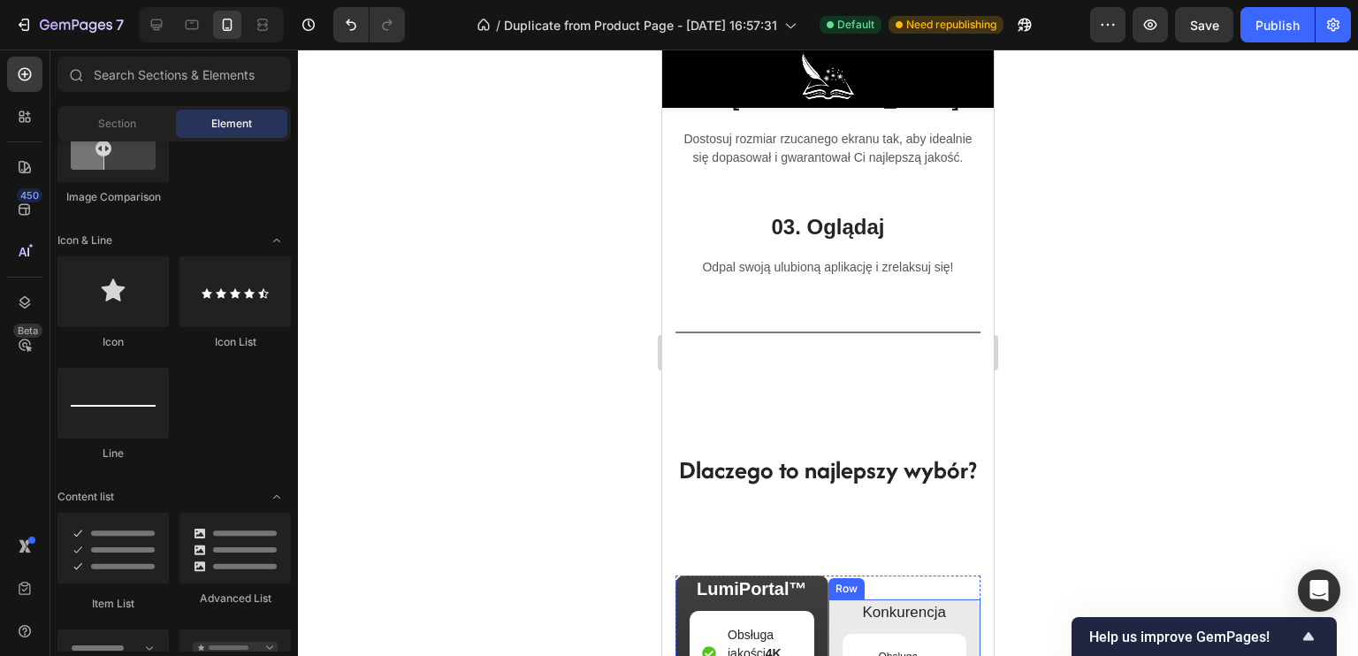
scroll to position [4420, 0]
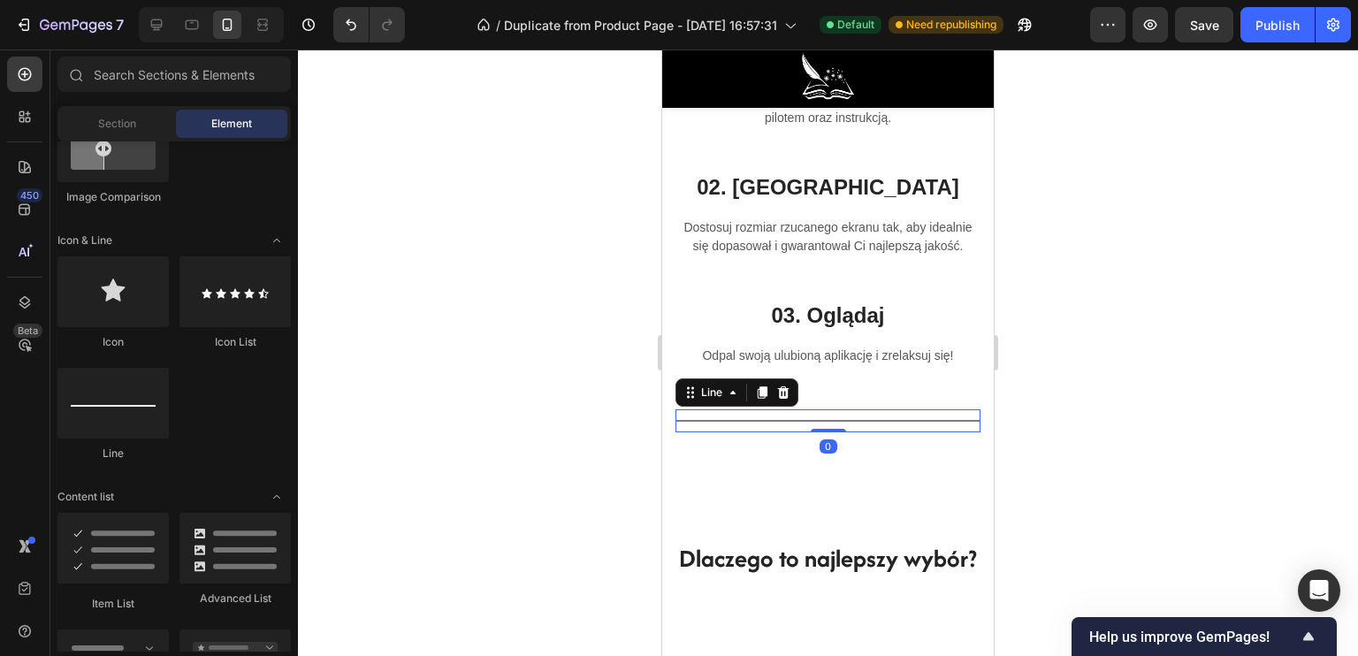
click at [775, 427] on div "Title Line 0" at bounding box center [827, 420] width 305 height 23
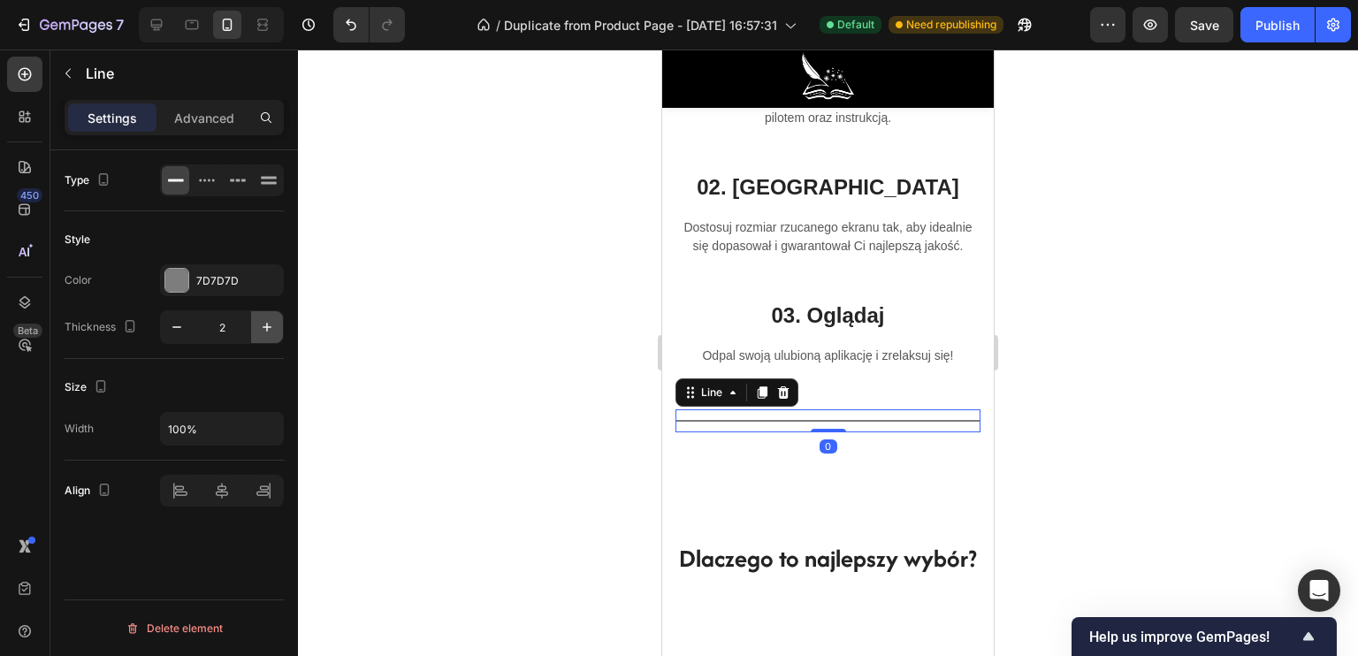
click at [256, 325] on button "button" at bounding box center [267, 327] width 32 height 32
click at [263, 327] on icon "button" at bounding box center [267, 327] width 18 height 18
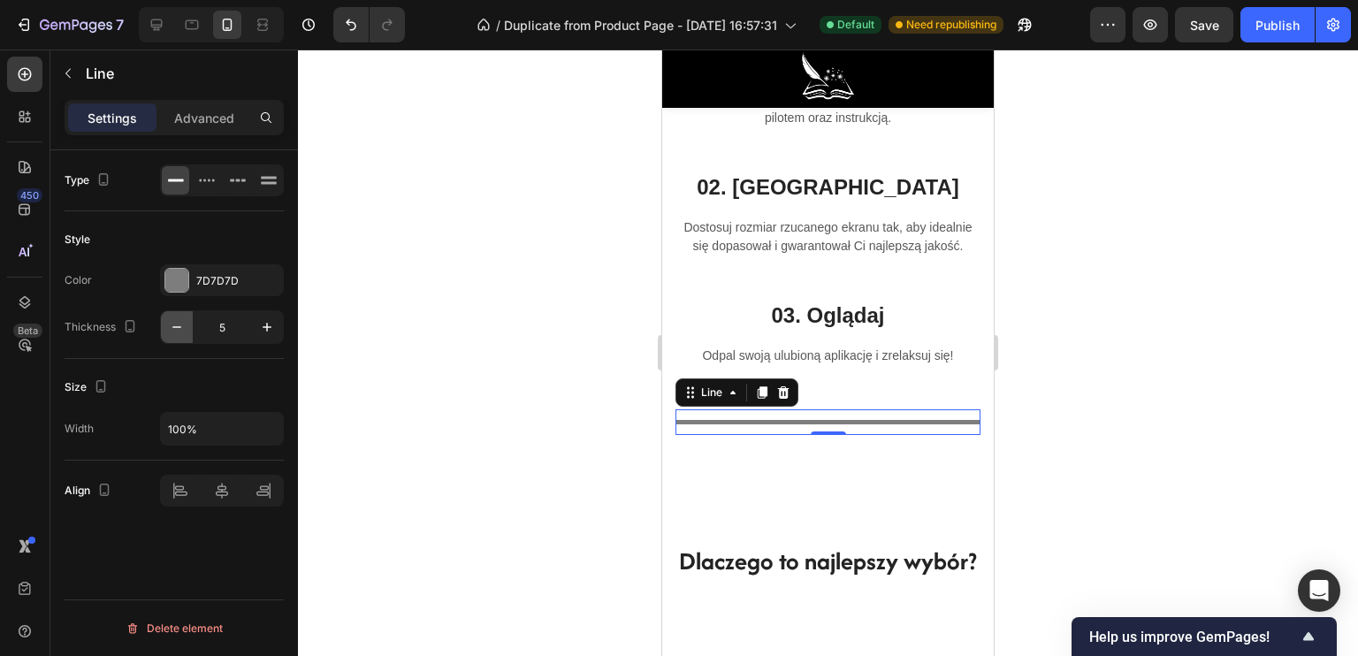
click at [172, 329] on icon "button" at bounding box center [177, 327] width 18 height 18
click at [260, 177] on icon at bounding box center [269, 181] width 18 height 18
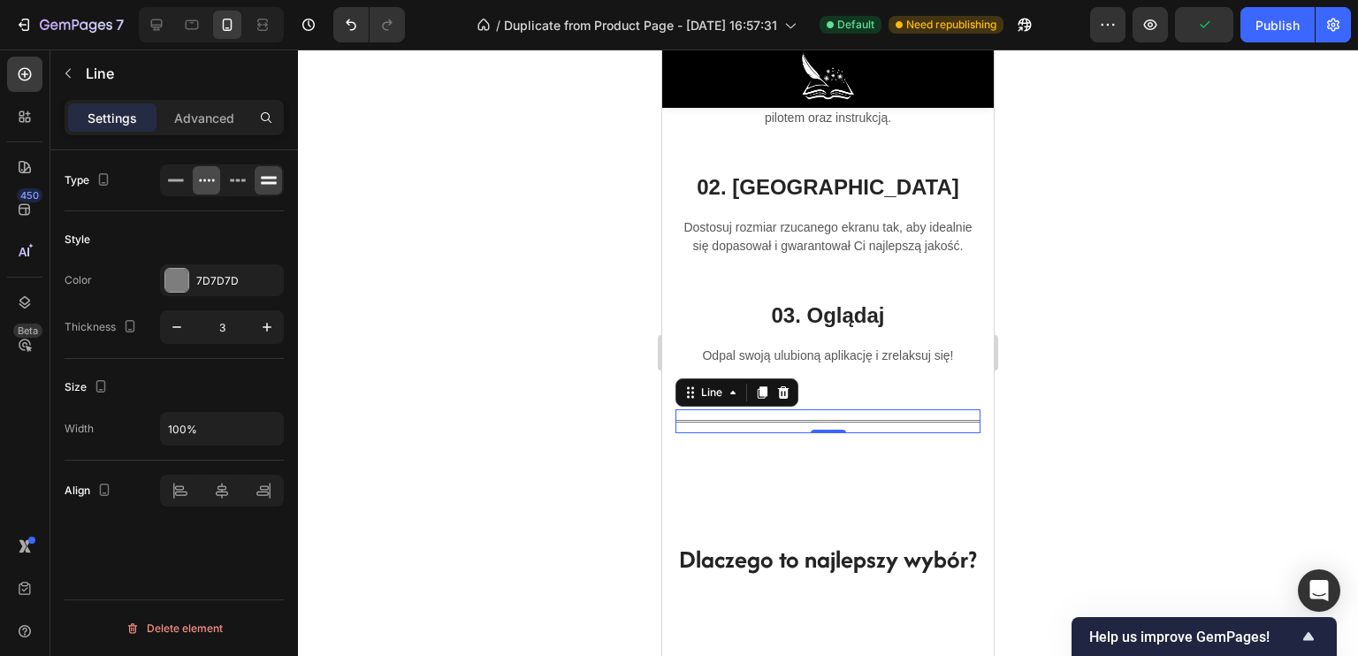
click at [199, 182] on icon at bounding box center [207, 181] width 18 height 18
click at [185, 182] on div at bounding box center [175, 180] width 27 height 28
click at [226, 185] on div at bounding box center [237, 180] width 27 height 28
click at [173, 179] on icon at bounding box center [176, 180] width 16 height 3
click at [486, 279] on div at bounding box center [828, 353] width 1060 height 606
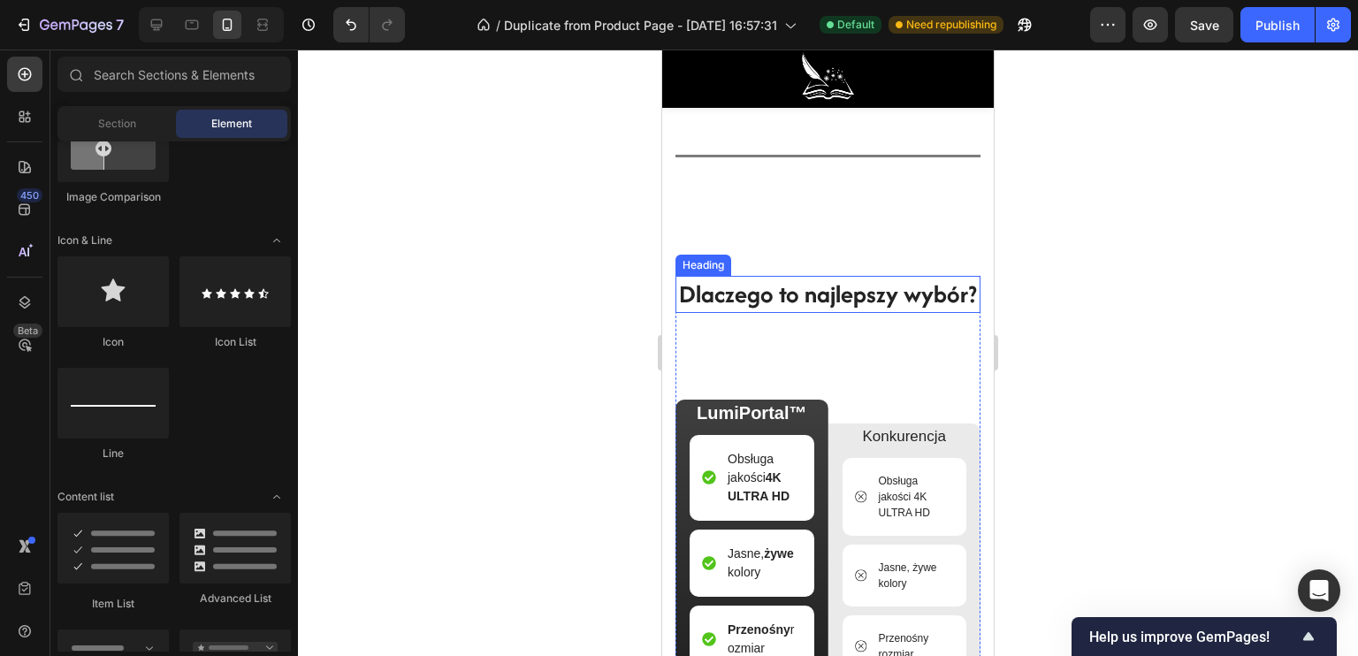
scroll to position [4862, 0]
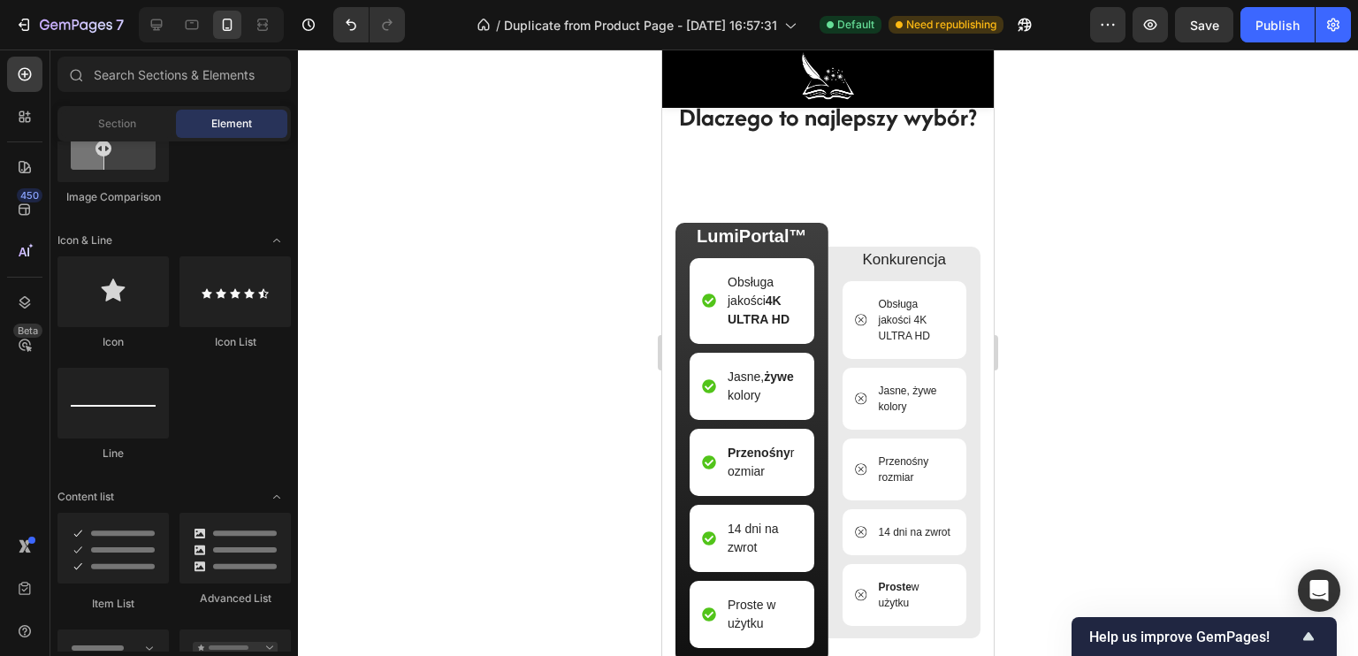
click at [1270, 43] on div "7 / Duplicate from Product Page - Sep 25, 16:57:31 Default Need republishing Pr…" at bounding box center [679, 25] width 1358 height 50
click at [1269, 28] on div "Publish" at bounding box center [1277, 25] width 44 height 19
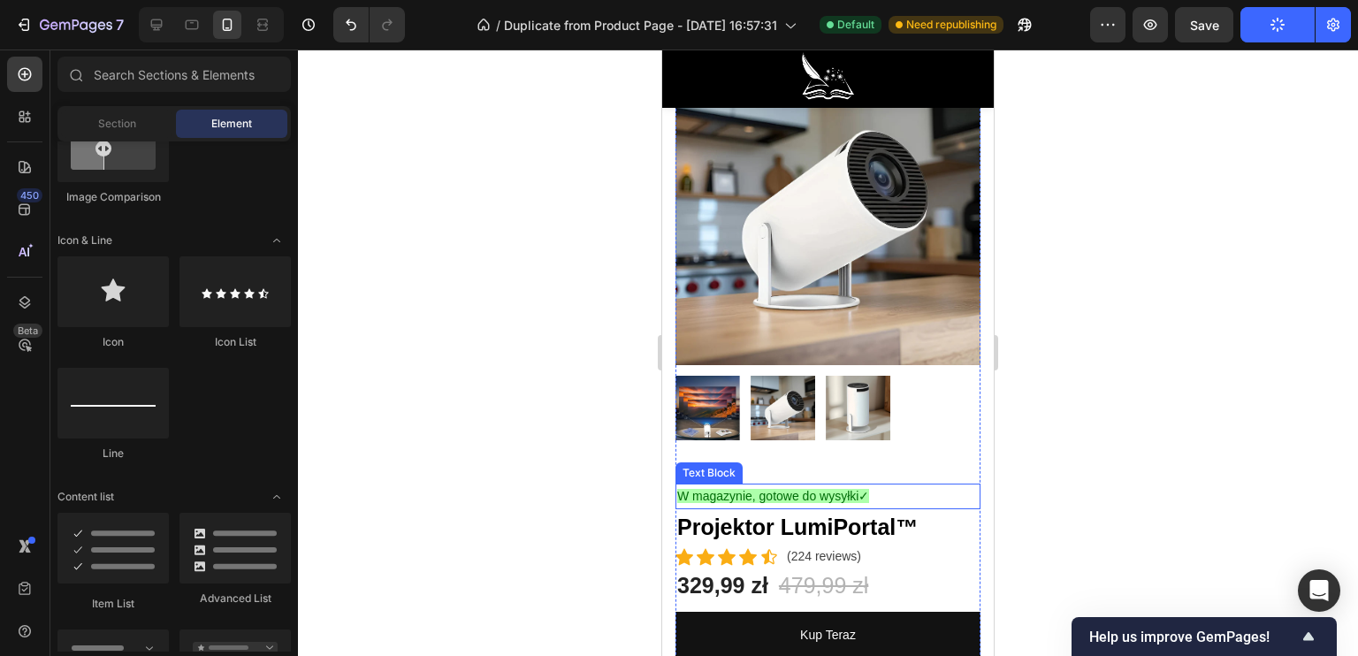
scroll to position [354, 0]
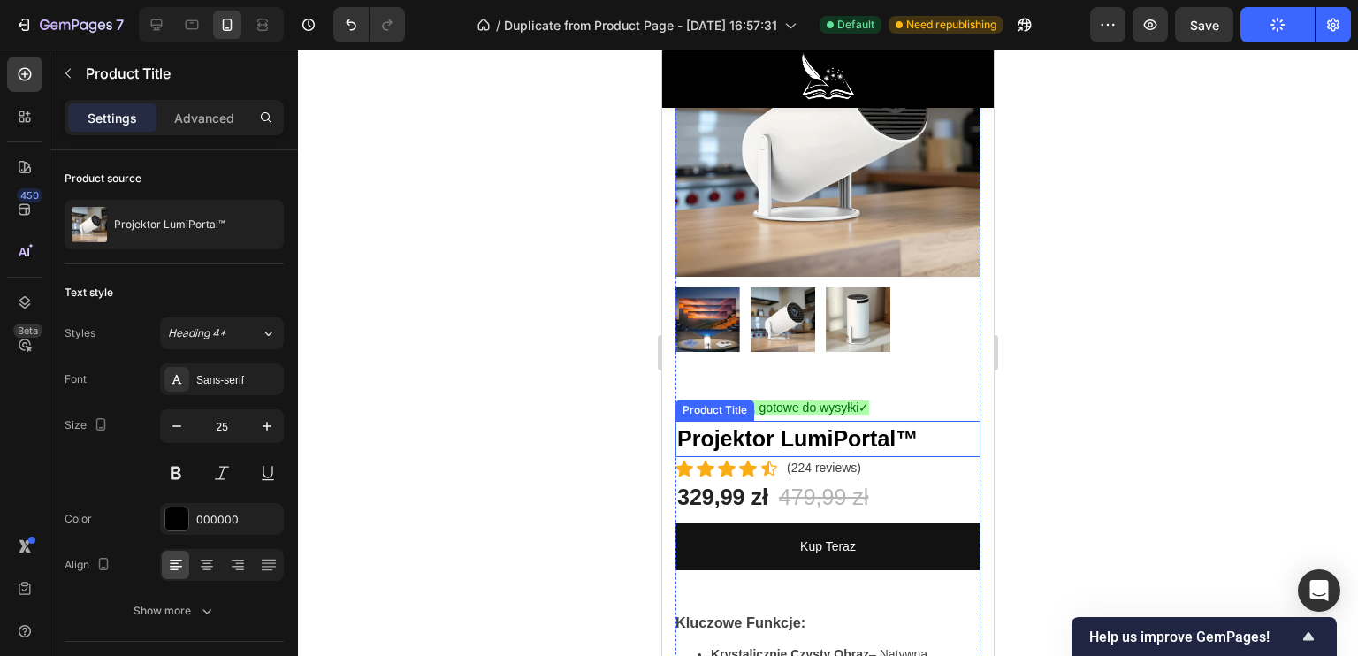
click at [919, 421] on h2 "Projektor LumiPortal™" at bounding box center [827, 439] width 305 height 37
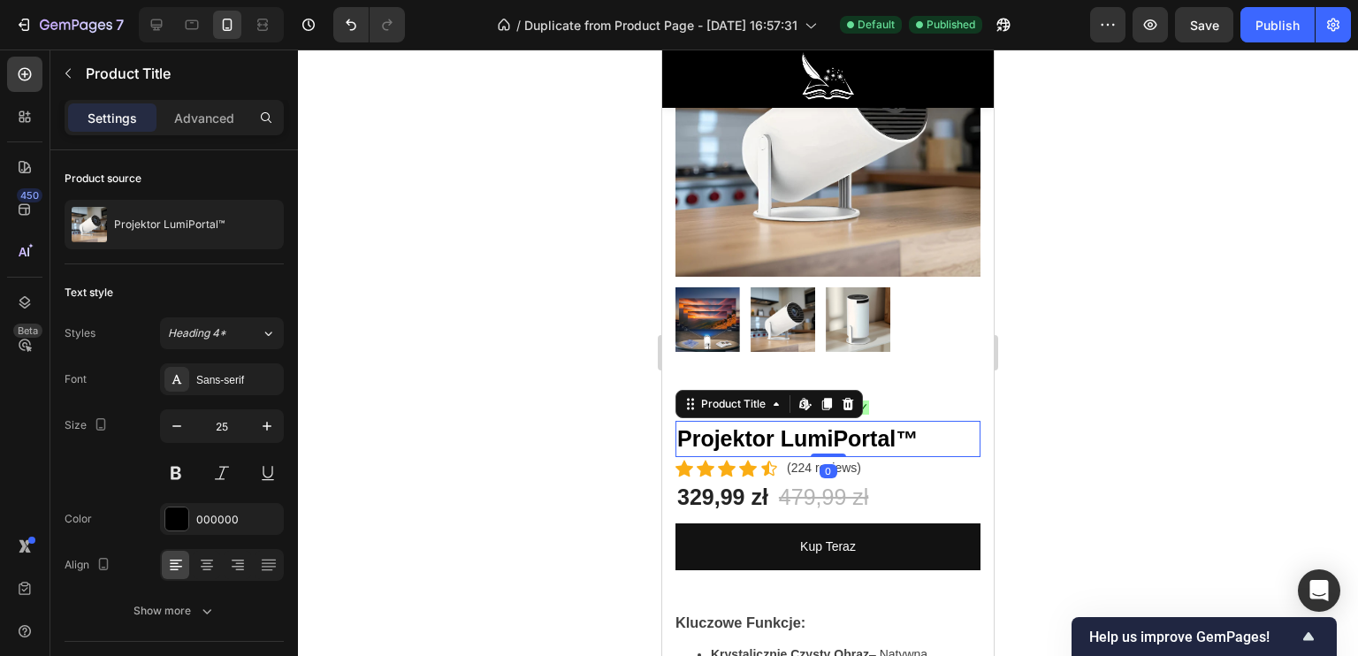
click at [919, 421] on h2 "Projektor LumiPortal™" at bounding box center [827, 439] width 305 height 37
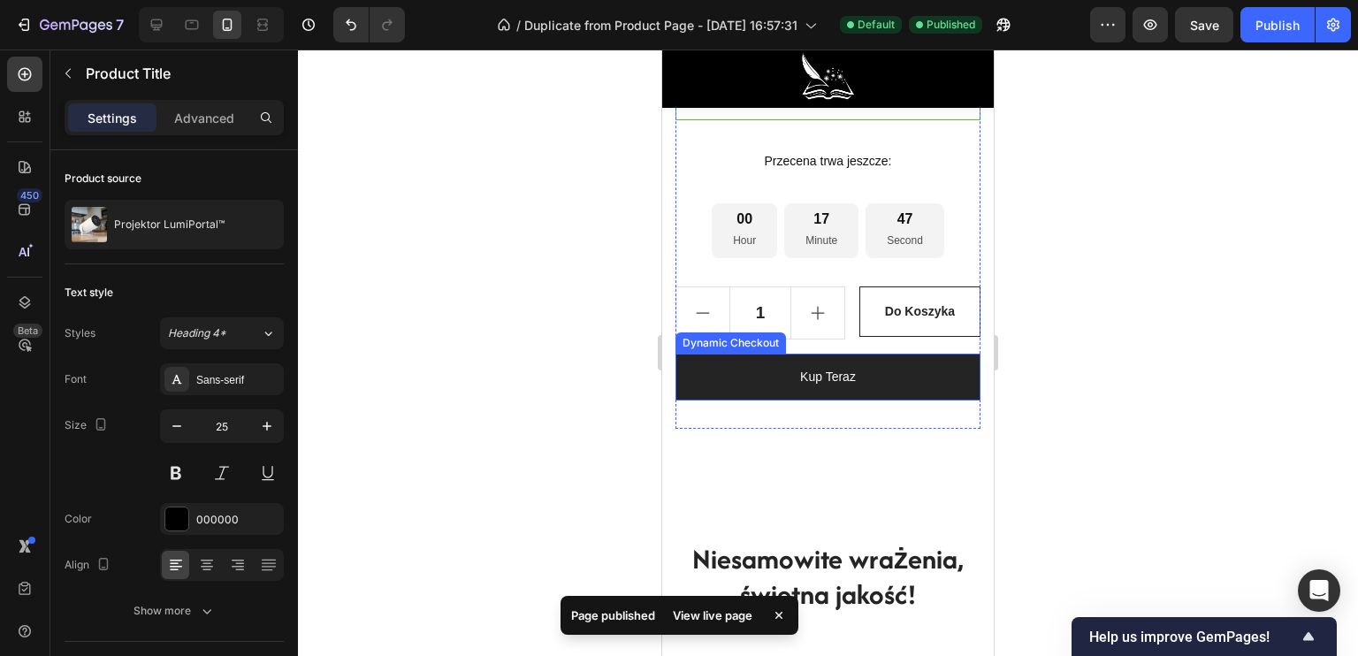
scroll to position [1591, 0]
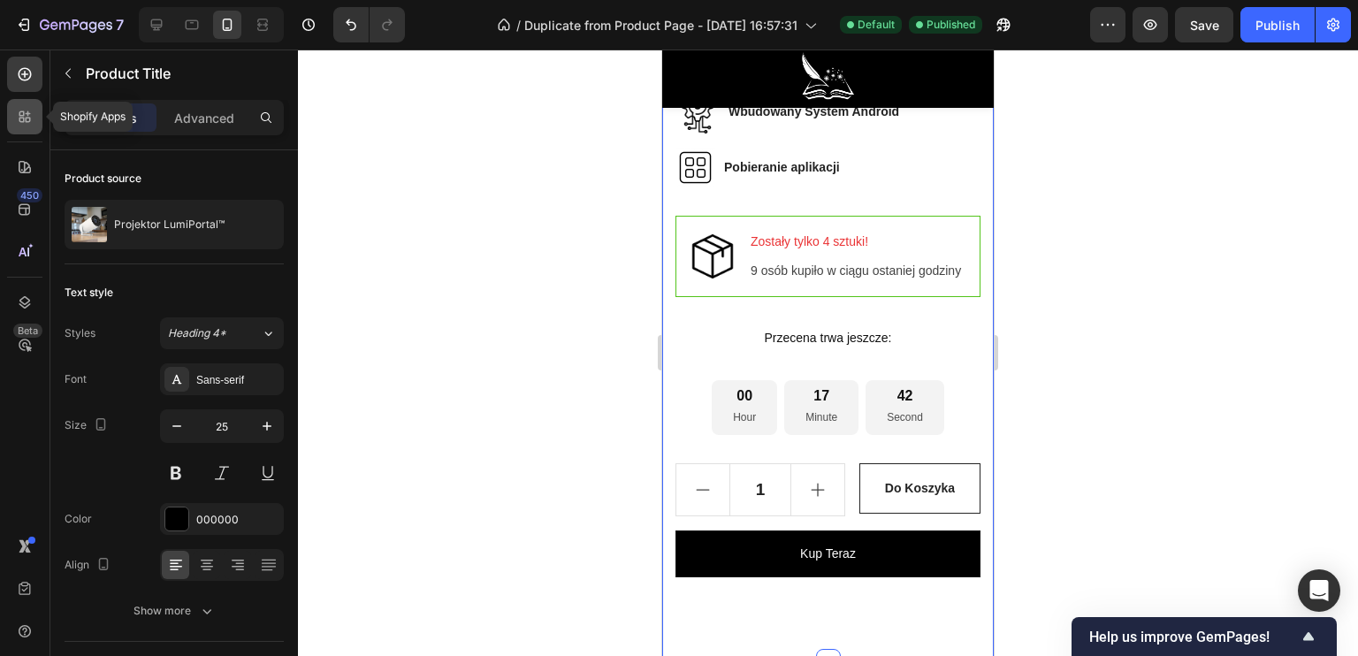
click at [21, 123] on icon at bounding box center [25, 117] width 18 height 18
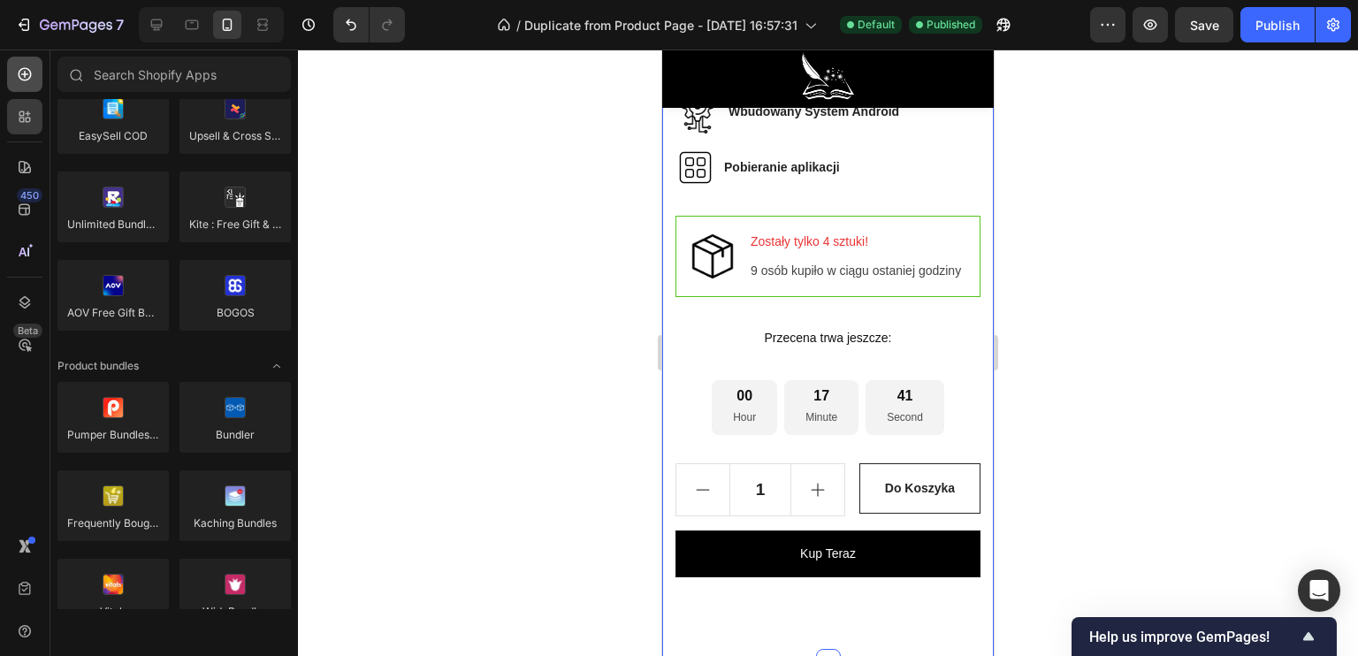
click at [26, 80] on icon at bounding box center [25, 74] width 18 height 18
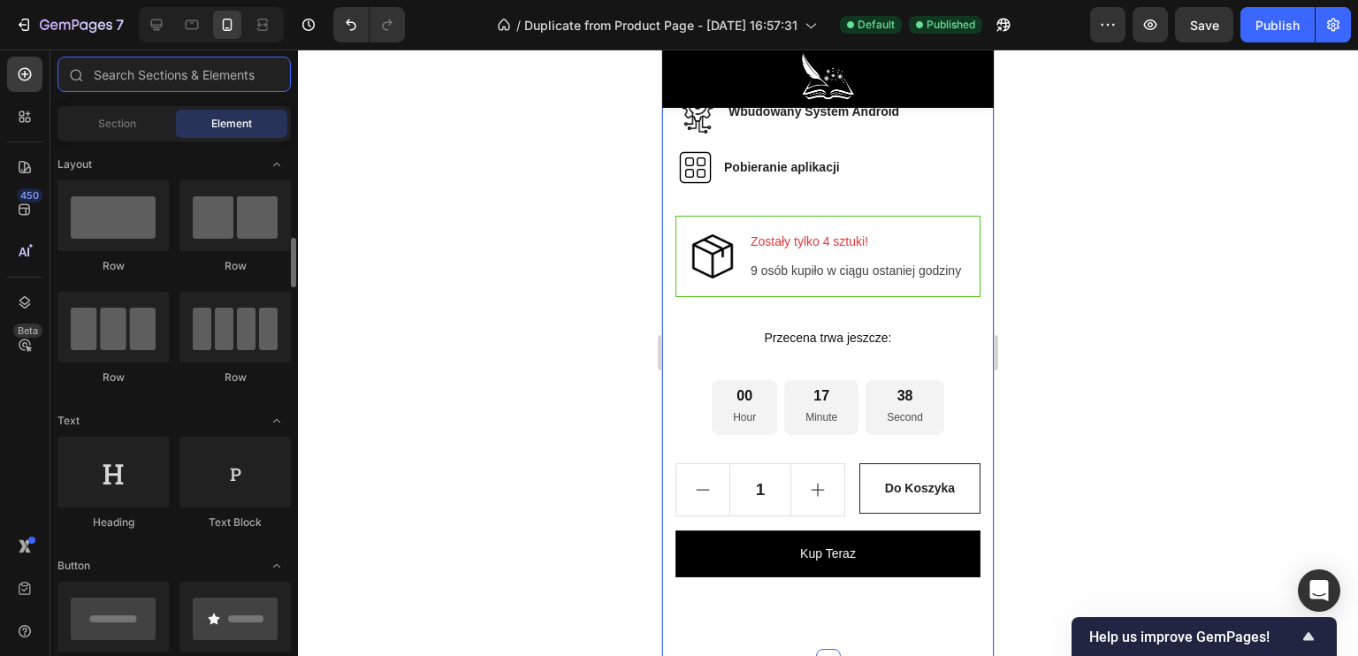
scroll to position [88, 0]
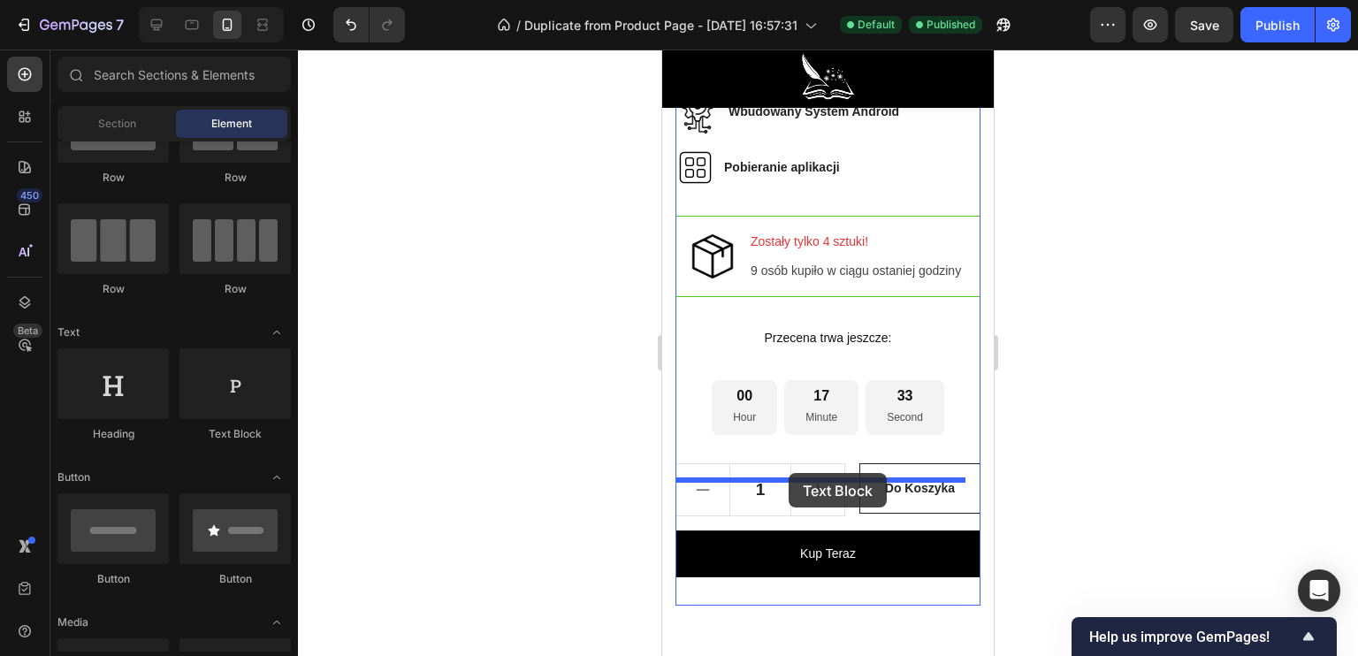
drag, startPoint x: 884, startPoint y: 441, endPoint x: 789, endPoint y: 472, distance: 100.4
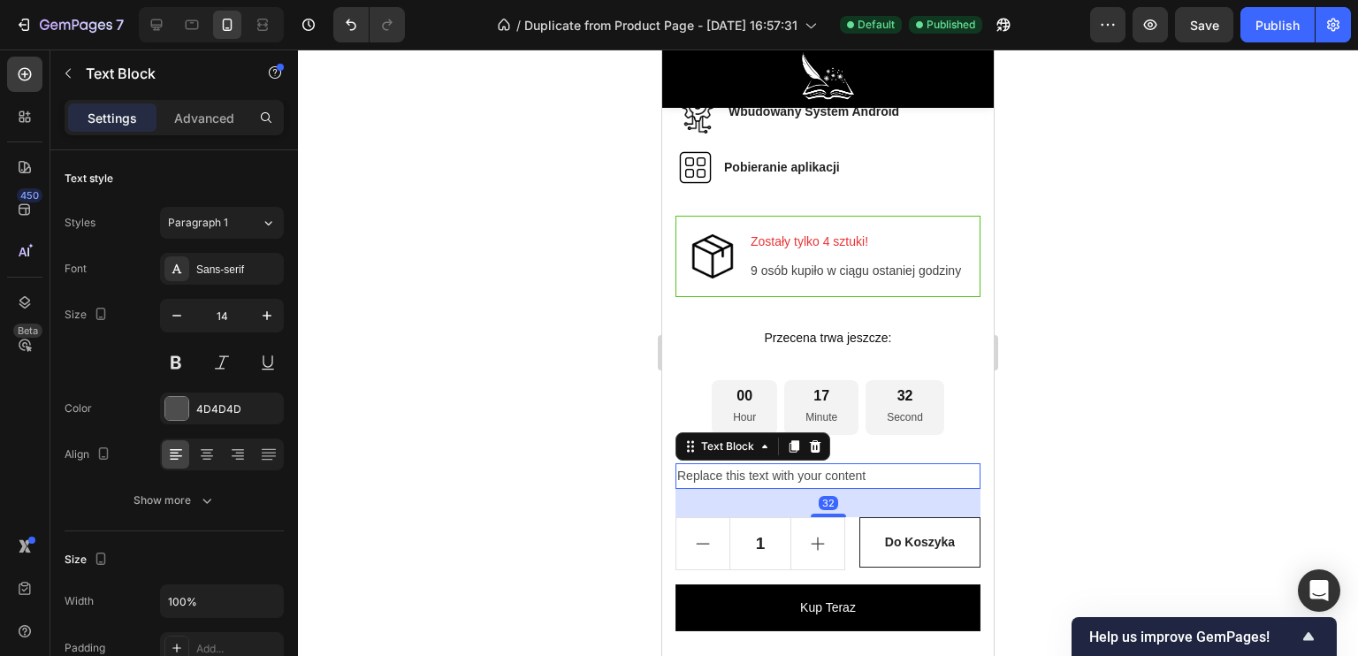
click at [870, 489] on div "Replace this text with your content" at bounding box center [827, 476] width 305 height 26
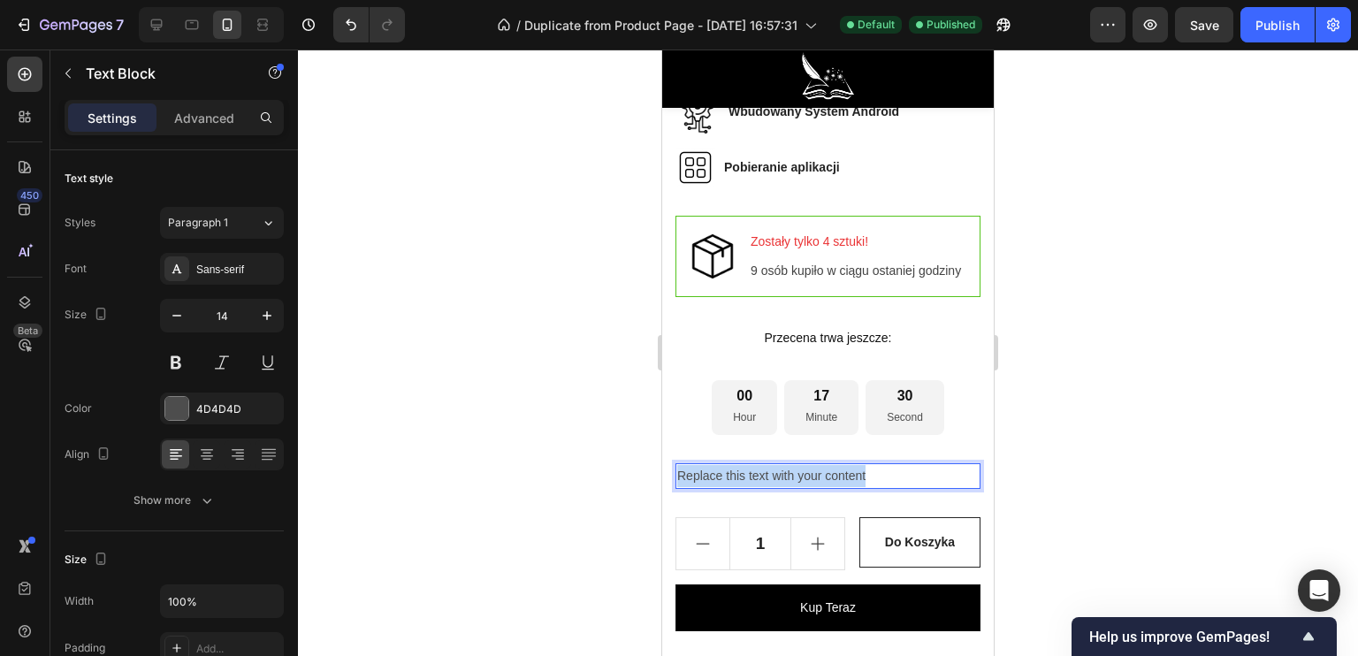
drag, startPoint x: 881, startPoint y: 490, endPoint x: 677, endPoint y: 487, distance: 203.3
click at [677, 487] on p "Replace this text with your content" at bounding box center [827, 476] width 301 height 22
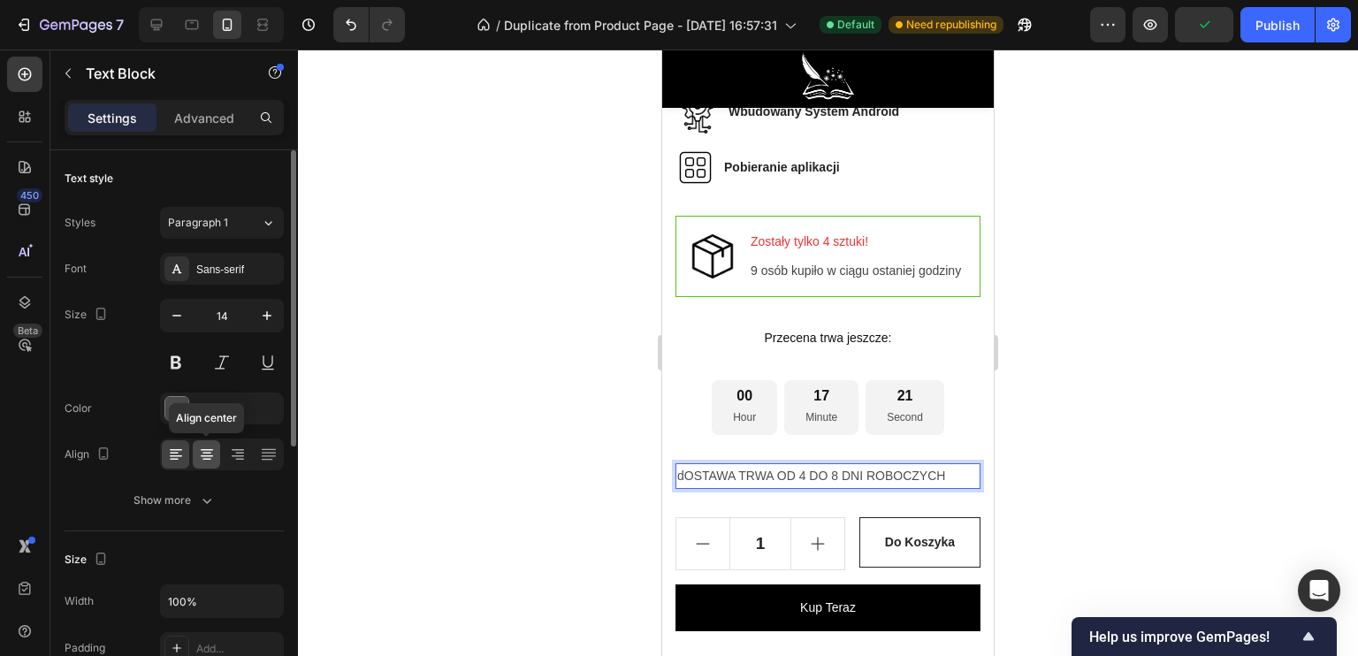
click at [209, 453] on icon at bounding box center [206, 454] width 9 height 2
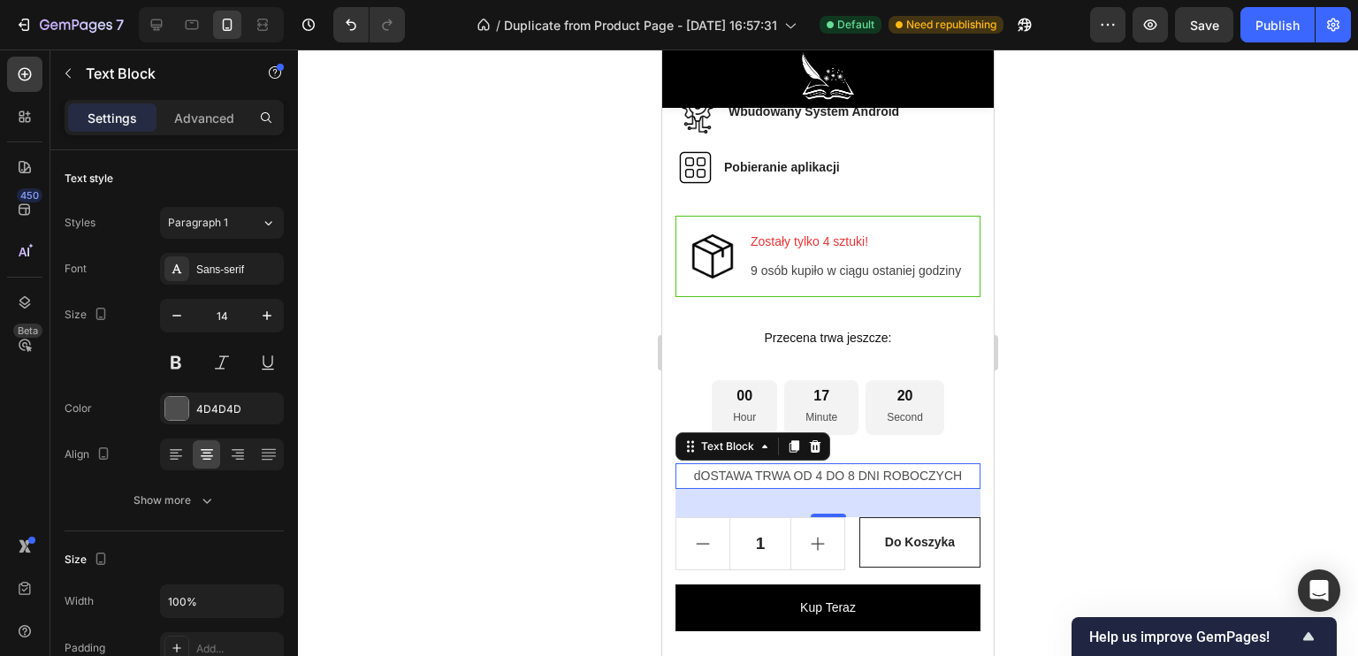
click at [686, 487] on p "dOSTAWA TRWA OD 4 DO 8 DNI ROBOCZYCH" at bounding box center [827, 476] width 301 height 22
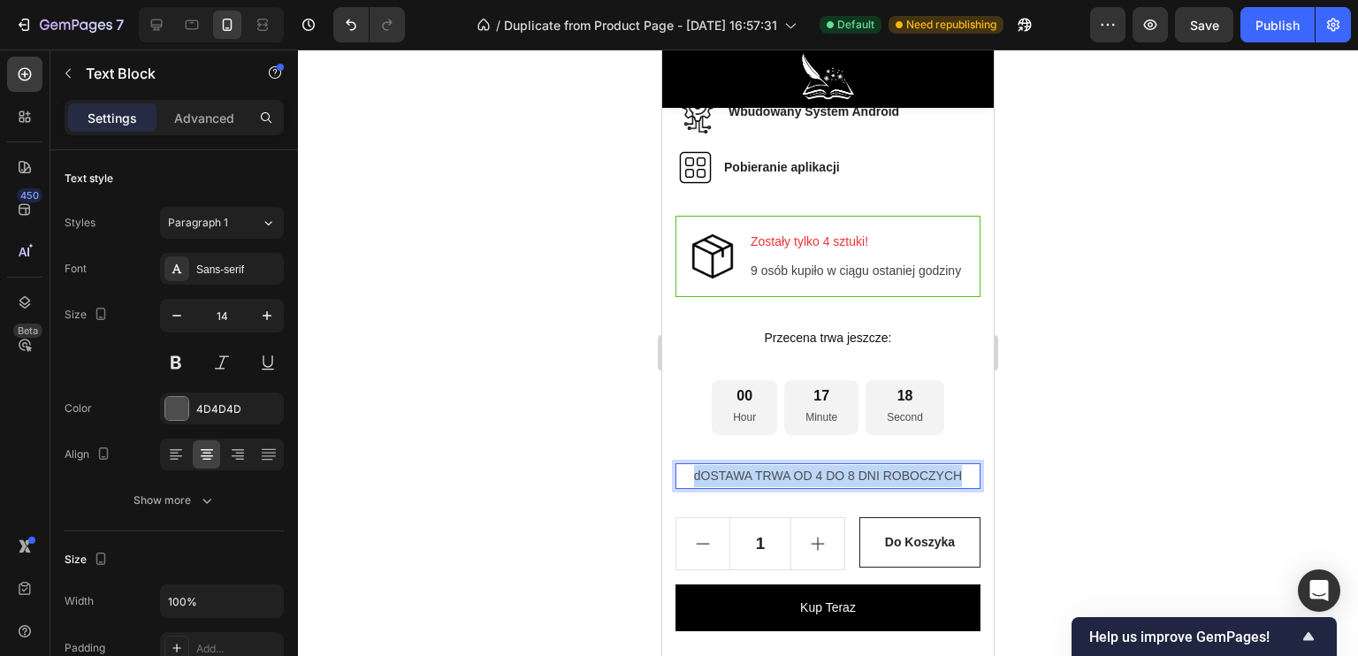
drag, startPoint x: 700, startPoint y: 491, endPoint x: 960, endPoint y: 504, distance: 260.2
click at [960, 489] on div "dOSTAWA TRWA OD 4 DO 8 DNI ROBOCZYCH" at bounding box center [827, 476] width 305 height 26
click at [555, 470] on div at bounding box center [828, 353] width 1060 height 606
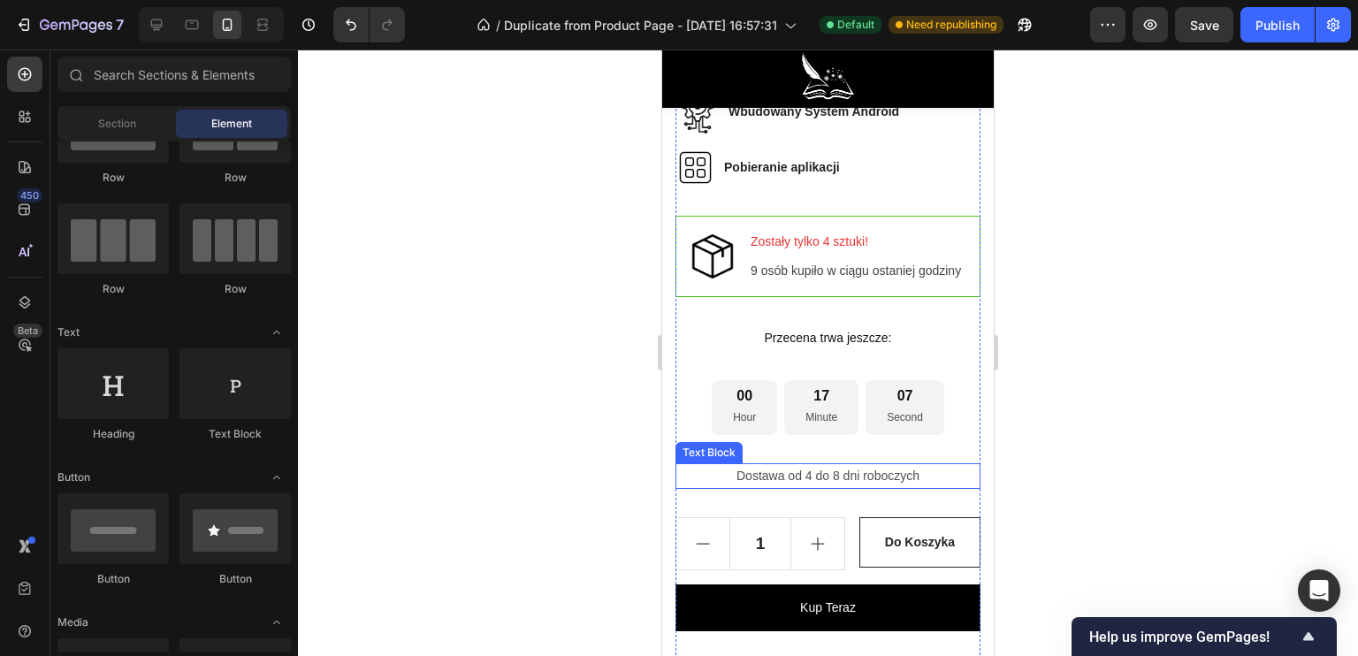
click at [778, 487] on p "Dostawa od 4 do 8 dni roboczych" at bounding box center [827, 476] width 301 height 22
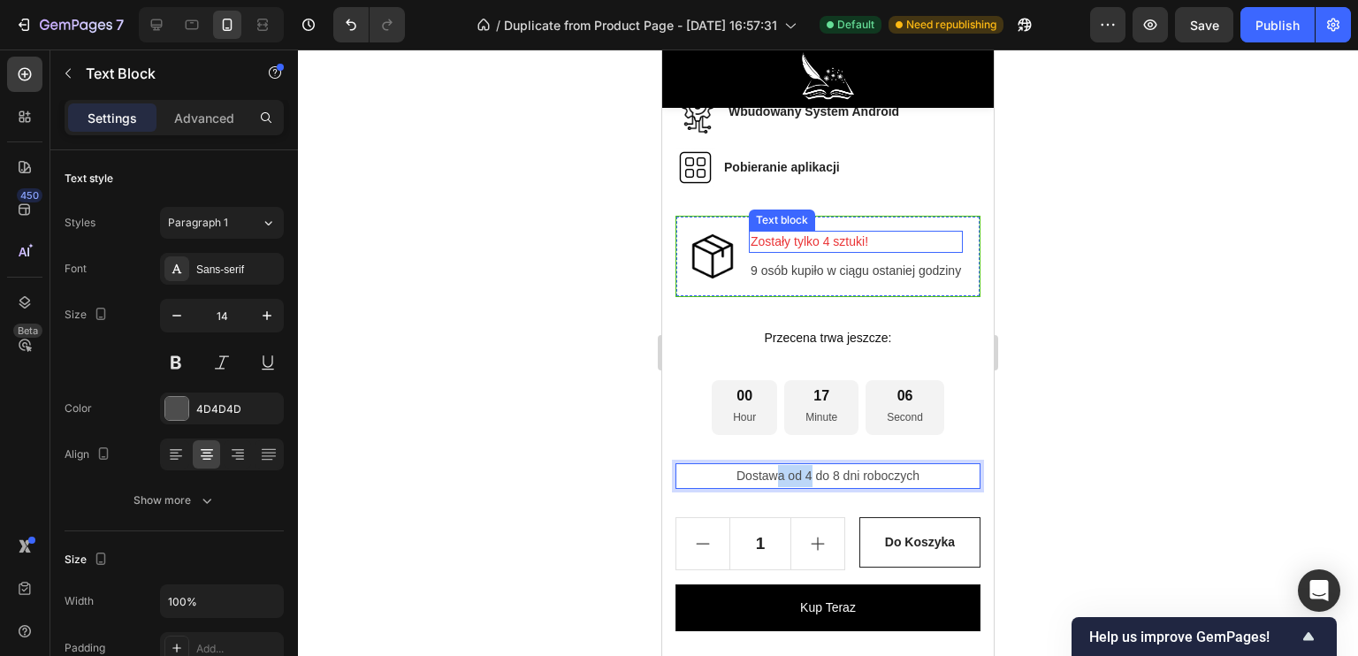
drag, startPoint x: 803, startPoint y: 494, endPoint x: 726, endPoint y: 310, distance: 199.3
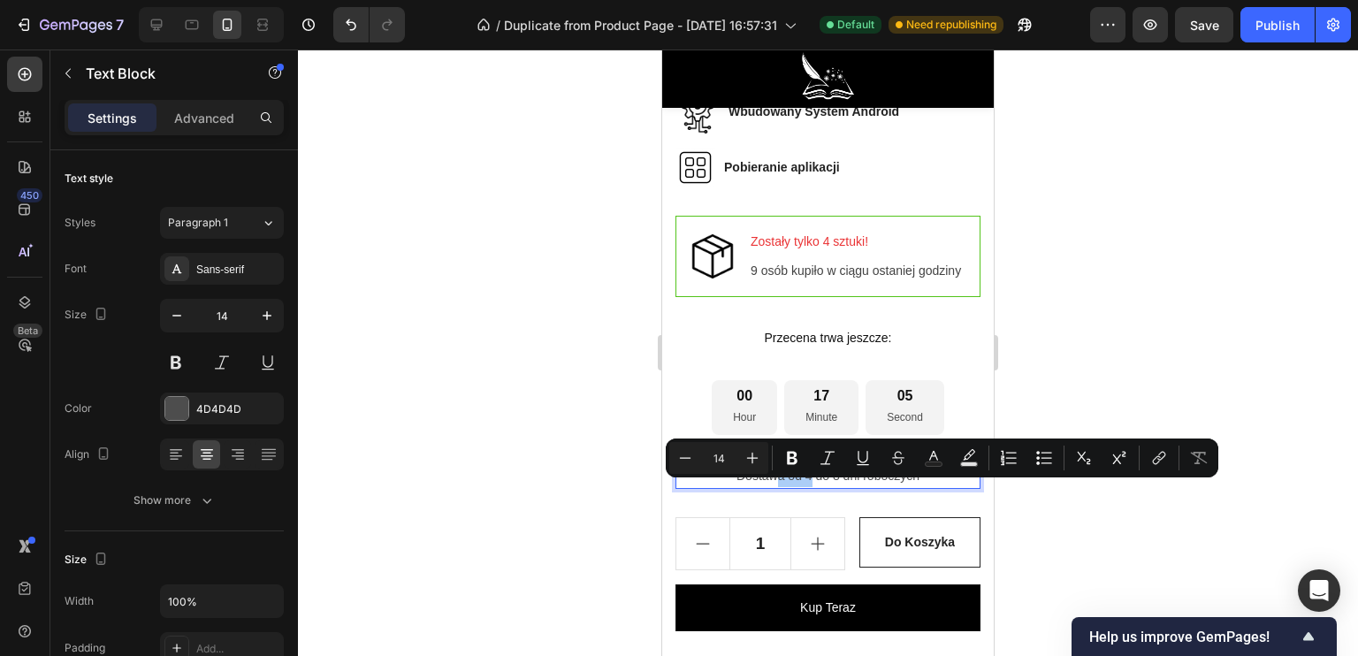
click at [578, 448] on div at bounding box center [828, 353] width 1060 height 606
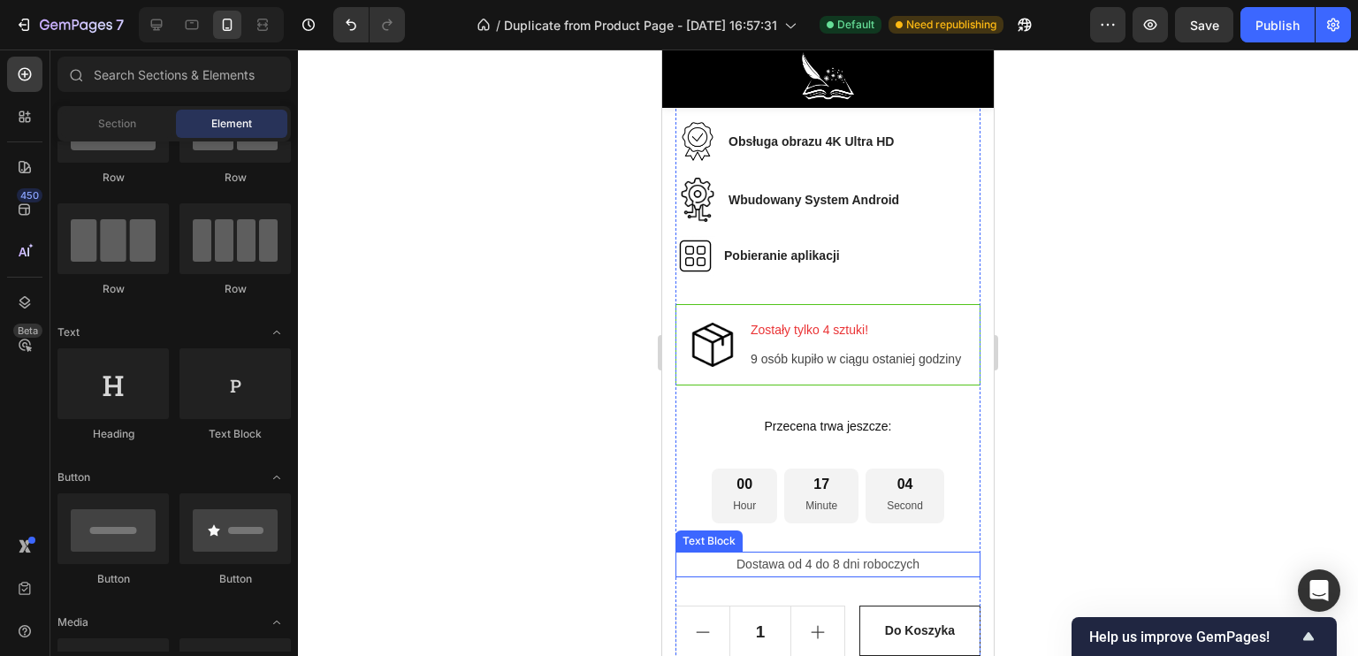
scroll to position [1680, 0]
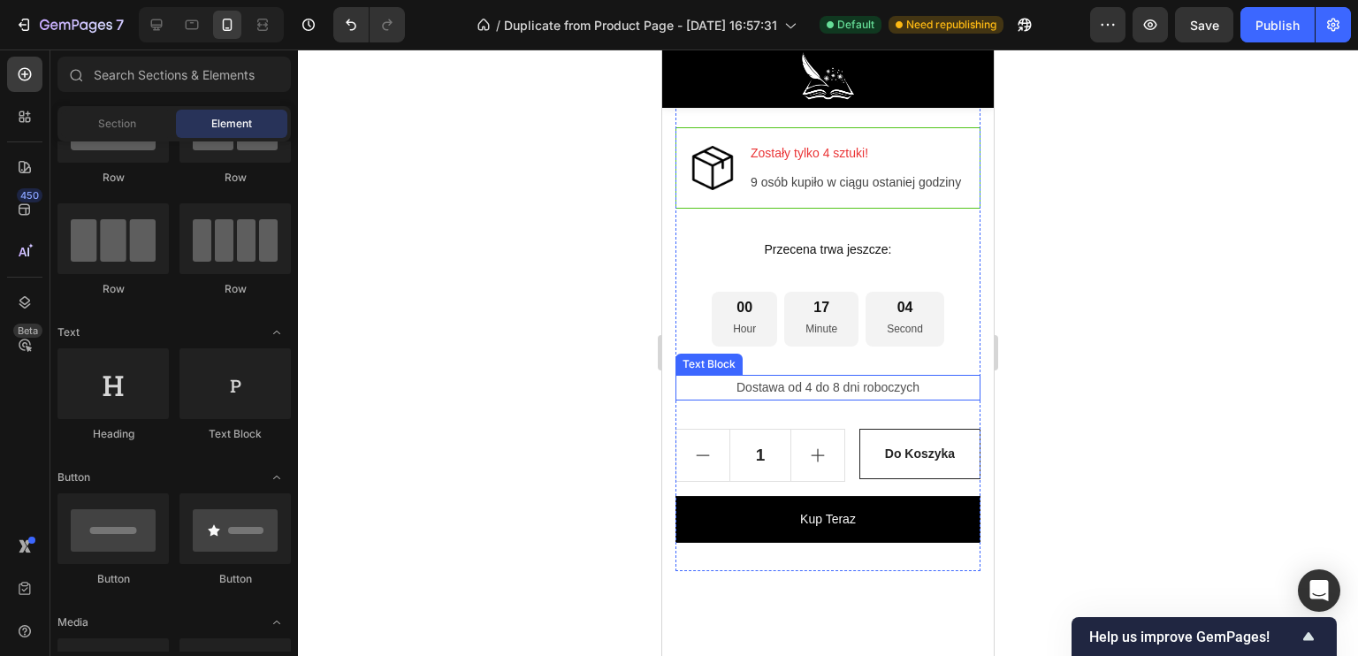
click at [778, 399] on p "Dostawa od 4 do 8 dni roboczych" at bounding box center [827, 388] width 301 height 22
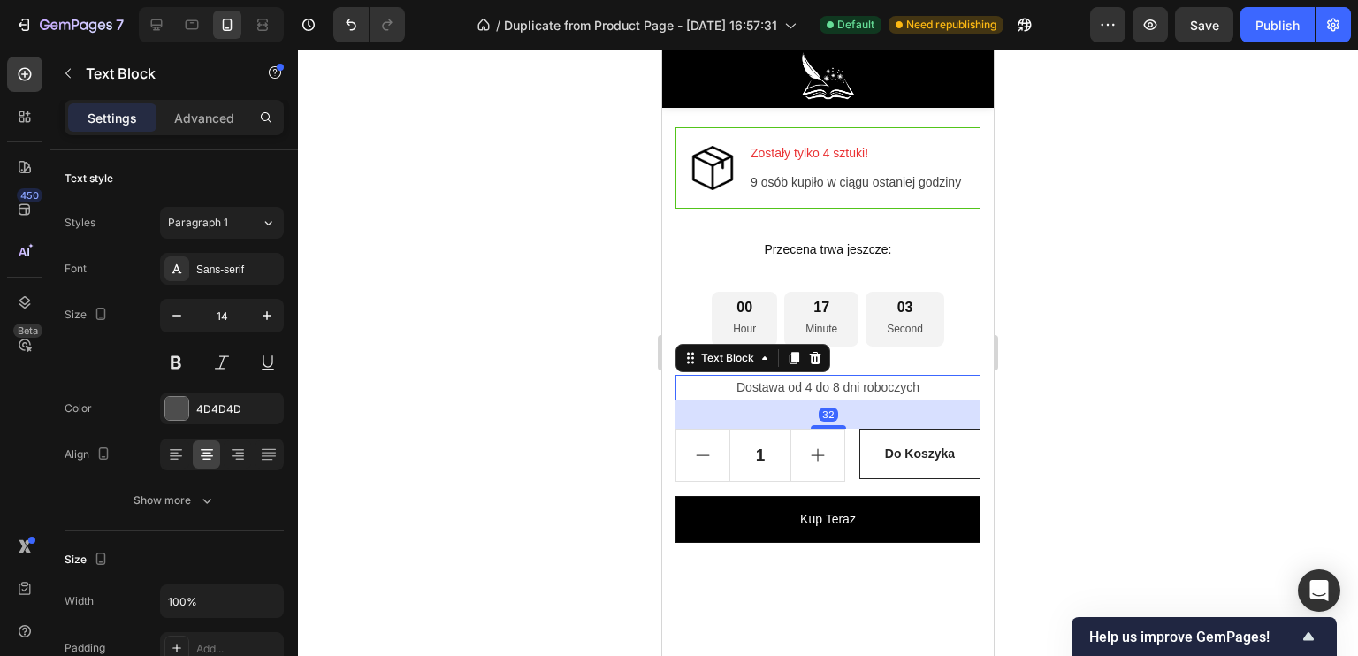
click at [600, 430] on div at bounding box center [828, 353] width 1060 height 606
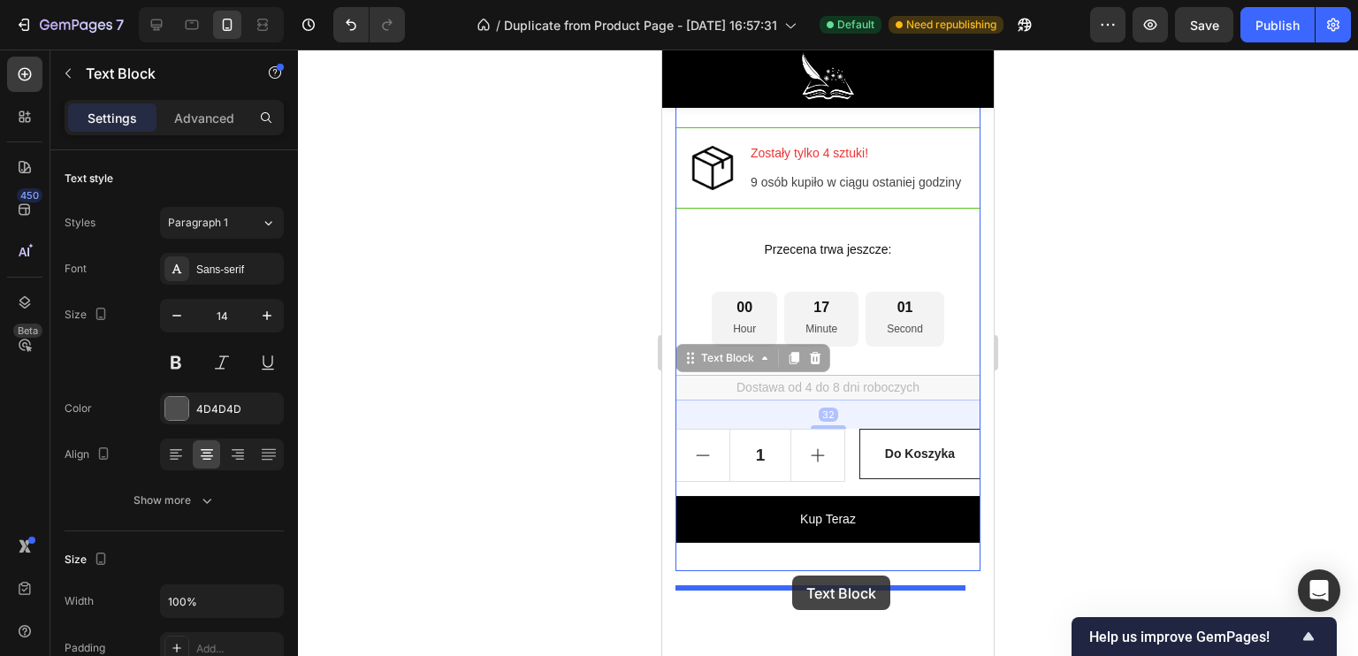
drag, startPoint x: 776, startPoint y: 405, endPoint x: 792, endPoint y: 576, distance: 171.4
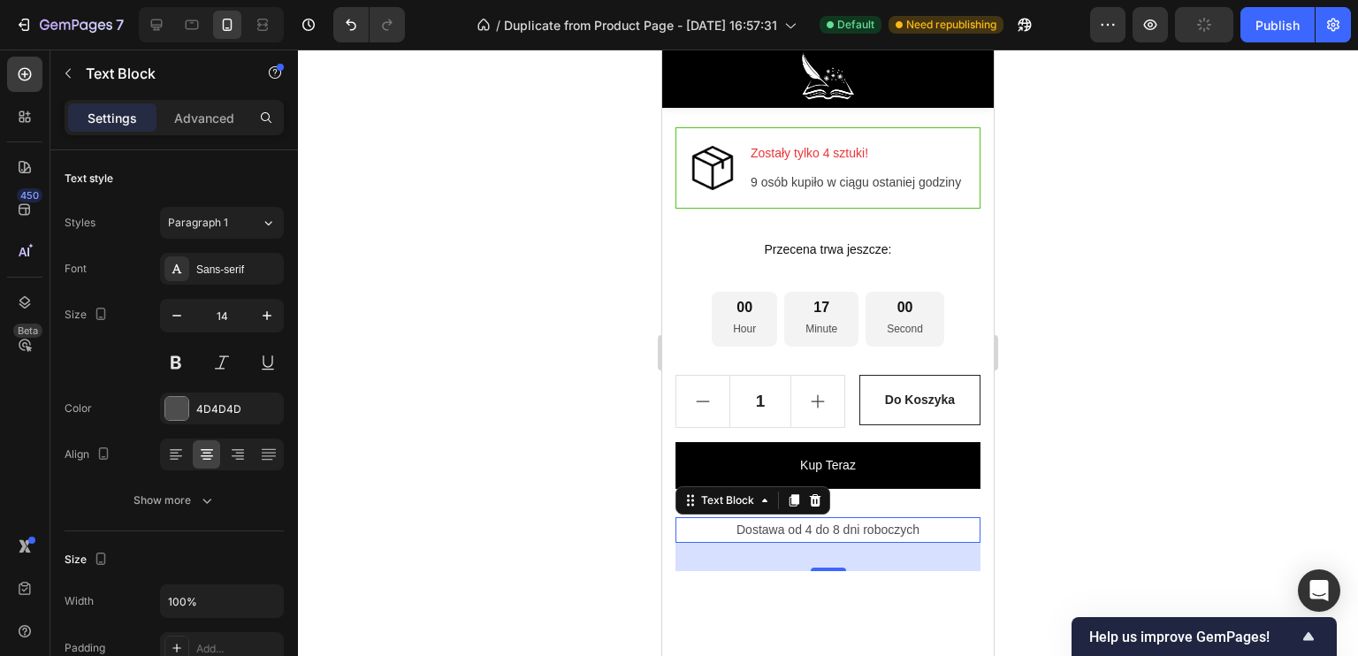
click at [586, 558] on div at bounding box center [828, 353] width 1060 height 606
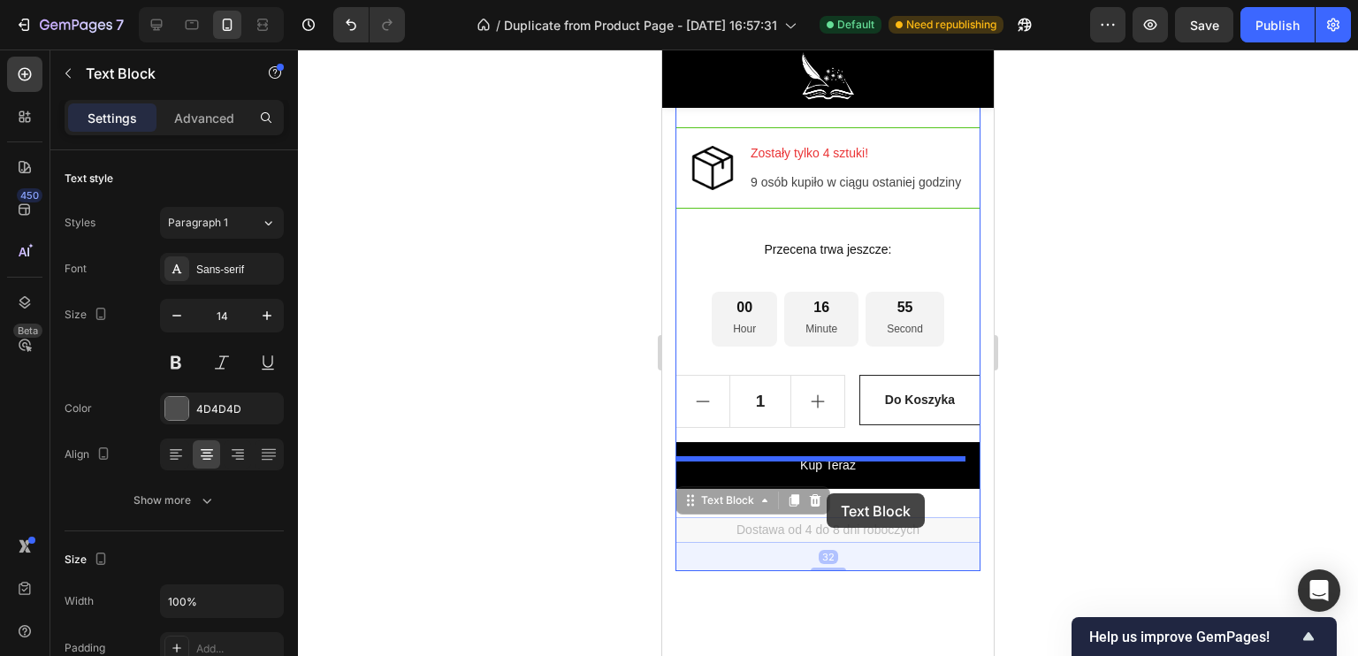
drag, startPoint x: 794, startPoint y: 546, endPoint x: 827, endPoint y: 493, distance: 62.3
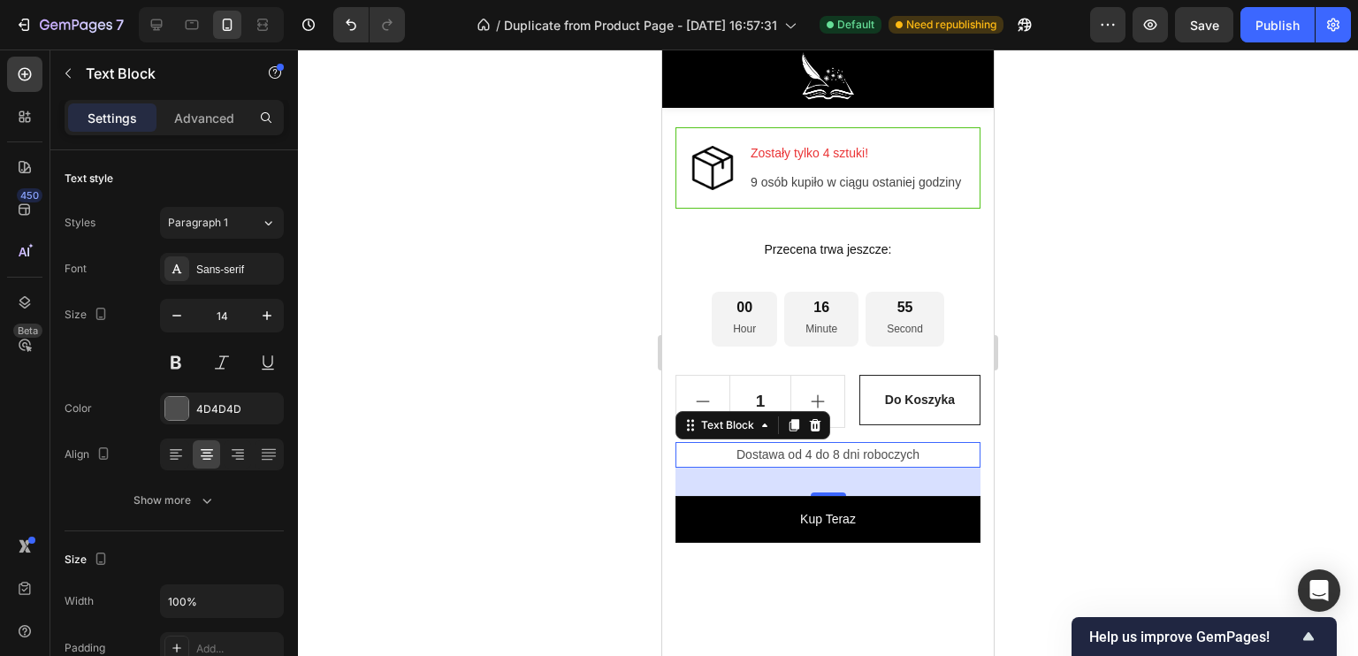
click at [602, 481] on div at bounding box center [828, 353] width 1060 height 606
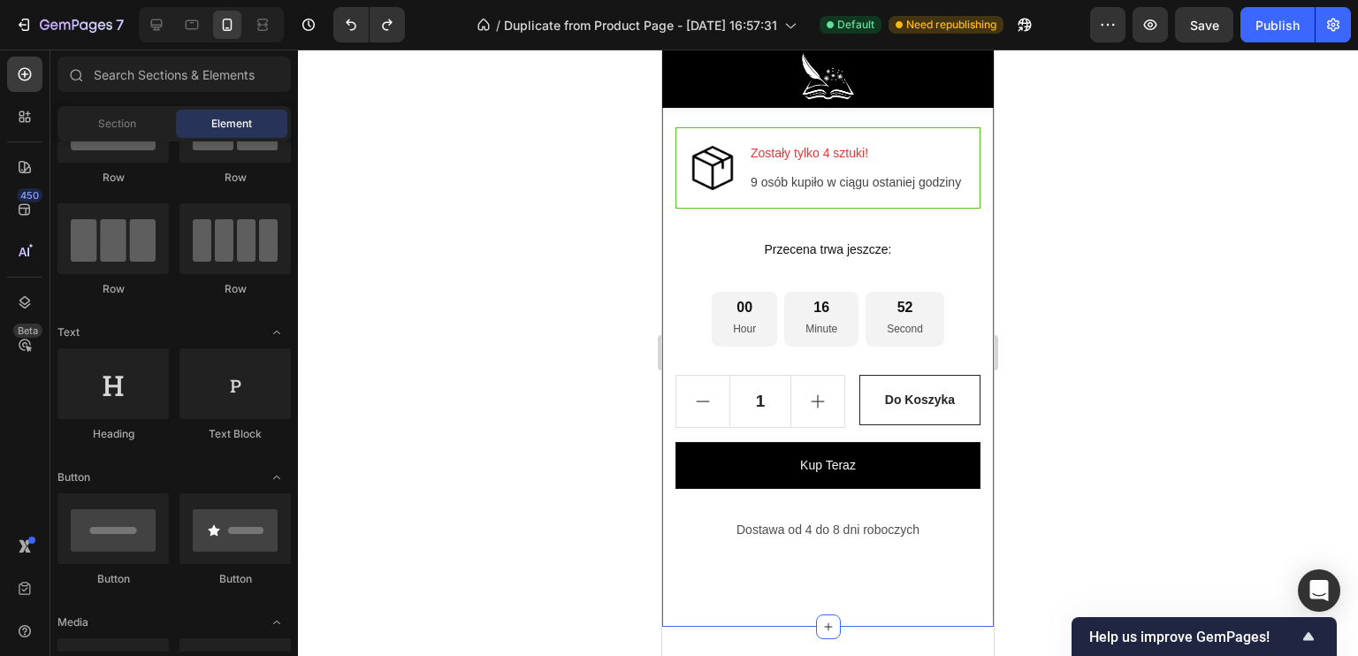
click at [572, 505] on div at bounding box center [828, 353] width 1060 height 606
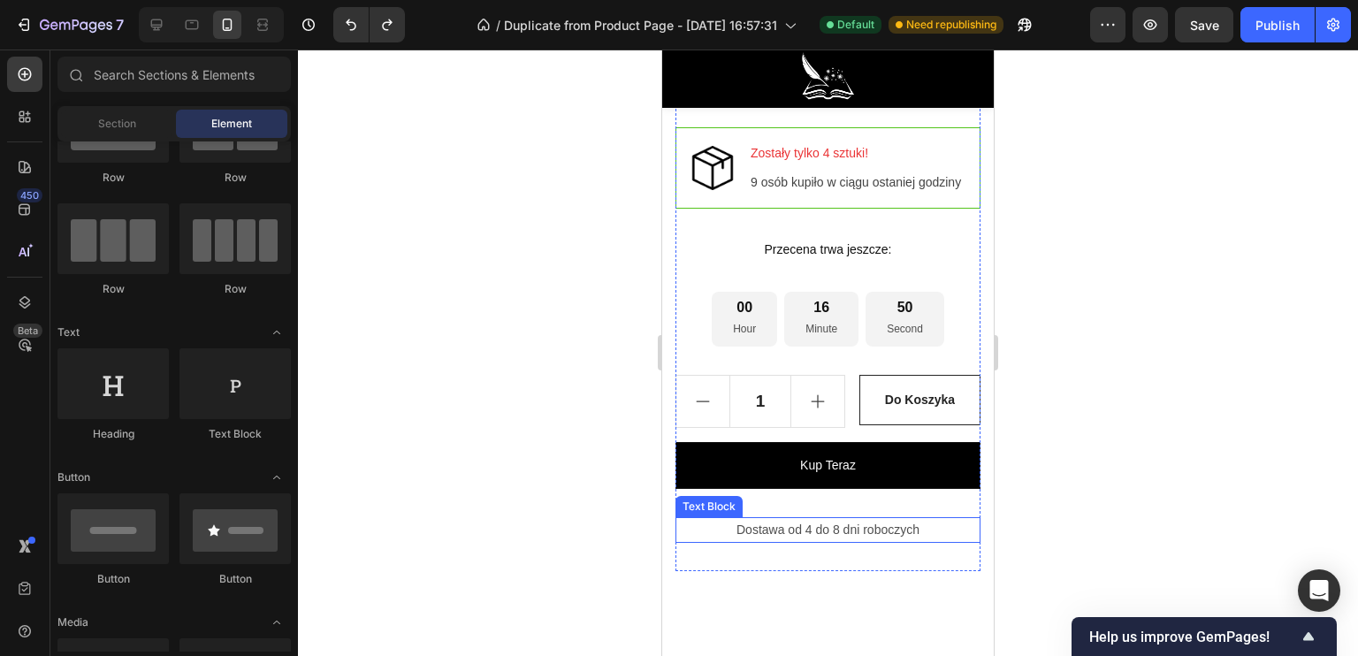
click at [781, 539] on p "Dostawa od 4 do 8 dni roboczych" at bounding box center [827, 530] width 301 height 22
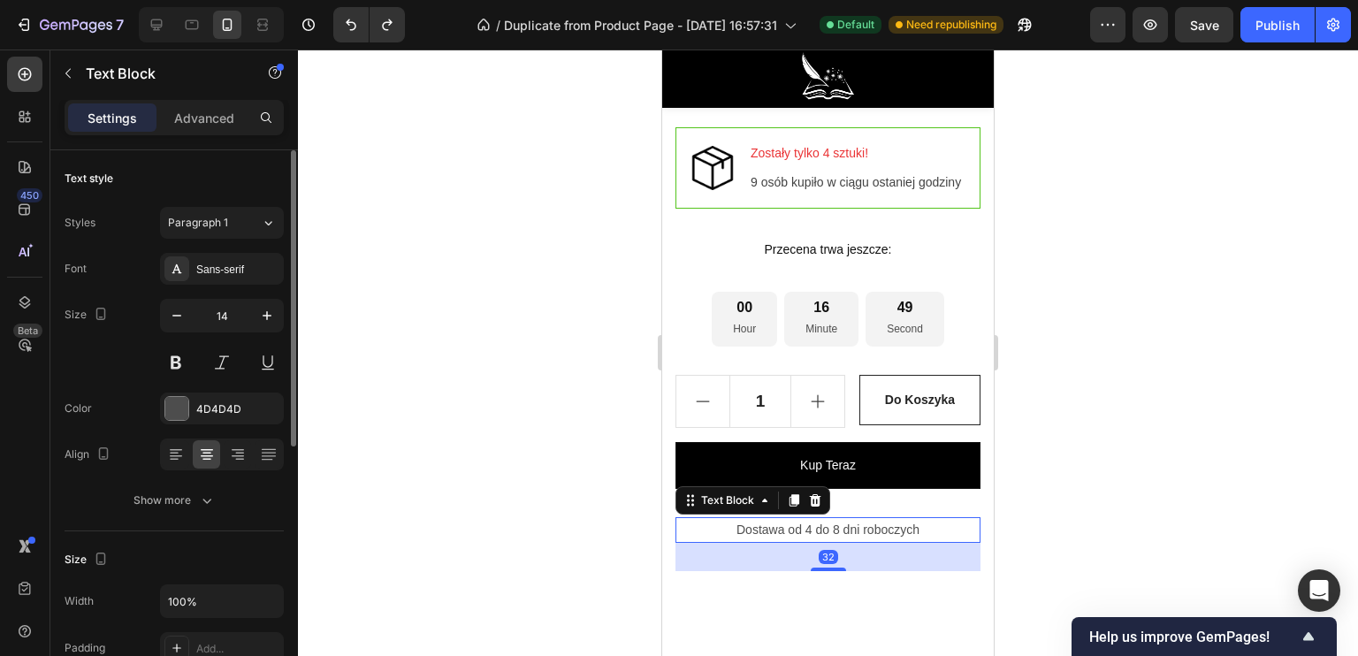
scroll to position [88, 0]
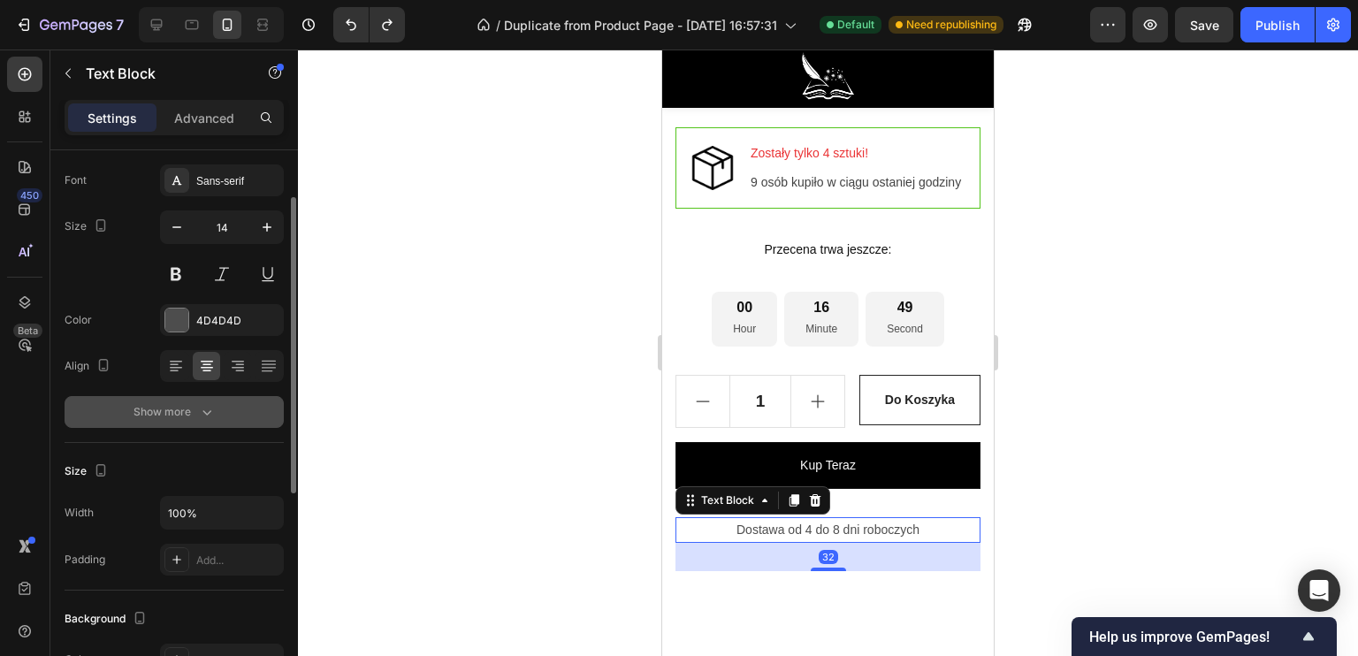
click at [175, 416] on div "Show more" at bounding box center [174, 412] width 82 height 18
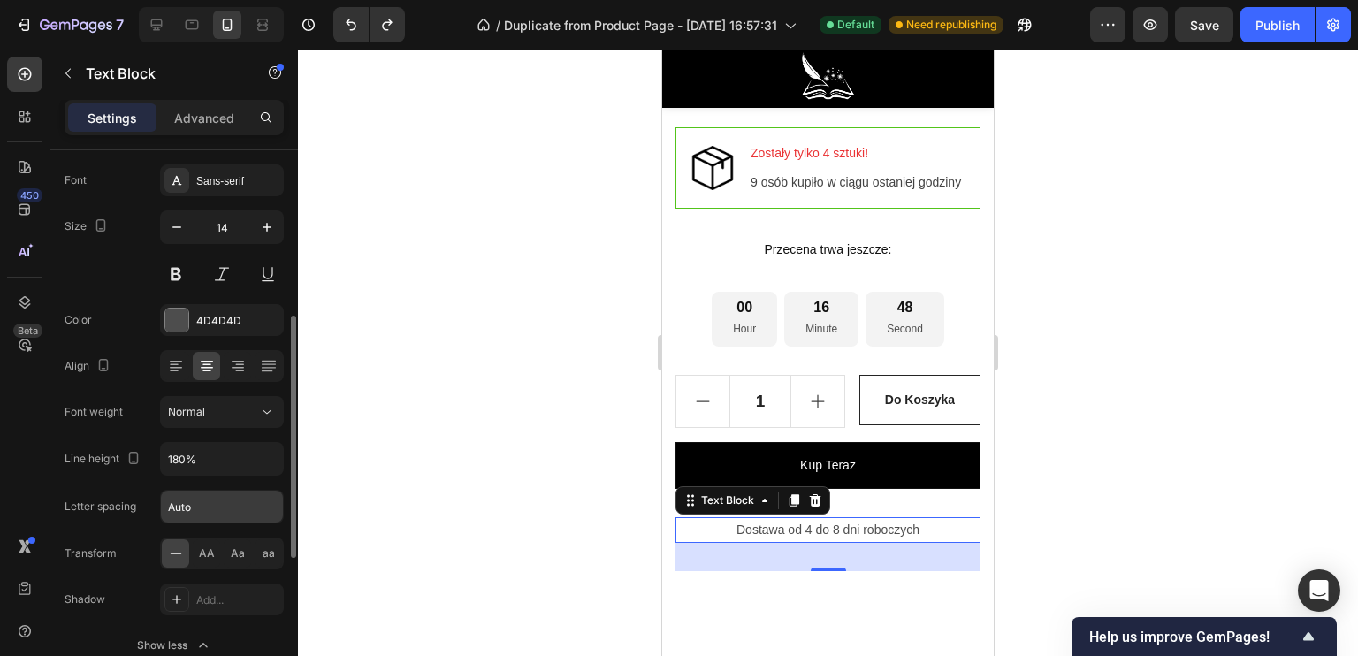
scroll to position [177, 0]
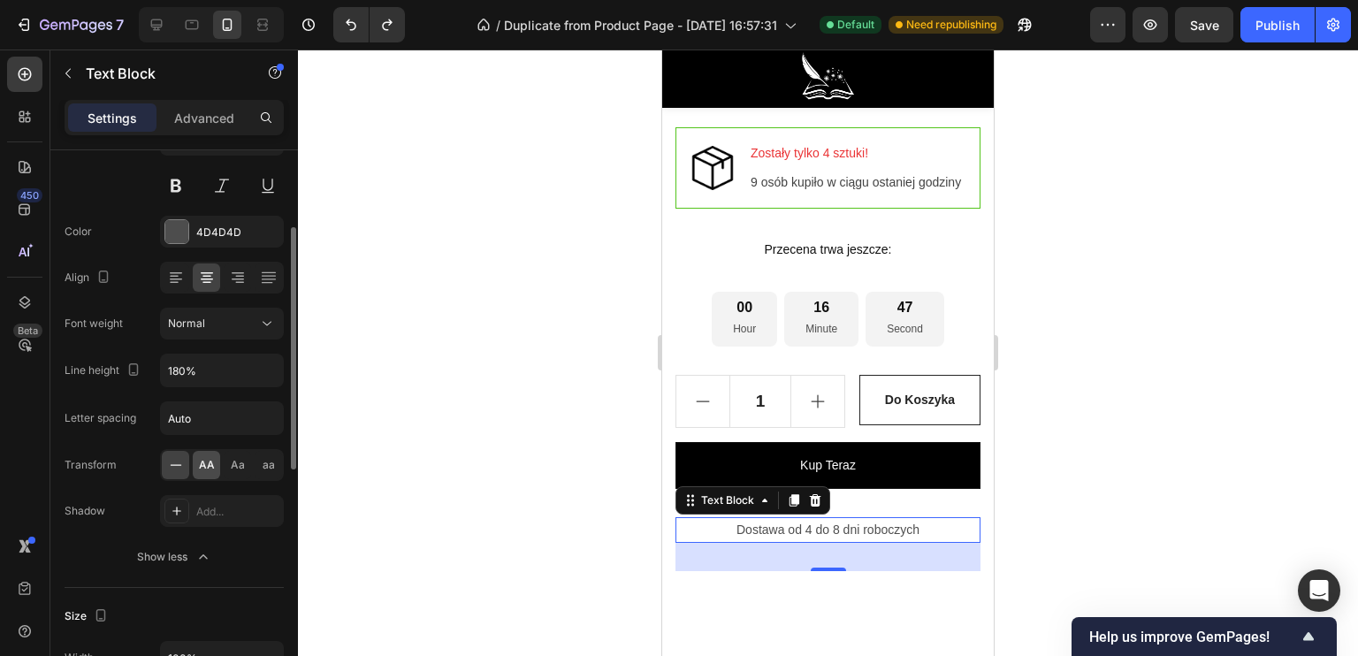
click at [209, 458] on span "AA" at bounding box center [207, 465] width 16 height 16
click at [187, 461] on div at bounding box center [175, 465] width 27 height 28
click at [239, 463] on span "Aa" at bounding box center [238, 465] width 14 height 16
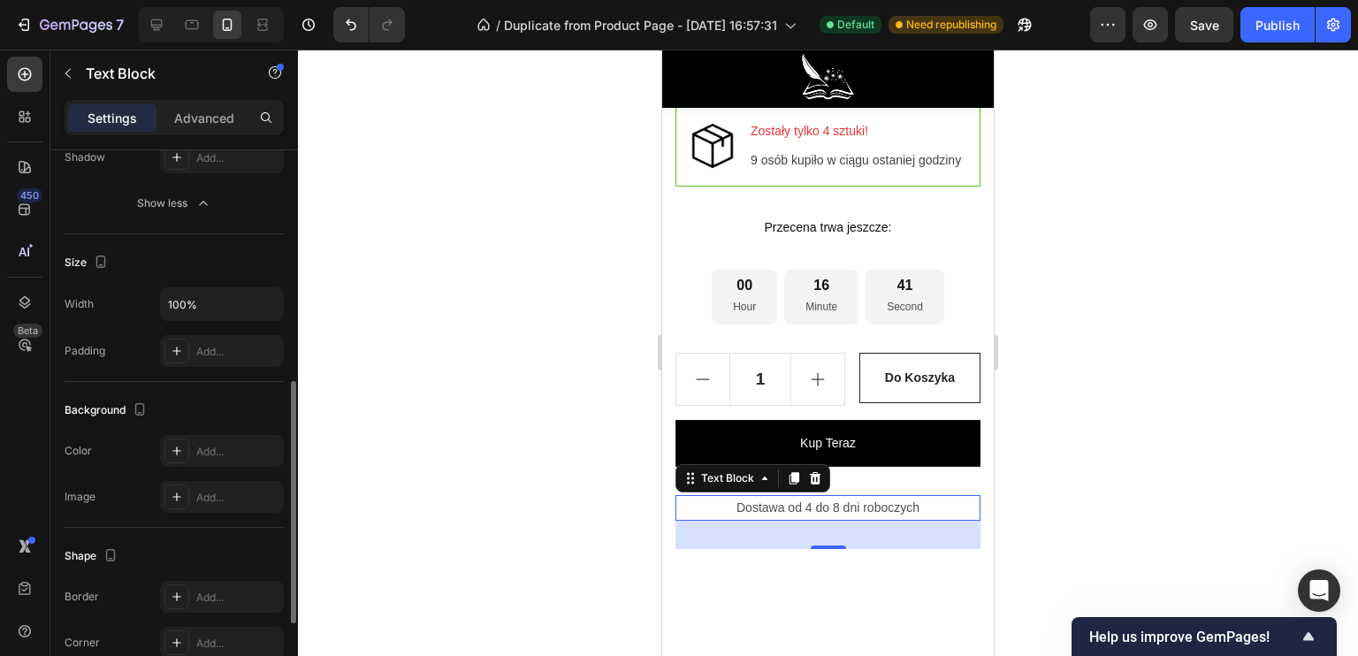
scroll to position [619, 0]
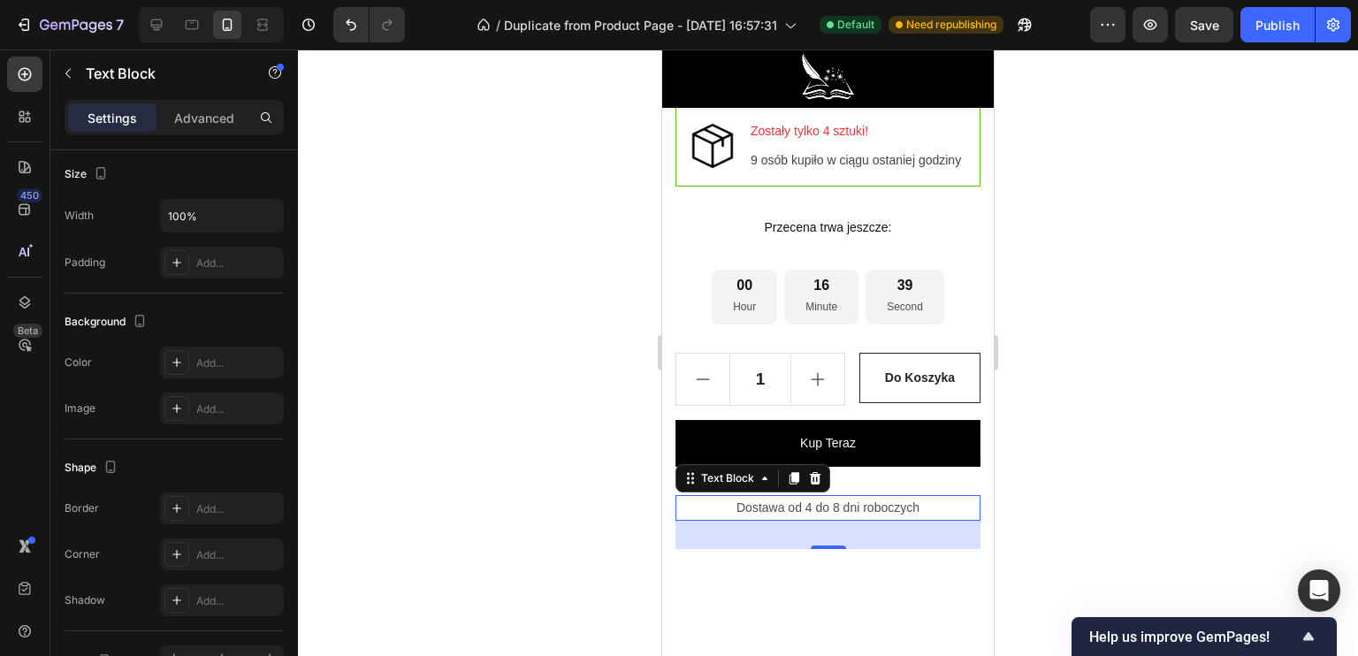
click at [537, 479] on div at bounding box center [828, 353] width 1060 height 606
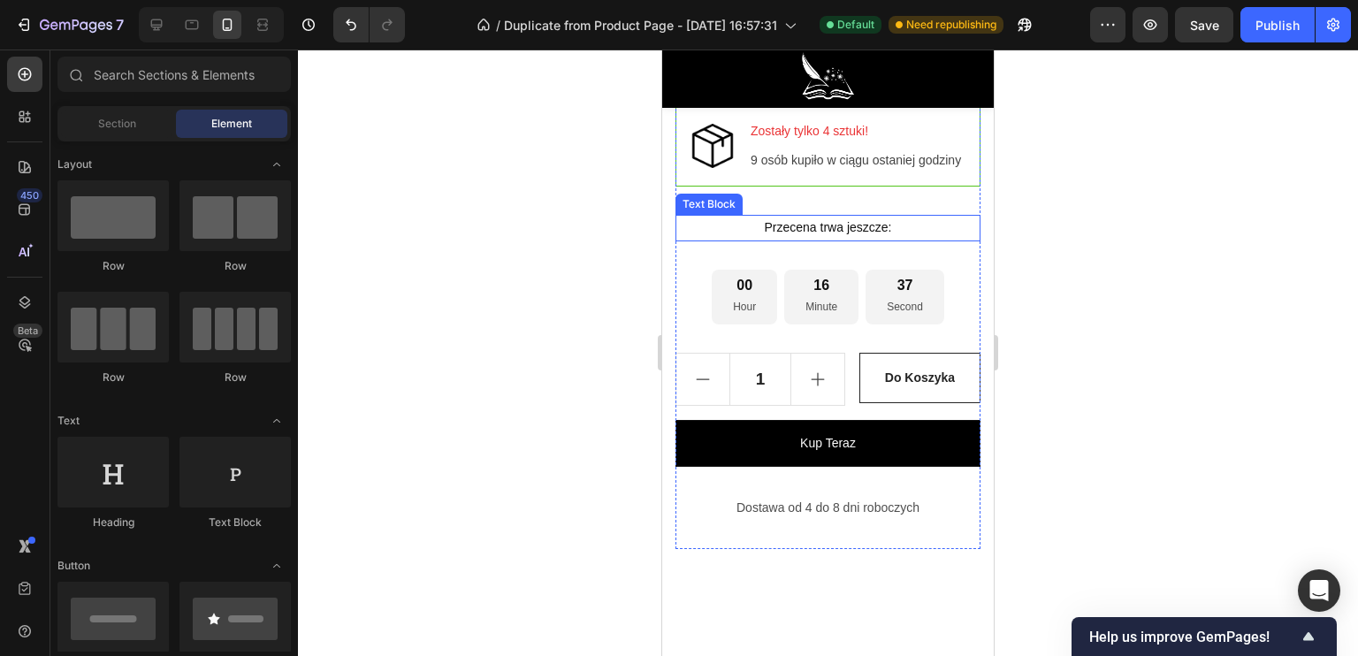
click at [789, 239] on p "Przecena trwa jeszcze:" at bounding box center [827, 228] width 301 height 22
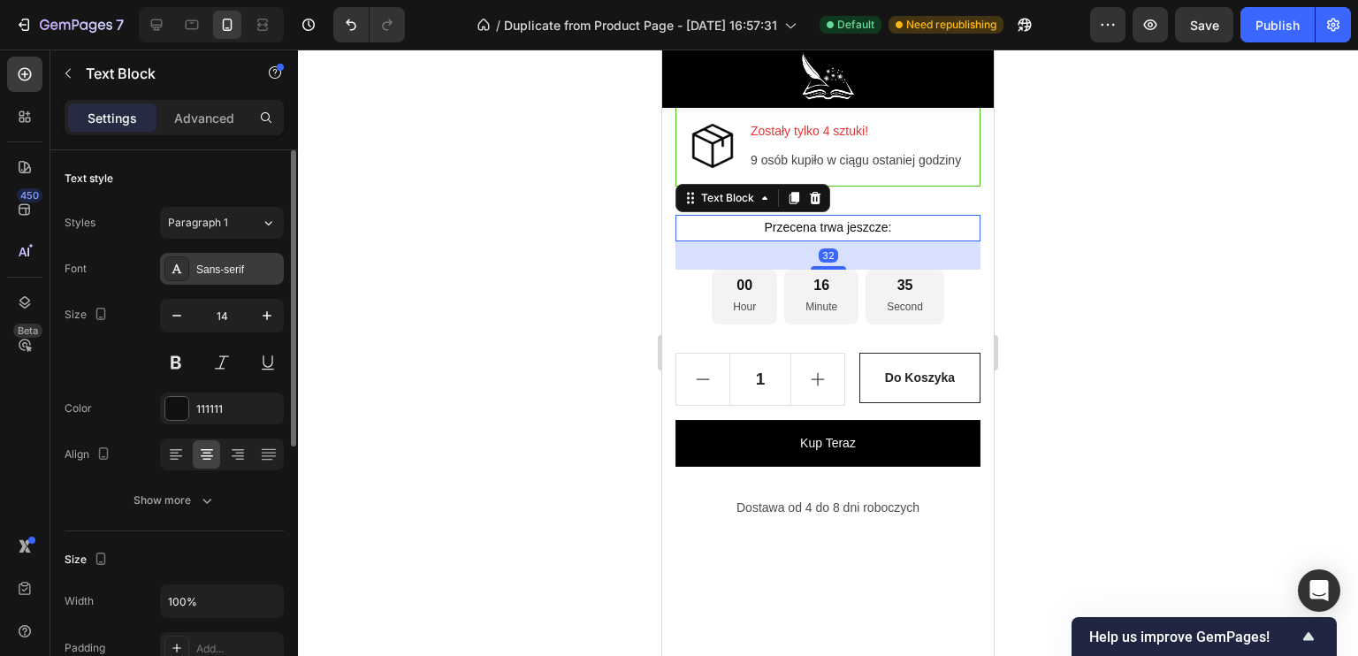
click at [222, 280] on div "Sans-serif" at bounding box center [222, 269] width 124 height 32
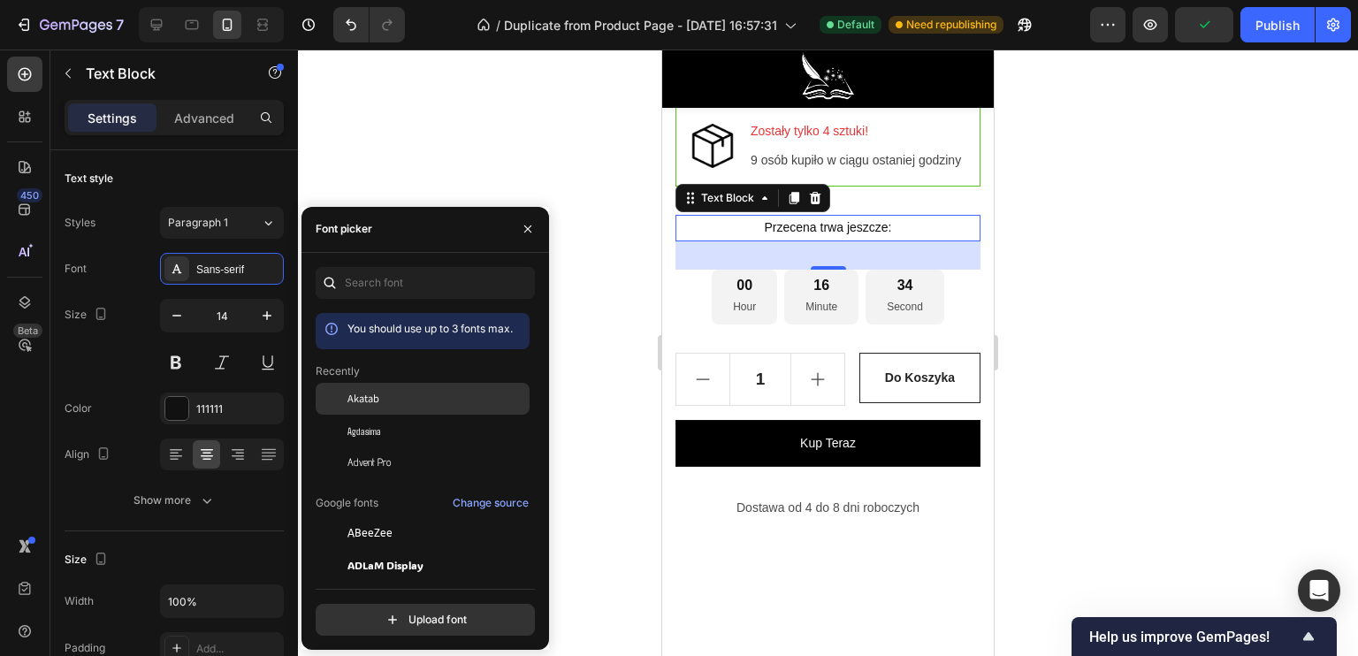
click at [364, 395] on span "Akatab" at bounding box center [363, 399] width 32 height 16
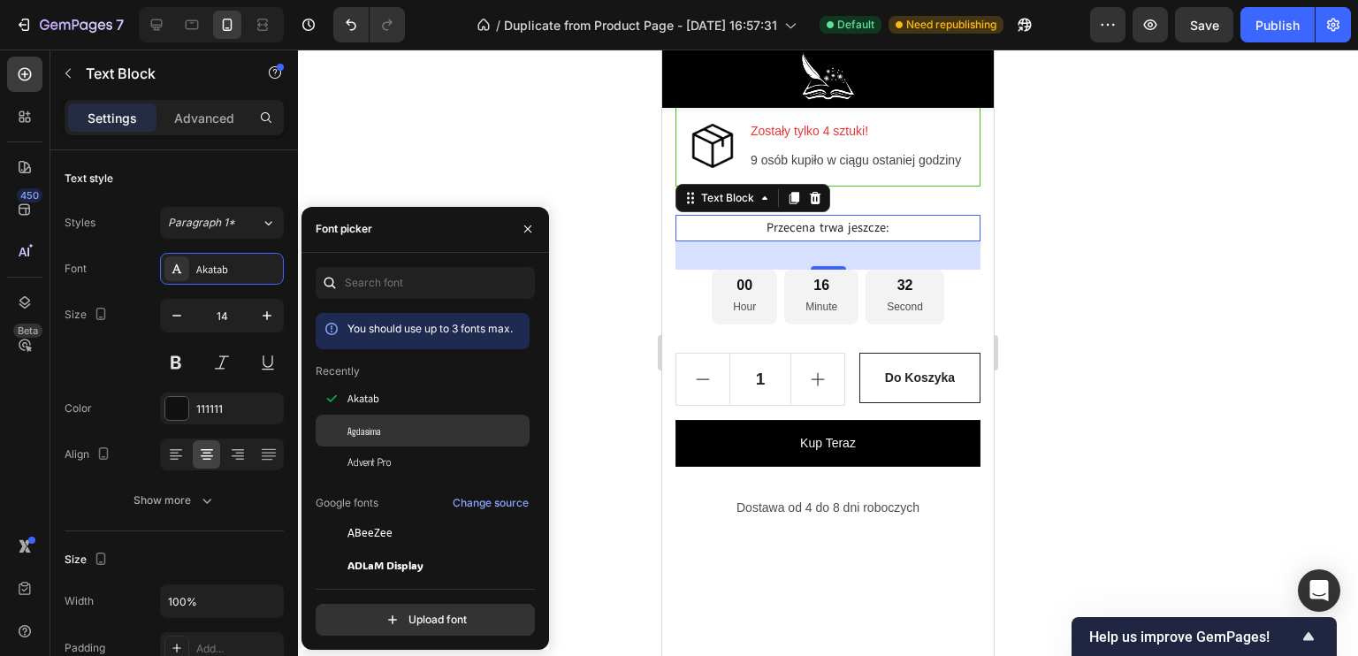
click at [385, 437] on div "Agdasima" at bounding box center [436, 431] width 179 height 16
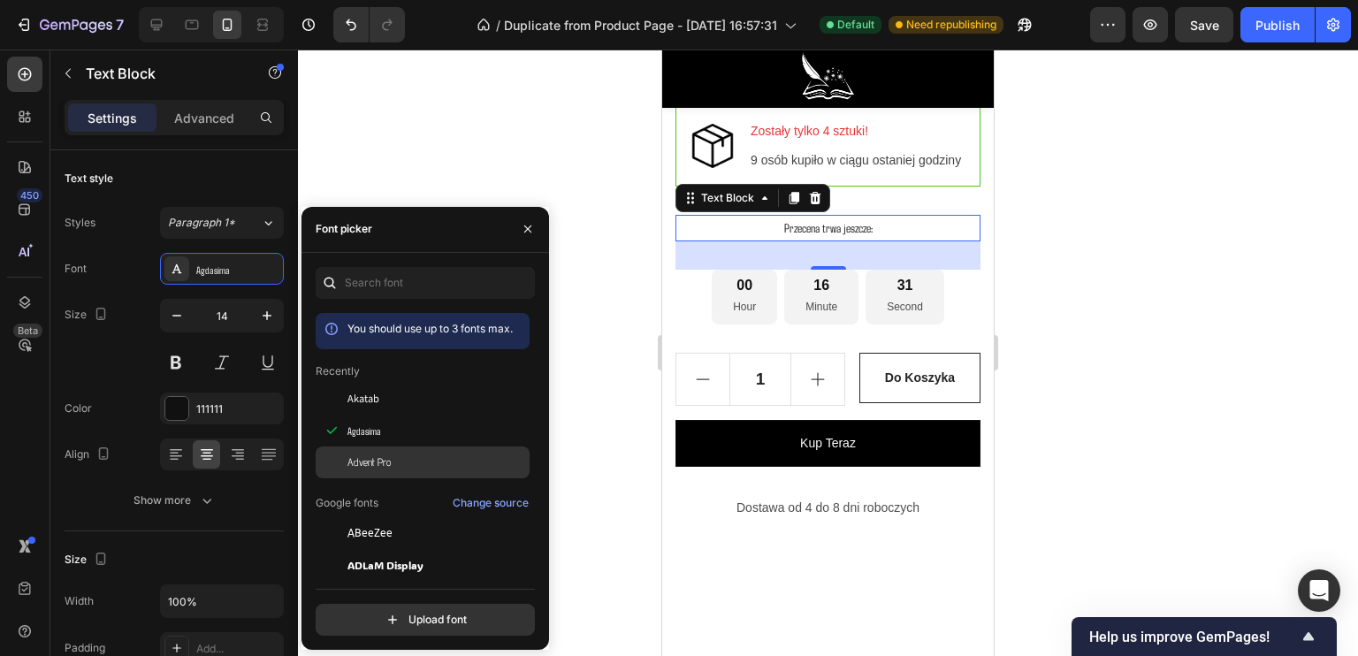
click at [393, 458] on div "Advent Pro" at bounding box center [436, 462] width 179 height 16
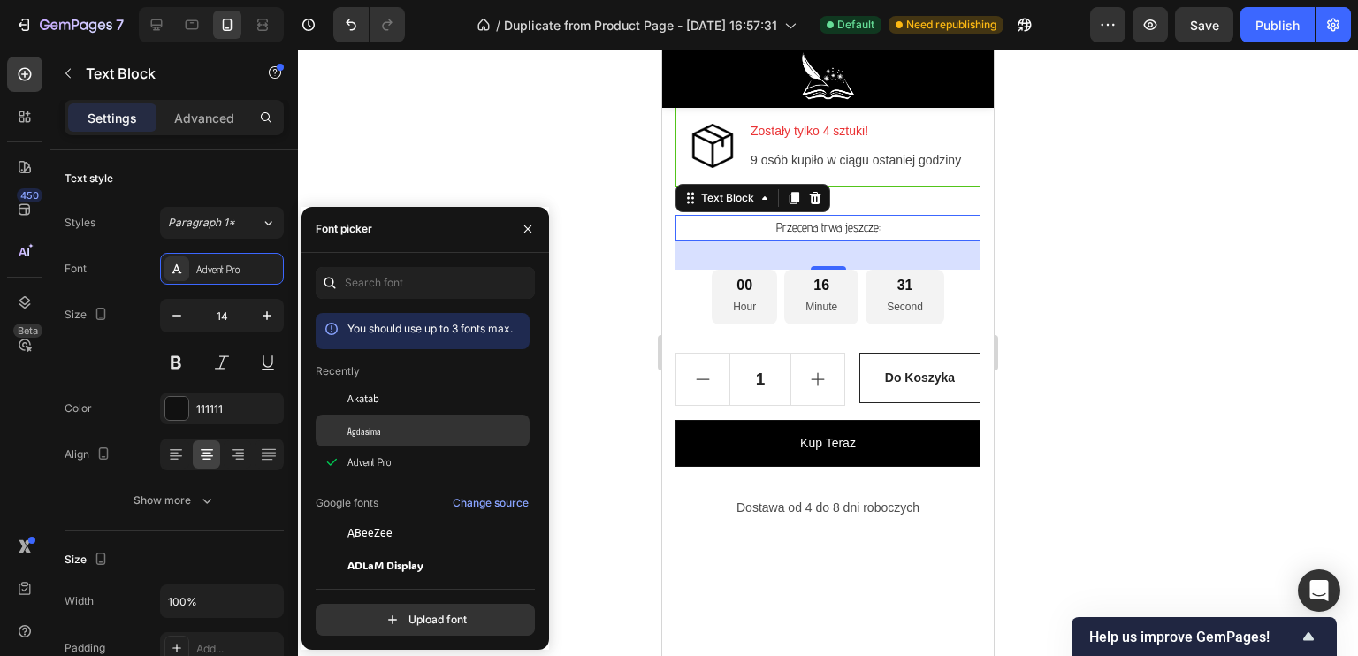
click at [395, 438] on div "Agdasima" at bounding box center [423, 431] width 214 height 32
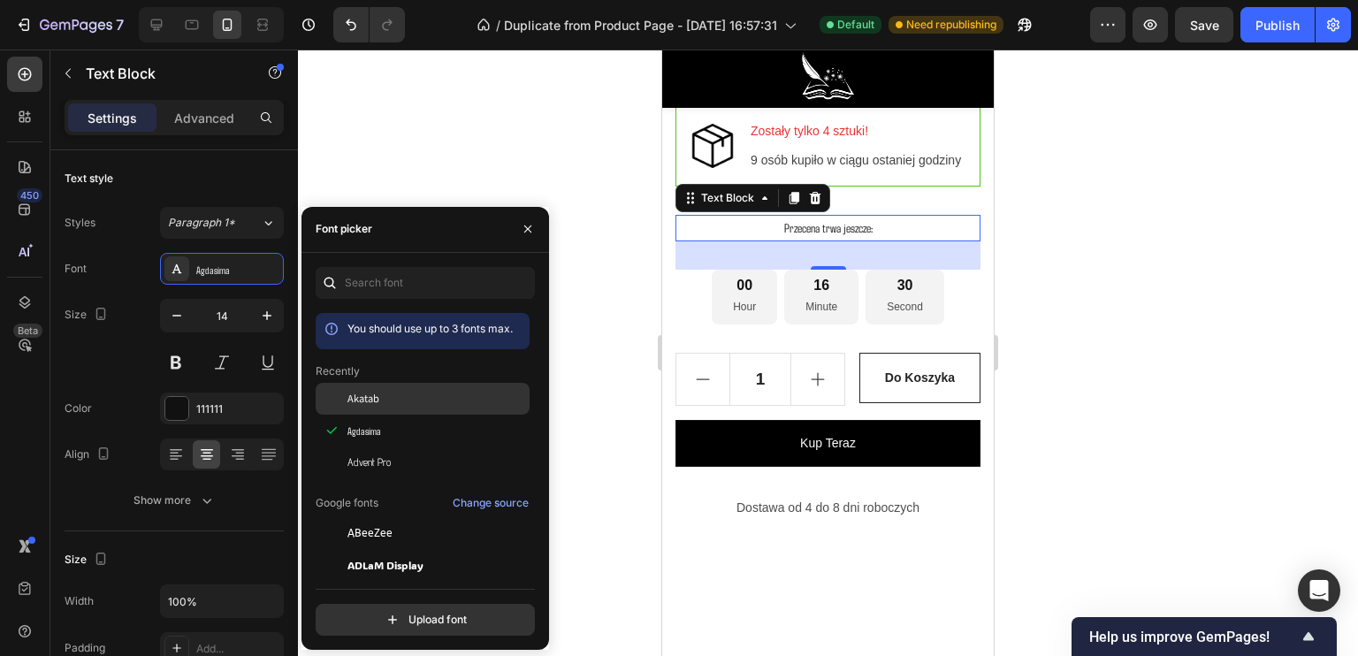
click at [396, 399] on div "Akatab" at bounding box center [436, 399] width 179 height 16
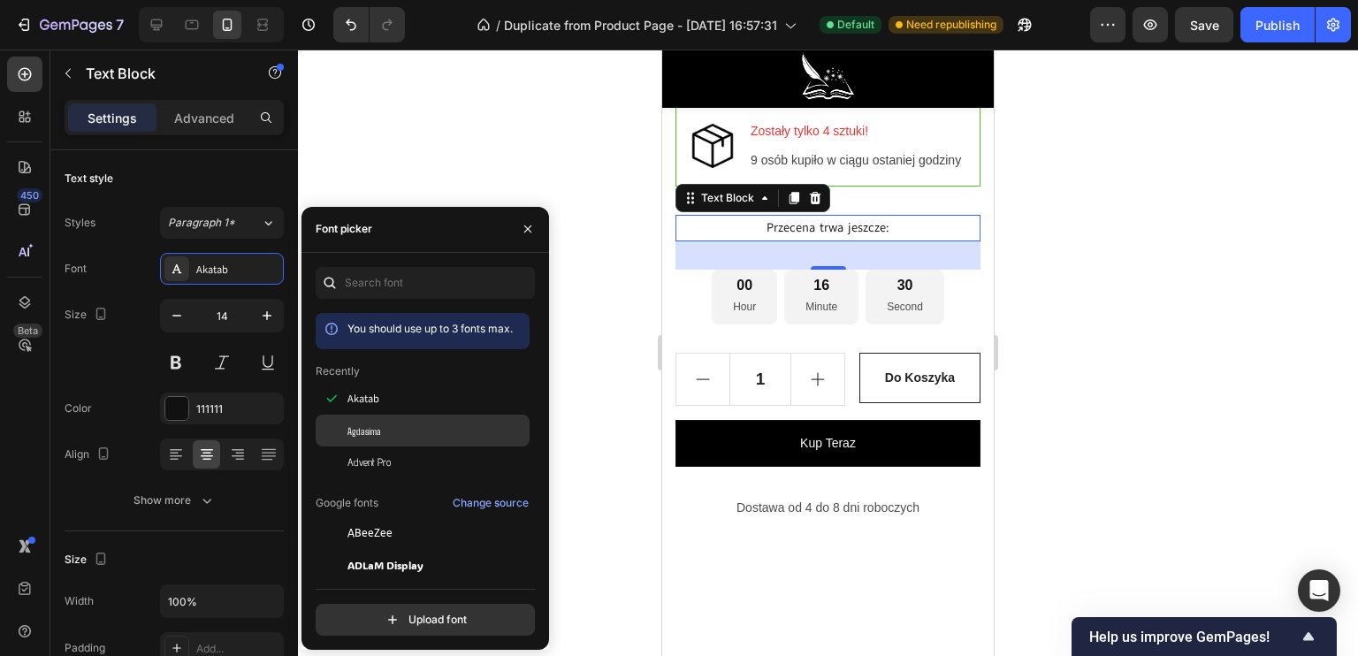
click at [397, 418] on div "Agdasima" at bounding box center [423, 431] width 214 height 32
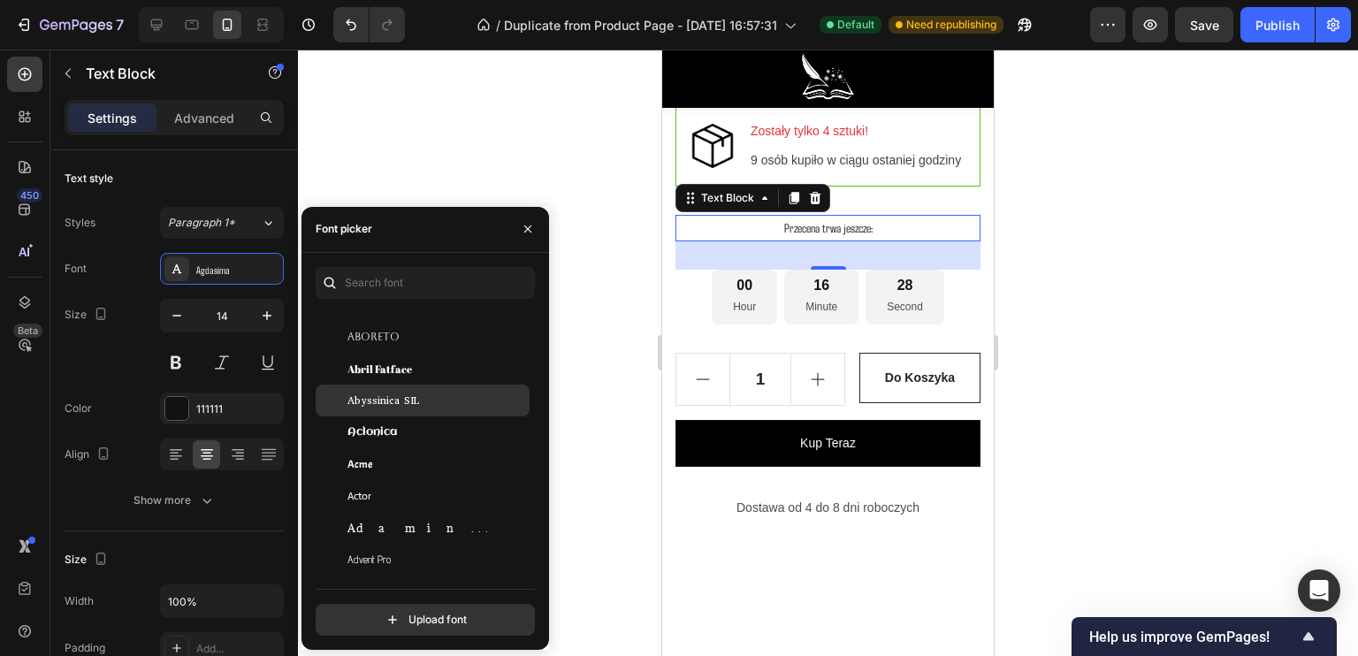
scroll to position [442, 0]
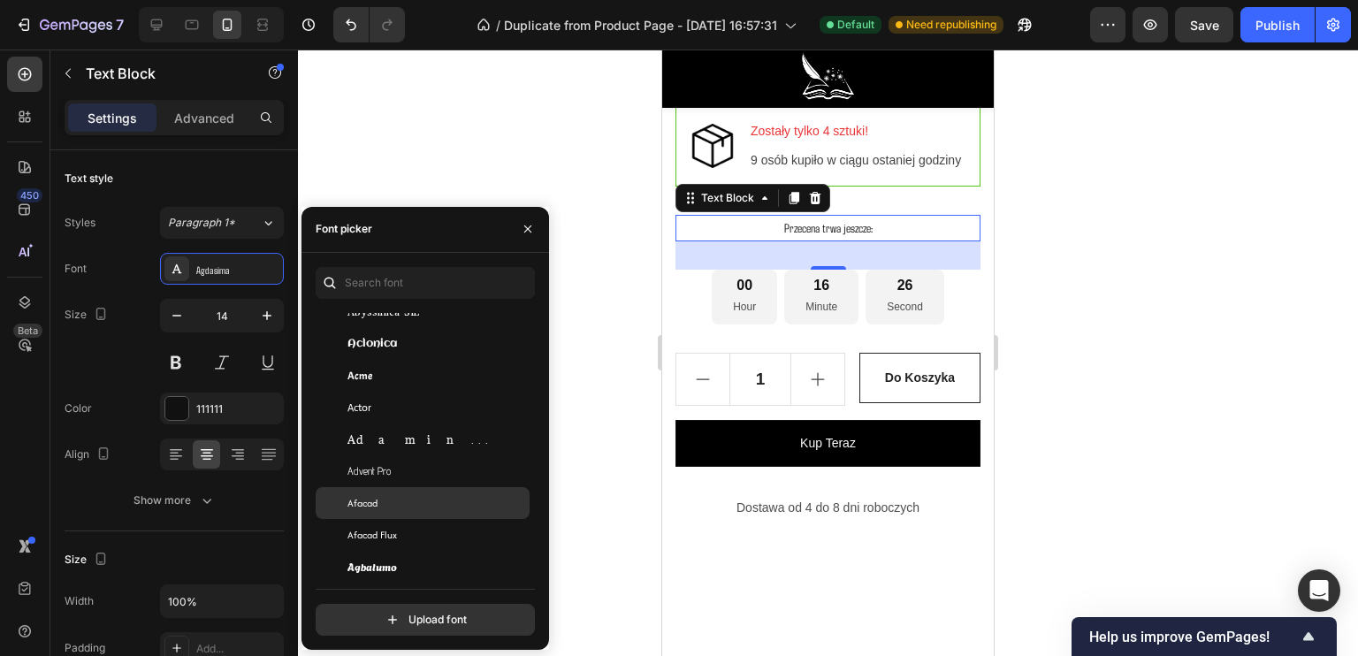
click at [405, 511] on div "Afacad" at bounding box center [423, 503] width 214 height 32
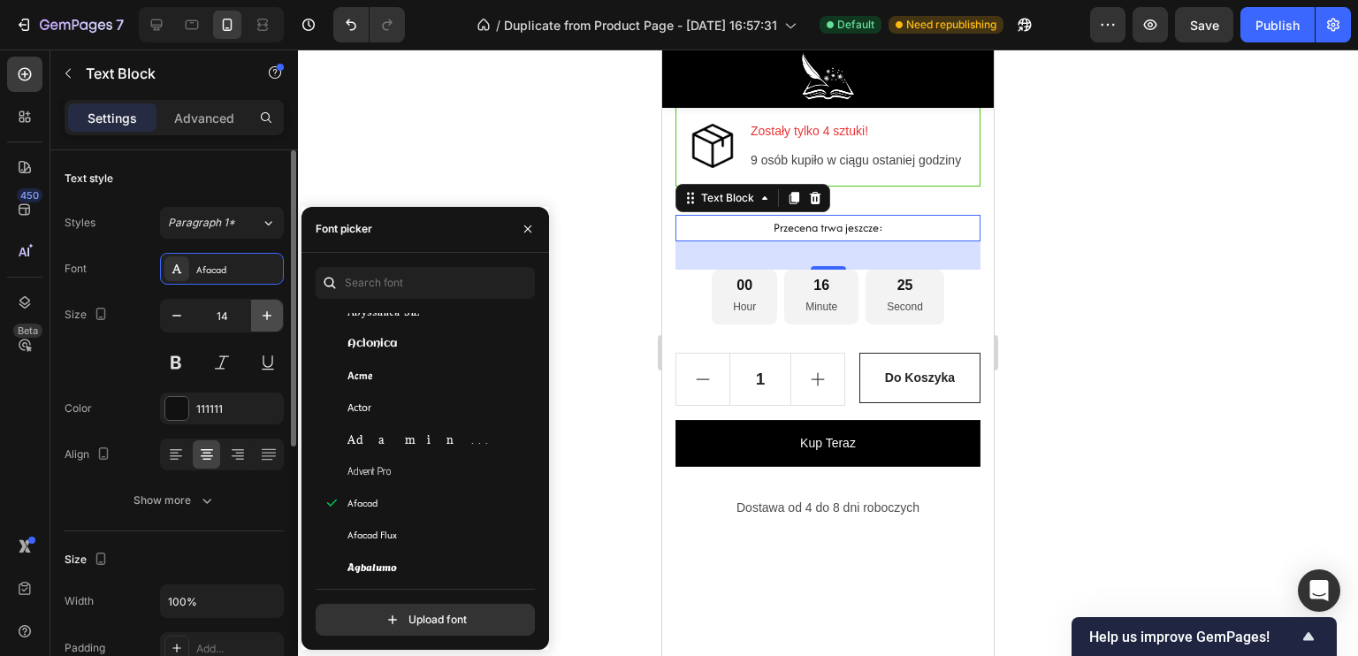
click at [274, 314] on icon "button" at bounding box center [267, 316] width 18 height 18
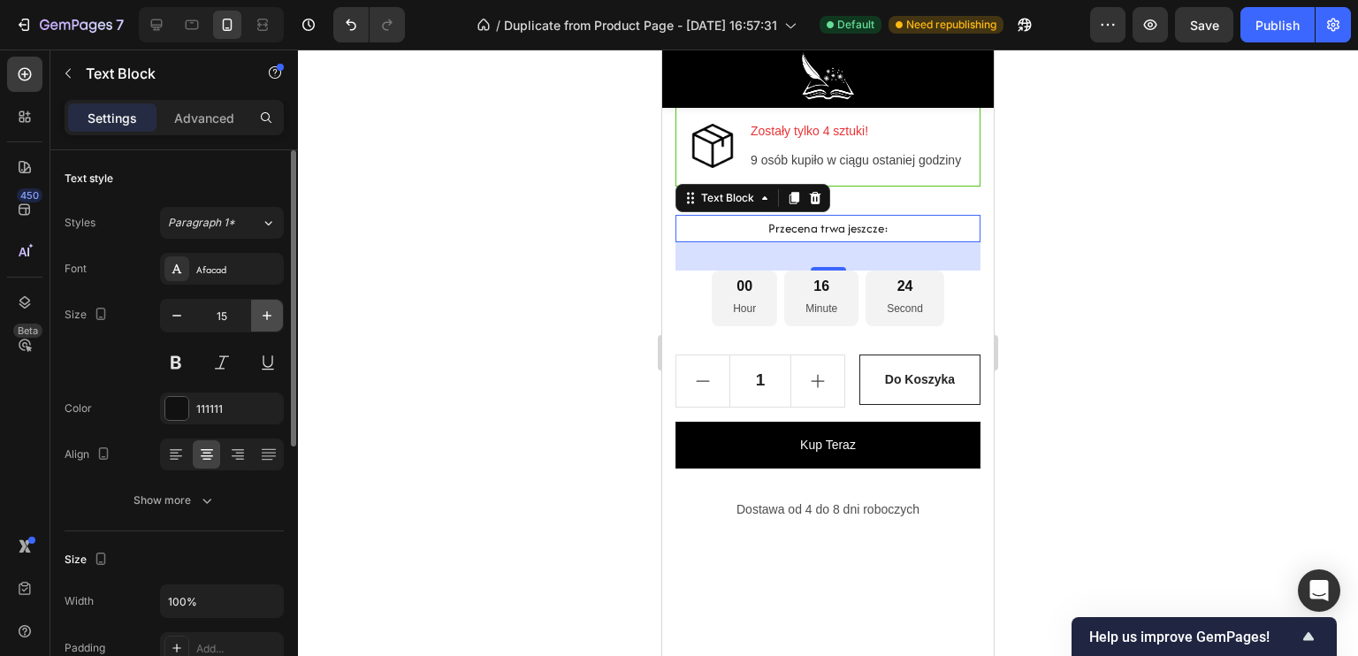
click at [273, 313] on icon "button" at bounding box center [267, 316] width 18 height 18
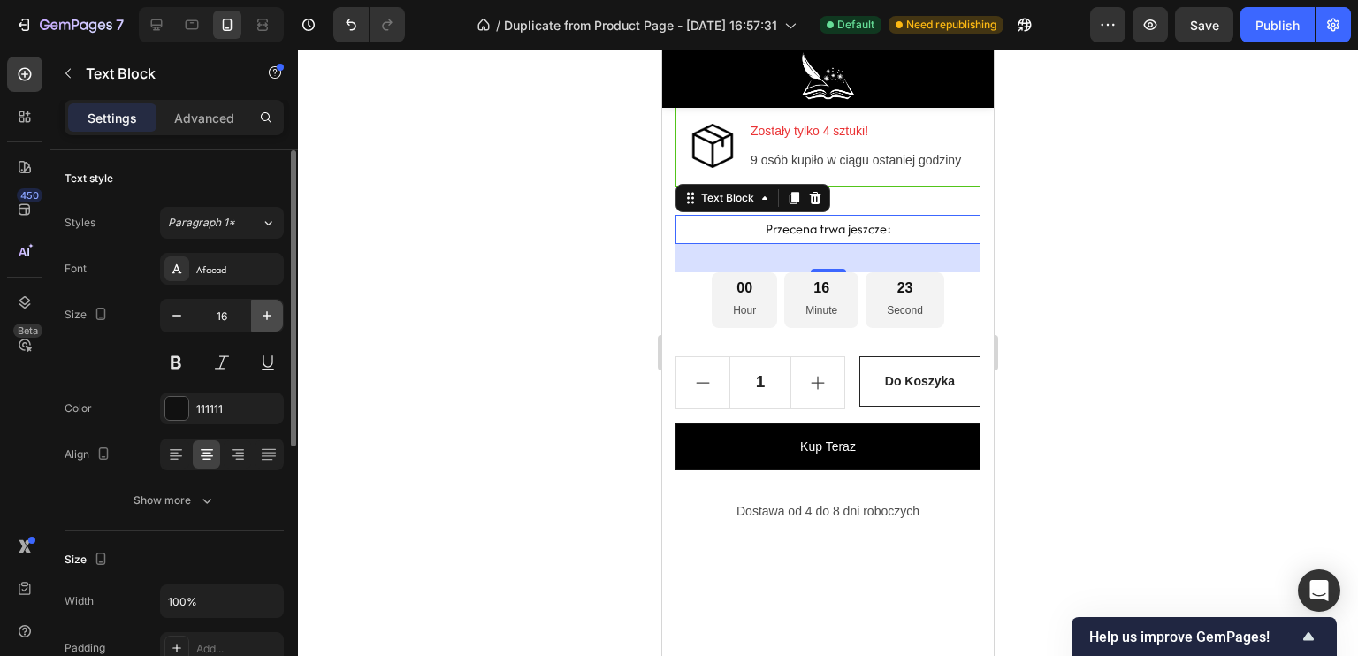
click at [273, 313] on icon "button" at bounding box center [267, 316] width 18 height 18
type input "17"
click at [435, 362] on div at bounding box center [828, 353] width 1060 height 606
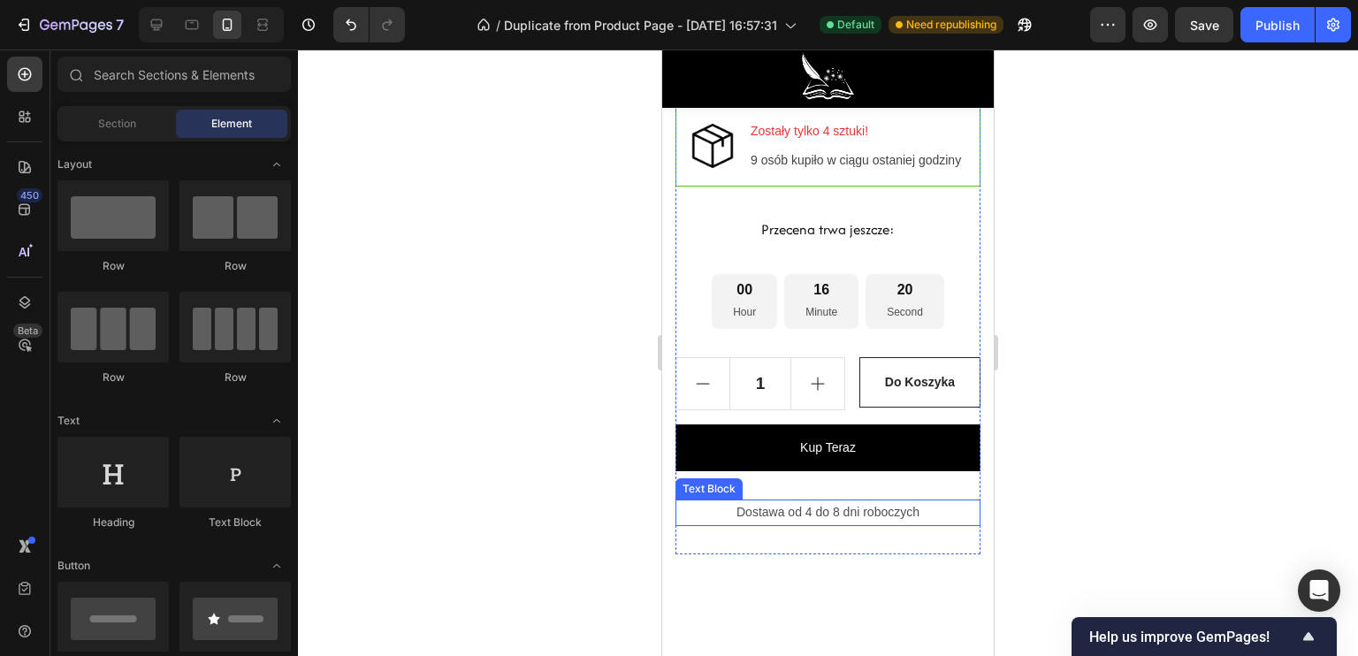
click at [781, 523] on p "Dostawa od 4 do 8 dni roboczych" at bounding box center [827, 512] width 301 height 22
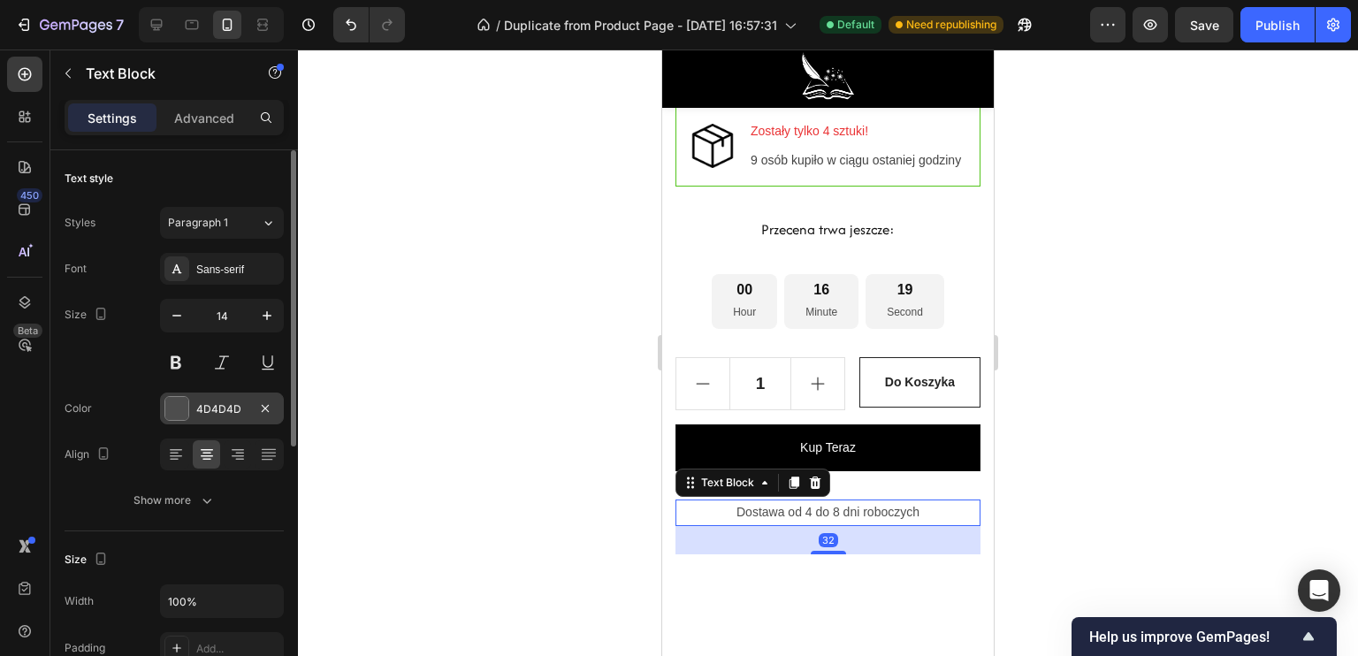
click at [169, 413] on div at bounding box center [176, 408] width 23 height 23
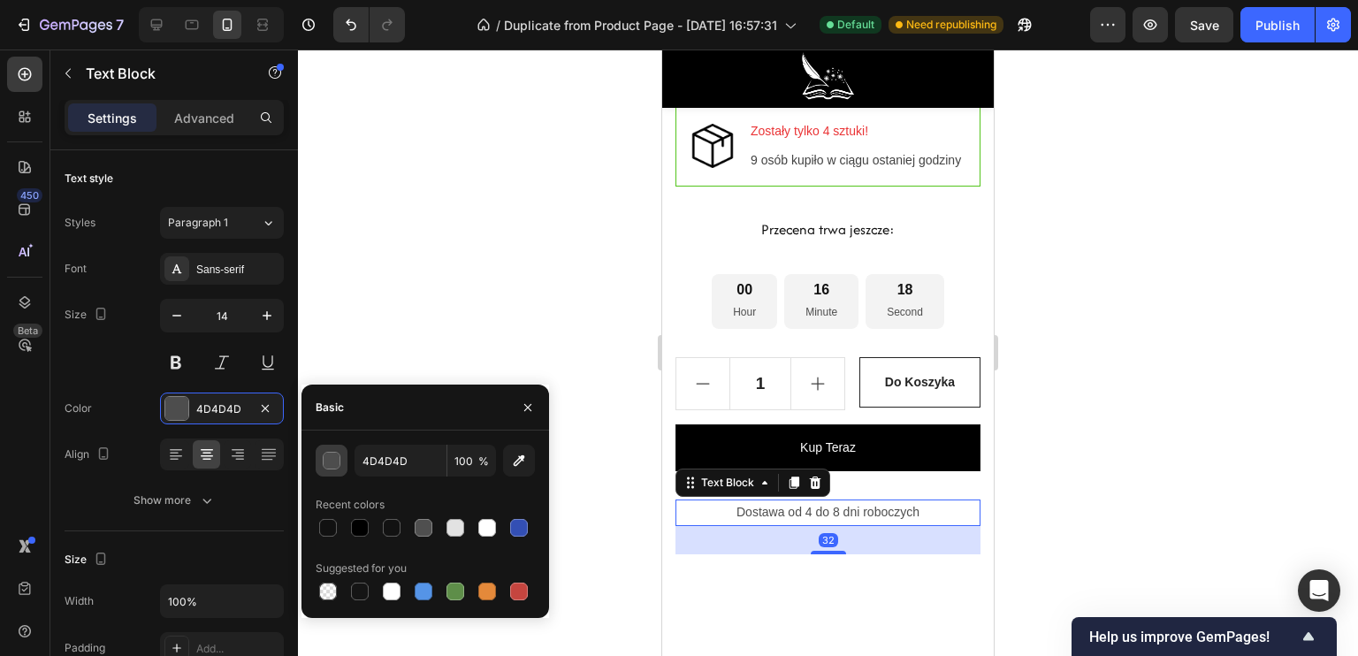
click at [335, 460] on div "button" at bounding box center [333, 462] width 18 height 18
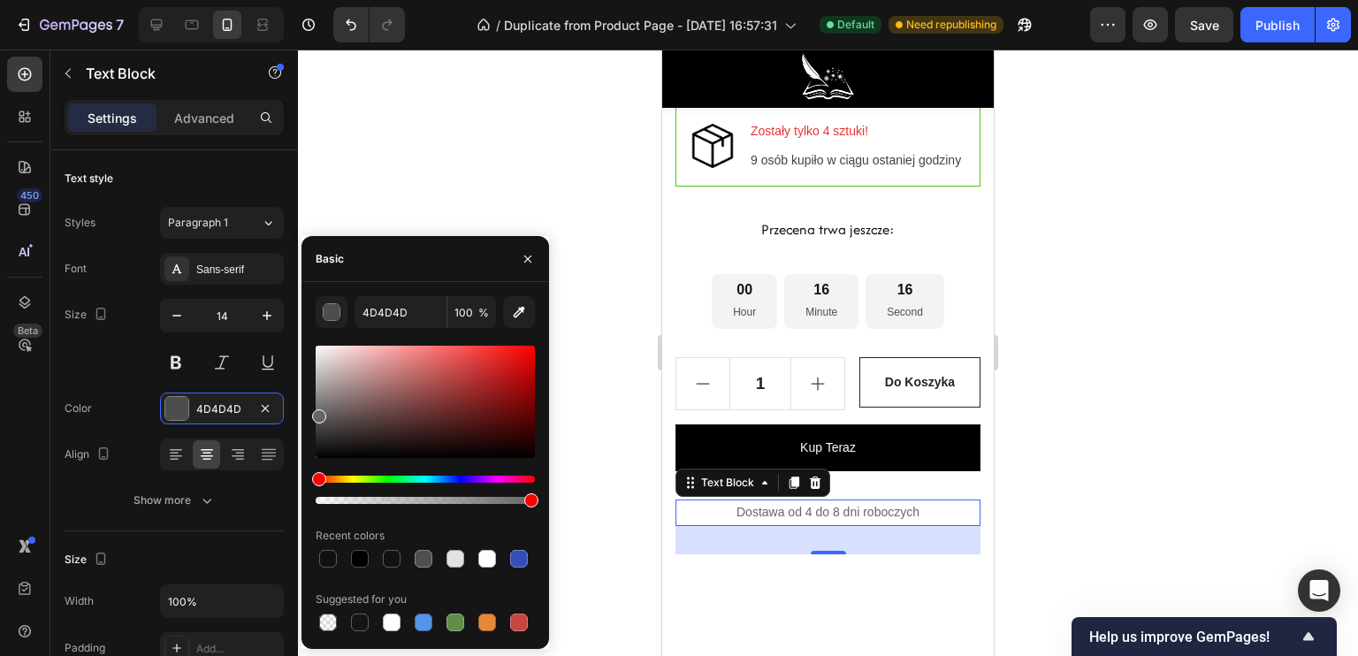
type input "666666"
drag, startPoint x: 319, startPoint y: 446, endPoint x: 299, endPoint y: 409, distance: 42.3
click at [299, 0] on div "7 / Duplicate from Product Page - [DATE] 16:57:31 Default Need republishing Pre…" at bounding box center [679, 0] width 1358 height 0
click at [440, 194] on div at bounding box center [828, 353] width 1060 height 606
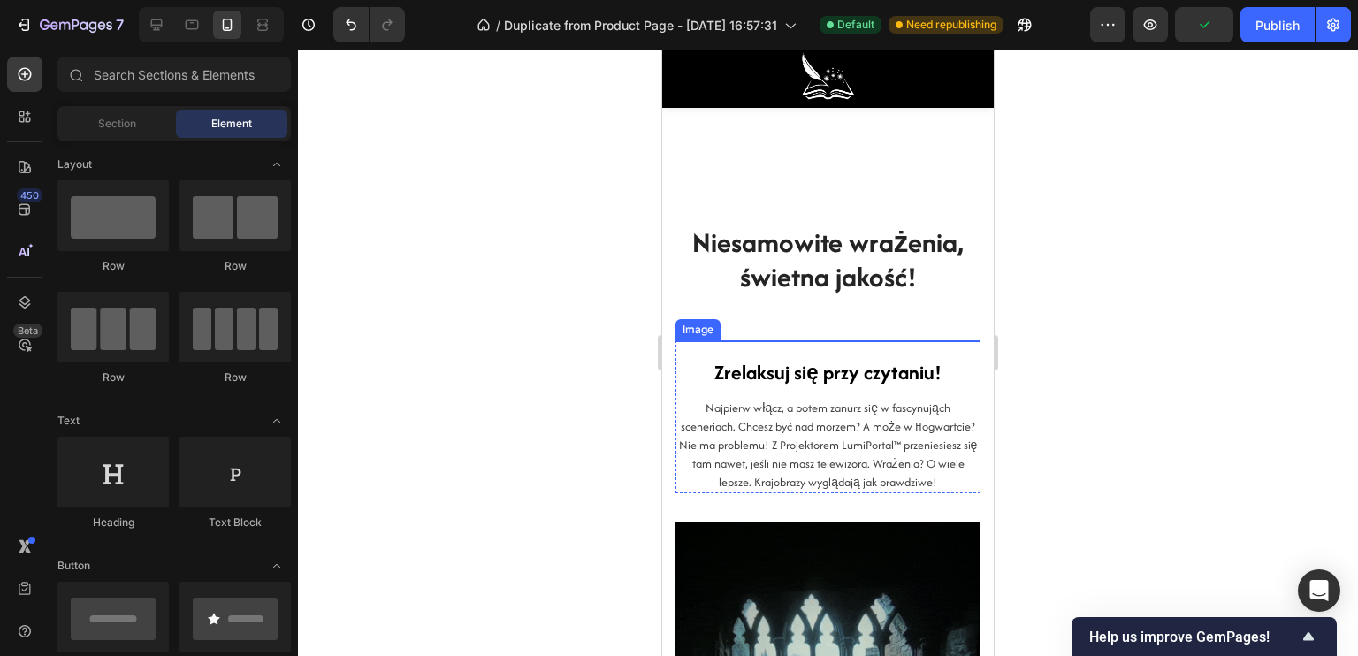
scroll to position [2299, 0]
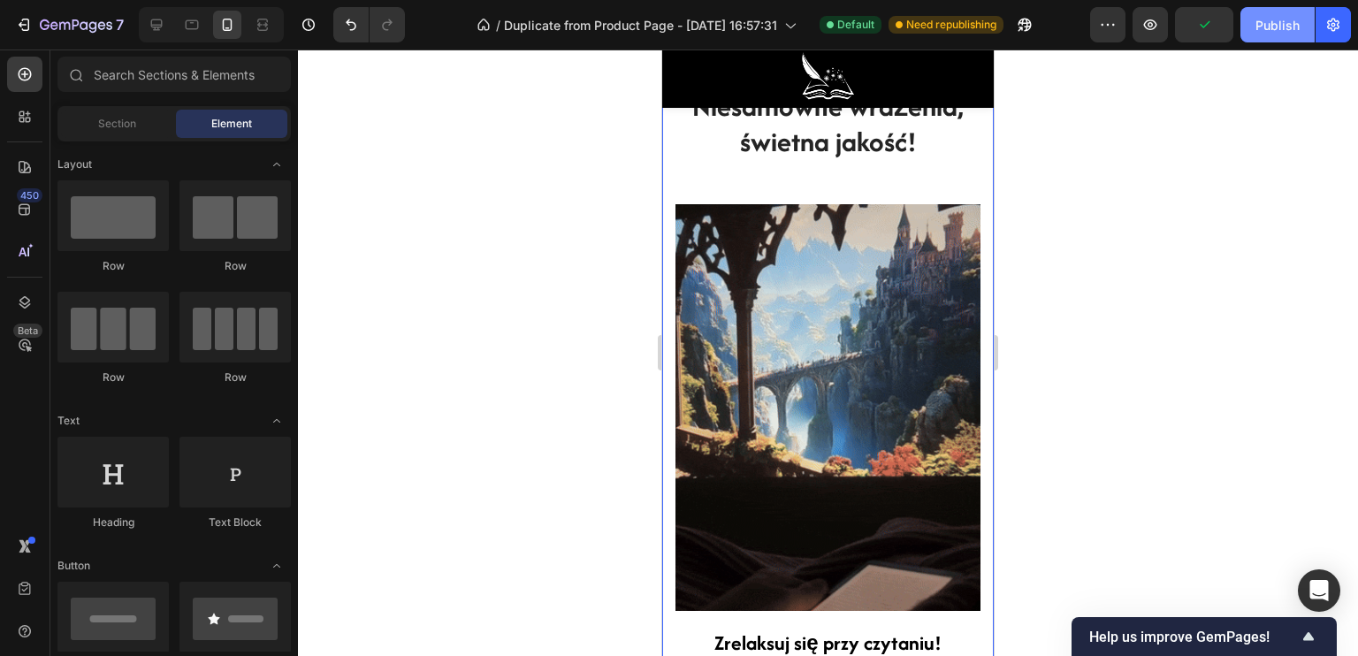
click at [1277, 25] on div "Publish" at bounding box center [1277, 25] width 44 height 19
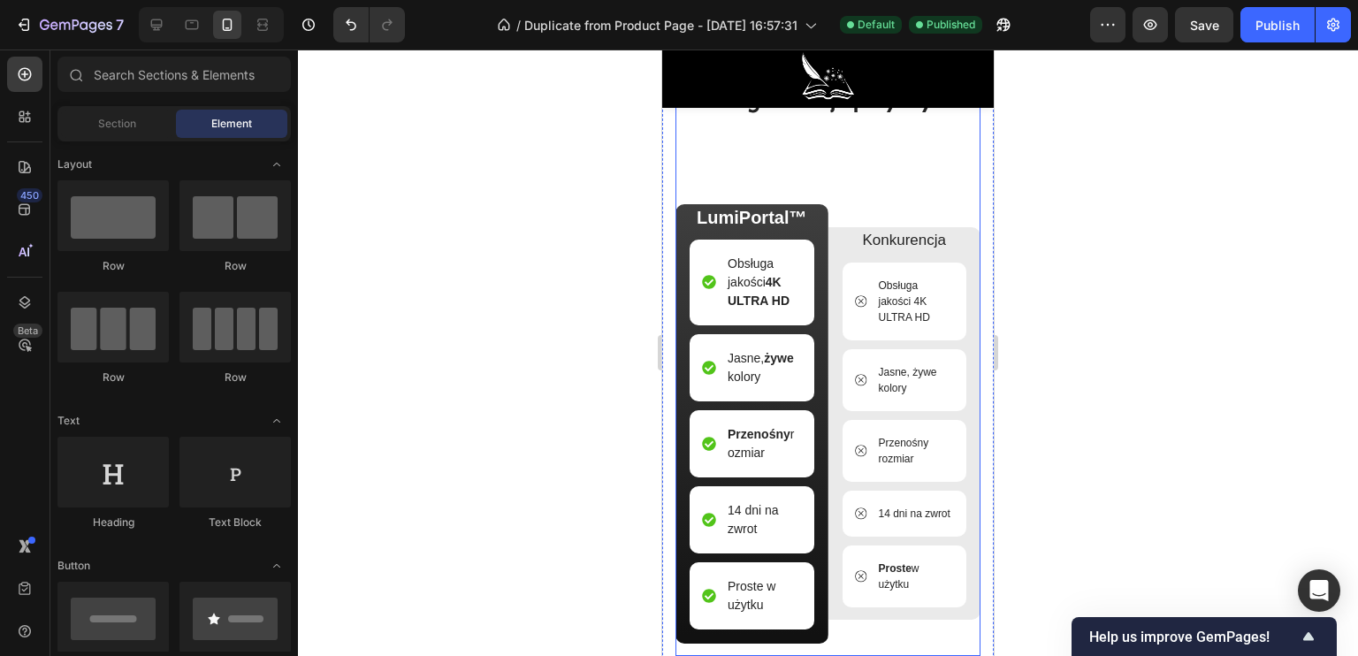
scroll to position [5393, 0]
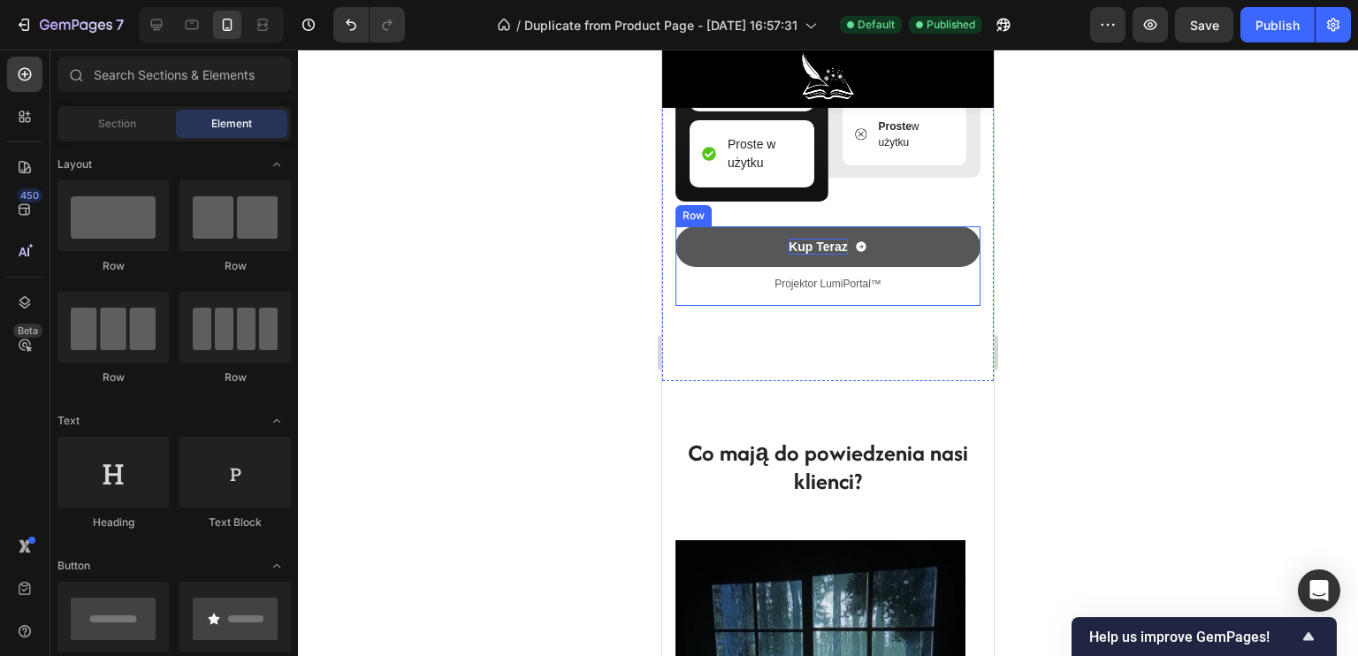
click at [796, 255] on p "Kup Teraz" at bounding box center [818, 247] width 59 height 16
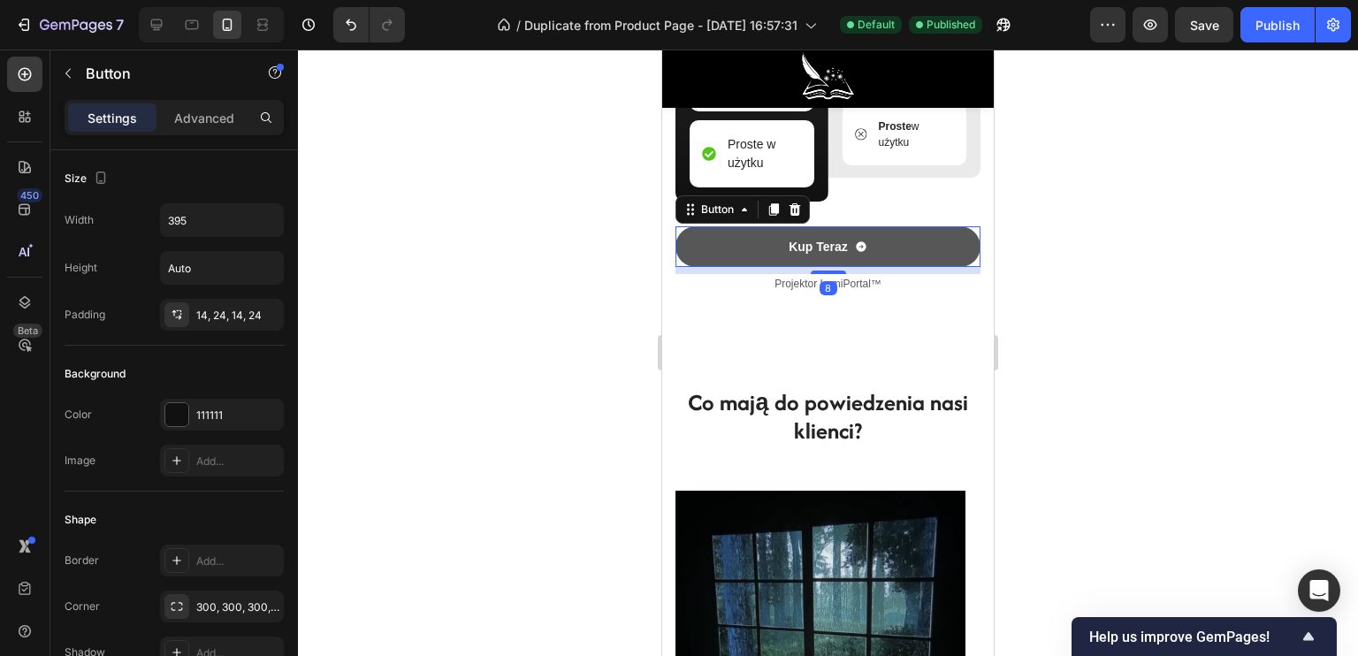
click at [754, 267] on button "Kup Teraz" at bounding box center [827, 246] width 305 height 41
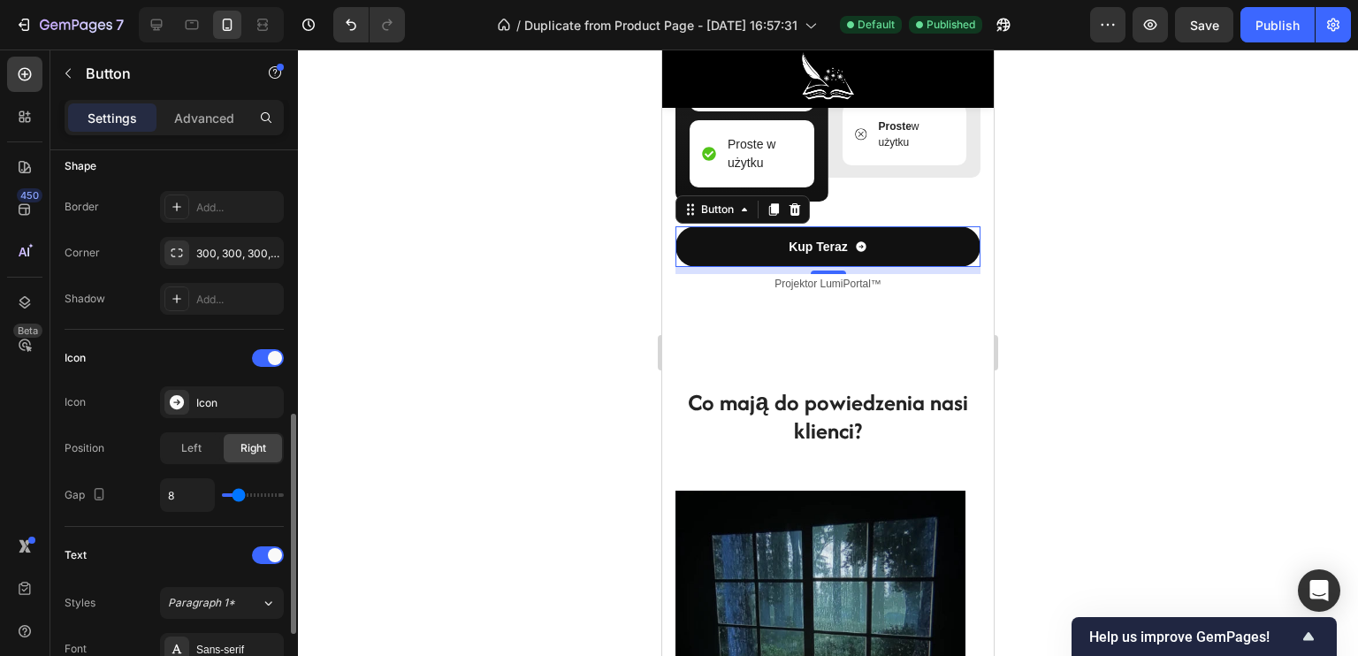
scroll to position [442, 0]
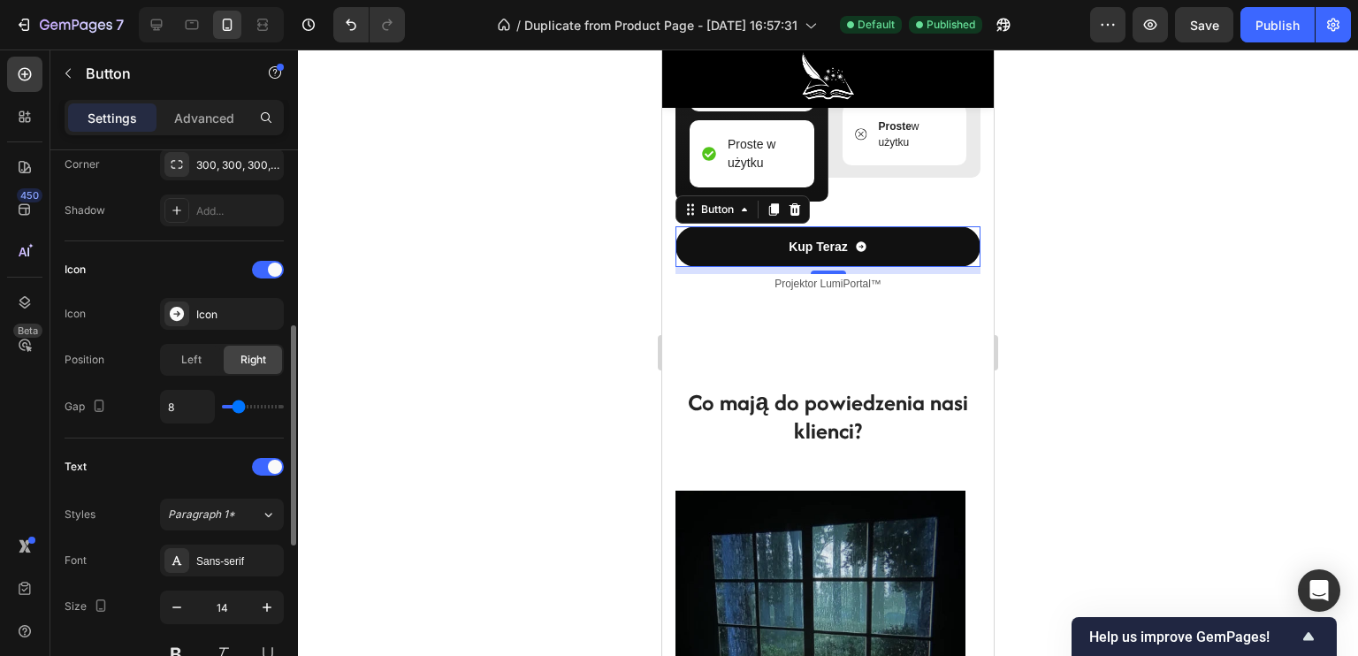
click at [132, 432] on div "Icon Icon Icon Position Left Right Gap 8" at bounding box center [174, 339] width 219 height 197
click at [714, 217] on div "Button" at bounding box center [718, 210] width 40 height 16
click at [690, 220] on div "Button" at bounding box center [717, 209] width 75 height 21
click at [690, 217] on icon at bounding box center [690, 209] width 14 height 14
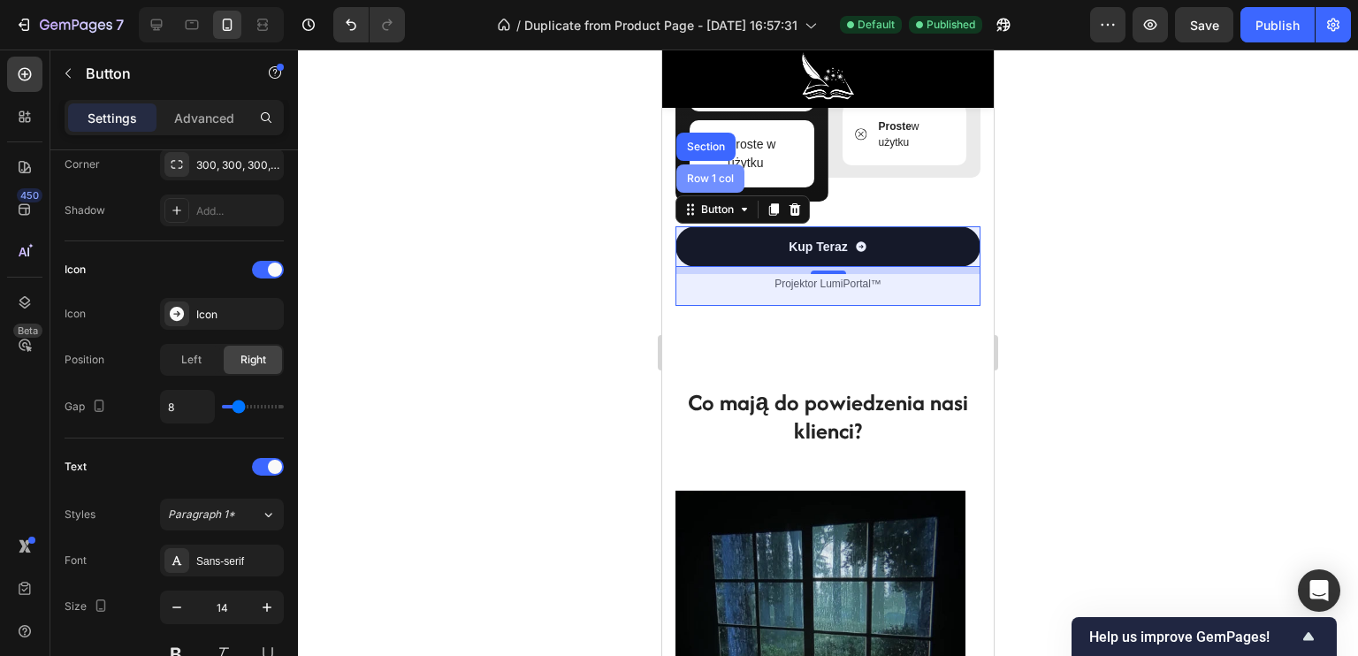
click at [714, 184] on div "Row 1 col" at bounding box center [710, 178] width 54 height 11
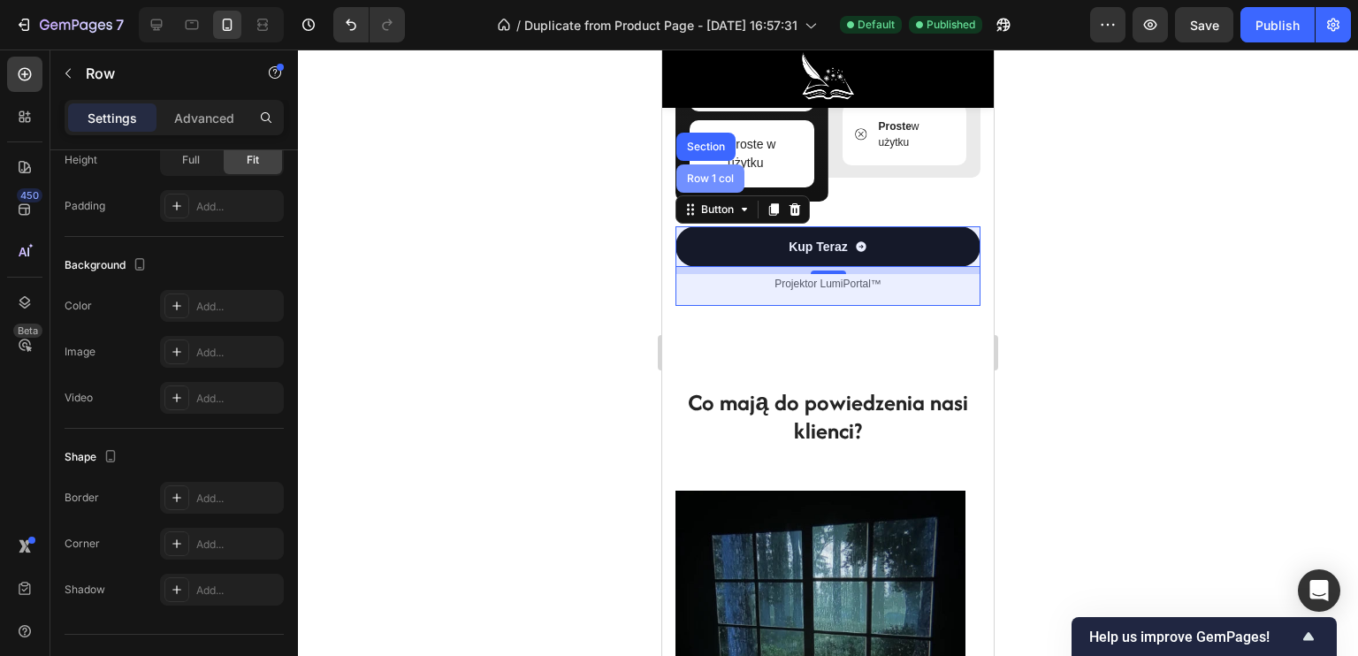
scroll to position [0, 0]
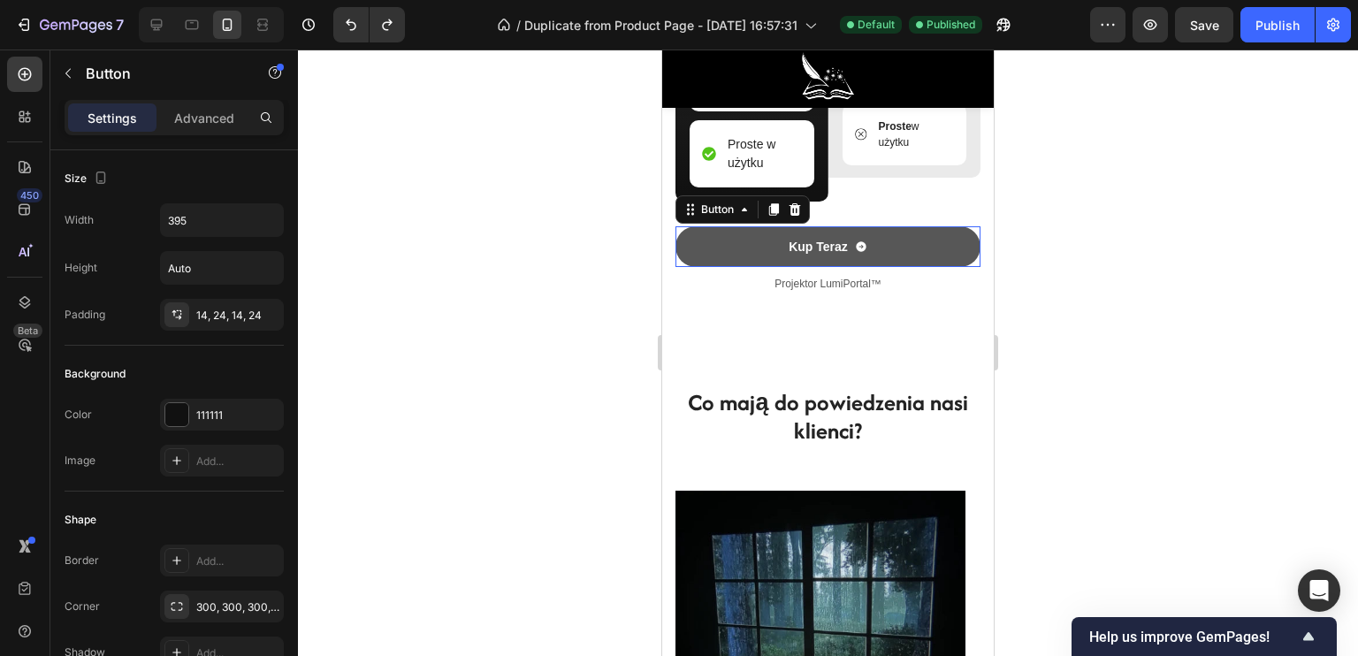
click at [738, 267] on button "Kup Teraz" at bounding box center [827, 246] width 305 height 41
click at [751, 267] on button "Kup Teraz" at bounding box center [827, 246] width 305 height 41
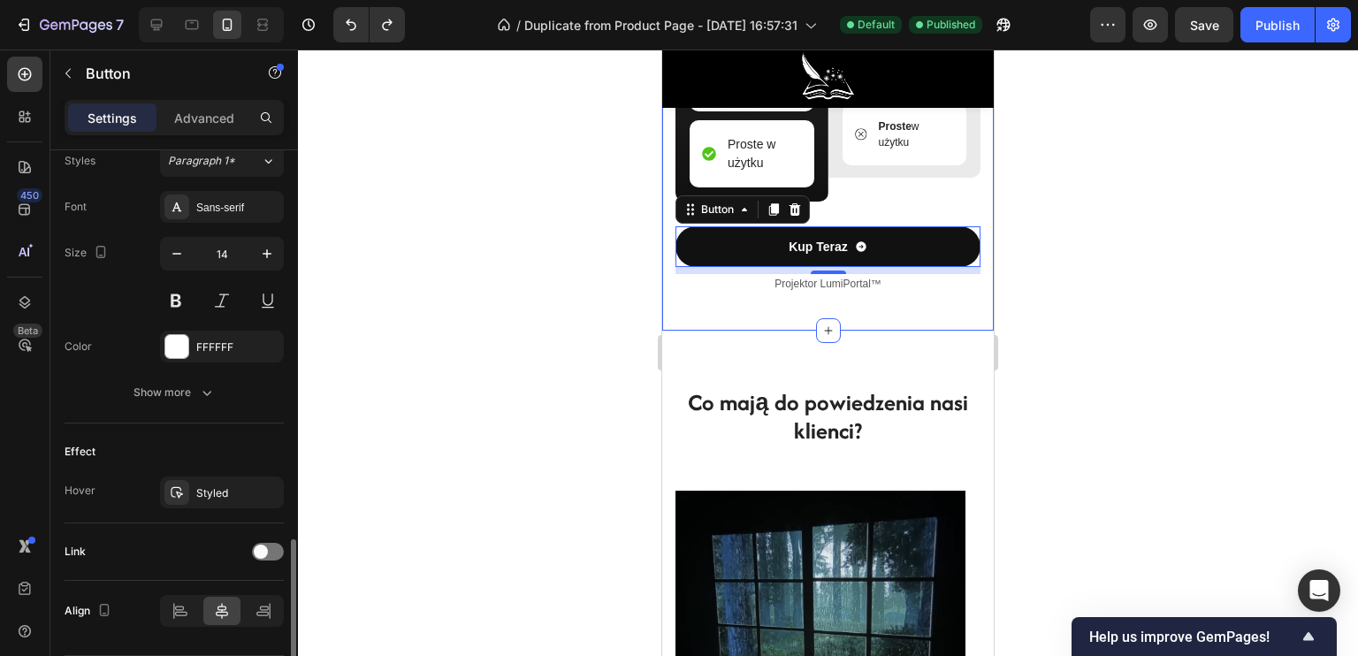
scroll to position [848, 0]
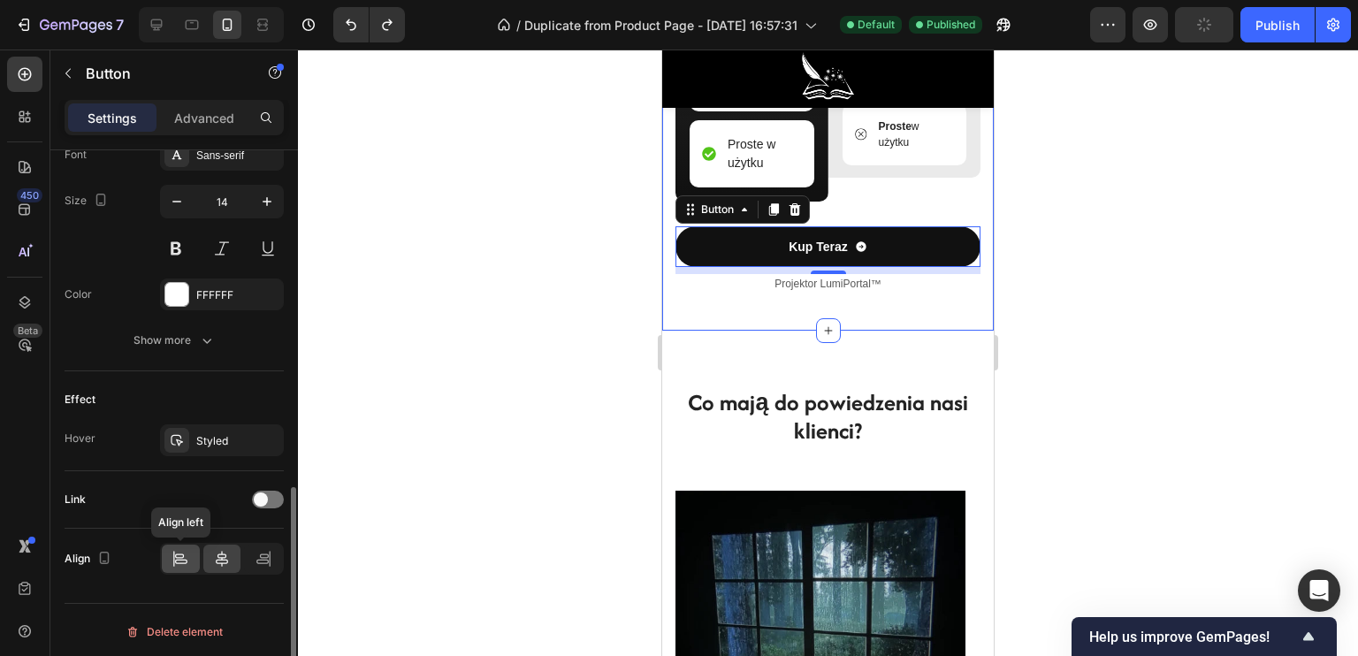
click at [188, 554] on icon at bounding box center [181, 559] width 18 height 18
click at [216, 561] on icon at bounding box center [222, 559] width 18 height 18
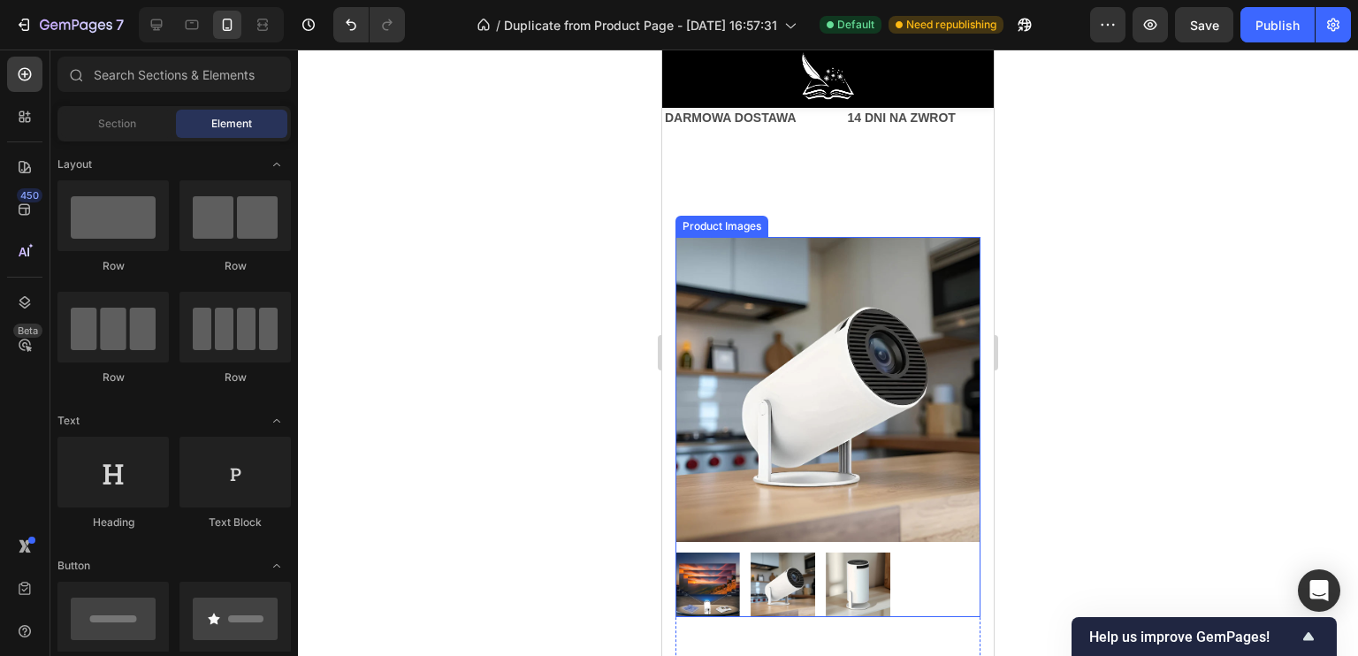
scroll to position [0, 0]
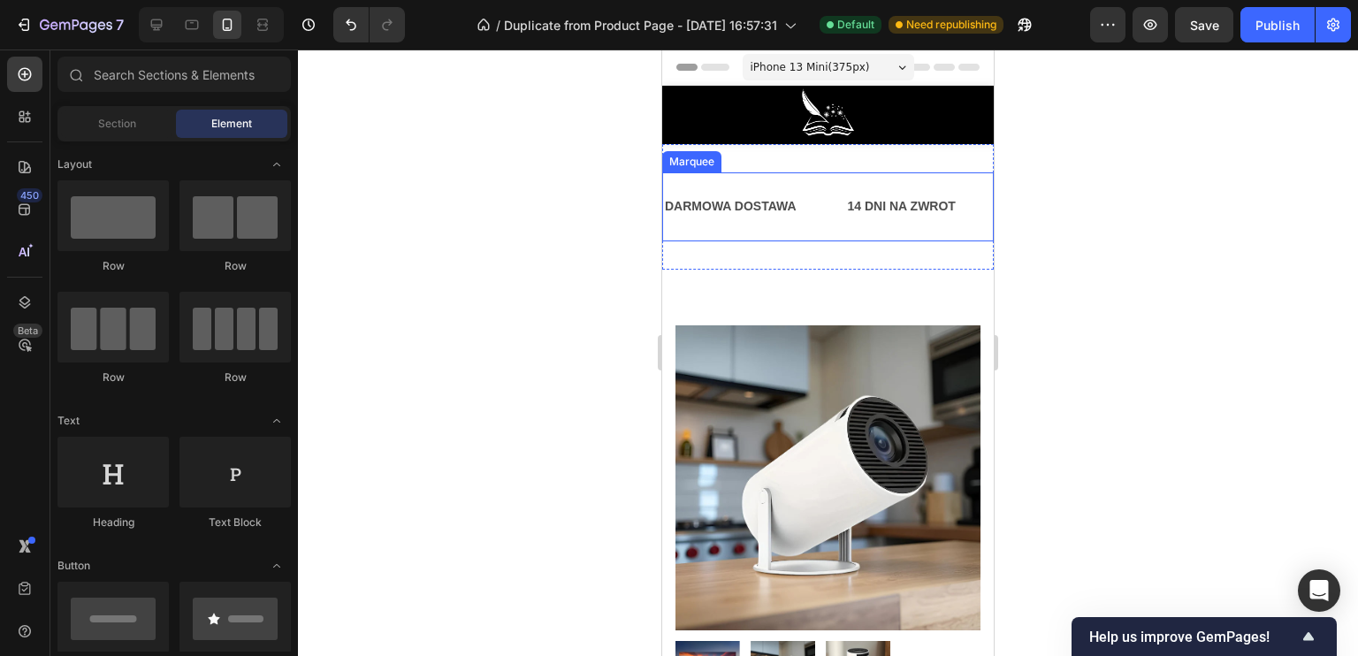
click at [783, 207] on p "DARMOWA DOSTAWA" at bounding box center [731, 206] width 132 height 22
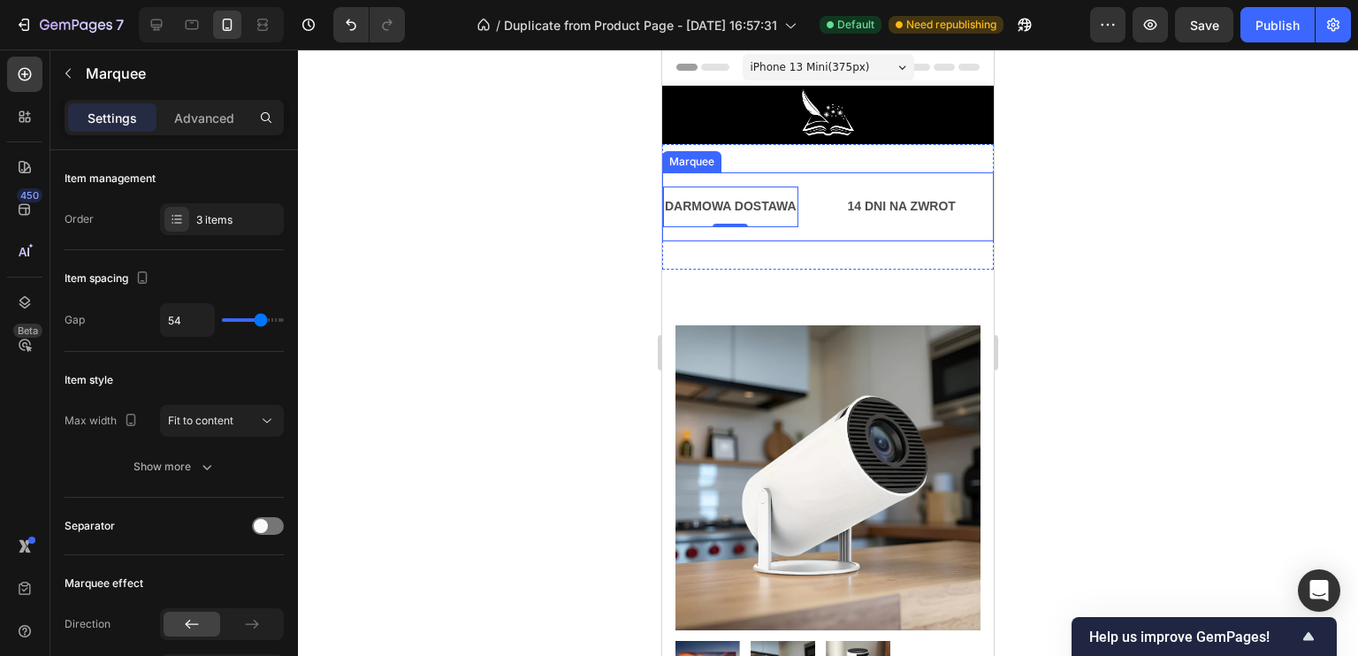
click at [805, 180] on div "DARMOWA DOSTAWA Text Block 0 14 DNI NA ZWROT Text Block PRZECENA -150ZŁ Text Bl…" at bounding box center [828, 206] width 332 height 68
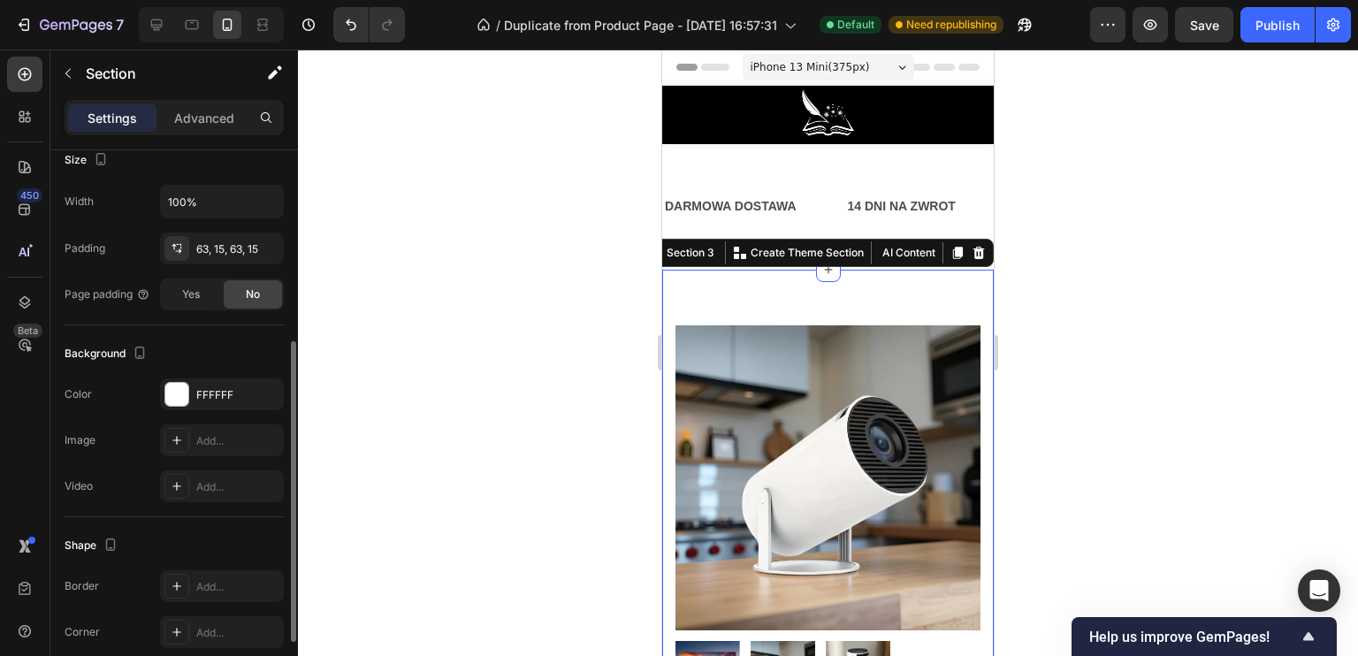
scroll to position [474, 0]
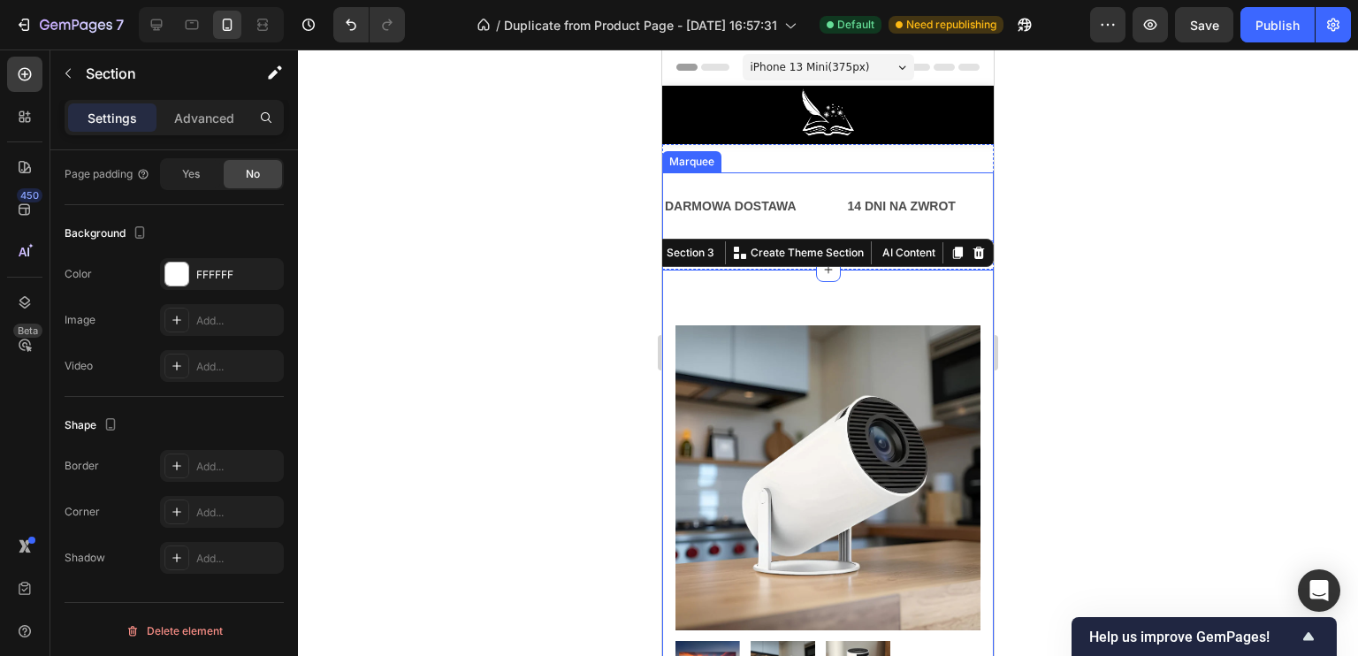
click at [804, 179] on div "DARMOWA DOSTAWA Text Block 14 DNI NA ZWROT Text Block PRZECENA -150ZŁ Text Bloc…" at bounding box center [828, 206] width 332 height 68
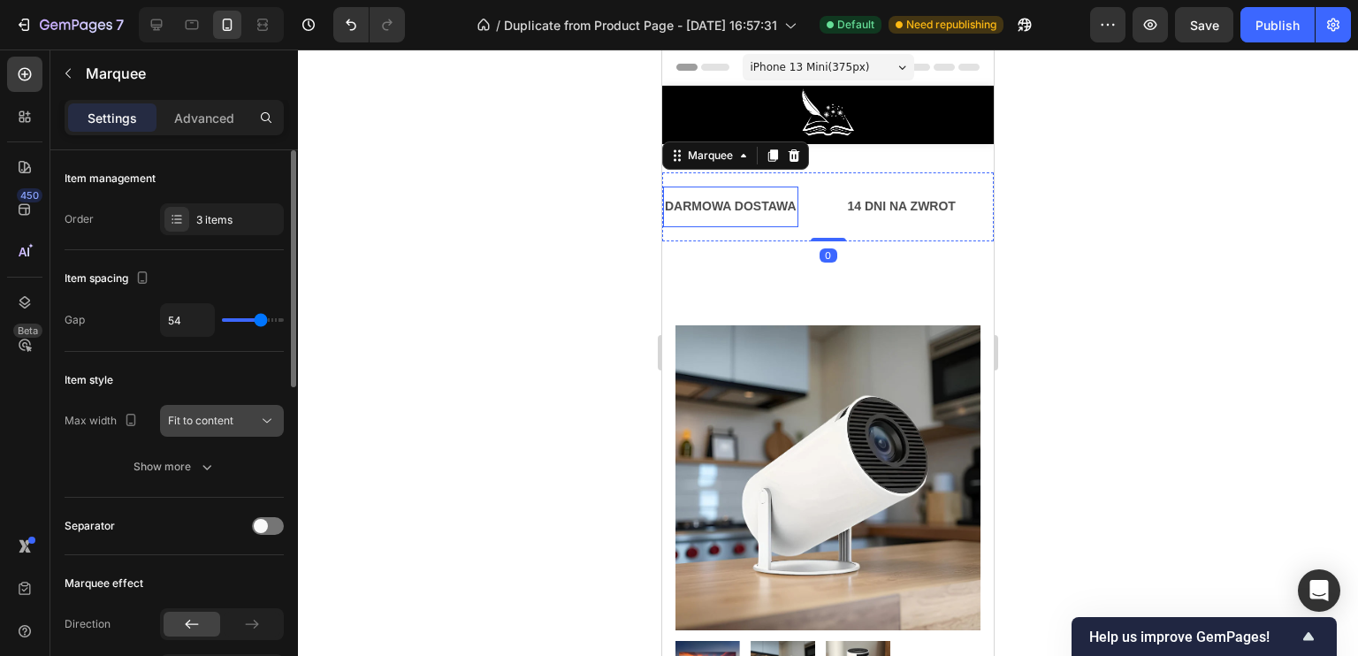
scroll to position [88, 0]
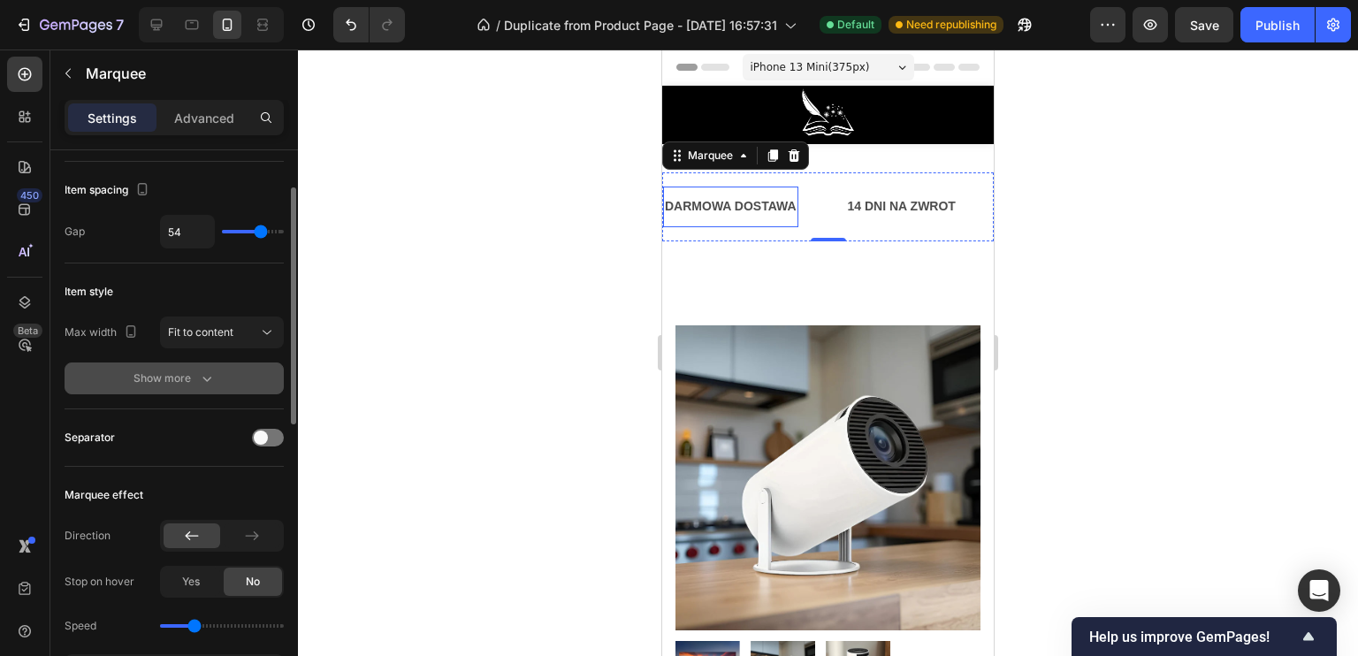
click at [180, 385] on div "Show more" at bounding box center [174, 379] width 82 height 18
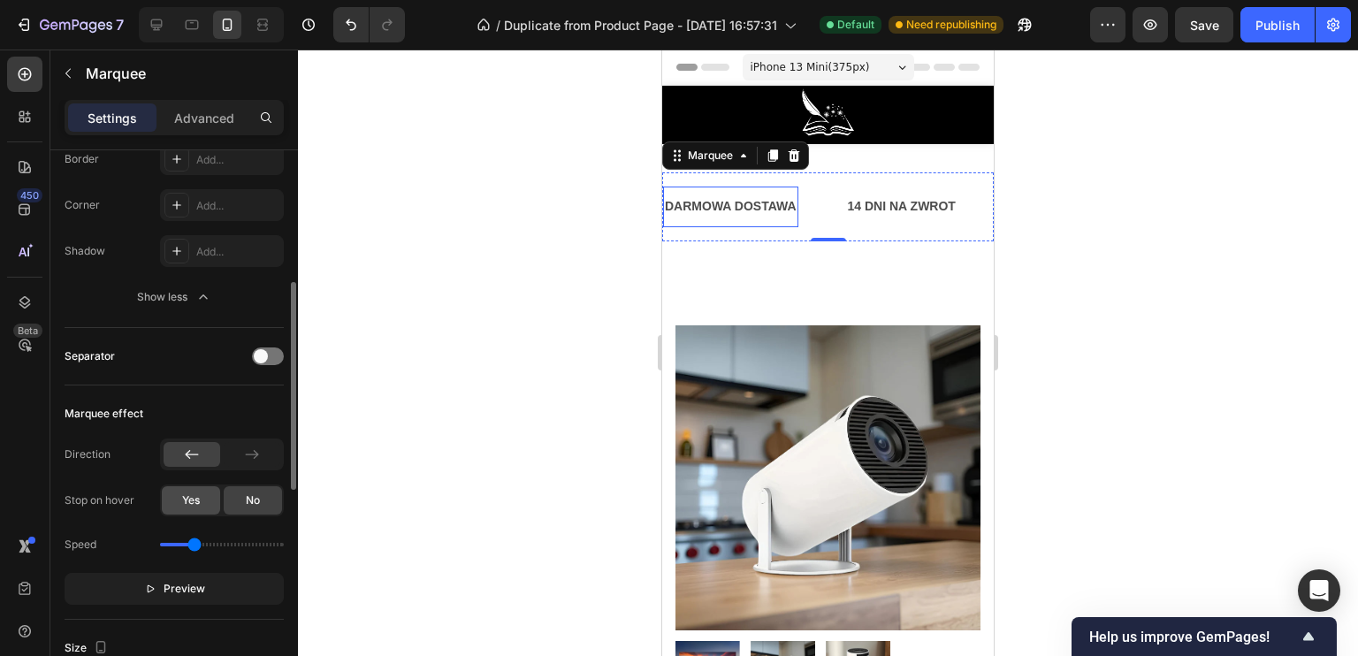
scroll to position [530, 0]
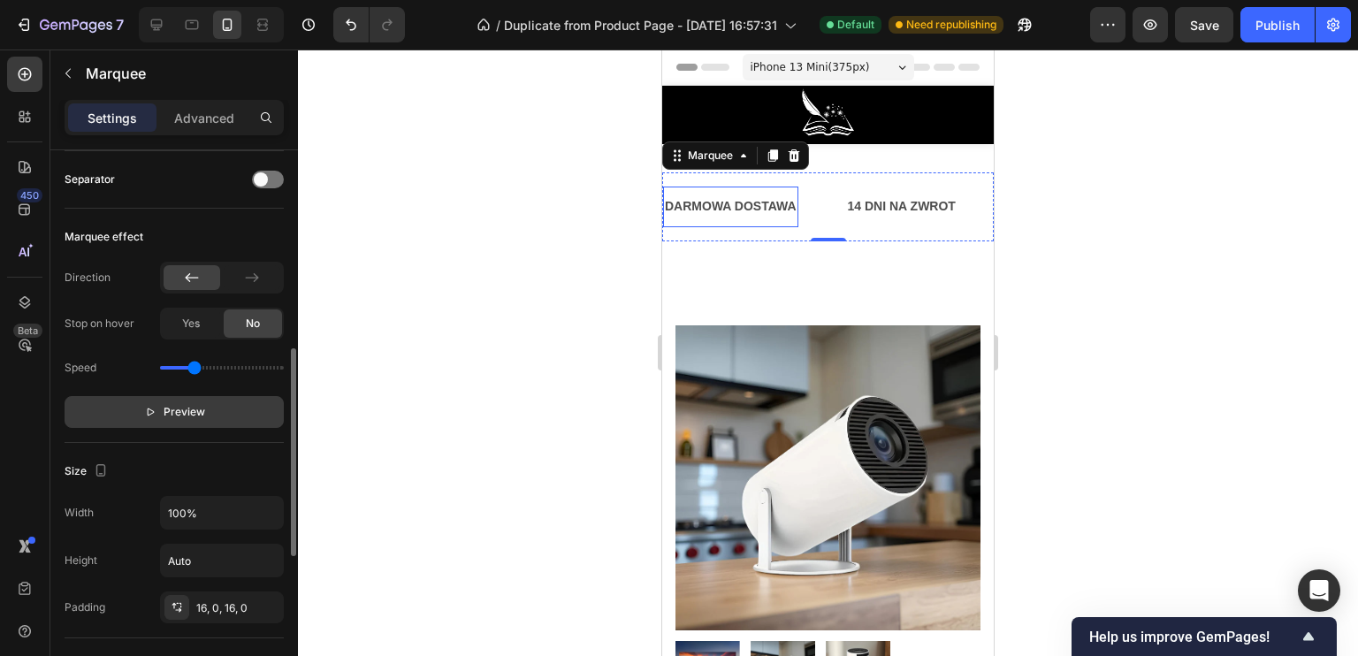
click at [218, 416] on button "Preview" at bounding box center [174, 412] width 219 height 32
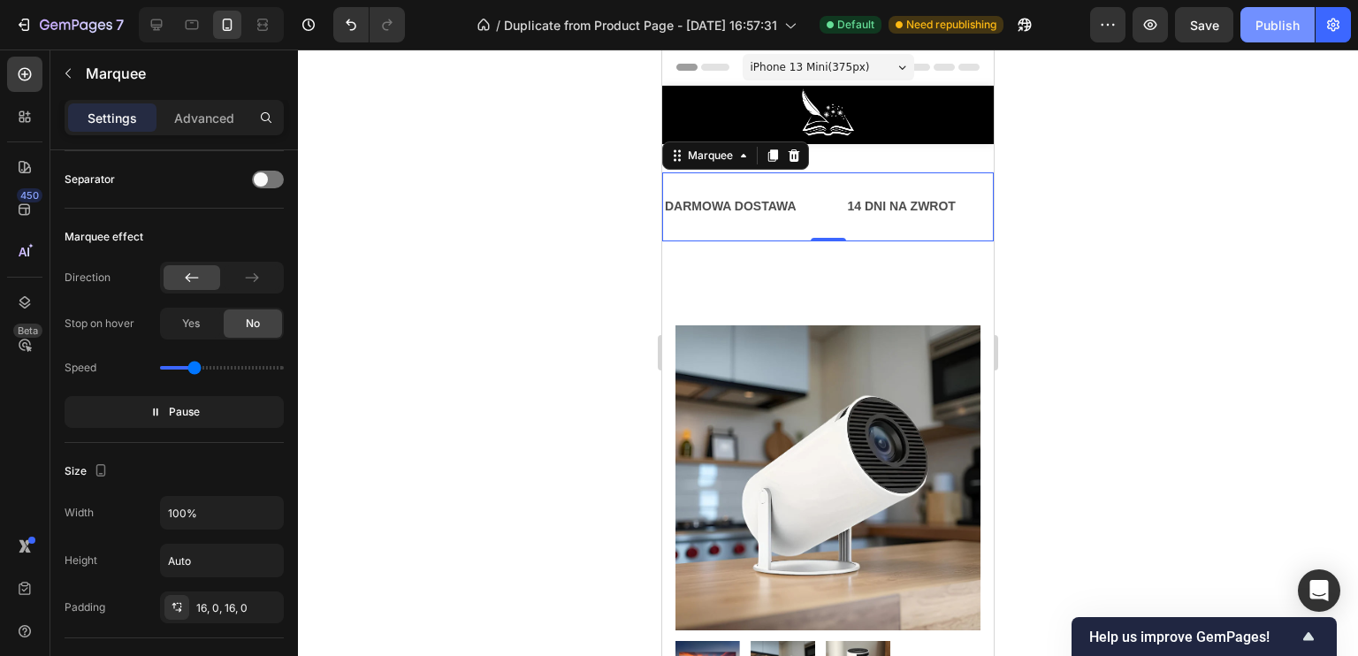
click at [1292, 19] on div "Publish" at bounding box center [1277, 25] width 44 height 19
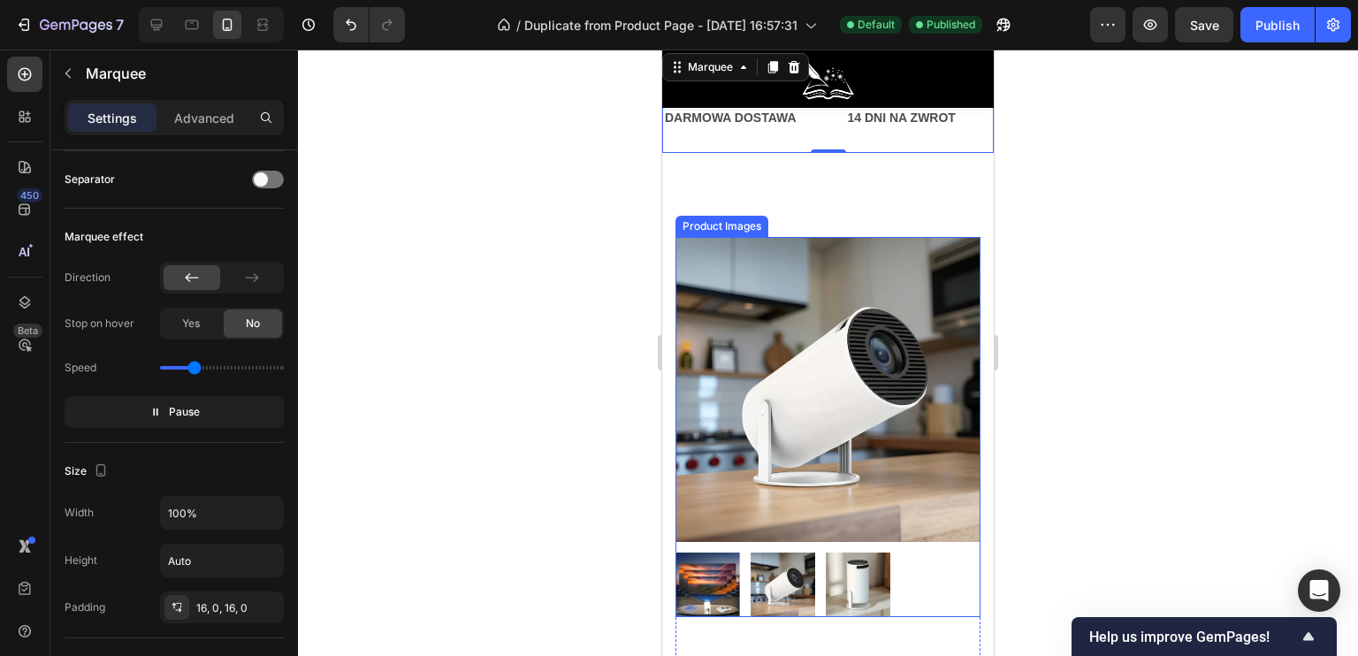
scroll to position [0, 0]
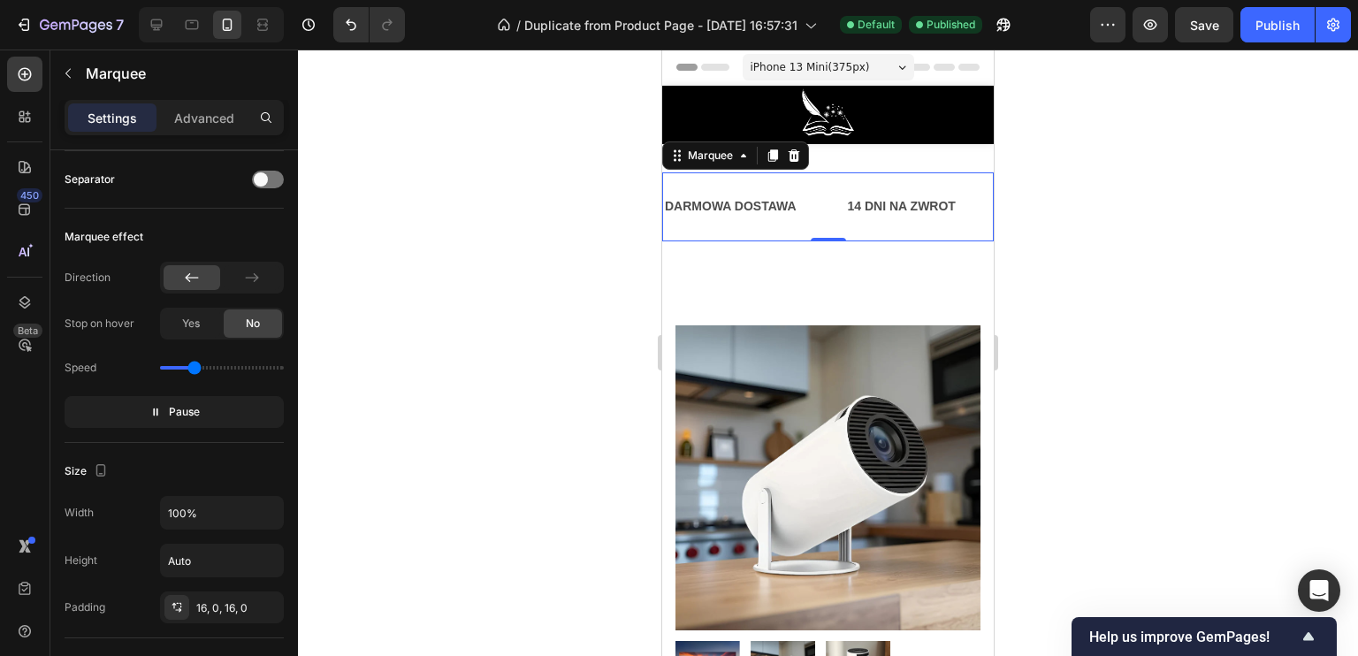
click at [847, 176] on div "DARMOWA DOSTAWA Text Block 14 DNI NA ZWROT Text Block PRZECENA -150ZŁ Text Bloc…" at bounding box center [828, 206] width 332 height 68
click at [998, 197] on p "PRZECENA -150ZŁ" at bounding box center [1053, 206] width 111 height 22
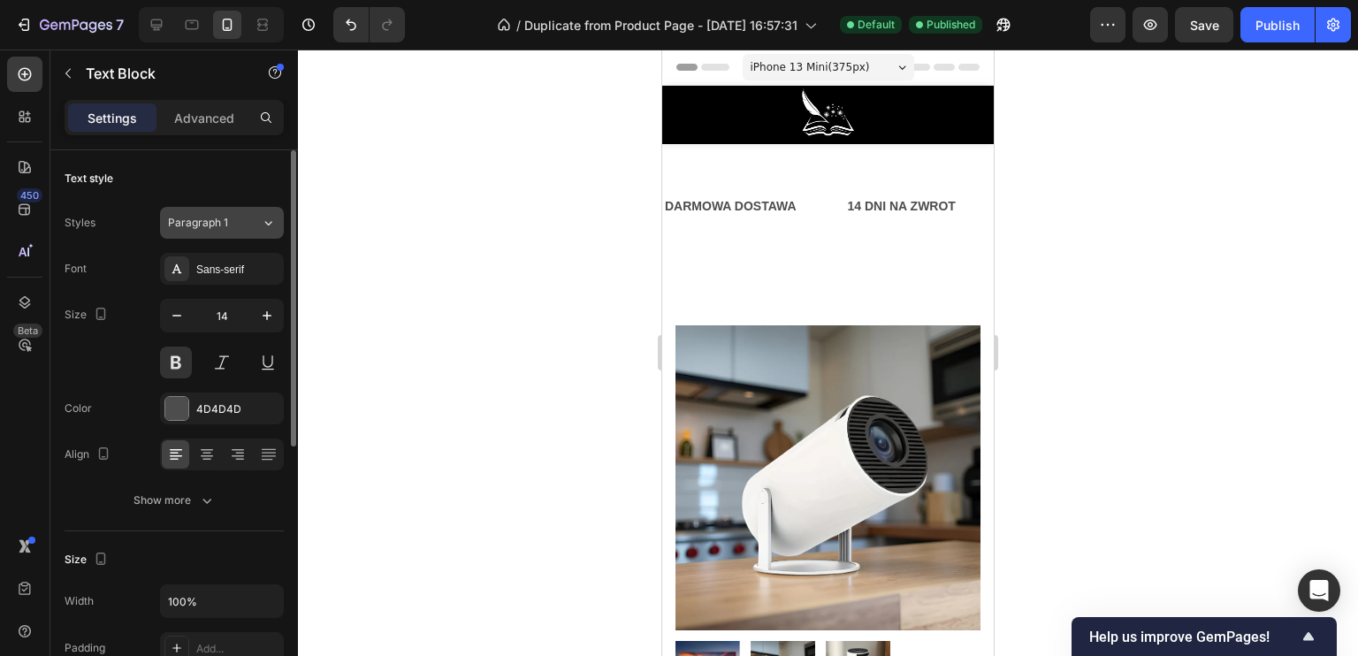
click at [221, 218] on span "Paragraph 1" at bounding box center [198, 223] width 60 height 16
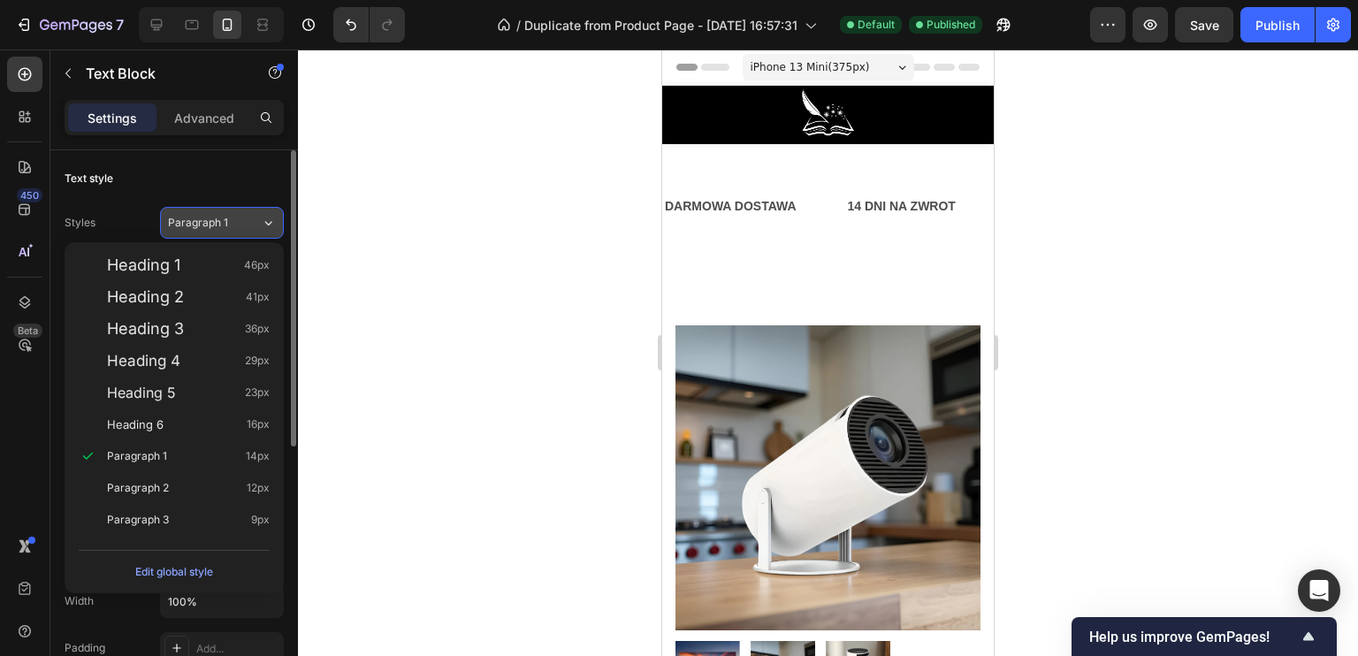
click at [223, 218] on span "Paragraph 1" at bounding box center [198, 223] width 60 height 16
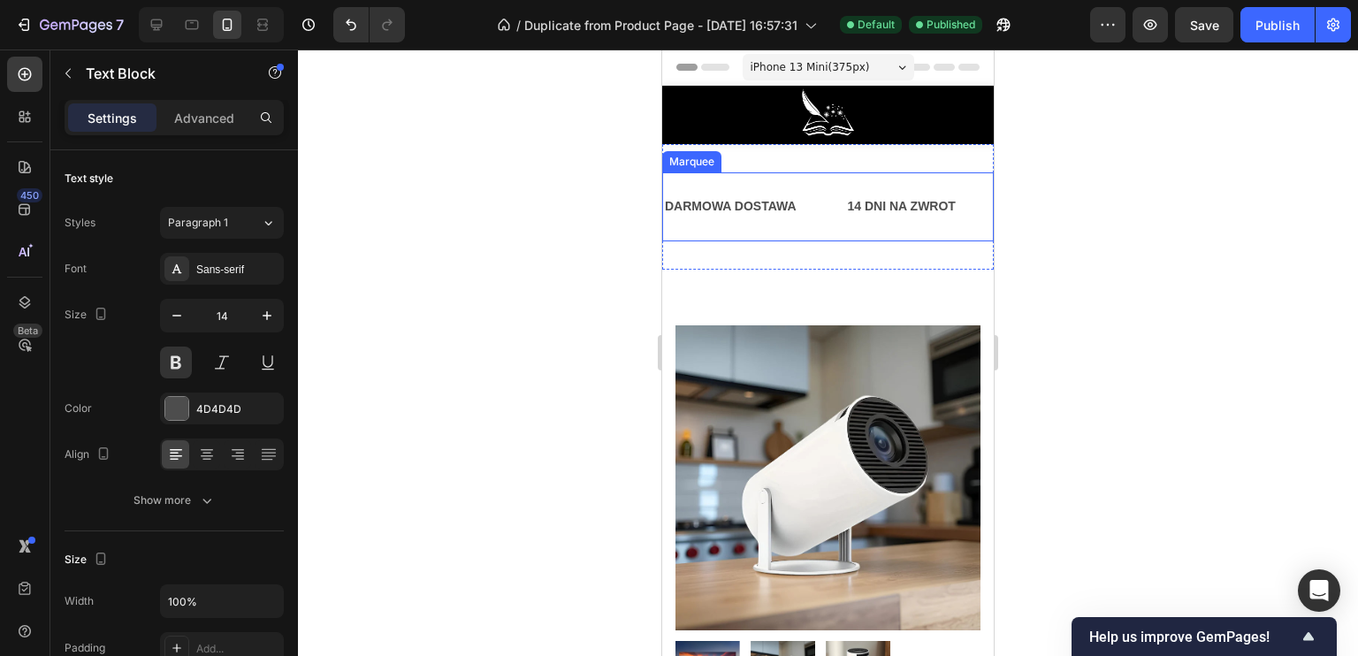
click at [870, 172] on div "DARMOWA DOSTAWA Text Block 14 DNI NA ZWROT Text Block PRZECENA -150ZŁ Text Bloc…" at bounding box center [828, 206] width 332 height 68
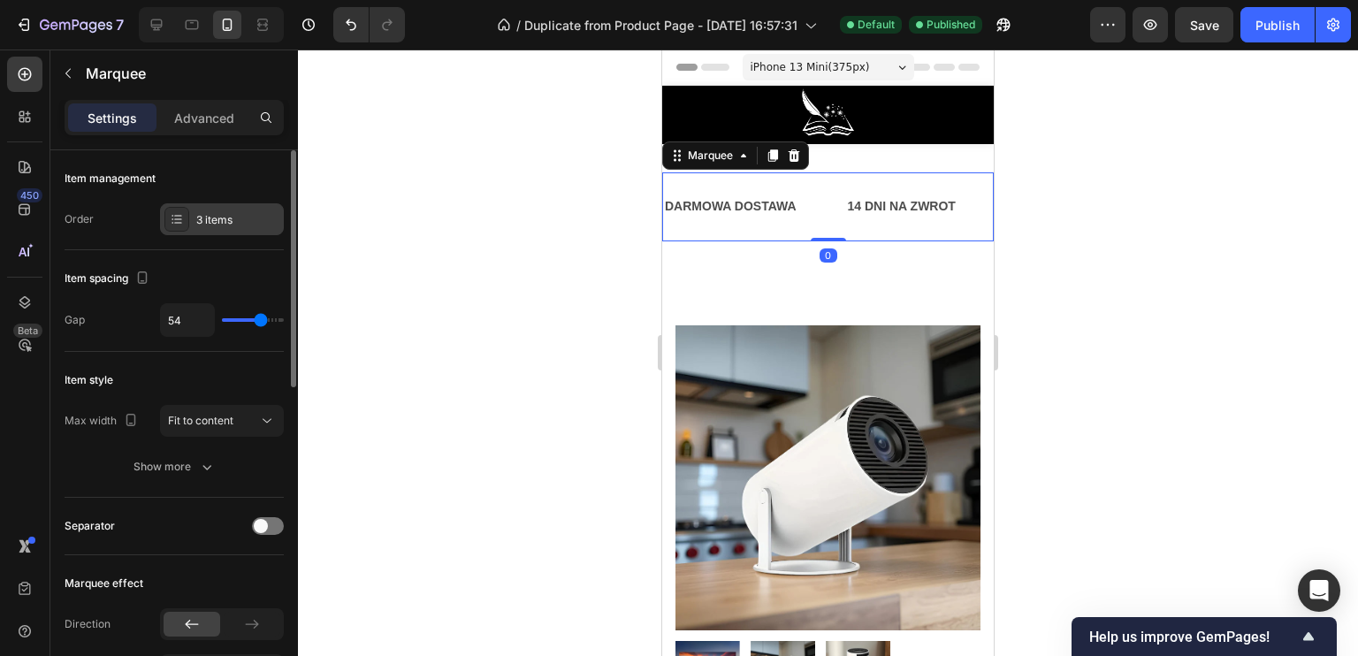
click at [215, 212] on div "3 items" at bounding box center [237, 220] width 83 height 16
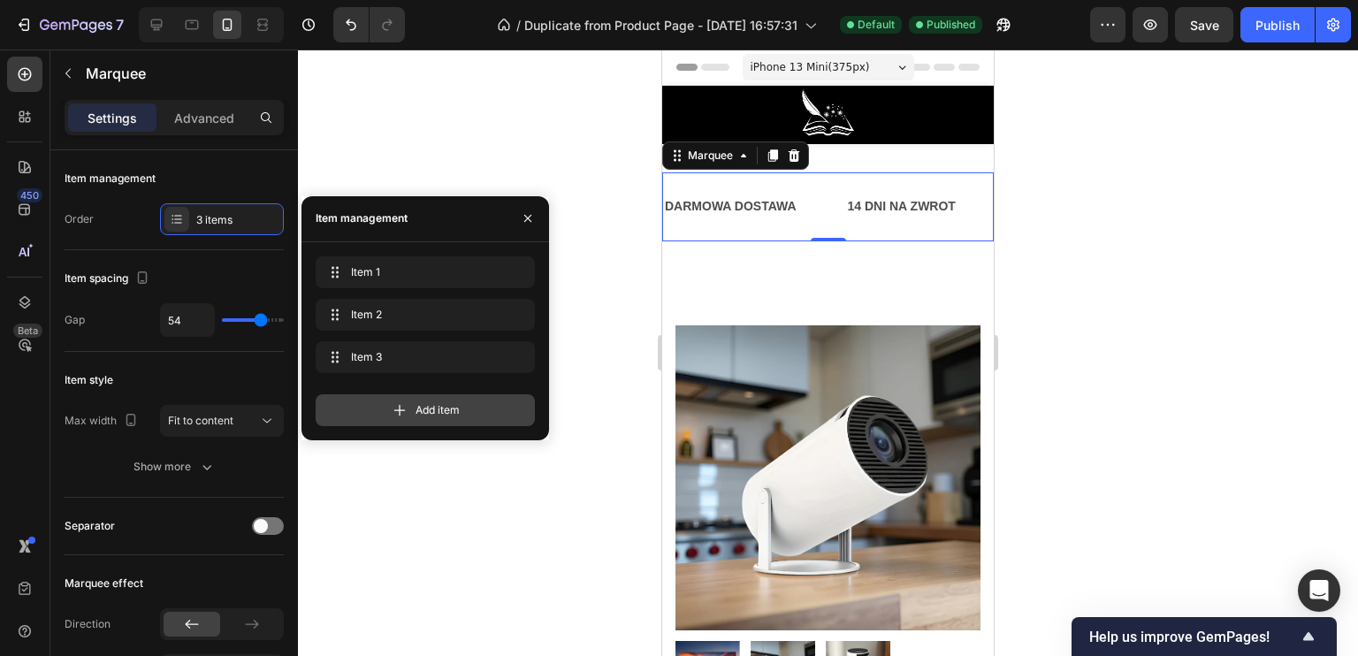
click at [406, 401] on icon at bounding box center [400, 410] width 18 height 18
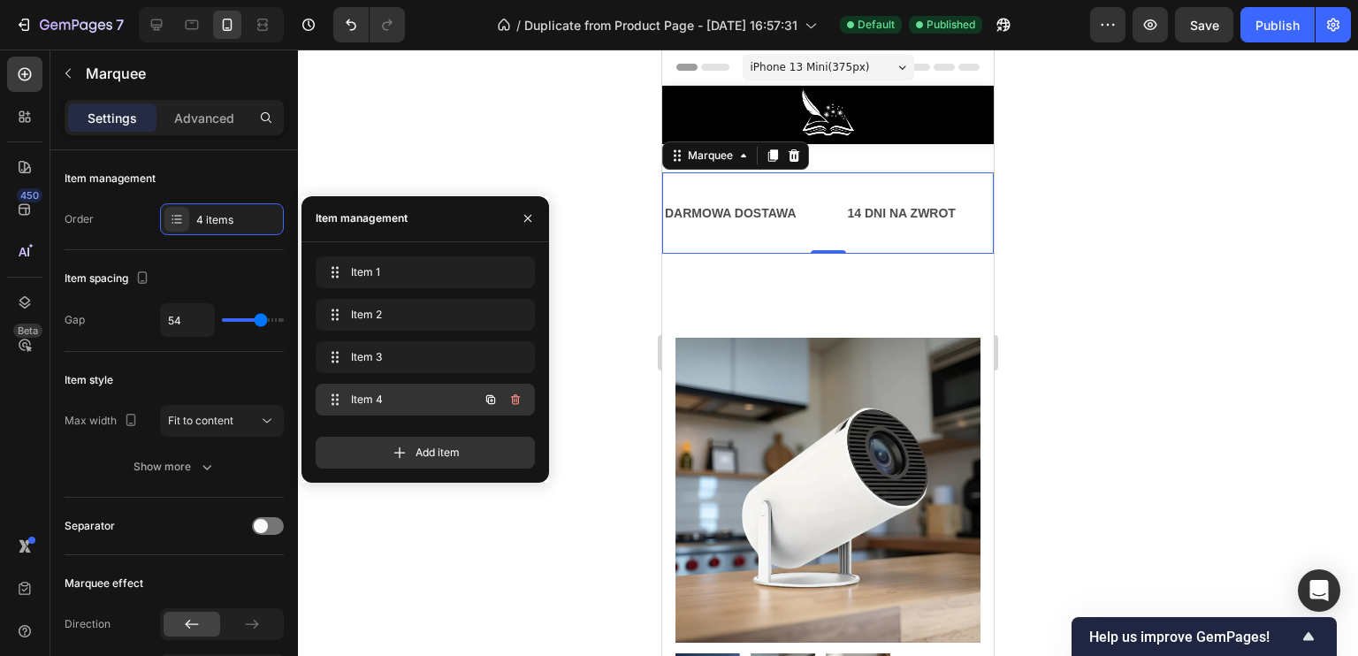
click at [404, 396] on span "Item 4" at bounding box center [401, 400] width 100 height 16
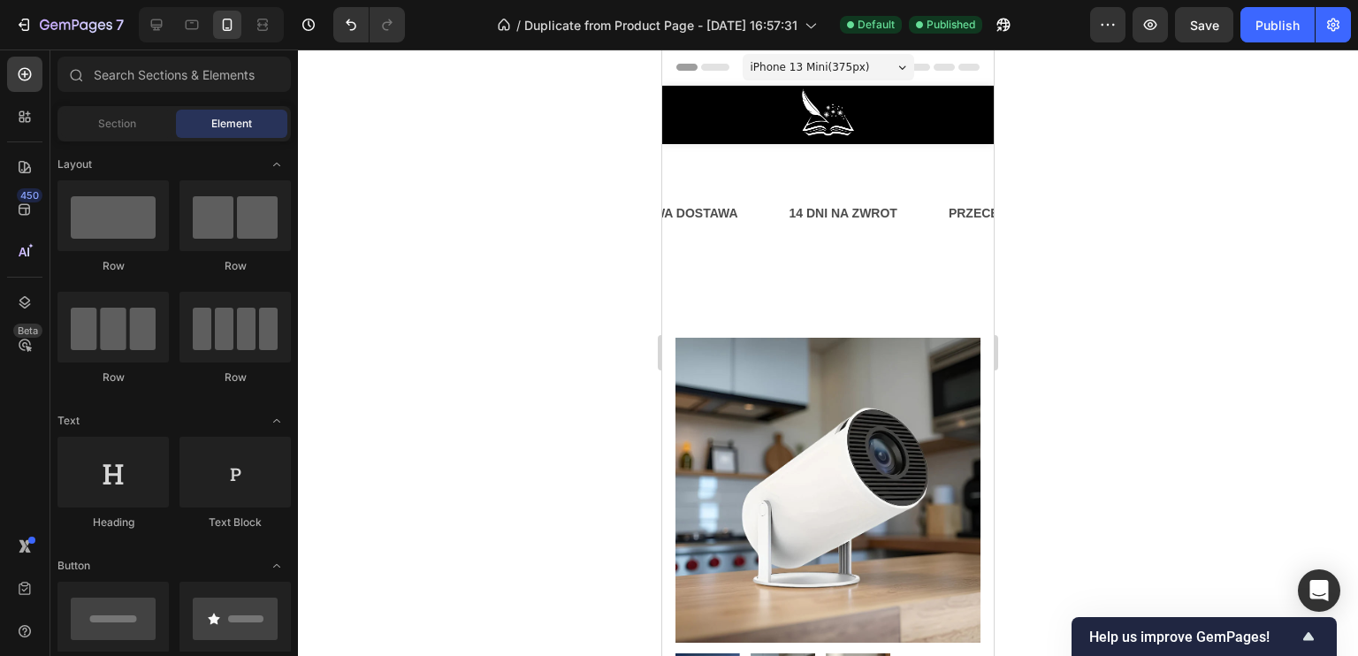
click at [1140, 207] on div "Drop element here" at bounding box center [1187, 213] width 94 height 14
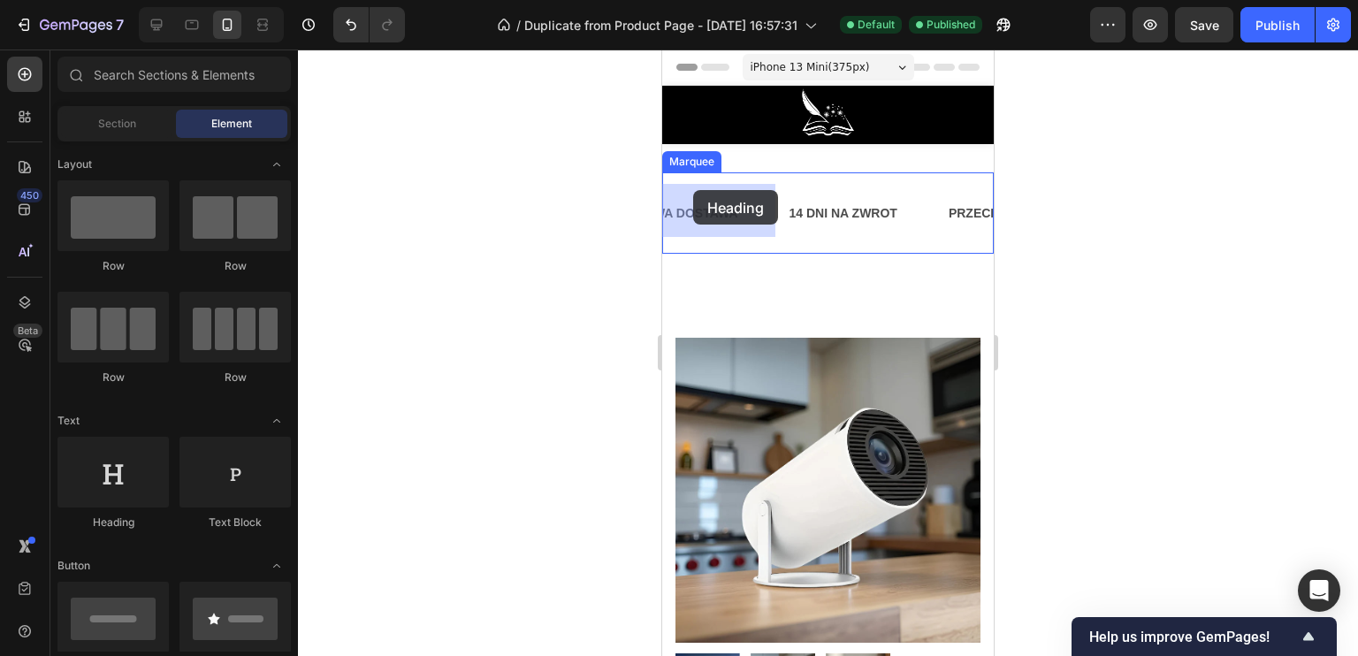
drag, startPoint x: 781, startPoint y: 445, endPoint x: 687, endPoint y: 194, distance: 268.3
click at [1301, 203] on p "DARMOWA DOSTAWA" at bounding box center [1367, 213] width 132 height 22
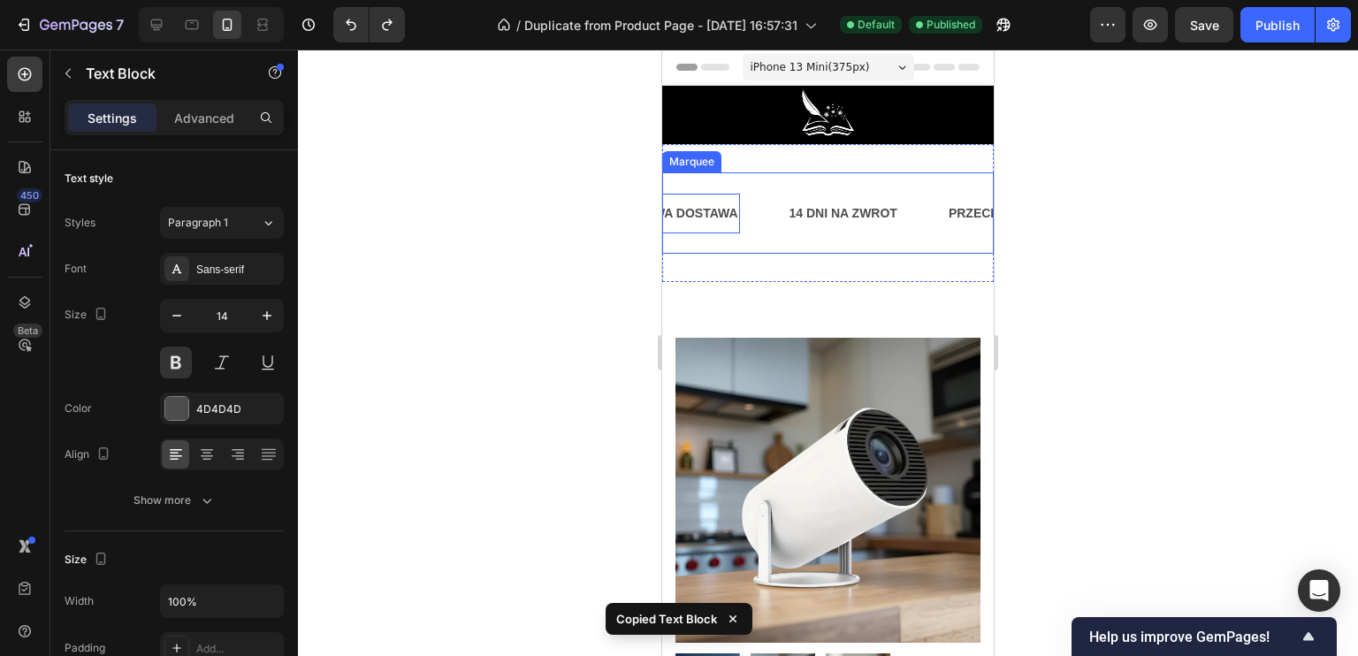
click at [1119, 210] on icon at bounding box center [1126, 213] width 14 height 15
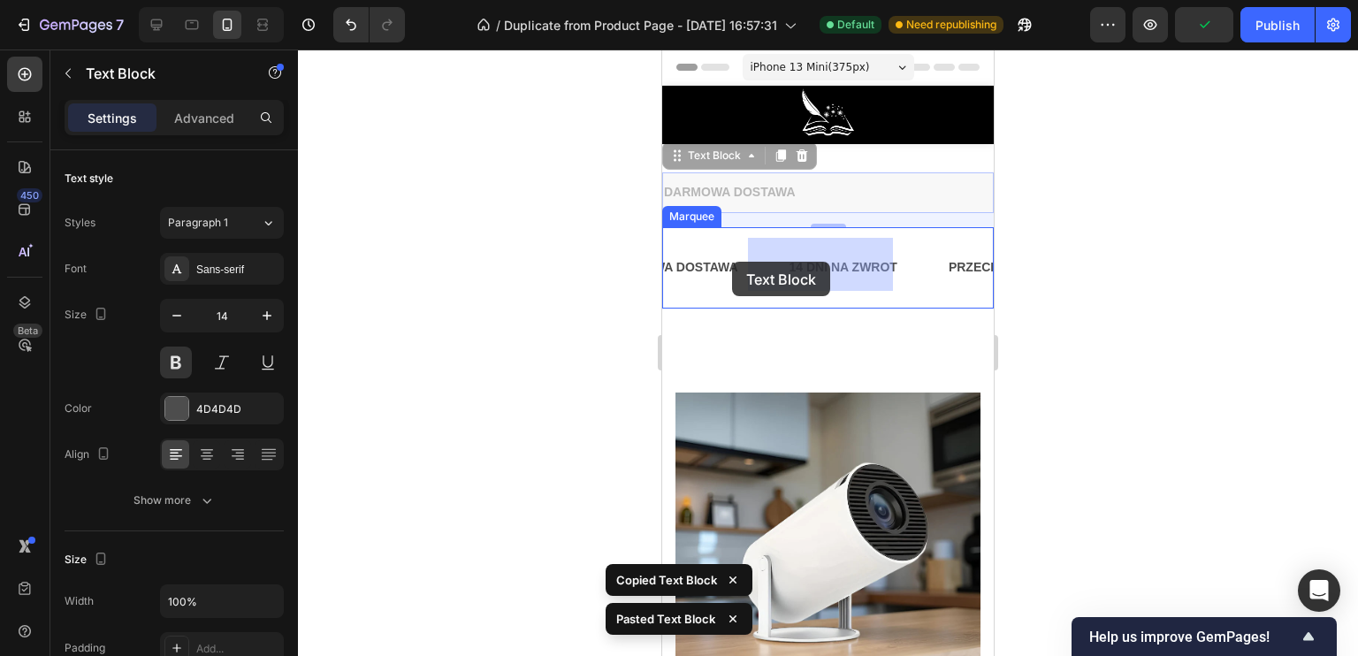
drag, startPoint x: 738, startPoint y: 187, endPoint x: 729, endPoint y: 262, distance: 75.7
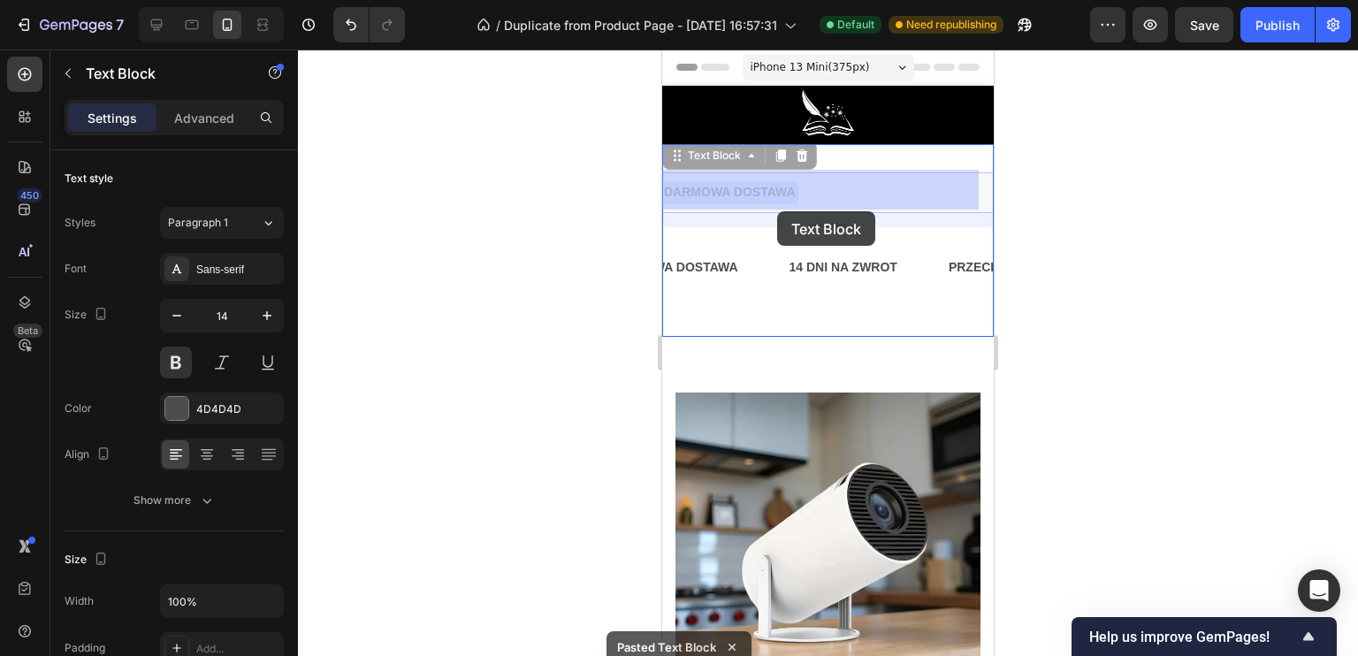
drag, startPoint x: 740, startPoint y: 190, endPoint x: 777, endPoint y: 211, distance: 42.8
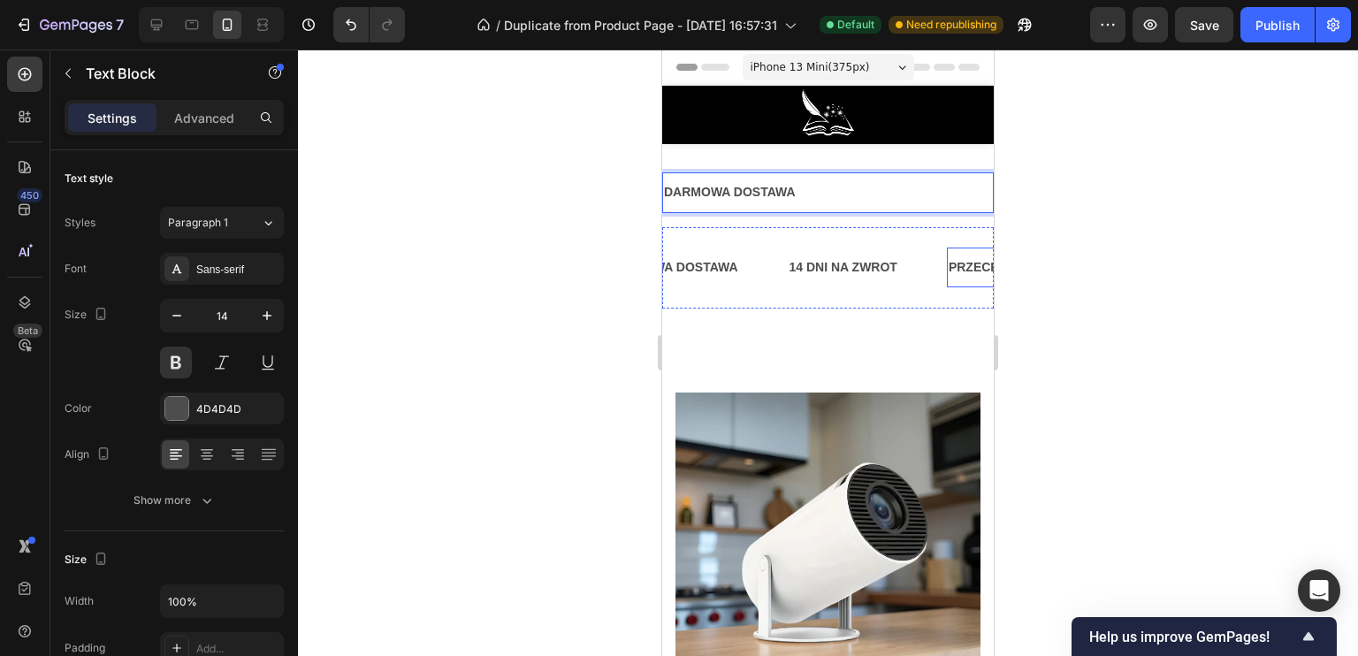
drag, startPoint x: 820, startPoint y: 187, endPoint x: 870, endPoint y: 250, distance: 80.6
click at [817, 161] on div "DARMOWA DOSTAWA Text Block 0 DARMOWA DOSTAWA Text Block 14 DNI NA ZWROT Text Bl…" at bounding box center [828, 240] width 332 height 192
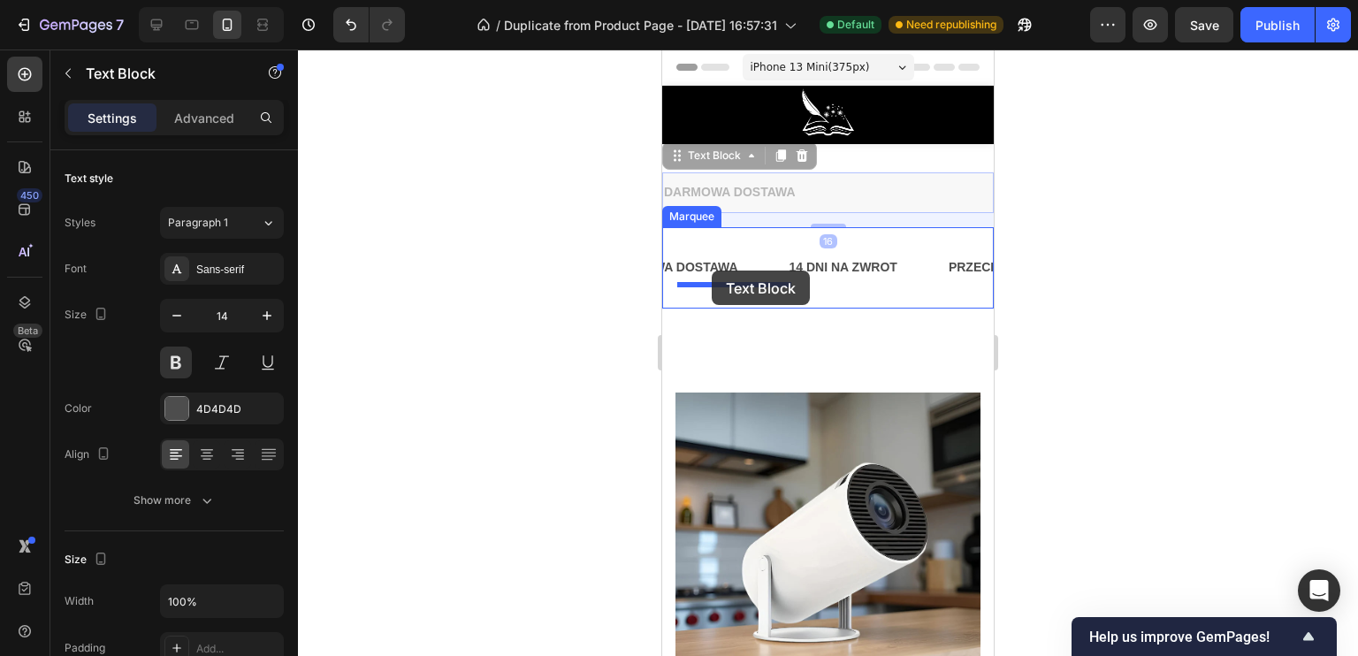
drag, startPoint x: 773, startPoint y: 177, endPoint x: 704, endPoint y: 272, distance: 117.8
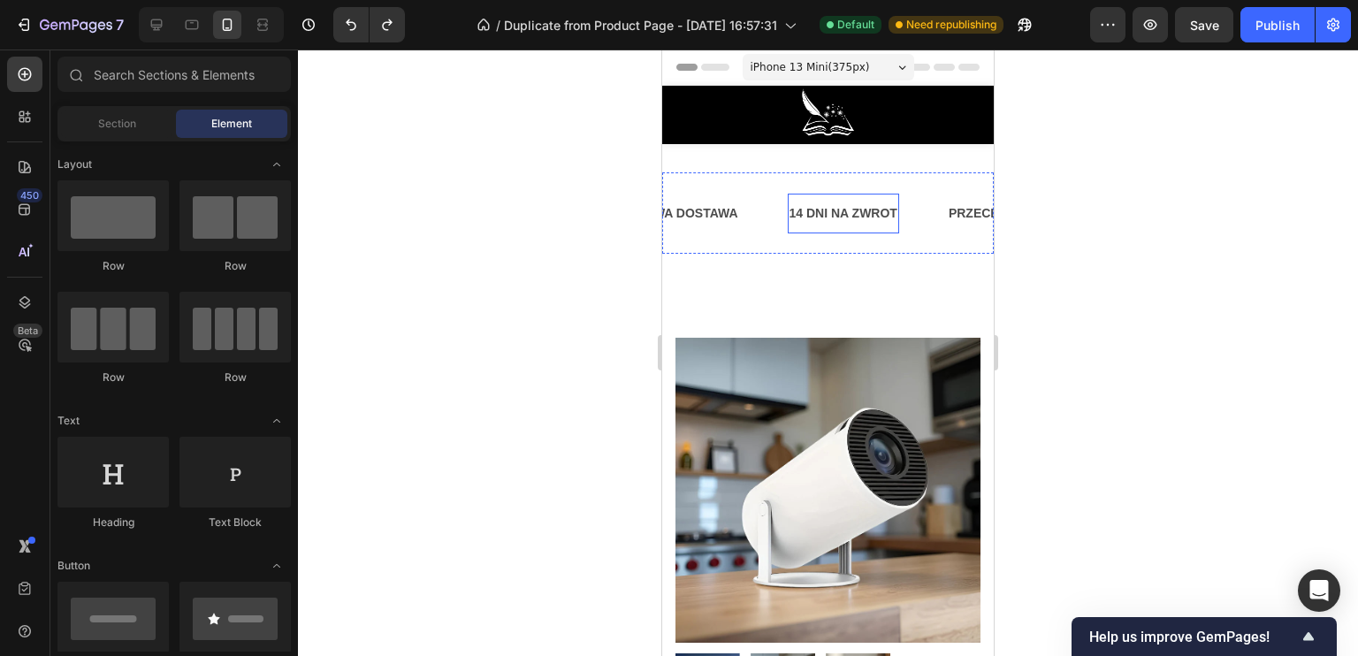
click at [781, 205] on div "14 DNI NA ZWROT Text Block" at bounding box center [860, 214] width 159 height 40
click at [1144, 212] on div "Drop element here" at bounding box center [1191, 213] width 94 height 14
drag, startPoint x: 776, startPoint y: 211, endPoint x: 1263, endPoint y: 238, distance: 487.8
click at [1114, 211] on icon at bounding box center [1121, 213] width 14 height 15
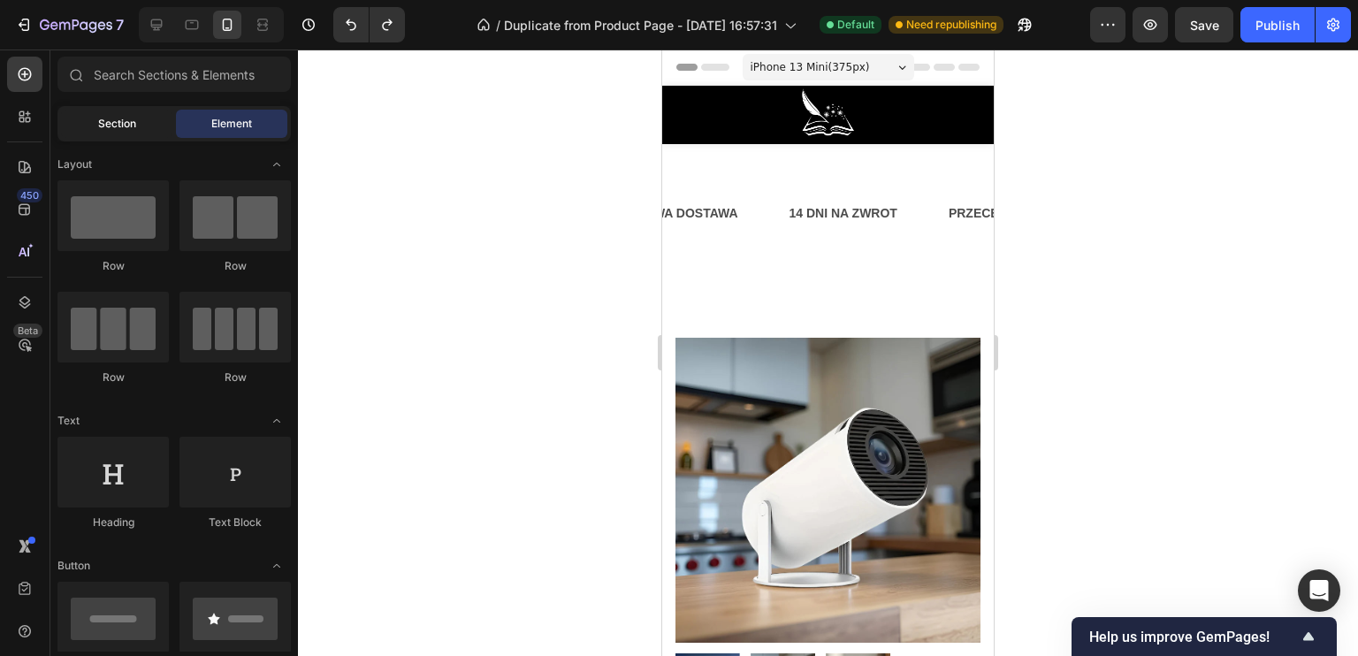
click at [130, 124] on span "Section" at bounding box center [117, 124] width 38 height 16
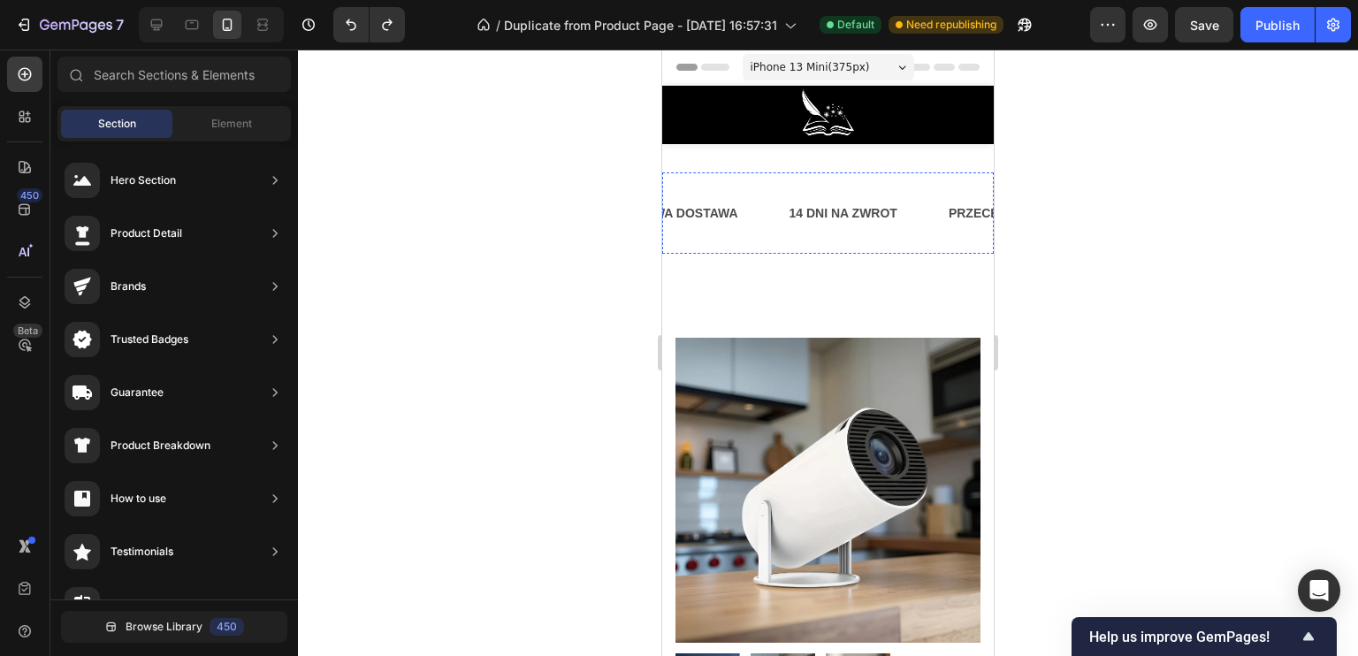
click at [1290, 208] on p "DARMOWA DOSTAWA" at bounding box center [1356, 213] width 132 height 22
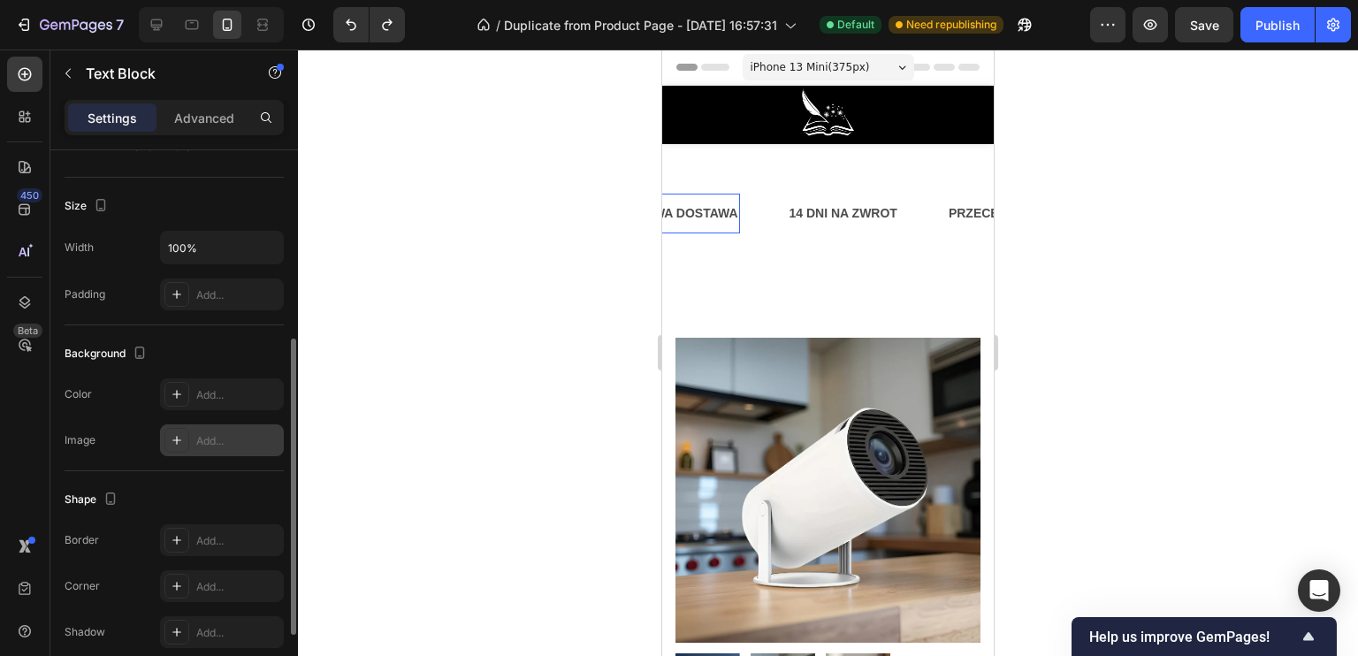
scroll to position [489, 0]
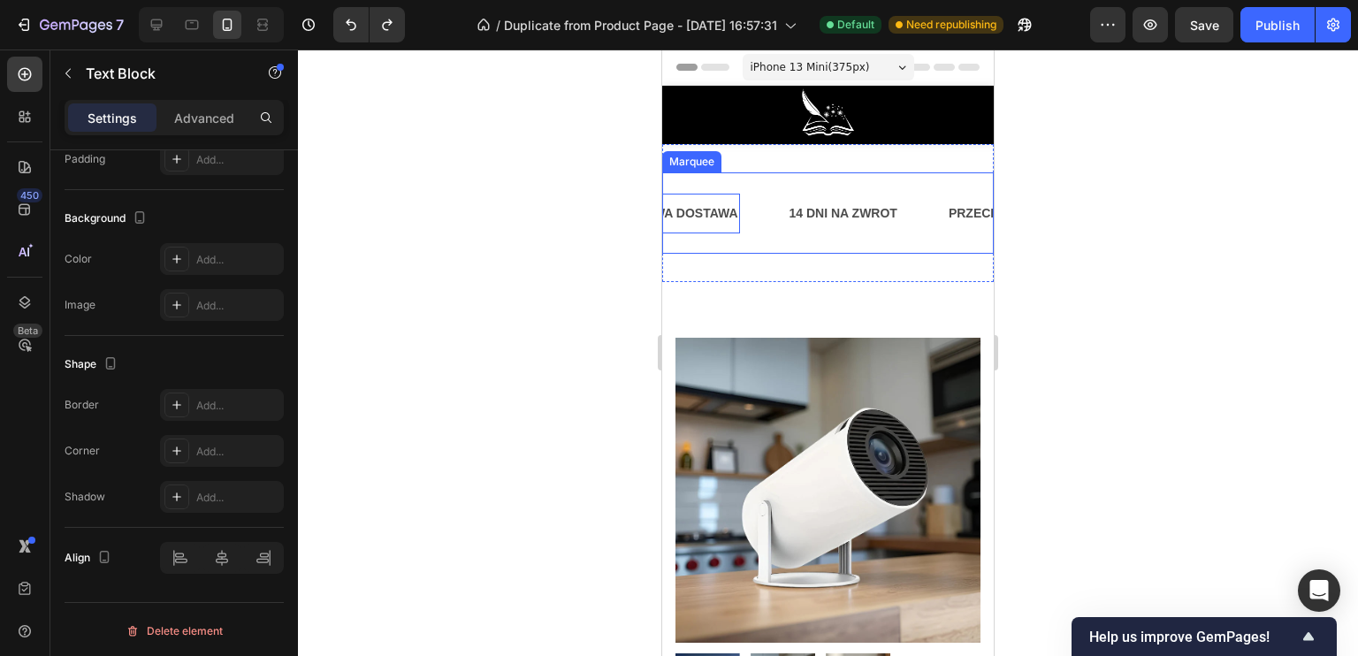
click at [785, 204] on p "14 DNI NA ZWROT" at bounding box center [839, 213] width 108 height 22
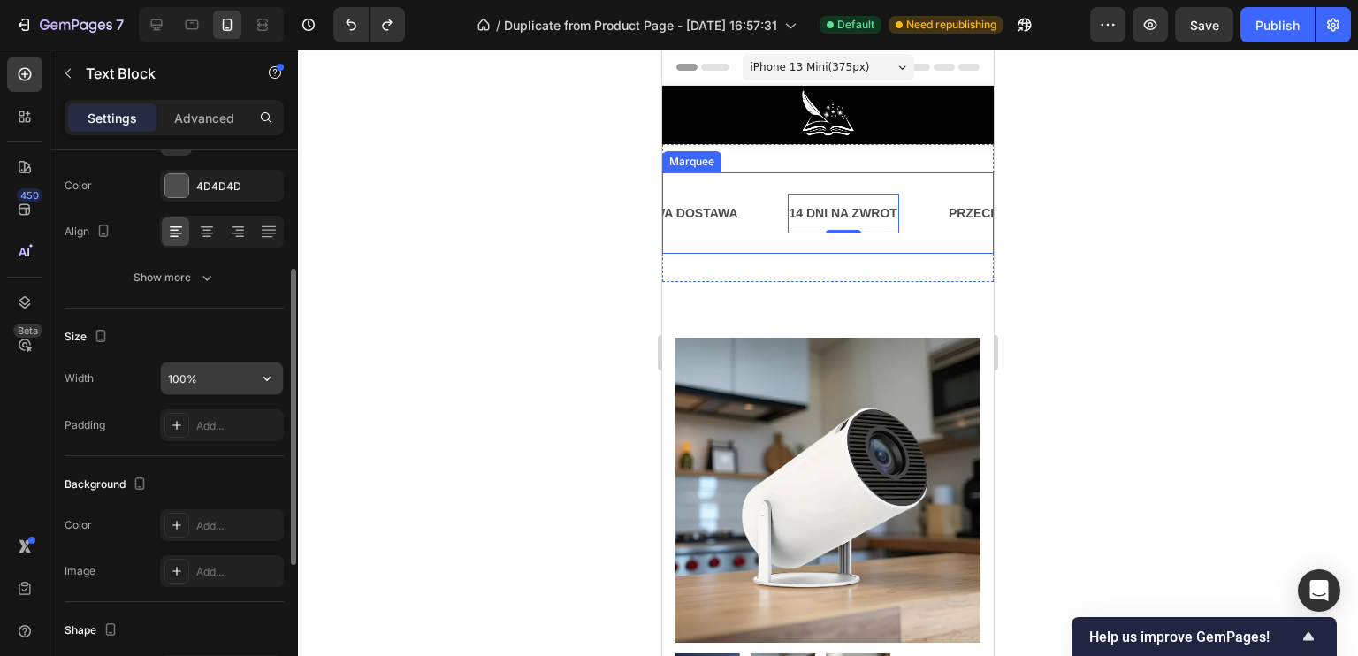
scroll to position [0, 0]
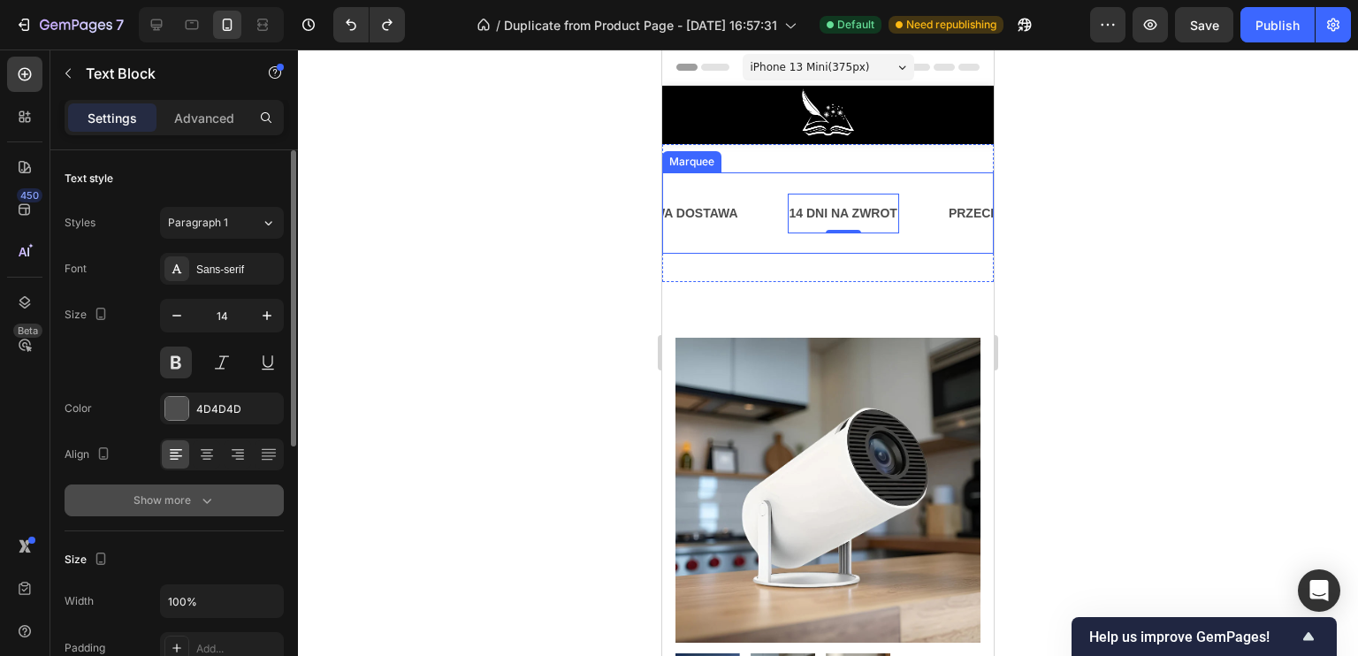
click at [174, 498] on div "Show more" at bounding box center [174, 501] width 82 height 18
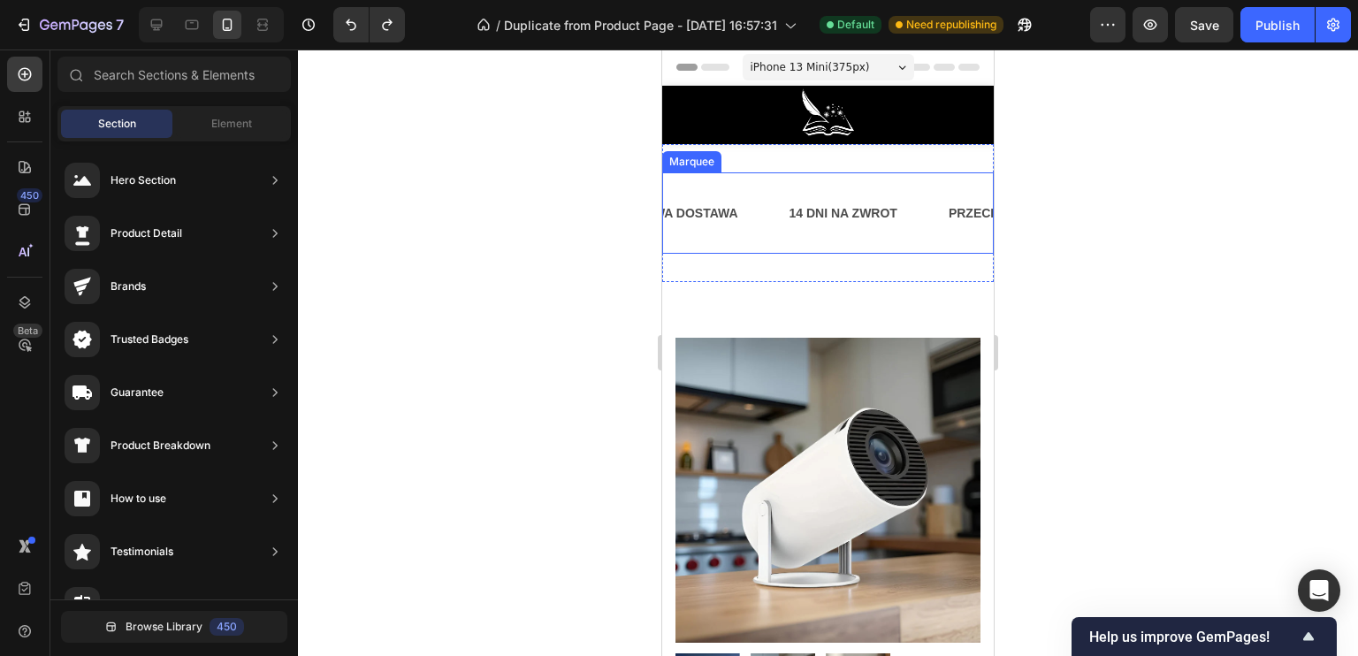
click at [1105, 205] on div "Drop element here" at bounding box center [1176, 213] width 143 height 28
click at [1102, 201] on div "Drop element here" at bounding box center [1173, 213] width 143 height 28
click at [222, 126] on span "Element" at bounding box center [231, 124] width 41 height 16
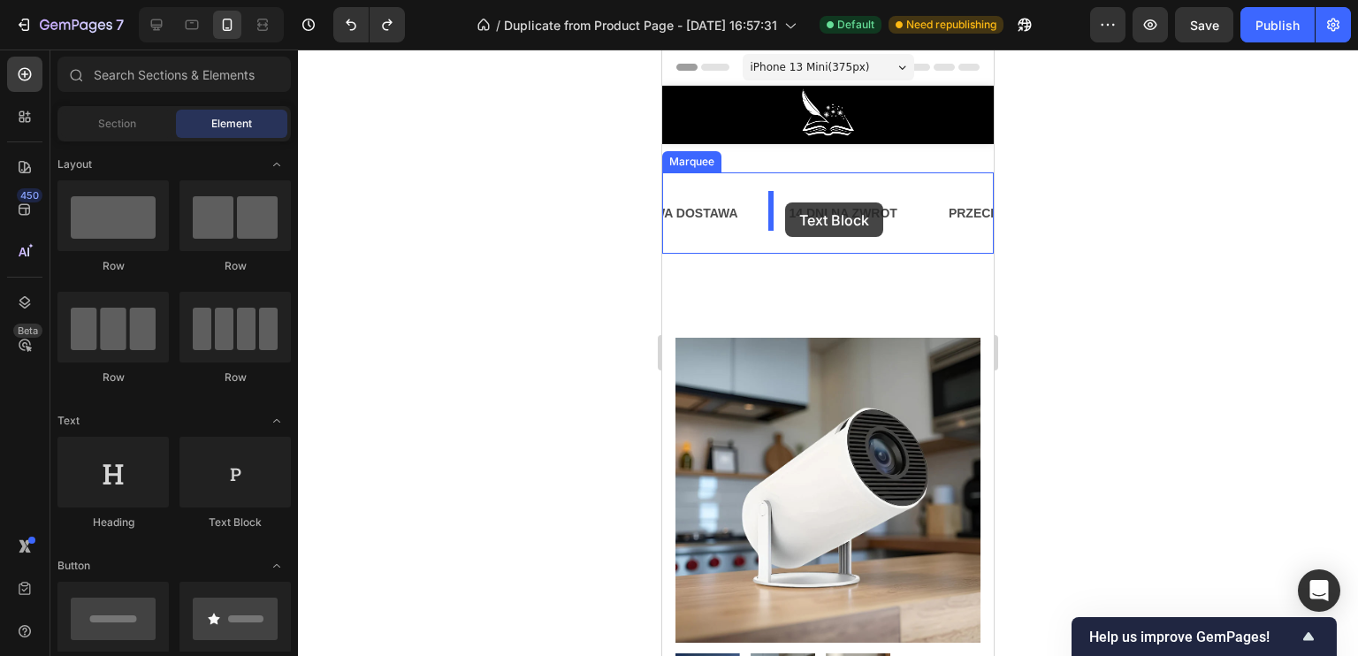
drag, startPoint x: 896, startPoint y: 530, endPoint x: 772, endPoint y: 231, distance: 323.4
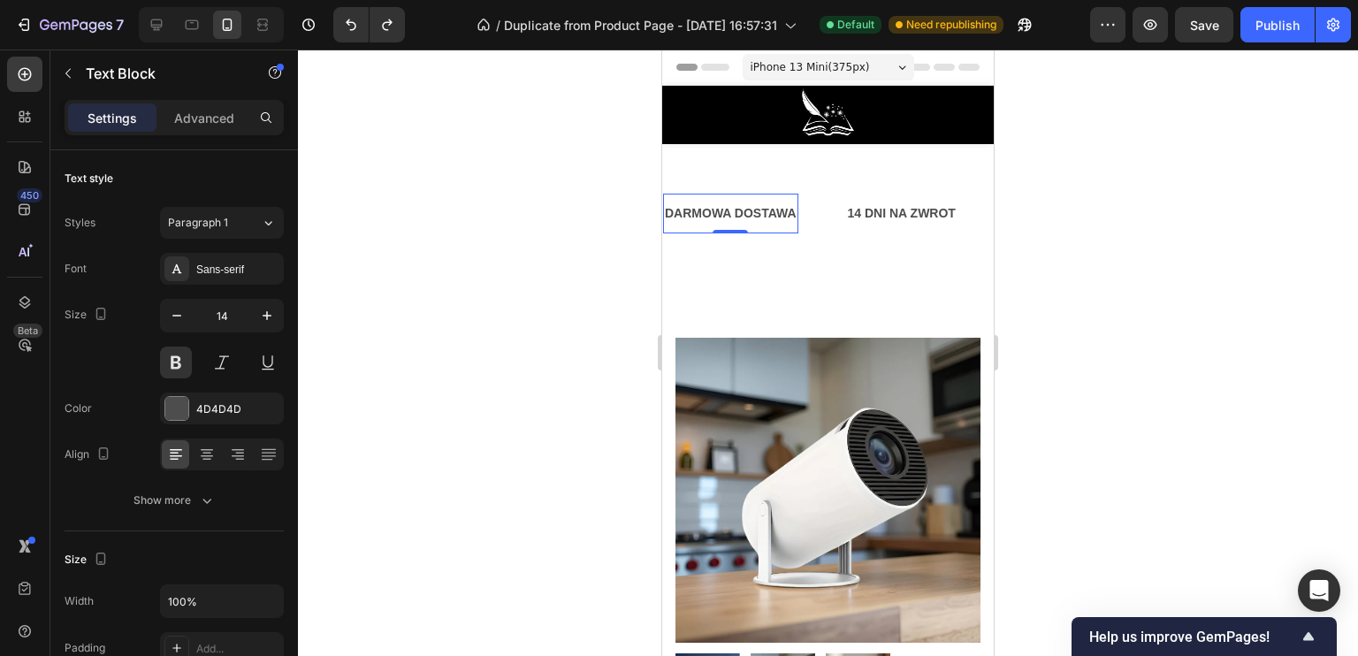
click at [782, 206] on p "DARMOWA DOSTAWA" at bounding box center [731, 213] width 132 height 22
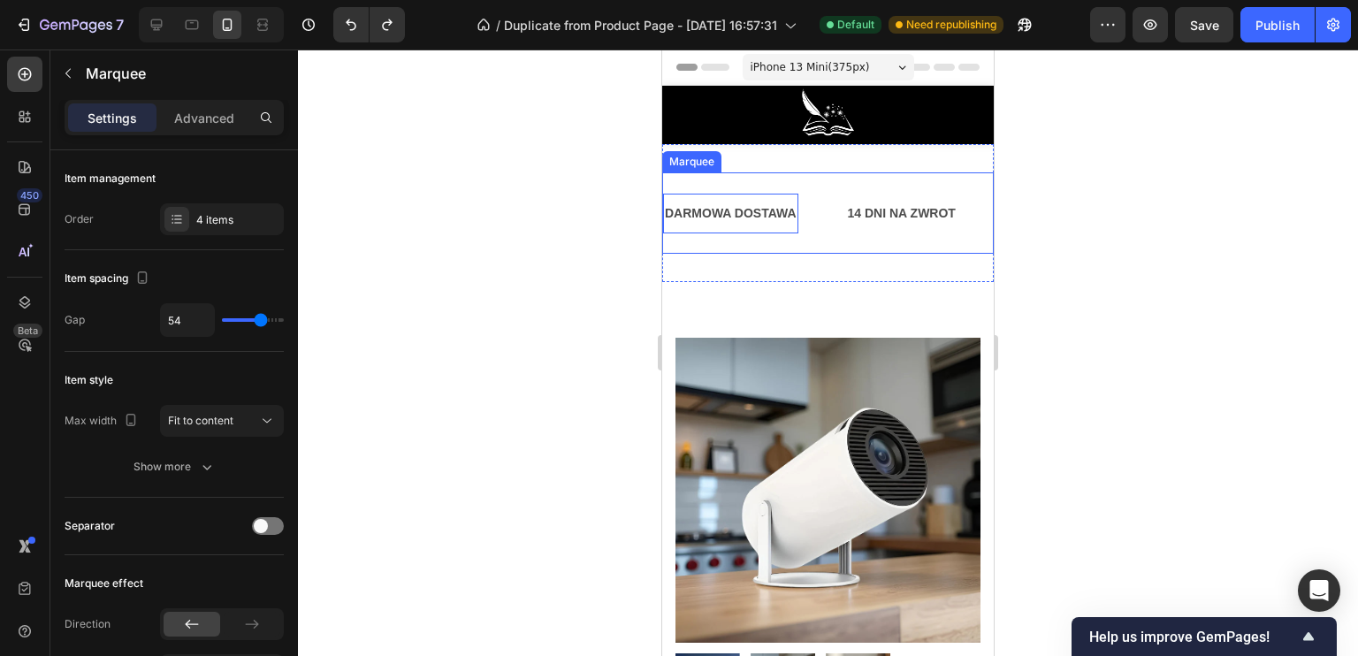
click at [820, 200] on div "DARMOWA DOSTAWA Text Block 0" at bounding box center [754, 214] width 183 height 40
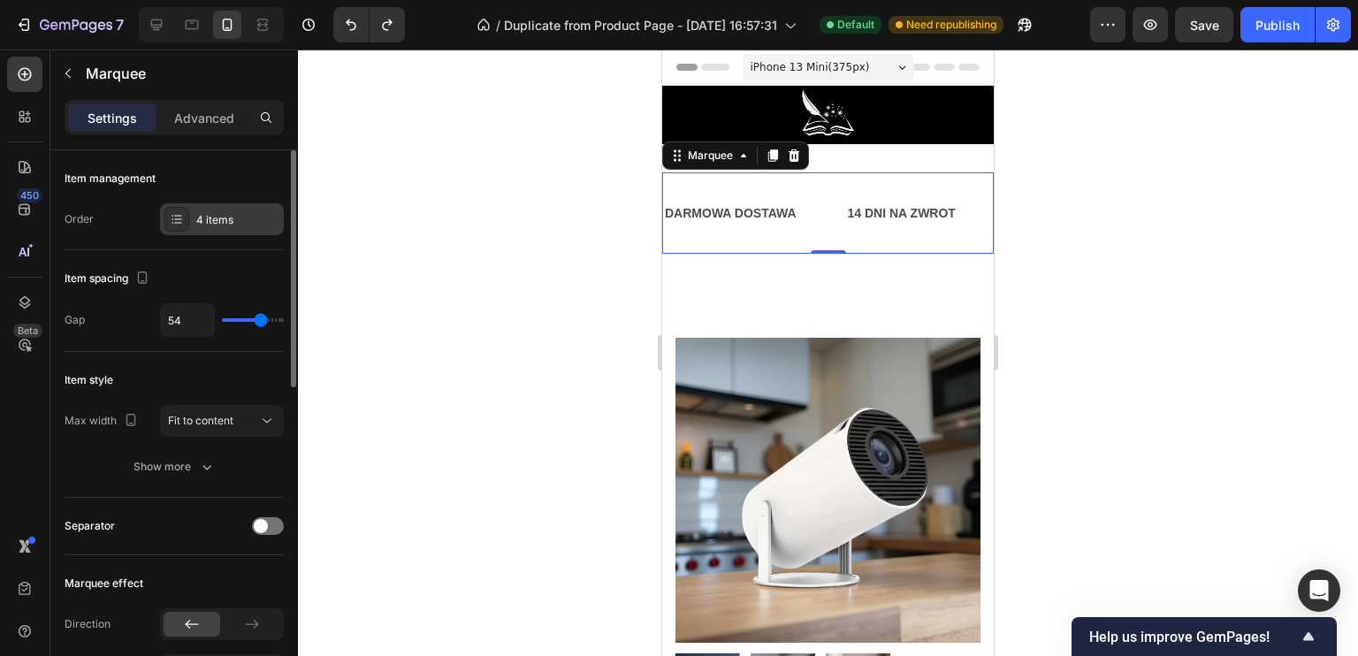
click at [239, 219] on div "4 items" at bounding box center [237, 220] width 83 height 16
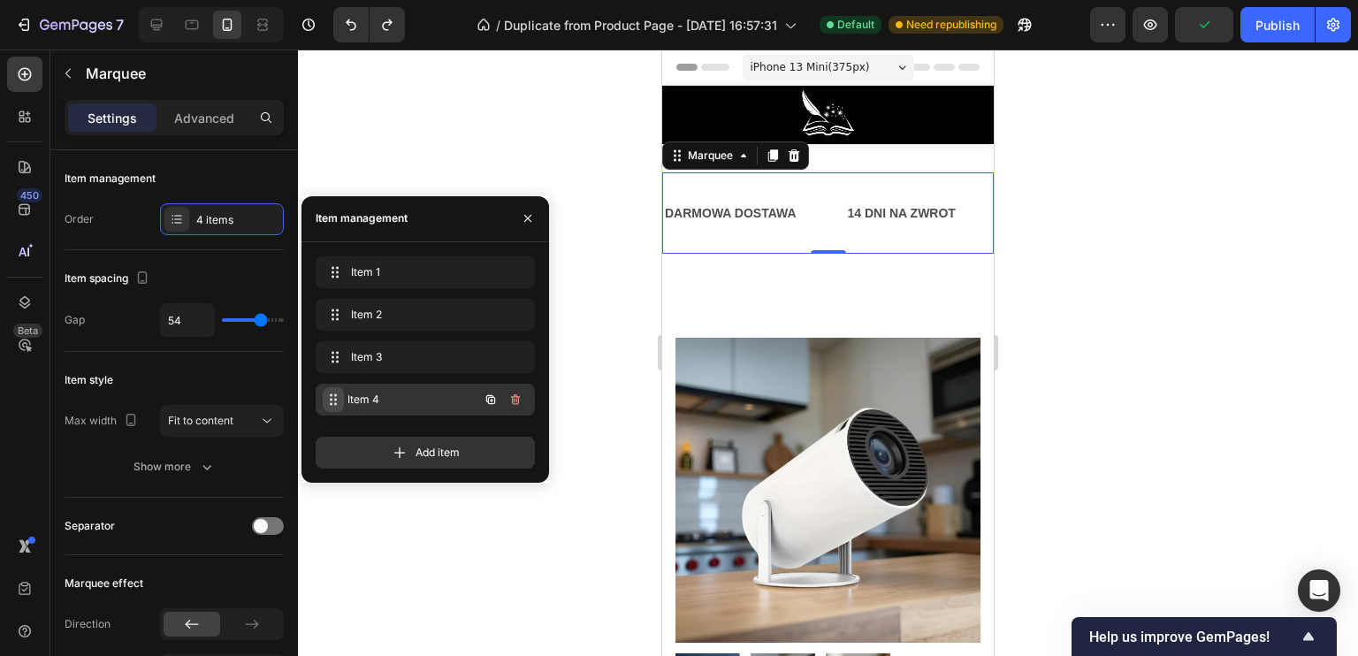
click at [344, 397] on div "Item 4 Item 4" at bounding box center [401, 399] width 156 height 25
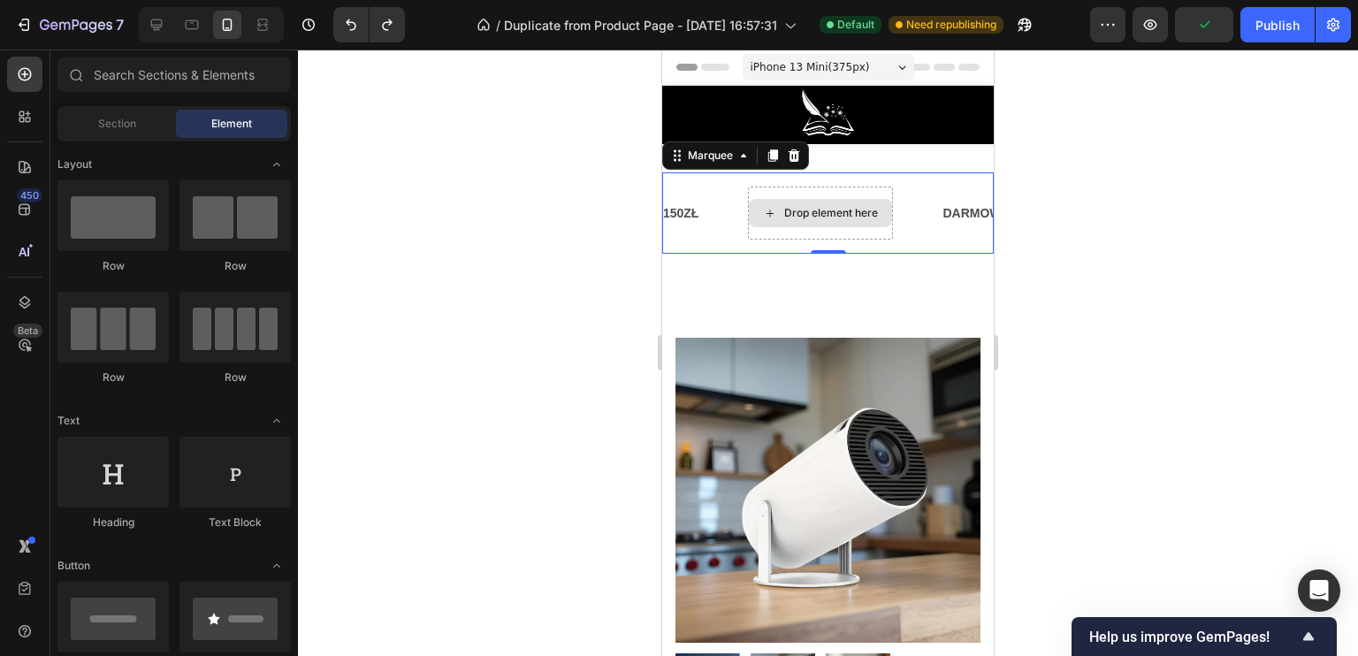
click at [803, 209] on div "Drop element here" at bounding box center [831, 213] width 94 height 14
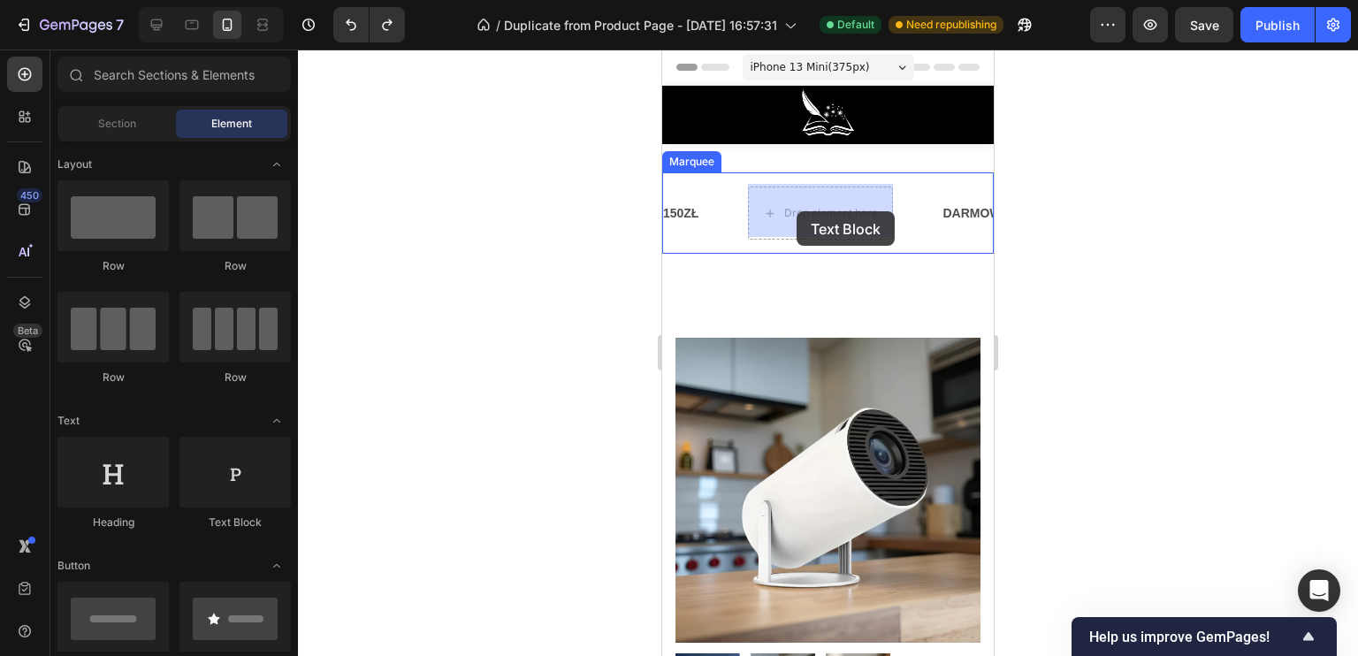
drag, startPoint x: 919, startPoint y: 508, endPoint x: 796, endPoint y: 213, distance: 319.8
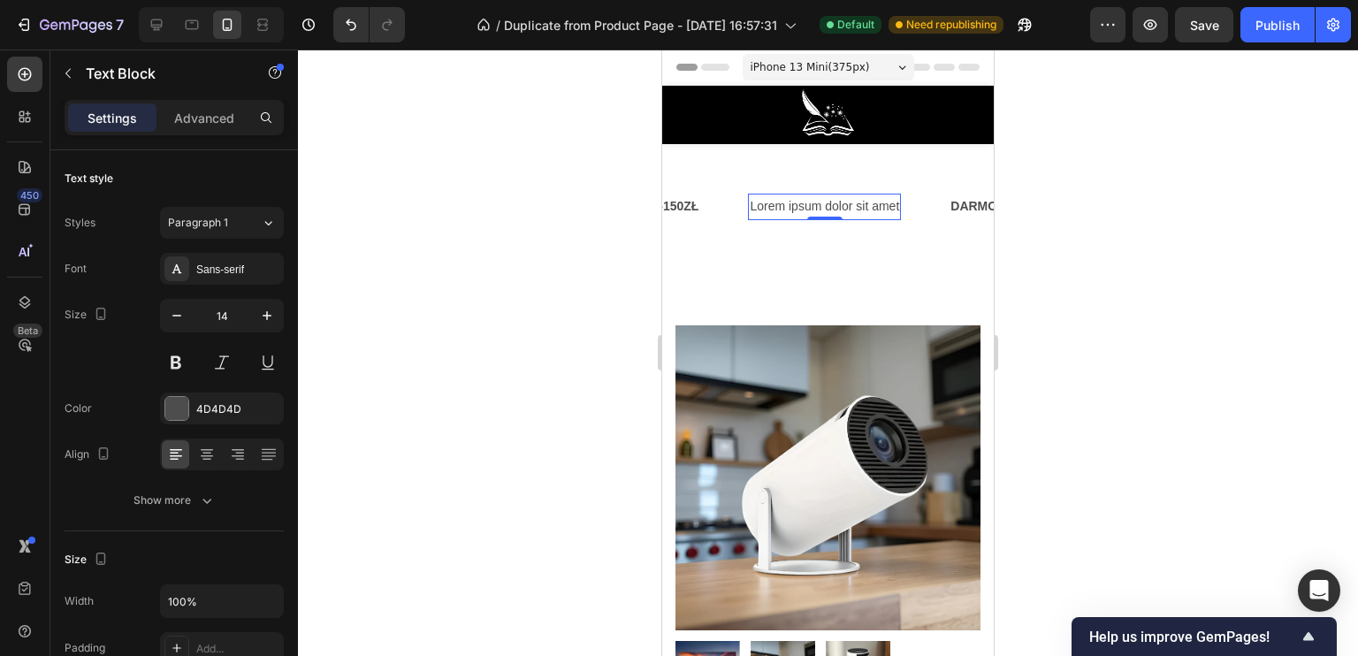
click at [898, 201] on div "Lorem ipsum dolor sit amet" at bounding box center [824, 207] width 153 height 26
drag, startPoint x: 898, startPoint y: 201, endPoint x: 747, endPoint y: 208, distance: 151.3
click at [748, 208] on div "Lorem ipsum dolor sit amet" at bounding box center [824, 207] width 153 height 26
click at [756, 203] on p "OBSŁUGA PŁATNOŚCI BLIKIEM" at bounding box center [842, 206] width 184 height 22
drag, startPoint x: 750, startPoint y: 204, endPoint x: 933, endPoint y: 204, distance: 183.0
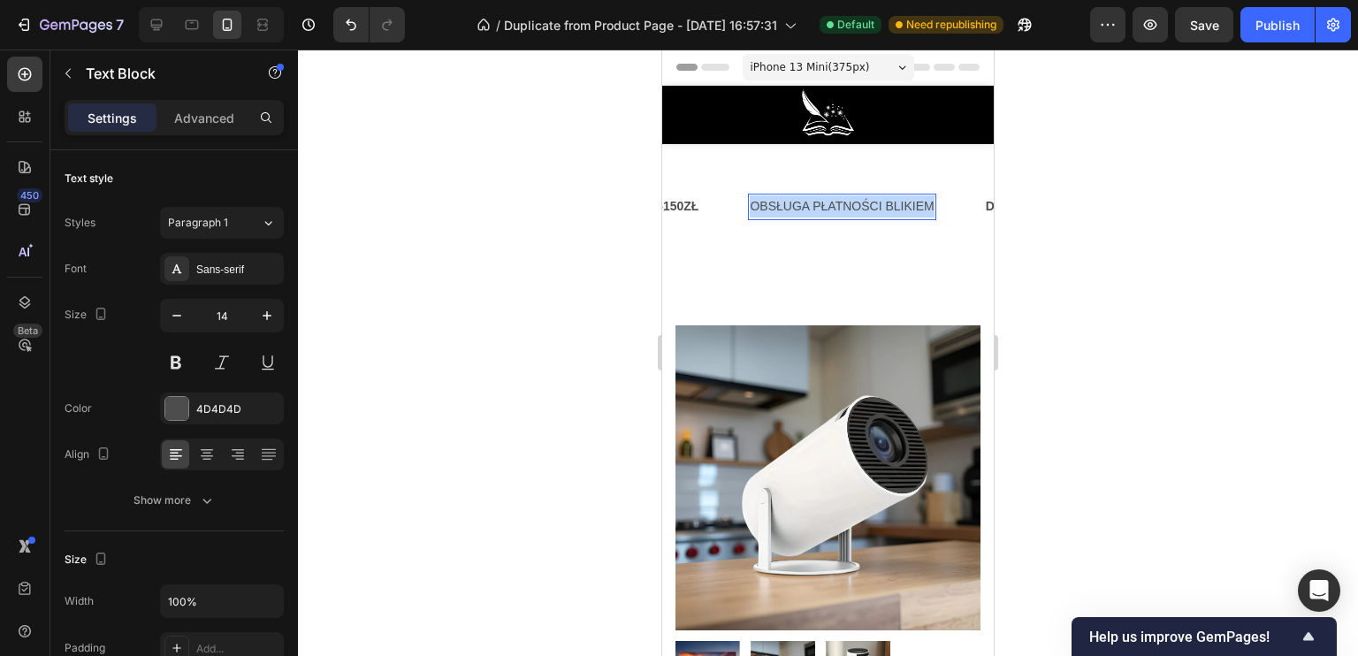
click at [933, 204] on p "OBSŁUGA PŁATNOŚCI BLIKIEM" at bounding box center [842, 206] width 184 height 22
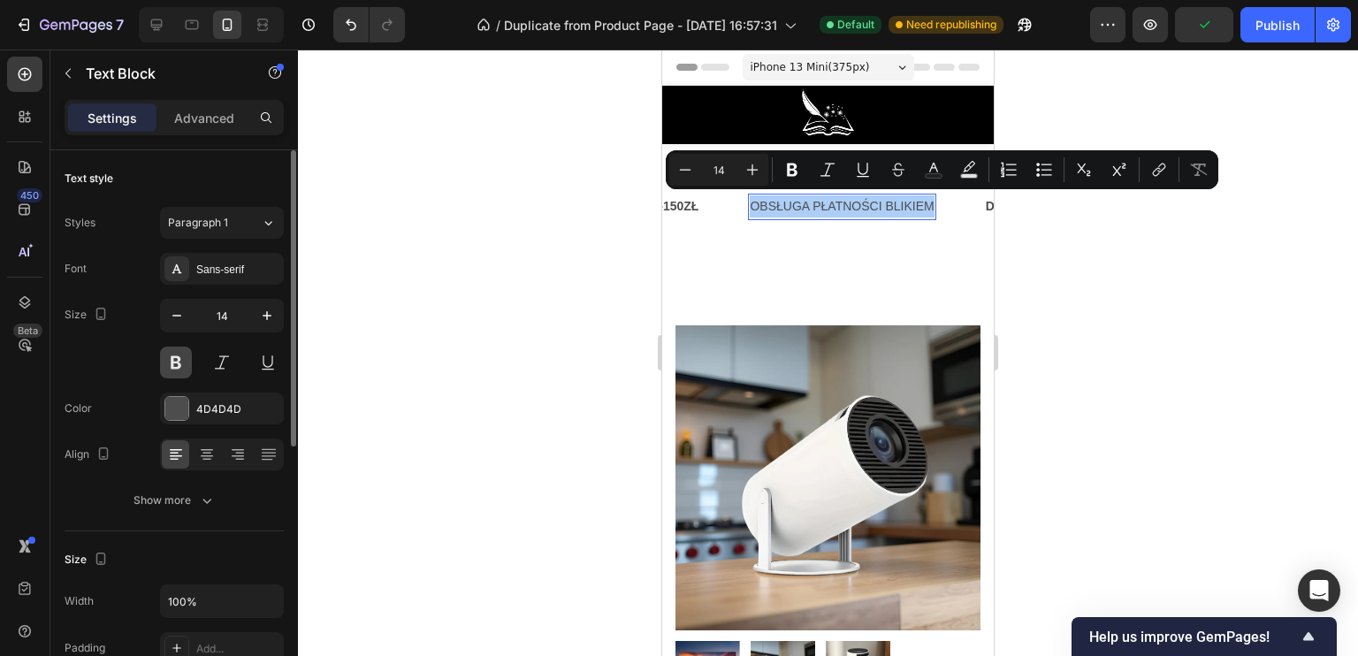
click at [180, 366] on button at bounding box center [176, 363] width 32 height 32
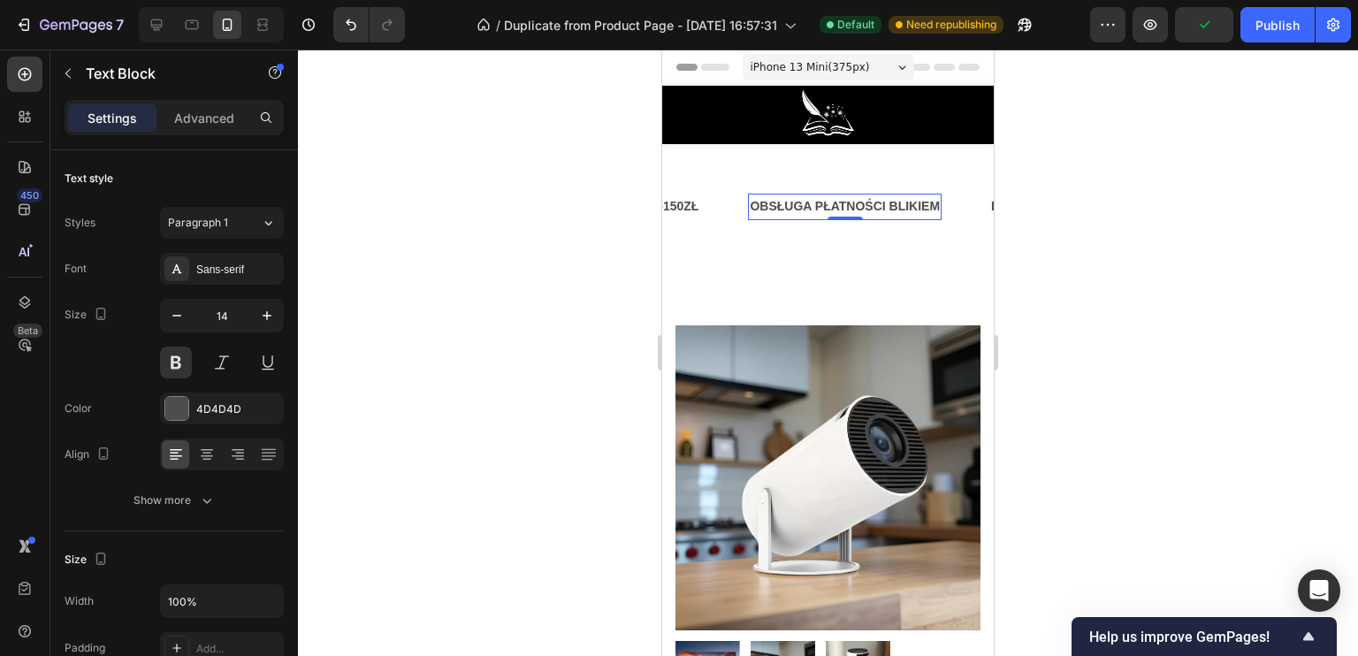
click at [458, 305] on div at bounding box center [828, 353] width 1060 height 606
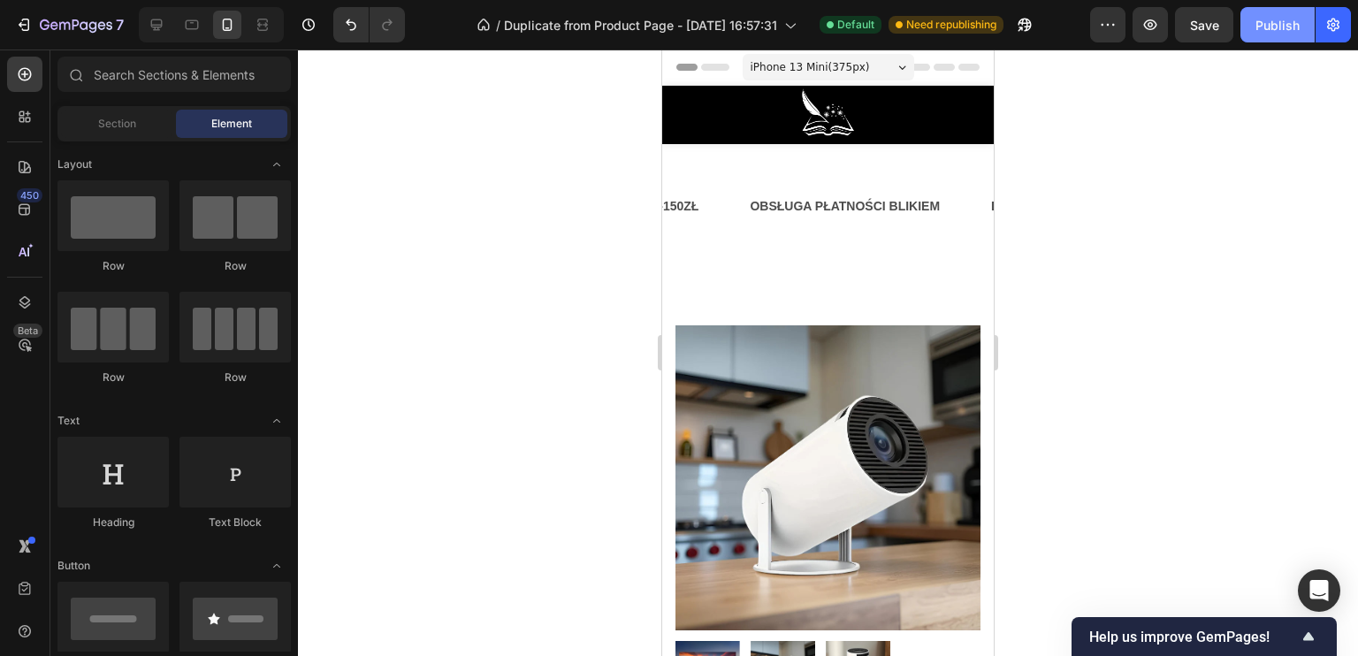
click at [1277, 34] on button "Publish" at bounding box center [1277, 24] width 74 height 35
click at [736, 205] on div "PRZECENA -150ZŁ Text Block" at bounding box center [667, 207] width 163 height 40
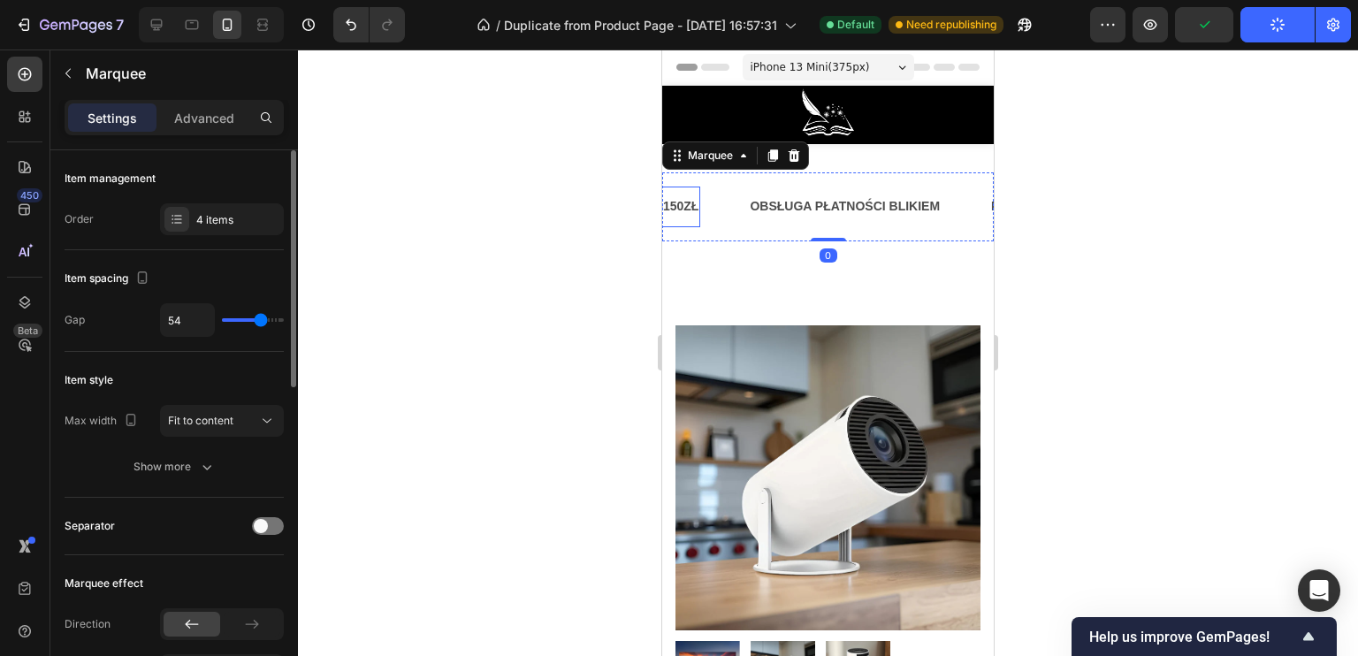
scroll to position [177, 0]
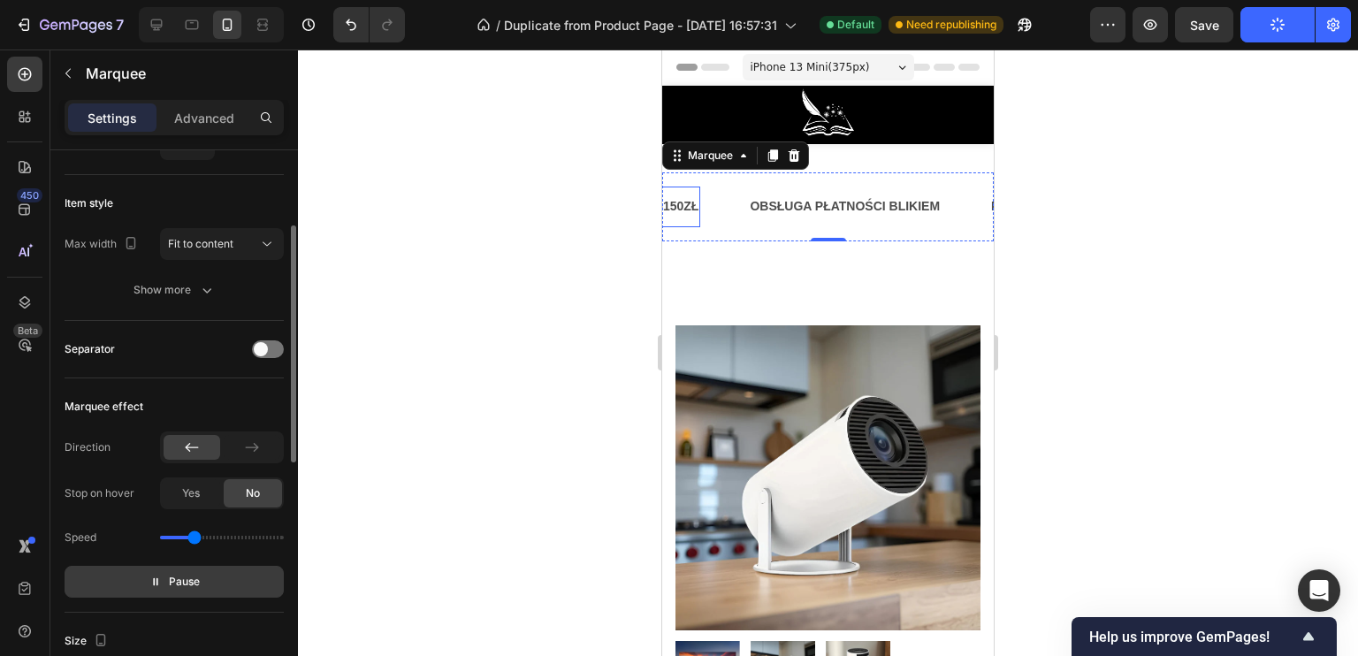
click at [147, 576] on button "Pause" at bounding box center [174, 582] width 219 height 32
click at [152, 580] on icon "button" at bounding box center [150, 582] width 12 height 12
click at [454, 470] on div at bounding box center [828, 353] width 1060 height 606
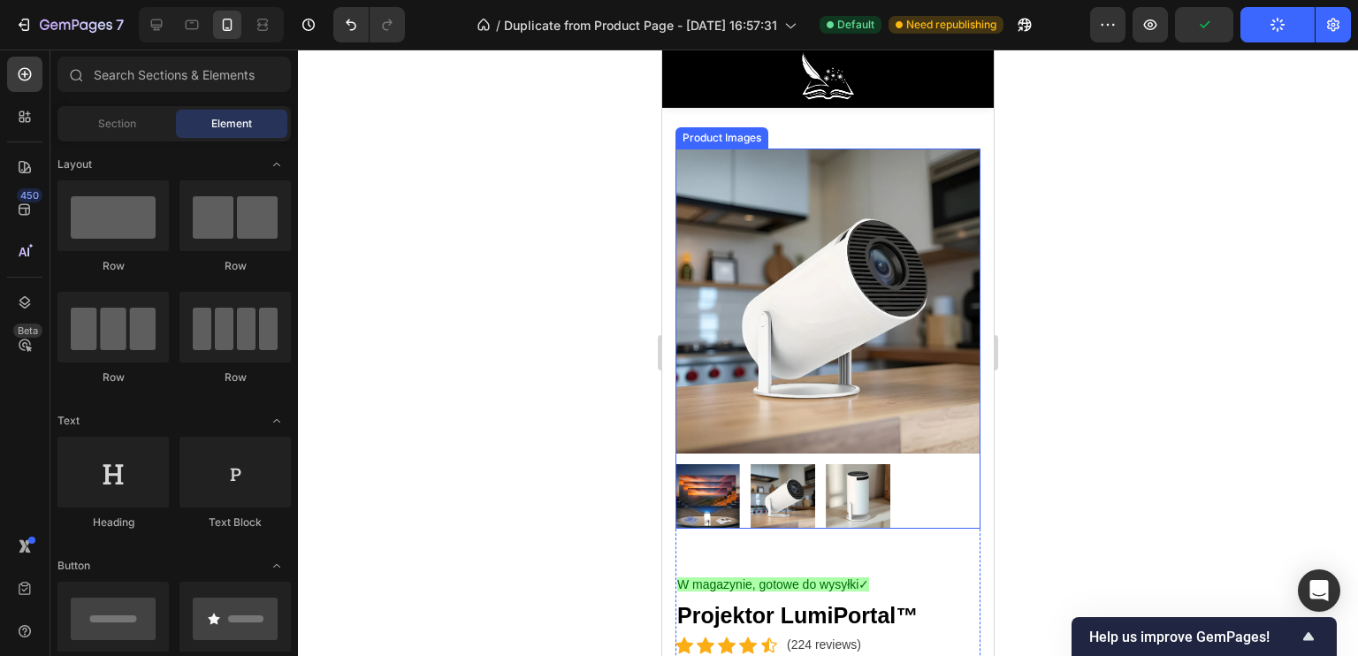
scroll to position [442, 0]
